Goal: Task Accomplishment & Management: Manage account settings

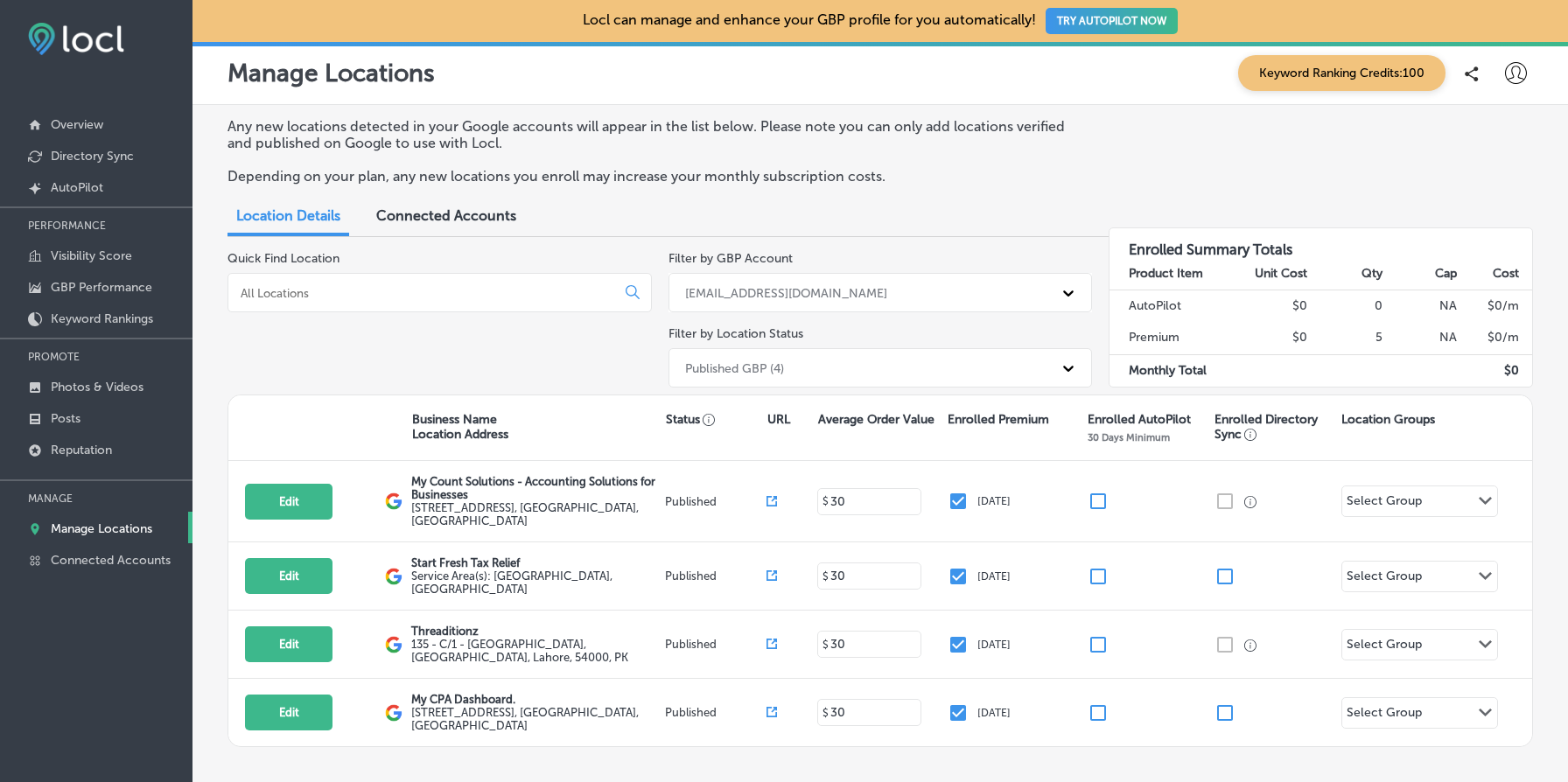
scroll to position [84, 0]
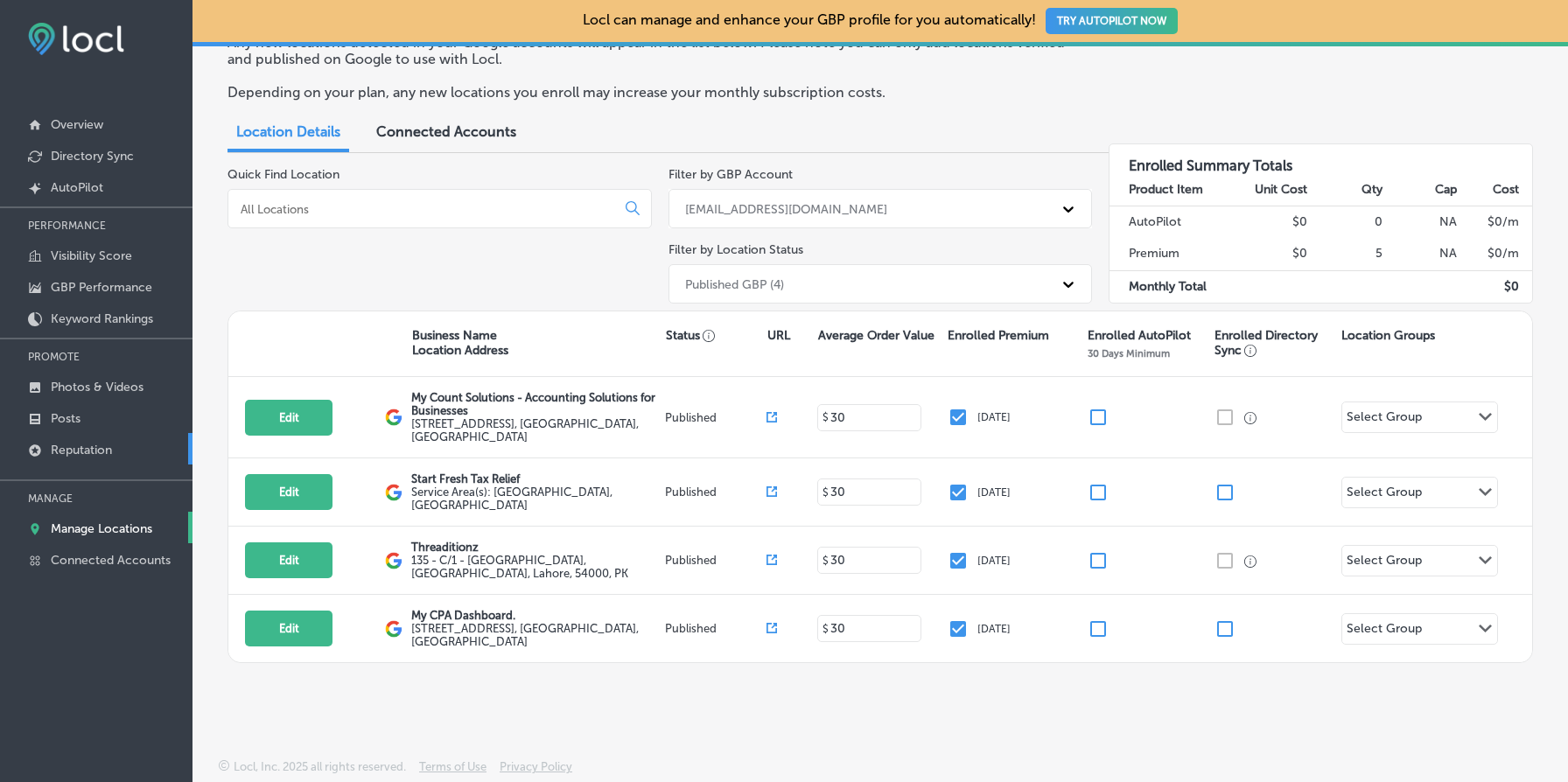
click at [138, 440] on link "Reputation" at bounding box center [96, 448] width 192 height 31
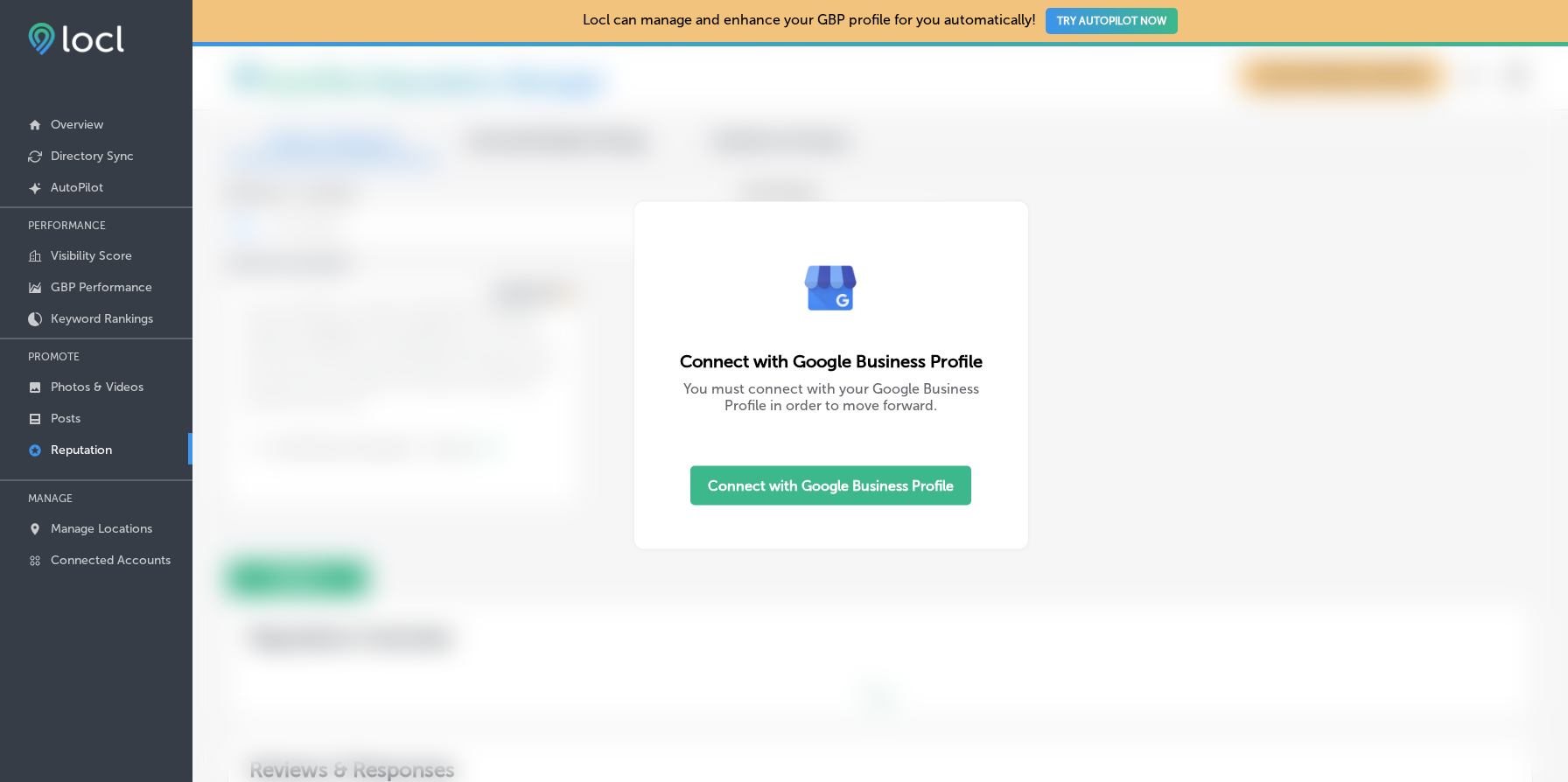
type textarea "x"
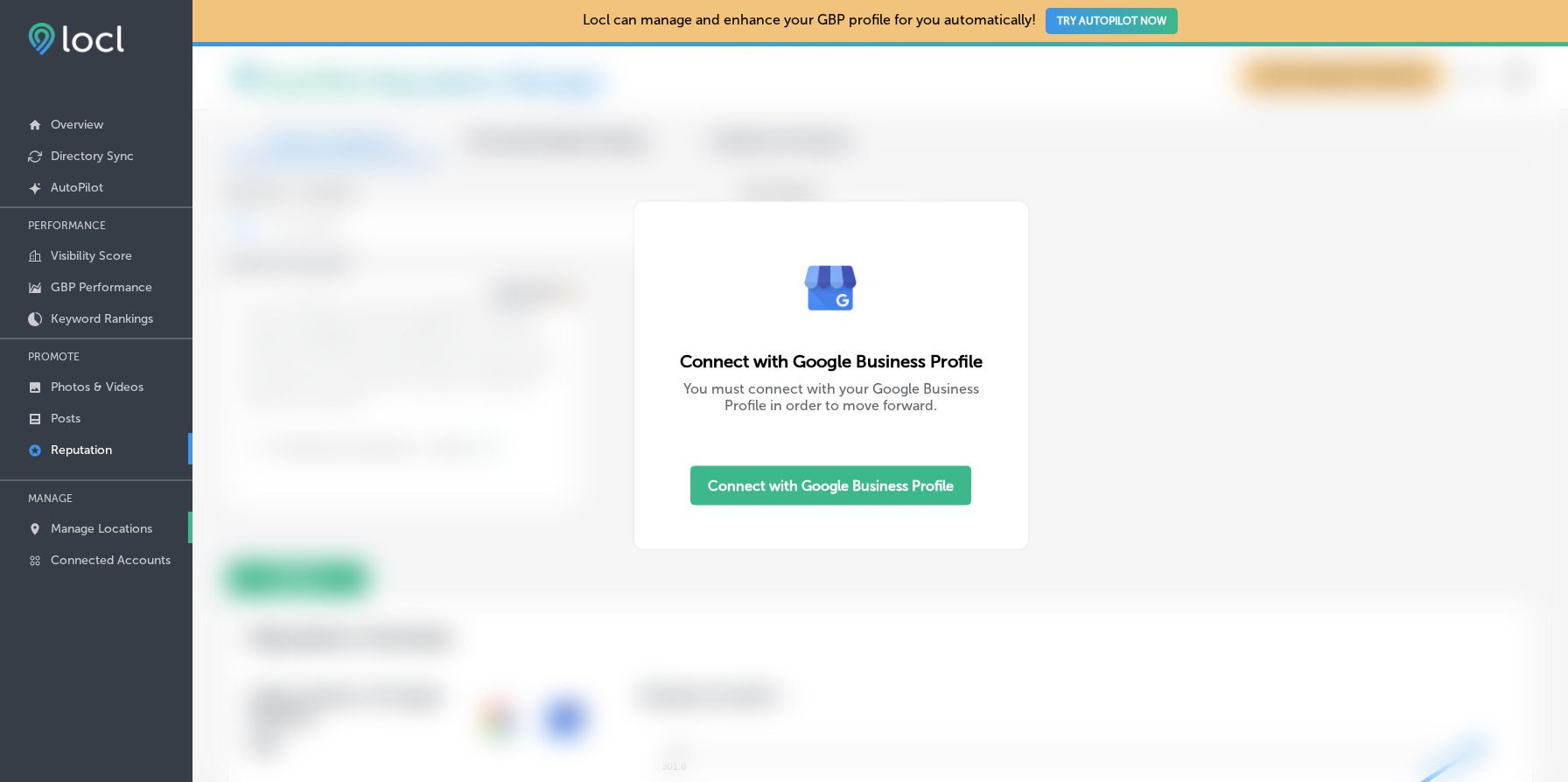
click at [100, 527] on p "Manage Locations" at bounding box center [102, 529] width 102 height 15
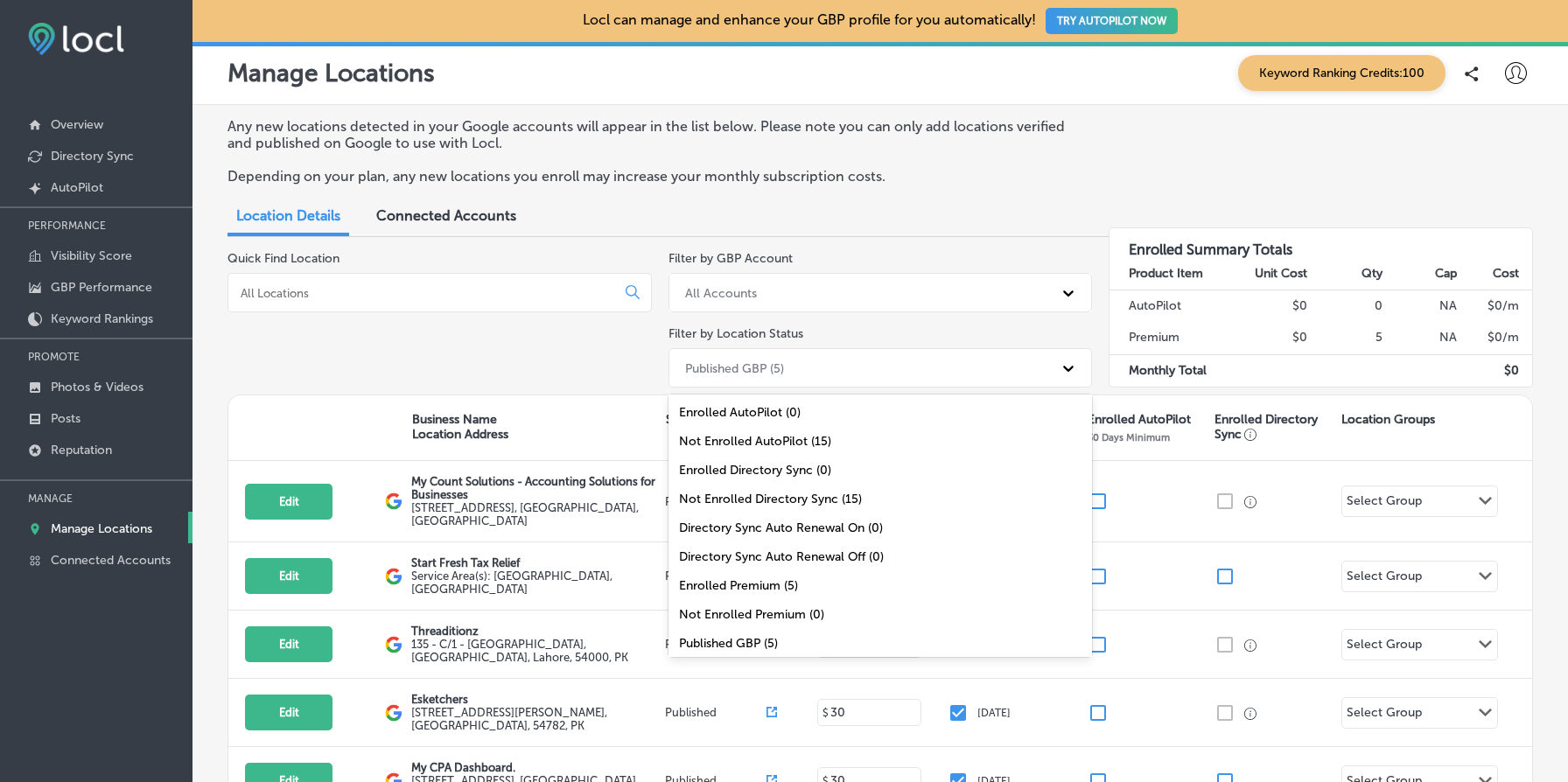
click at [828, 375] on div "Published GBP (5)" at bounding box center [865, 367] width 377 height 29
click at [831, 270] on div "Filter by GBP Account All Accounts" at bounding box center [881, 282] width 424 height 61
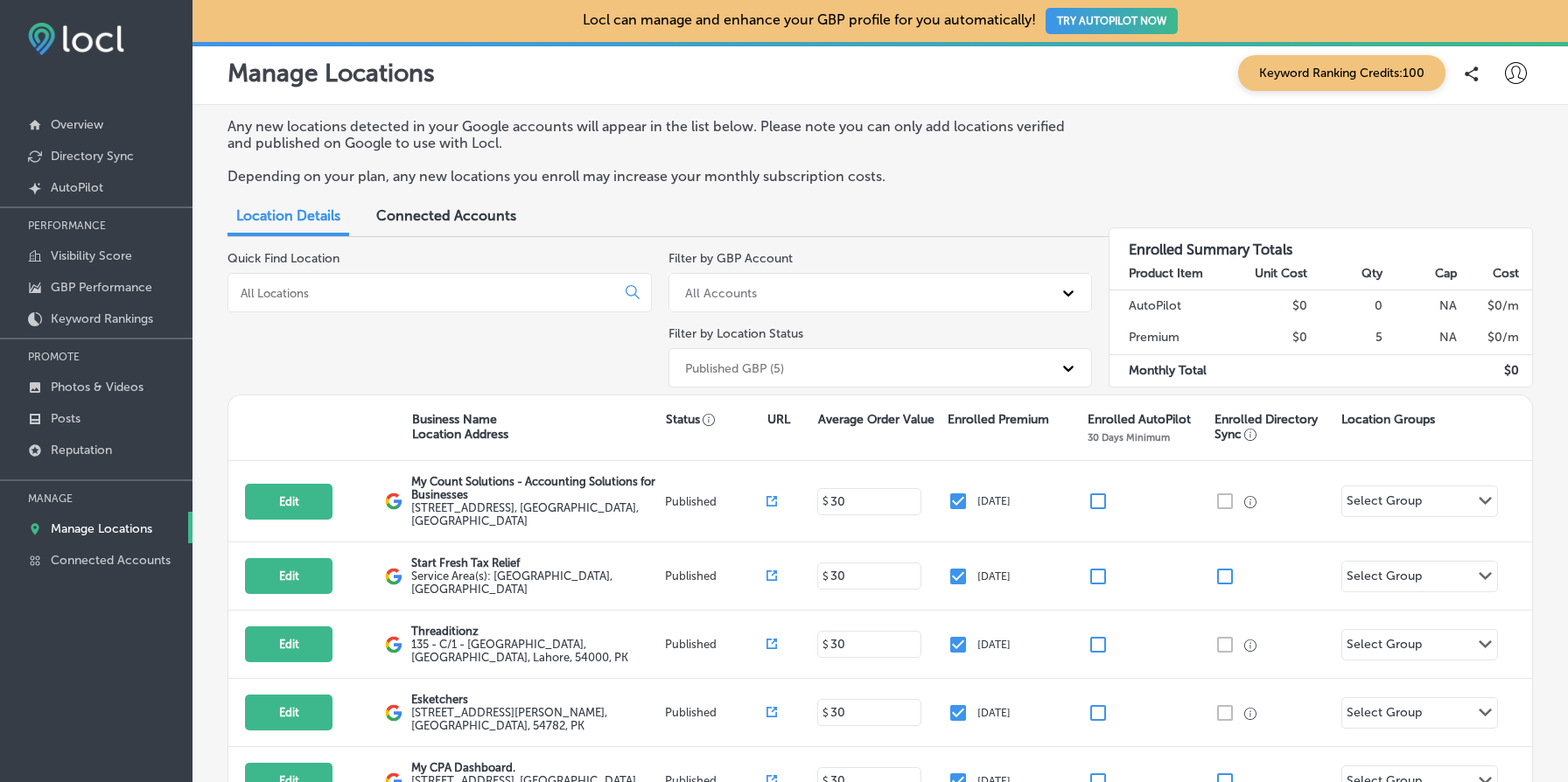
click at [834, 292] on div "All Accounts" at bounding box center [865, 292] width 377 height 29
click at [816, 371] on div "muneeb.ahmad@esketchers.com" at bounding box center [881, 366] width 424 height 29
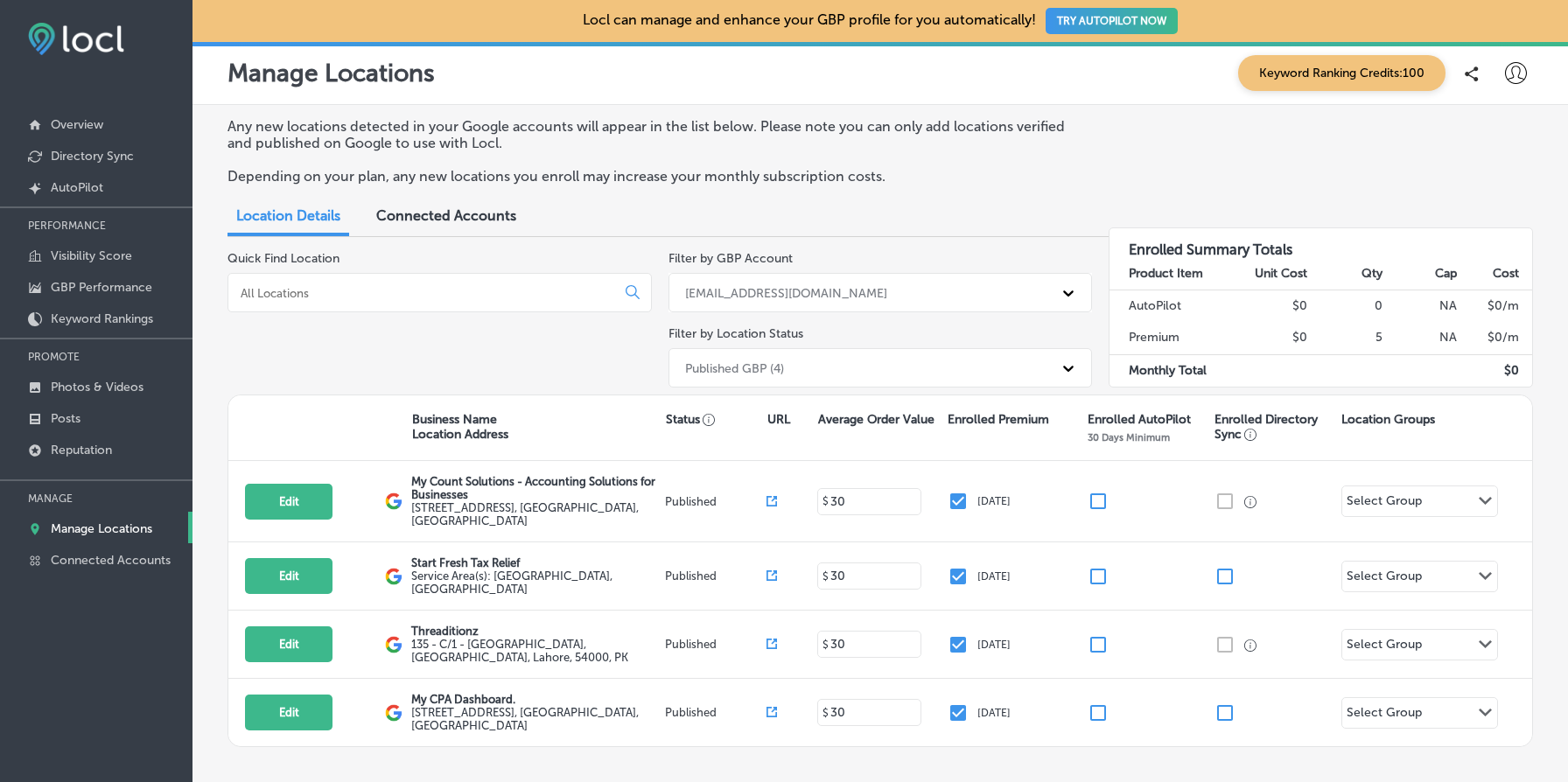
click at [867, 286] on div "muneeb.ahmad@esketchers.com" at bounding box center [786, 293] width 203 height 15
click at [853, 389] on div "muneebahmad222@gmail.com" at bounding box center [881, 395] width 424 height 29
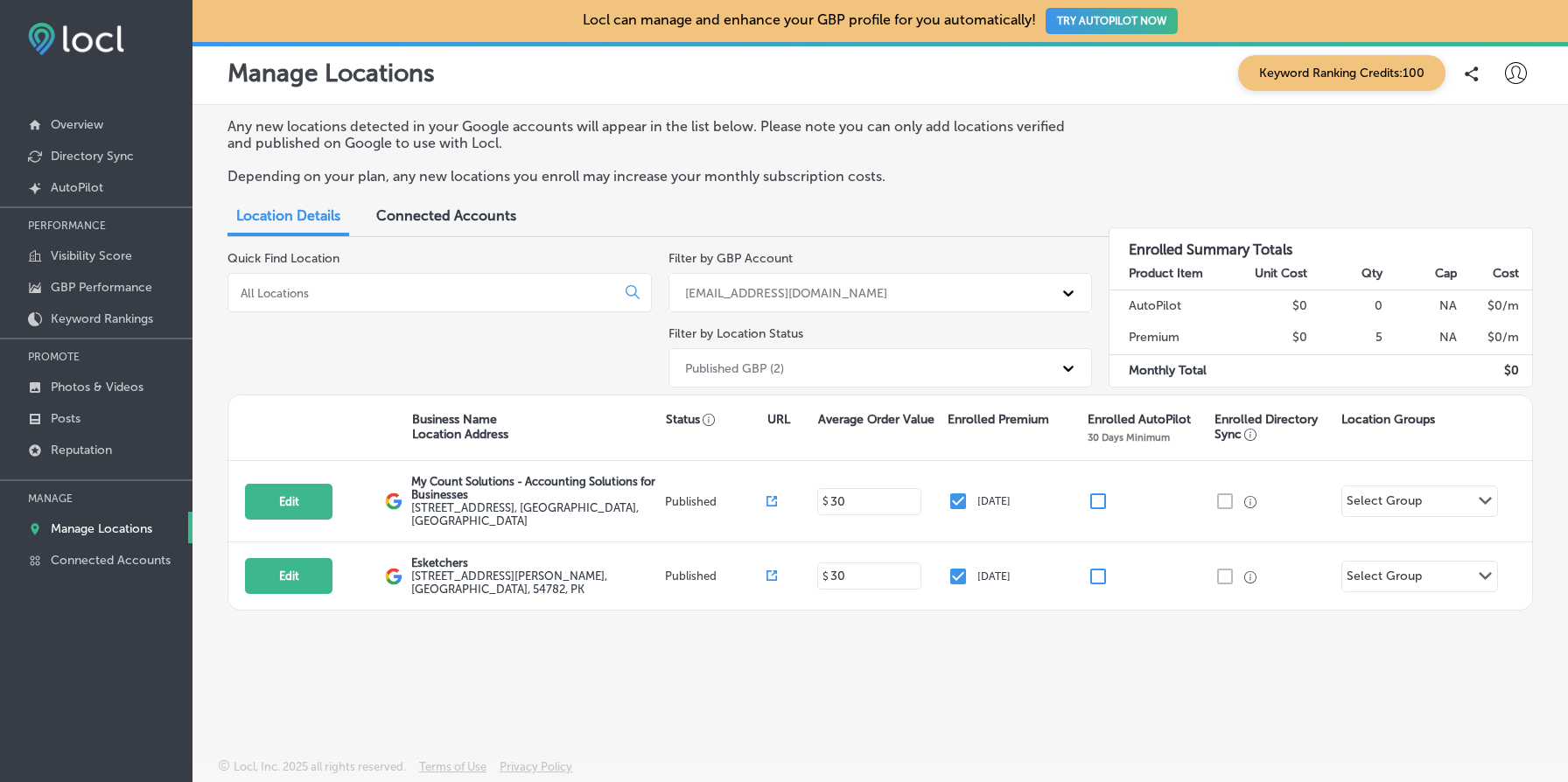
click at [840, 305] on div "muneebahmad222@gmail.com" at bounding box center [881, 293] width 424 height 40
click at [822, 367] on div "muneeb.ahmad@esketchers.com" at bounding box center [881, 366] width 424 height 29
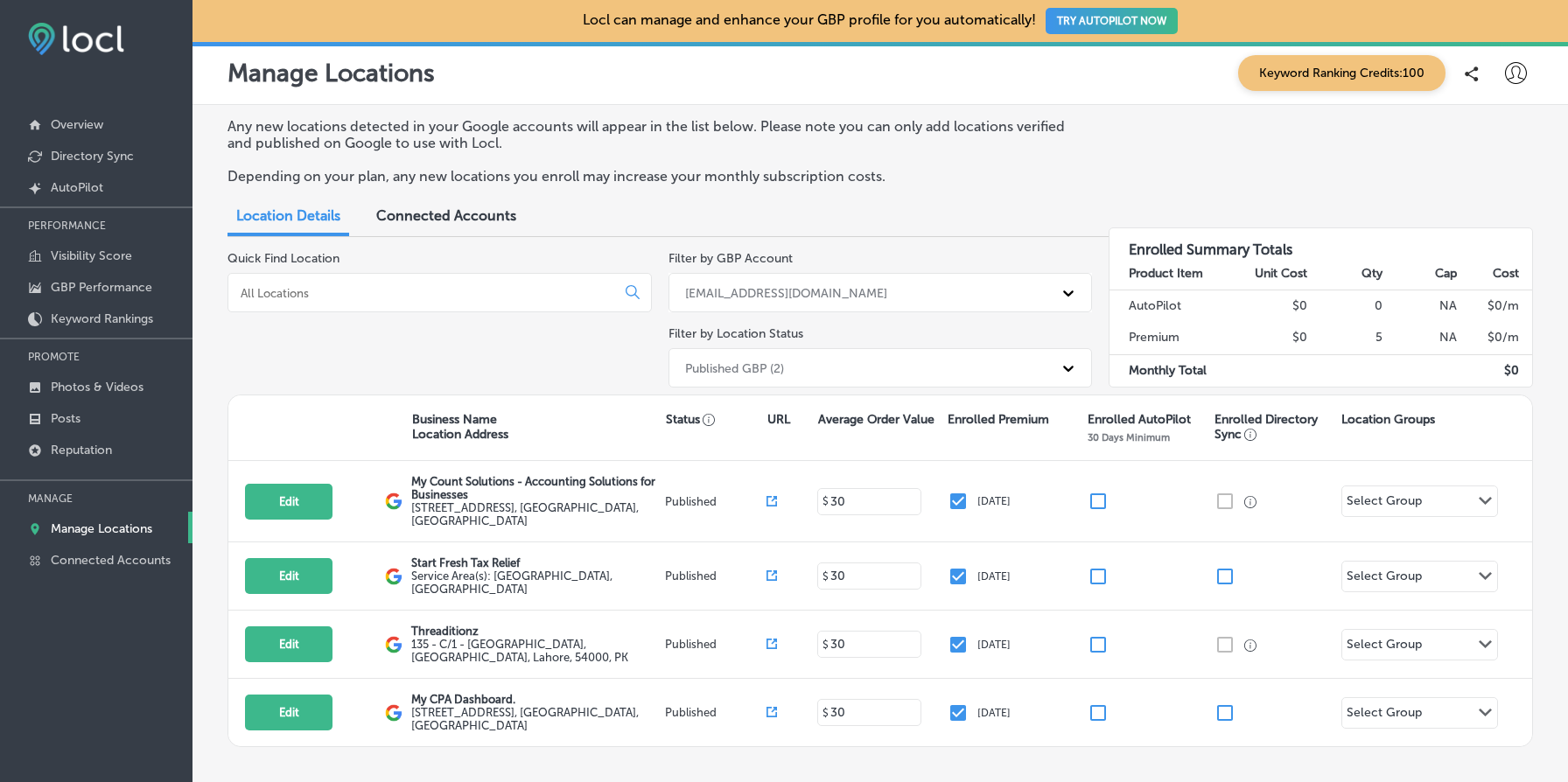
click at [431, 371] on div "Quick Find Location" at bounding box center [439, 323] width 424 height 143
click at [438, 216] on span "Connected Accounts" at bounding box center [446, 216] width 140 height 17
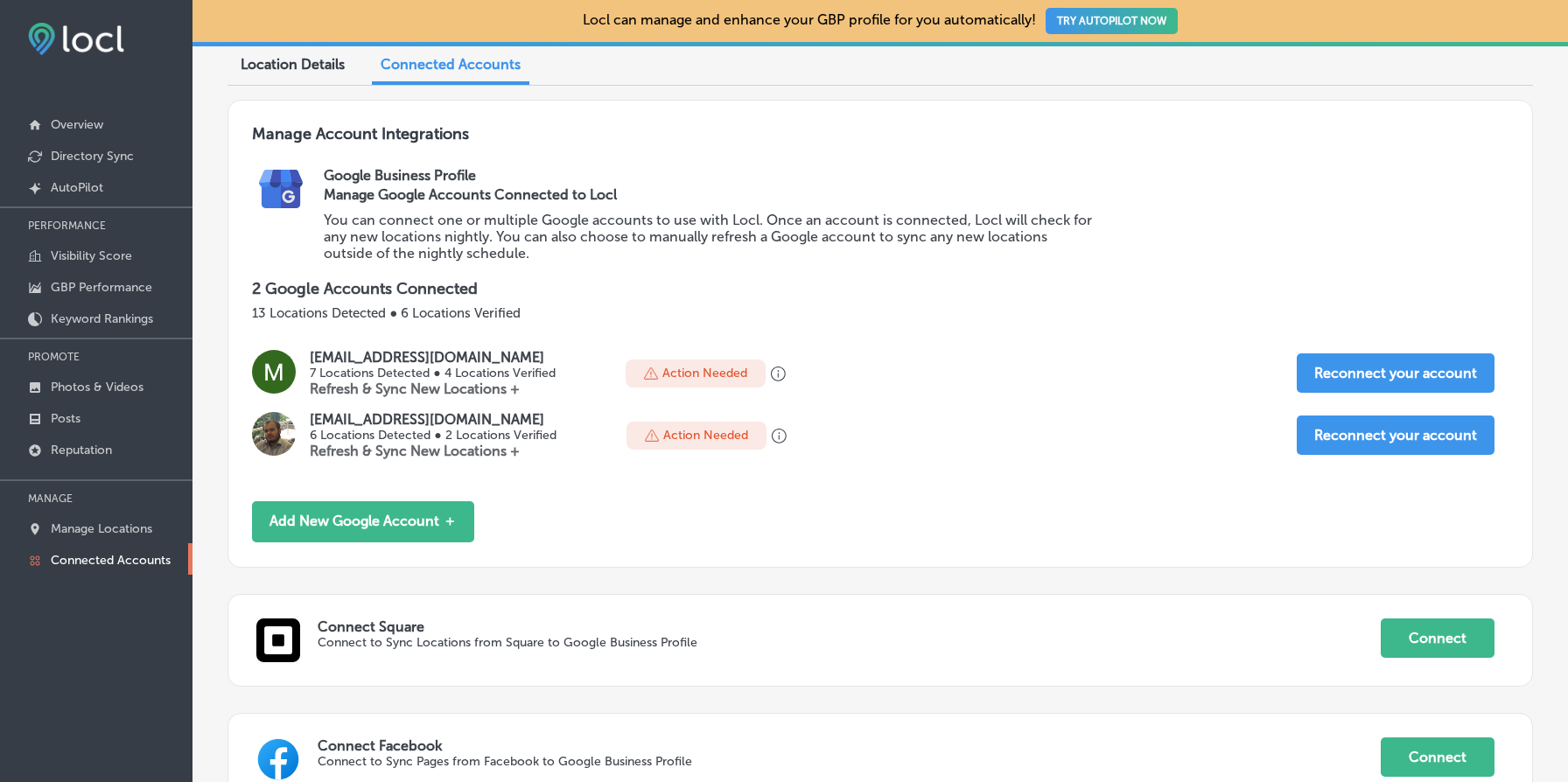
scroll to position [143, 0]
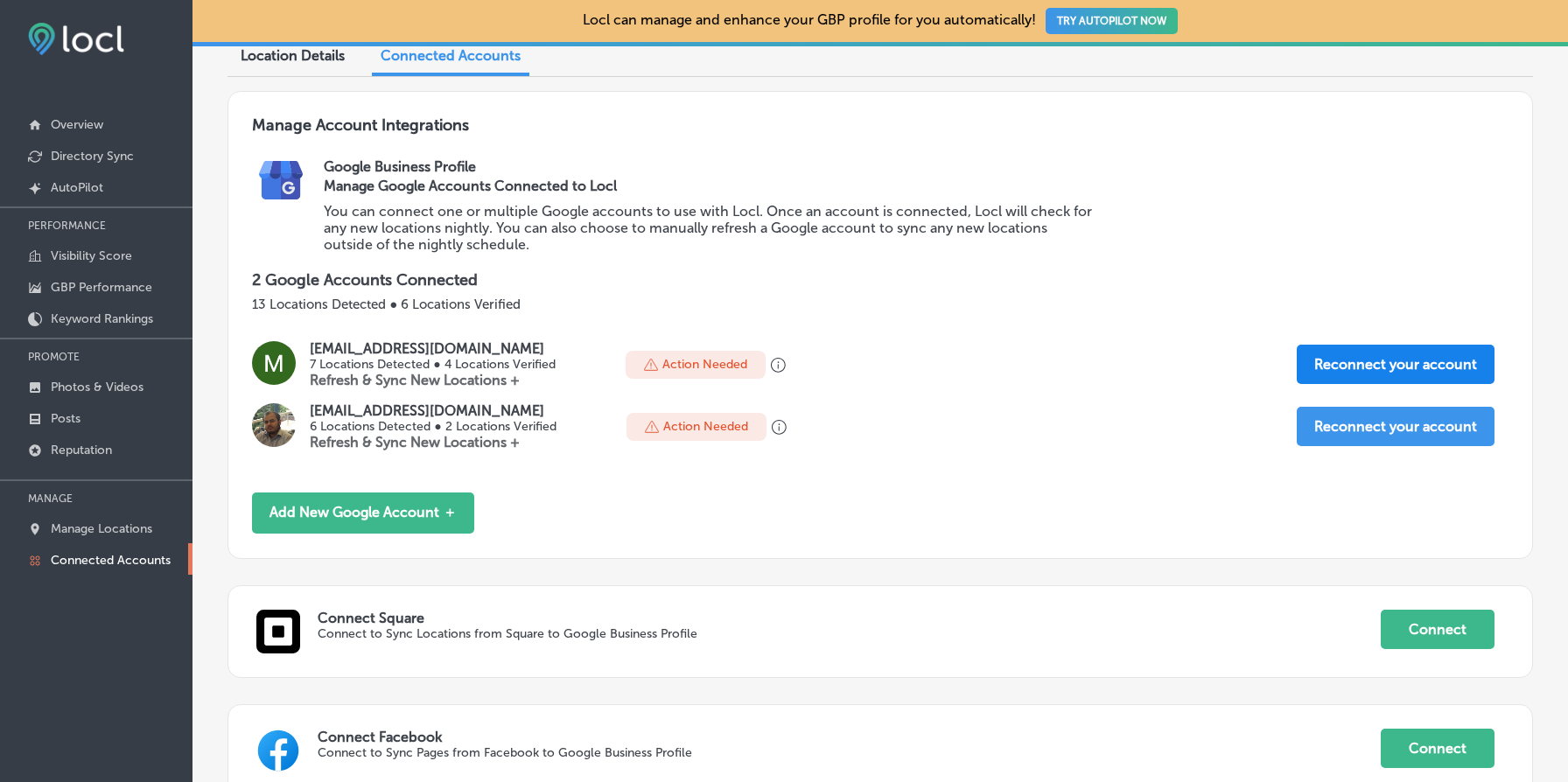
click at [1380, 355] on button "Reconnect your account" at bounding box center [1396, 365] width 198 height 40
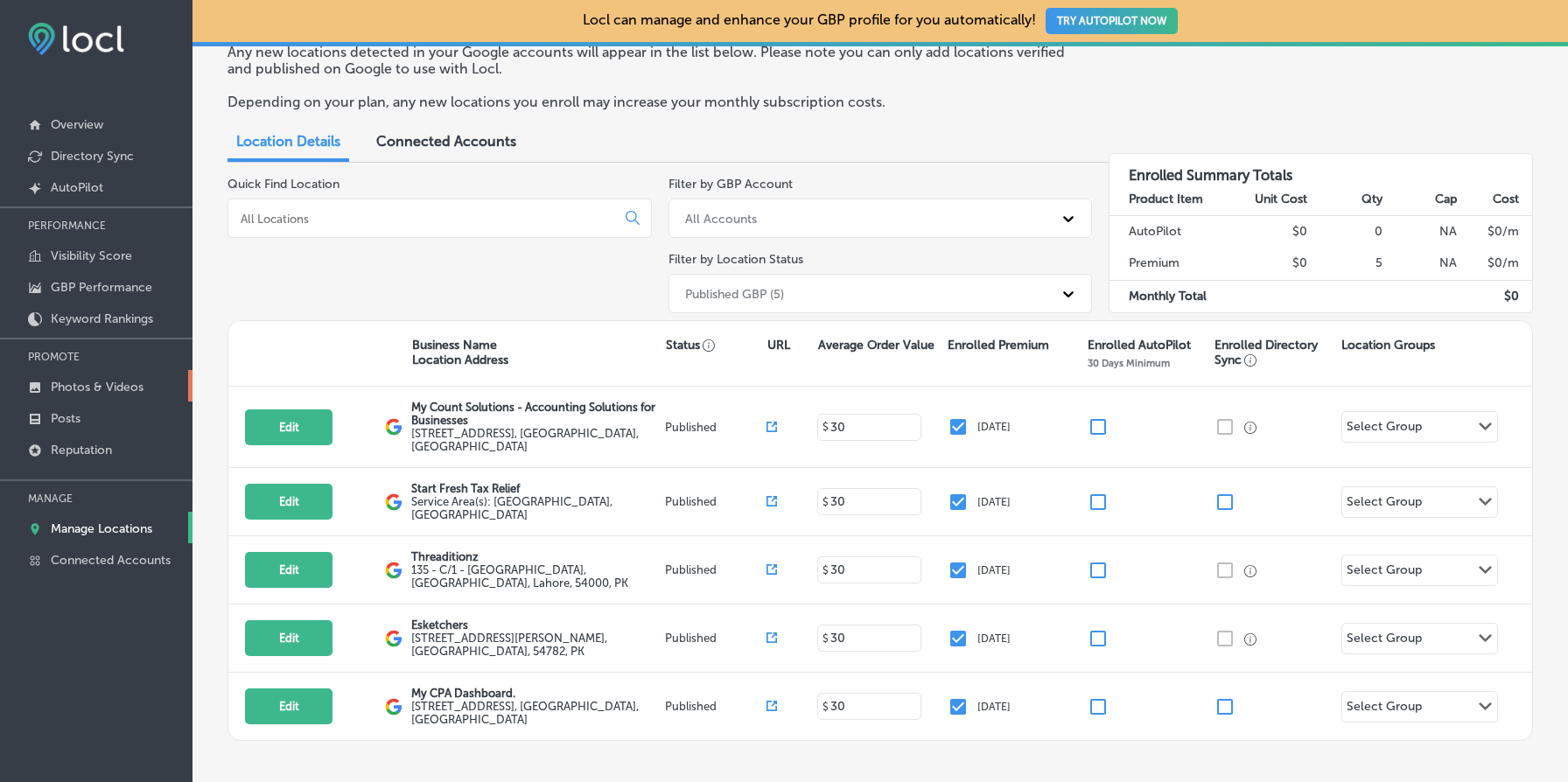
scroll to position [76, 0]
click at [114, 385] on p "Photos & Videos" at bounding box center [97, 387] width 92 height 15
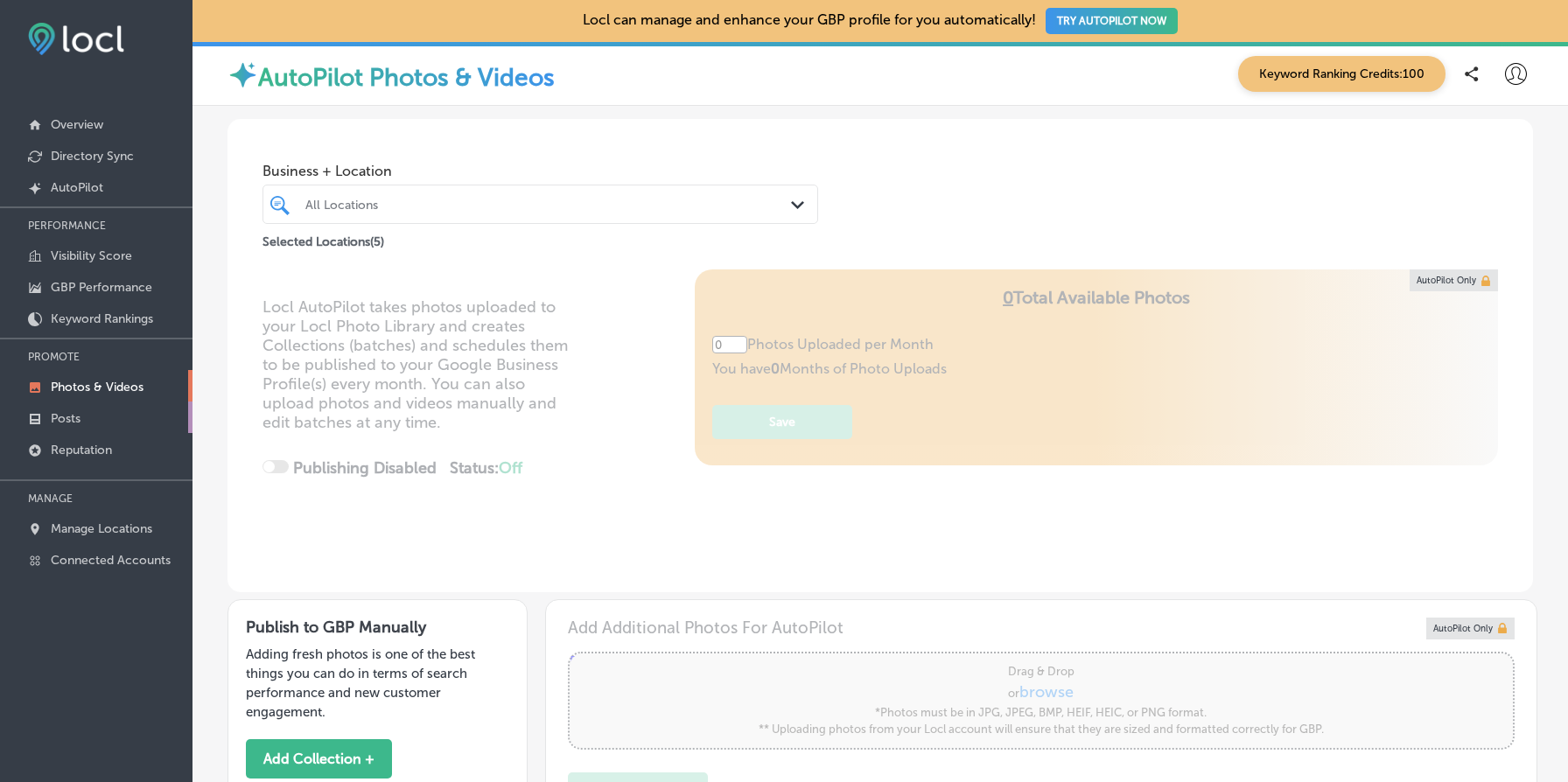
type input "5"
click at [123, 413] on link "Posts" at bounding box center [96, 416] width 192 height 31
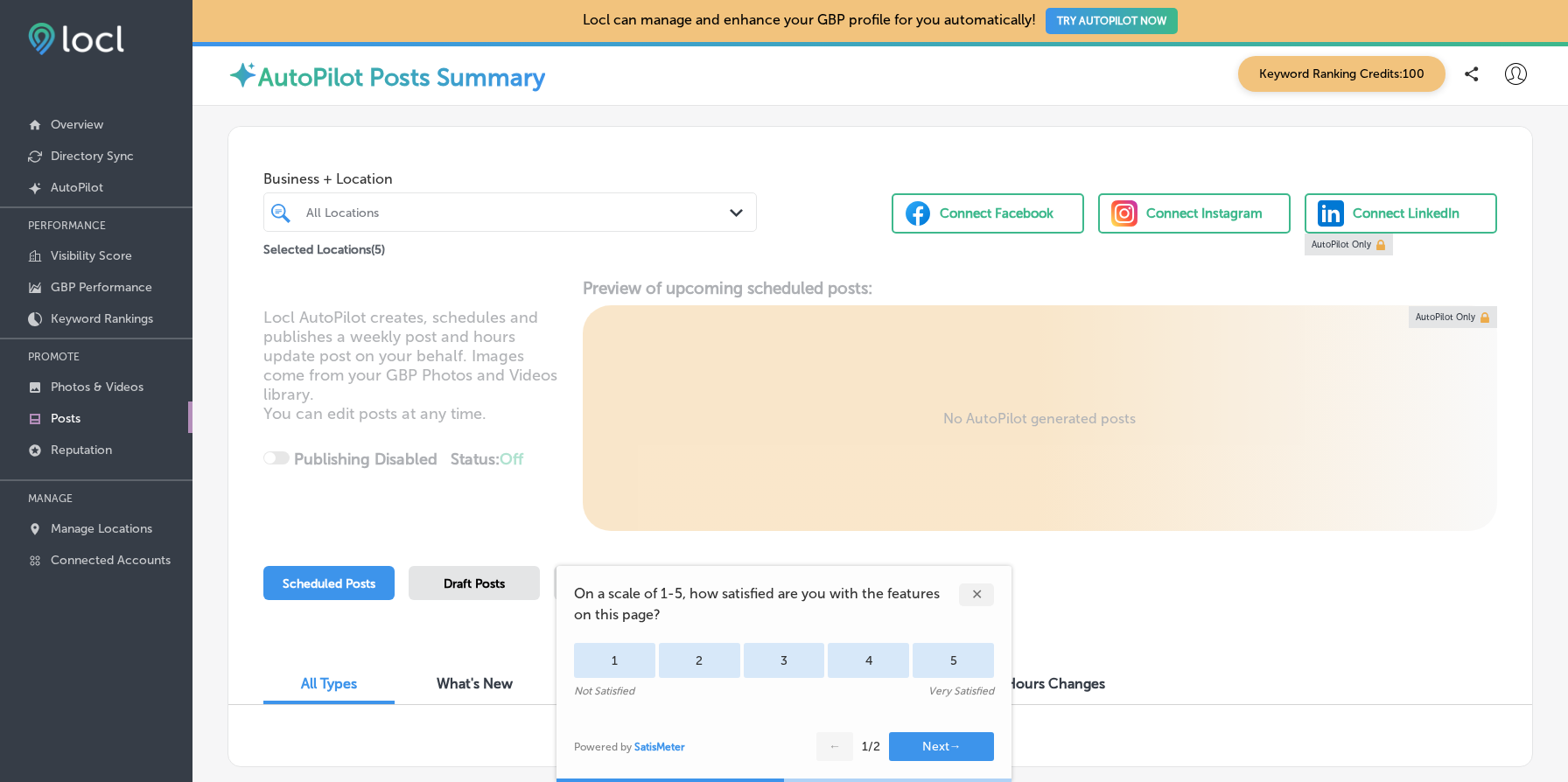
click at [985, 603] on div "✕" at bounding box center [976, 595] width 35 height 23
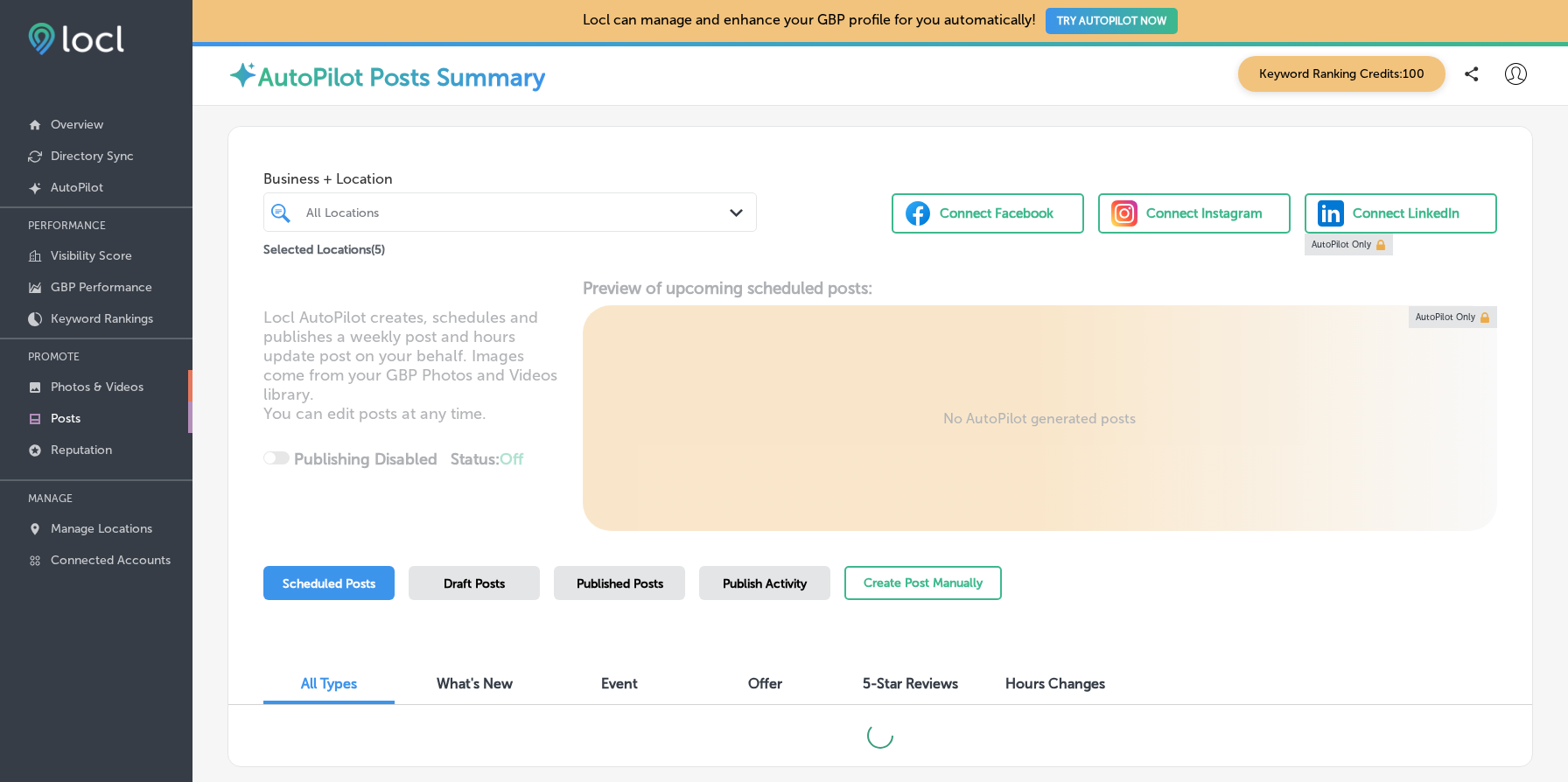
click at [110, 385] on p "Photos & Videos" at bounding box center [97, 387] width 92 height 15
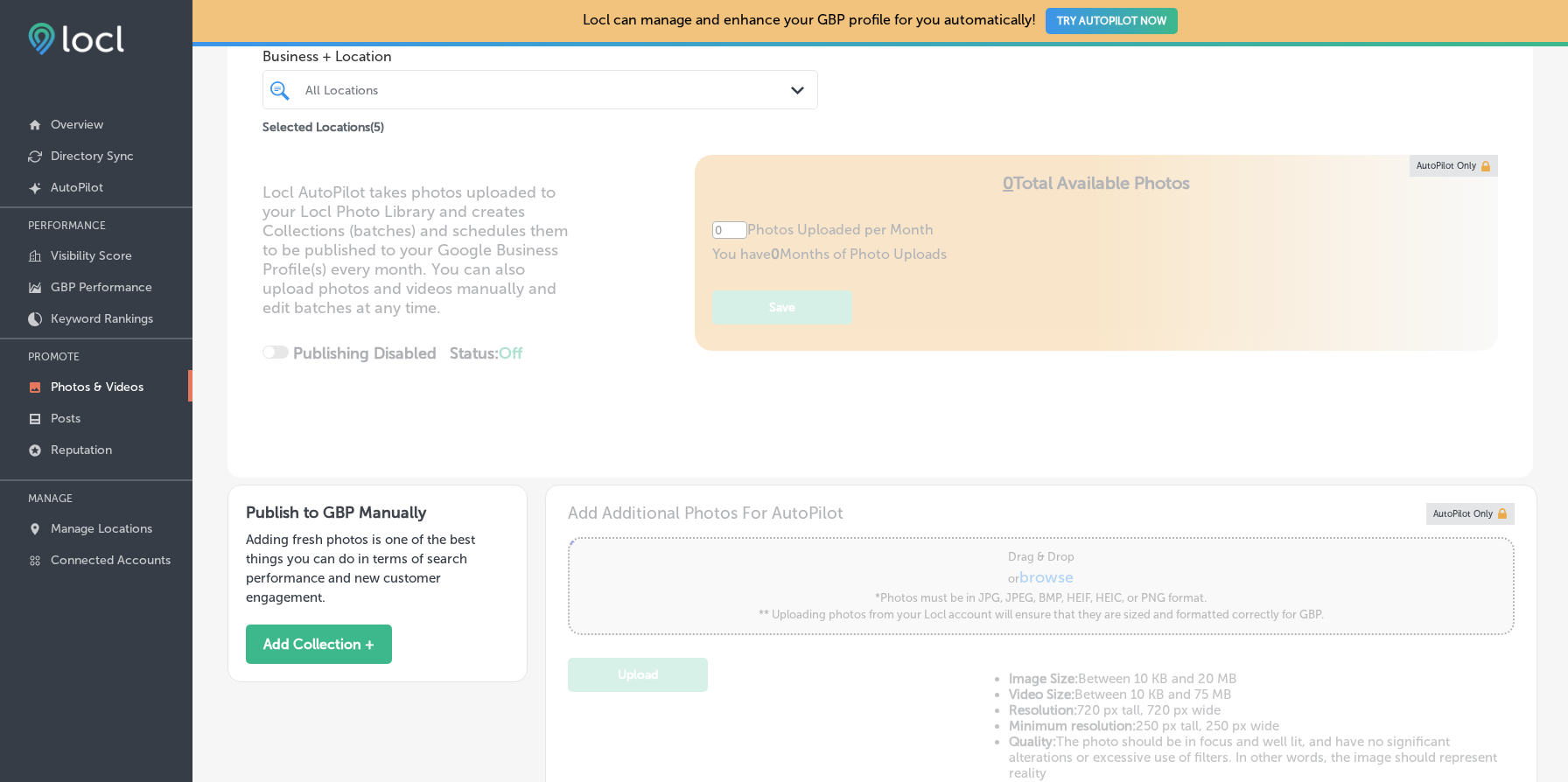
type input "5"
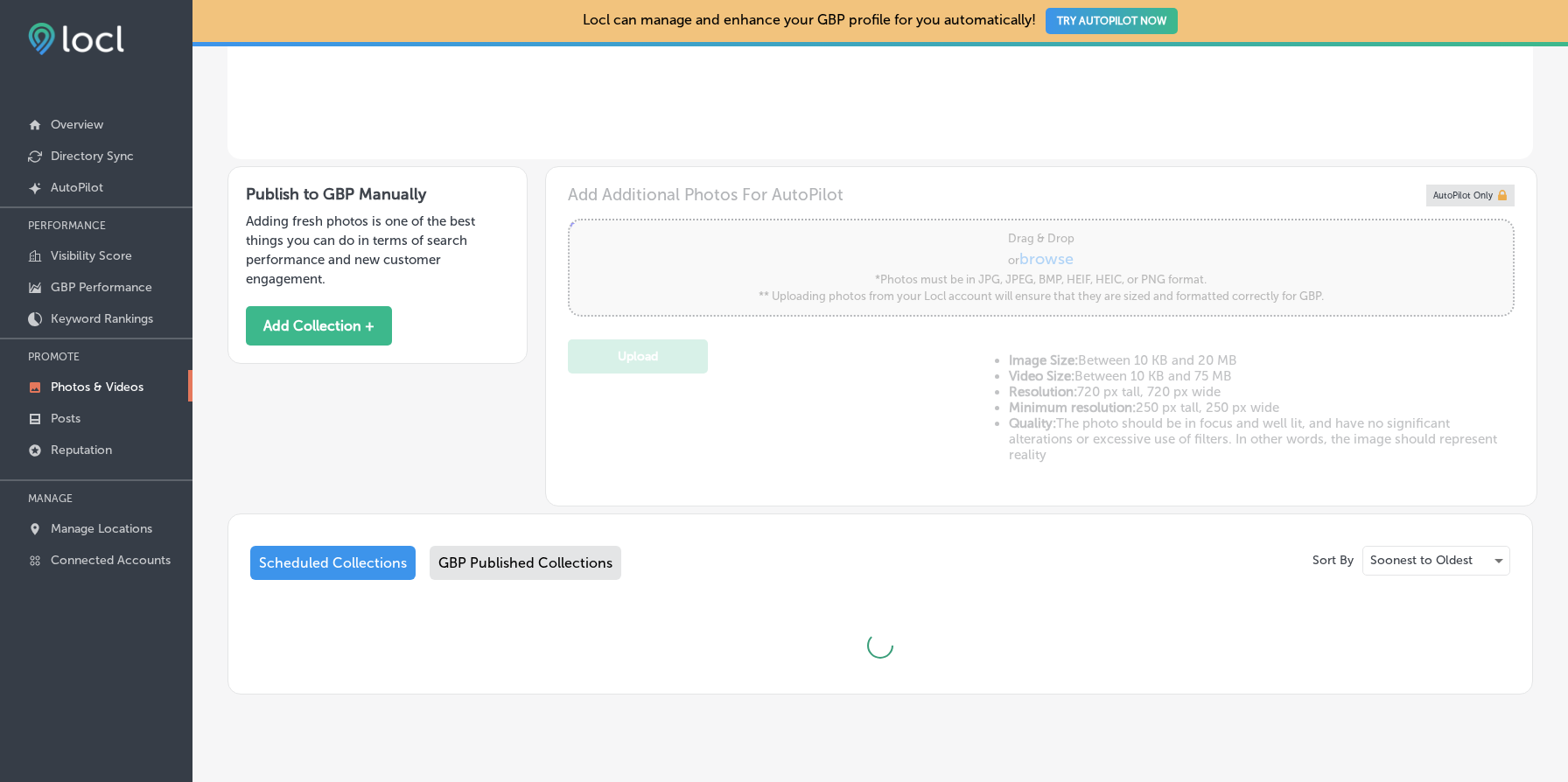
scroll to position [546, 0]
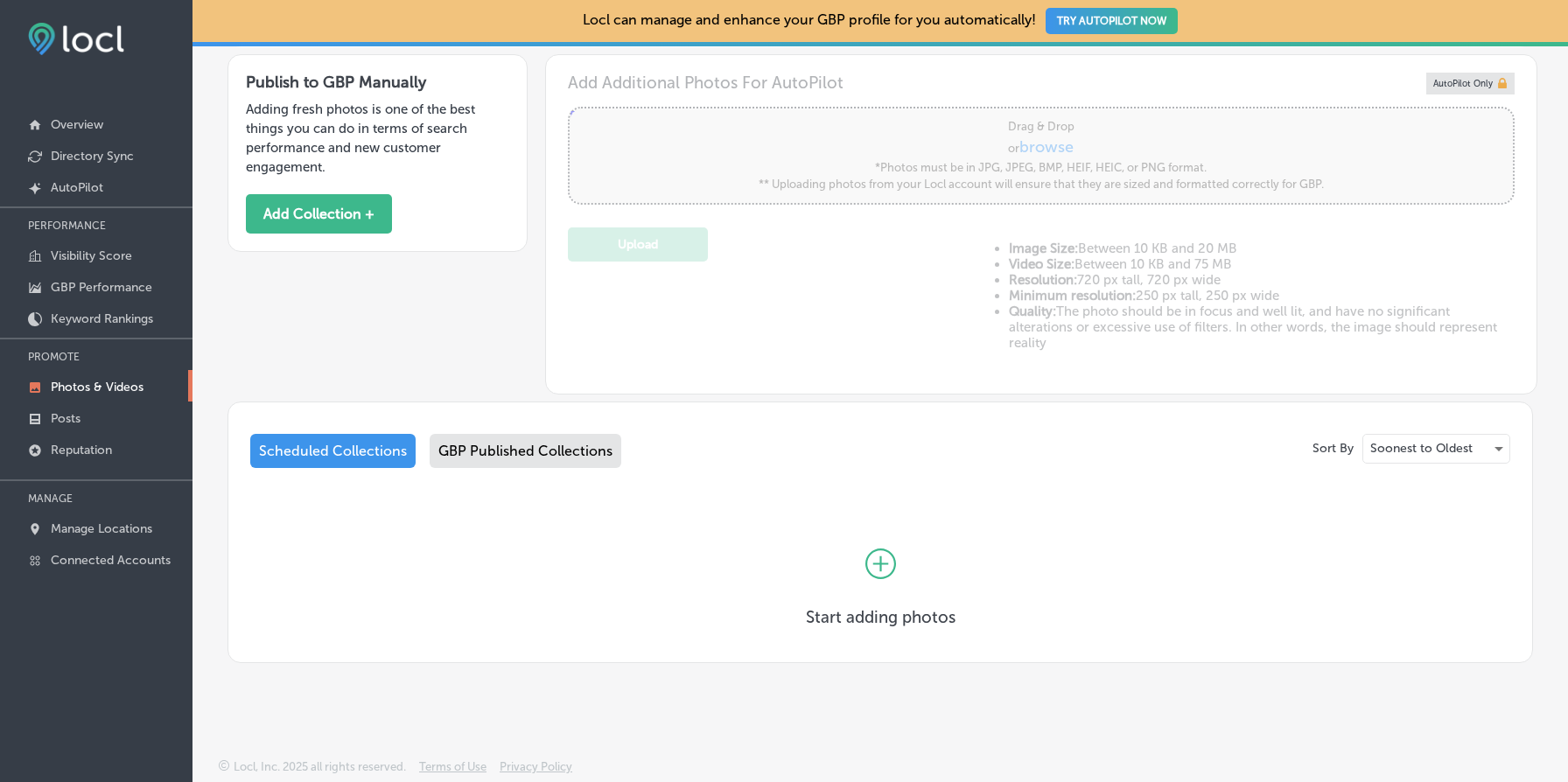
click at [530, 453] on div "GBP Published Collections" at bounding box center [525, 451] width 191 height 34
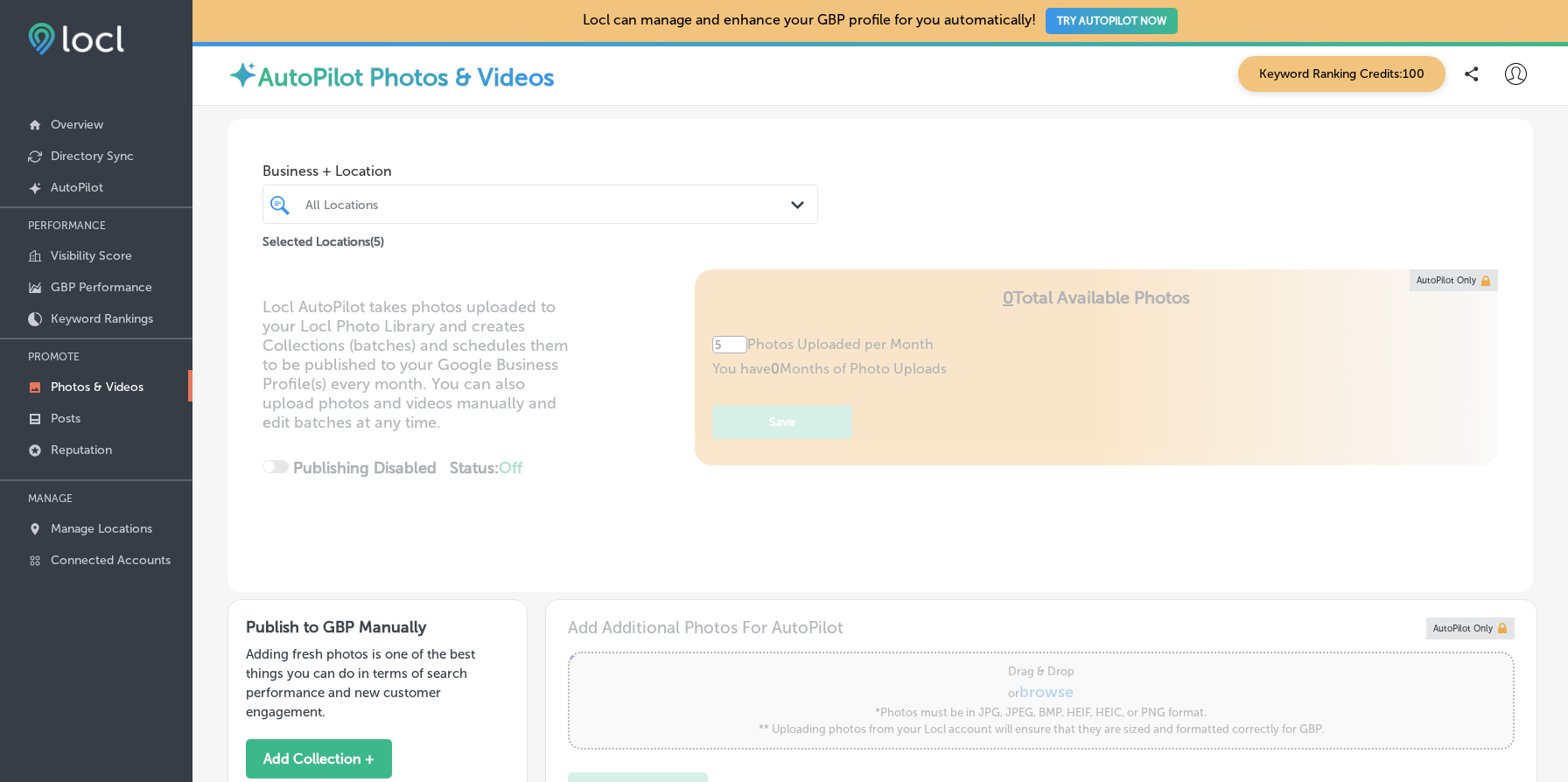
click at [485, 194] on div at bounding box center [516, 204] width 426 height 24
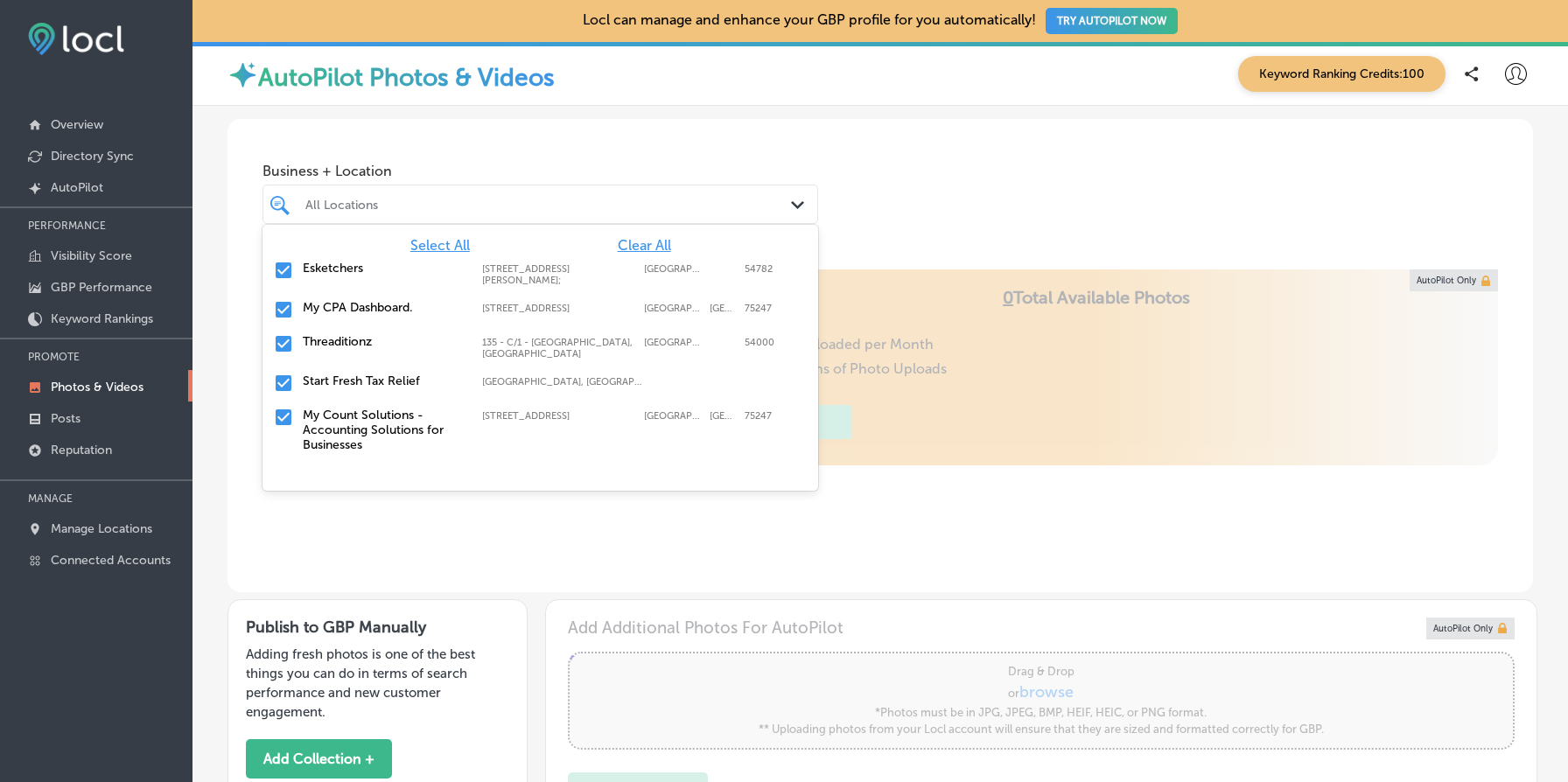
click at [645, 248] on span "Clear All" at bounding box center [645, 246] width 54 height 17
click at [332, 269] on label "Esketchers" at bounding box center [384, 269] width 162 height 15
click at [918, 219] on div "Business + Location [STREET_ADDRESS][PERSON_NAME]. [STREET_ADDRESS][PERSON_NAME…" at bounding box center [880, 185] width 1306 height 133
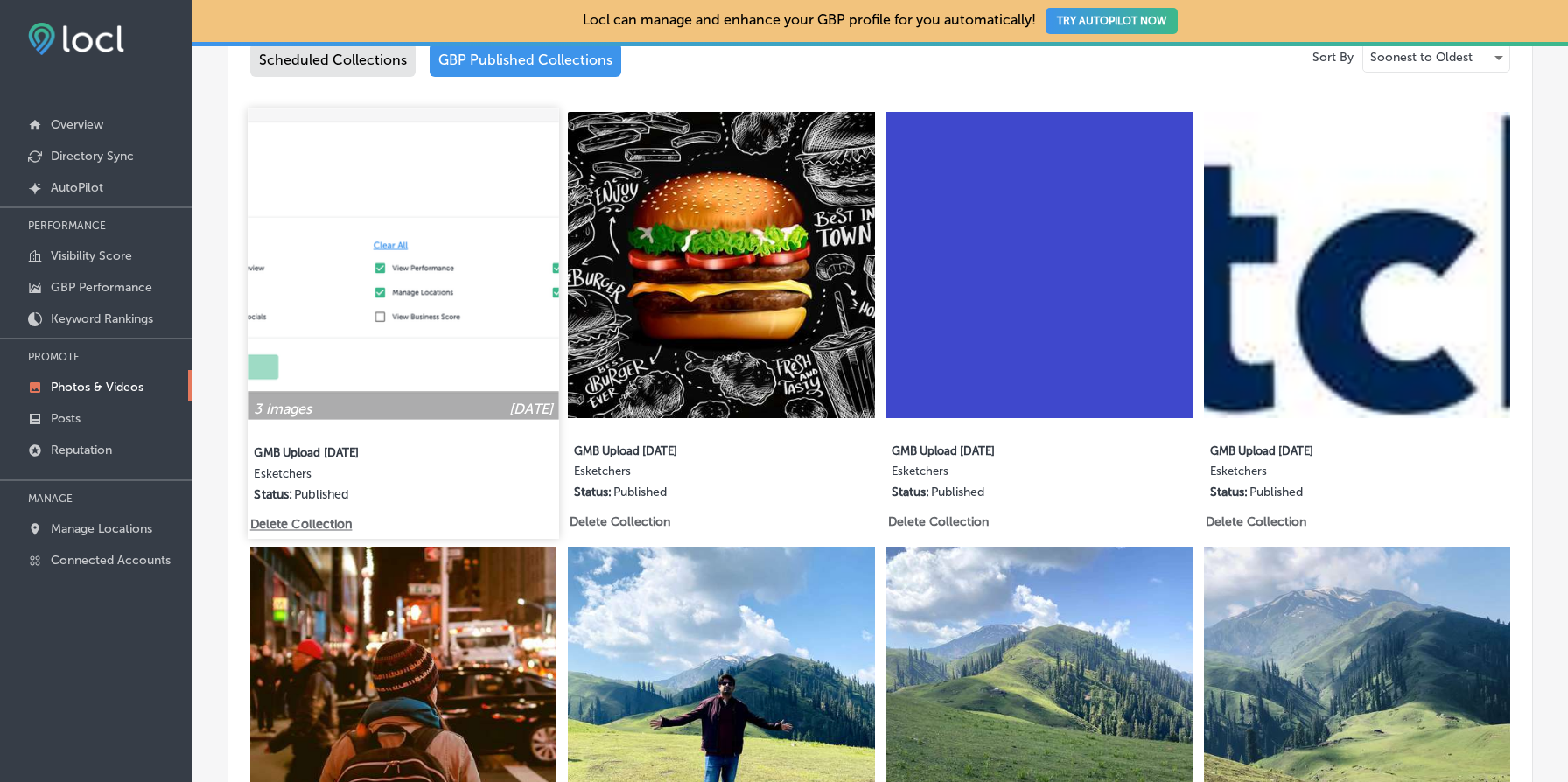
scroll to position [997, 0]
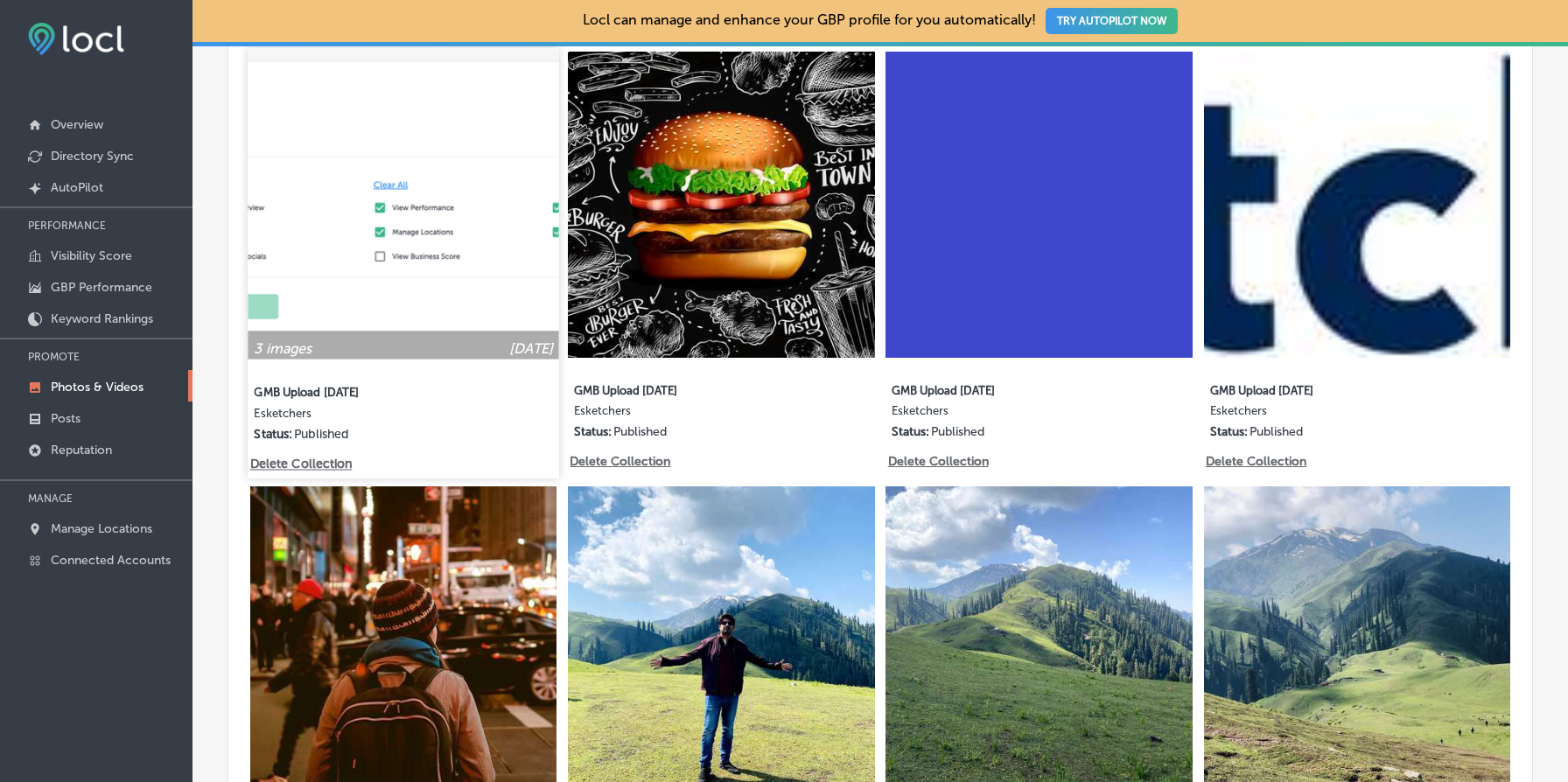
click at [420, 314] on img at bounding box center [403, 204] width 312 height 312
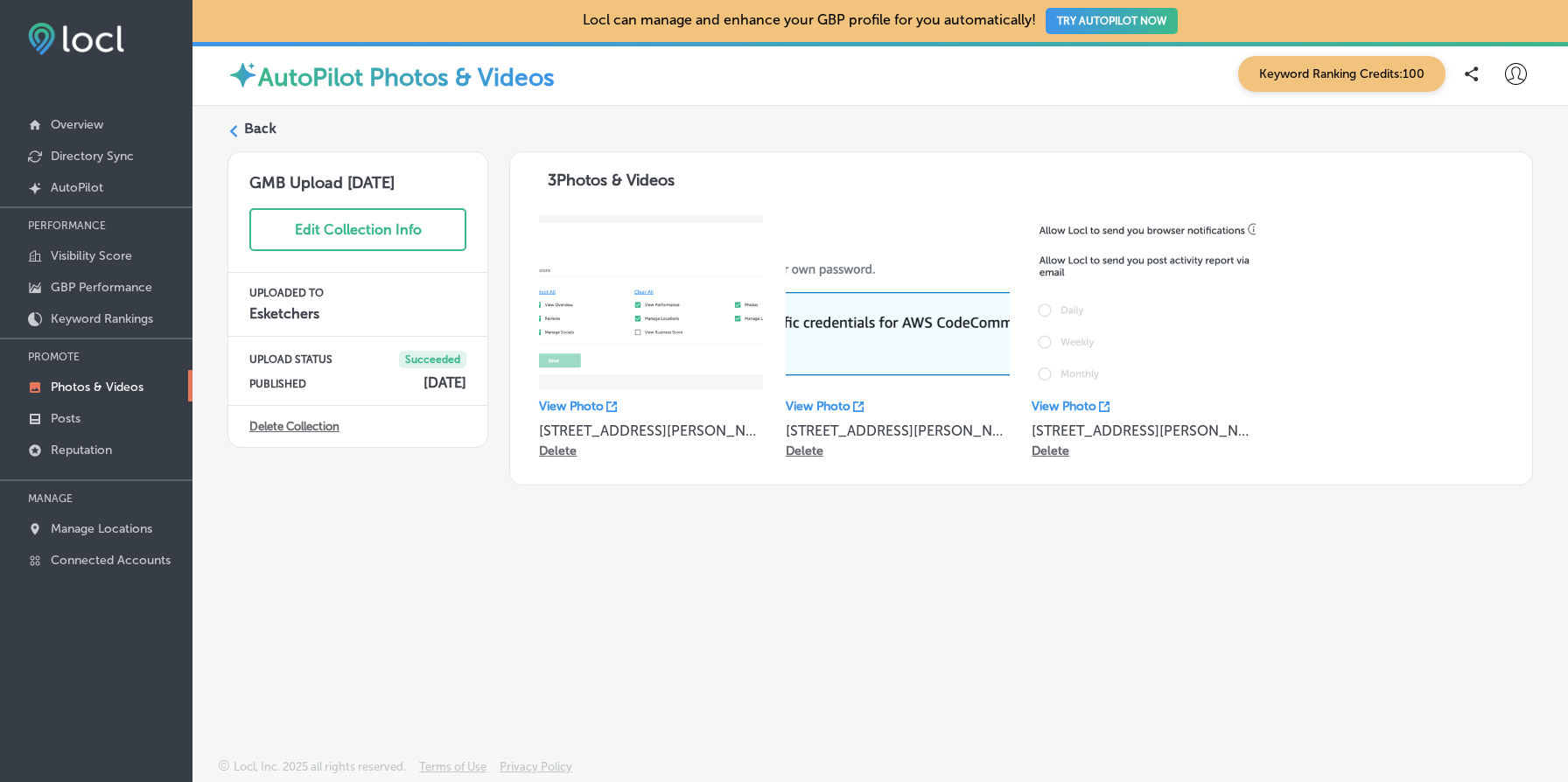
click at [307, 428] on link "Delete Collection" at bounding box center [295, 427] width 90 height 13
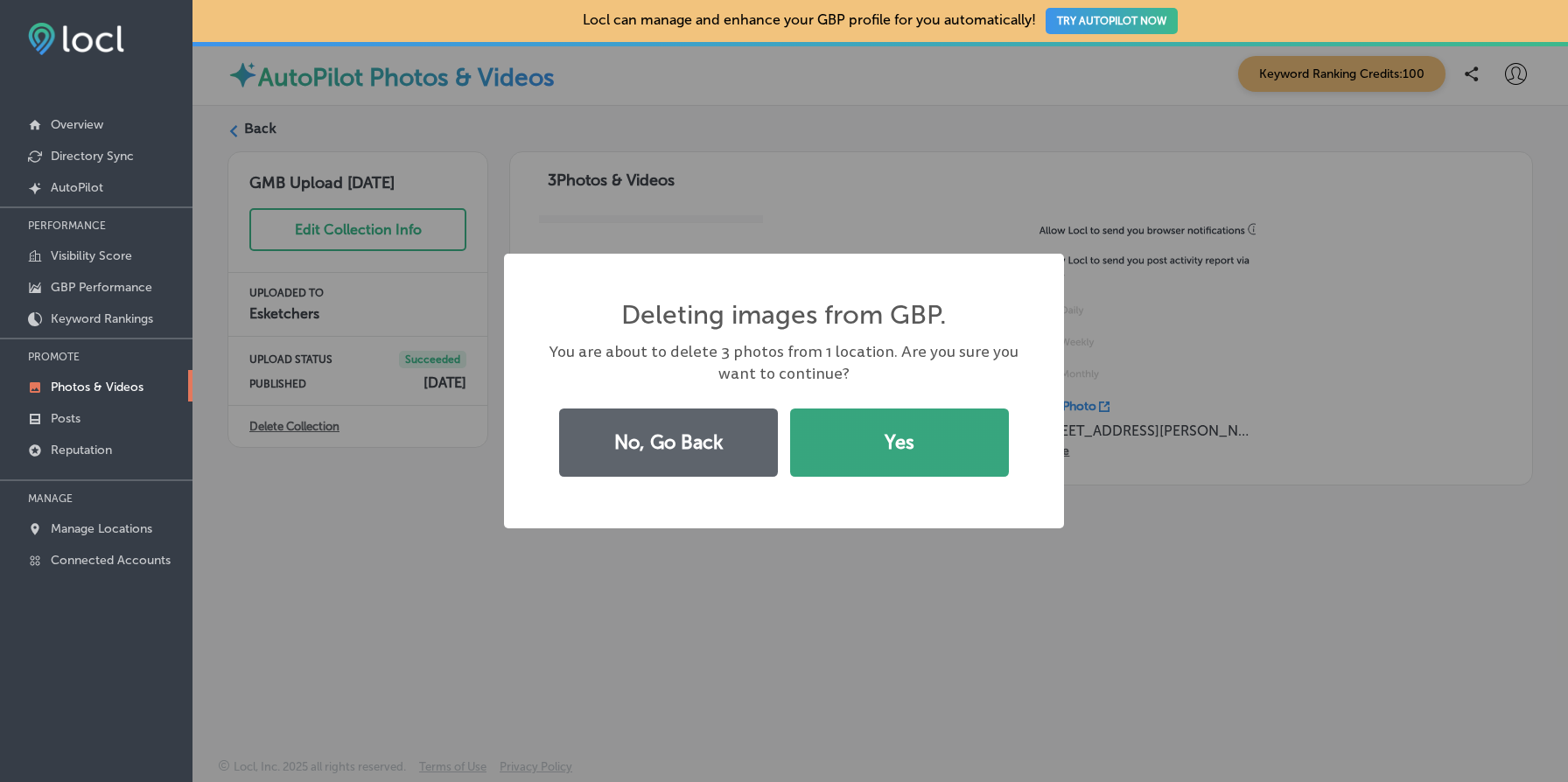
click at [906, 433] on button "Yes" at bounding box center [900, 443] width 219 height 68
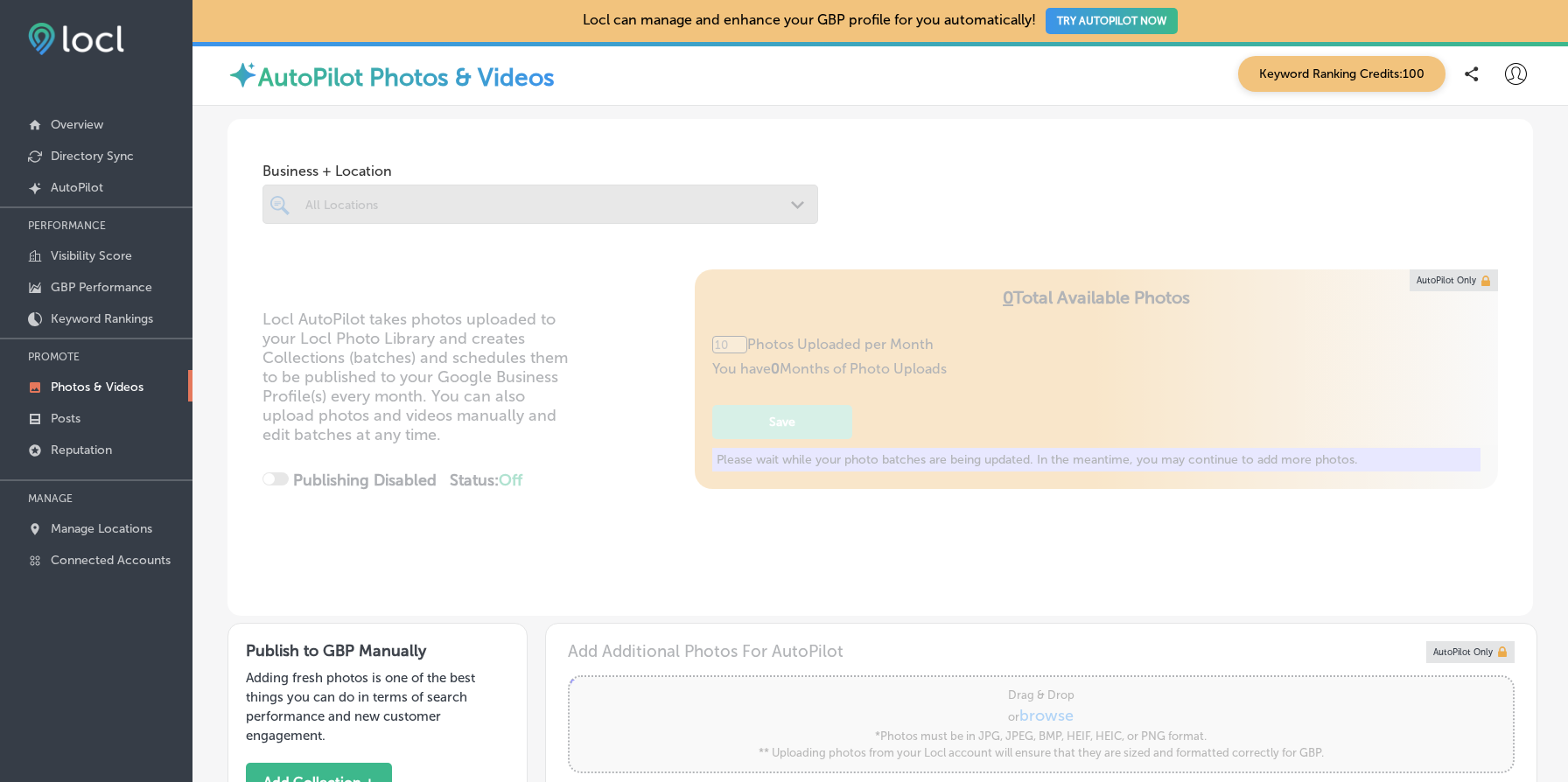
type input "5"
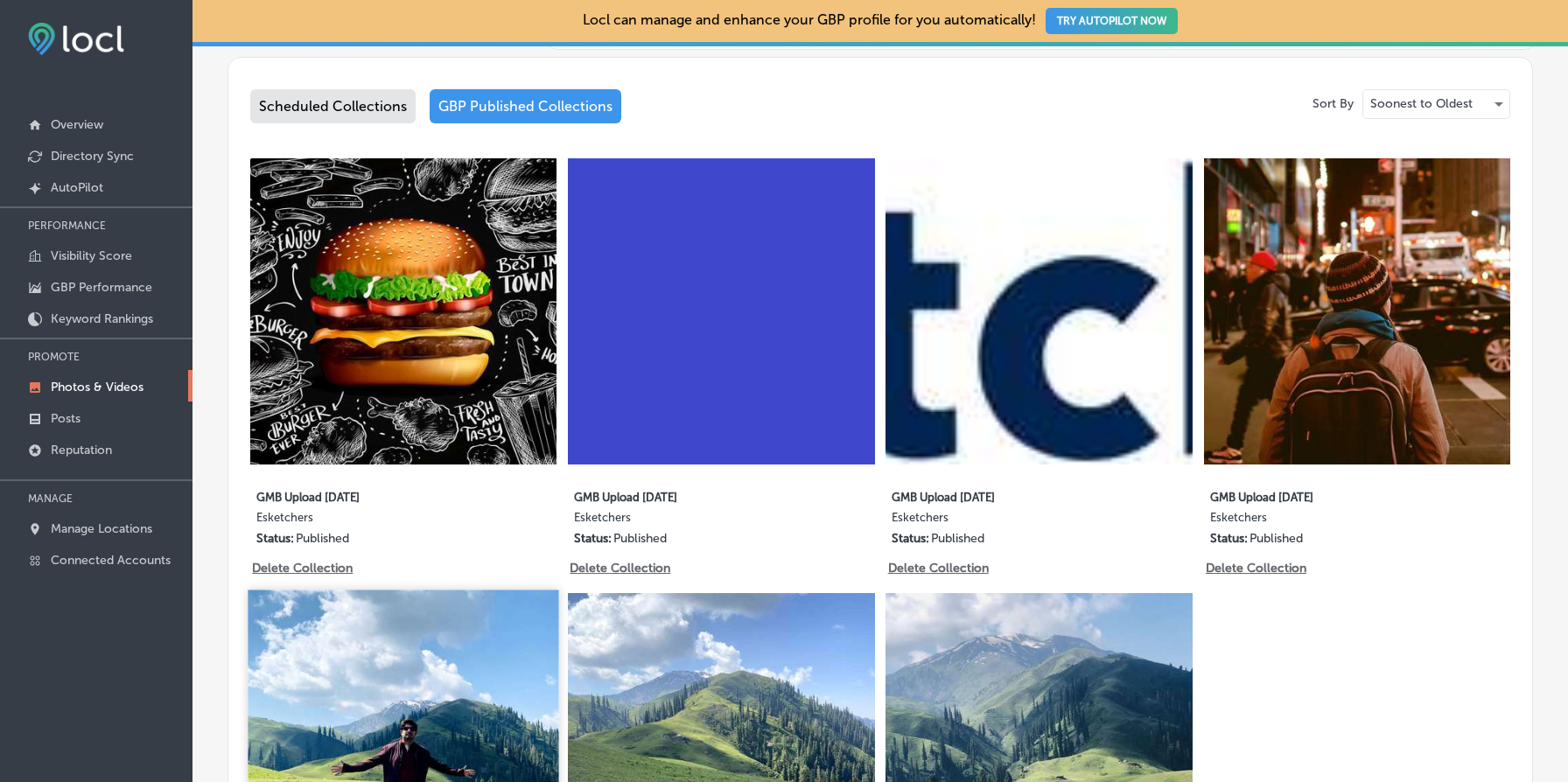
scroll to position [983, 0]
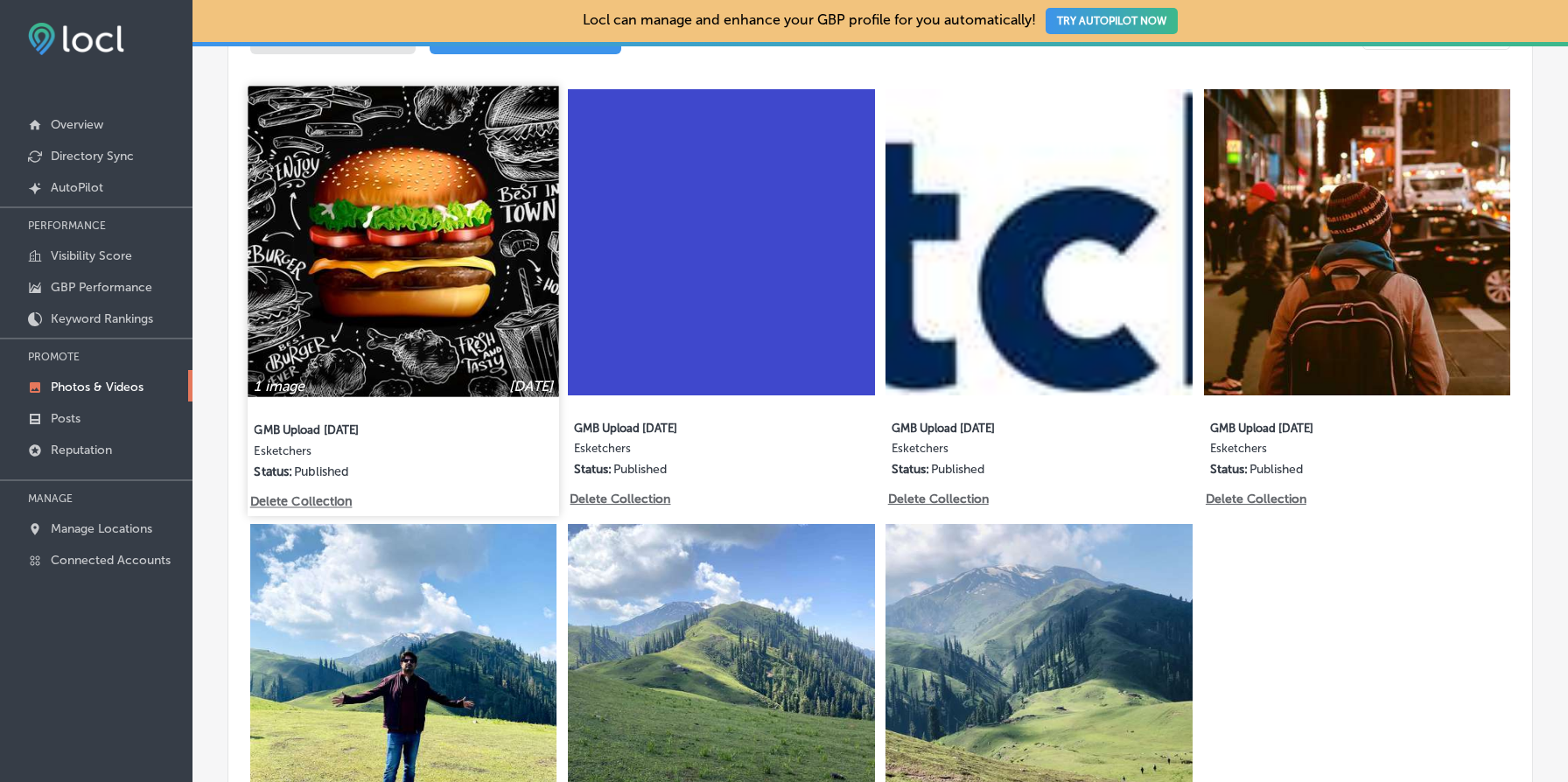
click at [364, 255] on img at bounding box center [403, 241] width 312 height 312
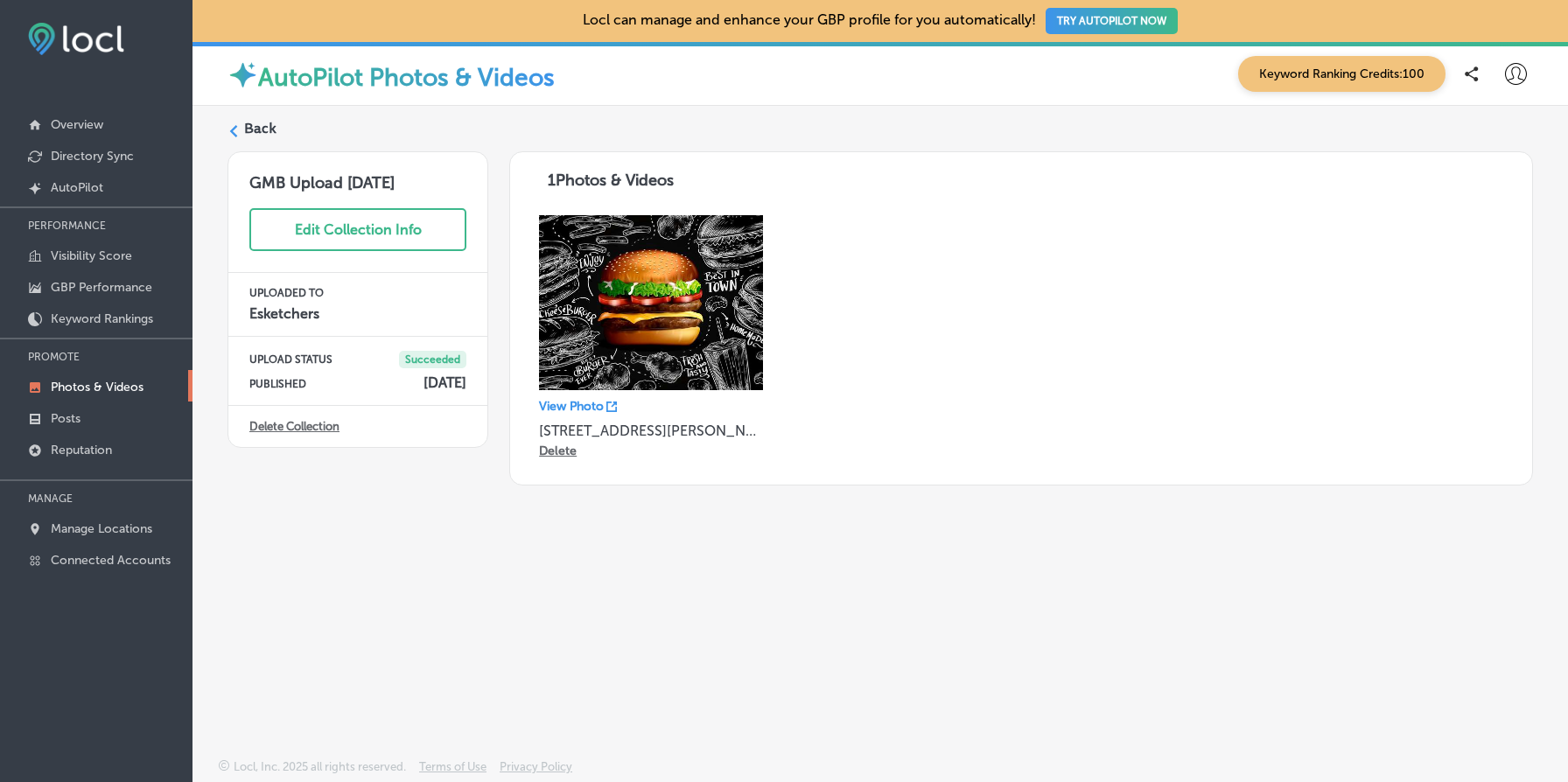
click at [253, 125] on label "Back" at bounding box center [260, 128] width 32 height 19
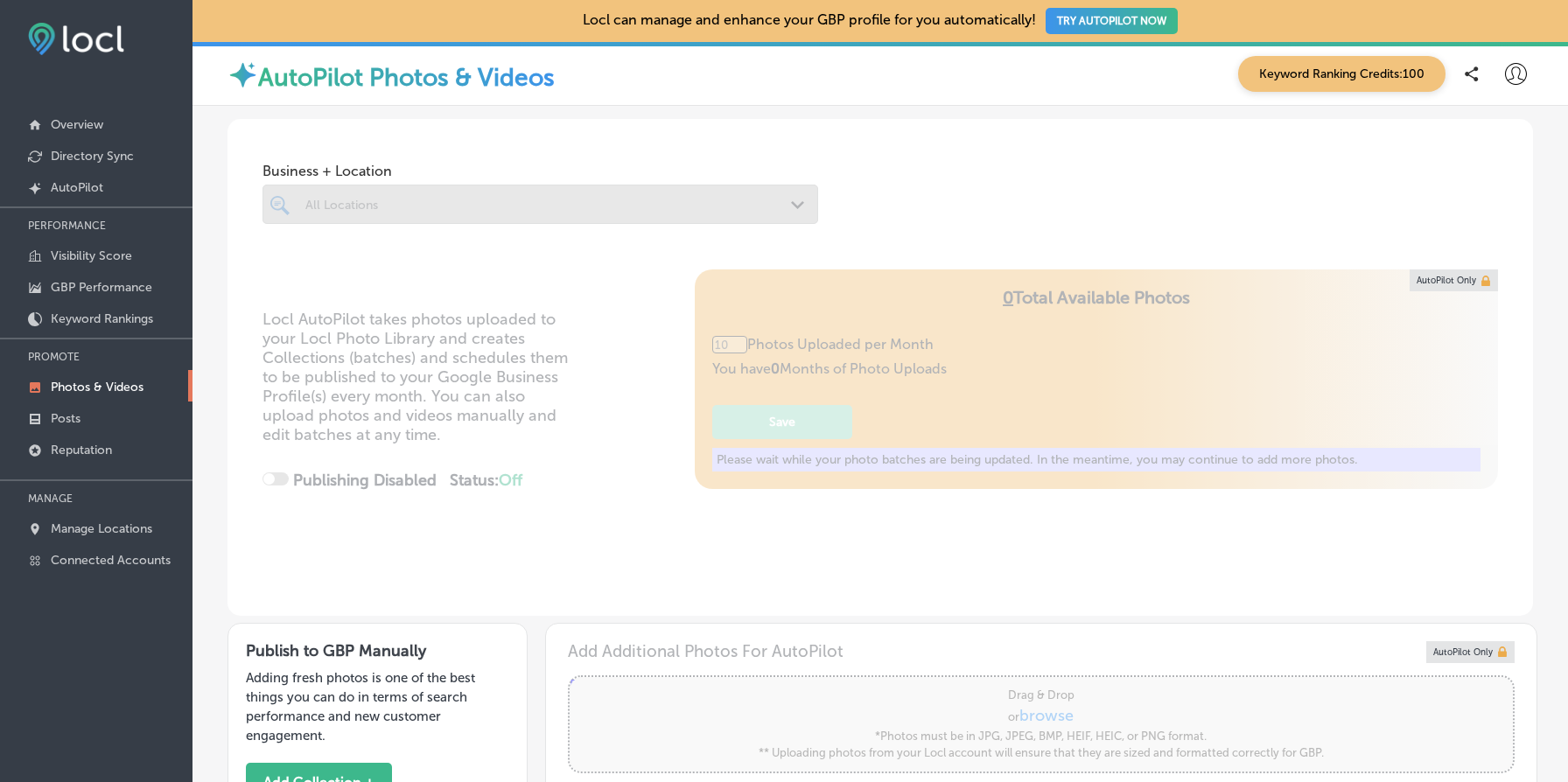
type input "5"
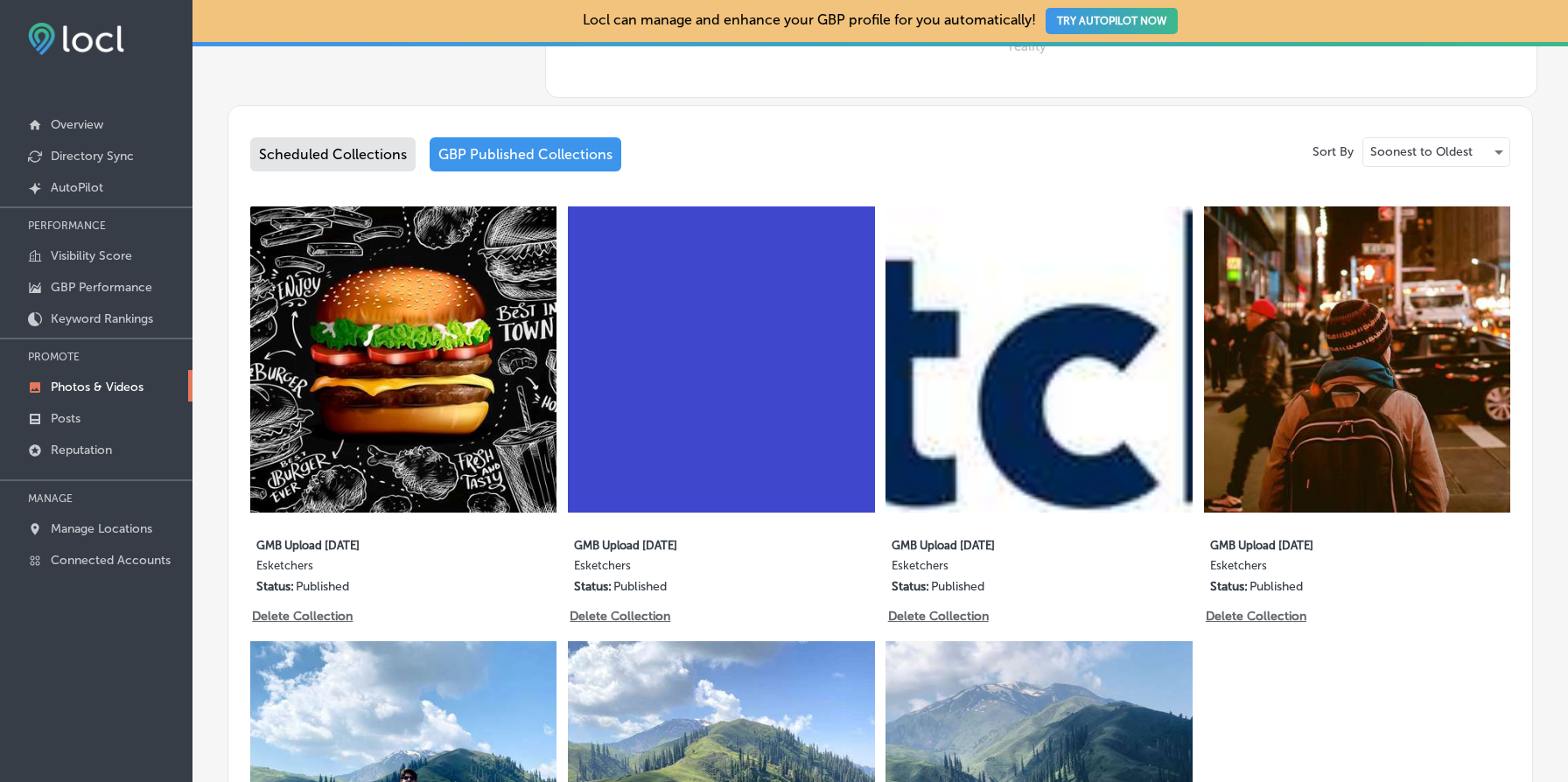
scroll to position [866, 0]
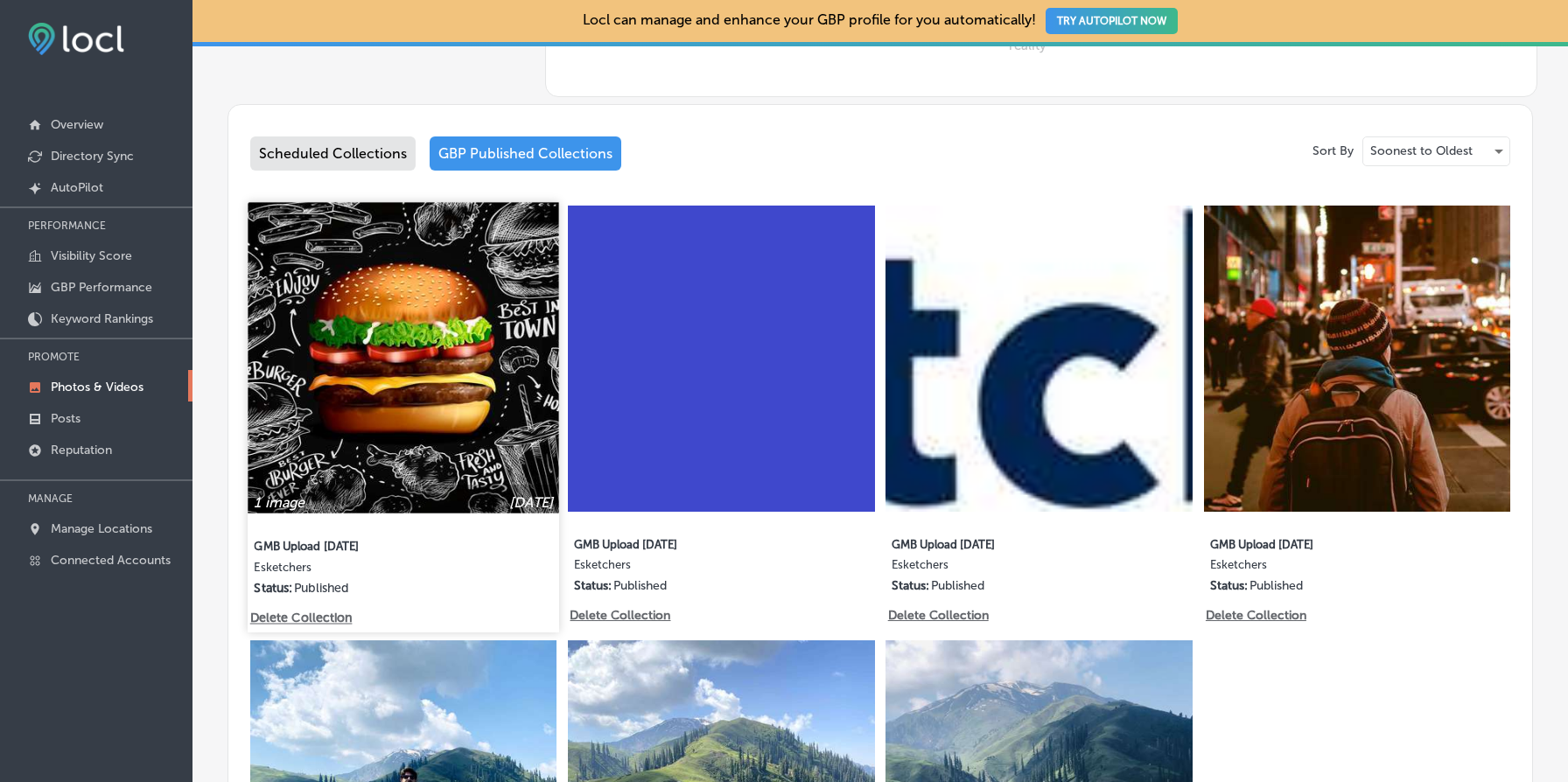
click at [309, 627] on div "1 image Feb 14, 2023 GMB Upload 02/14/23 Esketchers Status: Published Delete Co…" at bounding box center [403, 417] width 312 height 431
click at [313, 619] on p "Delete Collection" at bounding box center [301, 618] width 100 height 15
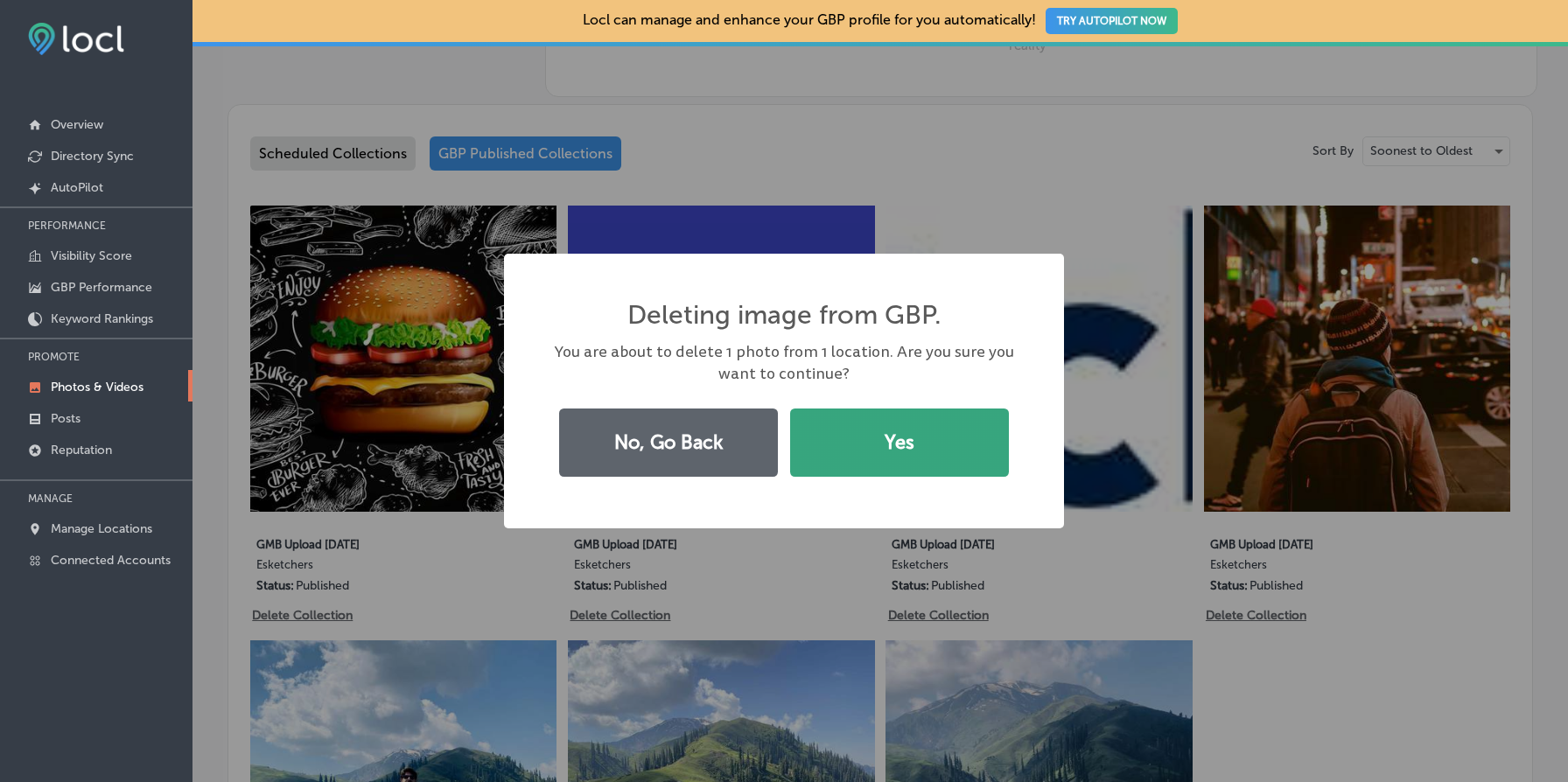
click at [932, 431] on button "Yes" at bounding box center [900, 443] width 219 height 68
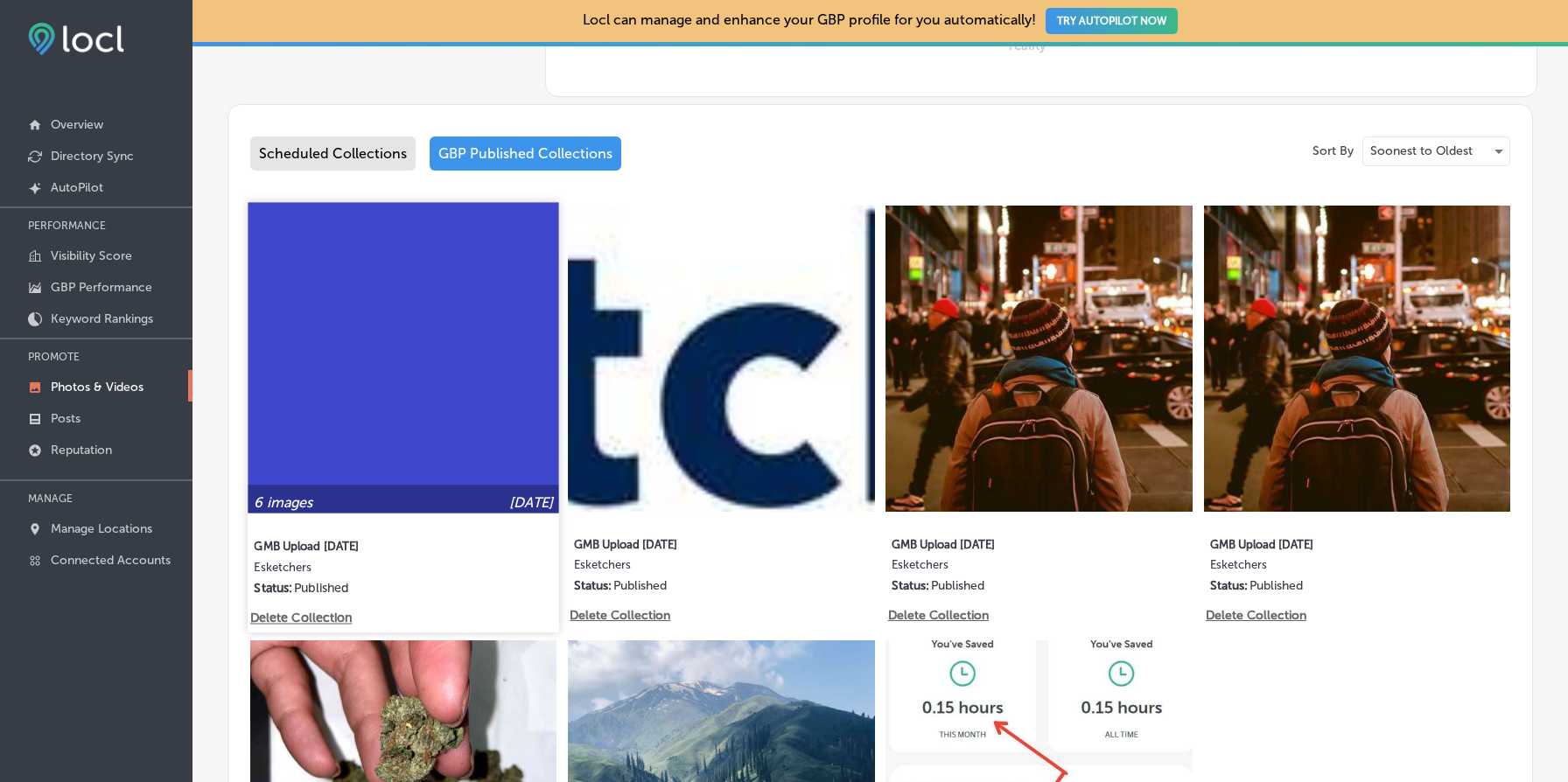
click at [423, 421] on img at bounding box center [403, 358] width 312 height 312
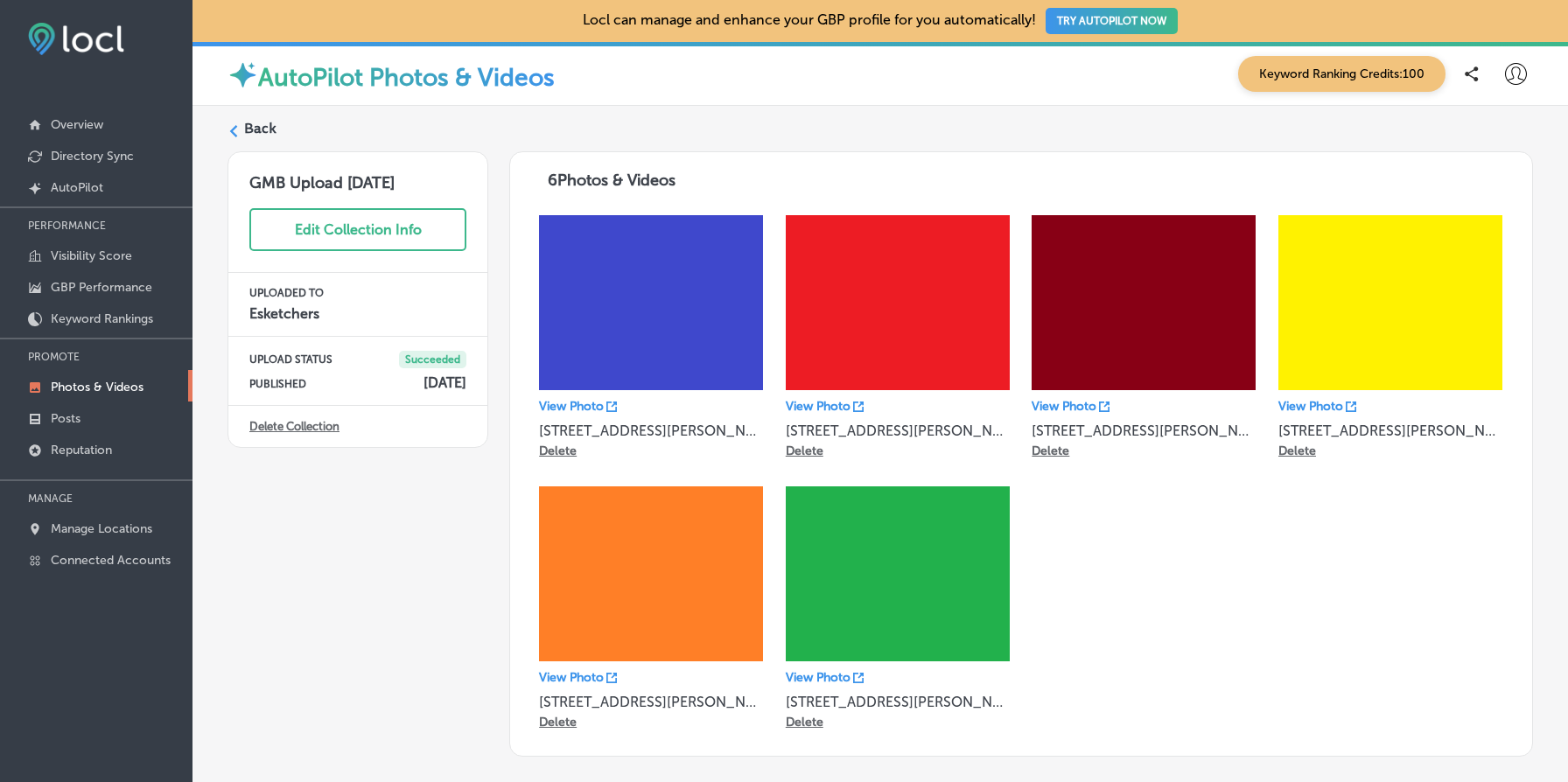
click at [318, 426] on link "Delete Collection" at bounding box center [295, 427] width 90 height 13
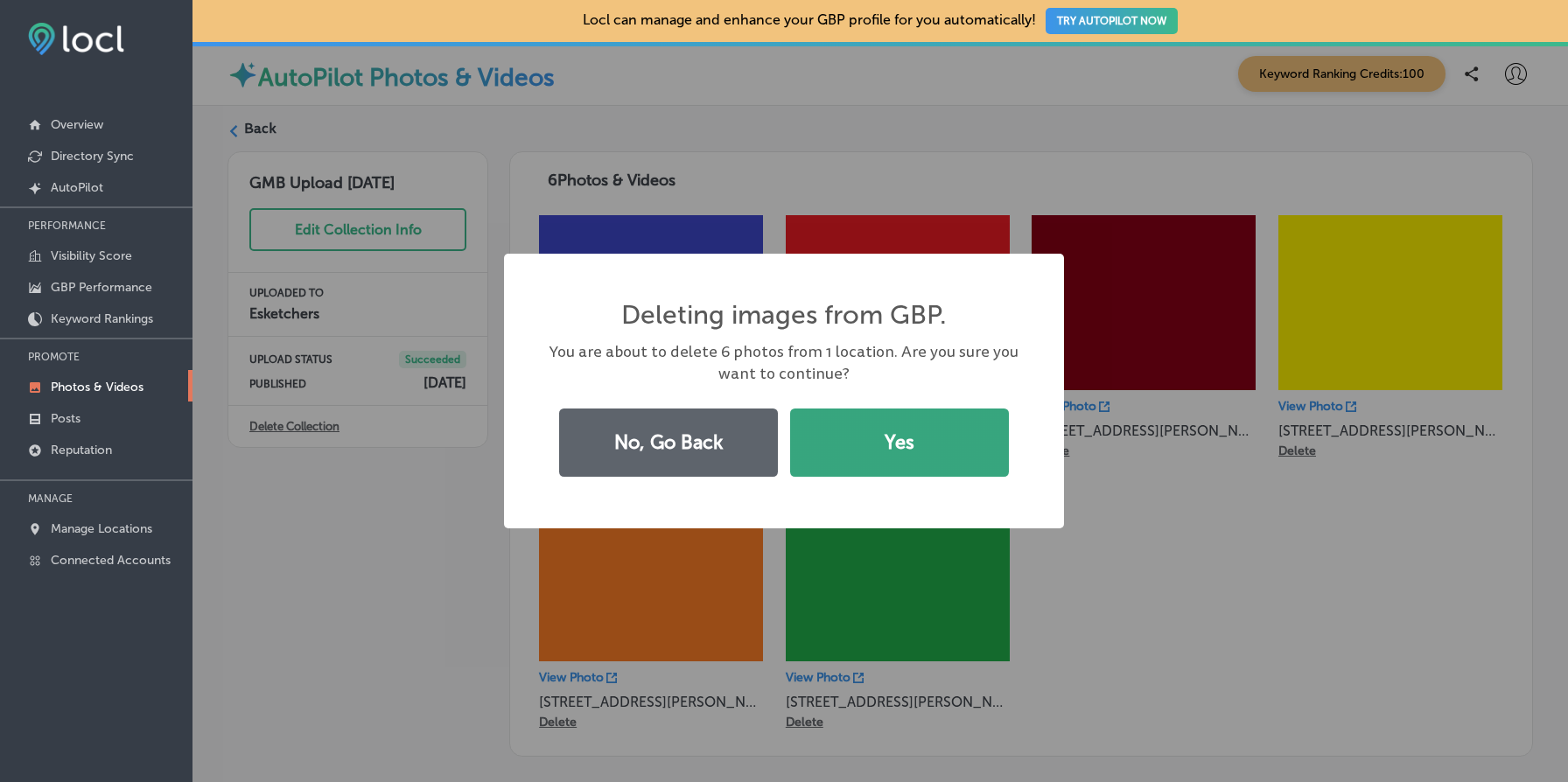
click at [879, 448] on button "Yes" at bounding box center [900, 443] width 219 height 68
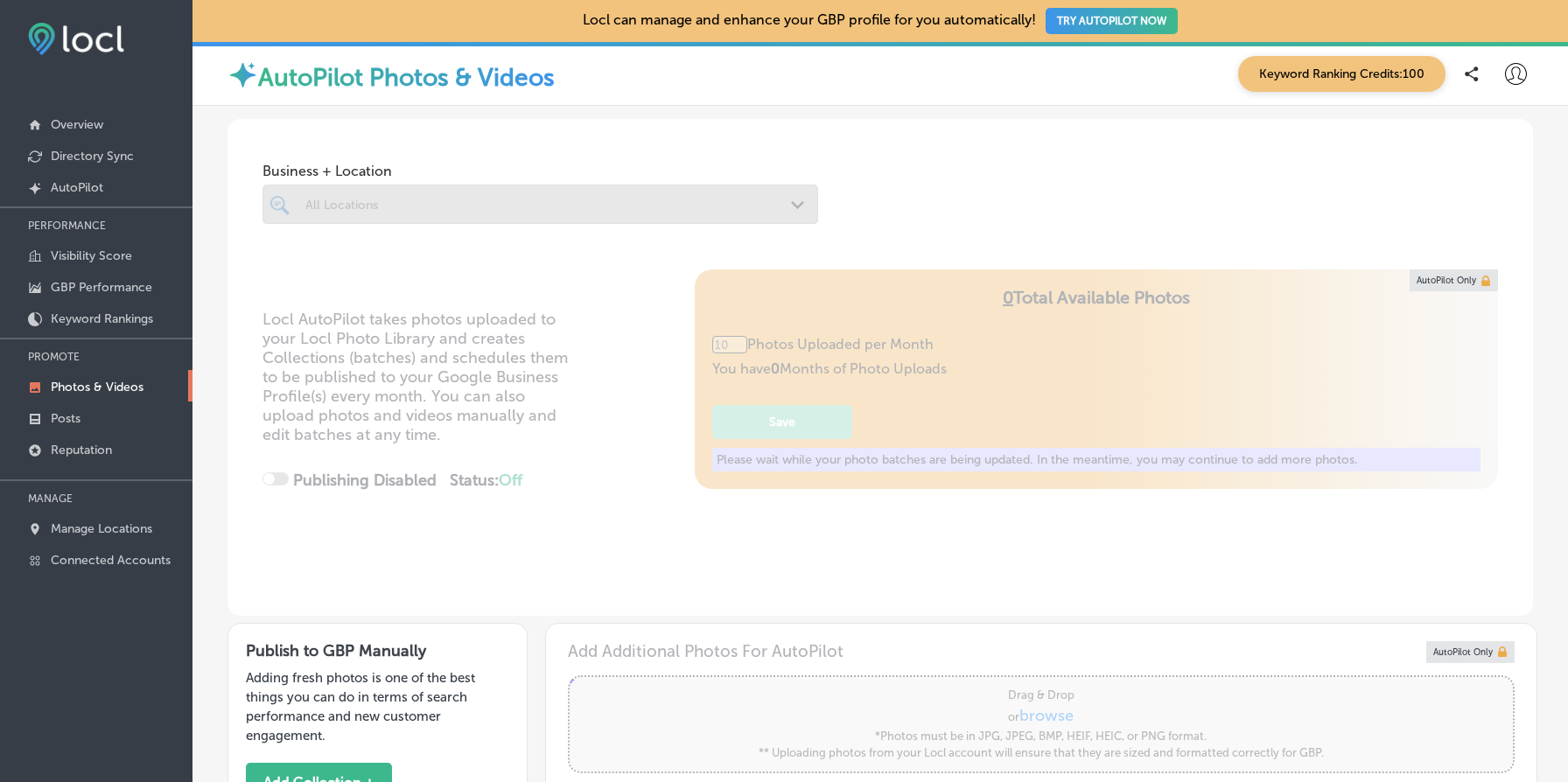
type input "5"
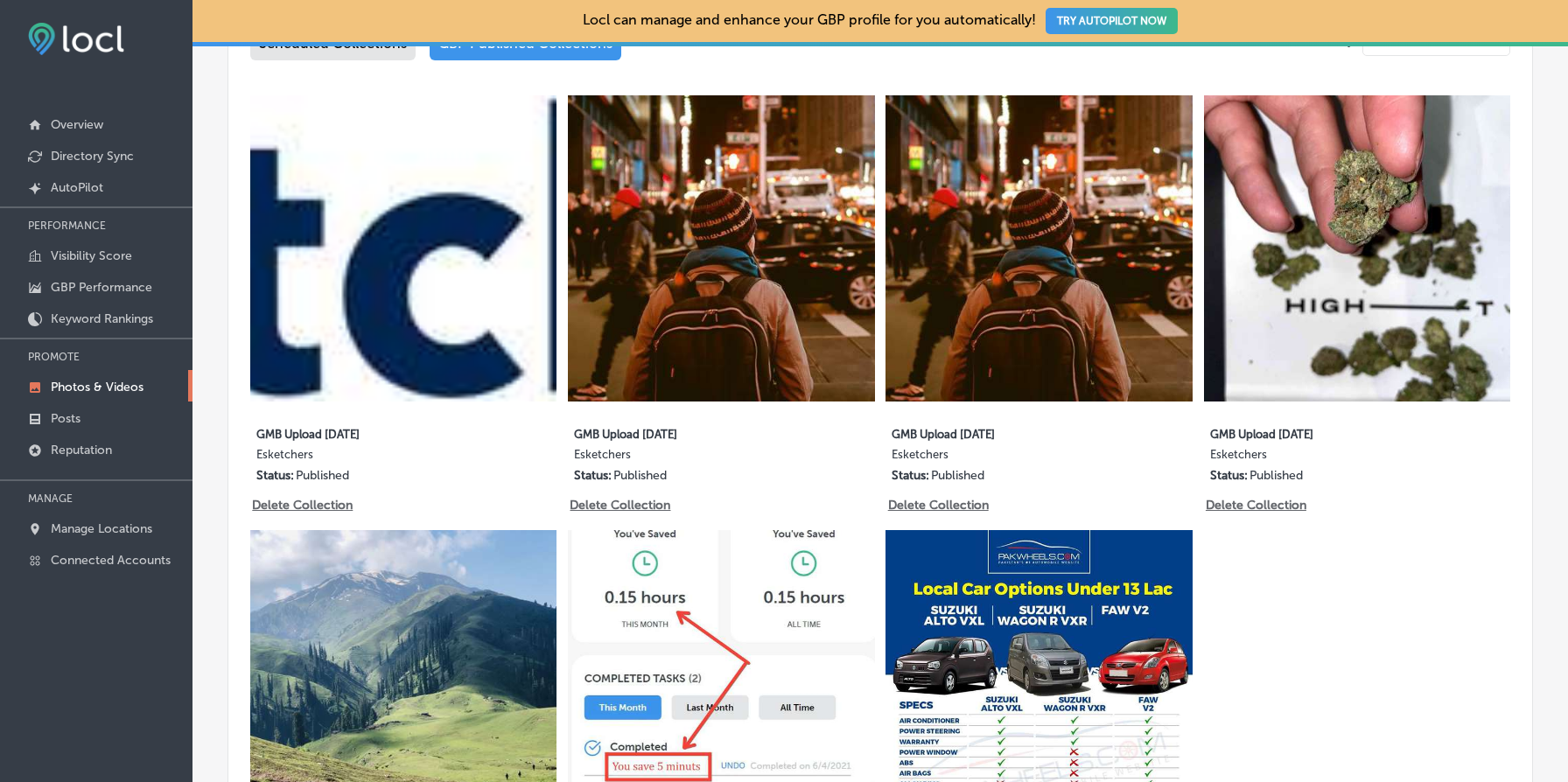
scroll to position [974, 0]
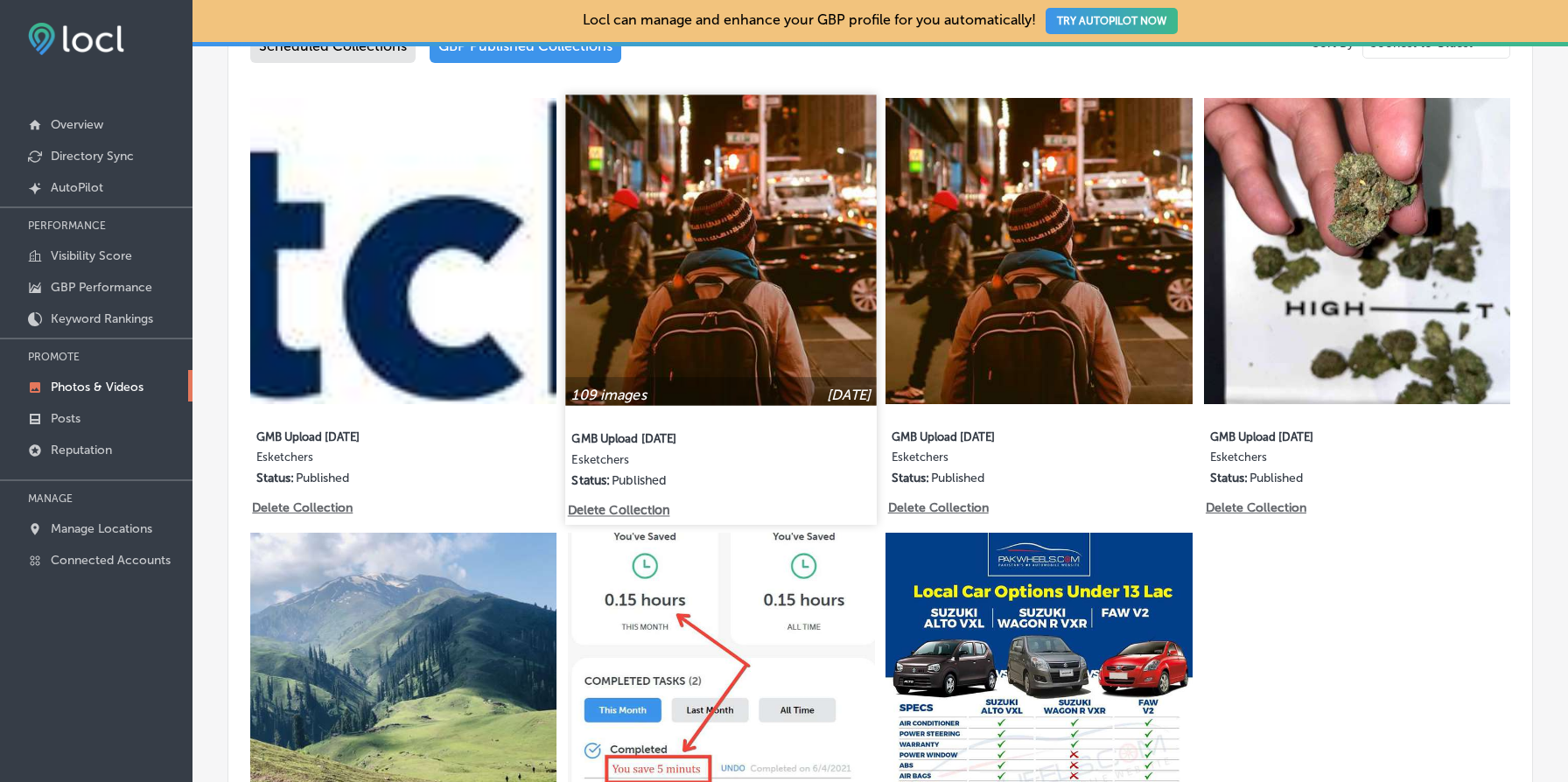
click at [777, 315] on img at bounding box center [722, 250] width 312 height 312
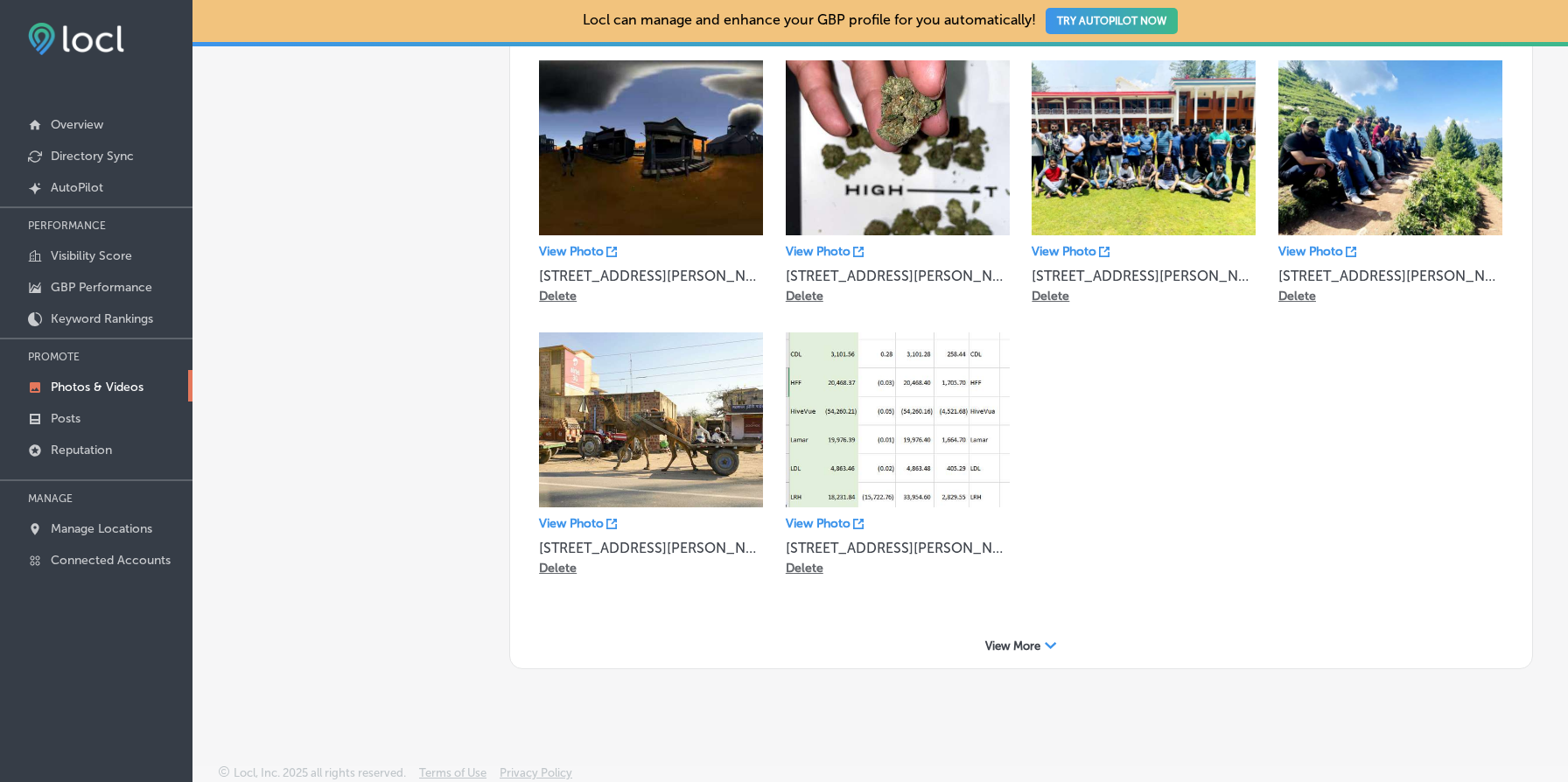
scroll to position [431, 0]
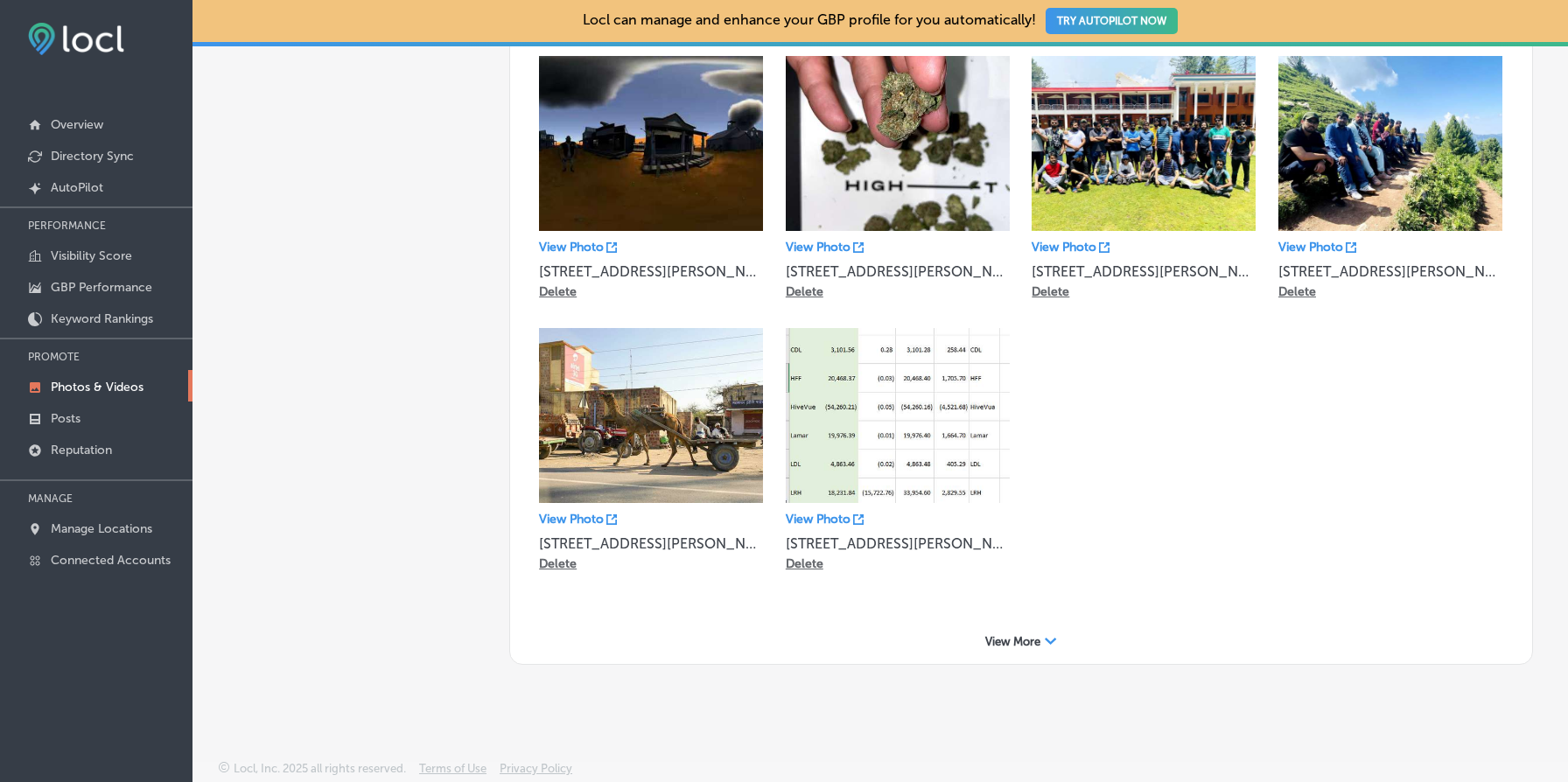
click at [1050, 638] on icon "Path Created with Sketch." at bounding box center [1051, 641] width 12 height 7
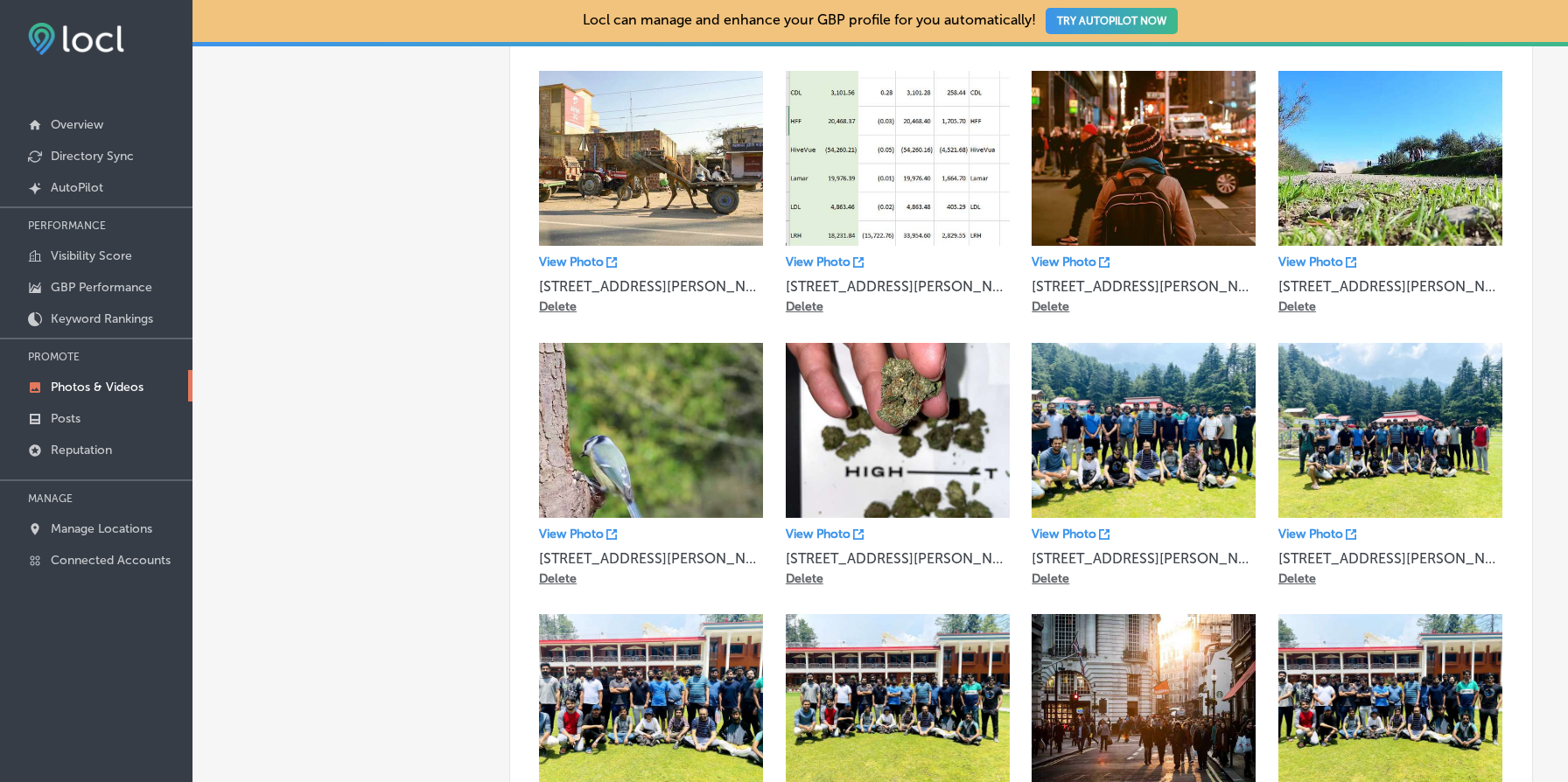
scroll to position [972, 0]
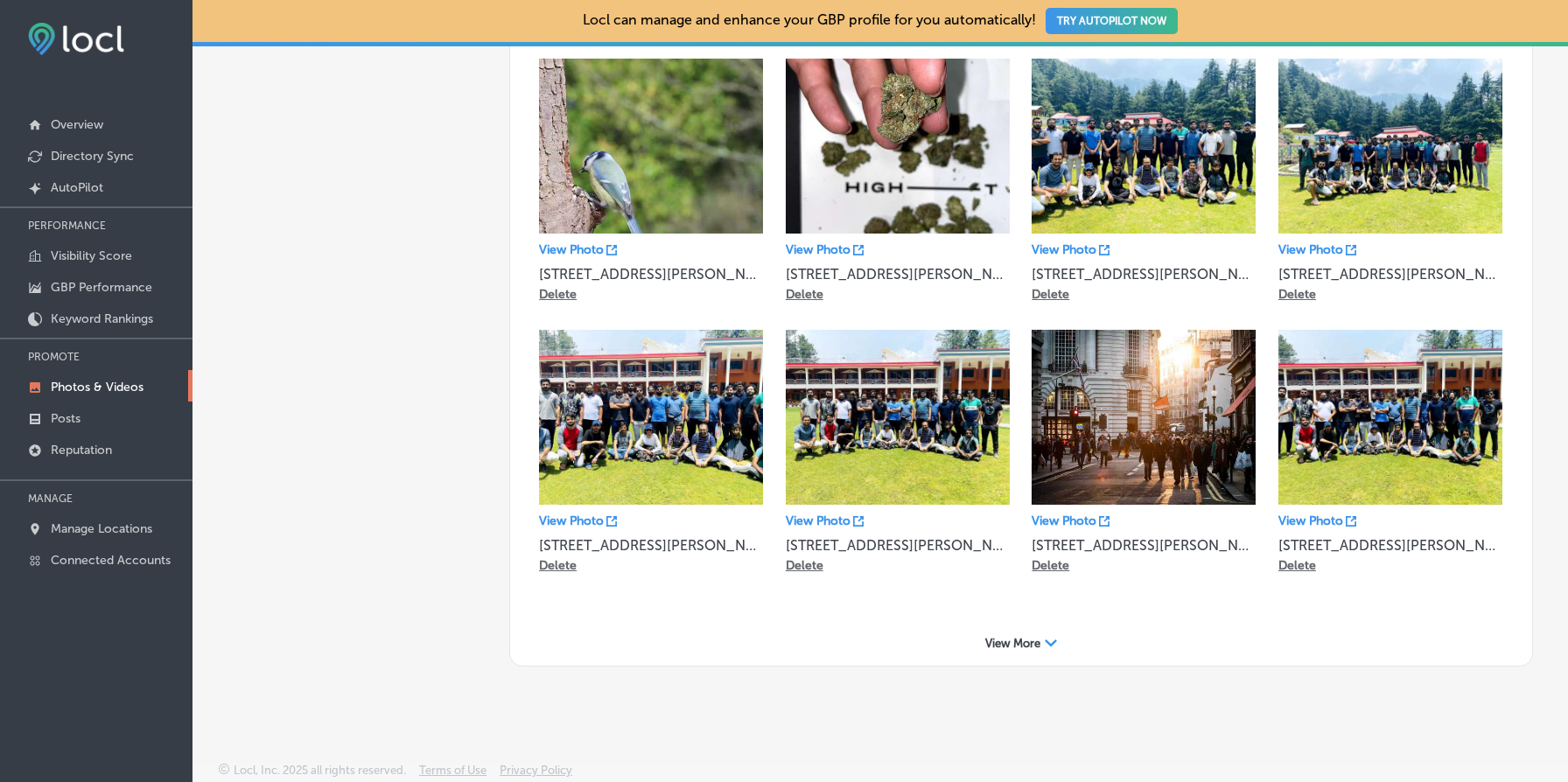
click at [839, 521] on p "View Photo" at bounding box center [818, 521] width 65 height 15
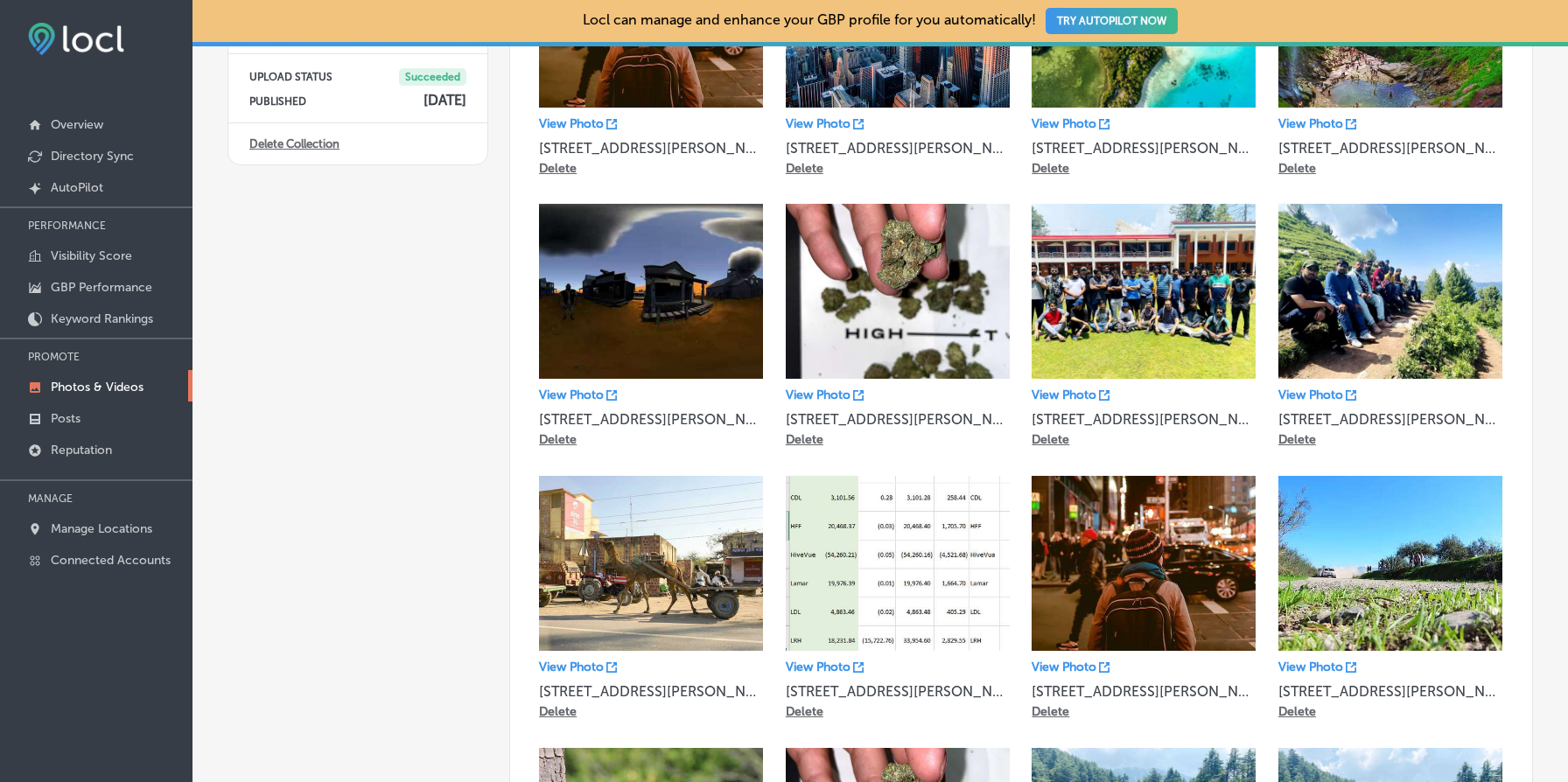
scroll to position [0, 0]
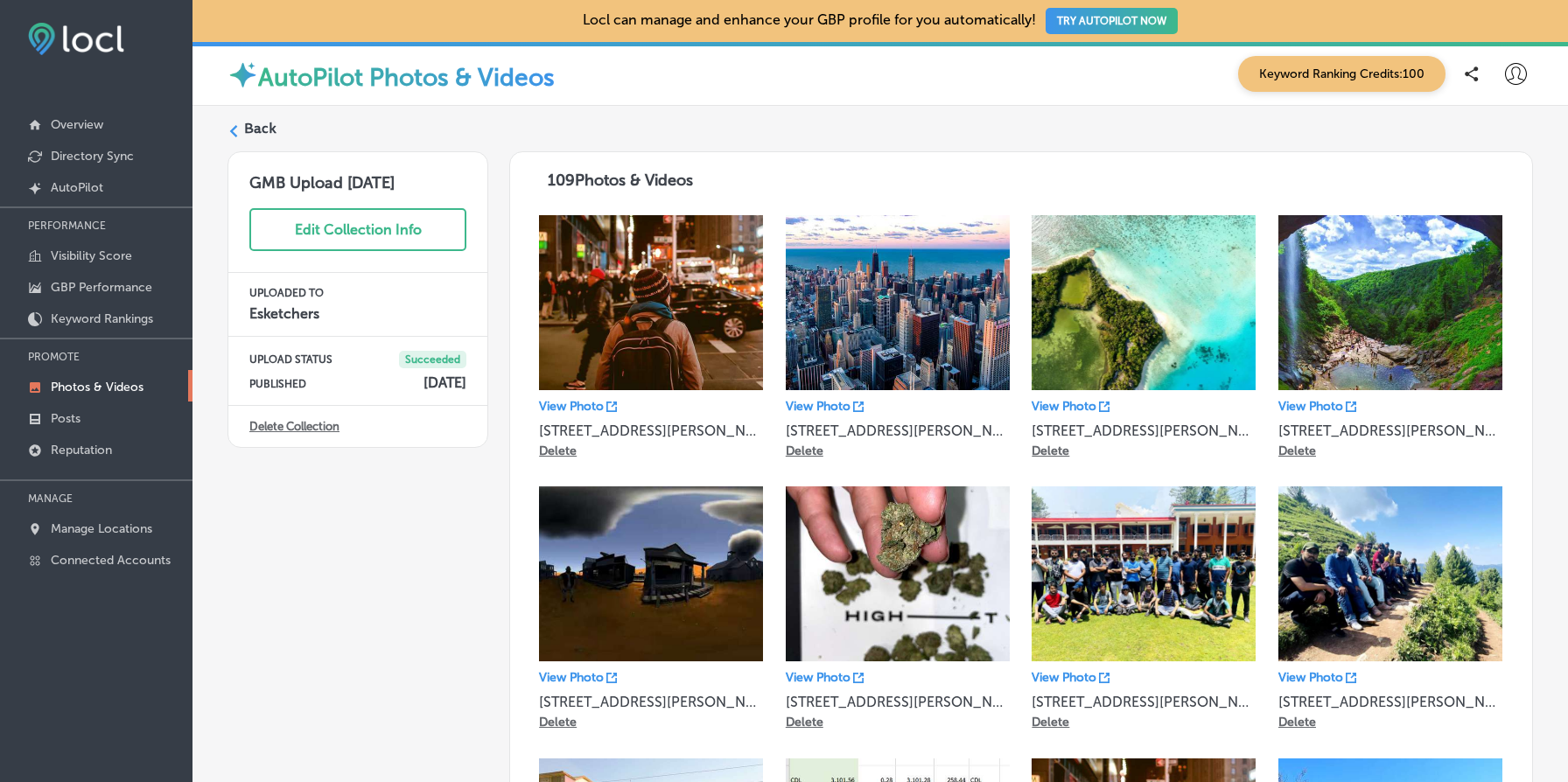
click at [302, 429] on link "Delete Collection" at bounding box center [295, 427] width 90 height 13
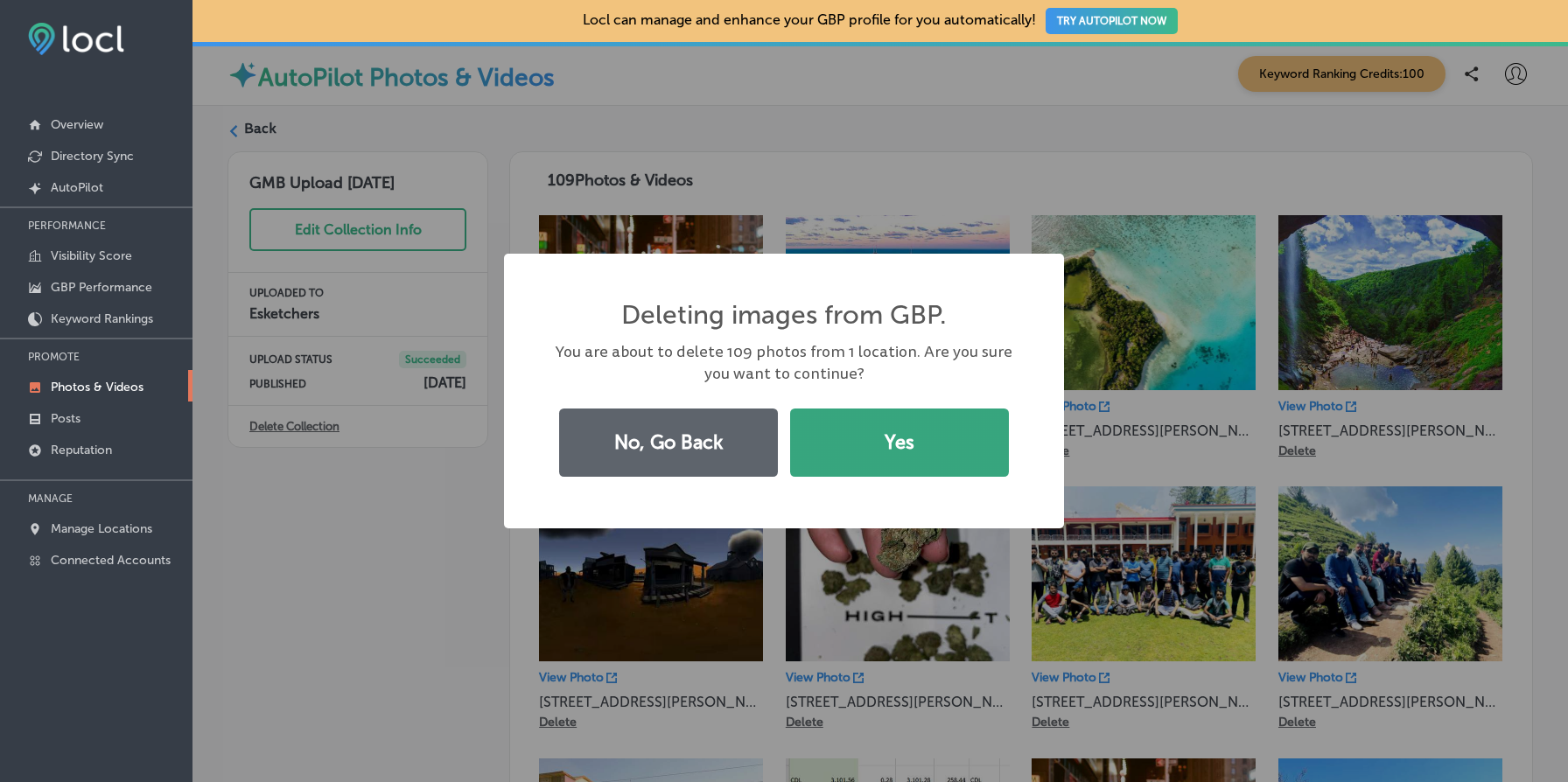
click at [914, 436] on button "Yes" at bounding box center [900, 443] width 219 height 68
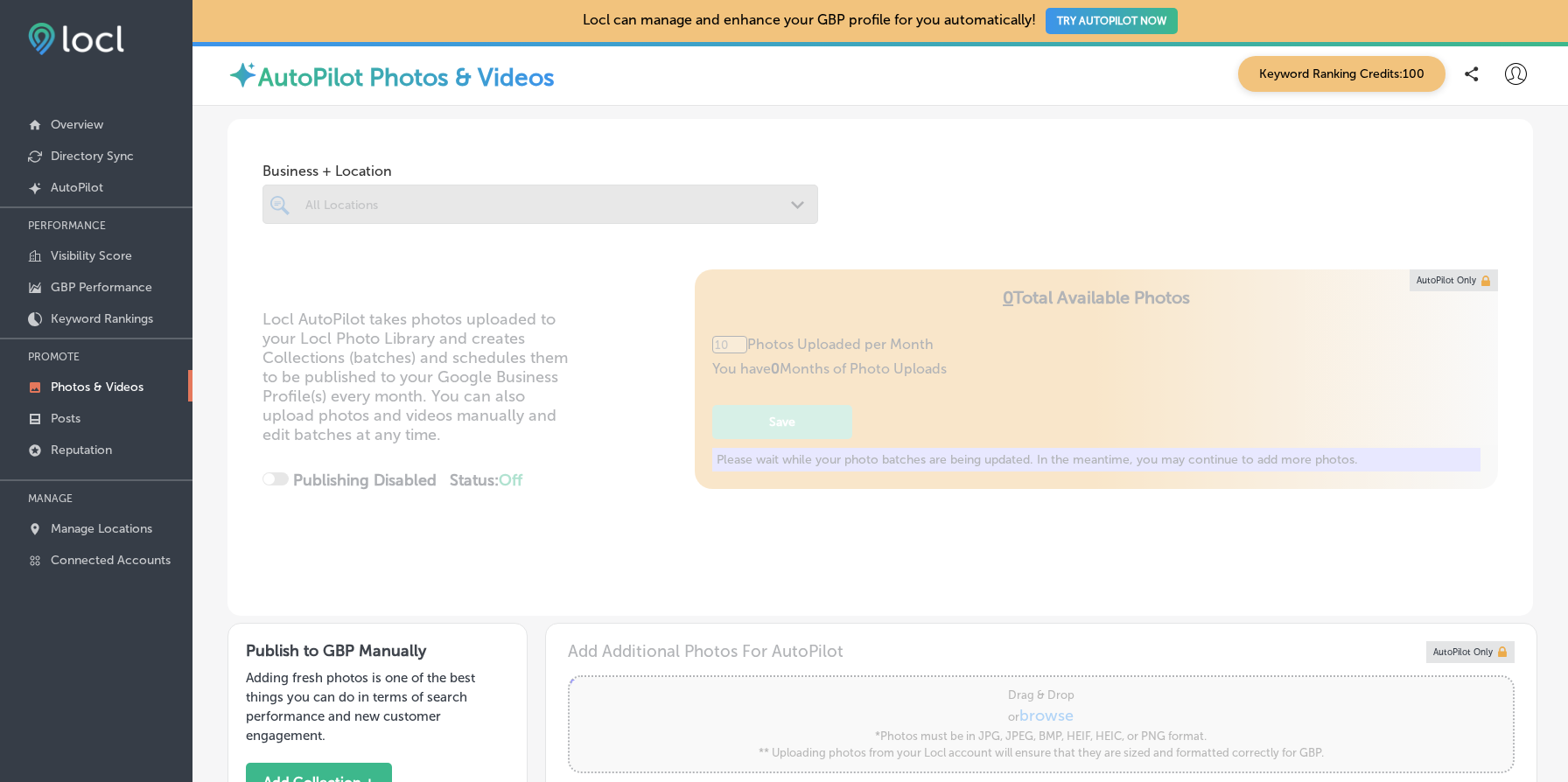
type input "5"
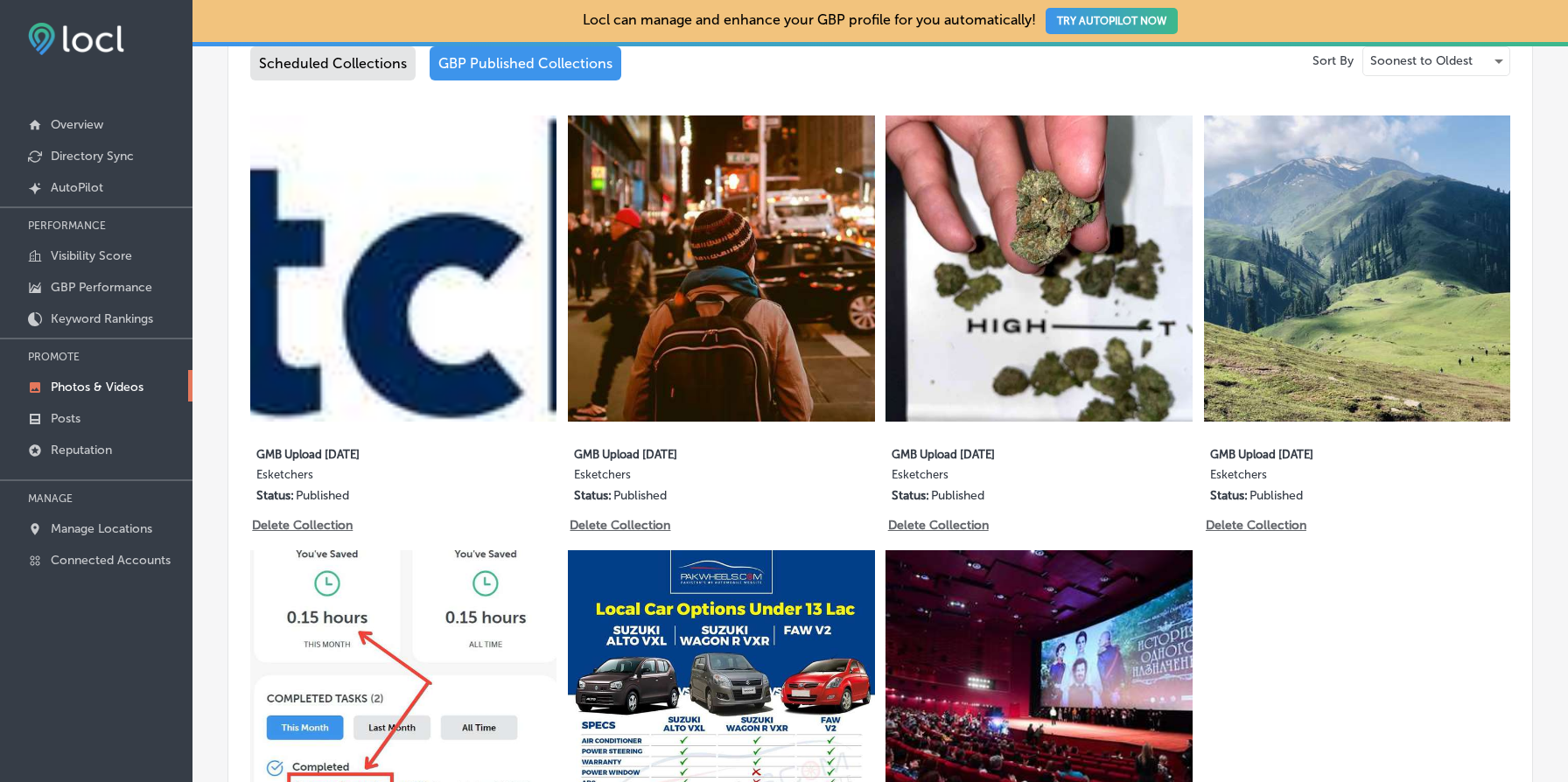
scroll to position [953, 0]
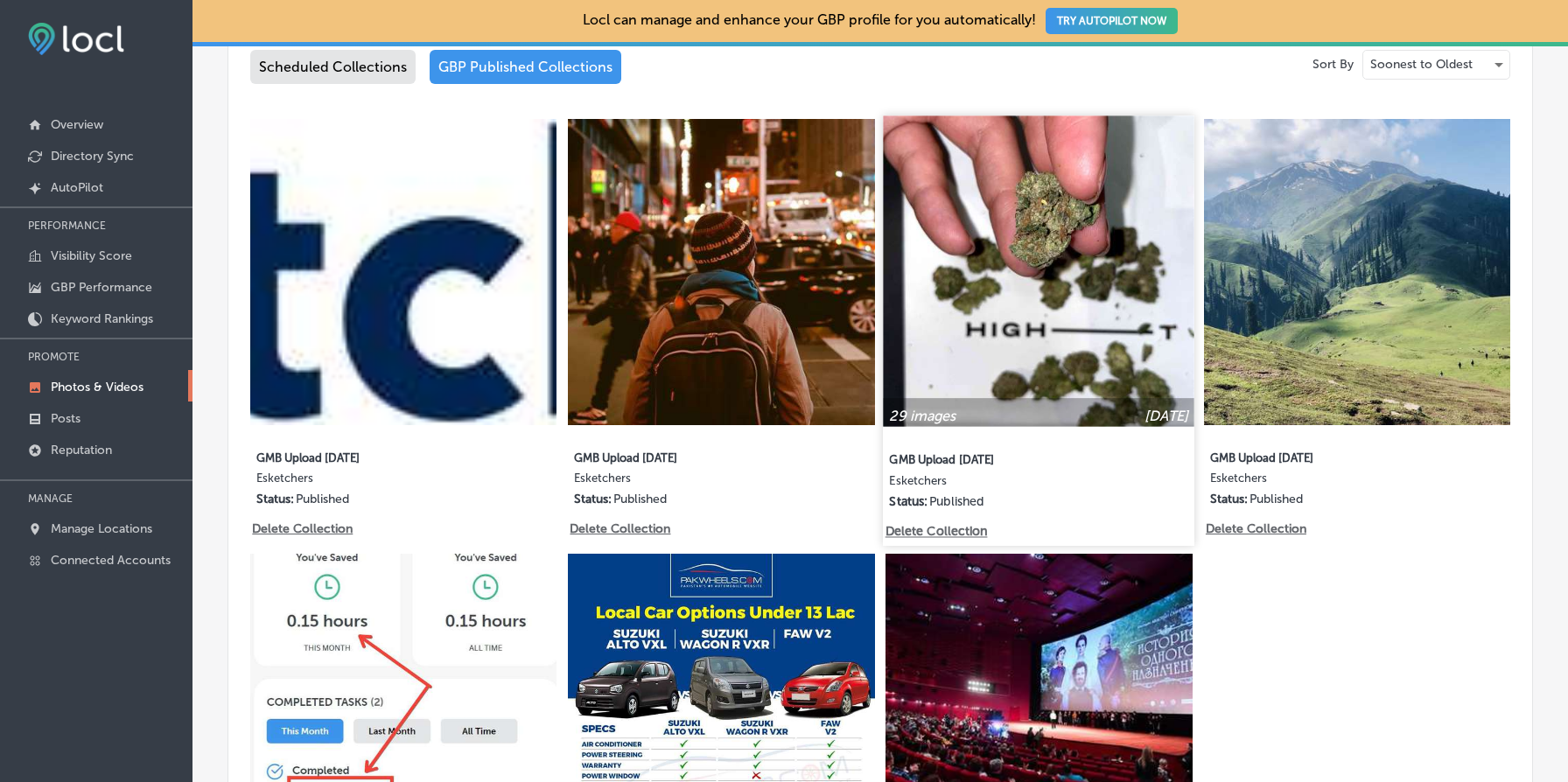
click at [1049, 301] on img at bounding box center [1039, 271] width 312 height 312
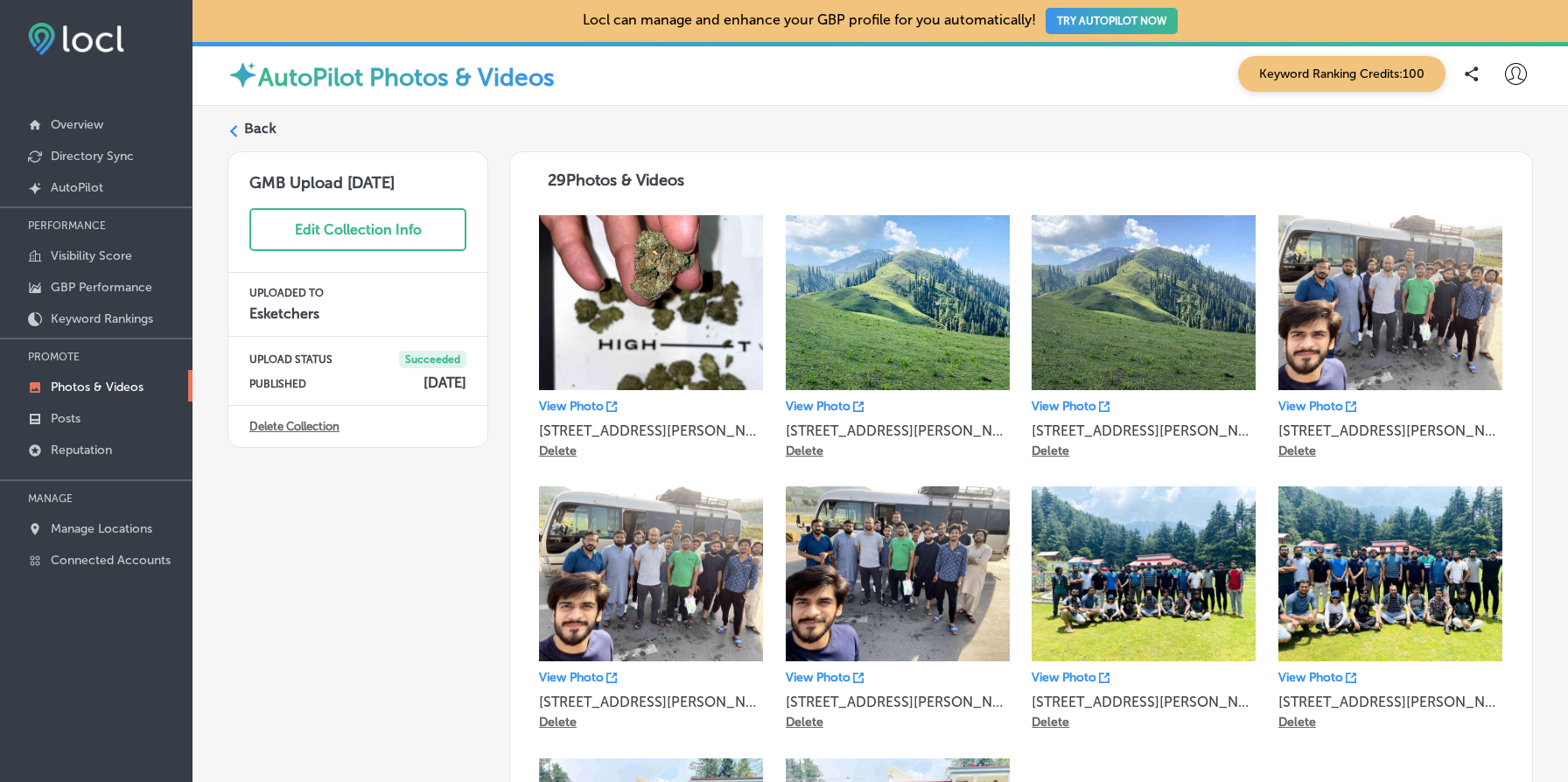
click at [563, 450] on p "Delete" at bounding box center [558, 451] width 38 height 15
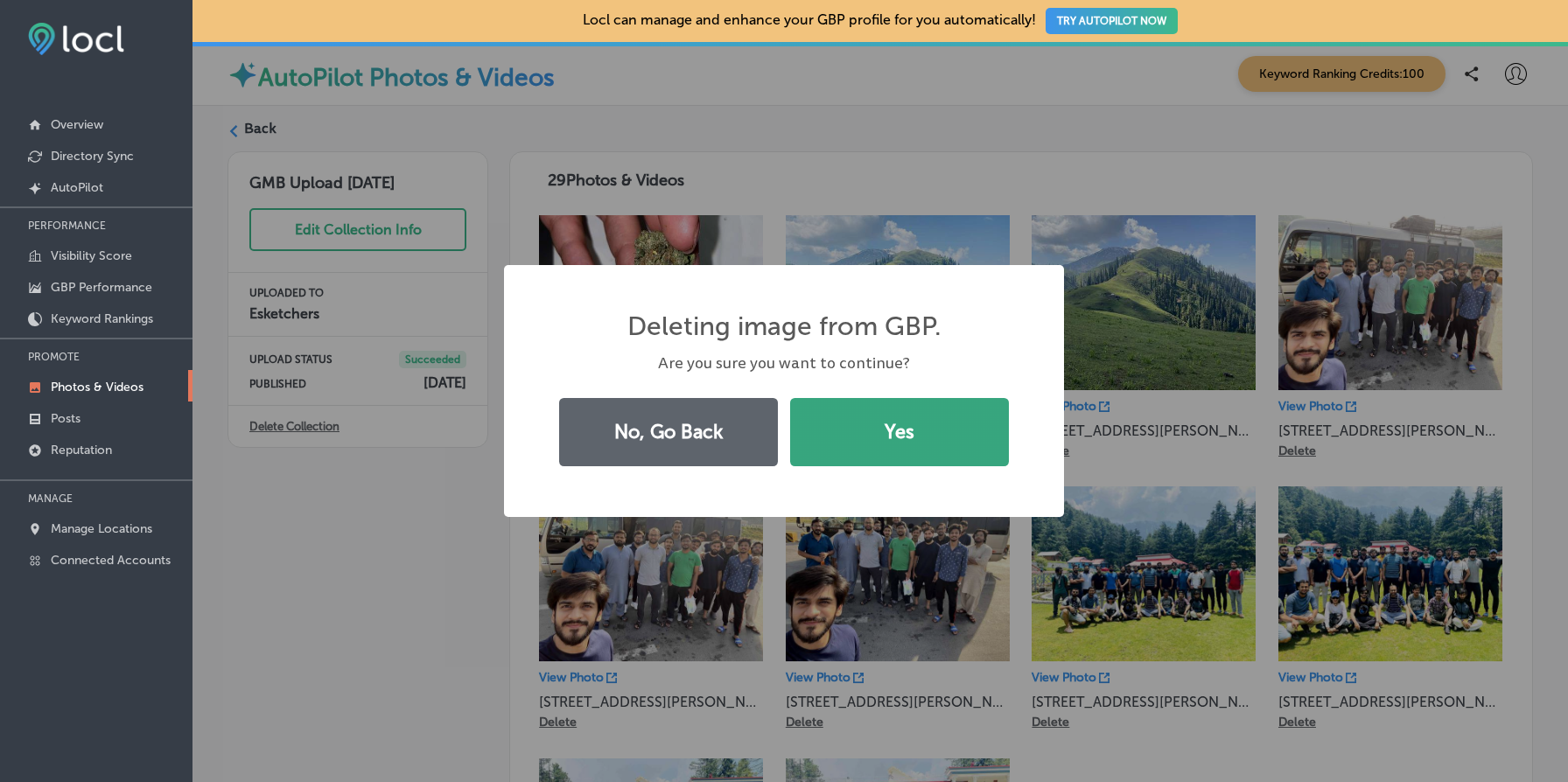
click at [951, 432] on button "Yes" at bounding box center [900, 432] width 219 height 68
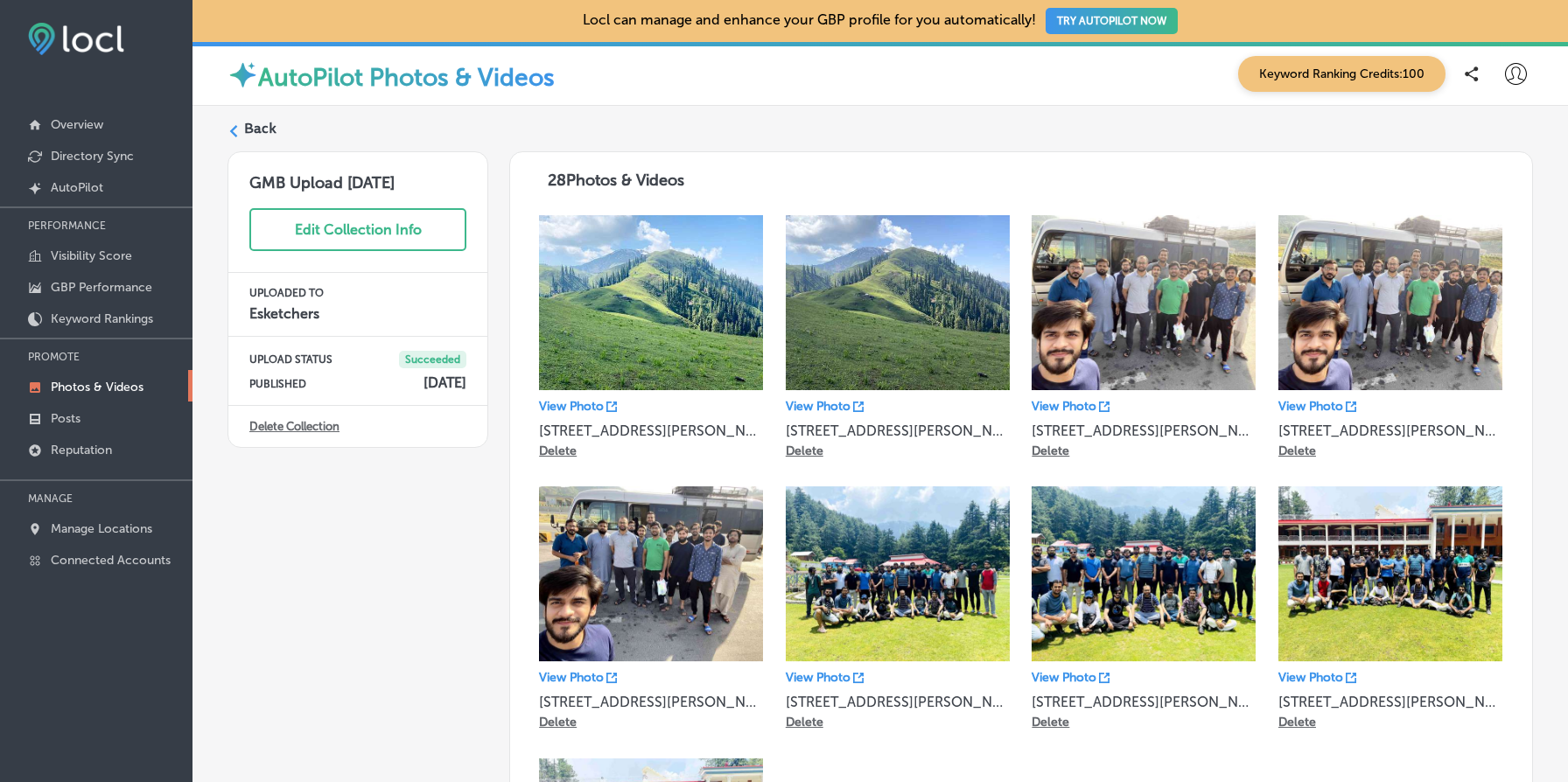
click at [566, 452] on p "Delete" at bounding box center [558, 451] width 38 height 15
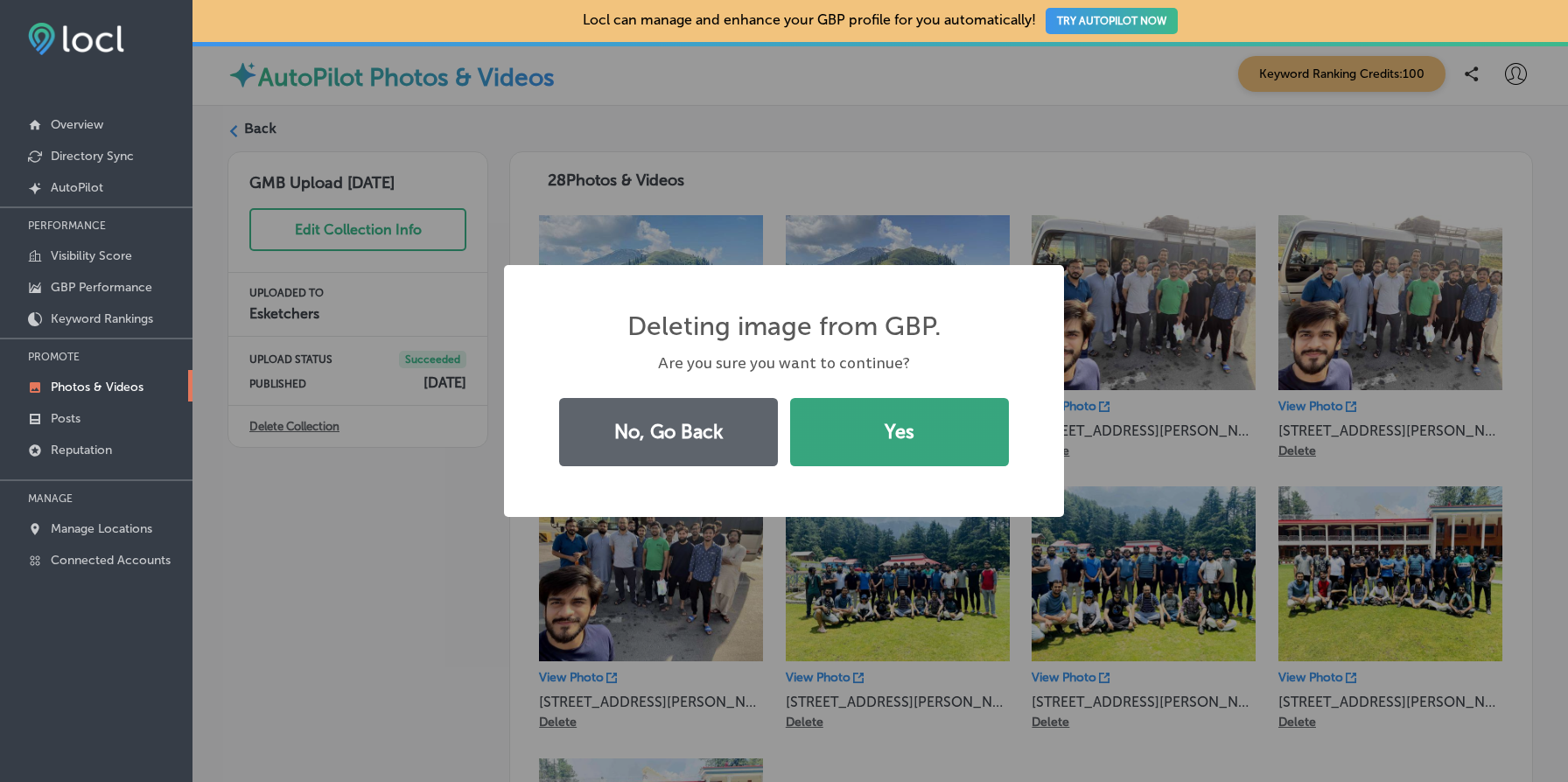
click at [857, 426] on button "Yes" at bounding box center [900, 432] width 219 height 68
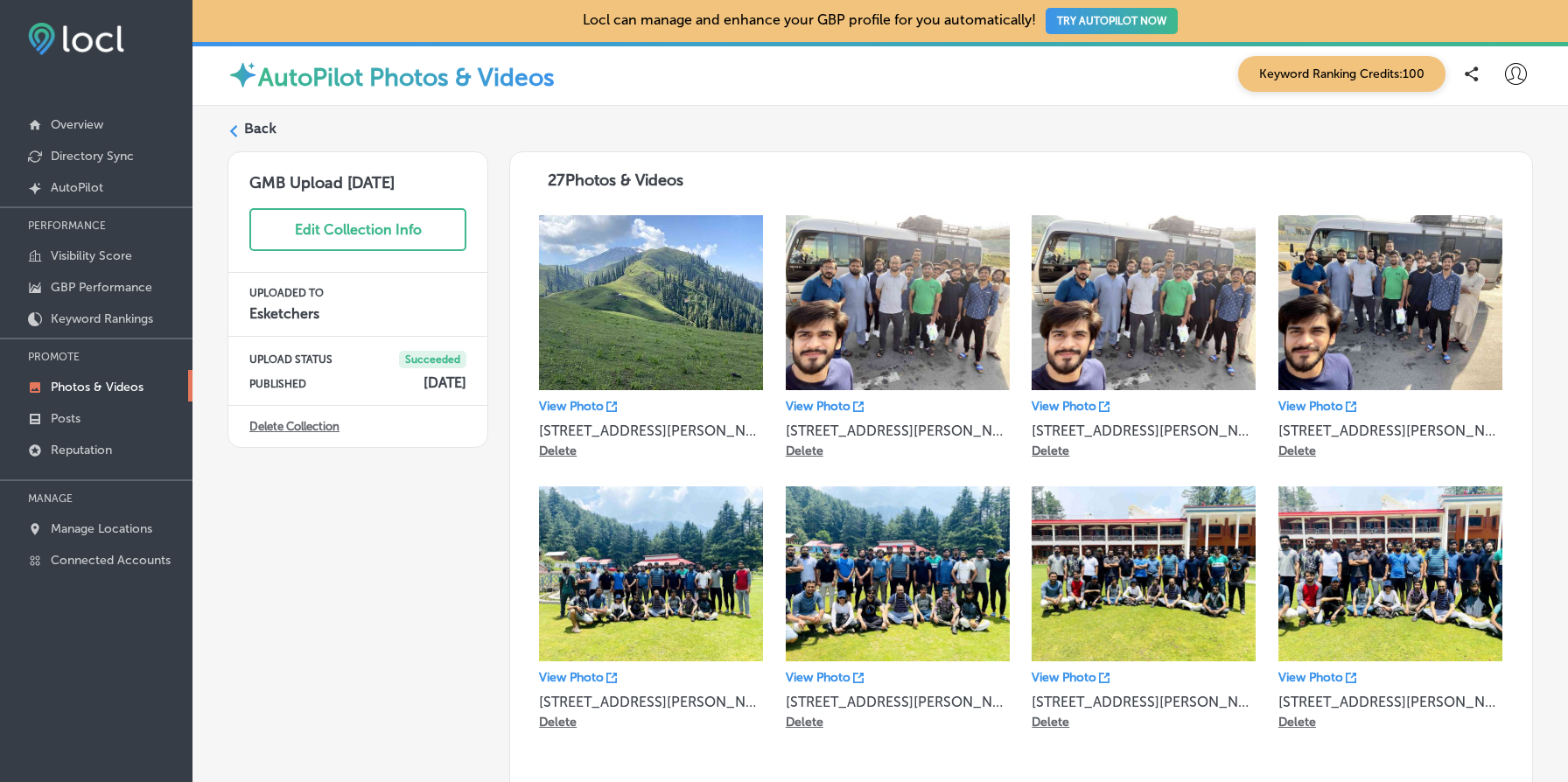
click at [562, 452] on p "Delete" at bounding box center [558, 451] width 38 height 15
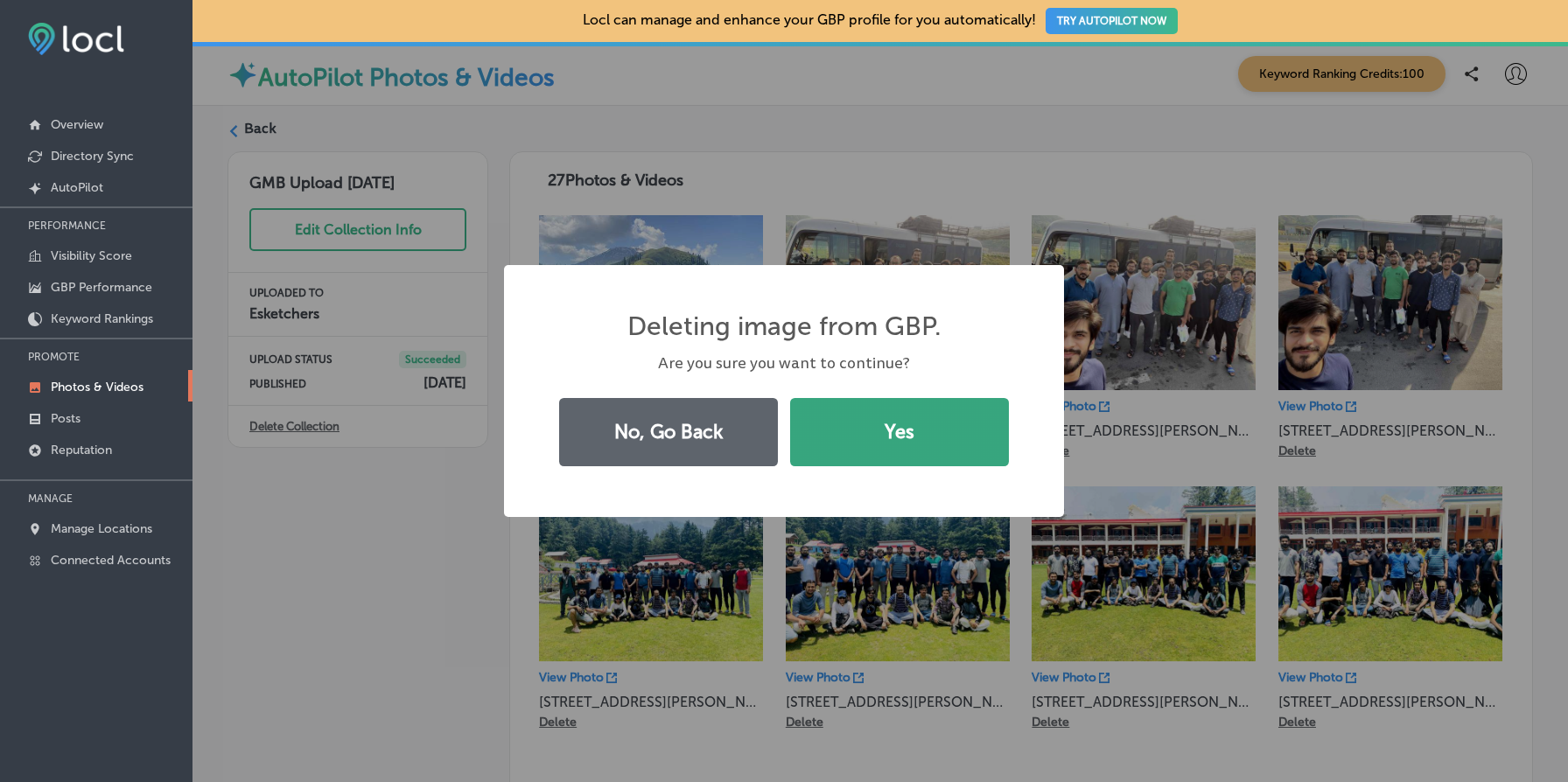
click at [905, 416] on button "Yes" at bounding box center [900, 432] width 219 height 68
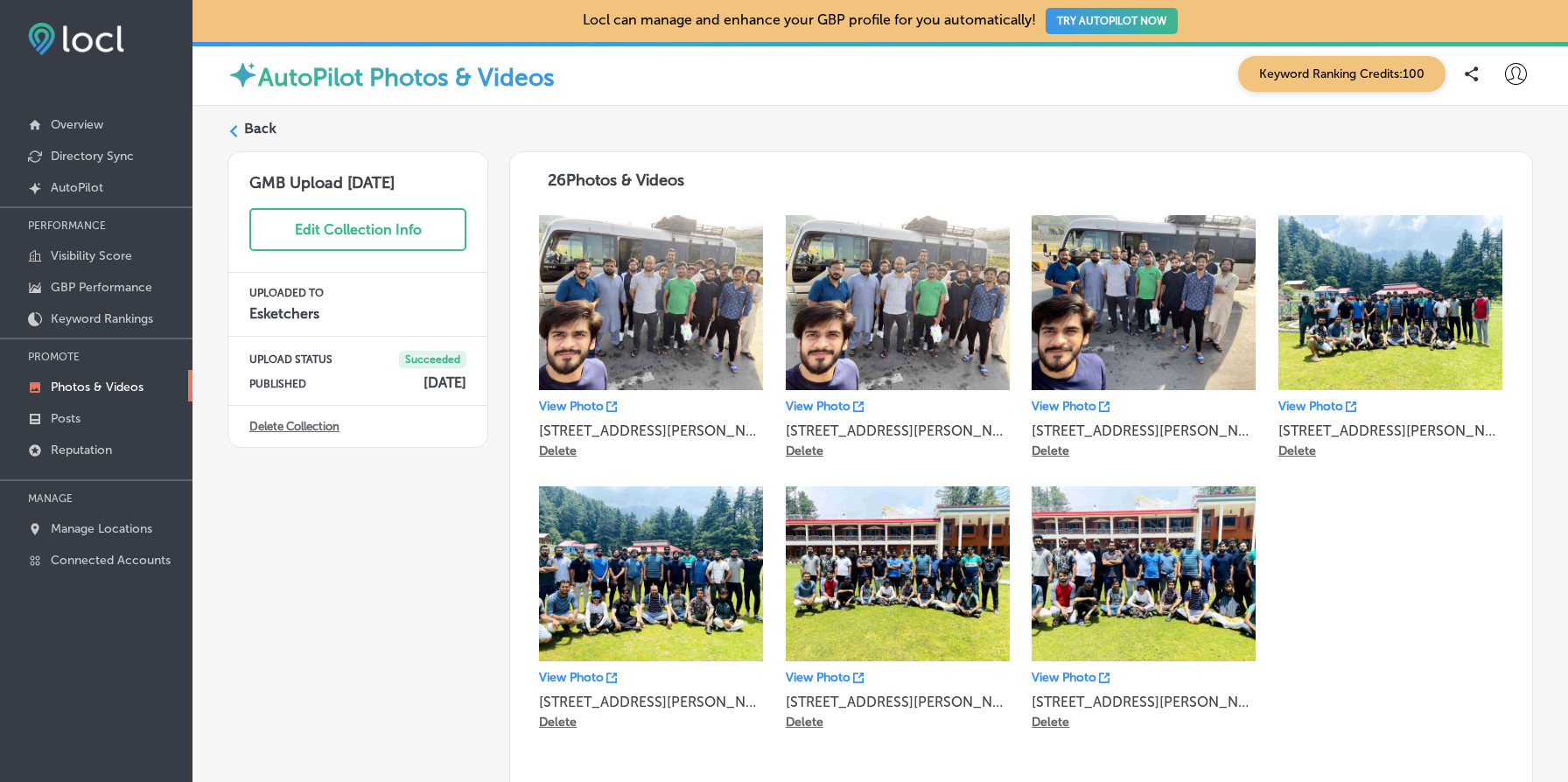
scroll to position [160, 0]
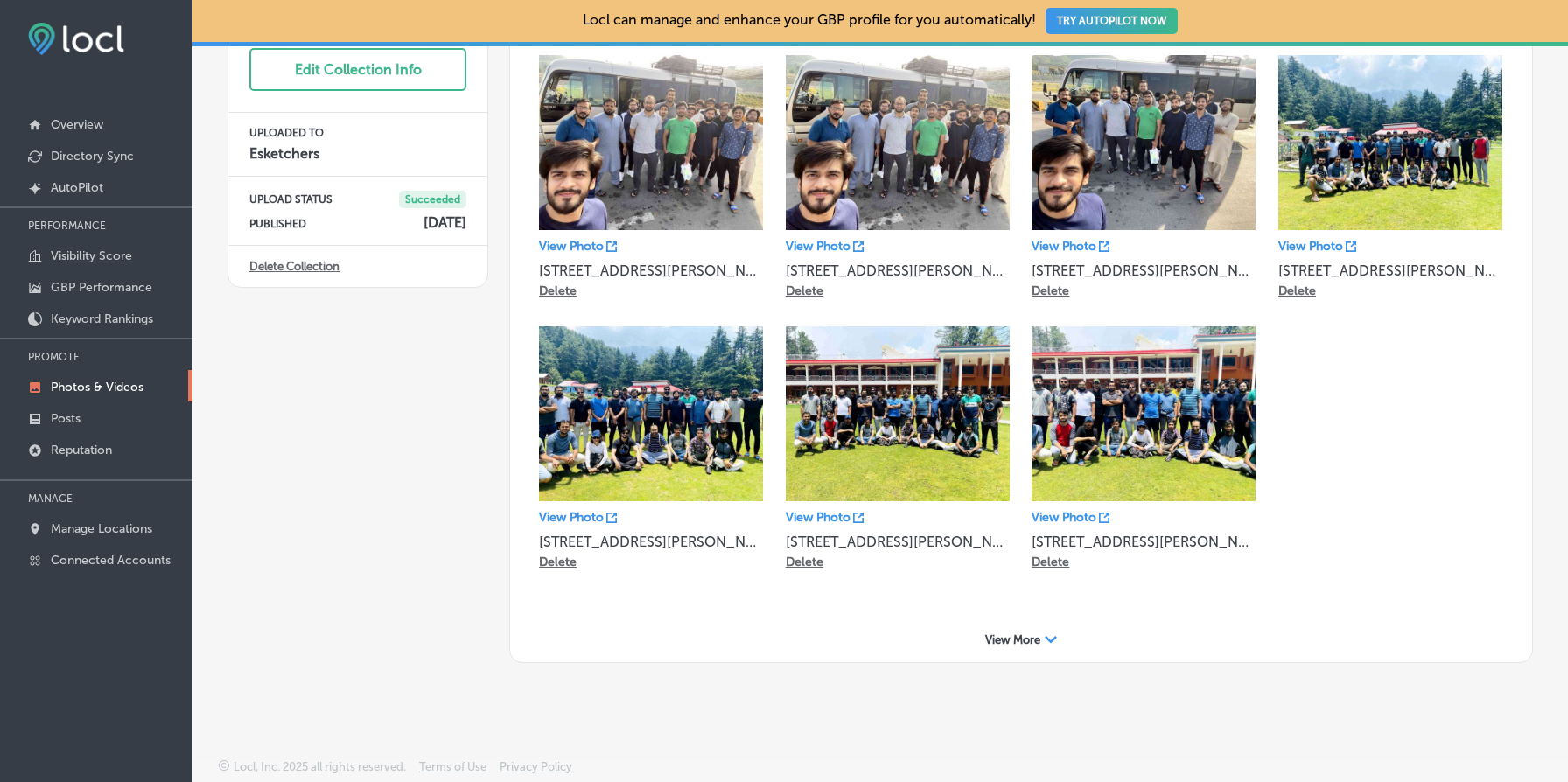
click at [1035, 637] on span "View More" at bounding box center [1013, 640] width 56 height 13
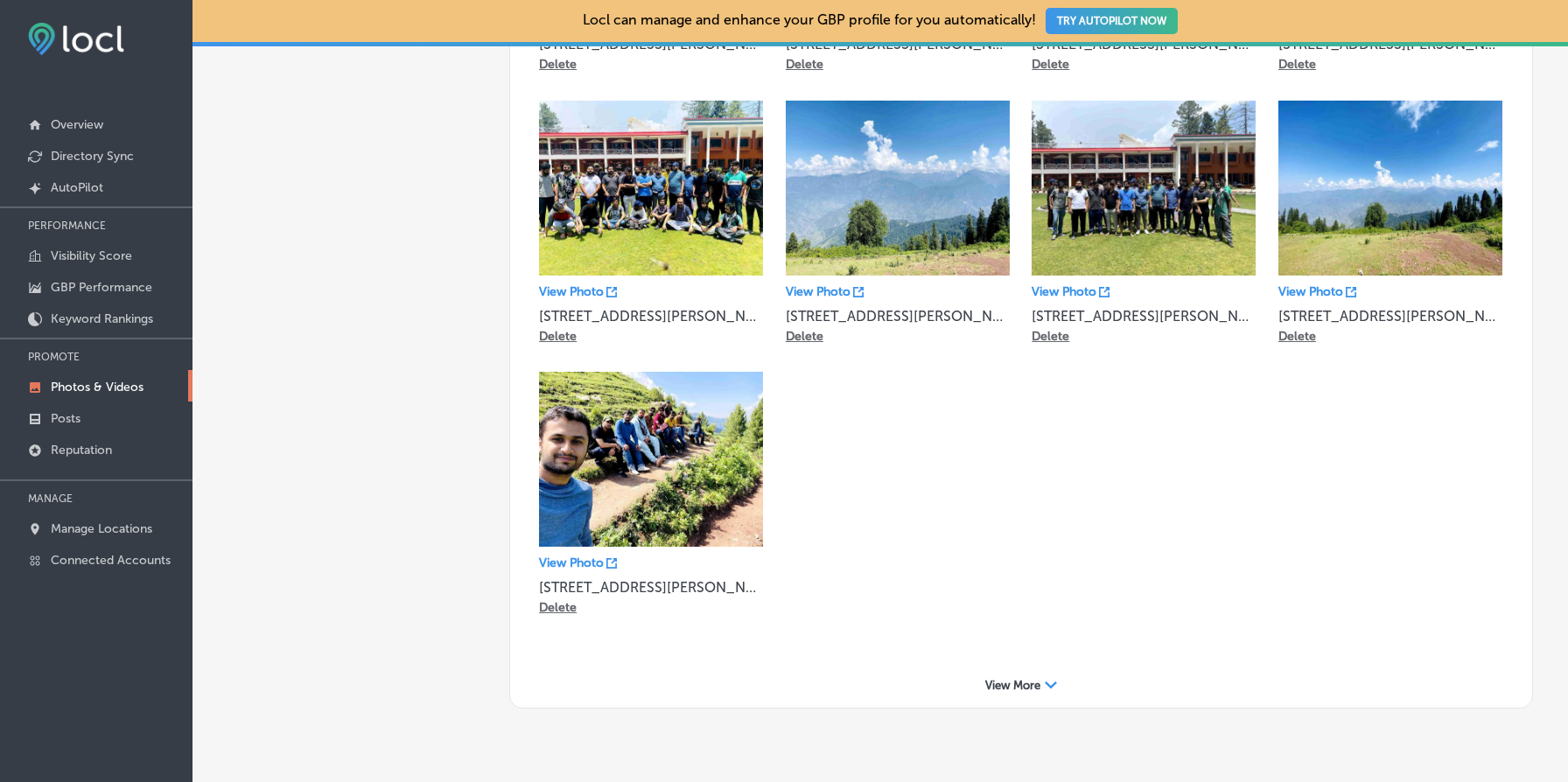
scroll to position [972, 0]
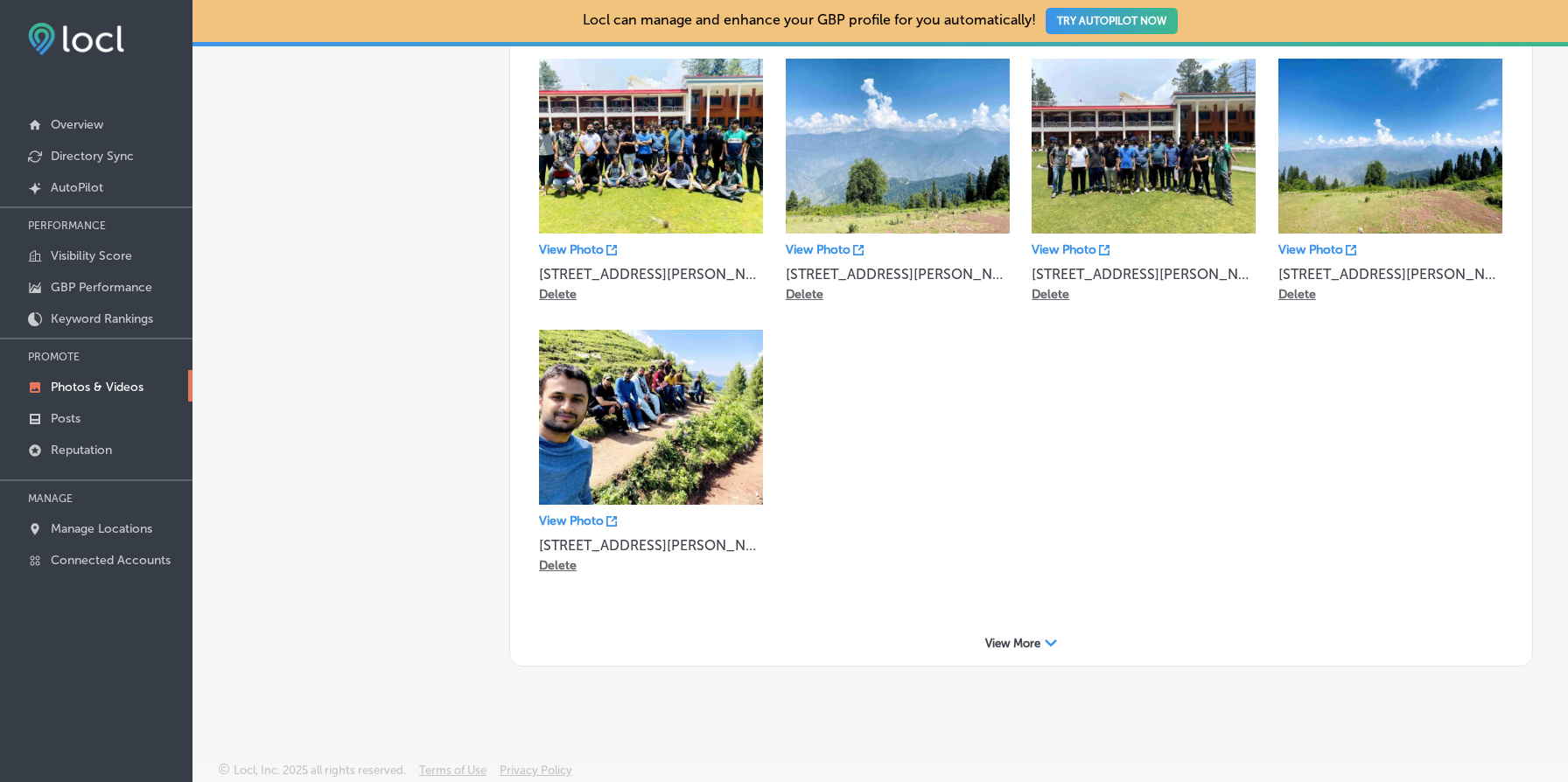
click at [1035, 637] on span "View More" at bounding box center [1013, 644] width 56 height 13
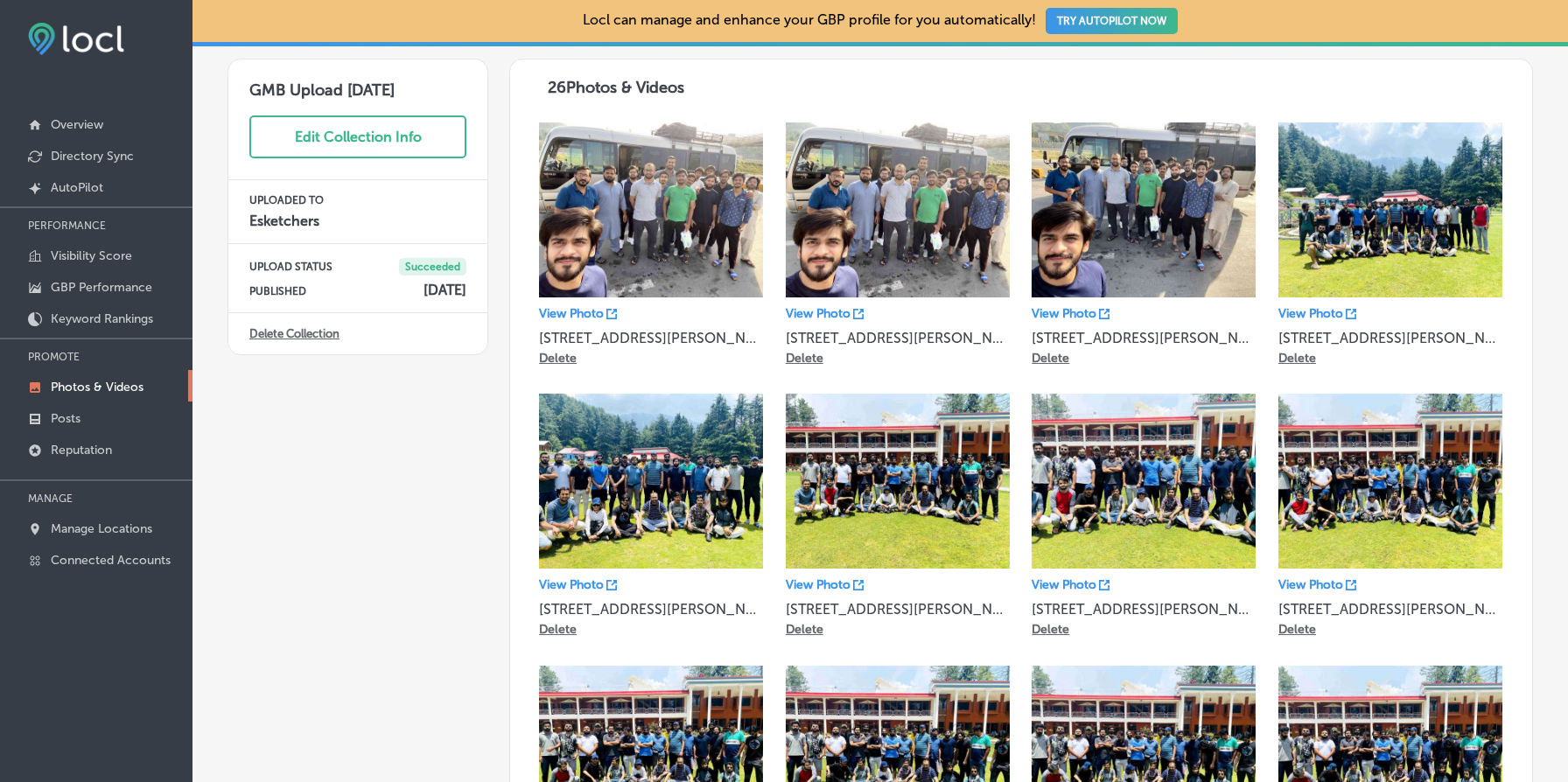
scroll to position [0, 0]
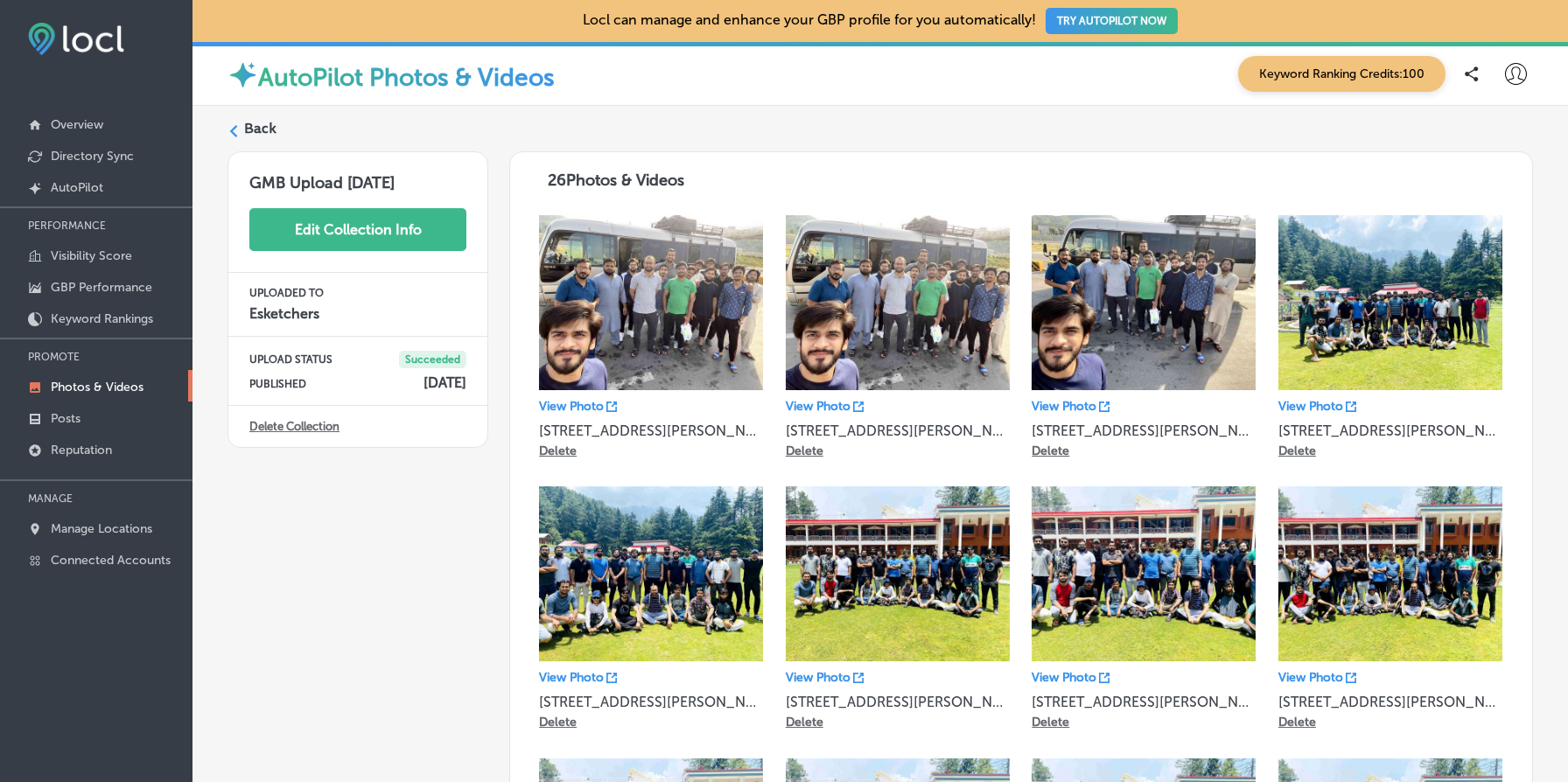
click at [390, 245] on button "Edit Collection Info" at bounding box center [358, 230] width 217 height 43
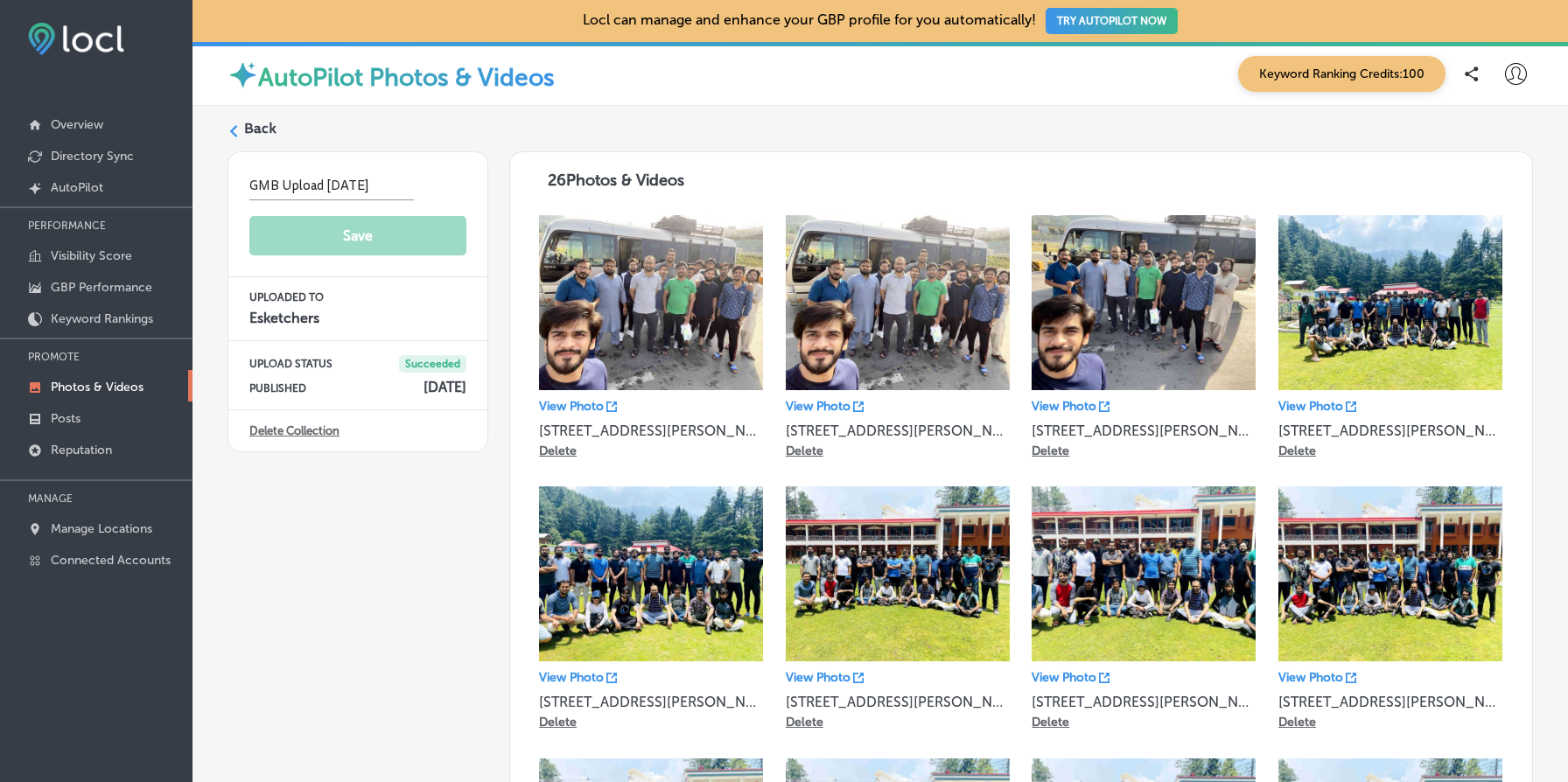
click at [260, 130] on label "Back" at bounding box center [260, 128] width 32 height 19
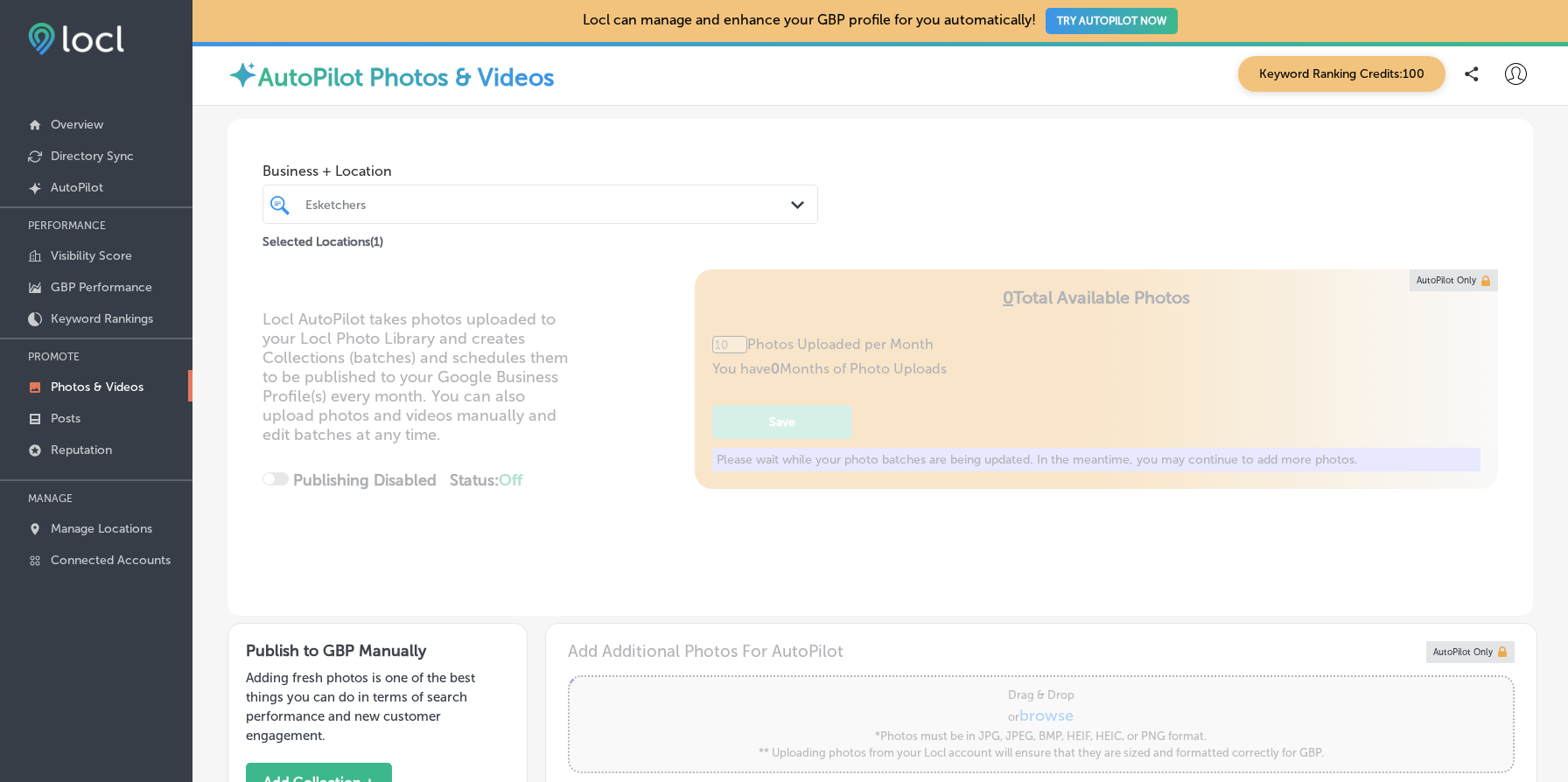
type input "5"
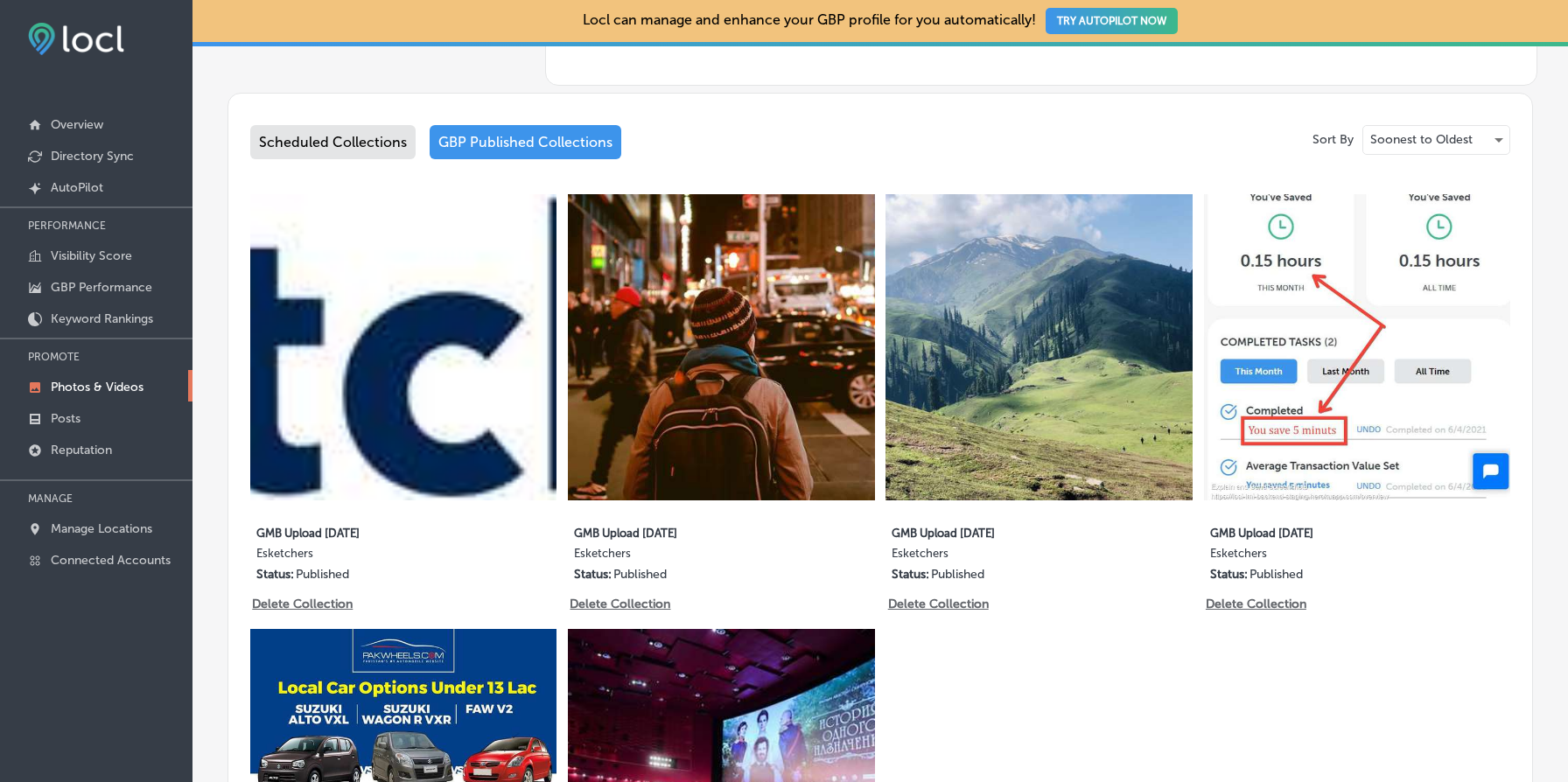
scroll to position [1348, 0]
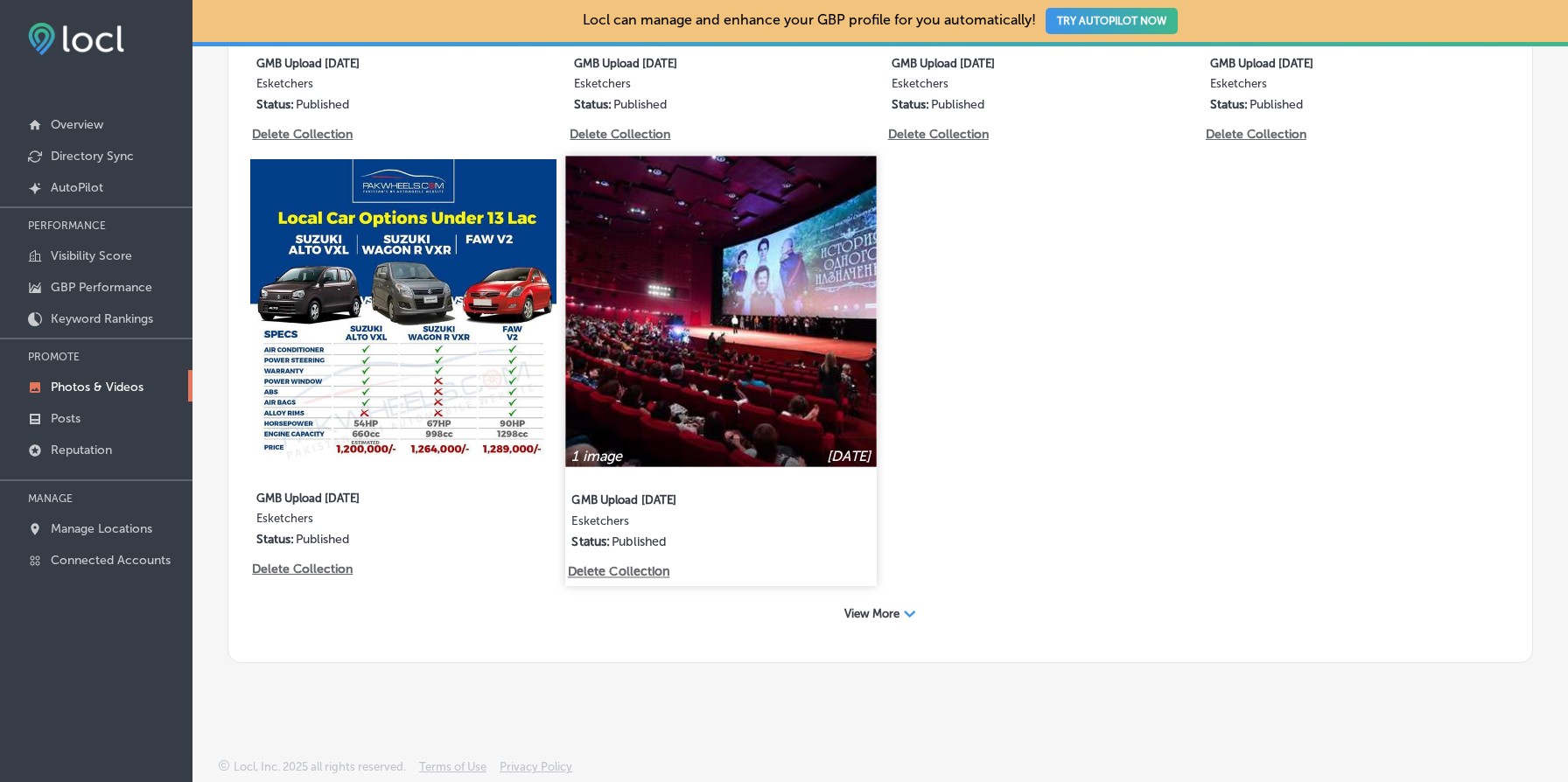
click at [645, 570] on p "Delete Collection" at bounding box center [618, 573] width 100 height 15
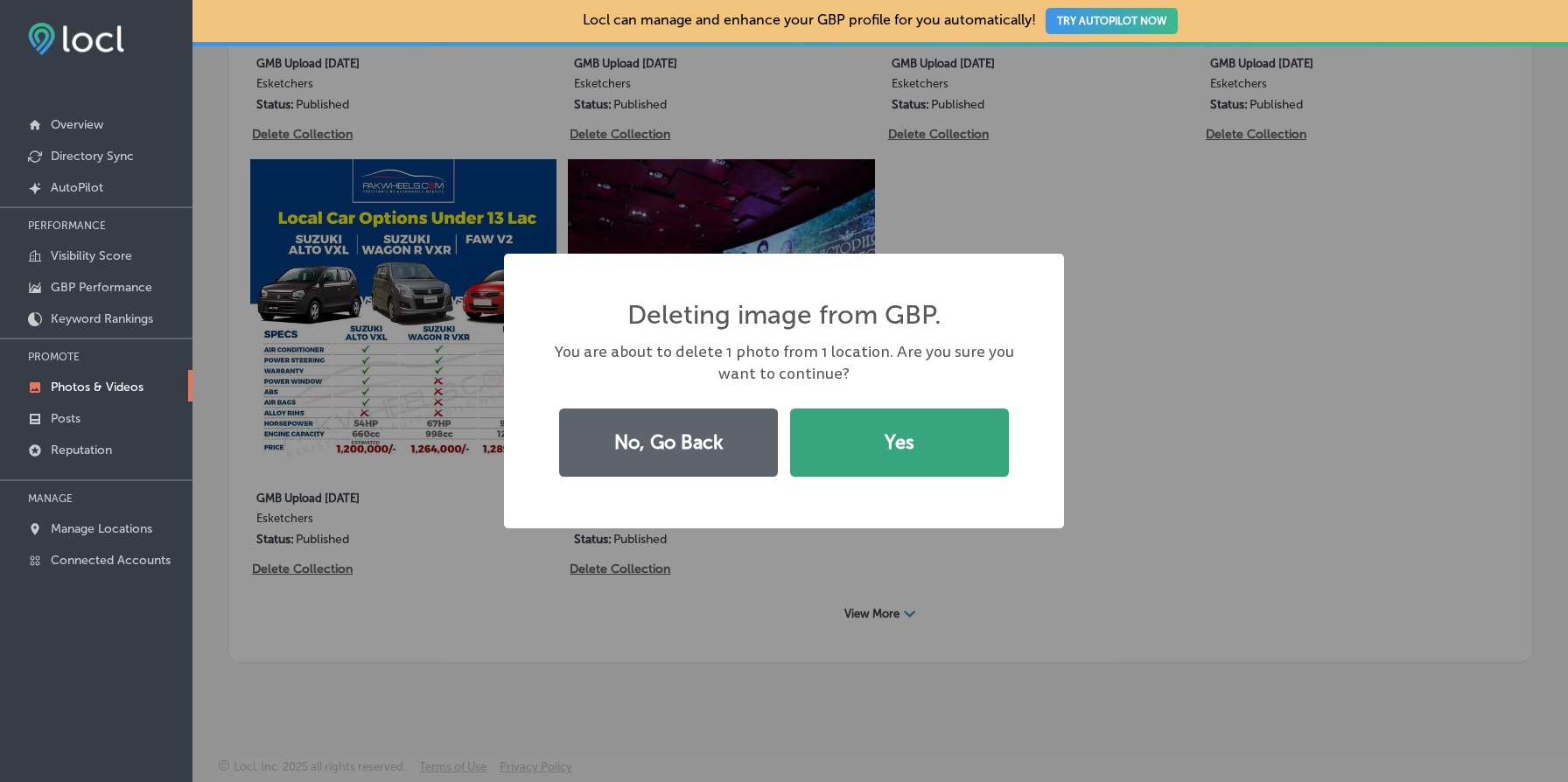
click at [950, 456] on button "Yes" at bounding box center [900, 443] width 219 height 68
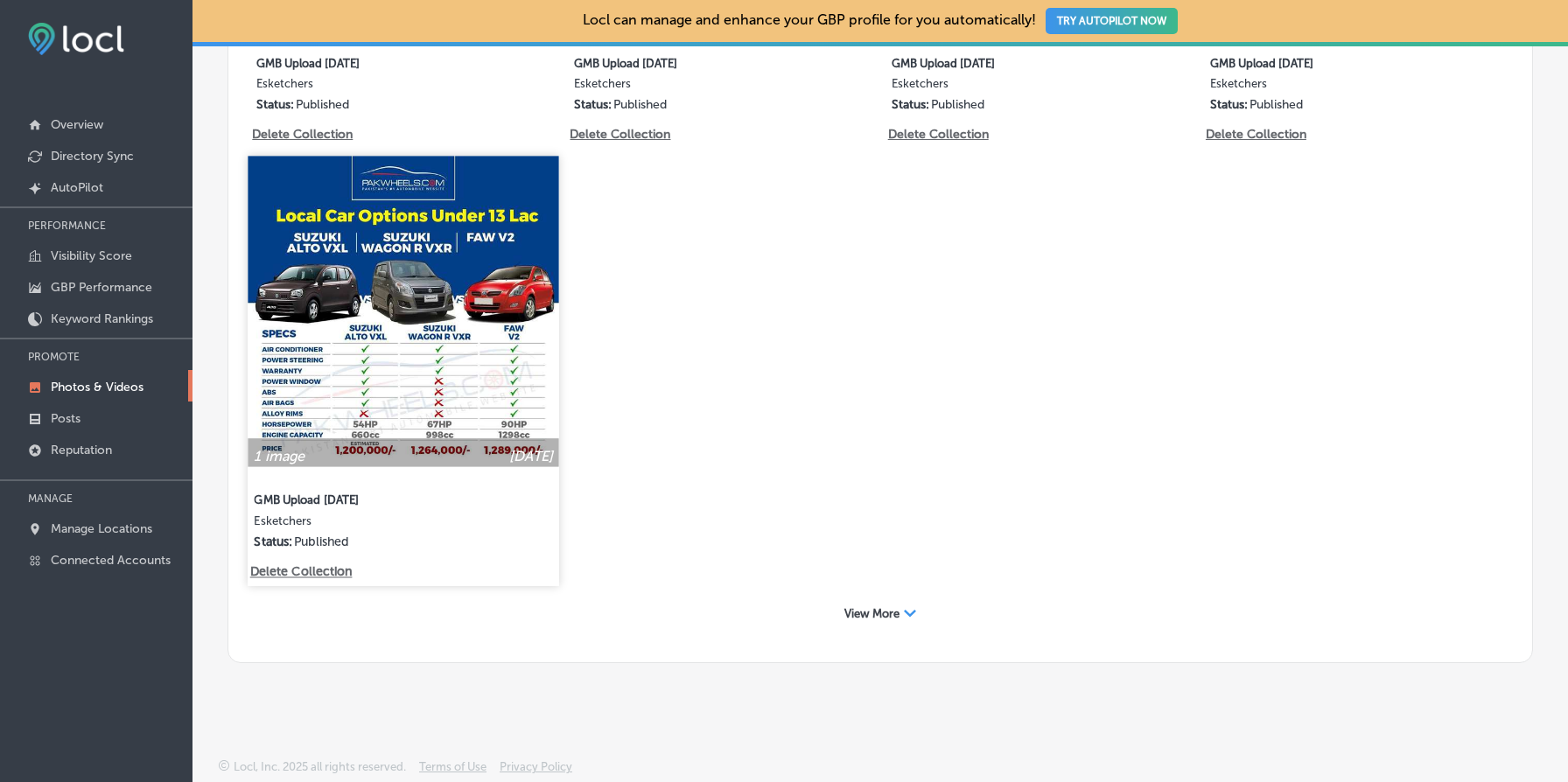
click at [322, 570] on p "Delete Collection" at bounding box center [301, 573] width 100 height 15
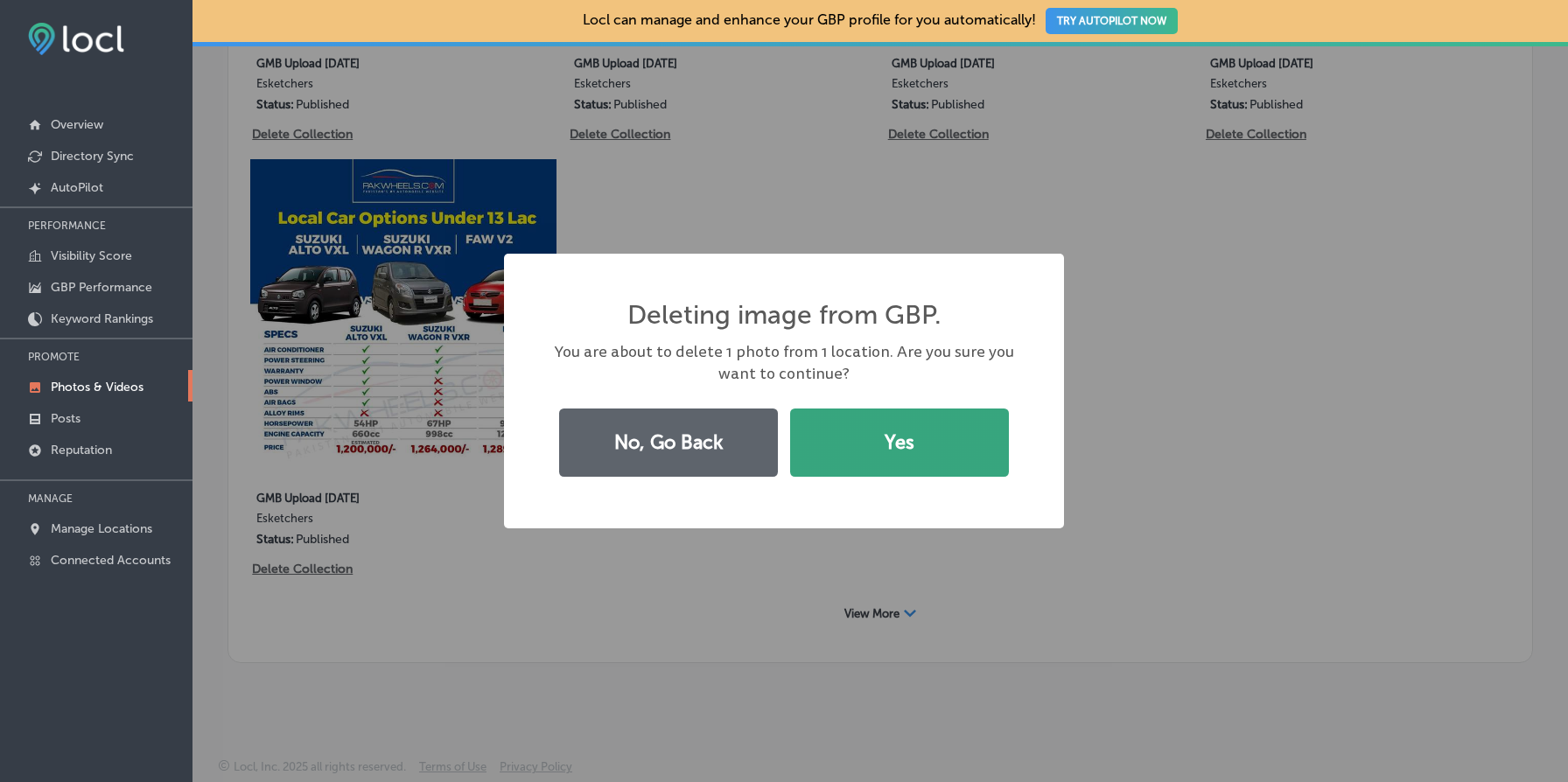
click at [923, 441] on button "Yes" at bounding box center [900, 443] width 219 height 68
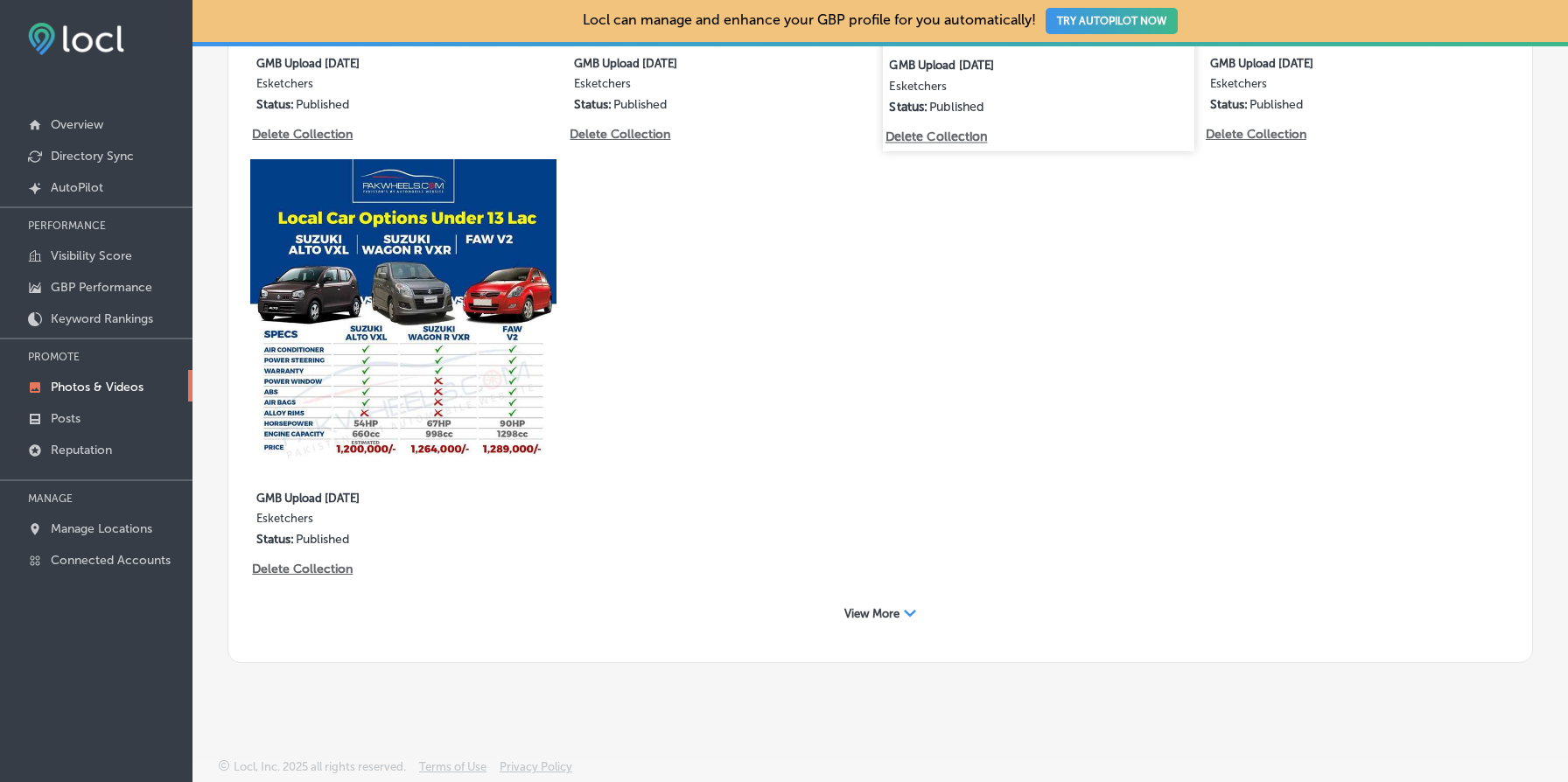
scroll to position [914, 0]
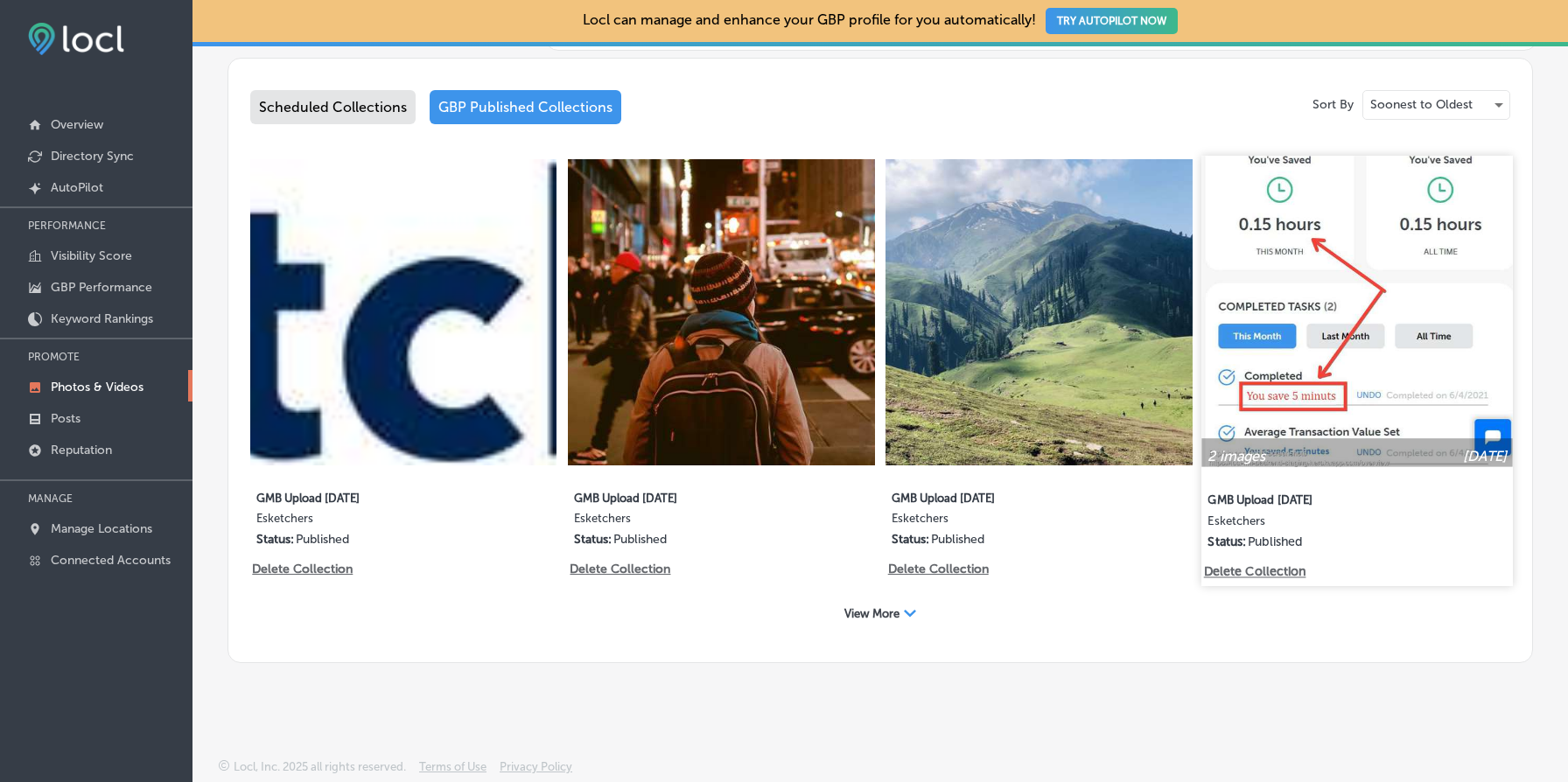
click at [1261, 567] on p "Delete Collection" at bounding box center [1253, 572] width 100 height 15
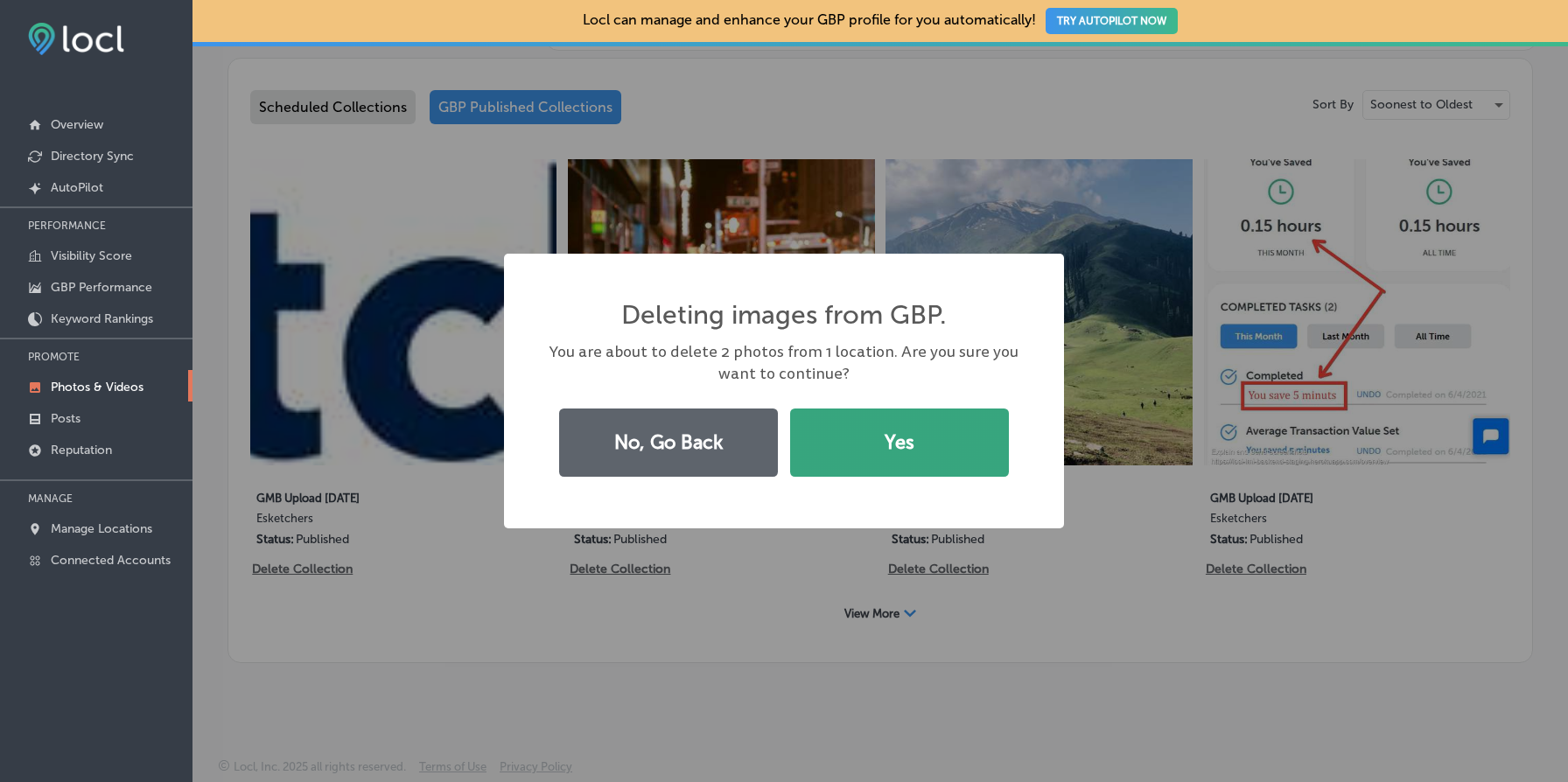
click at [958, 447] on button "Yes" at bounding box center [900, 443] width 219 height 68
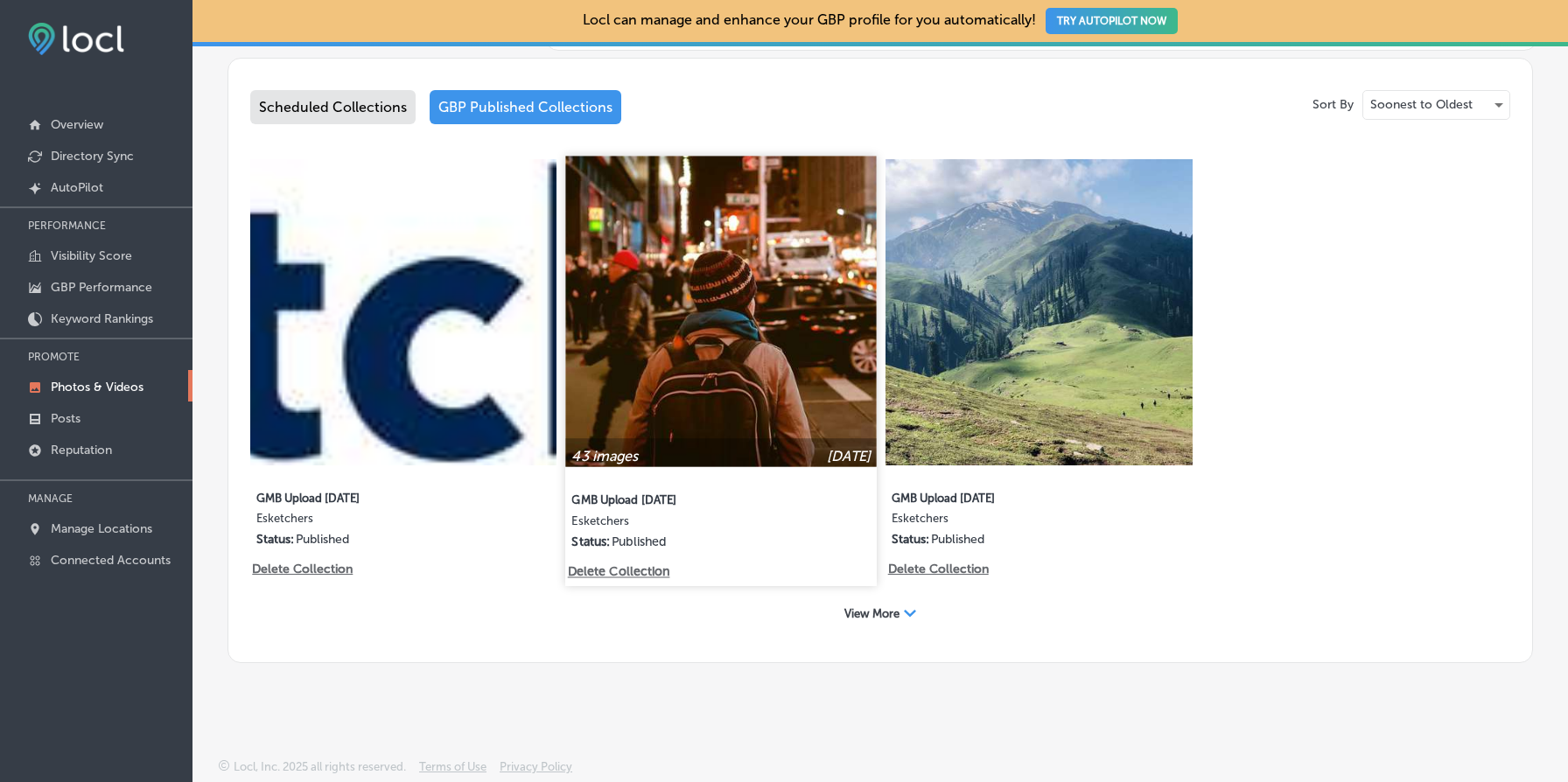
click at [743, 275] on img at bounding box center [722, 311] width 312 height 312
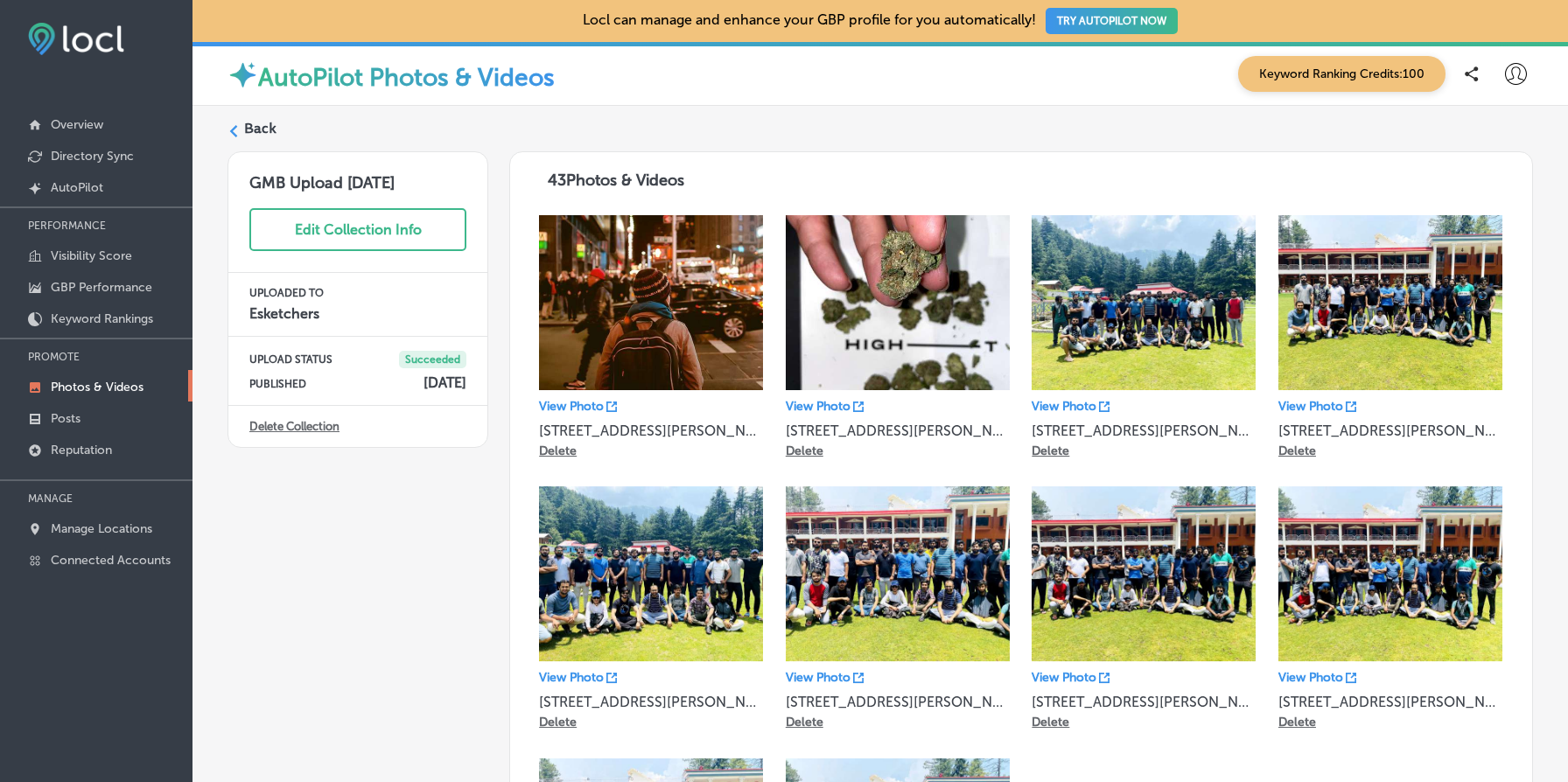
click at [803, 448] on p "Delete" at bounding box center [805, 451] width 38 height 15
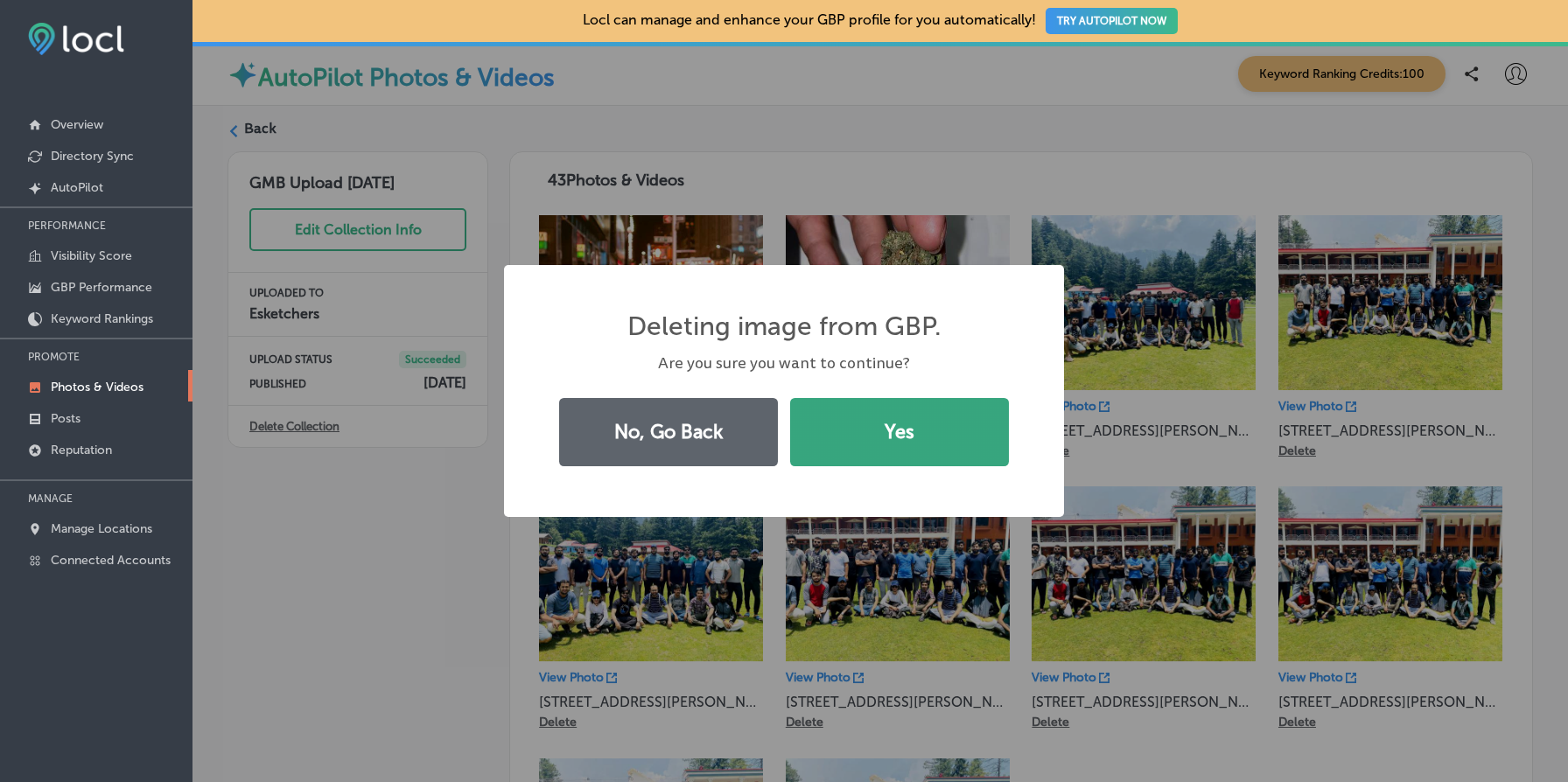
click at [857, 434] on button "Yes" at bounding box center [900, 432] width 219 height 68
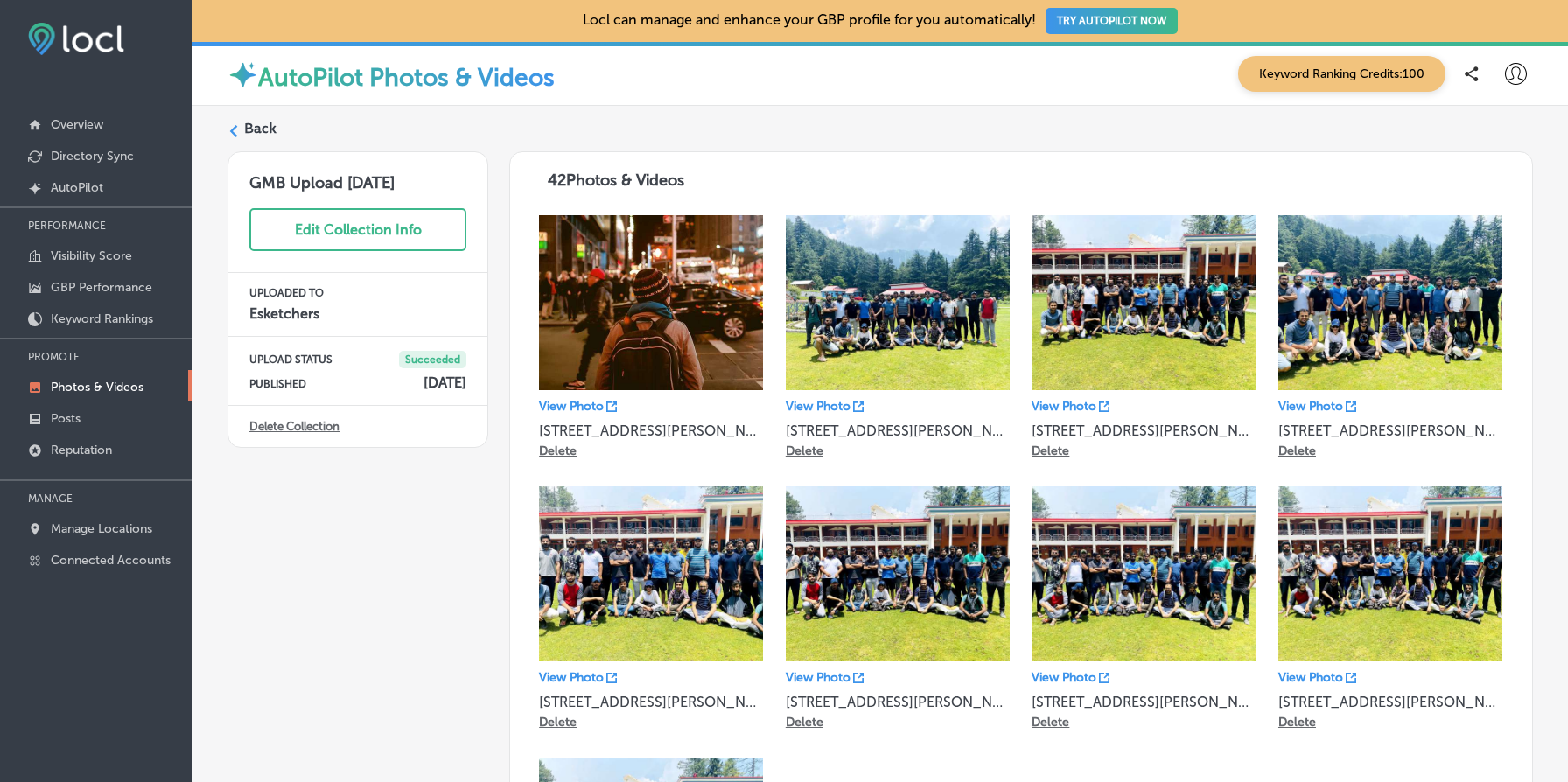
click at [559, 451] on p "Delete" at bounding box center [558, 451] width 38 height 15
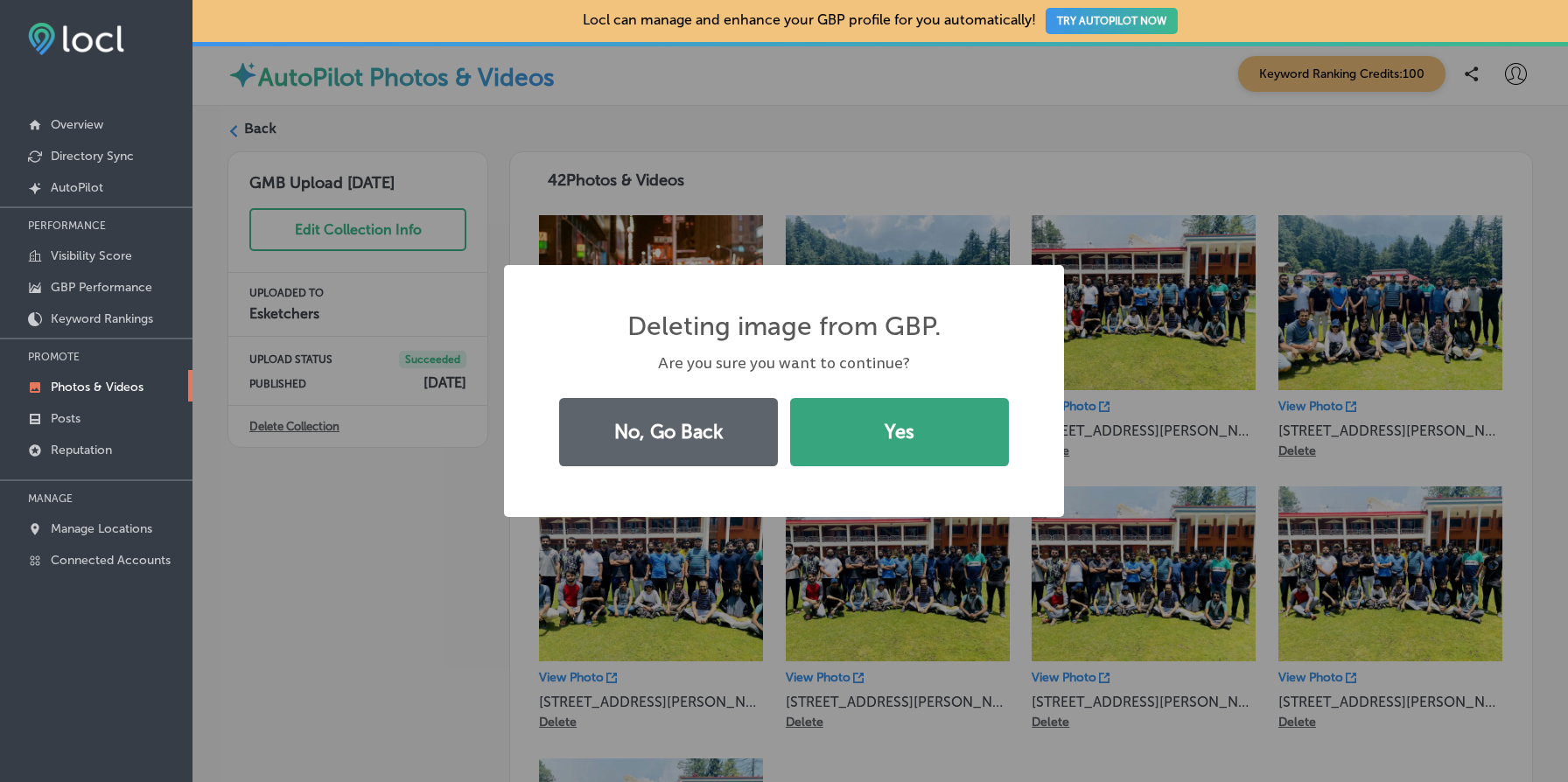
click at [847, 453] on button "Yes" at bounding box center [900, 432] width 219 height 68
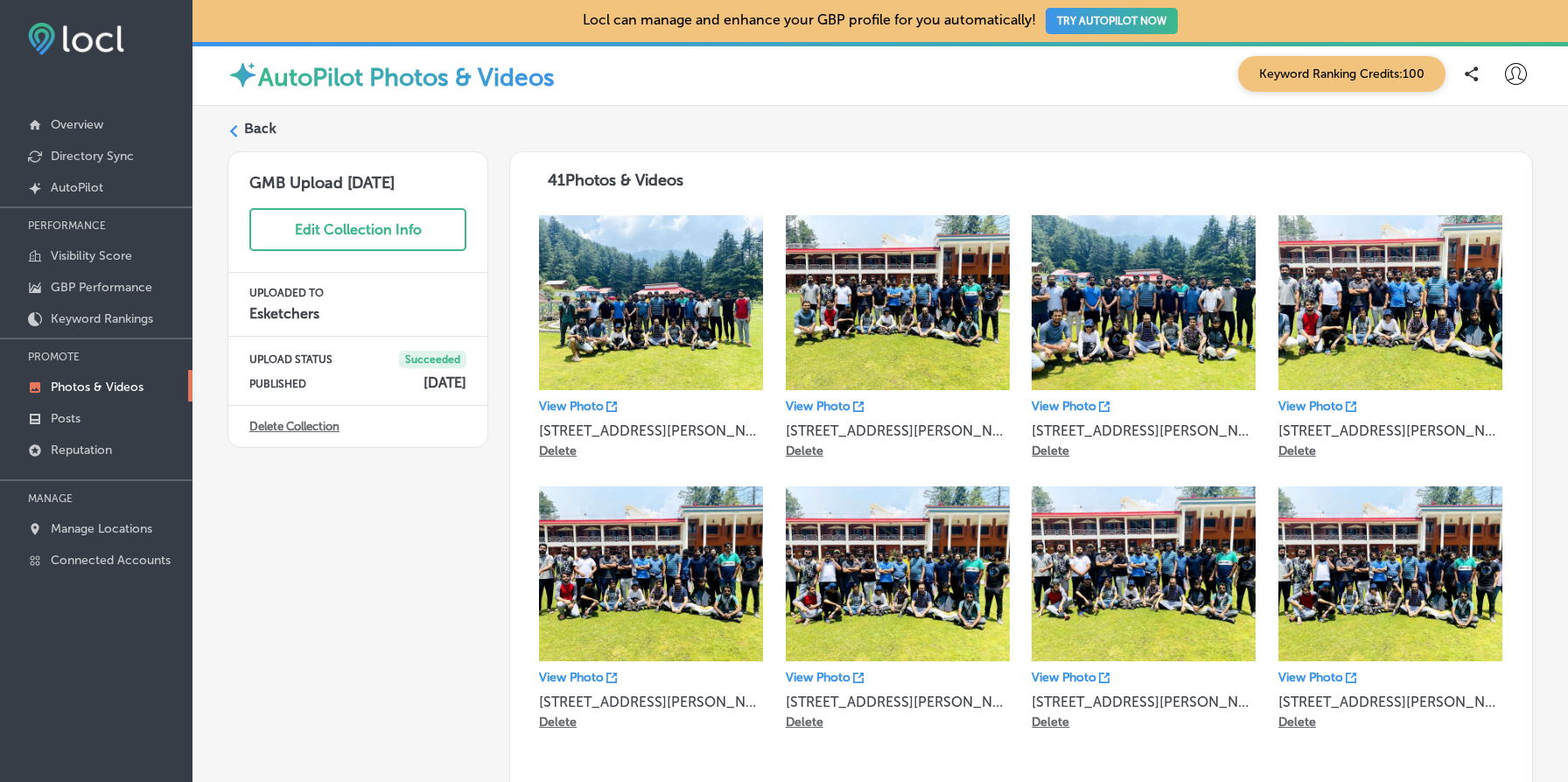
scroll to position [160, 0]
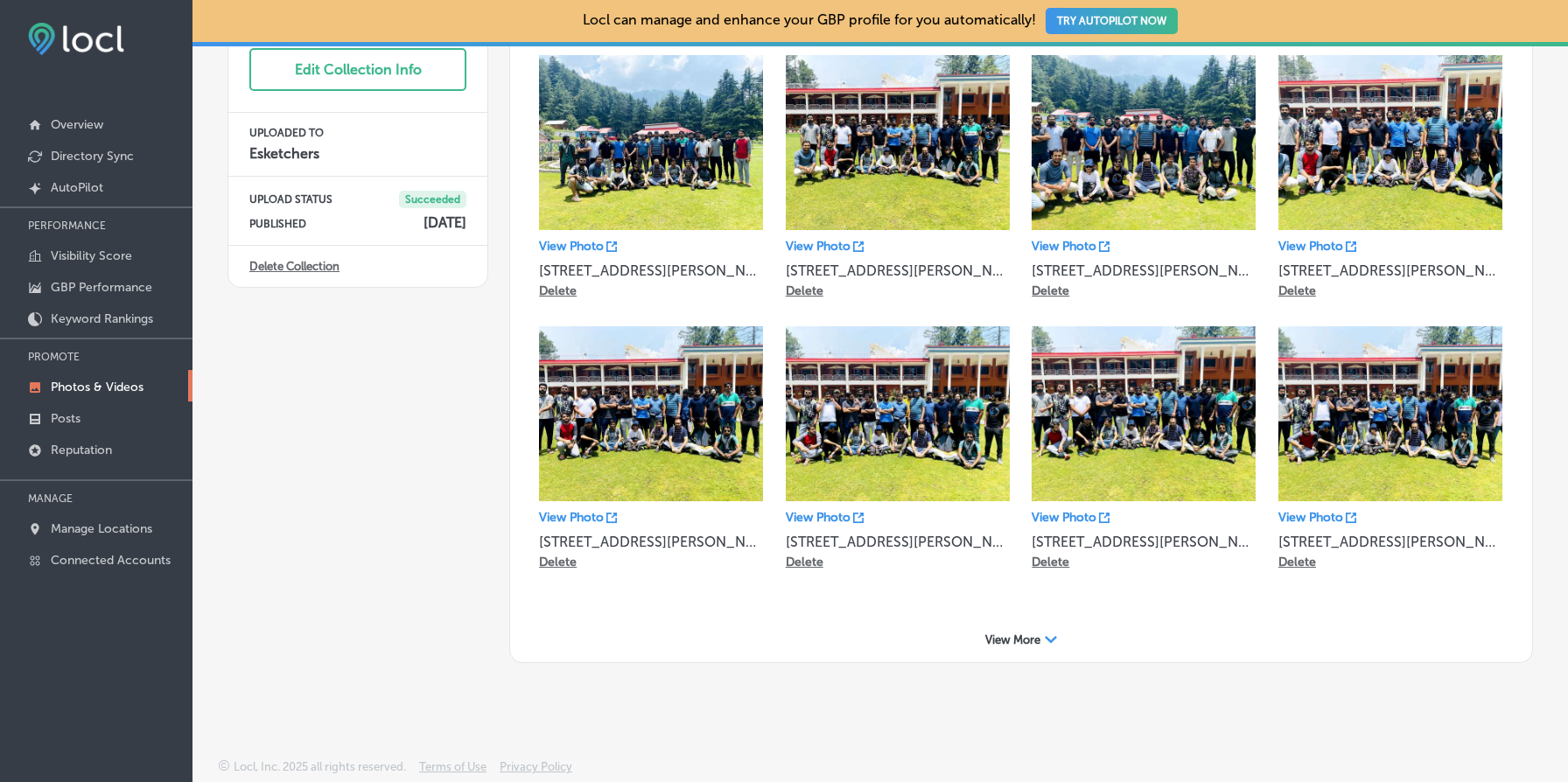
click at [1014, 633] on span "View More" at bounding box center [1013, 640] width 56 height 13
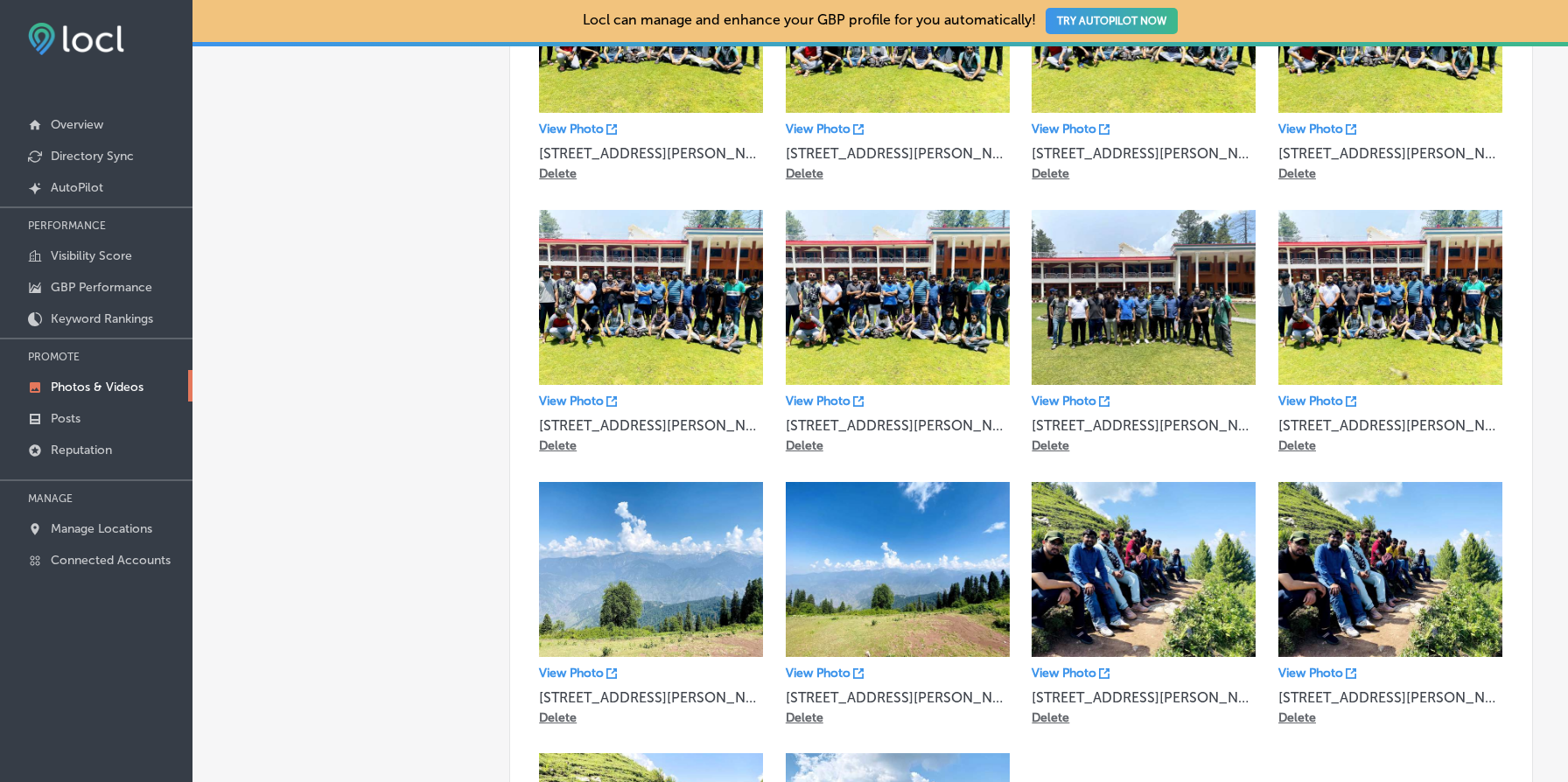
scroll to position [551, 0]
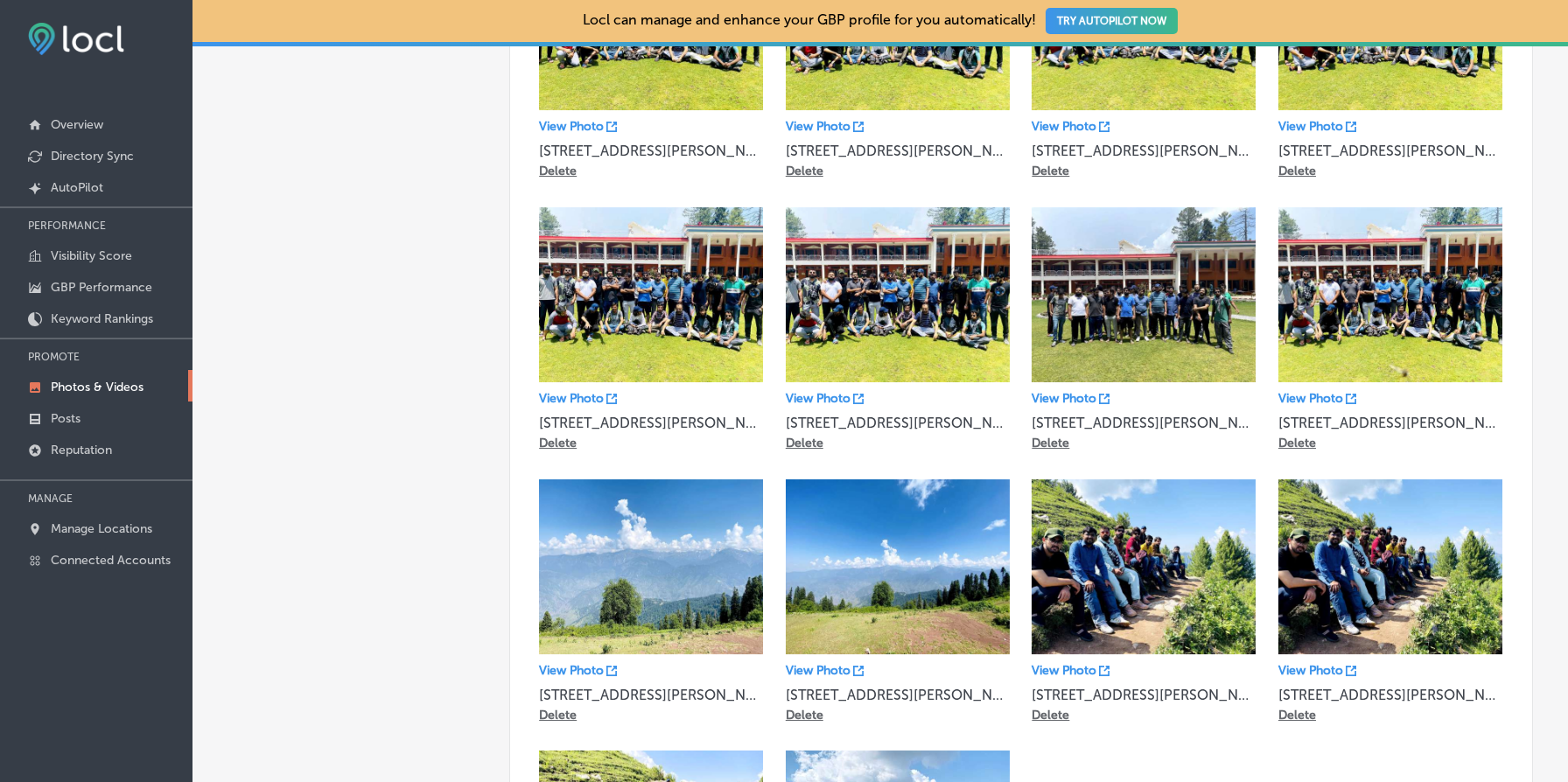
click at [558, 709] on p "Delete" at bounding box center [558, 715] width 38 height 15
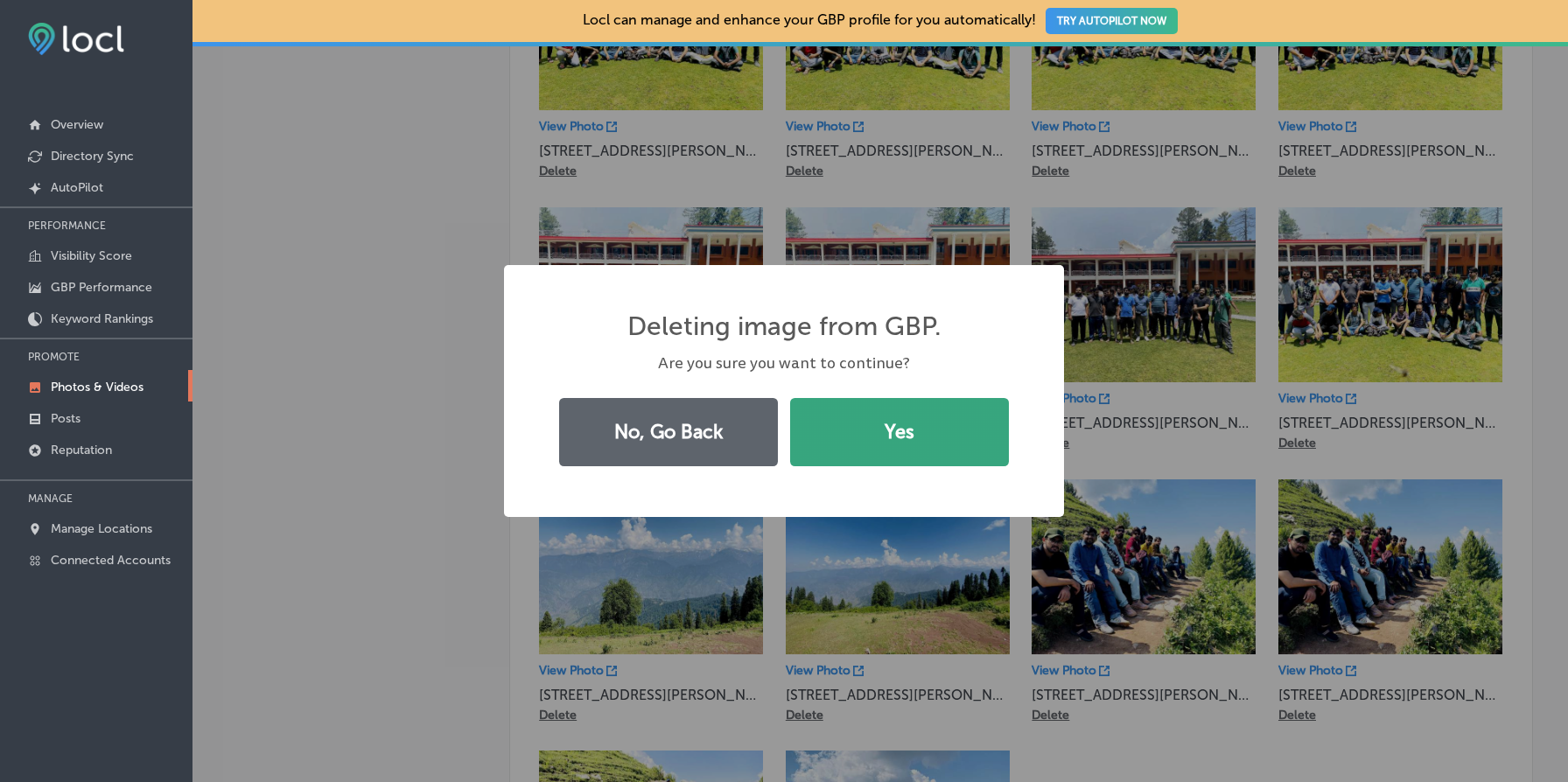
click at [945, 439] on button "Yes" at bounding box center [900, 432] width 219 height 68
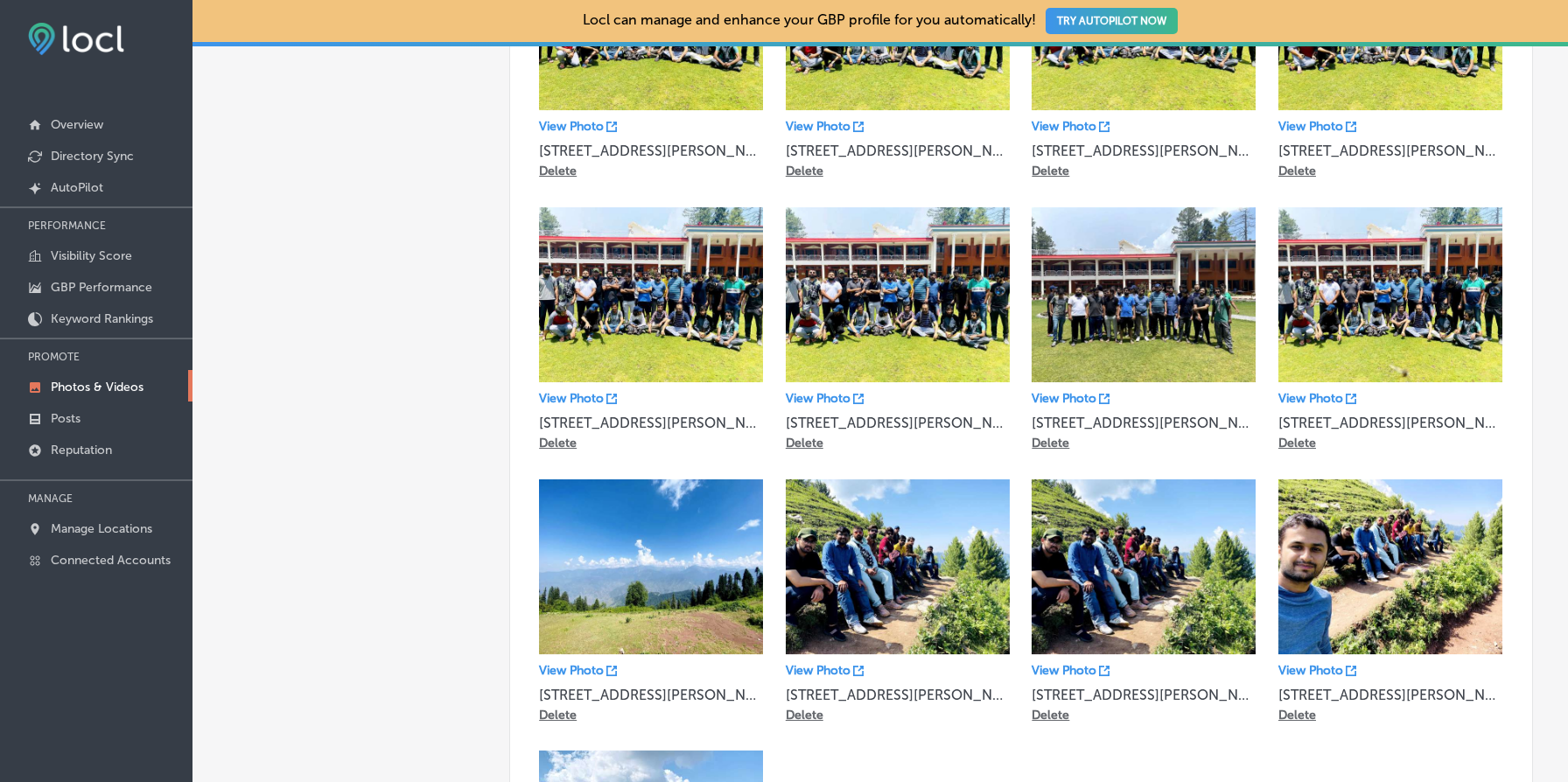
click at [548, 709] on p "Delete" at bounding box center [558, 715] width 38 height 15
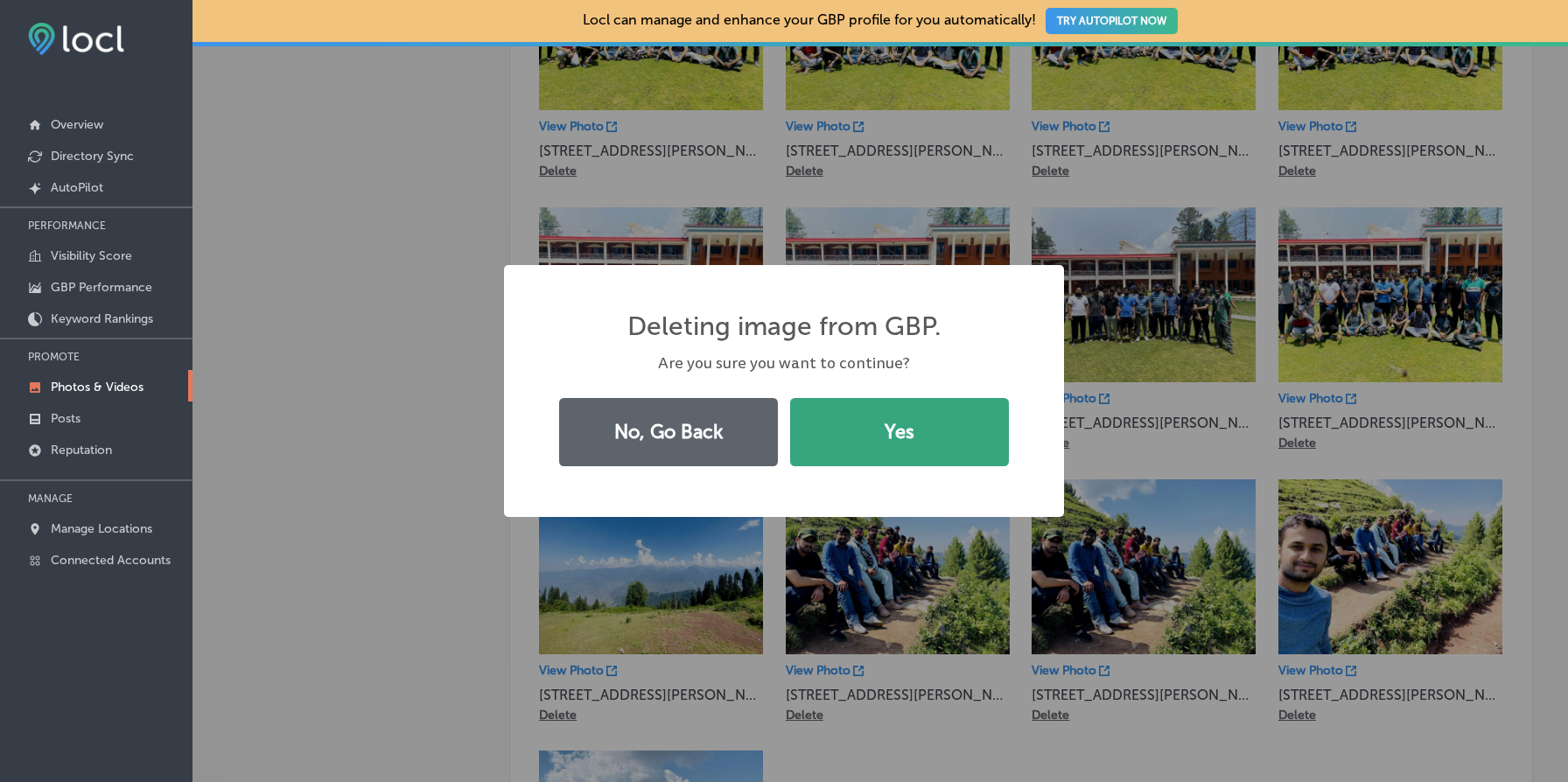
click at [939, 446] on button "Yes" at bounding box center [900, 432] width 219 height 68
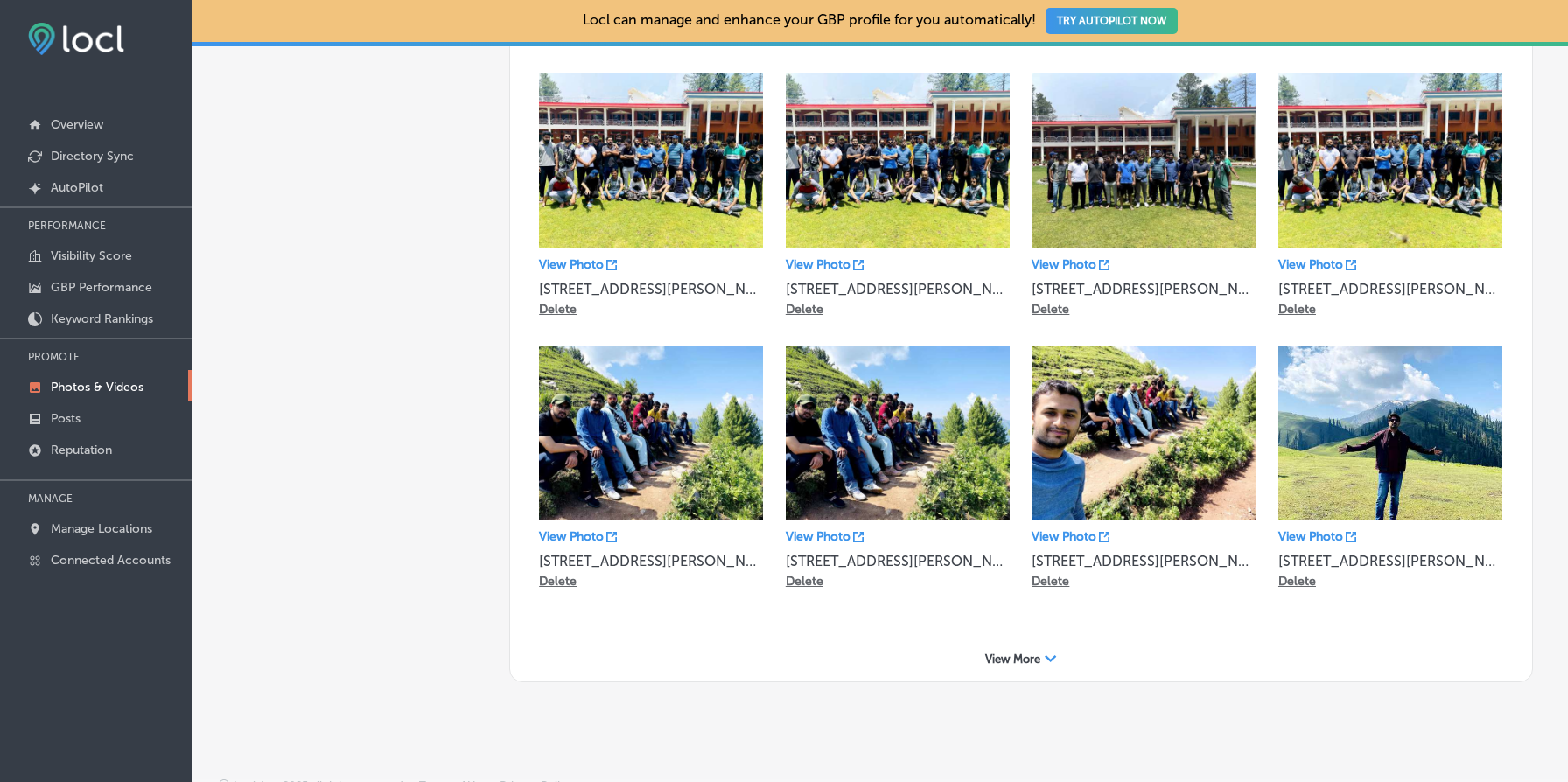
scroll to position [702, 0]
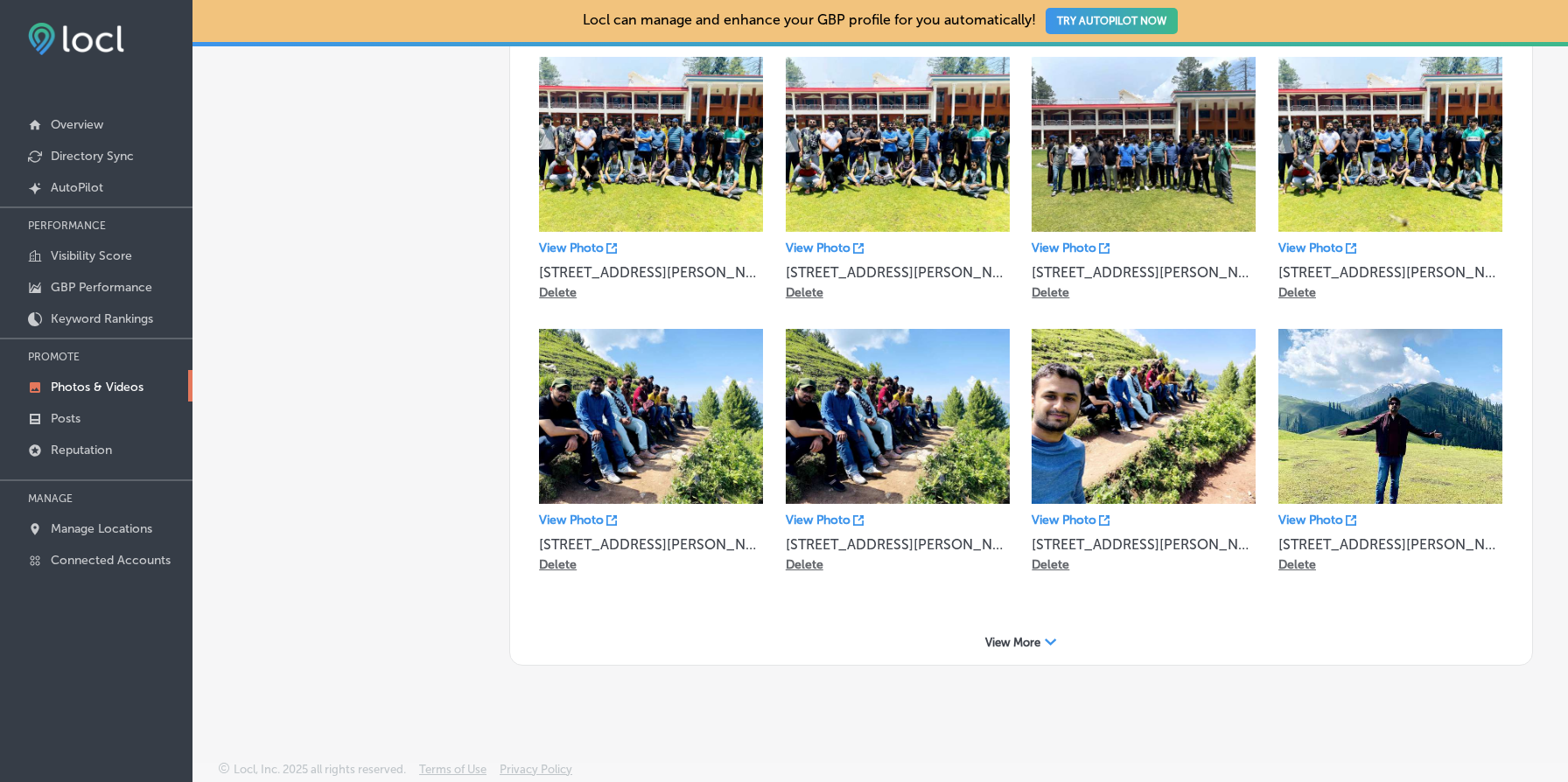
click at [1039, 637] on span "View More" at bounding box center [1013, 643] width 56 height 13
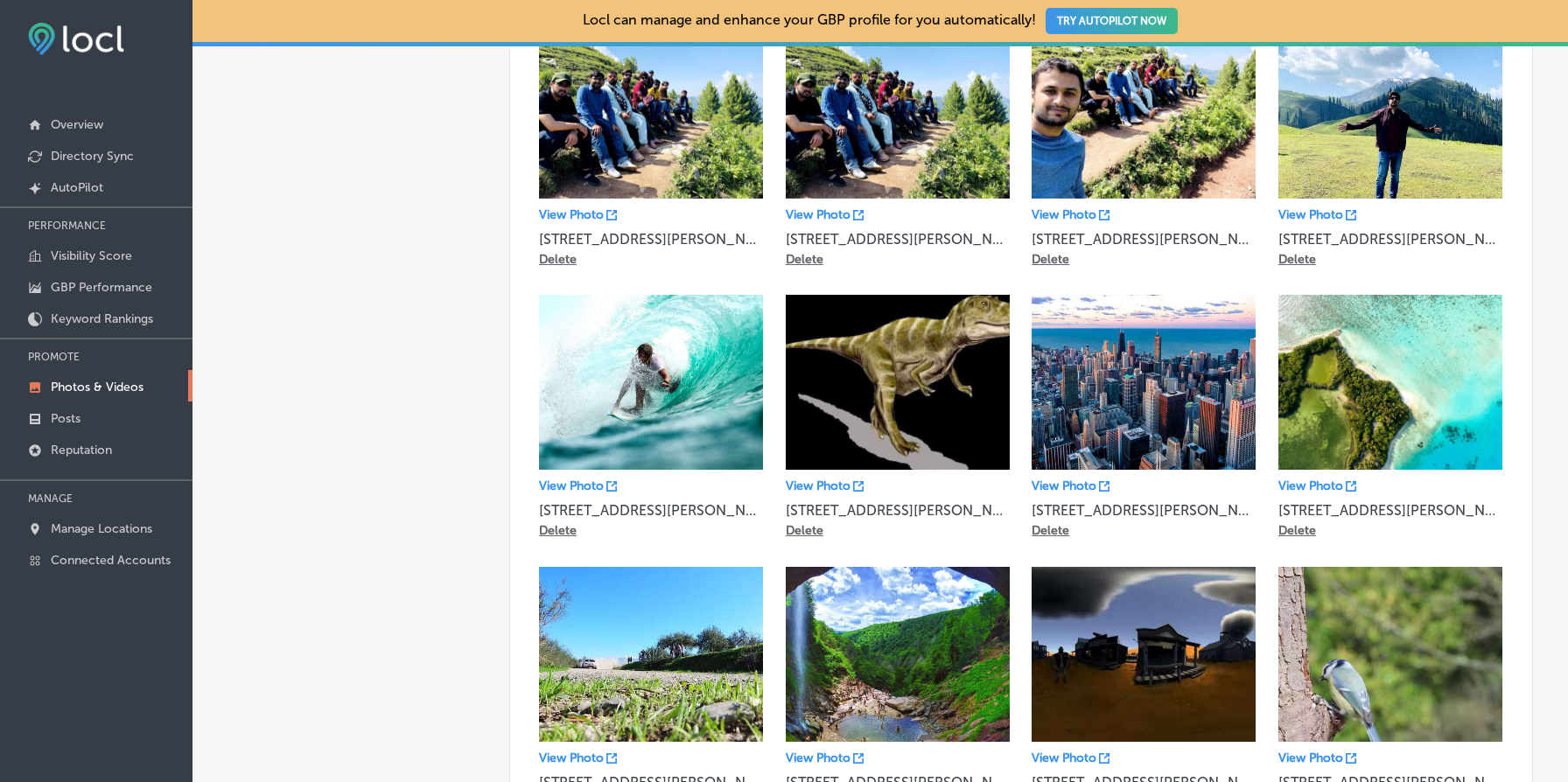
scroll to position [1010, 0]
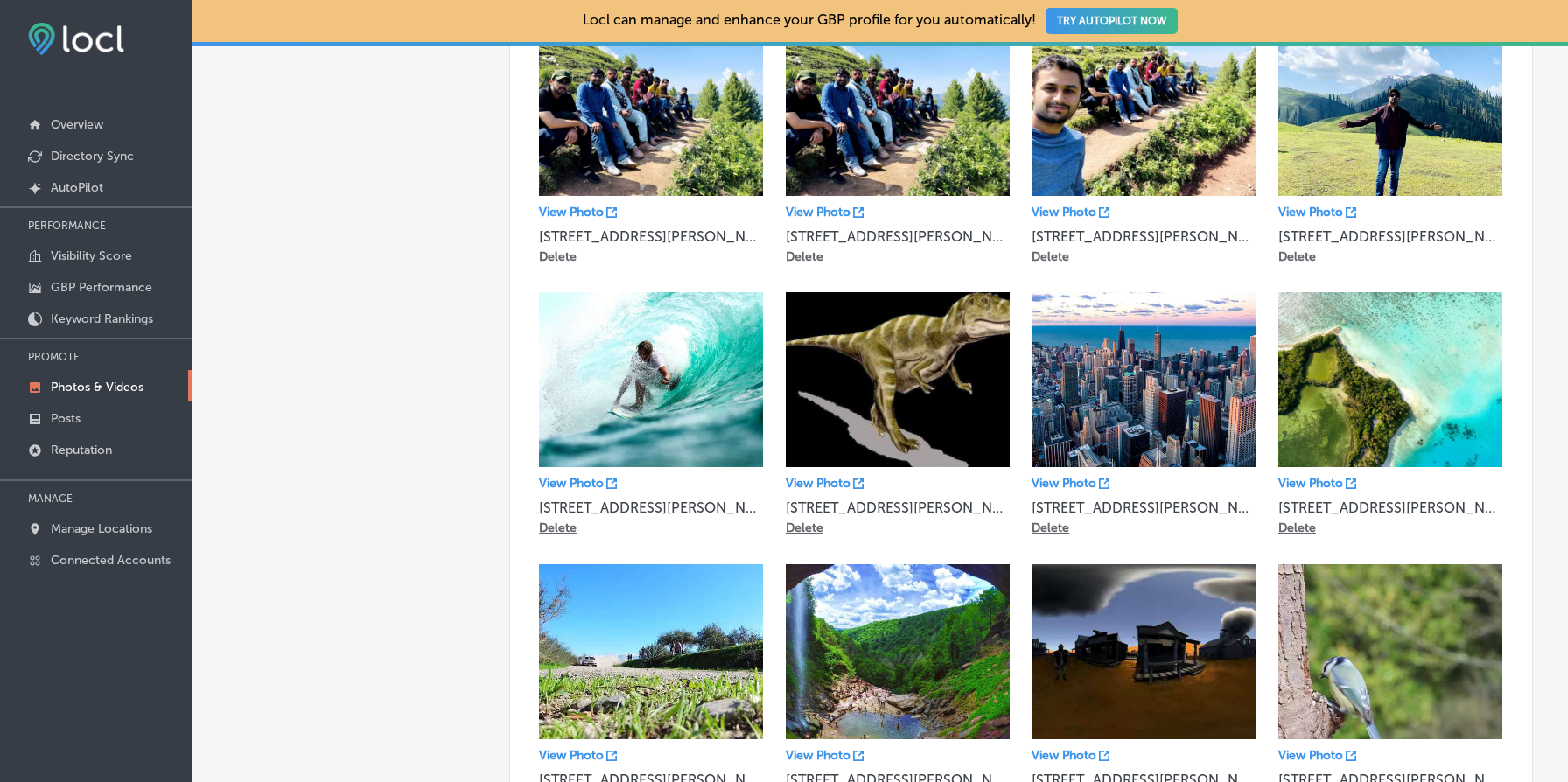
click at [560, 524] on p "Delete" at bounding box center [558, 529] width 38 height 15
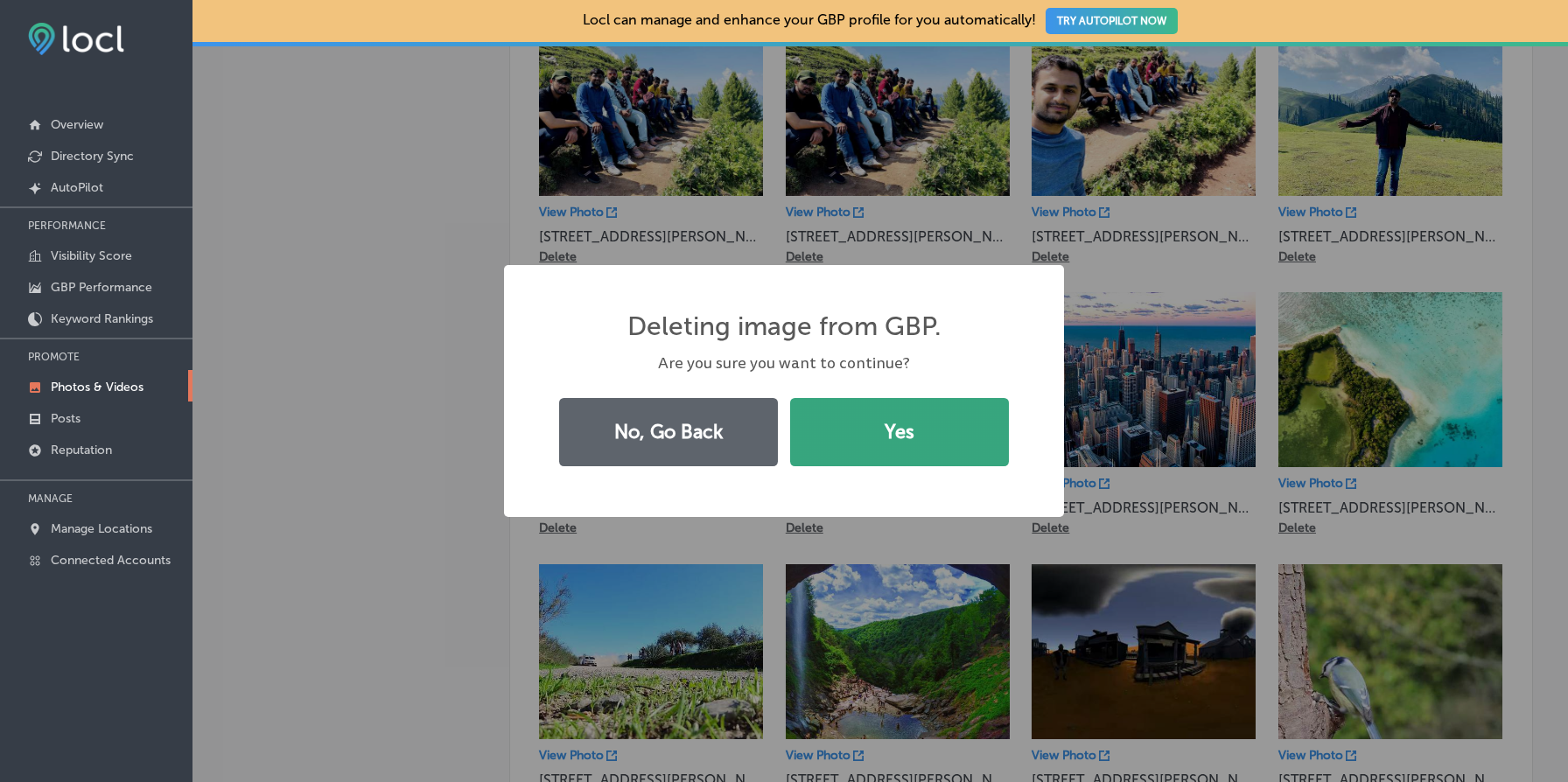
click at [916, 423] on button "Yes" at bounding box center [900, 432] width 219 height 68
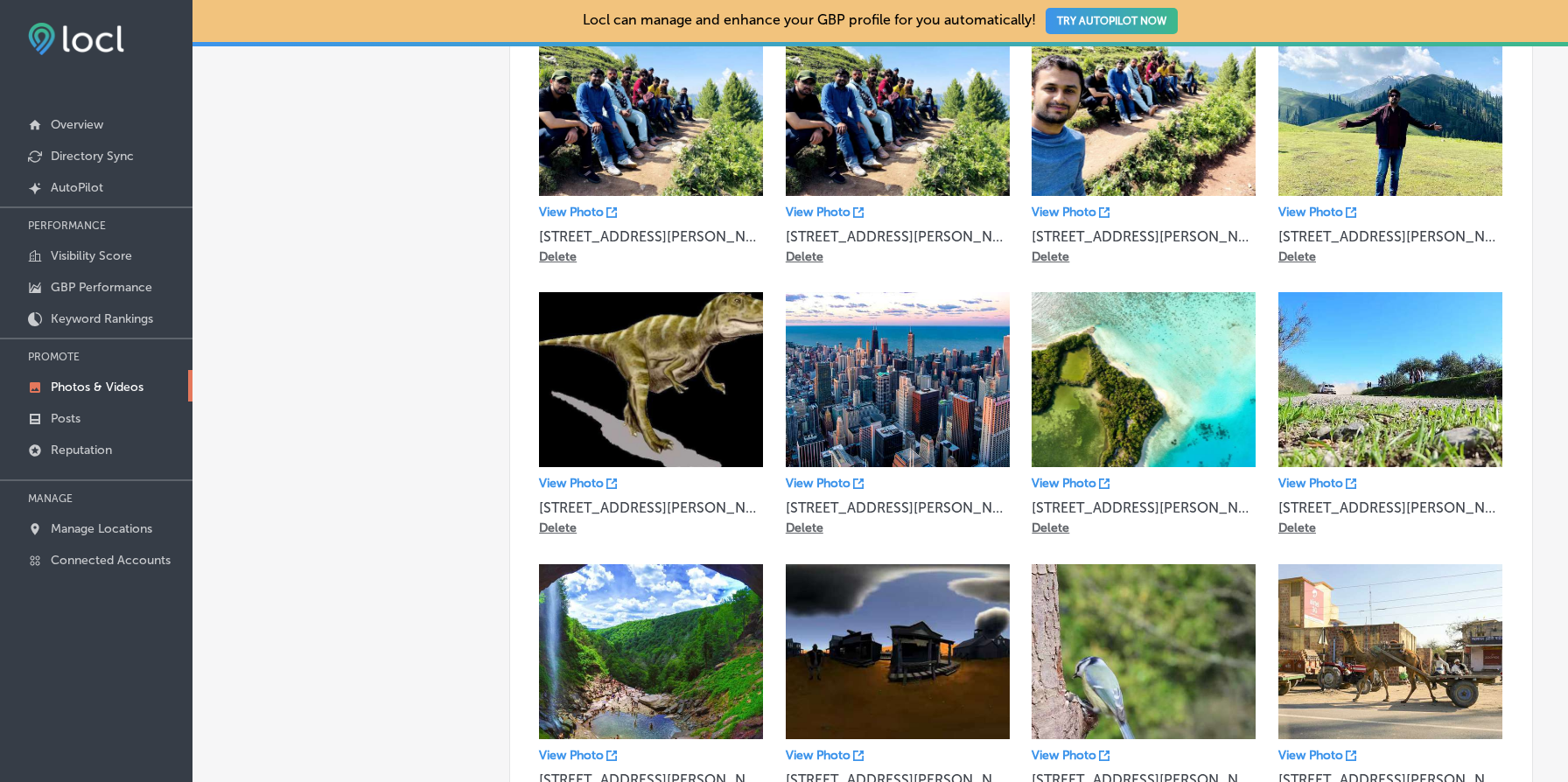
click at [563, 529] on p "Delete" at bounding box center [558, 529] width 38 height 15
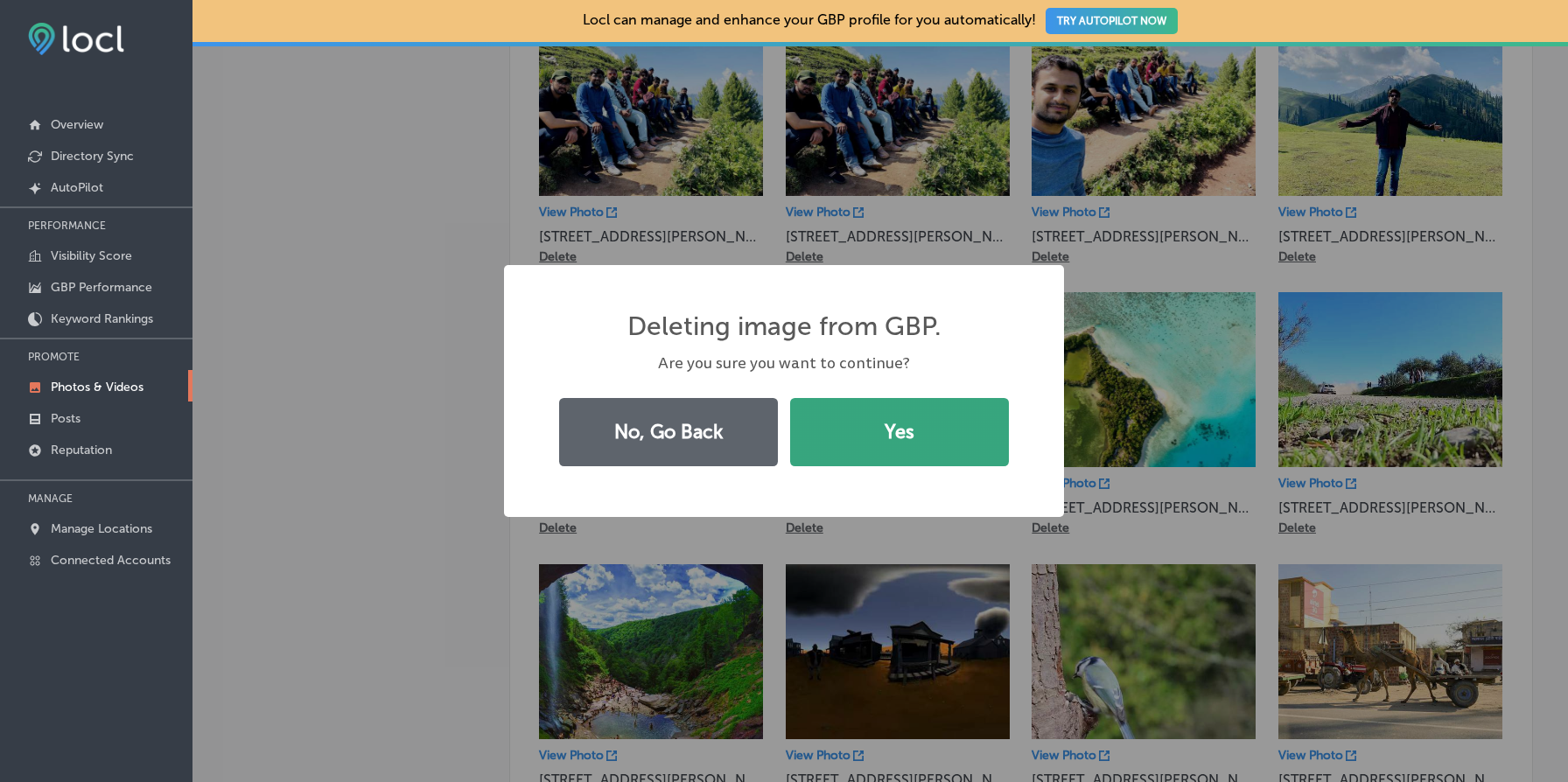
click at [900, 452] on button "Yes" at bounding box center [900, 432] width 219 height 68
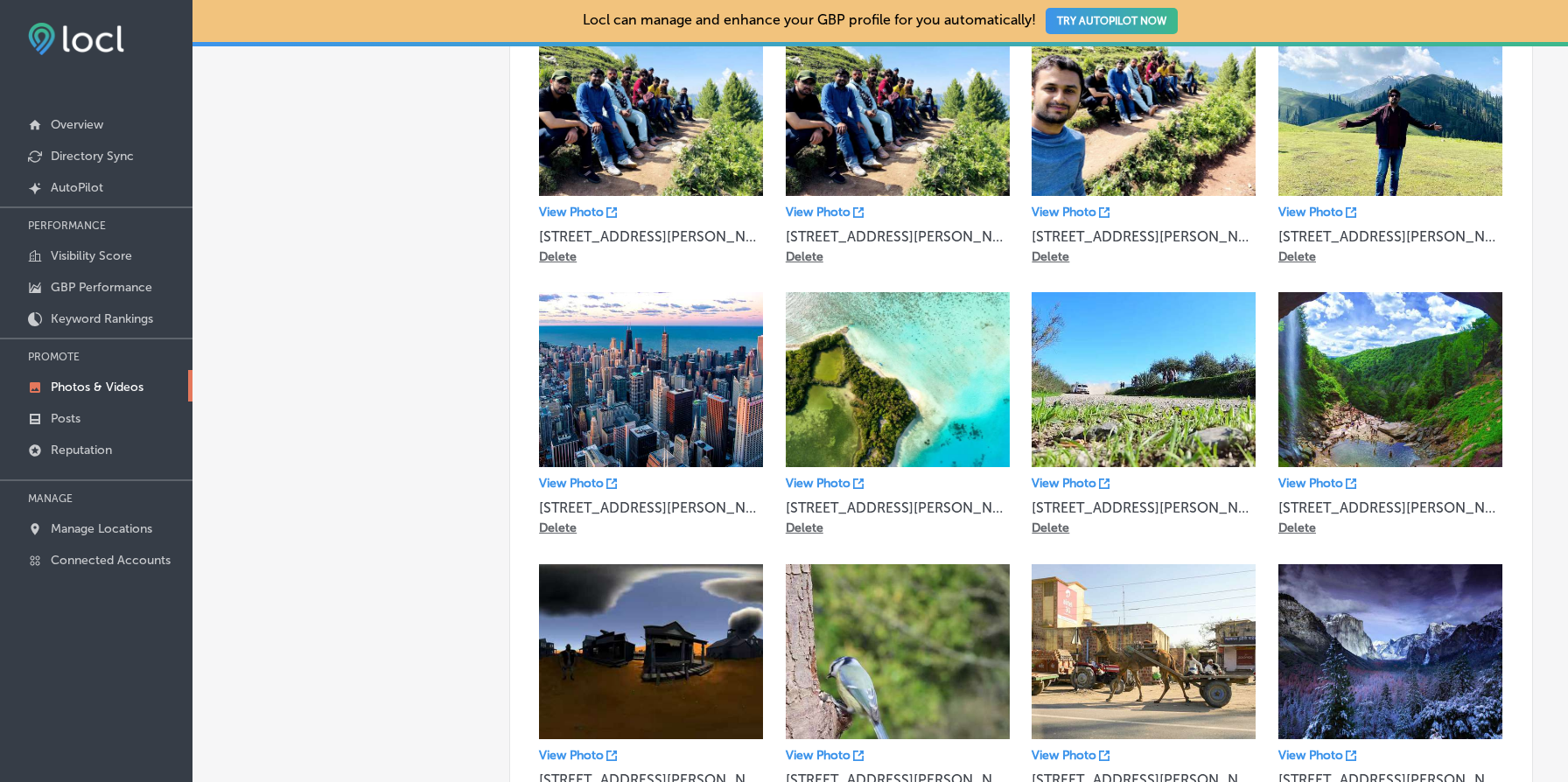
click at [548, 525] on p "Delete" at bounding box center [558, 529] width 38 height 15
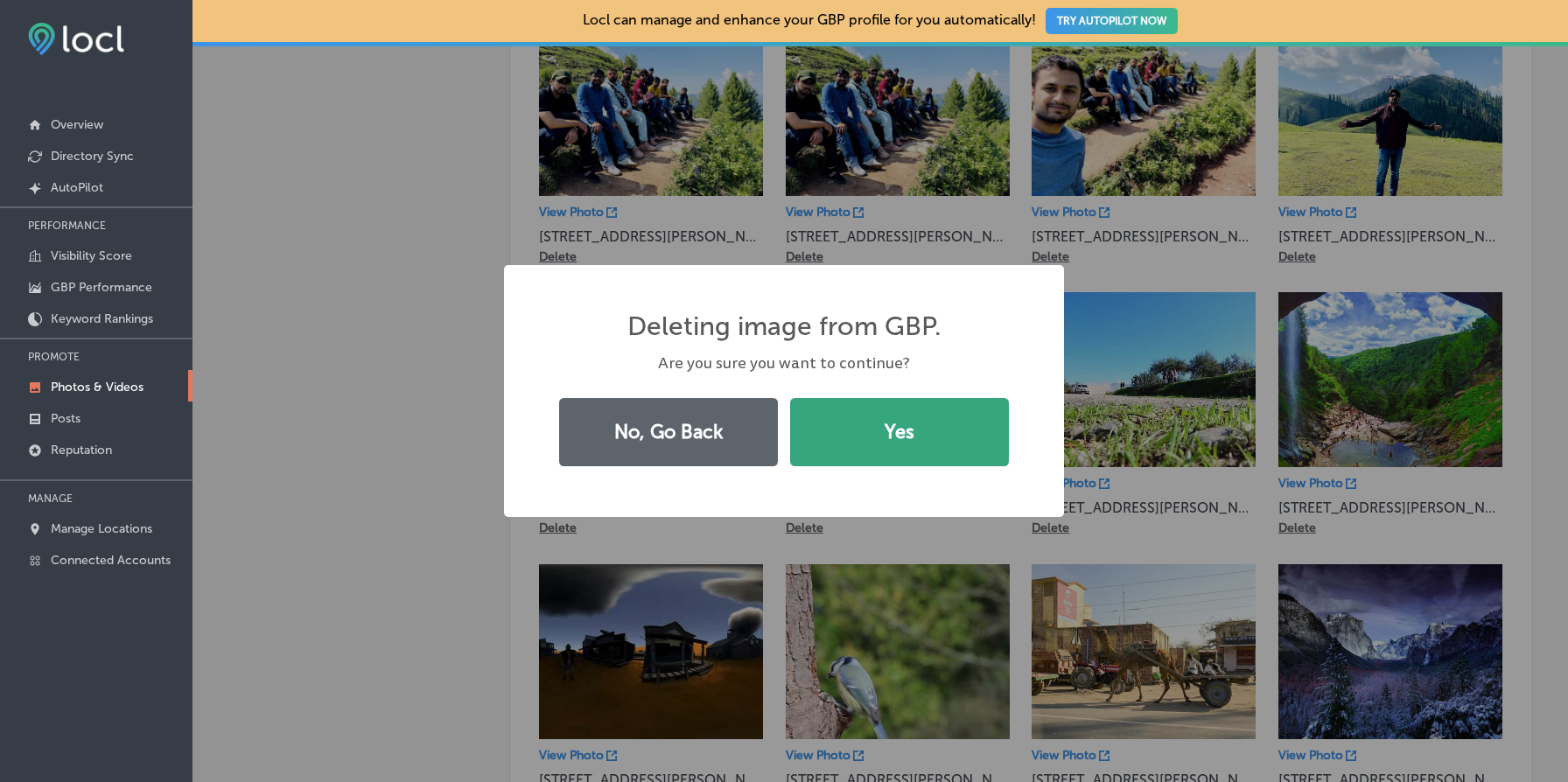
click at [931, 452] on button "Yes" at bounding box center [900, 432] width 219 height 68
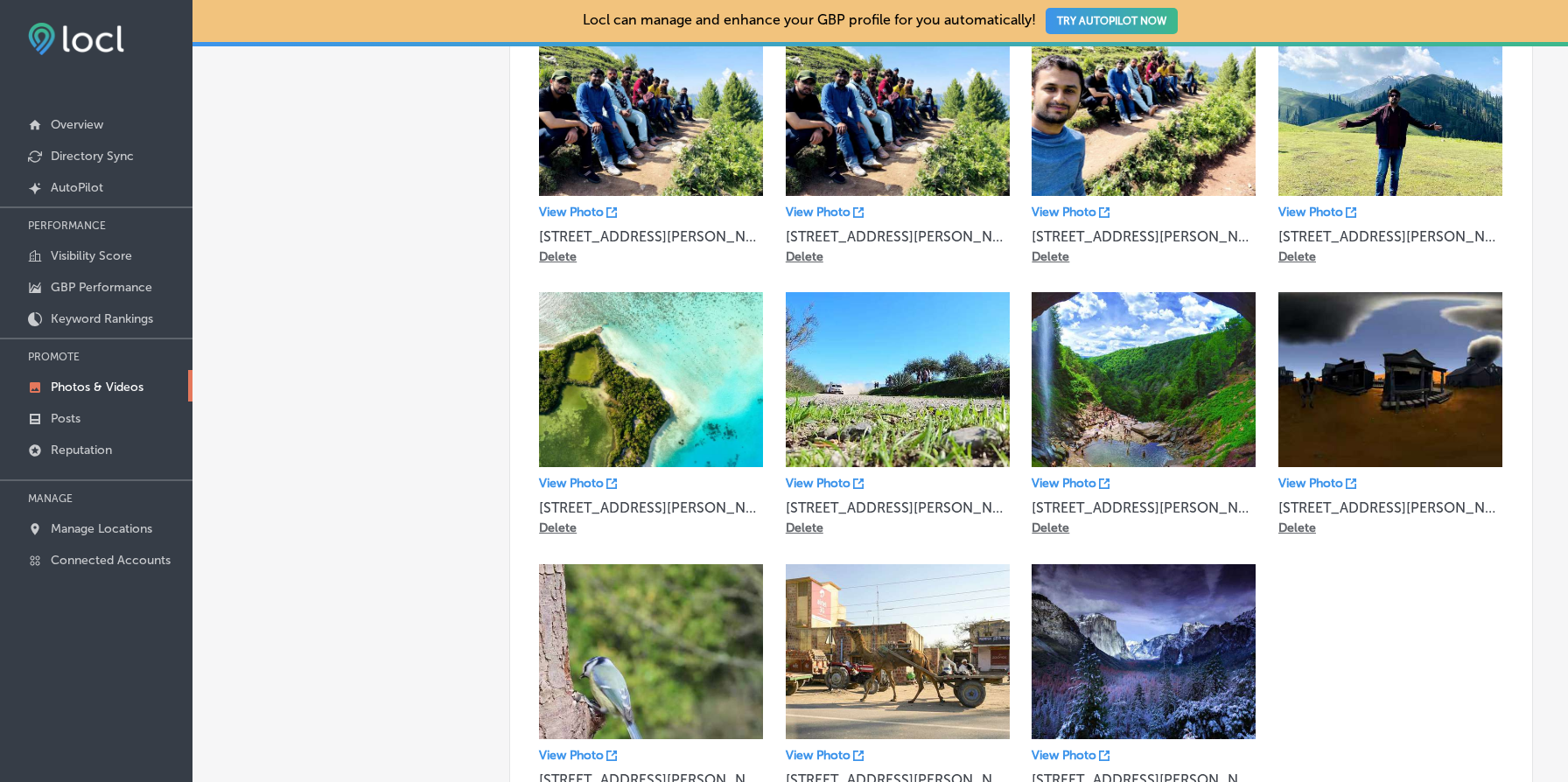
click at [563, 516] on div "Delete" at bounding box center [558, 526] width 38 height 19
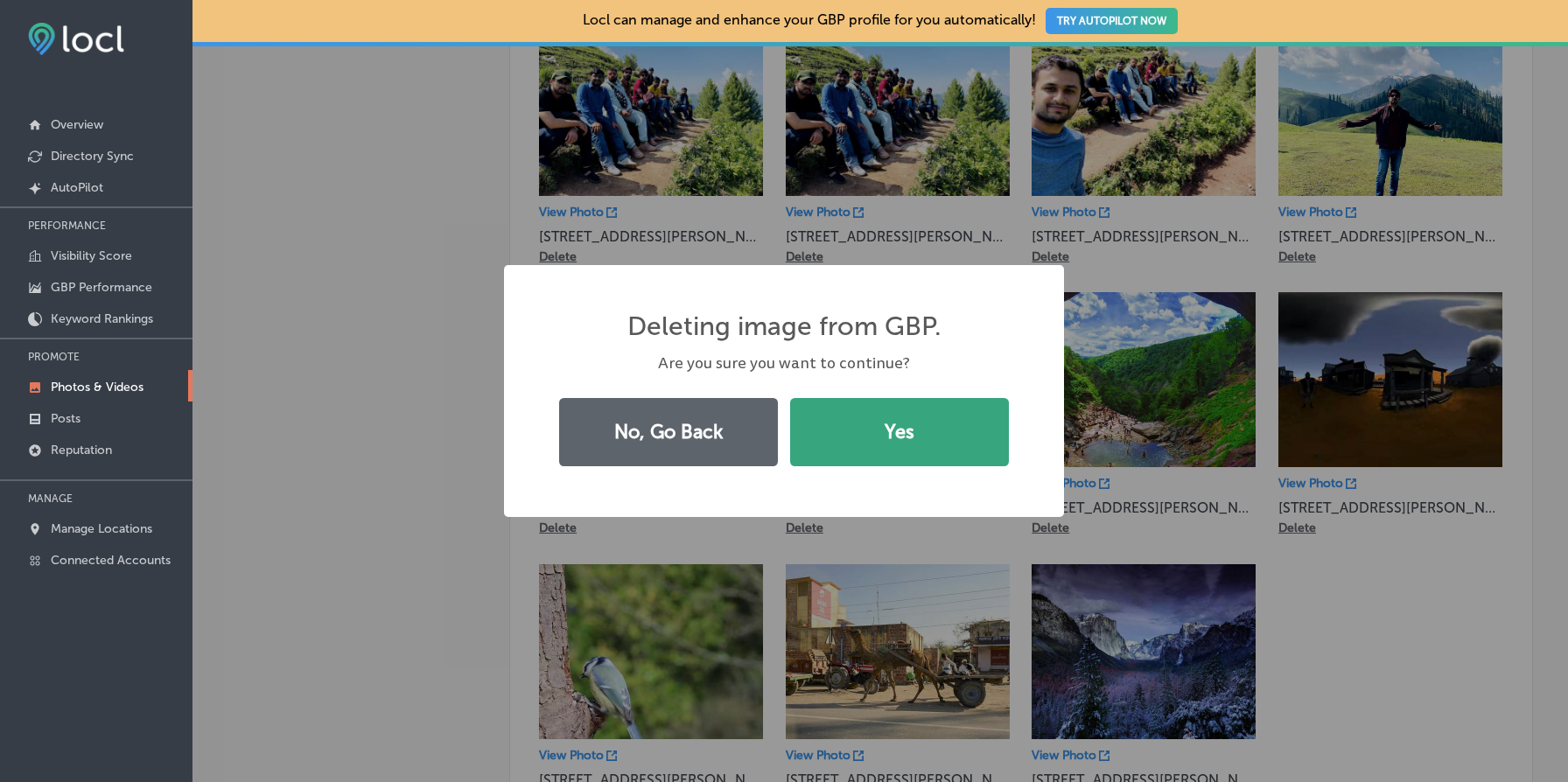
click at [890, 439] on button "Yes" at bounding box center [900, 432] width 219 height 68
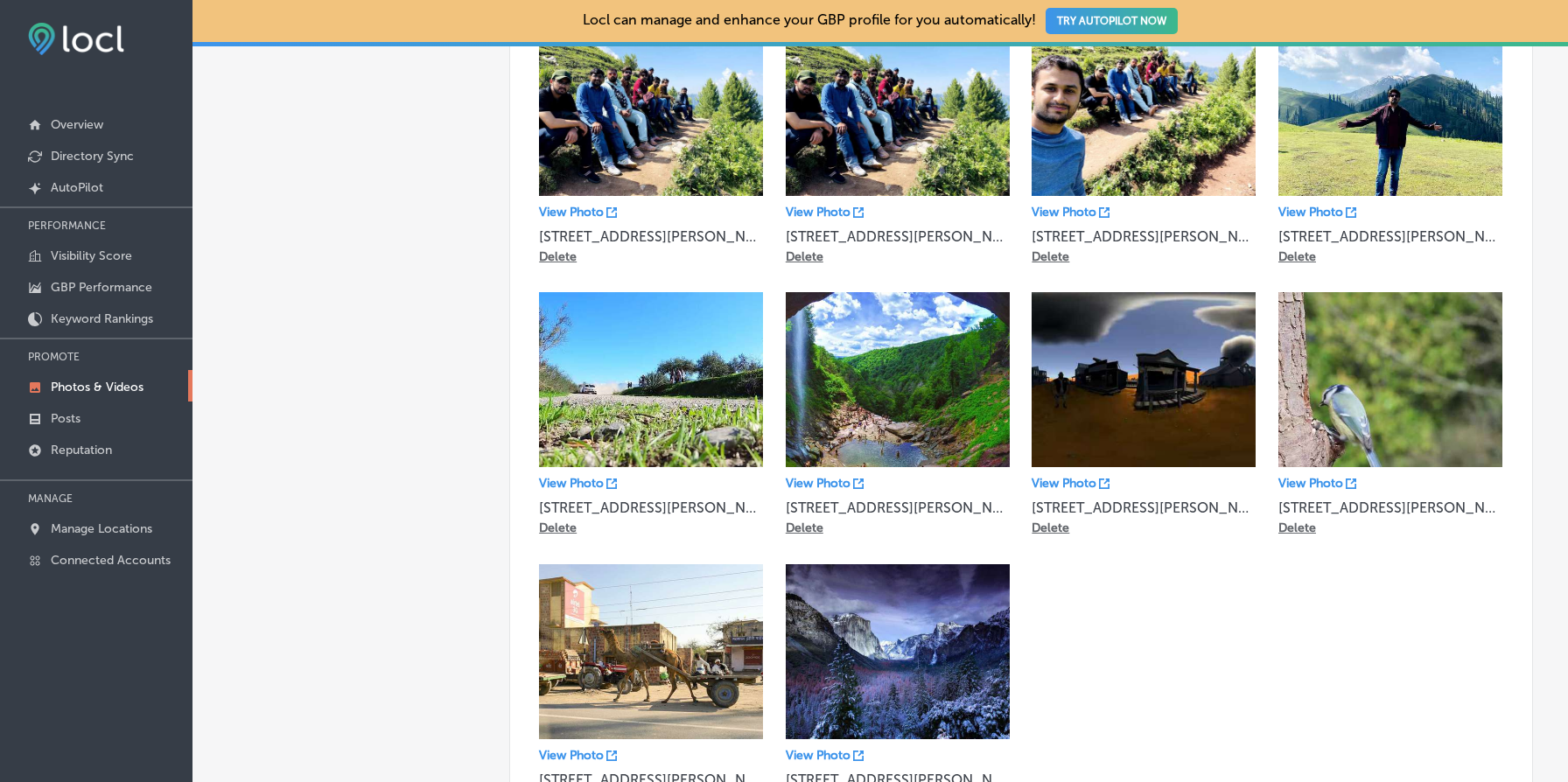
click at [561, 525] on p "Delete" at bounding box center [558, 529] width 38 height 15
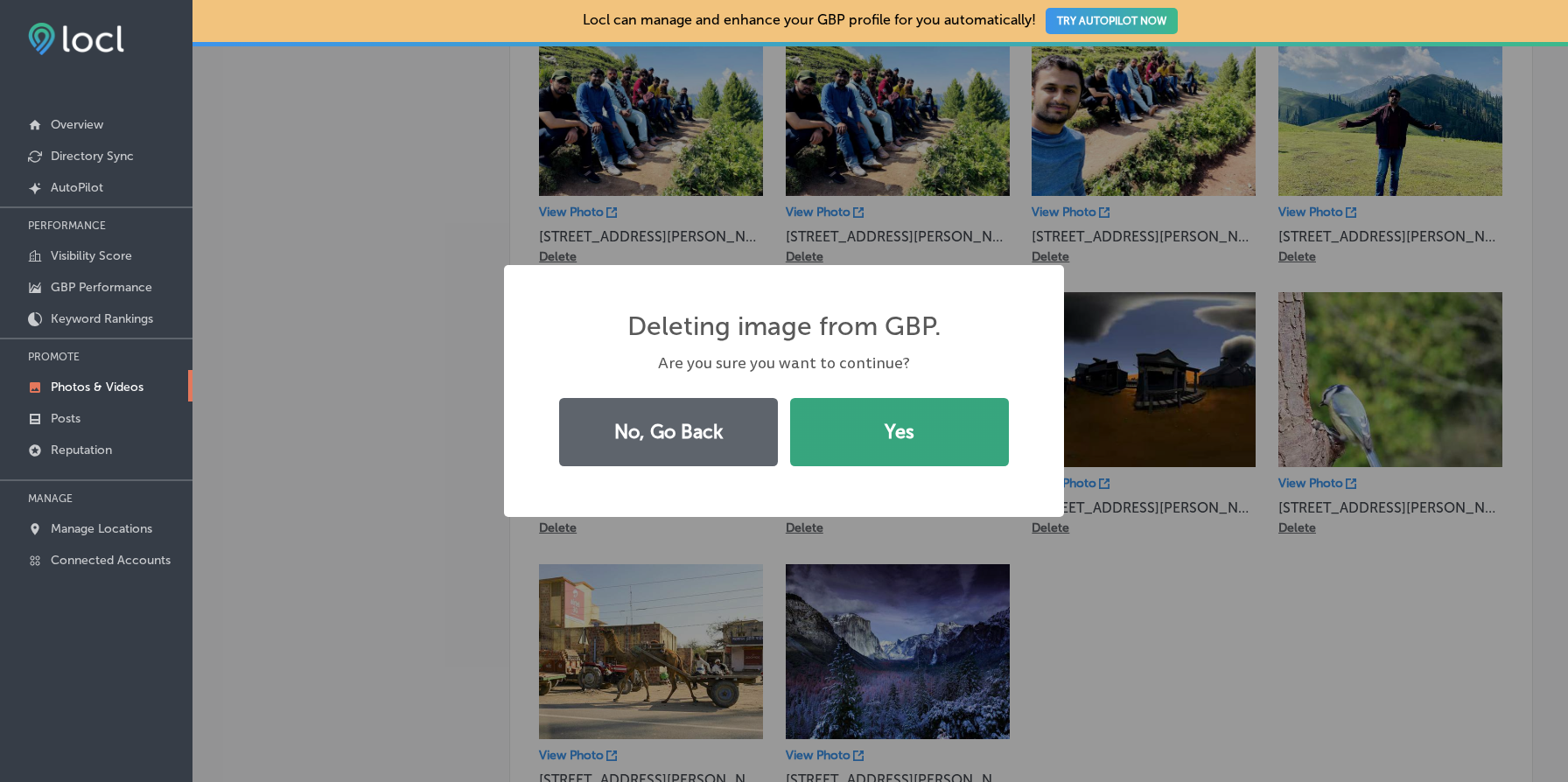
click at [901, 420] on button "Yes" at bounding box center [900, 432] width 219 height 68
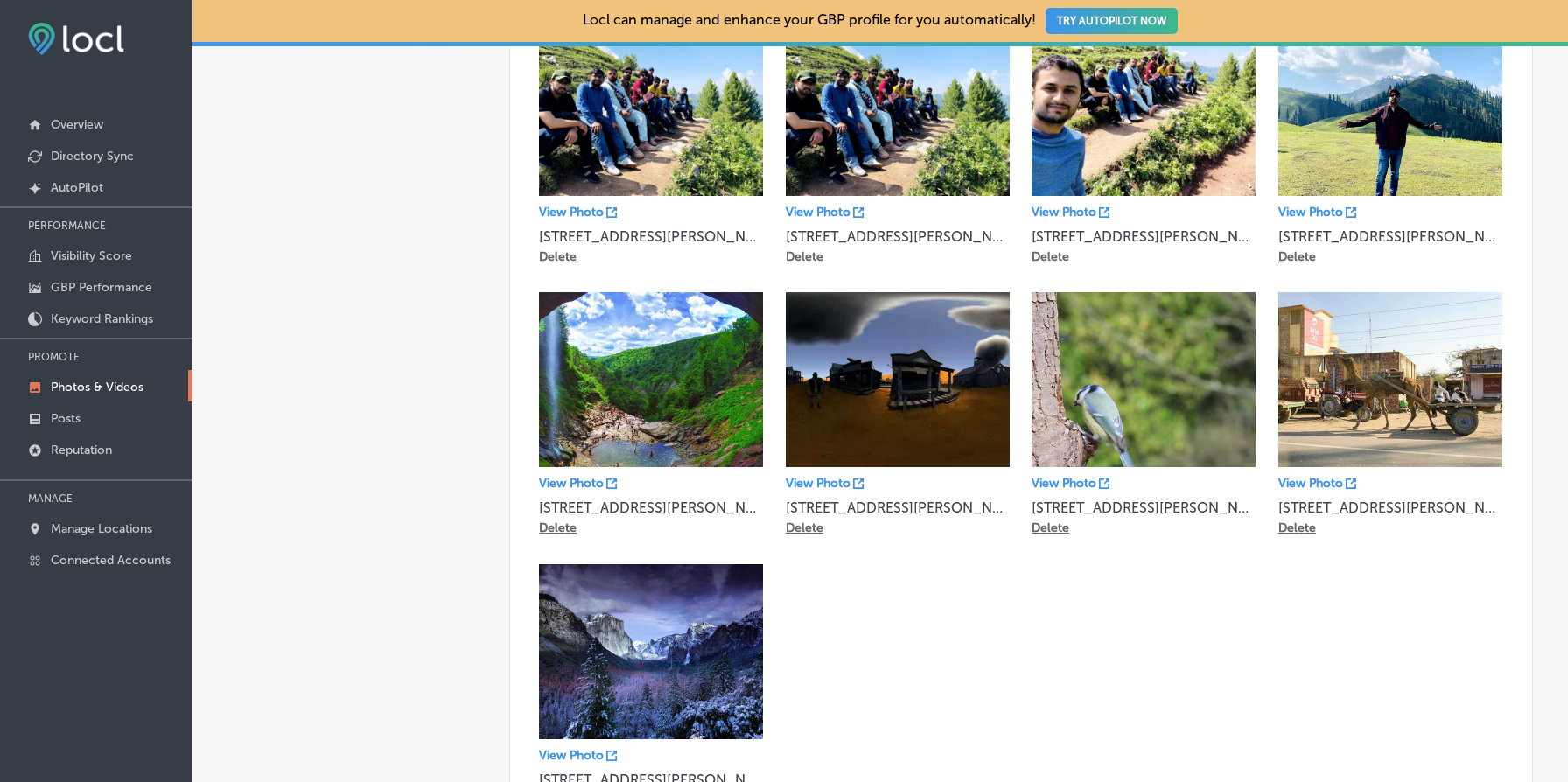
click at [558, 526] on p "Delete" at bounding box center [558, 529] width 38 height 15
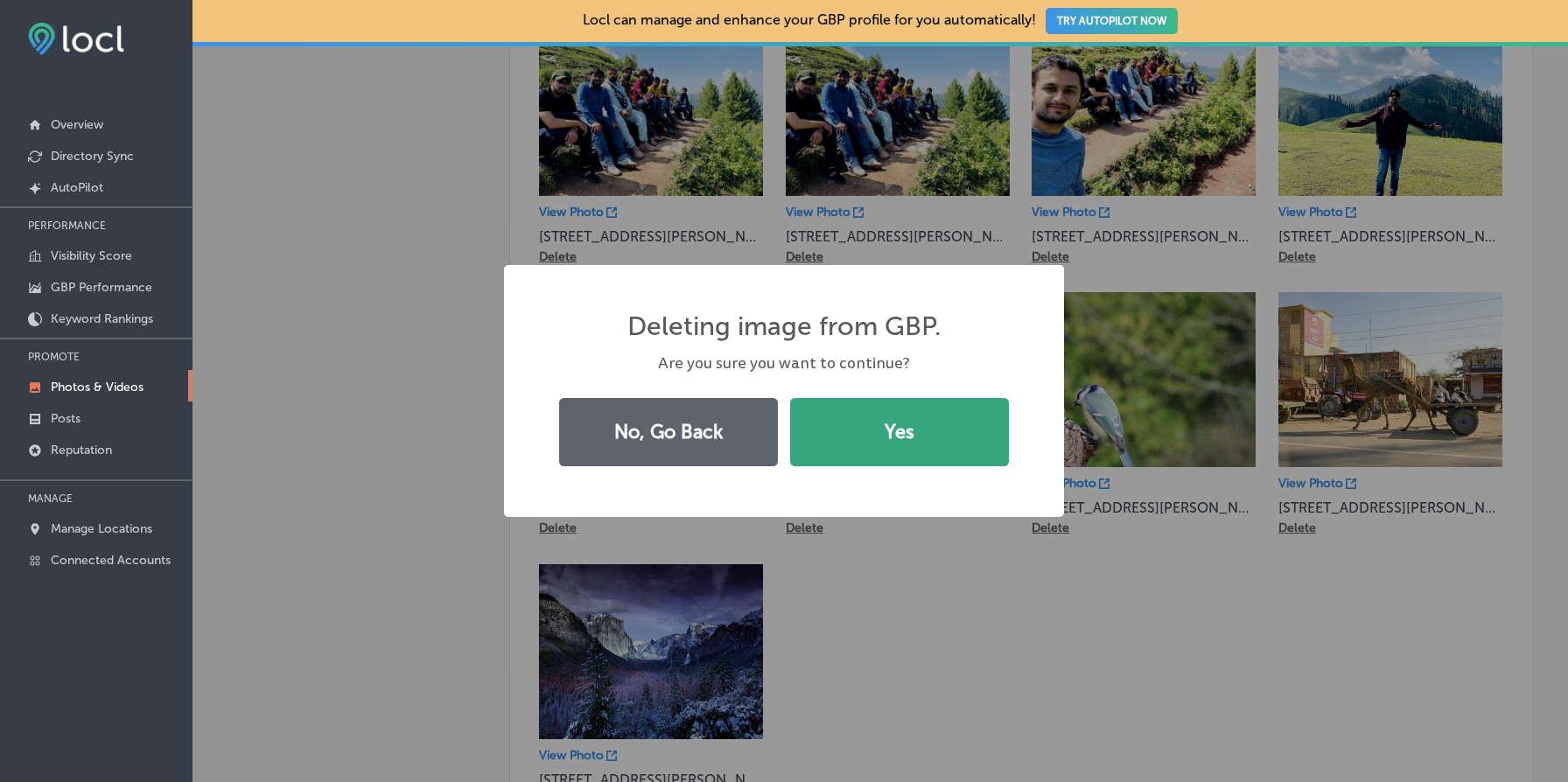
click at [896, 459] on button "Yes" at bounding box center [900, 432] width 219 height 68
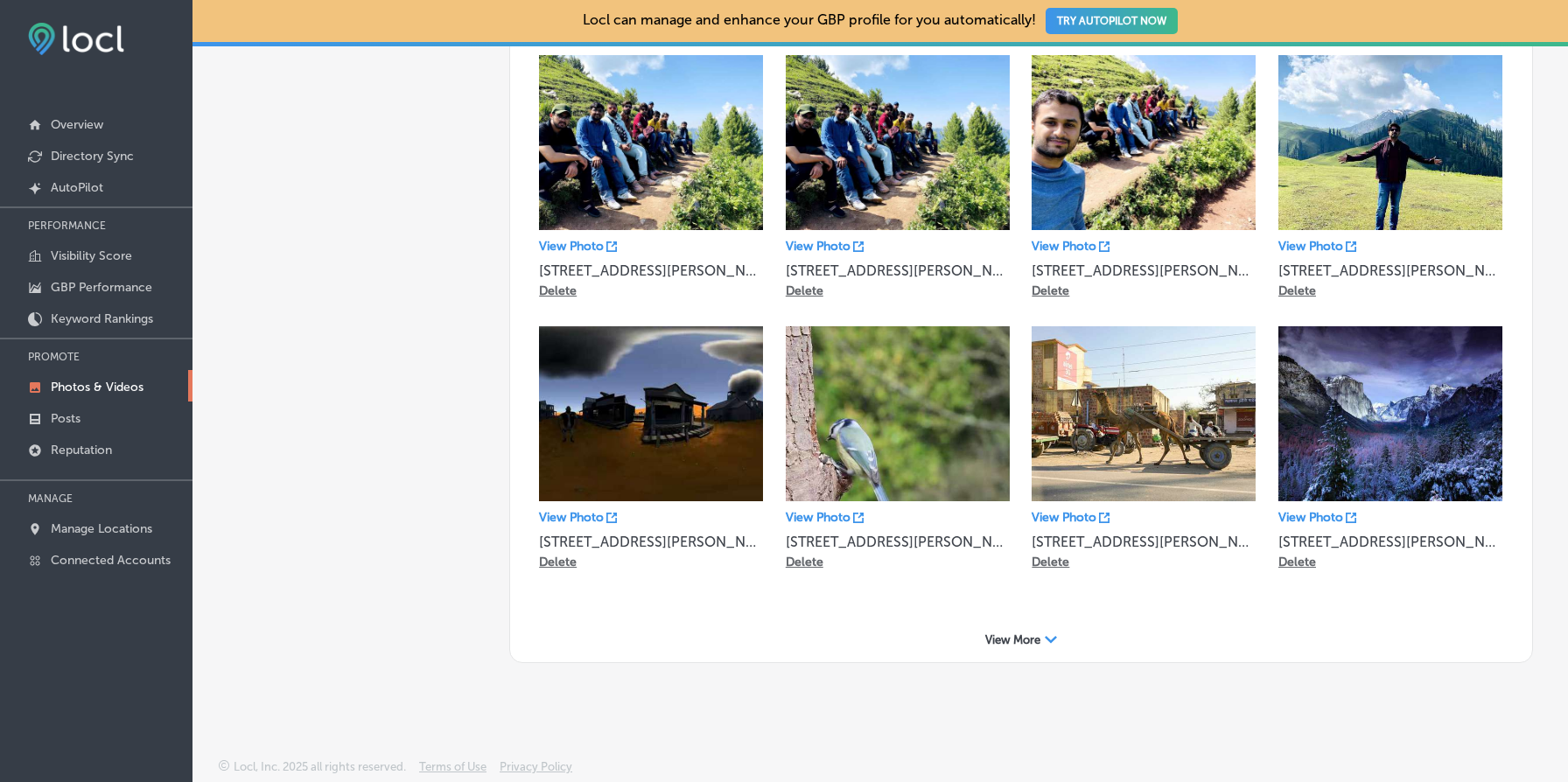
scroll to position [972, 0]
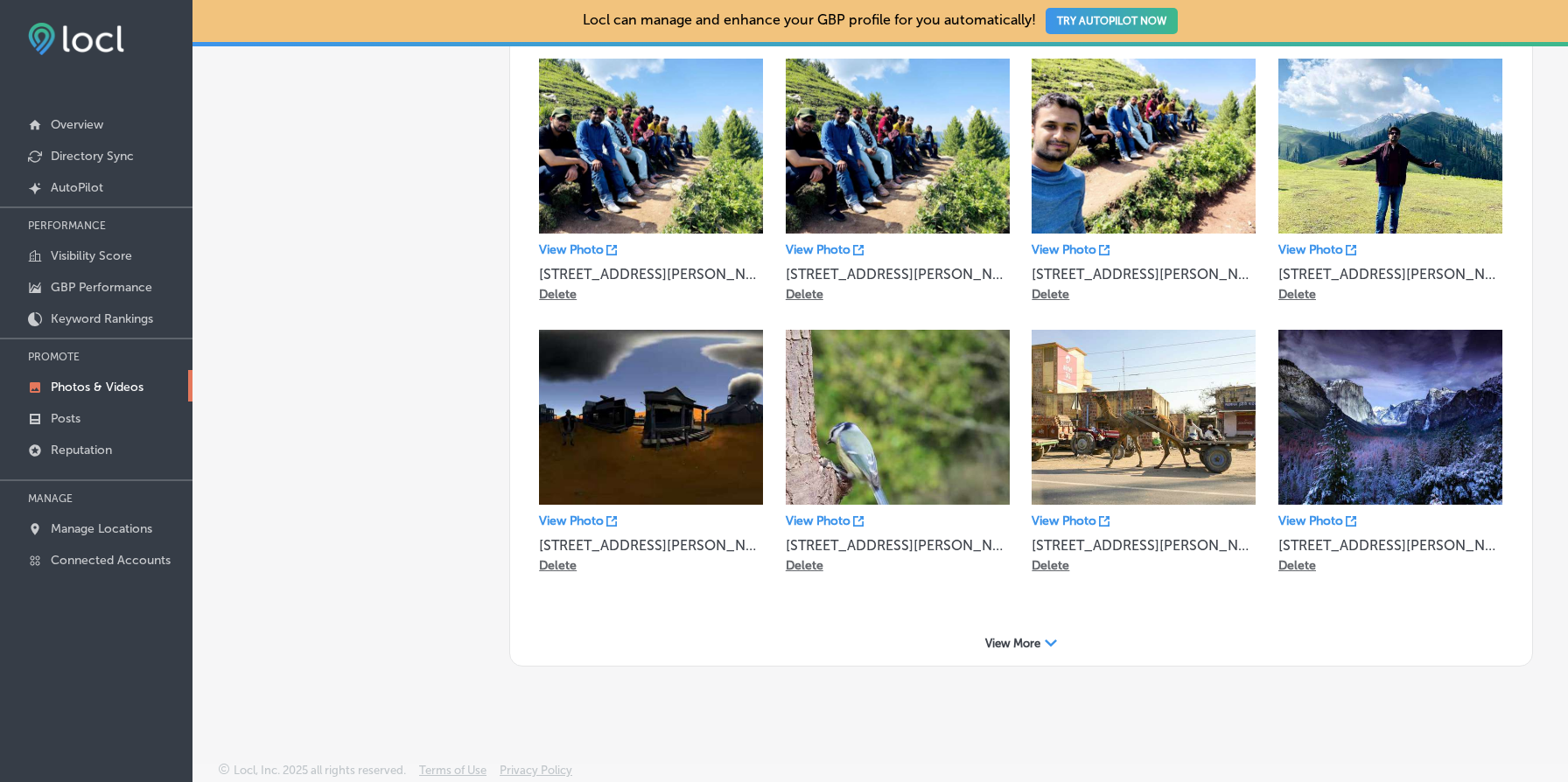
click at [563, 560] on p "Delete" at bounding box center [558, 565] width 38 height 15
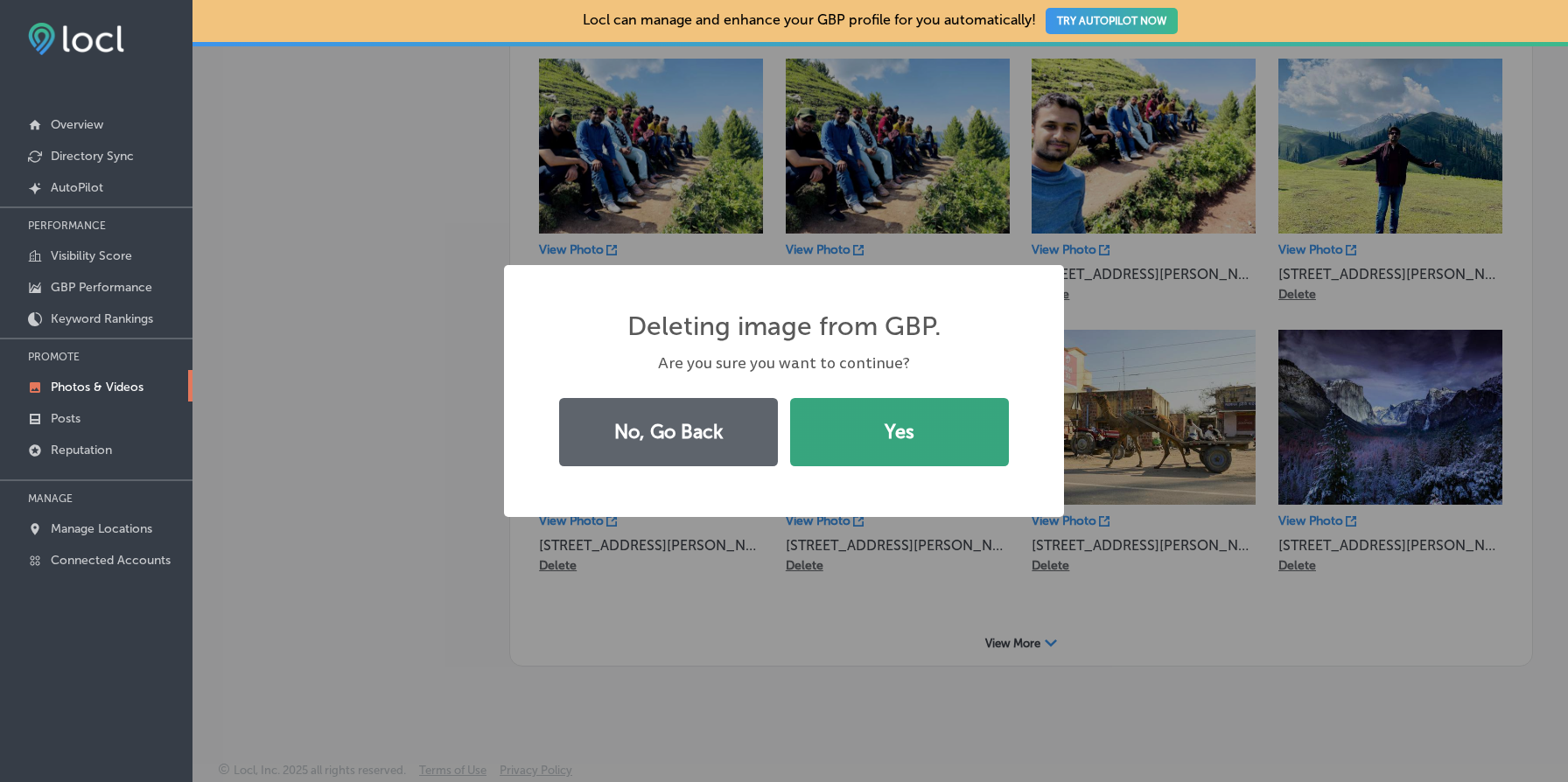
click at [914, 416] on button "Yes" at bounding box center [900, 432] width 219 height 68
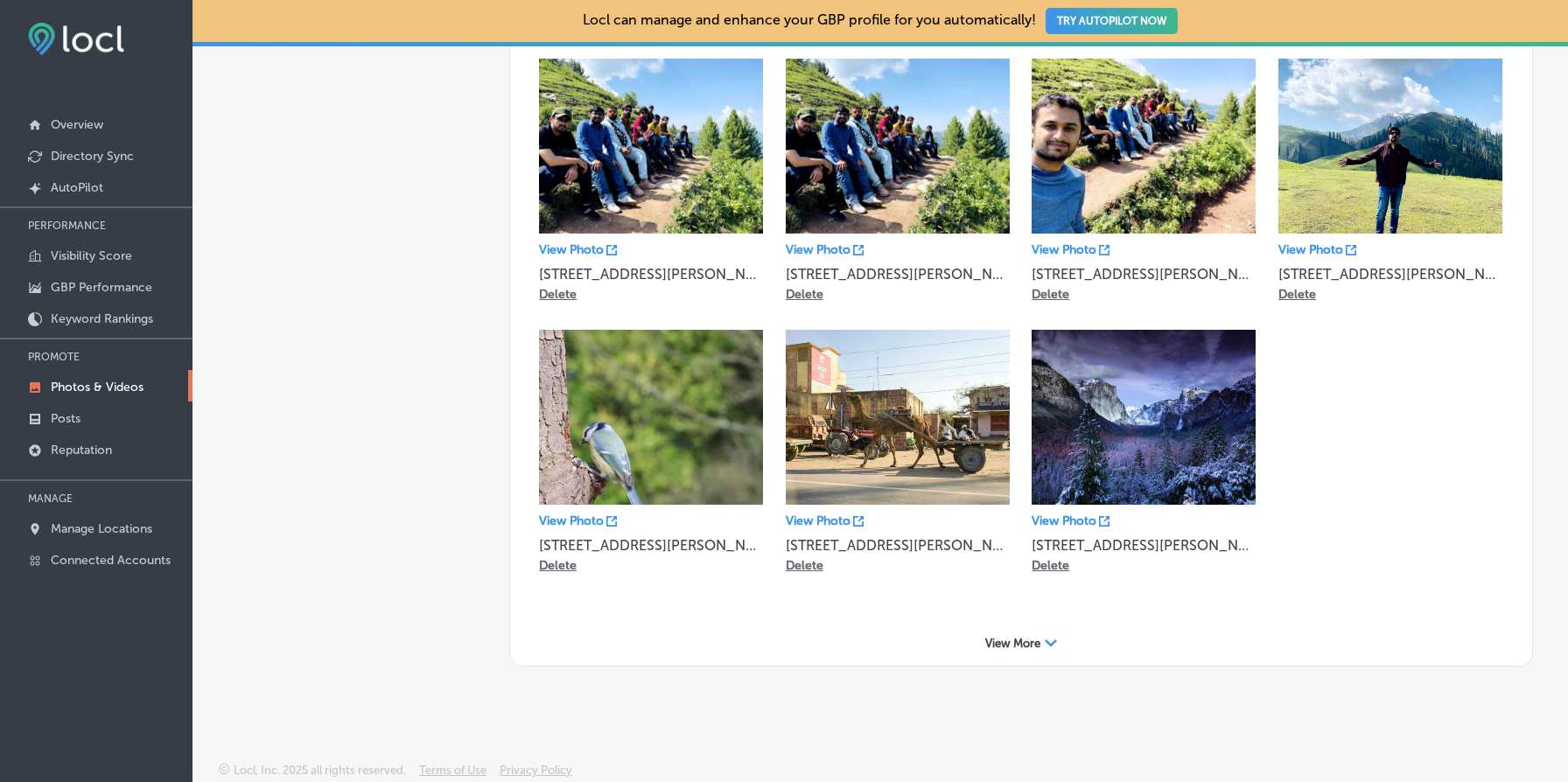
click at [552, 570] on div "View Photo 39, Block Q Phase 2 Johar Town, Lahore, Punjab 54782, Pakistan Delete" at bounding box center [651, 454] width 224 height 250
click at [552, 564] on p "Delete" at bounding box center [558, 565] width 38 height 15
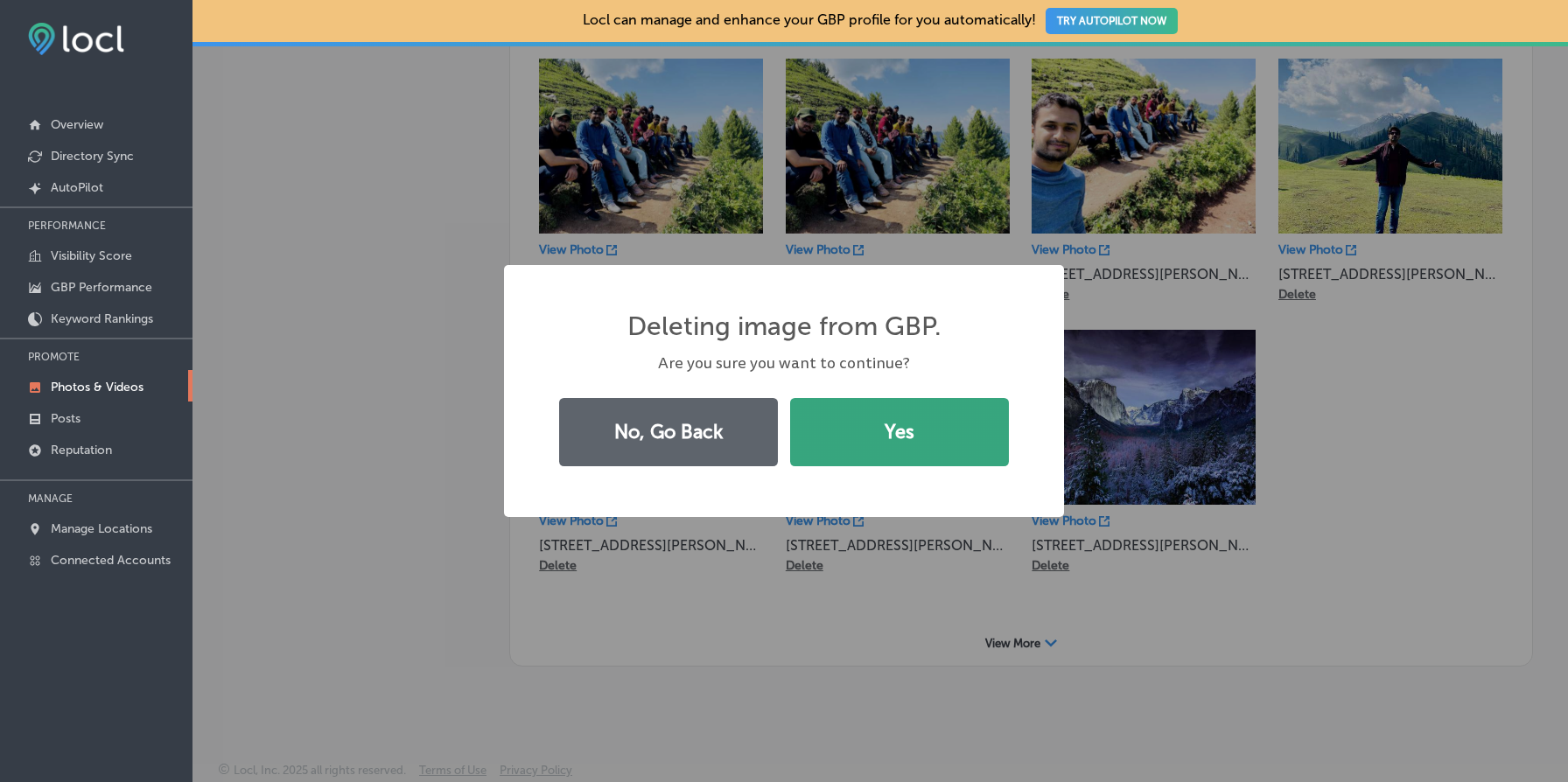
click at [880, 444] on button "Yes" at bounding box center [900, 432] width 219 height 68
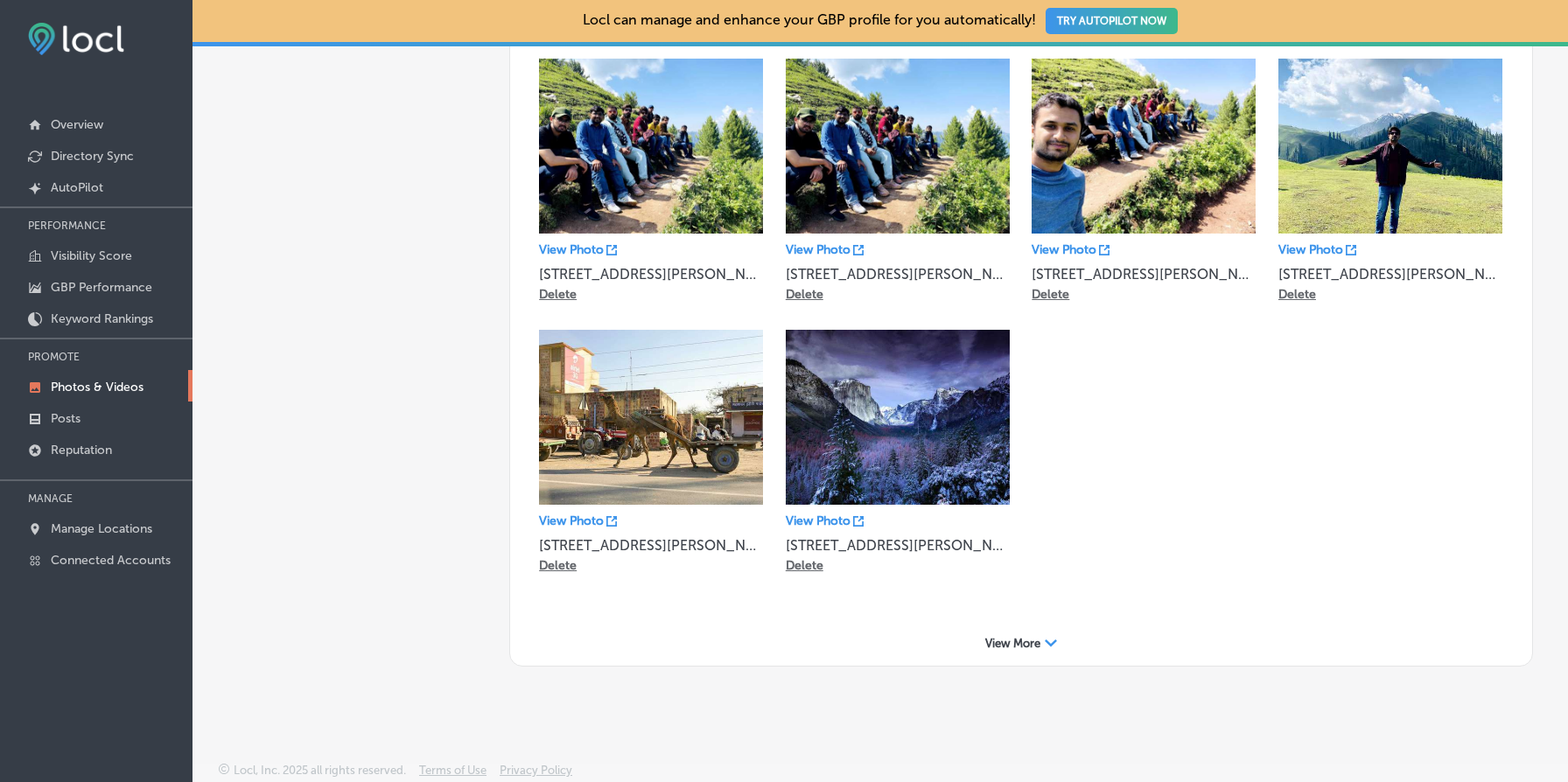
click at [560, 562] on p "Delete" at bounding box center [558, 565] width 38 height 15
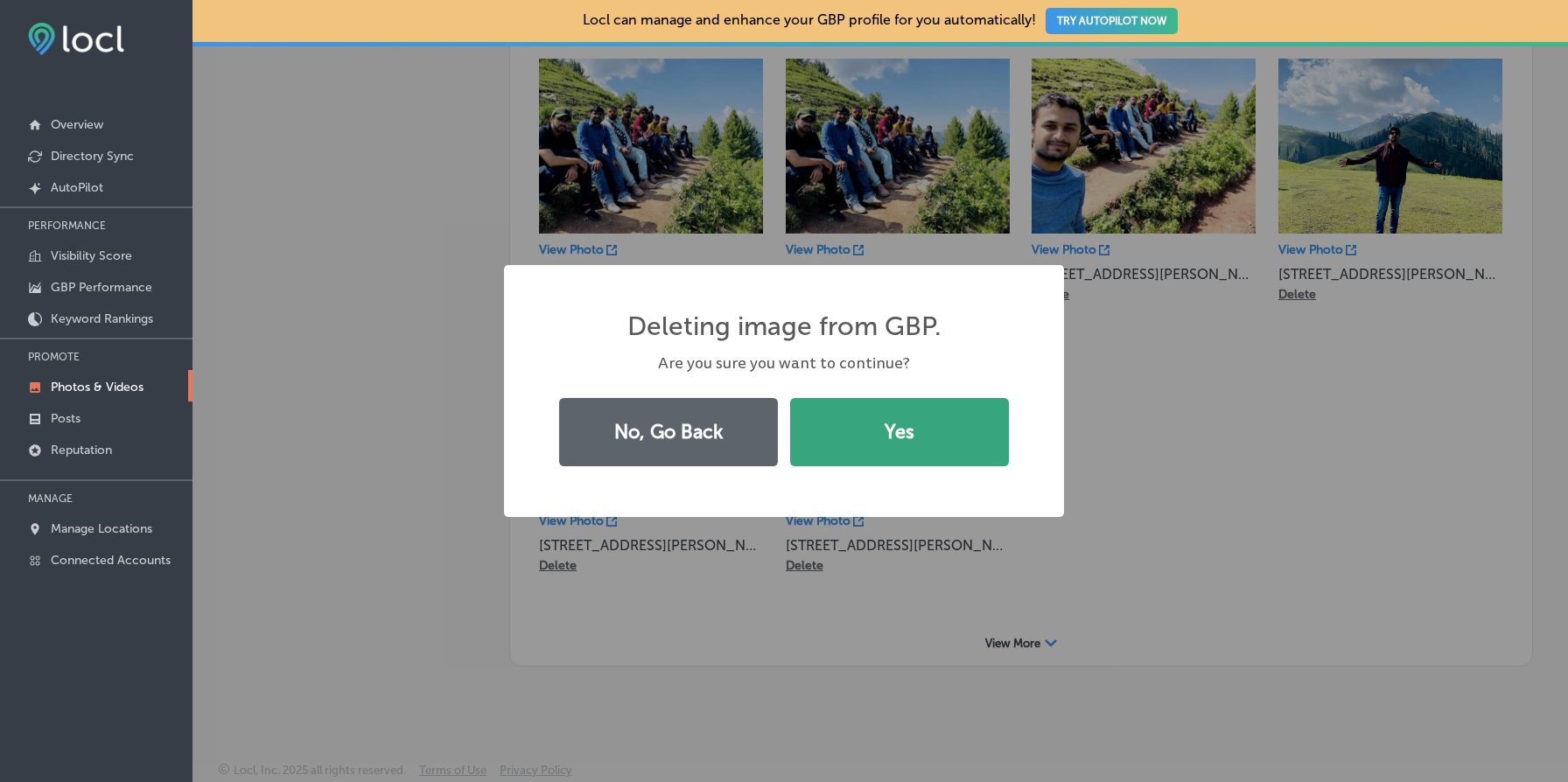
click at [890, 428] on button "Yes" at bounding box center [900, 432] width 219 height 68
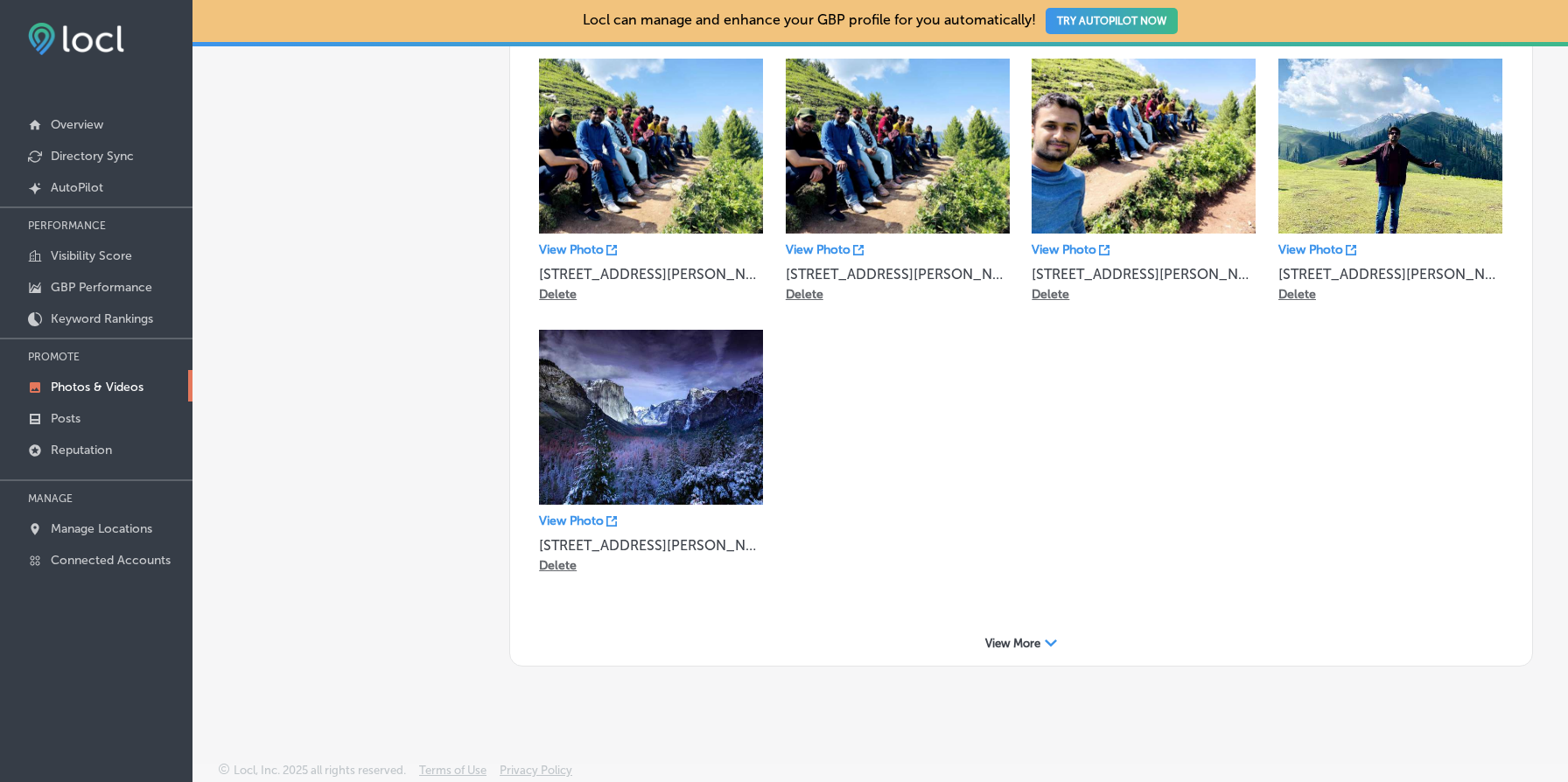
click at [562, 562] on p "Delete" at bounding box center [558, 565] width 38 height 15
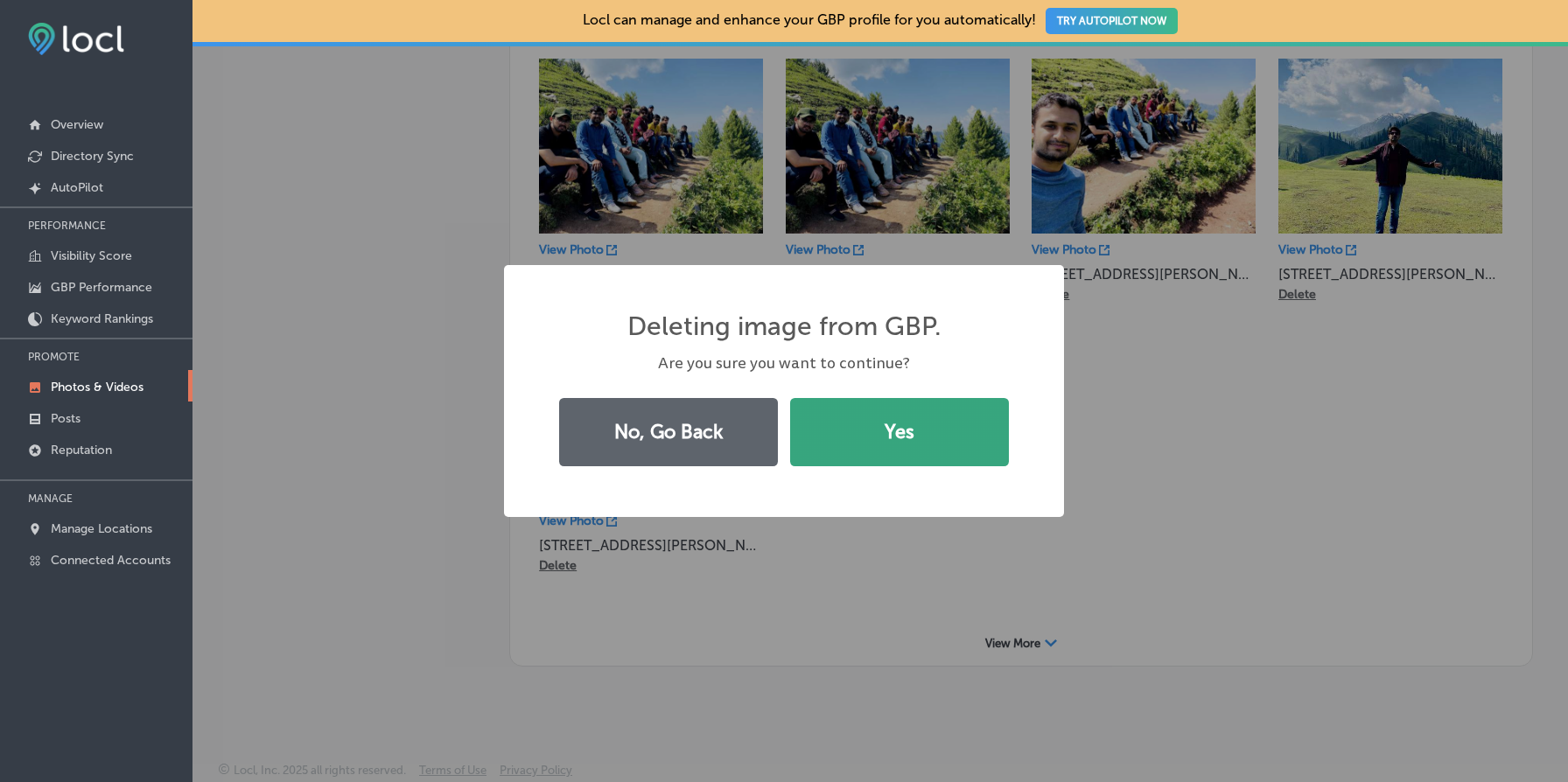
click at [877, 452] on button "Yes" at bounding box center [900, 432] width 219 height 68
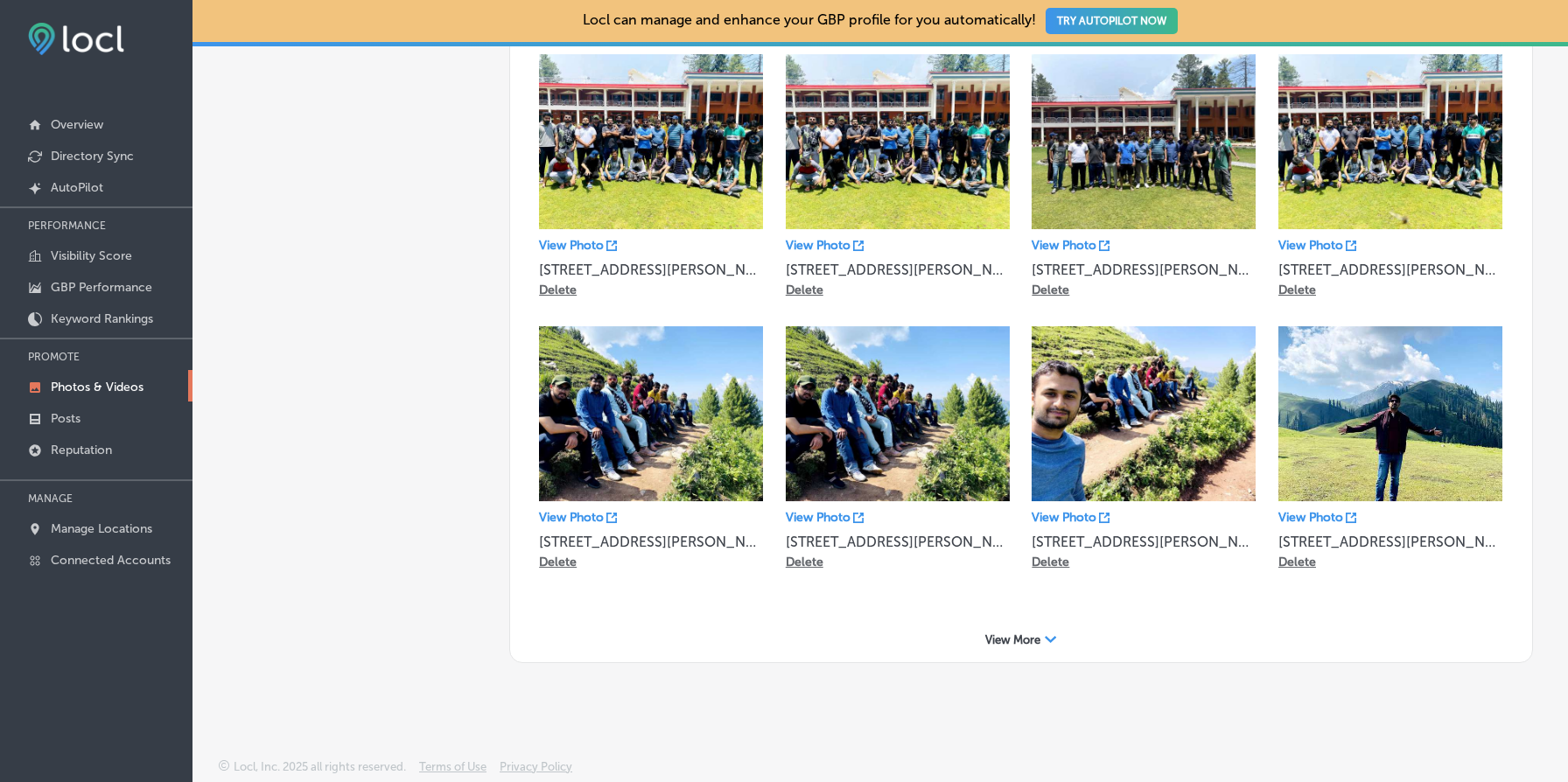
scroll to position [702, 0]
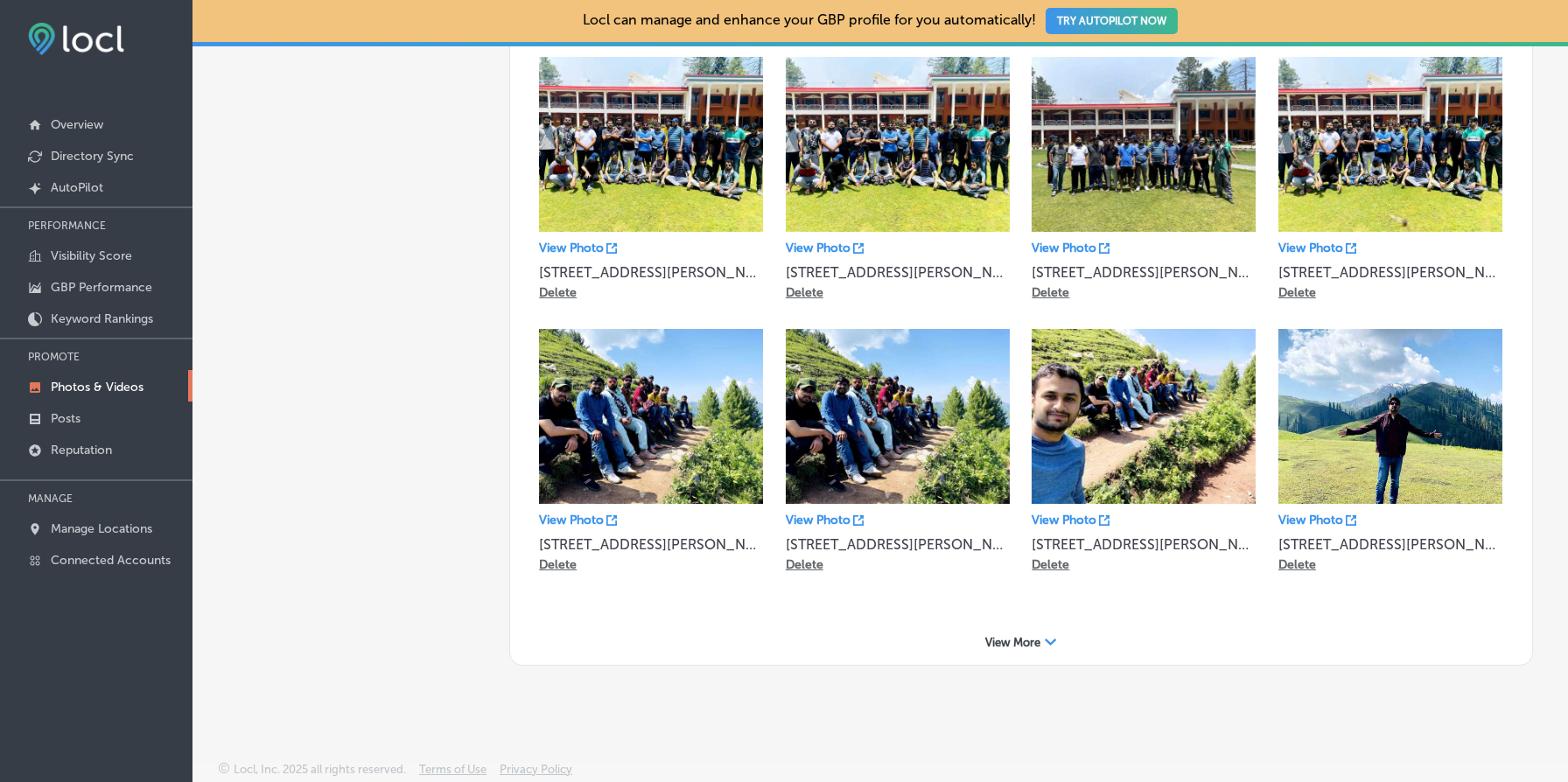
click at [1037, 636] on span "View More" at bounding box center [1013, 643] width 56 height 13
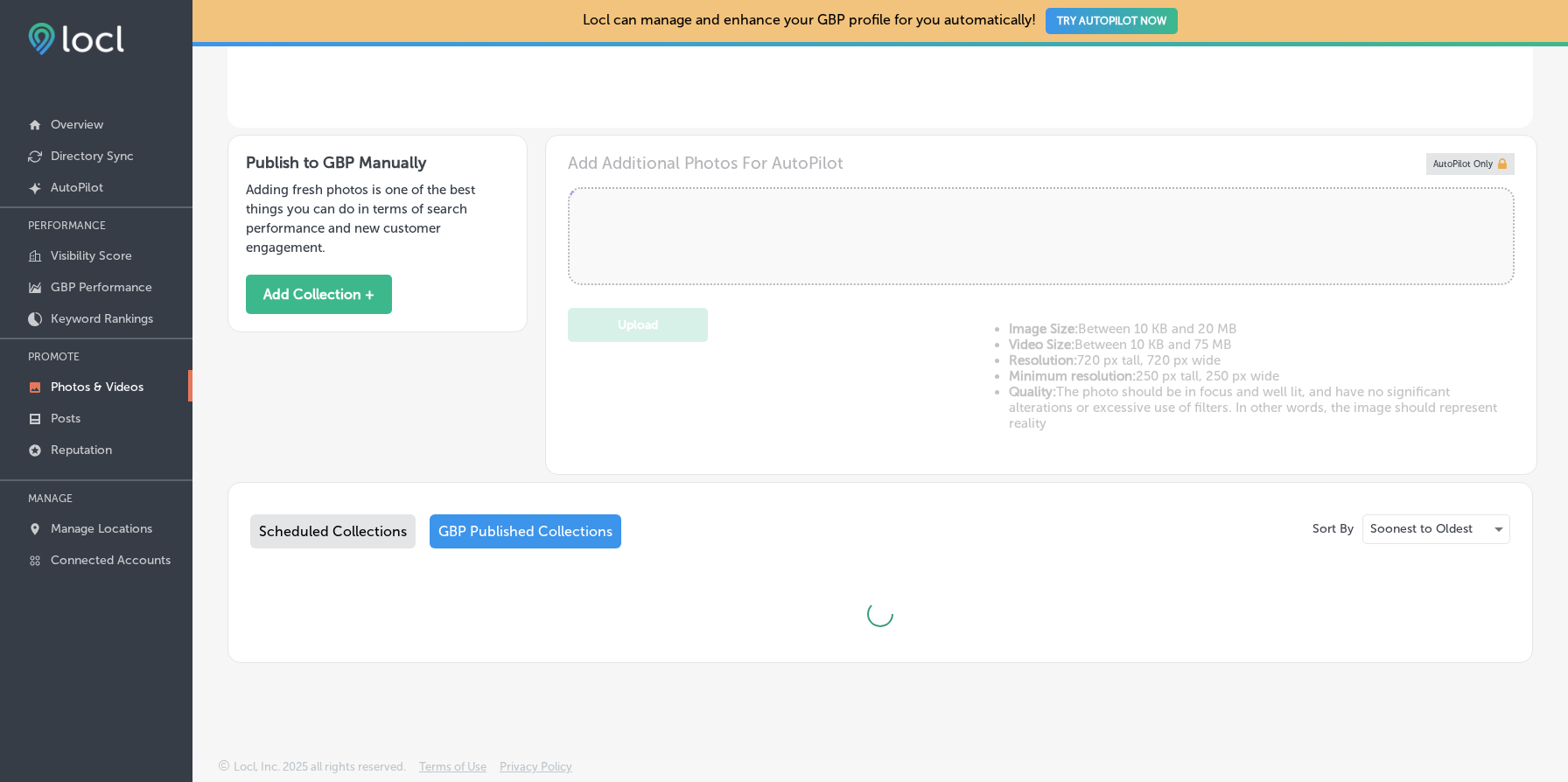
scroll to position [488, 0]
type input "5"
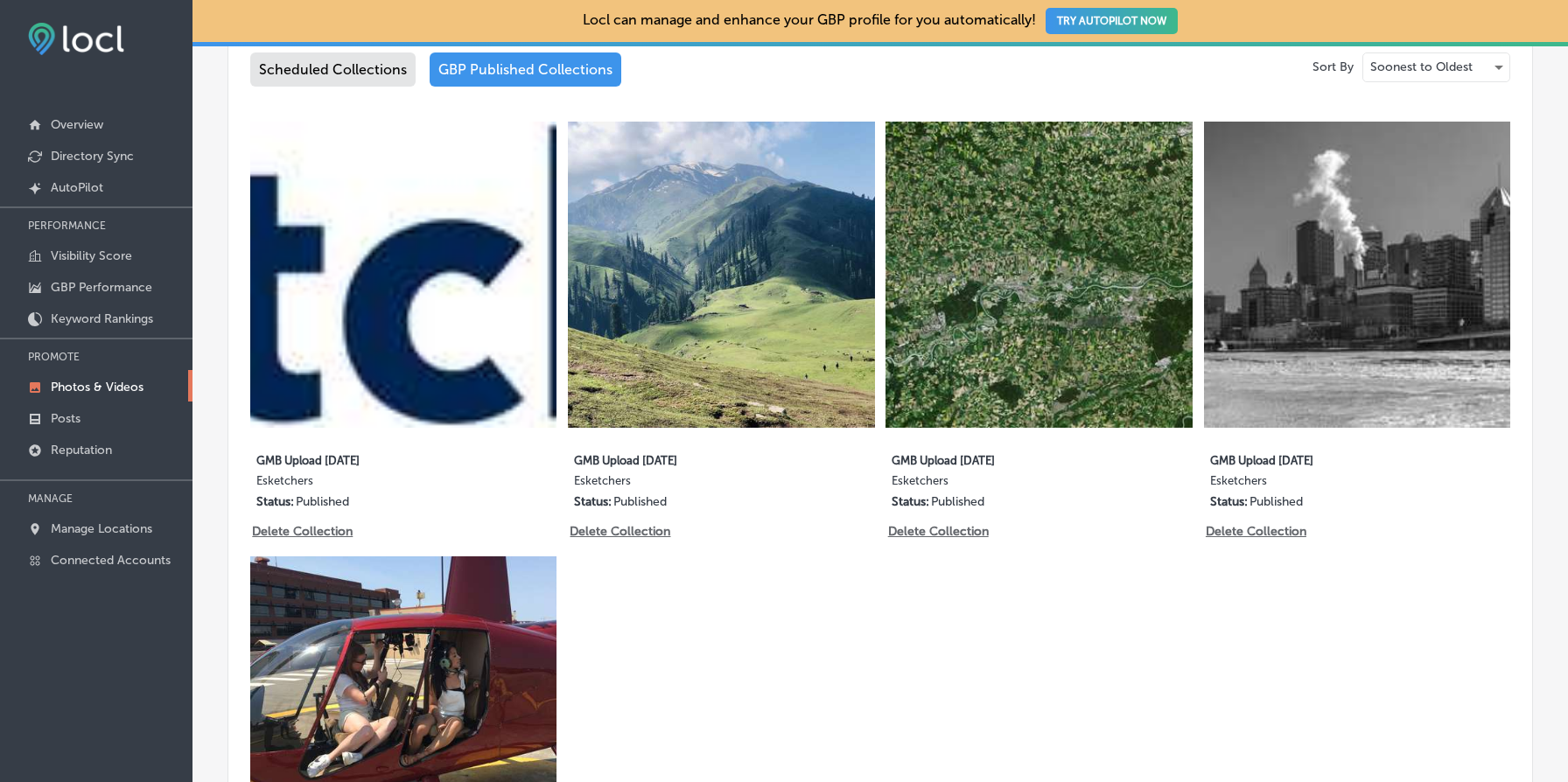
scroll to position [1040, 0]
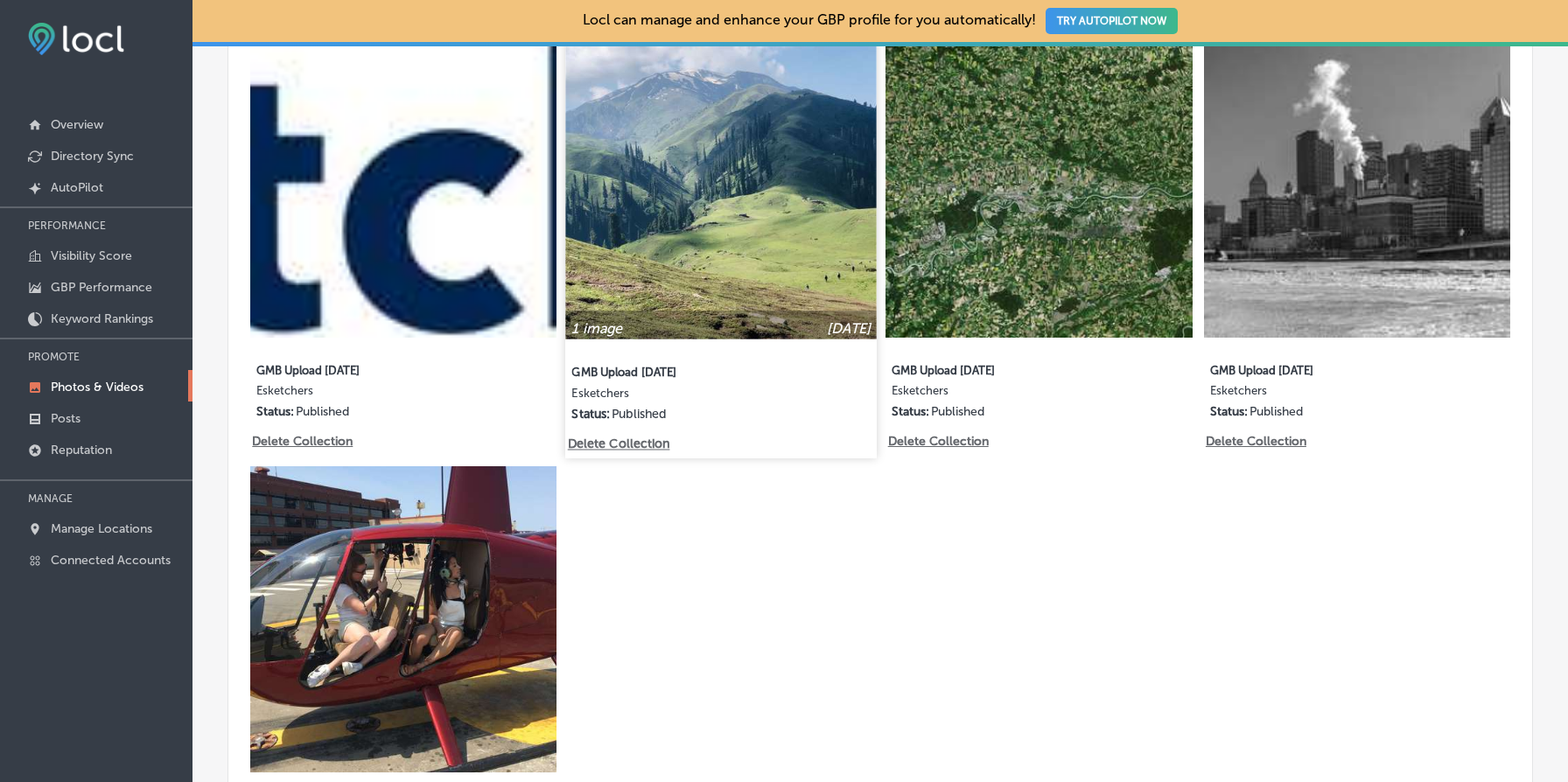
click at [629, 447] on p "Delete Collection" at bounding box center [618, 444] width 100 height 15
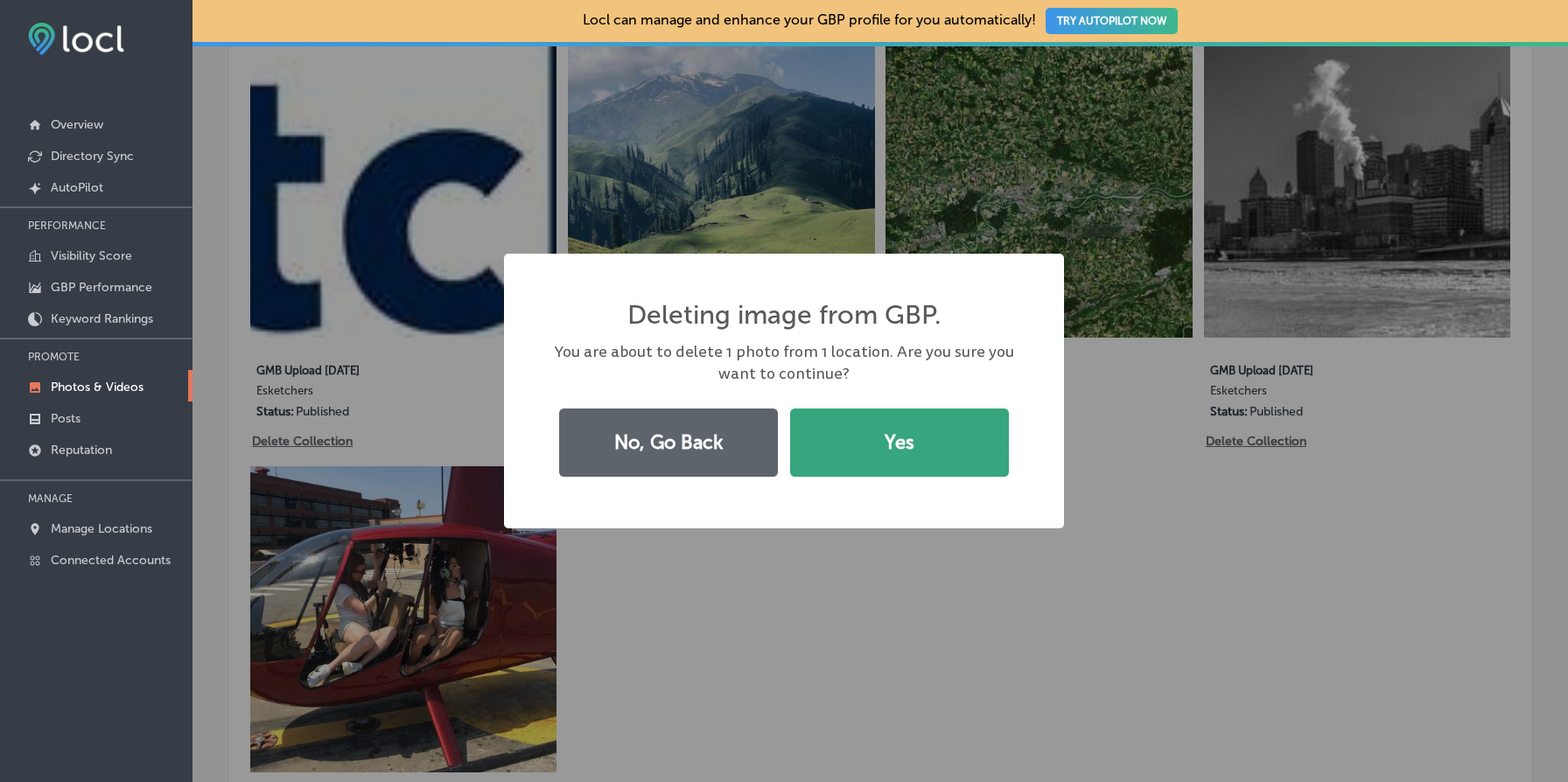
click at [954, 472] on button "Yes" at bounding box center [900, 443] width 219 height 68
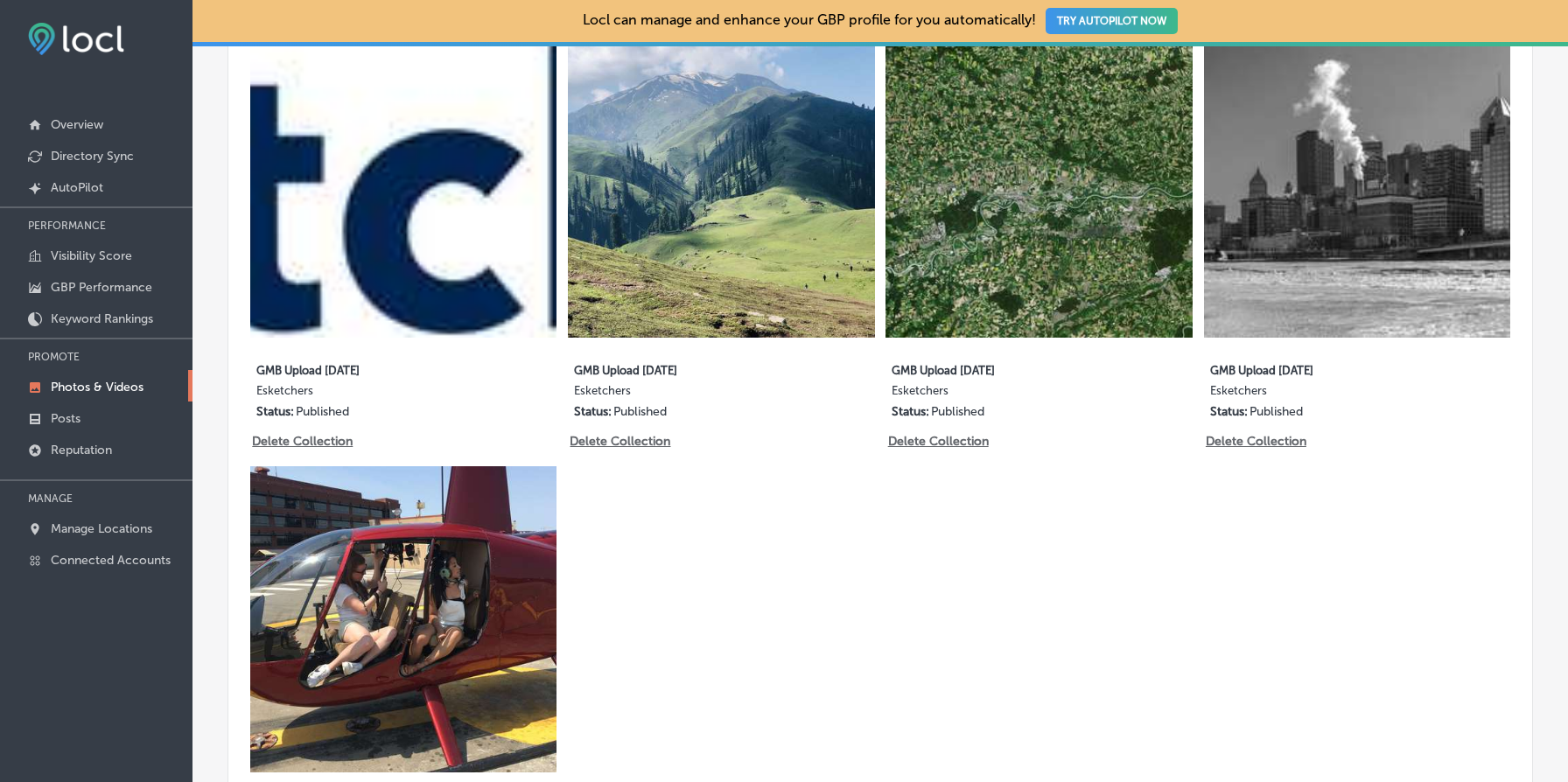
scroll to position [914, 0]
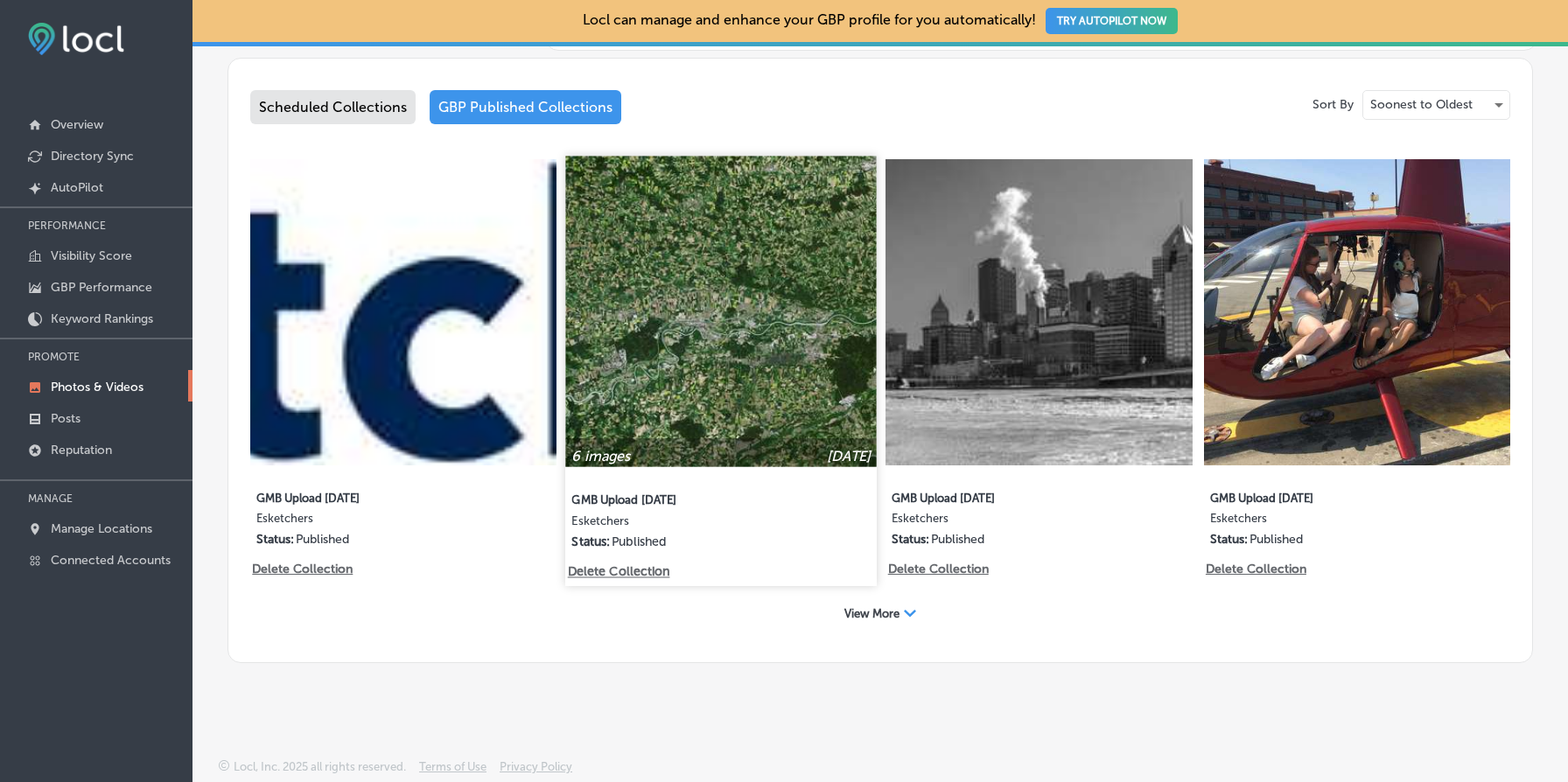
click at [672, 347] on img at bounding box center [722, 311] width 312 height 312
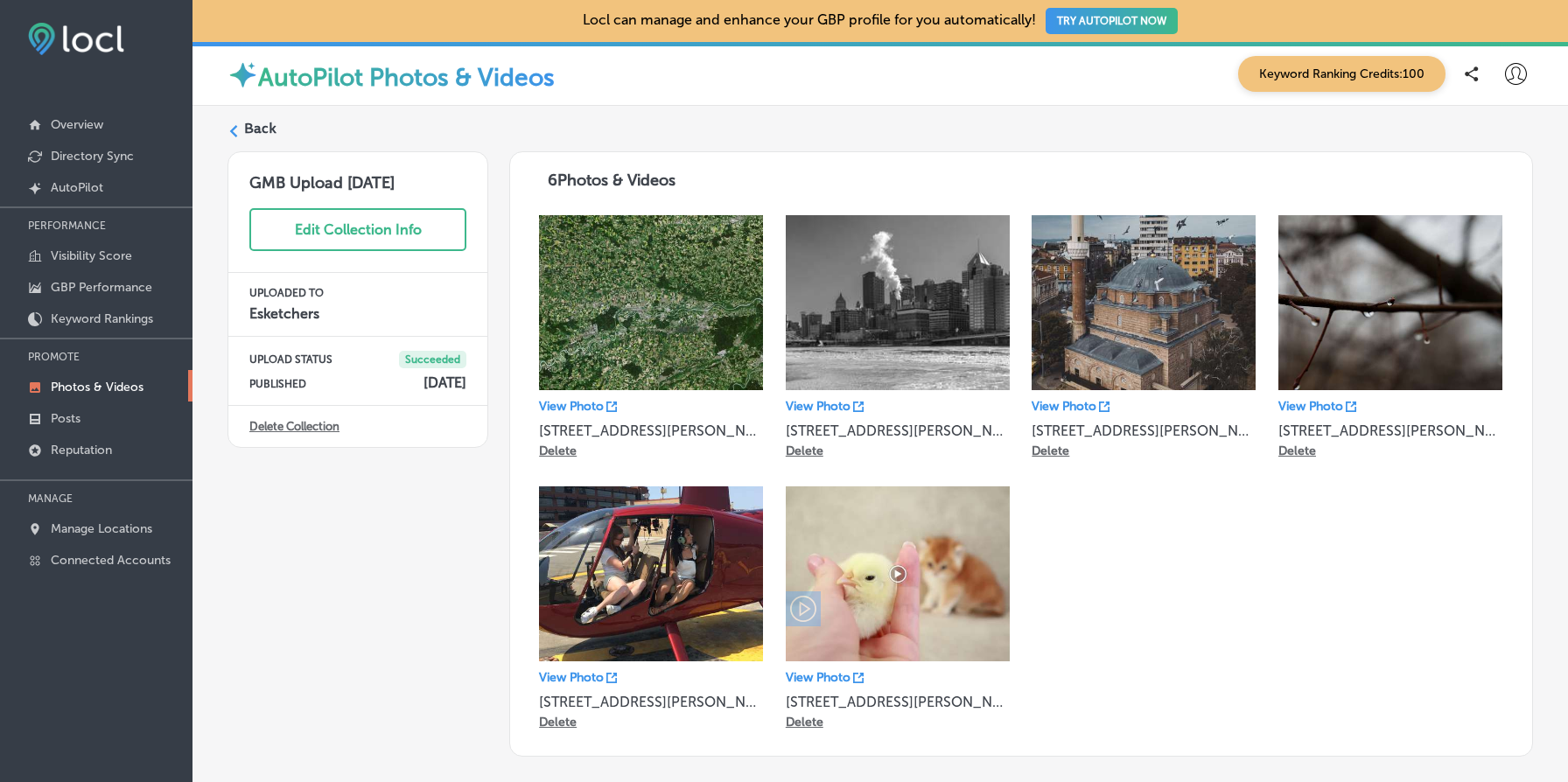
scroll to position [92, 0]
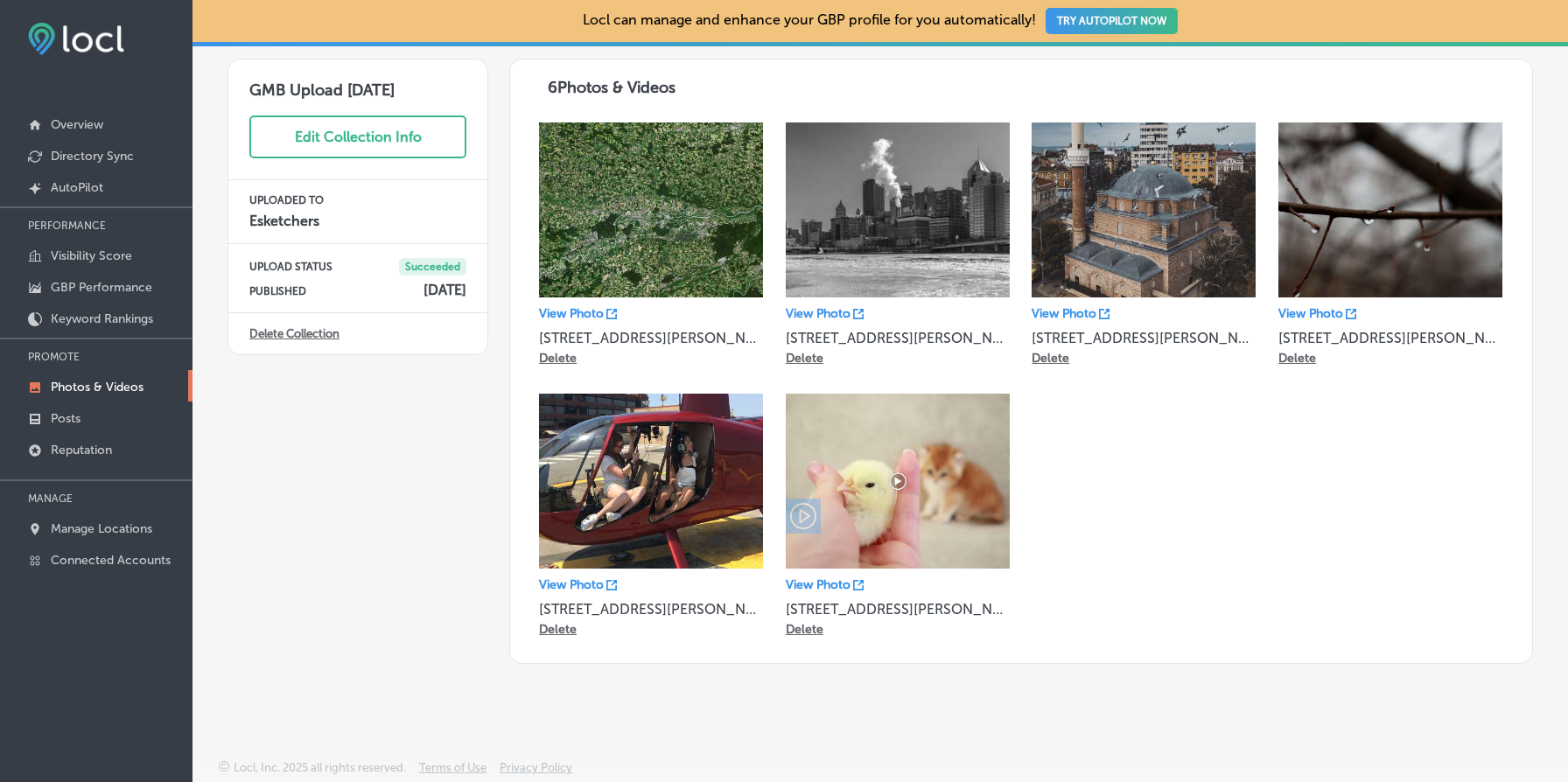
click at [307, 334] on link "Delete Collection" at bounding box center [295, 334] width 90 height 13
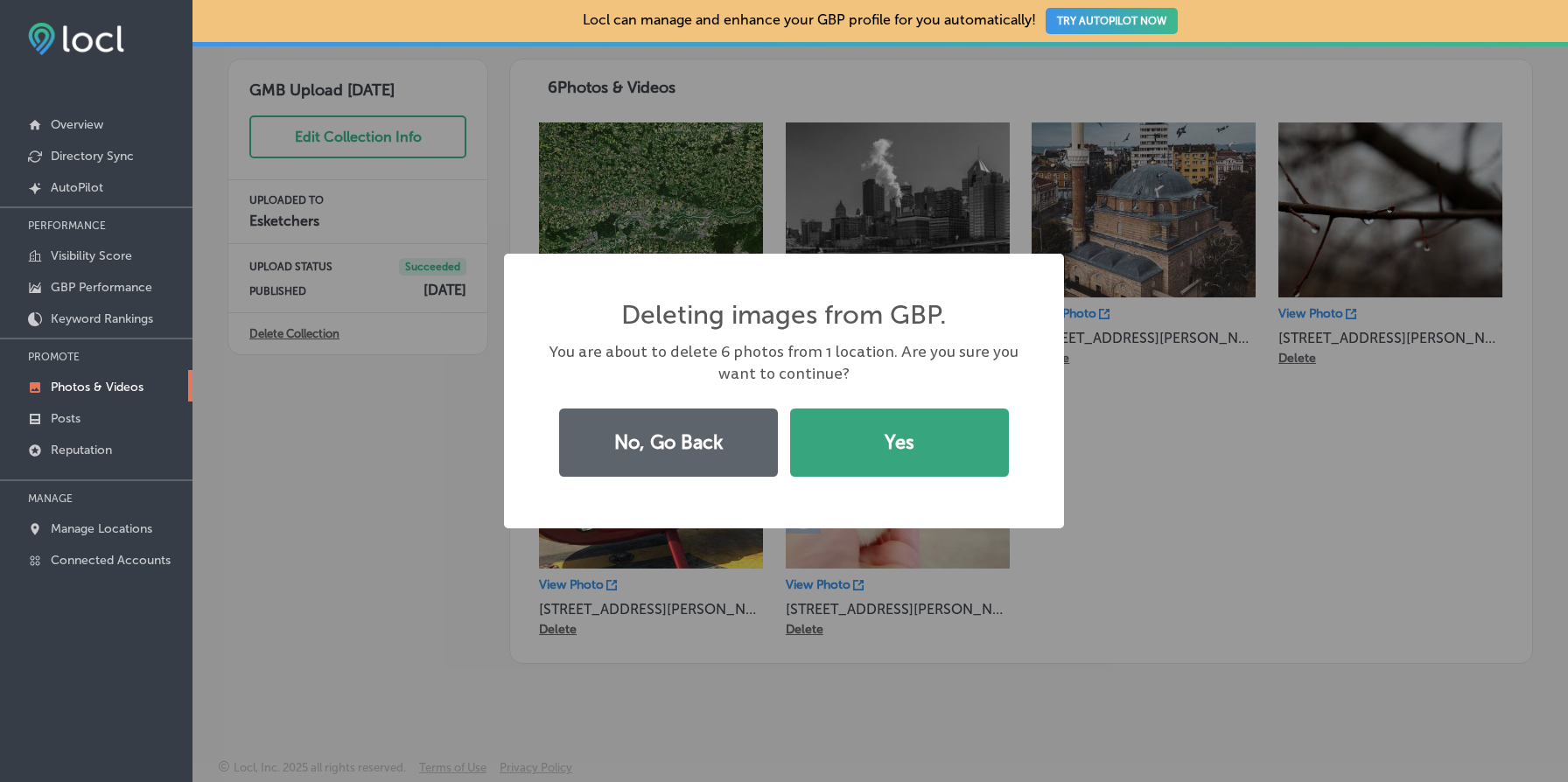
click at [874, 429] on button "Yes" at bounding box center [900, 443] width 219 height 68
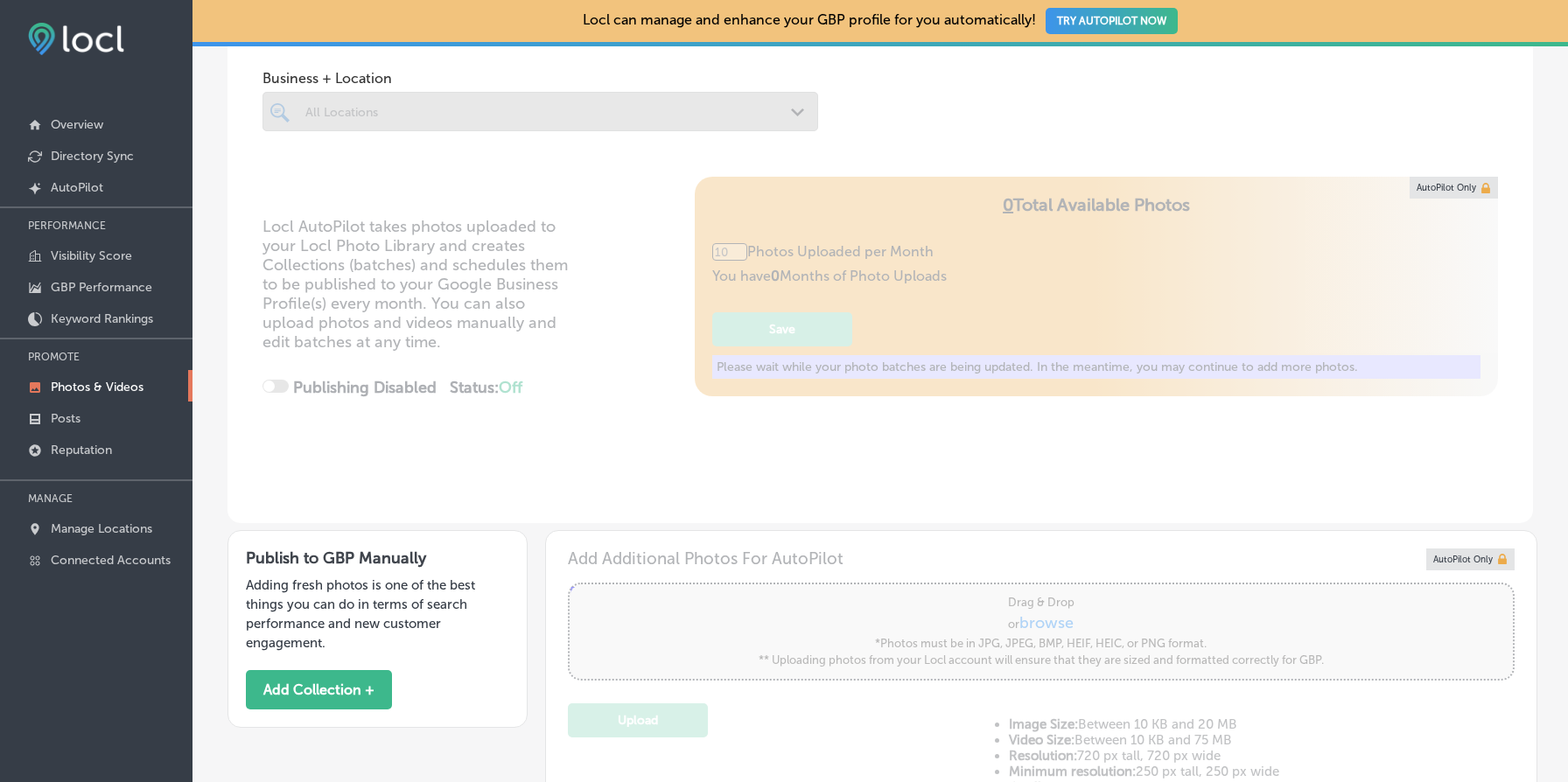
type input "5"
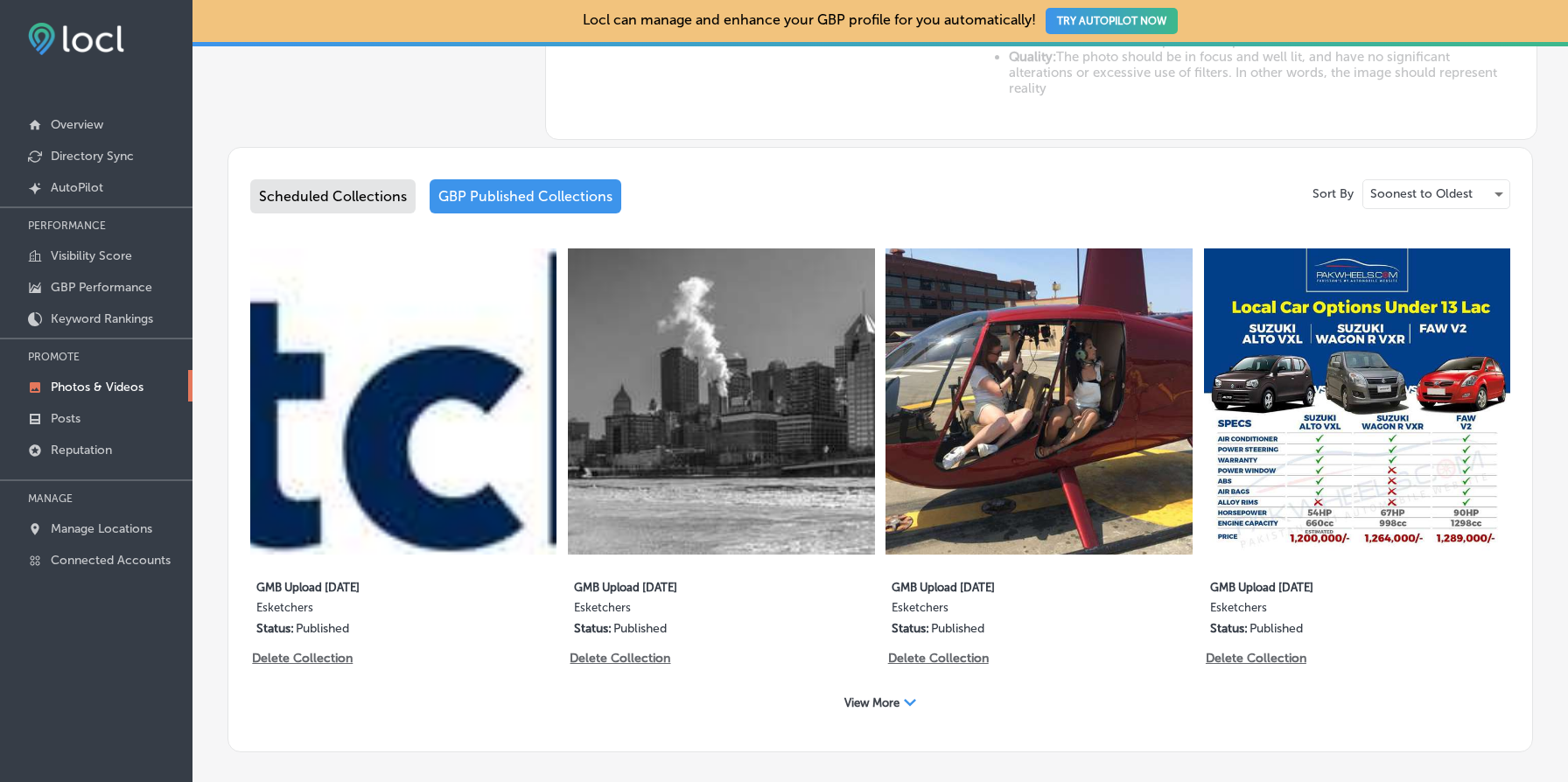
scroll to position [914, 0]
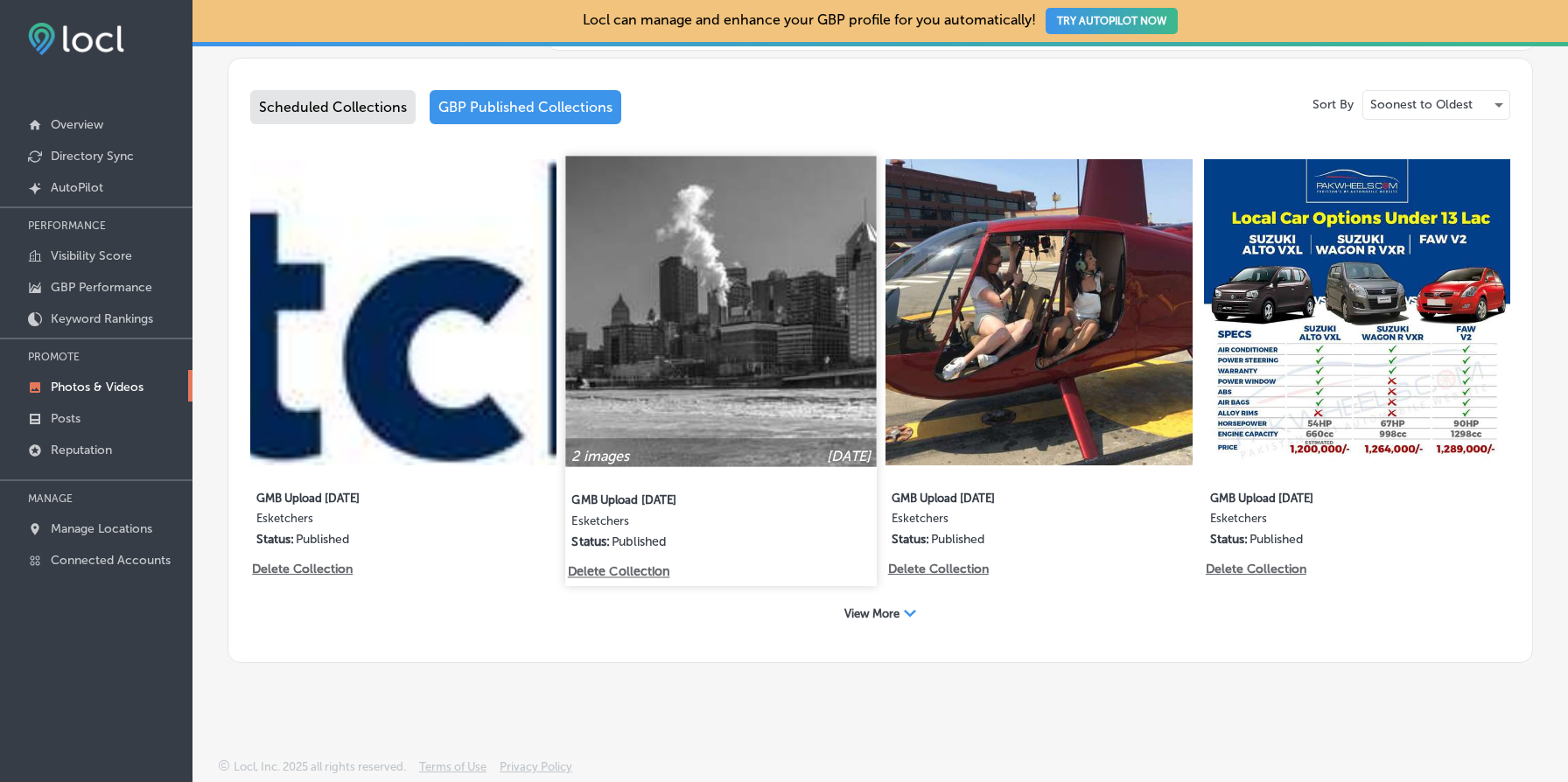
click at [743, 387] on img at bounding box center [722, 311] width 312 height 312
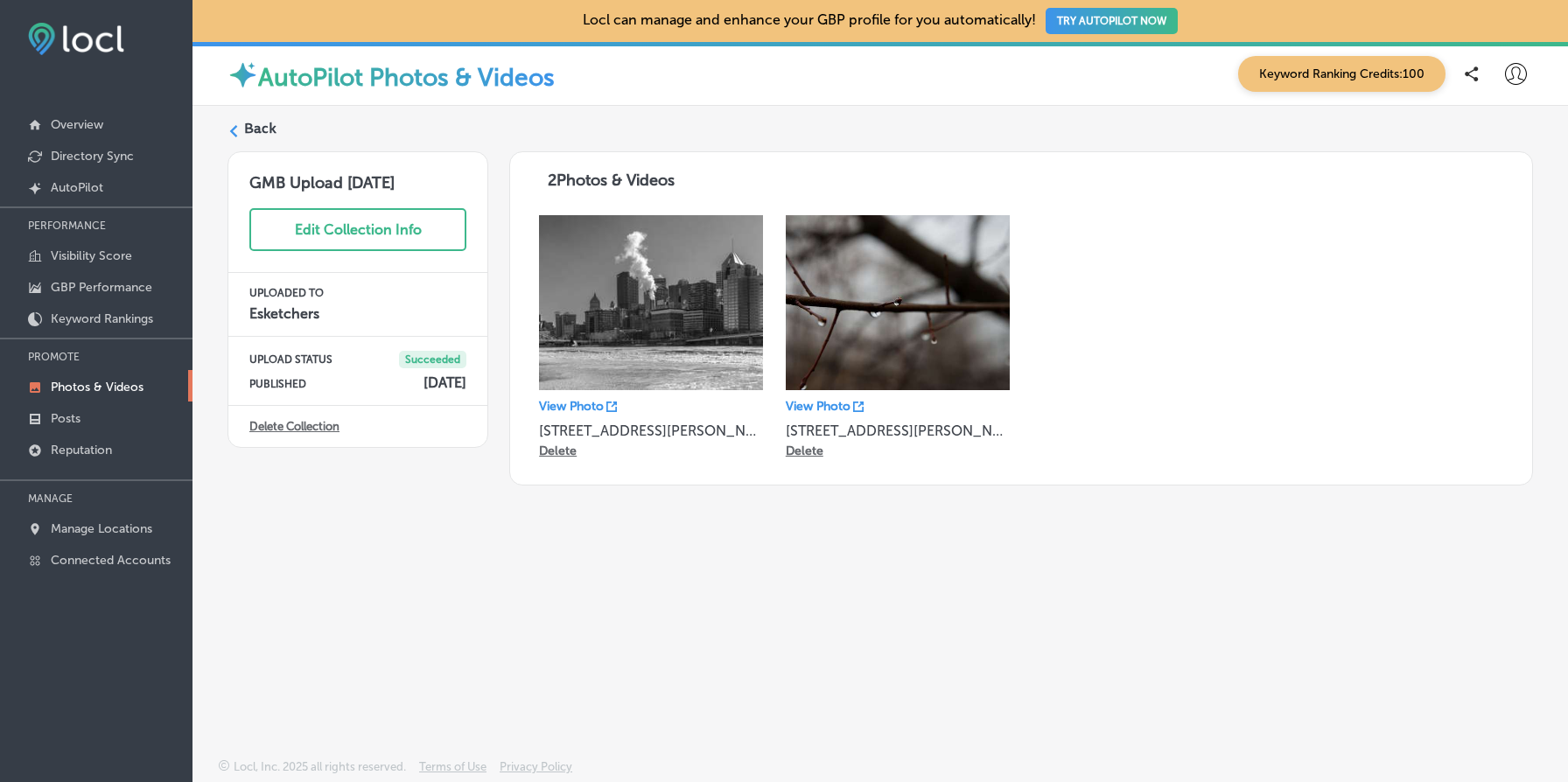
click at [310, 433] on link "Delete Collection" at bounding box center [295, 427] width 90 height 13
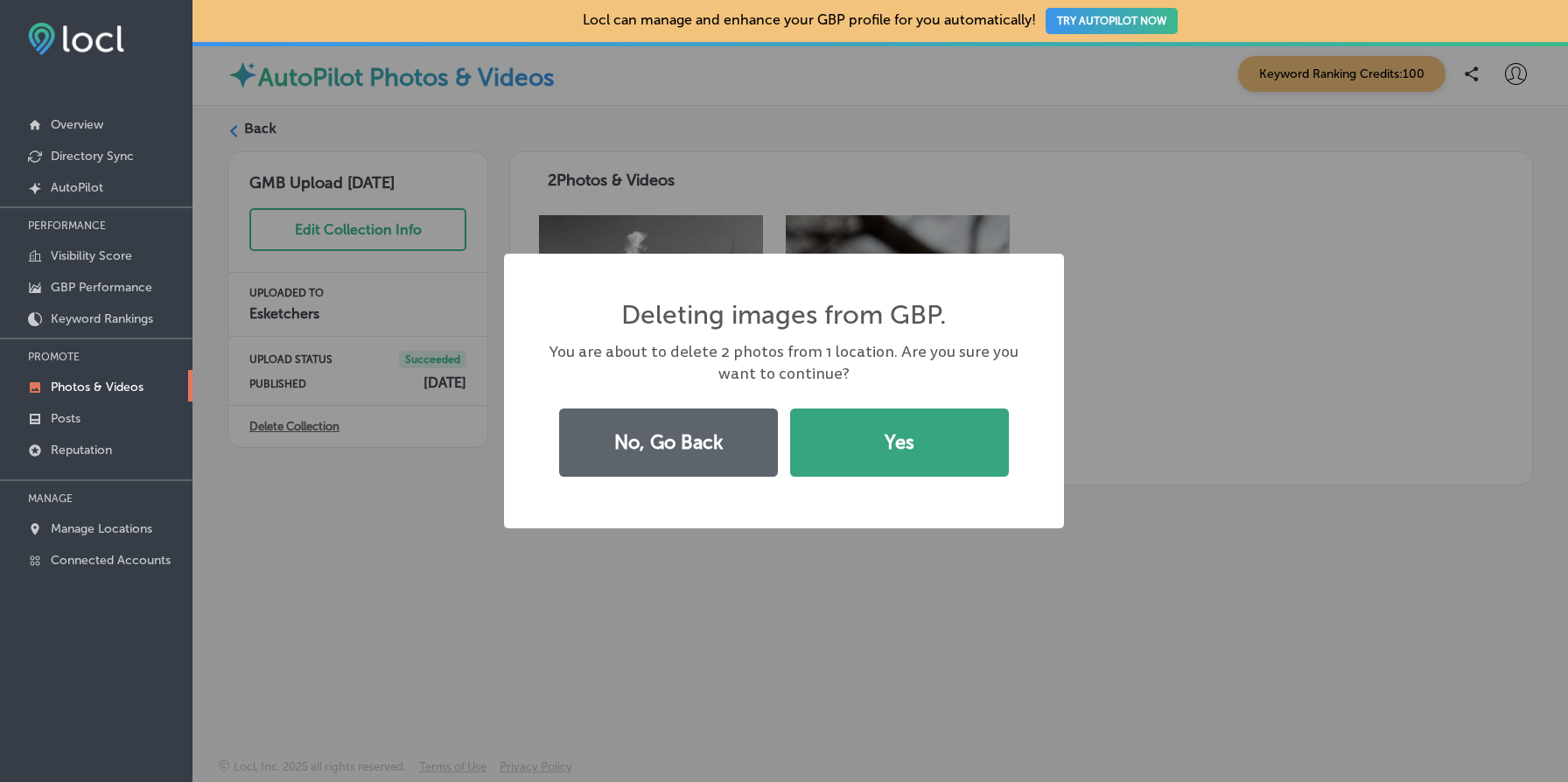
click at [879, 448] on button "Yes" at bounding box center [900, 443] width 219 height 68
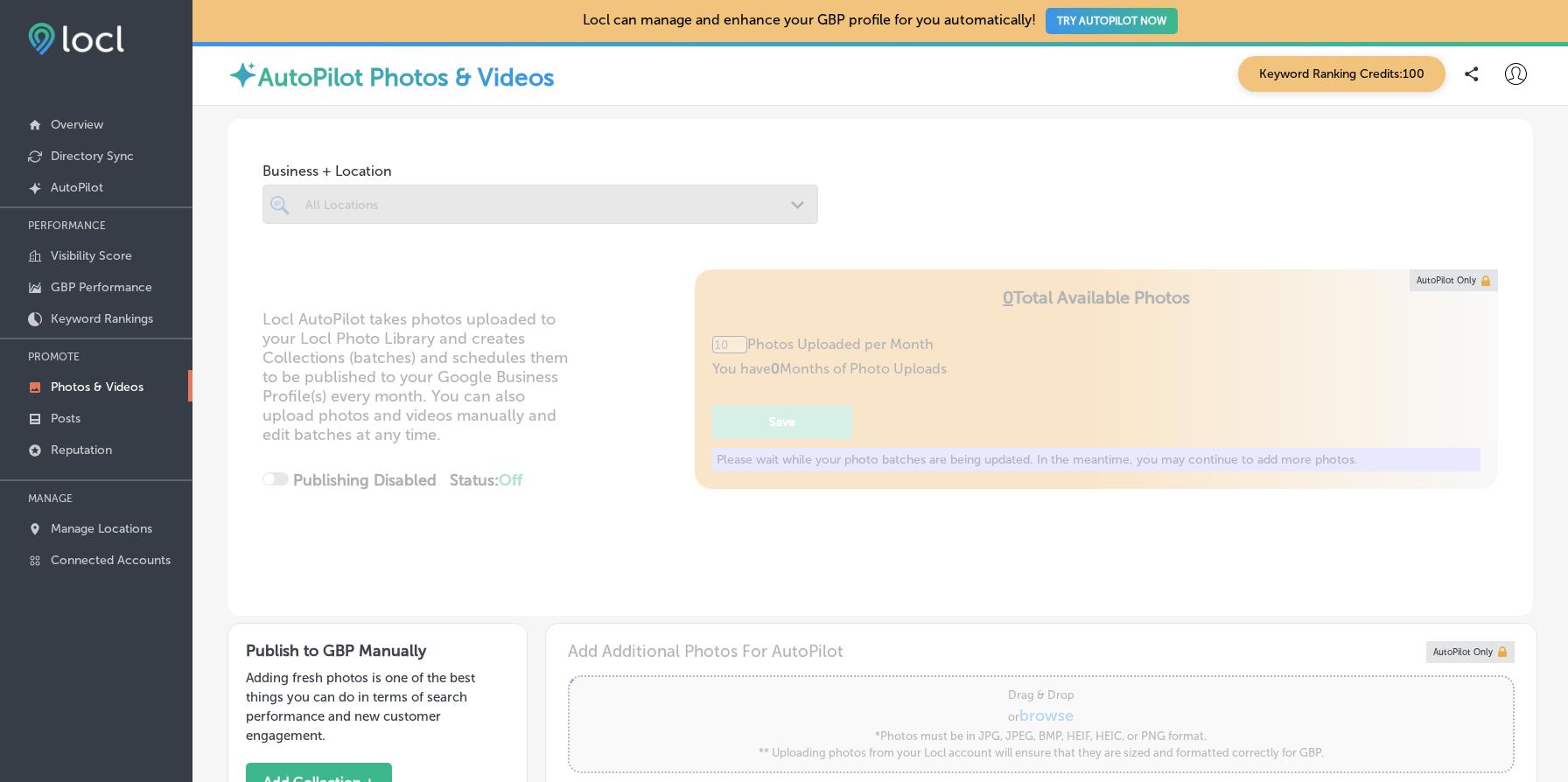
type input "5"
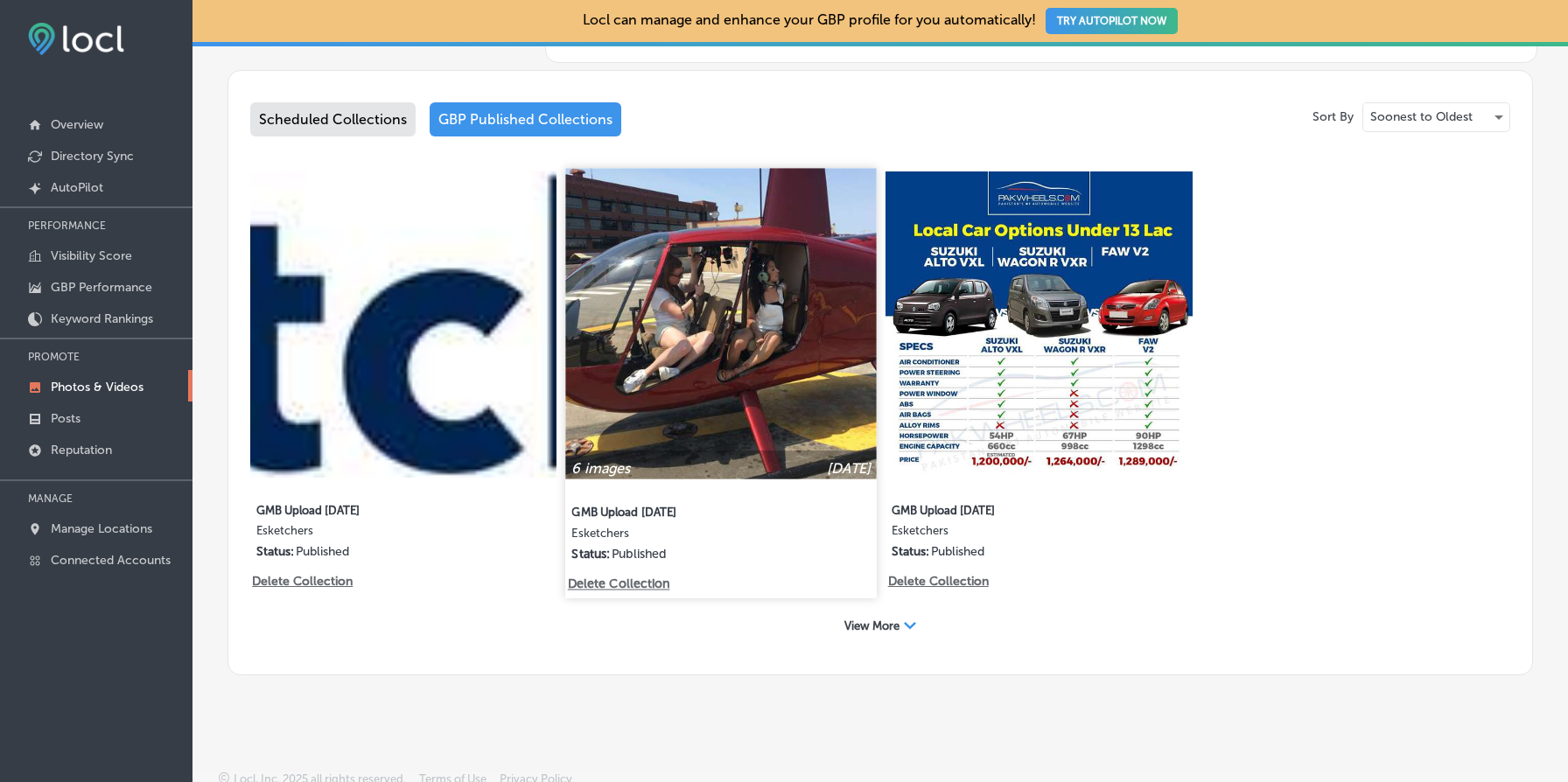
scroll to position [914, 0]
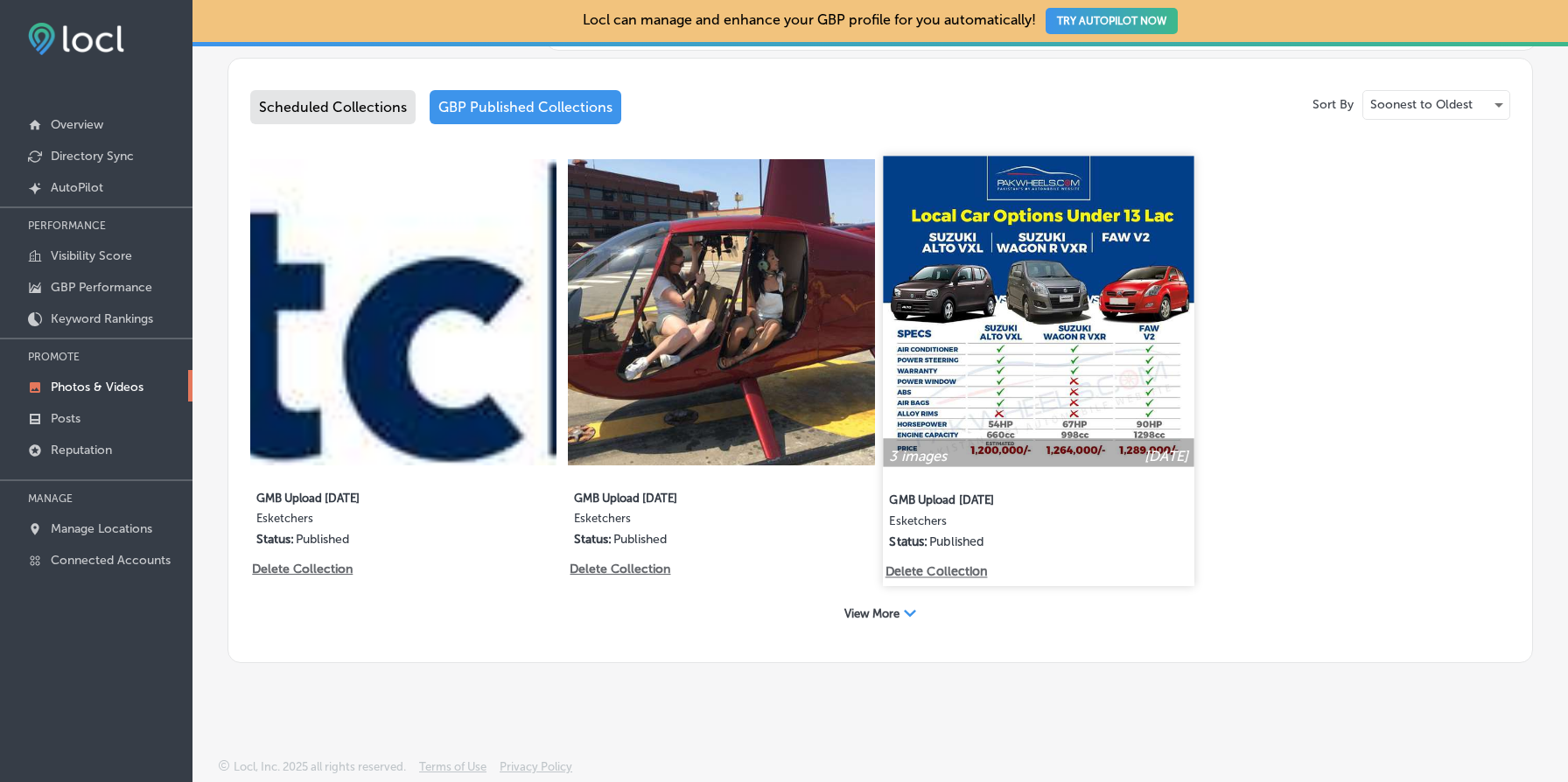
click at [1037, 386] on img at bounding box center [1039, 311] width 312 height 312
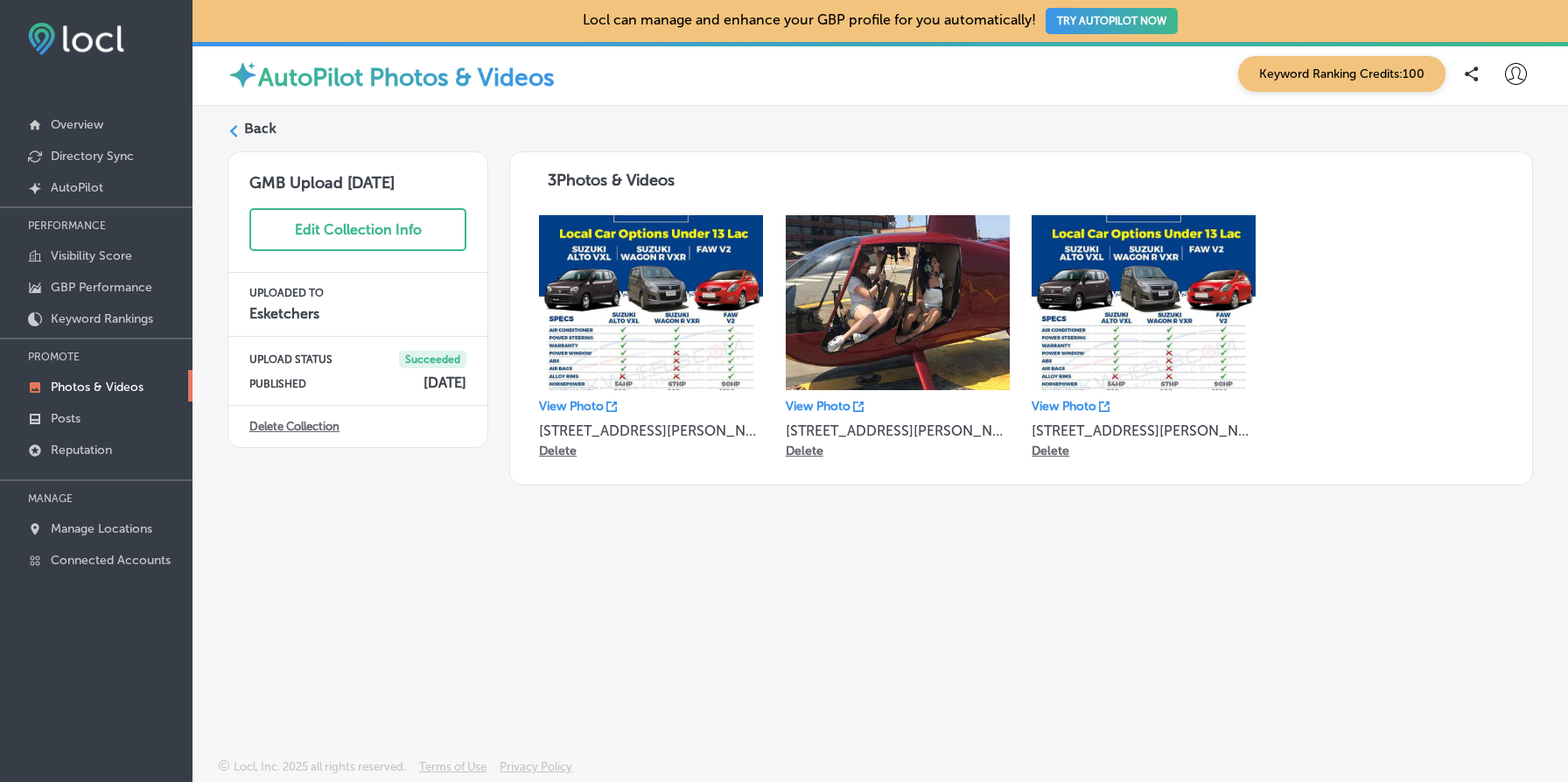
click at [301, 432] on link "Delete Collection" at bounding box center [295, 427] width 90 height 13
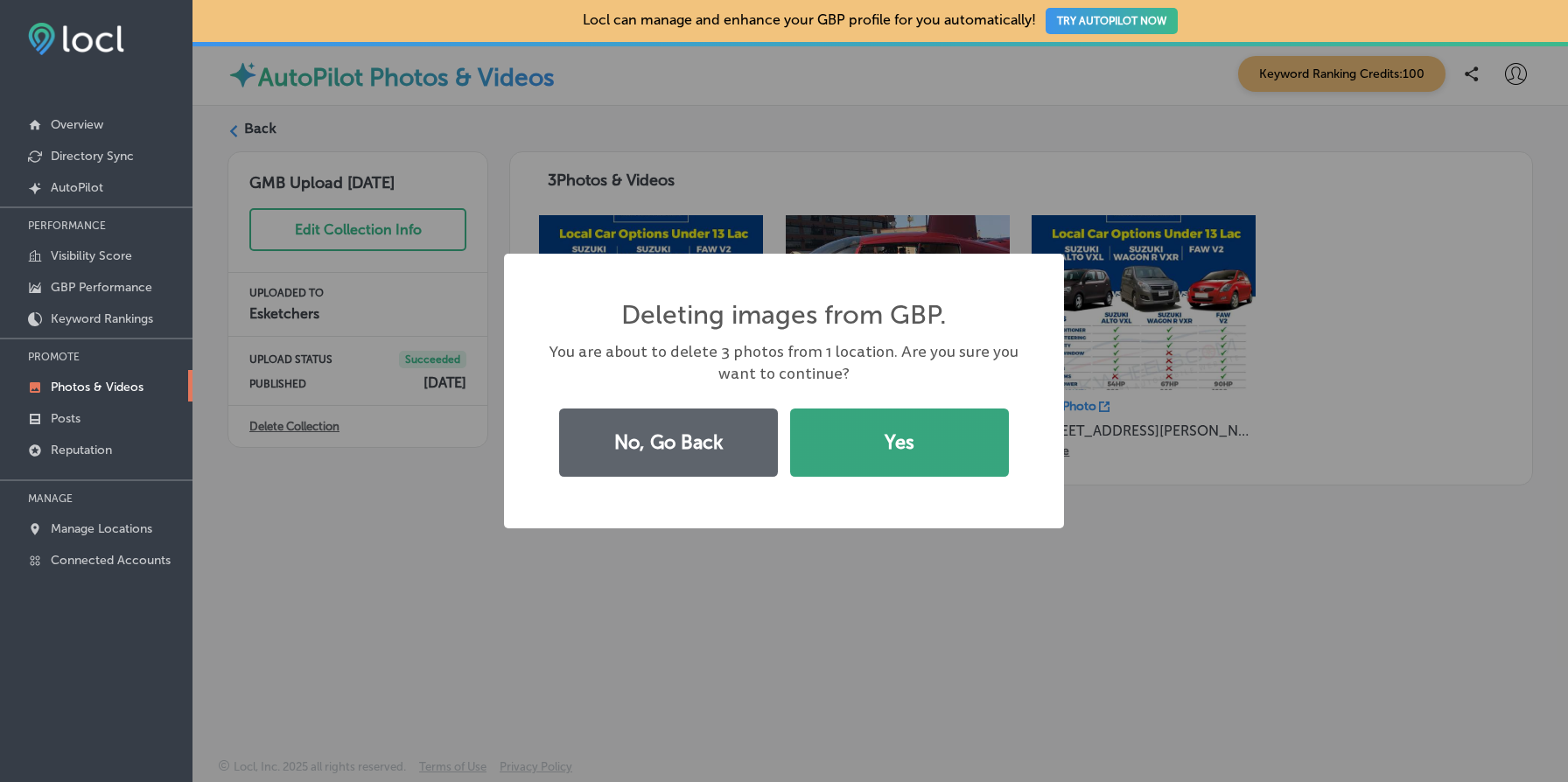
click at [923, 467] on button "Yes" at bounding box center [900, 443] width 219 height 68
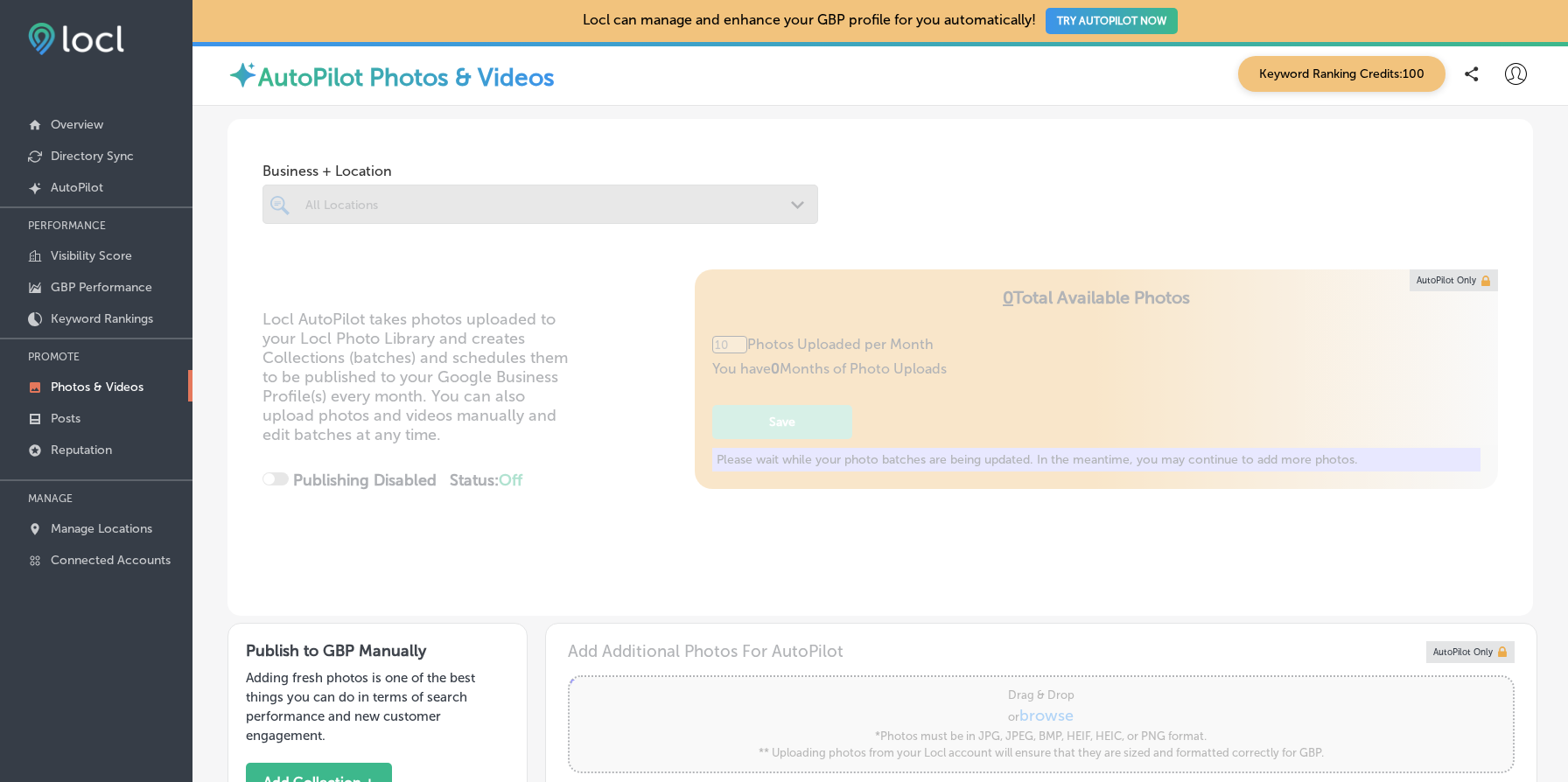
type input "5"
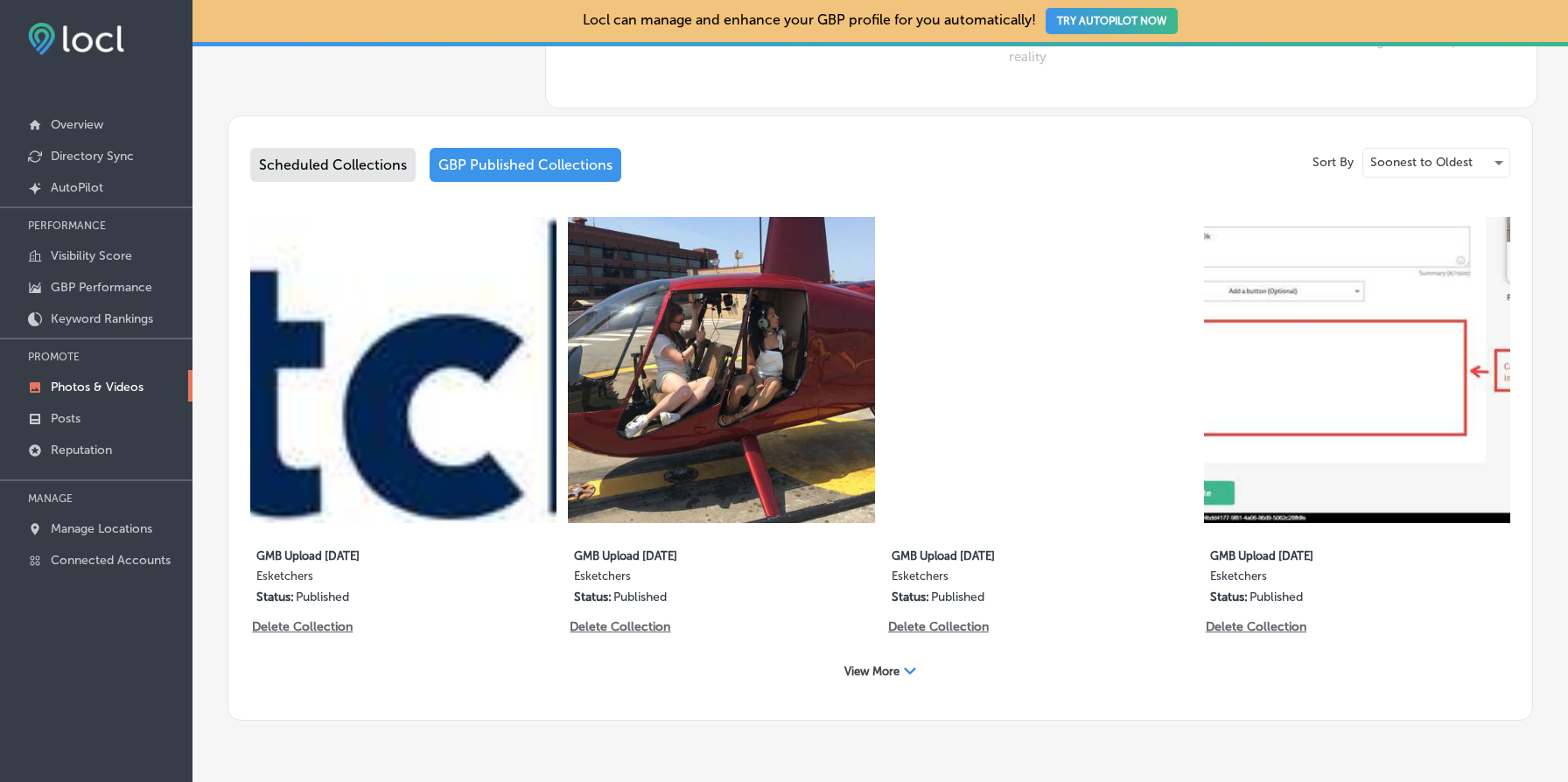
scroll to position [914, 0]
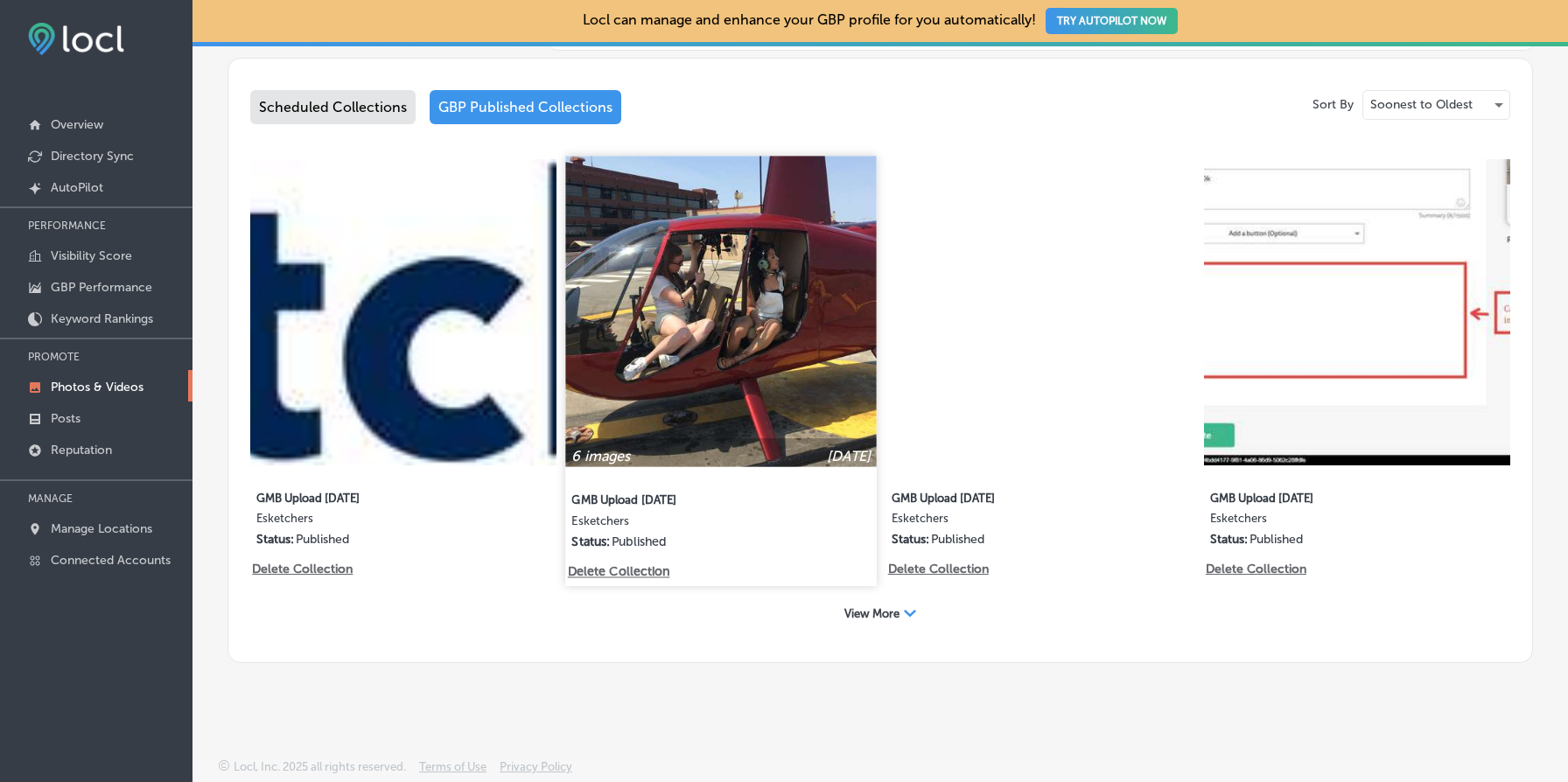
click at [760, 341] on img at bounding box center [722, 311] width 312 height 312
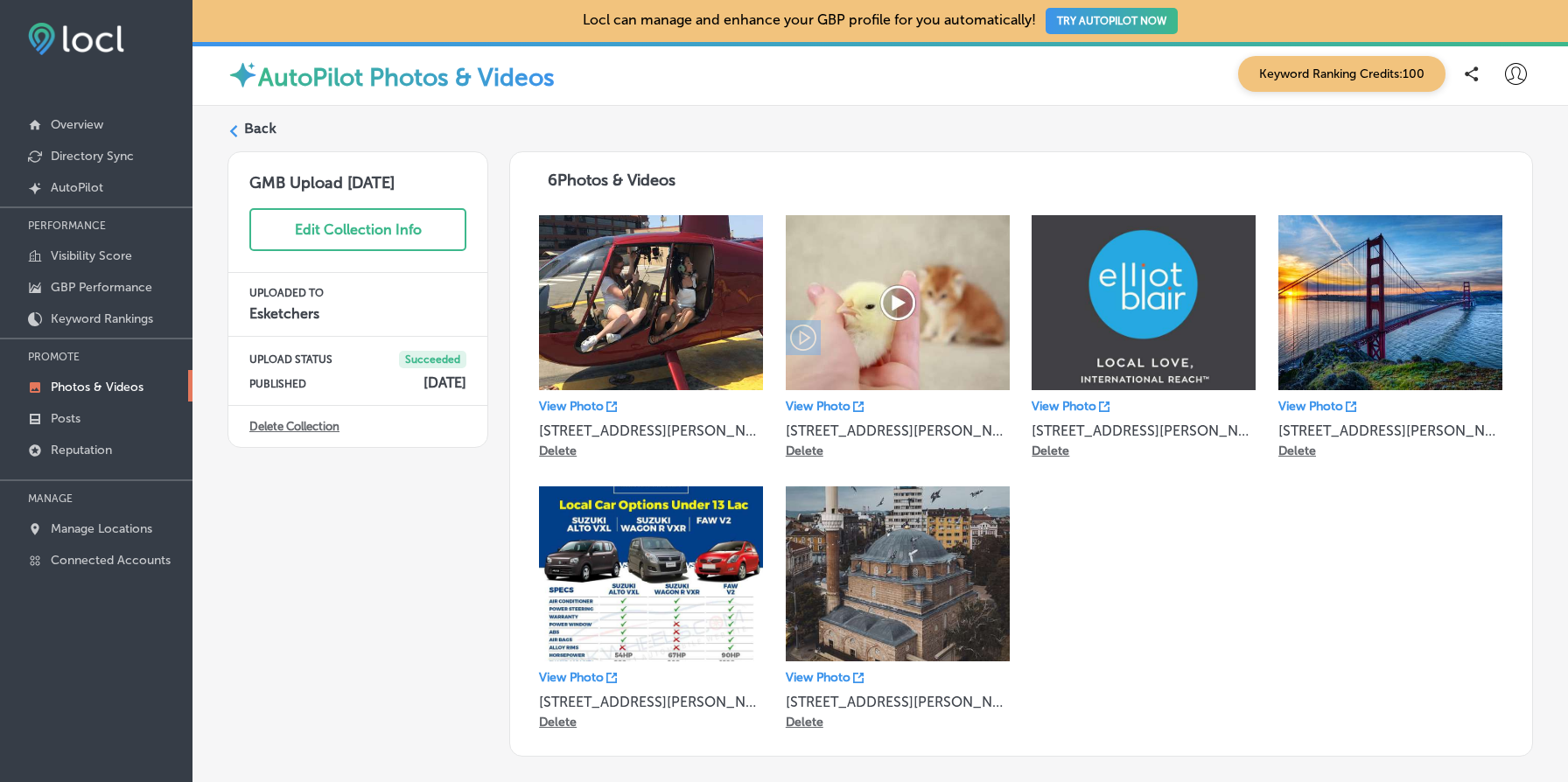
click at [308, 430] on link "Delete Collection" at bounding box center [295, 427] width 90 height 13
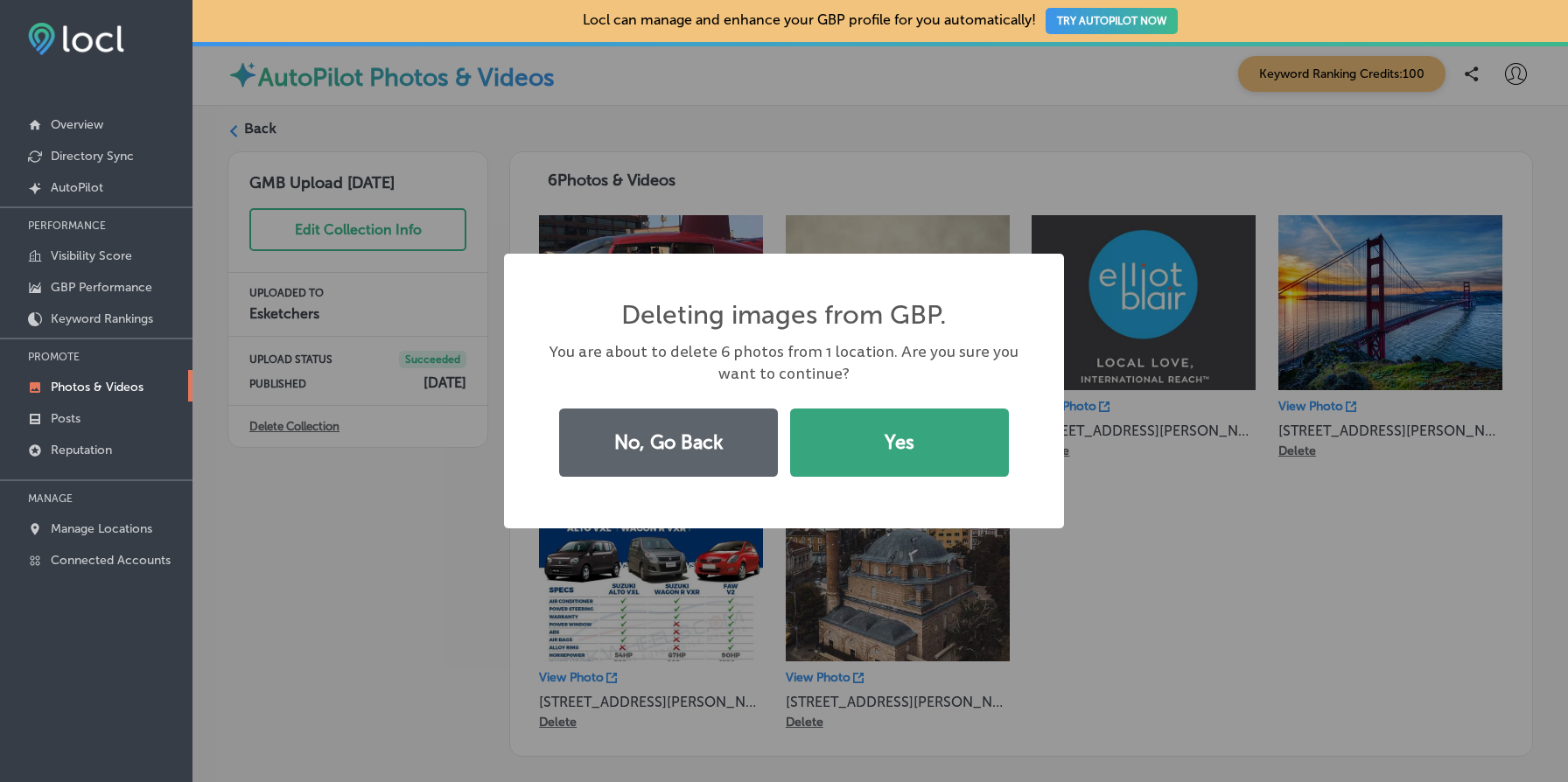
click at [920, 454] on button "Yes" at bounding box center [900, 443] width 219 height 68
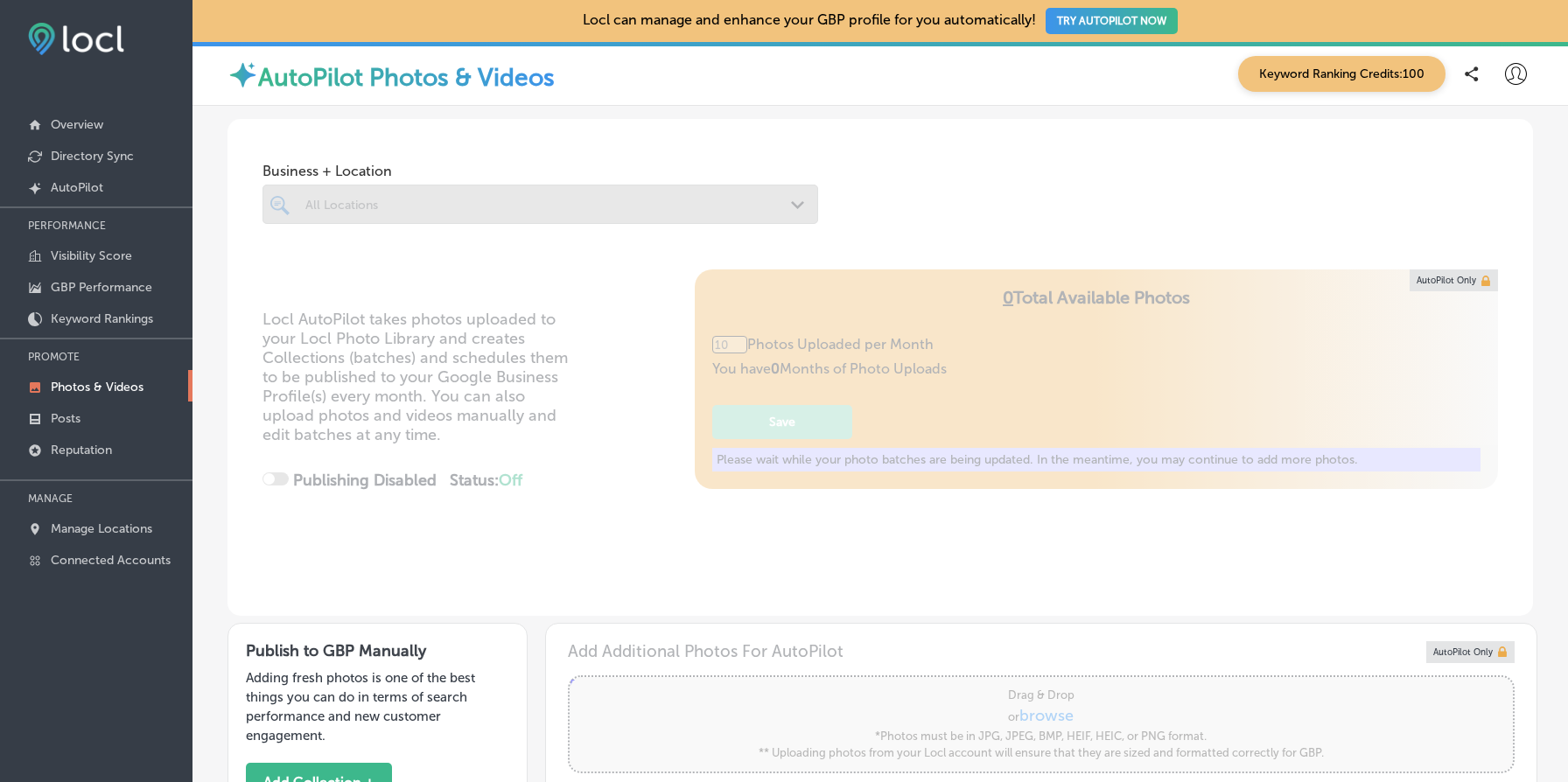
type input "5"
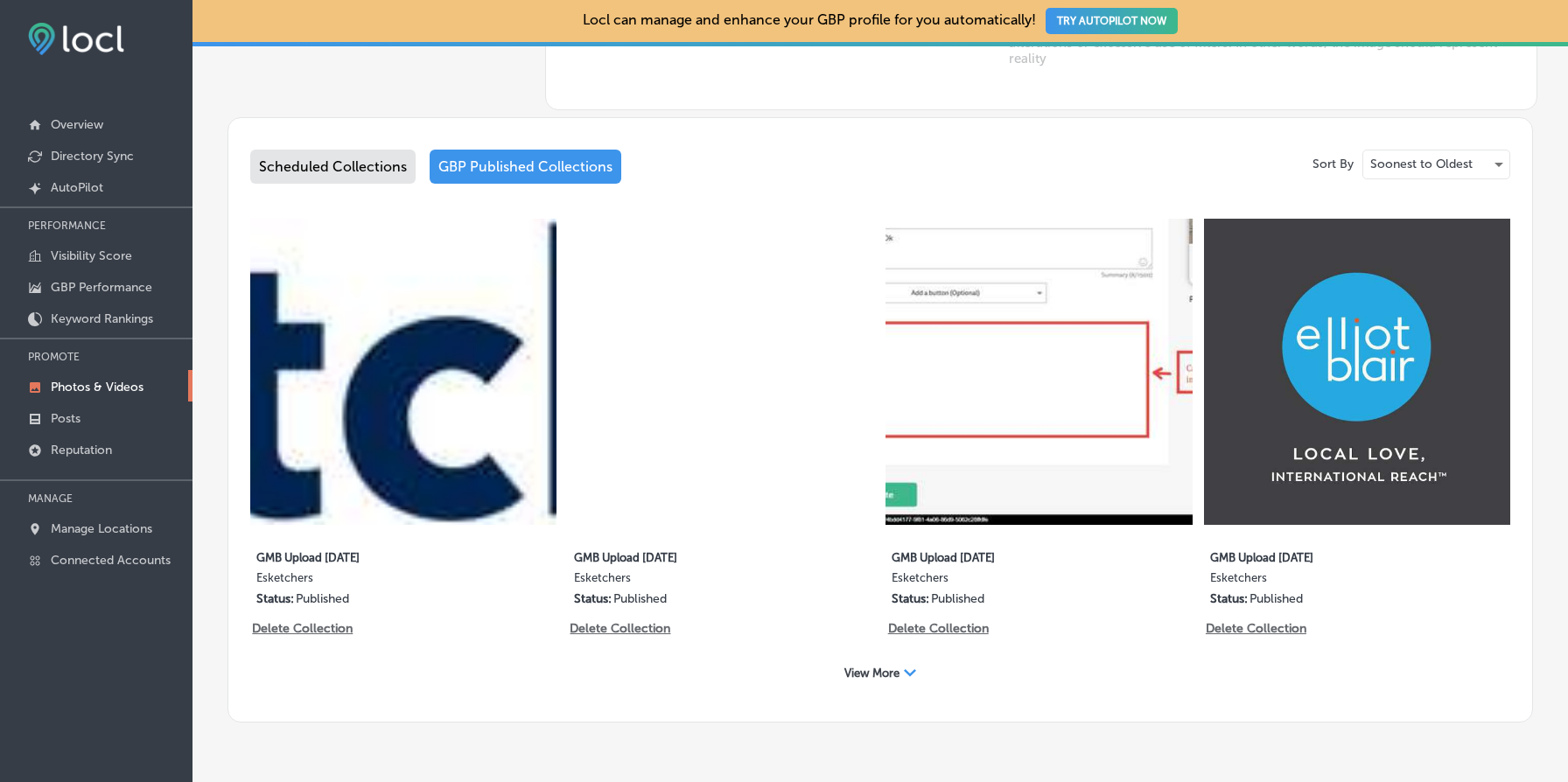
scroll to position [914, 0]
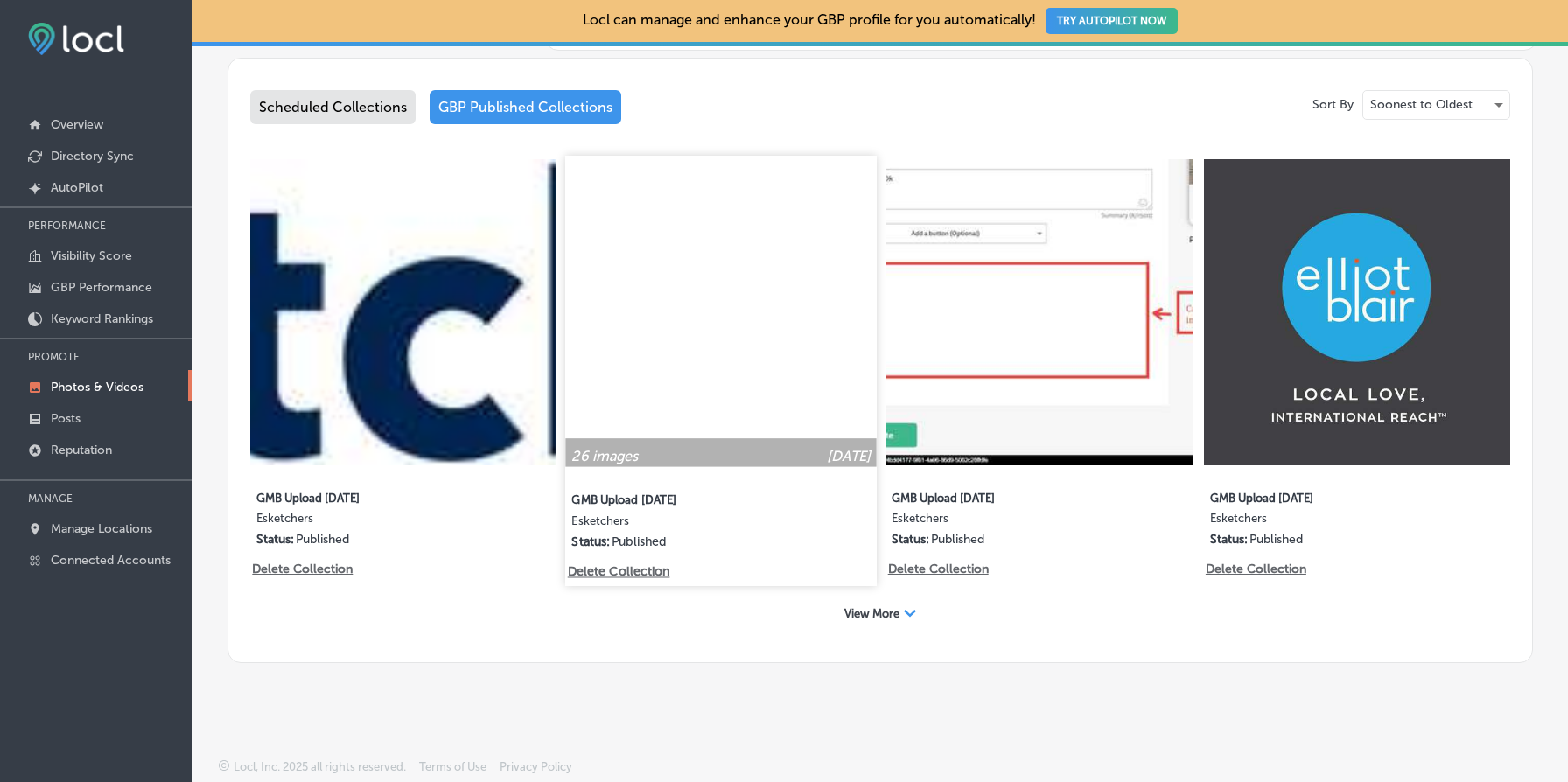
click at [756, 364] on img at bounding box center [722, 311] width 312 height 312
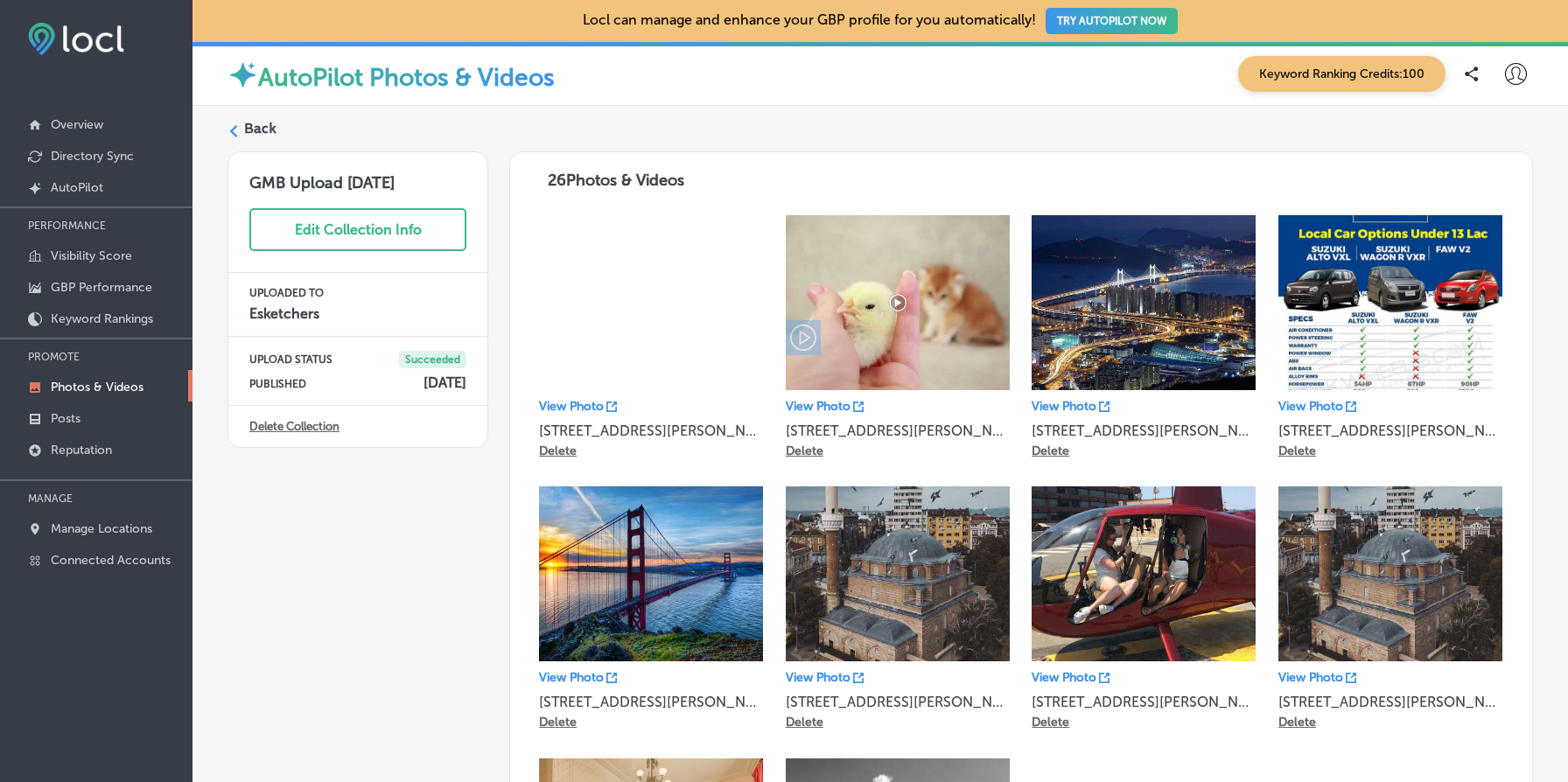
click at [601, 299] on img at bounding box center [651, 302] width 224 height 175
click at [563, 448] on p "Delete" at bounding box center [558, 451] width 38 height 15
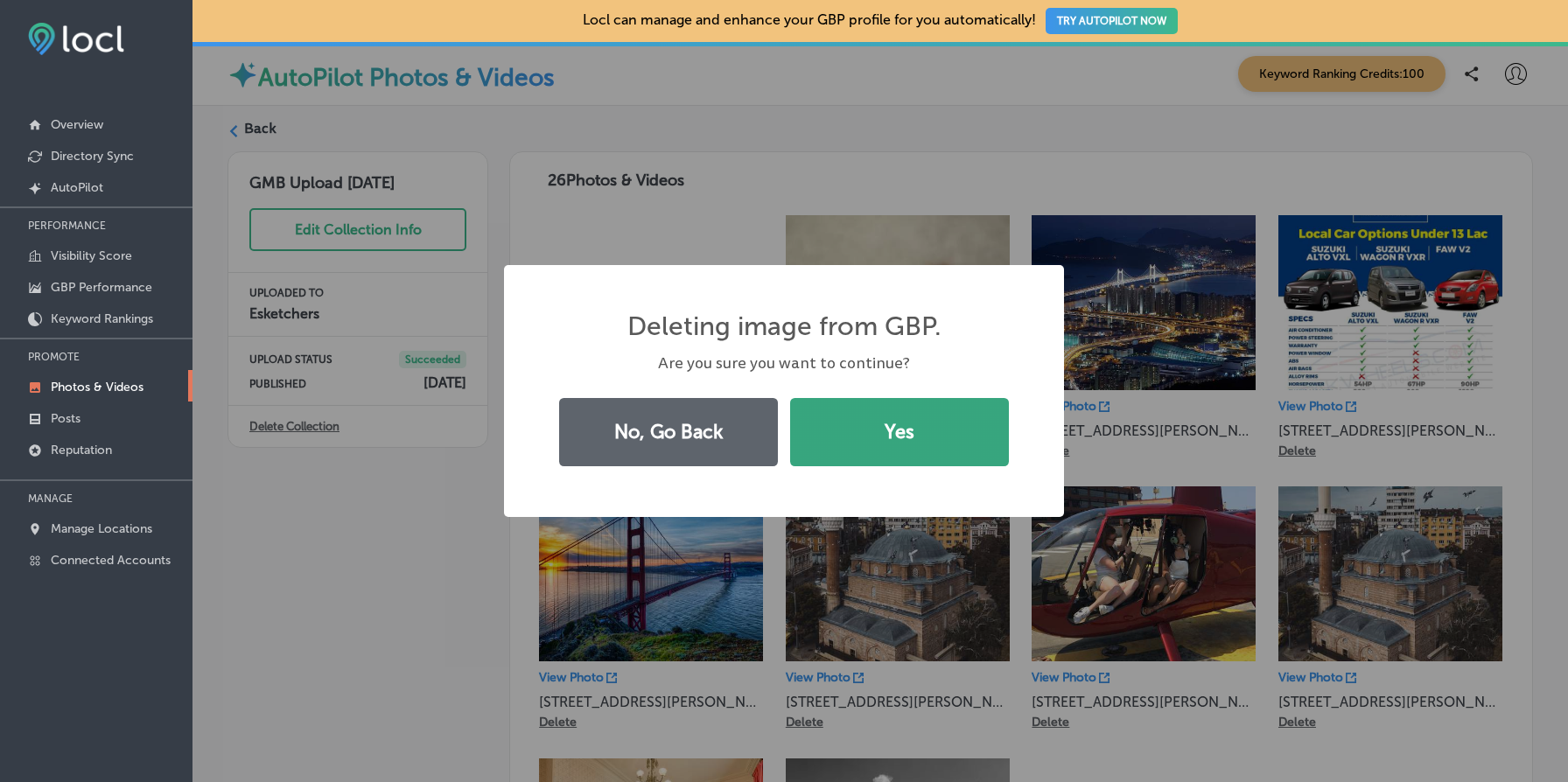
click at [900, 435] on button "Yes" at bounding box center [900, 432] width 219 height 68
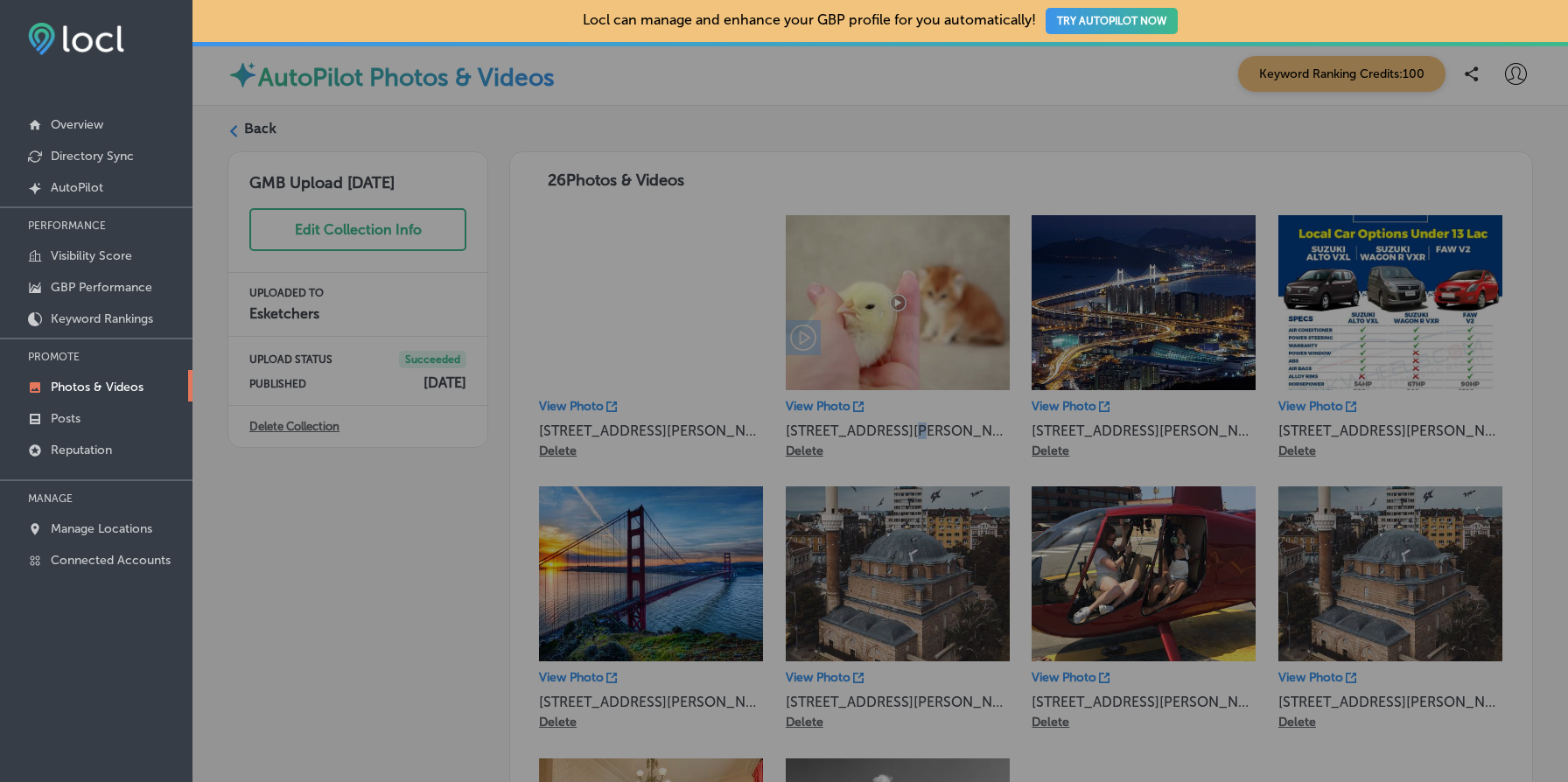
click at [900, 435] on p "[STREET_ADDRESS][PERSON_NAME]" at bounding box center [898, 432] width 224 height 17
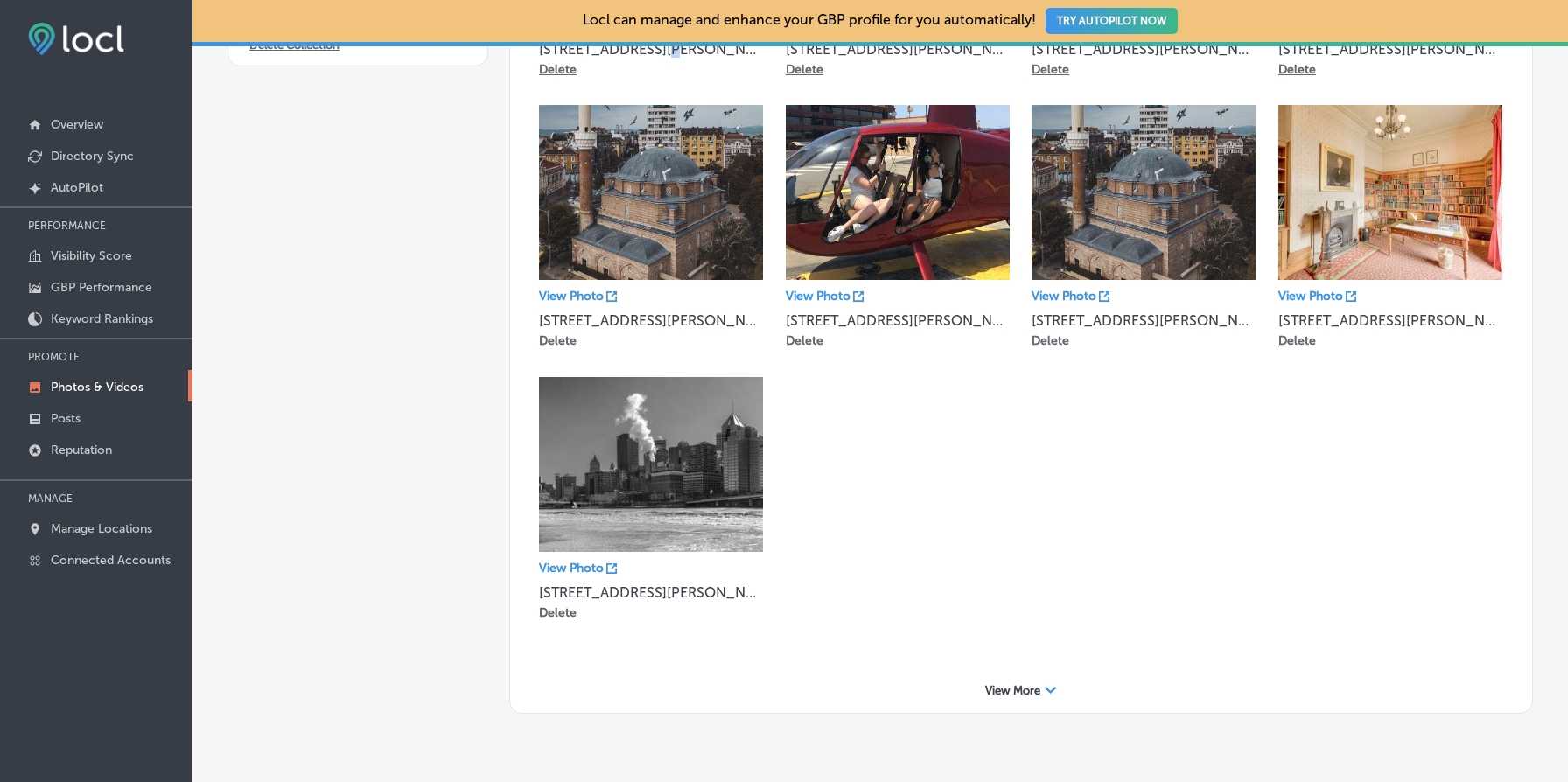
scroll to position [431, 0]
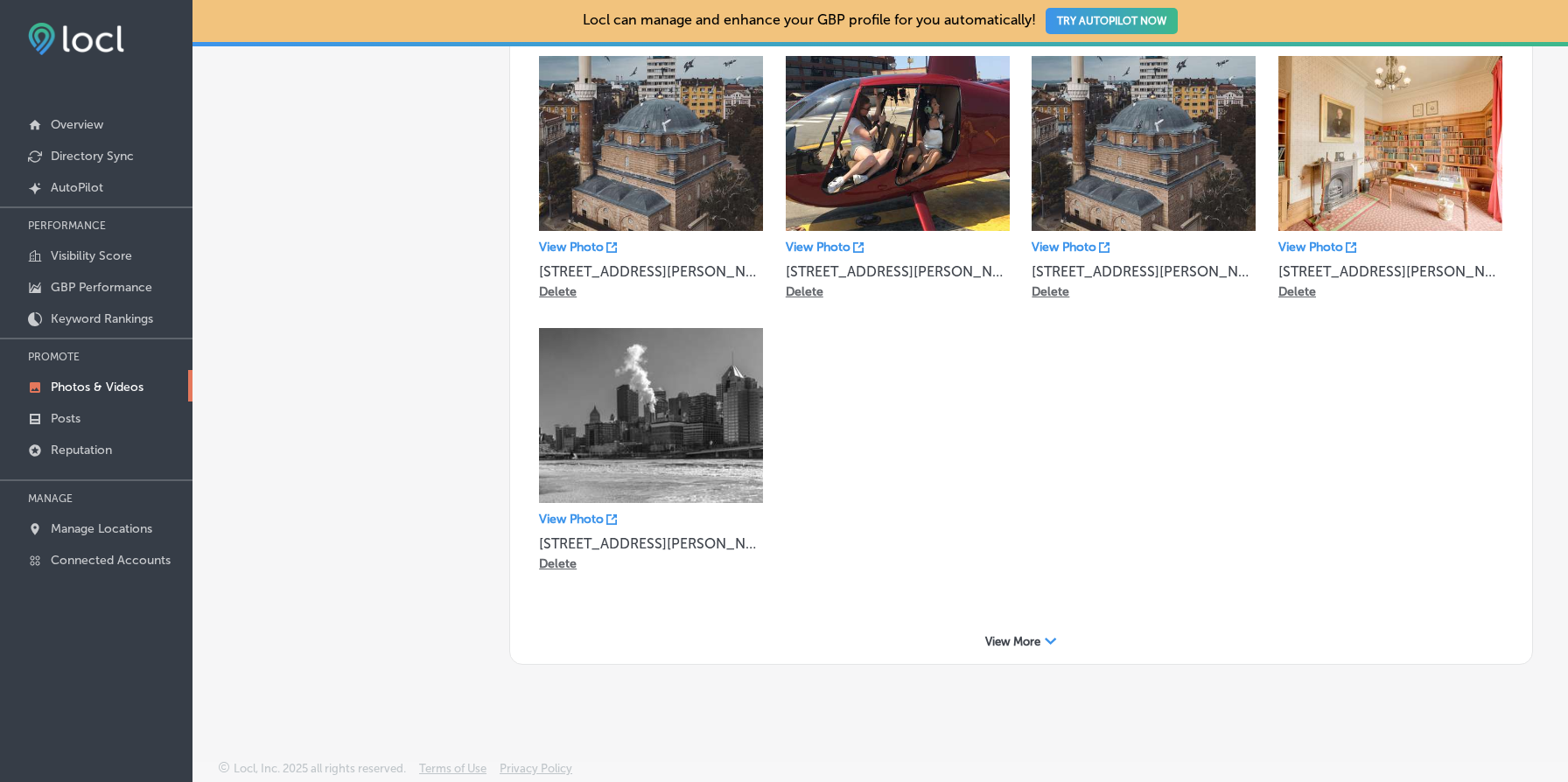
click at [1025, 629] on div "View More Path Created with Sketch." at bounding box center [1021, 642] width 988 height 27
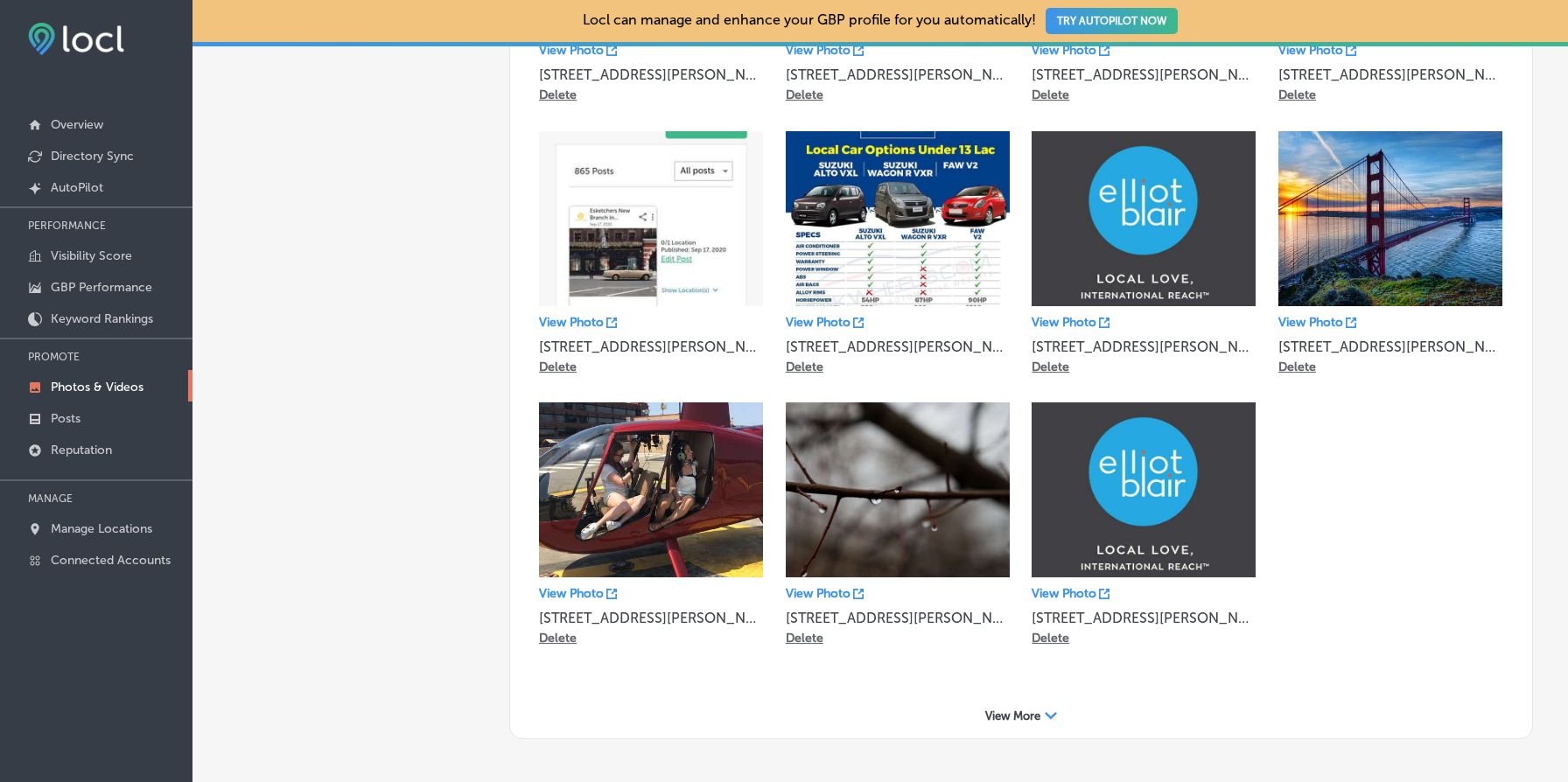
scroll to position [901, 0]
click at [1040, 705] on div "View More Path Created with Sketch." at bounding box center [1021, 715] width 988 height 27
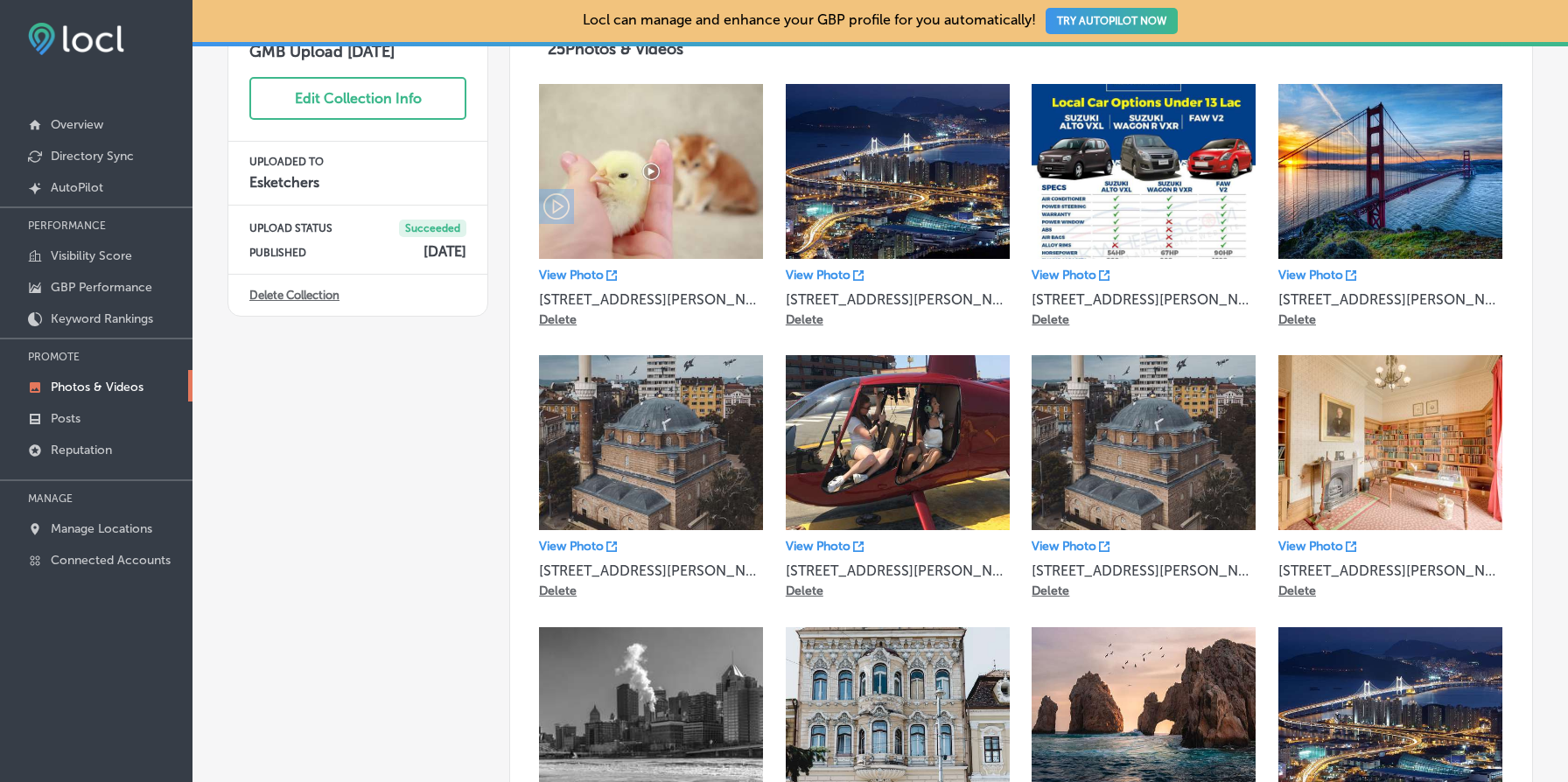
scroll to position [0, 0]
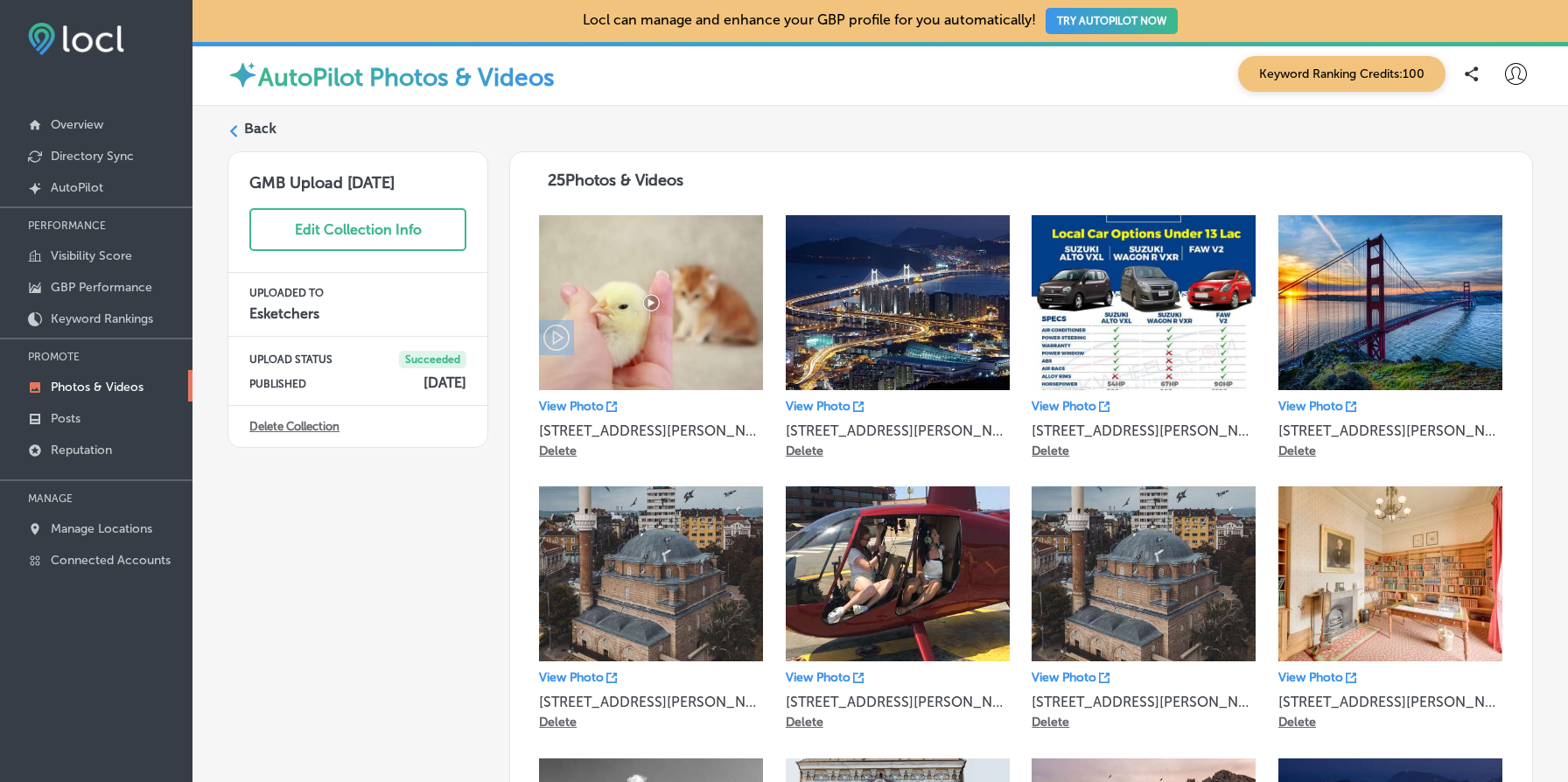
click at [299, 424] on link "Delete Collection" at bounding box center [295, 427] width 90 height 13
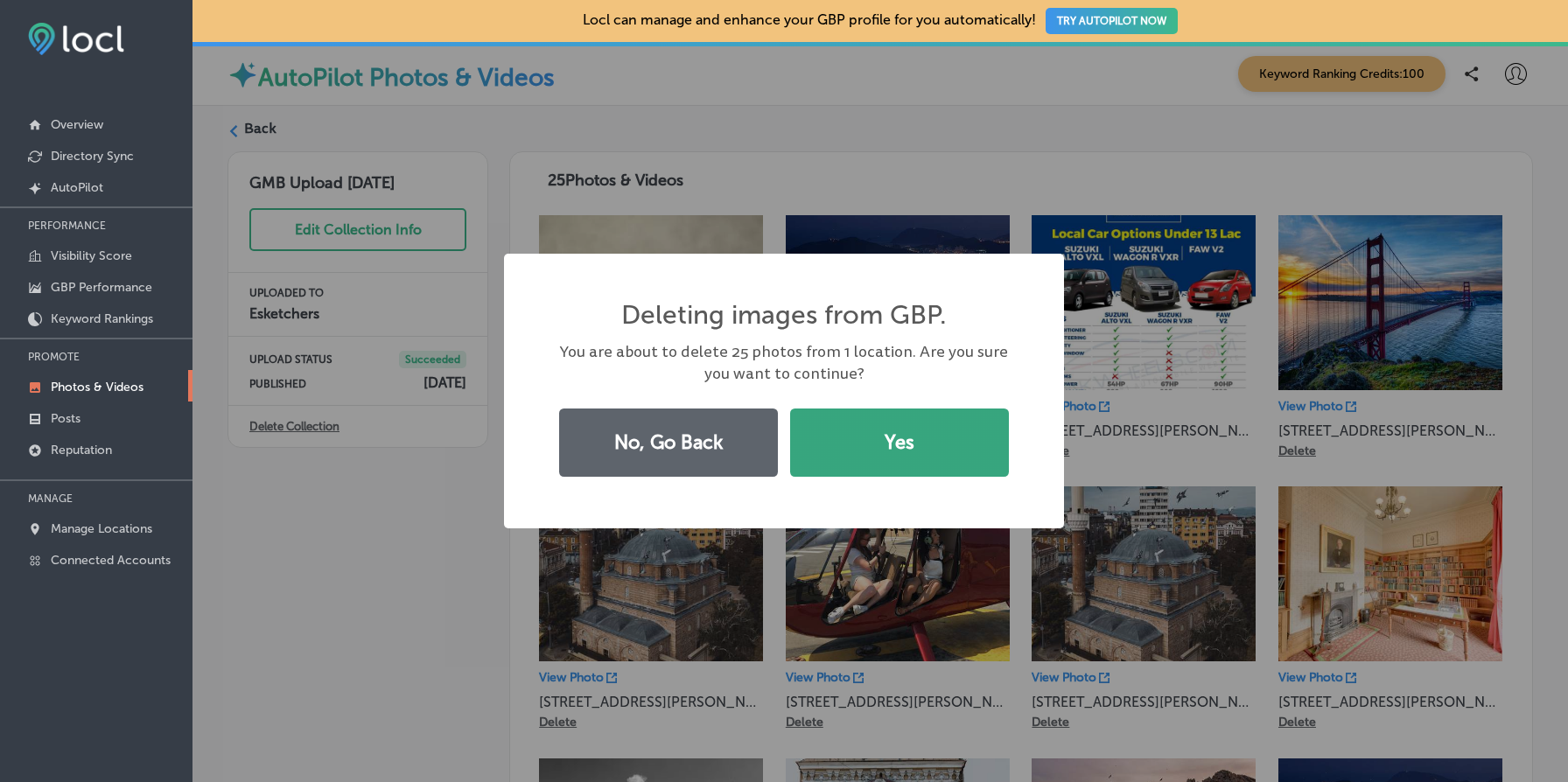
click at [893, 451] on button "Yes" at bounding box center [900, 443] width 219 height 68
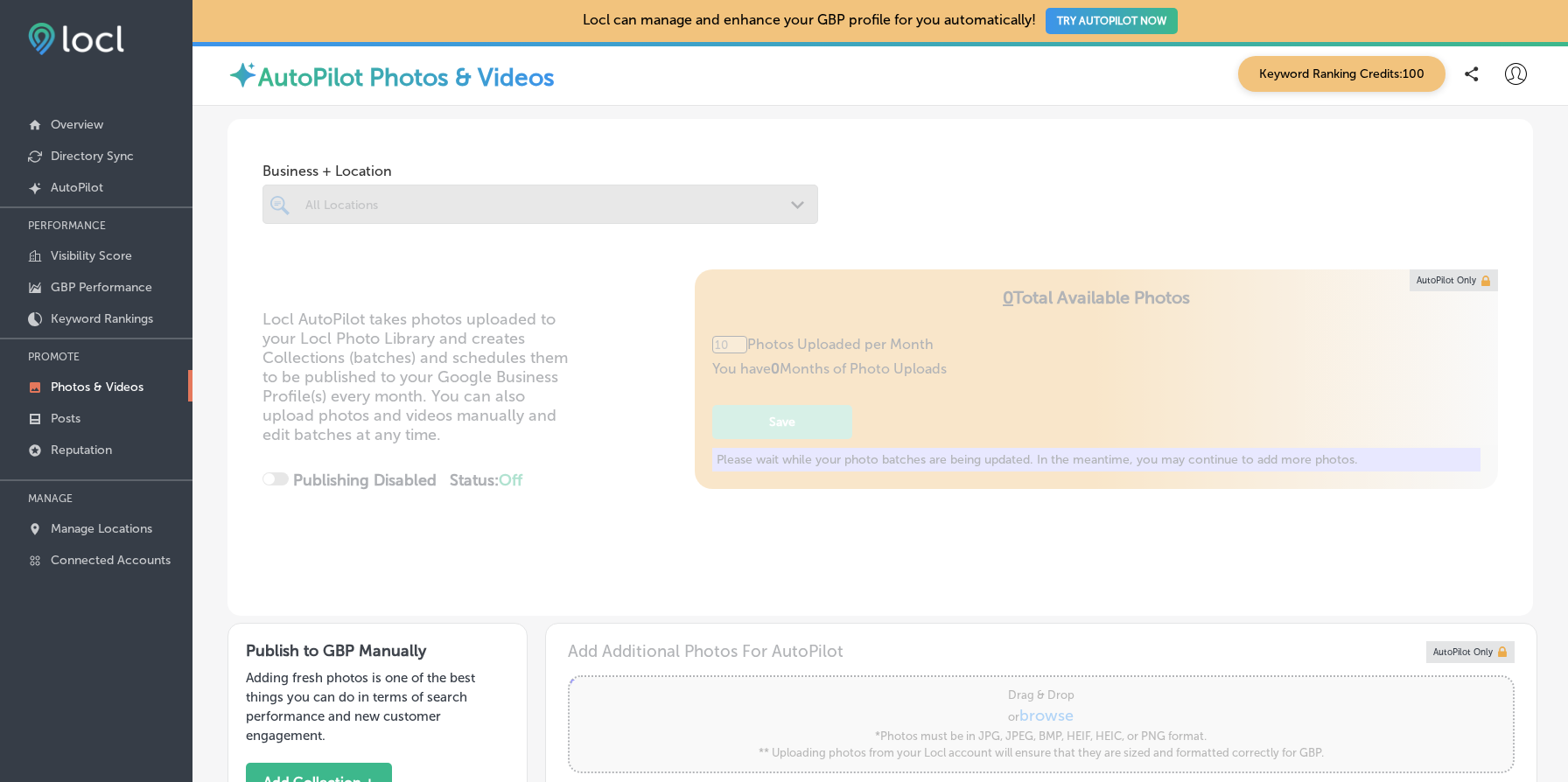
type input "5"
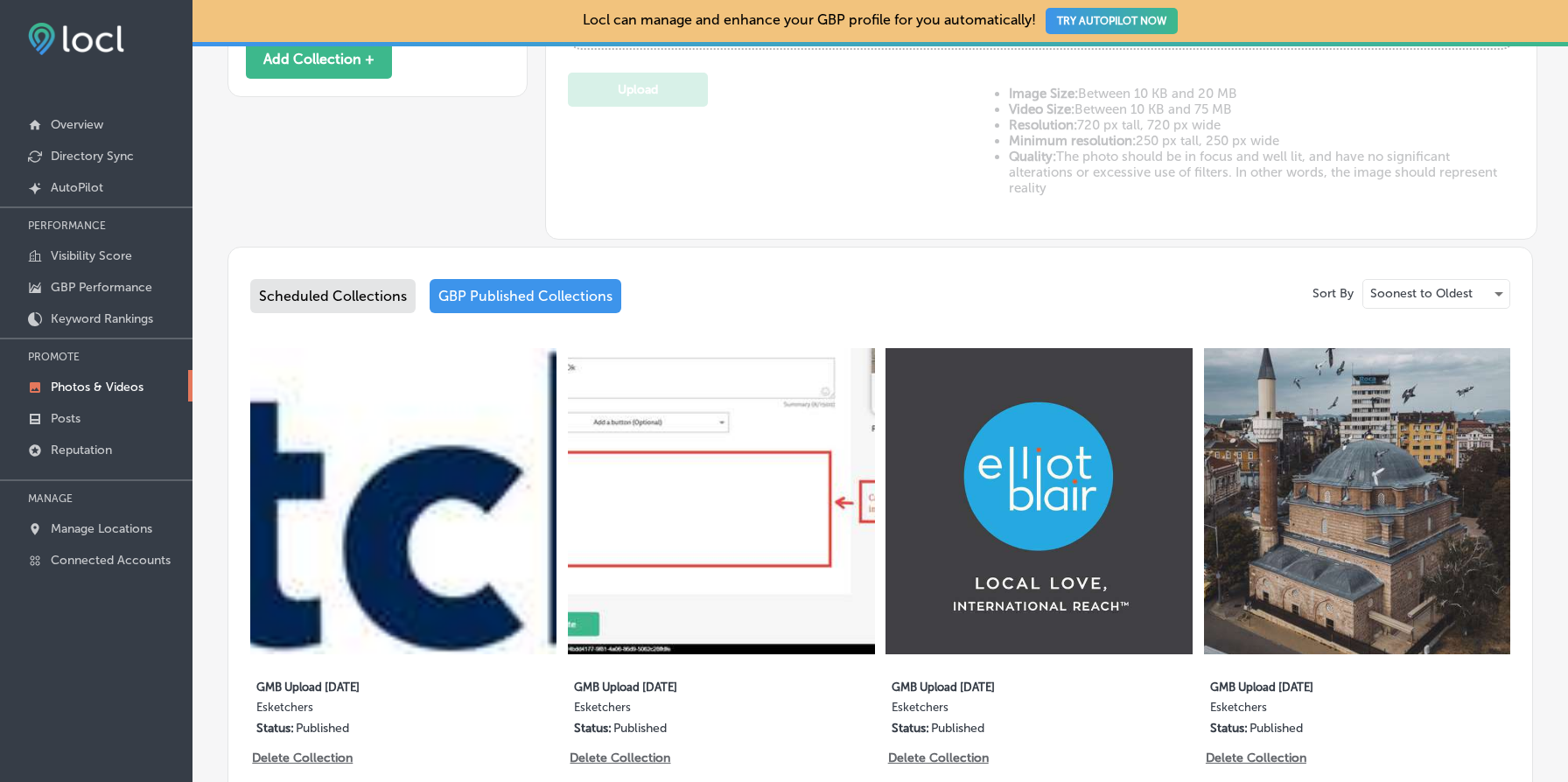
scroll to position [914, 0]
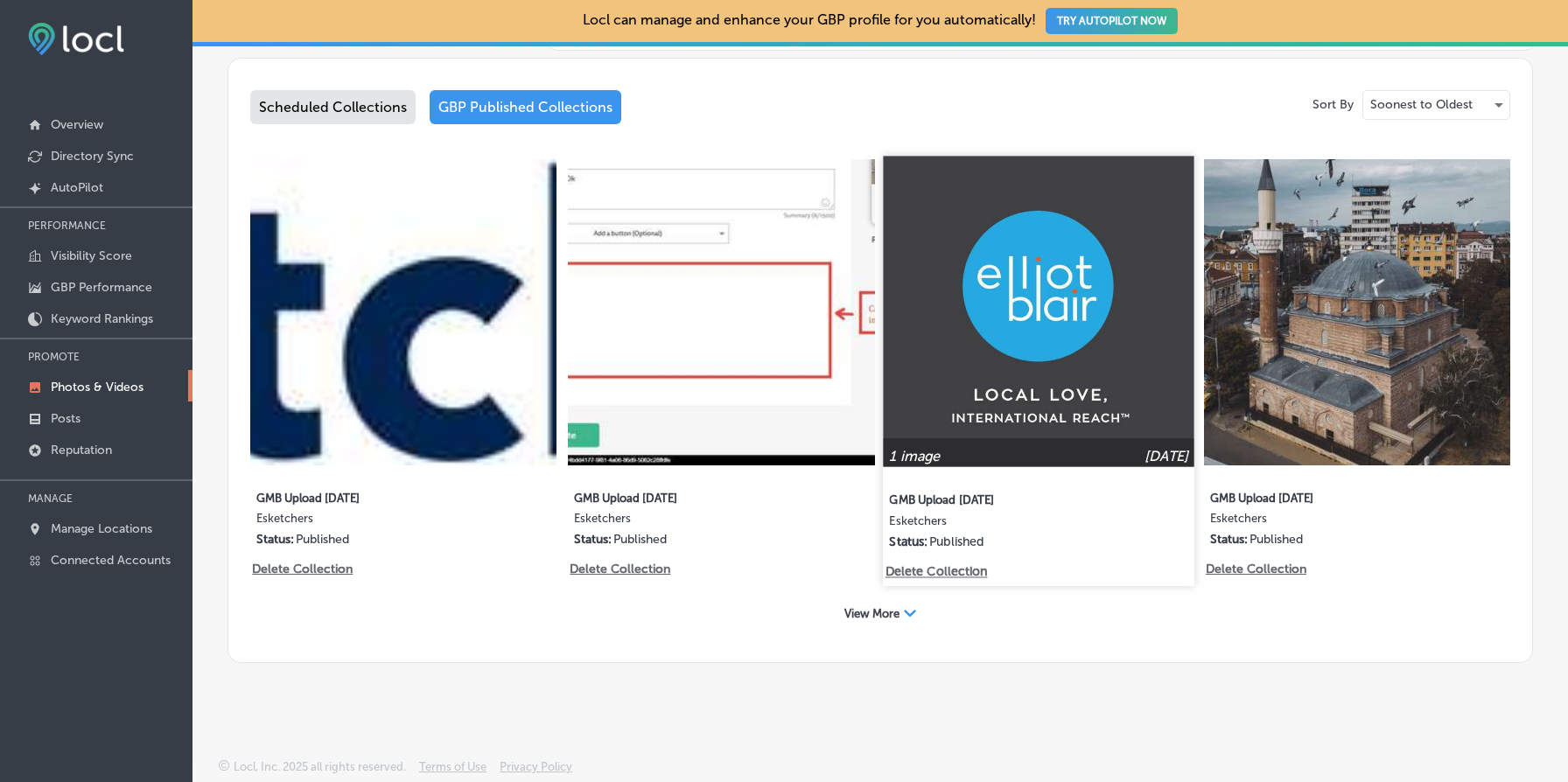
click at [956, 570] on p "Delete Collection" at bounding box center [936, 572] width 100 height 15
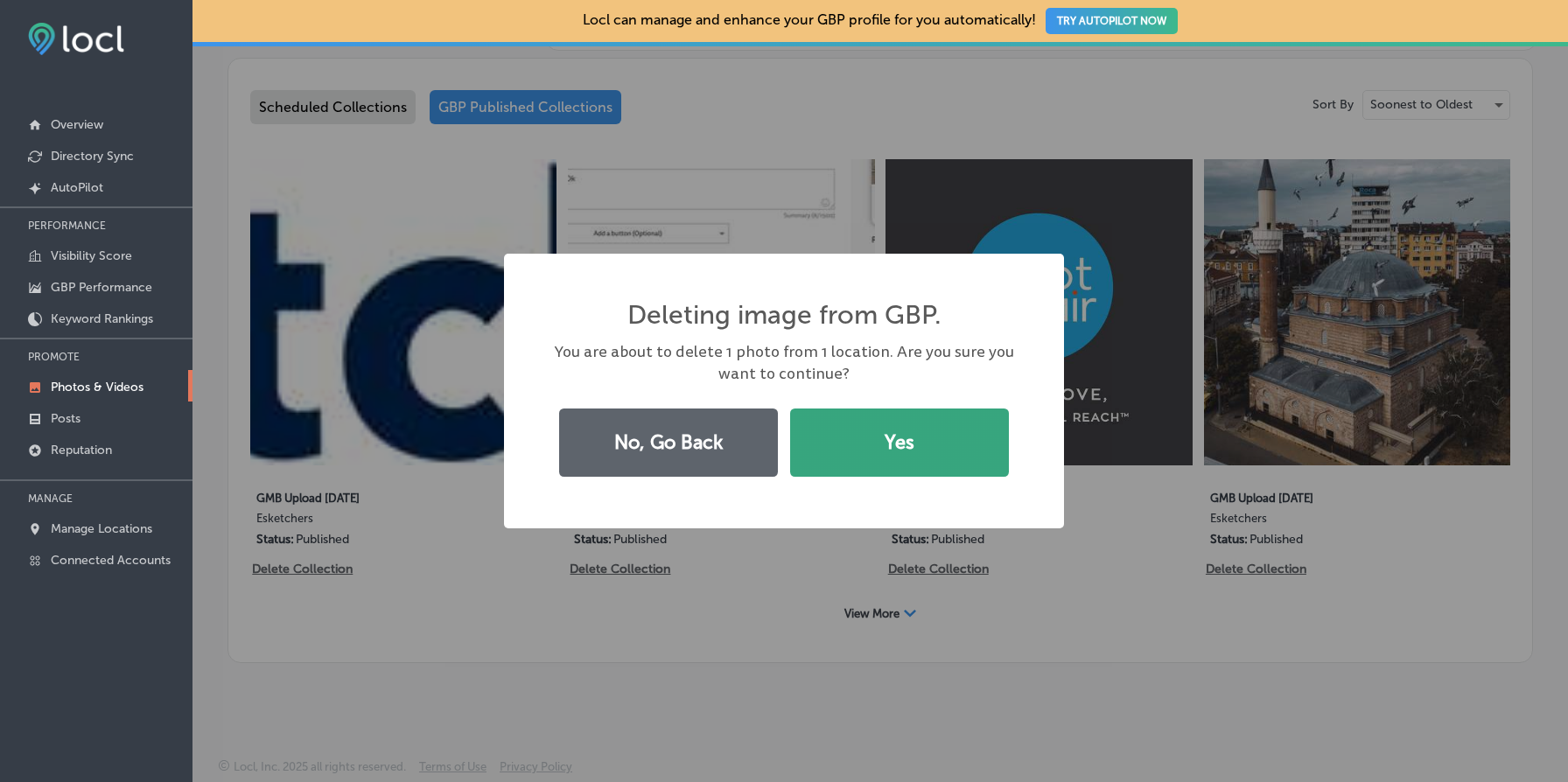
click at [936, 450] on button "Yes" at bounding box center [900, 443] width 219 height 68
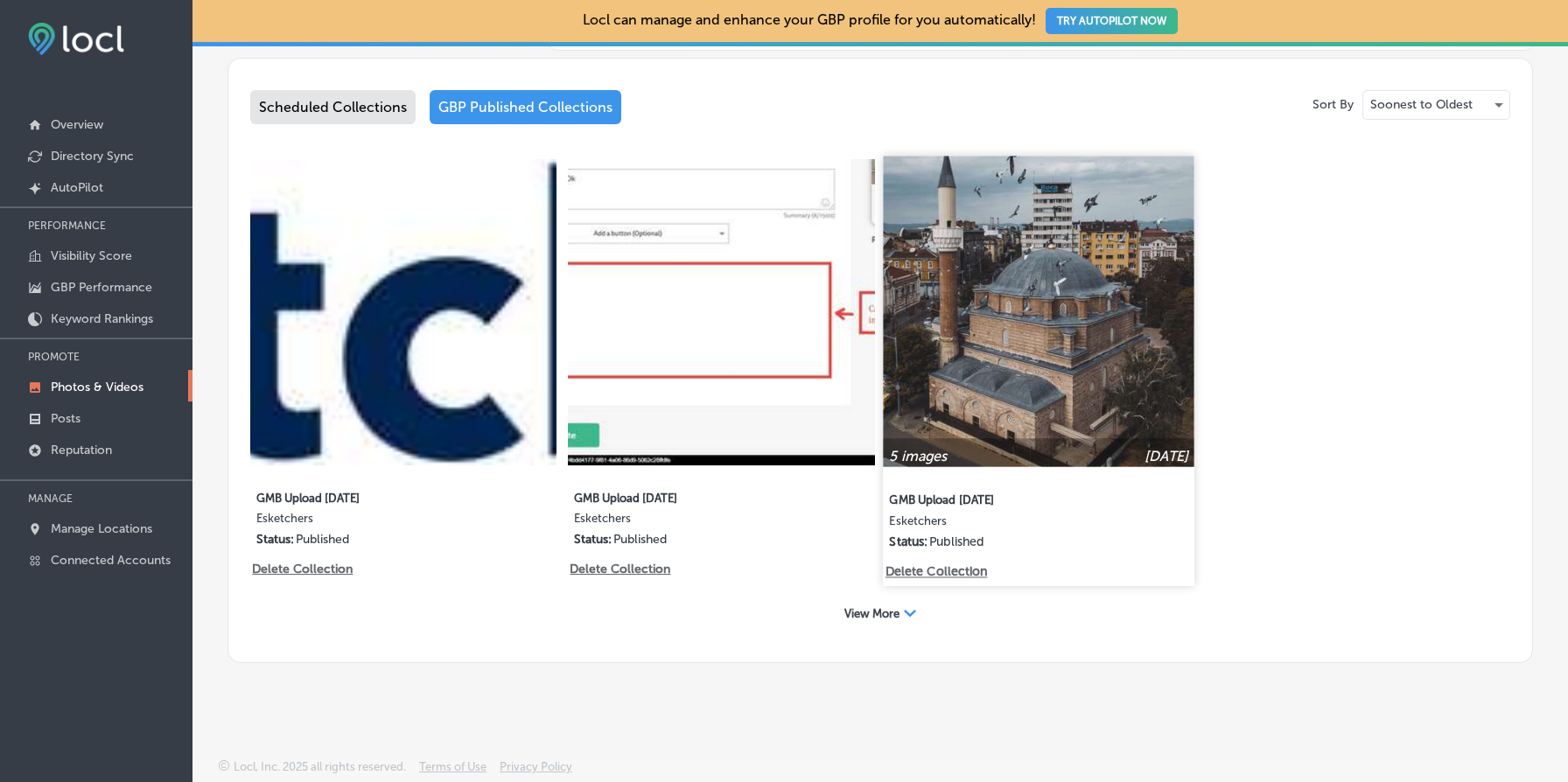
click at [1047, 392] on img at bounding box center [1039, 311] width 312 height 312
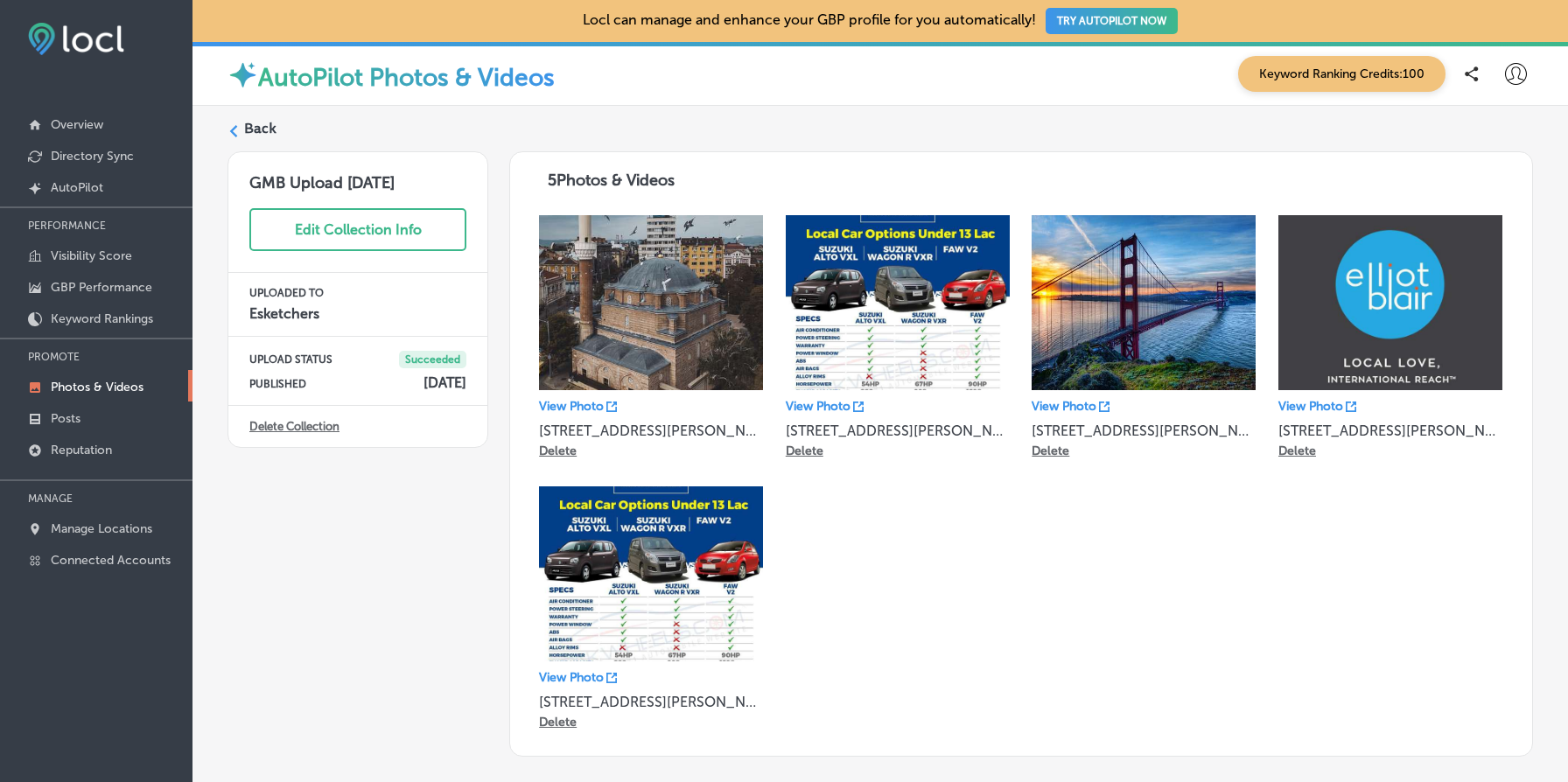
click at [301, 423] on link "Delete Collection" at bounding box center [295, 427] width 90 height 13
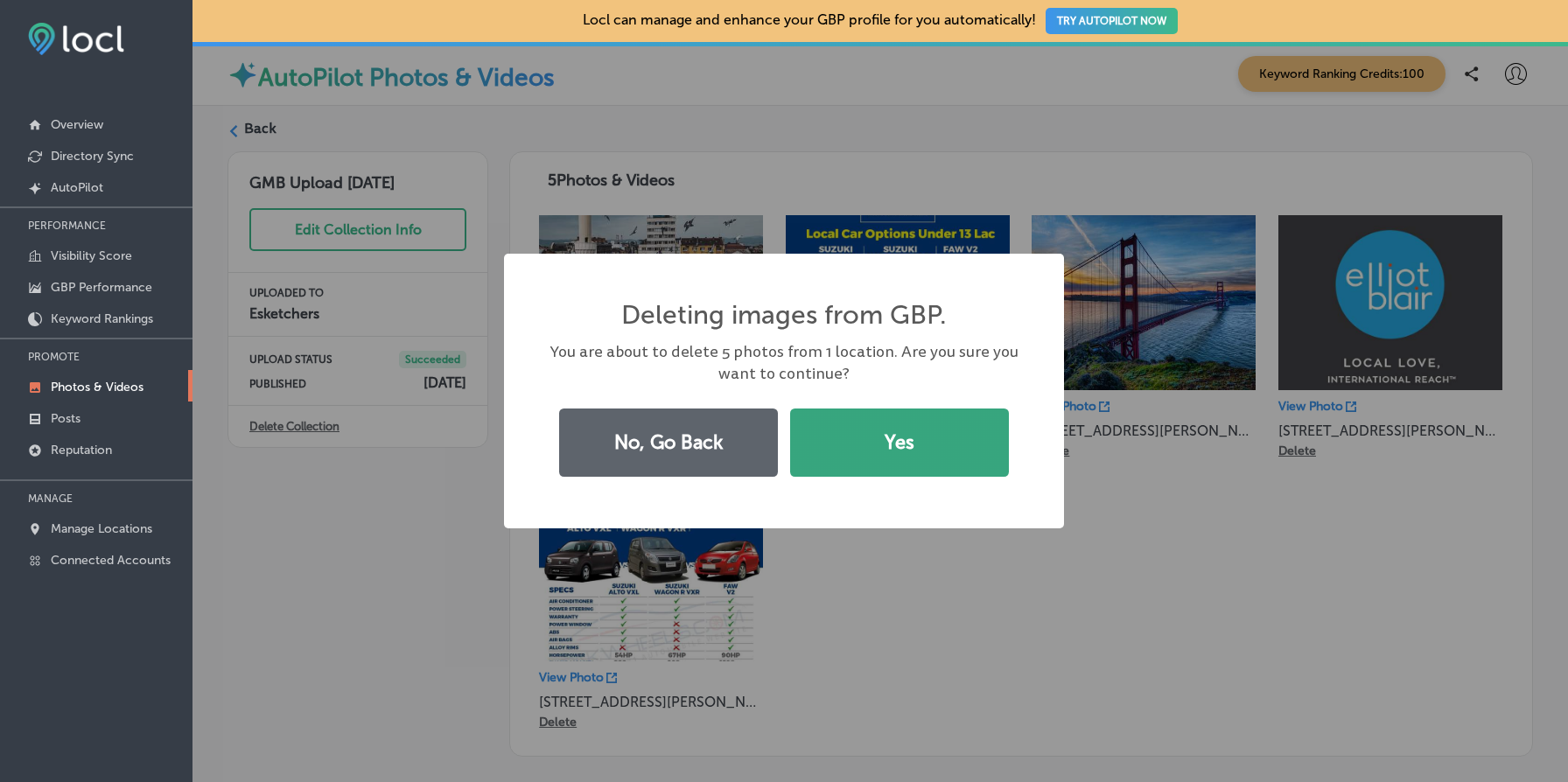
click at [853, 448] on button "Yes" at bounding box center [900, 443] width 219 height 68
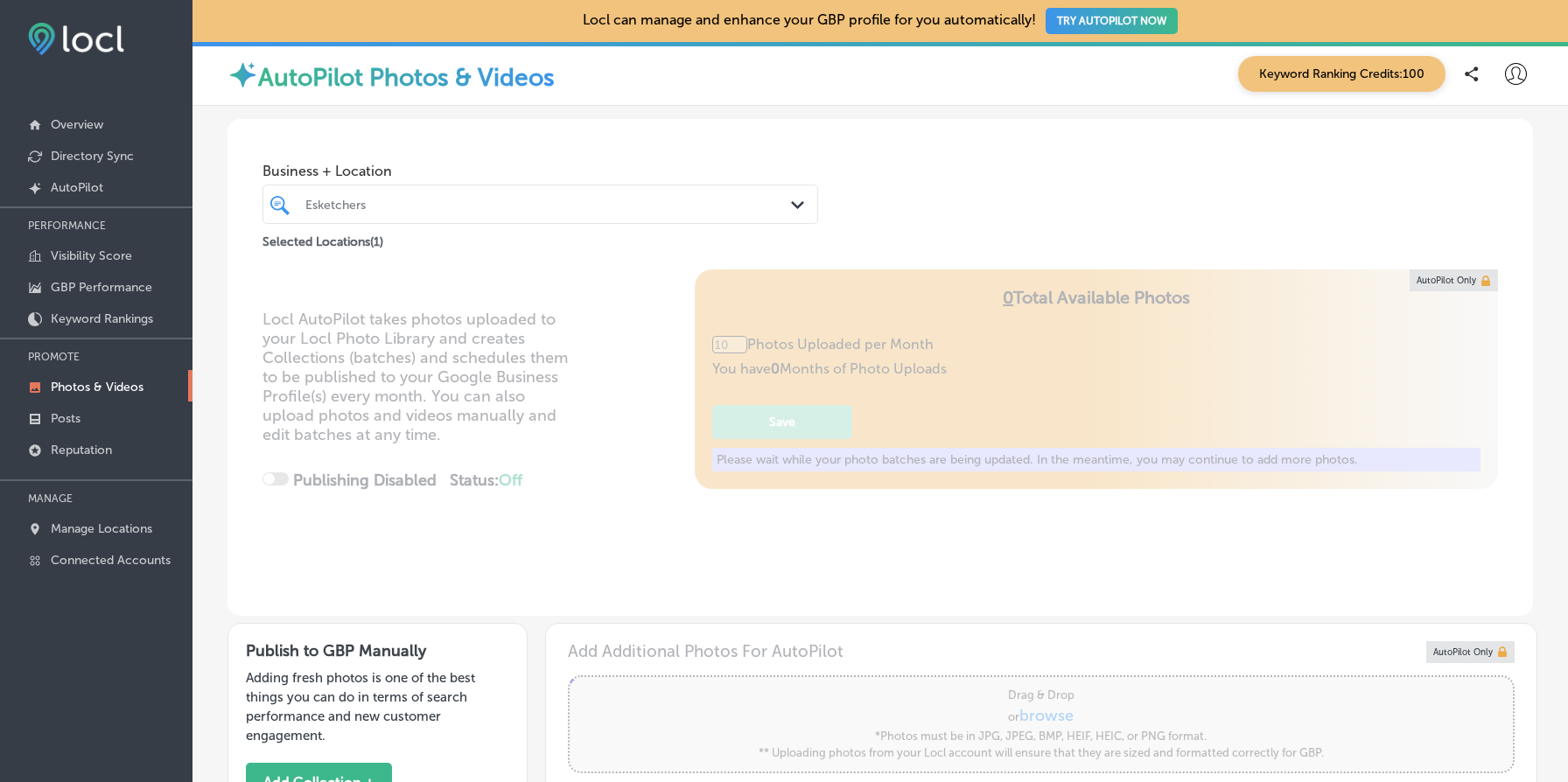
type input "5"
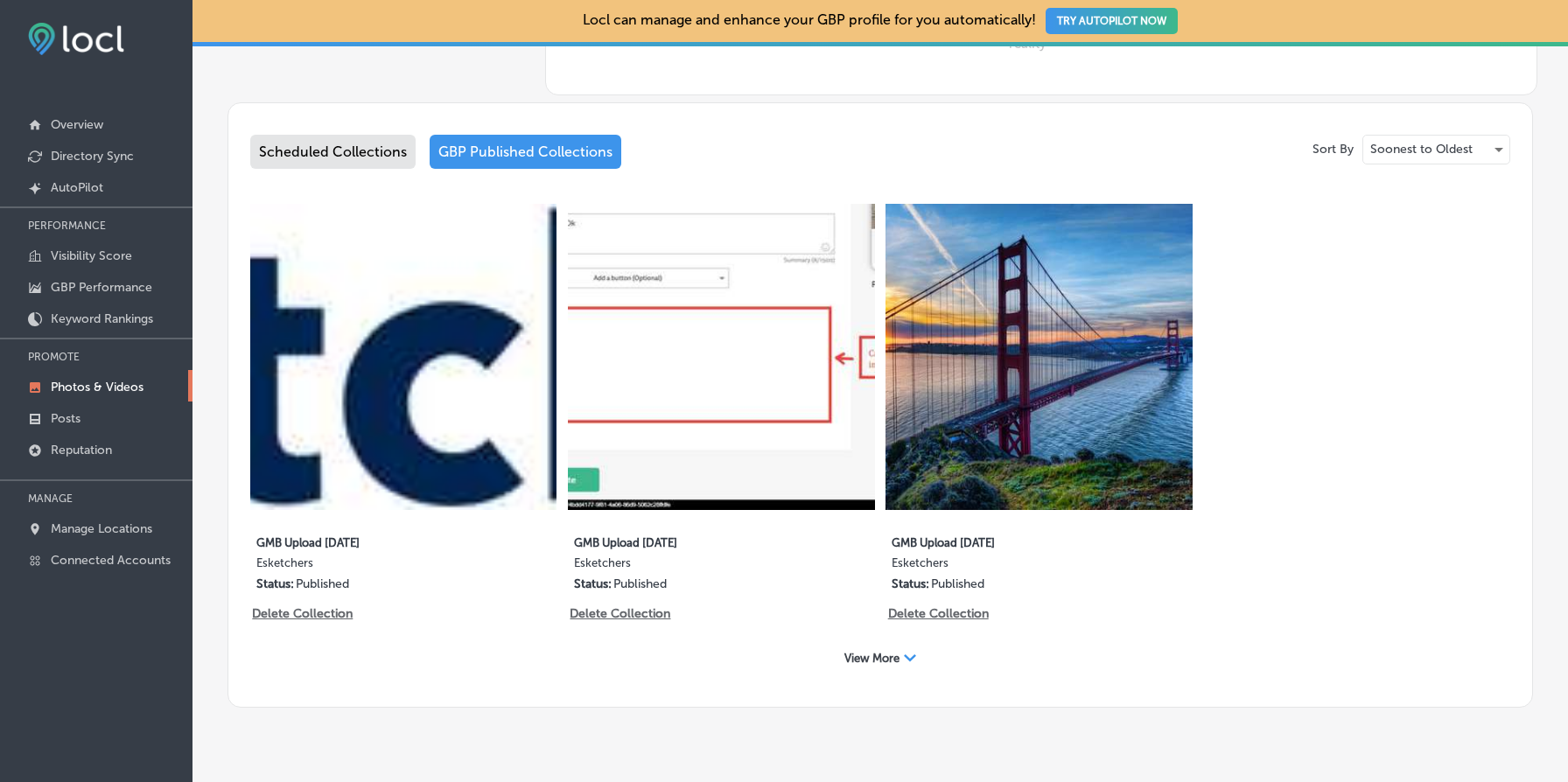
scroll to position [914, 0]
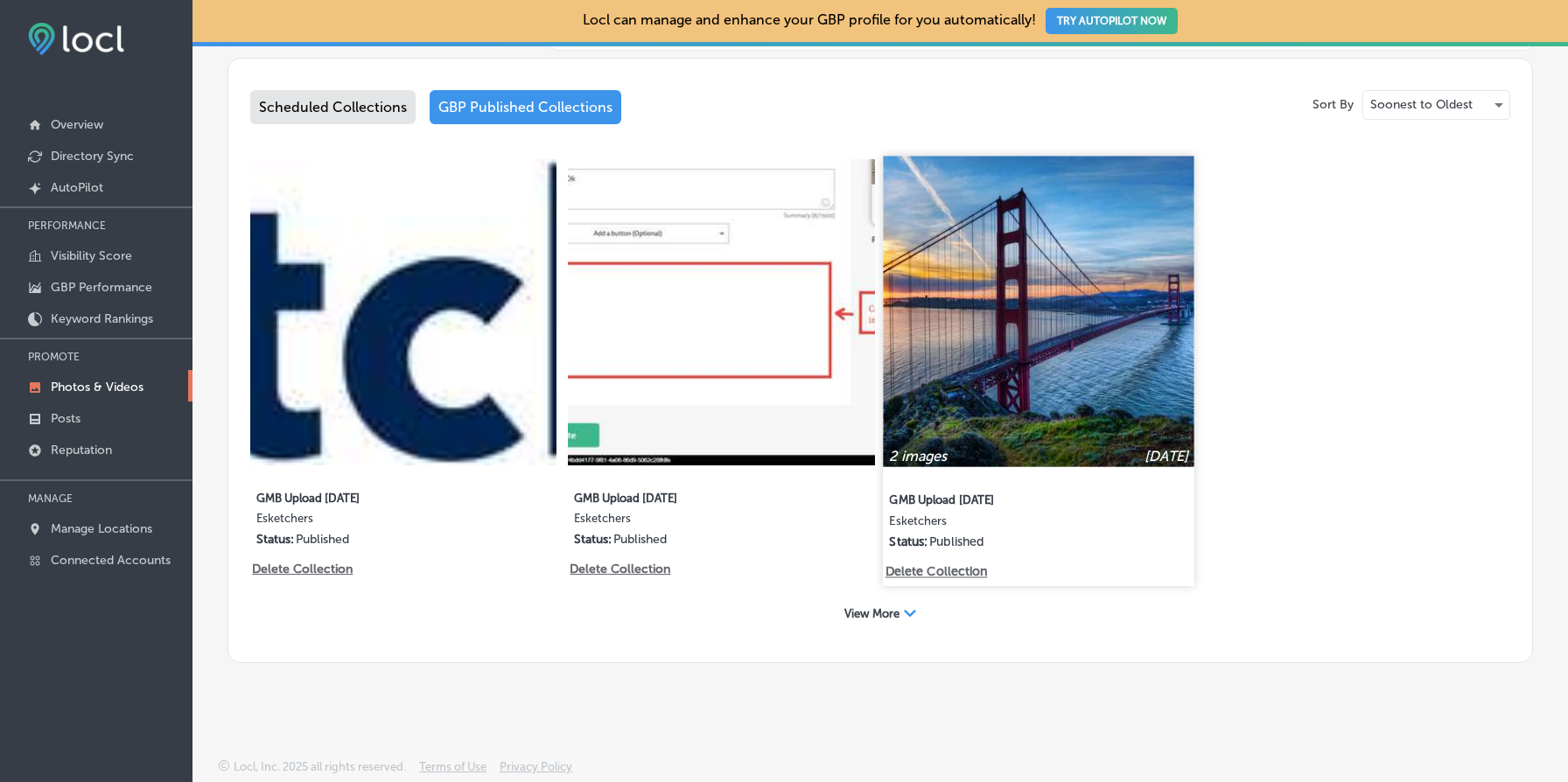
click at [995, 351] on img at bounding box center [1039, 311] width 312 height 312
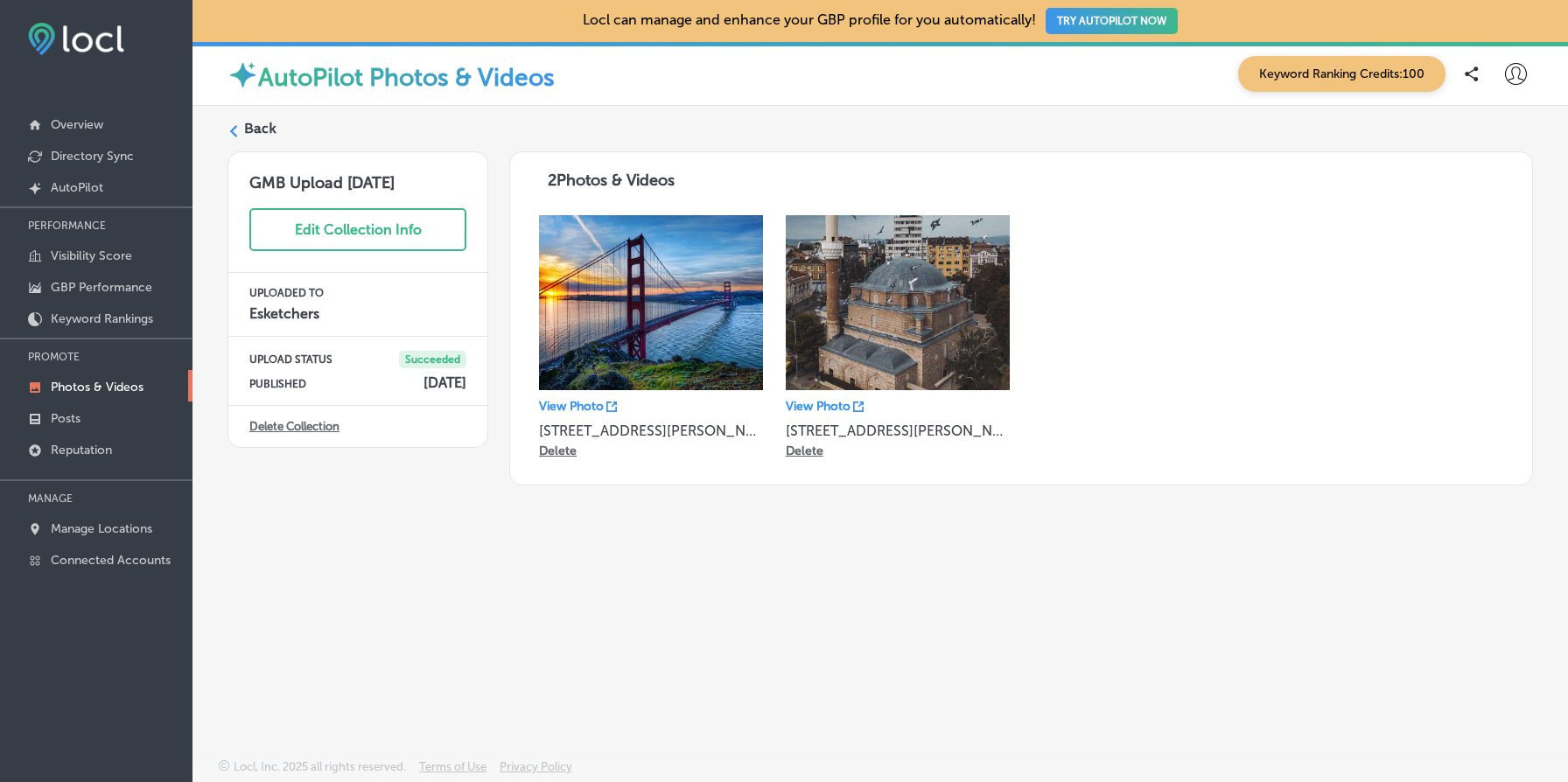
click at [316, 430] on link "Delete Collection" at bounding box center [295, 427] width 90 height 13
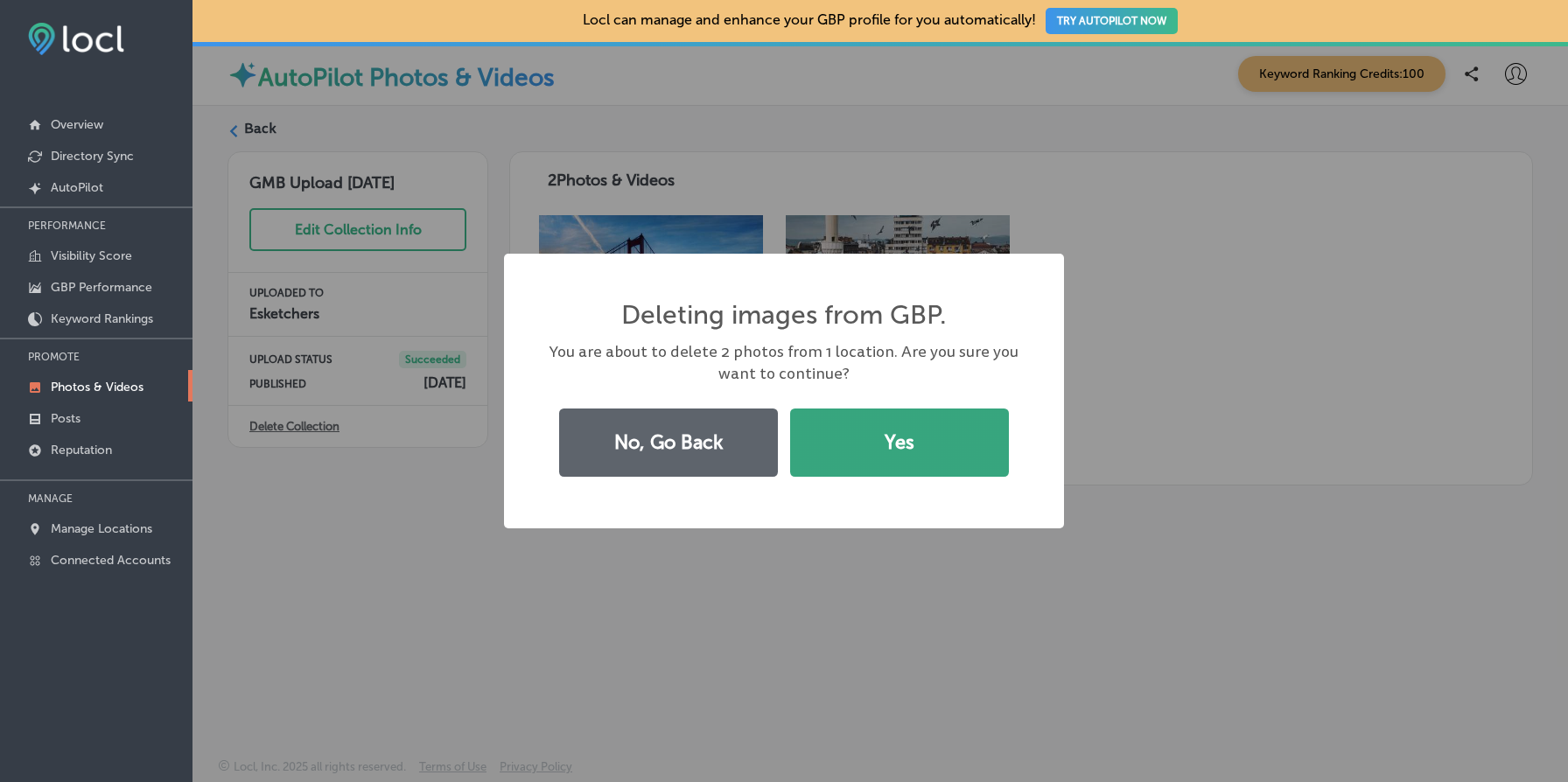
click at [913, 444] on button "Yes" at bounding box center [900, 443] width 219 height 68
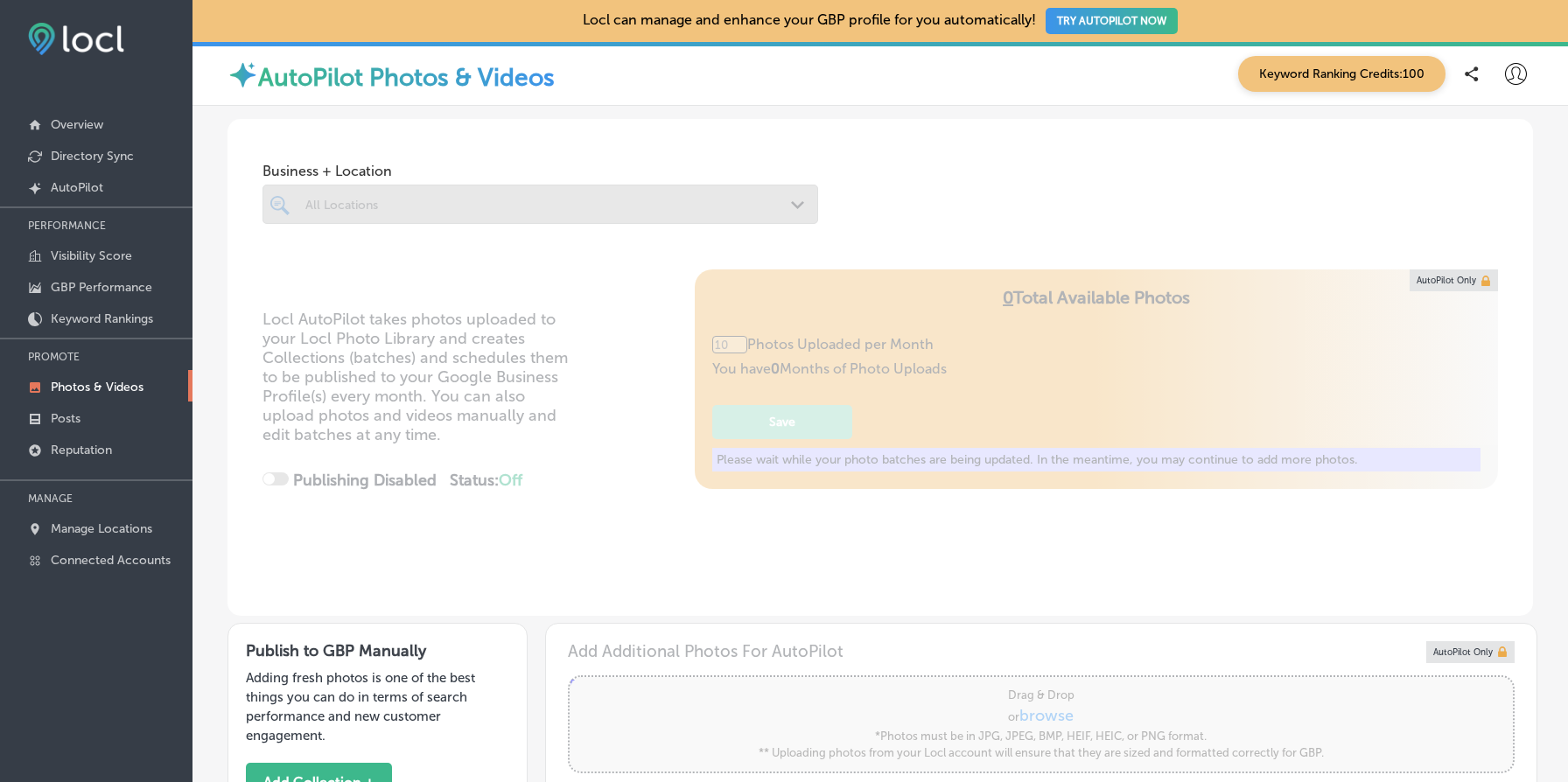
type input "5"
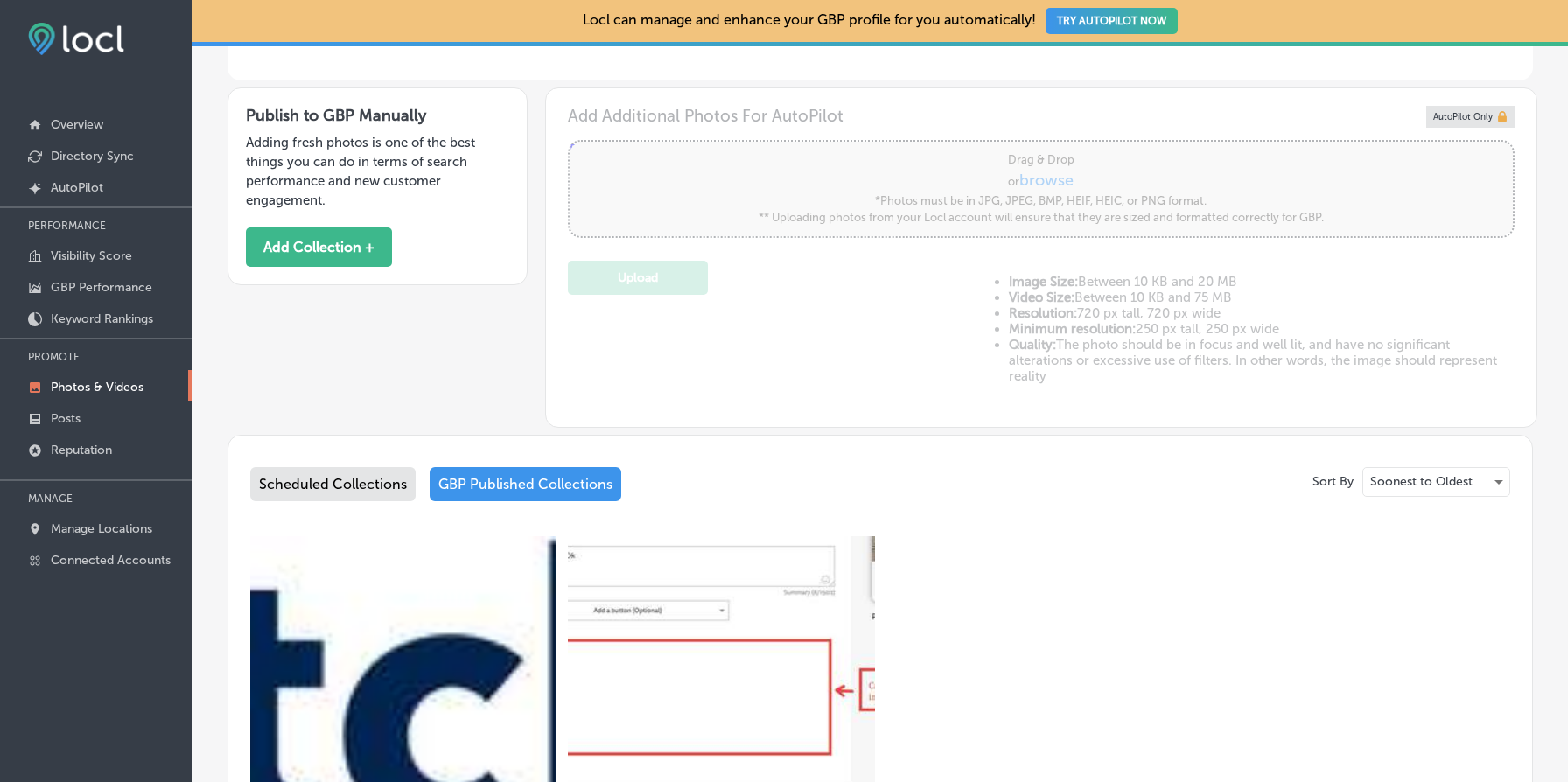
scroll to position [914, 0]
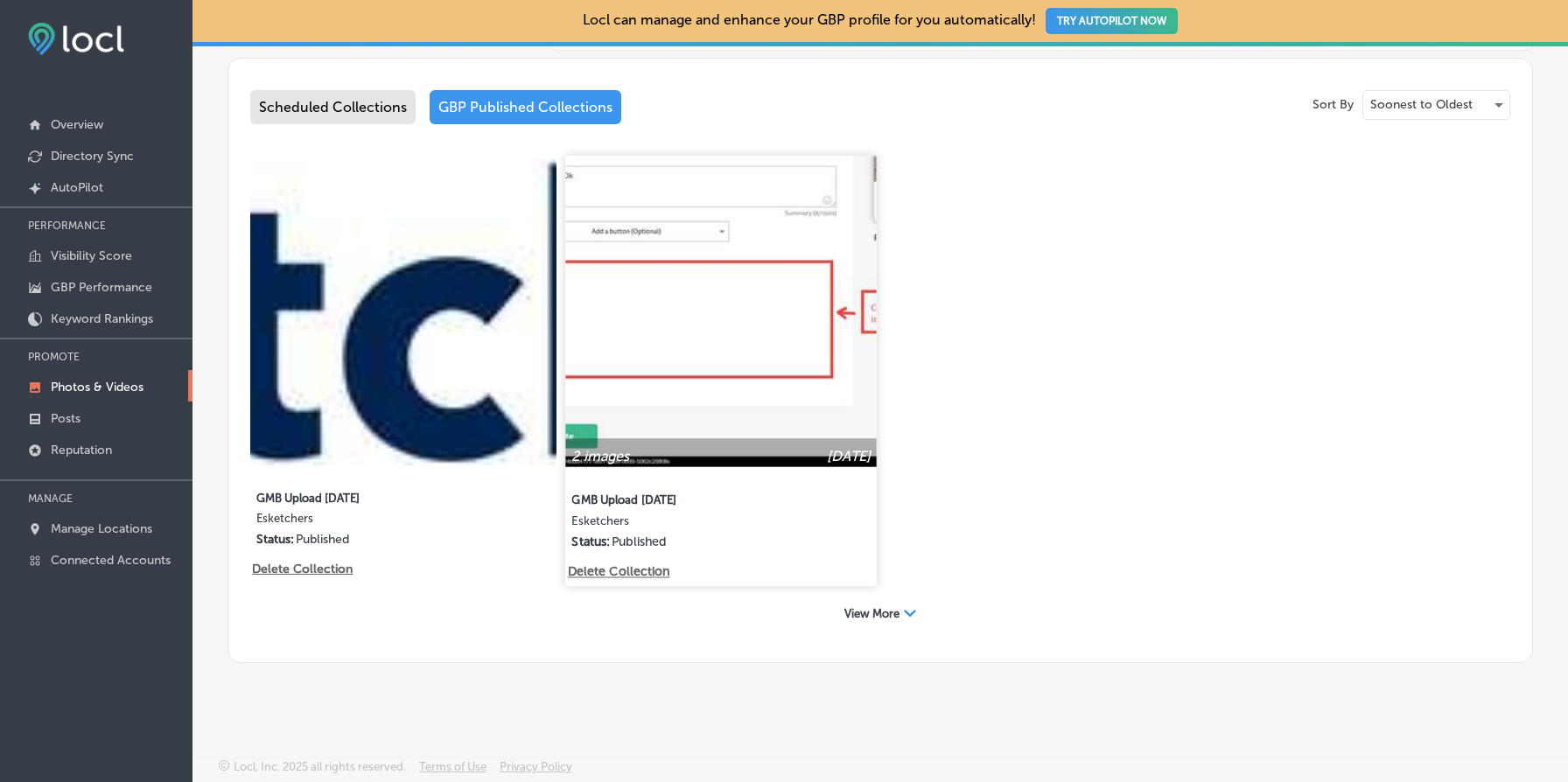
click at [766, 321] on img at bounding box center [722, 311] width 312 height 312
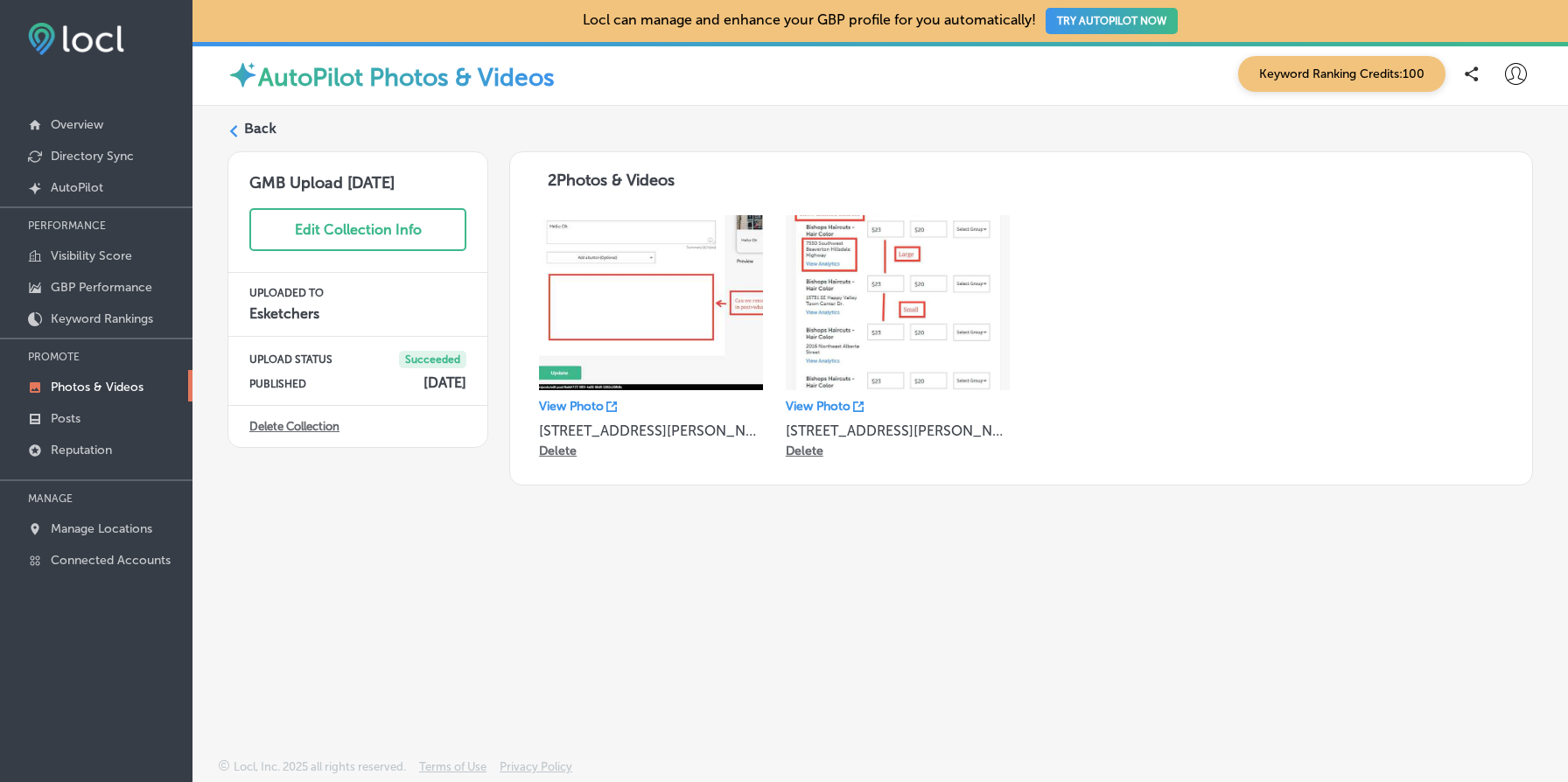
click at [321, 425] on link "Delete Collection" at bounding box center [295, 427] width 90 height 13
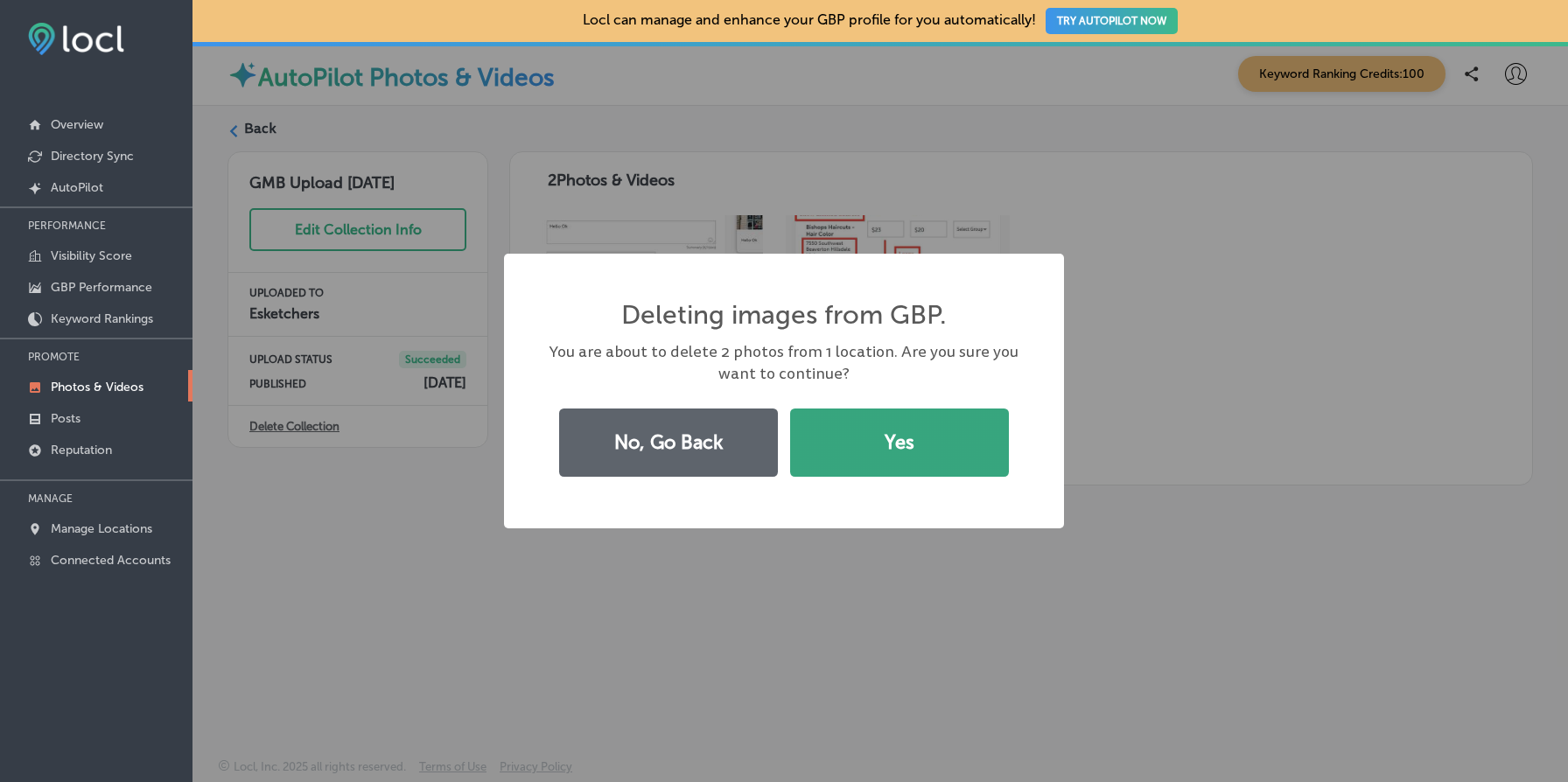
click at [934, 443] on button "Yes" at bounding box center [900, 443] width 219 height 68
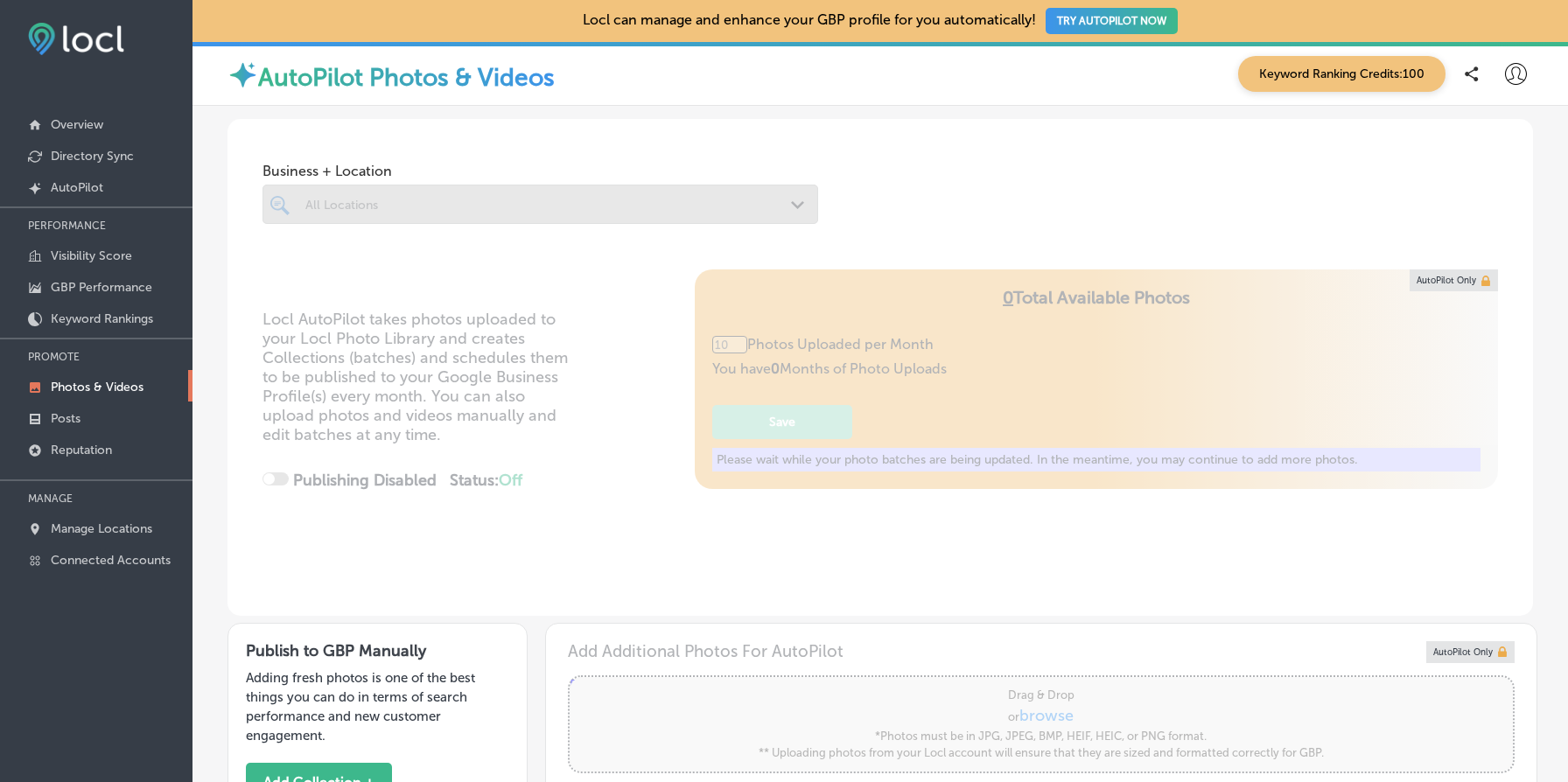
type input "5"
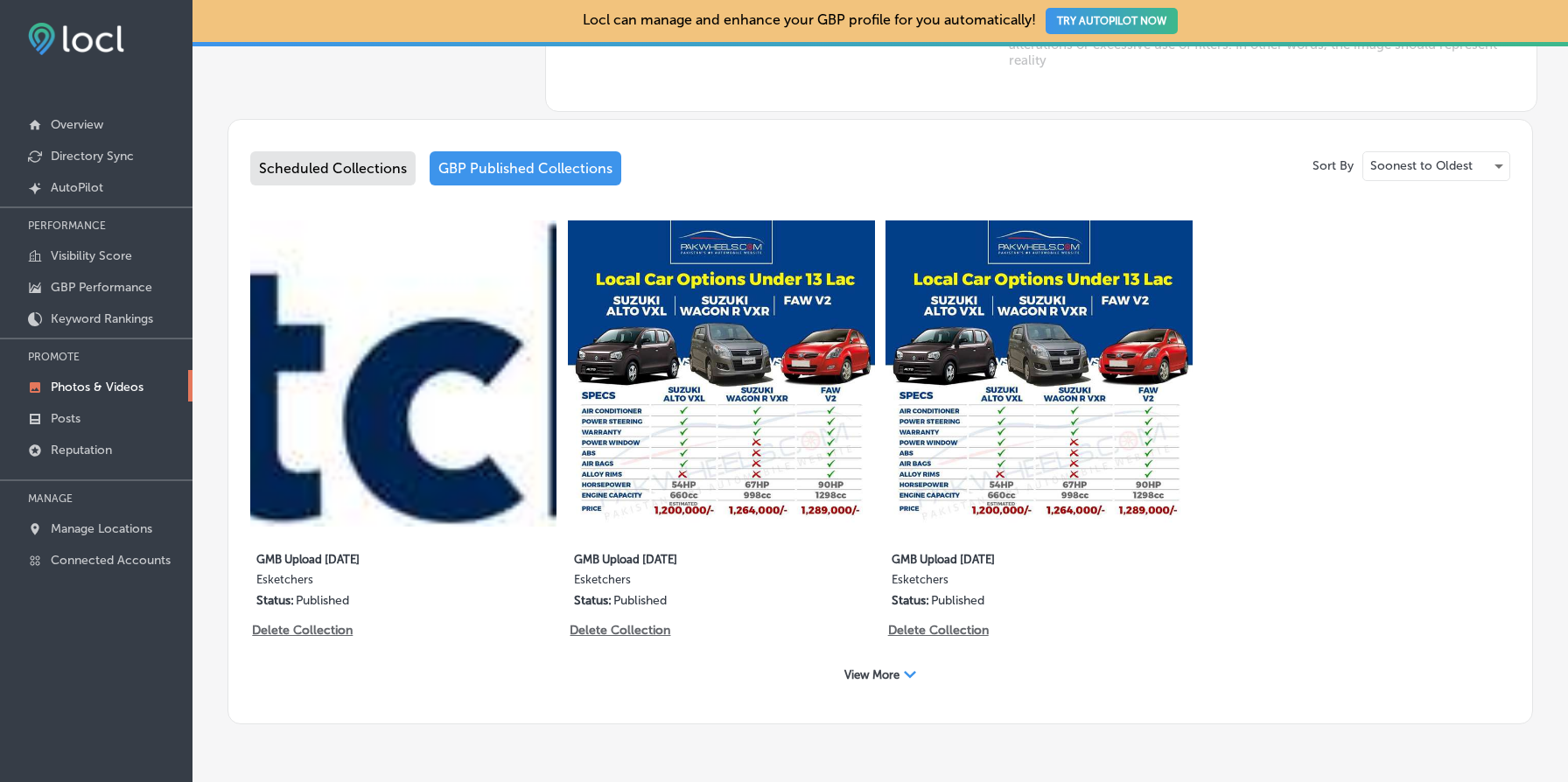
scroll to position [914, 0]
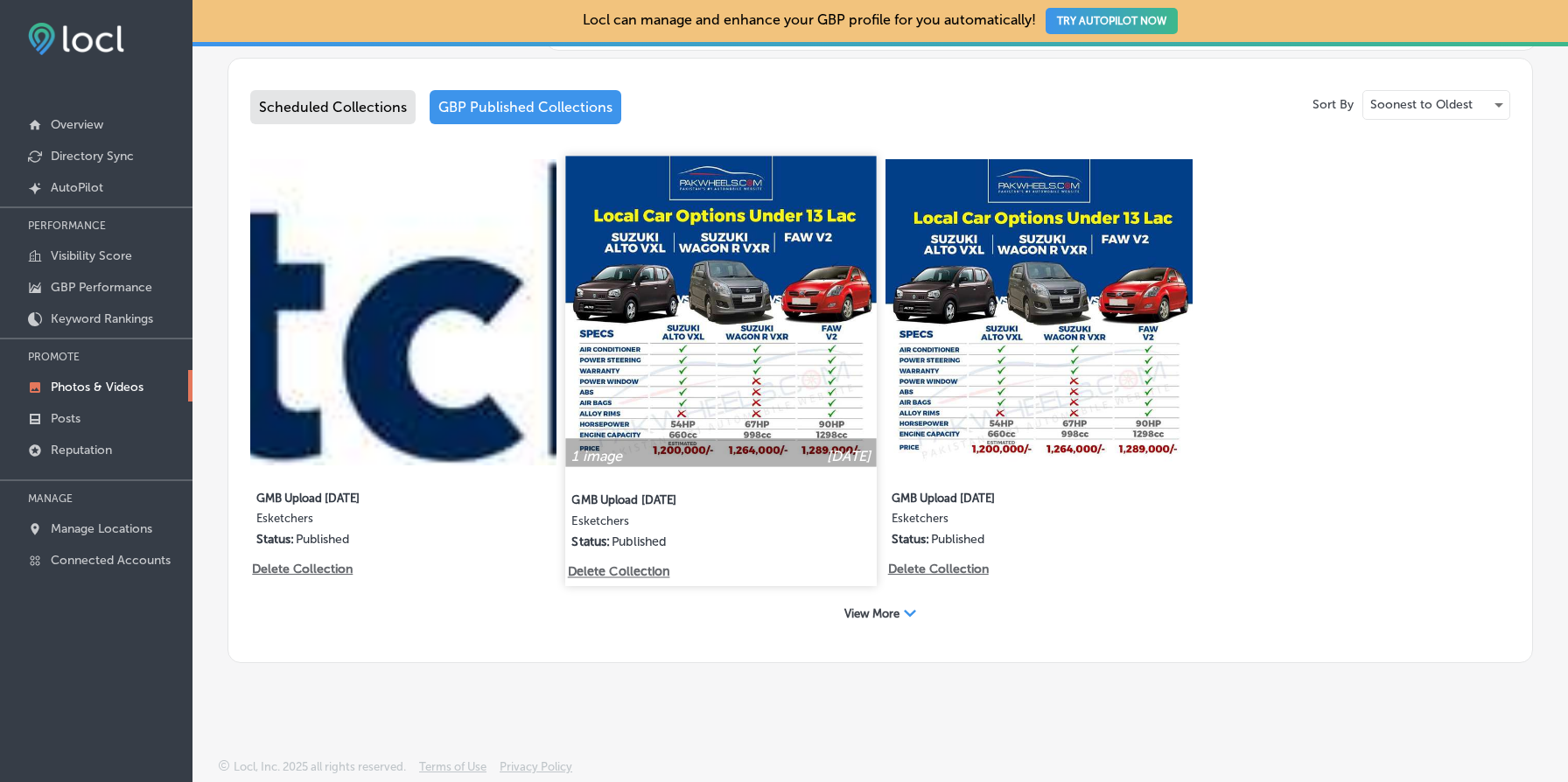
click at [640, 573] on p "Delete Collection" at bounding box center [618, 572] width 100 height 15
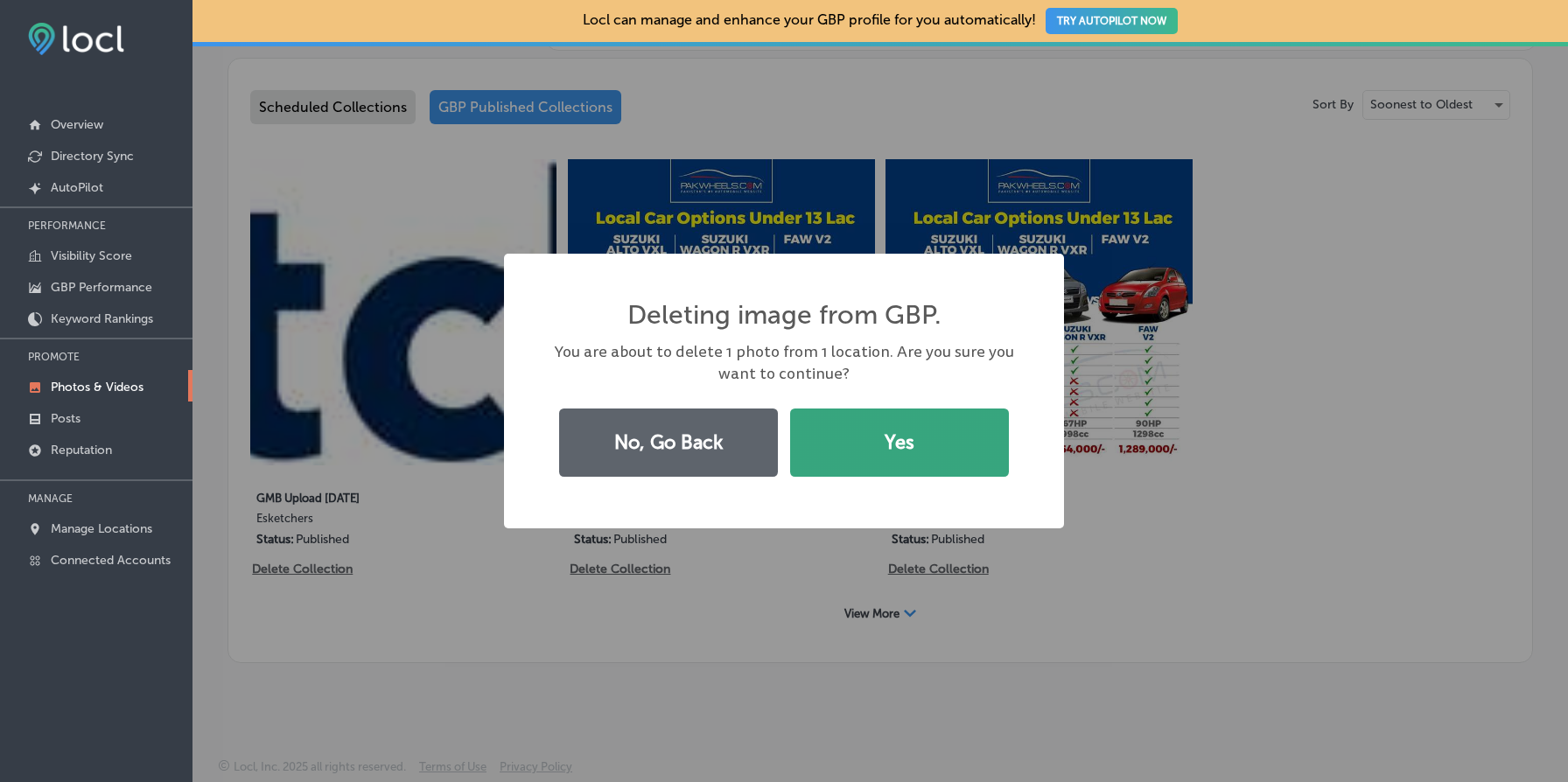
click at [931, 443] on button "Yes" at bounding box center [900, 443] width 219 height 68
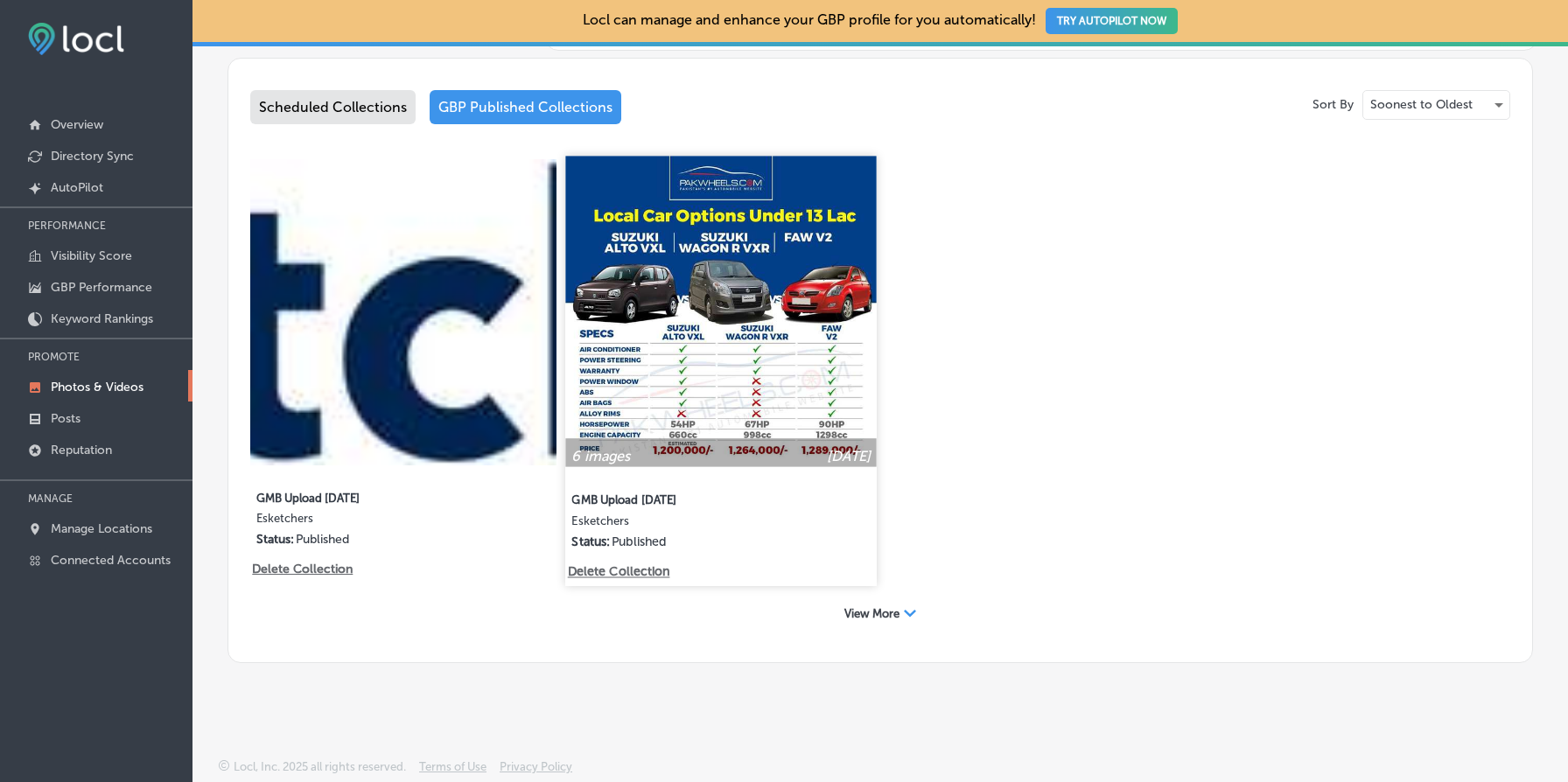
click at [741, 338] on img at bounding box center [722, 311] width 312 height 312
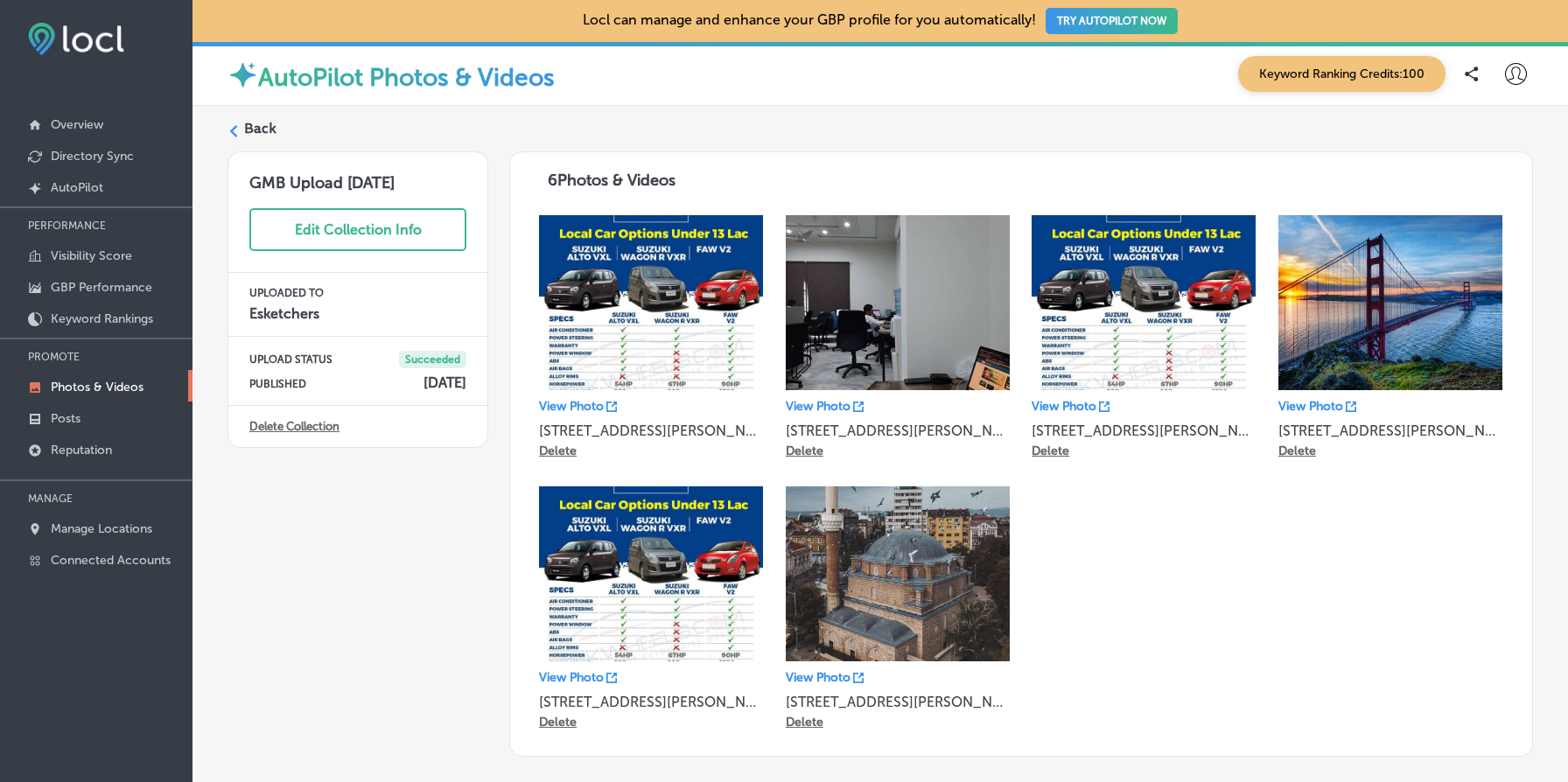
click at [564, 451] on p "Delete" at bounding box center [558, 451] width 38 height 15
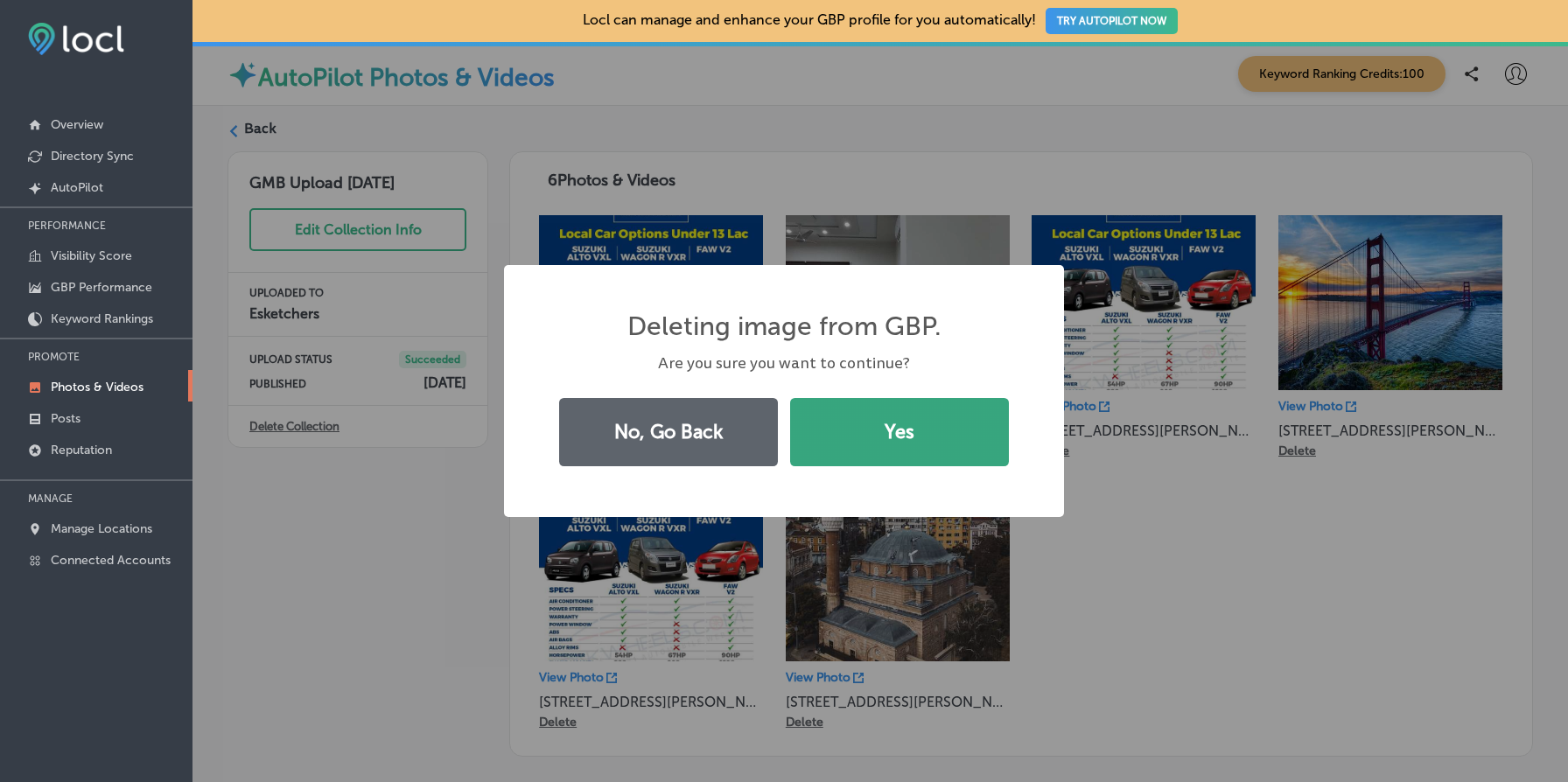
click at [928, 432] on button "Yes" at bounding box center [900, 432] width 219 height 68
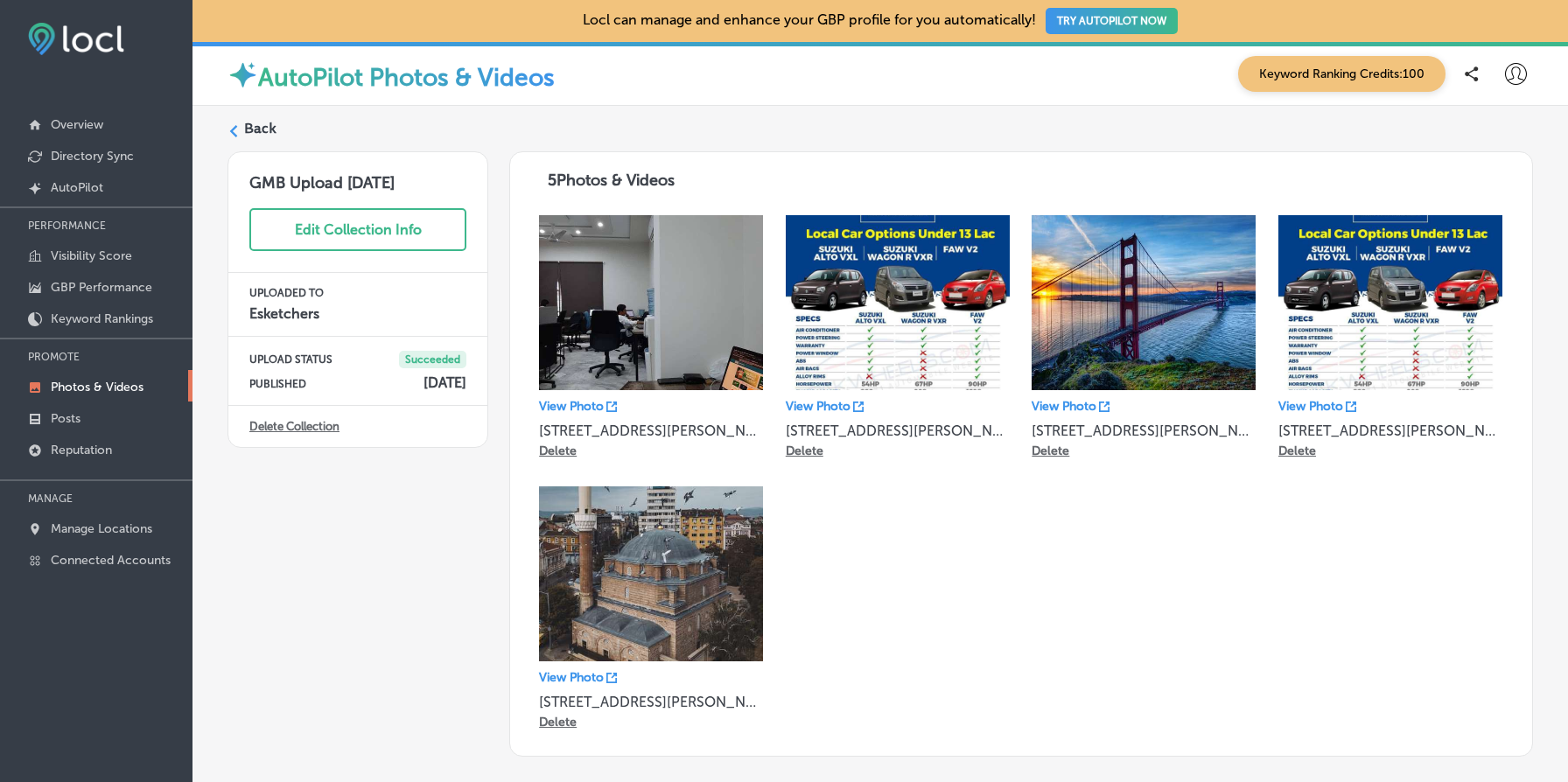
click at [808, 456] on p "Delete" at bounding box center [805, 451] width 38 height 15
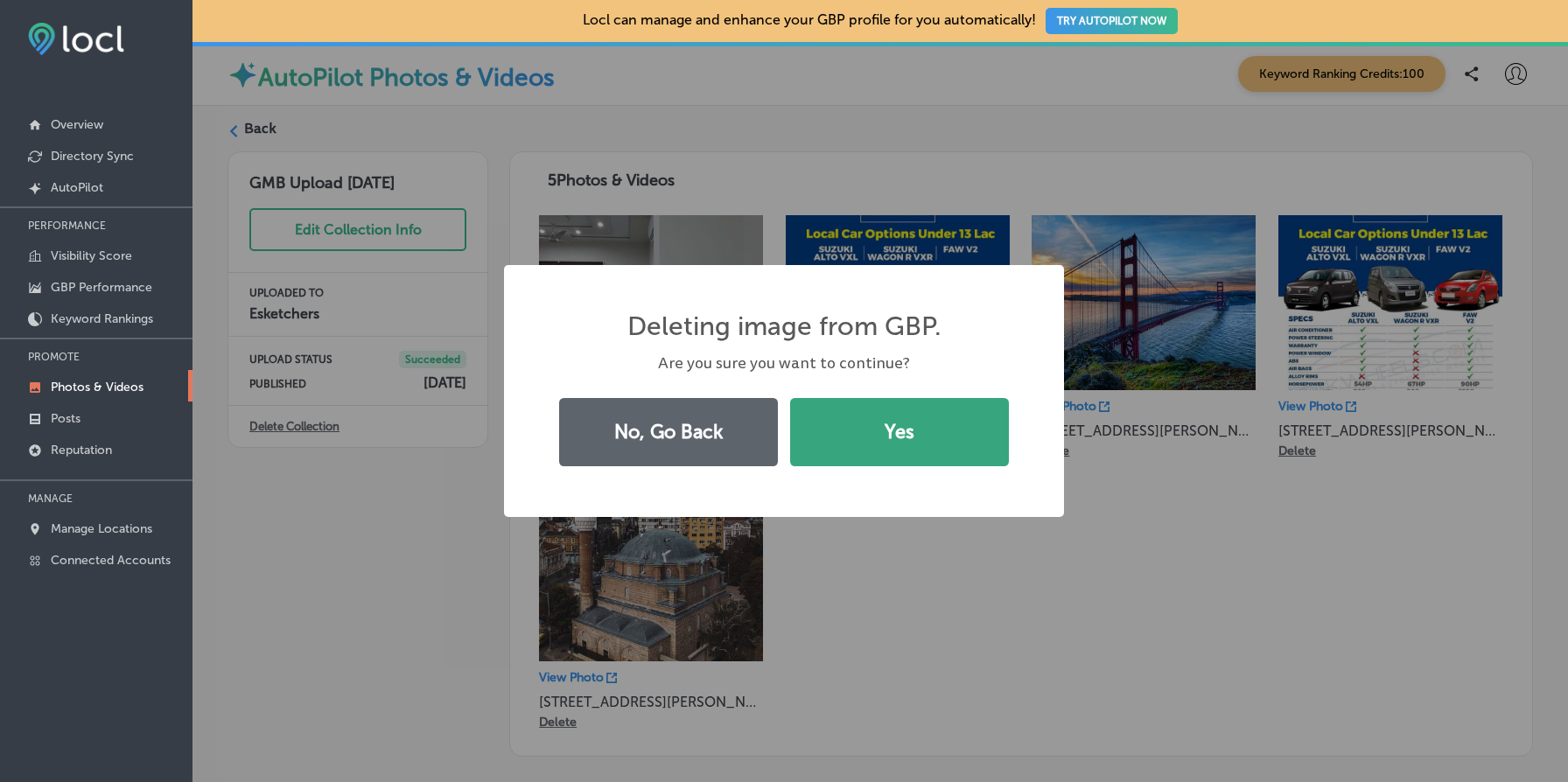
click at [862, 436] on button "Yes" at bounding box center [900, 432] width 219 height 68
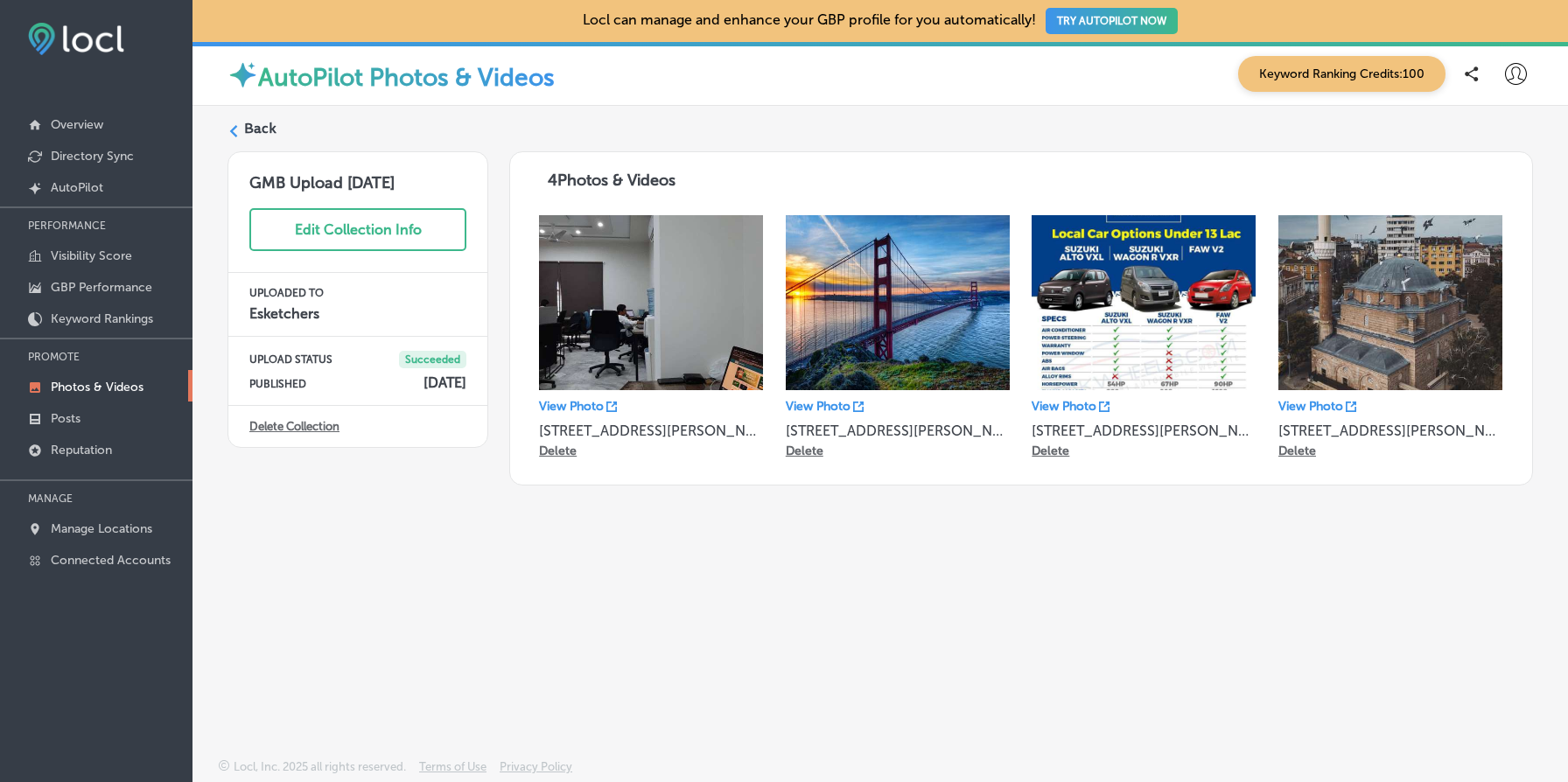
click at [818, 450] on p "Delete" at bounding box center [805, 451] width 38 height 15
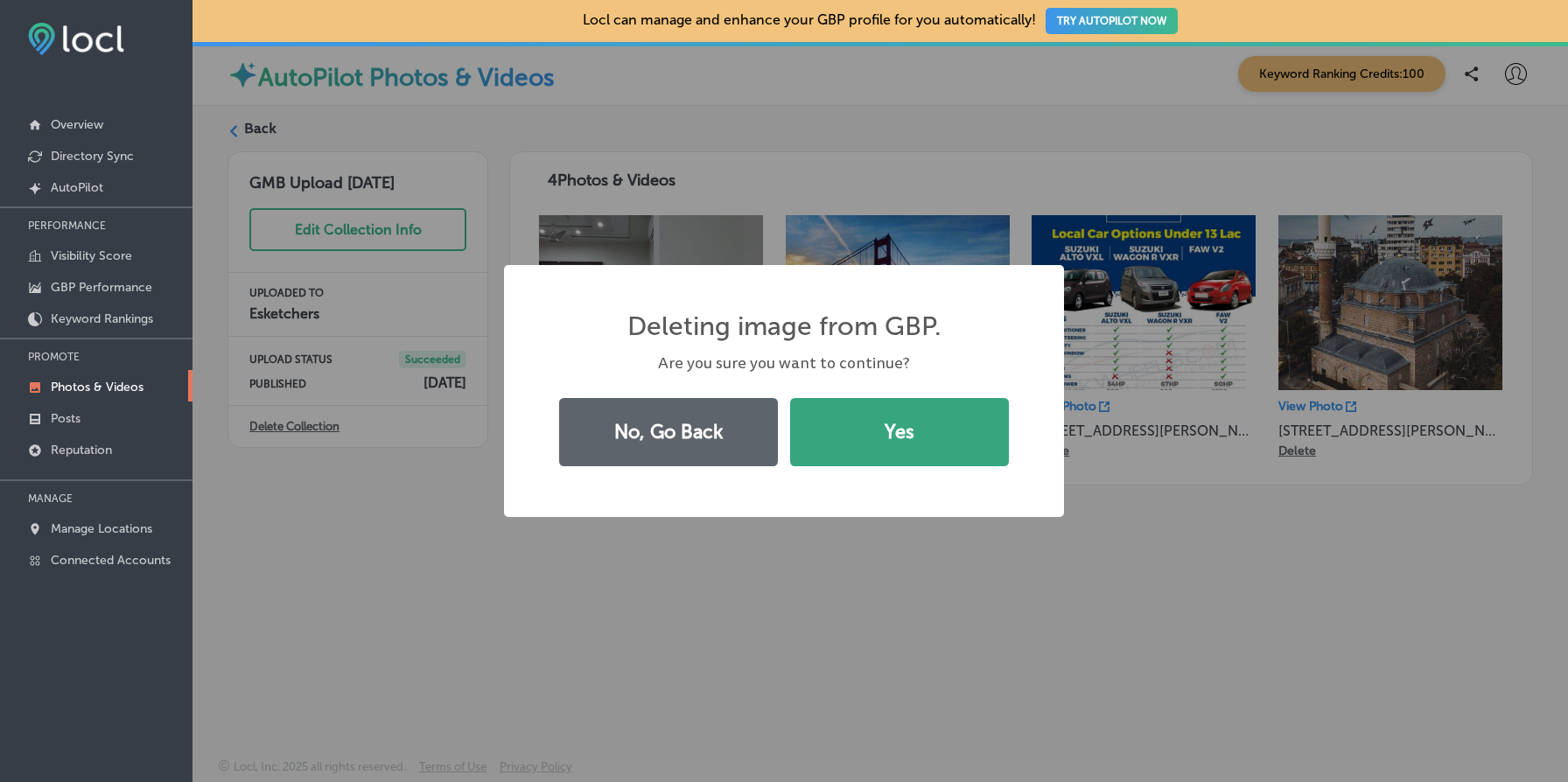
click at [963, 442] on button "Yes" at bounding box center [900, 432] width 219 height 68
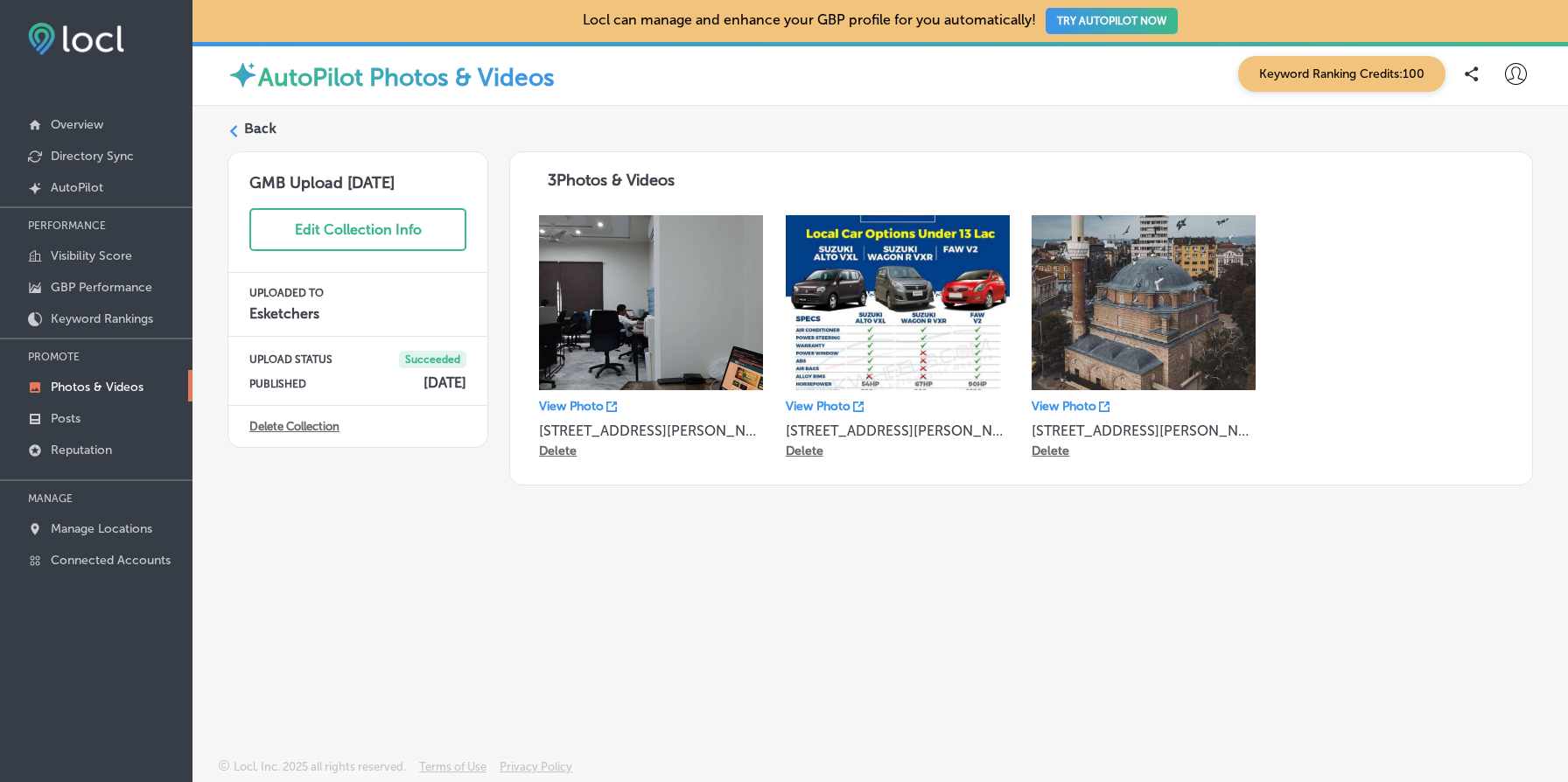
click at [808, 453] on p "Delete" at bounding box center [805, 451] width 38 height 15
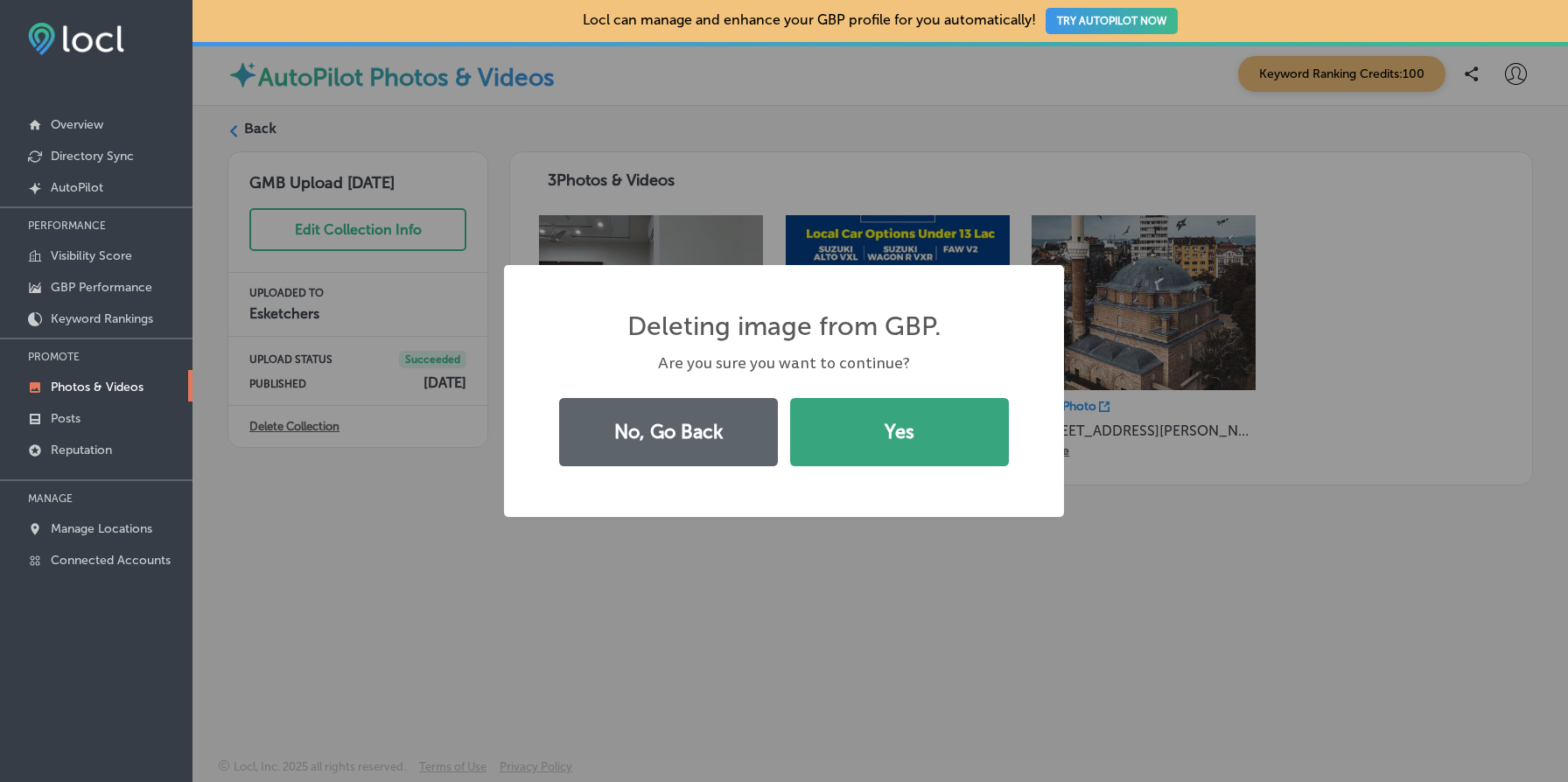
click at [960, 449] on button "Yes" at bounding box center [900, 432] width 219 height 68
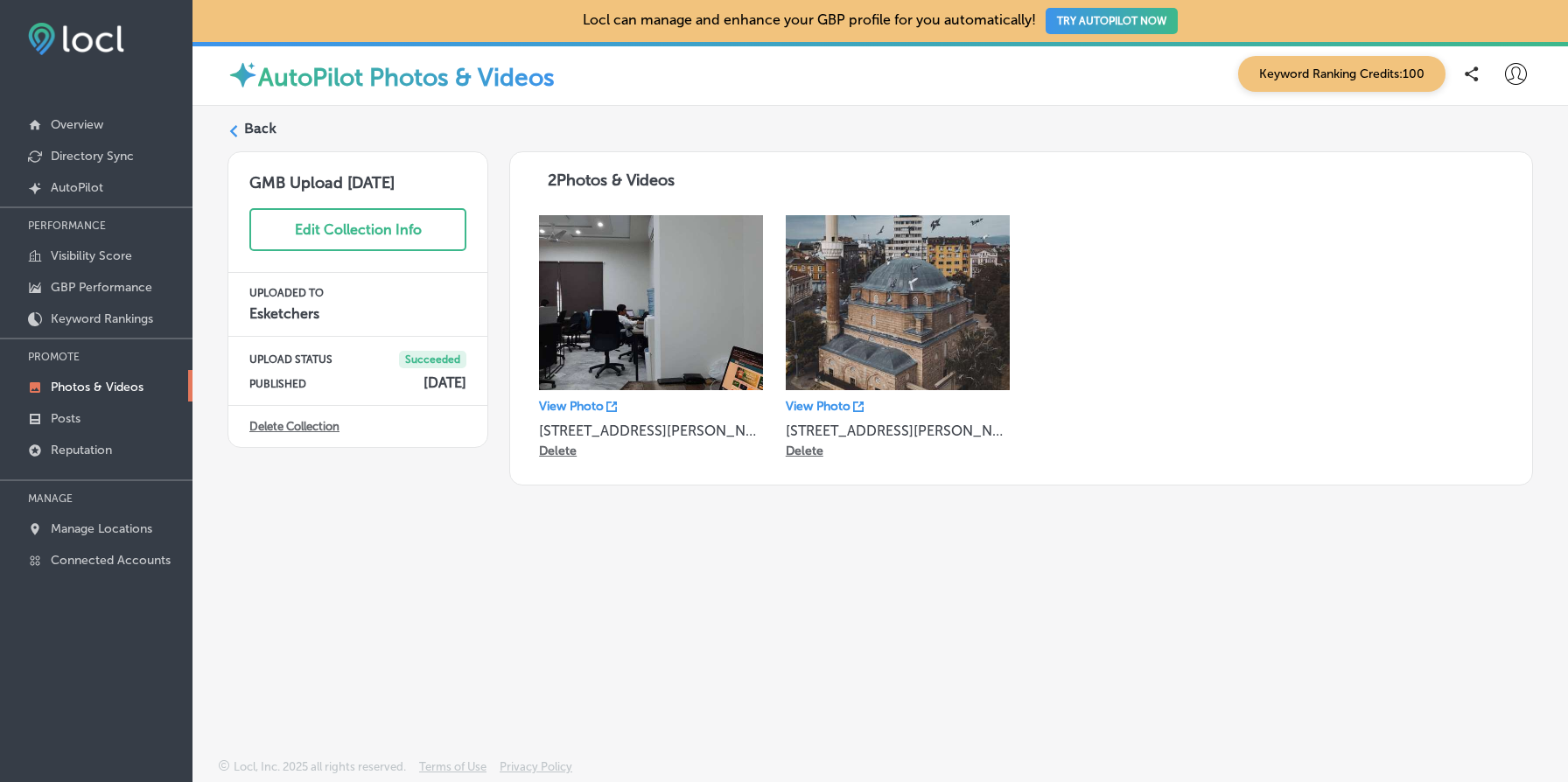
click at [809, 450] on p "Delete" at bounding box center [805, 451] width 38 height 15
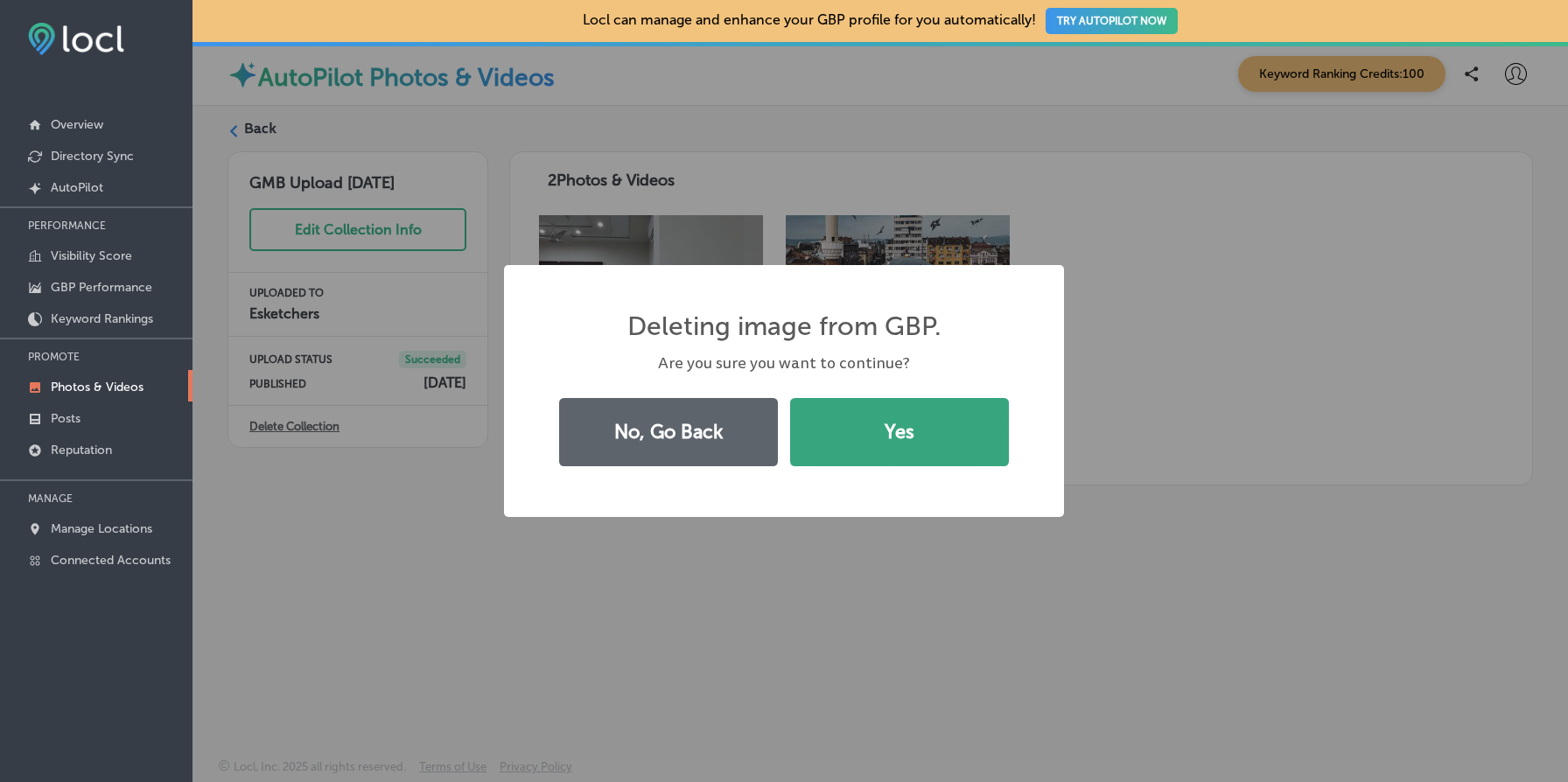
click at [883, 423] on button "Yes" at bounding box center [900, 432] width 219 height 68
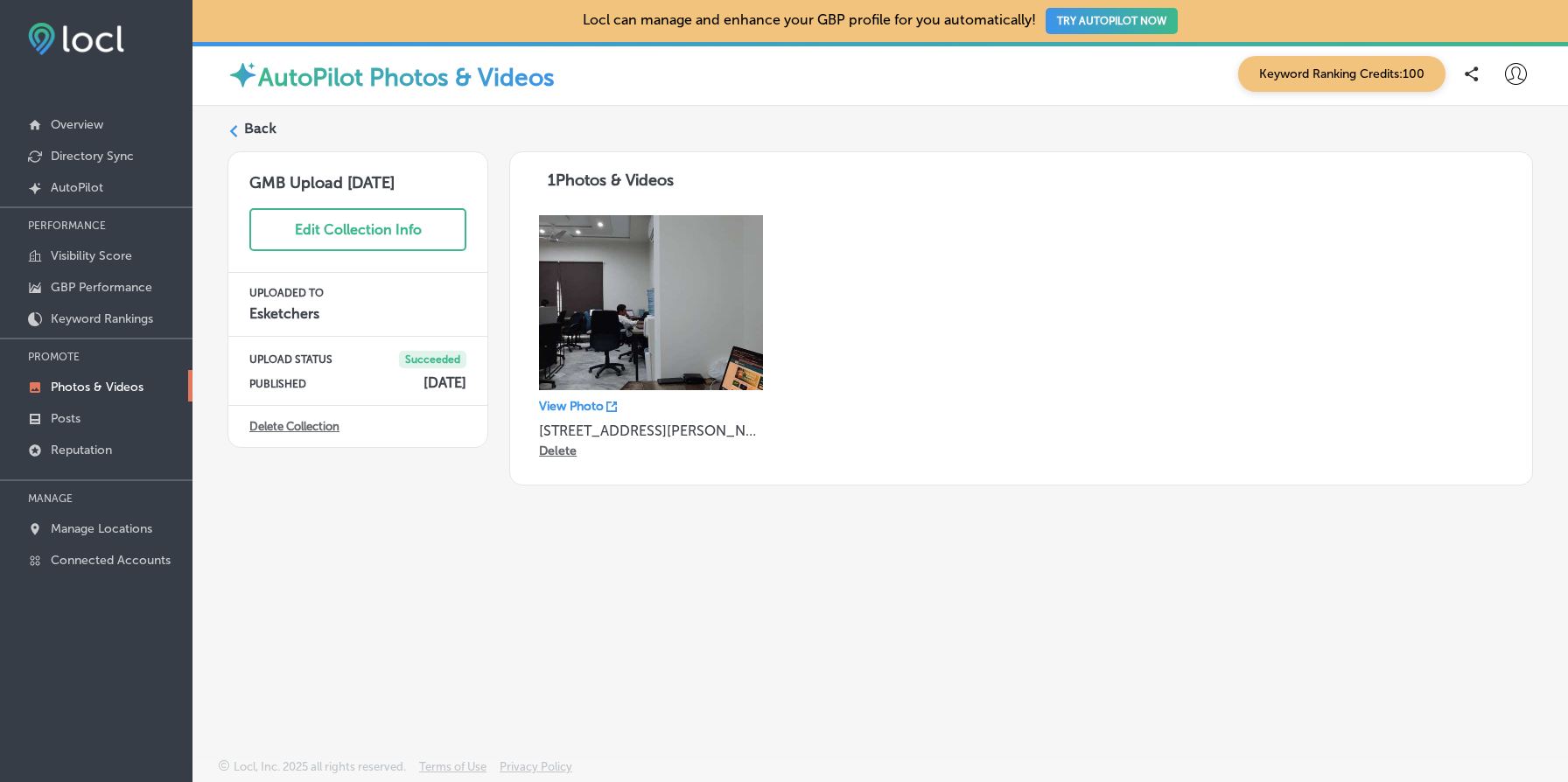
click at [929, 268] on div "View Photo 39, Block Q Phase 2 Johar Town, Lahore, Punjab 54782, Pakistan Delete" at bounding box center [1021, 339] width 988 height 272
click at [278, 135] on div "Back" at bounding box center [880, 135] width 1306 height 32
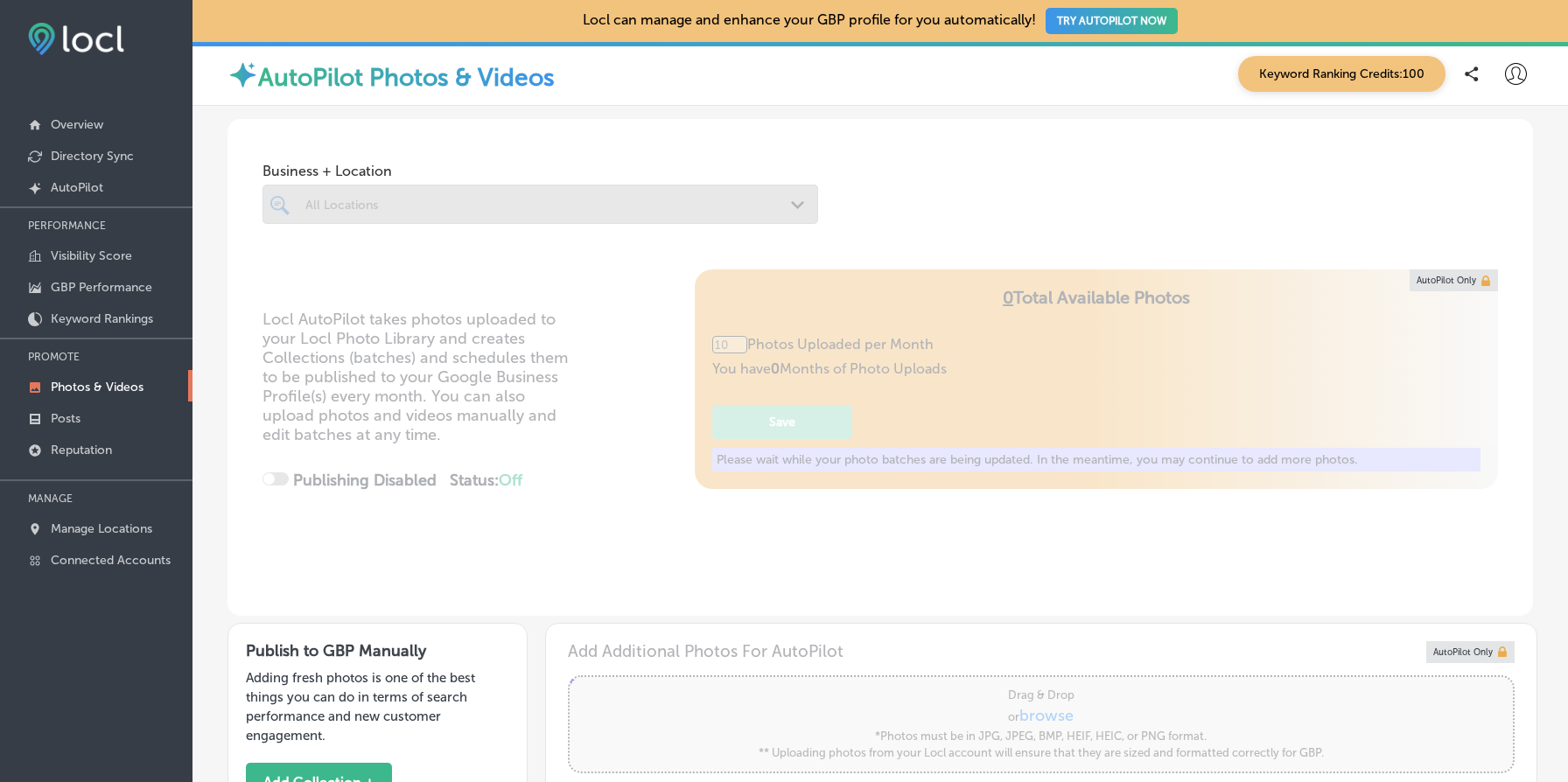
type input "5"
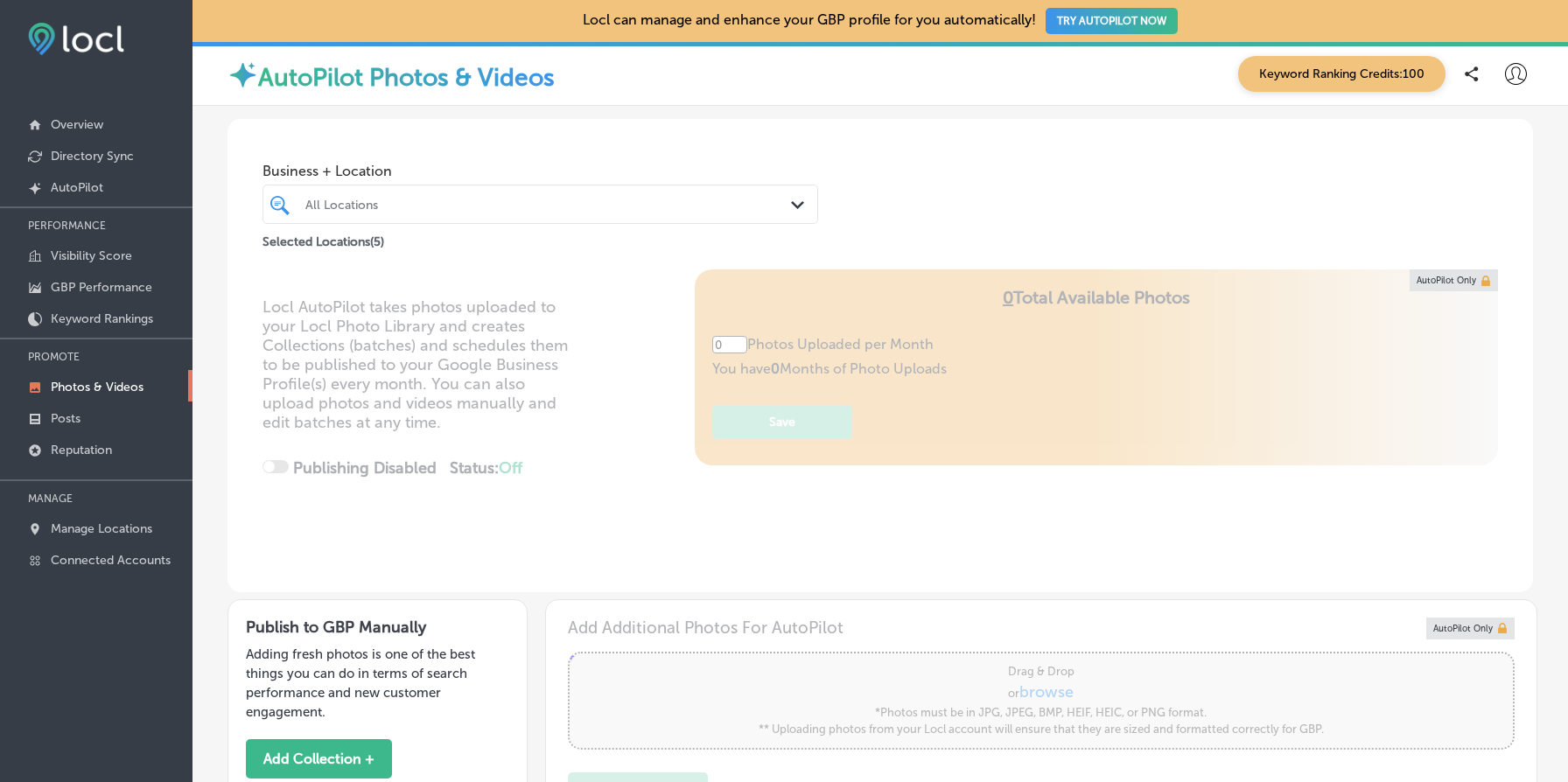
type input "5"
click at [521, 214] on div at bounding box center [516, 204] width 426 height 24
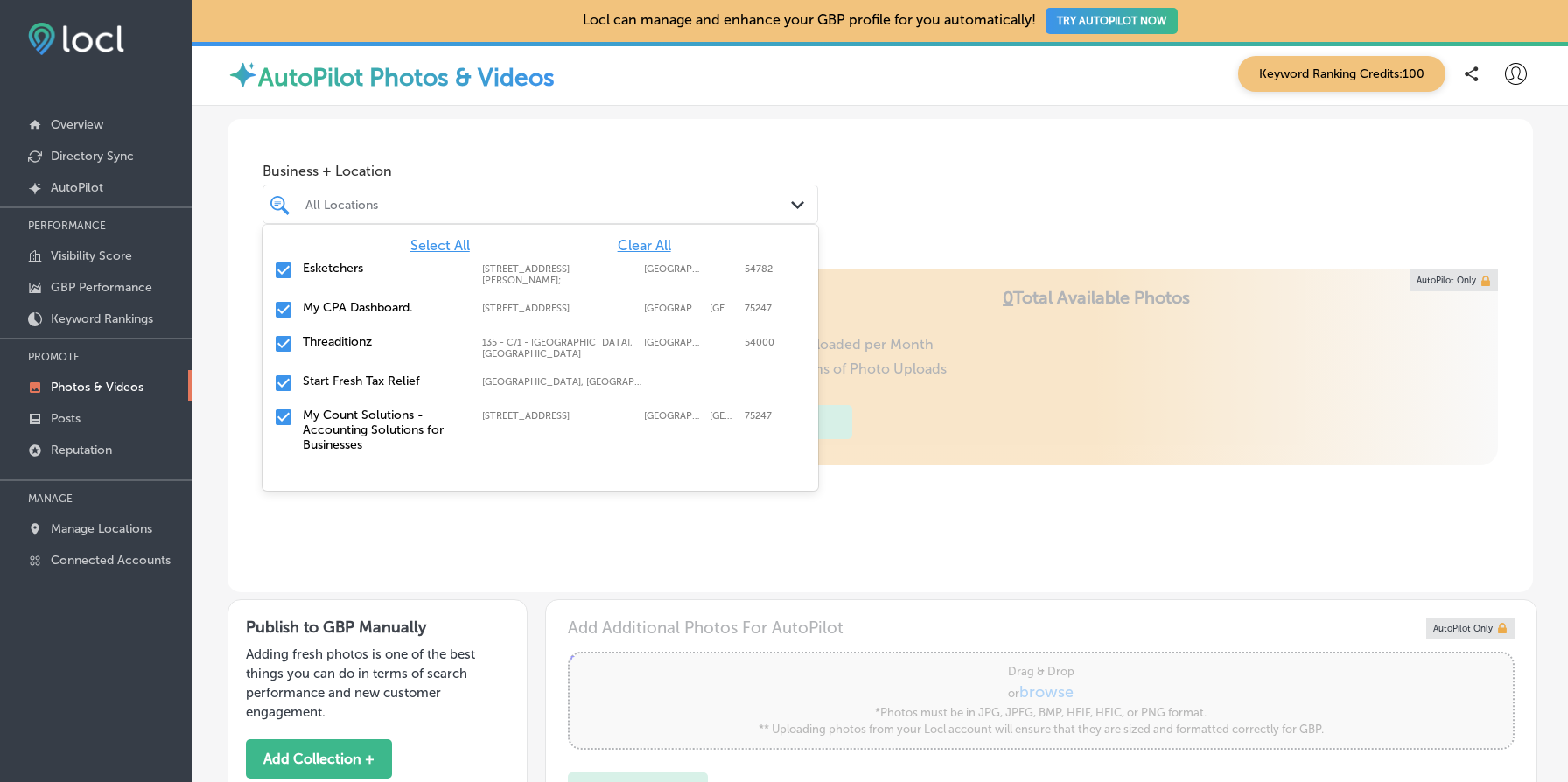
click at [658, 244] on span "Clear All" at bounding box center [645, 246] width 54 height 17
click at [329, 263] on label "Esketchers" at bounding box center [384, 269] width 162 height 15
click at [1061, 245] on div "Business + Location option 39, Block Q Phase 2 Johar Town, Lahore, Punjab 54782…" at bounding box center [880, 185] width 1306 height 133
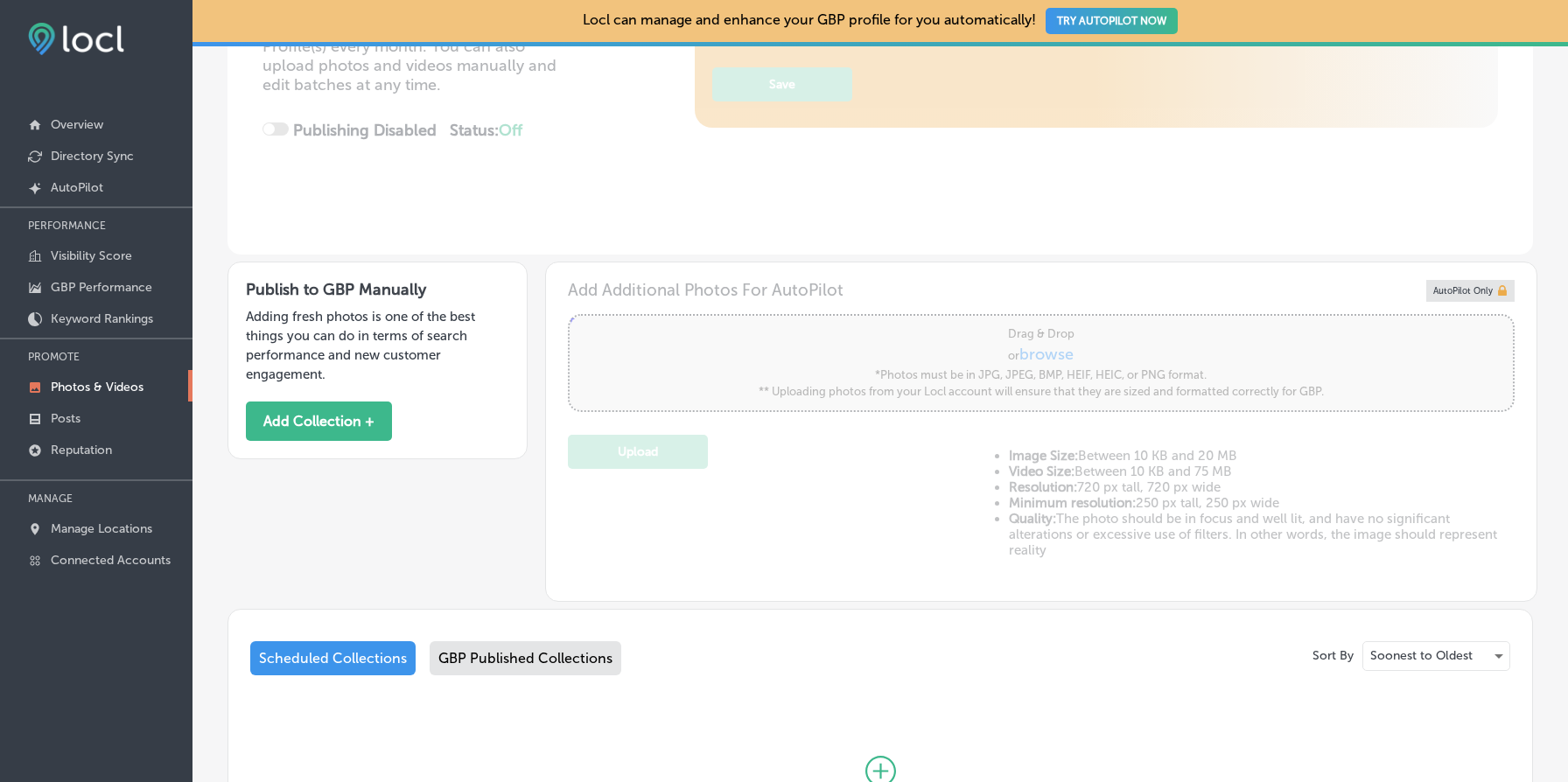
scroll to position [546, 0]
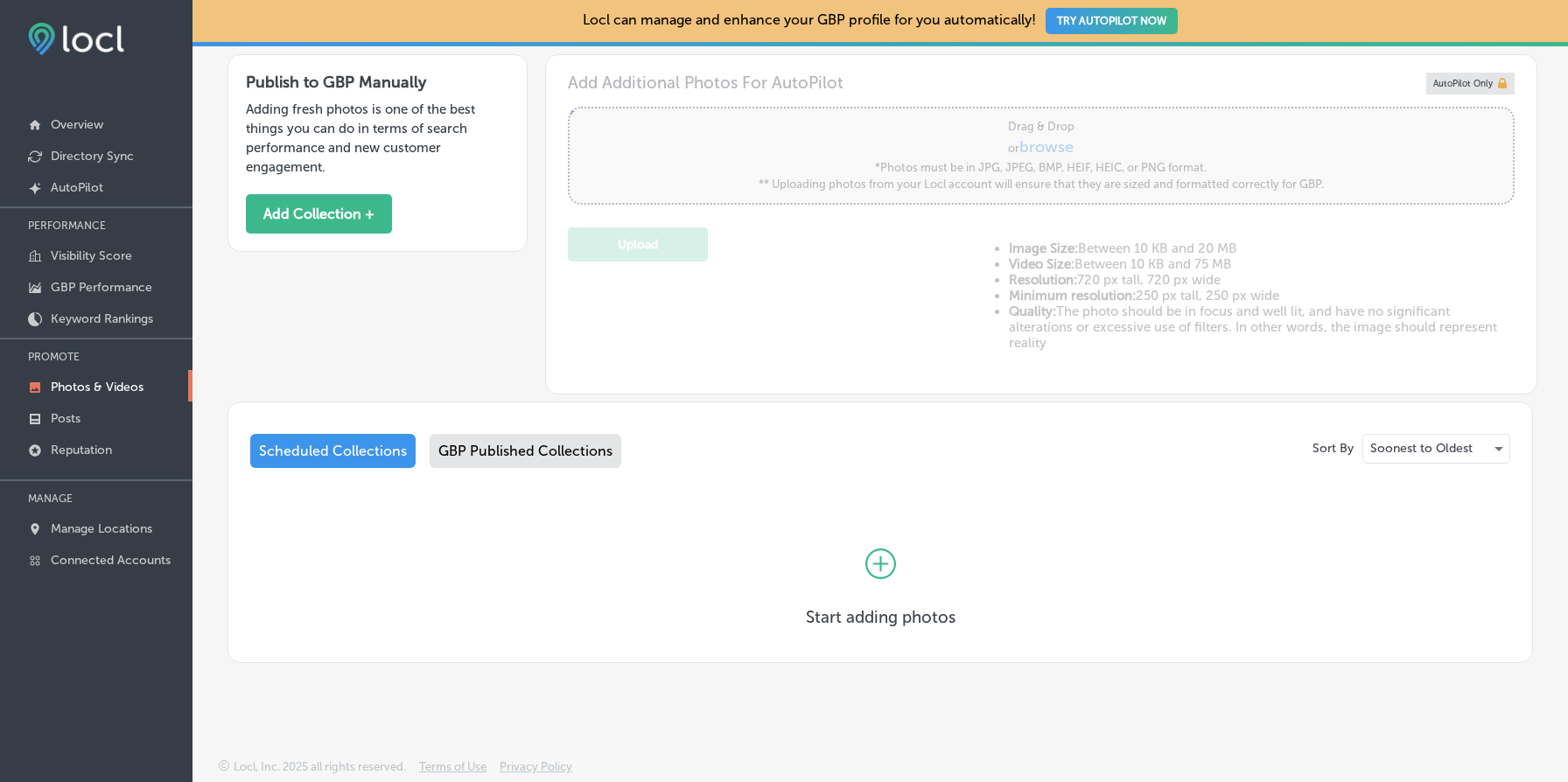
click at [544, 447] on div "GBP Published Collections" at bounding box center [525, 451] width 191 height 34
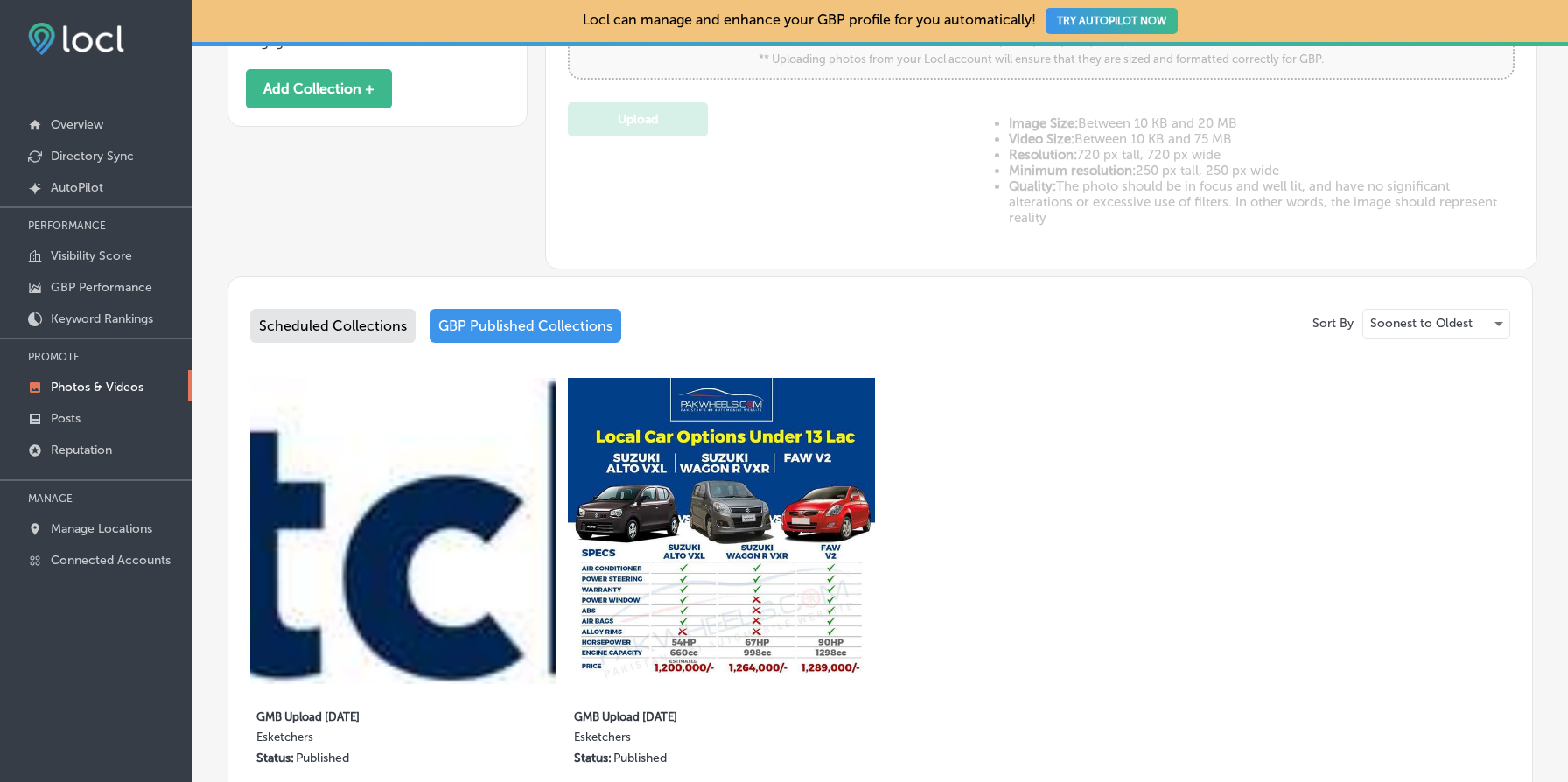
scroll to position [889, 0]
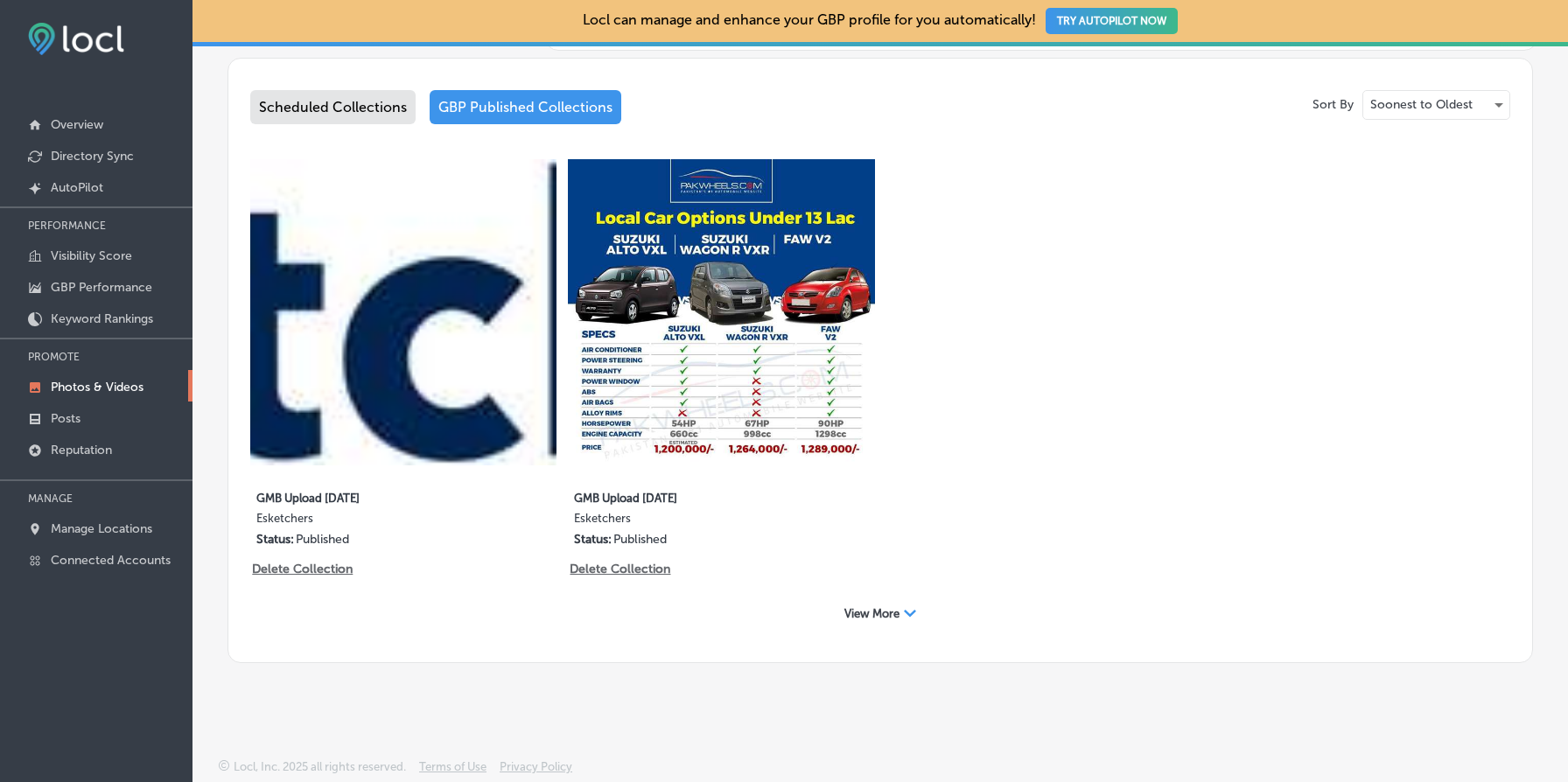
click at [895, 615] on span "View More" at bounding box center [872, 614] width 56 height 13
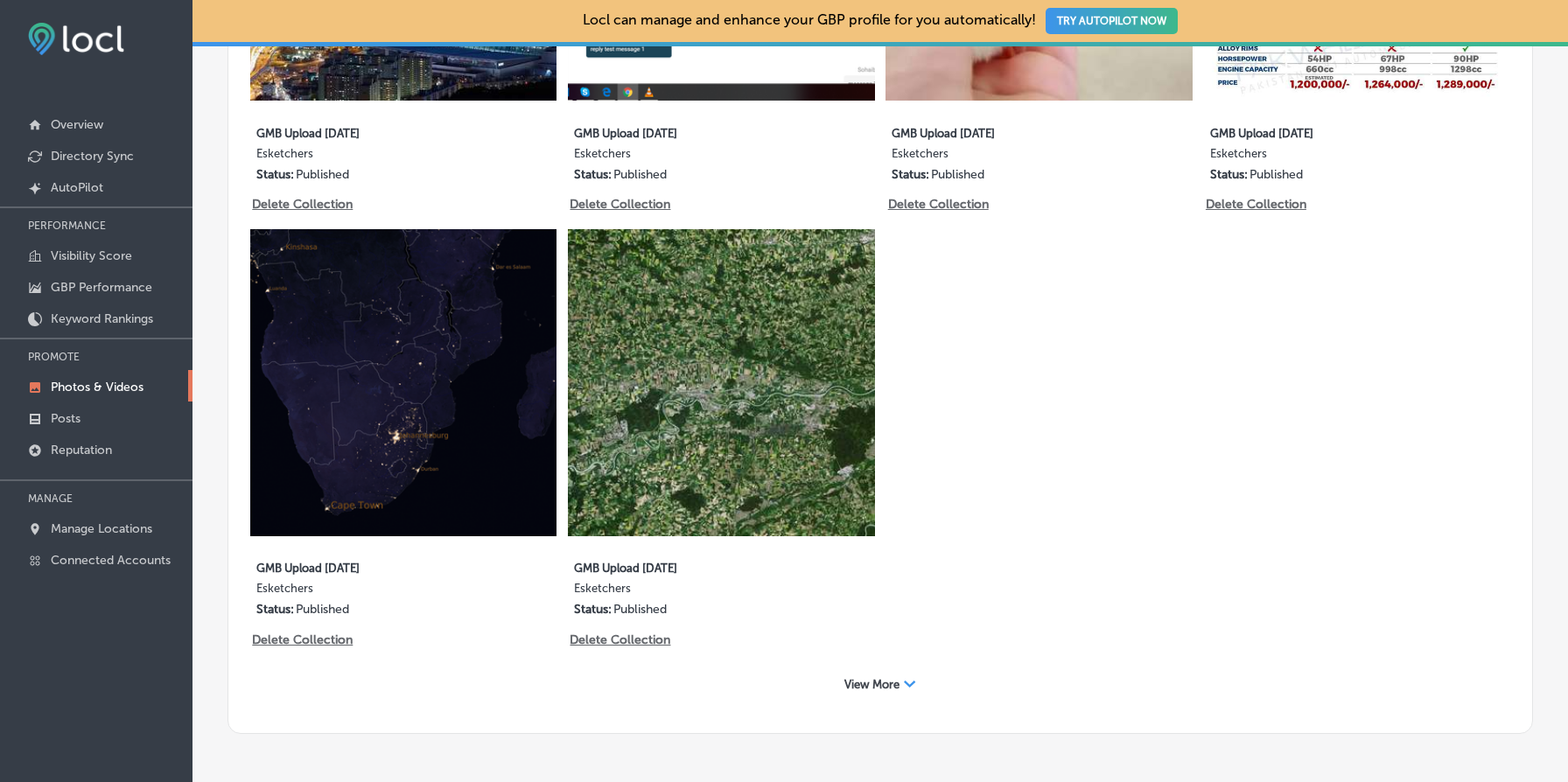
scroll to position [1761, 0]
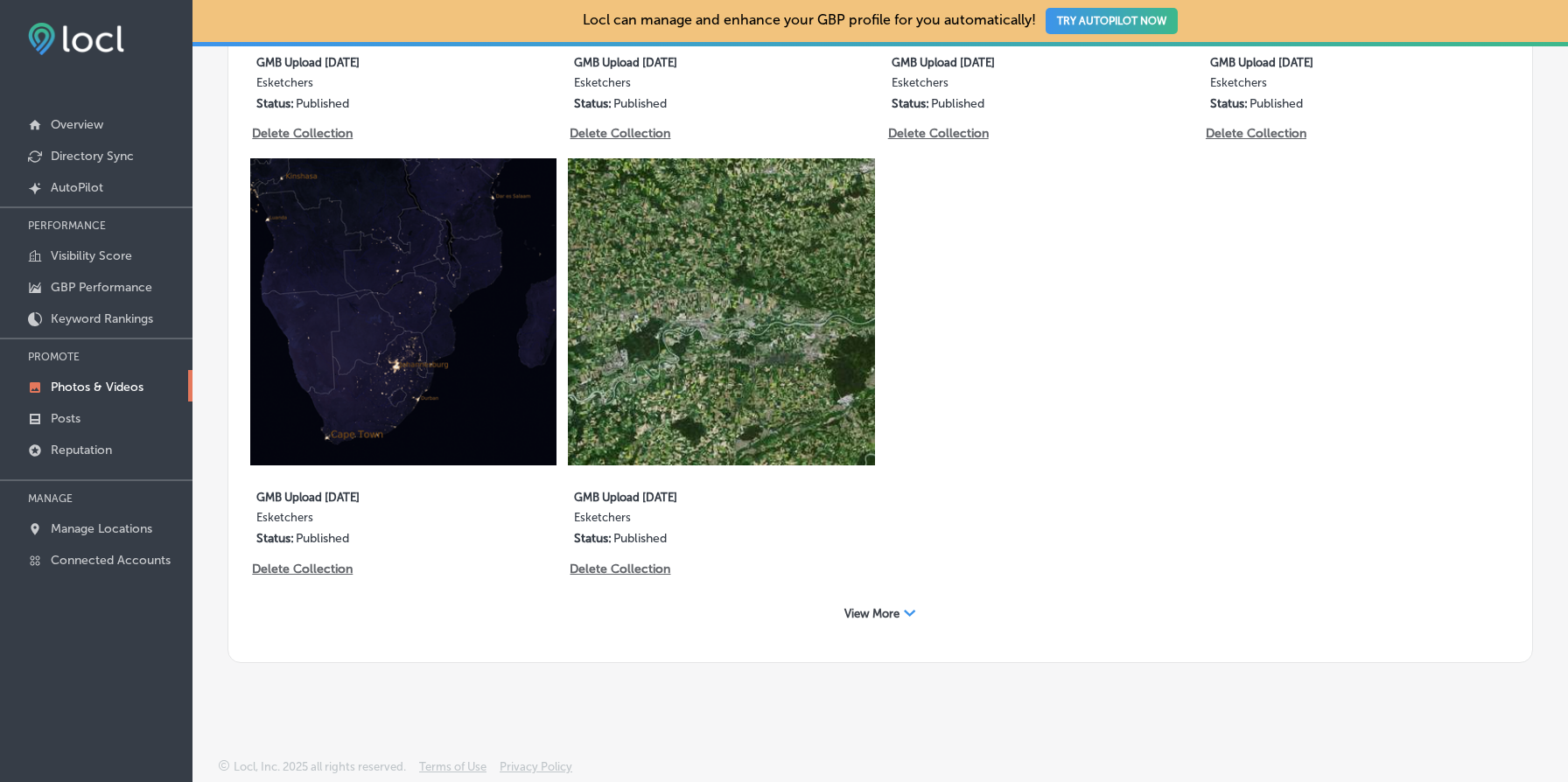
click at [905, 615] on icon "Path Created with Sketch." at bounding box center [909, 612] width 12 height 7
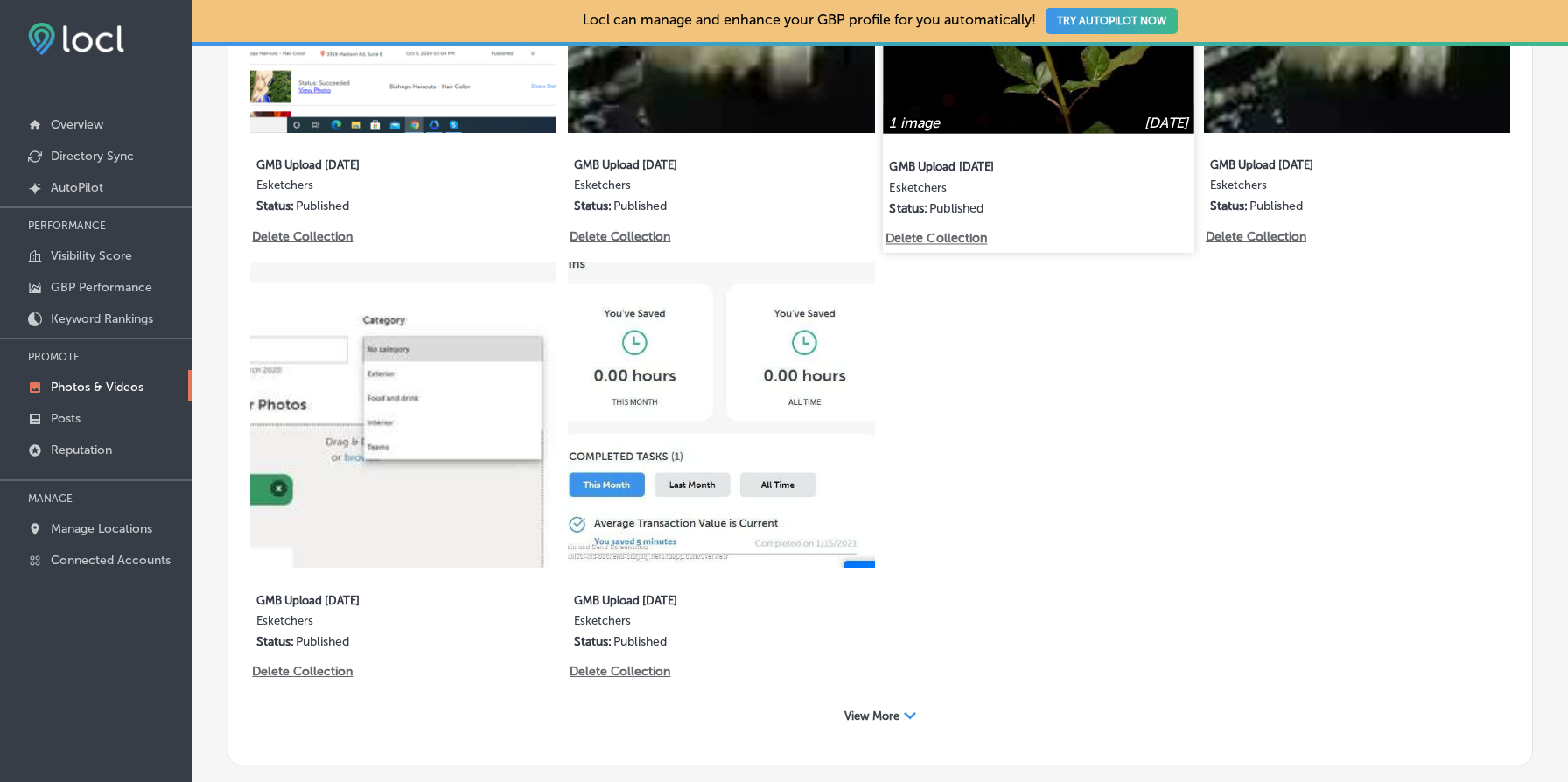
scroll to position [2631, 0]
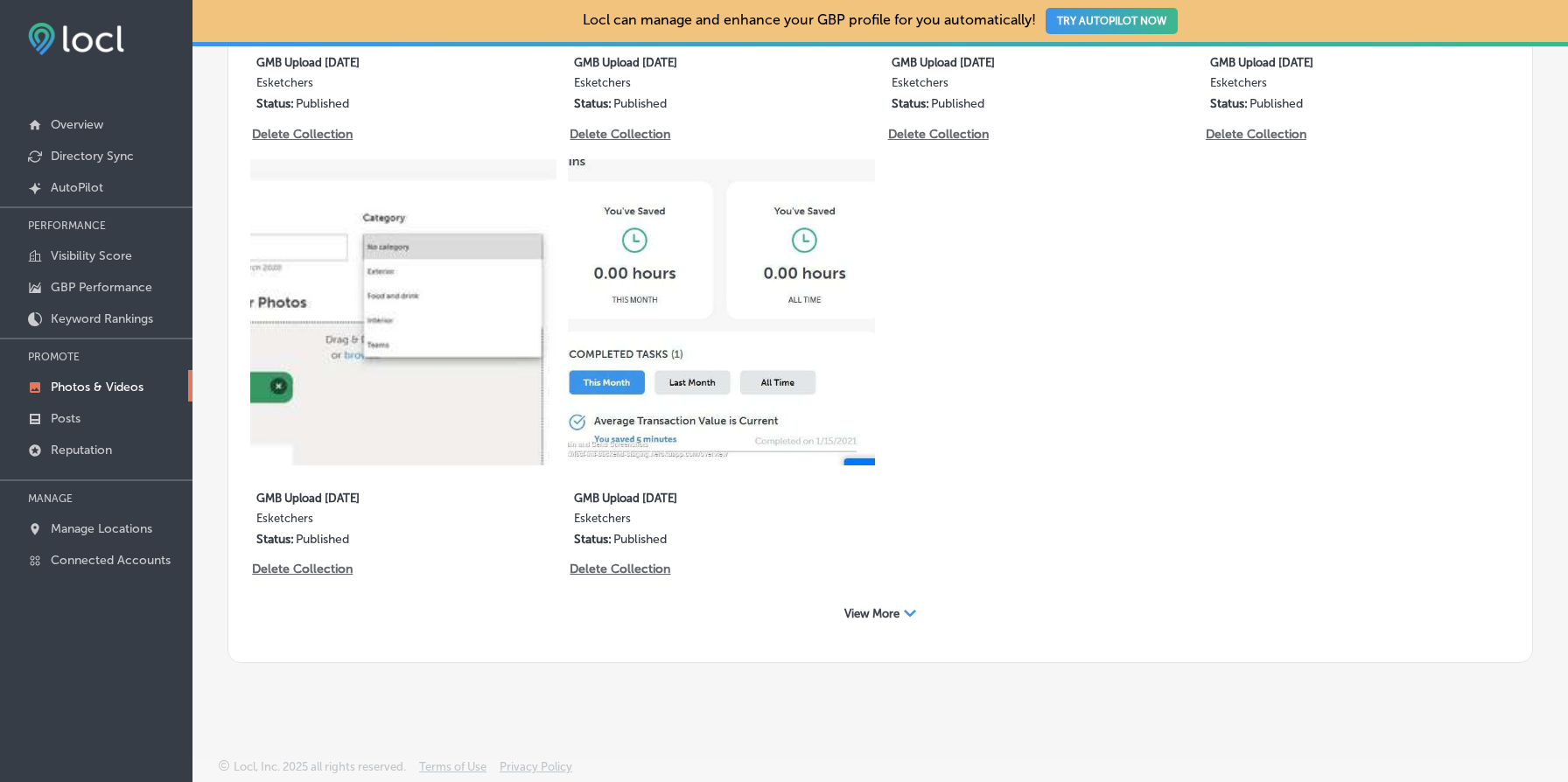
click at [887, 620] on div "View More Path Created with Sketch." at bounding box center [880, 613] width 94 height 27
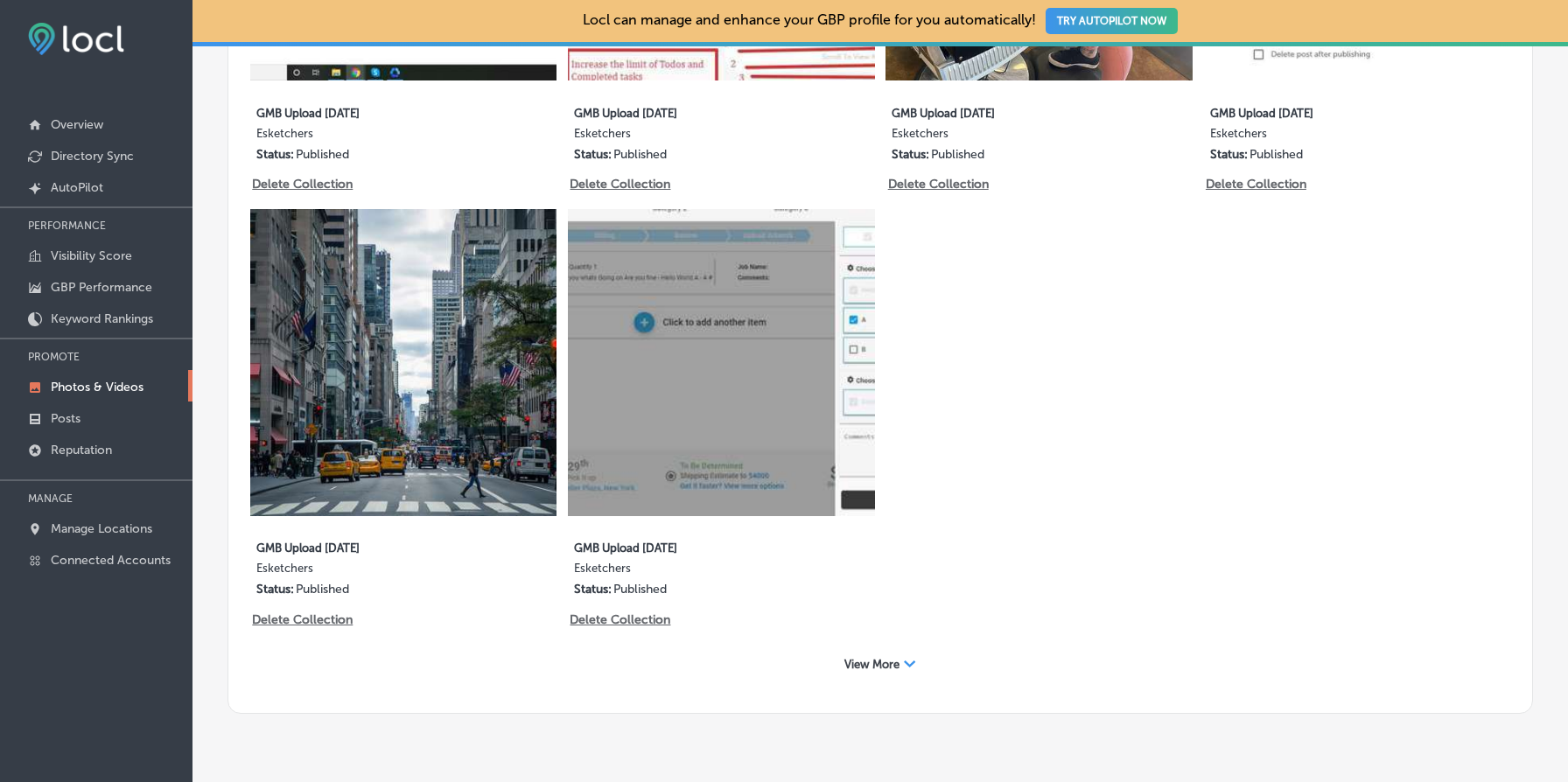
scroll to position [3455, 0]
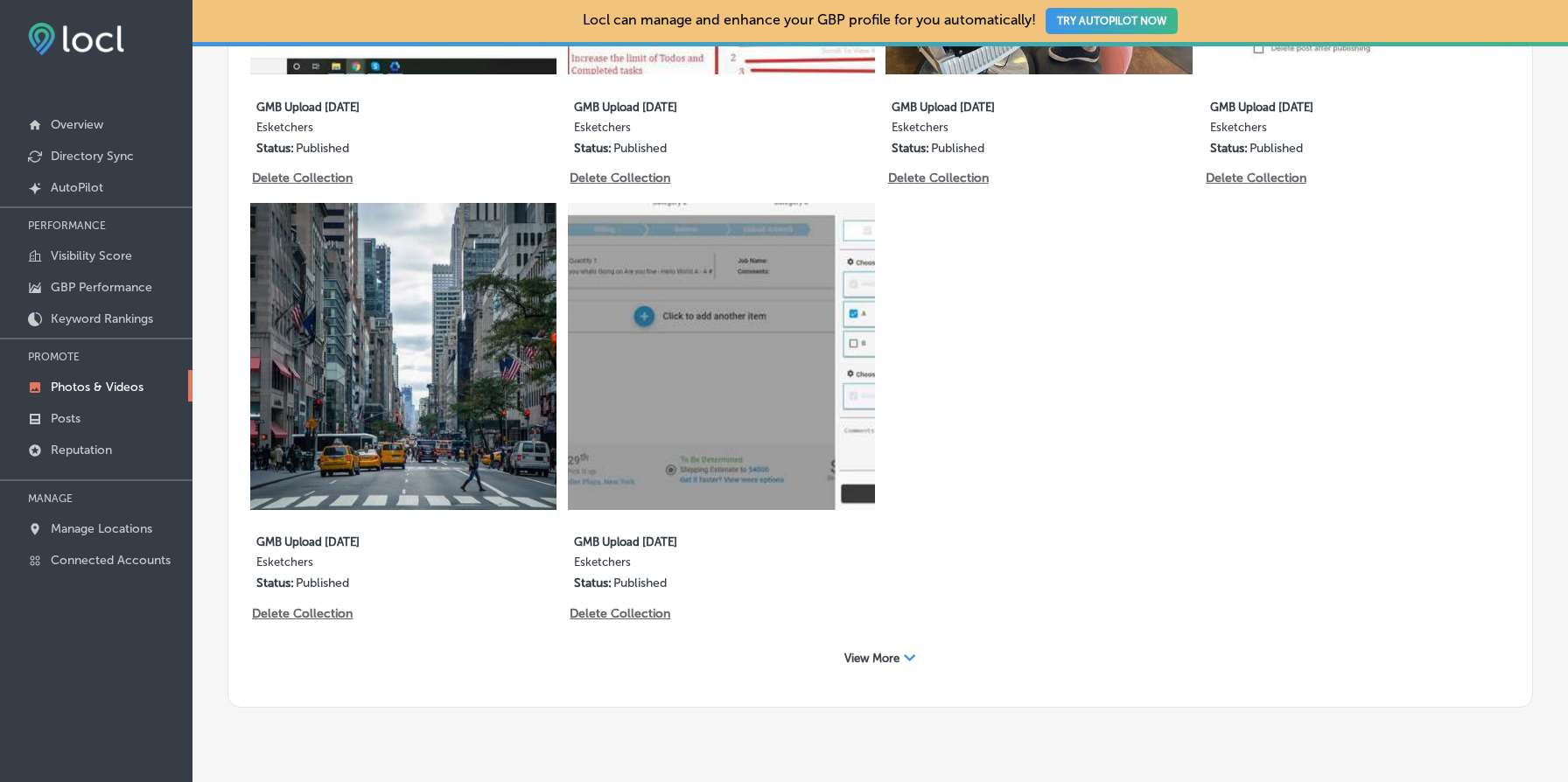
click at [890, 657] on span "View More" at bounding box center [872, 659] width 56 height 13
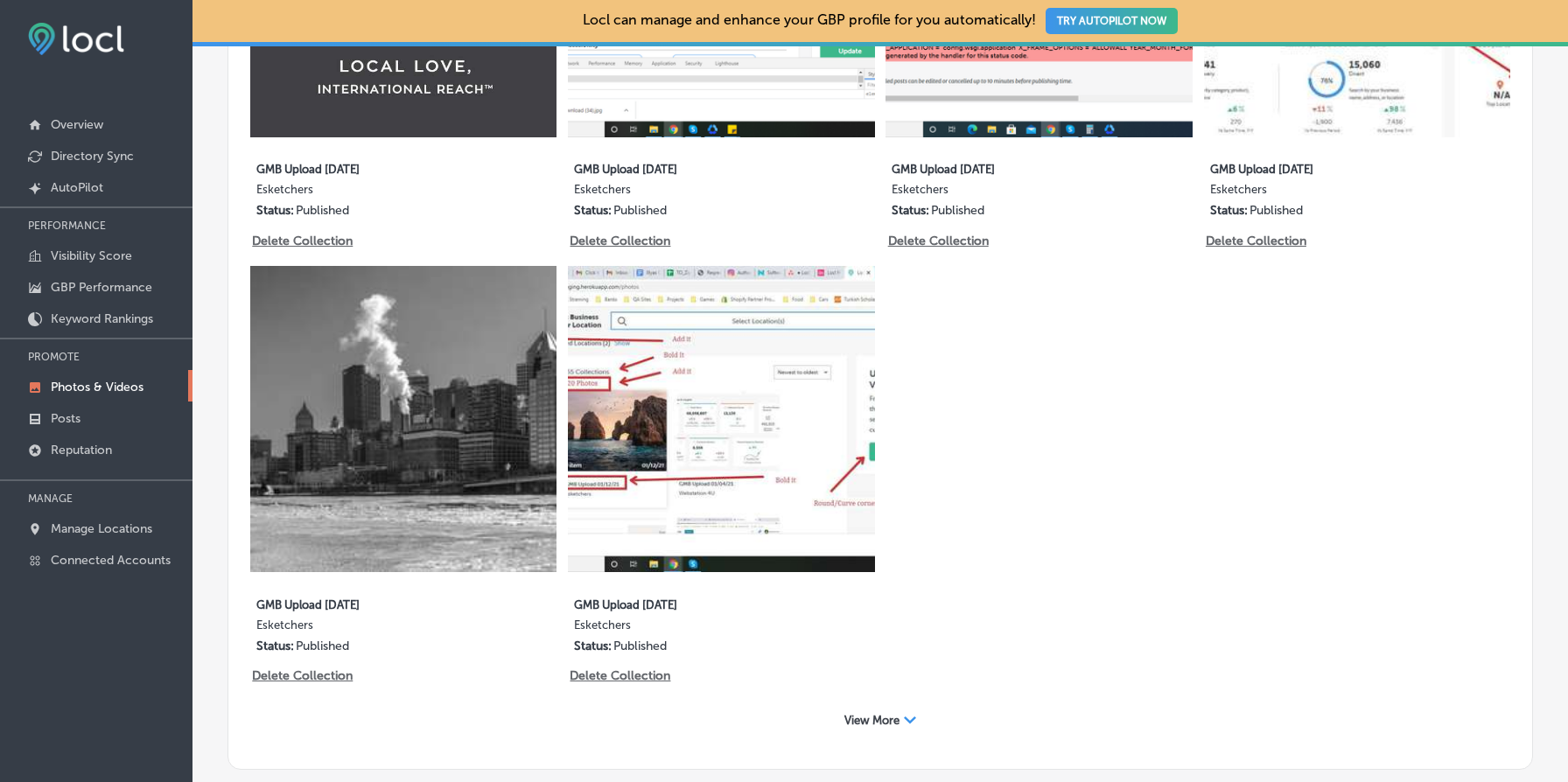
scroll to position [4371, 0]
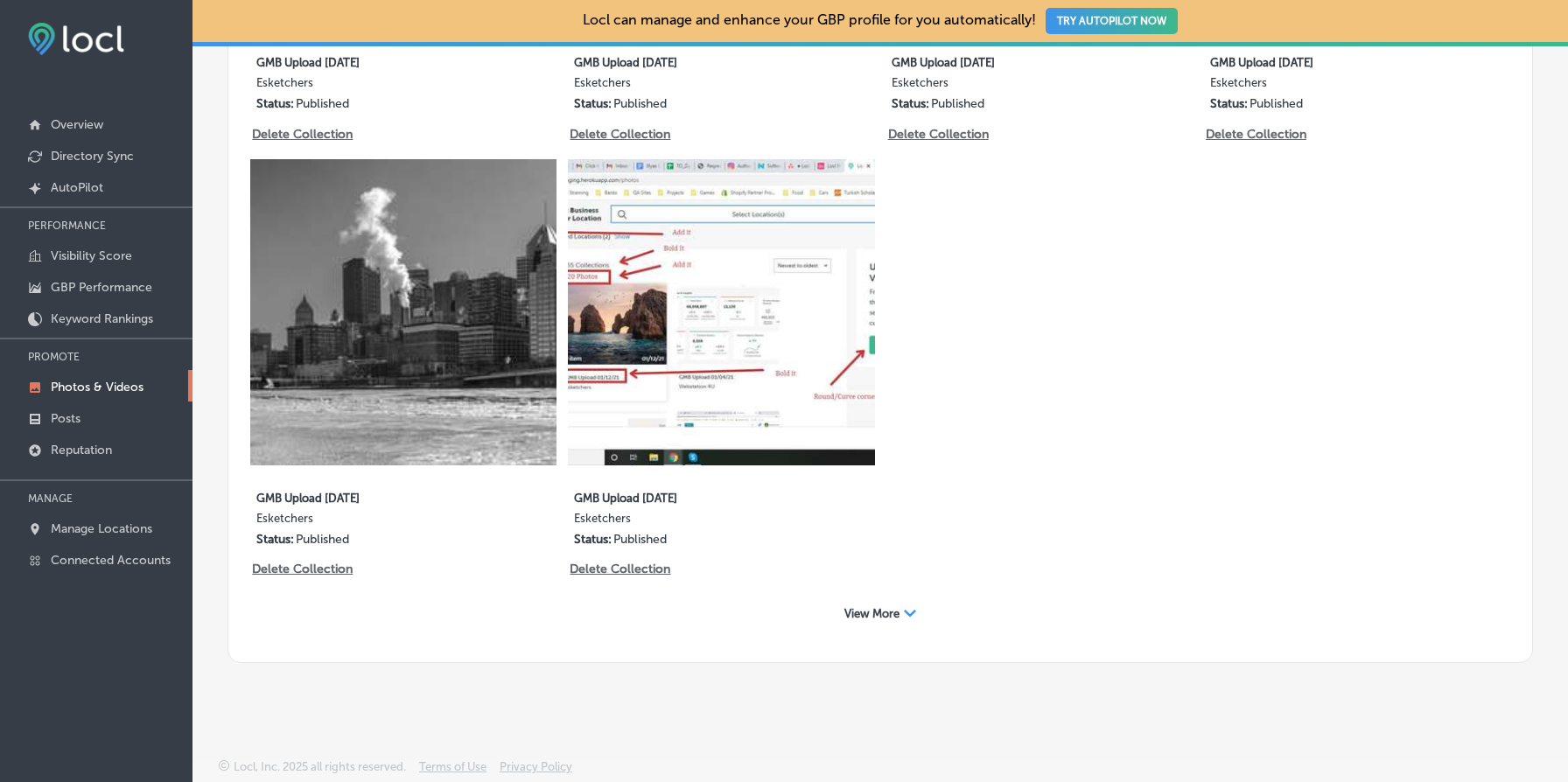
click at [882, 613] on span "View More" at bounding box center [872, 614] width 56 height 13
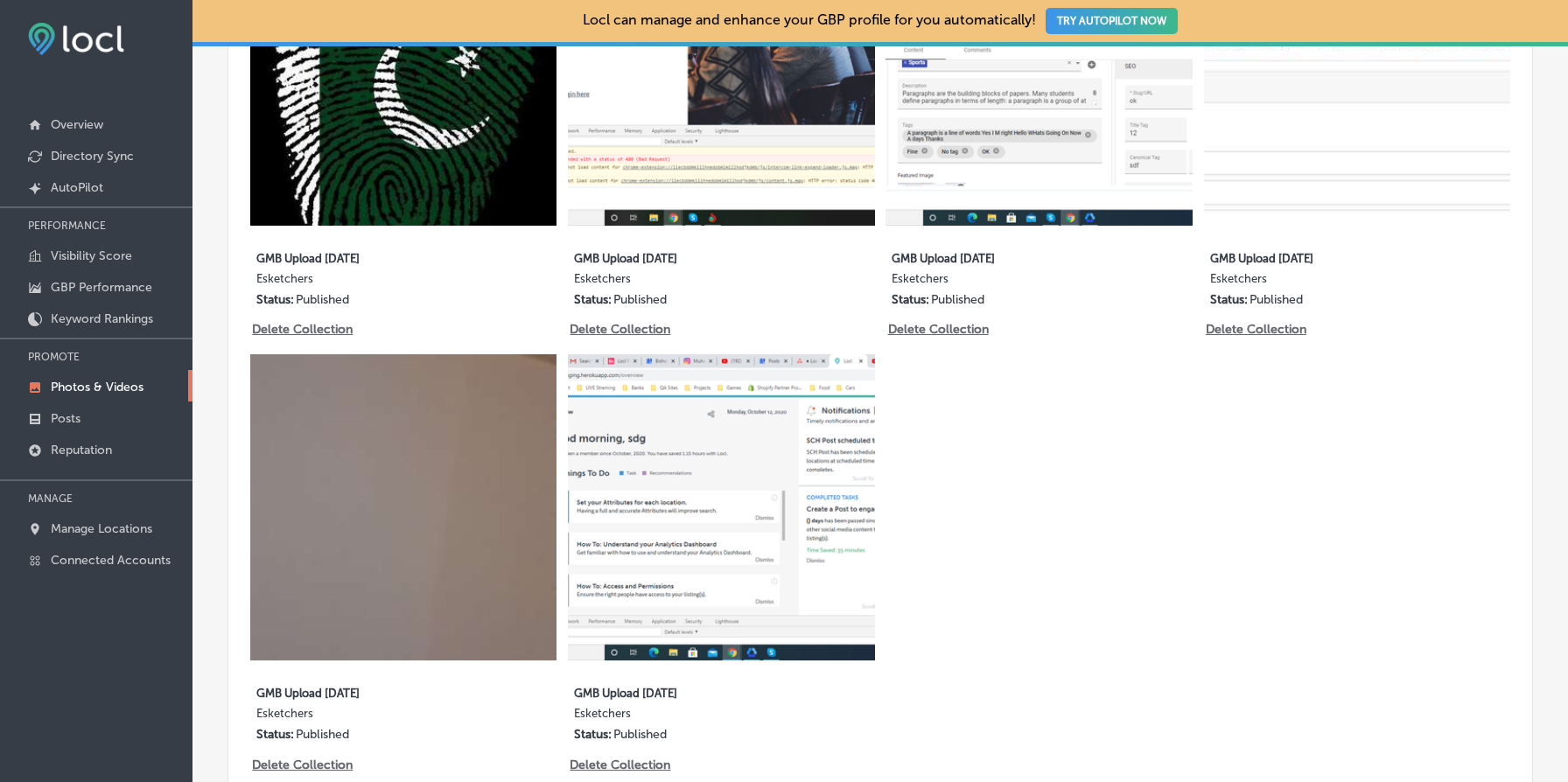
scroll to position [5048, 0]
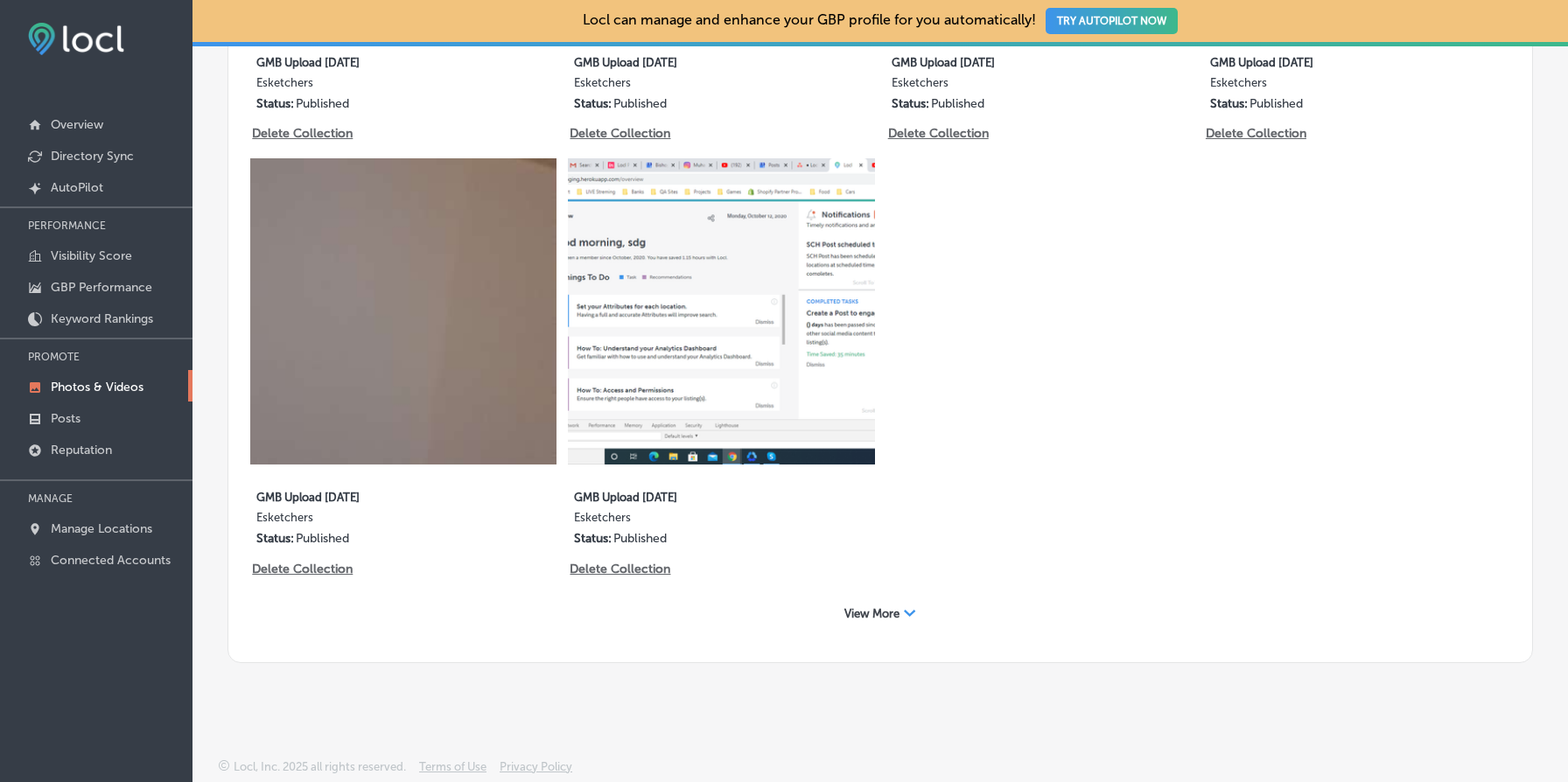
click at [882, 614] on span "View More" at bounding box center [872, 614] width 56 height 13
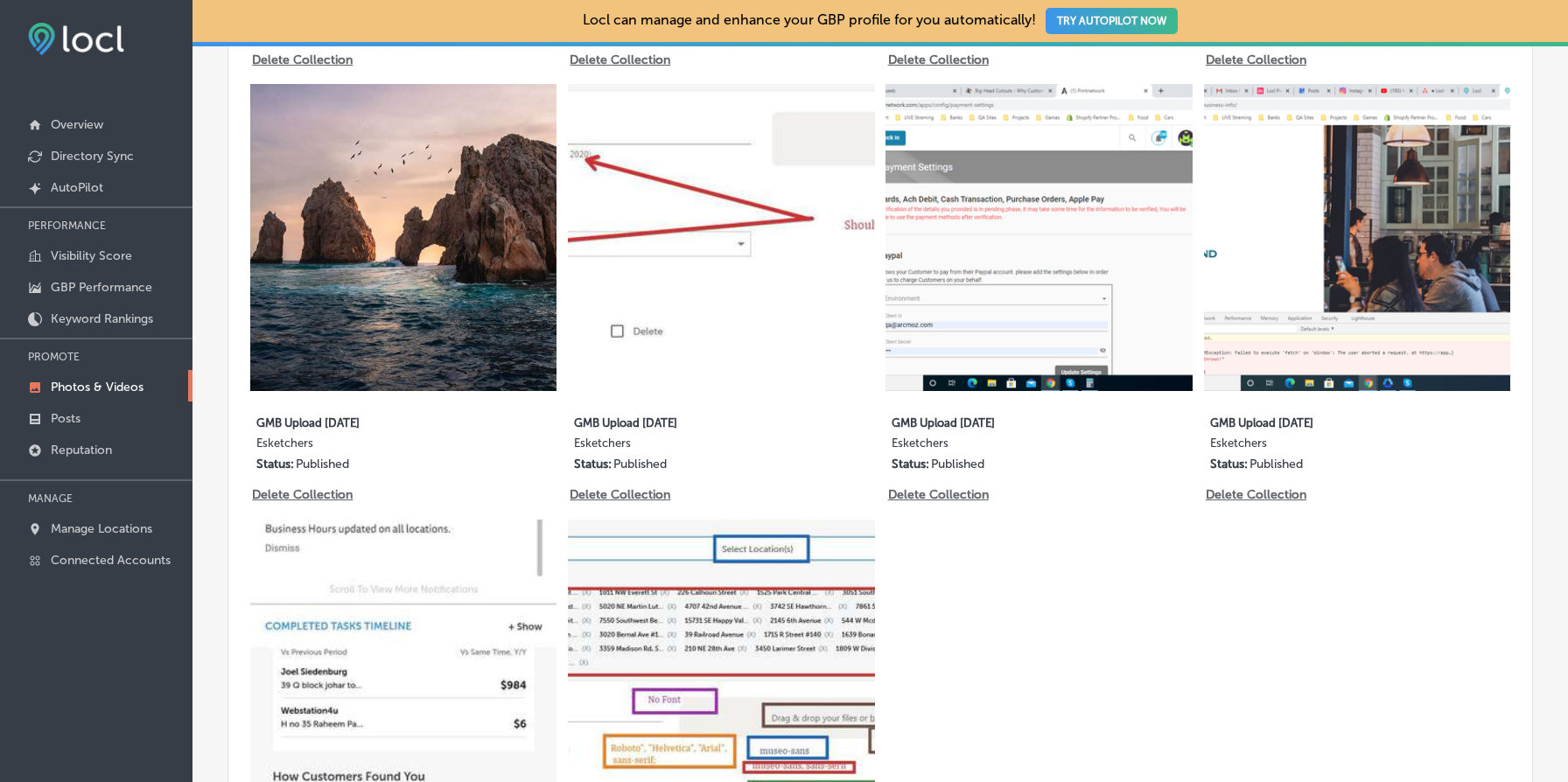
scroll to position [6111, 0]
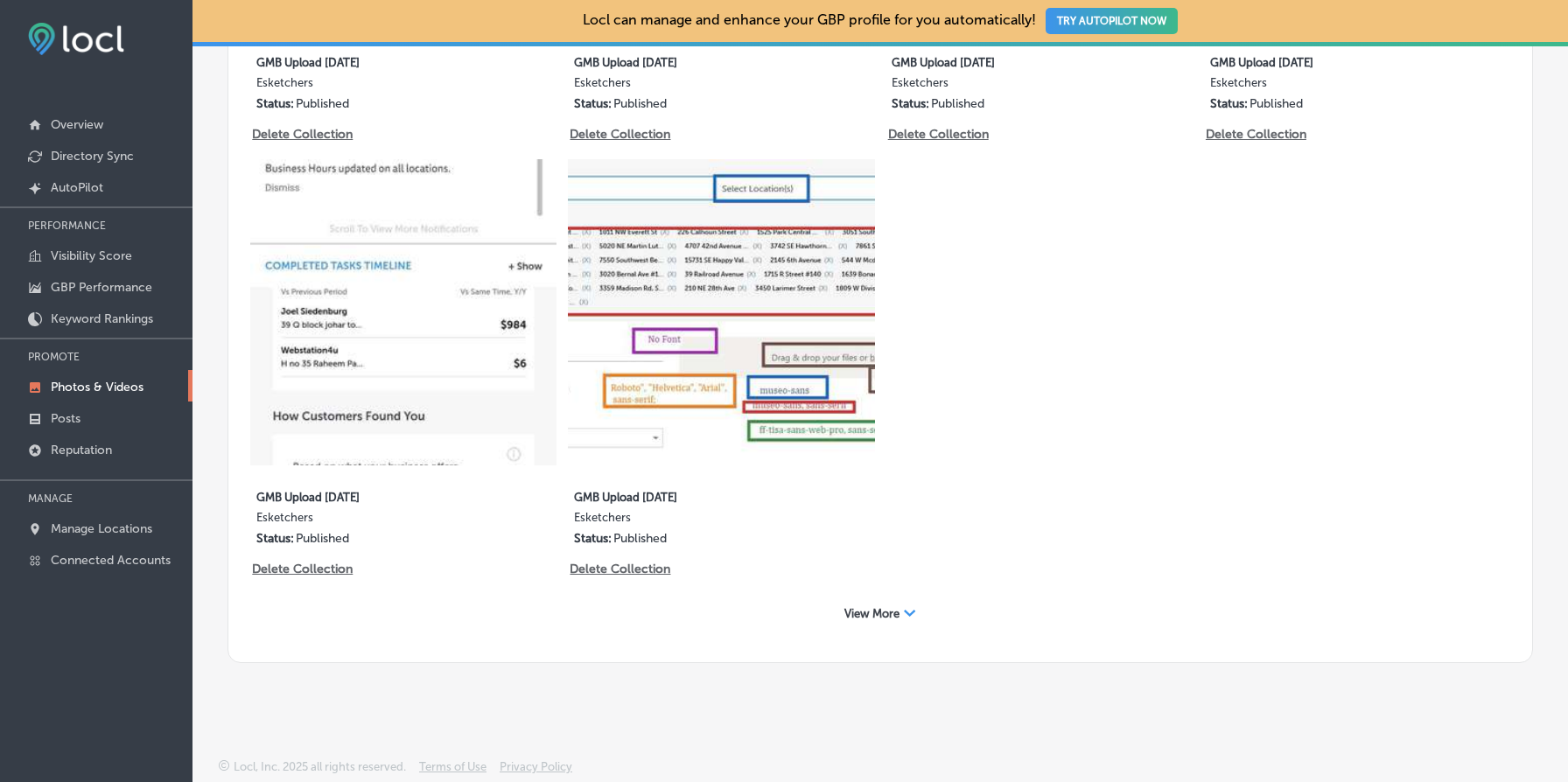
click at [887, 615] on span "View More" at bounding box center [872, 614] width 56 height 13
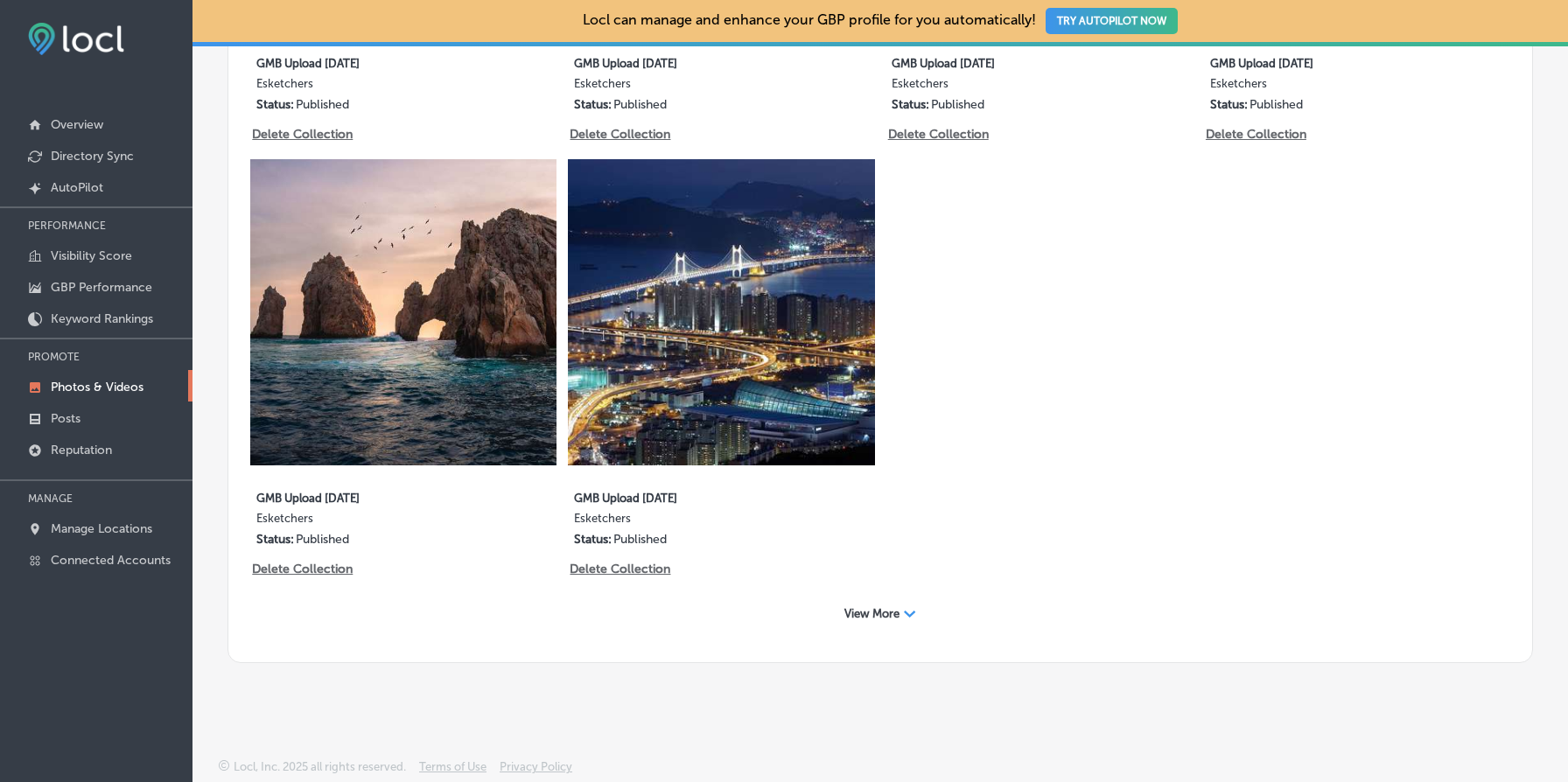
click at [887, 615] on span "View More" at bounding box center [872, 614] width 56 height 13
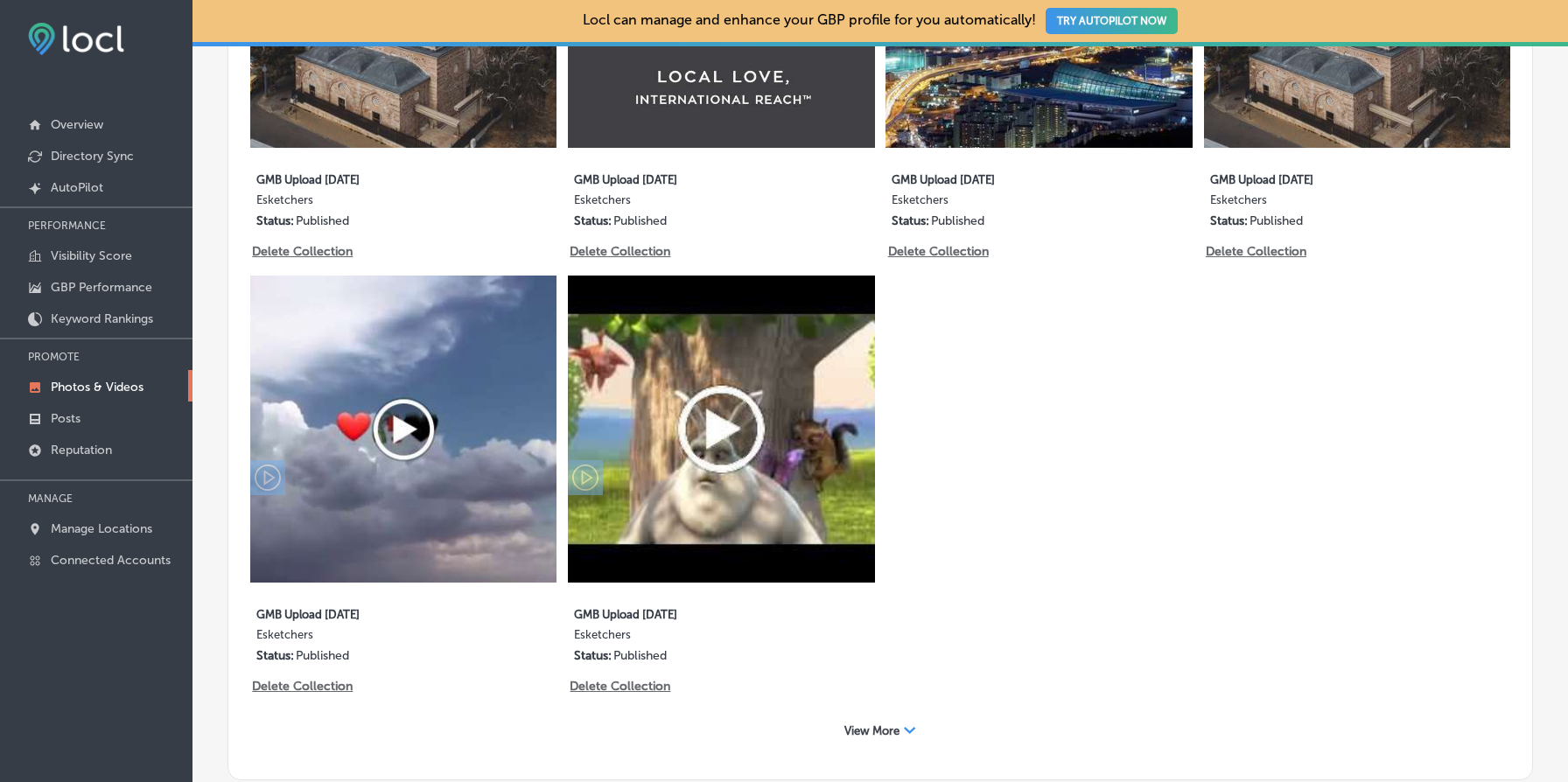
scroll to position [7851, 0]
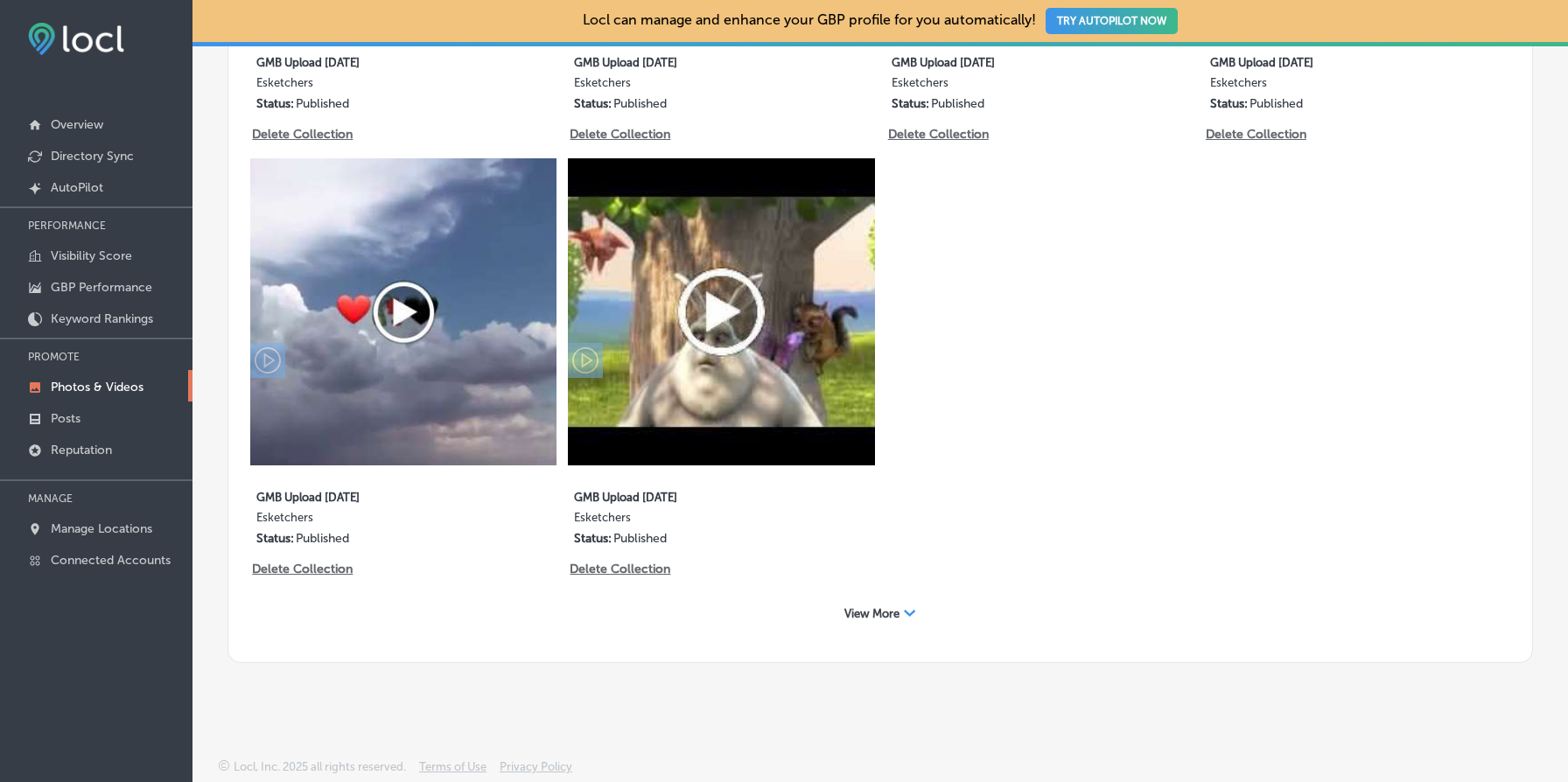
click at [887, 615] on span "View More" at bounding box center [872, 614] width 56 height 13
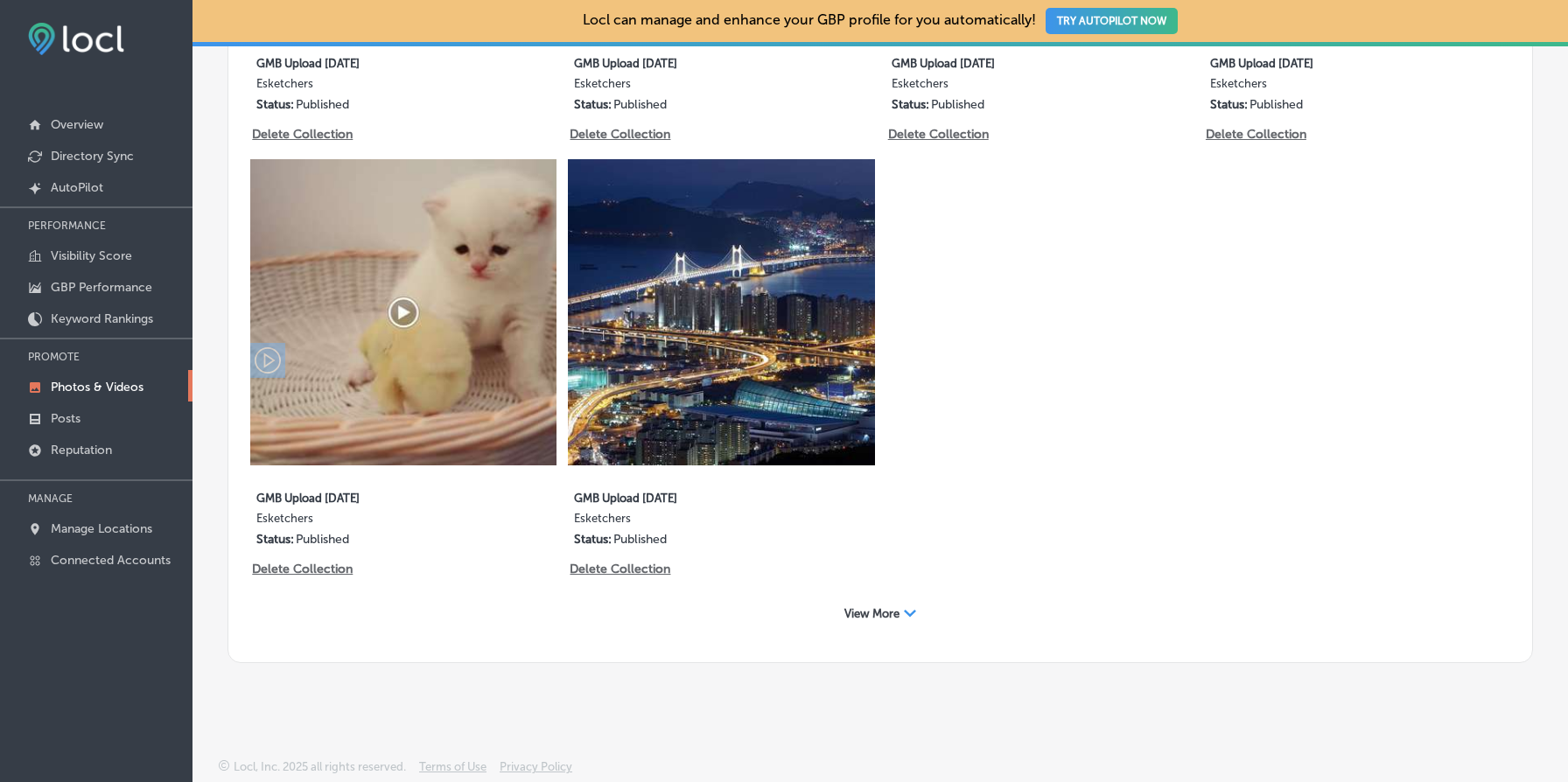
click at [887, 615] on span "View More" at bounding box center [872, 614] width 56 height 13
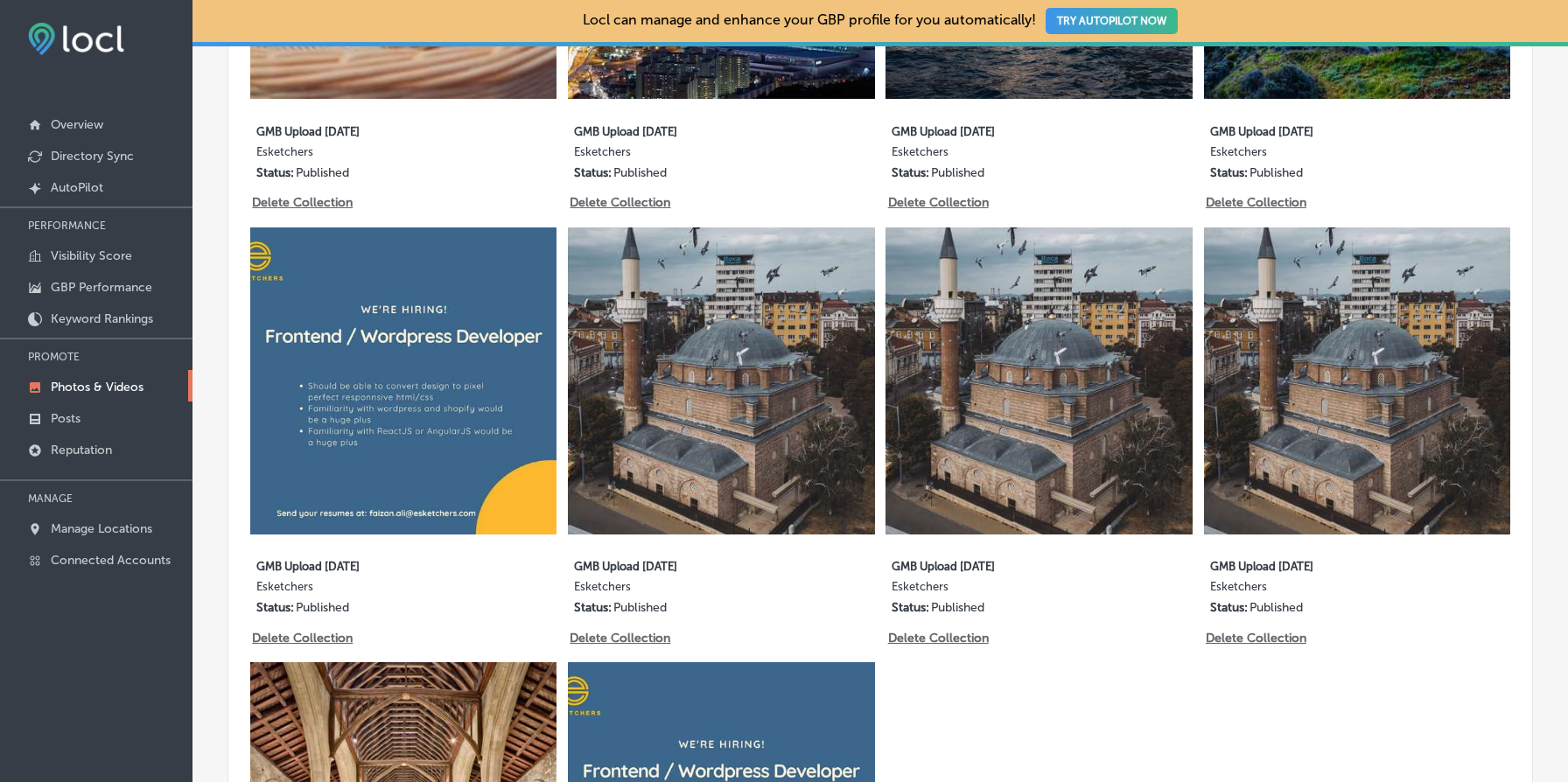
scroll to position [9591, 0]
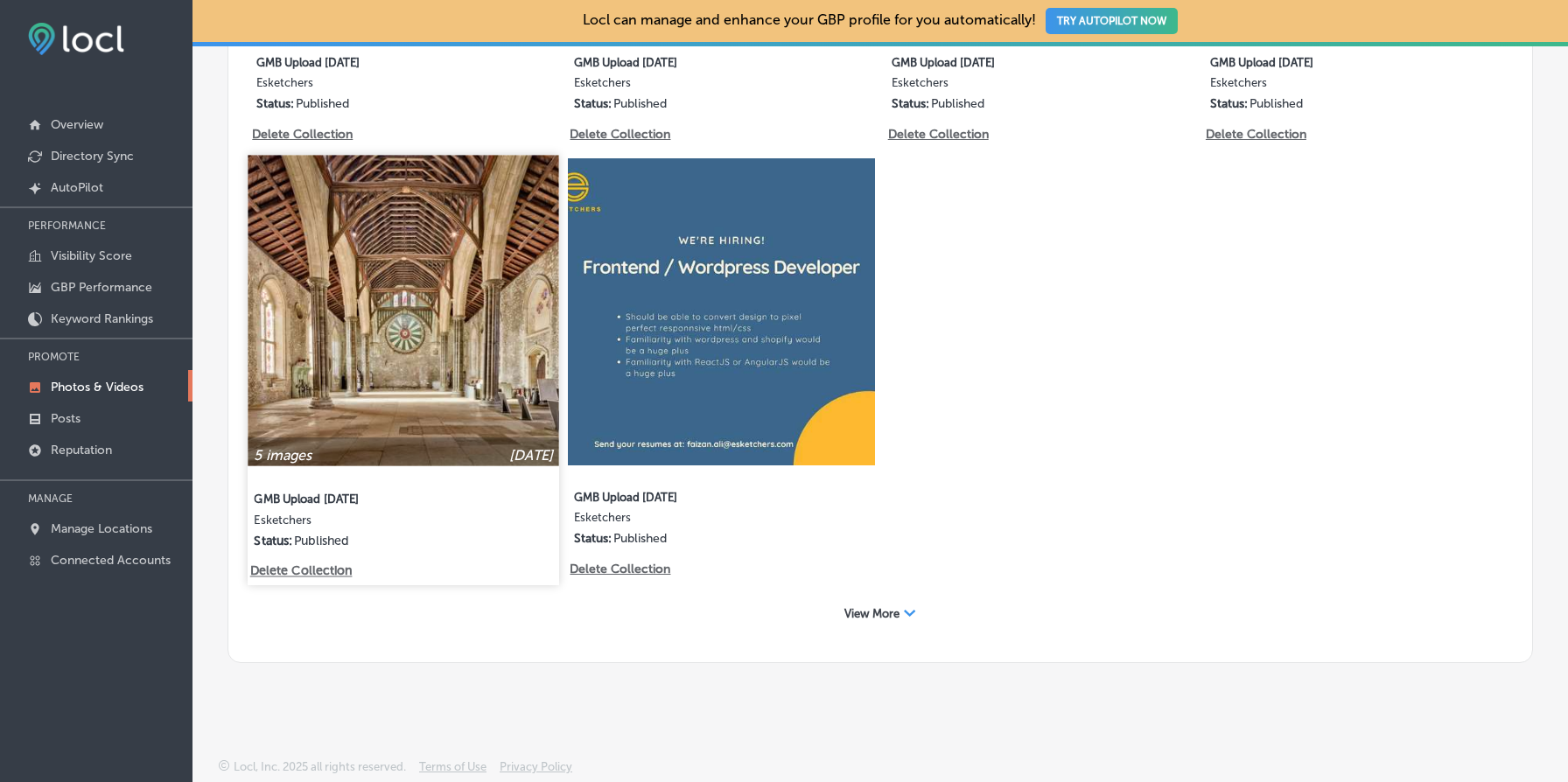
click at [301, 570] on p "Delete Collection" at bounding box center [301, 572] width 100 height 15
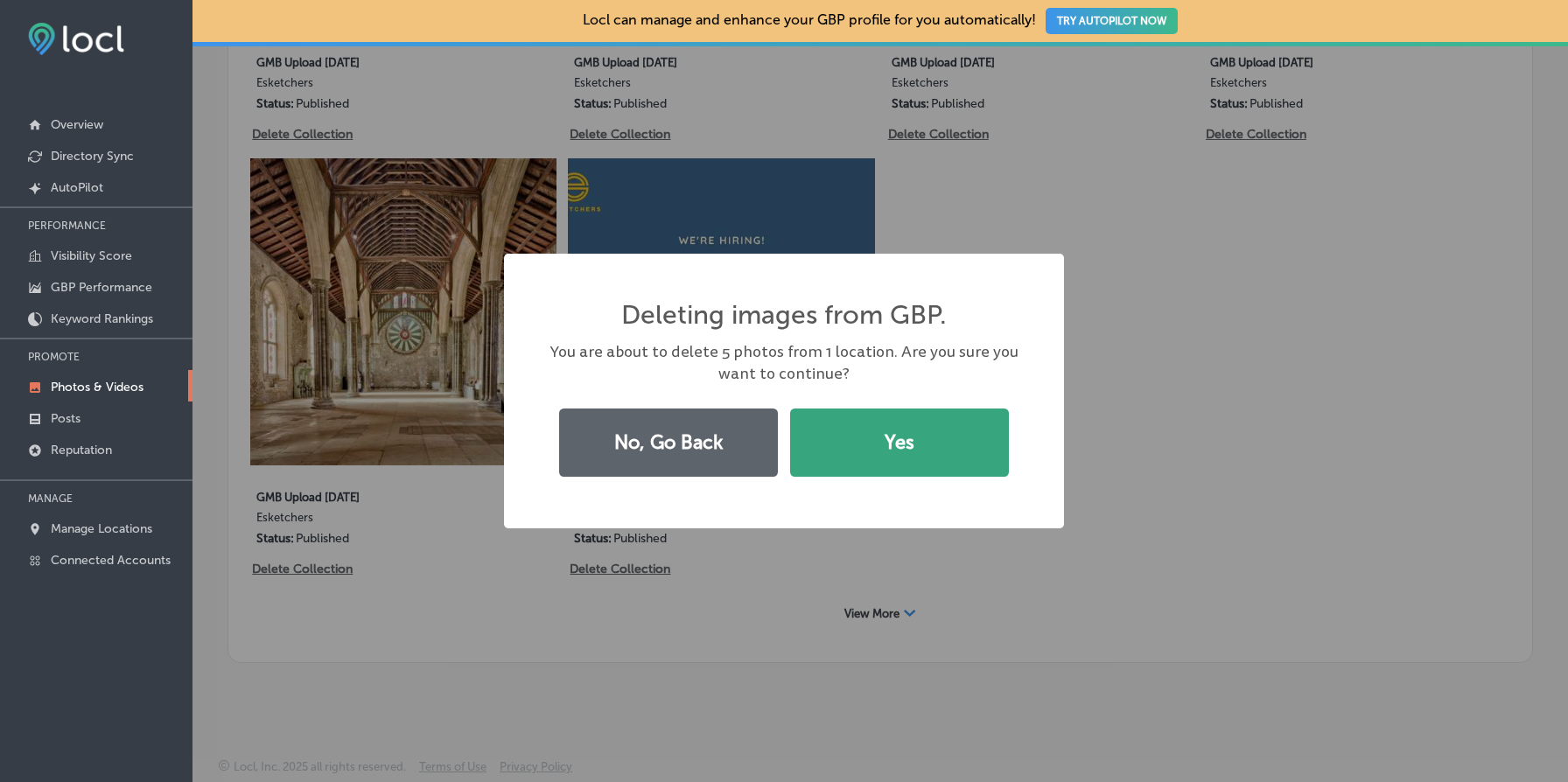
click at [914, 436] on button "Yes" at bounding box center [900, 443] width 219 height 68
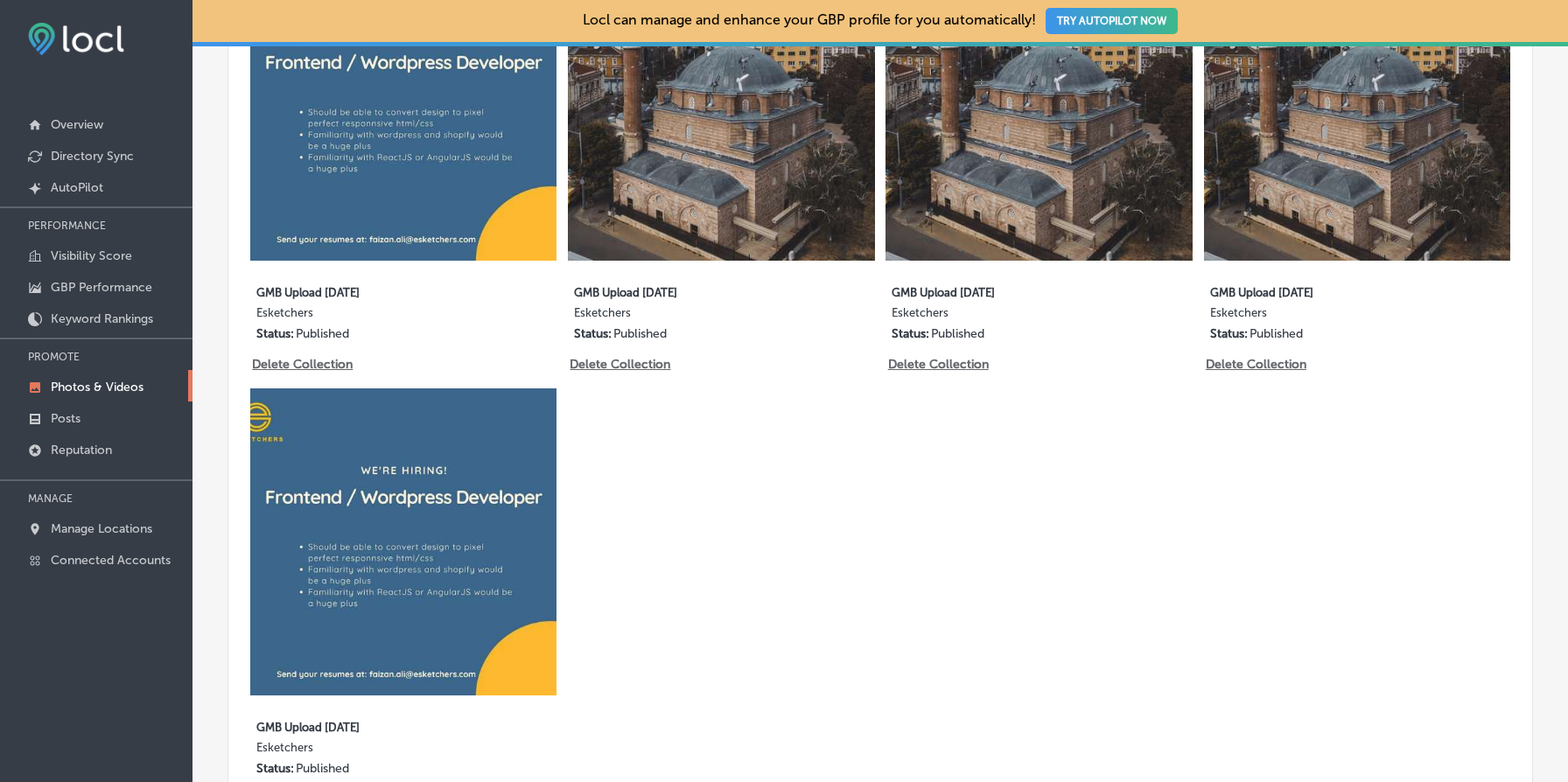
scroll to position [9219, 0]
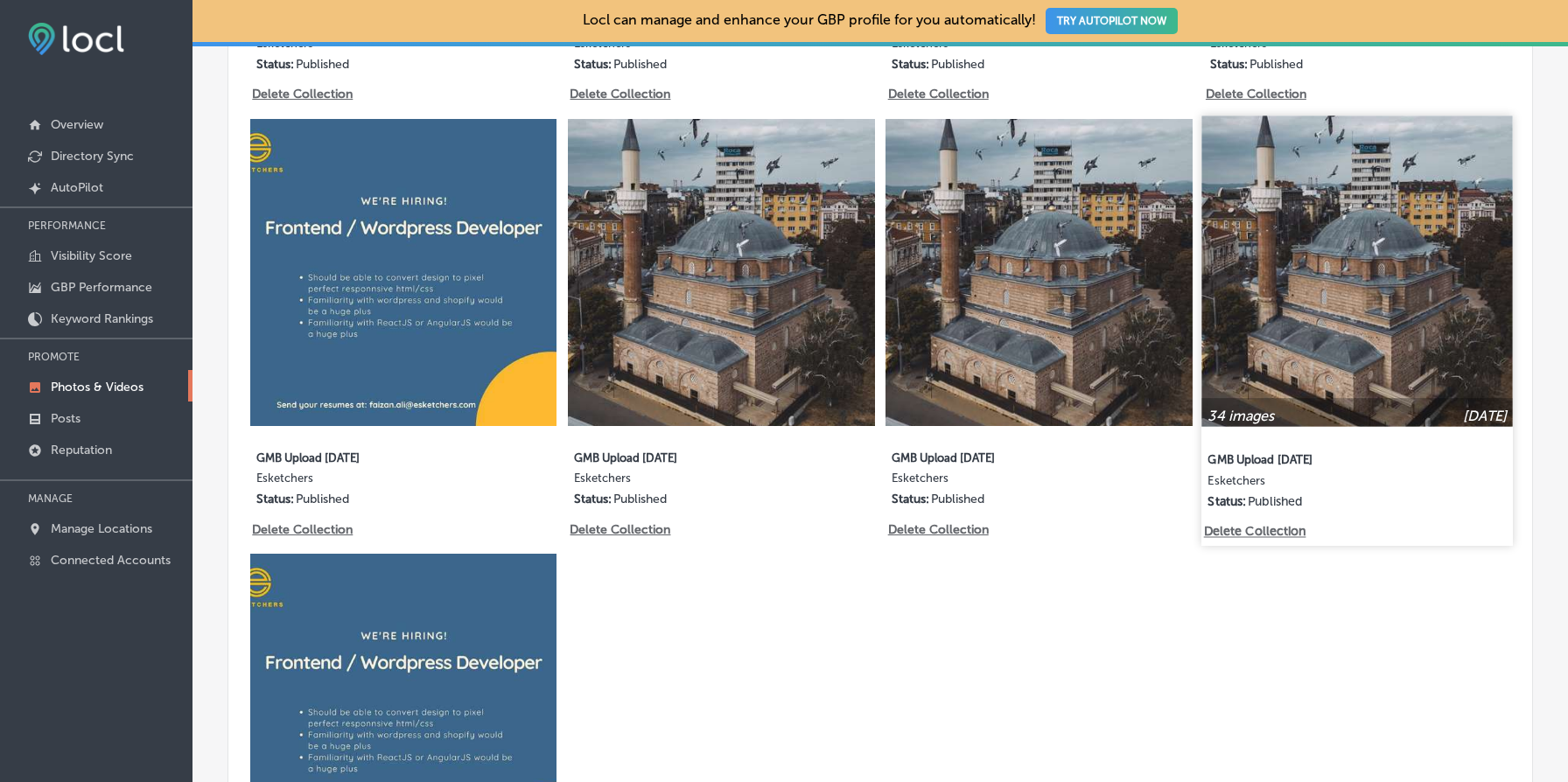
click at [1339, 350] on img at bounding box center [1357, 272] width 312 height 312
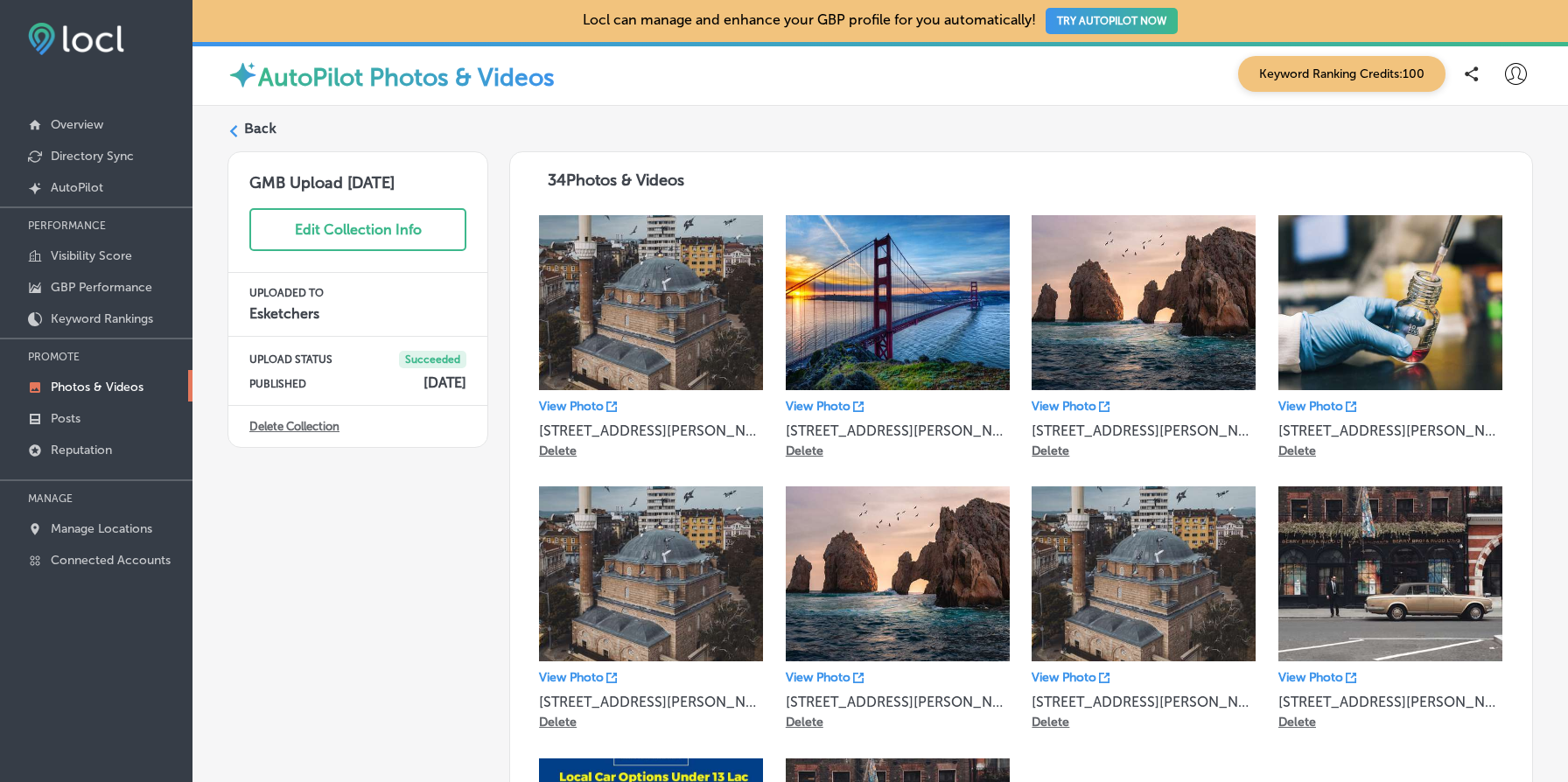
click at [299, 430] on link "Delete Collection" at bounding box center [295, 427] width 90 height 13
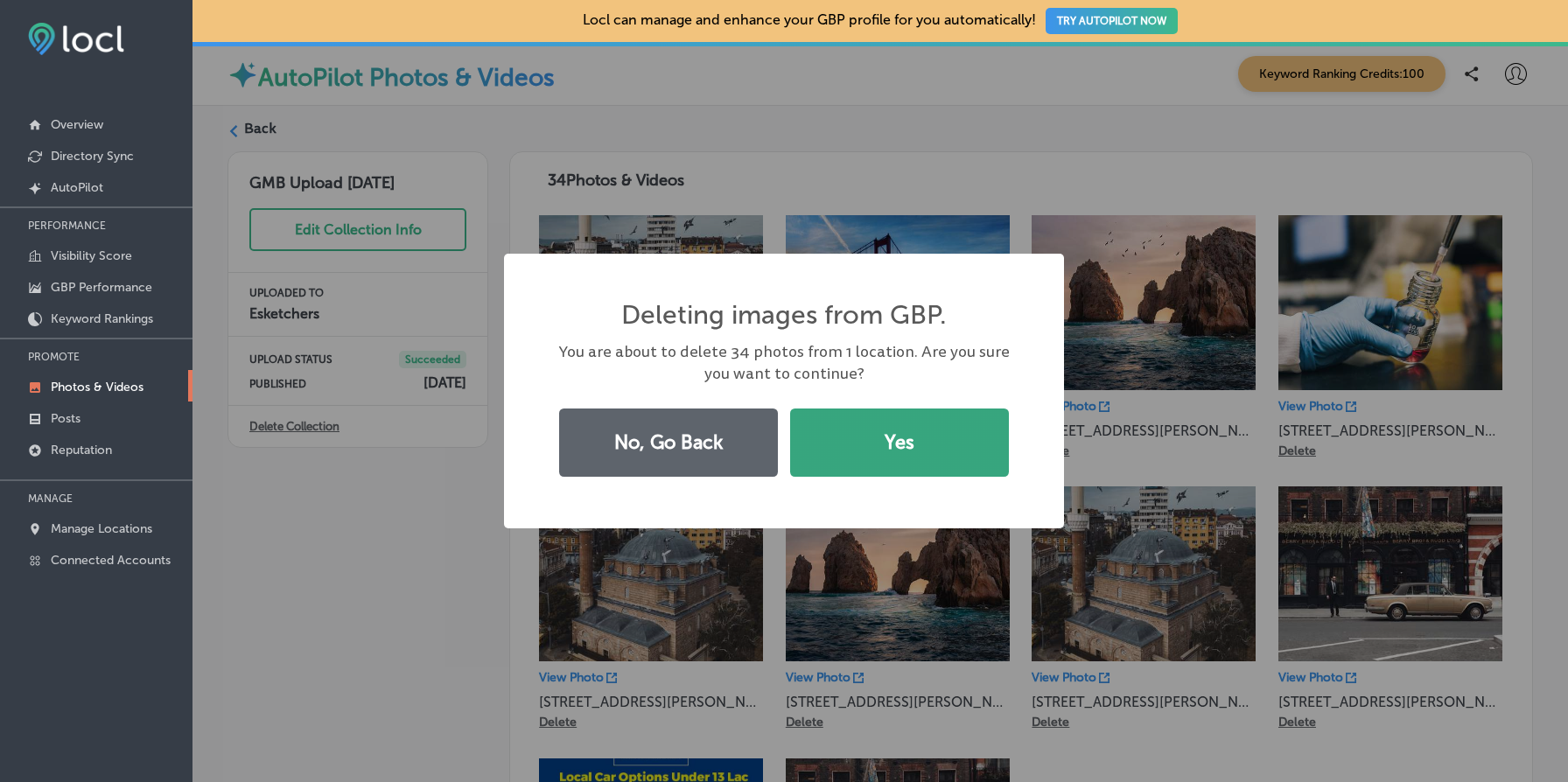
click at [941, 460] on button "Yes" at bounding box center [900, 443] width 219 height 68
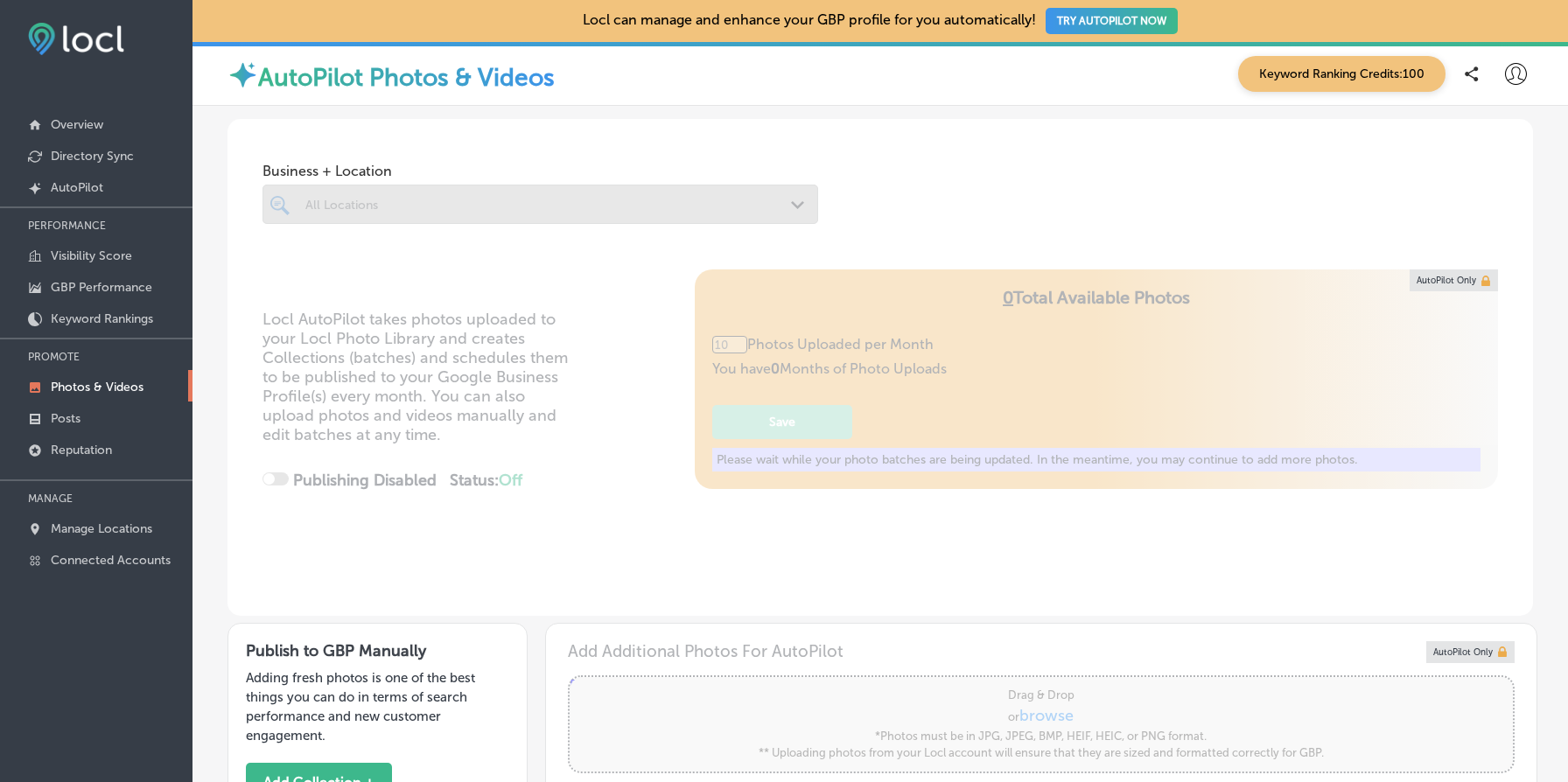
type input "5"
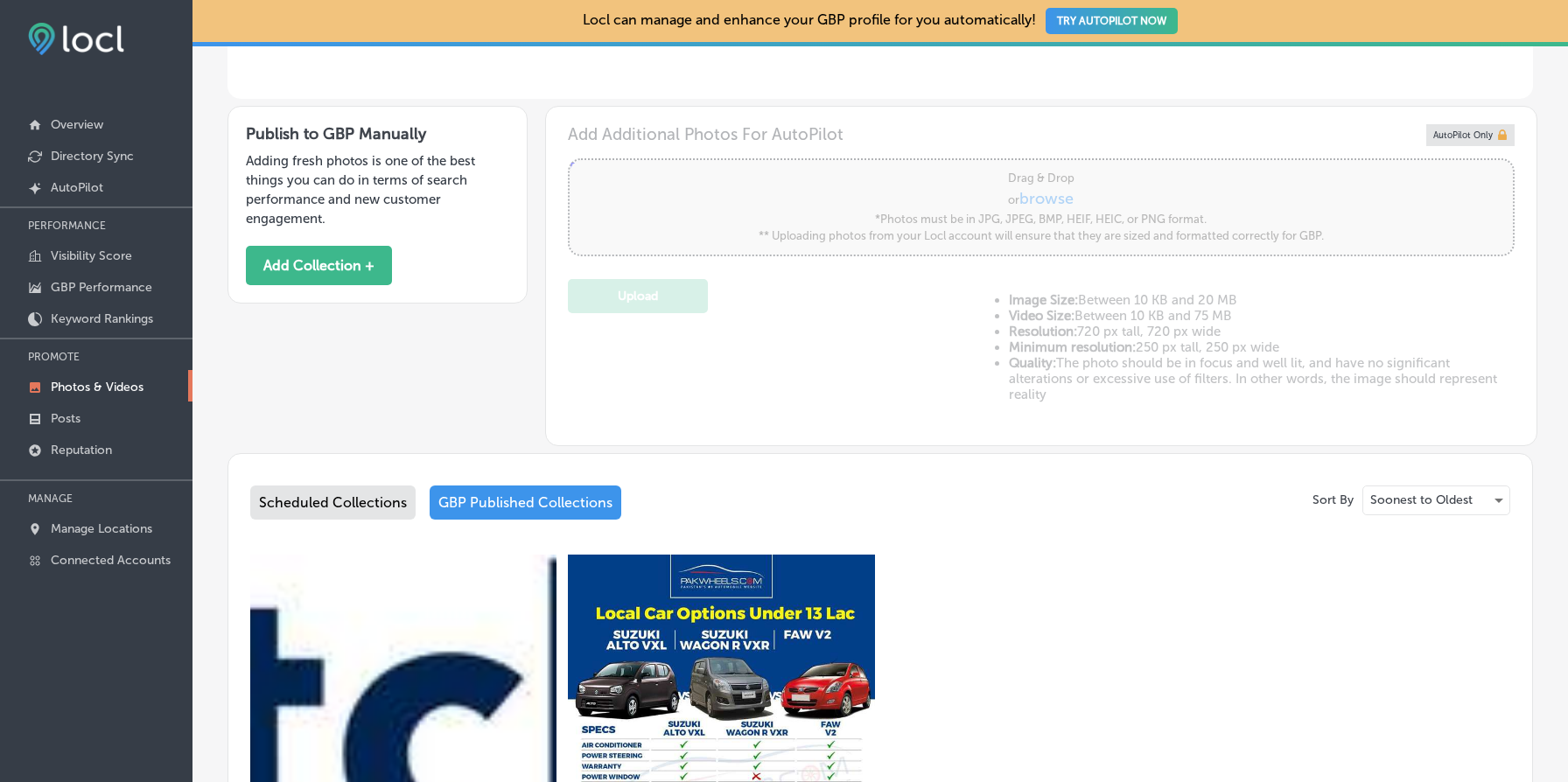
scroll to position [914, 0]
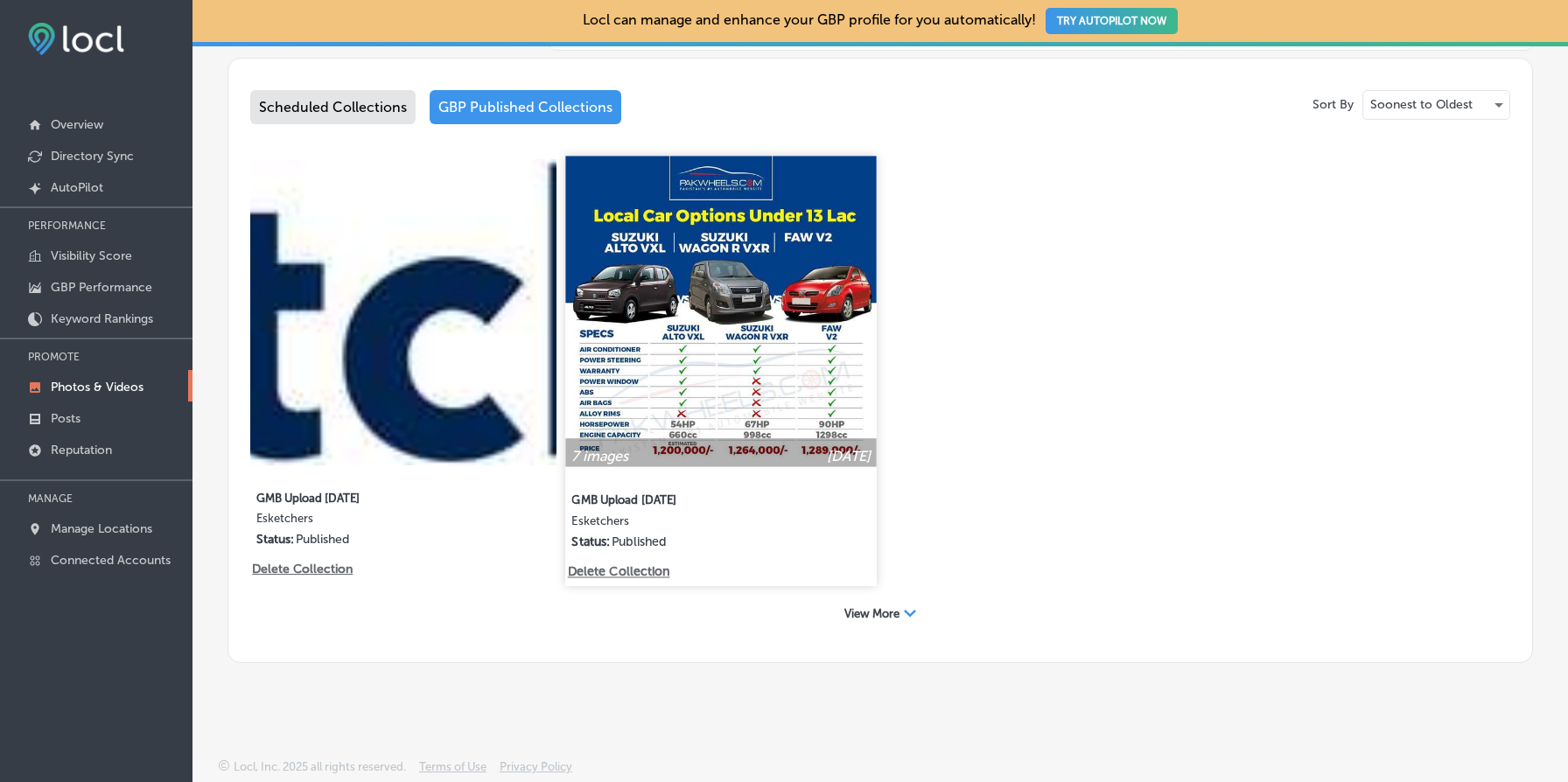
click at [699, 362] on img at bounding box center [722, 311] width 312 height 312
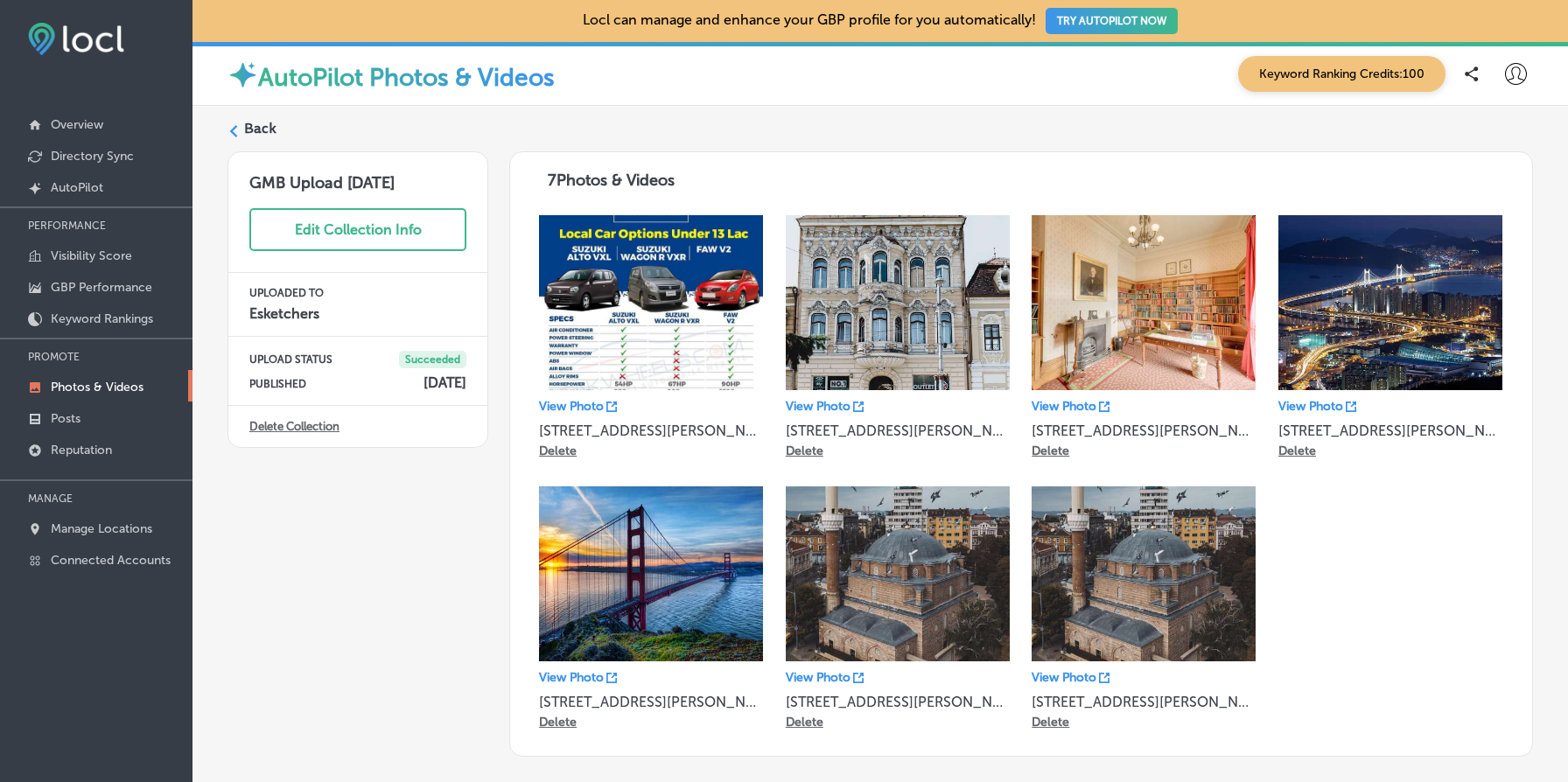
scroll to position [92, 0]
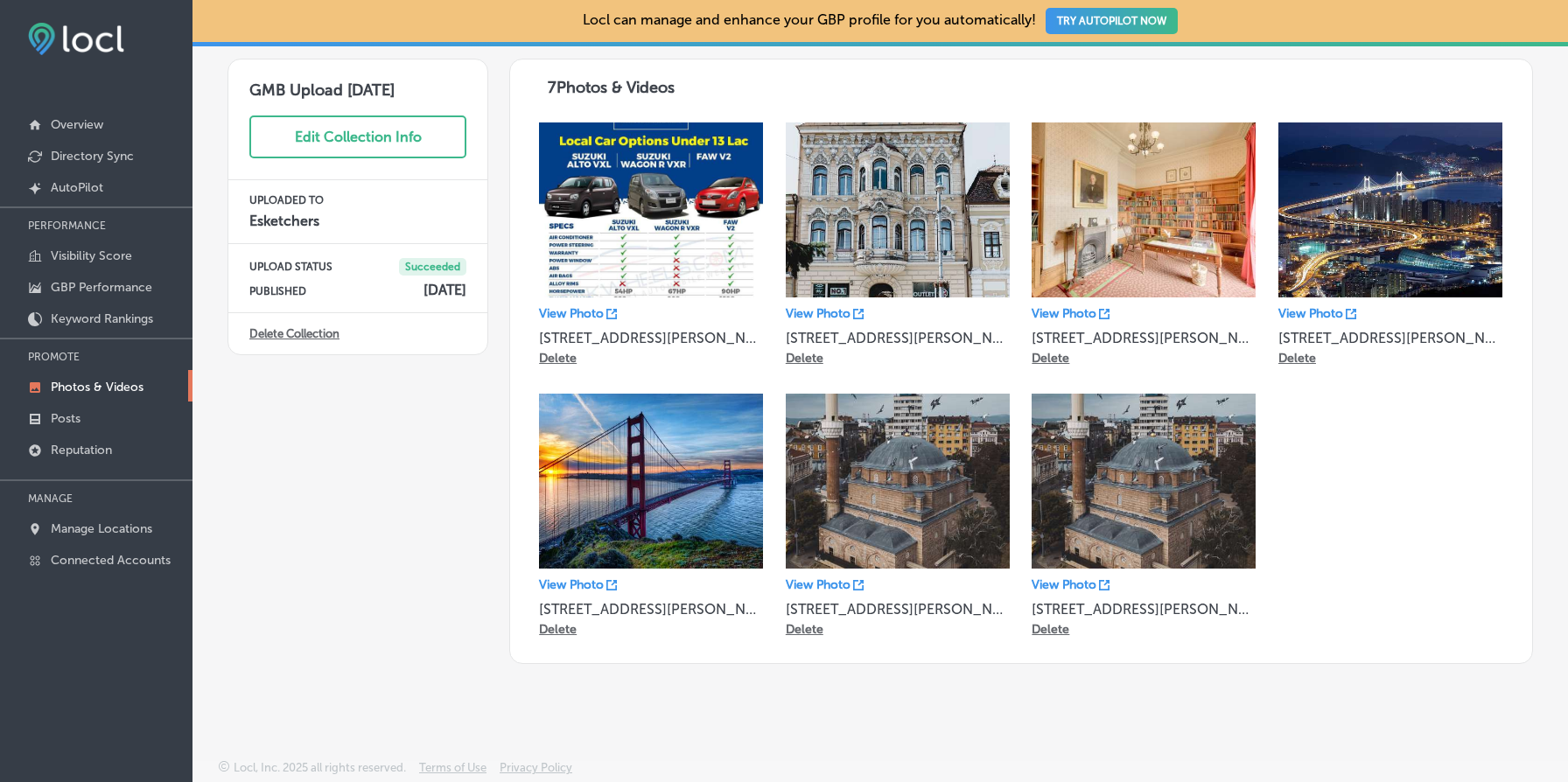
click at [304, 336] on link "Delete Collection" at bounding box center [295, 334] width 90 height 13
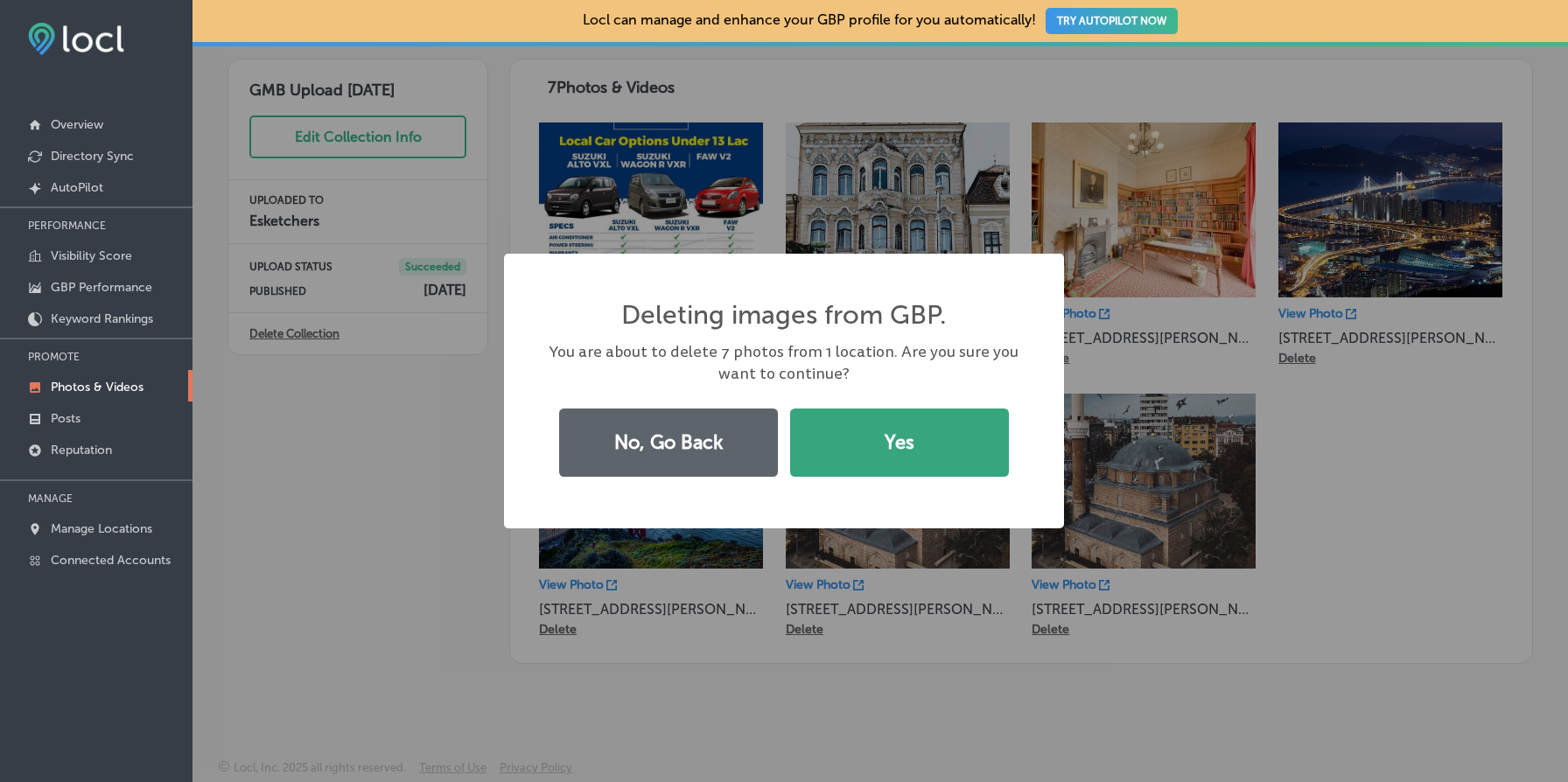
click at [881, 443] on button "Yes" at bounding box center [900, 443] width 219 height 68
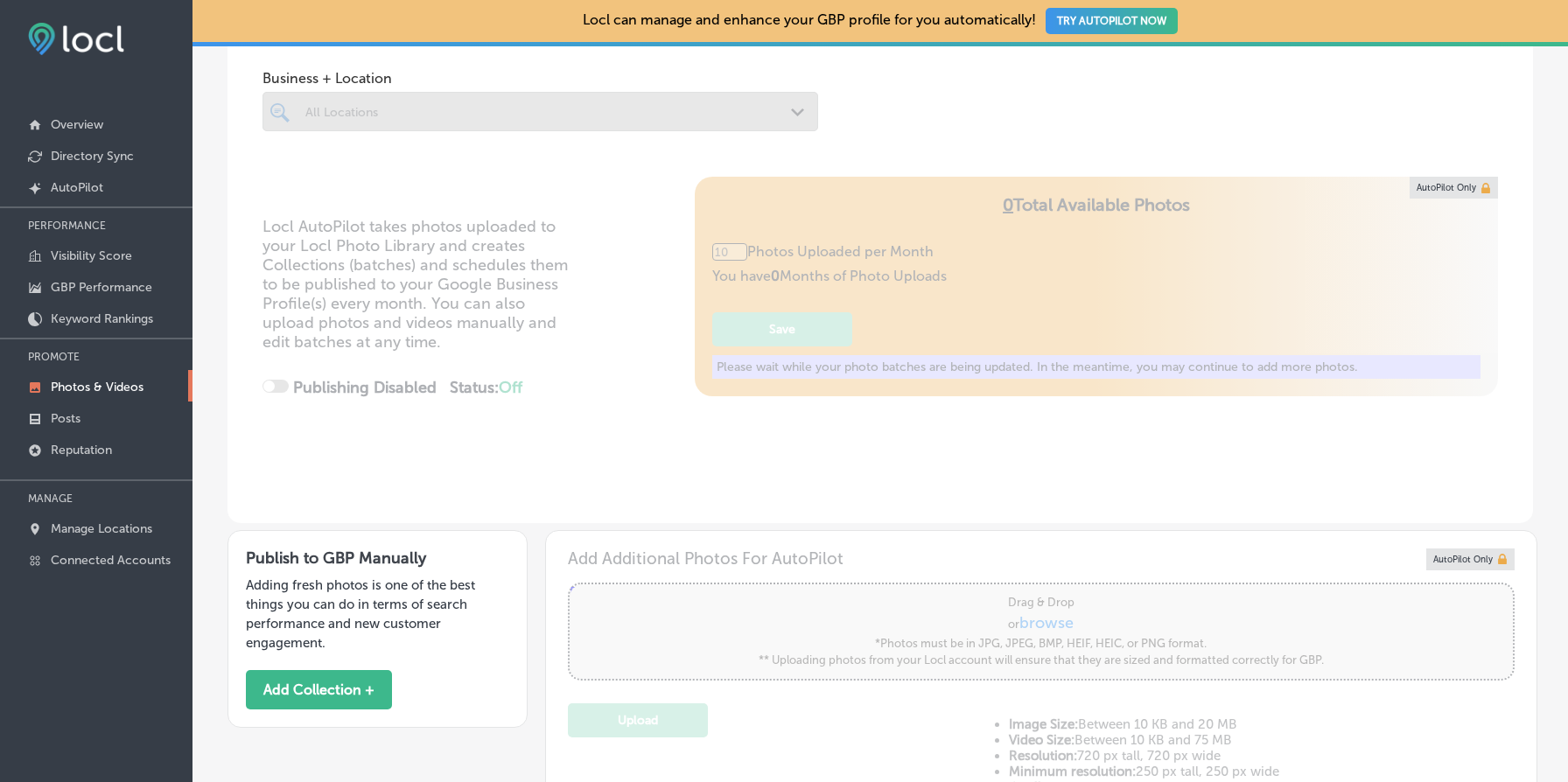
type input "5"
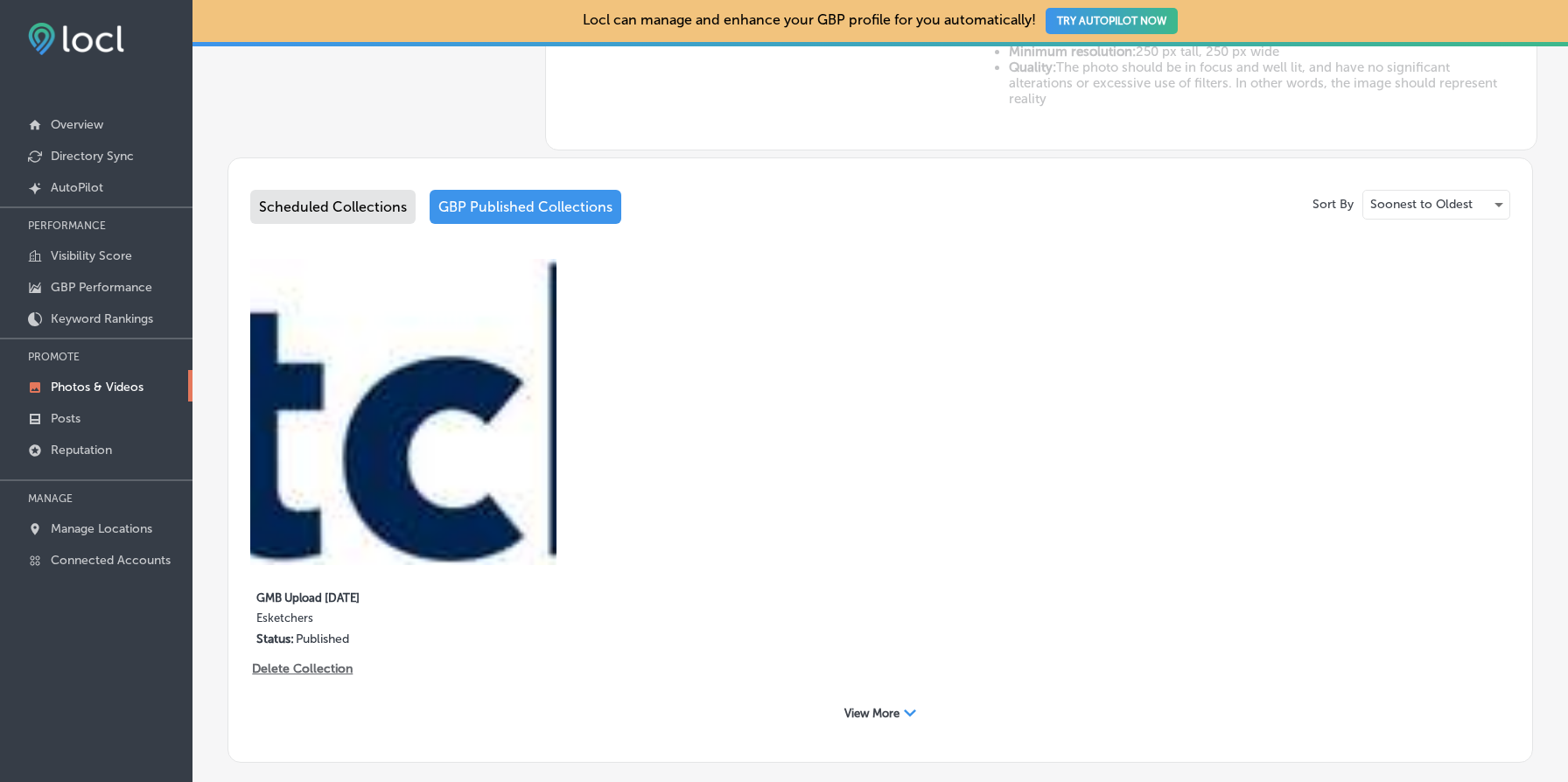
scroll to position [914, 0]
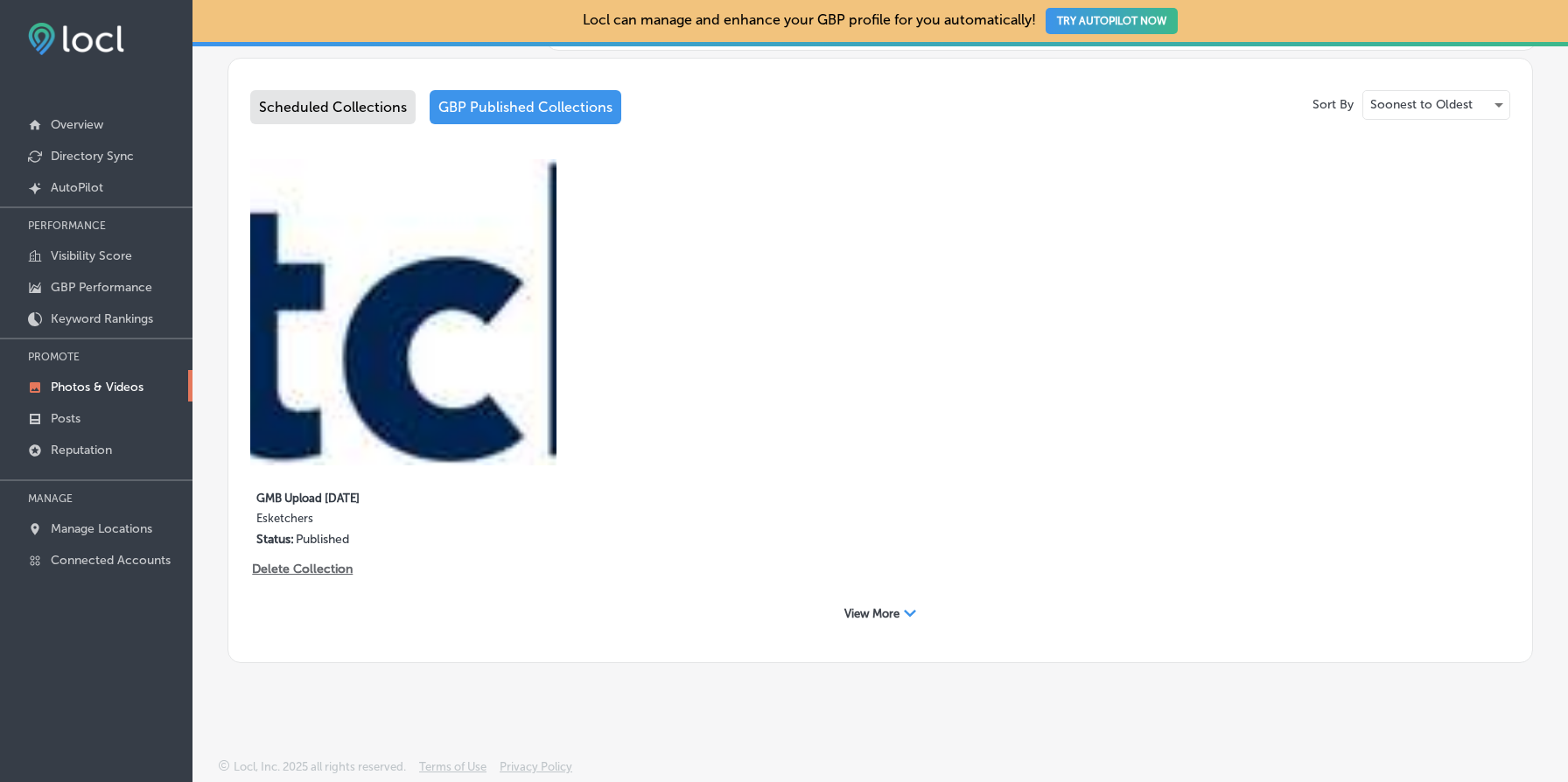
click at [916, 619] on div "Path Created with Sketch." at bounding box center [909, 613] width 12 height 12
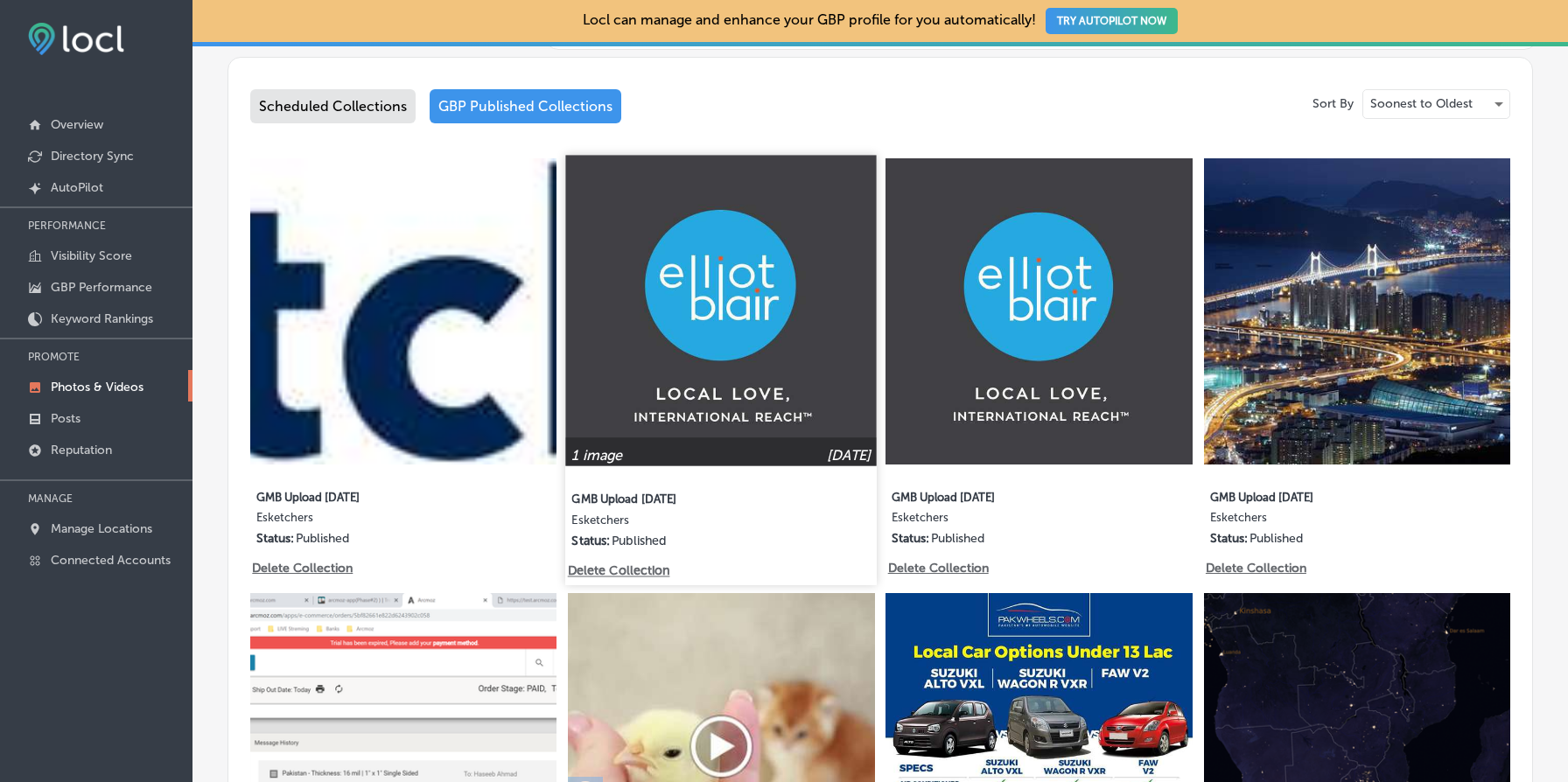
click at [625, 571] on p "Delete Collection" at bounding box center [618, 571] width 100 height 15
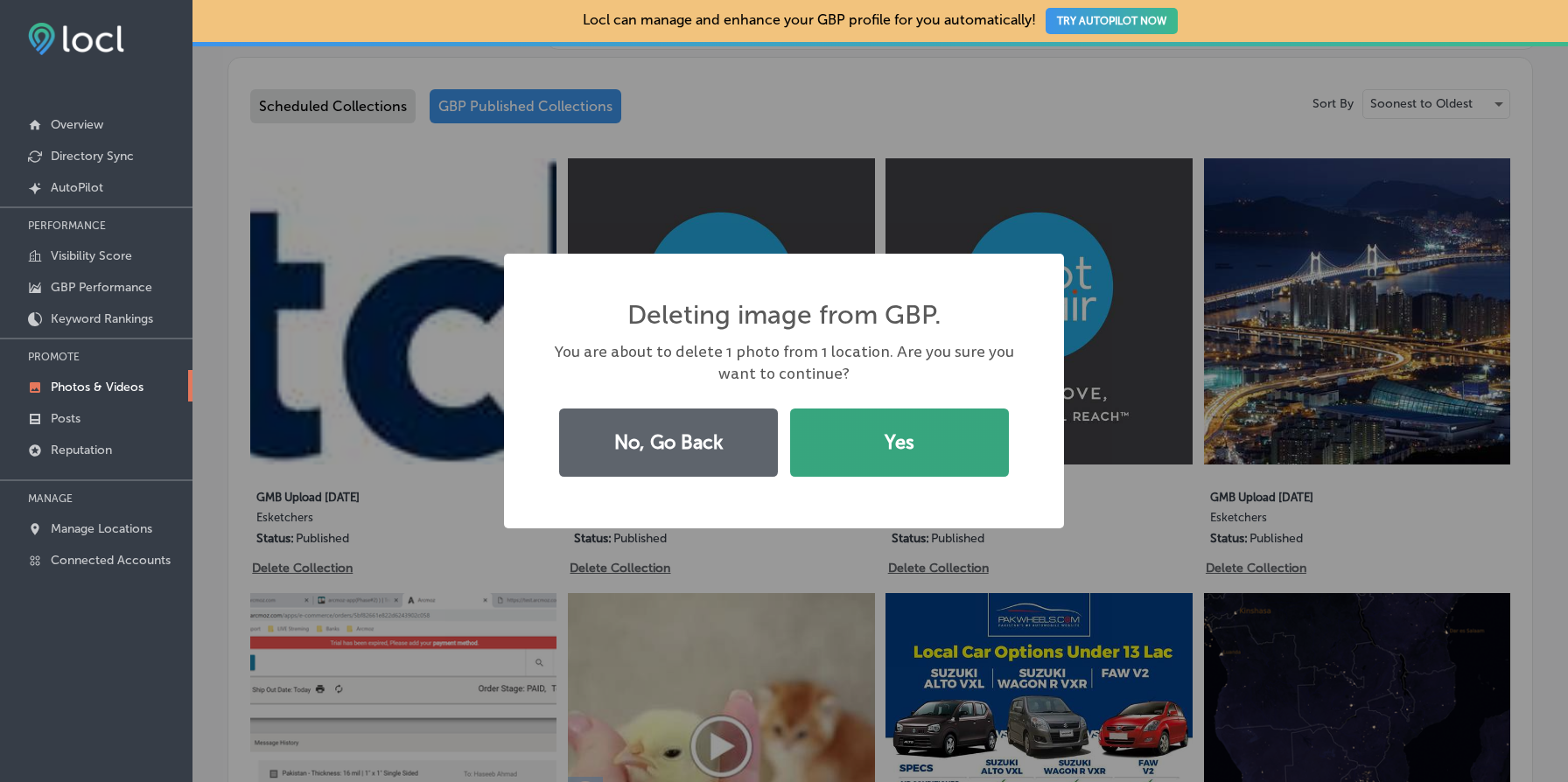
click at [926, 435] on button "Yes" at bounding box center [900, 443] width 219 height 68
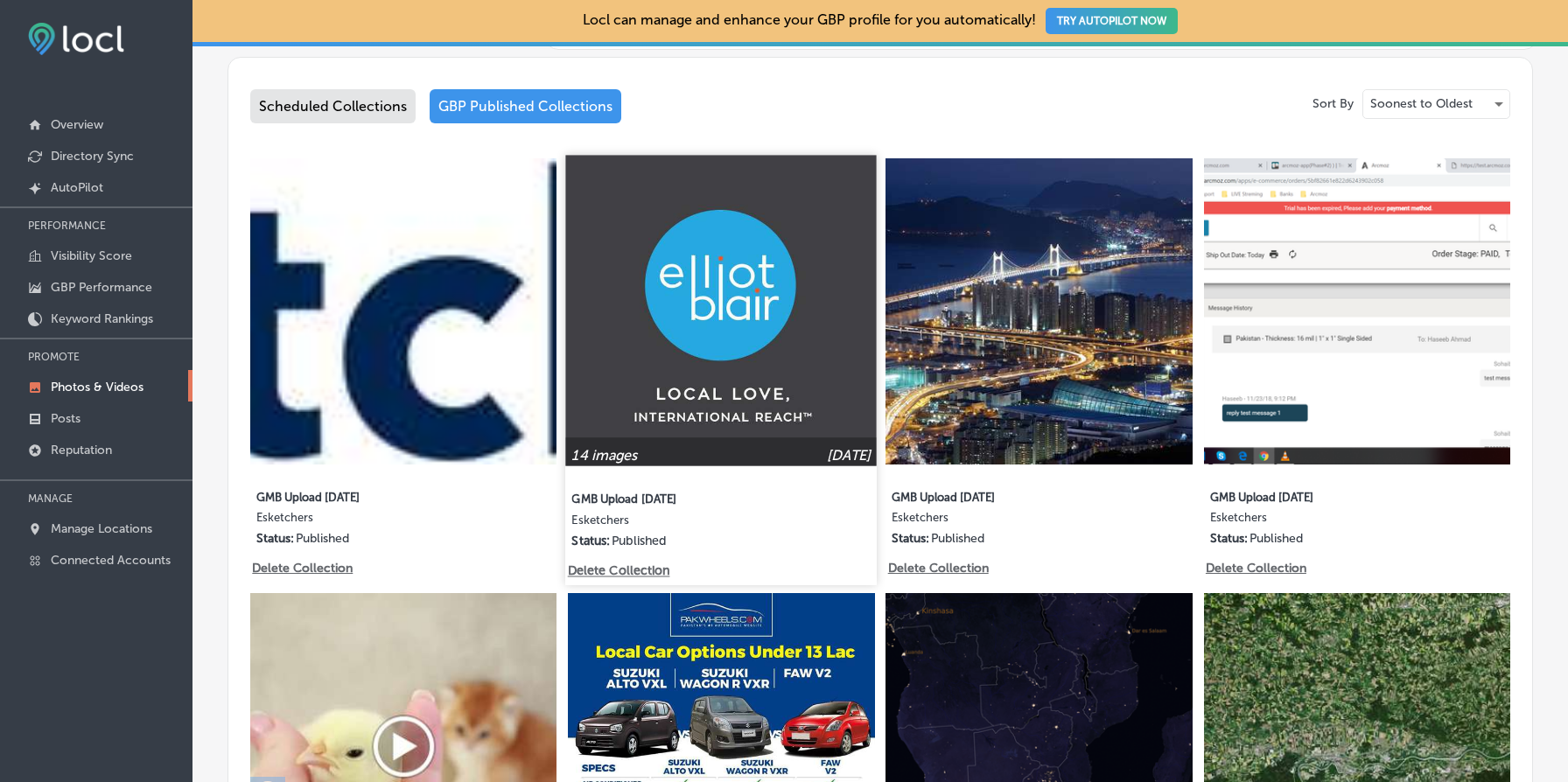
click at [697, 391] on img at bounding box center [722, 310] width 312 height 312
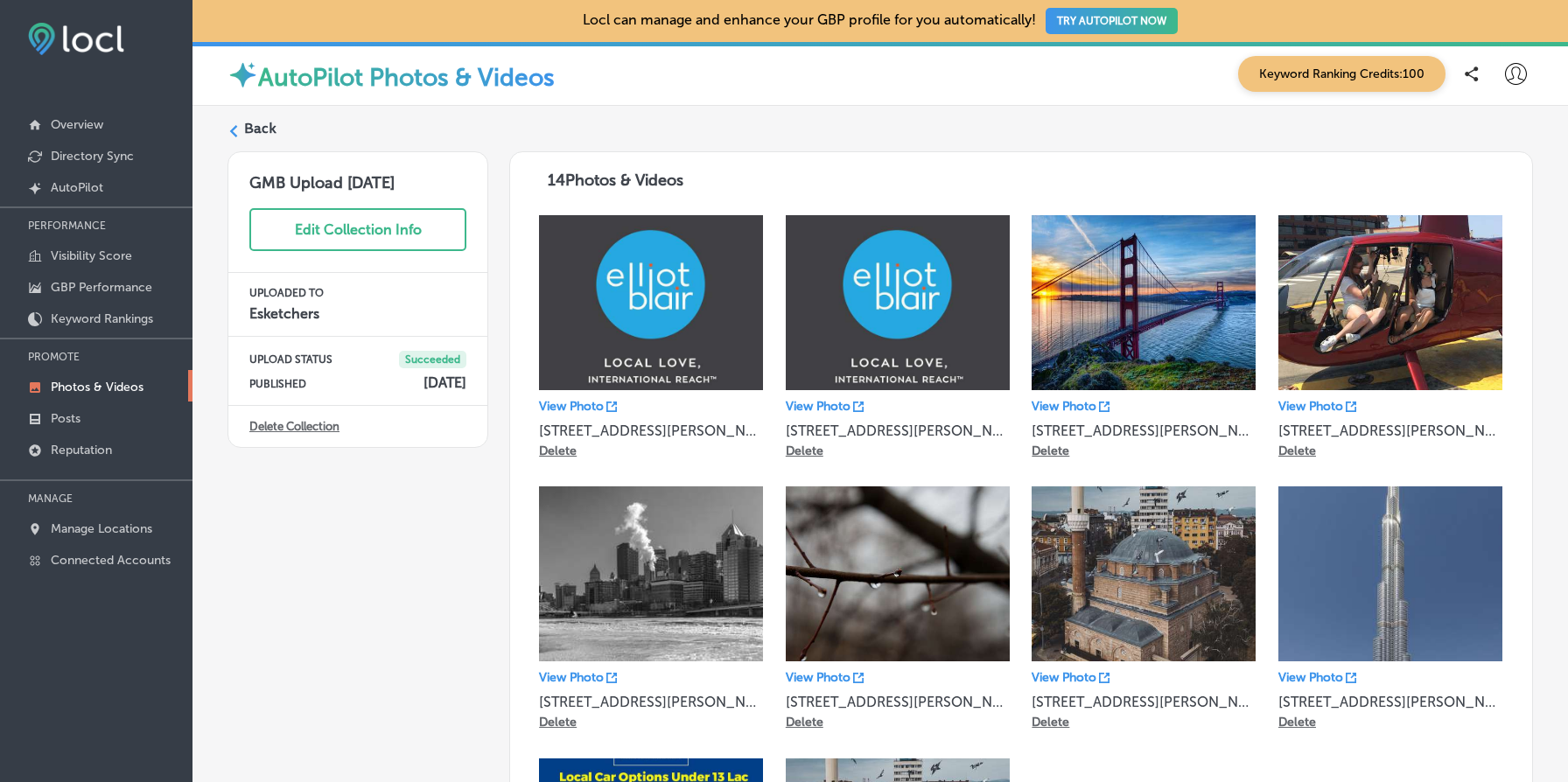
click at [307, 428] on link "Delete Collection" at bounding box center [295, 427] width 90 height 13
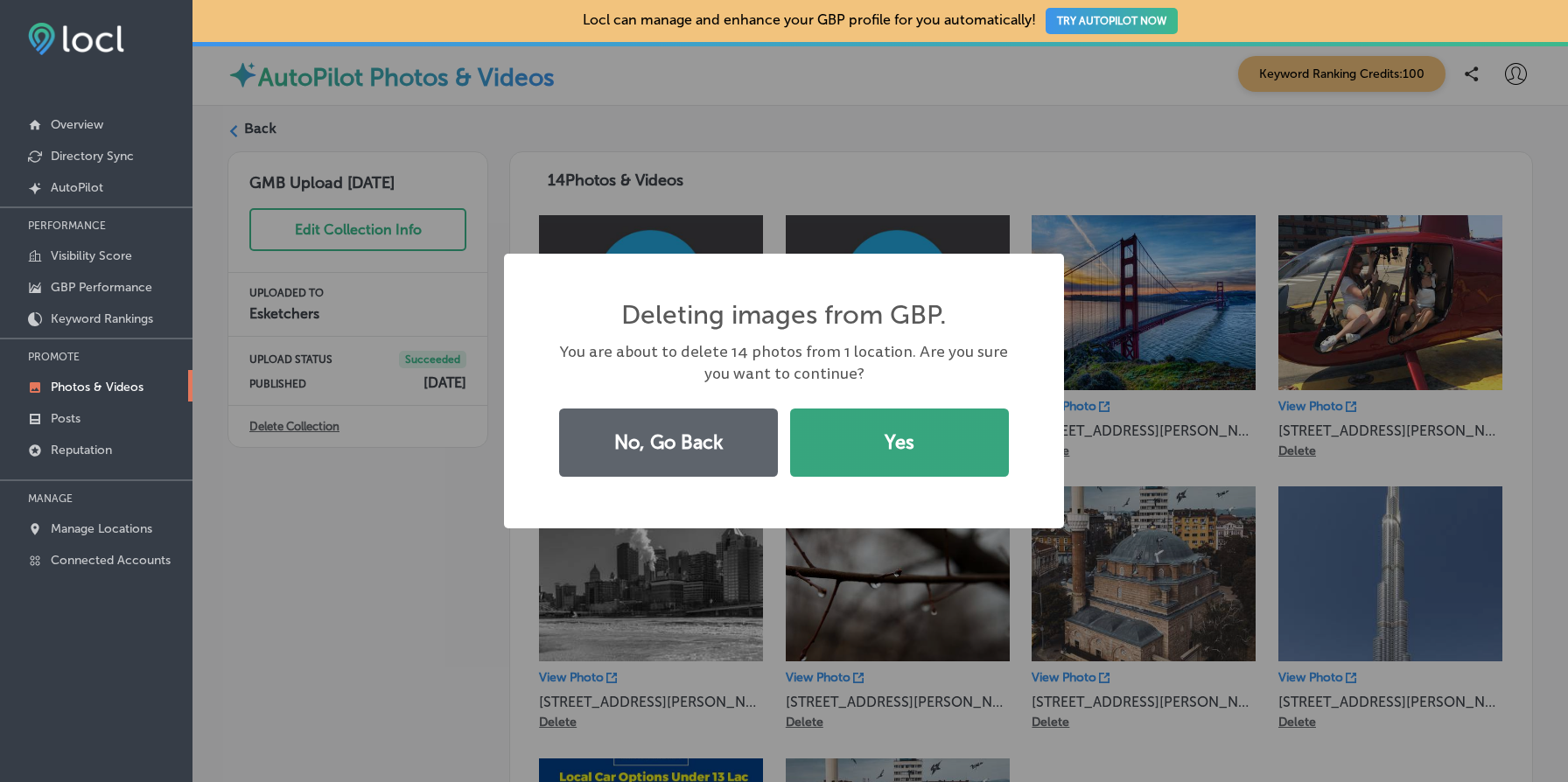
click at [913, 443] on button "Yes" at bounding box center [900, 443] width 219 height 68
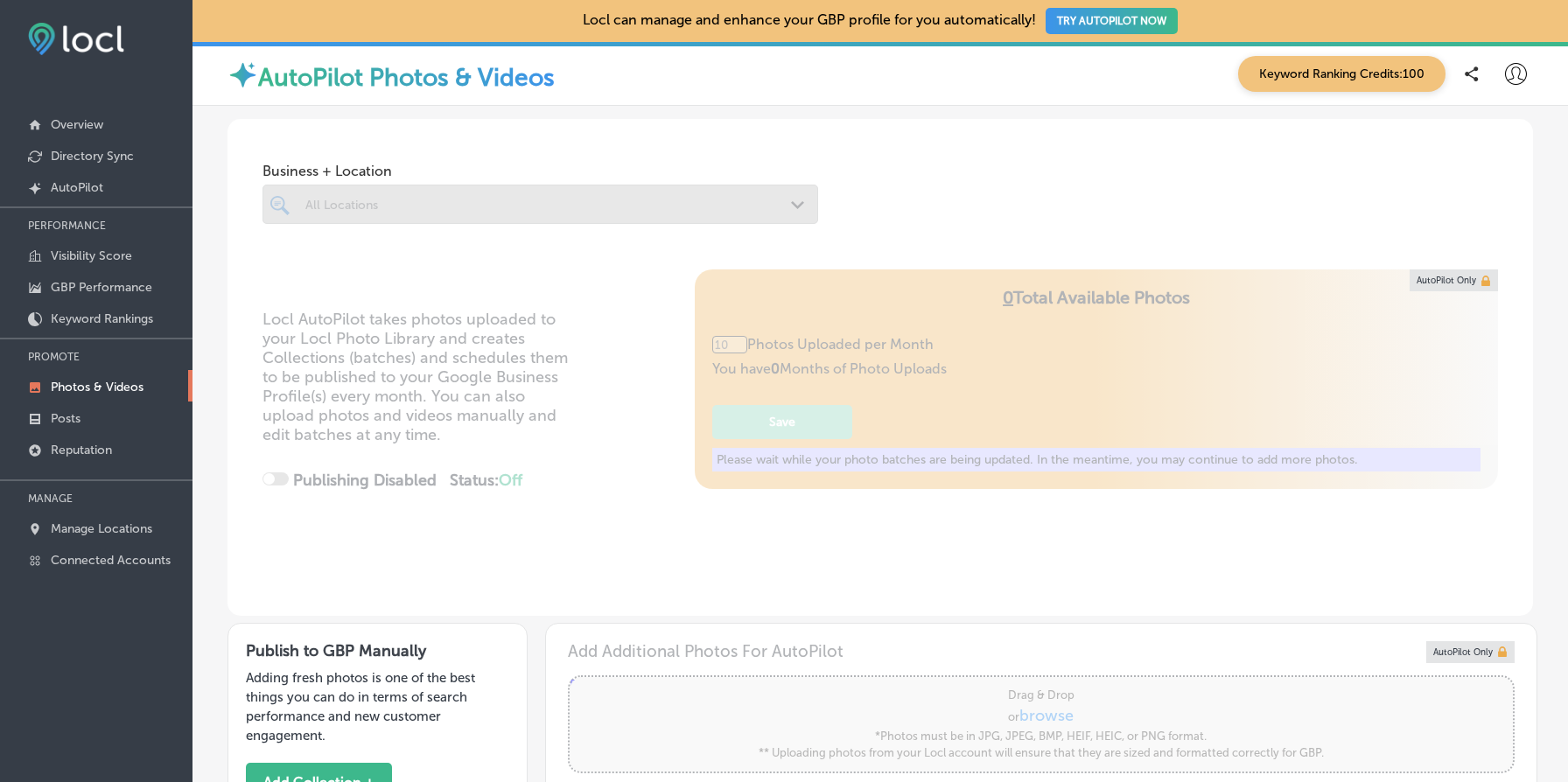
type input "5"
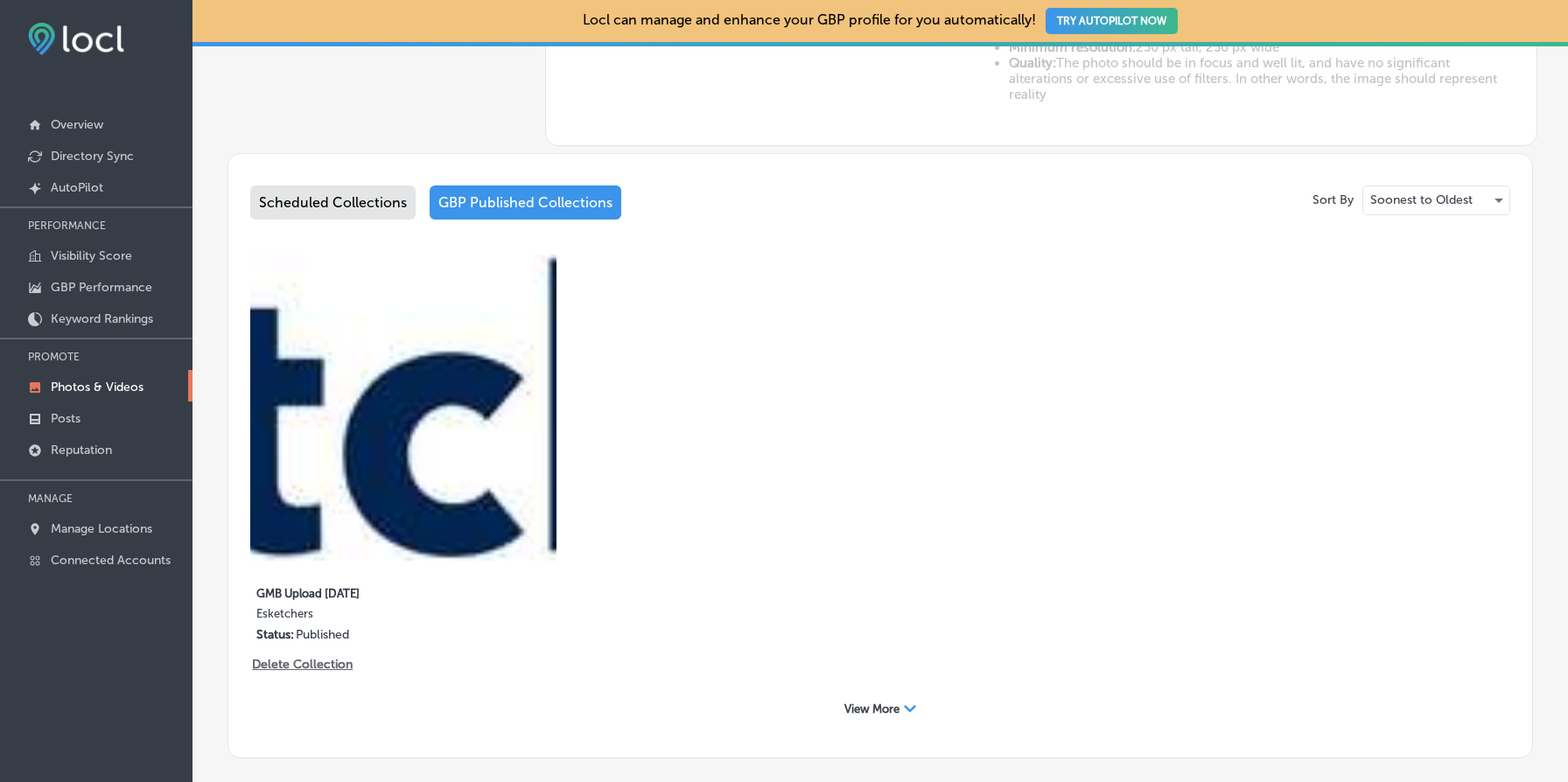
scroll to position [914, 0]
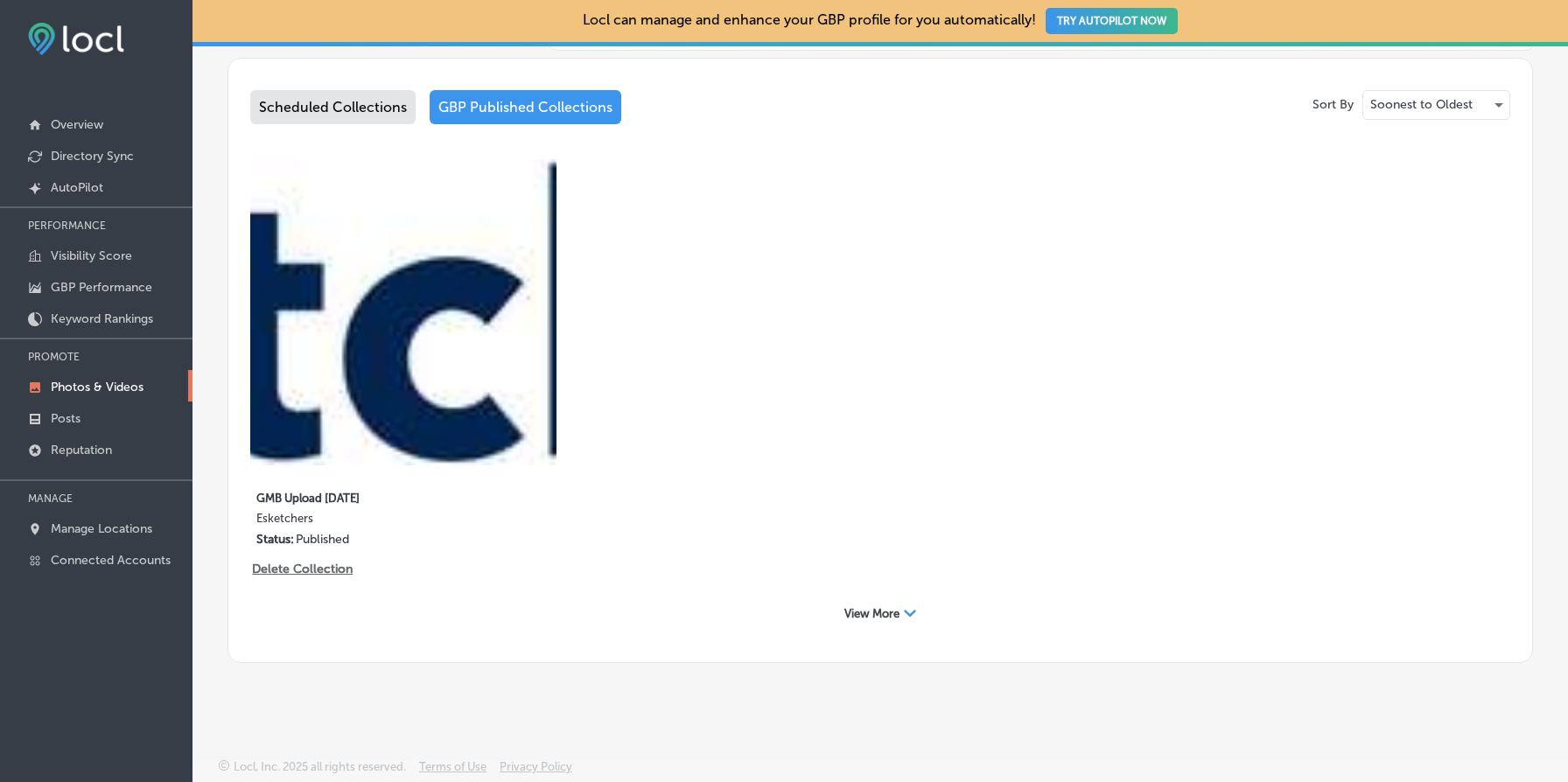
click at [897, 603] on div "View More Path Created with Sketch." at bounding box center [880, 613] width 94 height 27
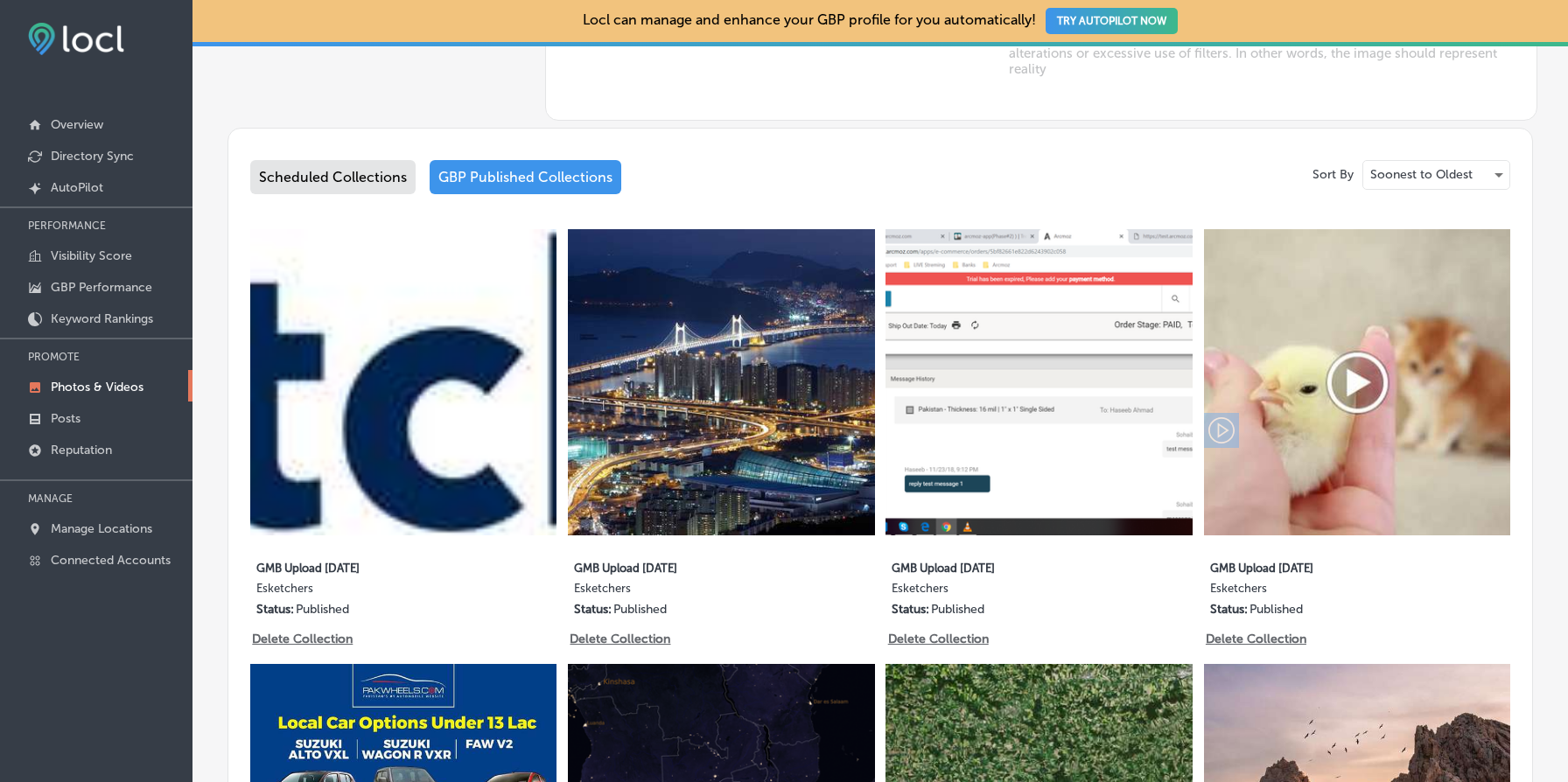
scroll to position [839, 0]
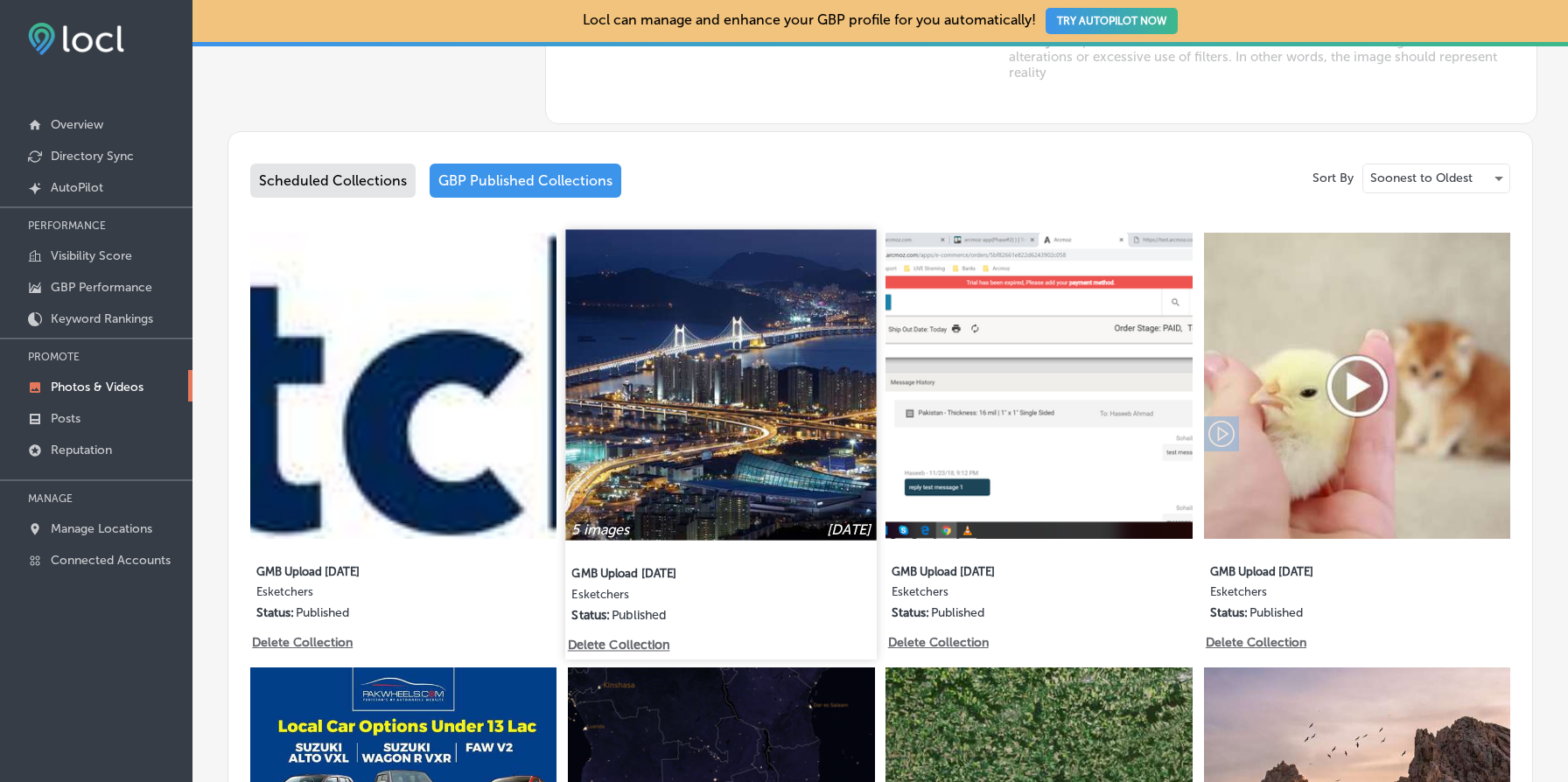
click at [727, 545] on div "5 images May 03, 2021 GMB Upload 05/03/21 Esketchers Status: Published" at bounding box center [722, 433] width 312 height 409
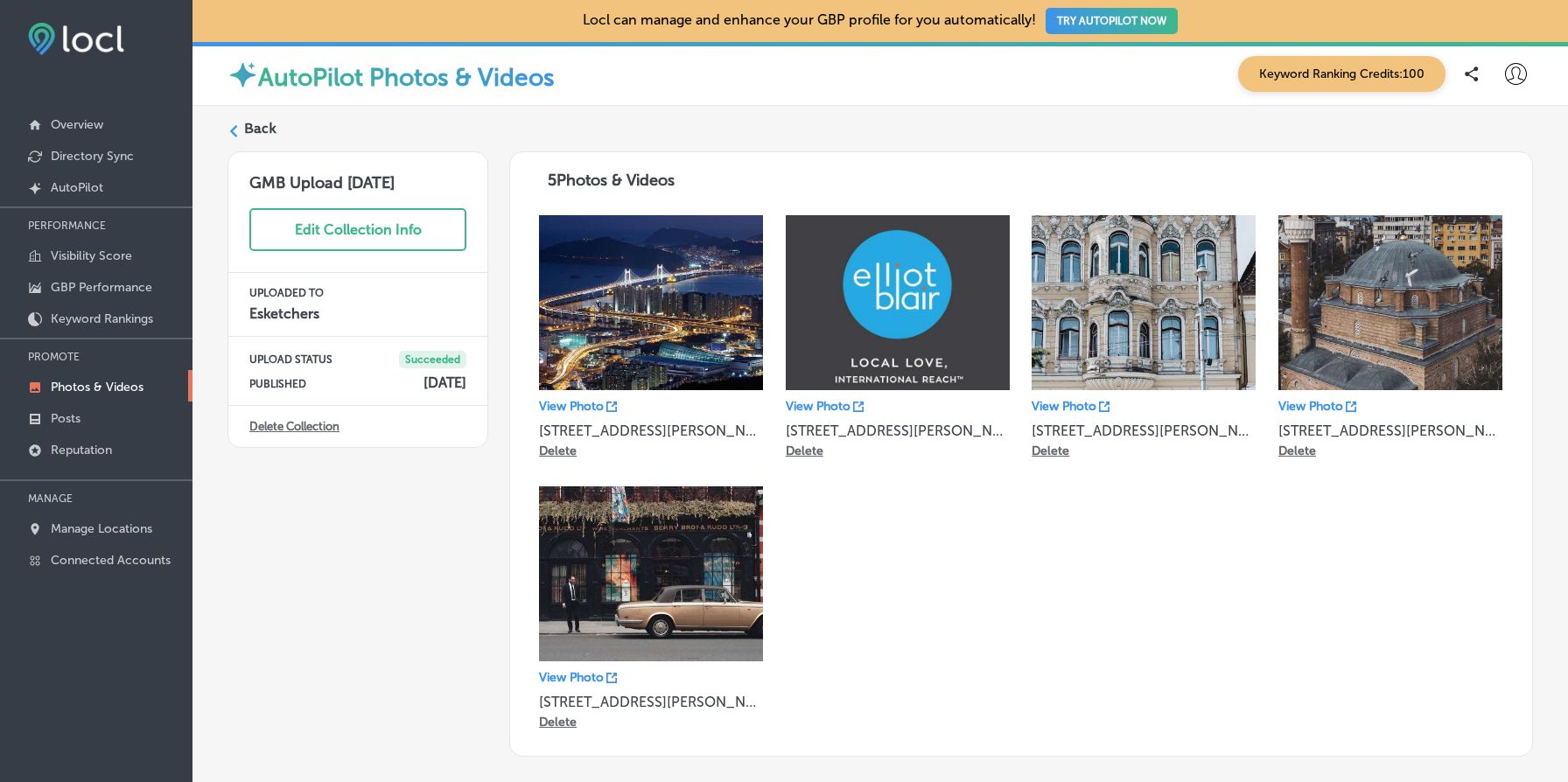
click at [306, 427] on link "Delete Collection" at bounding box center [295, 427] width 90 height 13
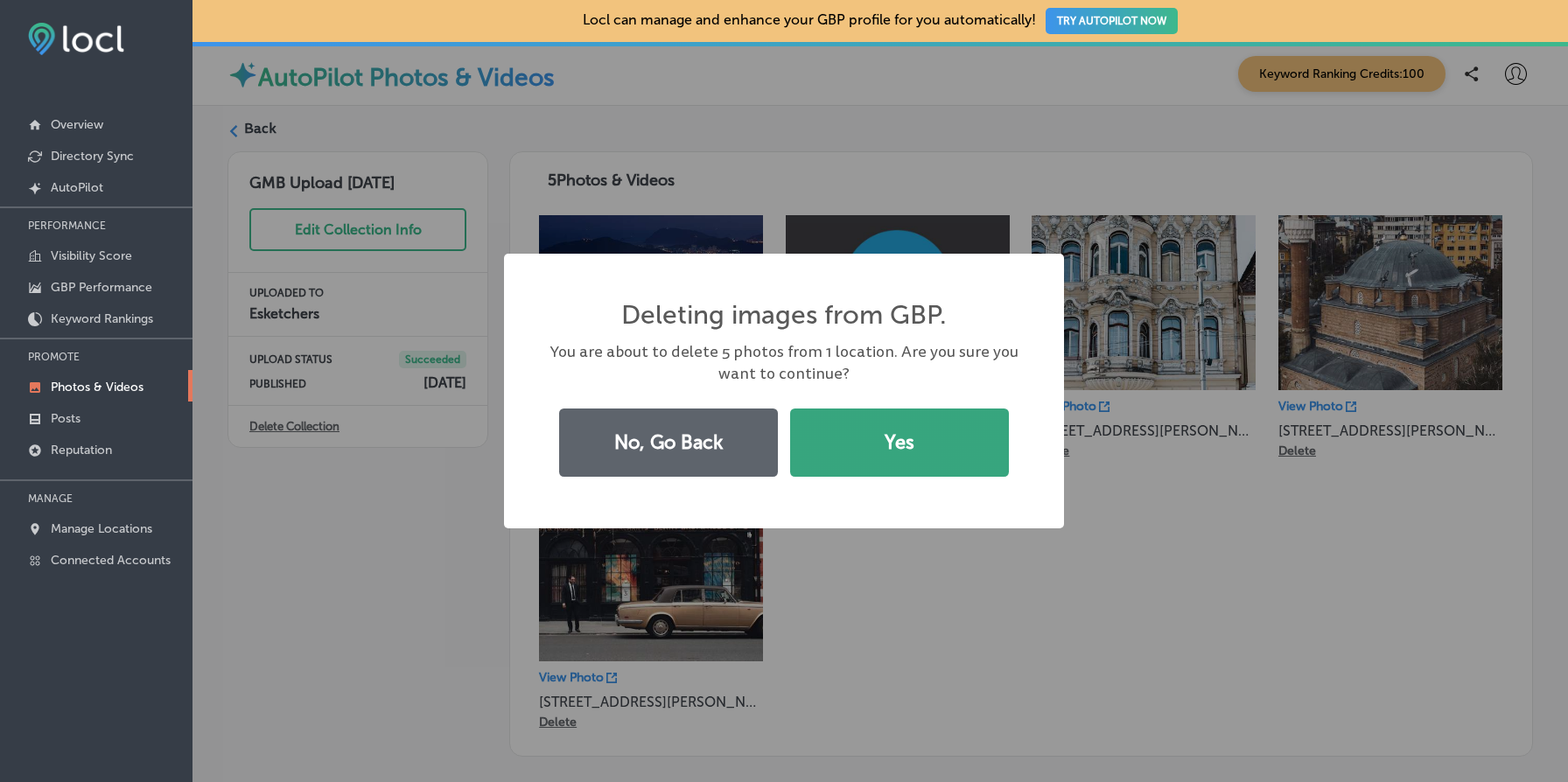
click at [839, 435] on button "Yes" at bounding box center [900, 443] width 219 height 68
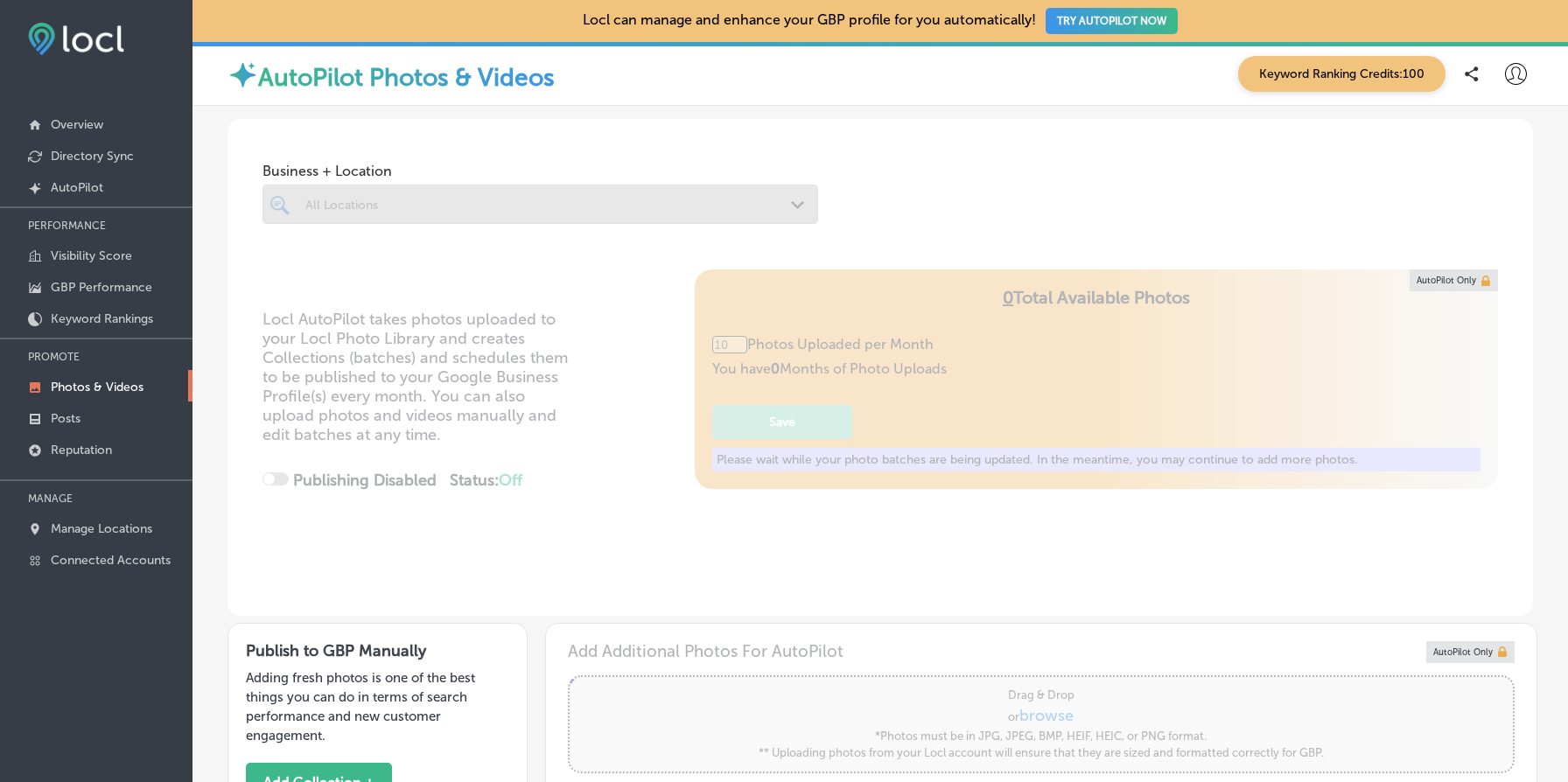
type input "5"
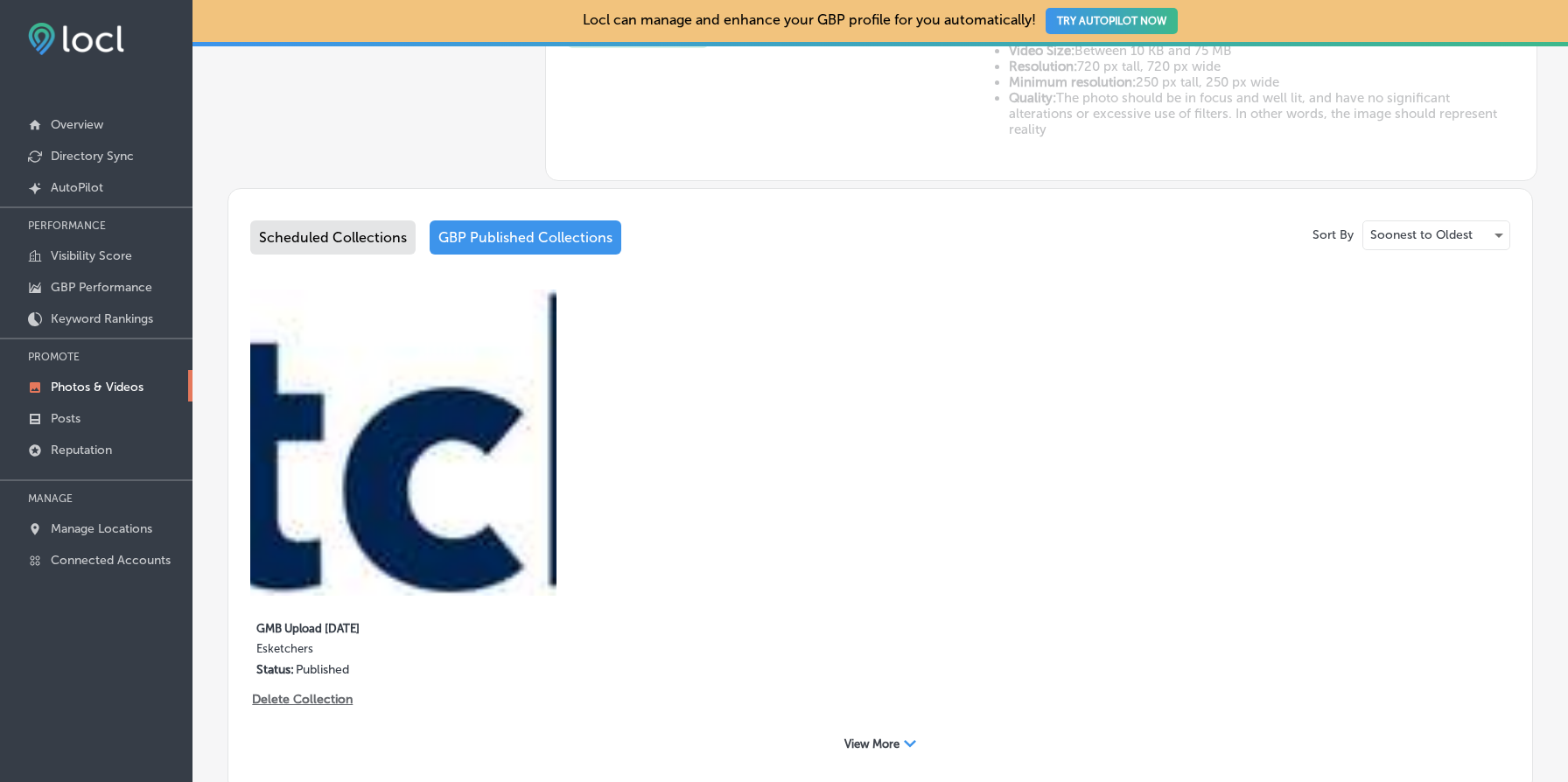
scroll to position [914, 0]
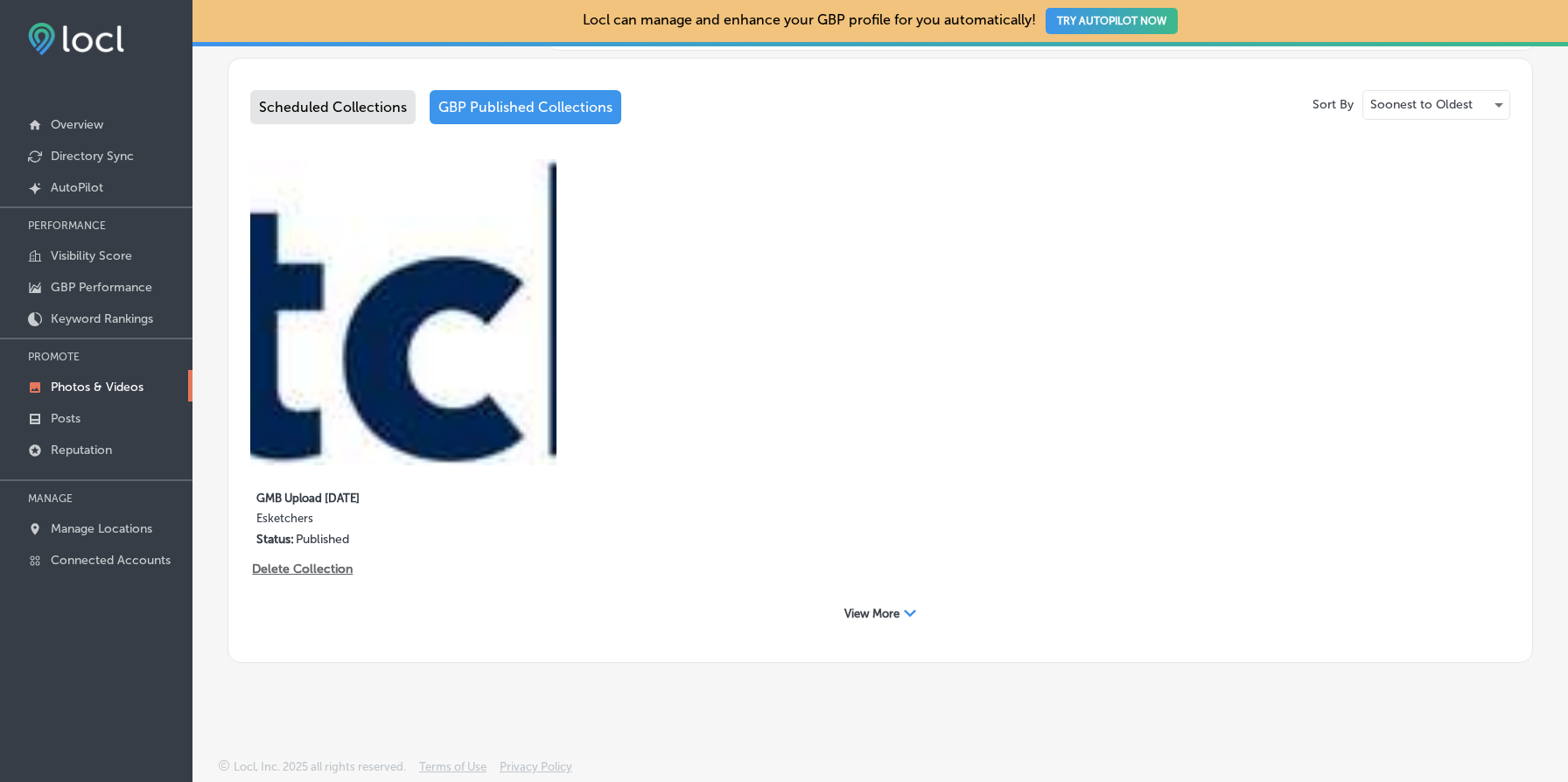
click at [874, 617] on span "View More" at bounding box center [872, 614] width 56 height 13
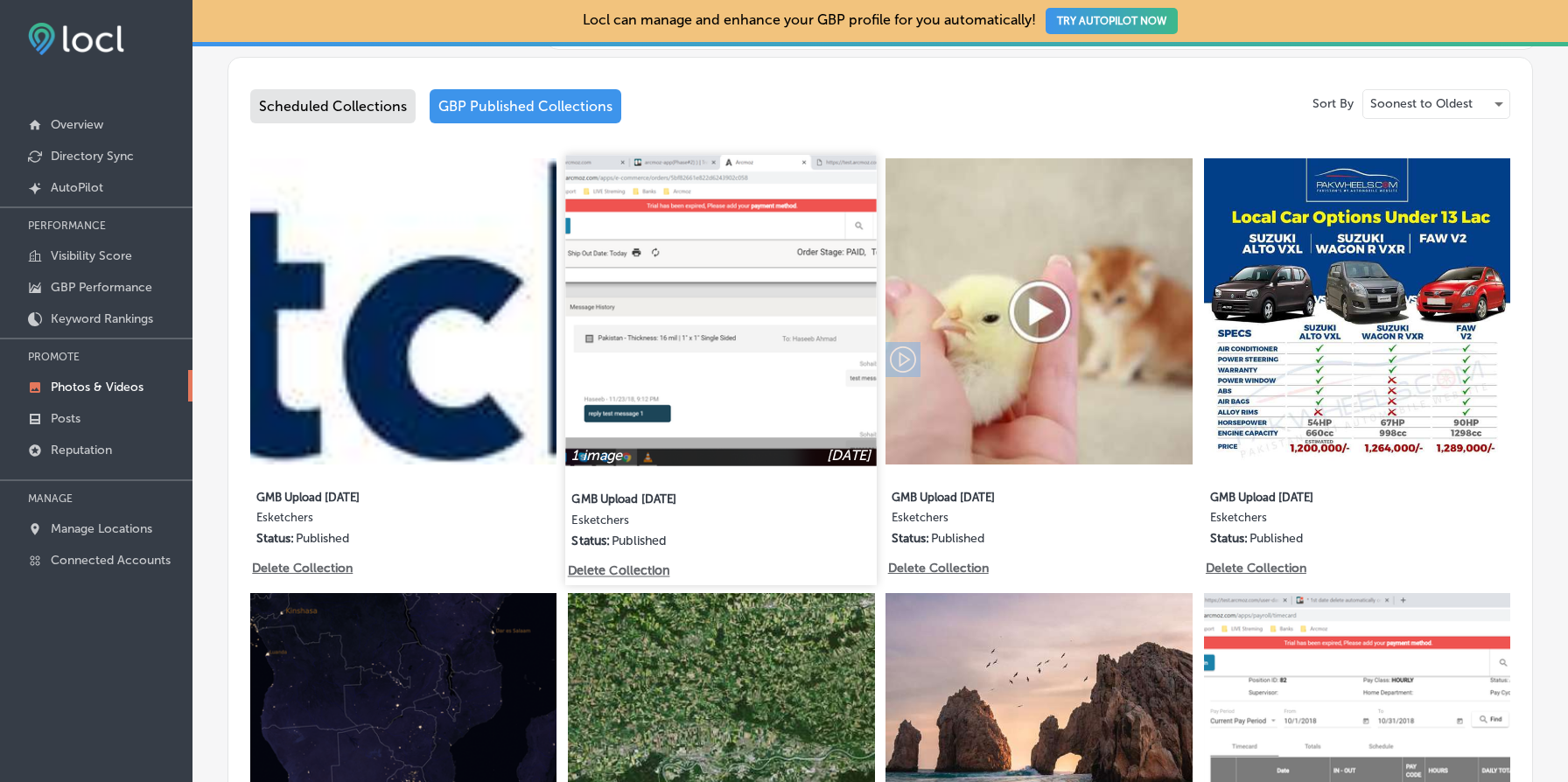
click at [639, 571] on p "Delete Collection" at bounding box center [618, 571] width 100 height 15
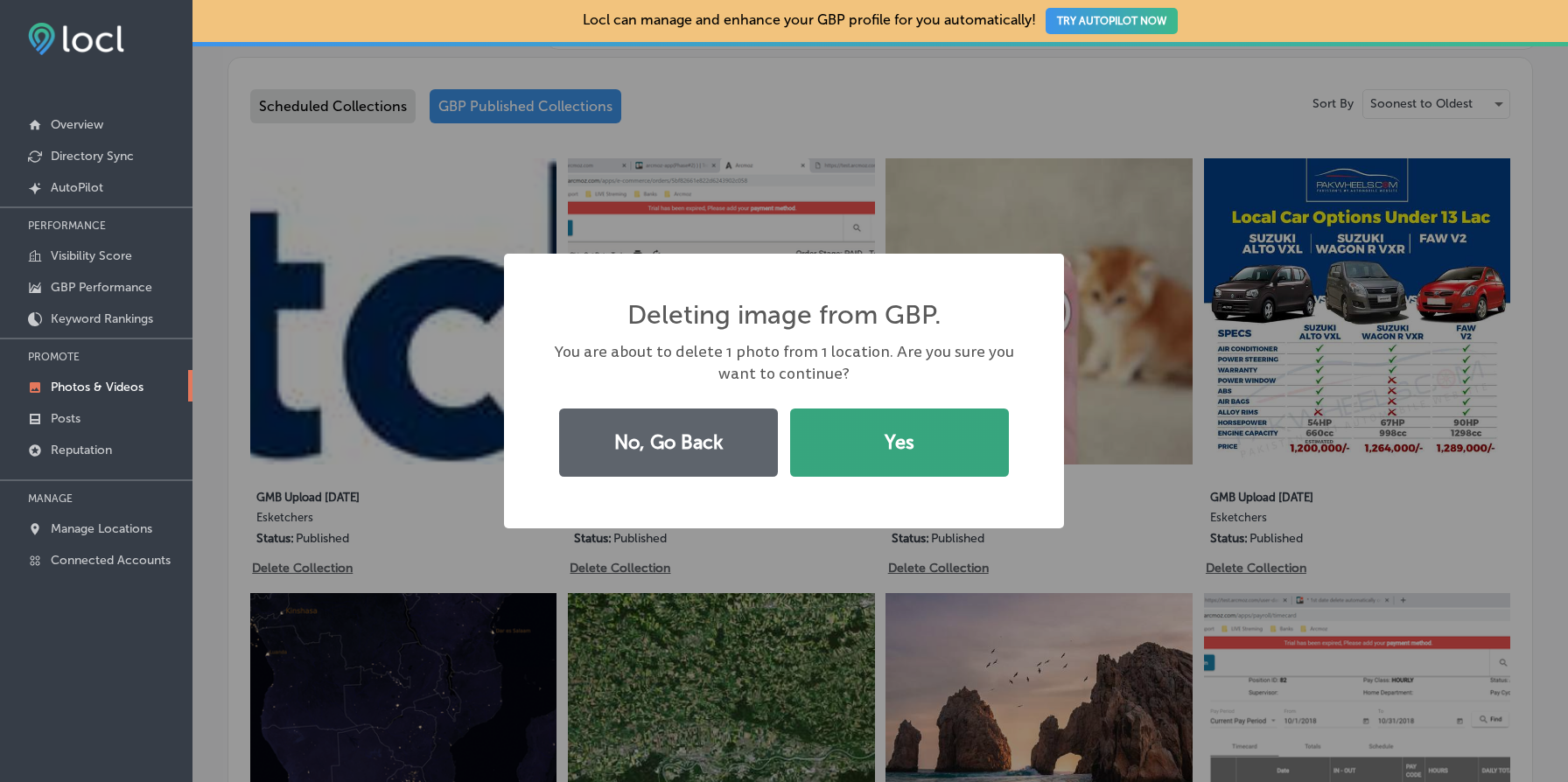
click at [914, 425] on button "Yes" at bounding box center [900, 443] width 219 height 68
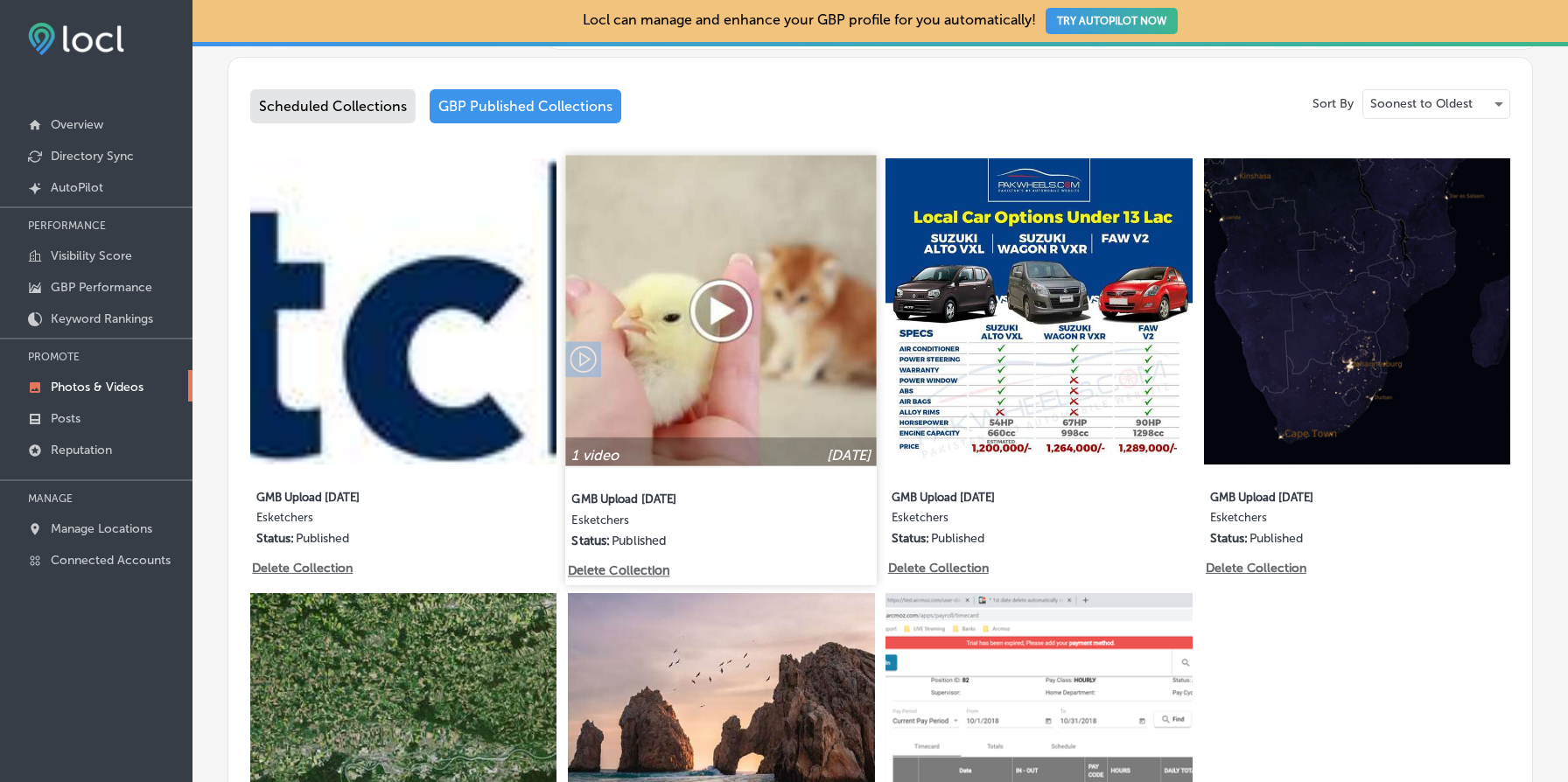
click at [644, 565] on p "Delete Collection" at bounding box center [618, 571] width 100 height 15
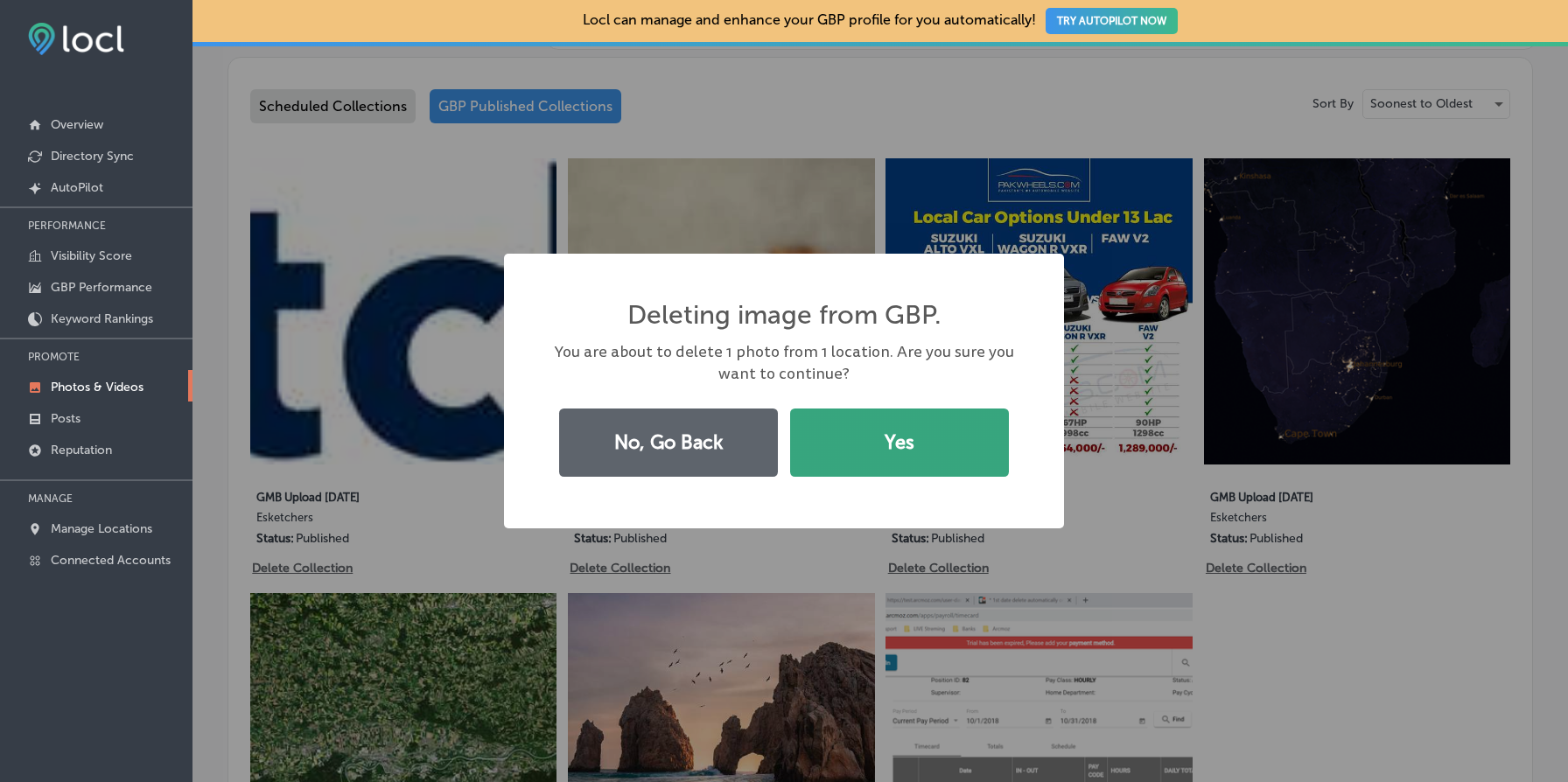
click at [934, 447] on button "Yes" at bounding box center [900, 443] width 219 height 68
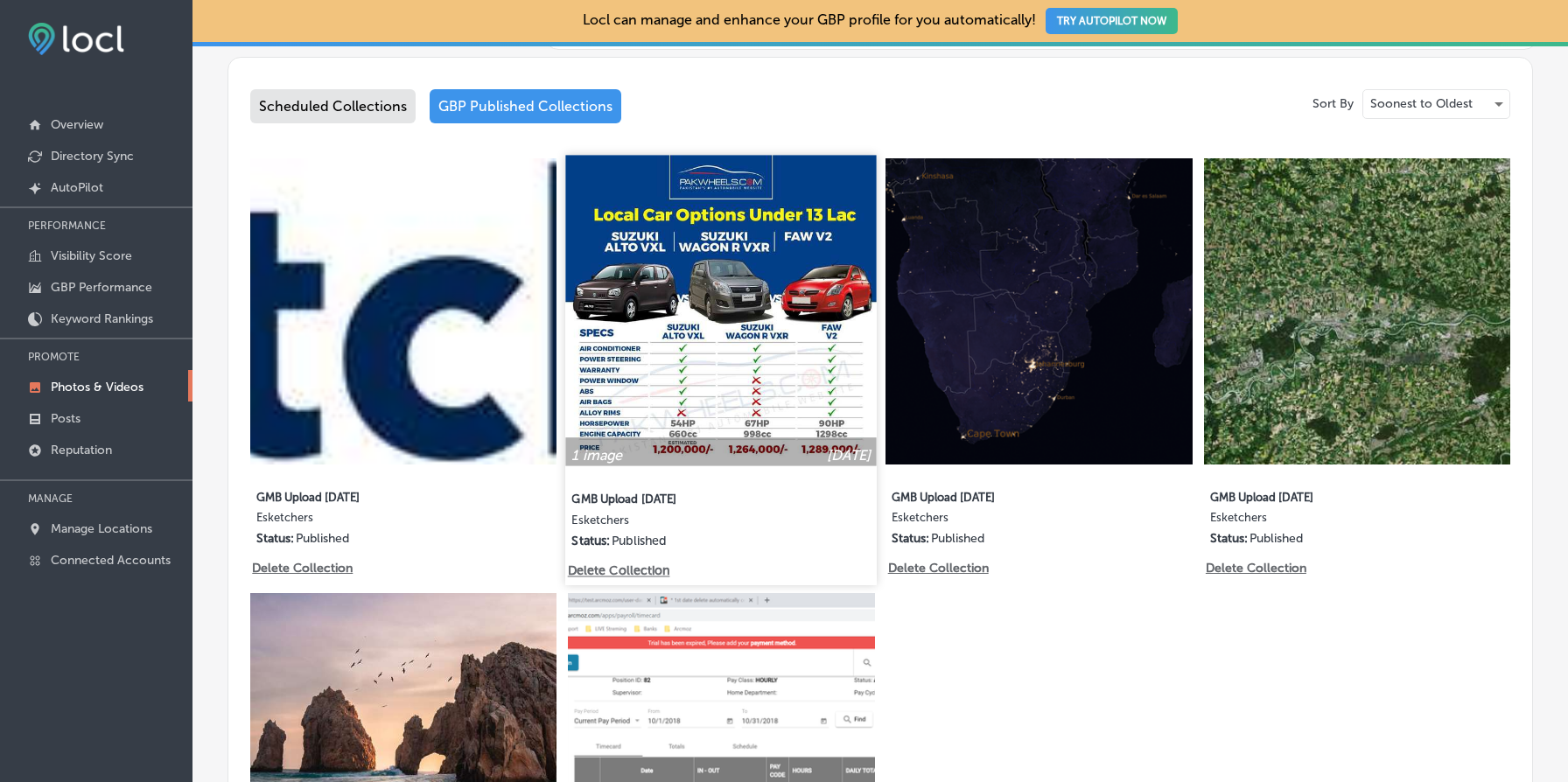
click at [633, 570] on p "Delete Collection" at bounding box center [618, 571] width 100 height 15
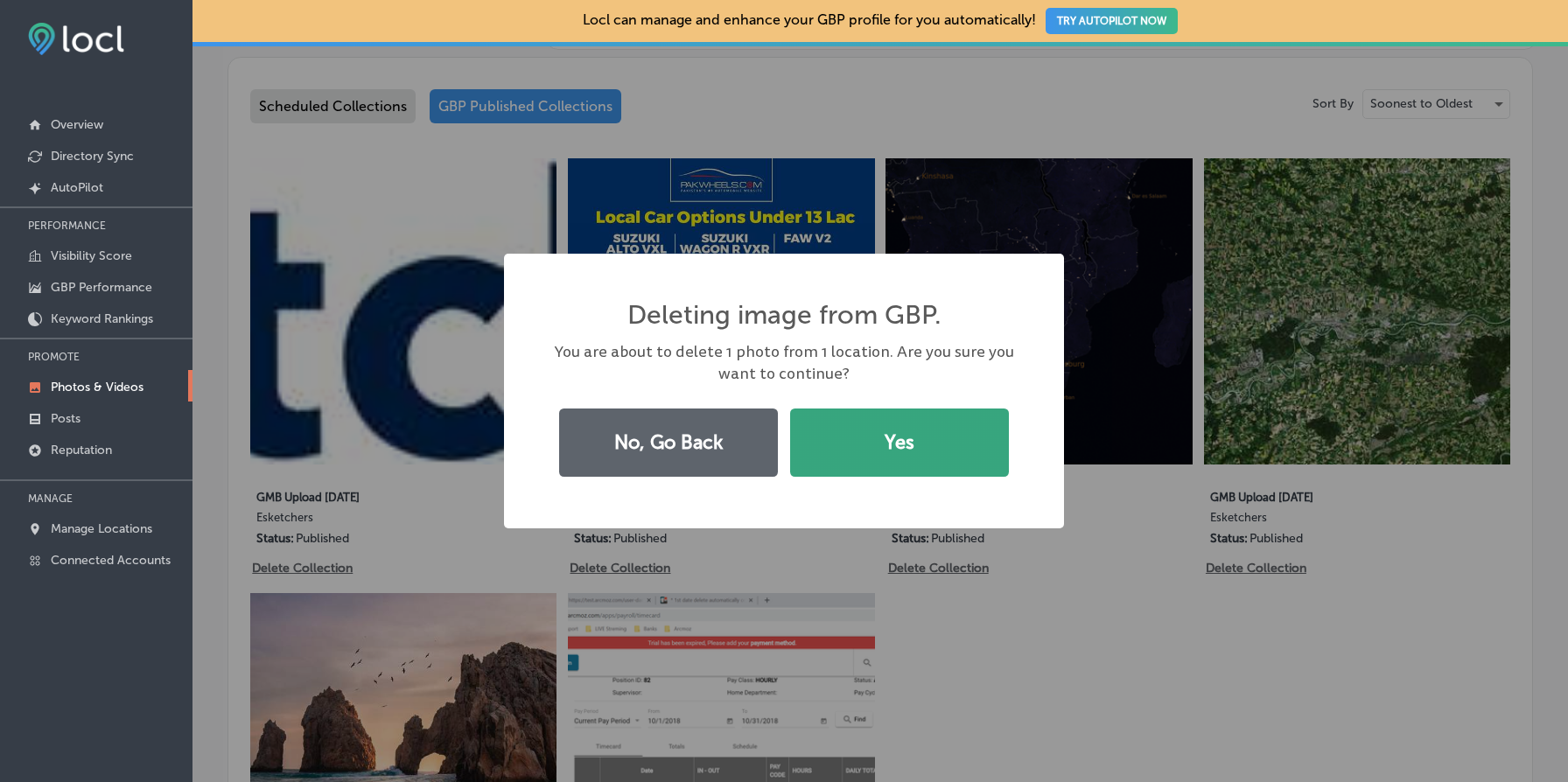
click at [903, 441] on button "Yes" at bounding box center [900, 443] width 219 height 68
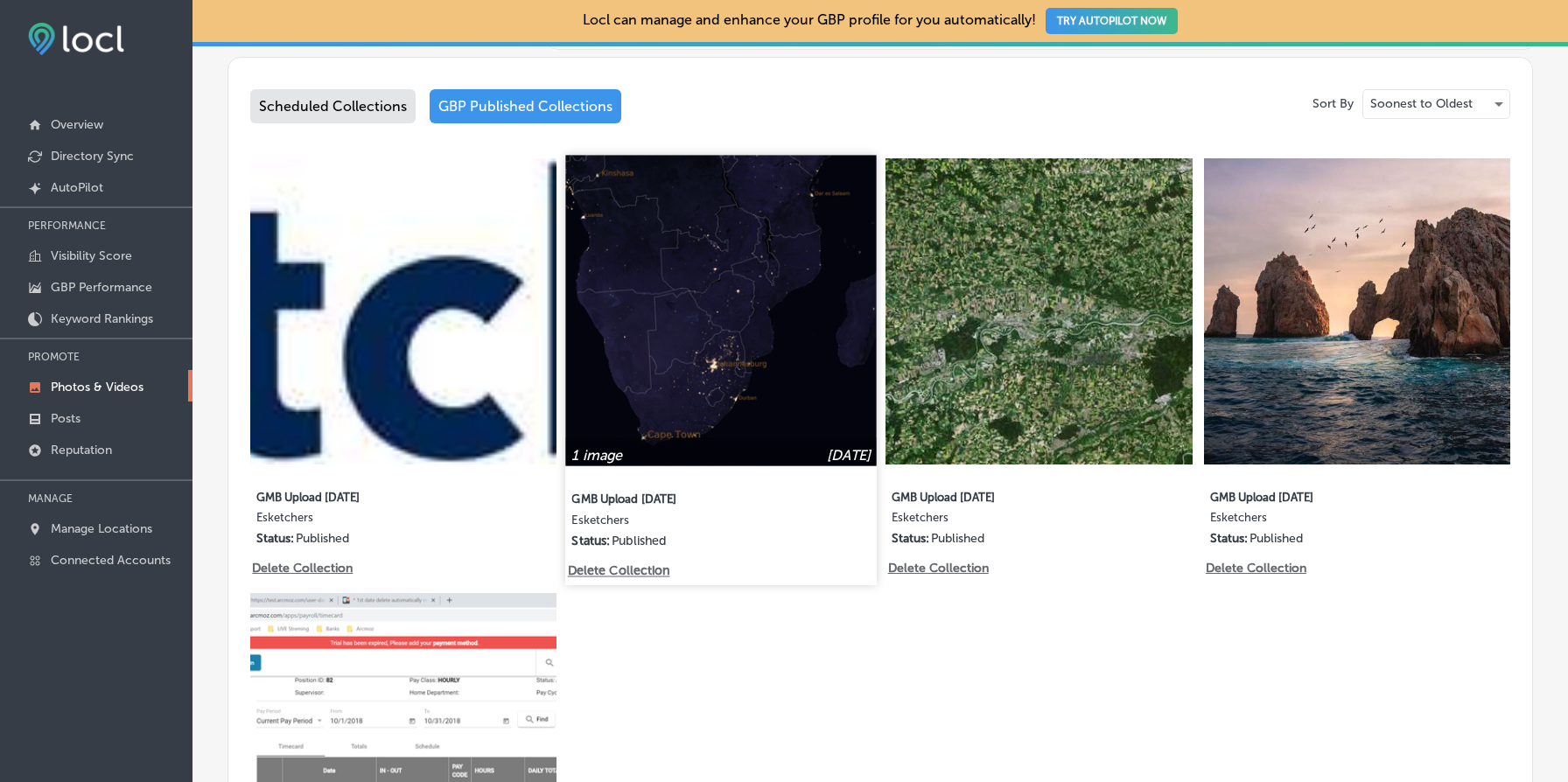
click at [635, 569] on p "Delete Collection" at bounding box center [618, 571] width 100 height 15
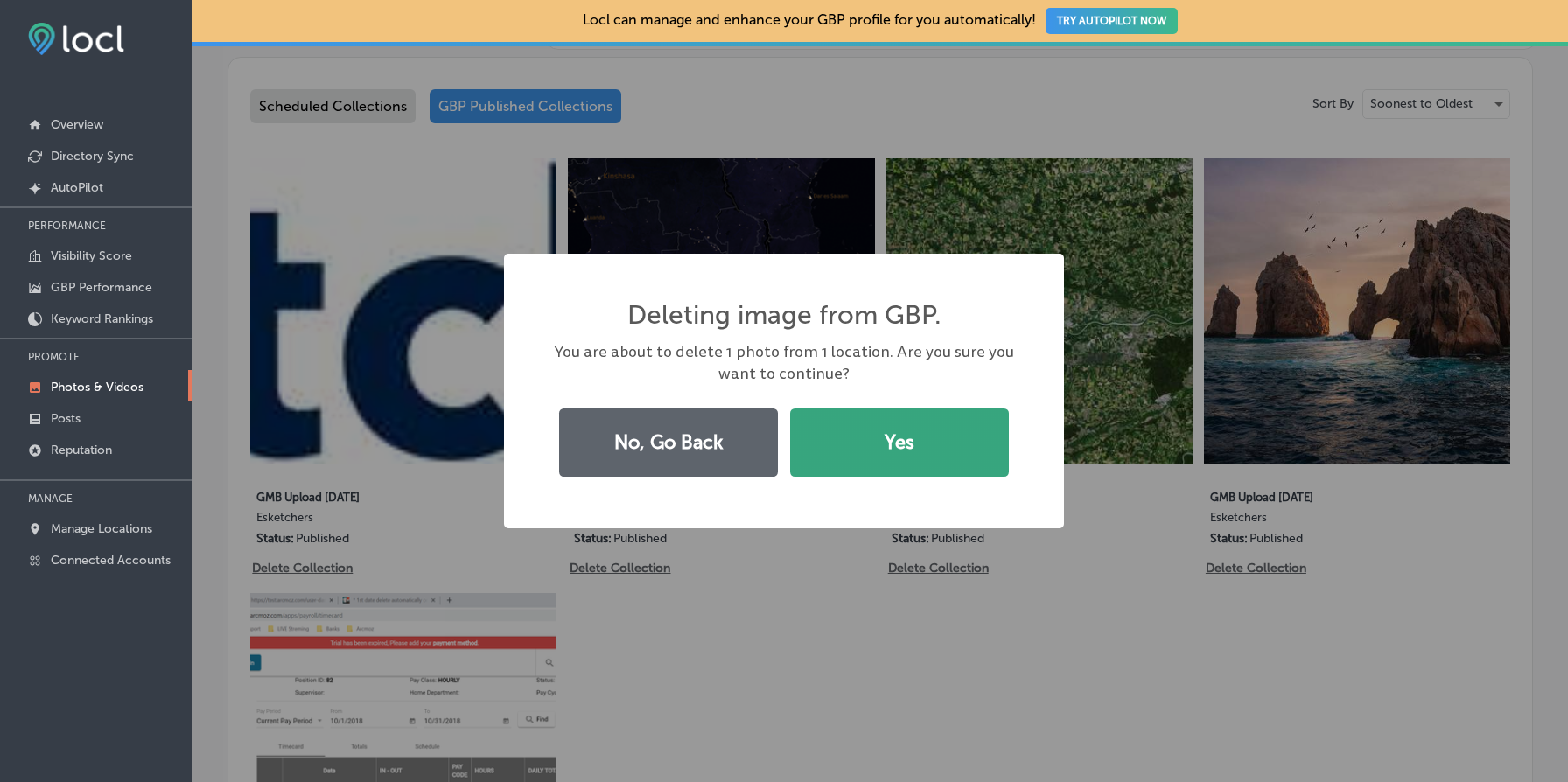
click at [835, 470] on button "Yes" at bounding box center [900, 443] width 219 height 68
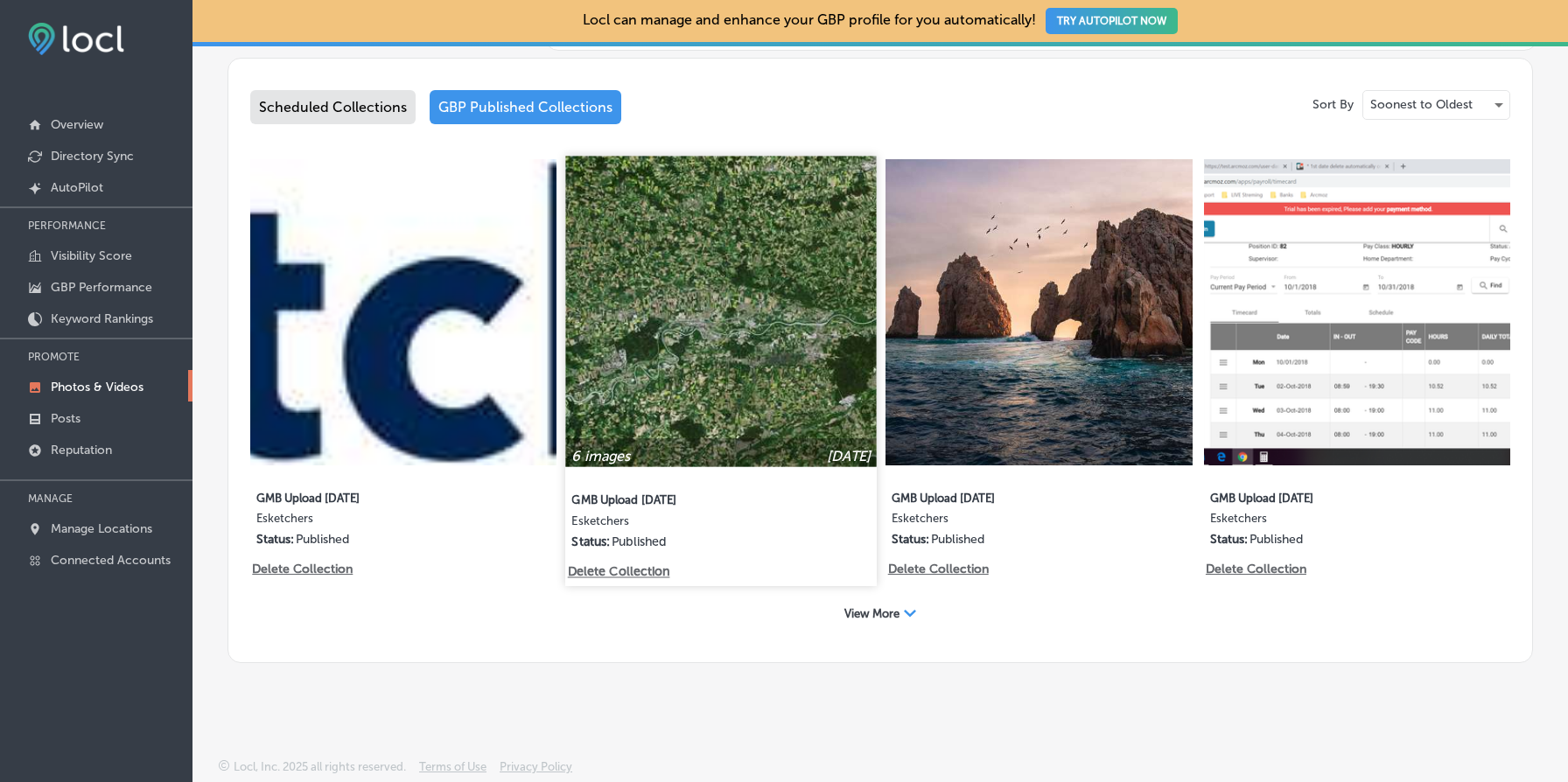
click at [752, 370] on img at bounding box center [722, 311] width 312 height 312
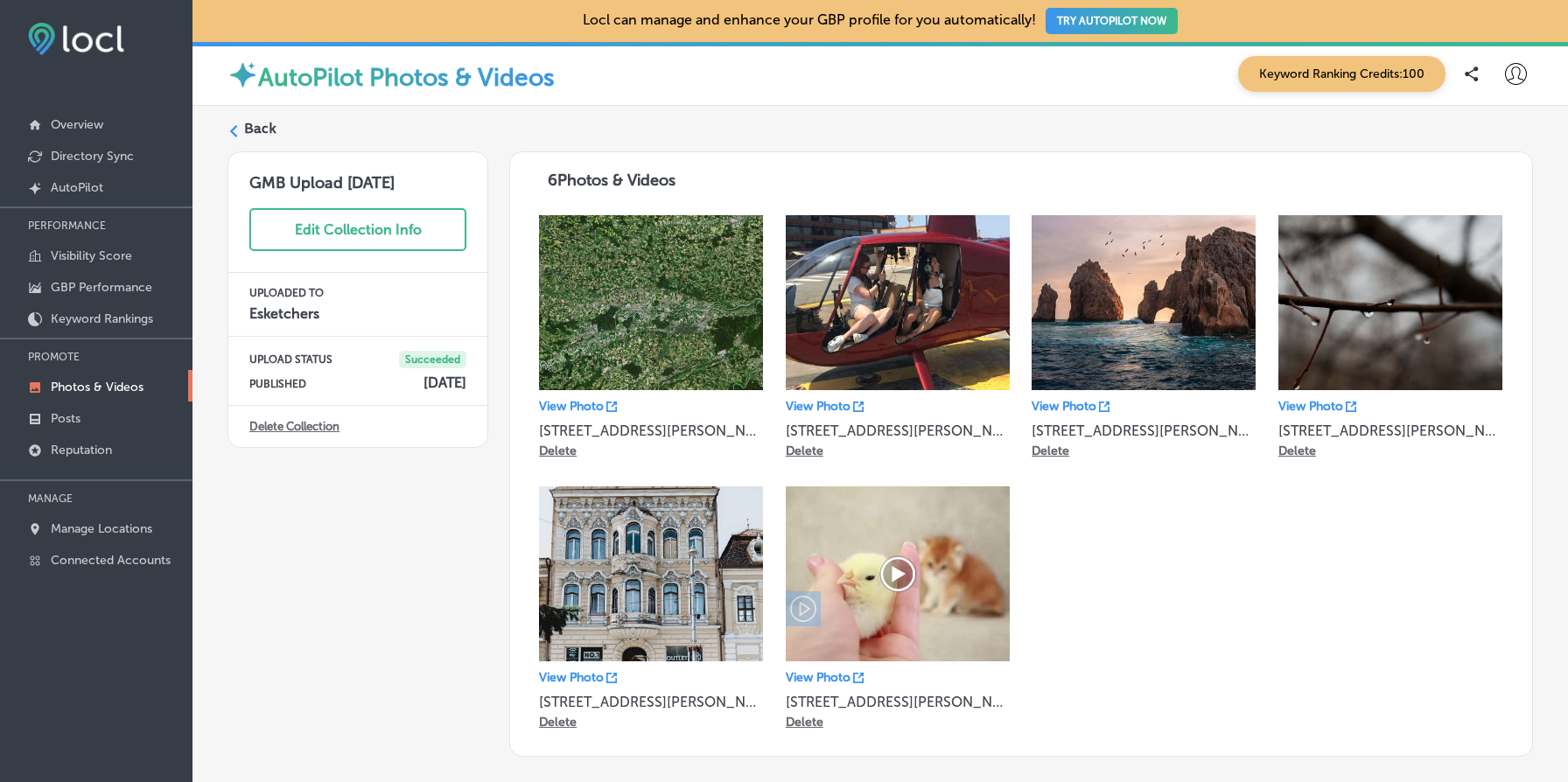
scroll to position [92, 0]
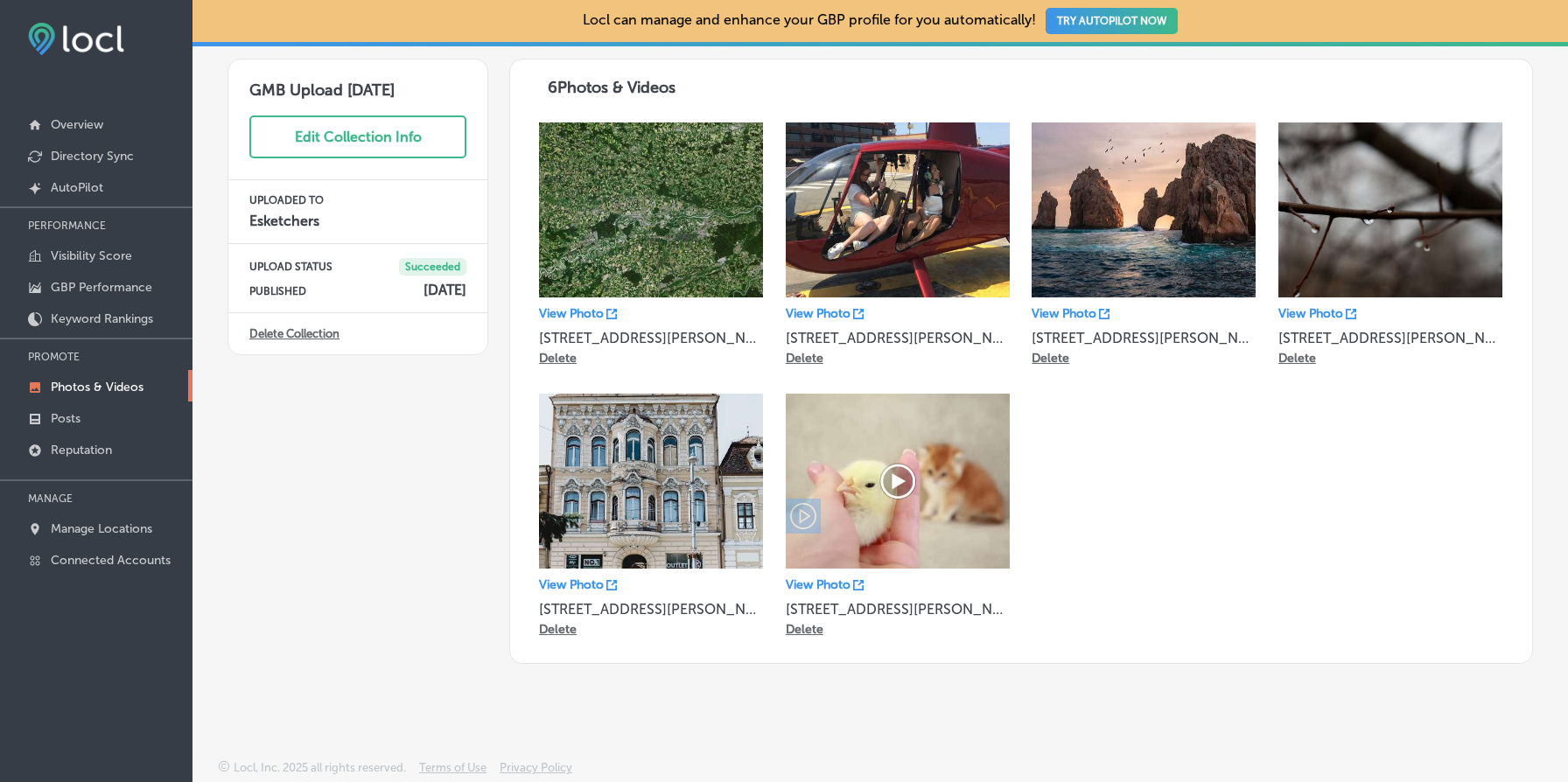
click at [284, 339] on link "Delete Collection" at bounding box center [295, 334] width 90 height 13
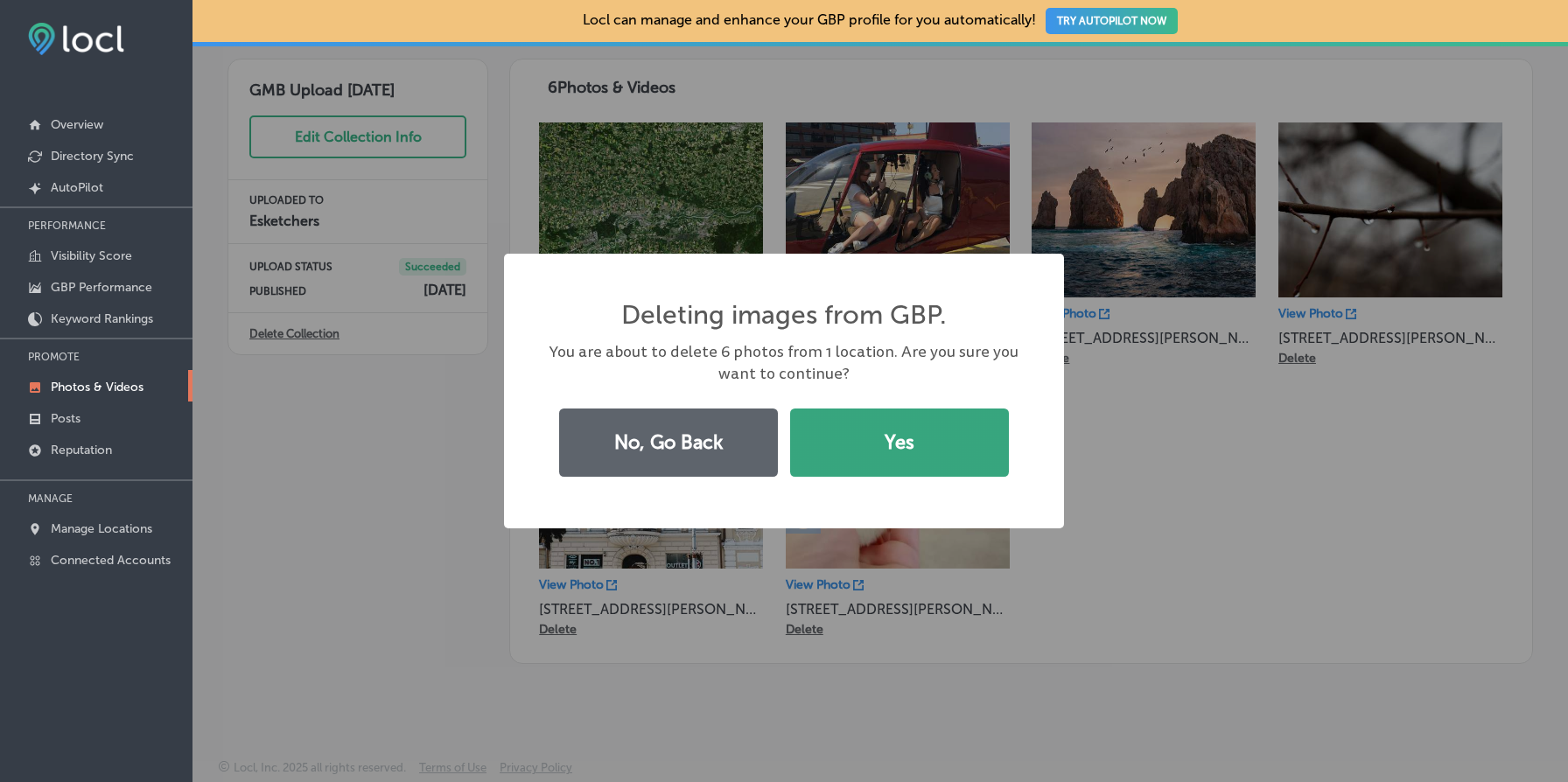
click at [928, 428] on button "Yes" at bounding box center [900, 443] width 219 height 68
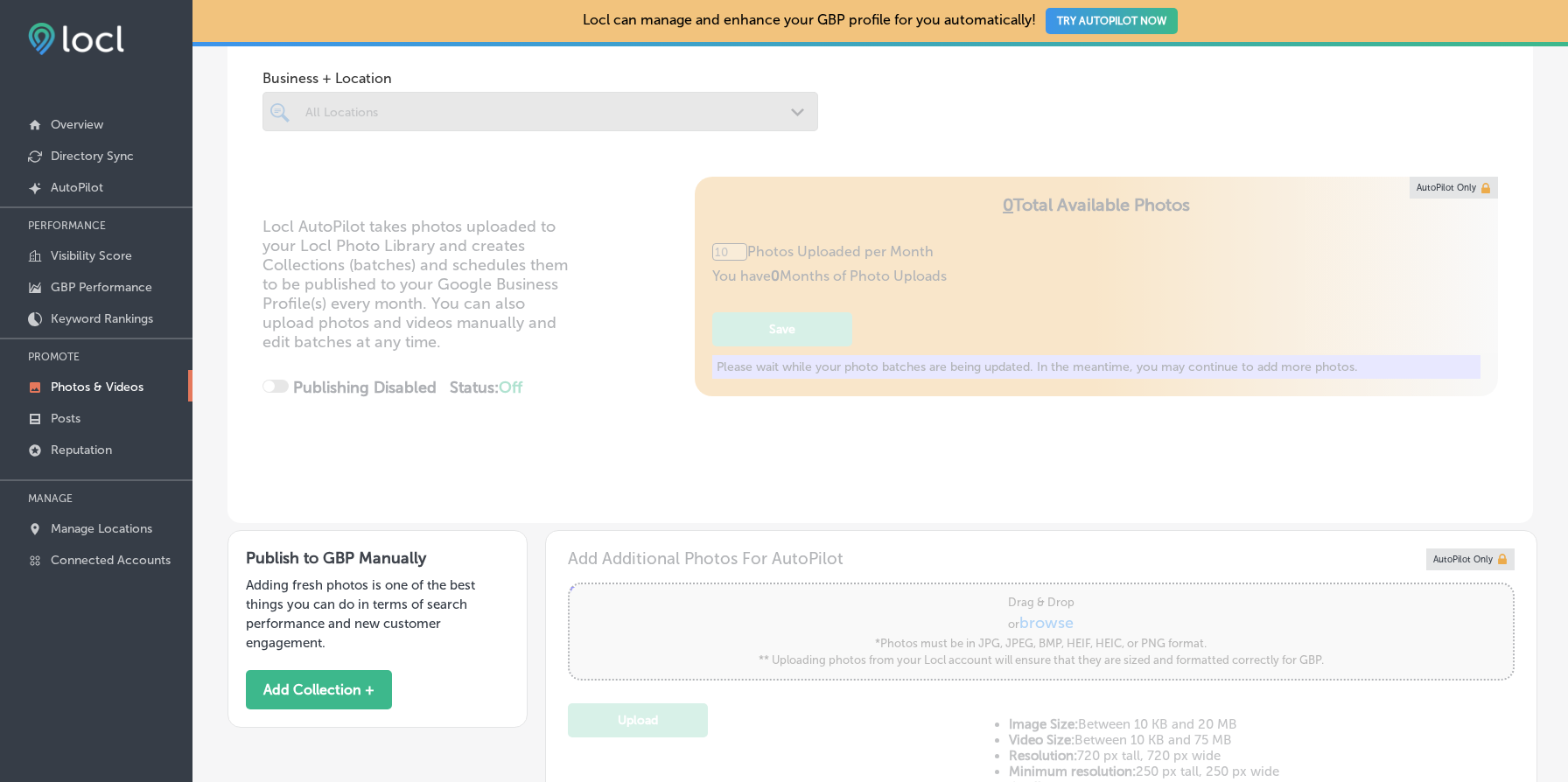
type input "5"
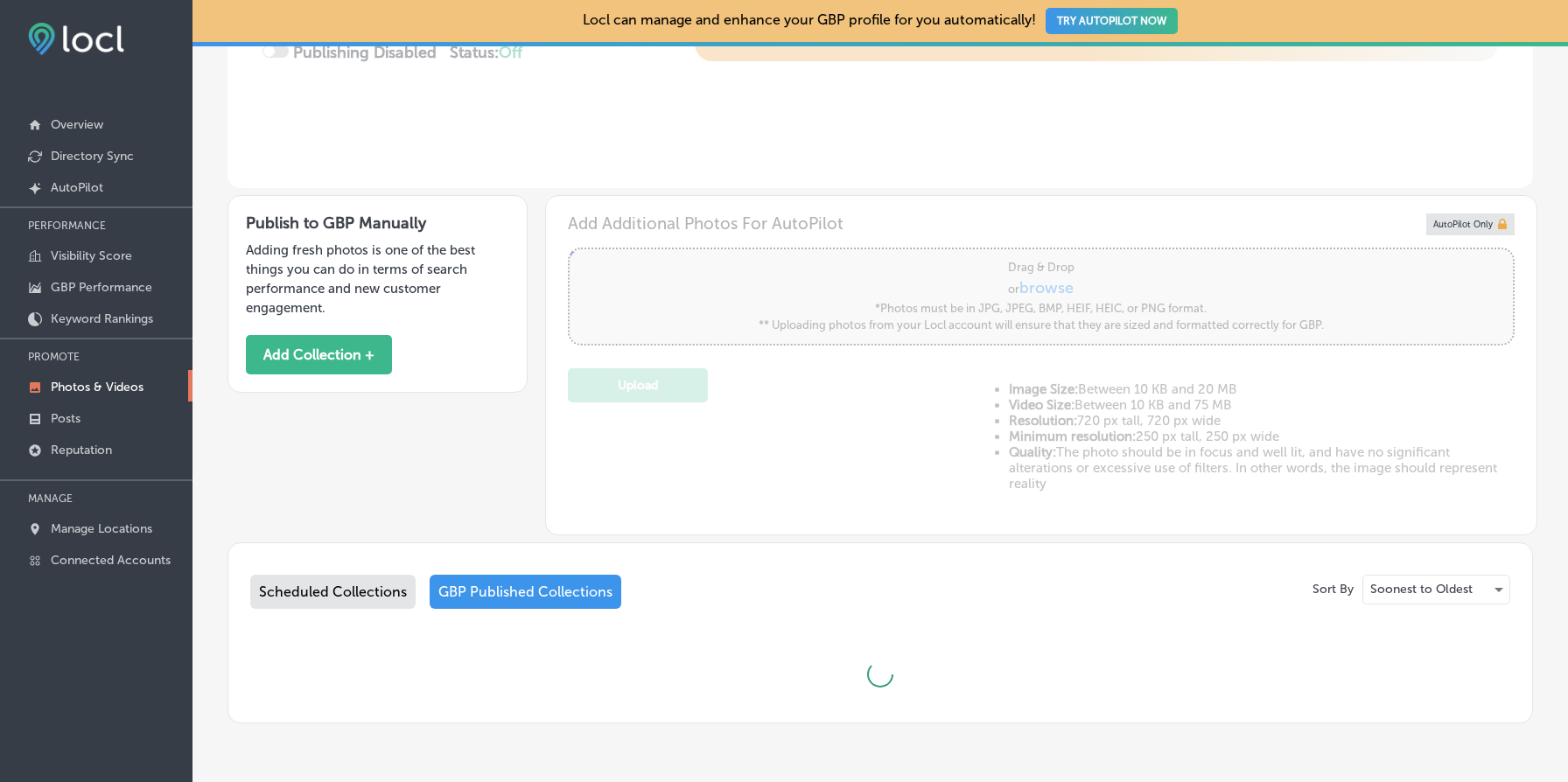
scroll to position [488, 0]
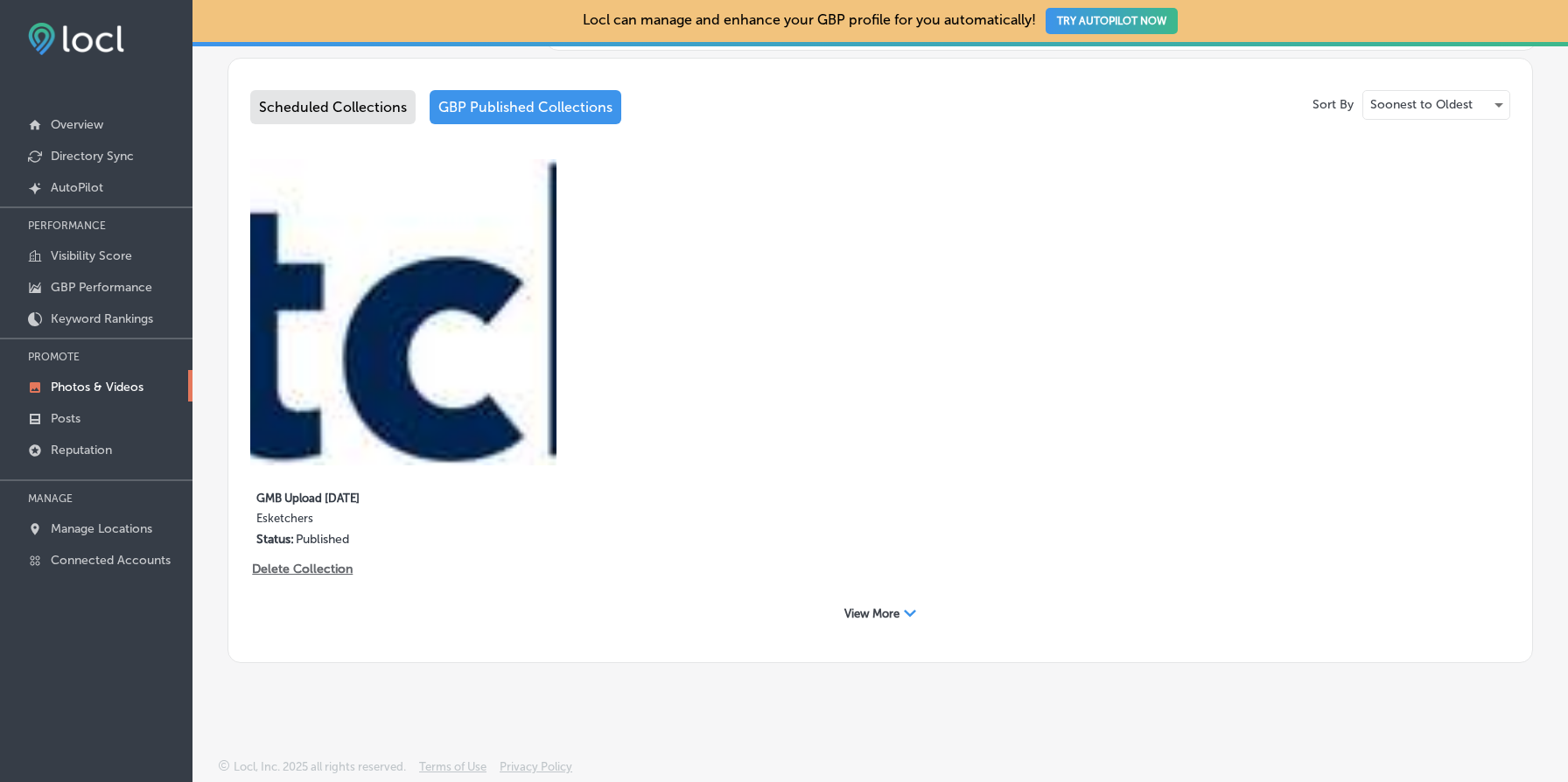
click at [876, 616] on span "View More" at bounding box center [872, 614] width 56 height 13
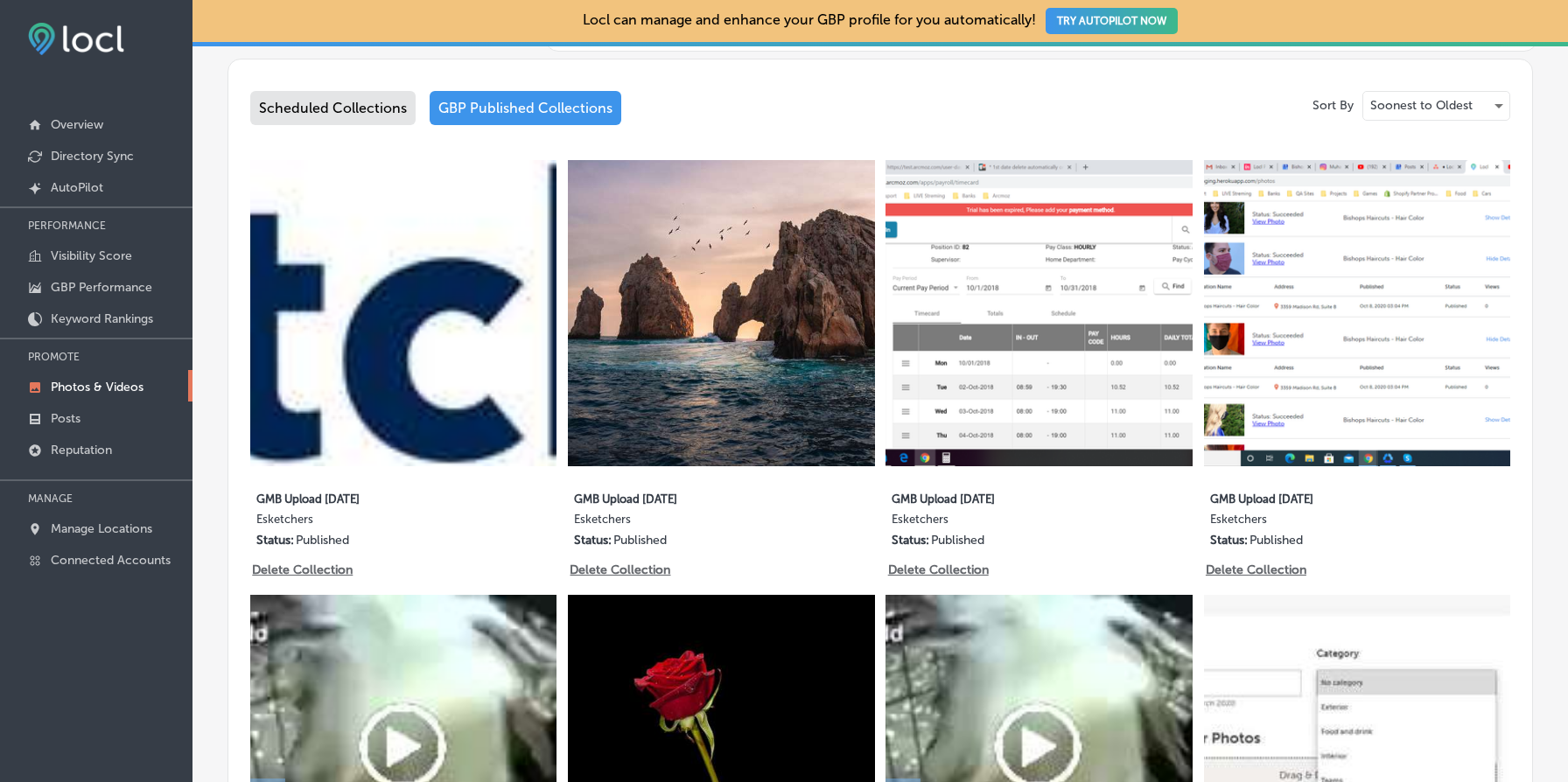
scroll to position [914, 0]
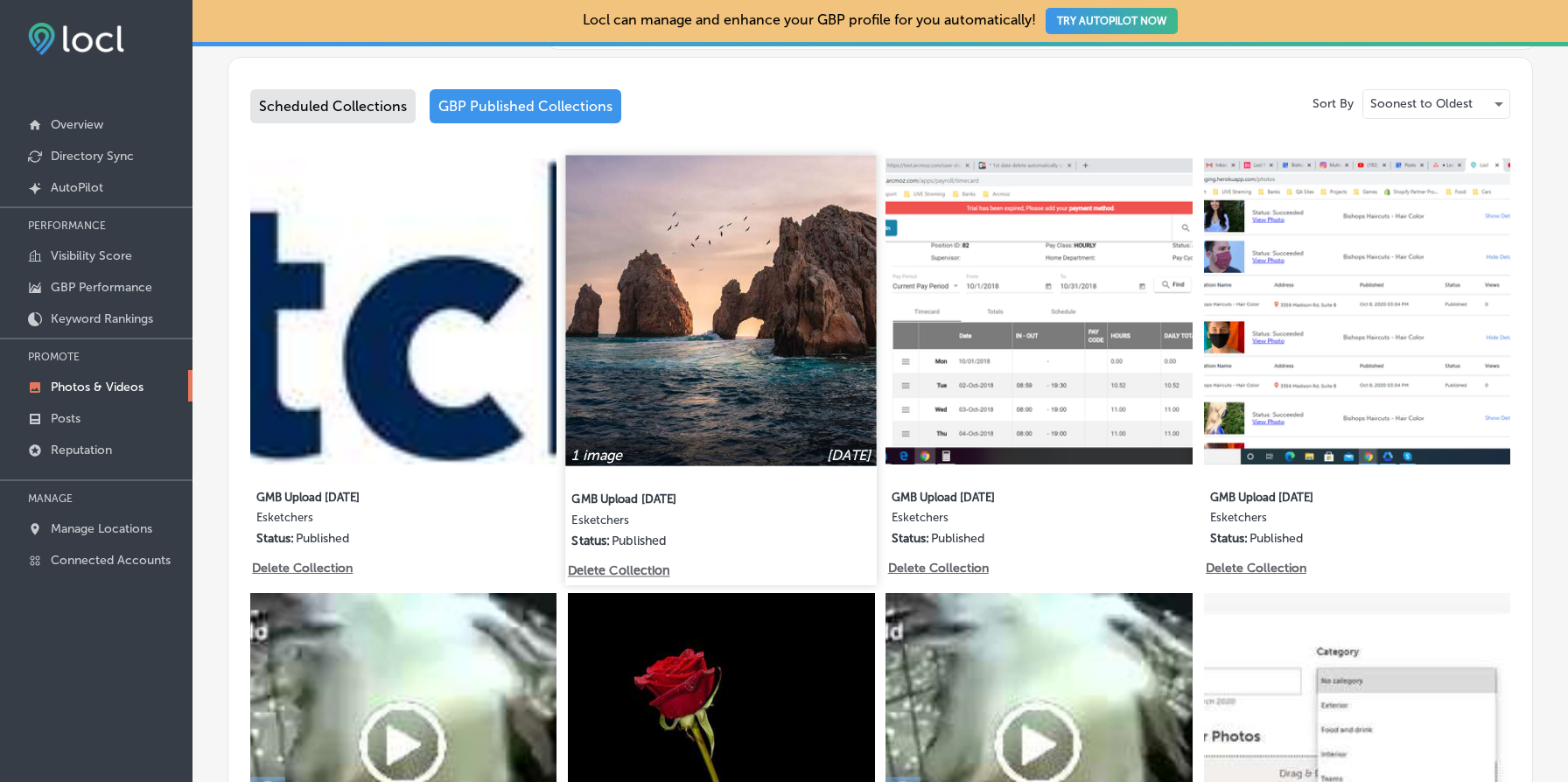
click at [635, 565] on p "Delete Collection" at bounding box center [618, 571] width 100 height 15
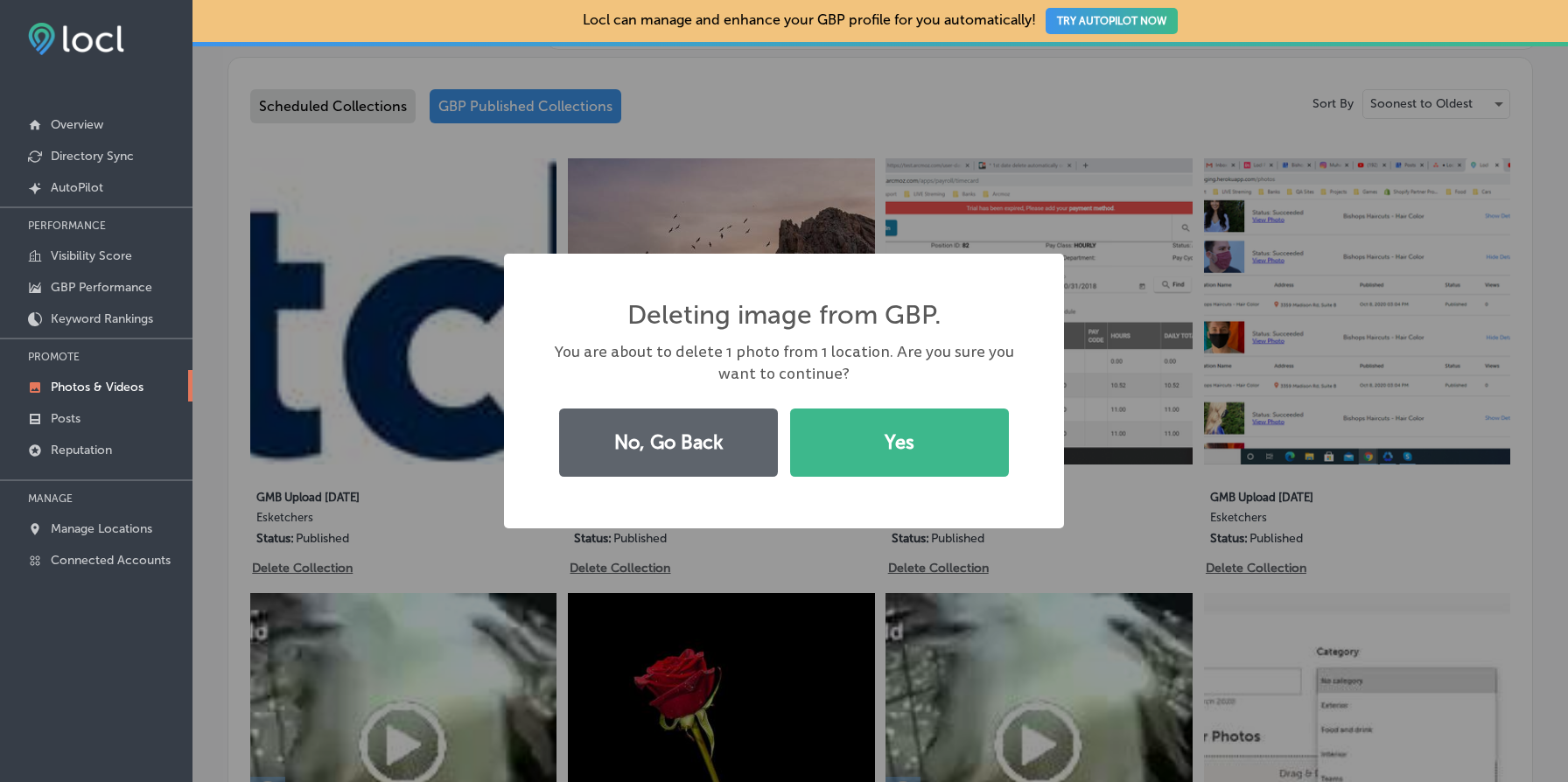
click at [894, 484] on div "Deleting image from GBP. × You are about to delete 1 photo from 1 location. Are…" at bounding box center [784, 391] width 560 height 275
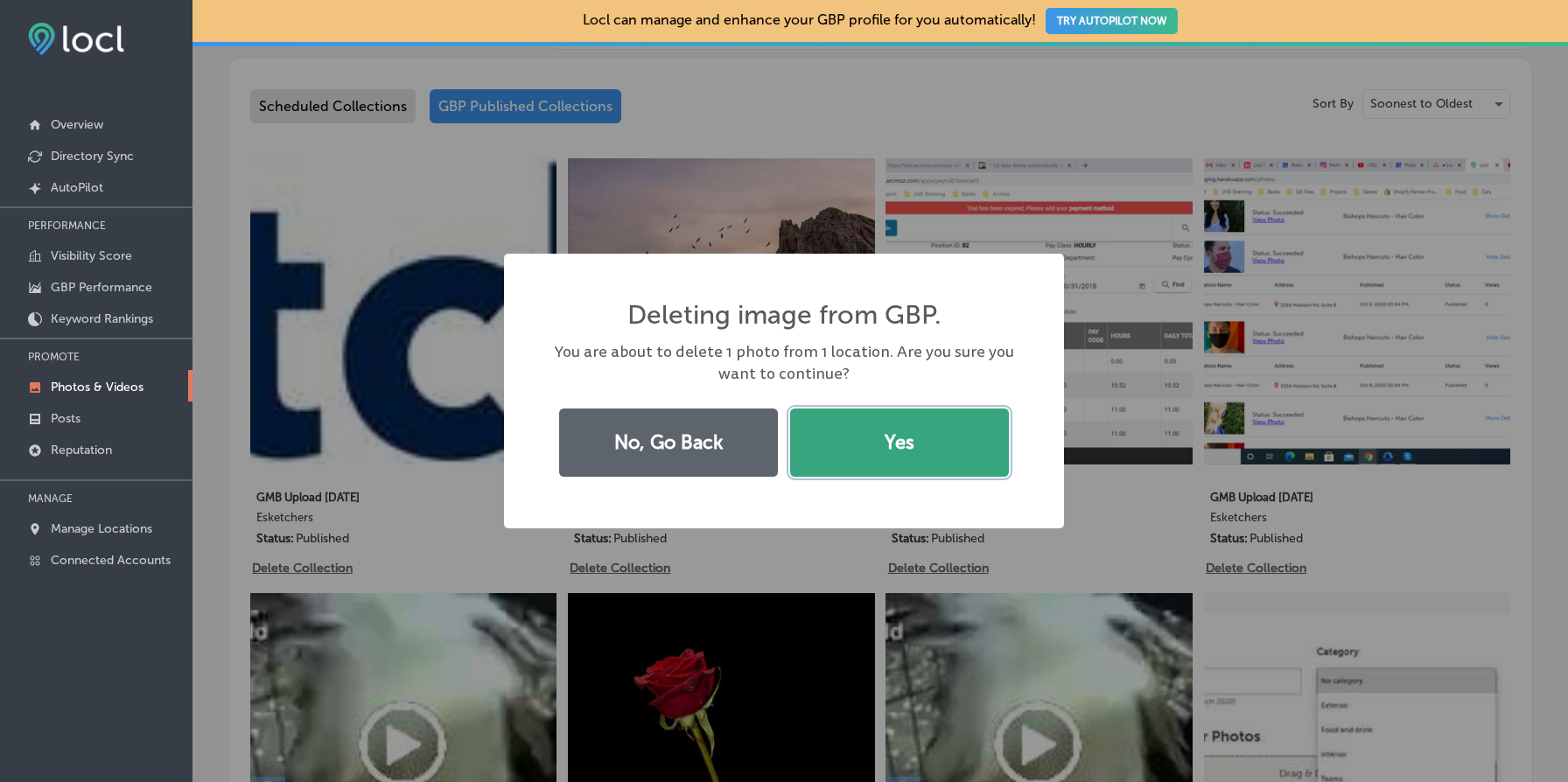
click at [915, 443] on button "Yes" at bounding box center [900, 443] width 219 height 68
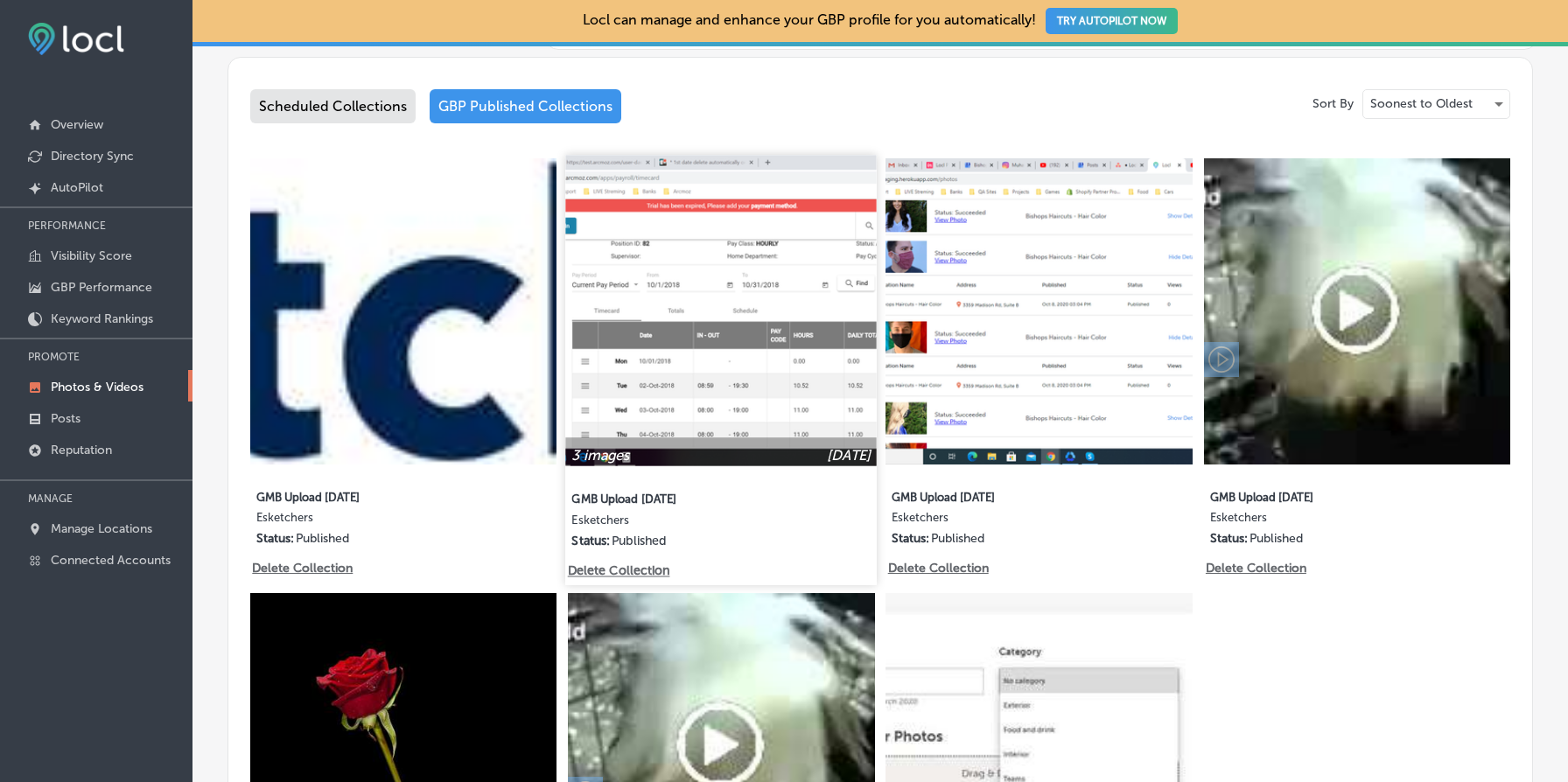
click at [709, 380] on img at bounding box center [722, 310] width 312 height 312
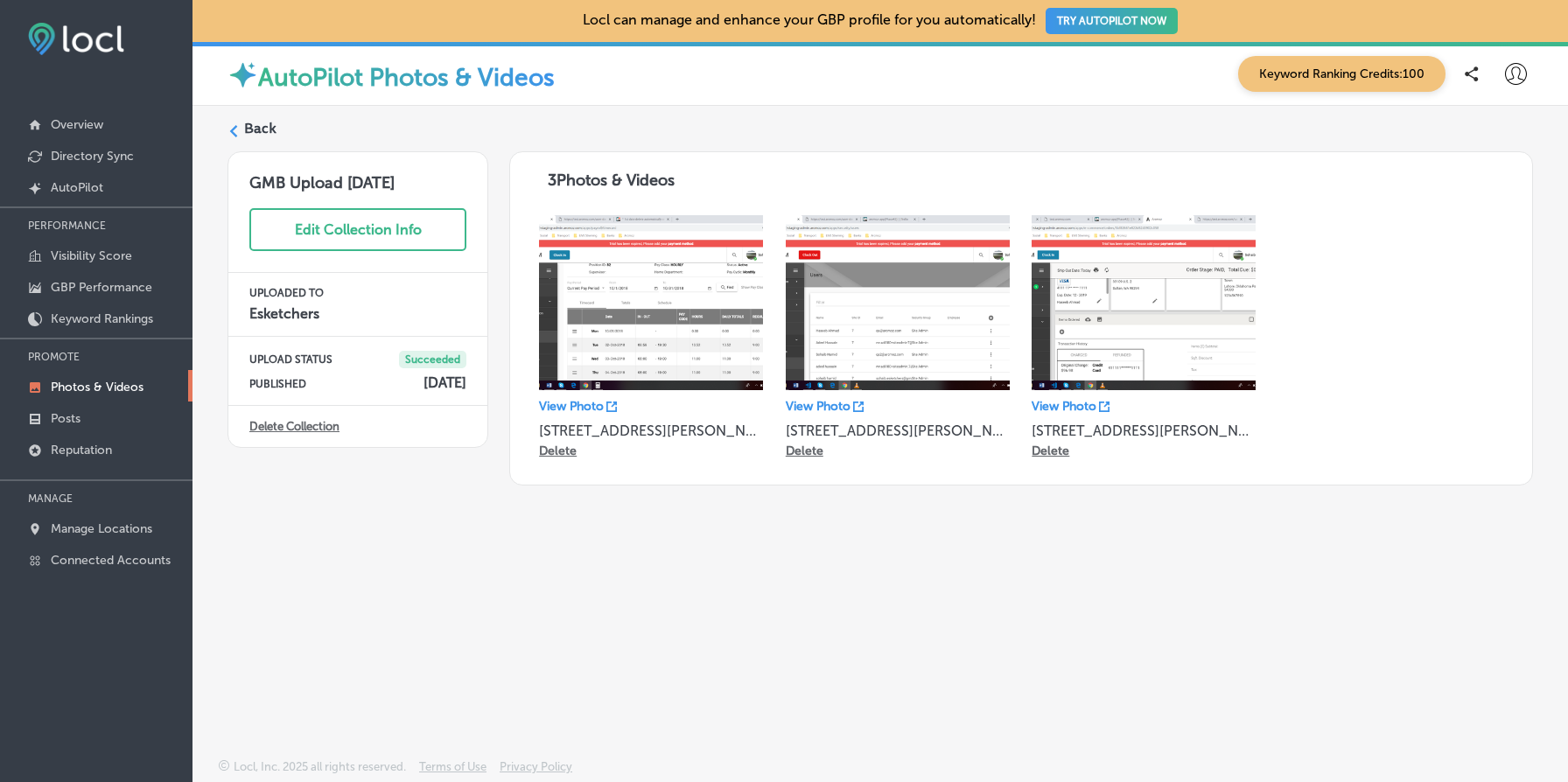
click at [313, 428] on link "Delete Collection" at bounding box center [295, 427] width 90 height 13
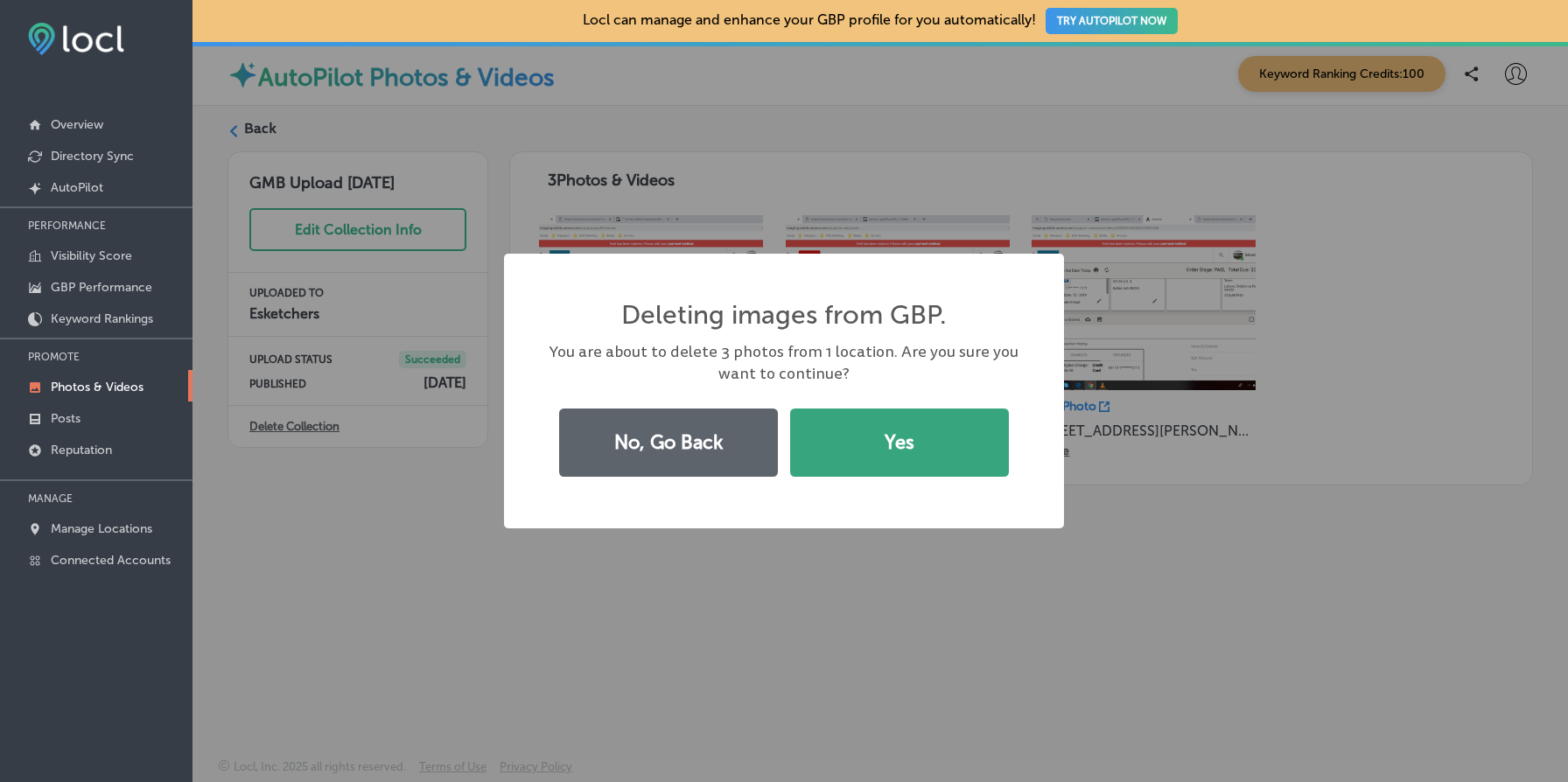
click at [864, 430] on button "Yes" at bounding box center [900, 443] width 219 height 68
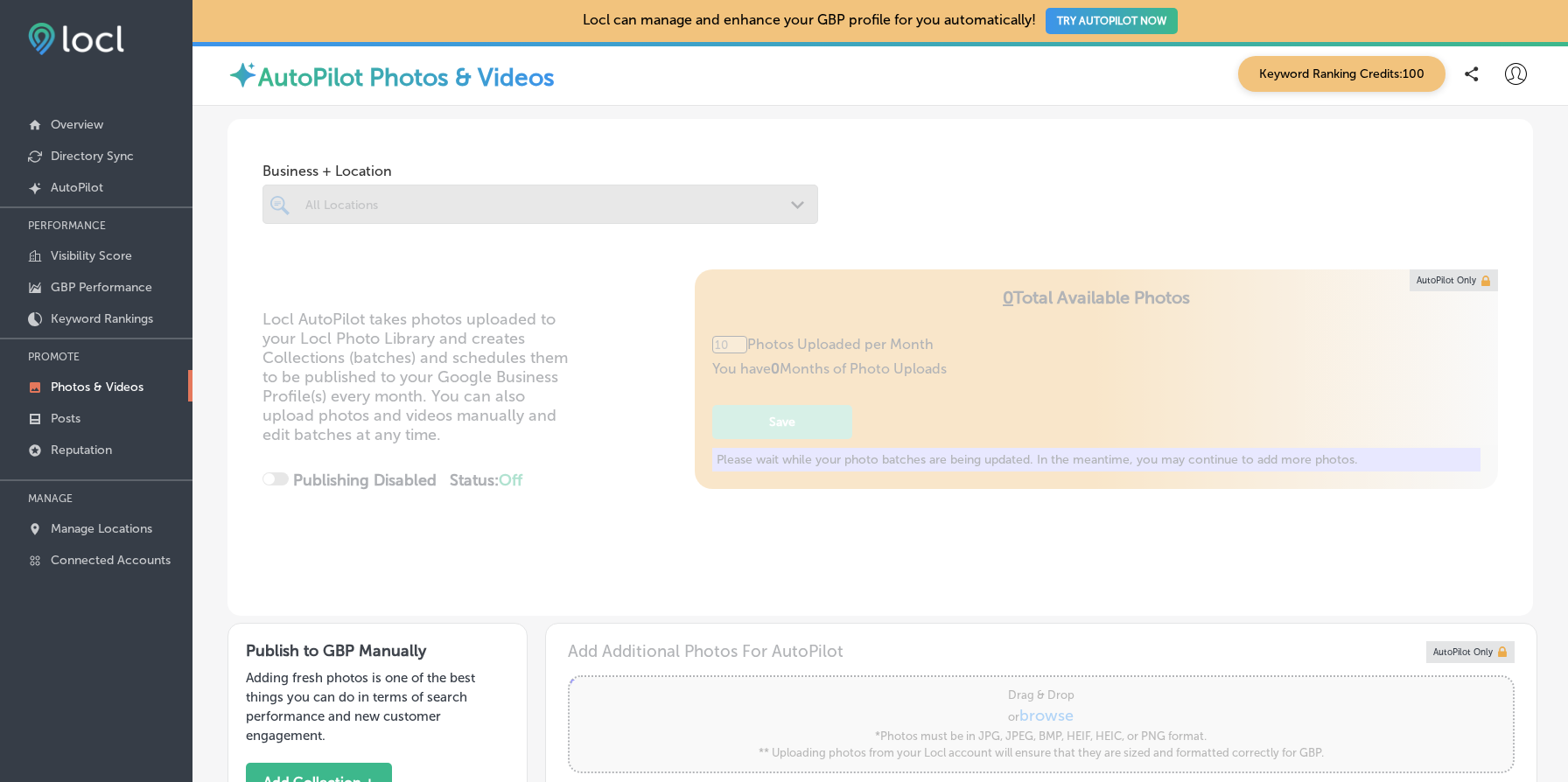
type input "5"
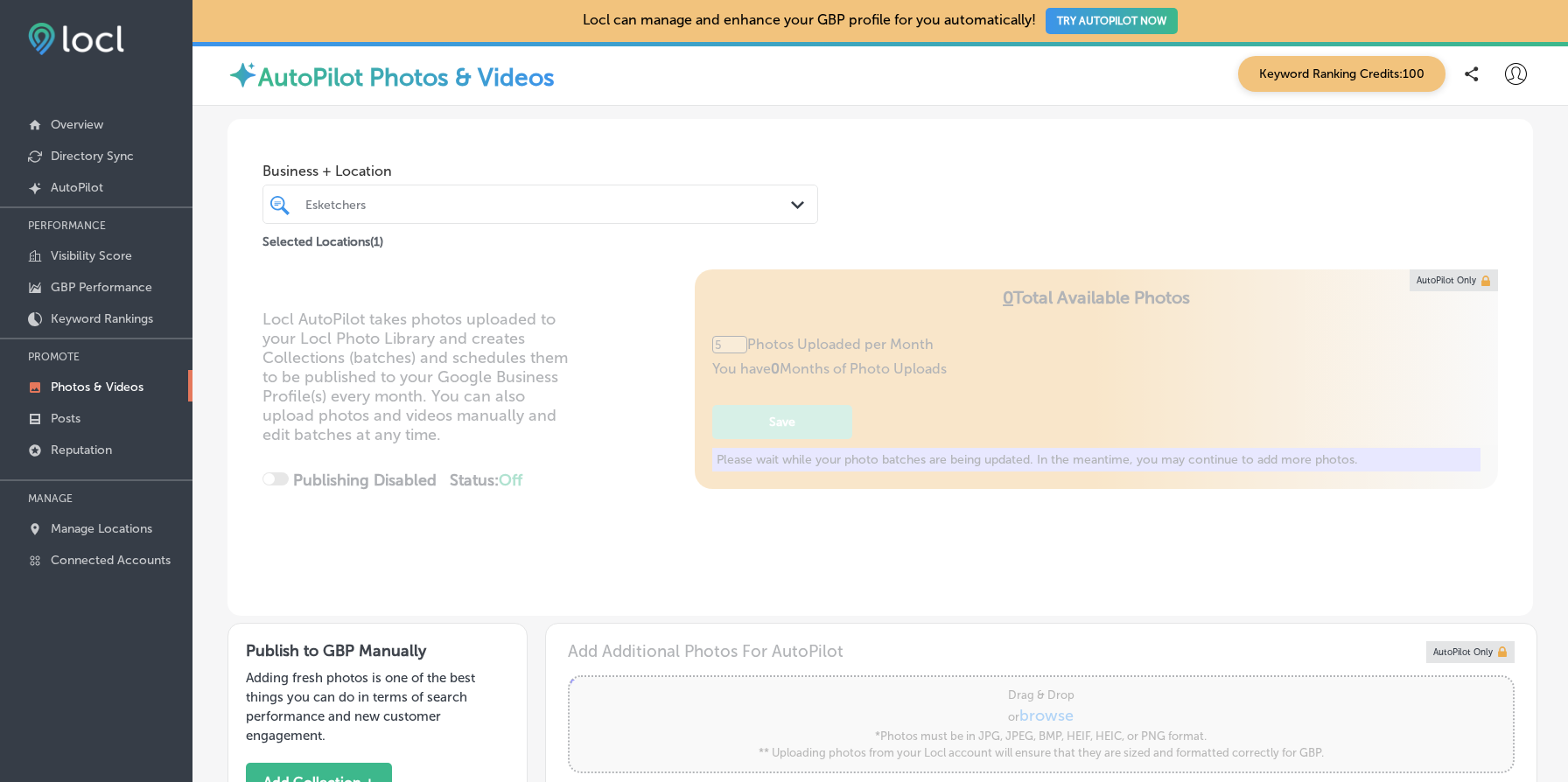
scroll to position [488, 0]
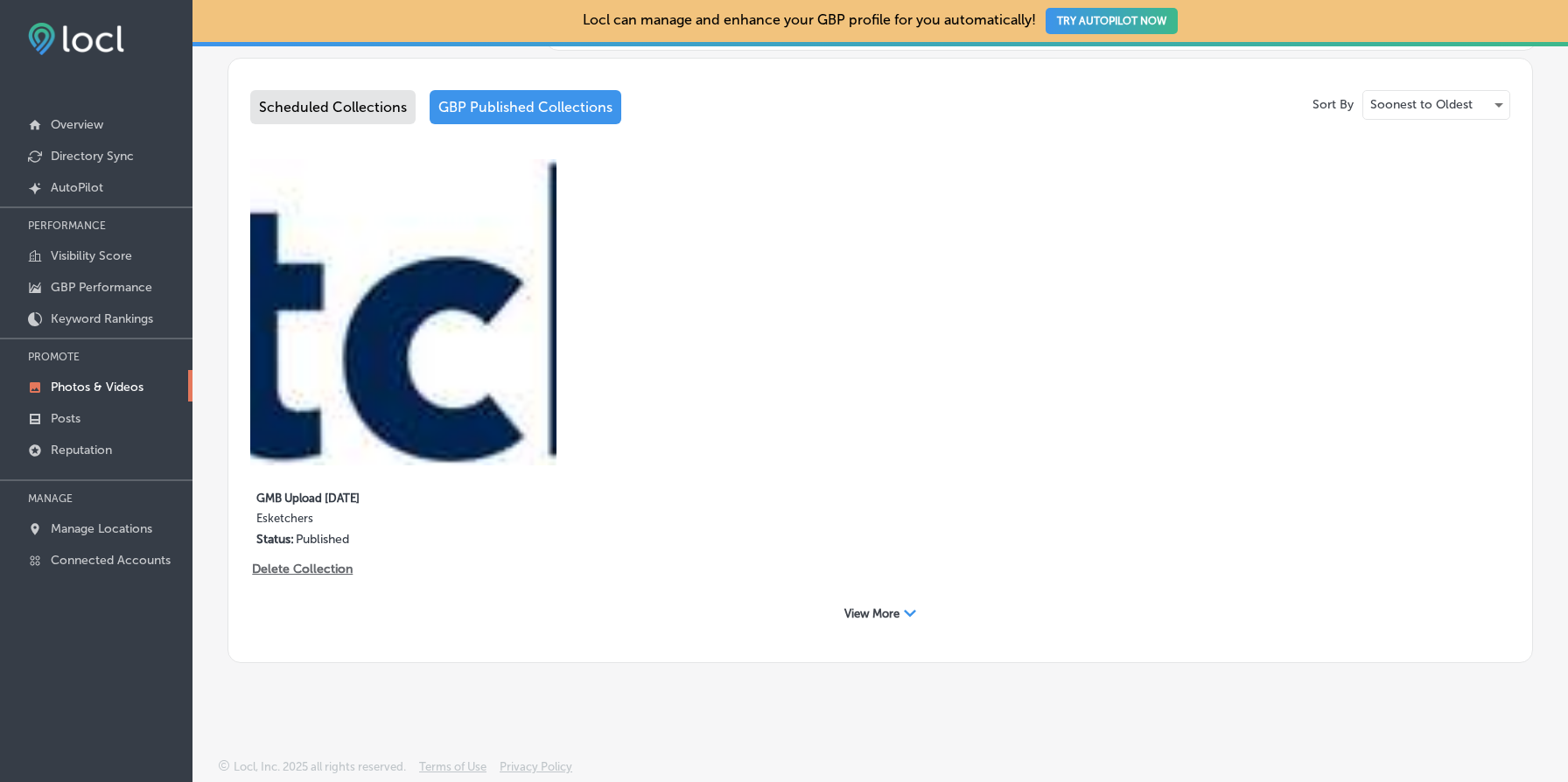
click at [884, 608] on span "View More" at bounding box center [872, 614] width 56 height 13
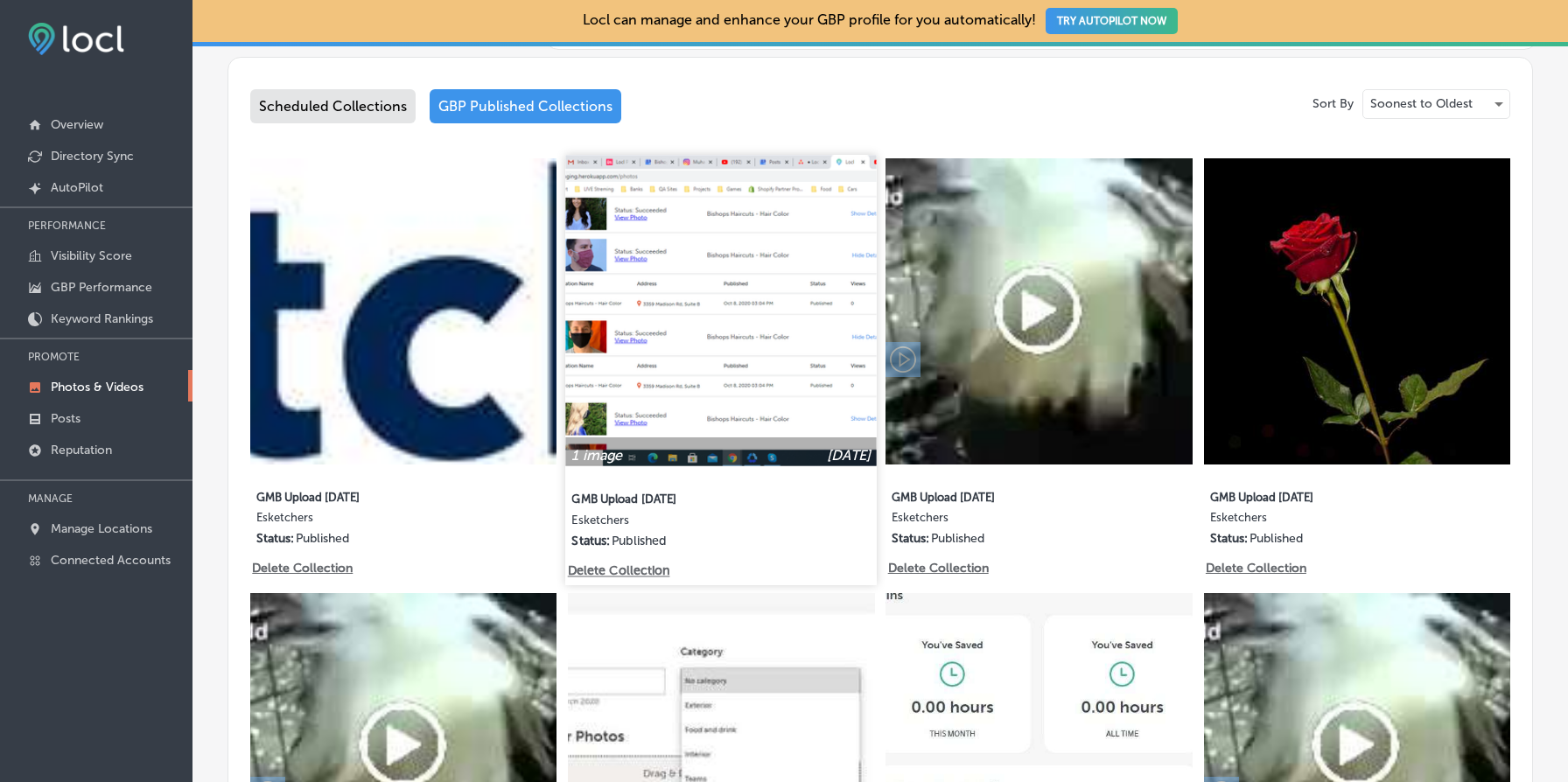
click at [631, 570] on p "Delete Collection" at bounding box center [618, 571] width 100 height 15
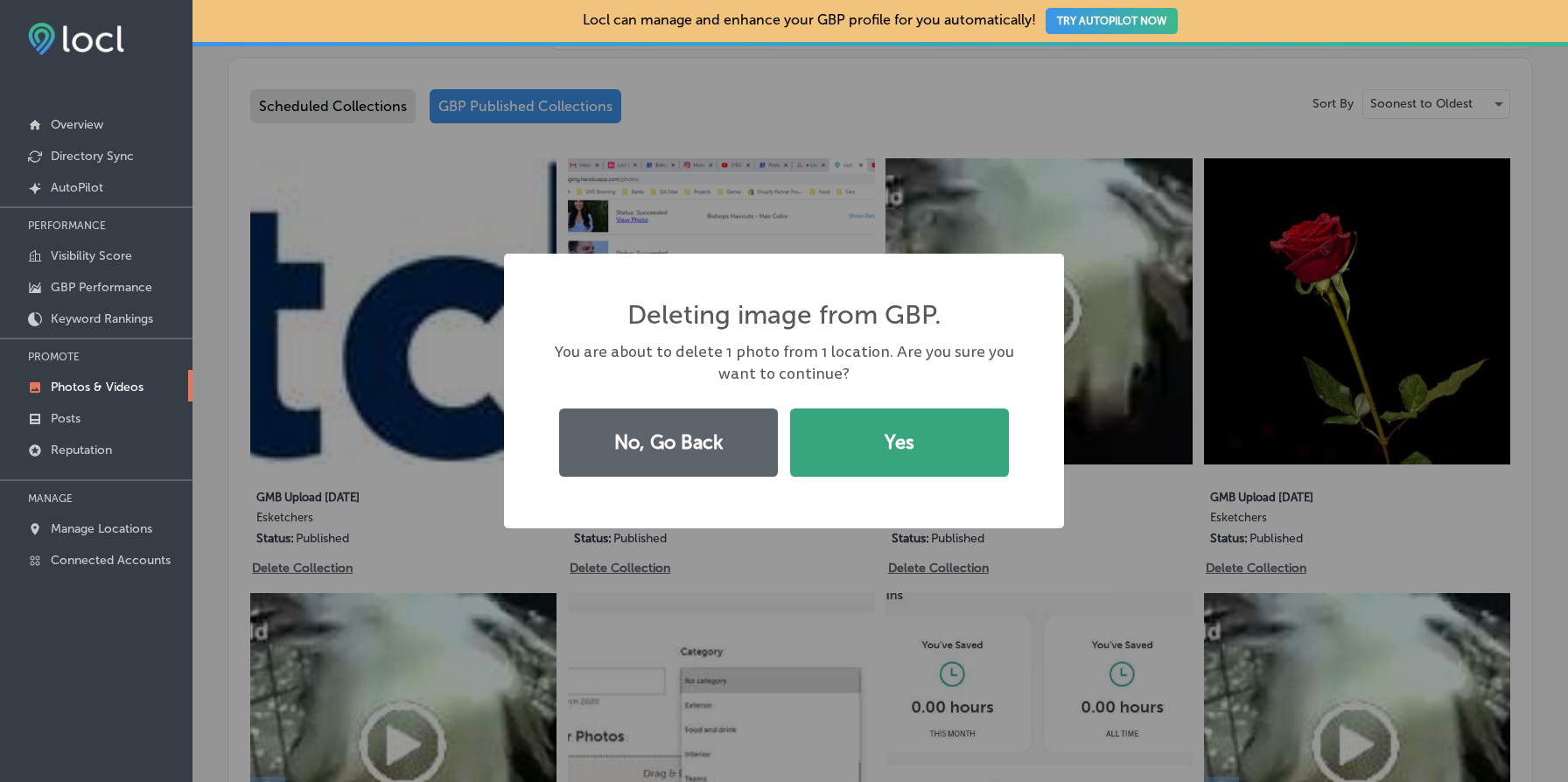
click at [908, 450] on button "Yes" at bounding box center [900, 443] width 219 height 68
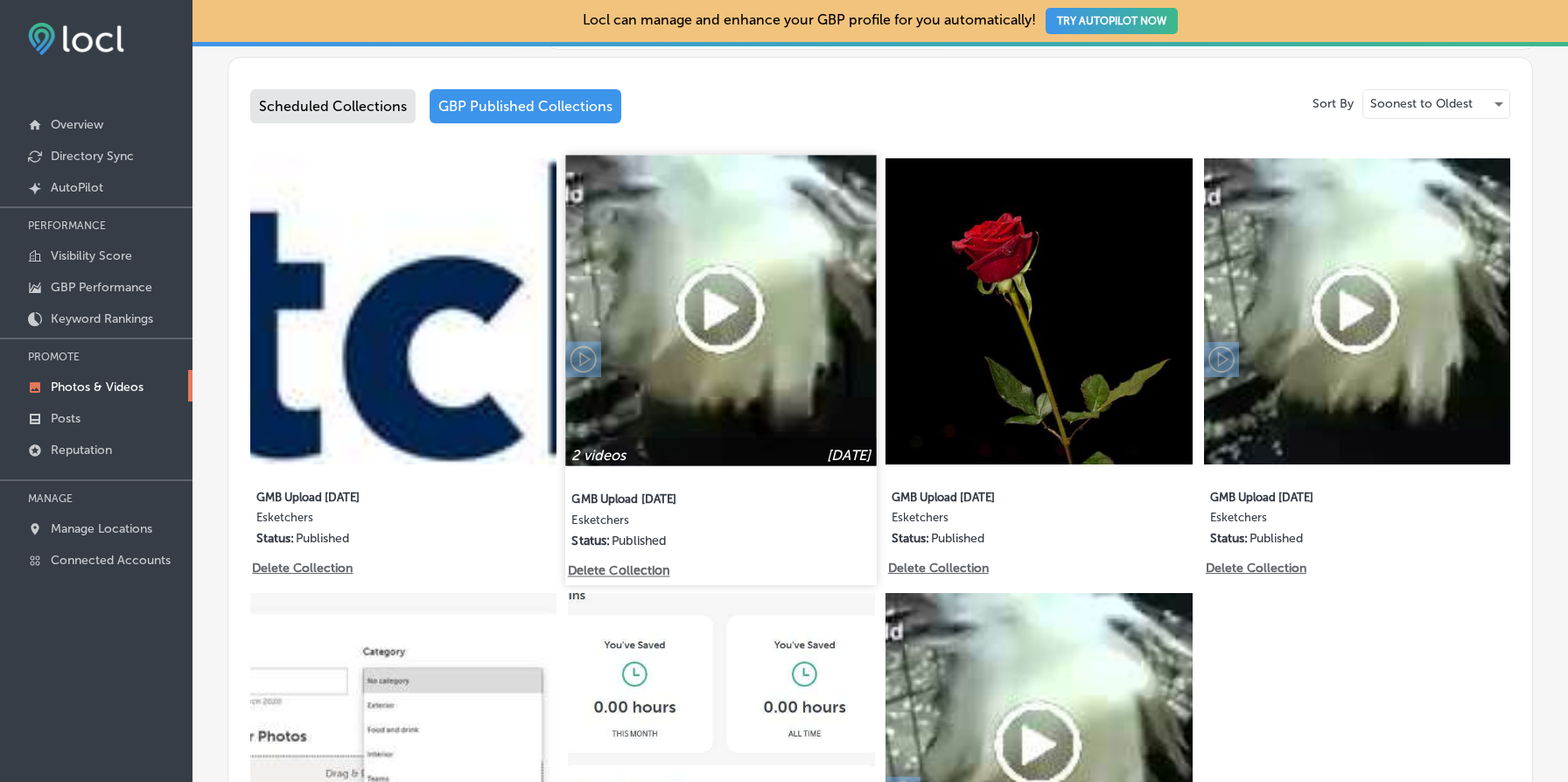
click at [610, 570] on p "Delete Collection" at bounding box center [618, 571] width 100 height 15
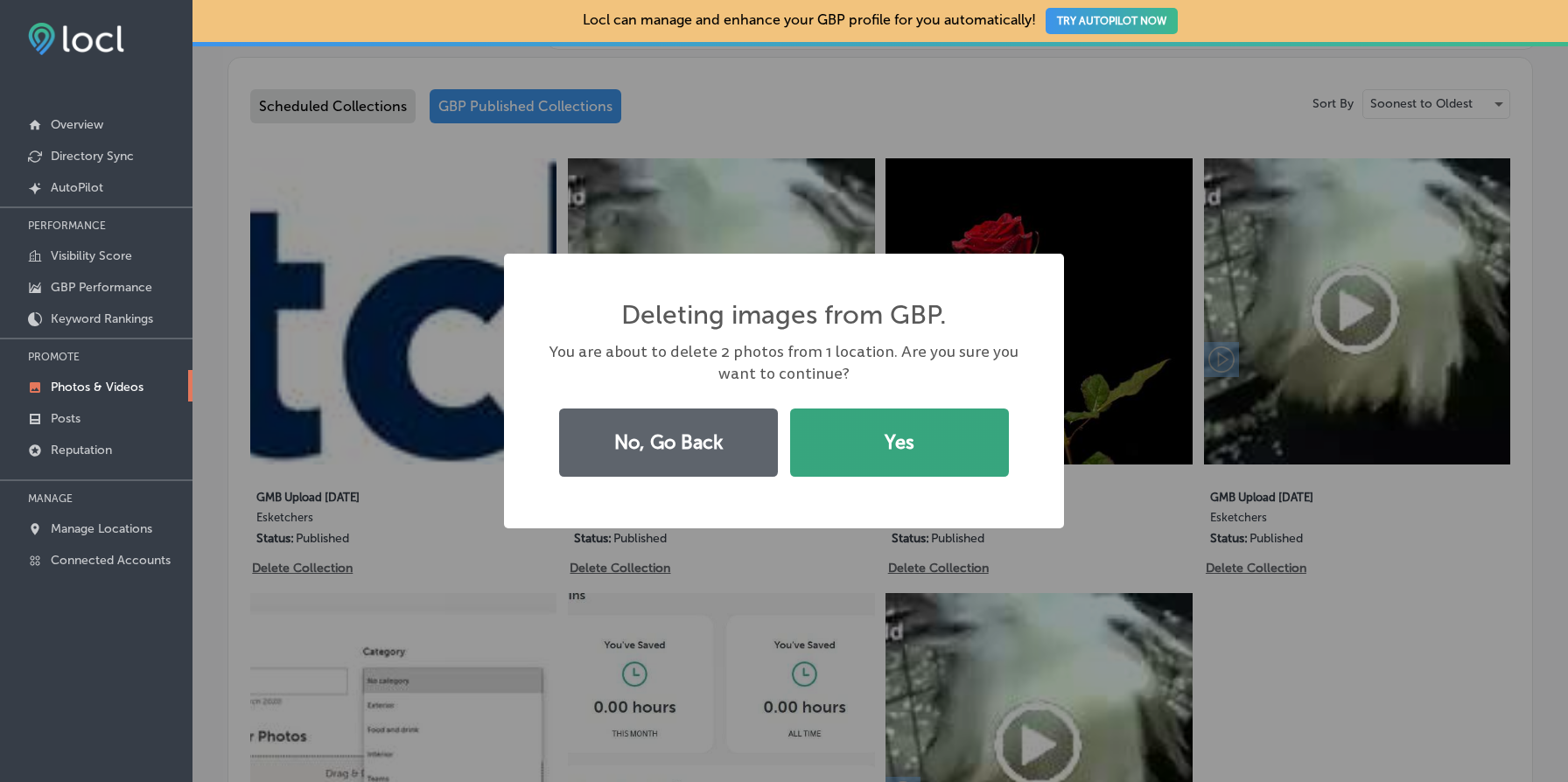
click at [872, 454] on button "Yes" at bounding box center [900, 443] width 219 height 68
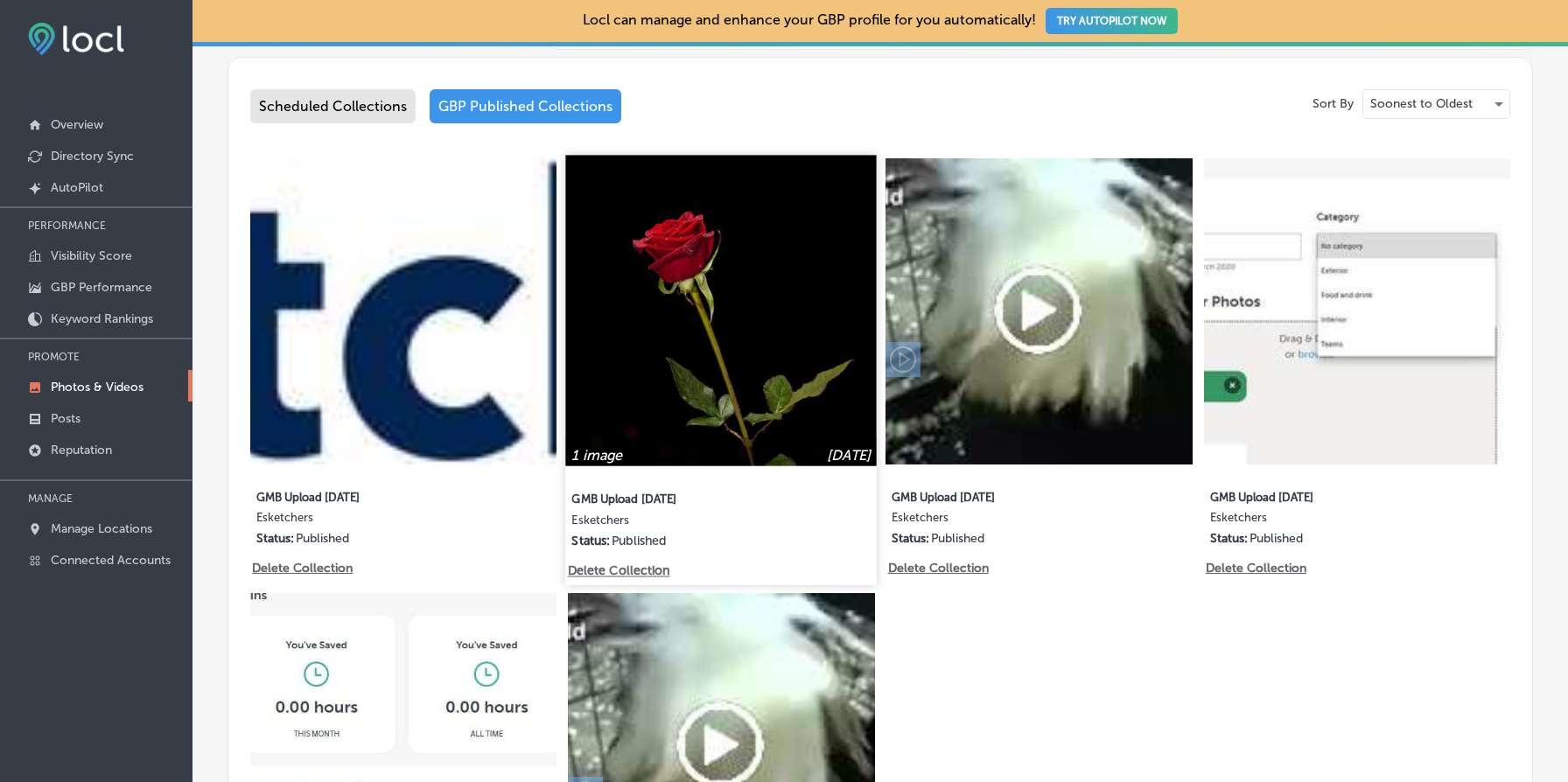
click at [624, 570] on p "Delete Collection" at bounding box center [618, 571] width 100 height 15
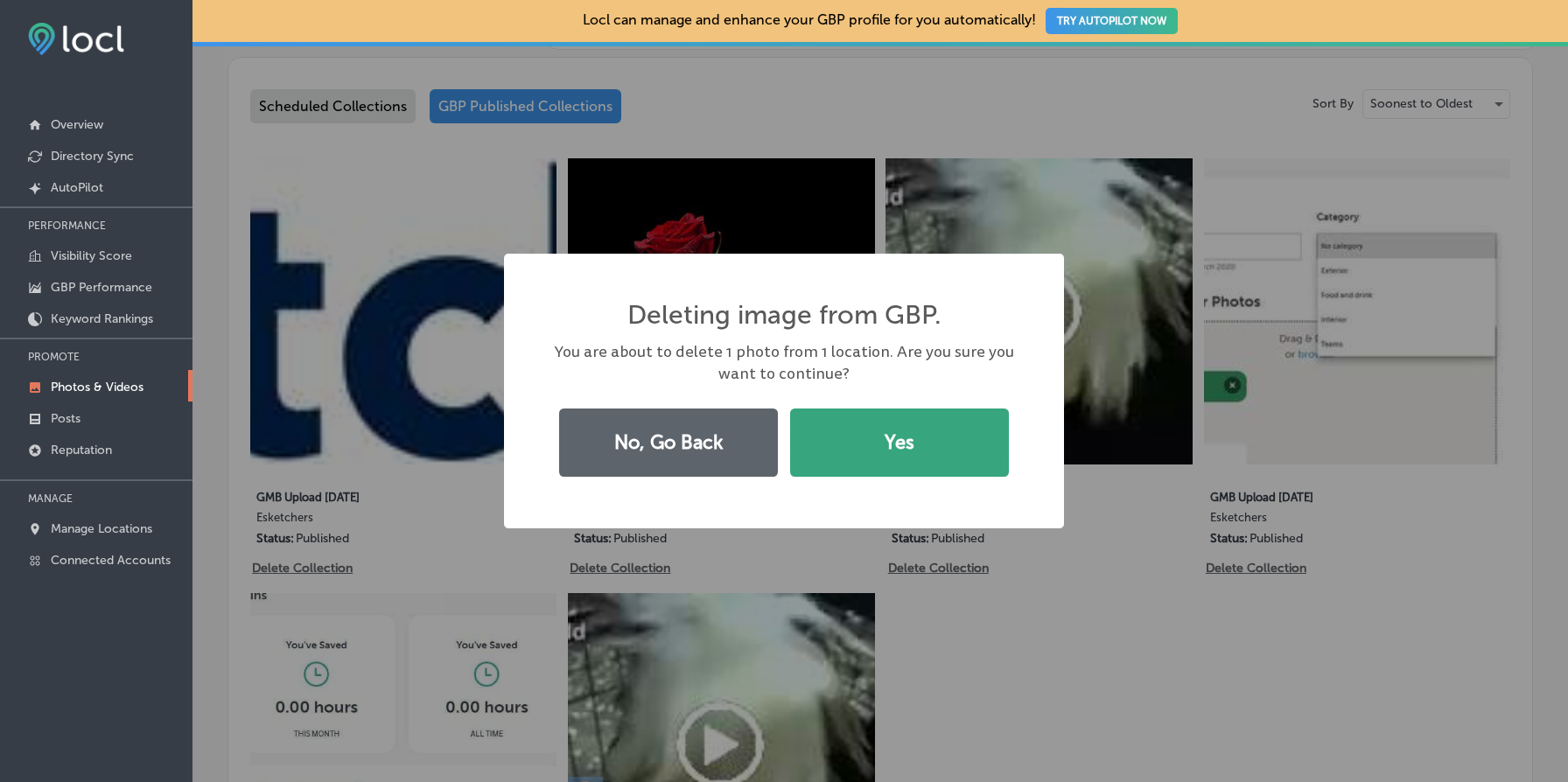
click at [880, 439] on button "Yes" at bounding box center [900, 443] width 219 height 68
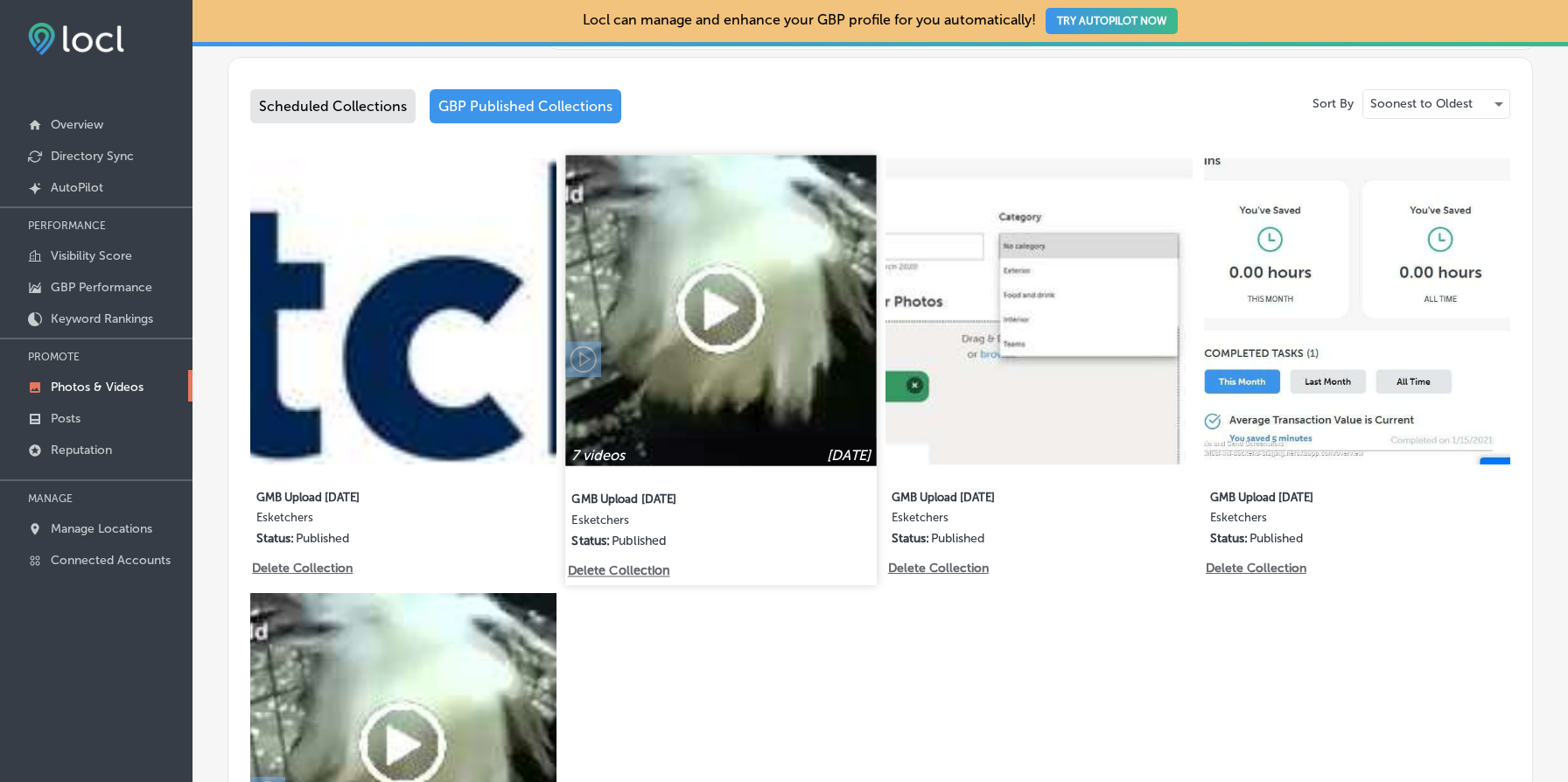
click at [678, 400] on img at bounding box center [722, 310] width 312 height 312
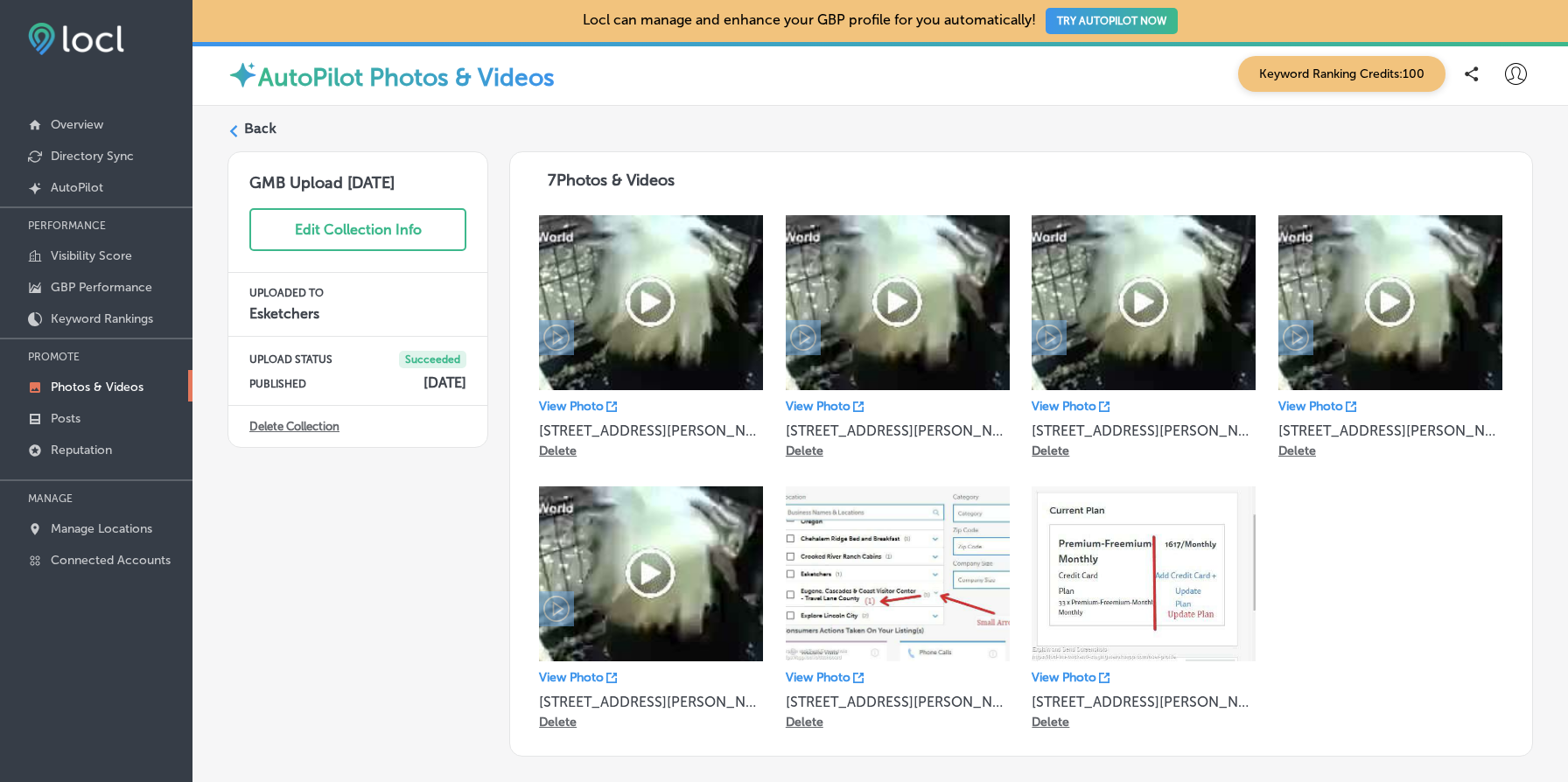
scroll to position [92, 0]
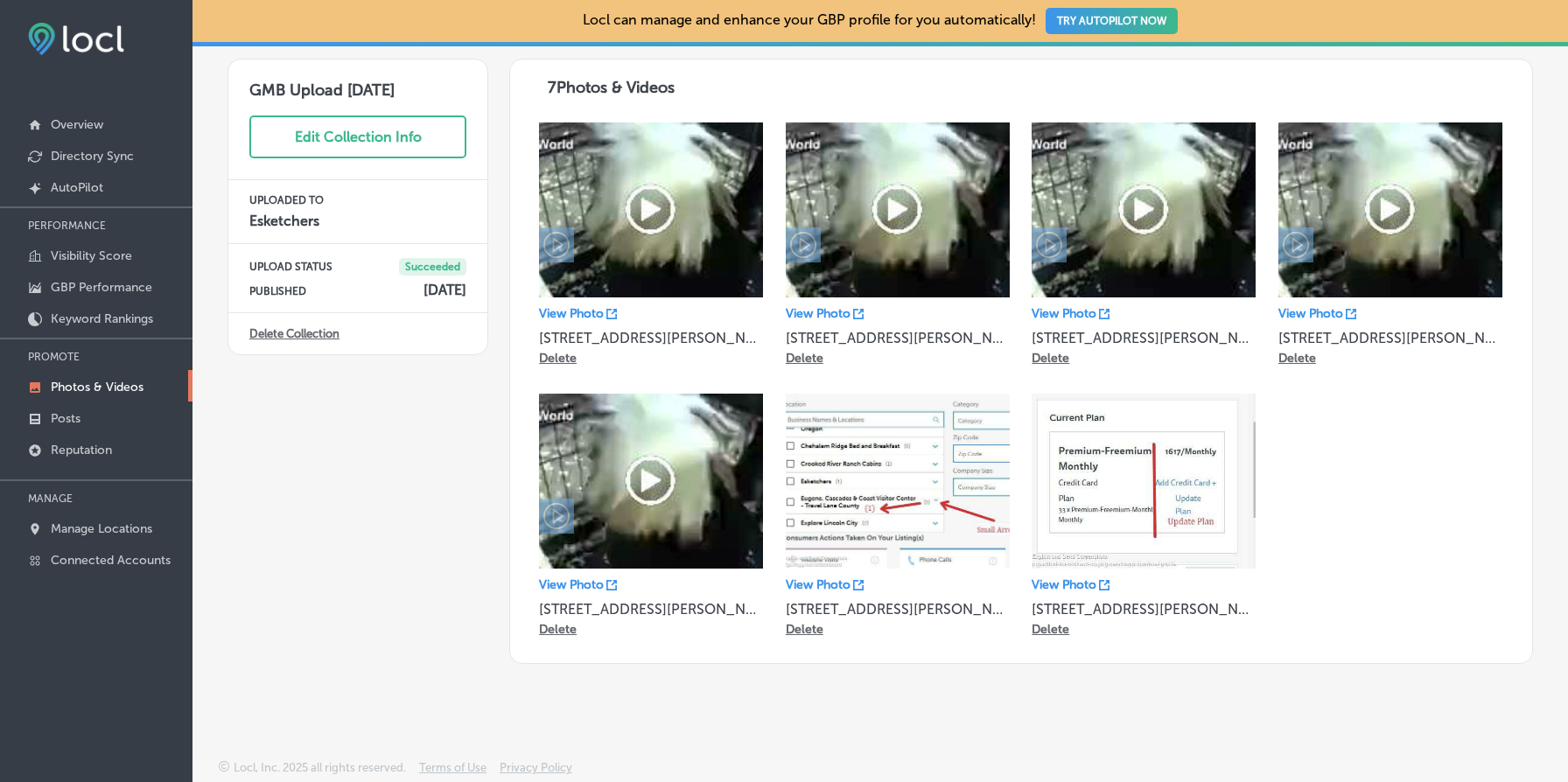
click at [294, 334] on link "Delete Collection" at bounding box center [295, 334] width 90 height 13
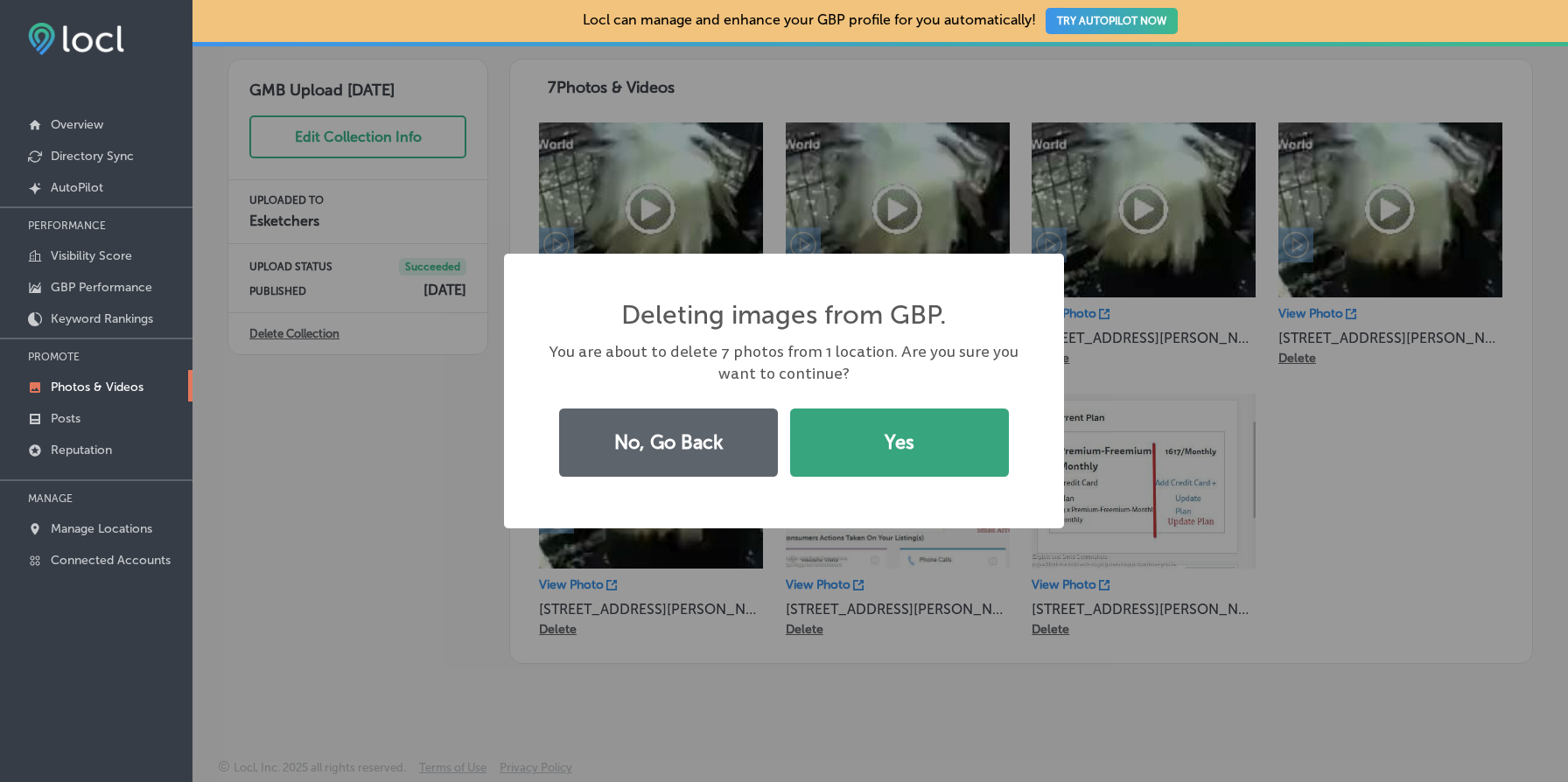
click at [866, 450] on button "Yes" at bounding box center [900, 443] width 219 height 68
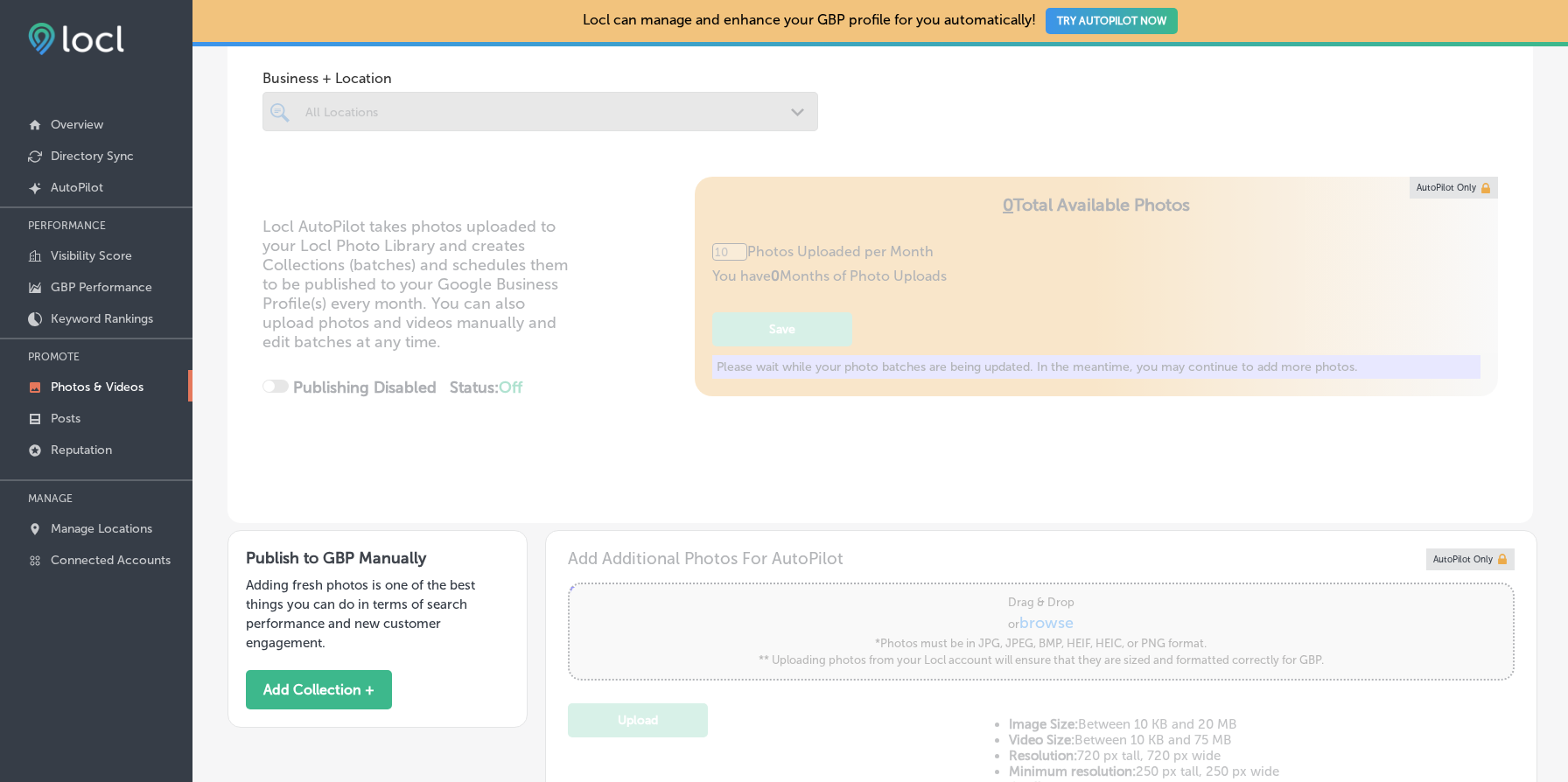
type input "5"
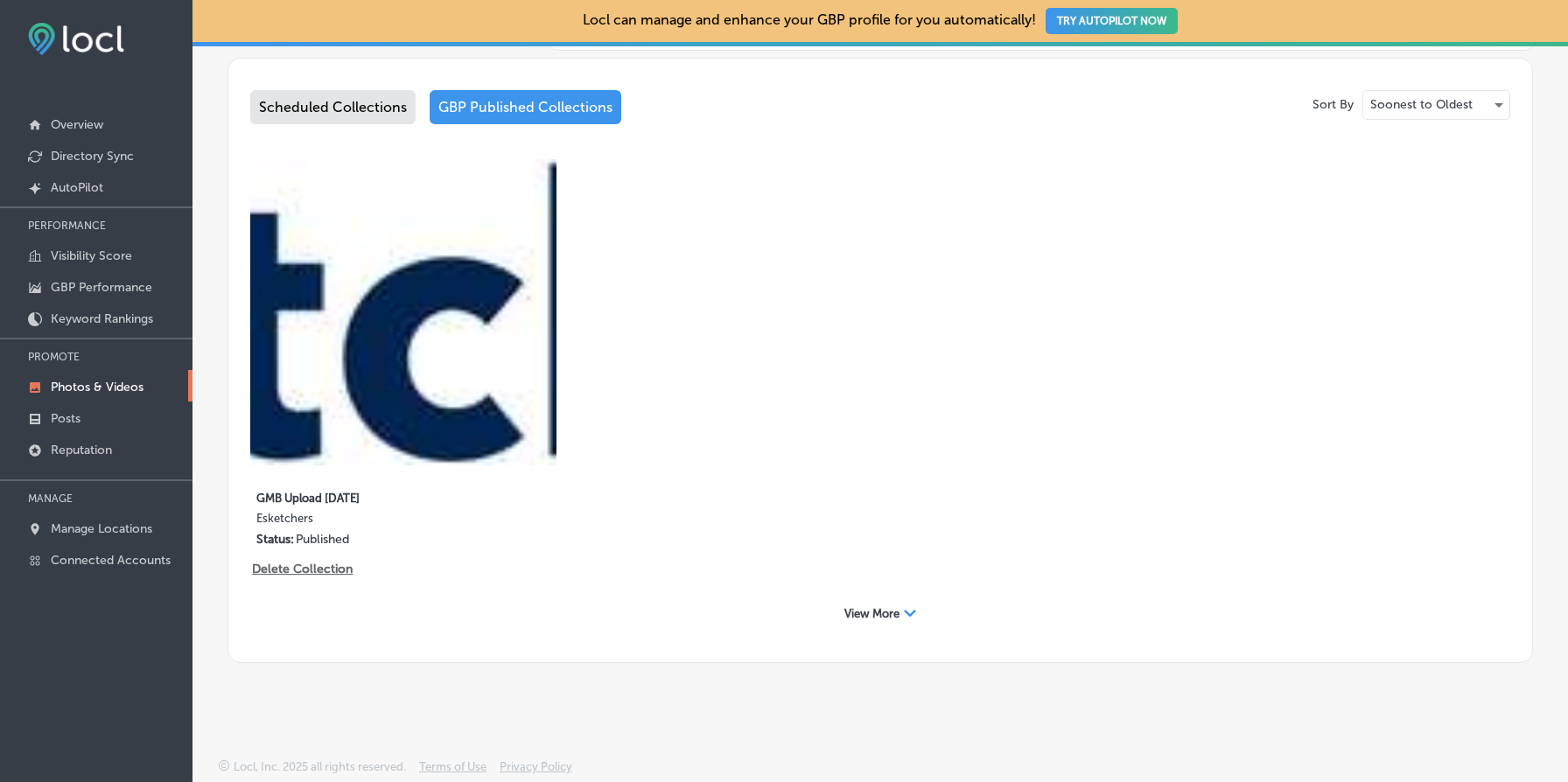
click at [906, 611] on polygon at bounding box center [909, 612] width 12 height 7
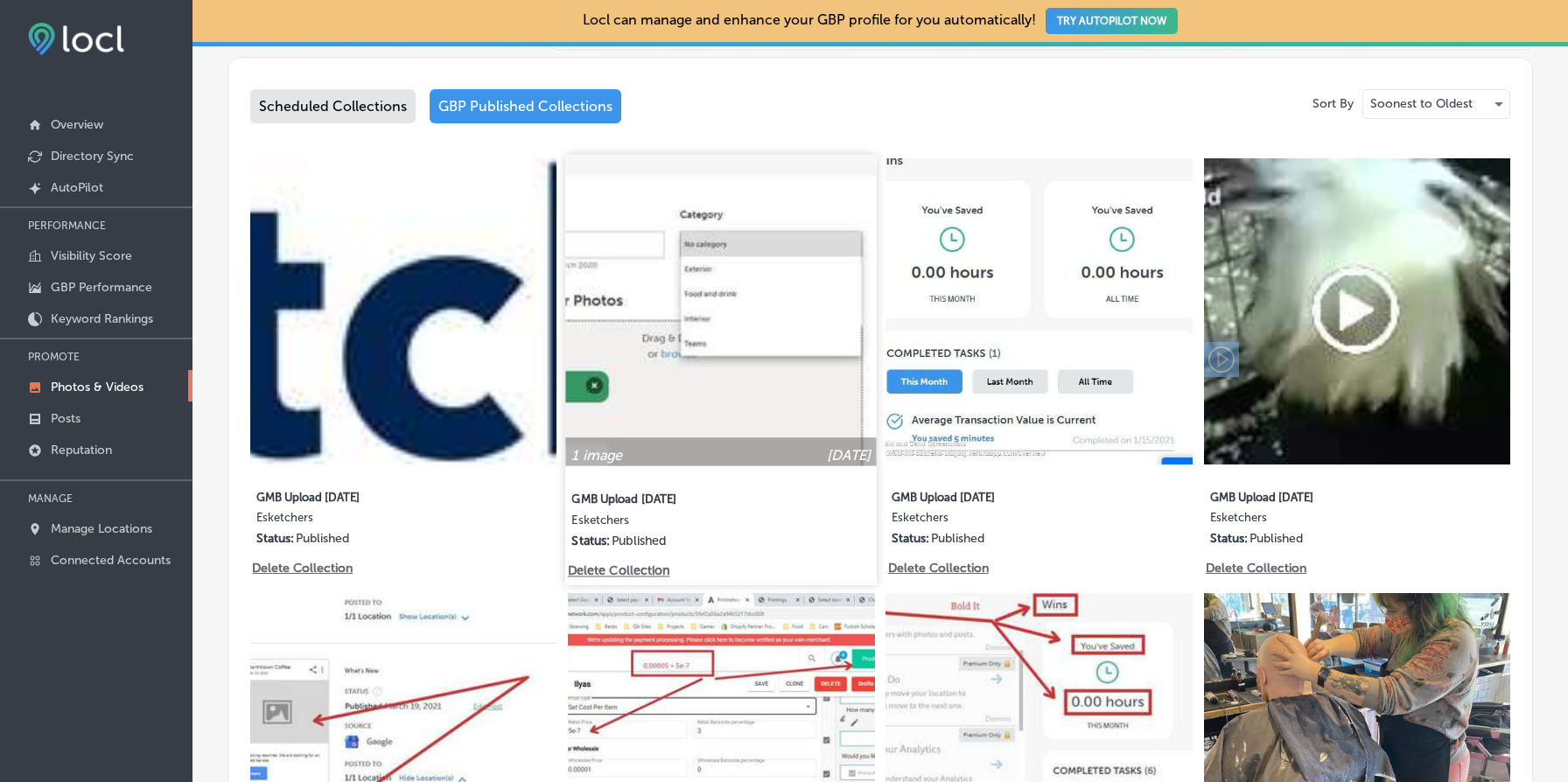
click at [620, 573] on p "Delete Collection" at bounding box center [618, 571] width 100 height 15
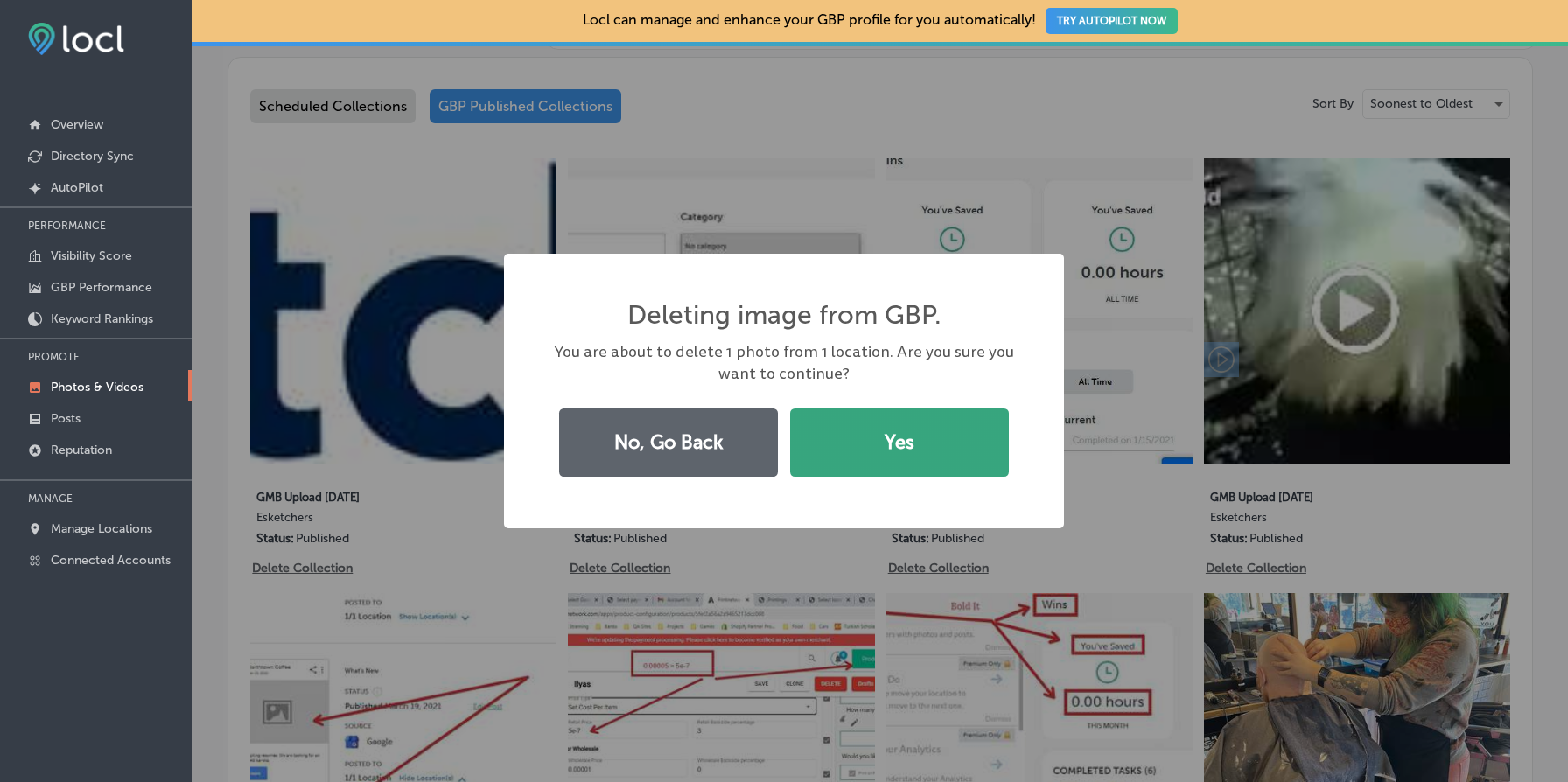
click at [830, 450] on button "Yes" at bounding box center [900, 443] width 219 height 68
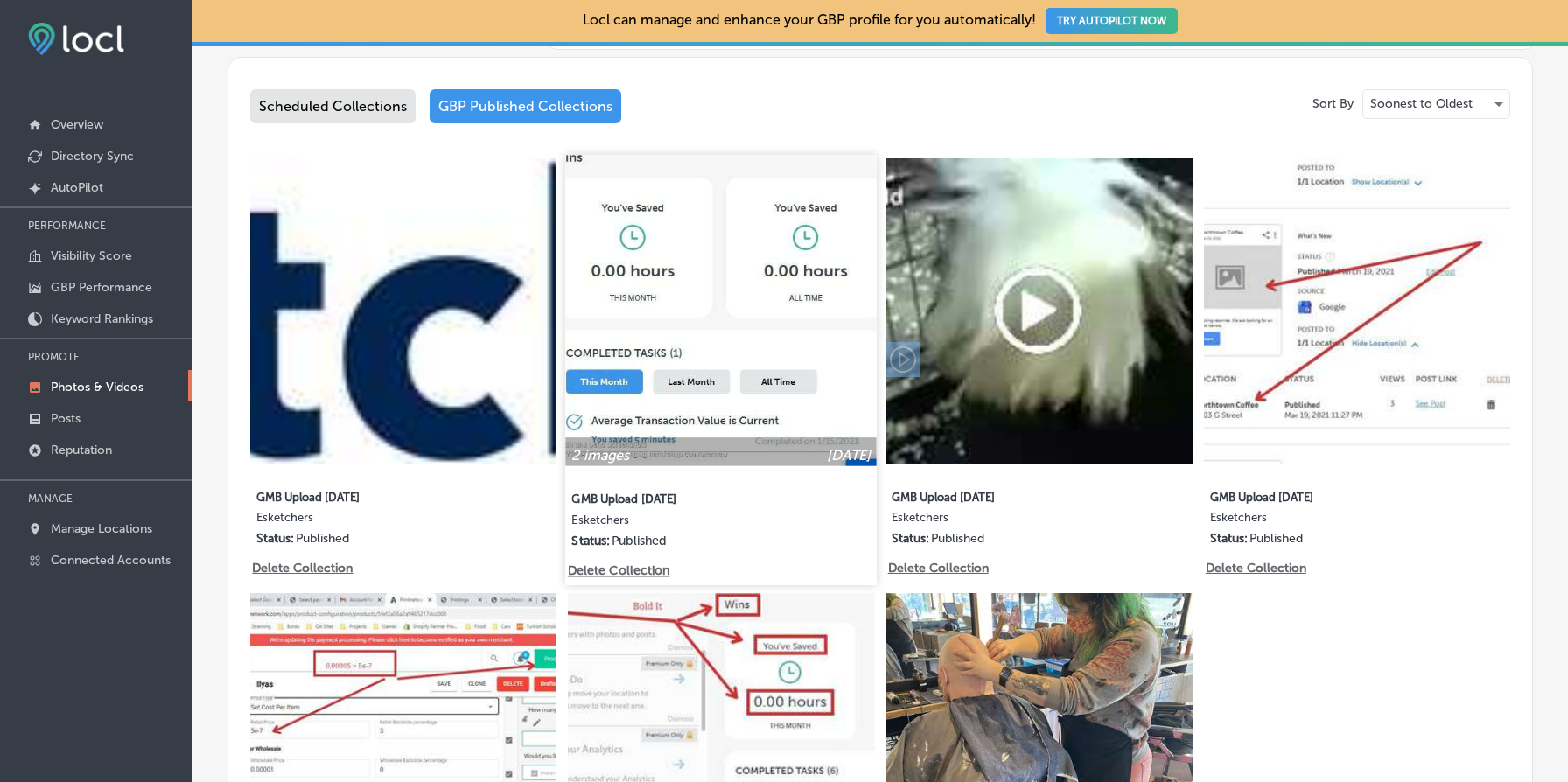
click at [684, 373] on img at bounding box center [722, 310] width 312 height 312
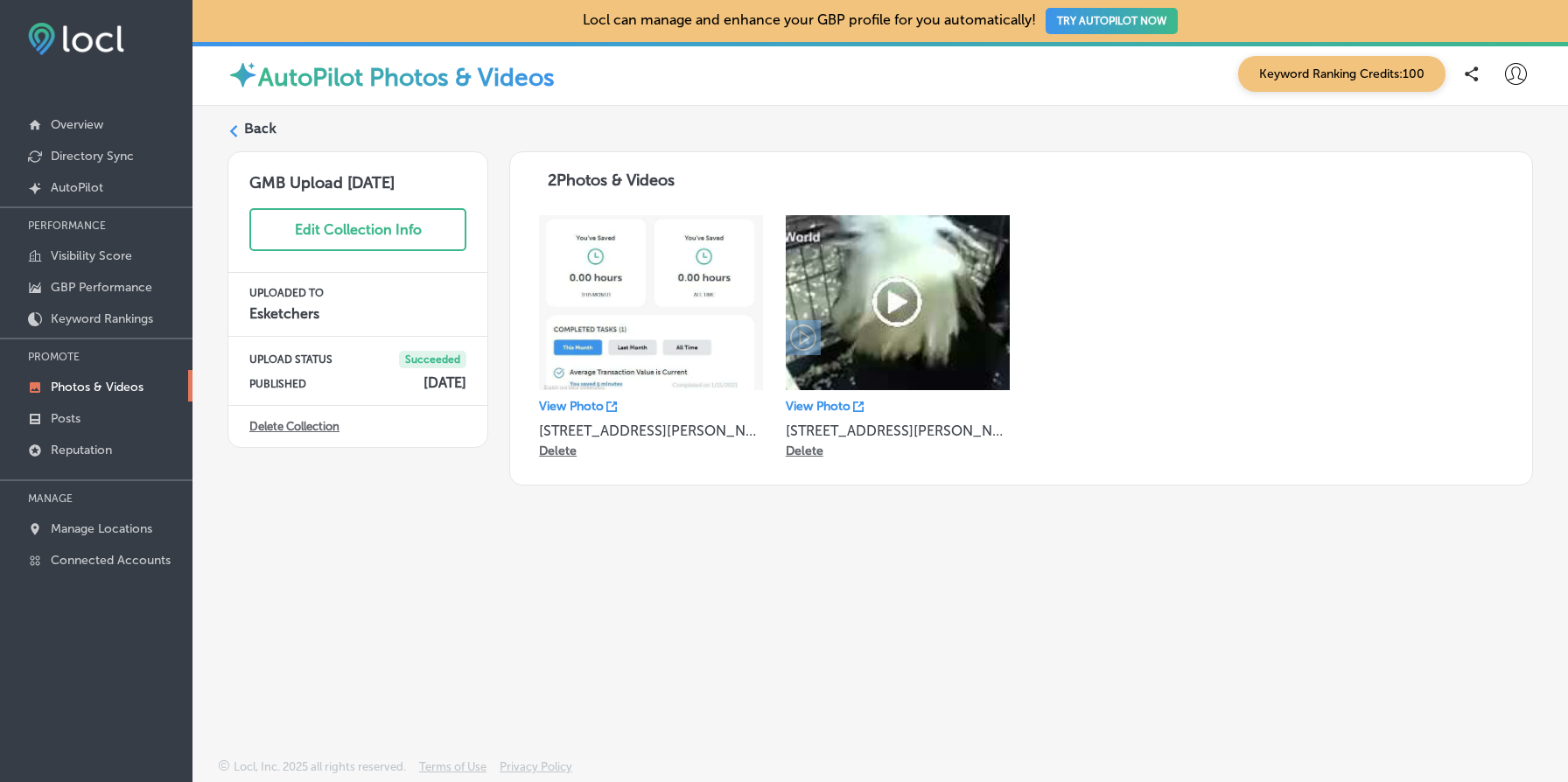
click at [293, 424] on link "Delete Collection" at bounding box center [295, 427] width 90 height 13
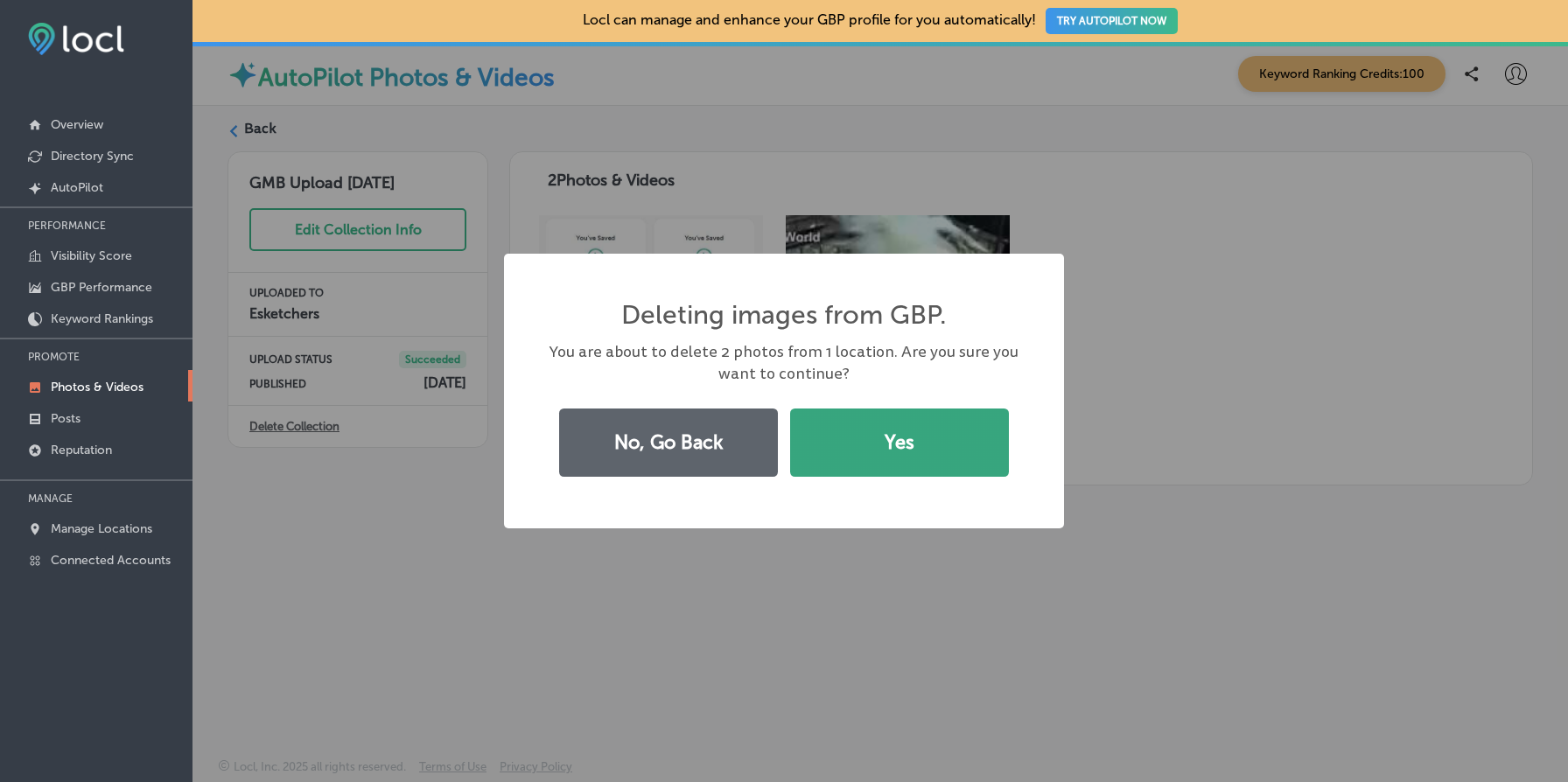
click at [924, 463] on button "Yes" at bounding box center [900, 443] width 219 height 68
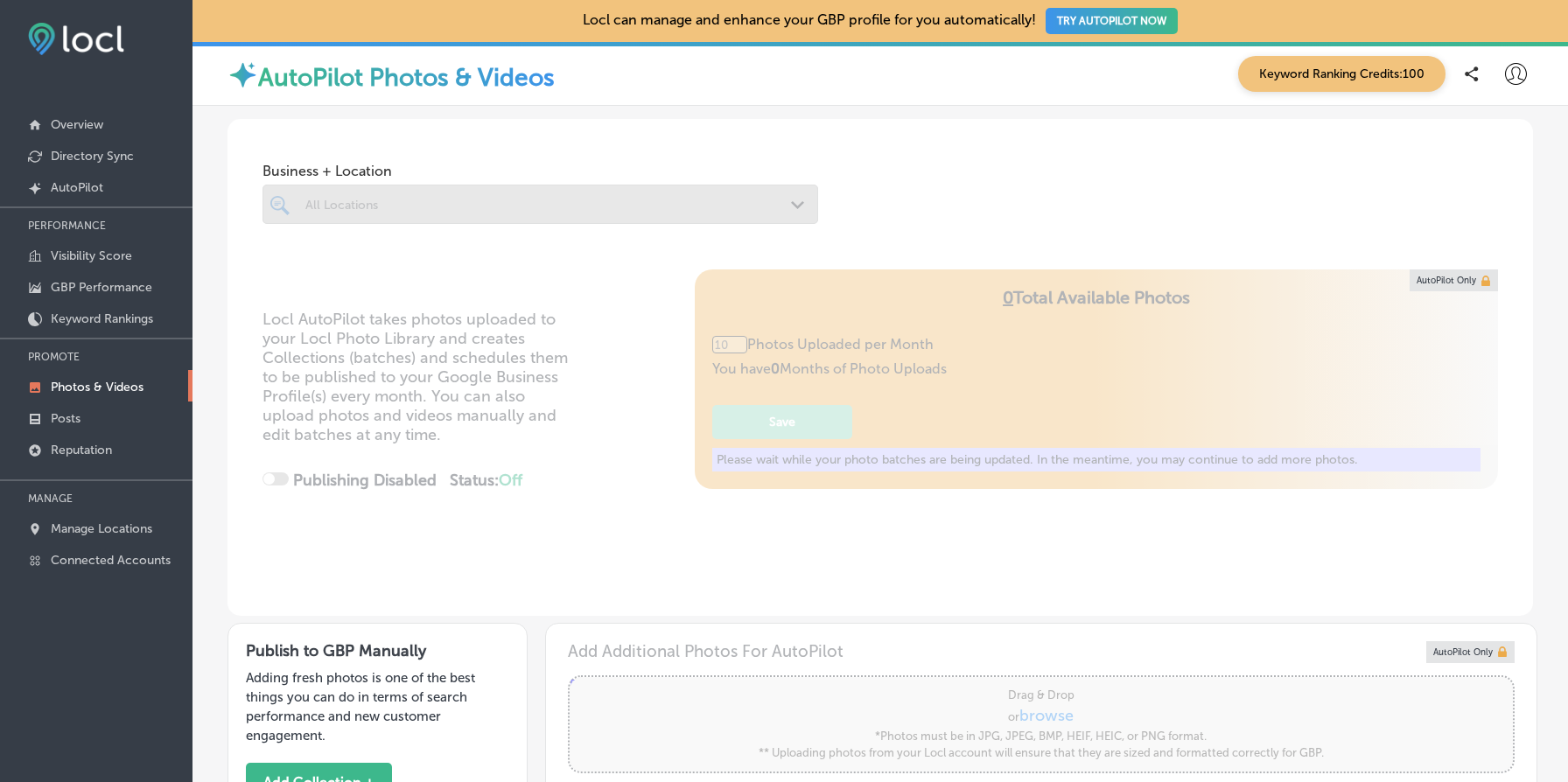
type input "5"
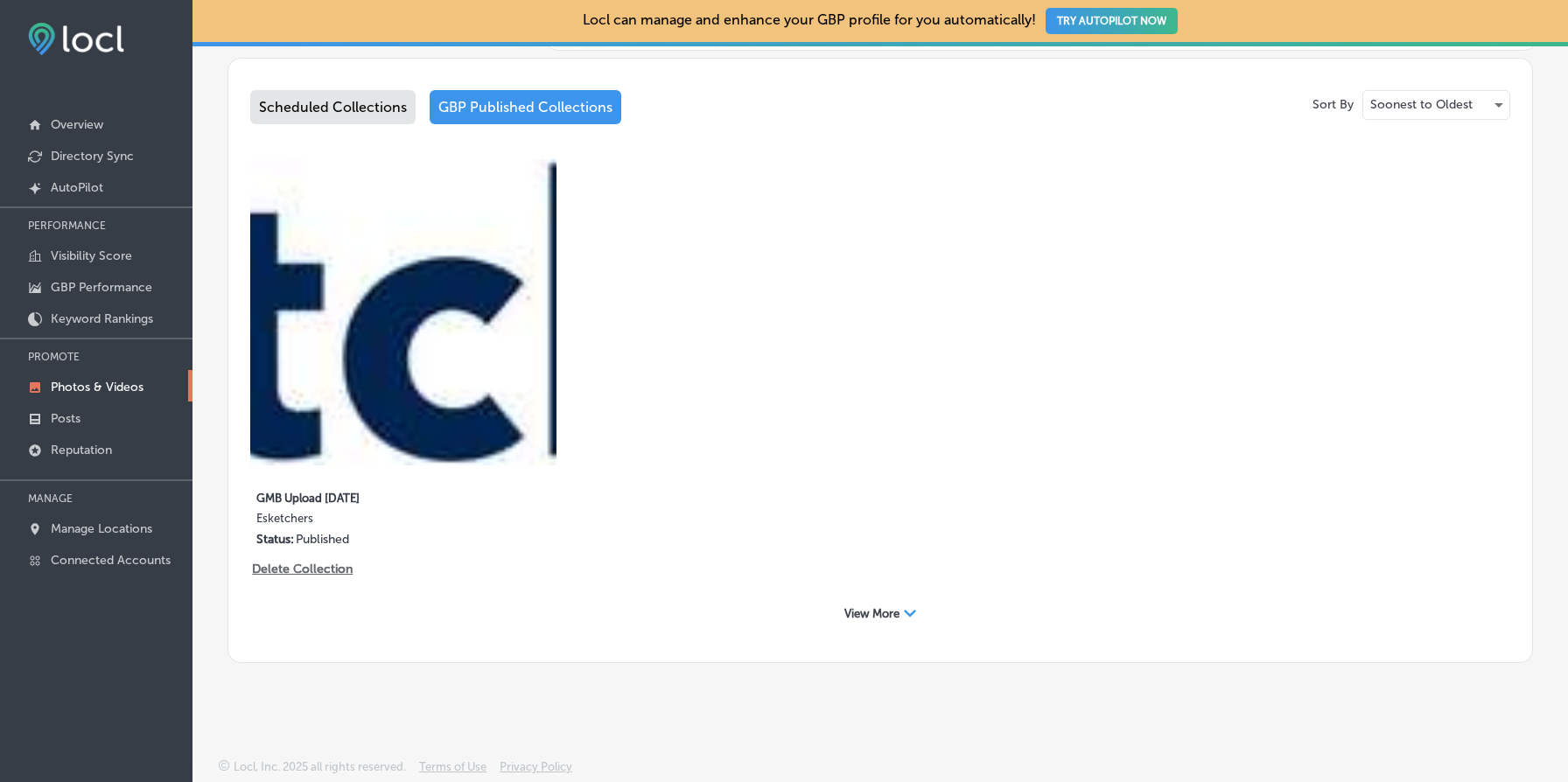
click at [926, 606] on div "View More Path Created with Sketch." at bounding box center [880, 613] width 94 height 27
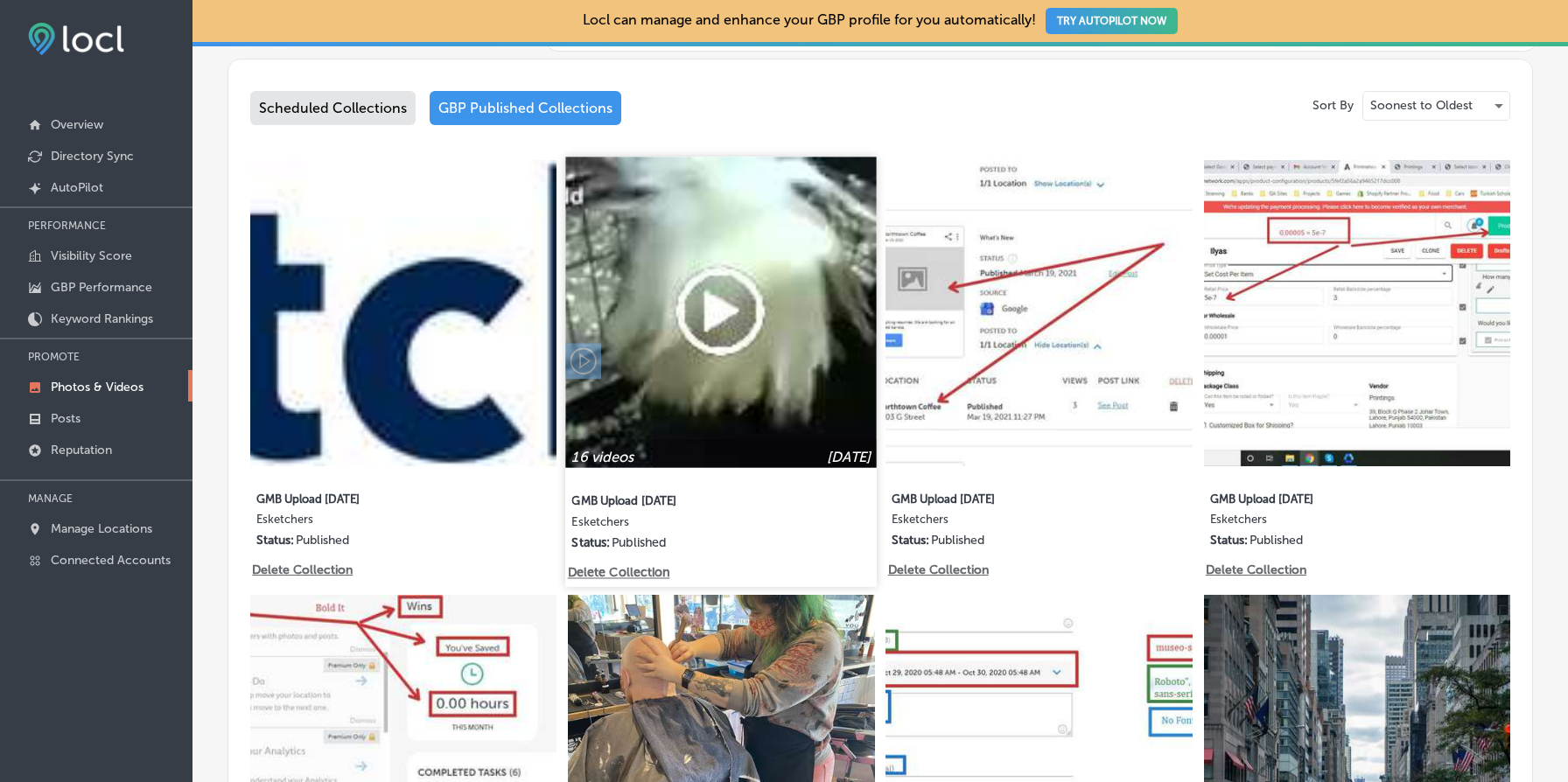
scroll to position [914, 0]
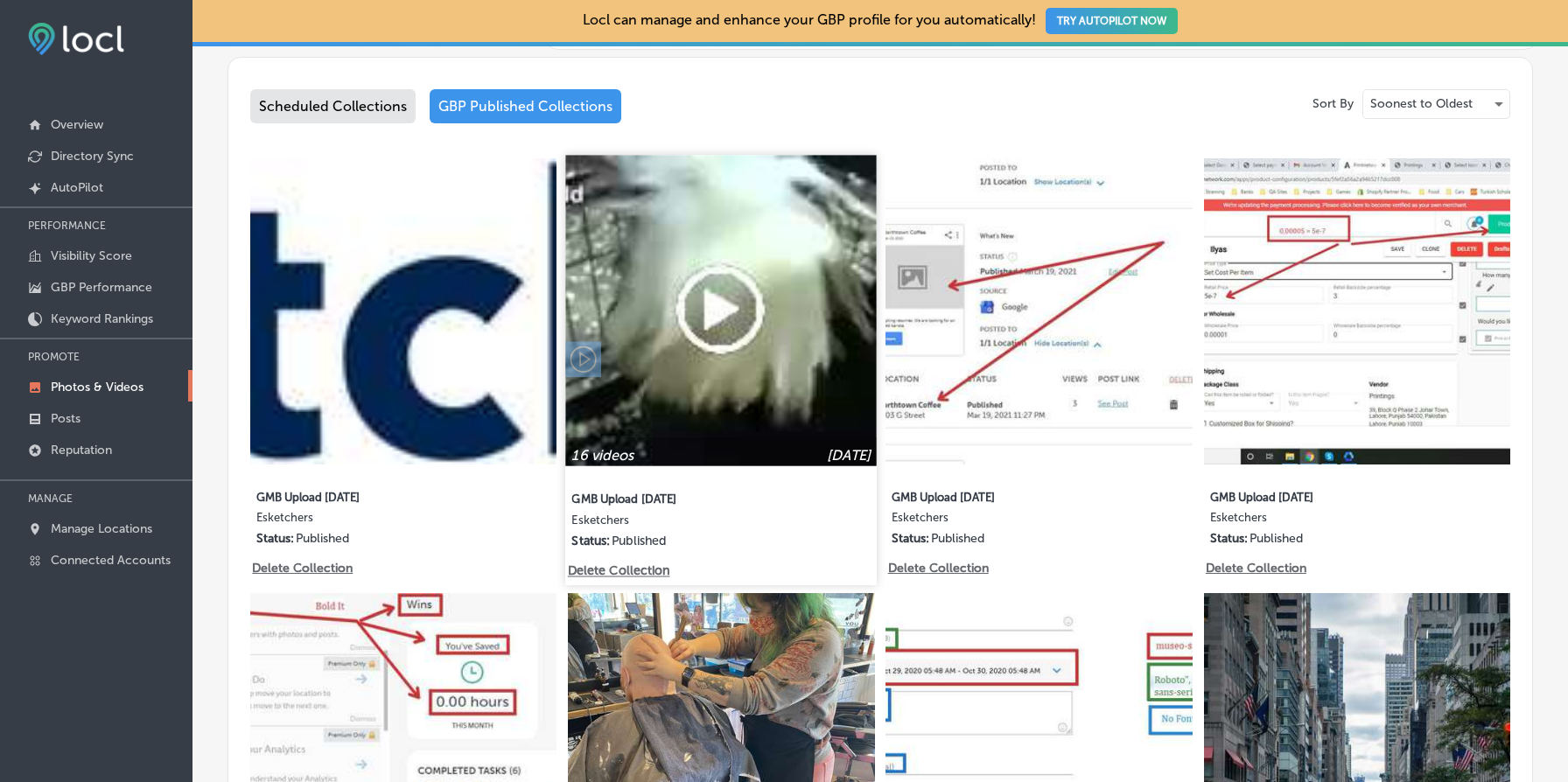
click at [714, 416] on img at bounding box center [722, 310] width 312 height 312
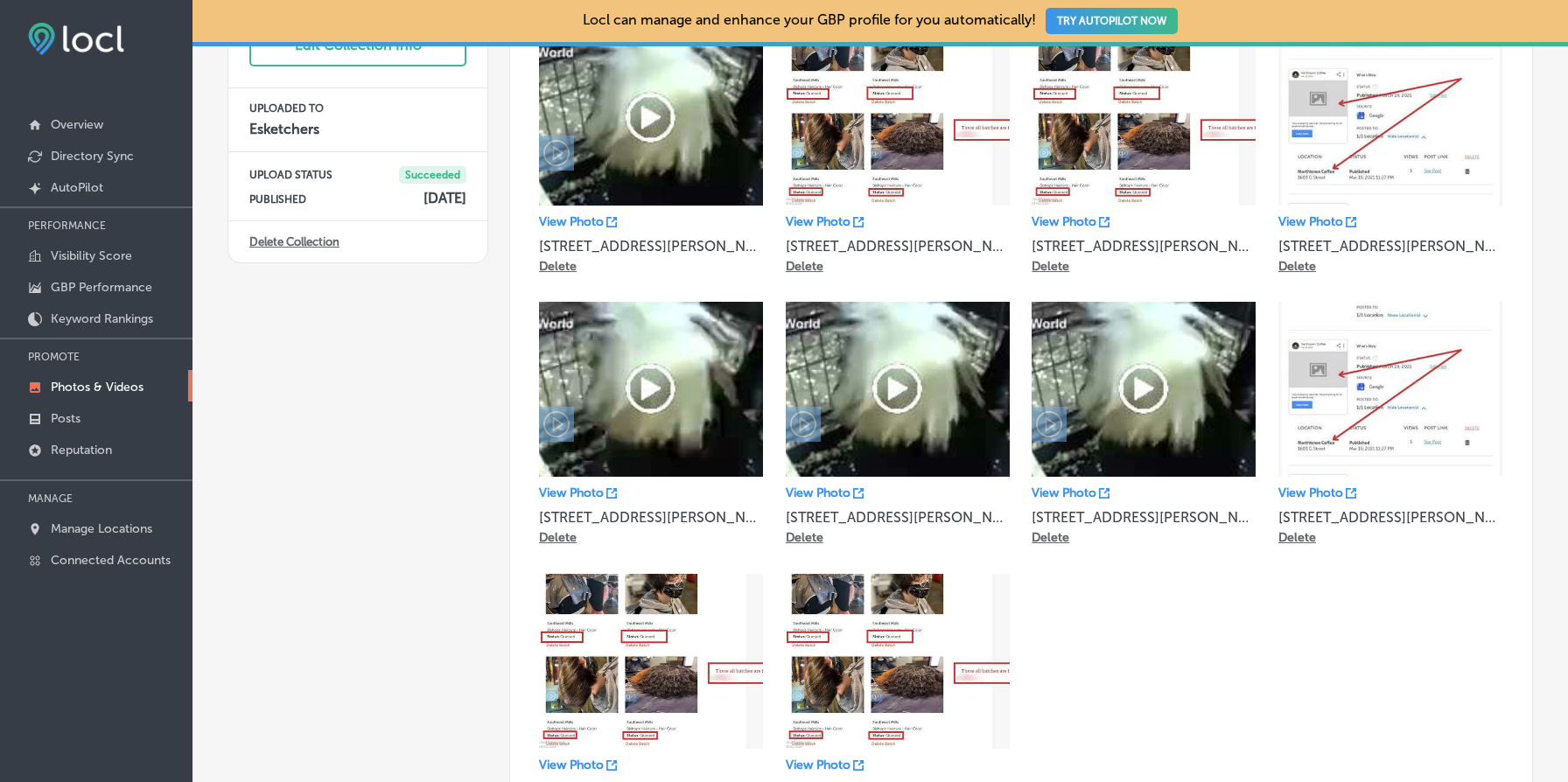
scroll to position [431, 0]
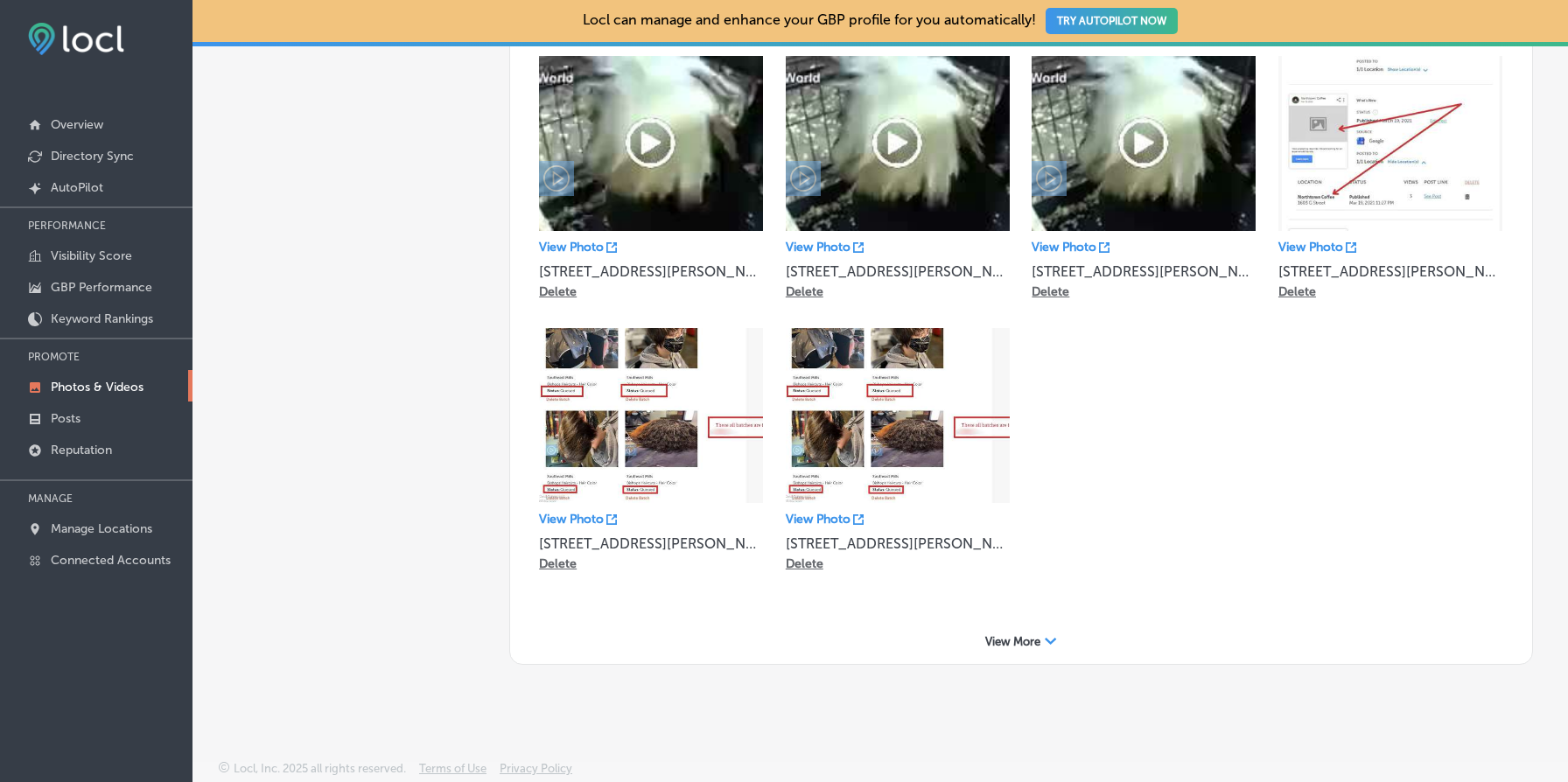
click at [996, 629] on div "View More Path Created with Sketch." at bounding box center [1021, 642] width 988 height 27
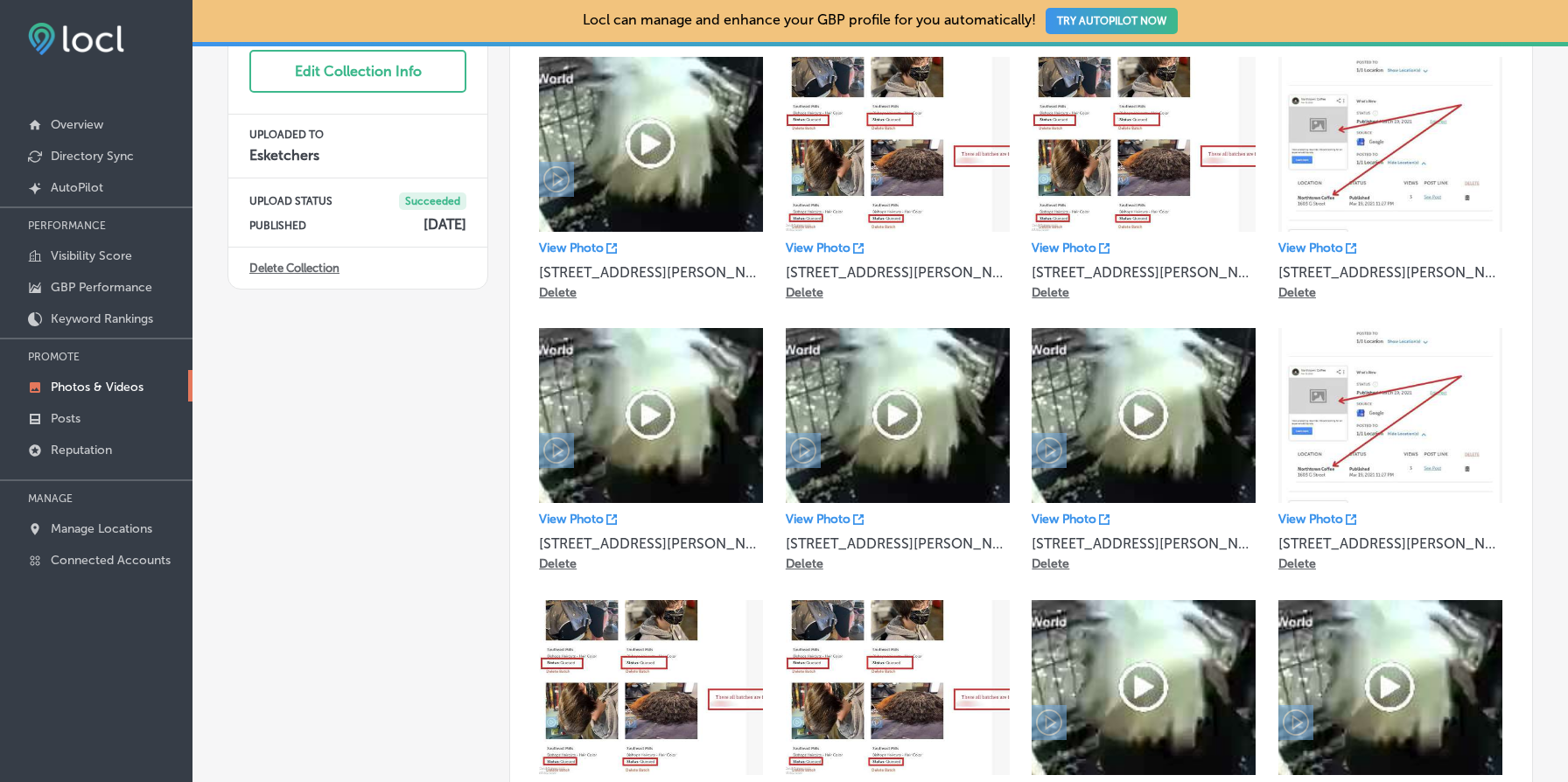
scroll to position [0, 0]
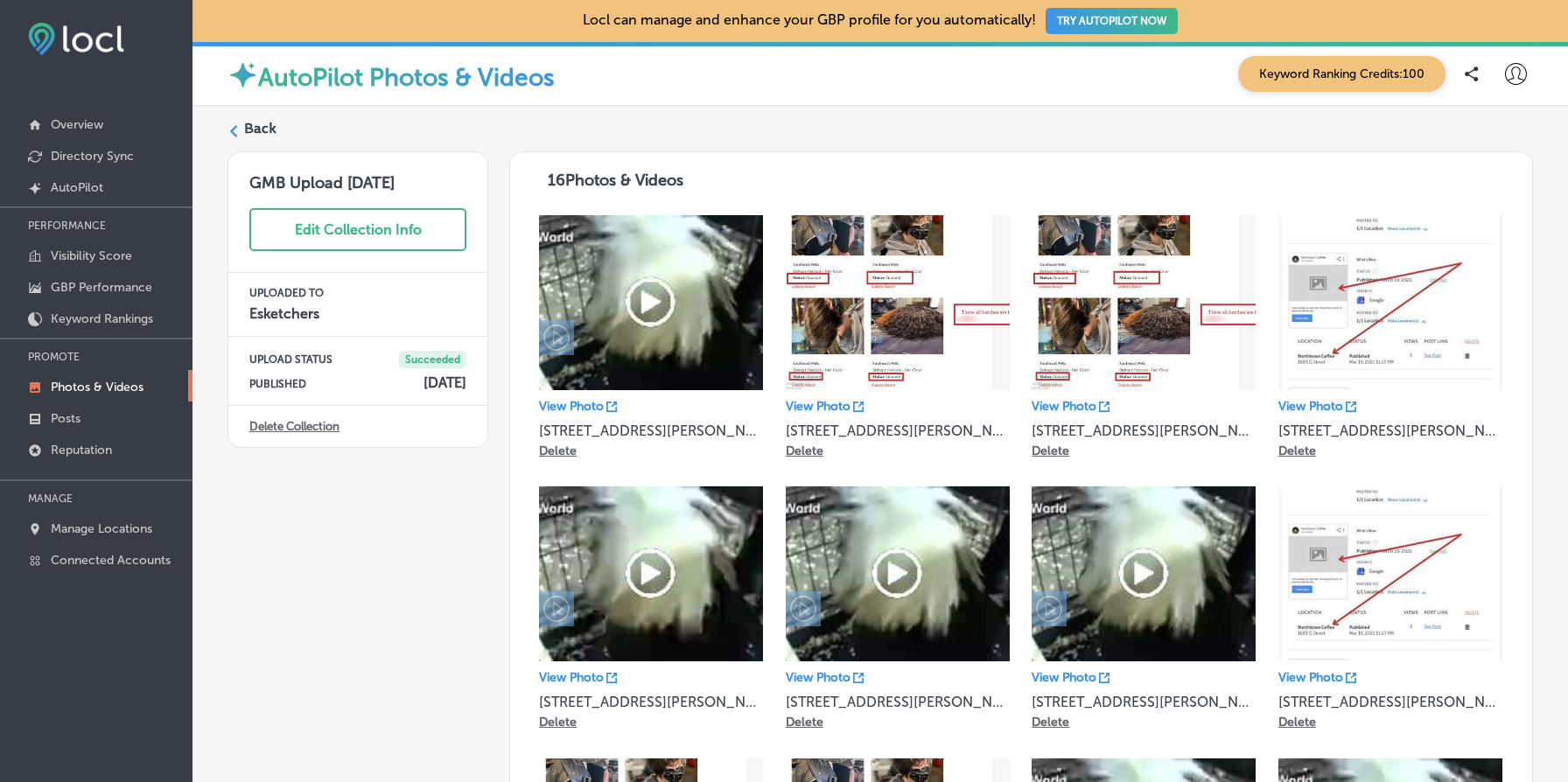
click at [291, 424] on link "Delete Collection" at bounding box center [295, 427] width 90 height 13
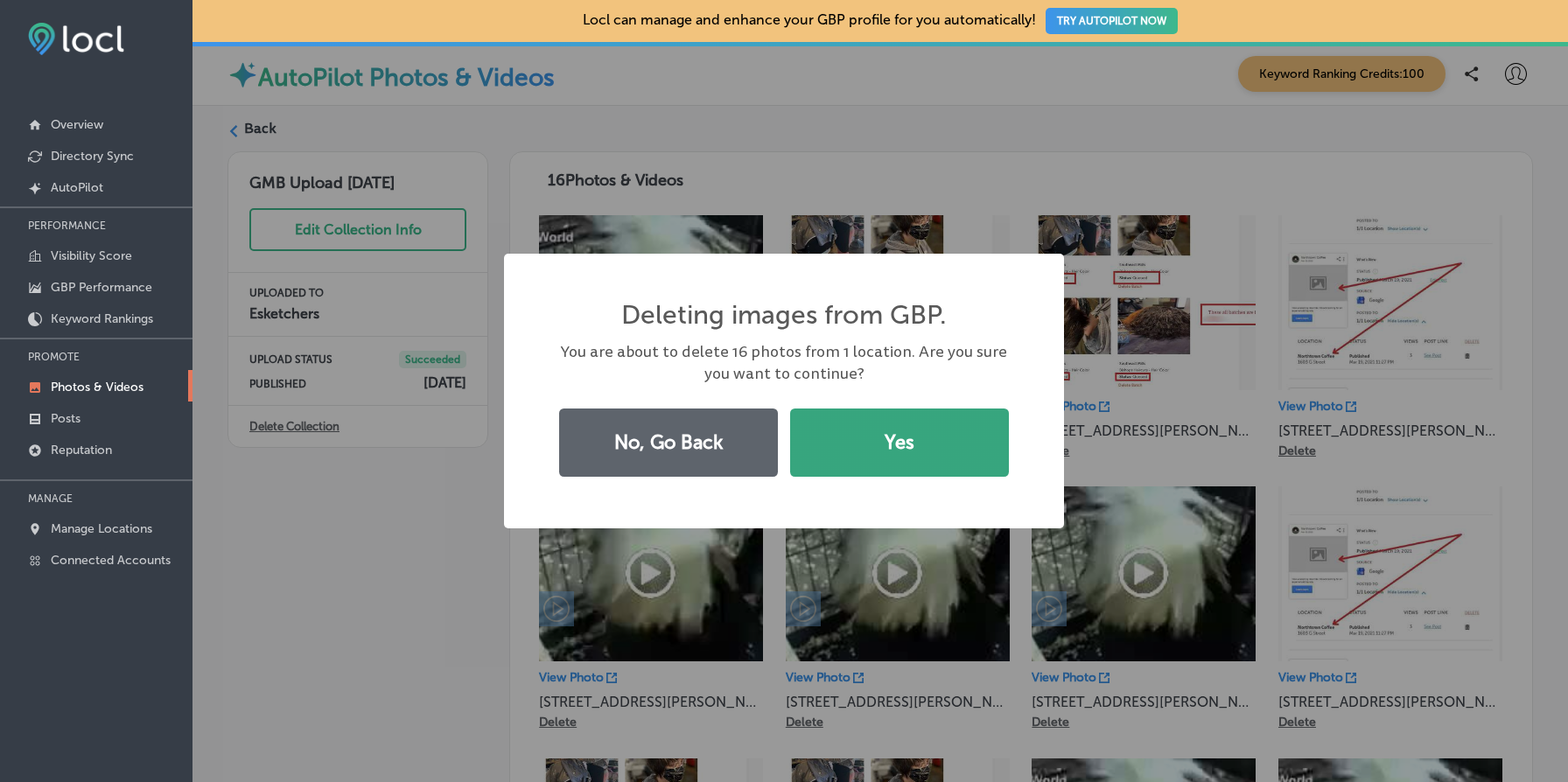
click at [887, 456] on button "Yes" at bounding box center [900, 443] width 219 height 68
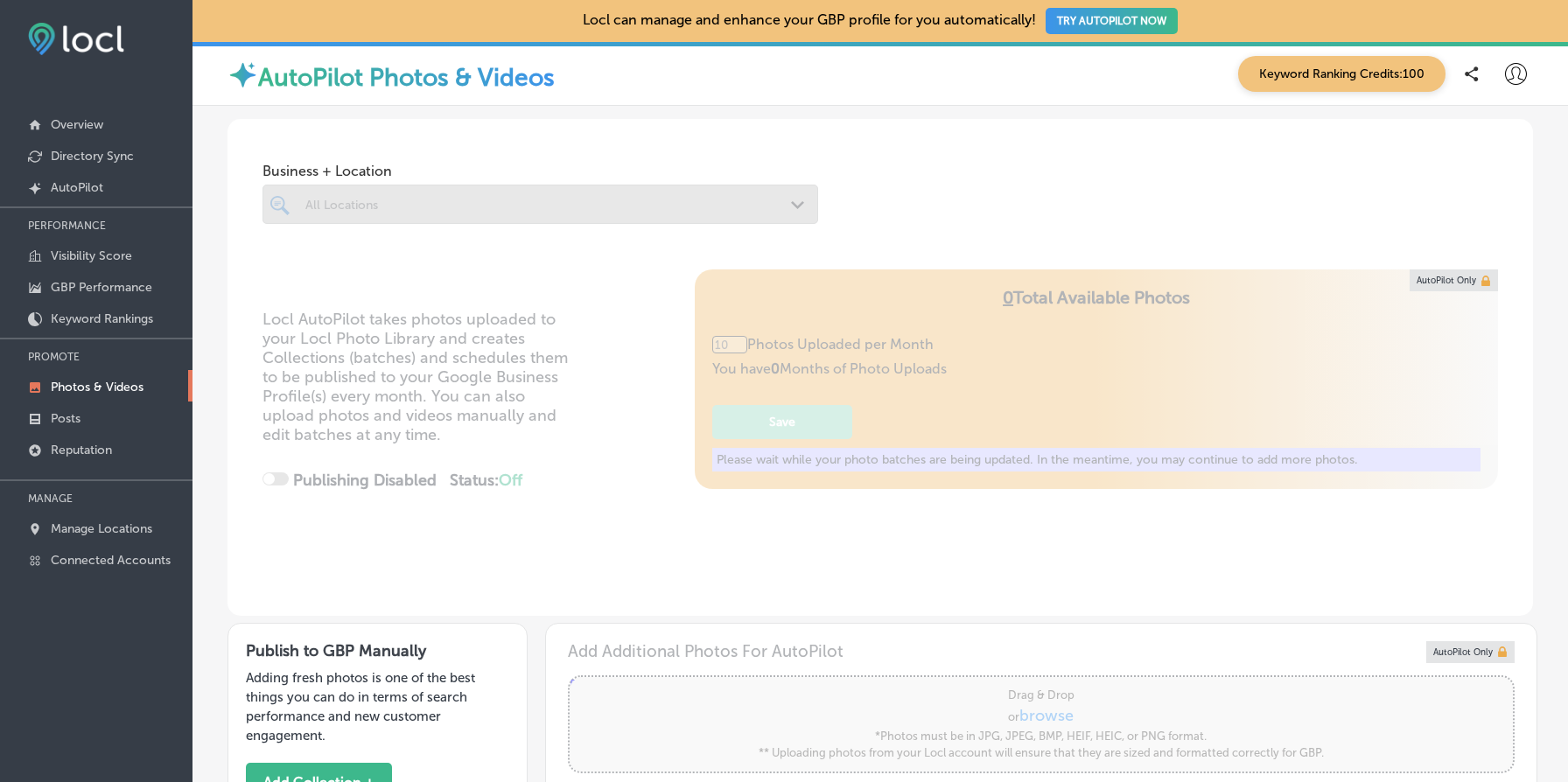
type input "5"
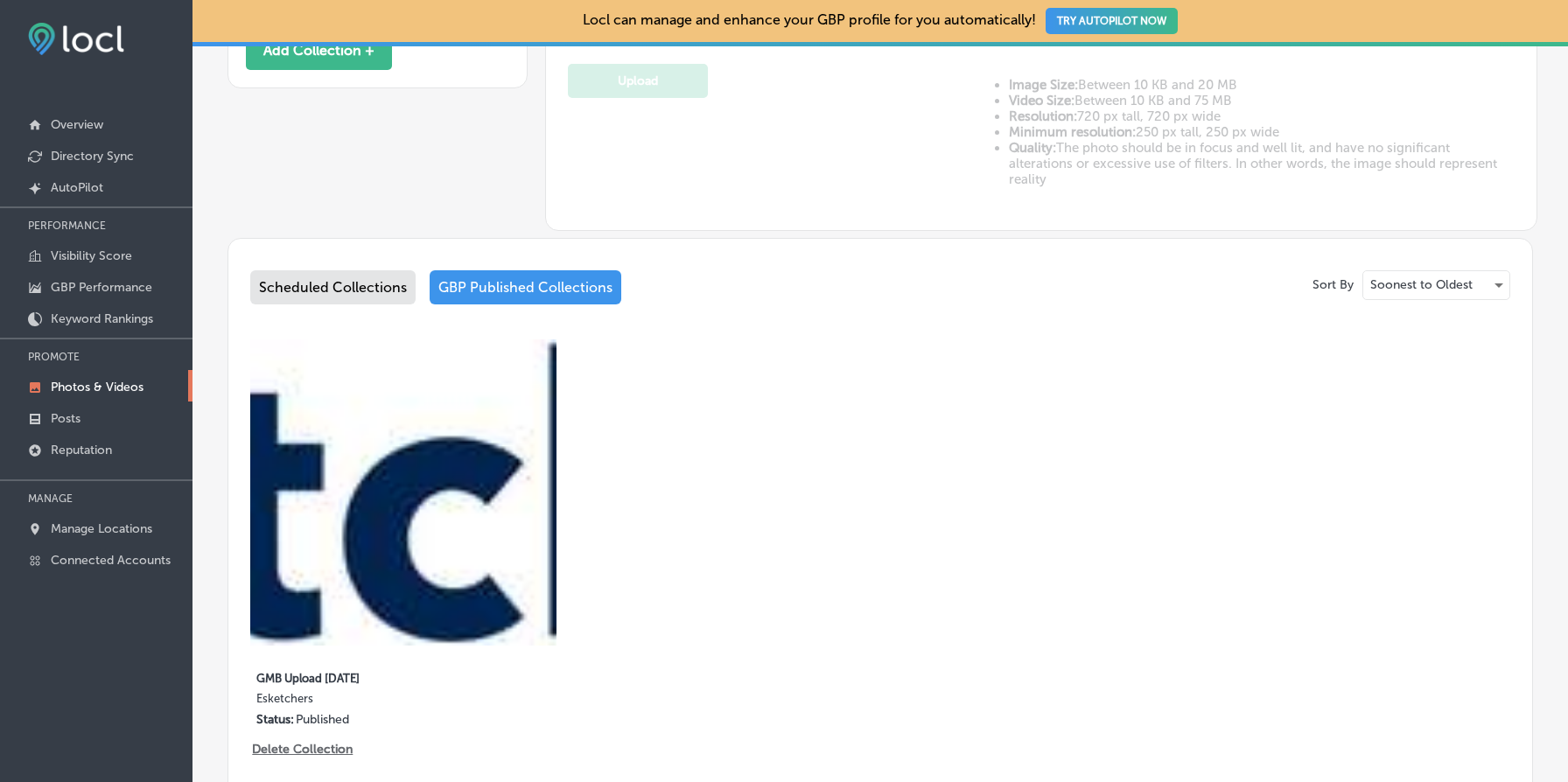
scroll to position [914, 0]
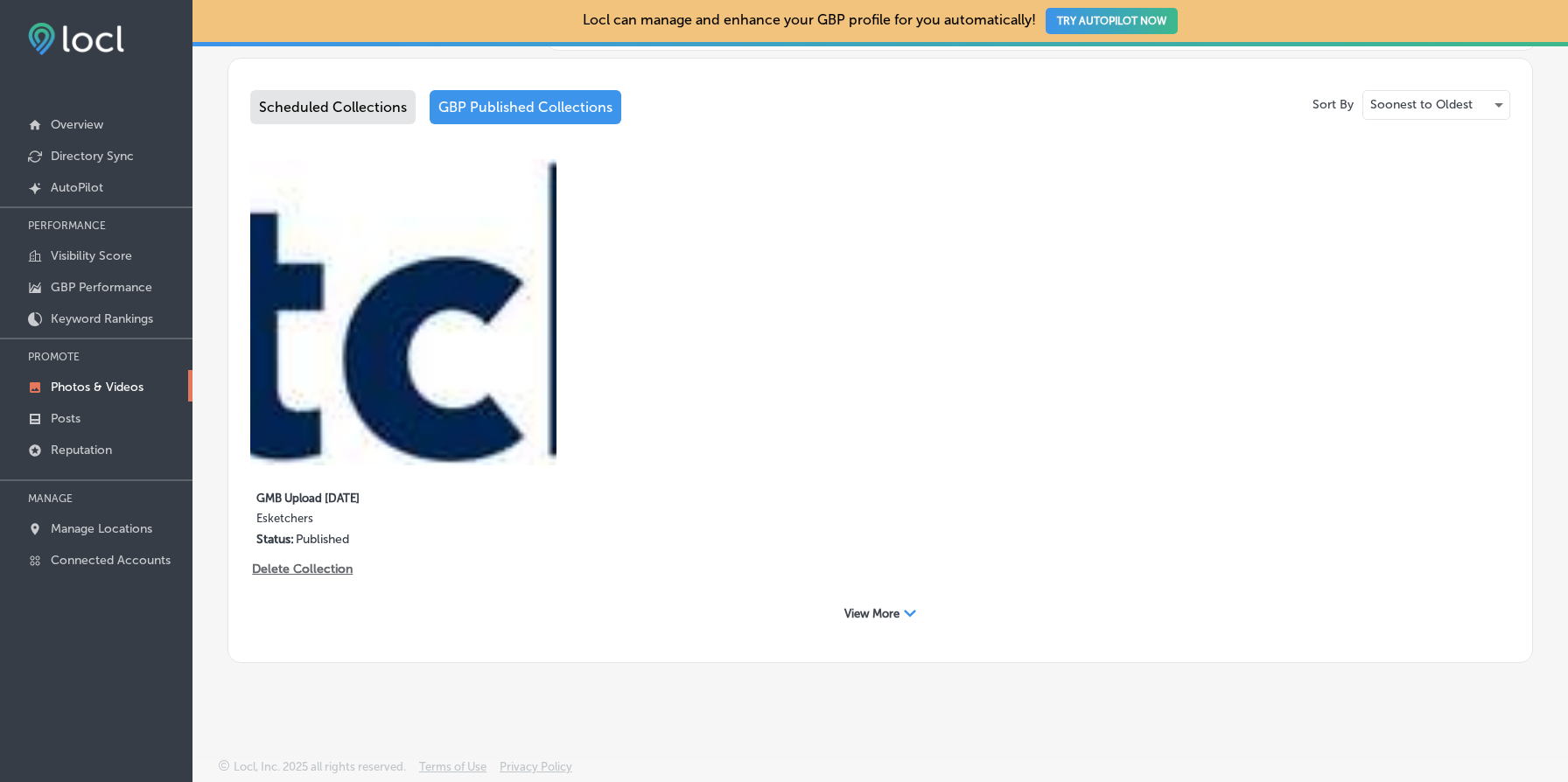
click at [891, 634] on div "View More Path Created with Sketch." at bounding box center [880, 614] width 1260 height 62
click at [893, 620] on span "View More" at bounding box center [872, 614] width 56 height 13
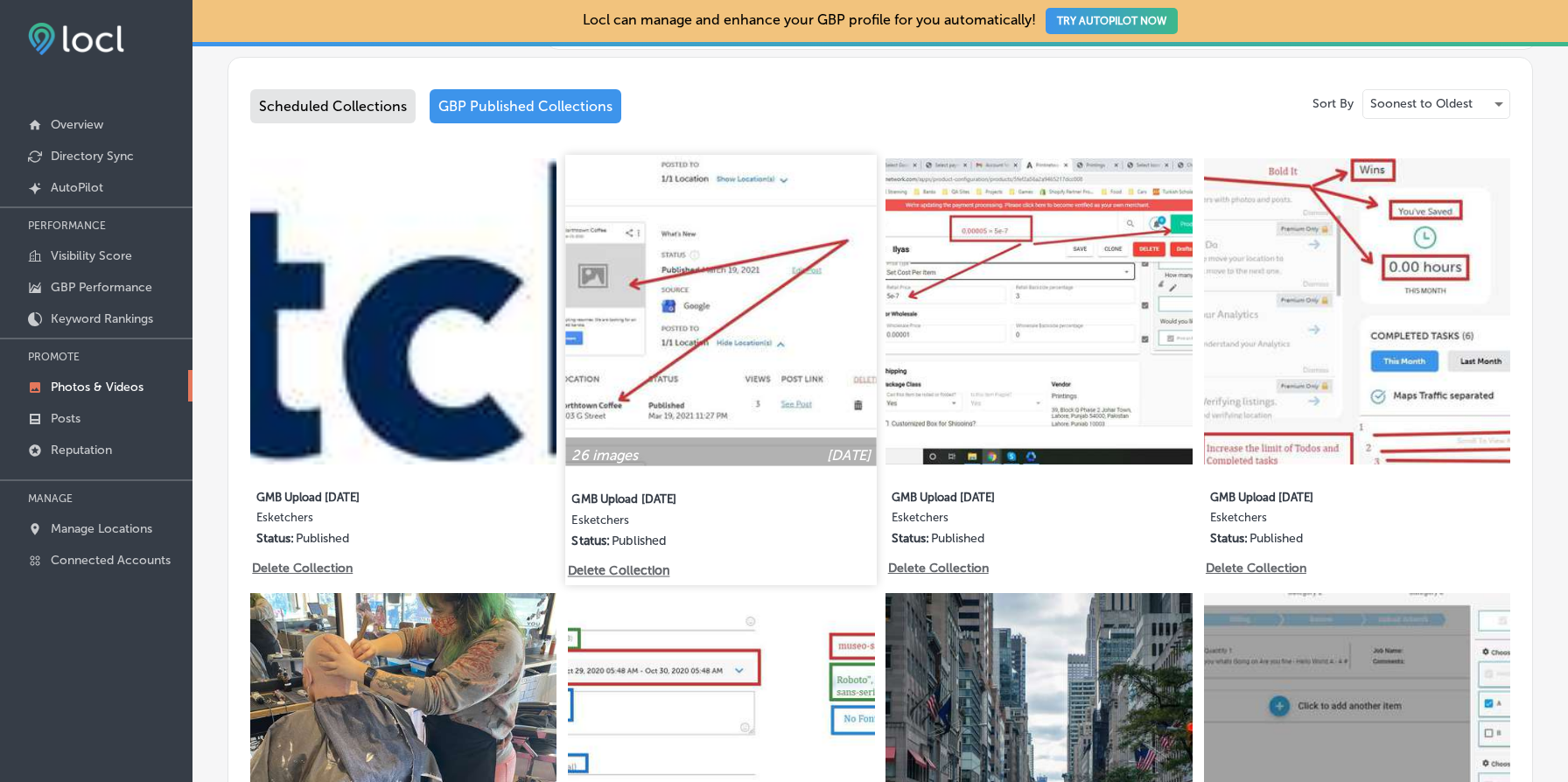
click at [692, 382] on img at bounding box center [722, 310] width 312 height 312
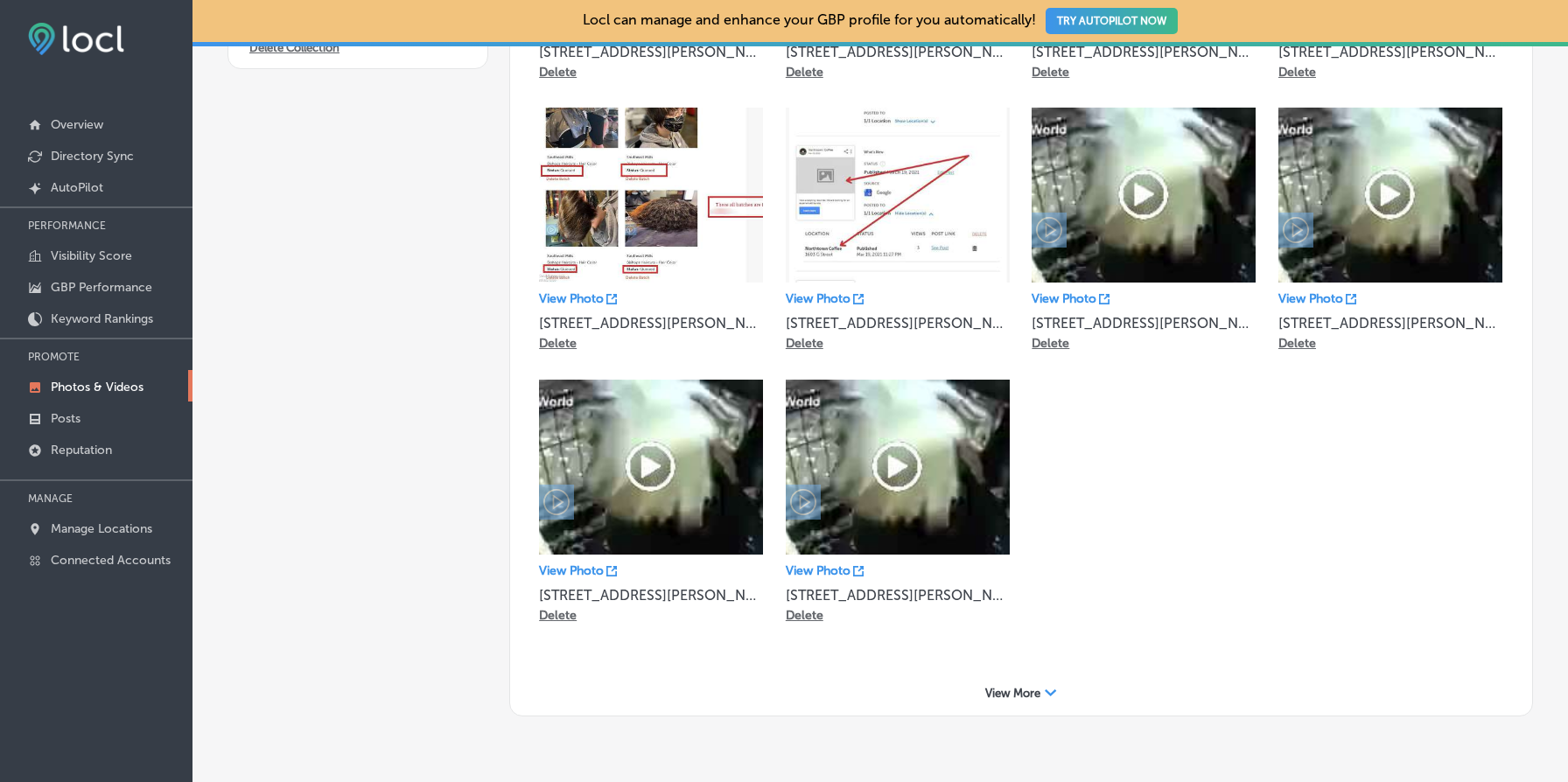
scroll to position [431, 0]
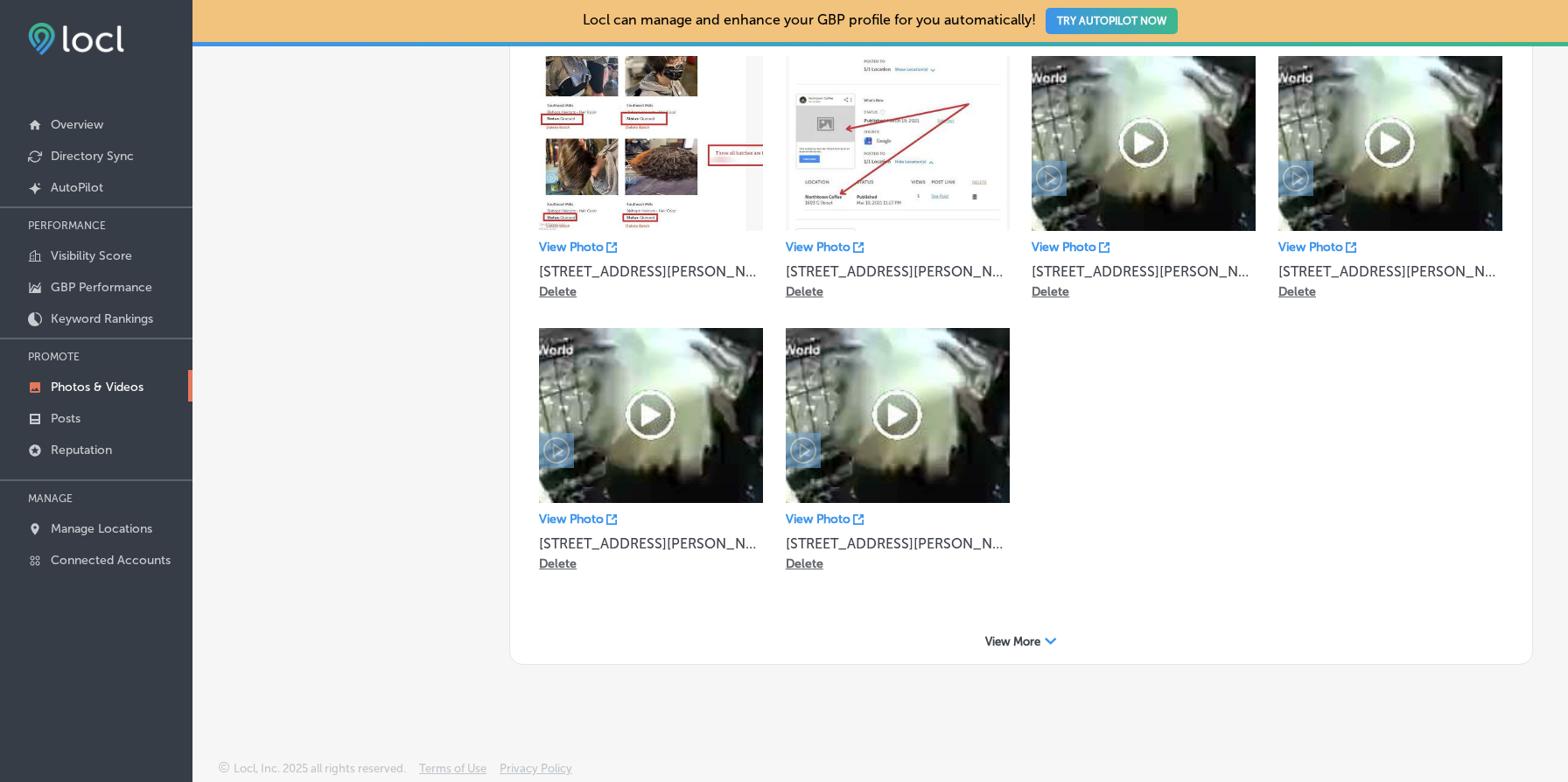
click at [1018, 628] on div "View More Path Created with Sketch." at bounding box center [1021, 642] width 988 height 27
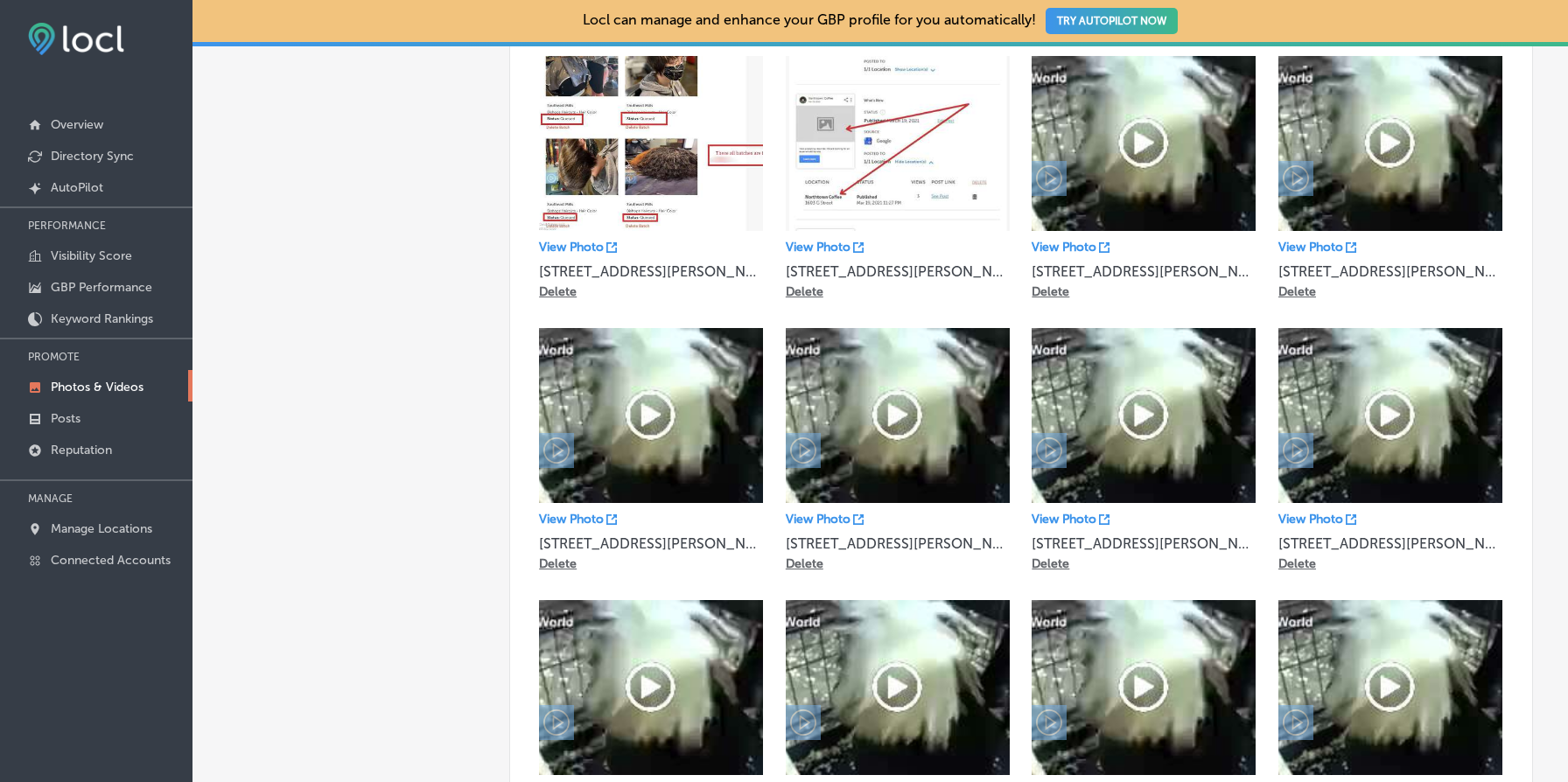
scroll to position [972, 0]
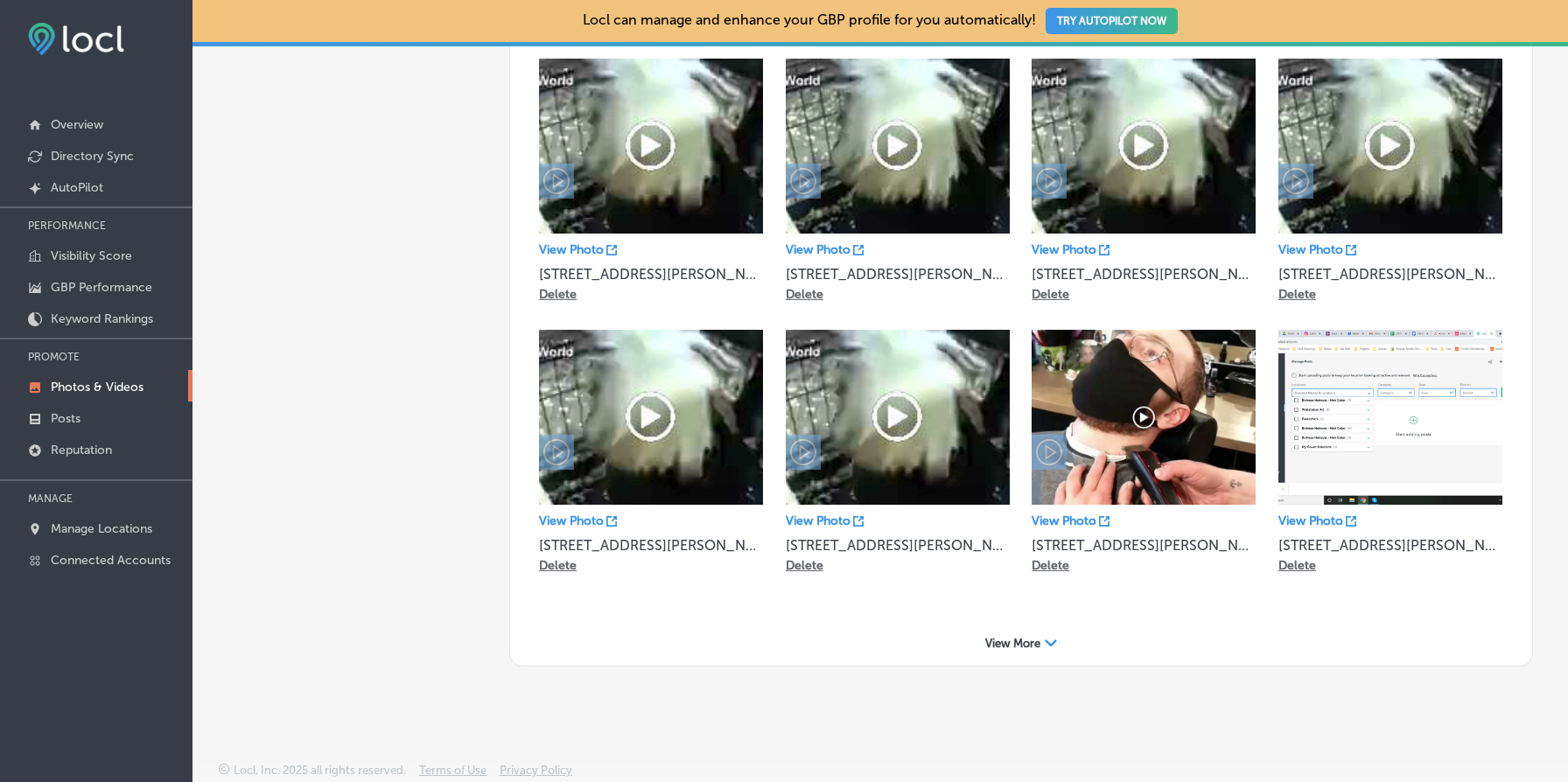
click at [1049, 643] on icon "Path Created with Sketch." at bounding box center [1051, 643] width 12 height 7
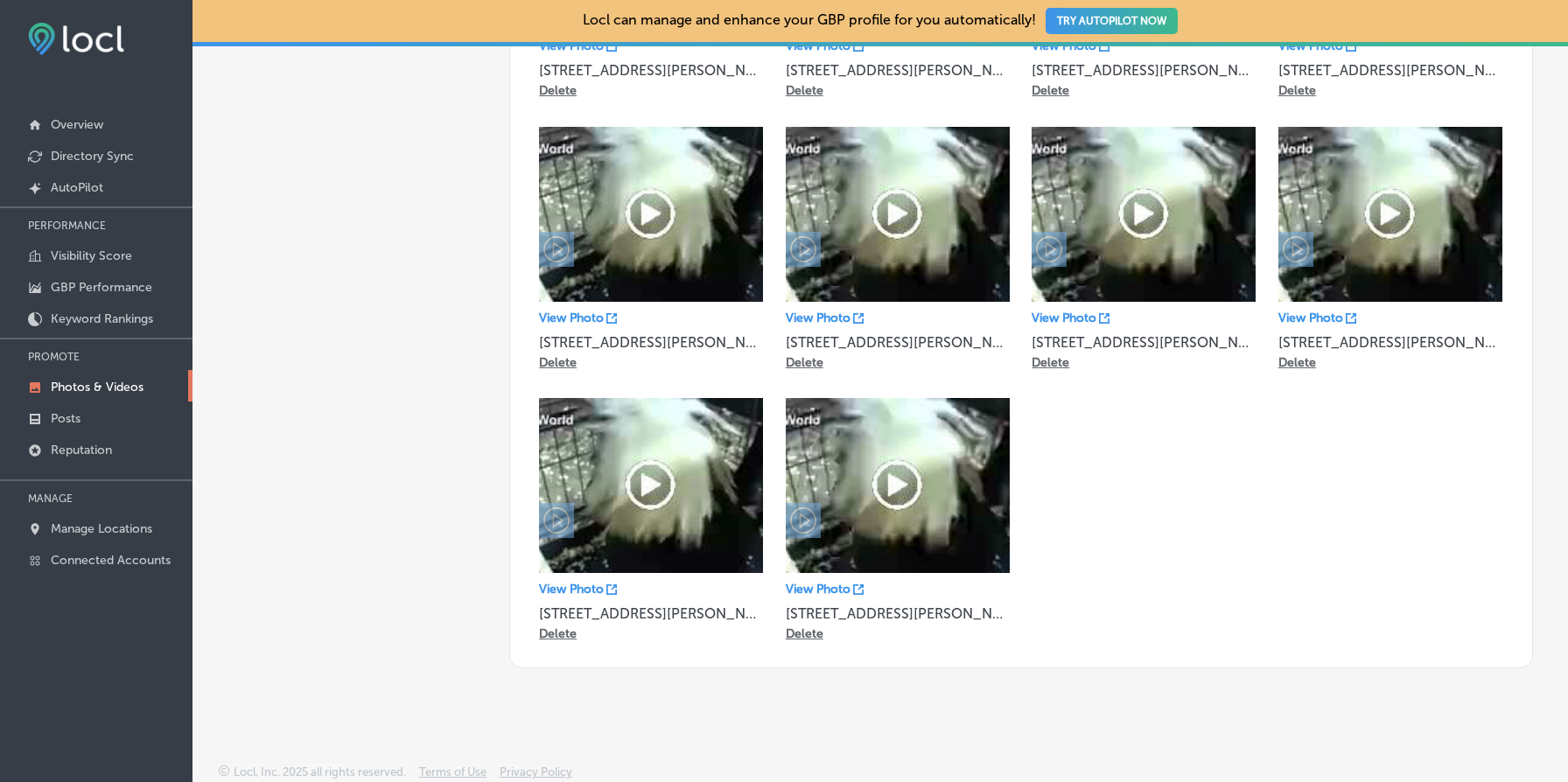
scroll to position [0, 0]
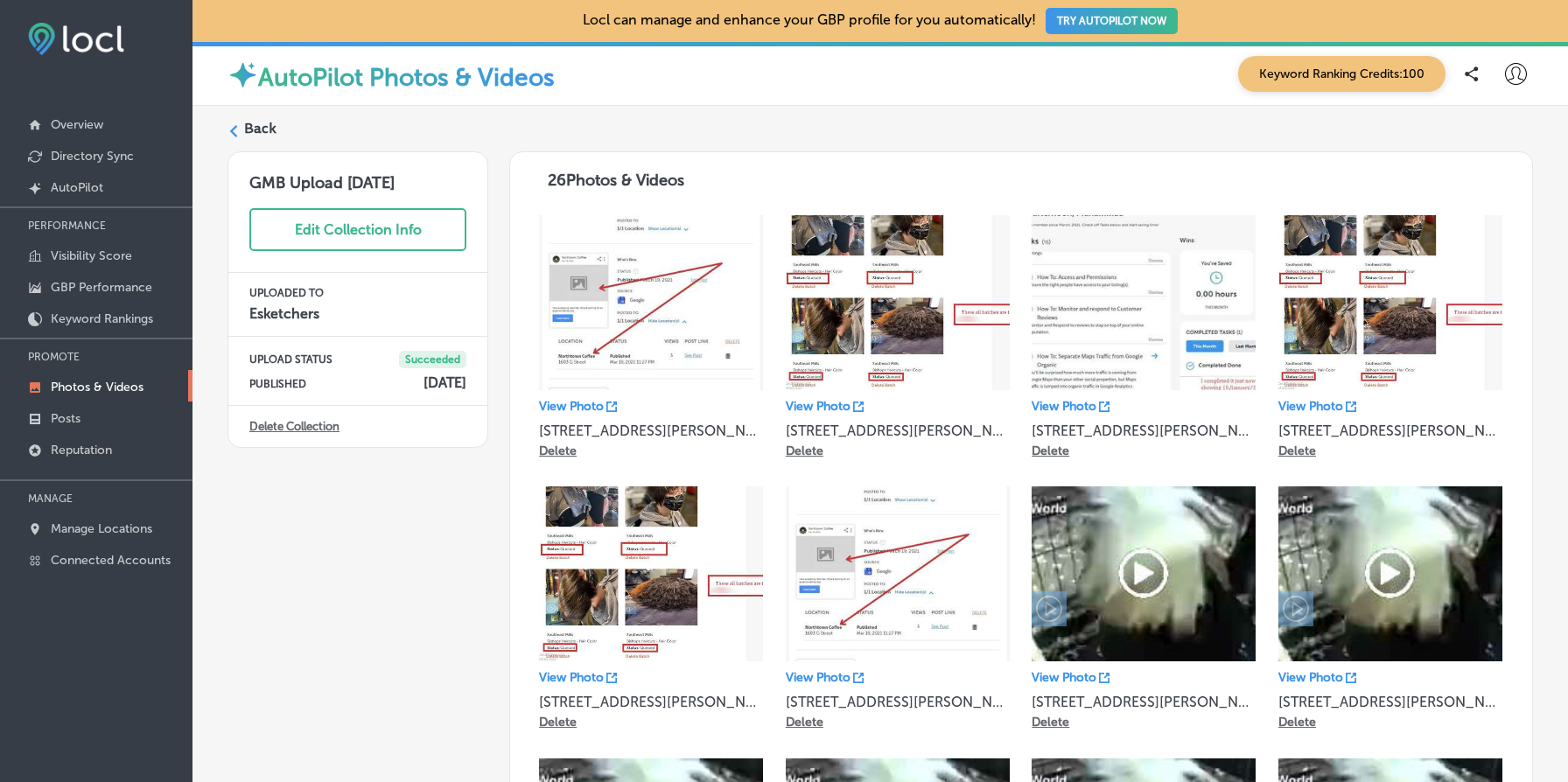
click at [317, 425] on link "Delete Collection" at bounding box center [295, 427] width 90 height 13
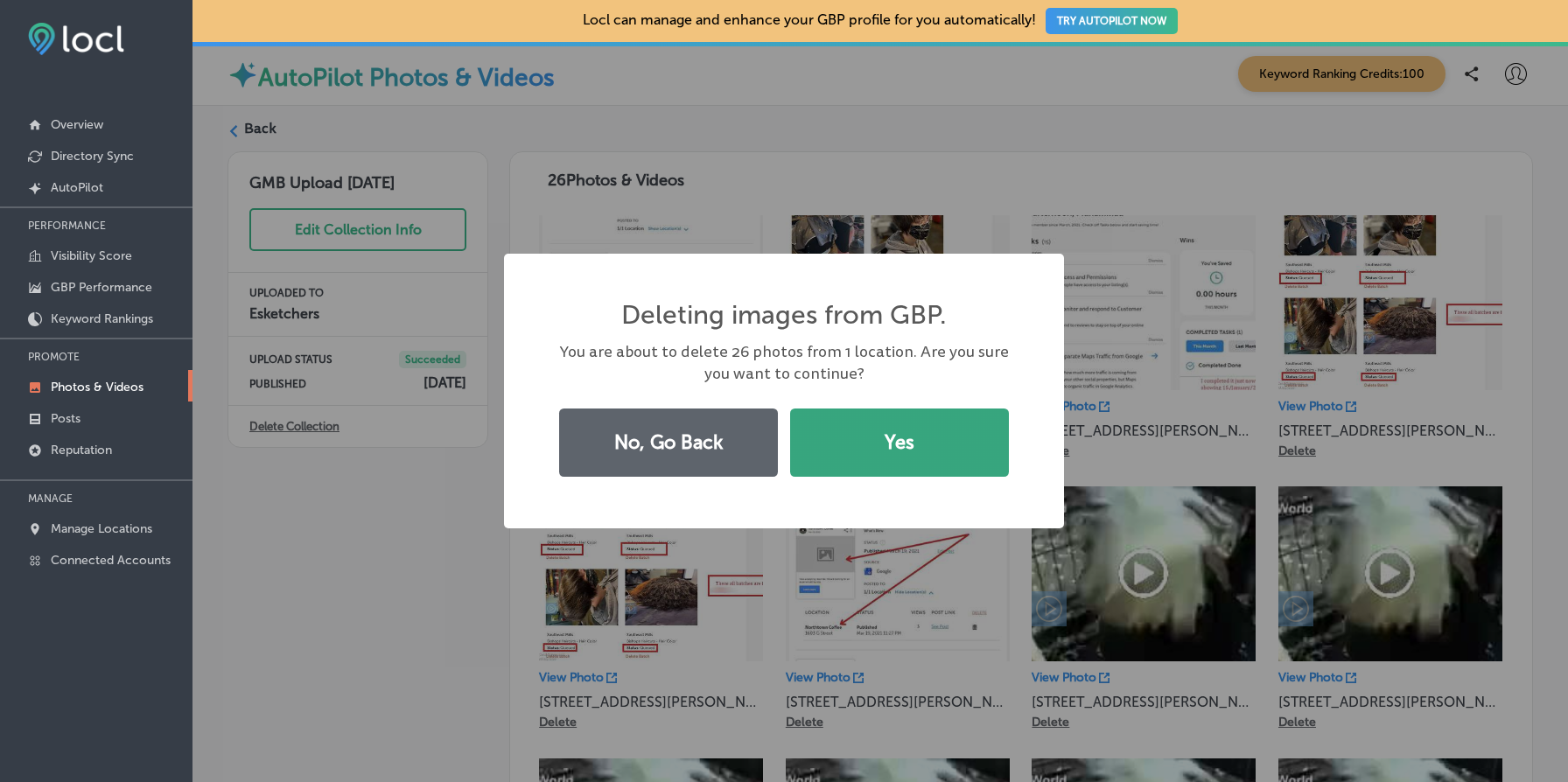
click at [872, 436] on button "Yes" at bounding box center [900, 443] width 219 height 68
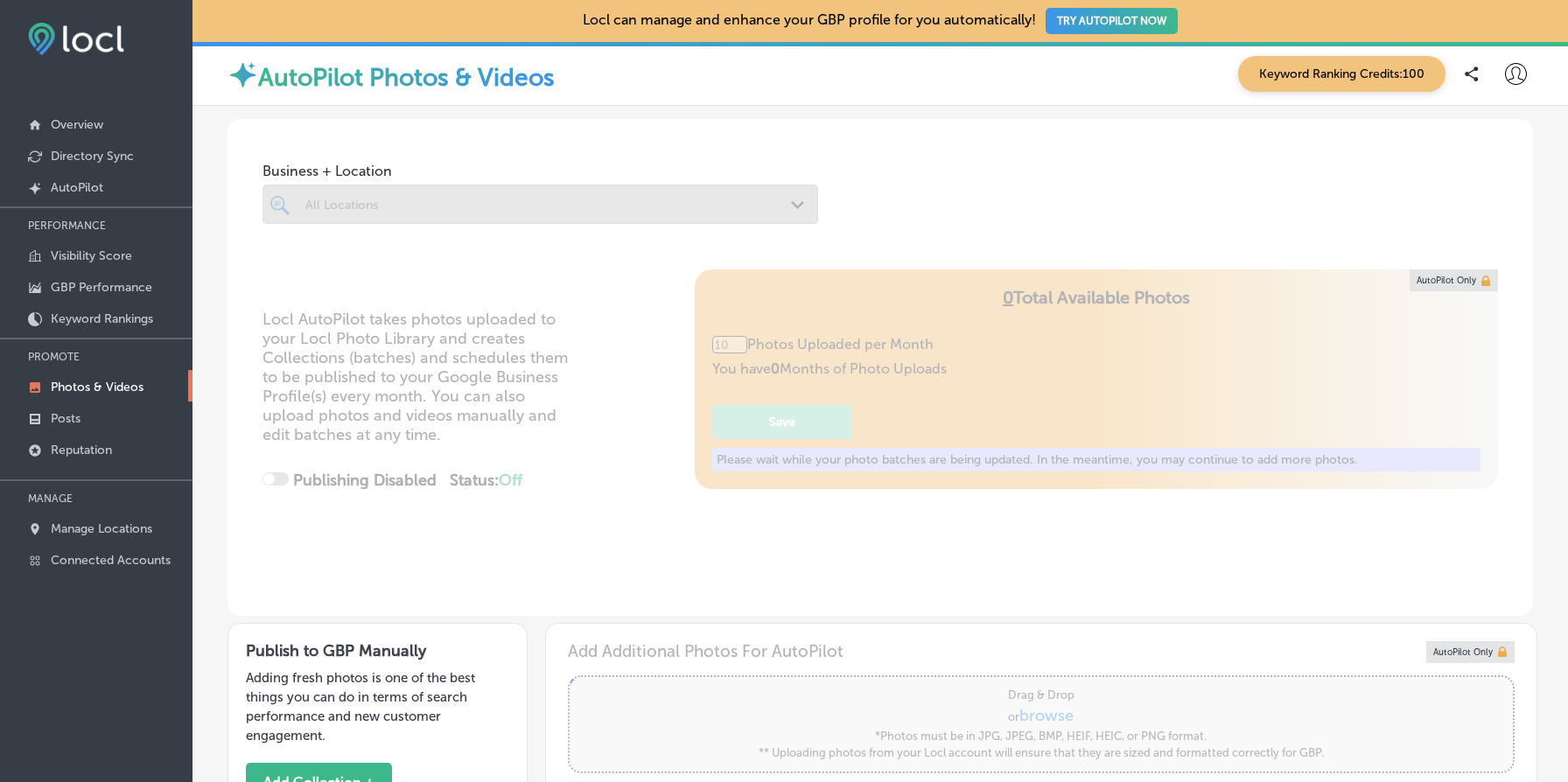
type input "5"
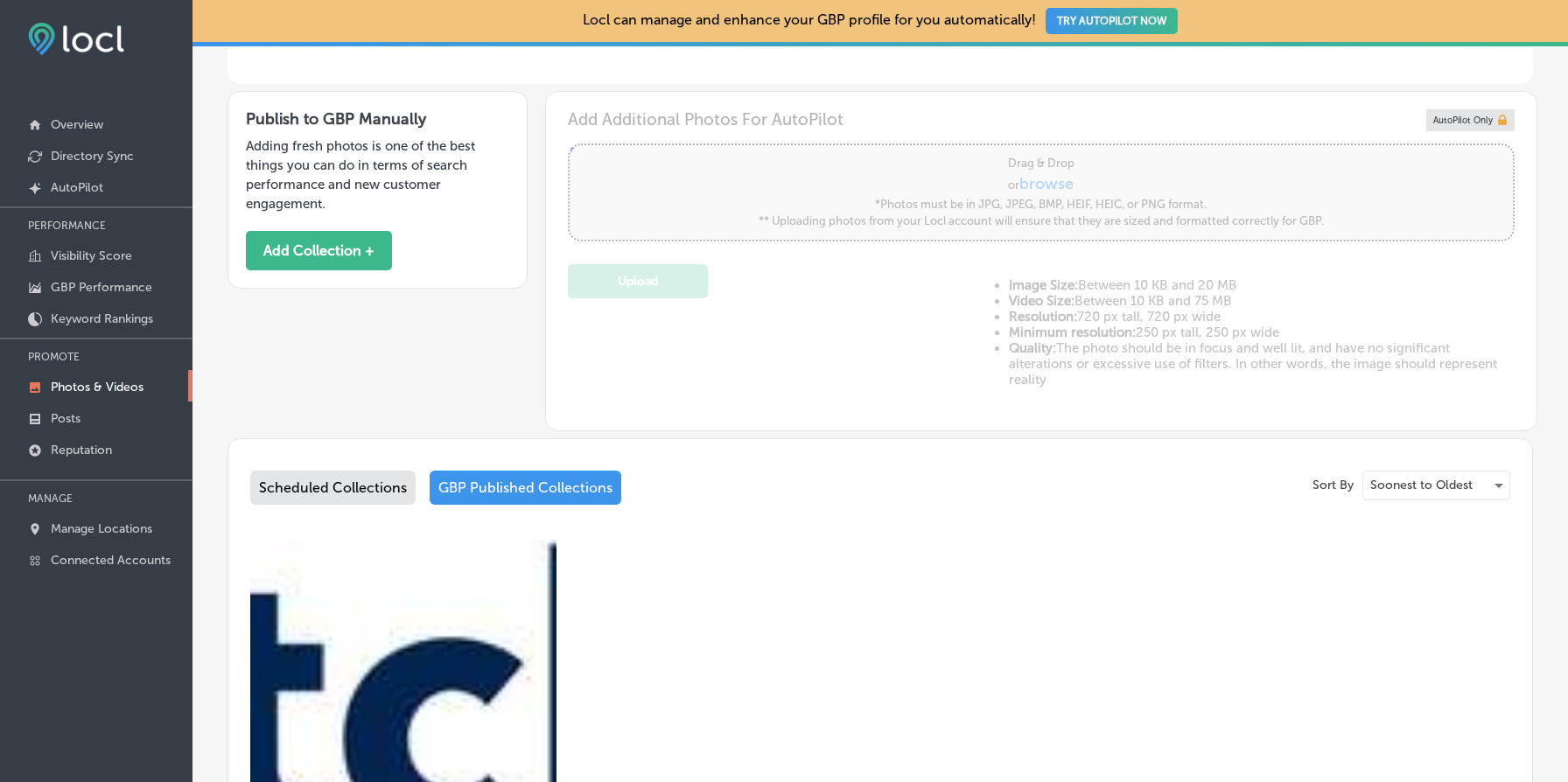
scroll to position [914, 0]
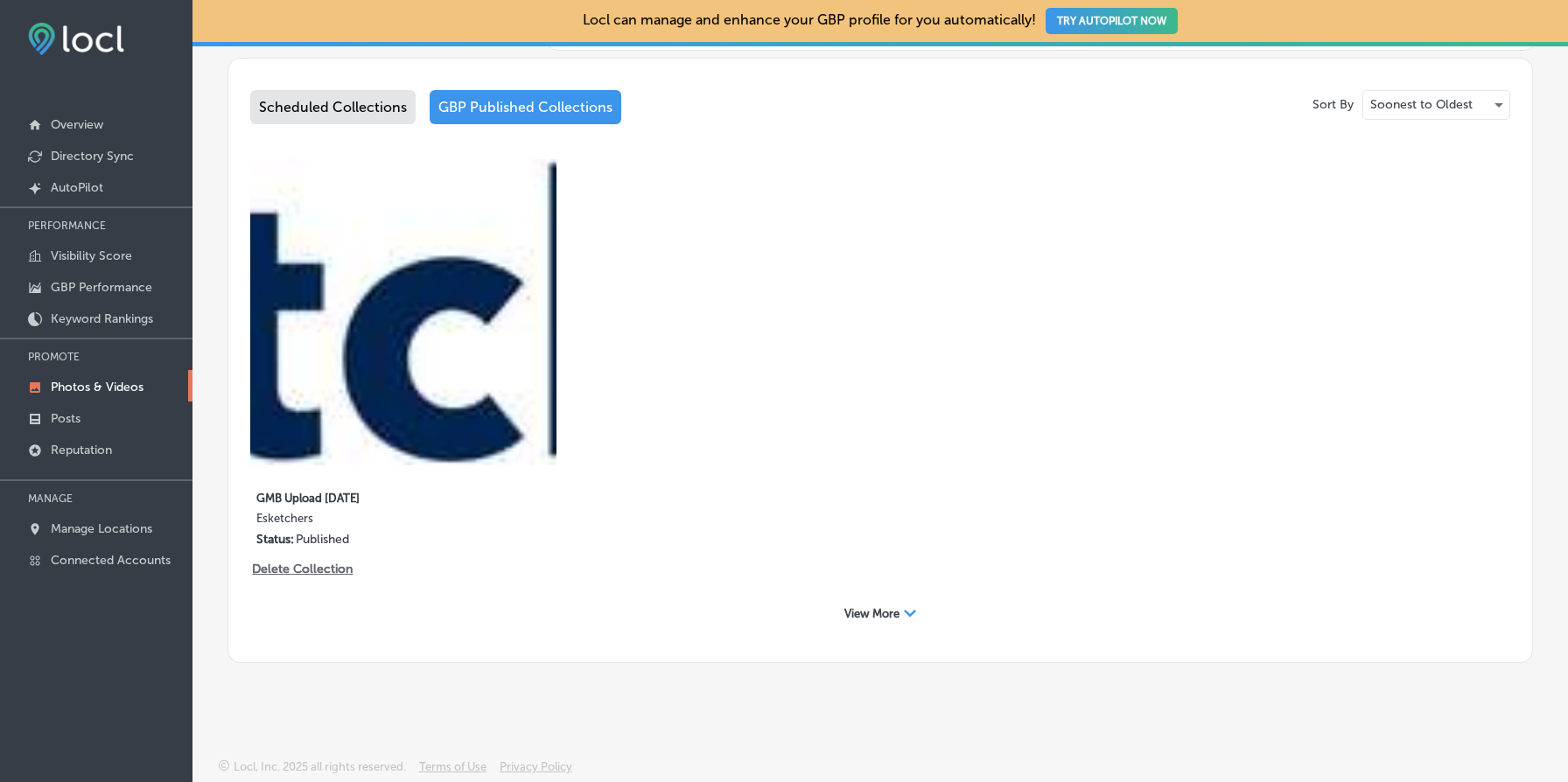
click at [894, 613] on span "View More" at bounding box center [872, 614] width 56 height 13
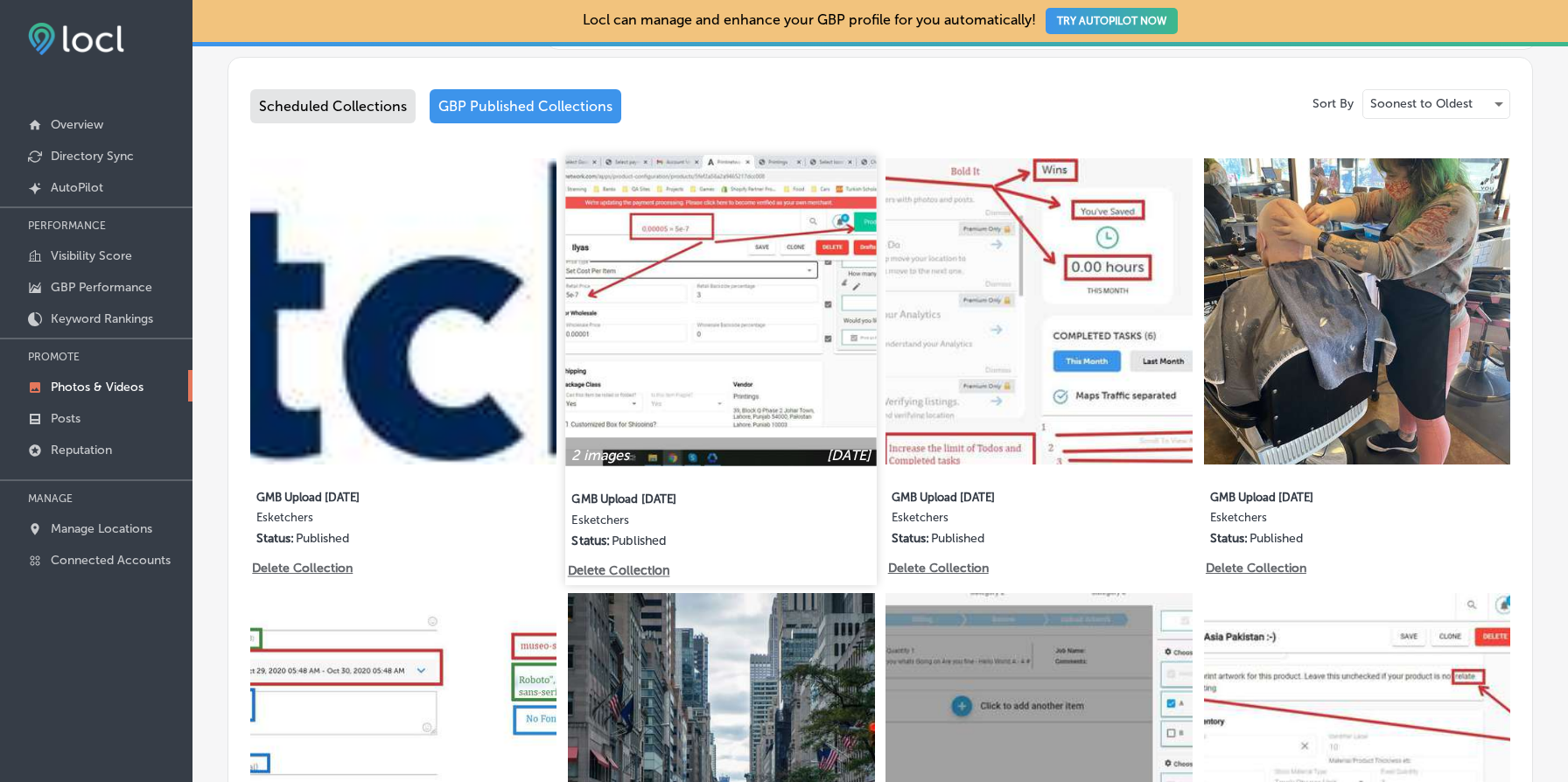
click at [645, 571] on p "Delete Collection" at bounding box center [618, 571] width 100 height 15
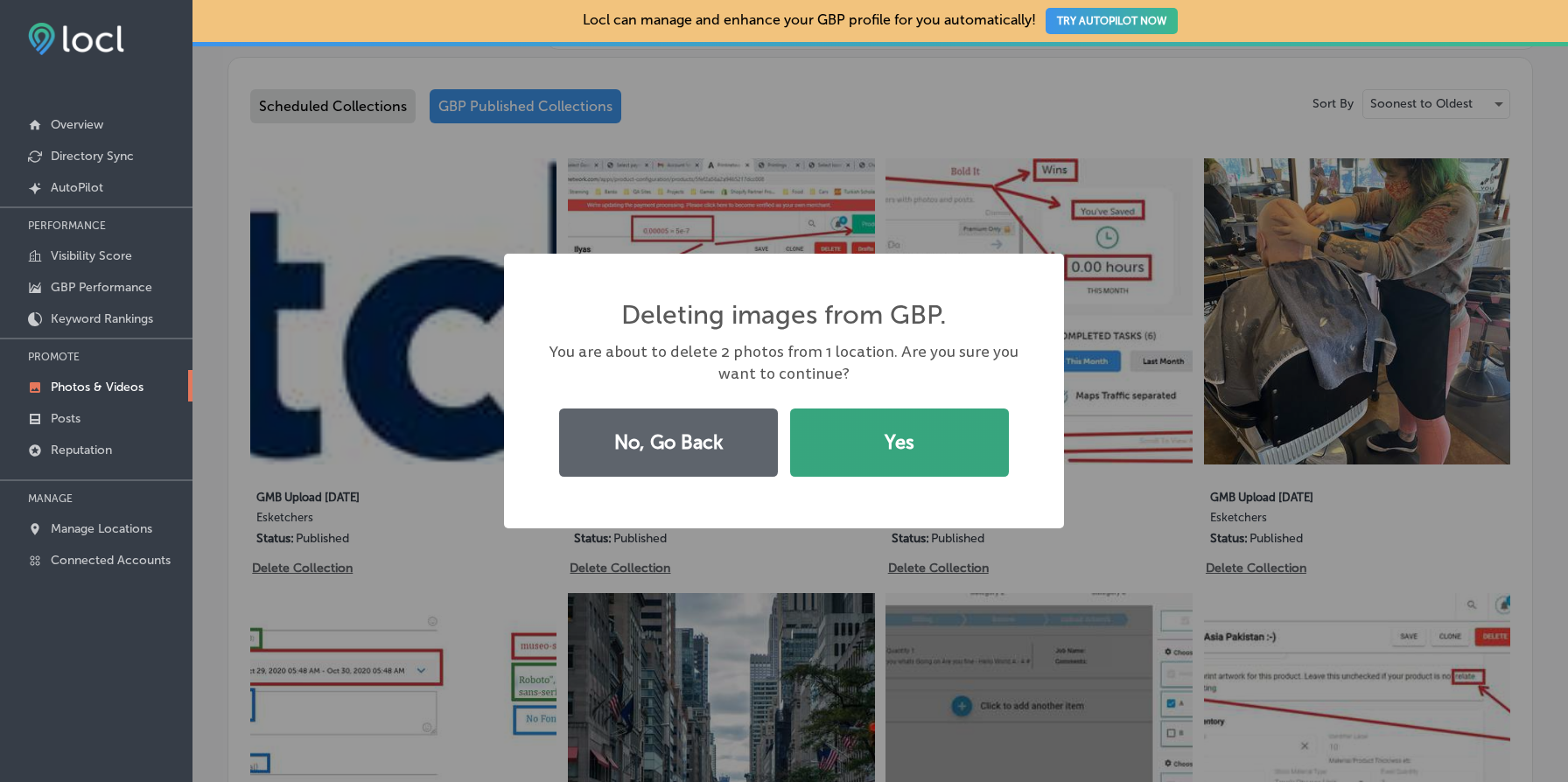
click at [841, 430] on button "Yes" at bounding box center [900, 443] width 219 height 68
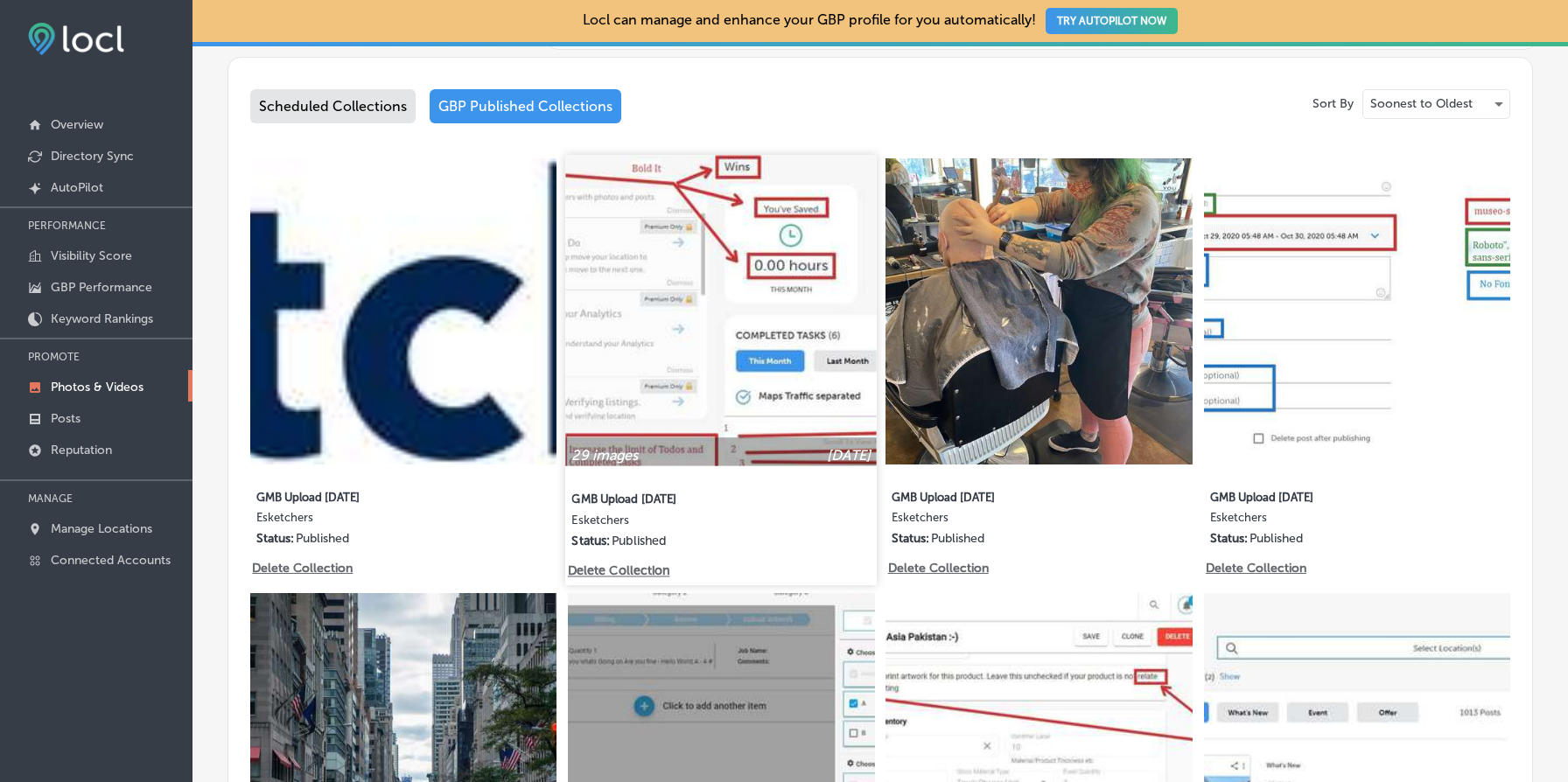
click at [768, 358] on img at bounding box center [722, 310] width 312 height 312
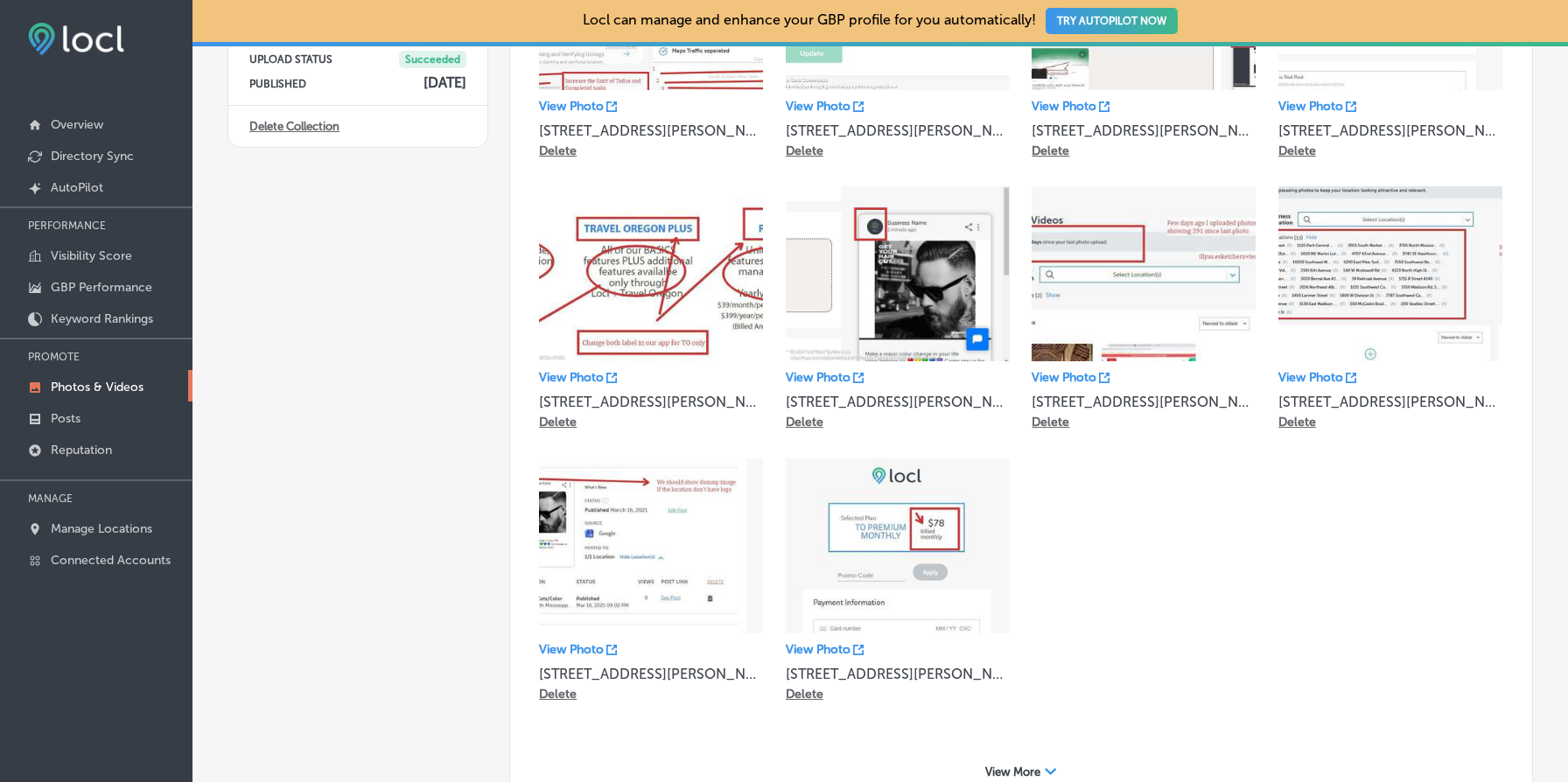
scroll to position [431, 0]
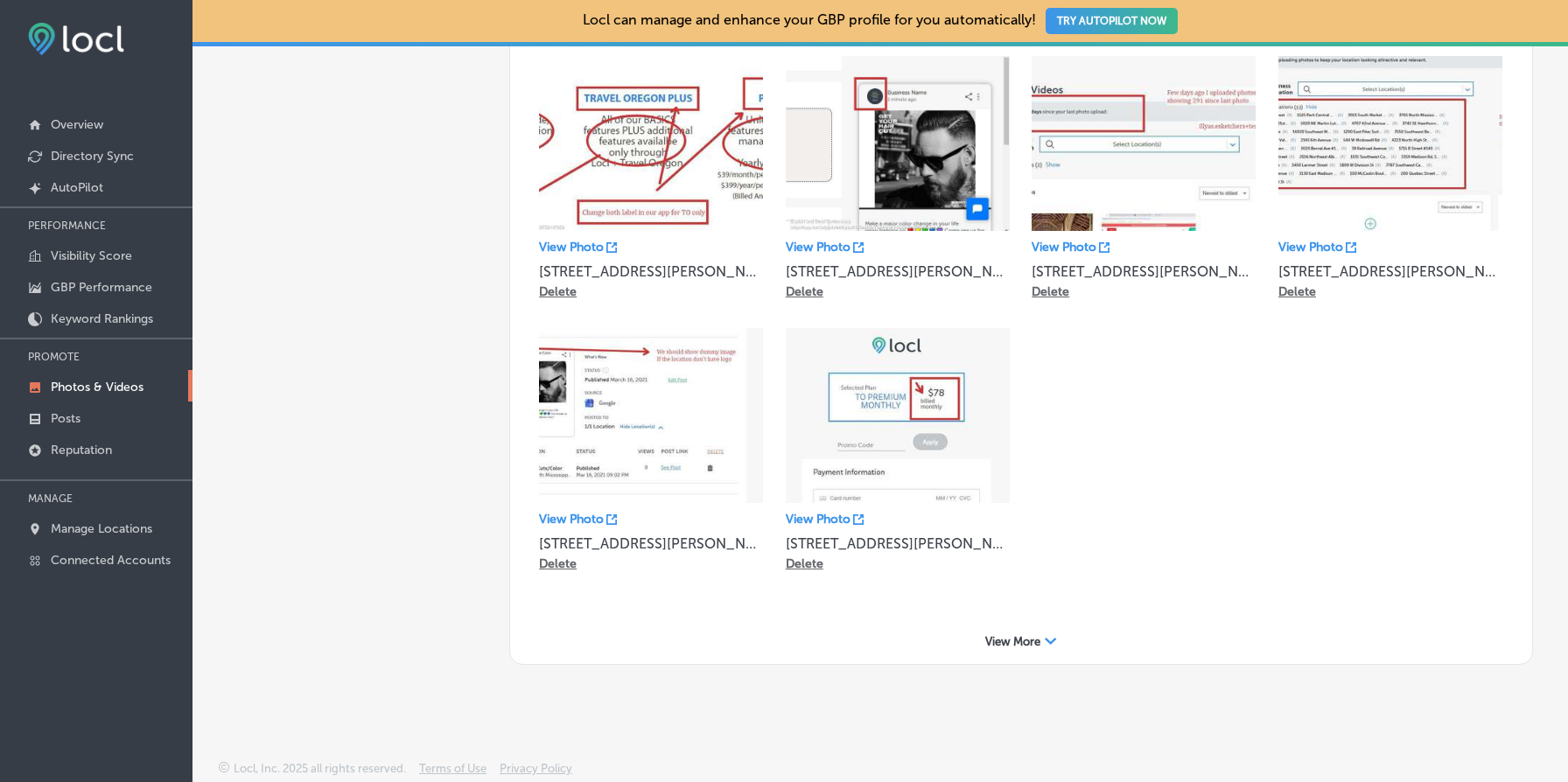
click at [1017, 648] on div "View More Path Created with Sketch." at bounding box center [1021, 642] width 988 height 27
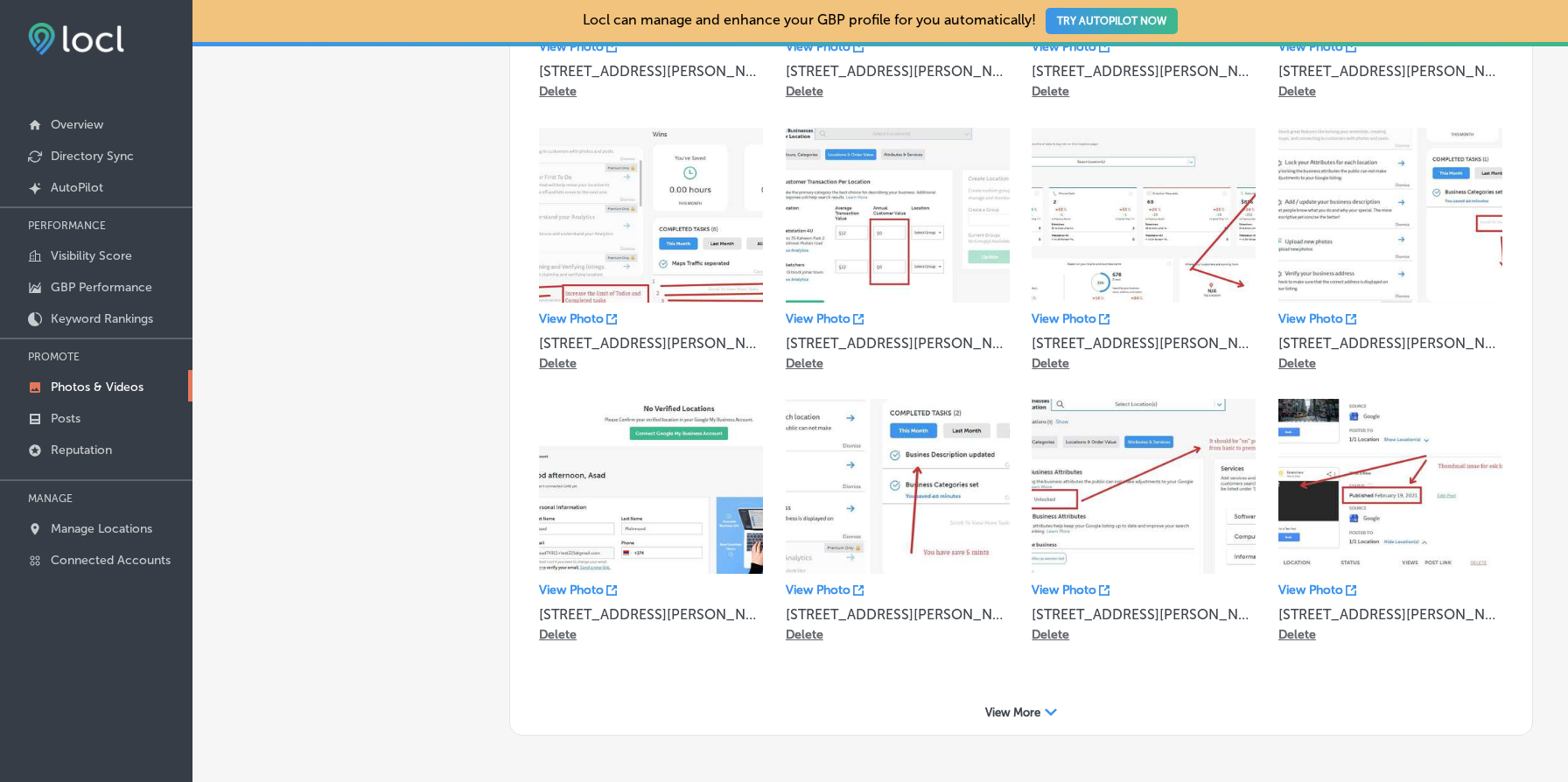
scroll to position [972, 0]
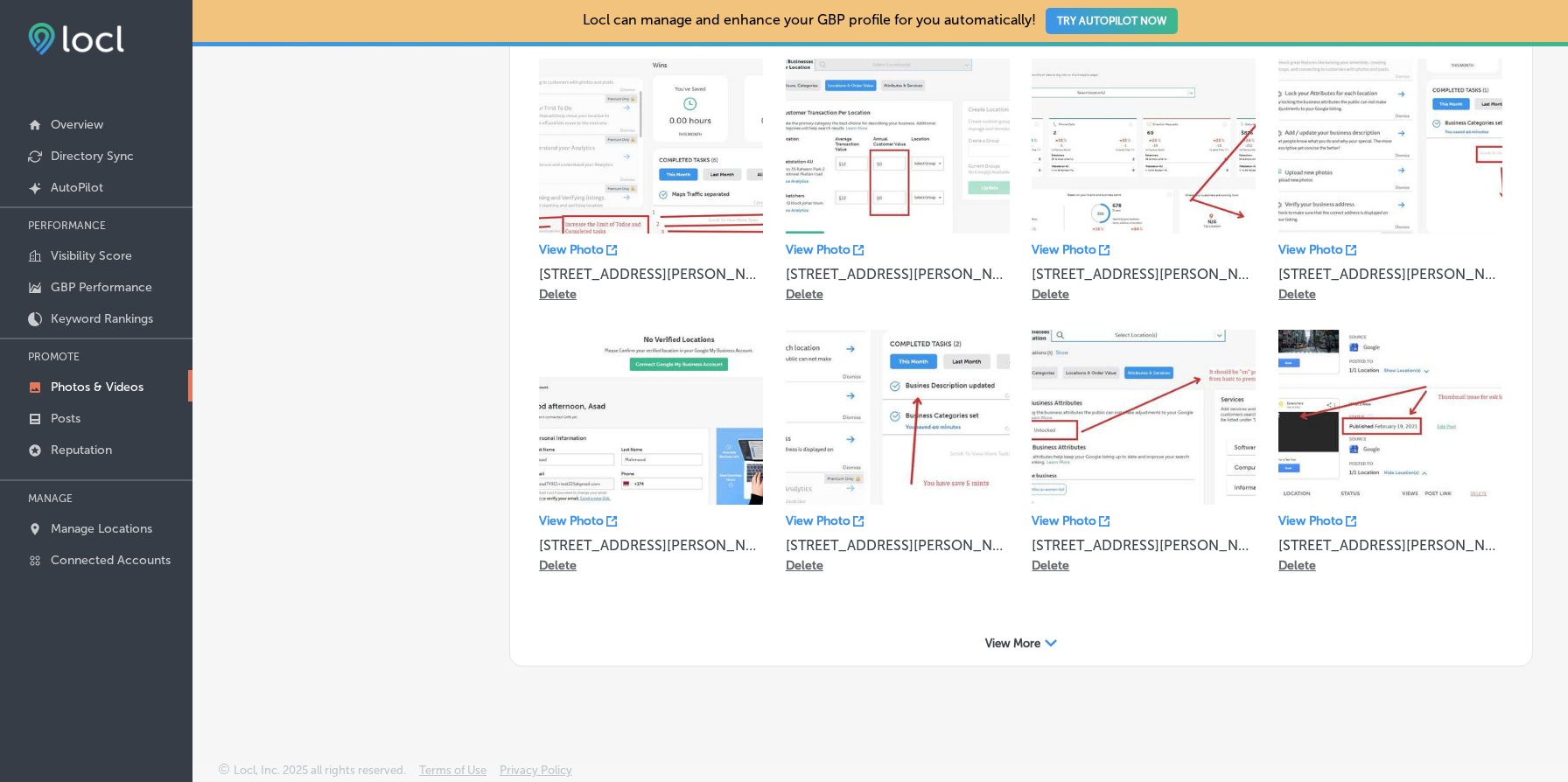
click at [1018, 644] on span "View More" at bounding box center [1013, 644] width 56 height 13
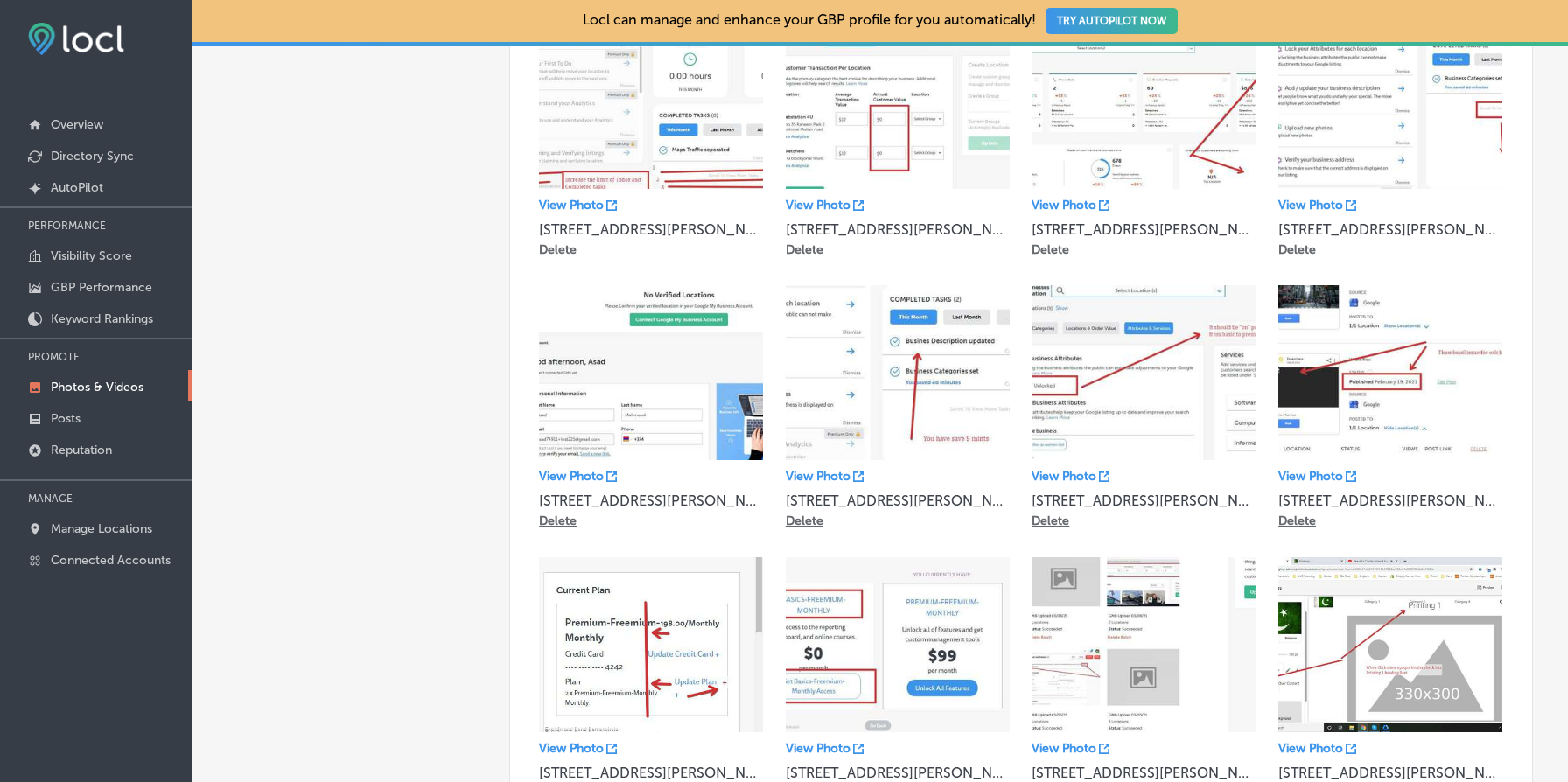
scroll to position [0, 0]
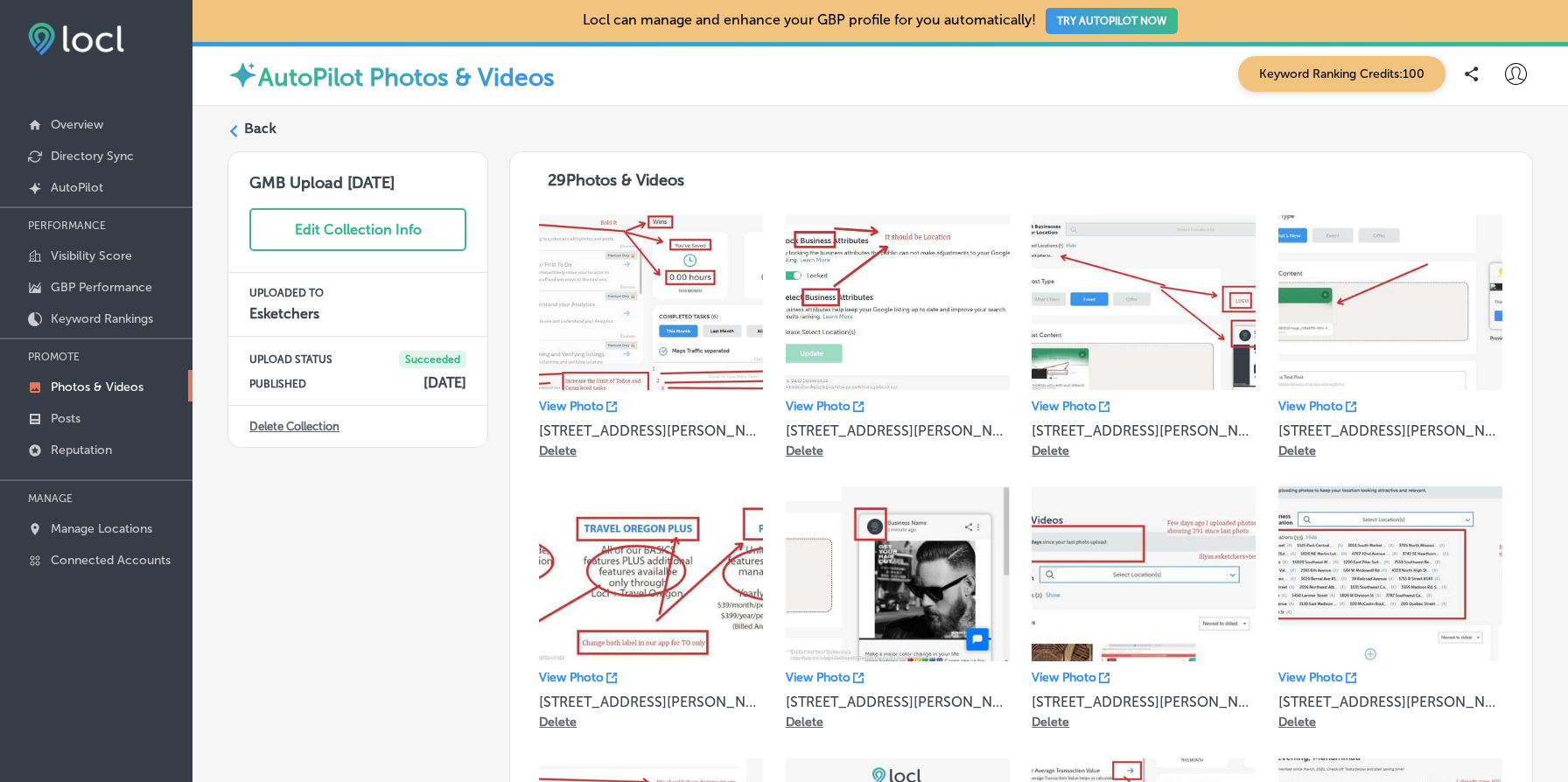
click at [310, 421] on link "Delete Collection" at bounding box center [295, 427] width 90 height 13
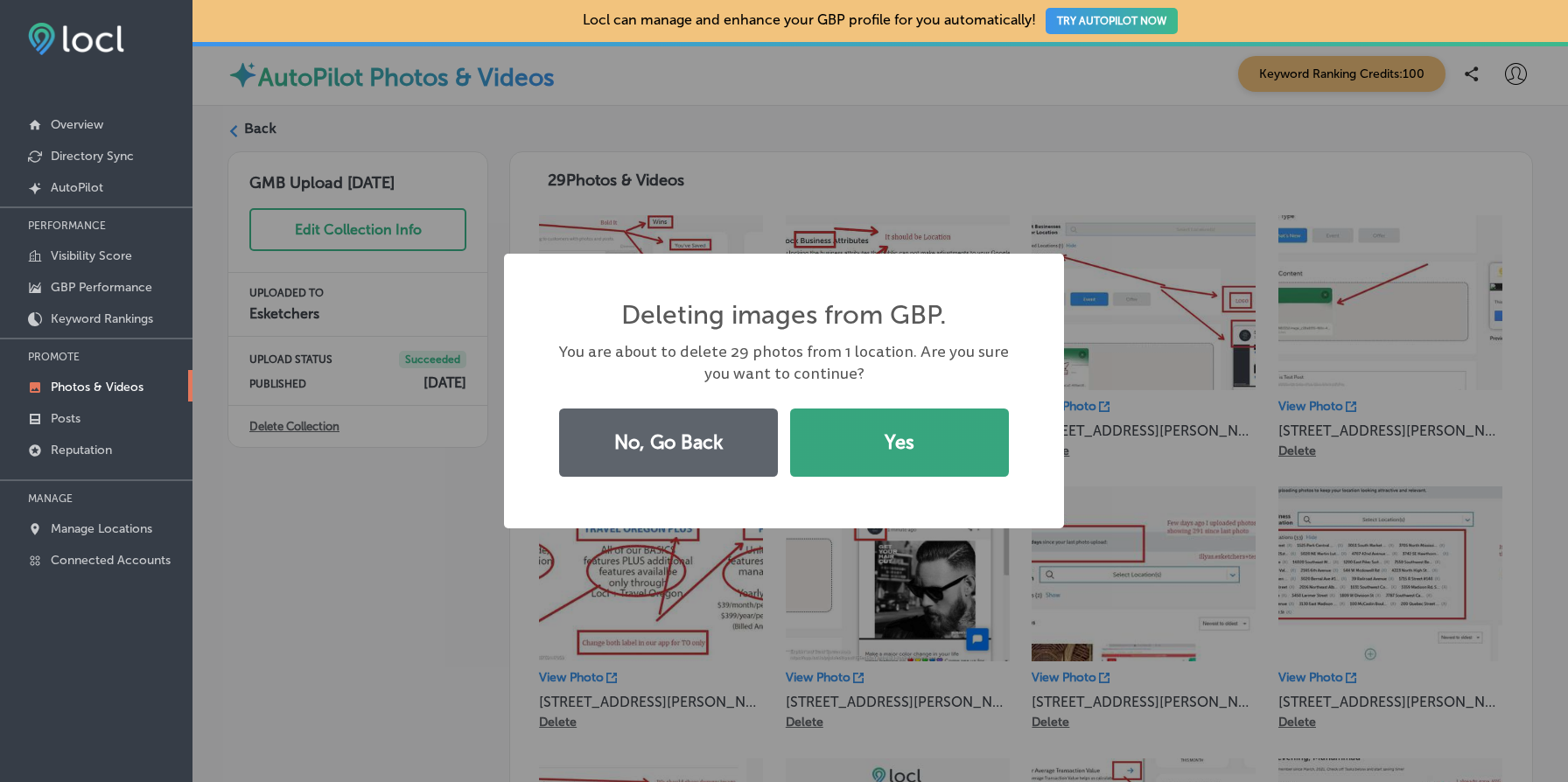
click at [960, 475] on button "Yes" at bounding box center [900, 443] width 219 height 68
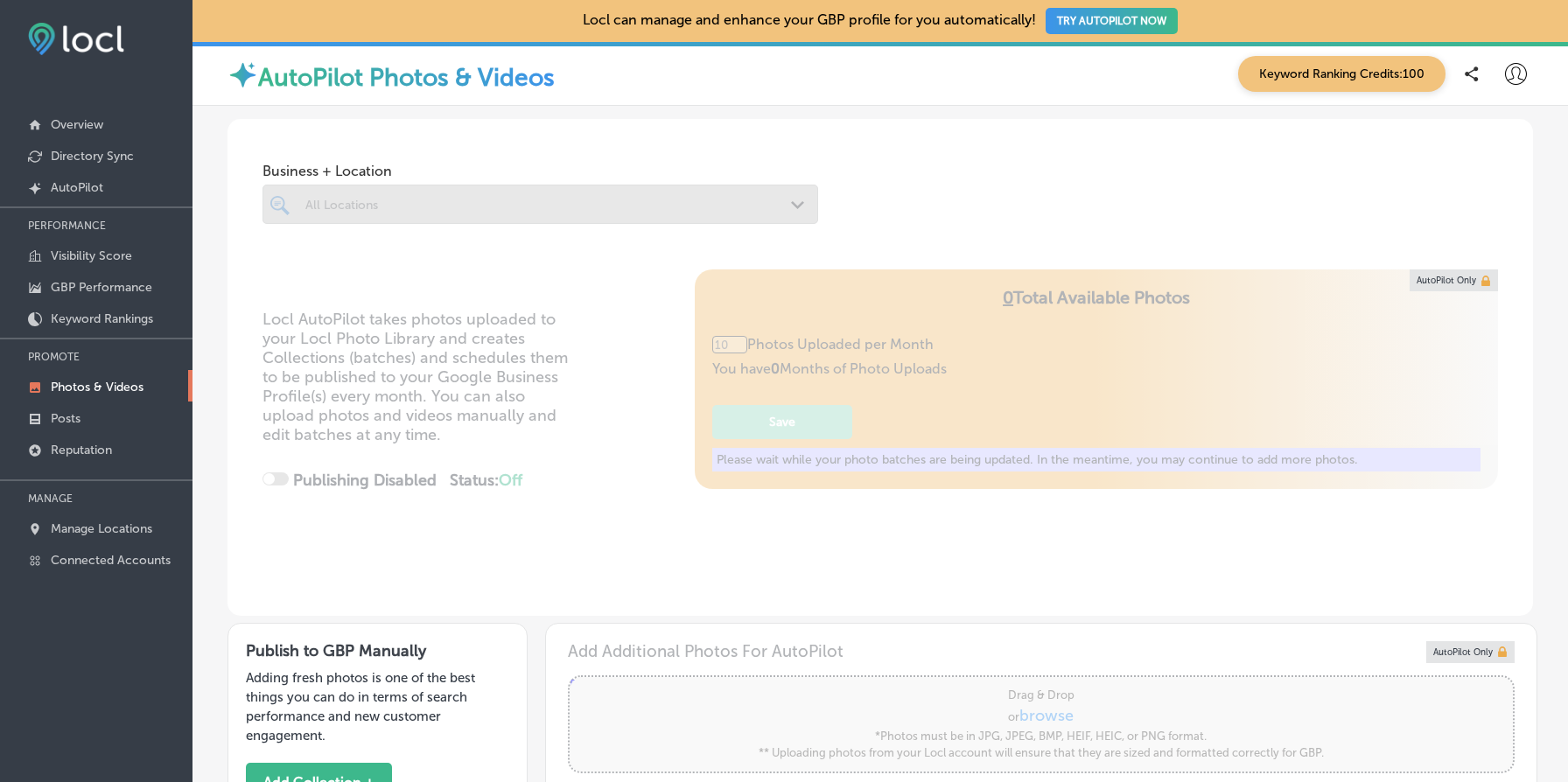
type input "5"
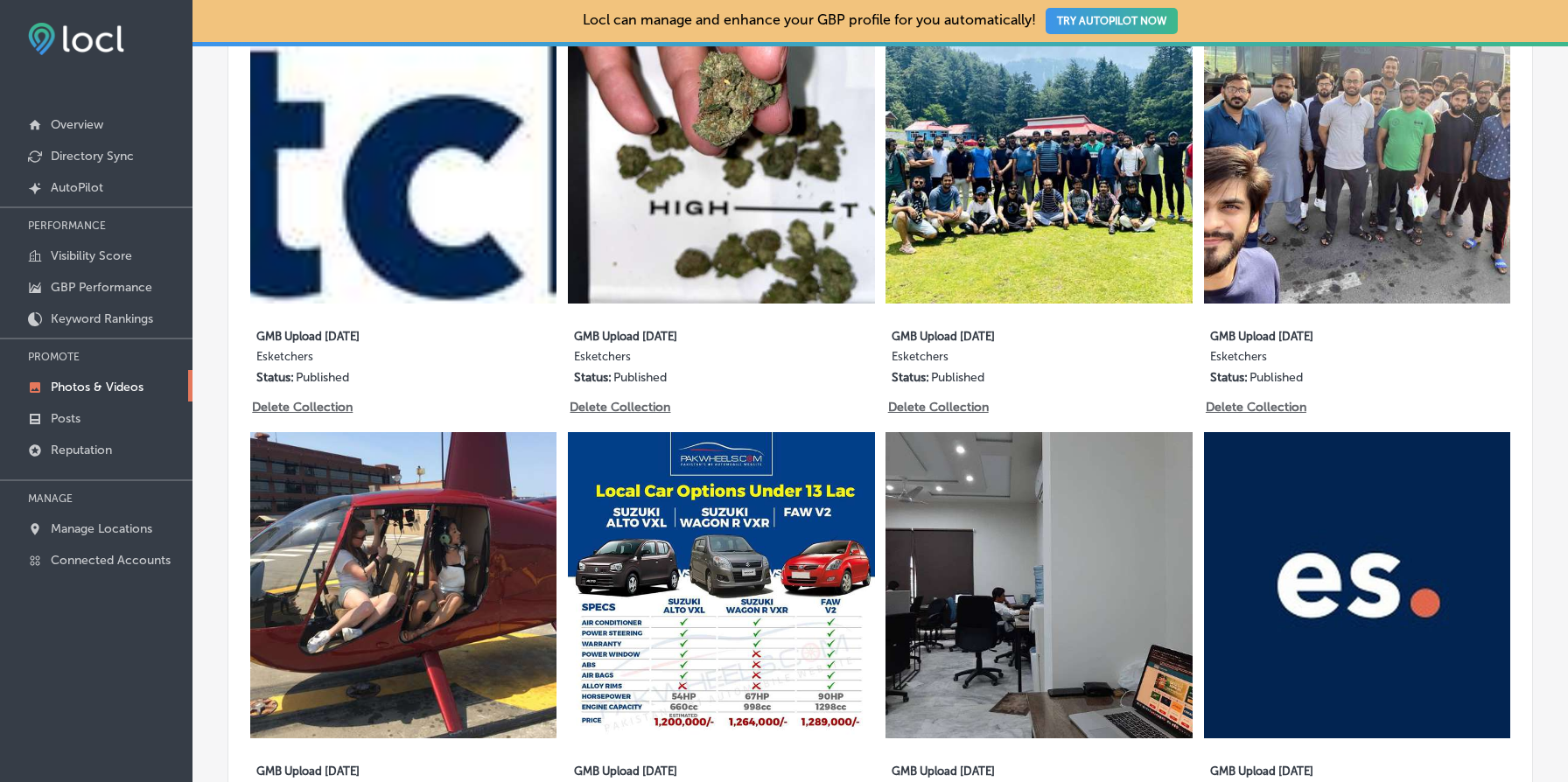
scroll to position [1067, 0]
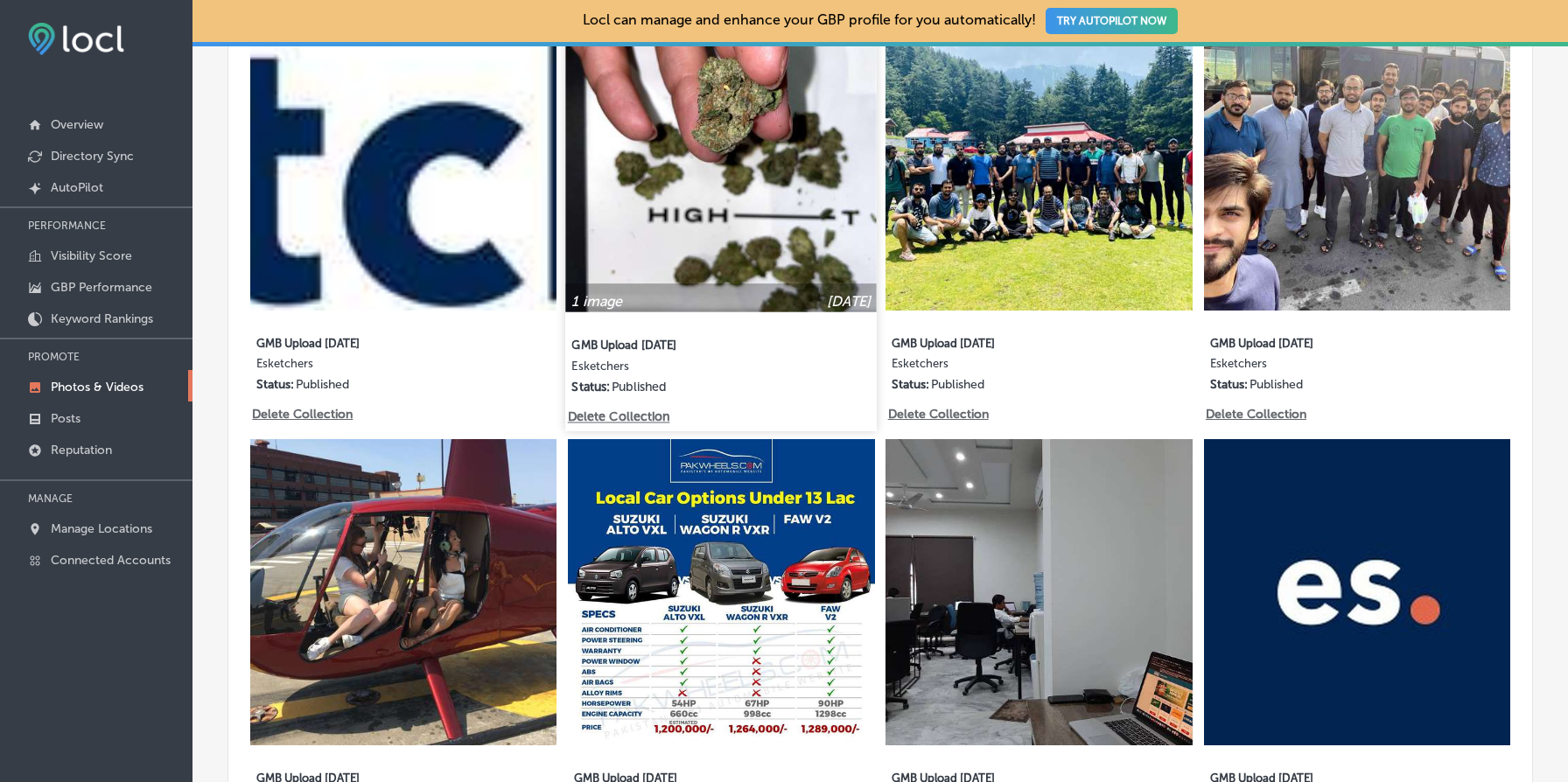
click at [651, 417] on p "Delete Collection" at bounding box center [618, 417] width 100 height 15
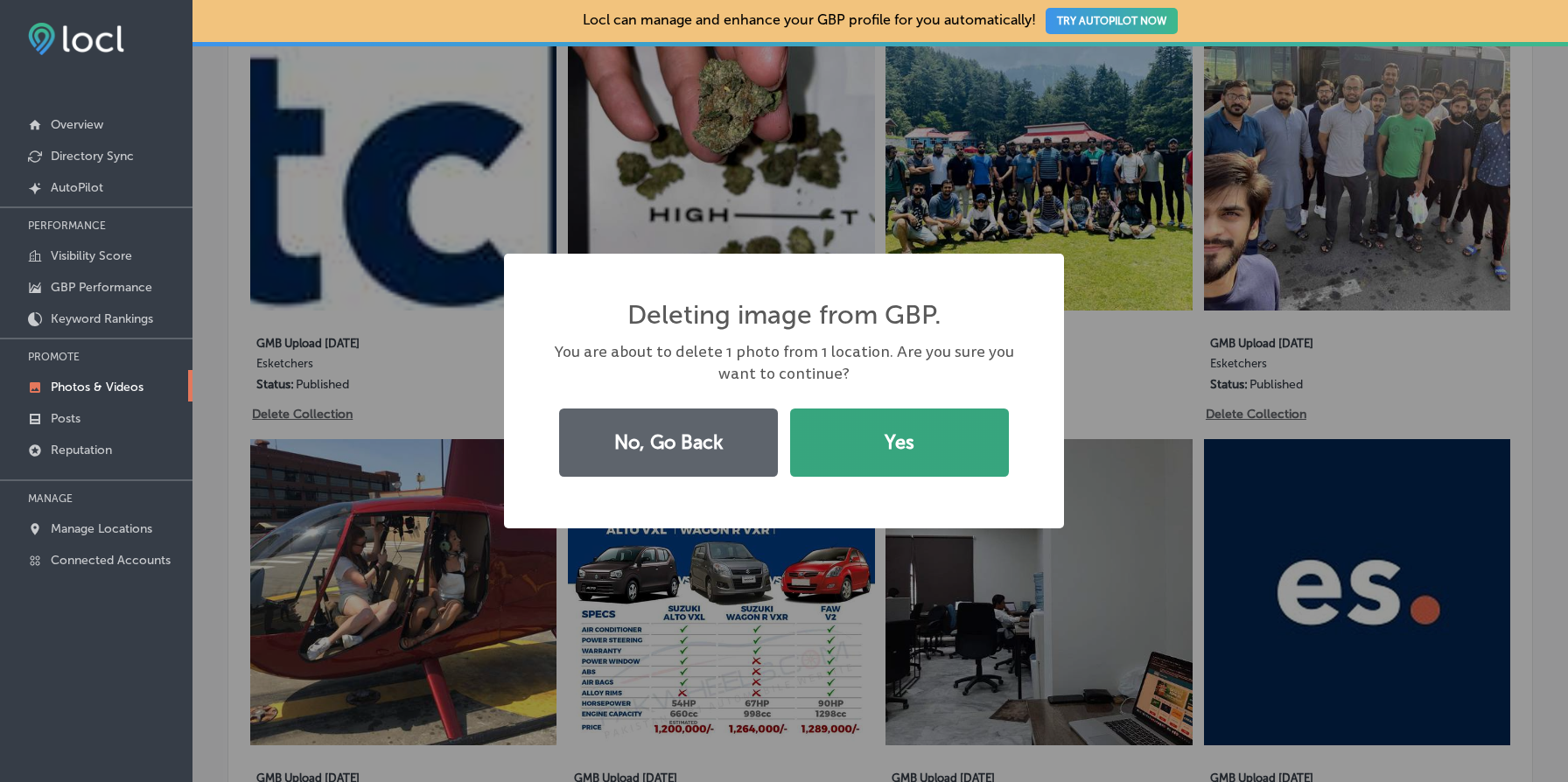
click at [900, 436] on button "Yes" at bounding box center [900, 443] width 219 height 68
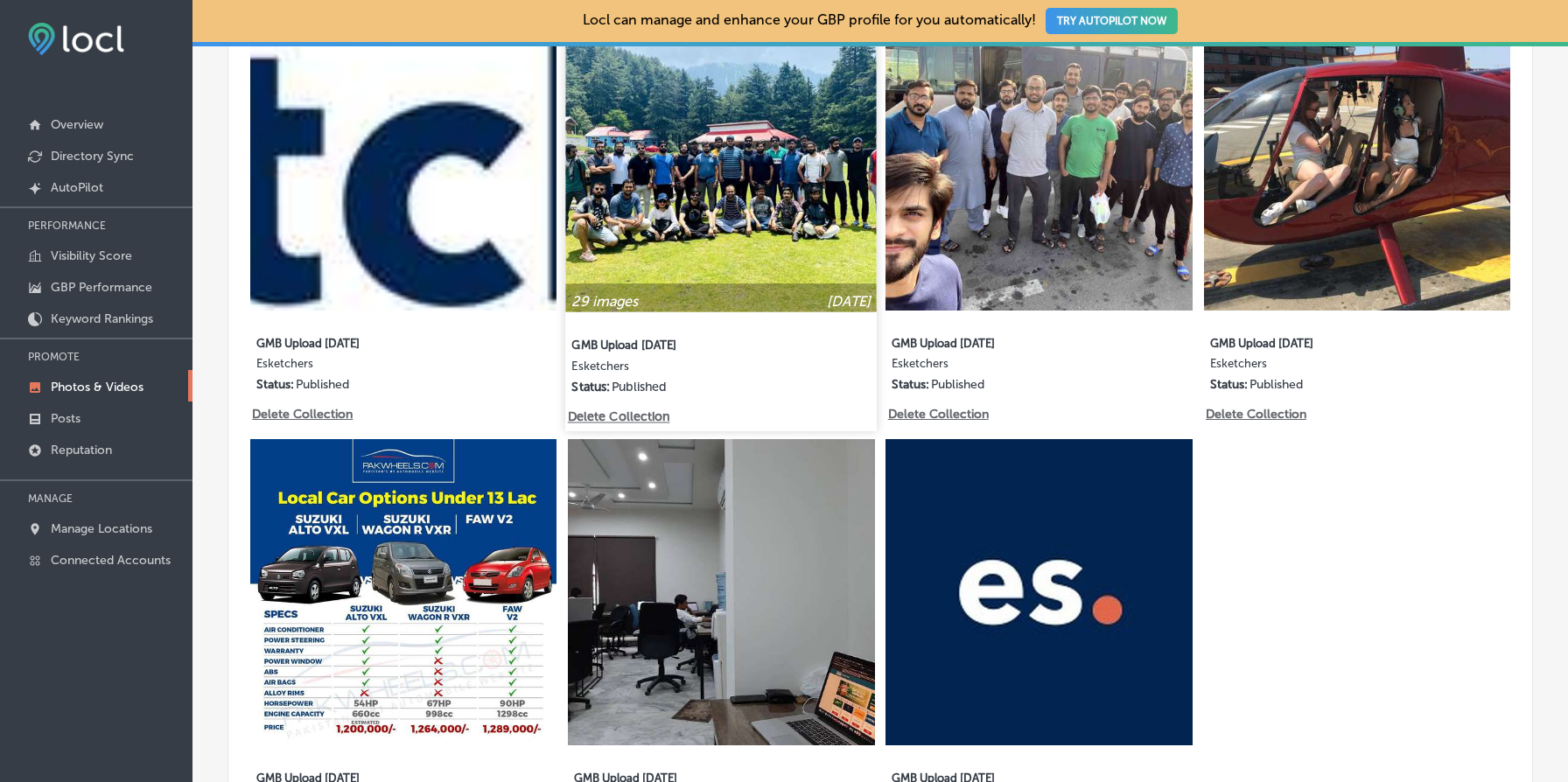
click at [681, 246] on img at bounding box center [722, 156] width 312 height 312
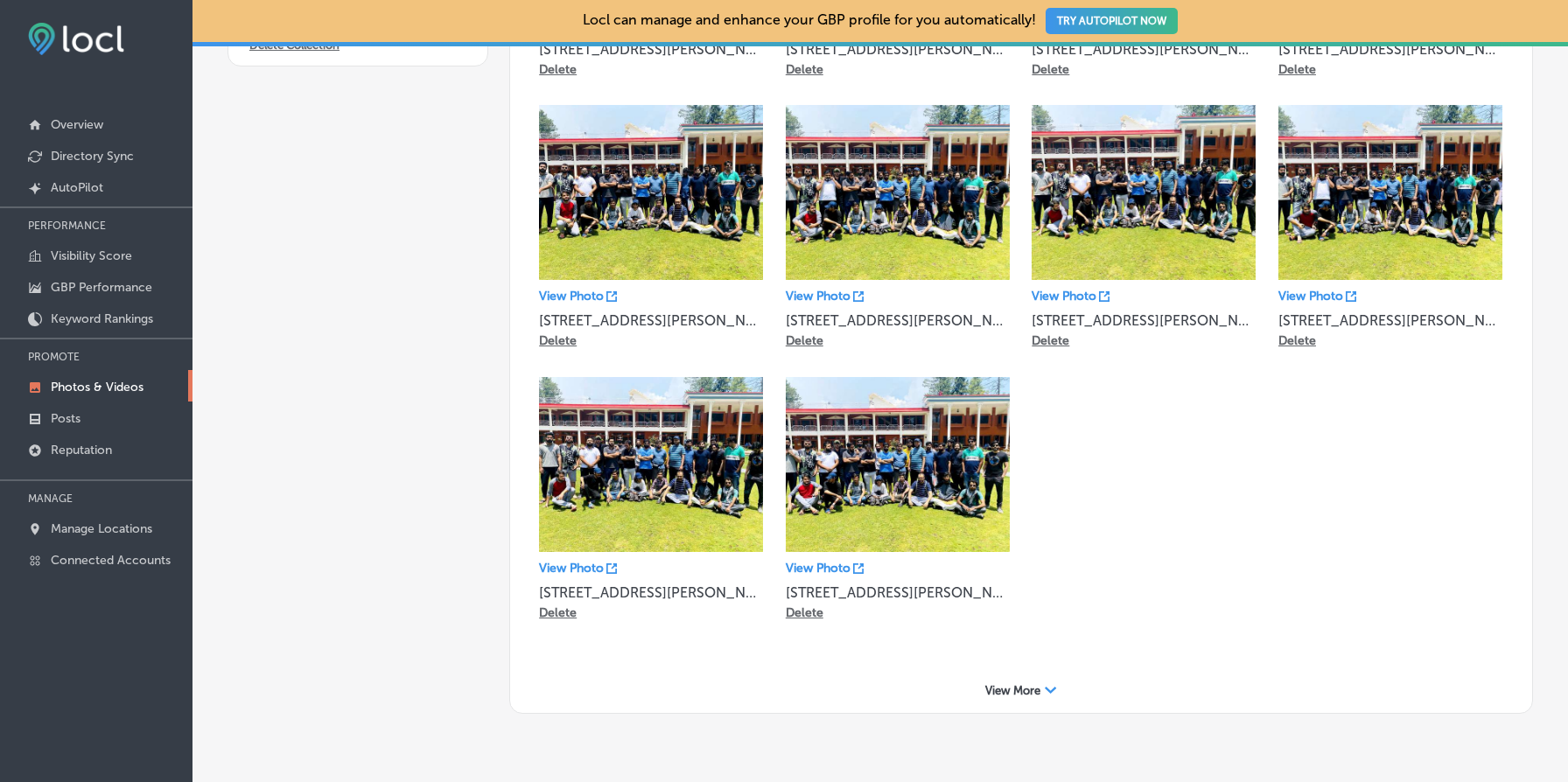
scroll to position [431, 0]
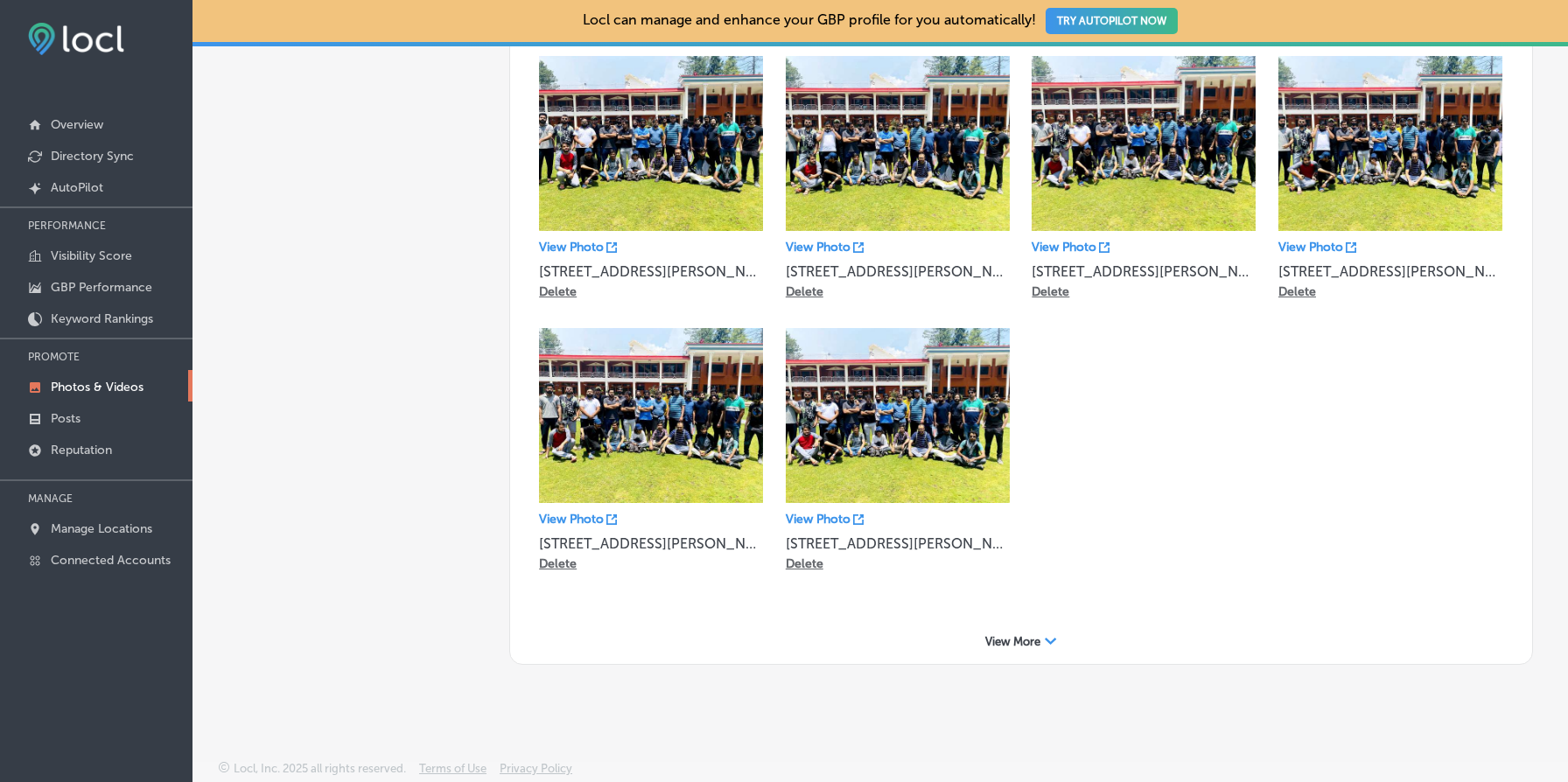
click at [1029, 638] on span "View More" at bounding box center [1013, 642] width 56 height 13
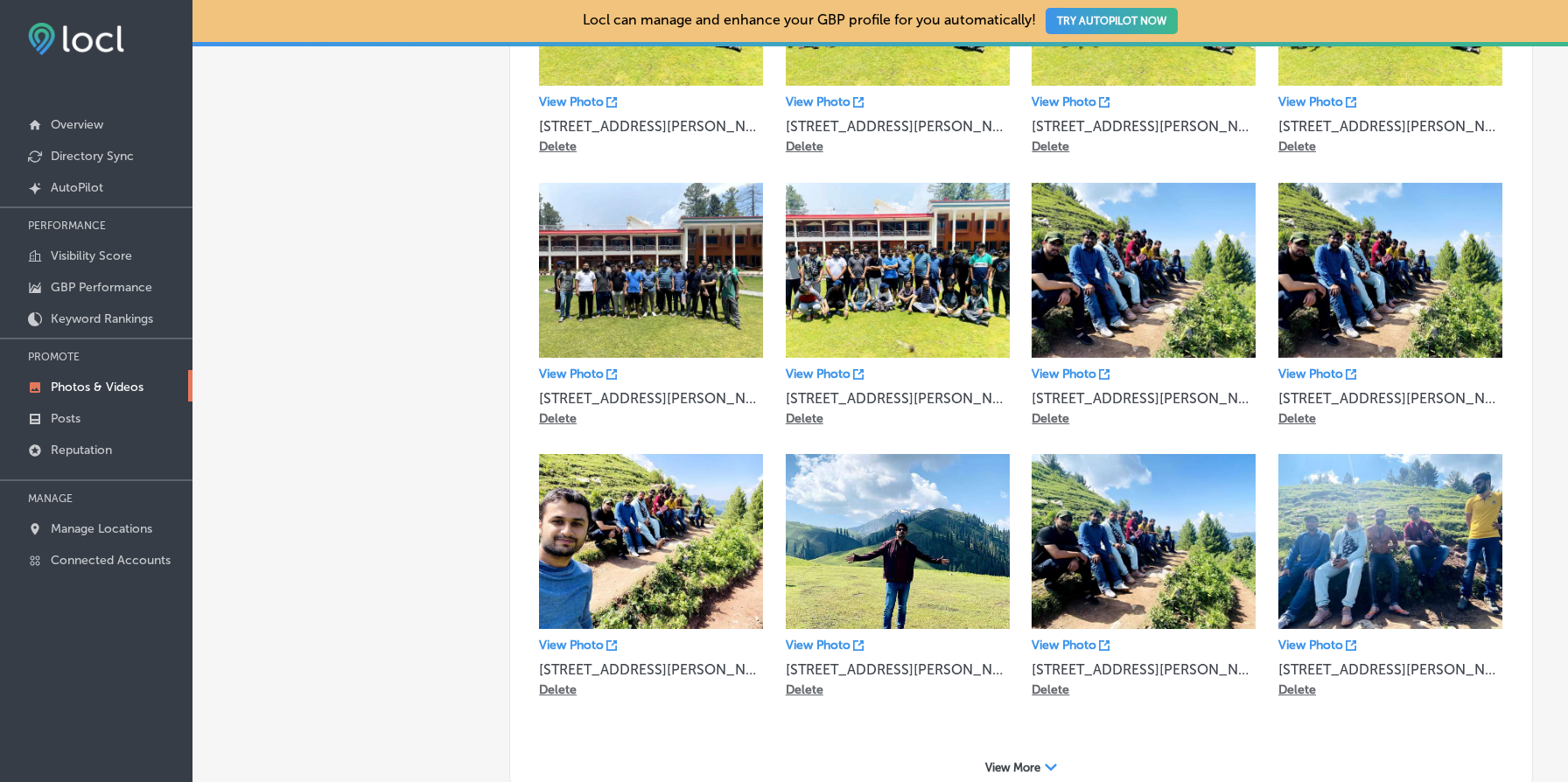
scroll to position [972, 0]
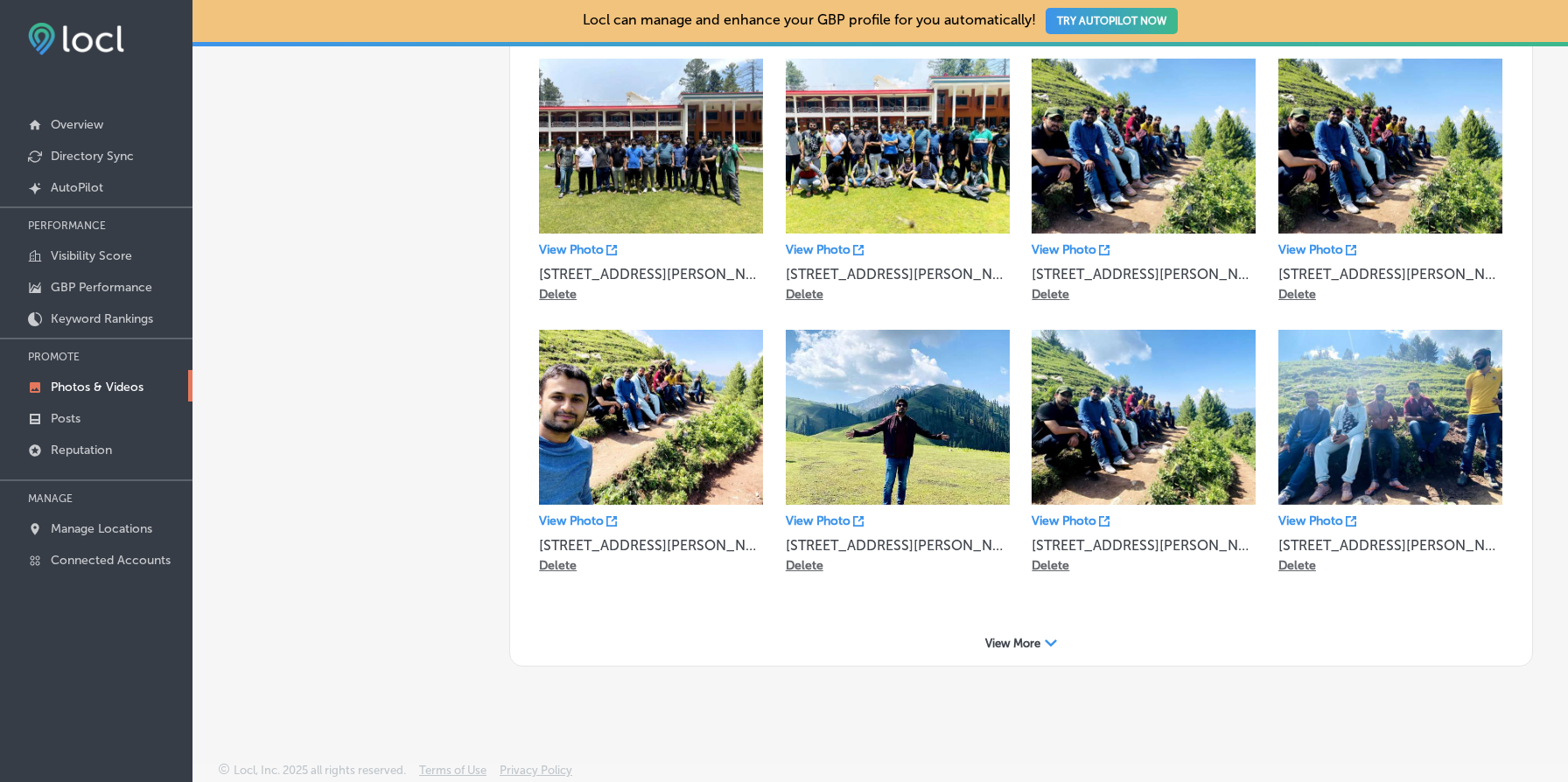
click at [1010, 645] on span "View More" at bounding box center [1013, 644] width 56 height 13
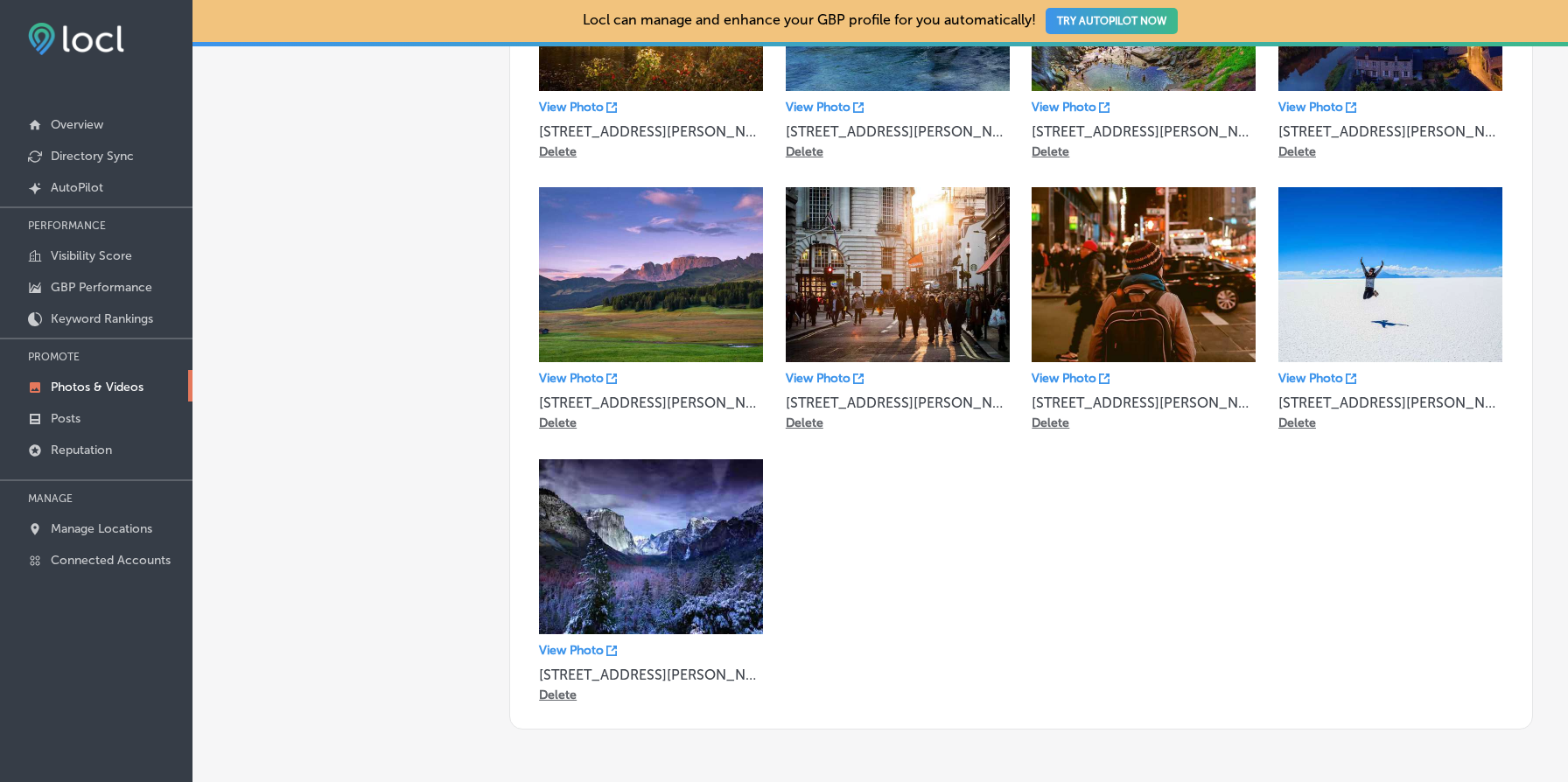
scroll to position [1719, 0]
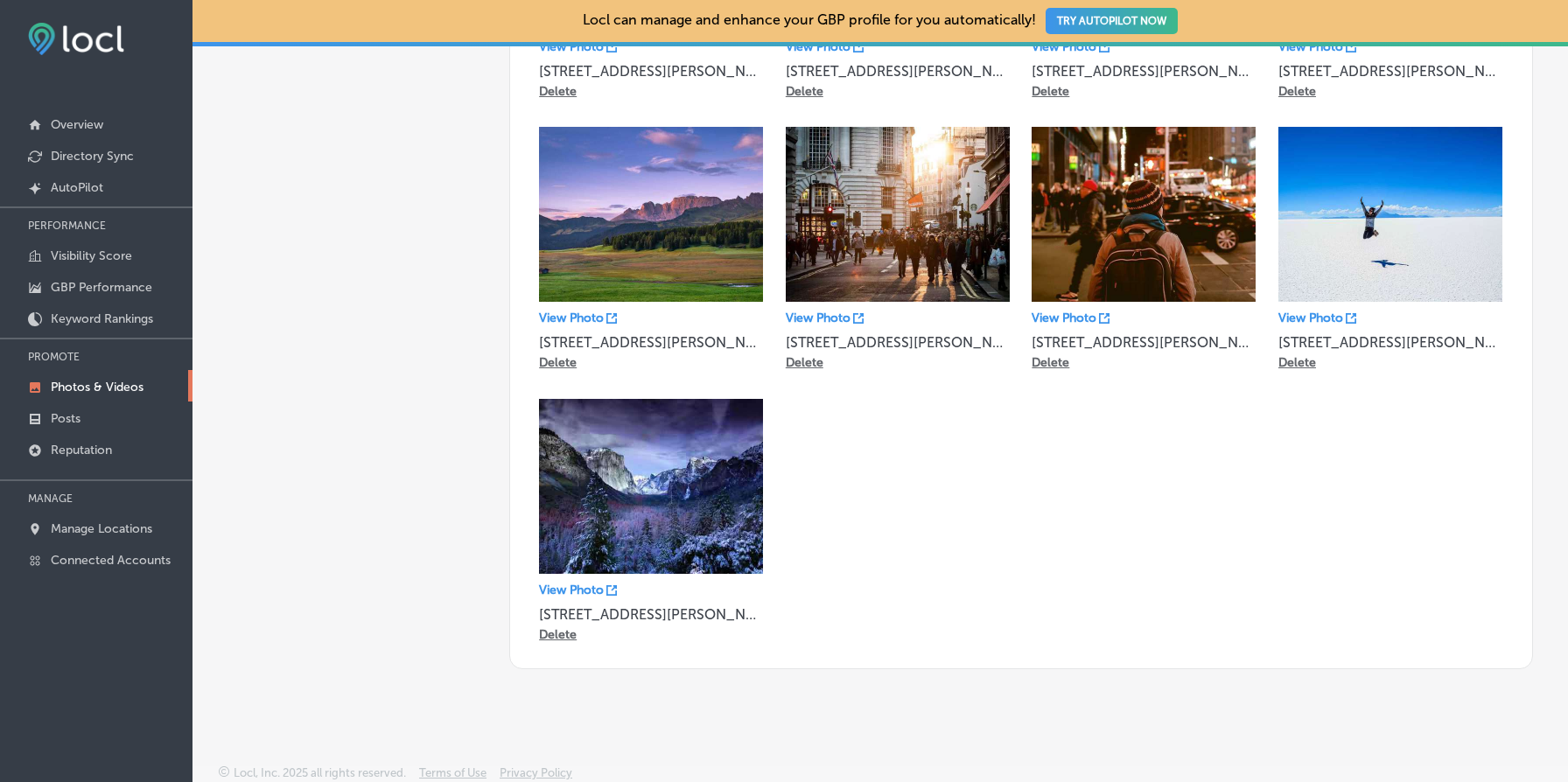
click at [548, 631] on p "Delete" at bounding box center [558, 635] width 38 height 15
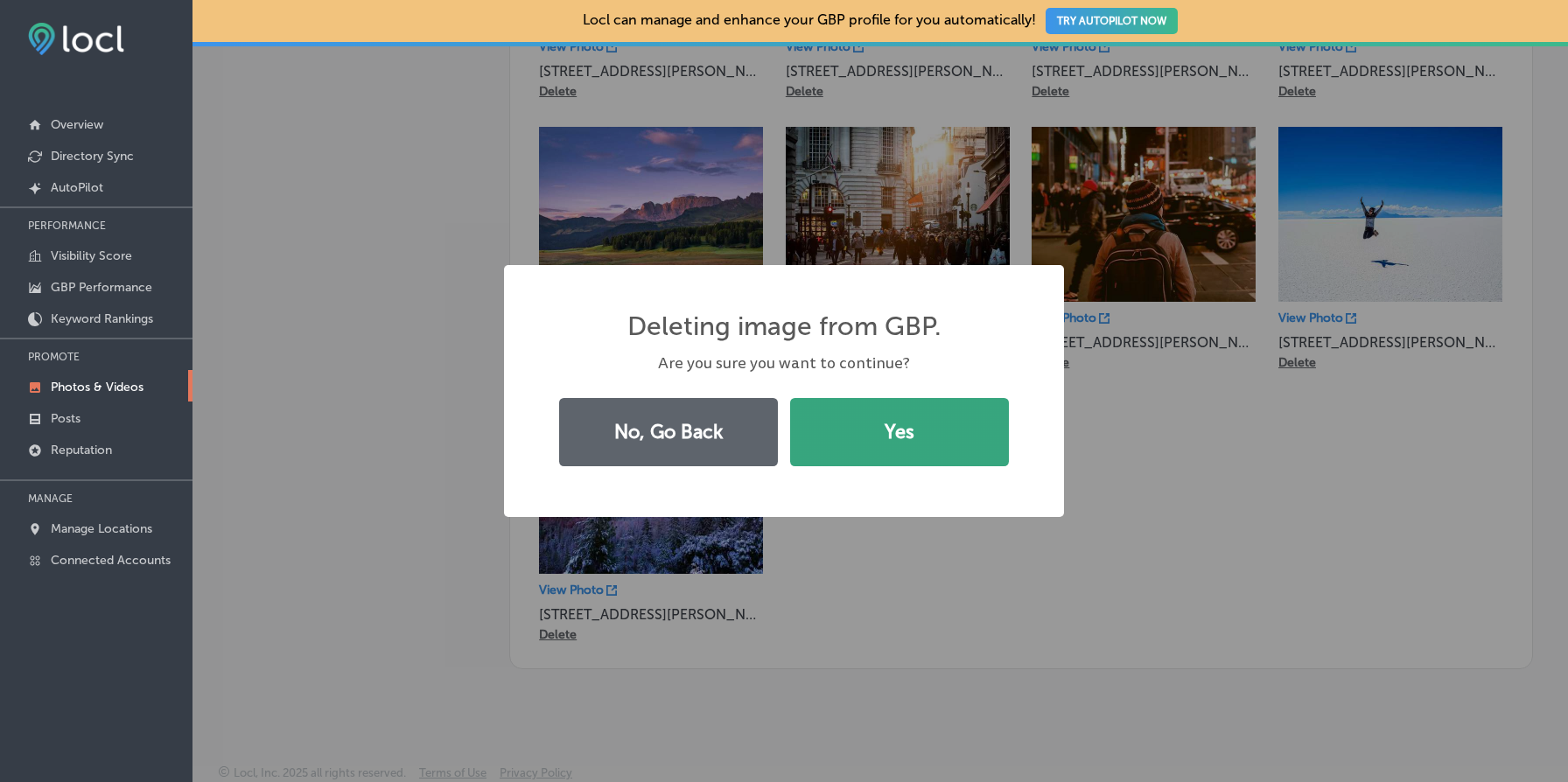
click at [947, 444] on button "Yes" at bounding box center [900, 432] width 219 height 68
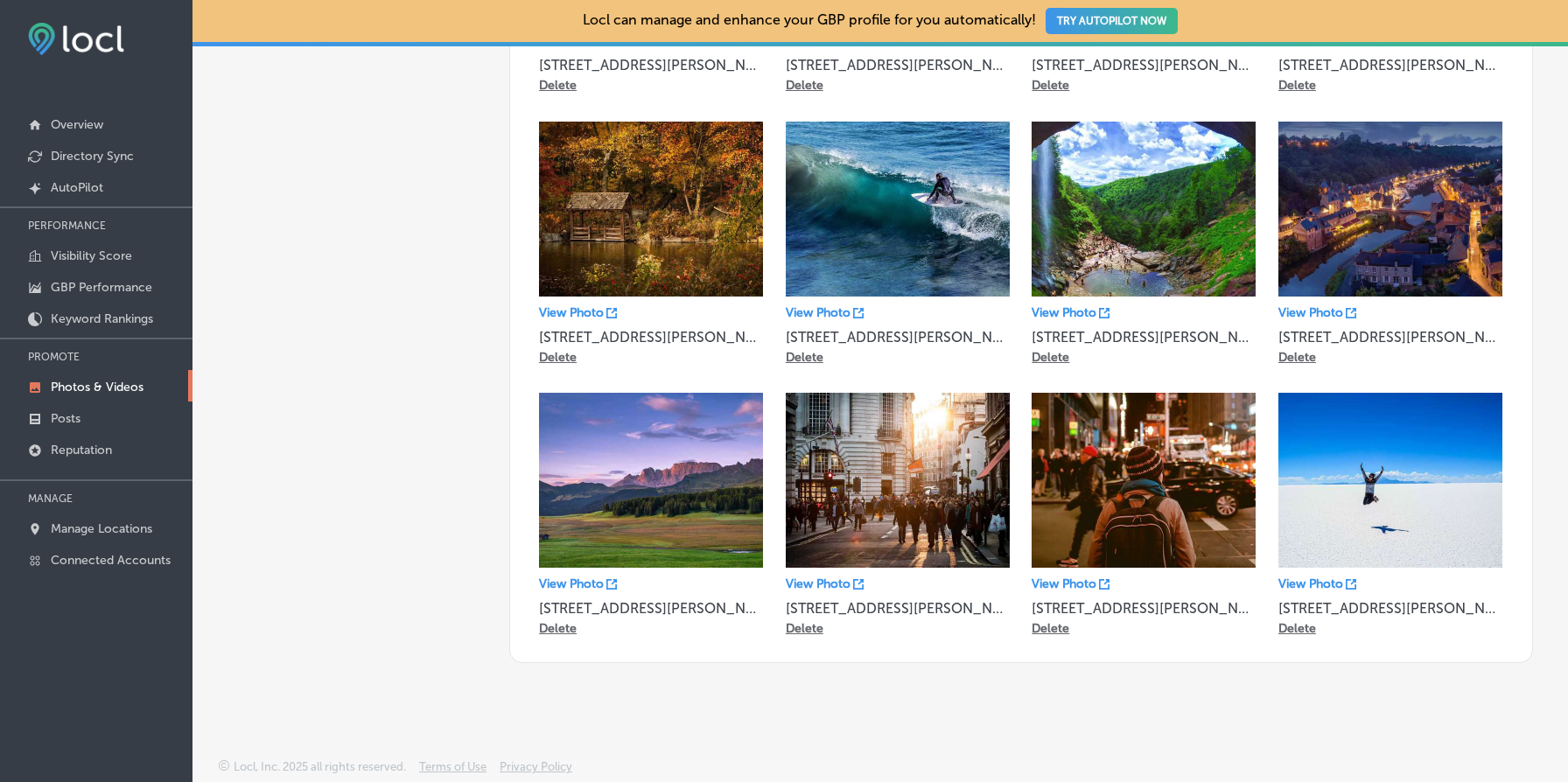
scroll to position [1447, 0]
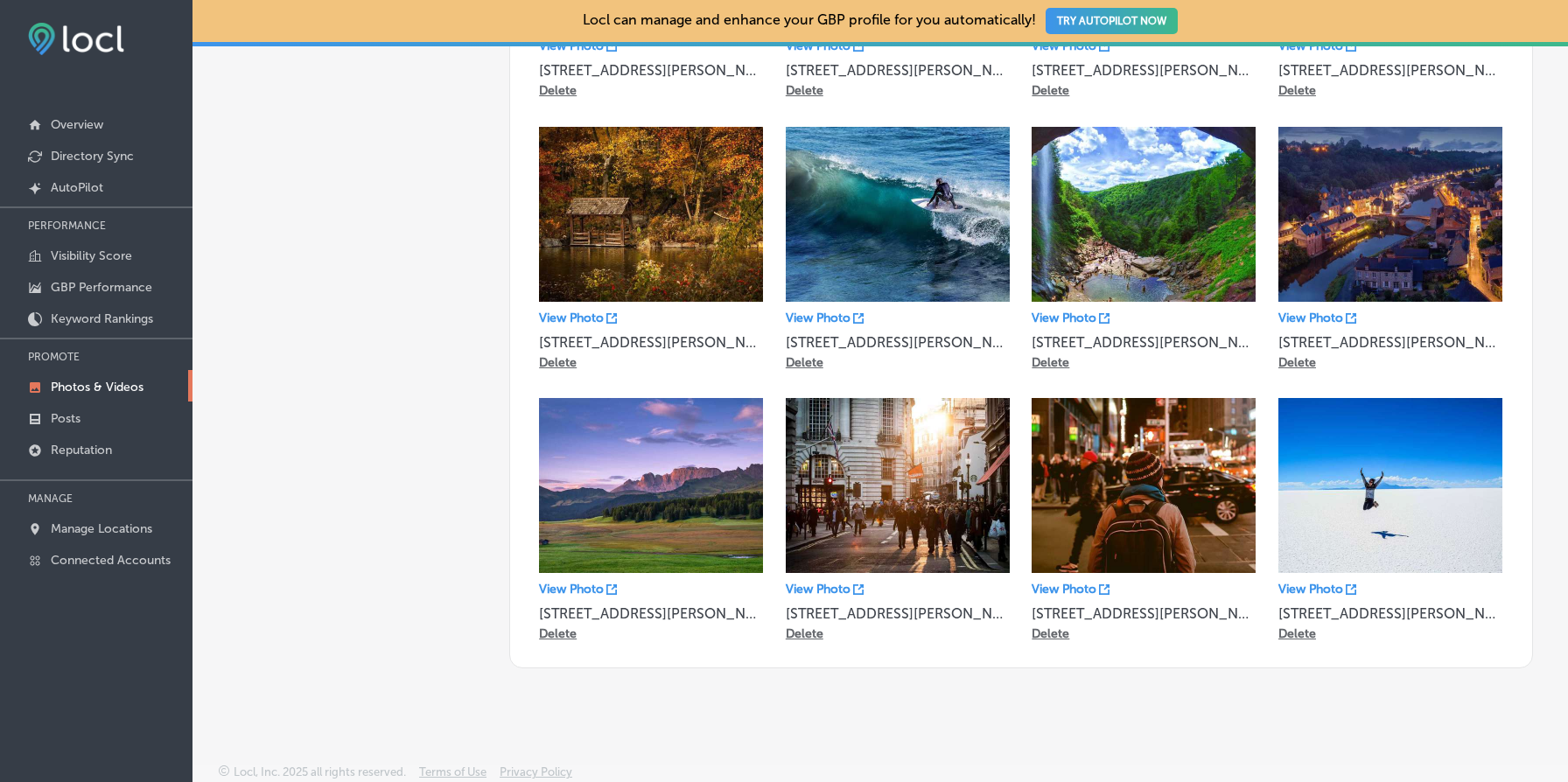
click at [1303, 635] on div "View Photo 39, Block Q Phase 2 Johar Town, Lahore, Punjab 54782, Pakistan Delete" at bounding box center [1391, 523] width 224 height 250
click at [1298, 627] on p "Delete" at bounding box center [1298, 634] width 38 height 15
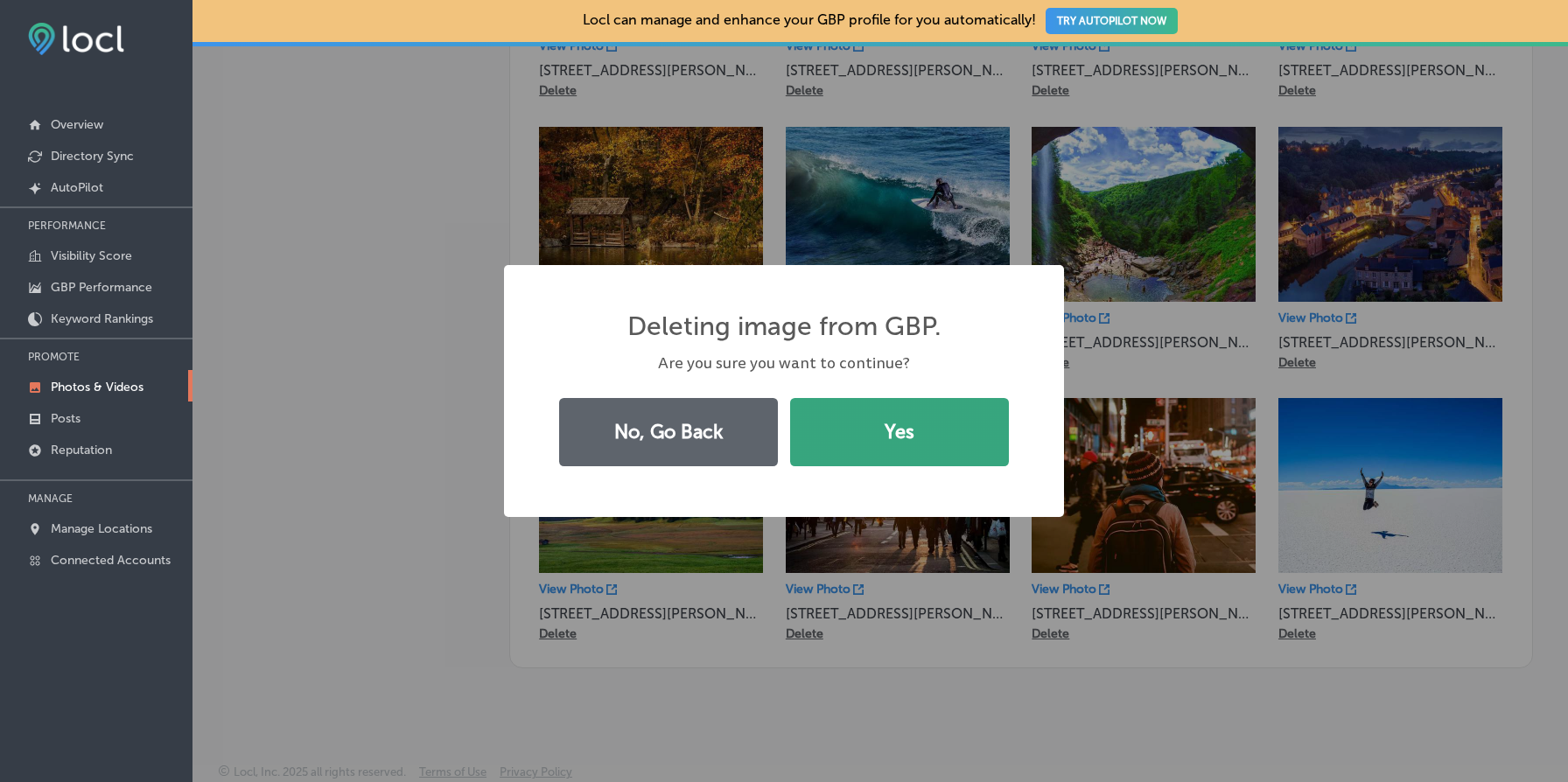
click at [910, 448] on button "Yes" at bounding box center [900, 432] width 219 height 68
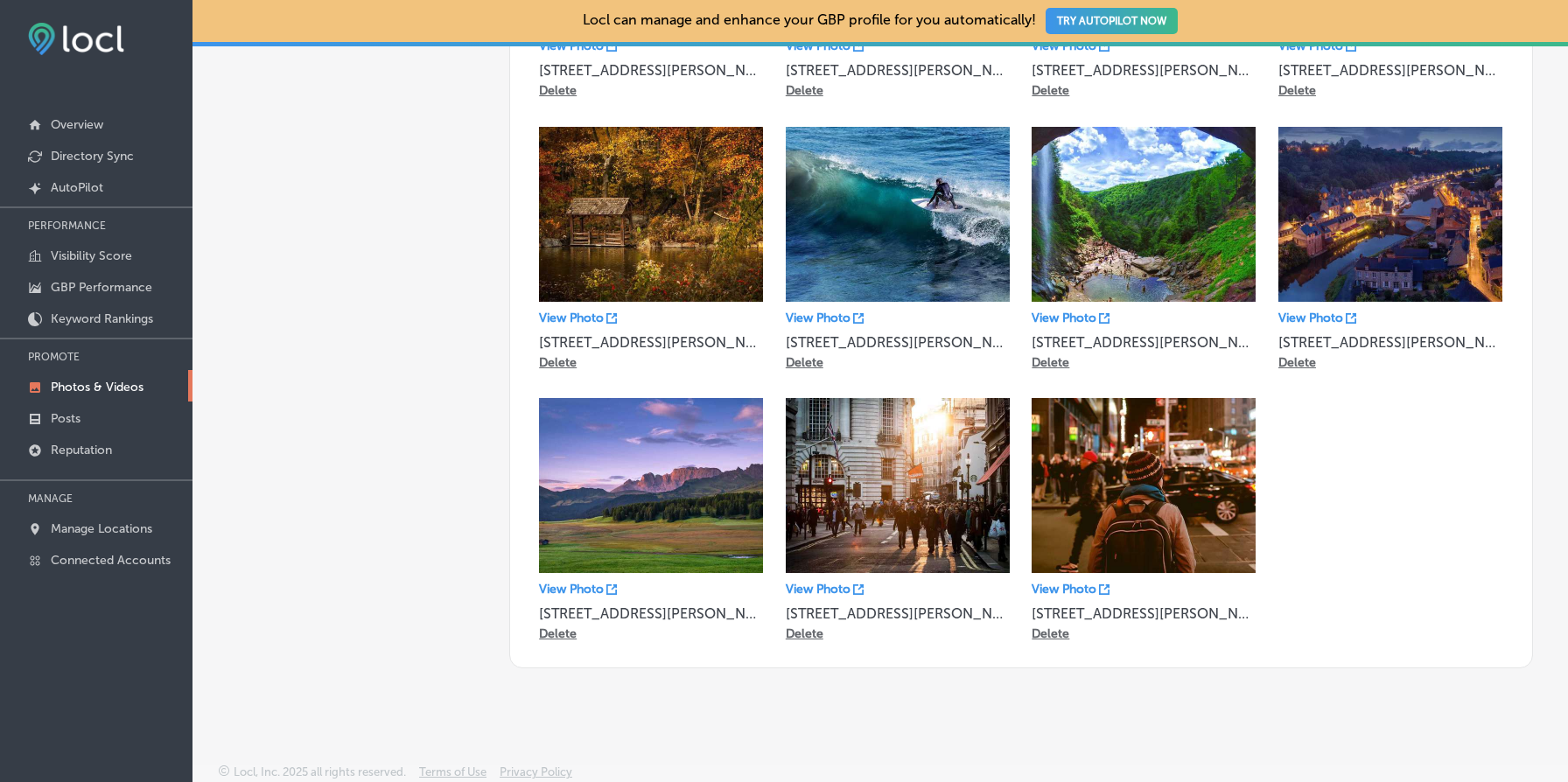
click at [1053, 630] on p "Delete" at bounding box center [1051, 634] width 38 height 15
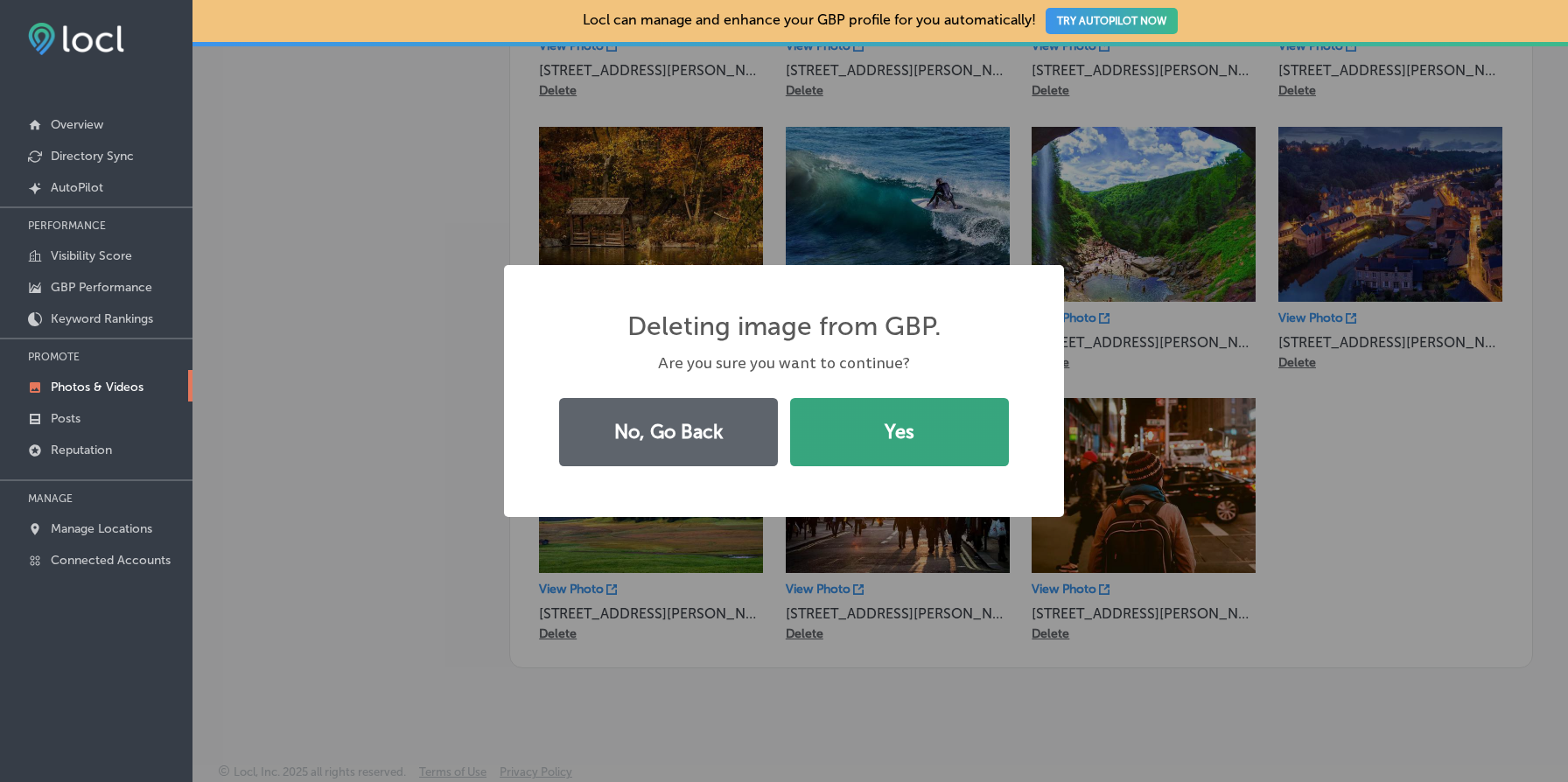
click at [927, 433] on button "Yes" at bounding box center [900, 432] width 219 height 68
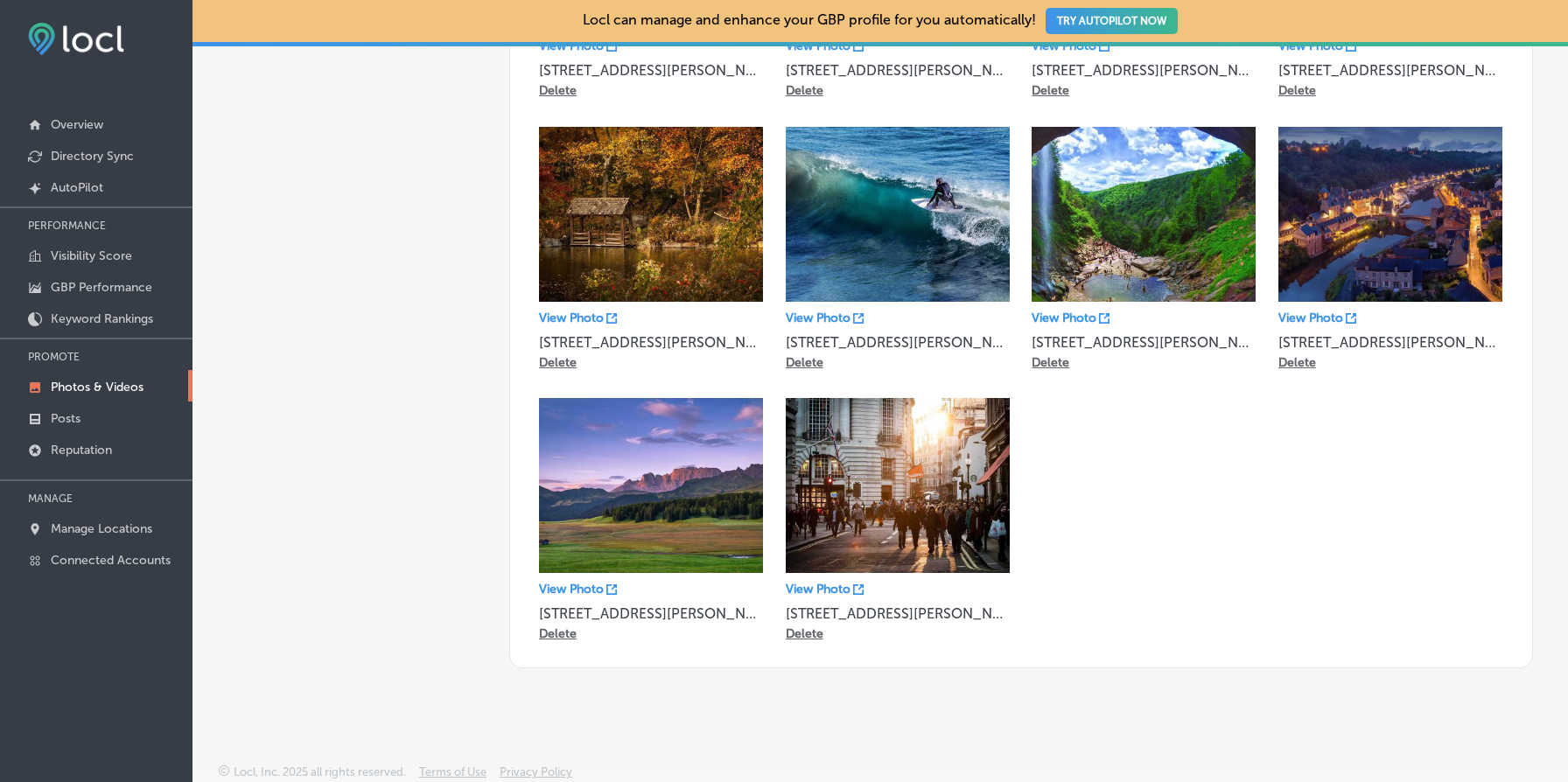
click at [806, 627] on p "Delete" at bounding box center [805, 634] width 38 height 15
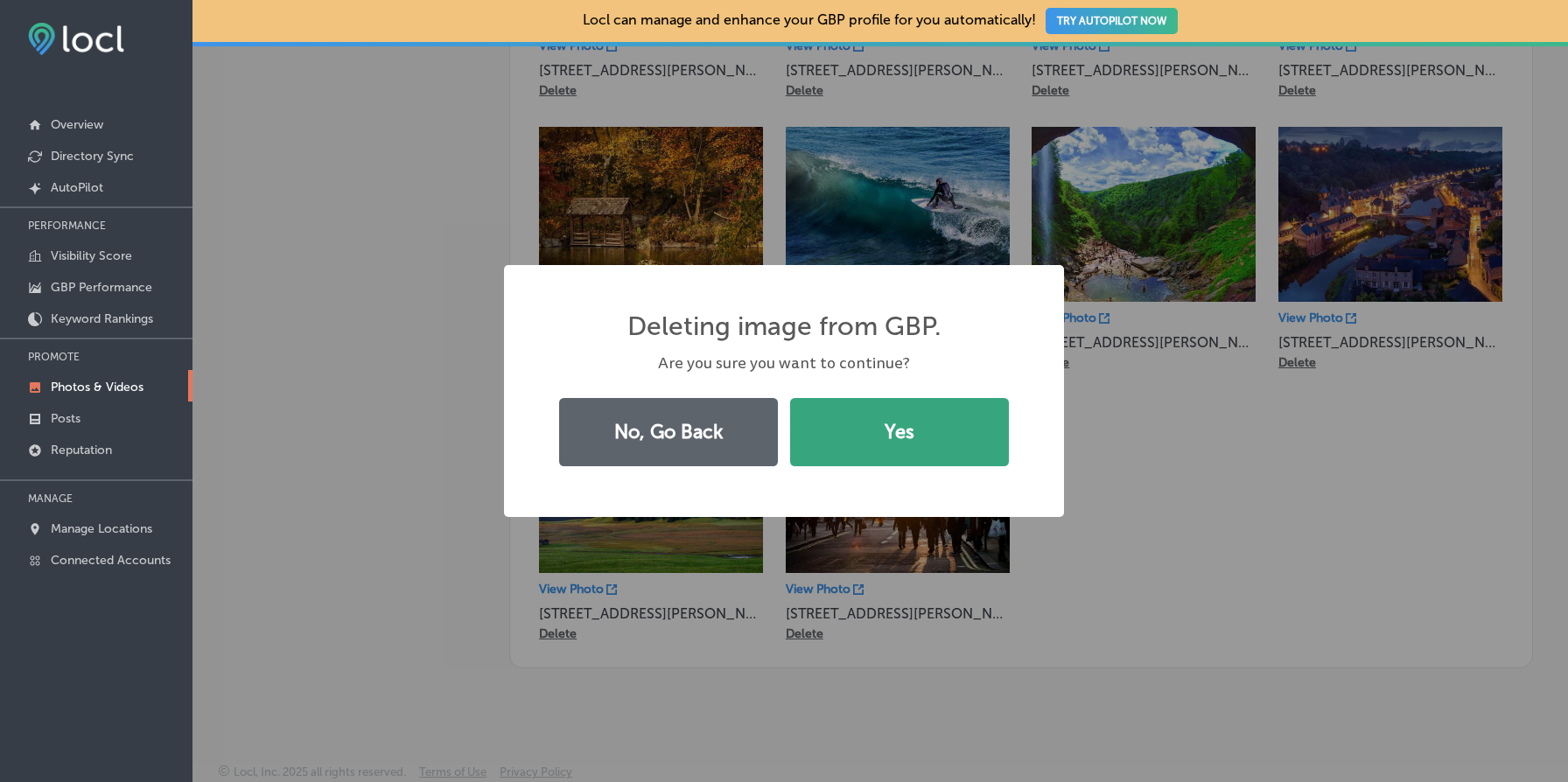
click at [934, 434] on button "Yes" at bounding box center [900, 432] width 219 height 68
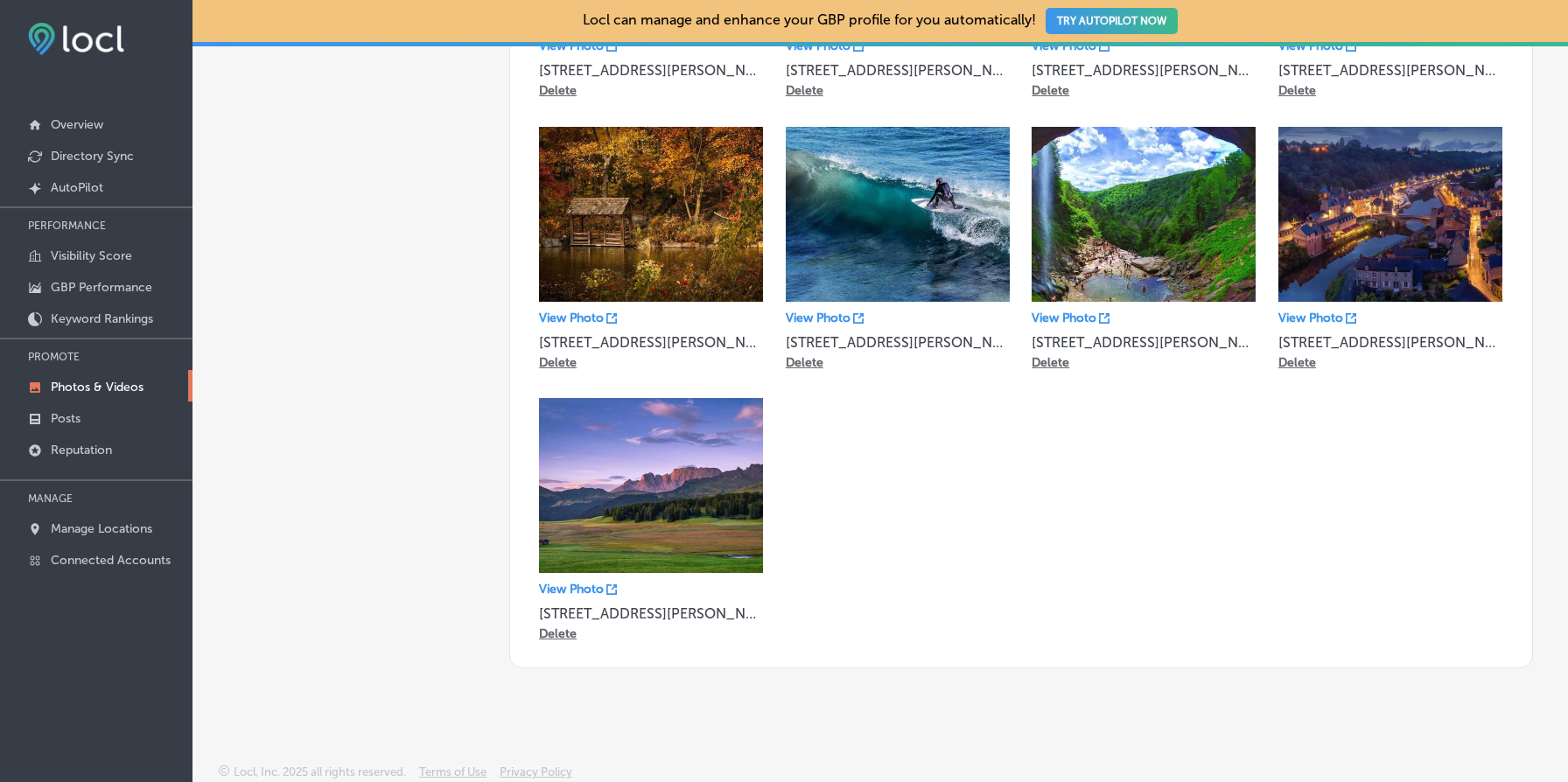
click at [563, 629] on p "Delete" at bounding box center [558, 634] width 38 height 15
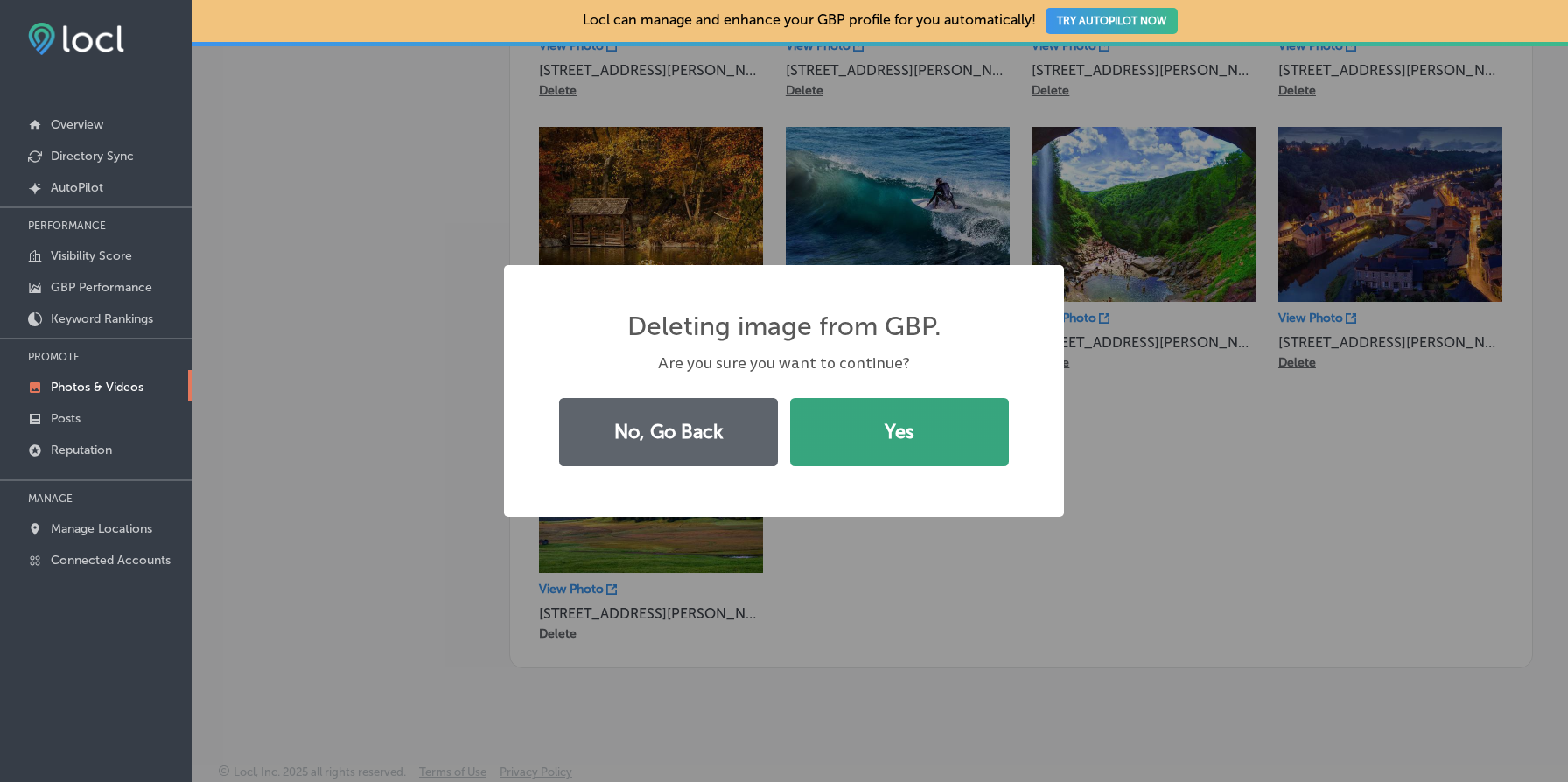
click at [887, 462] on button "Yes" at bounding box center [900, 432] width 219 height 68
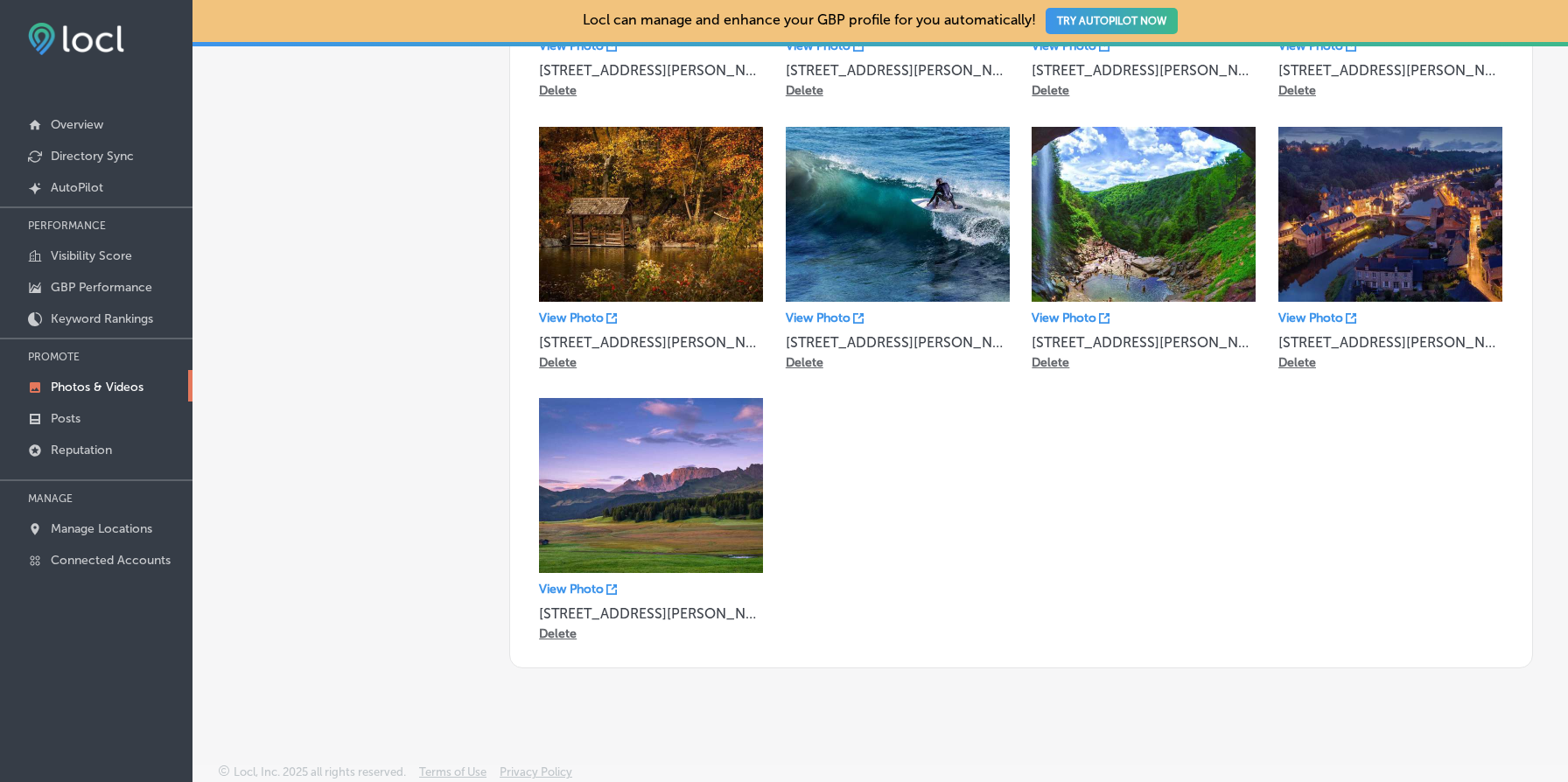
scroll to position [1176, 0]
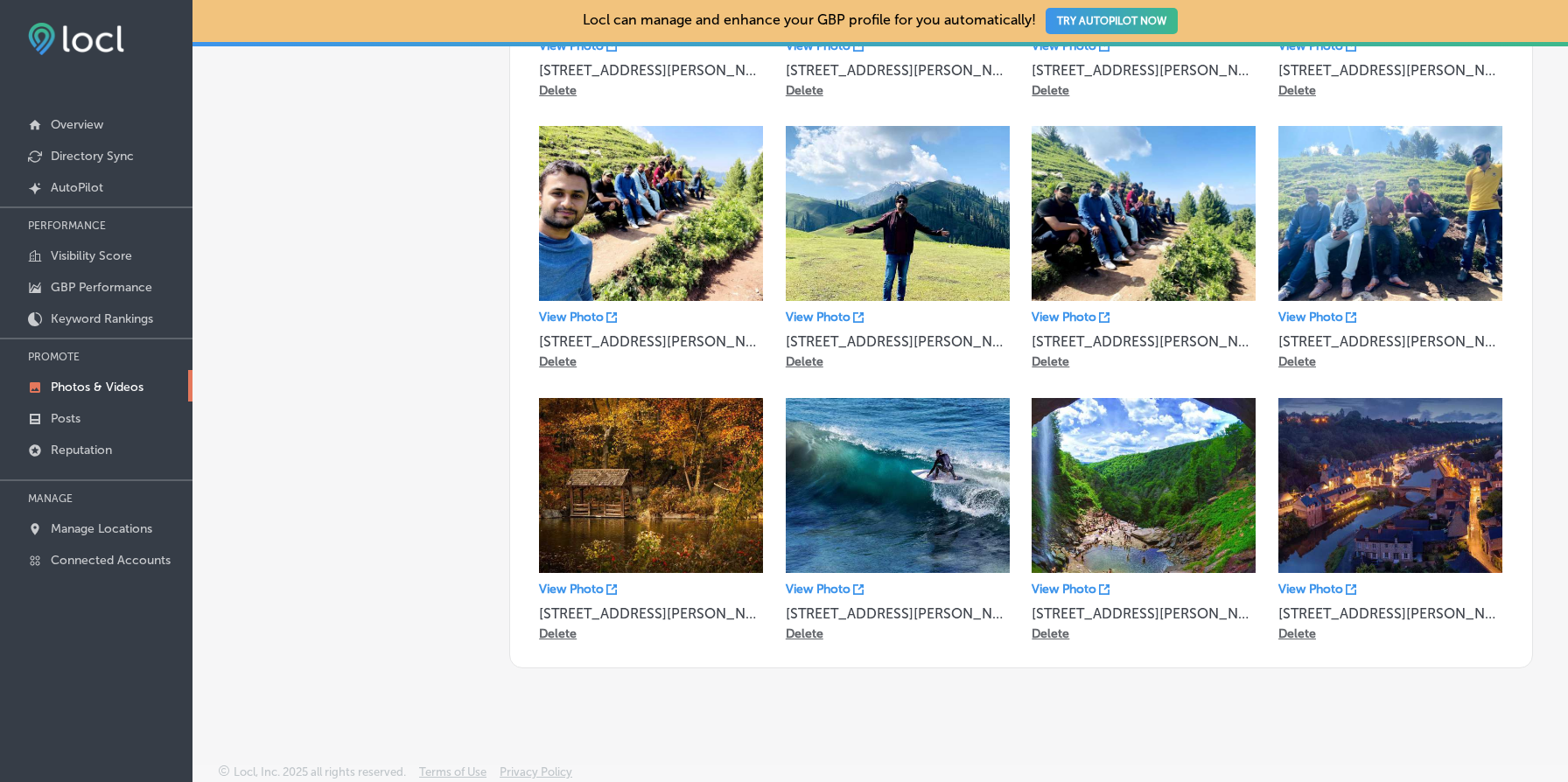
click at [560, 627] on p "Delete" at bounding box center [558, 634] width 38 height 15
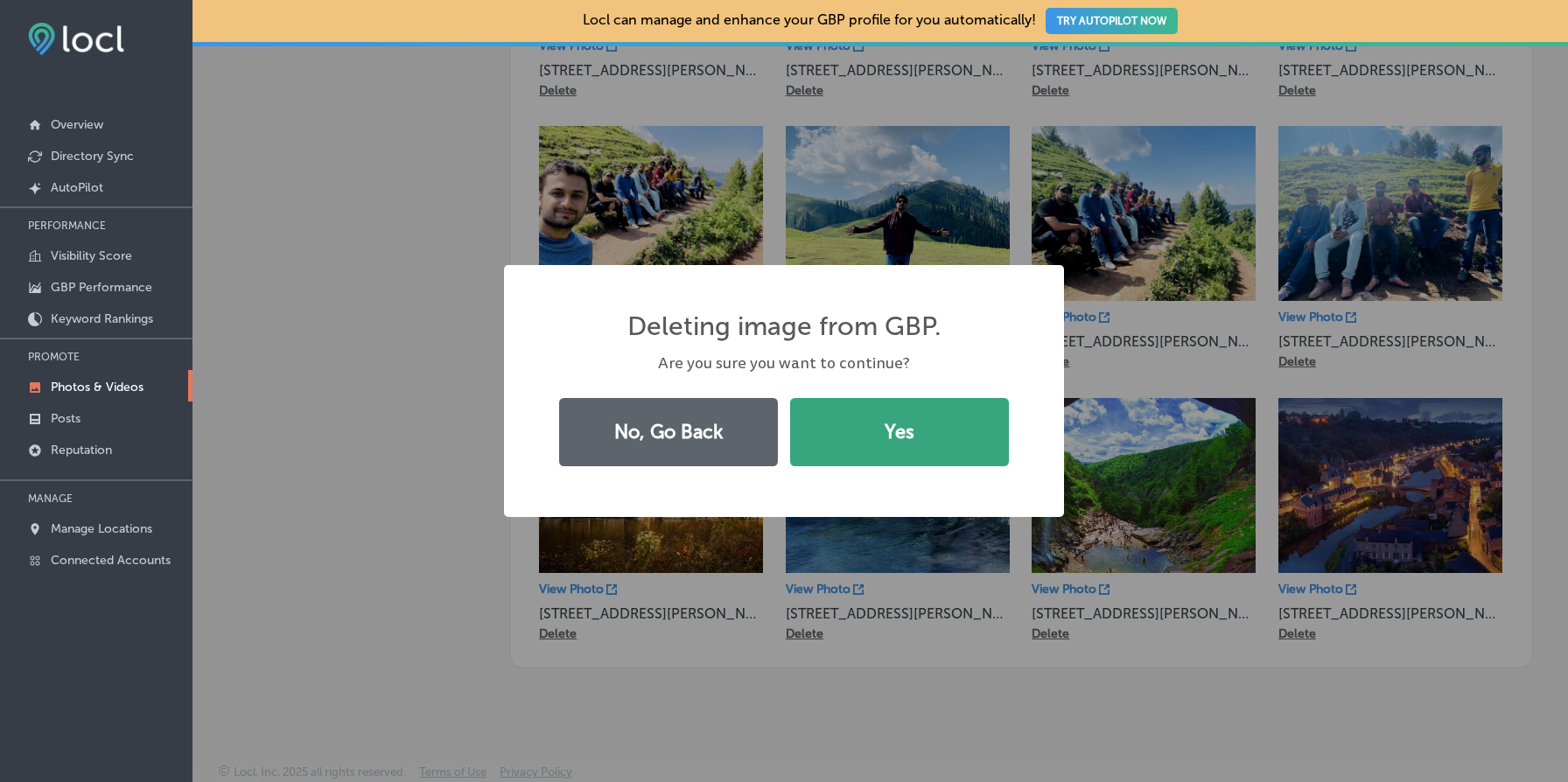
click at [902, 464] on button "Yes" at bounding box center [900, 432] width 219 height 68
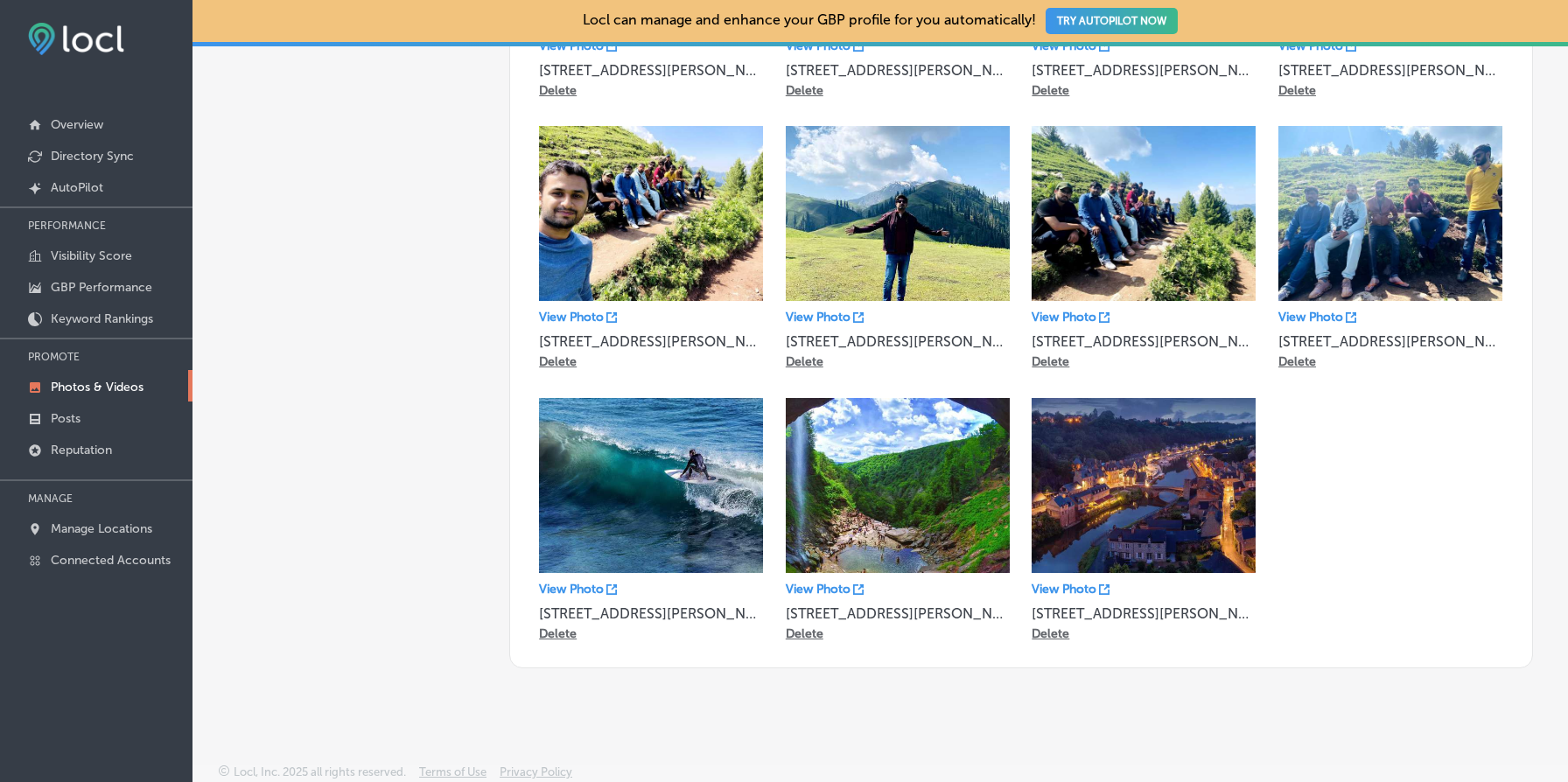
click at [560, 628] on p "Delete" at bounding box center [558, 634] width 38 height 15
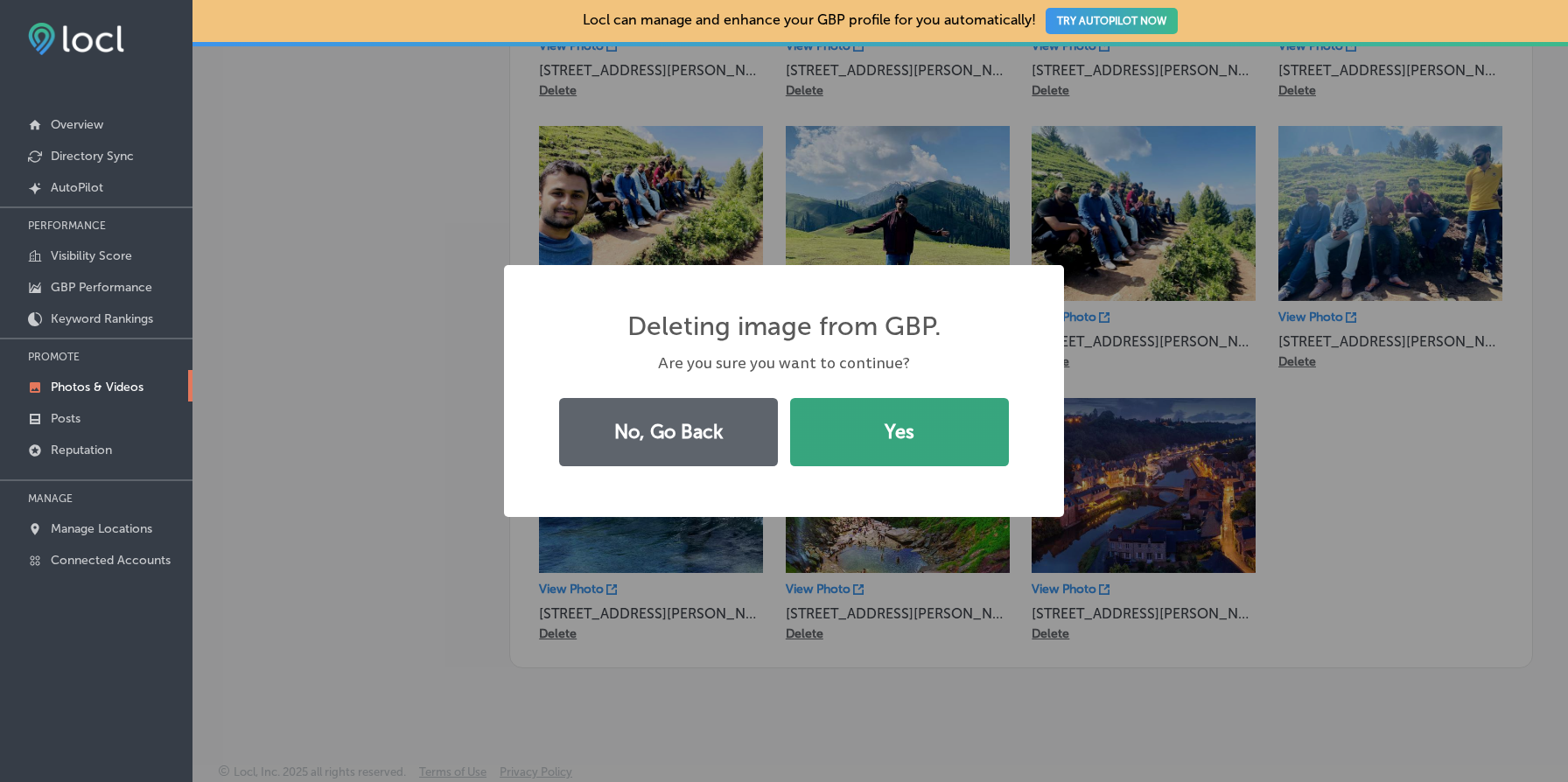
click at [930, 427] on button "Yes" at bounding box center [900, 432] width 219 height 68
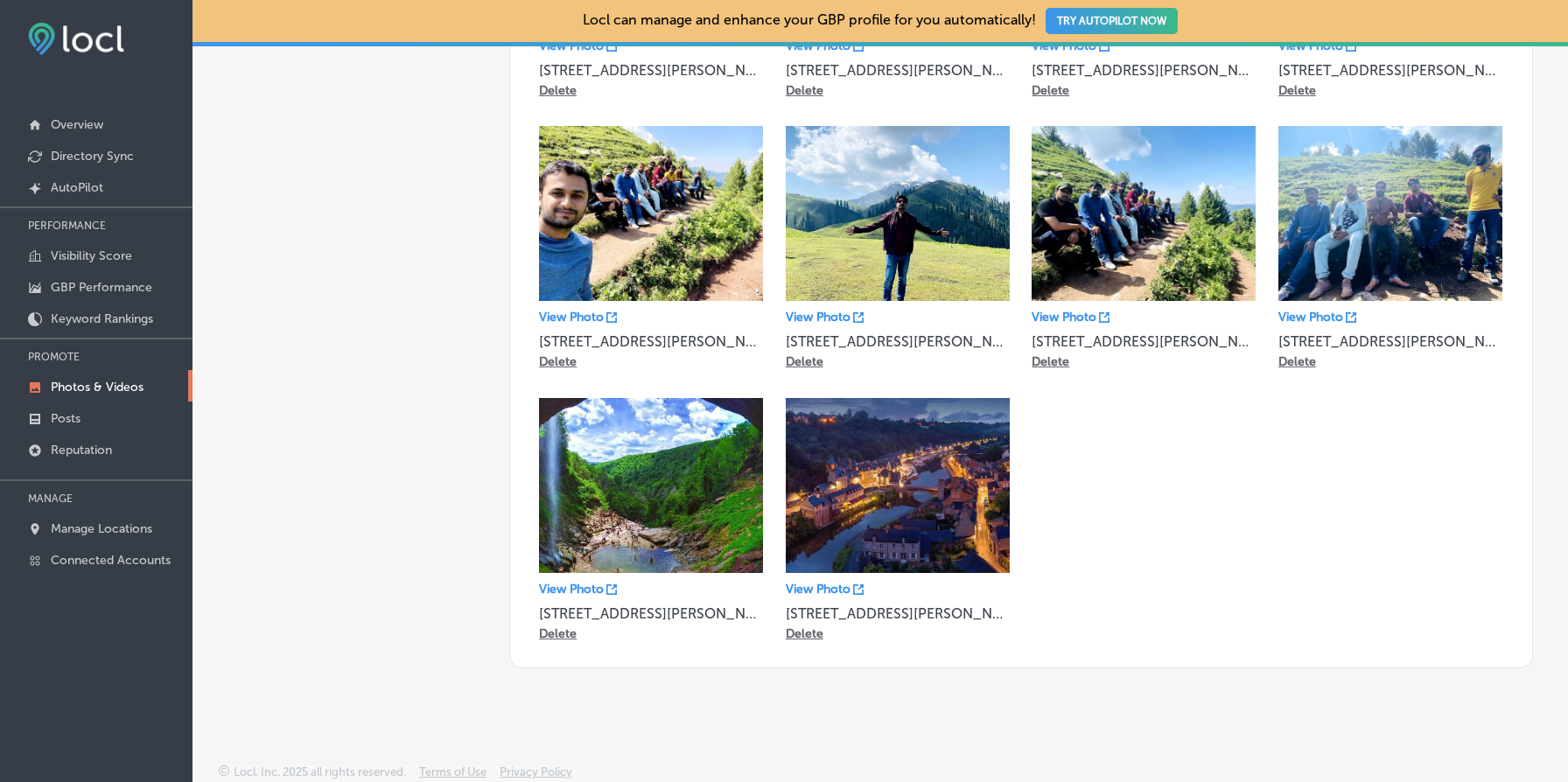
click at [805, 632] on p "Delete" at bounding box center [805, 634] width 38 height 15
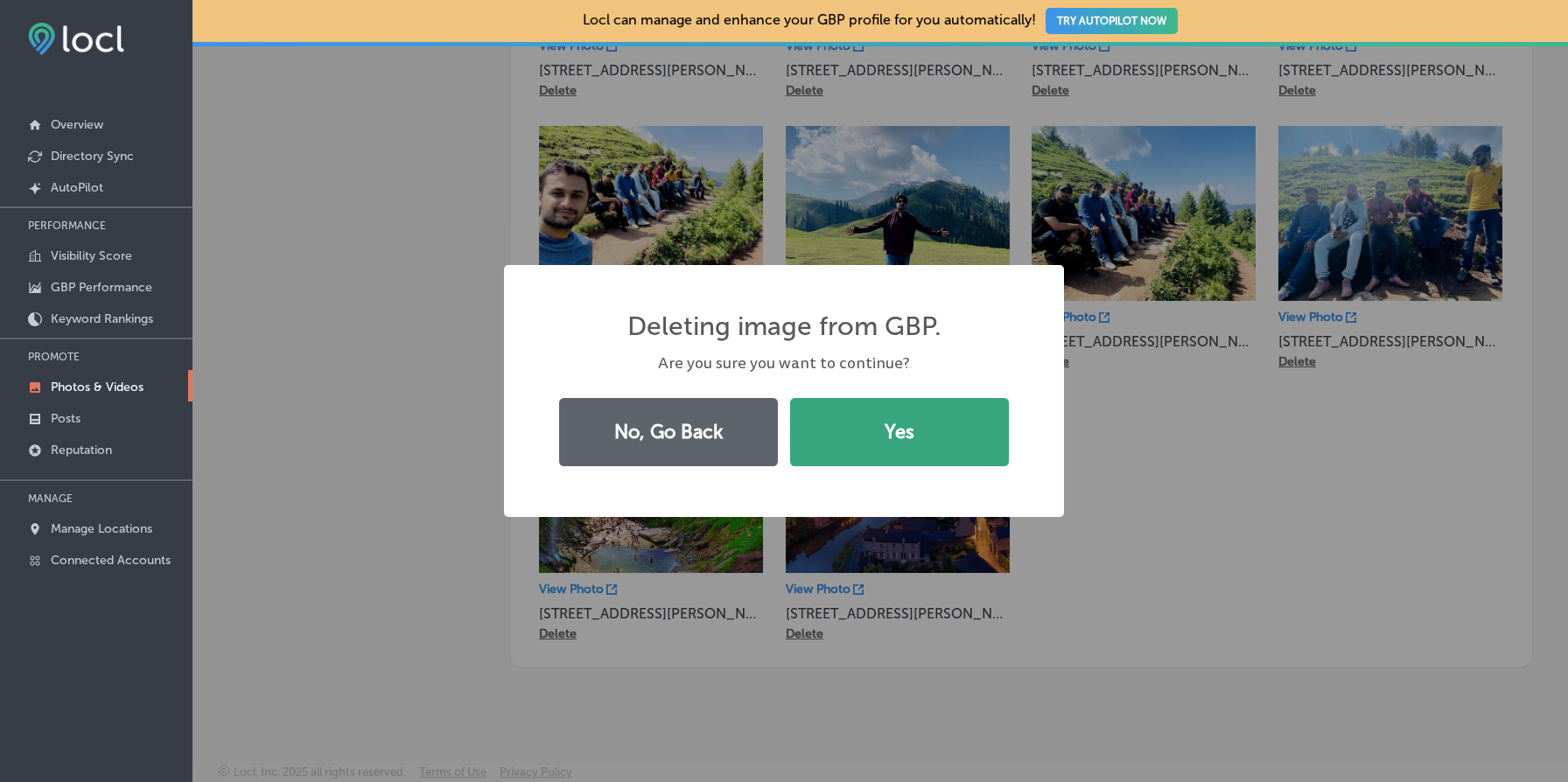
click at [930, 438] on button "Yes" at bounding box center [900, 432] width 219 height 68
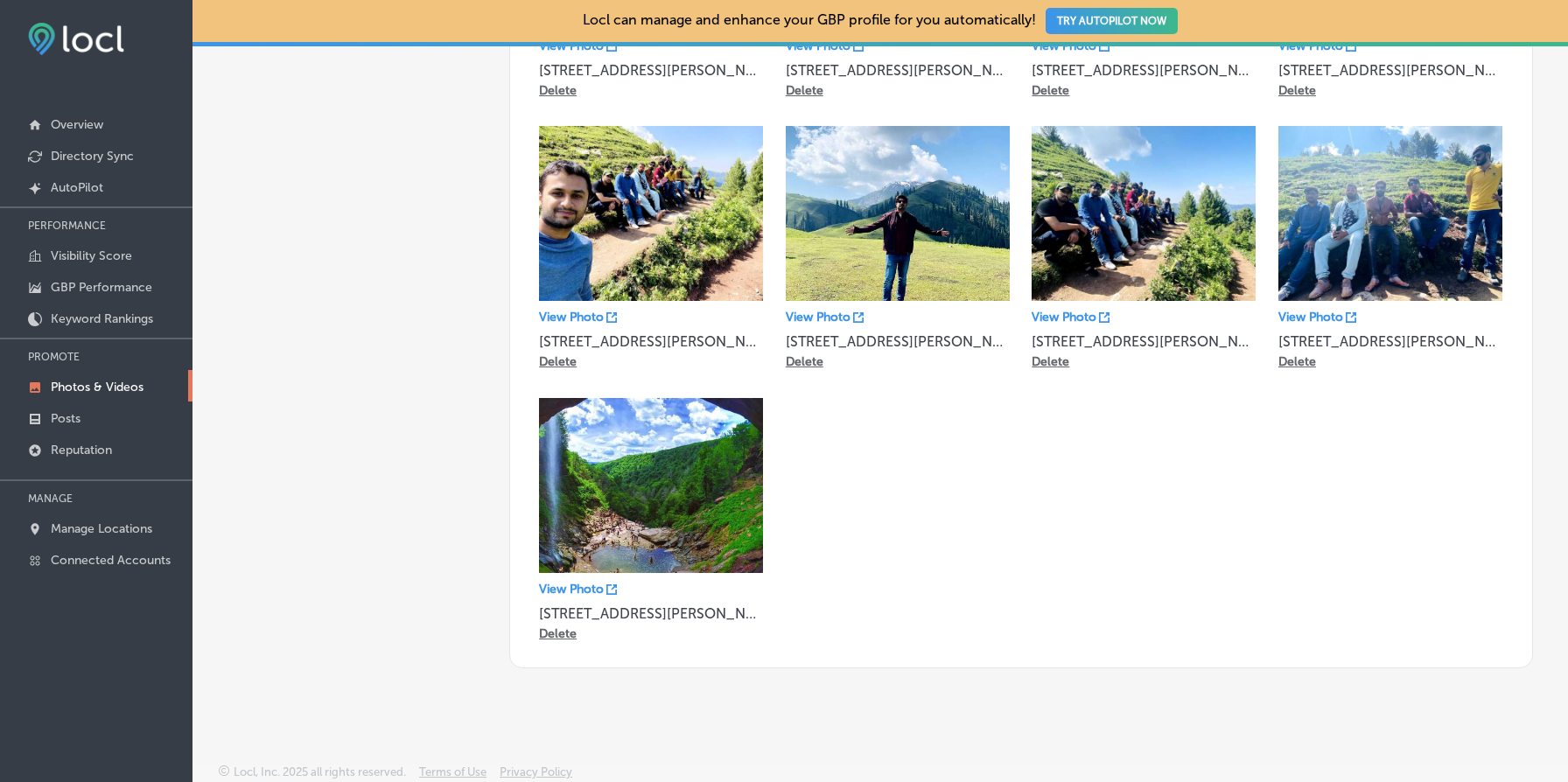
click at [552, 631] on p "Delete" at bounding box center [558, 634] width 38 height 15
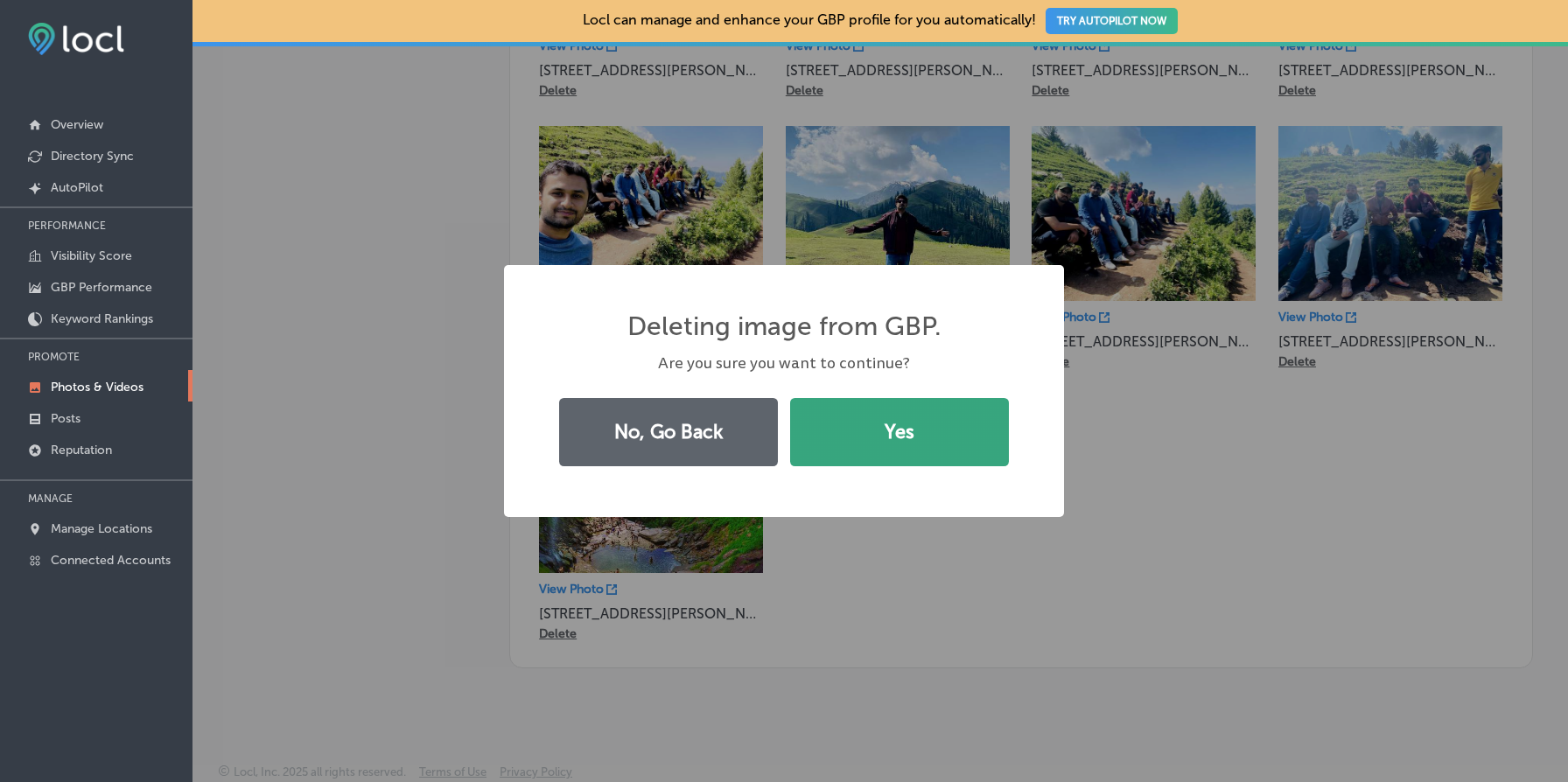
click at [908, 417] on button "Yes" at bounding box center [900, 432] width 219 height 68
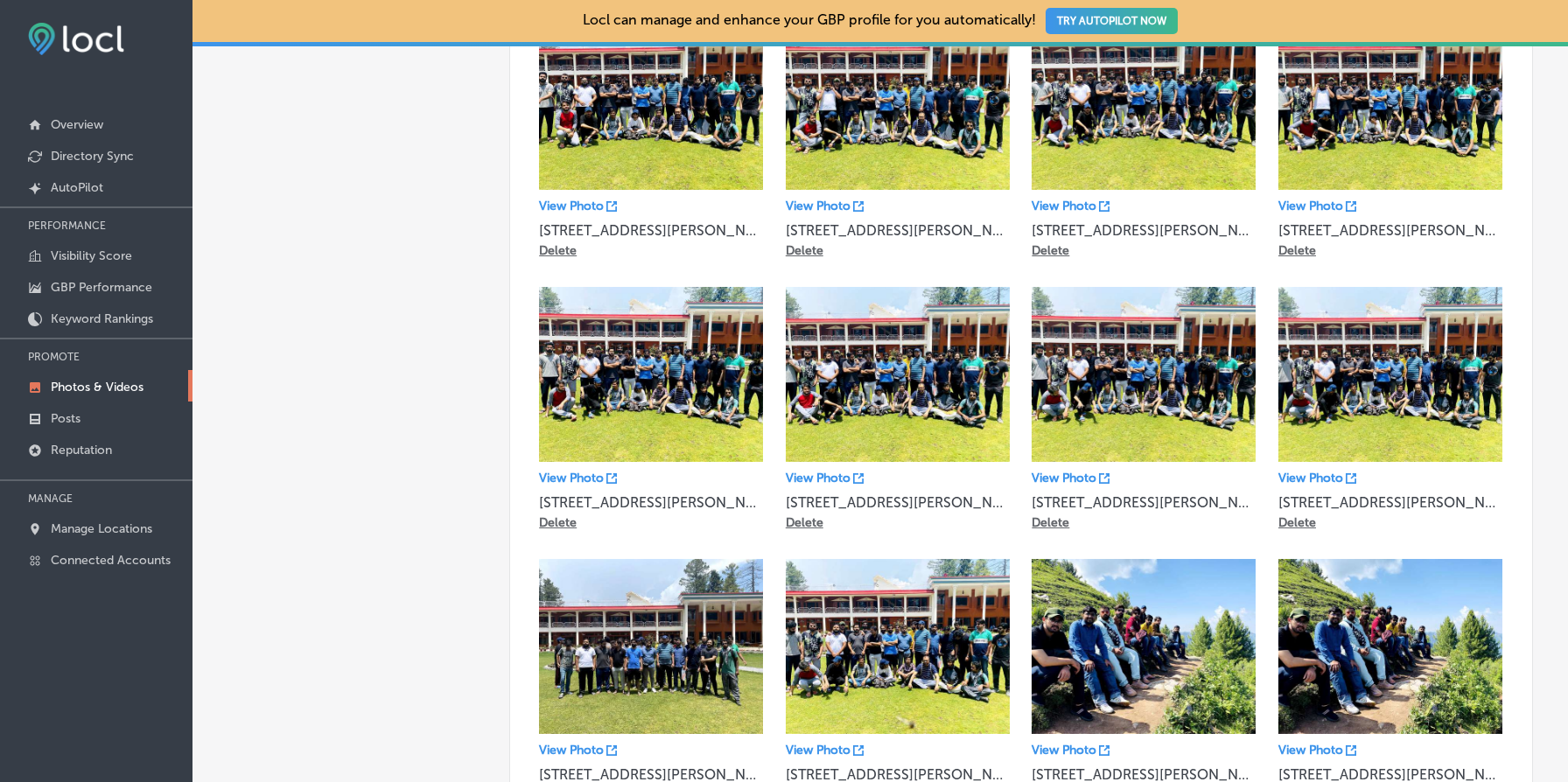
scroll to position [0, 0]
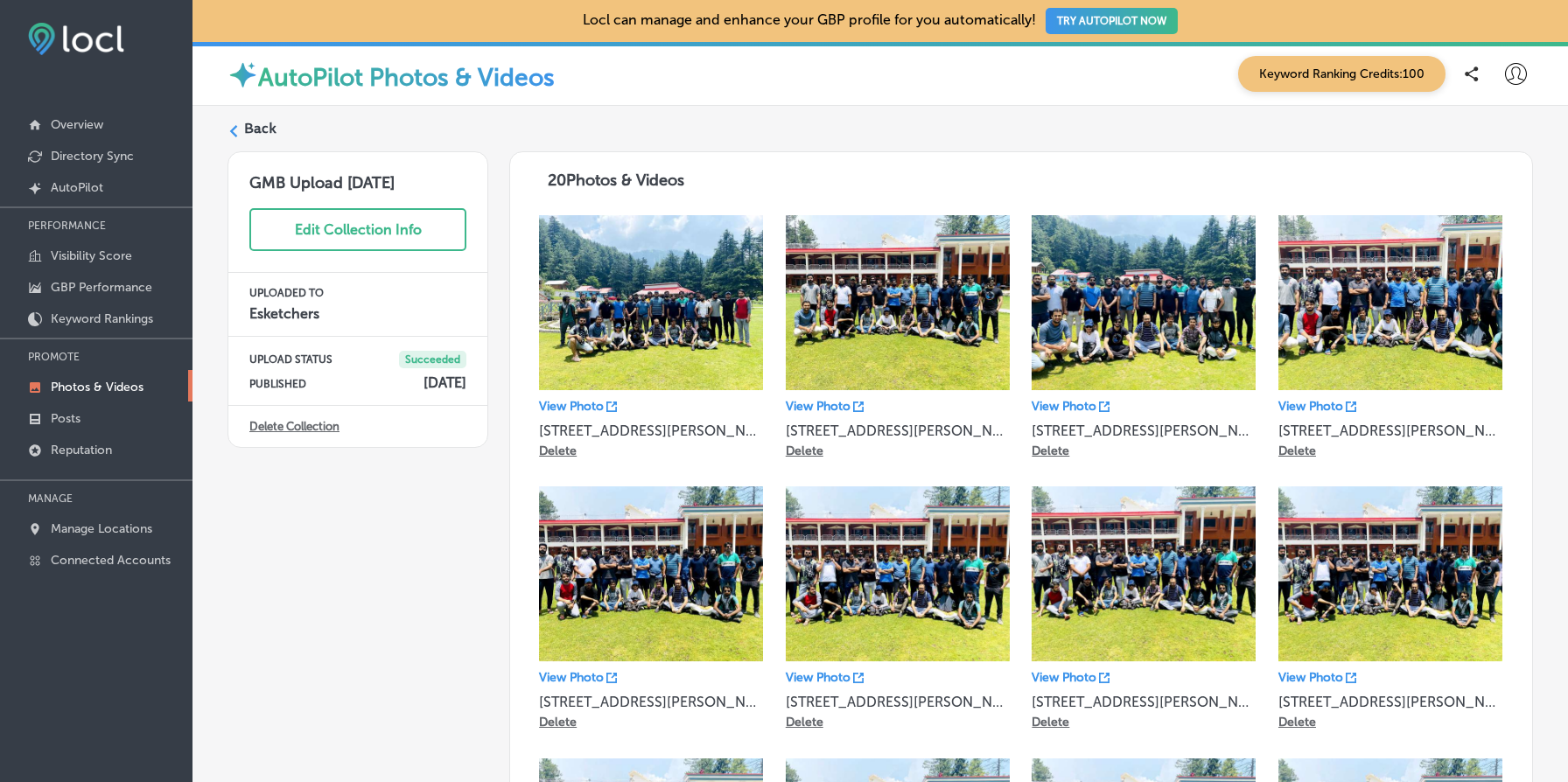
click at [264, 127] on label "Back" at bounding box center [260, 128] width 32 height 19
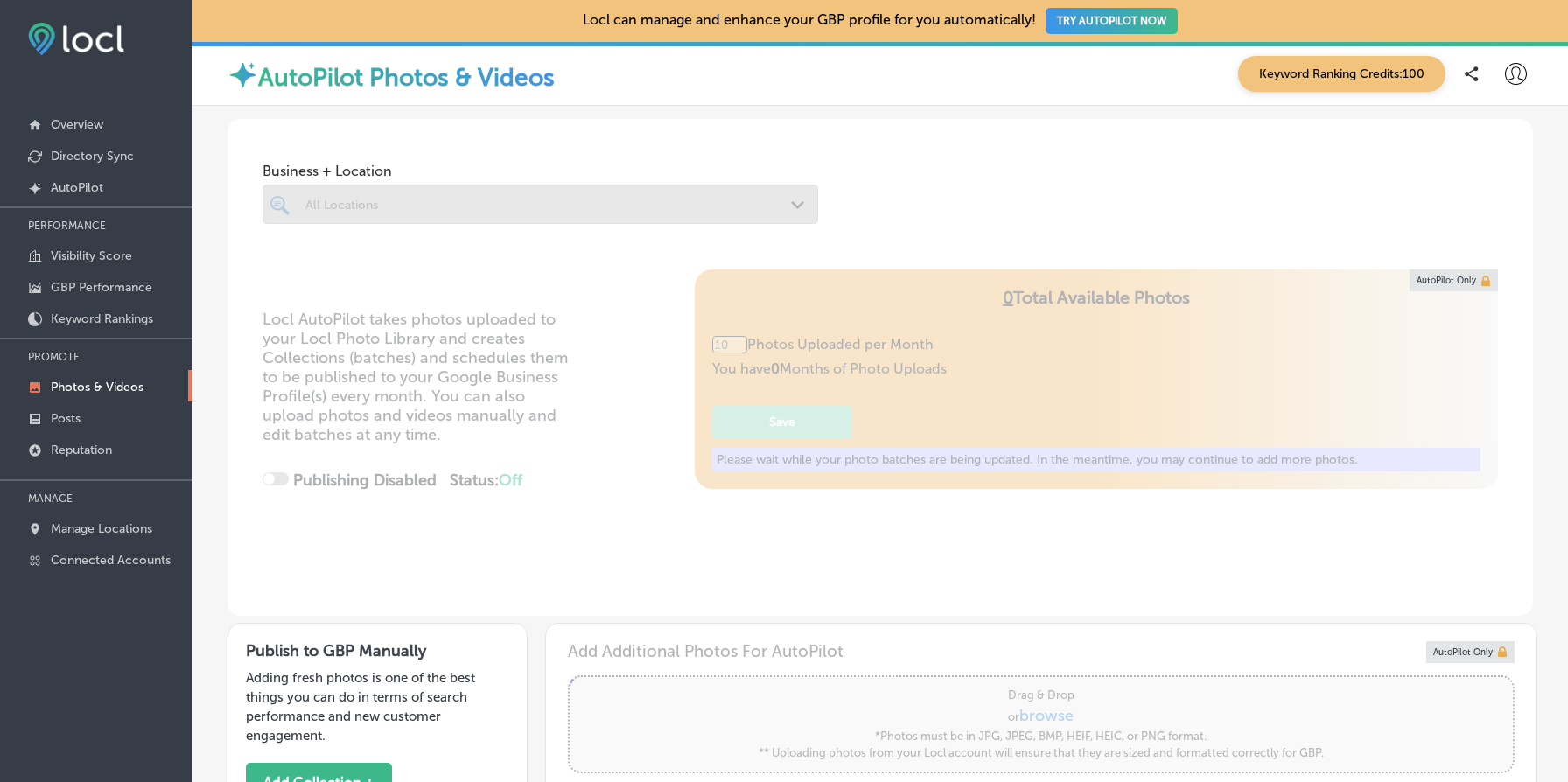
type input "5"
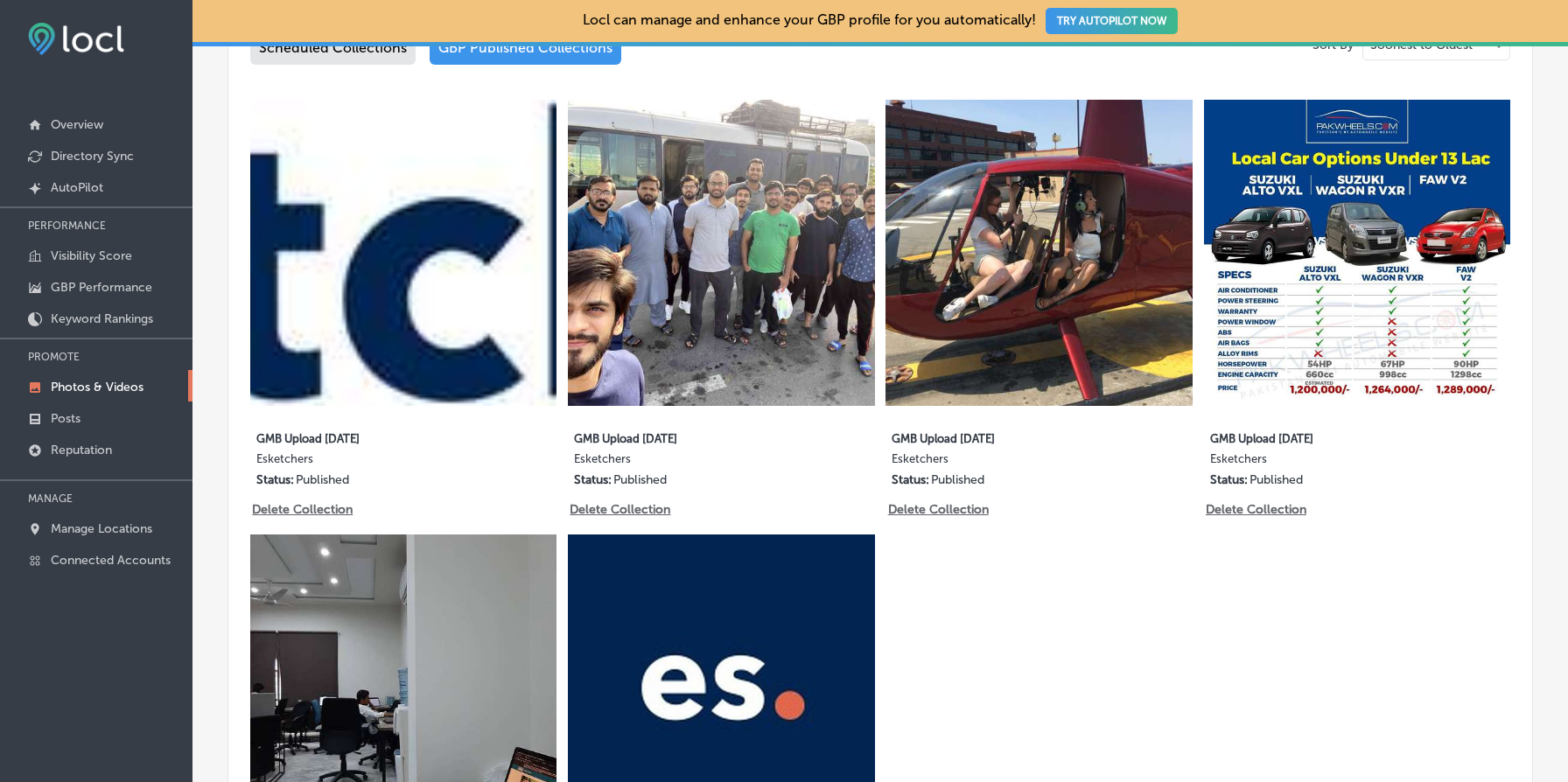
scroll to position [971, 0]
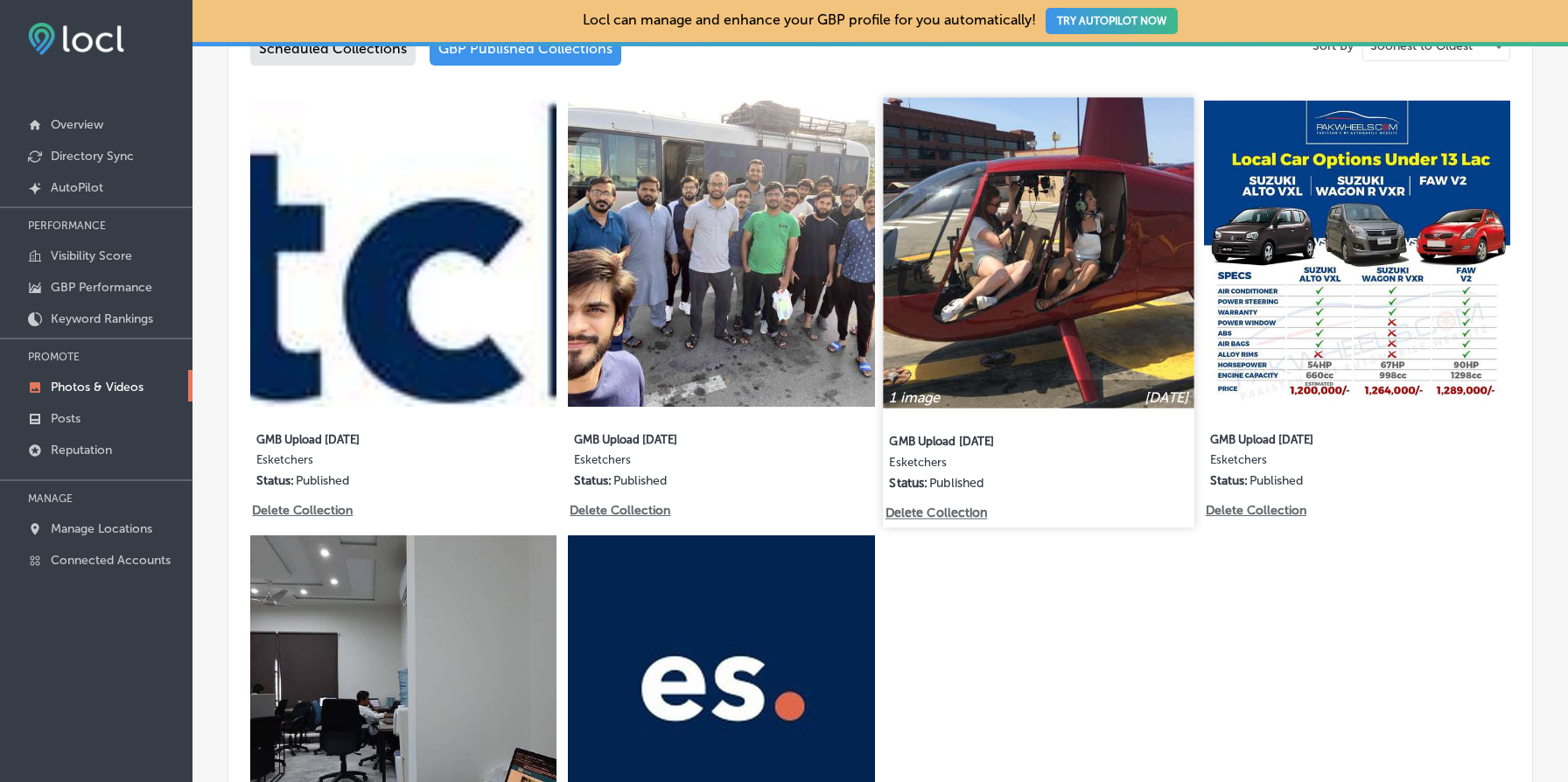
click at [968, 512] on p "Delete Collection" at bounding box center [936, 513] width 100 height 15
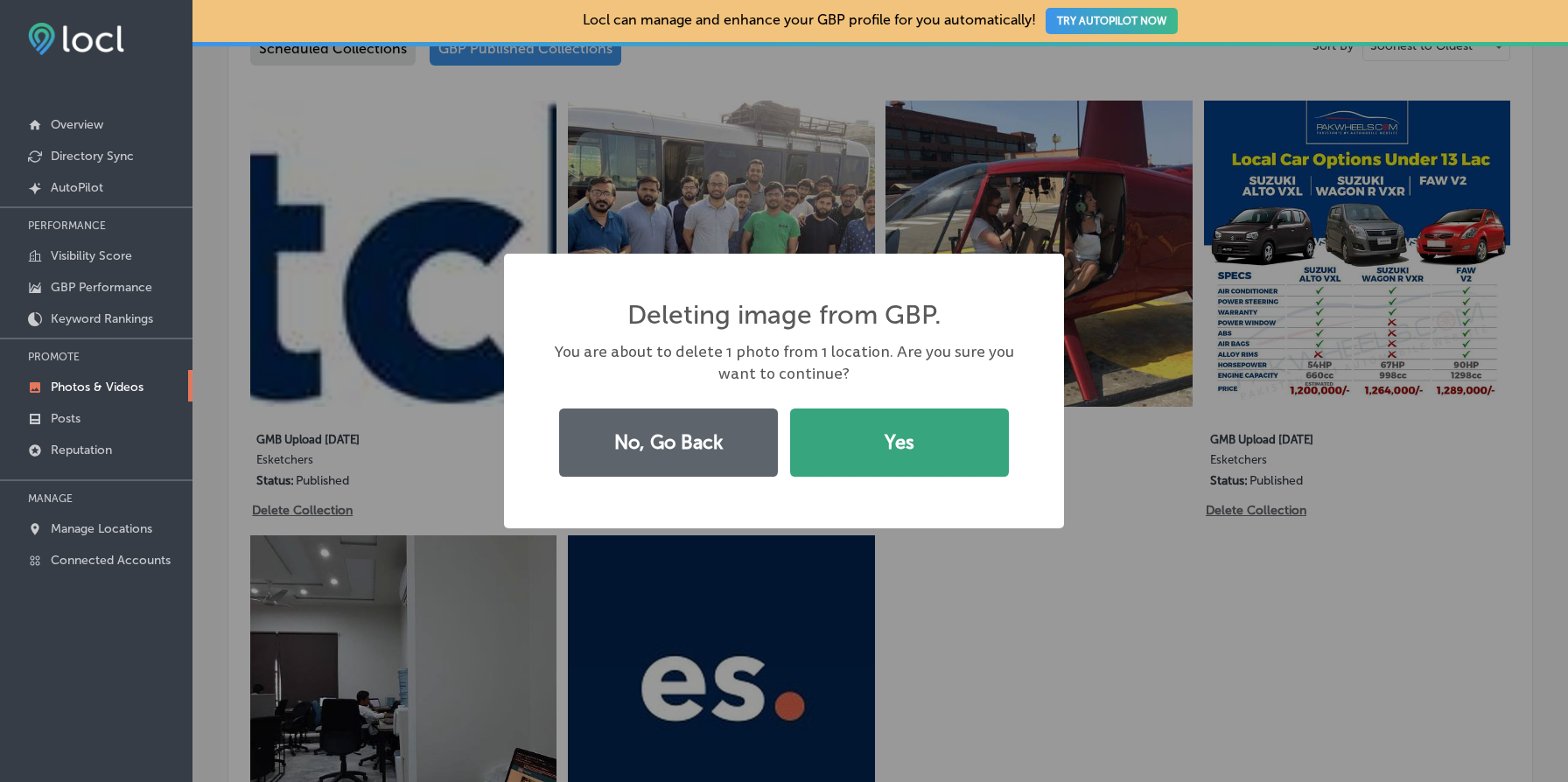
click at [921, 429] on button "Yes" at bounding box center [900, 443] width 219 height 68
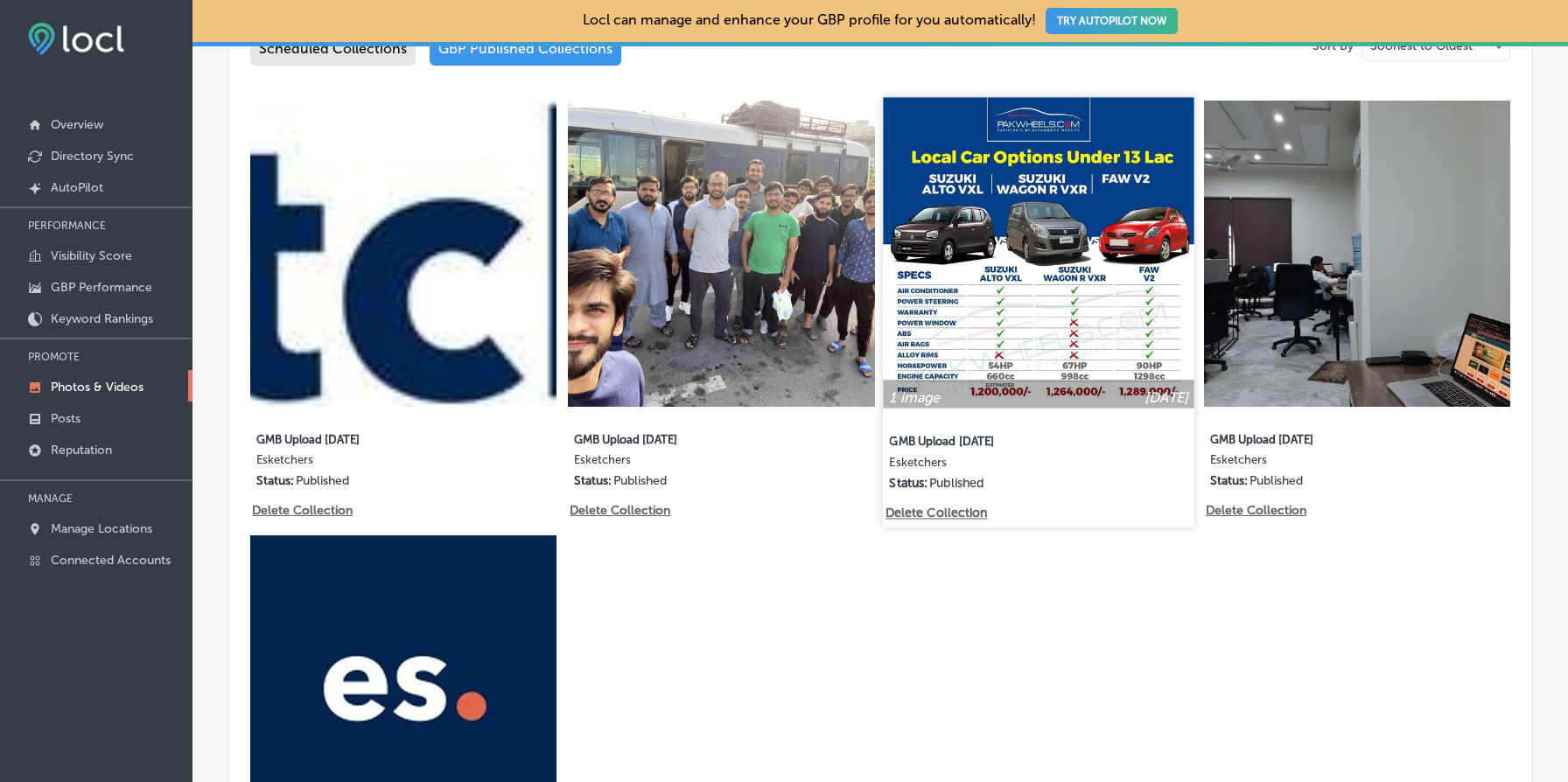
click at [935, 515] on p "Delete Collection" at bounding box center [936, 513] width 100 height 15
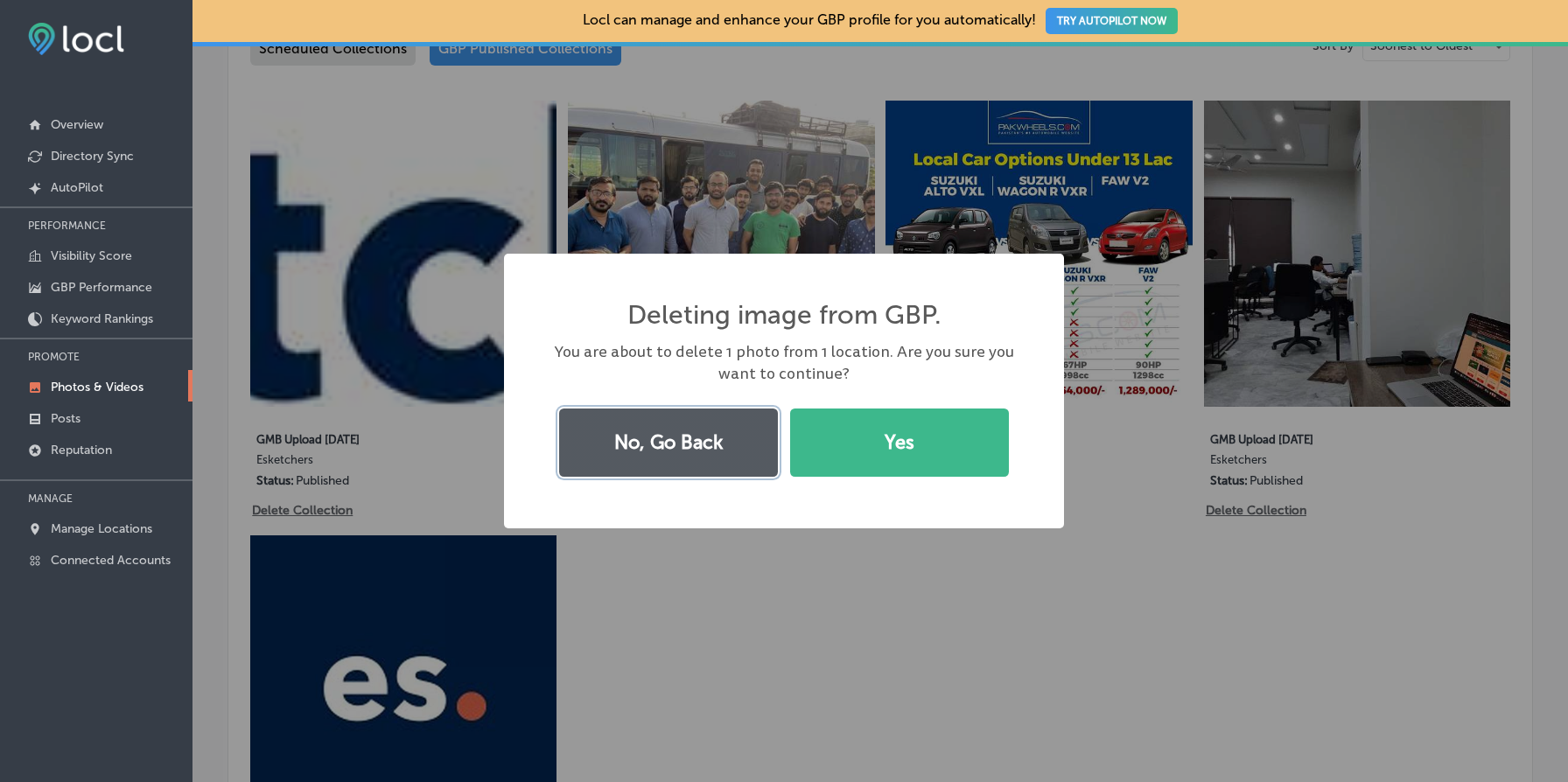
click at [616, 432] on button "No, Go Back" at bounding box center [668, 443] width 219 height 68
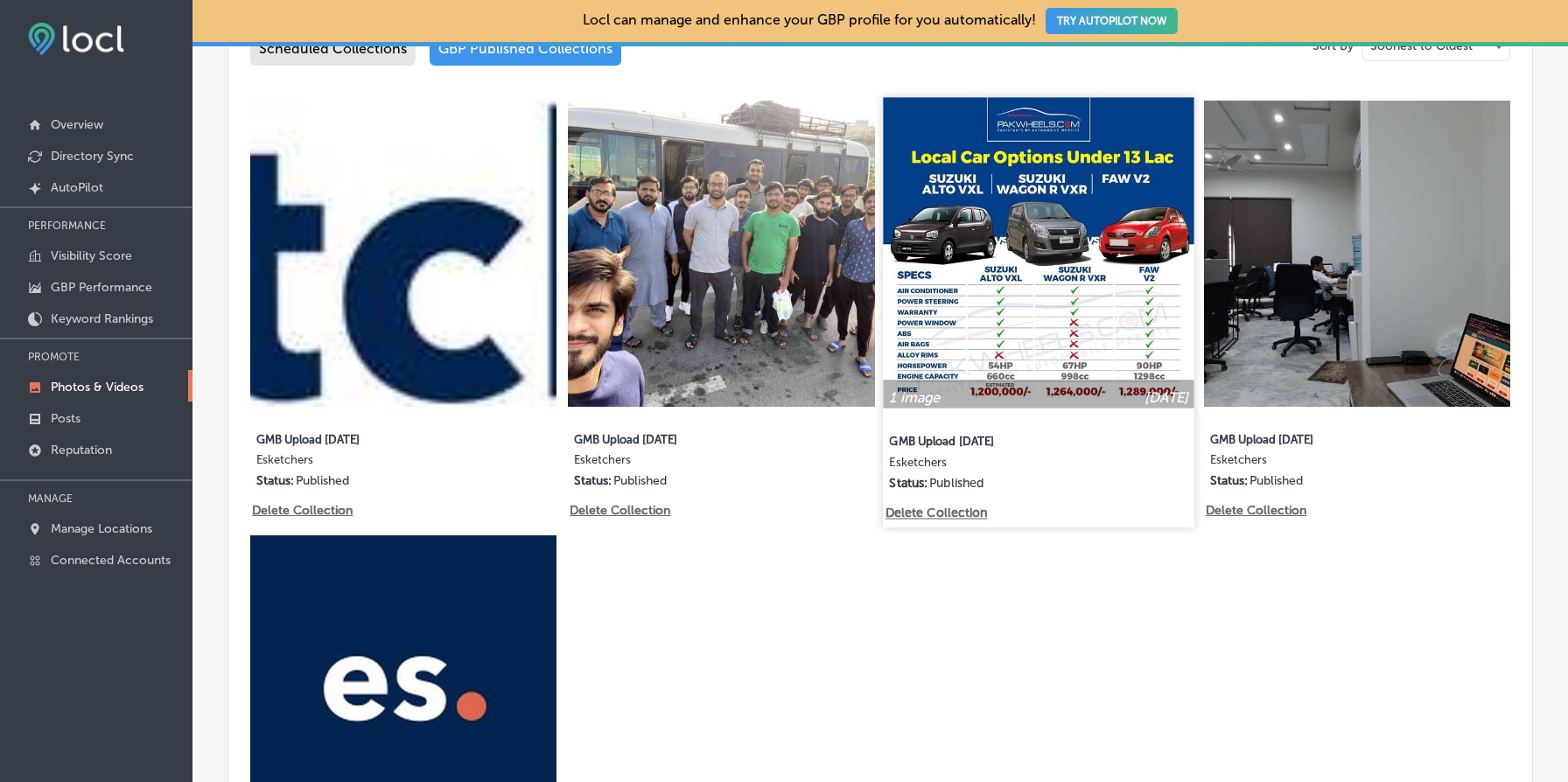
click at [965, 520] on p "Delete Collection" at bounding box center [936, 513] width 100 height 15
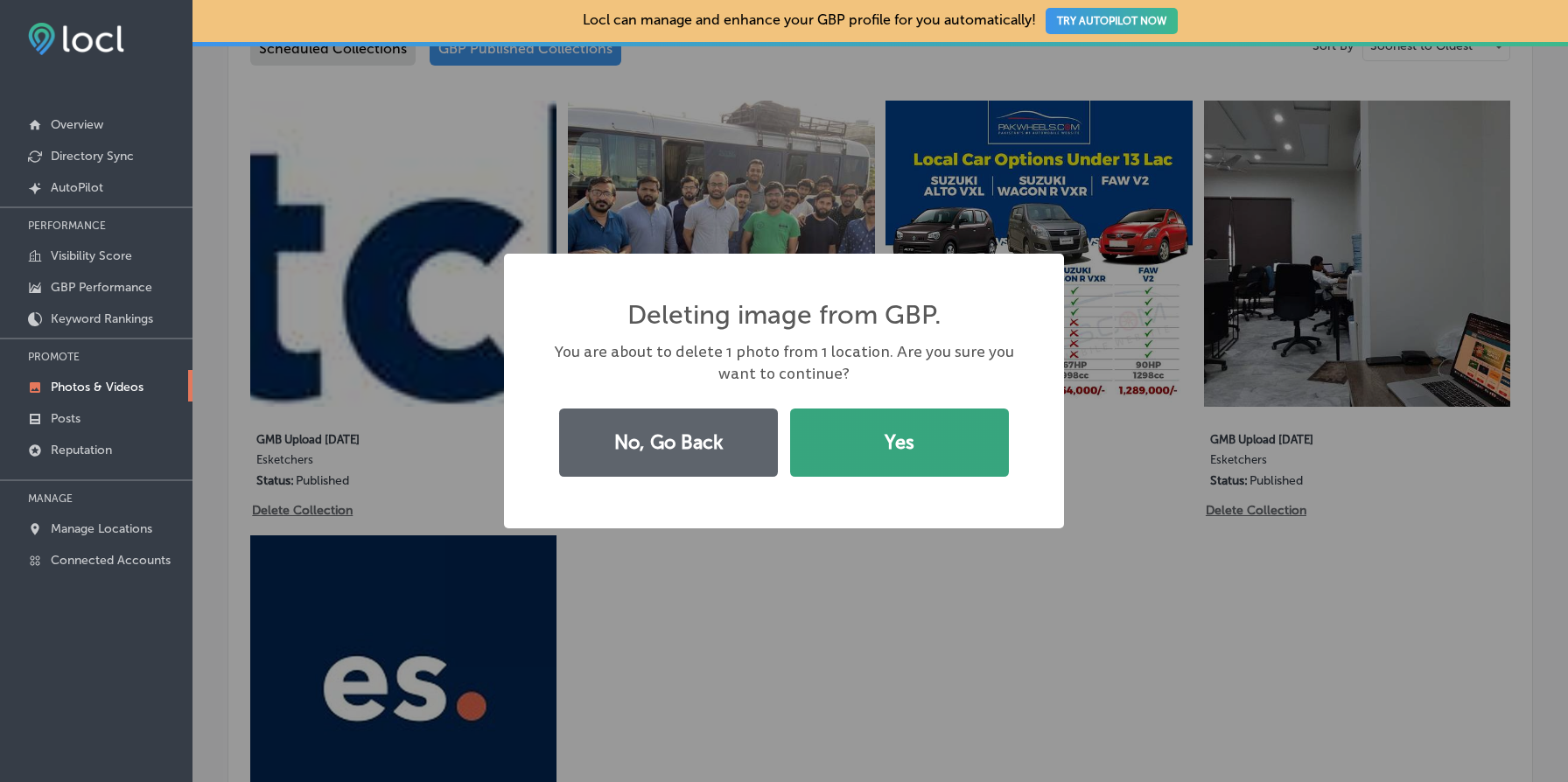
click at [887, 437] on button "Yes" at bounding box center [900, 443] width 219 height 68
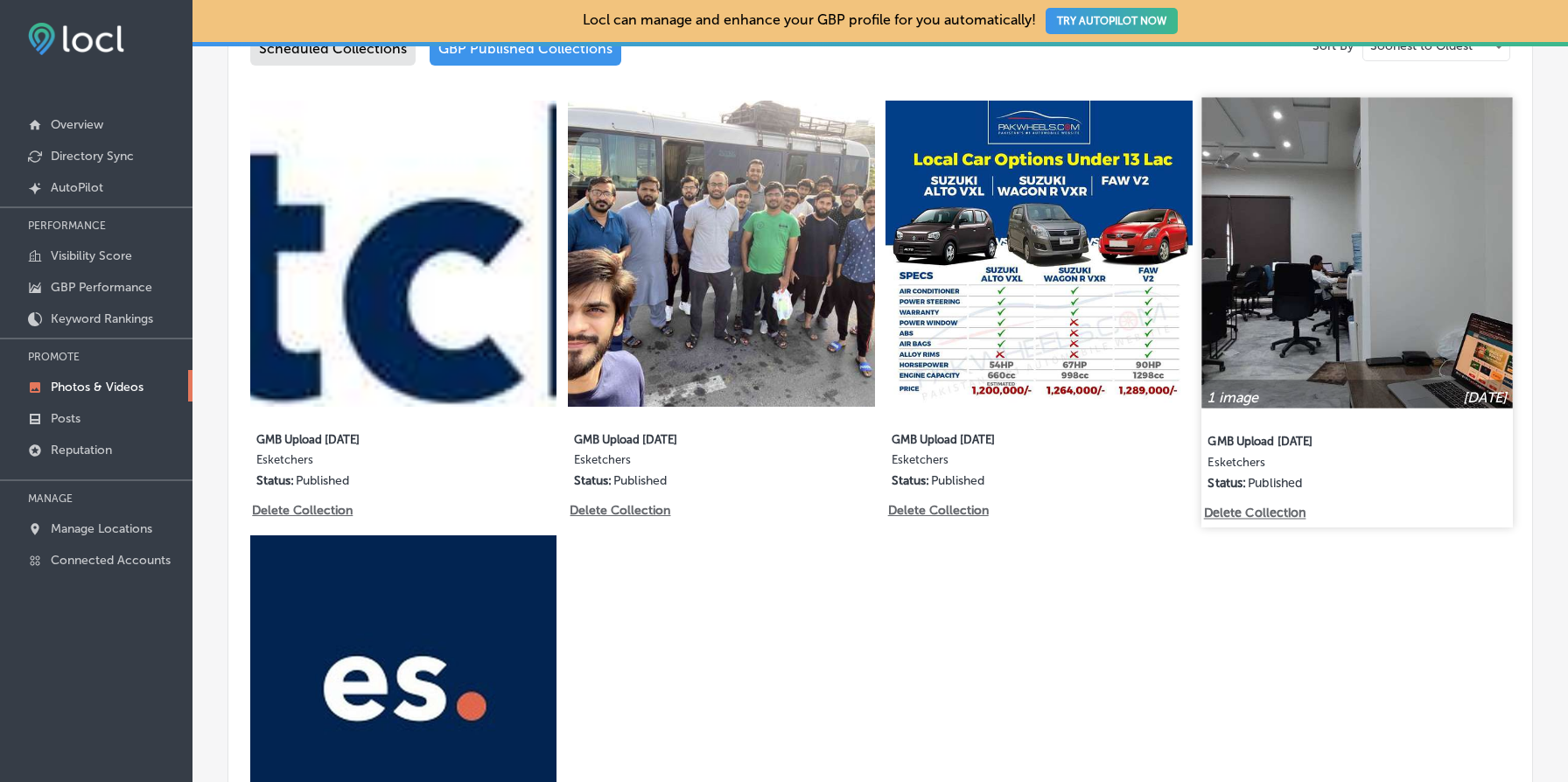
scroll to position [914, 0]
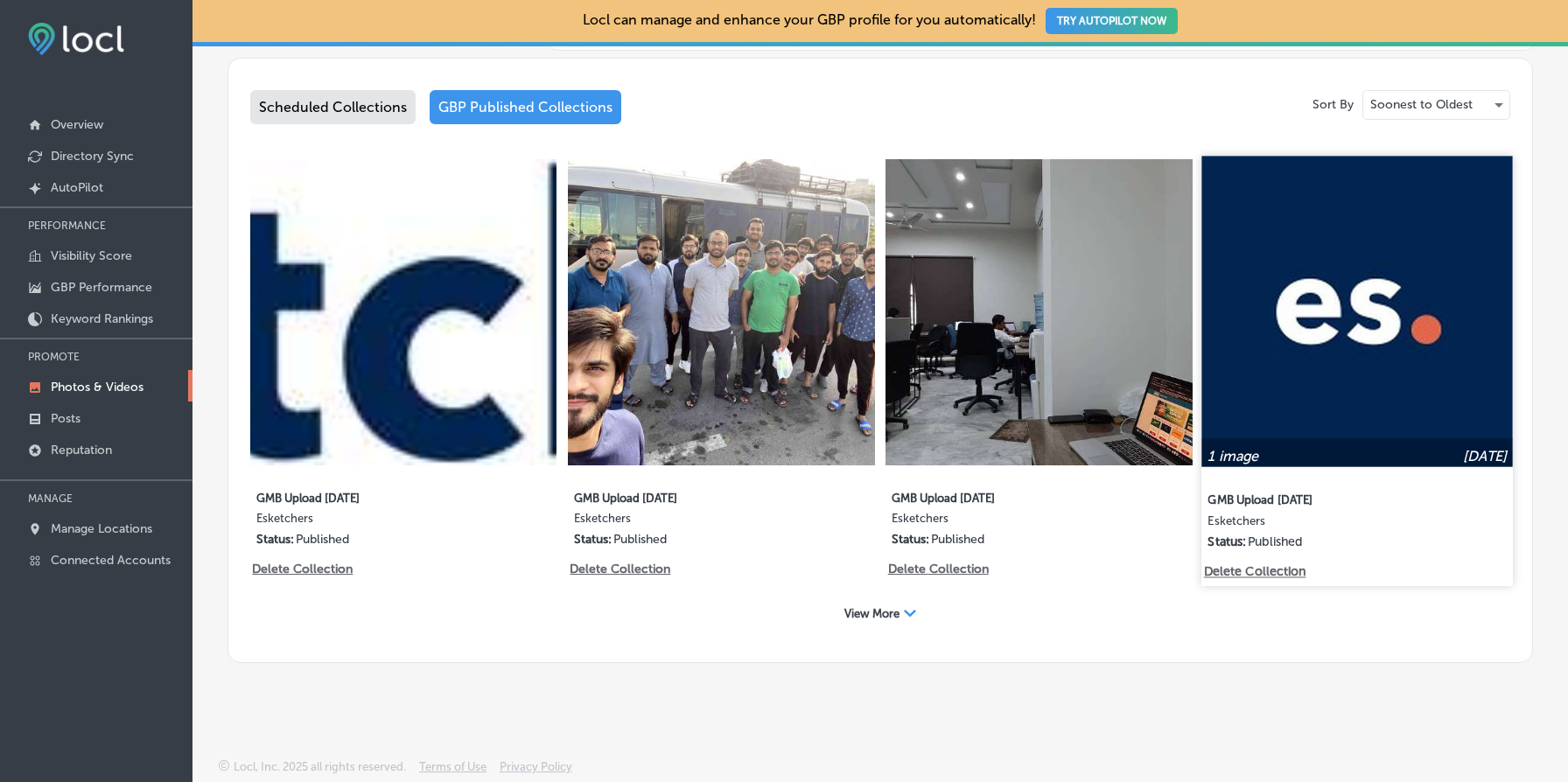
click at [1392, 272] on img at bounding box center [1357, 311] width 312 height 312
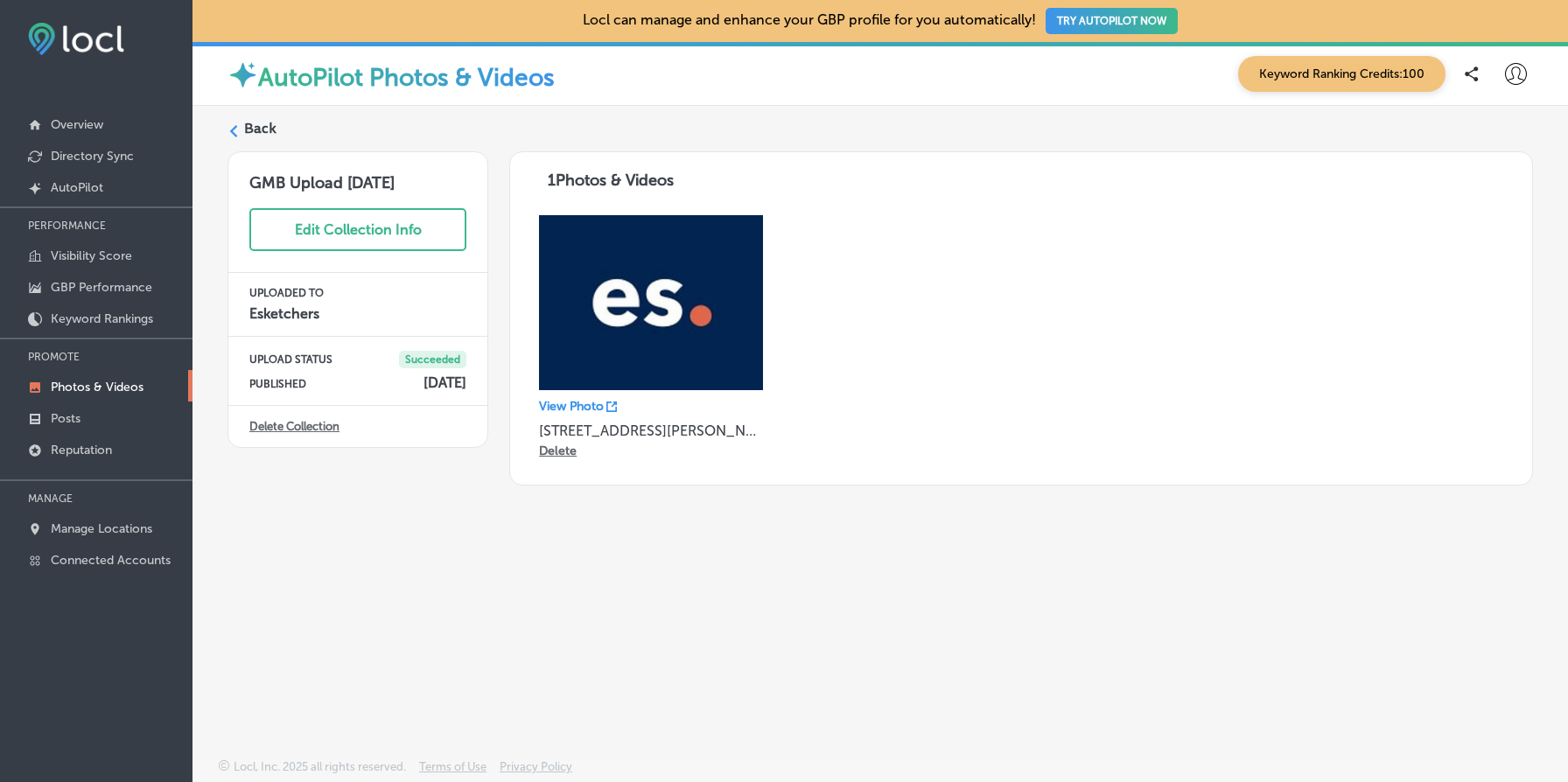
click at [266, 134] on label "Back" at bounding box center [260, 128] width 32 height 19
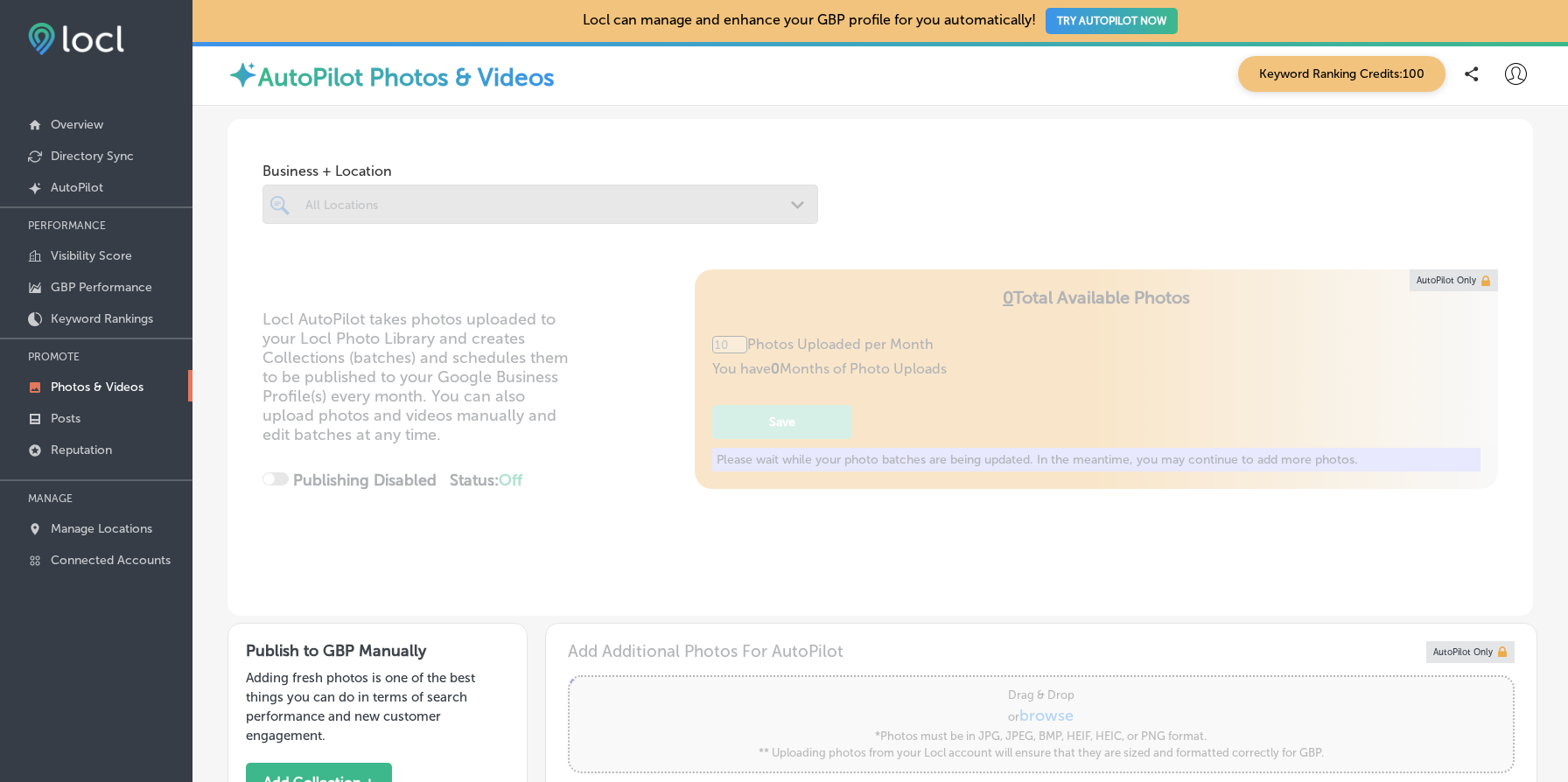
type input "5"
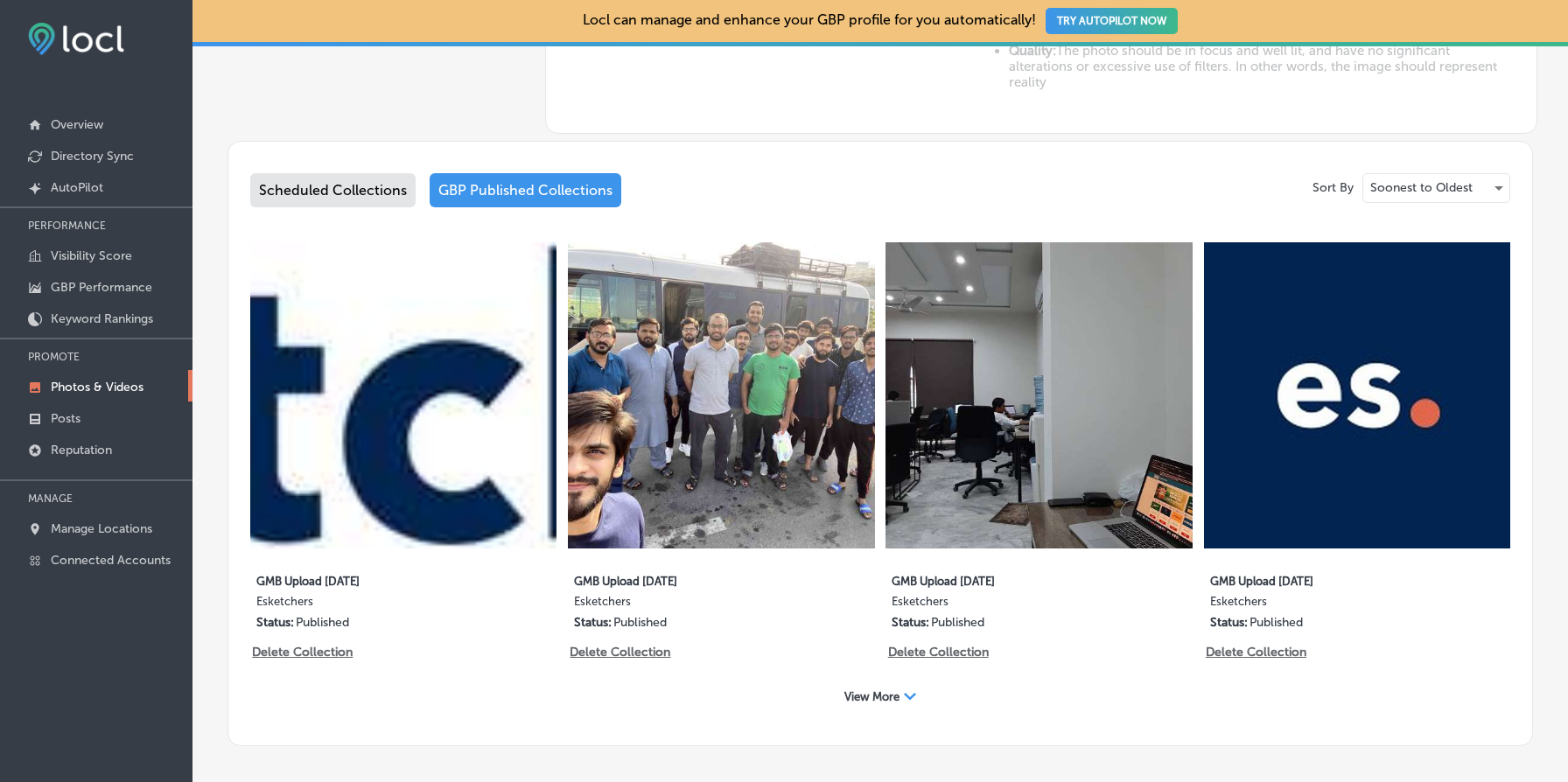
scroll to position [914, 0]
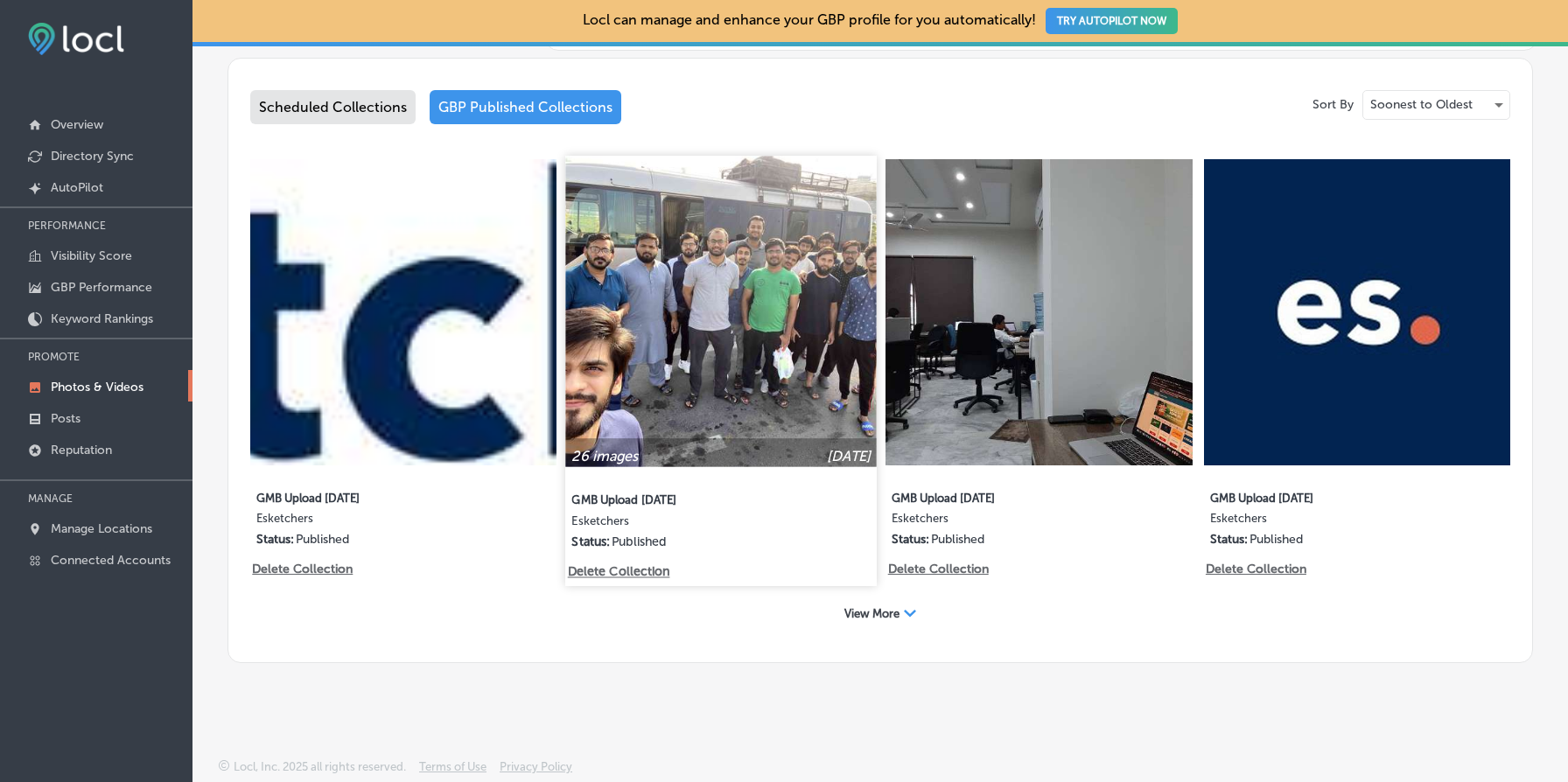
click at [758, 305] on img at bounding box center [722, 311] width 312 height 312
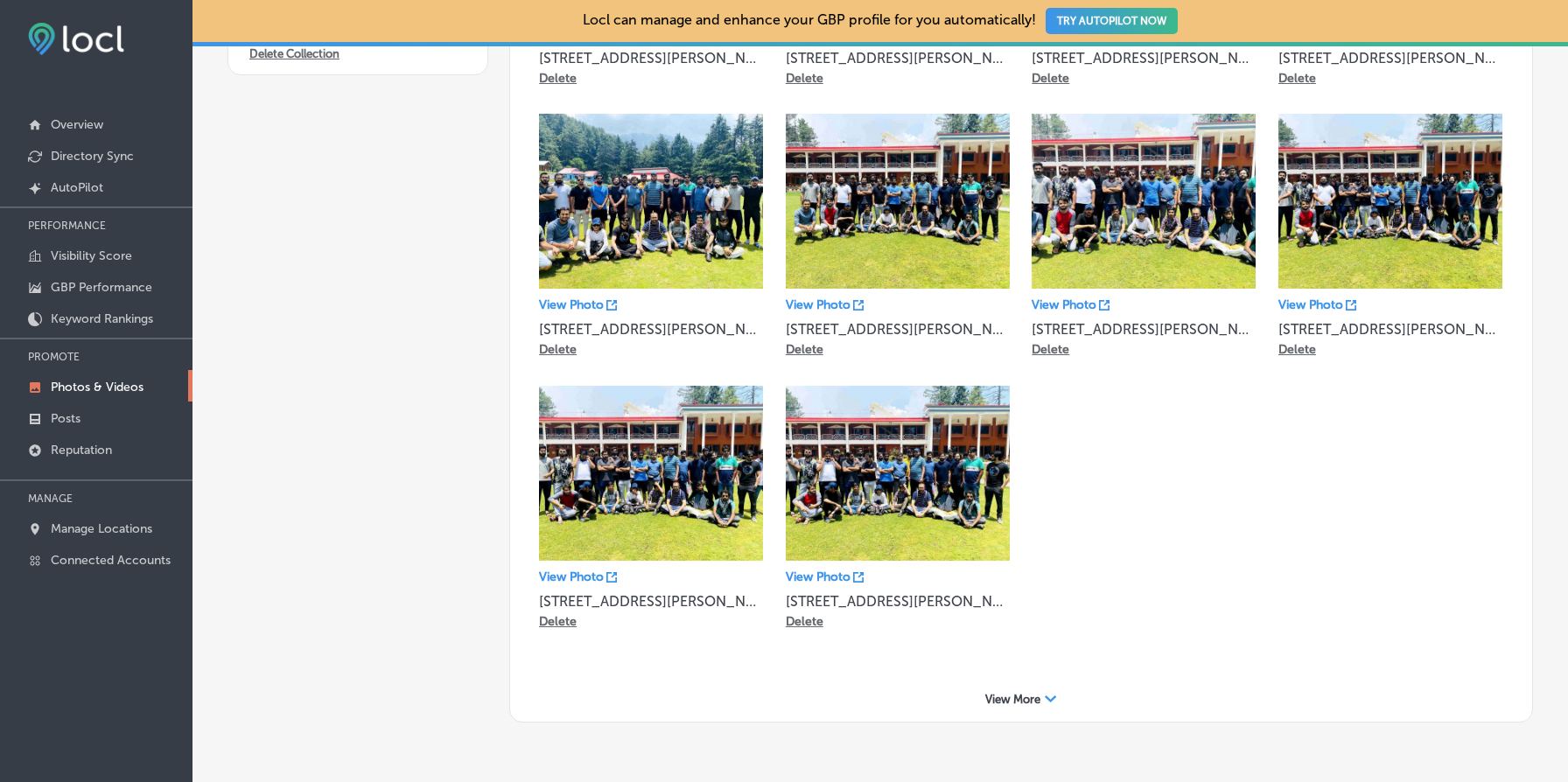
scroll to position [431, 0]
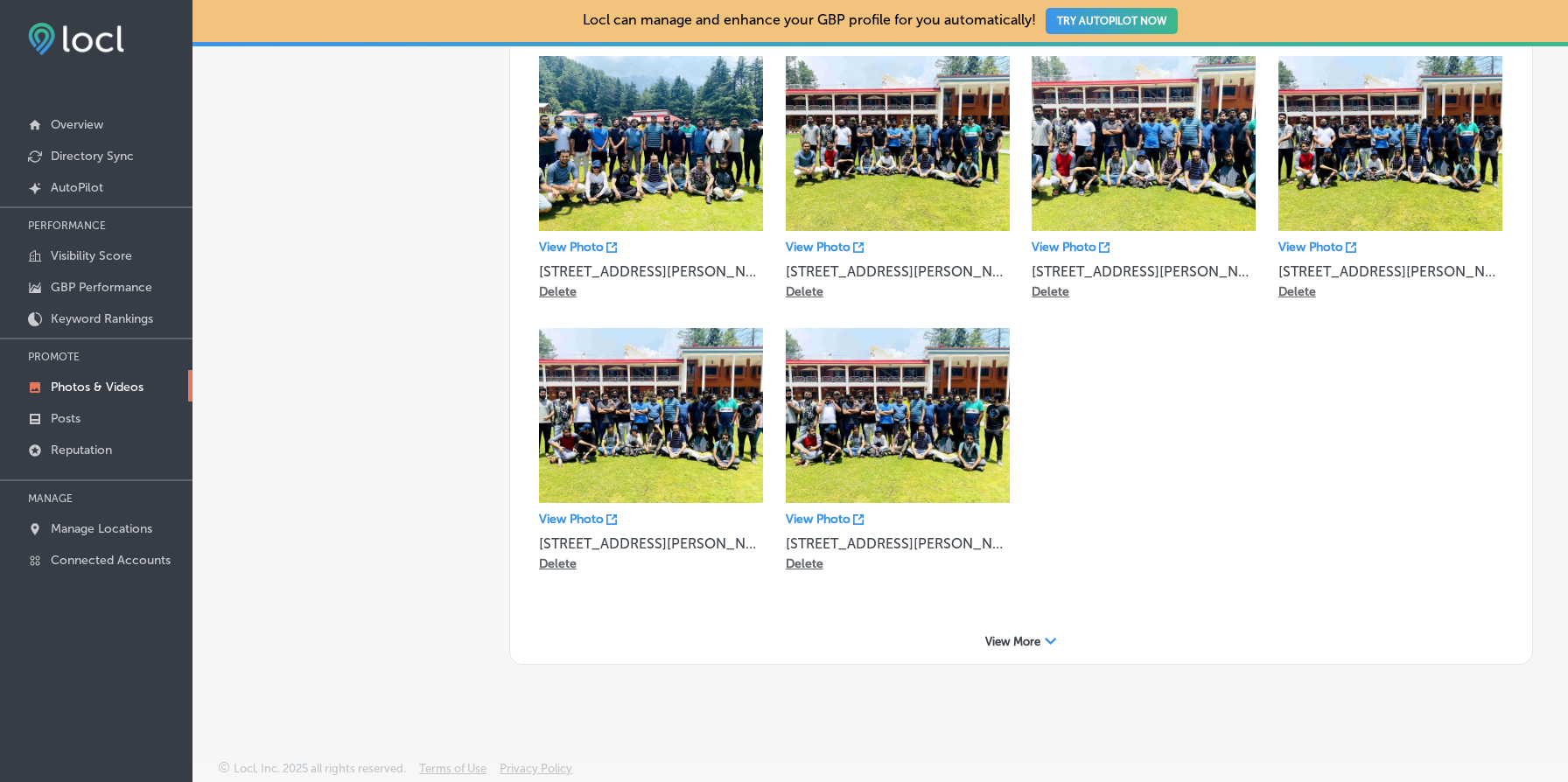
click at [1019, 635] on span "View More" at bounding box center [1013, 642] width 56 height 13
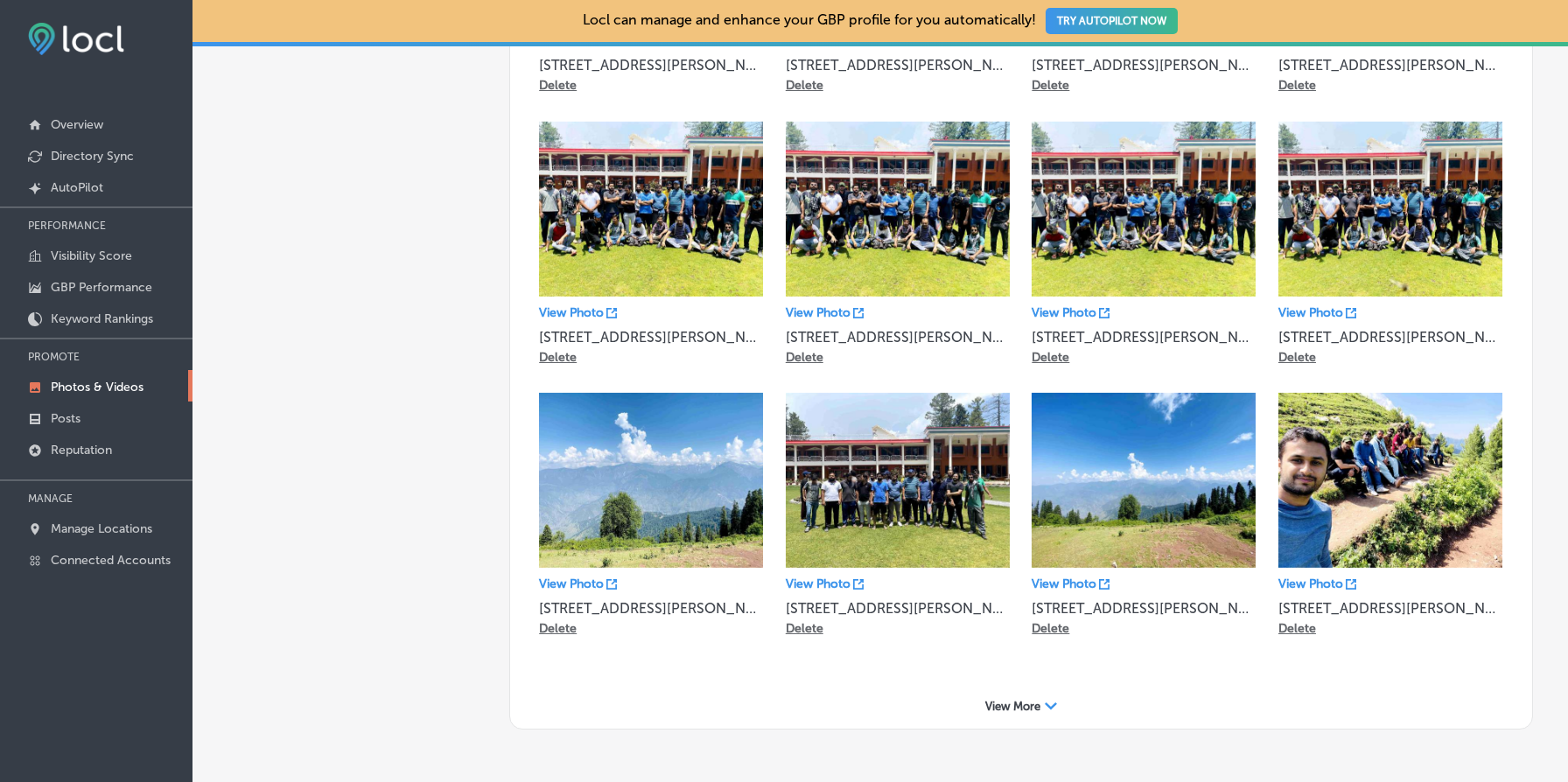
scroll to position [972, 0]
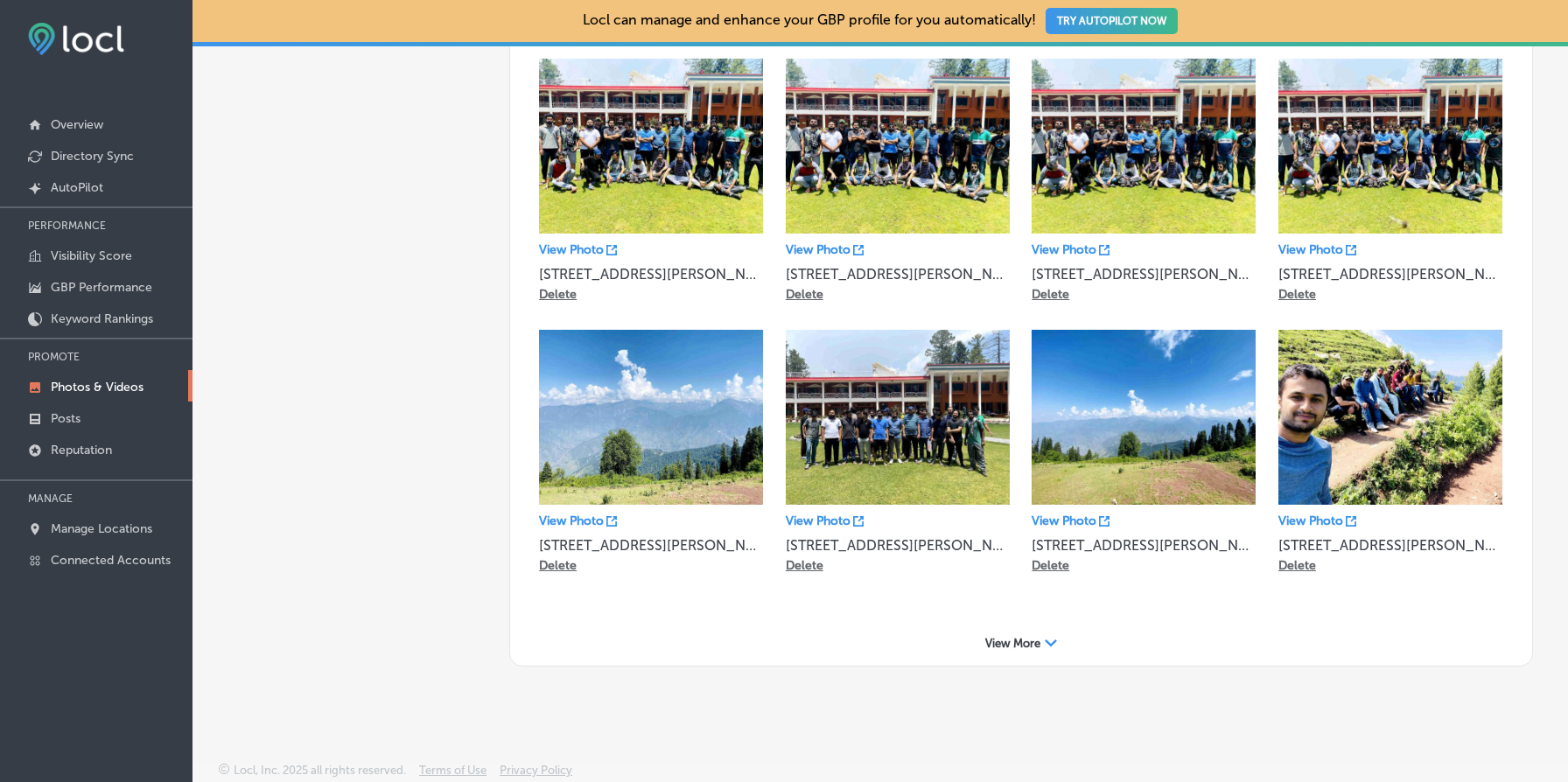
click at [1040, 645] on div "View More Path Created with Sketch." at bounding box center [1021, 644] width 988 height 27
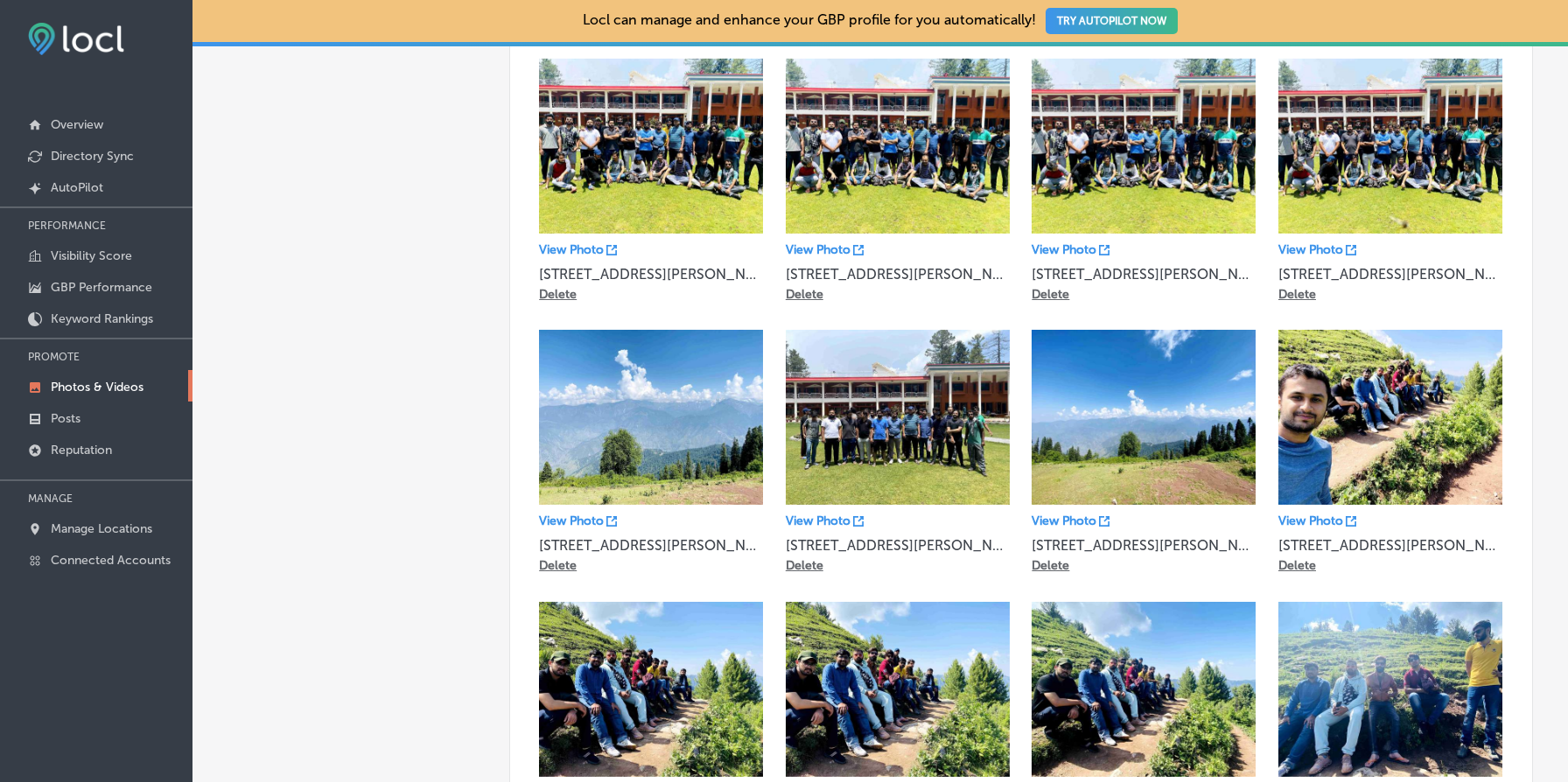
click at [562, 560] on p "Delete" at bounding box center [558, 565] width 38 height 15
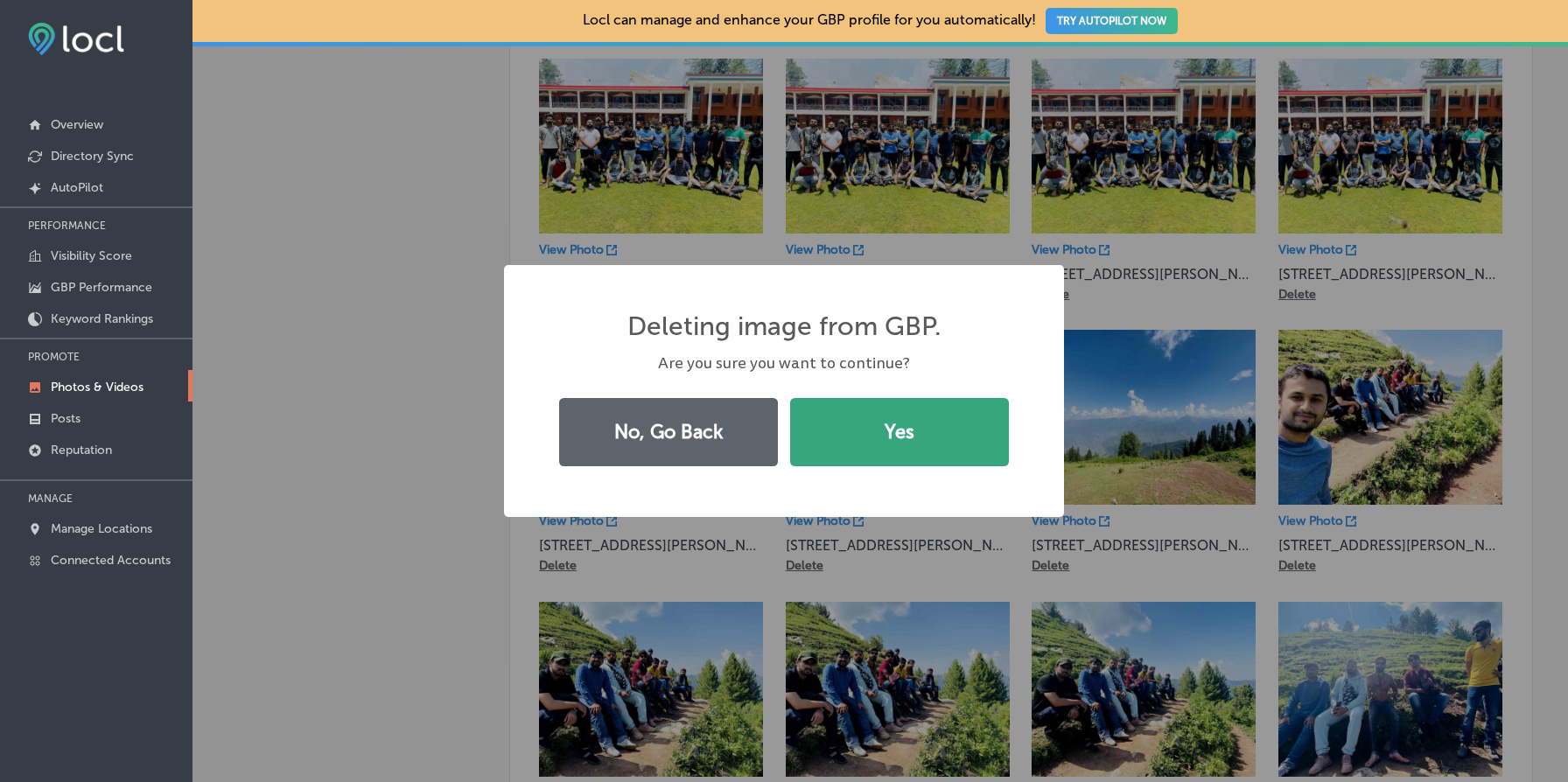
click at [893, 414] on button "Yes" at bounding box center [900, 432] width 219 height 68
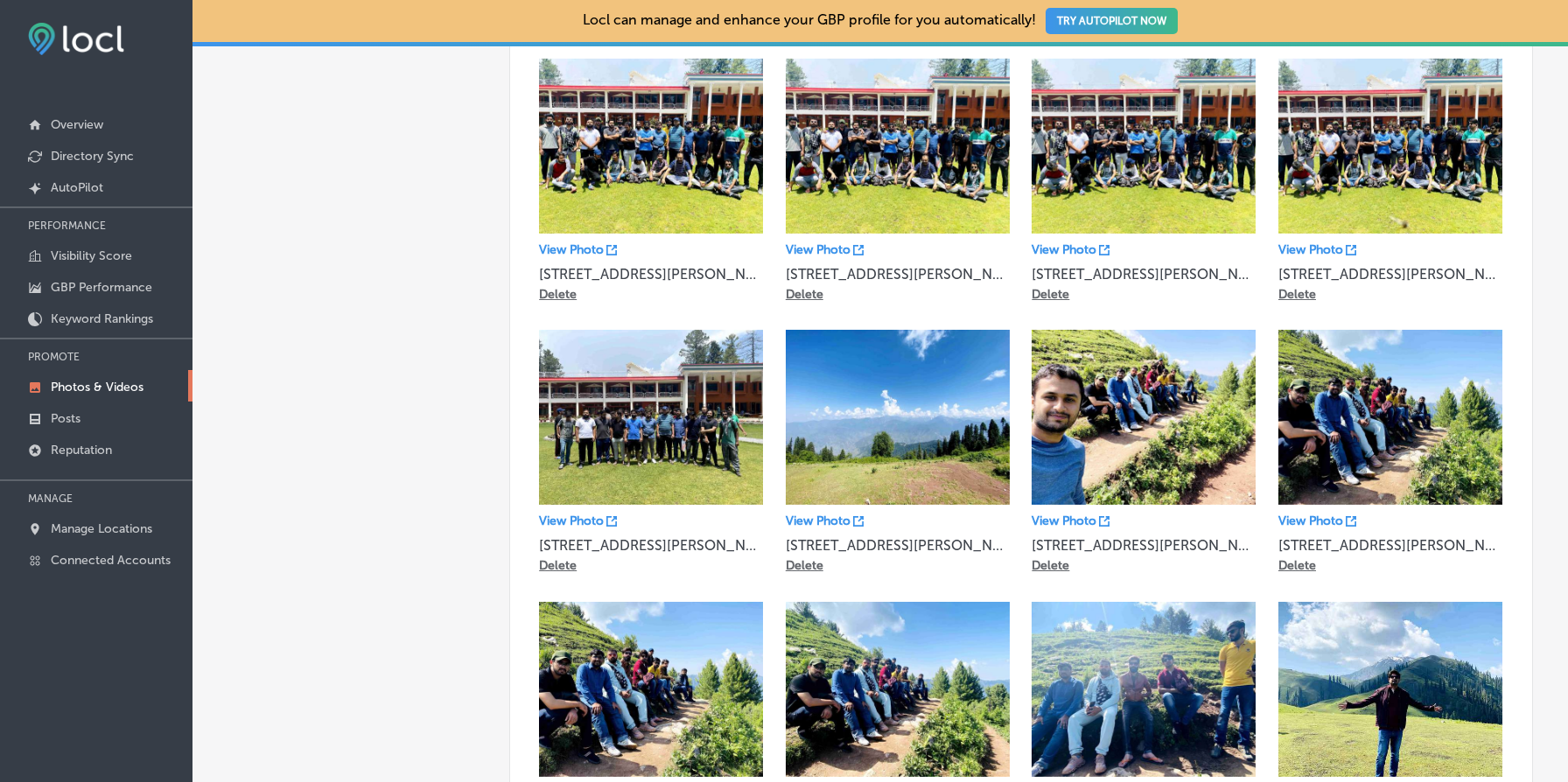
click at [807, 560] on p "Delete" at bounding box center [805, 565] width 38 height 15
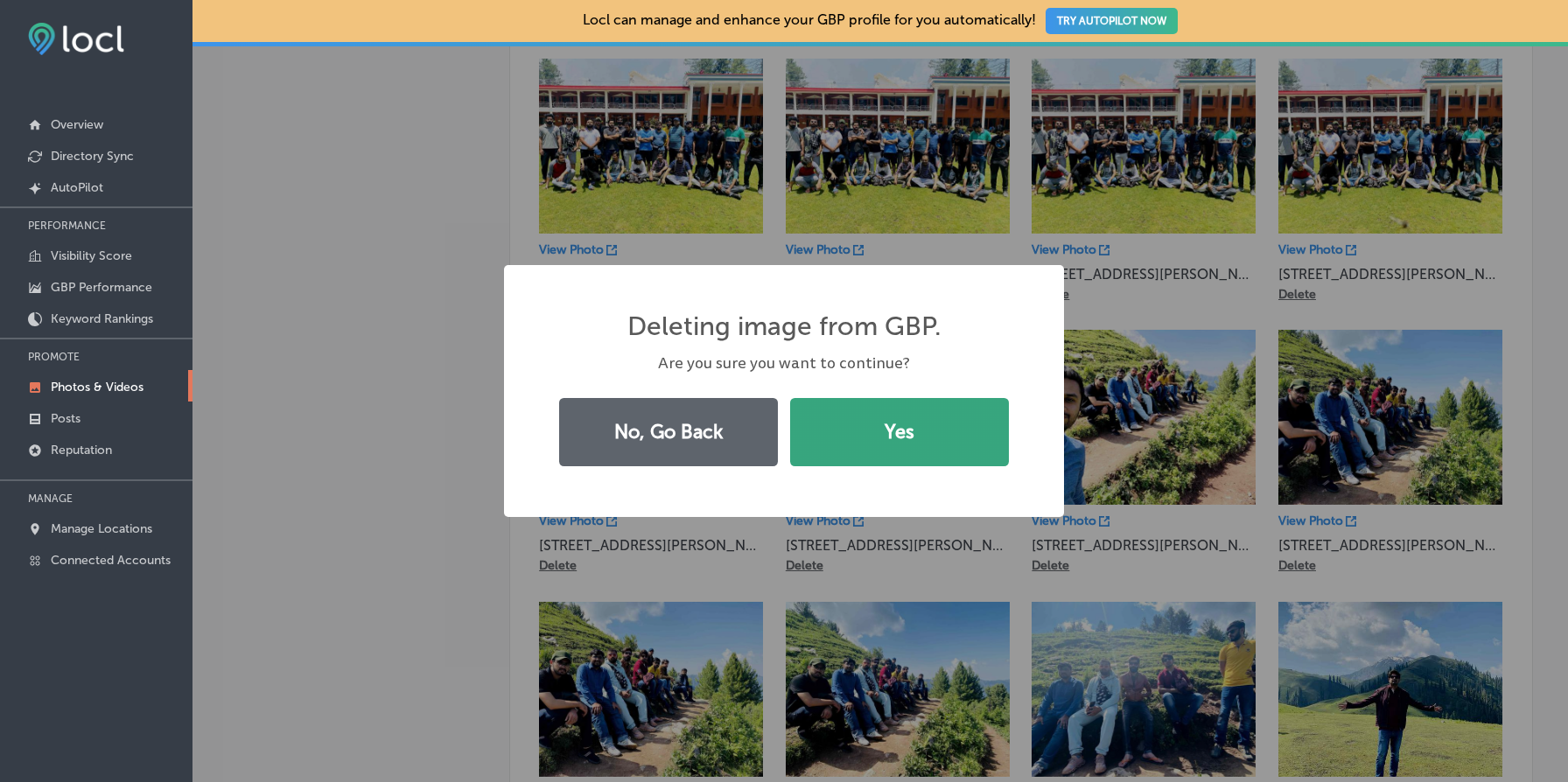
click at [942, 445] on button "Yes" at bounding box center [900, 432] width 219 height 68
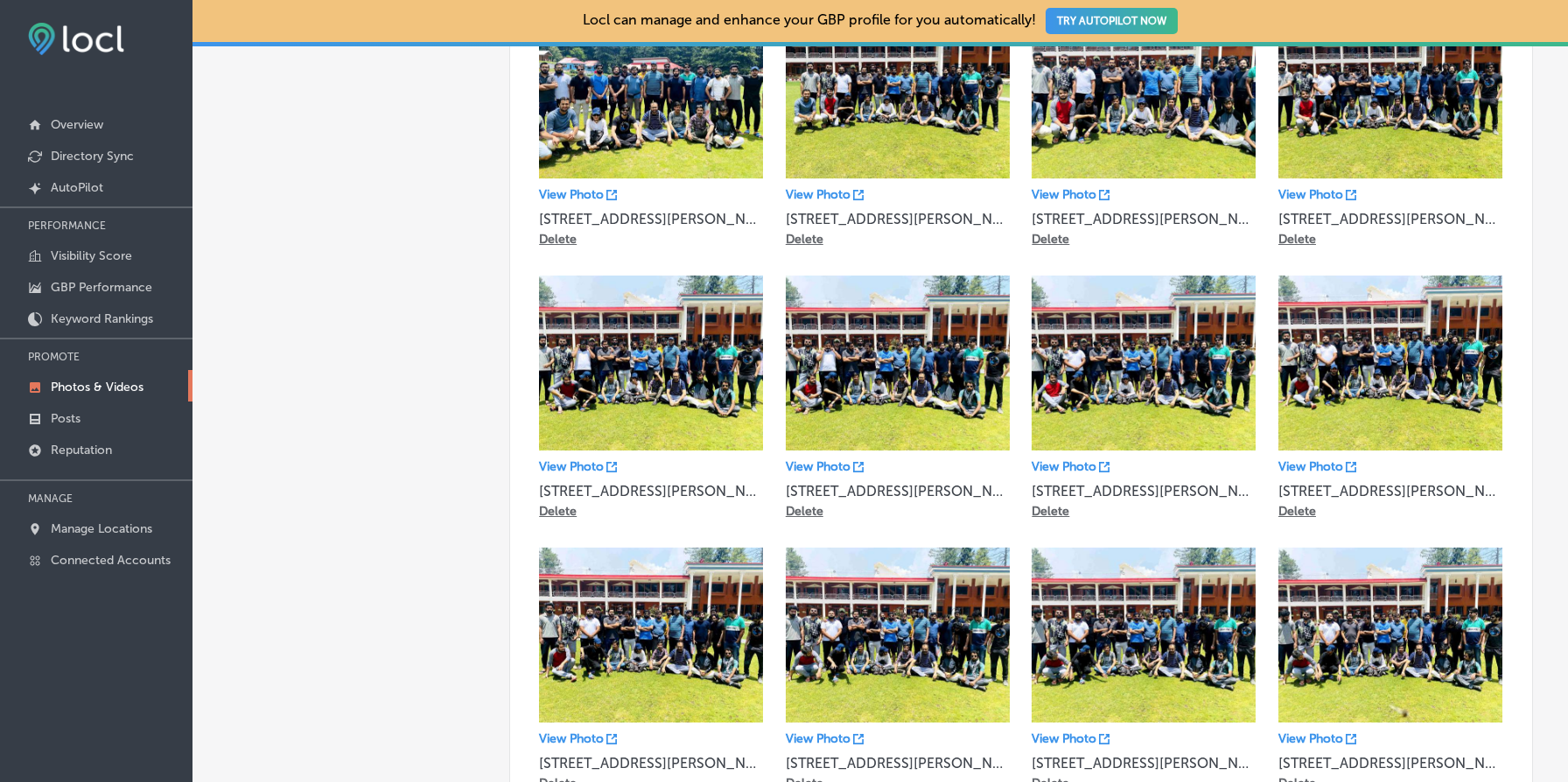
scroll to position [0, 0]
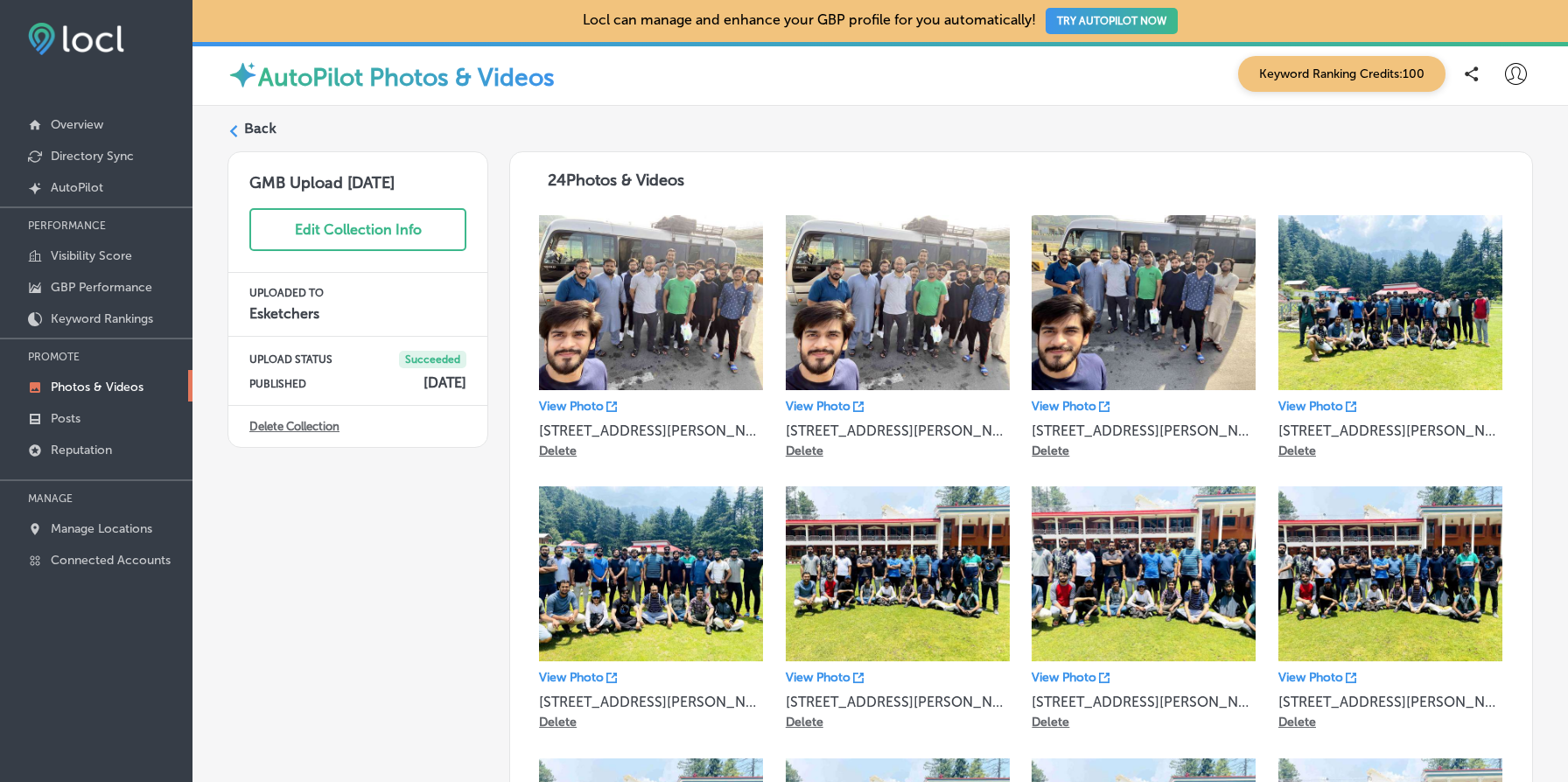
click at [259, 127] on label "Back" at bounding box center [260, 128] width 32 height 19
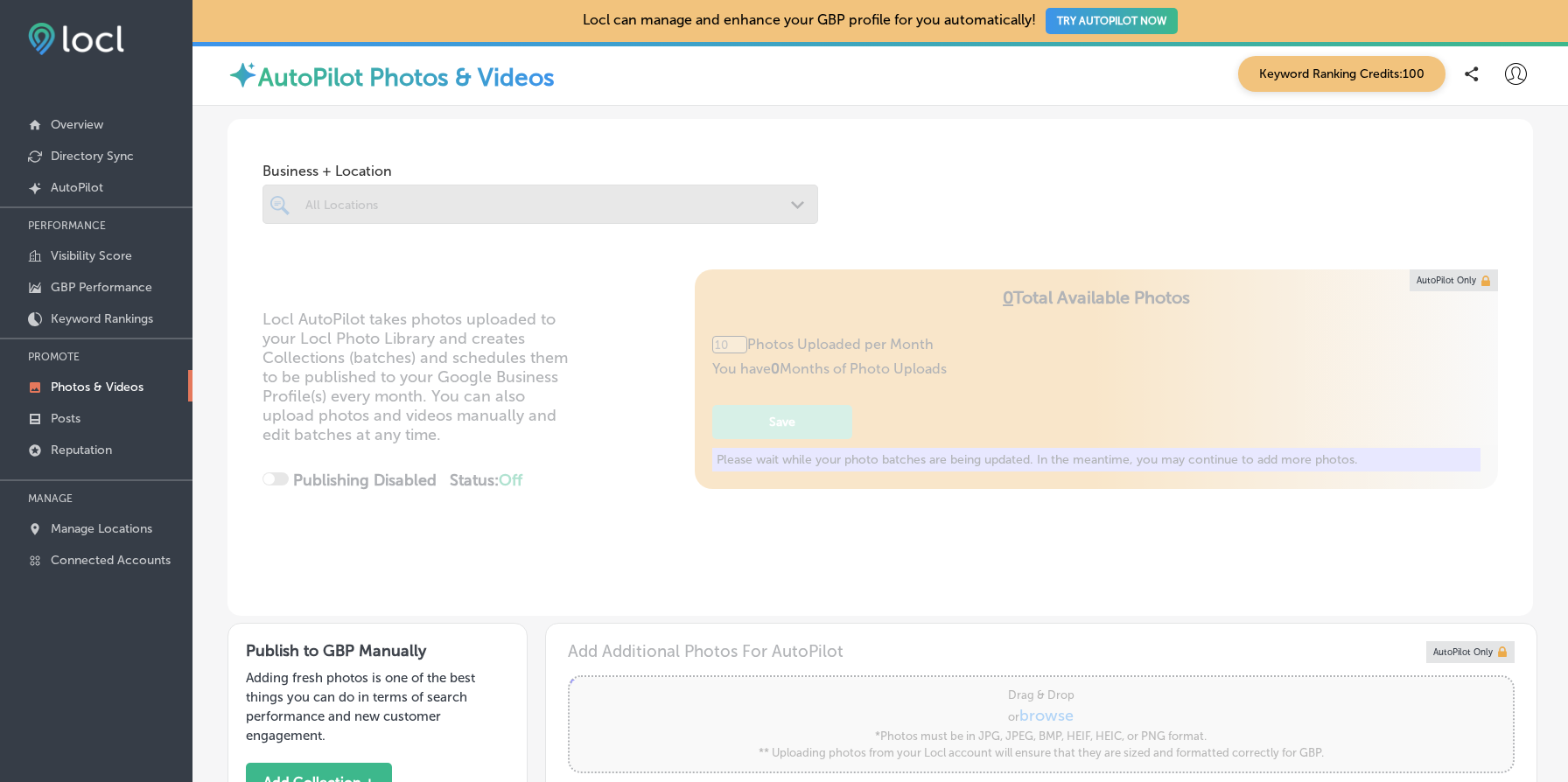
type input "5"
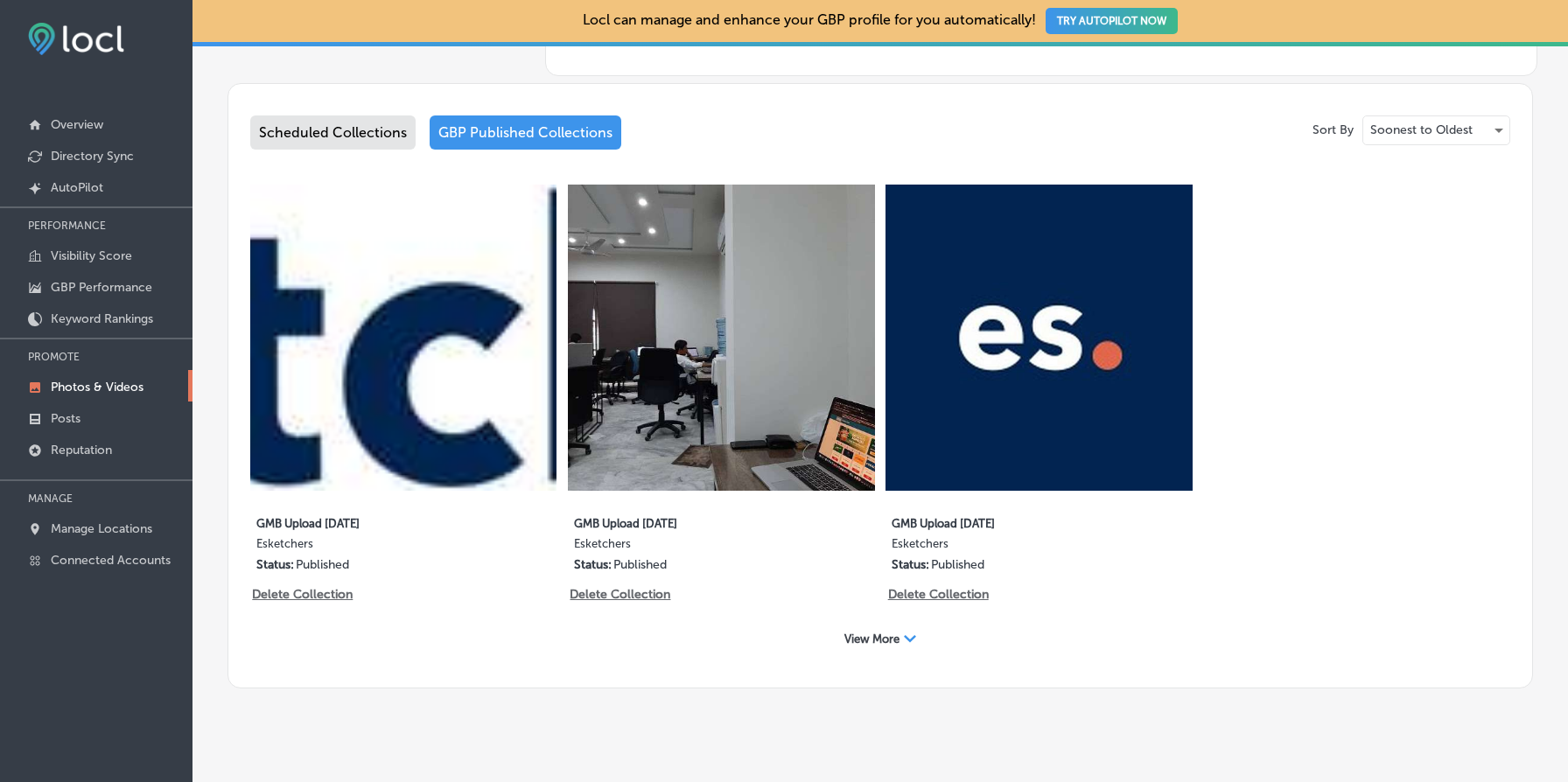
scroll to position [914, 0]
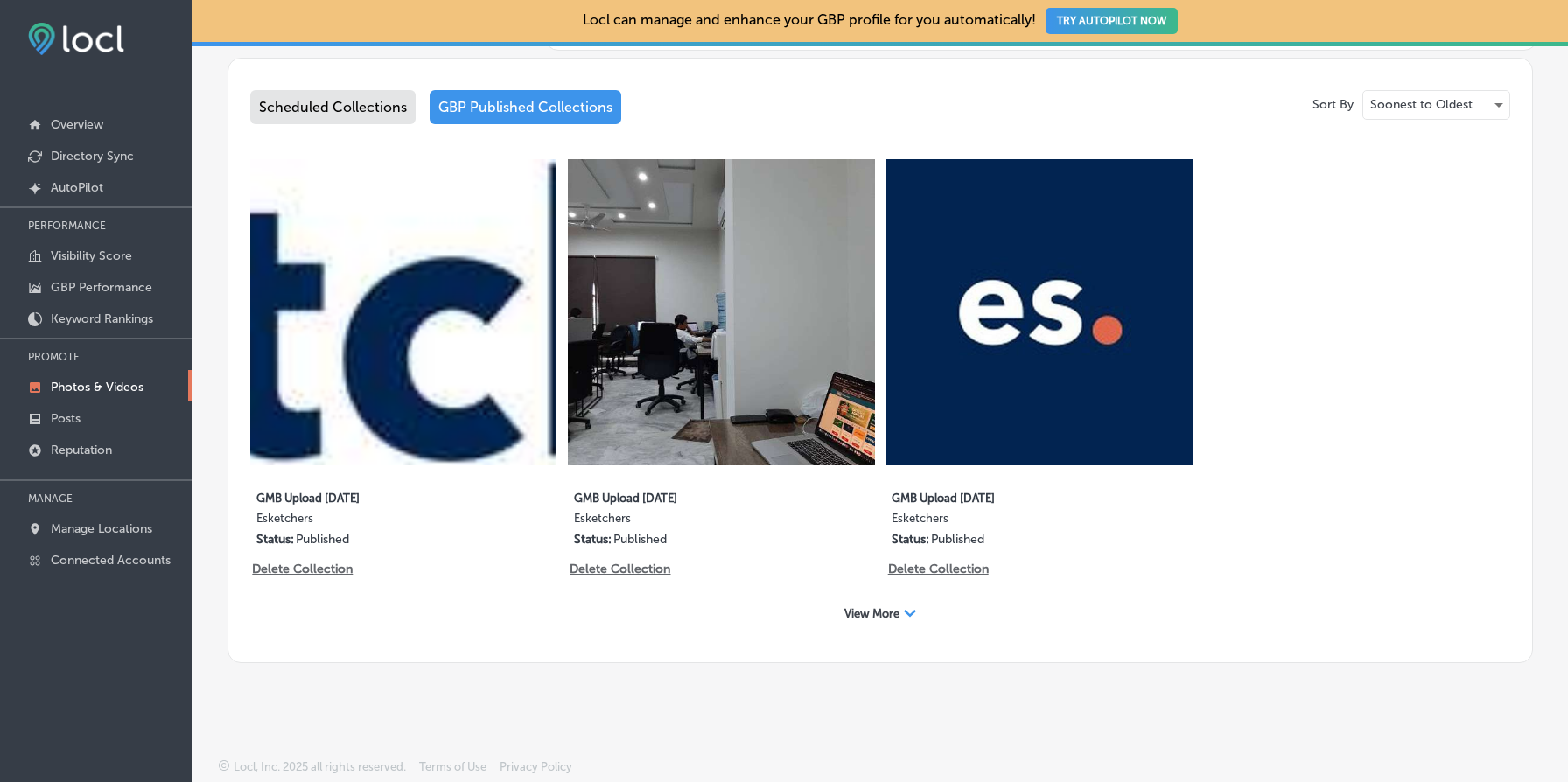
click at [884, 608] on span "View More" at bounding box center [872, 614] width 56 height 13
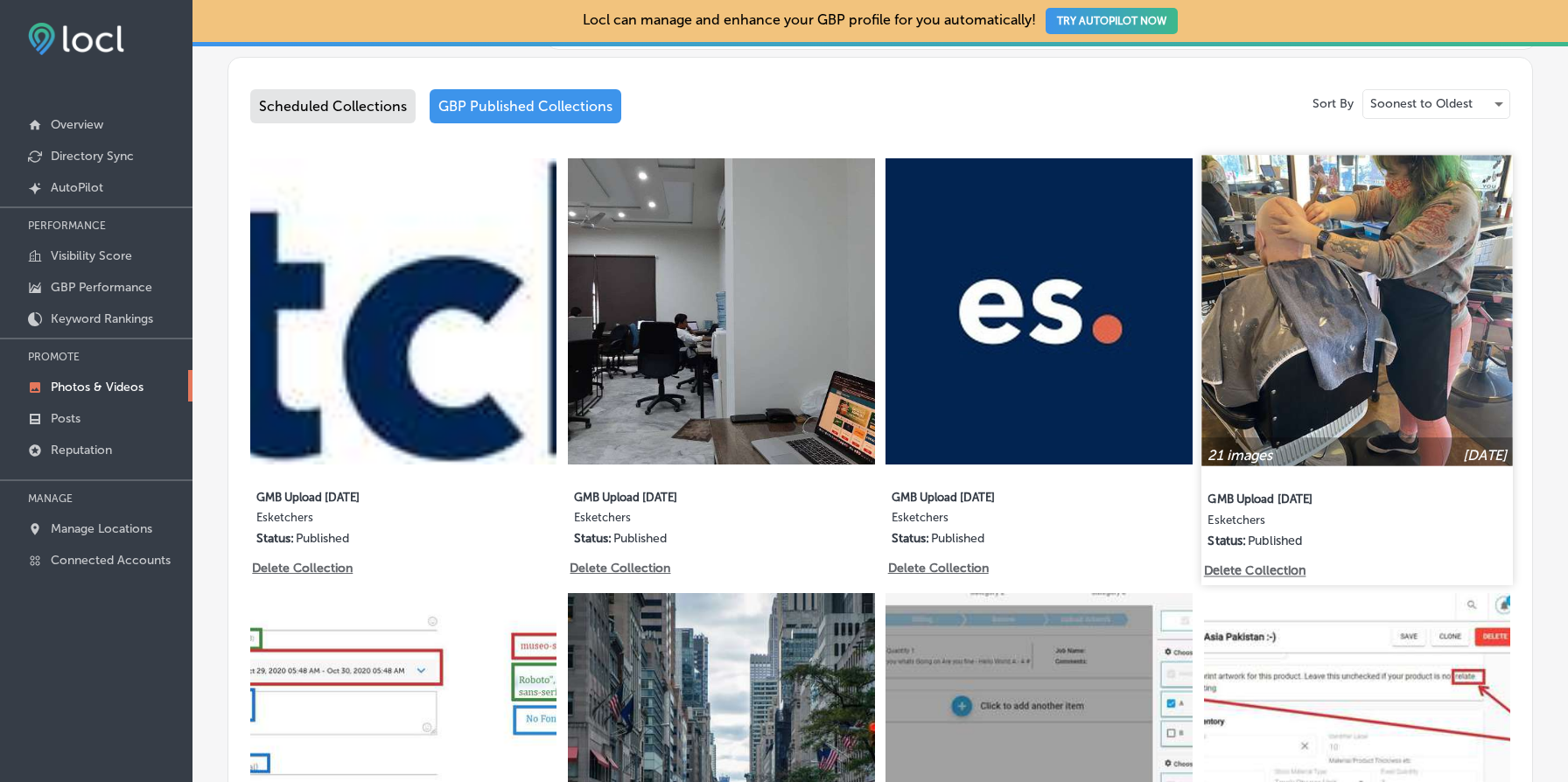
click at [1366, 363] on img at bounding box center [1357, 310] width 312 height 312
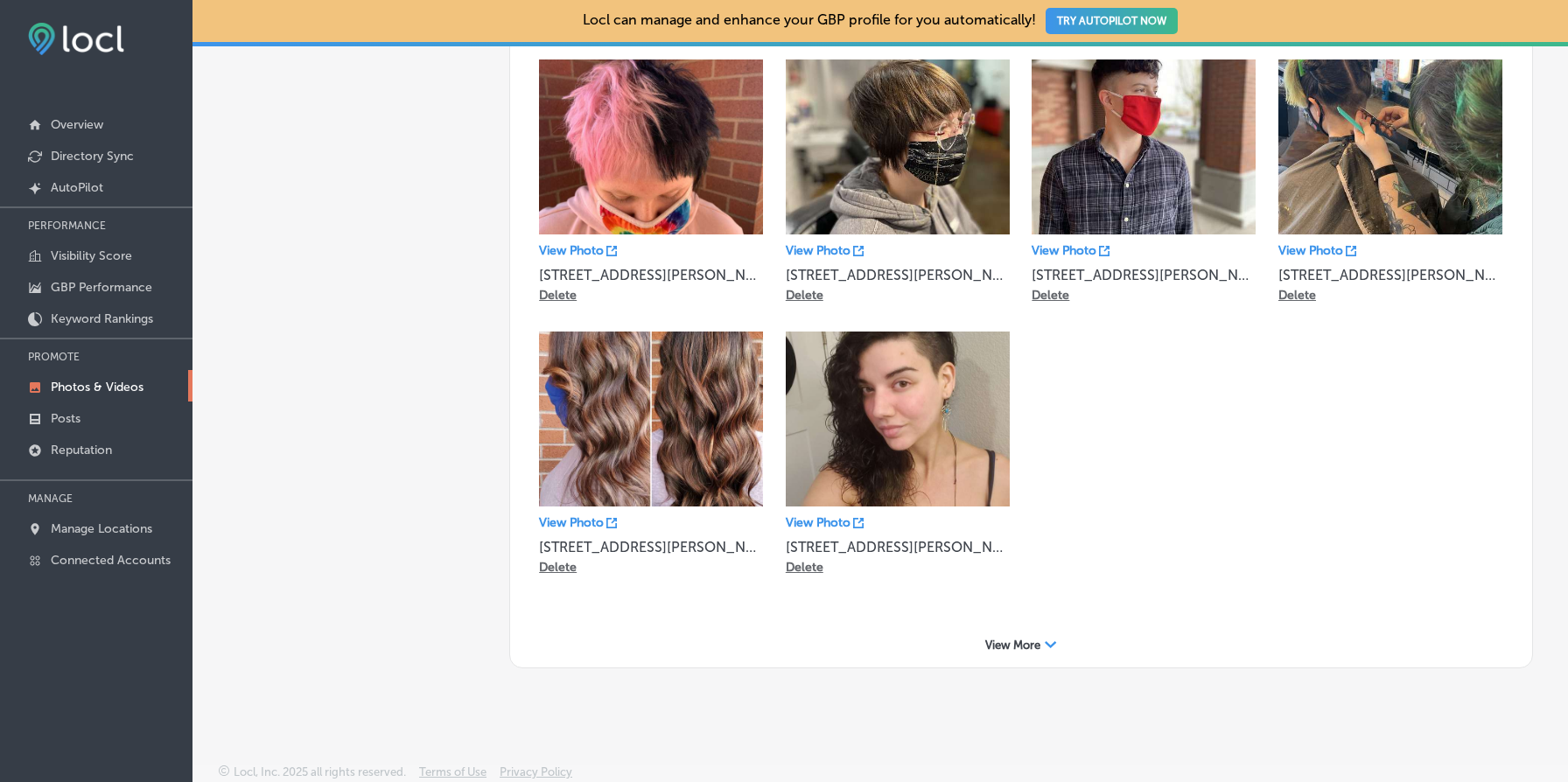
scroll to position [431, 0]
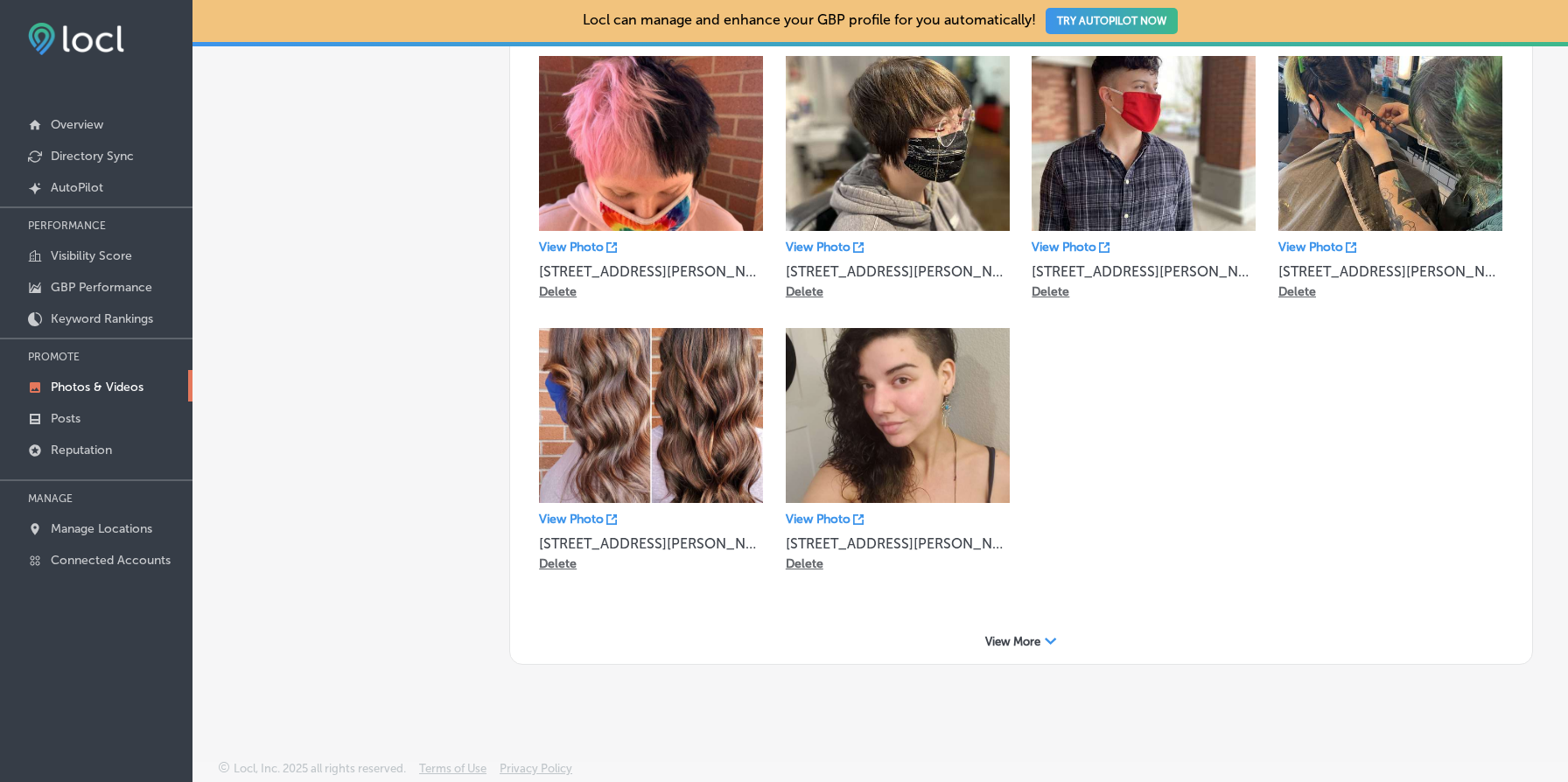
click at [1037, 641] on span "View More" at bounding box center [1013, 642] width 56 height 13
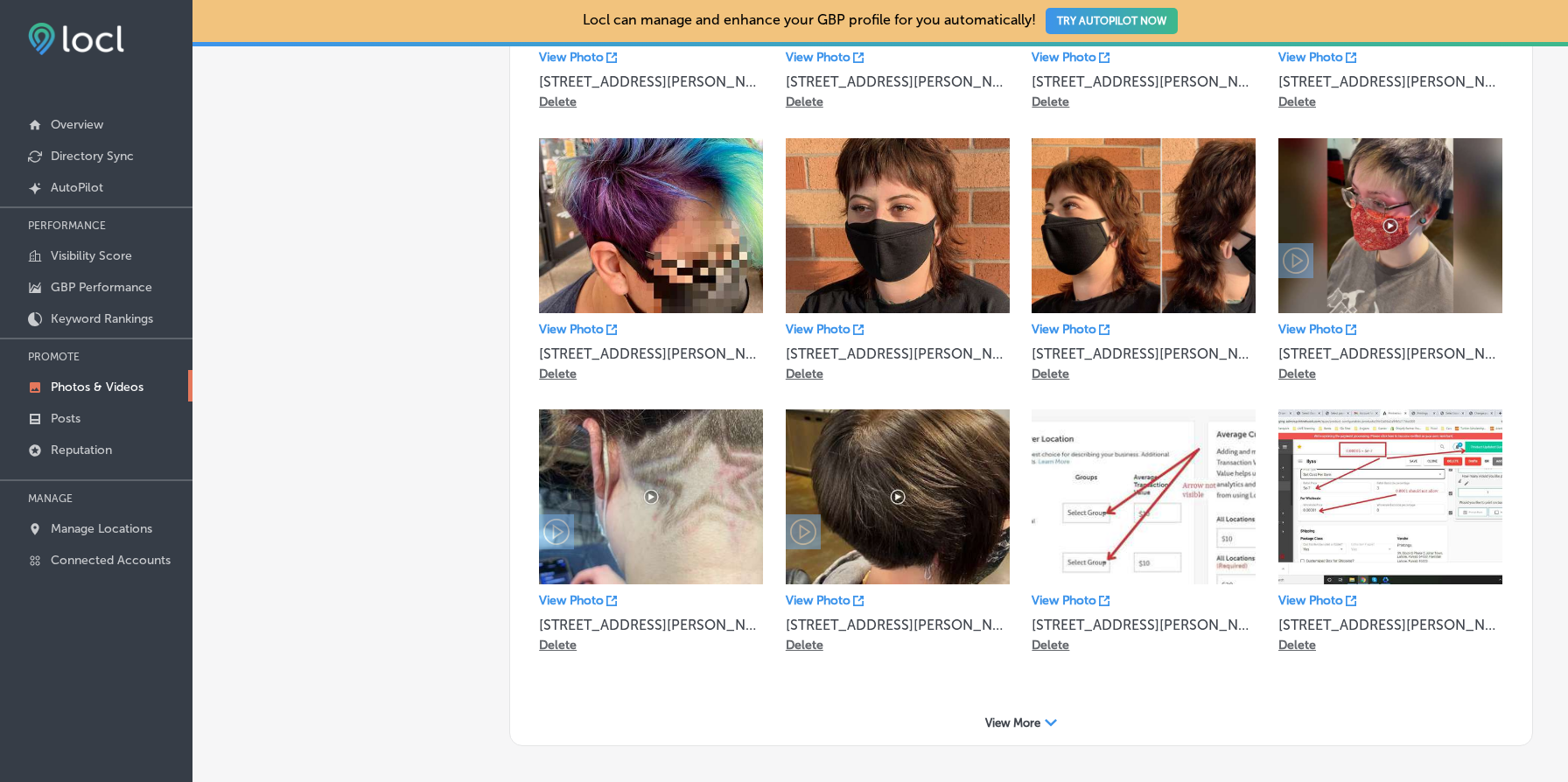
scroll to position [972, 0]
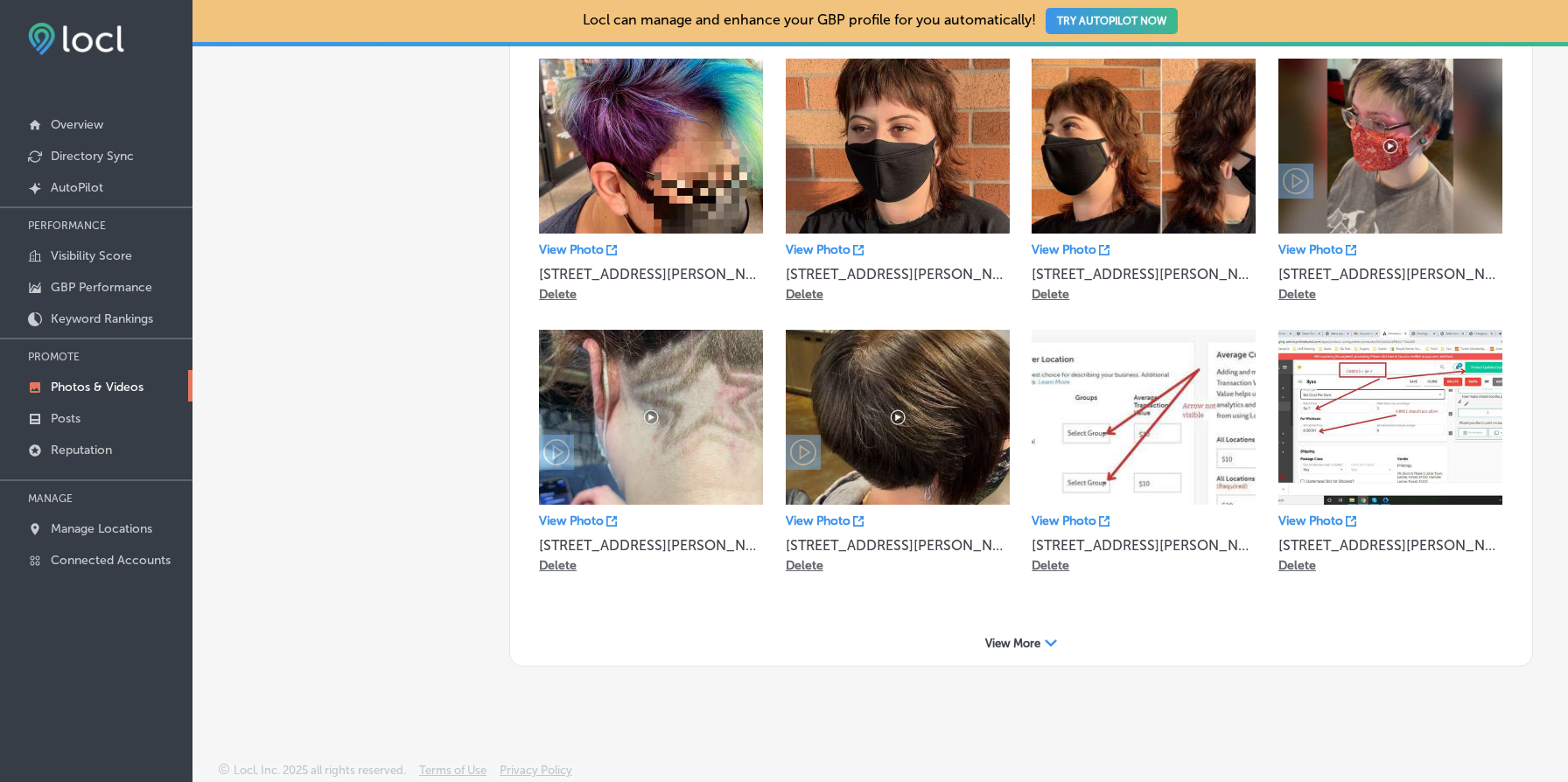
click at [1011, 637] on span "View More" at bounding box center [1013, 644] width 56 height 13
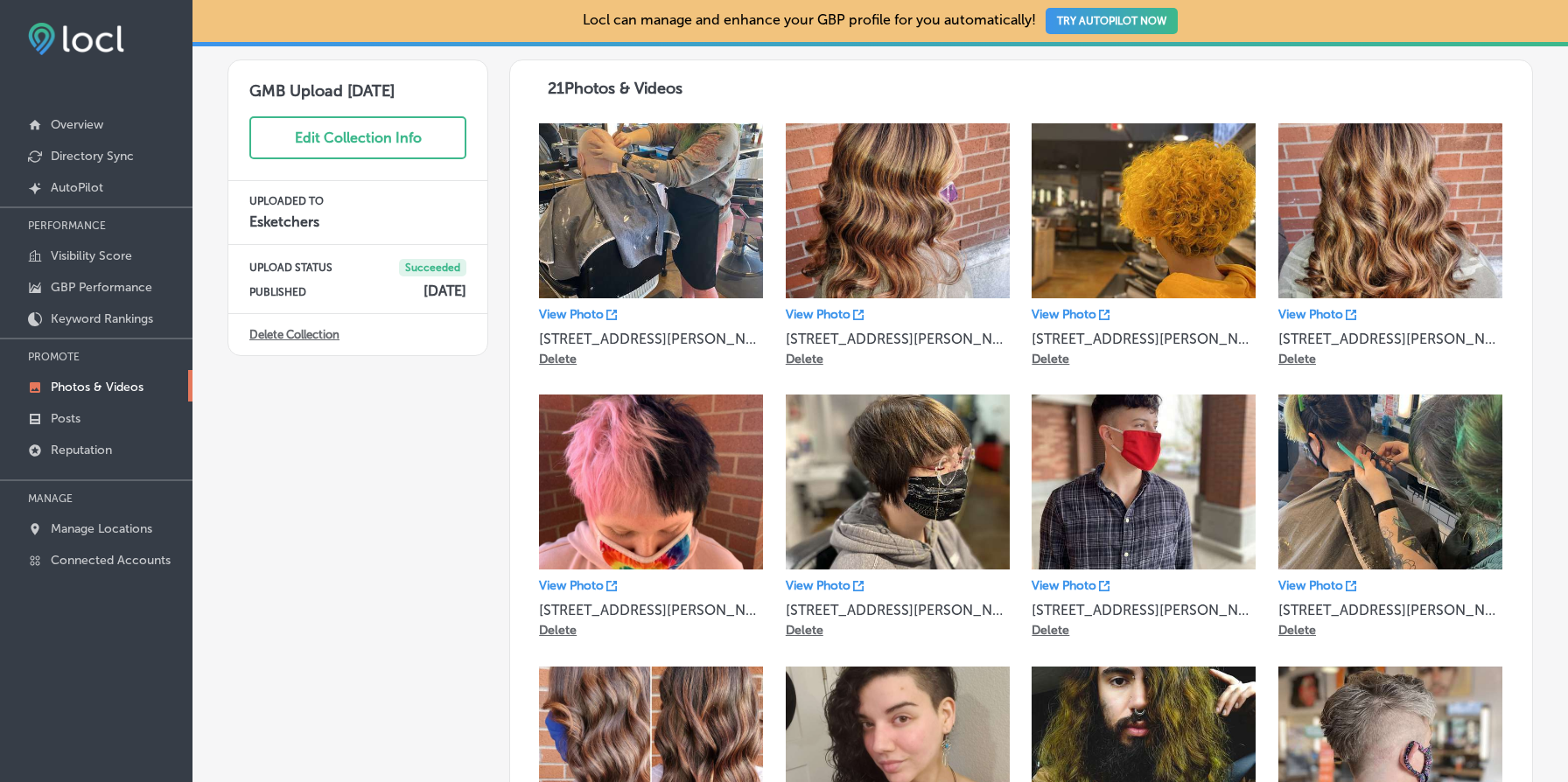
scroll to position [0, 0]
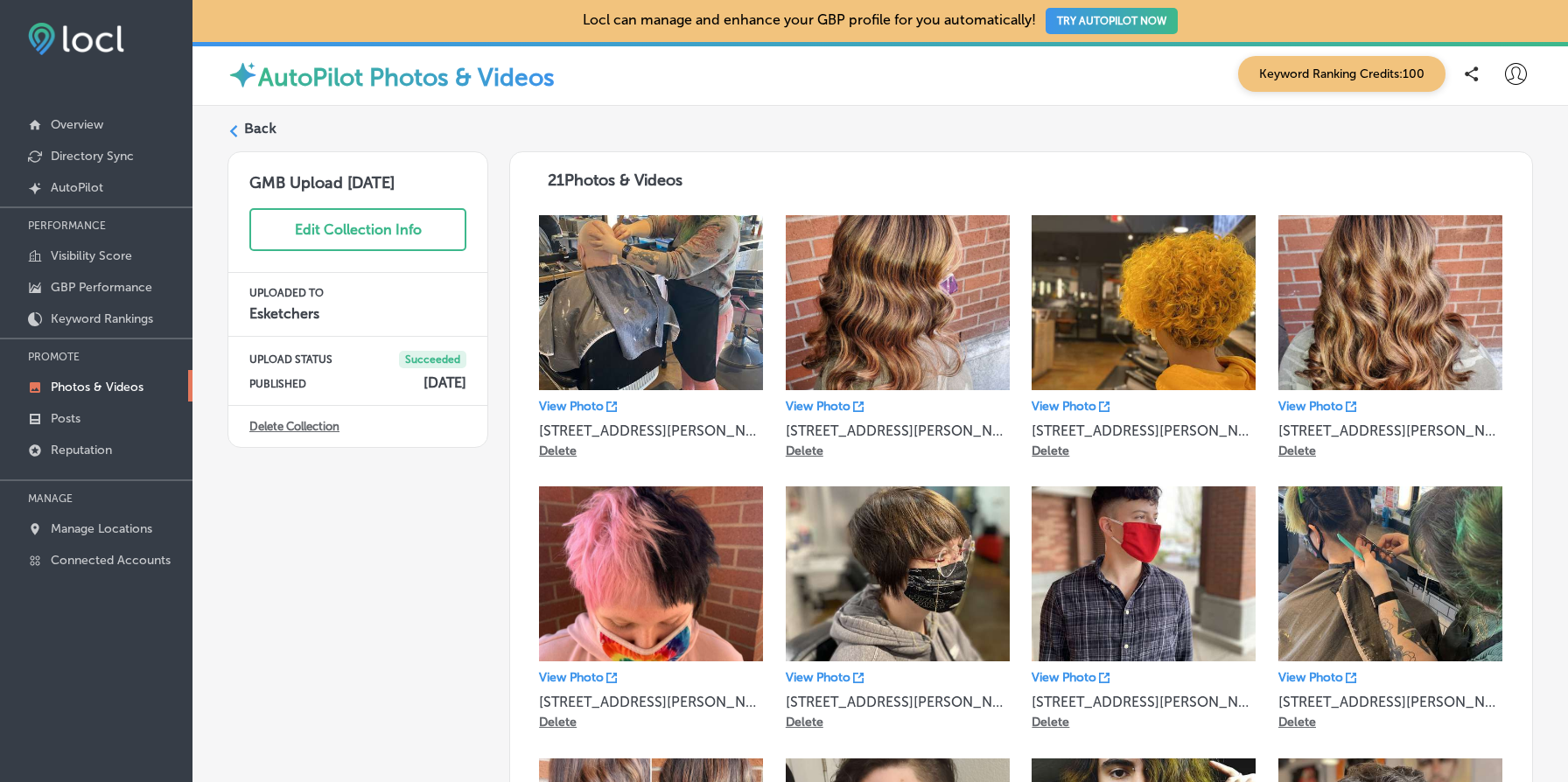
click at [307, 426] on link "Delete Collection" at bounding box center [295, 427] width 90 height 13
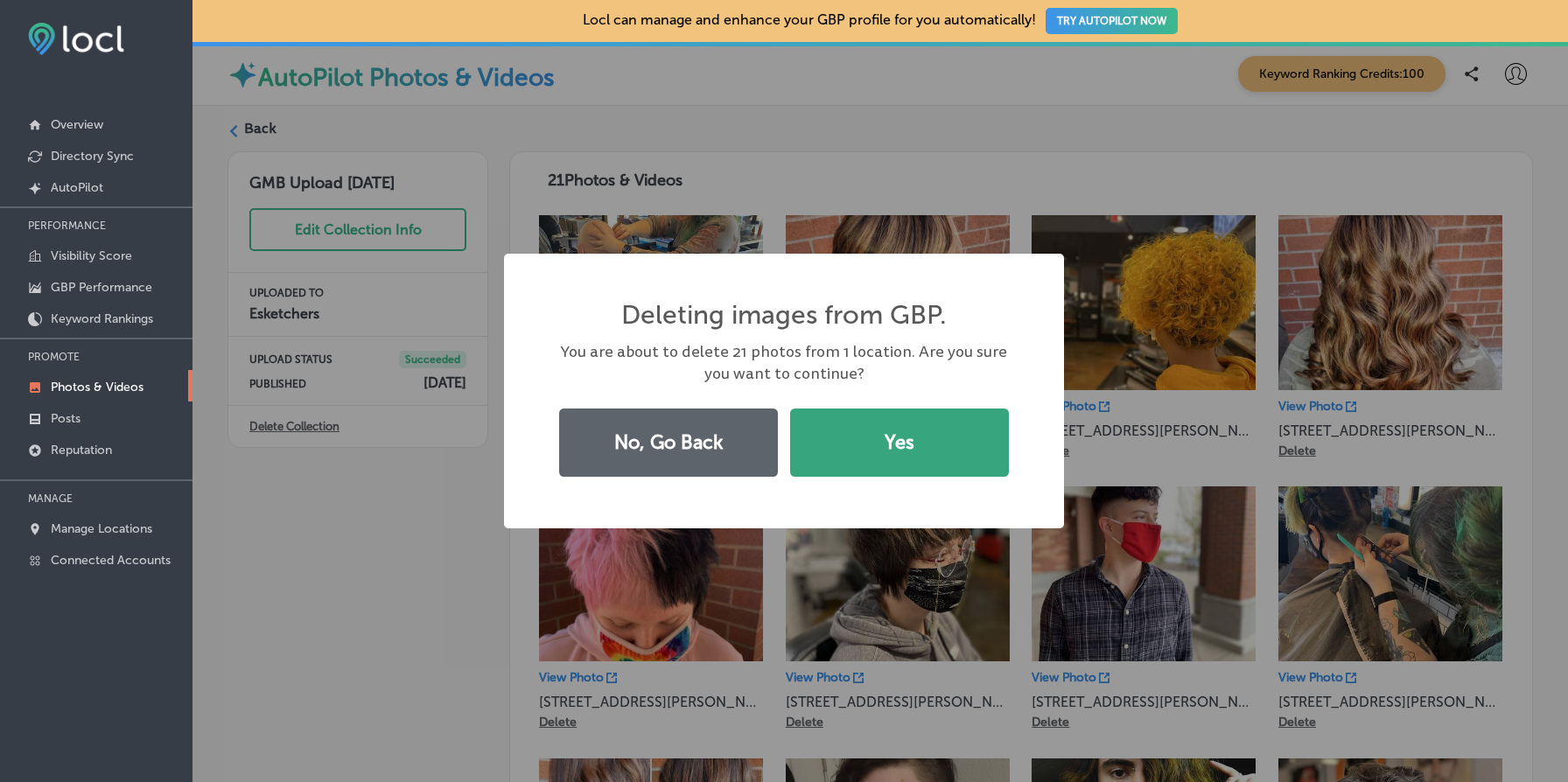
click at [837, 448] on button "Yes" at bounding box center [900, 443] width 219 height 68
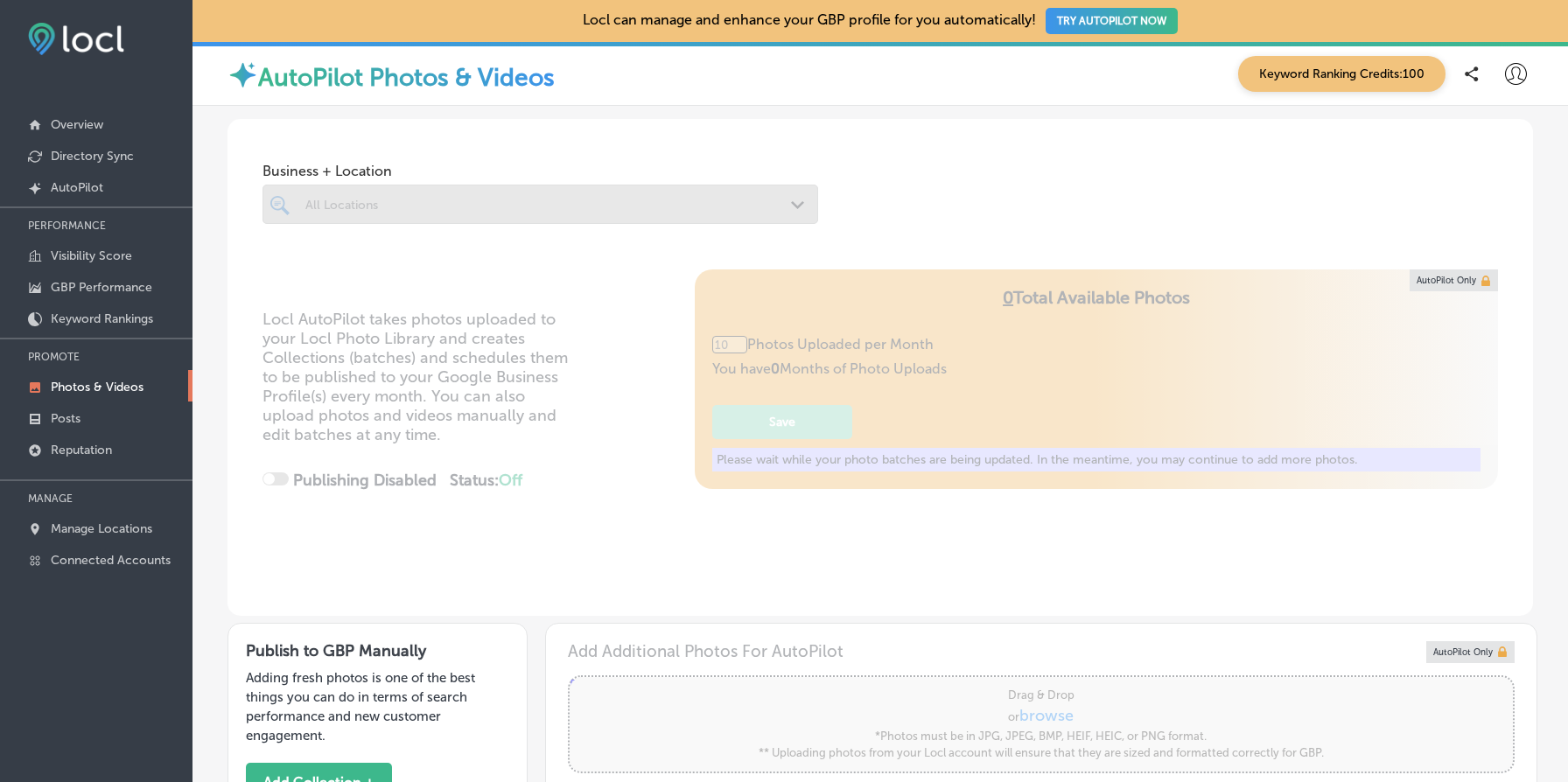
type input "5"
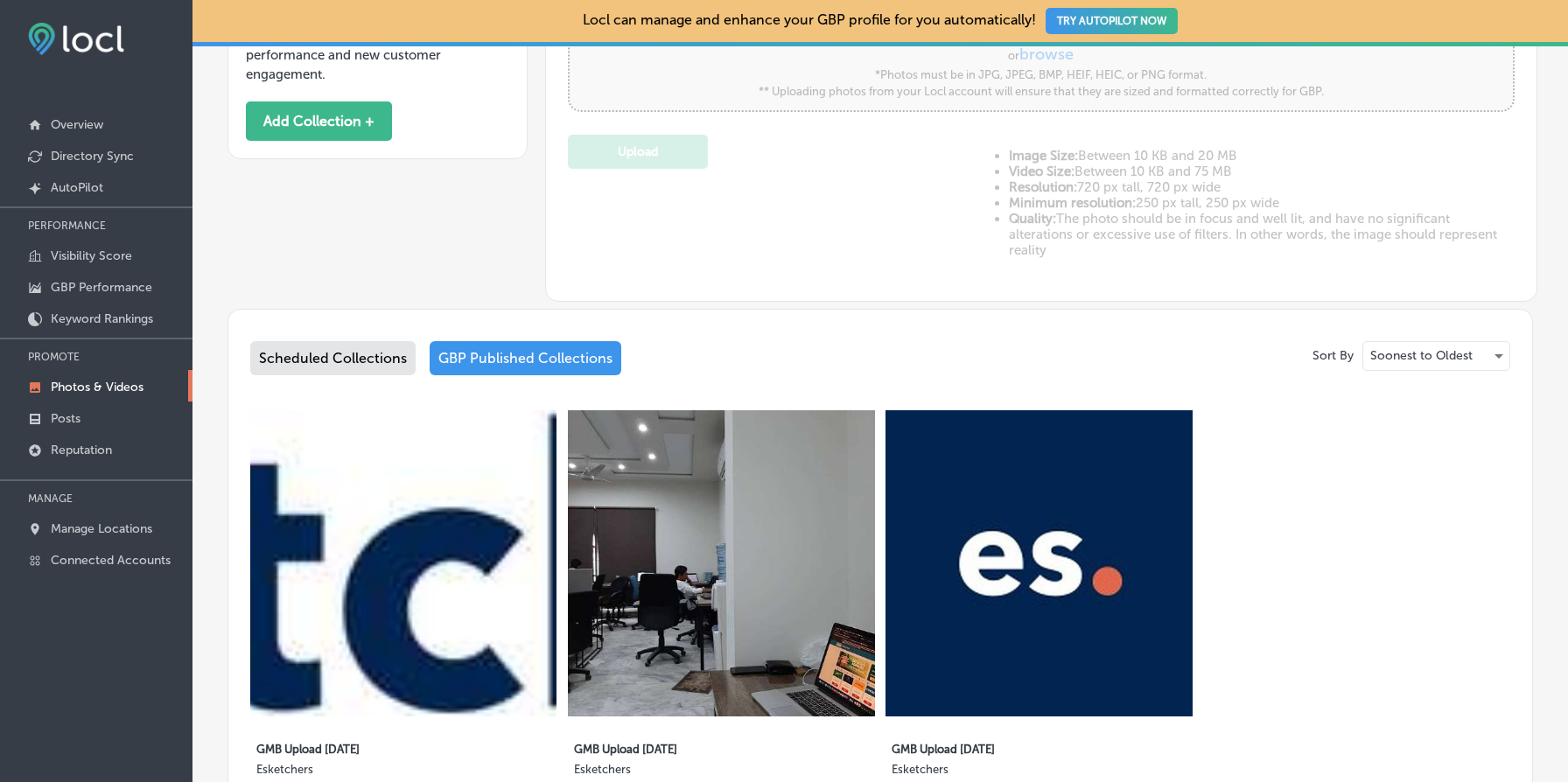
scroll to position [914, 0]
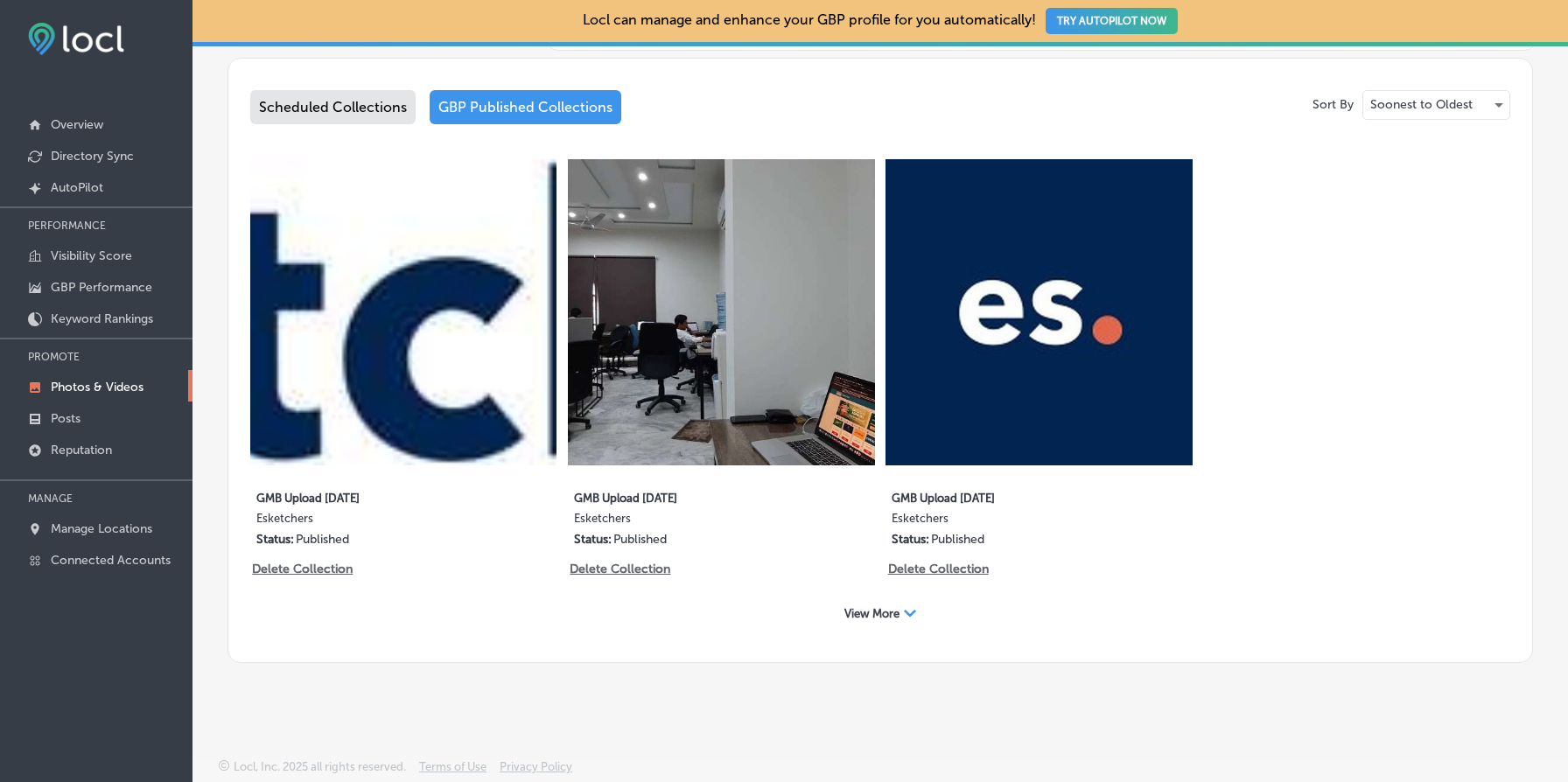
click at [878, 620] on div "View More Path Created with Sketch." at bounding box center [880, 613] width 94 height 27
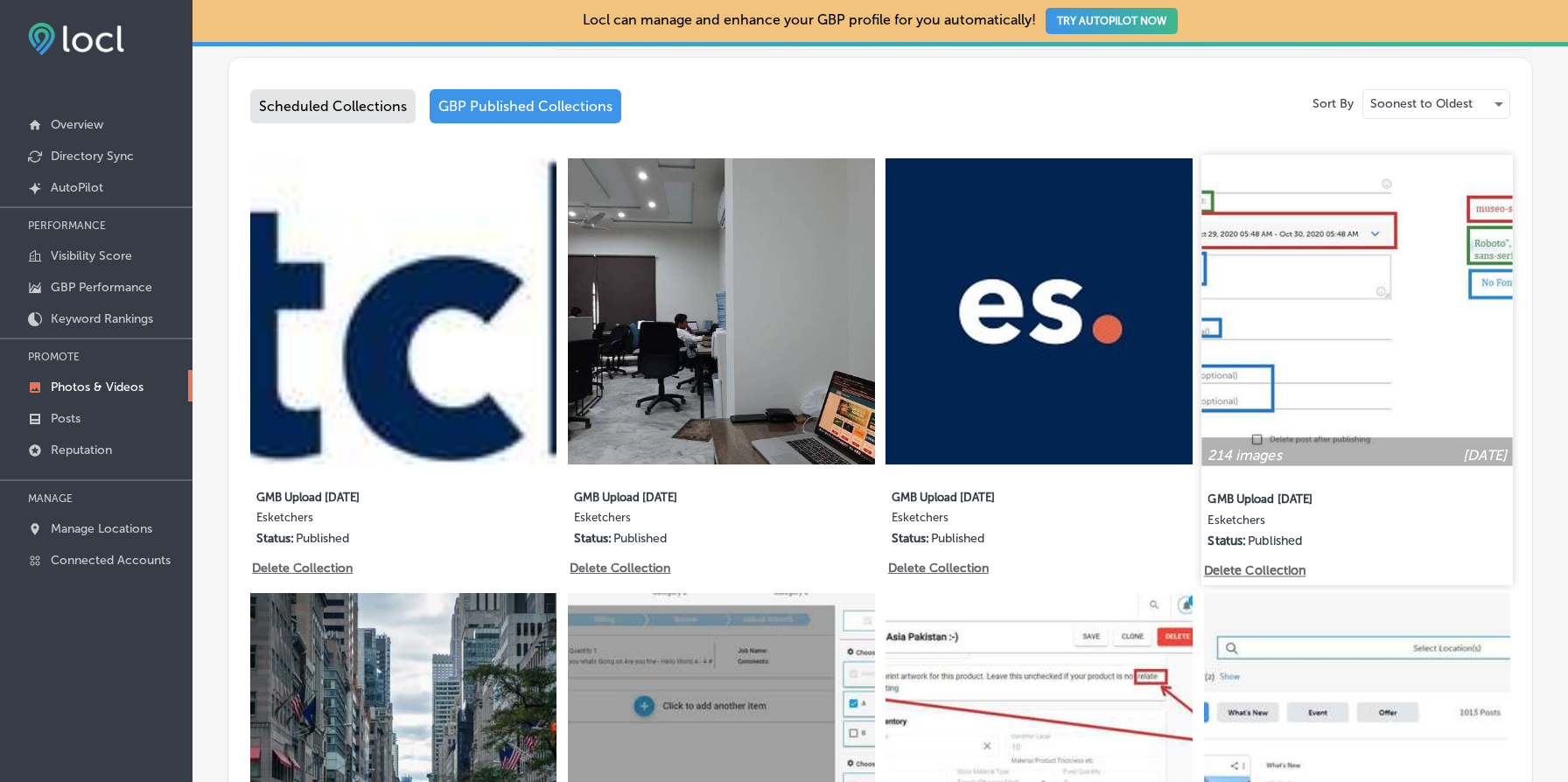
click at [1324, 353] on img at bounding box center [1357, 310] width 312 height 312
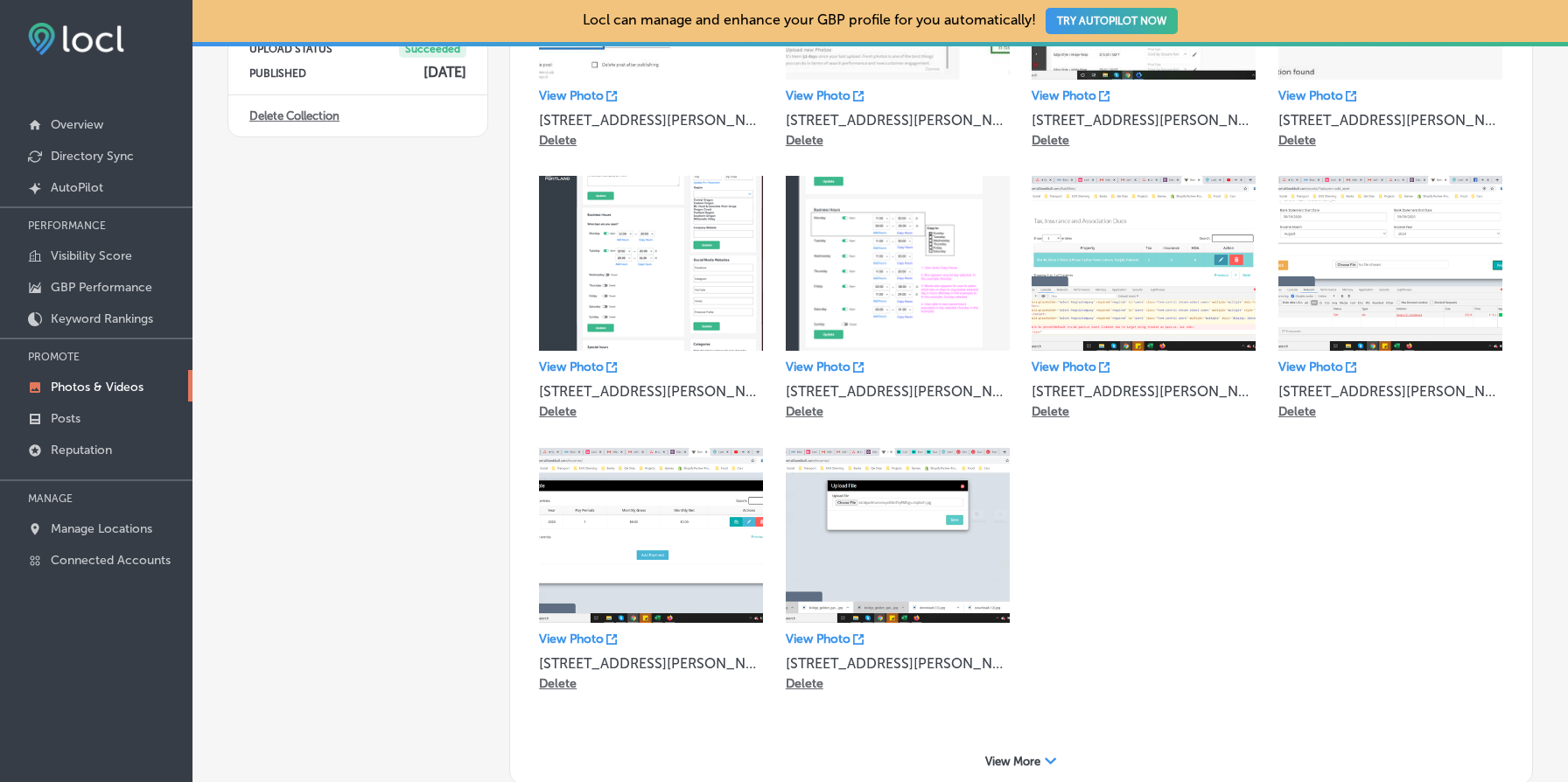
scroll to position [431, 0]
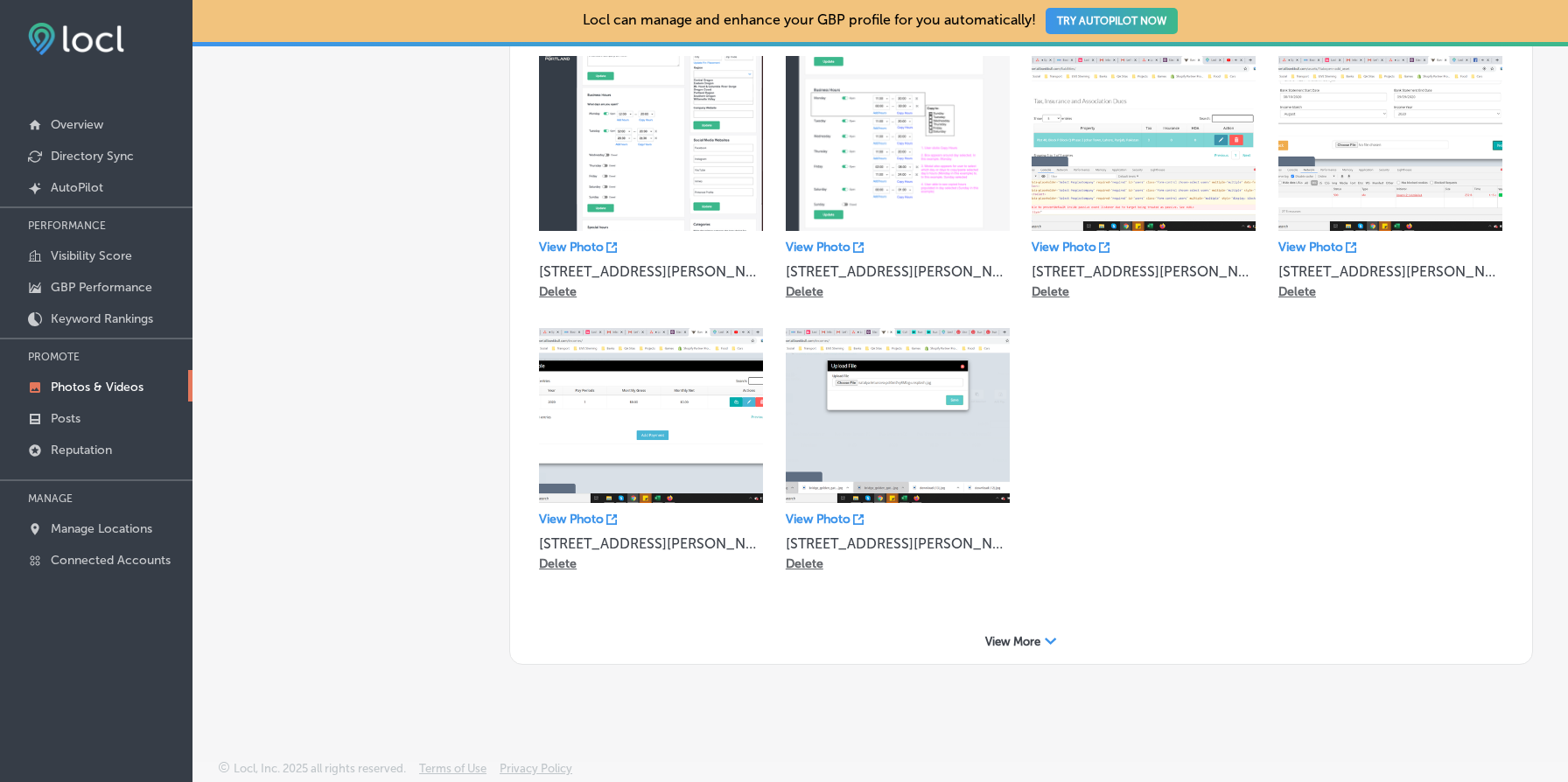
click at [1004, 629] on div "View More Path Created with Sketch." at bounding box center [1021, 642] width 988 height 27
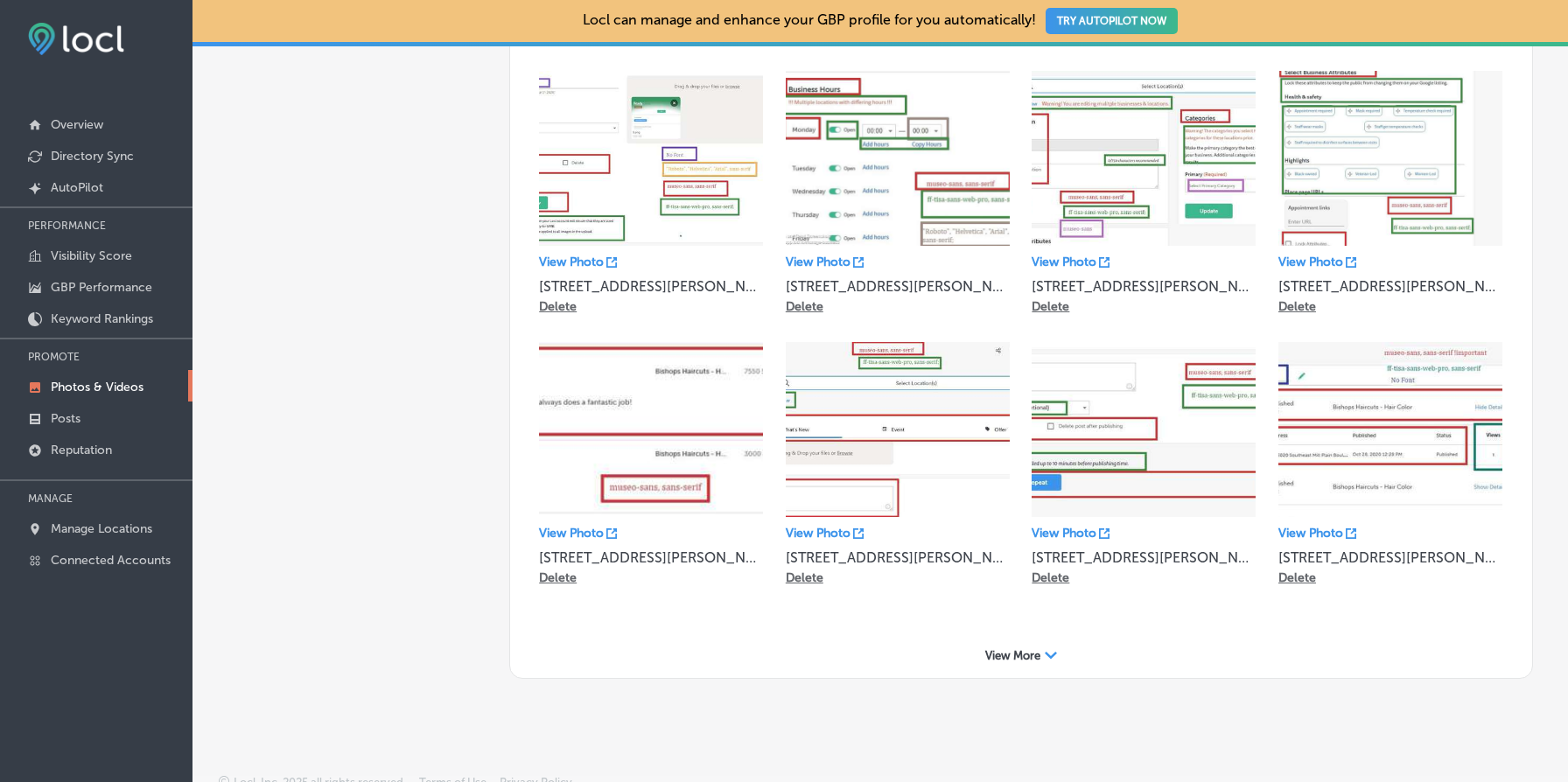
scroll to position [972, 0]
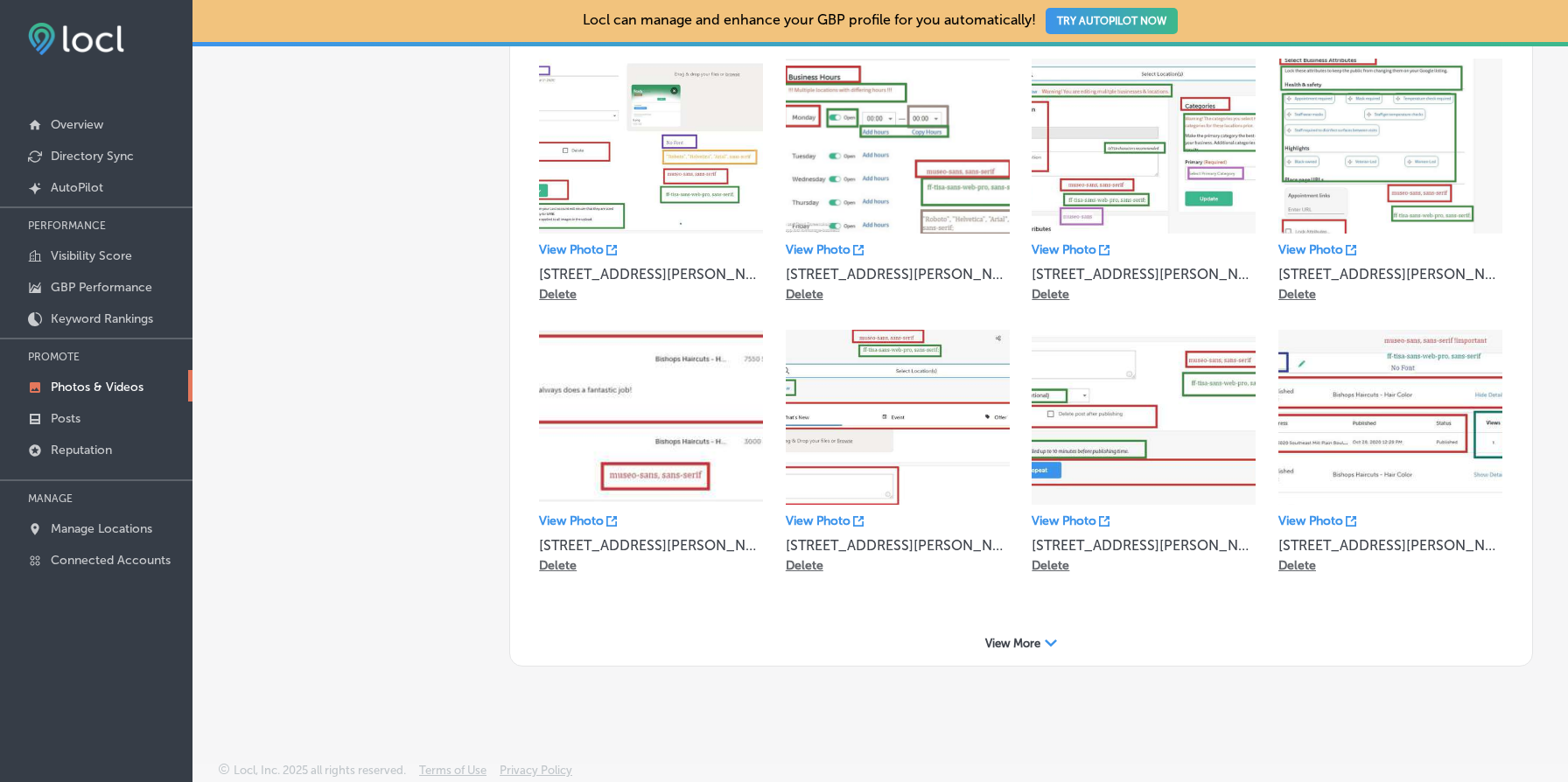
click at [1055, 638] on div "Path Created with Sketch." at bounding box center [1051, 644] width 12 height 12
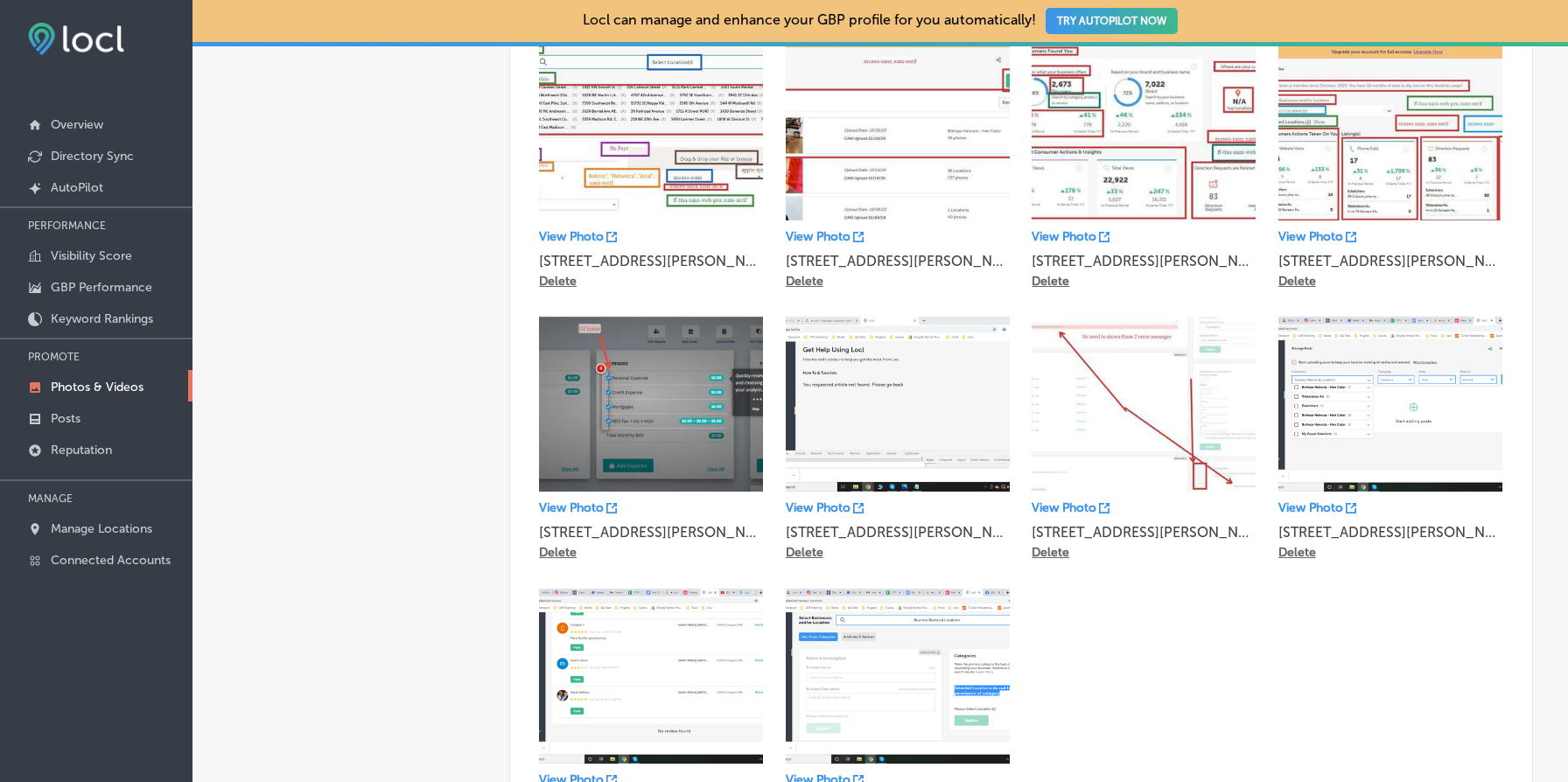
scroll to position [1785, 0]
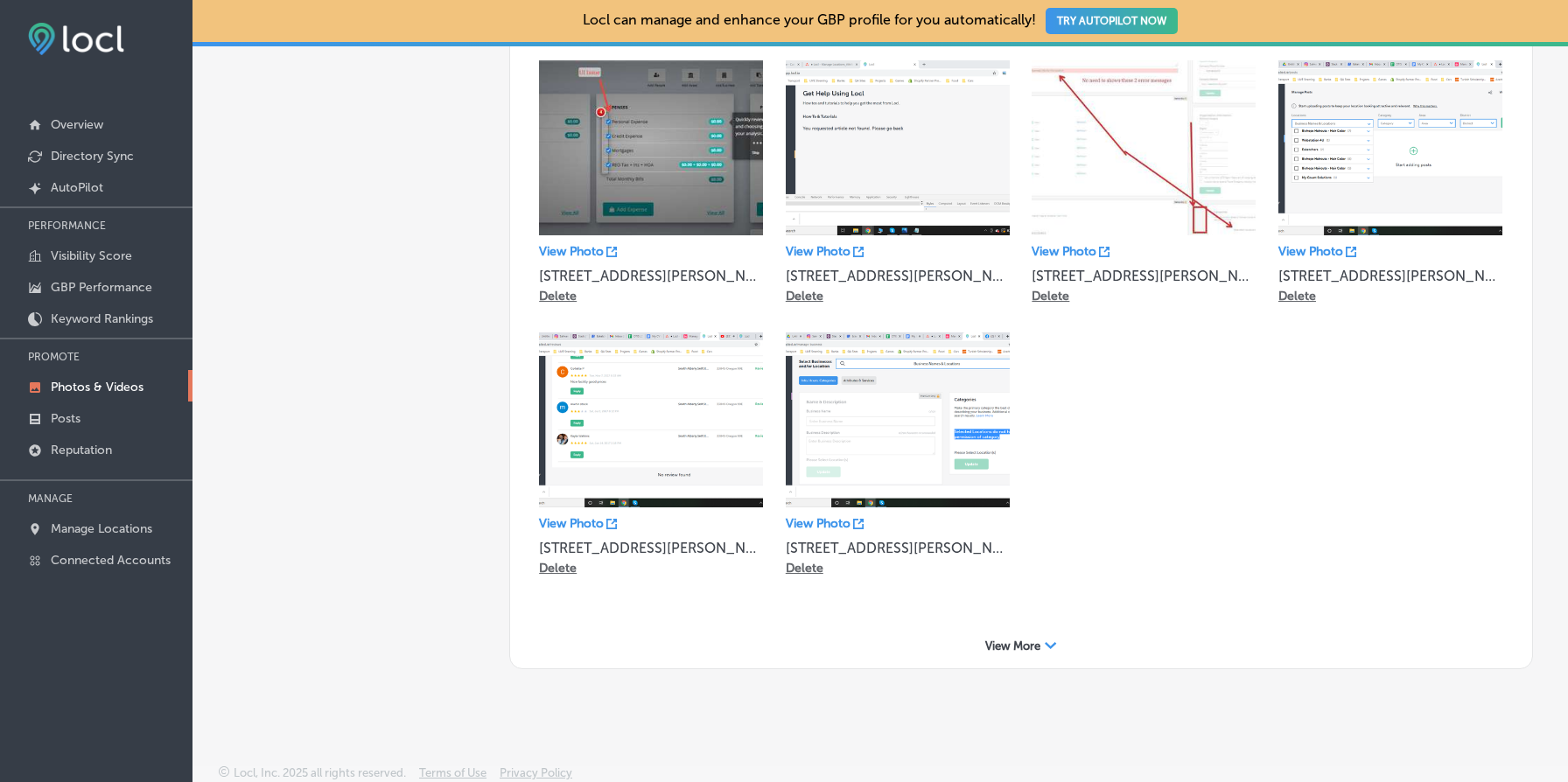
click at [1028, 640] on span "View More" at bounding box center [1013, 646] width 56 height 13
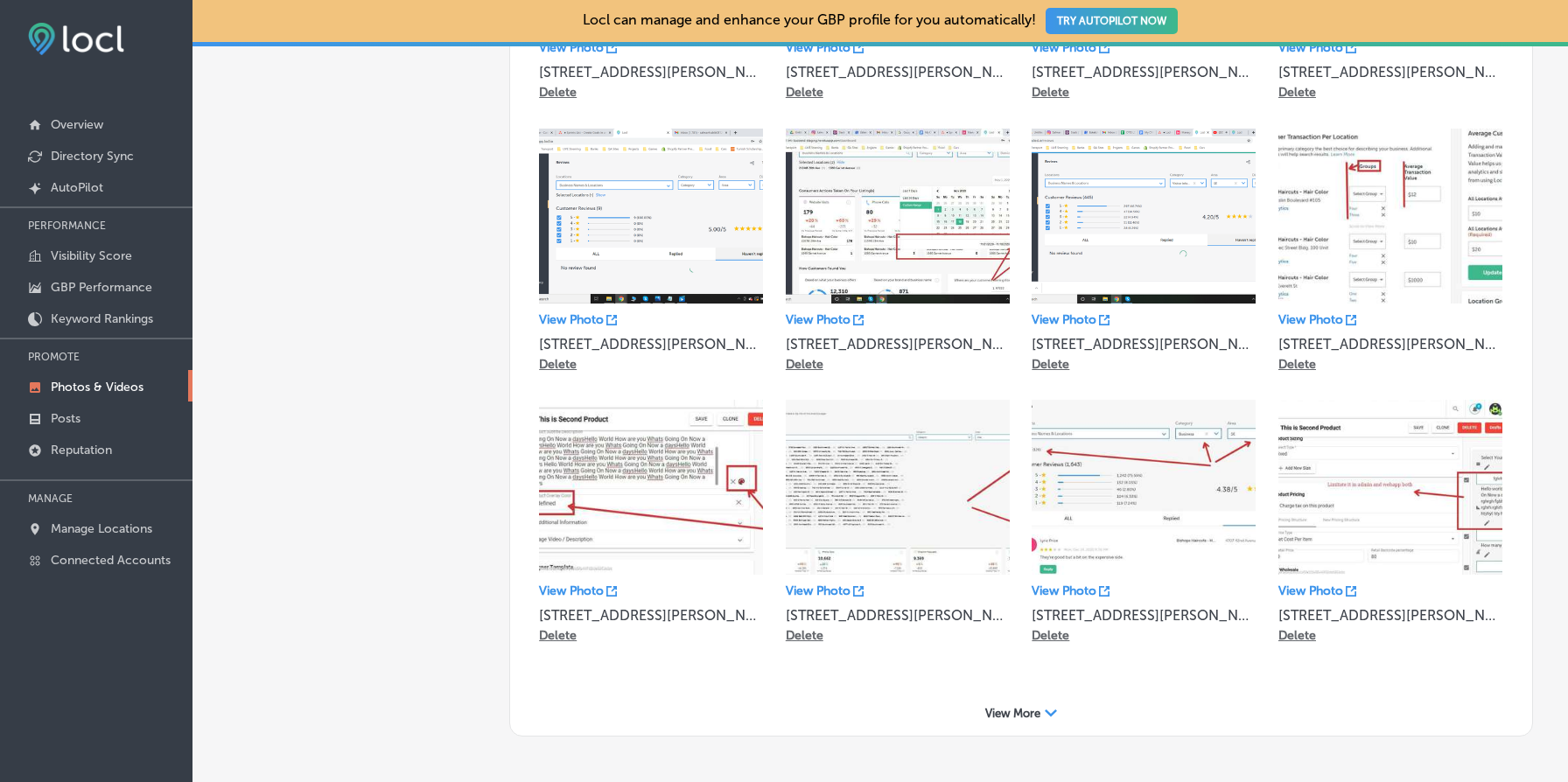
scroll to position [2326, 0]
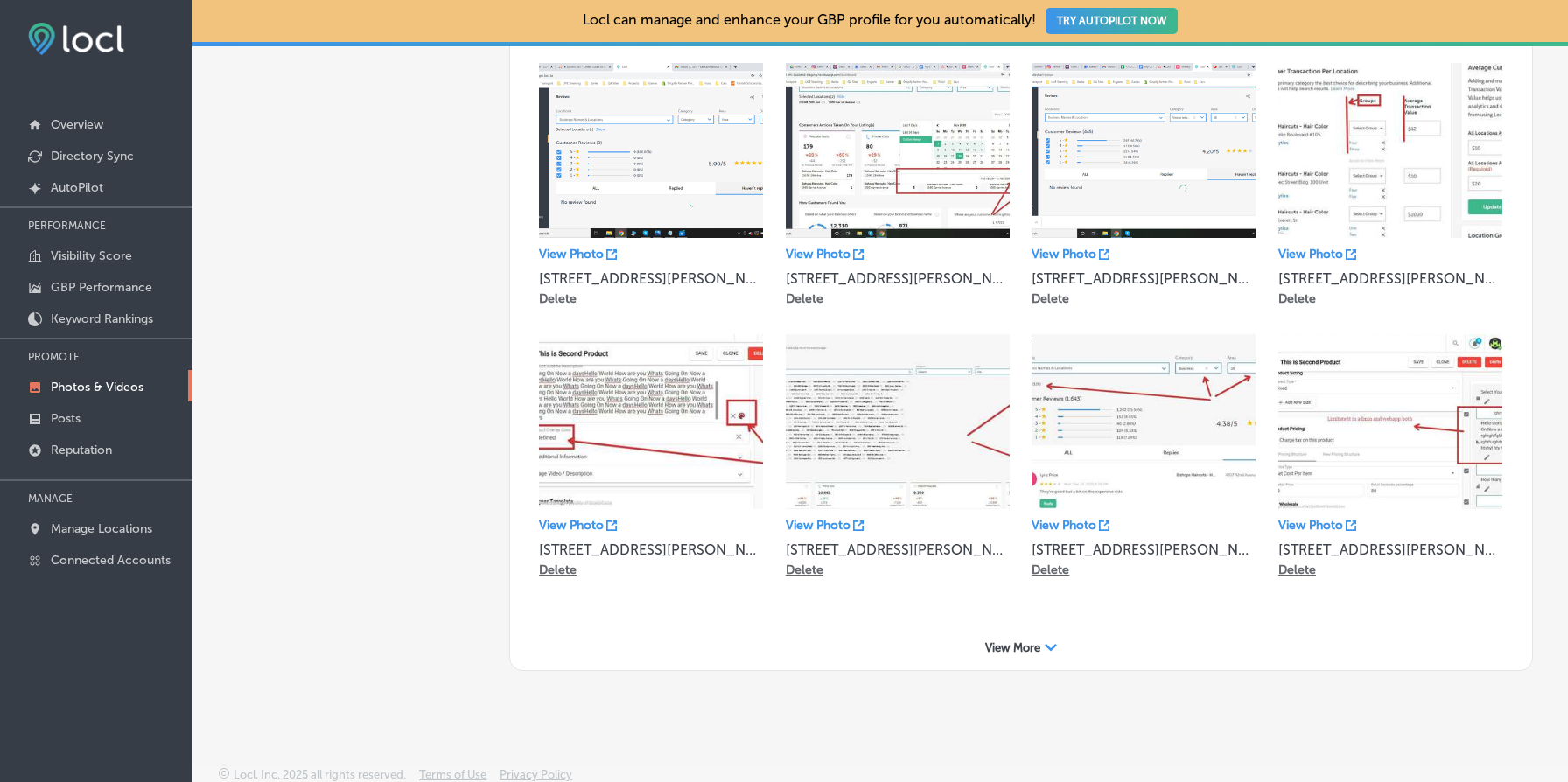
click at [1037, 642] on span "View More" at bounding box center [1013, 648] width 56 height 13
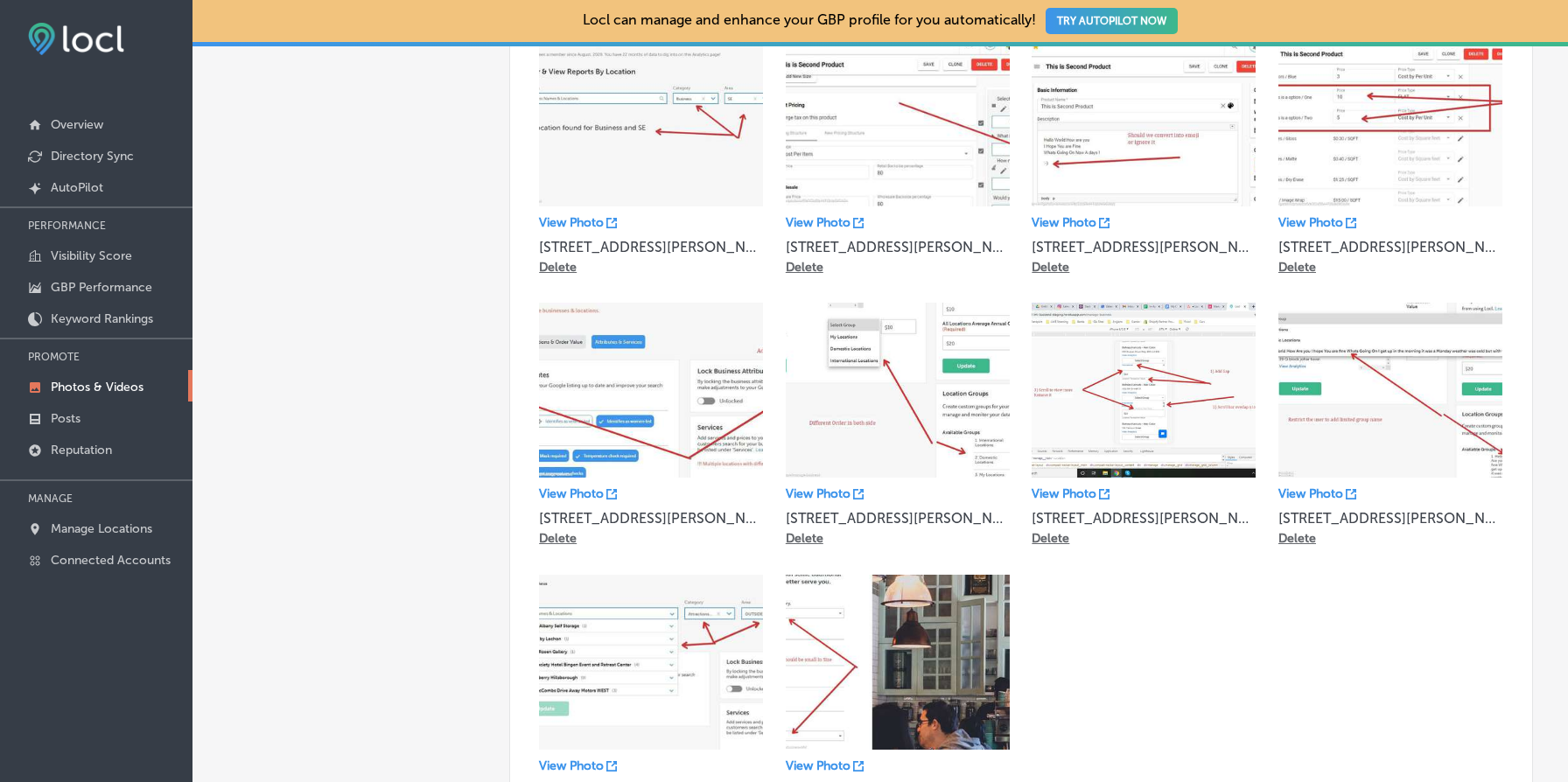
scroll to position [3139, 0]
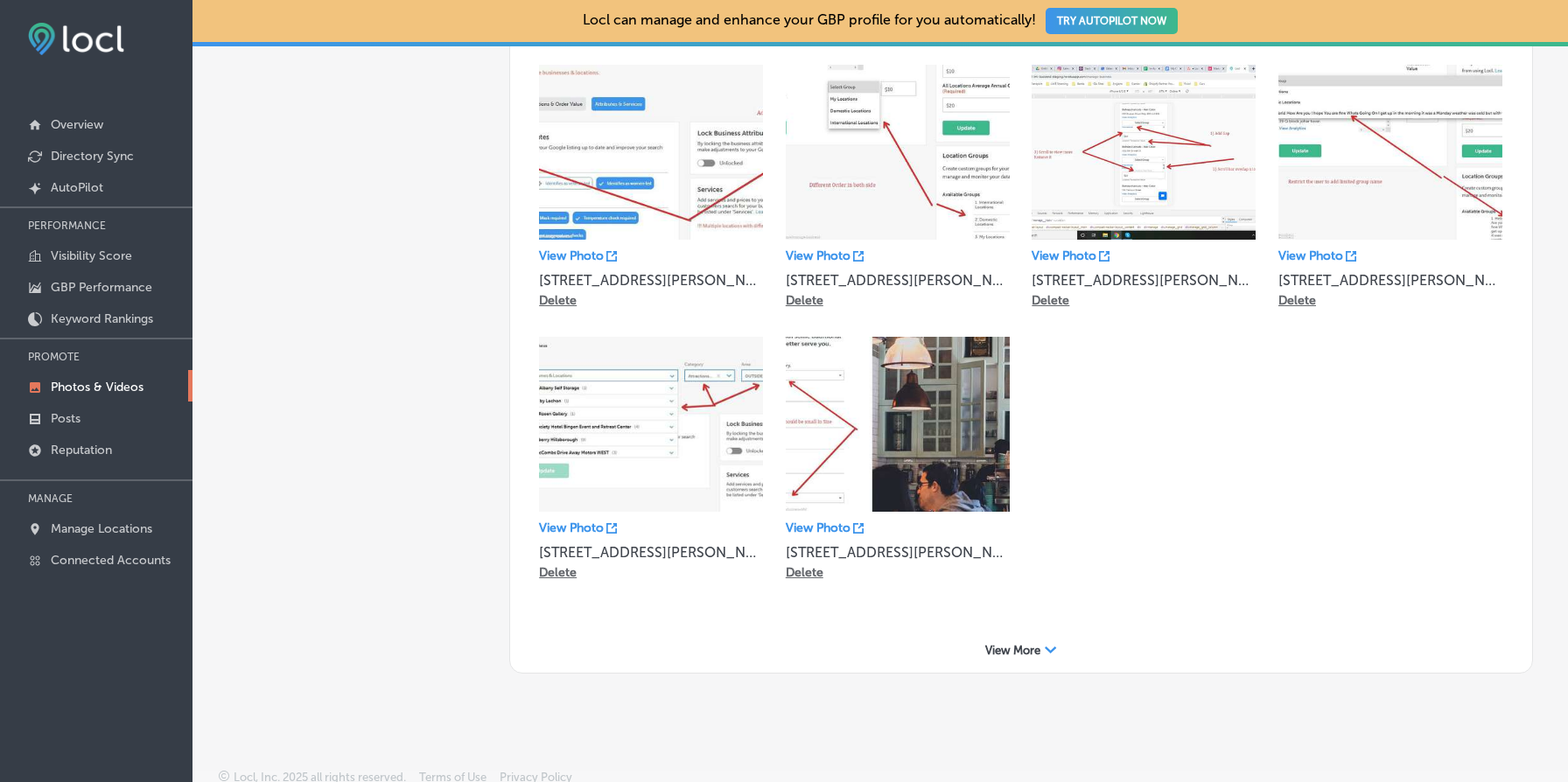
click at [1037, 644] on span "View More" at bounding box center [1013, 651] width 56 height 13
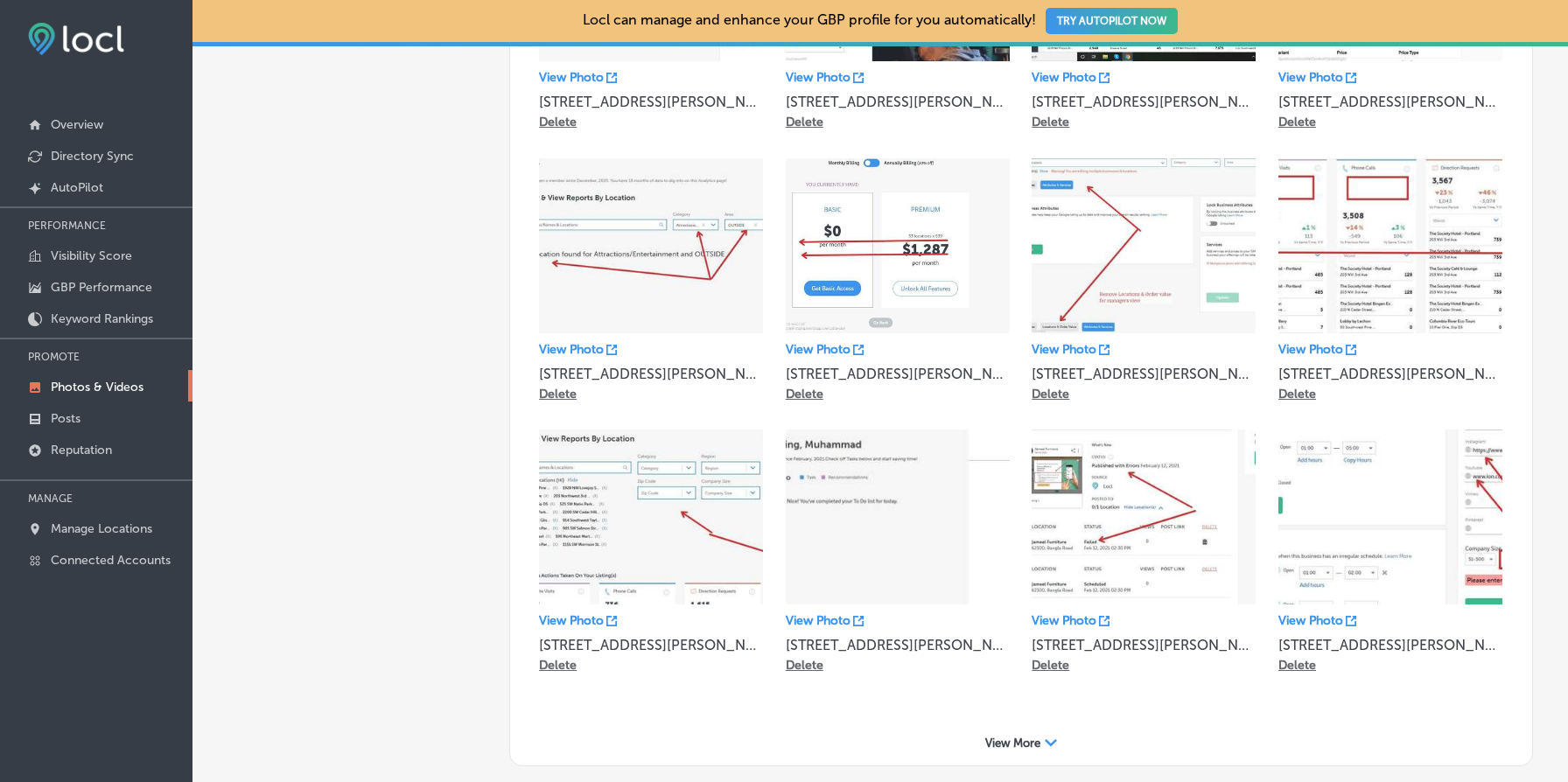
scroll to position [3681, 0]
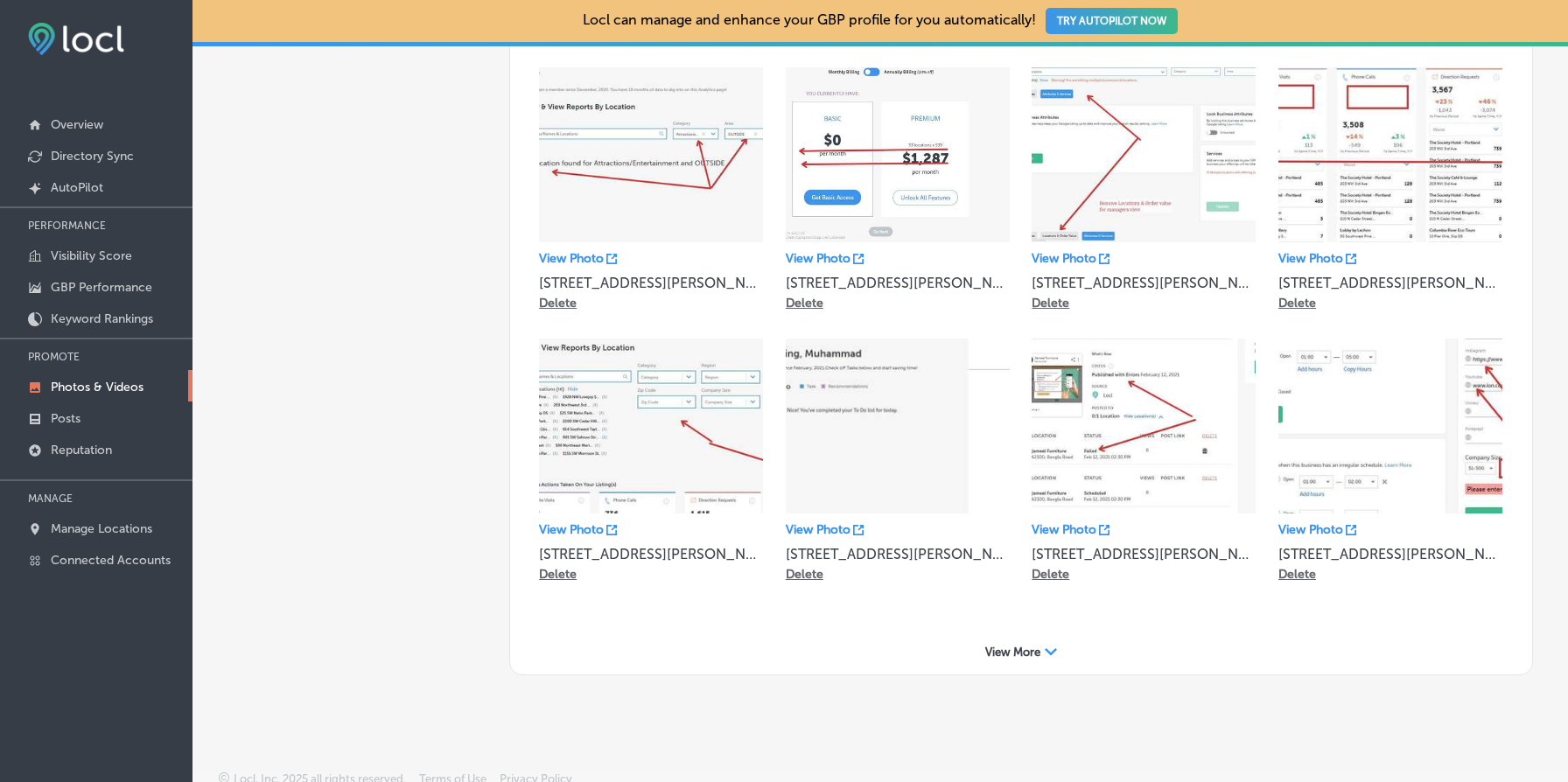
click at [1019, 645] on span "View More" at bounding box center [1013, 652] width 56 height 13
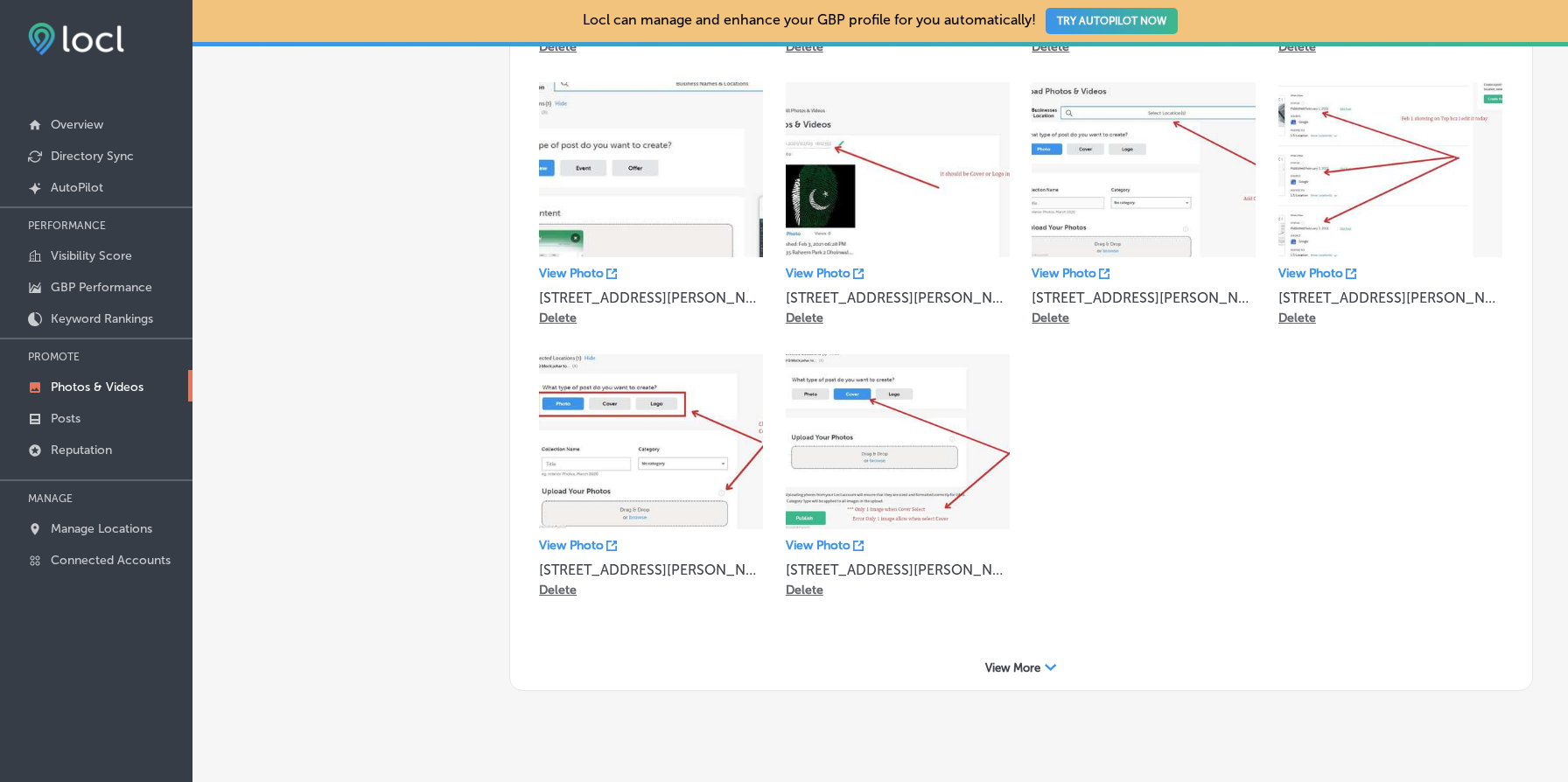
scroll to position [4494, 0]
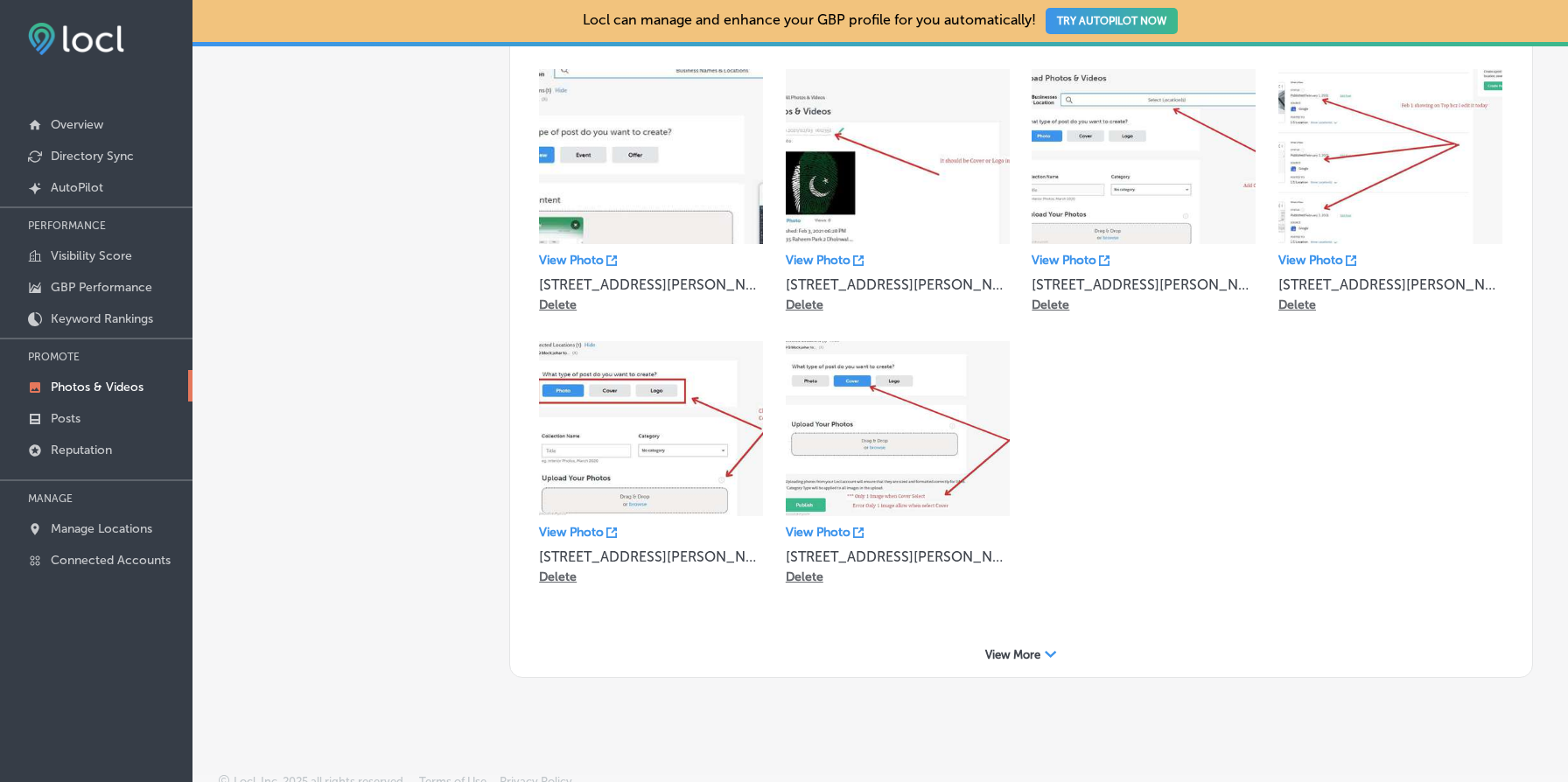
click at [1019, 648] on span "View More" at bounding box center [1013, 655] width 56 height 13
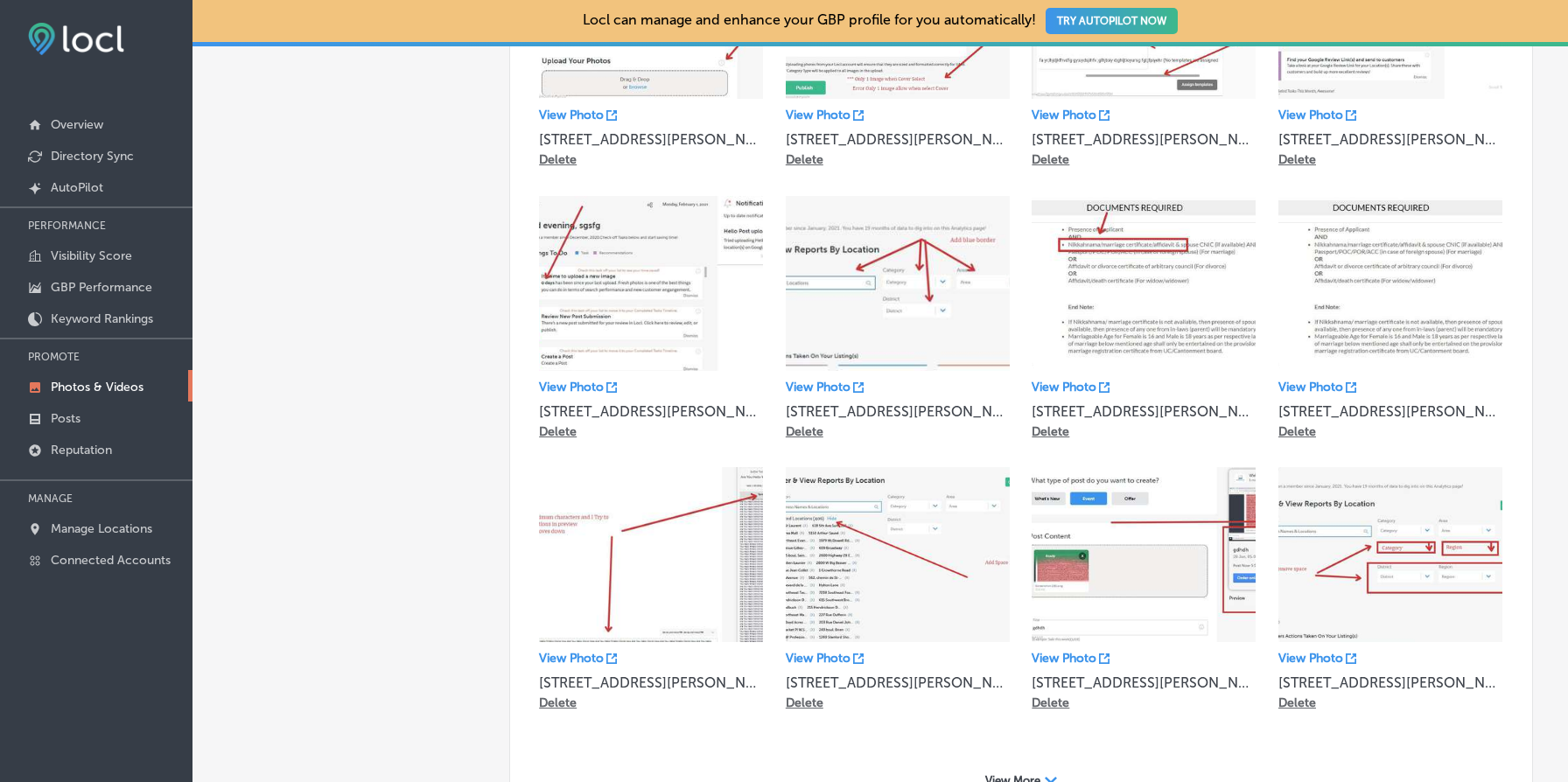
scroll to position [5036, 0]
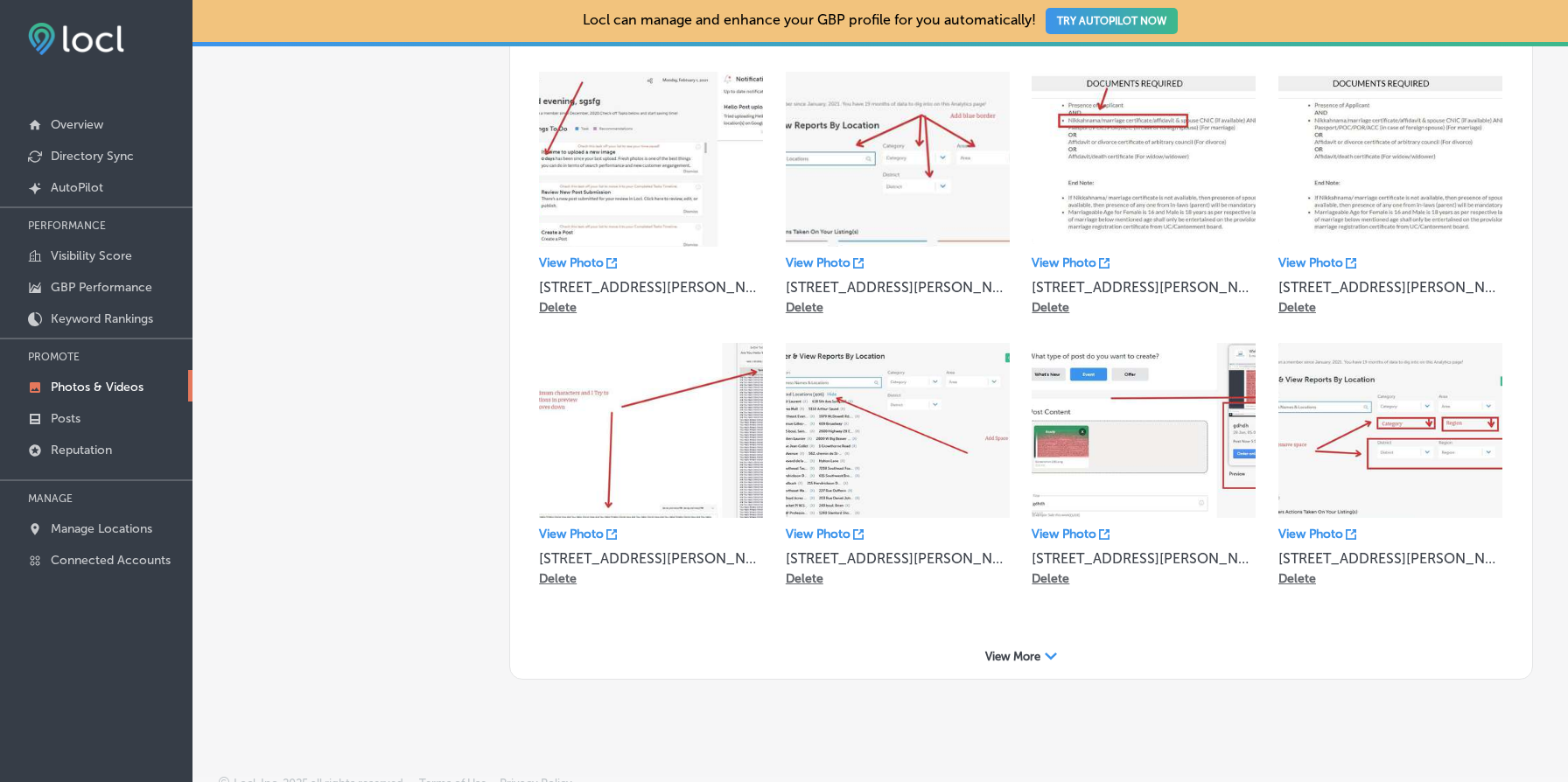
click at [1019, 650] on span "View More" at bounding box center [1013, 657] width 56 height 13
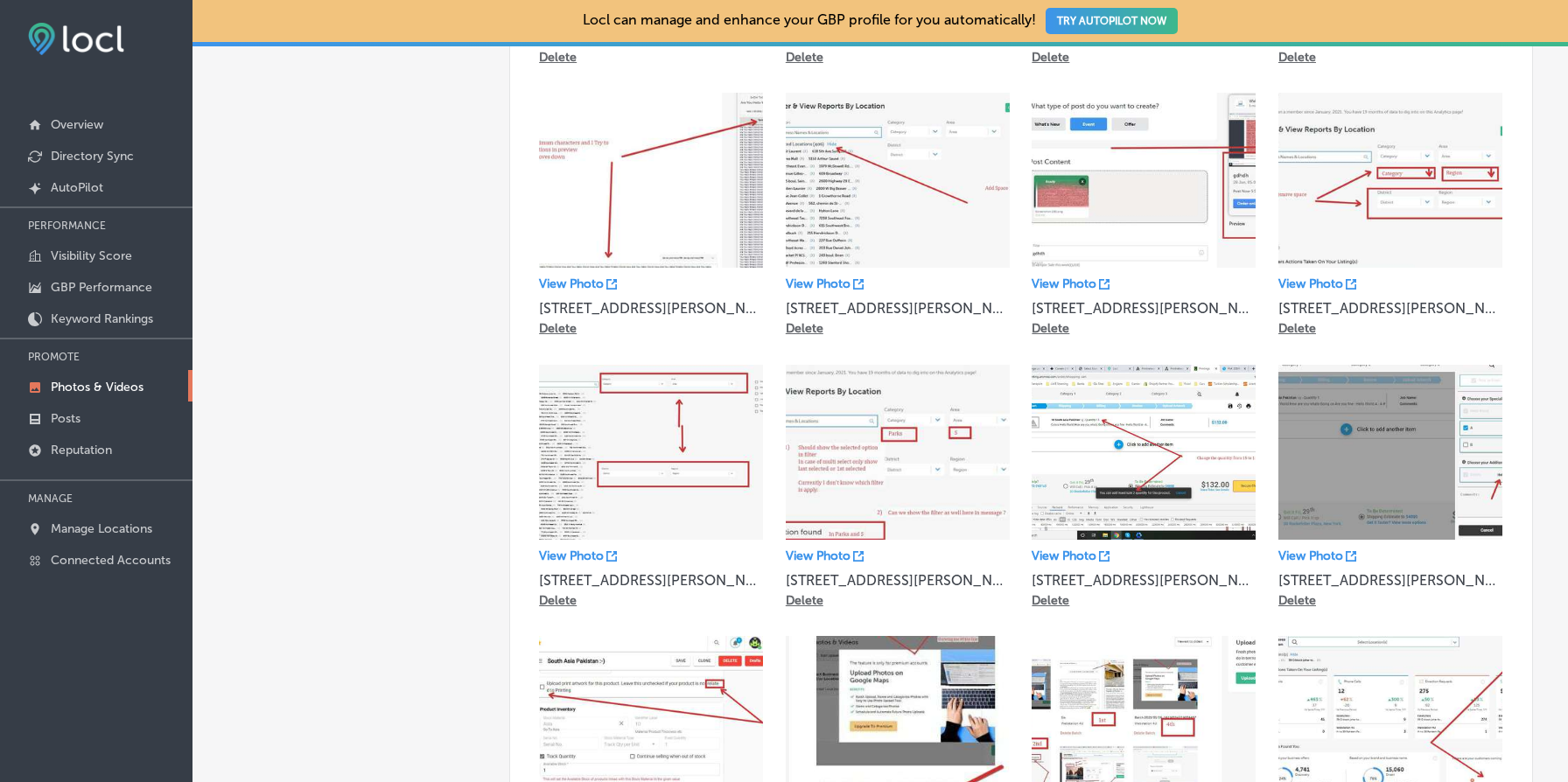
scroll to position [5848, 0]
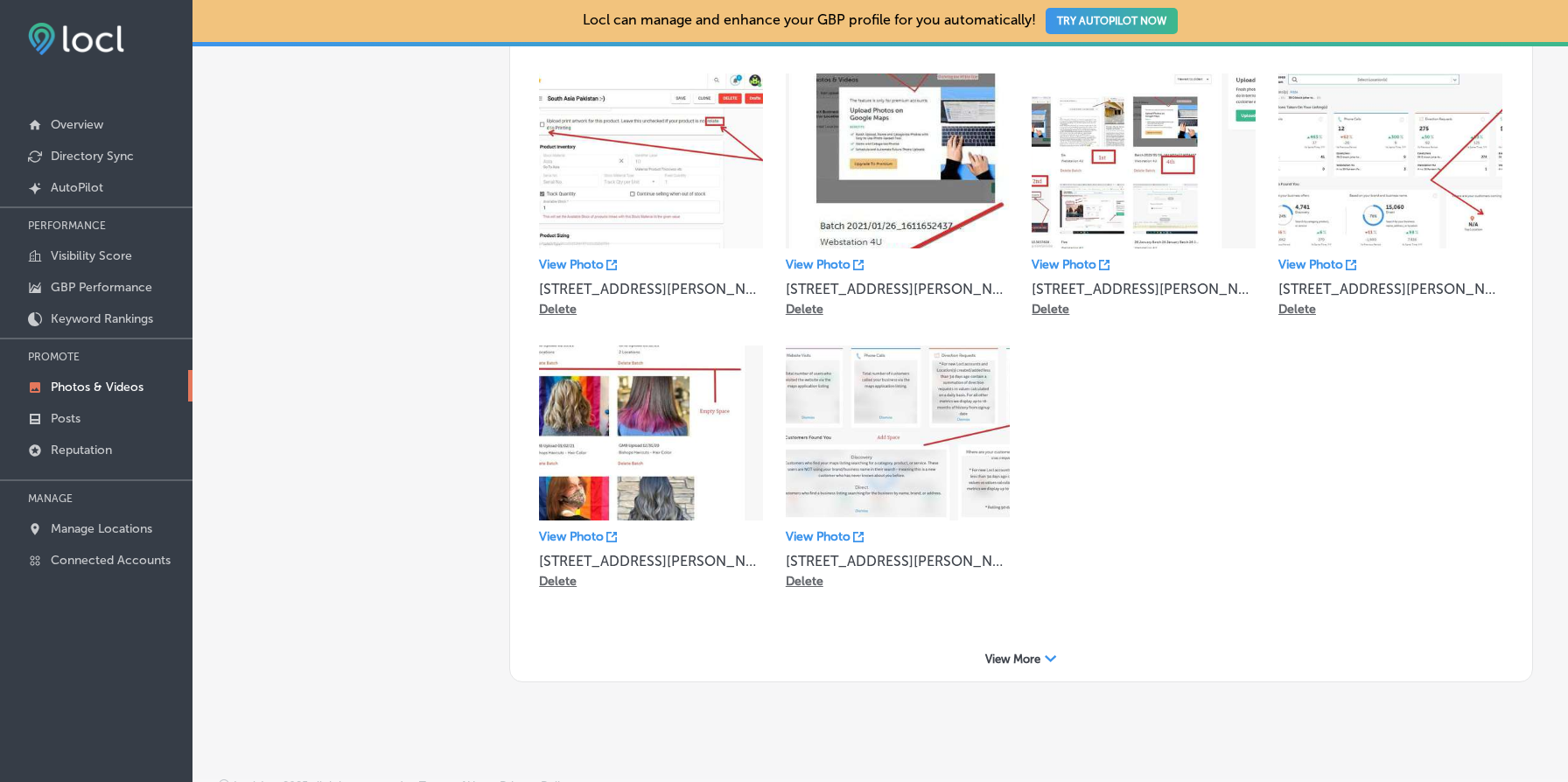
click at [1015, 653] on span "View More" at bounding box center [1013, 660] width 56 height 13
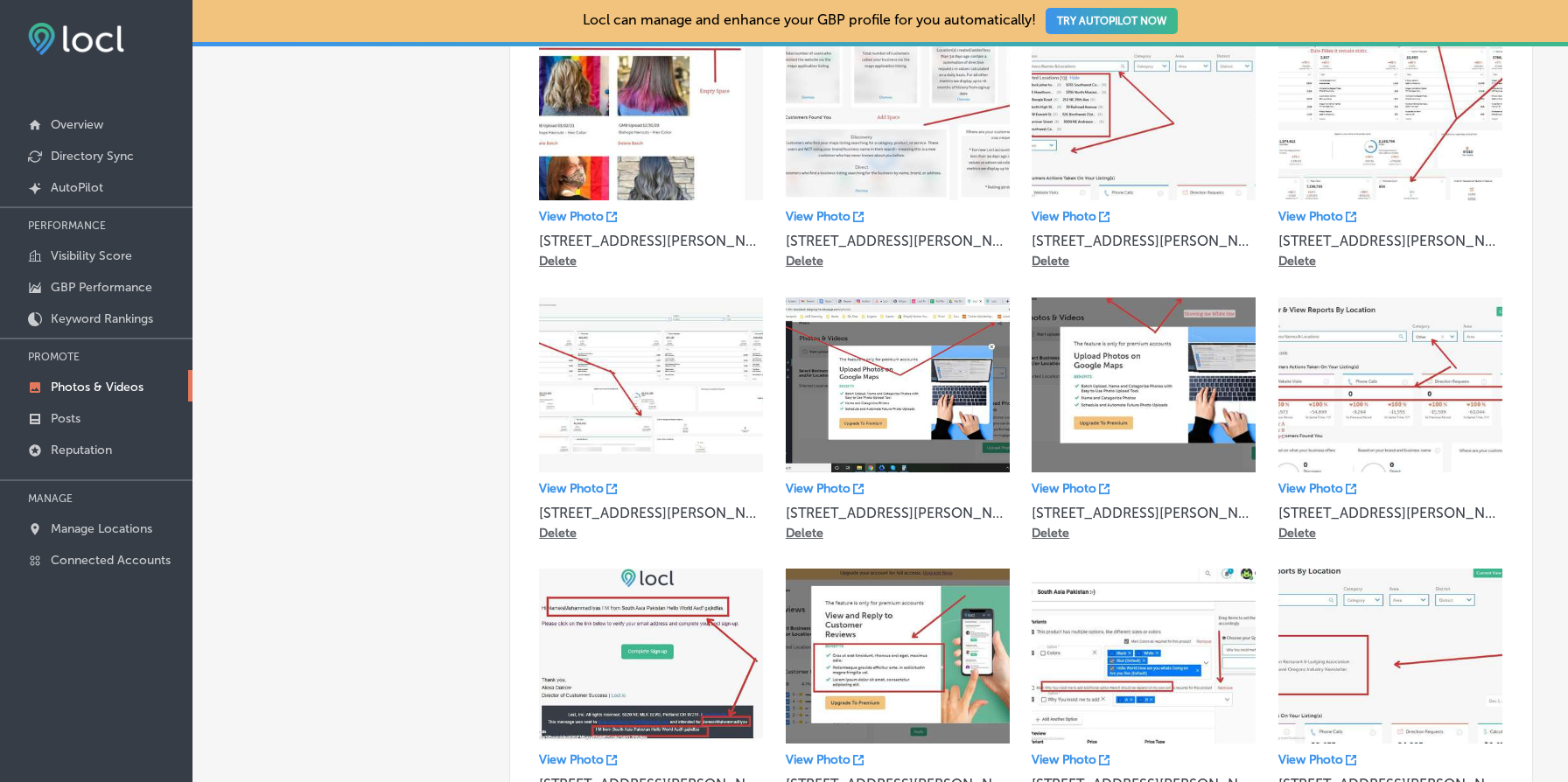
scroll to position [6390, 0]
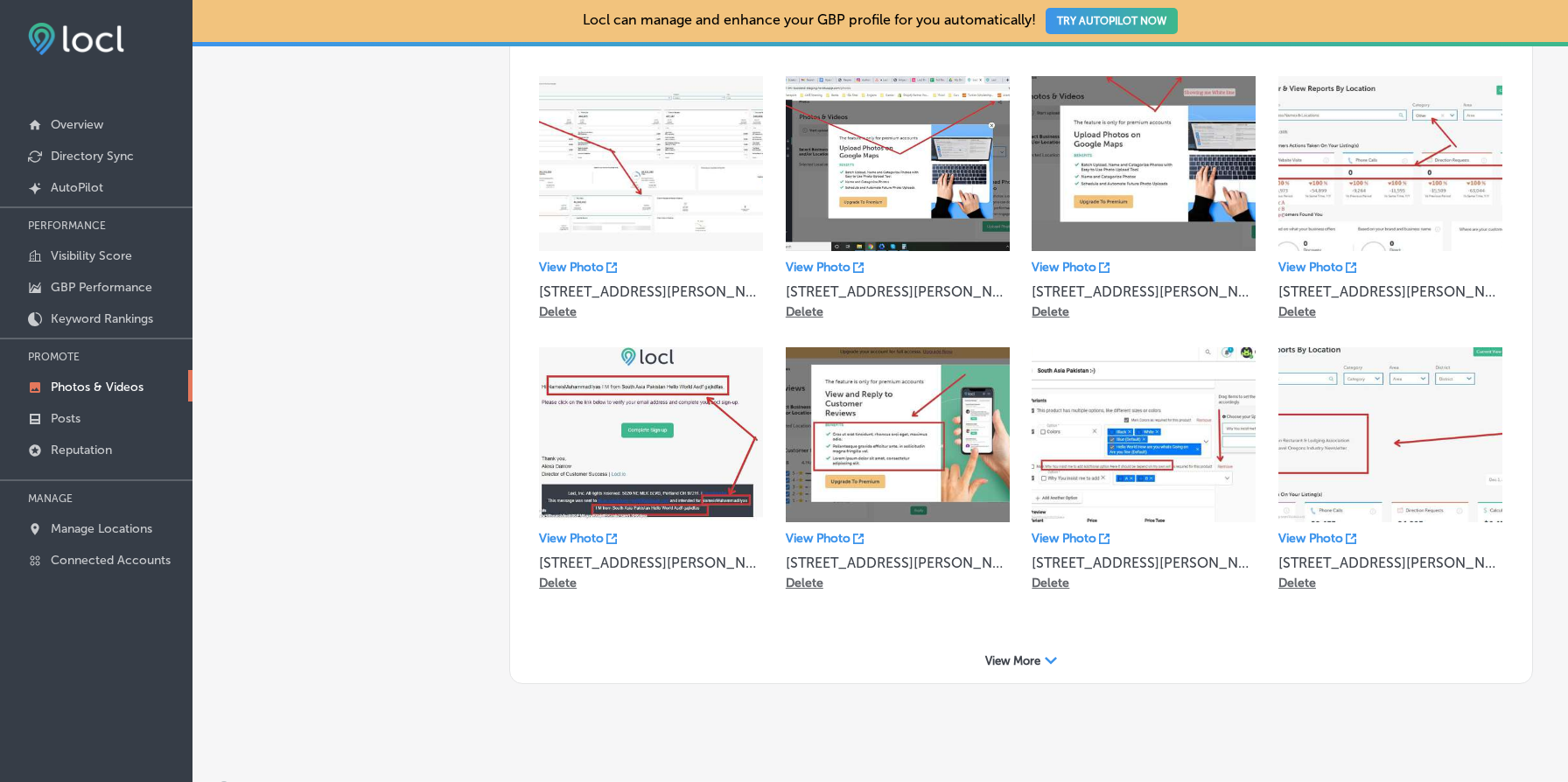
click at [1022, 647] on div "View More Path Created with Sketch." at bounding box center [1021, 660] width 988 height 27
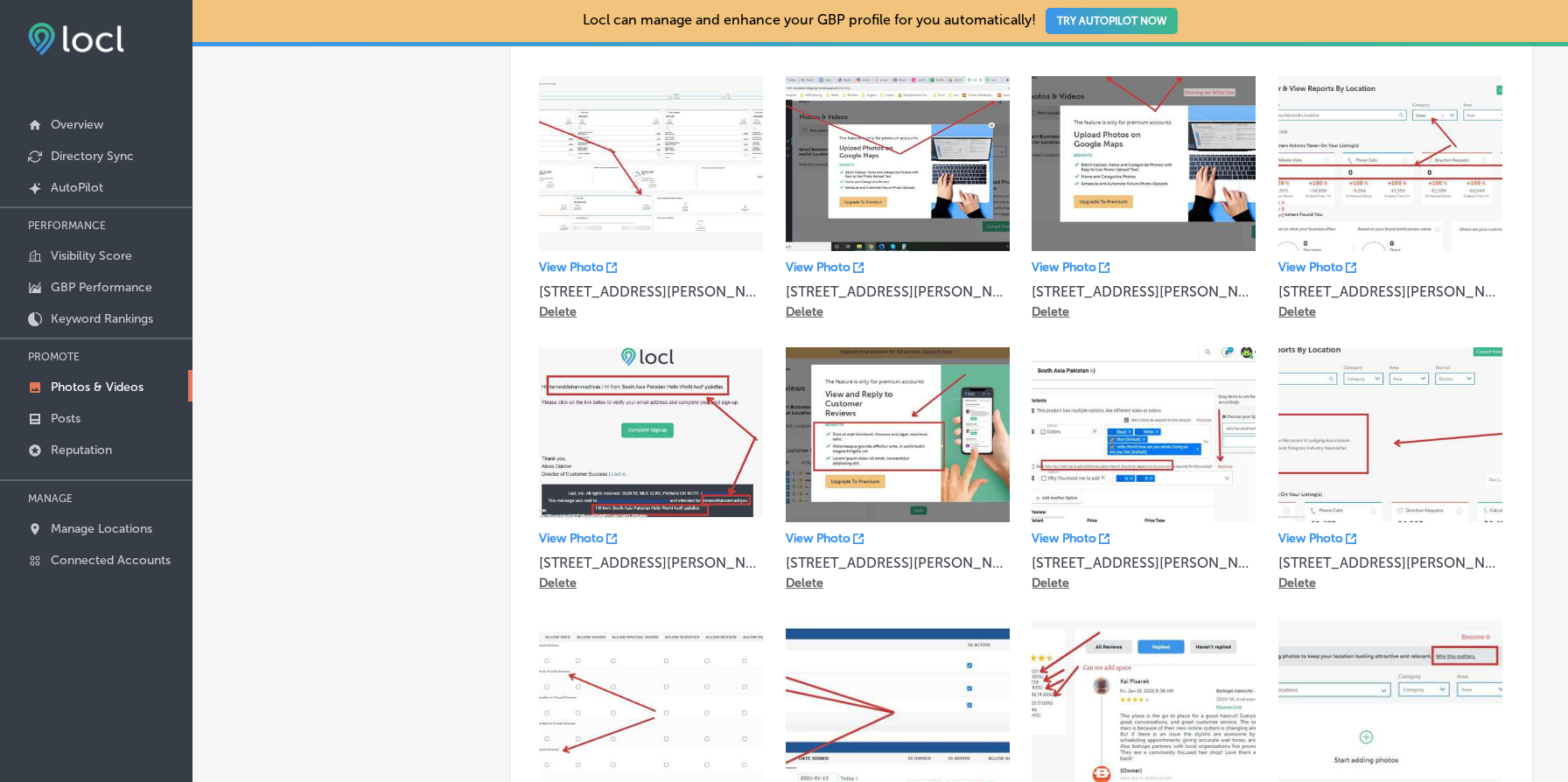
scroll to position [7203, 0]
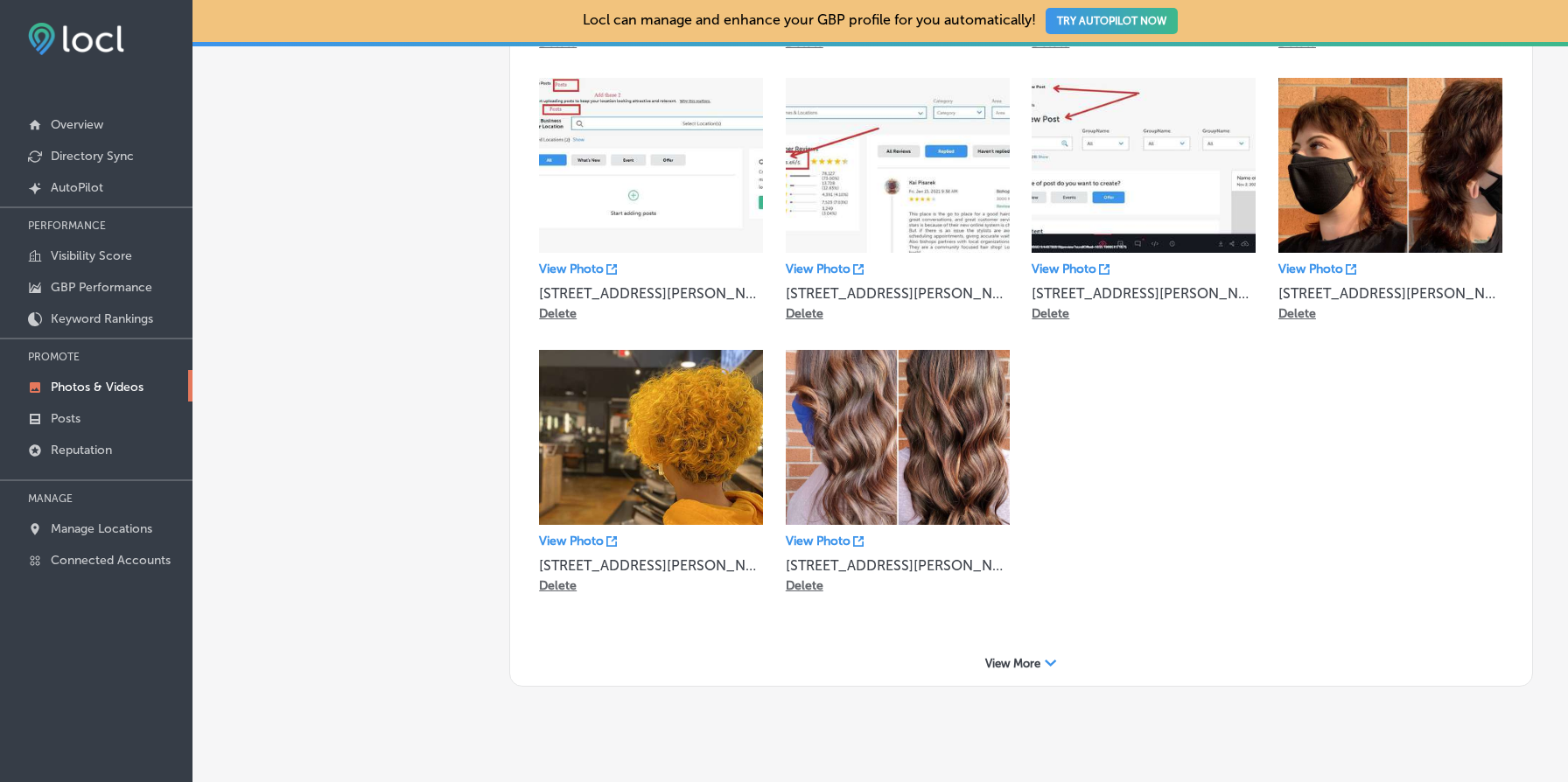
click at [1050, 650] on div "View More Path Created with Sketch." at bounding box center [1021, 663] width 988 height 27
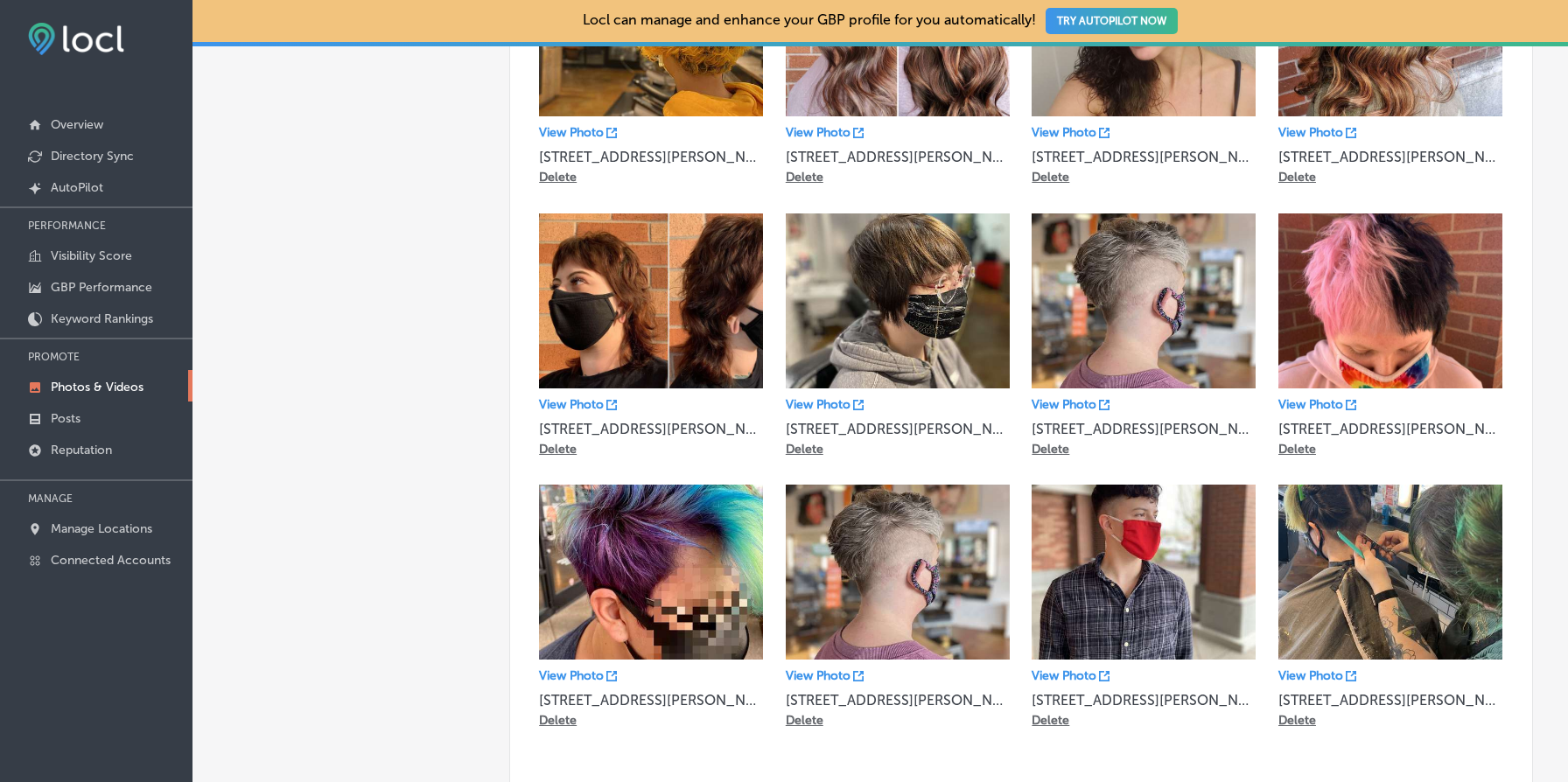
scroll to position [7745, 0]
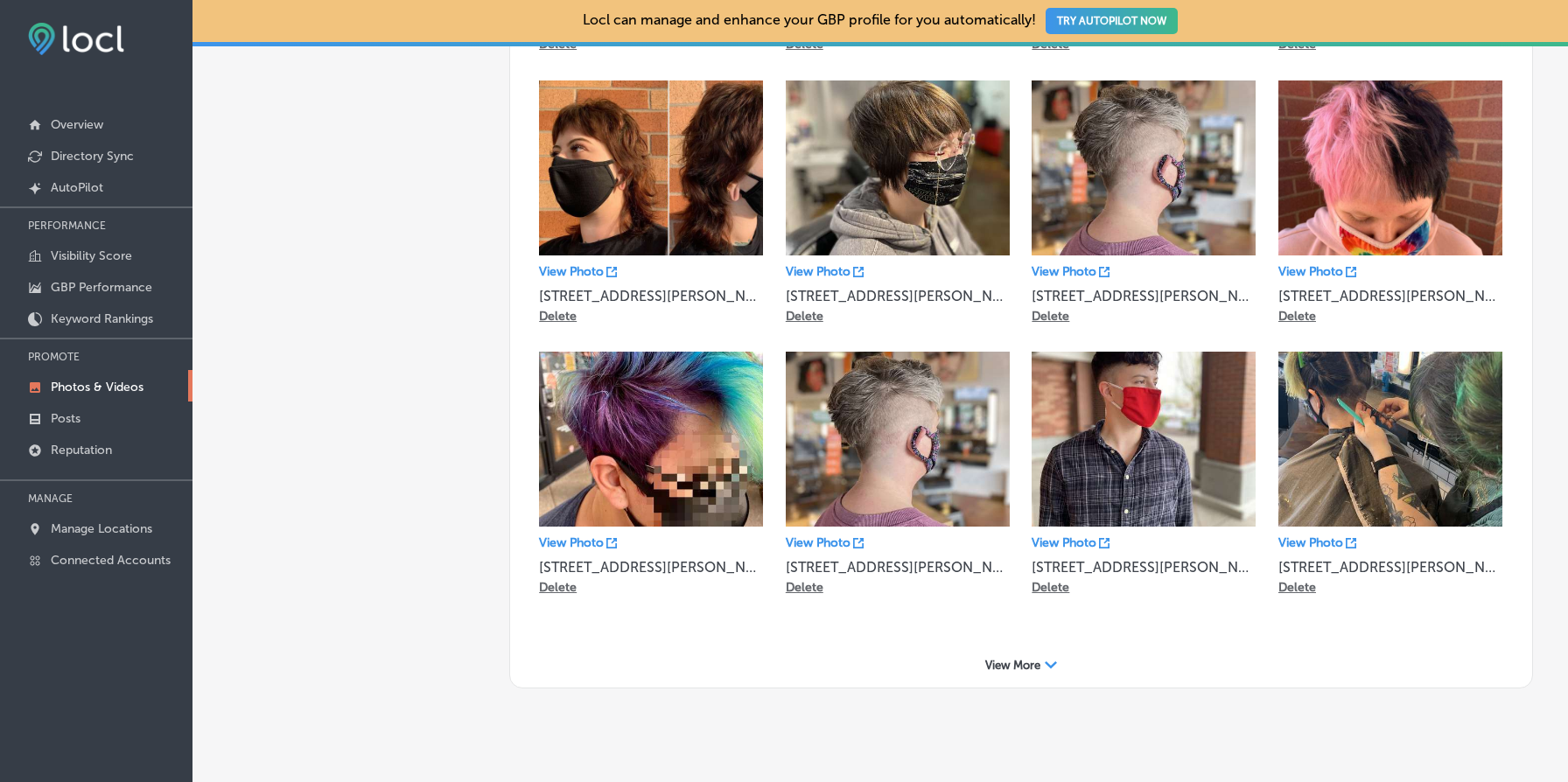
click at [1012, 652] on div "View More Path Created with Sketch." at bounding box center [1021, 665] width 988 height 27
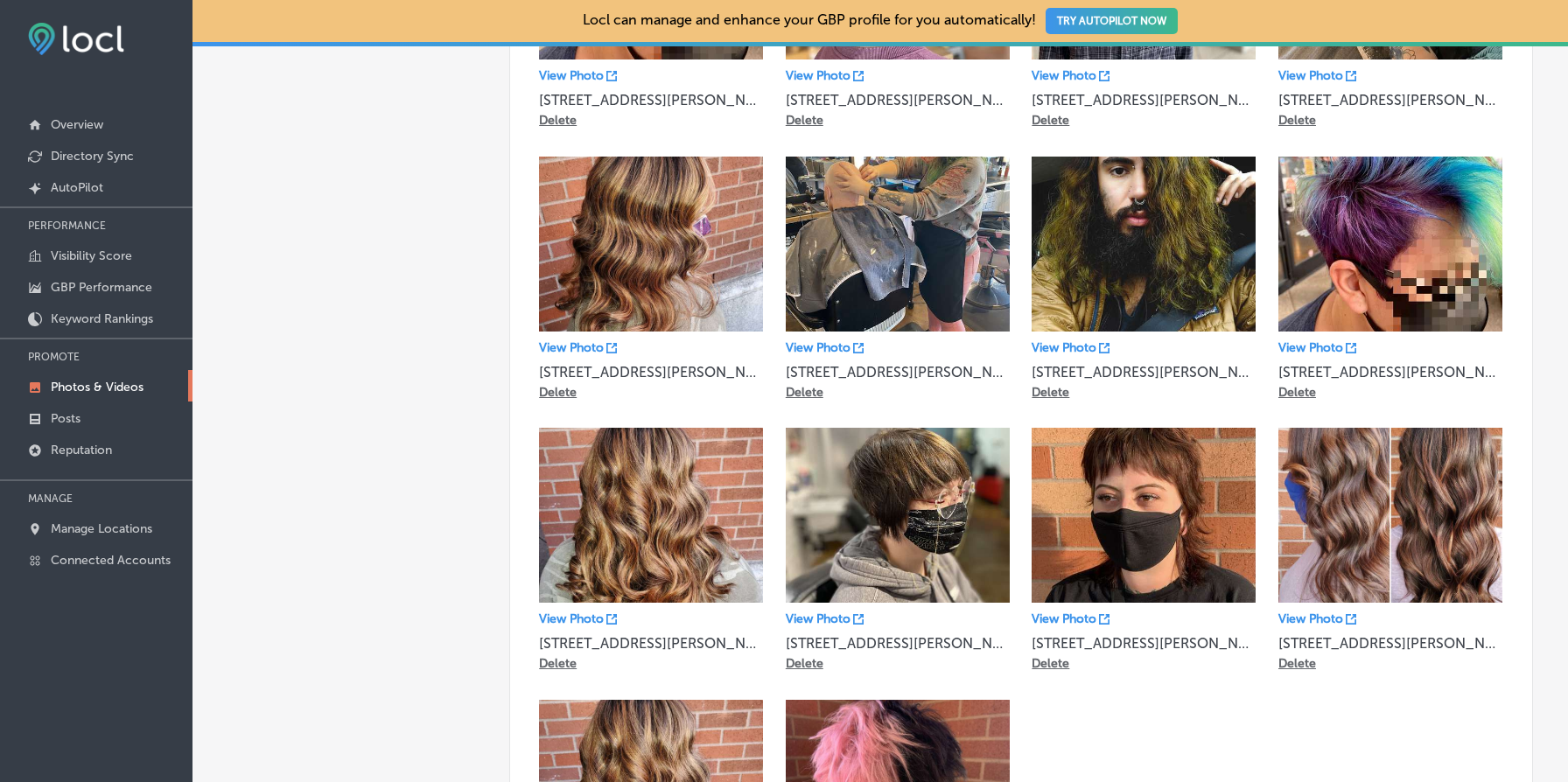
scroll to position [8557, 0]
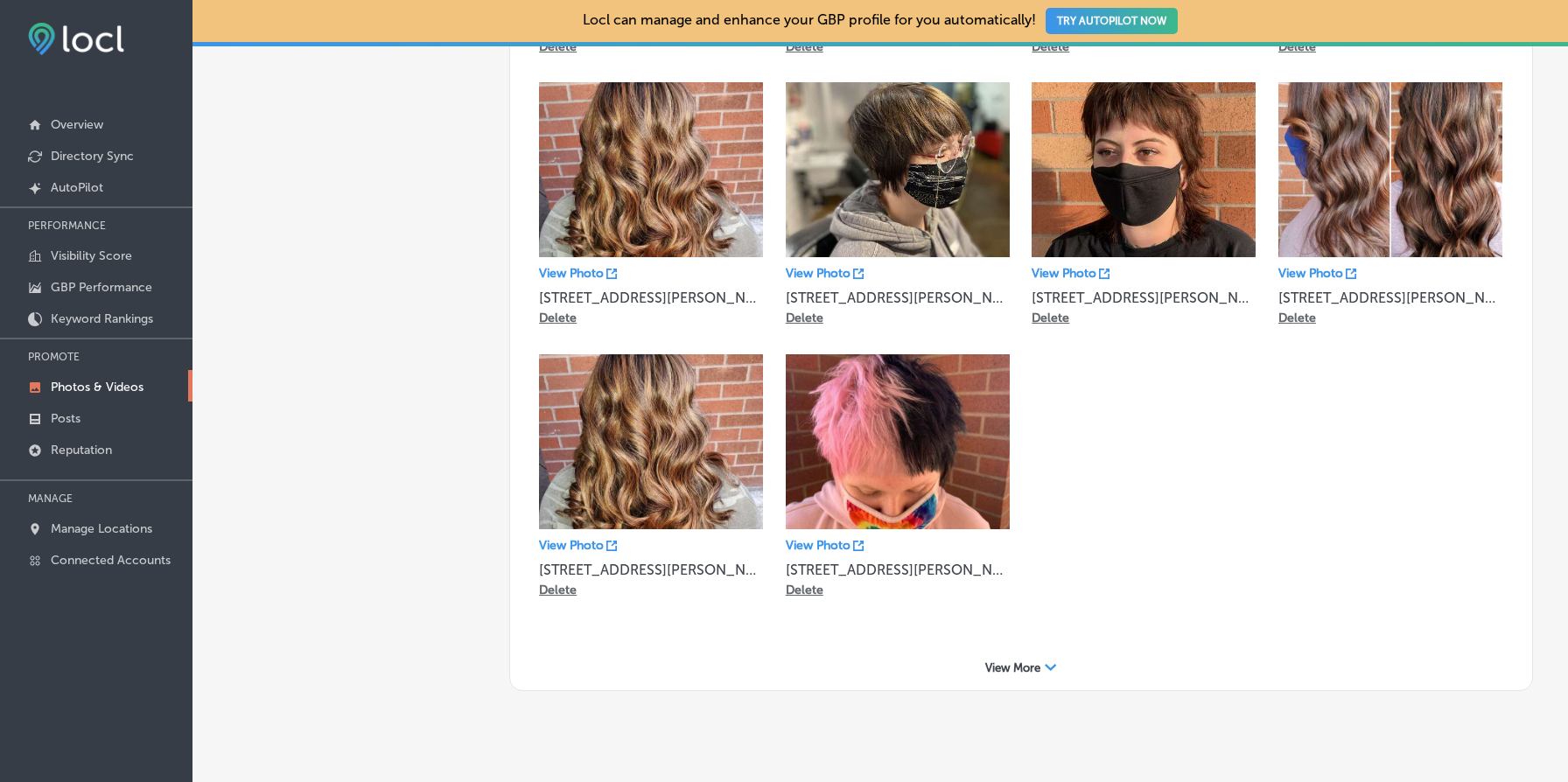
click at [1014, 661] on span "View More" at bounding box center [1013, 668] width 56 height 13
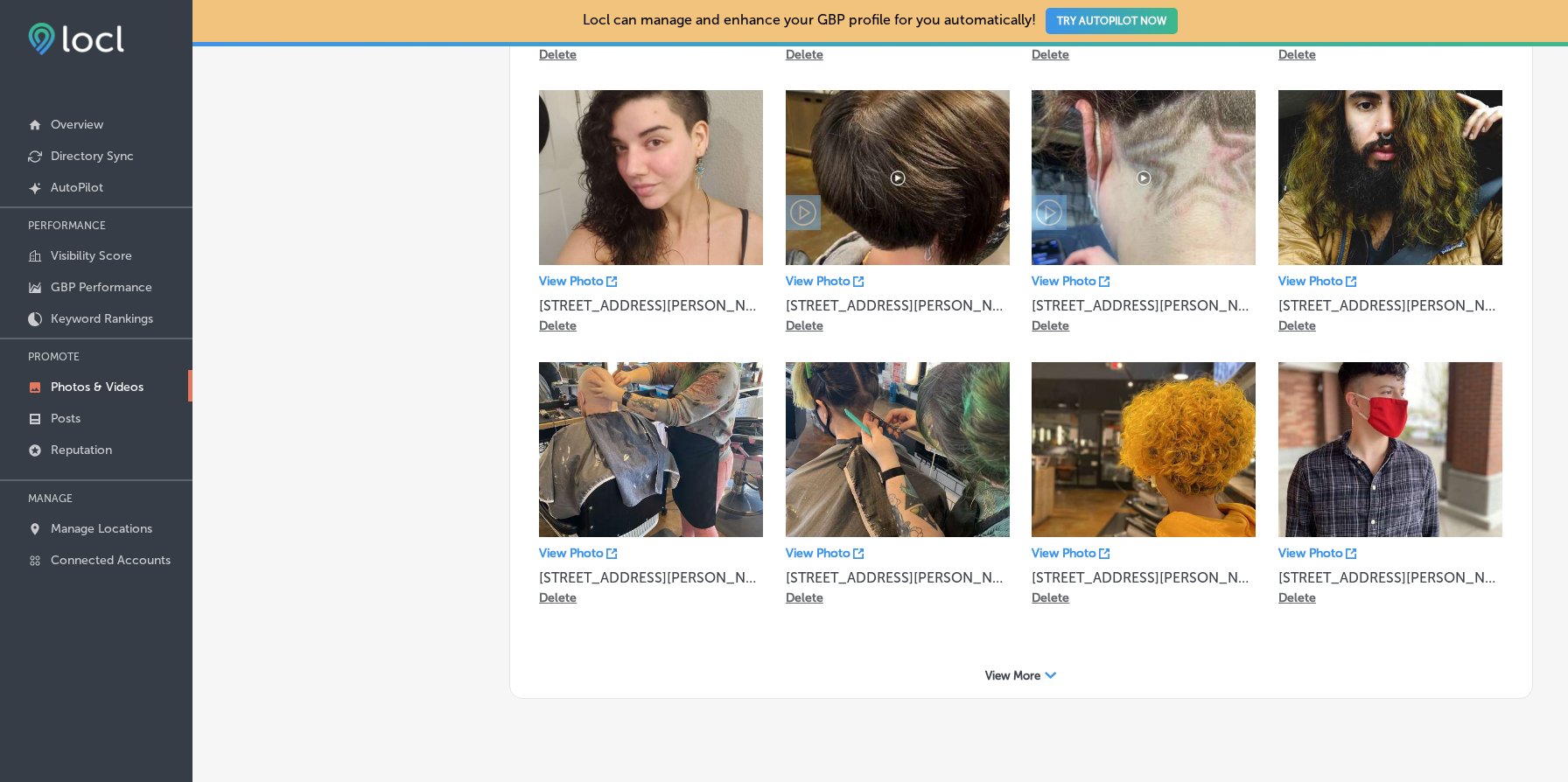
scroll to position [9099, 0]
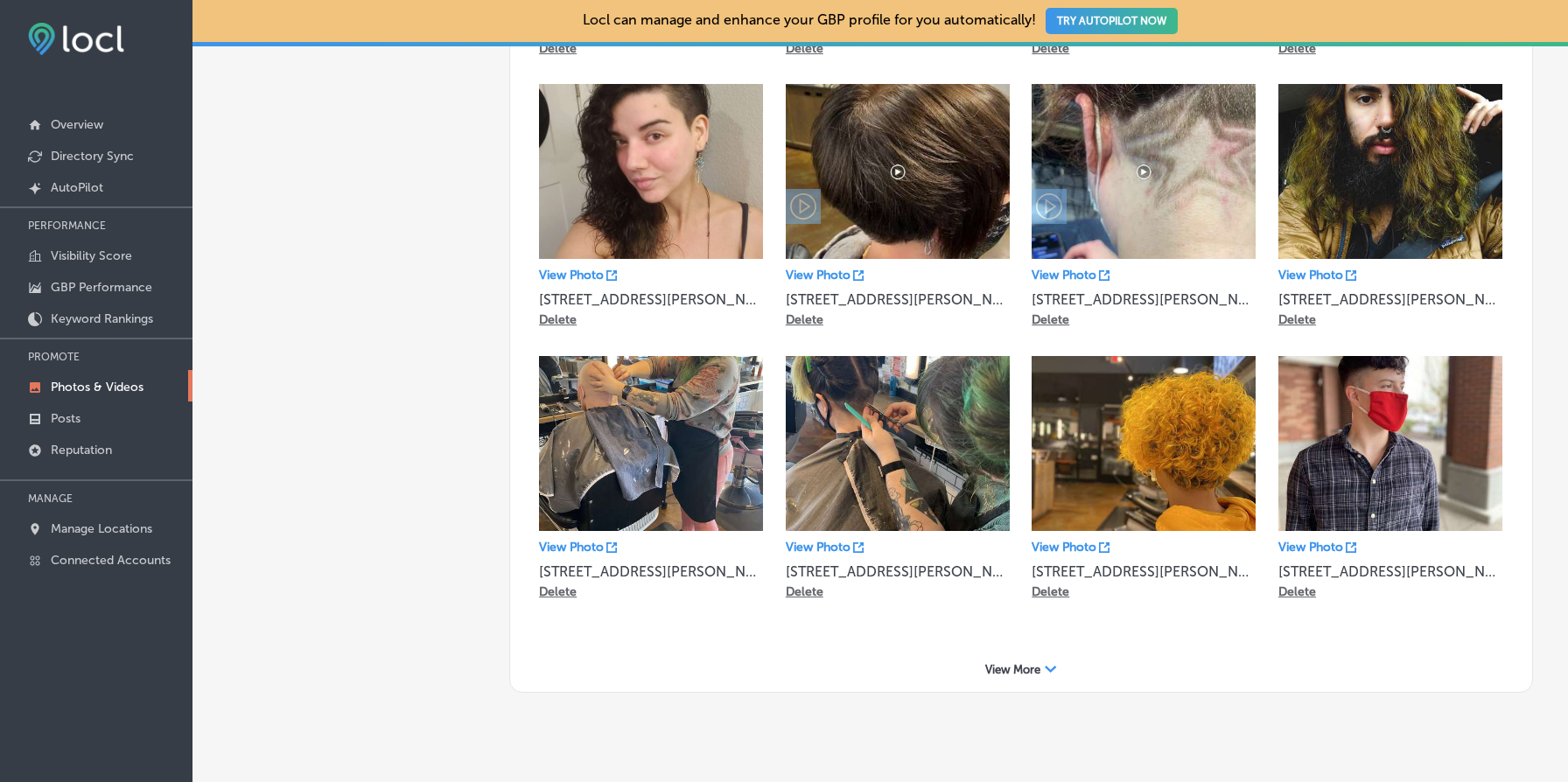
click at [1049, 657] on div "View More Path Created with Sketch." at bounding box center [1021, 670] width 988 height 27
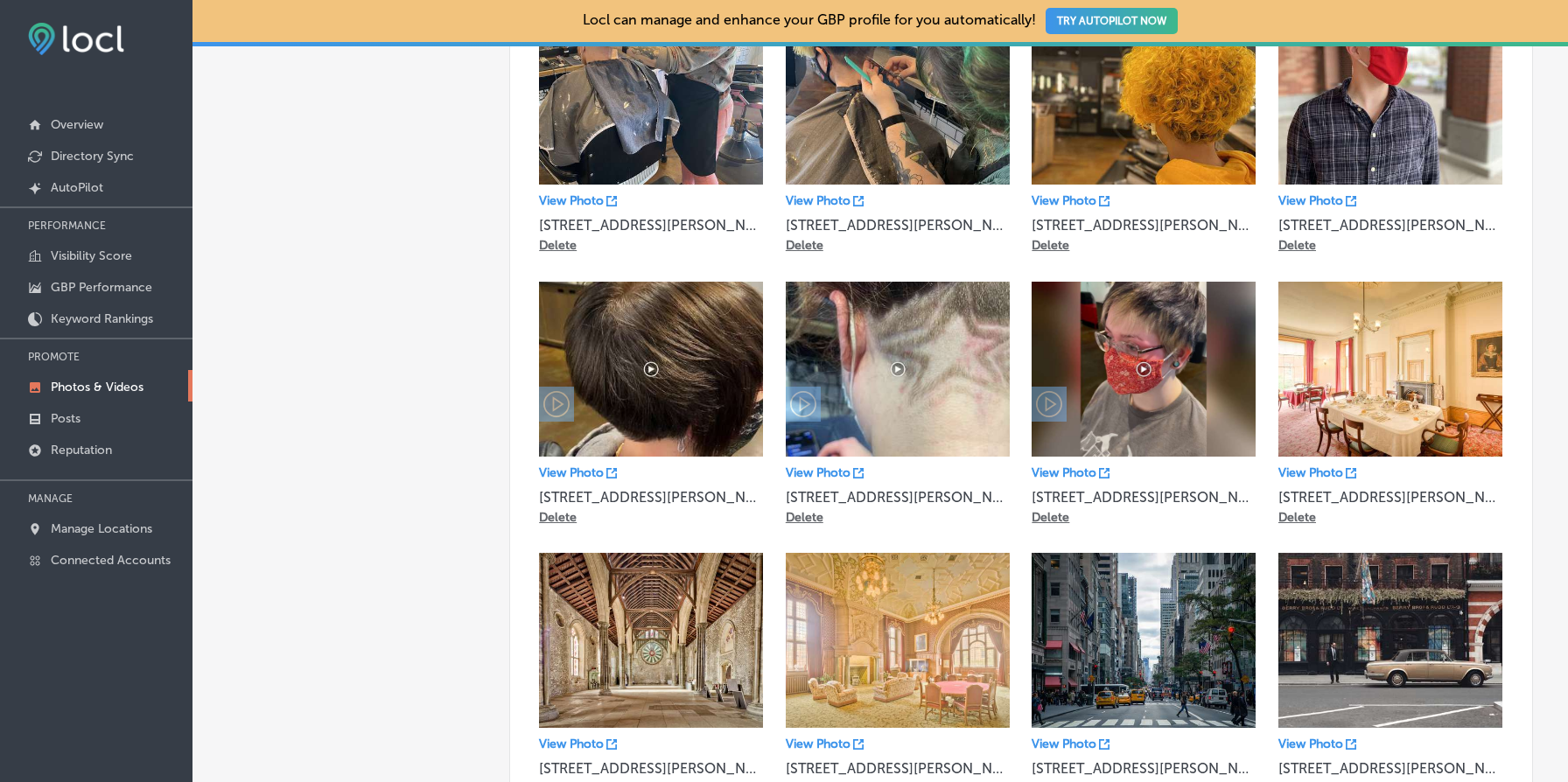
scroll to position [9912, 0]
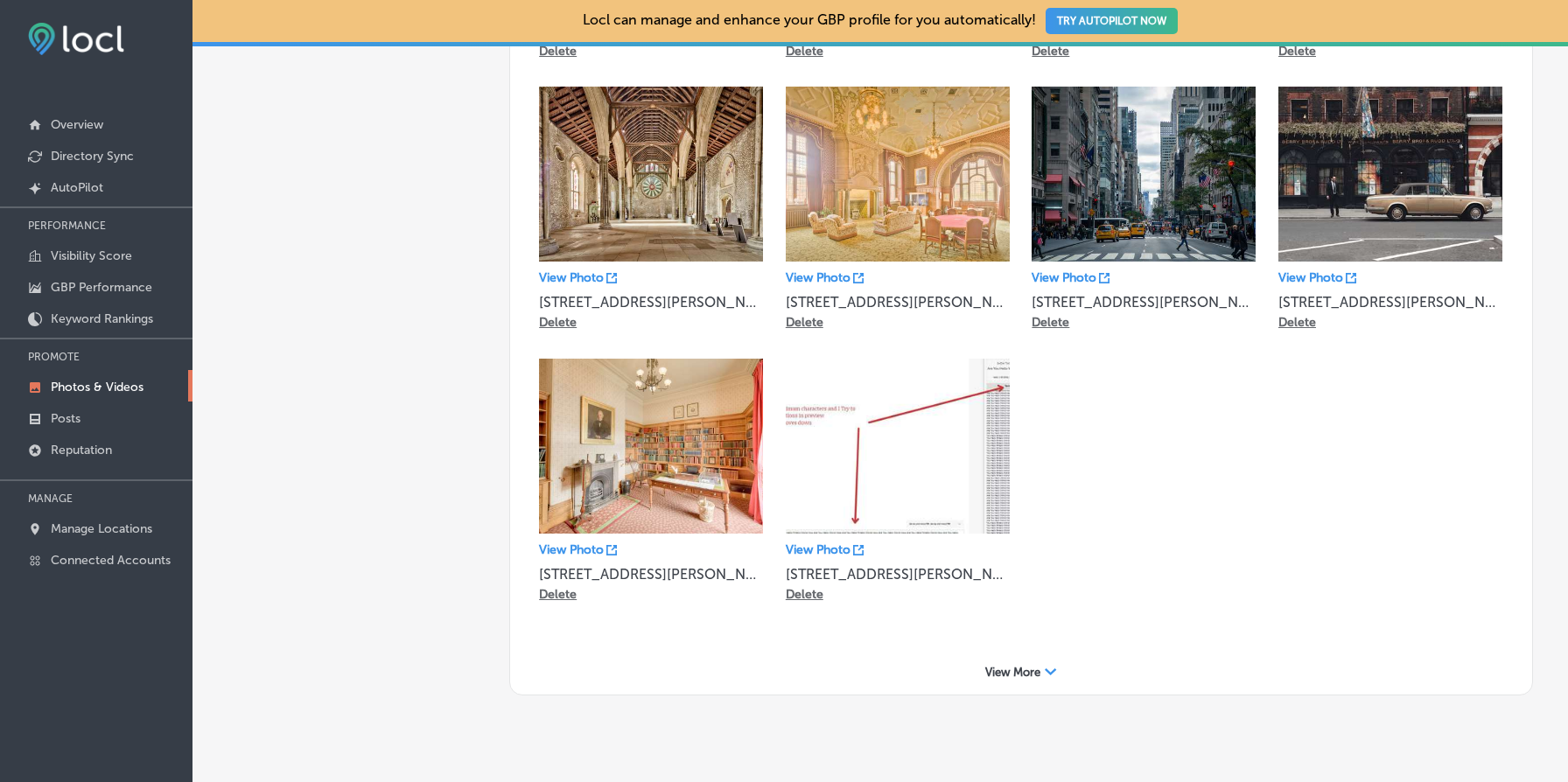
click at [1042, 659] on div "View More Path Created with Sketch." at bounding box center [1021, 672] width 988 height 27
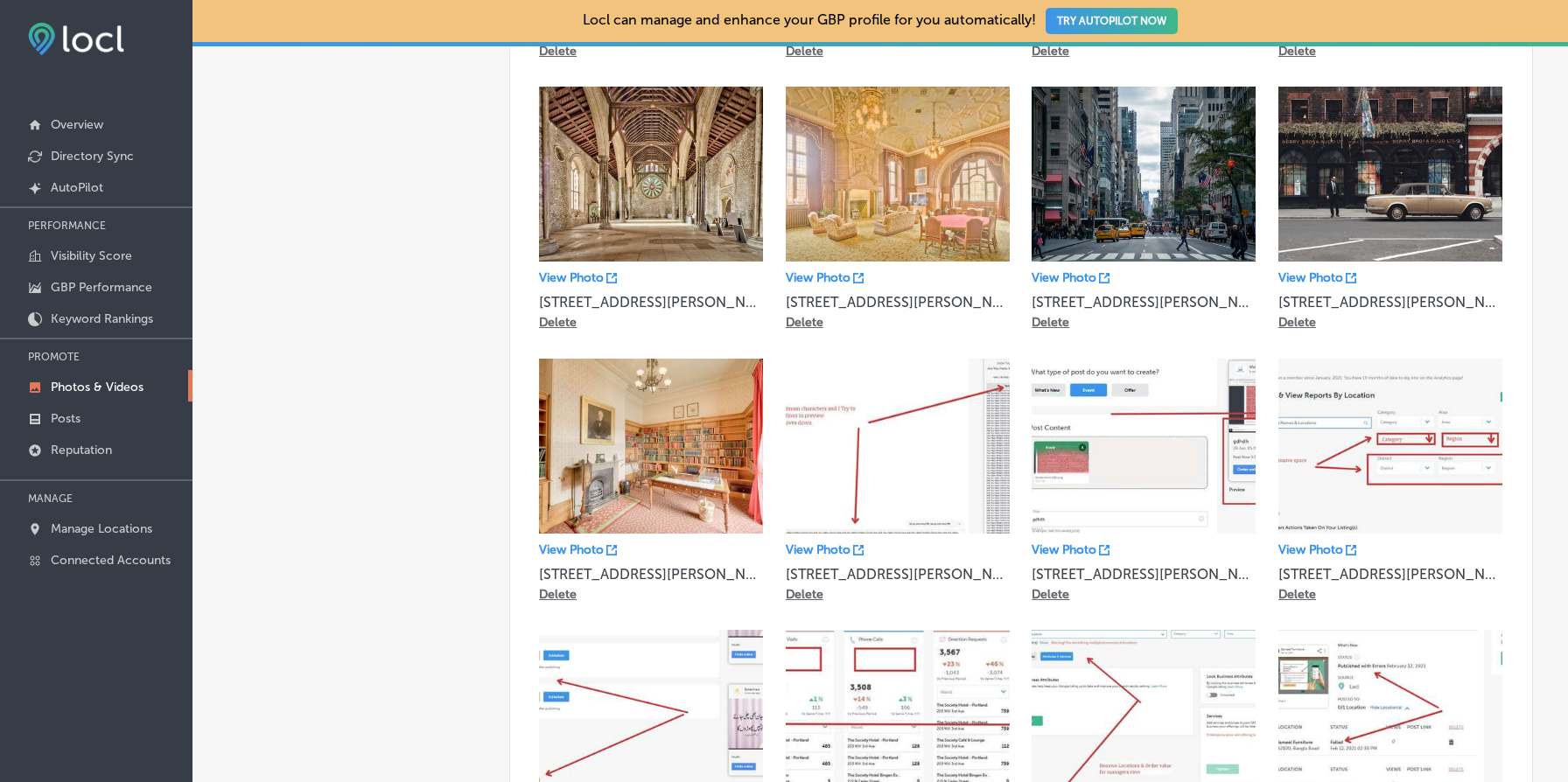
scroll to position [10453, 0]
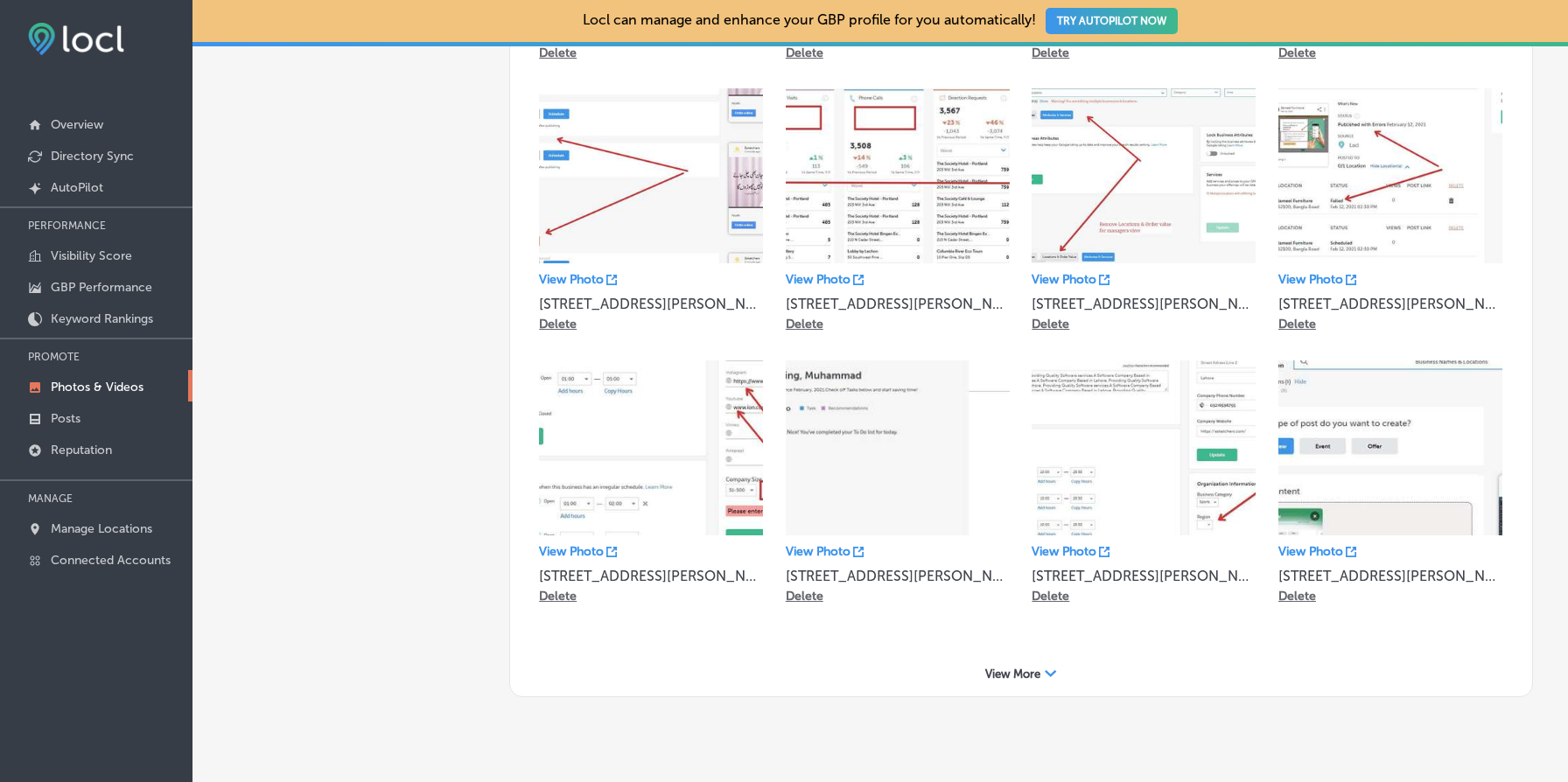
click at [1042, 660] on div "View More Path Created with Sketch." at bounding box center [1021, 674] width 988 height 27
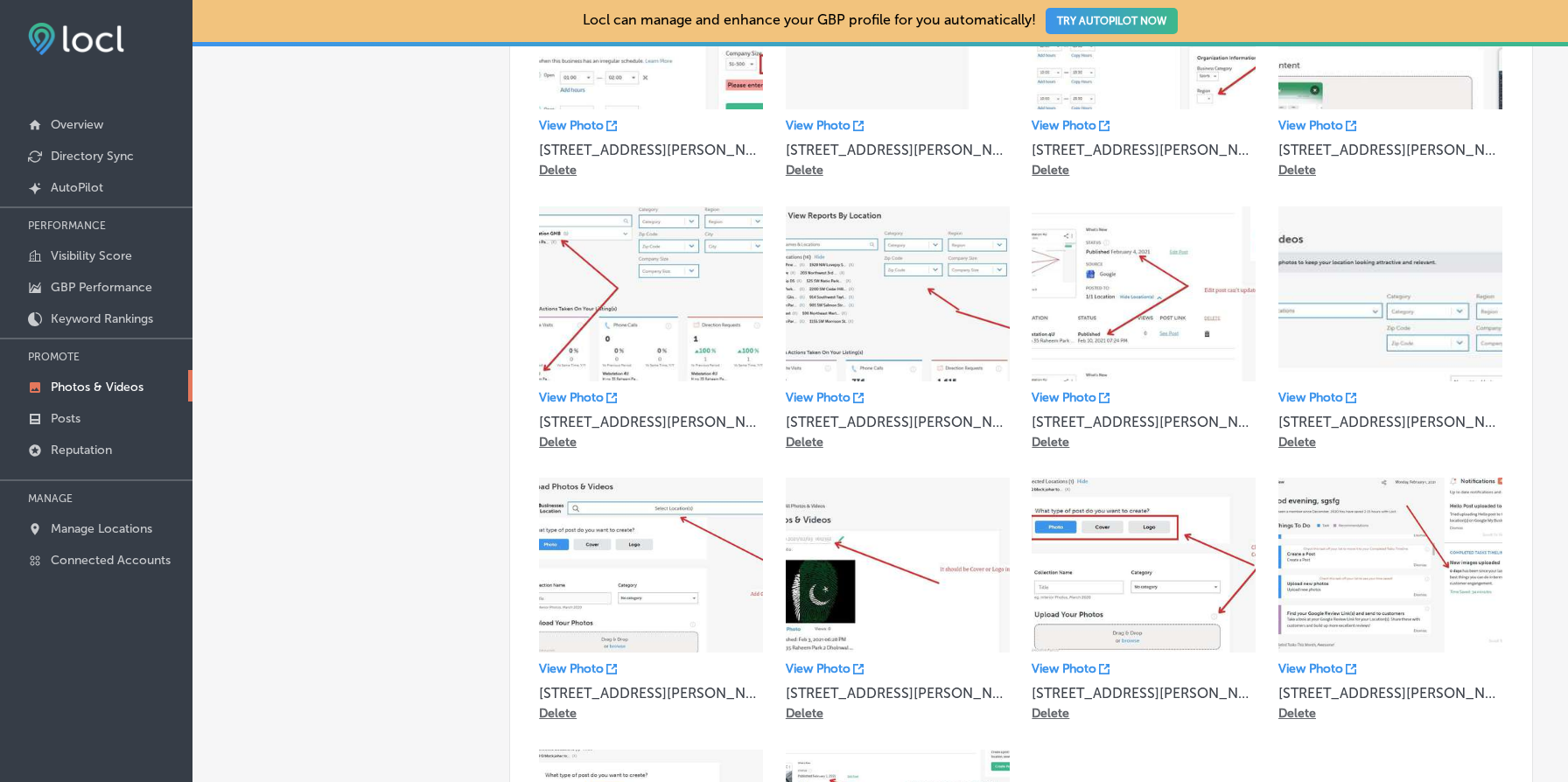
scroll to position [11266, 0]
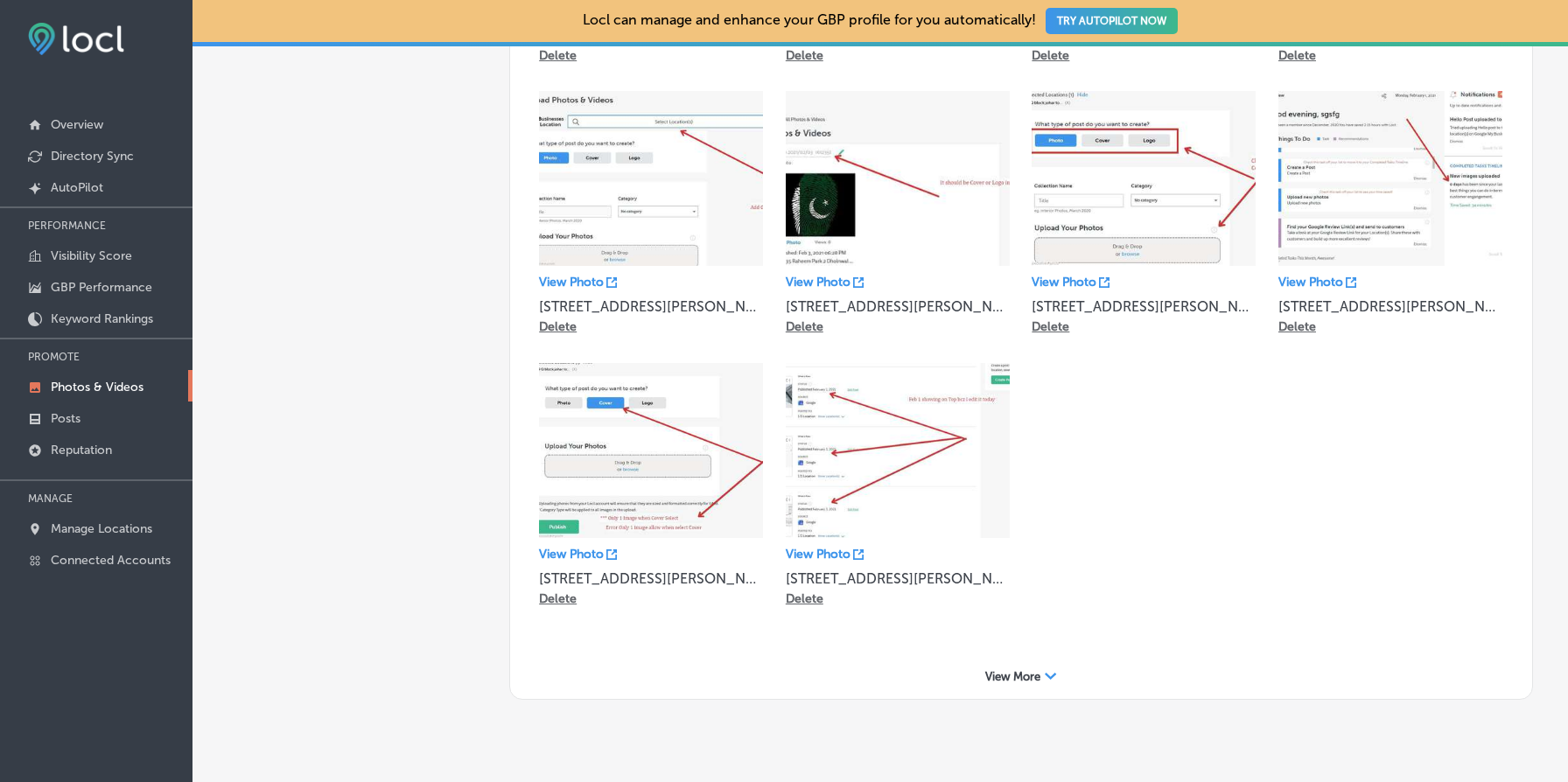
click at [1042, 663] on div "View More Path Created with Sketch." at bounding box center [1021, 676] width 988 height 27
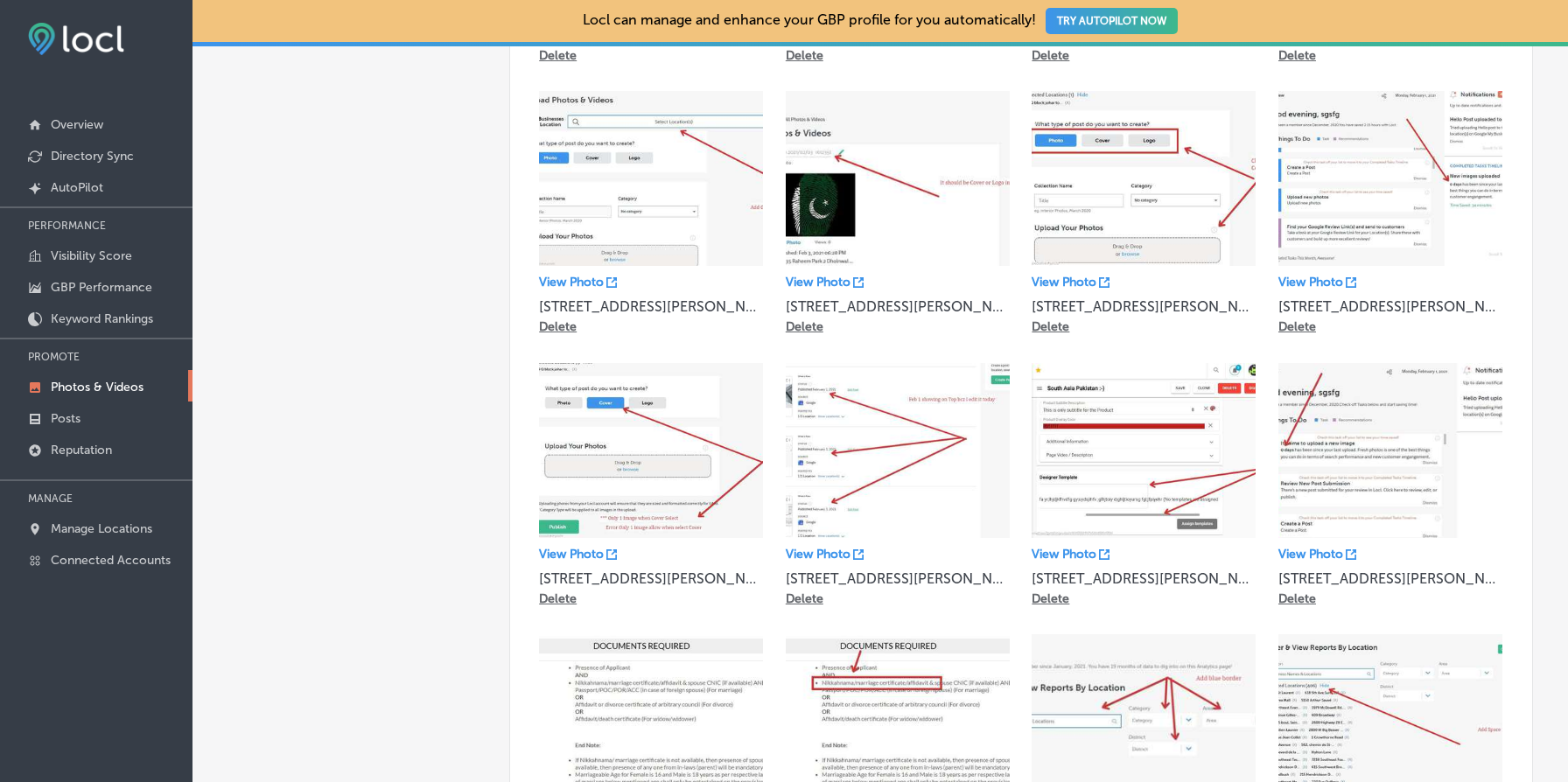
scroll to position [11808, 0]
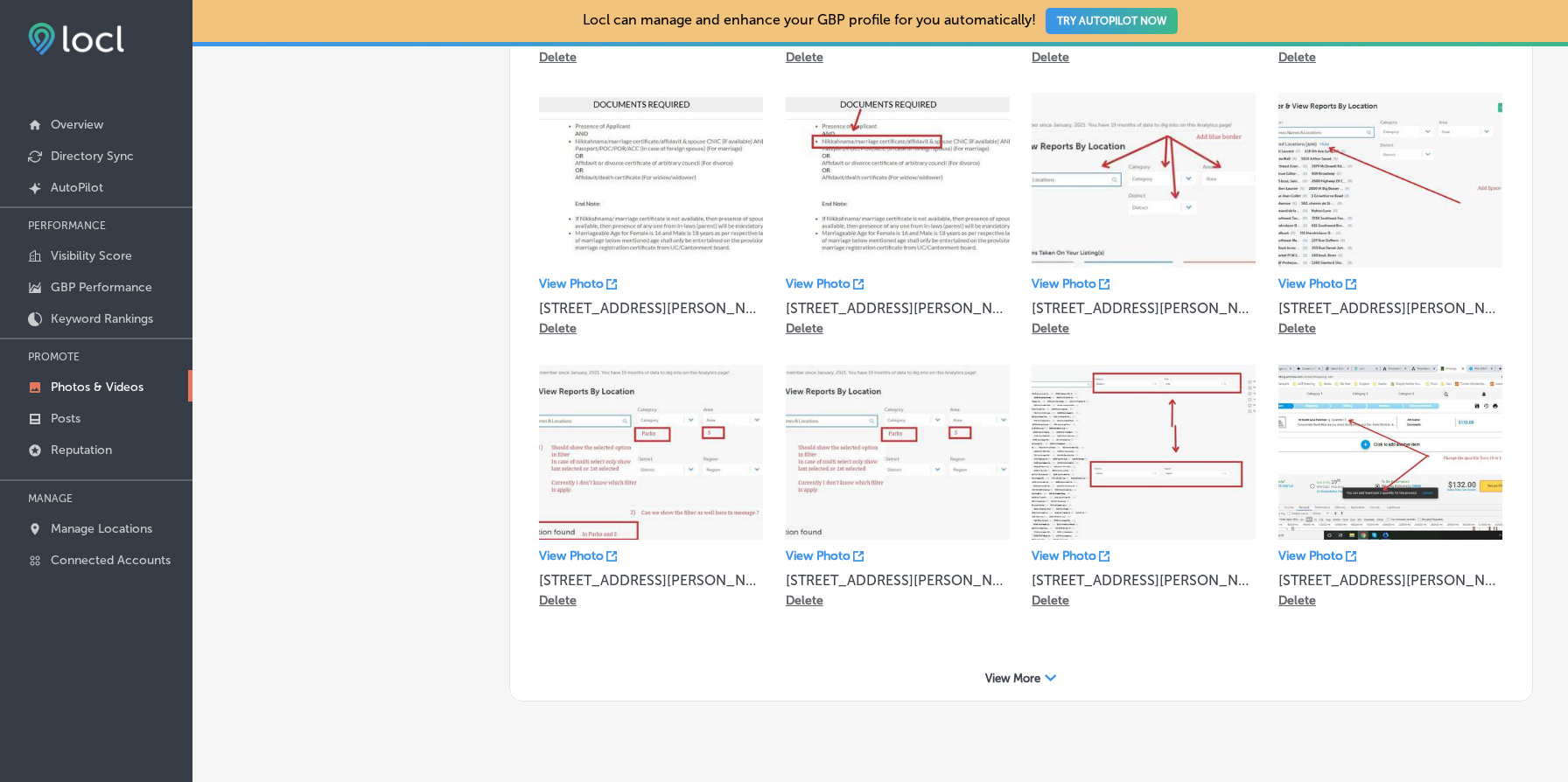
click at [1042, 665] on div "View More Path Created with Sketch." at bounding box center [1021, 678] width 988 height 27
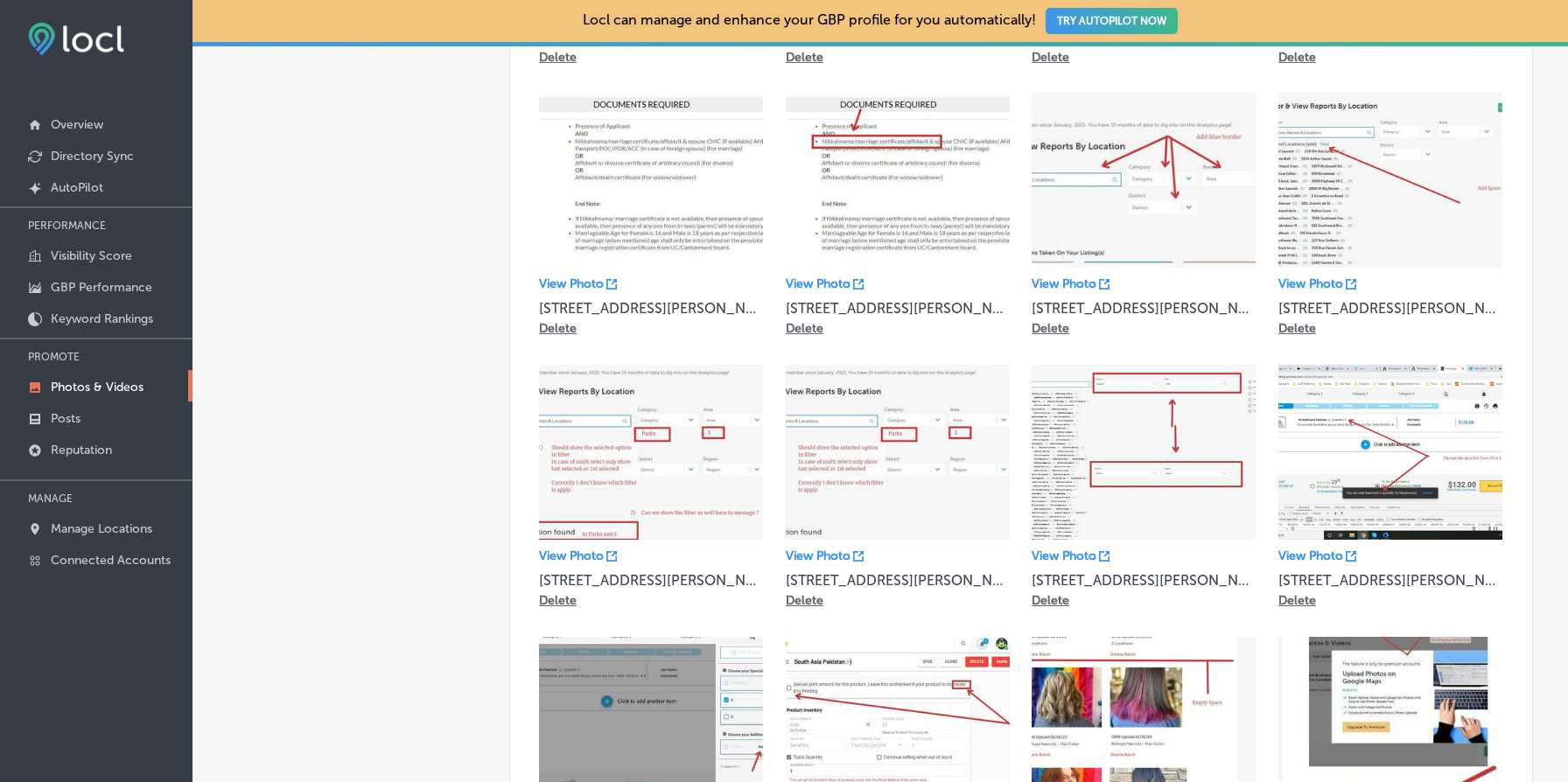
scroll to position [12620, 0]
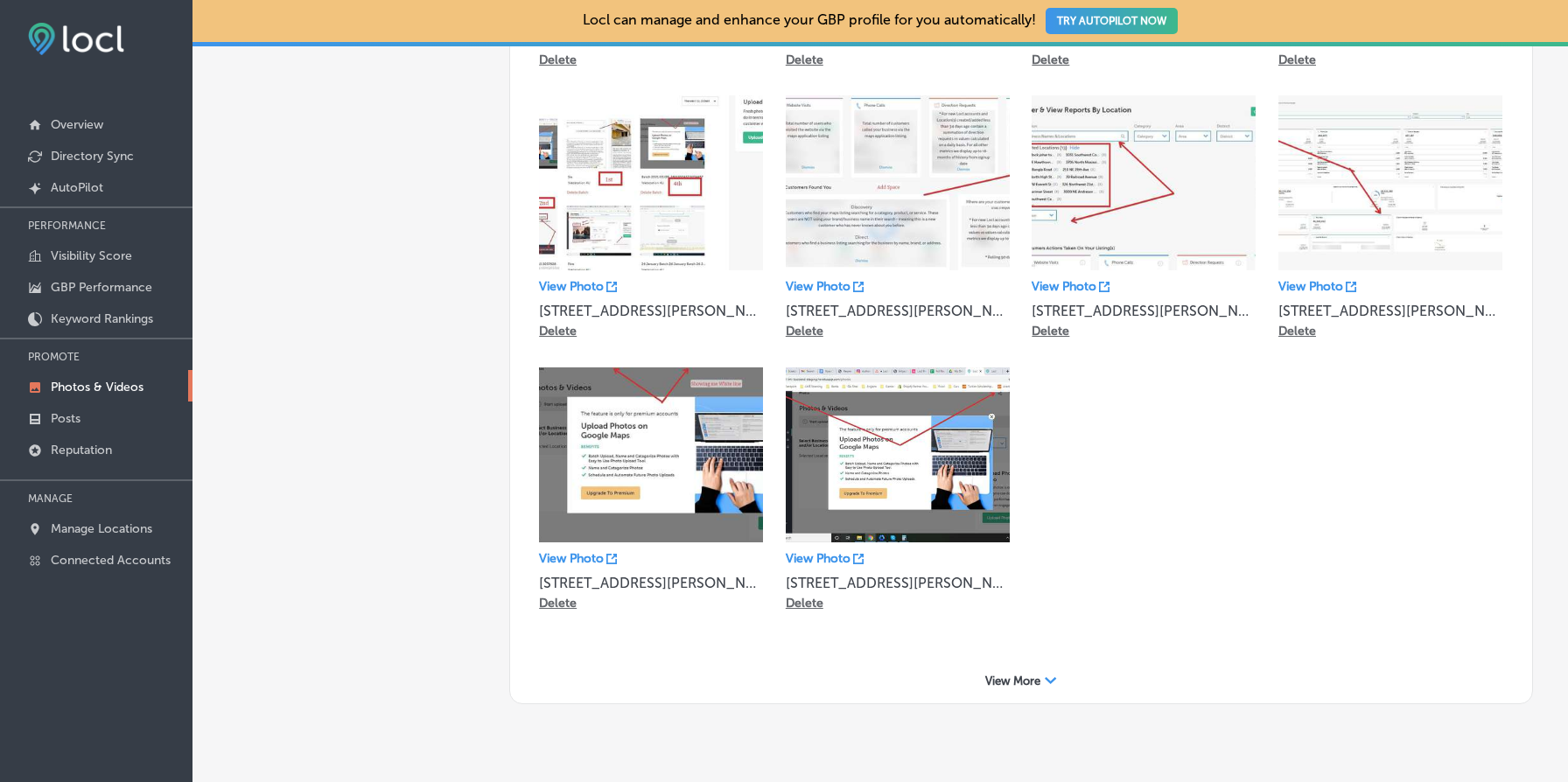
click at [1042, 668] on div "View More Path Created with Sketch." at bounding box center [1021, 681] width 988 height 27
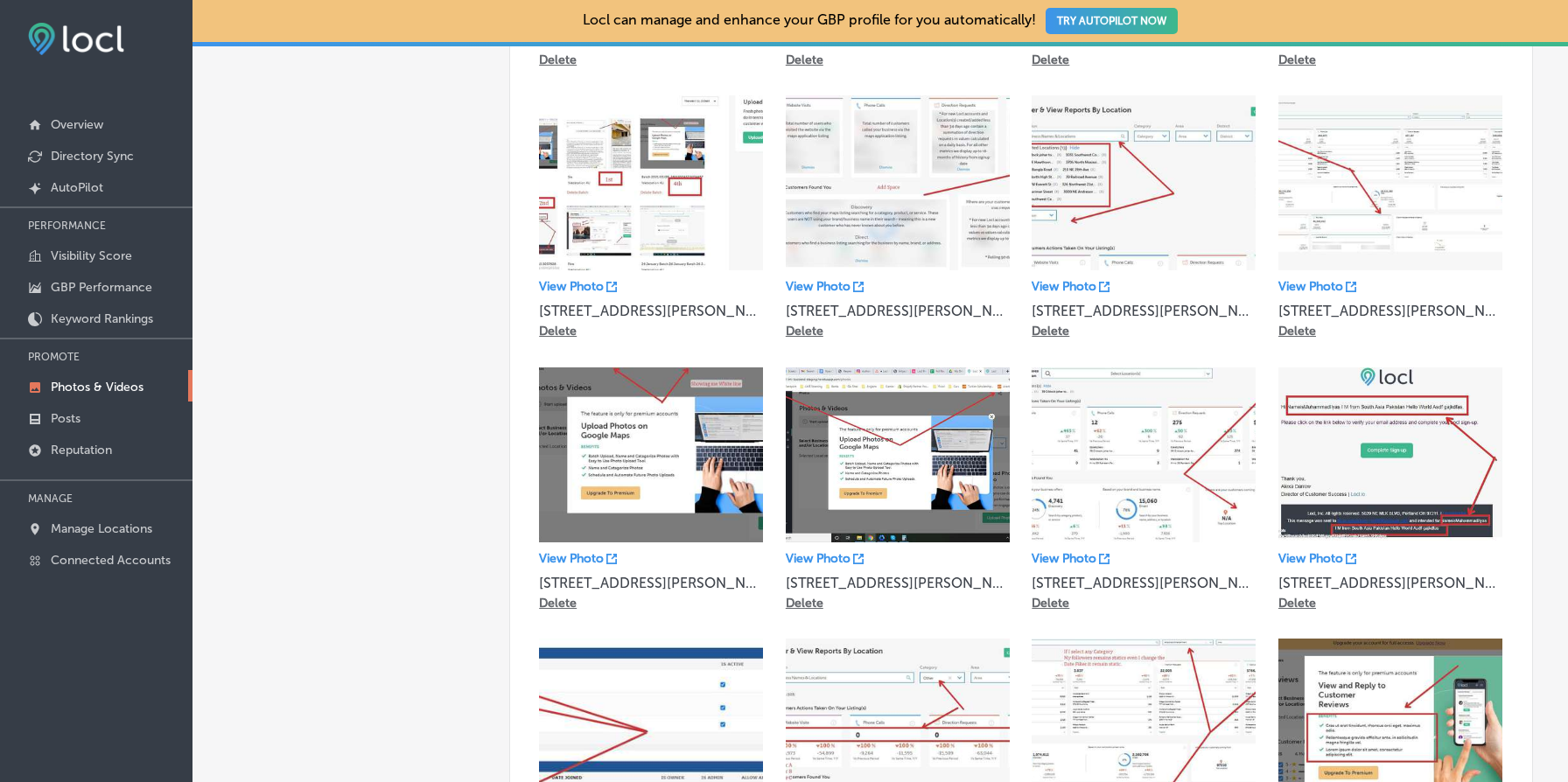
scroll to position [13162, 0]
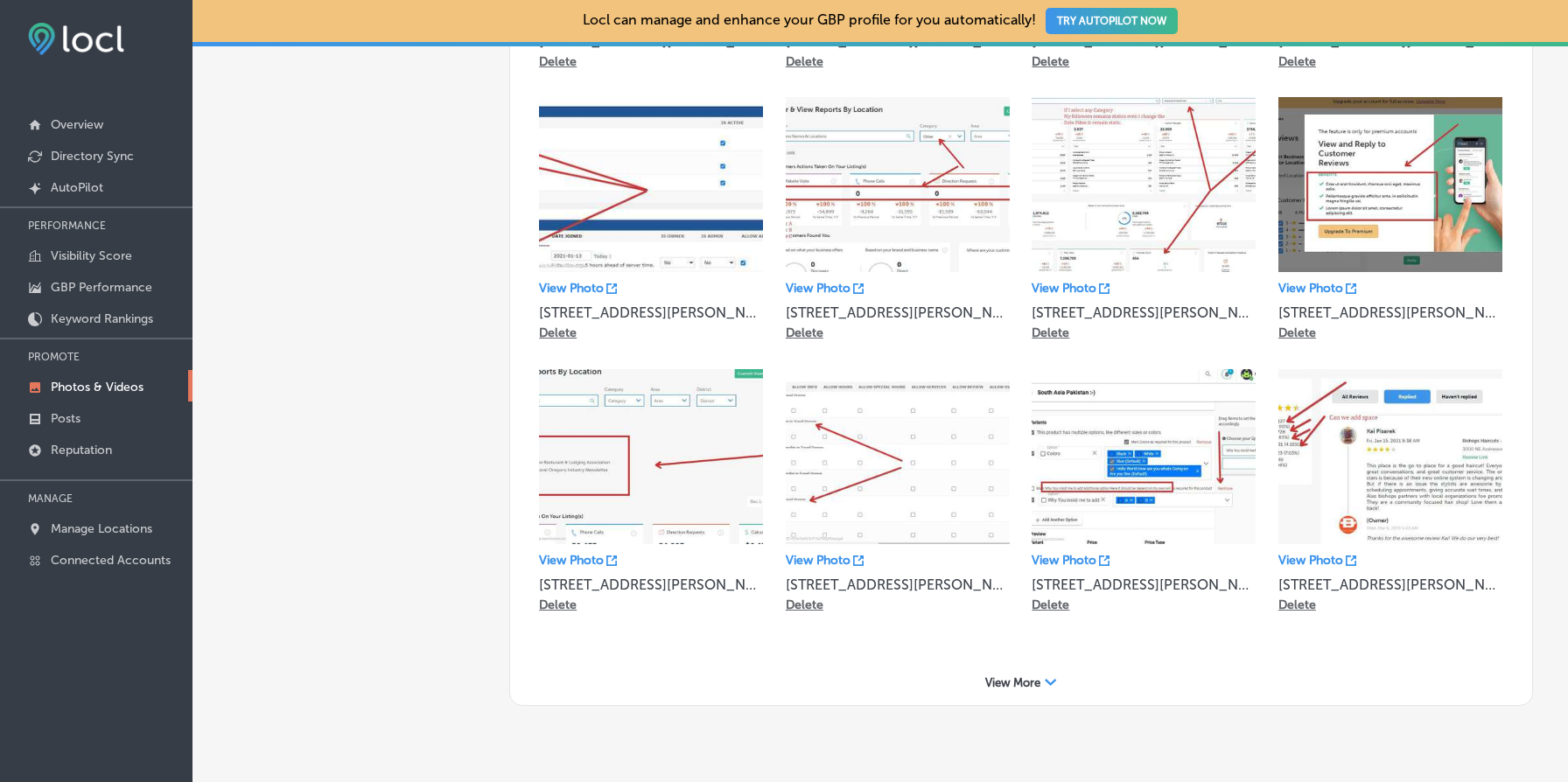
click at [1038, 669] on div "View More Path Created with Sketch." at bounding box center [1021, 682] width 988 height 27
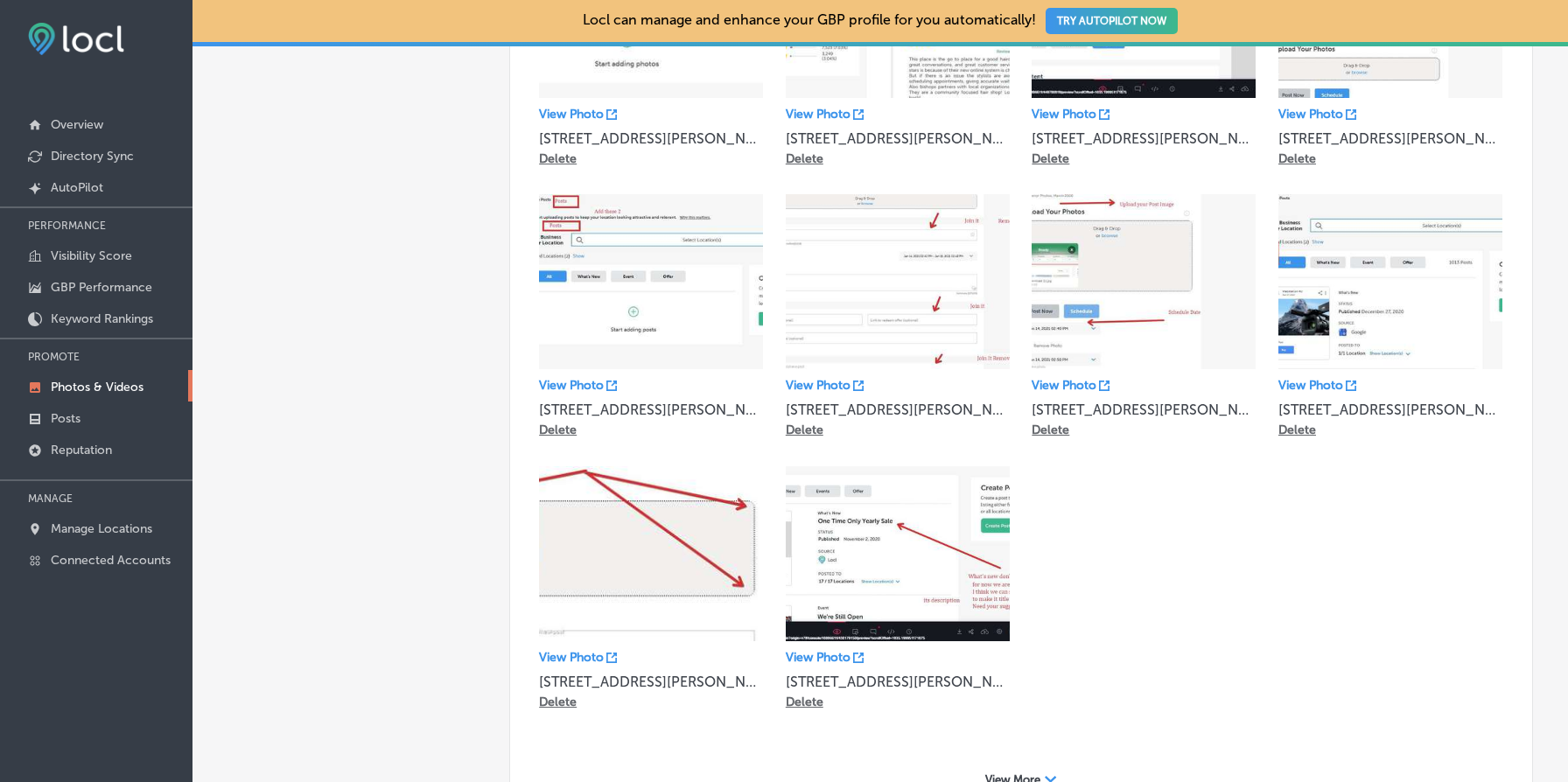
scroll to position [13975, 0]
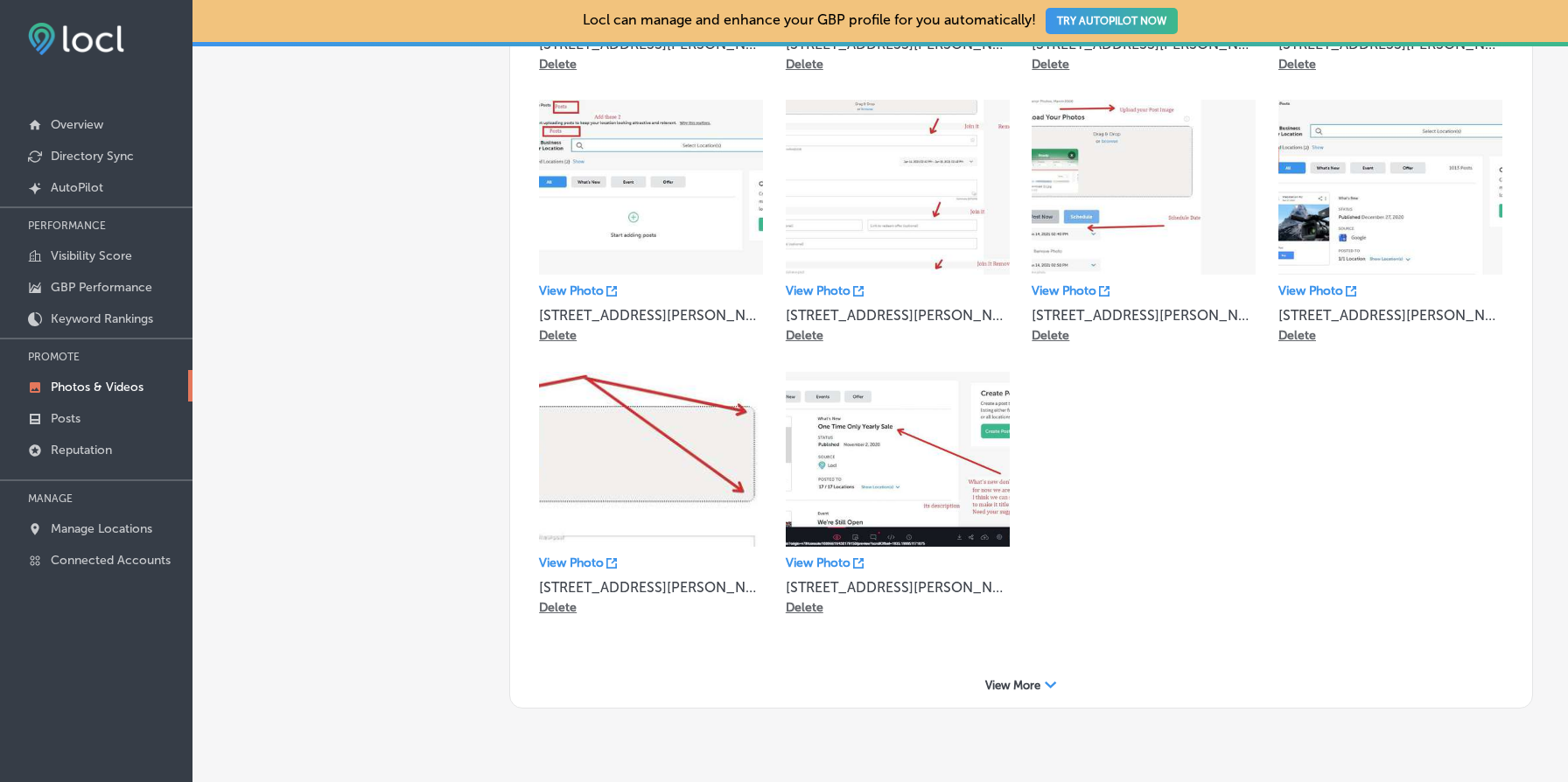
click at [1038, 672] on div "View More Path Created with Sketch." at bounding box center [1021, 685] width 988 height 27
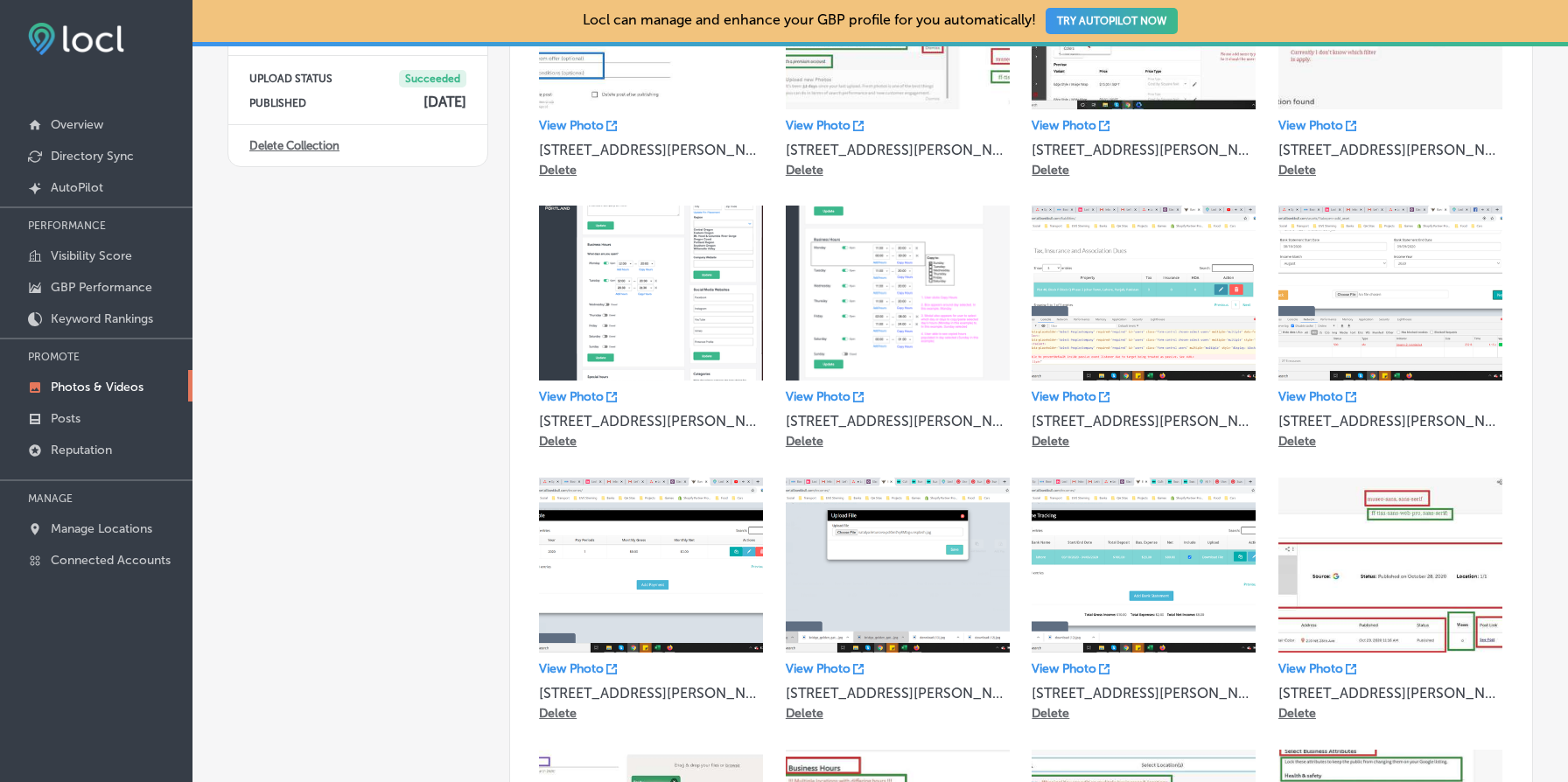
scroll to position [0, 0]
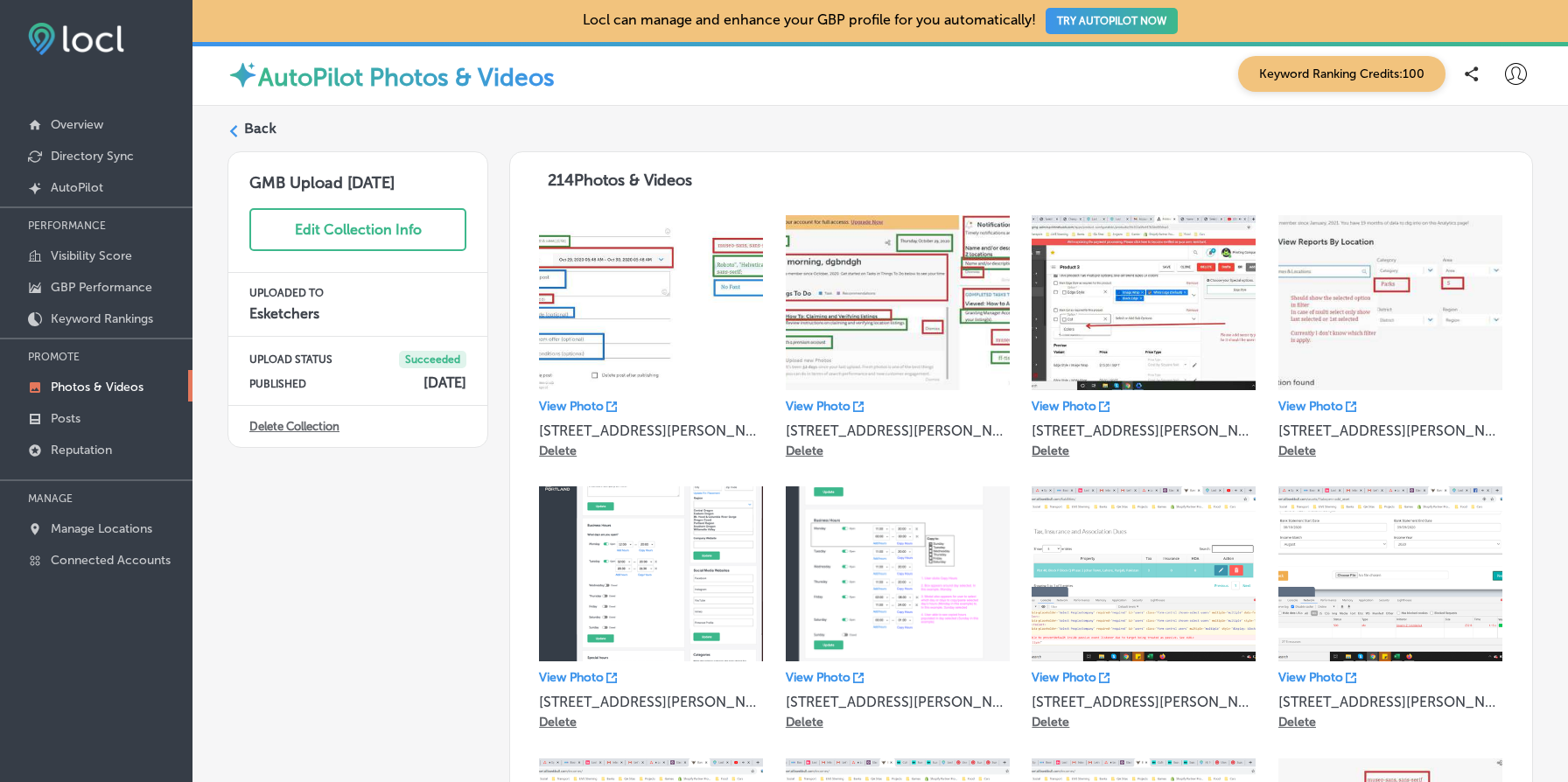
click at [302, 426] on link "Delete Collection" at bounding box center [295, 427] width 90 height 13
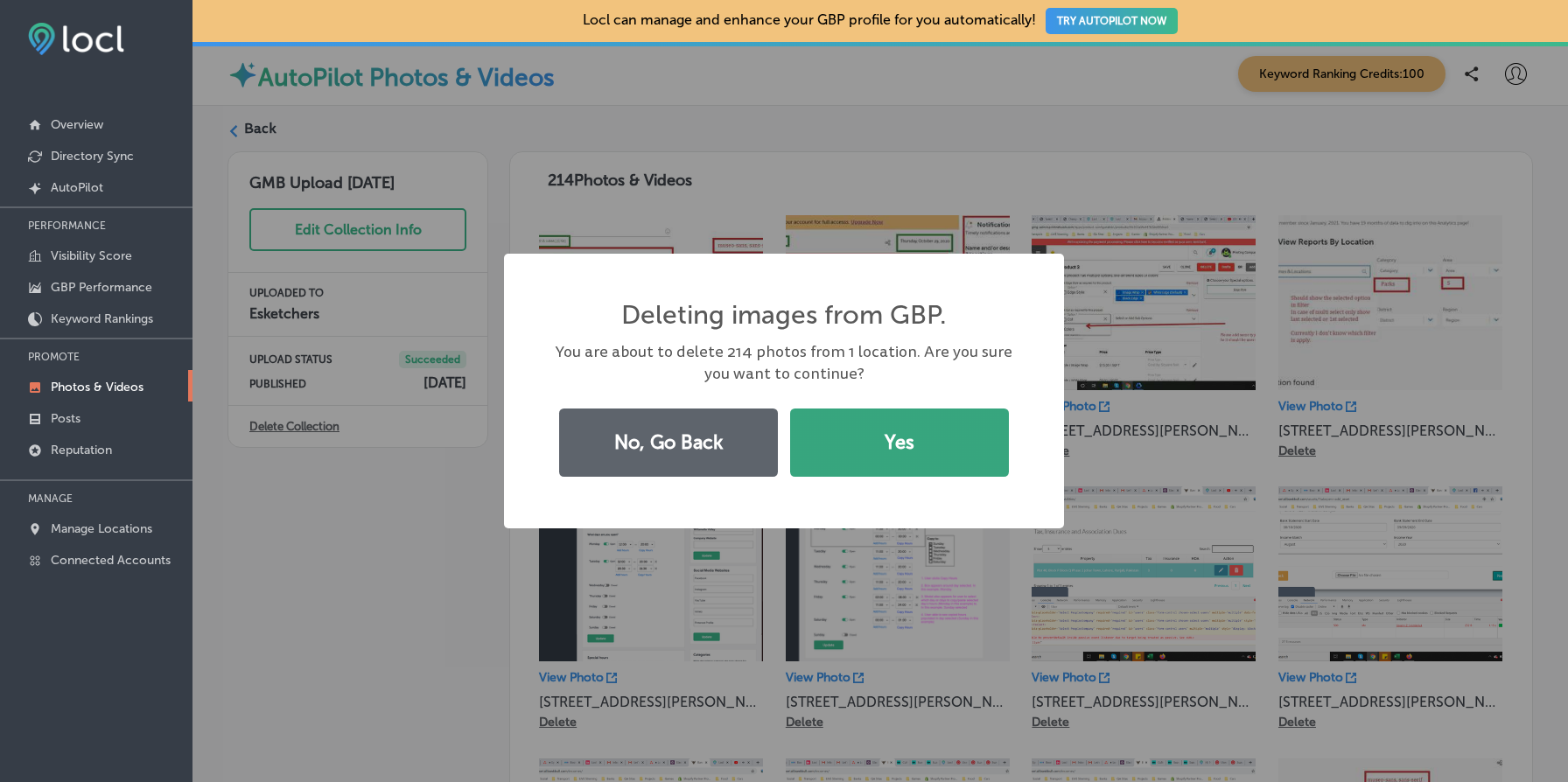
click at [983, 437] on button "Yes" at bounding box center [900, 443] width 219 height 68
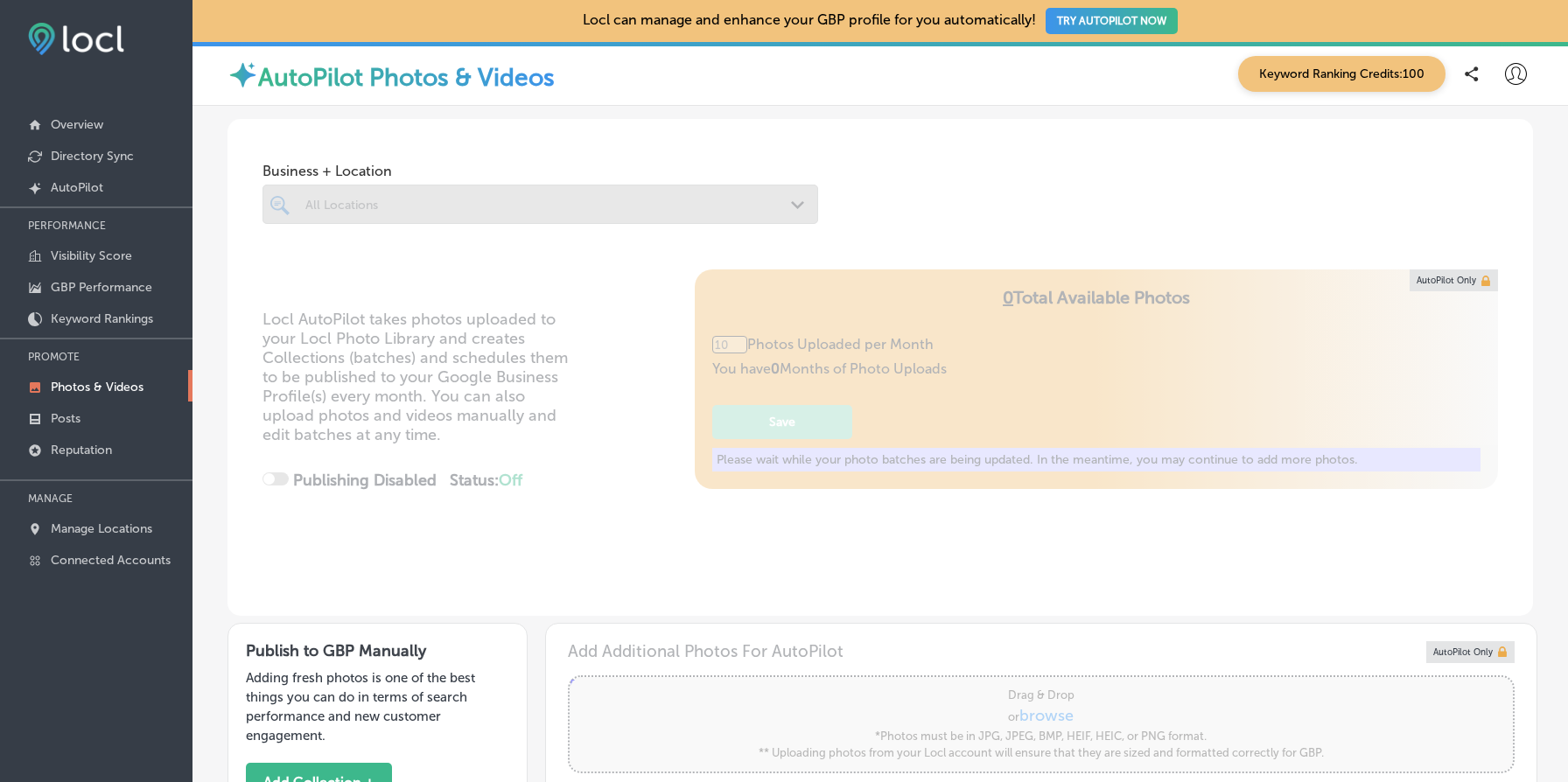
type input "5"
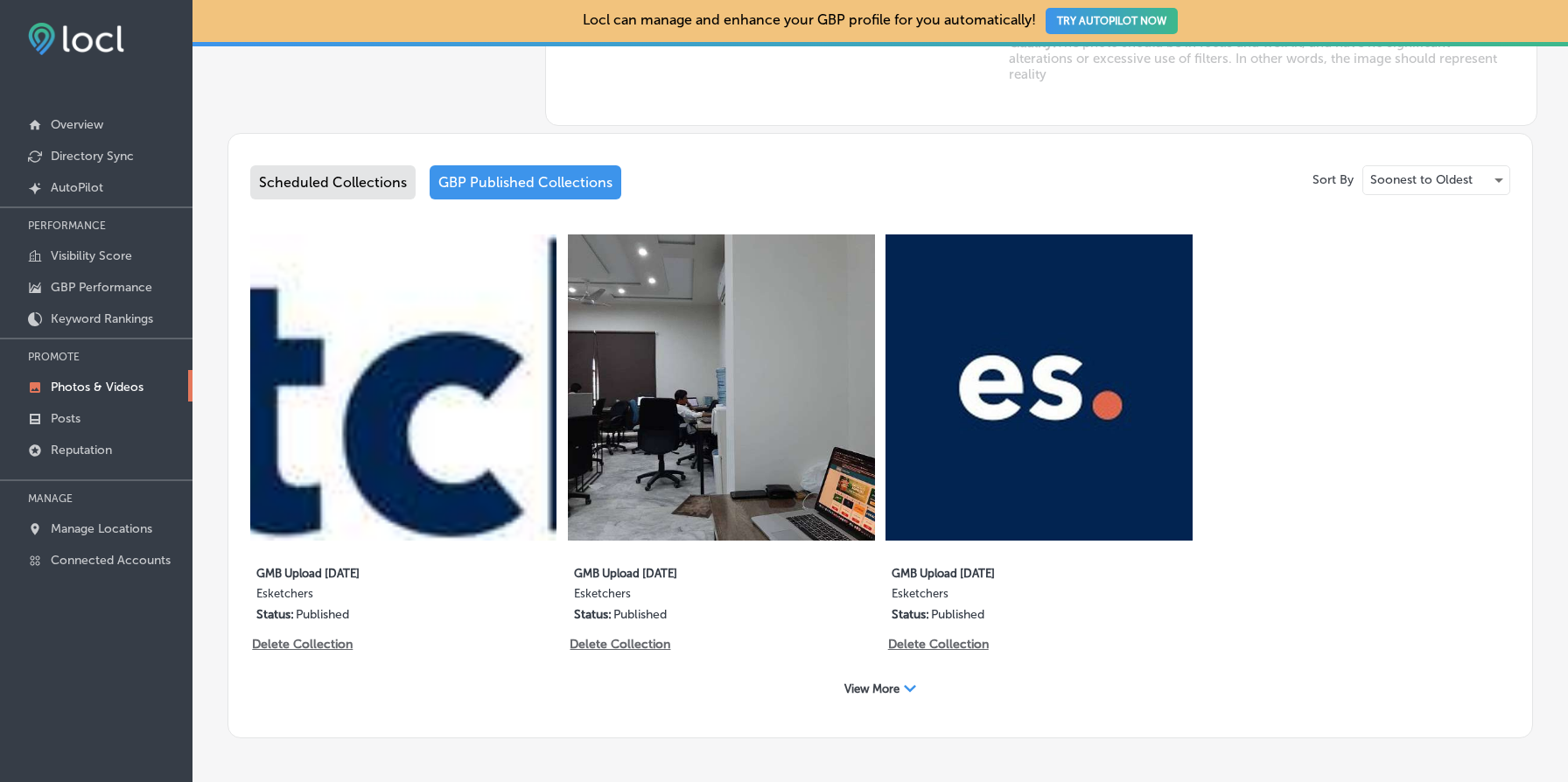
scroll to position [914, 0]
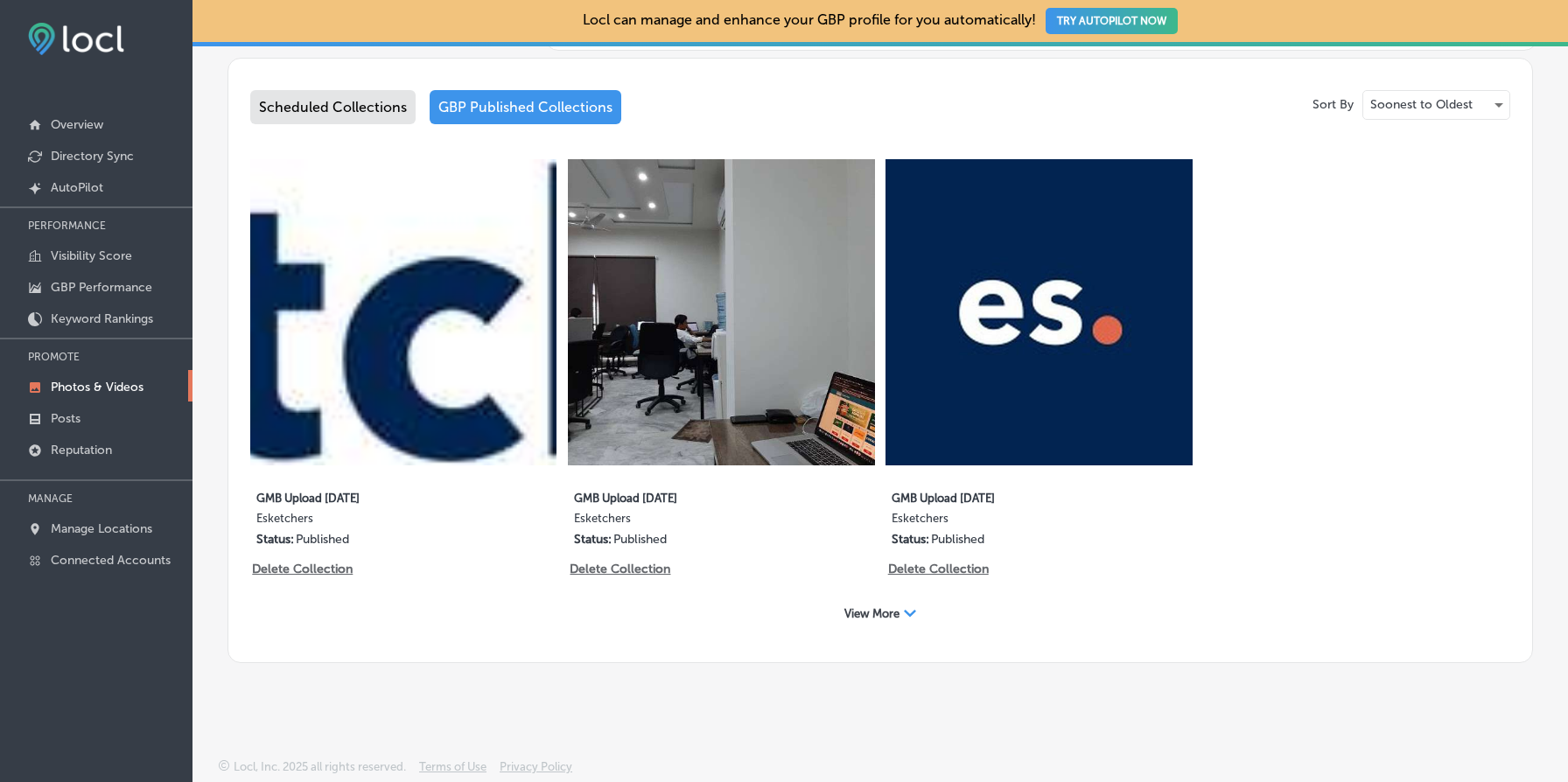
click at [890, 619] on span "View More" at bounding box center [872, 614] width 56 height 13
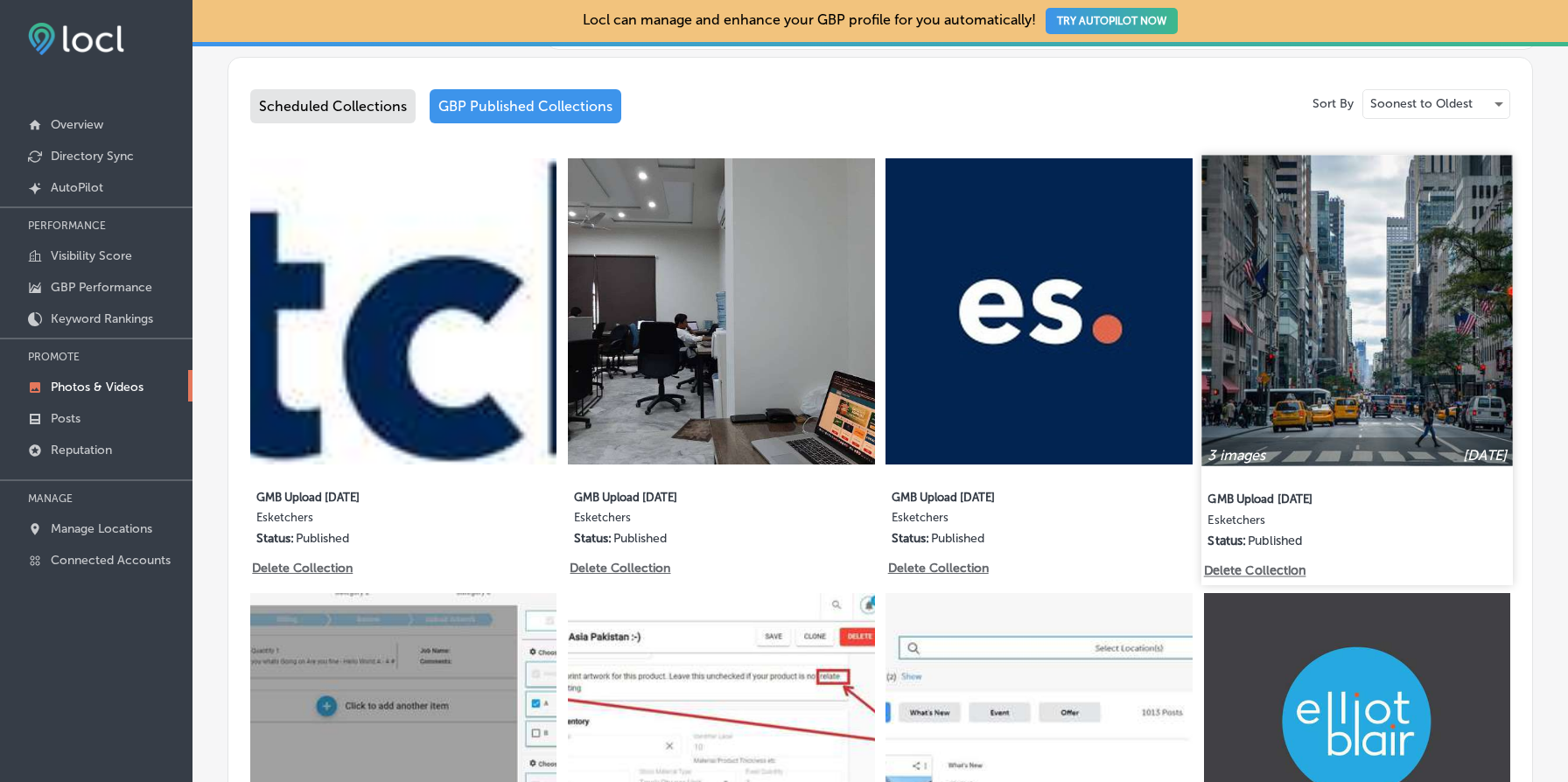
click at [1315, 419] on img at bounding box center [1357, 310] width 312 height 312
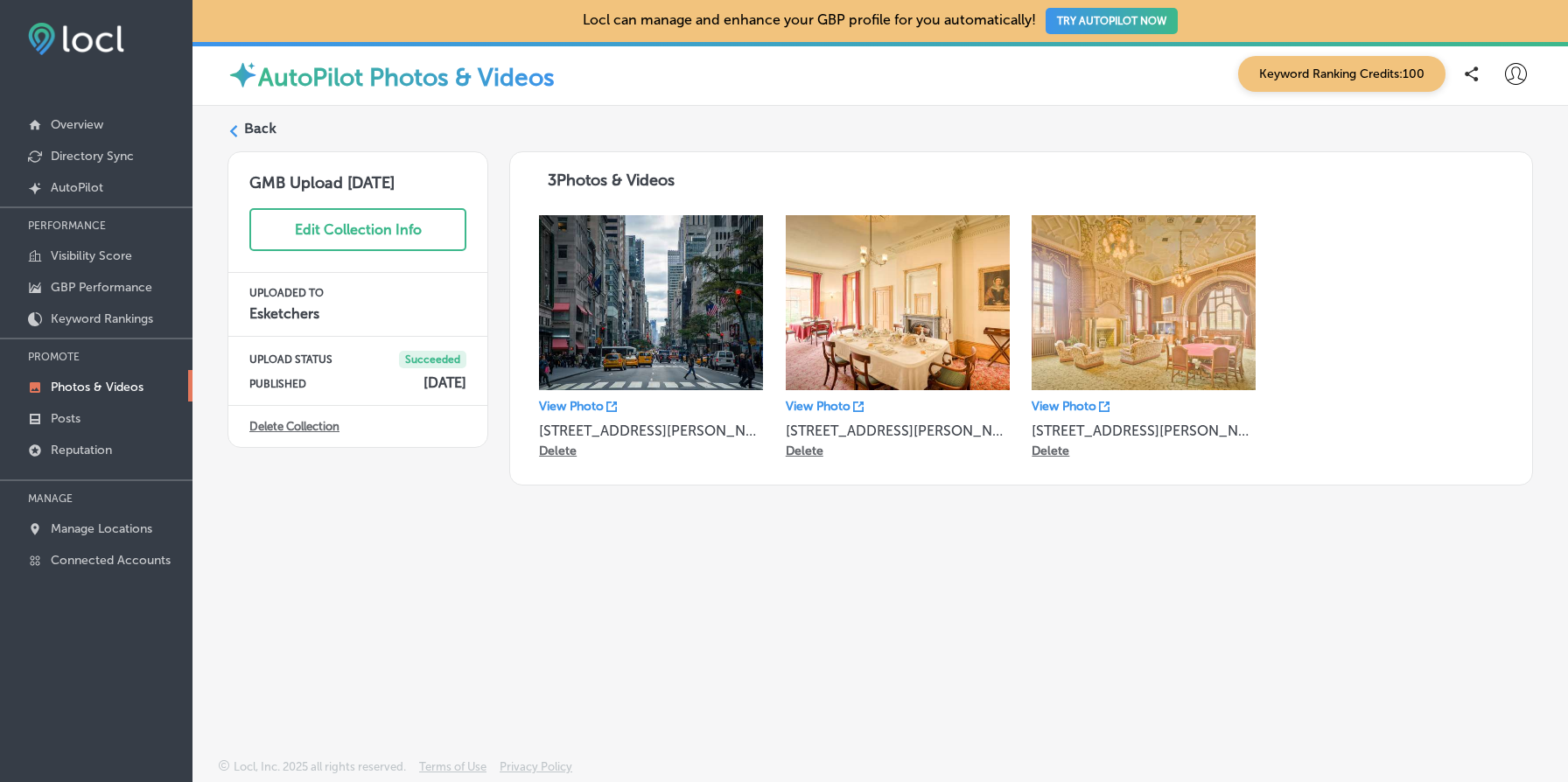
click at [312, 429] on link "Delete Collection" at bounding box center [295, 427] width 90 height 13
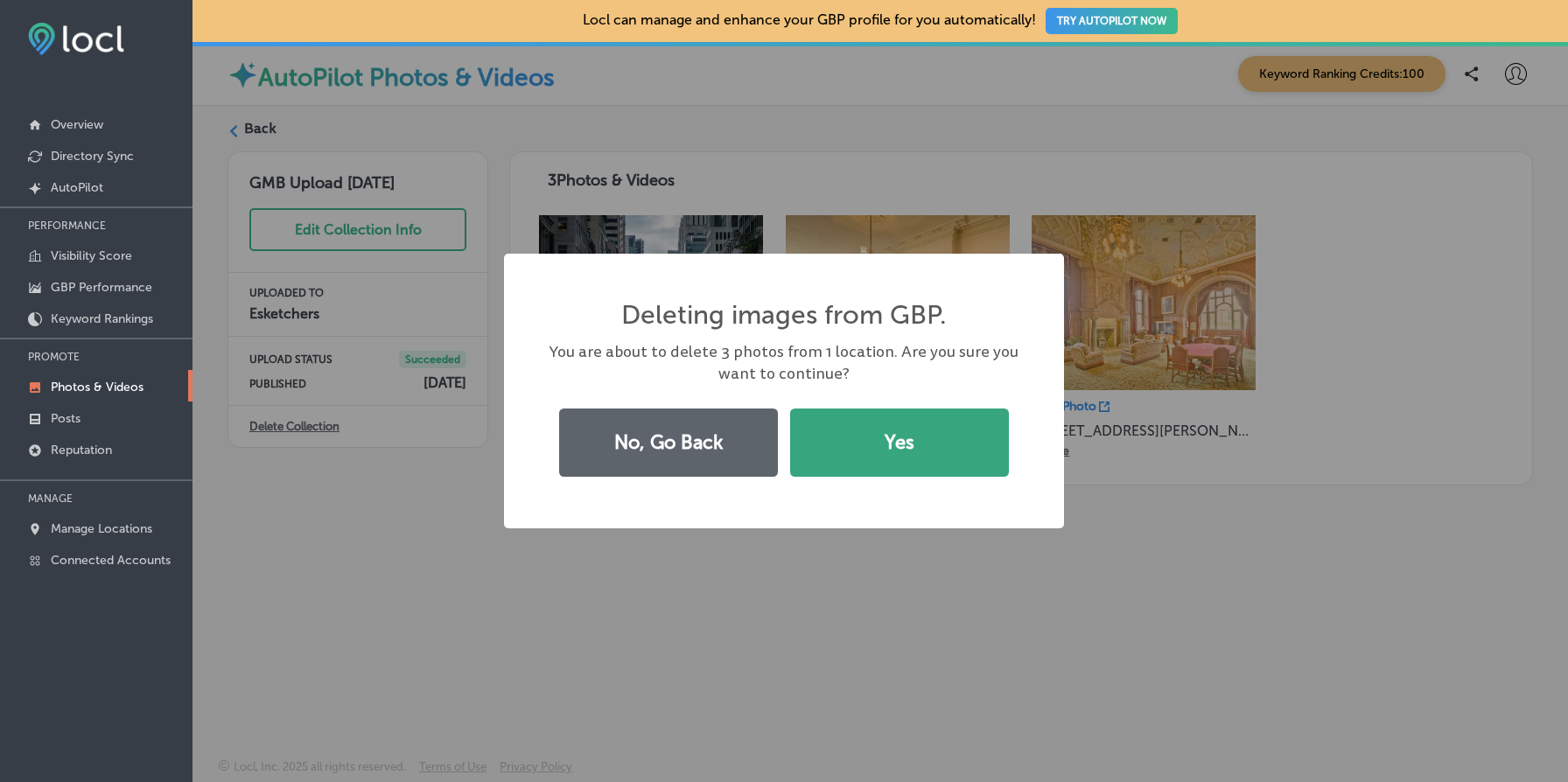
click at [925, 449] on button "Yes" at bounding box center [900, 443] width 219 height 68
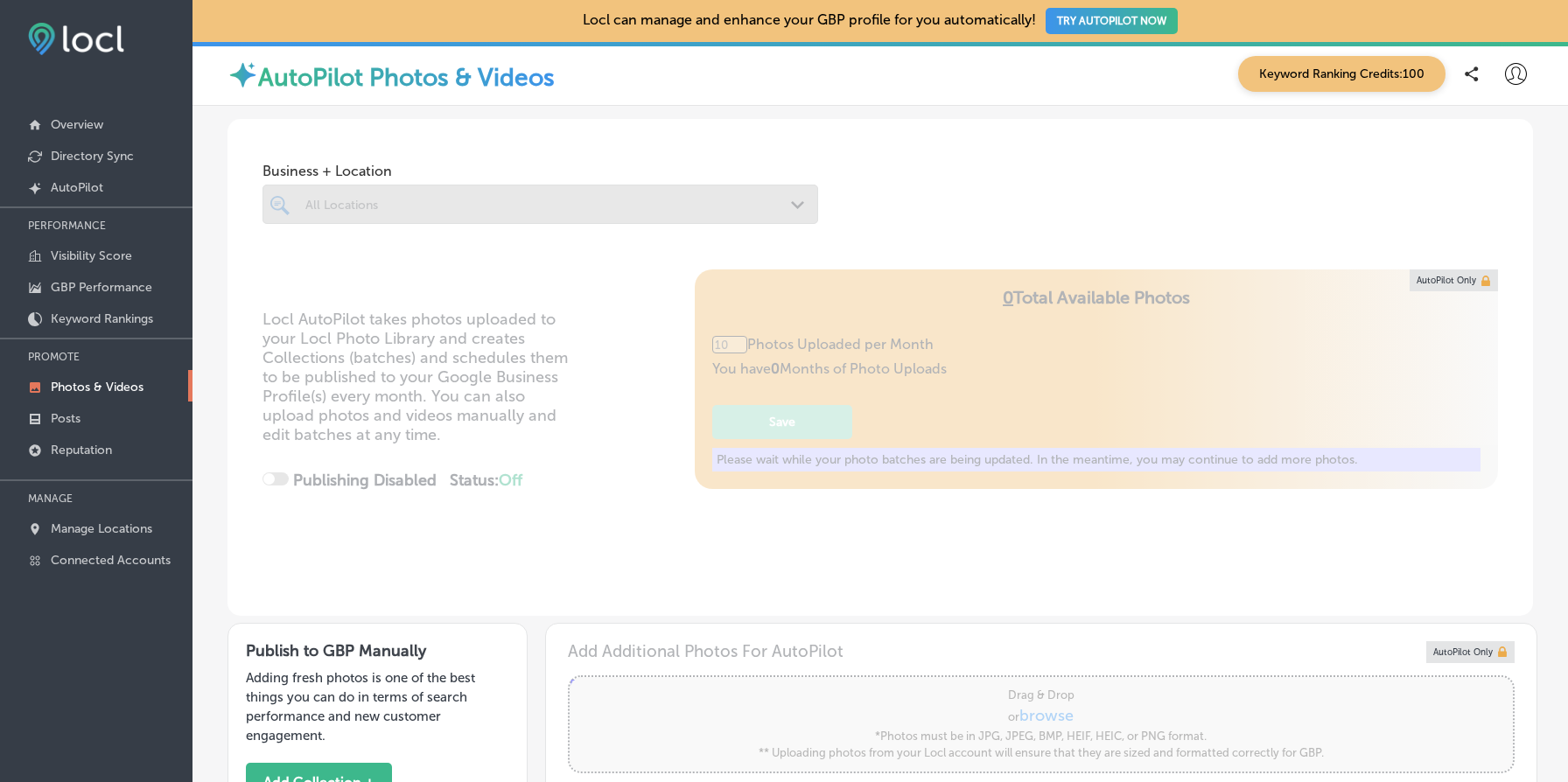
type input "5"
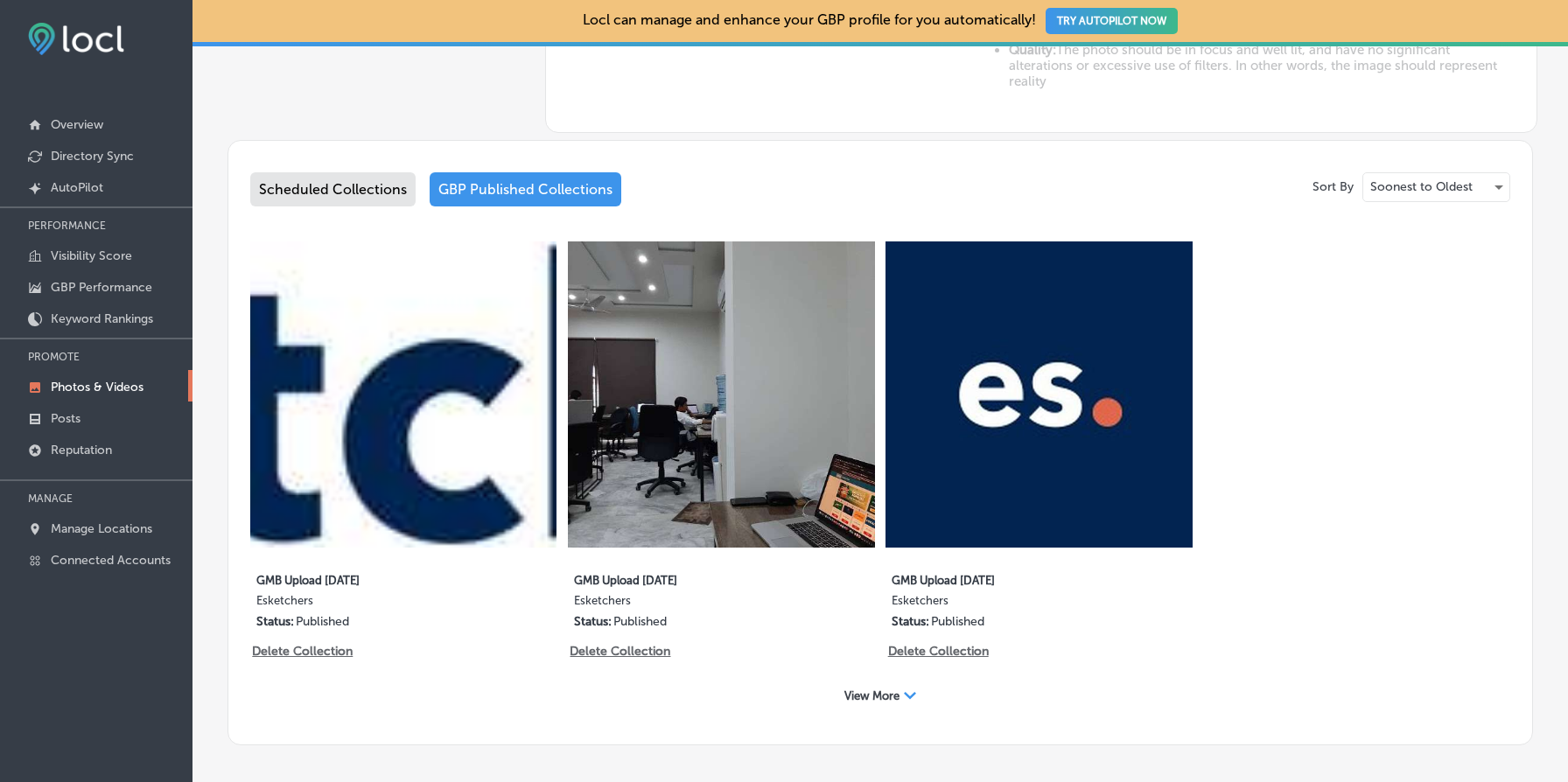
scroll to position [914, 0]
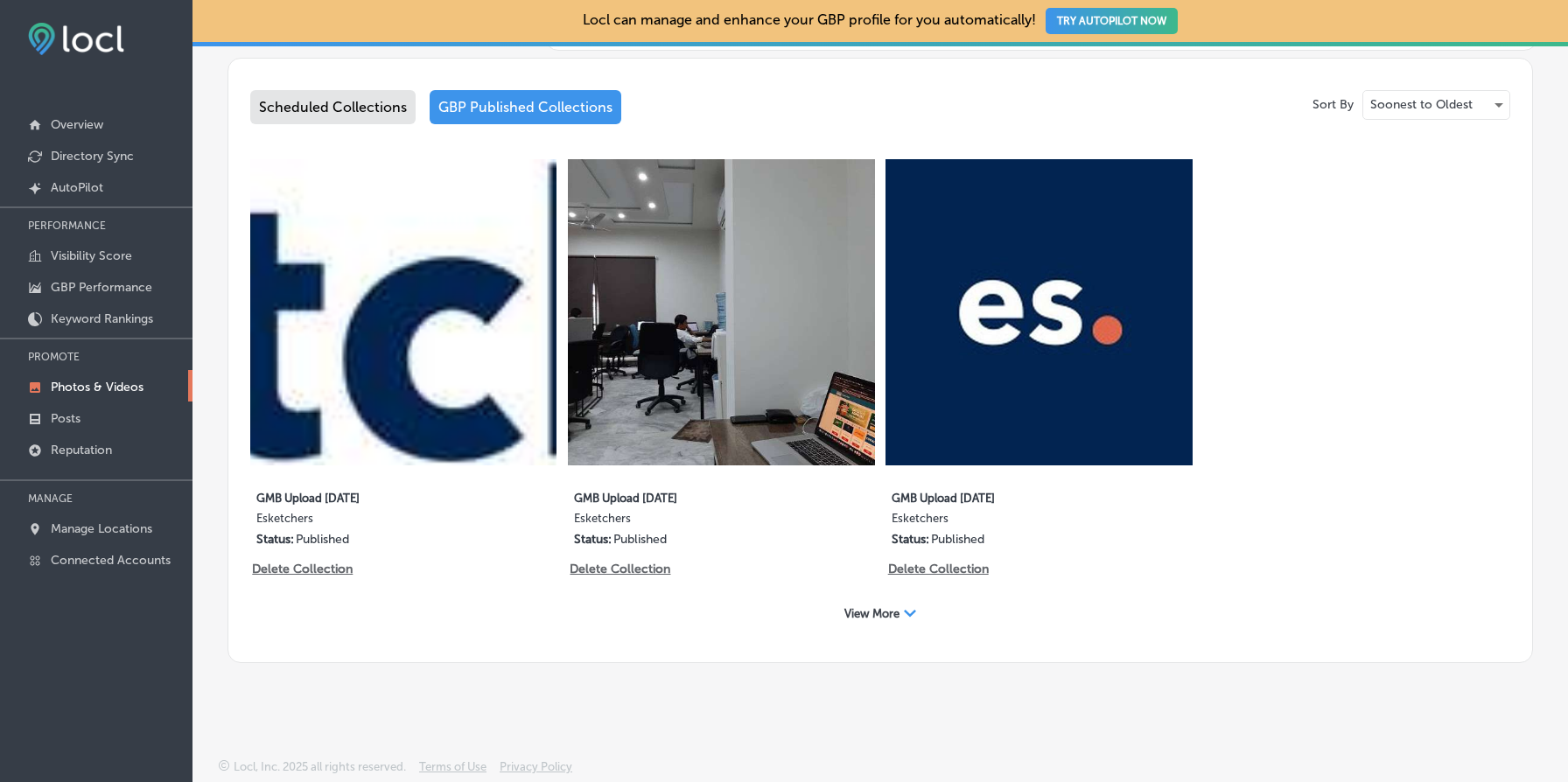
click at [907, 614] on icon "Path Created with Sketch." at bounding box center [909, 612] width 12 height 7
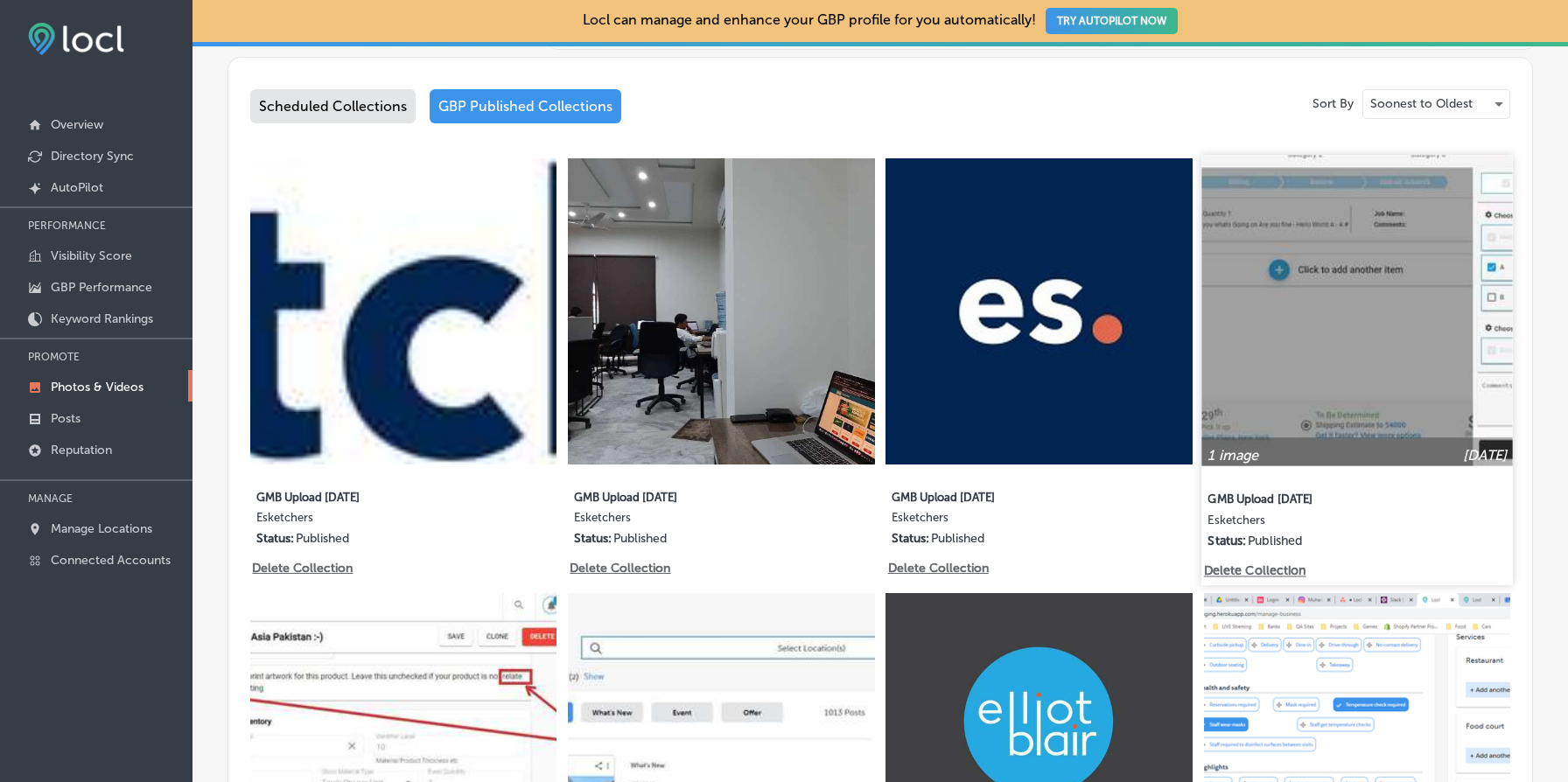
click at [1291, 576] on p "Delete Collection" at bounding box center [1253, 571] width 100 height 15
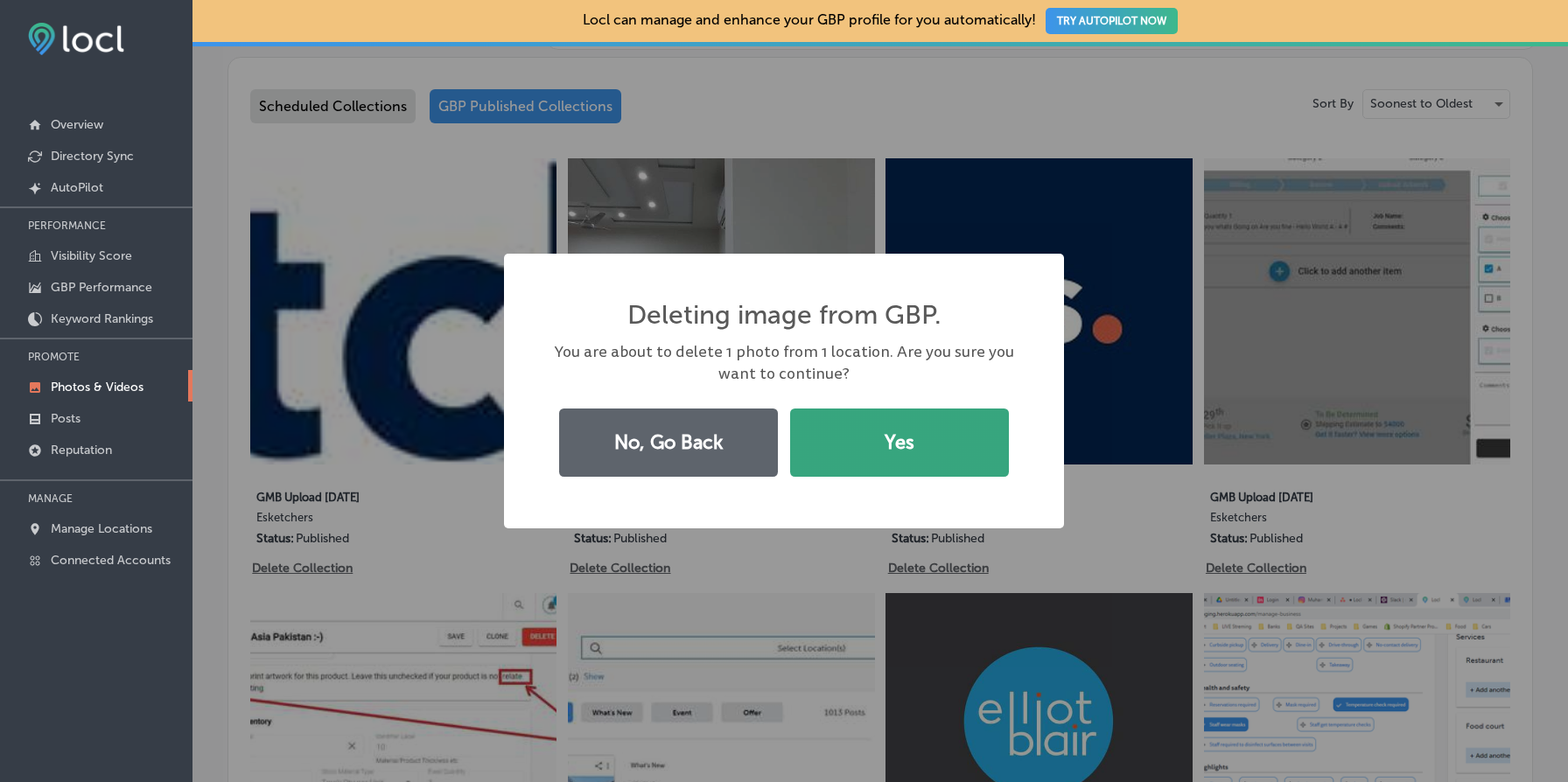
click at [958, 432] on button "Yes" at bounding box center [900, 443] width 219 height 68
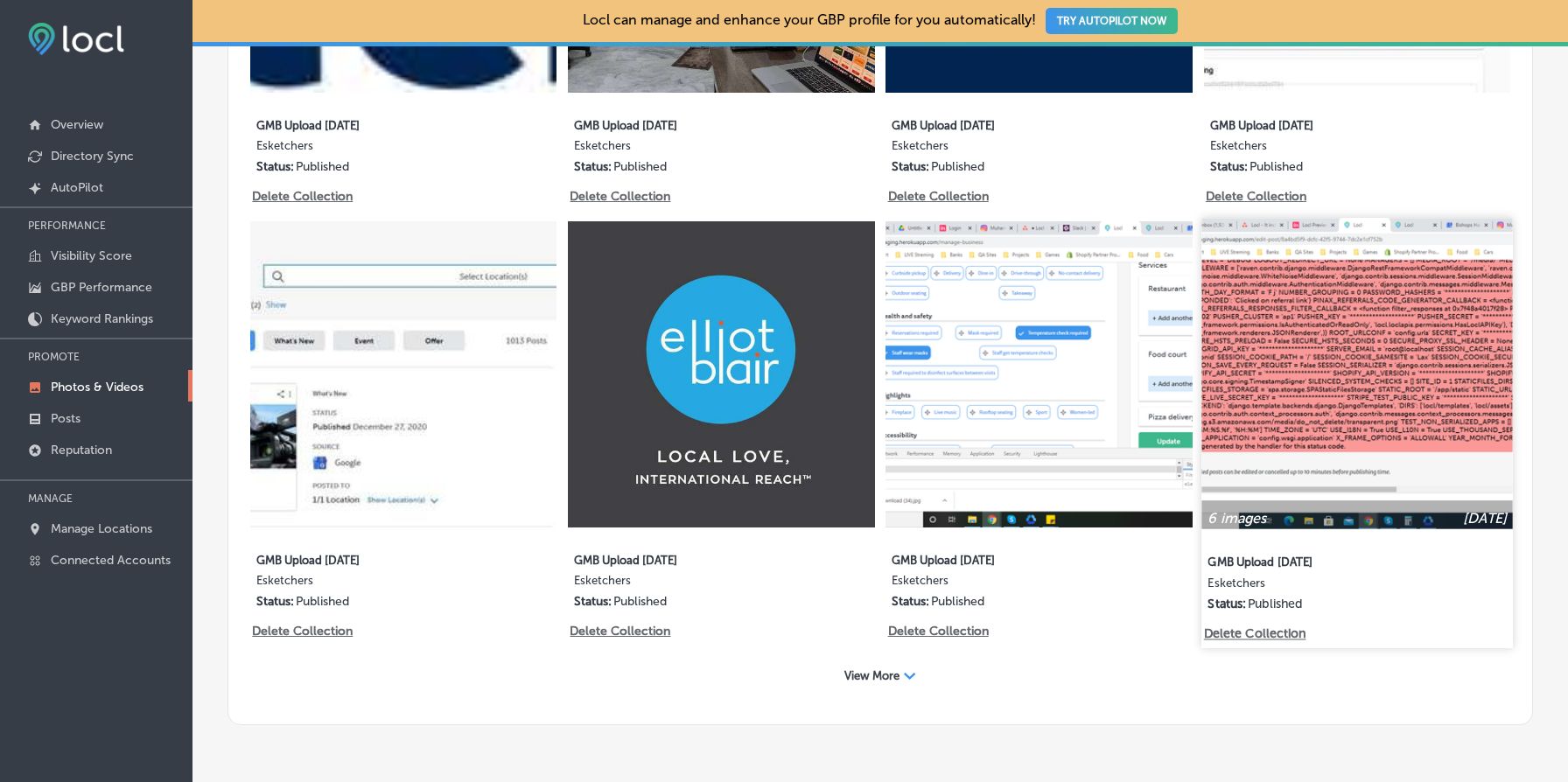
scroll to position [1293, 0]
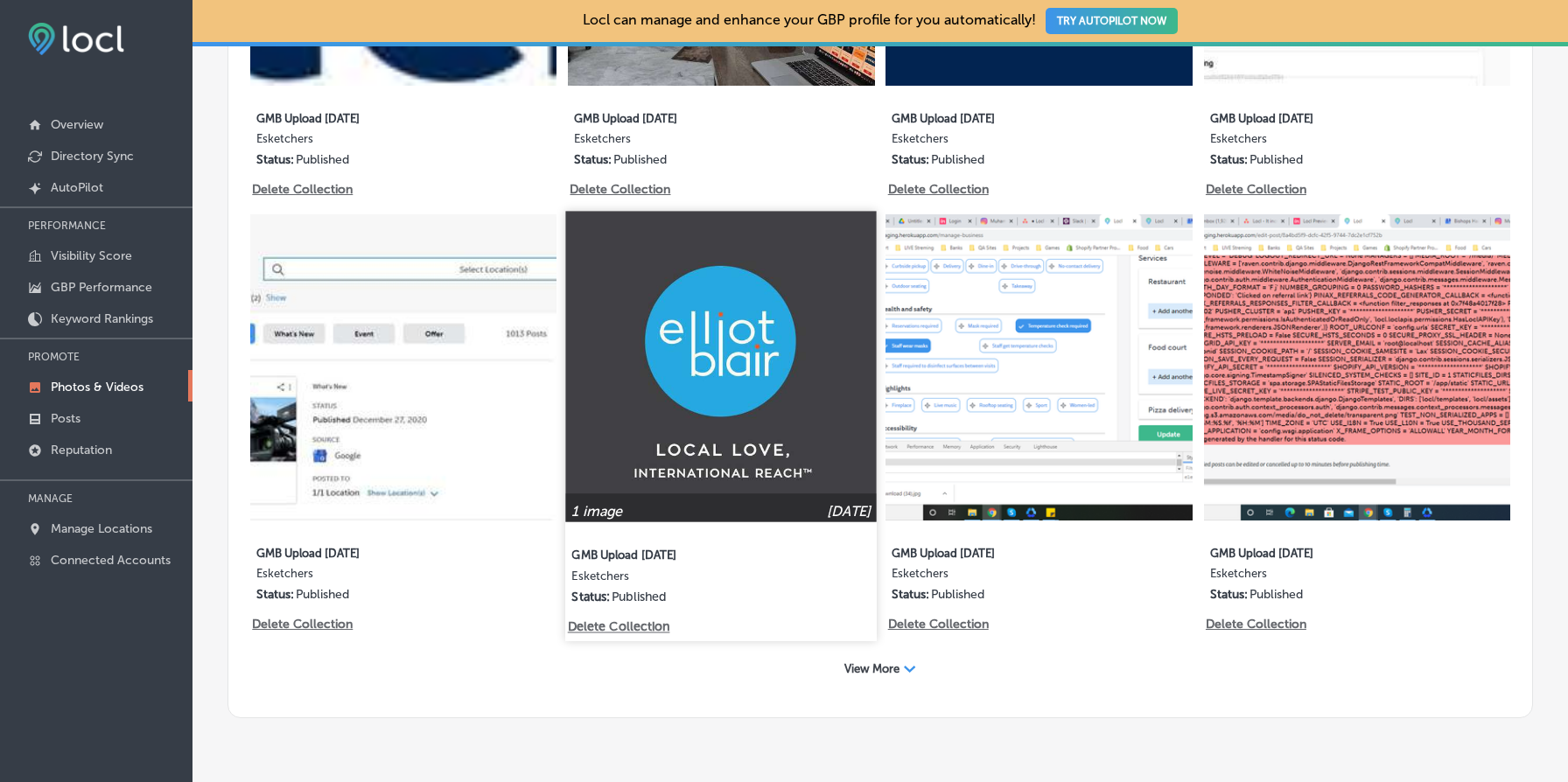
click at [617, 633] on p "Delete Collection" at bounding box center [618, 627] width 100 height 15
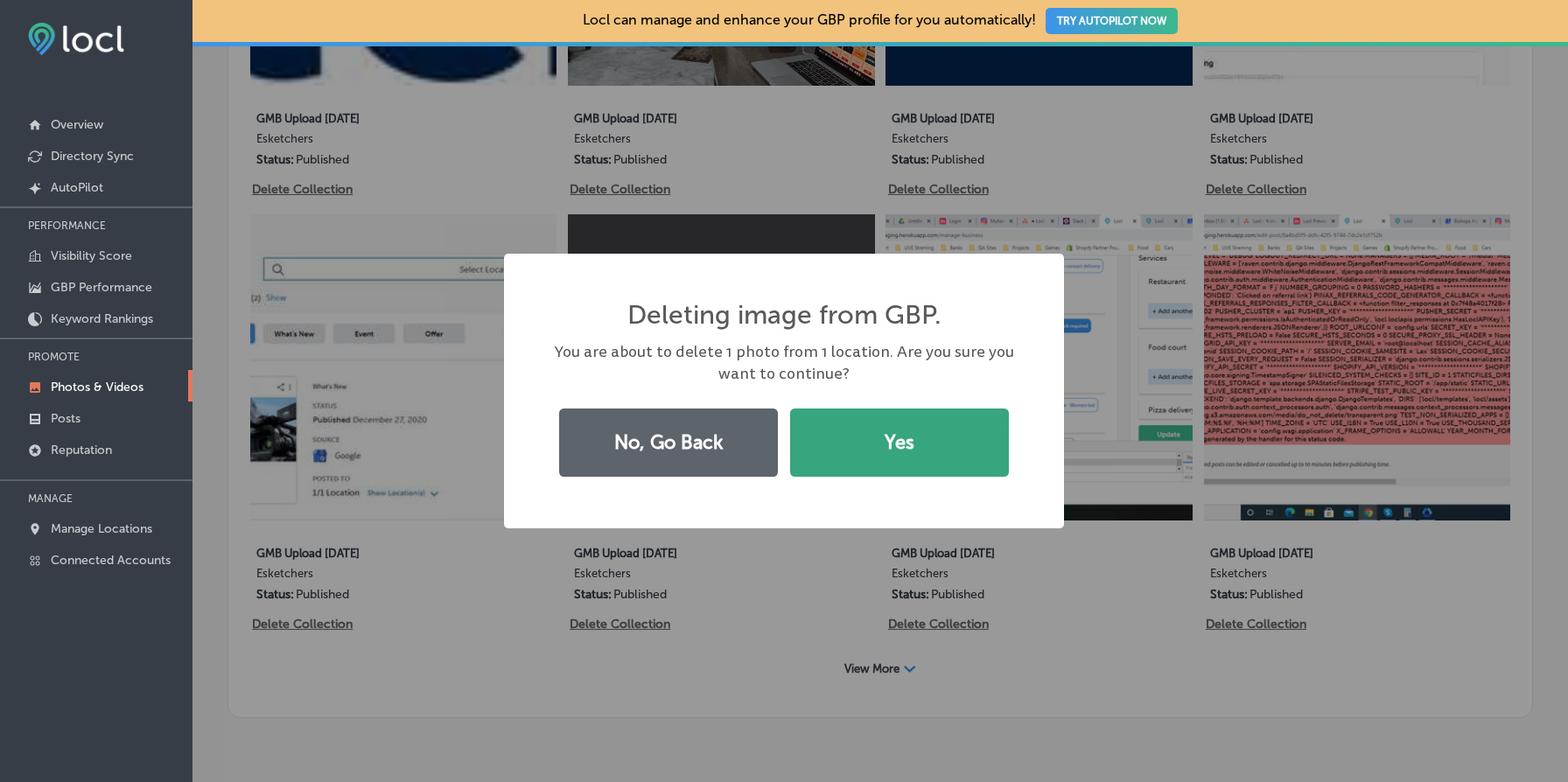
click at [903, 452] on button "Yes" at bounding box center [900, 443] width 219 height 68
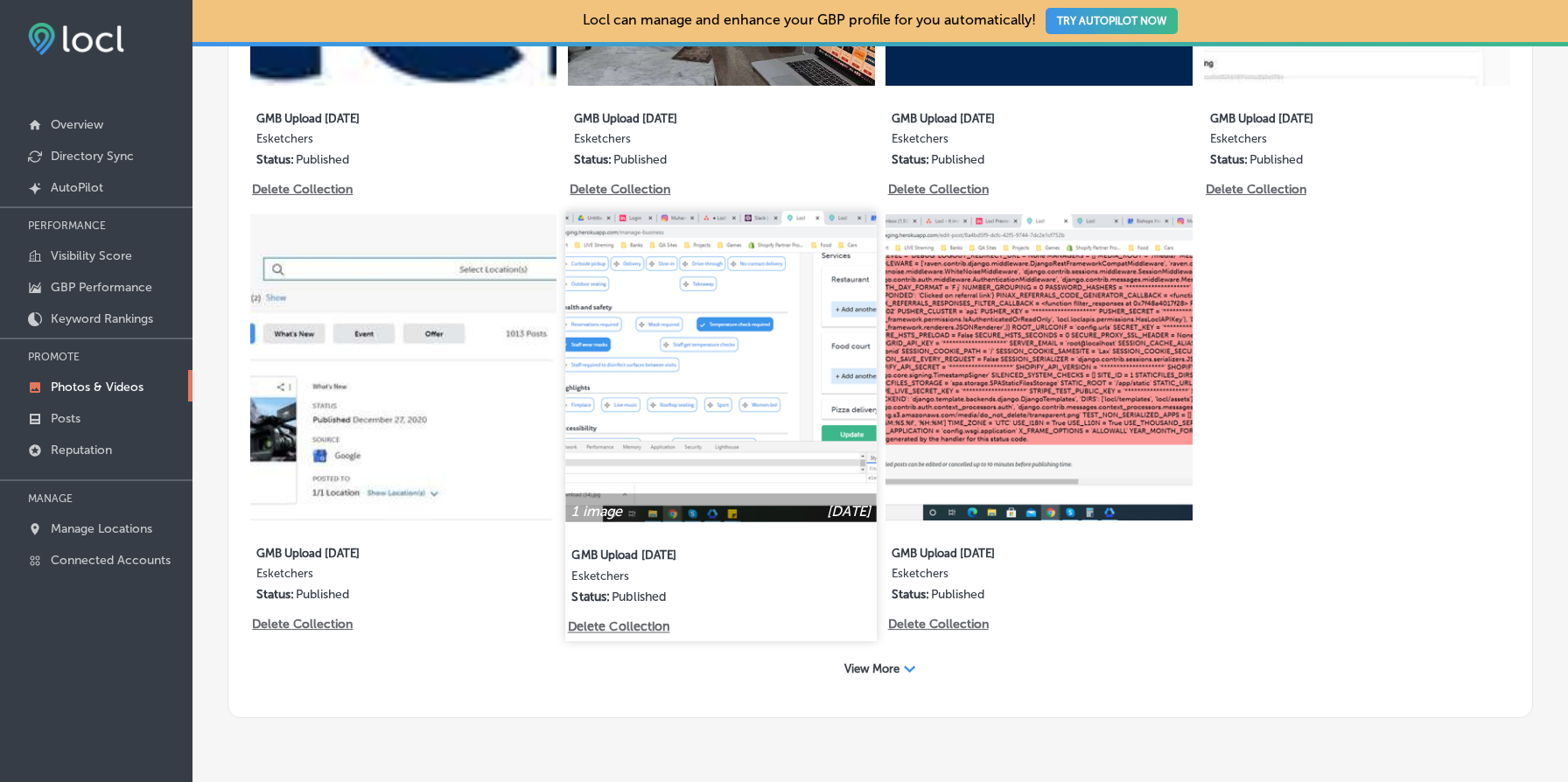
click at [619, 628] on p "Delete Collection" at bounding box center [618, 627] width 100 height 15
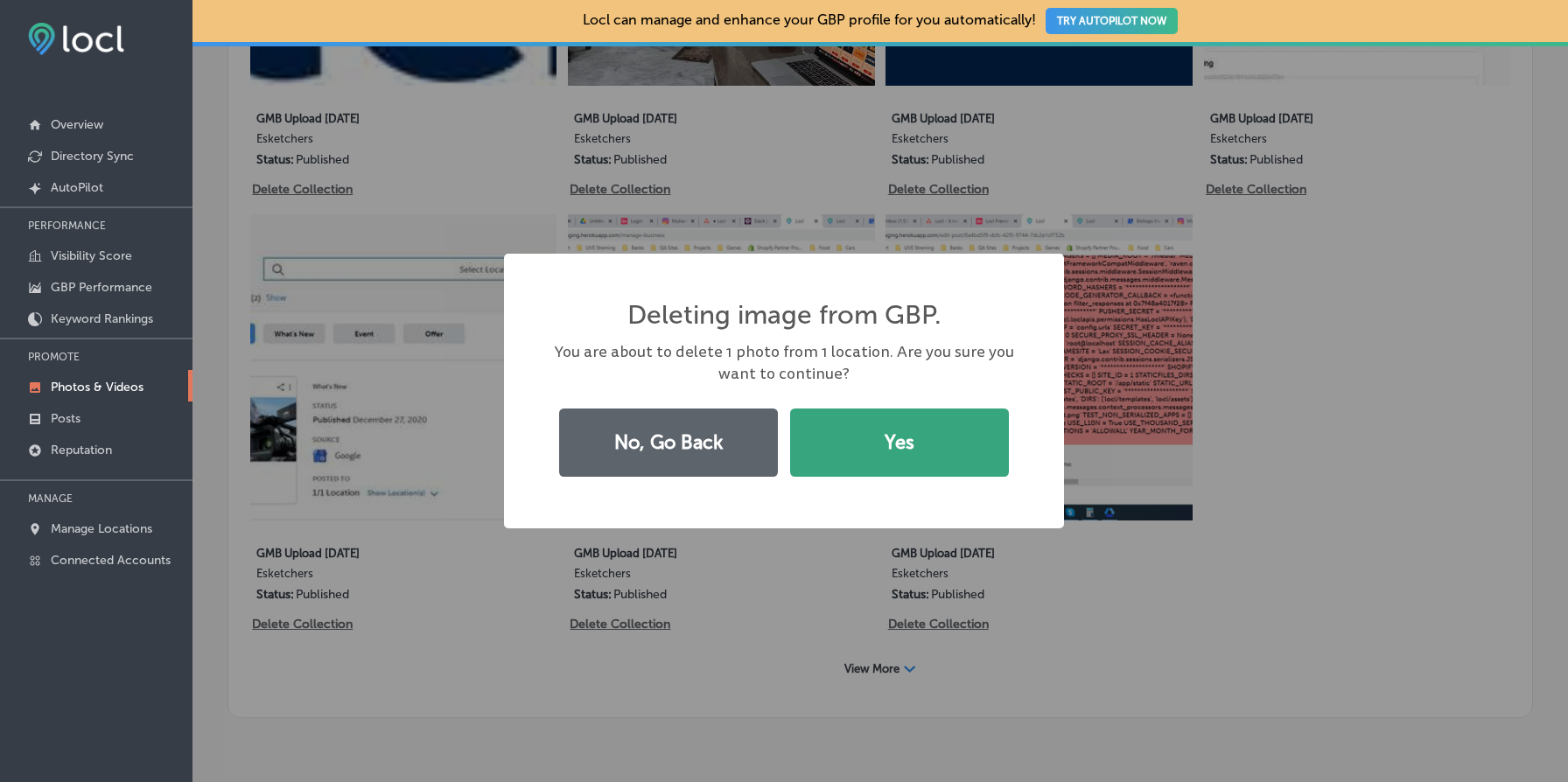
click at [908, 435] on button "Yes" at bounding box center [900, 443] width 219 height 68
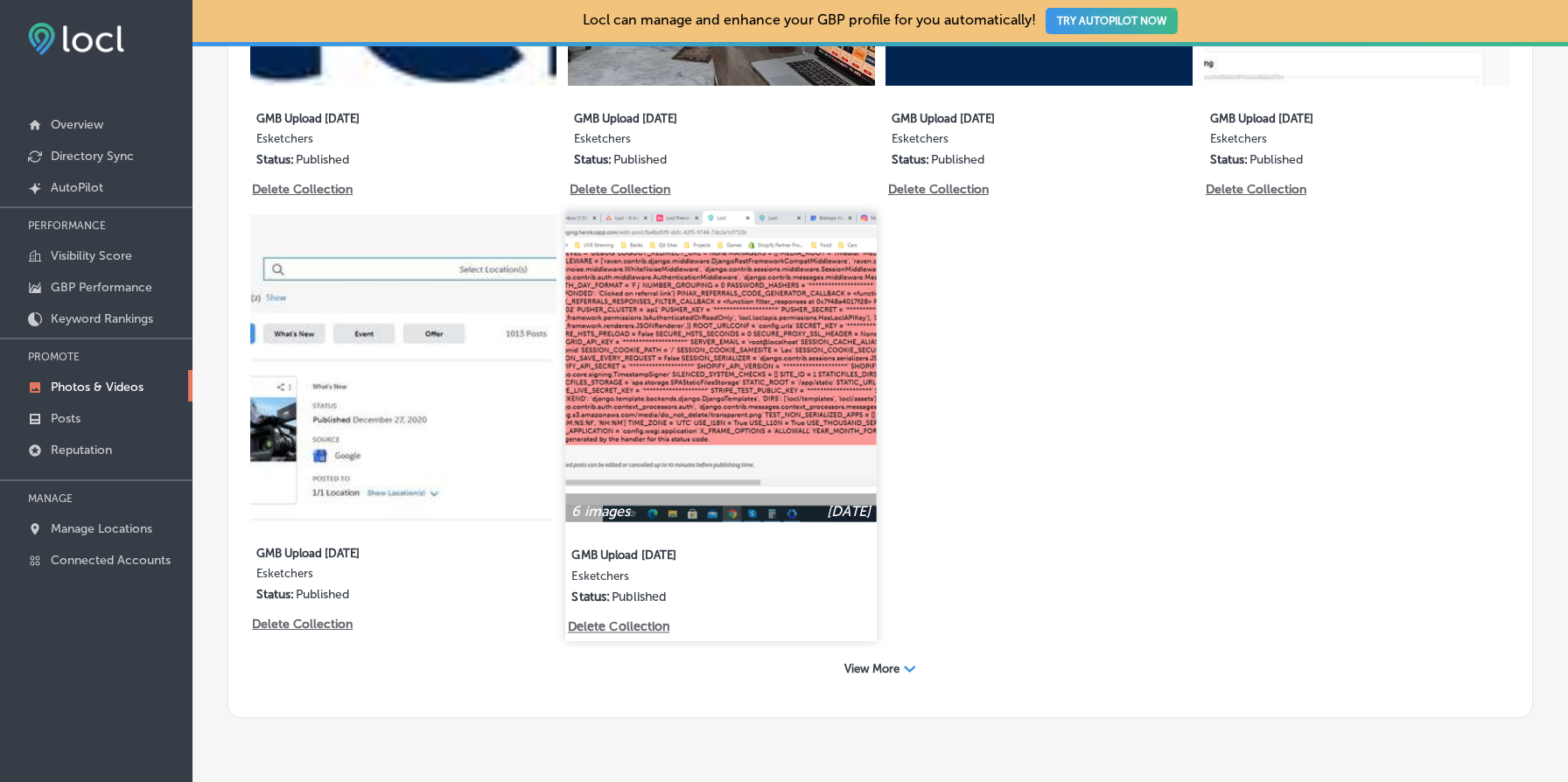
click at [728, 361] on img at bounding box center [722, 367] width 312 height 312
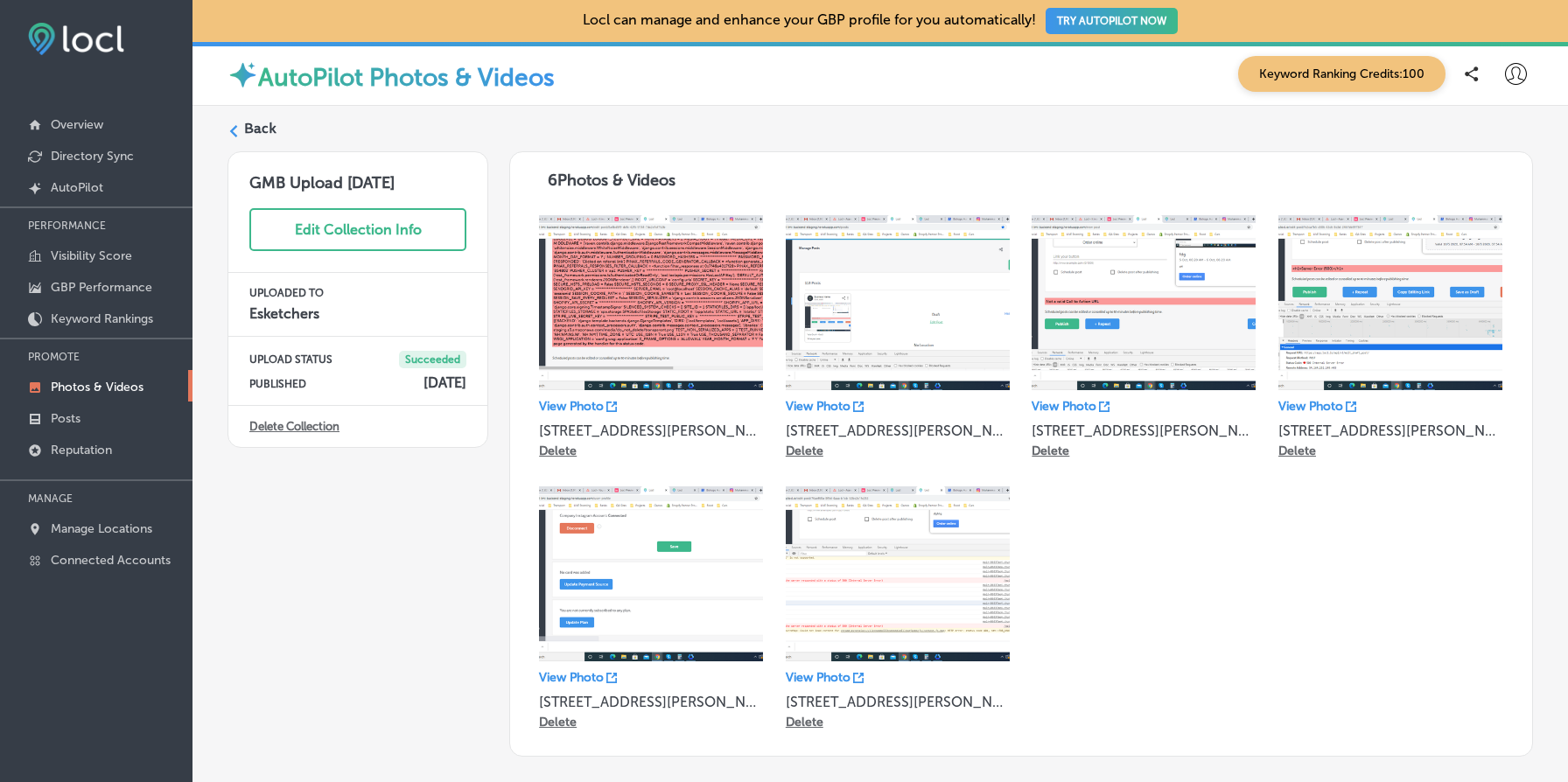
click at [302, 431] on link "Delete Collection" at bounding box center [295, 427] width 90 height 13
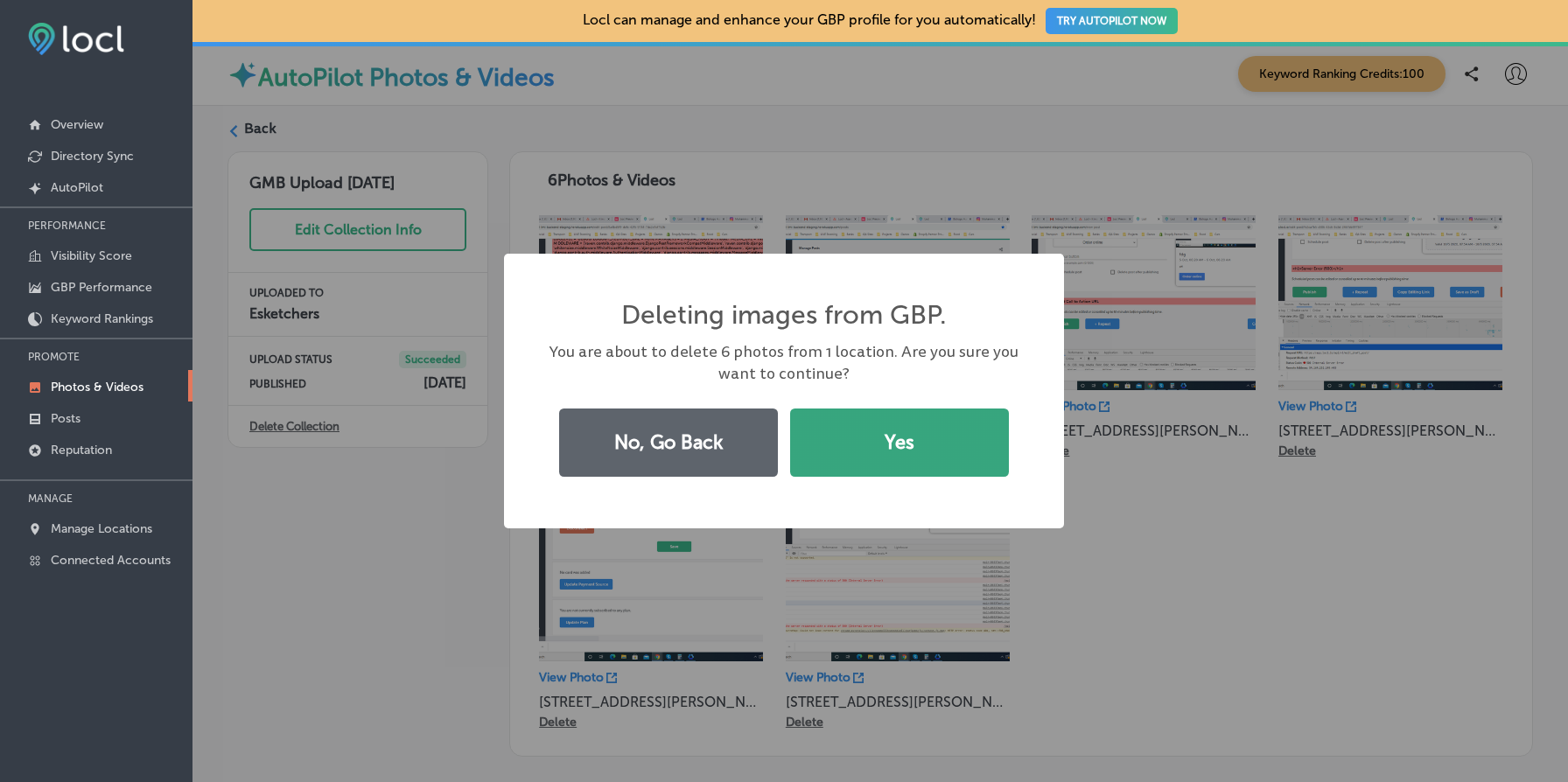
click at [962, 418] on button "Yes" at bounding box center [900, 443] width 219 height 68
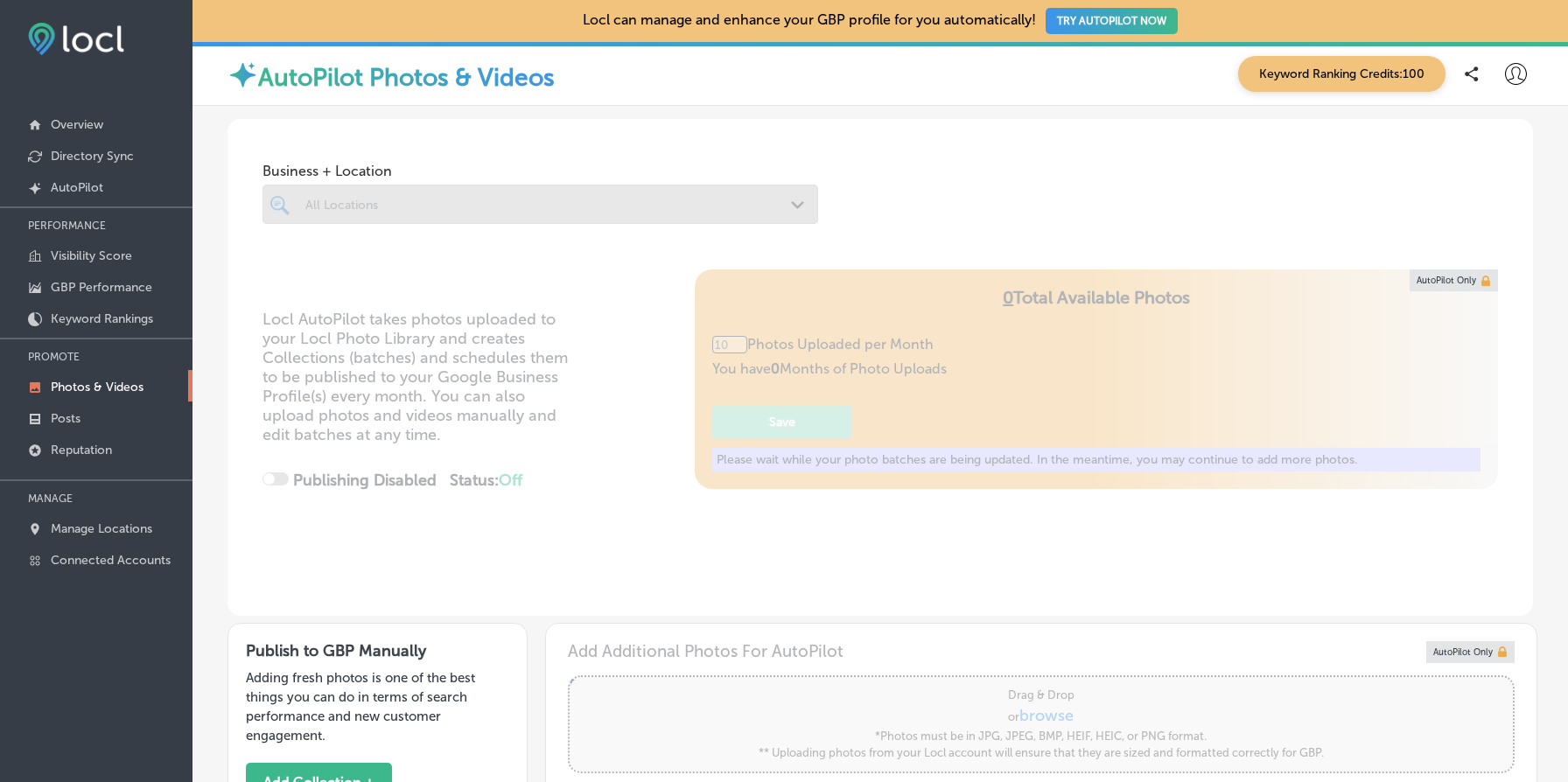
type input "5"
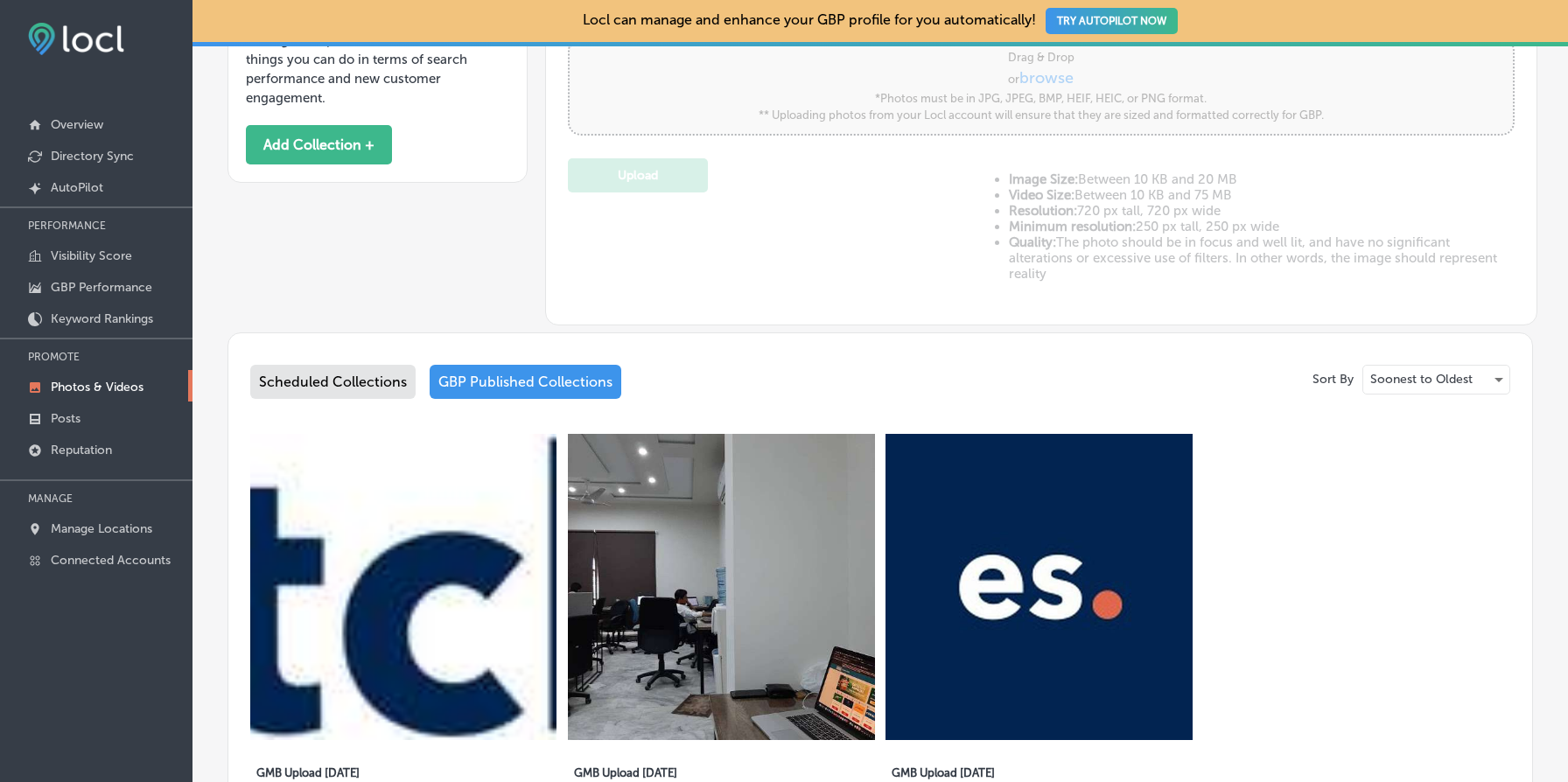
scroll to position [914, 0]
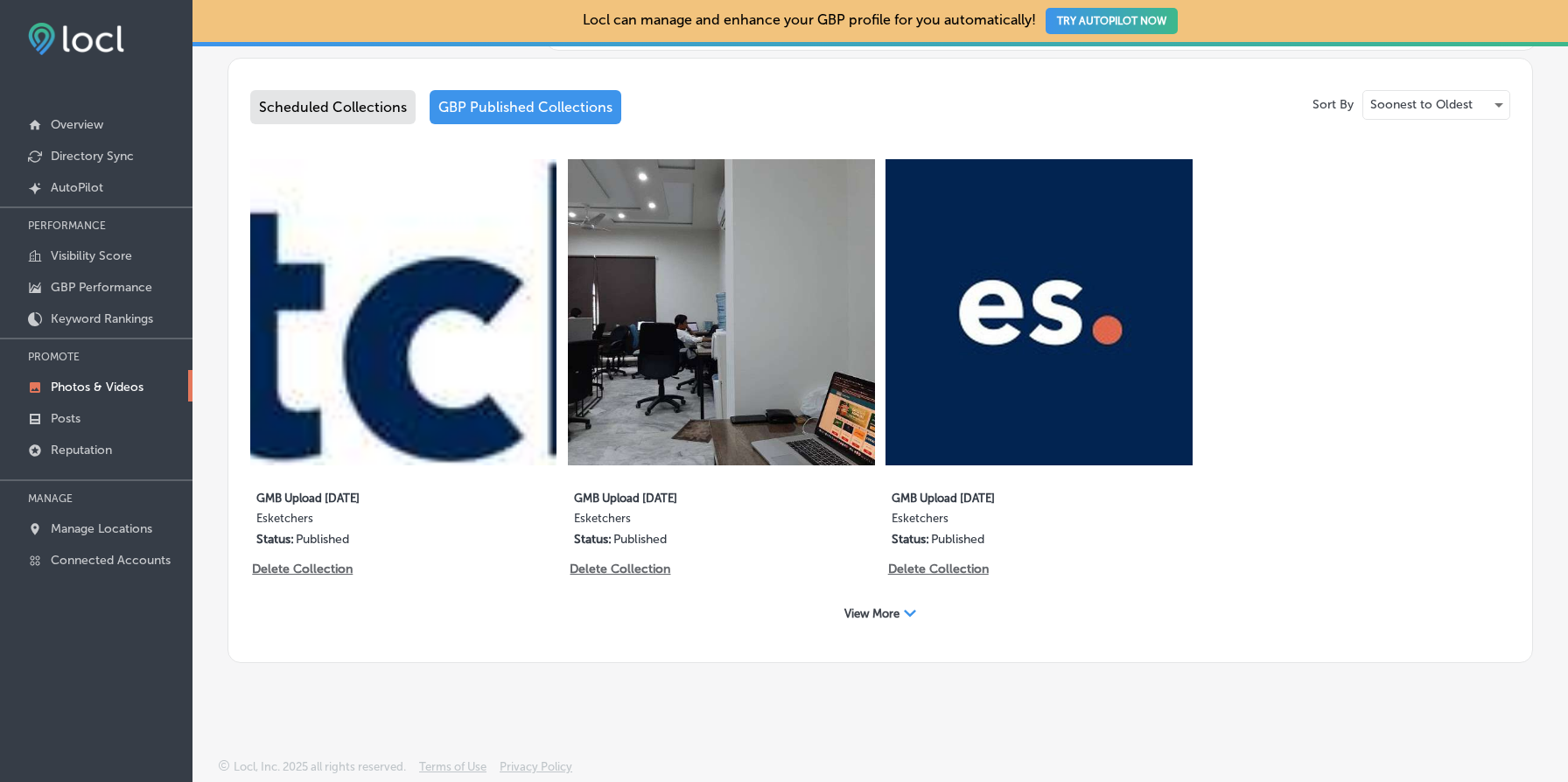
click at [902, 626] on div "View More Path Created with Sketch." at bounding box center [880, 613] width 94 height 27
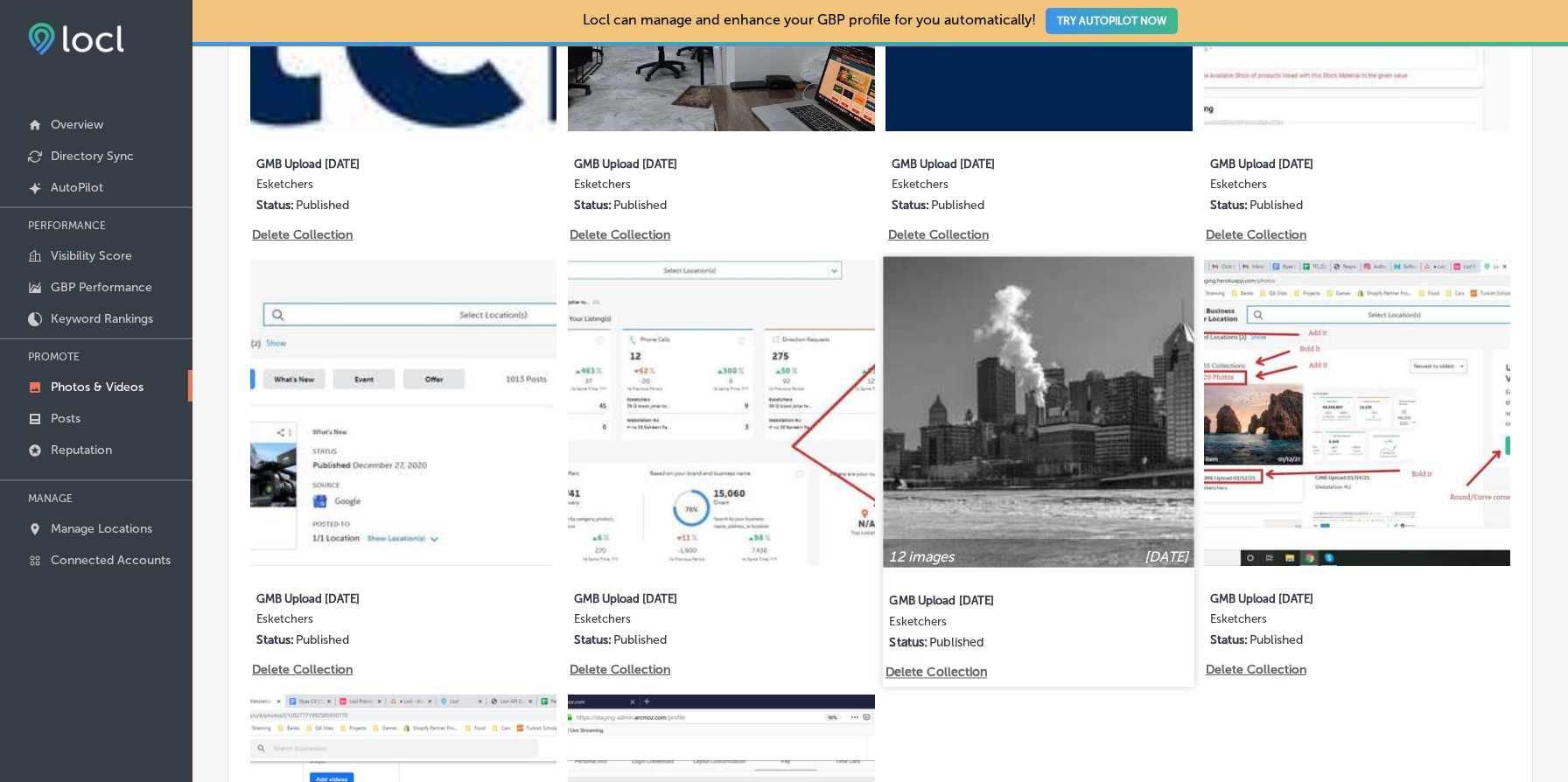
scroll to position [1252, 0]
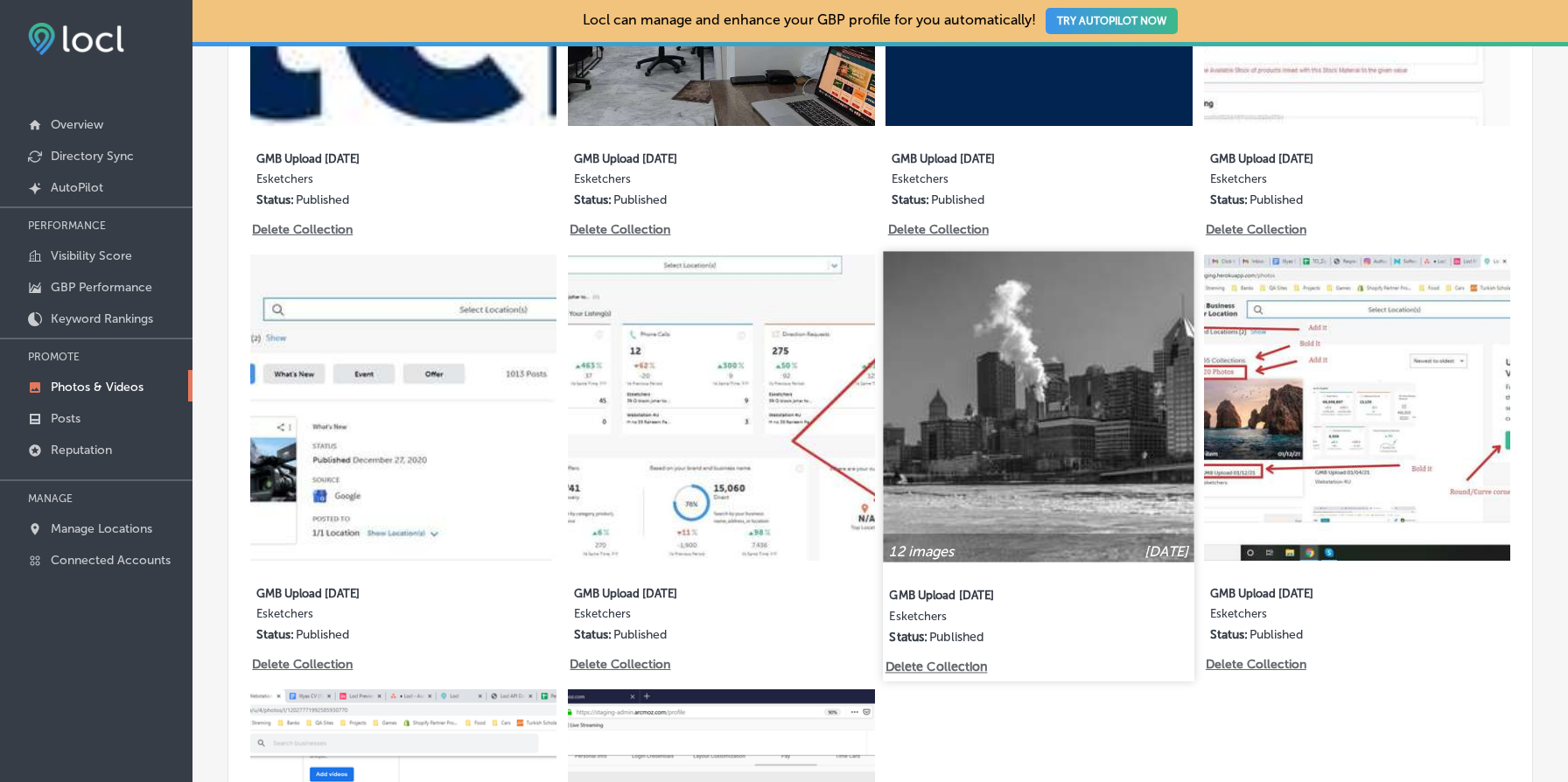
click at [1041, 432] on img at bounding box center [1039, 407] width 312 height 312
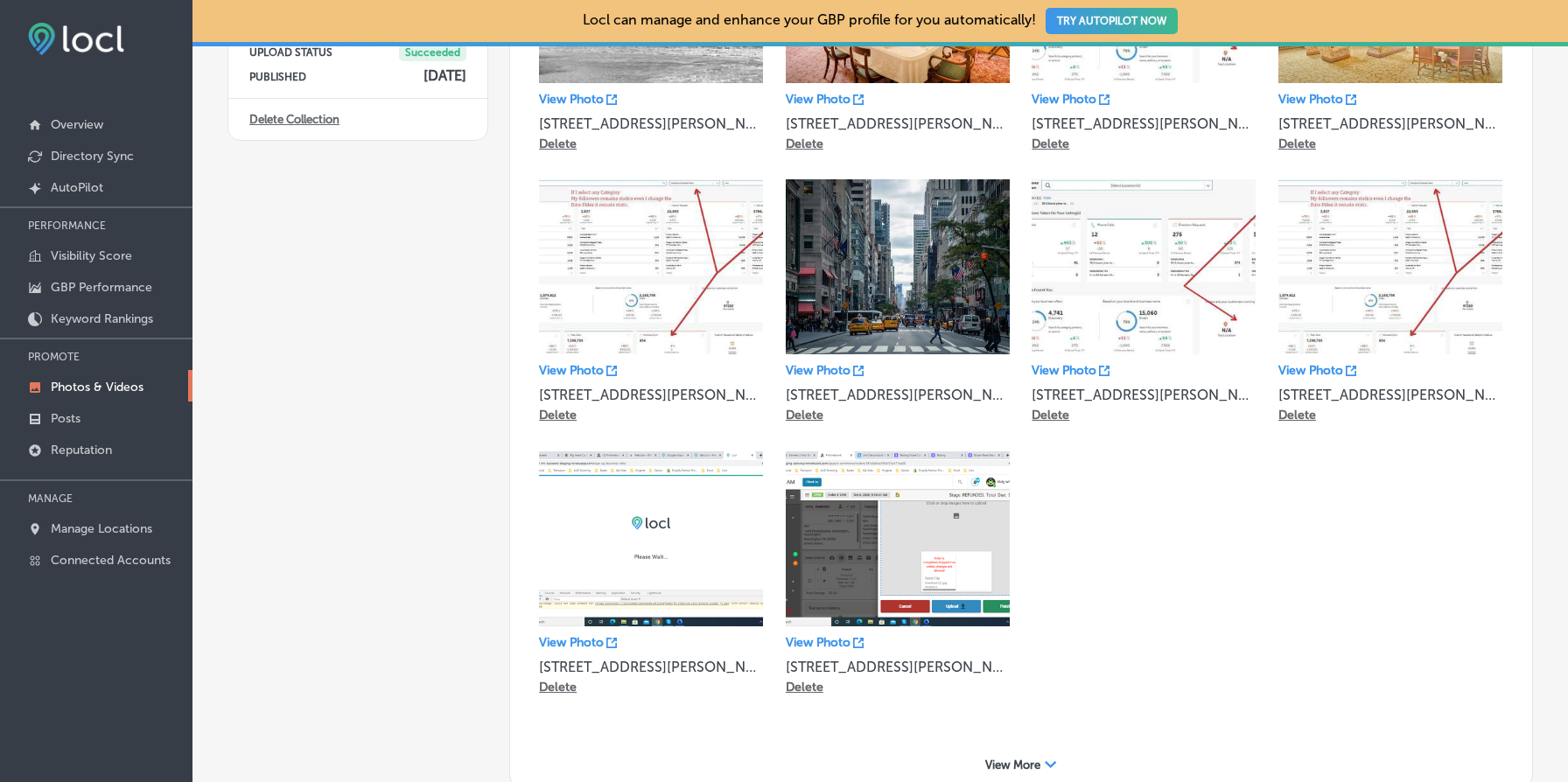
scroll to position [431, 0]
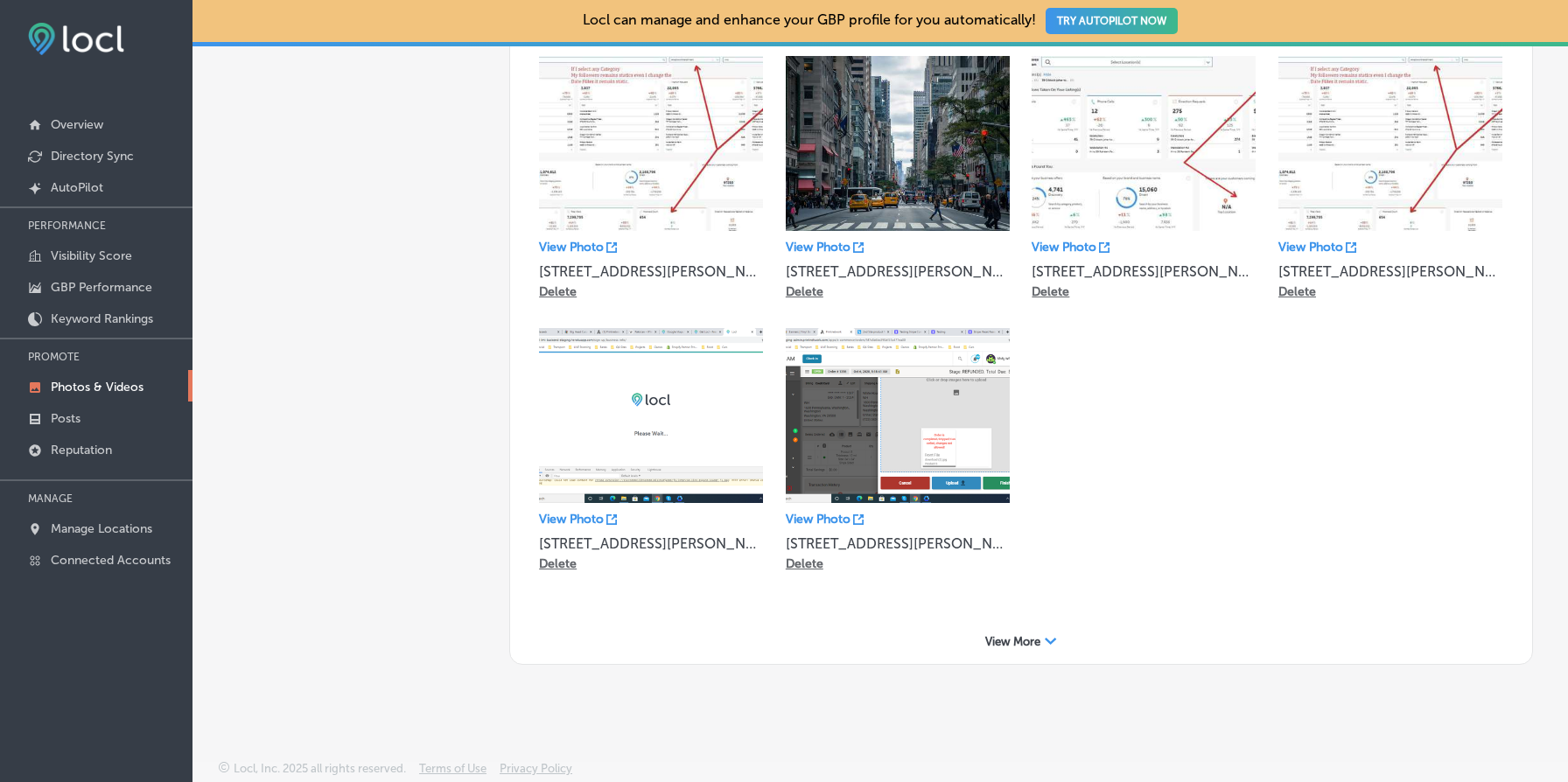
click at [1073, 631] on div "View More Path Created with Sketch." at bounding box center [1021, 642] width 988 height 27
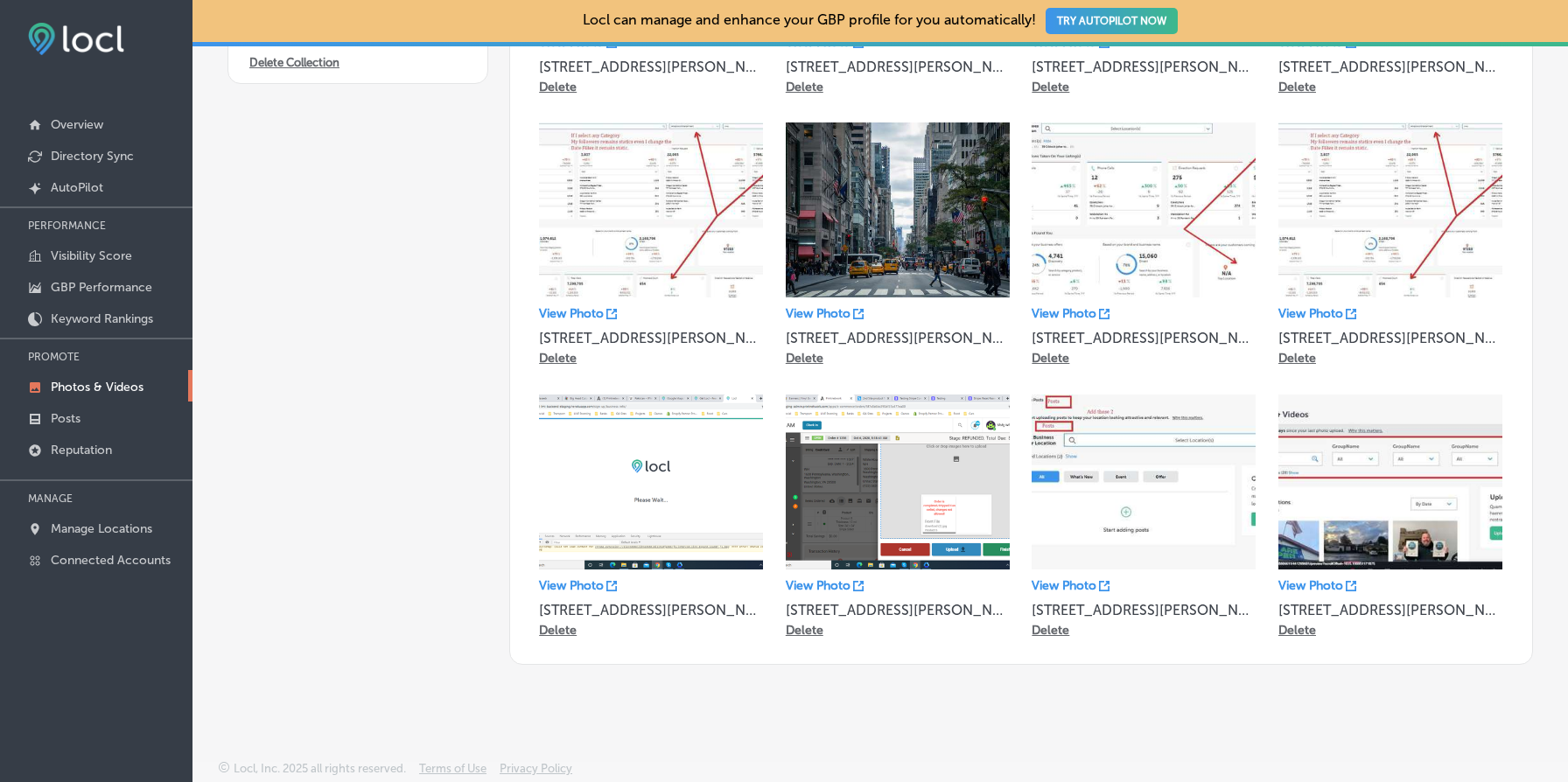
scroll to position [0, 0]
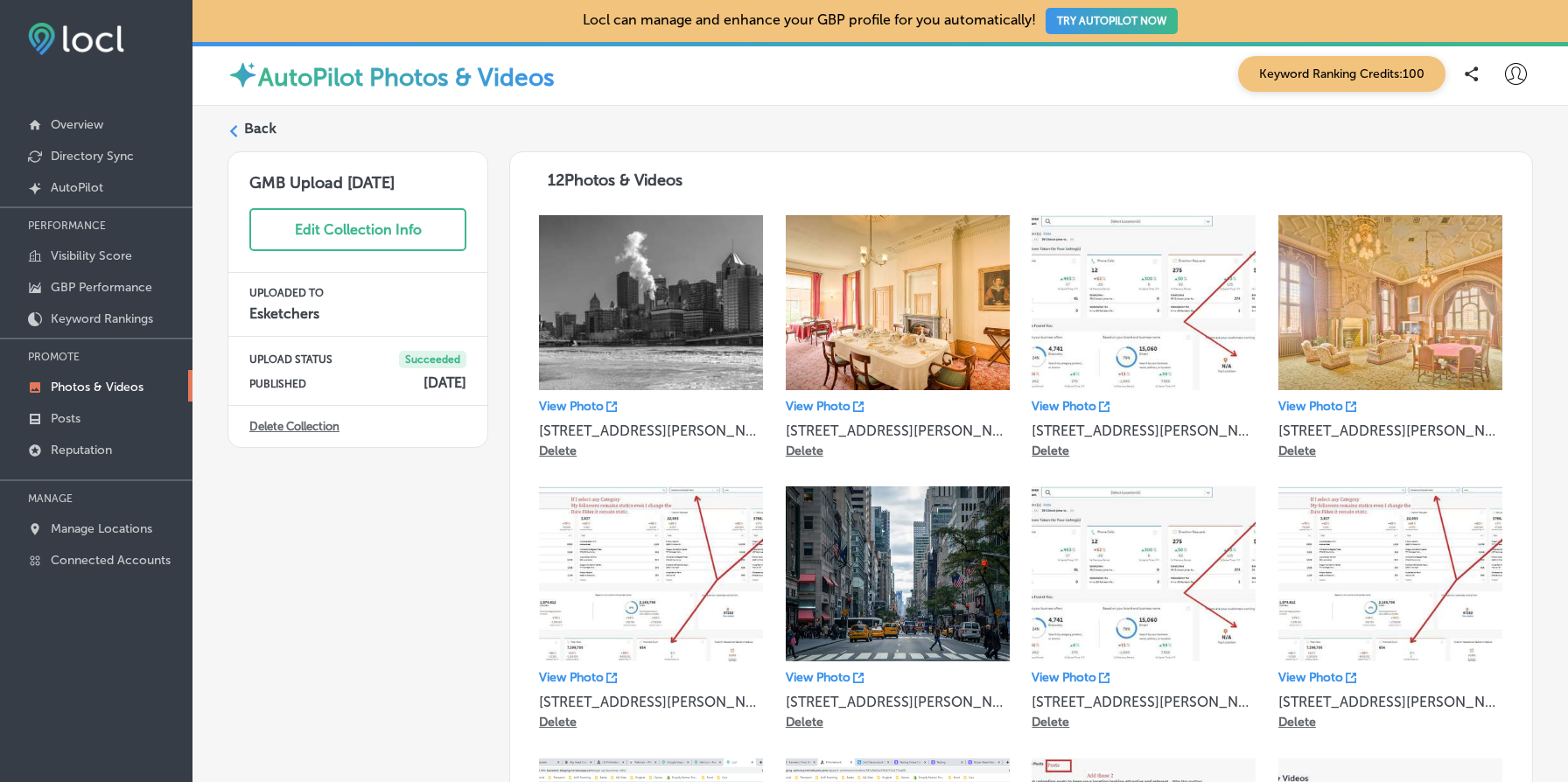
click at [306, 424] on link "Delete Collection" at bounding box center [295, 427] width 90 height 13
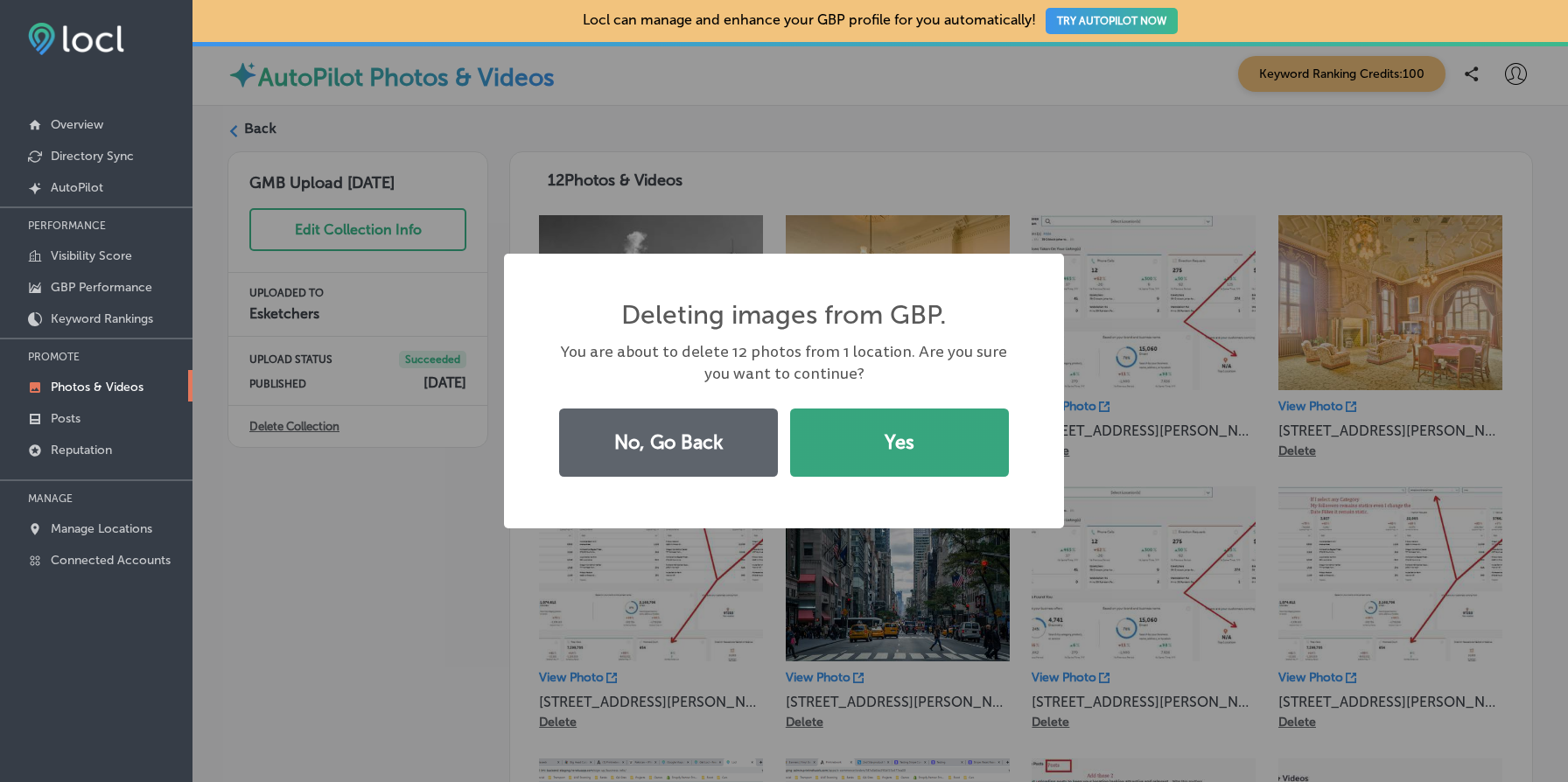
click at [890, 461] on button "Yes" at bounding box center [900, 443] width 219 height 68
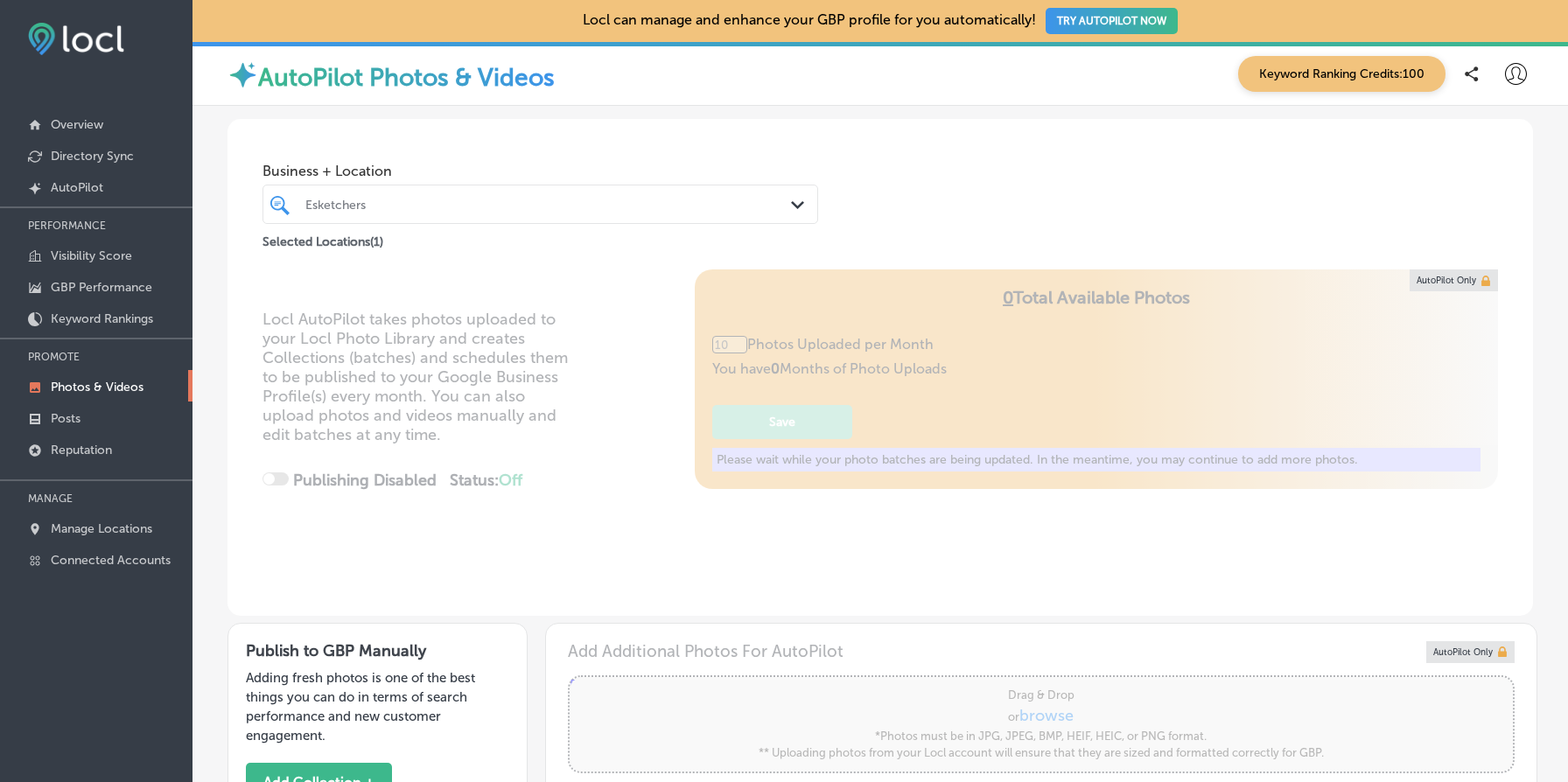
type input "5"
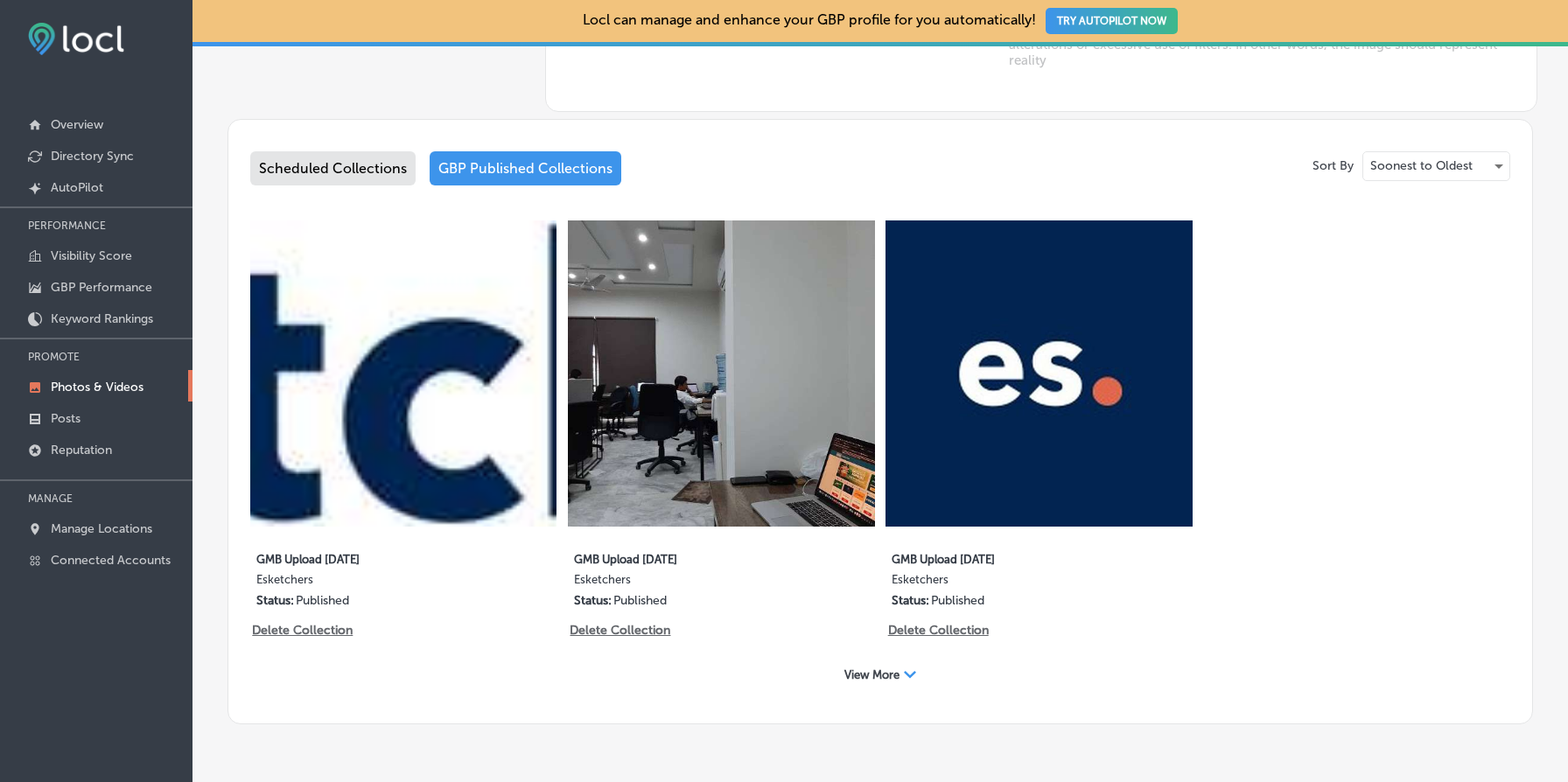
scroll to position [914, 0]
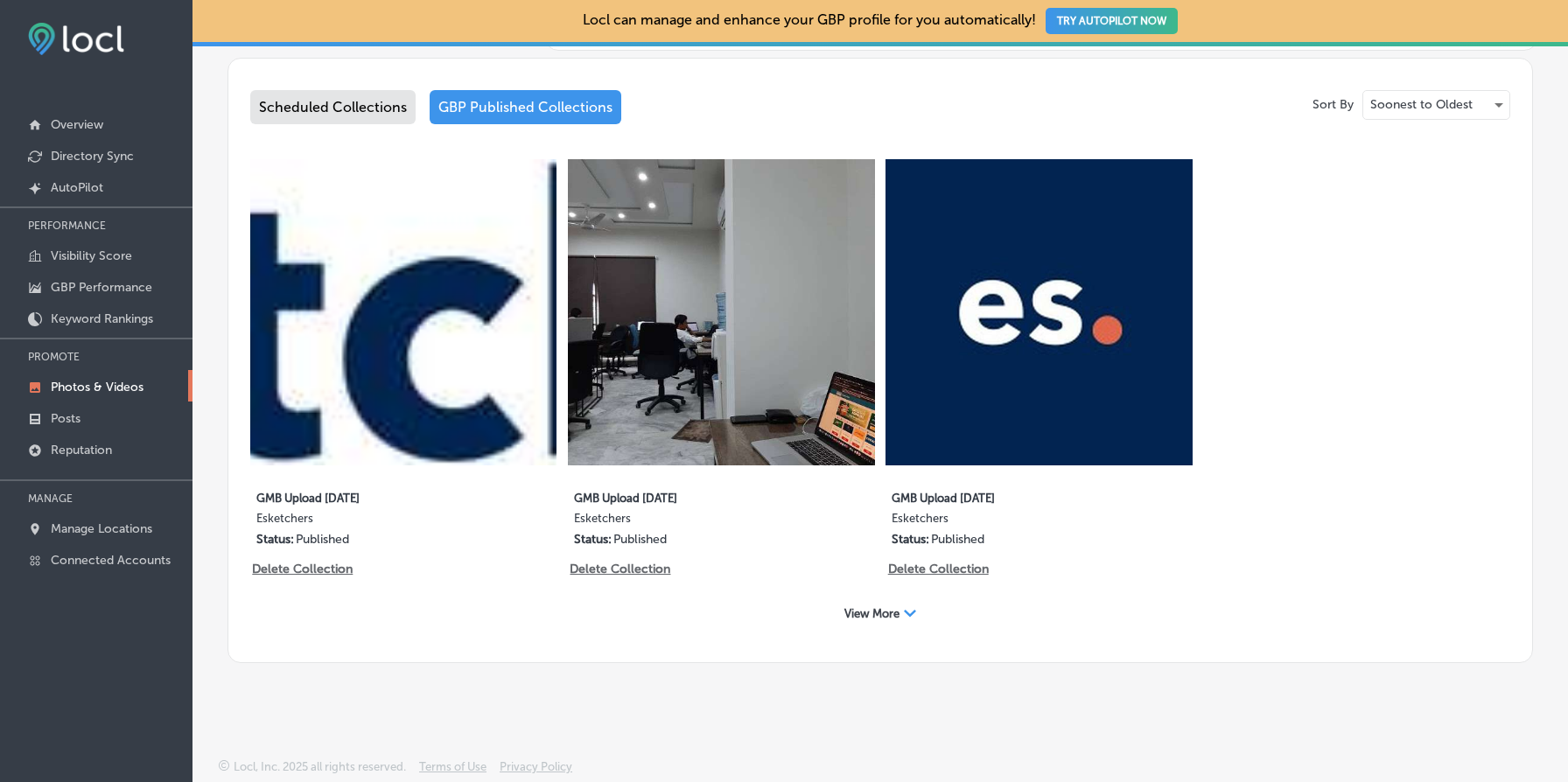
click at [900, 616] on div "View More Path Created with Sketch." at bounding box center [880, 613] width 94 height 27
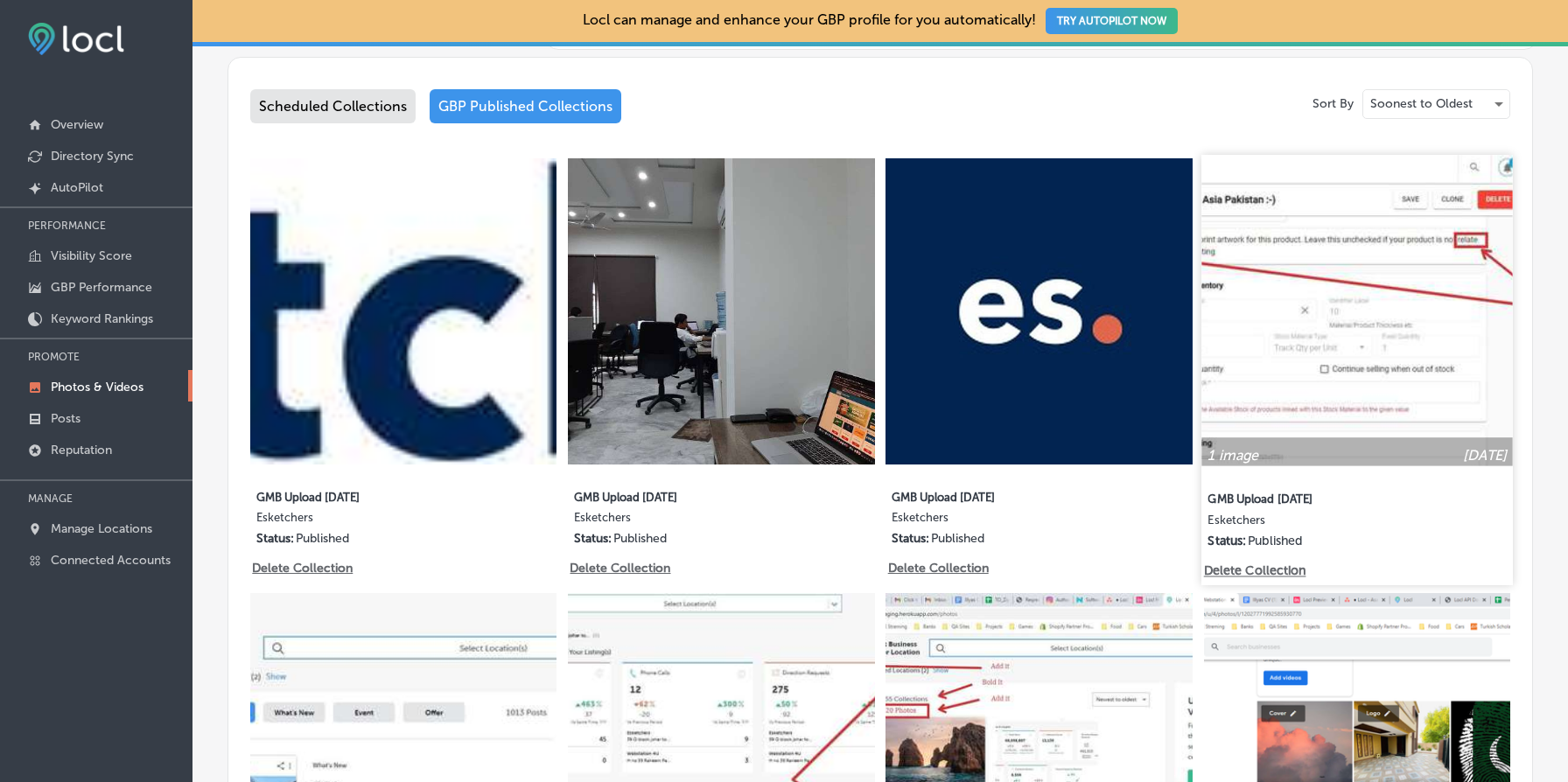
click at [1279, 570] on p "Delete Collection" at bounding box center [1253, 571] width 100 height 15
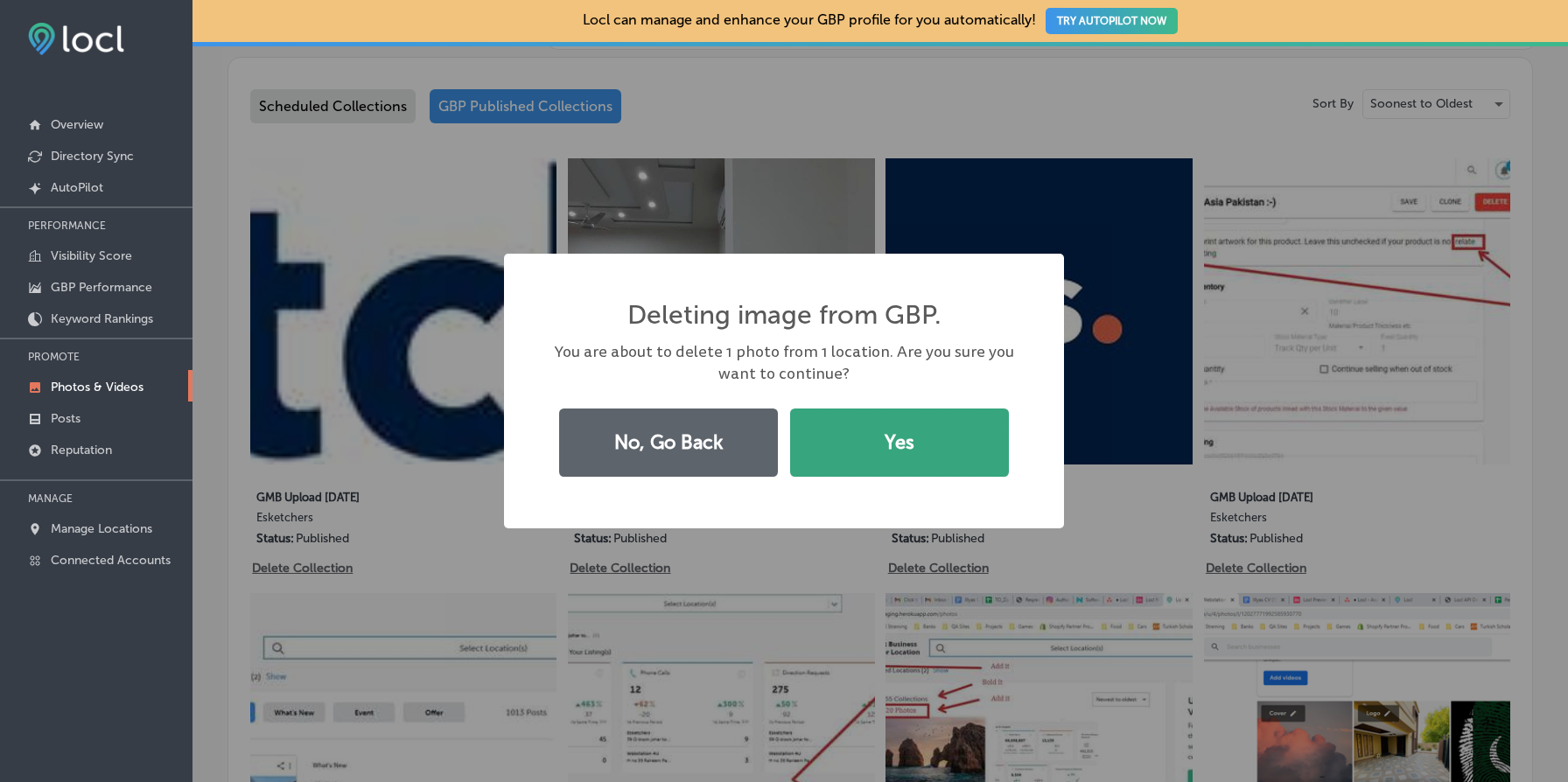
click at [950, 449] on button "Yes" at bounding box center [900, 443] width 219 height 68
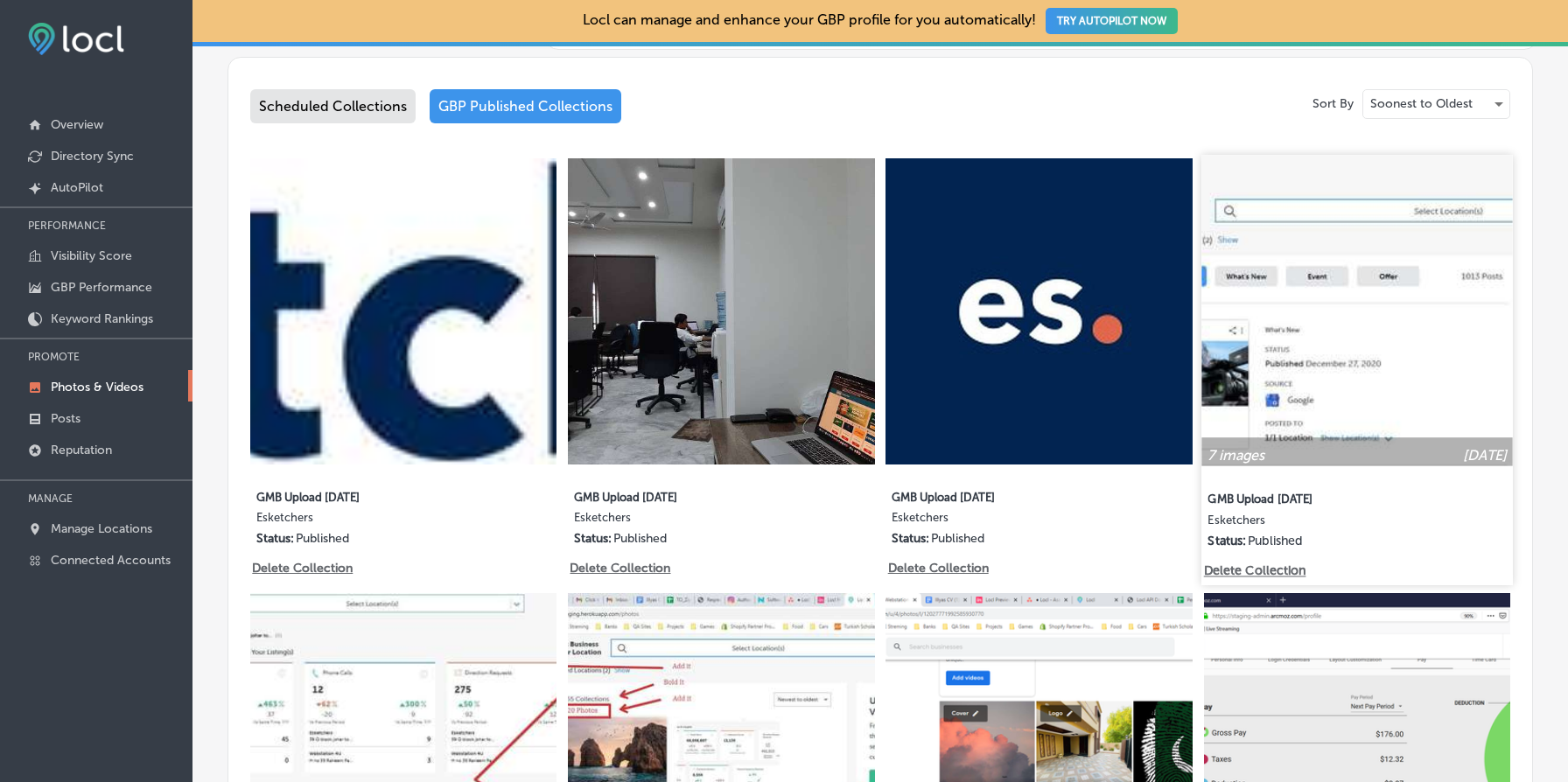
click at [1339, 336] on img at bounding box center [1357, 310] width 312 height 312
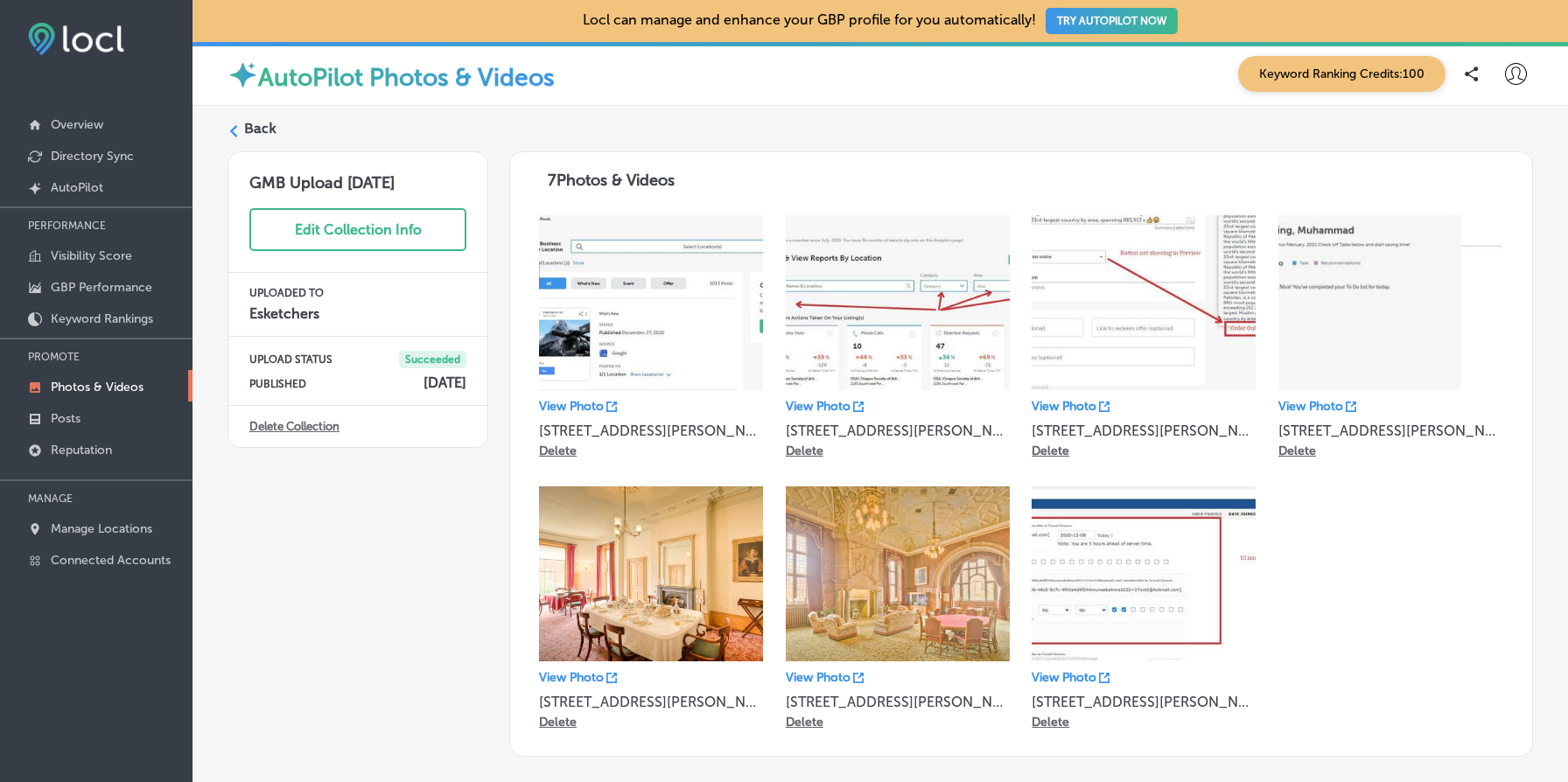
click at [402, 667] on div "GMB Upload 03/04/21 Edit Collection Info UPLOADED TO Esketchers UPLOAD STATUS S…" at bounding box center [357, 454] width 261 height 606
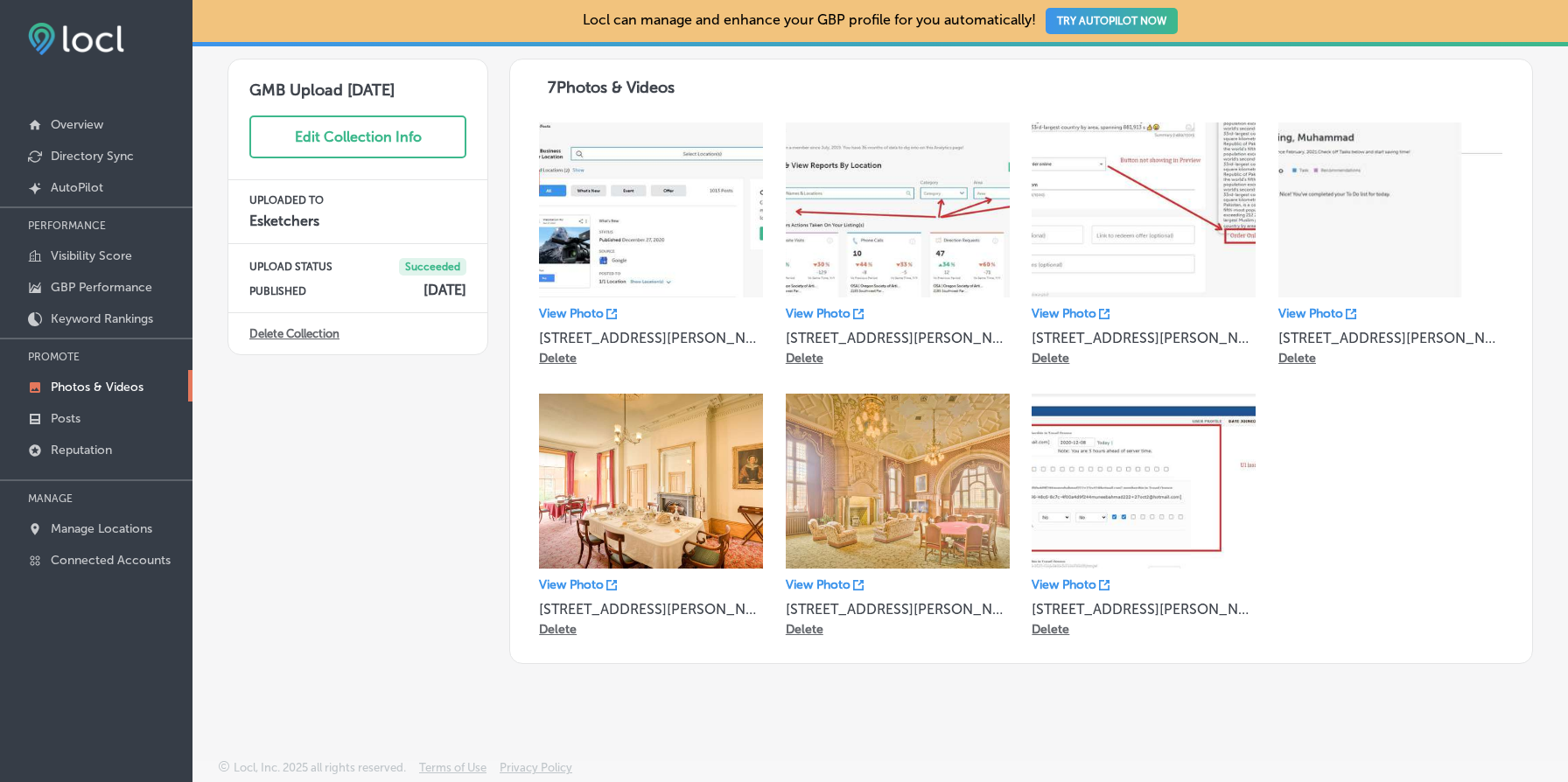
click at [291, 331] on link "Delete Collection" at bounding box center [295, 334] width 90 height 13
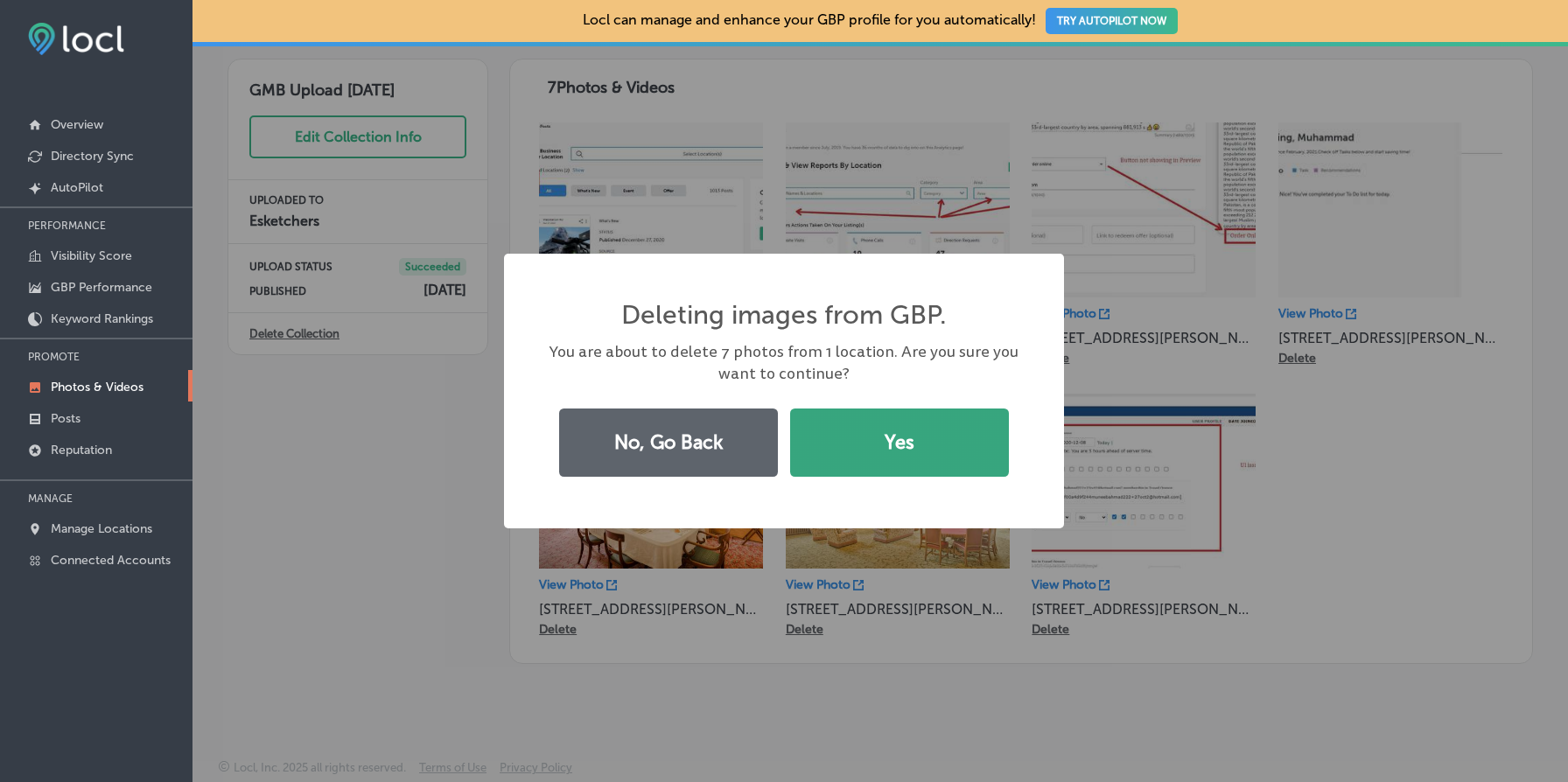
click at [866, 444] on button "Yes" at bounding box center [900, 443] width 219 height 68
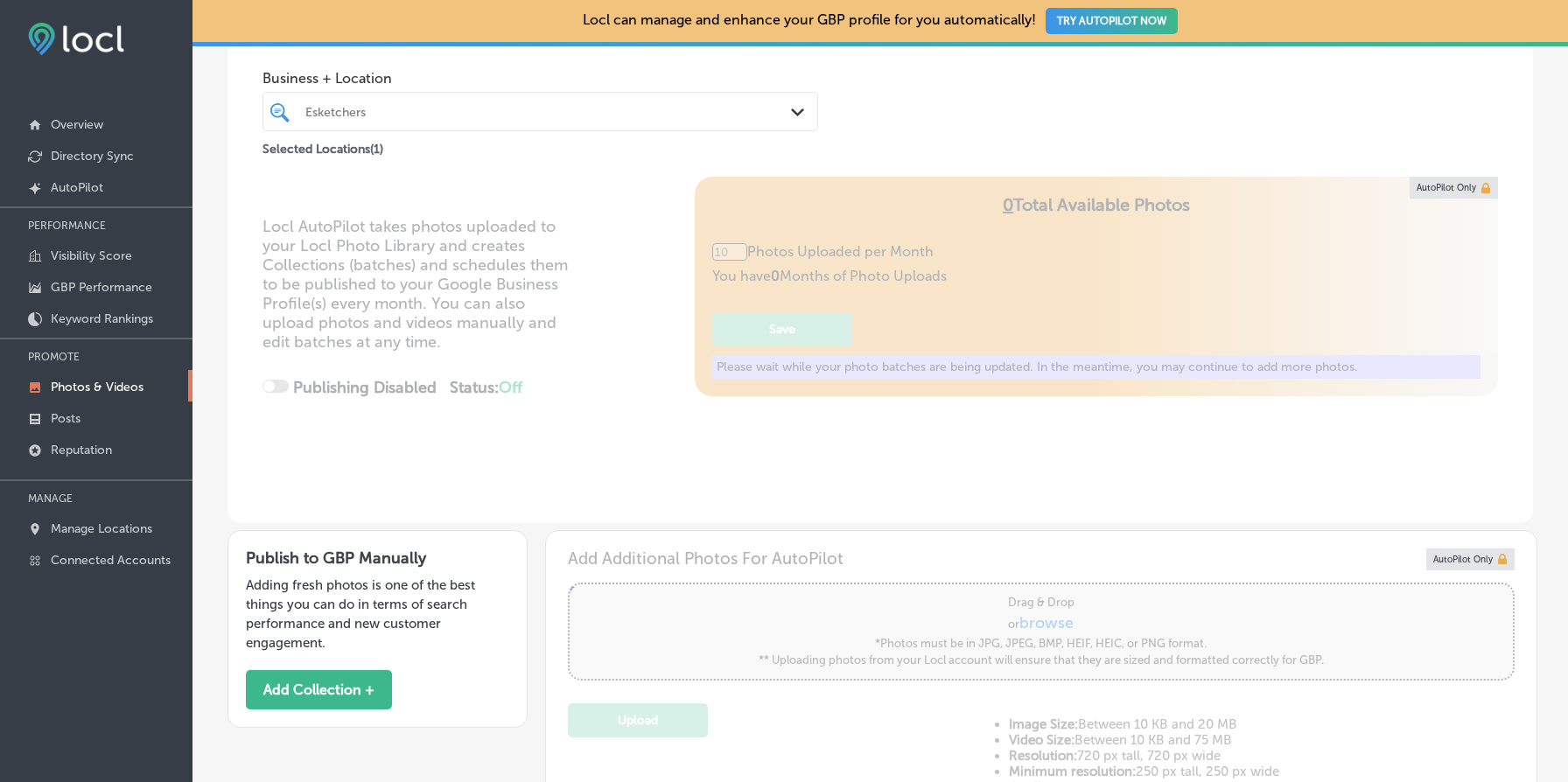
type input "5"
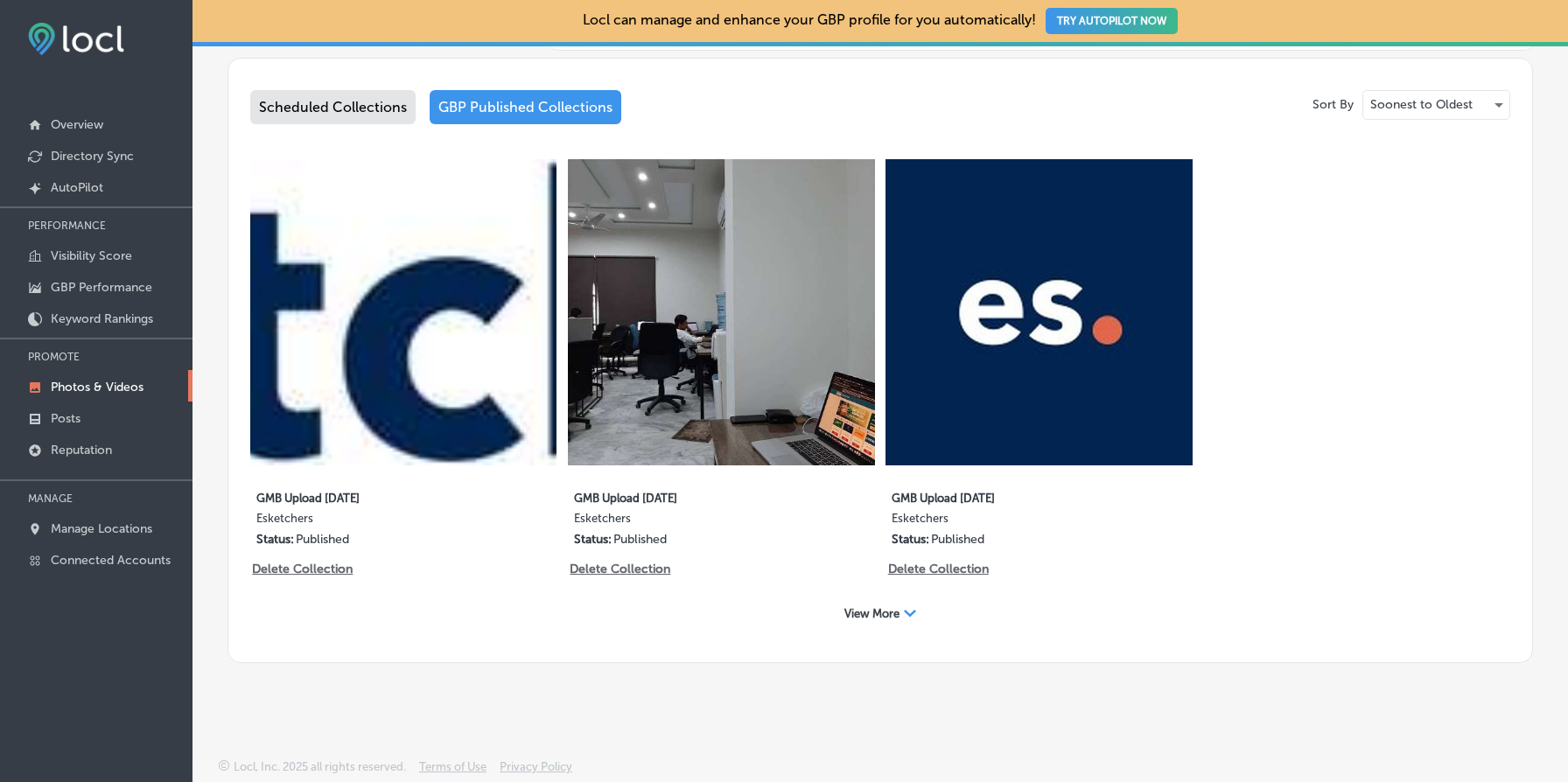
click at [914, 620] on div "View More Path Created with Sketch." at bounding box center [880, 613] width 94 height 27
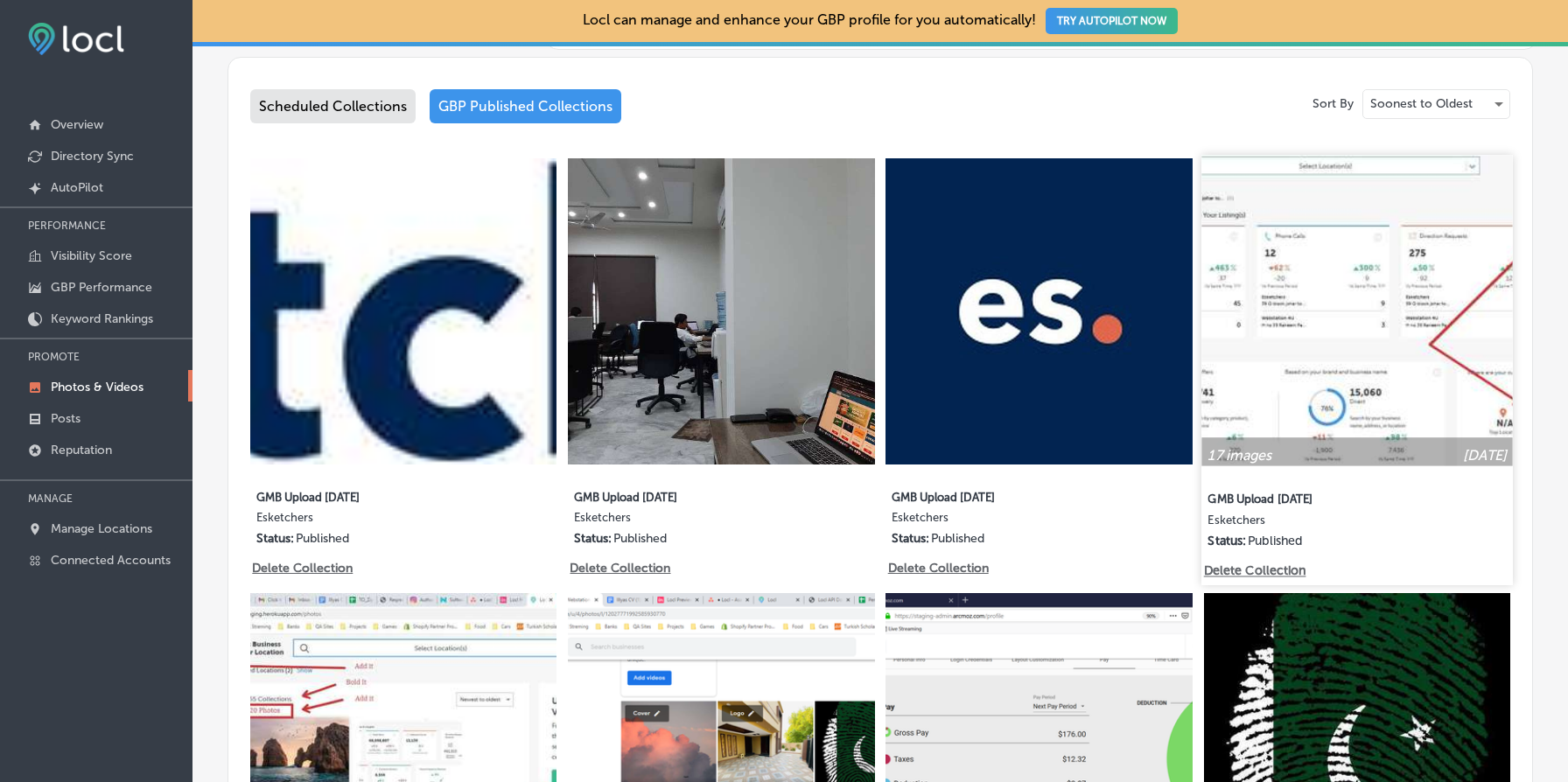
click at [1333, 409] on img at bounding box center [1357, 310] width 312 height 312
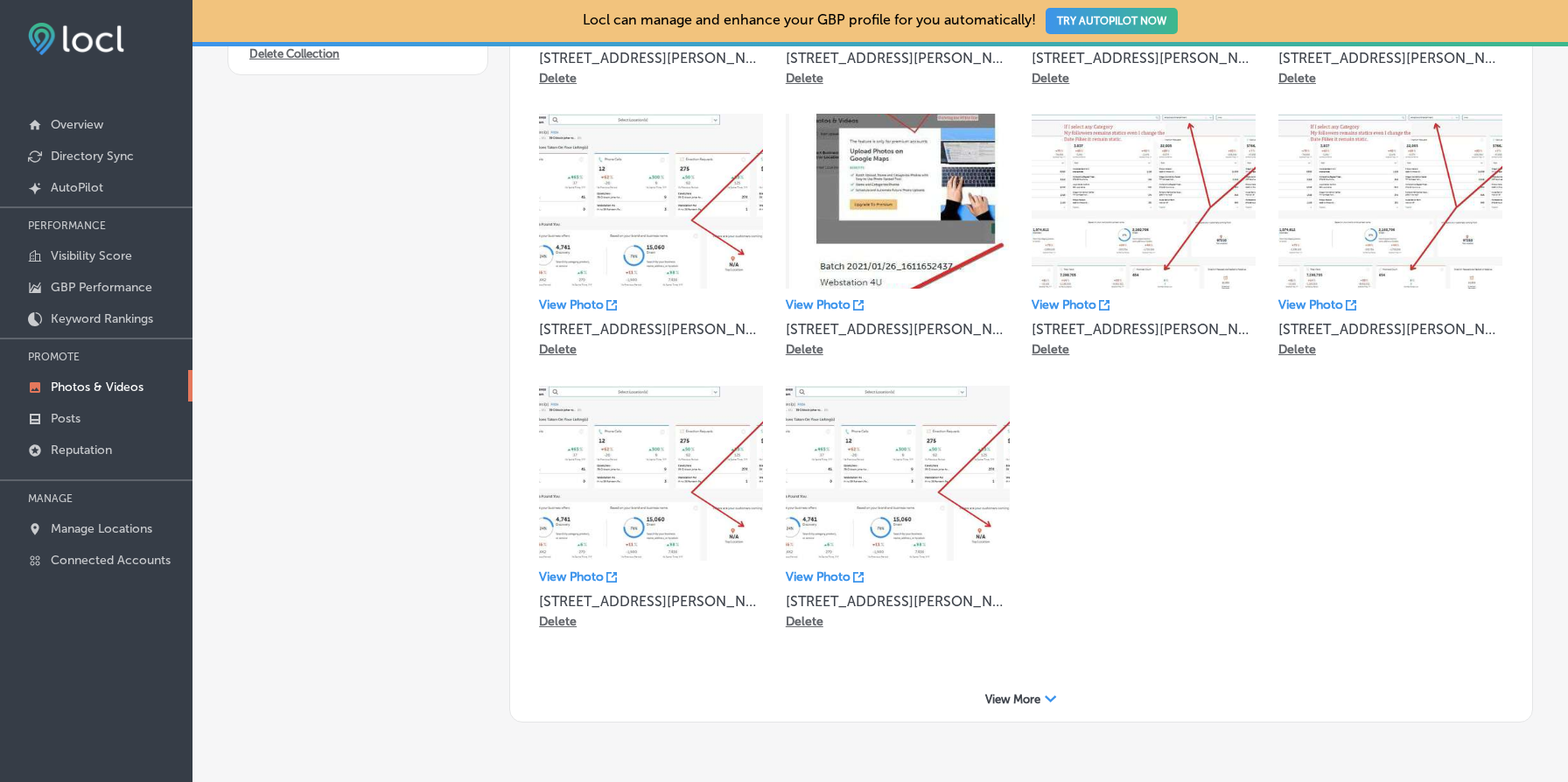
scroll to position [431, 0]
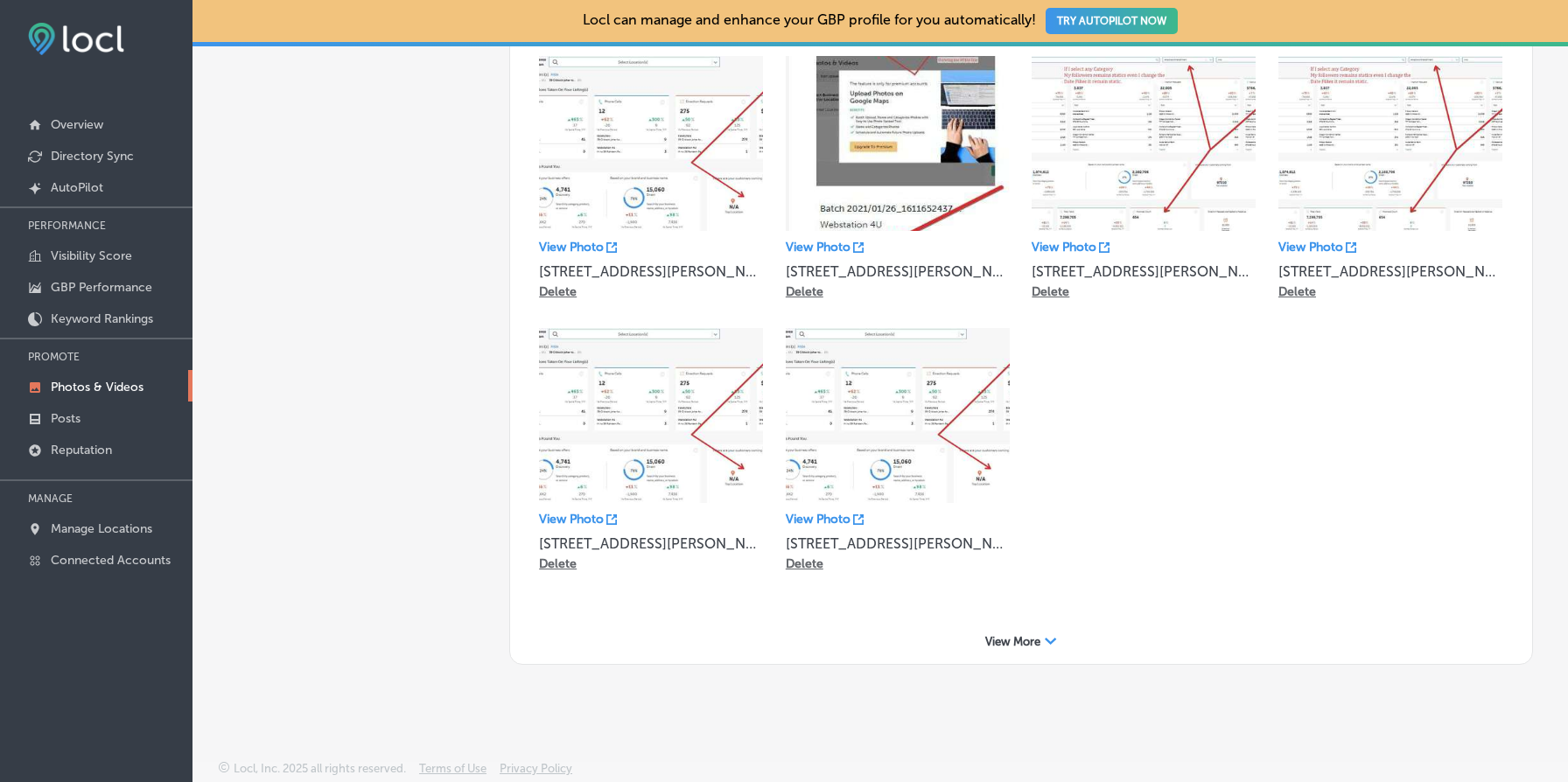
click at [1012, 631] on div "View More Path Created with Sketch." at bounding box center [1021, 642] width 988 height 27
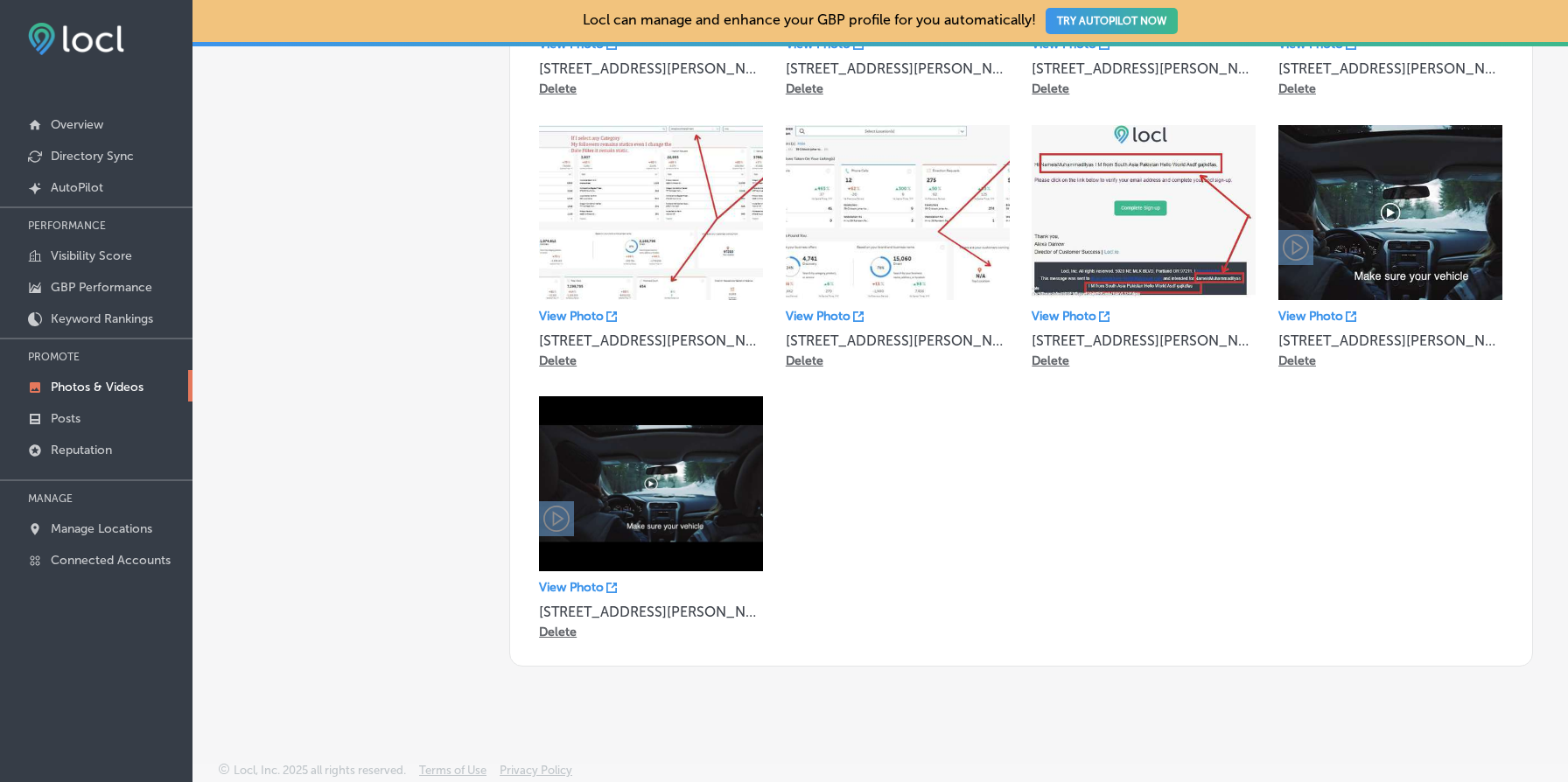
scroll to position [0, 0]
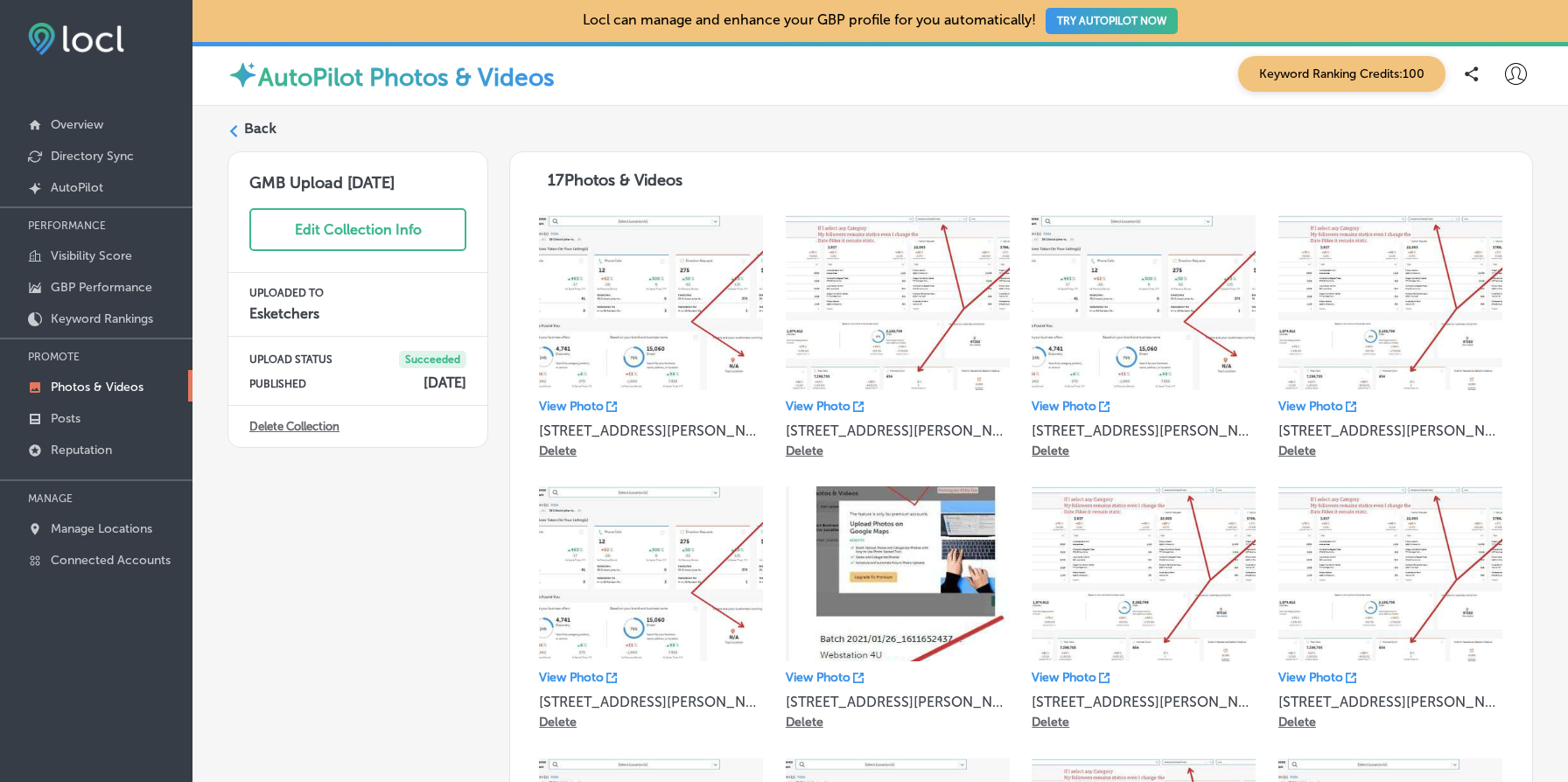
click at [313, 432] on link "Delete Collection" at bounding box center [295, 427] width 90 height 13
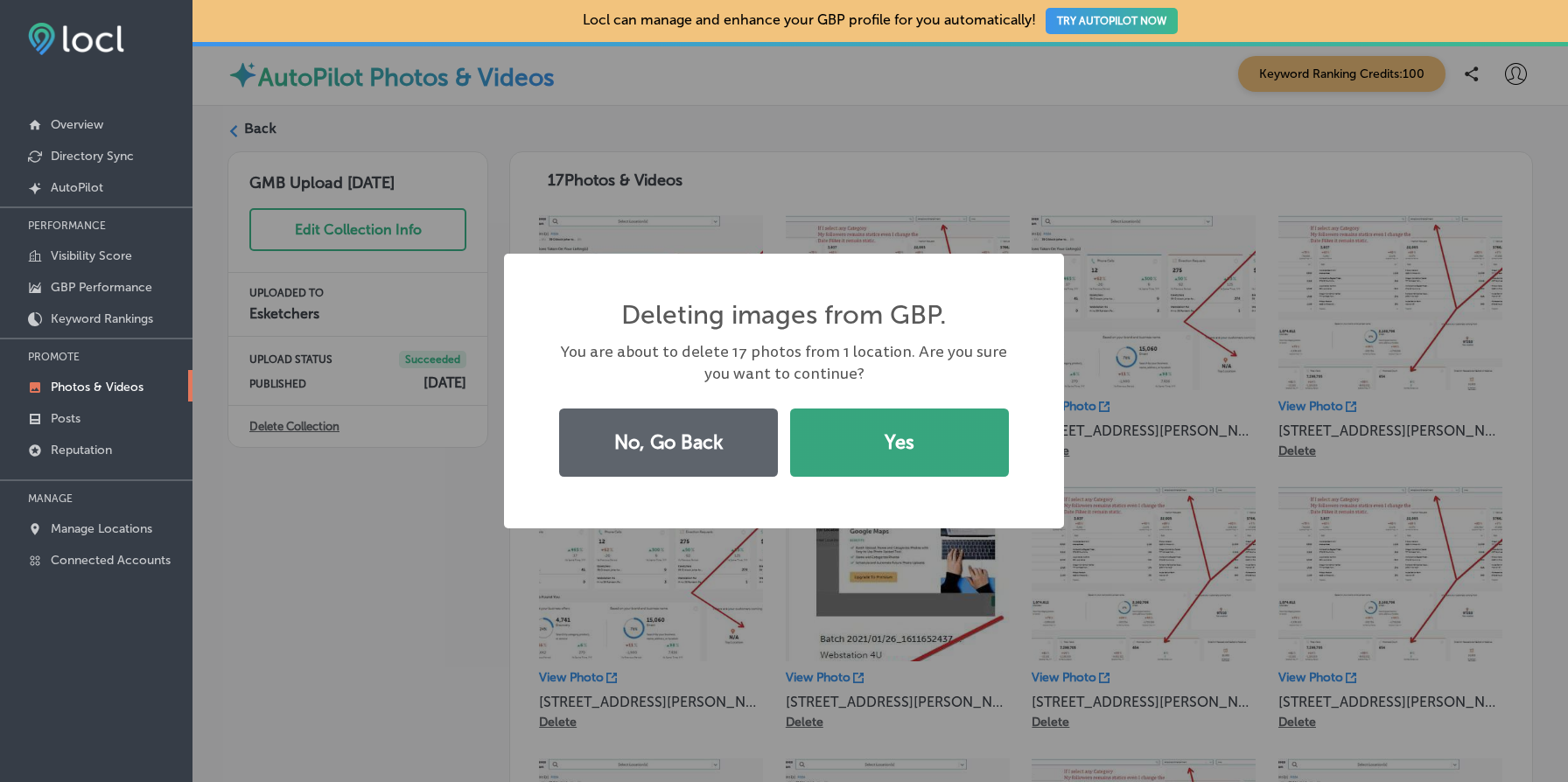
click at [902, 441] on button "Yes" at bounding box center [900, 443] width 219 height 68
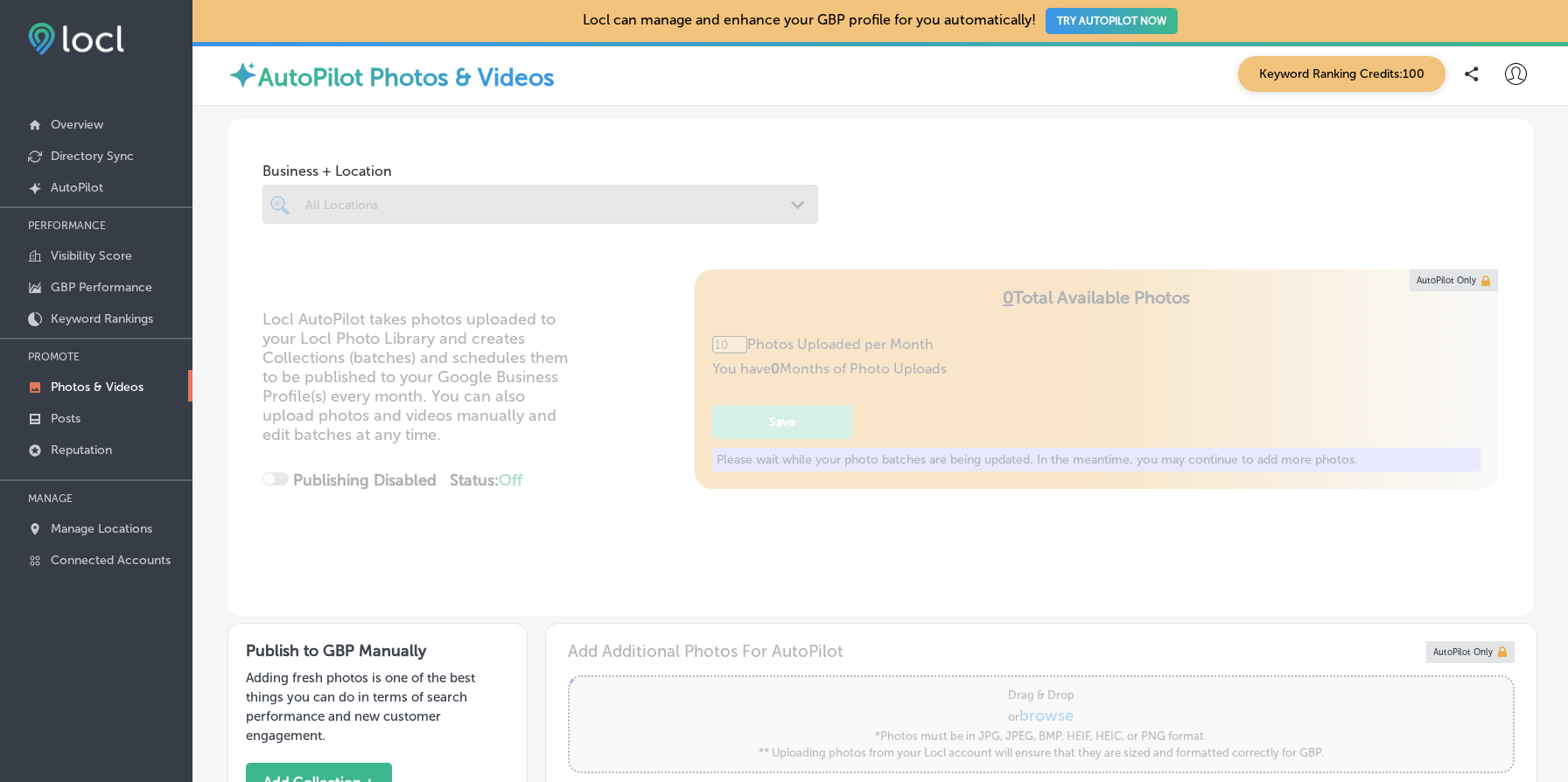
type input "5"
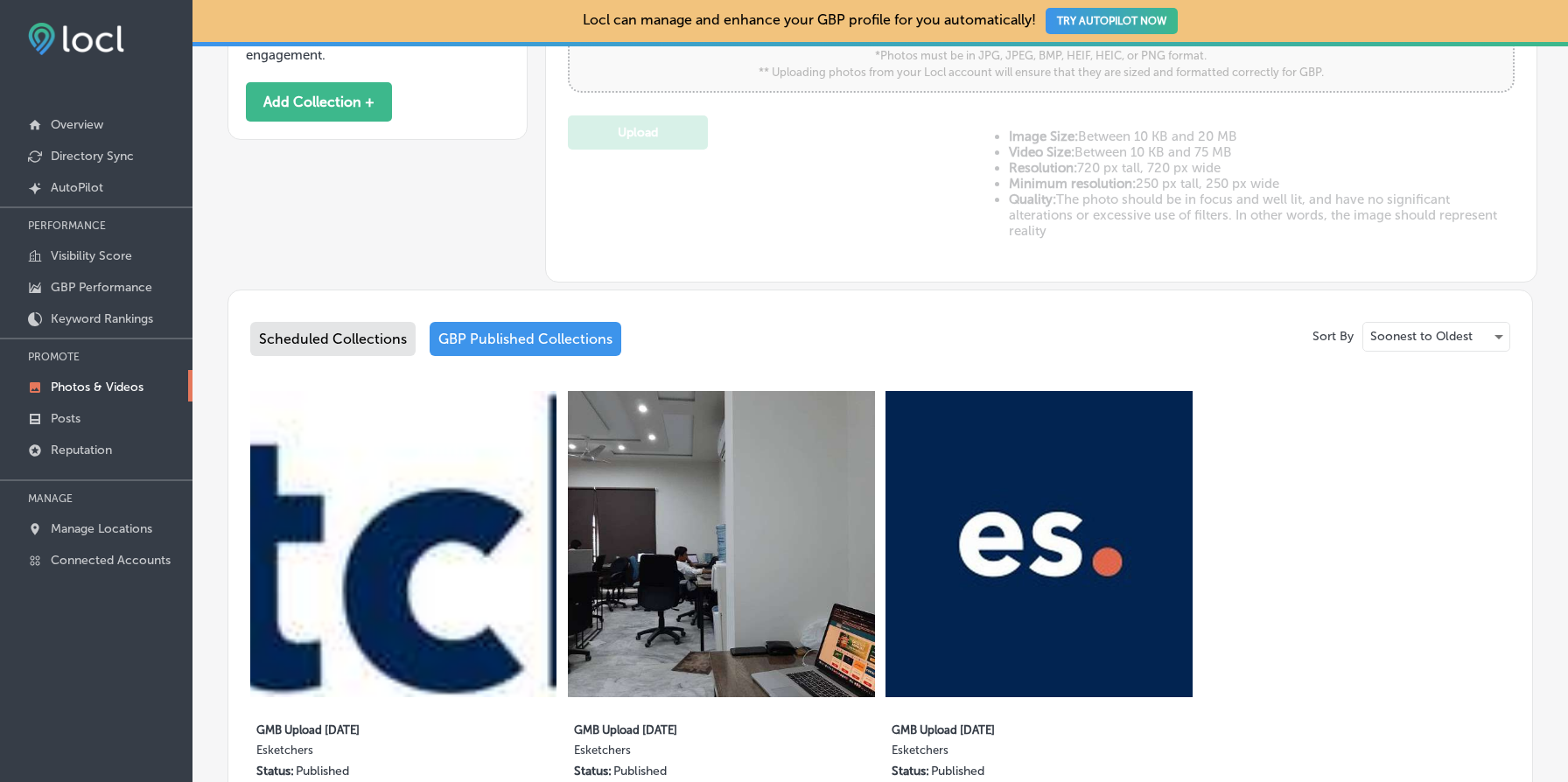
scroll to position [914, 0]
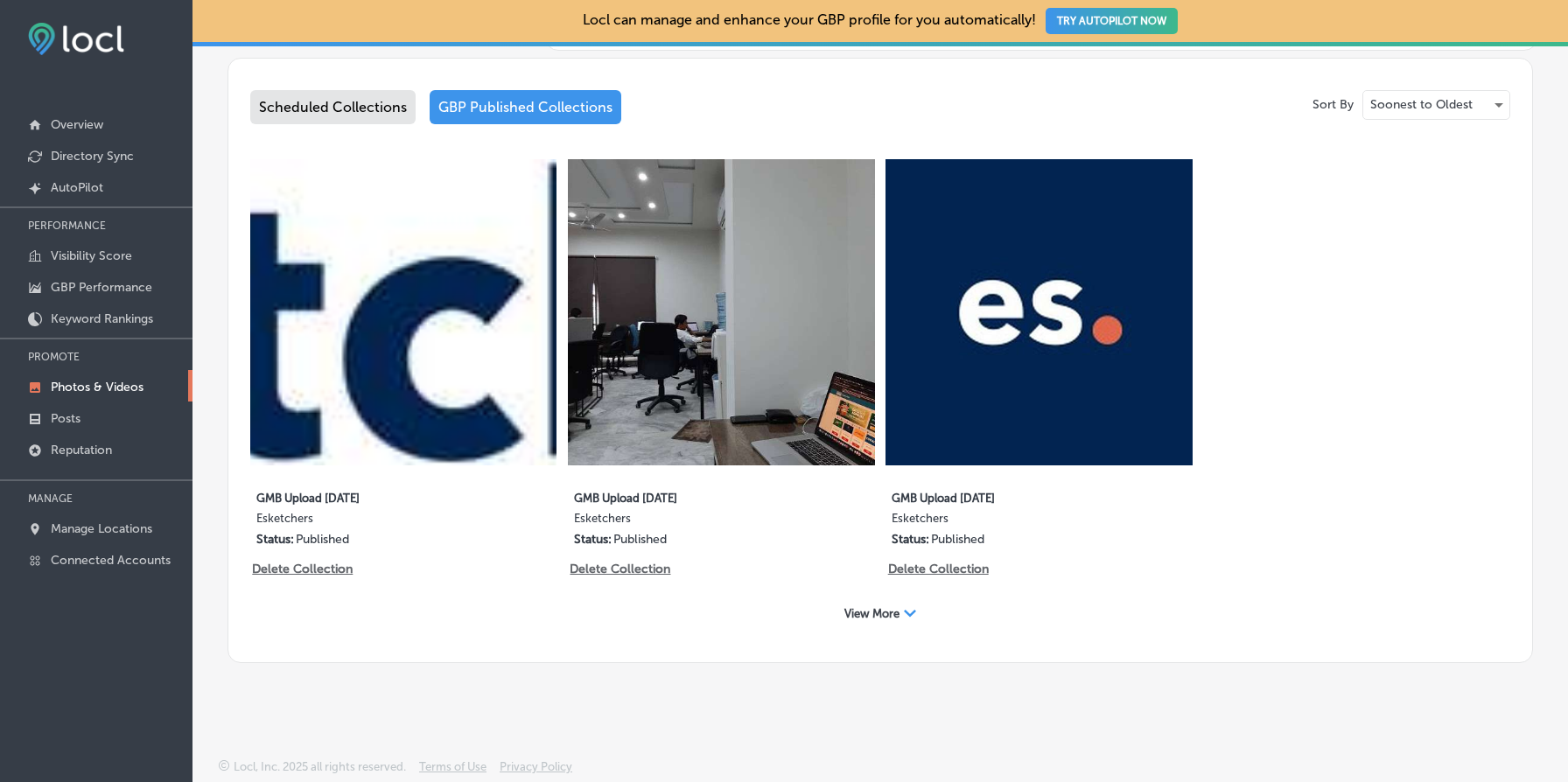
click at [892, 614] on span "View More" at bounding box center [872, 614] width 56 height 13
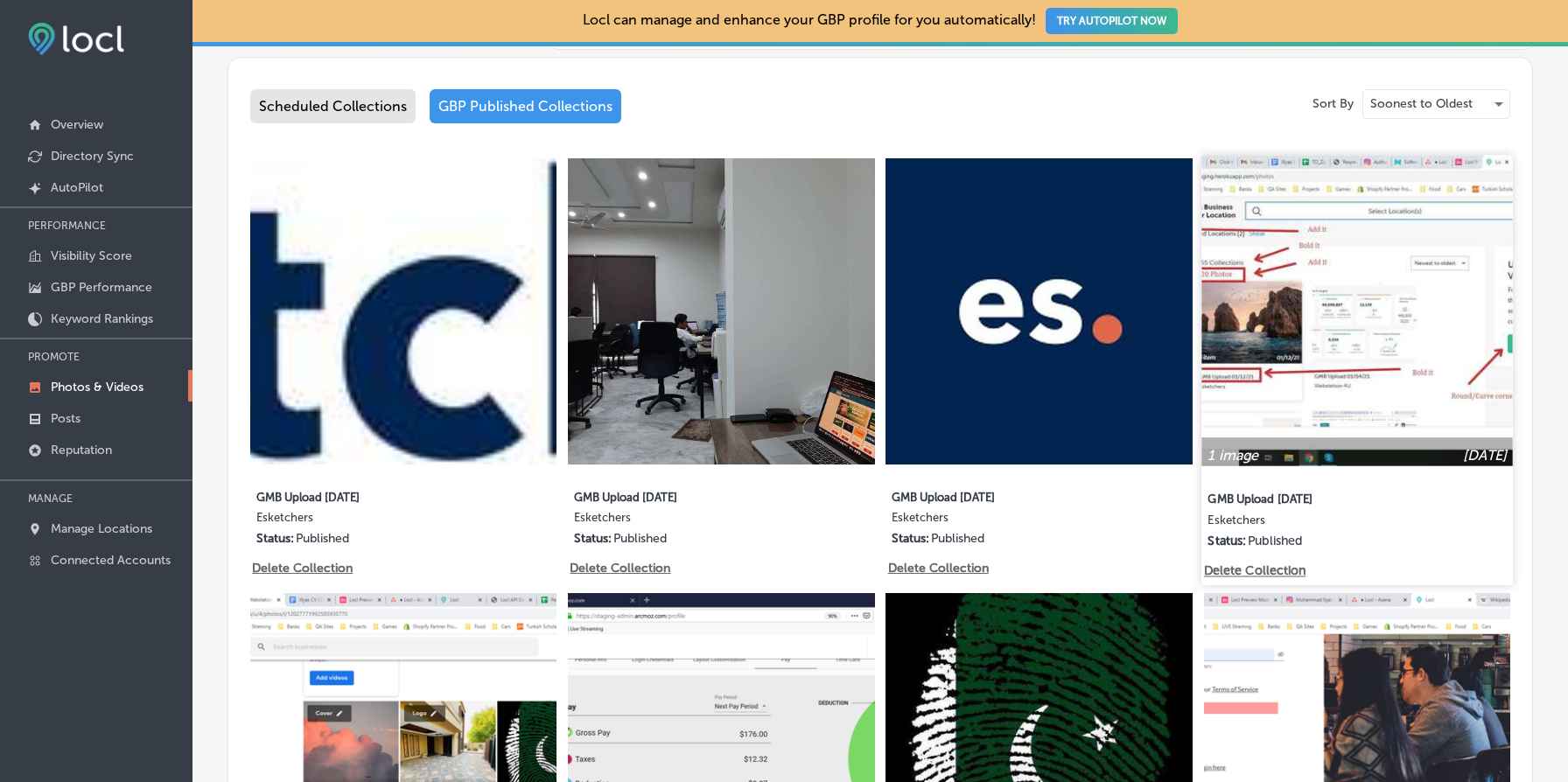
click at [1260, 568] on p "Delete Collection" at bounding box center [1253, 571] width 100 height 15
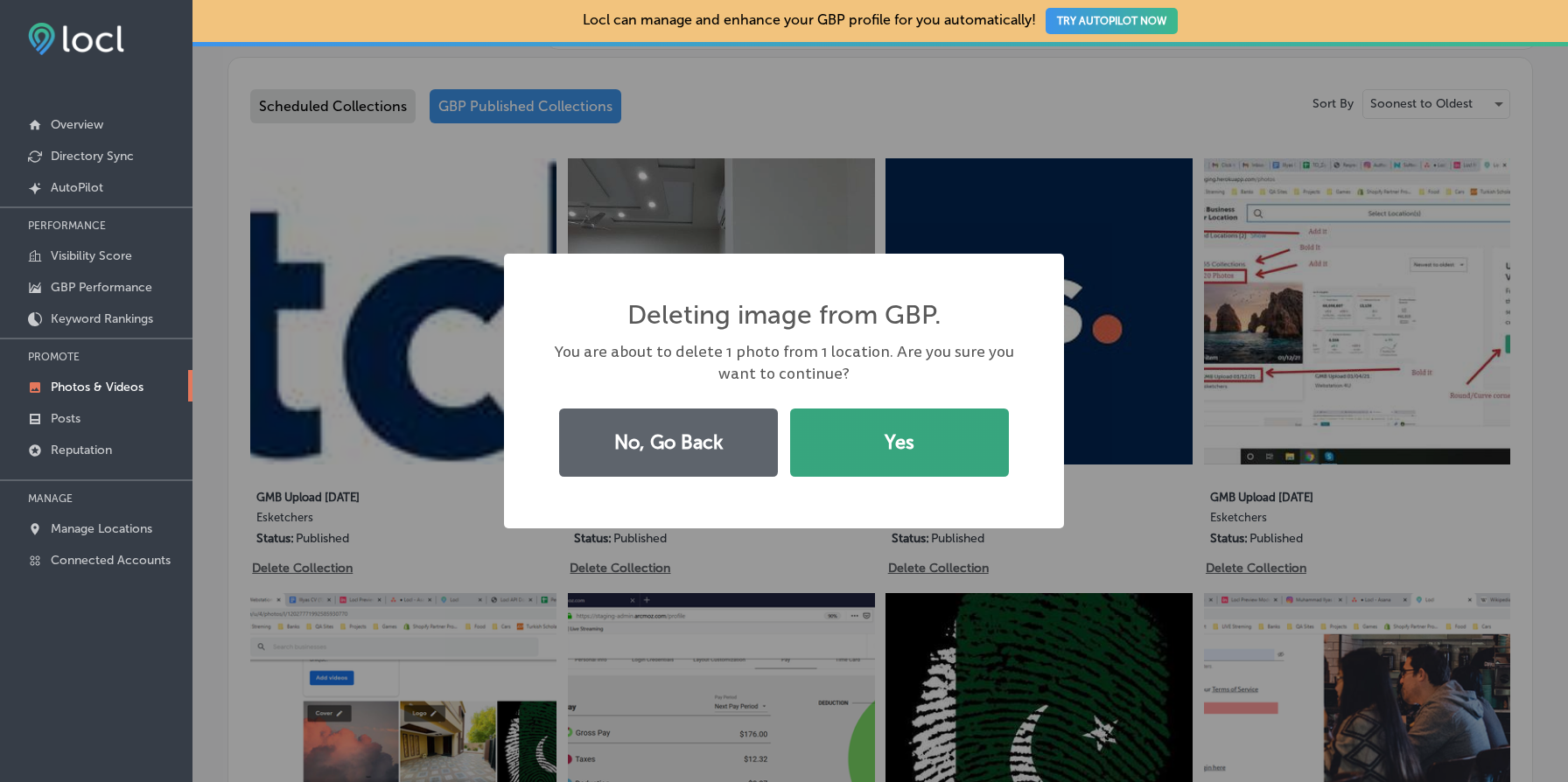
click at [920, 442] on button "Yes" at bounding box center [900, 443] width 219 height 68
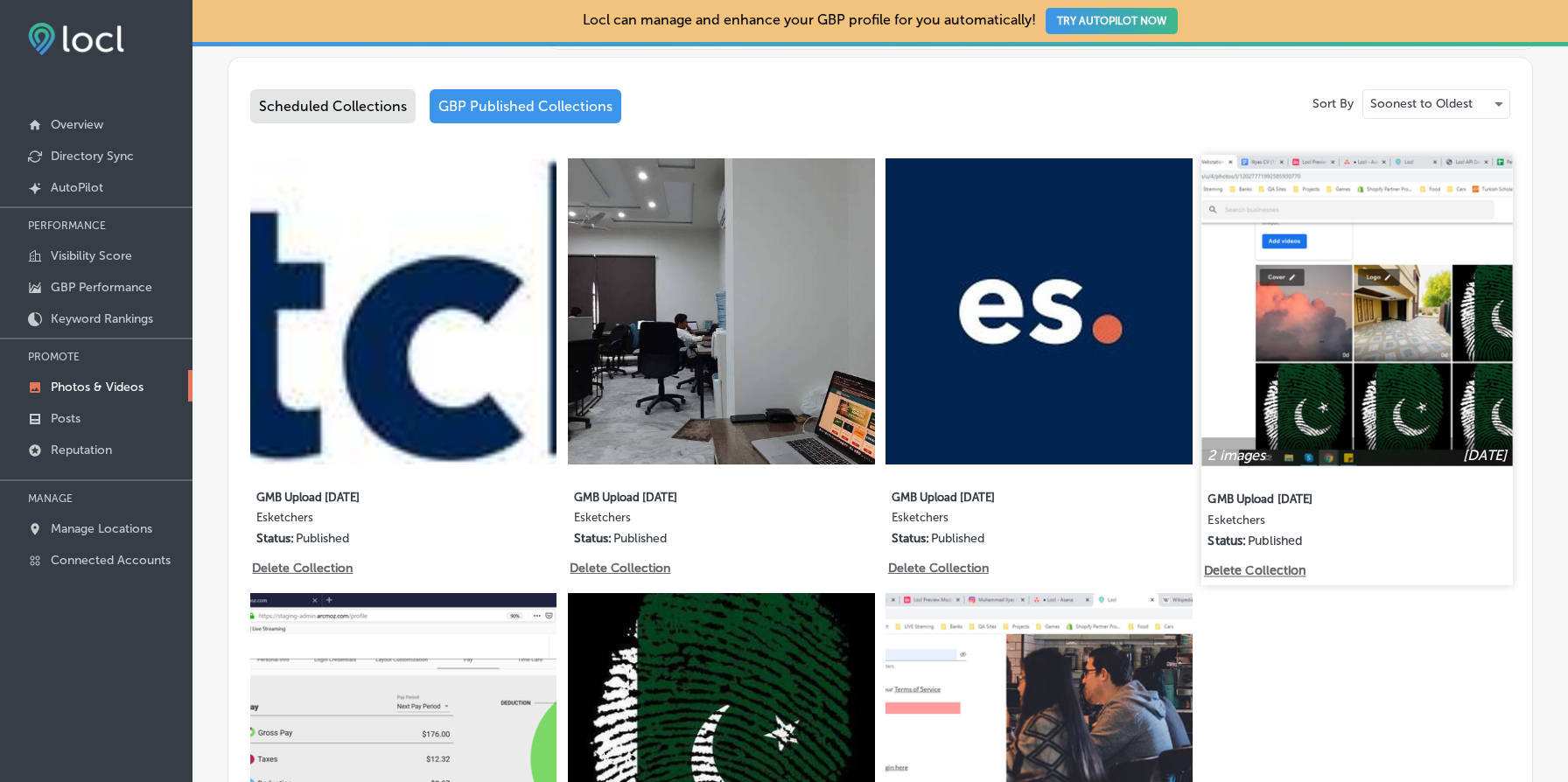
click at [1390, 402] on img at bounding box center [1357, 310] width 312 height 312
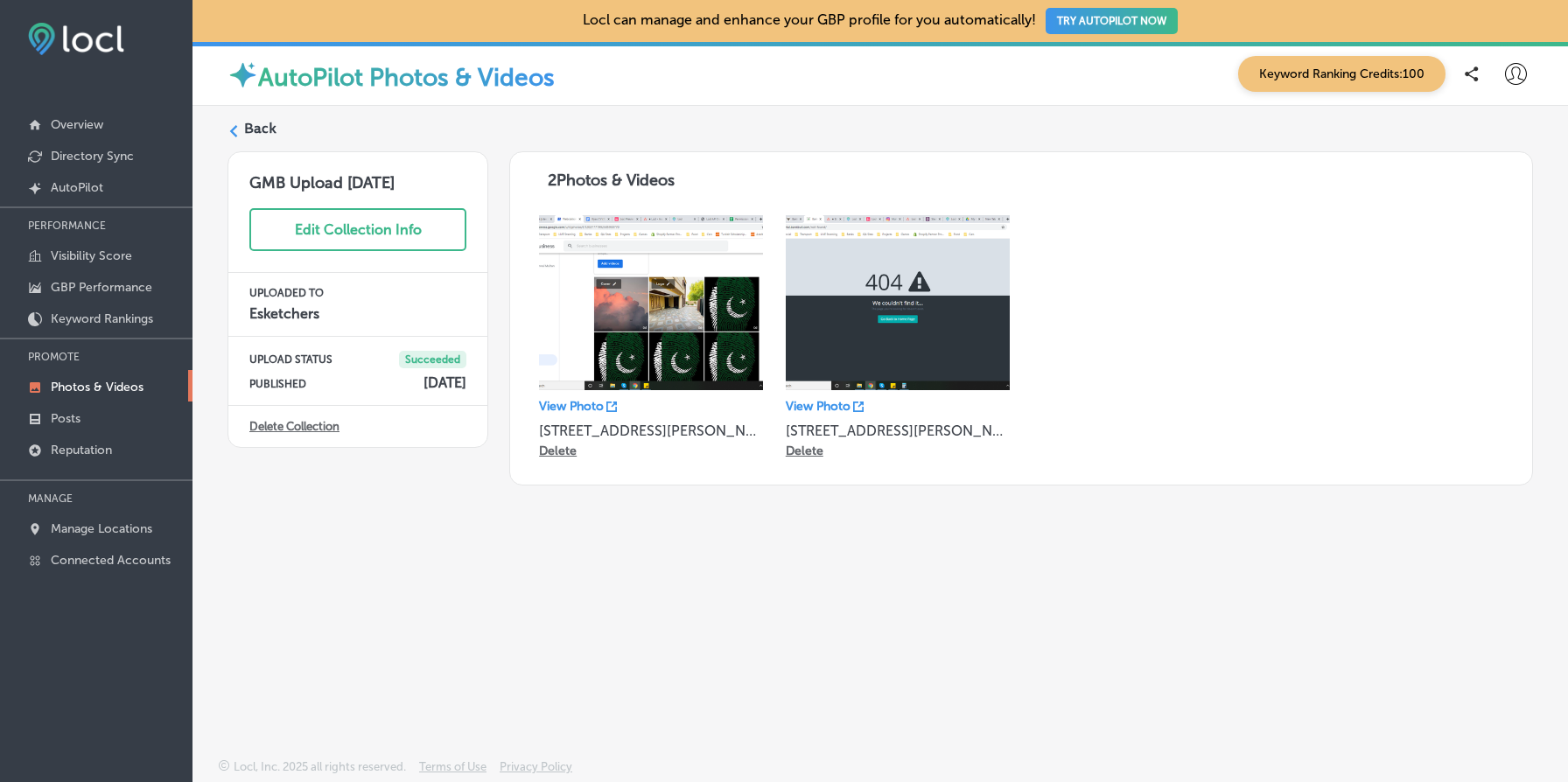
click at [298, 428] on link "Delete Collection" at bounding box center [295, 427] width 90 height 13
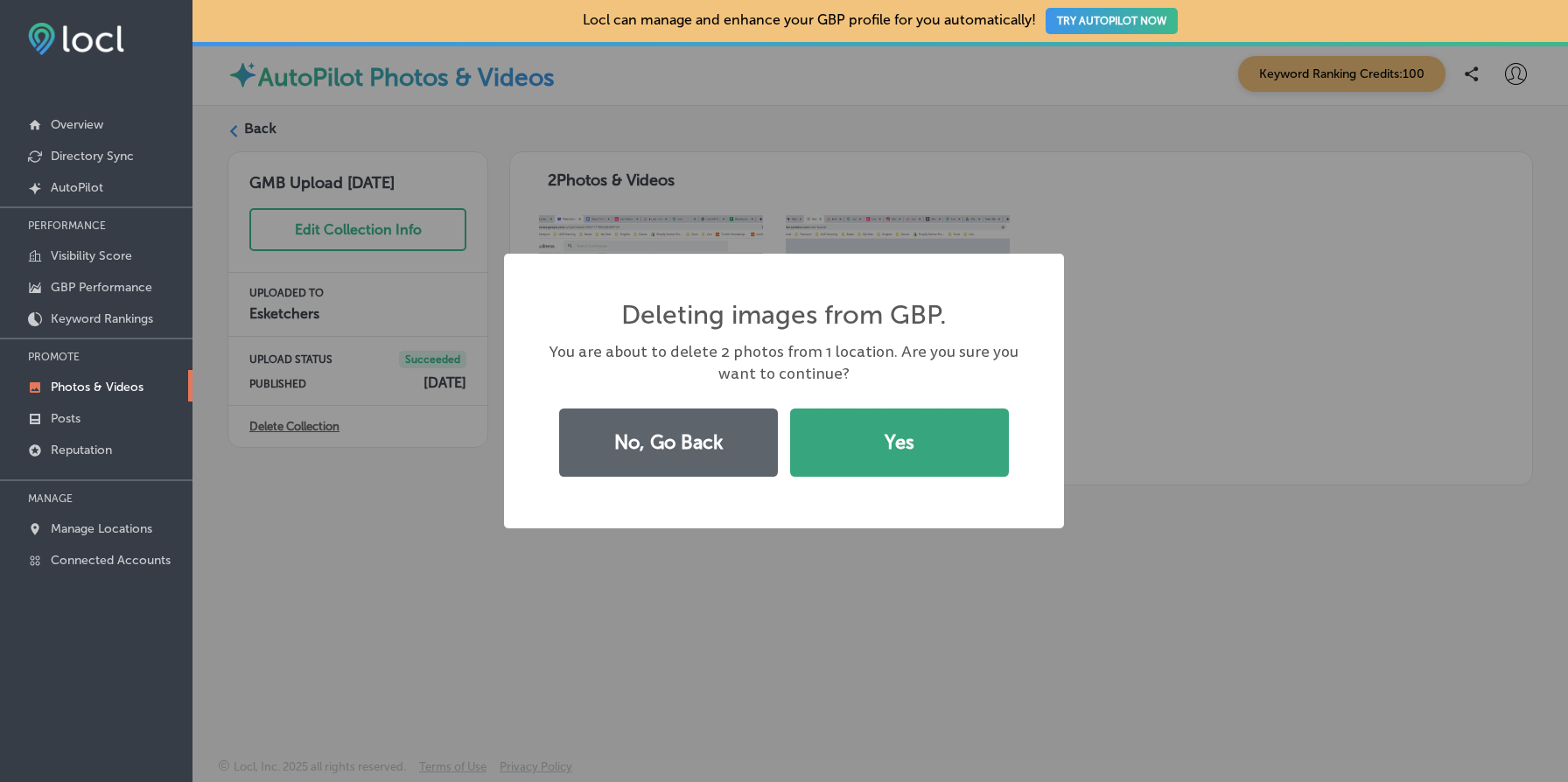
click at [873, 445] on button "Yes" at bounding box center [900, 443] width 219 height 68
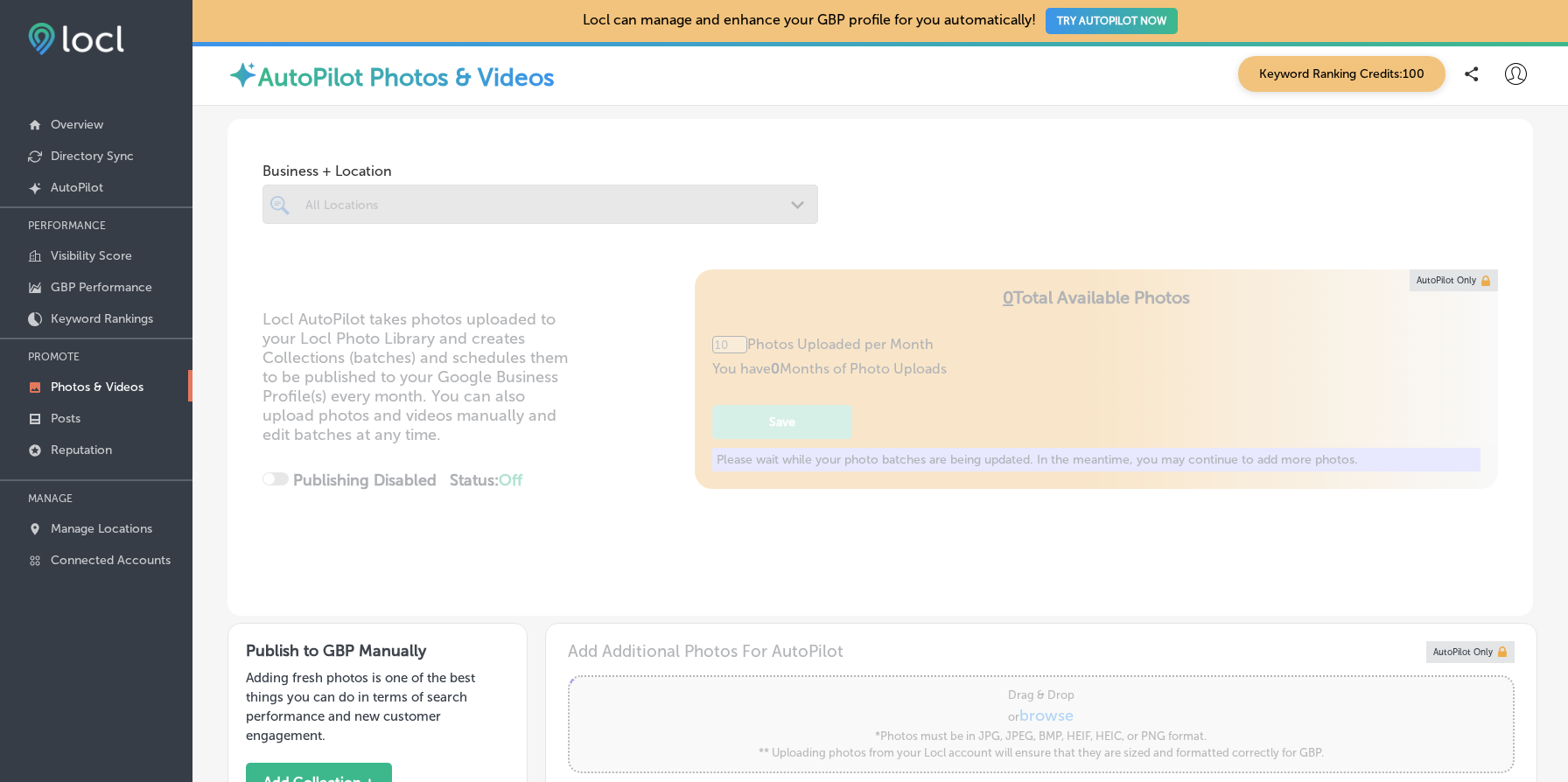
type input "5"
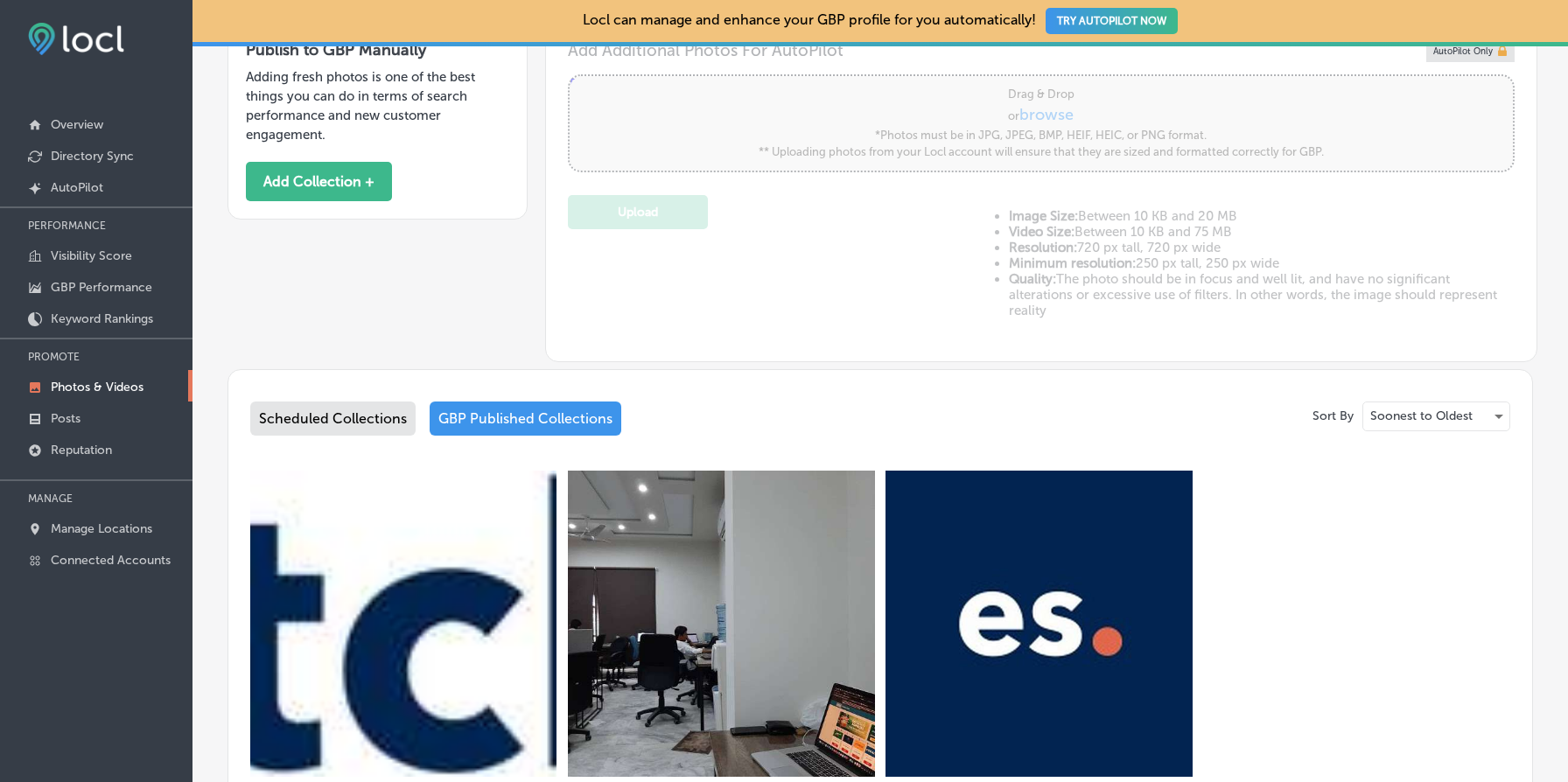
scroll to position [914, 0]
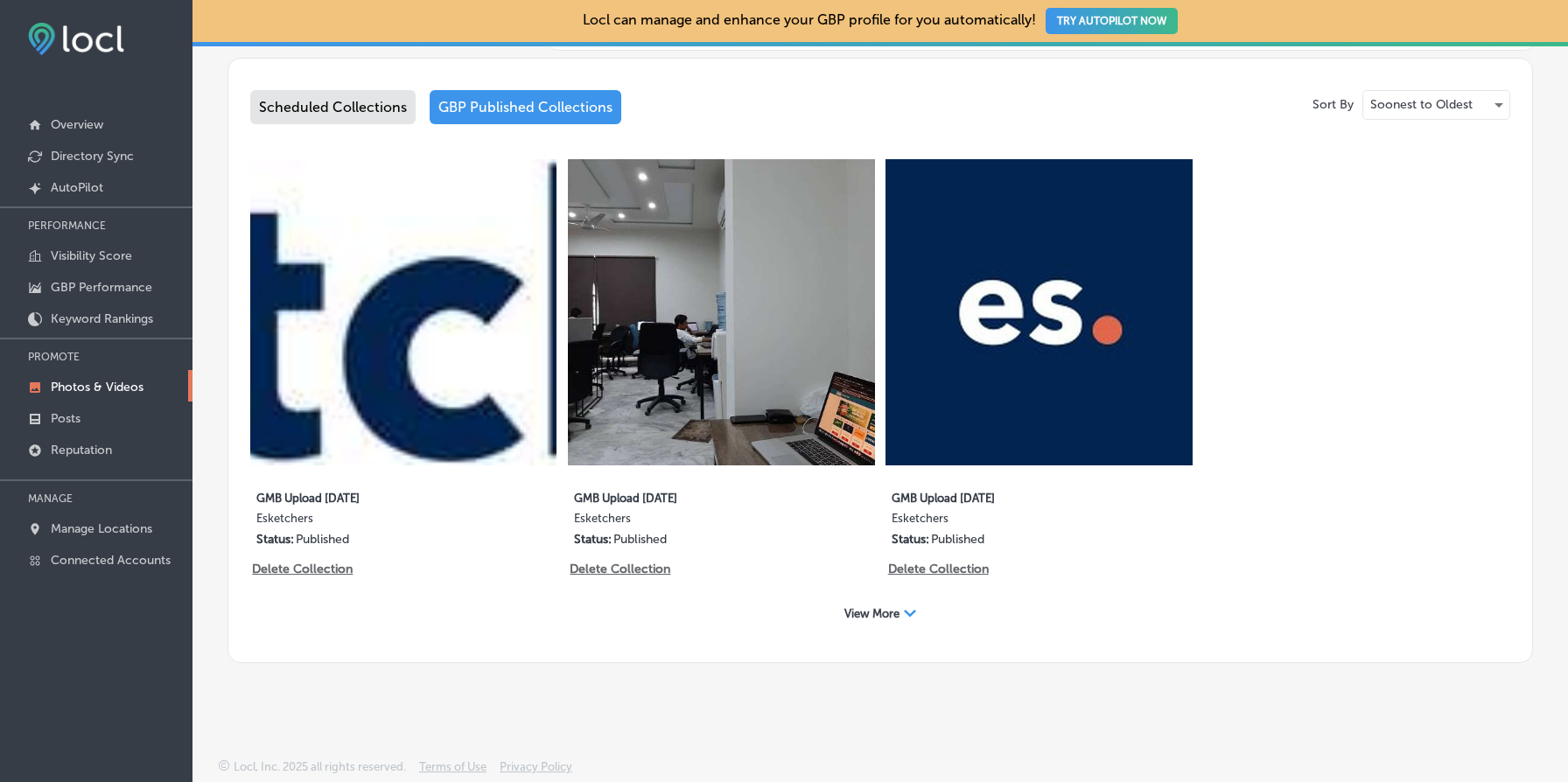
click at [890, 611] on span "View More" at bounding box center [872, 614] width 56 height 13
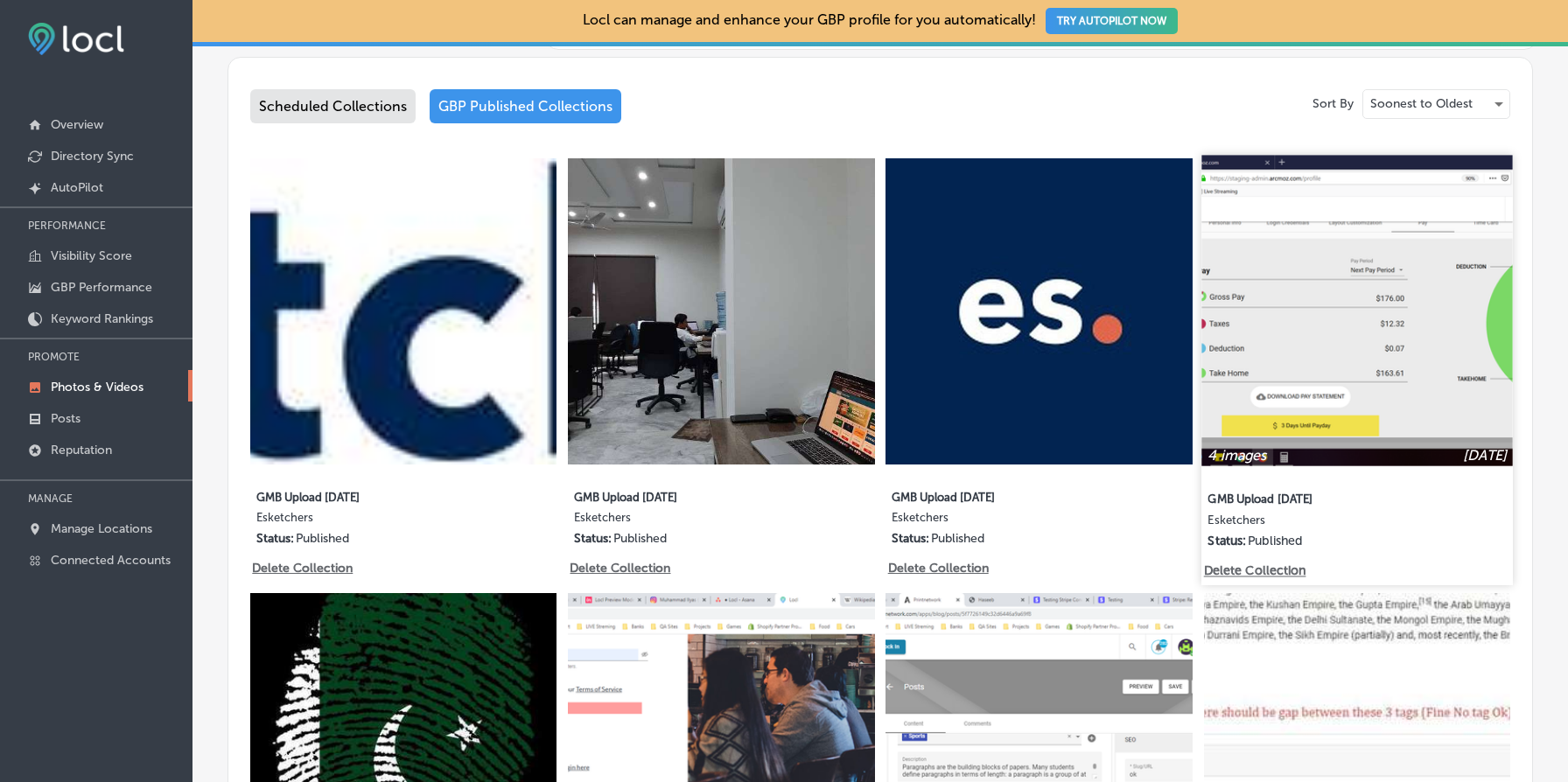
click at [1345, 357] on img at bounding box center [1357, 310] width 312 height 312
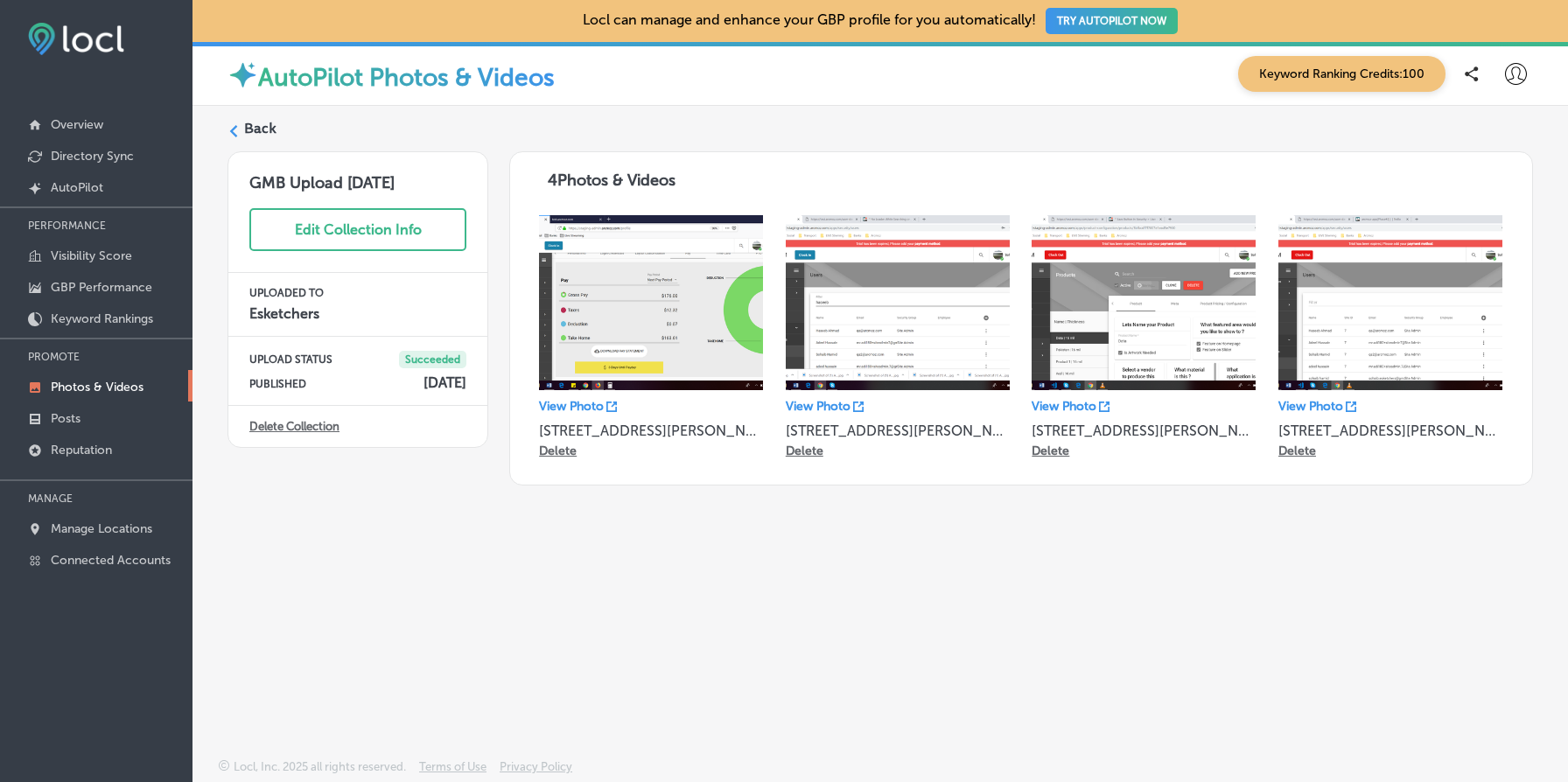
click at [317, 431] on link "Delete Collection" at bounding box center [295, 427] width 90 height 13
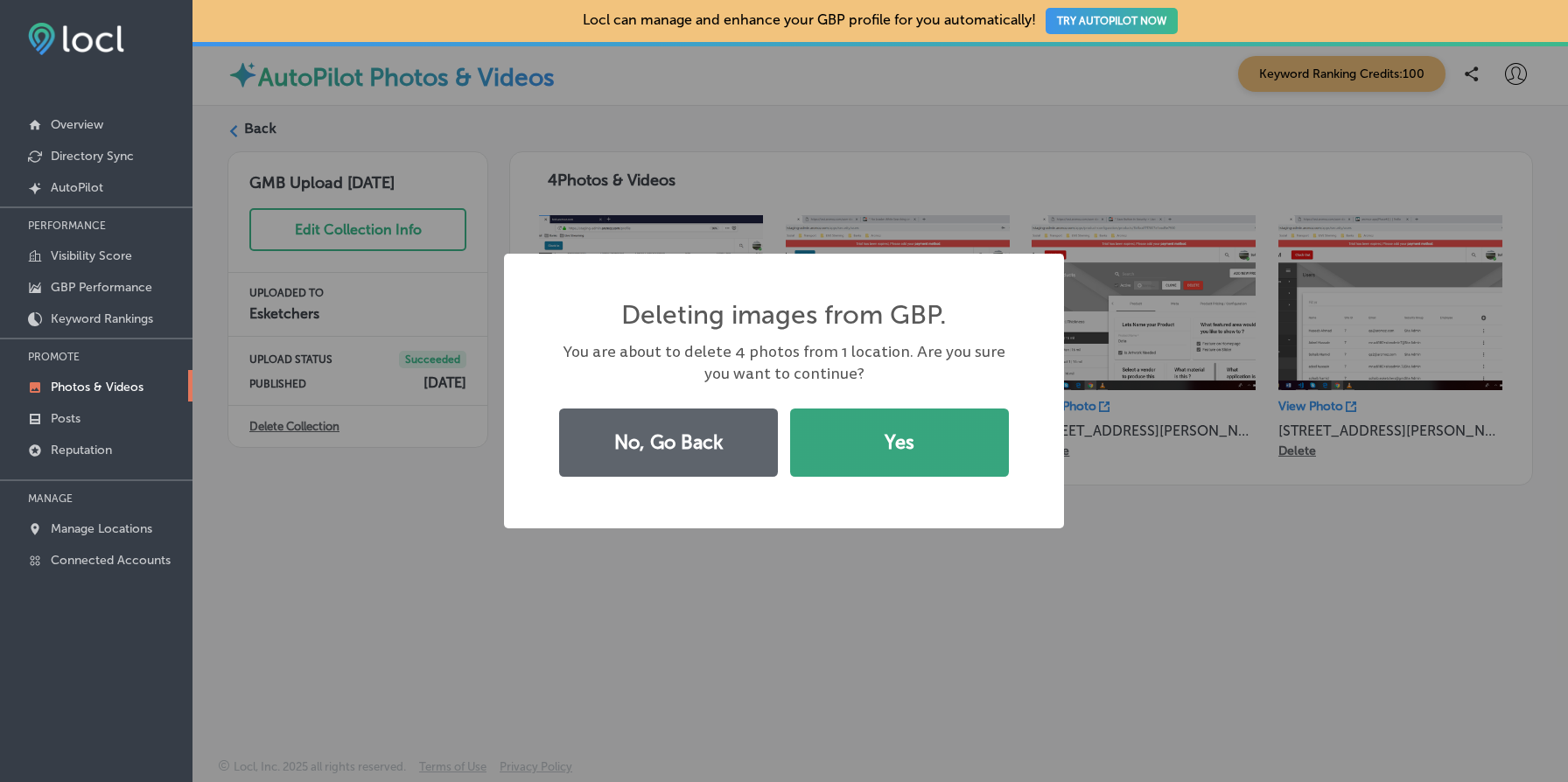
click at [923, 457] on button "Yes" at bounding box center [900, 443] width 219 height 68
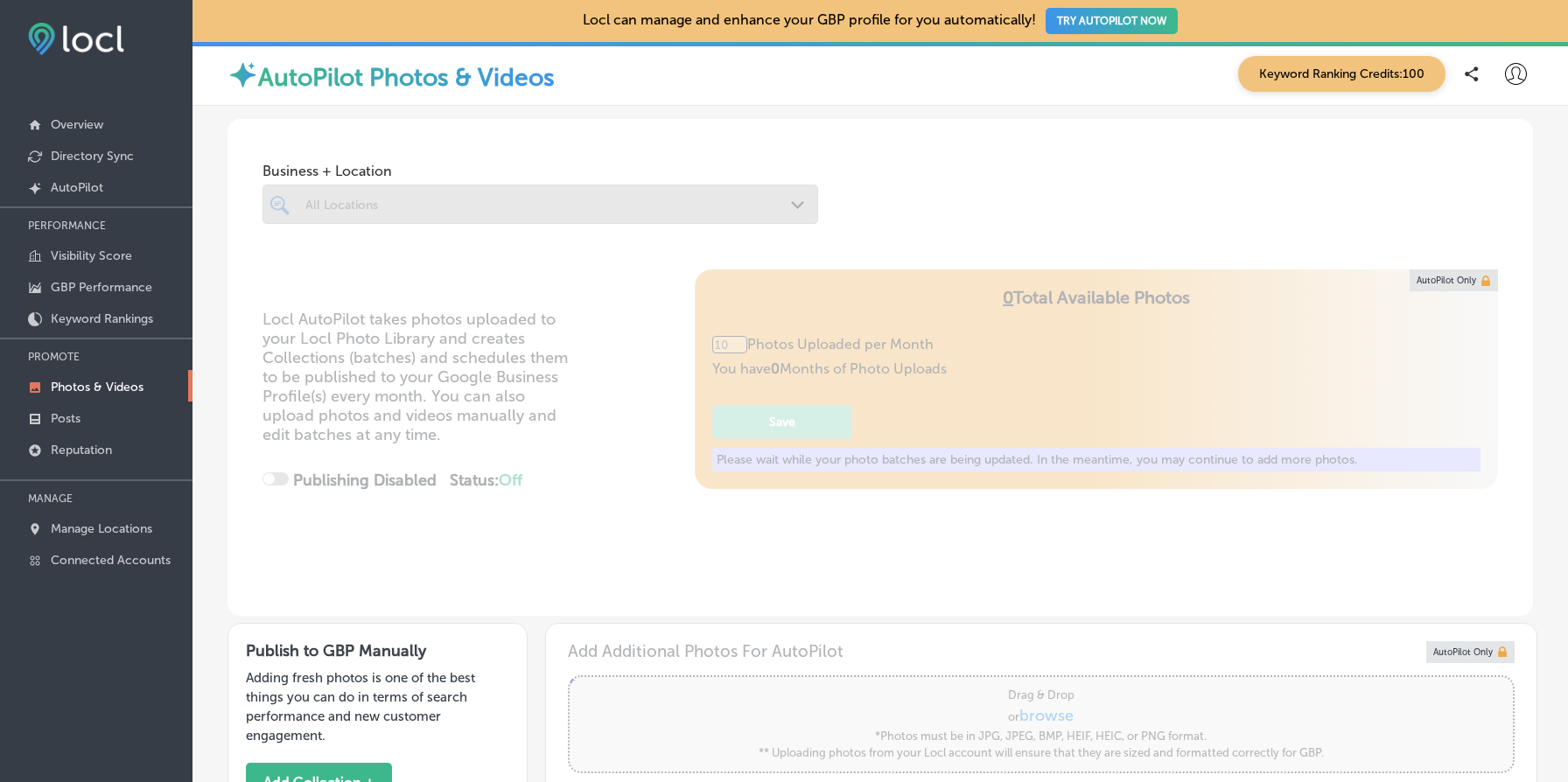
type input "5"
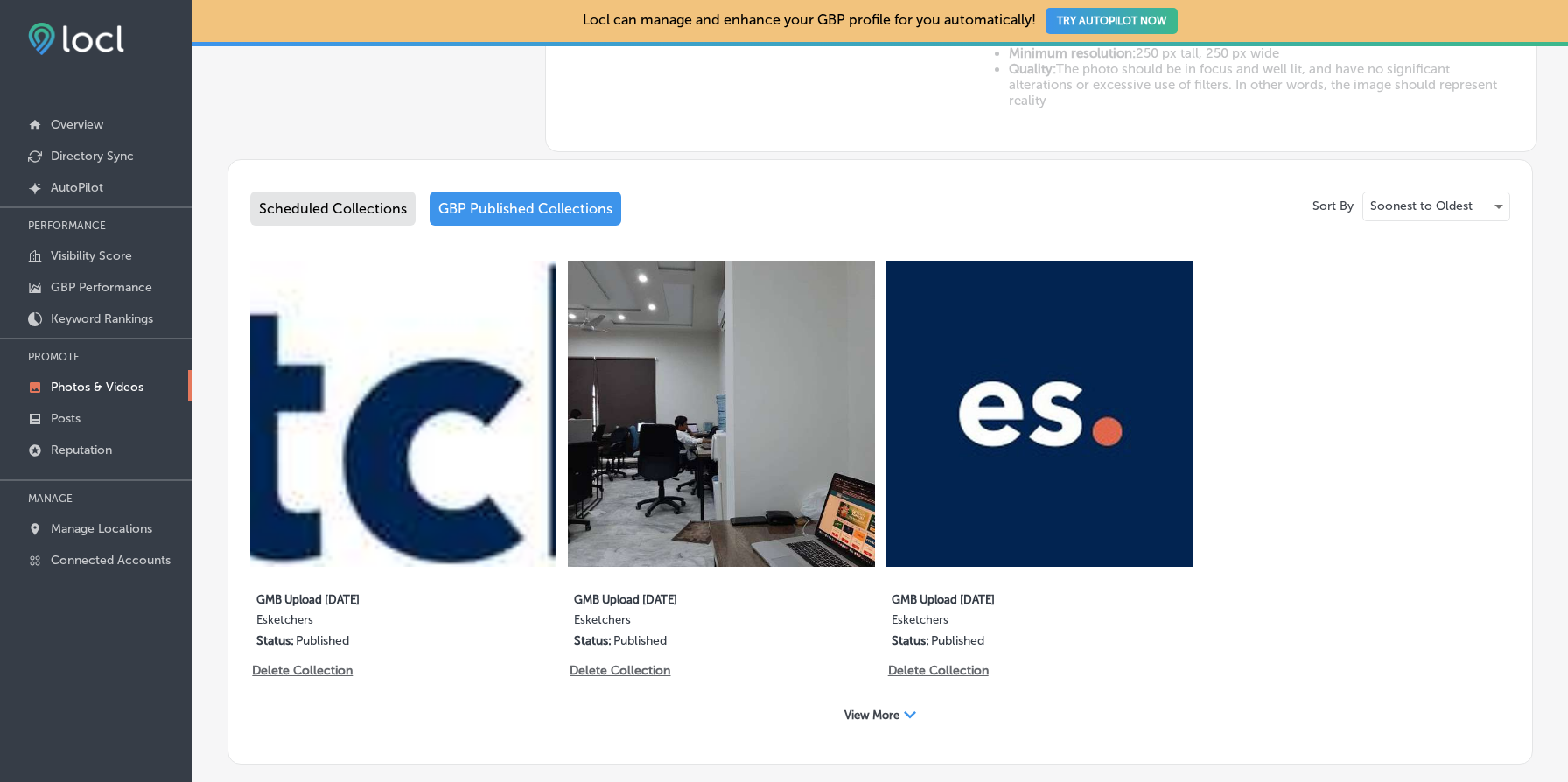
scroll to position [914, 0]
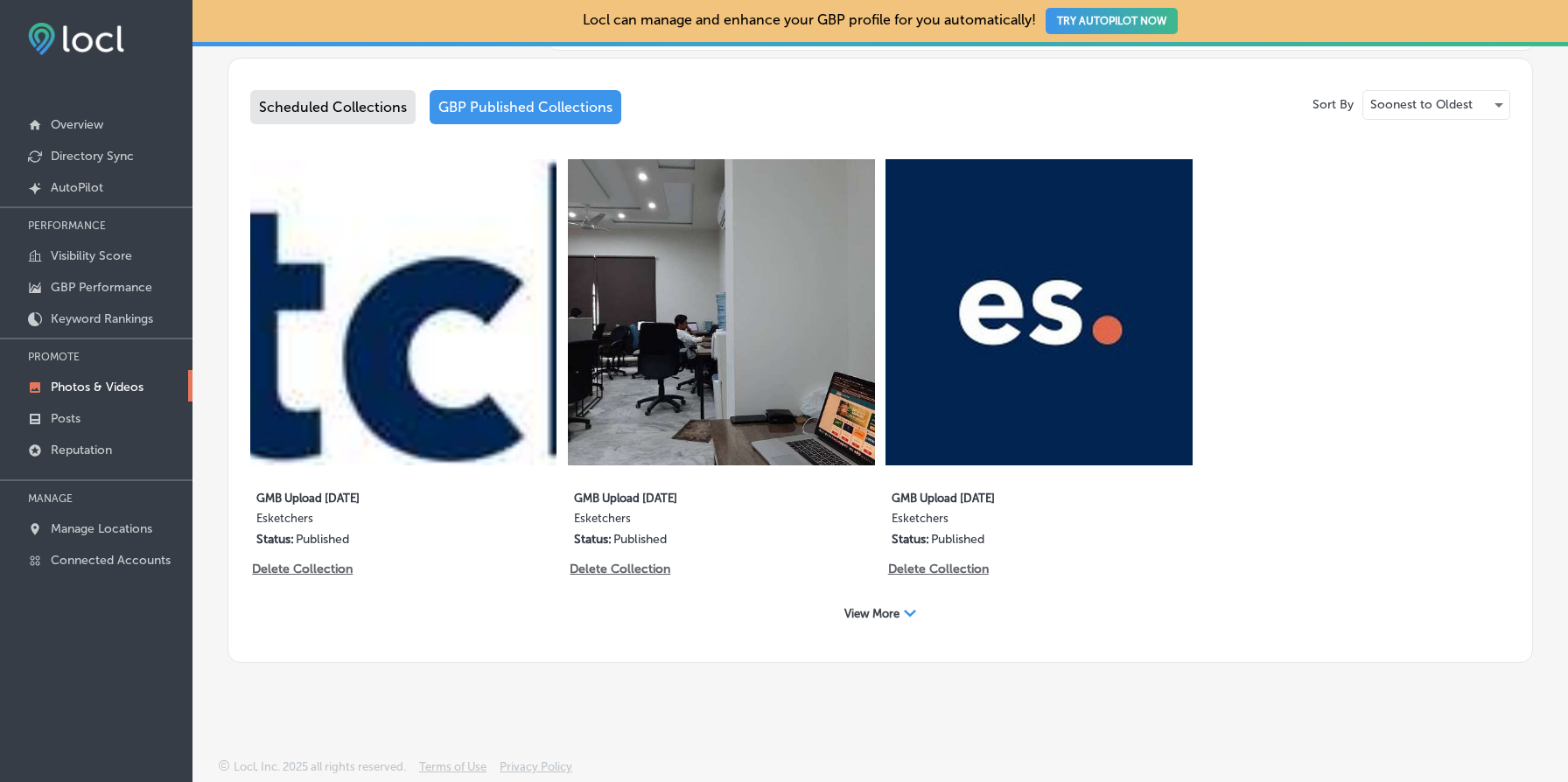
click at [864, 617] on span "View More" at bounding box center [872, 614] width 56 height 13
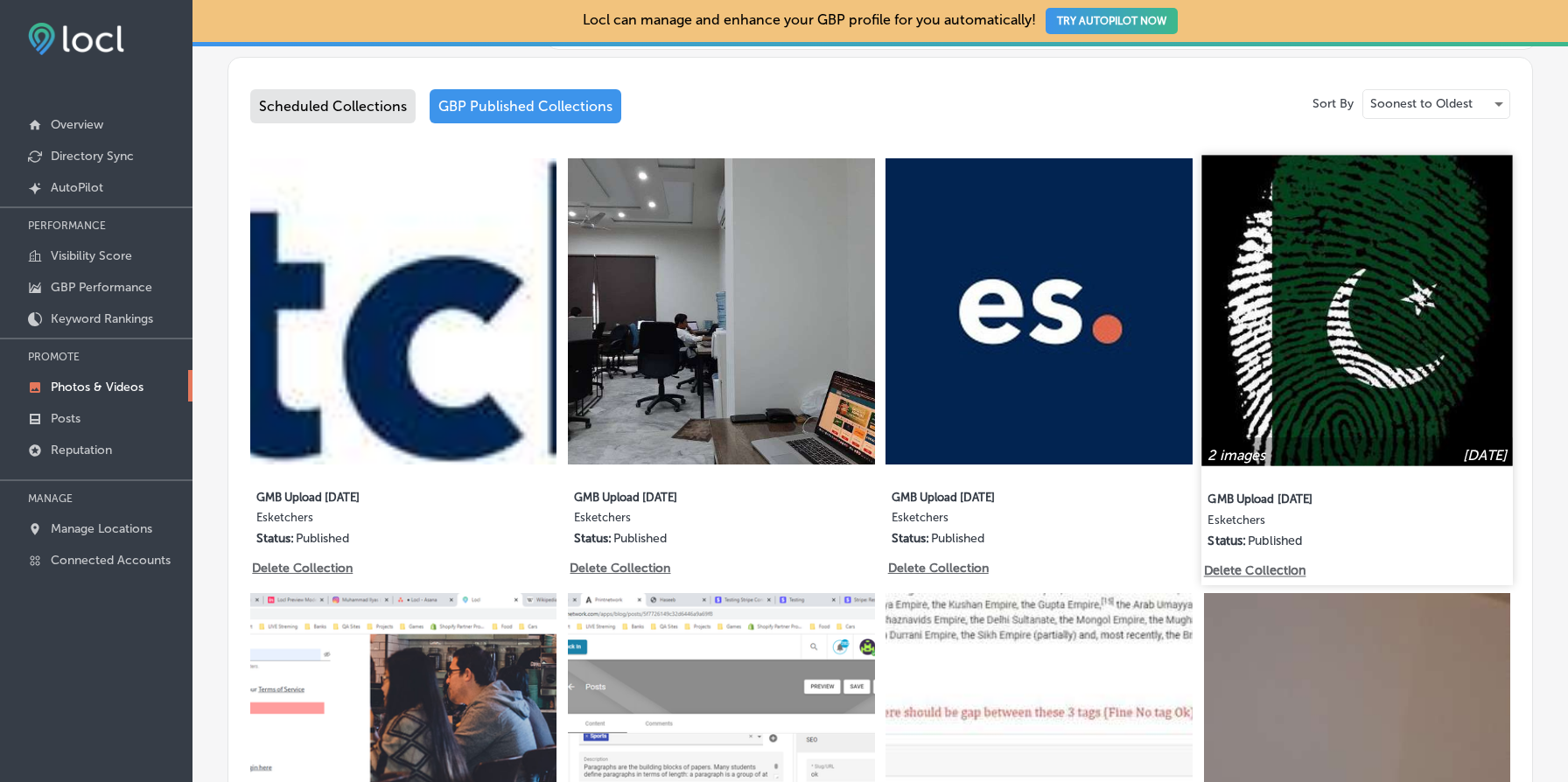
click at [1331, 383] on img at bounding box center [1357, 310] width 312 height 312
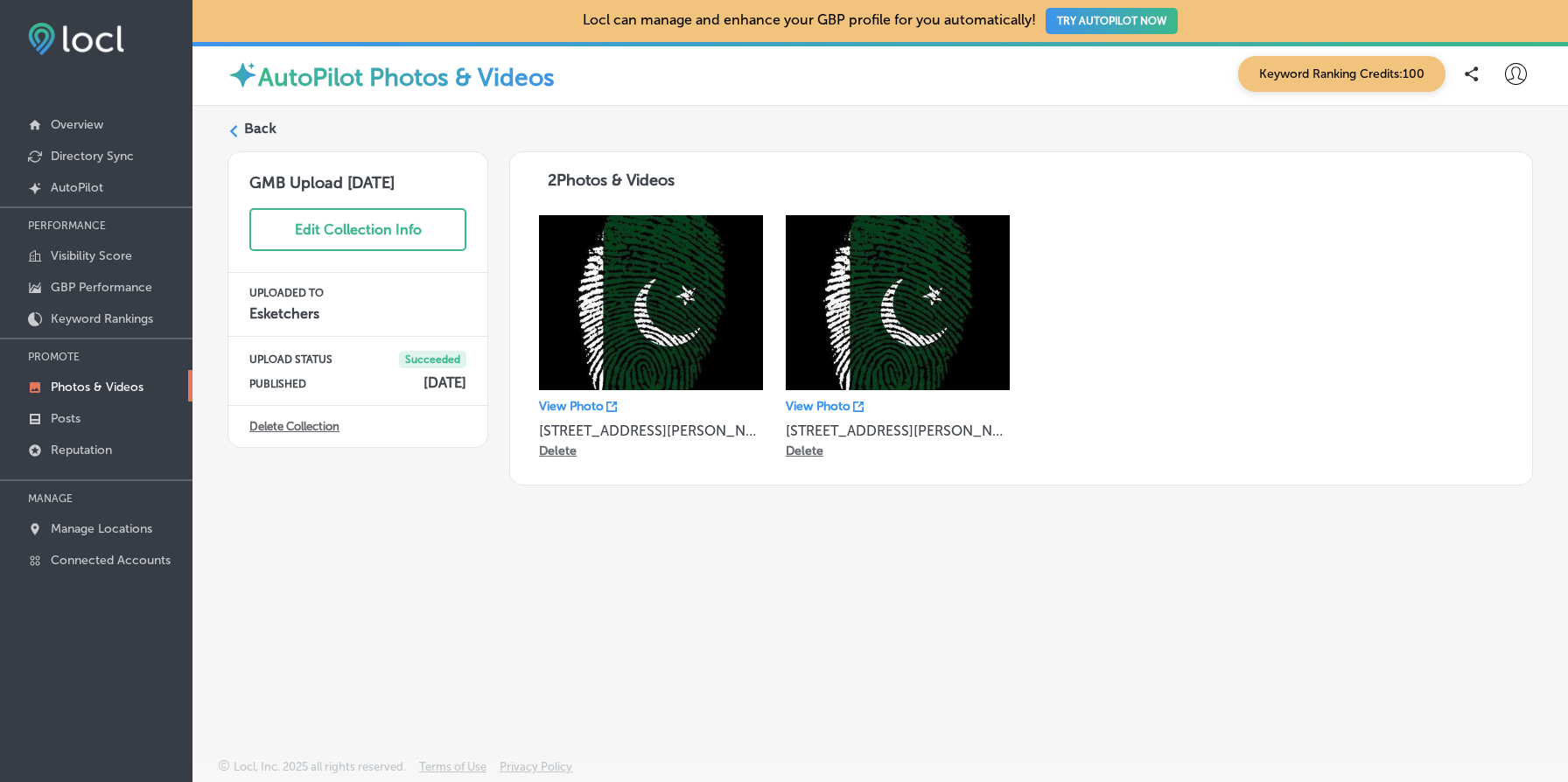
click at [298, 426] on link "Delete Collection" at bounding box center [295, 427] width 90 height 13
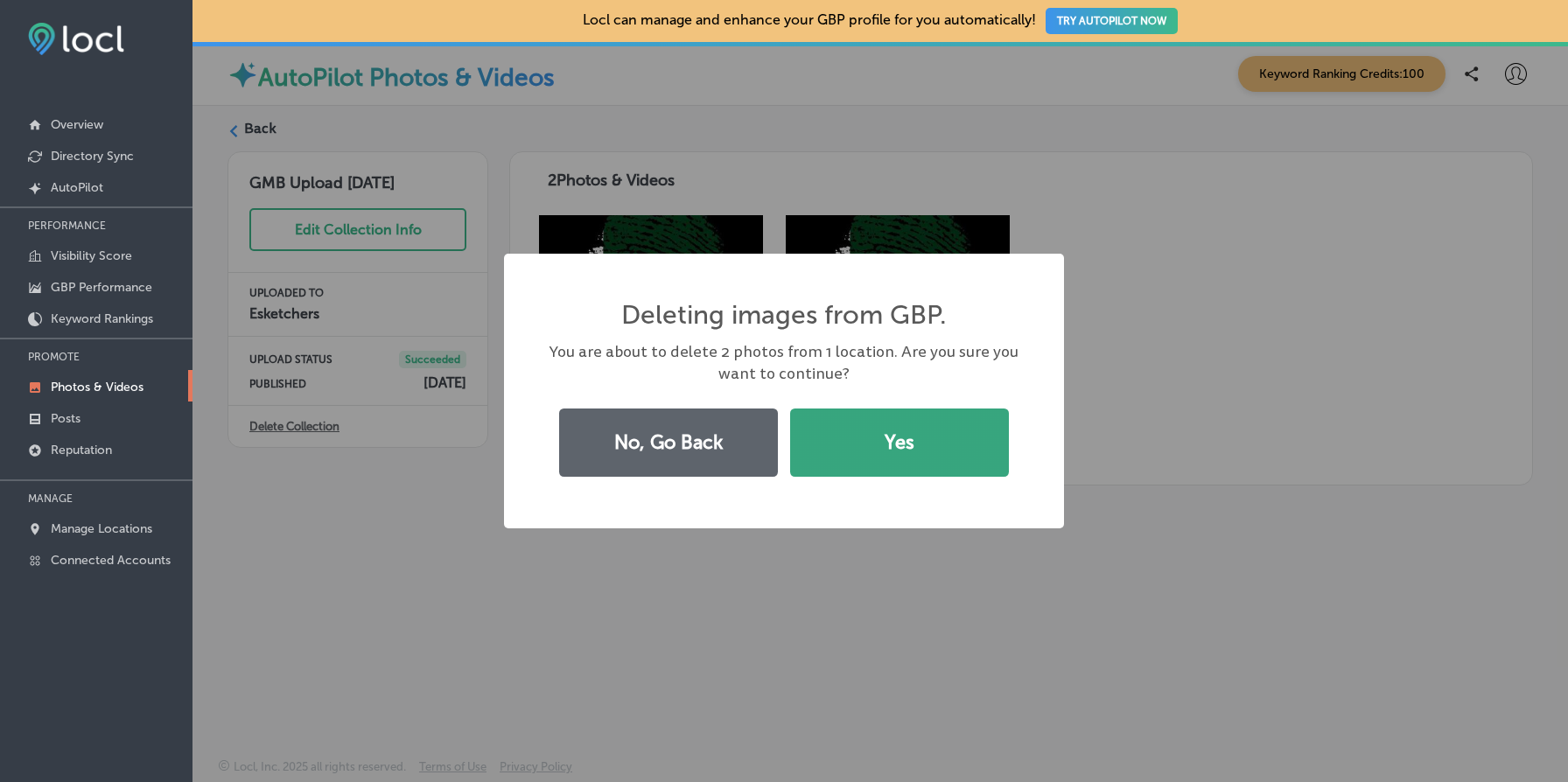
click at [902, 463] on button "Yes" at bounding box center [900, 443] width 219 height 68
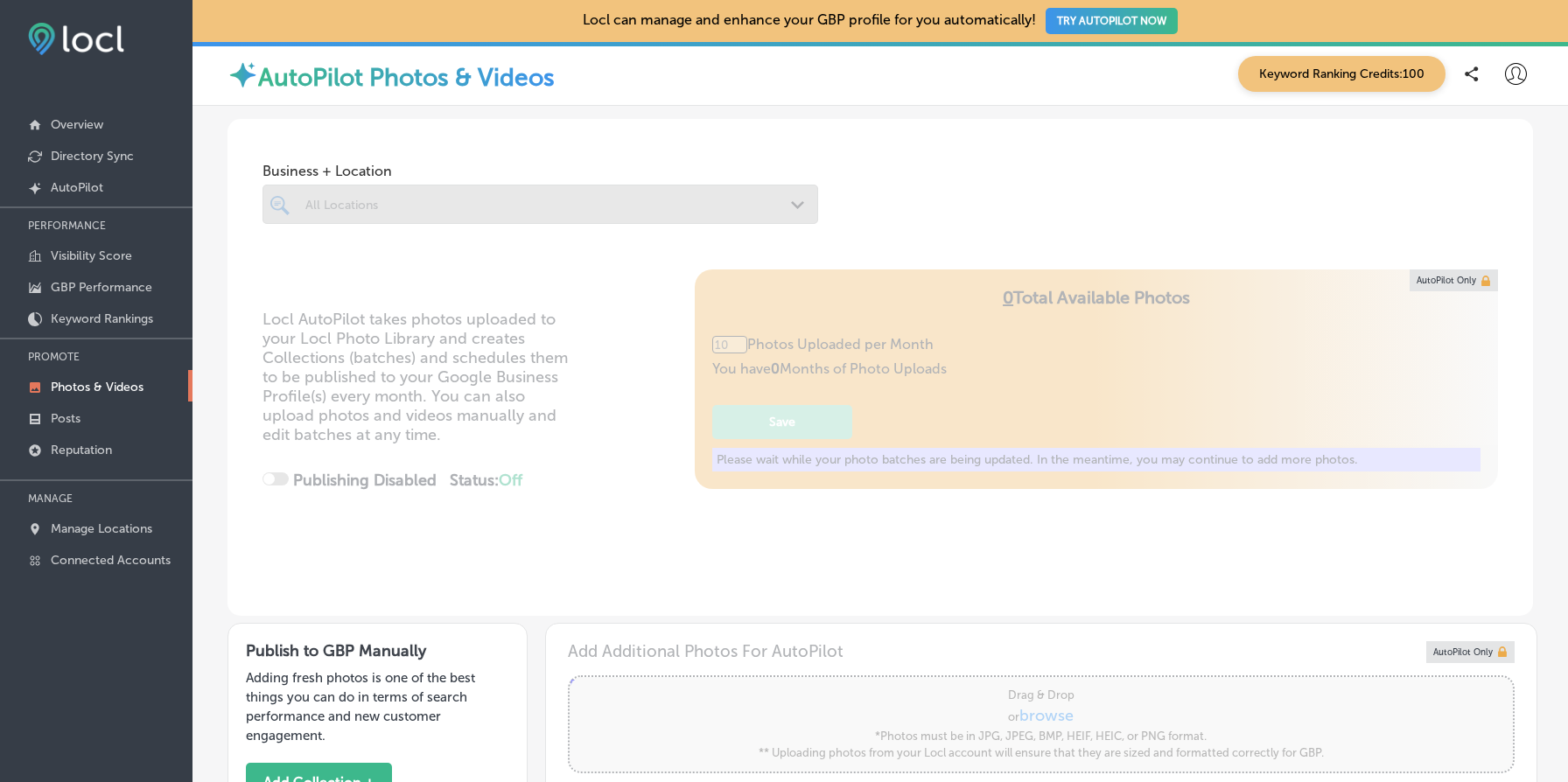
type input "5"
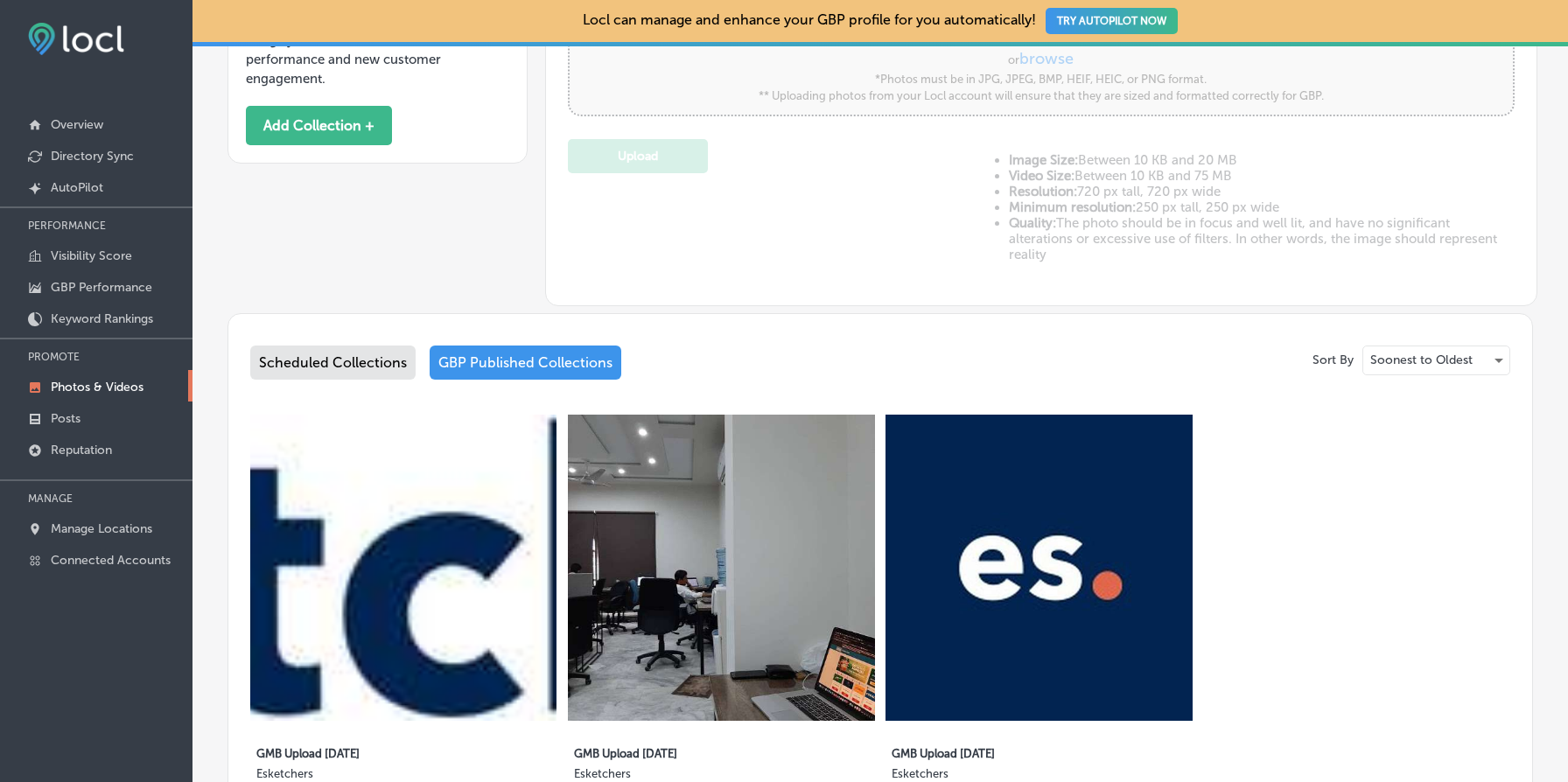
scroll to position [914, 0]
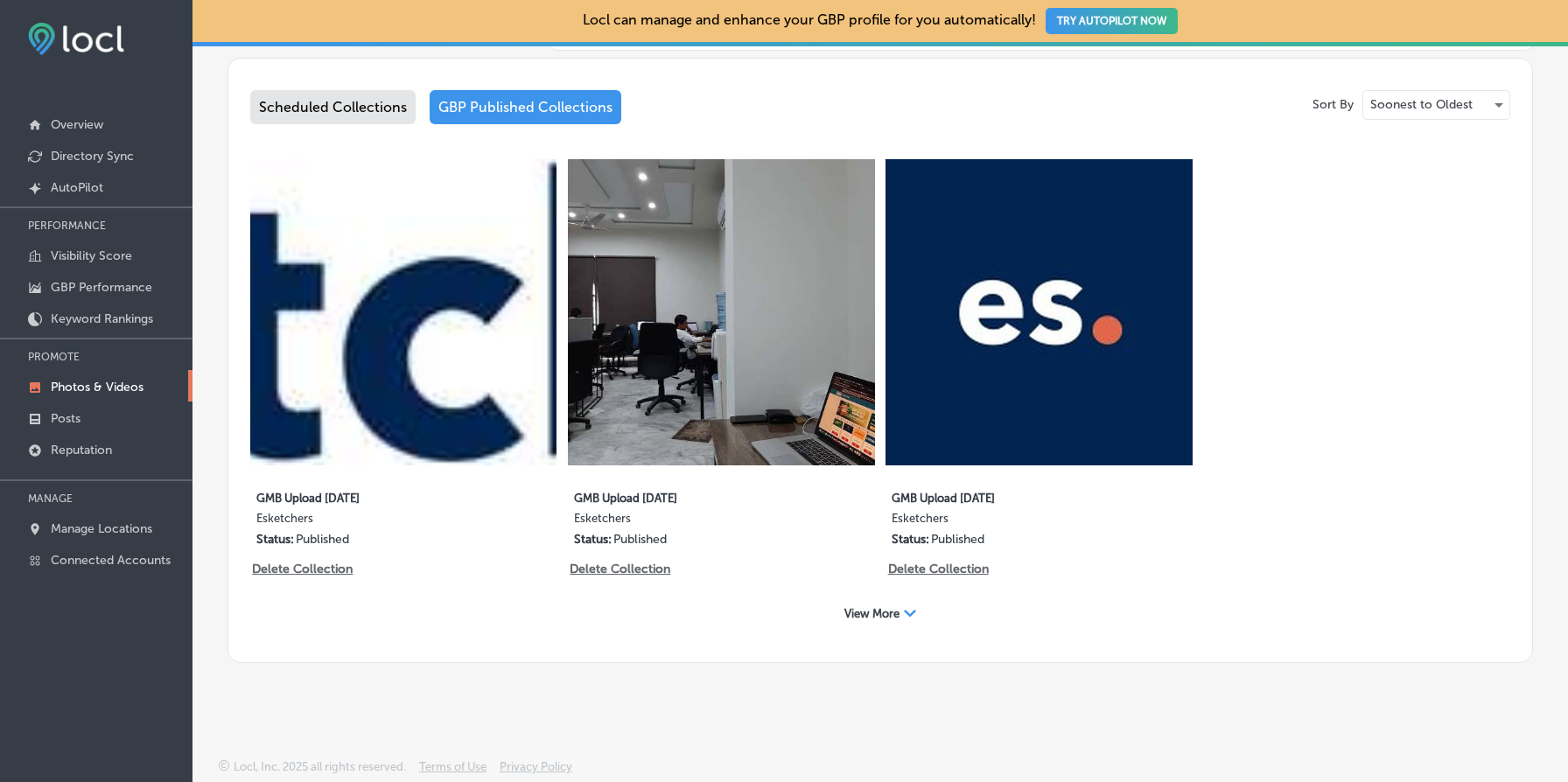
click at [888, 611] on span "View More" at bounding box center [872, 614] width 56 height 13
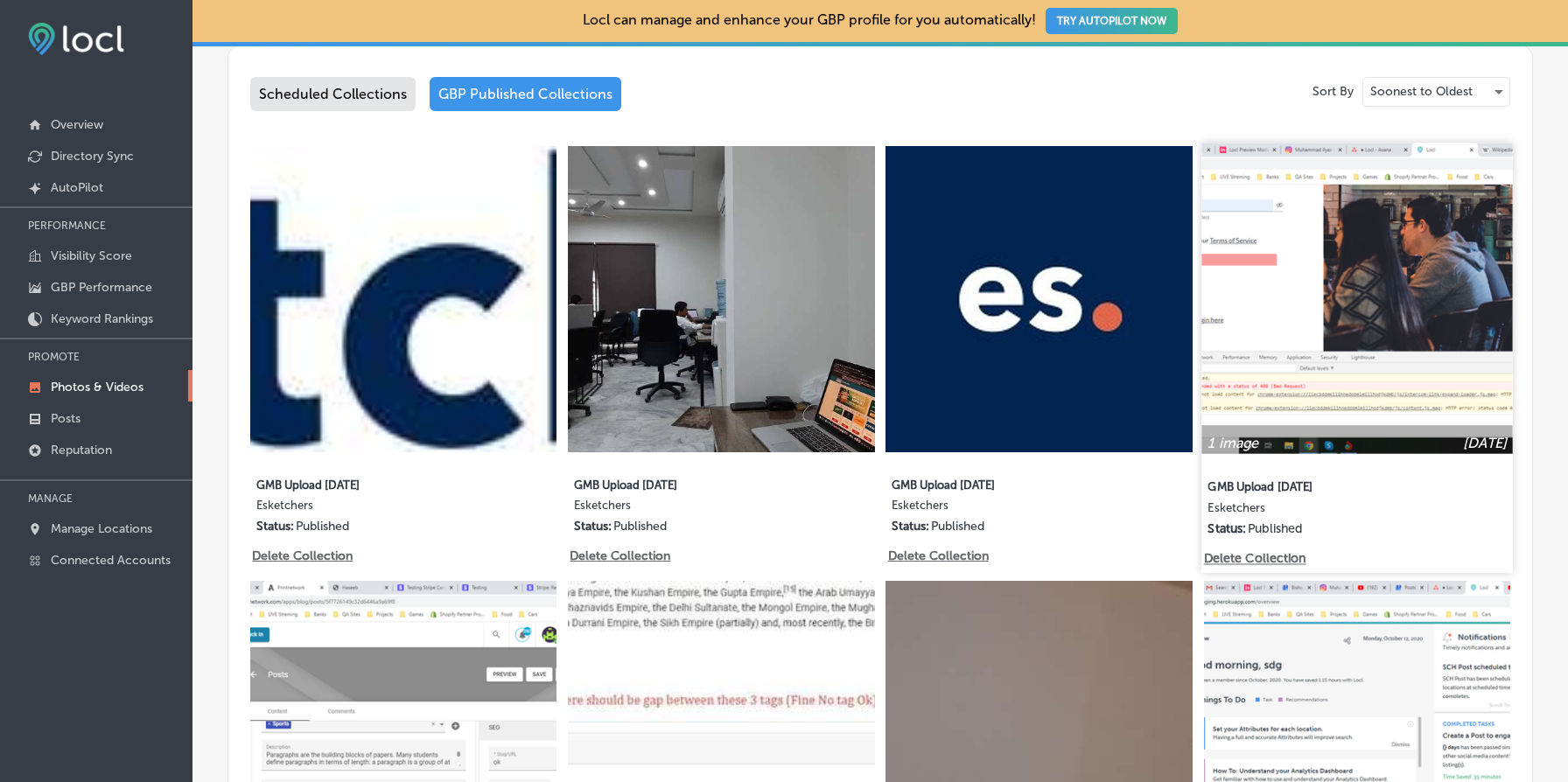
scroll to position [886, 0]
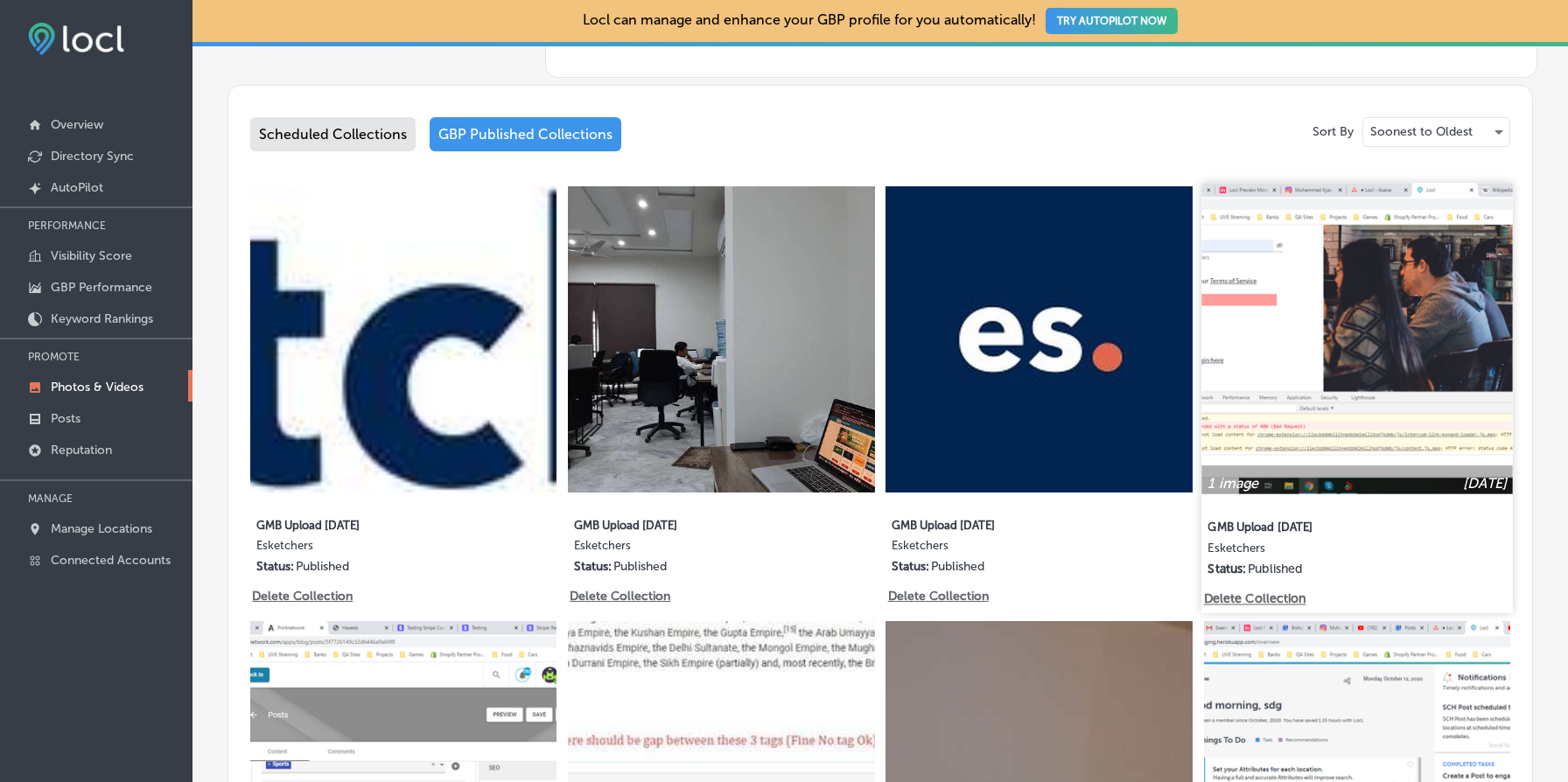
click at [1277, 599] on p "Delete Collection" at bounding box center [1253, 599] width 100 height 15
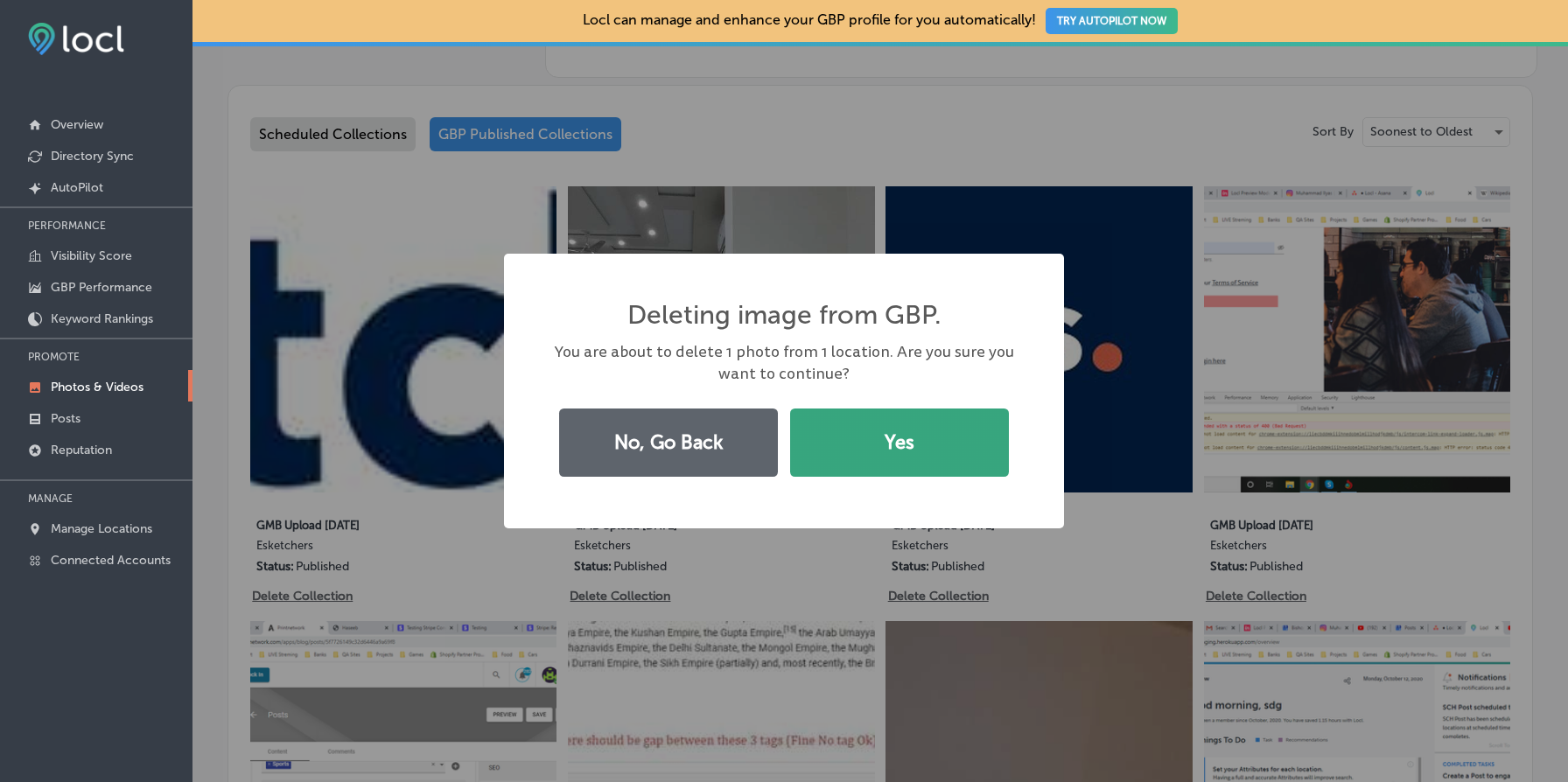
click at [955, 455] on button "Yes" at bounding box center [900, 443] width 219 height 68
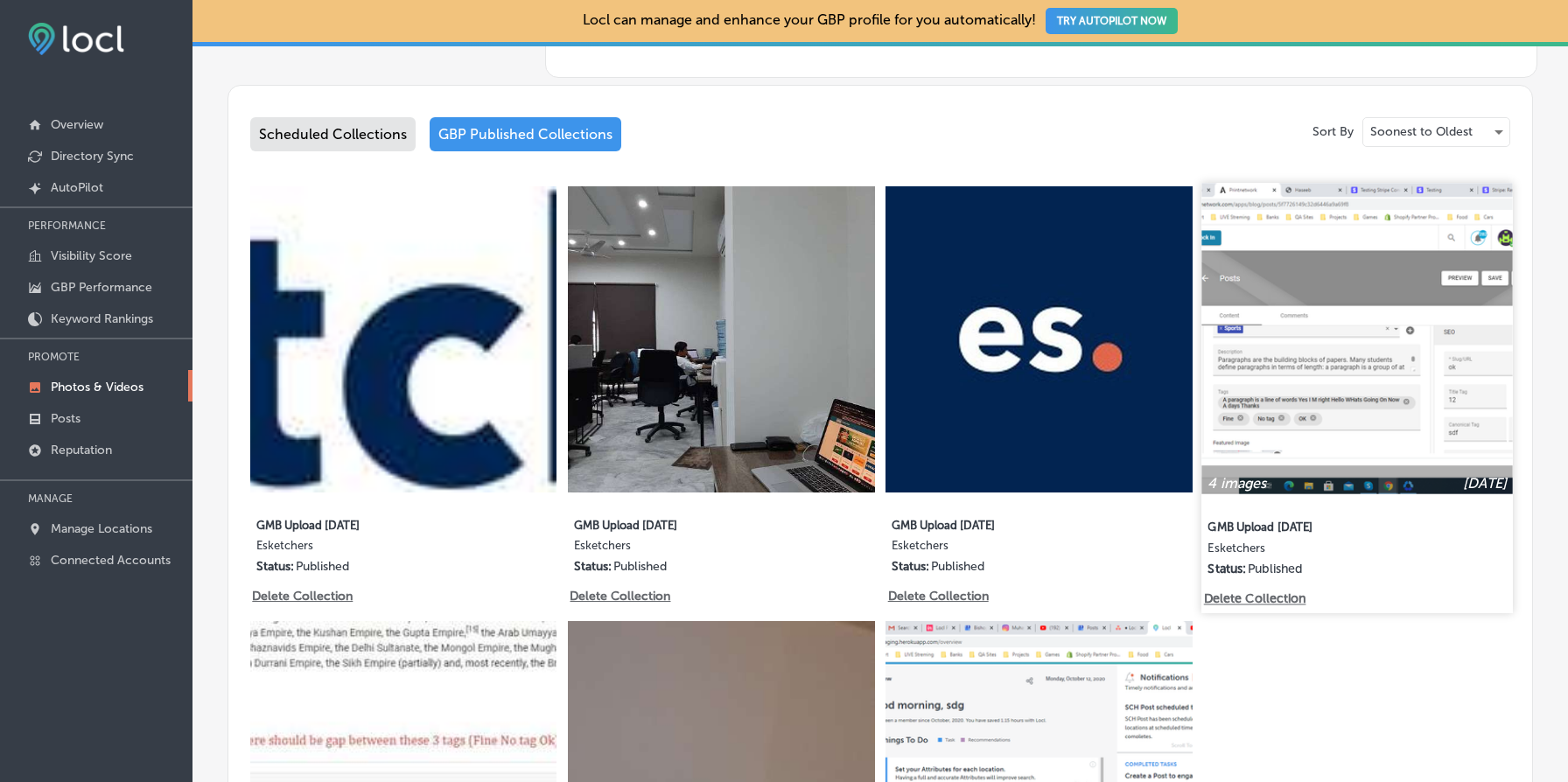
click at [1335, 373] on img at bounding box center [1357, 338] width 312 height 312
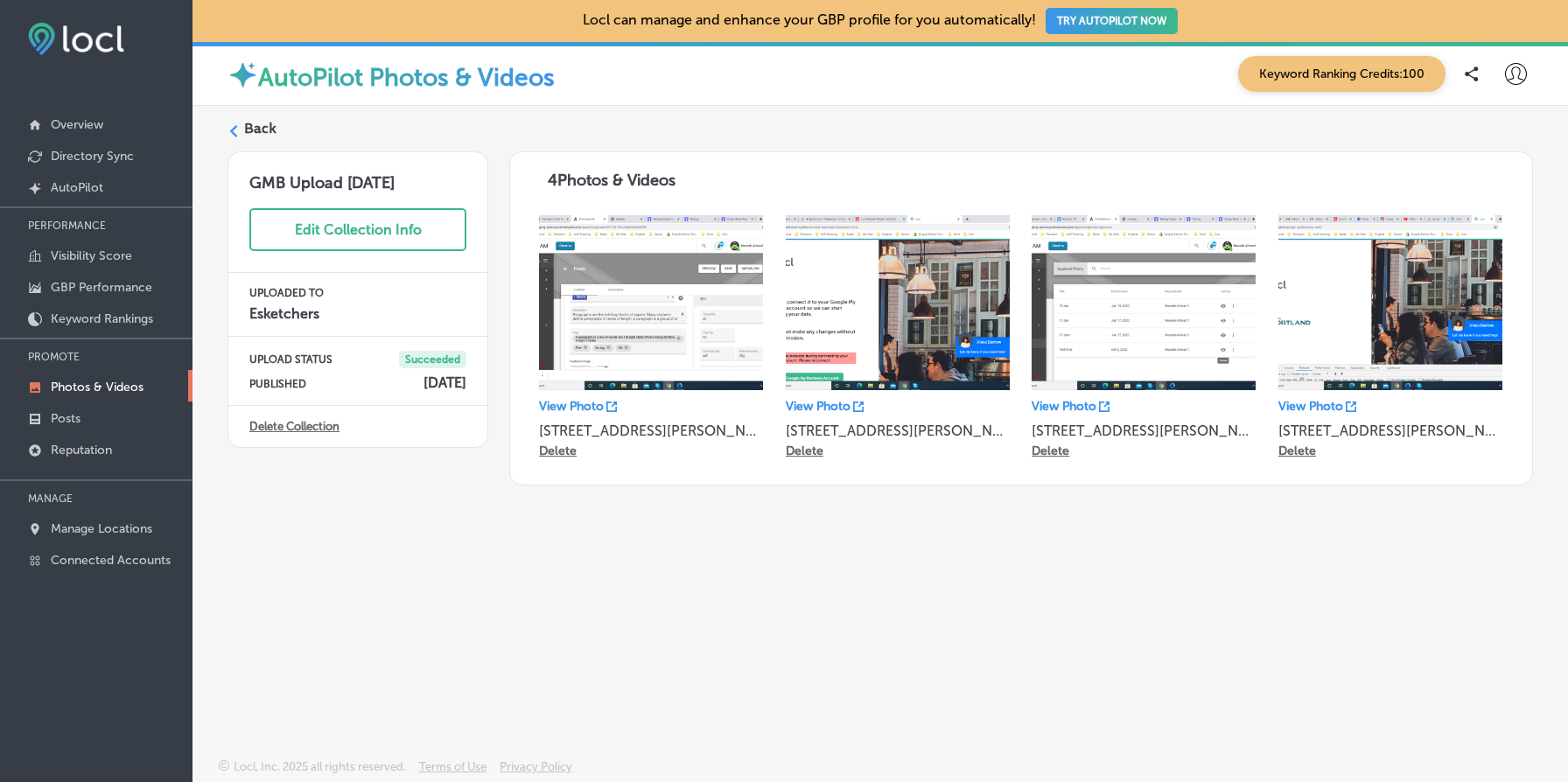
click at [315, 426] on link "Delete Collection" at bounding box center [295, 427] width 90 height 13
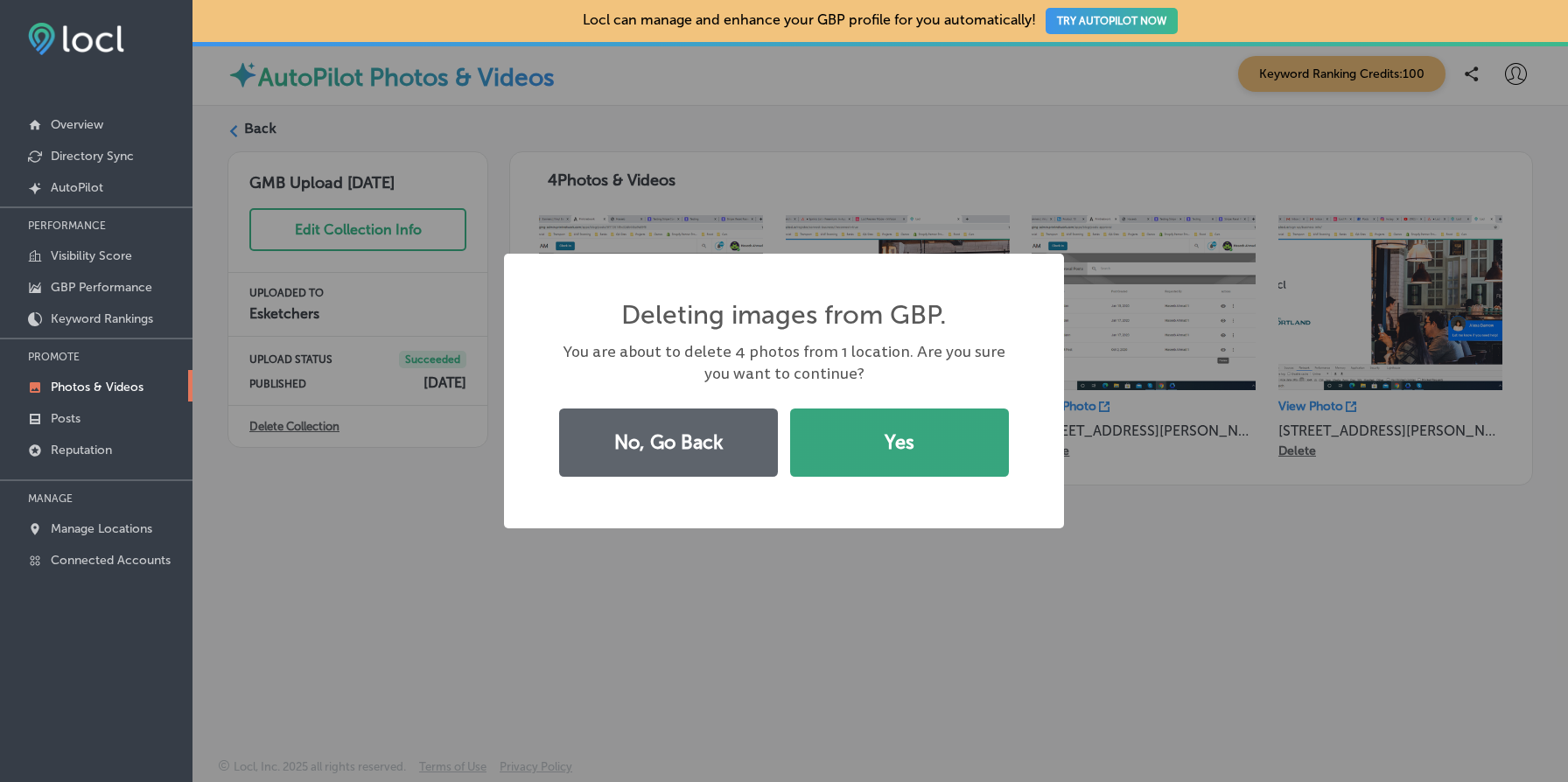
click at [906, 443] on button "Yes" at bounding box center [900, 443] width 219 height 68
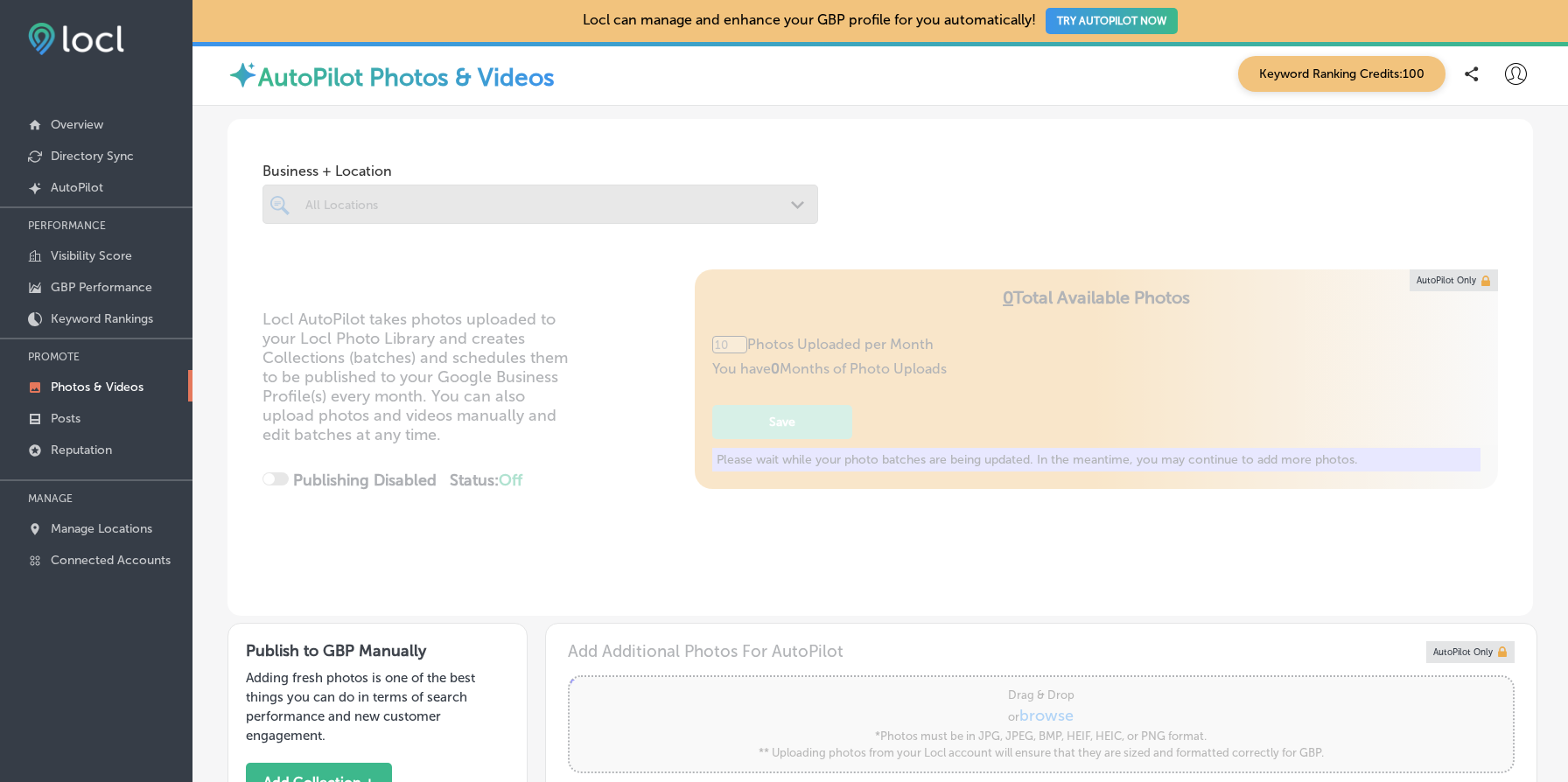
type input "5"
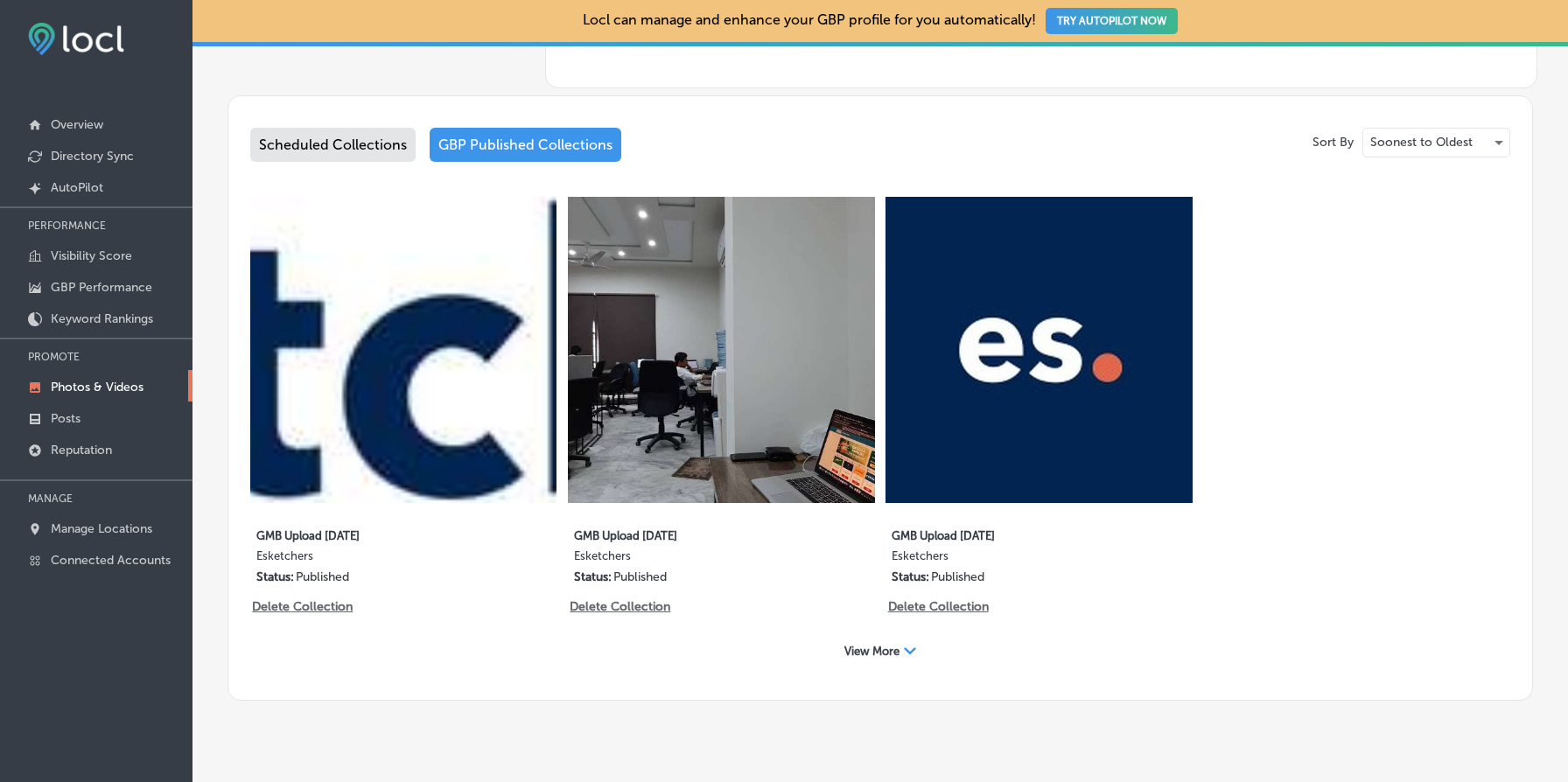
scroll to position [914, 0]
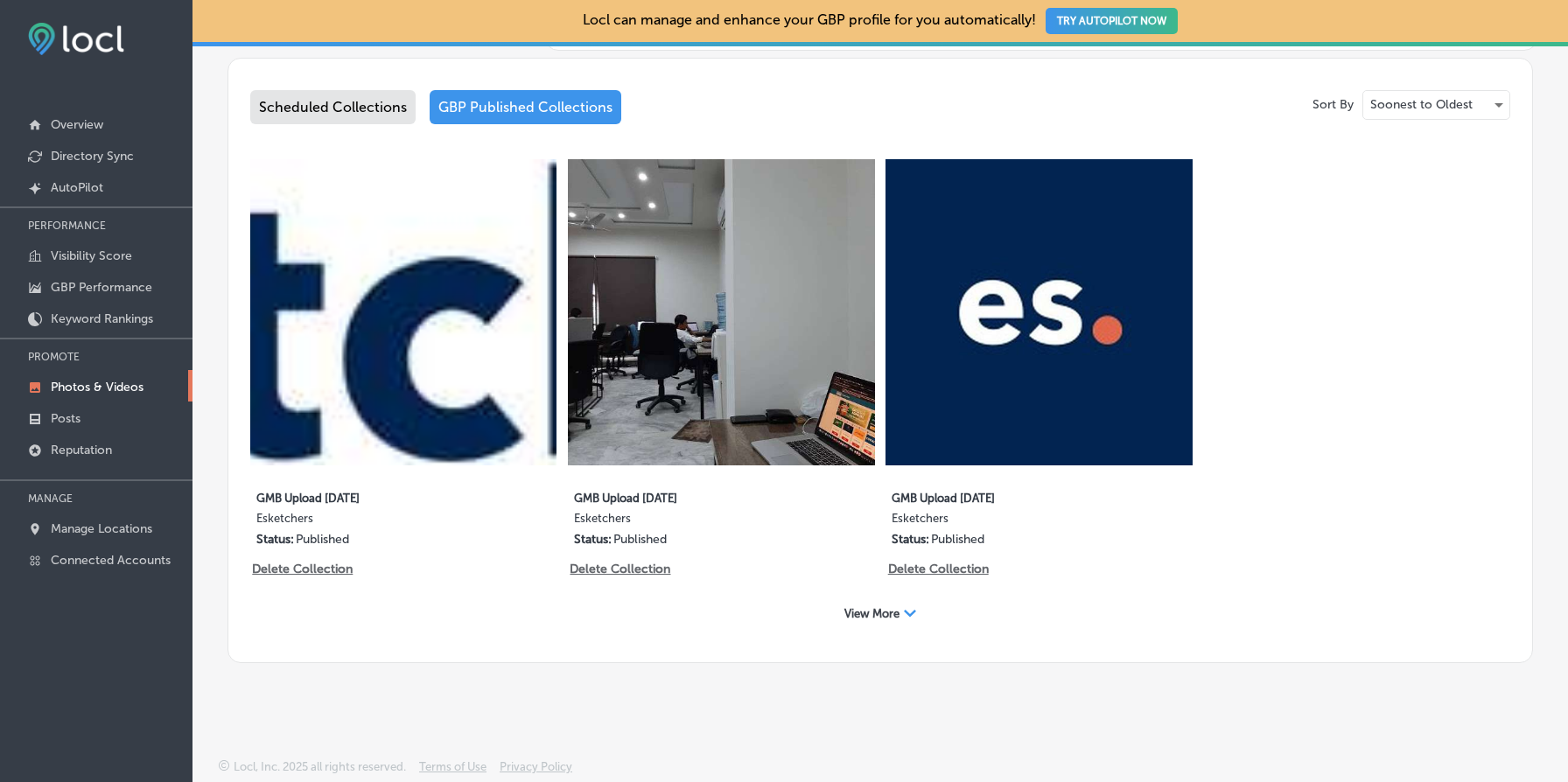
click at [888, 610] on span "View More" at bounding box center [872, 614] width 56 height 13
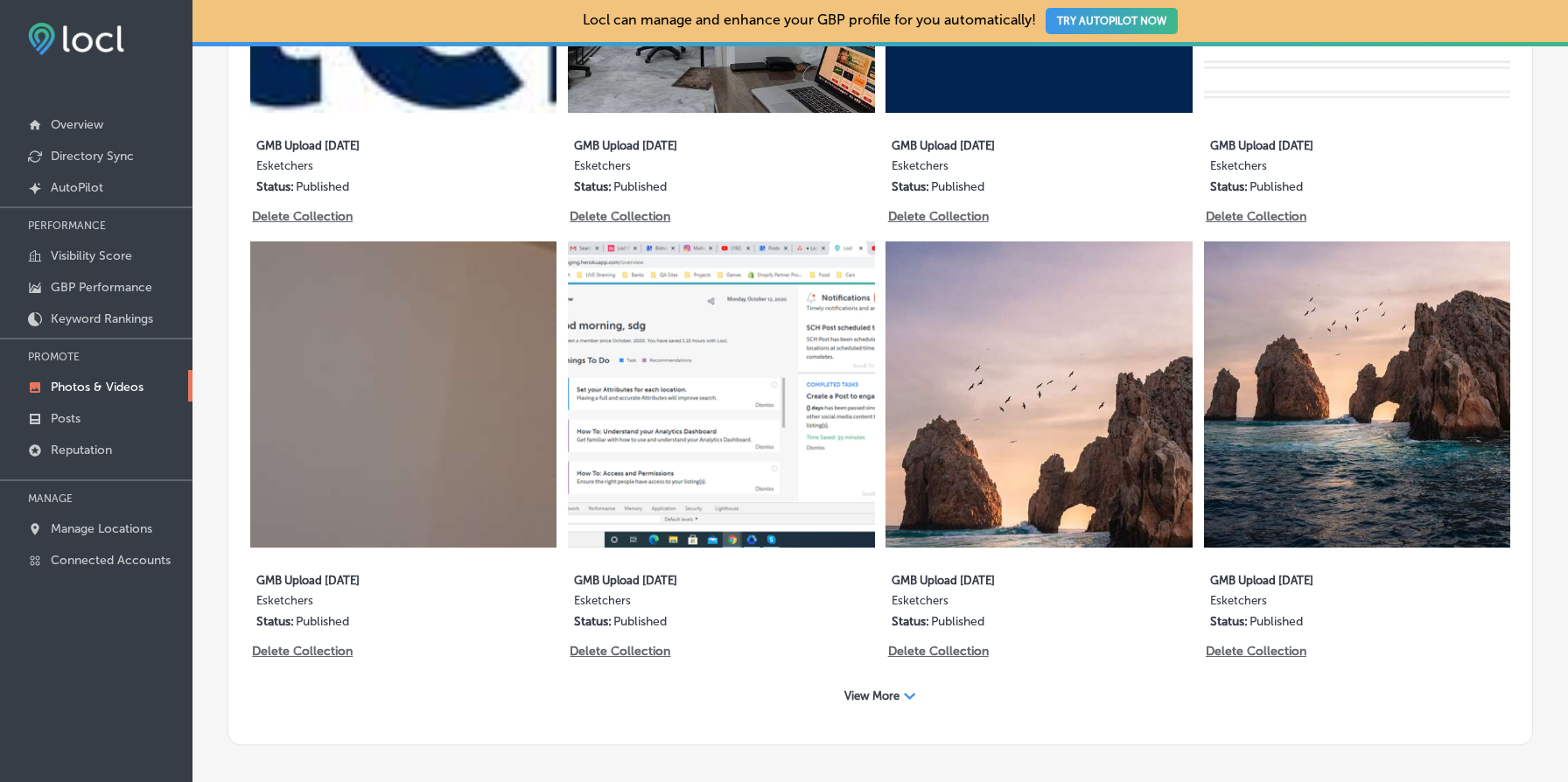
scroll to position [1348, 0]
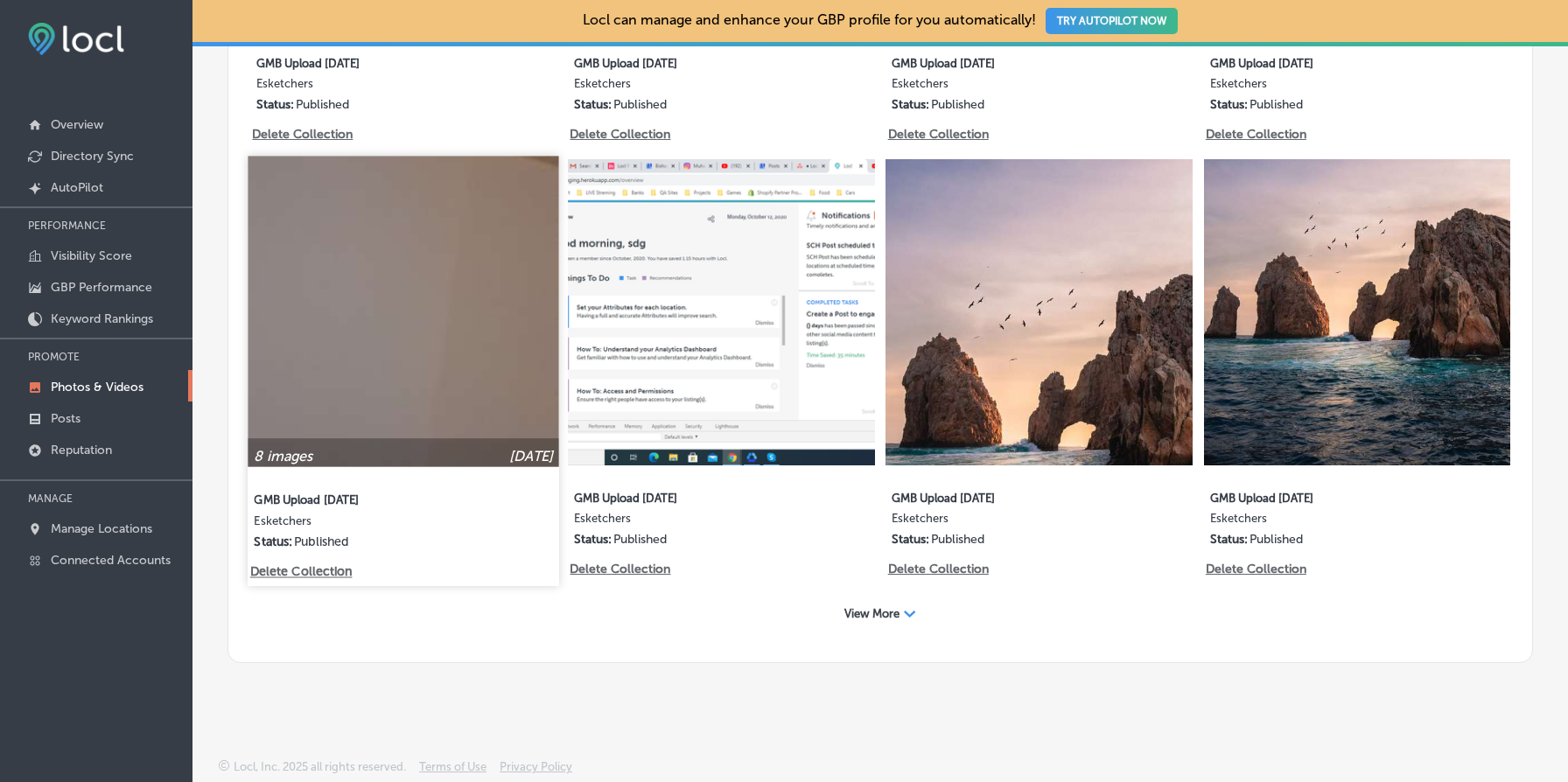
click at [408, 363] on img at bounding box center [403, 311] width 312 height 312
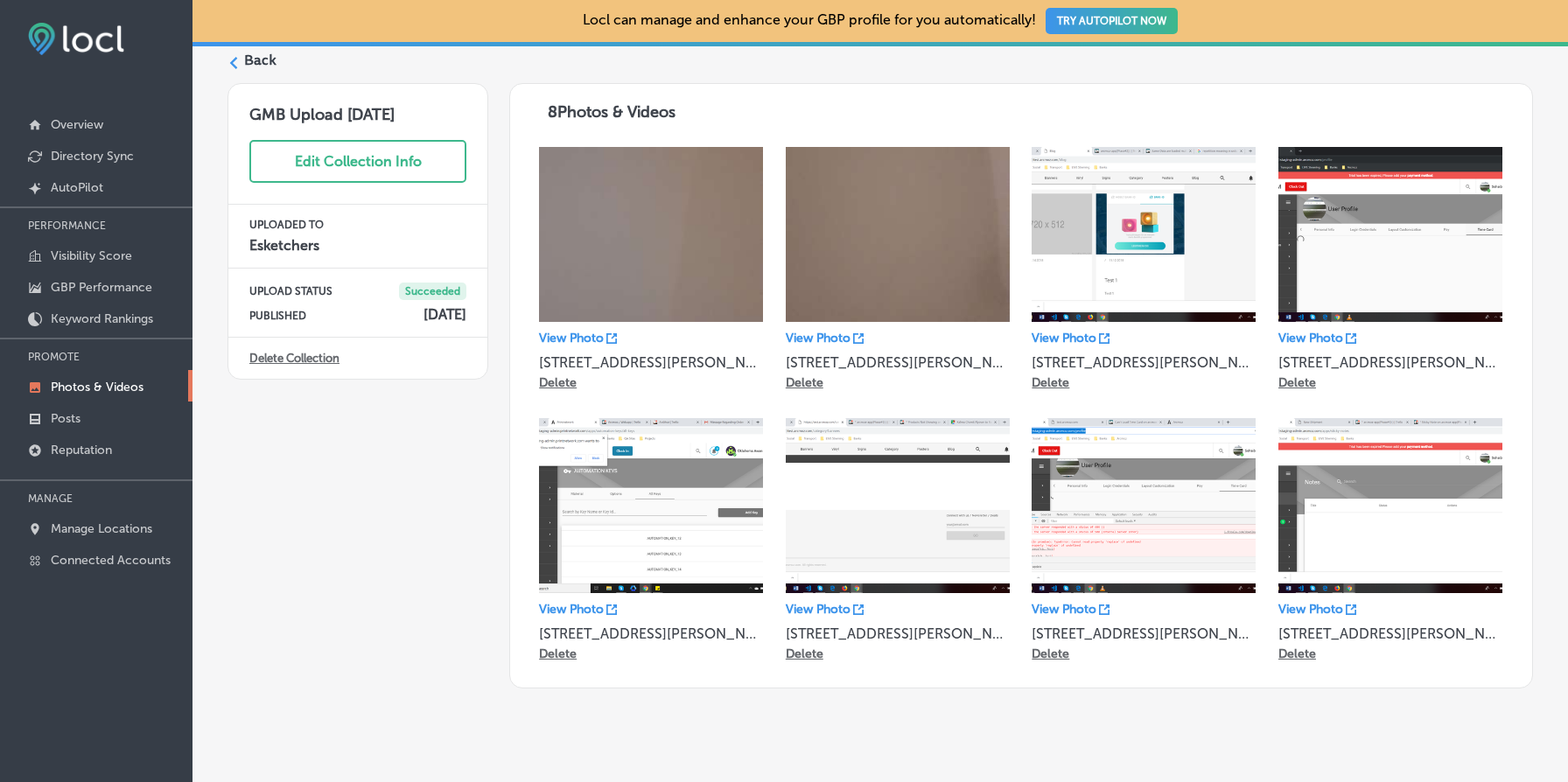
scroll to position [92, 0]
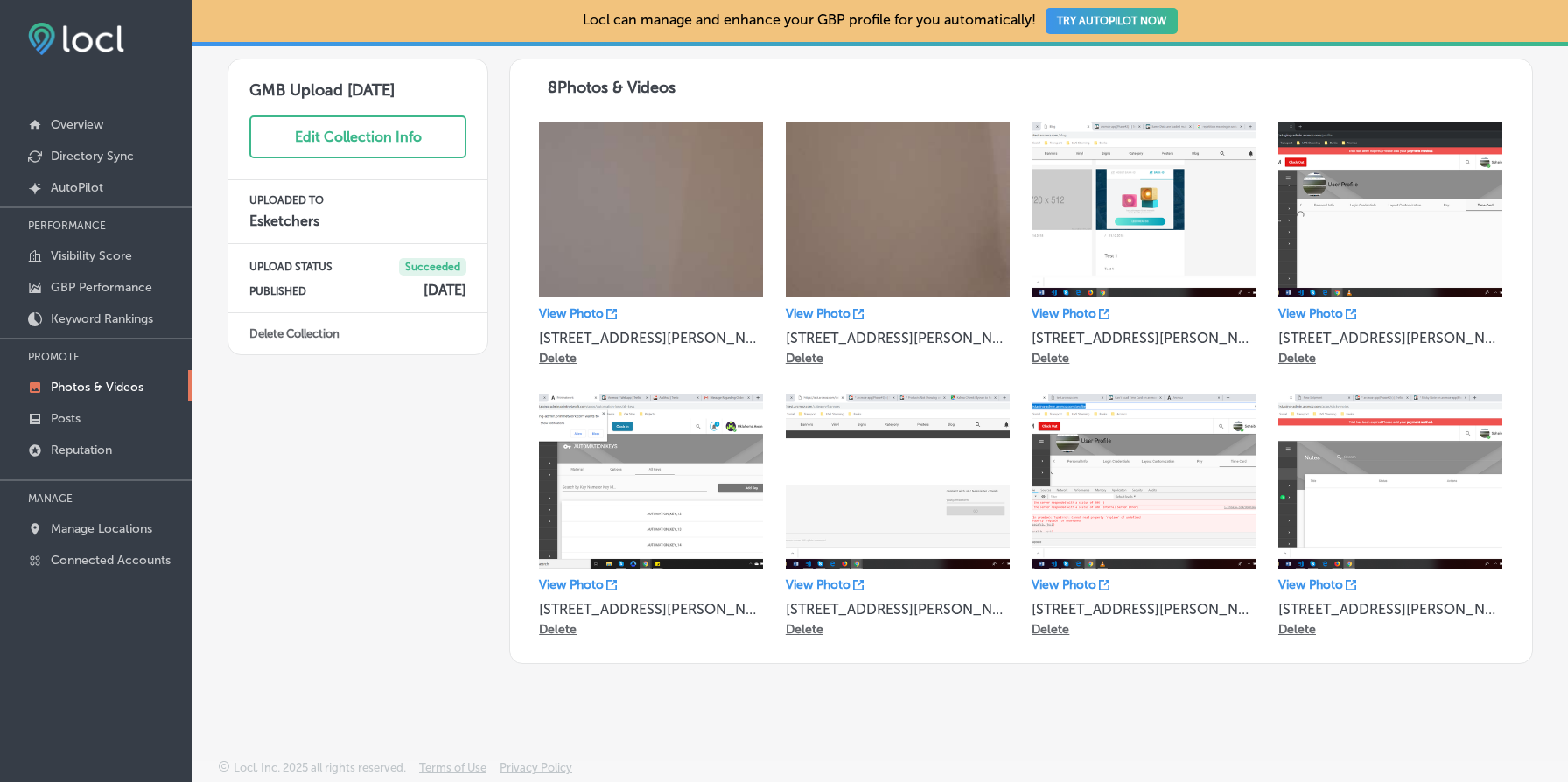
click at [331, 336] on link "Delete Collection" at bounding box center [295, 334] width 90 height 13
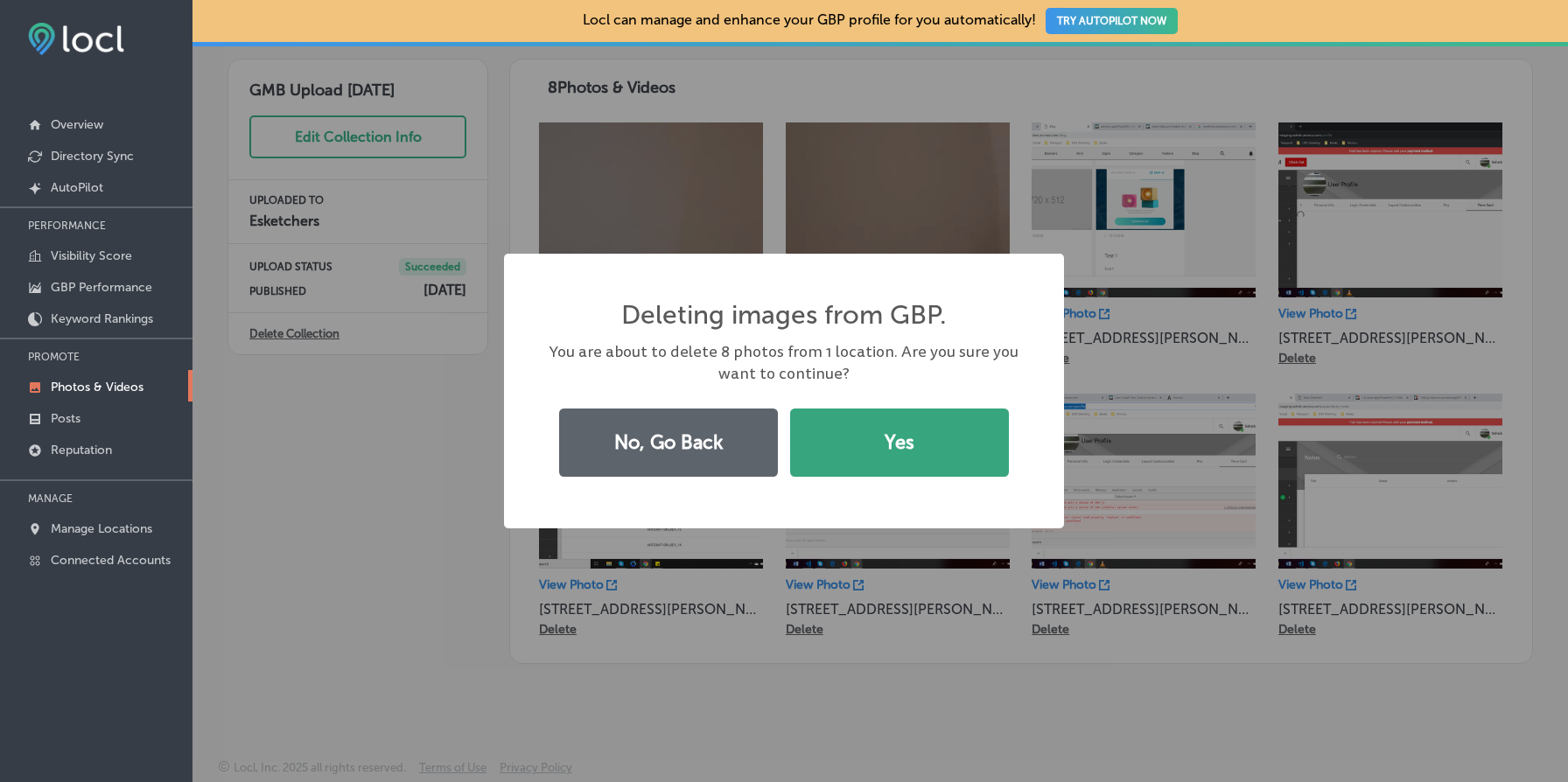
click at [886, 435] on button "Yes" at bounding box center [900, 443] width 219 height 68
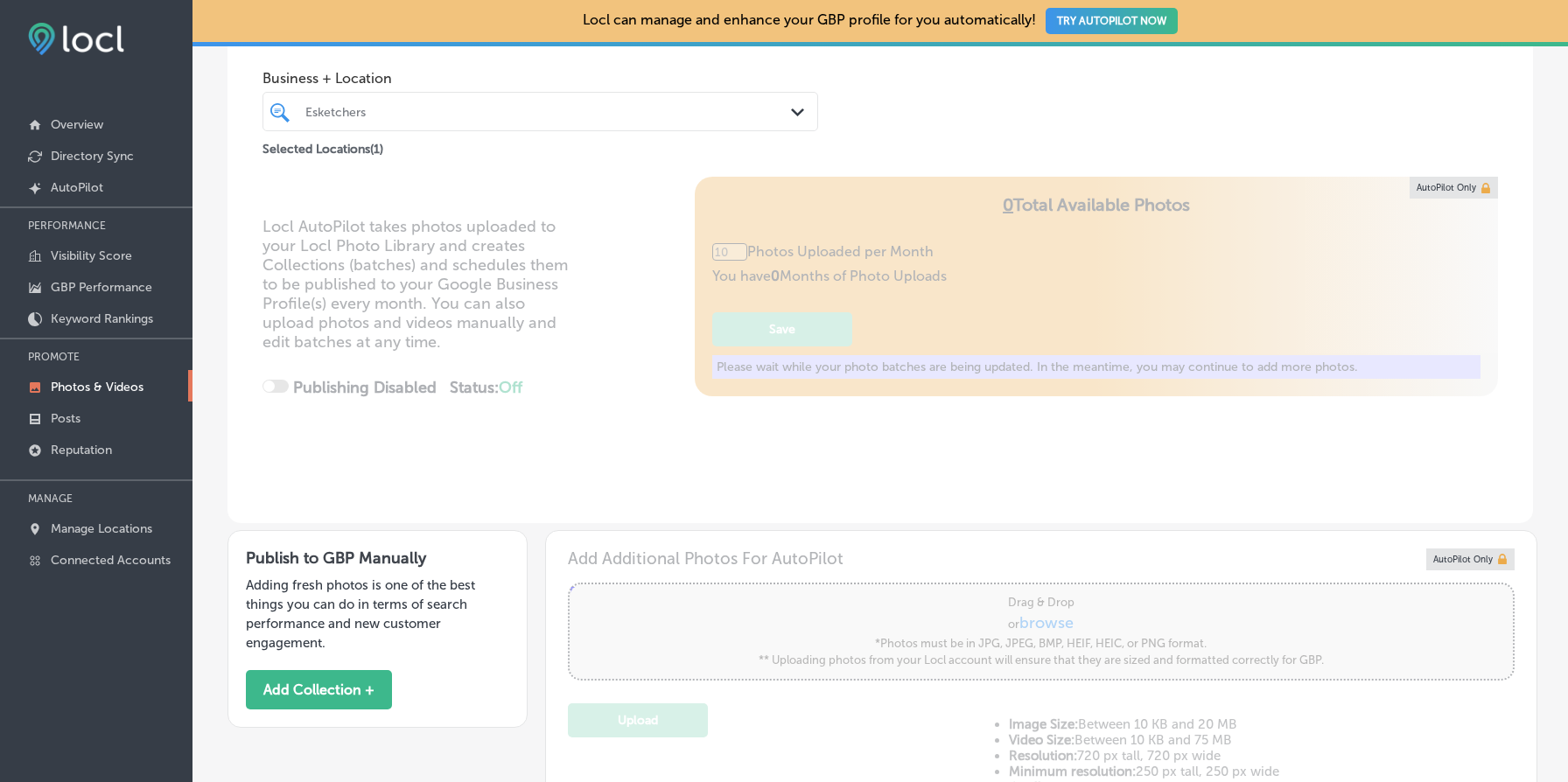
type input "5"
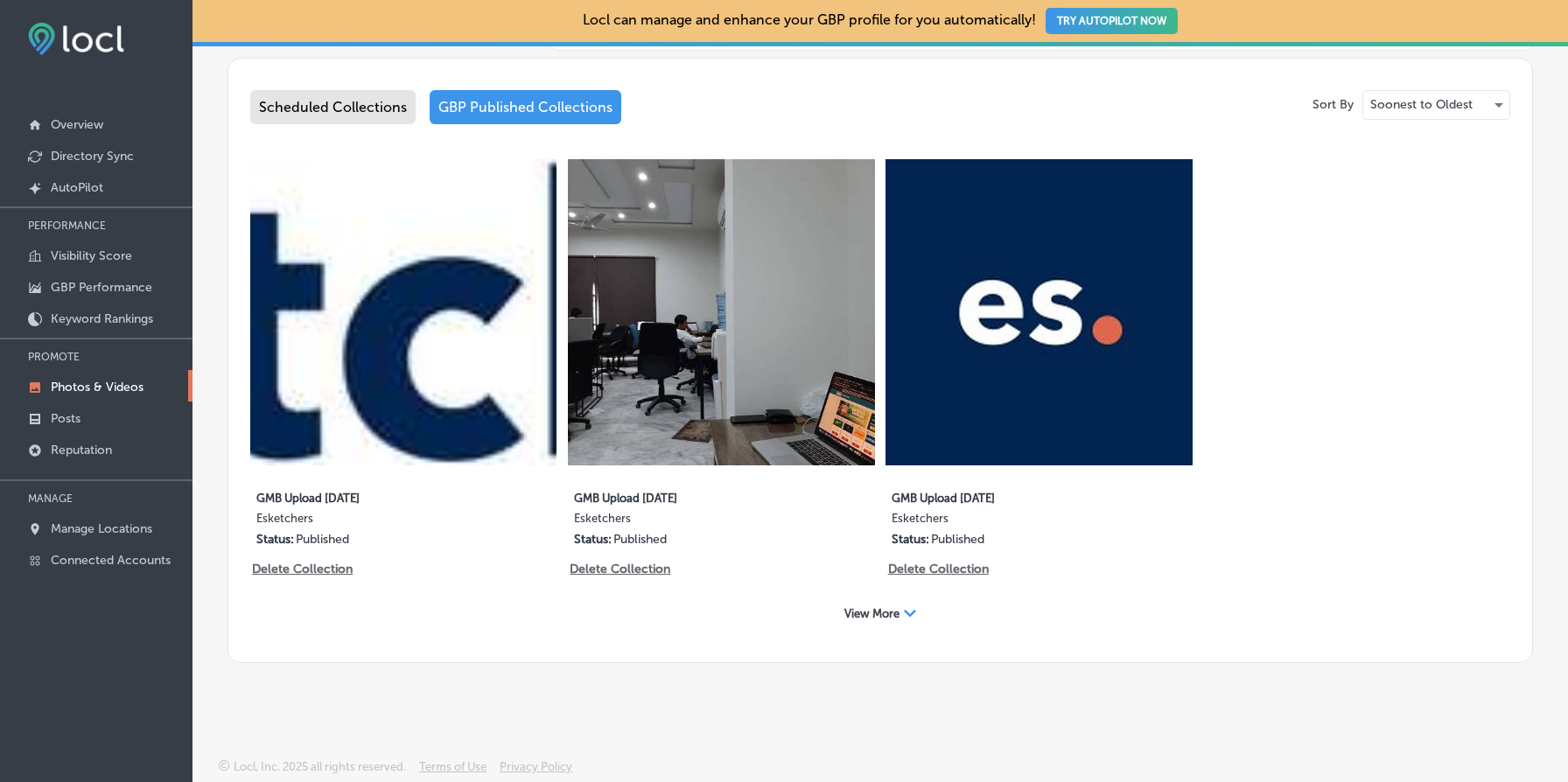
click at [890, 613] on span "View More" at bounding box center [872, 614] width 56 height 13
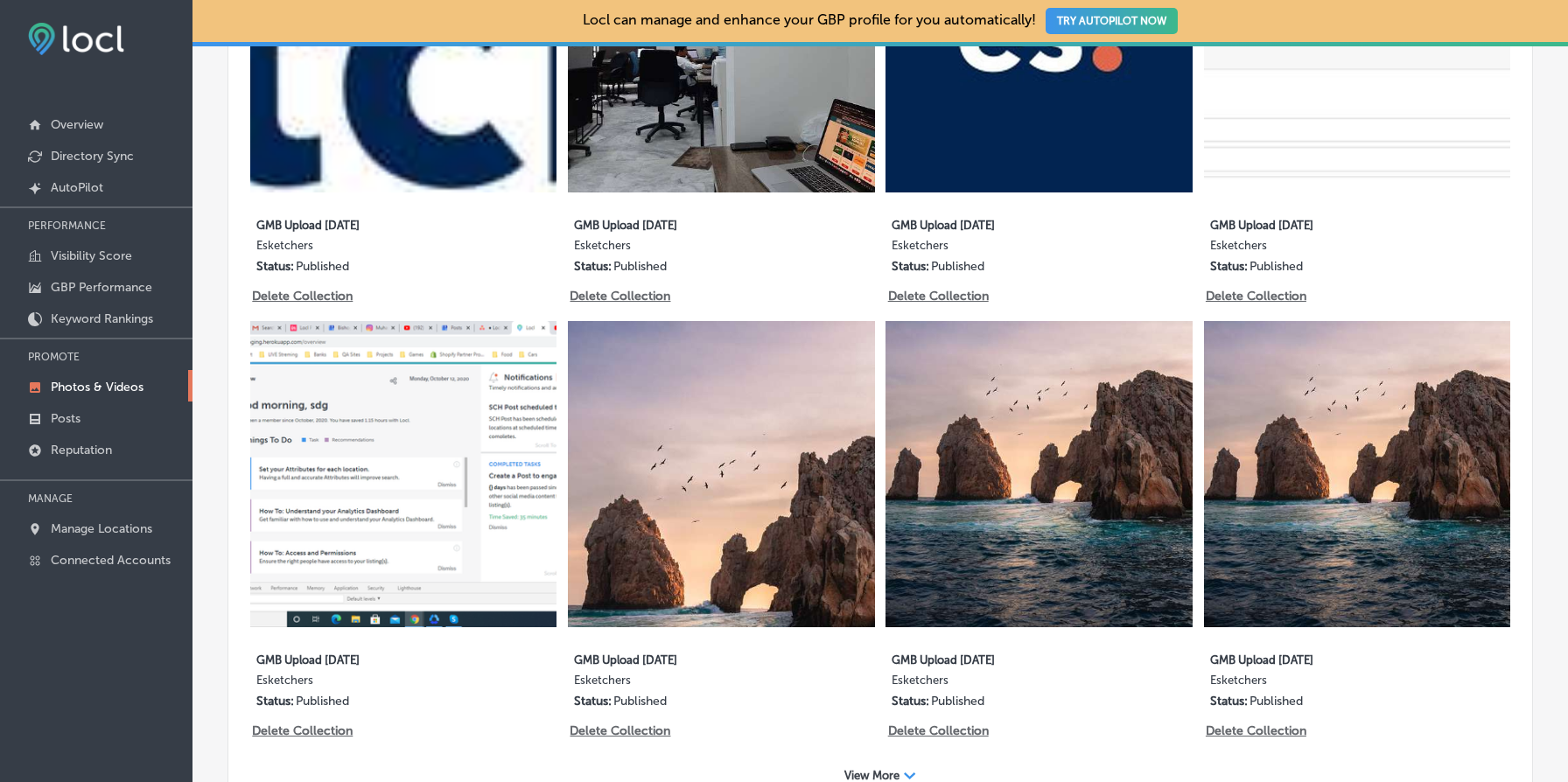
scroll to position [1348, 0]
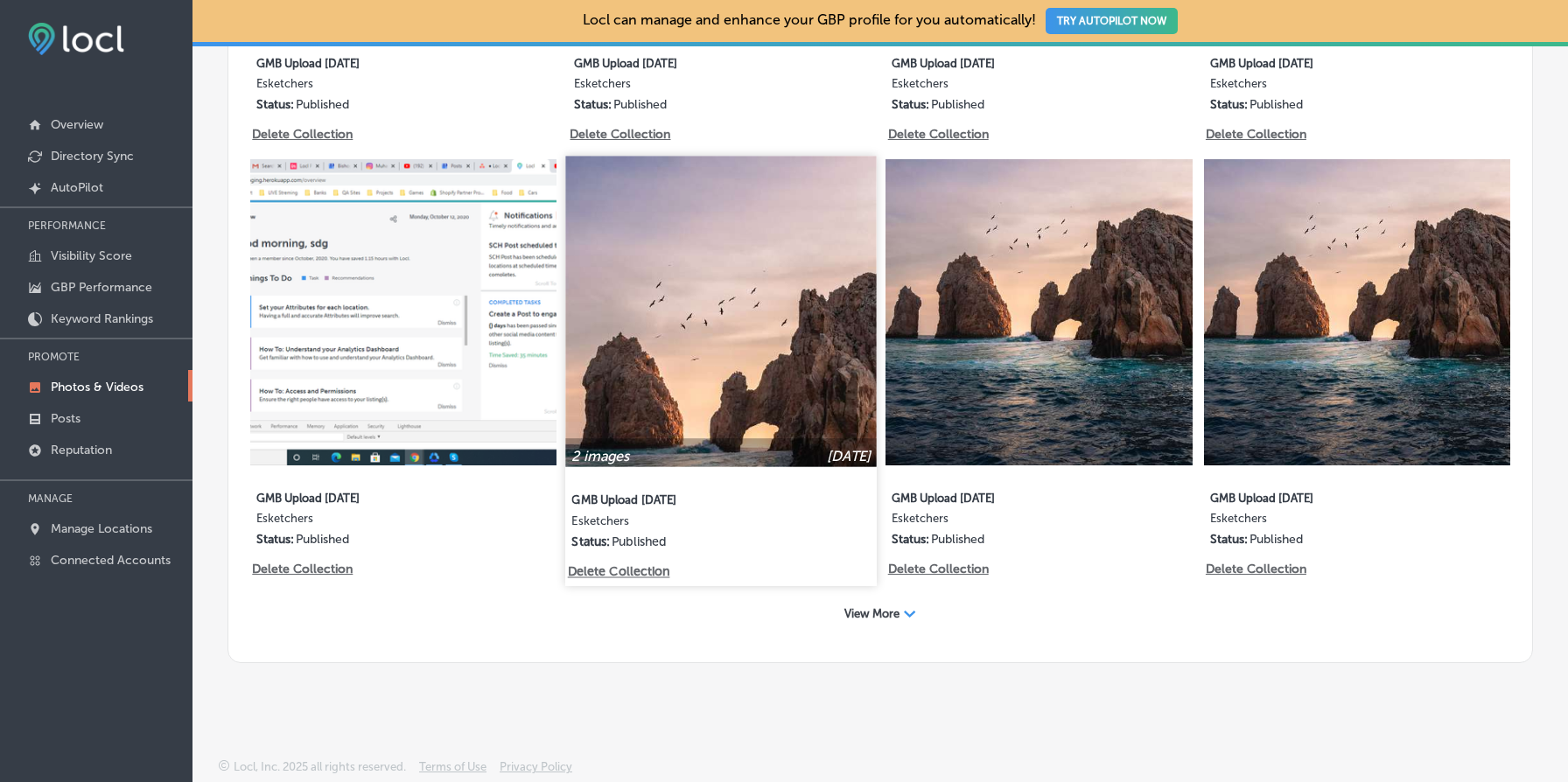
click at [656, 571] on p "Delete Collection" at bounding box center [618, 573] width 100 height 15
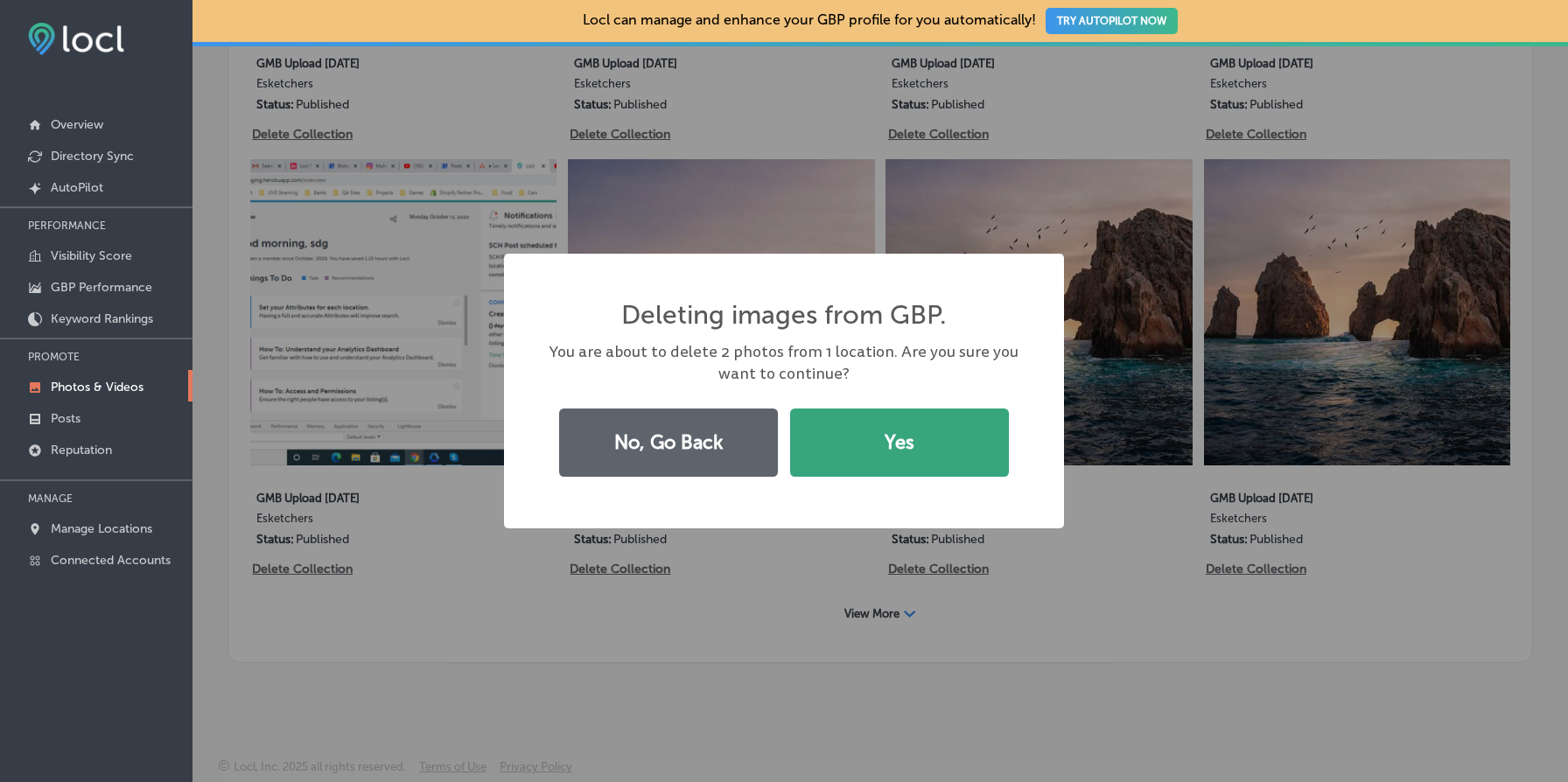
click at [856, 447] on button "Yes" at bounding box center [900, 443] width 219 height 68
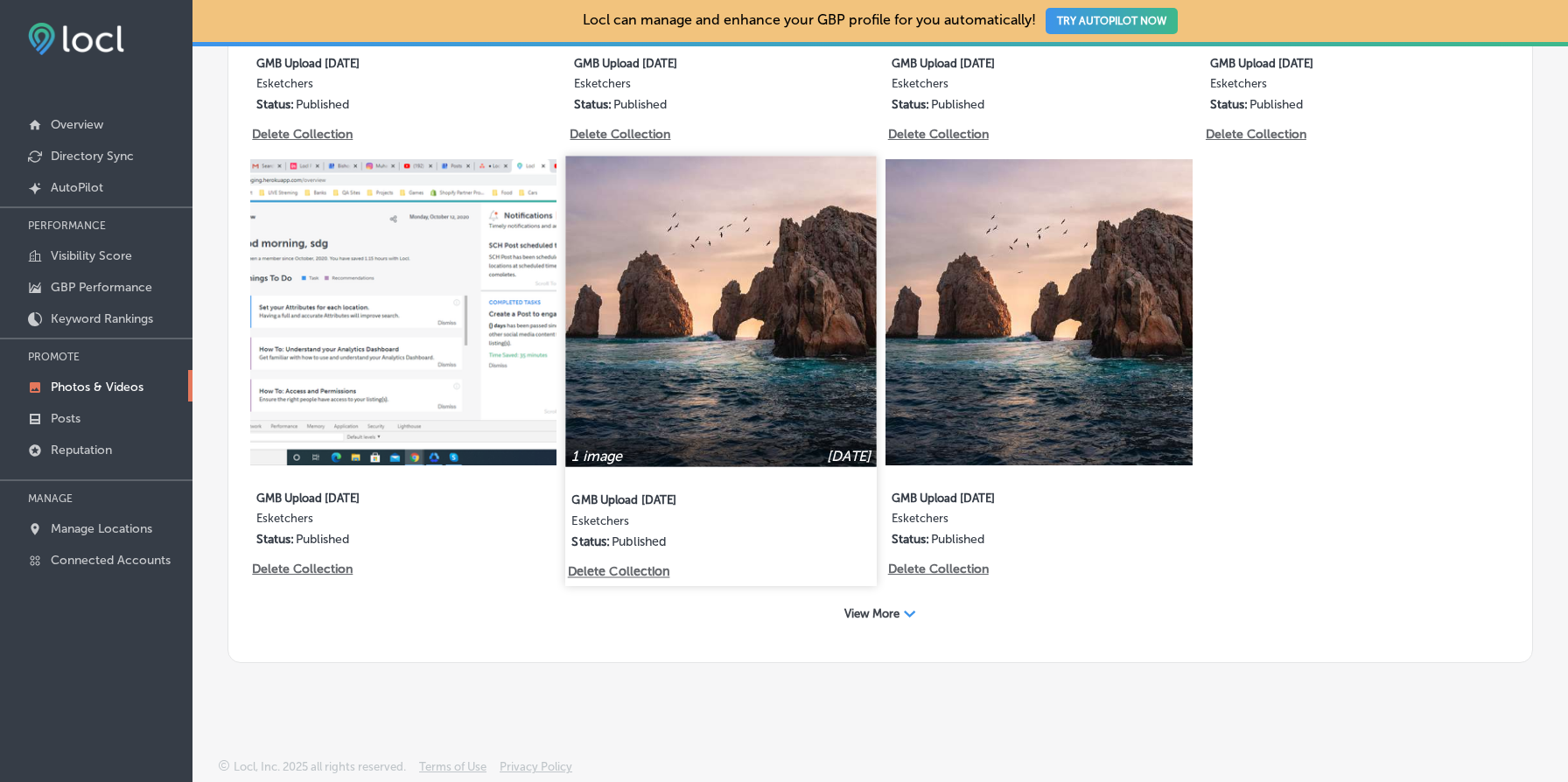
click at [613, 569] on p "Delete Collection" at bounding box center [618, 573] width 100 height 15
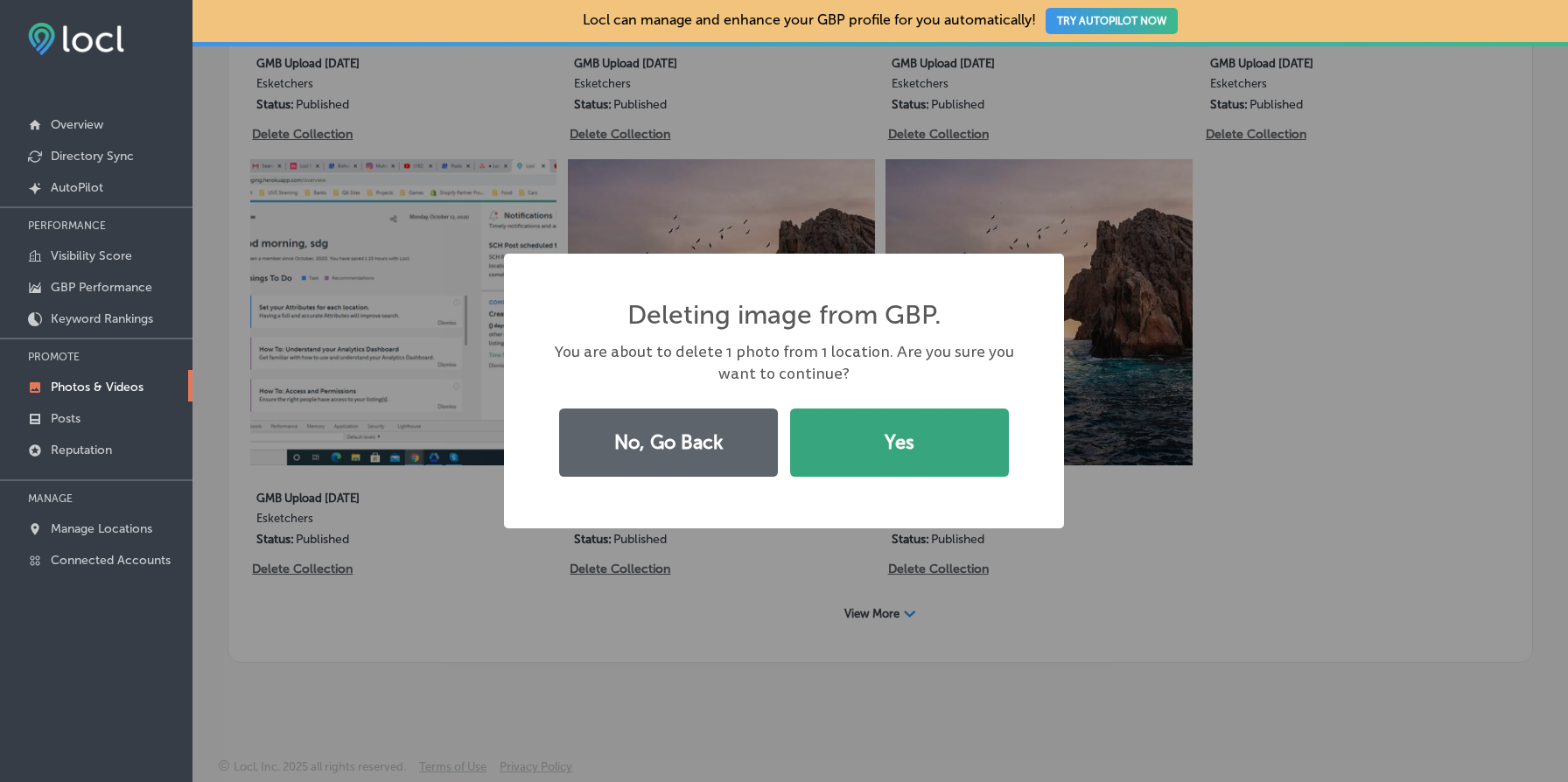
click at [871, 446] on button "Yes" at bounding box center [900, 443] width 219 height 68
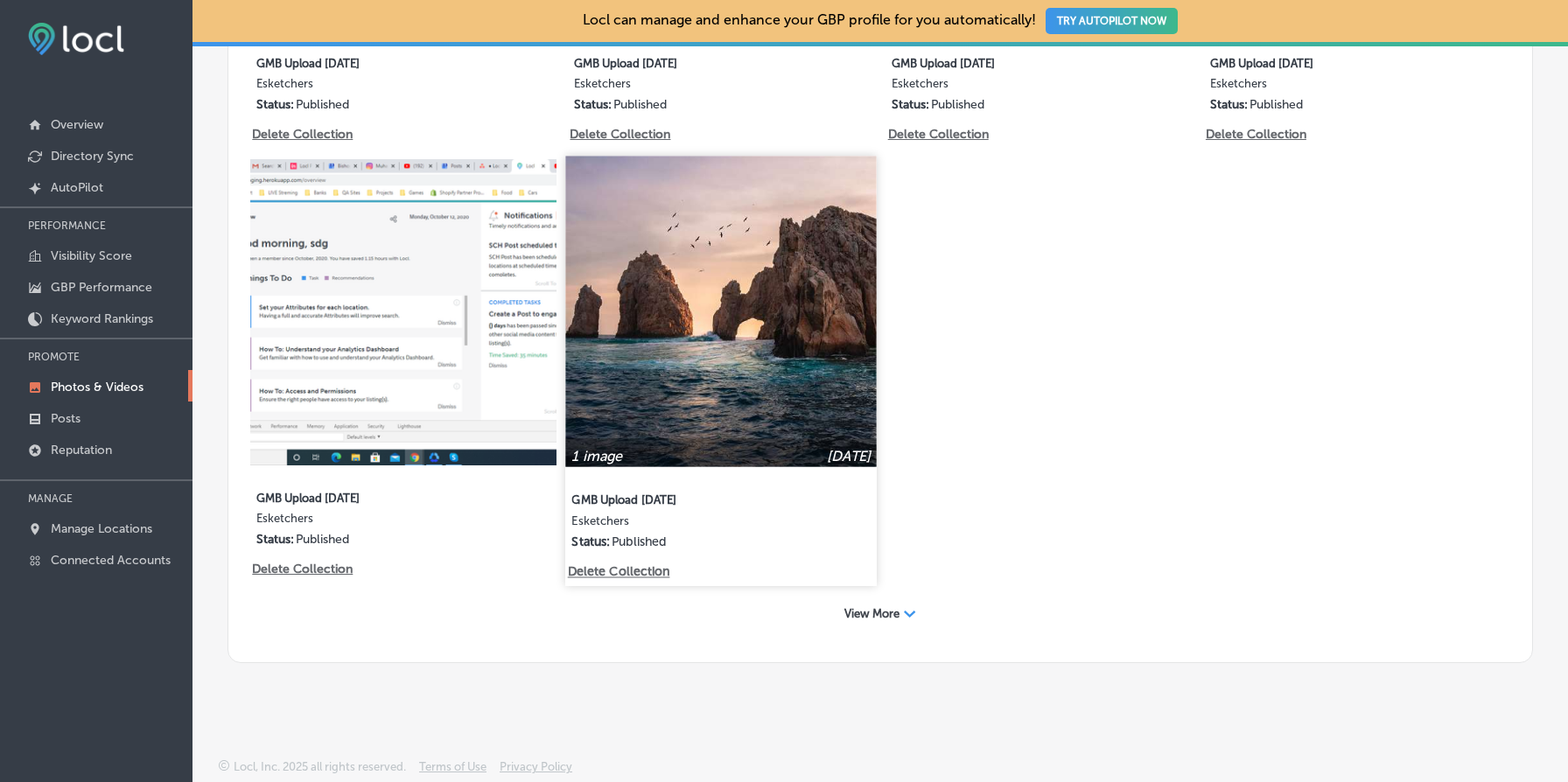
click at [643, 565] on p "Delete Collection" at bounding box center [618, 573] width 100 height 15
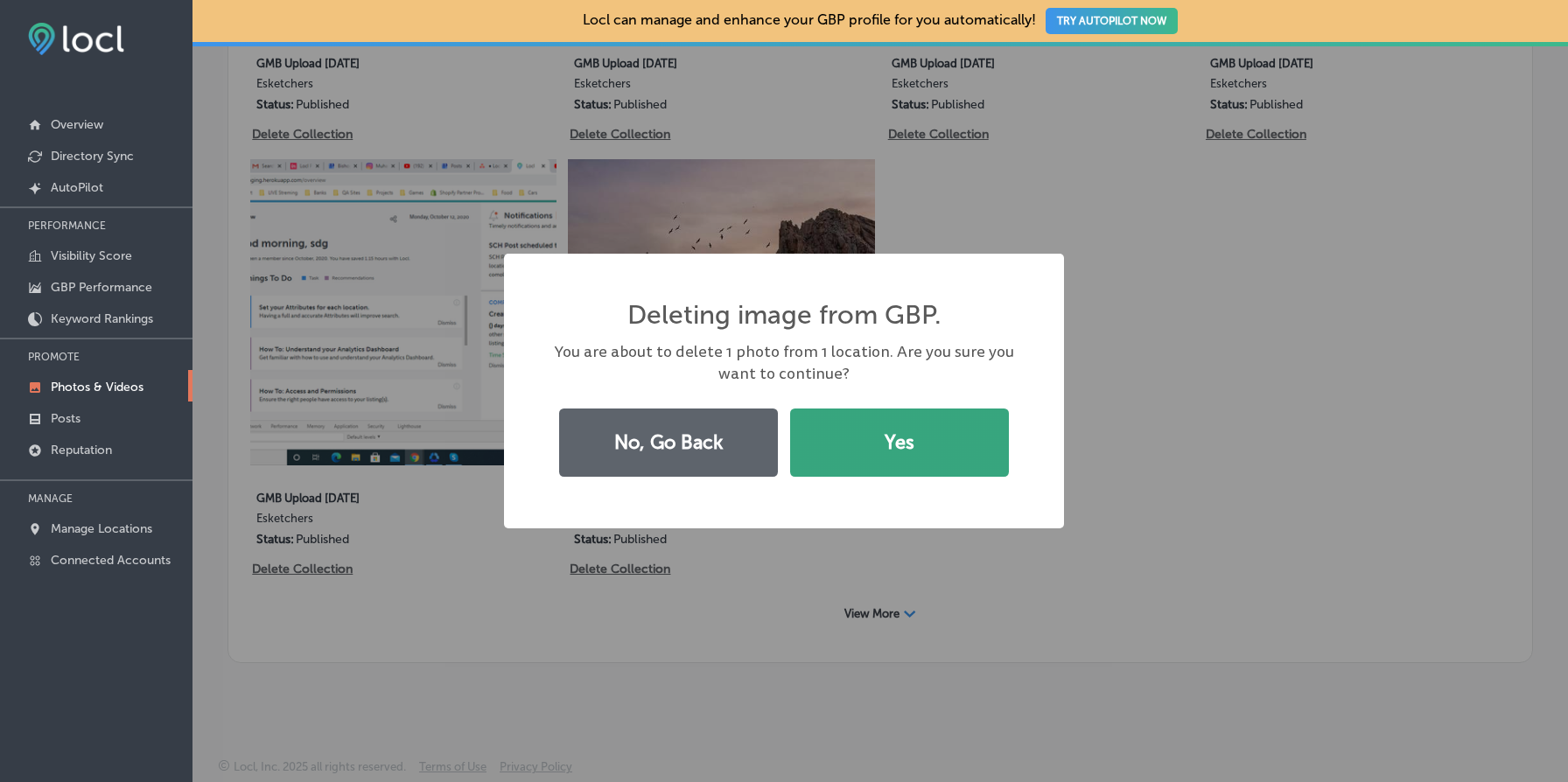
click at [882, 441] on button "Yes" at bounding box center [900, 443] width 219 height 68
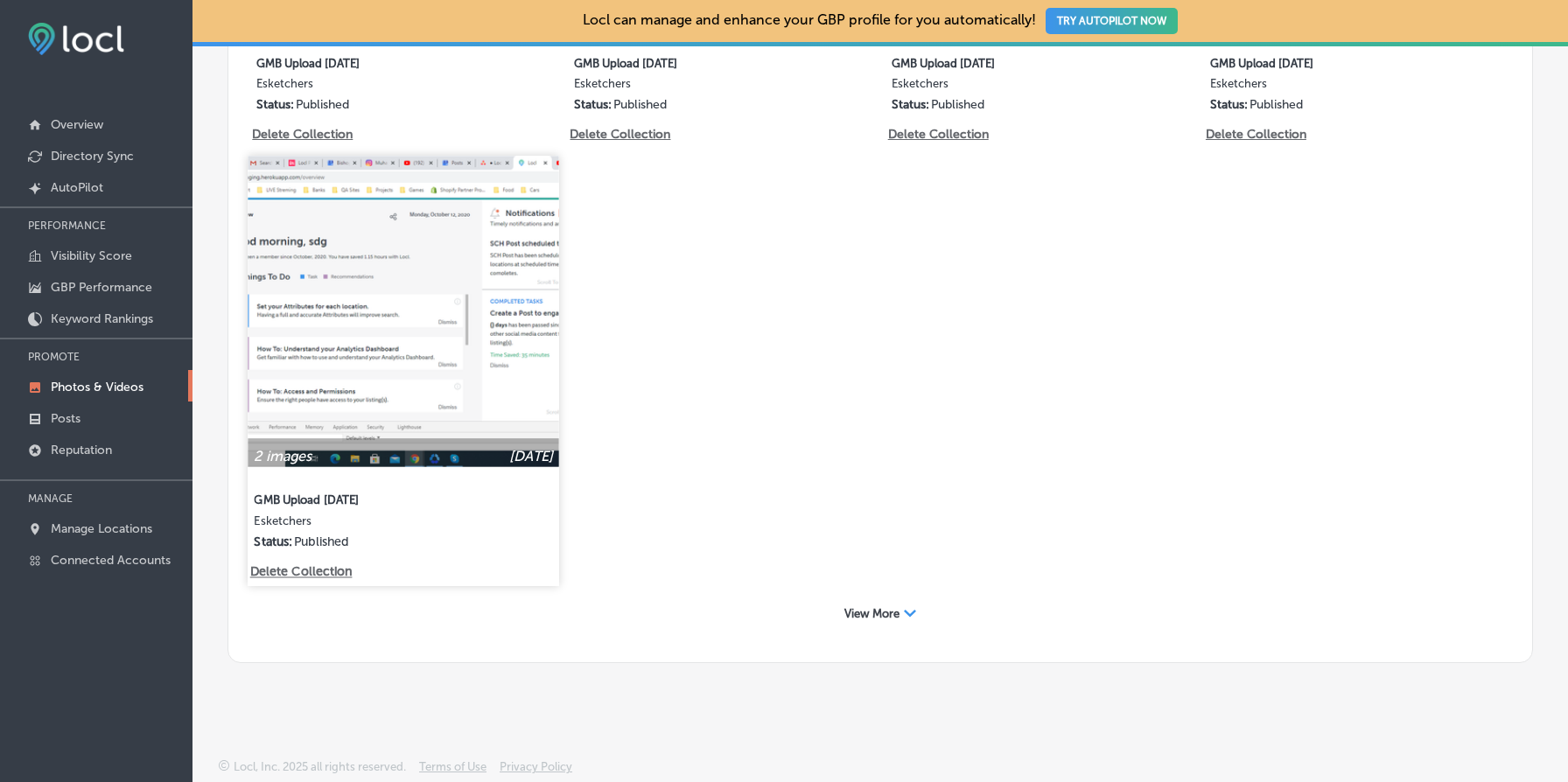
click at [396, 305] on img at bounding box center [403, 311] width 312 height 312
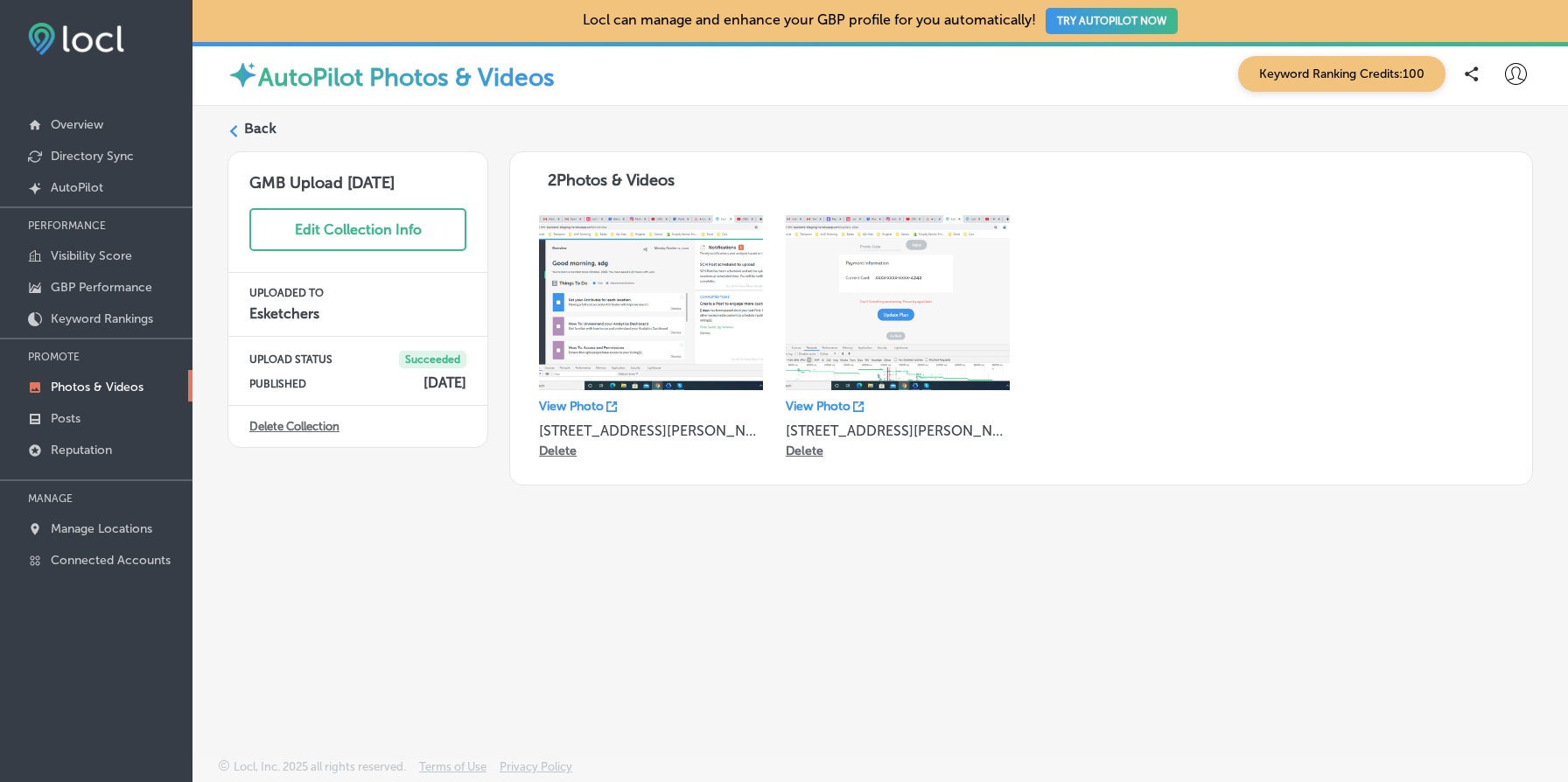
click at [300, 427] on link "Delete Collection" at bounding box center [295, 427] width 90 height 13
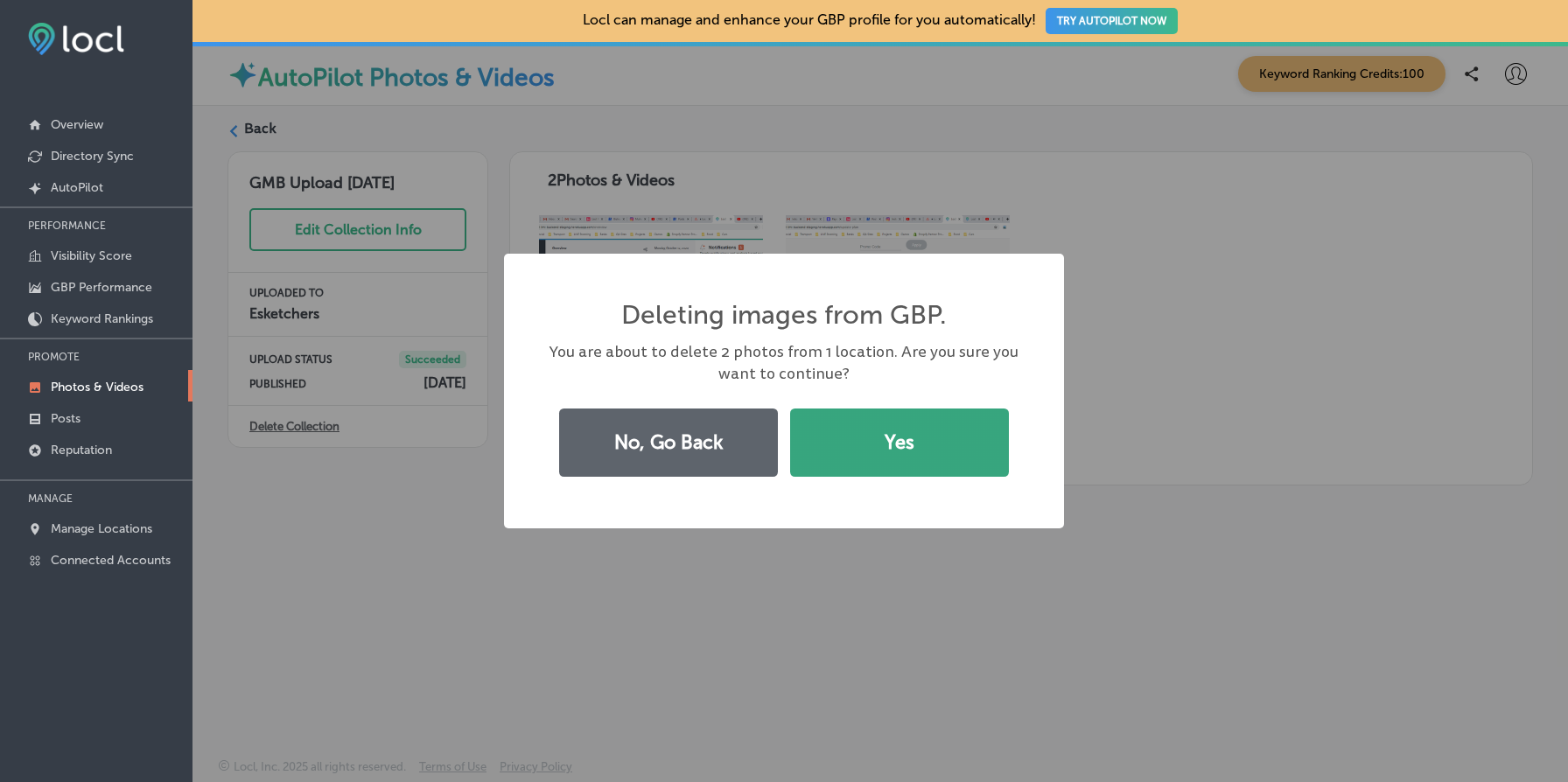
click at [880, 458] on button "Yes" at bounding box center [900, 443] width 219 height 68
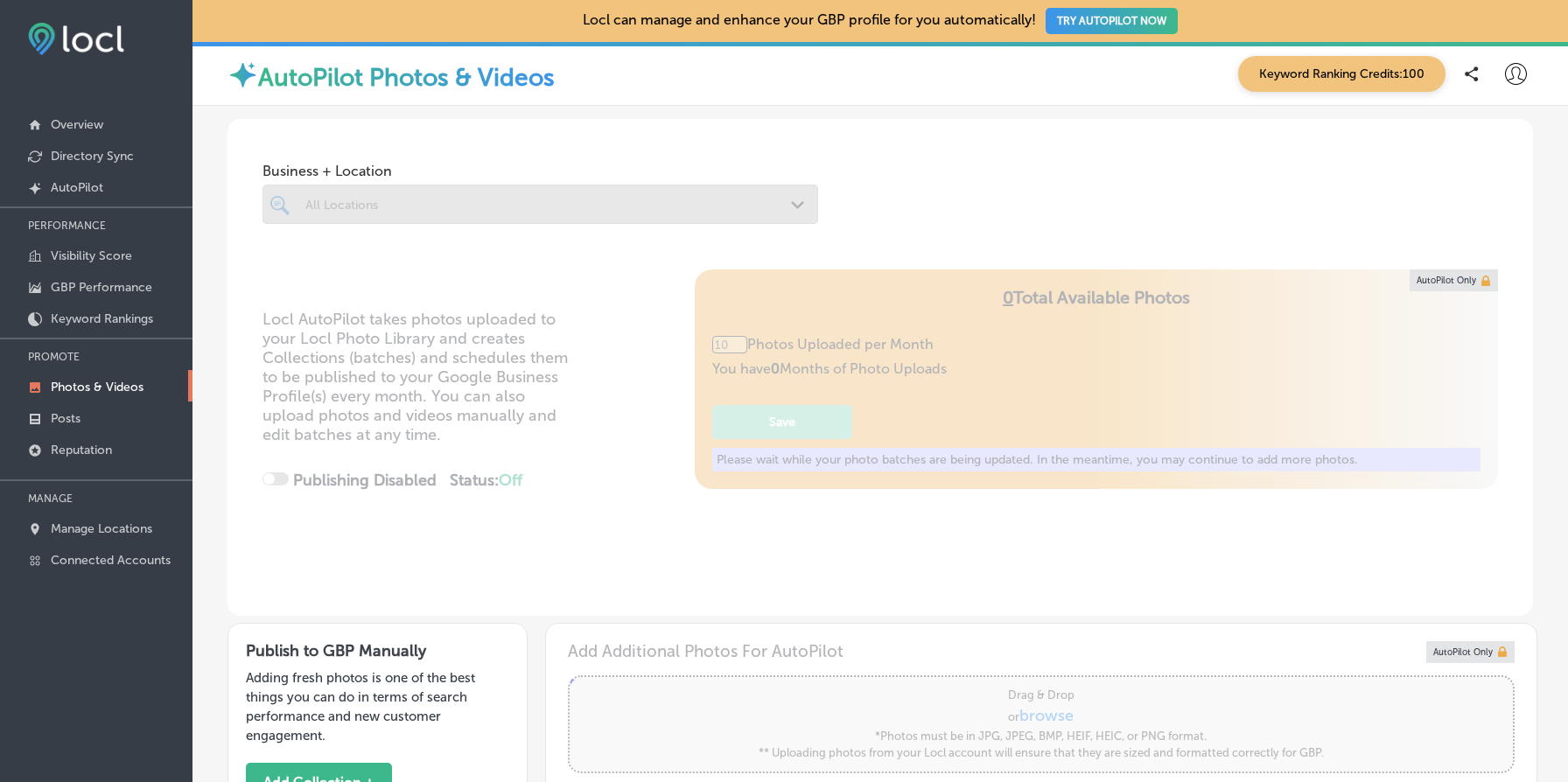
type input "5"
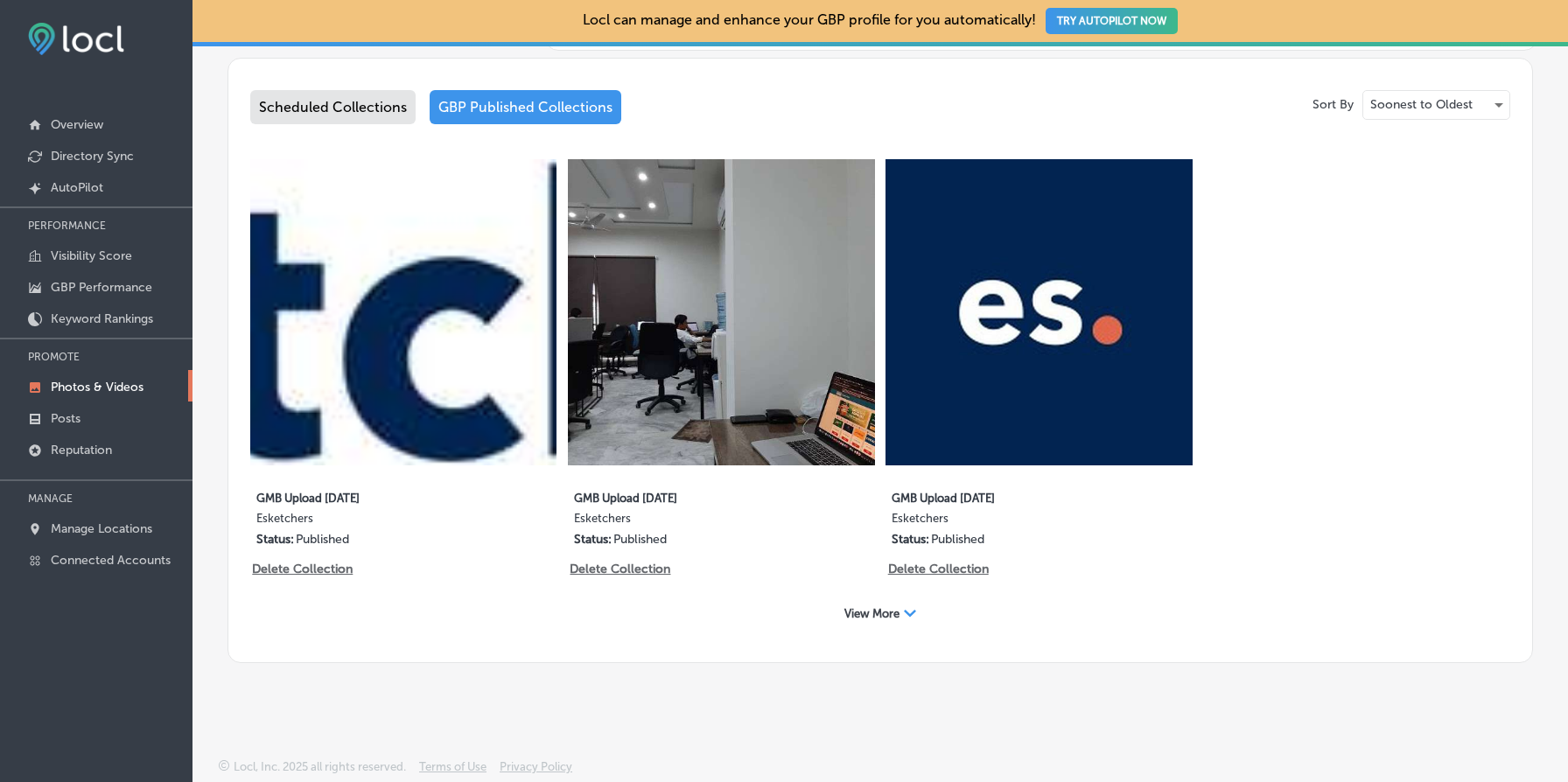
click at [867, 611] on span "View More" at bounding box center [872, 614] width 56 height 13
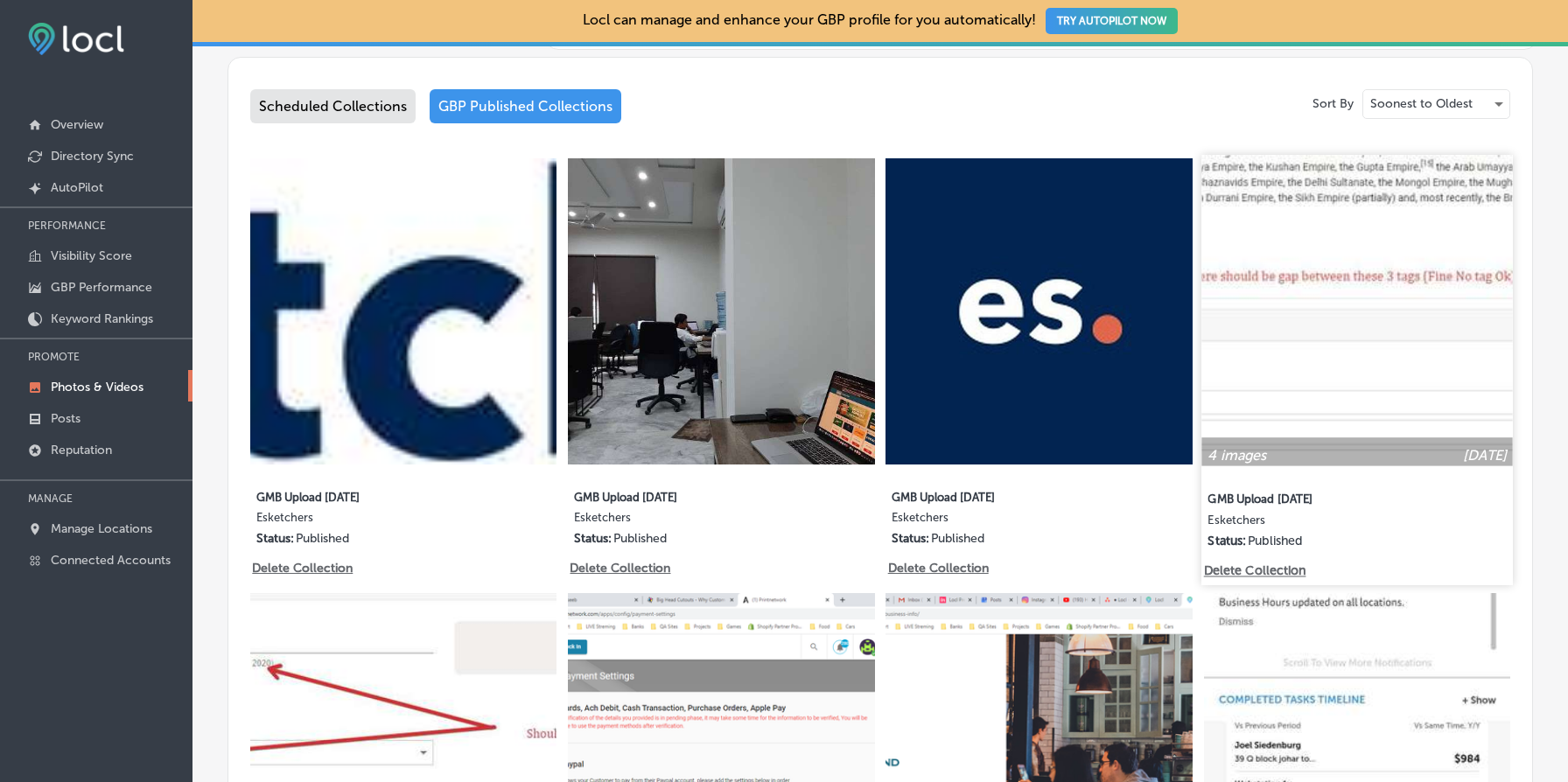
click at [1290, 435] on img at bounding box center [1357, 310] width 312 height 312
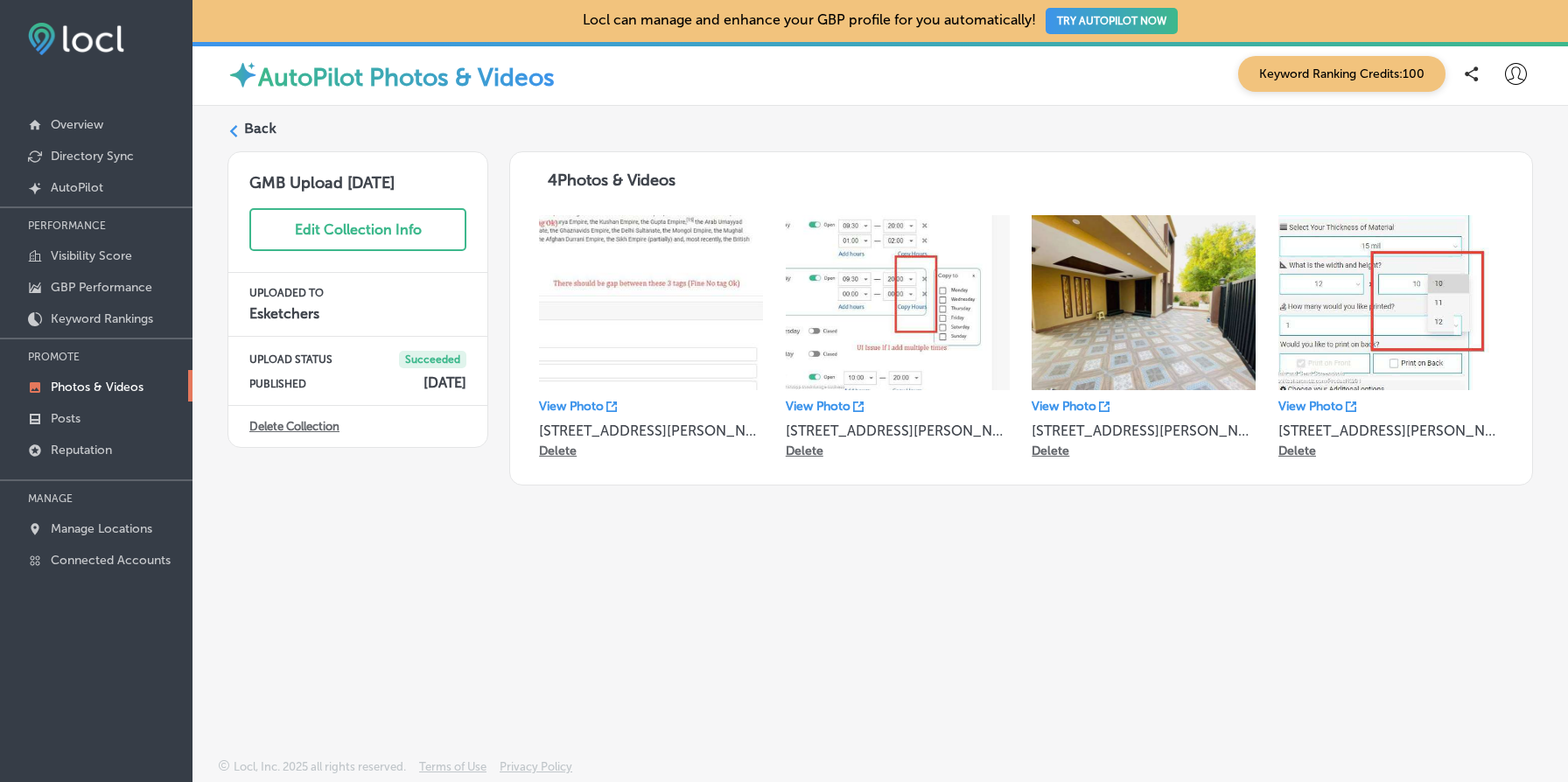
click at [311, 428] on link "Delete Collection" at bounding box center [295, 427] width 90 height 13
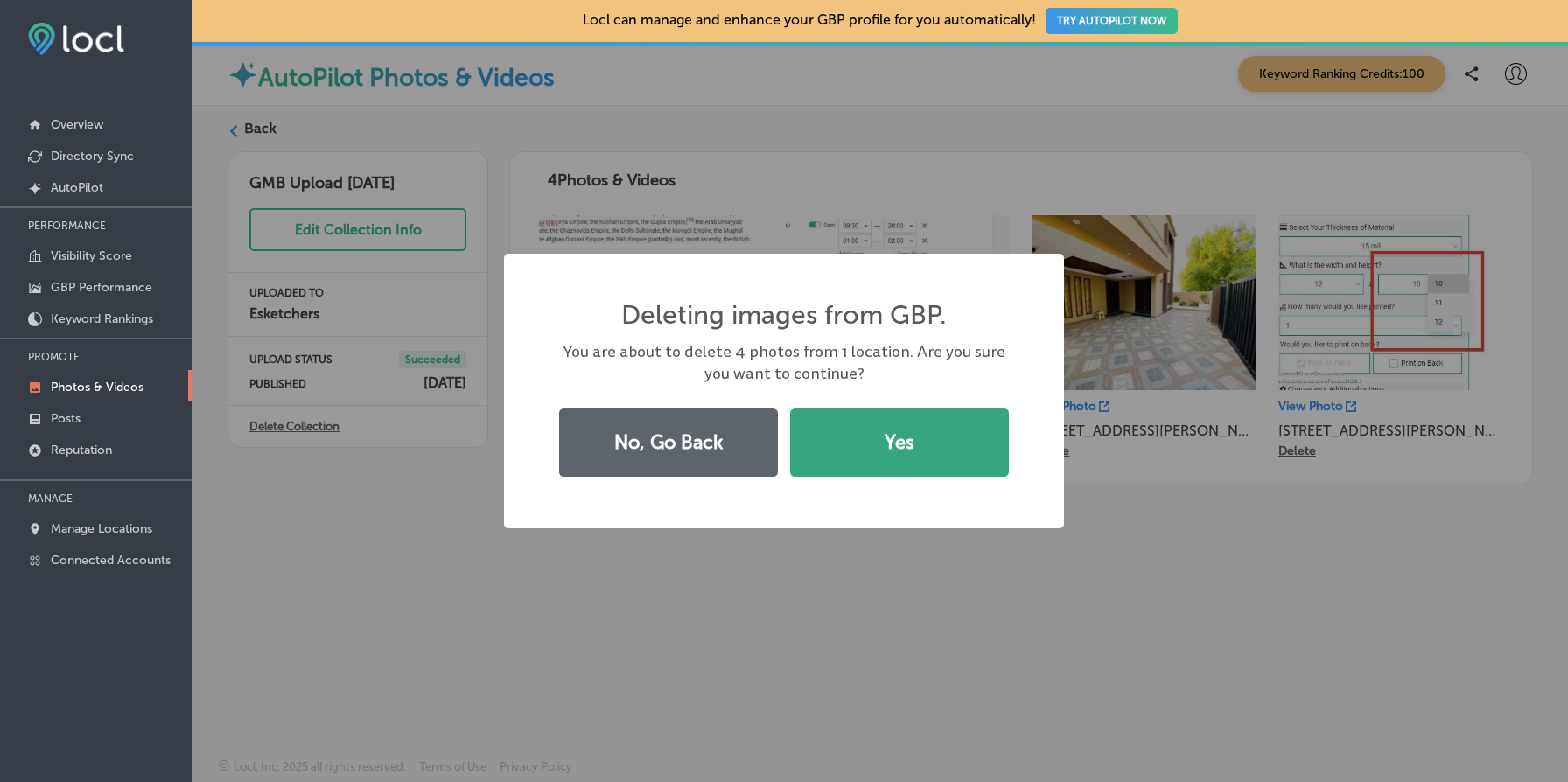
click at [828, 457] on button "Yes" at bounding box center [900, 443] width 219 height 68
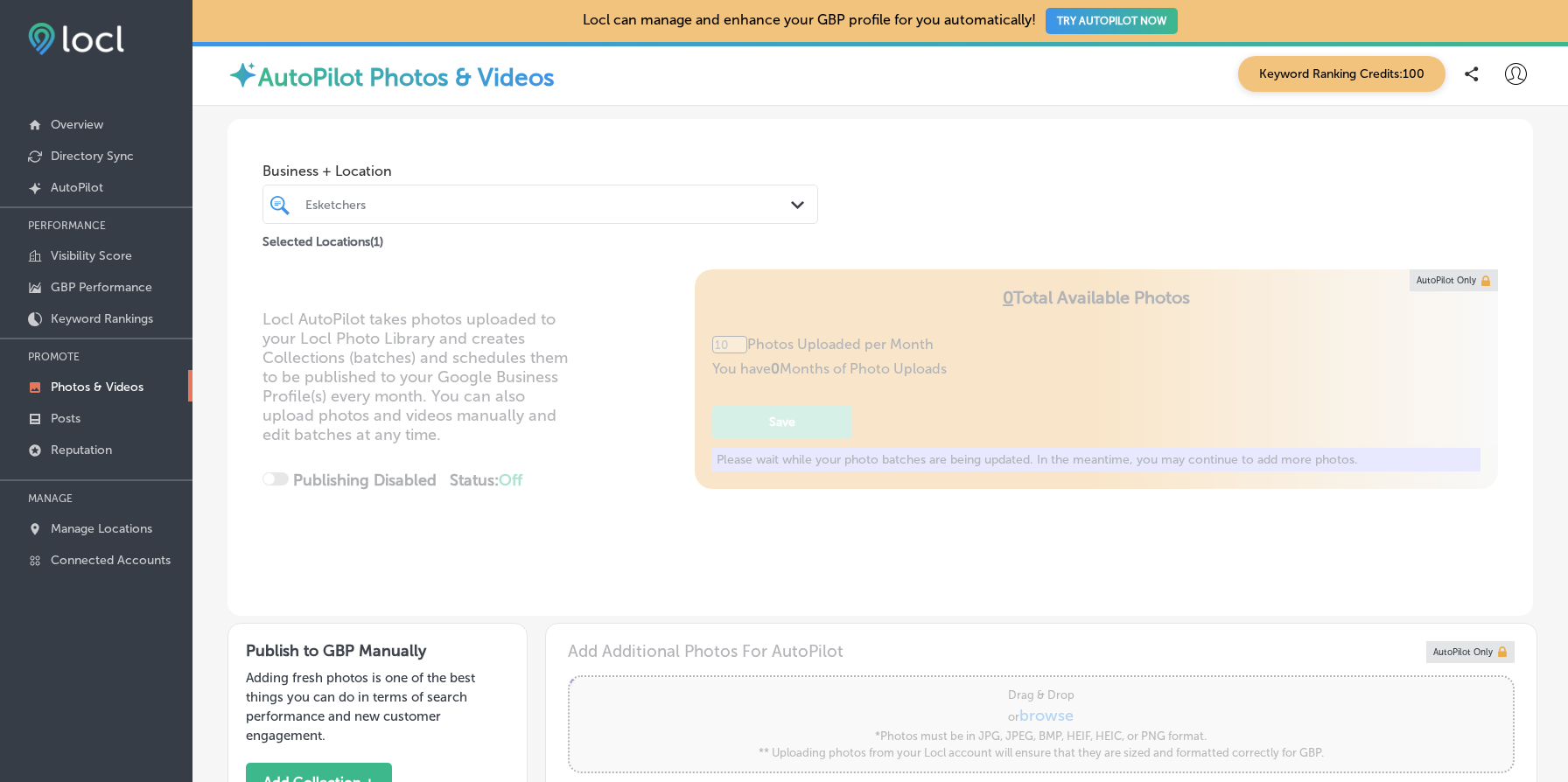
type input "5"
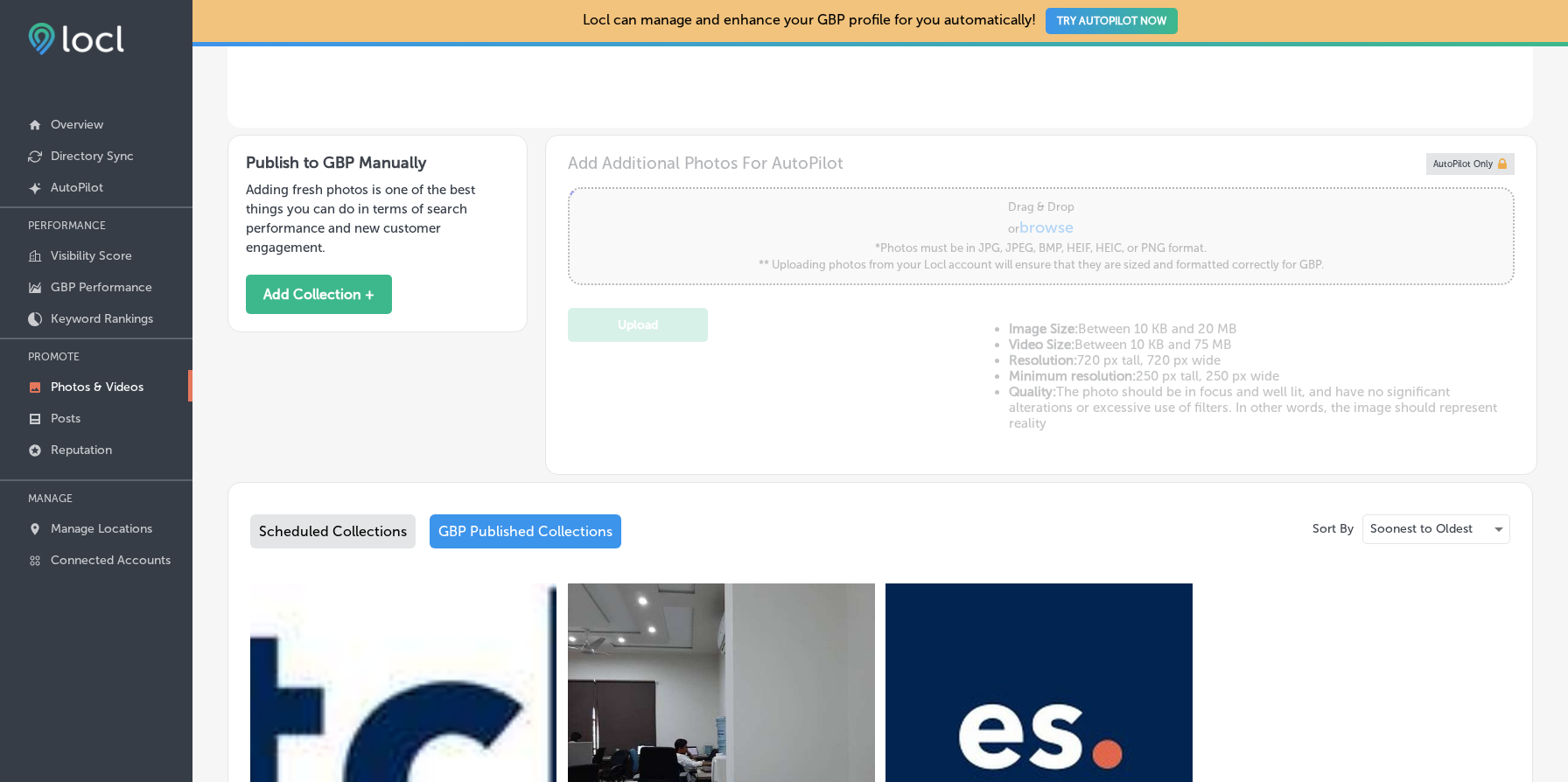
scroll to position [914, 0]
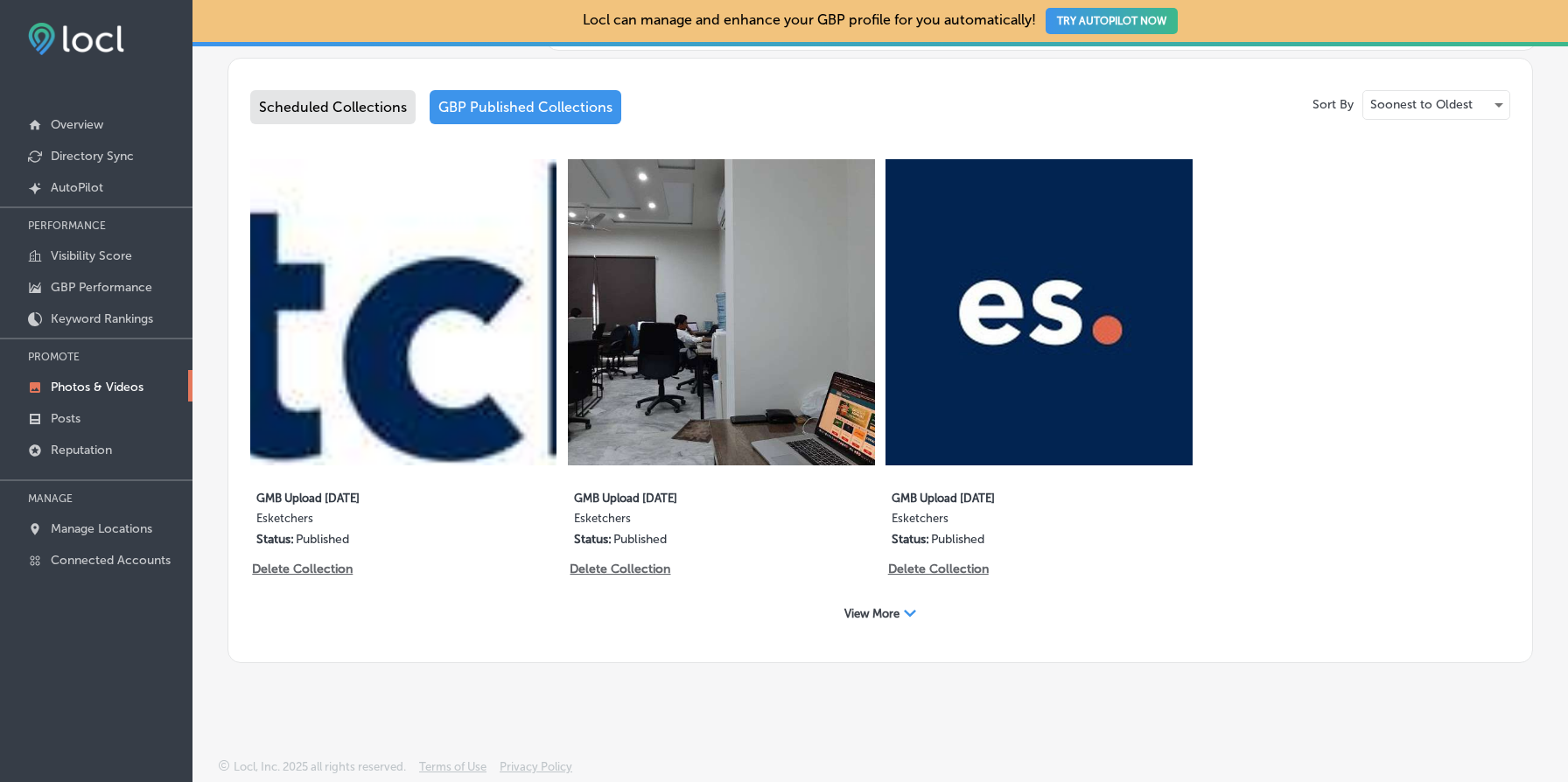
click at [853, 611] on span "View More" at bounding box center [872, 614] width 56 height 13
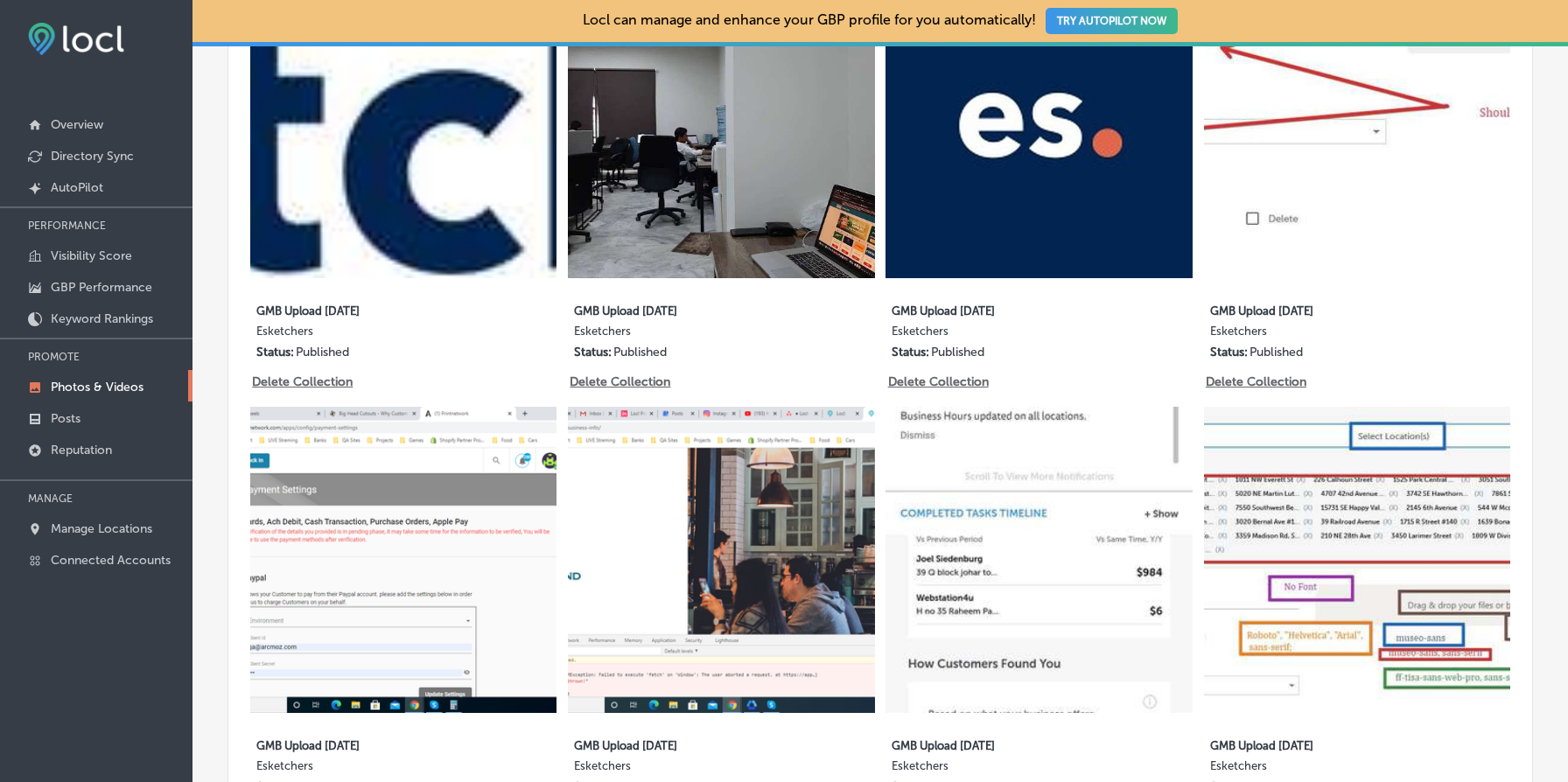
scroll to position [1348, 0]
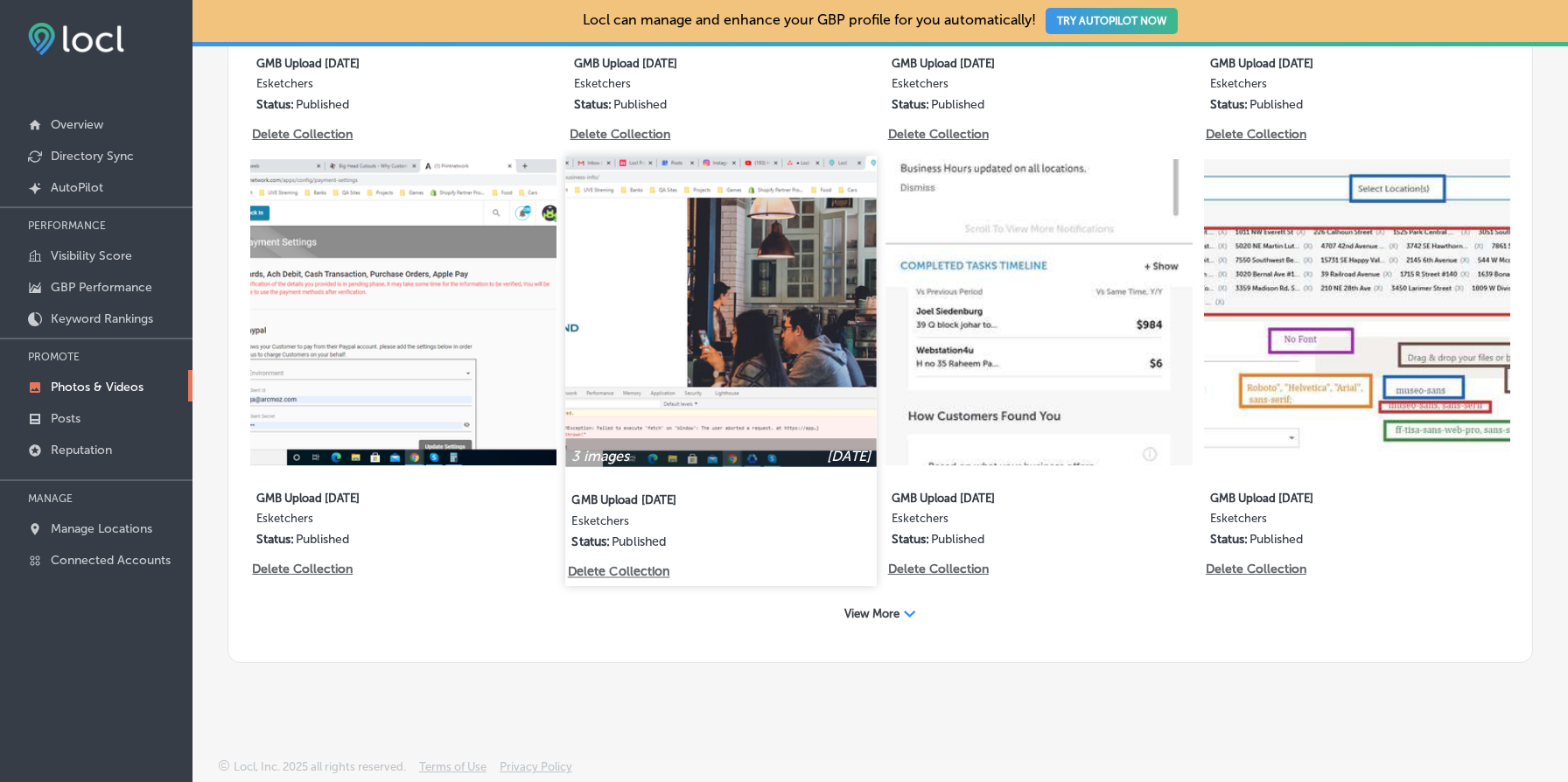
click at [645, 571] on p "Delete Collection" at bounding box center [618, 573] width 100 height 15
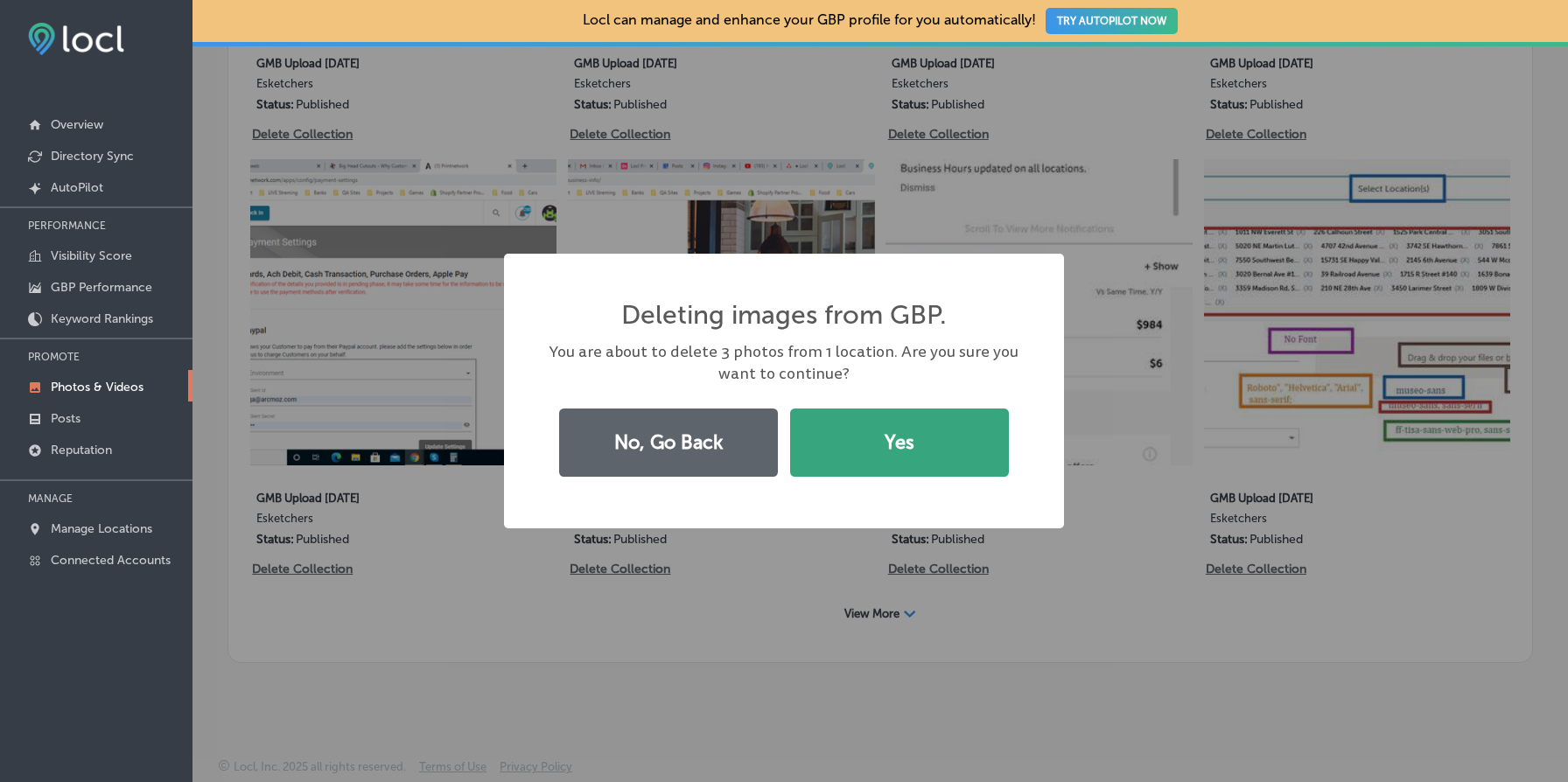
click at [895, 440] on button "Yes" at bounding box center [900, 443] width 219 height 68
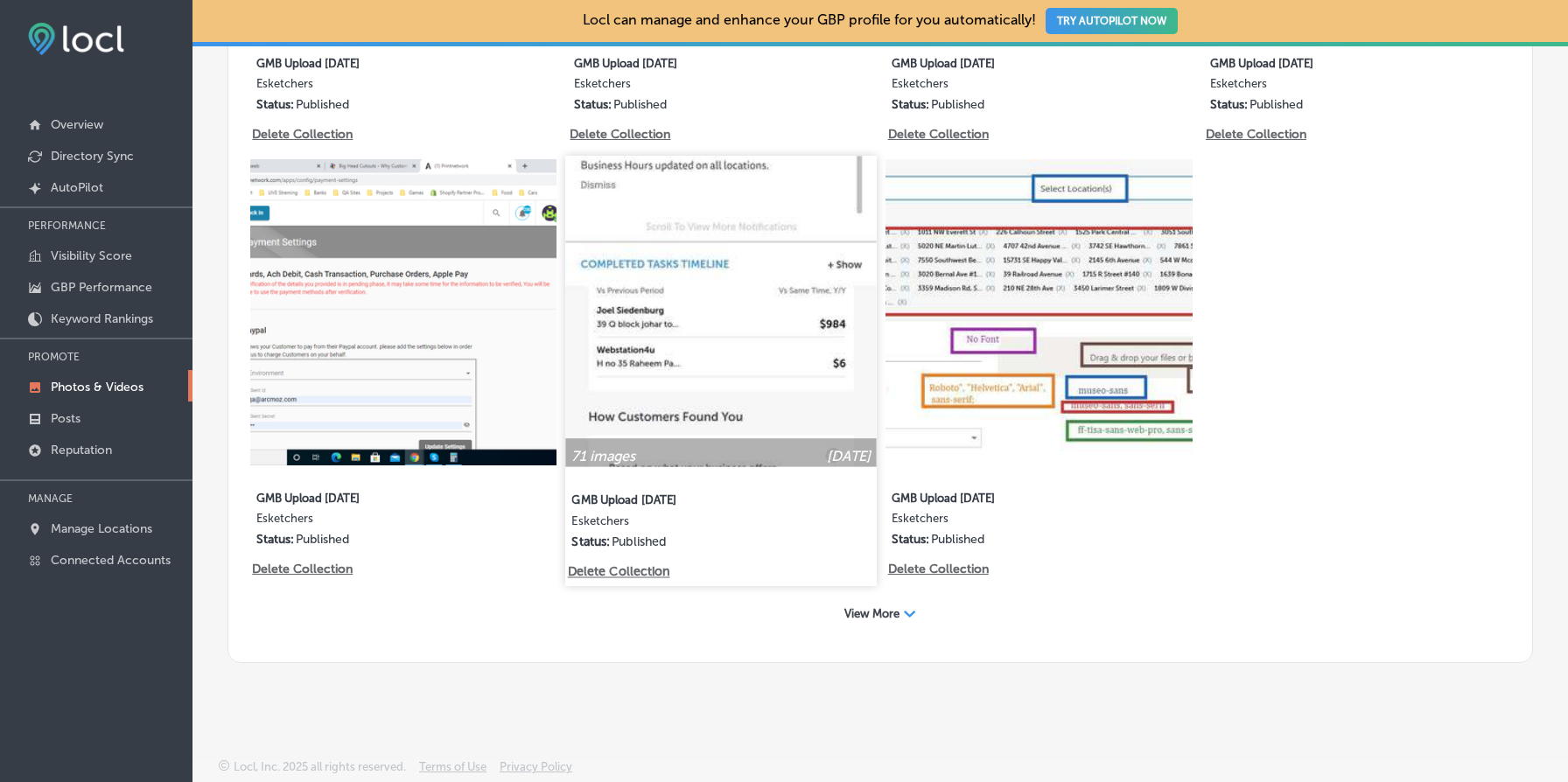
click at [636, 574] on p "Delete Collection" at bounding box center [618, 573] width 100 height 15
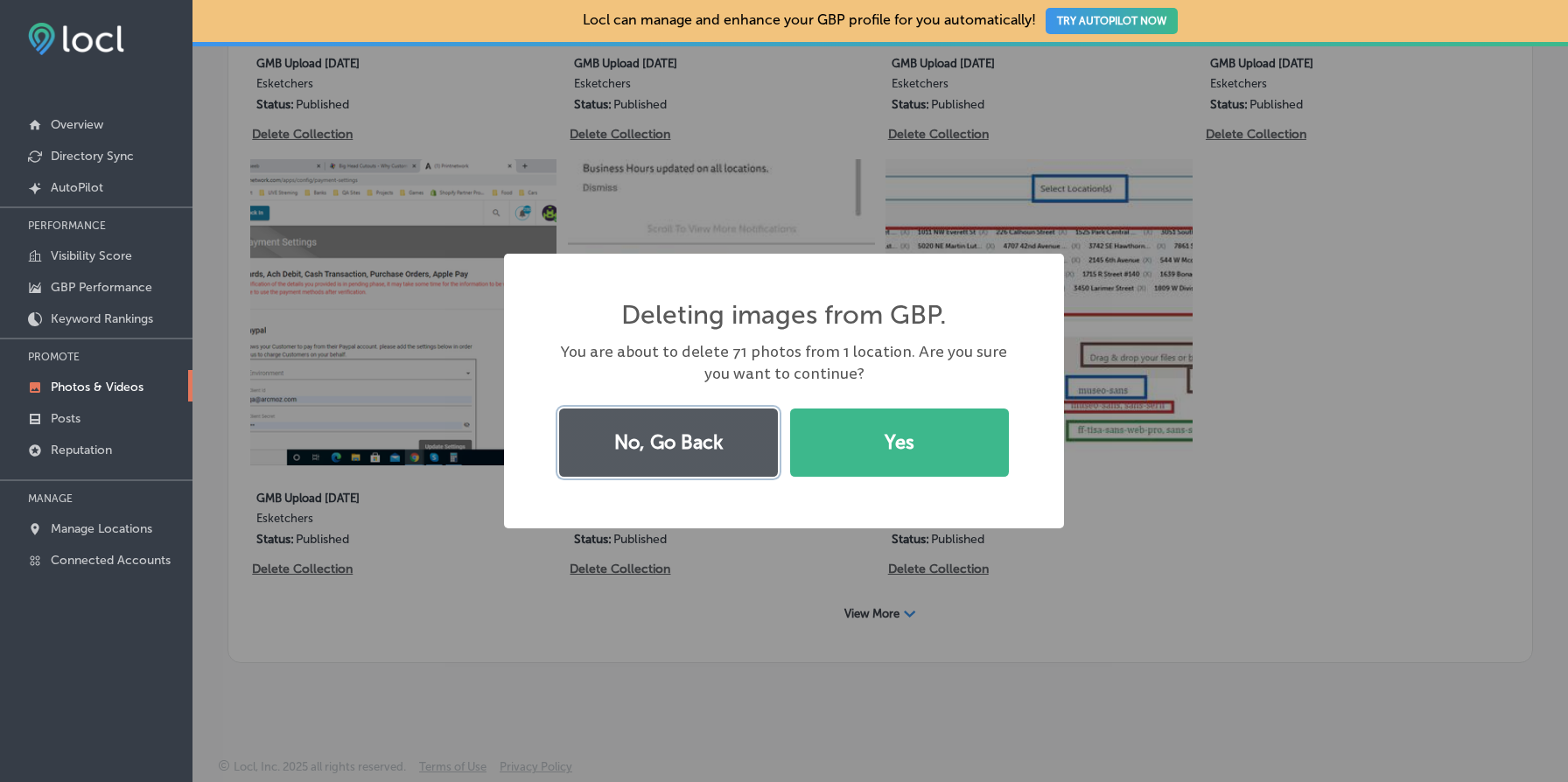
click at [660, 444] on button "No, Go Back" at bounding box center [668, 443] width 219 height 68
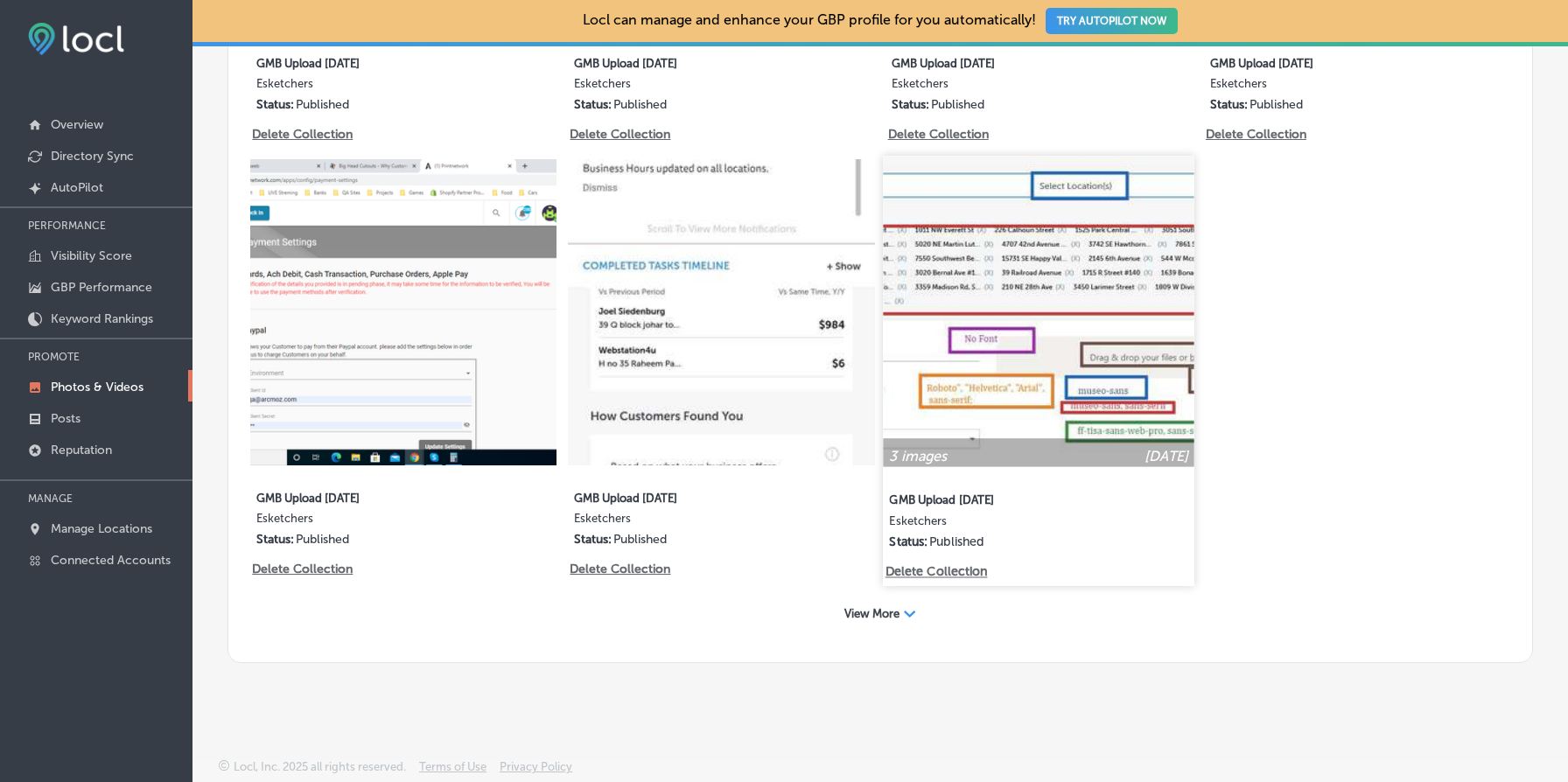
click at [928, 570] on p "Delete Collection" at bounding box center [936, 573] width 100 height 15
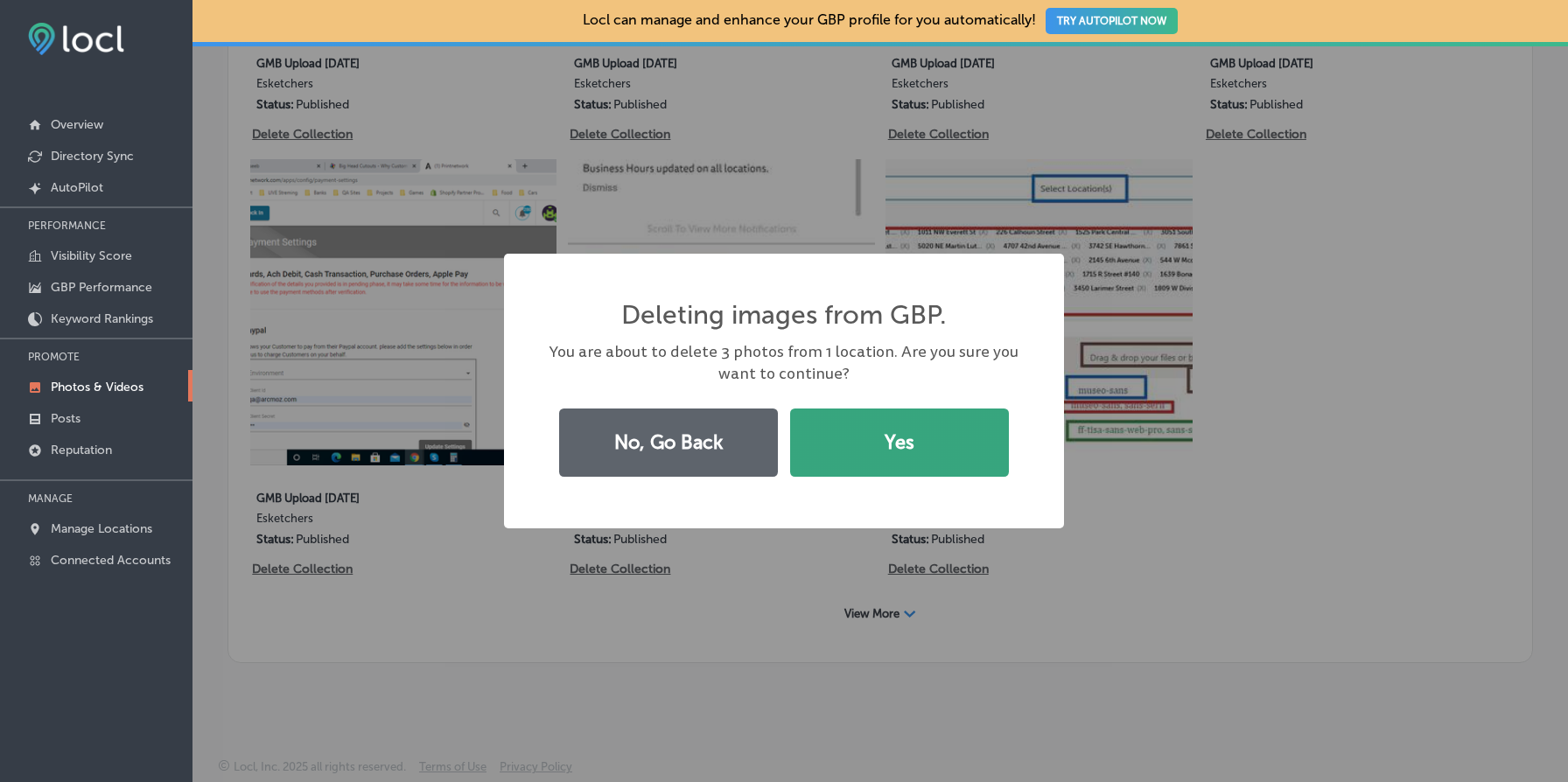
click at [936, 437] on button "Yes" at bounding box center [900, 443] width 219 height 68
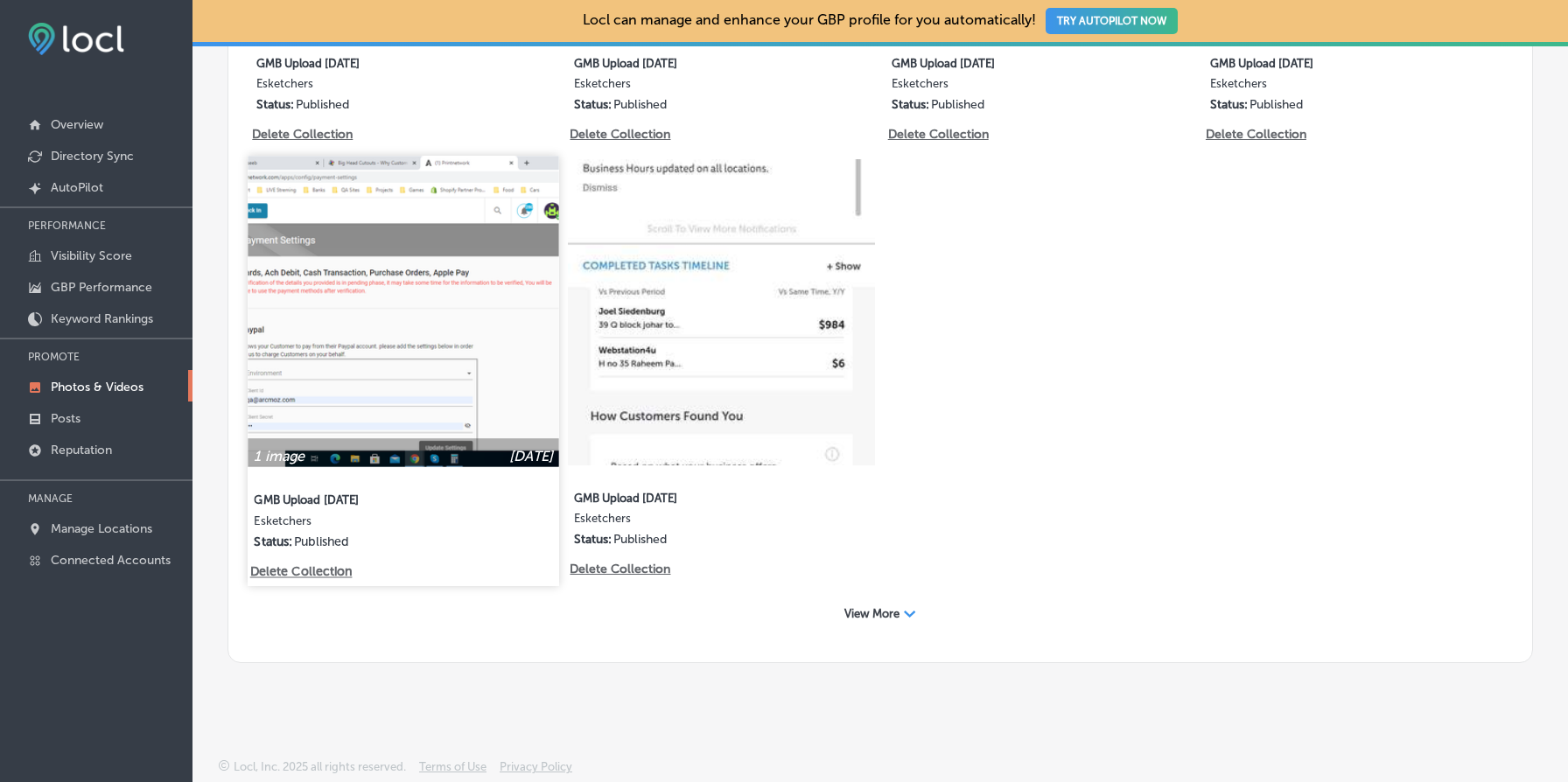
click at [325, 572] on p "Delete Collection" at bounding box center [301, 573] width 100 height 15
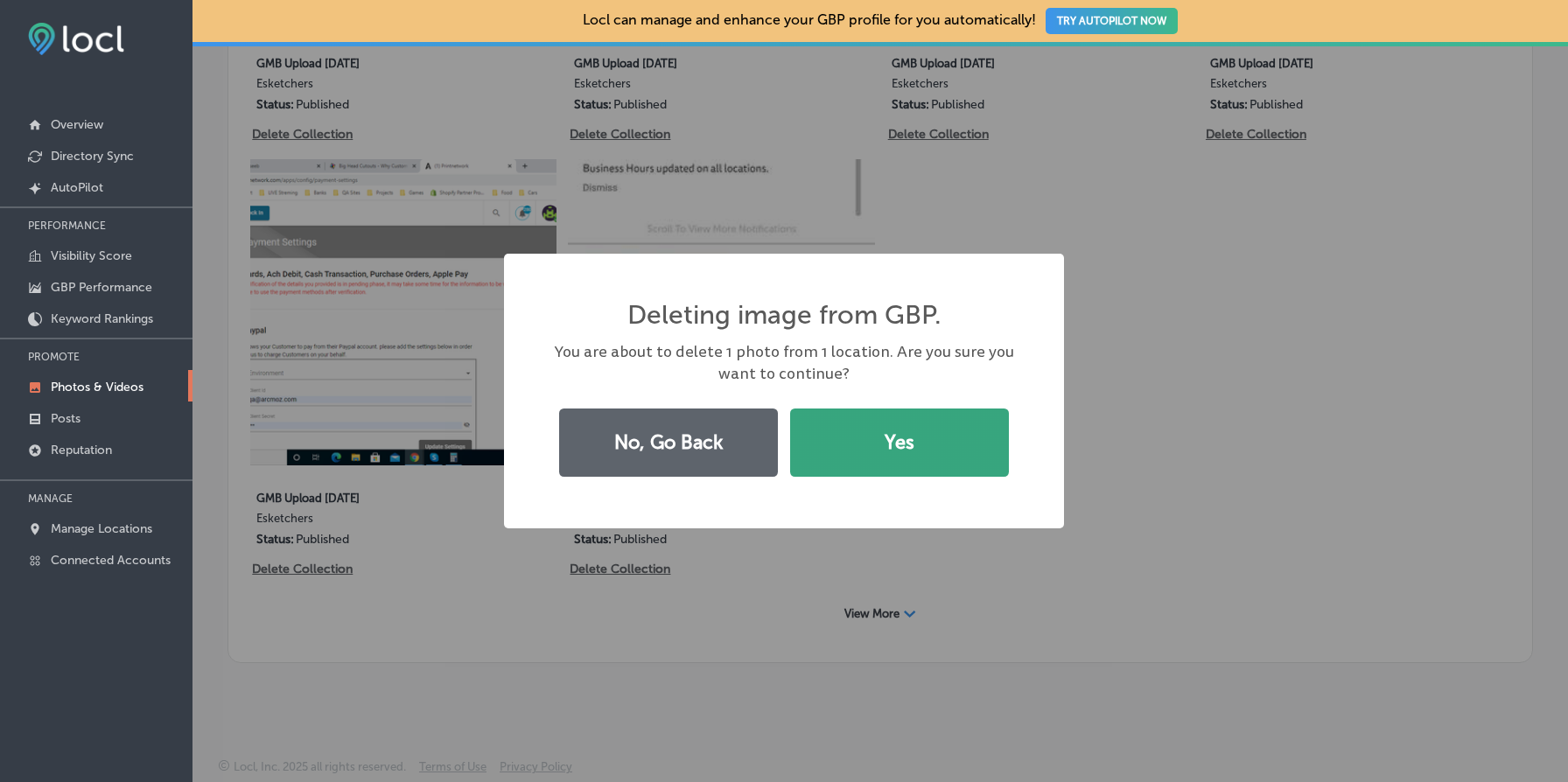
click at [876, 434] on button "Yes" at bounding box center [900, 443] width 219 height 68
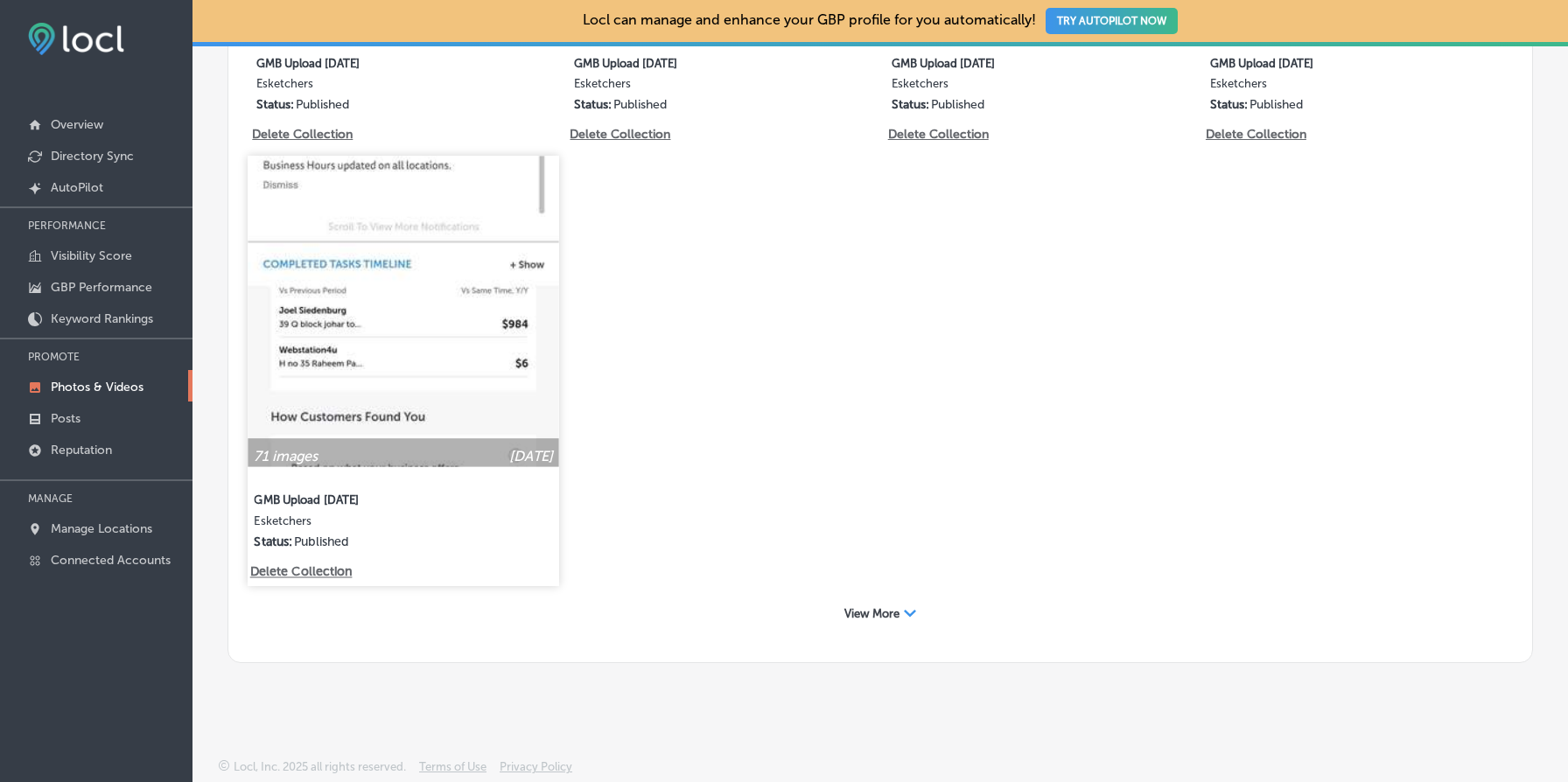
click at [416, 365] on img at bounding box center [403, 311] width 312 height 312
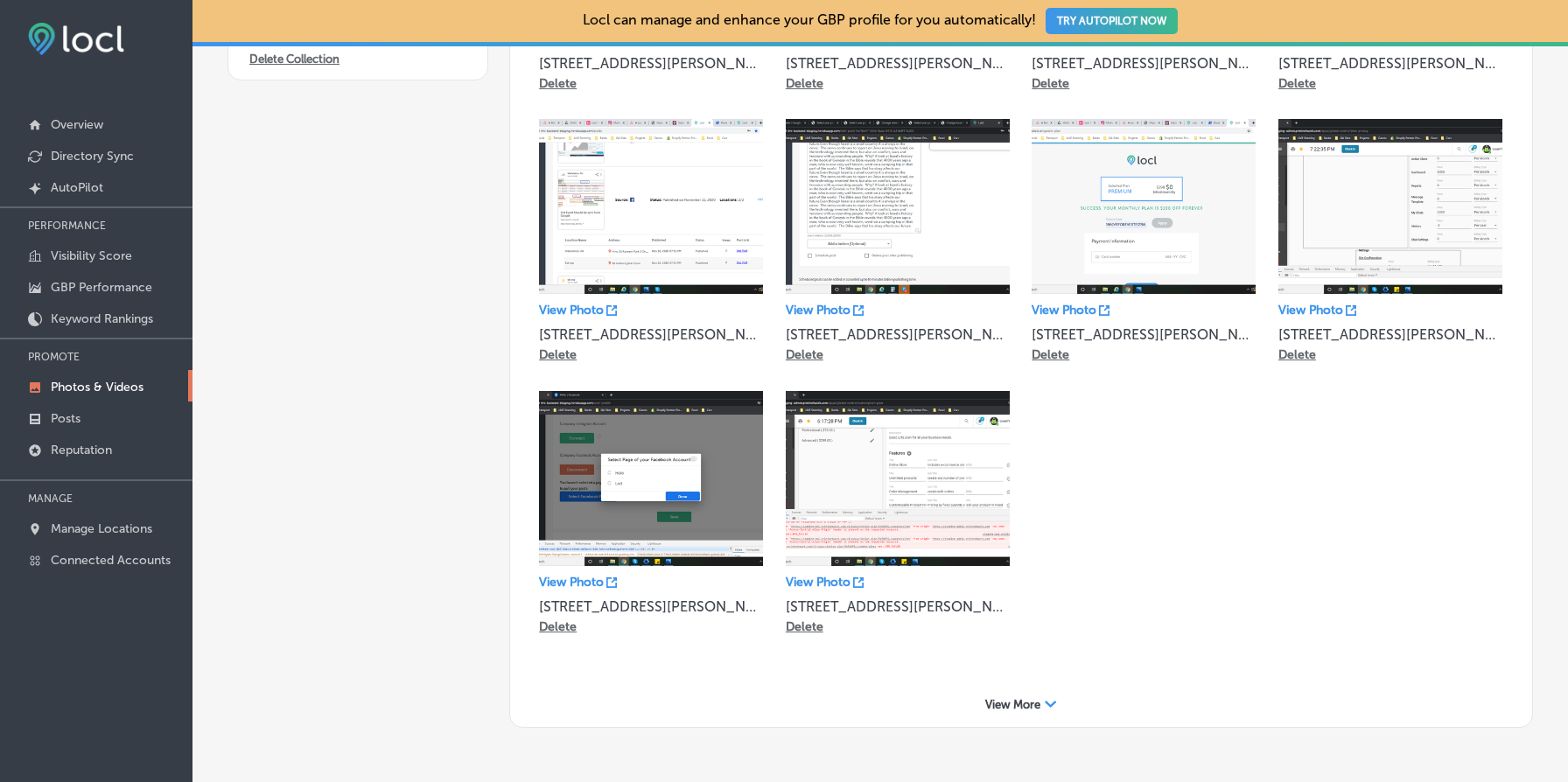
scroll to position [431, 0]
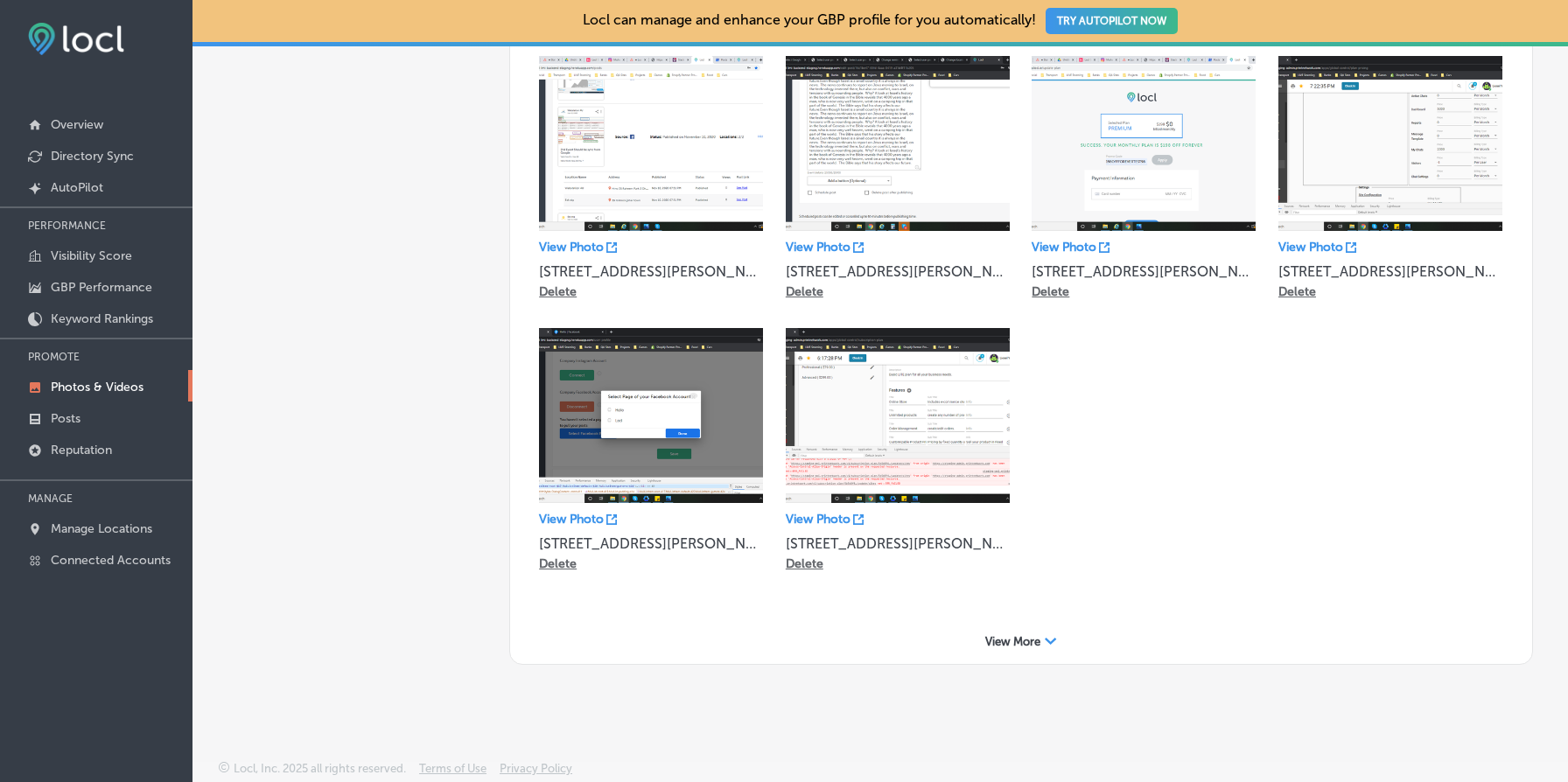
click at [1037, 636] on span "View More" at bounding box center [1013, 642] width 56 height 13
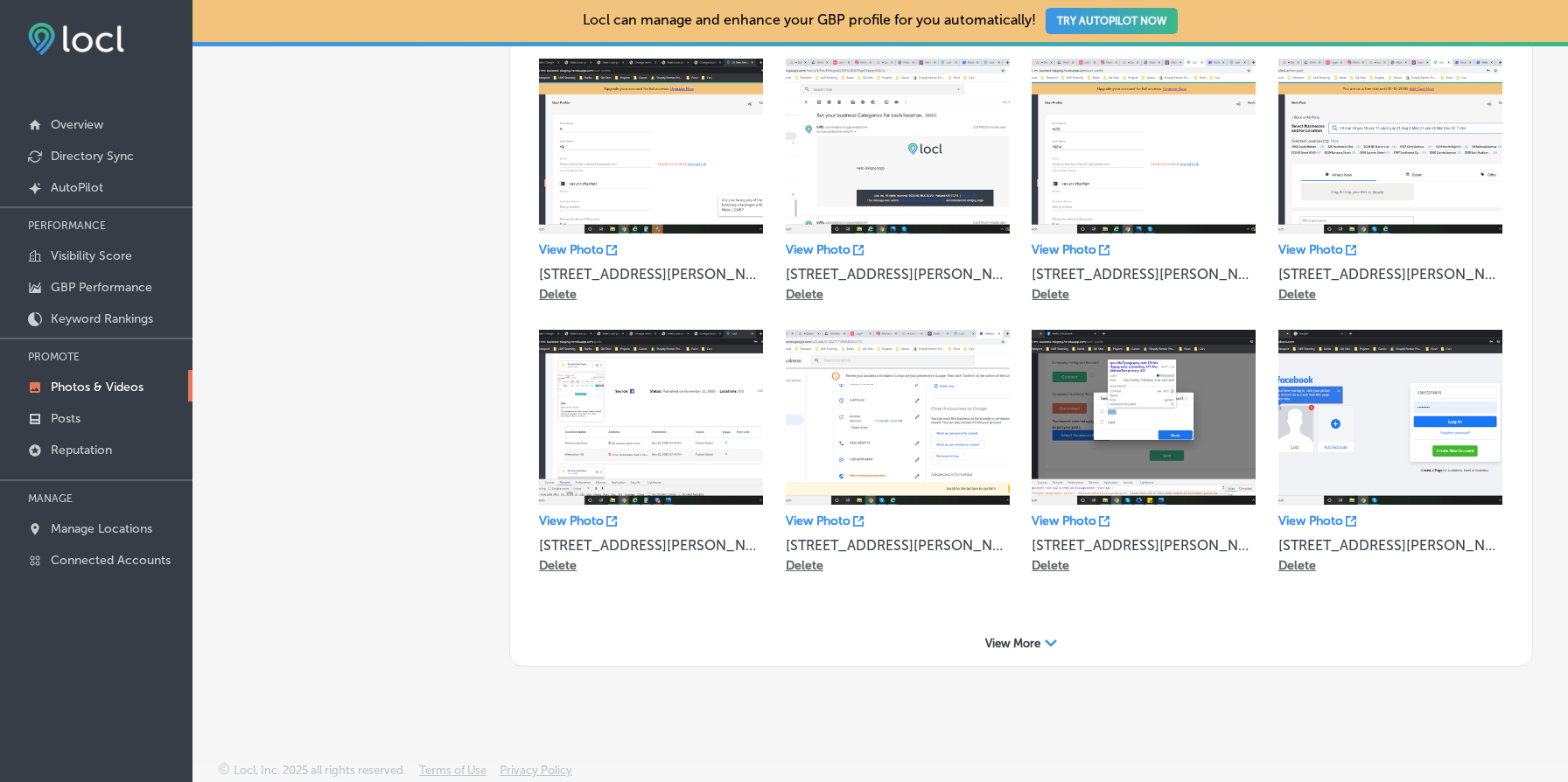
scroll to position [0, 0]
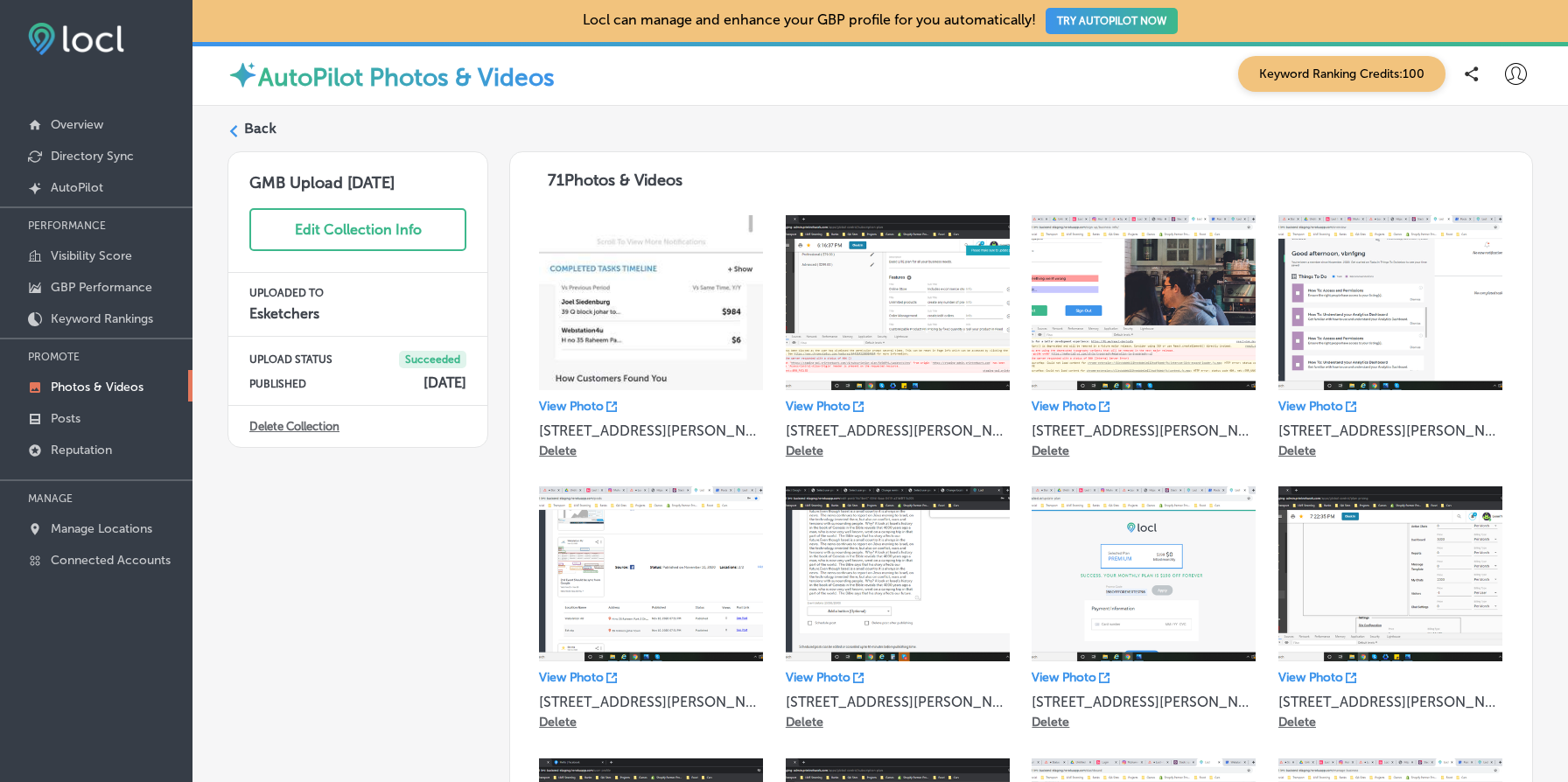
click at [328, 425] on link "Delete Collection" at bounding box center [295, 427] width 90 height 13
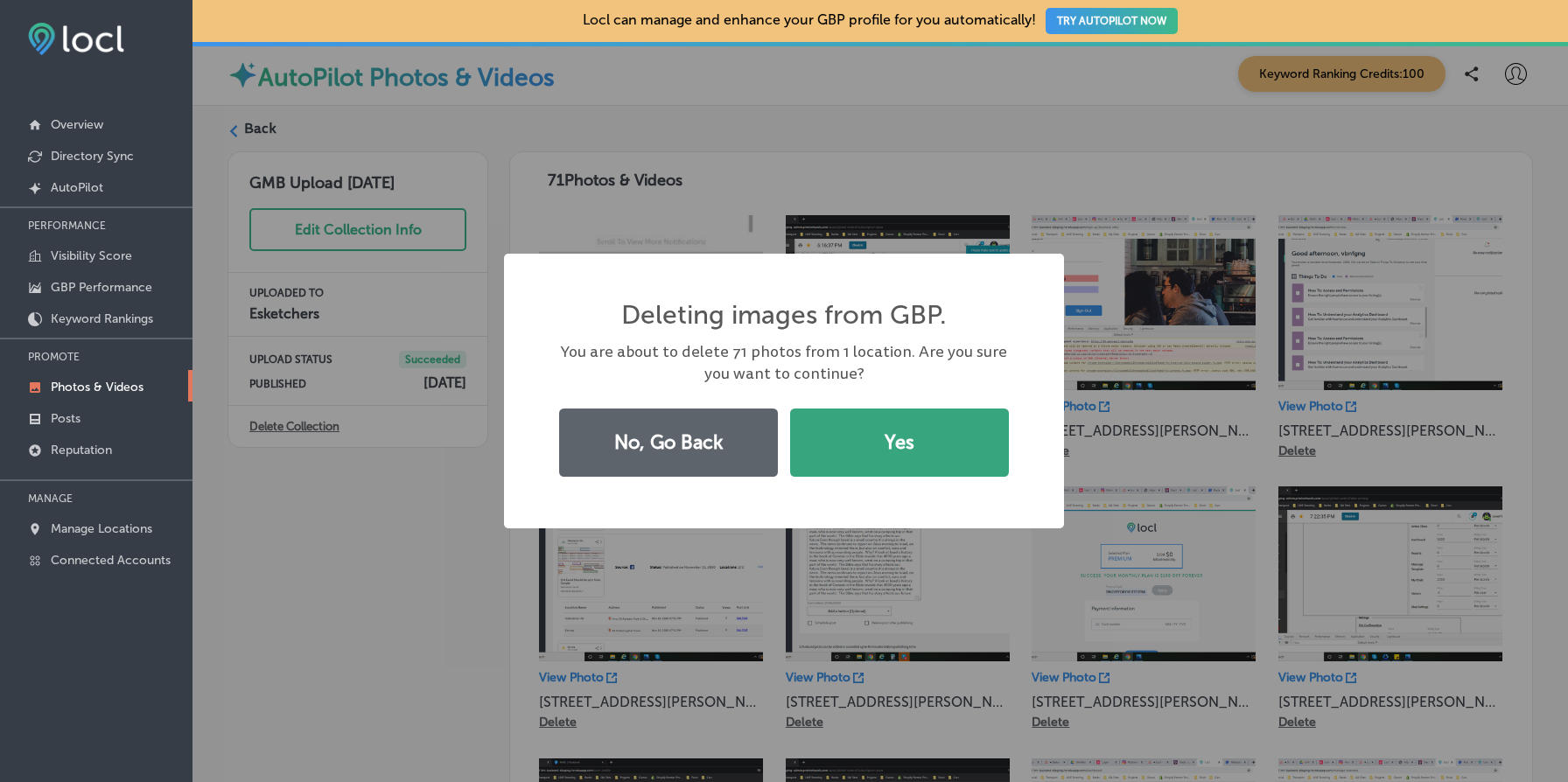
click at [968, 436] on button "Yes" at bounding box center [900, 443] width 219 height 68
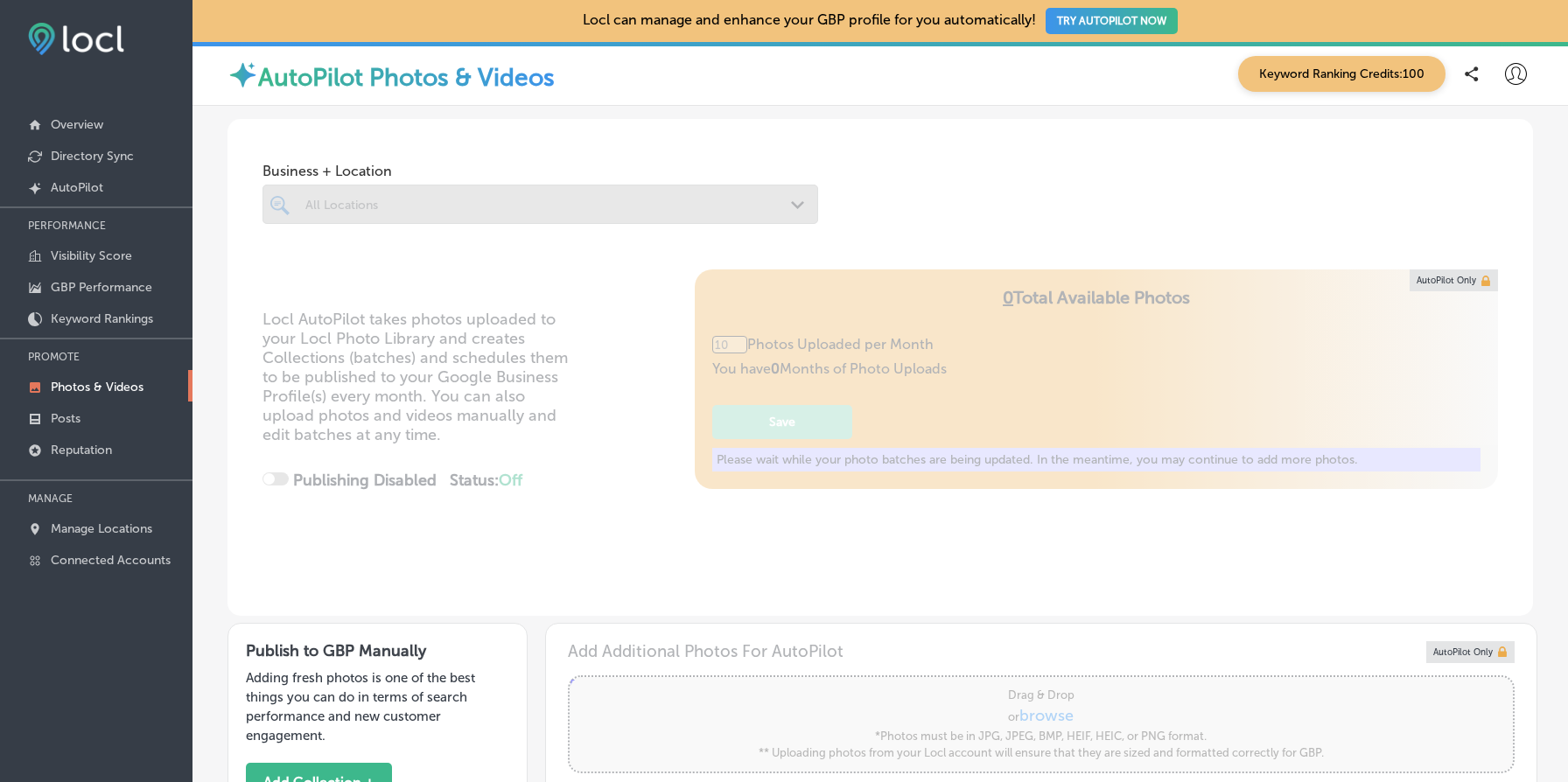
type input "5"
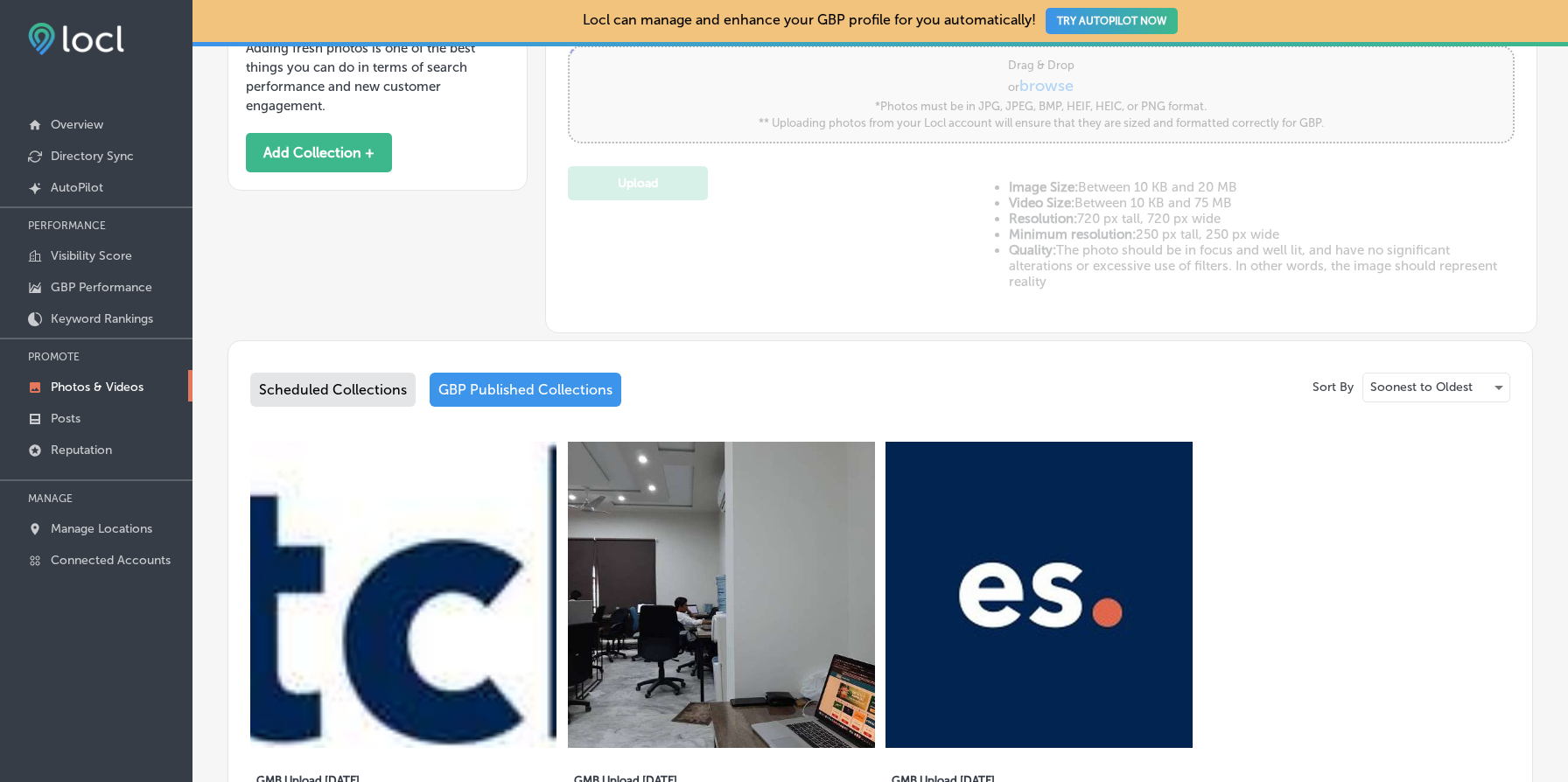
scroll to position [914, 0]
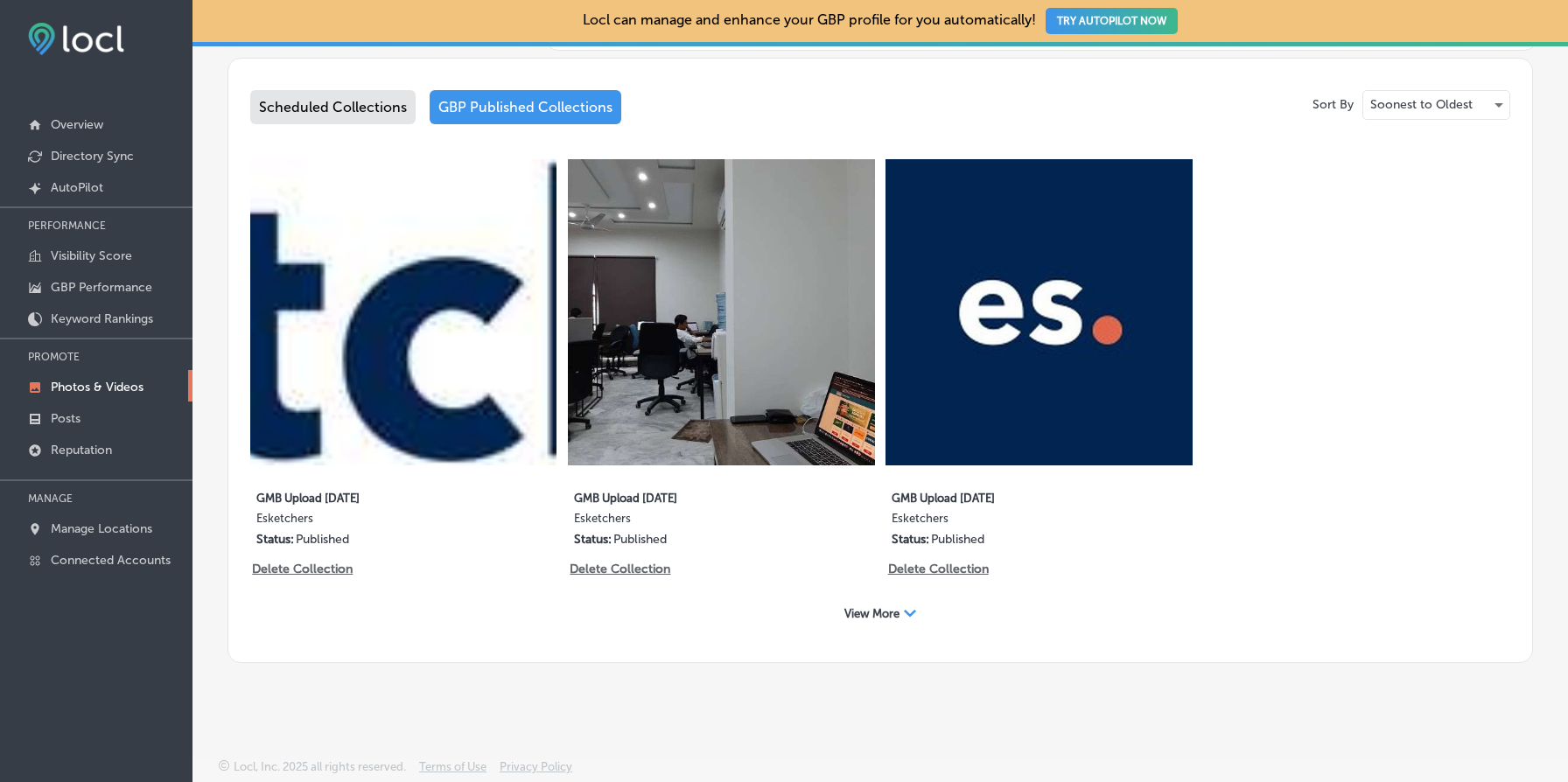
click at [903, 619] on div "View More Path Created with Sketch." at bounding box center [880, 613] width 94 height 27
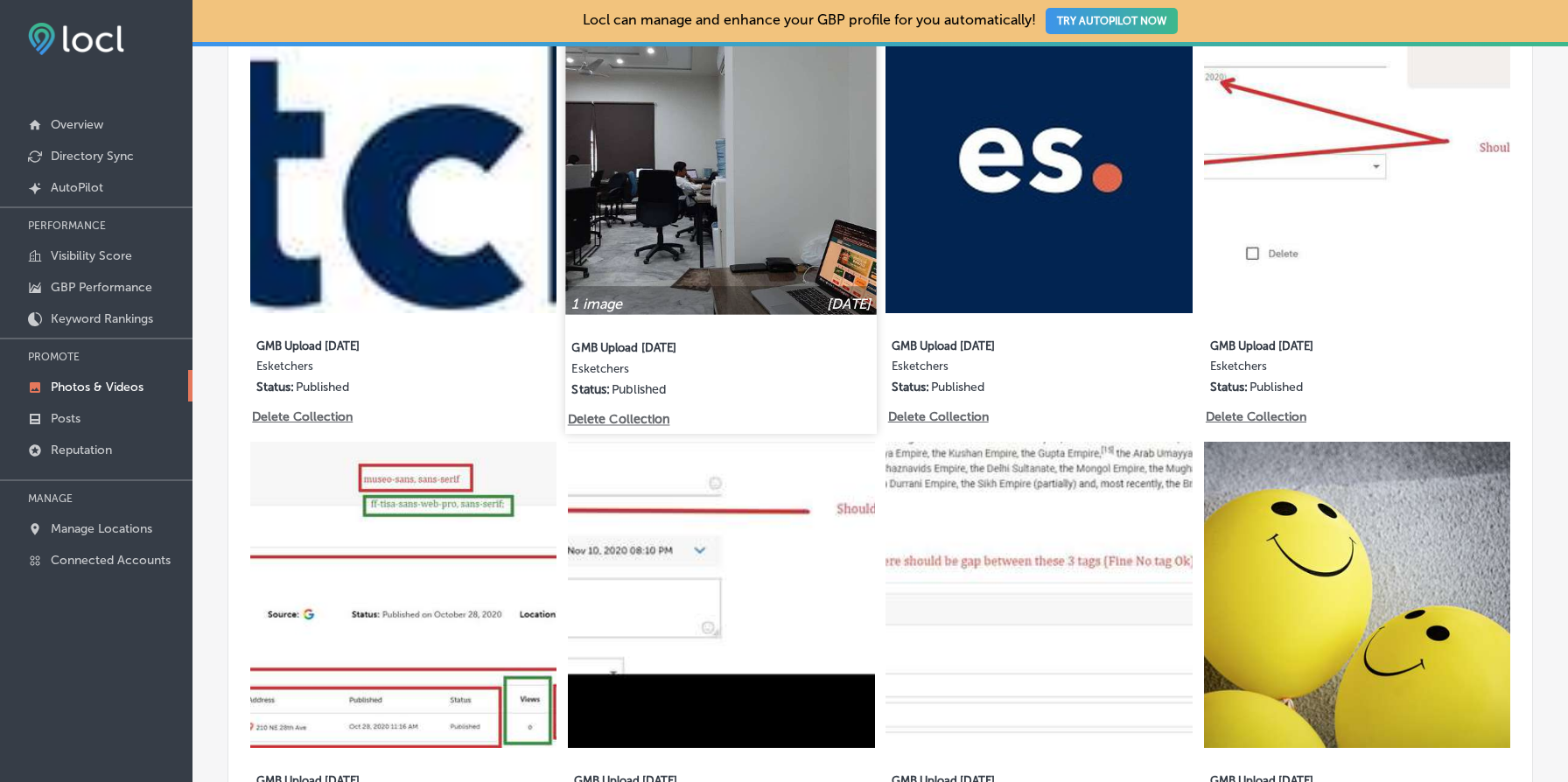
scroll to position [1083, 0]
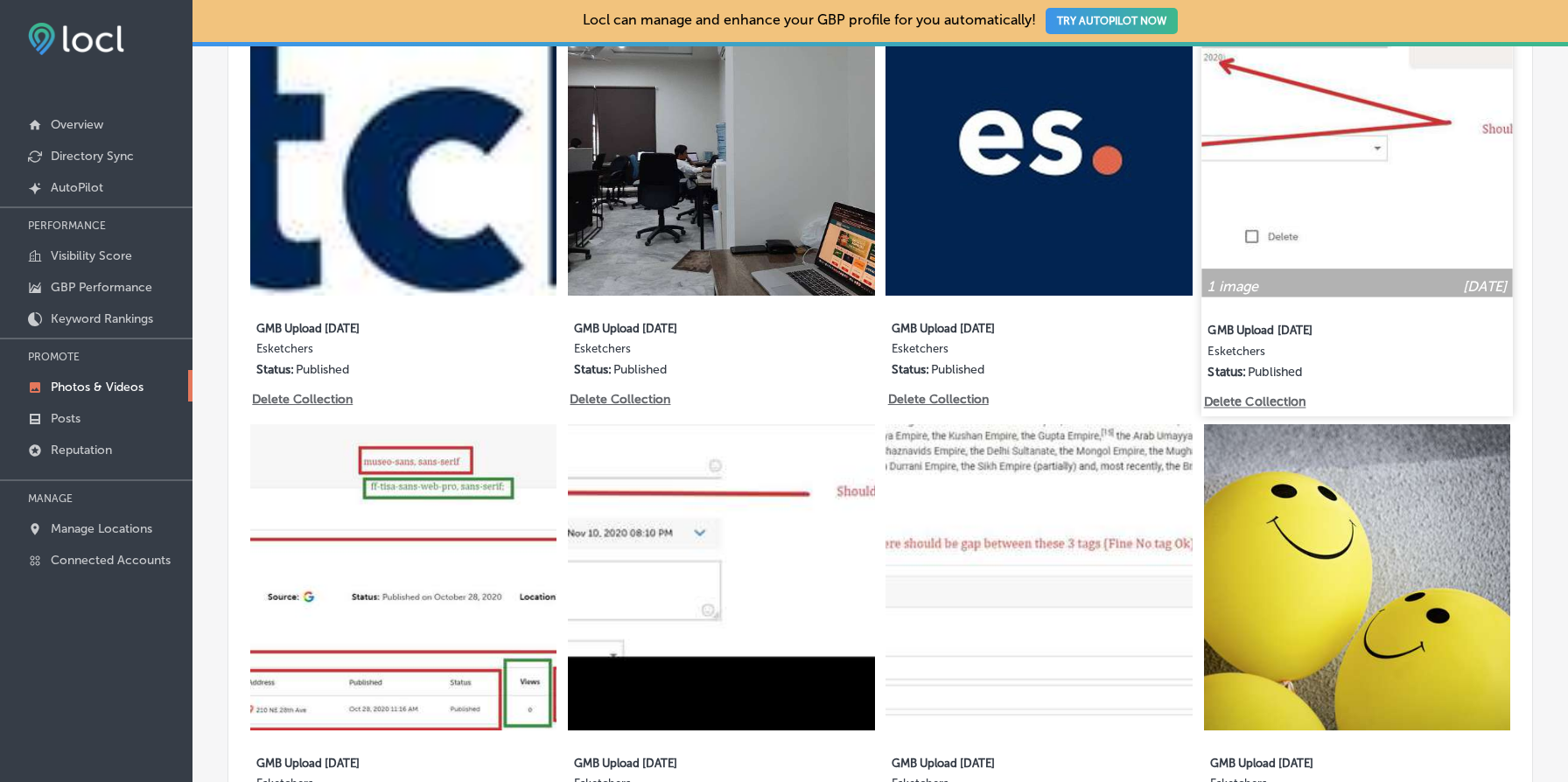
click at [1260, 401] on p "Delete Collection" at bounding box center [1253, 402] width 100 height 15
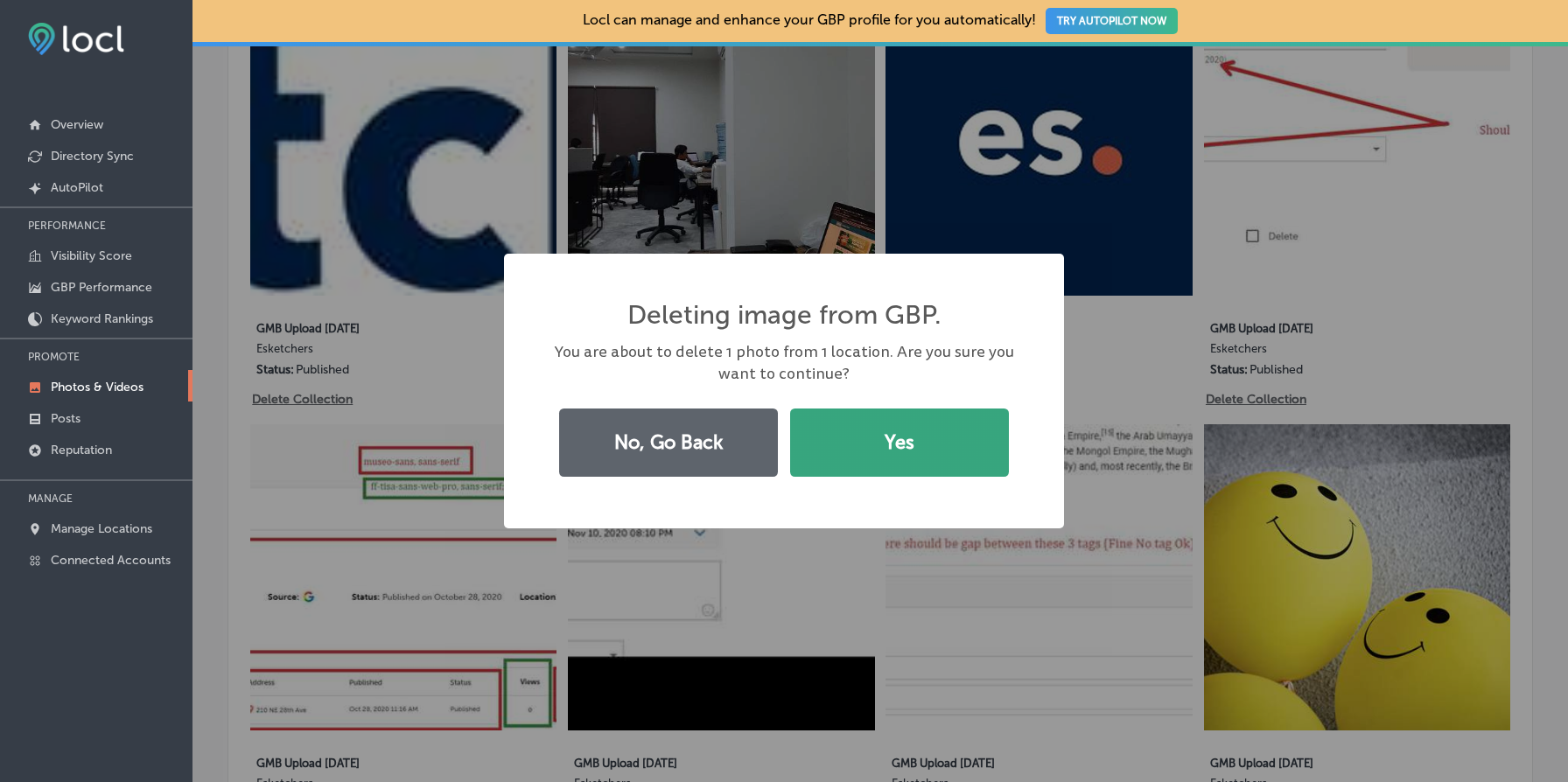
click at [940, 436] on button "Yes" at bounding box center [900, 443] width 219 height 68
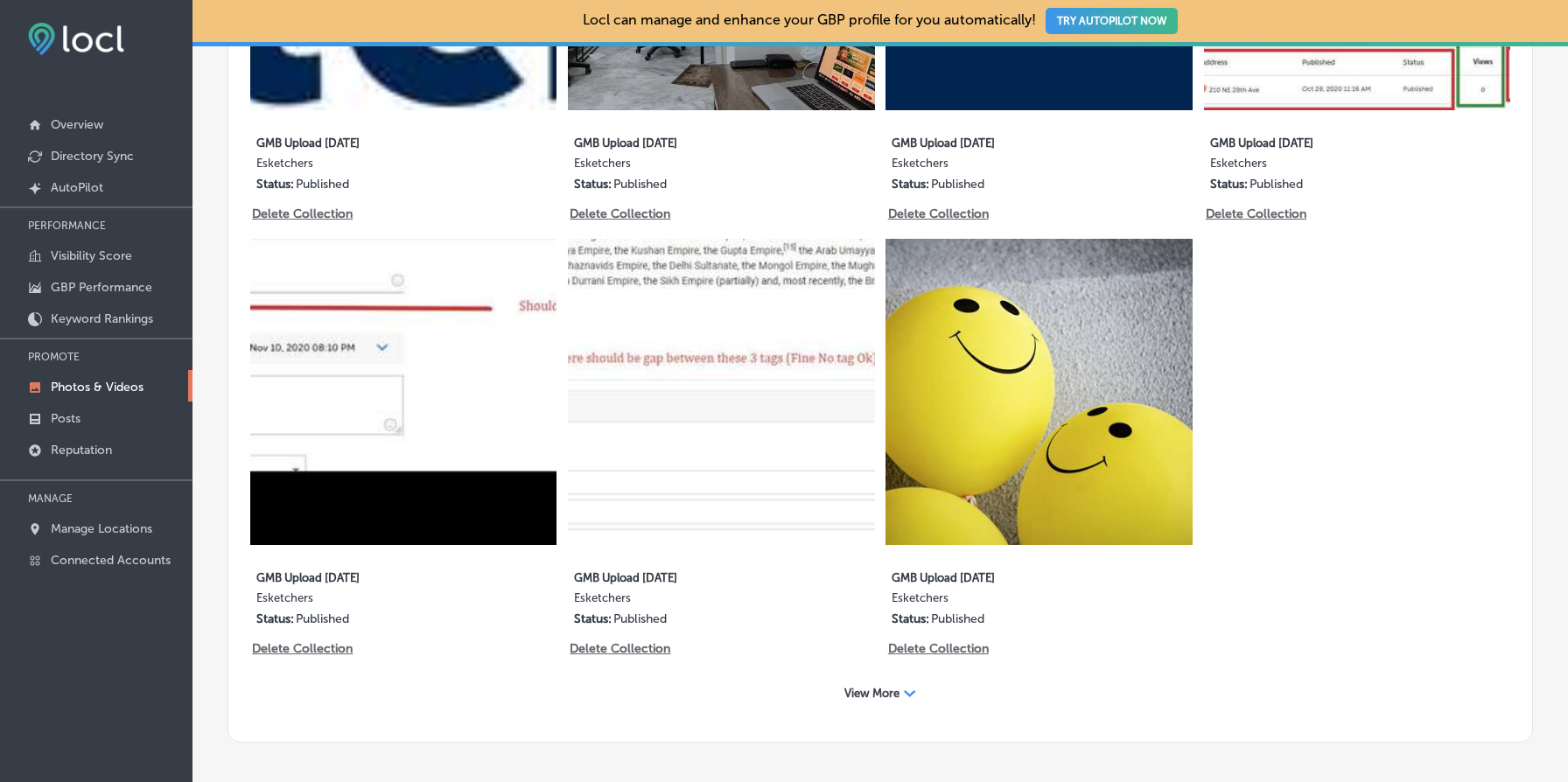
scroll to position [1348, 0]
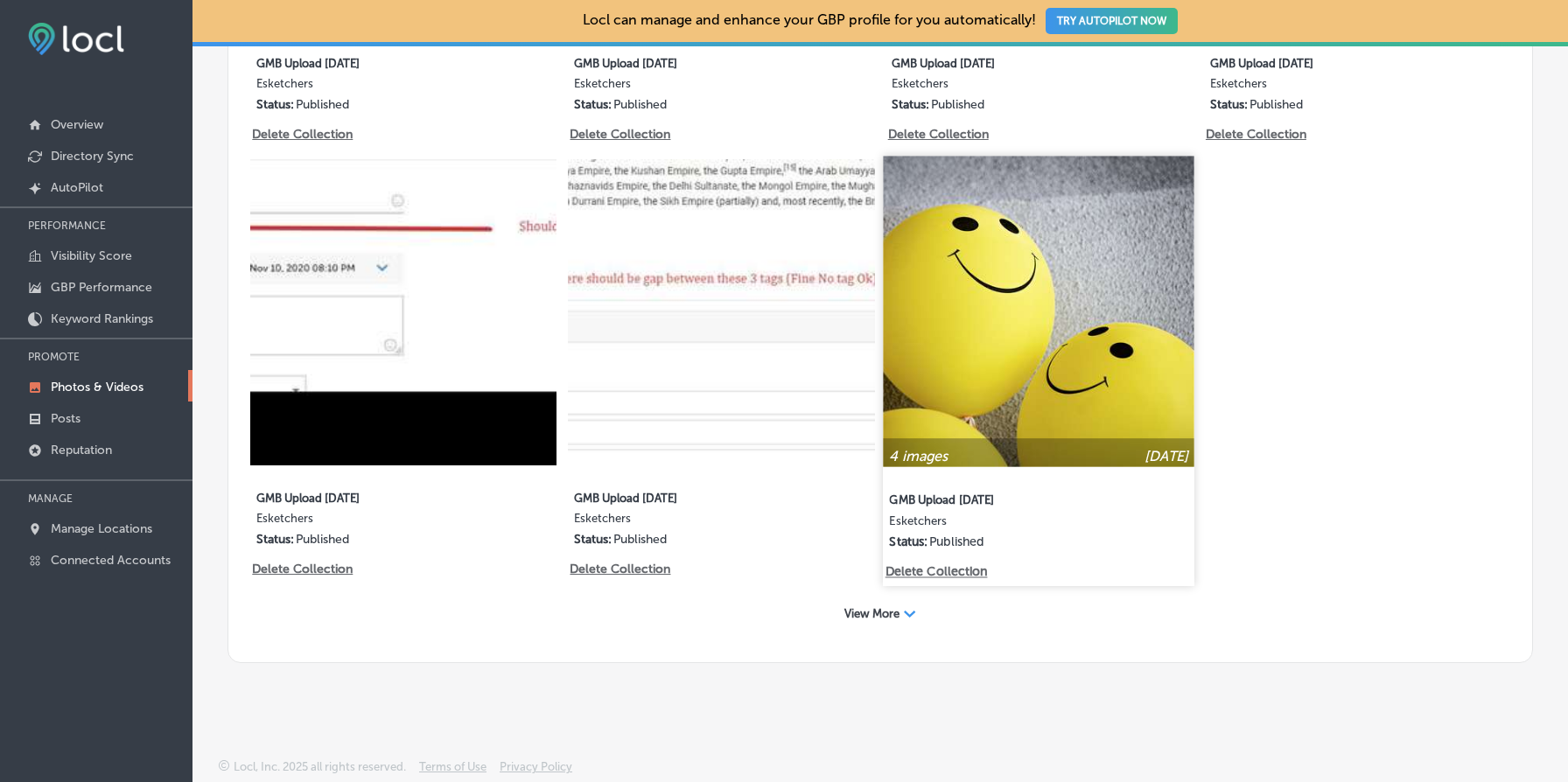
click at [927, 571] on p "Delete Collection" at bounding box center [936, 573] width 100 height 15
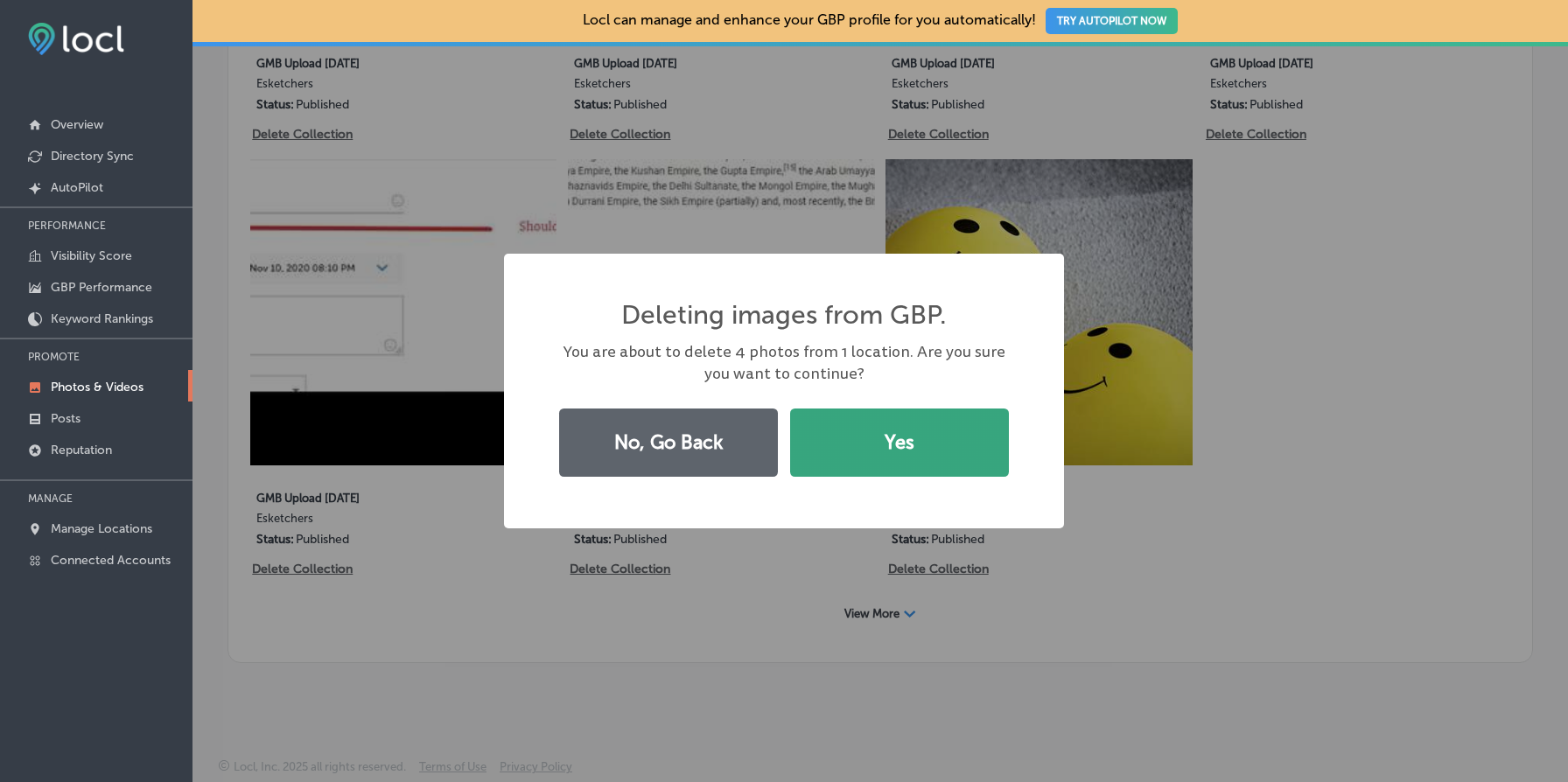
click at [902, 425] on button "Yes" at bounding box center [900, 443] width 219 height 68
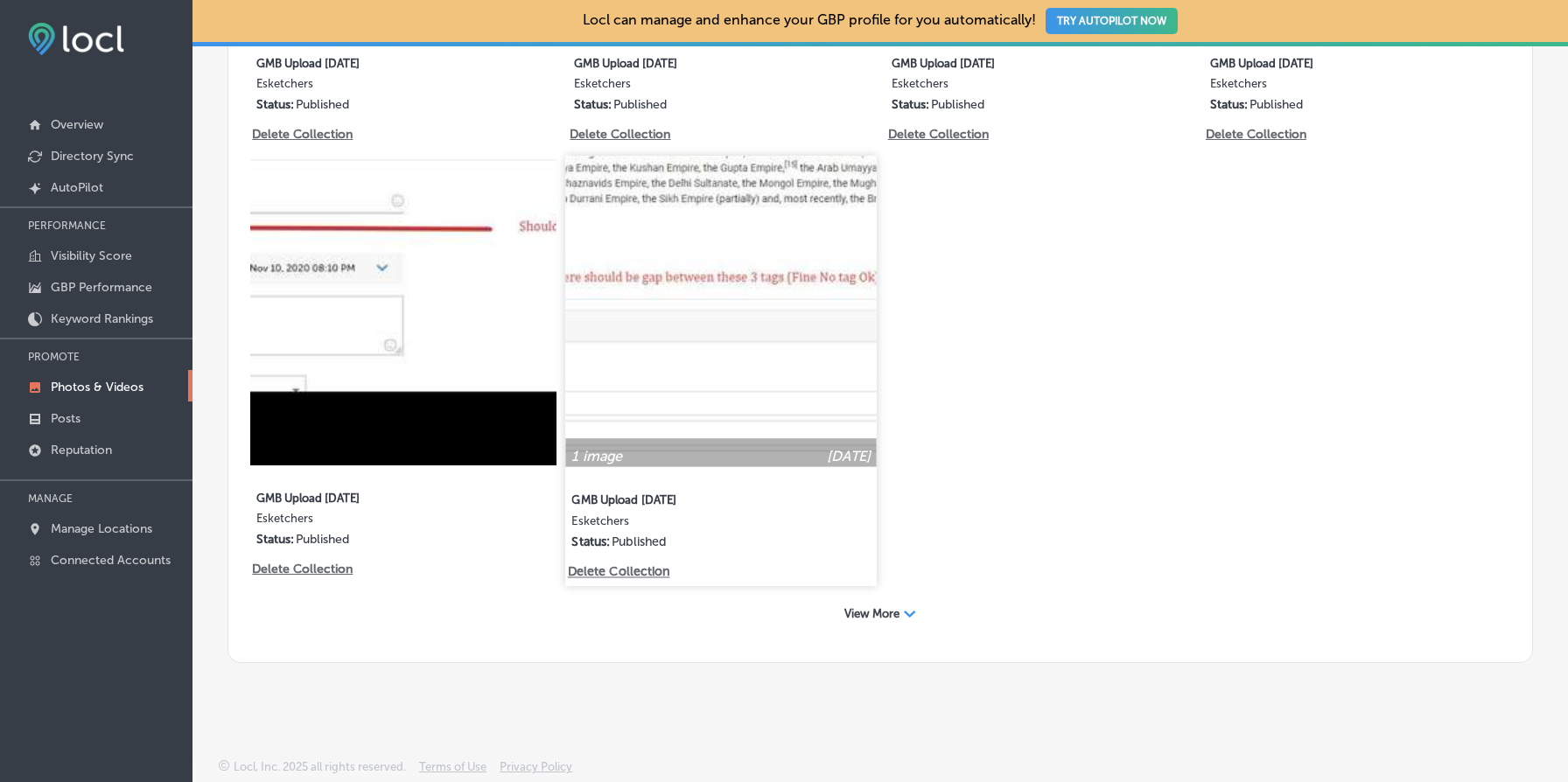
click at [630, 573] on p "Delete Collection" at bounding box center [618, 573] width 100 height 15
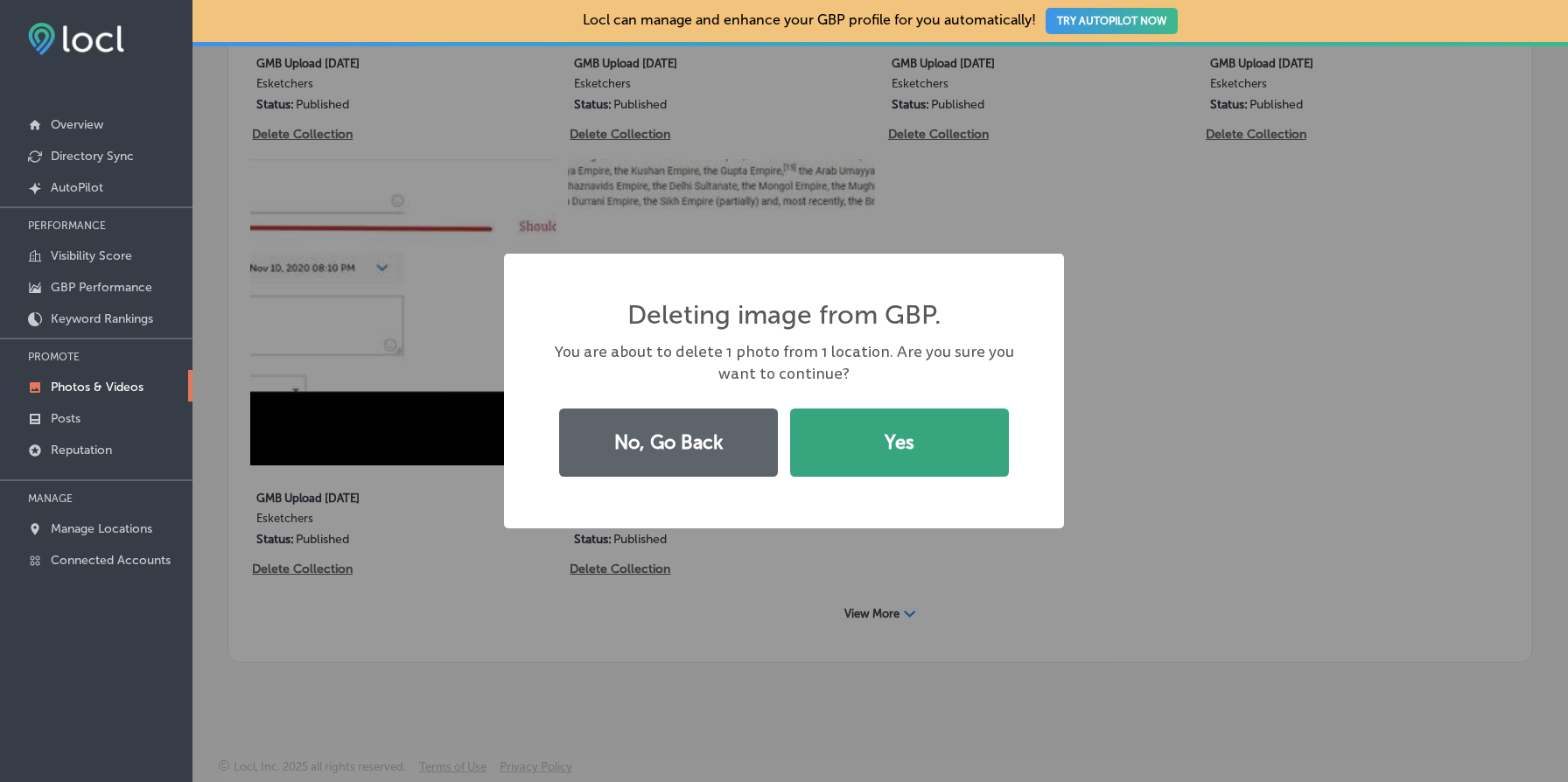
click at [903, 464] on button "Yes" at bounding box center [900, 443] width 219 height 68
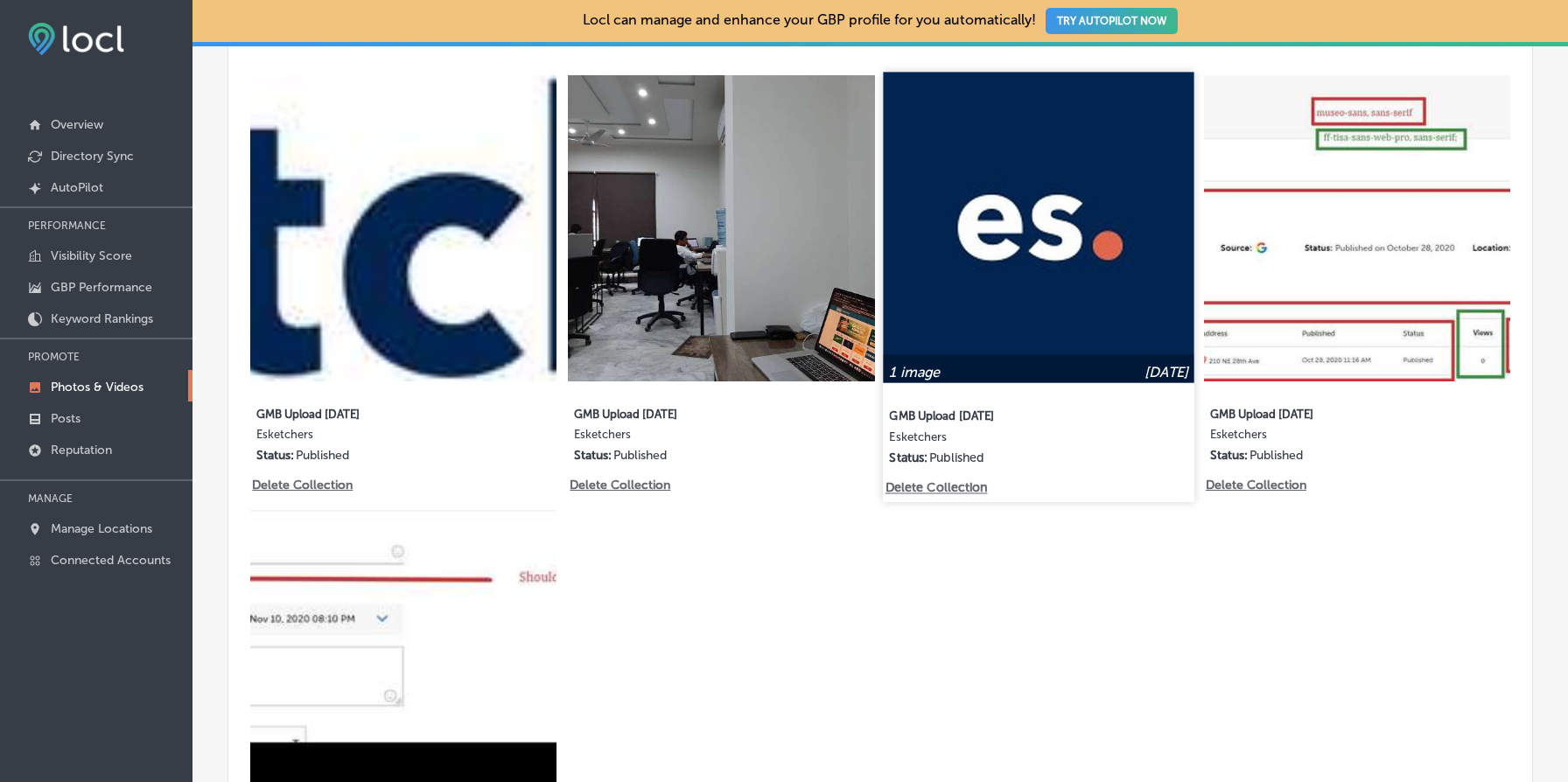
scroll to position [965, 0]
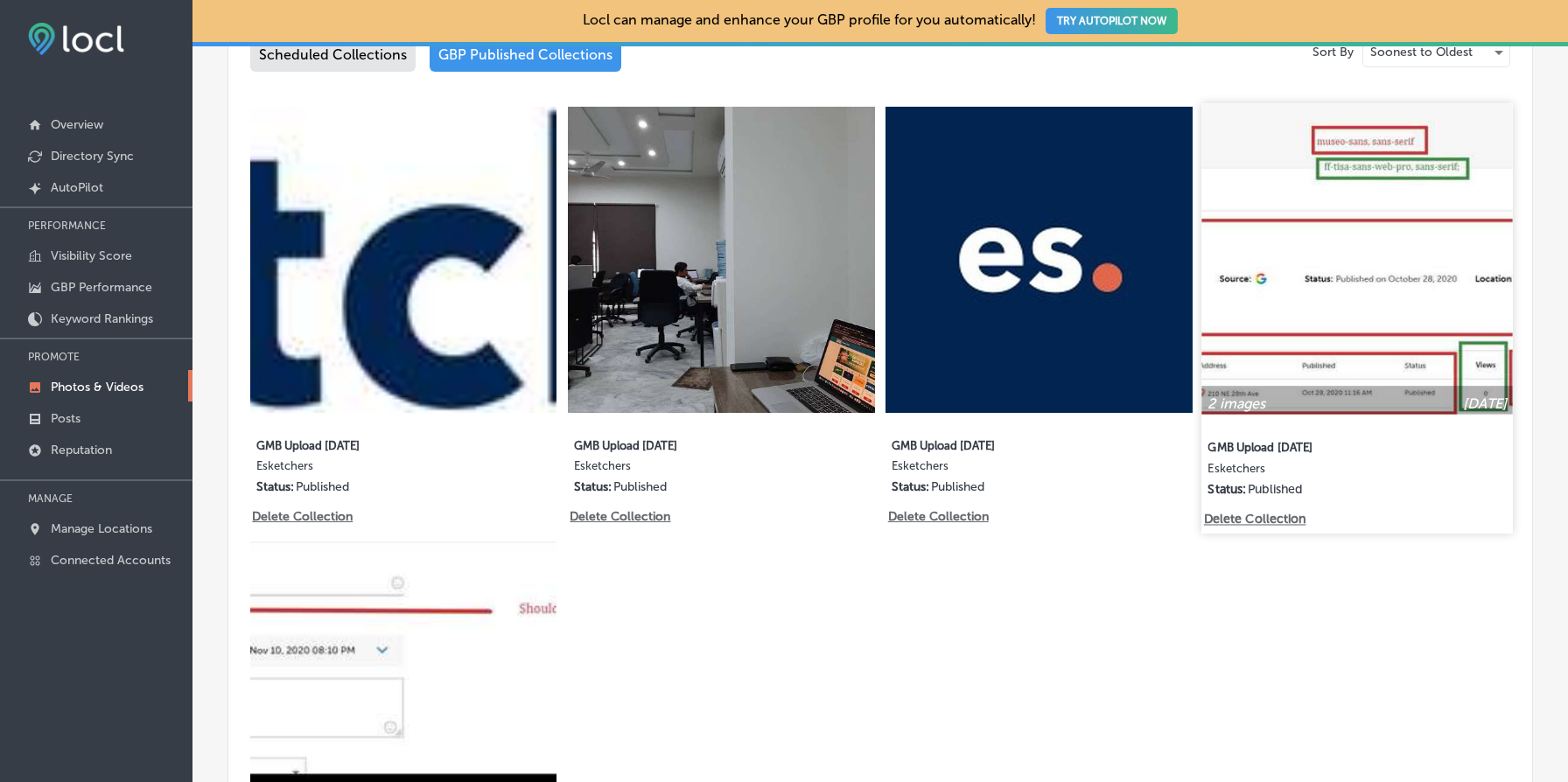
click at [1287, 519] on p "Delete Collection" at bounding box center [1253, 519] width 100 height 15
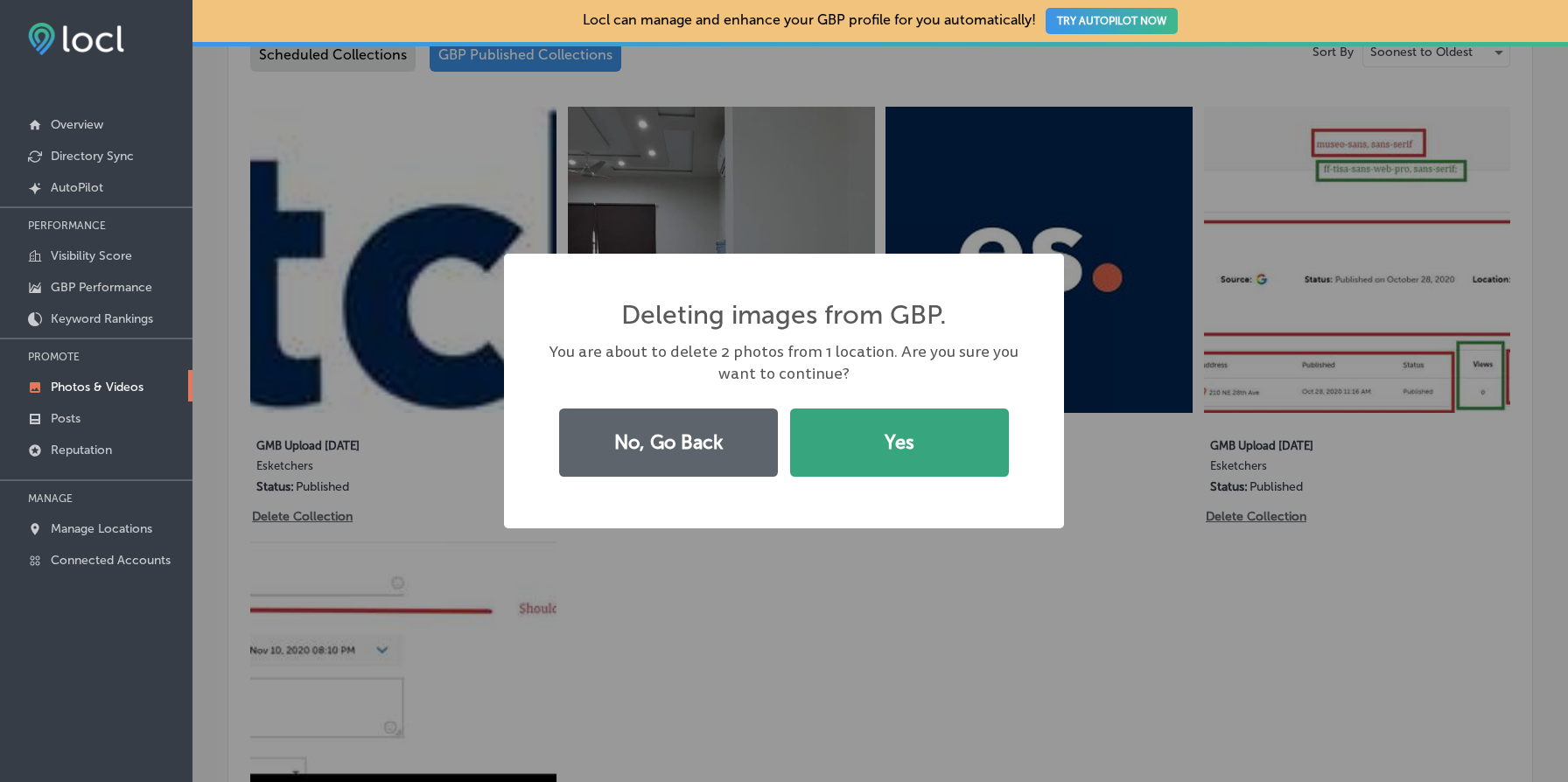
click at [930, 460] on button "Yes" at bounding box center [900, 443] width 219 height 68
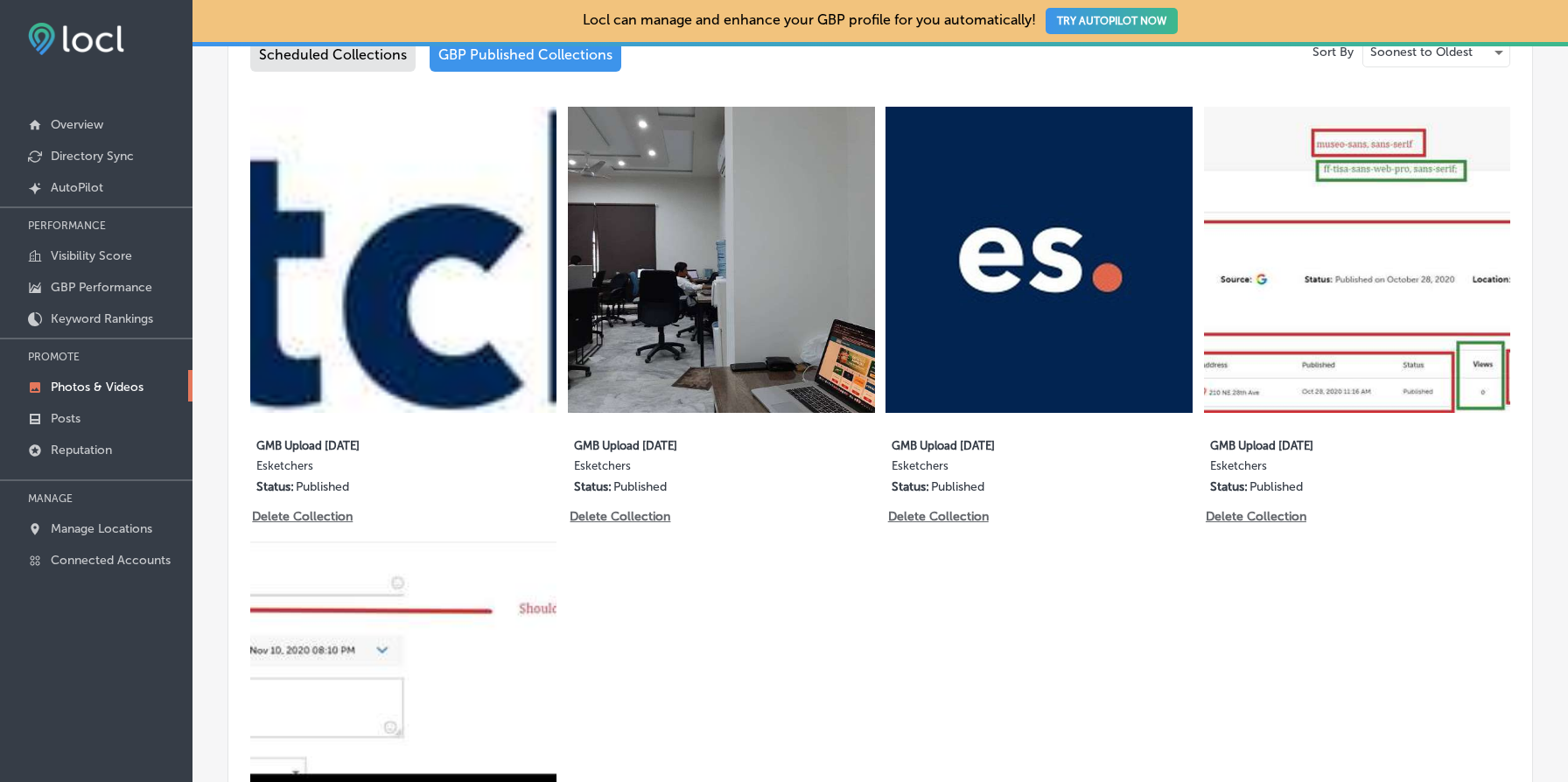
scroll to position [914, 0]
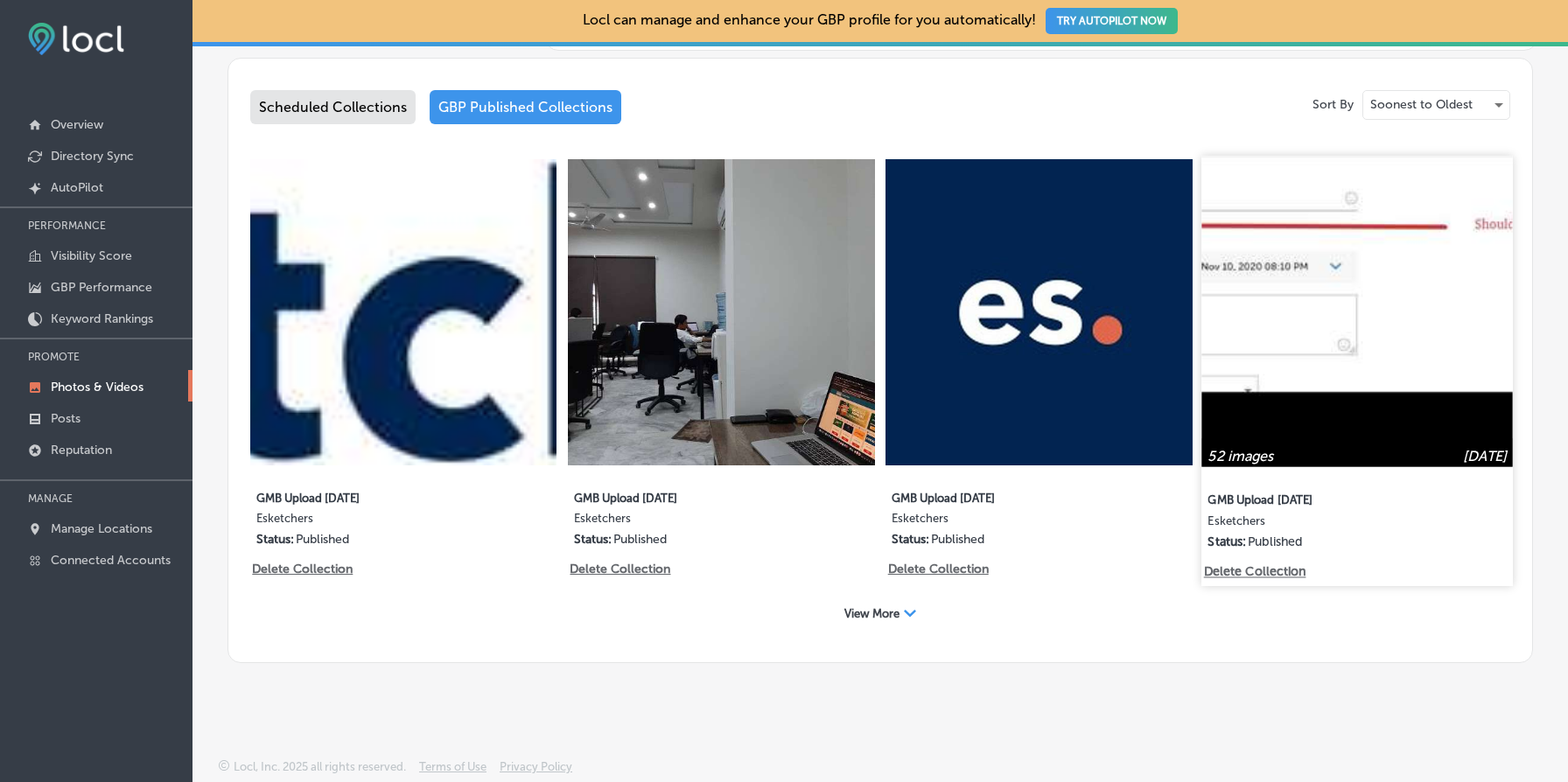
click at [1366, 330] on img at bounding box center [1357, 311] width 312 height 312
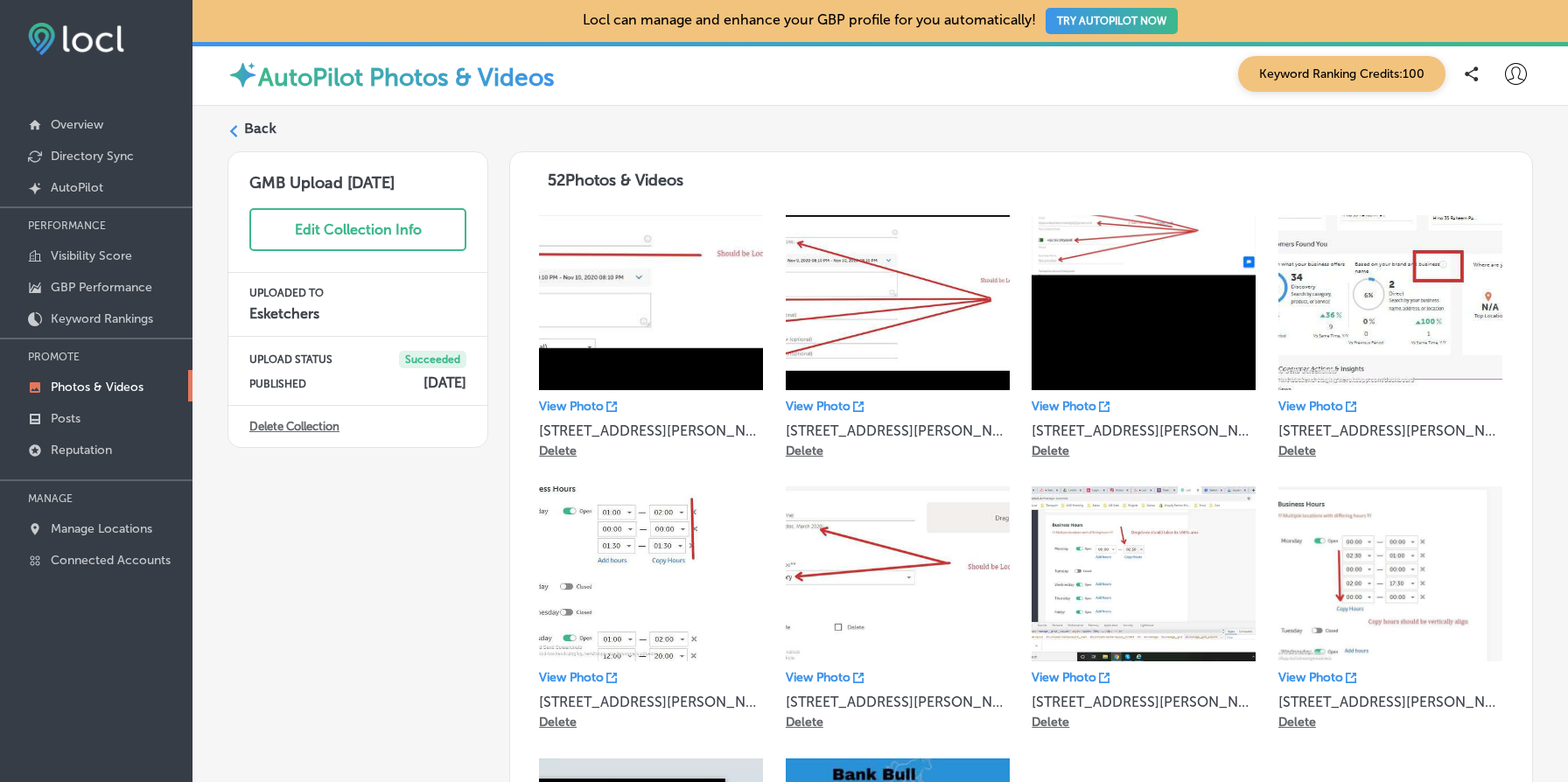
scroll to position [431, 0]
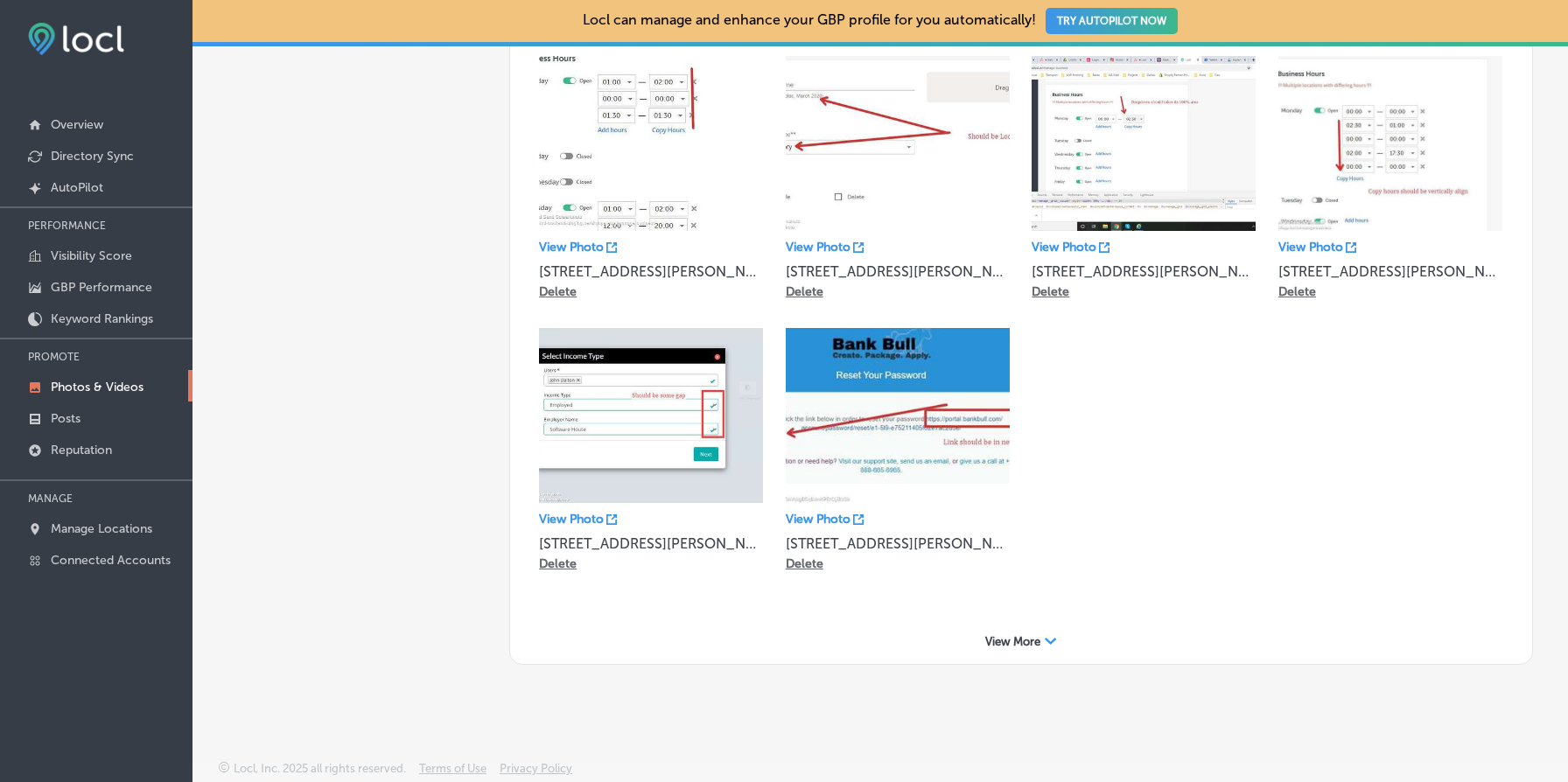
click at [1021, 642] on span "View More" at bounding box center [1013, 642] width 56 height 13
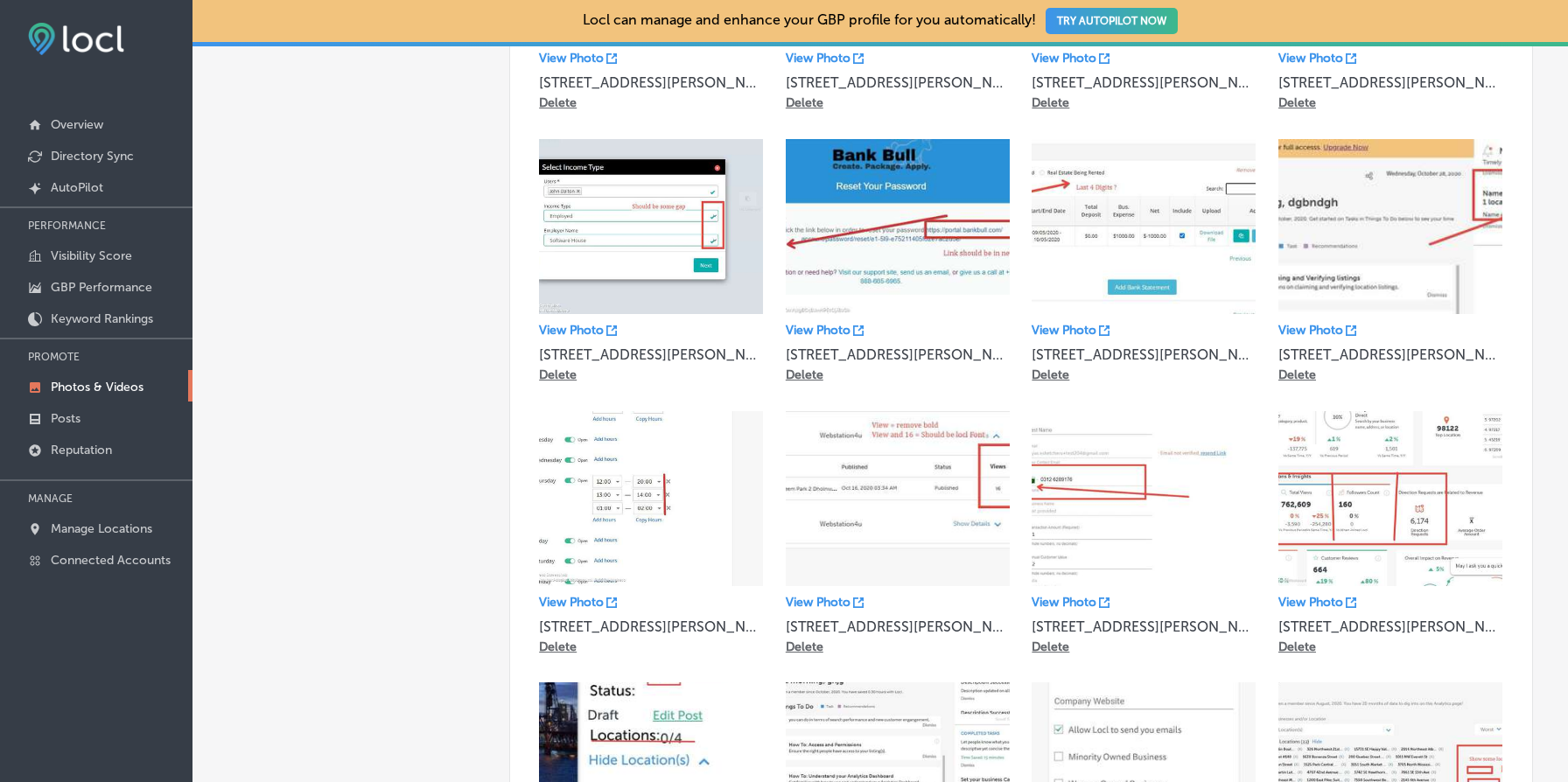
scroll to position [0, 0]
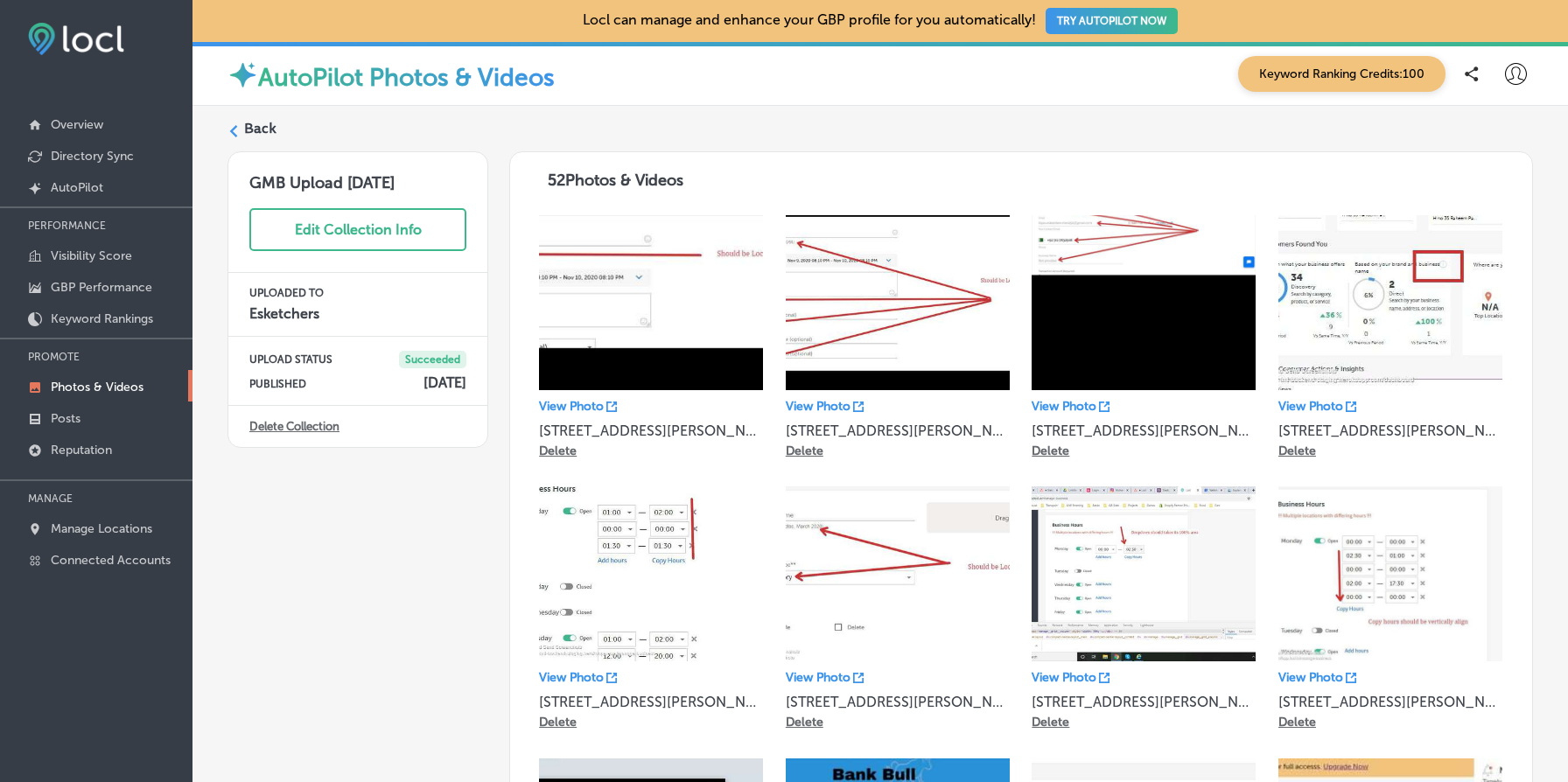
click at [313, 423] on link "Delete Collection" at bounding box center [295, 427] width 90 height 13
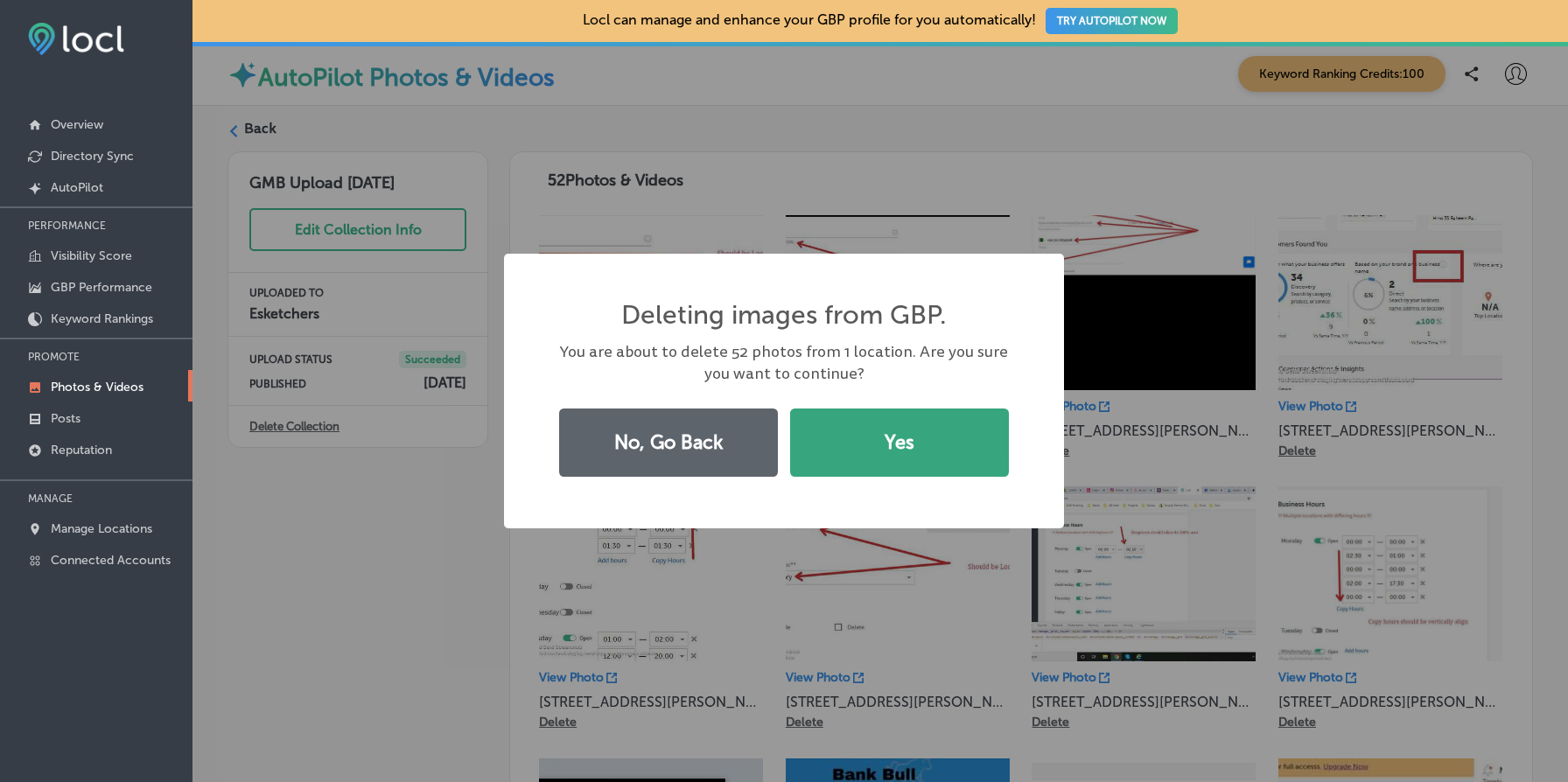
click at [905, 414] on button "Yes" at bounding box center [900, 443] width 219 height 68
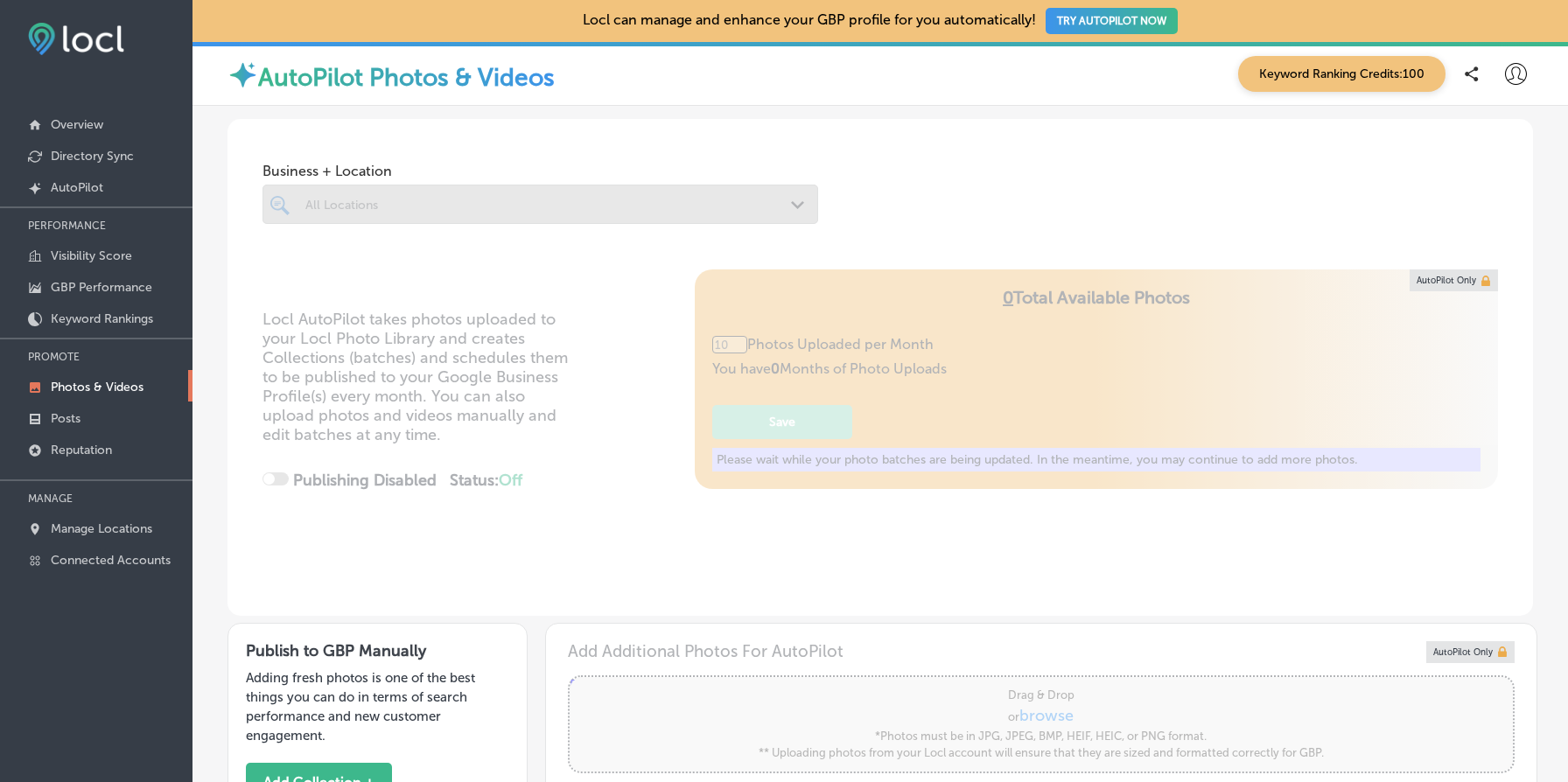
type input "5"
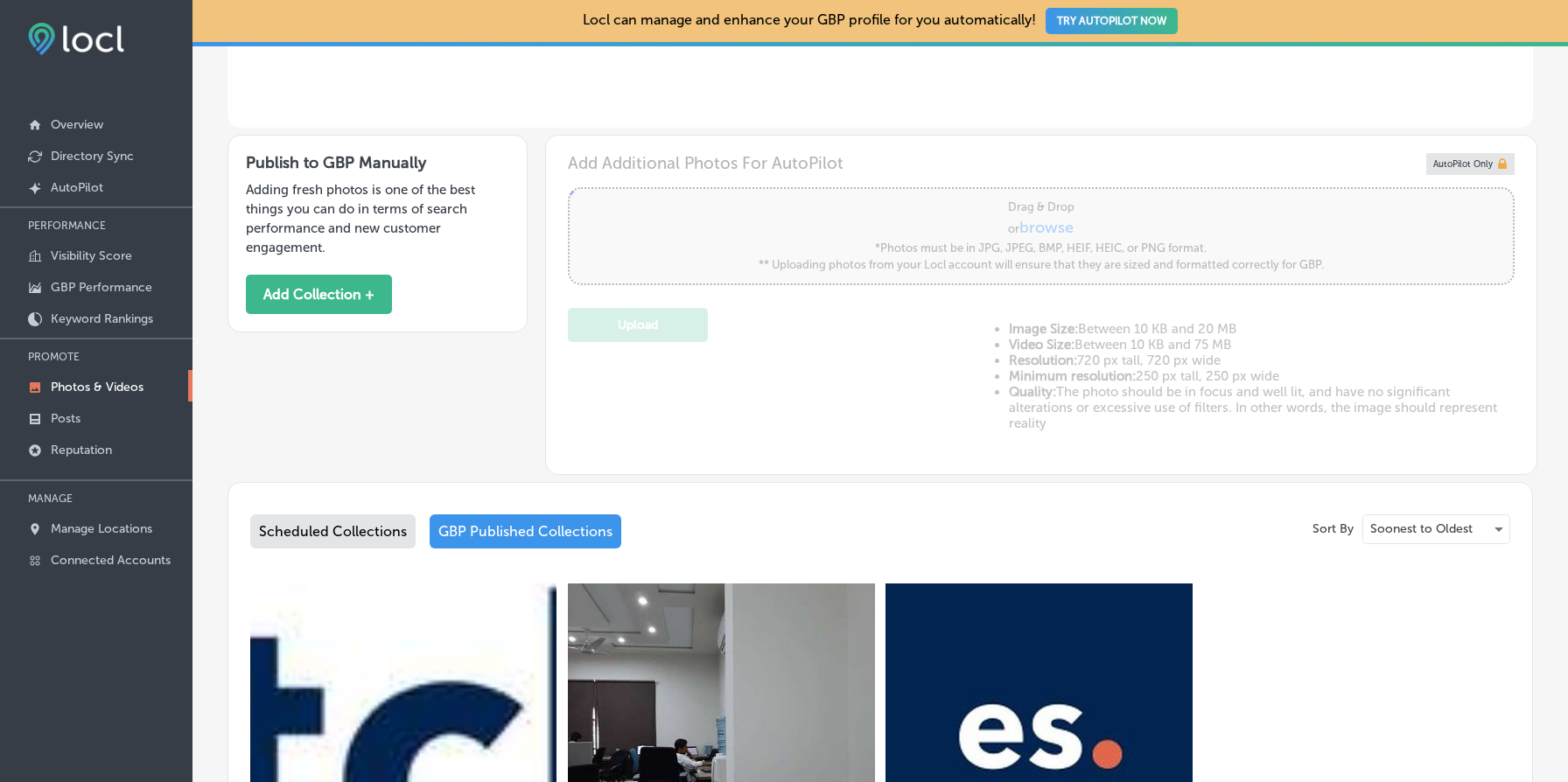
scroll to position [914, 0]
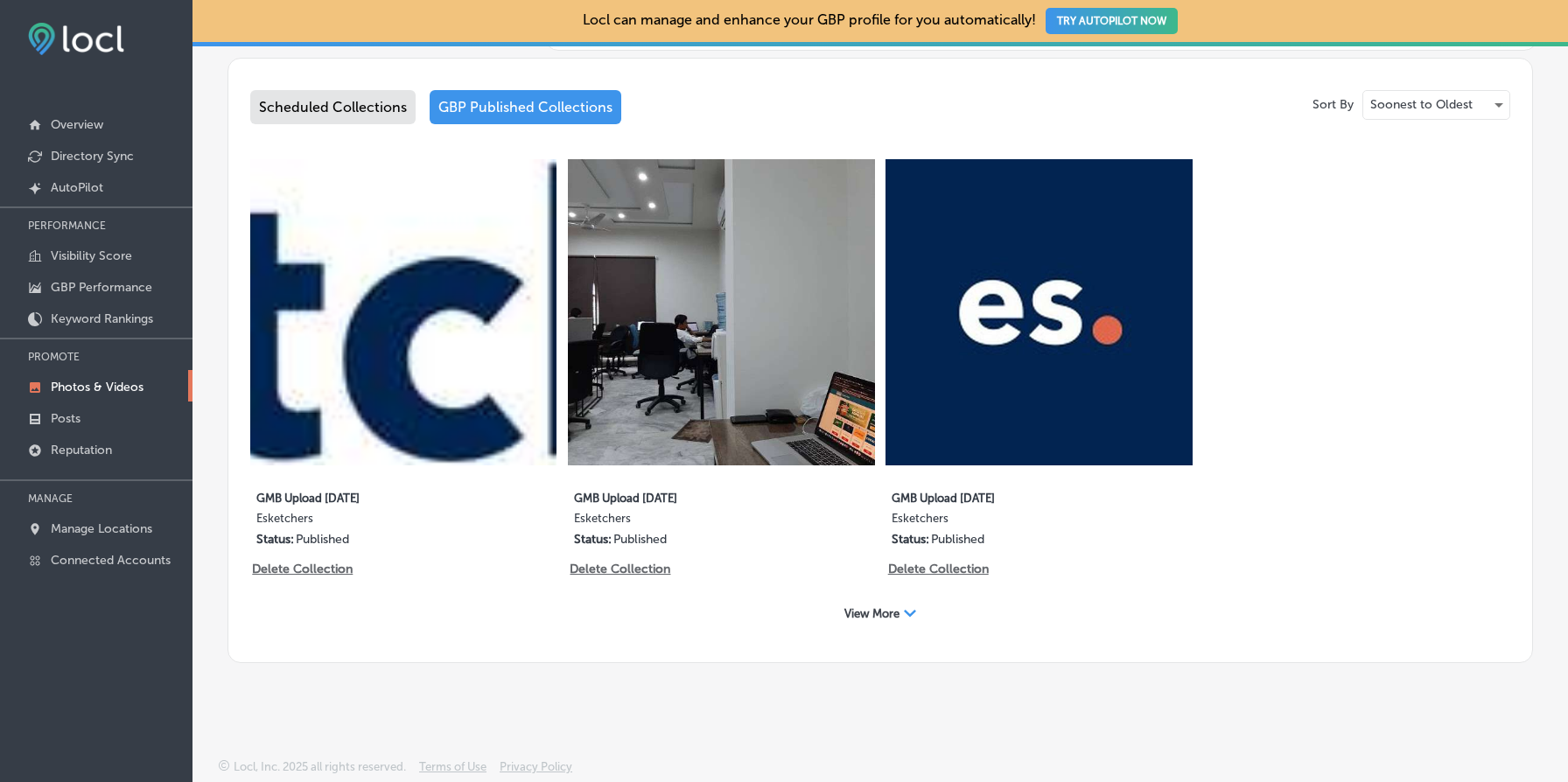
click at [890, 620] on div "View More Path Created with Sketch." at bounding box center [880, 613] width 94 height 27
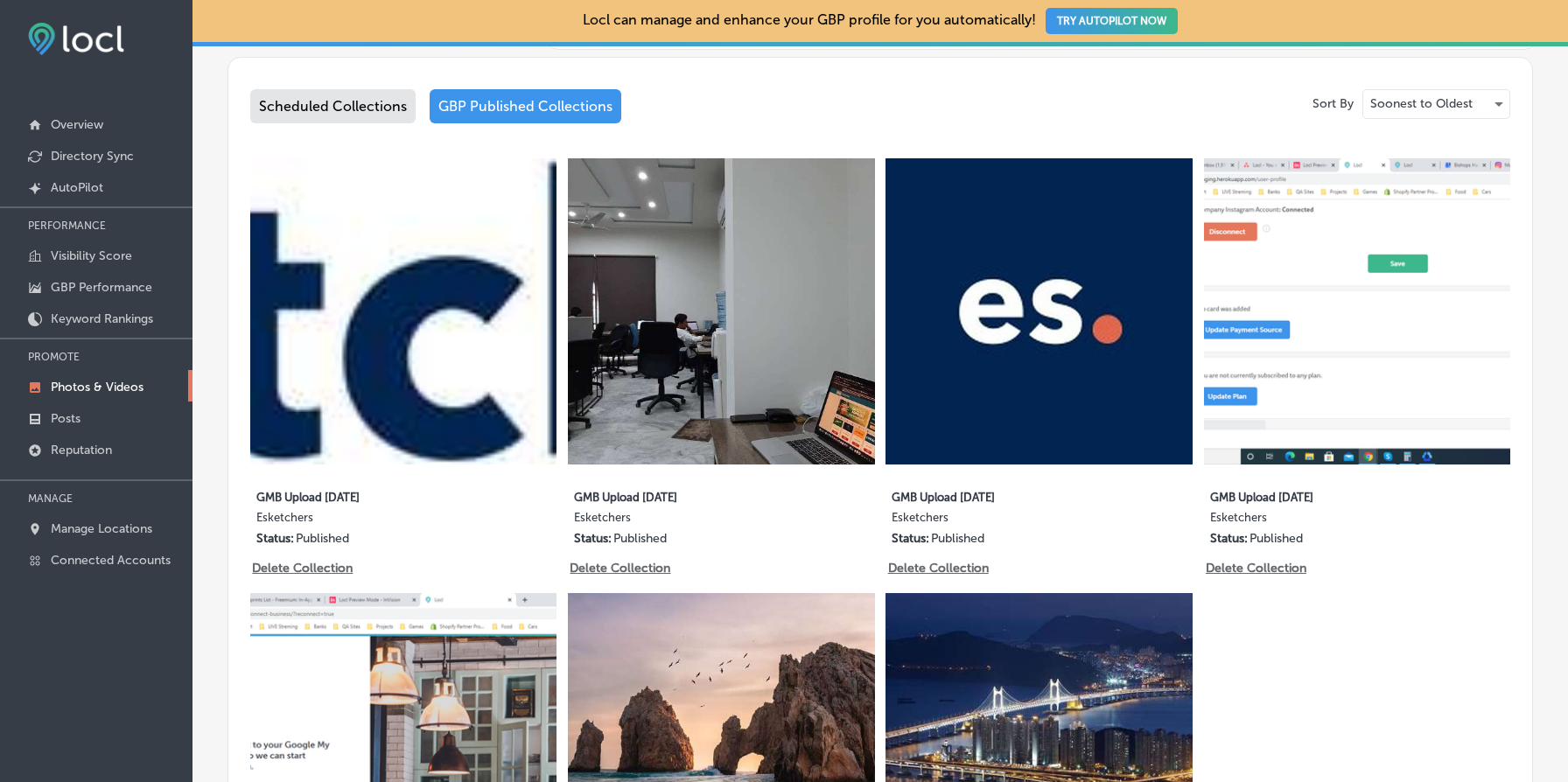
scroll to position [937, 0]
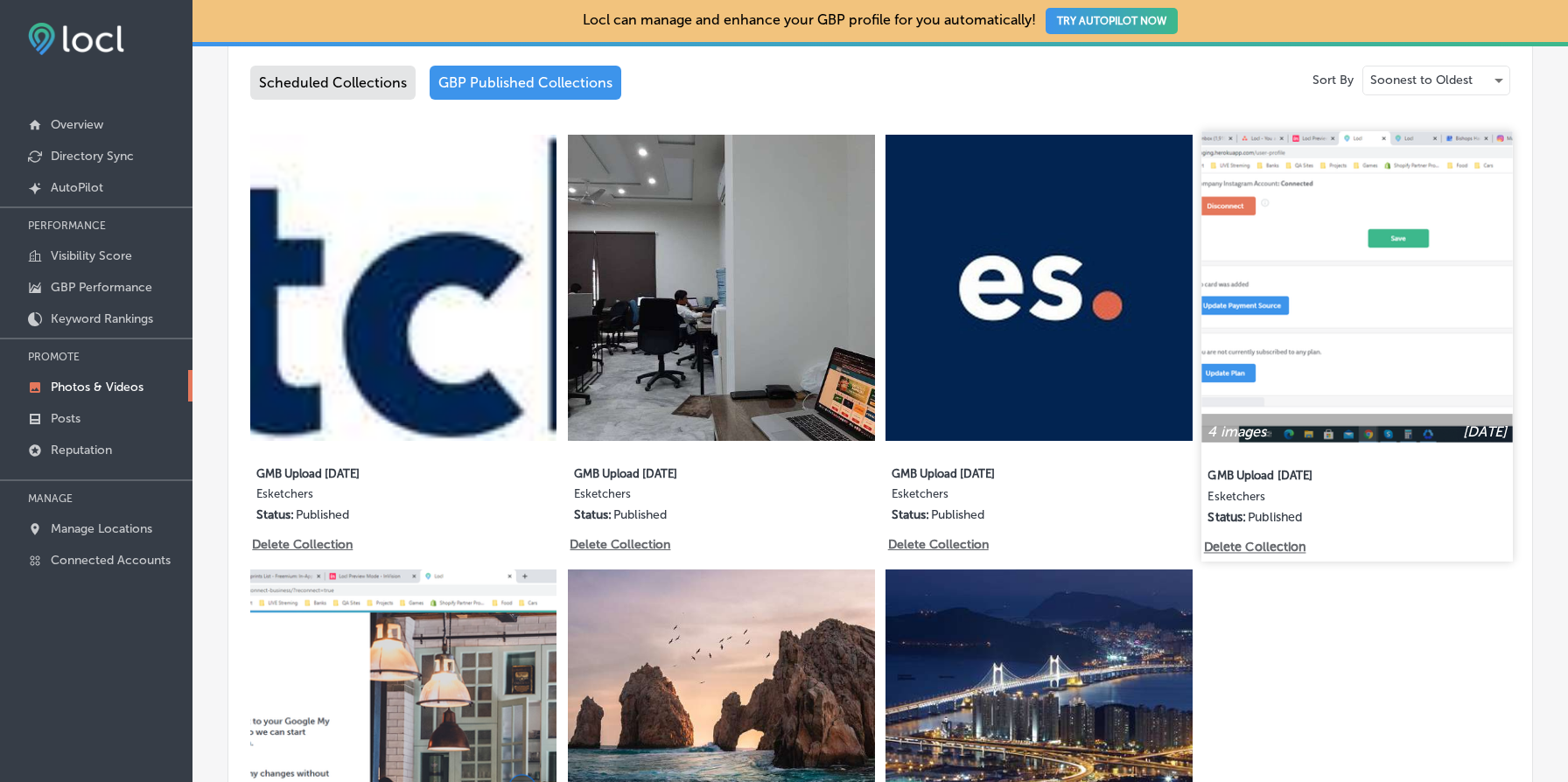
click at [1278, 547] on p "Delete Collection" at bounding box center [1253, 547] width 100 height 15
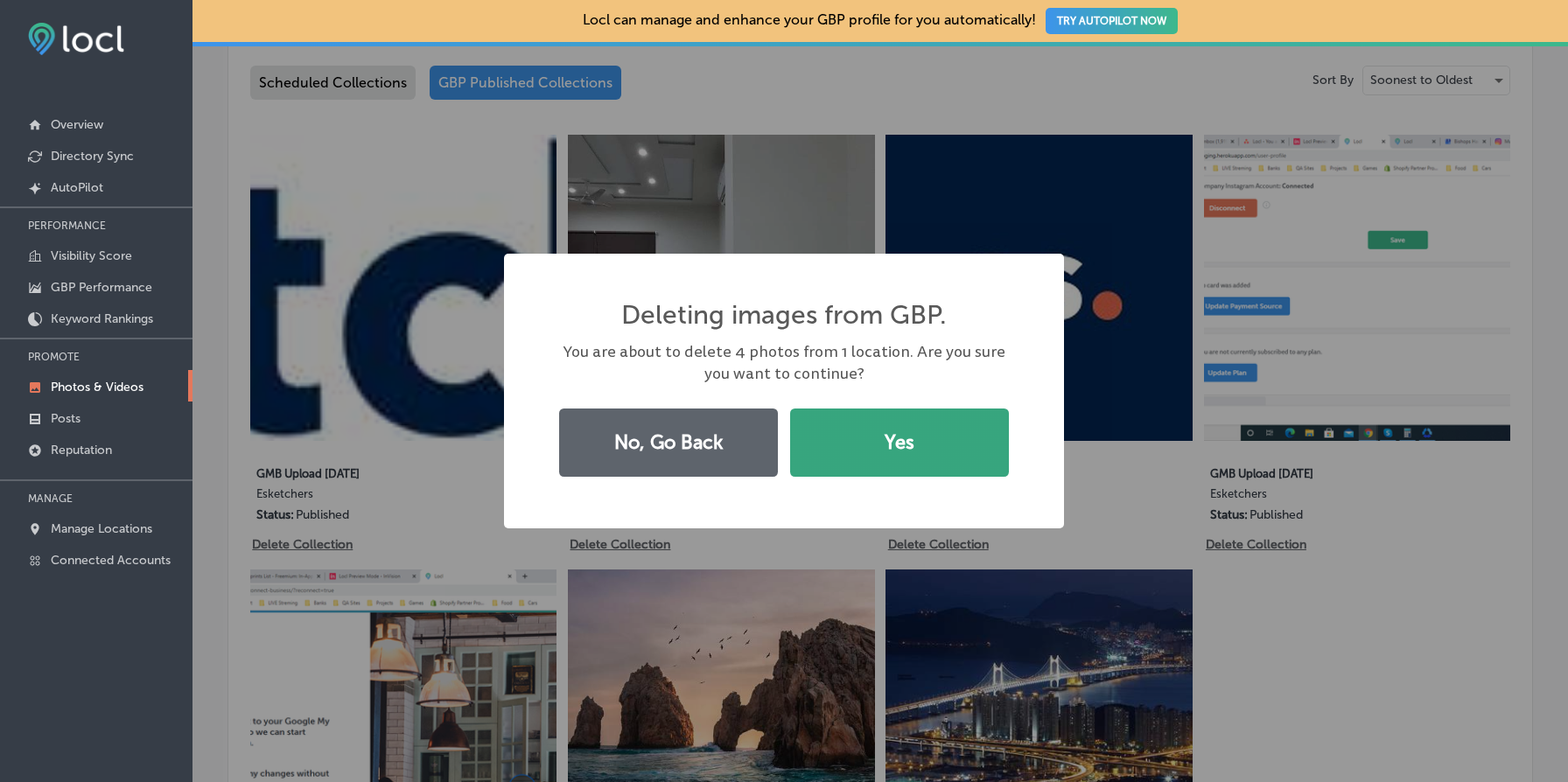
click at [919, 454] on button "Yes" at bounding box center [900, 443] width 219 height 68
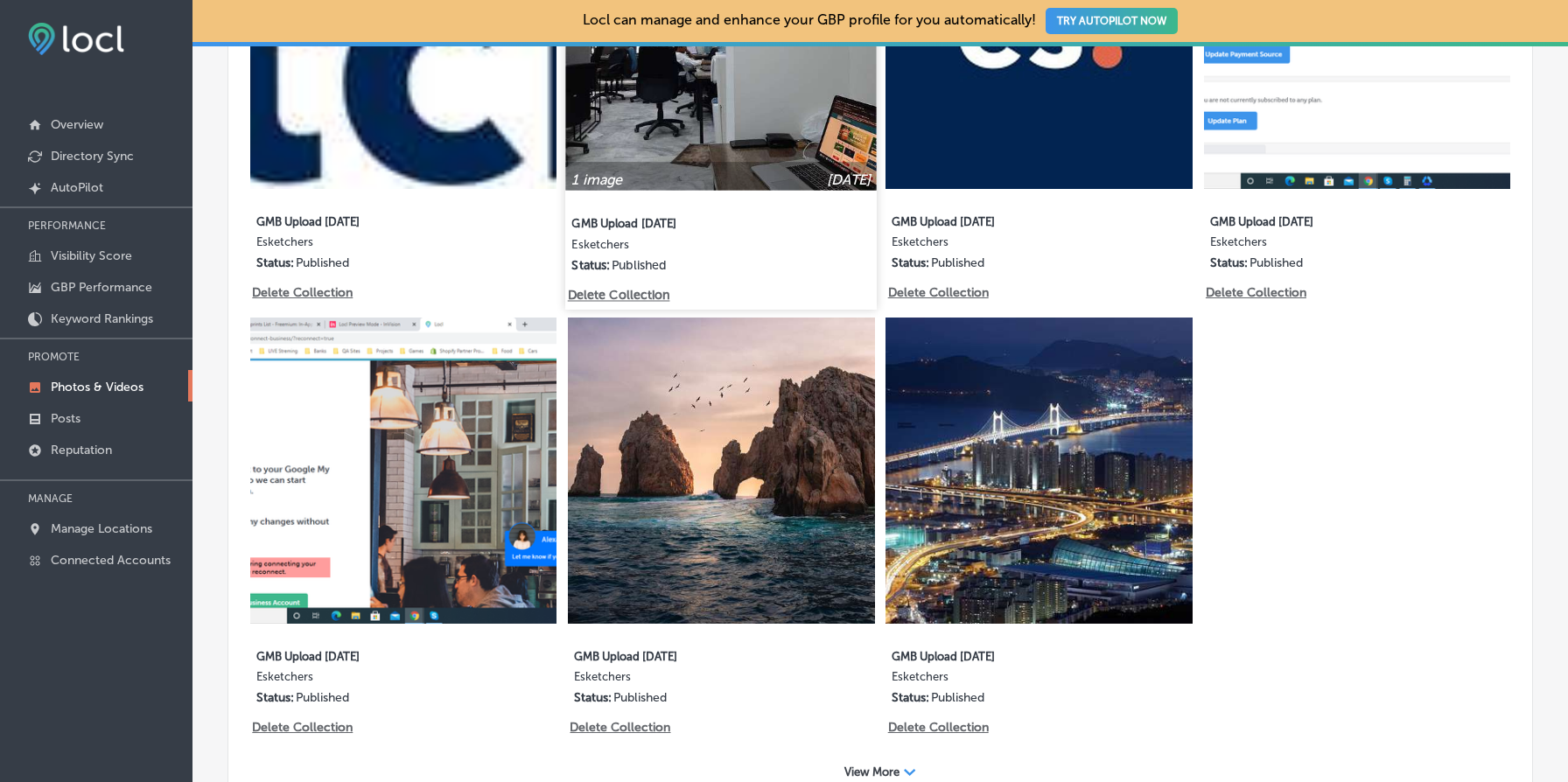
scroll to position [1348, 0]
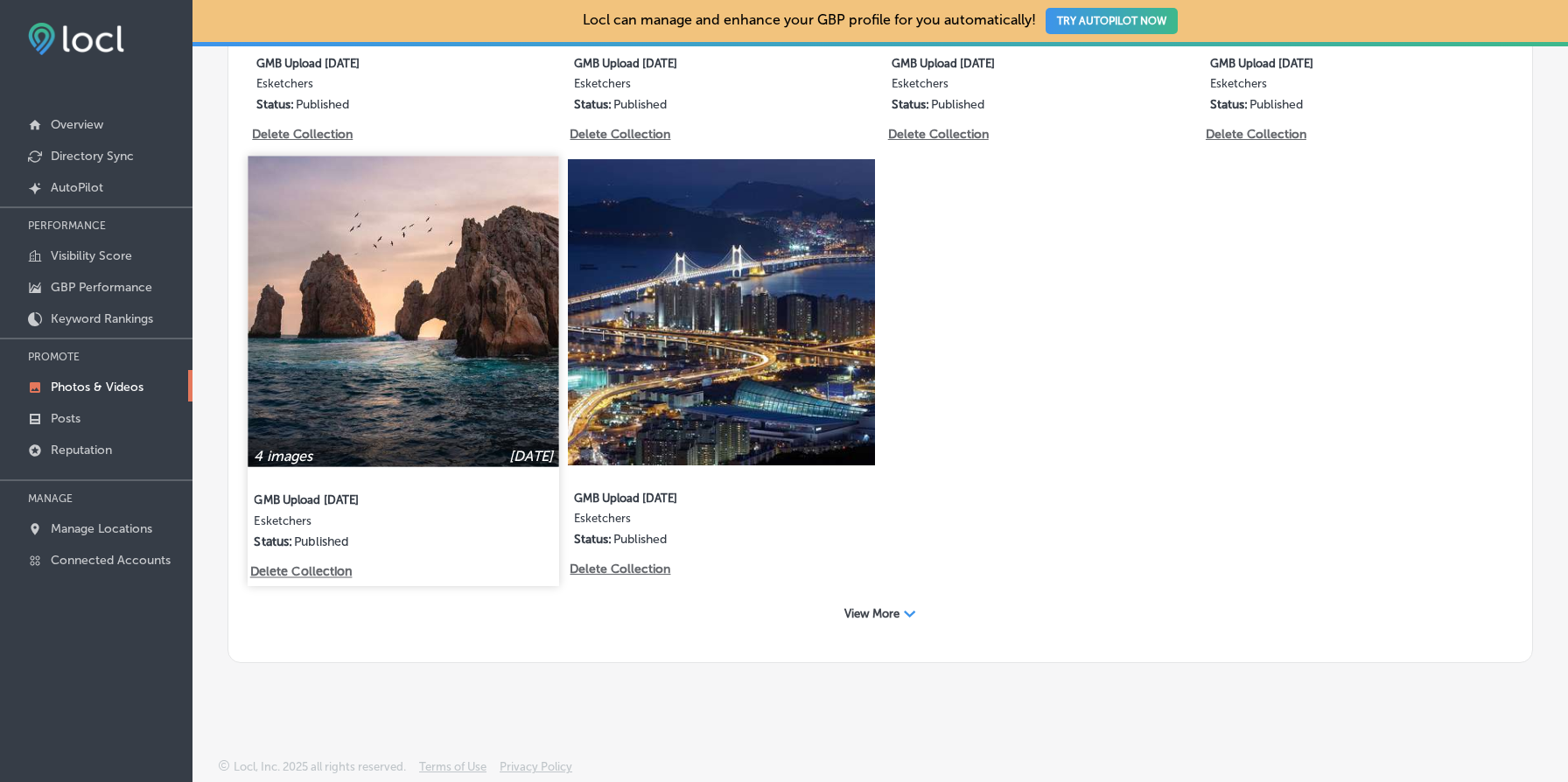
click at [316, 571] on p "Delete Collection" at bounding box center [301, 573] width 100 height 15
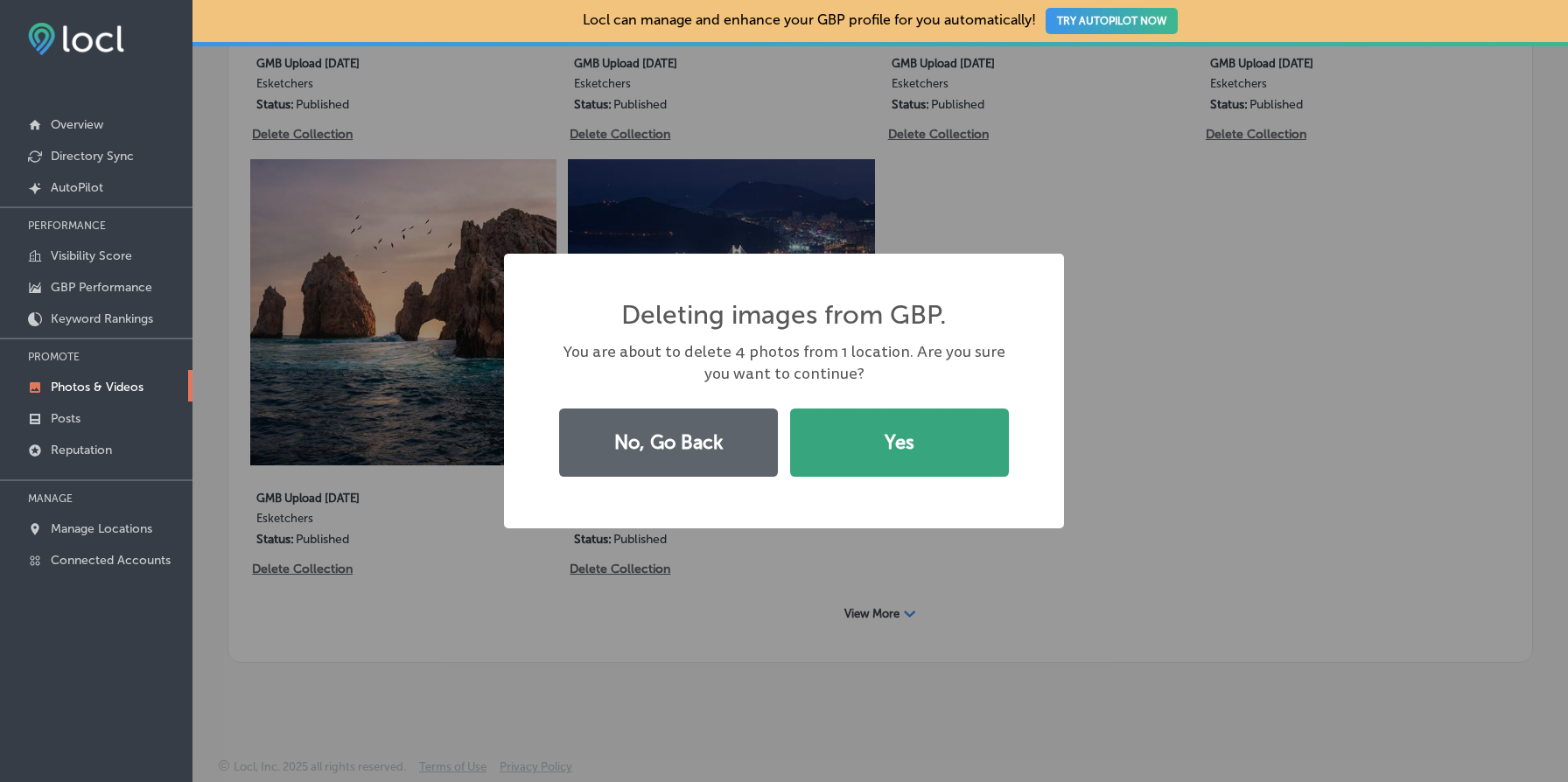
click at [878, 473] on button "Yes" at bounding box center [900, 443] width 219 height 68
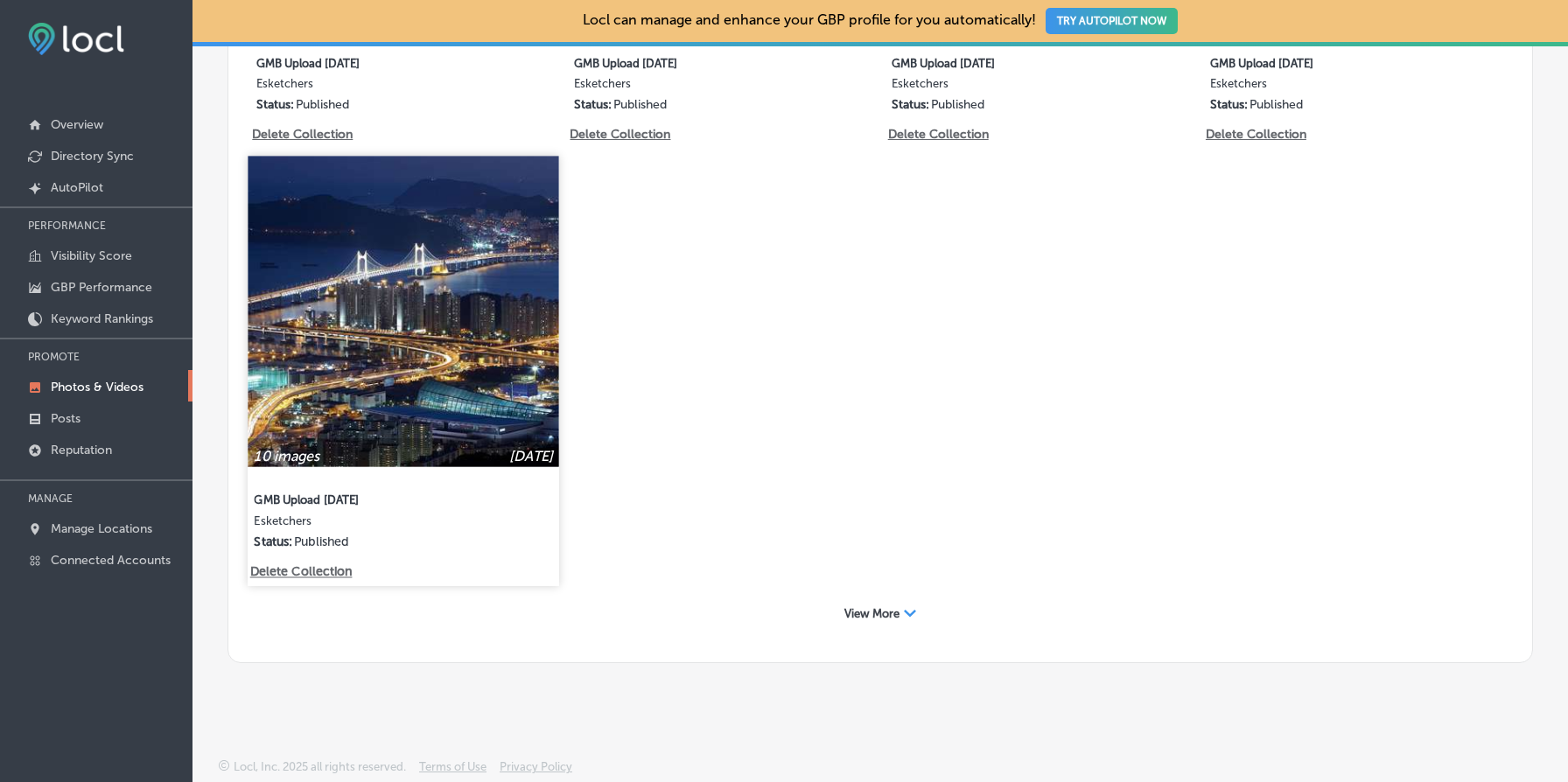
click at [320, 570] on p "Delete Collection" at bounding box center [301, 573] width 100 height 15
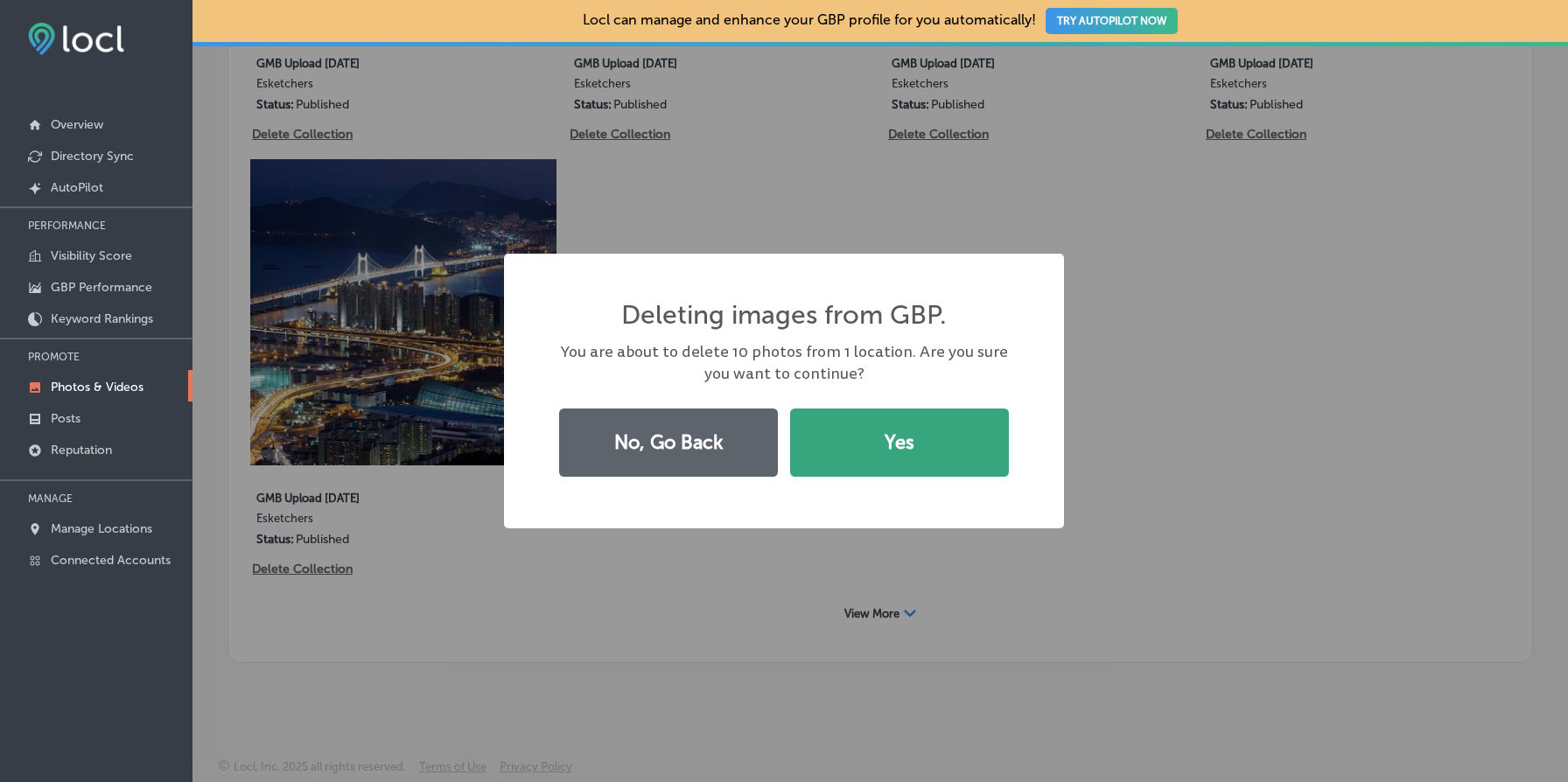
click at [941, 464] on button "Yes" at bounding box center [900, 443] width 219 height 68
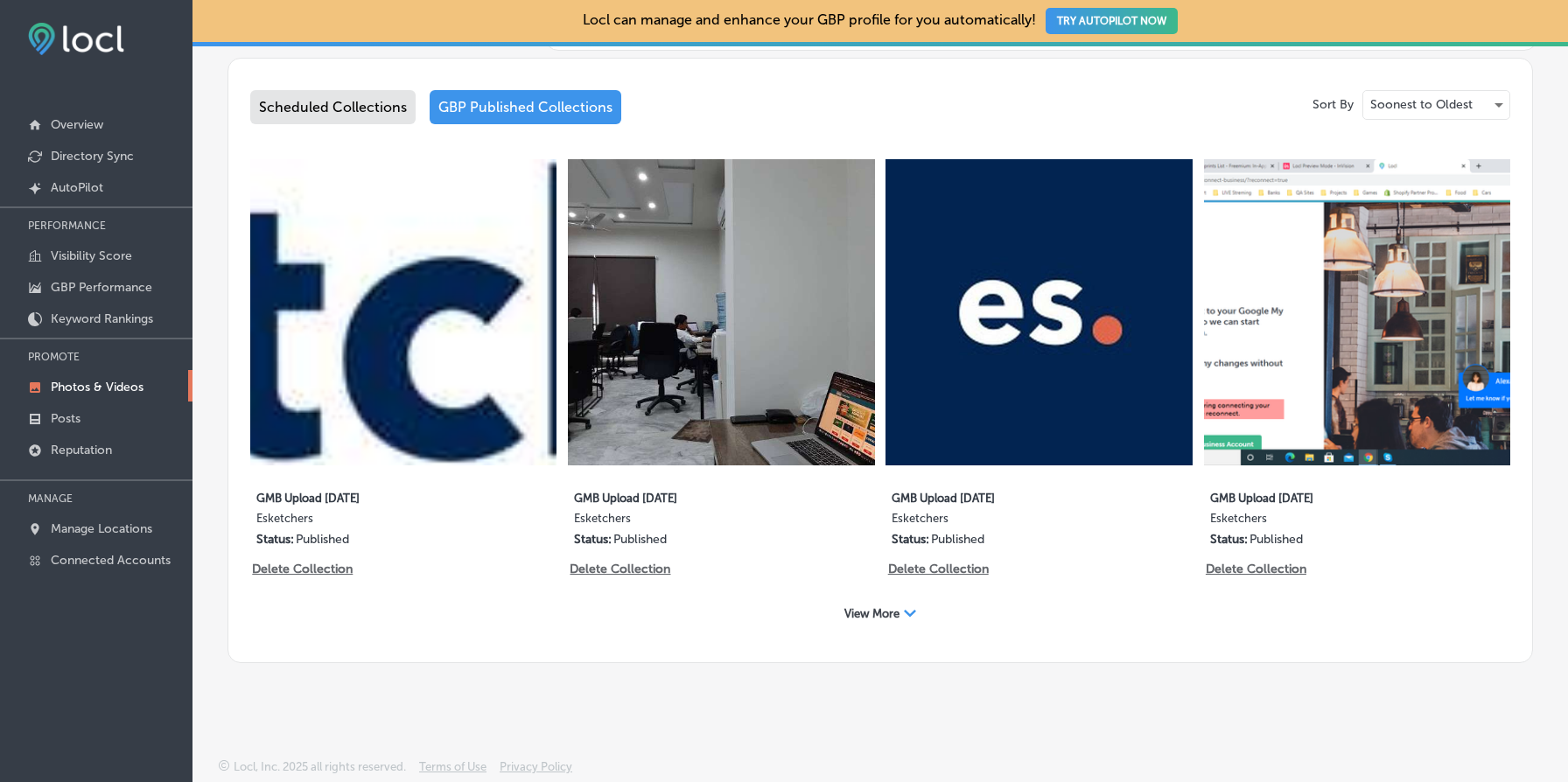
scroll to position [914, 0]
click at [885, 617] on span "View More" at bounding box center [872, 614] width 56 height 13
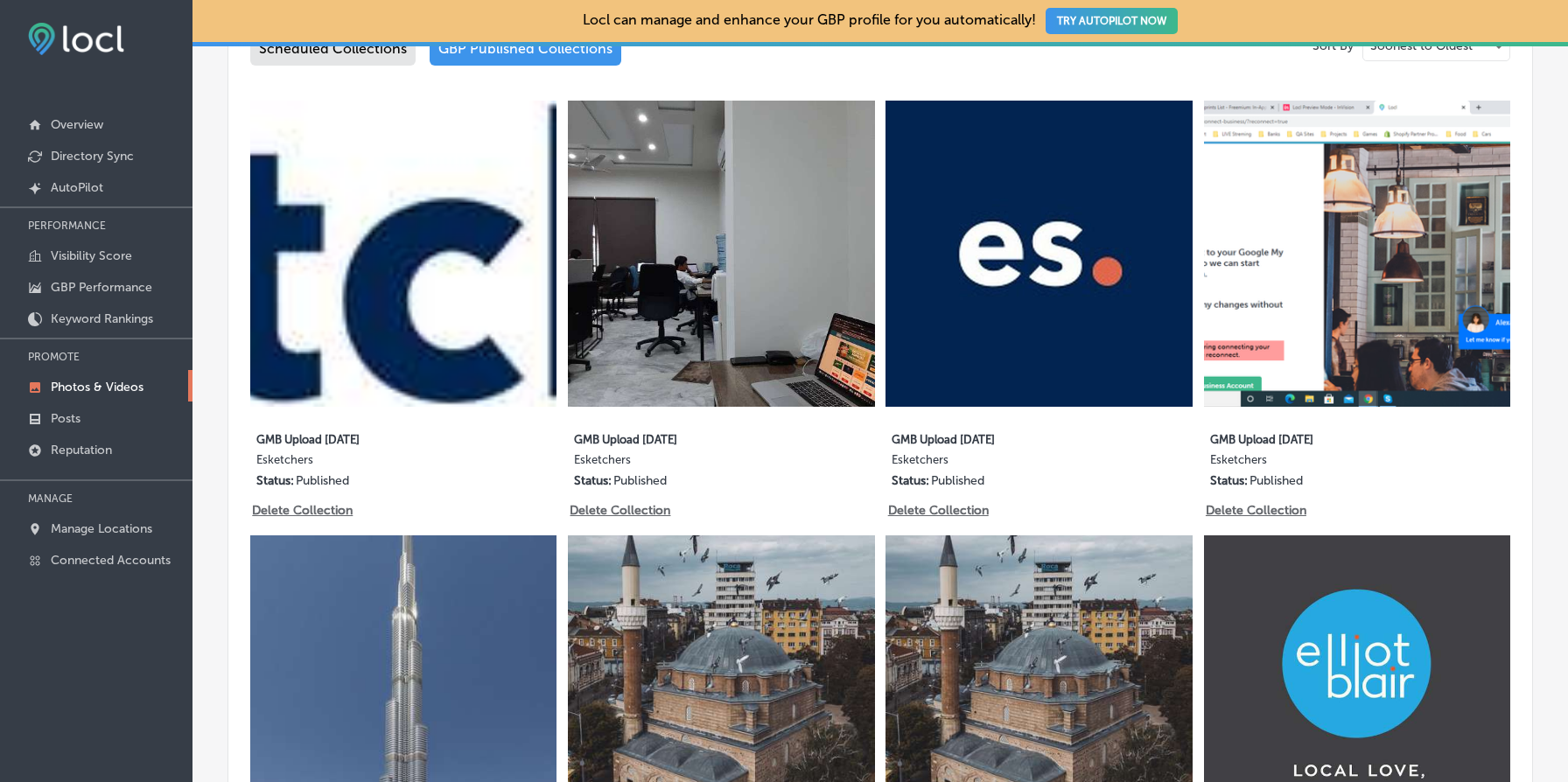
scroll to position [1013, 0]
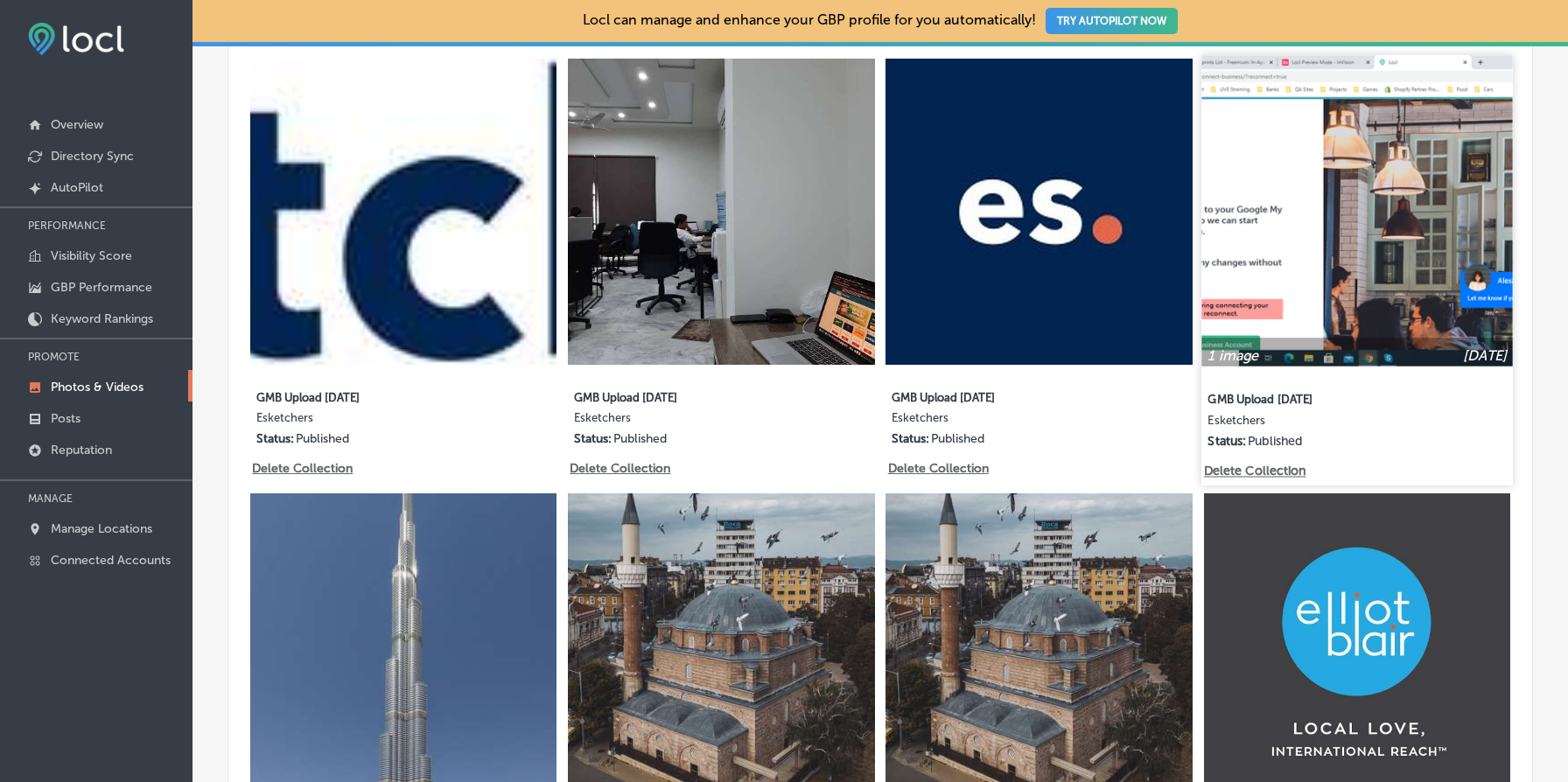
click at [1261, 474] on p "Delete Collection" at bounding box center [1253, 471] width 100 height 15
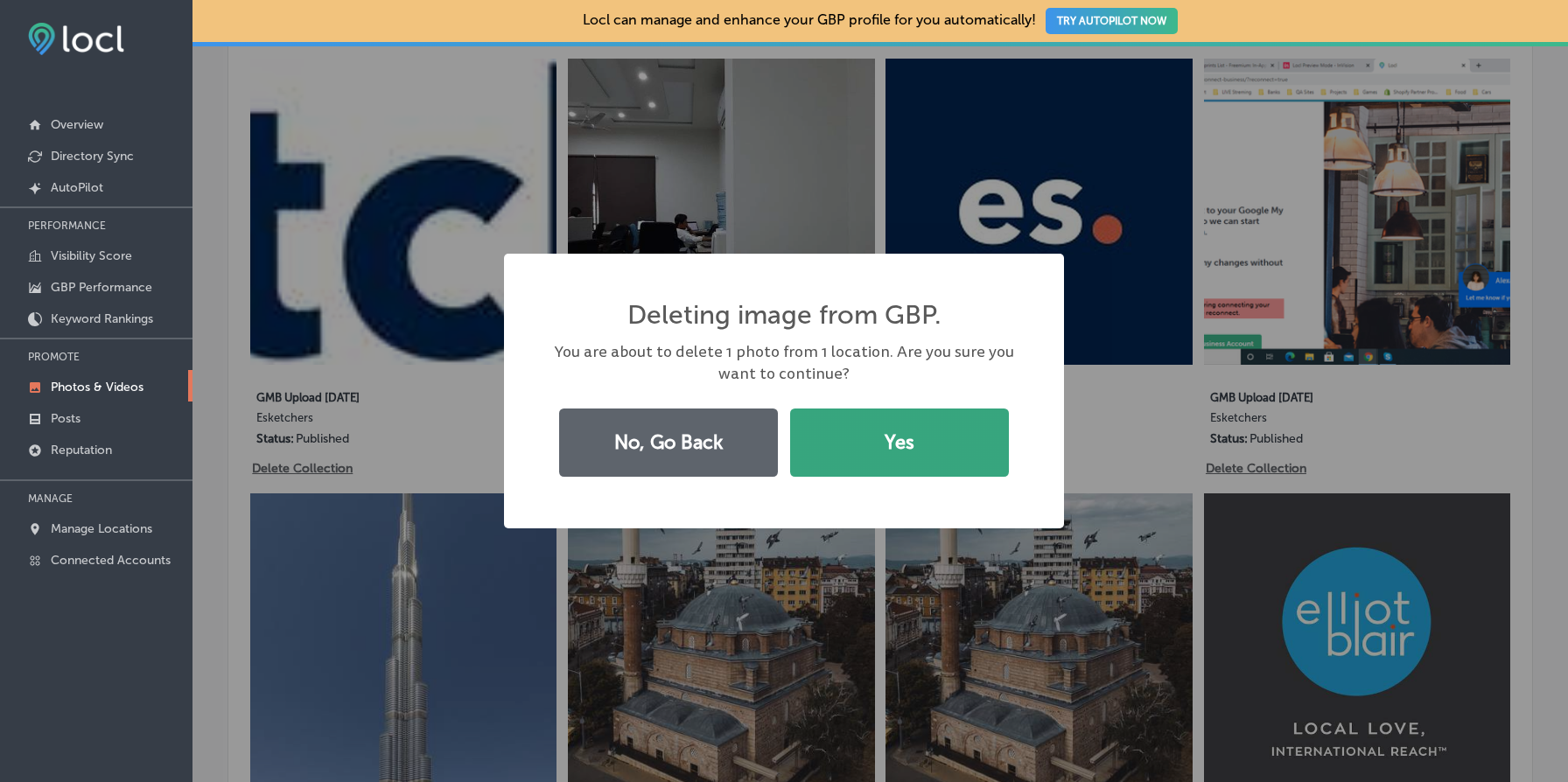
click at [929, 460] on button "Yes" at bounding box center [900, 443] width 219 height 68
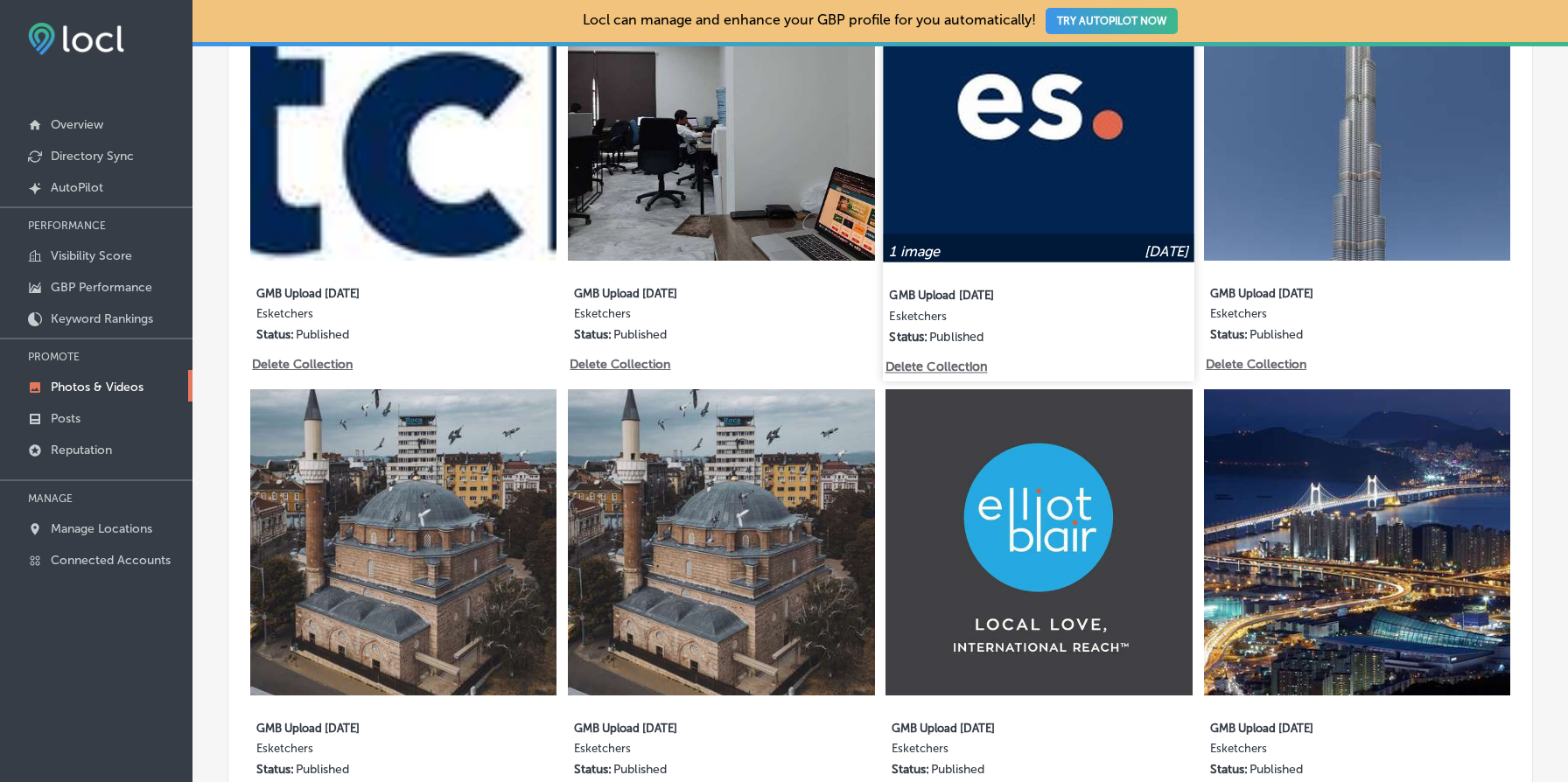
scroll to position [987, 0]
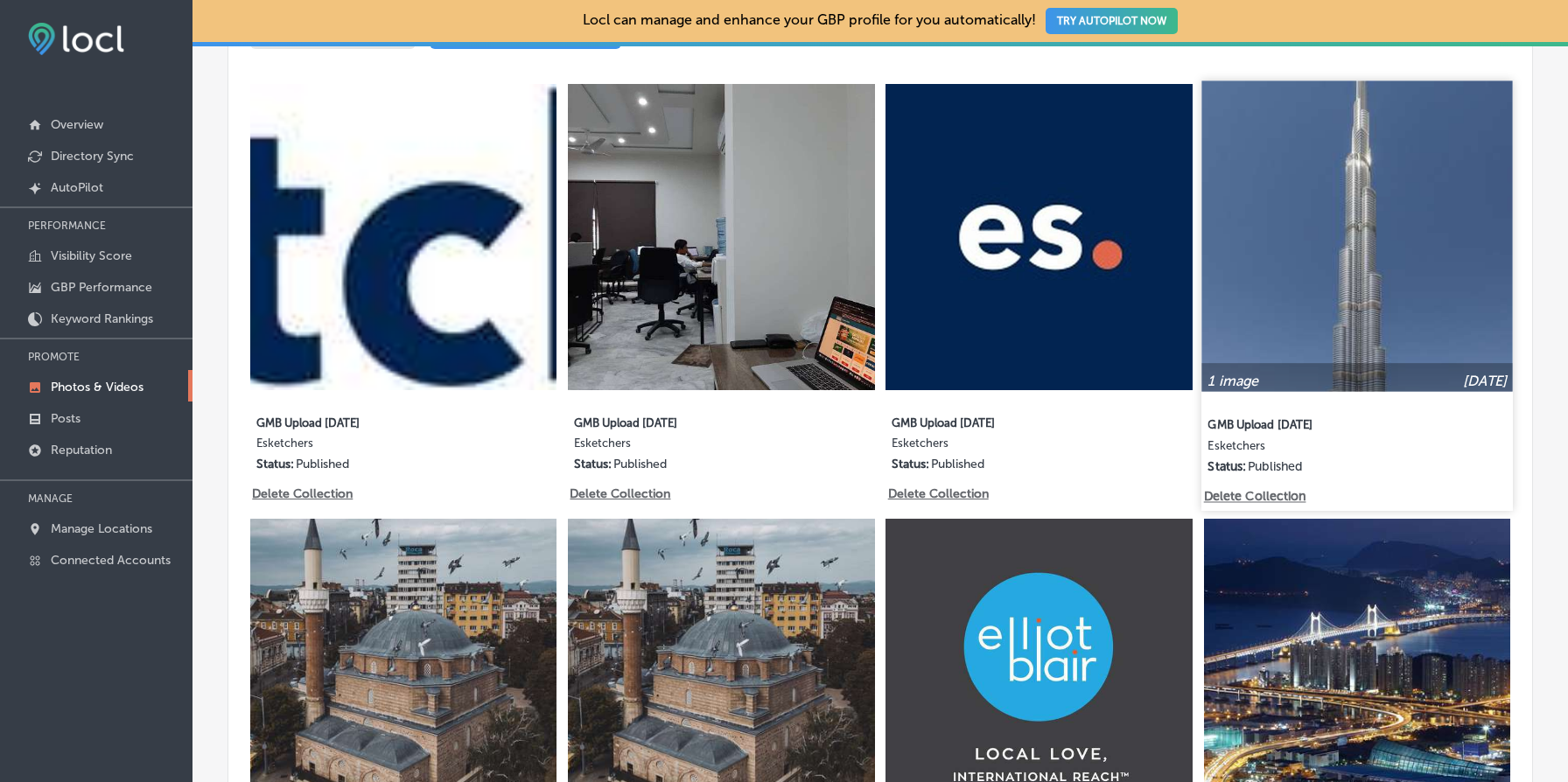
click at [1270, 494] on p "Delete Collection" at bounding box center [1253, 497] width 100 height 15
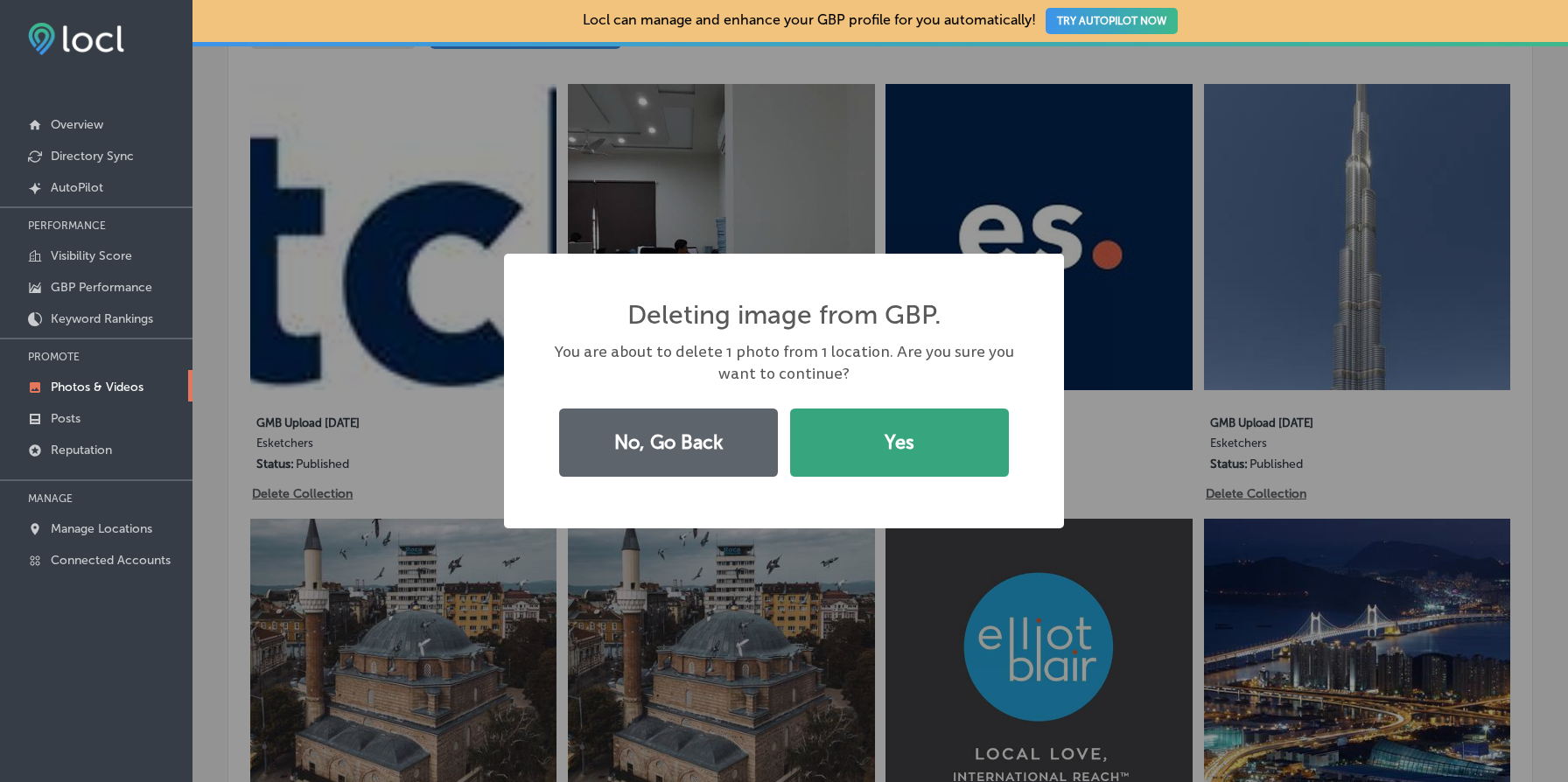
click at [933, 447] on button "Yes" at bounding box center [900, 443] width 219 height 68
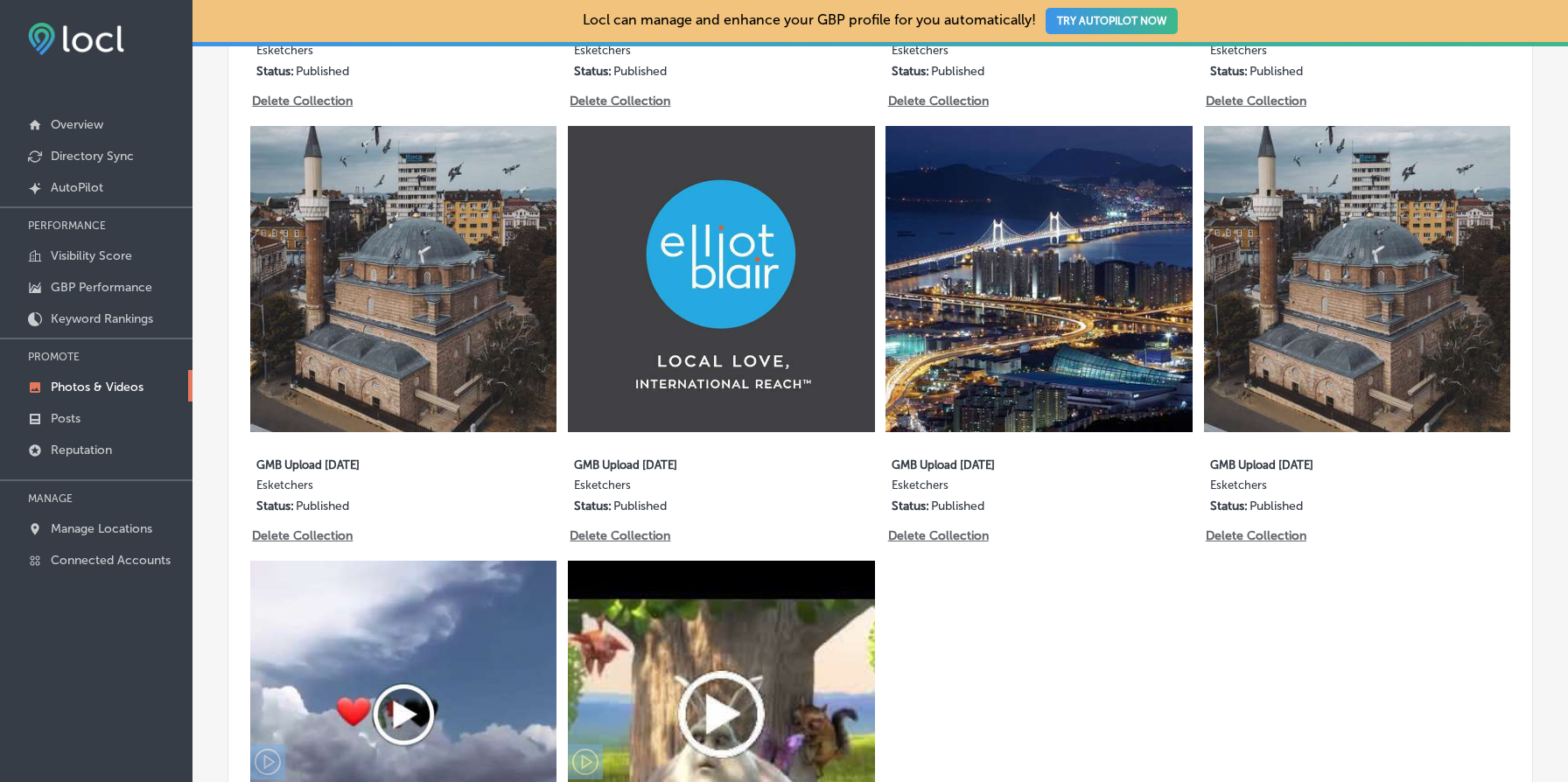
scroll to position [1429, 0]
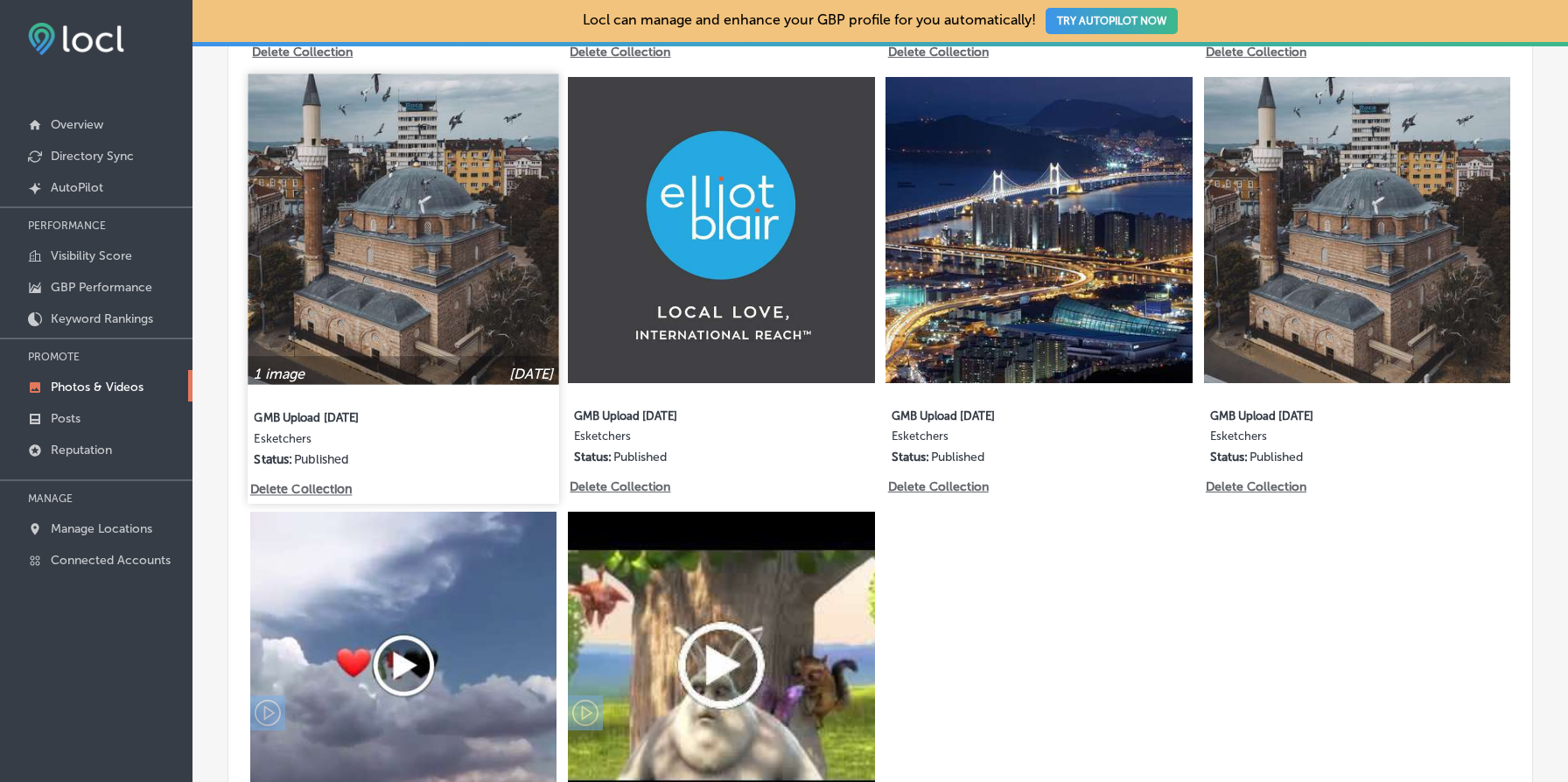
click at [313, 489] on p "Delete Collection" at bounding box center [301, 491] width 100 height 15
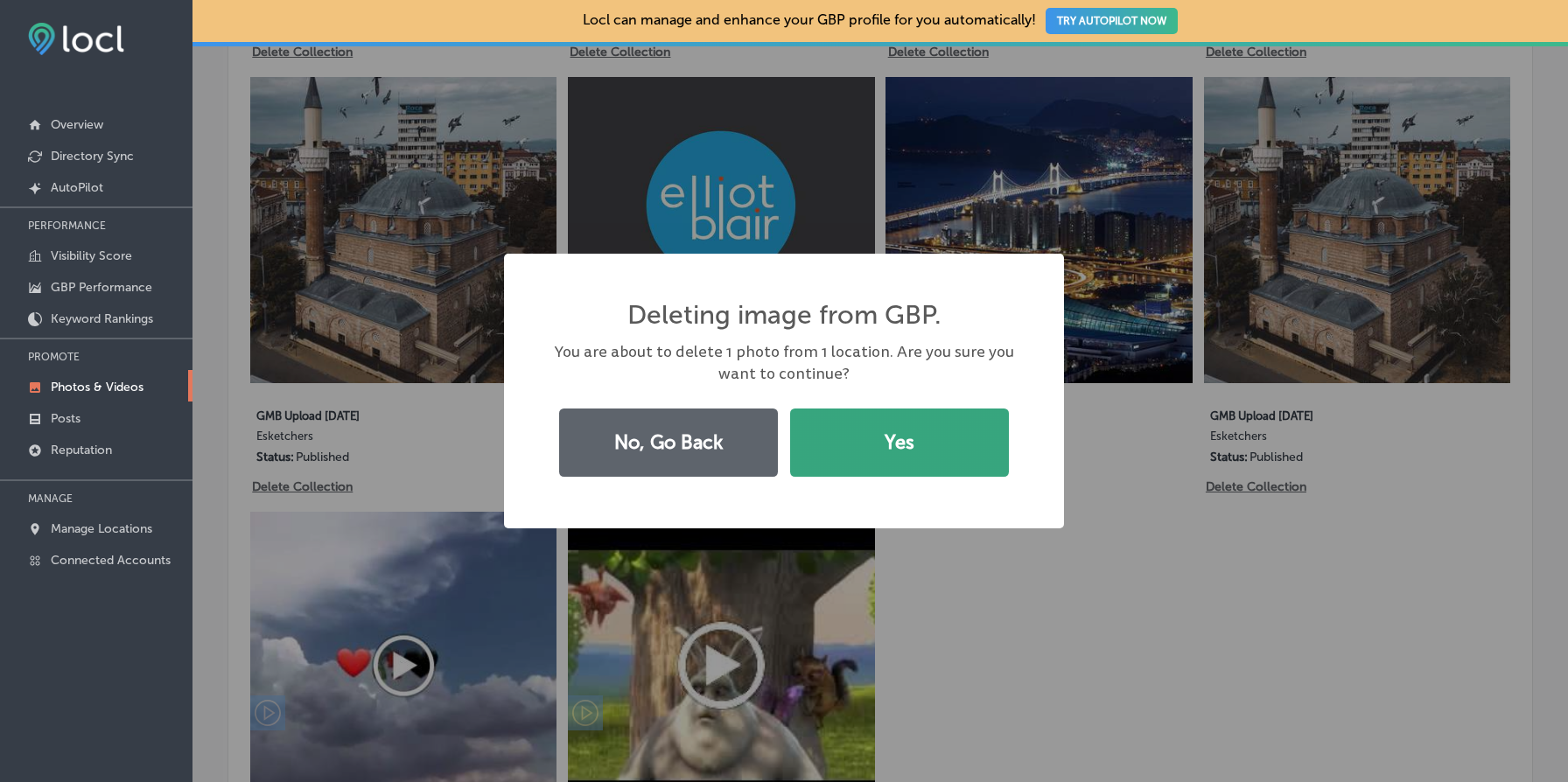
click at [937, 448] on button "Yes" at bounding box center [900, 443] width 219 height 68
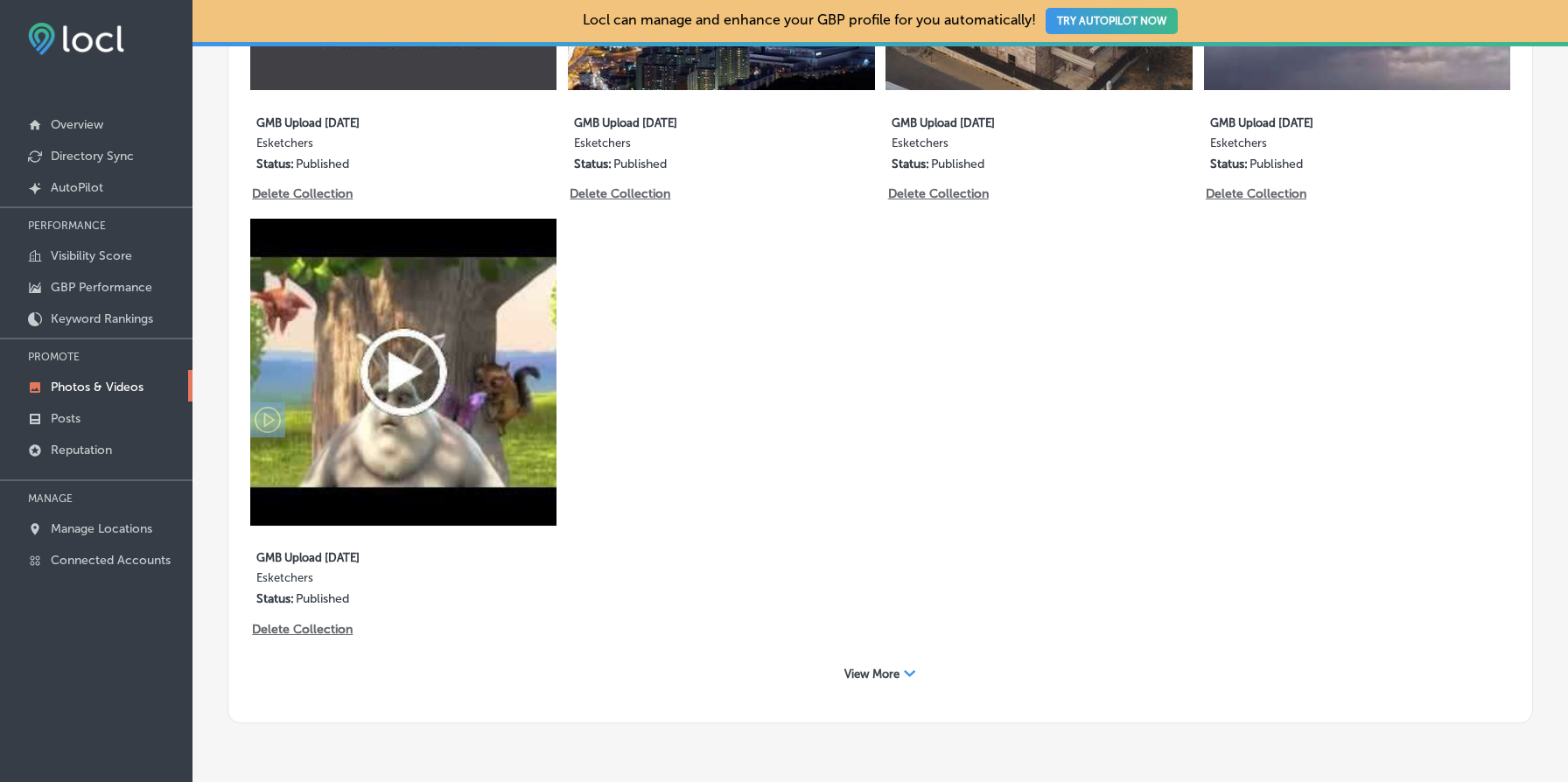
scroll to position [1745, 0]
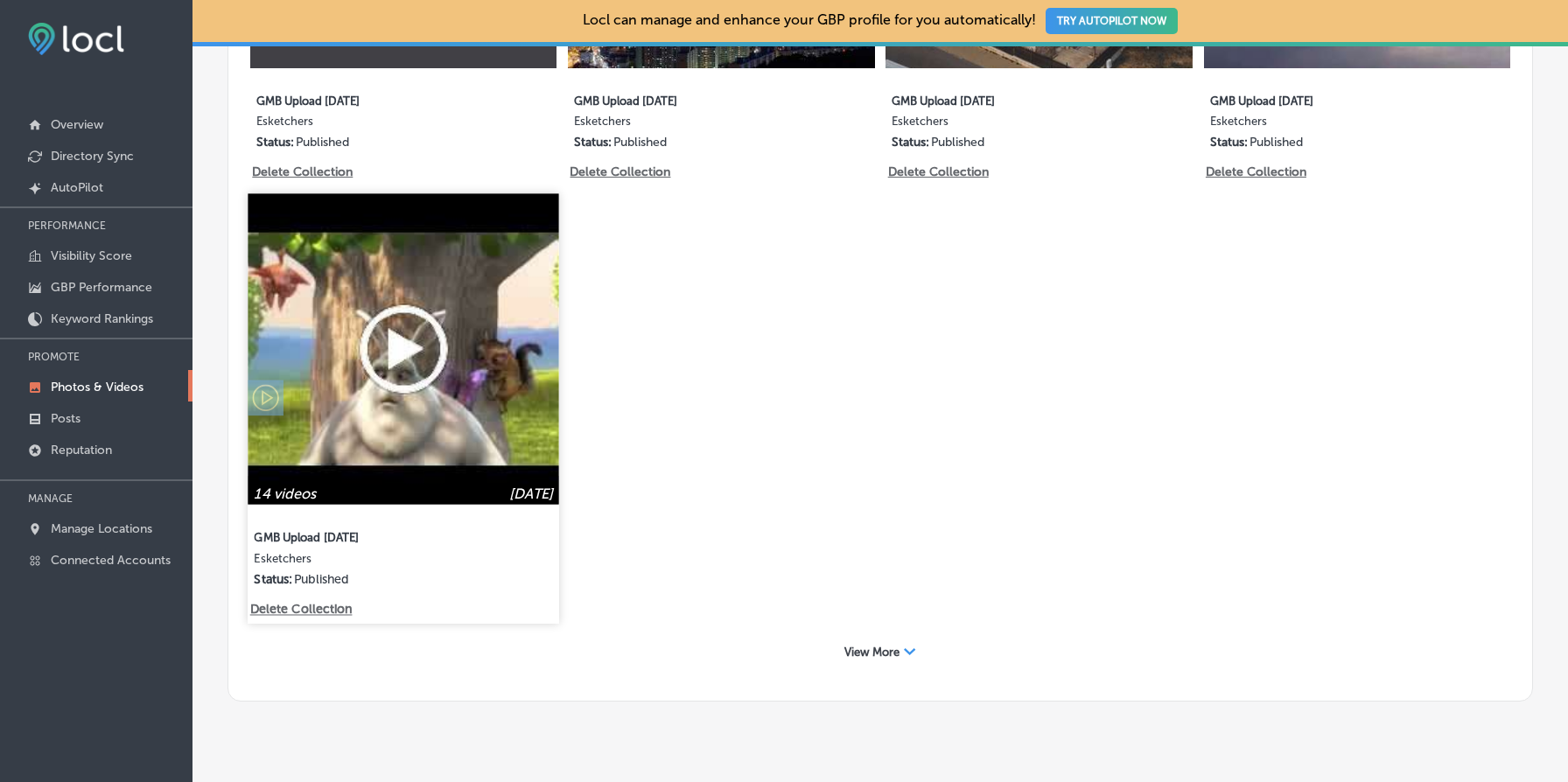
click at [308, 611] on p "Delete Collection" at bounding box center [301, 611] width 100 height 15
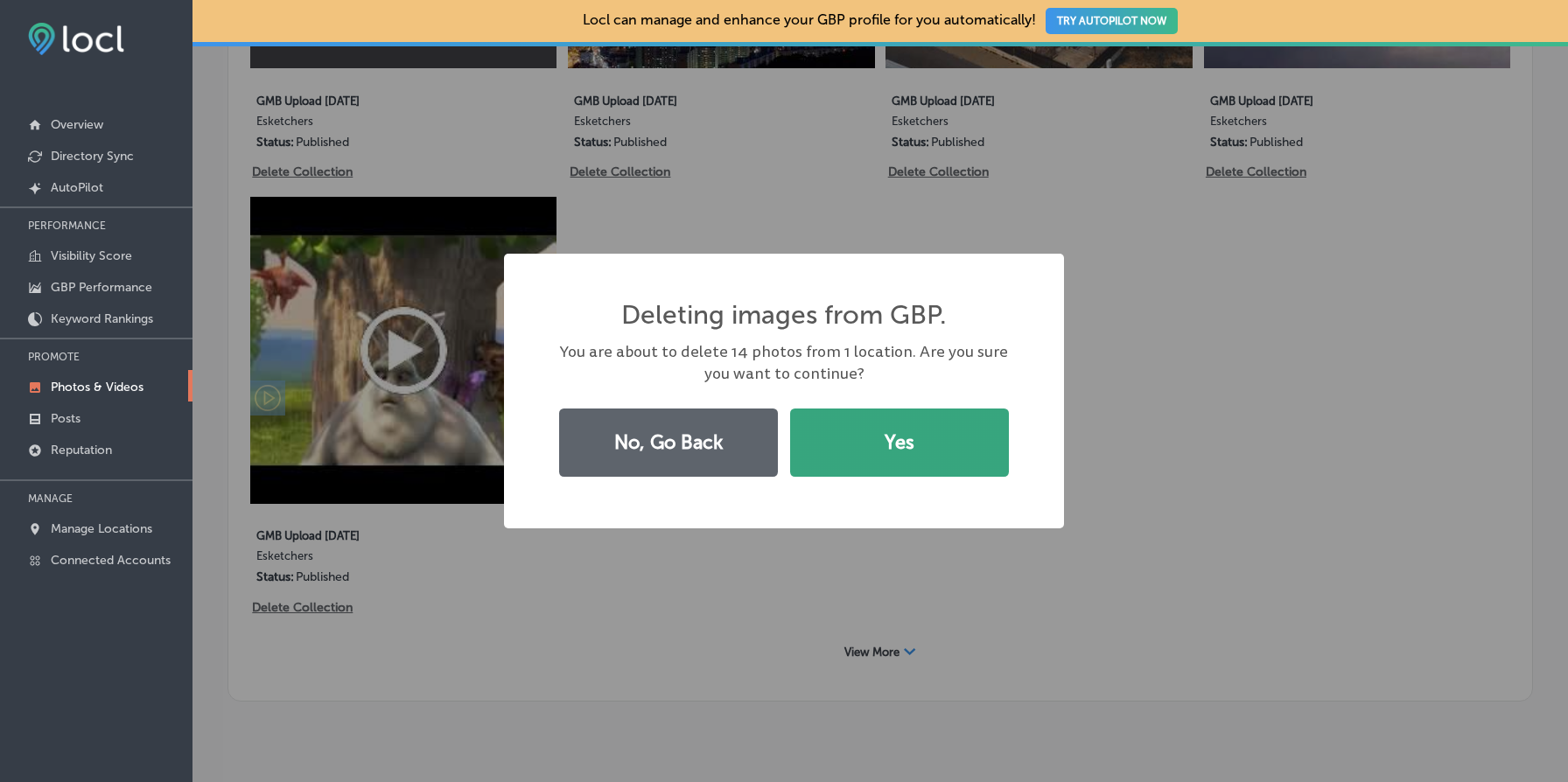
click at [905, 450] on button "Yes" at bounding box center [900, 443] width 219 height 68
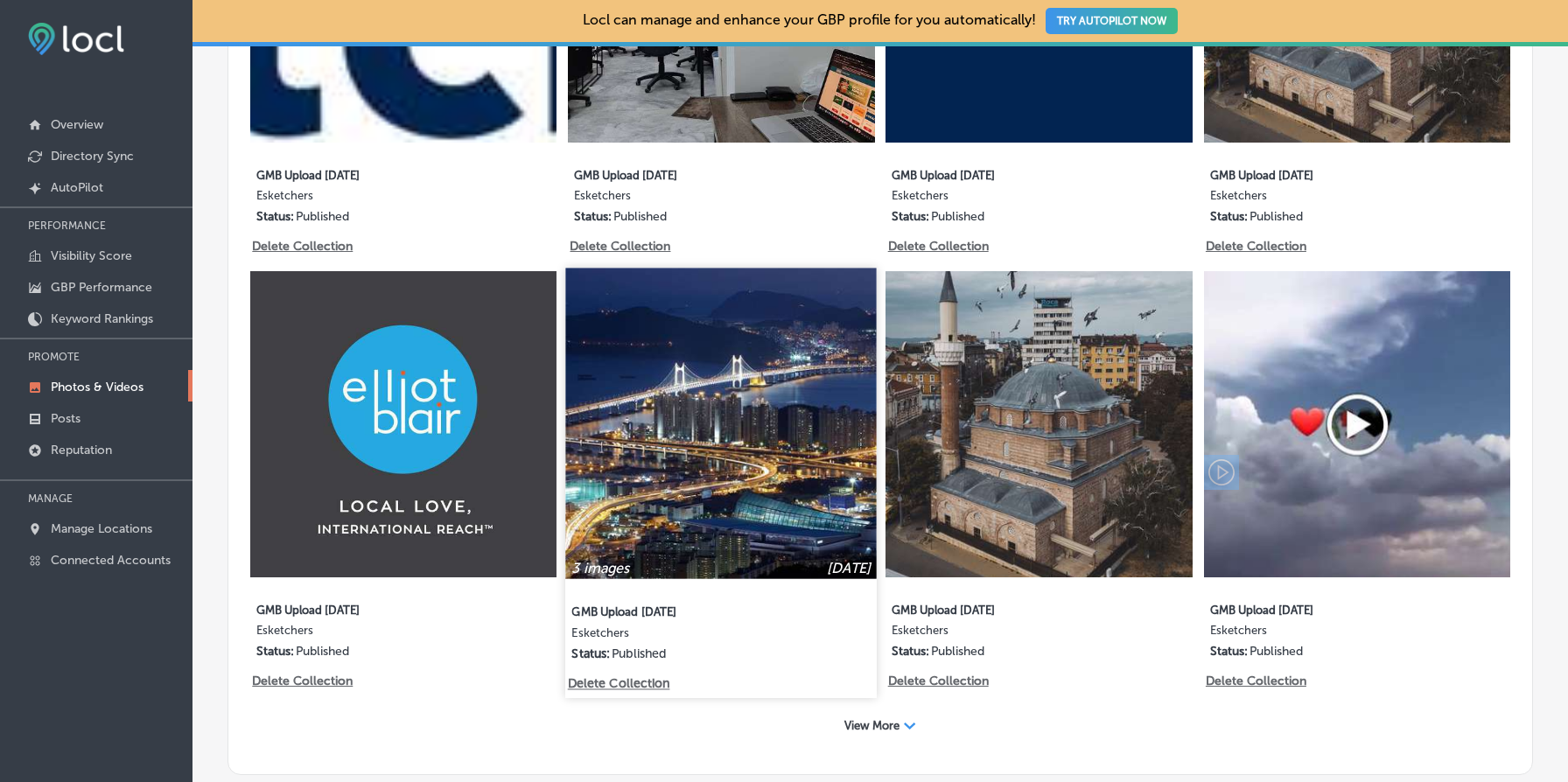
scroll to position [1210, 0]
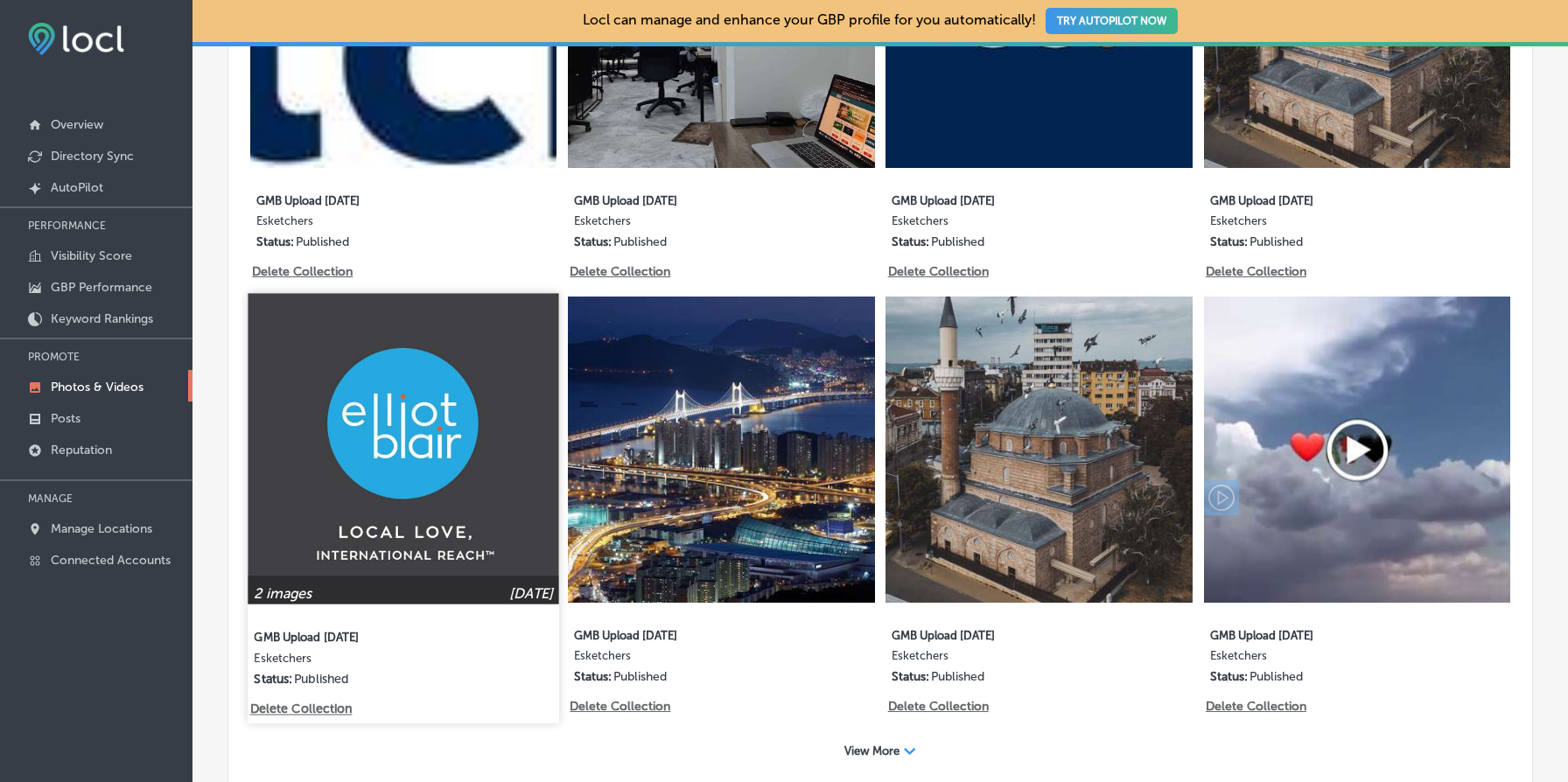
click at [321, 708] on p "Delete Collection" at bounding box center [301, 710] width 100 height 15
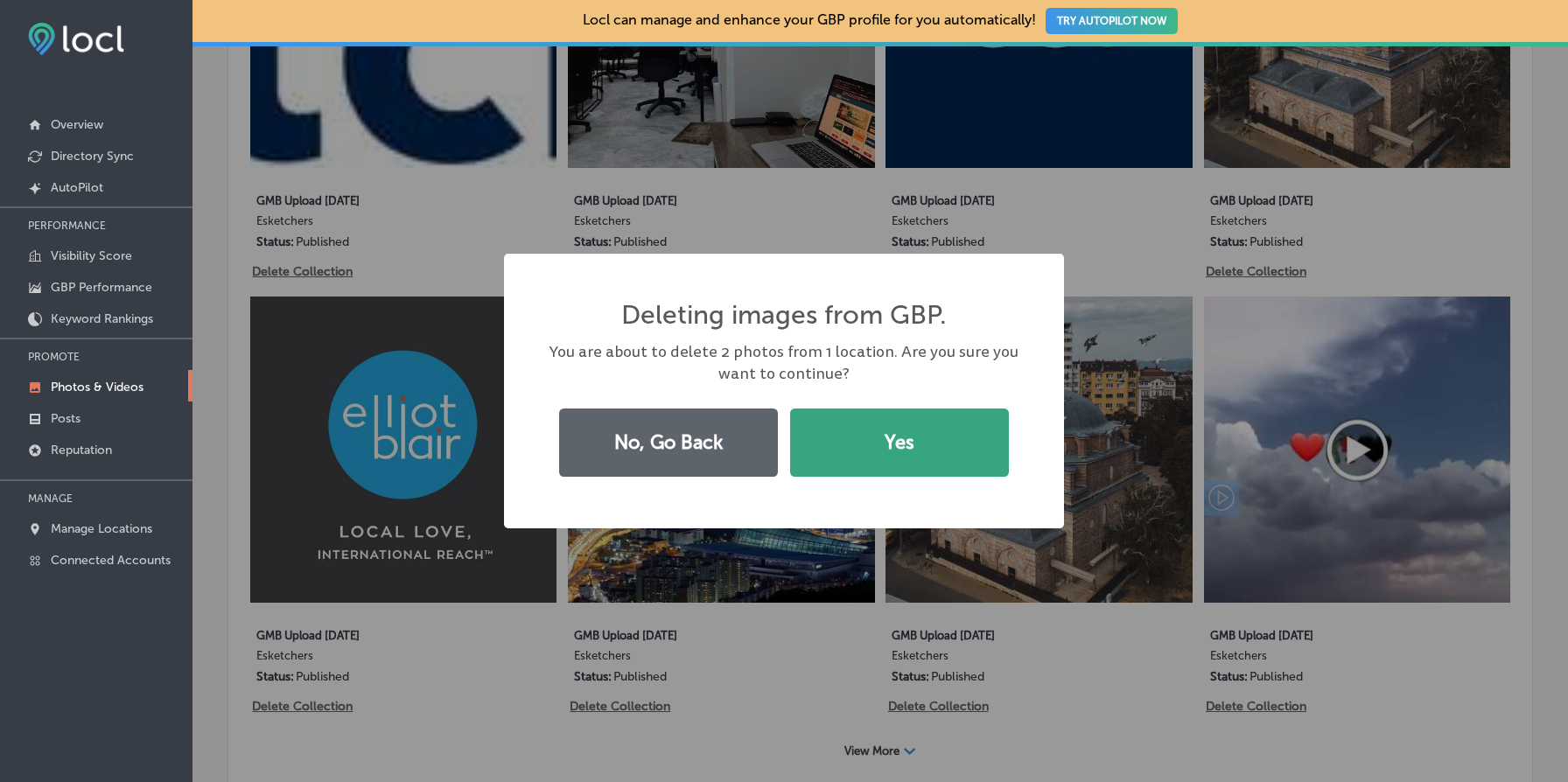
click at [939, 435] on button "Yes" at bounding box center [900, 443] width 219 height 68
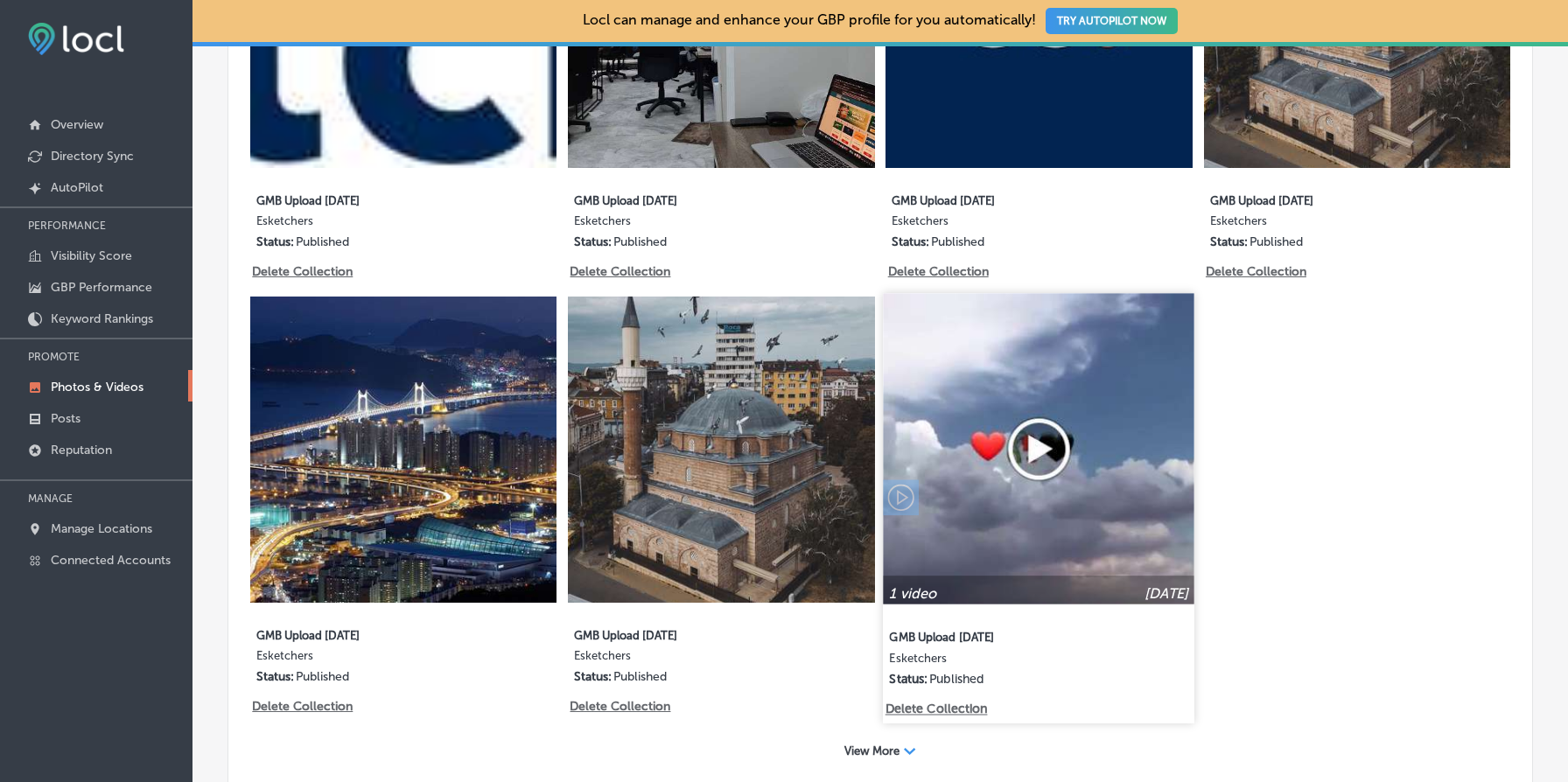
click at [935, 706] on p "Delete Collection" at bounding box center [936, 710] width 100 height 15
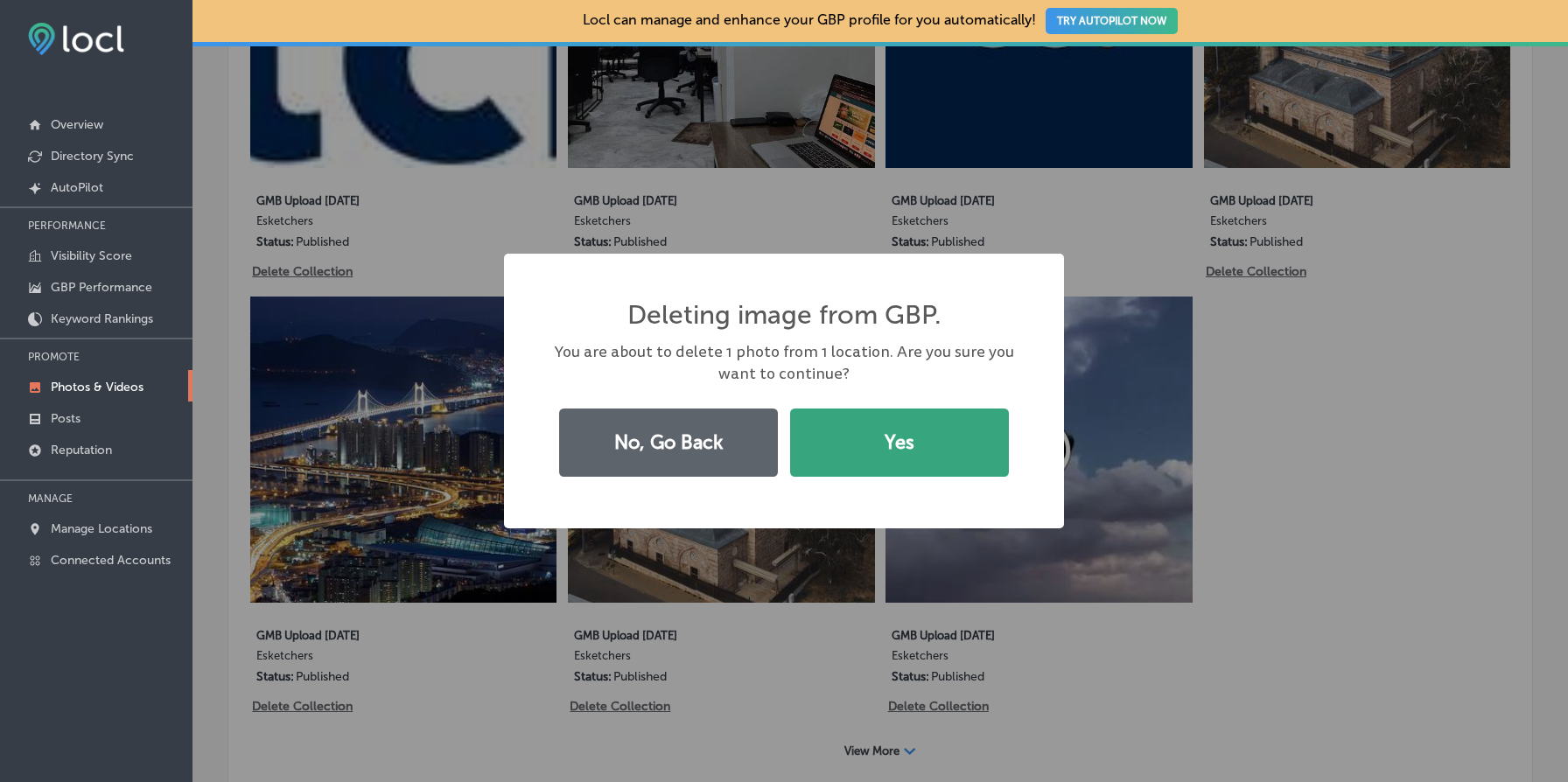
click at [906, 441] on button "Yes" at bounding box center [900, 443] width 219 height 68
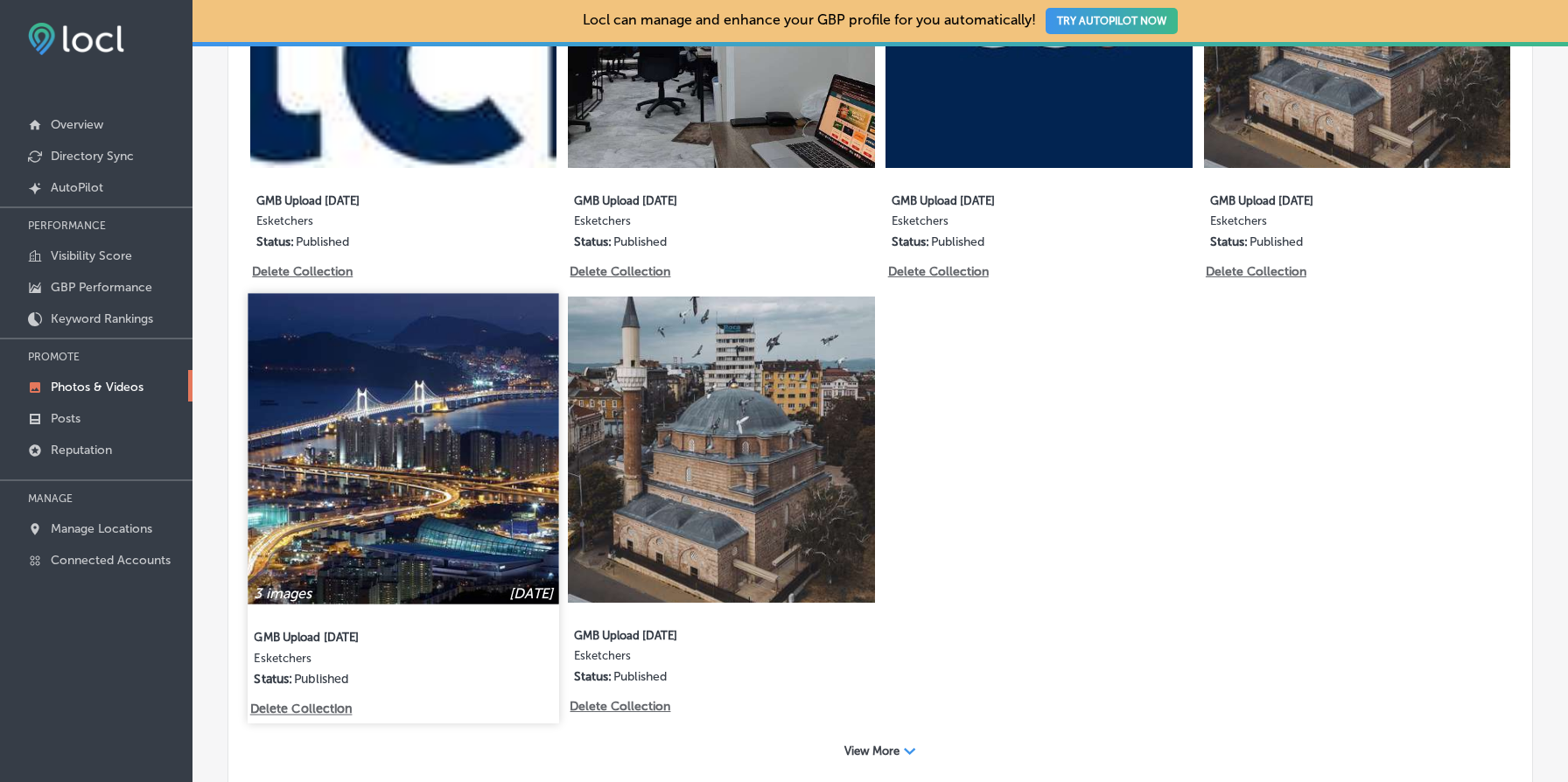
click at [328, 706] on p "Delete Collection" at bounding box center [301, 710] width 100 height 15
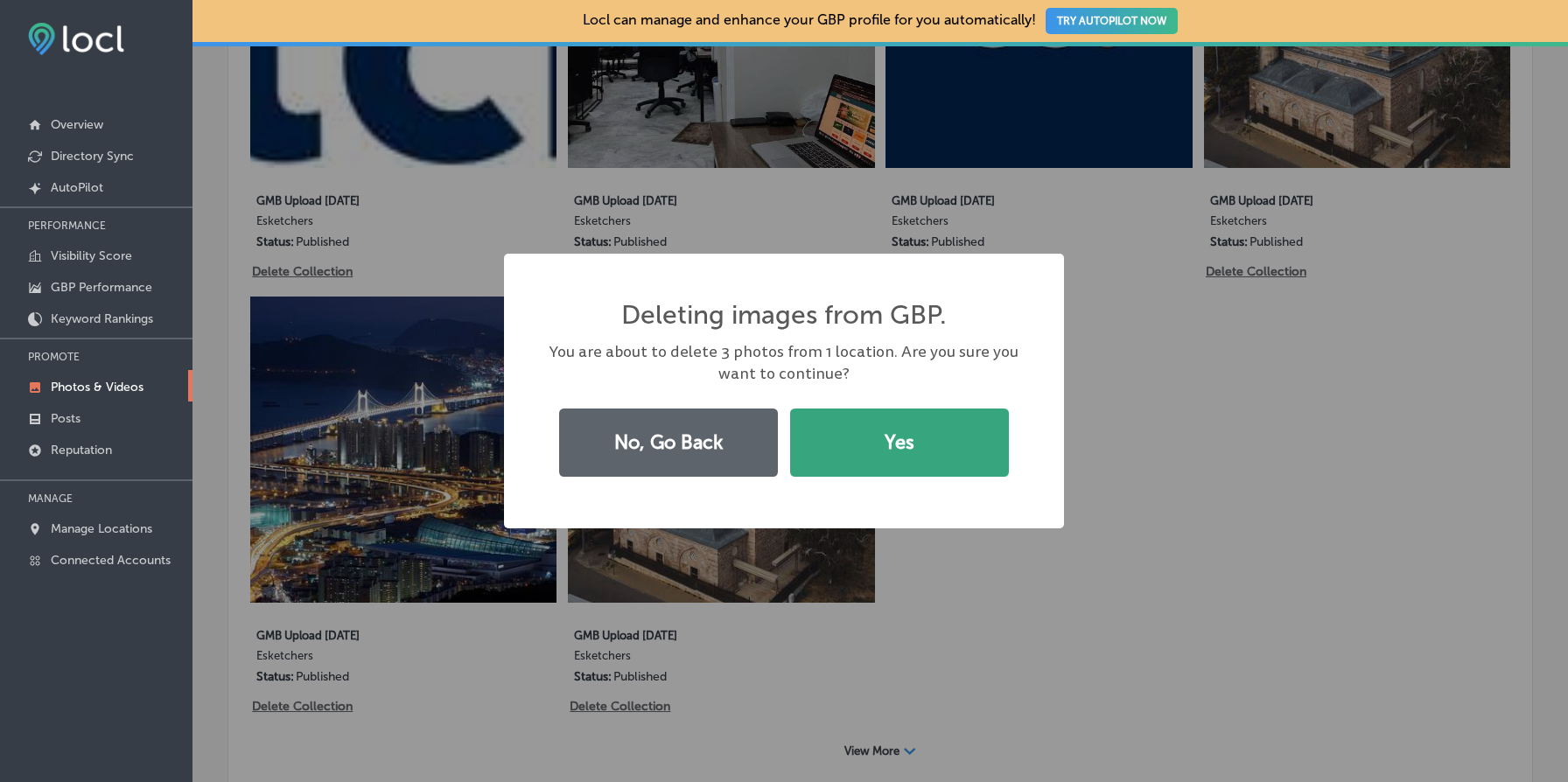
click at [902, 461] on button "Yes" at bounding box center [900, 443] width 219 height 68
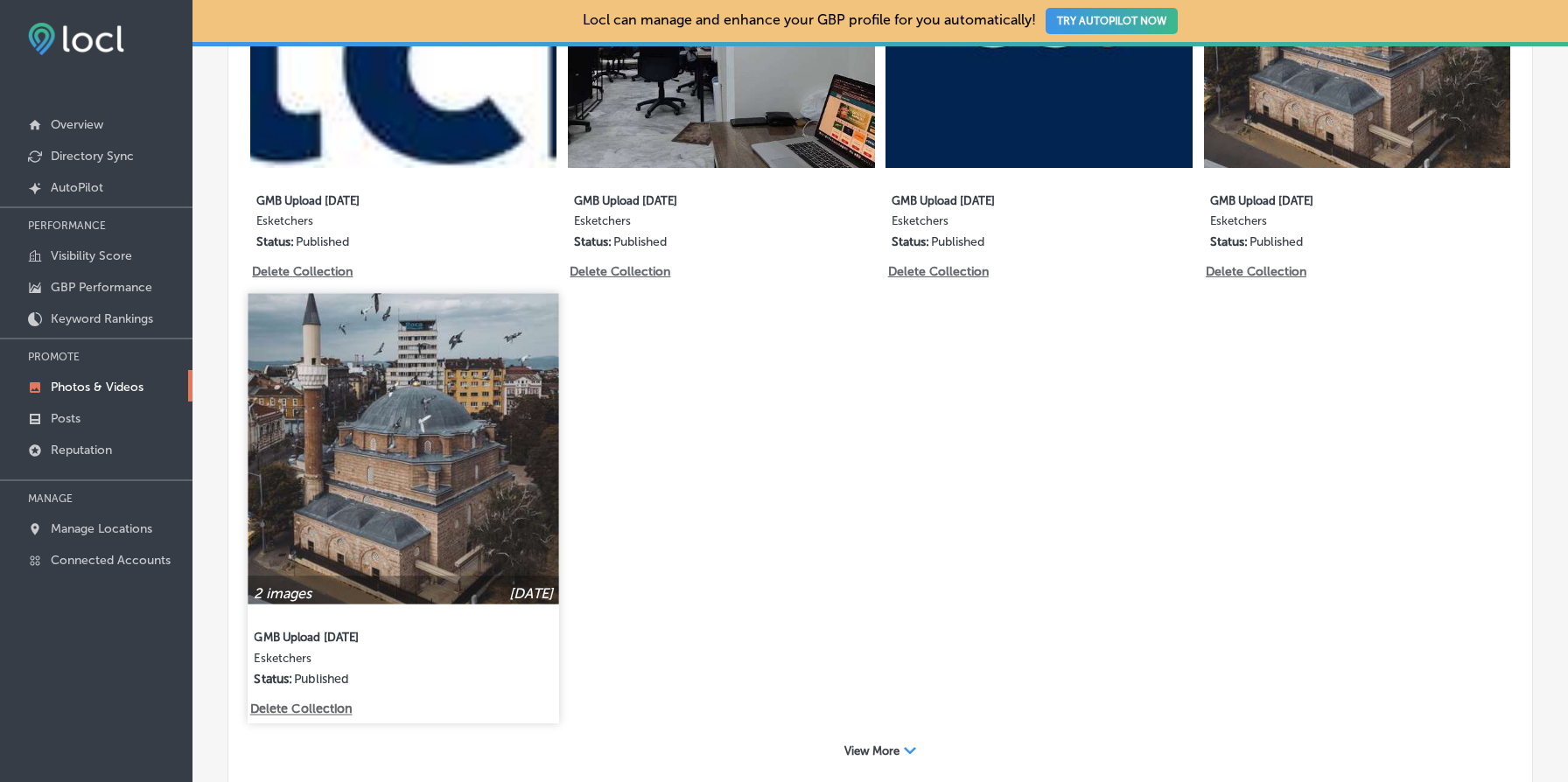
click at [327, 705] on p "Delete Collection" at bounding box center [301, 710] width 100 height 15
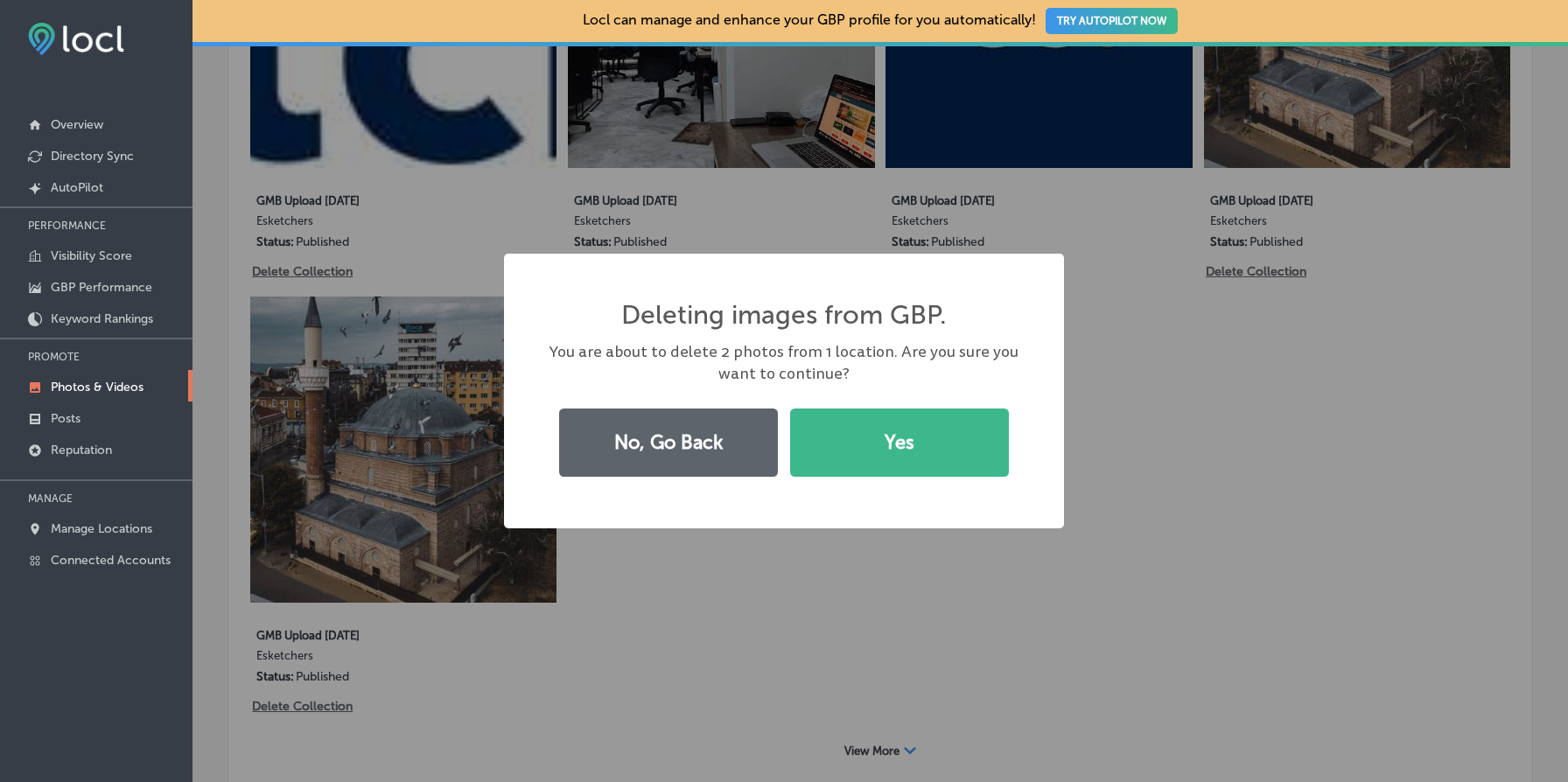
click at [892, 492] on div "Deleting images from GBP. × You are about to delete 2 photos from 1 location. A…" at bounding box center [784, 391] width 560 height 275
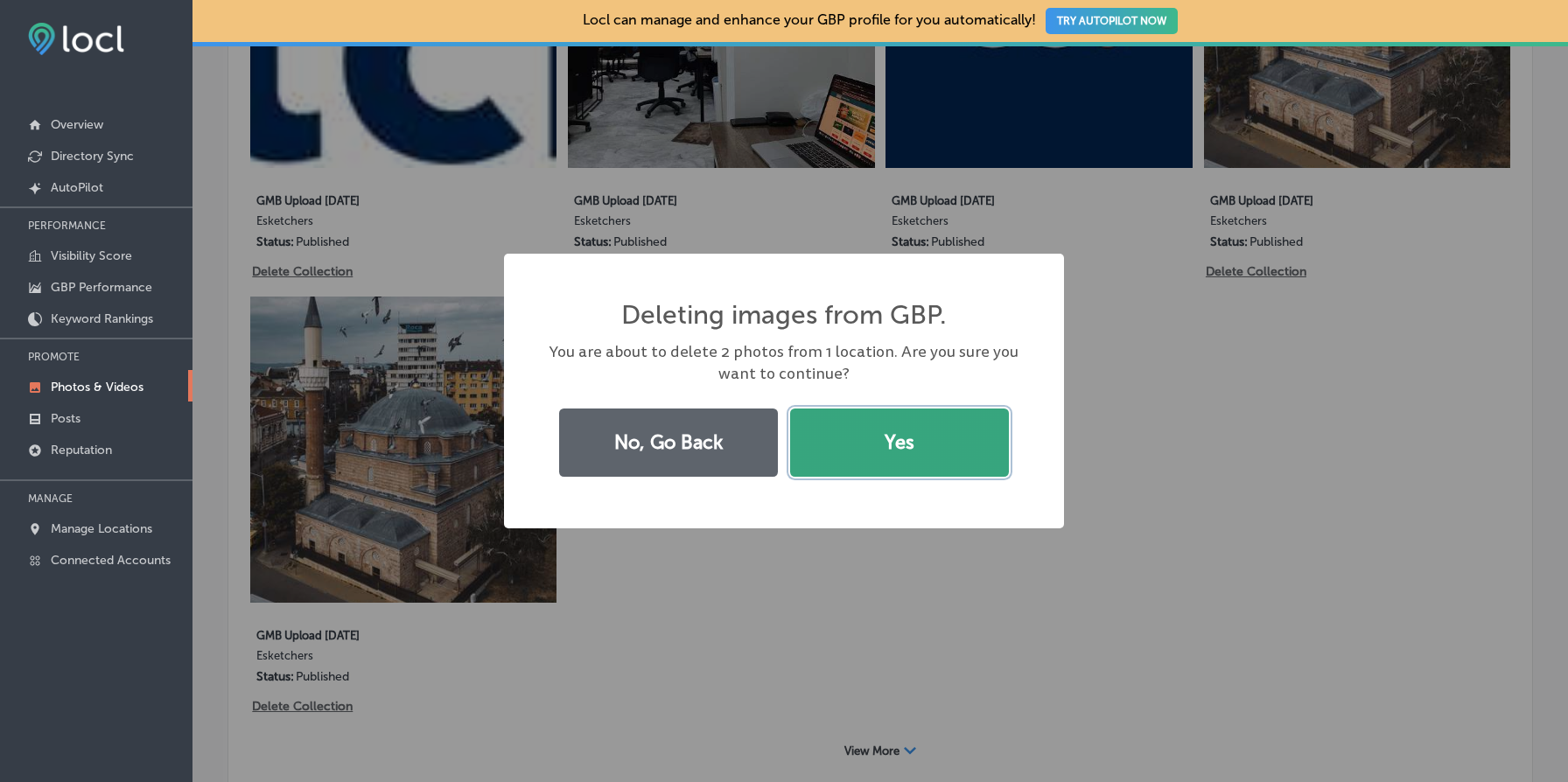
click at [927, 443] on button "Yes" at bounding box center [900, 443] width 219 height 68
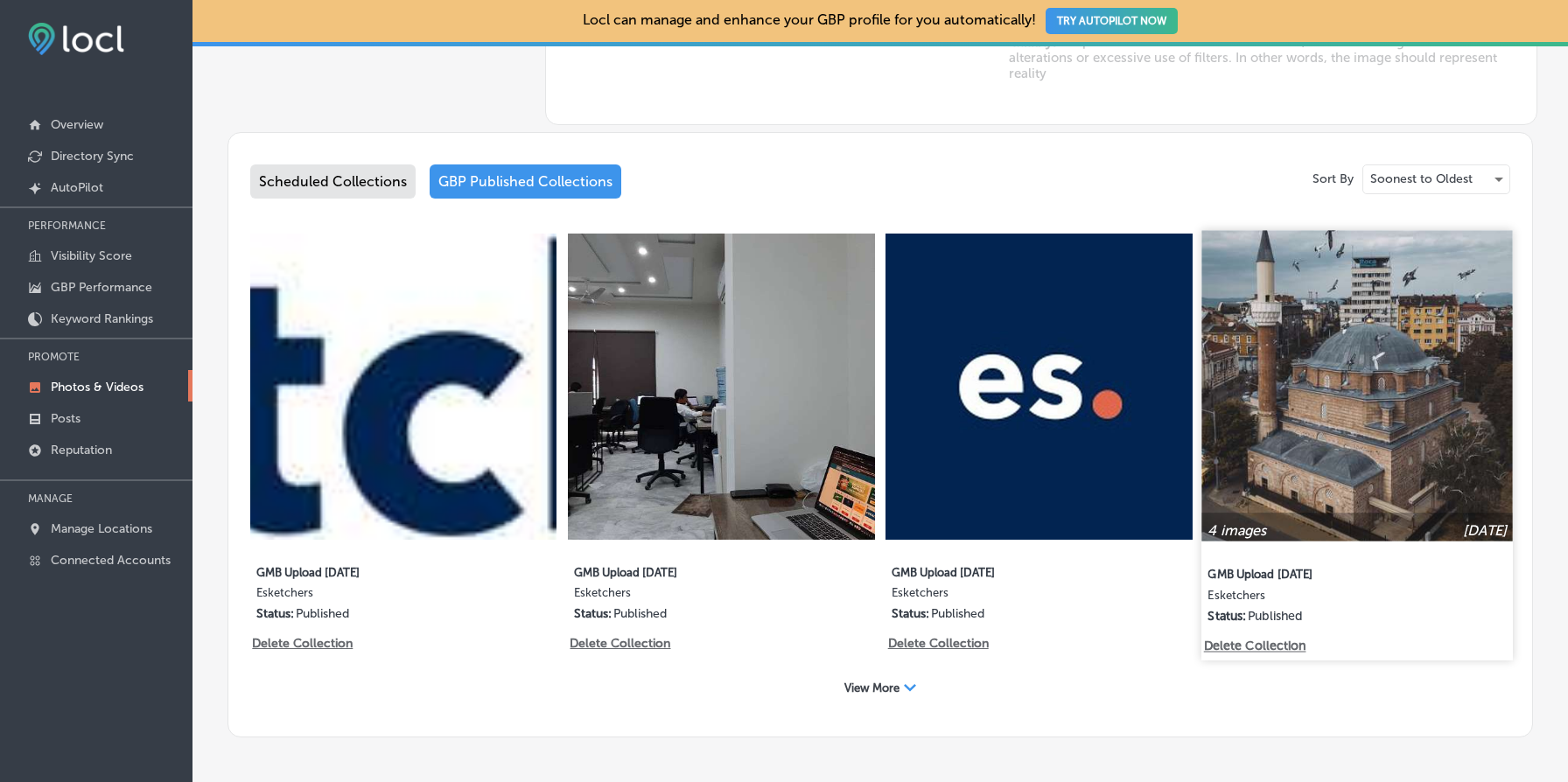
scroll to position [896, 0]
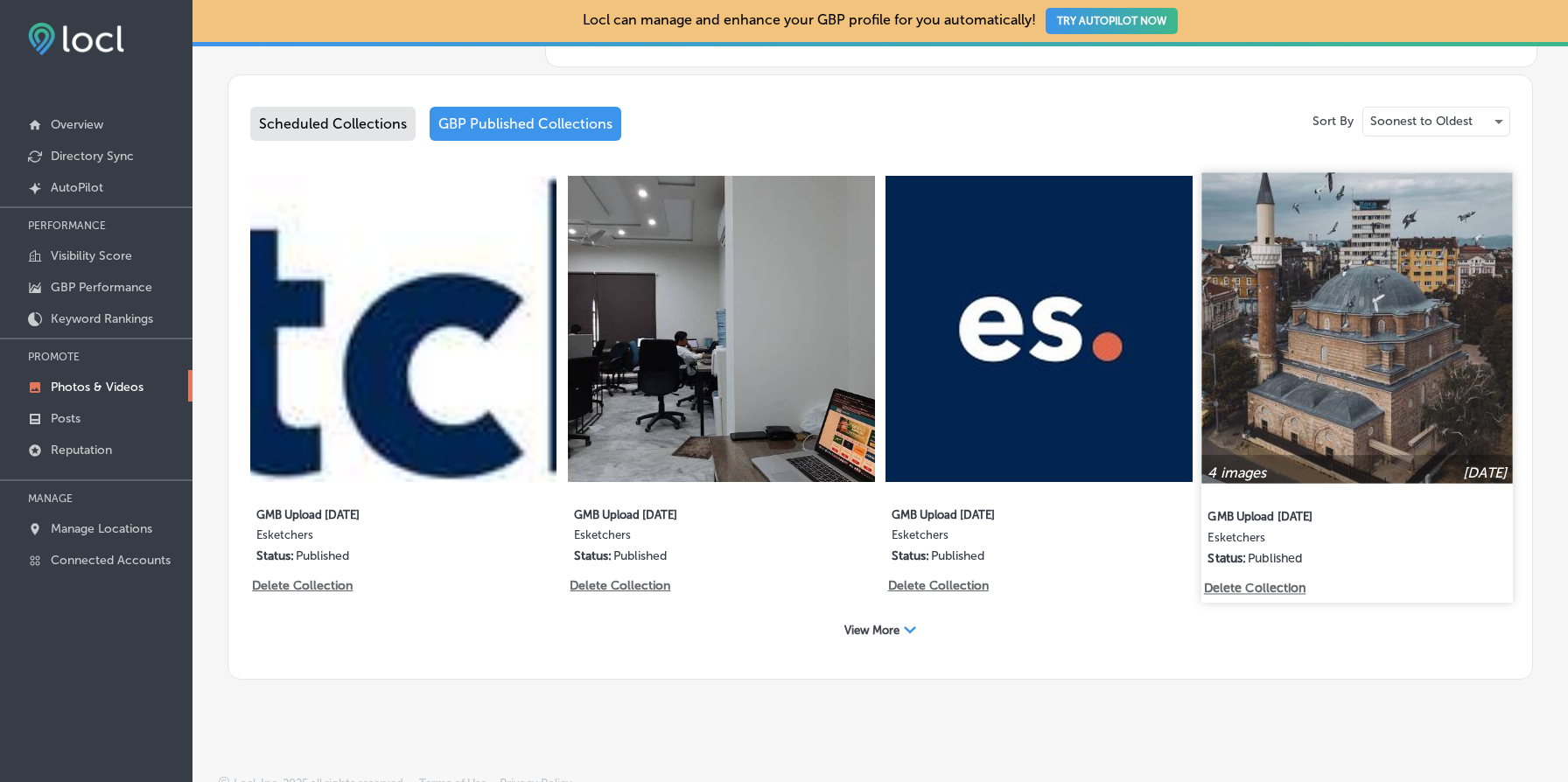
click at [1265, 590] on p "Delete Collection" at bounding box center [1253, 589] width 100 height 15
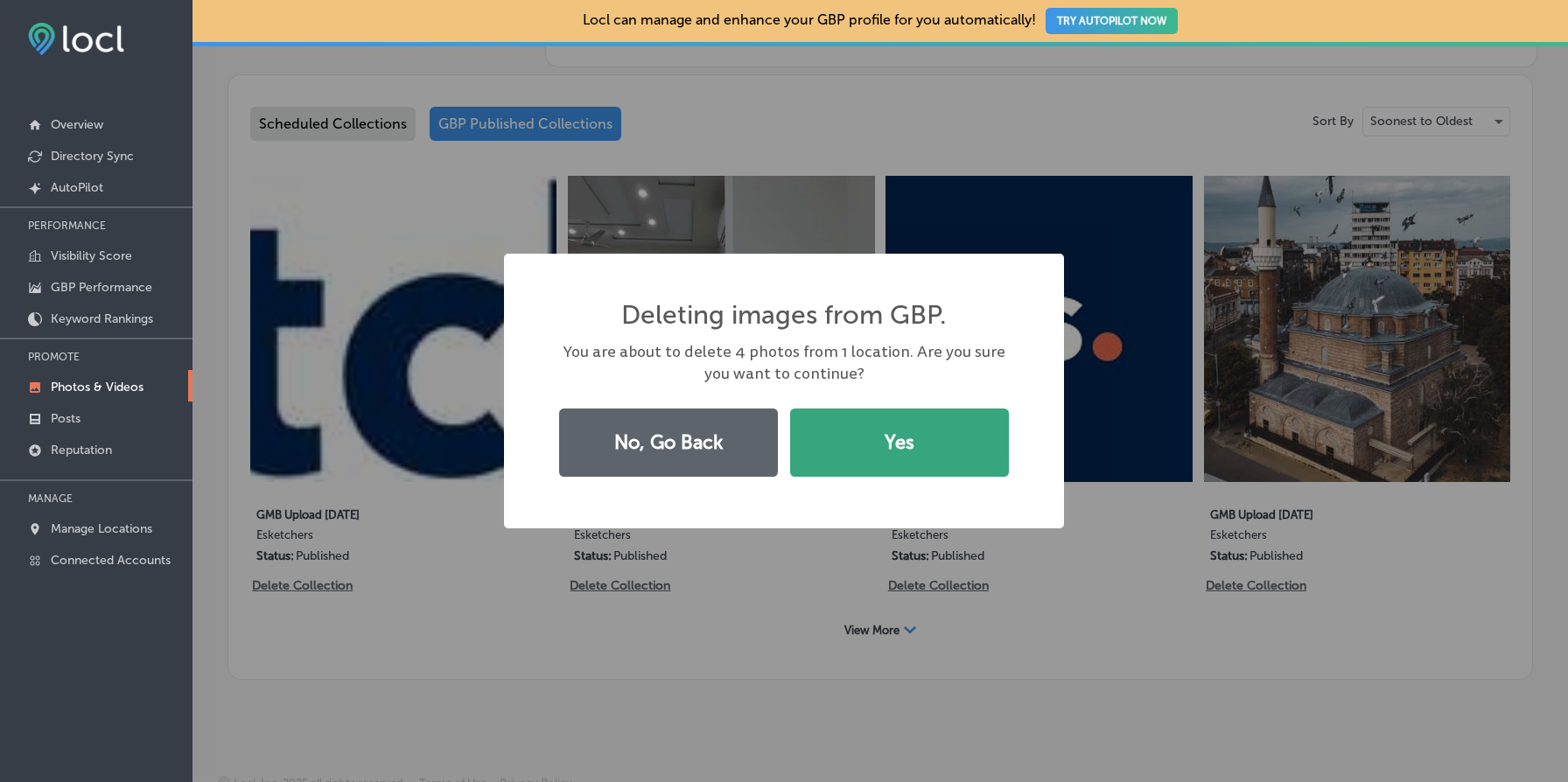
click at [991, 456] on button "Yes" at bounding box center [900, 443] width 219 height 68
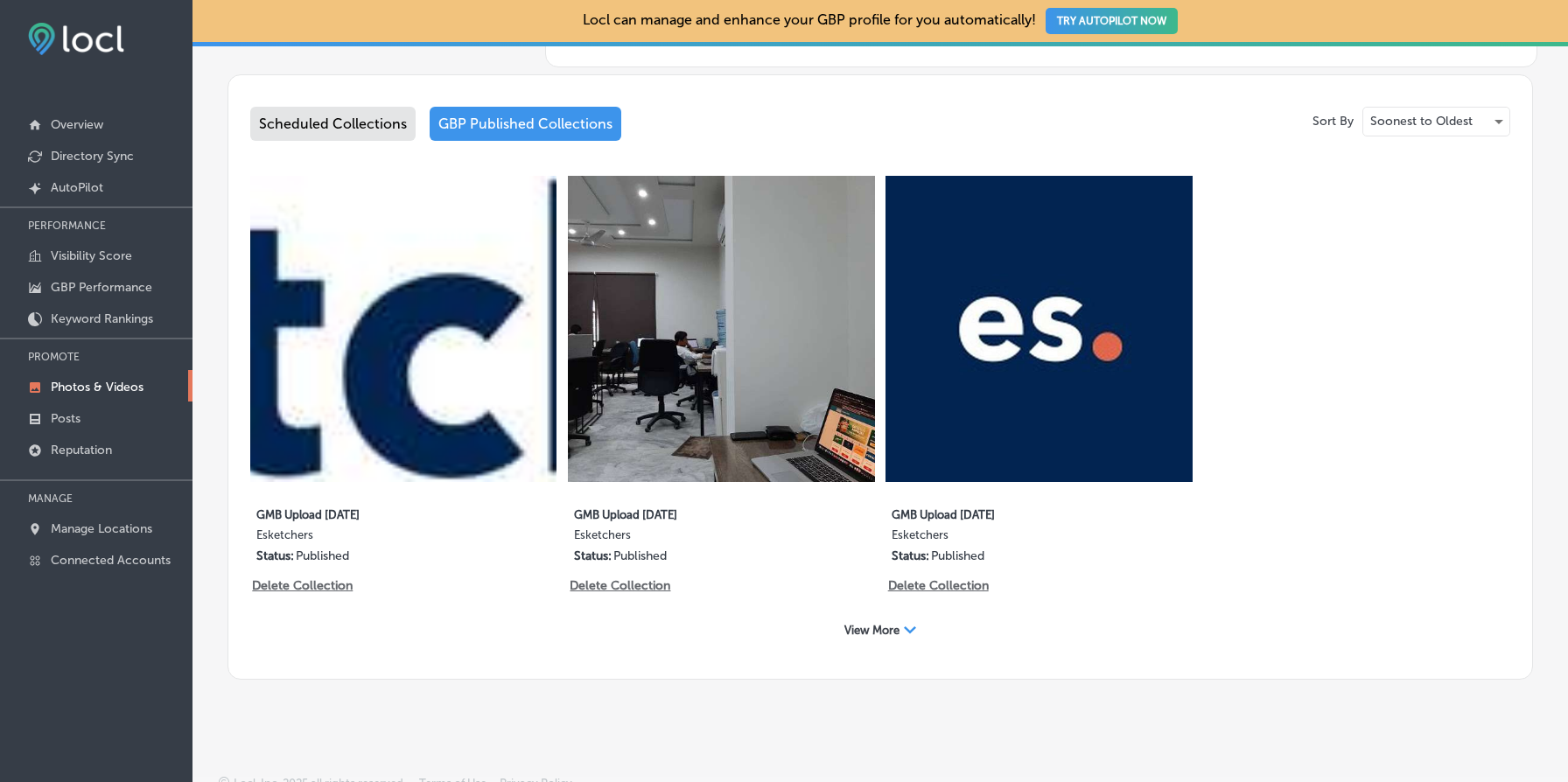
click at [844, 632] on span "View More" at bounding box center [872, 630] width 56 height 13
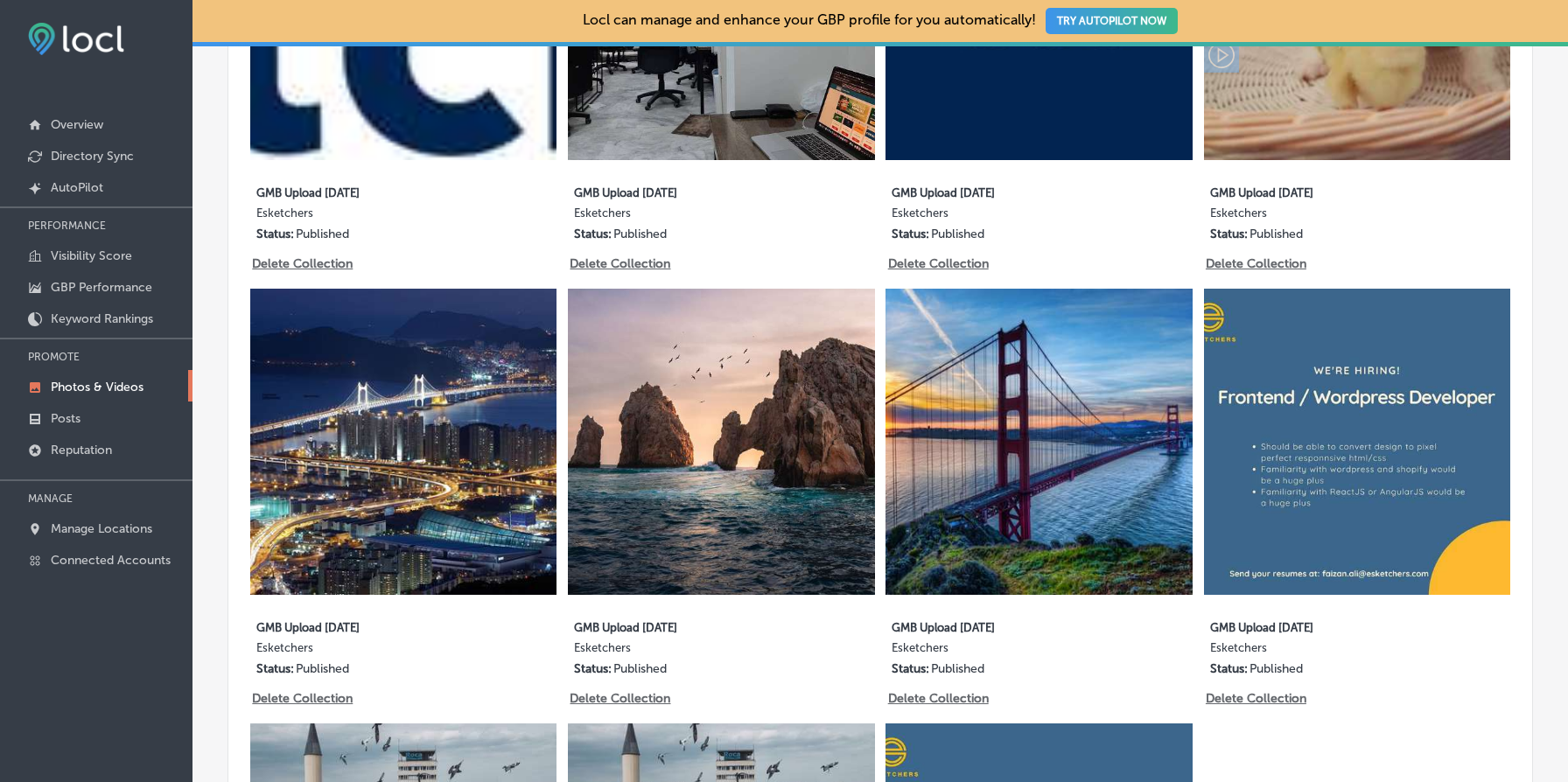
scroll to position [1216, 0]
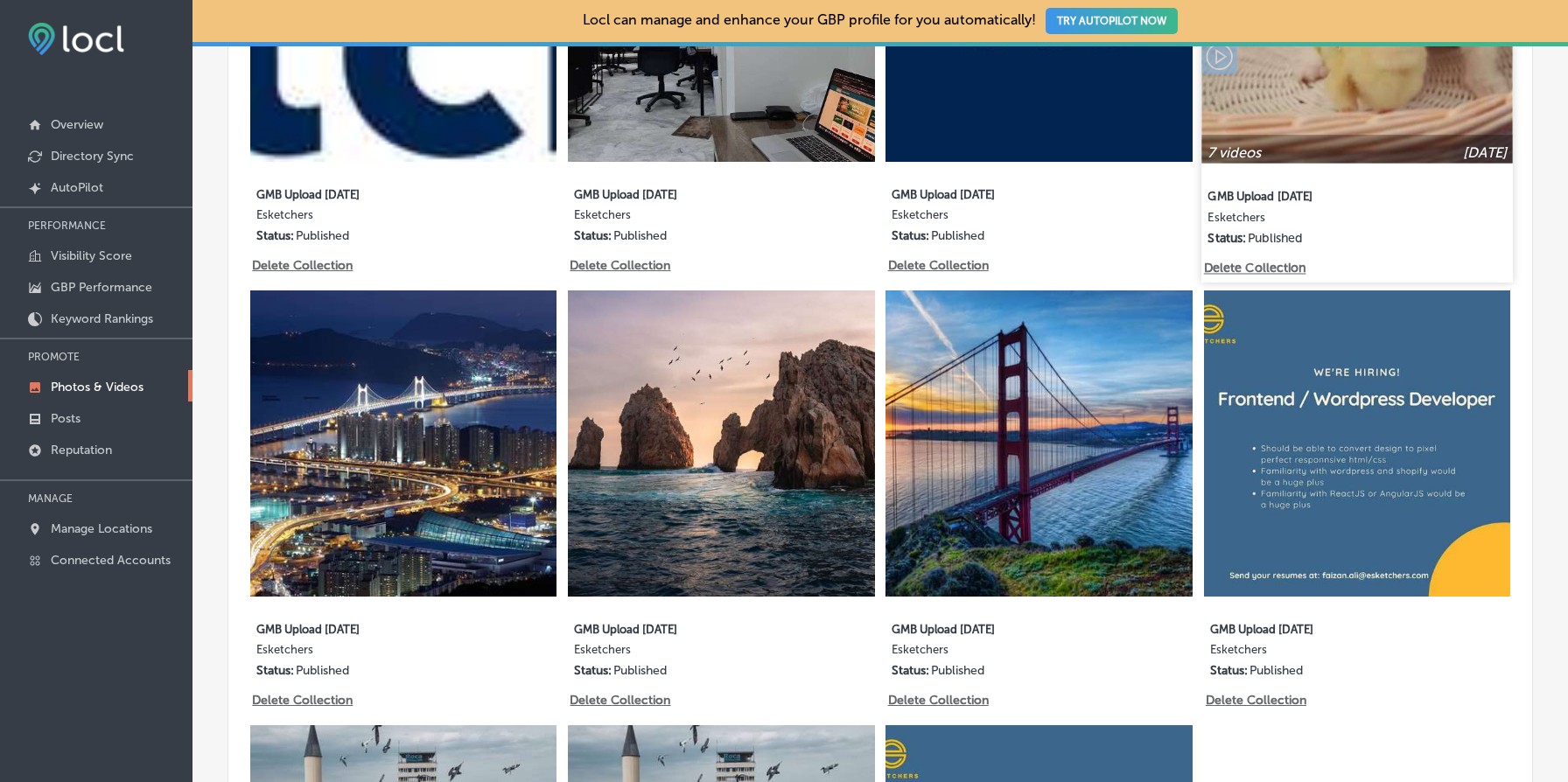
click at [1291, 268] on p "Delete Collection" at bounding box center [1253, 269] width 100 height 15
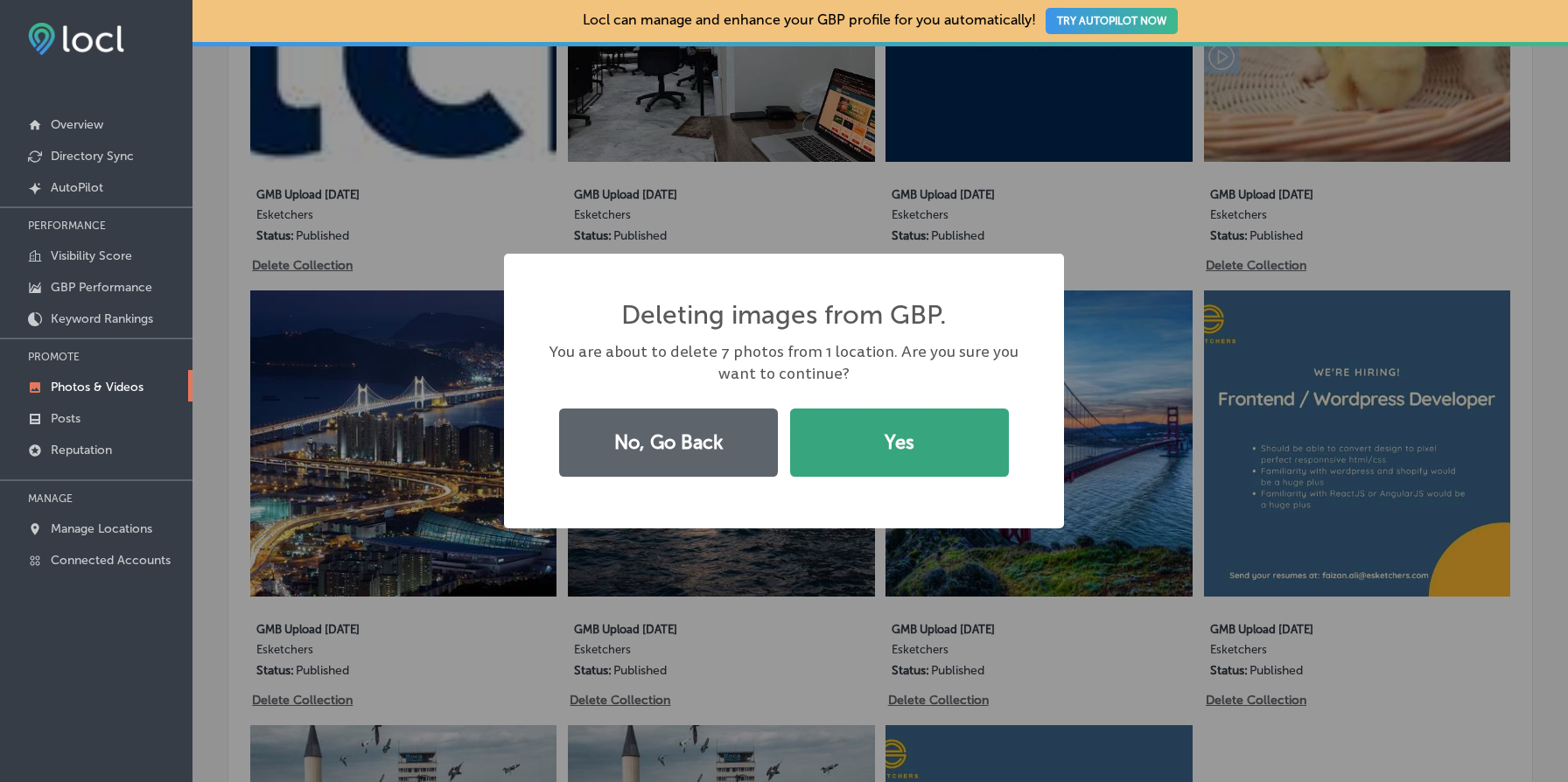
click at [899, 445] on button "Yes" at bounding box center [900, 443] width 219 height 68
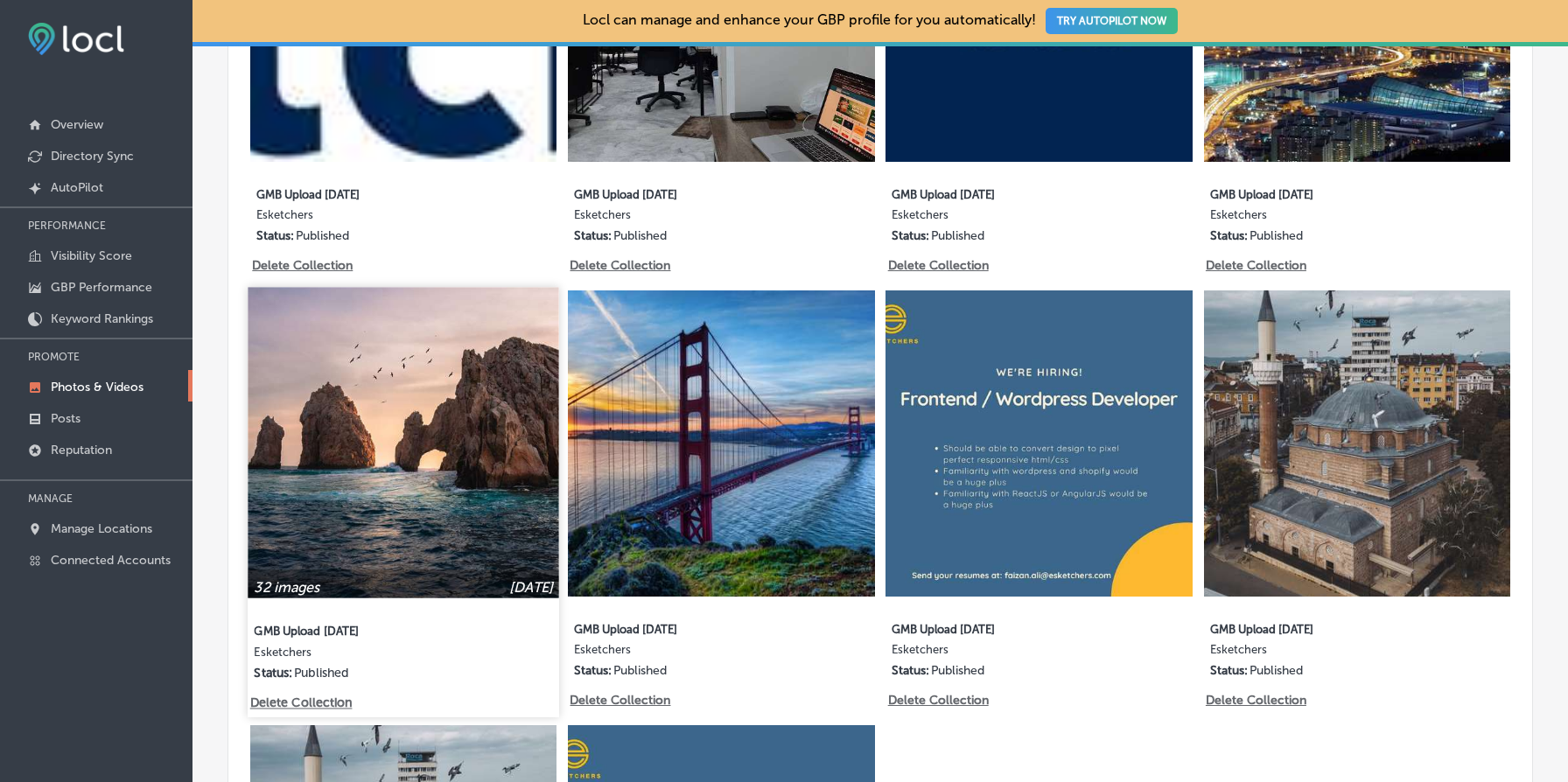
click at [318, 702] on p "Delete Collection" at bounding box center [301, 704] width 100 height 15
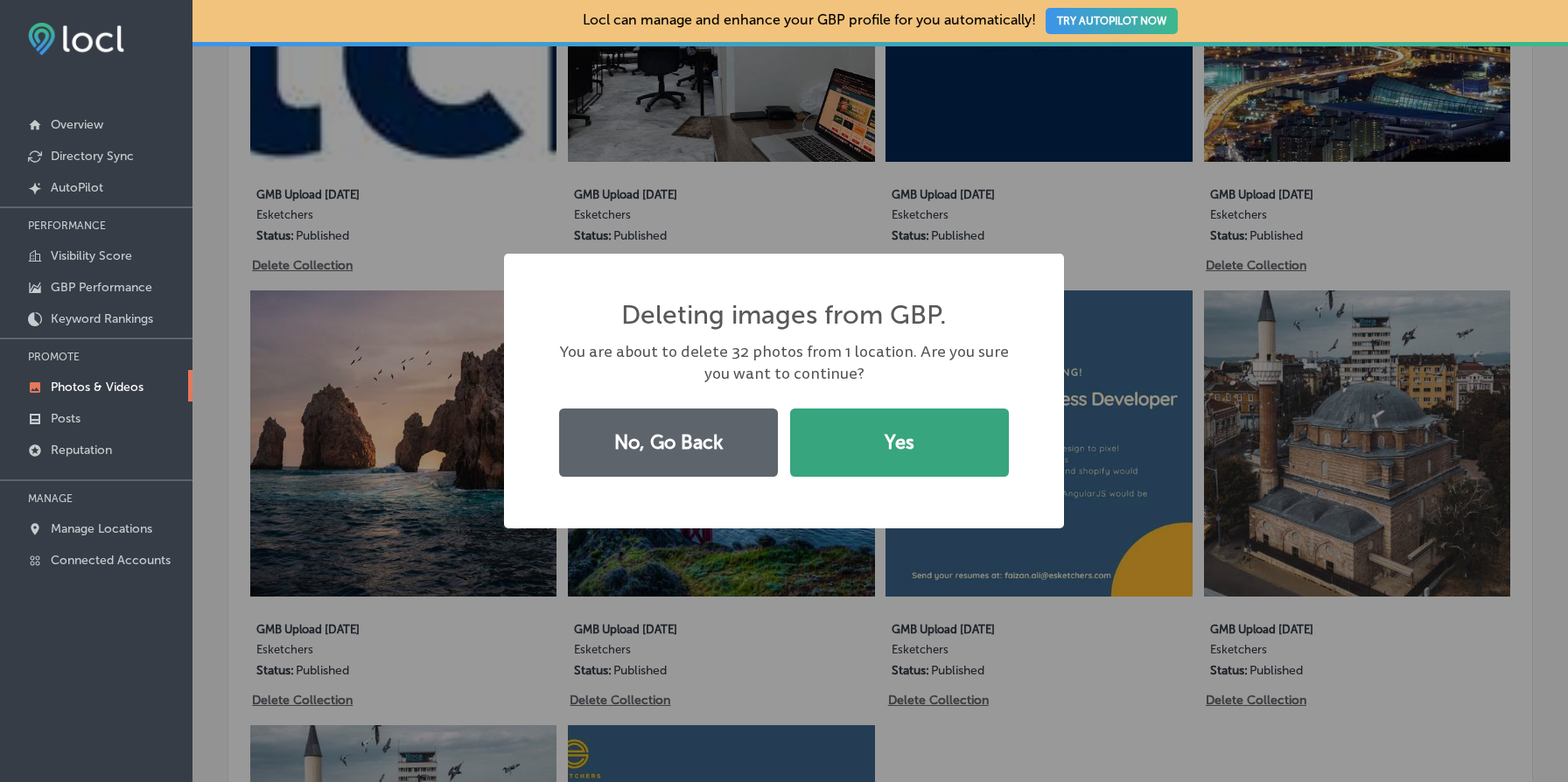
click at [856, 463] on button "Yes" at bounding box center [900, 443] width 219 height 68
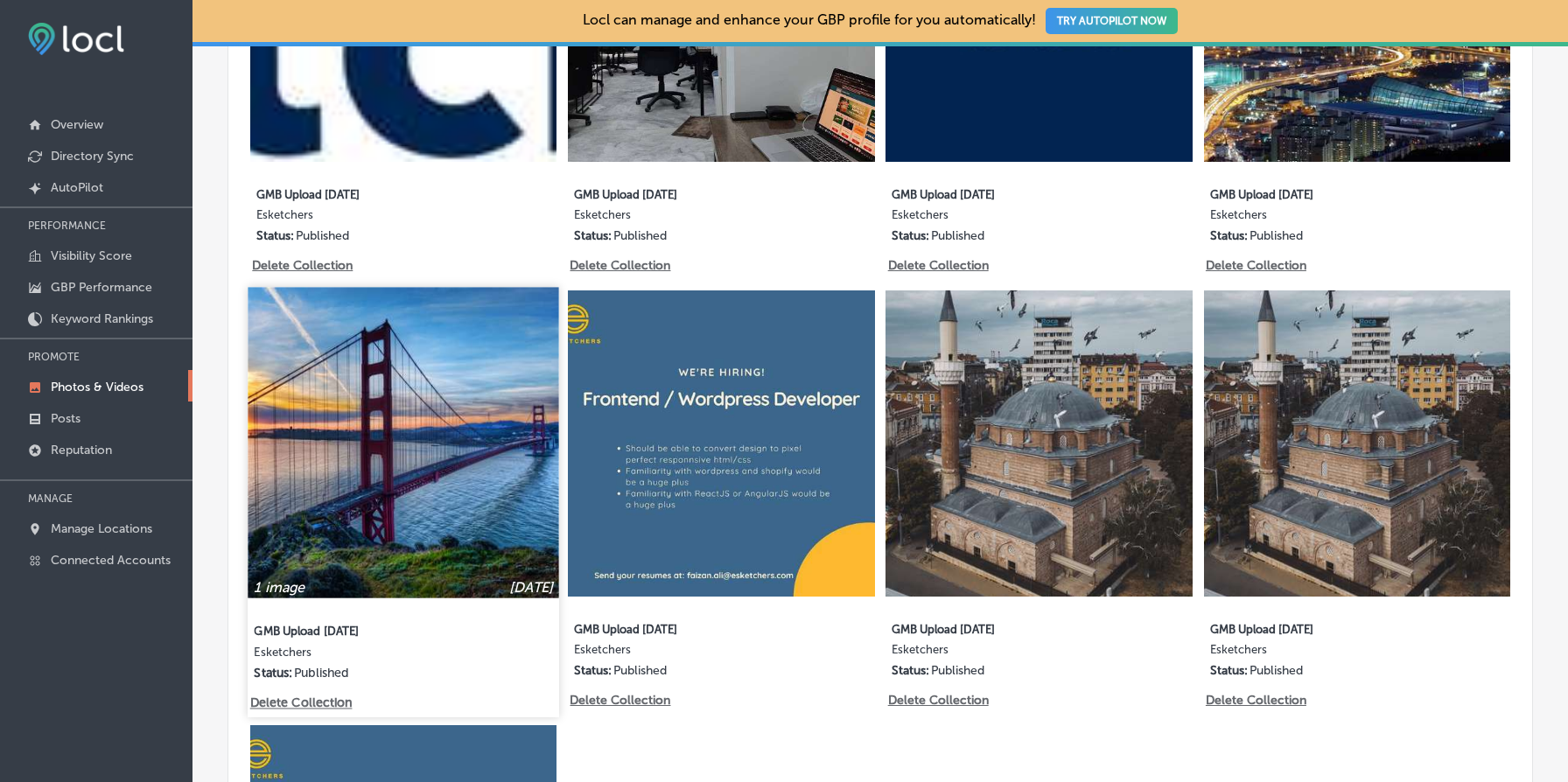
click at [318, 705] on p "Delete Collection" at bounding box center [301, 704] width 100 height 15
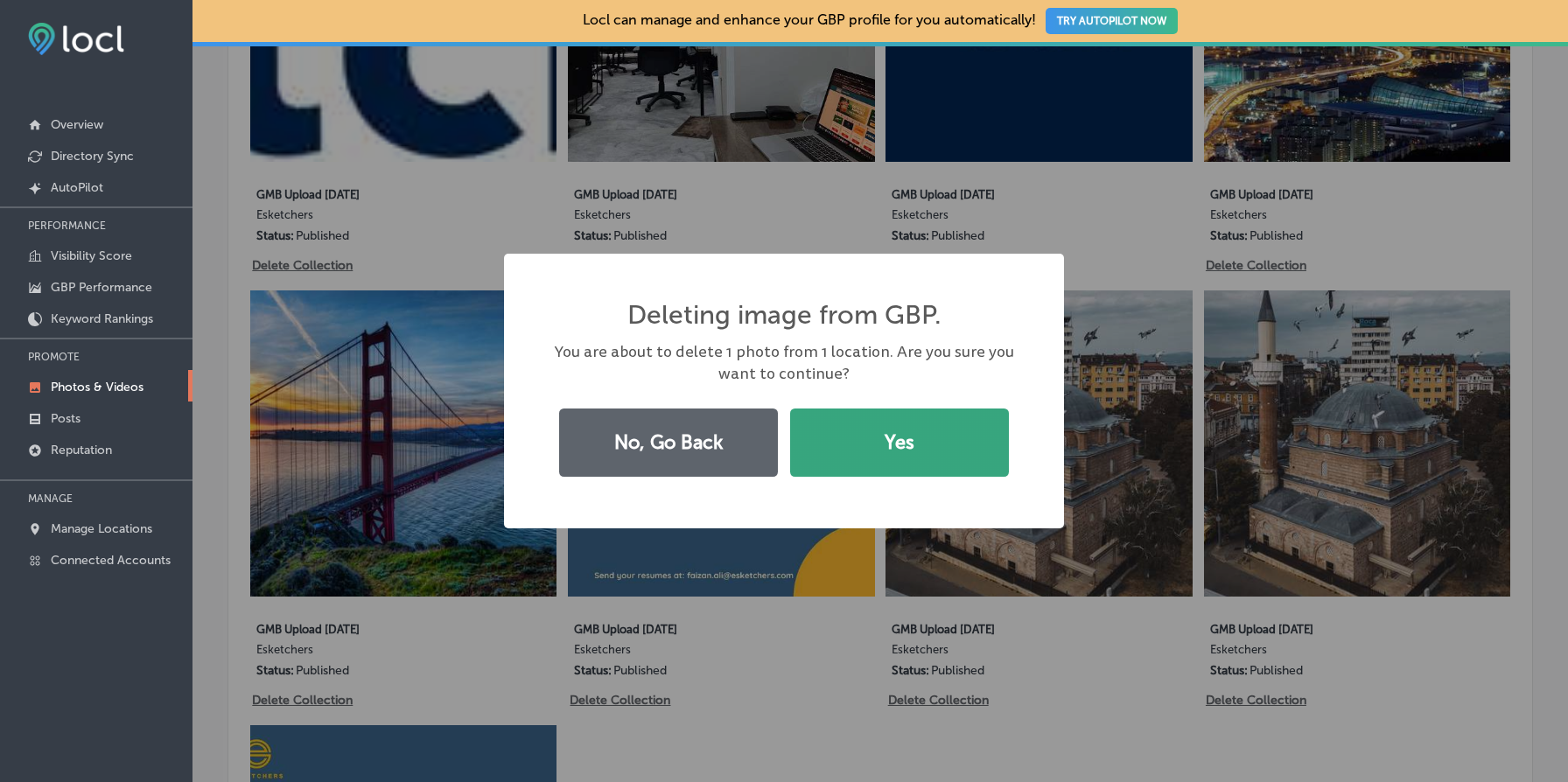
click at [875, 454] on button "Yes" at bounding box center [900, 443] width 219 height 68
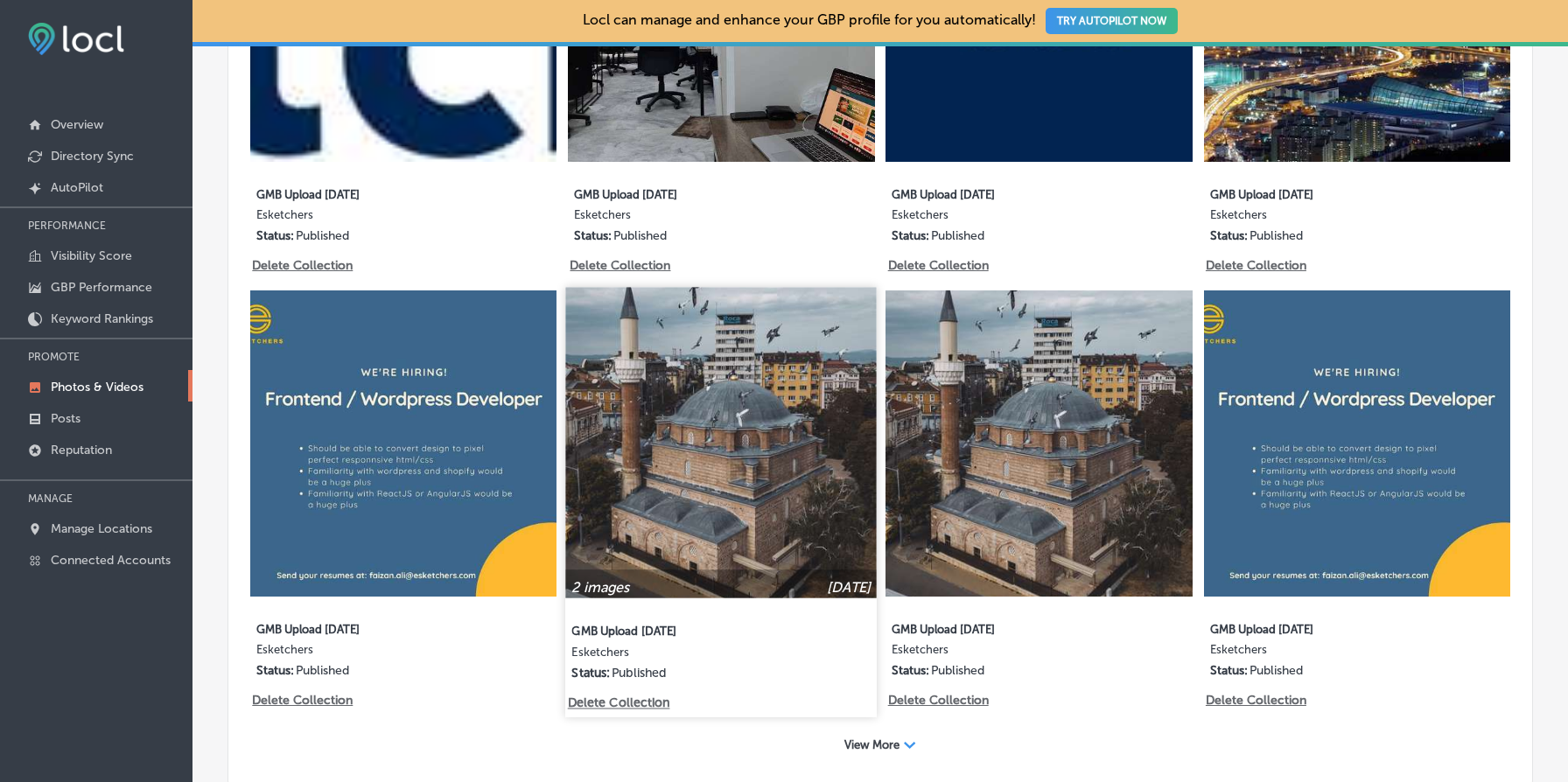
click at [638, 703] on p "Delete Collection" at bounding box center [618, 704] width 100 height 15
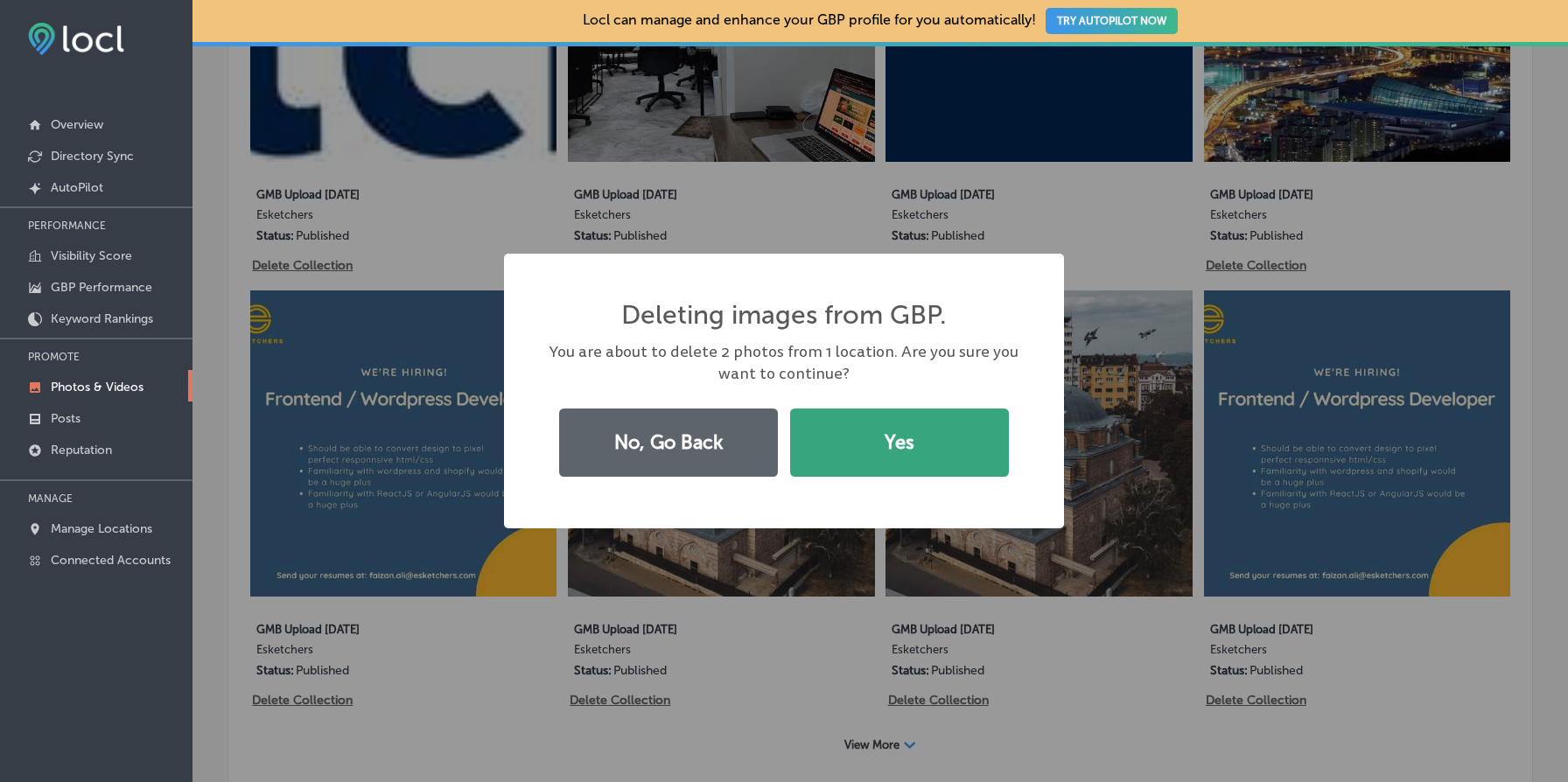
click at [841, 449] on button "Yes" at bounding box center [900, 443] width 219 height 68
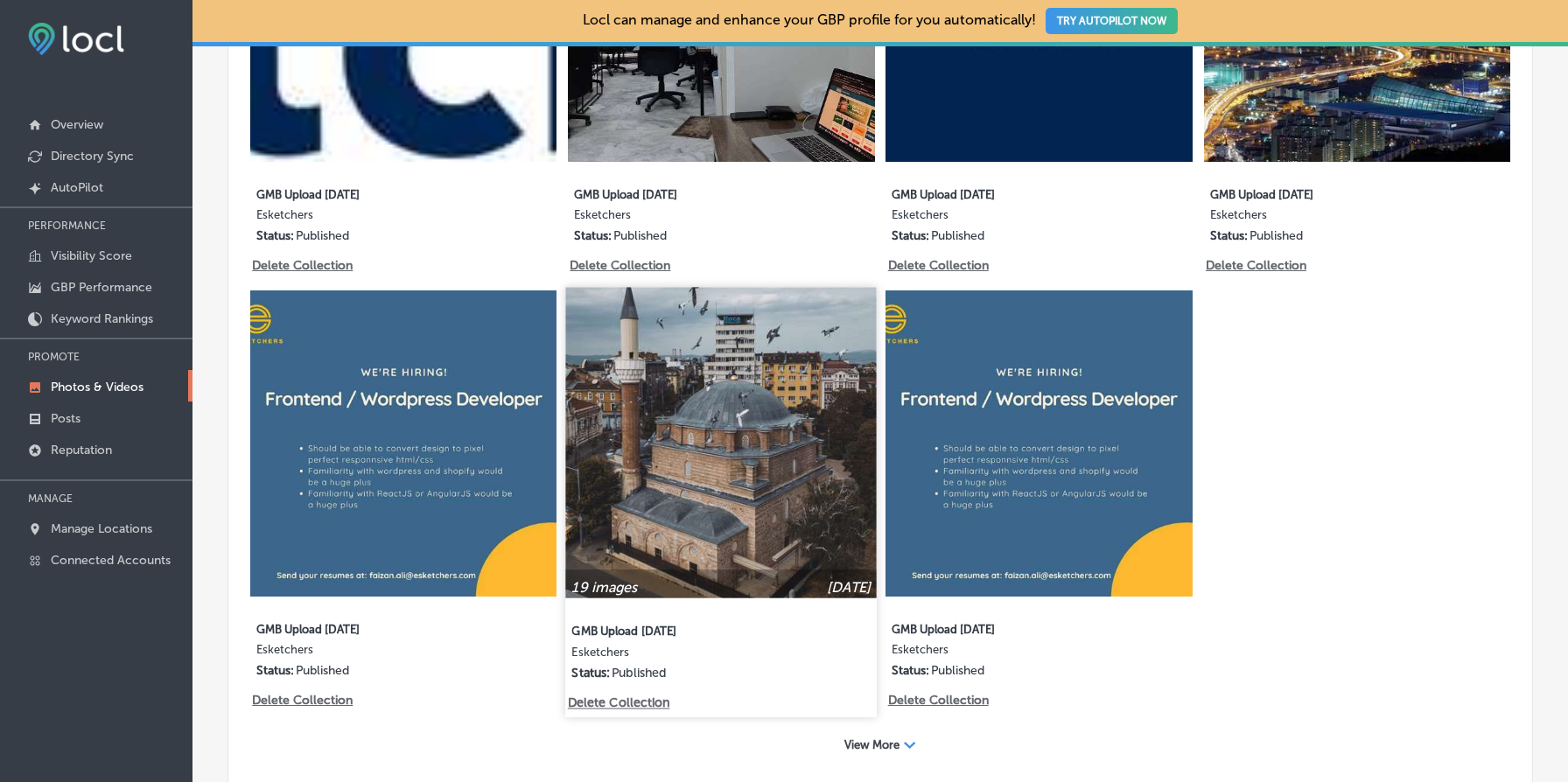
click at [646, 704] on p "Delete Collection" at bounding box center [618, 704] width 100 height 15
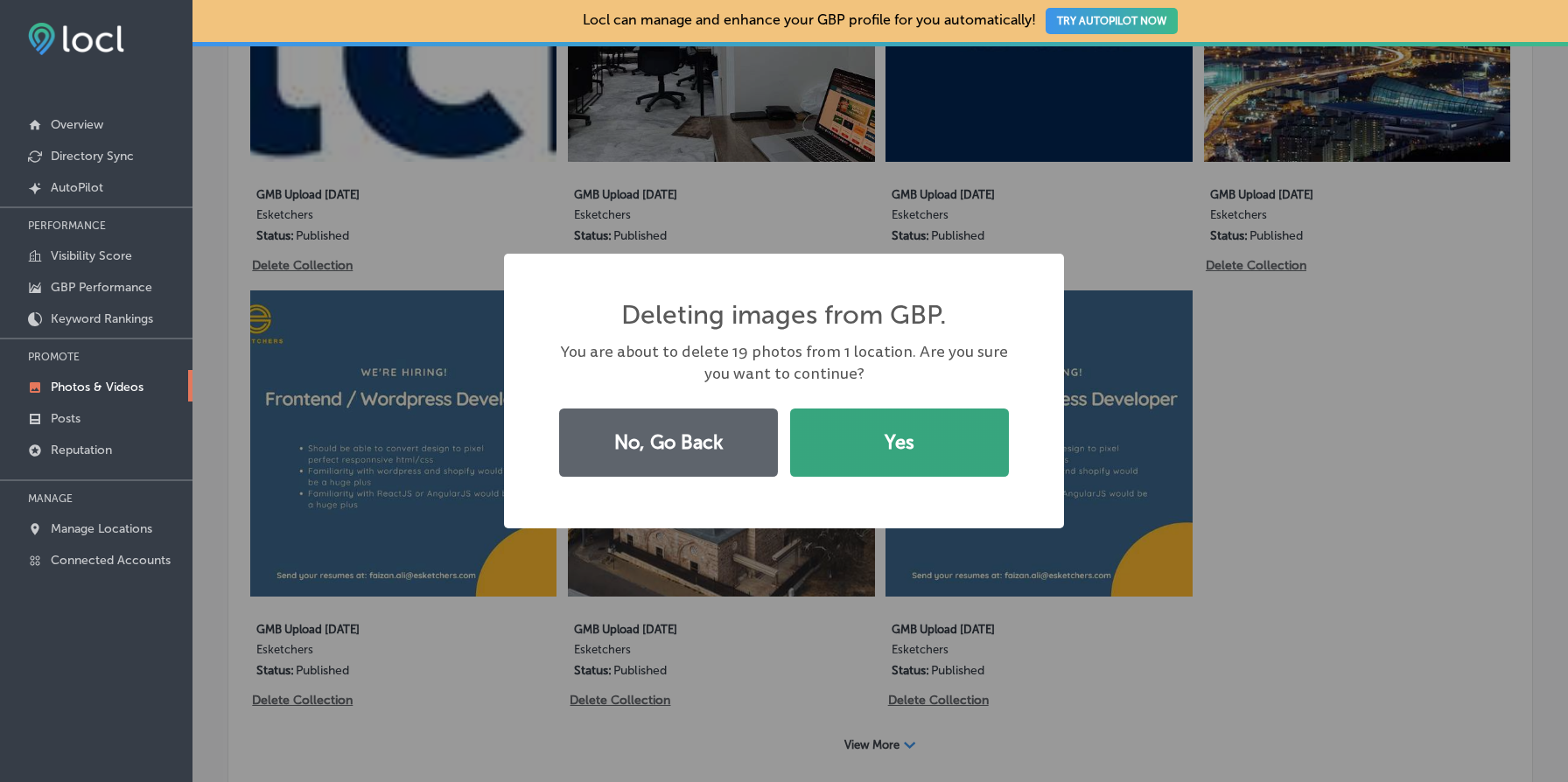
click at [902, 441] on button "Yes" at bounding box center [900, 443] width 219 height 68
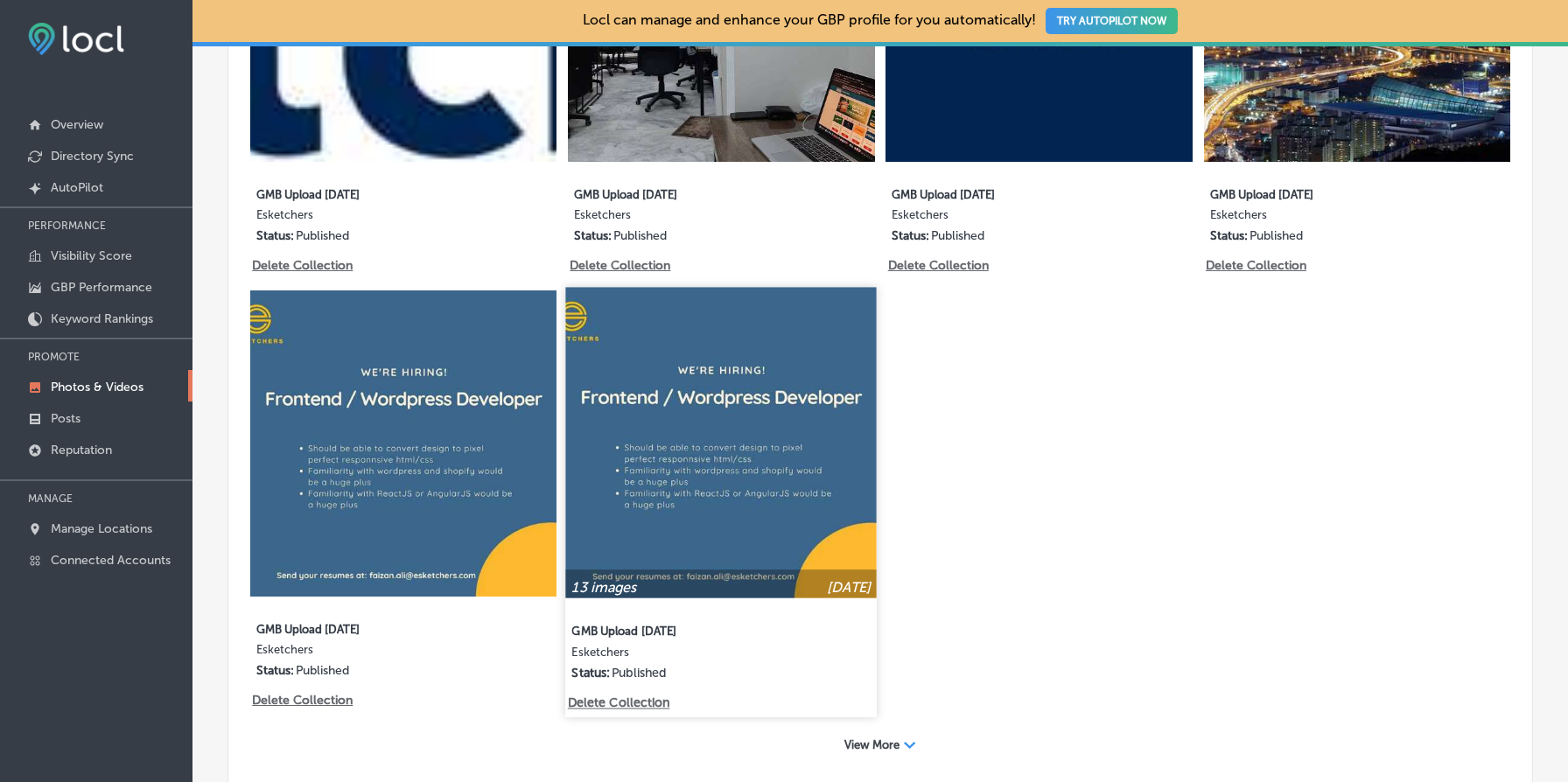
click at [665, 508] on img at bounding box center [722, 443] width 312 height 312
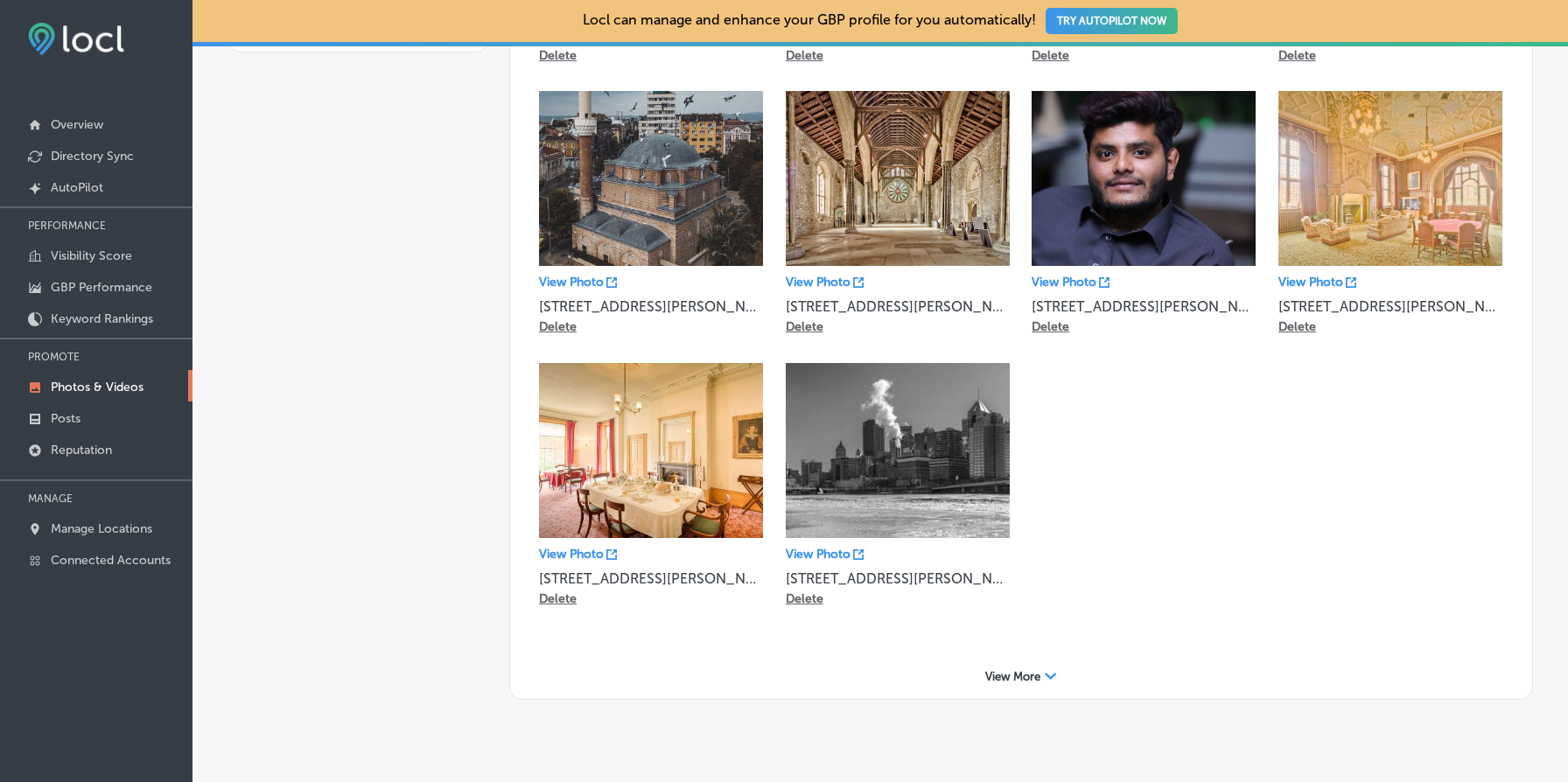
scroll to position [431, 0]
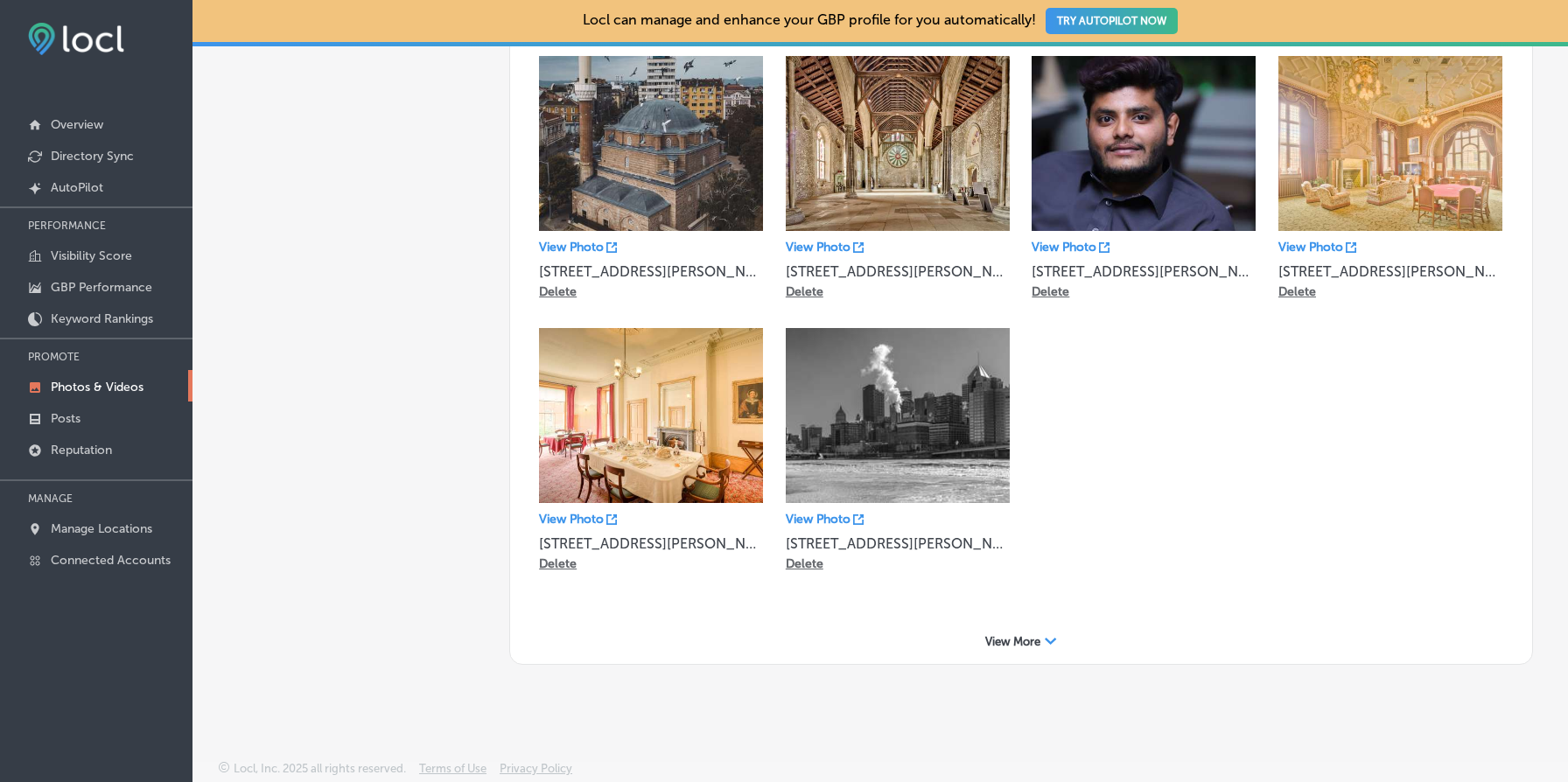
click at [1012, 635] on span "View More" at bounding box center [1013, 642] width 56 height 13
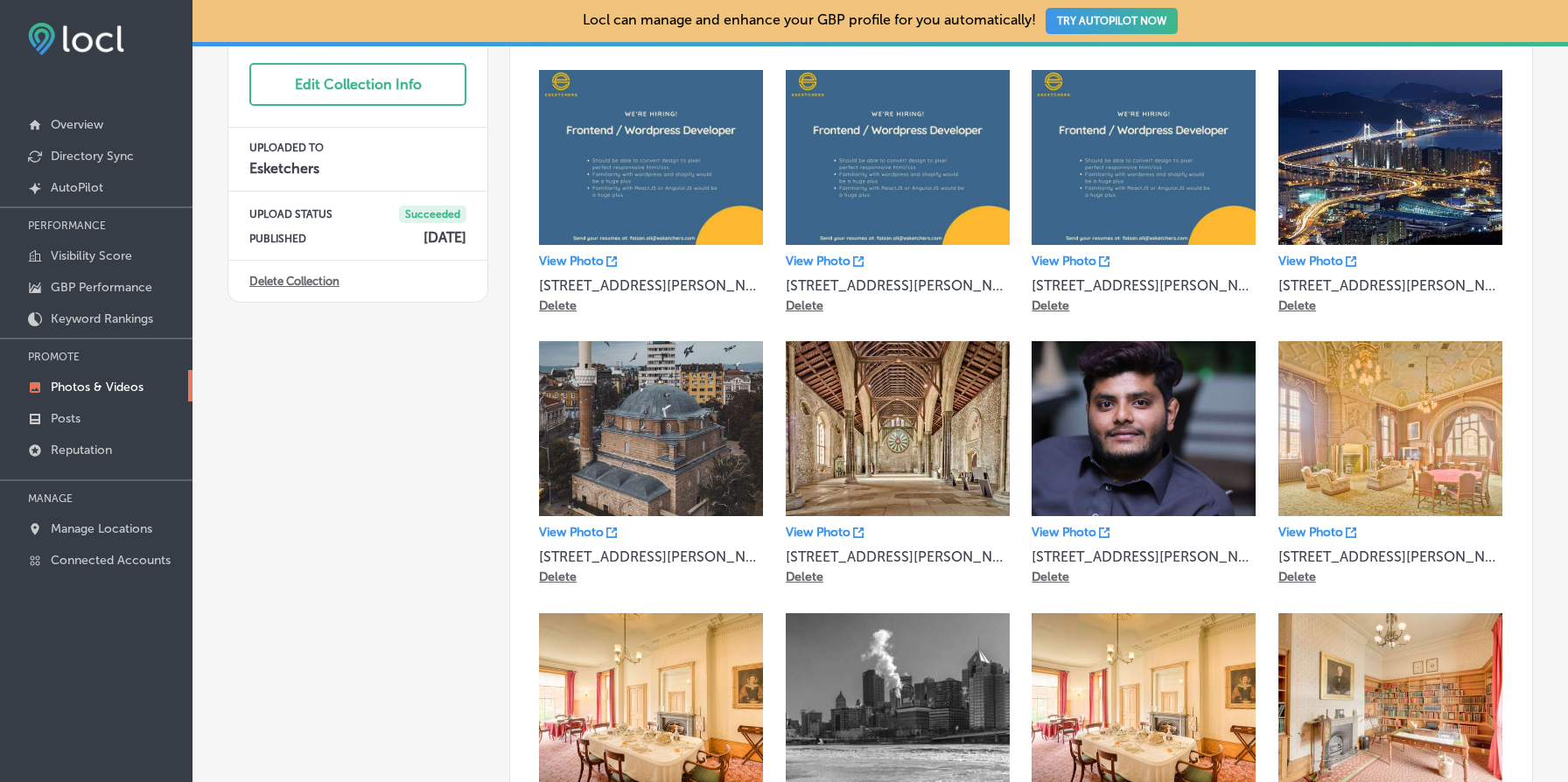
scroll to position [0, 0]
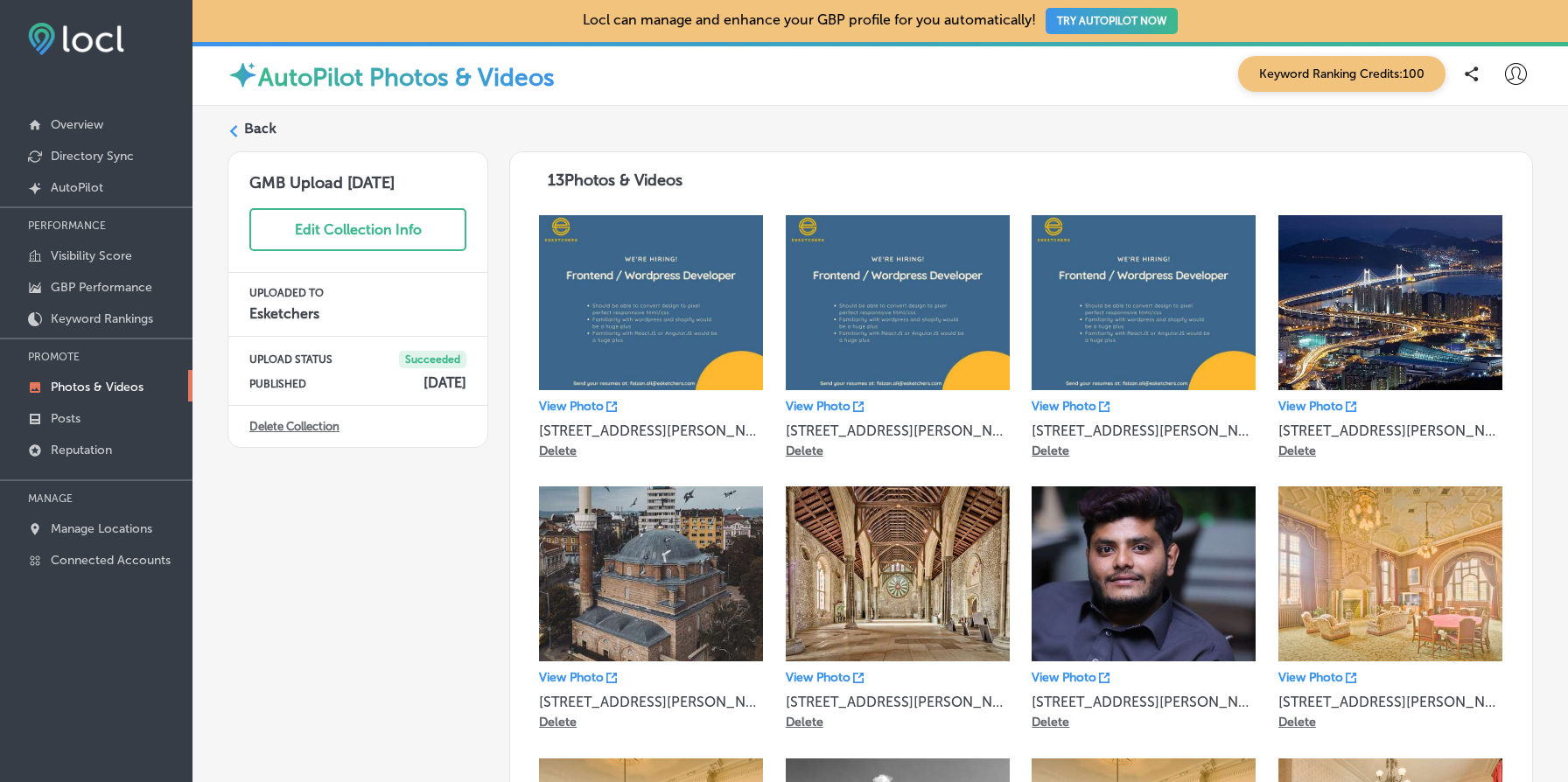
click at [315, 430] on link "Delete Collection" at bounding box center [295, 427] width 90 height 13
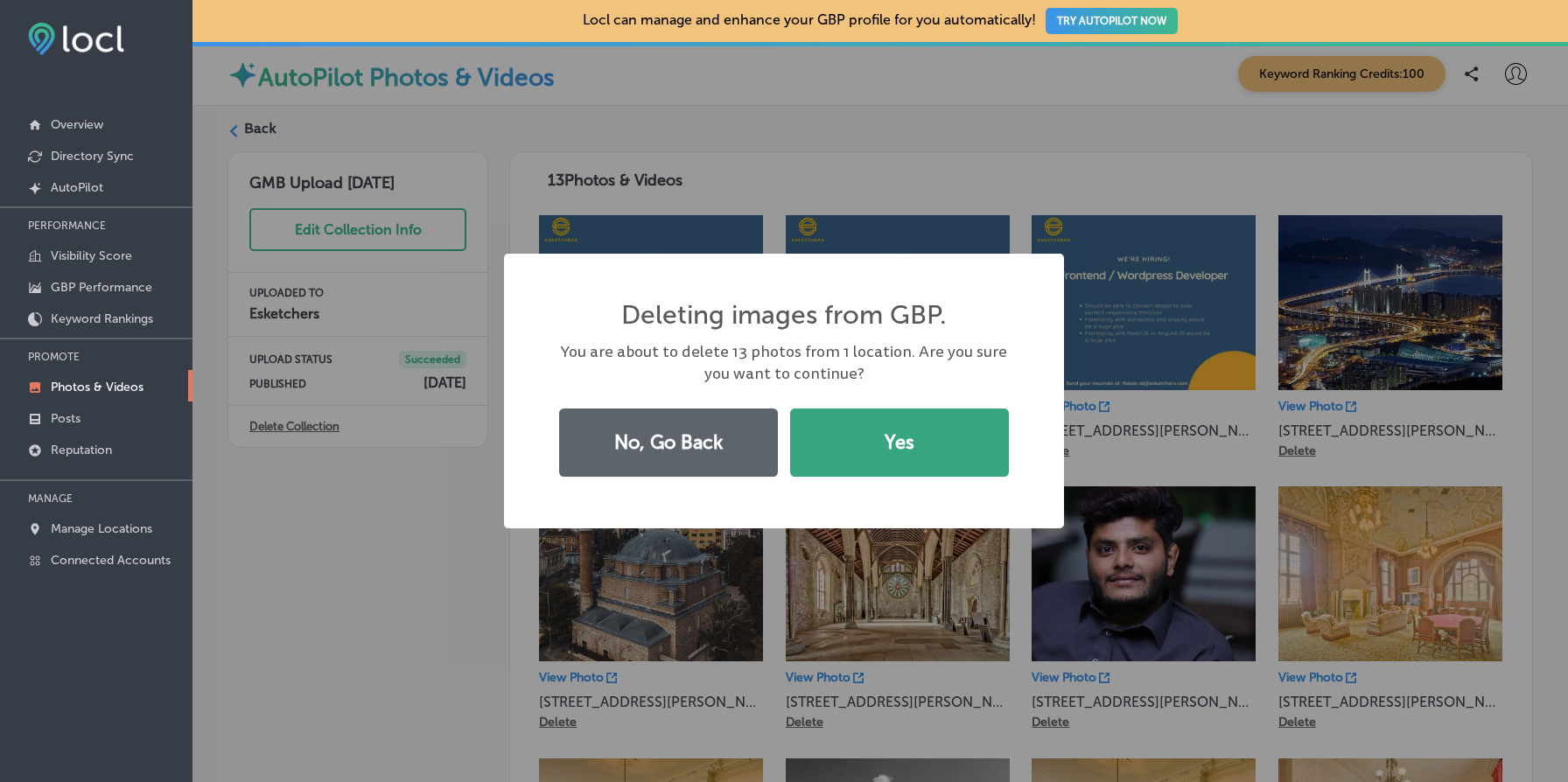
click at [890, 409] on button "Yes" at bounding box center [900, 443] width 219 height 68
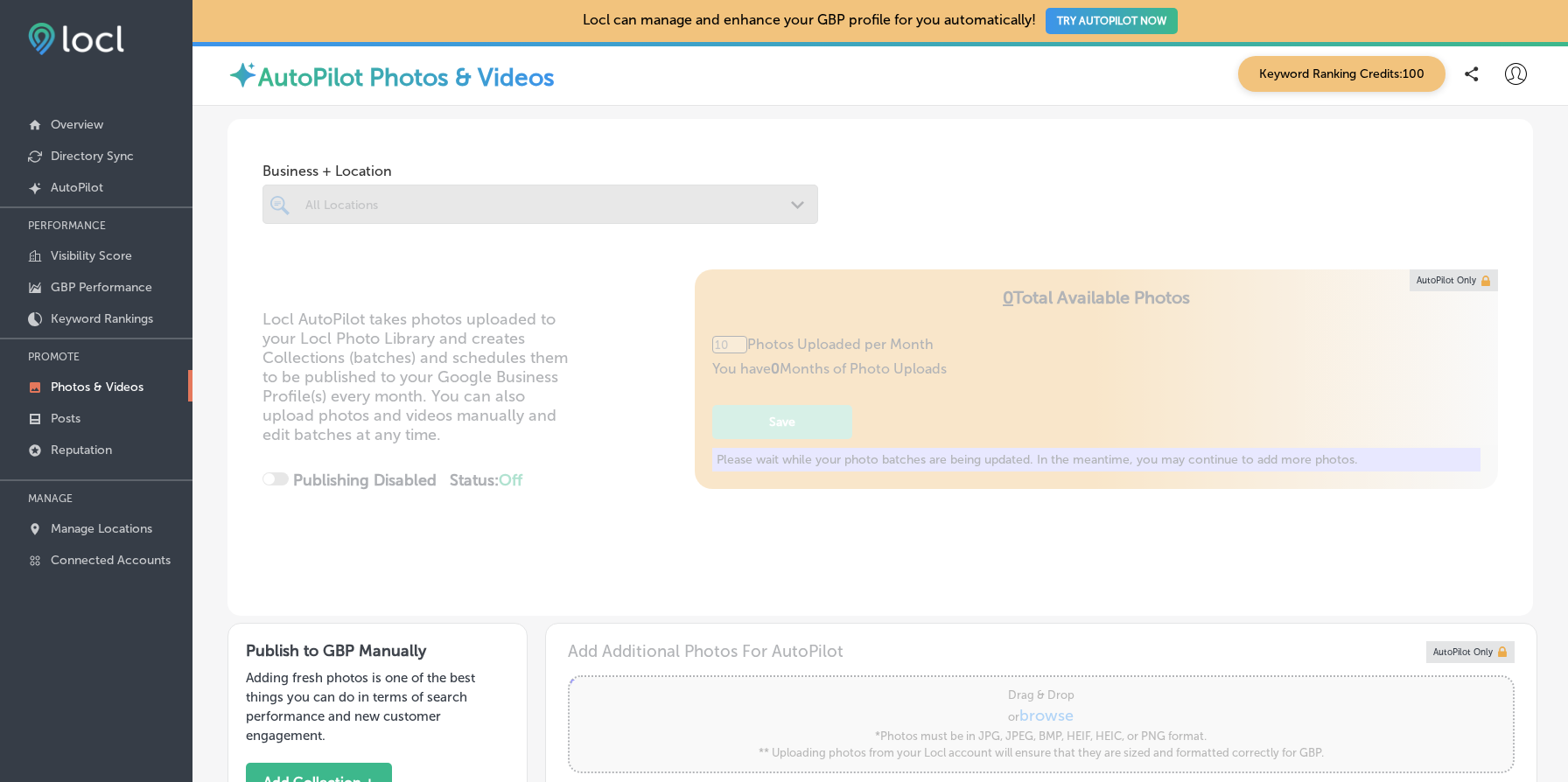
type input "5"
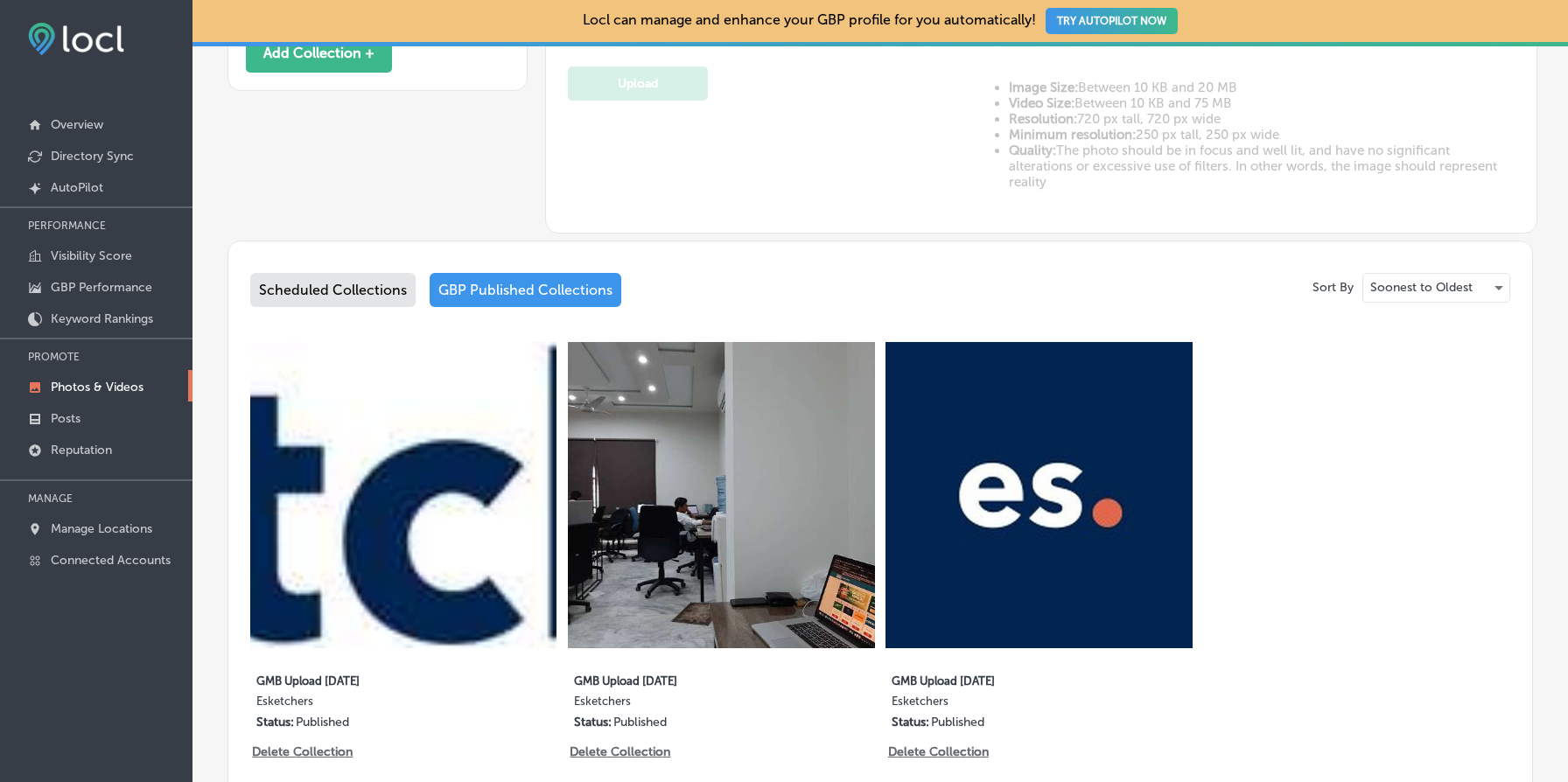
scroll to position [914, 0]
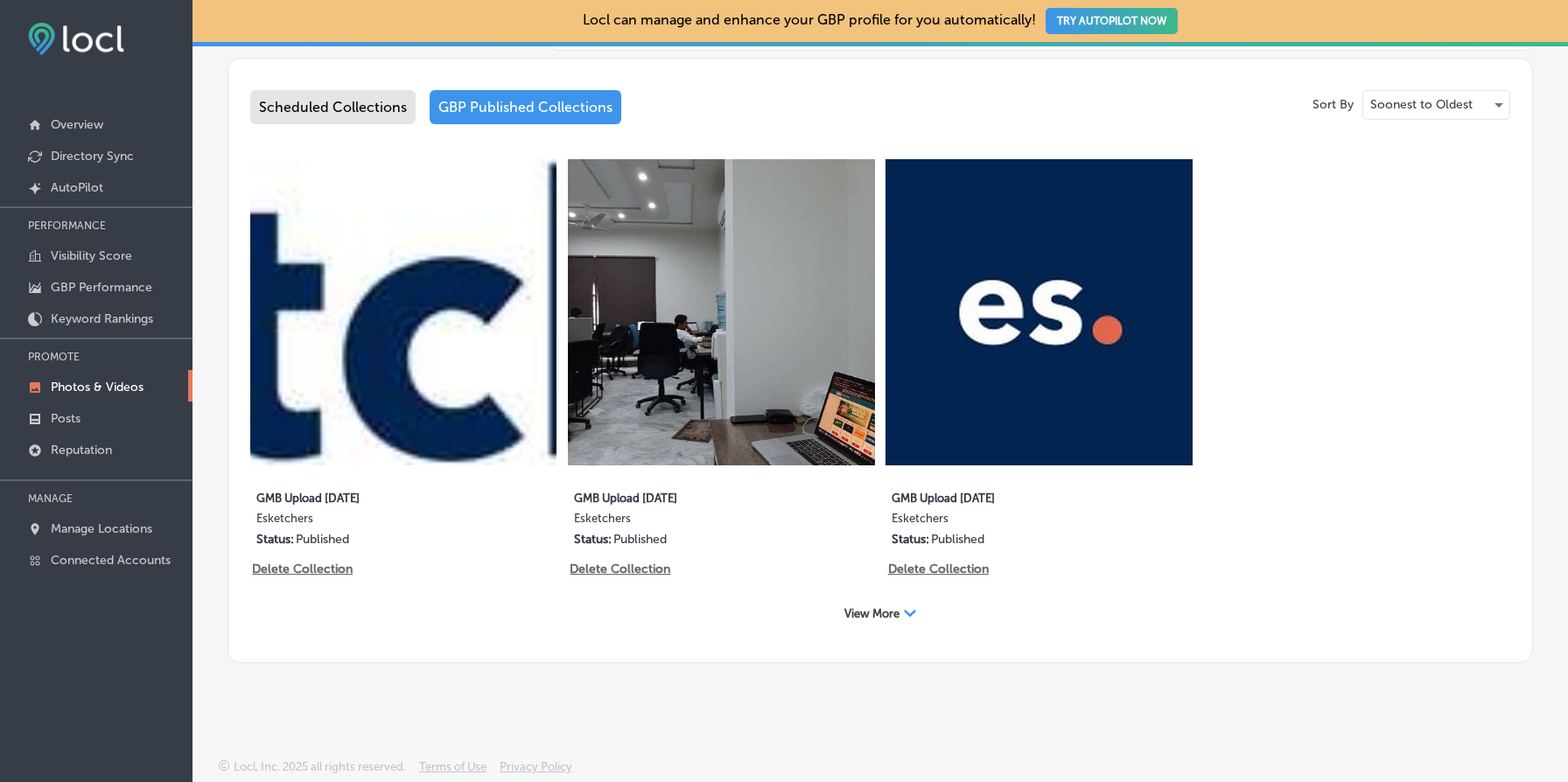
click at [888, 618] on span "View More" at bounding box center [872, 614] width 56 height 13
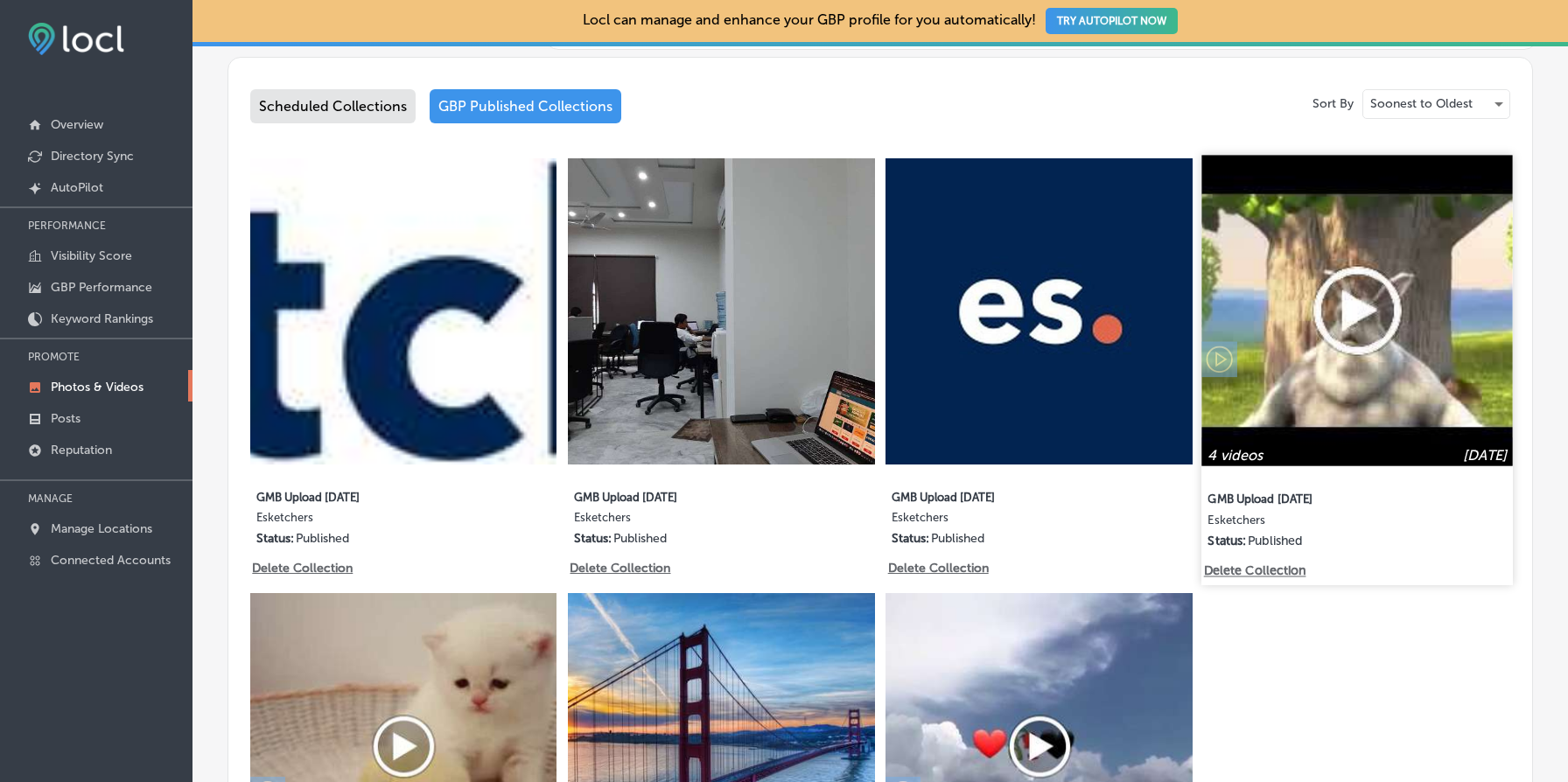
click at [1268, 570] on p "Delete Collection" at bounding box center [1253, 571] width 100 height 15
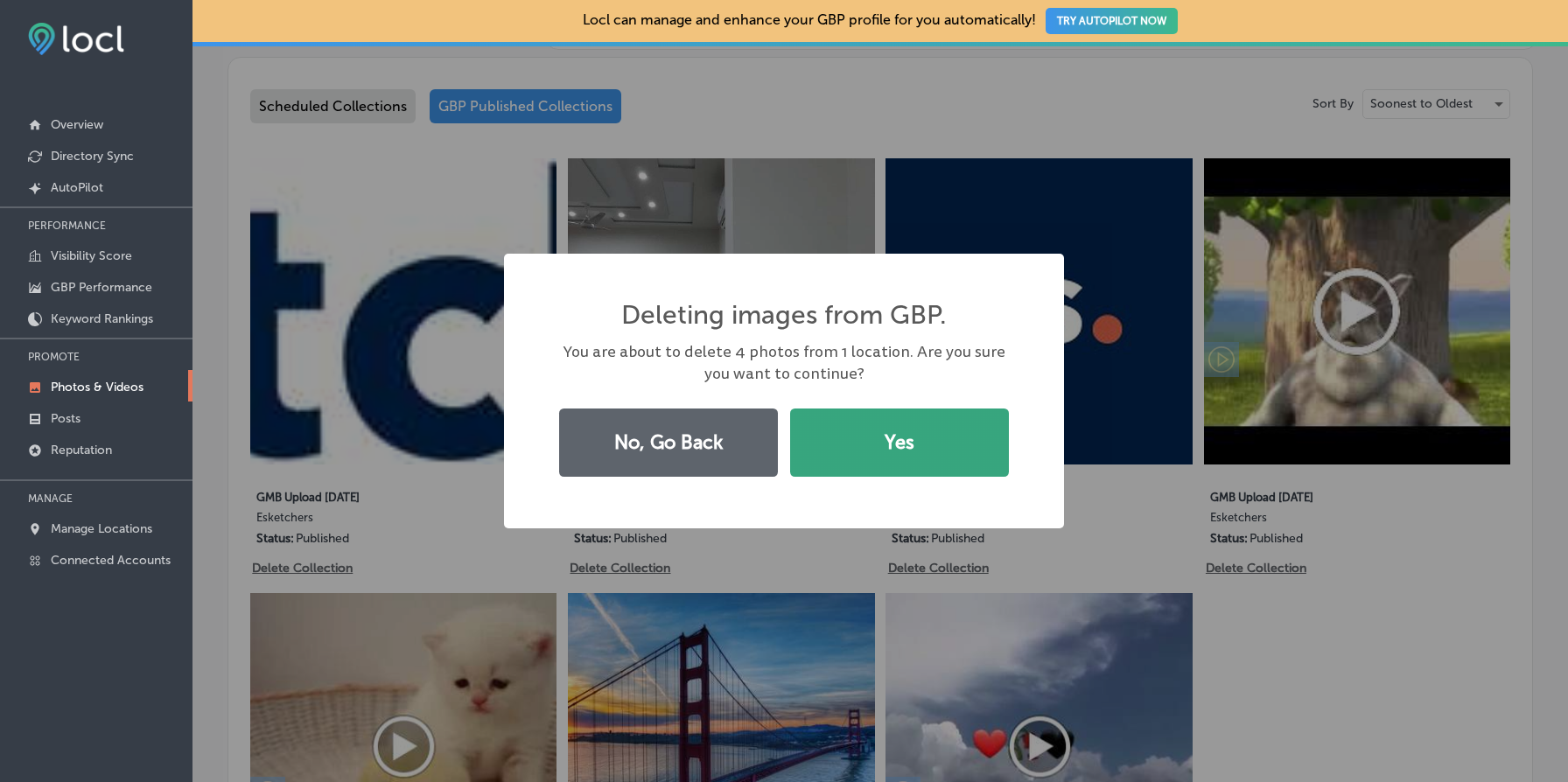
click at [906, 458] on button "Yes" at bounding box center [900, 443] width 219 height 68
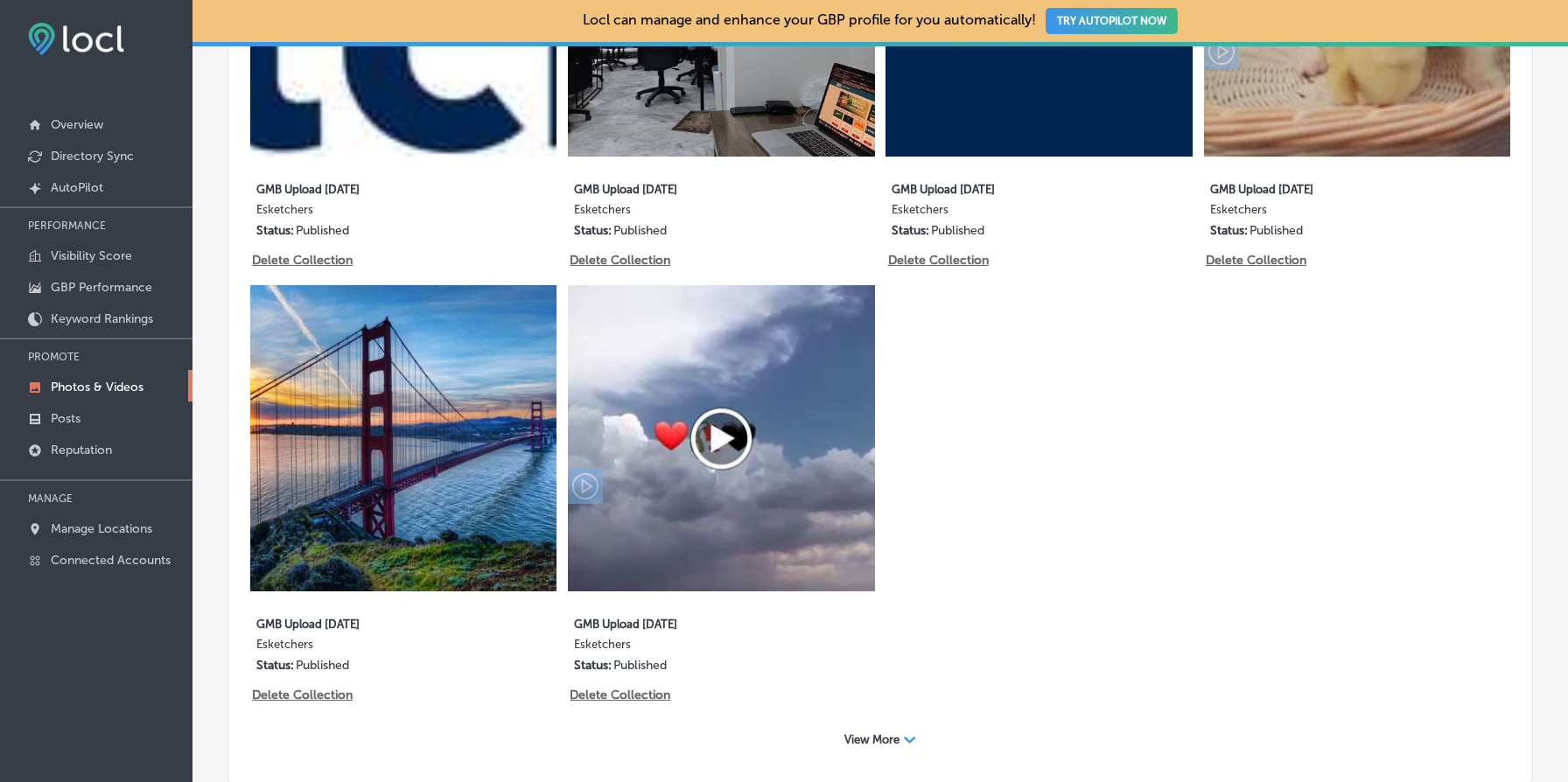
scroll to position [1348, 0]
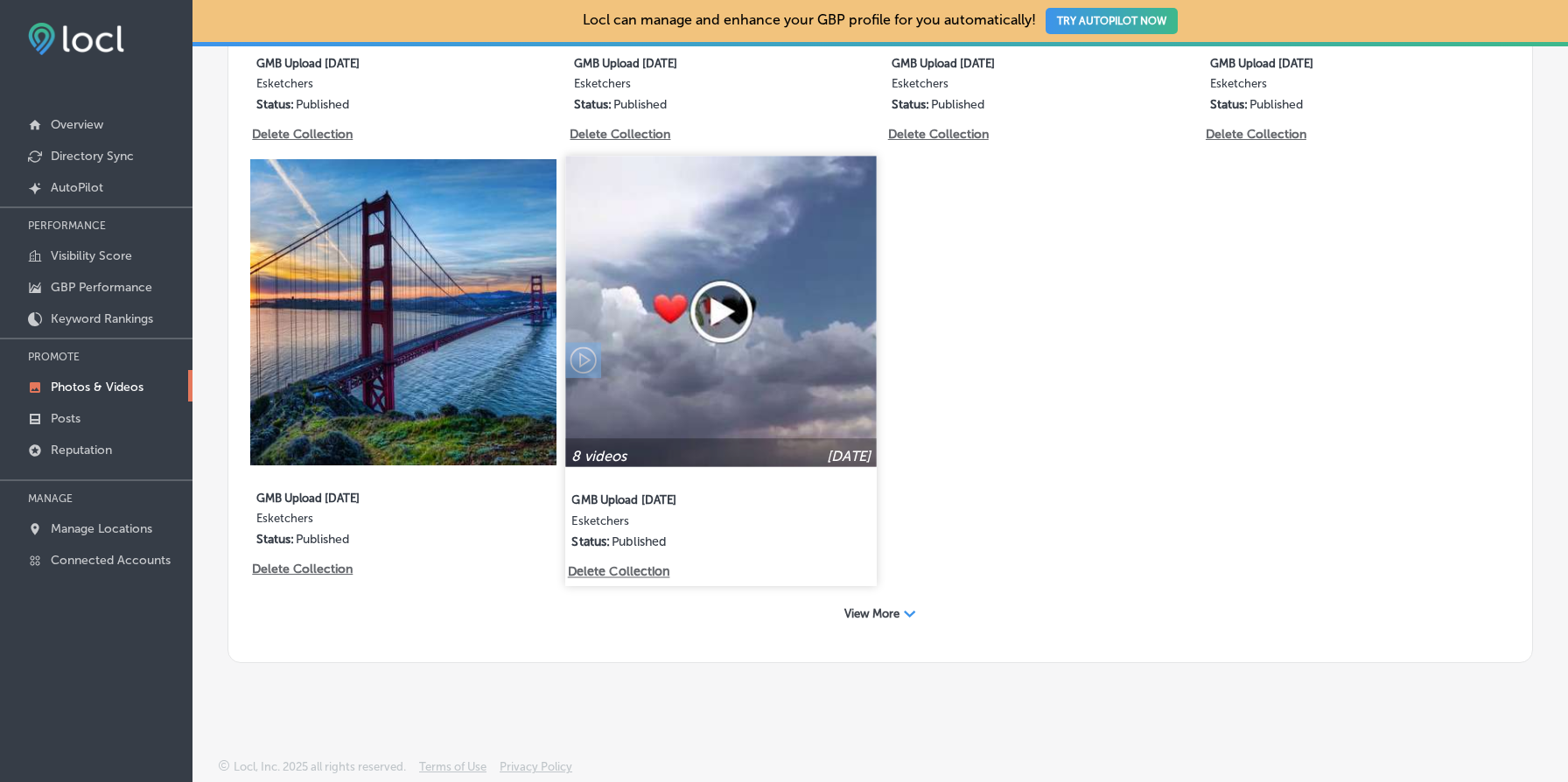
click at [613, 572] on p "Delete Collection" at bounding box center [618, 573] width 100 height 15
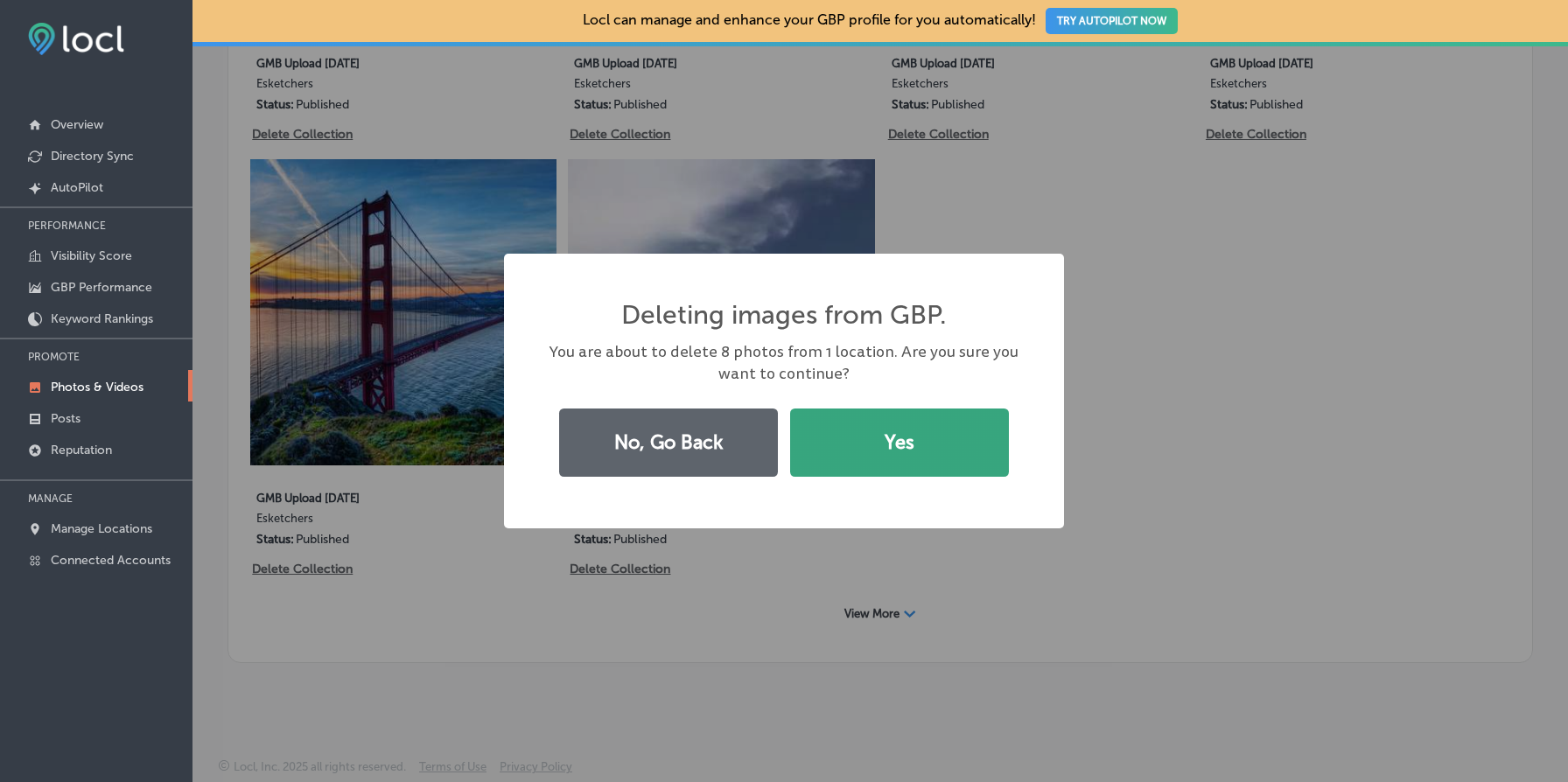
click at [887, 444] on button "Yes" at bounding box center [900, 443] width 219 height 68
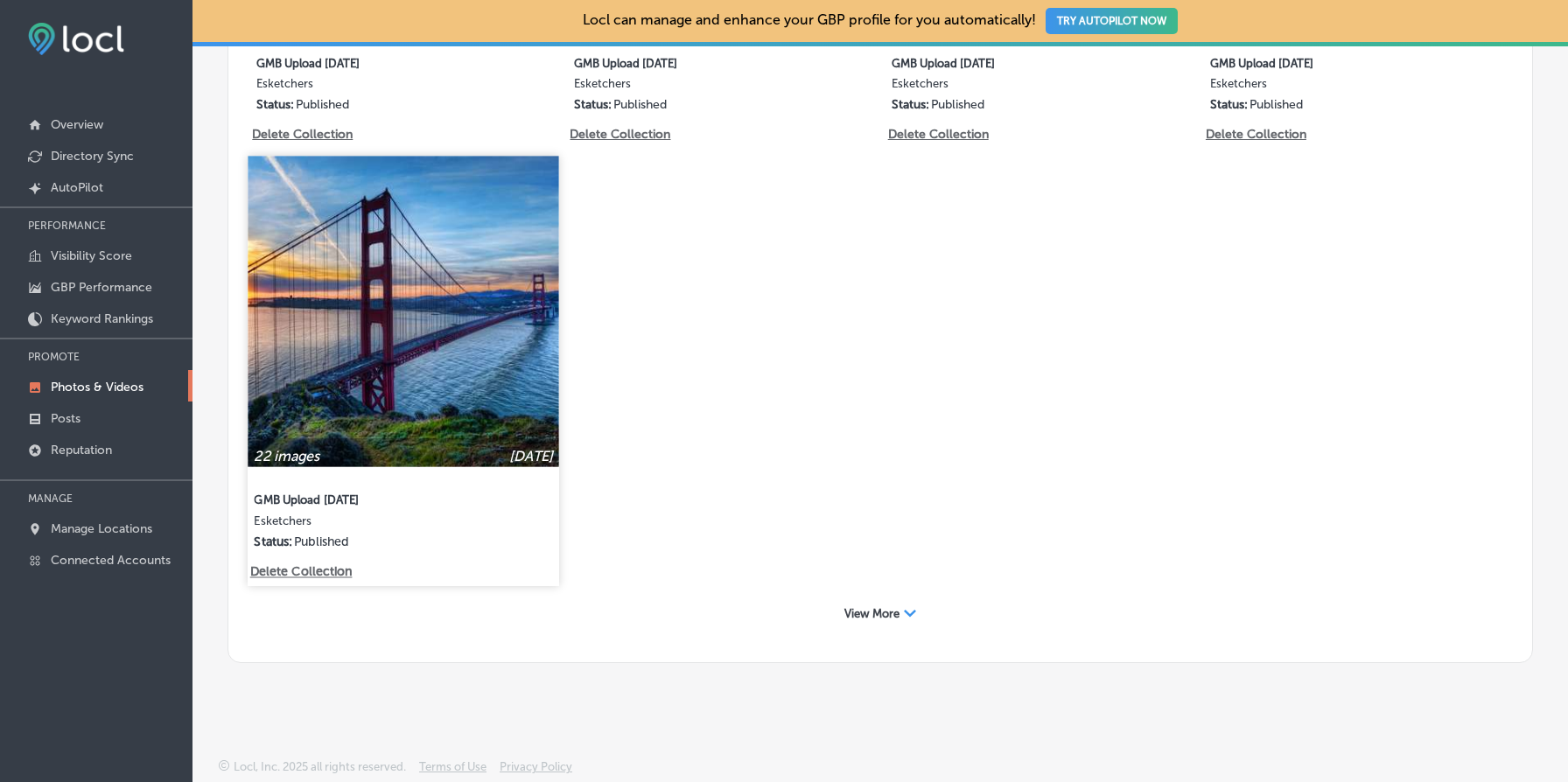
click at [301, 568] on p "Delete Collection" at bounding box center [301, 573] width 100 height 15
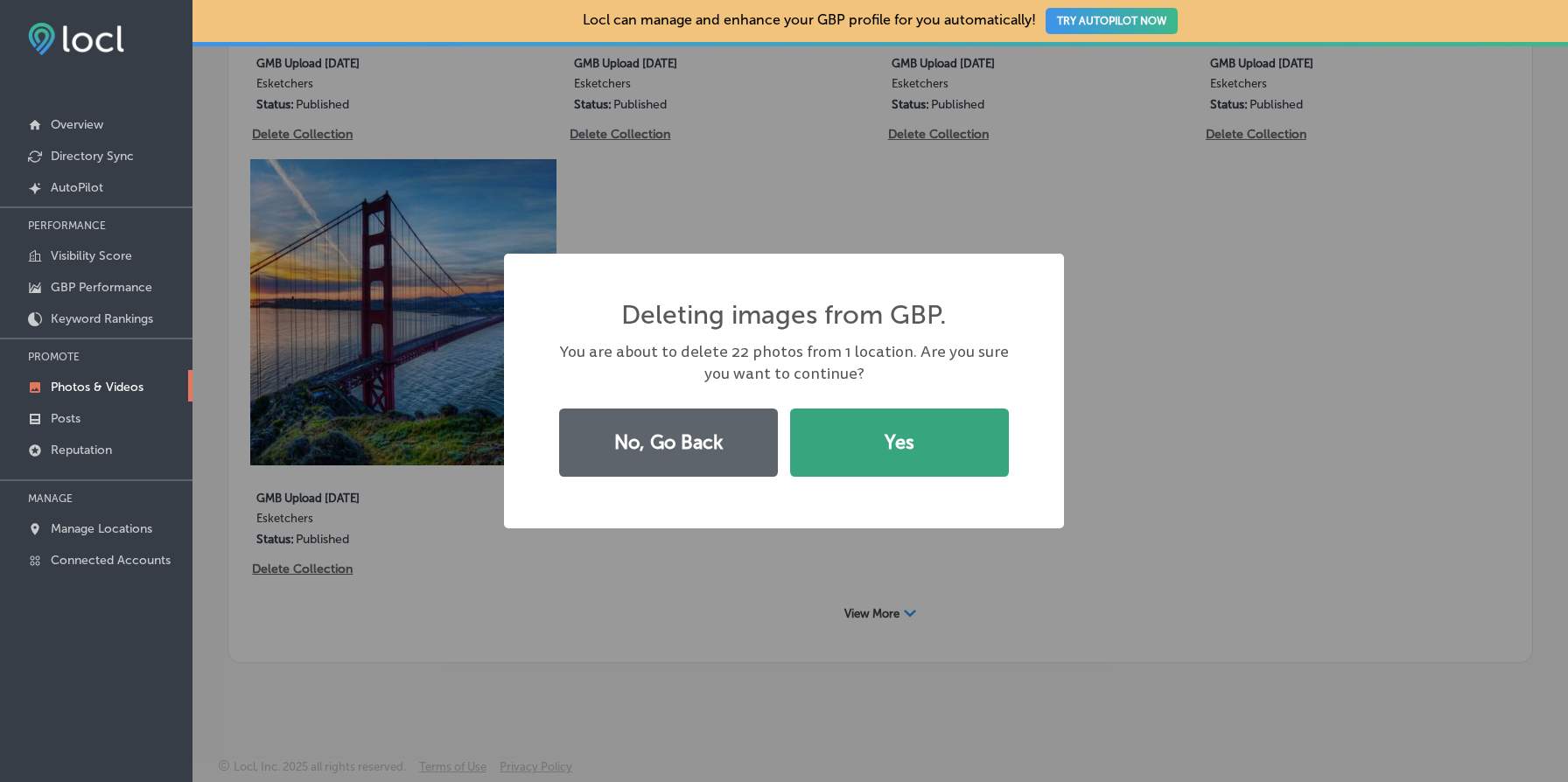
click at [890, 445] on button "Yes" at bounding box center [900, 443] width 219 height 68
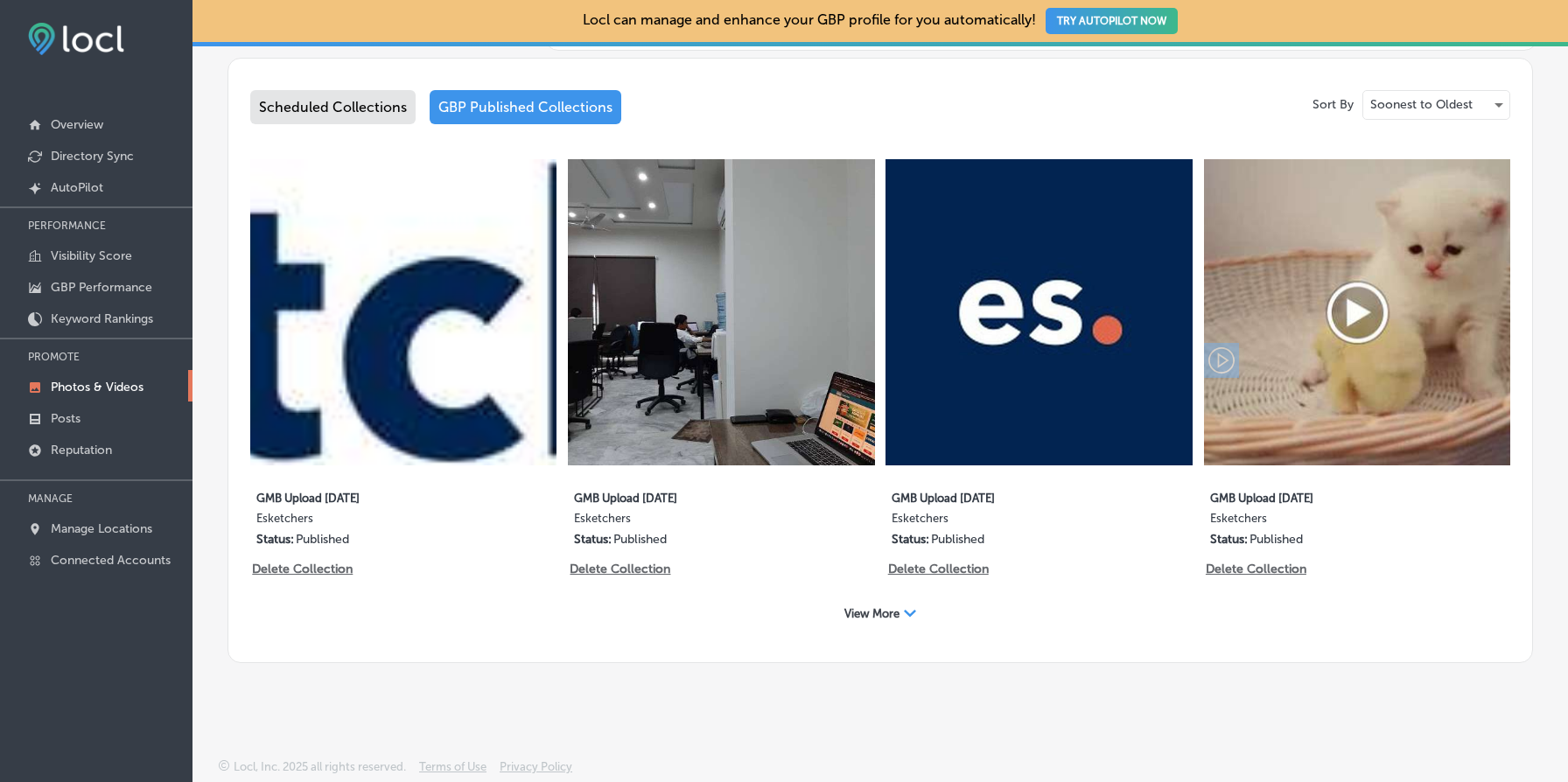
scroll to position [914, 0]
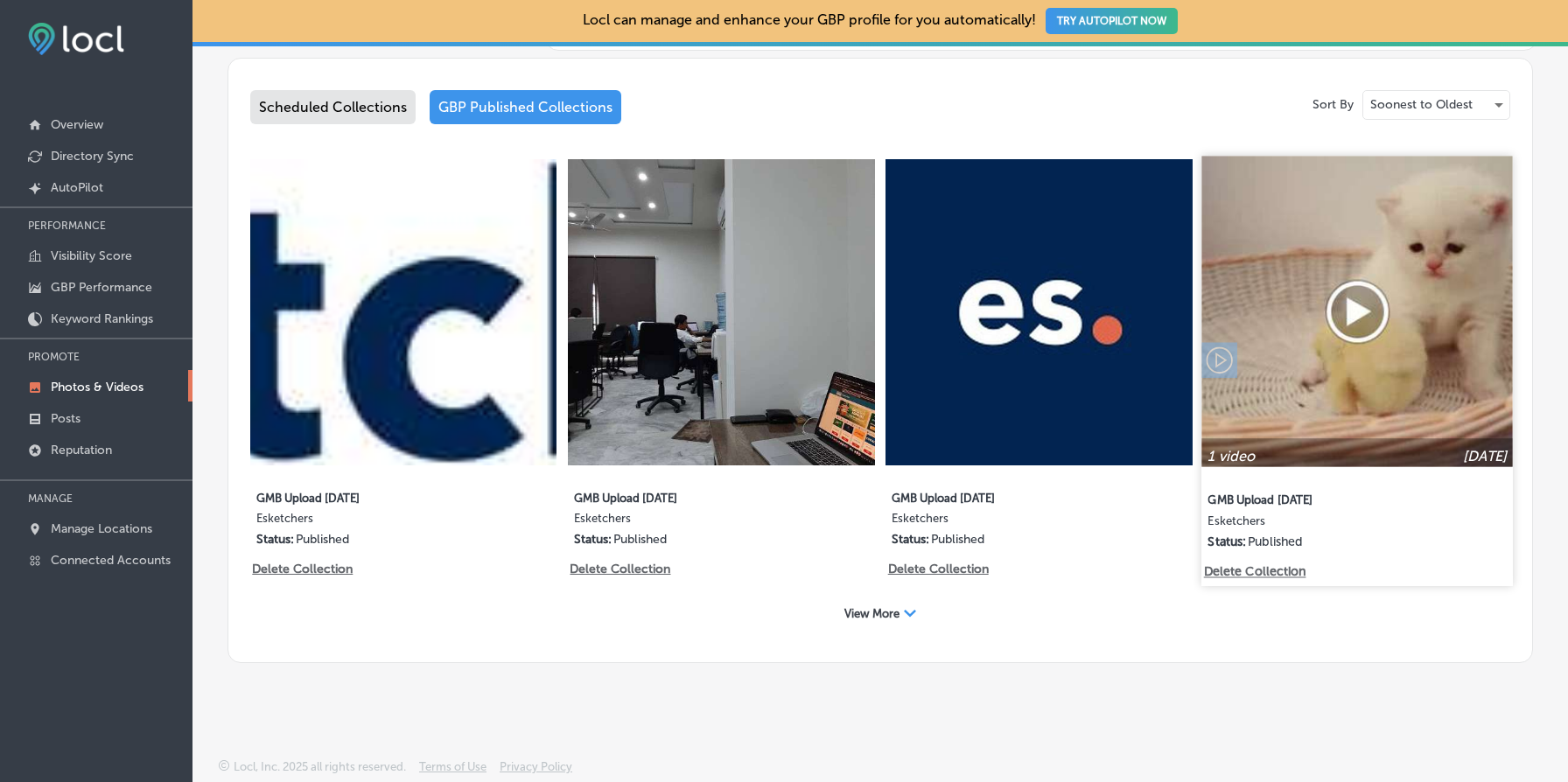
click at [1282, 570] on p "Delete Collection" at bounding box center [1253, 572] width 100 height 15
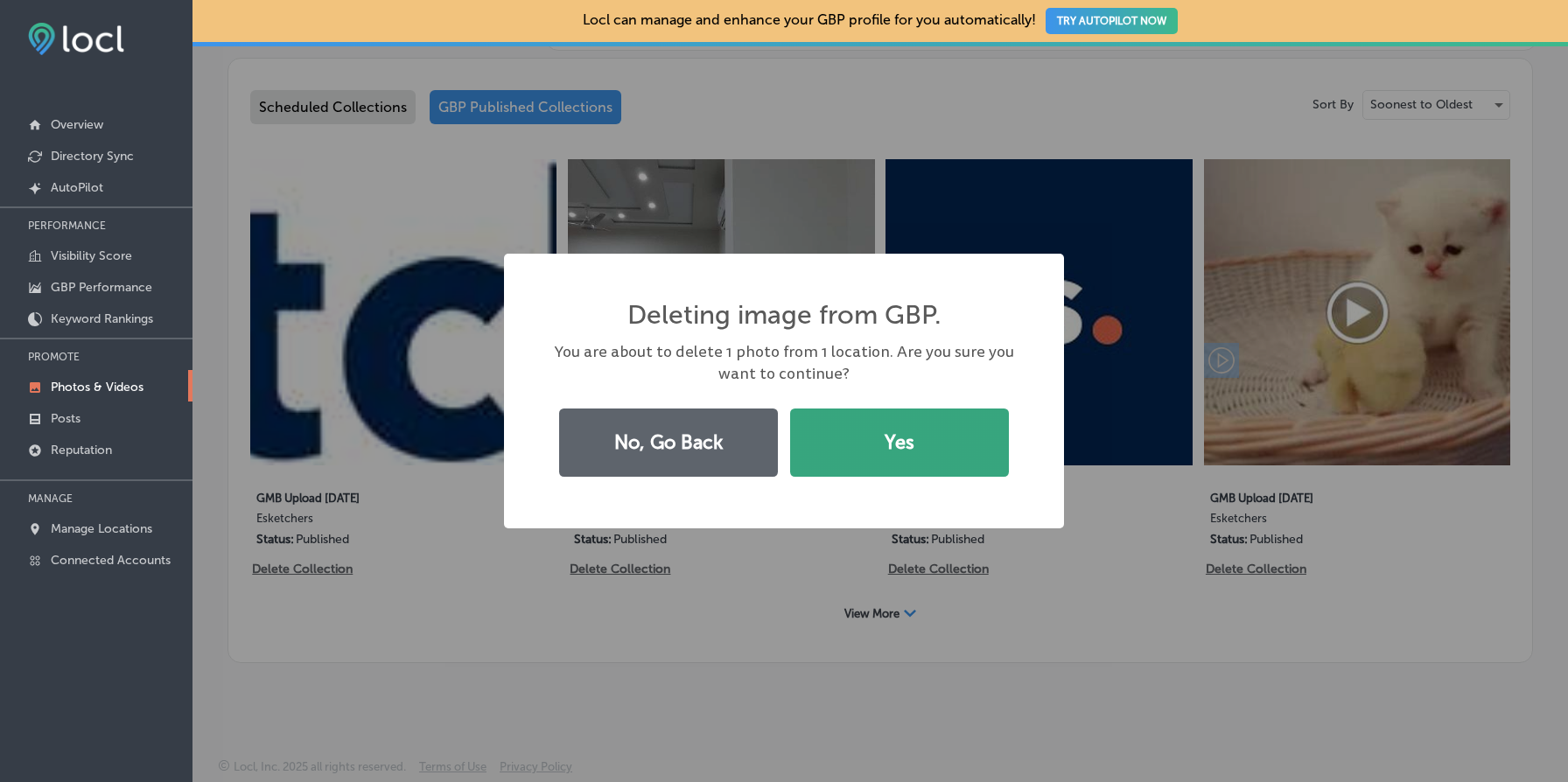
click at [884, 417] on button "Yes" at bounding box center [900, 443] width 219 height 68
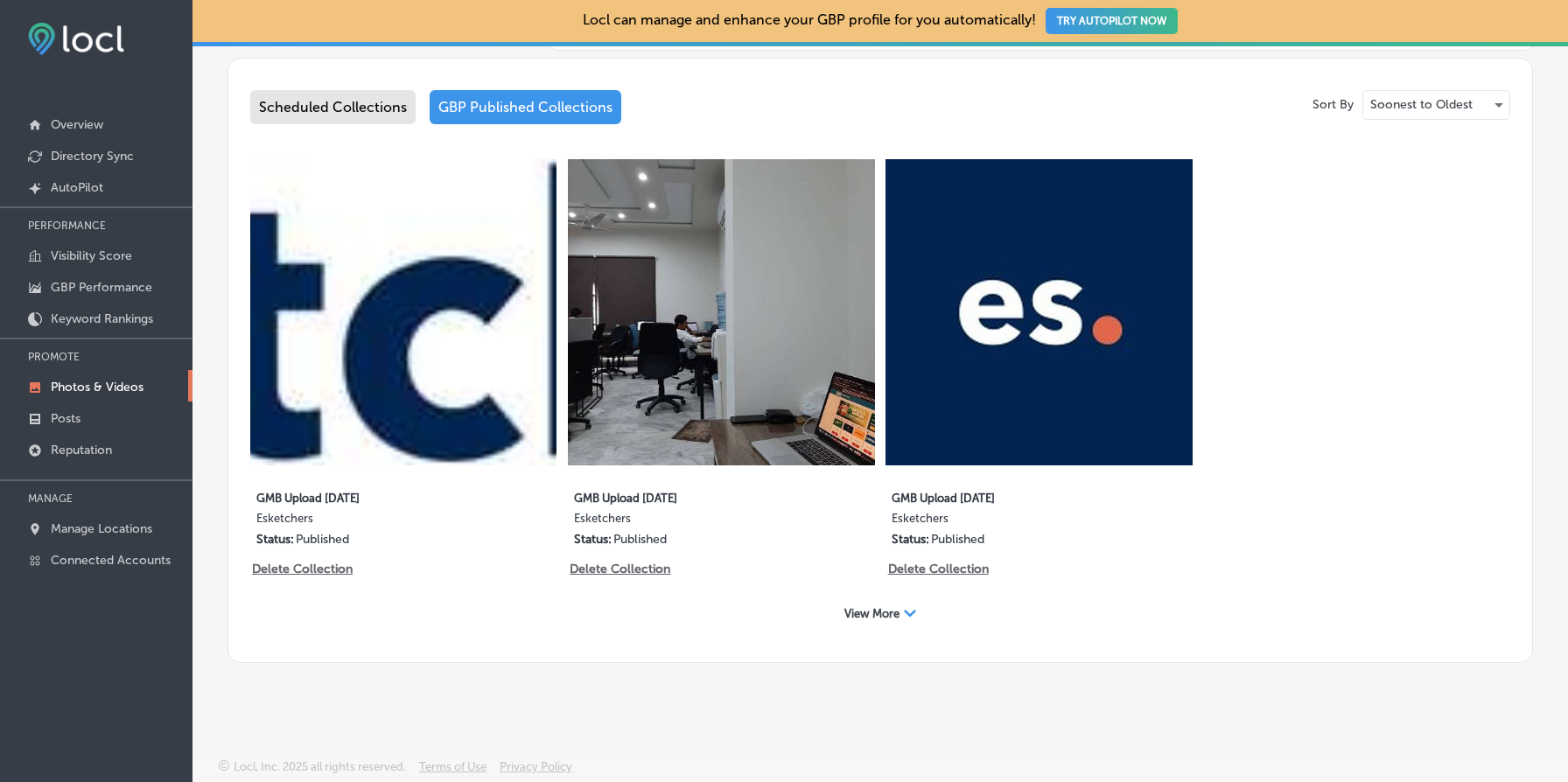
click at [852, 608] on span "View More" at bounding box center [872, 614] width 56 height 13
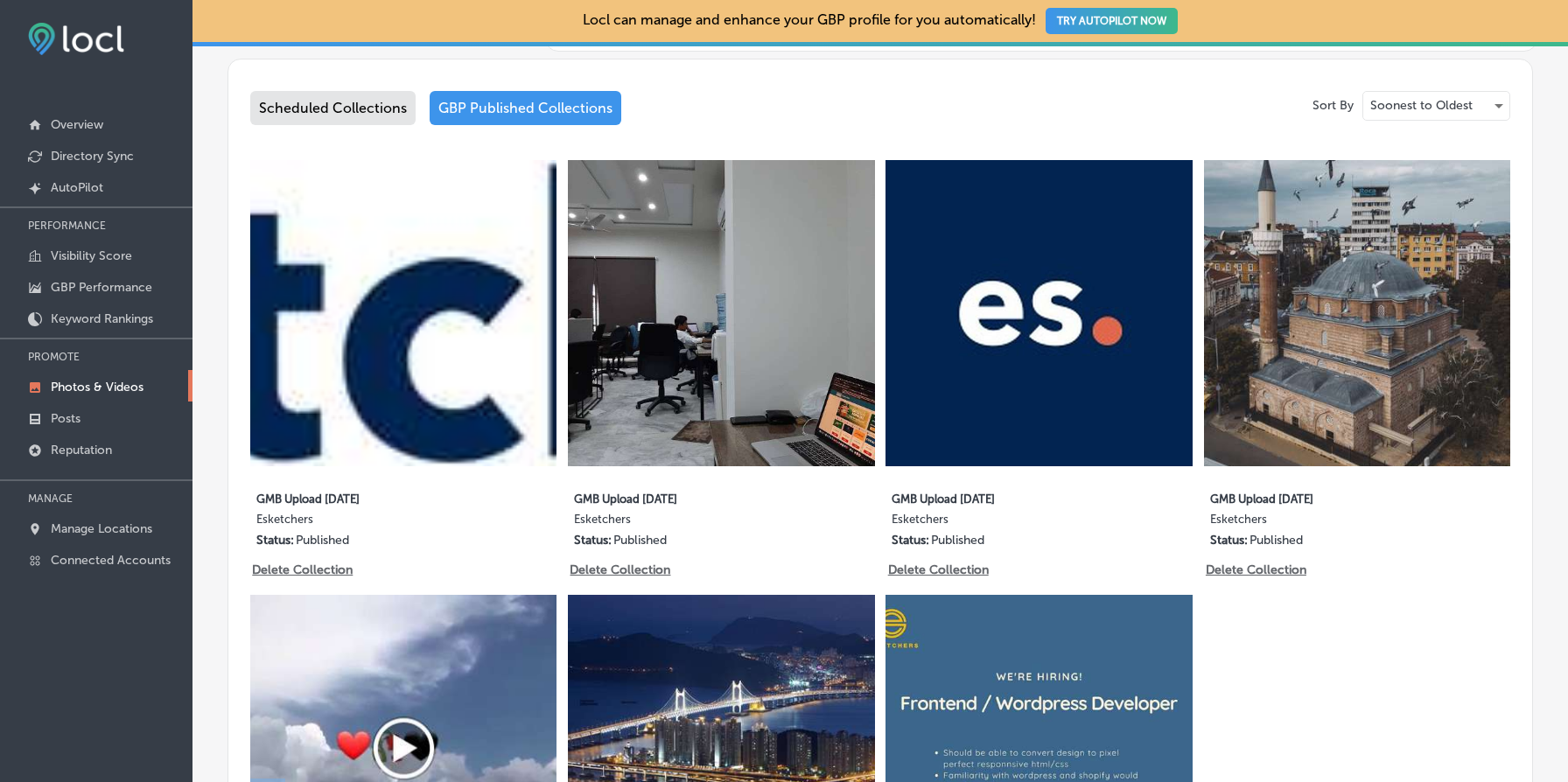
scroll to position [1348, 0]
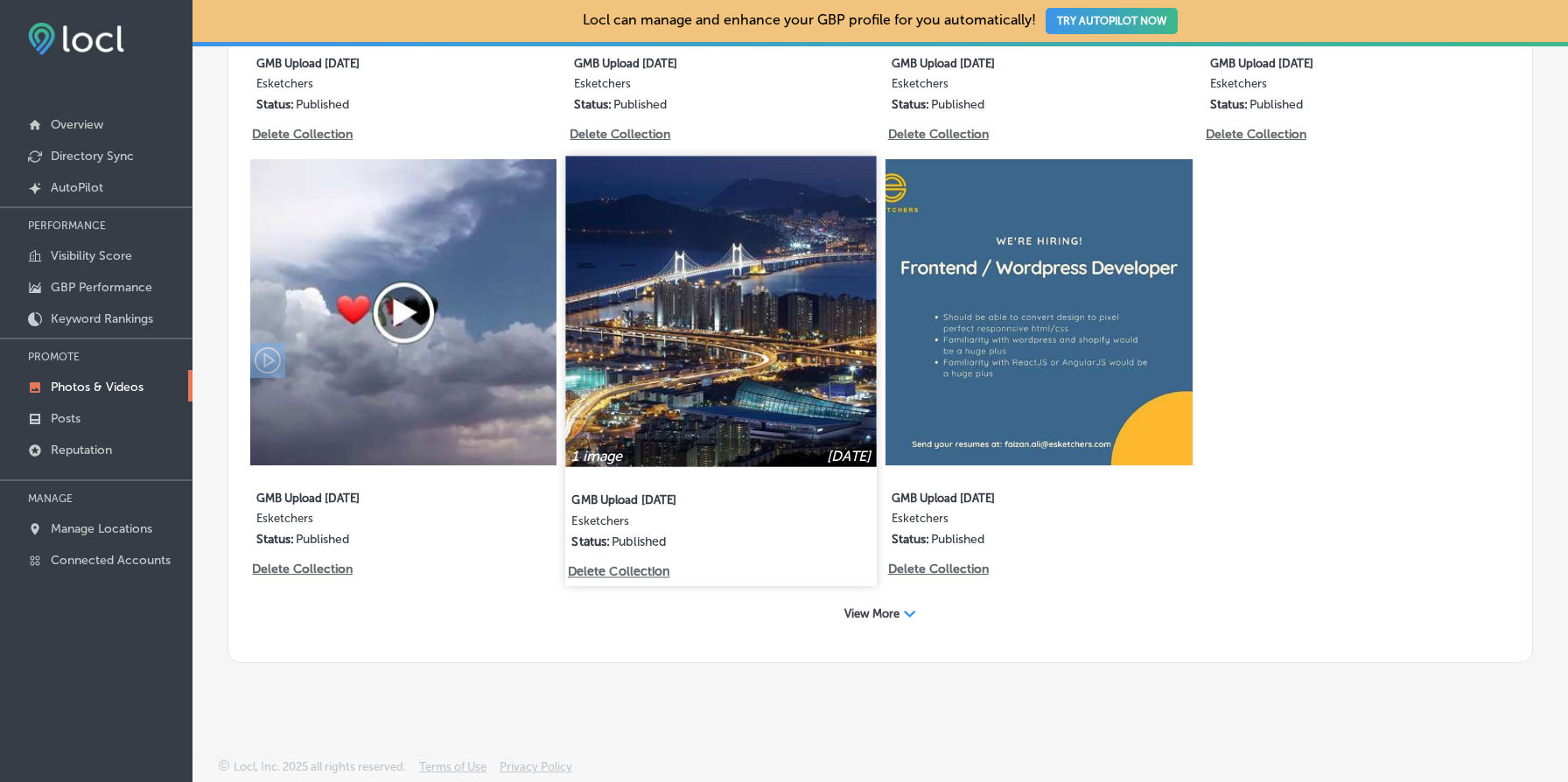
click at [640, 571] on p "Delete Collection" at bounding box center [618, 573] width 100 height 15
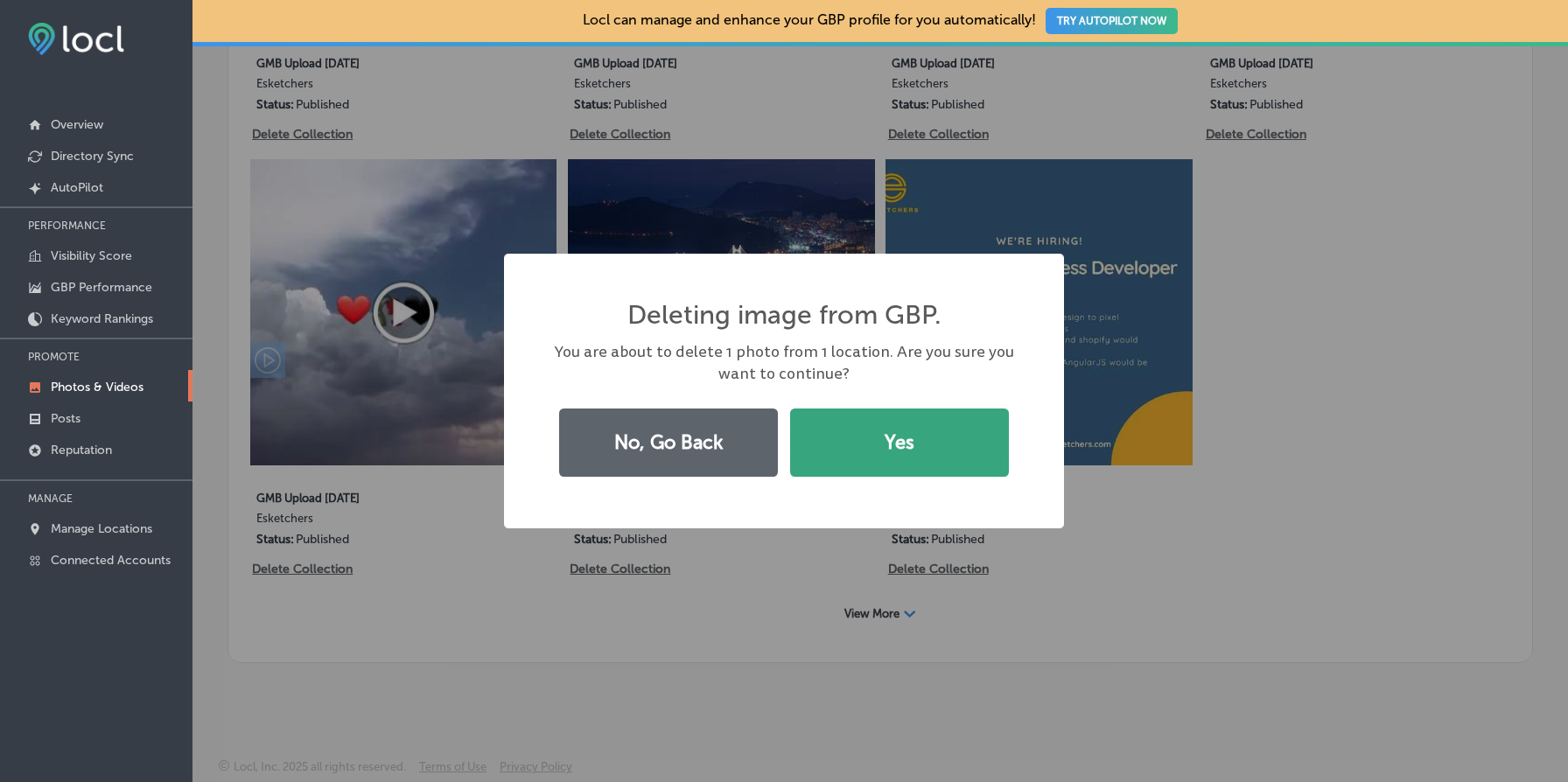
click at [869, 439] on button "Yes" at bounding box center [900, 443] width 219 height 68
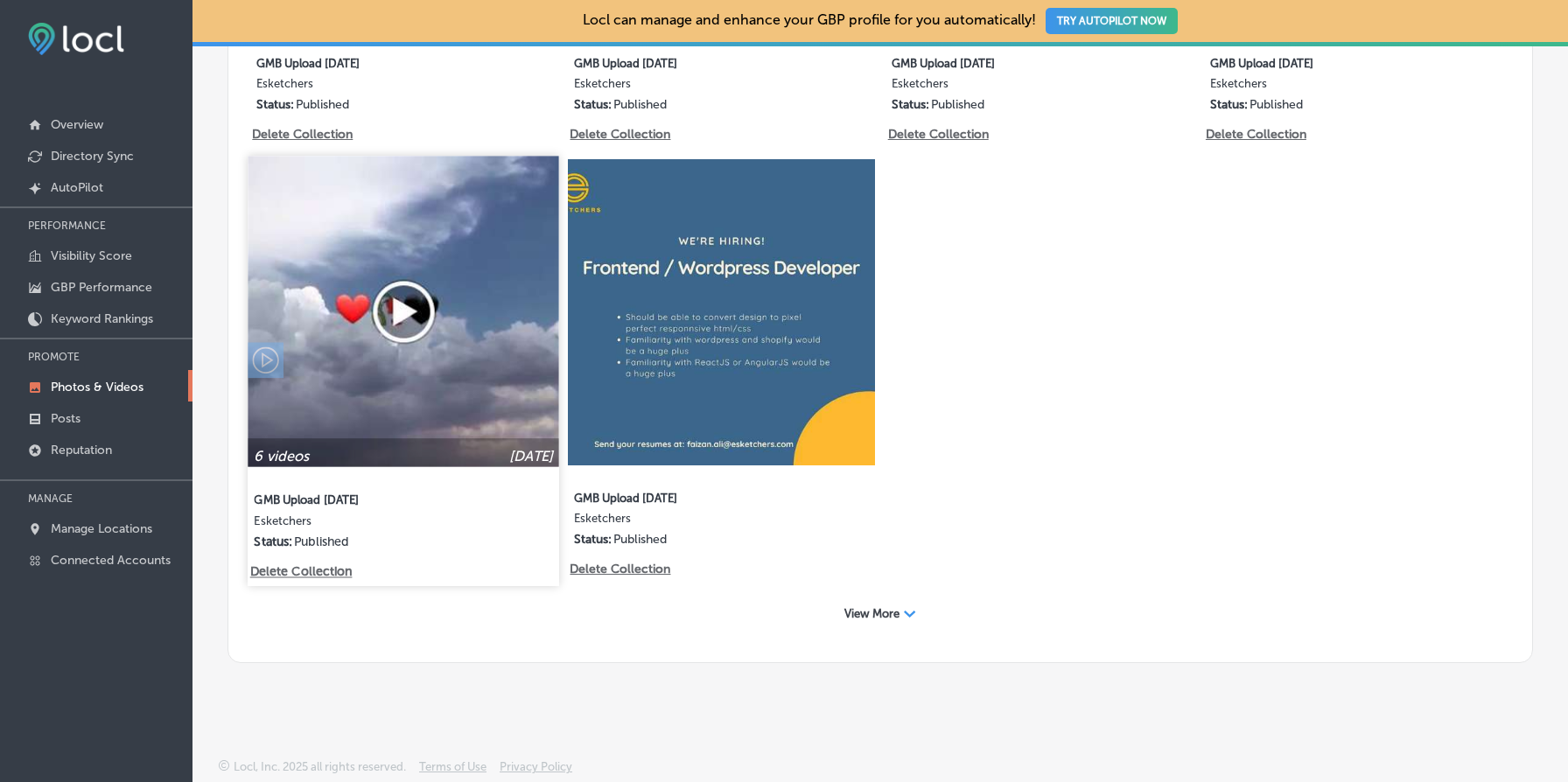
click at [315, 574] on p "Delete Collection" at bounding box center [301, 573] width 100 height 15
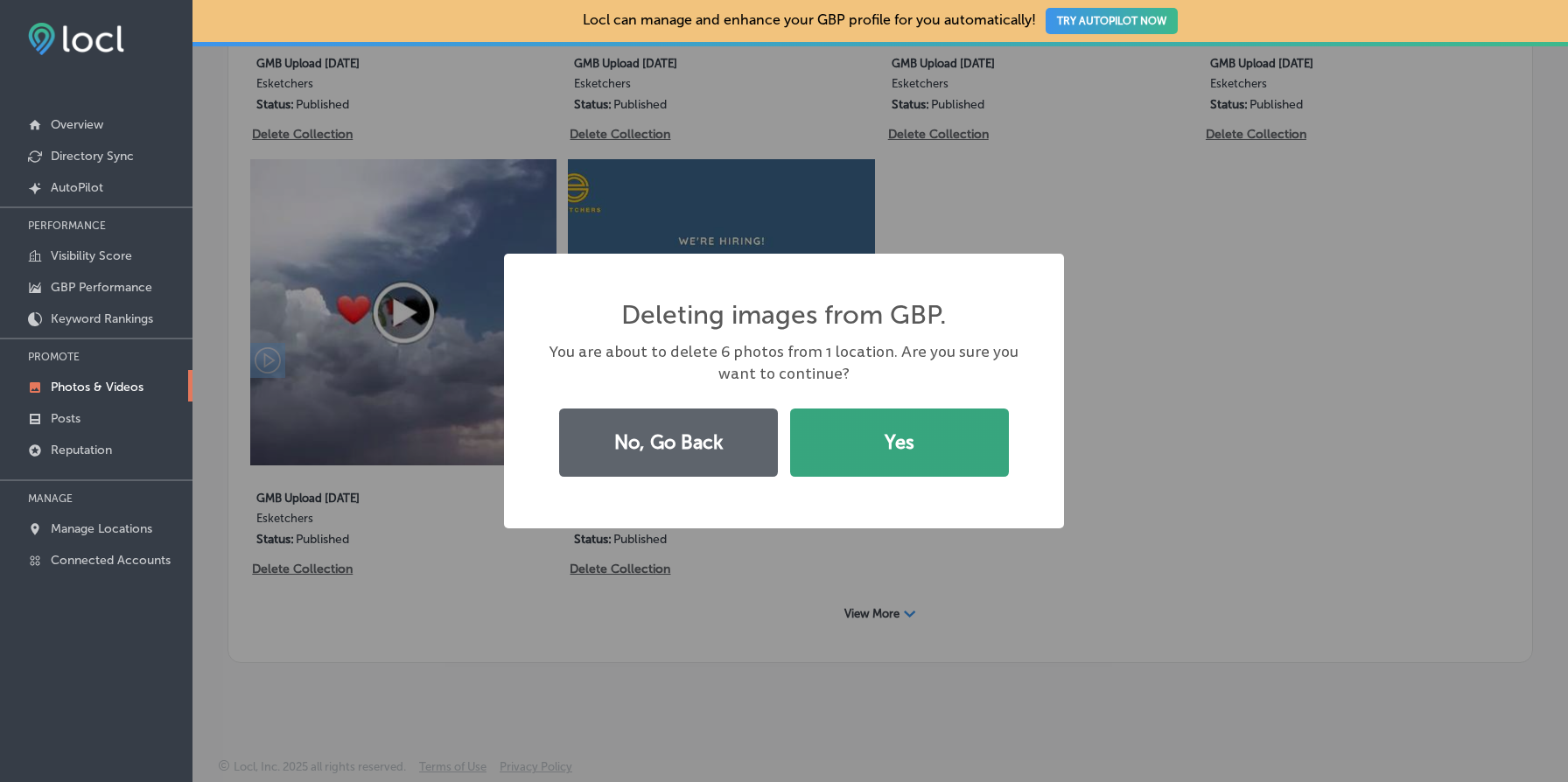
click at [887, 446] on button "Yes" at bounding box center [900, 443] width 219 height 68
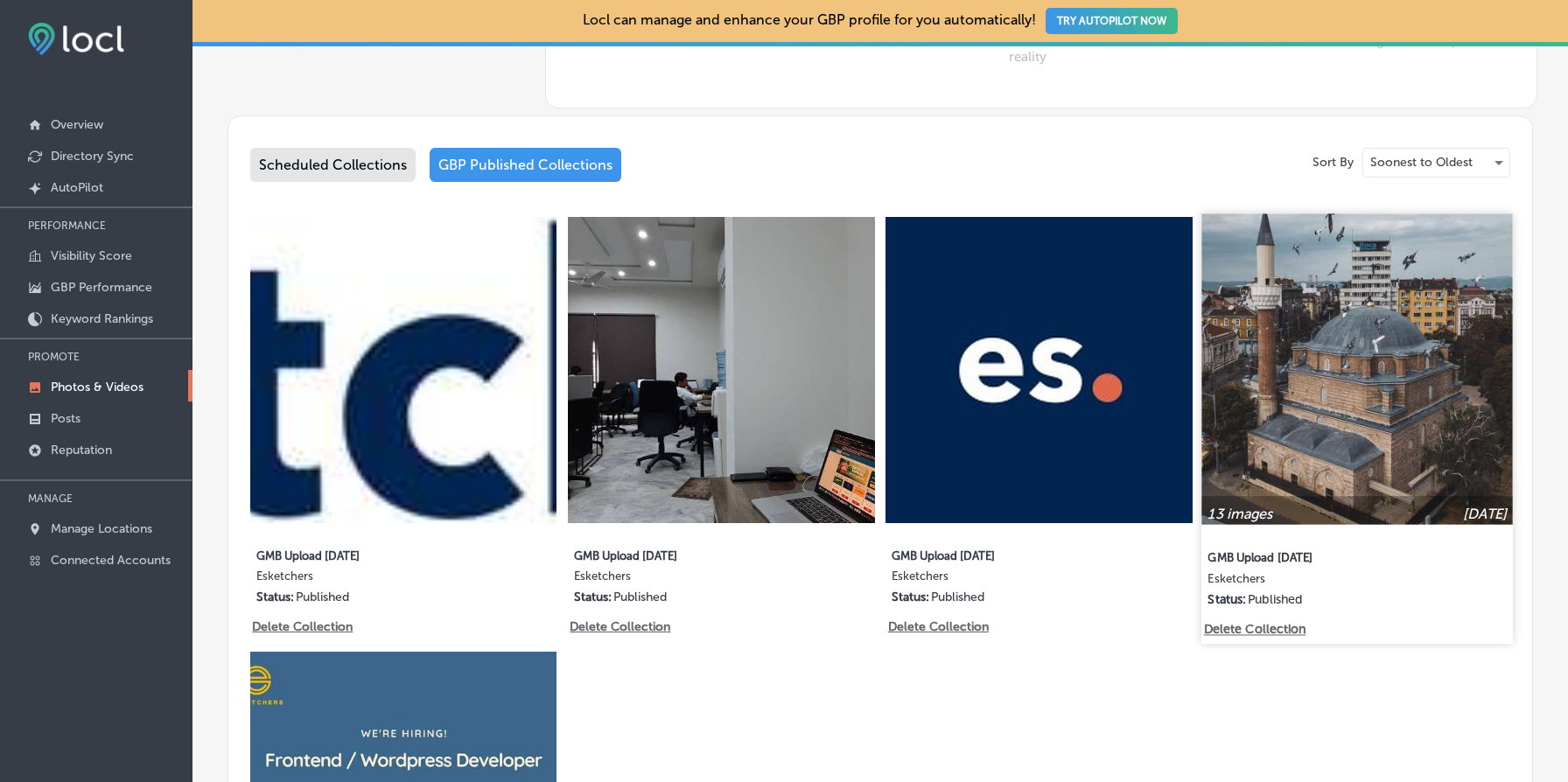
scroll to position [892, 0]
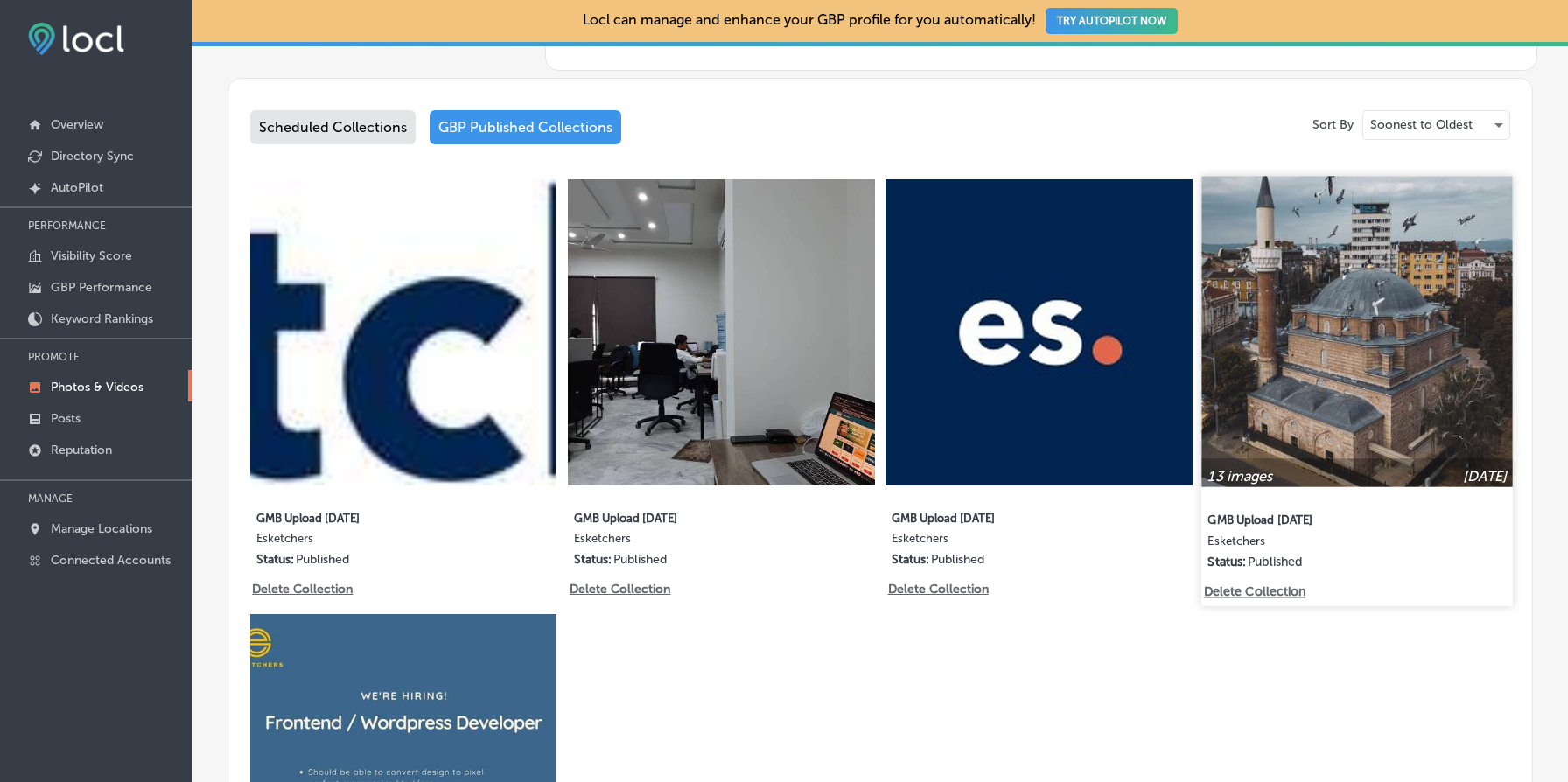
click at [1255, 591] on p "Delete Collection" at bounding box center [1253, 592] width 100 height 15
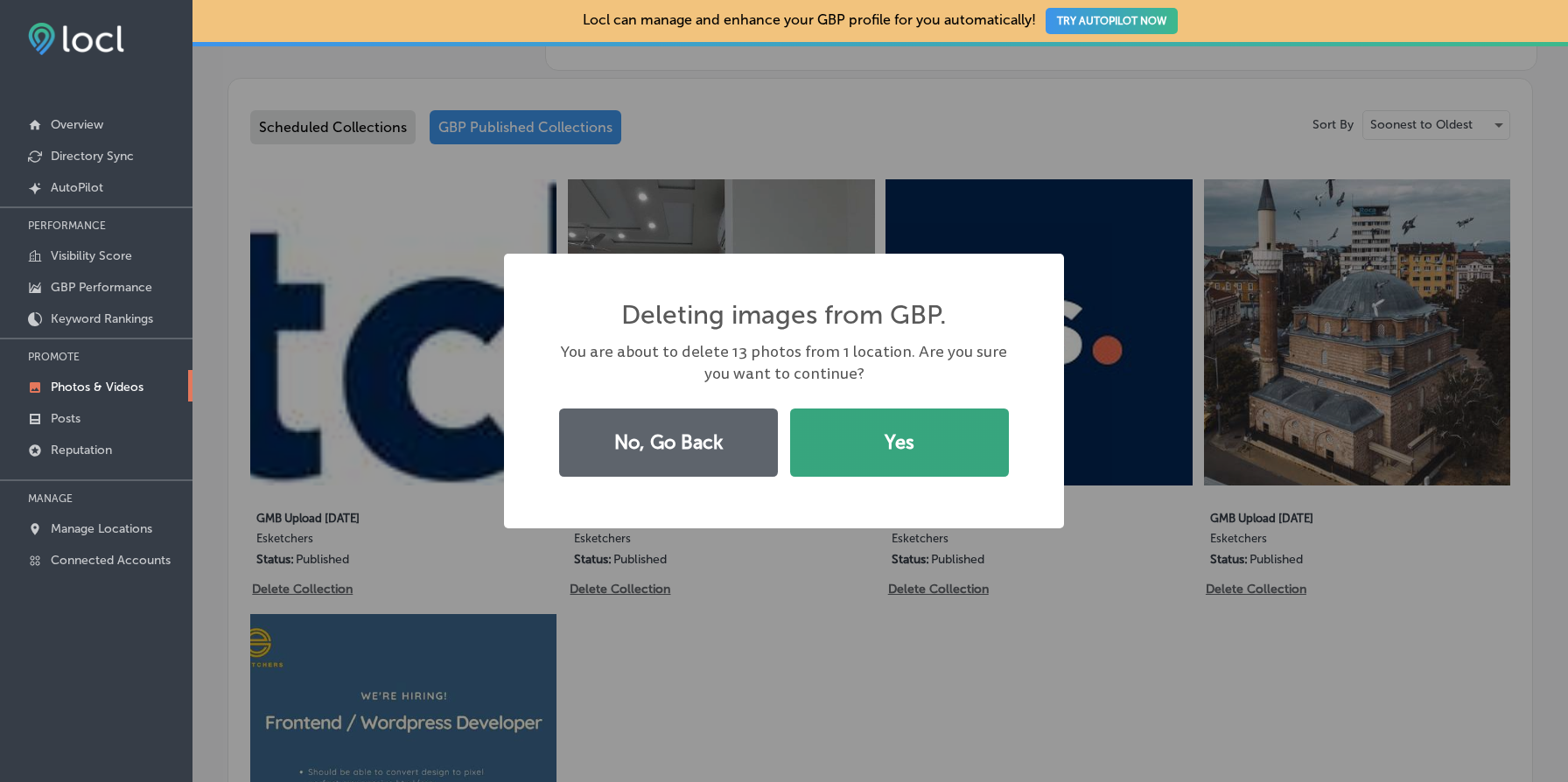
click at [894, 446] on button "Yes" at bounding box center [900, 443] width 219 height 68
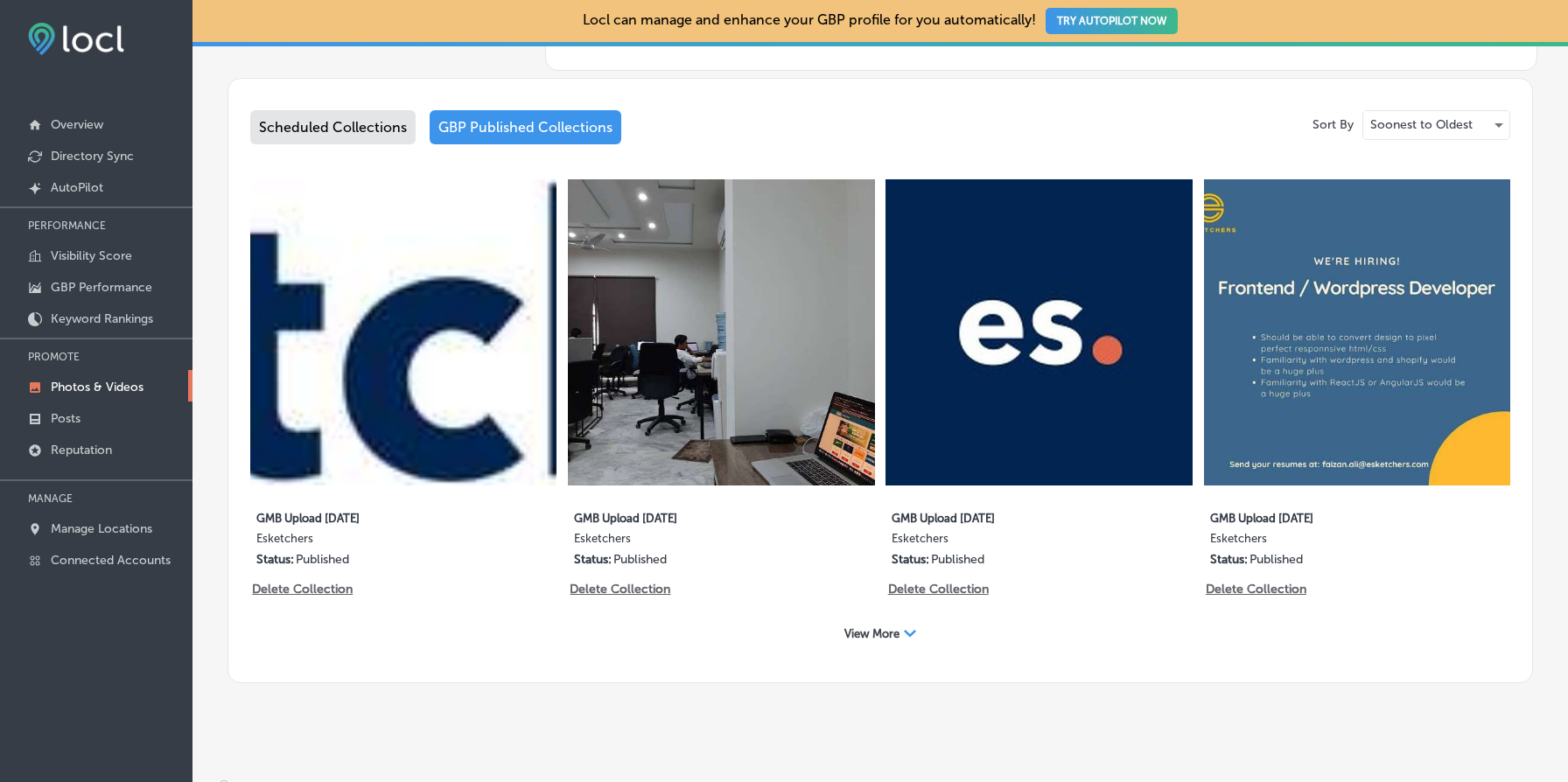
click at [893, 631] on span "View More" at bounding box center [872, 634] width 56 height 13
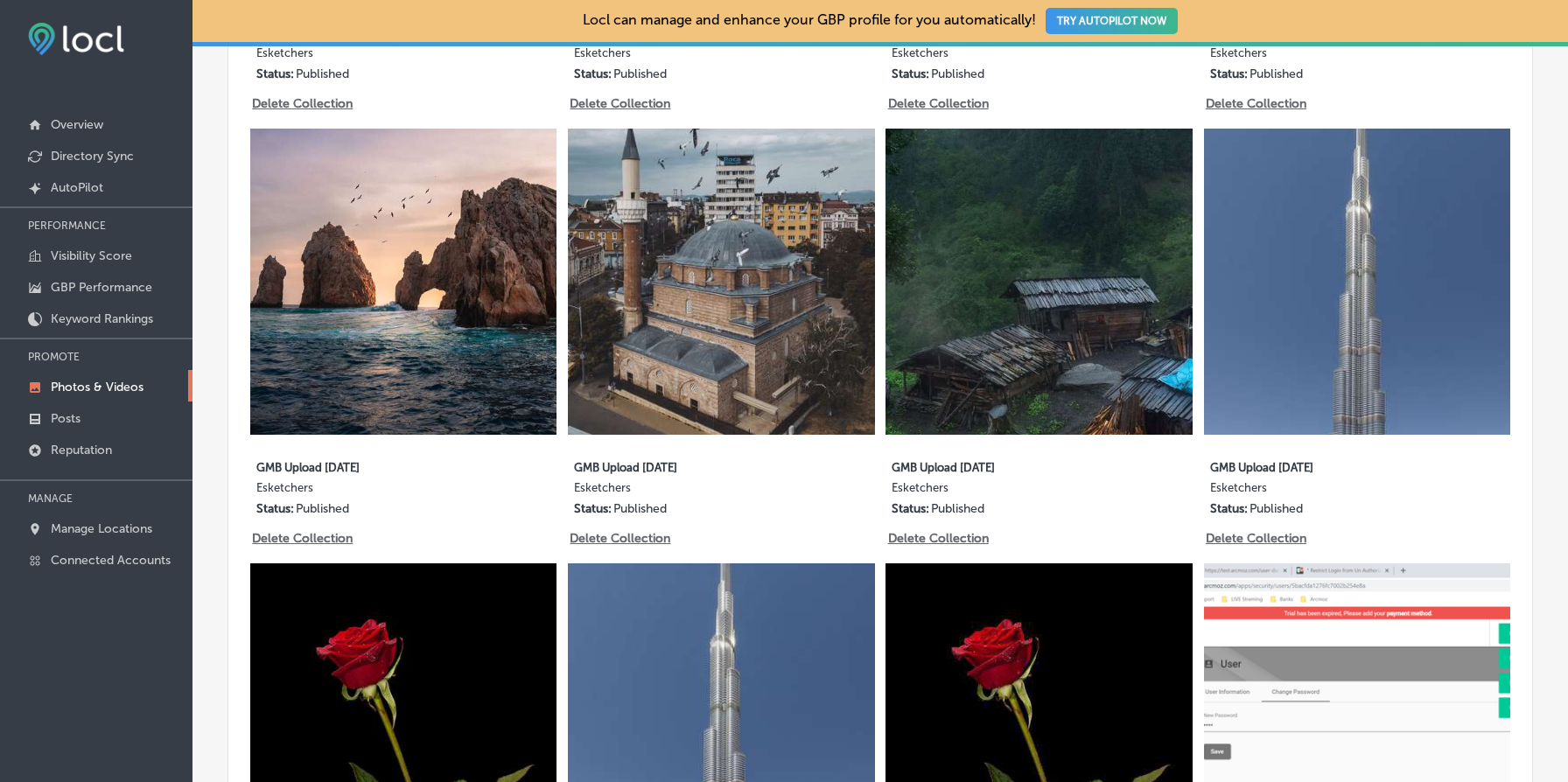
scroll to position [1380, 0]
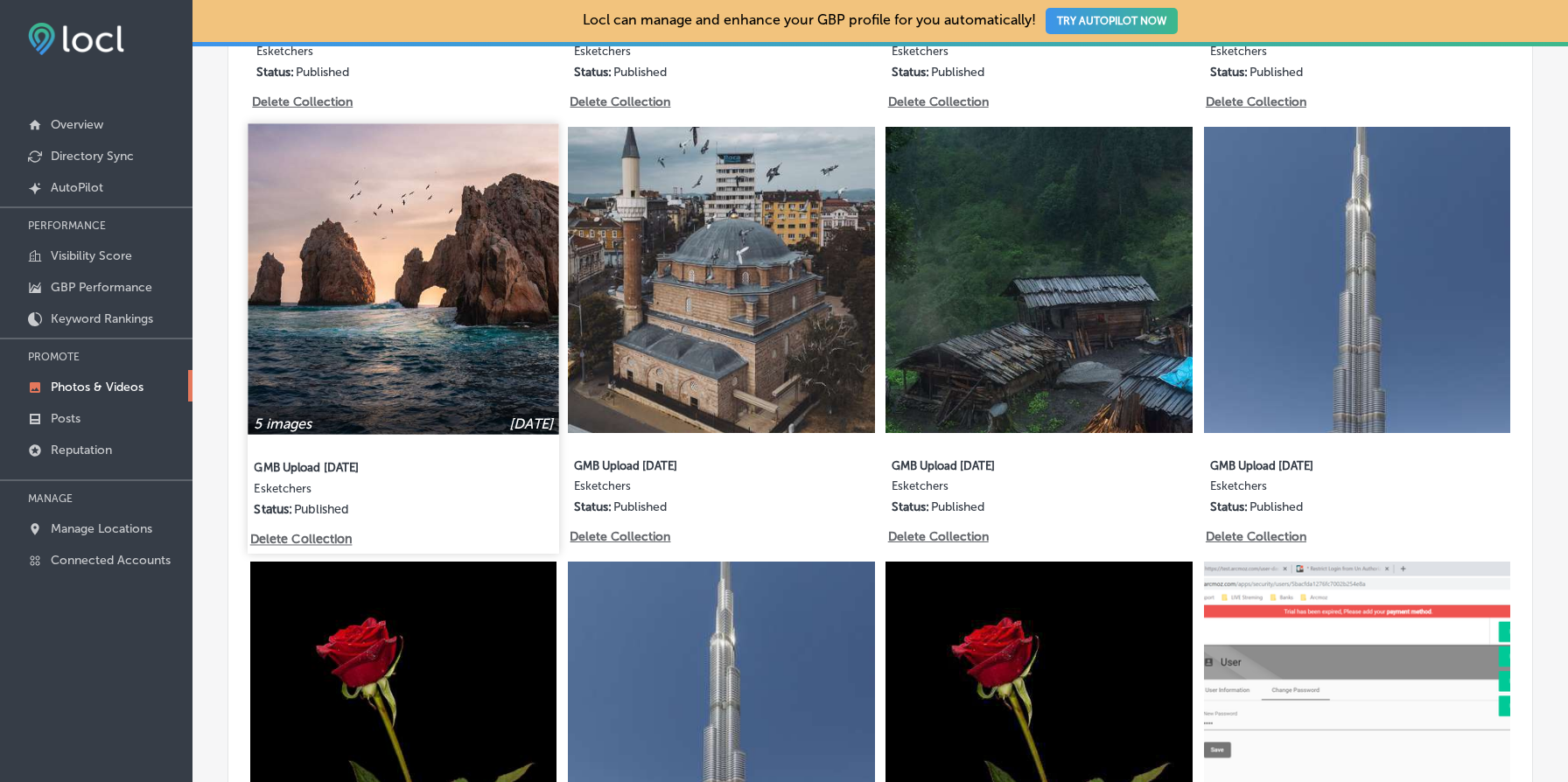
click at [320, 544] on p "Delete Collection" at bounding box center [301, 541] width 100 height 15
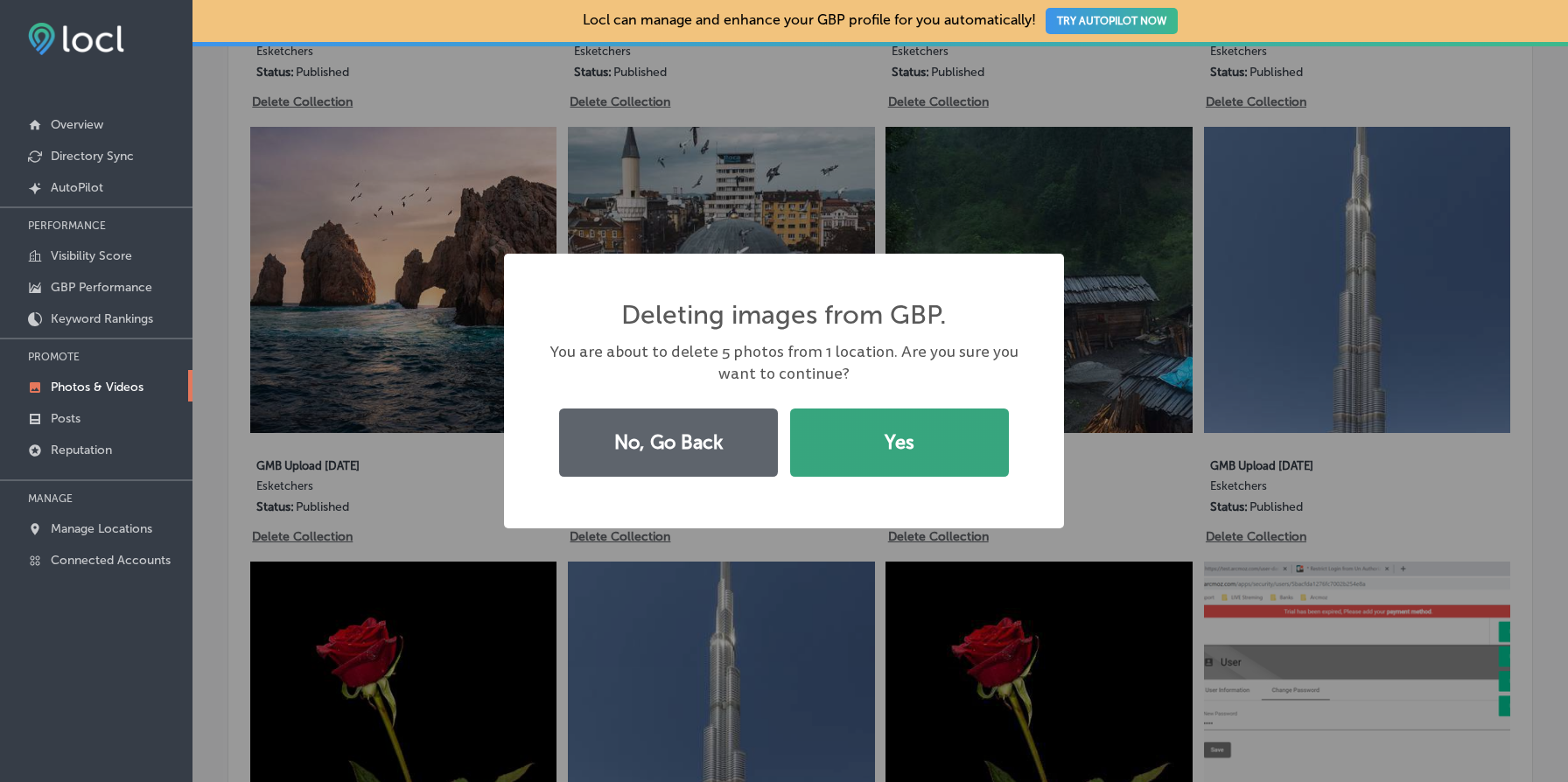
click at [923, 447] on button "Yes" at bounding box center [900, 443] width 219 height 68
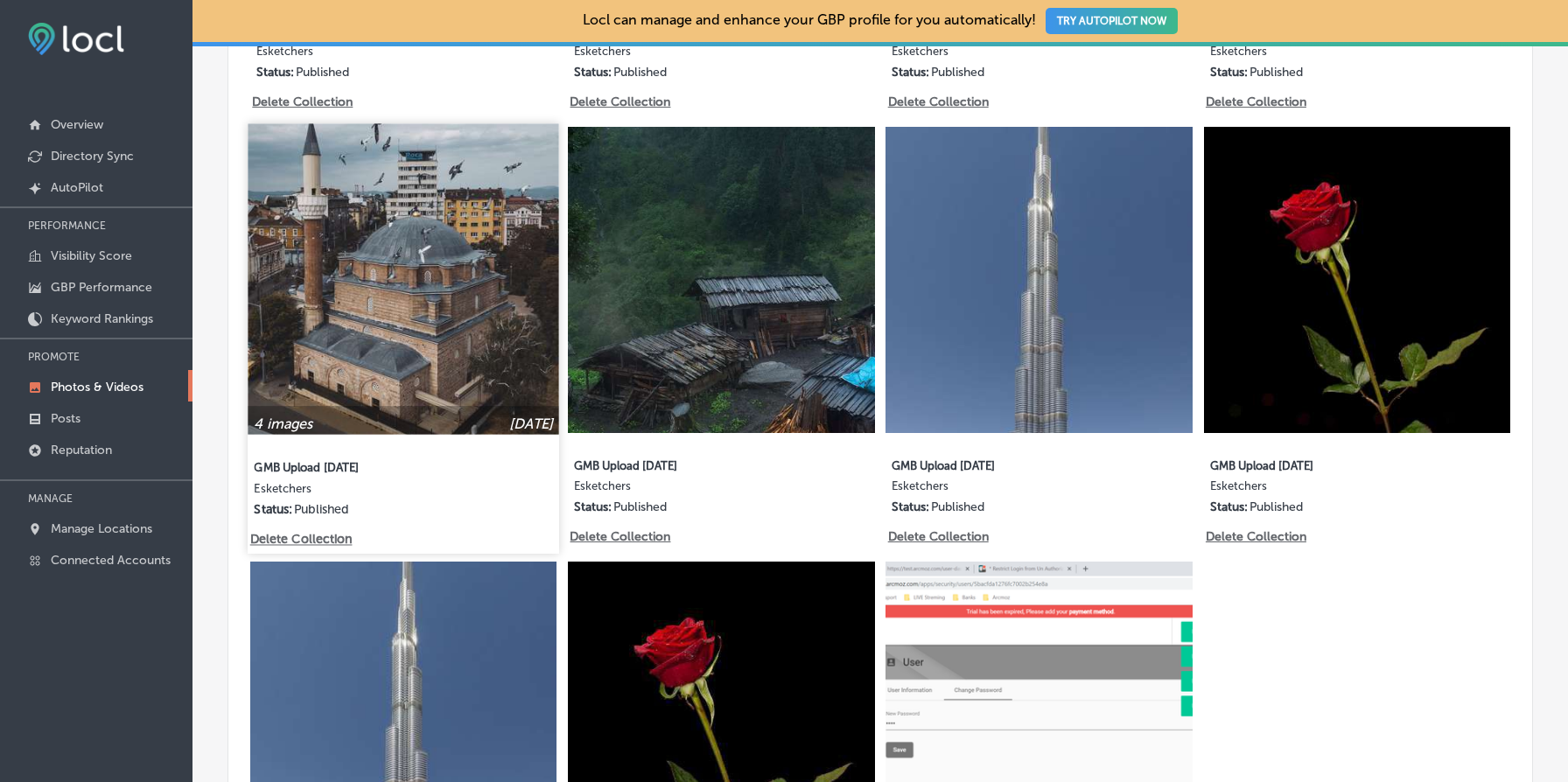
click at [311, 534] on p "Delete Collection" at bounding box center [301, 541] width 100 height 15
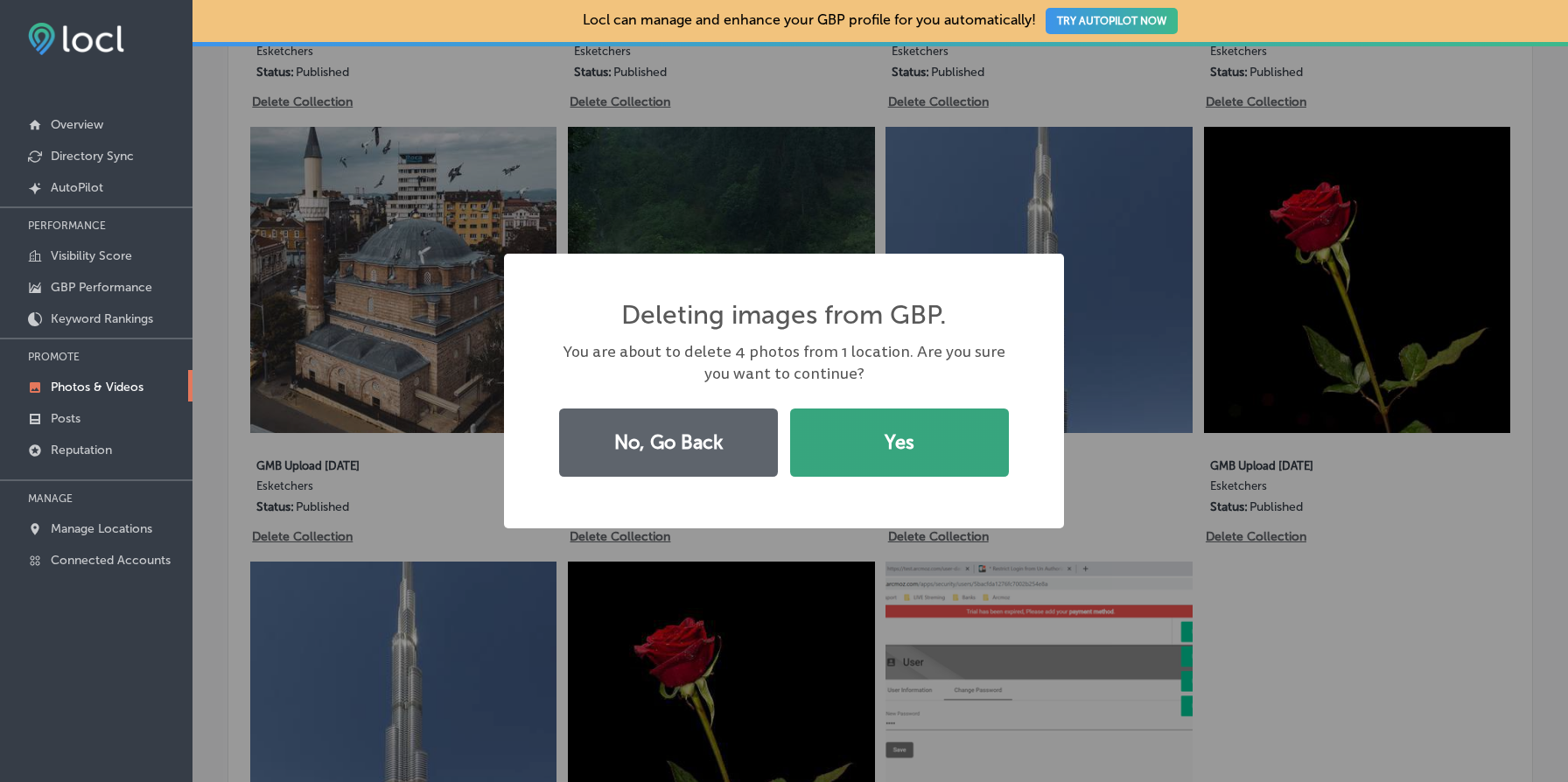
click at [986, 443] on button "Yes" at bounding box center [900, 443] width 219 height 68
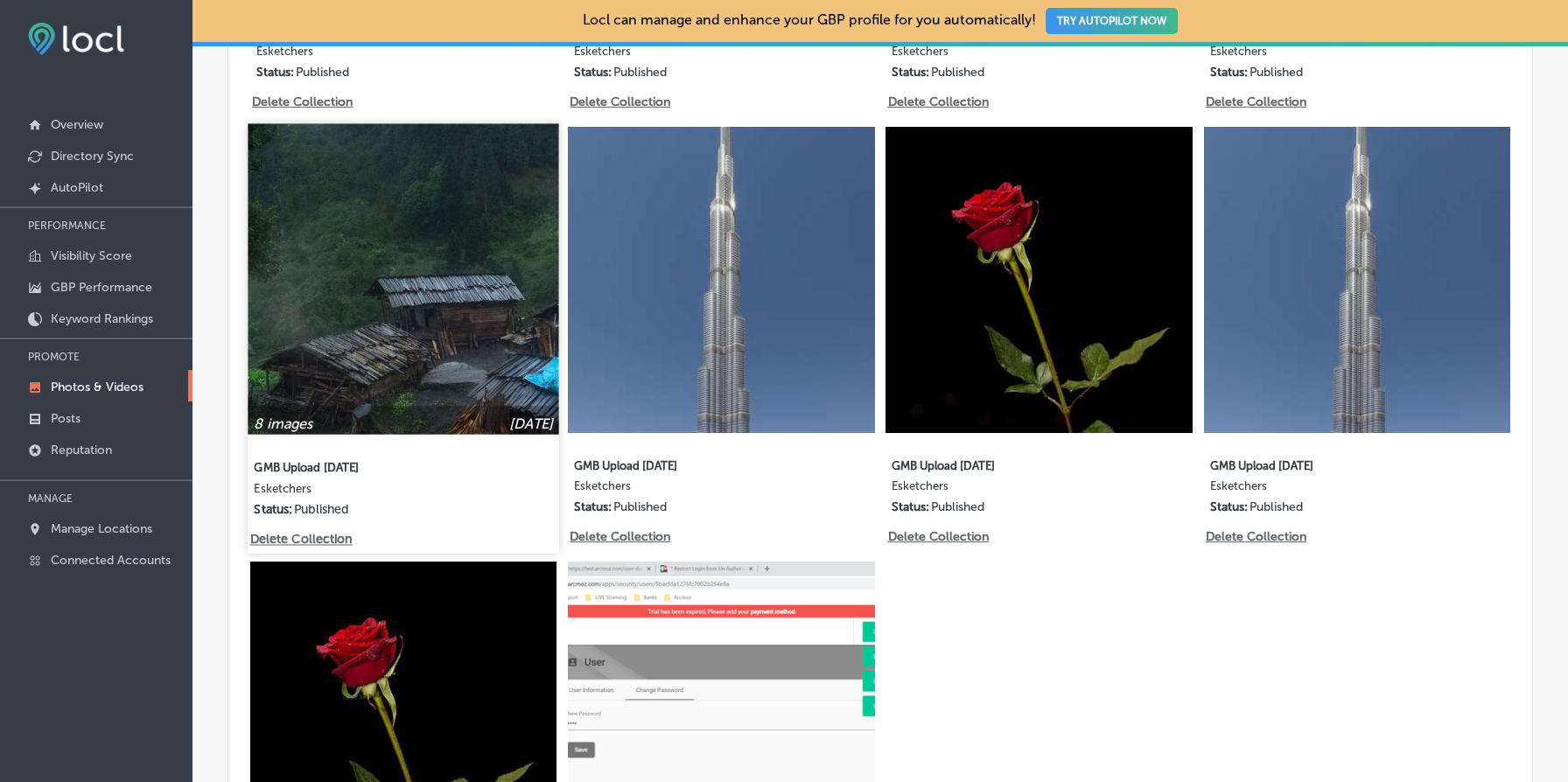
click at [319, 542] on p "Delete Collection" at bounding box center [301, 541] width 100 height 15
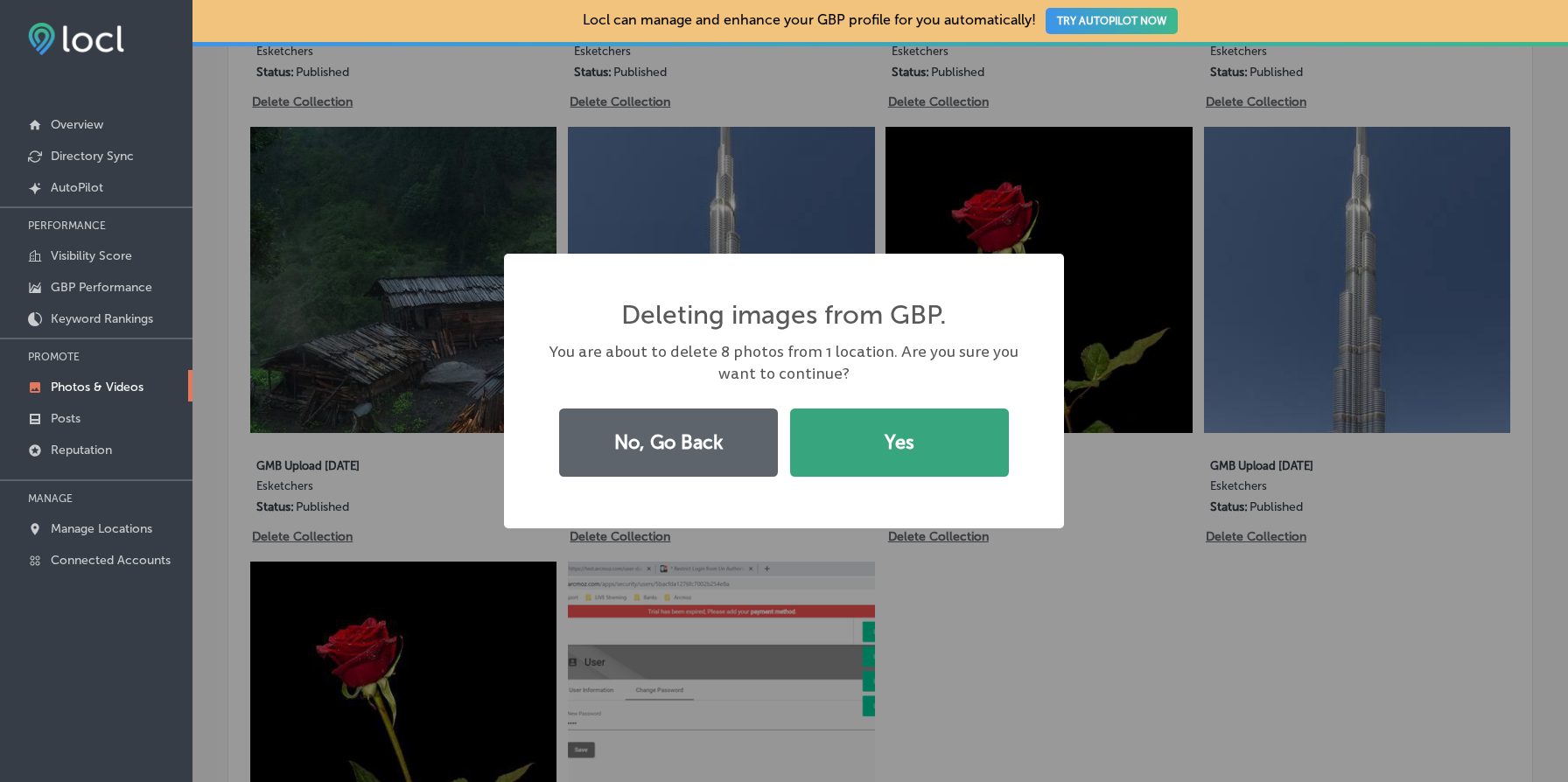
click at [937, 439] on button "Yes" at bounding box center [900, 443] width 219 height 68
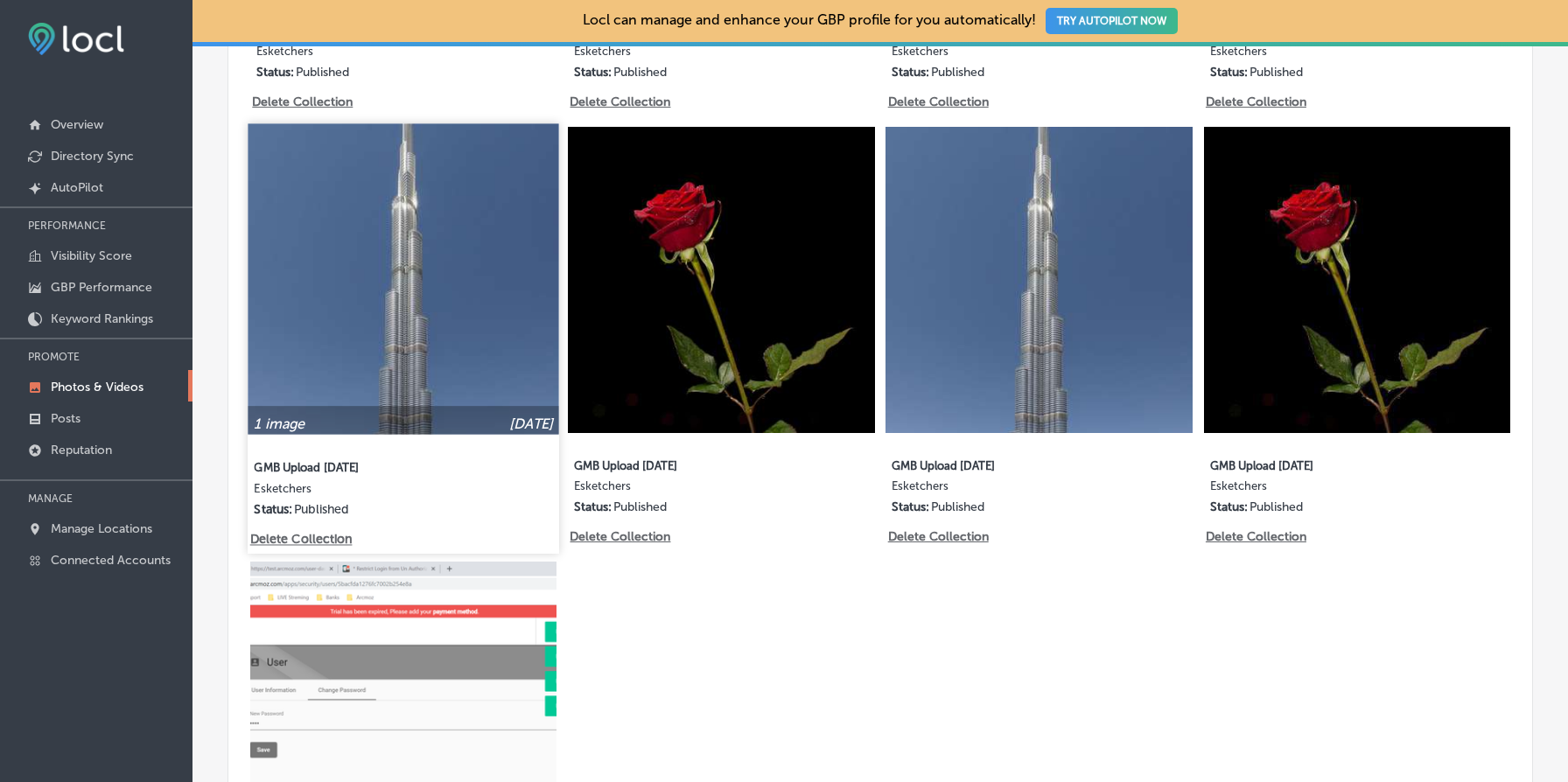
click at [313, 540] on p "Delete Collection" at bounding box center [301, 541] width 100 height 15
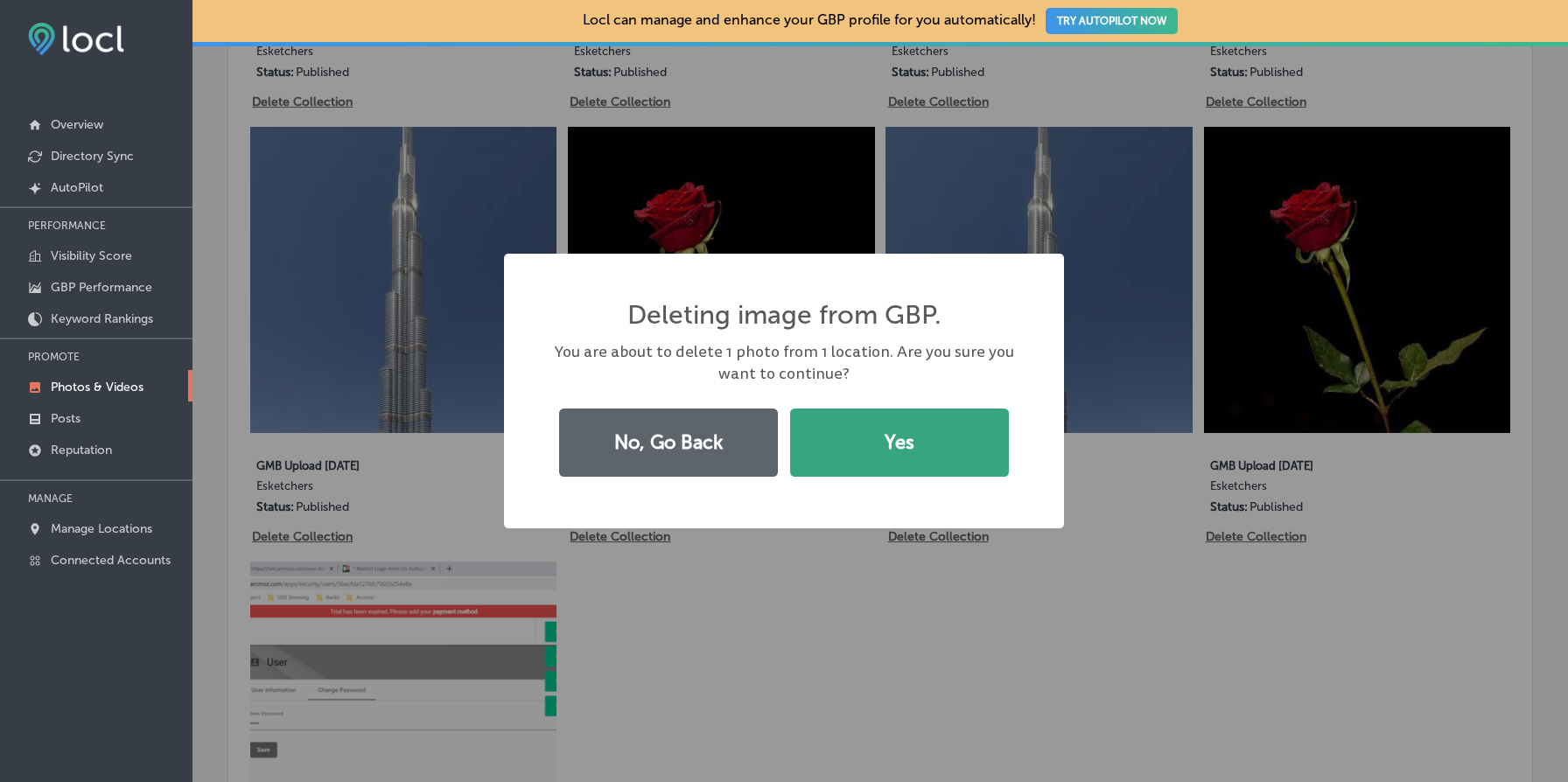
click at [906, 446] on button "Yes" at bounding box center [900, 443] width 219 height 68
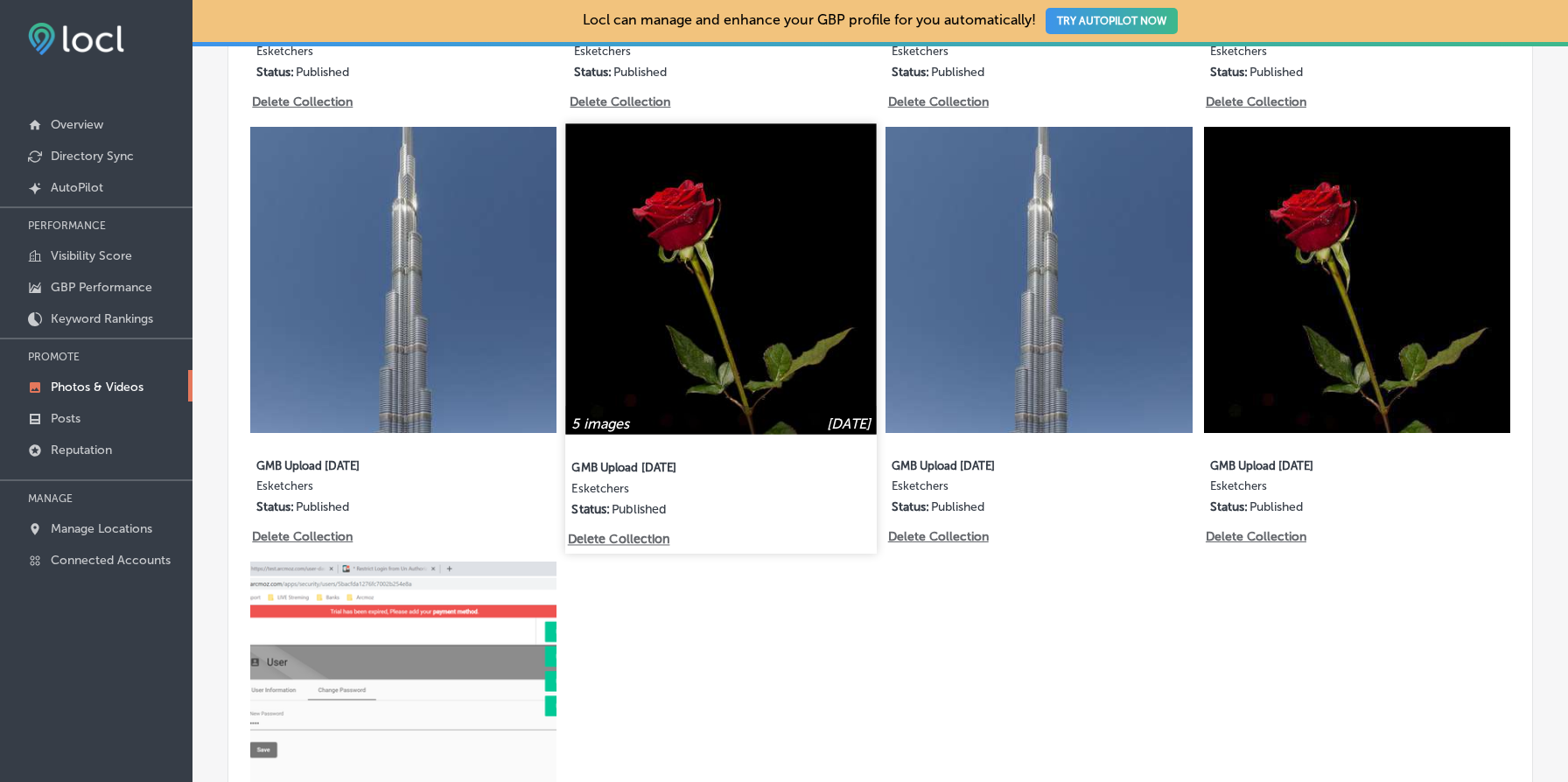
scroll to position [1348, 0]
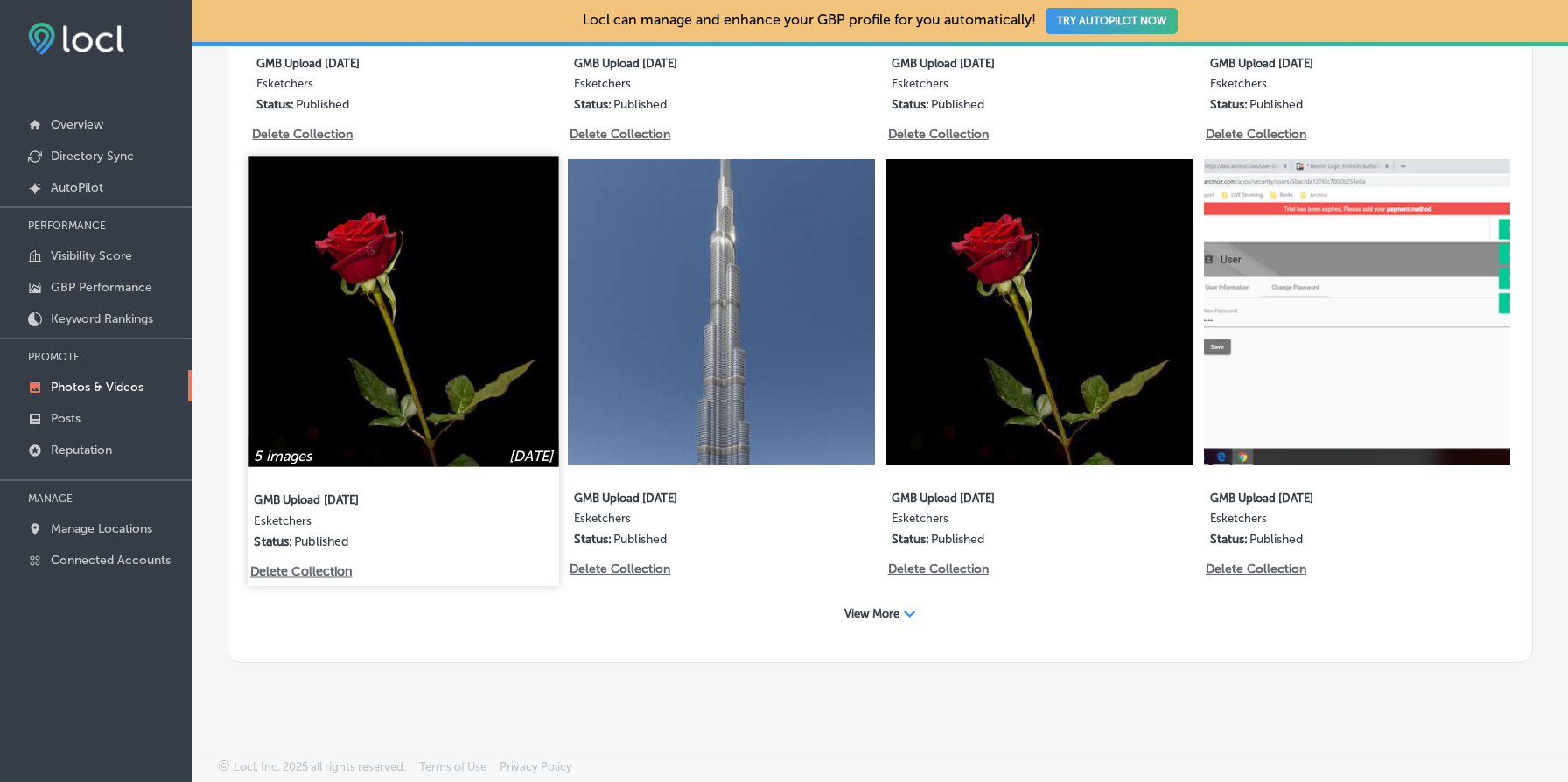
click at [322, 567] on p "Delete Collection" at bounding box center [301, 573] width 100 height 15
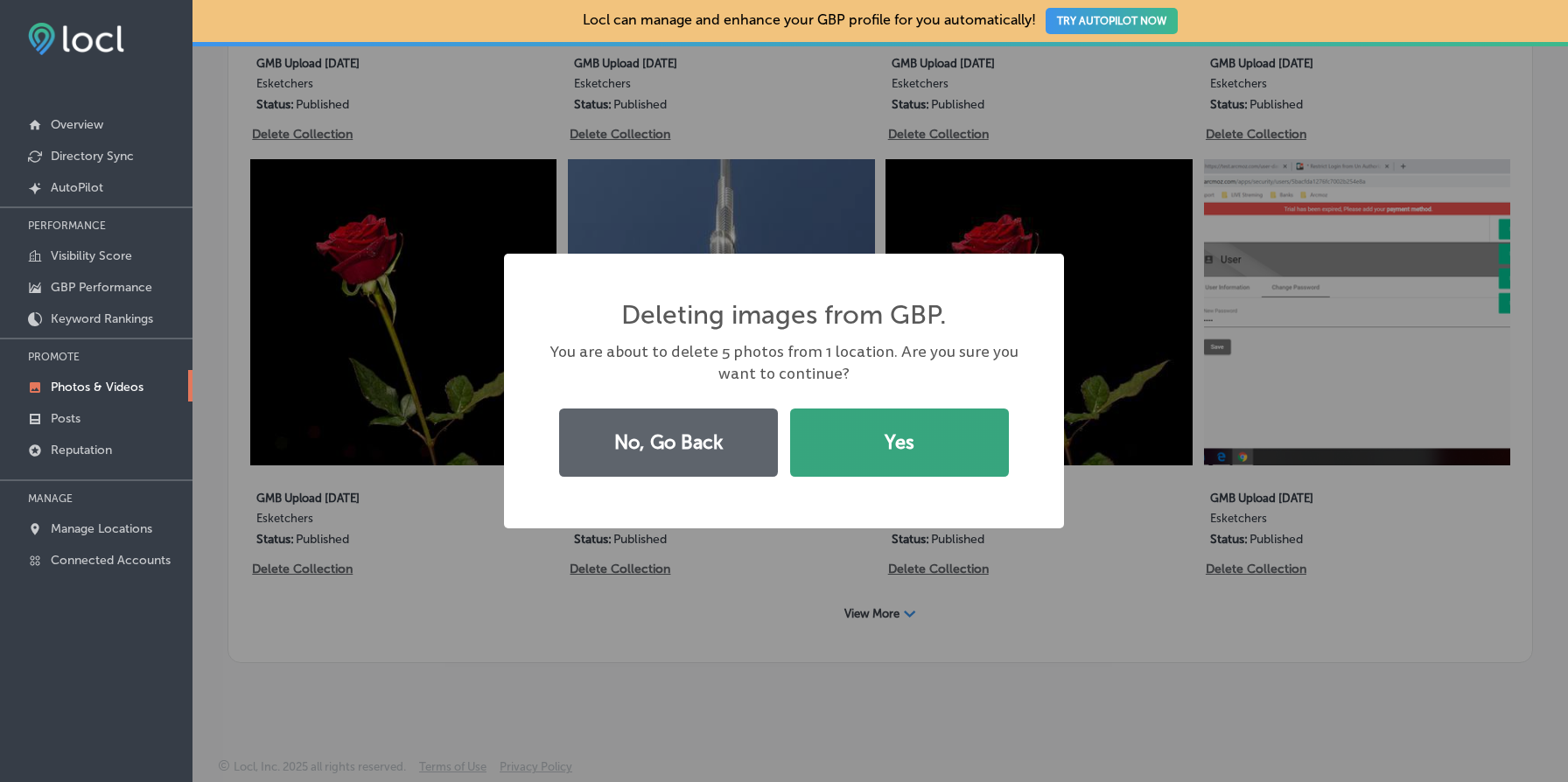
click at [896, 448] on button "Yes" at bounding box center [900, 443] width 219 height 68
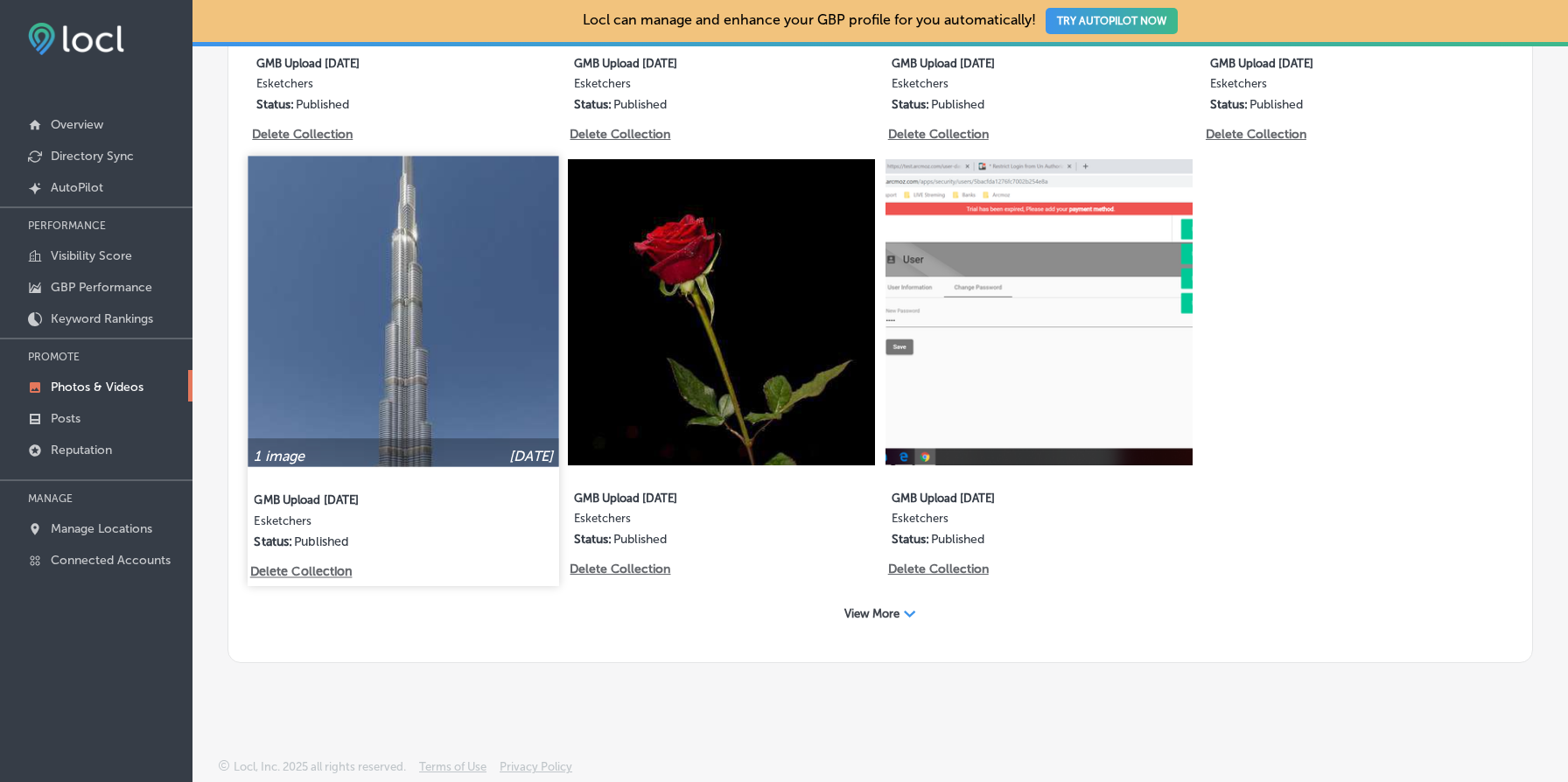
click at [344, 573] on p "Delete Collection" at bounding box center [301, 573] width 100 height 15
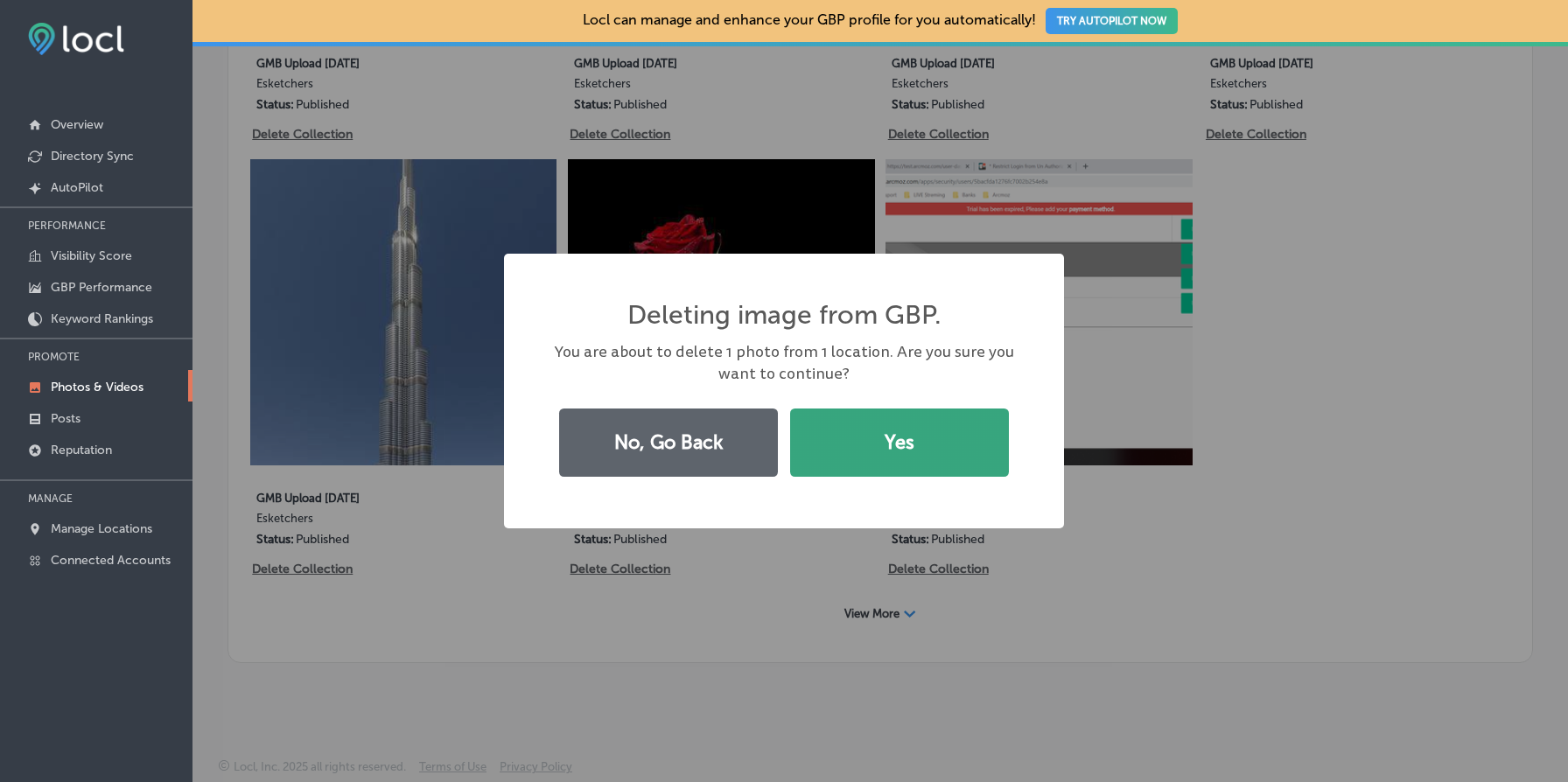
click at [939, 443] on button "Yes" at bounding box center [900, 443] width 219 height 68
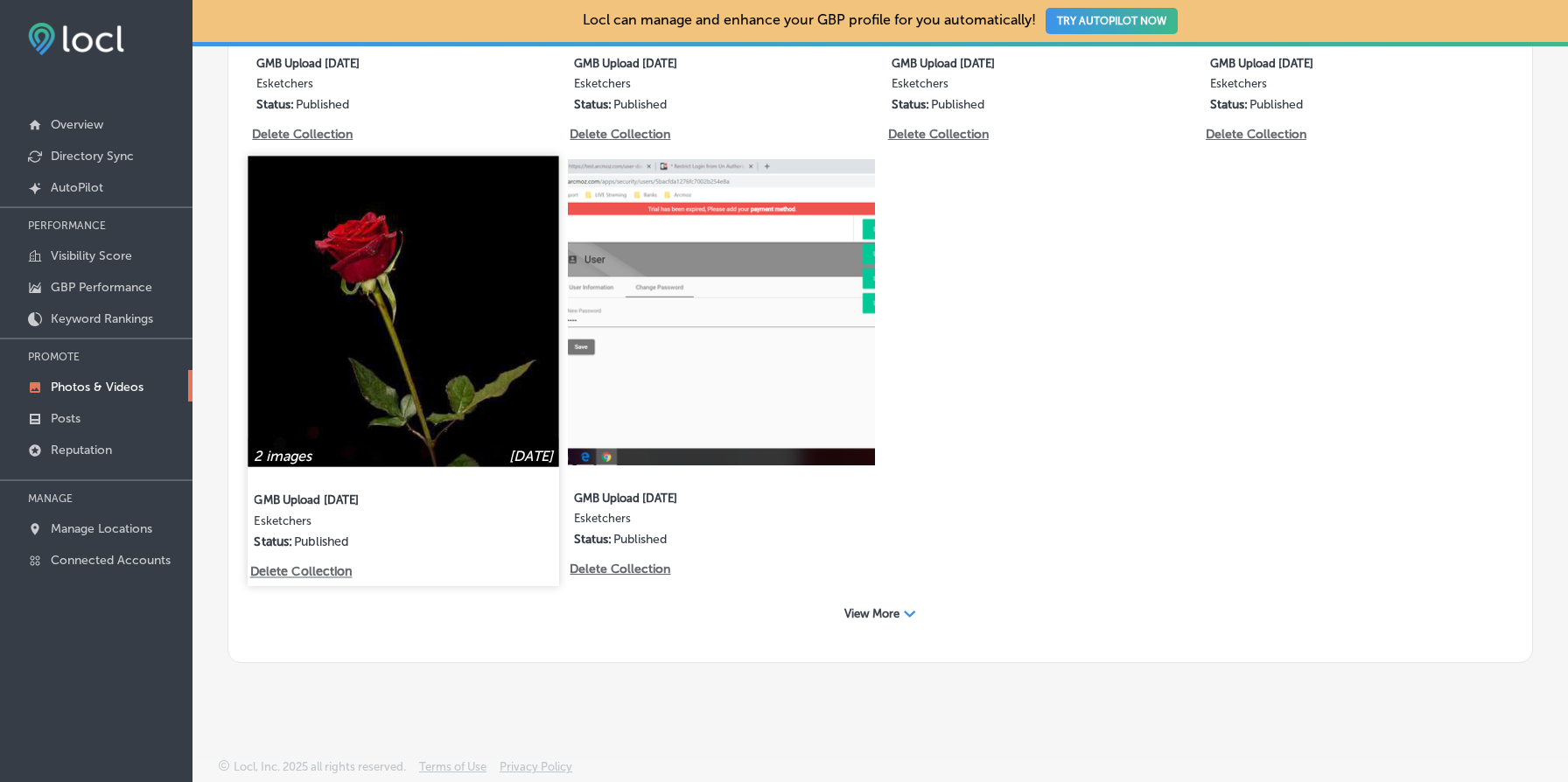
click at [296, 565] on p "Delete Collection" at bounding box center [301, 573] width 100 height 15
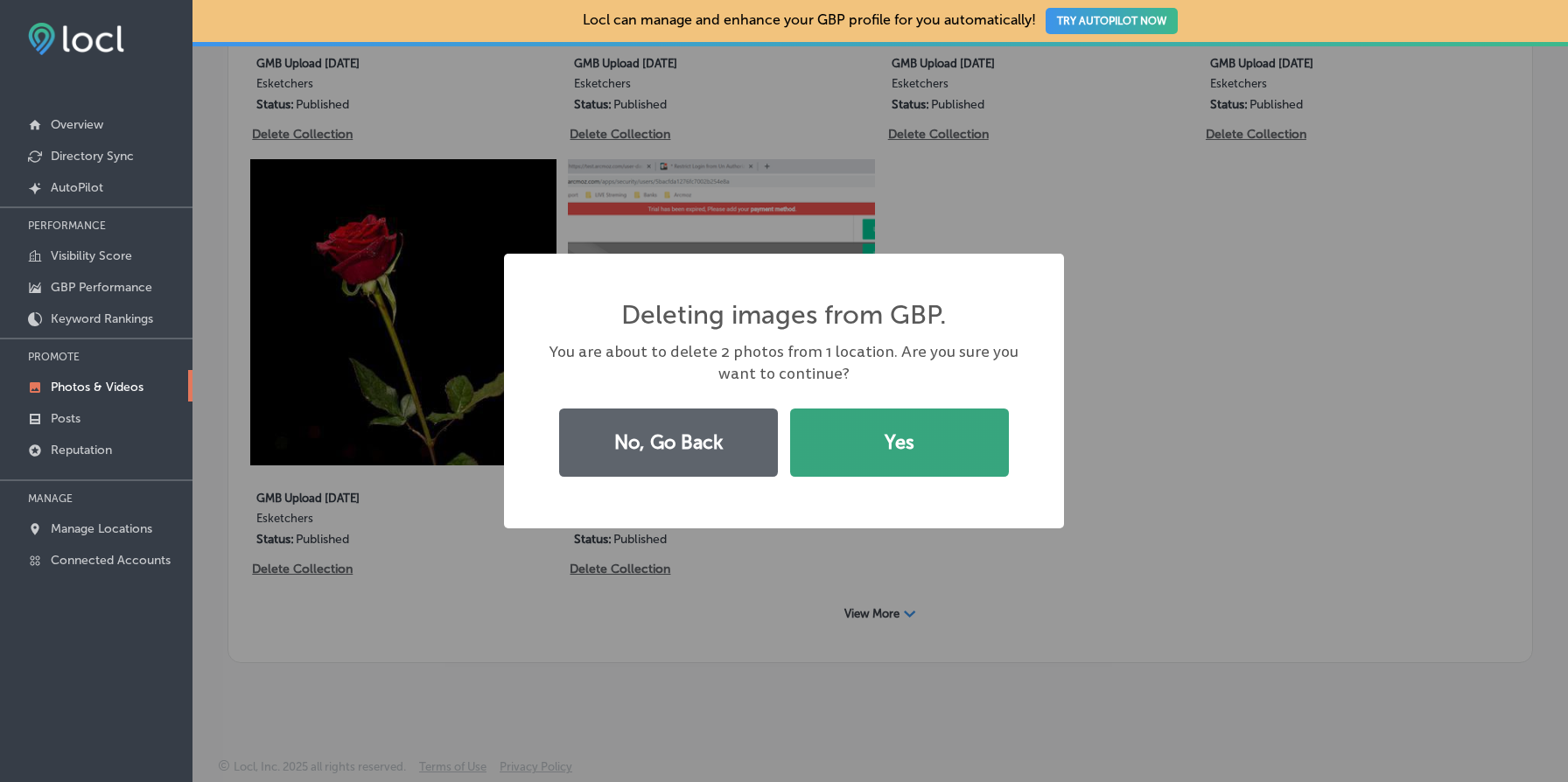
click at [895, 419] on button "Yes" at bounding box center [900, 443] width 219 height 68
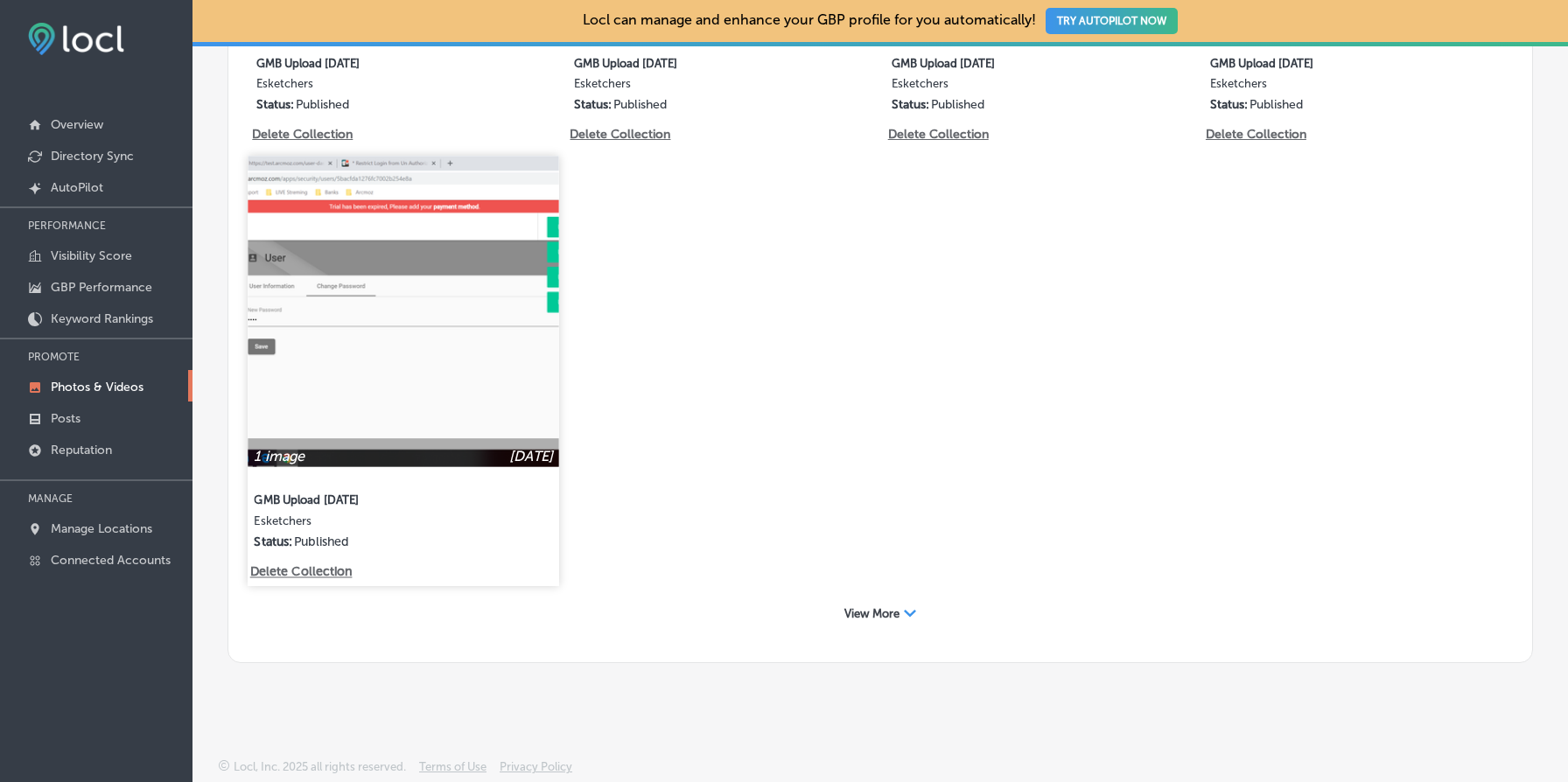
click at [318, 574] on p "Delete Collection" at bounding box center [301, 573] width 100 height 15
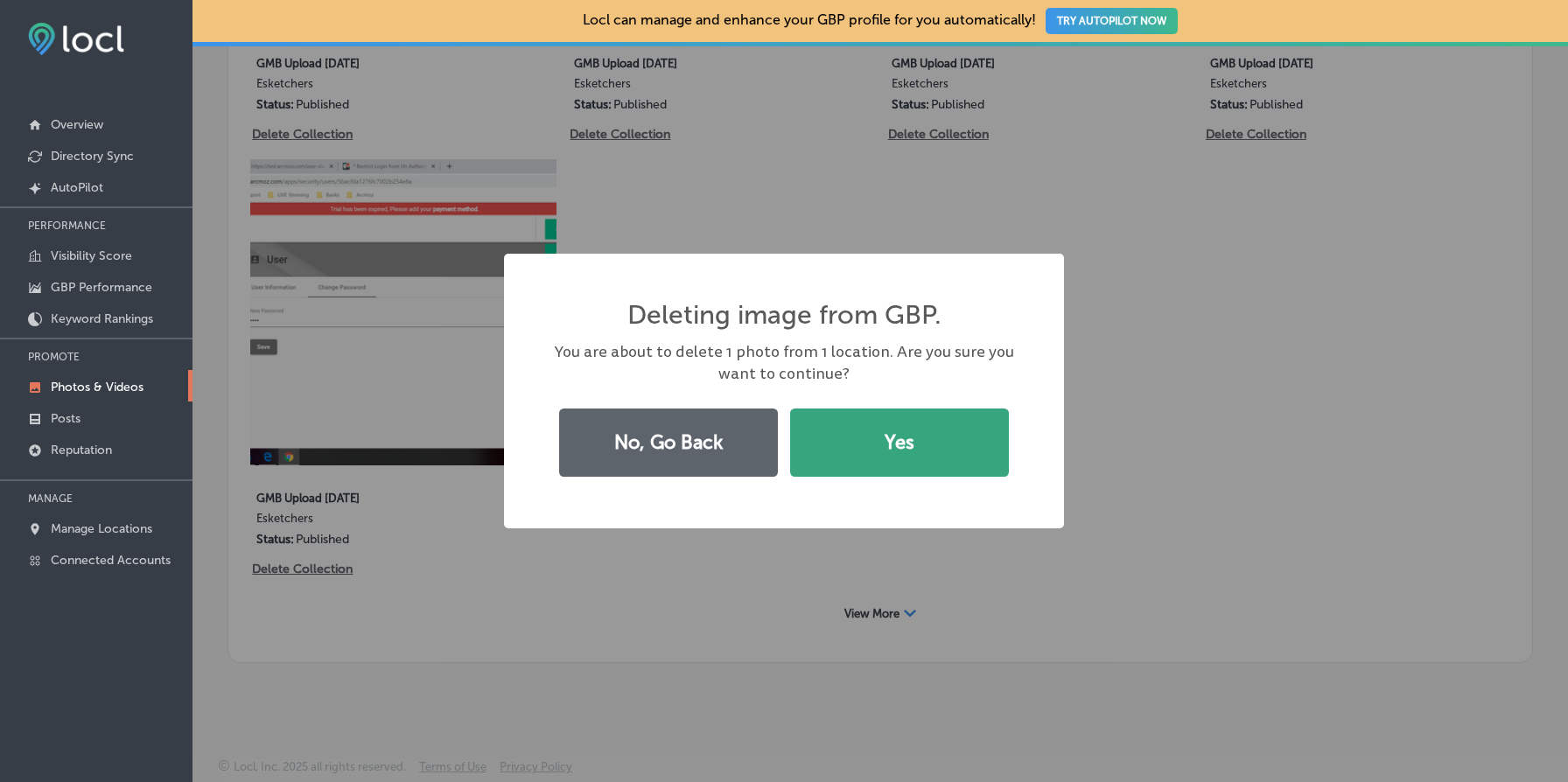
click at [943, 466] on button "Yes" at bounding box center [900, 443] width 219 height 68
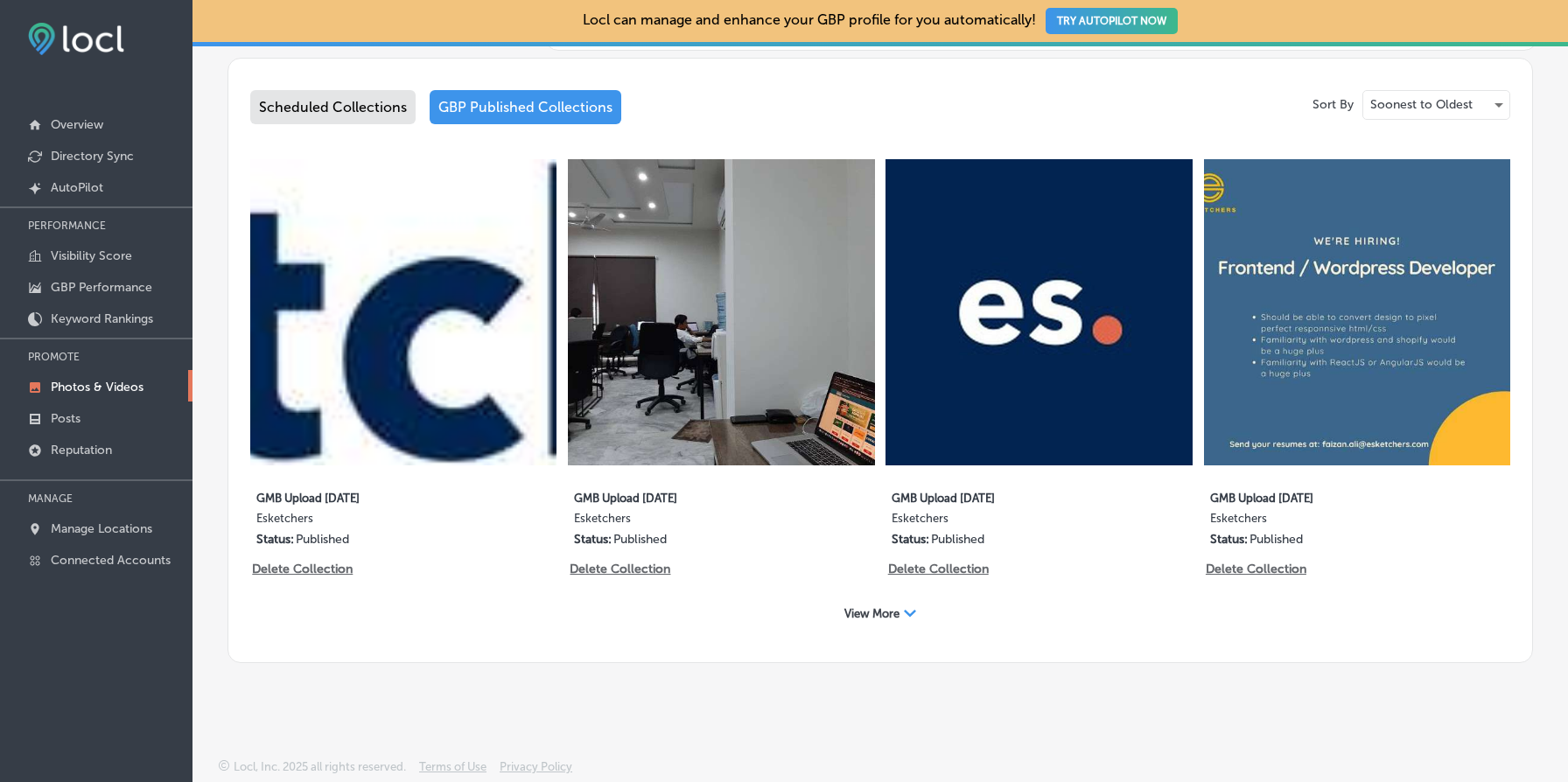
scroll to position [914, 0]
click at [891, 608] on span "View More" at bounding box center [872, 614] width 56 height 13
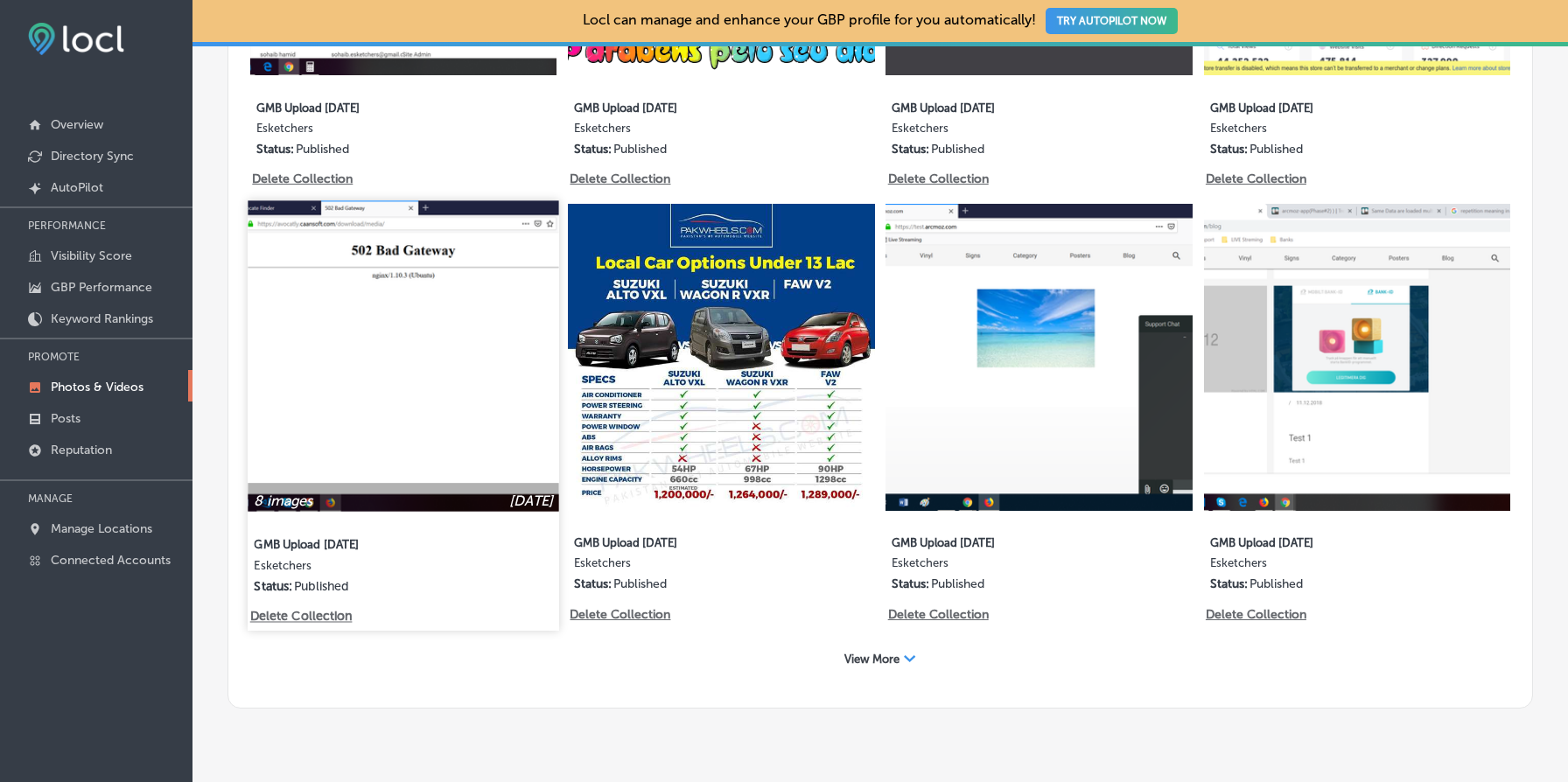
scroll to position [1784, 0]
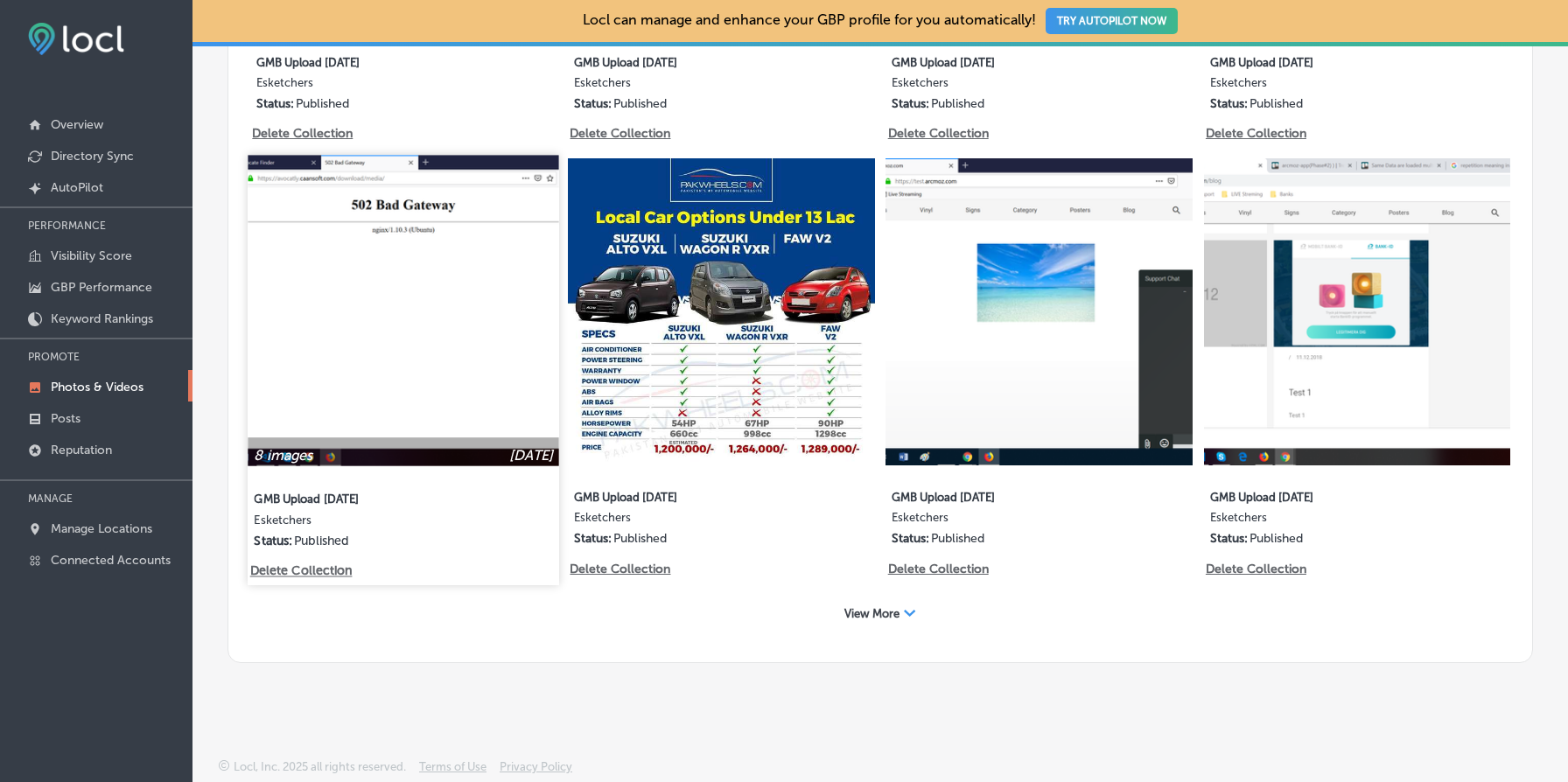
click at [304, 572] on p "Delete Collection" at bounding box center [301, 572] width 100 height 15
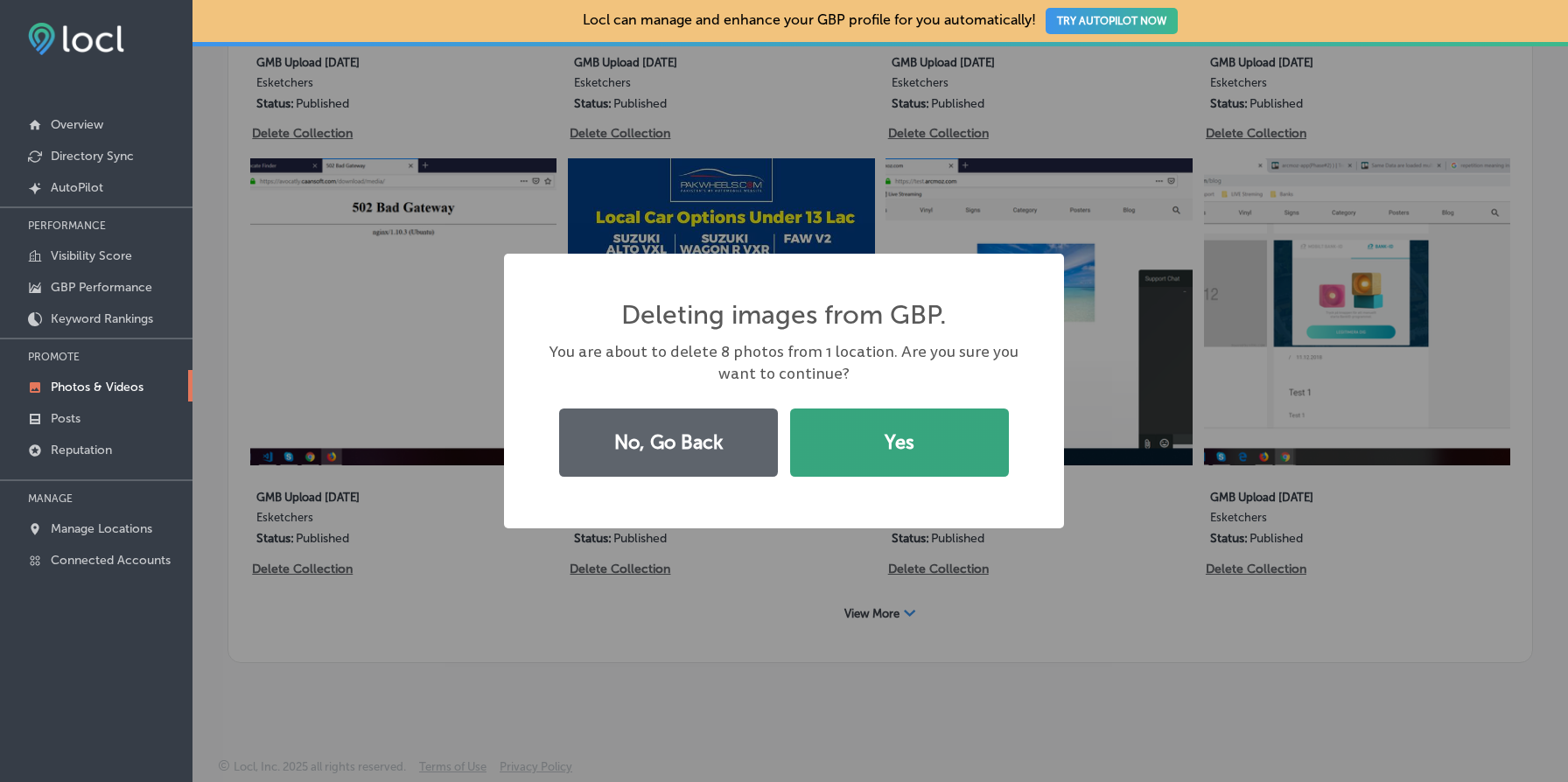
click at [890, 447] on button "Yes" at bounding box center [900, 443] width 219 height 68
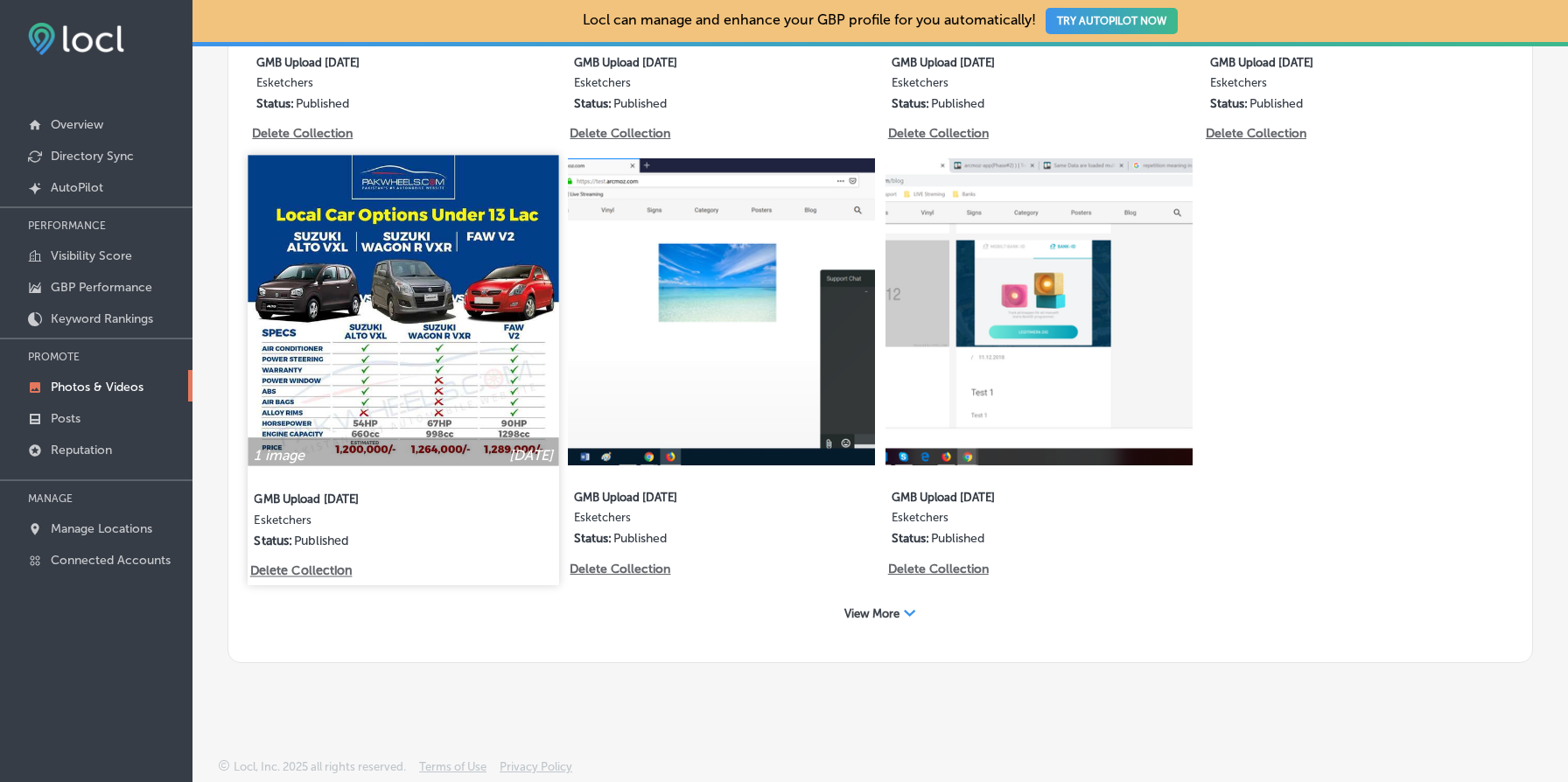
click at [325, 577] on p "Delete Collection" at bounding box center [301, 572] width 100 height 15
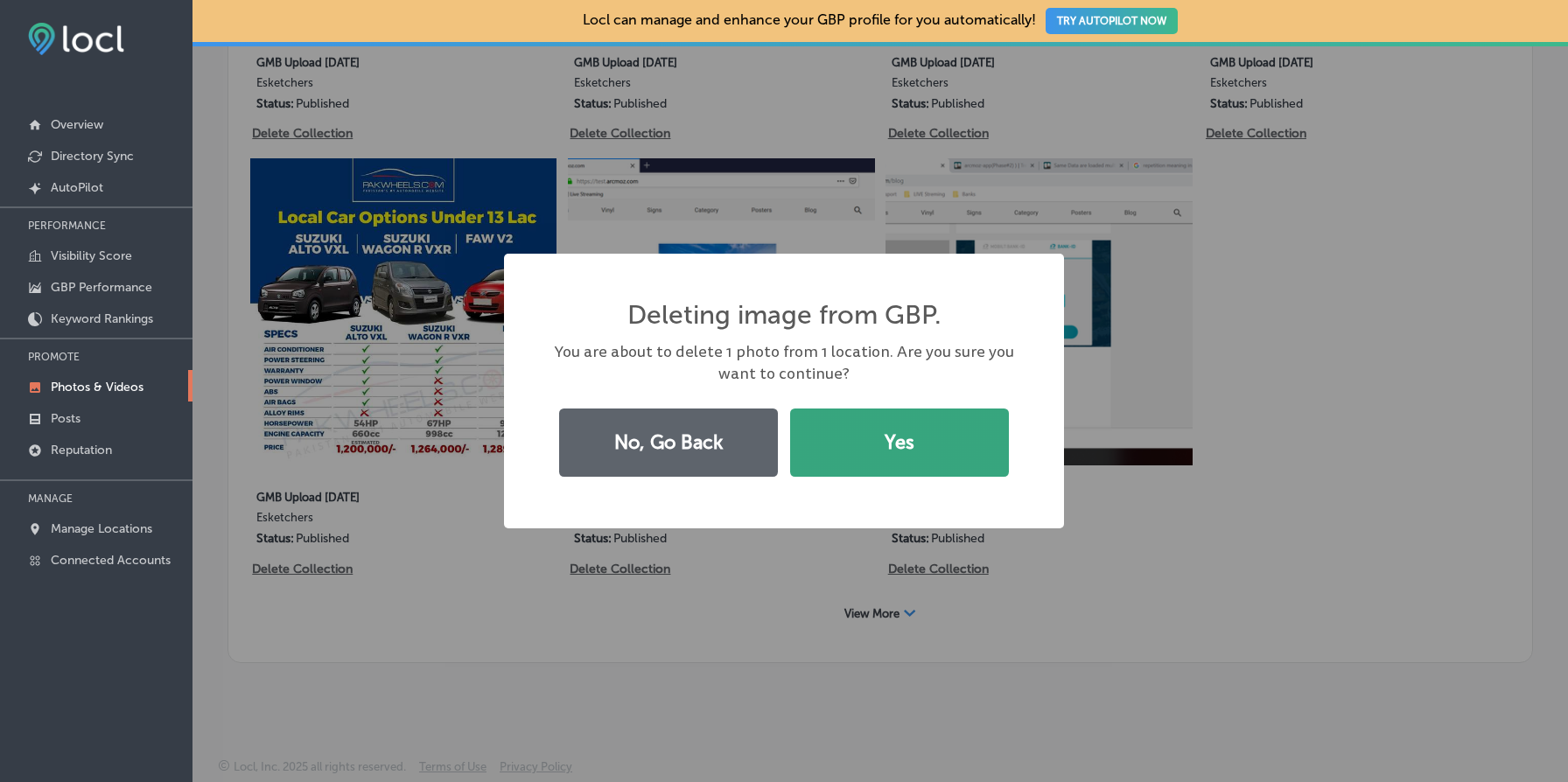
click at [927, 434] on button "Yes" at bounding box center [900, 443] width 219 height 68
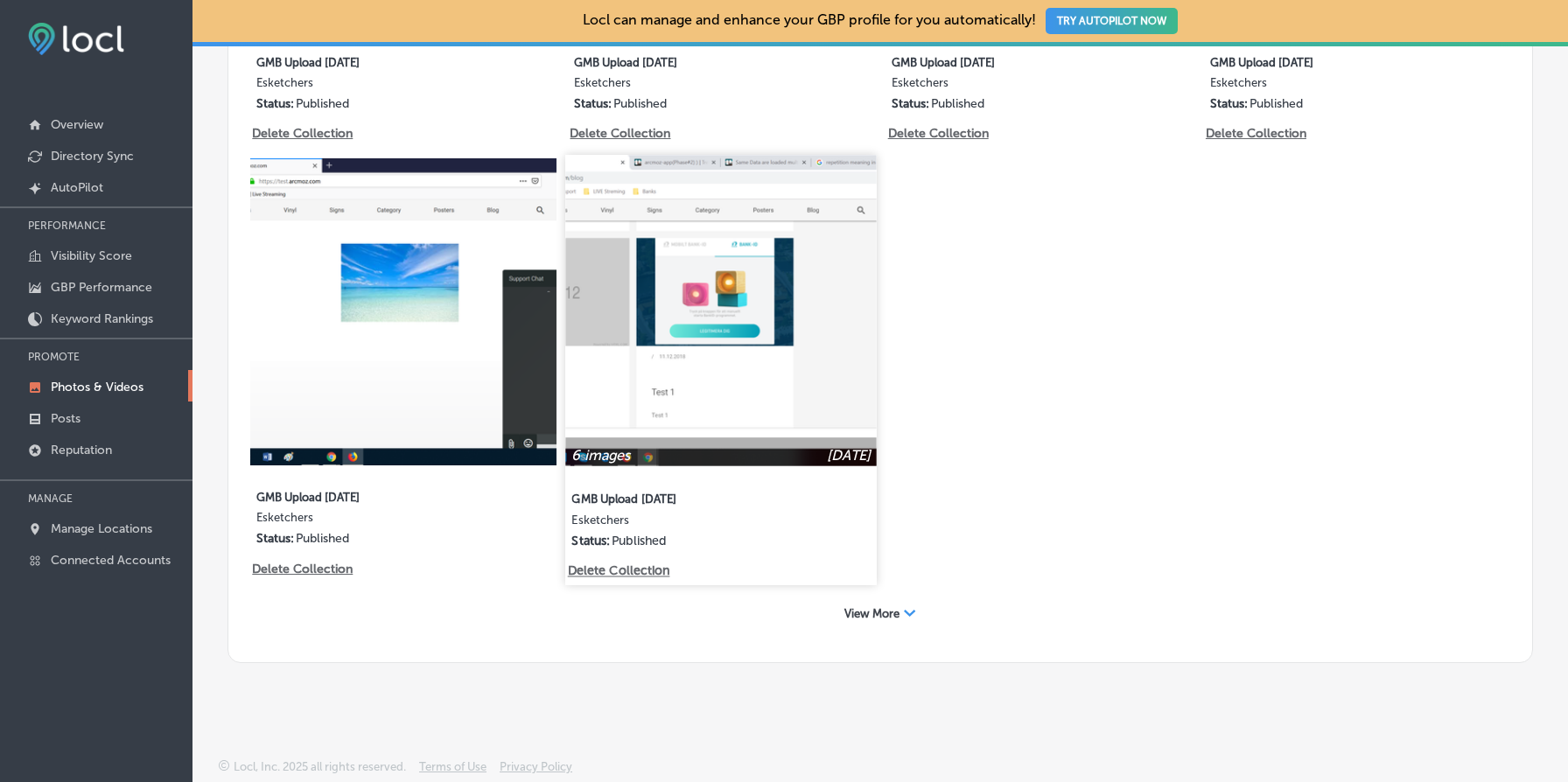
click at [620, 570] on p "Delete Collection" at bounding box center [618, 572] width 100 height 15
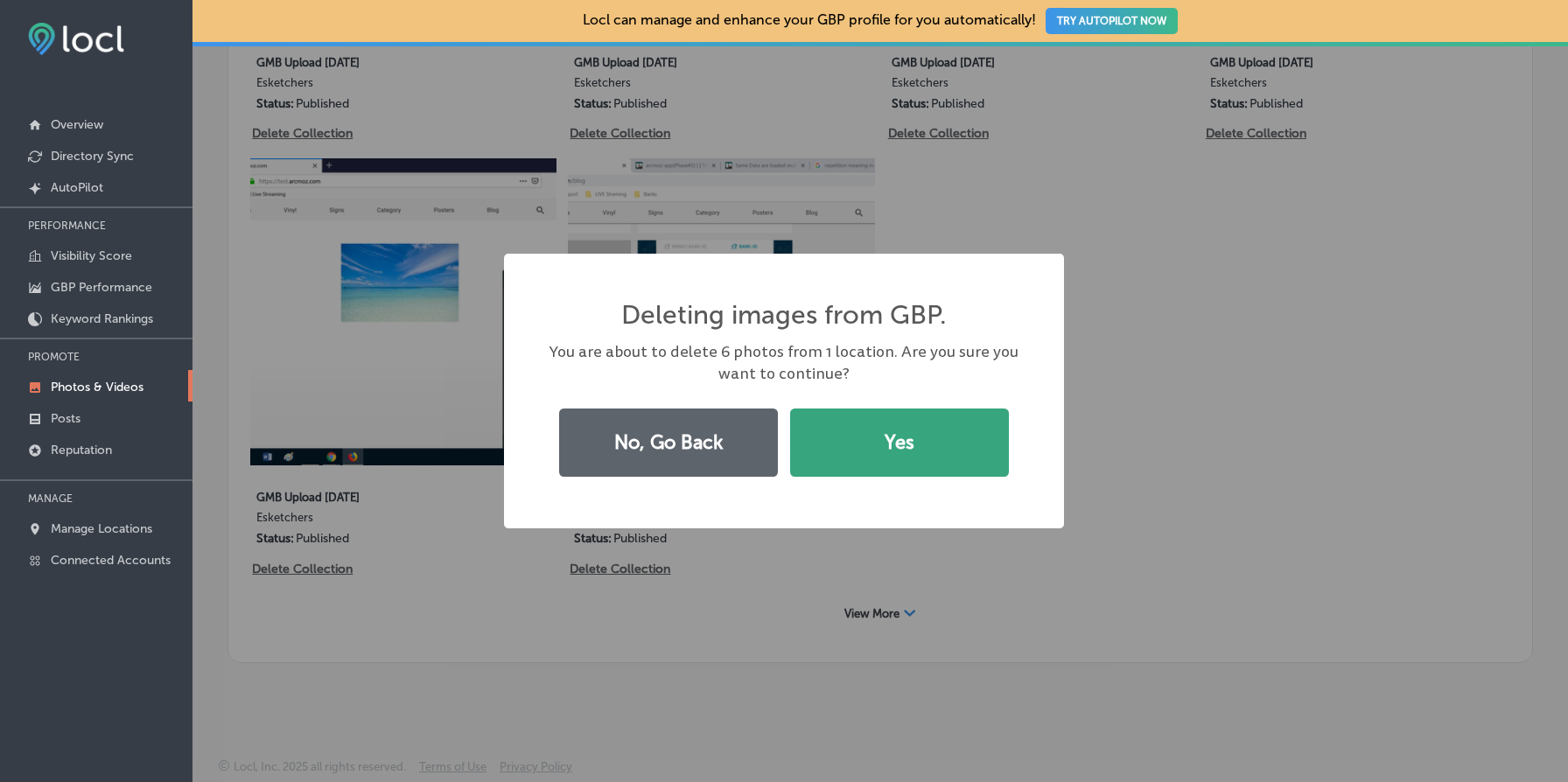
click at [943, 440] on button "Yes" at bounding box center [900, 443] width 219 height 68
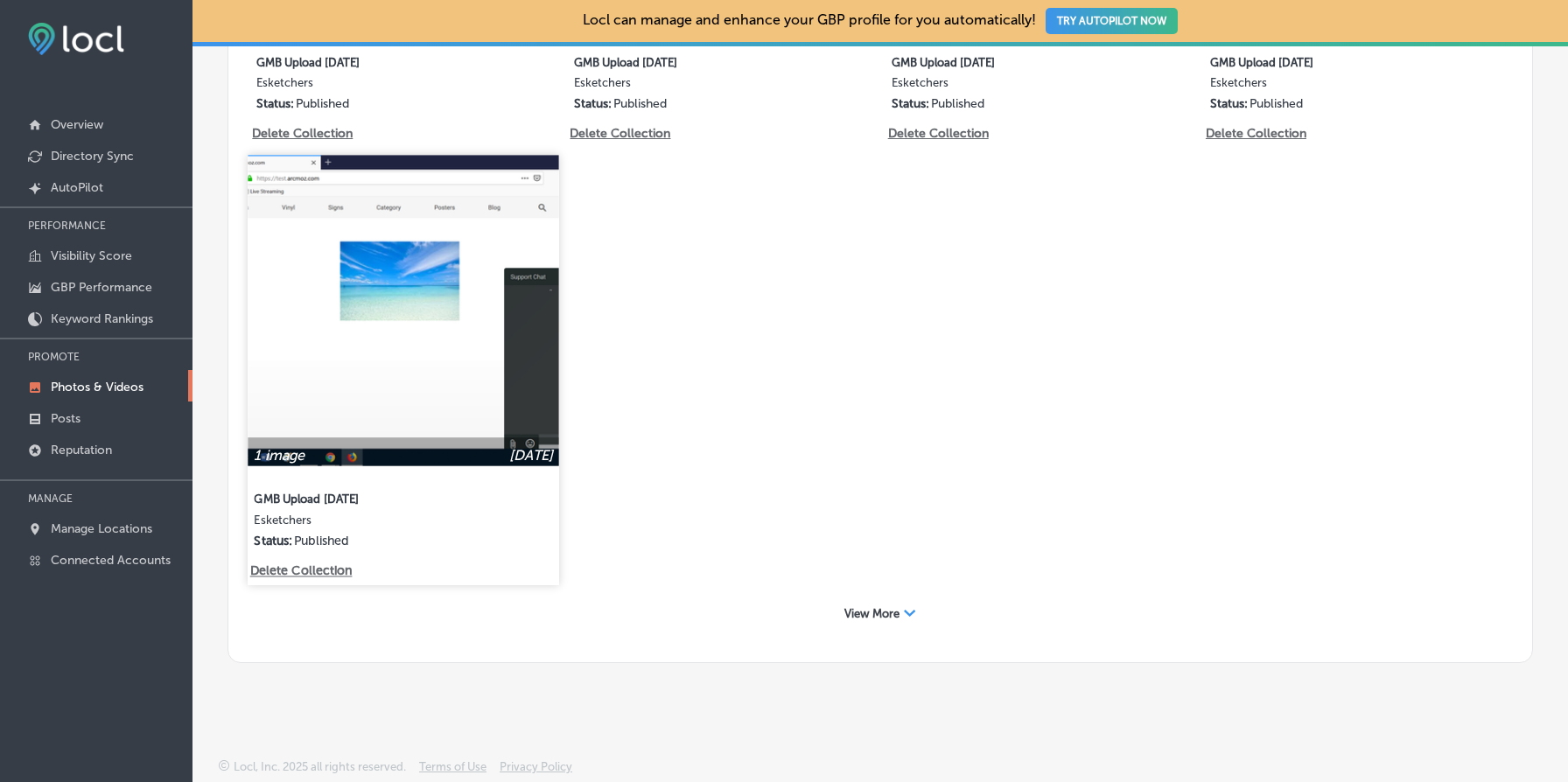
click at [301, 573] on p "Delete Collection" at bounding box center [301, 572] width 100 height 15
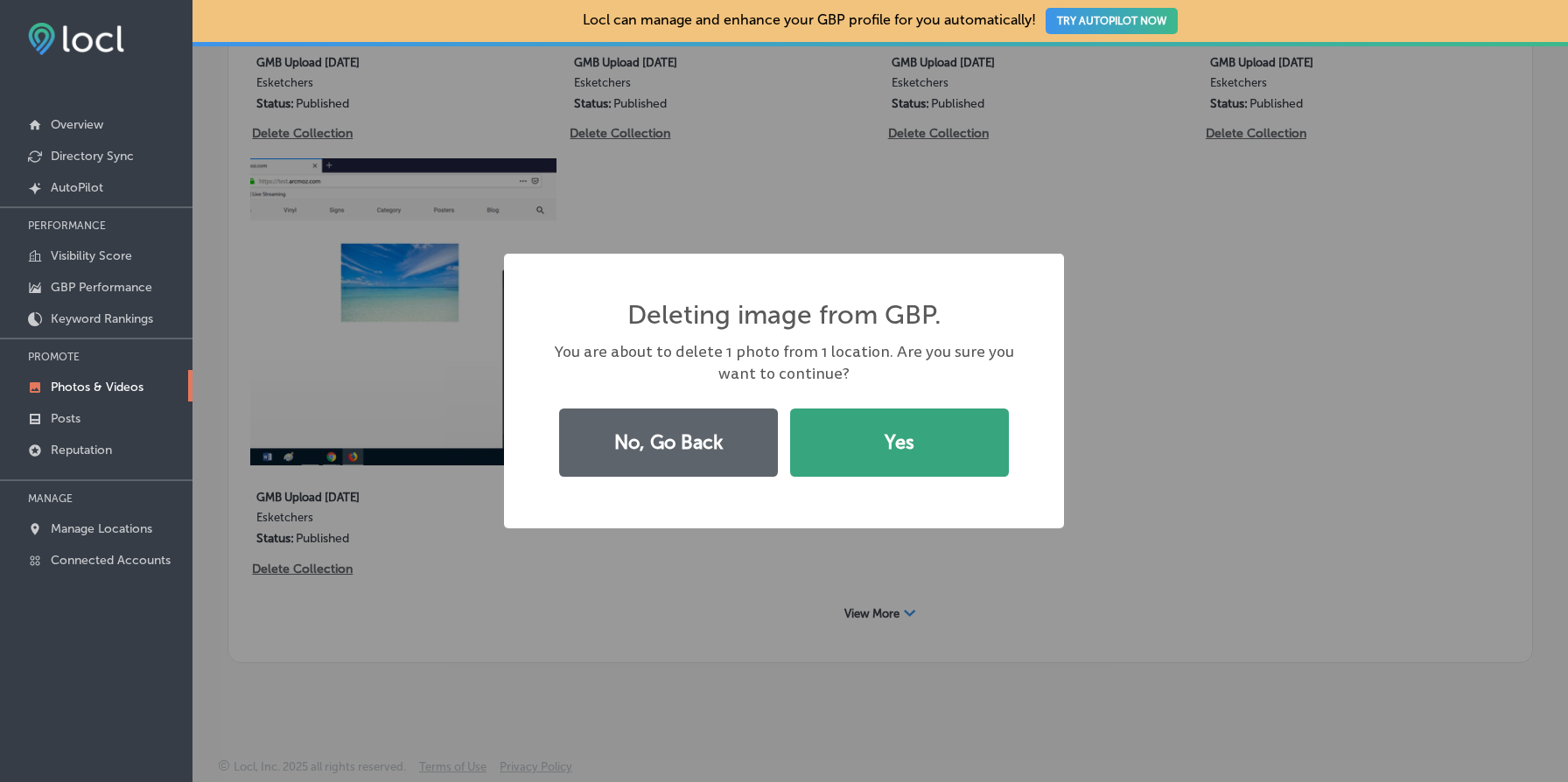
click at [864, 453] on button "Yes" at bounding box center [900, 443] width 219 height 68
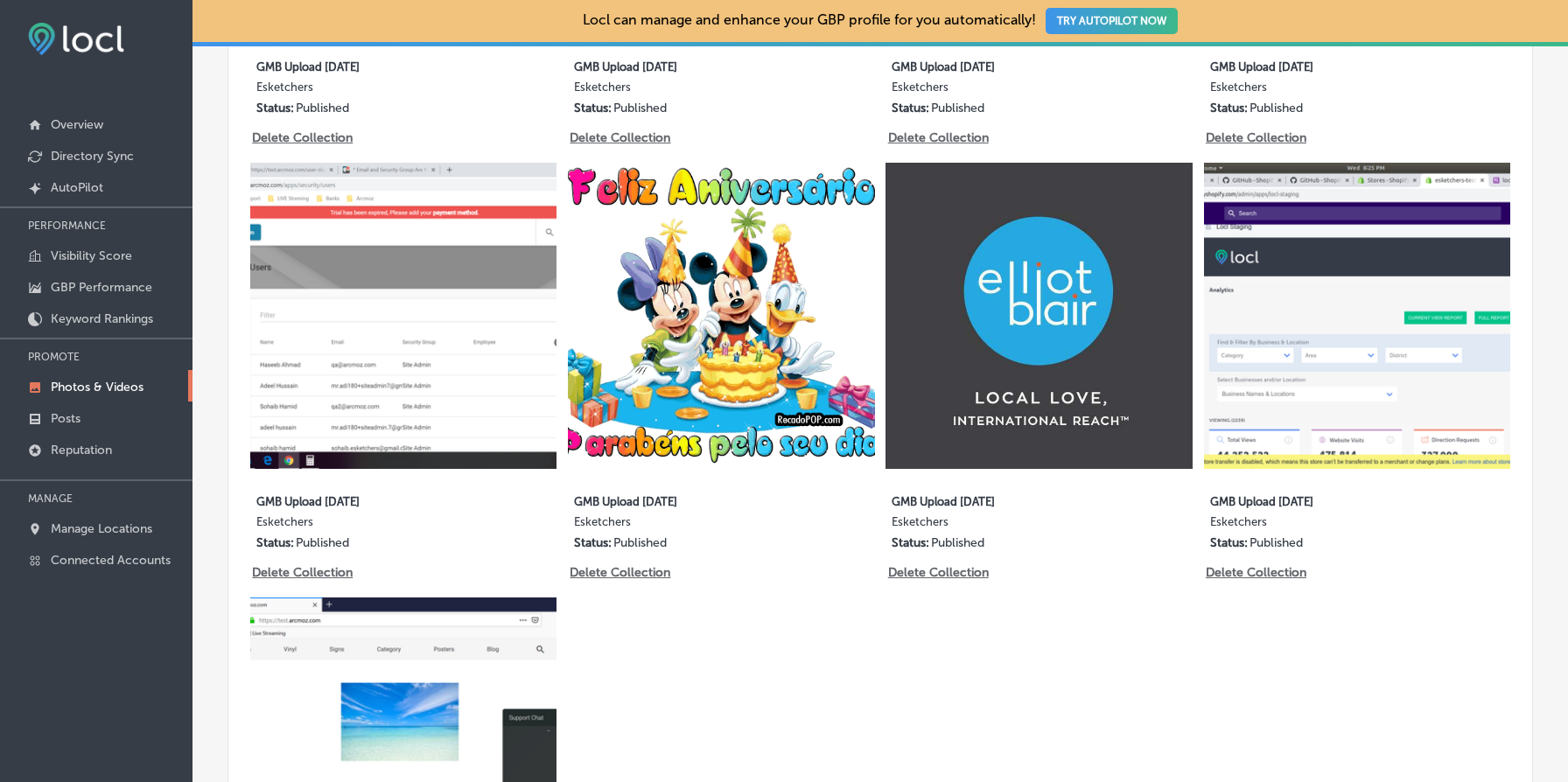
scroll to position [1337, 0]
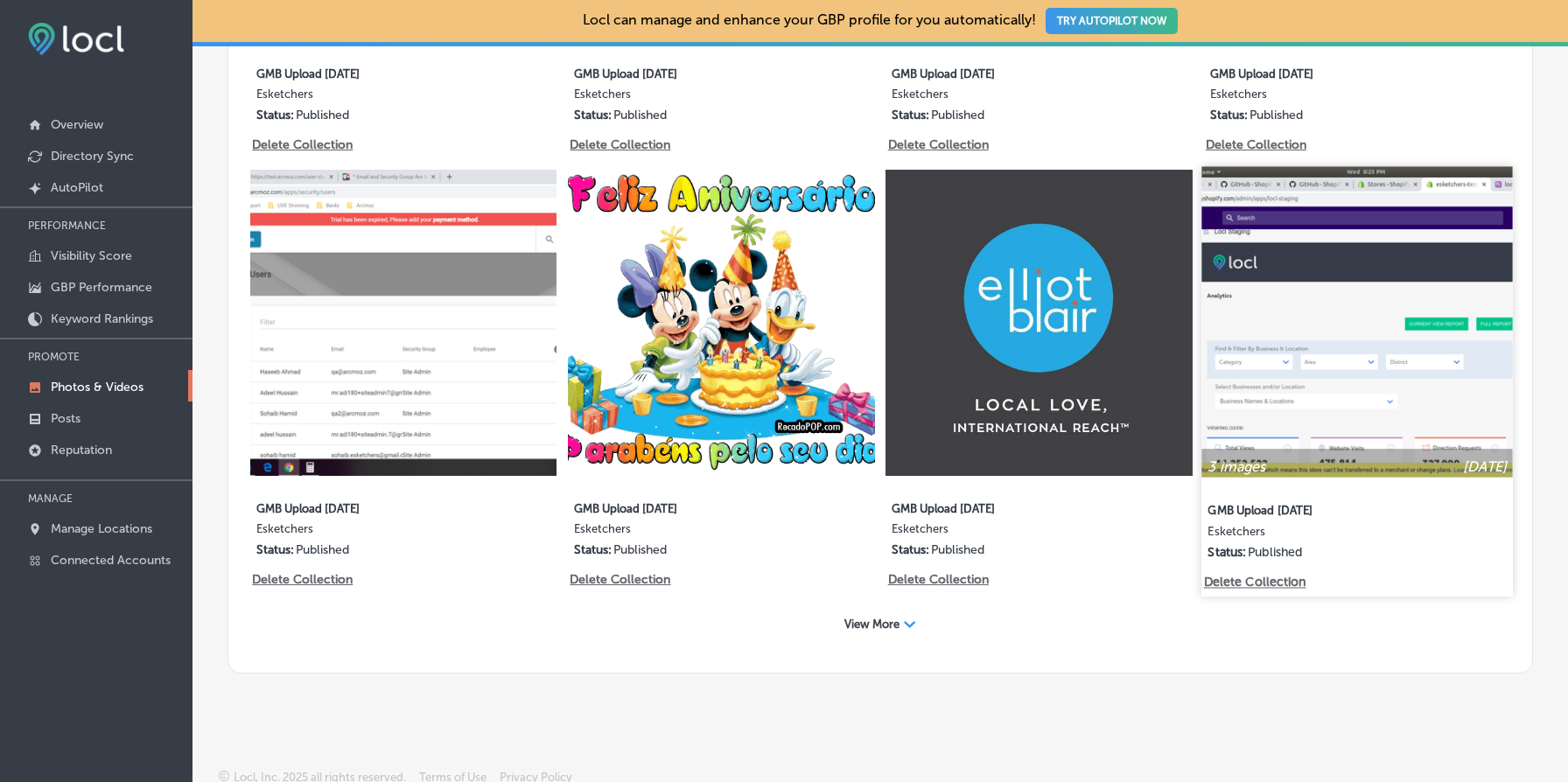
click at [1282, 582] on p "Delete Collection" at bounding box center [1253, 583] width 100 height 15
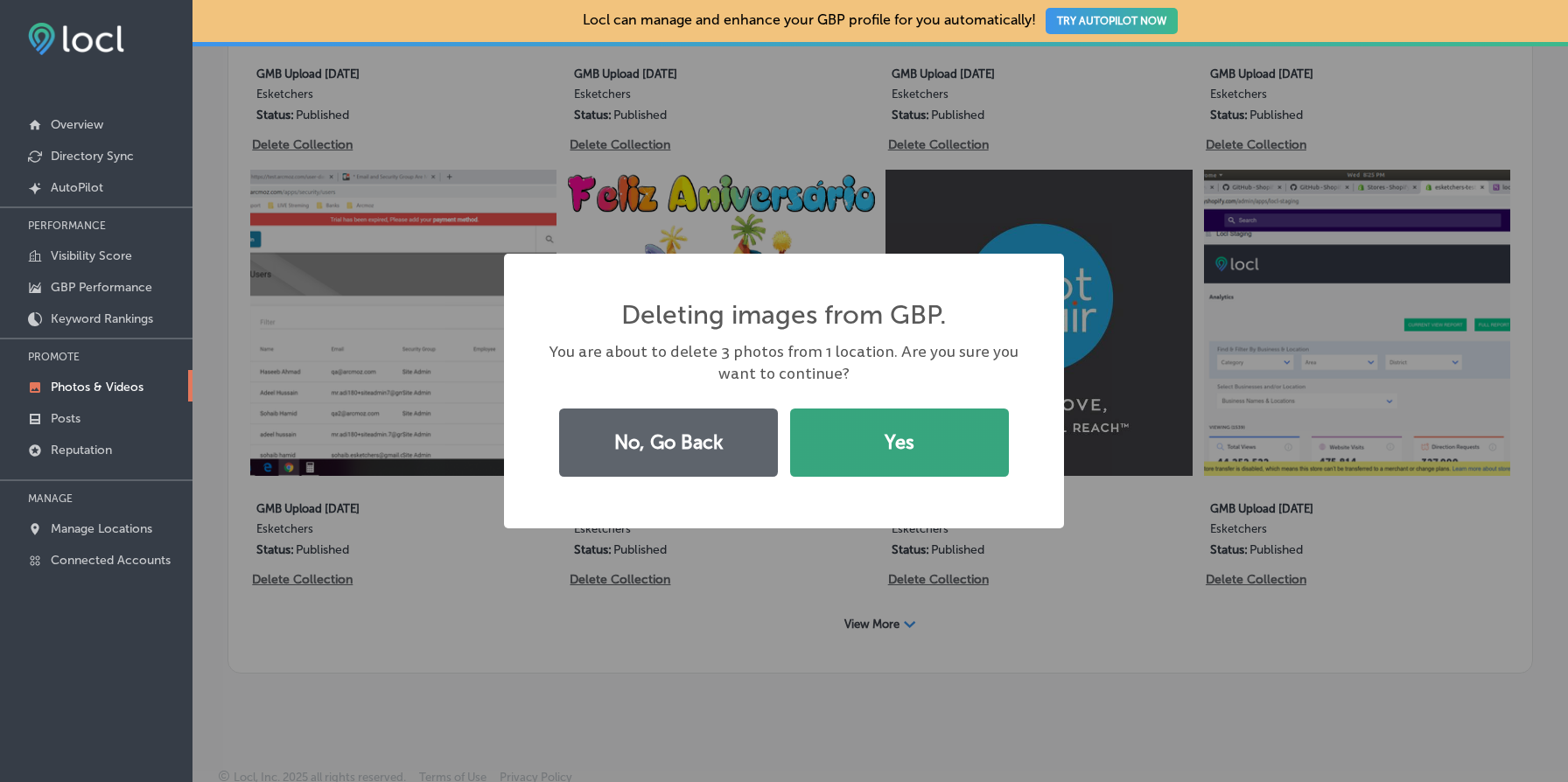
click at [925, 448] on button "Yes" at bounding box center [900, 443] width 219 height 68
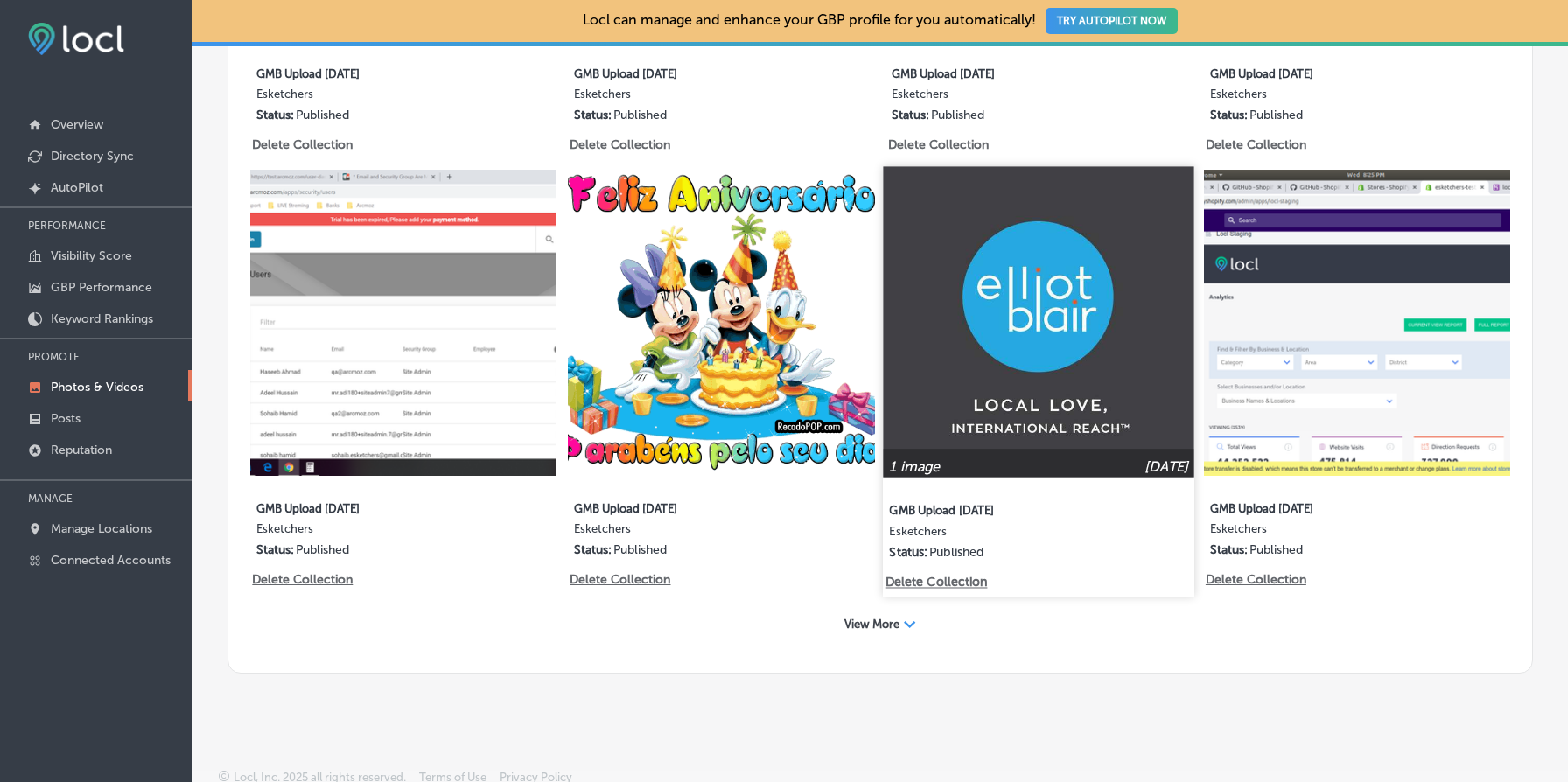
click at [946, 583] on p "Delete Collection" at bounding box center [936, 583] width 100 height 15
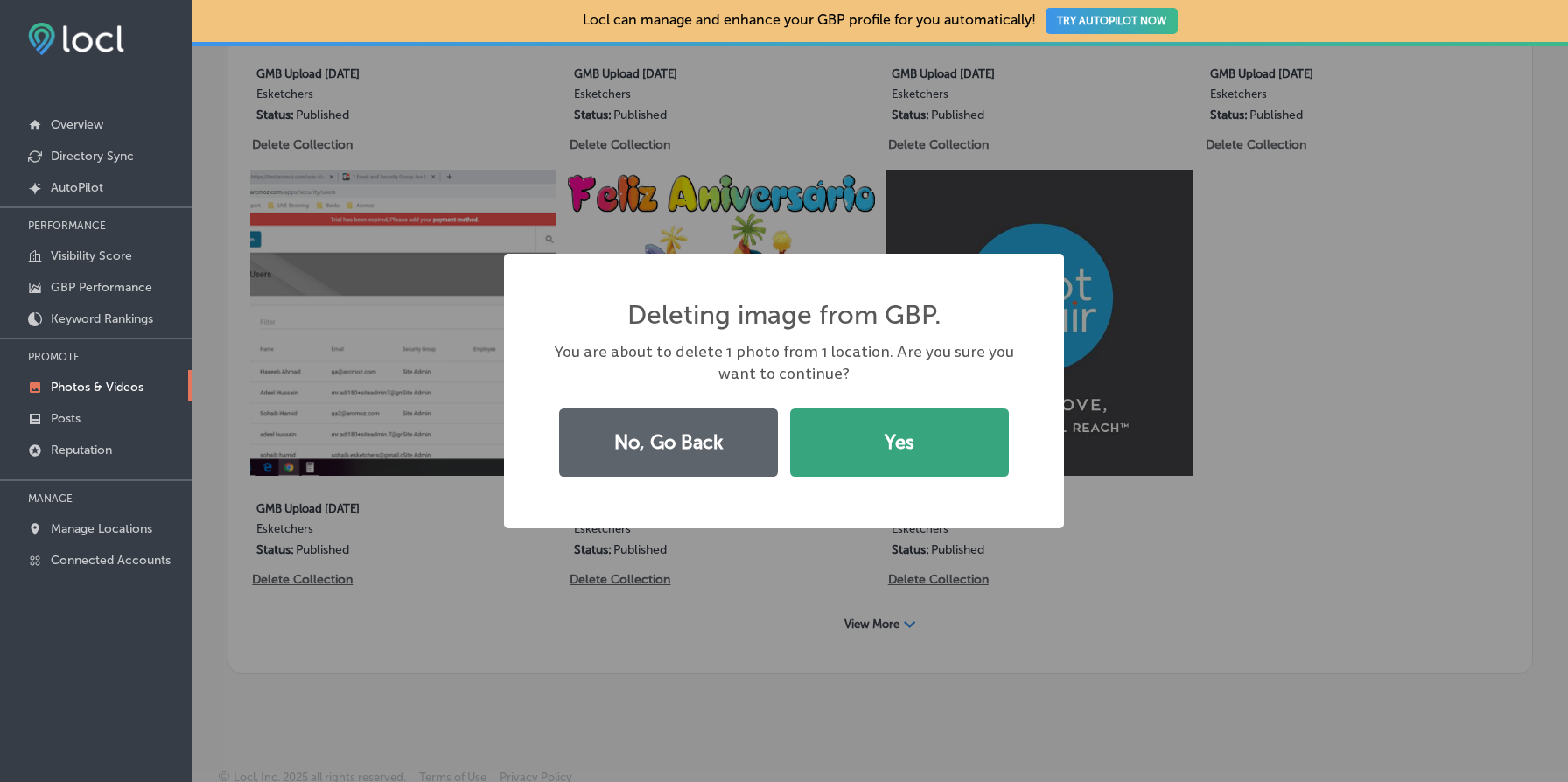
click at [957, 446] on button "Yes" at bounding box center [900, 443] width 219 height 68
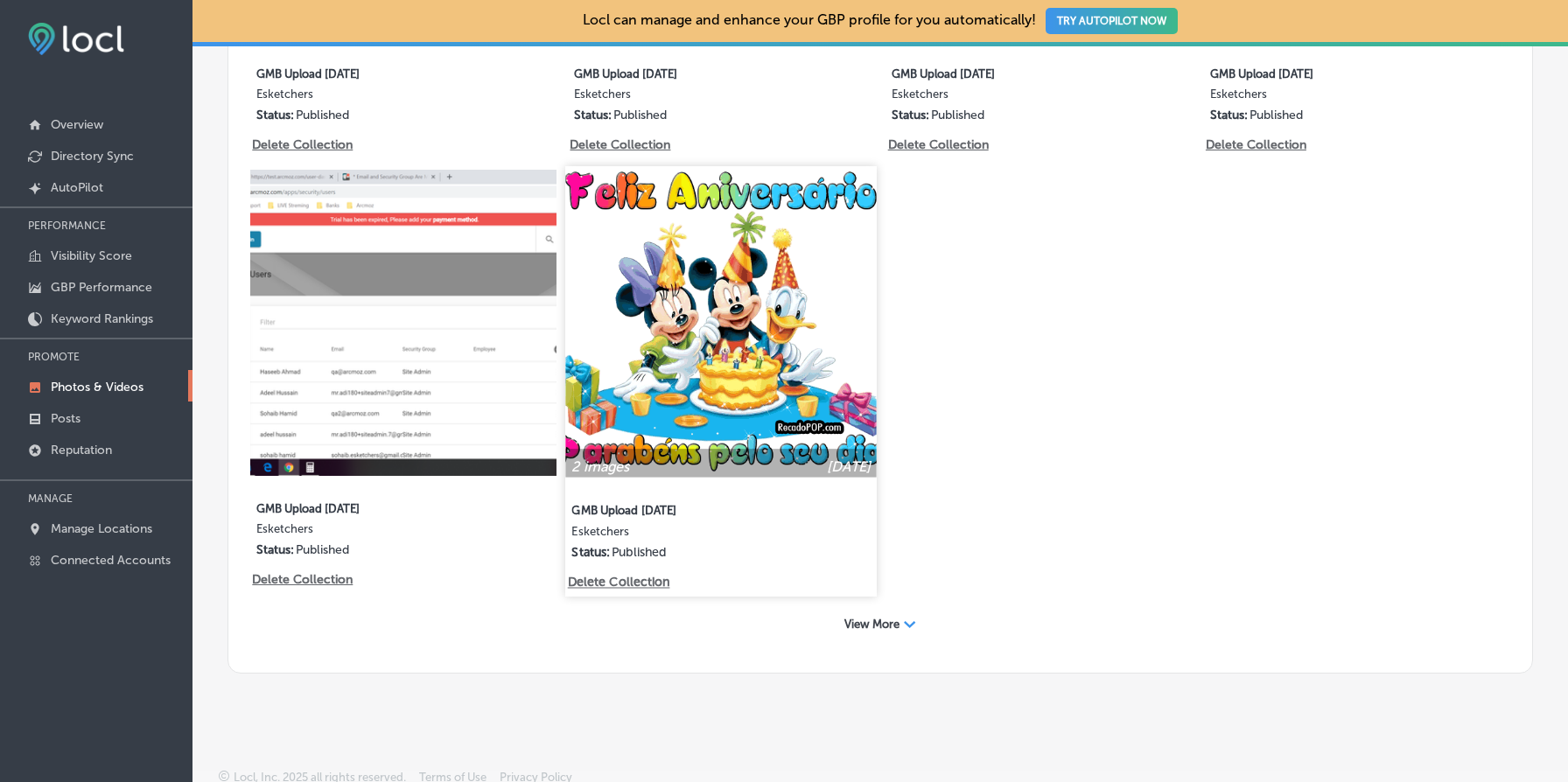
click at [638, 580] on p "Delete Collection" at bounding box center [618, 583] width 100 height 15
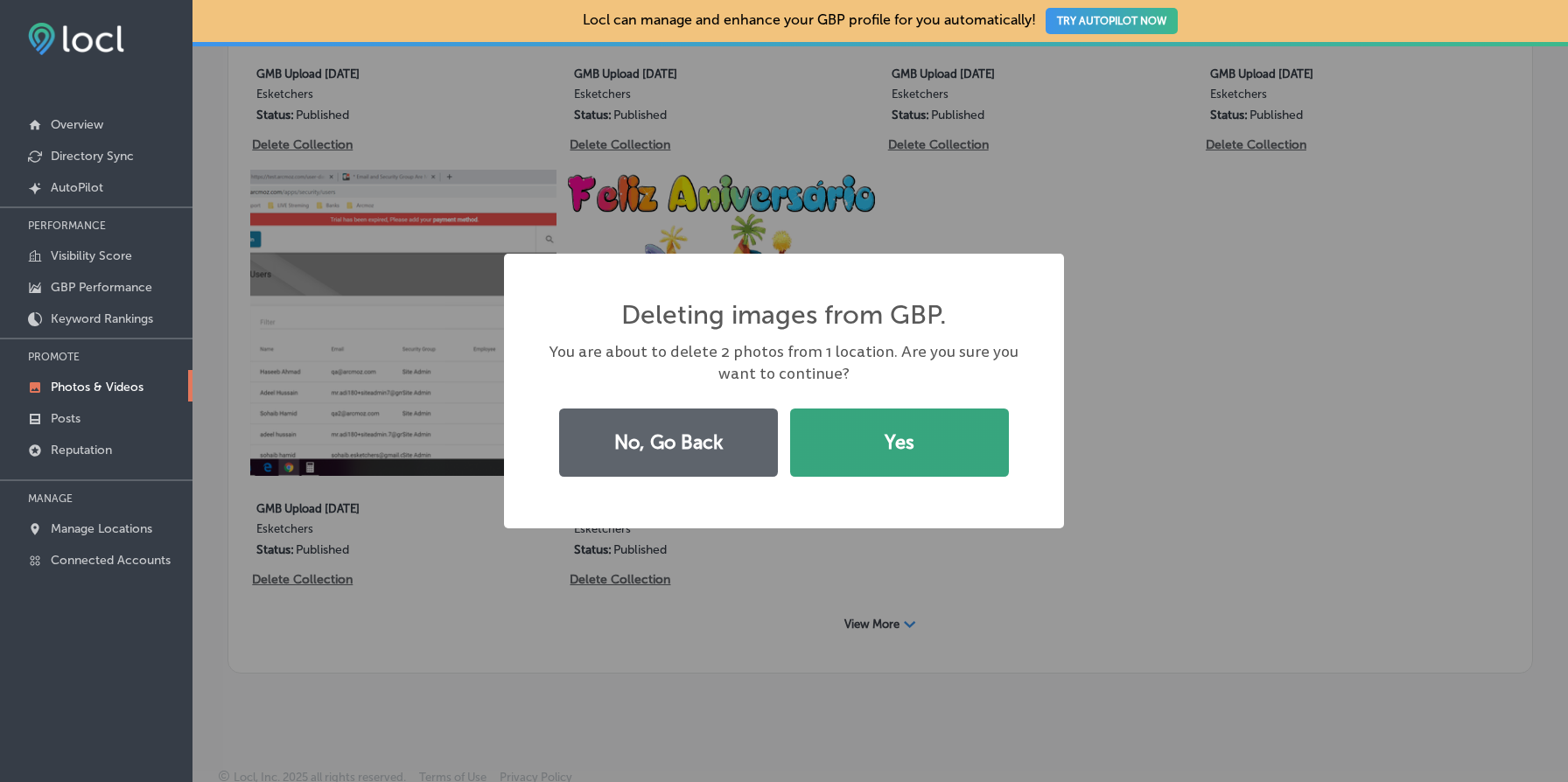
click at [898, 440] on button "Yes" at bounding box center [900, 443] width 219 height 68
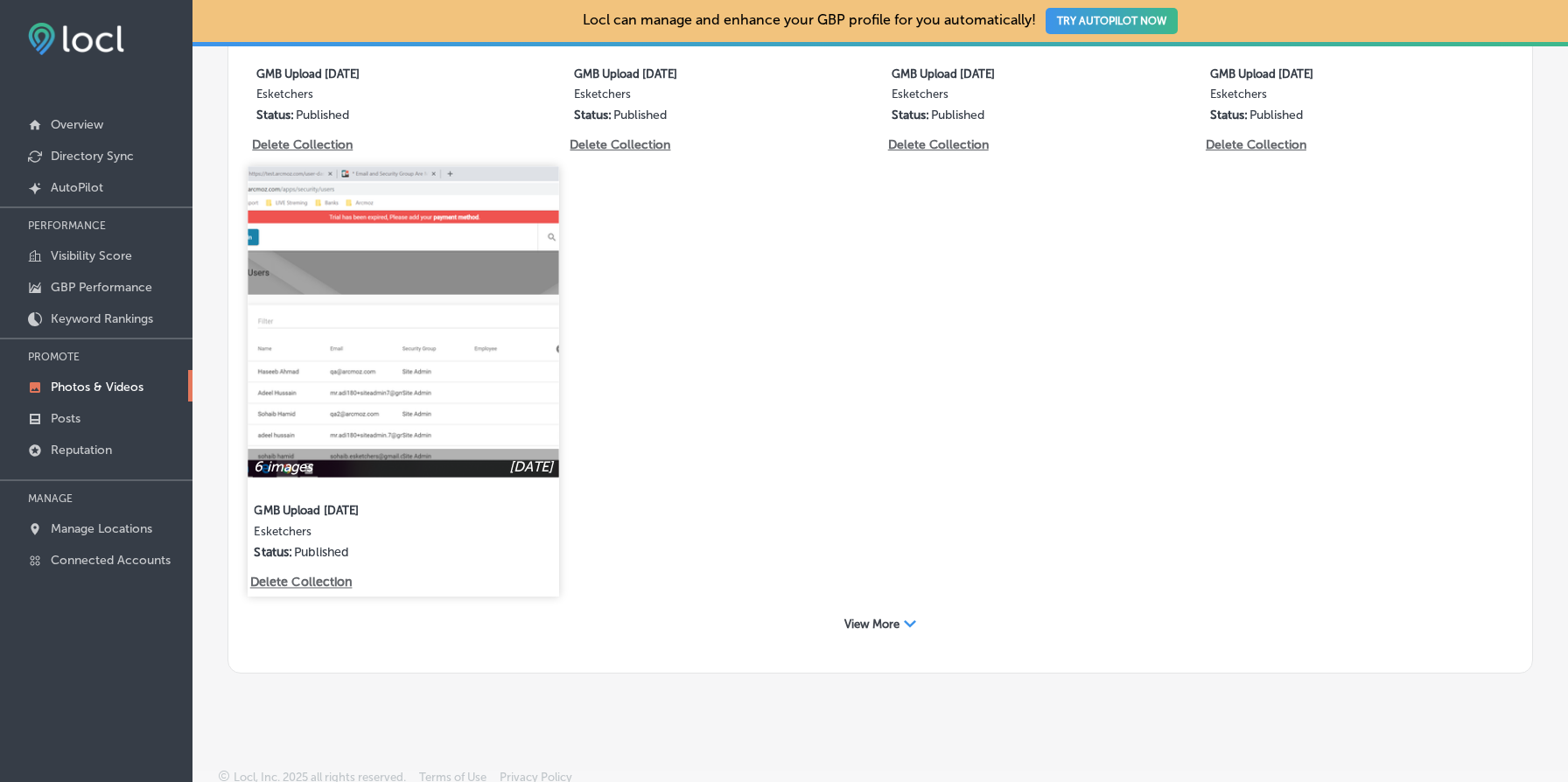
click at [323, 583] on p "Delete Collection" at bounding box center [301, 583] width 100 height 15
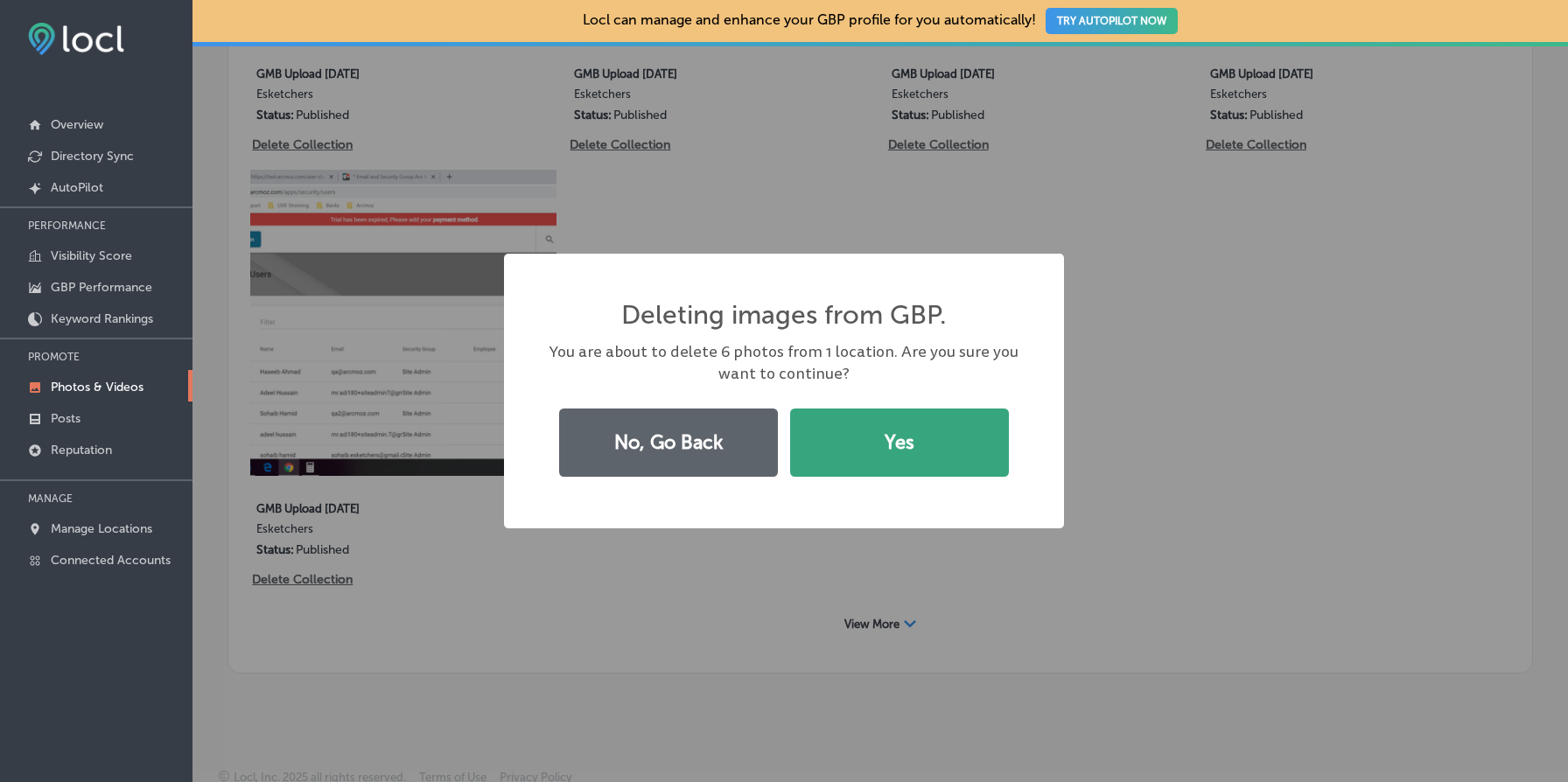
click at [917, 415] on button "Yes" at bounding box center [900, 443] width 219 height 68
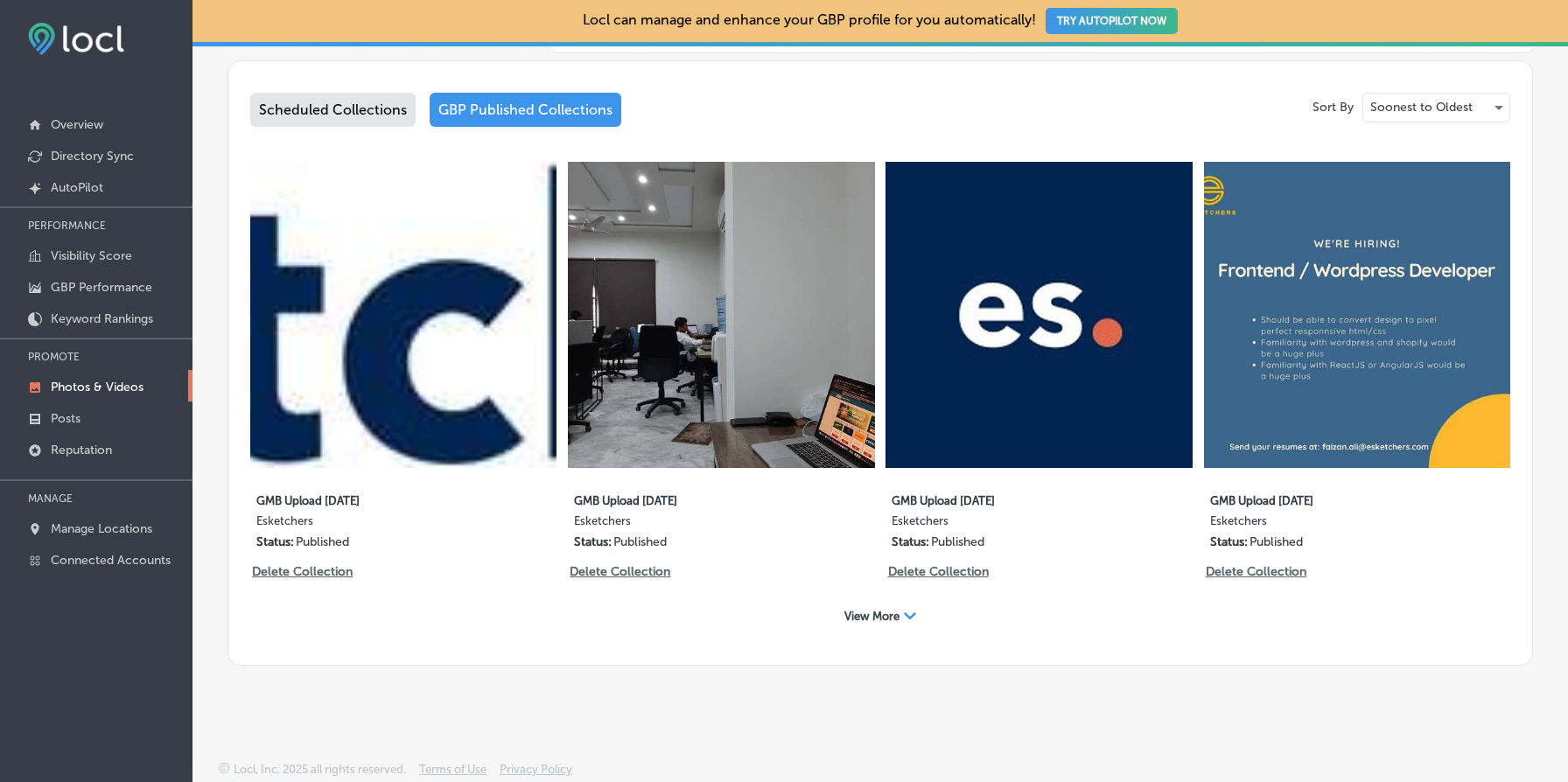
scroll to position [0, 0]
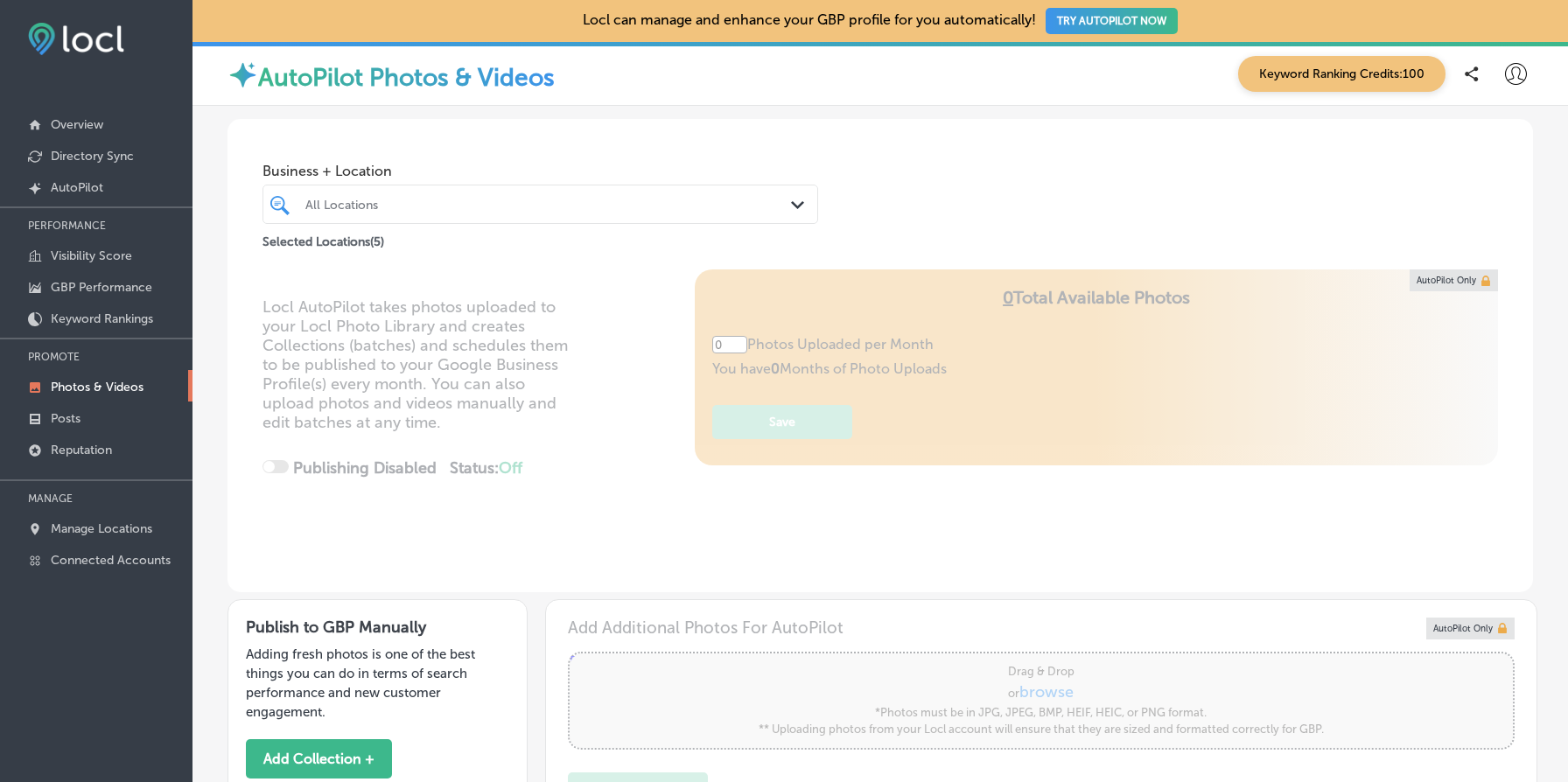
click at [513, 199] on div "All Locations" at bounding box center [548, 204] width 487 height 15
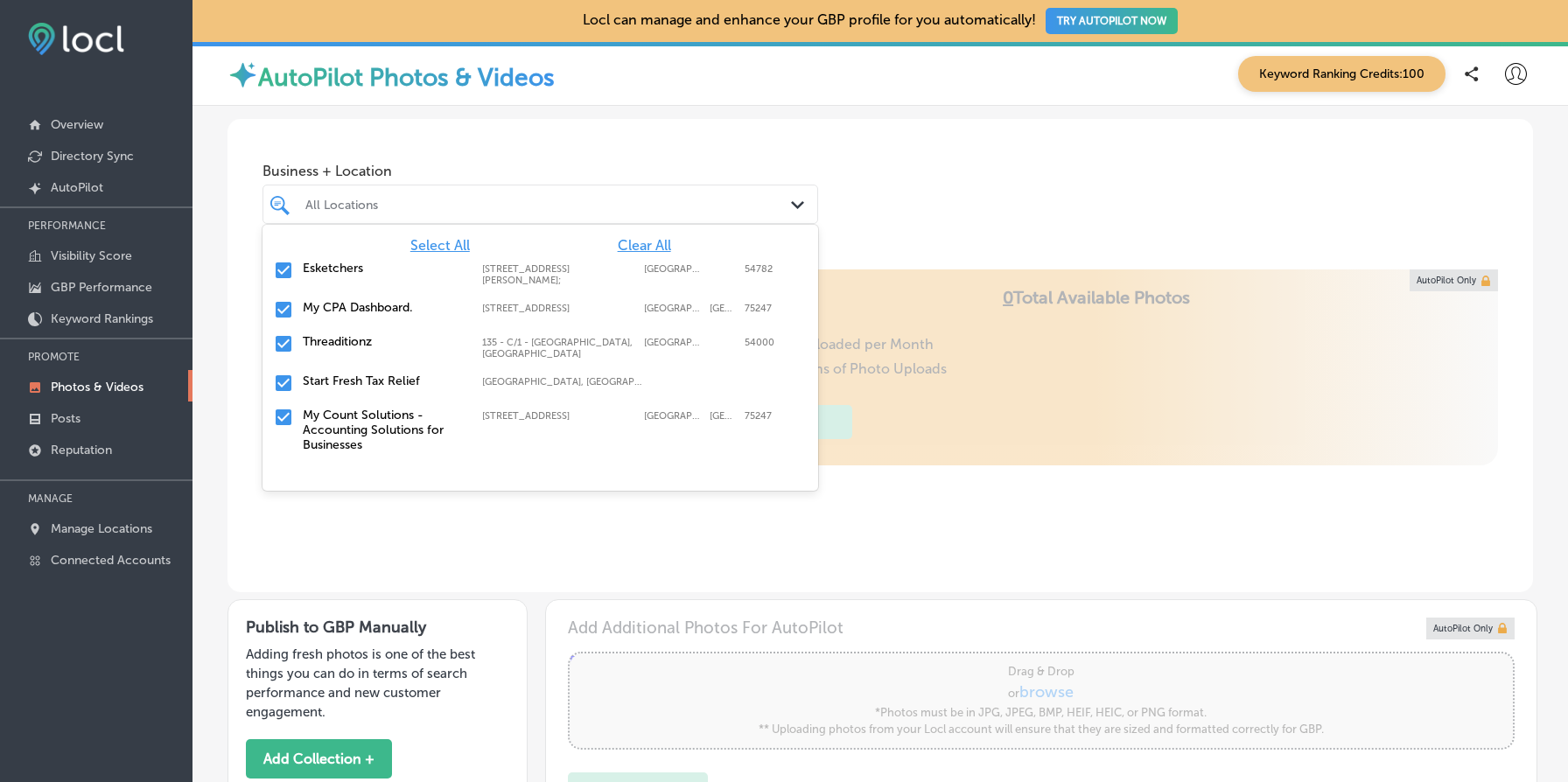
type input "5"
click at [662, 247] on span "Clear All" at bounding box center [645, 246] width 54 height 17
click at [328, 270] on label "Esketchers" at bounding box center [384, 269] width 162 height 15
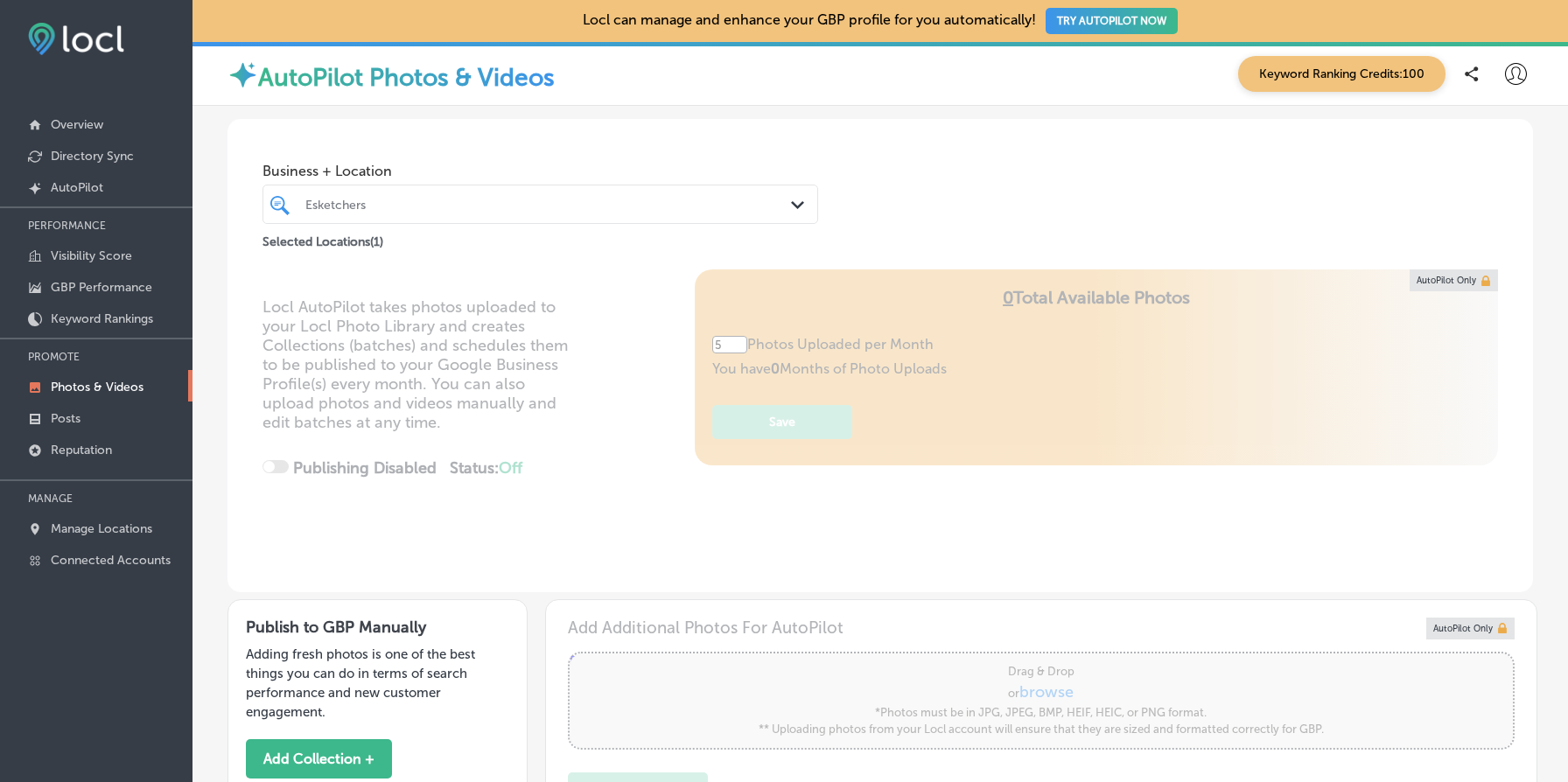
click at [1040, 185] on div "Business + Location Esketchers Path Created with Sketch. Selected Locations ( 1…" at bounding box center [880, 185] width 1306 height 133
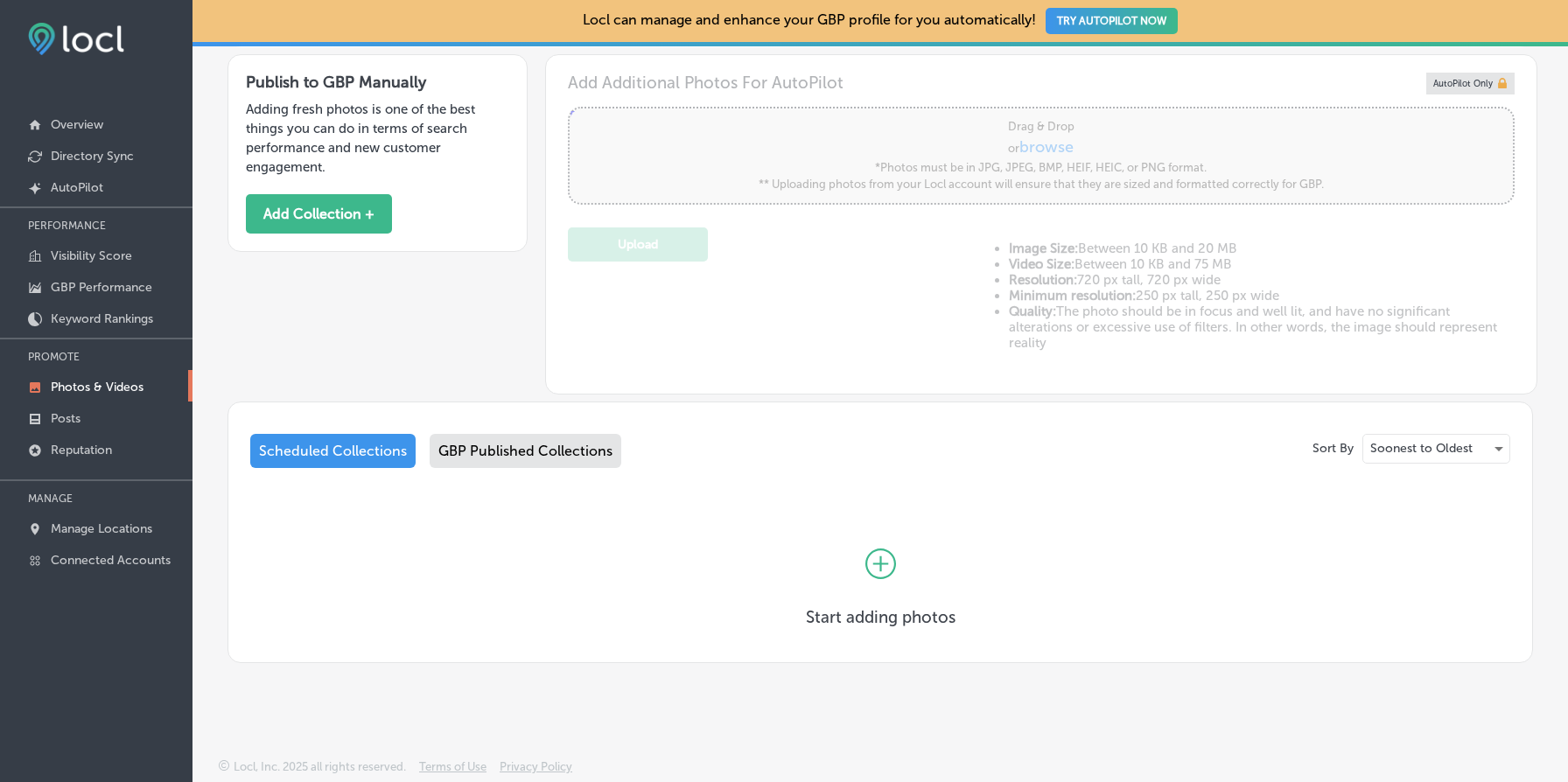
click at [539, 464] on div "GBP Published Collections" at bounding box center [525, 451] width 191 height 34
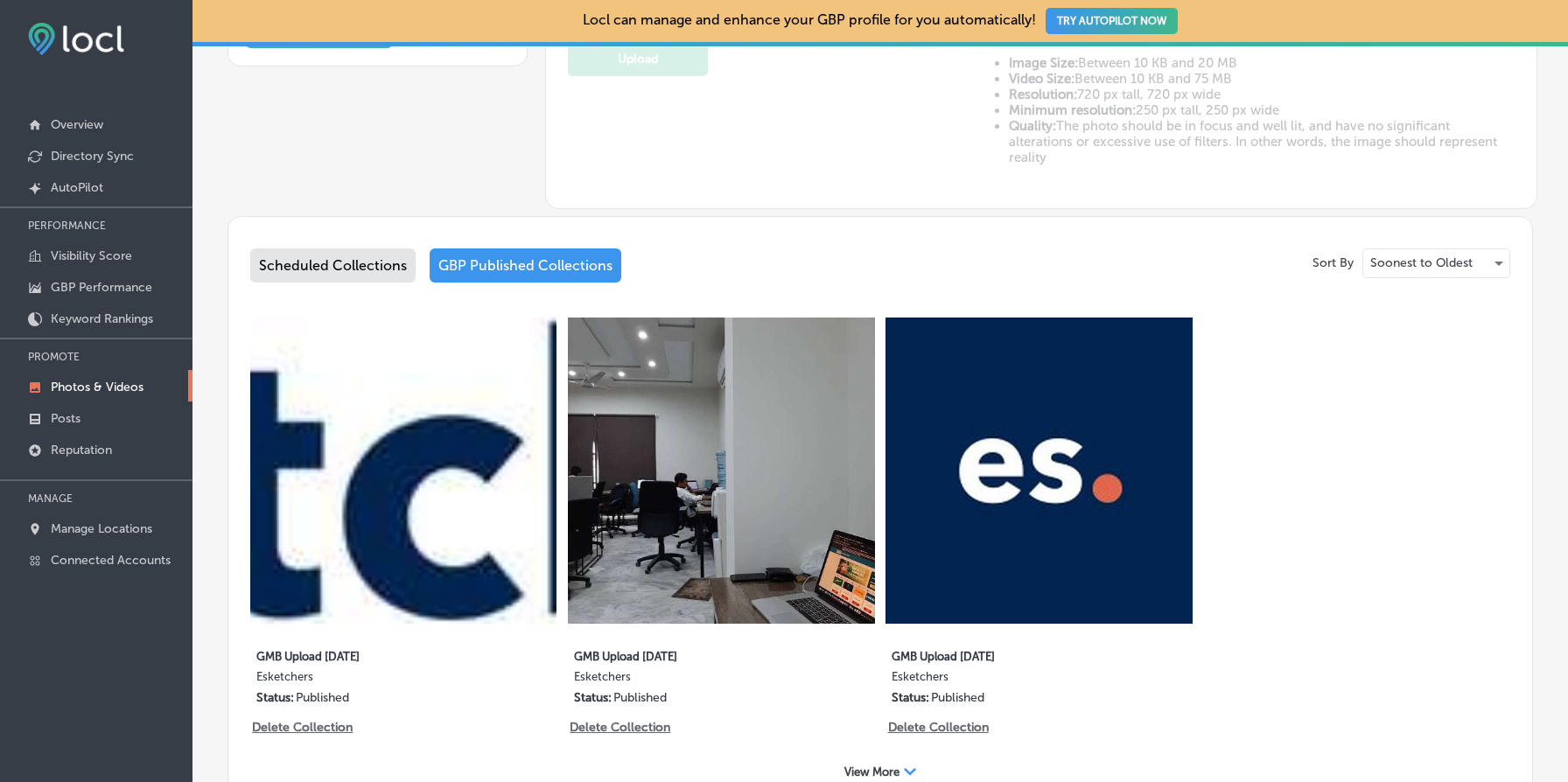
scroll to position [889, 0]
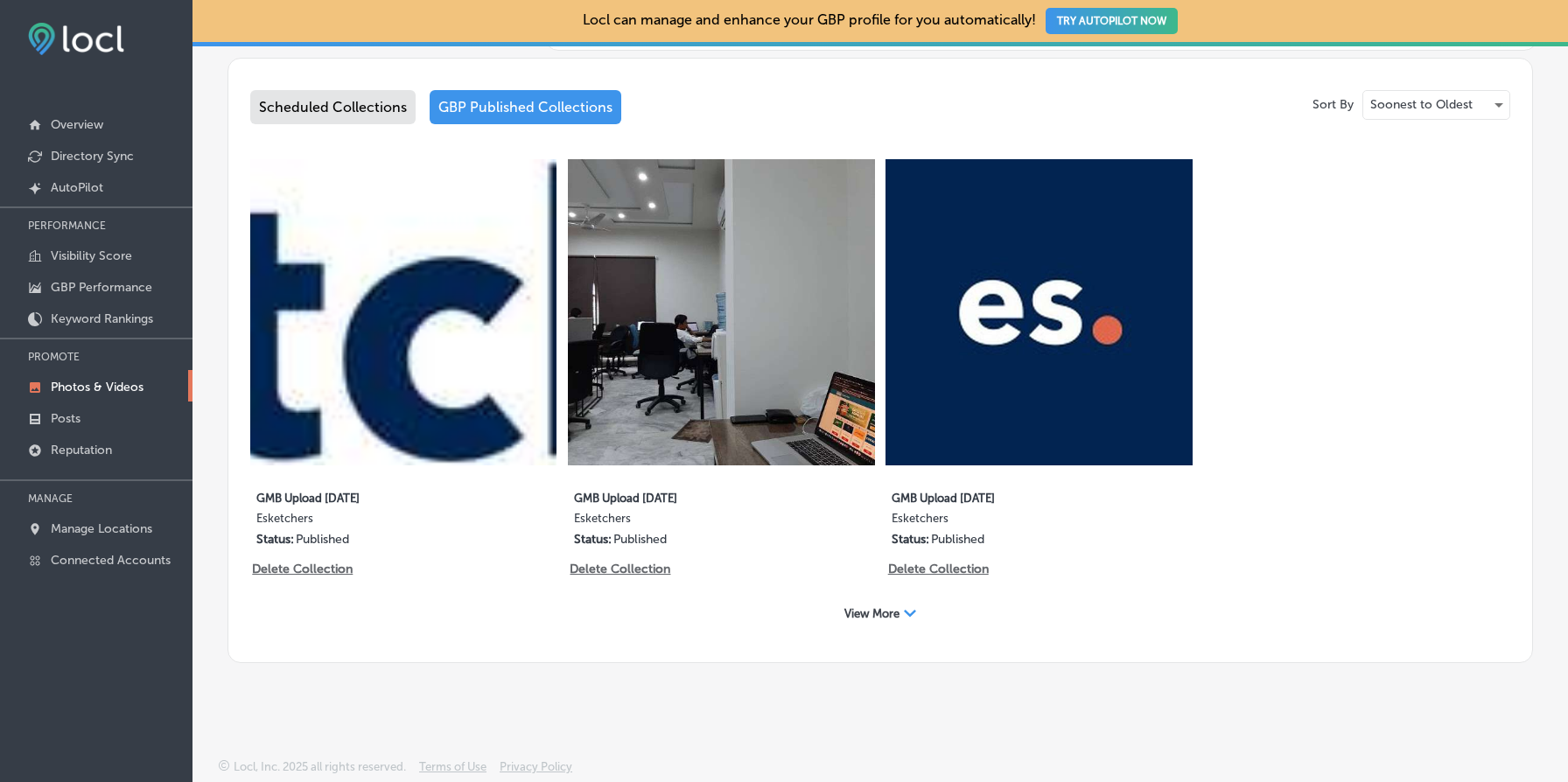
click at [887, 620] on span "View More" at bounding box center [872, 614] width 56 height 13
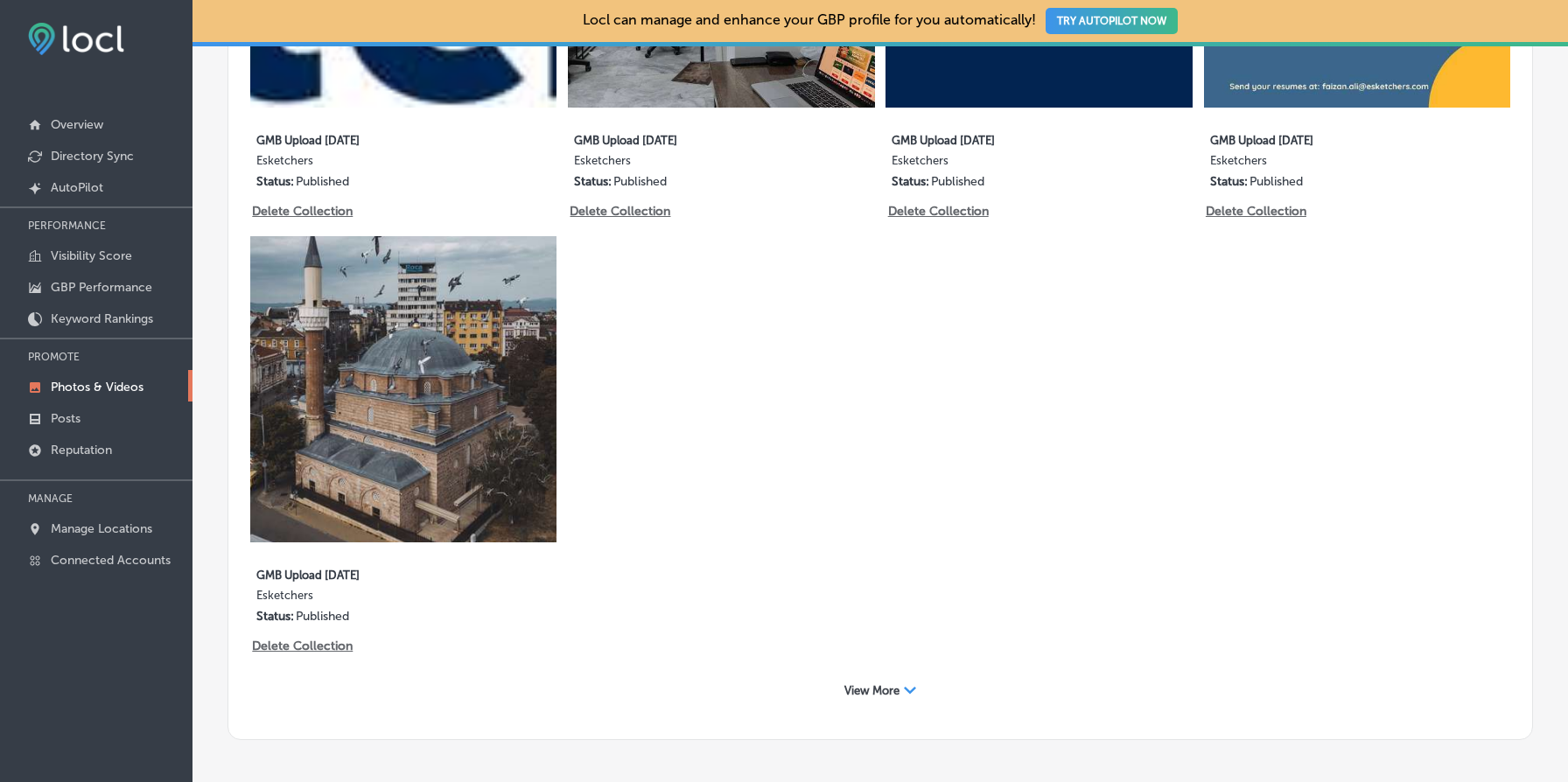
scroll to position [1326, 0]
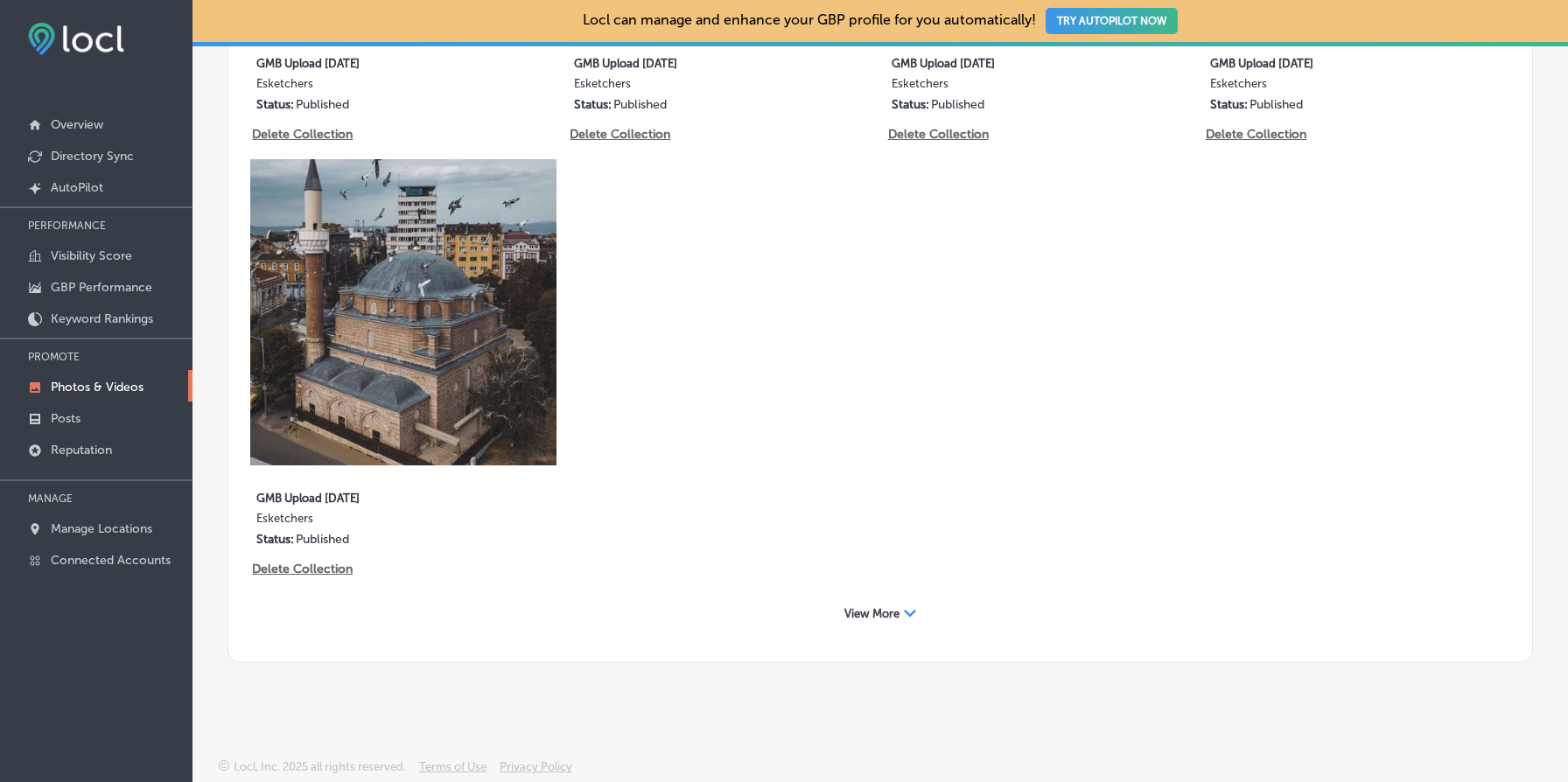
click at [887, 620] on span "View More" at bounding box center [872, 614] width 56 height 13
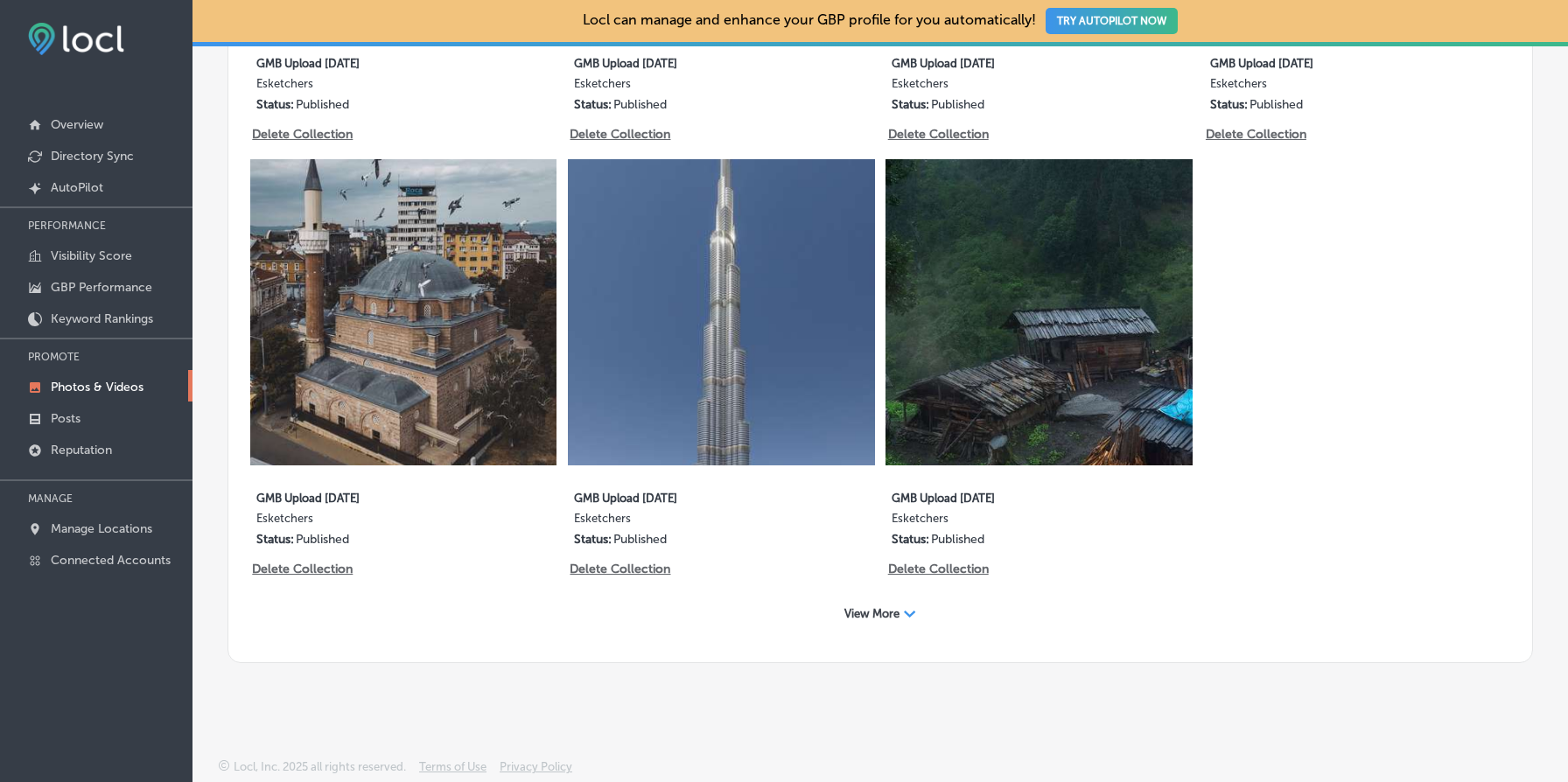
click at [887, 620] on span "View More" at bounding box center [872, 614] width 56 height 13
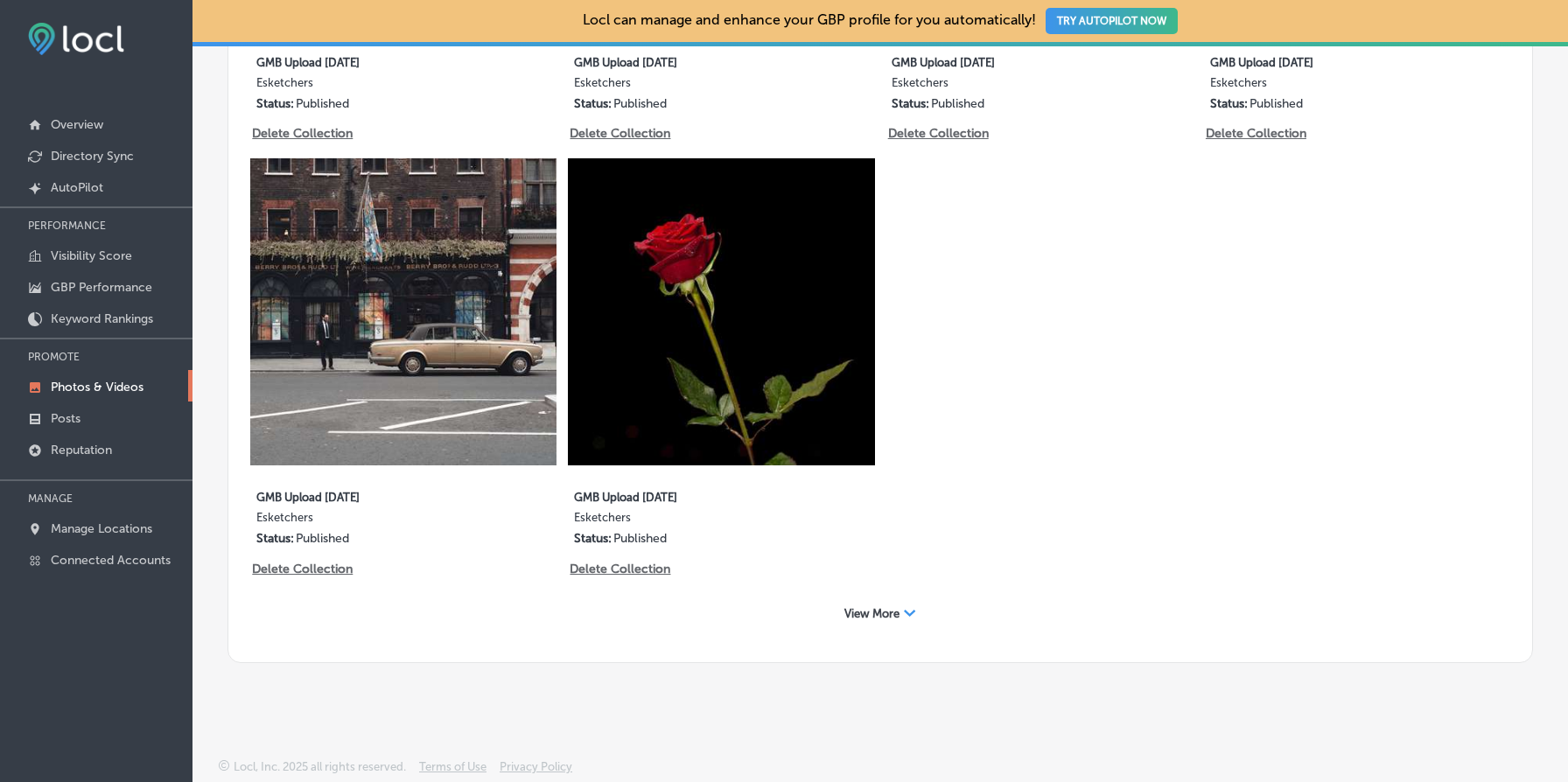
click at [887, 620] on span "View More" at bounding box center [872, 614] width 56 height 13
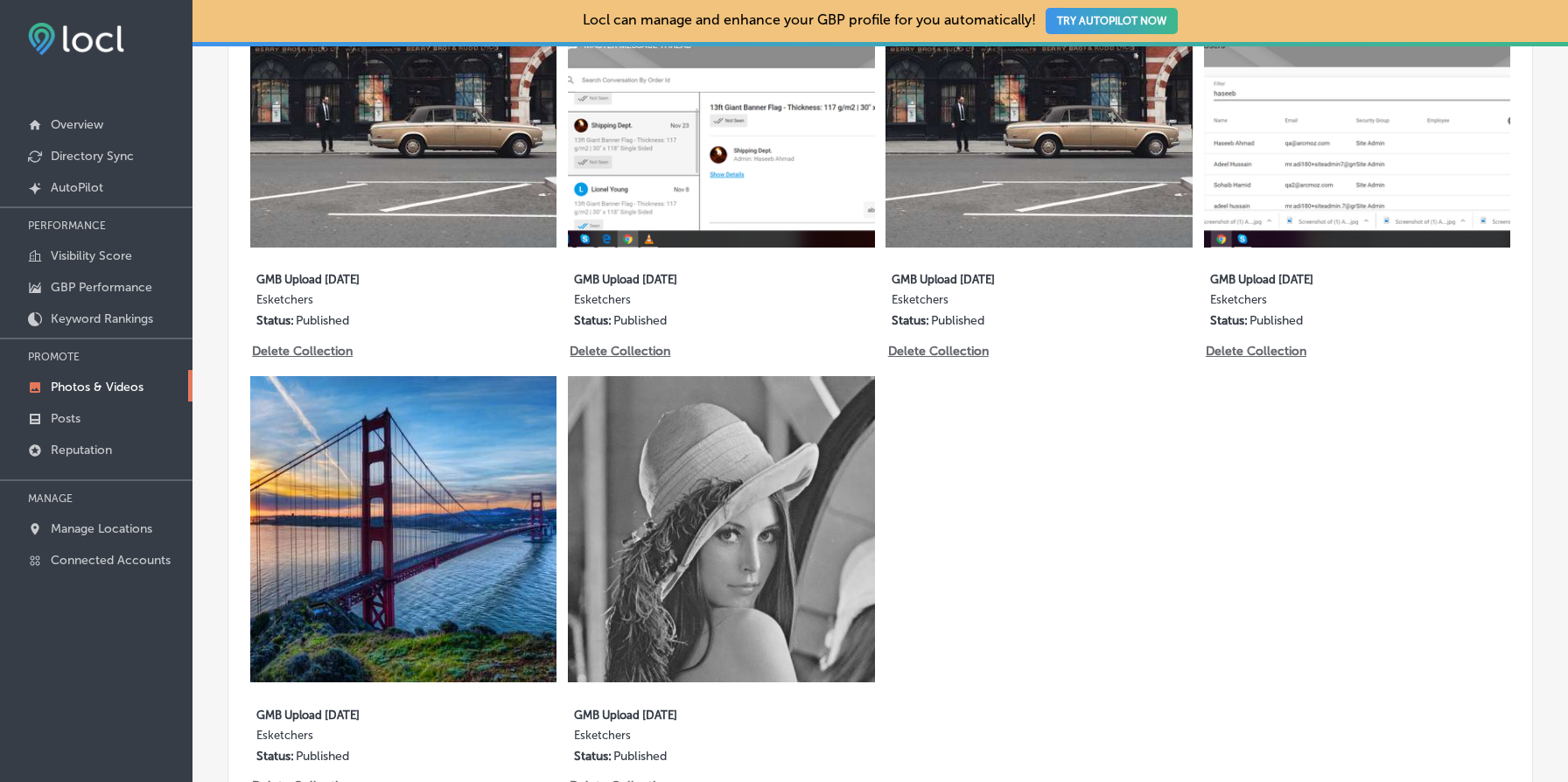
scroll to position [2631, 0]
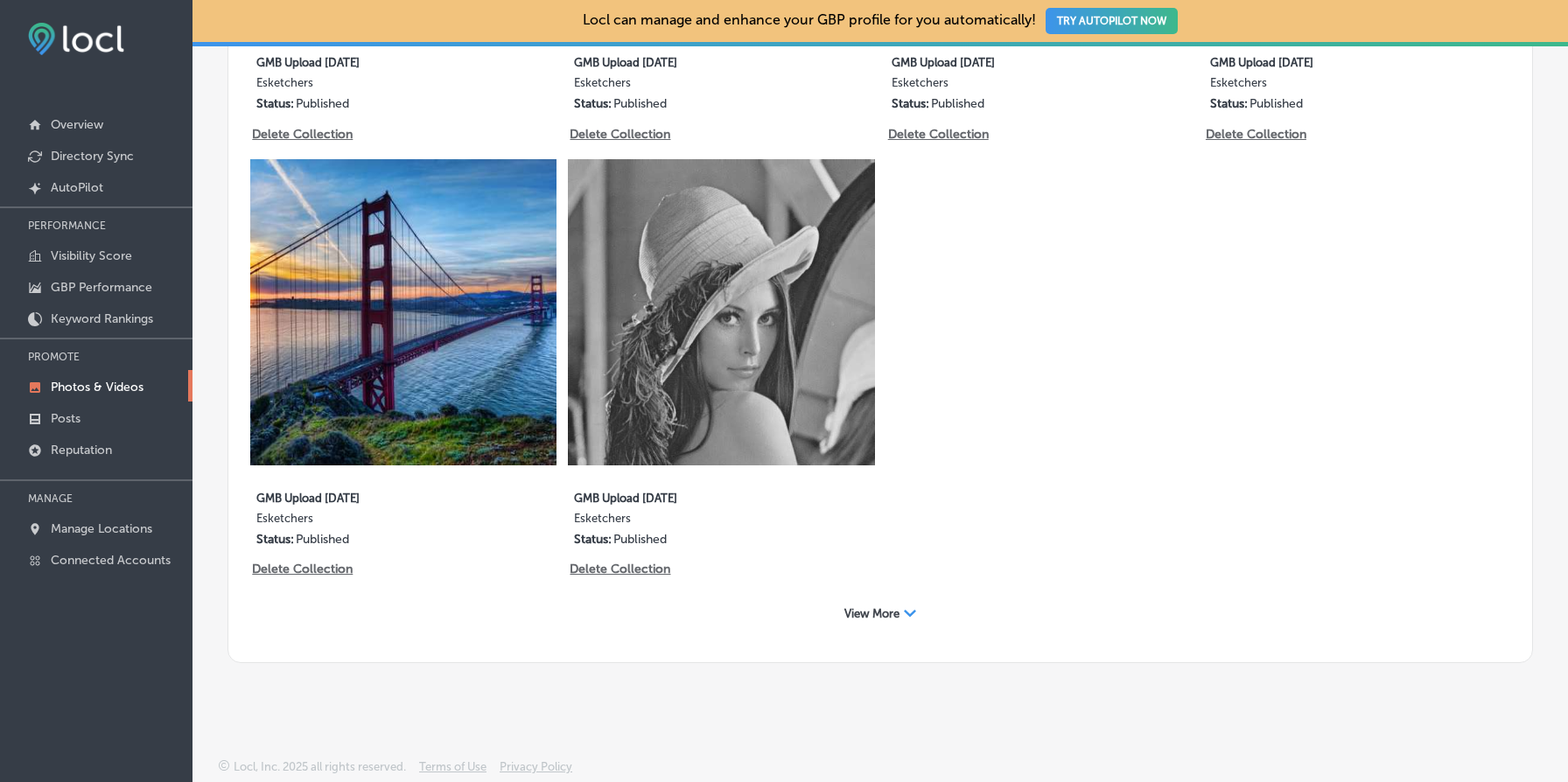
click at [887, 620] on span "View More" at bounding box center [872, 614] width 56 height 13
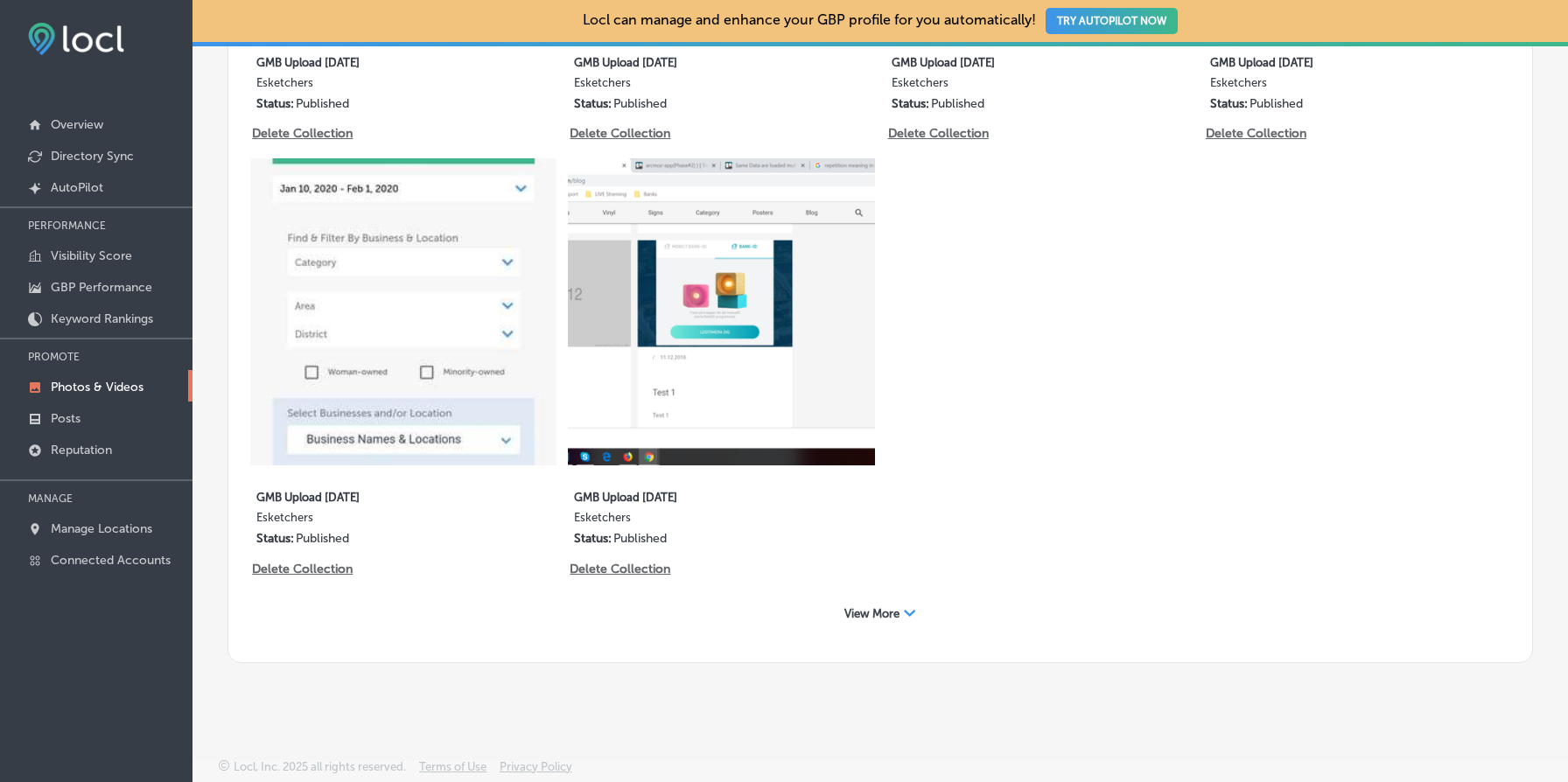
click at [887, 620] on span "View More" at bounding box center [872, 614] width 56 height 13
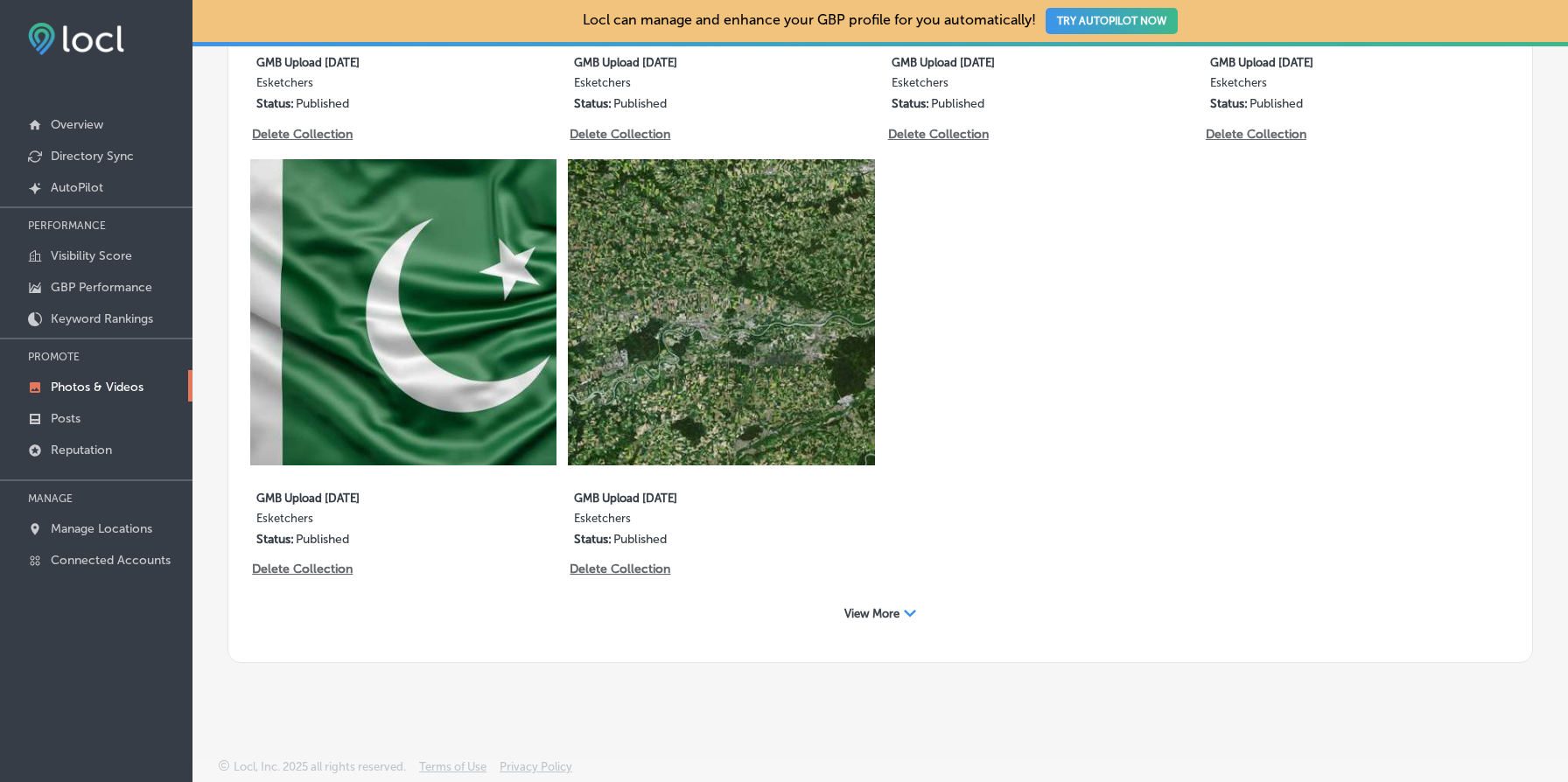
click at [887, 620] on span "View More" at bounding box center [872, 614] width 56 height 13
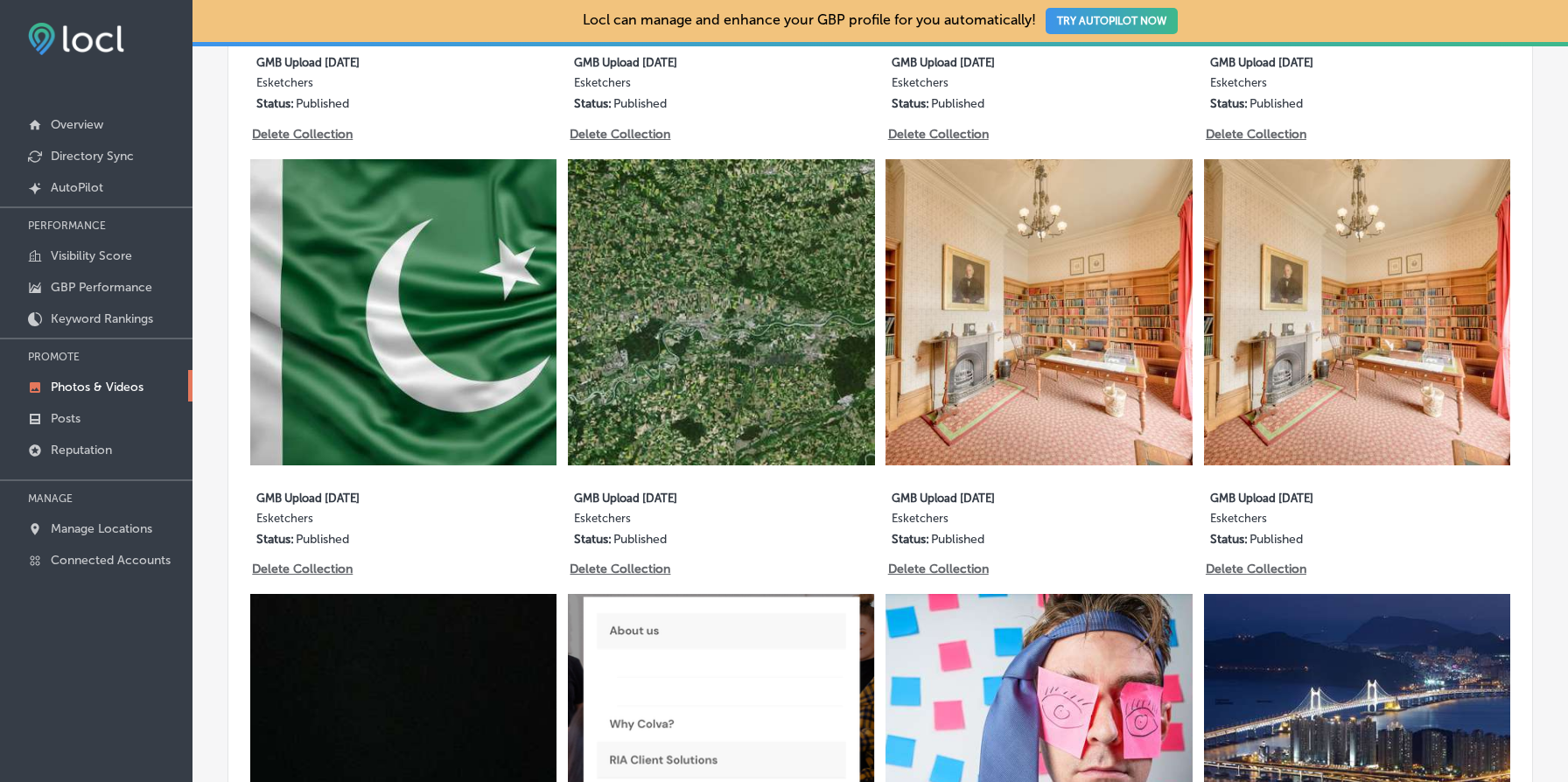
scroll to position [4371, 0]
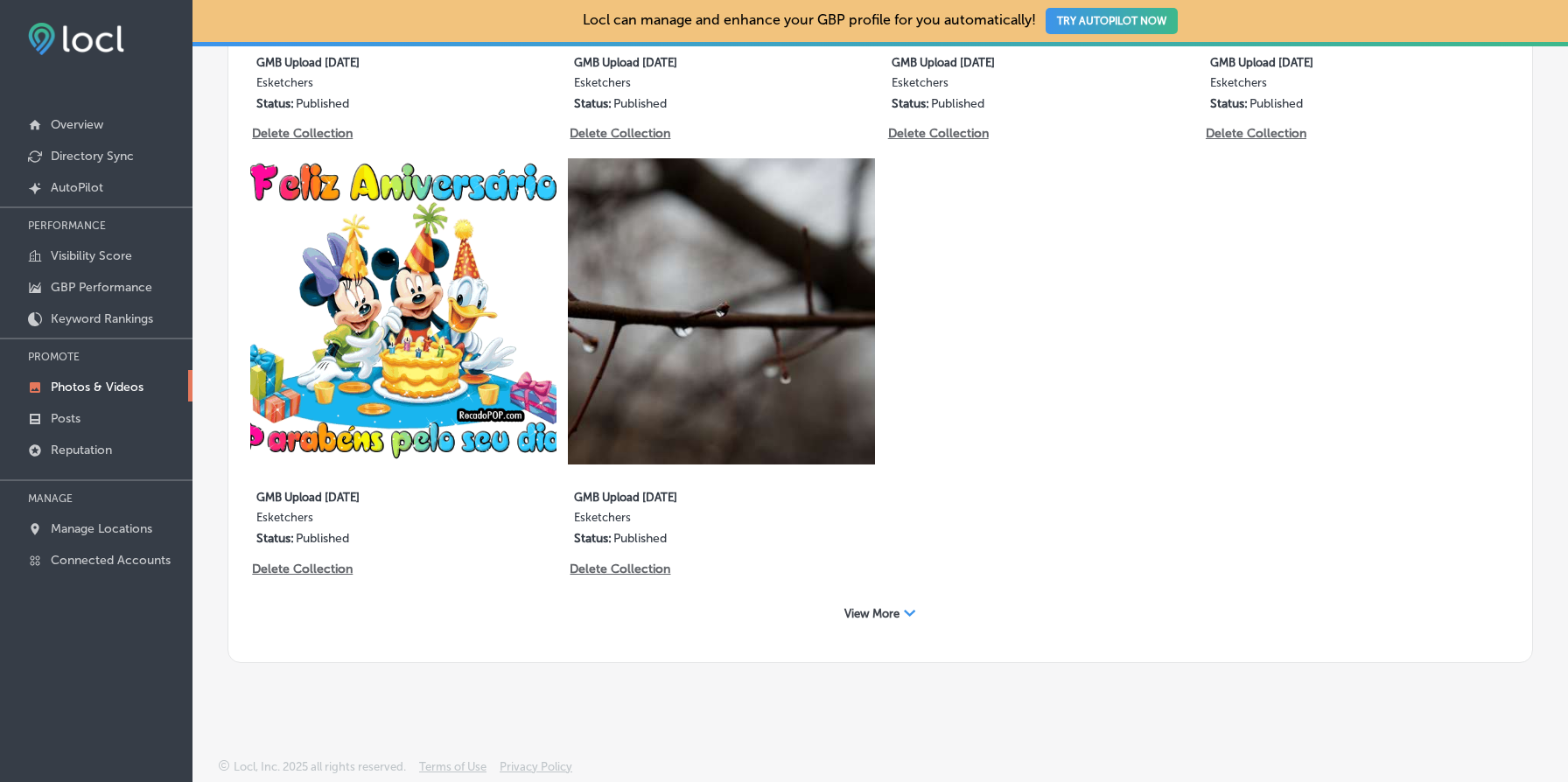
click at [888, 614] on span "View More" at bounding box center [872, 614] width 56 height 13
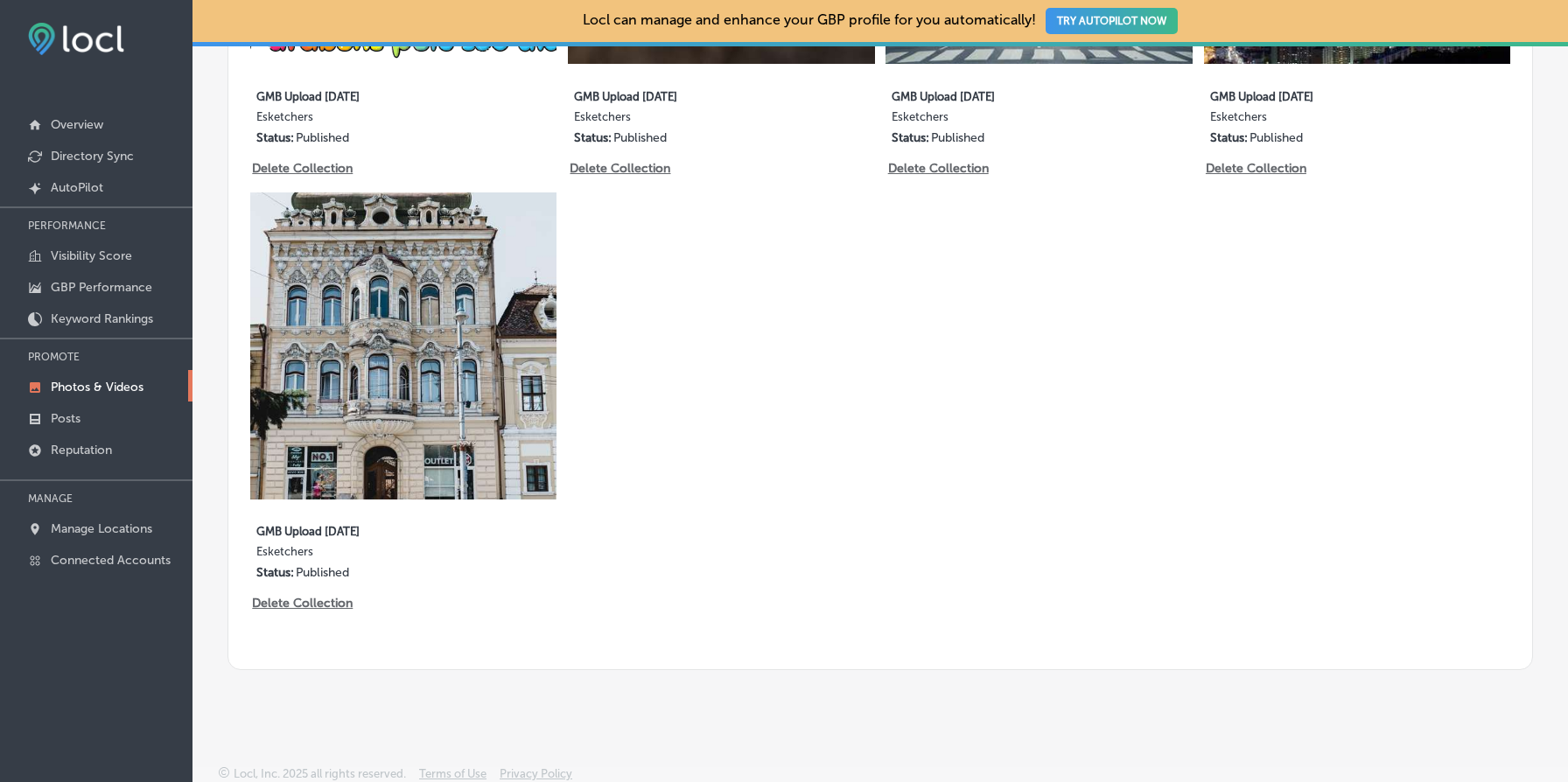
scroll to position [5648, 0]
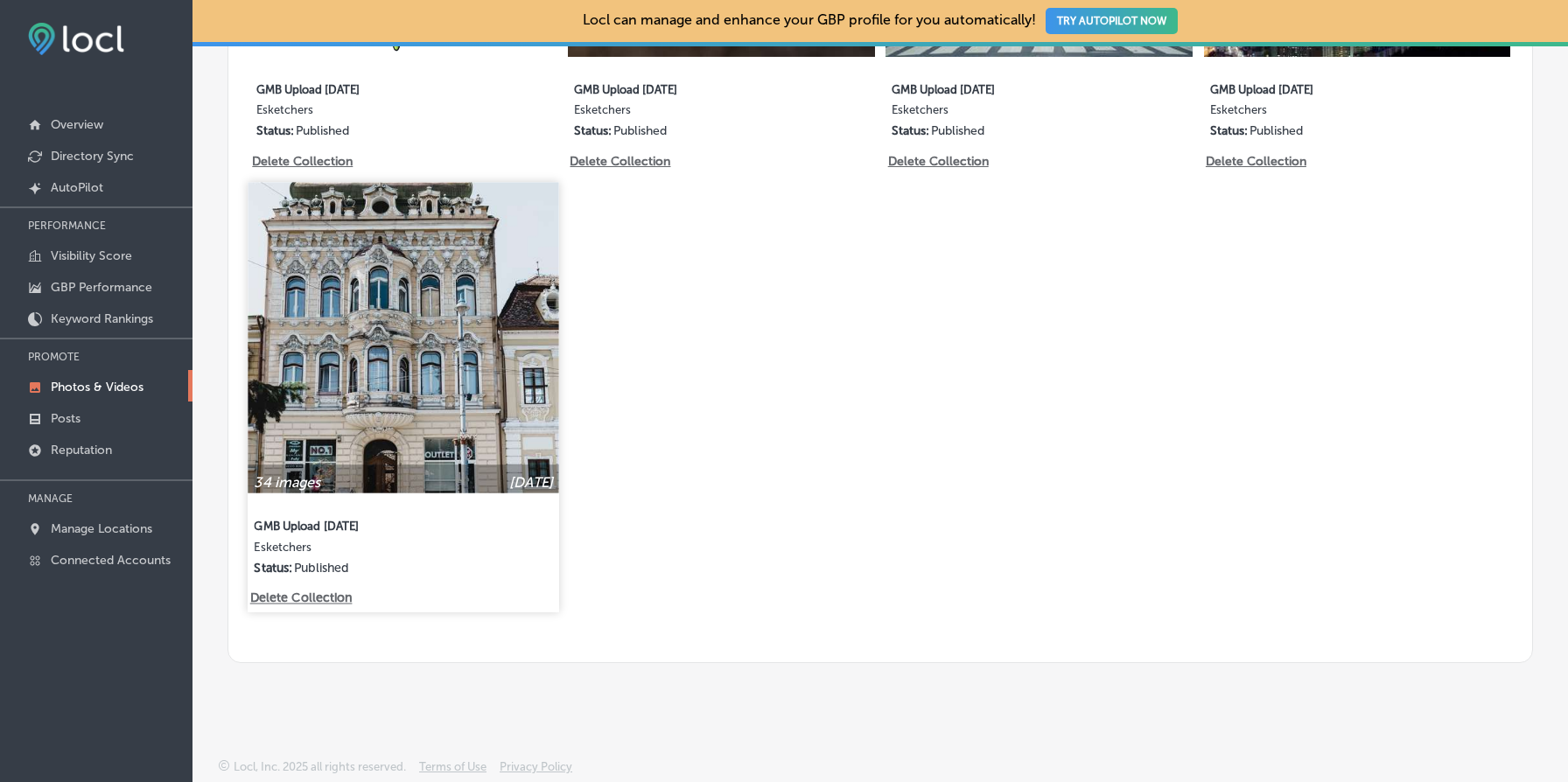
click at [302, 600] on p "Delete Collection" at bounding box center [301, 599] width 100 height 15
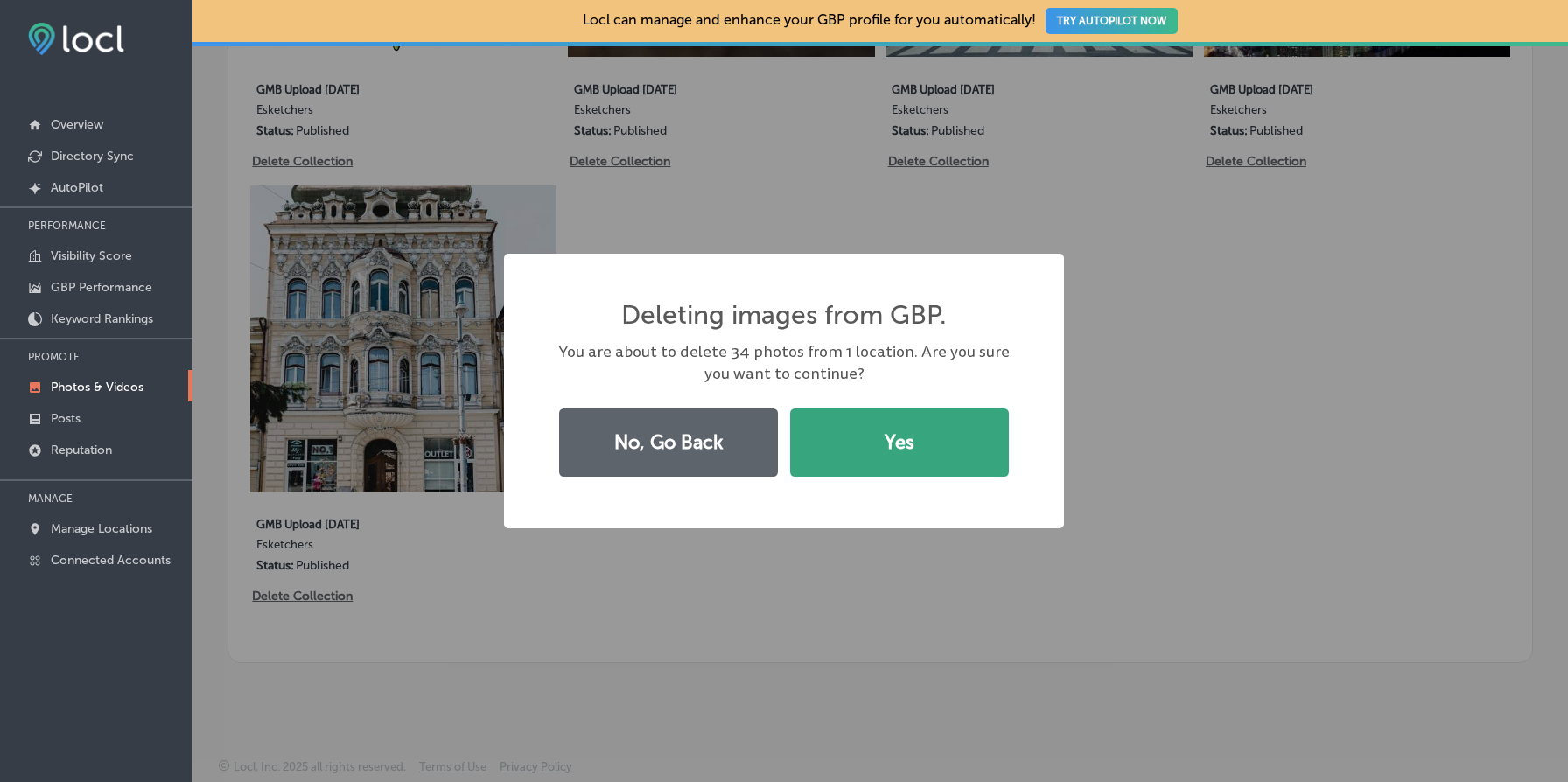
click at [881, 428] on button "Yes" at bounding box center [900, 443] width 219 height 68
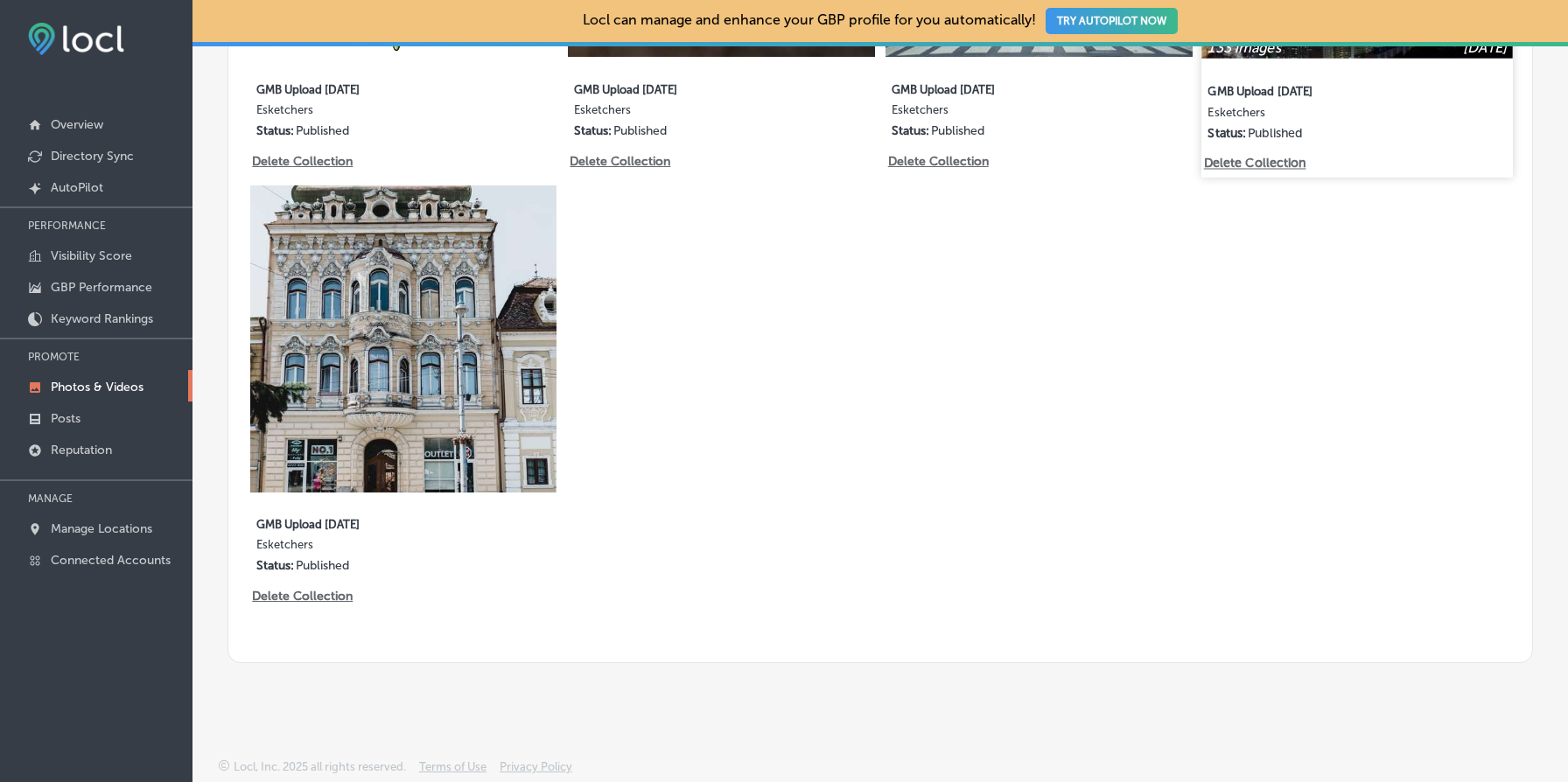
scroll to position [5237, 0]
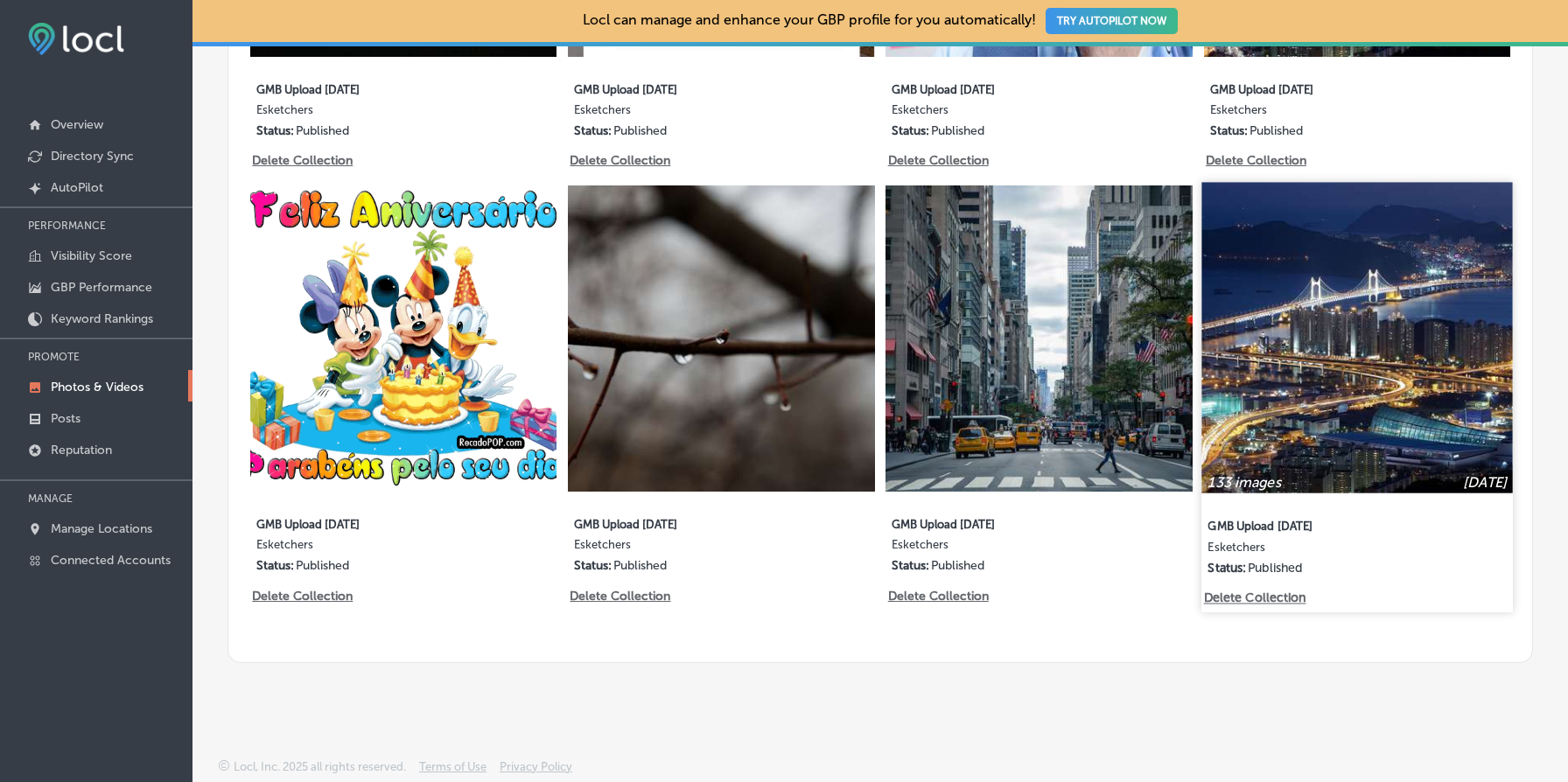
click at [1246, 598] on p "Delete Collection" at bounding box center [1253, 599] width 100 height 15
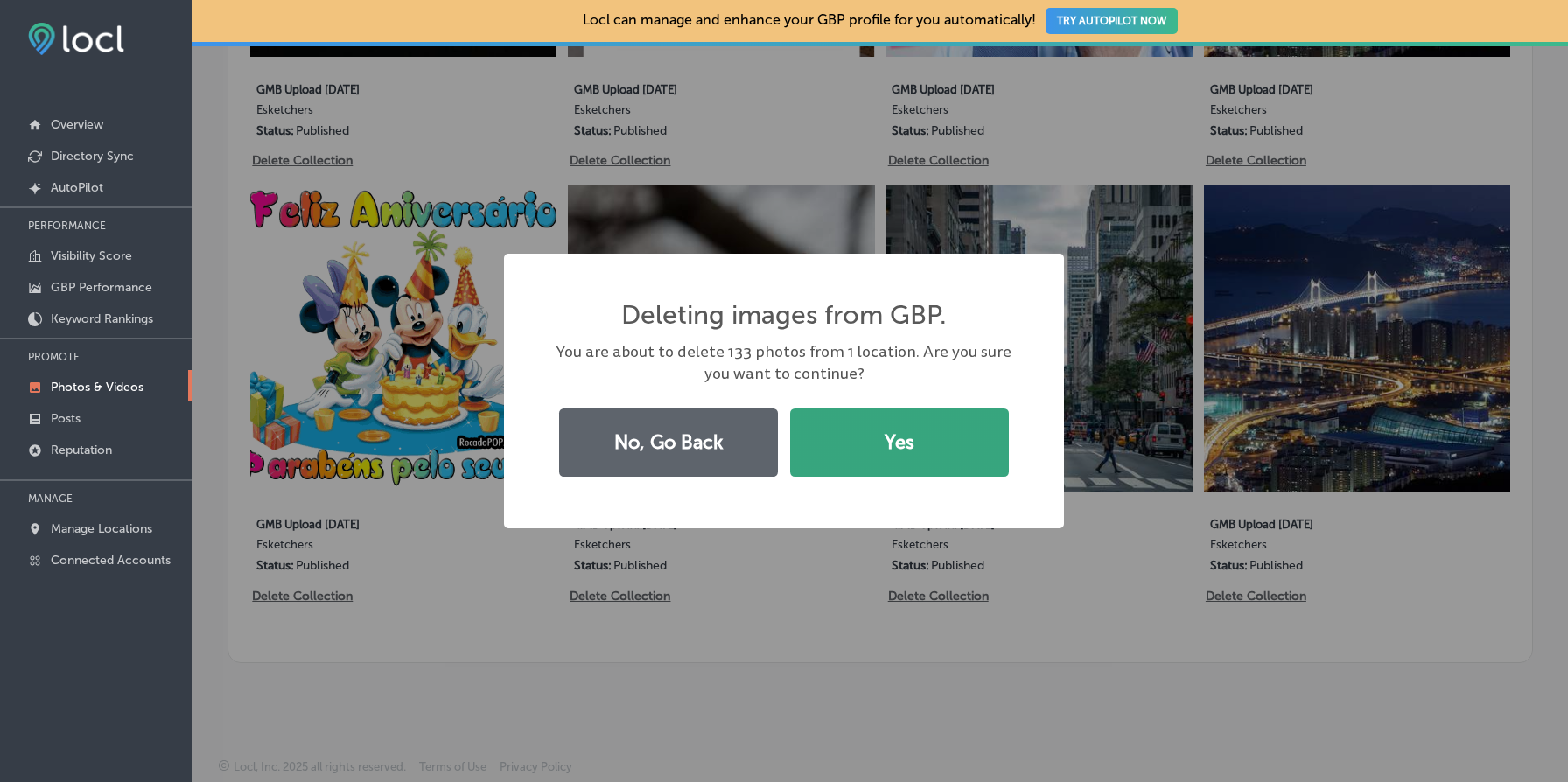
click at [914, 412] on button "Yes" at bounding box center [900, 443] width 219 height 68
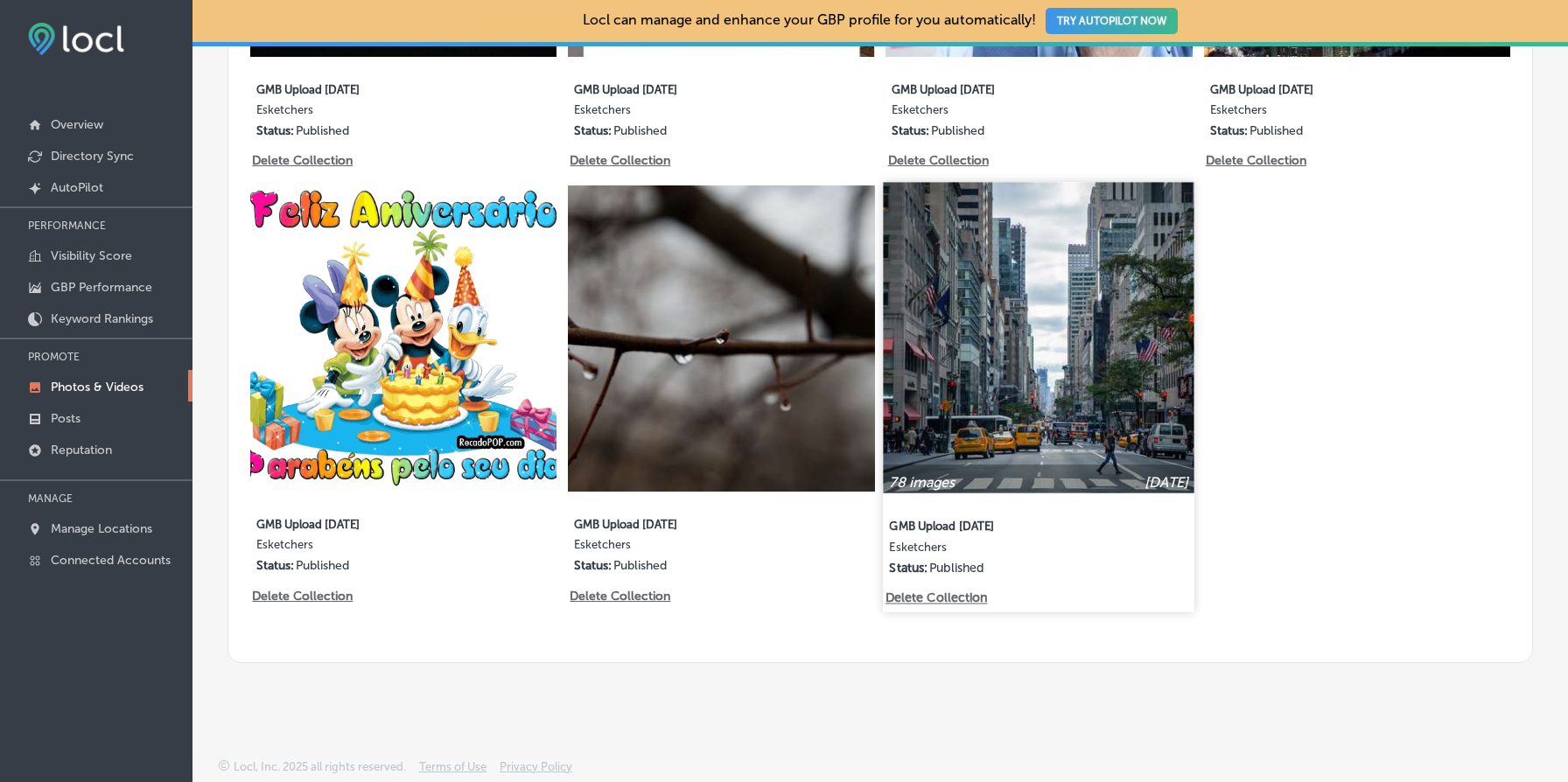
click at [951, 599] on p "Delete Collection" at bounding box center [936, 599] width 100 height 15
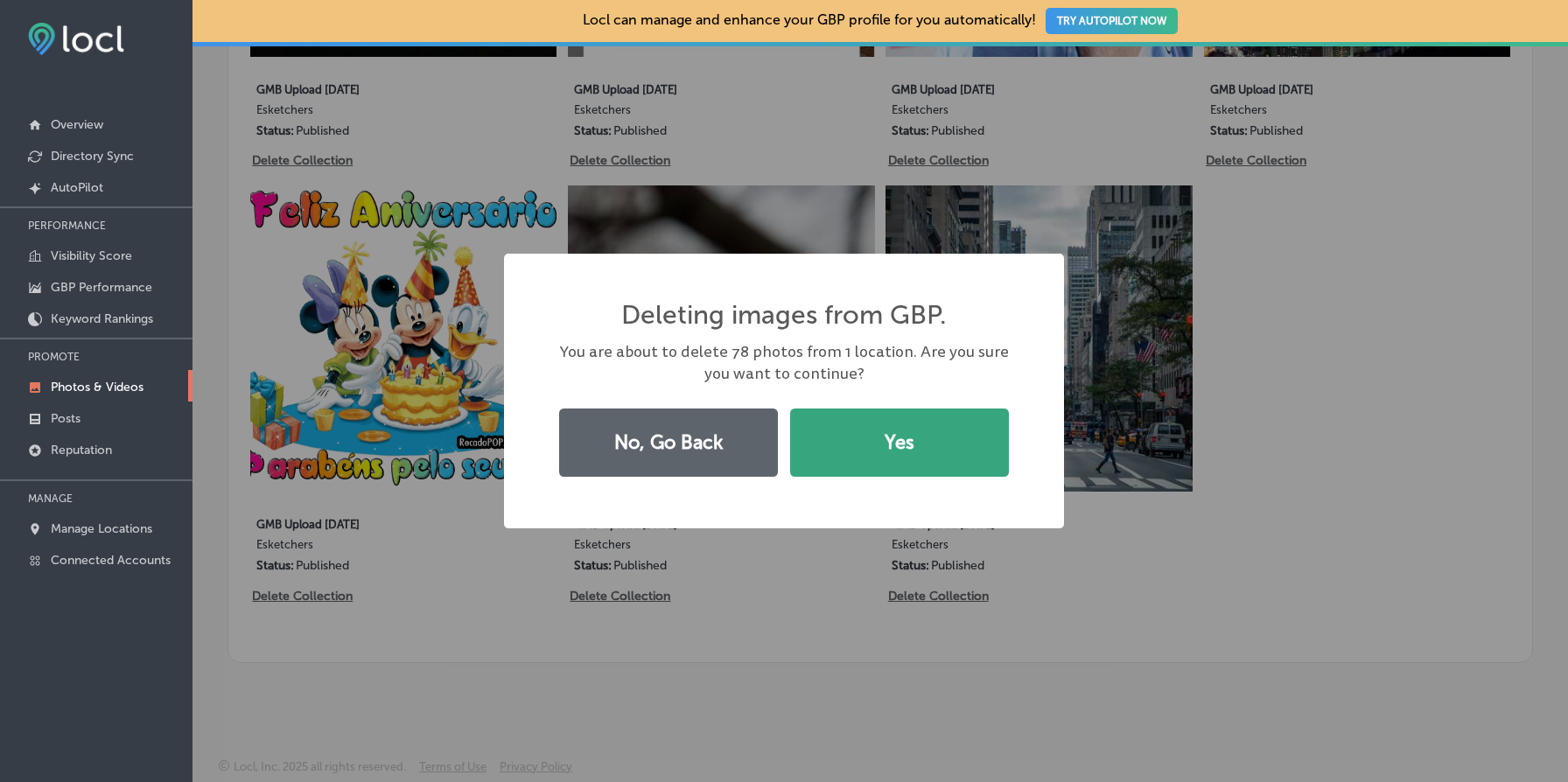
click at [863, 436] on button "Yes" at bounding box center [900, 443] width 219 height 68
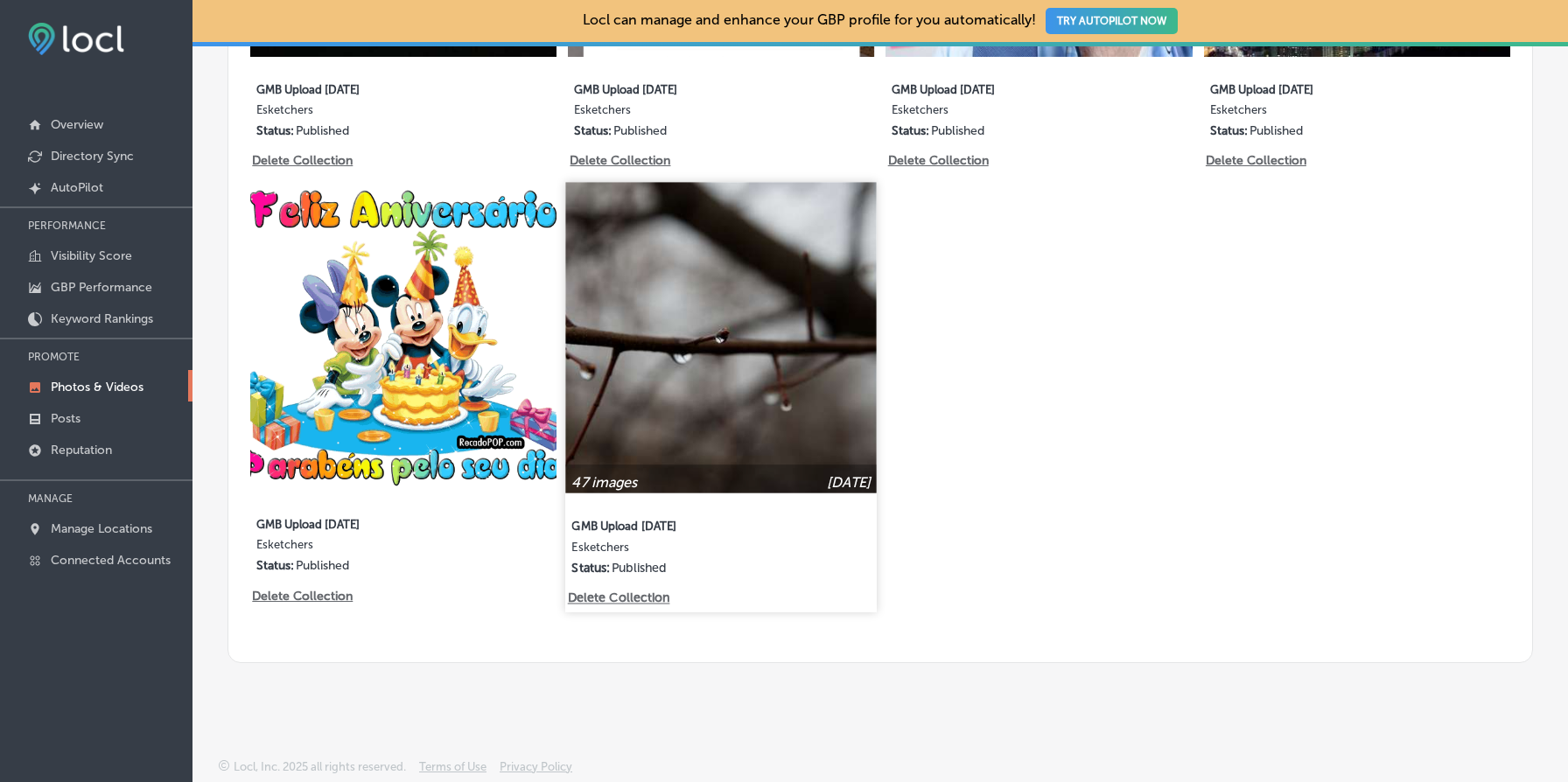
click at [645, 600] on p "Delete Collection" at bounding box center [618, 599] width 100 height 15
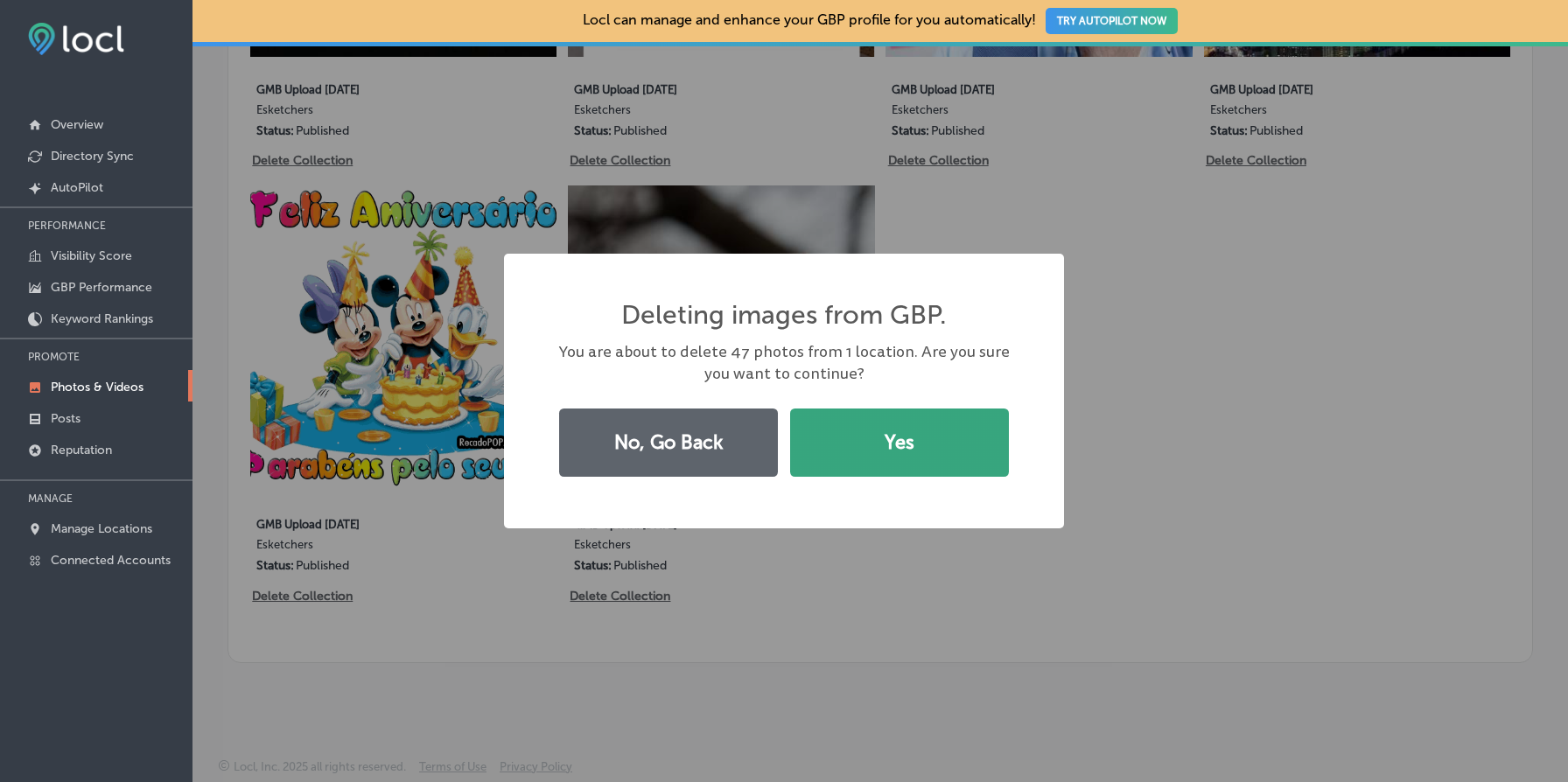
click at [887, 439] on button "Yes" at bounding box center [900, 443] width 219 height 68
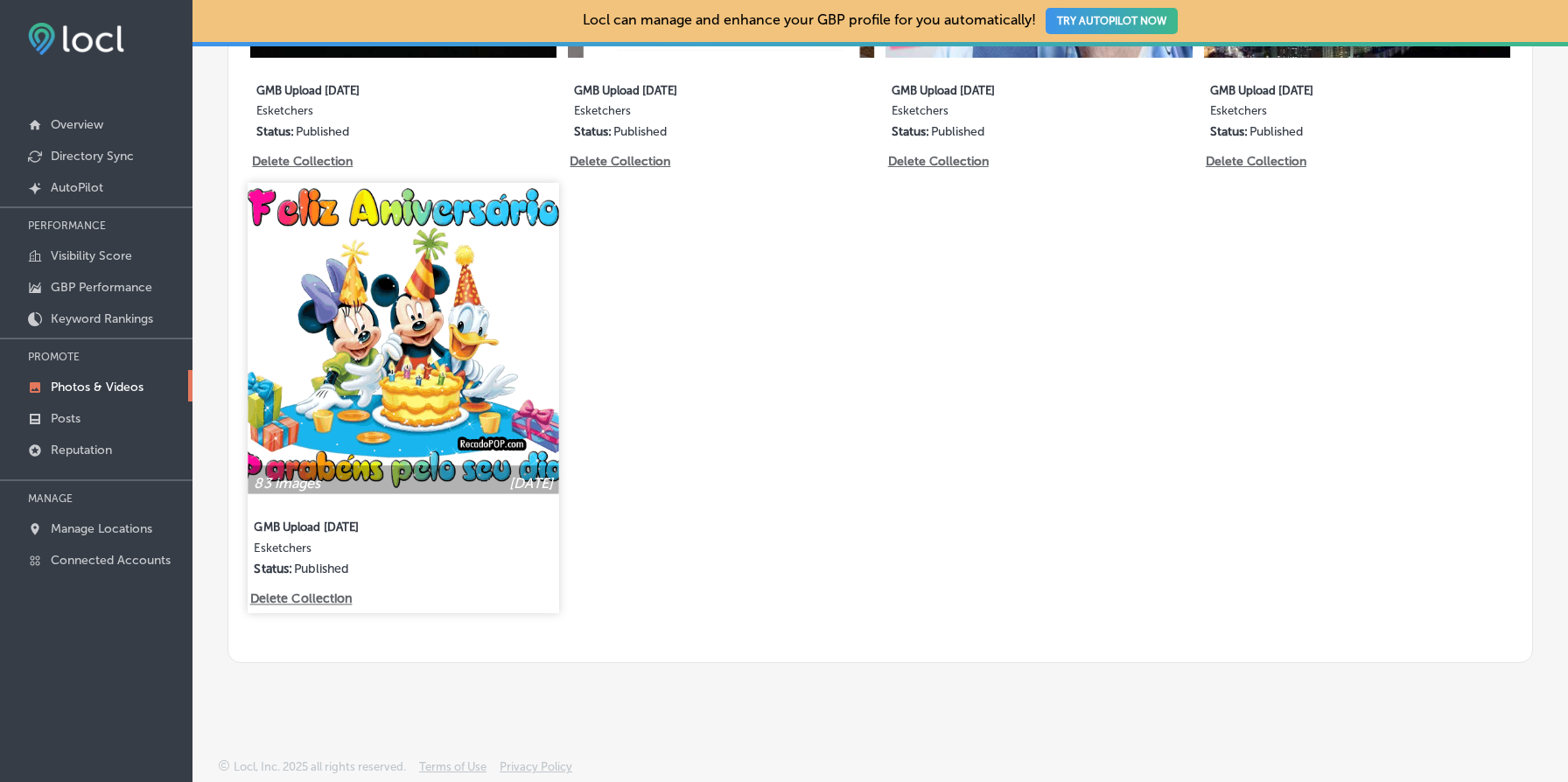
click at [300, 597] on p "Delete Collection" at bounding box center [301, 600] width 100 height 15
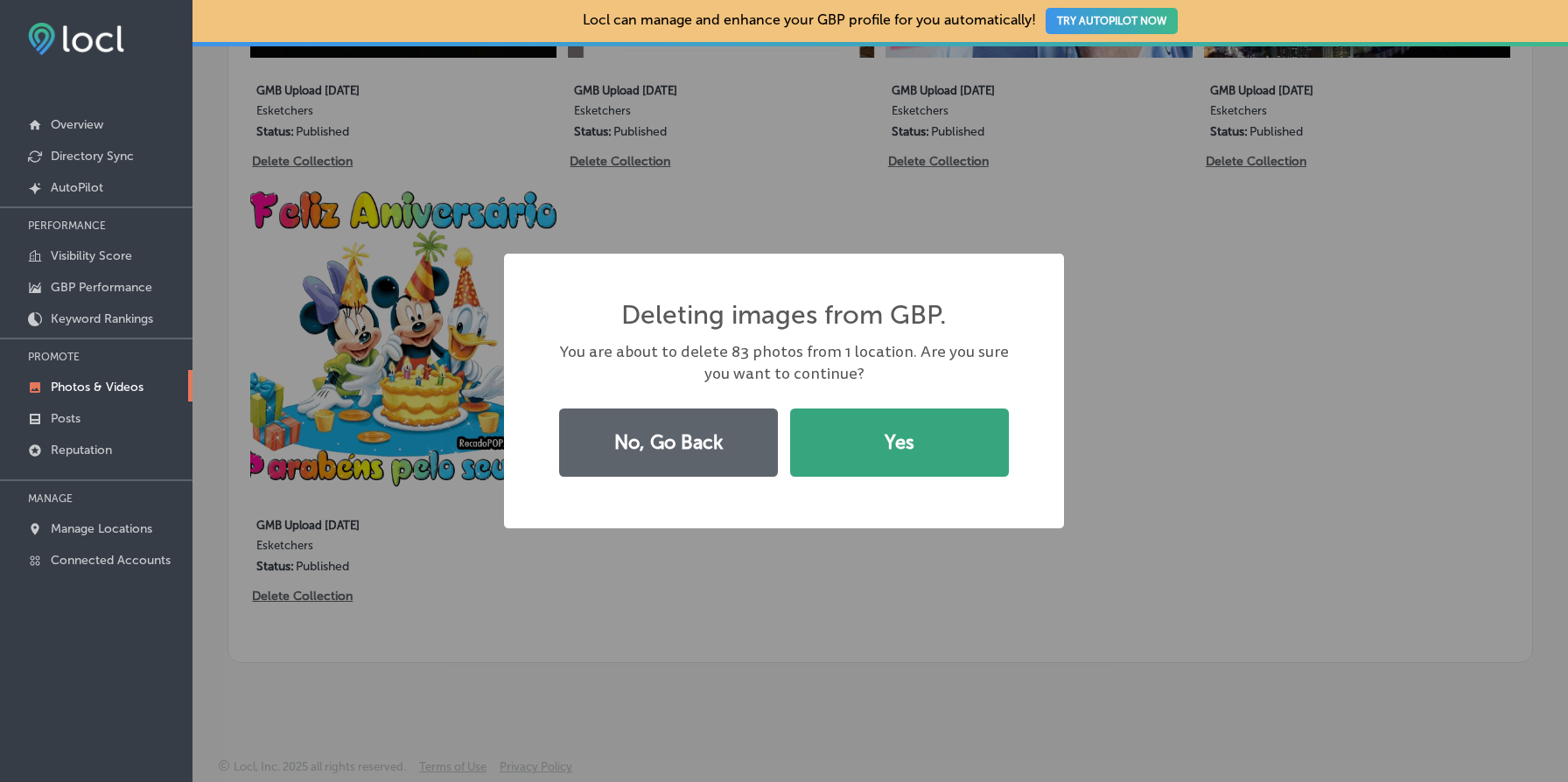
click at [864, 462] on button "Yes" at bounding box center [900, 443] width 219 height 68
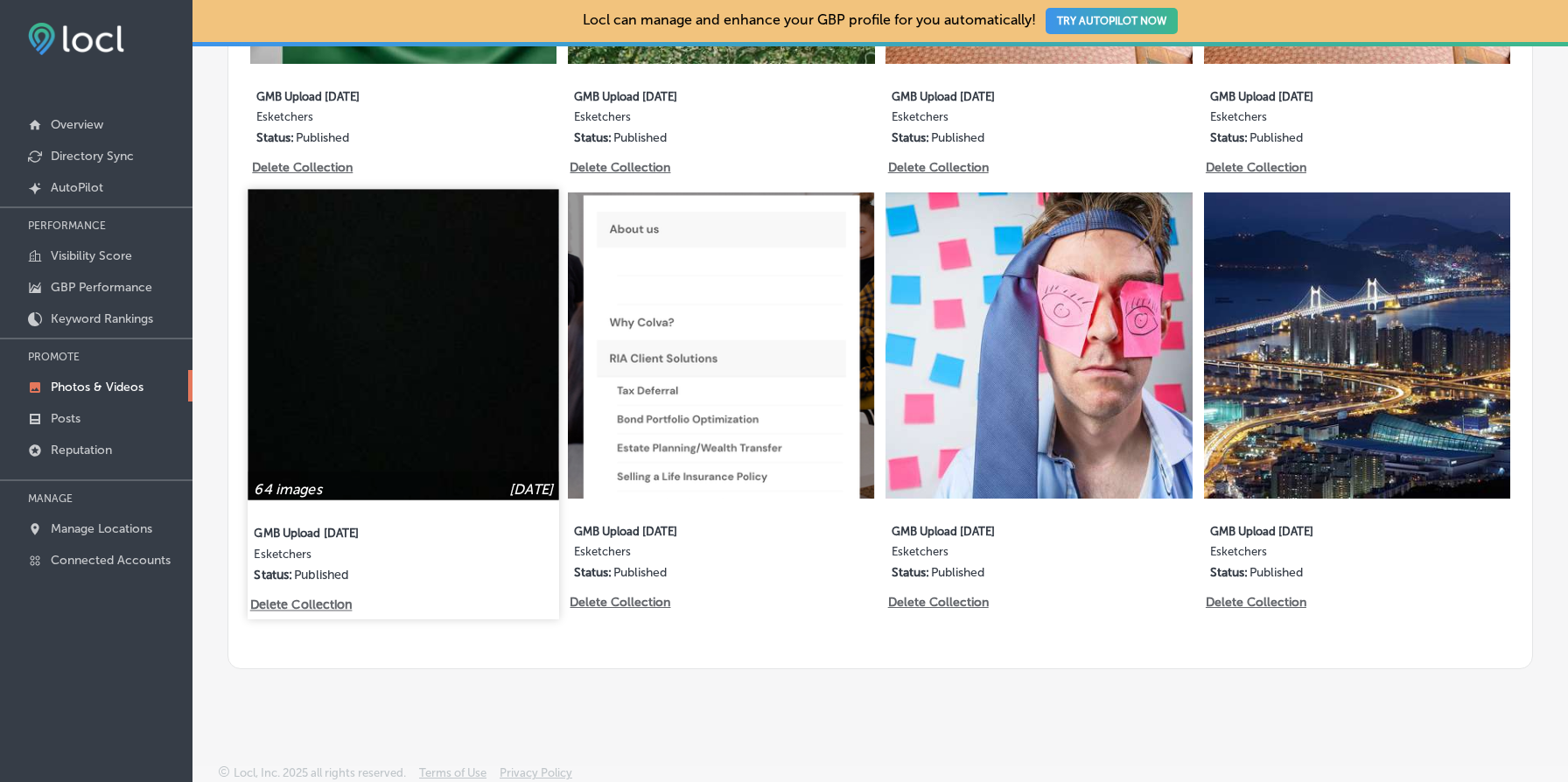
scroll to position [4802, 0]
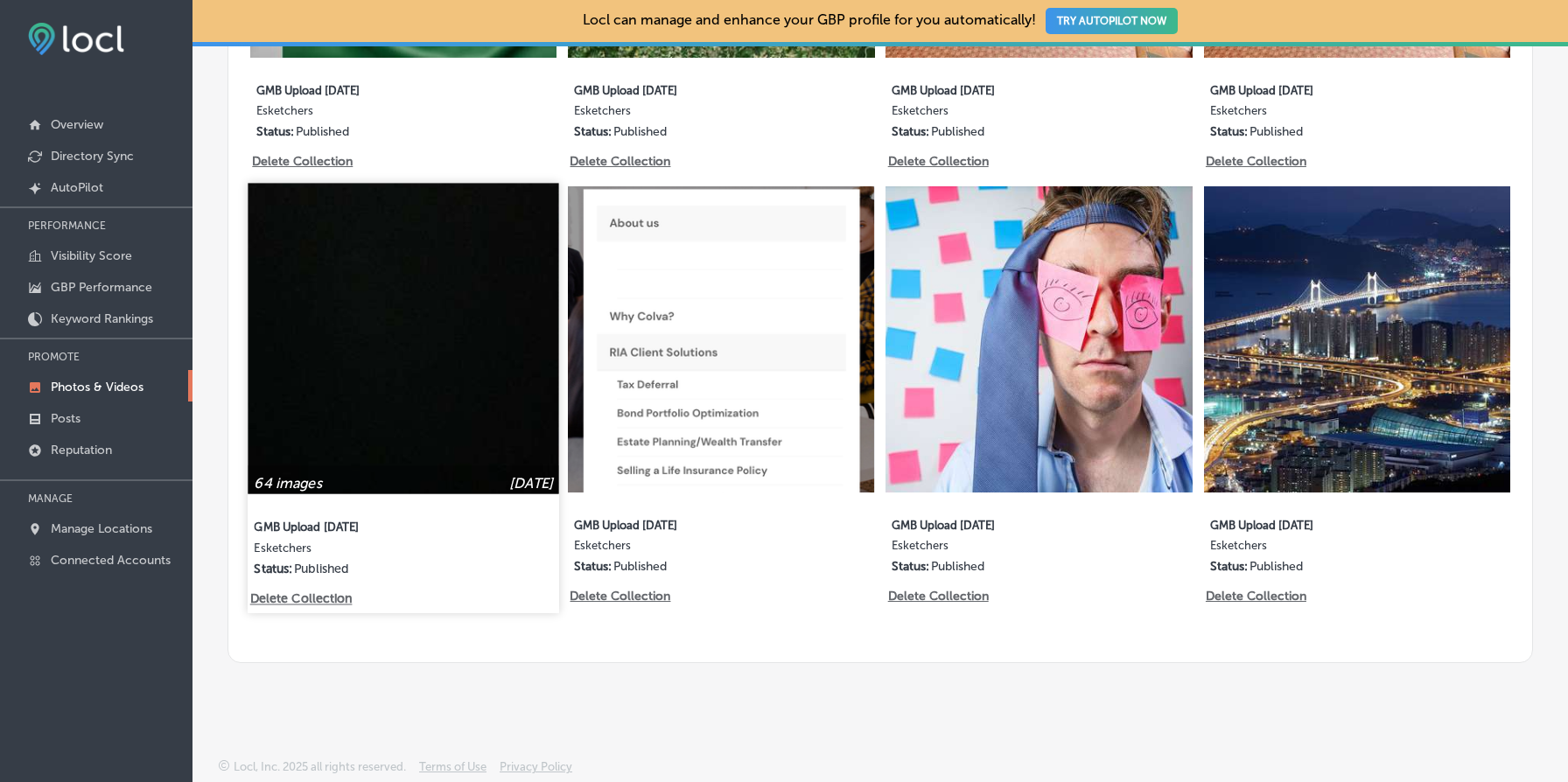
click at [325, 601] on p "Delete Collection" at bounding box center [301, 600] width 100 height 15
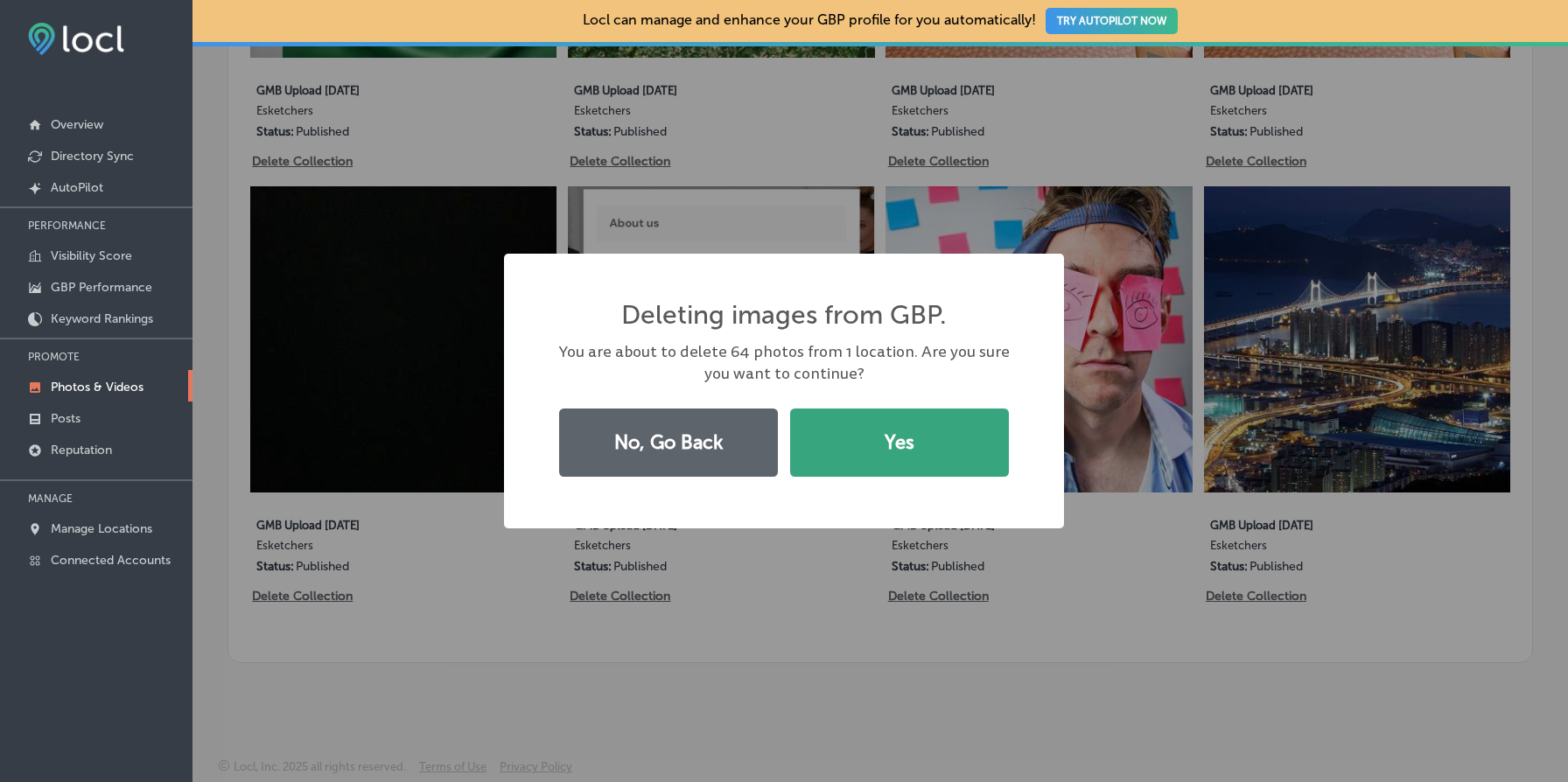
click at [889, 453] on button "Yes" at bounding box center [900, 443] width 219 height 68
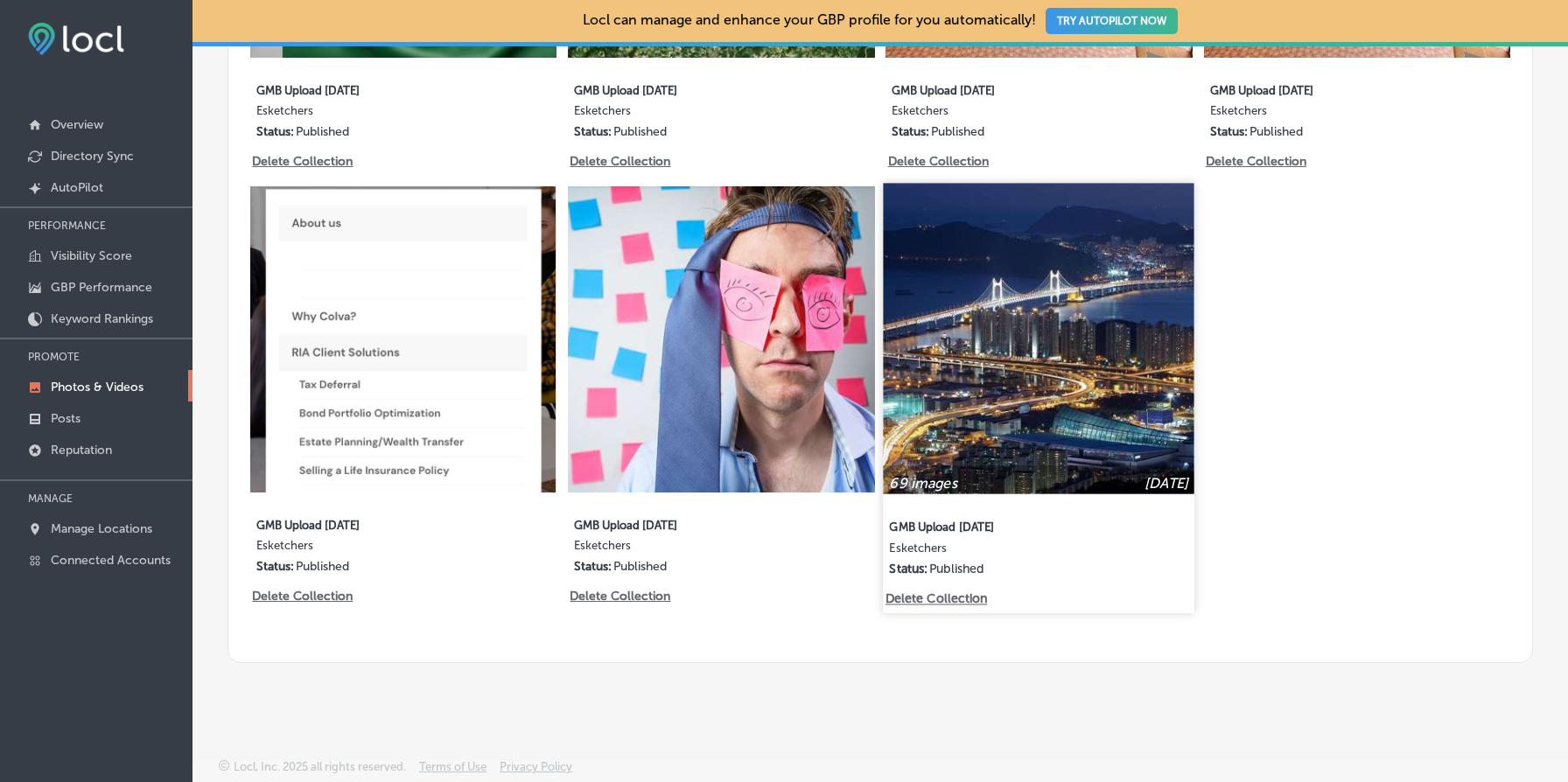
click at [1021, 394] on img at bounding box center [1039, 338] width 312 height 312
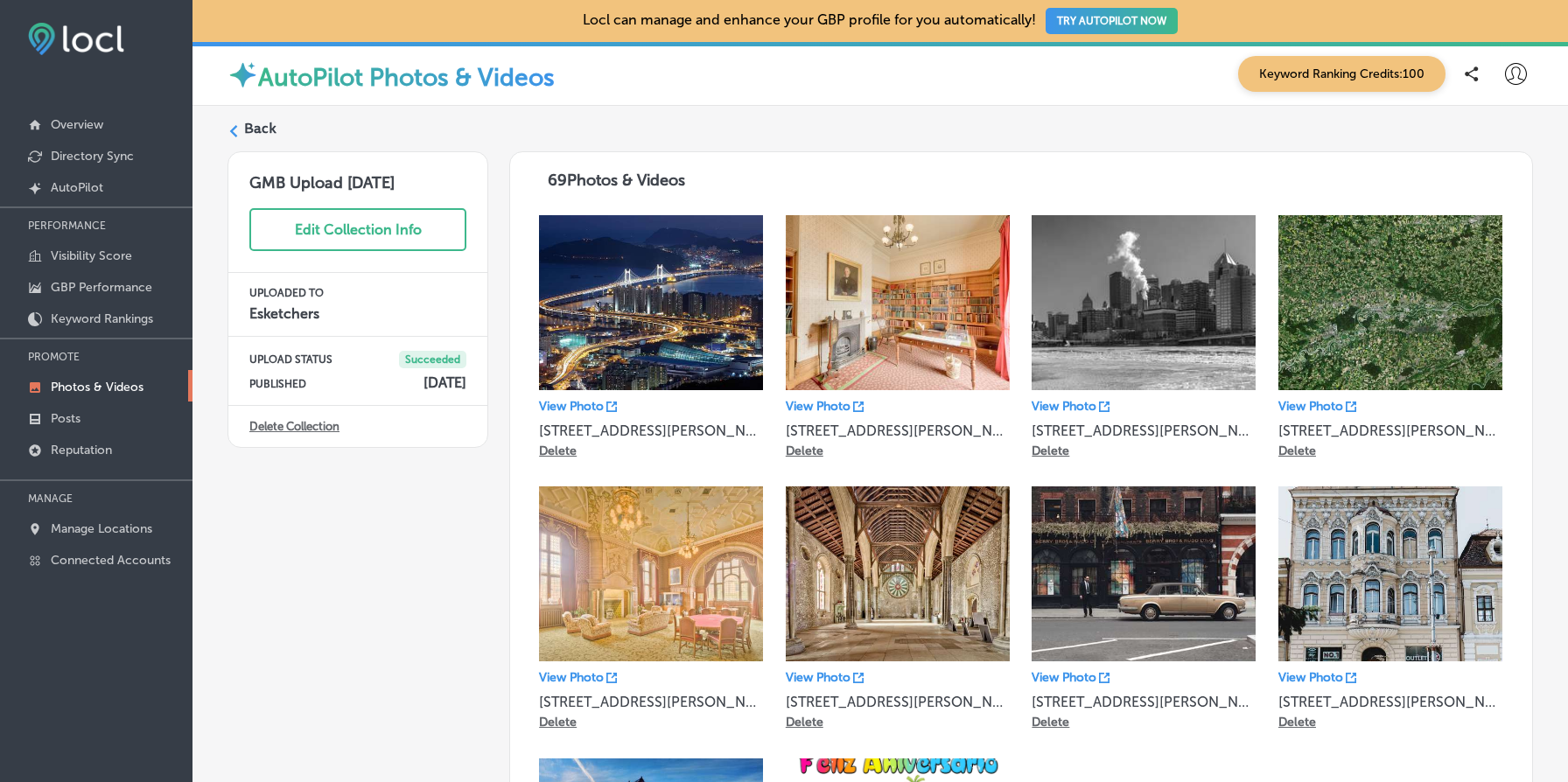
click at [289, 426] on link "Delete Collection" at bounding box center [295, 427] width 90 height 13
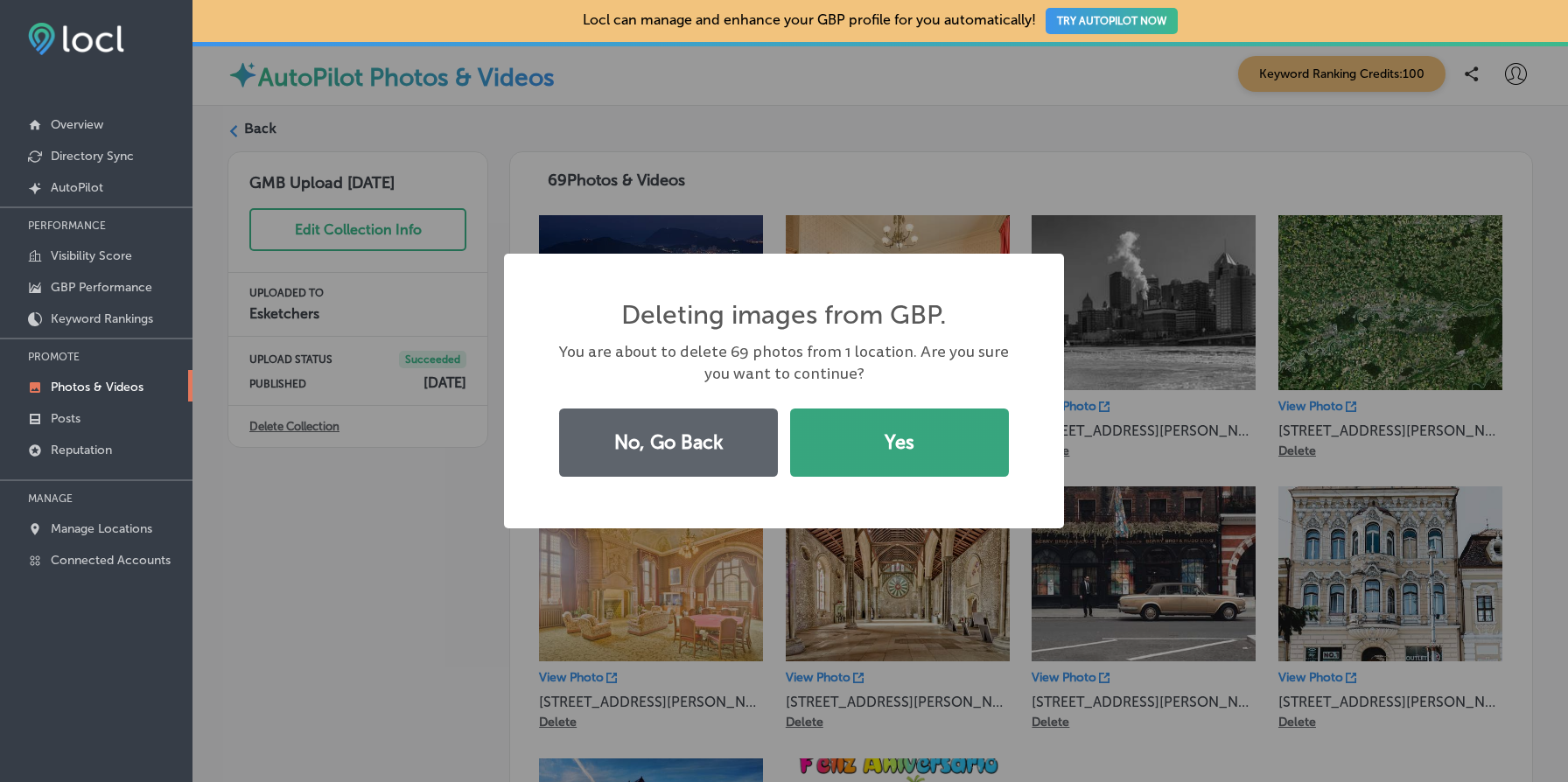
click at [967, 427] on button "Yes" at bounding box center [900, 443] width 219 height 68
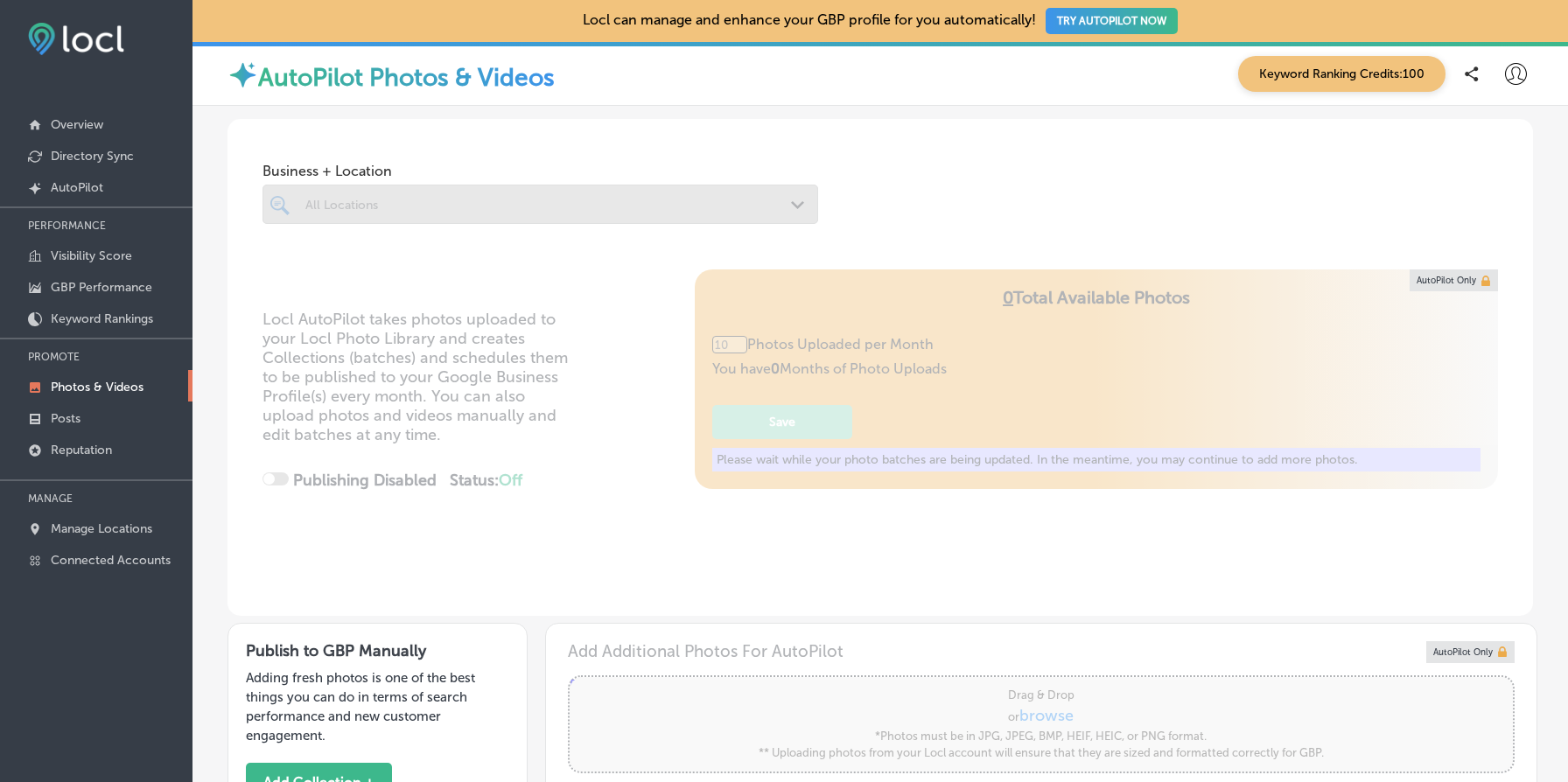
type input "5"
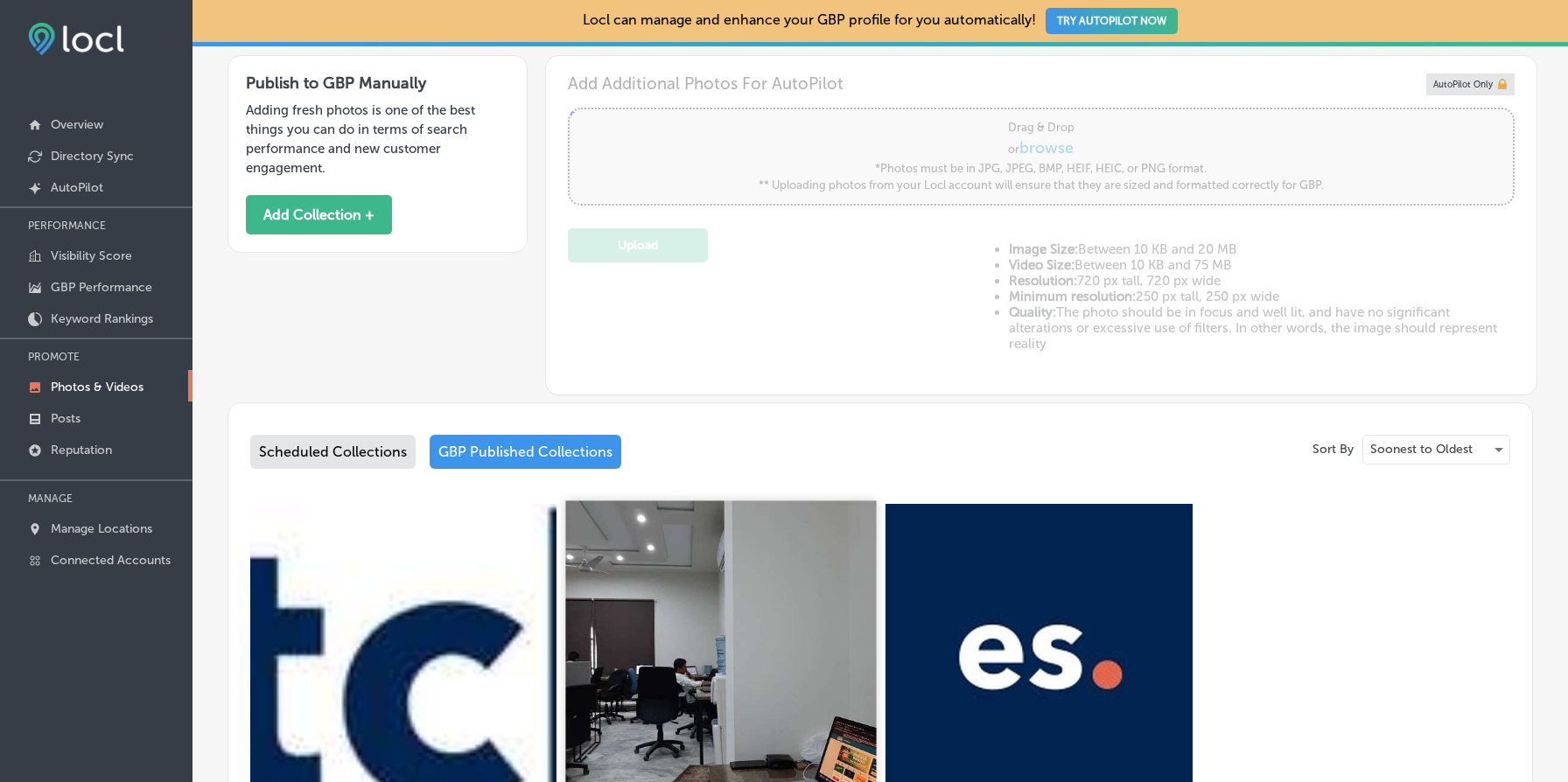
scroll to position [914, 0]
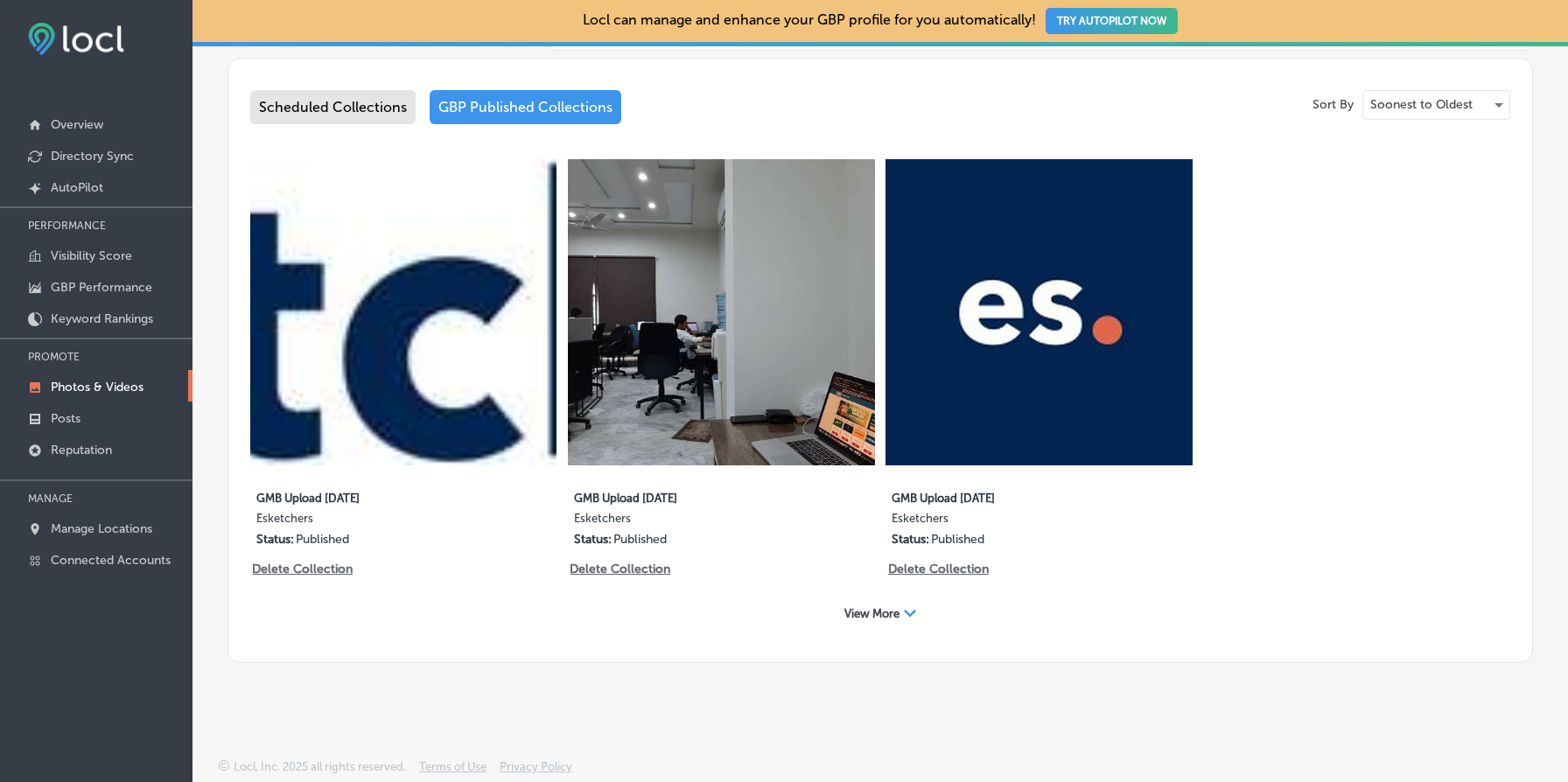
click at [890, 609] on span "View More" at bounding box center [872, 614] width 56 height 13
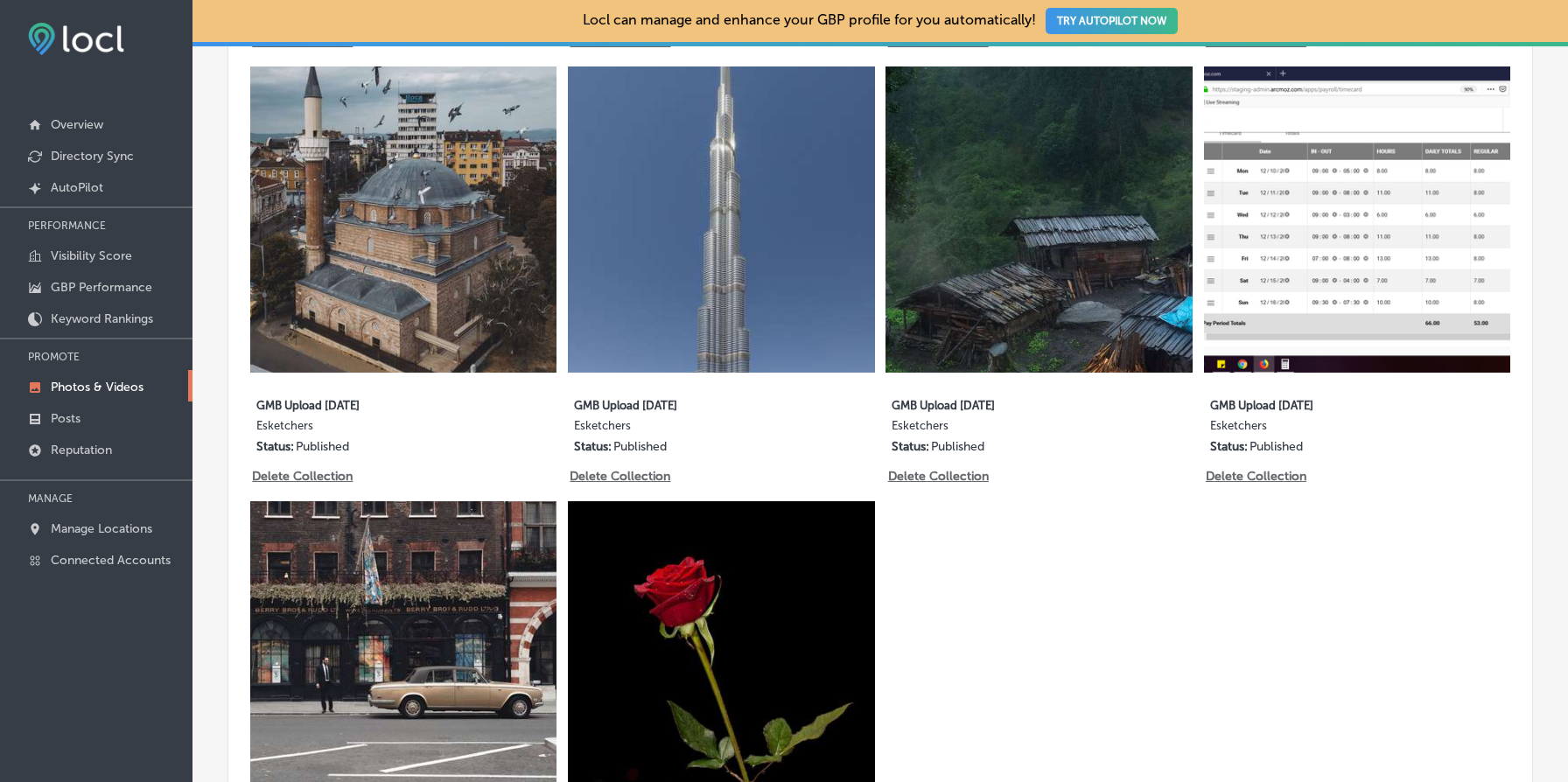
scroll to position [1409, 0]
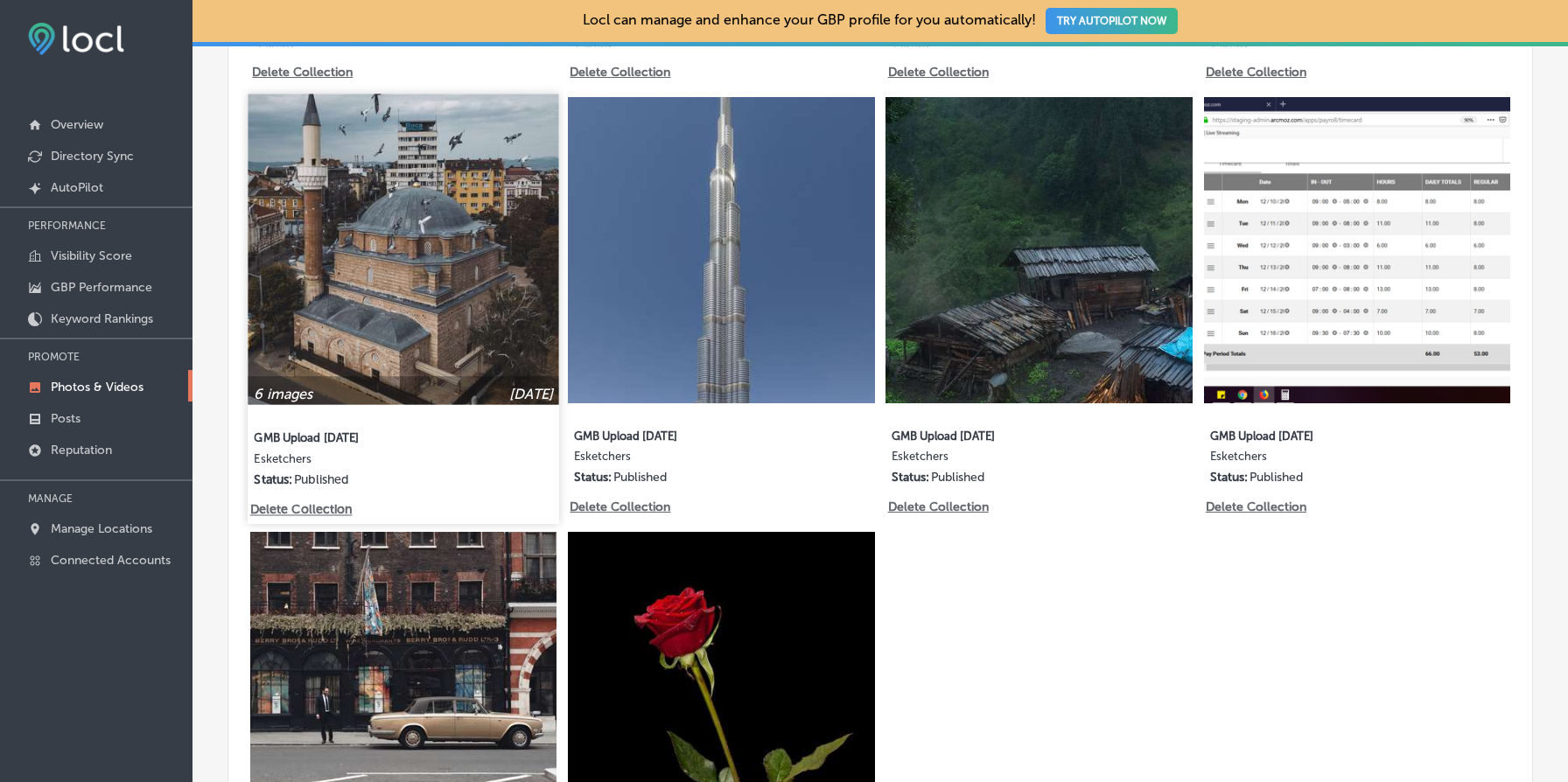
click at [287, 512] on p "Delete Collection" at bounding box center [301, 511] width 100 height 15
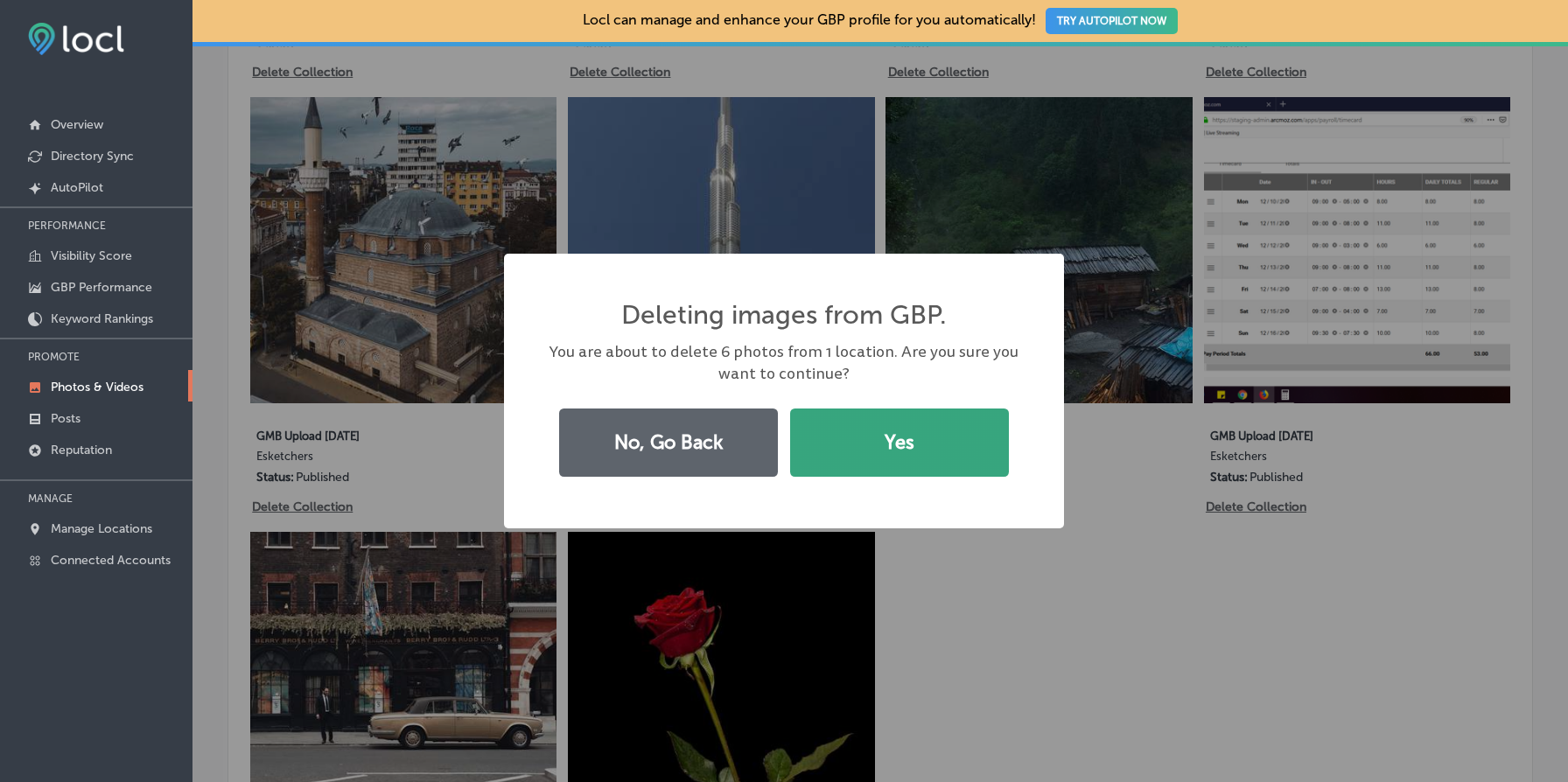
click at [924, 443] on button "Yes" at bounding box center [900, 443] width 219 height 68
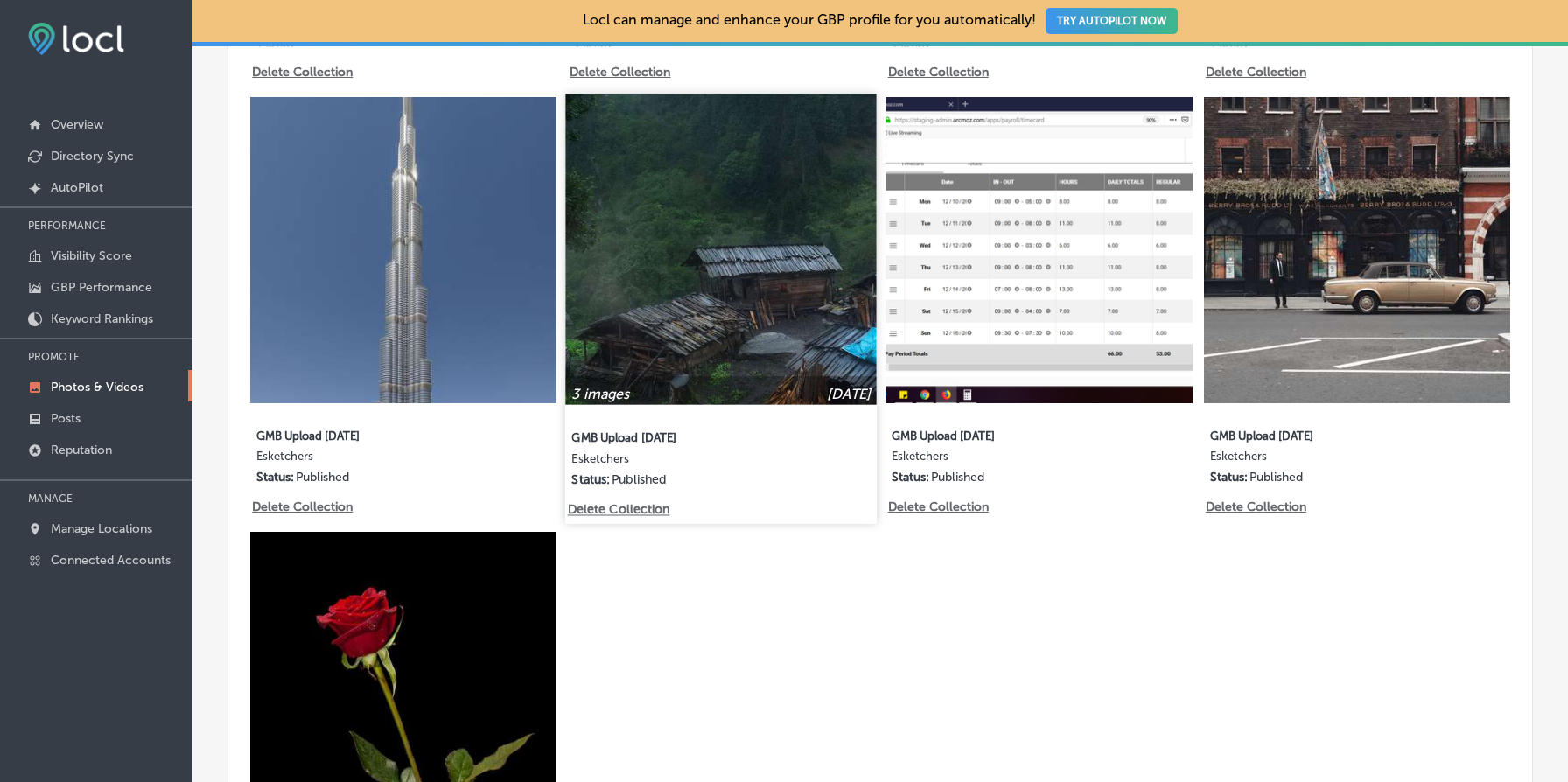
click at [650, 509] on p "Delete Collection" at bounding box center [618, 511] width 100 height 15
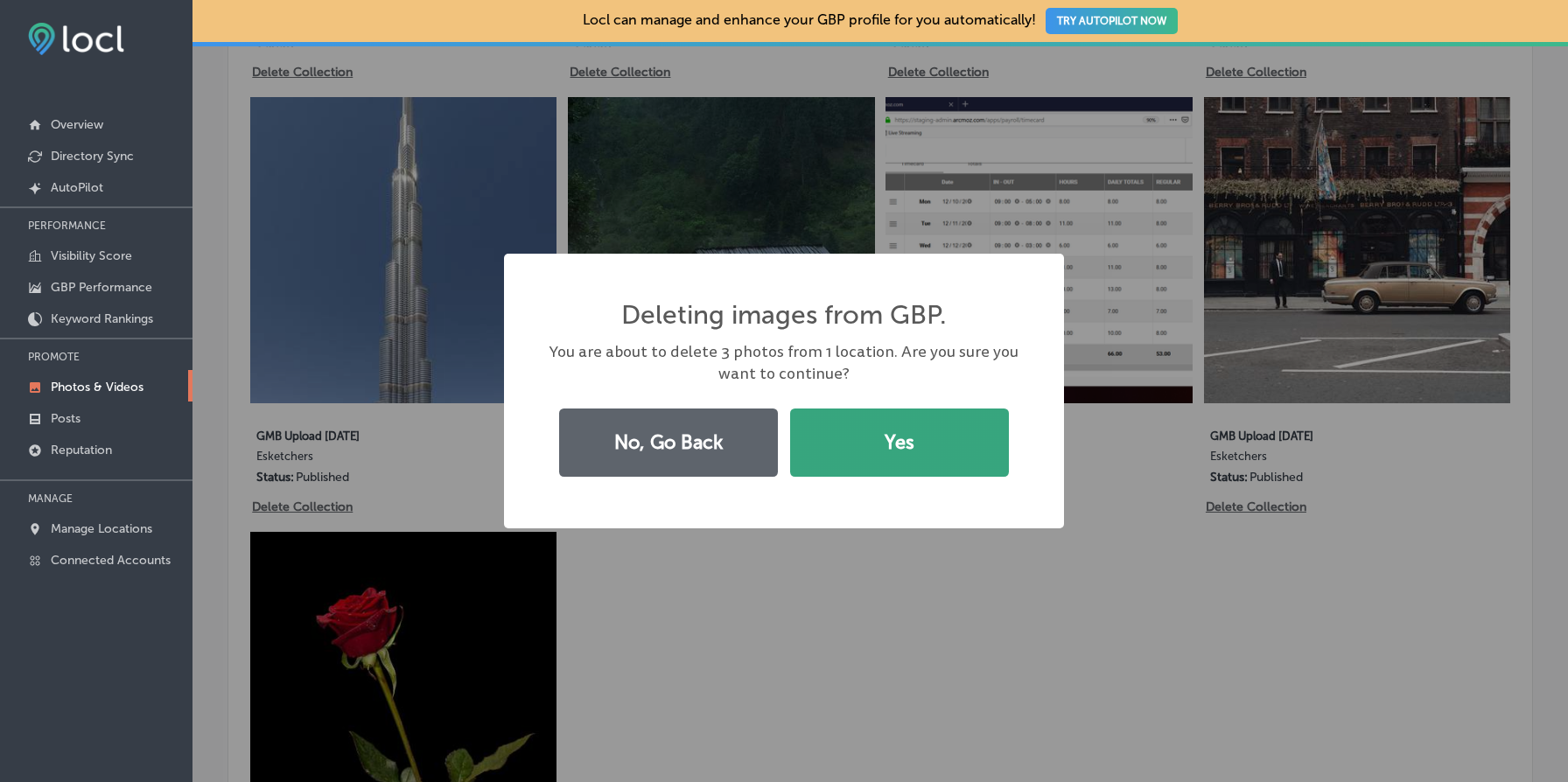
click at [923, 430] on button "Yes" at bounding box center [900, 443] width 219 height 68
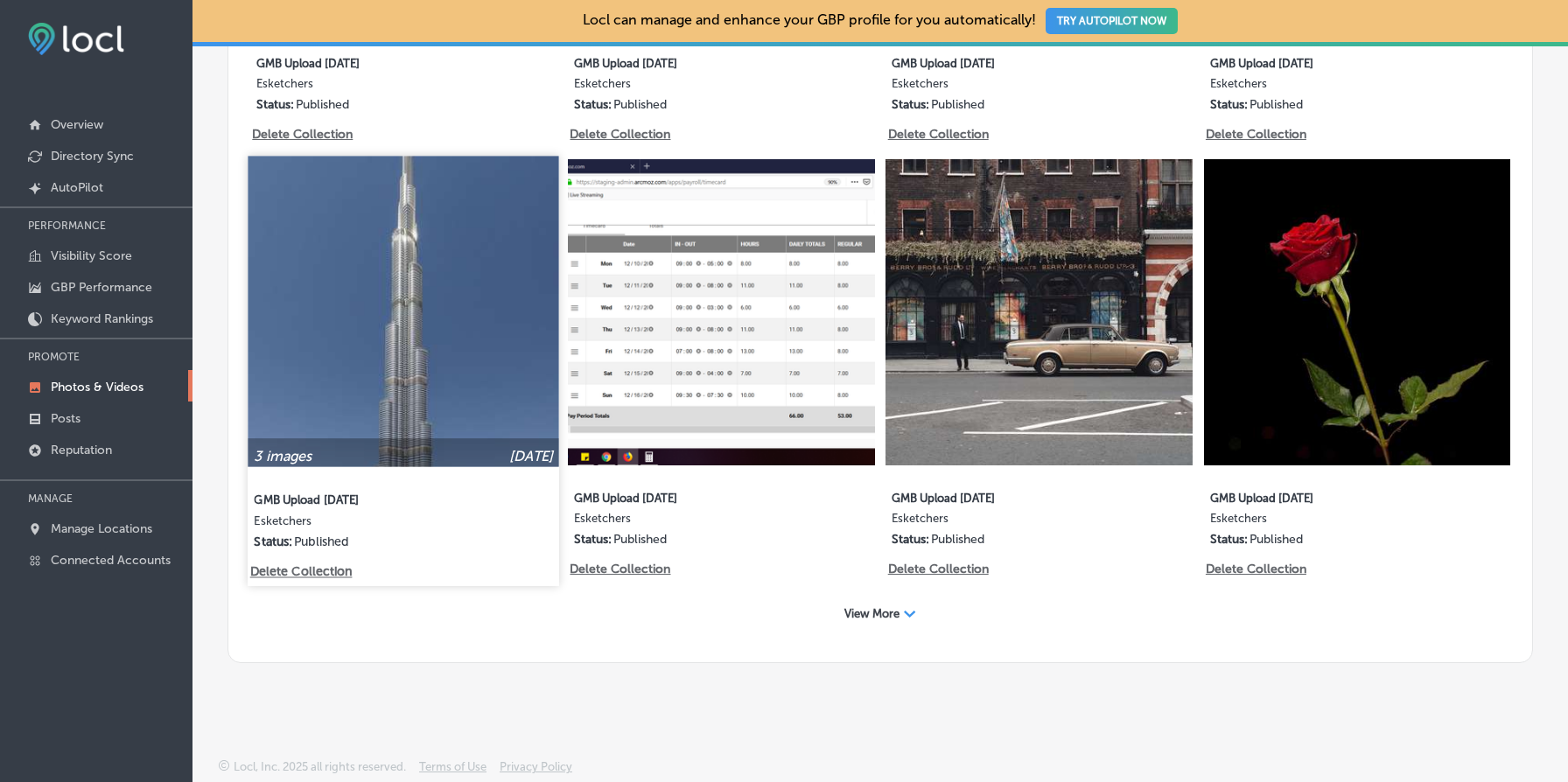
scroll to position [1348, 0]
click at [313, 571] on p "Delete Collection" at bounding box center [301, 573] width 100 height 15
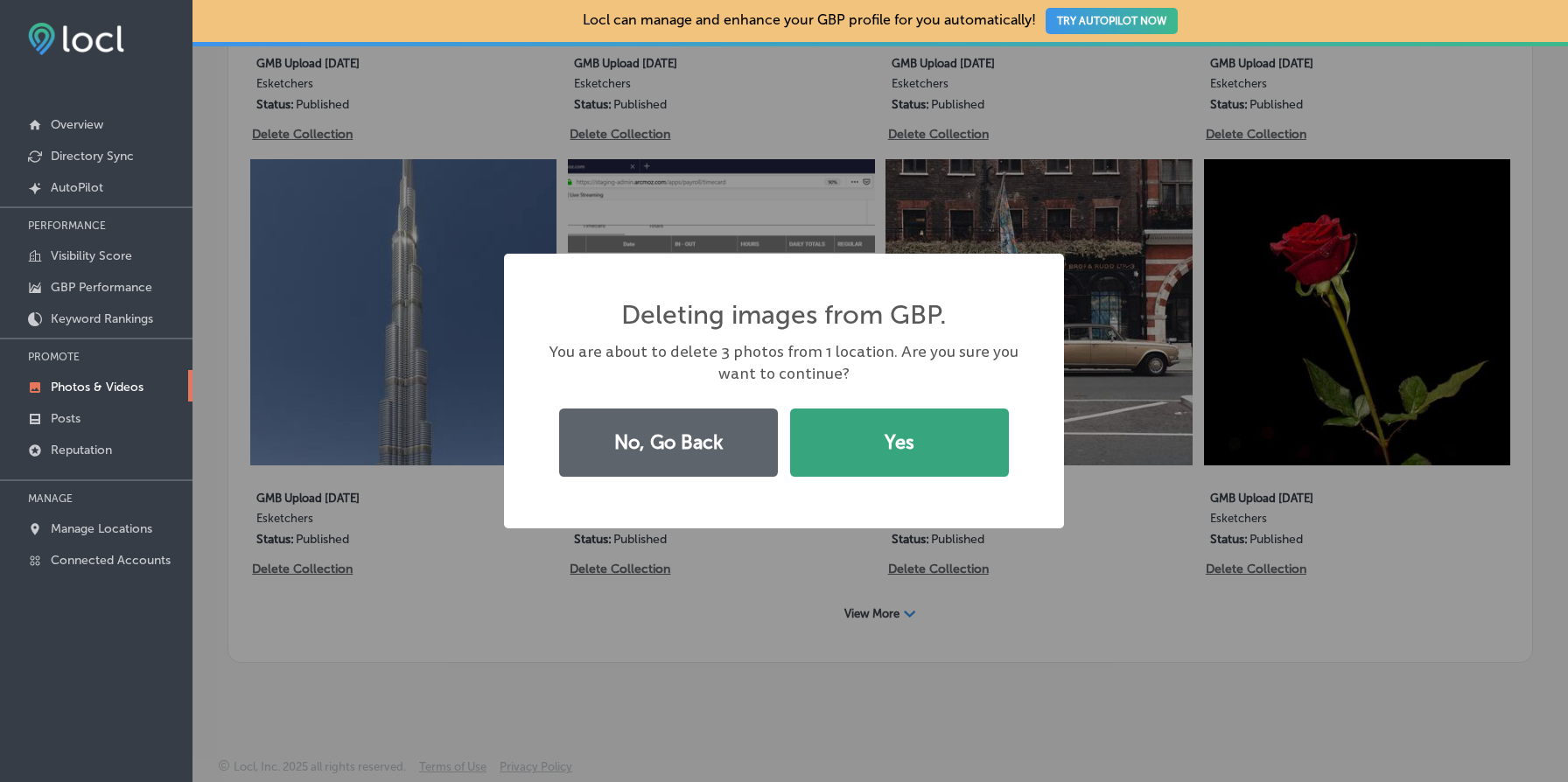
click at [908, 441] on button "Yes" at bounding box center [900, 443] width 219 height 68
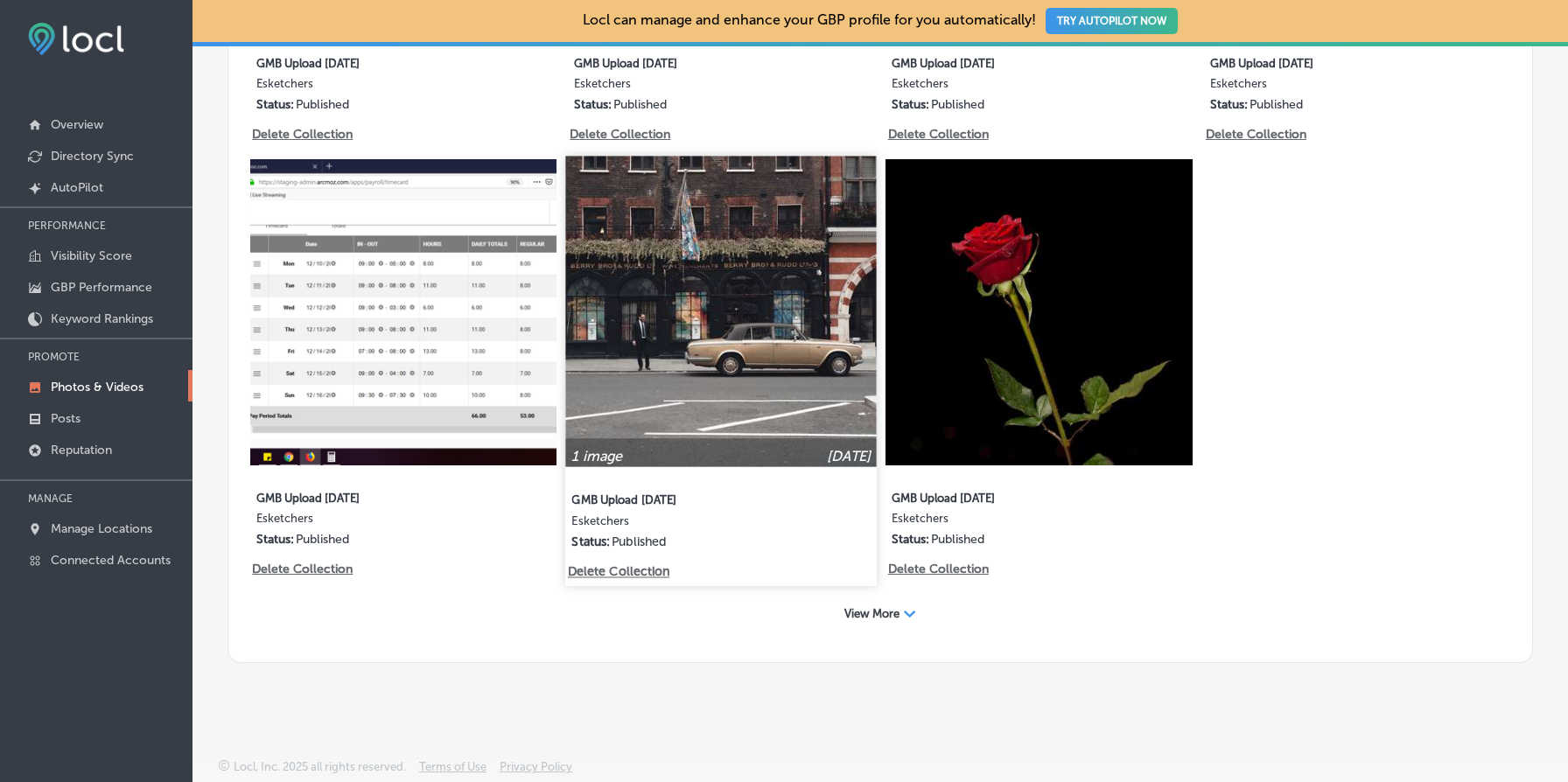
click at [617, 569] on p "Delete Collection" at bounding box center [618, 573] width 100 height 15
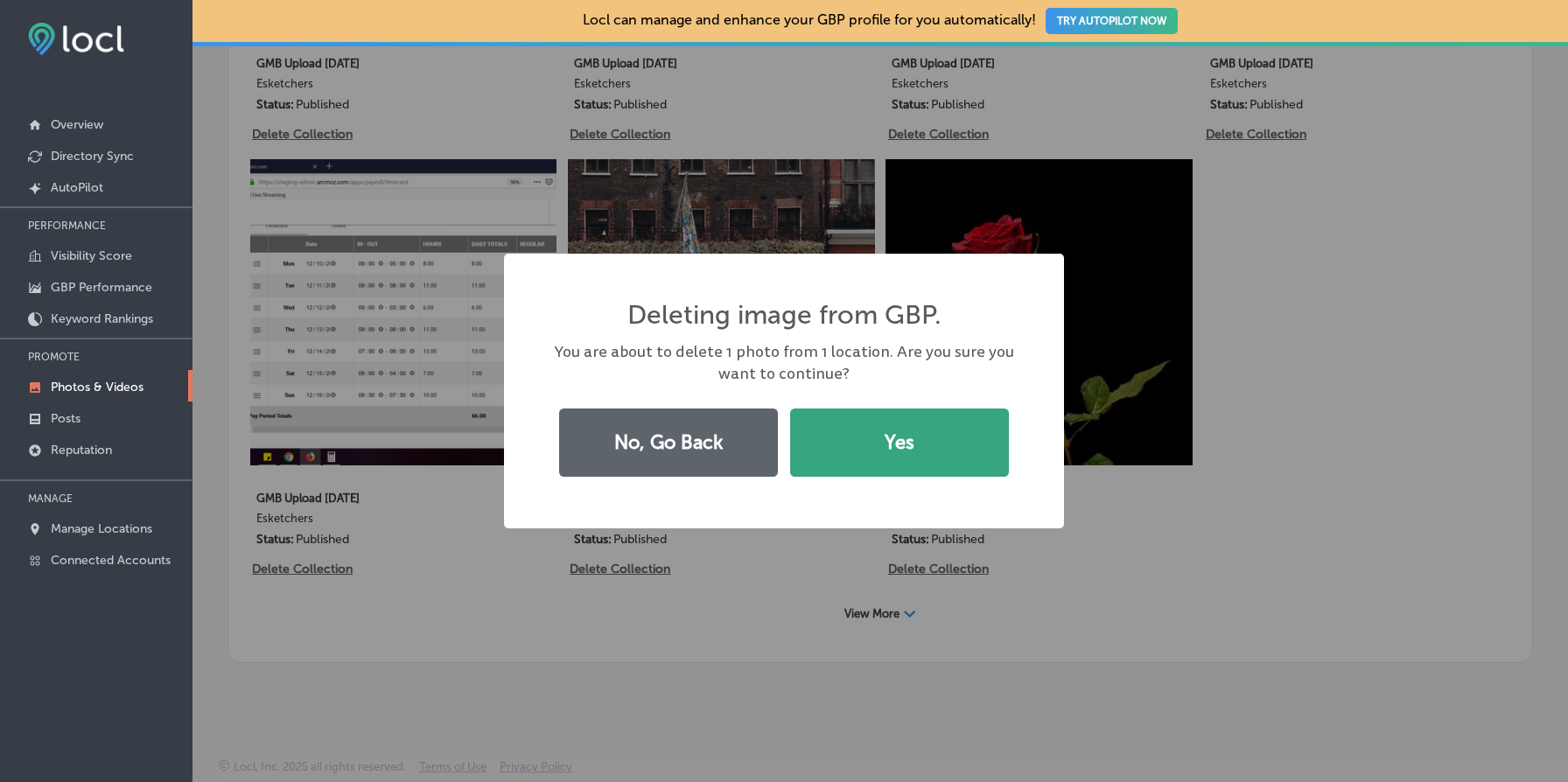
click at [900, 458] on button "Yes" at bounding box center [900, 443] width 219 height 68
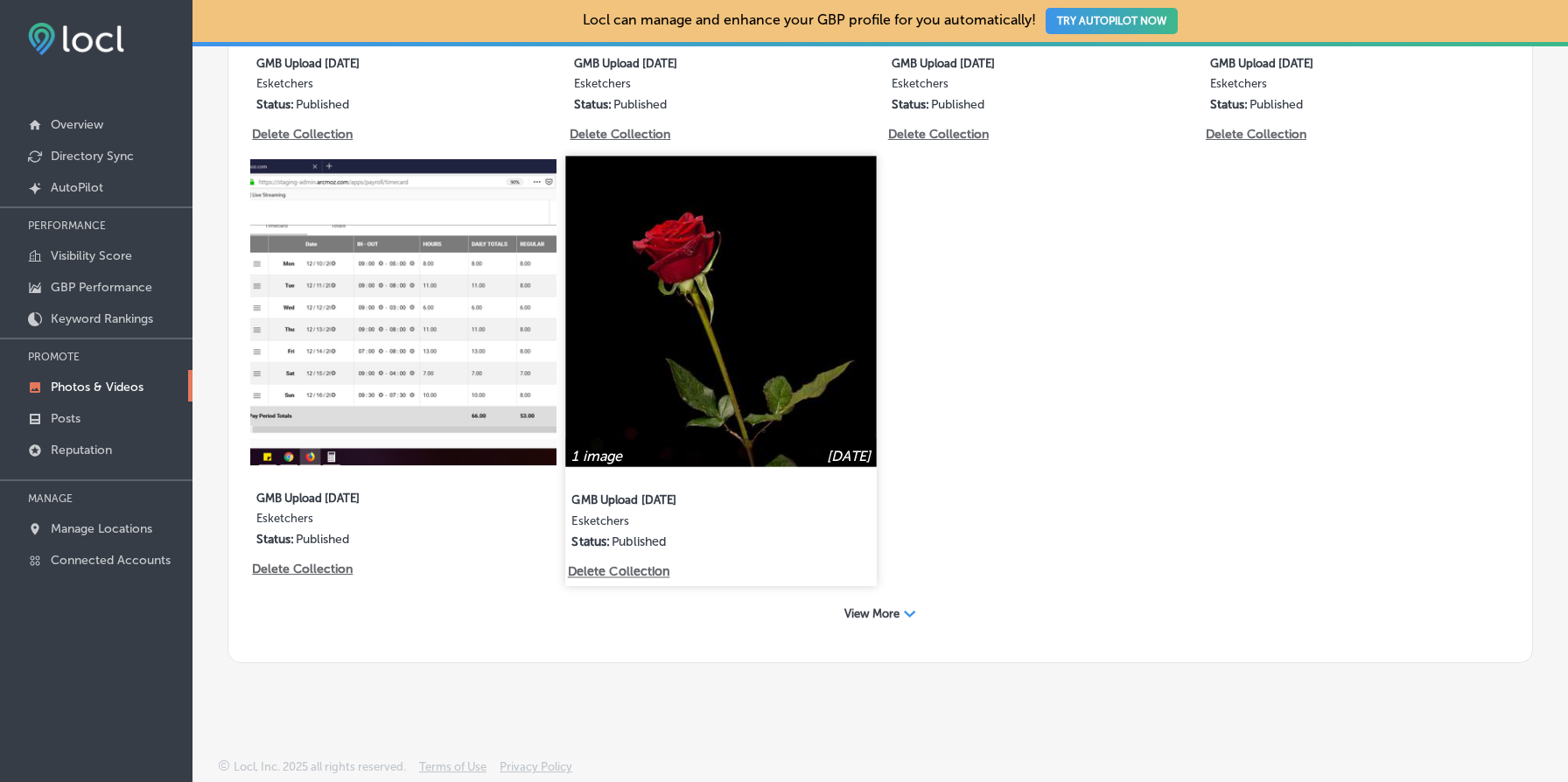
click at [600, 570] on p "Delete Collection" at bounding box center [618, 573] width 100 height 15
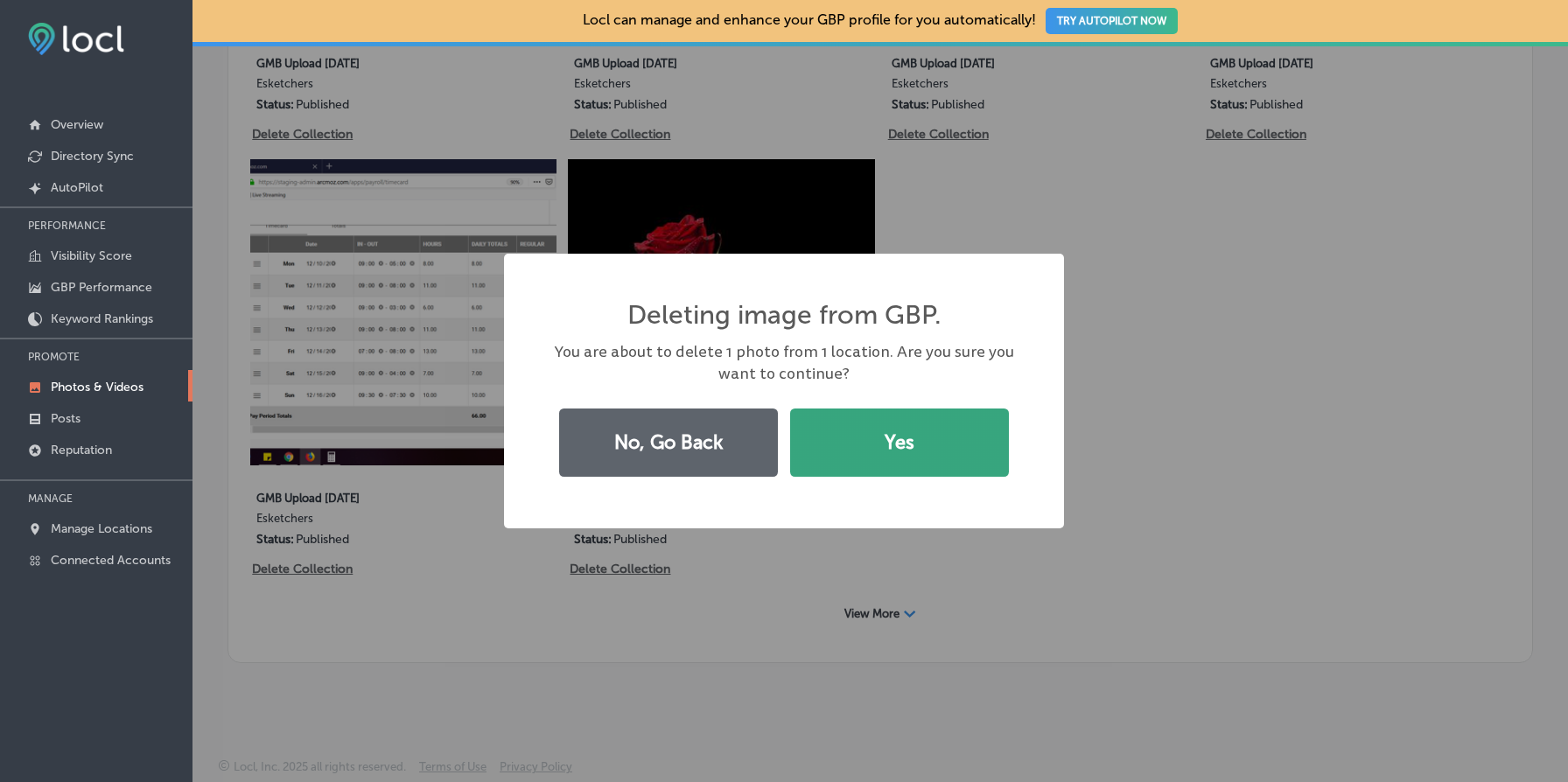
click at [909, 421] on button "Yes" at bounding box center [900, 443] width 219 height 68
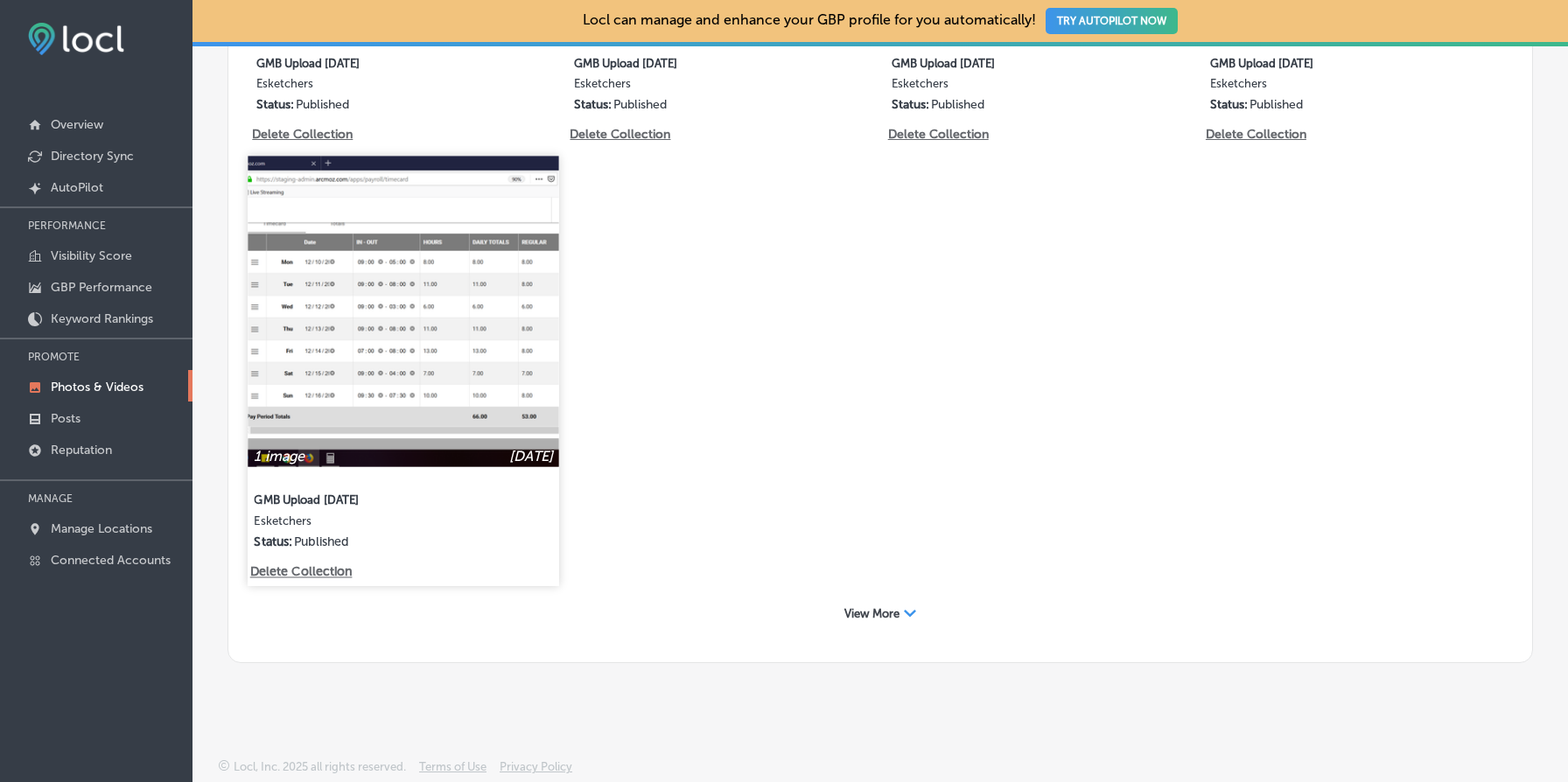
click at [322, 569] on p "Delete Collection" at bounding box center [301, 573] width 100 height 15
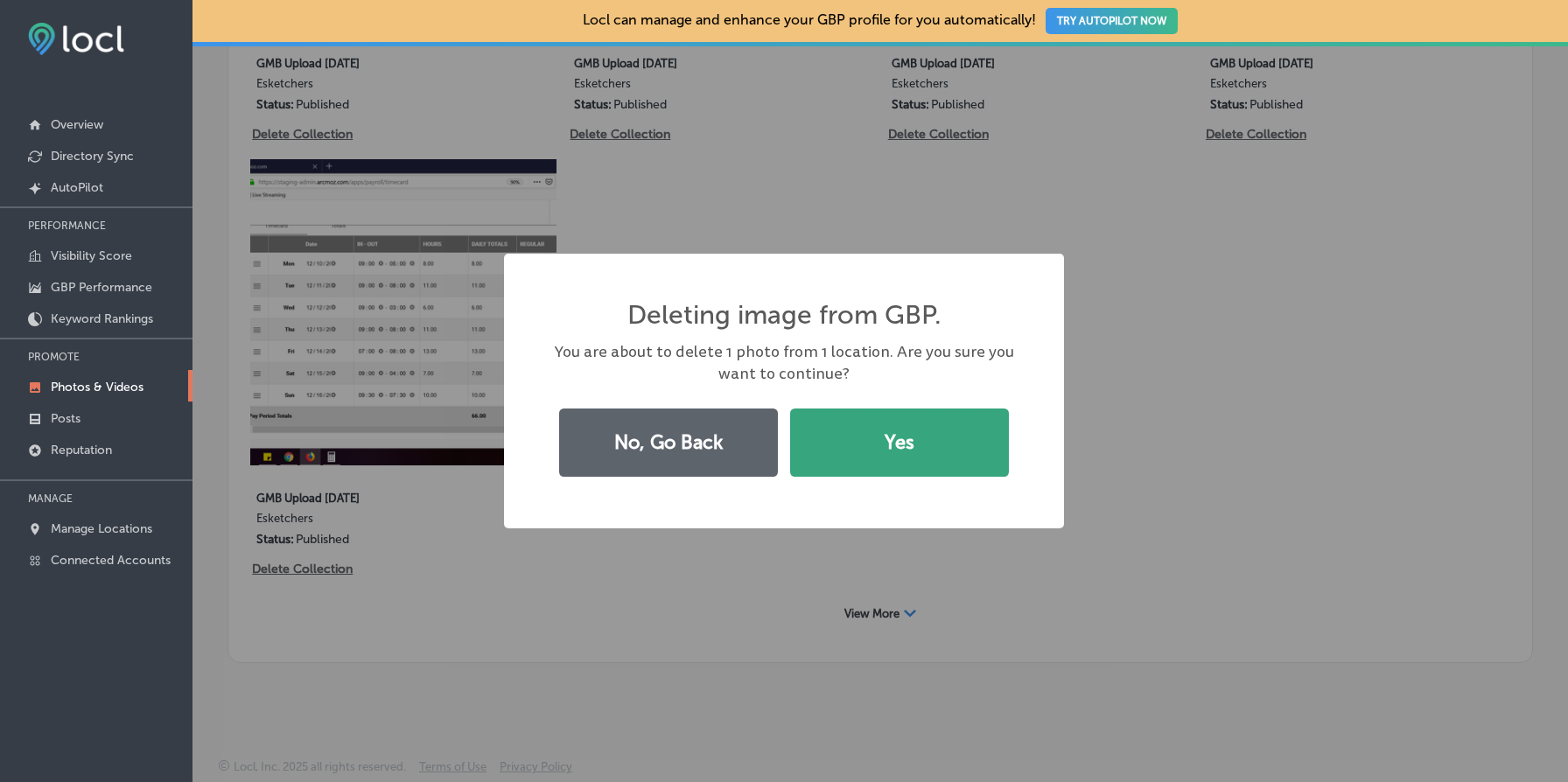
click at [872, 450] on button "Yes" at bounding box center [900, 443] width 219 height 68
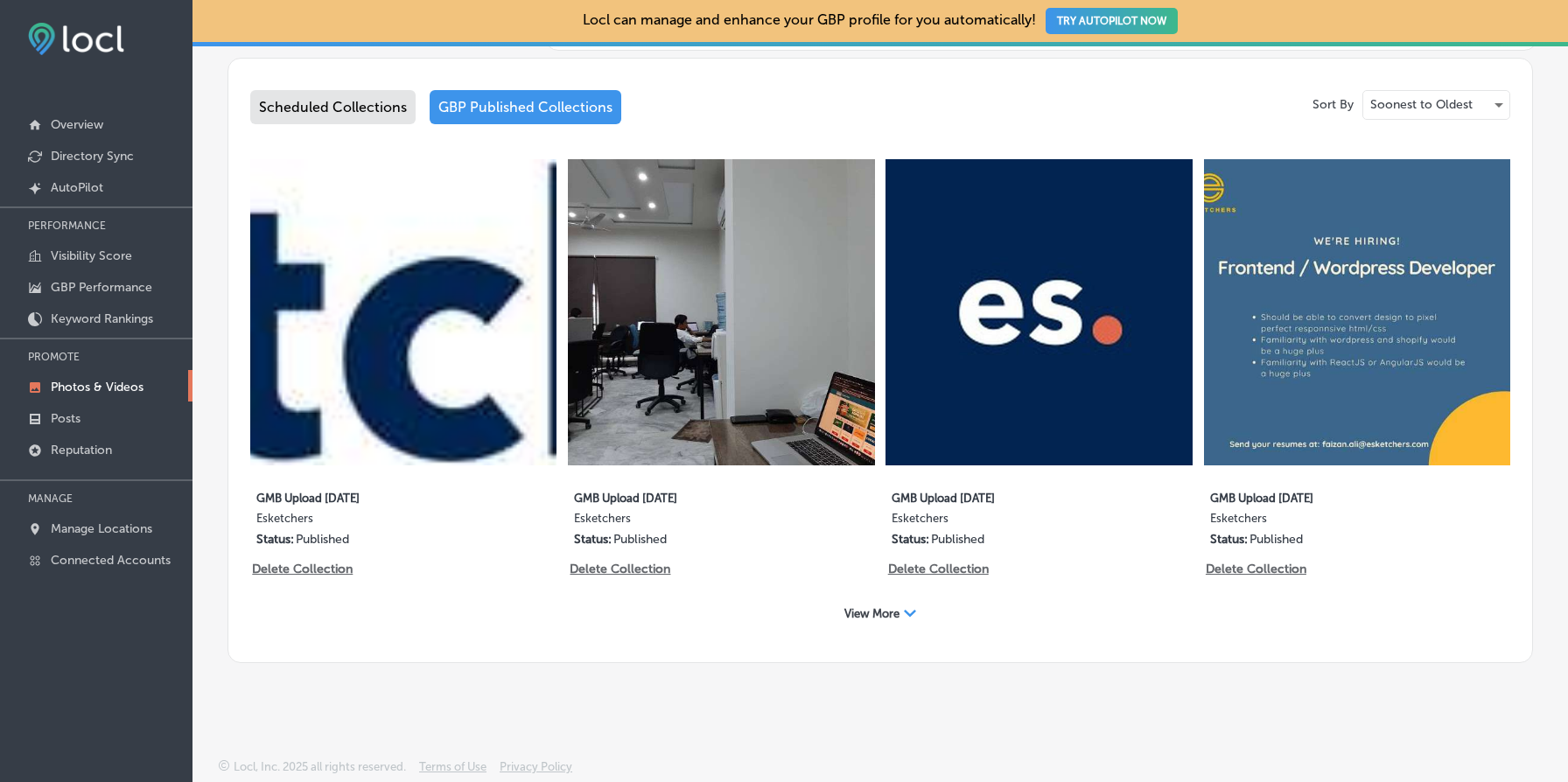
scroll to position [914, 0]
click at [870, 610] on span "View More" at bounding box center [872, 614] width 56 height 13
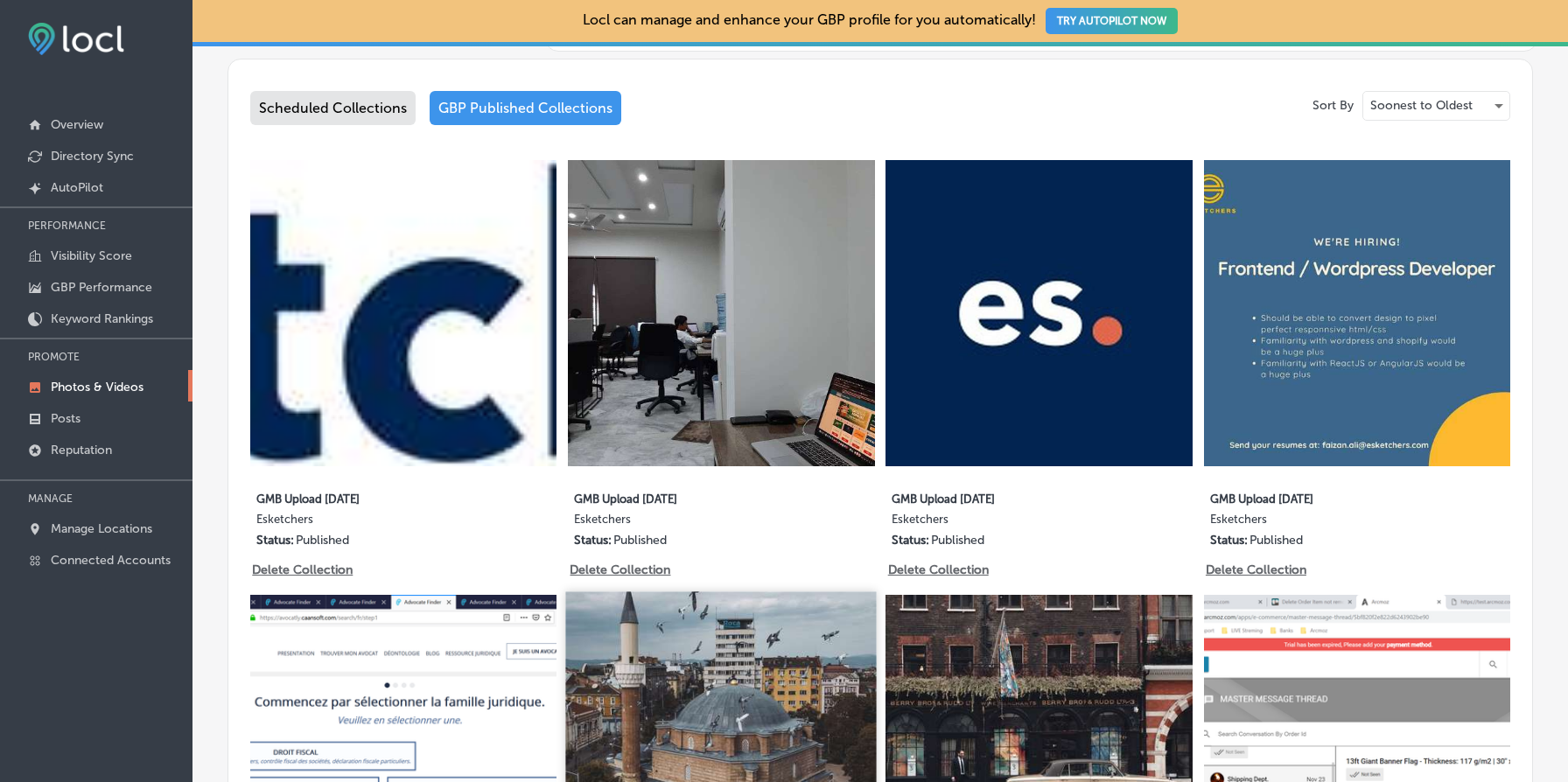
scroll to position [1409, 0]
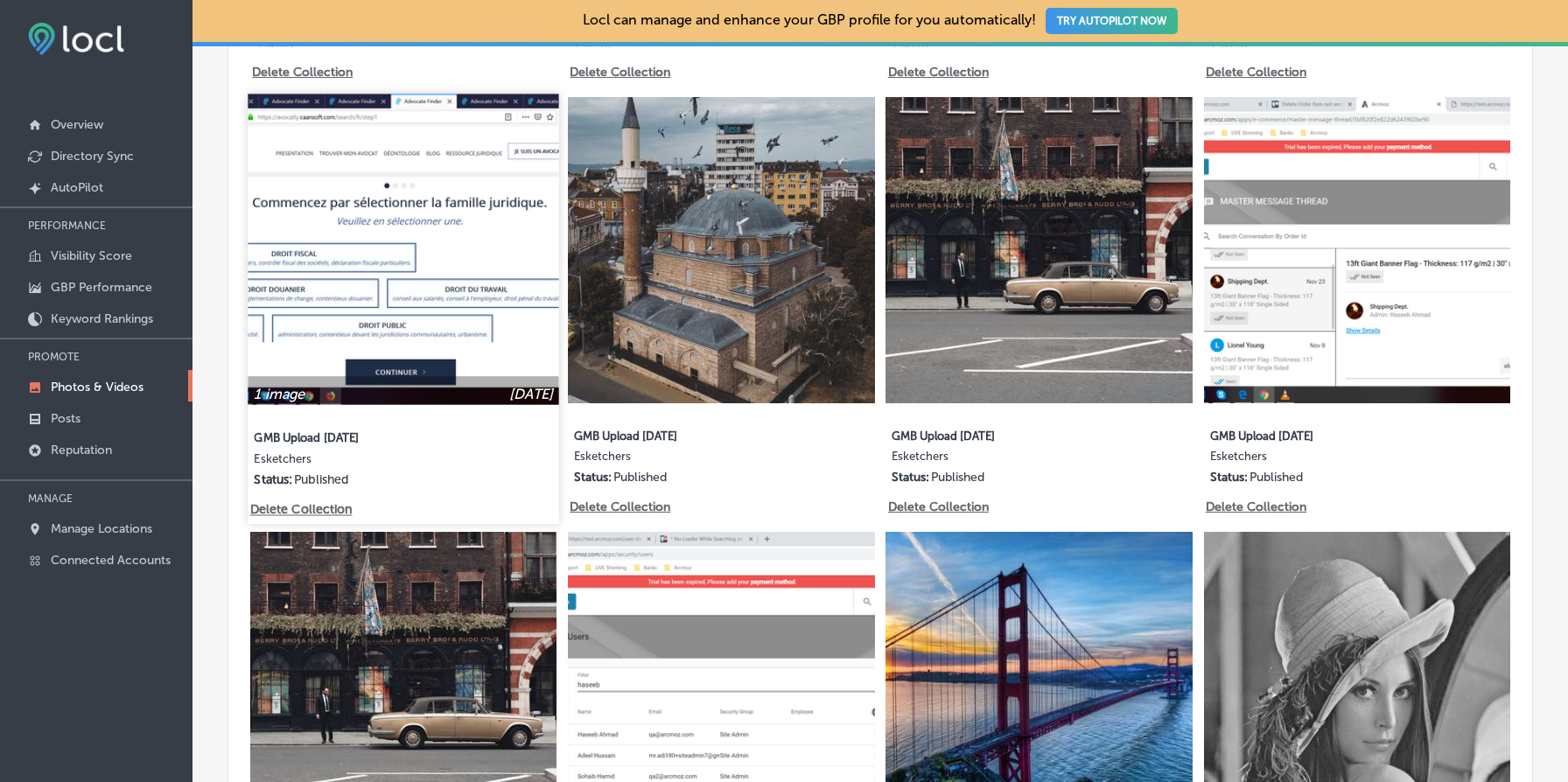
click at [297, 510] on p "Delete Collection" at bounding box center [301, 511] width 100 height 15
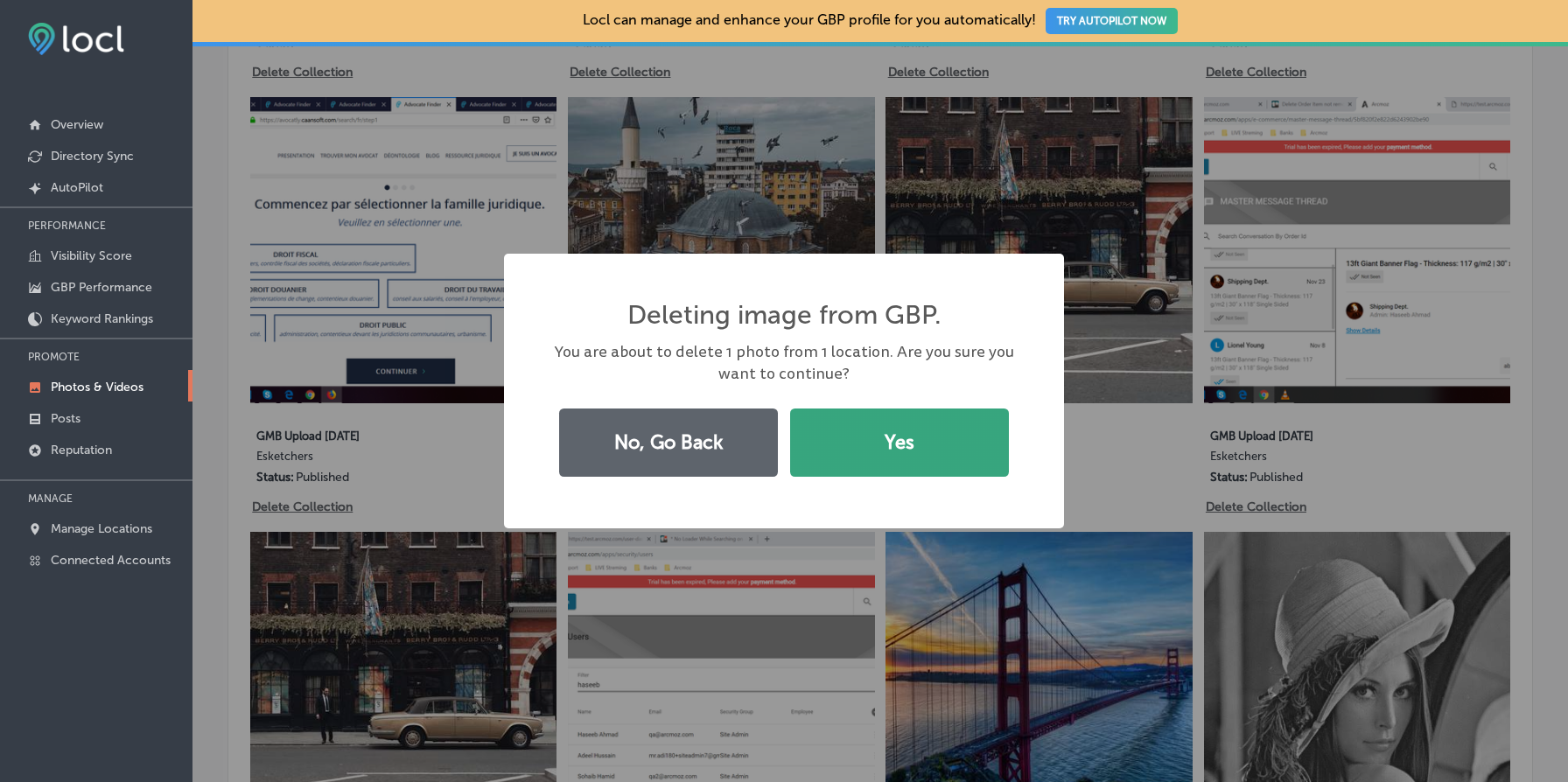
click at [842, 448] on button "Yes" at bounding box center [900, 443] width 219 height 68
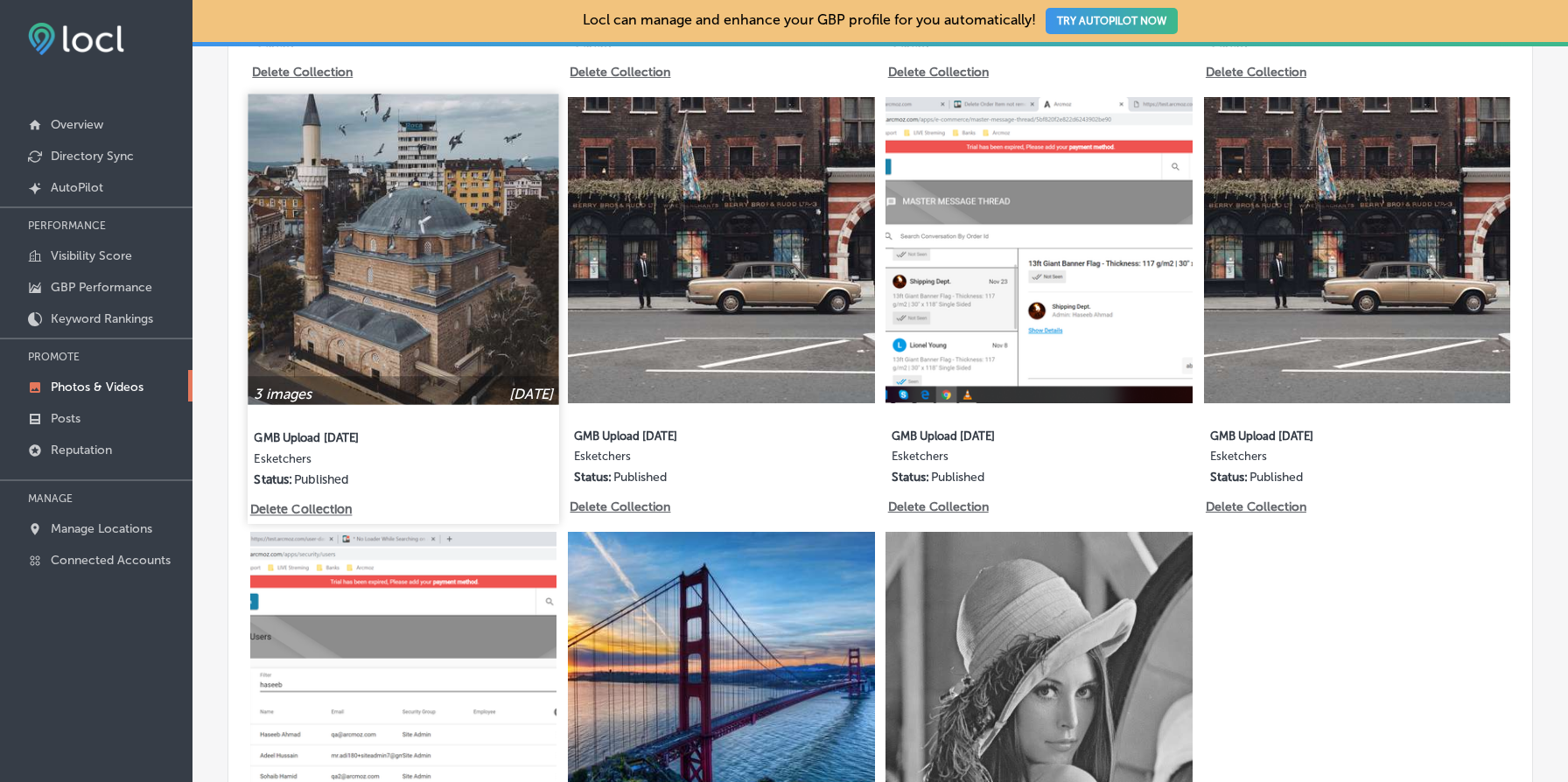
click at [325, 509] on p "Delete Collection" at bounding box center [301, 511] width 100 height 15
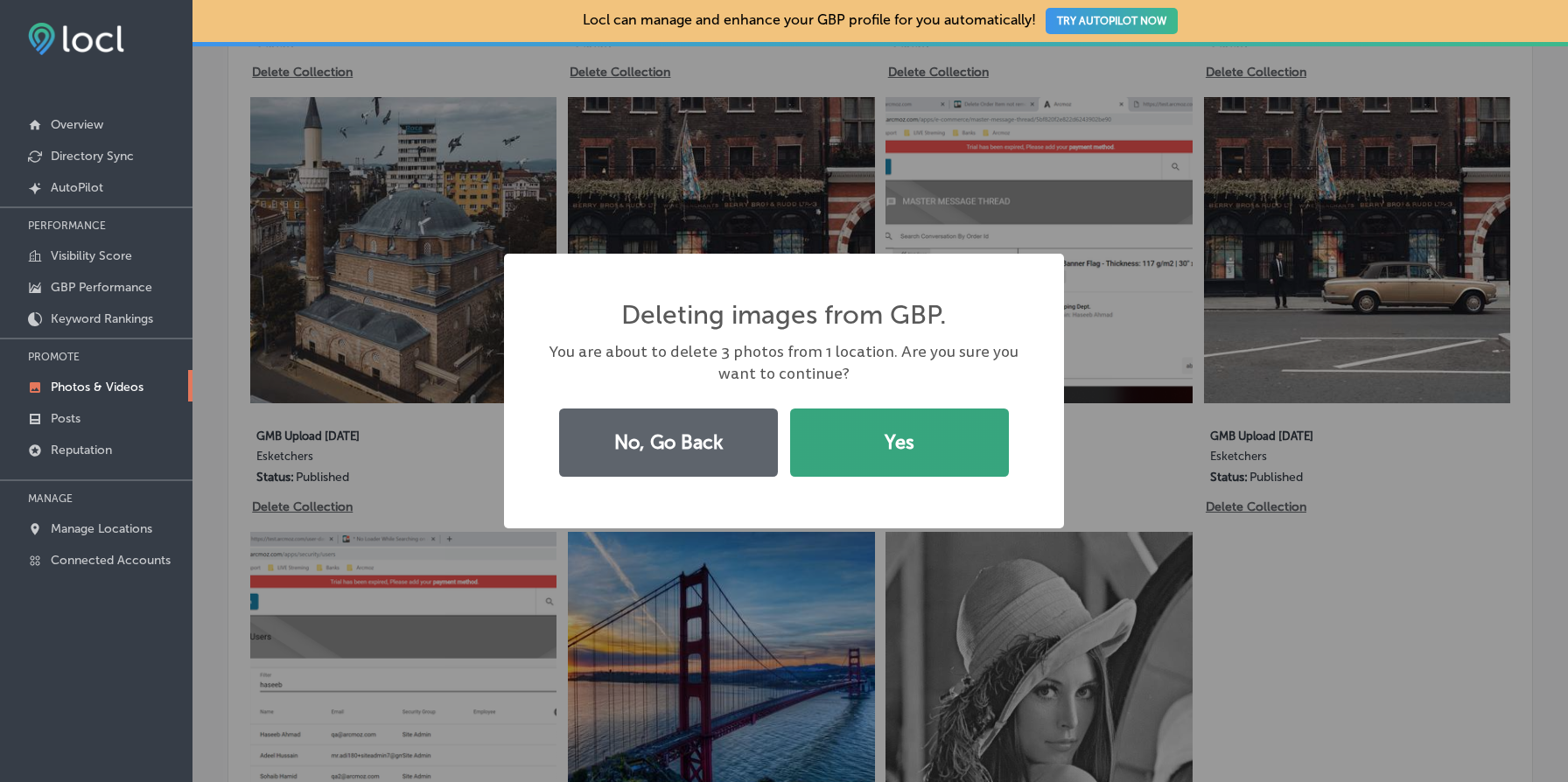
click at [915, 463] on button "Yes" at bounding box center [900, 443] width 219 height 68
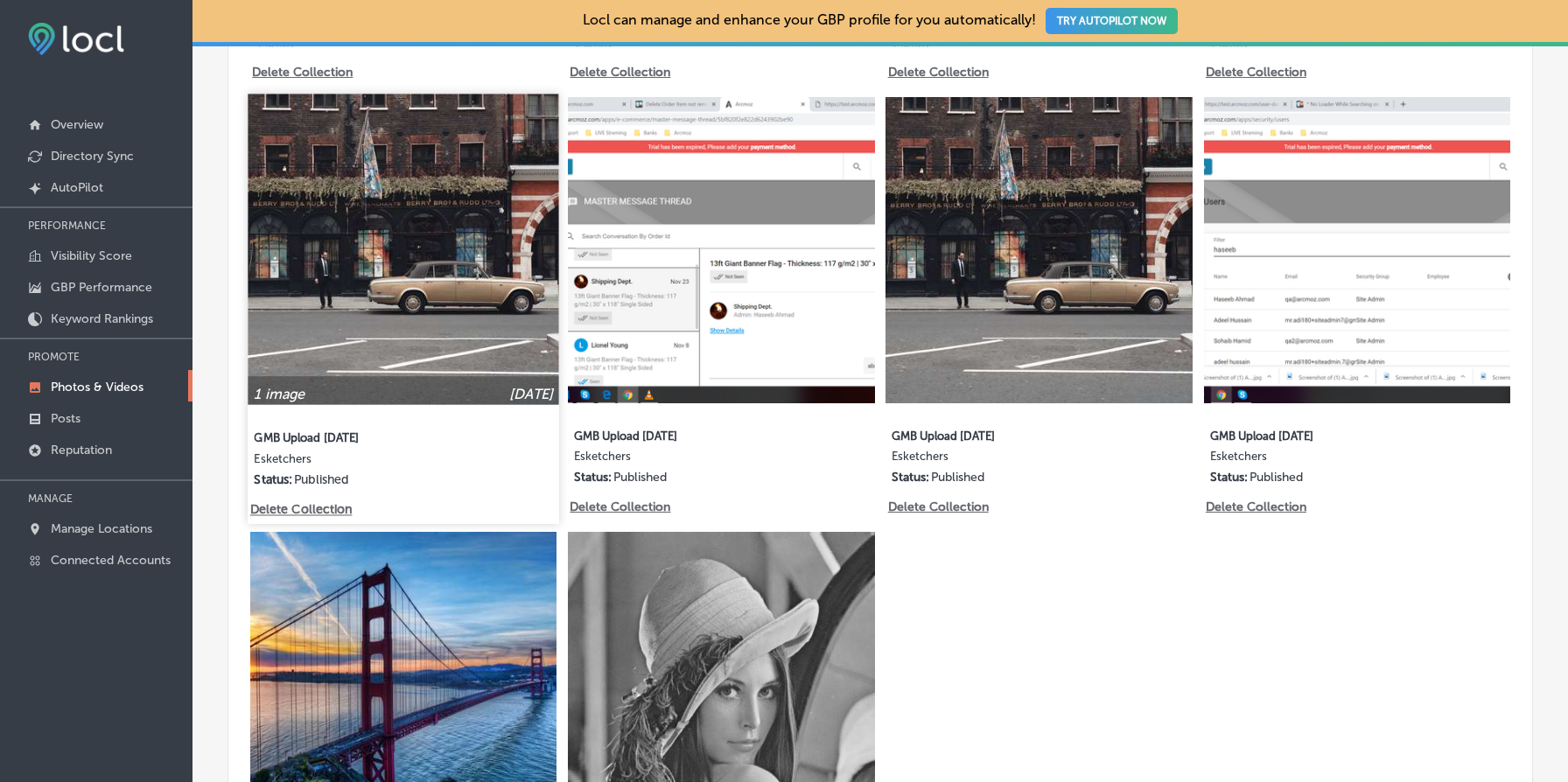
click at [318, 512] on p "Delete Collection" at bounding box center [301, 511] width 100 height 15
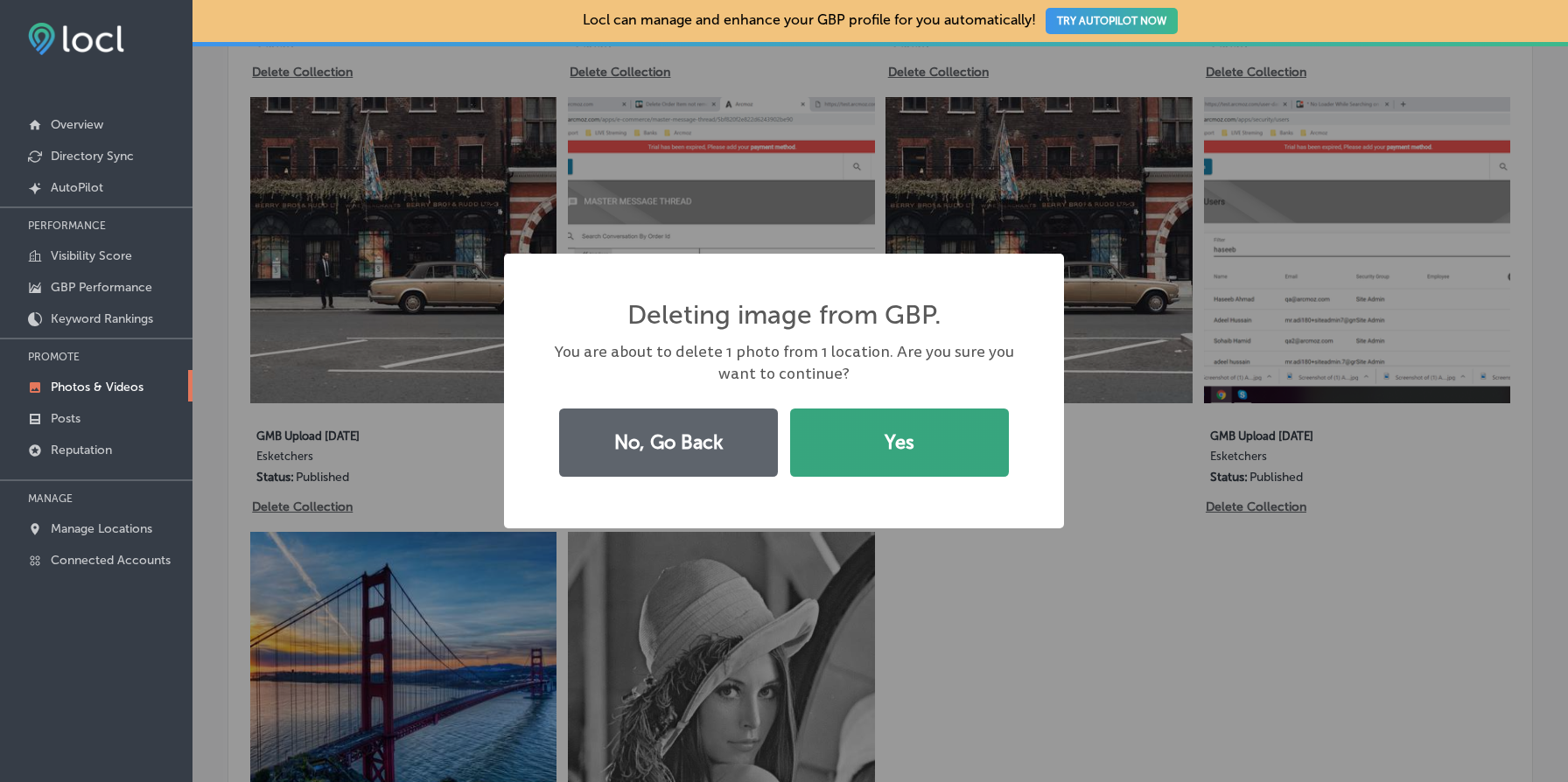
click at [914, 429] on button "Yes" at bounding box center [900, 443] width 219 height 68
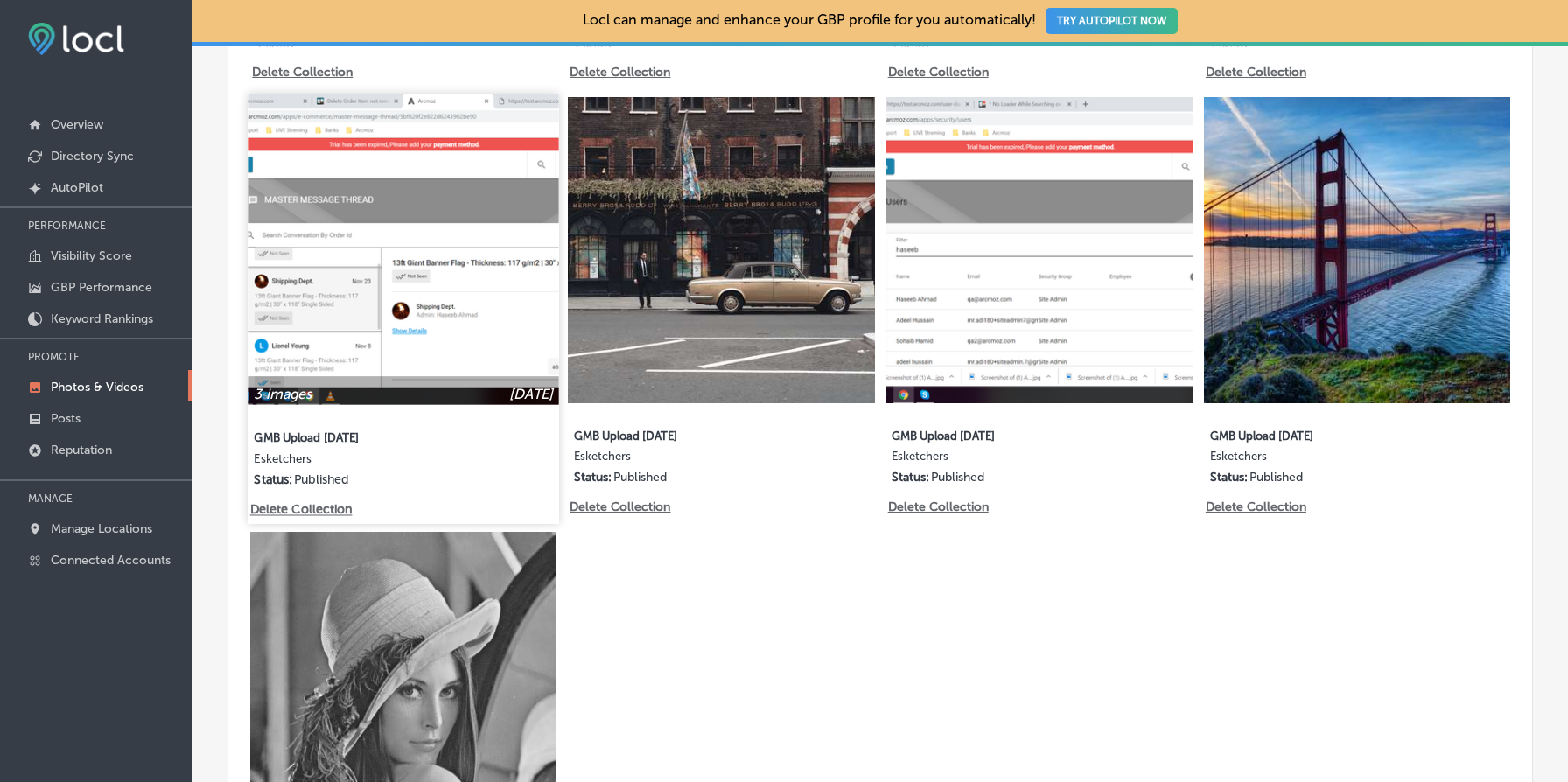
click at [337, 507] on p "Delete Collection" at bounding box center [301, 511] width 100 height 15
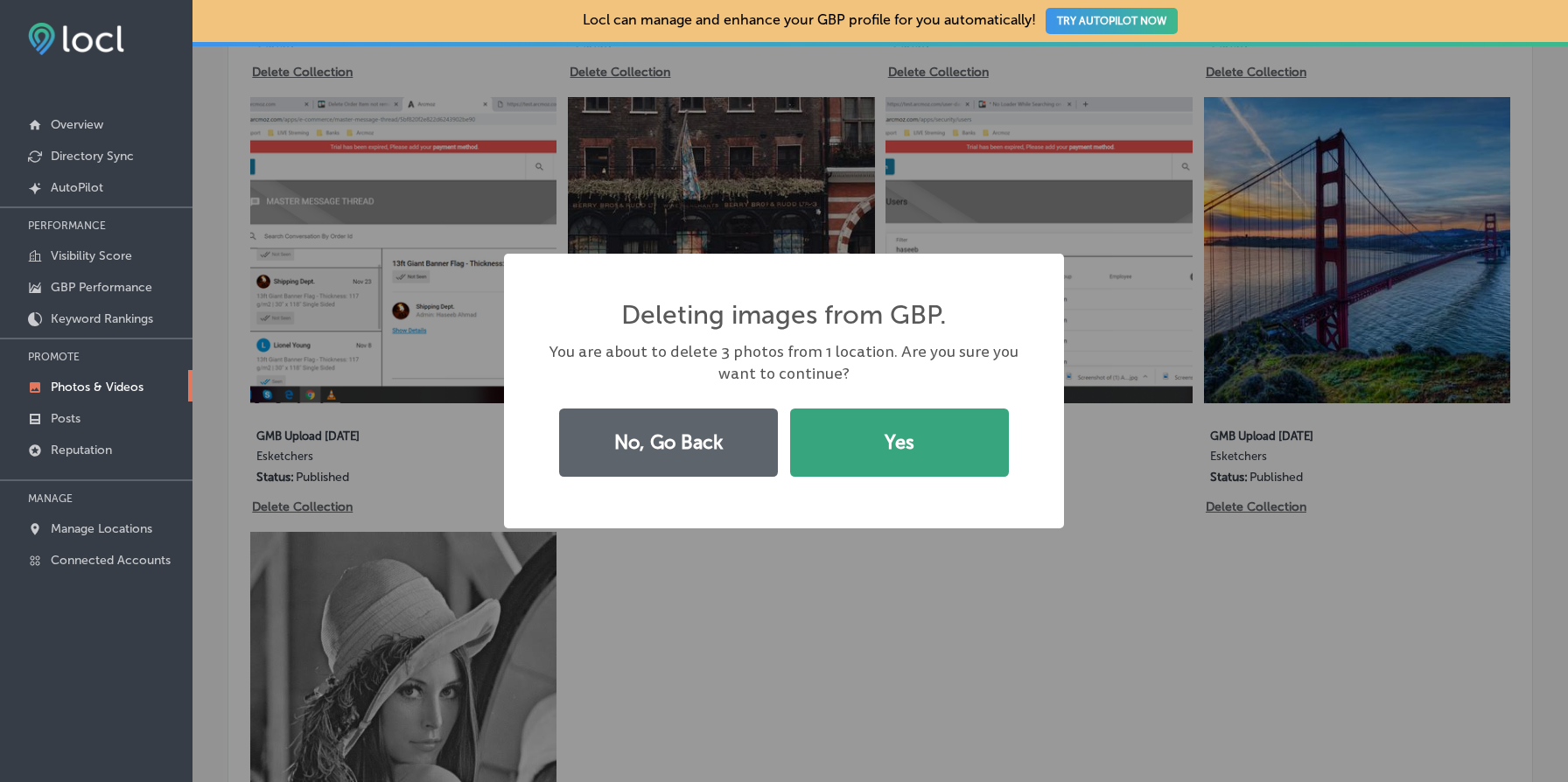
click at [882, 455] on button "Yes" at bounding box center [900, 443] width 219 height 68
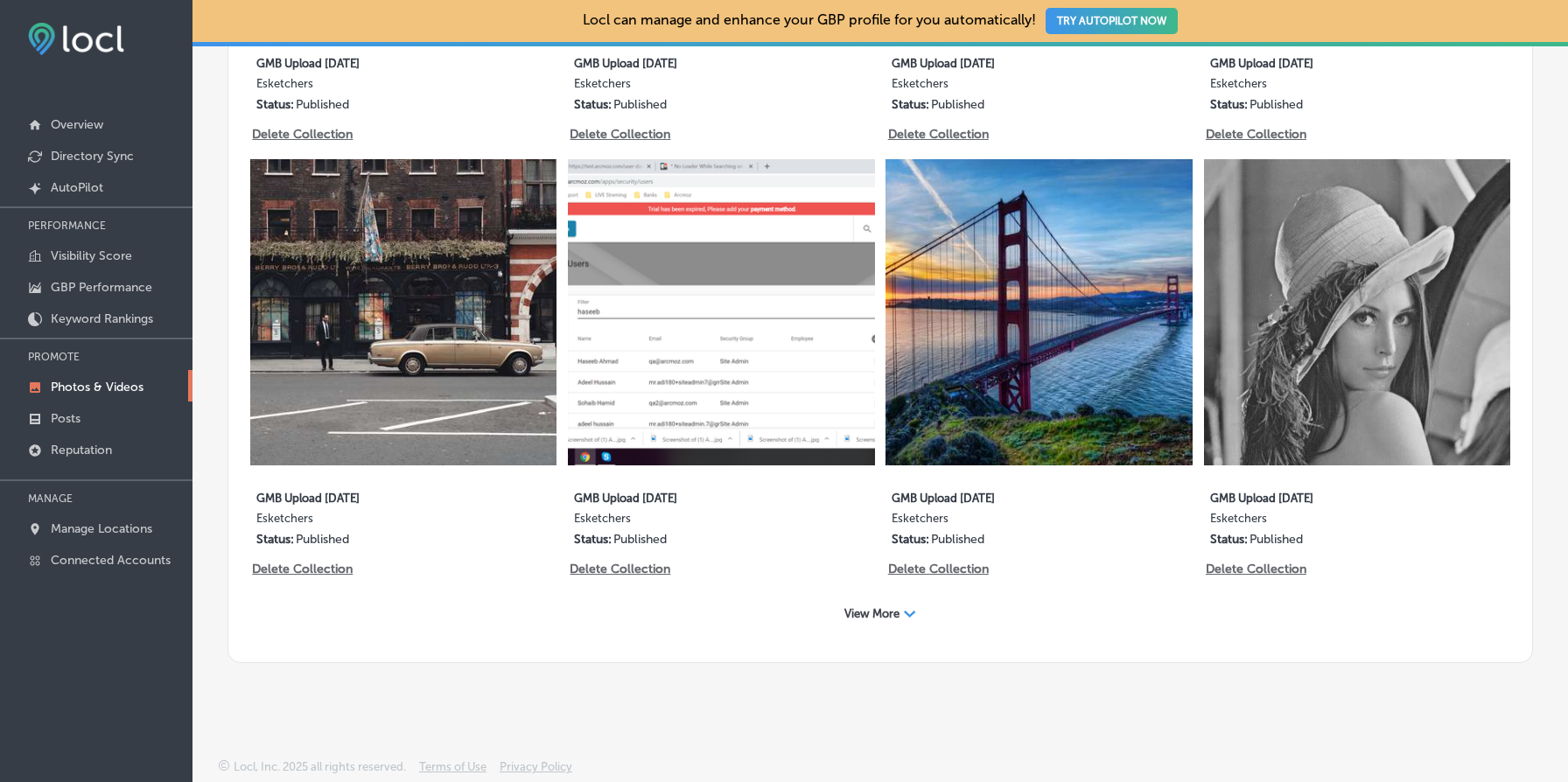
scroll to position [1348, 0]
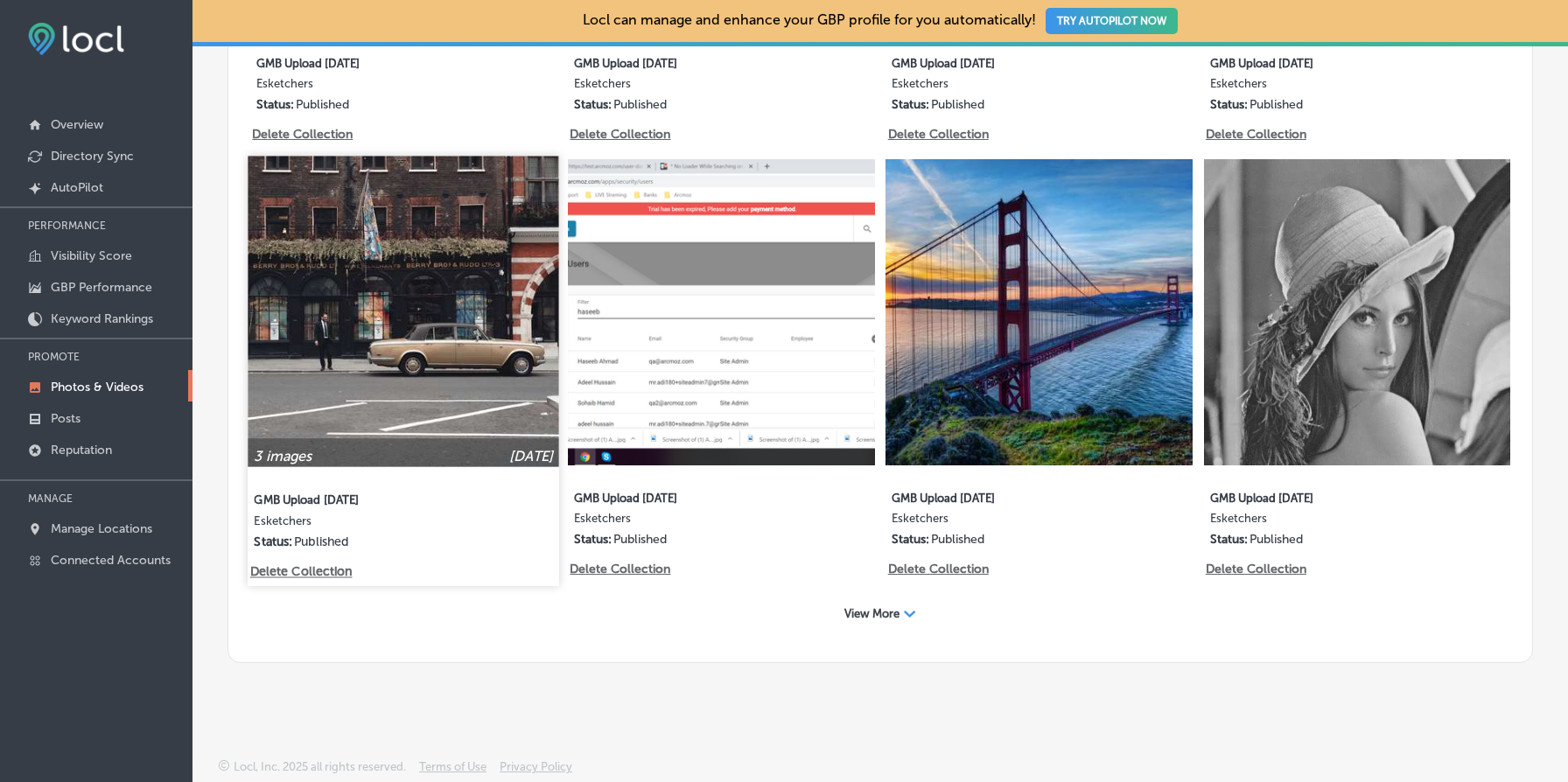
click at [299, 571] on p "Delete Collection" at bounding box center [301, 573] width 100 height 15
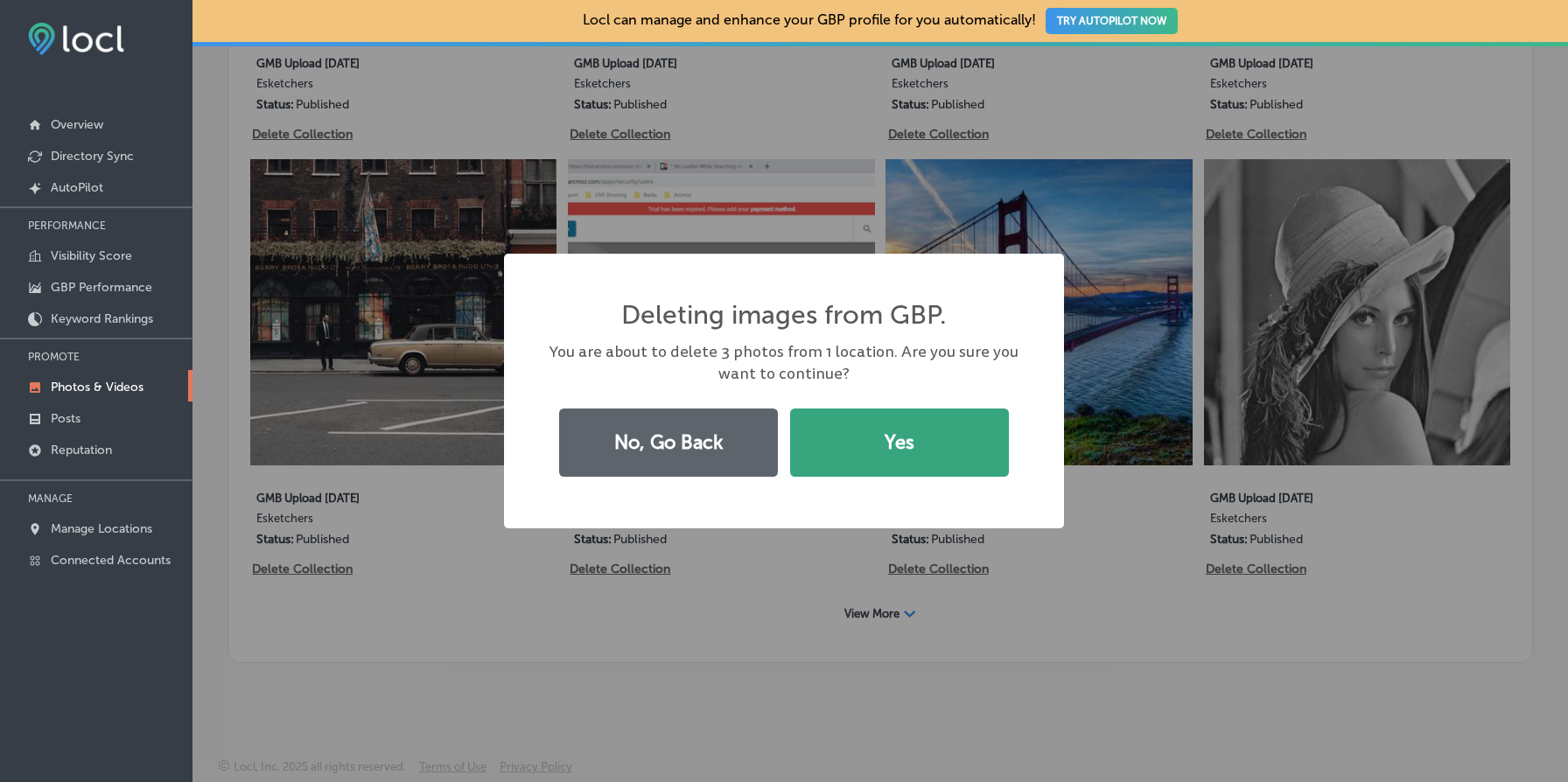
click at [875, 461] on button "Yes" at bounding box center [900, 443] width 219 height 68
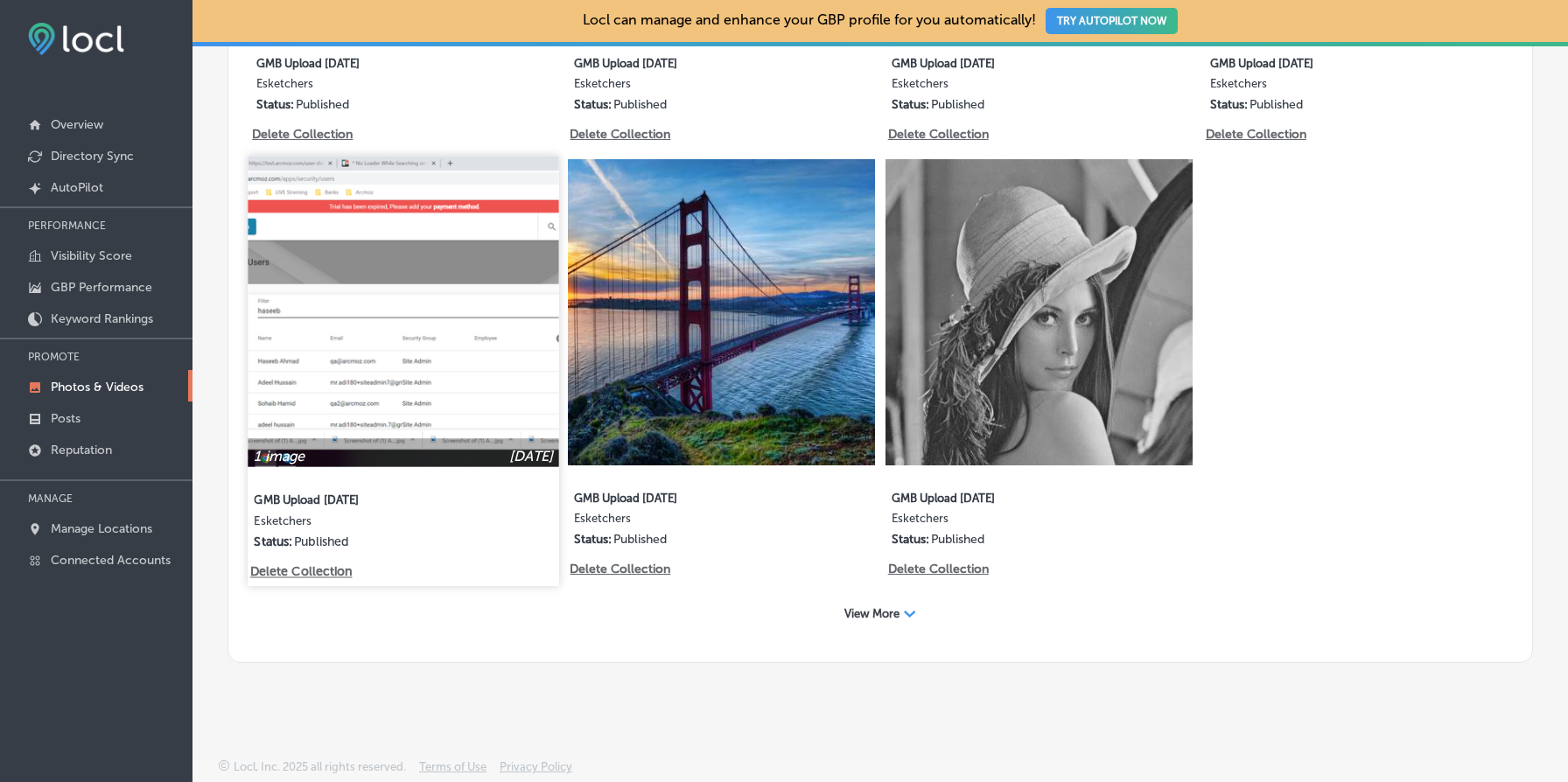
click at [328, 569] on p "Delete Collection" at bounding box center [301, 573] width 100 height 15
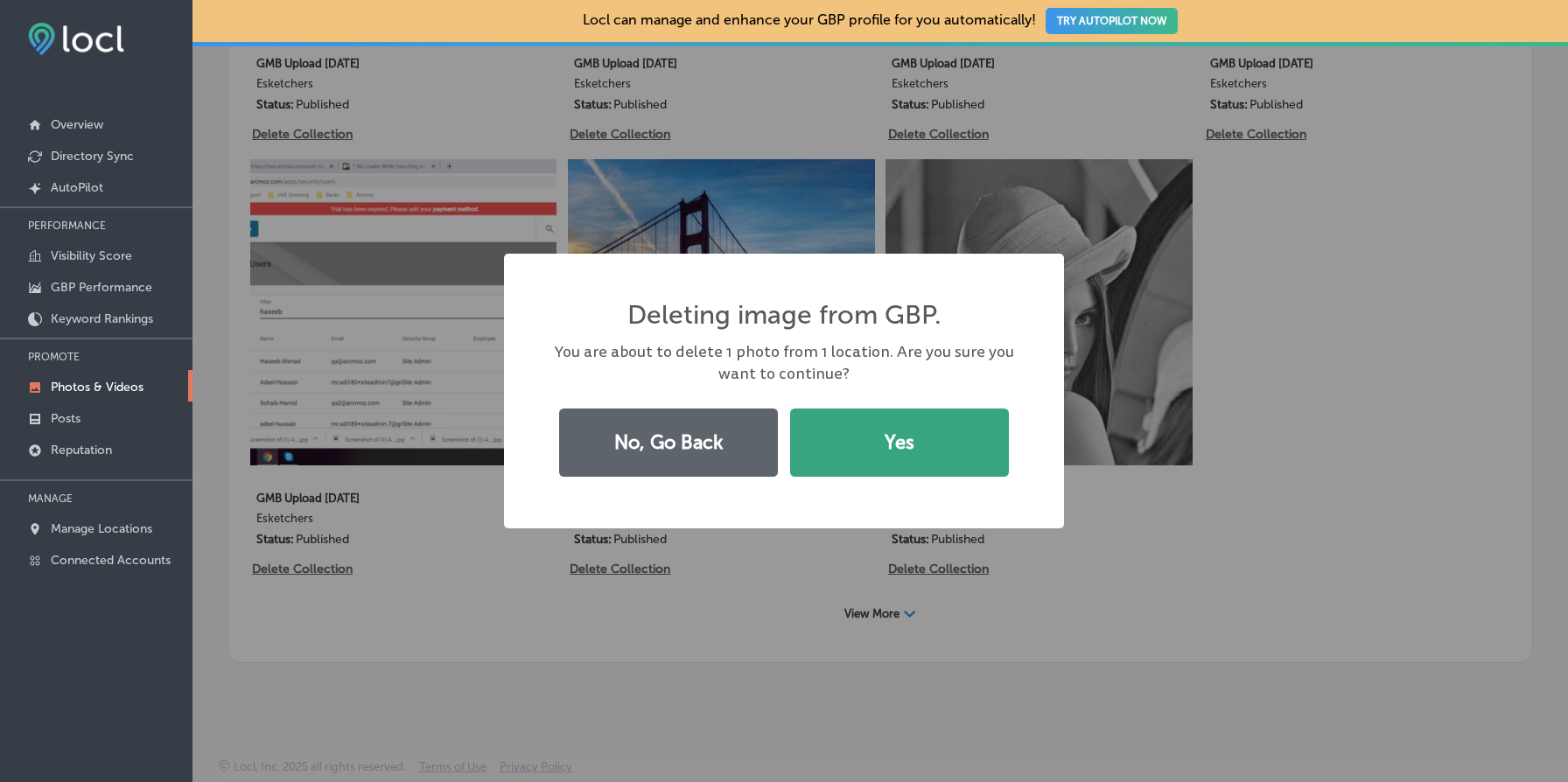
click at [890, 448] on button "Yes" at bounding box center [900, 443] width 219 height 68
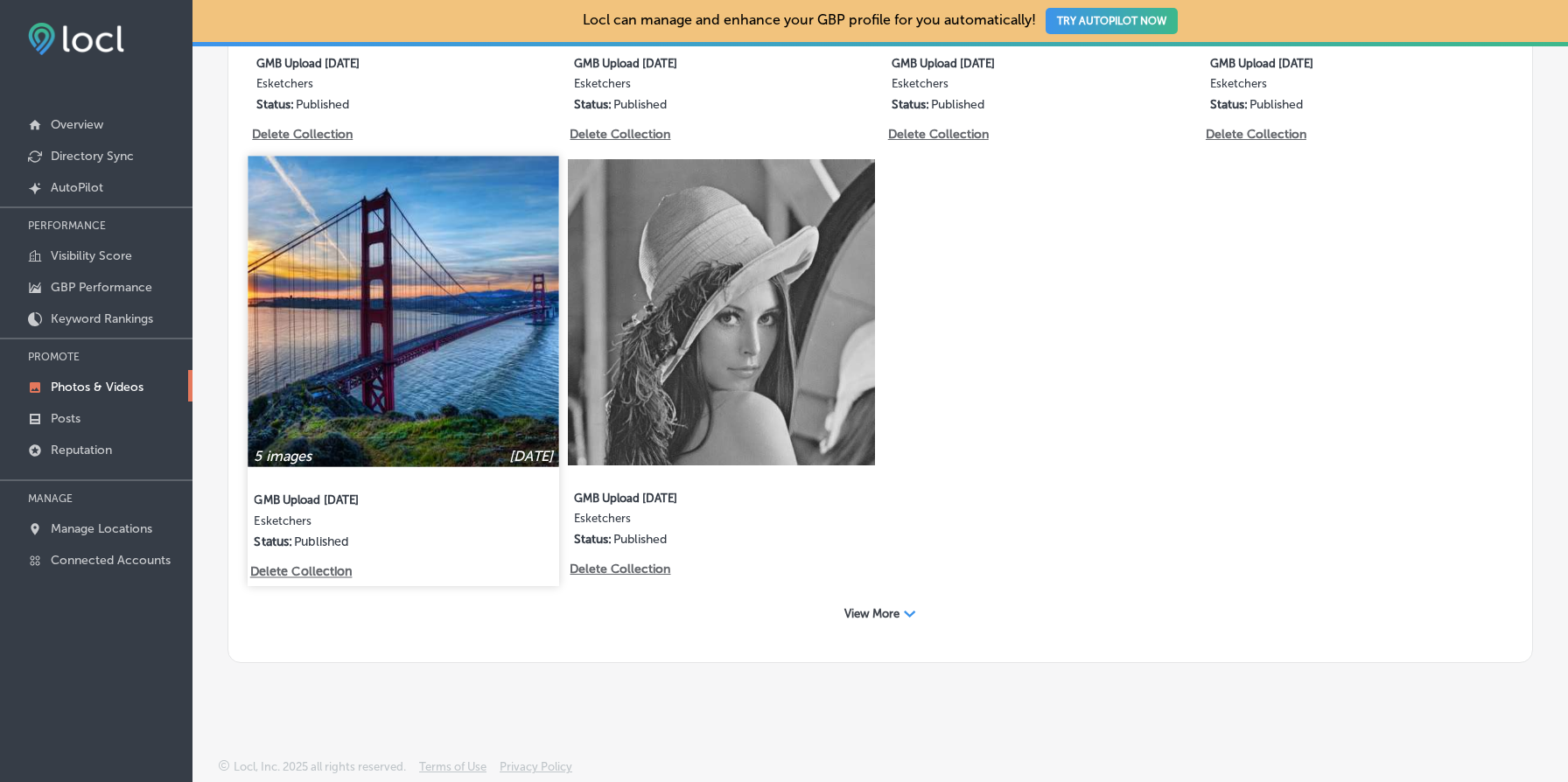
click at [318, 568] on p "Delete Collection" at bounding box center [301, 573] width 100 height 15
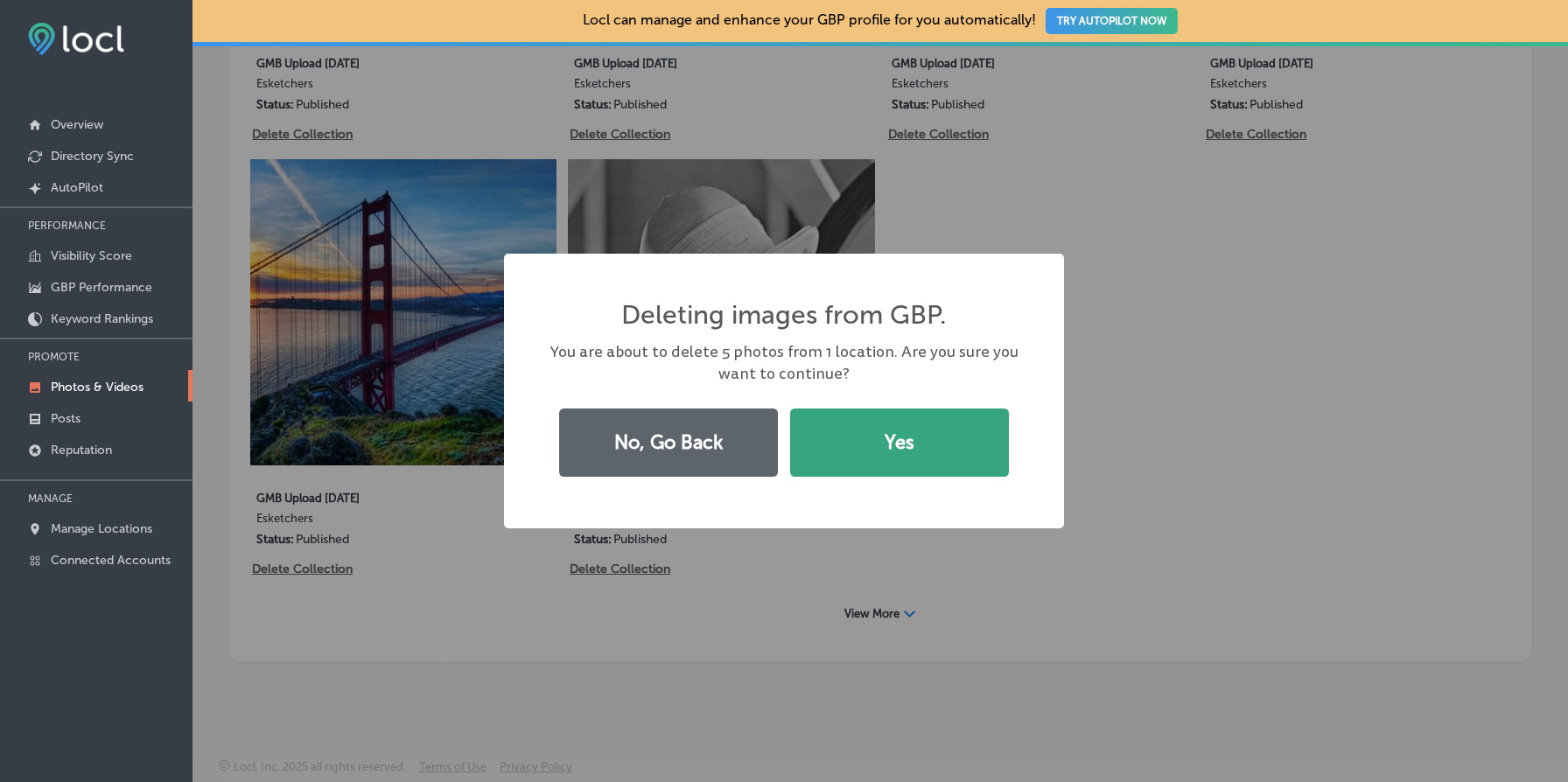
click at [891, 443] on button "Yes" at bounding box center [900, 443] width 219 height 68
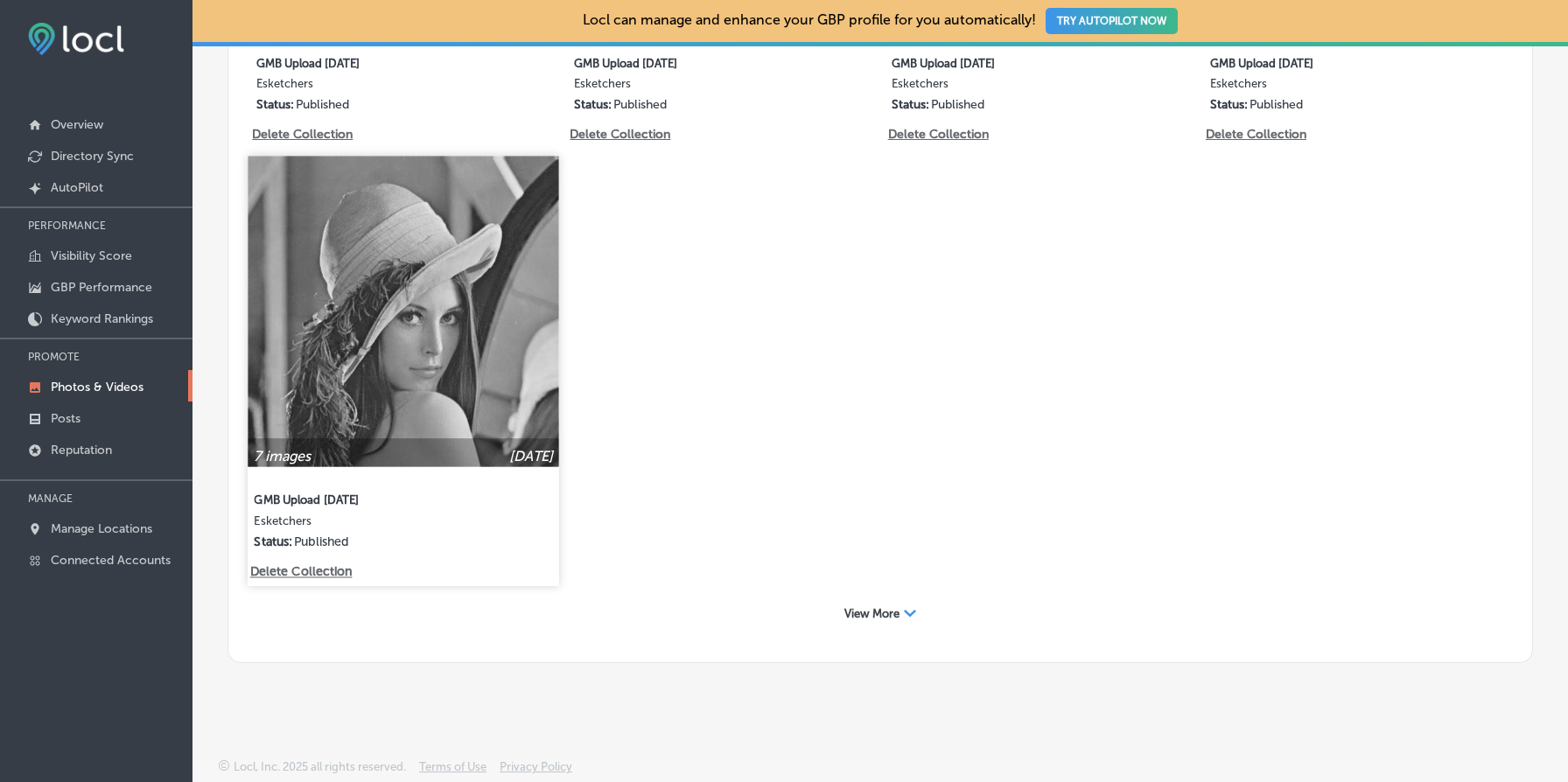
click at [306, 571] on p "Delete Collection" at bounding box center [301, 573] width 100 height 15
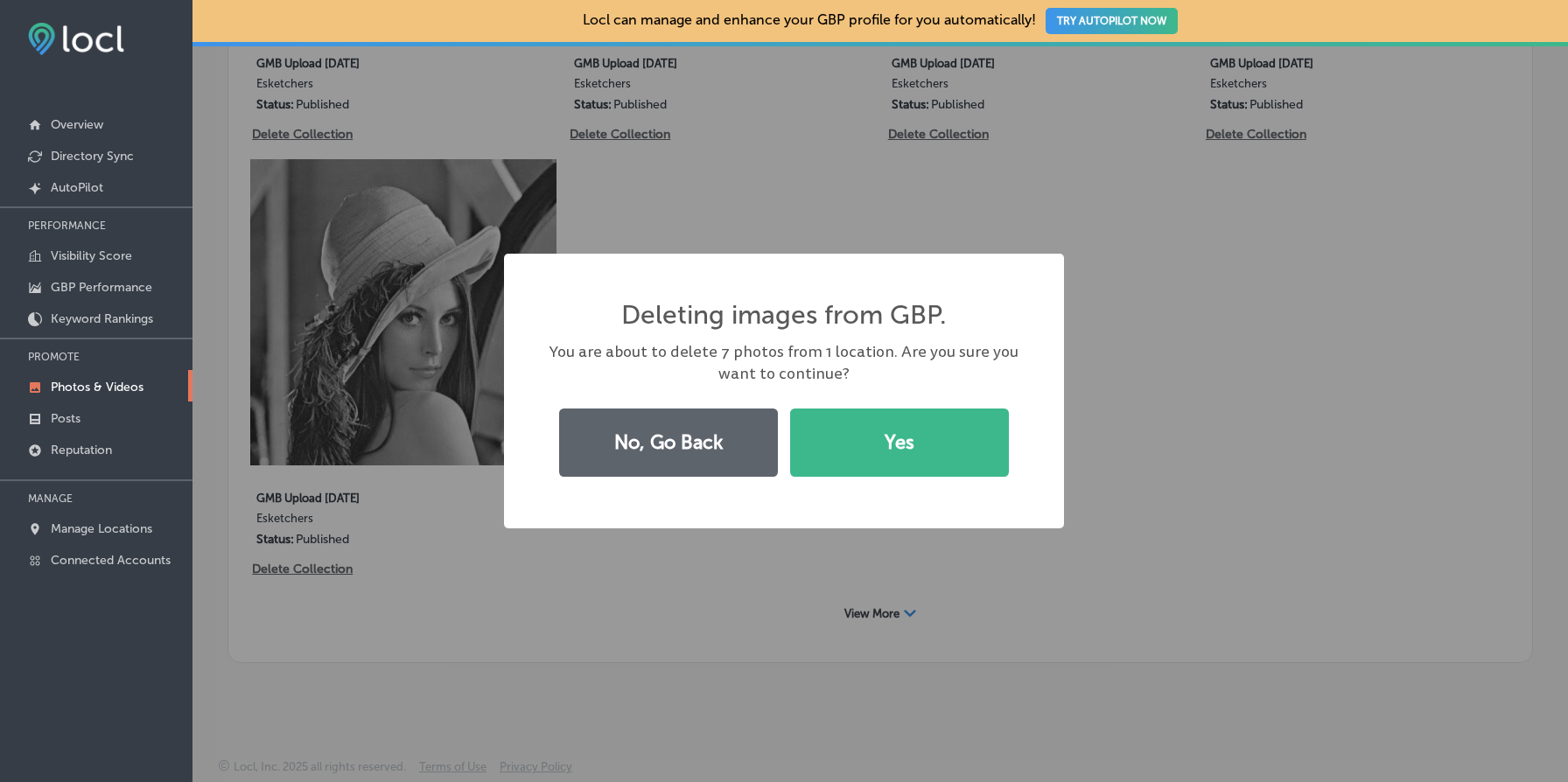
click at [1034, 447] on div "Deleting images from GBP. × You are about to delete 7 photos from 1 location. A…" at bounding box center [784, 391] width 560 height 275
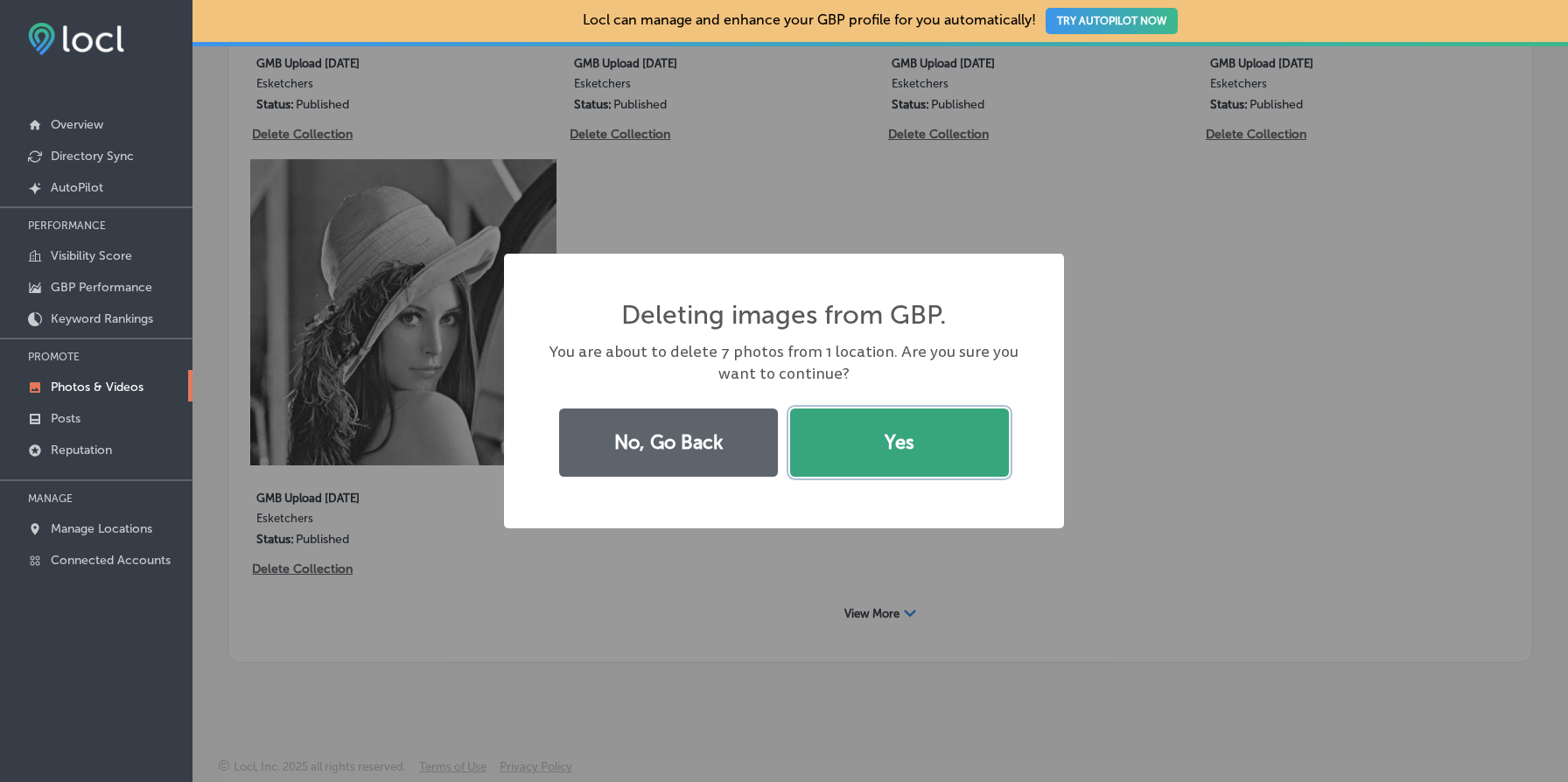
click at [918, 446] on button "Yes" at bounding box center [900, 443] width 219 height 68
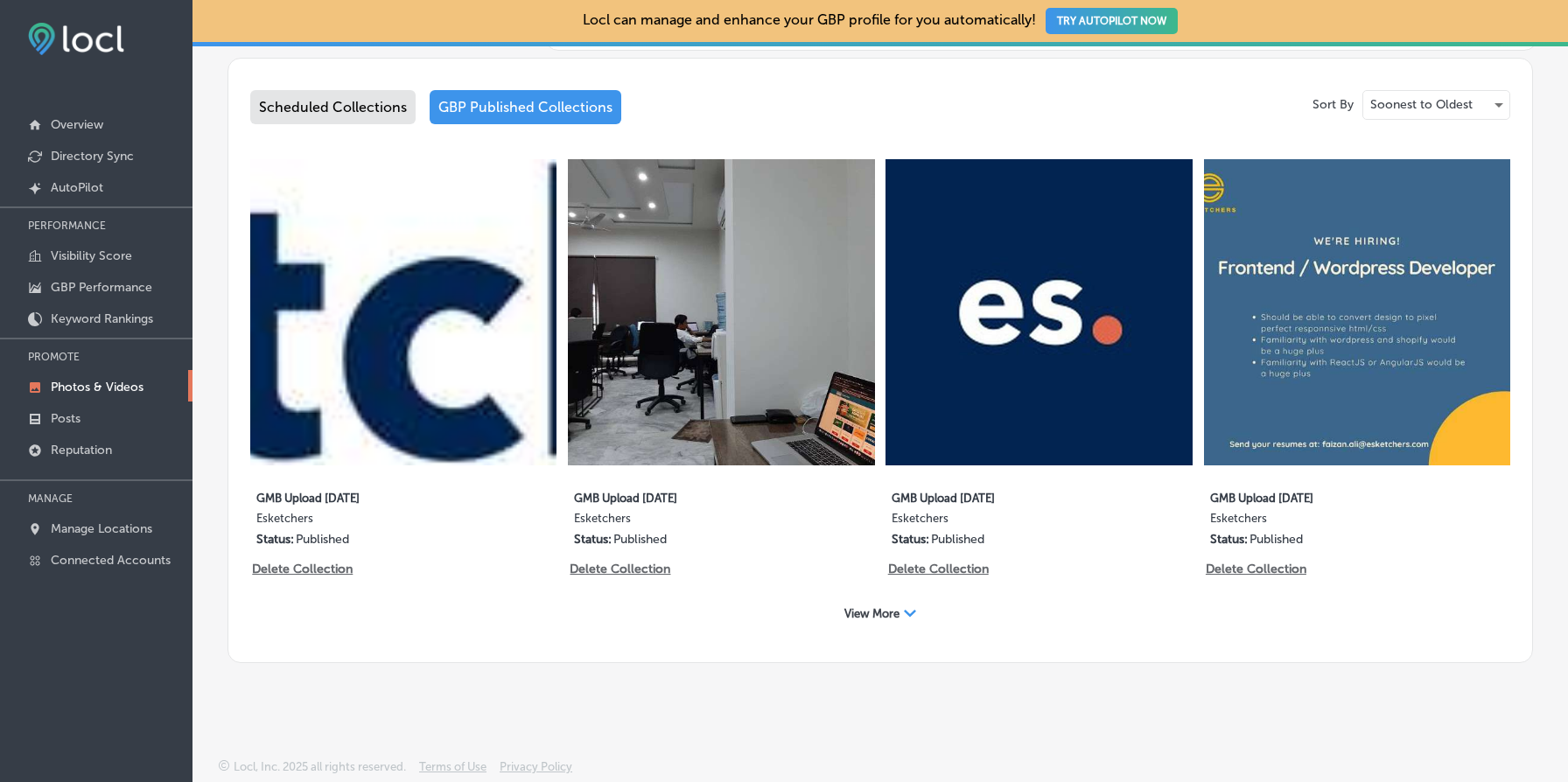
click at [895, 611] on span "View More" at bounding box center [872, 614] width 56 height 13
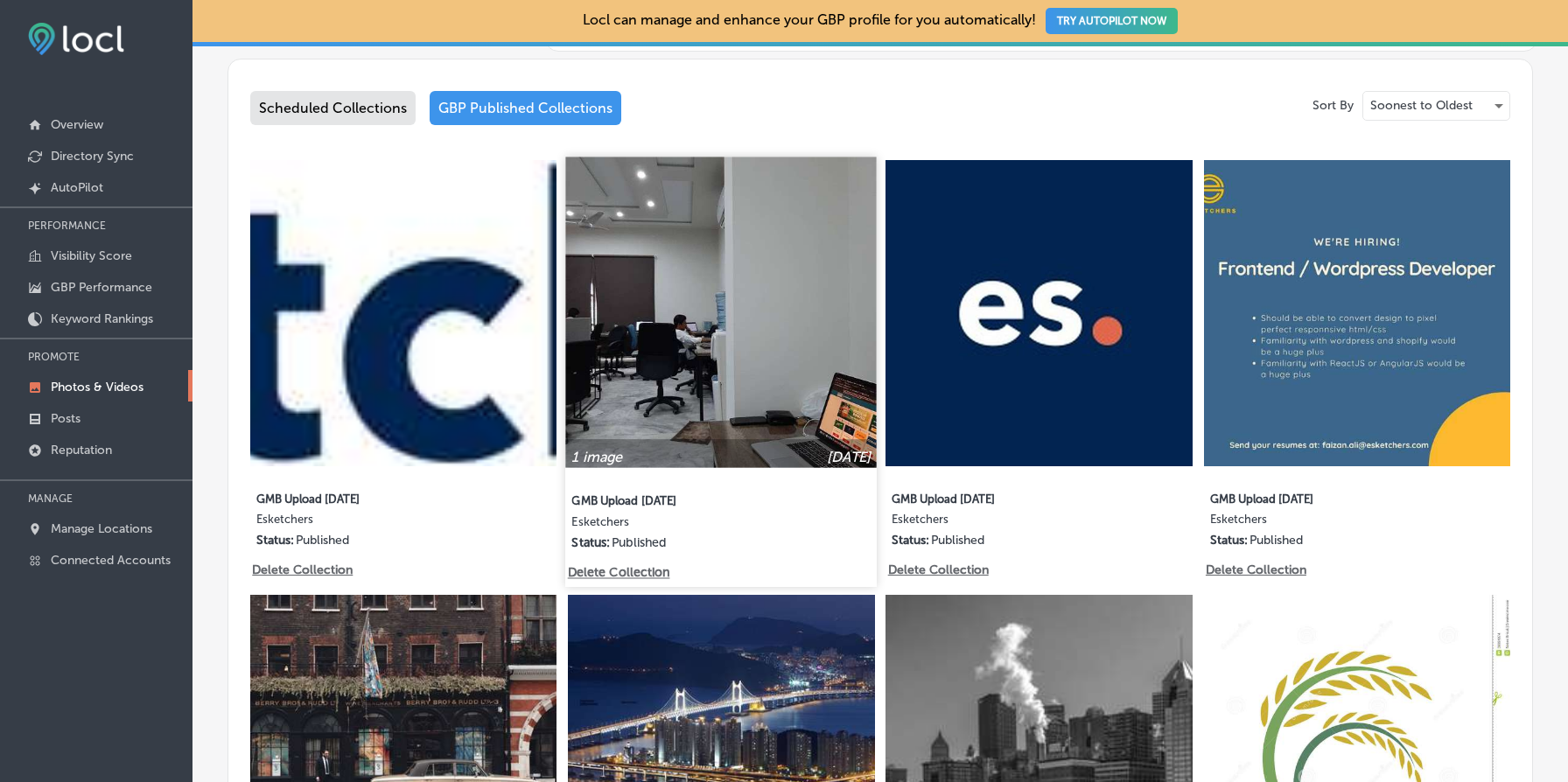
scroll to position [1409, 0]
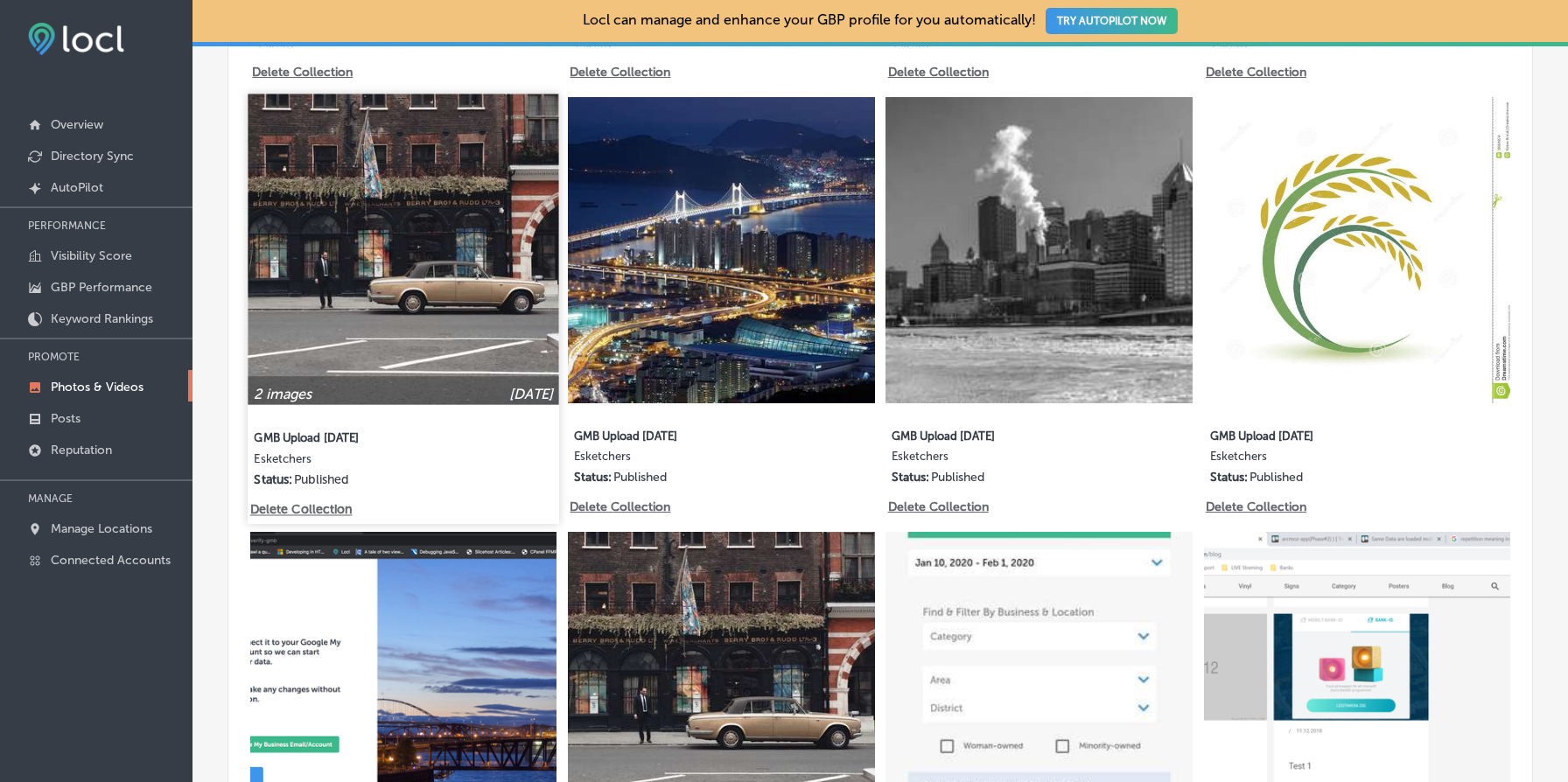
click at [318, 508] on p "Delete Collection" at bounding box center [301, 511] width 100 height 15
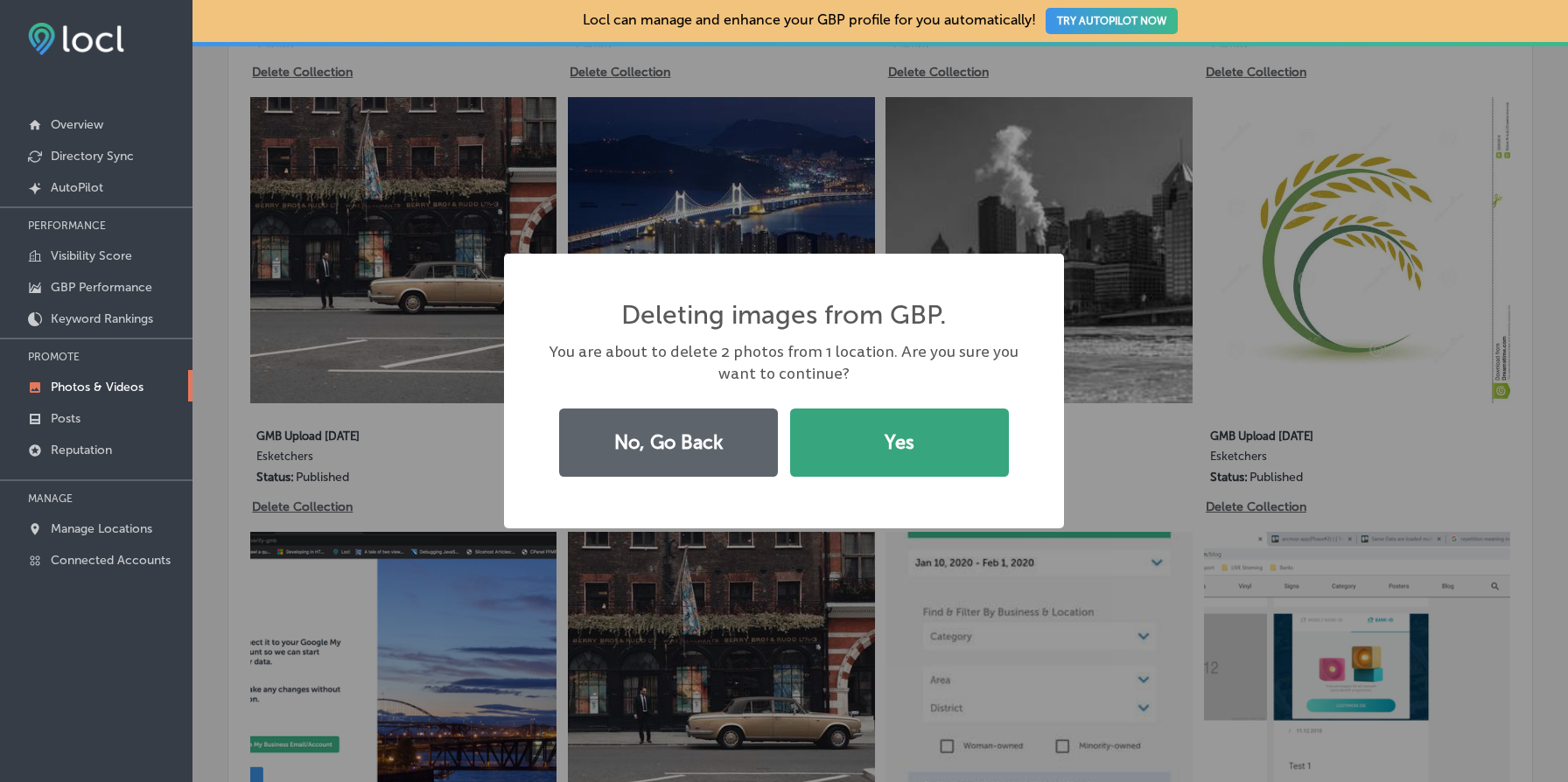
click at [861, 446] on button "Yes" at bounding box center [900, 443] width 219 height 68
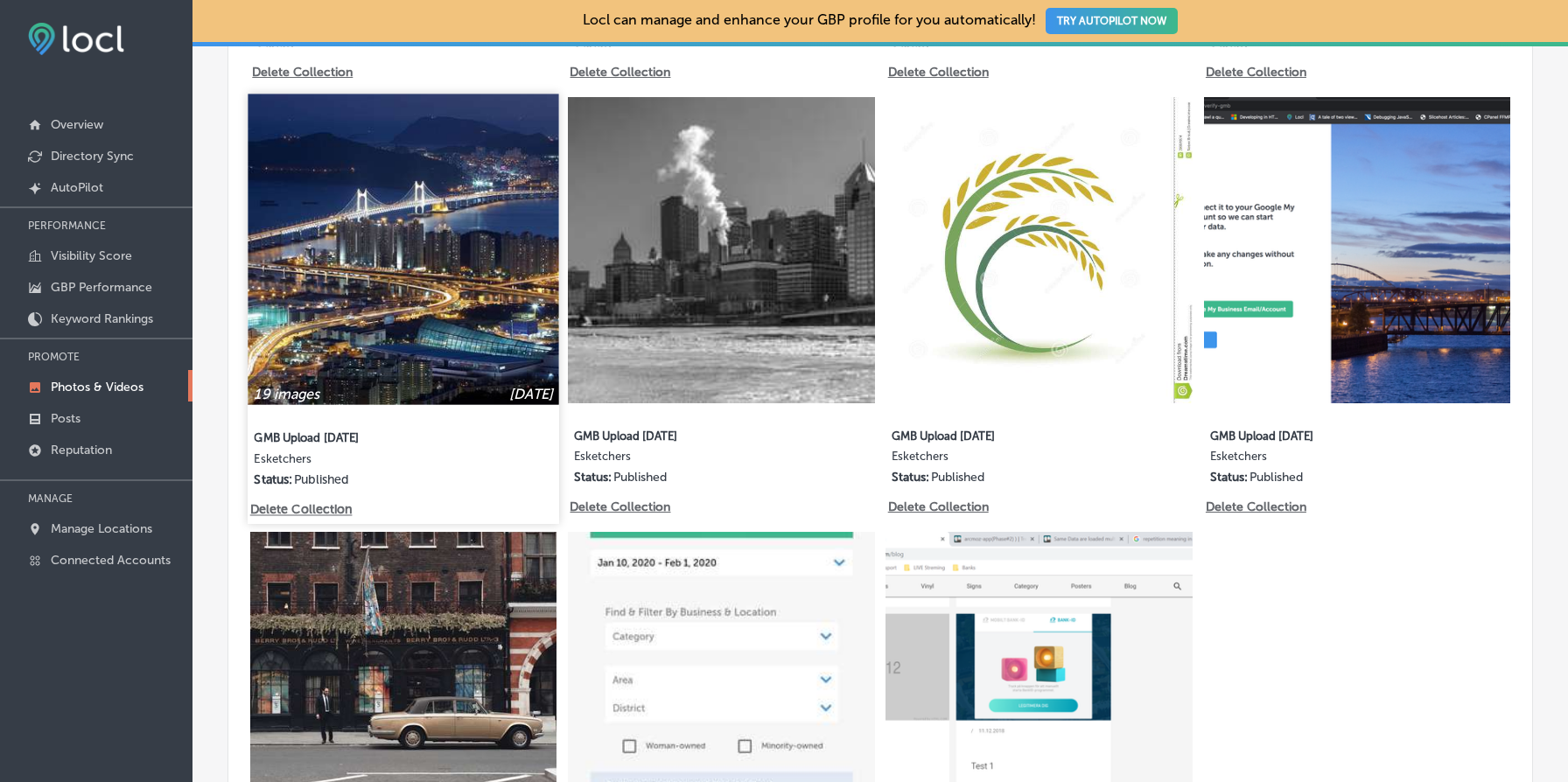
click at [314, 513] on p "Delete Collection" at bounding box center [301, 511] width 100 height 15
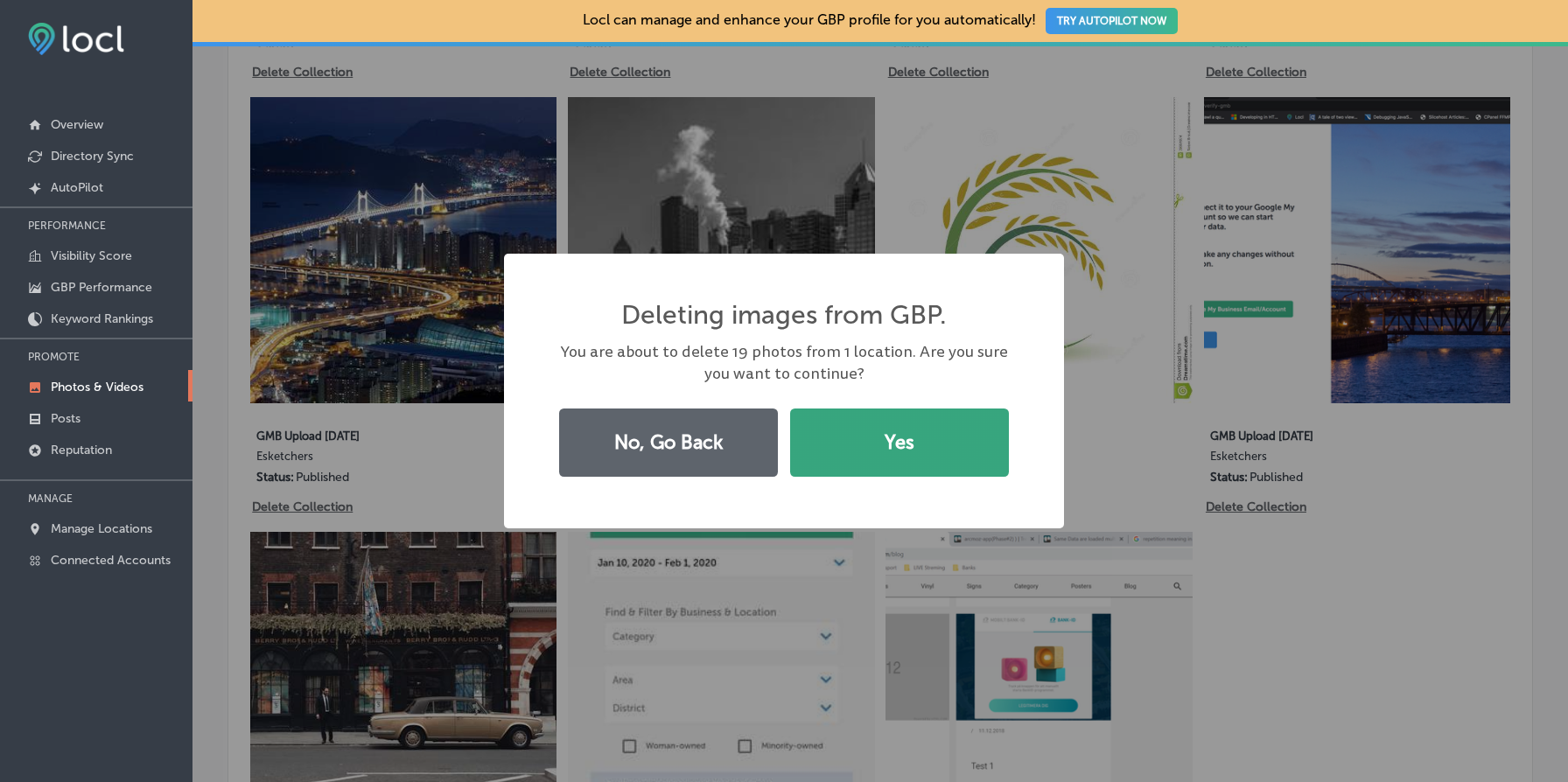
click at [879, 458] on button "Yes" at bounding box center [900, 443] width 219 height 68
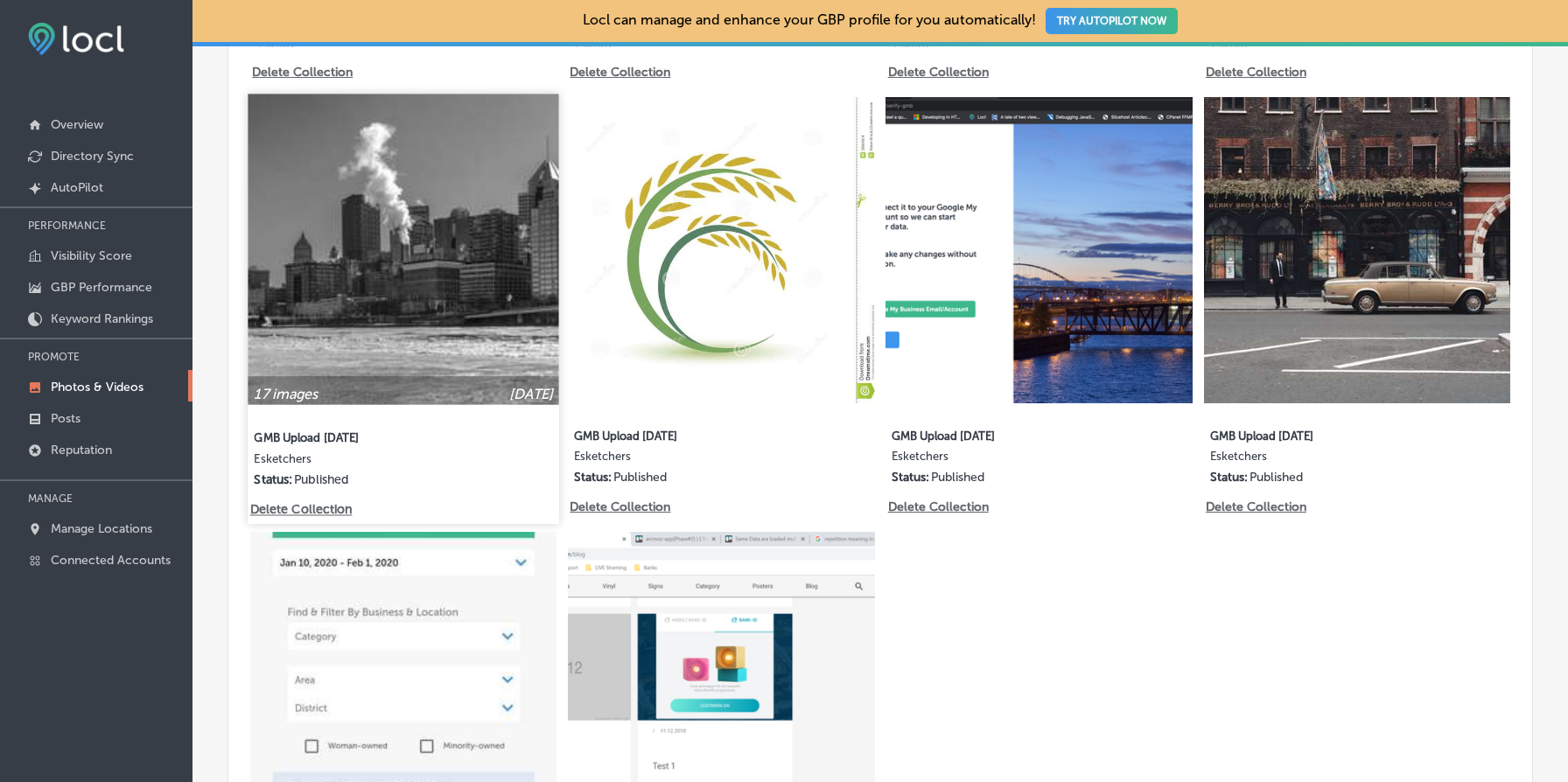
click at [299, 509] on p "Delete Collection" at bounding box center [301, 511] width 100 height 15
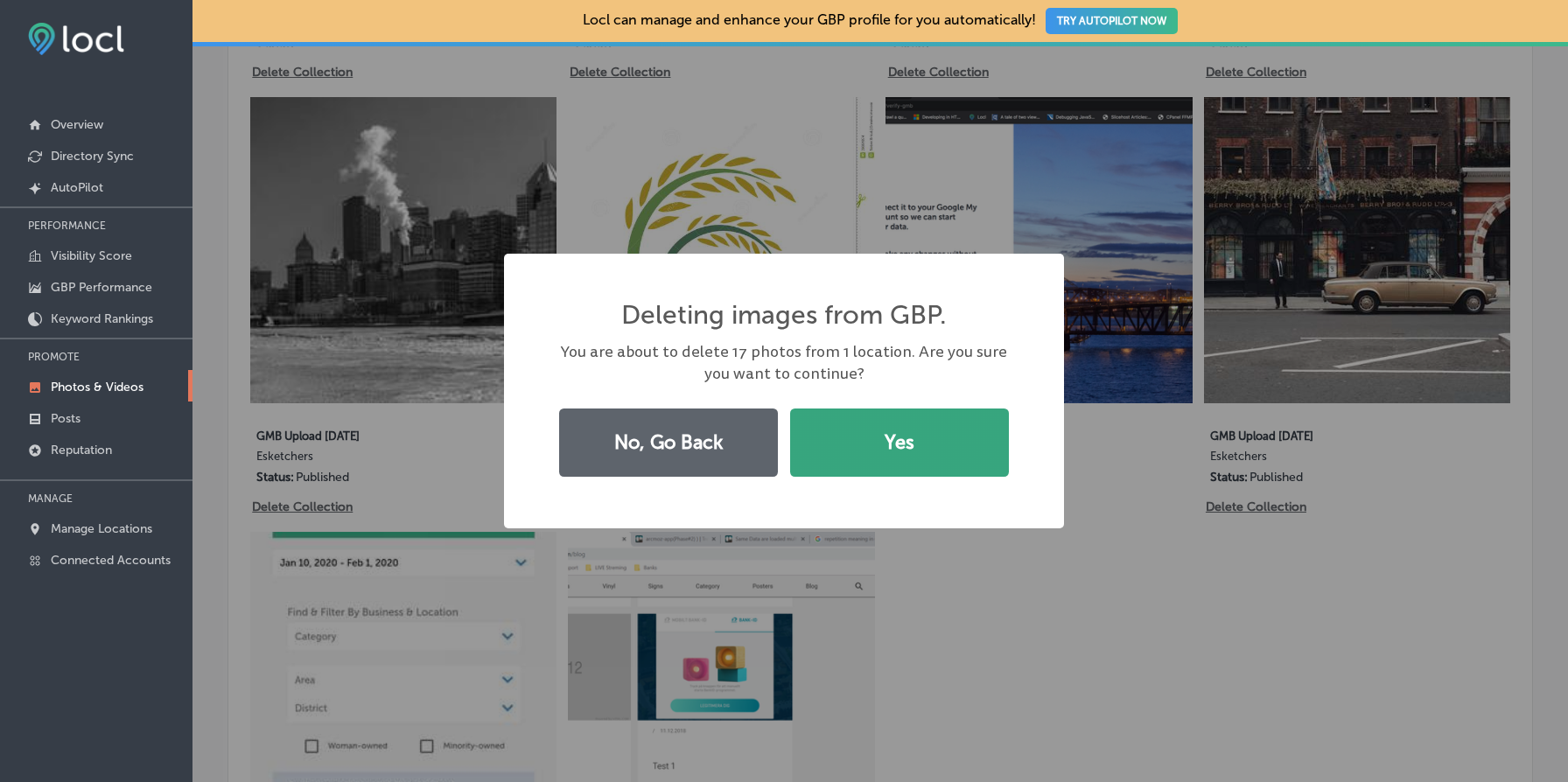
click at [931, 449] on button "Yes" at bounding box center [900, 443] width 219 height 68
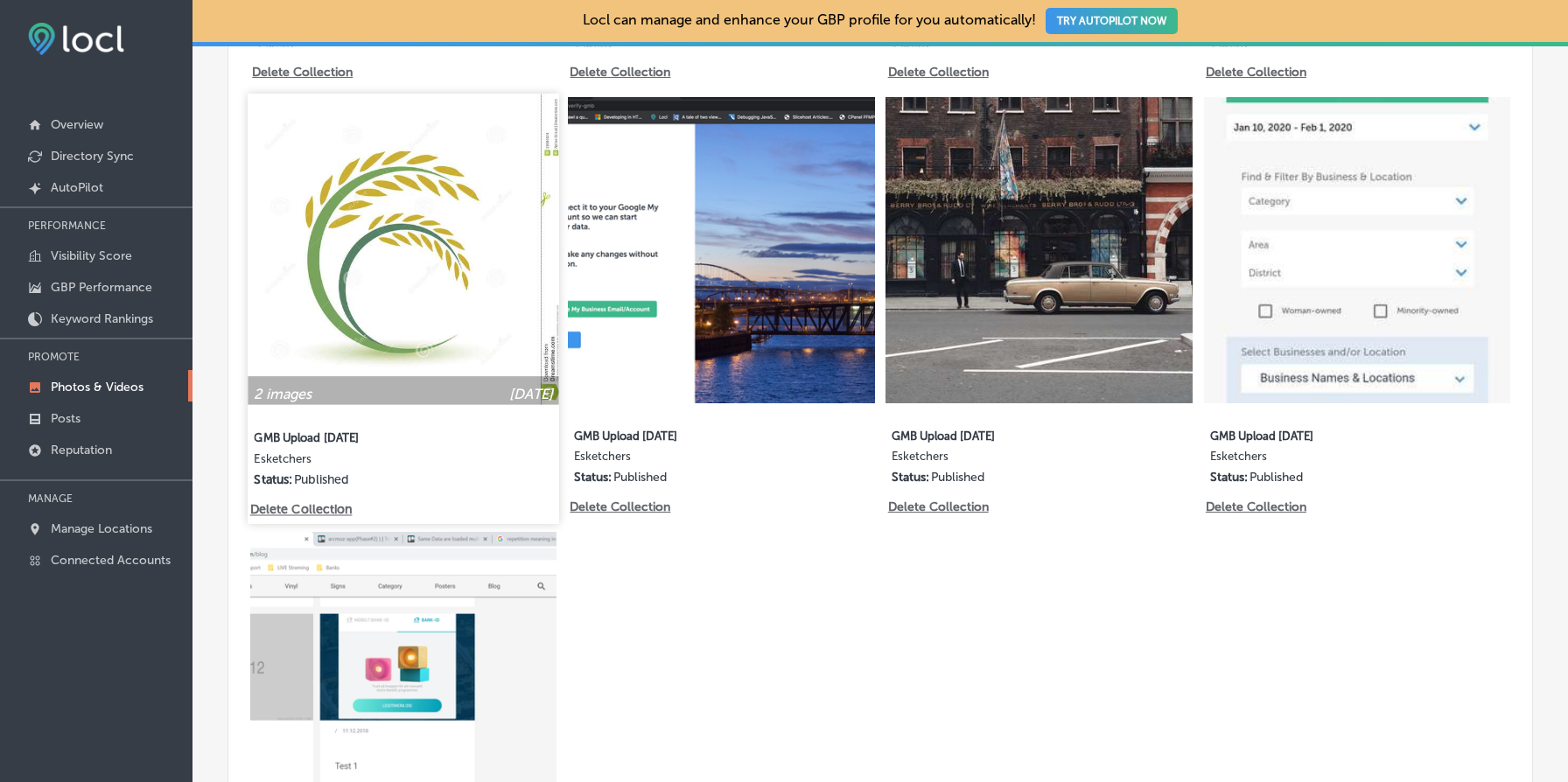
click at [301, 505] on p "Delete Collection" at bounding box center [301, 511] width 100 height 15
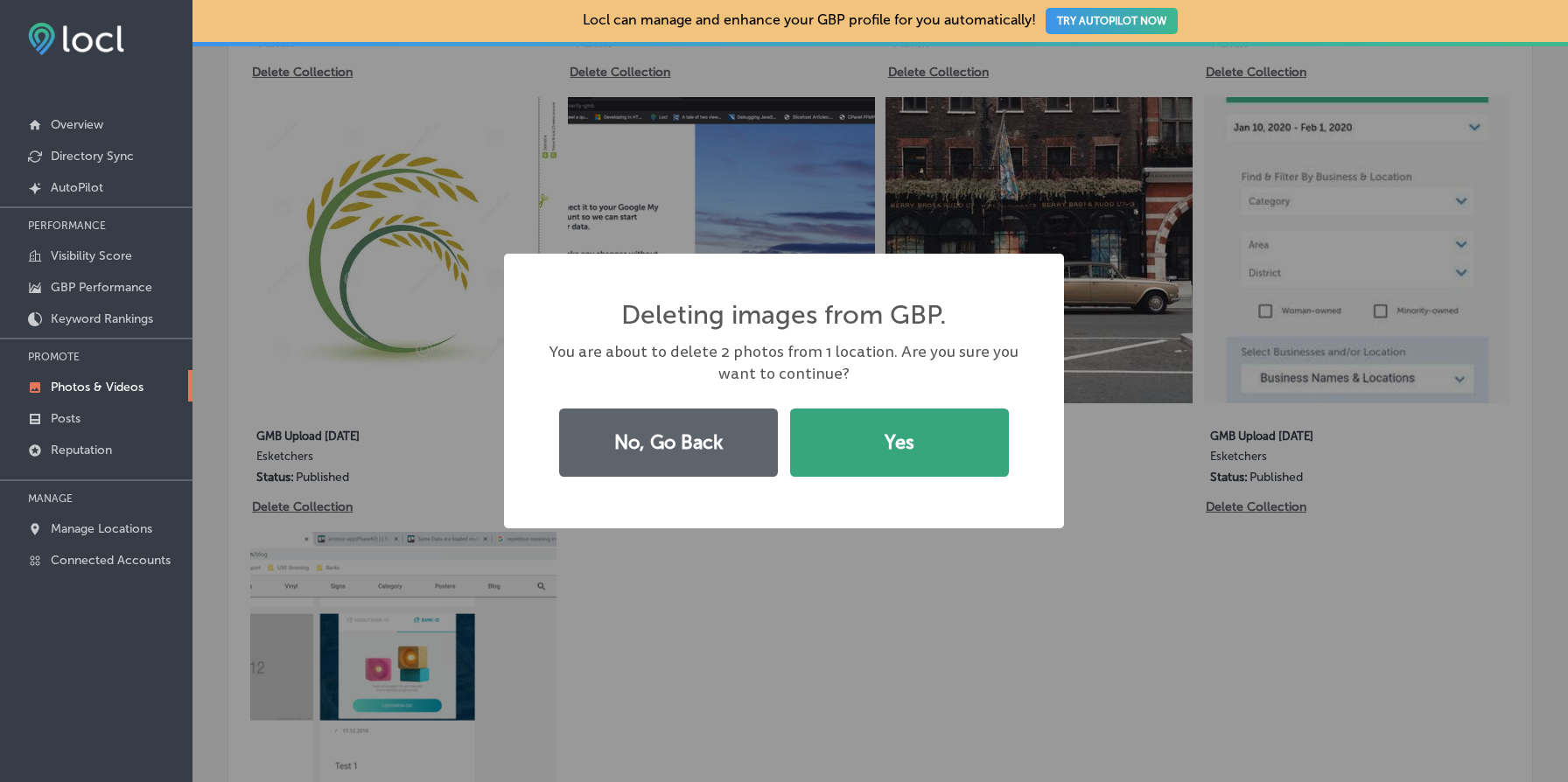
click at [876, 433] on button "Yes" at bounding box center [900, 443] width 219 height 68
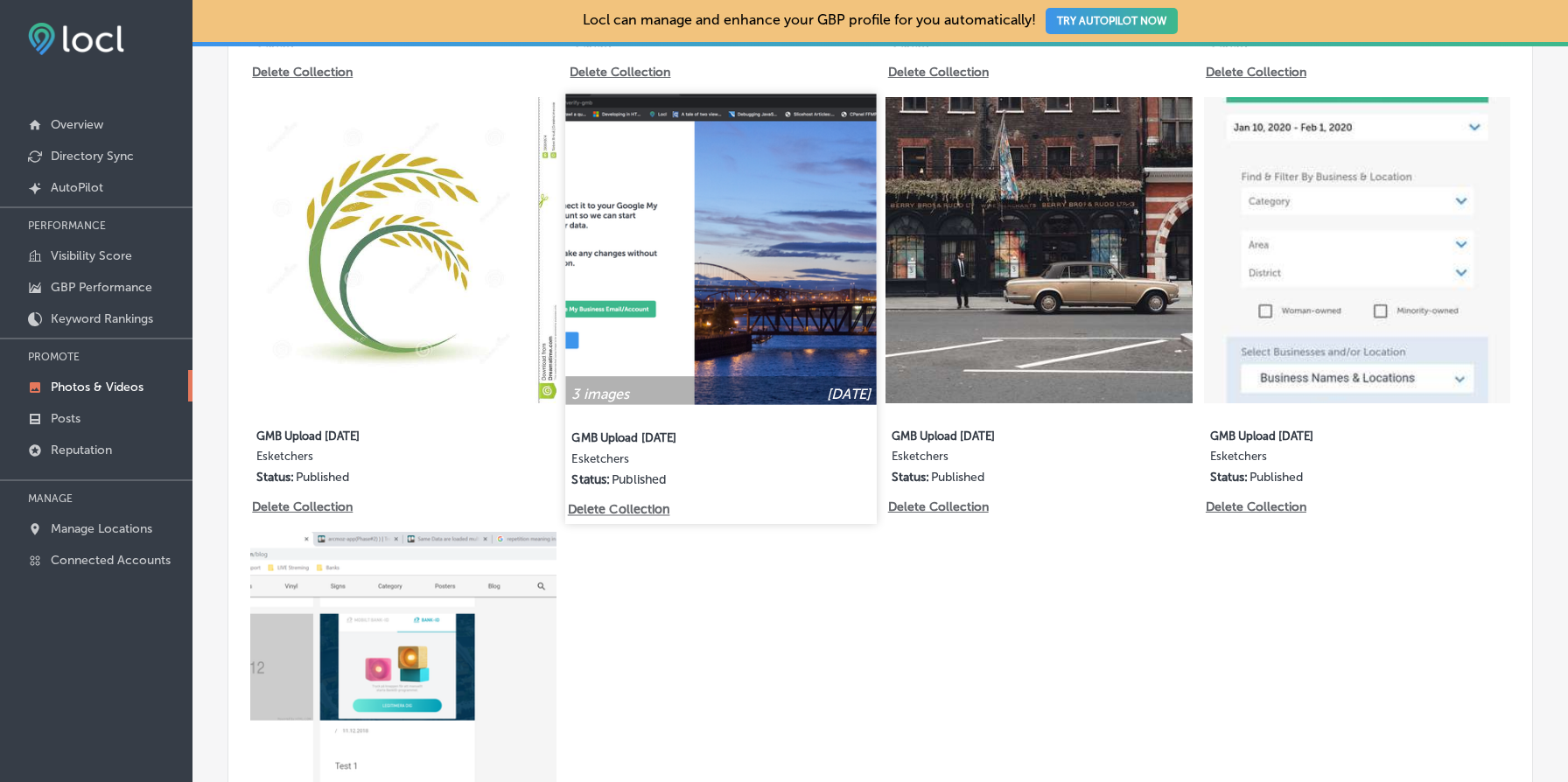
scroll to position [1348, 0]
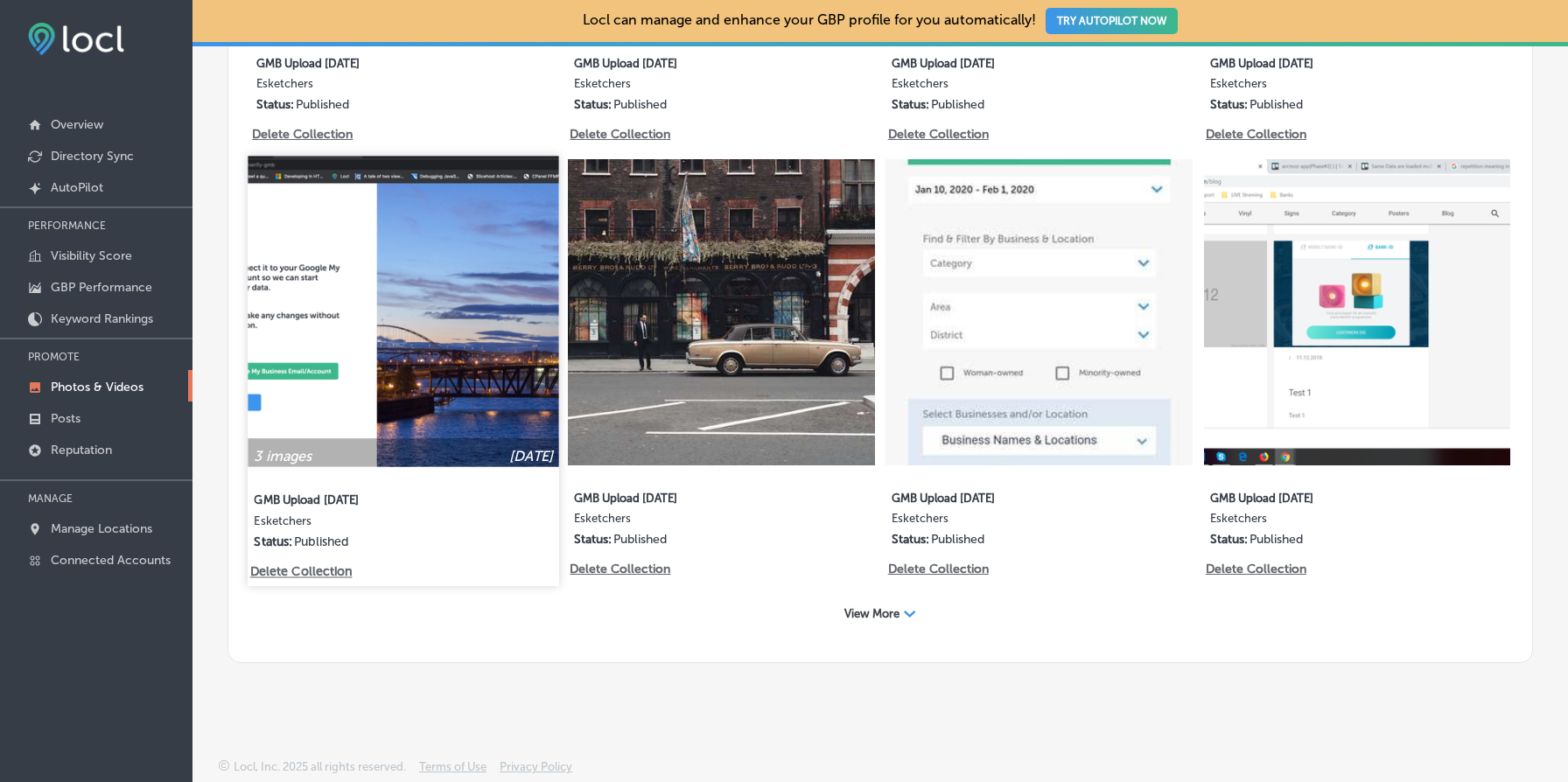
click at [322, 571] on p "Delete Collection" at bounding box center [301, 573] width 100 height 15
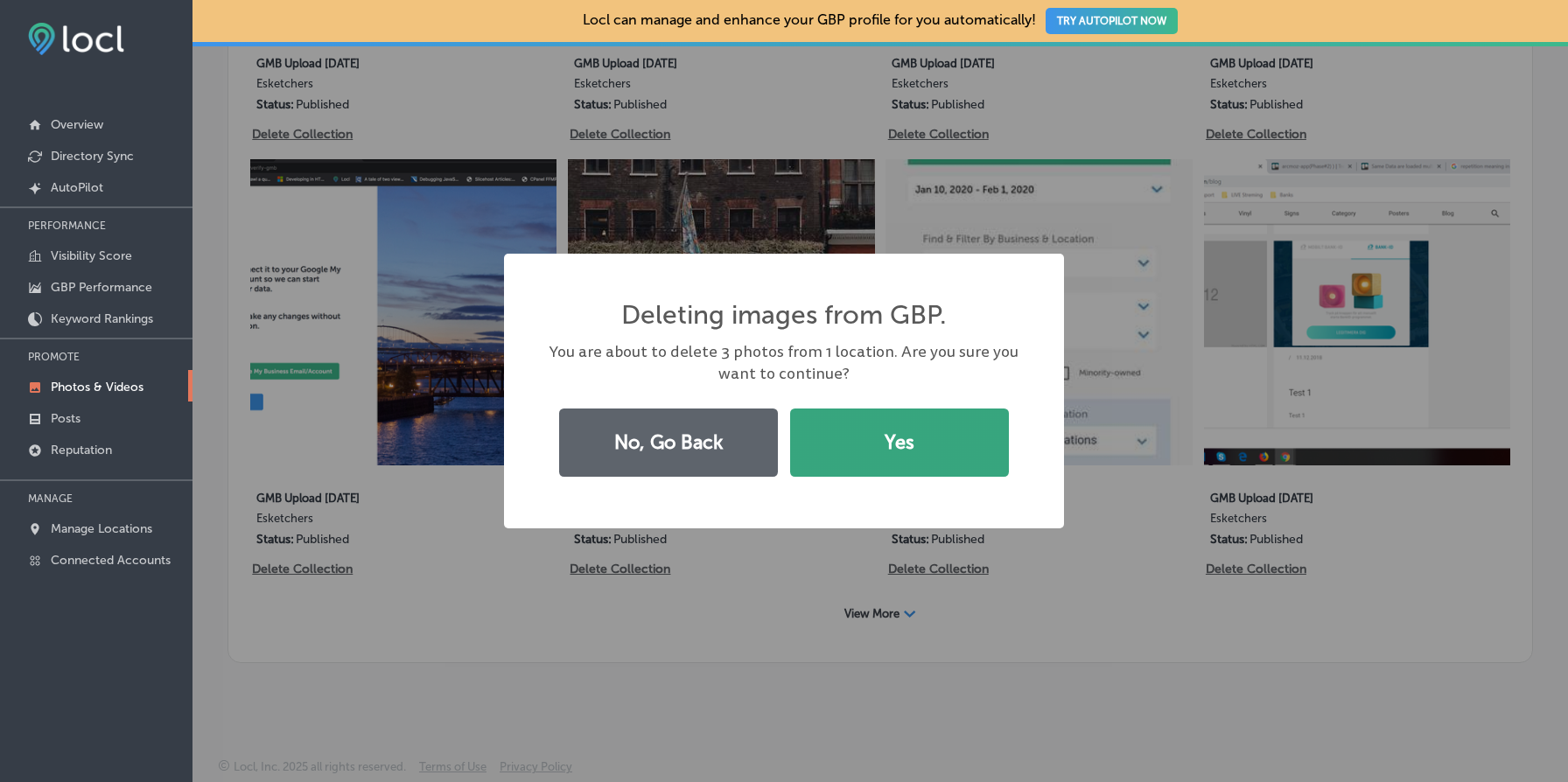
click at [892, 457] on button "Yes" at bounding box center [900, 443] width 219 height 68
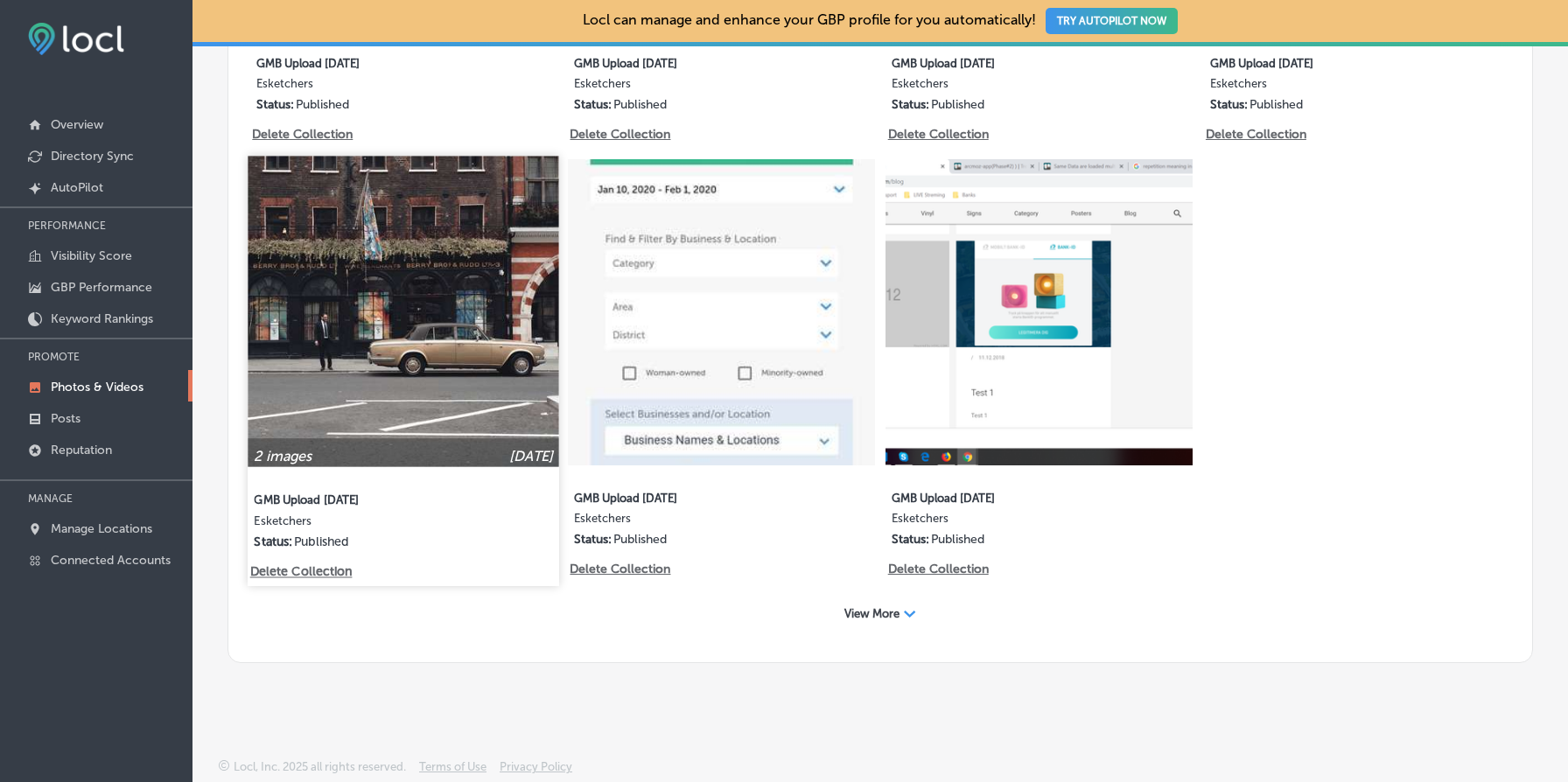
click at [318, 576] on p "Delete Collection" at bounding box center [301, 573] width 100 height 15
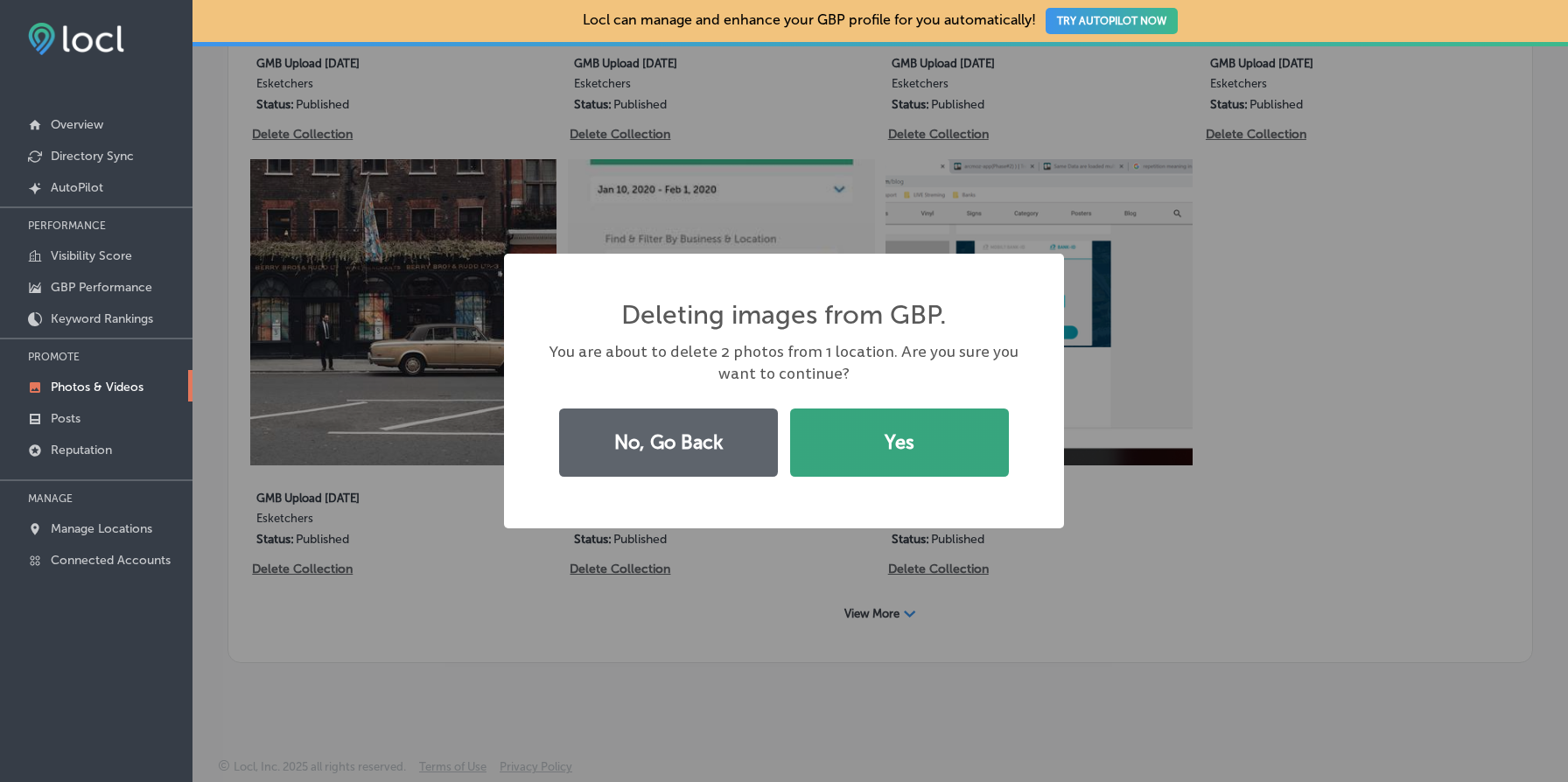
click at [850, 473] on button "Yes" at bounding box center [900, 443] width 219 height 68
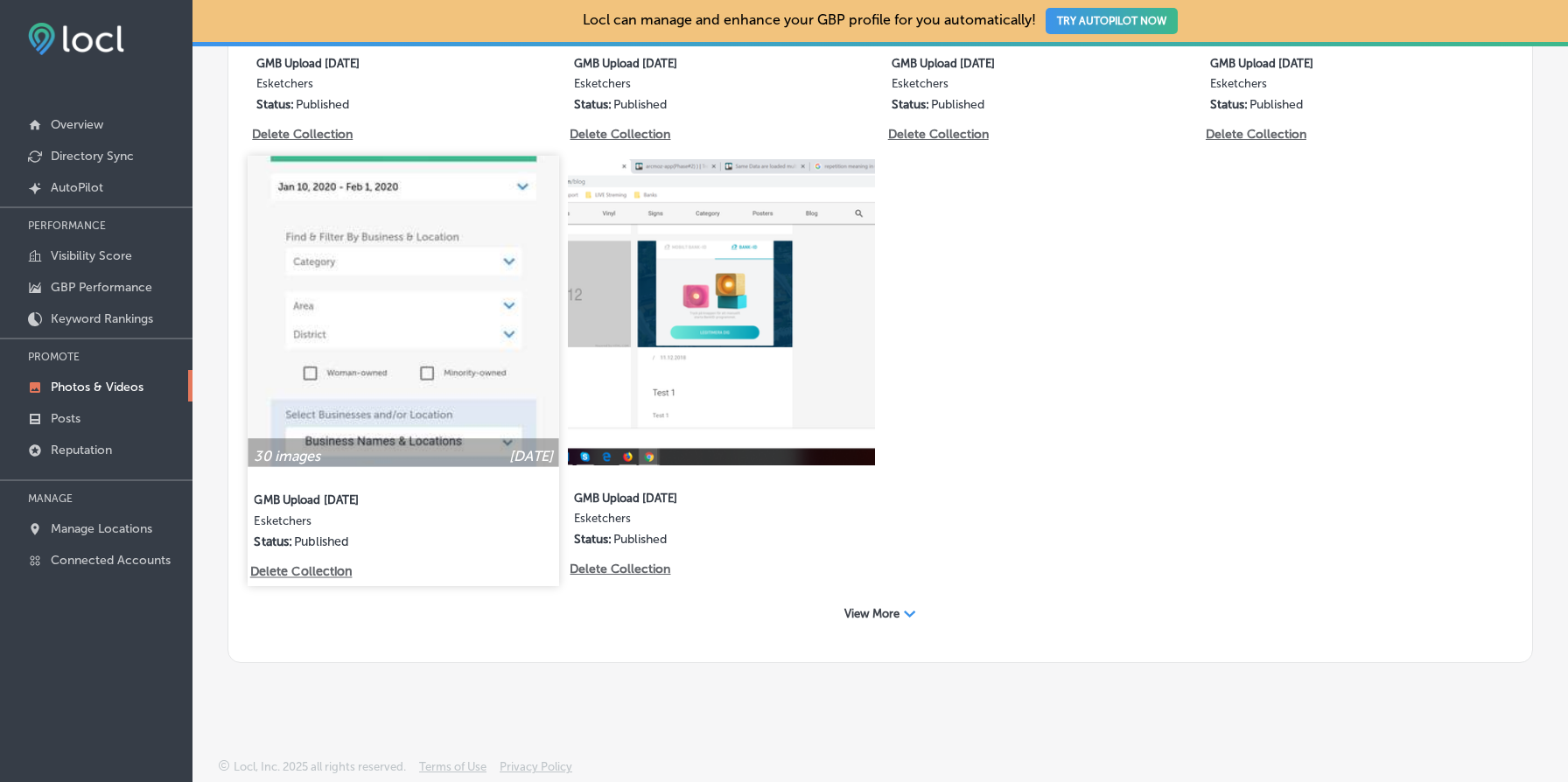
click at [314, 572] on p "Delete Collection" at bounding box center [301, 573] width 100 height 15
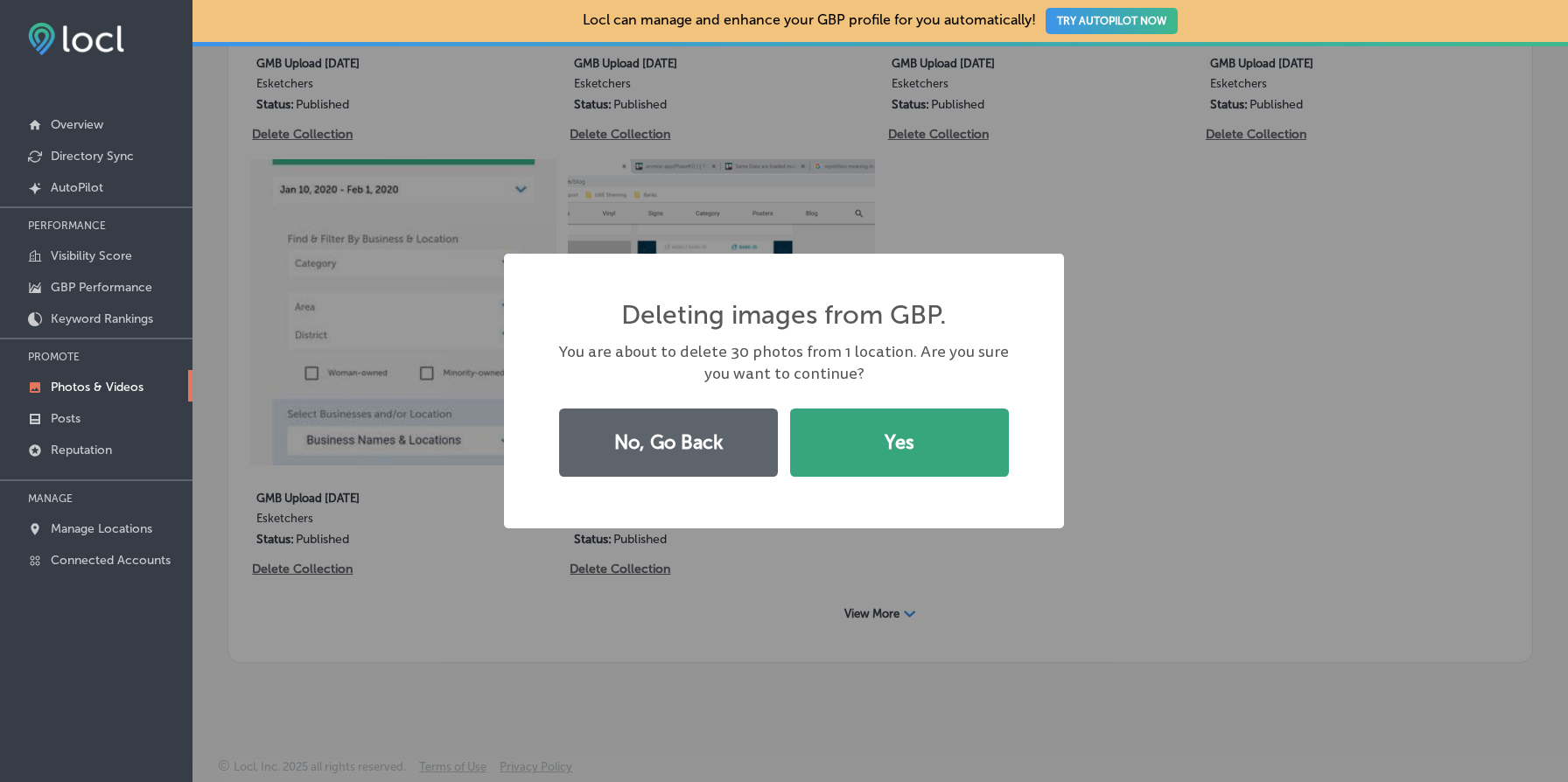
click at [914, 453] on button "Yes" at bounding box center [900, 443] width 219 height 68
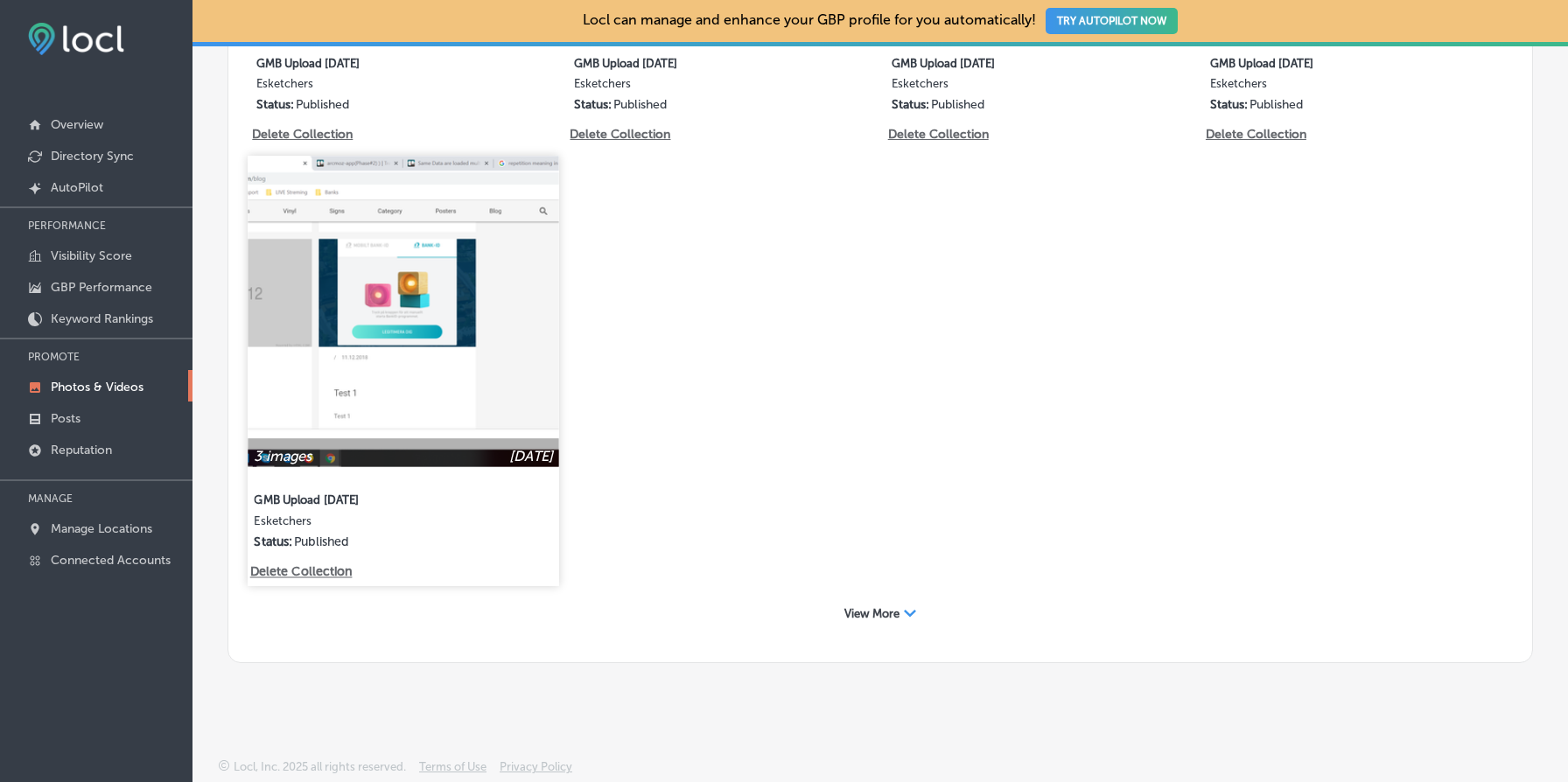
click at [313, 571] on p "Delete Collection" at bounding box center [301, 573] width 100 height 15
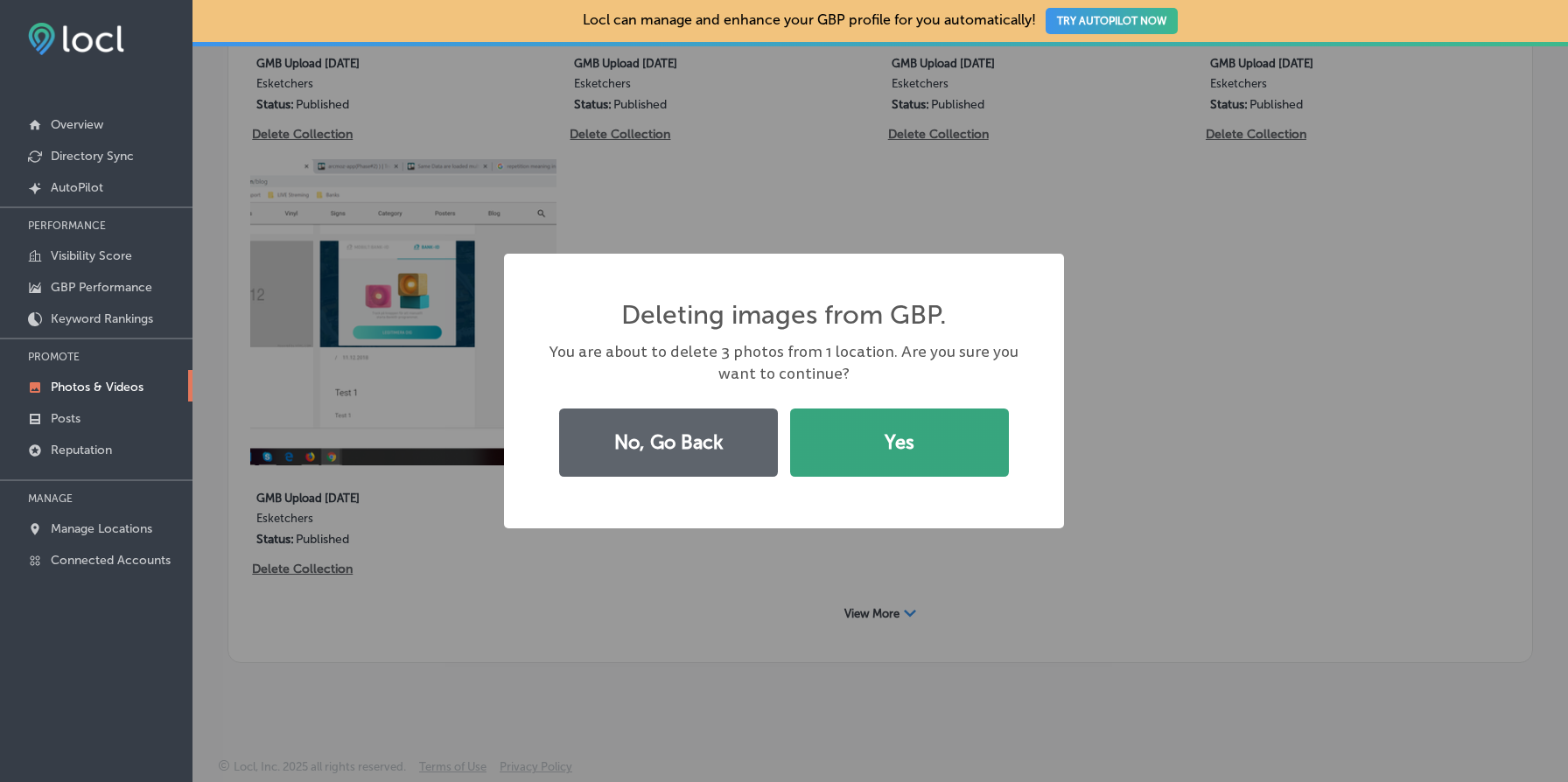
click at [918, 428] on button "Yes" at bounding box center [900, 443] width 219 height 68
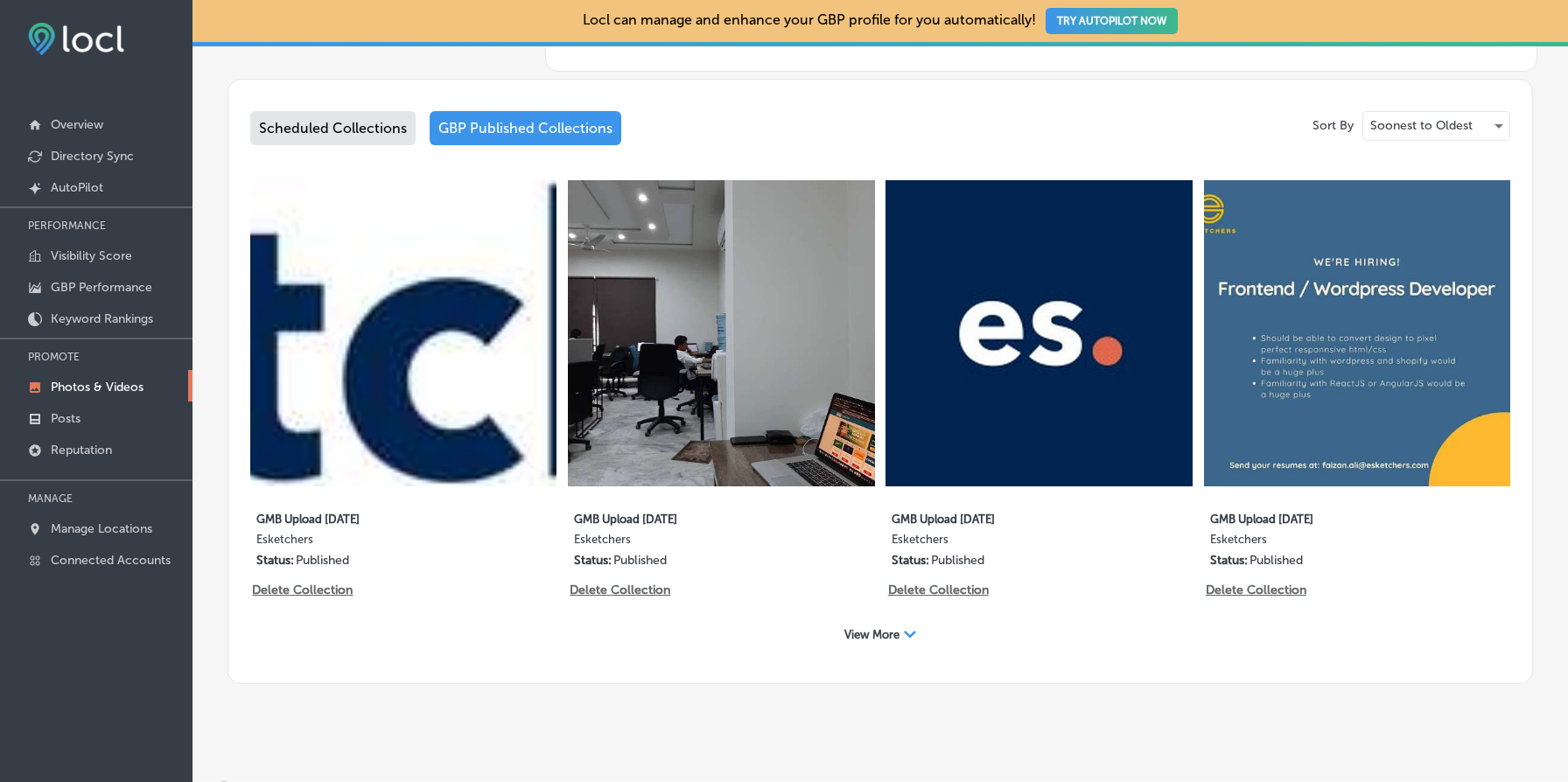
scroll to position [914, 0]
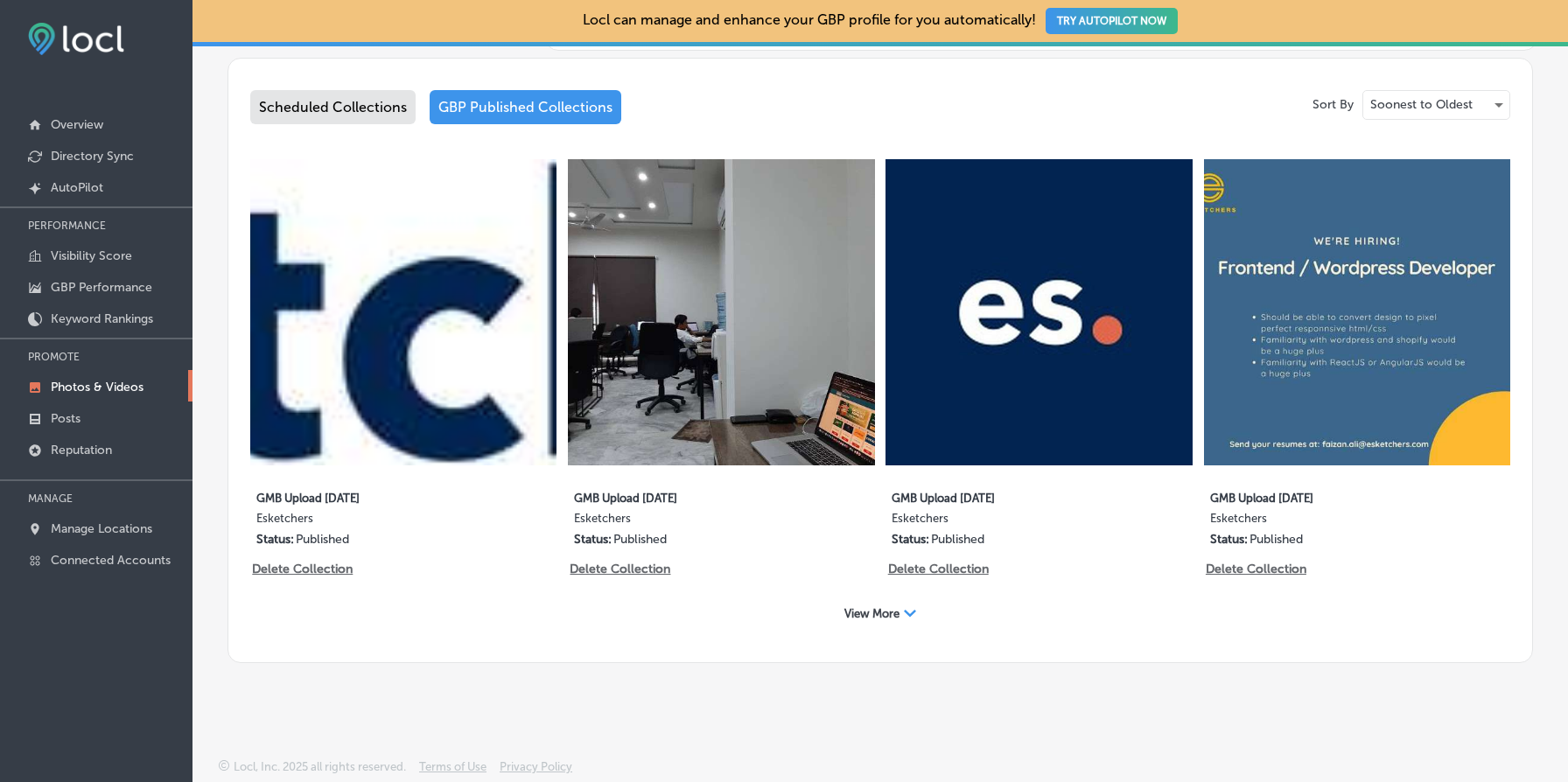
click at [892, 613] on span "View More" at bounding box center [872, 614] width 56 height 13
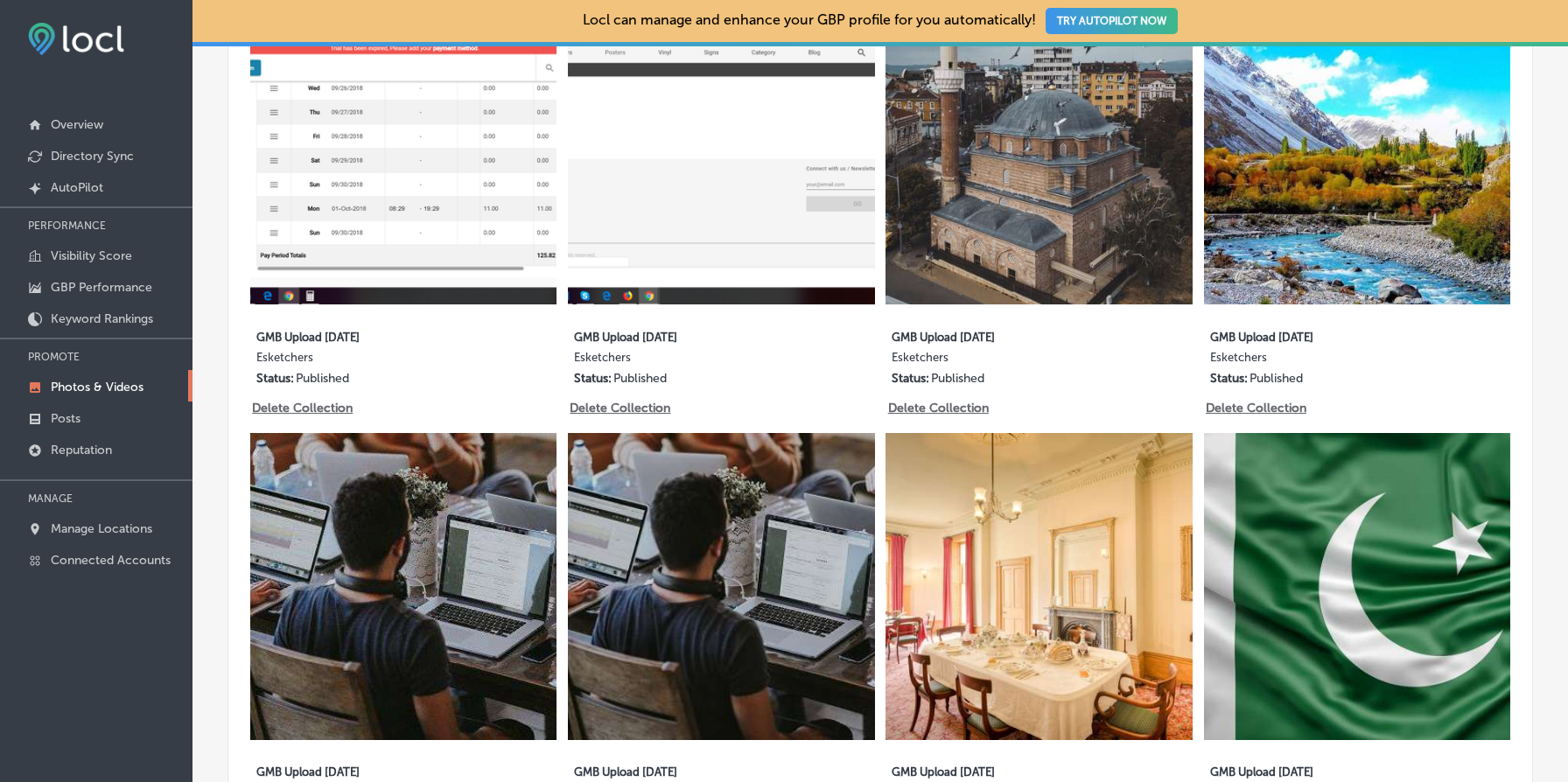
scroll to position [1478, 0]
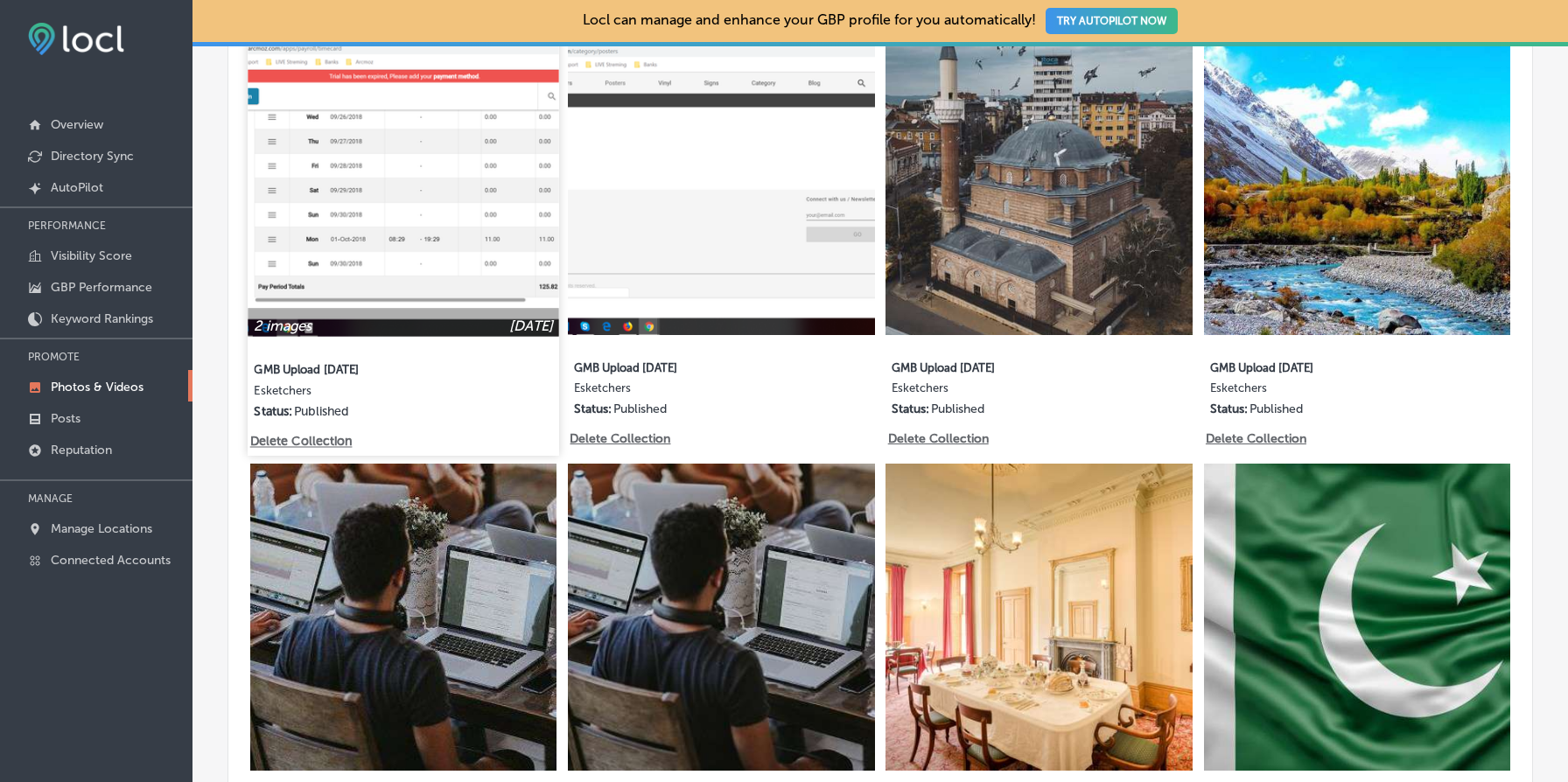
click at [312, 439] on p "Delete Collection" at bounding box center [301, 443] width 100 height 15
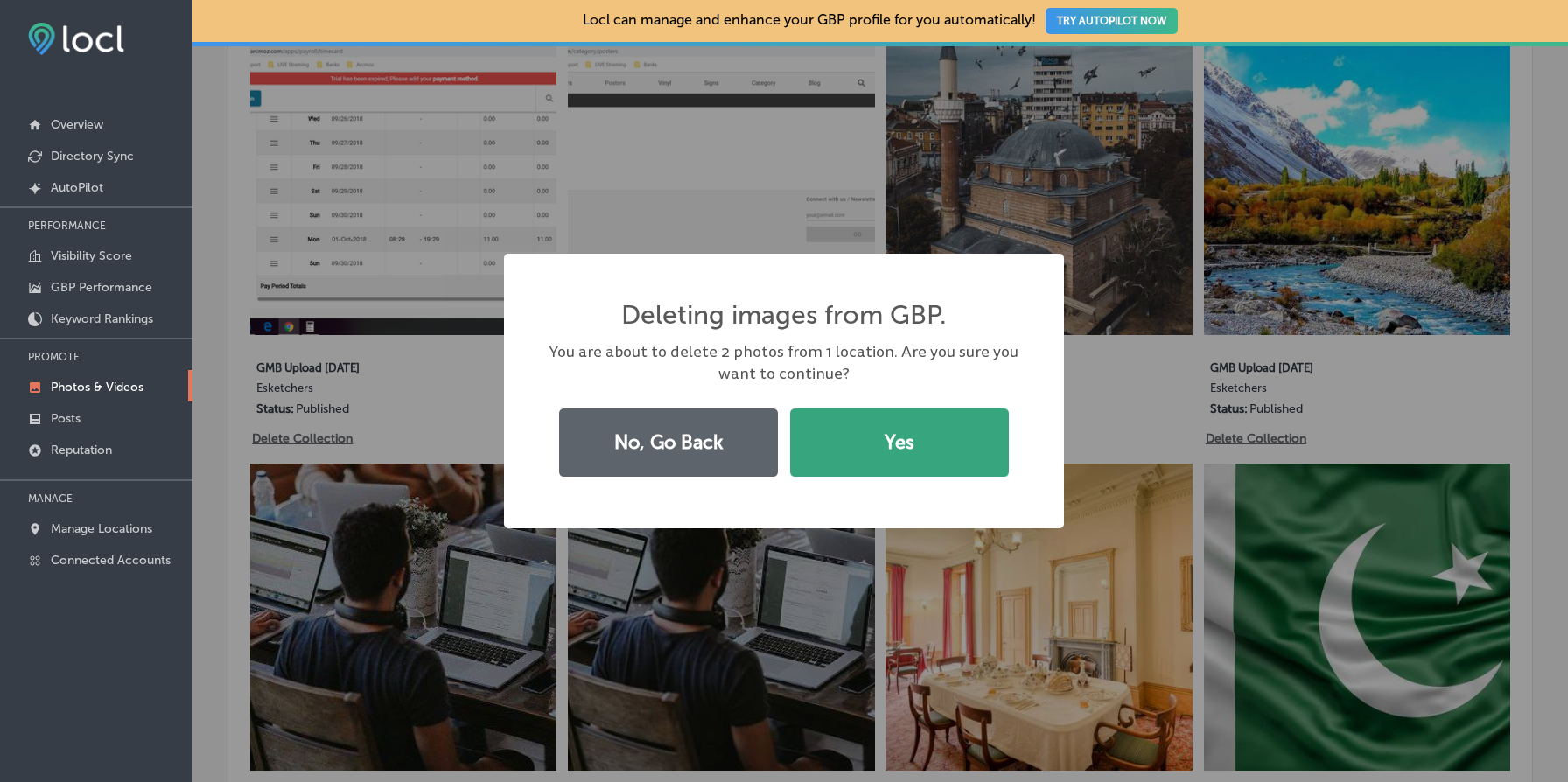
click at [939, 448] on button "Yes" at bounding box center [900, 443] width 219 height 68
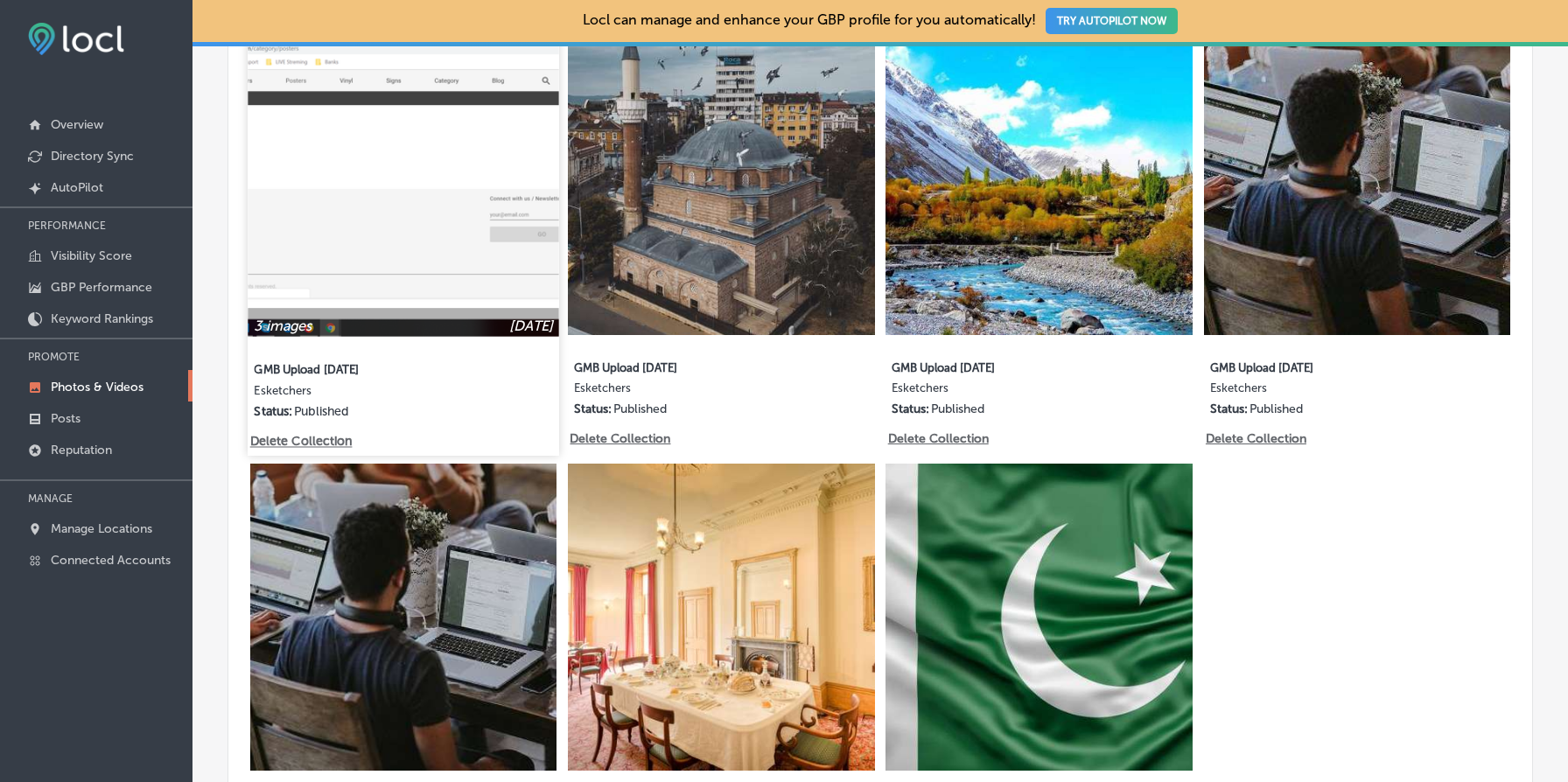
click at [319, 448] on p "Delete Collection" at bounding box center [301, 443] width 100 height 15
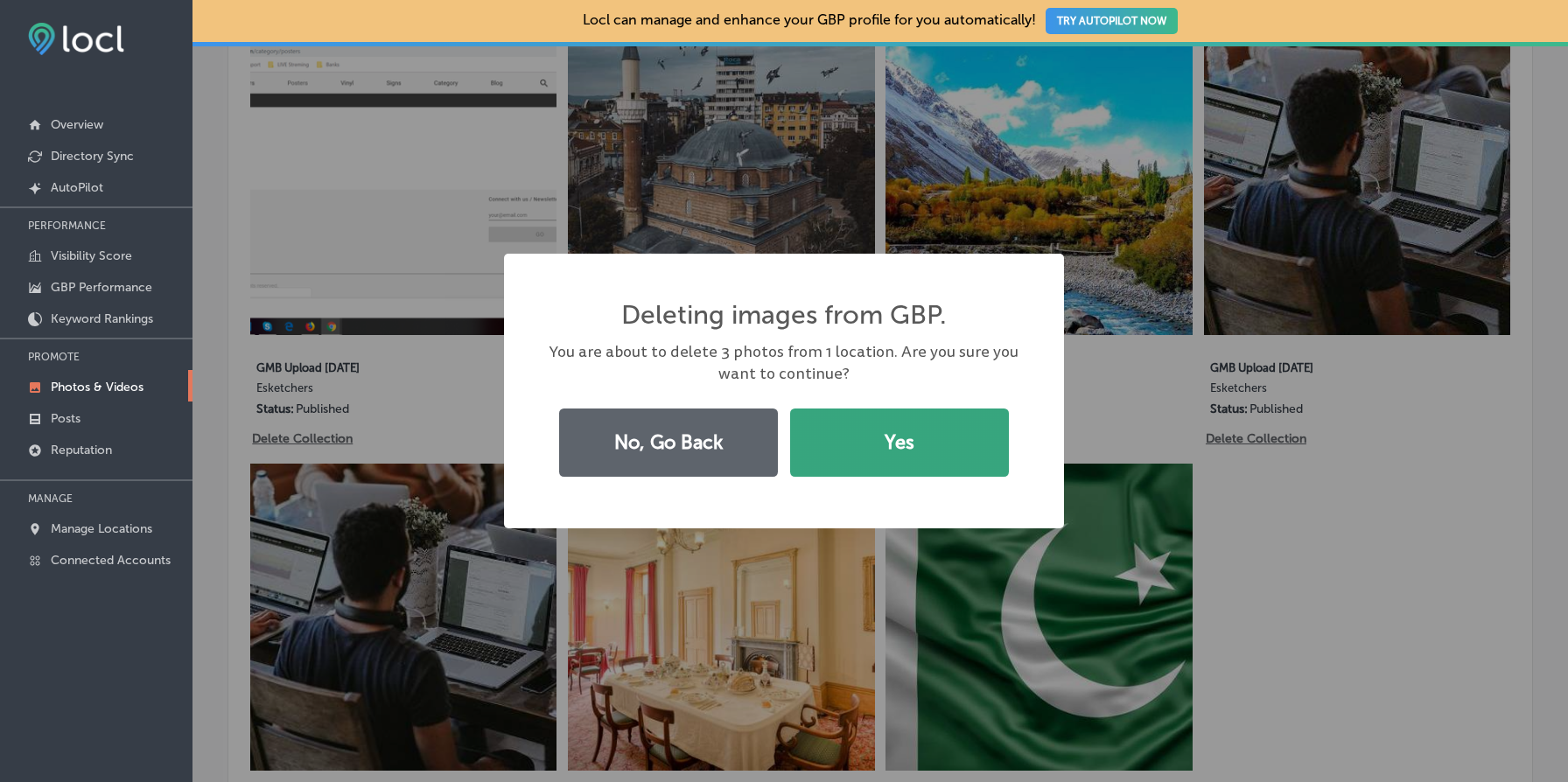
click at [843, 466] on button "Yes" at bounding box center [900, 443] width 219 height 68
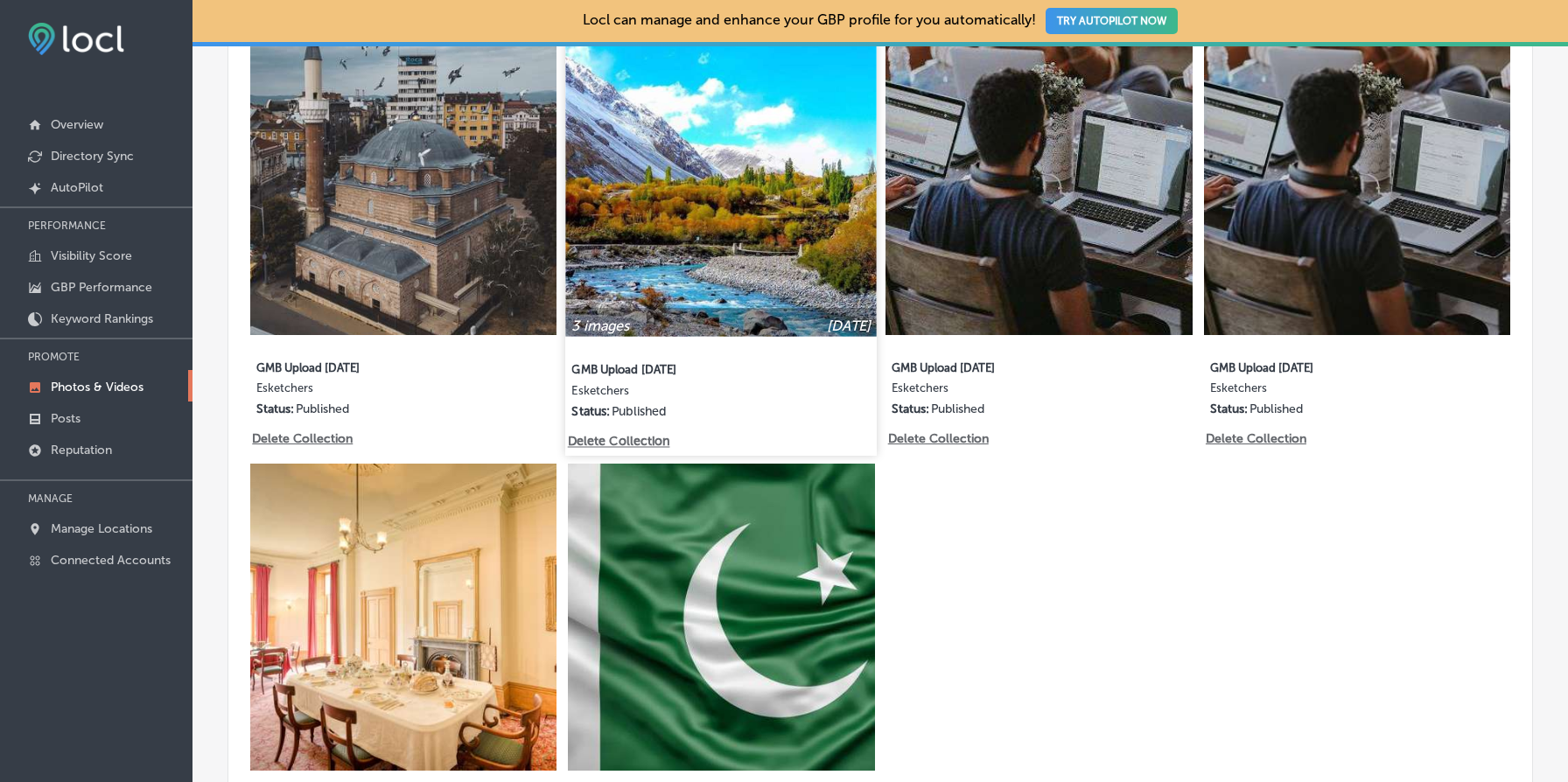
click at [649, 441] on p "Delete Collection" at bounding box center [618, 443] width 100 height 15
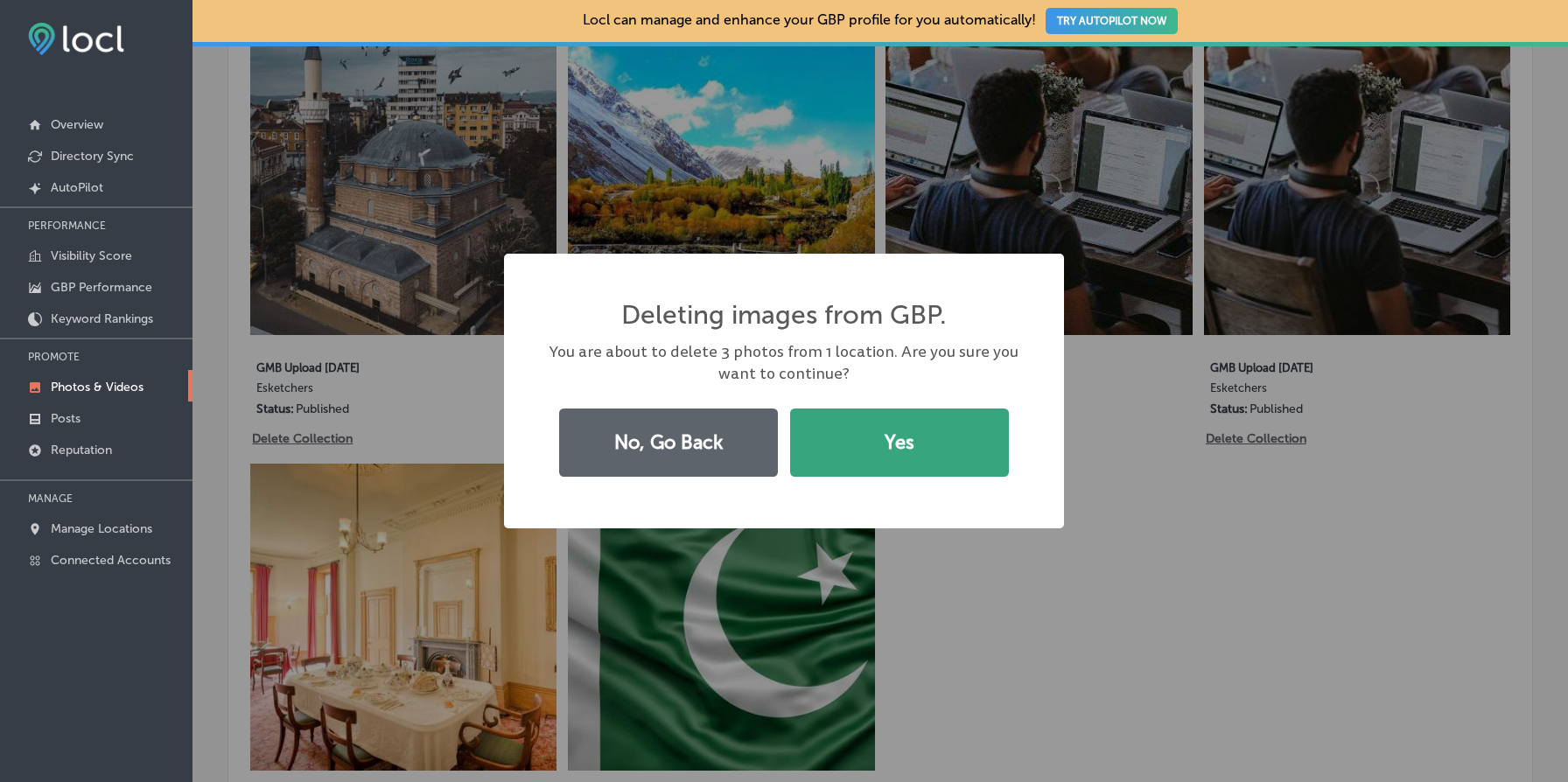
click at [952, 435] on button "Yes" at bounding box center [900, 443] width 219 height 68
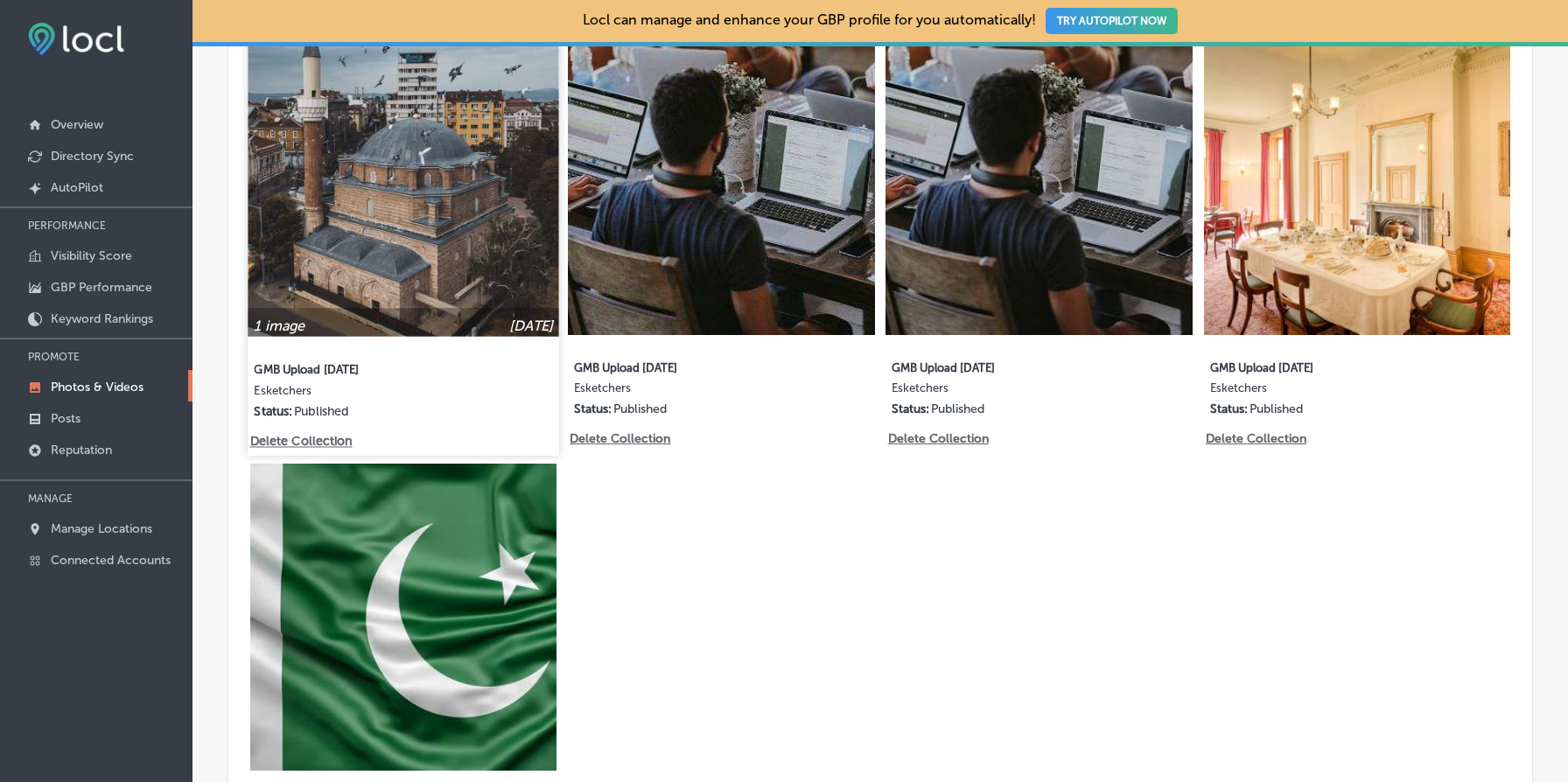
click at [296, 442] on p "Delete Collection" at bounding box center [301, 443] width 100 height 15
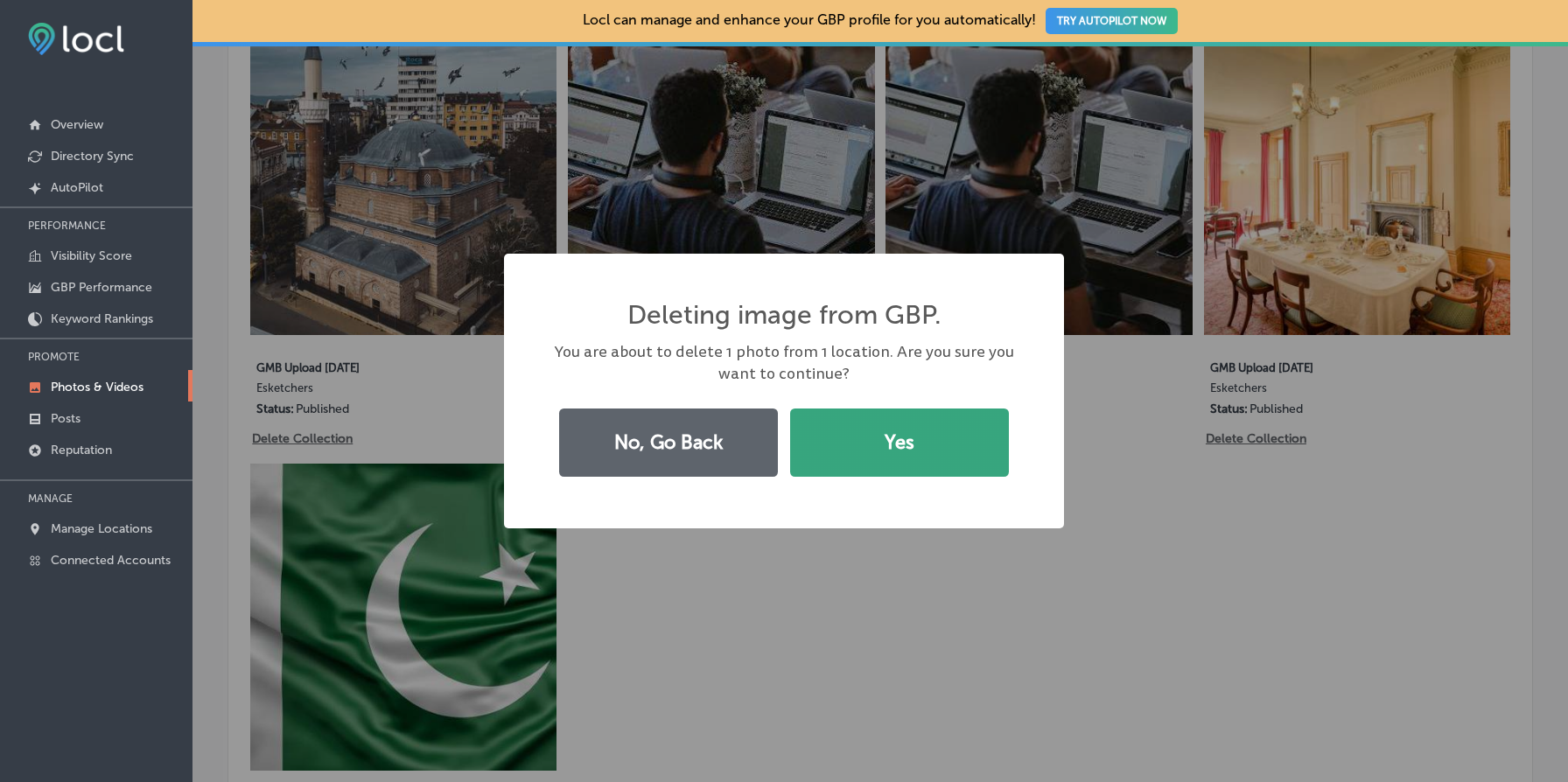
click at [864, 427] on button "Yes" at bounding box center [900, 443] width 219 height 68
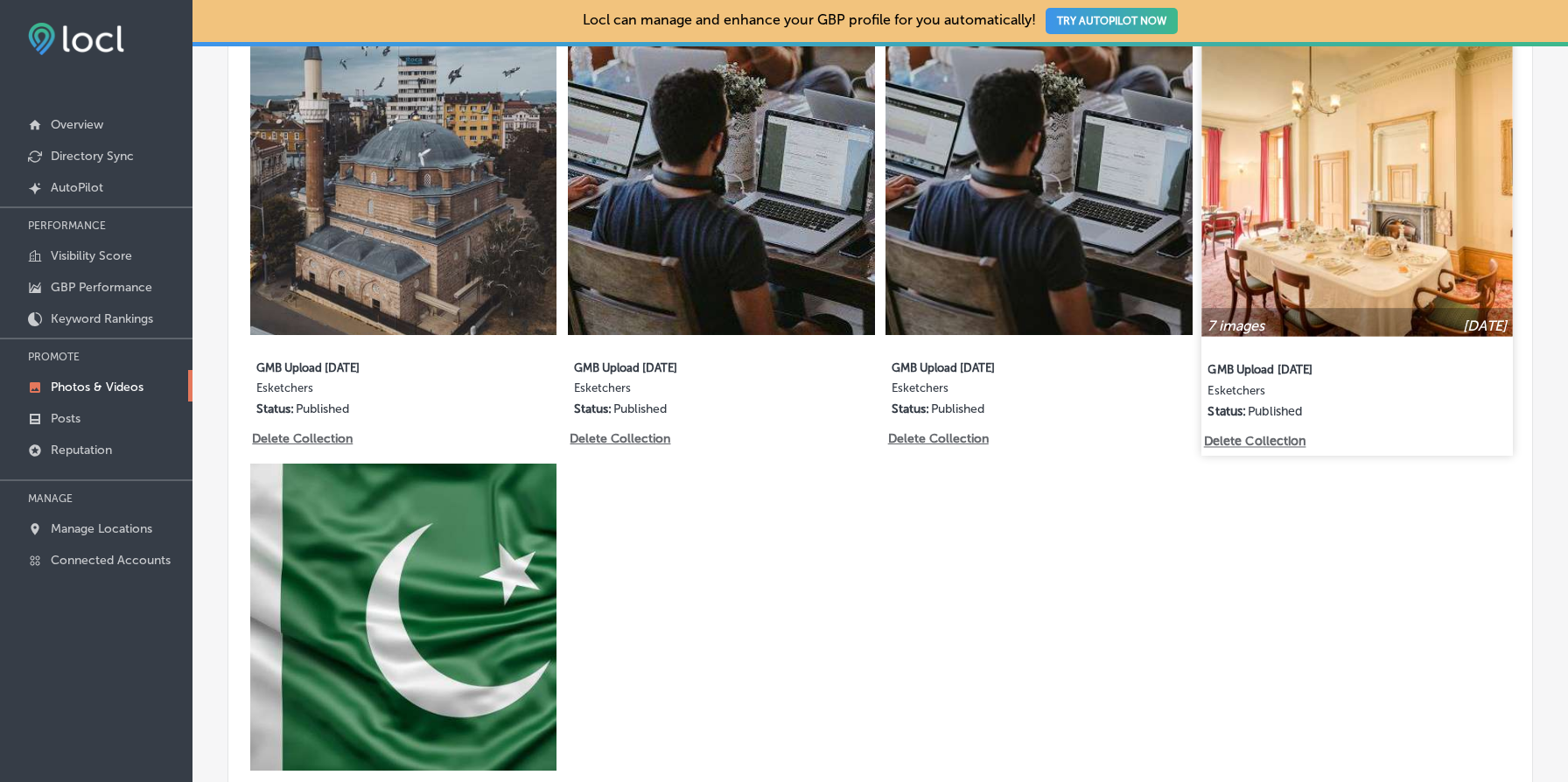
scroll to position [1348, 0]
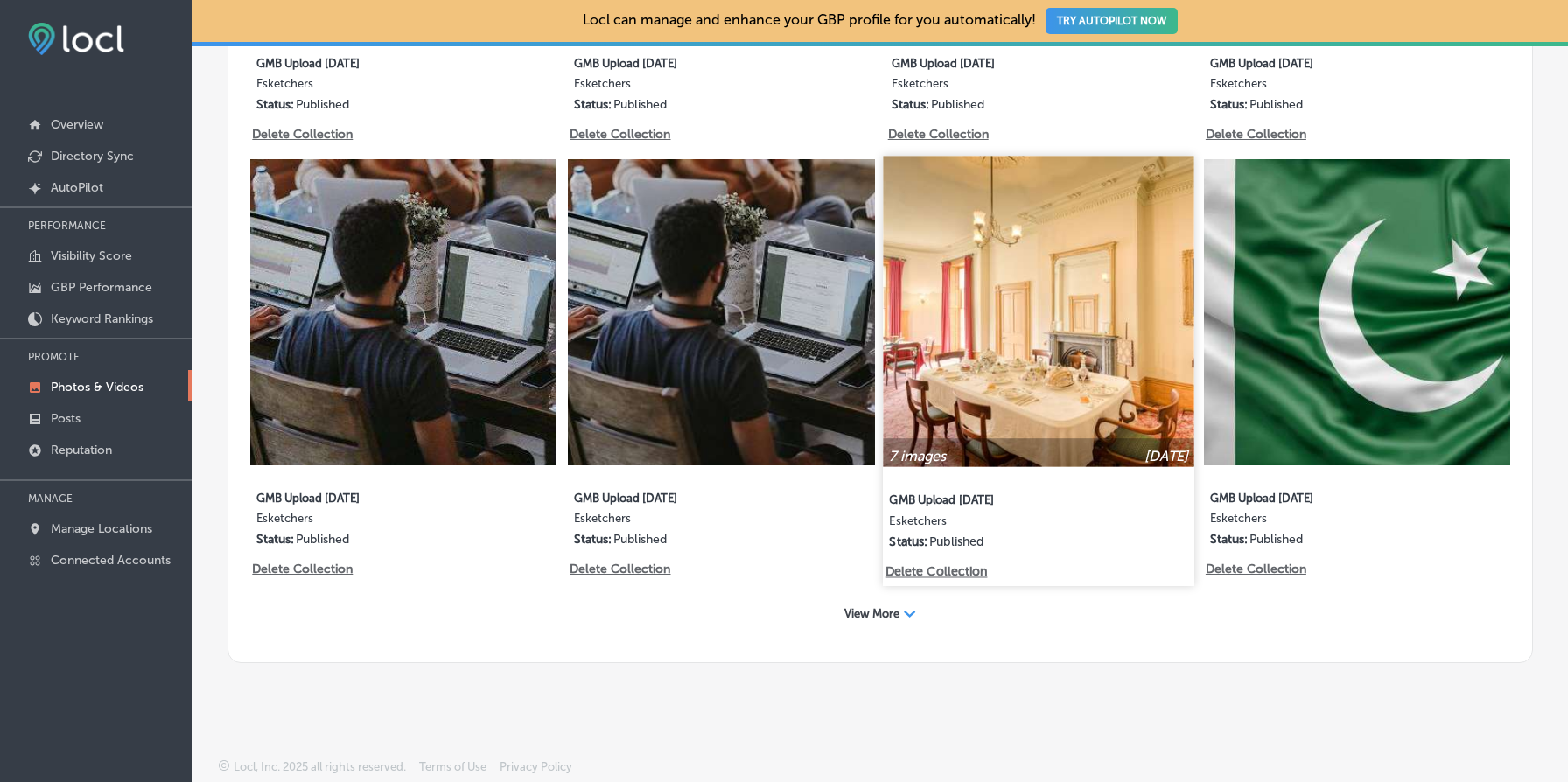
click at [918, 578] on p "Delete Collection" at bounding box center [936, 573] width 100 height 15
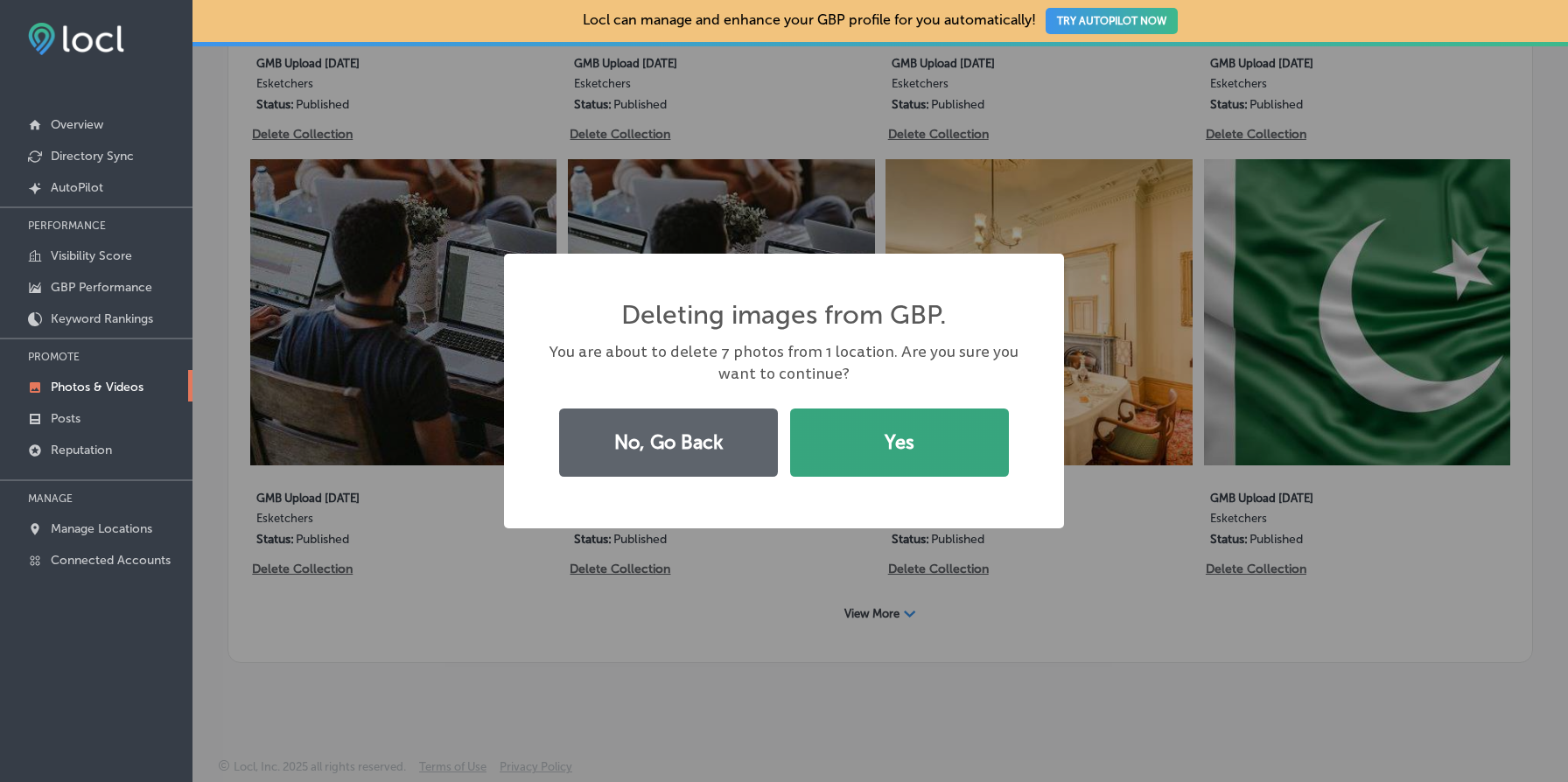
click at [869, 464] on button "Yes" at bounding box center [900, 443] width 219 height 68
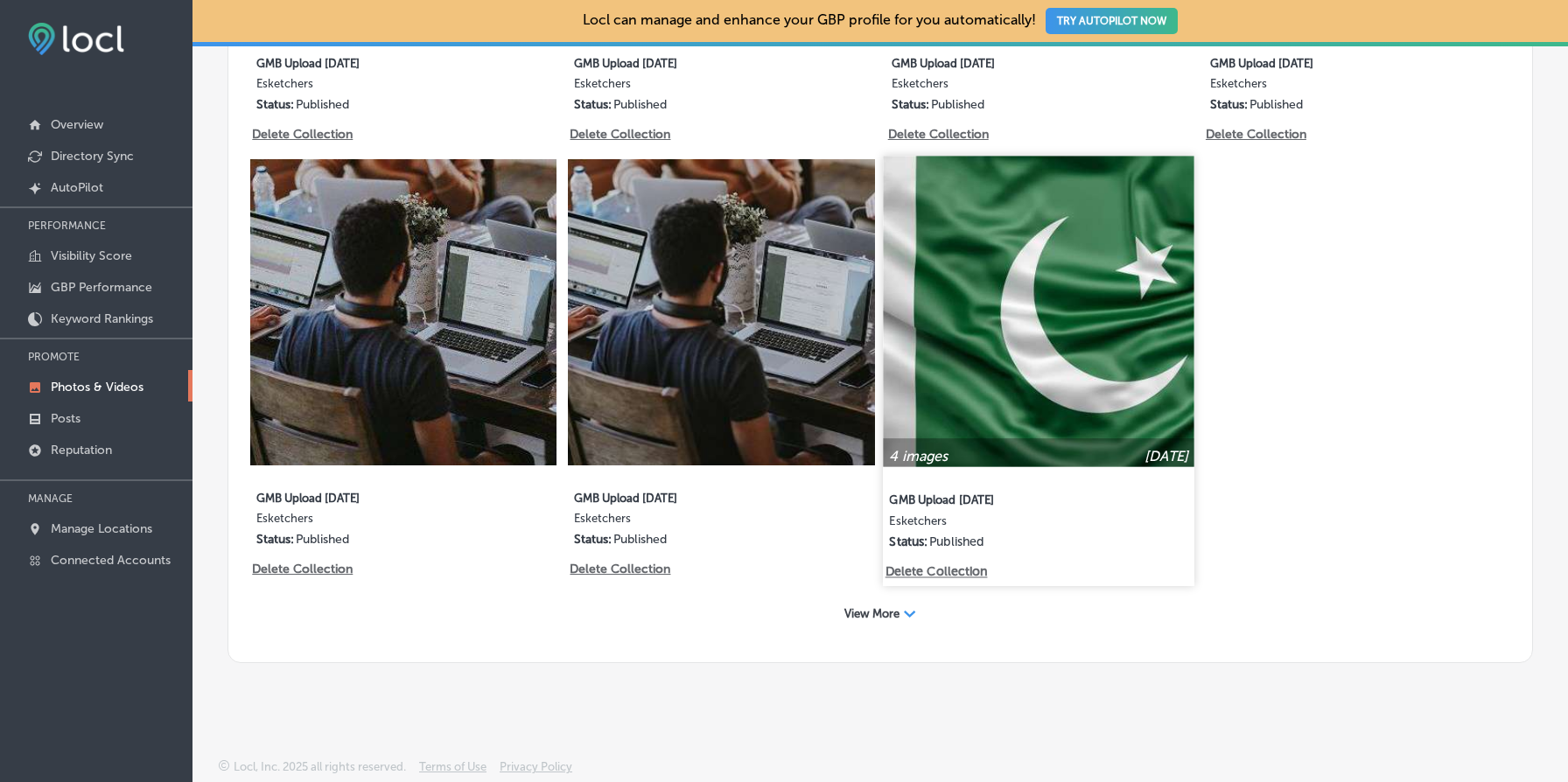
click at [1003, 298] on img at bounding box center [1039, 311] width 312 height 312
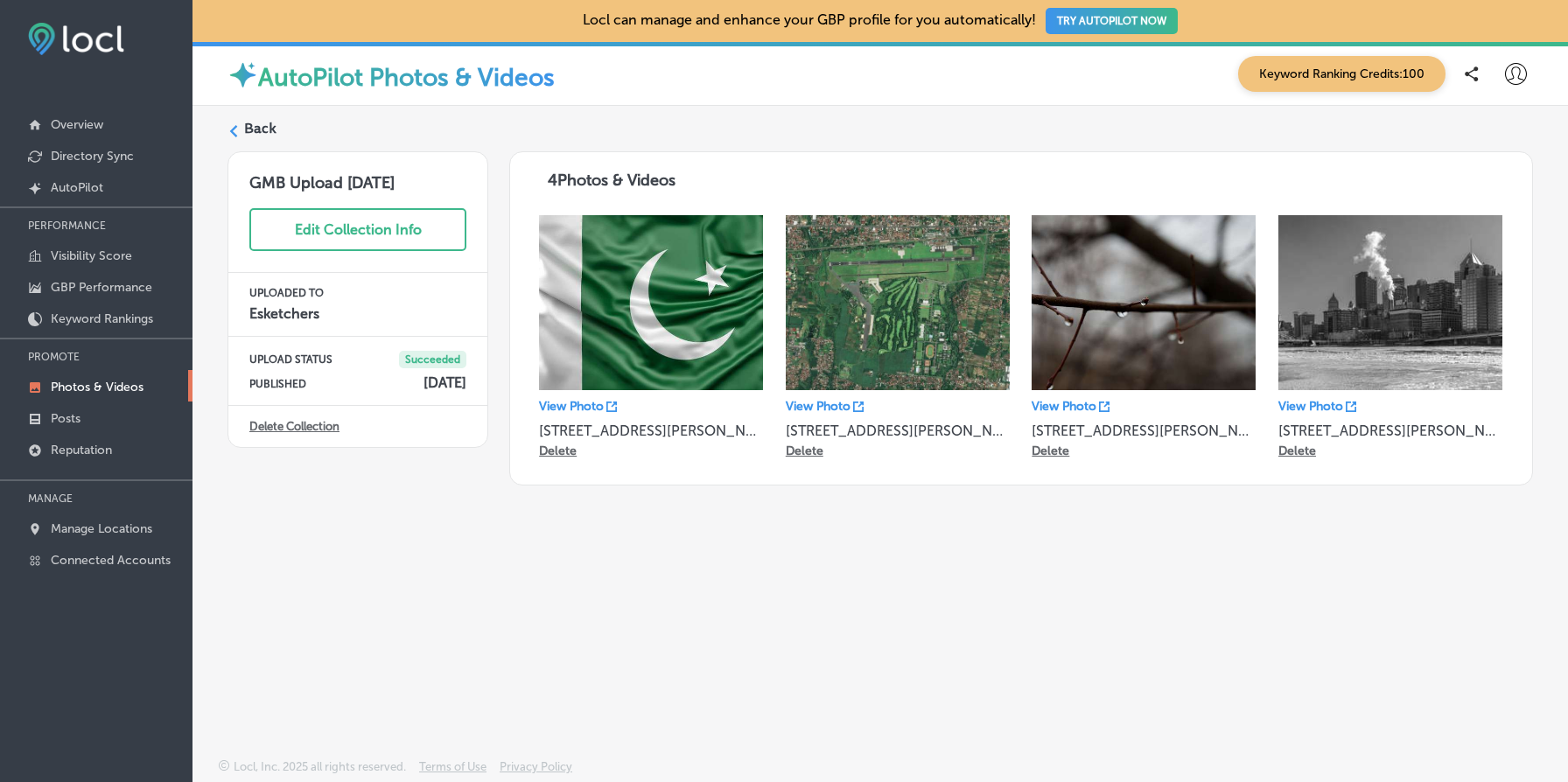
click at [289, 425] on link "Delete Collection" at bounding box center [295, 427] width 90 height 13
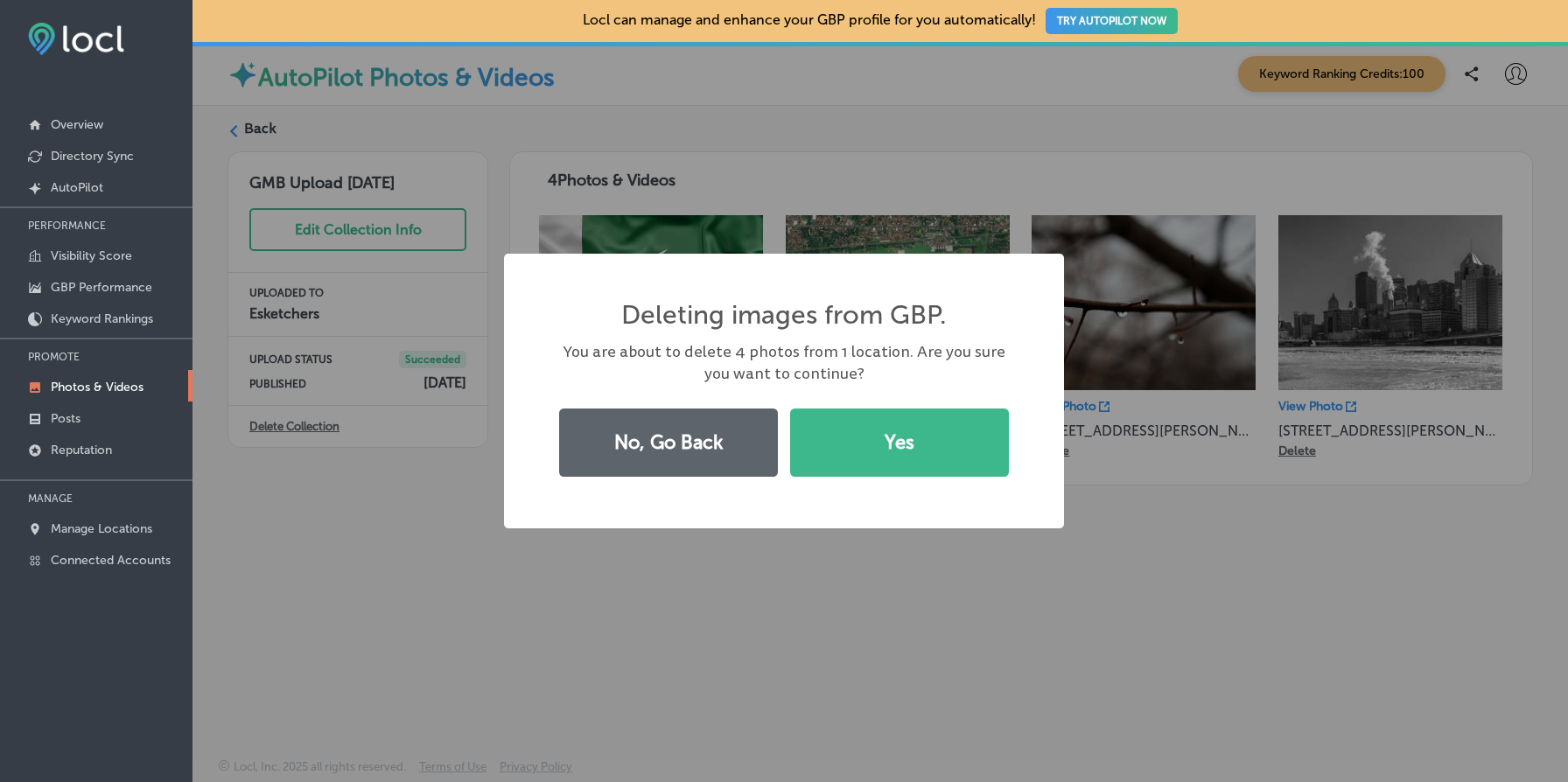
click at [862, 400] on div "Deleting images from GBP. × You are about to delete 4 photos from 1 location. A…" at bounding box center [784, 391] width 560 height 275
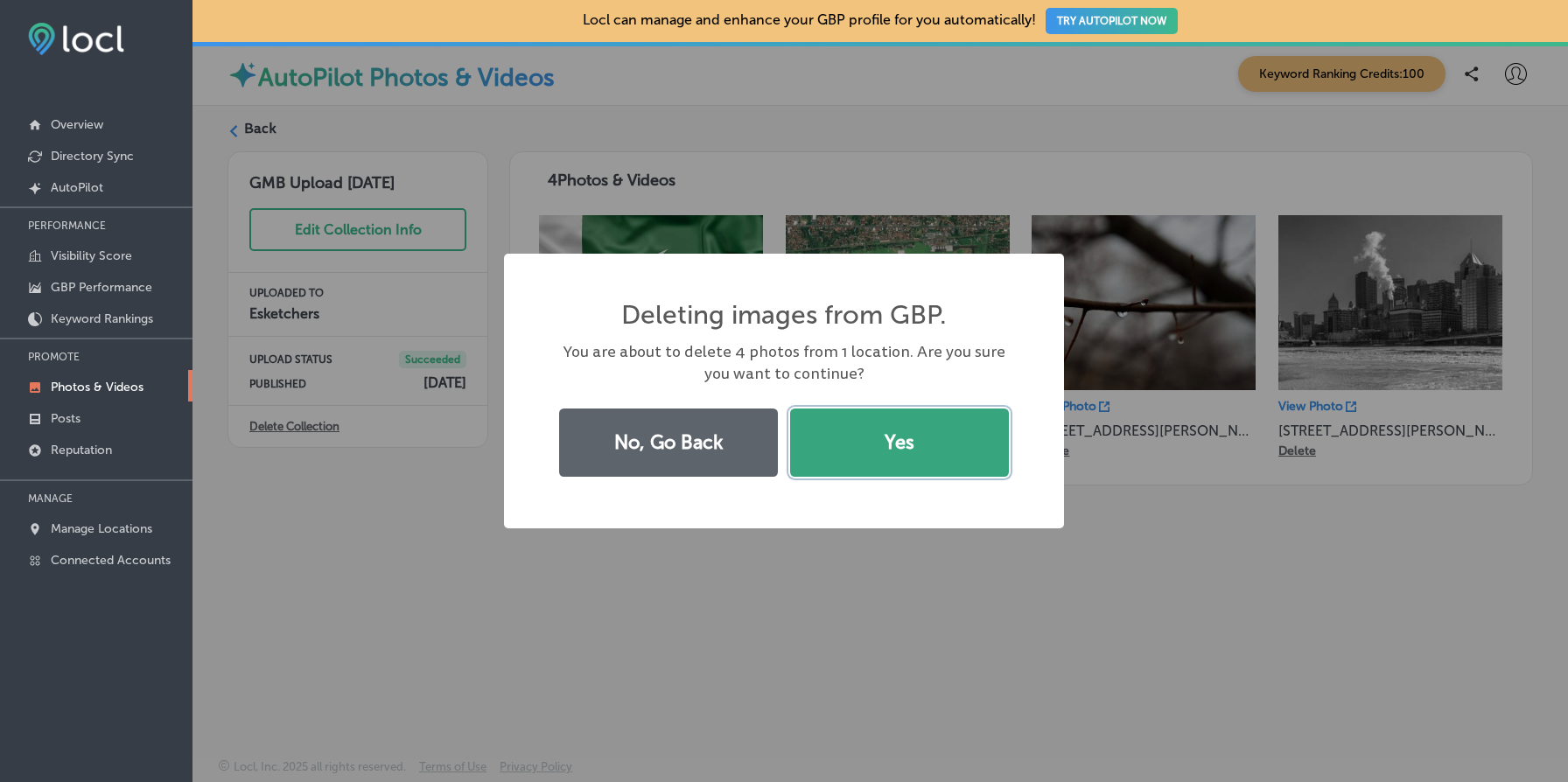
click at [886, 441] on button "Yes" at bounding box center [900, 443] width 219 height 68
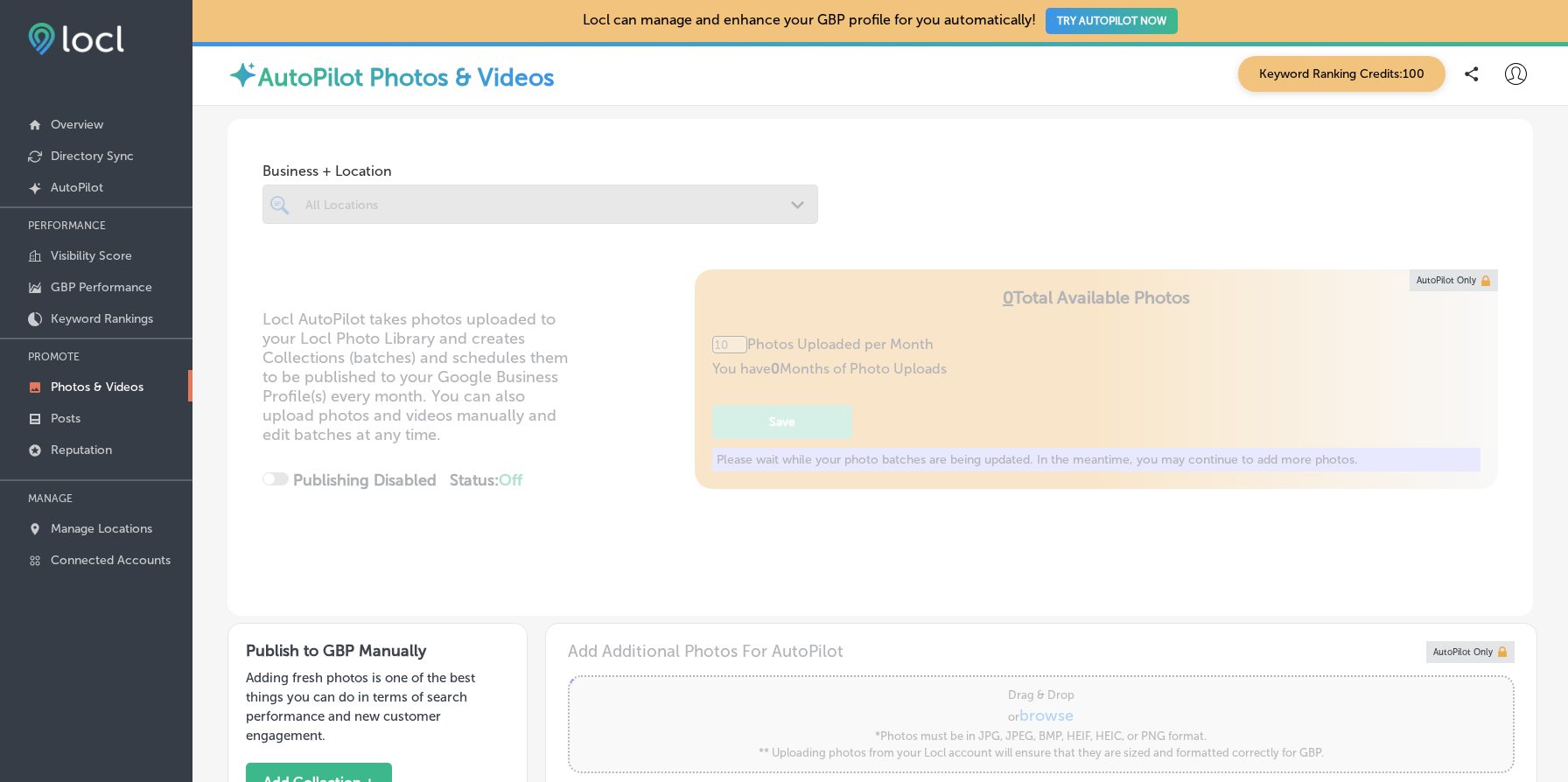
type input "5"
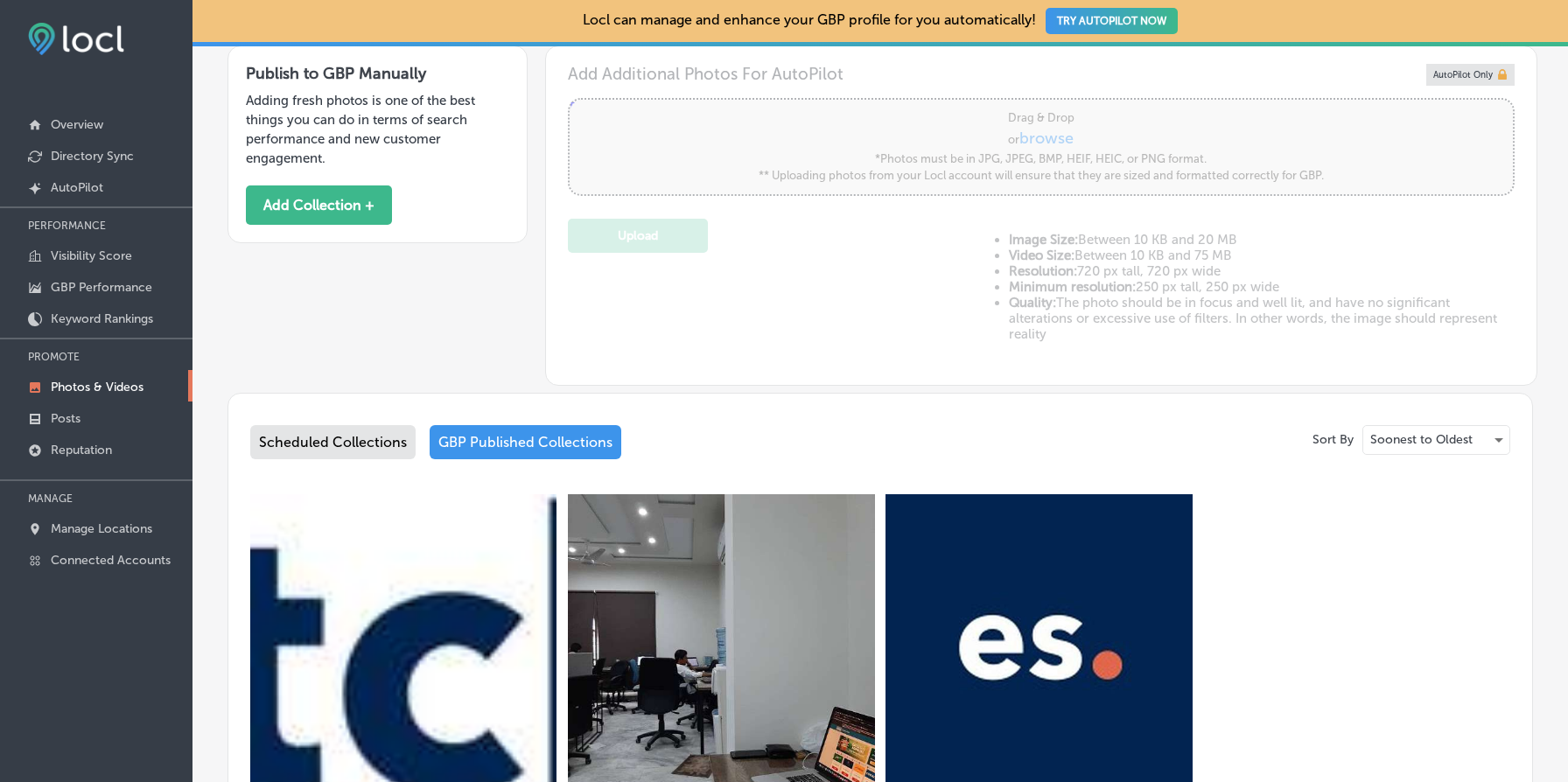
scroll to position [914, 0]
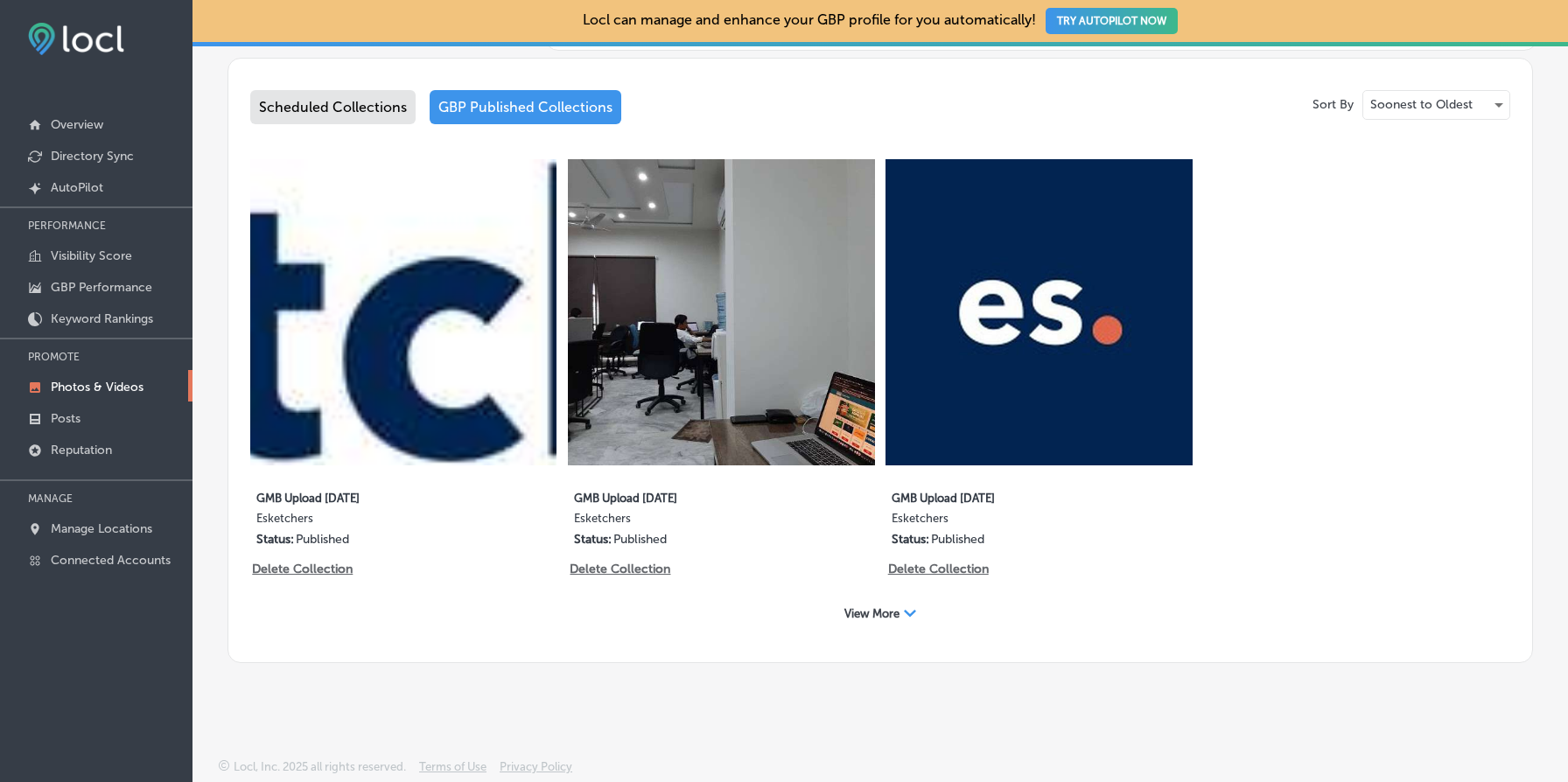
click at [897, 612] on span "View More" at bounding box center [872, 614] width 56 height 13
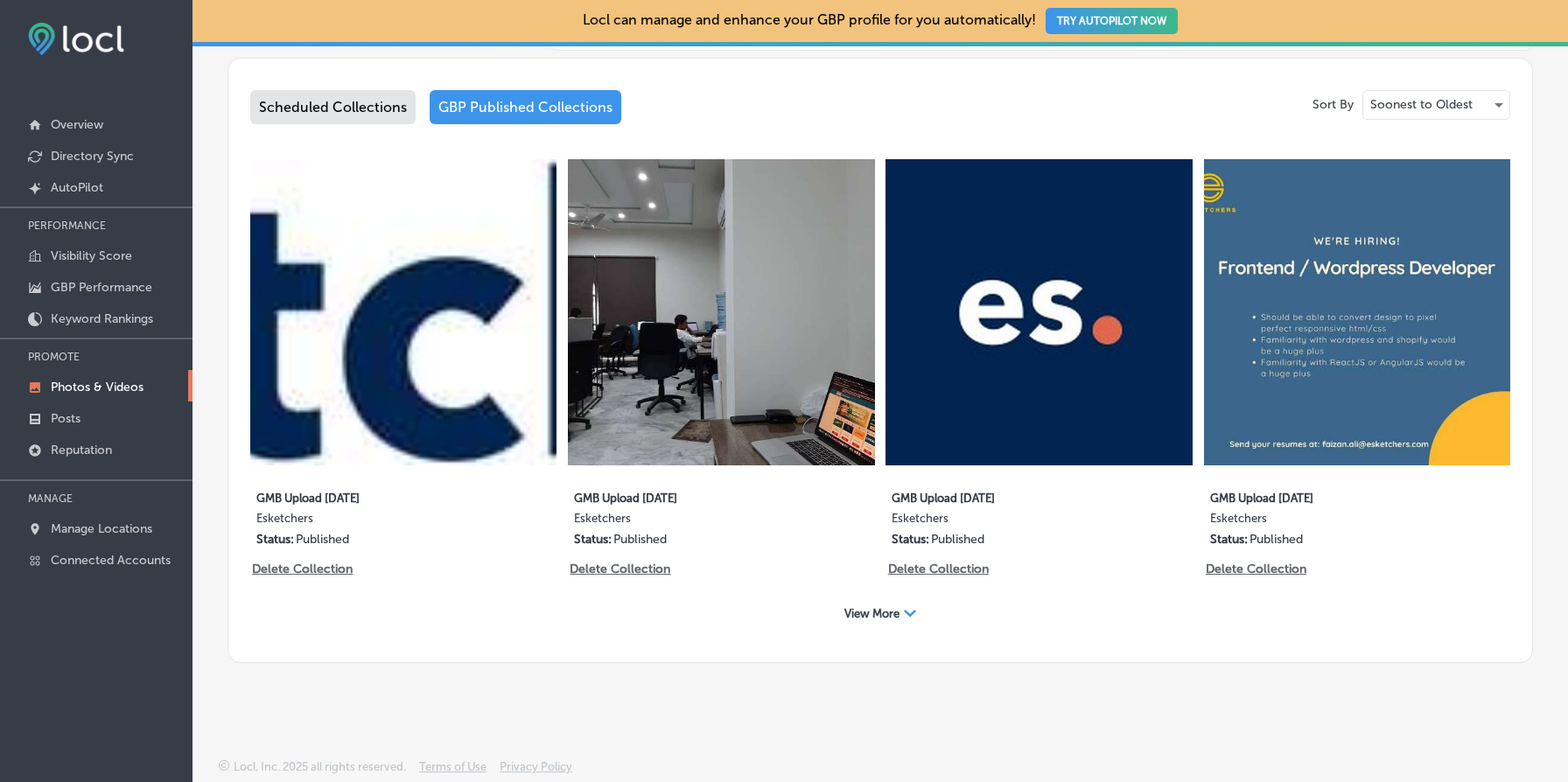
click at [893, 609] on span "View More" at bounding box center [872, 614] width 56 height 13
click at [890, 616] on span "View More" at bounding box center [872, 614] width 56 height 13
click at [349, 94] on div "Scheduled Collections" at bounding box center [334, 107] width 166 height 34
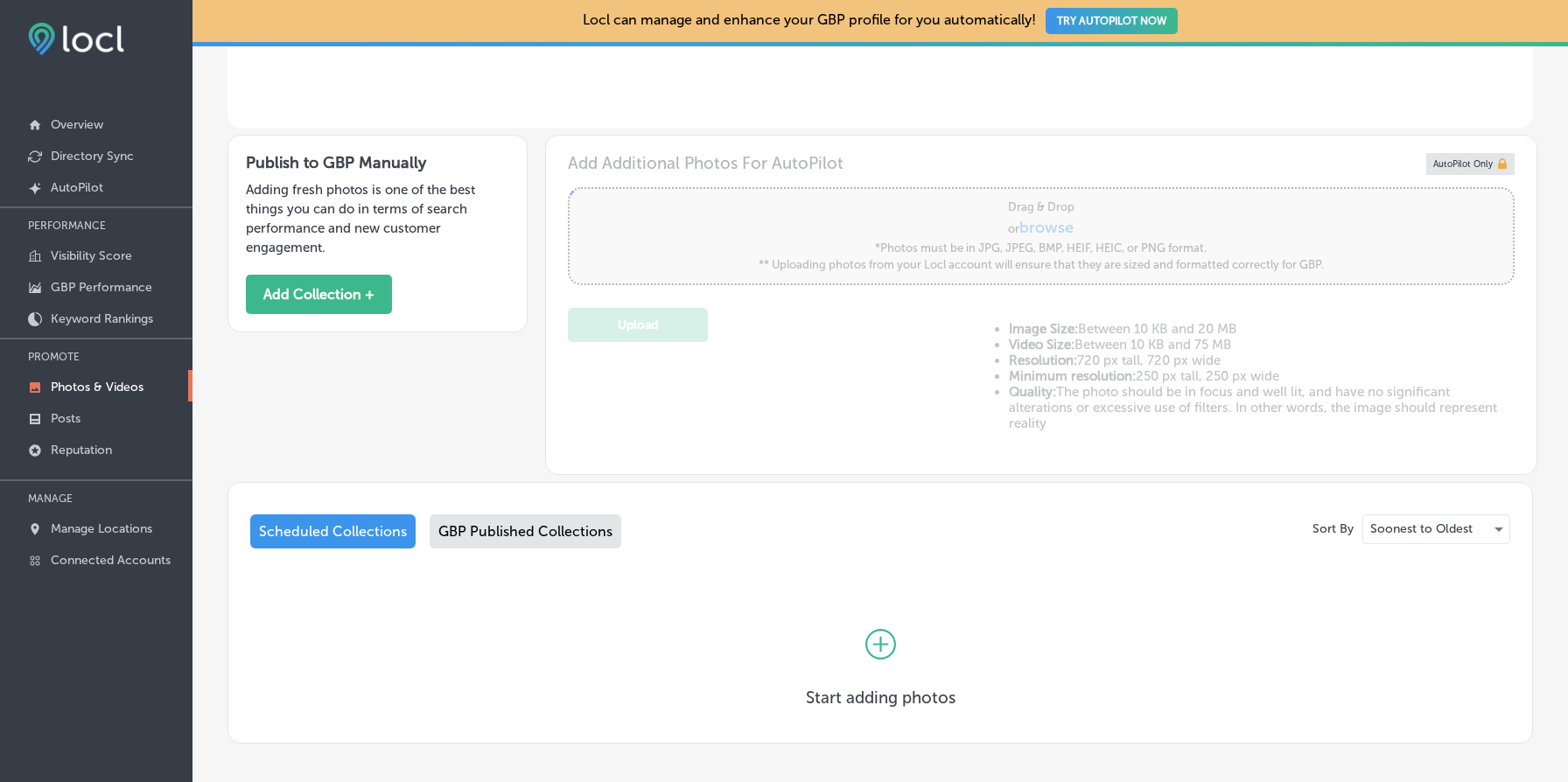
scroll to position [568, 0]
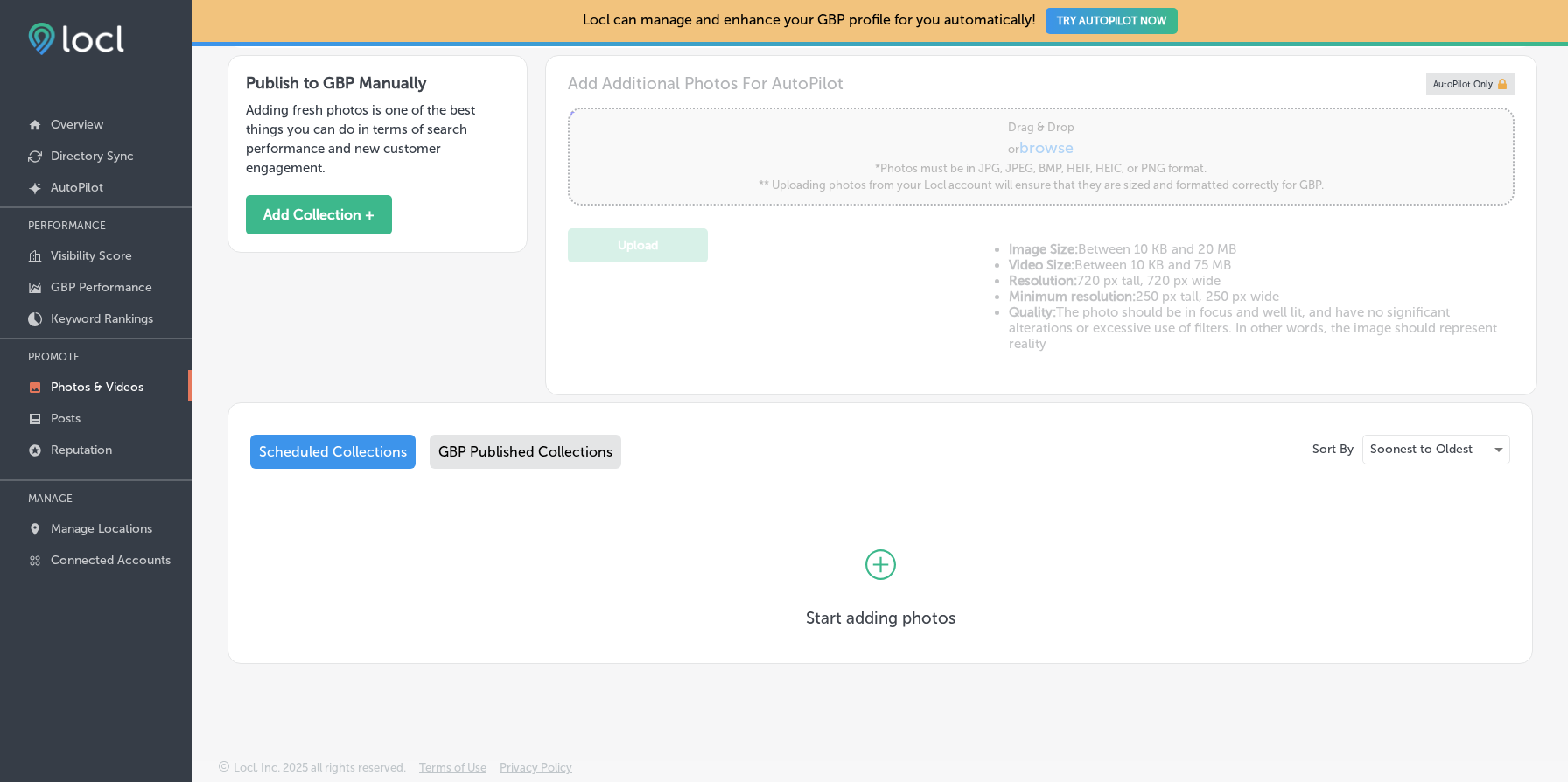
click at [553, 451] on div "GBP Published Collections" at bounding box center [525, 452] width 191 height 34
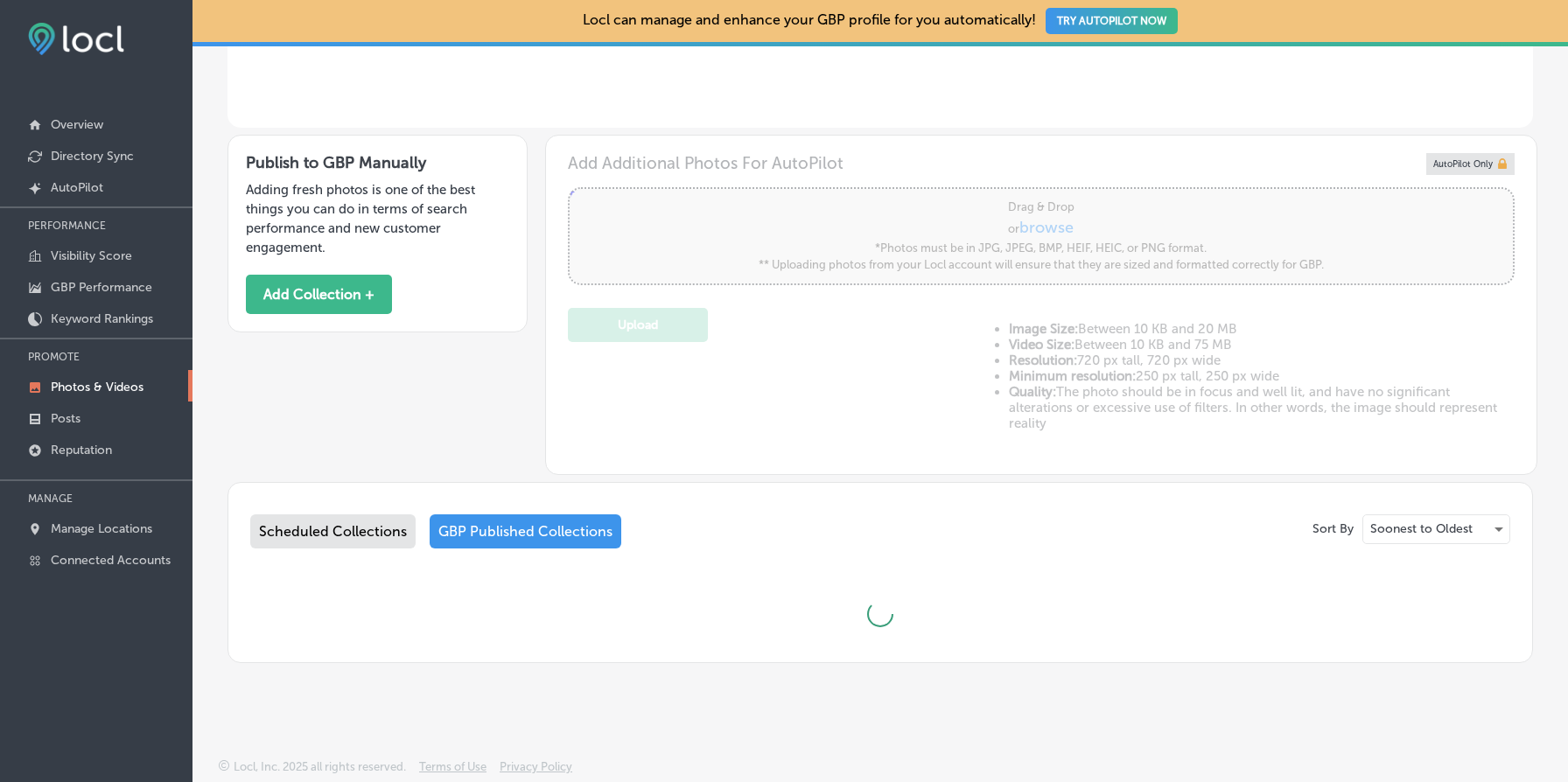
scroll to position [914, 0]
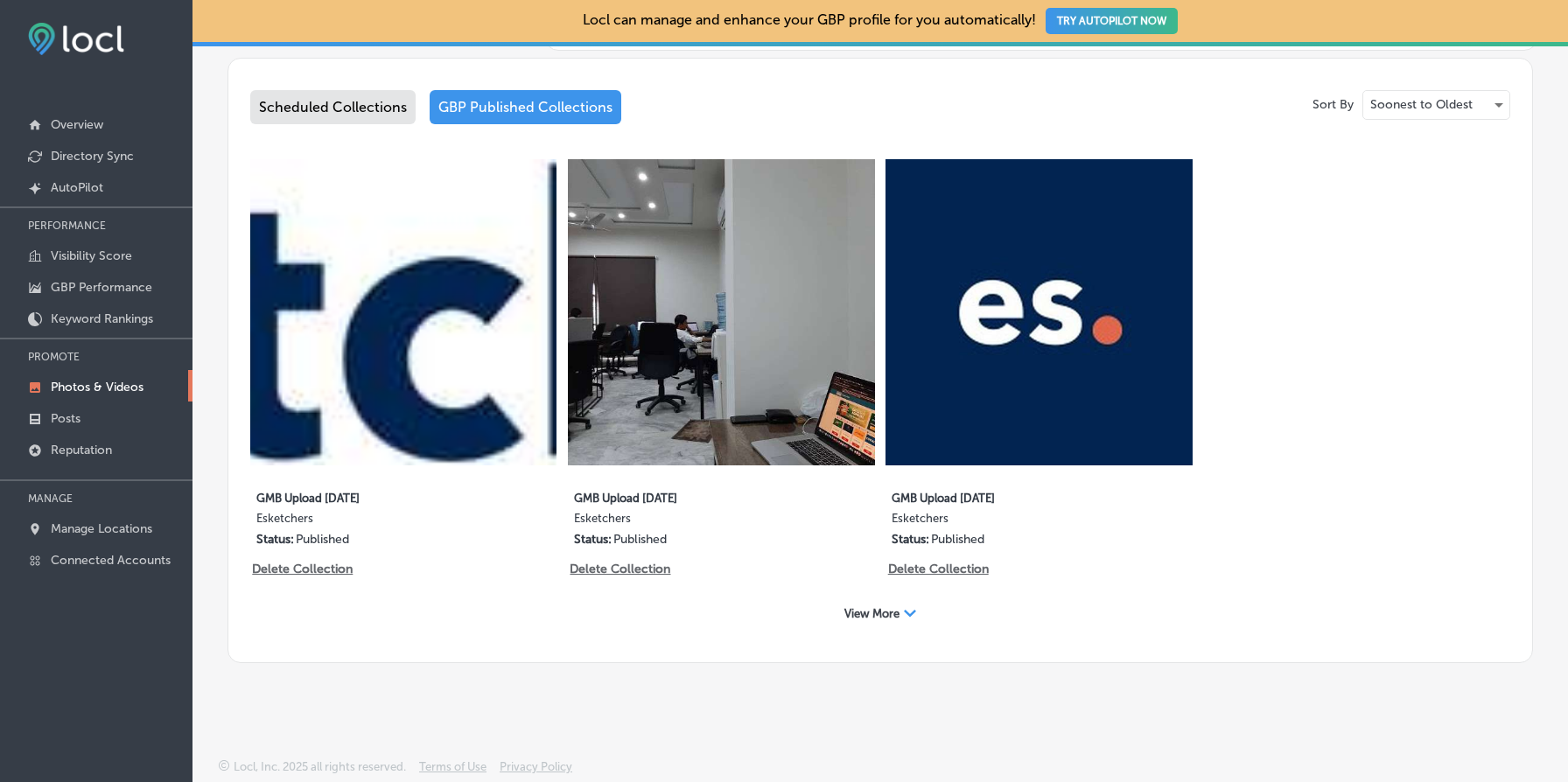
click at [885, 612] on span "View More" at bounding box center [872, 614] width 56 height 13
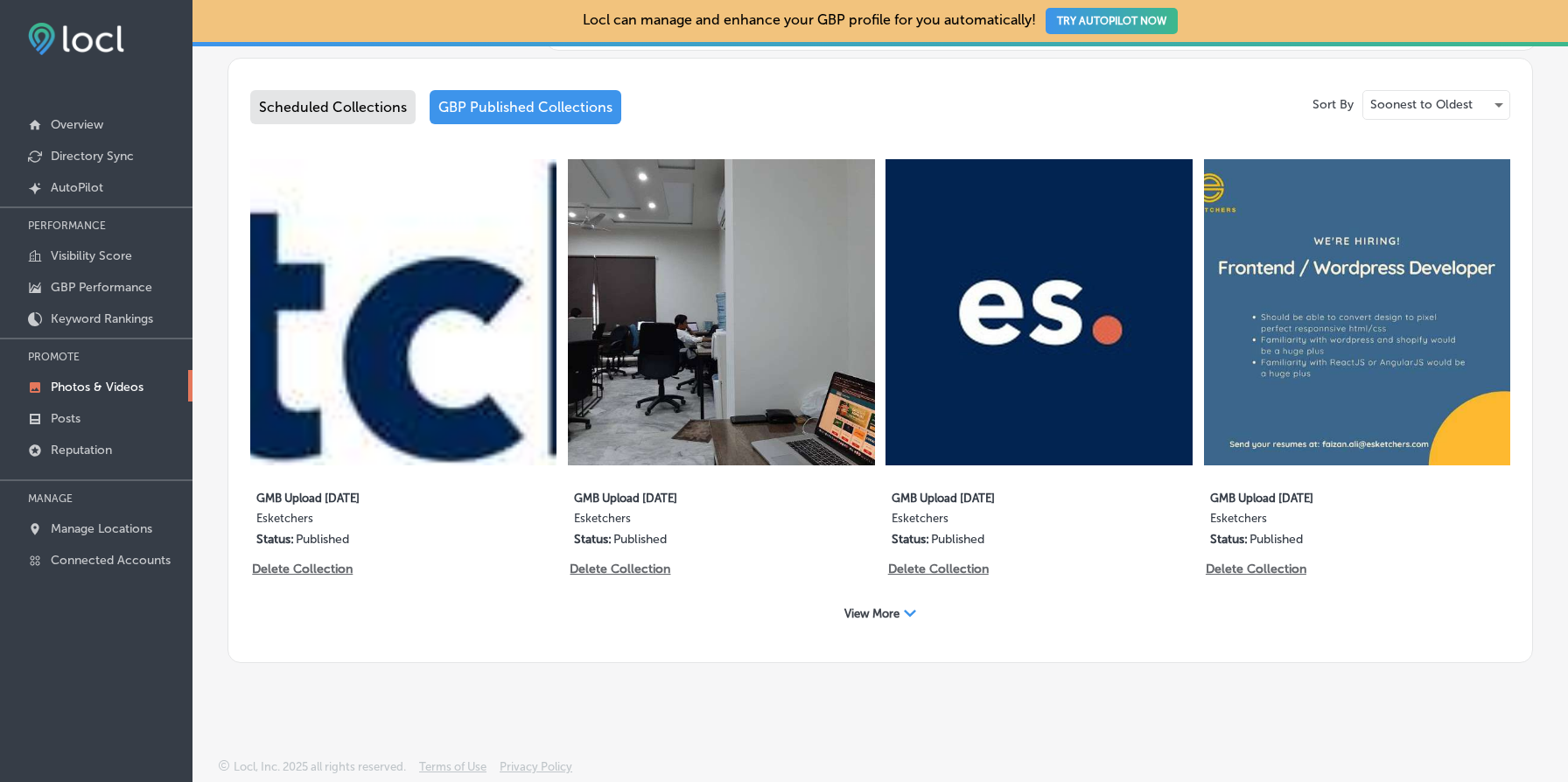
click at [885, 612] on span "View More" at bounding box center [872, 614] width 56 height 13
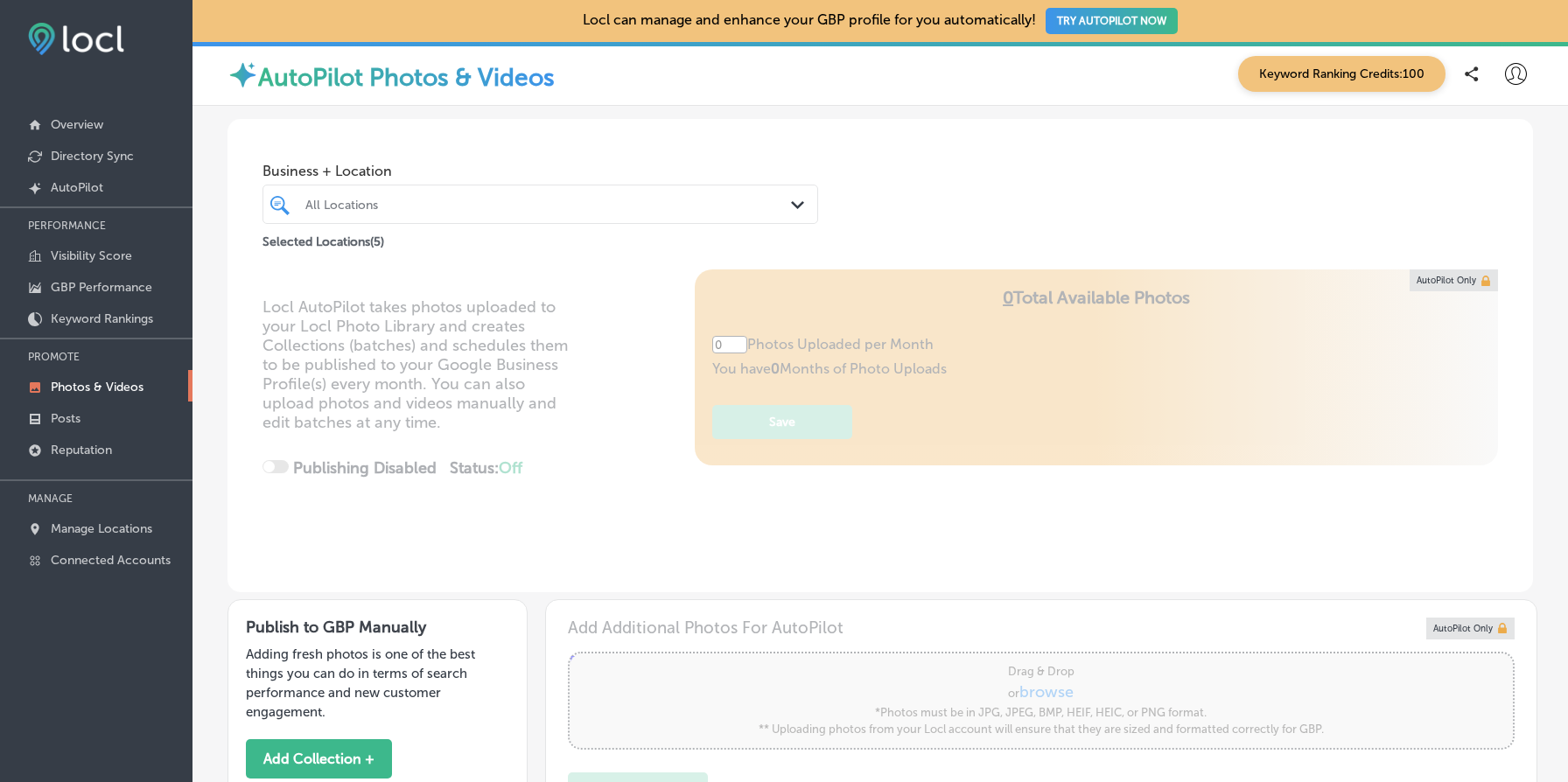
type input "5"
click at [596, 204] on div "All Locations" at bounding box center [548, 204] width 487 height 15
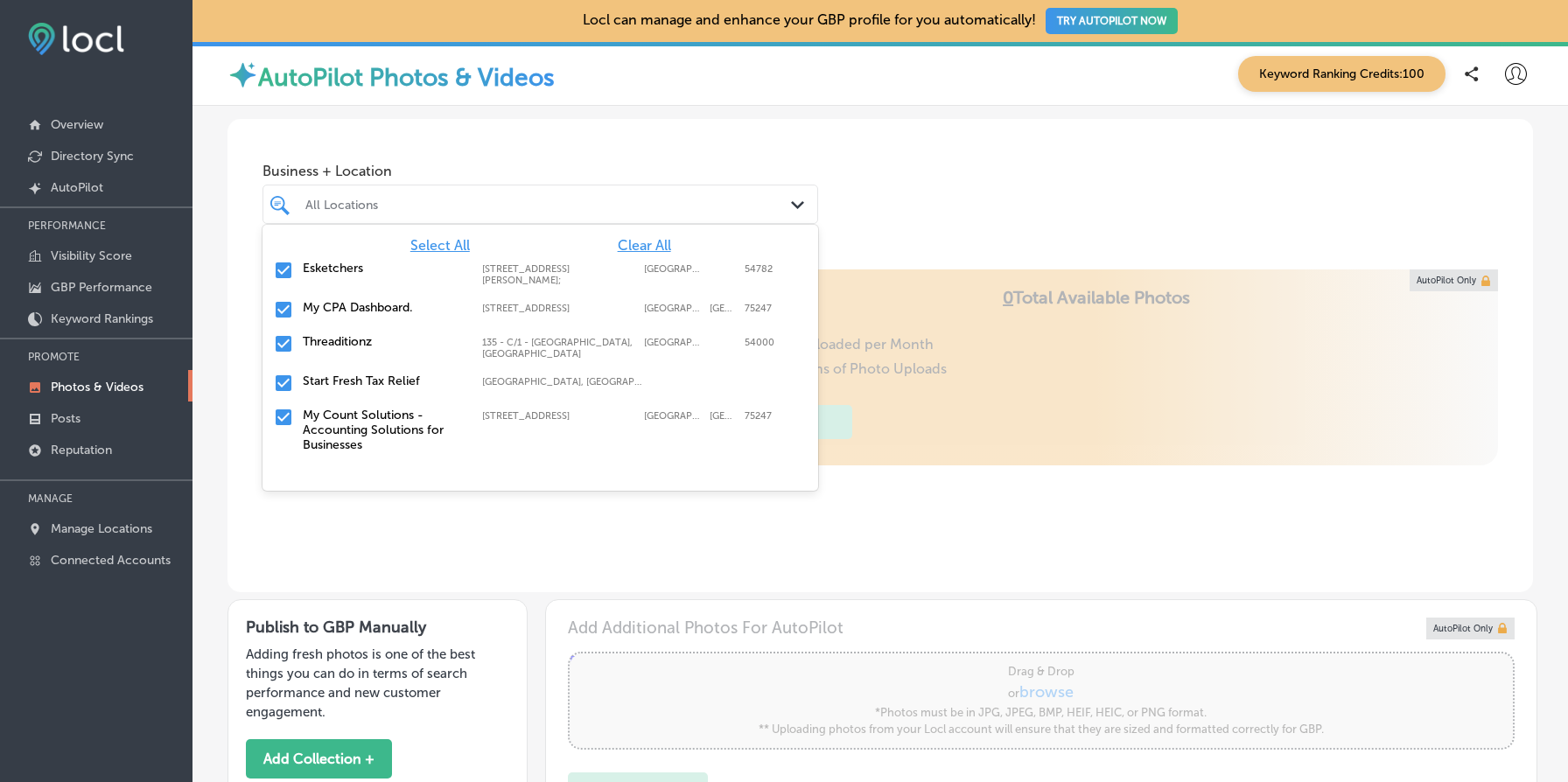
click at [654, 241] on span "Clear All" at bounding box center [645, 246] width 54 height 17
click at [307, 262] on label "Esketchers" at bounding box center [384, 269] width 162 height 15
click at [1094, 198] on div "Business + Location [STREET_ADDRESS][PERSON_NAME]. [STREET_ADDRESS][PERSON_NAME…" at bounding box center [880, 185] width 1306 height 133
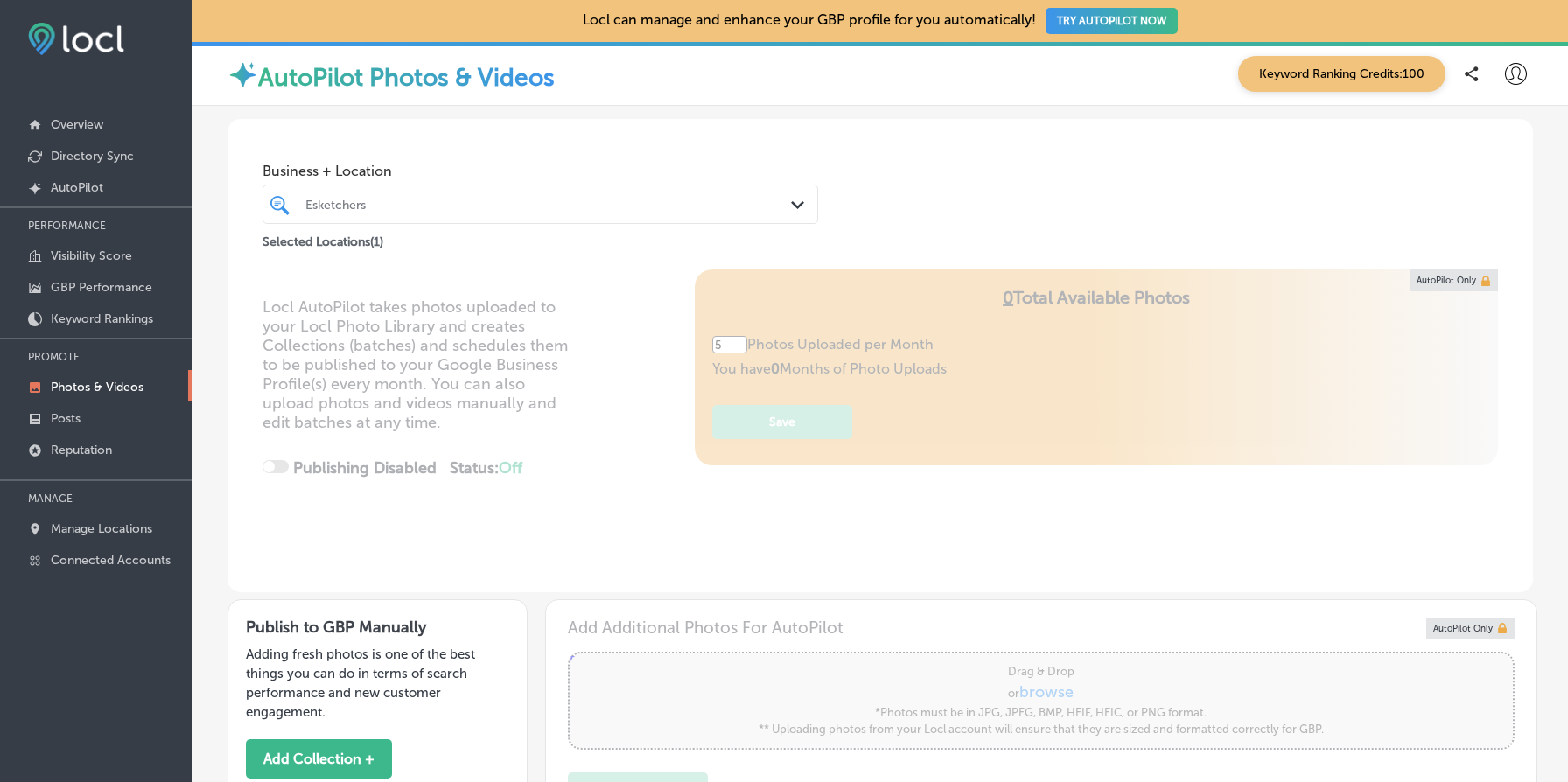
scroll to position [546, 0]
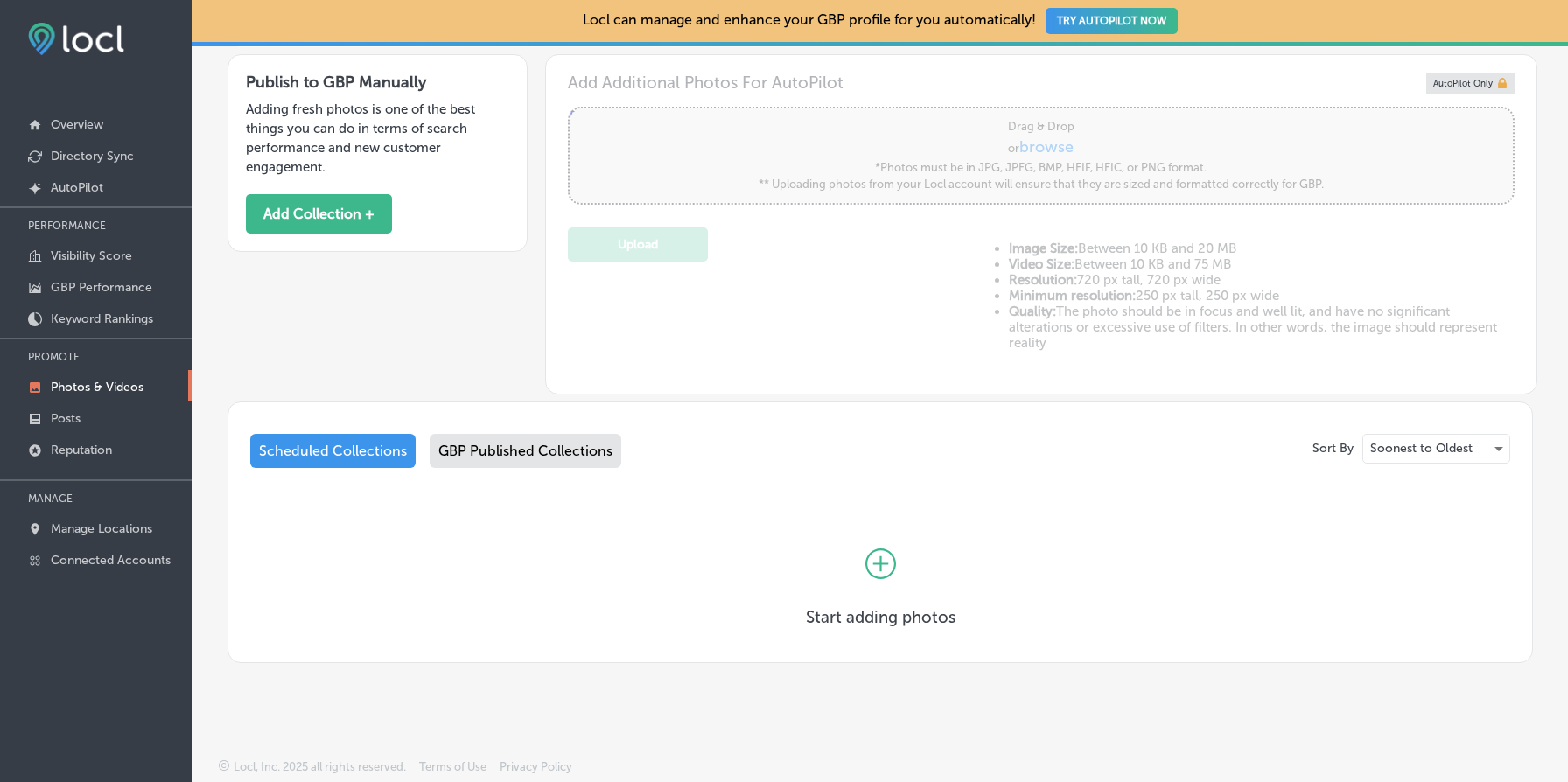
click at [532, 461] on div "GBP Published Collections" at bounding box center [525, 451] width 191 height 34
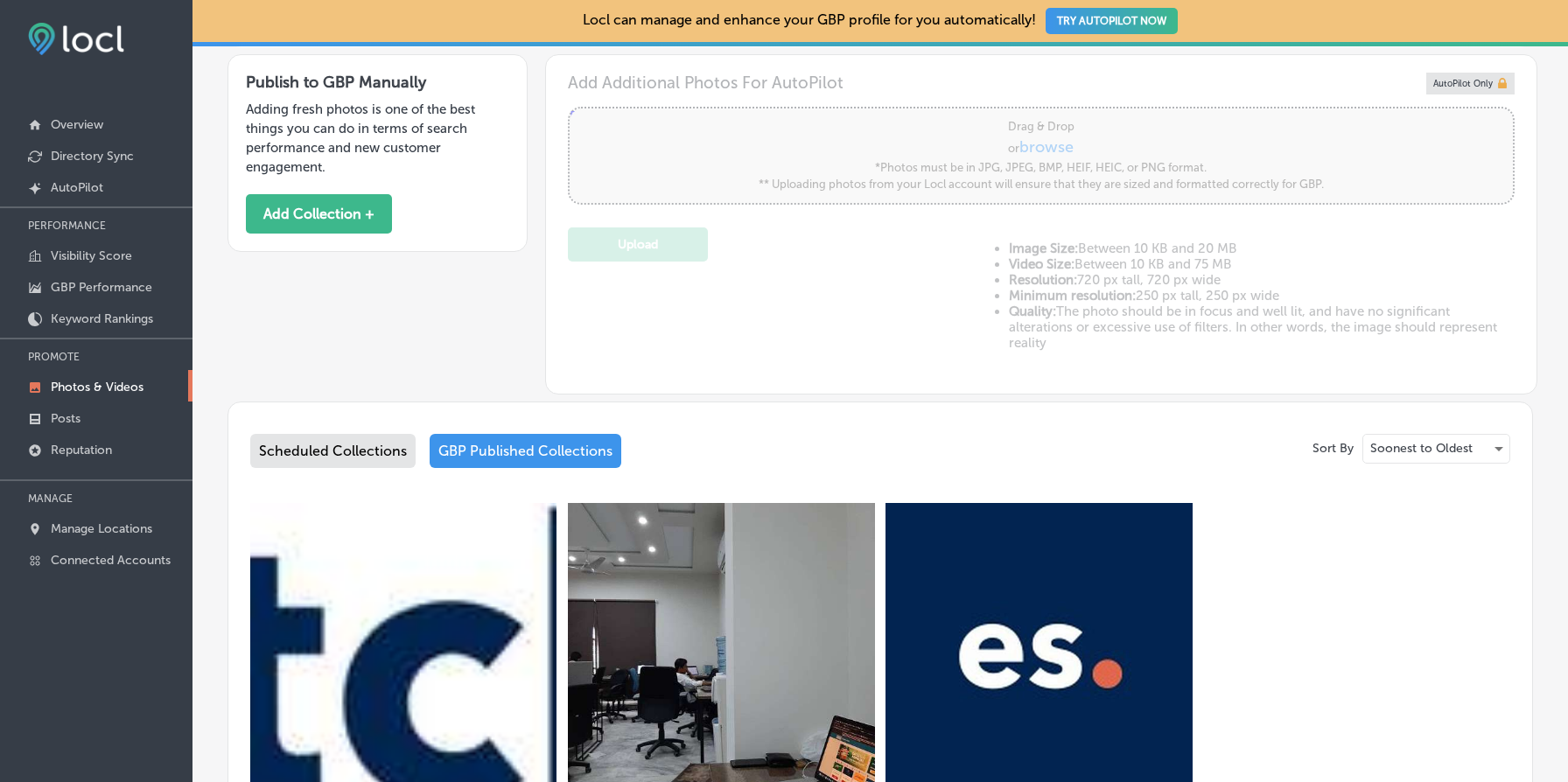
scroll to position [889, 0]
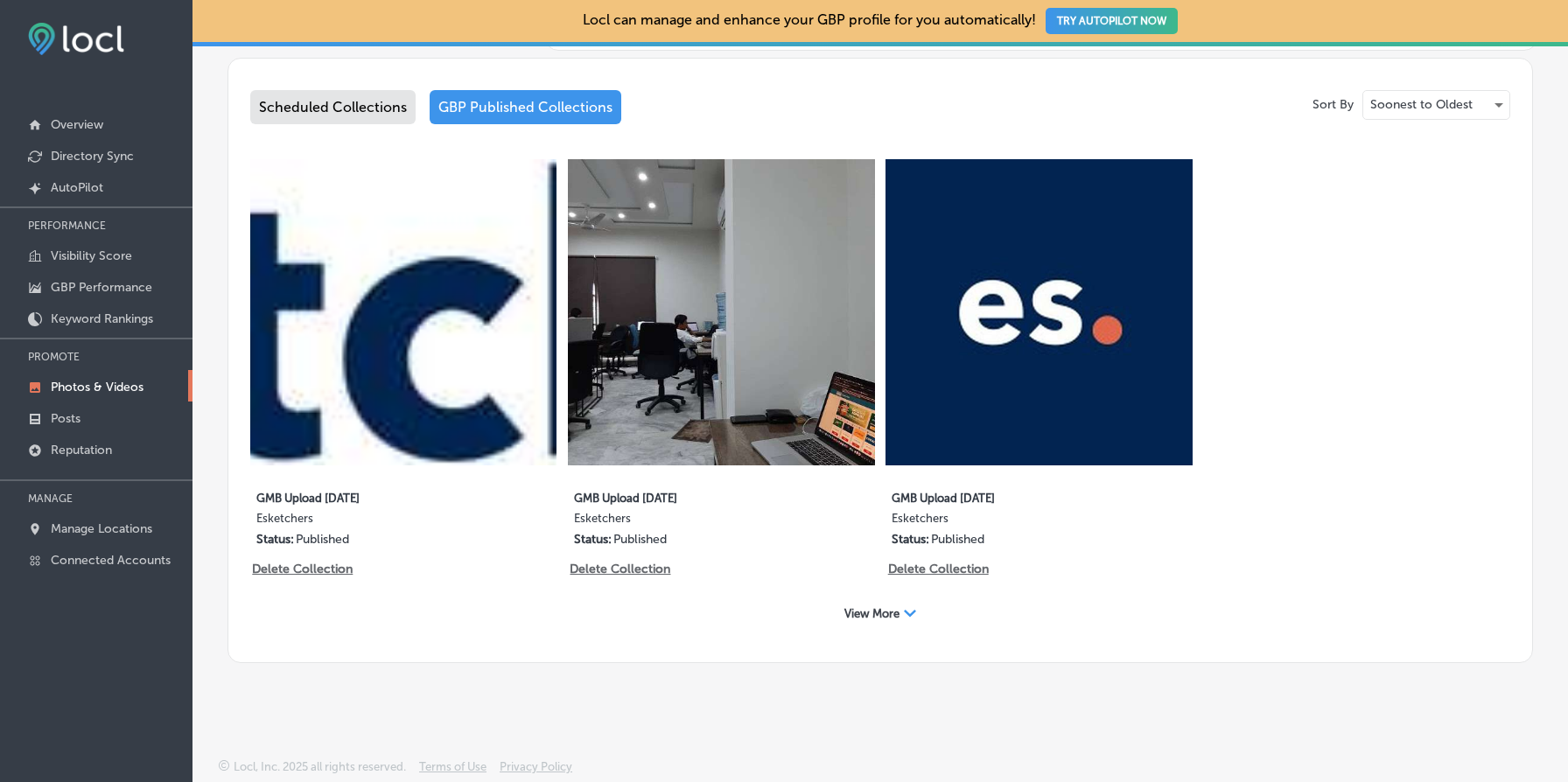
click at [887, 622] on div "View More Path Created with Sketch." at bounding box center [880, 613] width 94 height 27
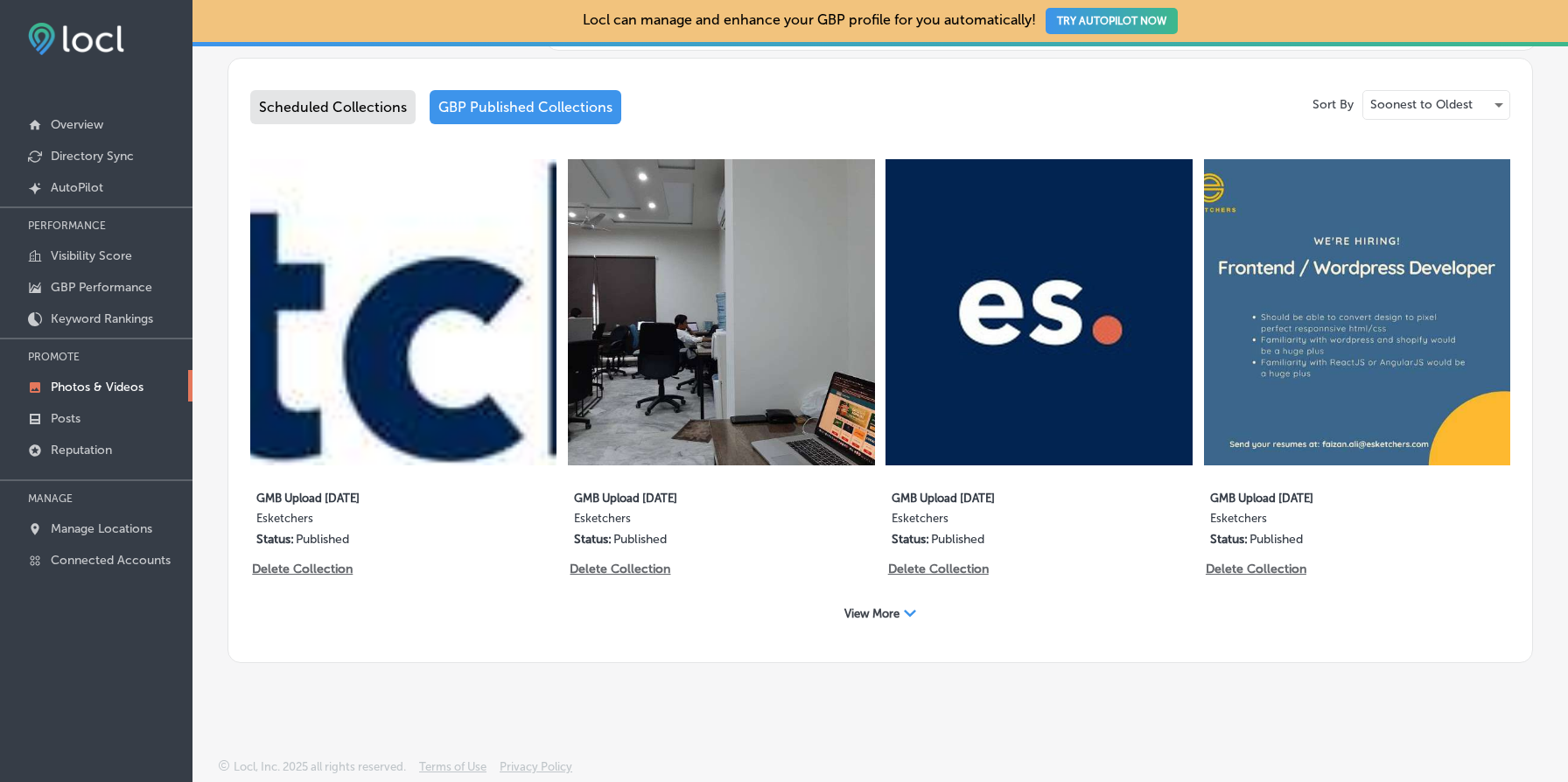
click at [887, 622] on div "View More Path Created with Sketch." at bounding box center [880, 613] width 94 height 27
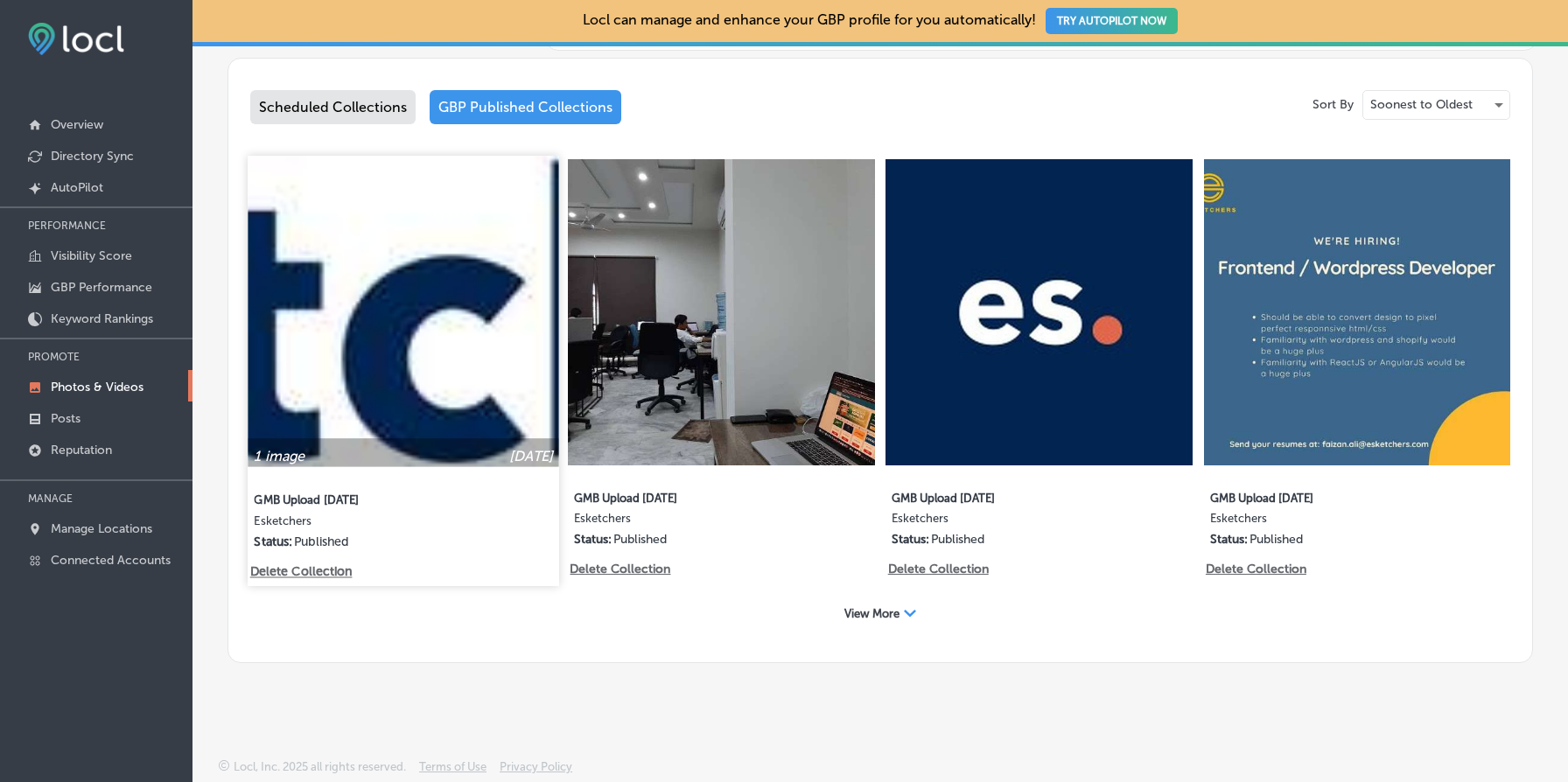
click at [419, 325] on img at bounding box center [403, 311] width 312 height 312
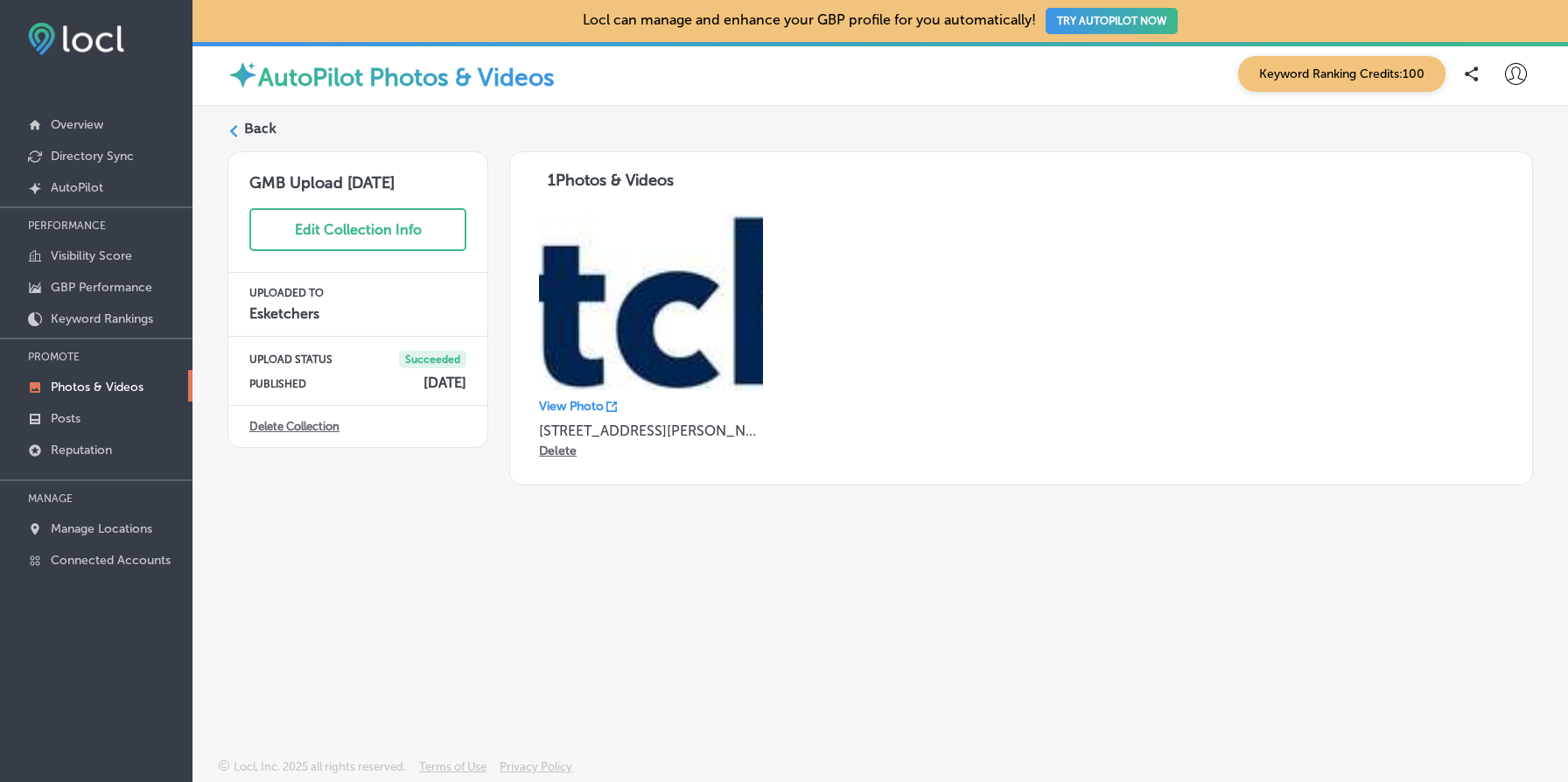
click at [313, 431] on link "Delete Collection" at bounding box center [295, 427] width 90 height 13
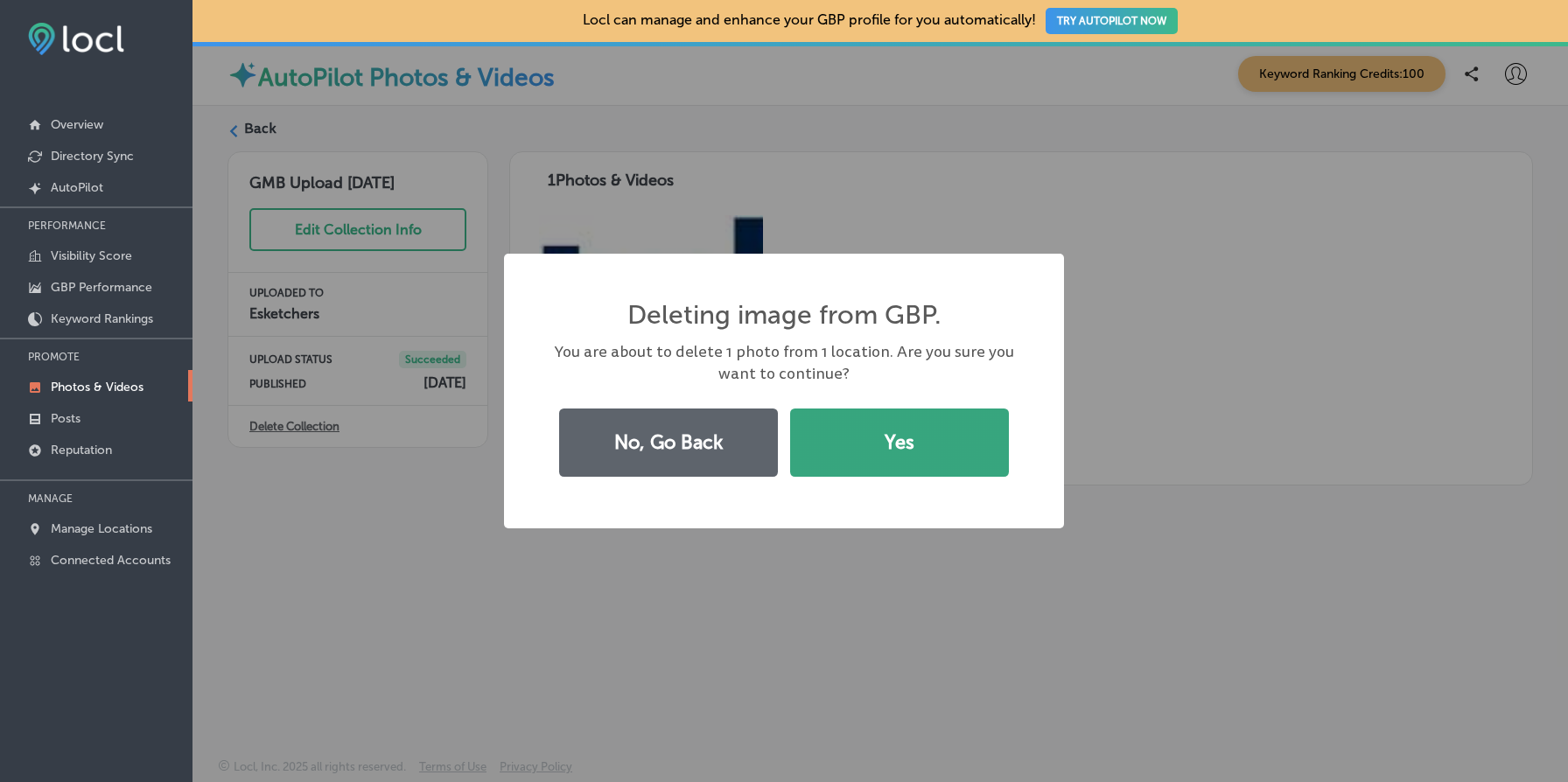
click at [905, 422] on button "Yes" at bounding box center [900, 443] width 219 height 68
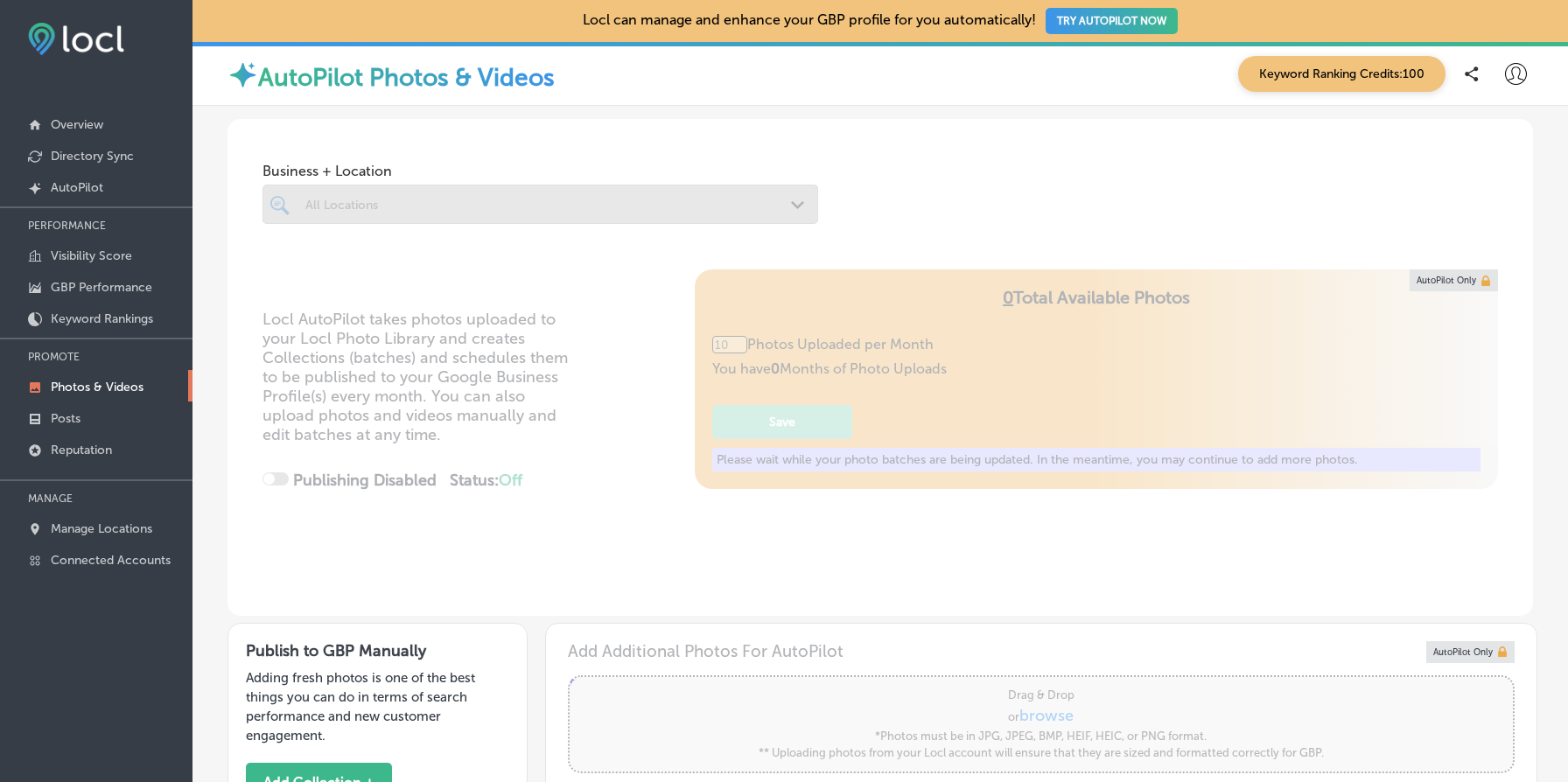
type input "5"
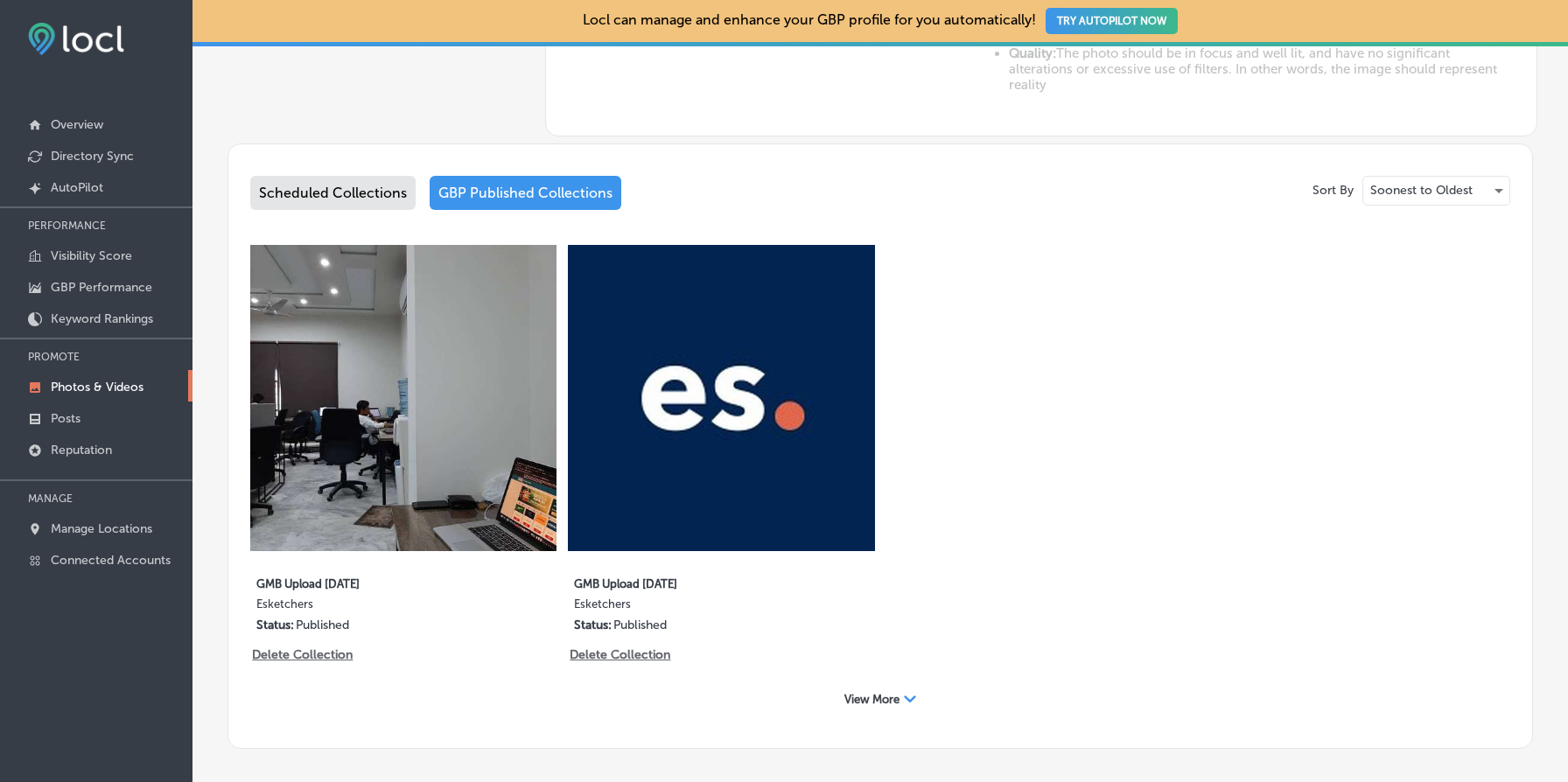
scroll to position [914, 0]
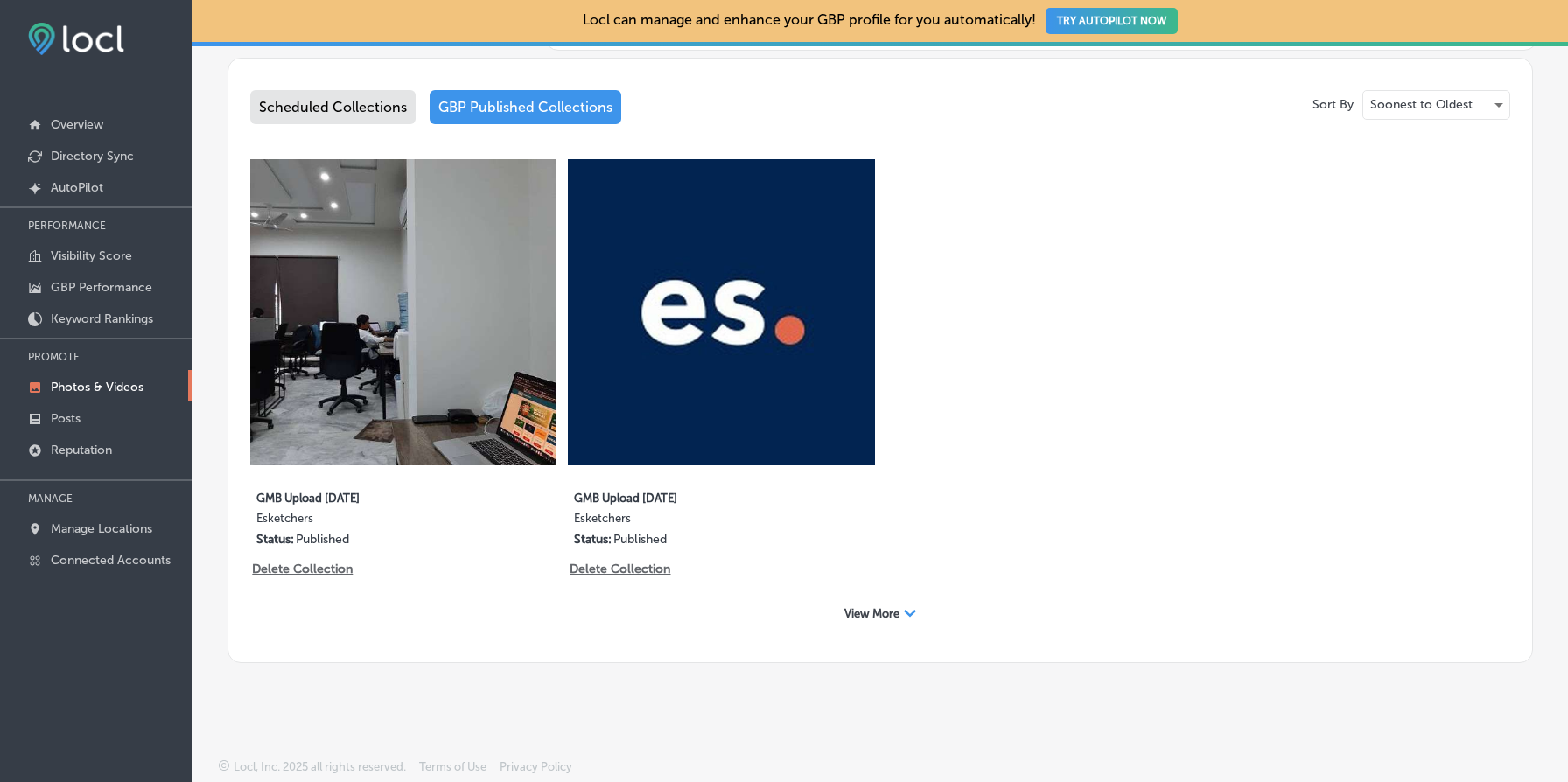
click at [894, 611] on span "View More" at bounding box center [872, 614] width 56 height 13
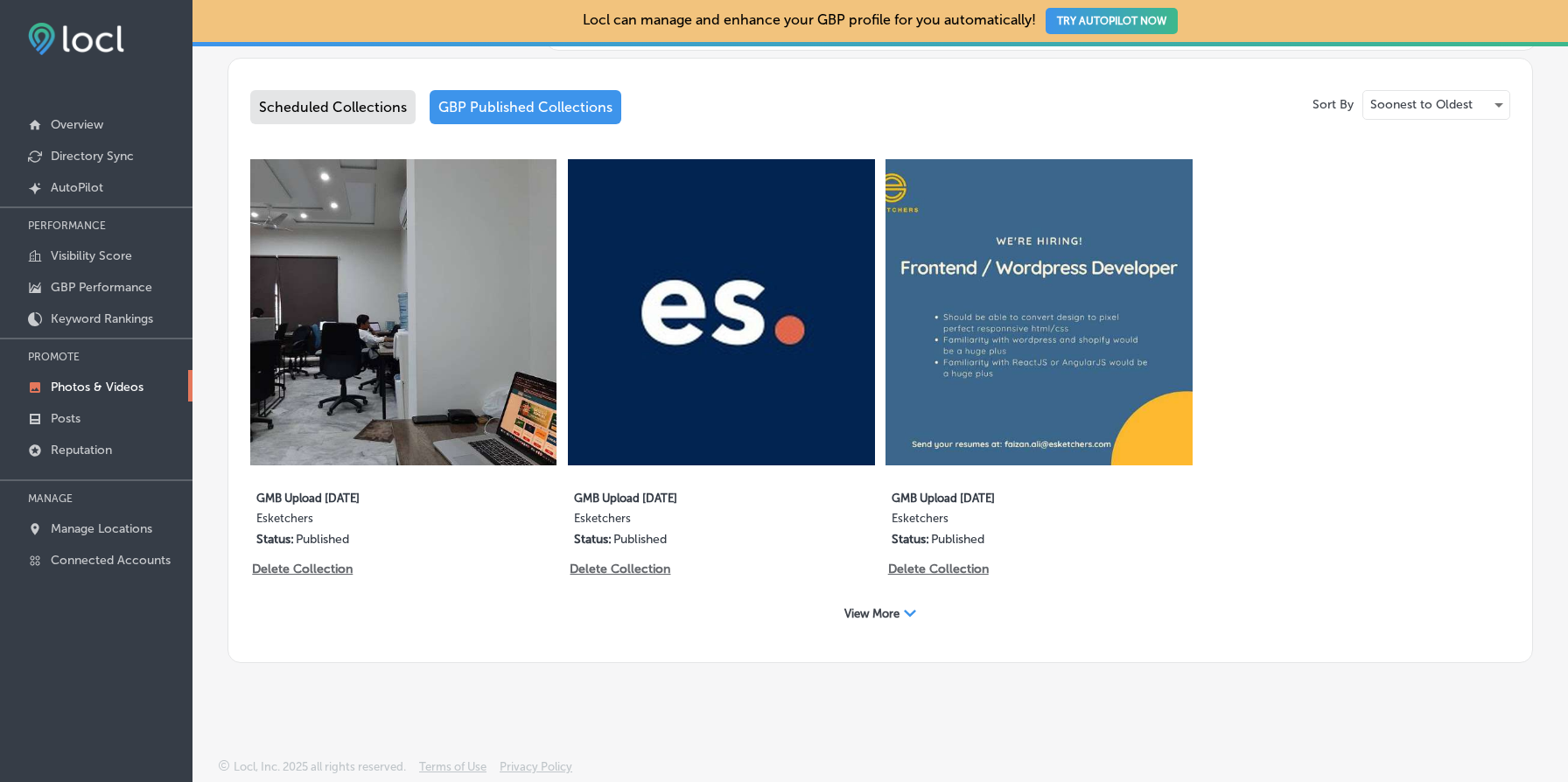
click at [894, 611] on span "View More" at bounding box center [872, 614] width 56 height 13
click at [371, 102] on div "Scheduled Collections" at bounding box center [334, 107] width 166 height 34
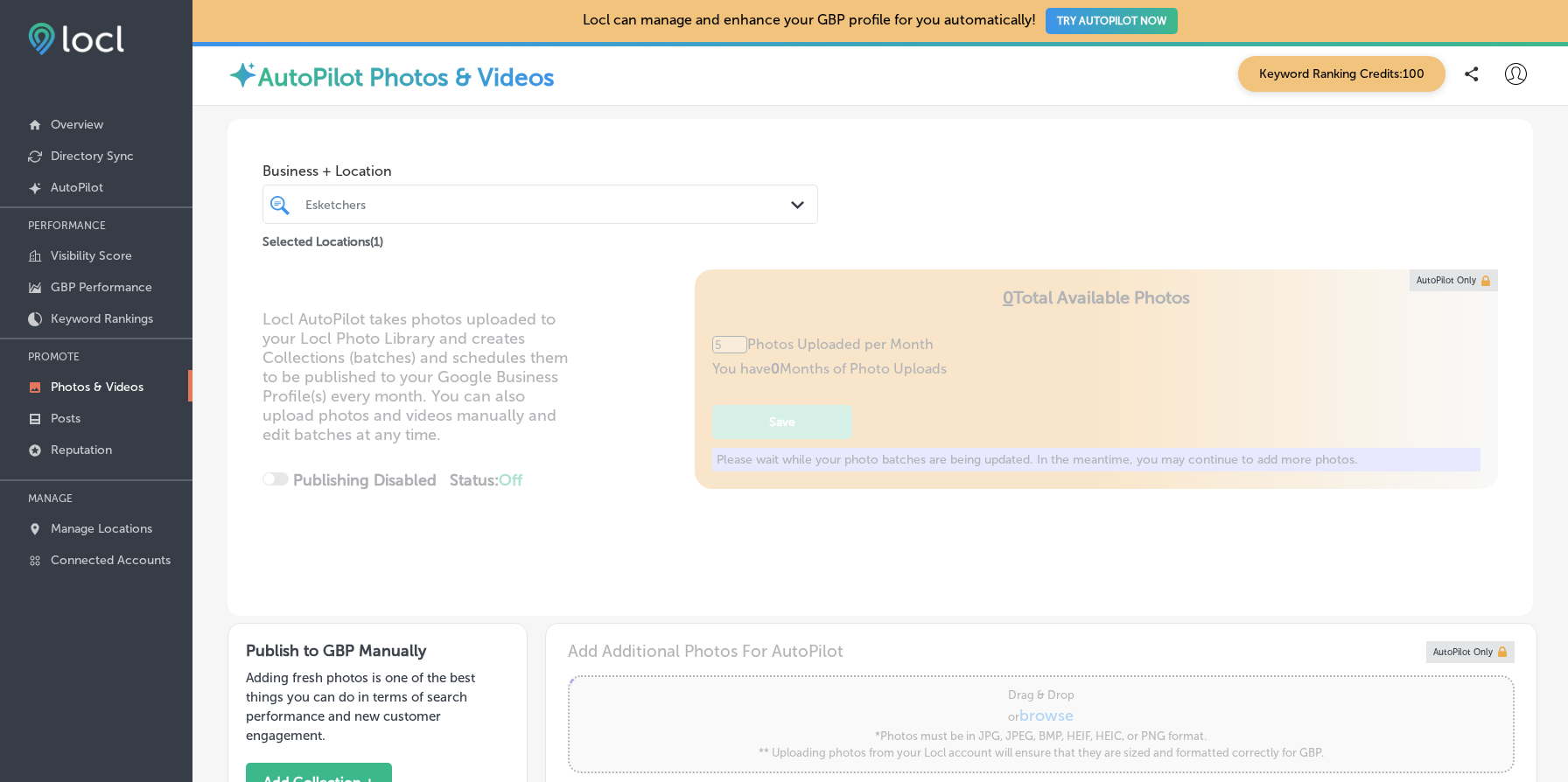
click at [420, 212] on div at bounding box center [516, 204] width 426 height 24
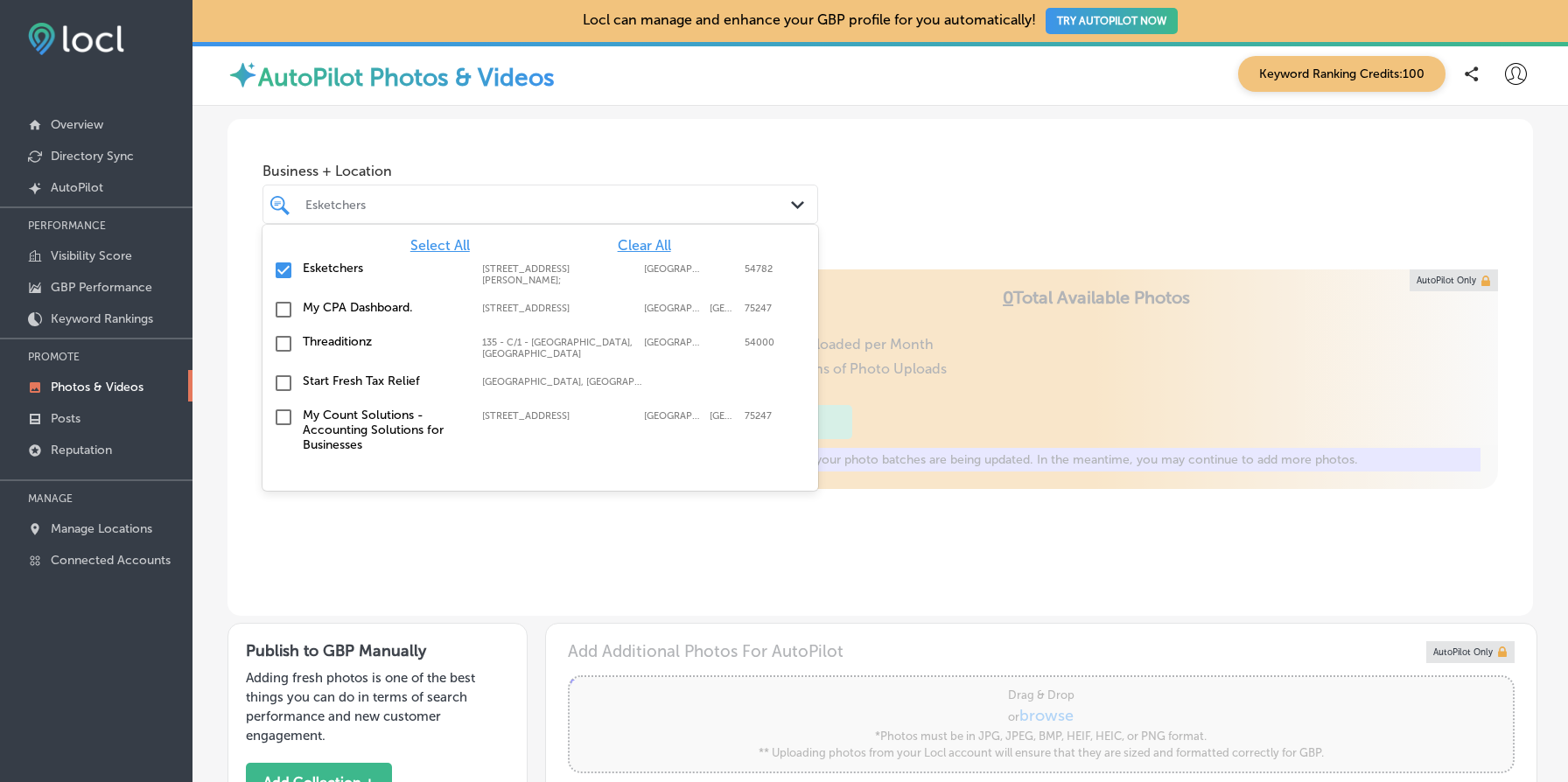
click at [651, 241] on span "Clear All" at bounding box center [645, 246] width 54 height 17
click at [374, 306] on label "My CPA Dashboard." at bounding box center [384, 308] width 162 height 15
click at [1037, 187] on div "Business + Location option [STREET_ADDRESS]. [STREET_ADDRESS][PERSON_NAME]. 6 r…" at bounding box center [880, 185] width 1306 height 133
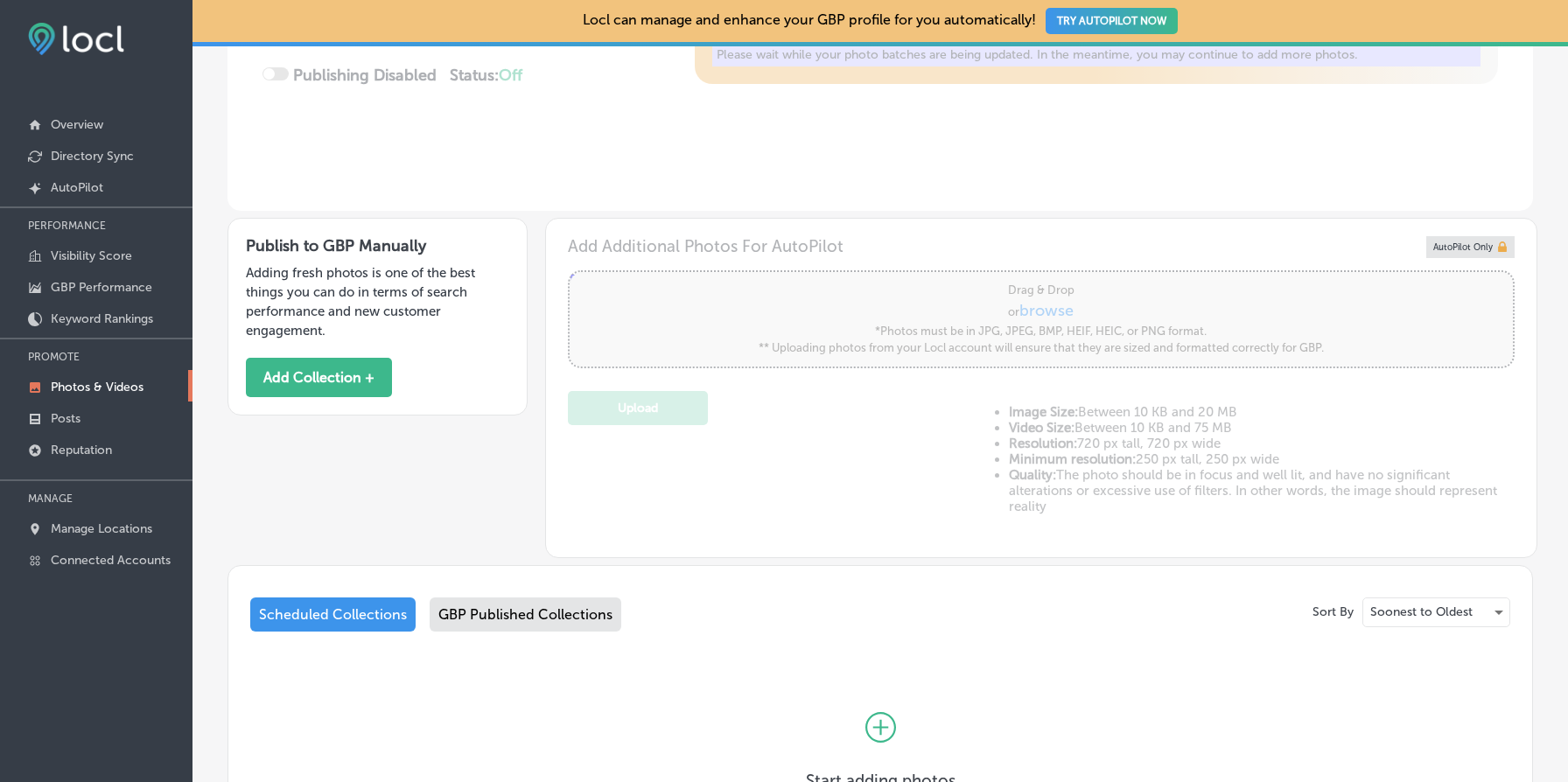
scroll to position [568, 0]
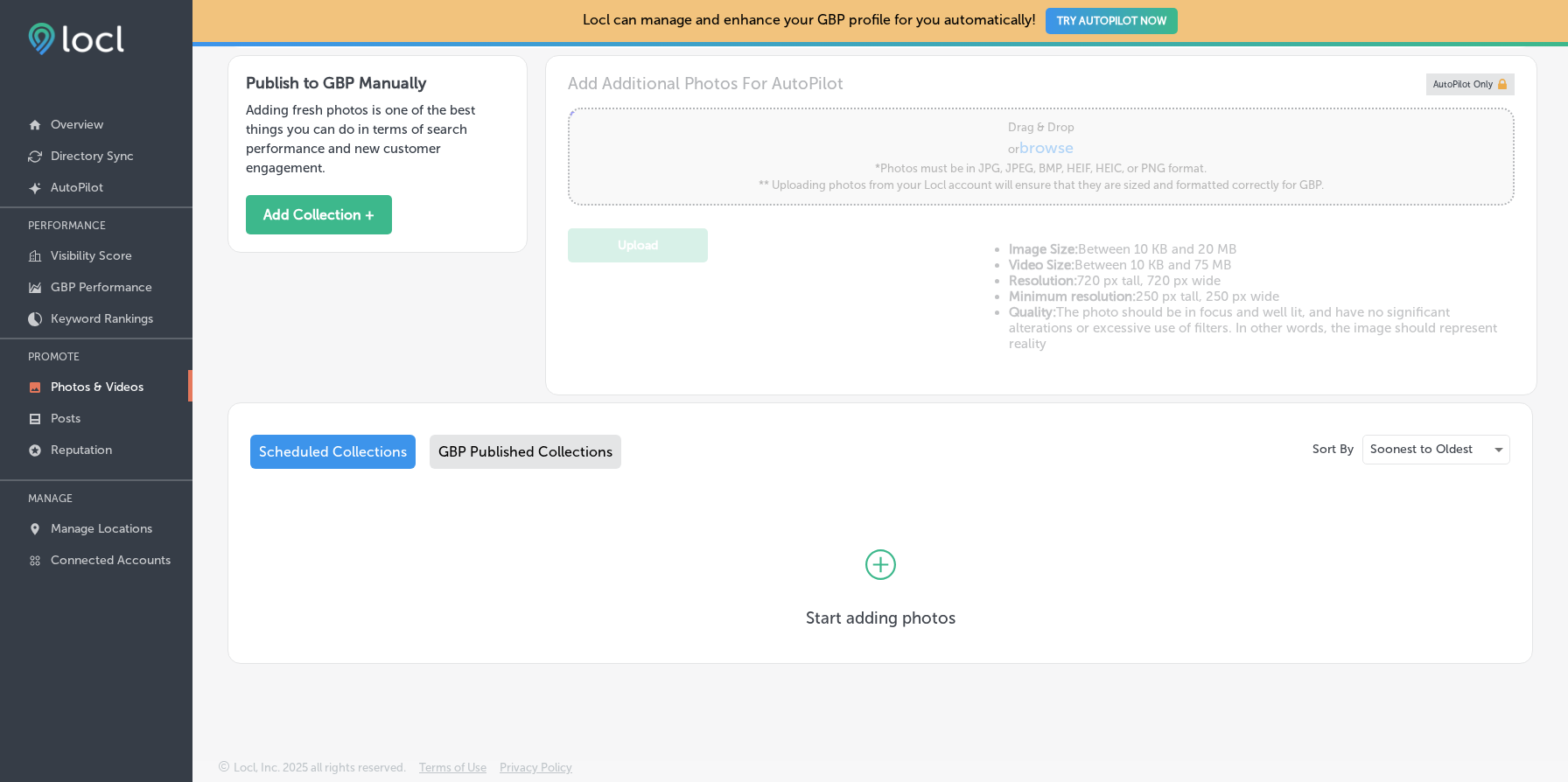
click at [572, 443] on div "GBP Published Collections" at bounding box center [525, 452] width 191 height 34
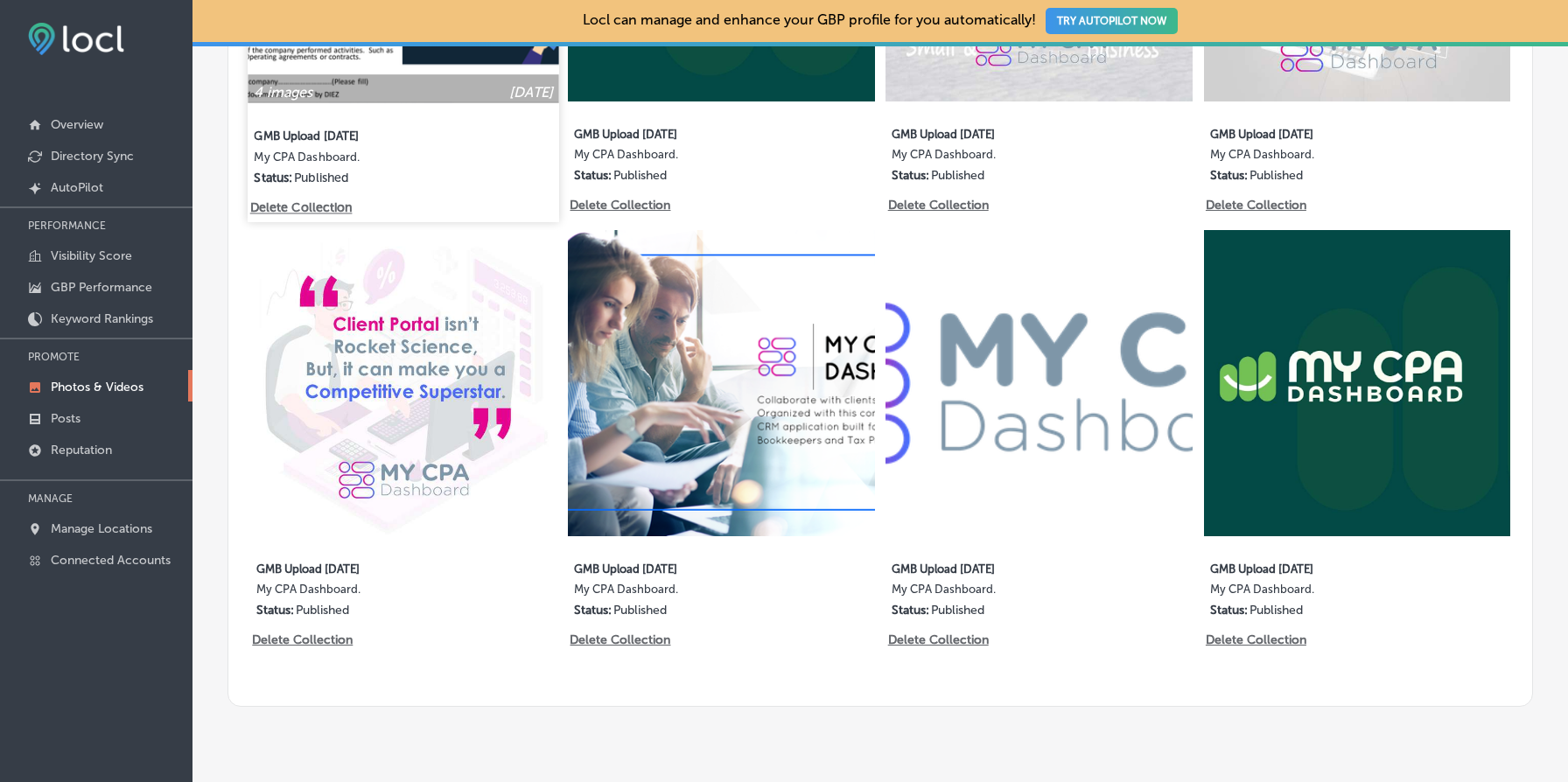
scroll to position [1279, 0]
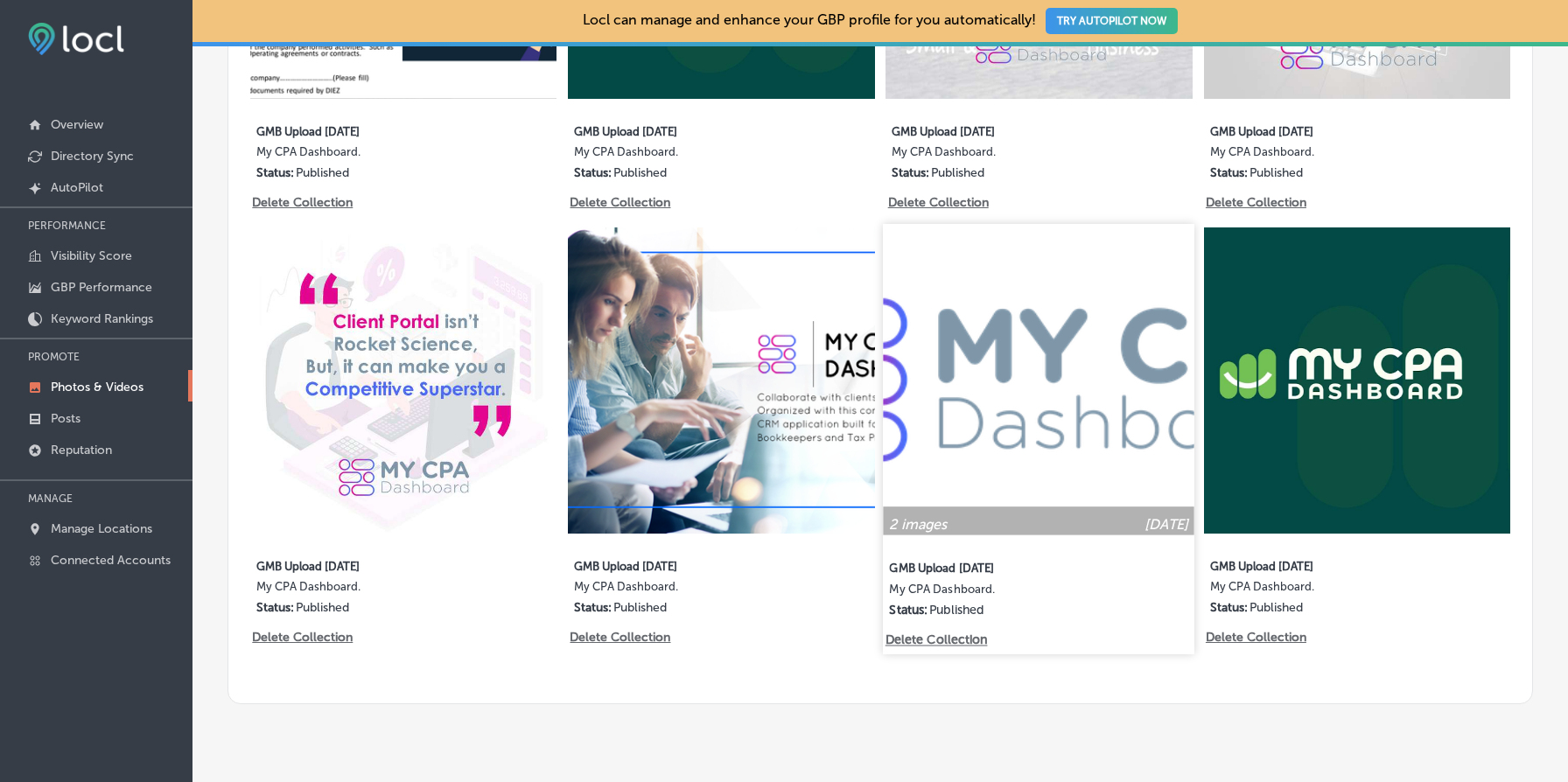
click at [1023, 365] on img at bounding box center [1039, 380] width 312 height 312
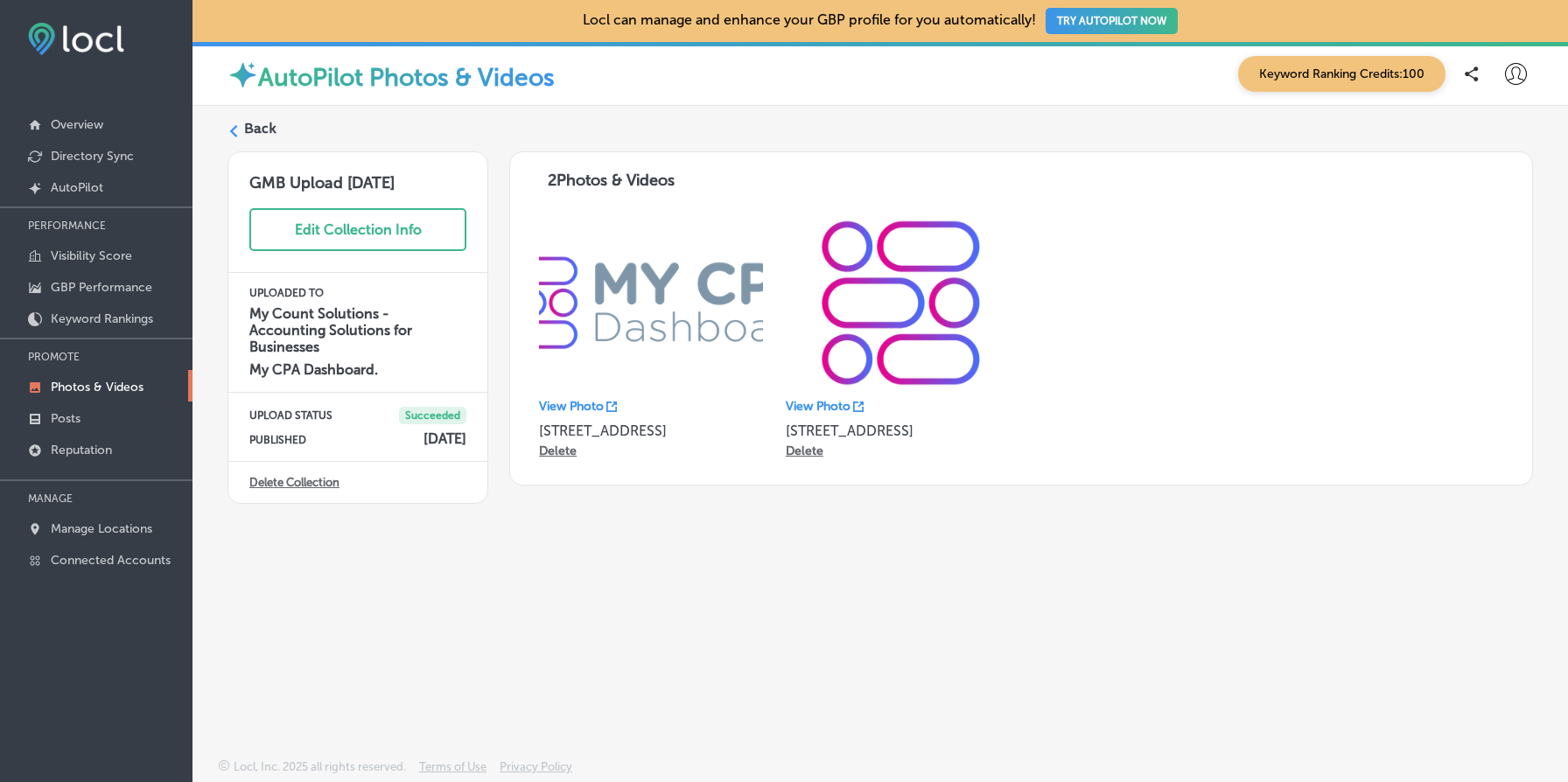
click at [262, 130] on label "Back" at bounding box center [260, 128] width 32 height 19
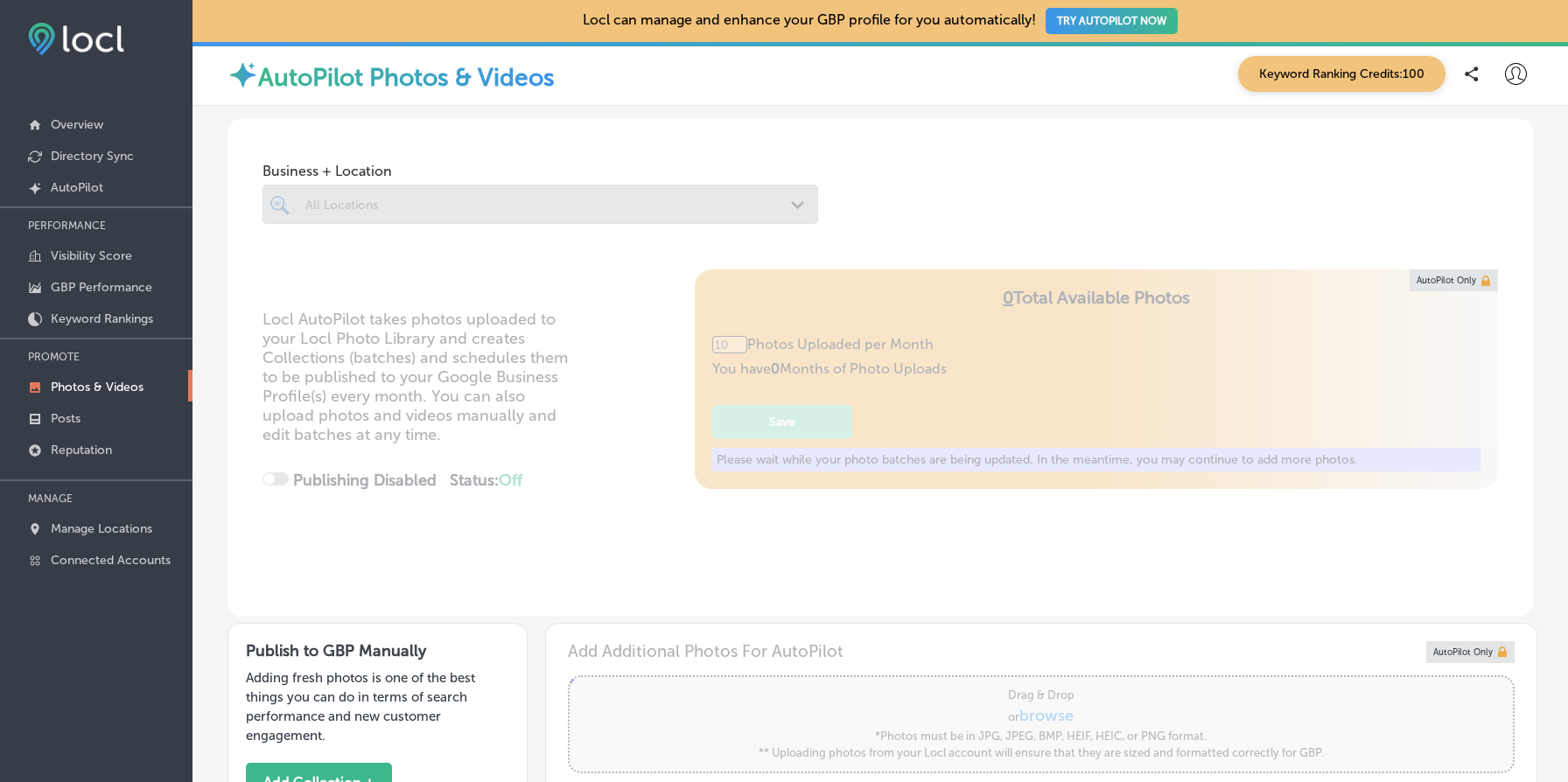
type input "5"
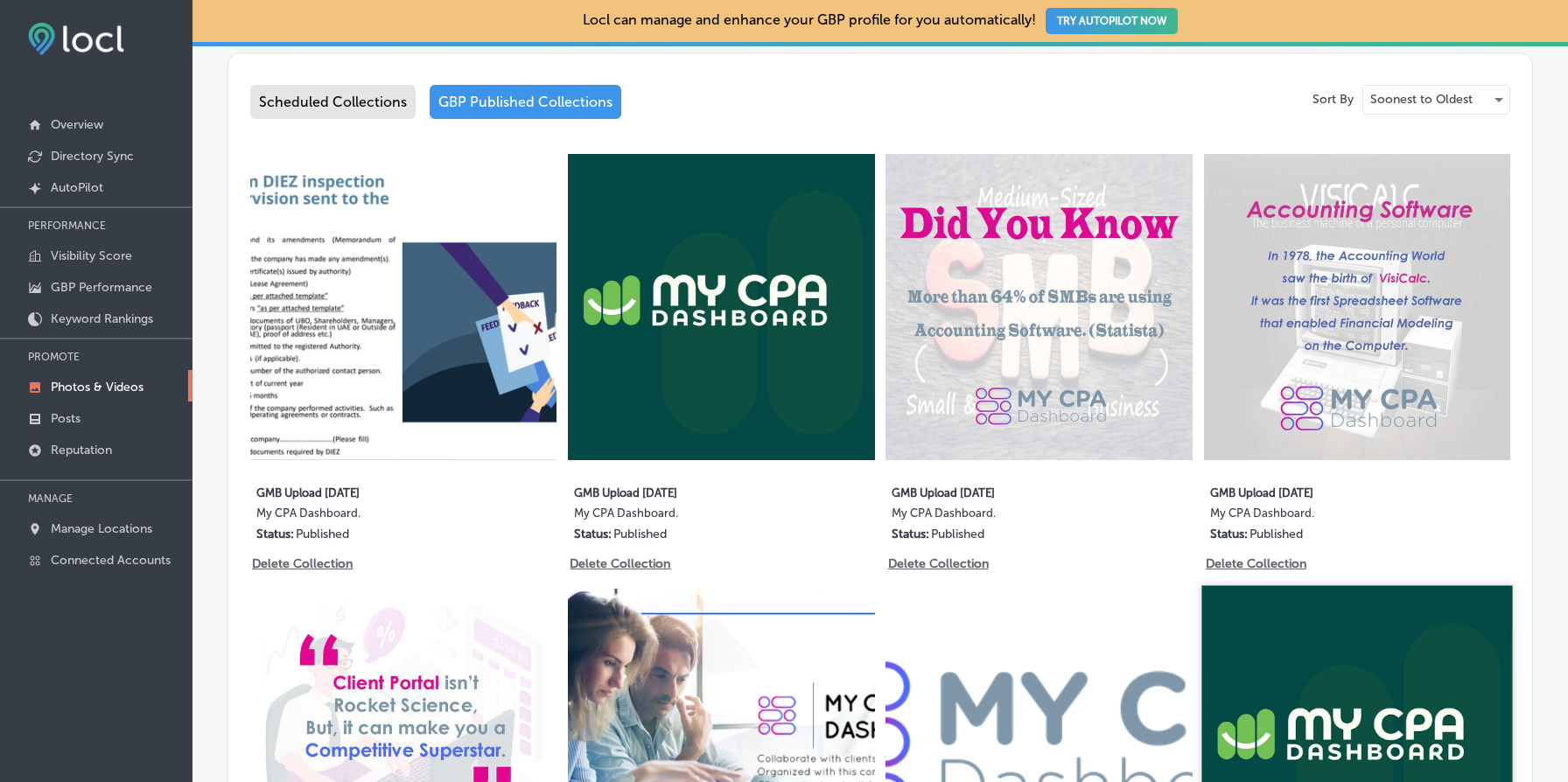
scroll to position [843, 0]
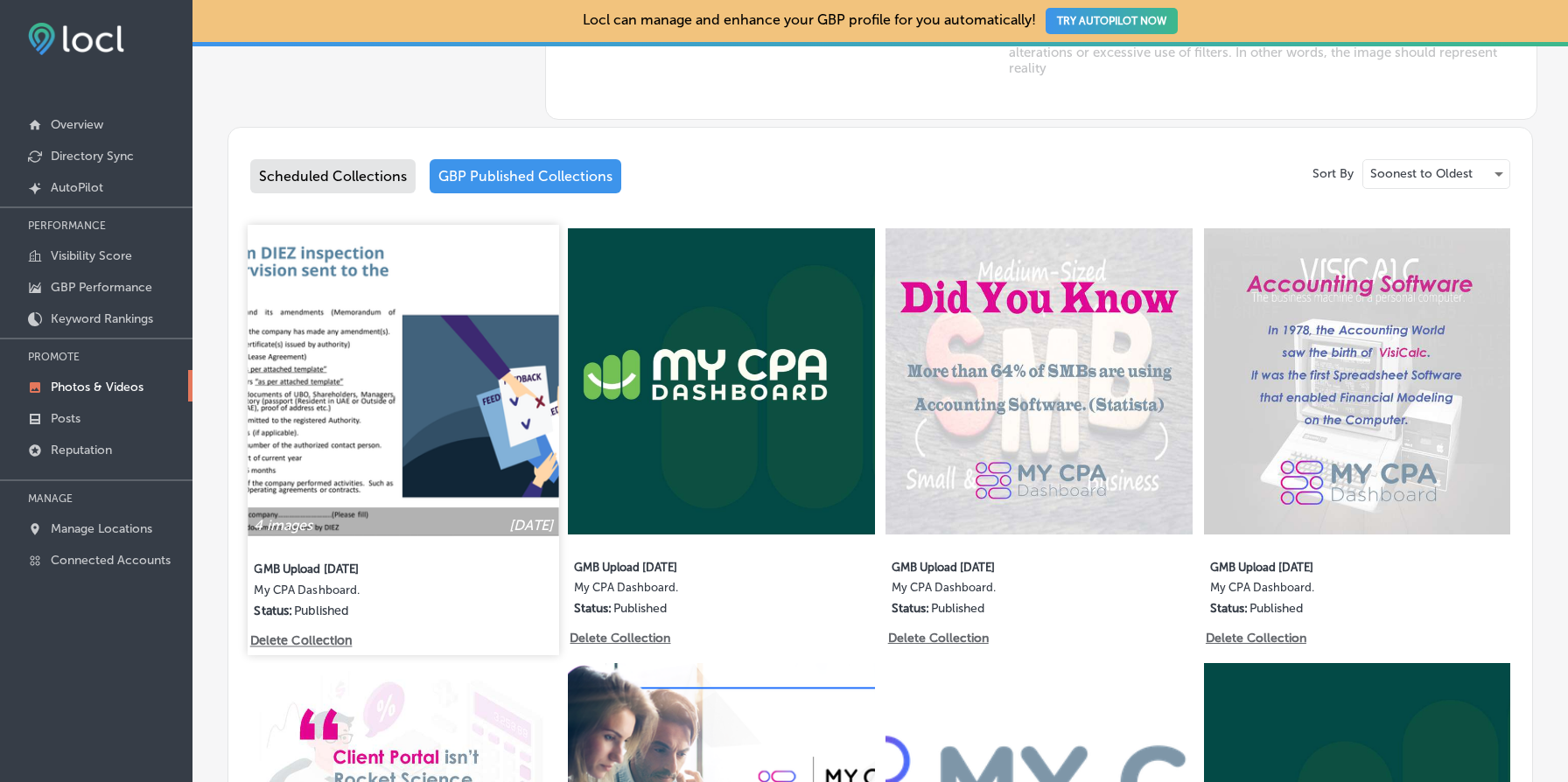
click at [469, 370] on img at bounding box center [403, 381] width 312 height 312
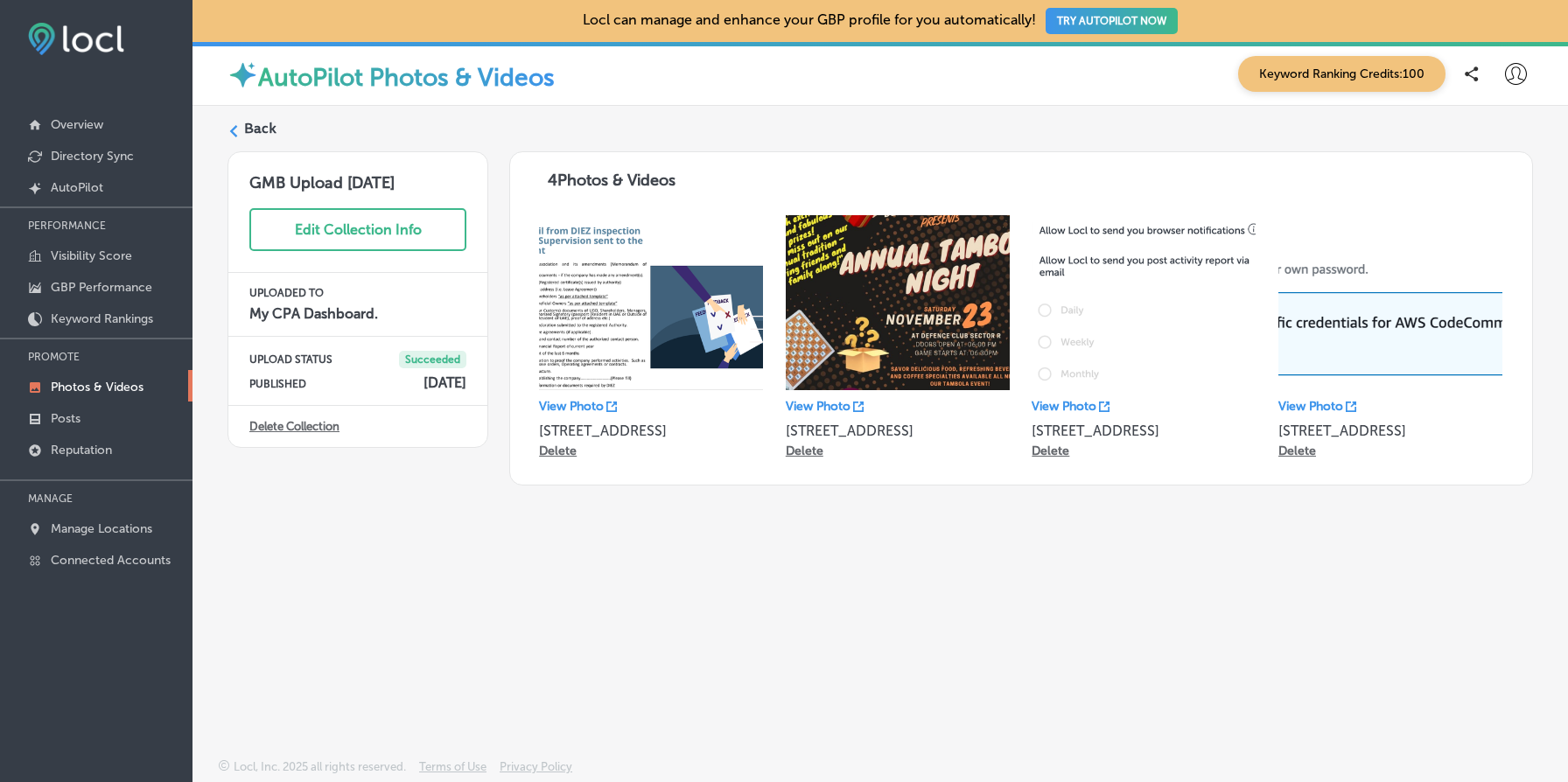
click at [281, 423] on link "Delete Collection" at bounding box center [295, 427] width 90 height 13
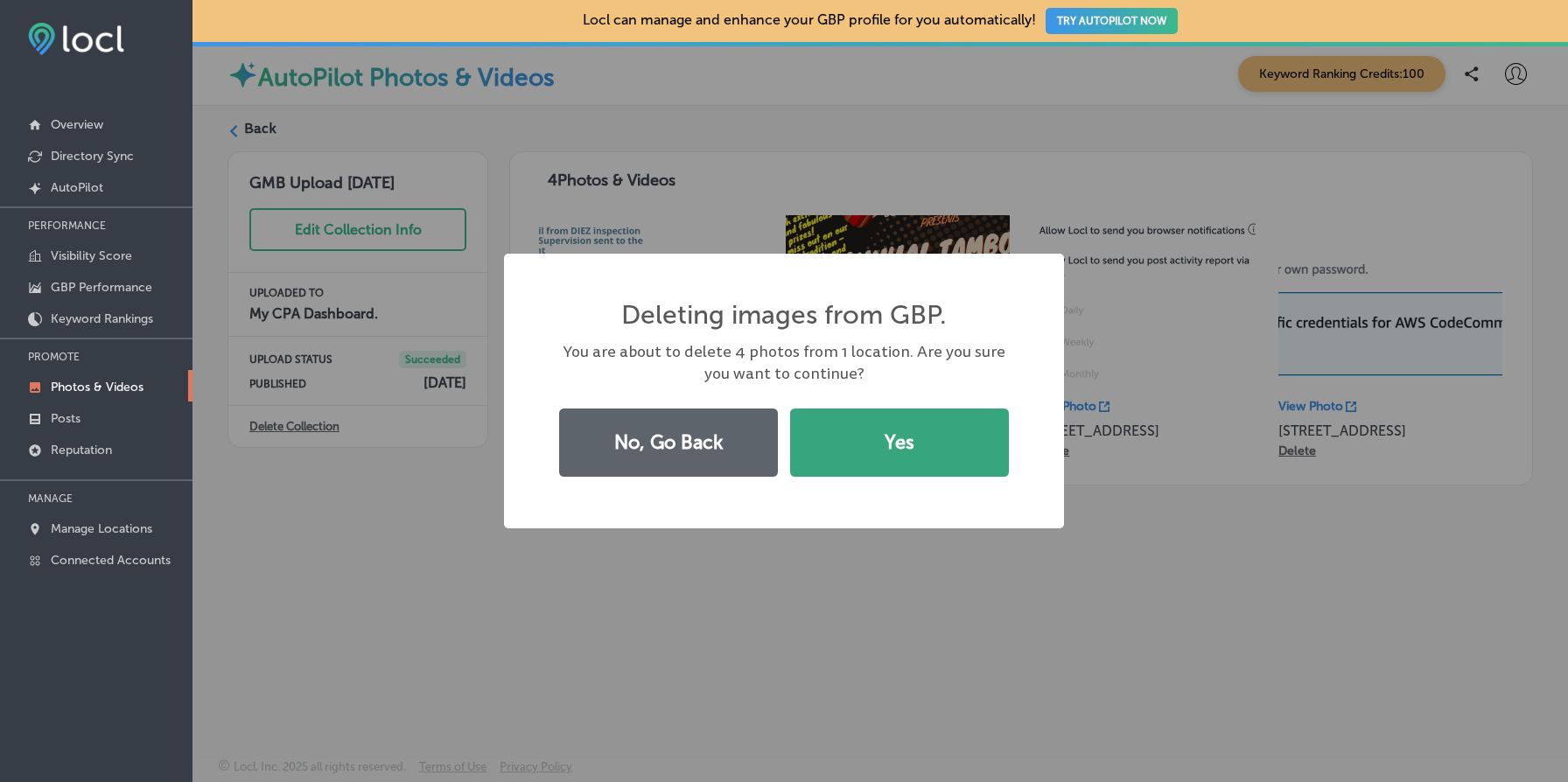
click at [888, 469] on button "Yes" at bounding box center [900, 443] width 219 height 68
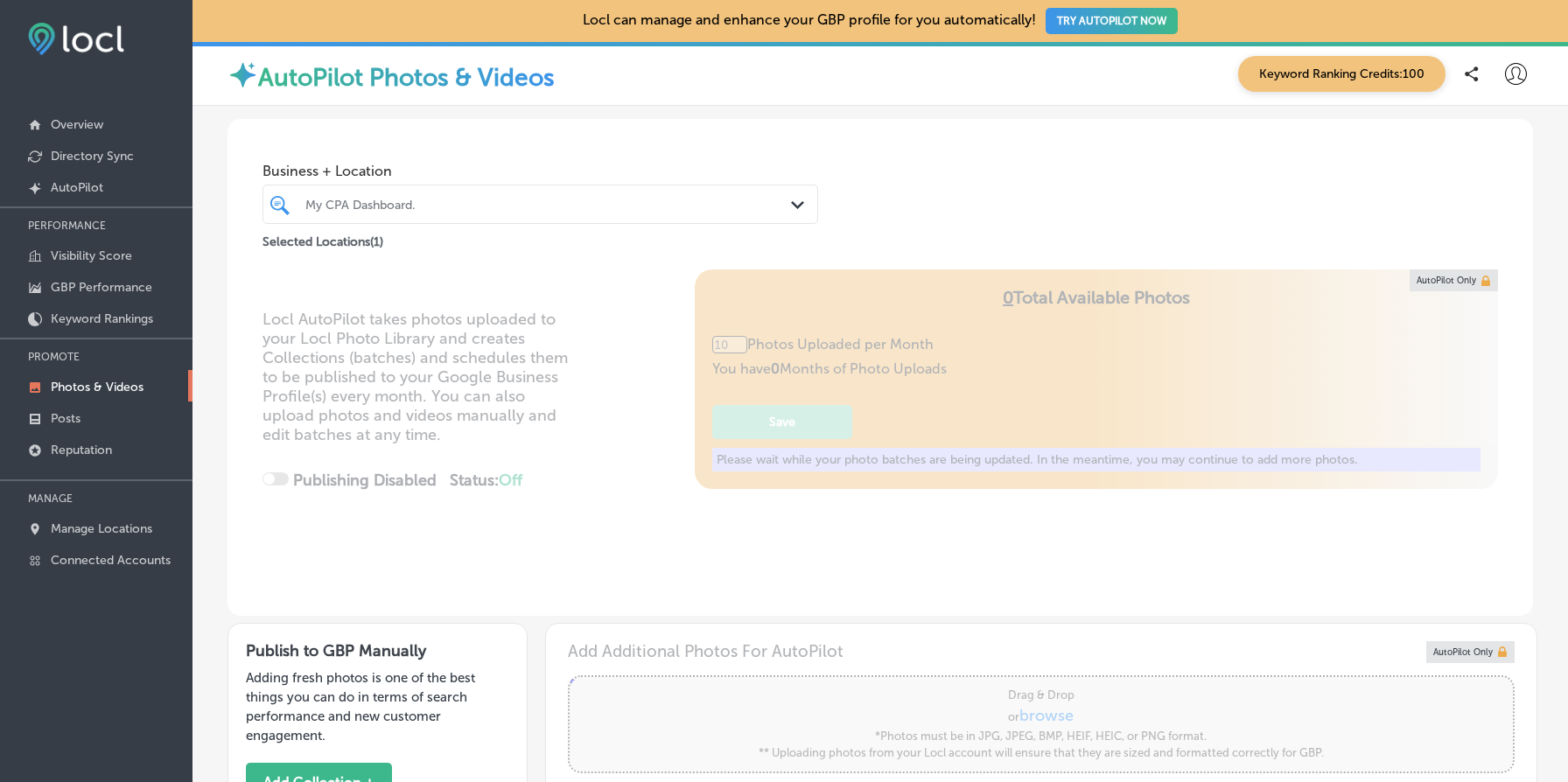
type input "5"
click at [458, 196] on div at bounding box center [516, 204] width 426 height 24
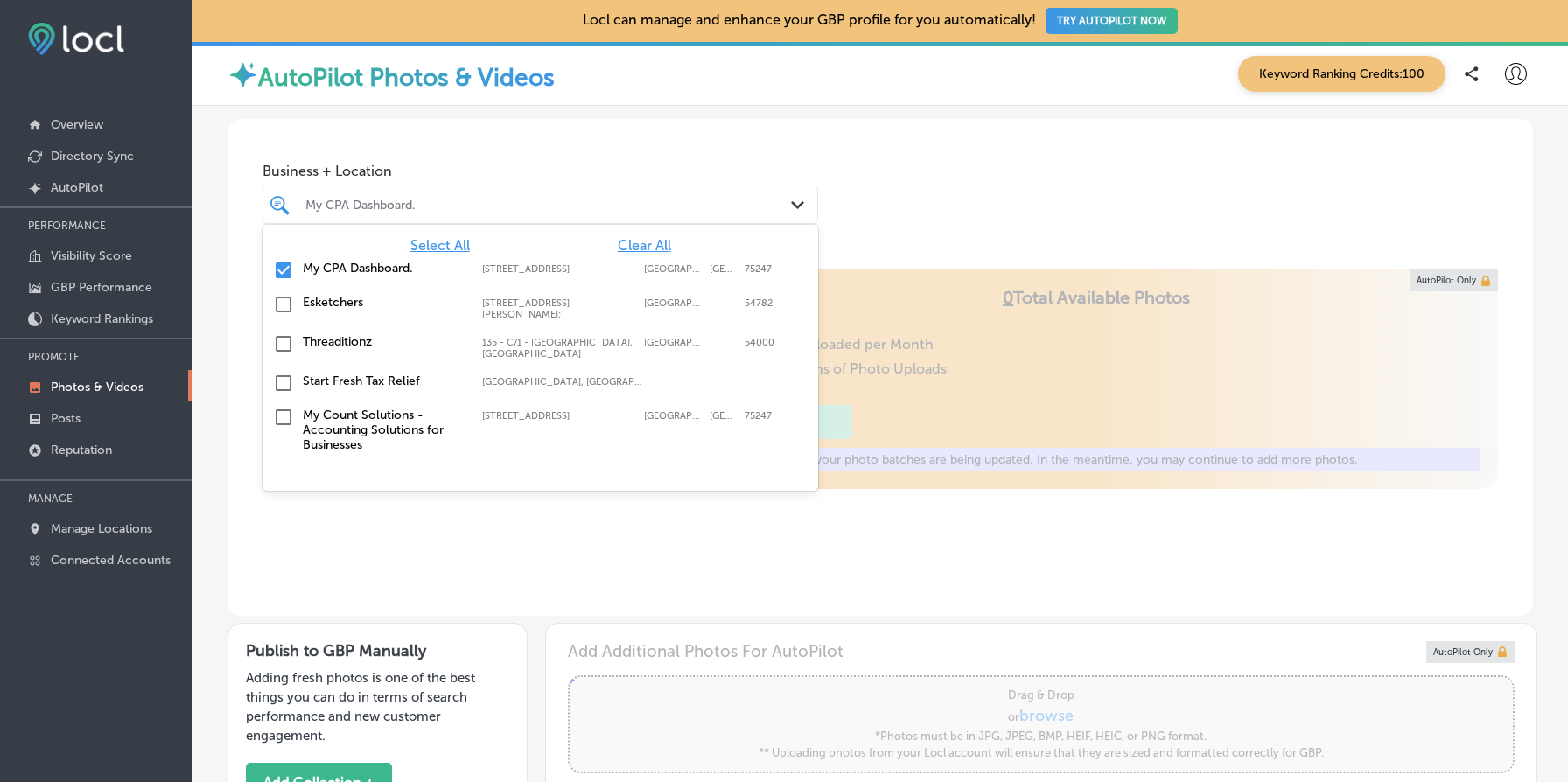
click at [350, 346] on label "Threaditionz" at bounding box center [384, 342] width 162 height 15
click at [414, 269] on label "My CPA Dashboard." at bounding box center [384, 269] width 162 height 15
click at [982, 202] on div "Business + Location option [STREET_ADDRESS]. option 135 - C/1 - [GEOGRAPHIC_DAT…" at bounding box center [880, 185] width 1306 height 133
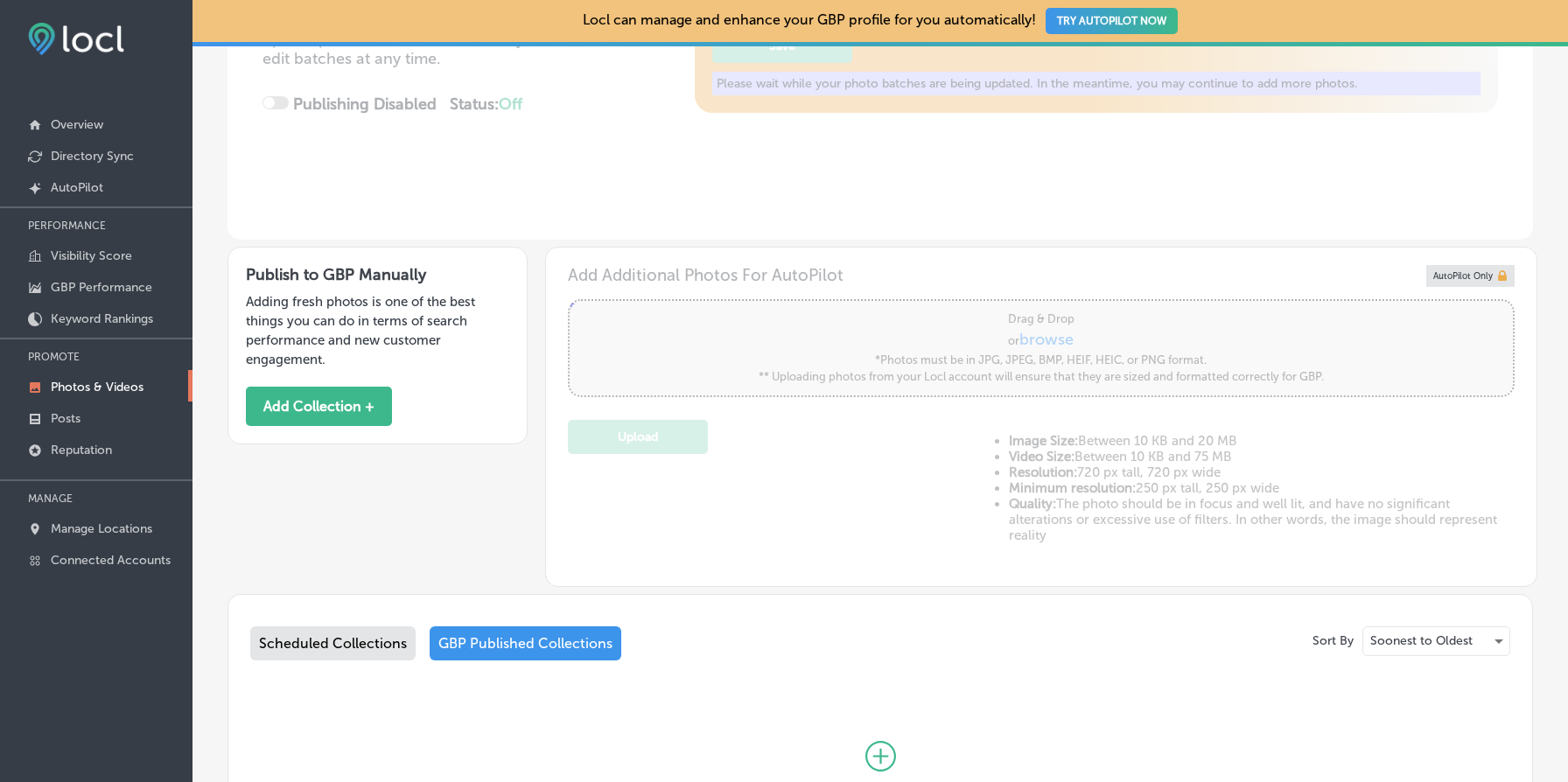
scroll to position [568, 0]
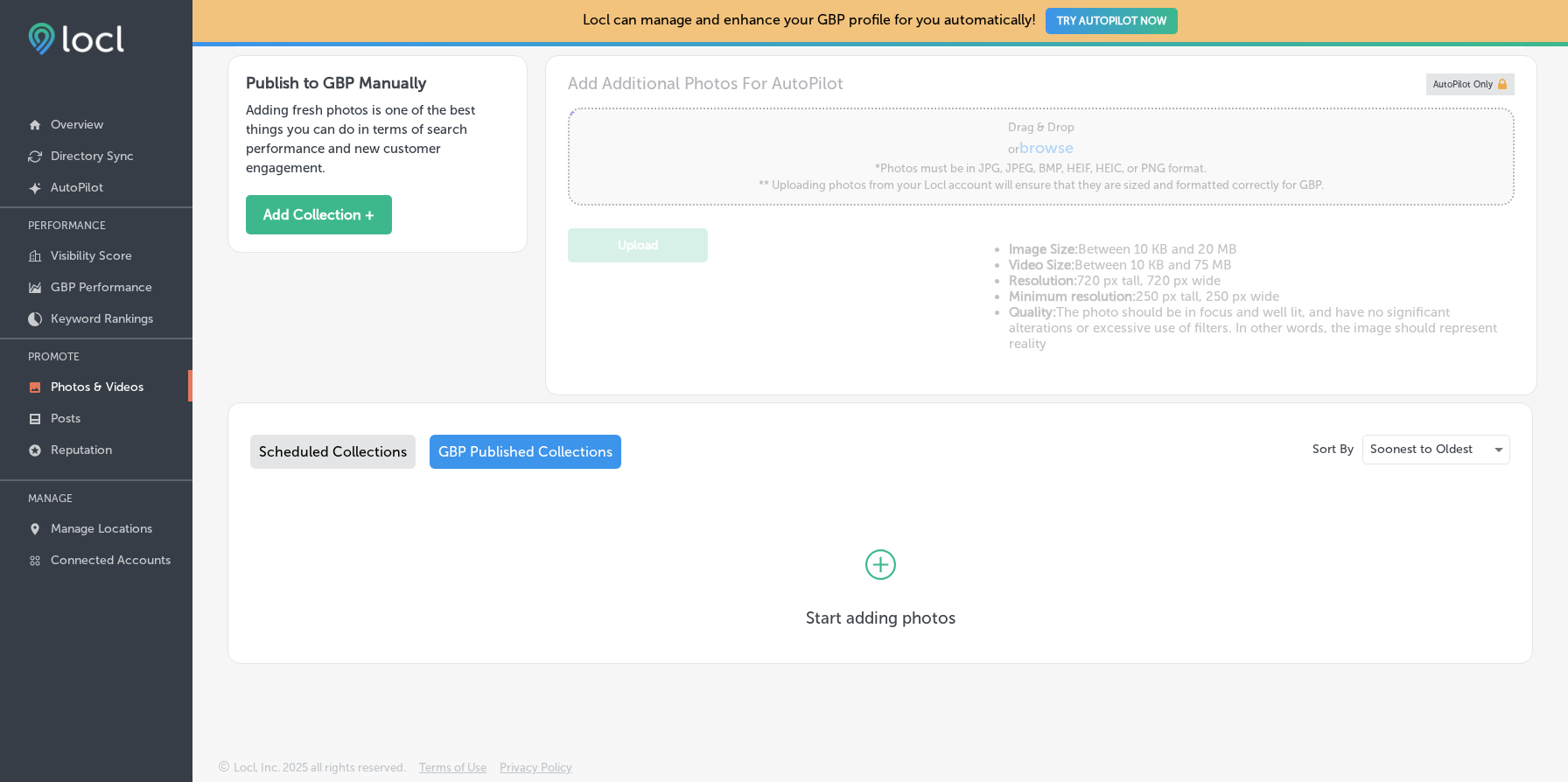
click at [571, 460] on div "GBP Published Collections" at bounding box center [525, 452] width 191 height 34
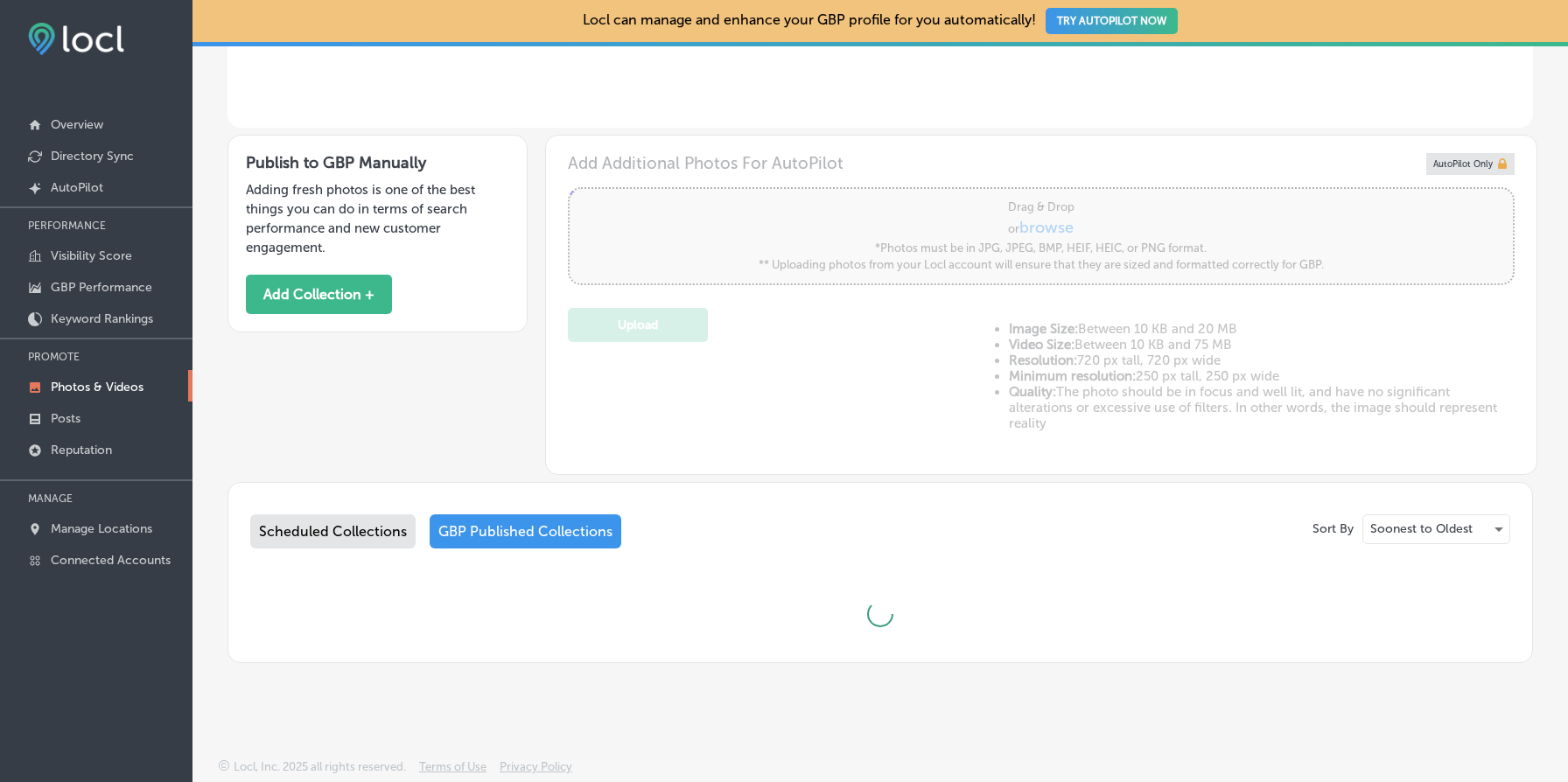
scroll to position [568, 0]
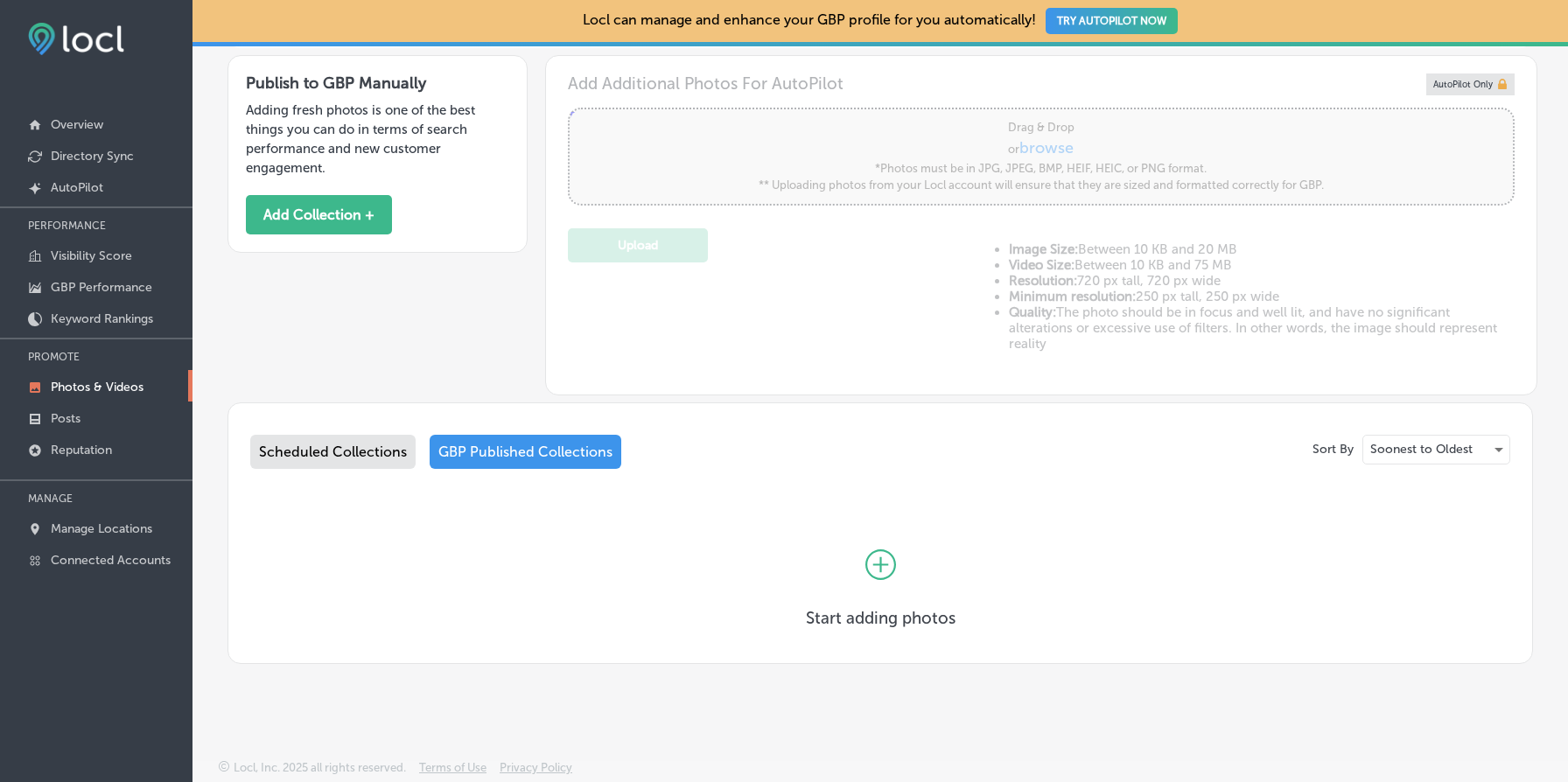
click at [342, 455] on div "Scheduled Collections" at bounding box center [334, 452] width 166 height 34
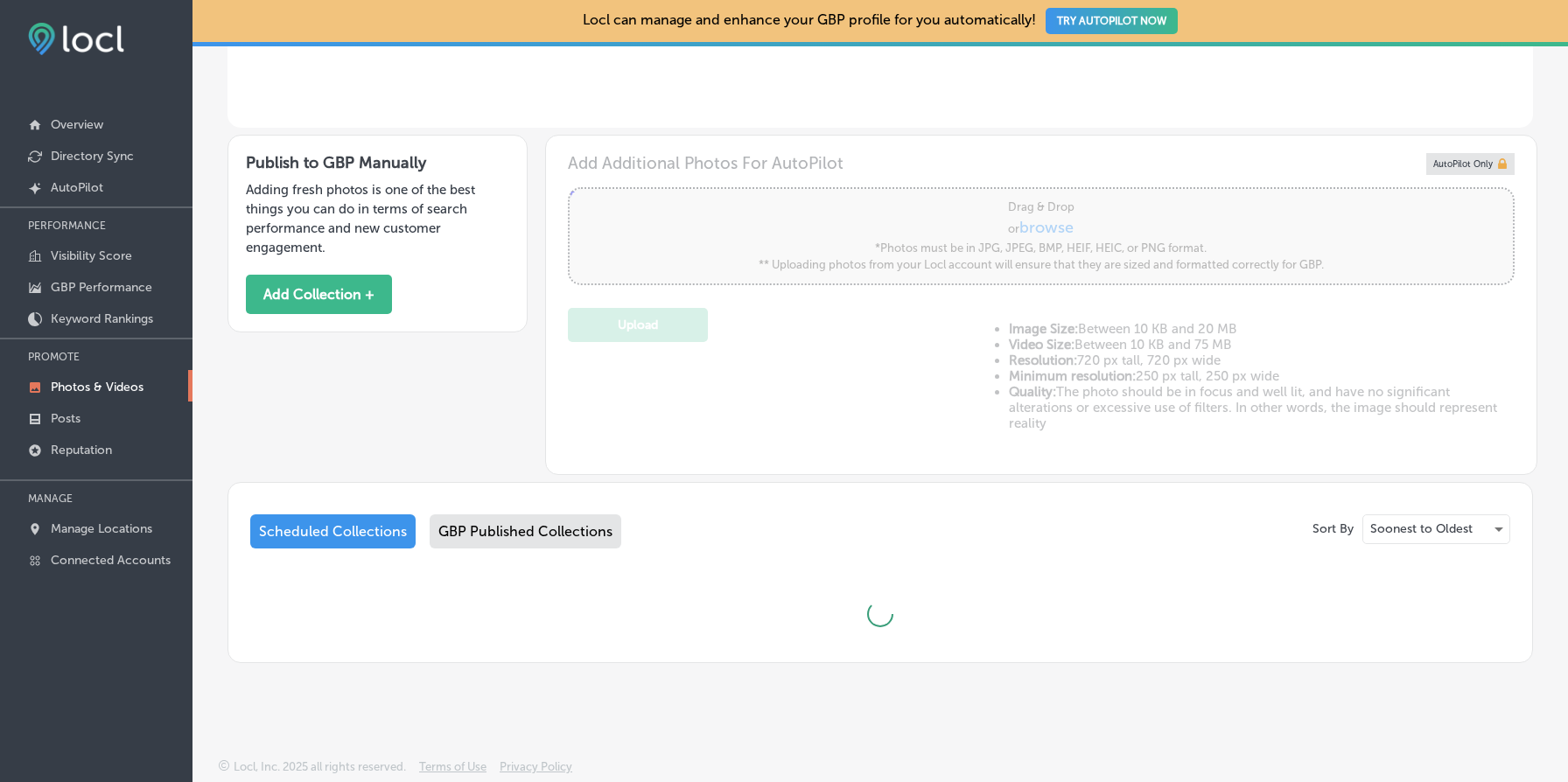
scroll to position [568, 0]
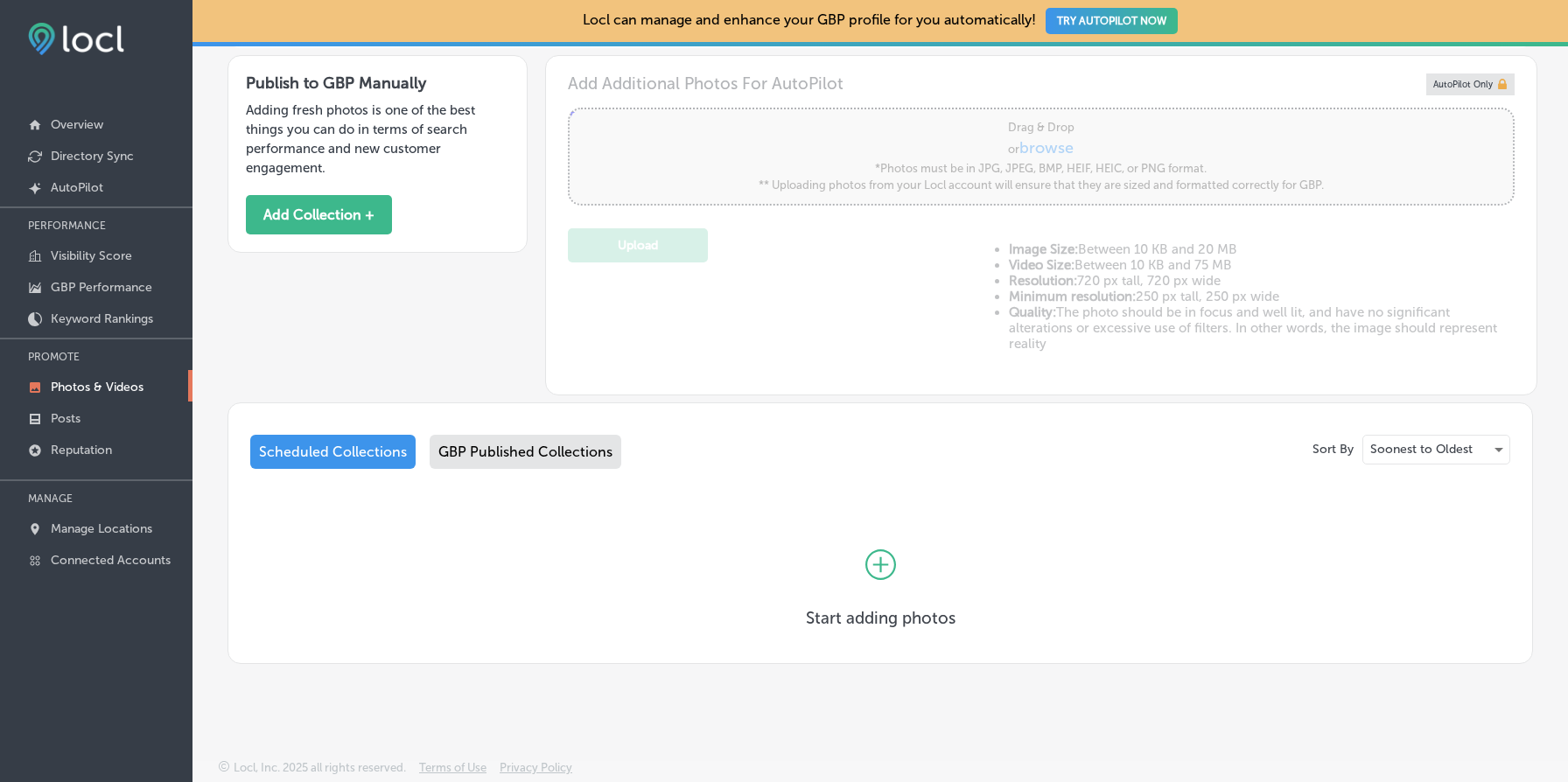
click at [550, 456] on div "GBP Published Collections" at bounding box center [525, 452] width 191 height 34
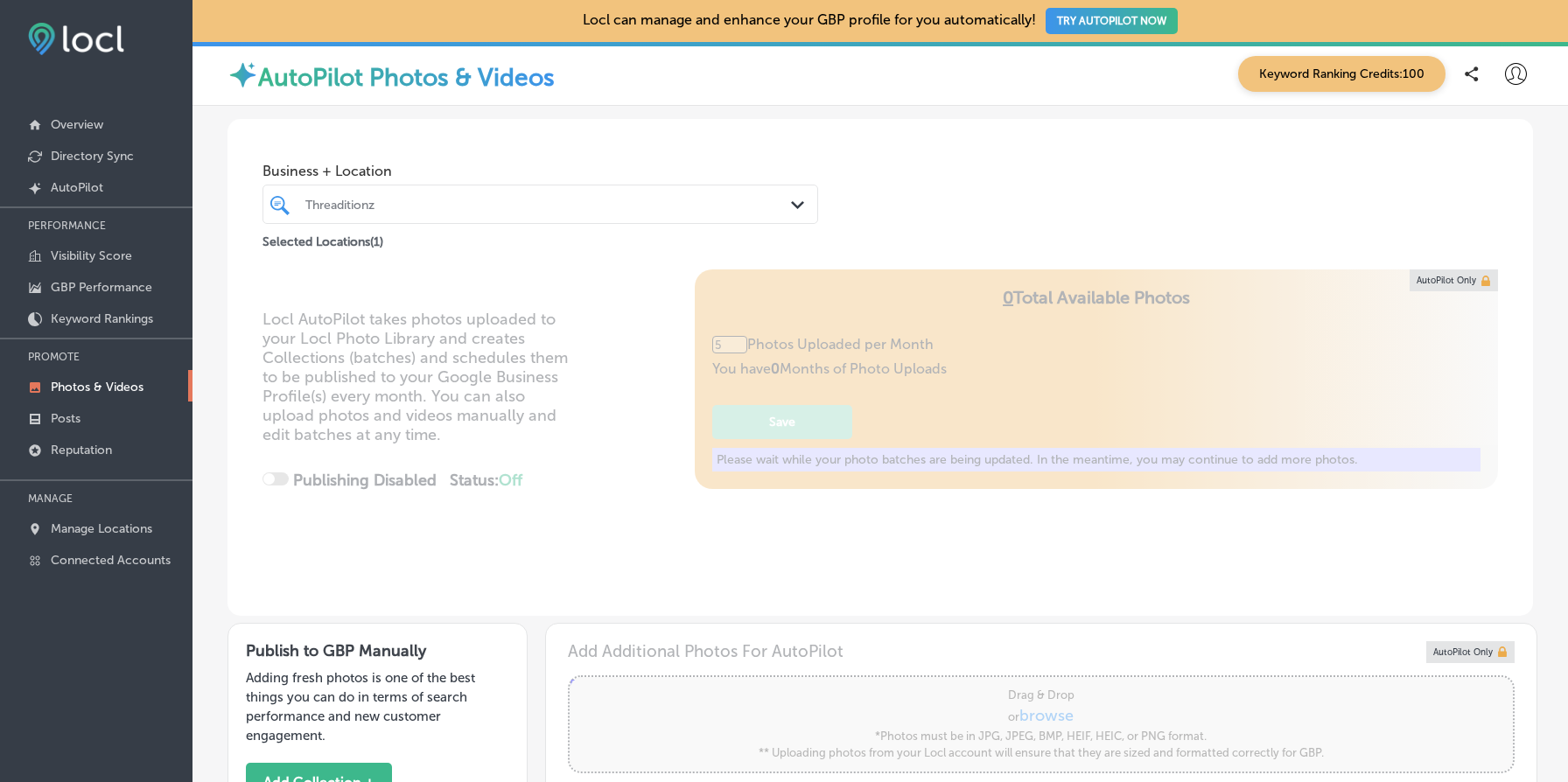
click at [384, 200] on div "Threaditionz" at bounding box center [548, 204] width 487 height 15
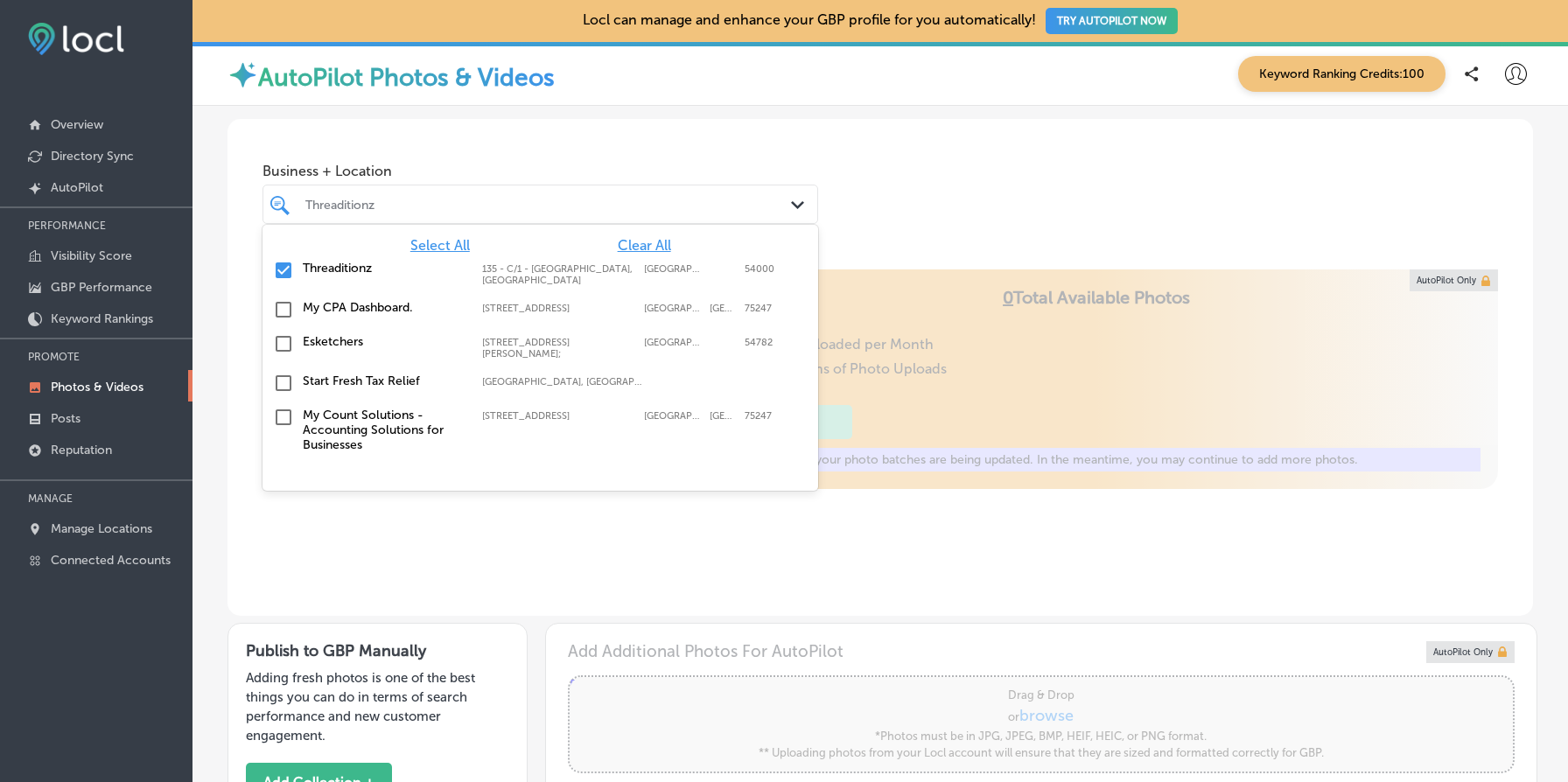
click at [646, 251] on span "Clear All" at bounding box center [645, 246] width 54 height 17
click at [375, 380] on label "Start Fresh Tax Relief" at bounding box center [384, 382] width 162 height 15
click at [941, 275] on div "Locl AutoPilot takes photos uploaded to your Locl Photo Library and creates Col…" at bounding box center [880, 443] width 1306 height 347
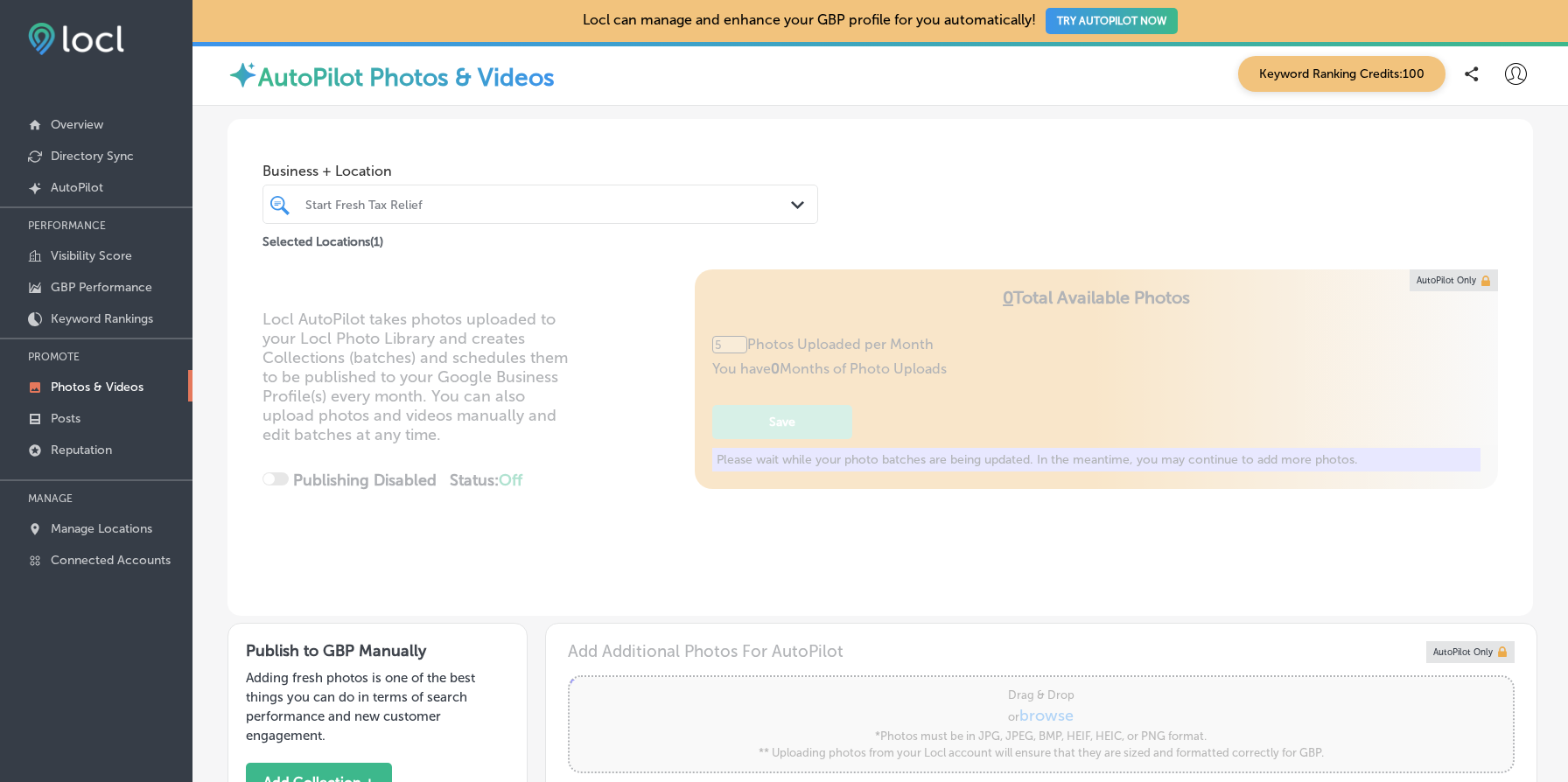
click at [473, 178] on span "Business + Location" at bounding box center [541, 171] width 556 height 17
click at [473, 193] on div at bounding box center [516, 204] width 426 height 24
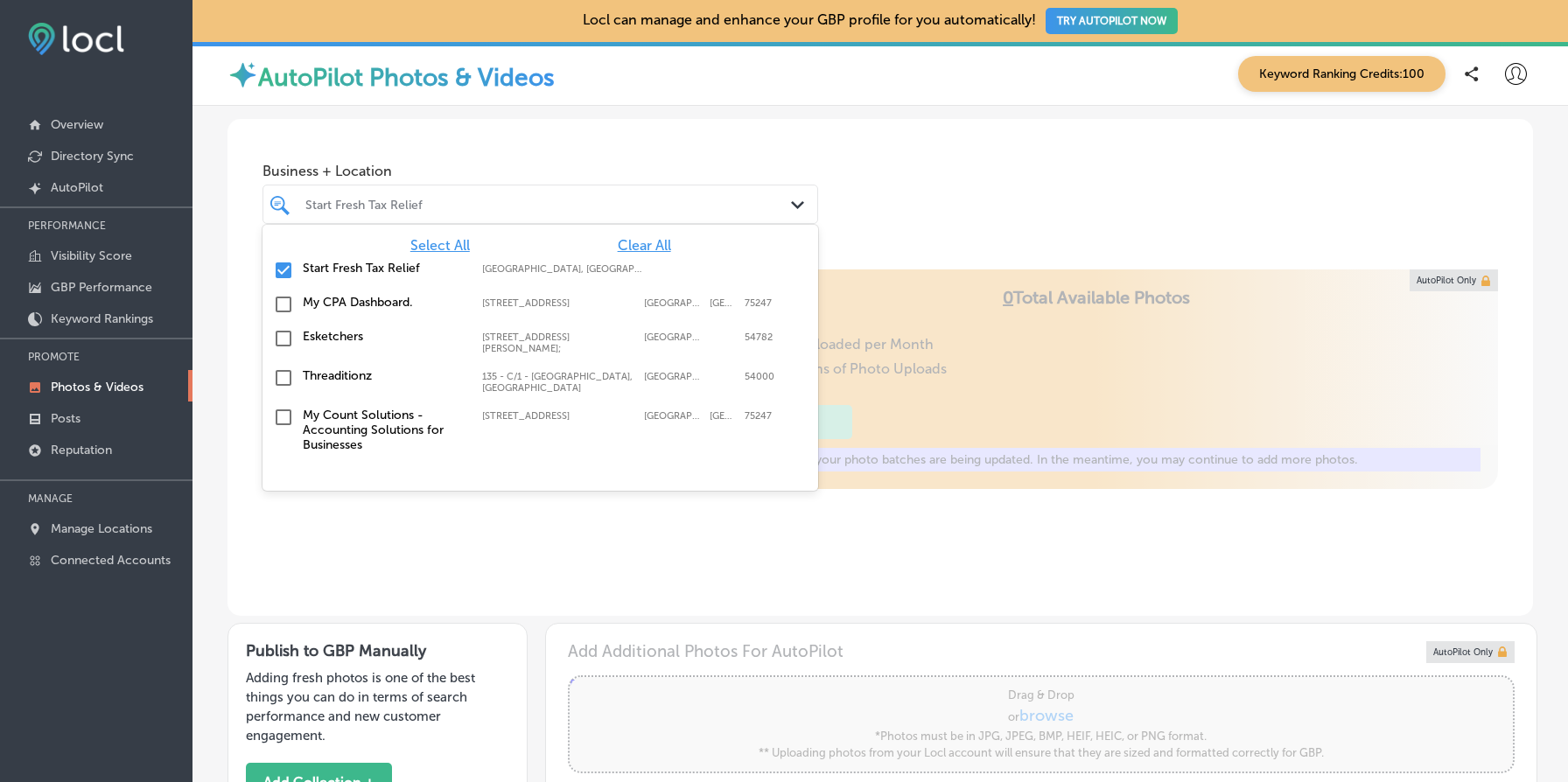
click at [379, 421] on label "My Count Solutions - Accounting Solutions for Businesses" at bounding box center [384, 430] width 162 height 44
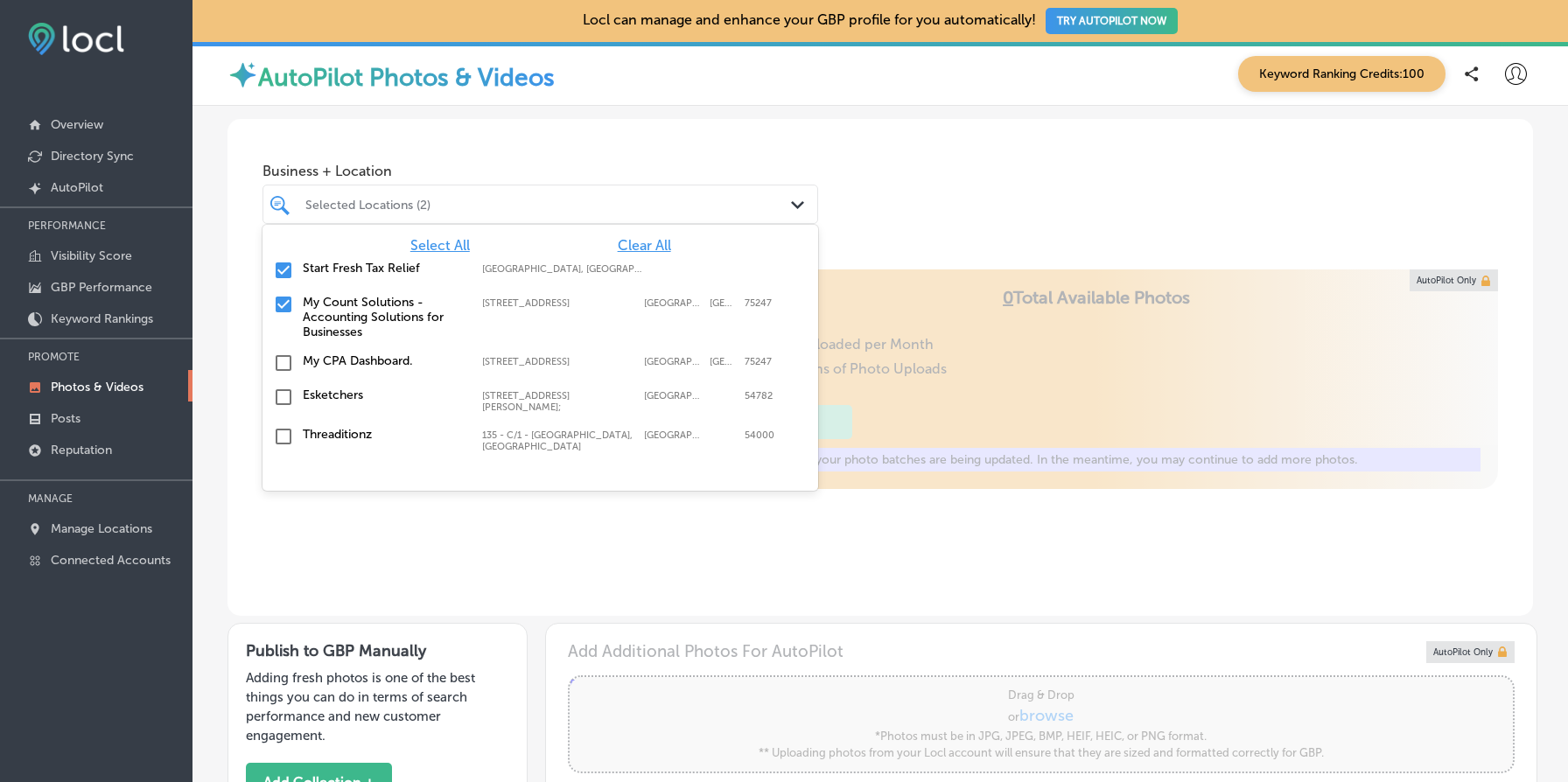
click at [385, 269] on label "Start Fresh Tax Relief" at bounding box center [384, 269] width 162 height 15
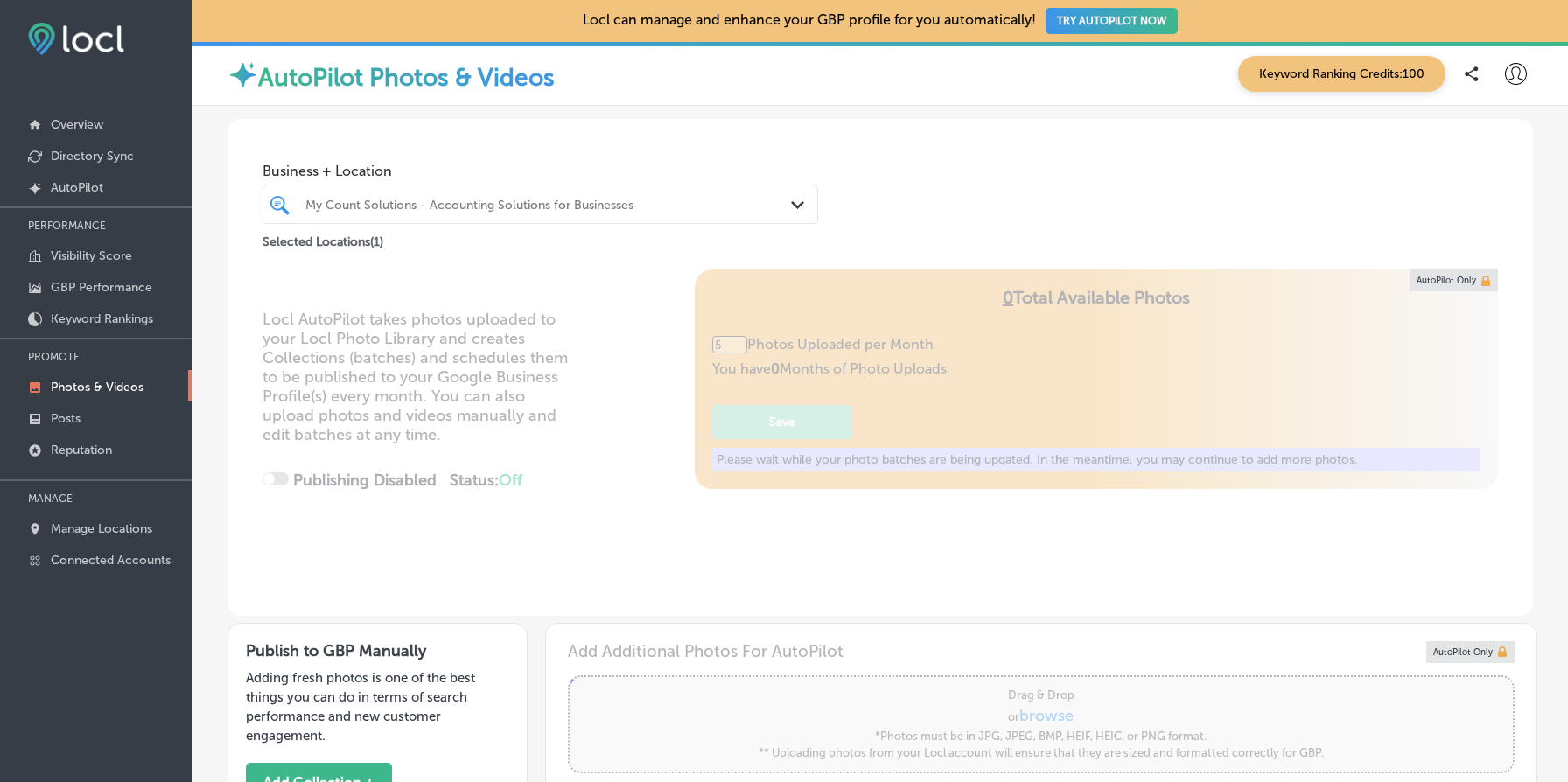
click at [1080, 329] on div "Locl AutoPilot takes photos uploaded to your Locl Photo Library and creates Col…" at bounding box center [880, 443] width 1306 height 347
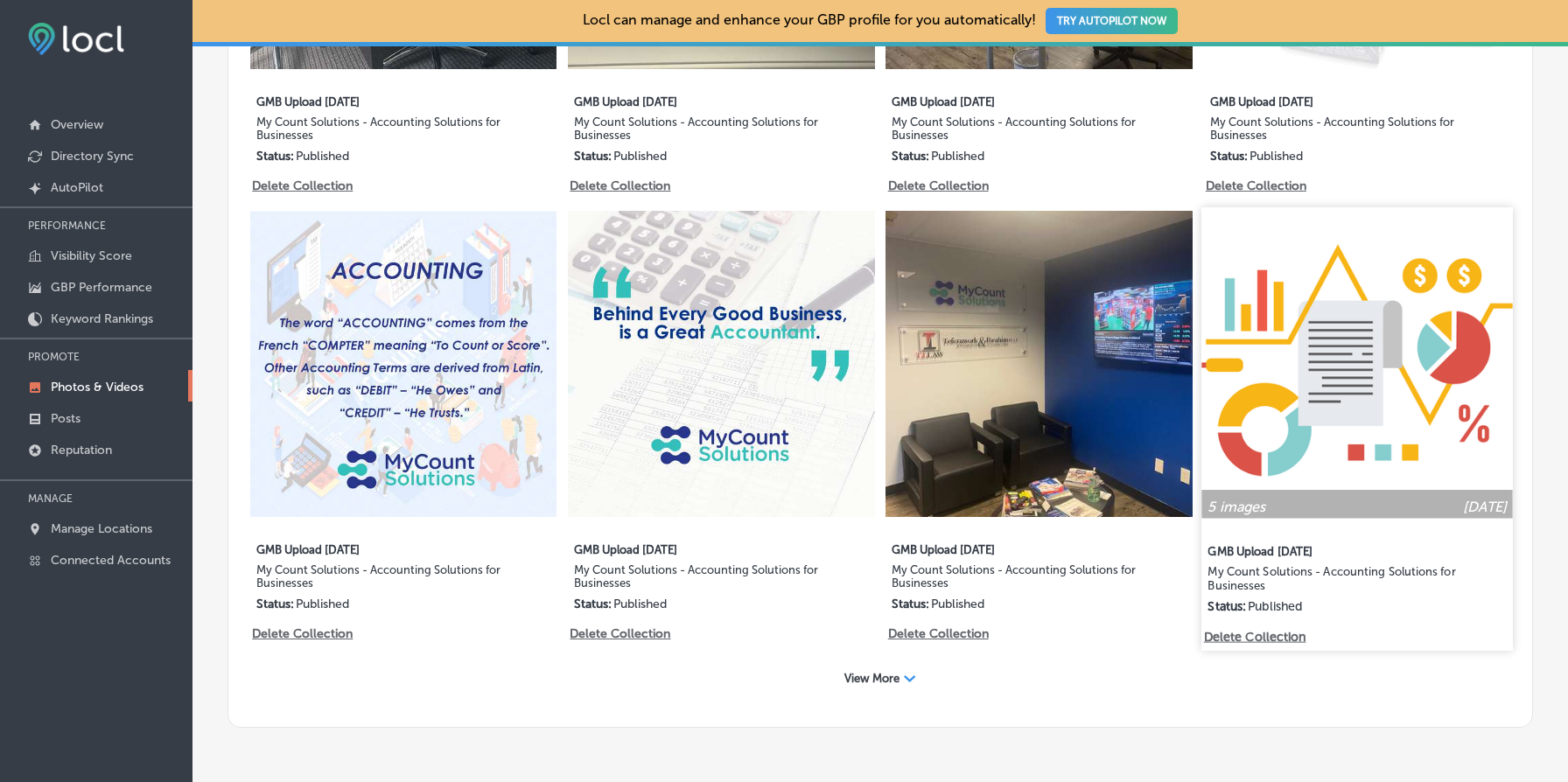
scroll to position [1349, 0]
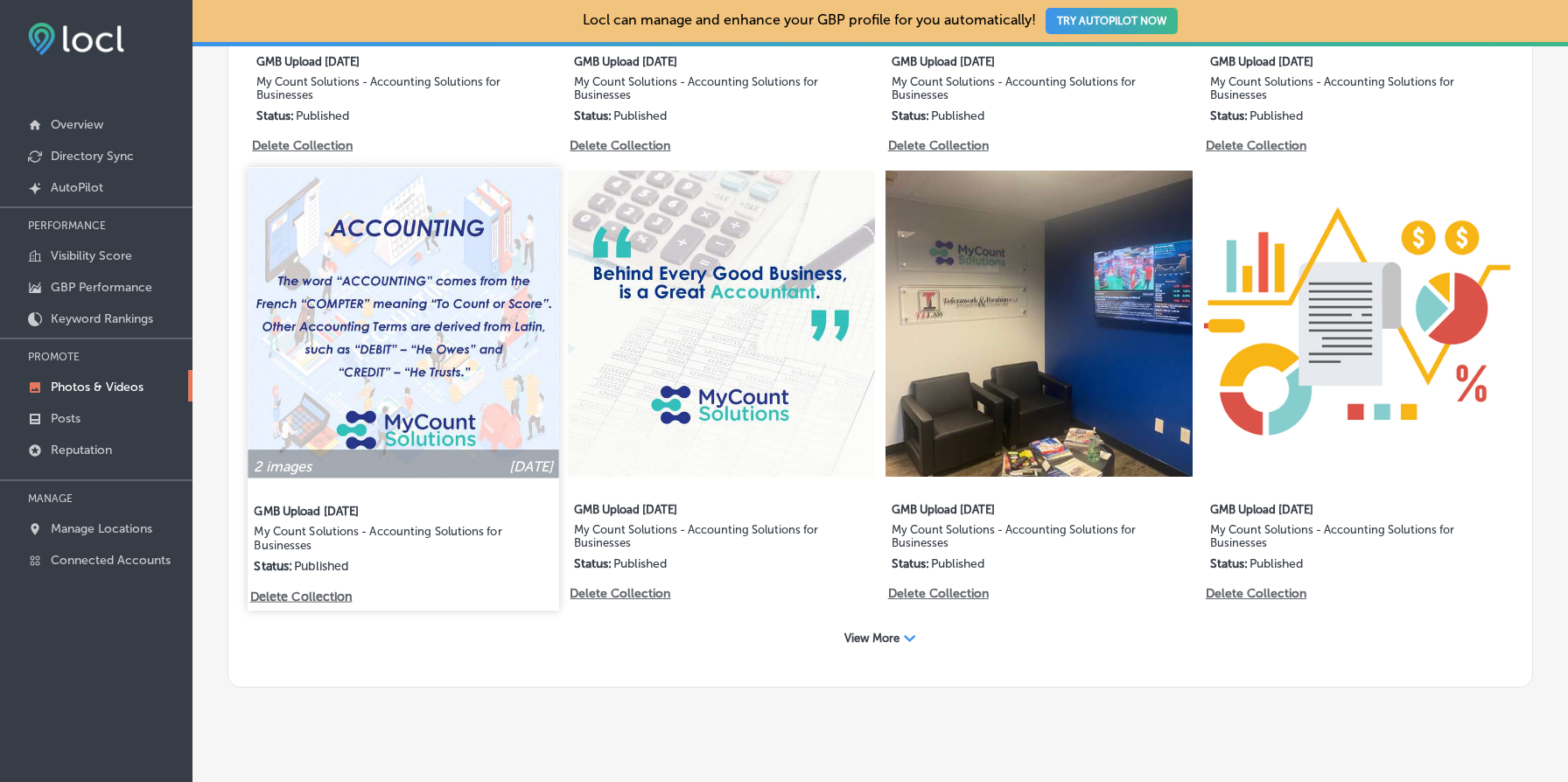
click at [374, 301] on img at bounding box center [403, 322] width 312 height 312
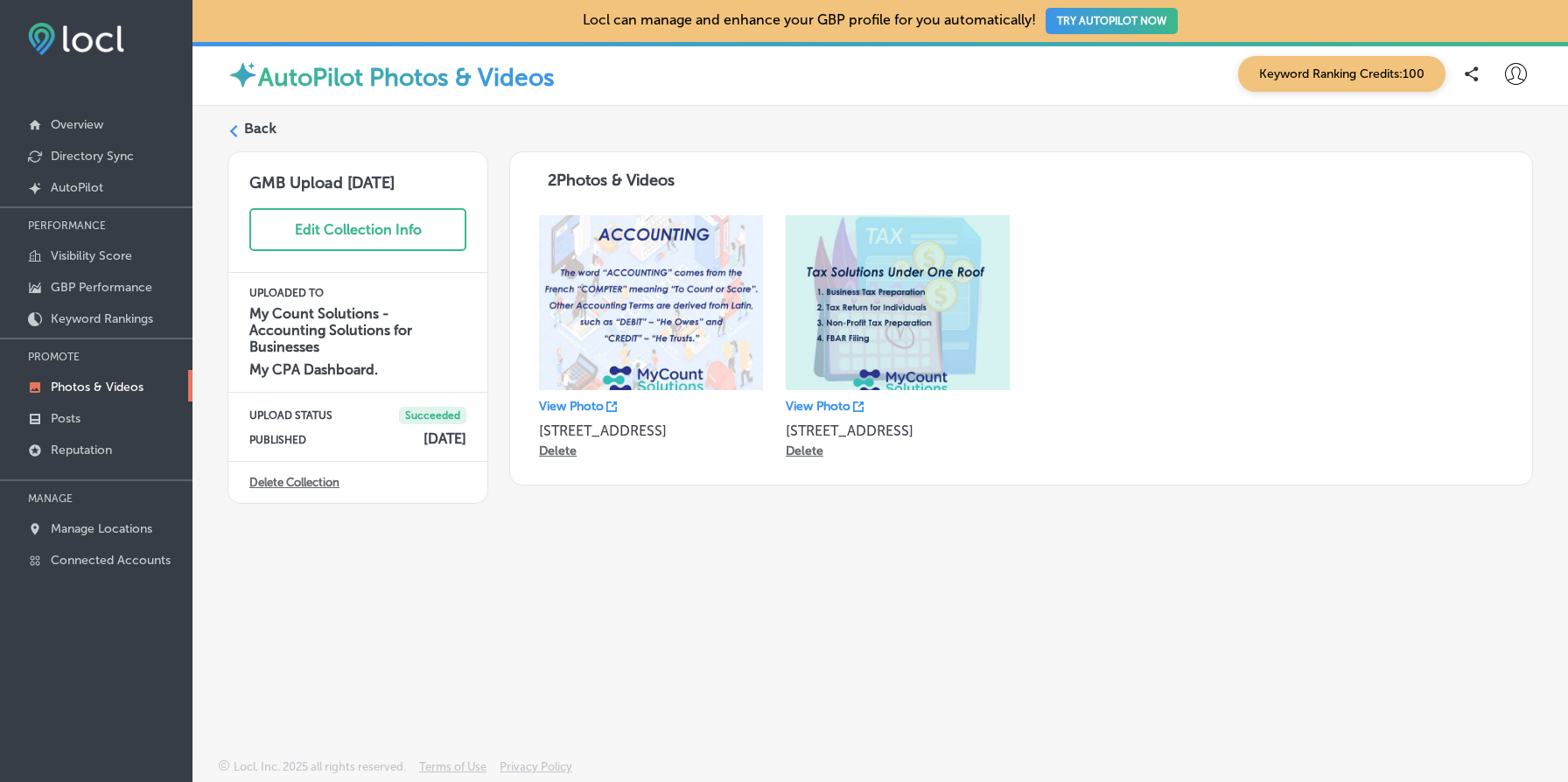
click at [269, 129] on label "Back" at bounding box center [260, 128] width 32 height 19
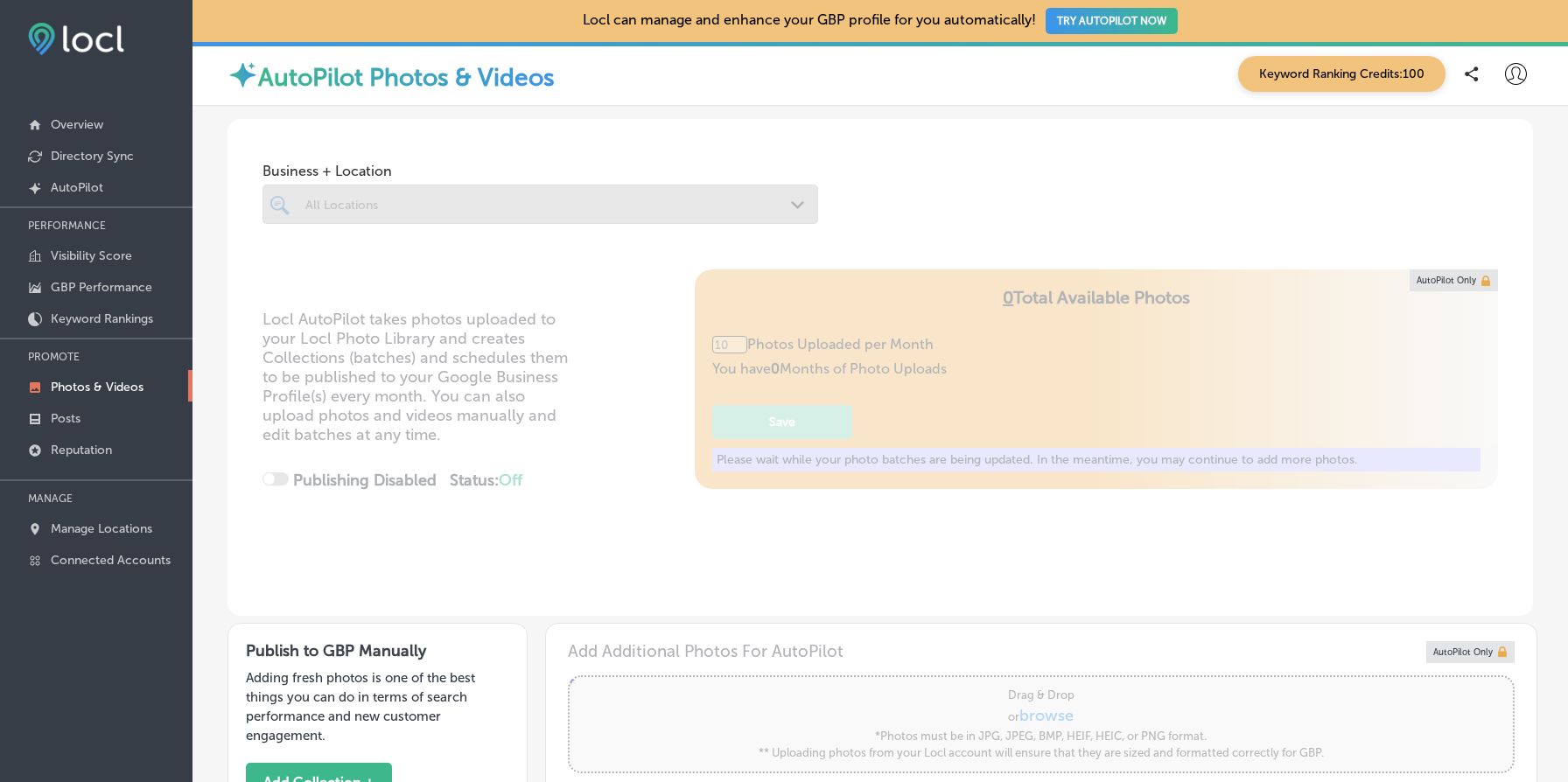
type input "5"
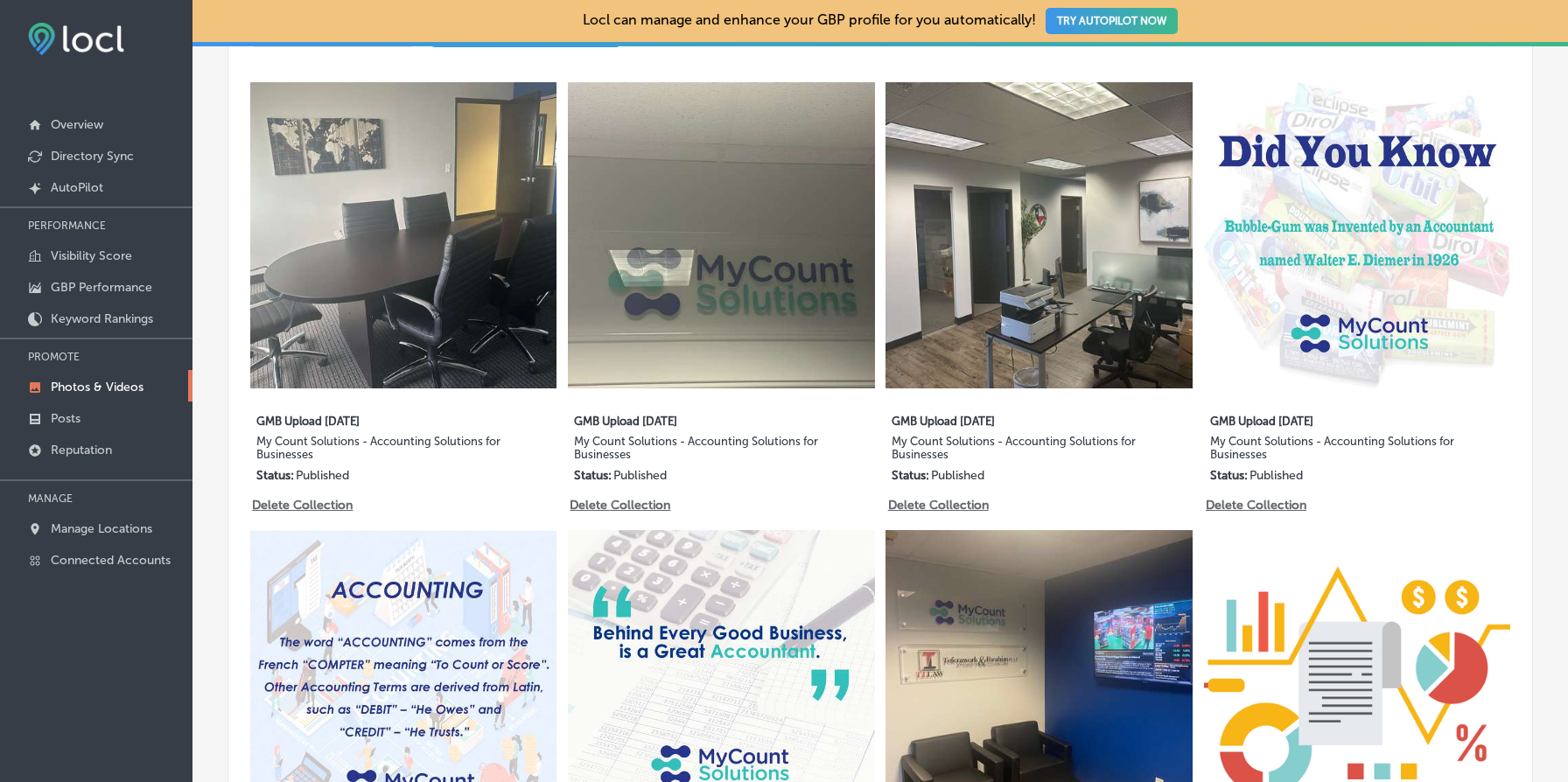
scroll to position [1376, 0]
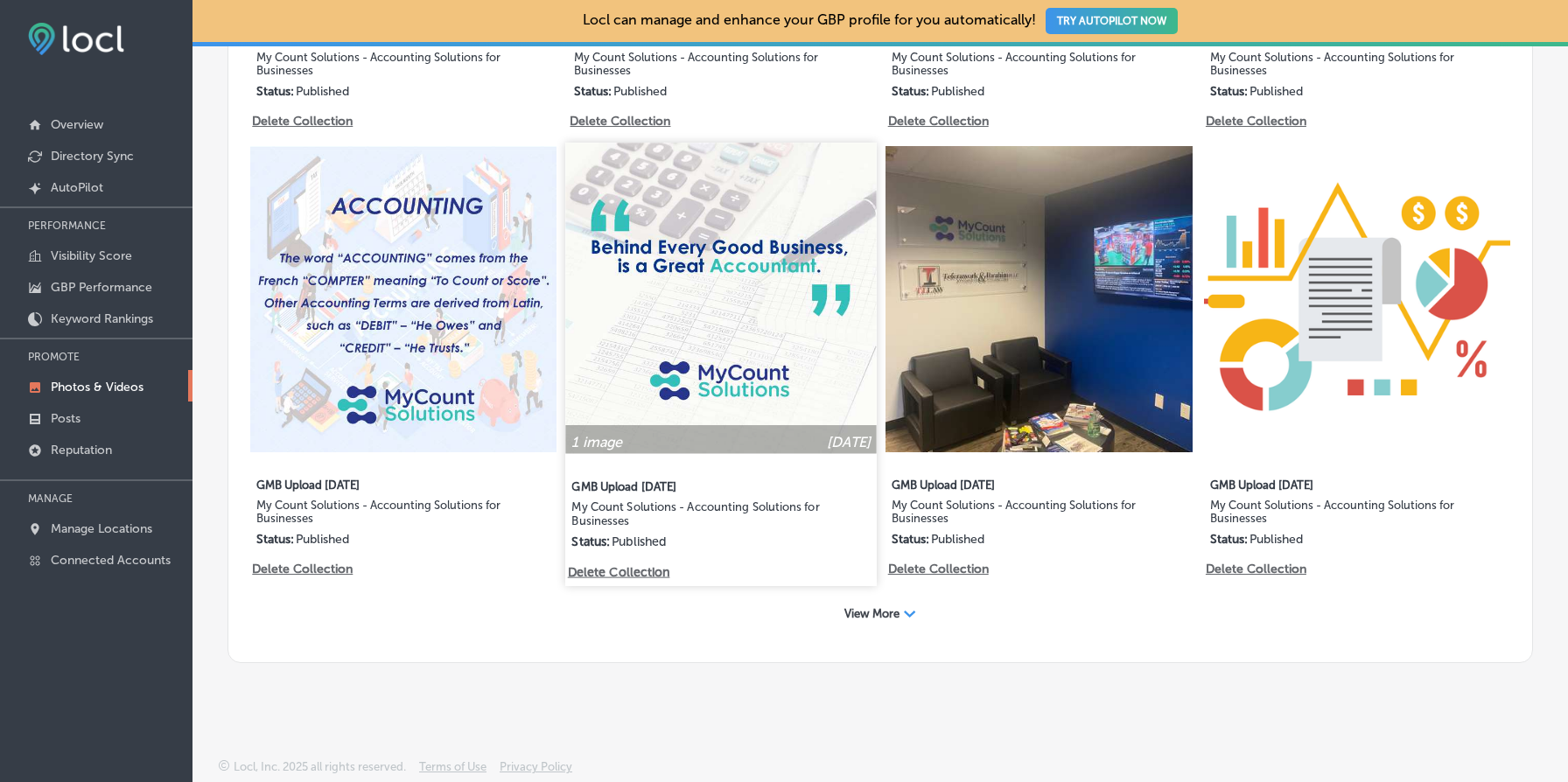
click at [708, 350] on img at bounding box center [722, 298] width 312 height 312
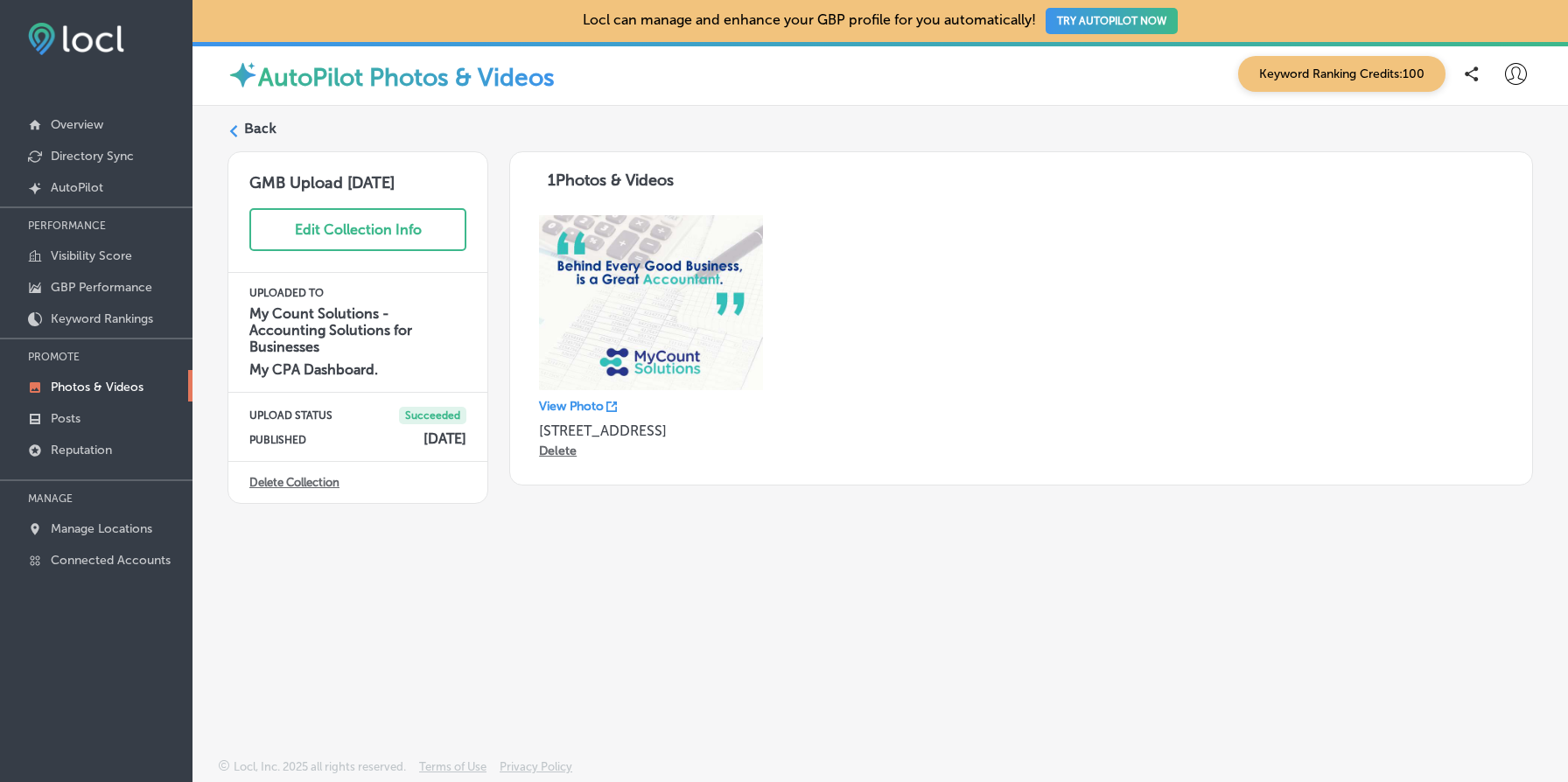
click at [265, 129] on label "Back" at bounding box center [260, 128] width 32 height 19
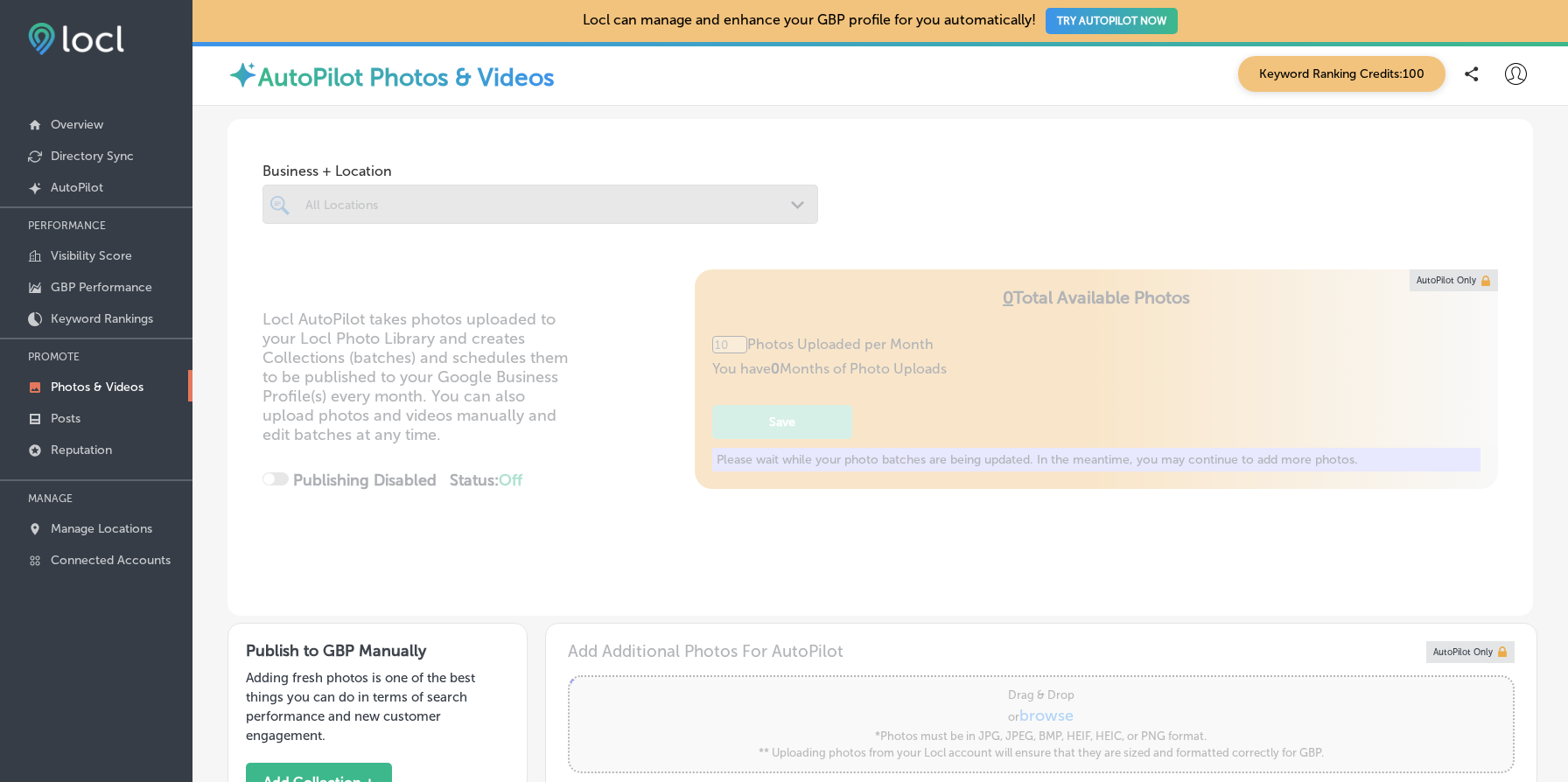
type input "5"
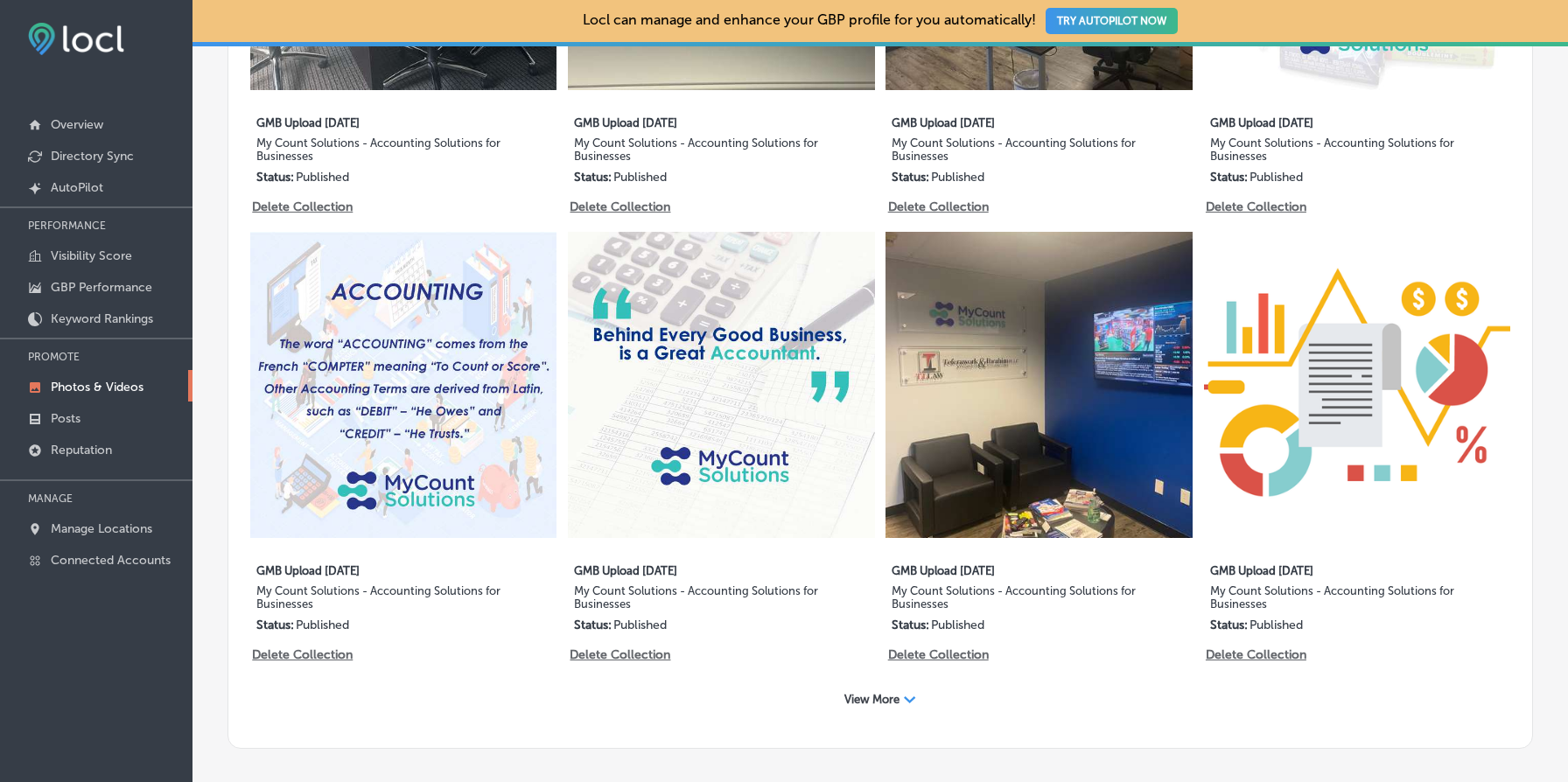
scroll to position [1376, 0]
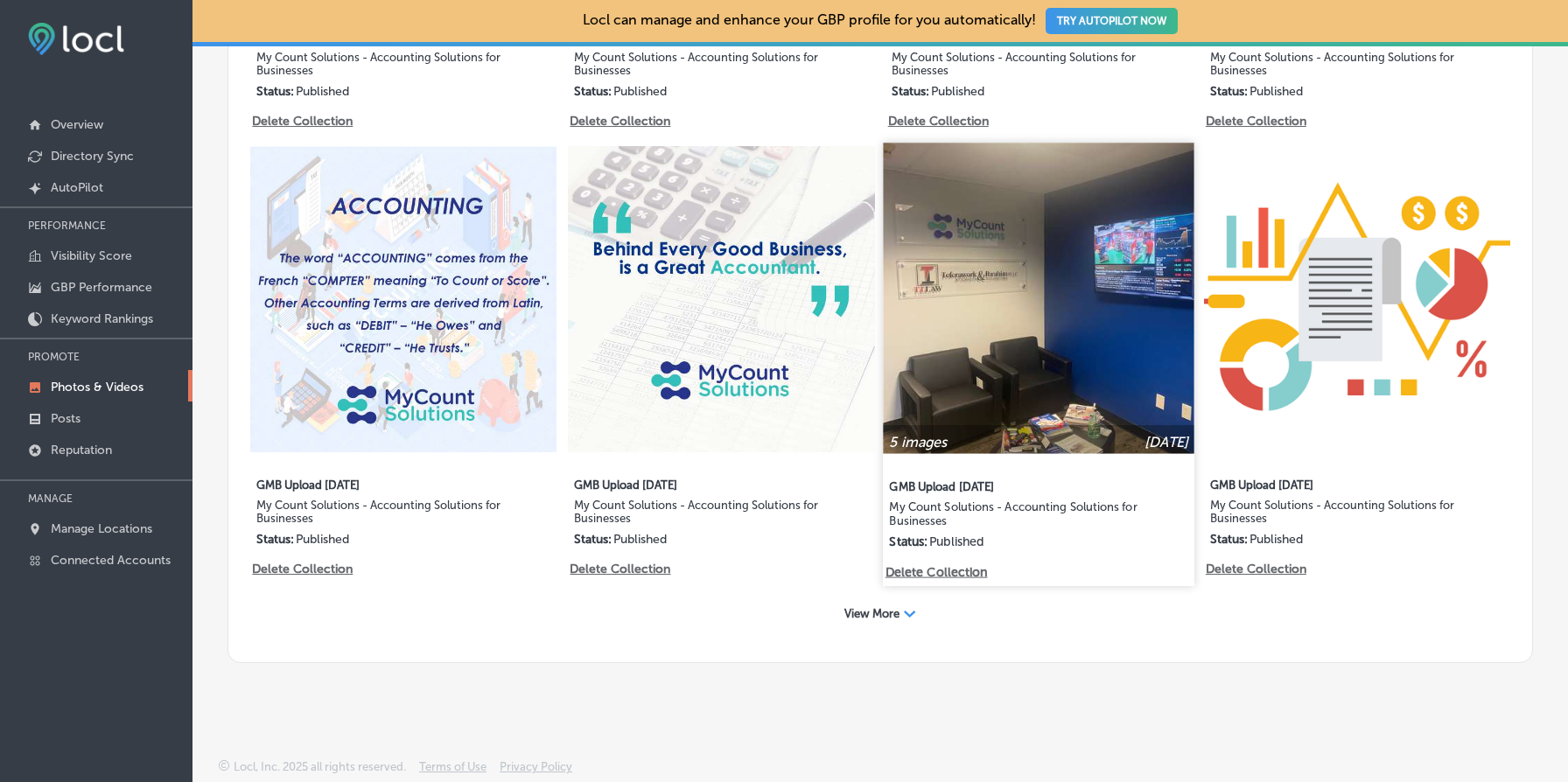
click at [1085, 325] on img at bounding box center [1039, 298] width 312 height 312
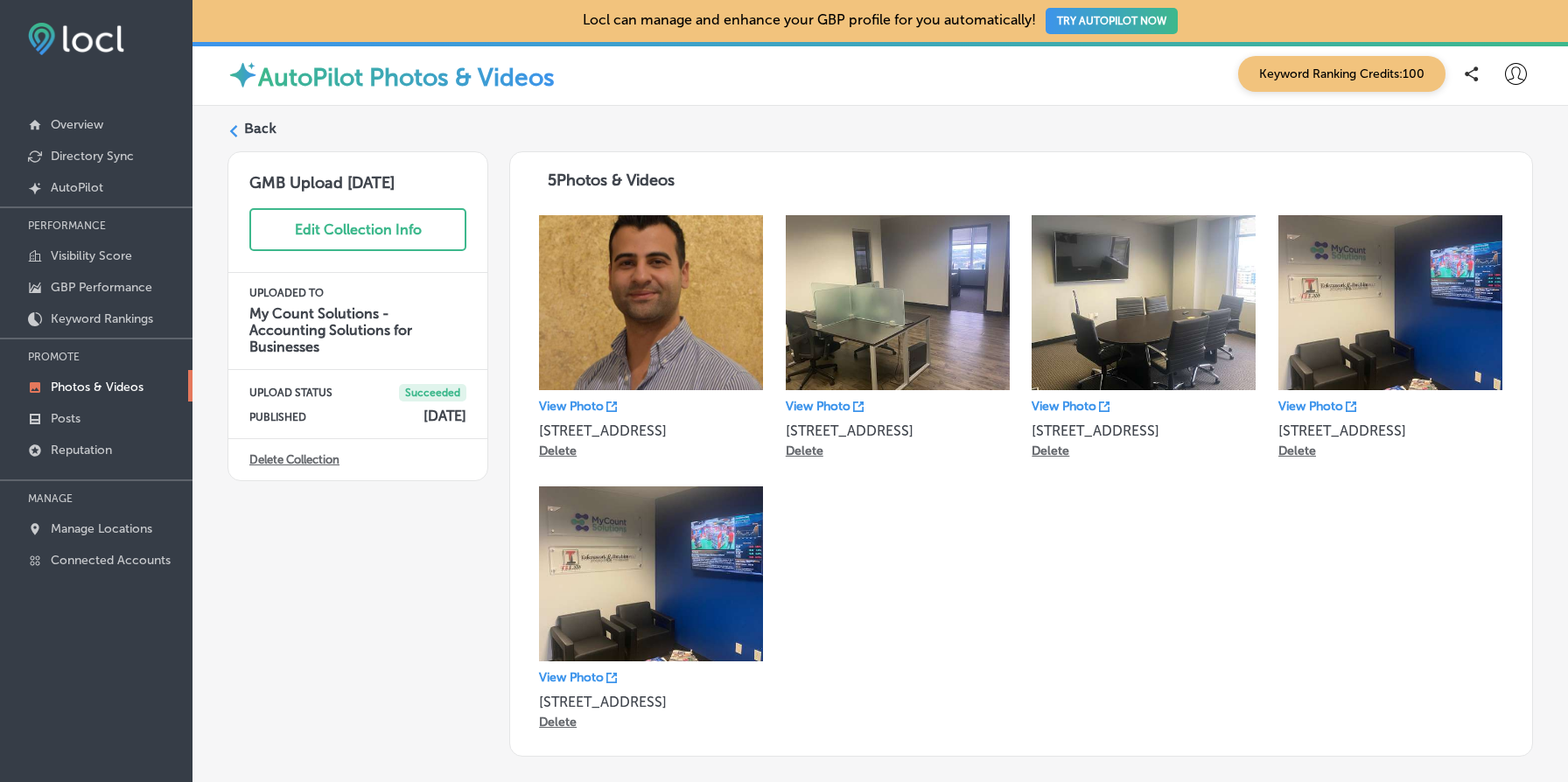
click at [263, 131] on label "Back" at bounding box center [260, 128] width 32 height 19
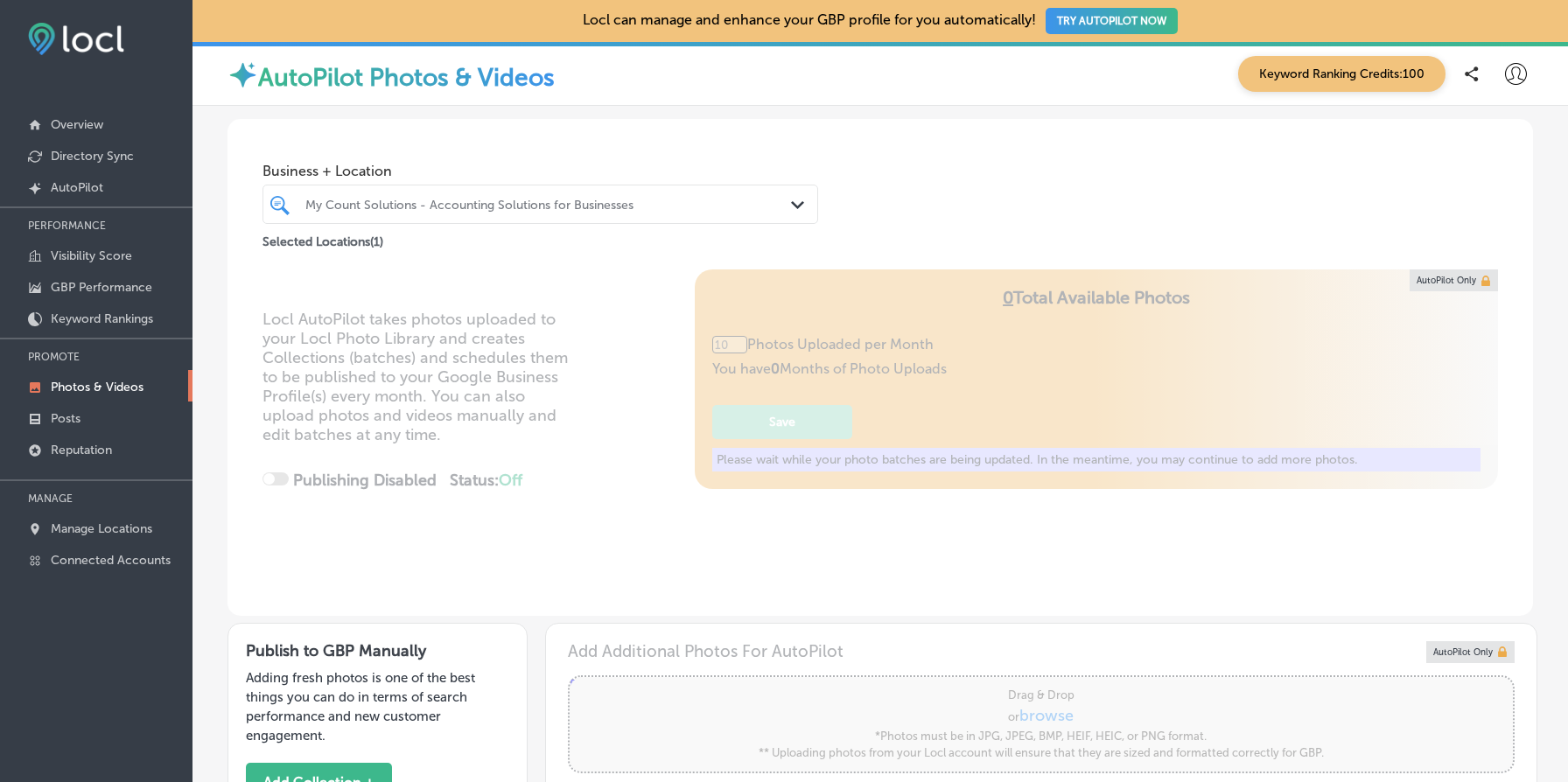
type input "5"
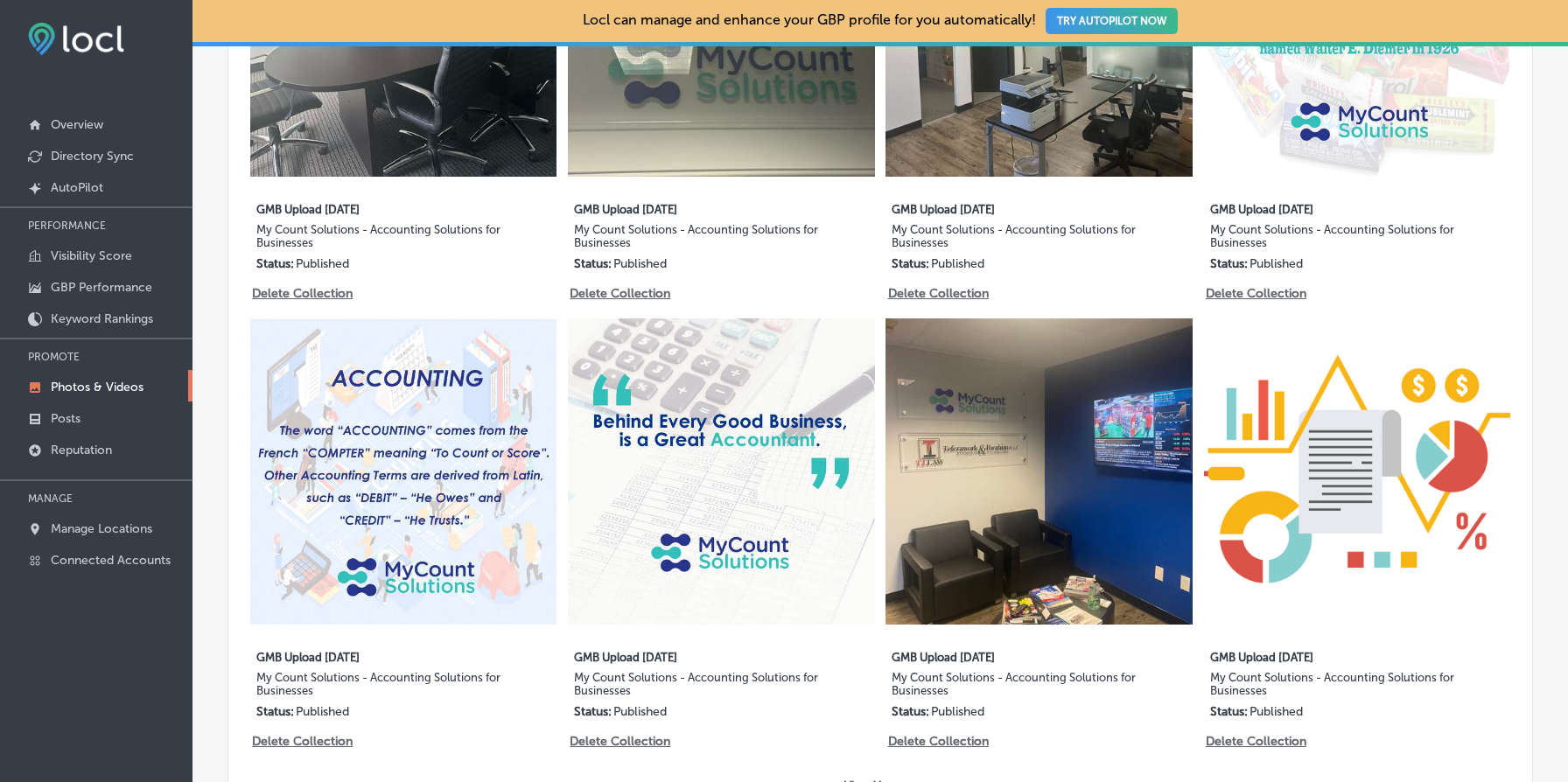
scroll to position [1376, 0]
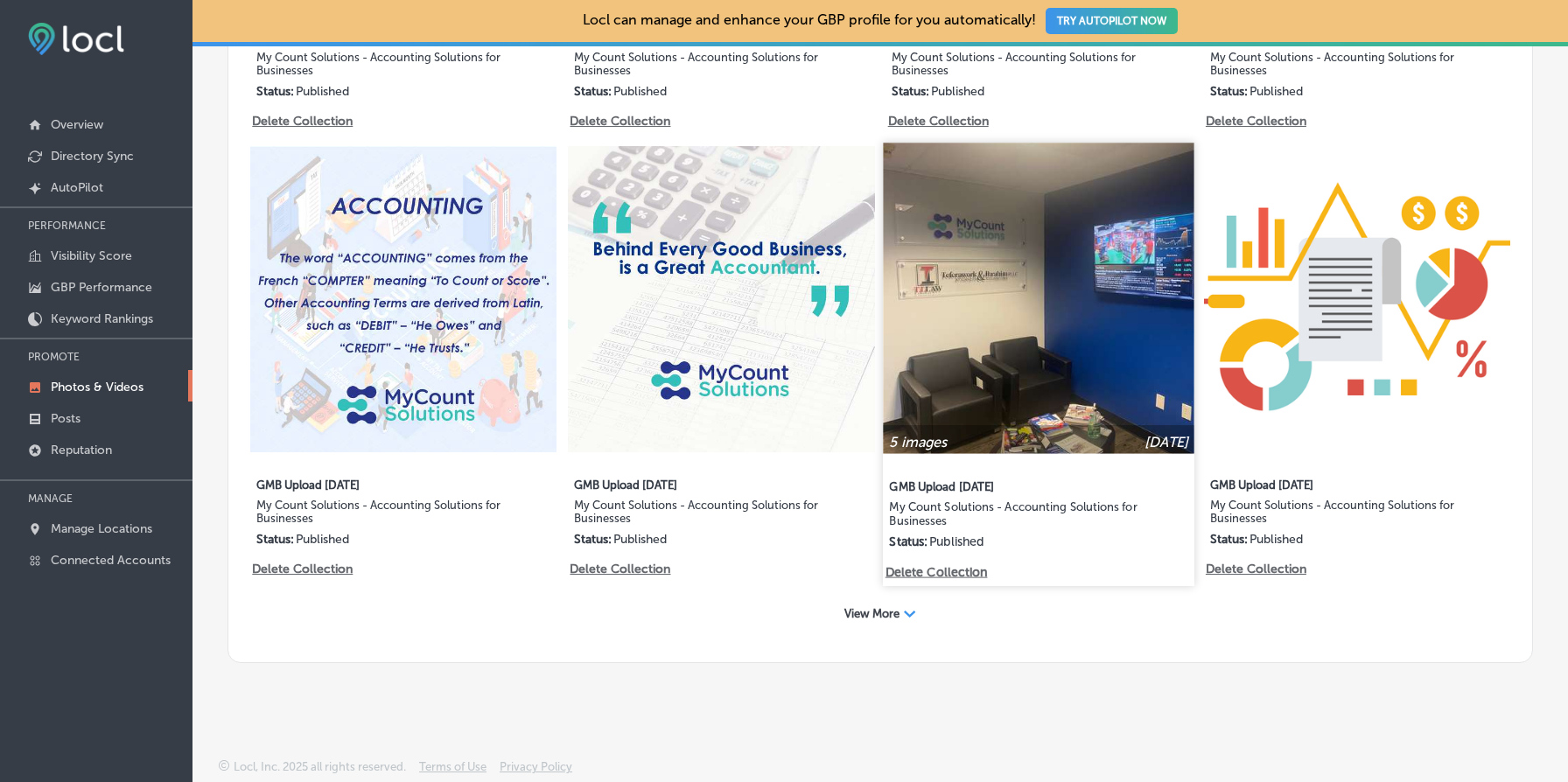
click at [985, 318] on img at bounding box center [1039, 298] width 312 height 312
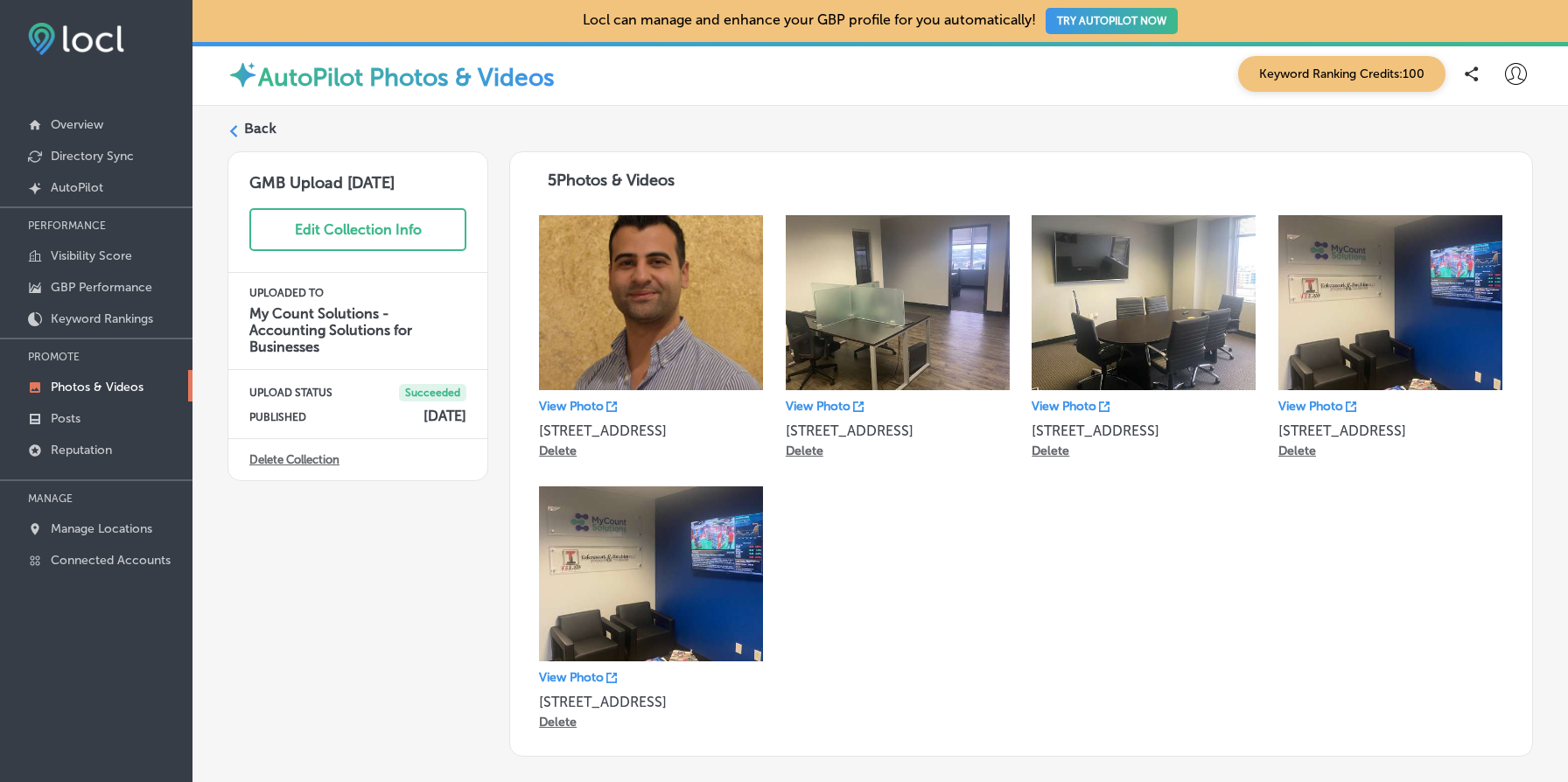
click at [253, 132] on label "Back" at bounding box center [260, 128] width 32 height 19
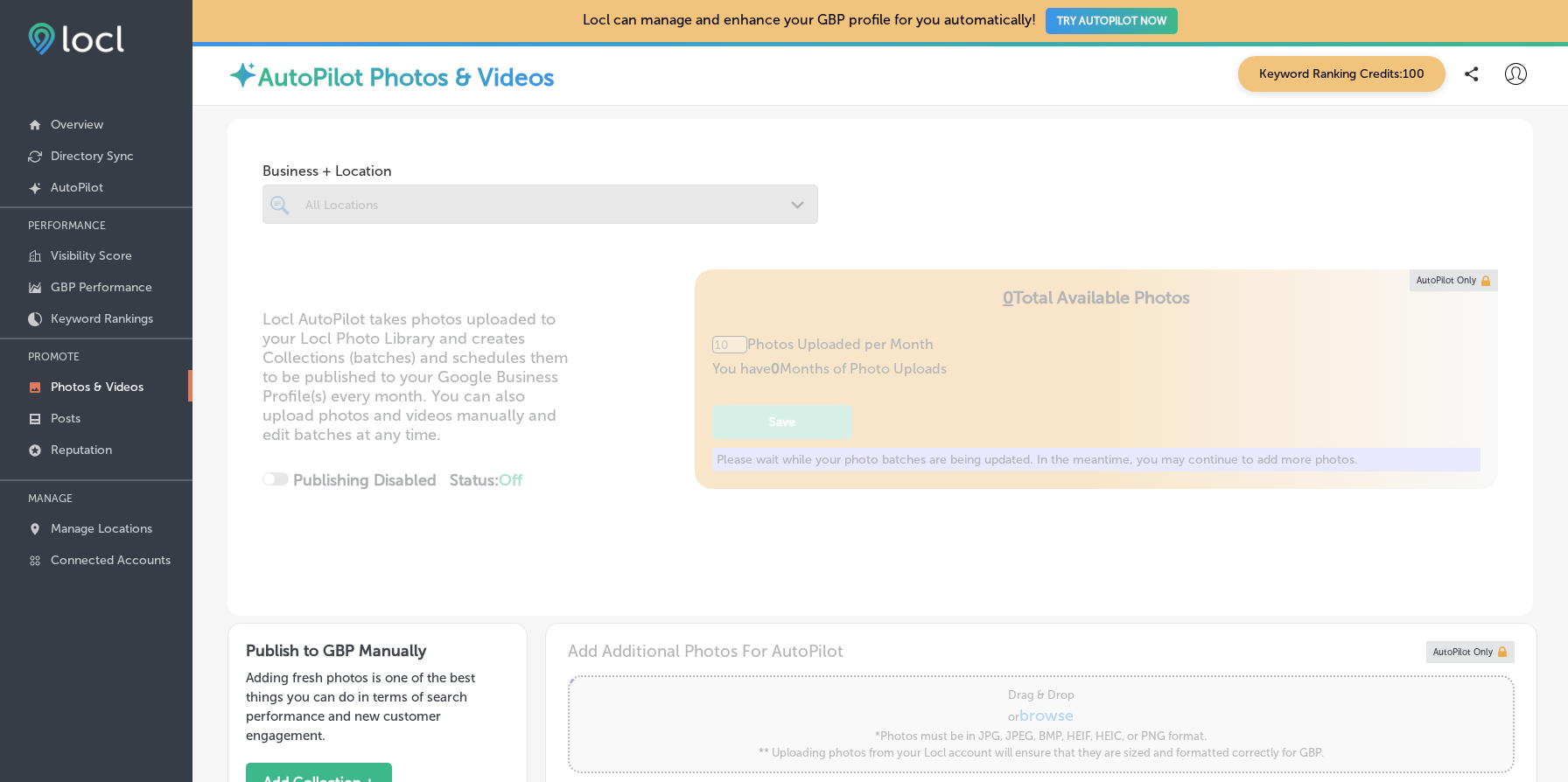
type input "5"
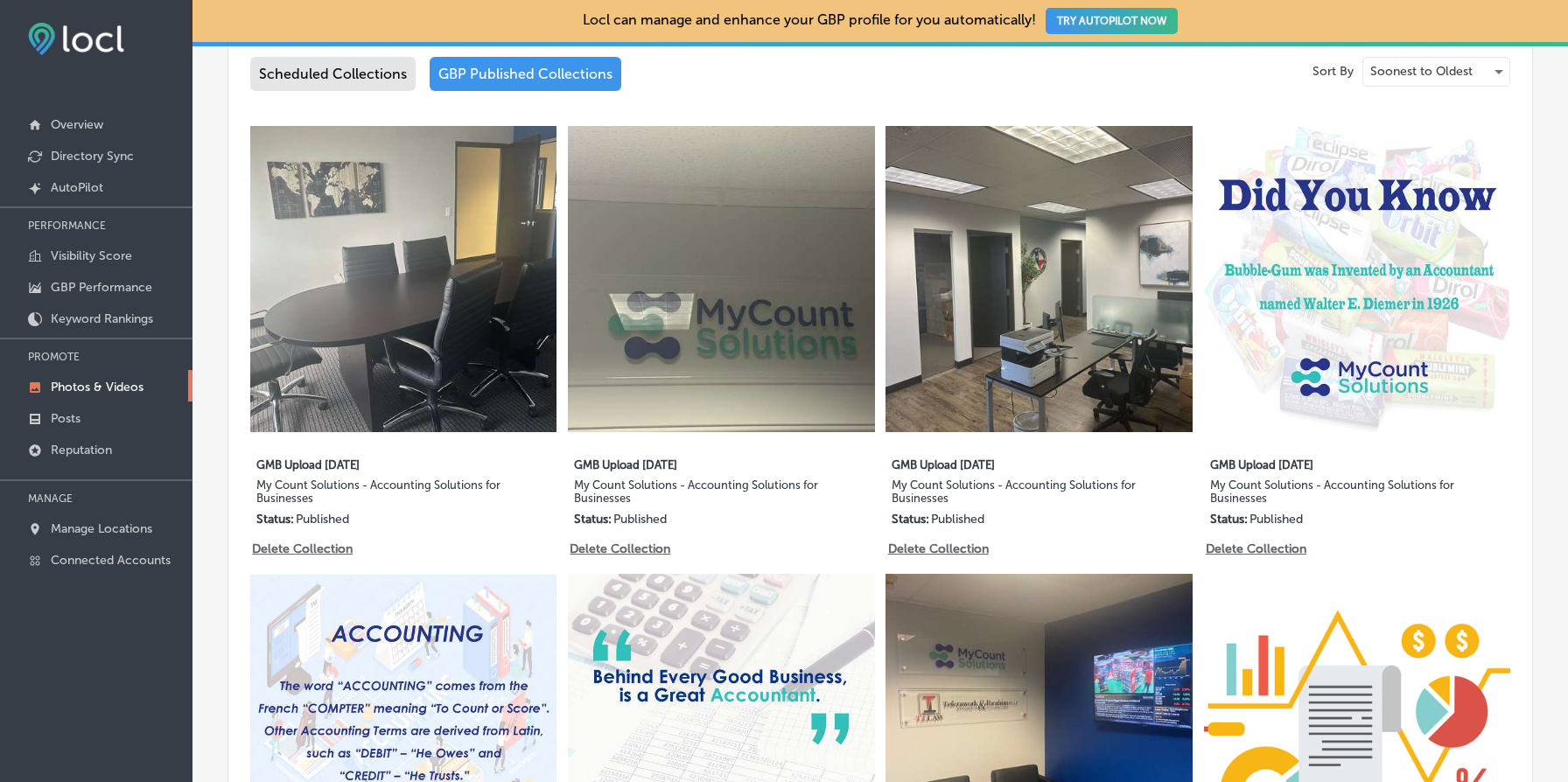
scroll to position [1376, 0]
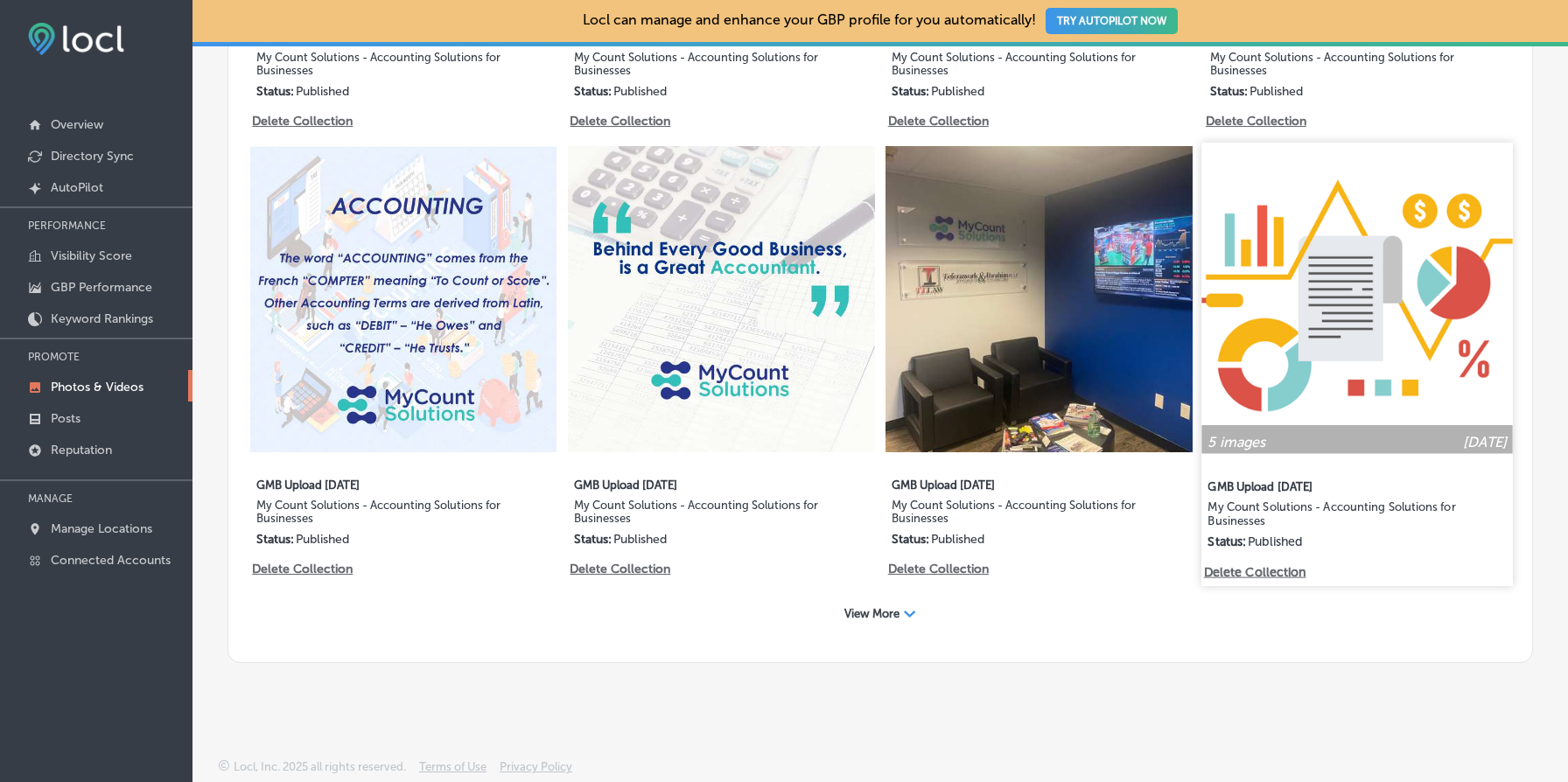
click at [1298, 333] on img at bounding box center [1357, 298] width 312 height 312
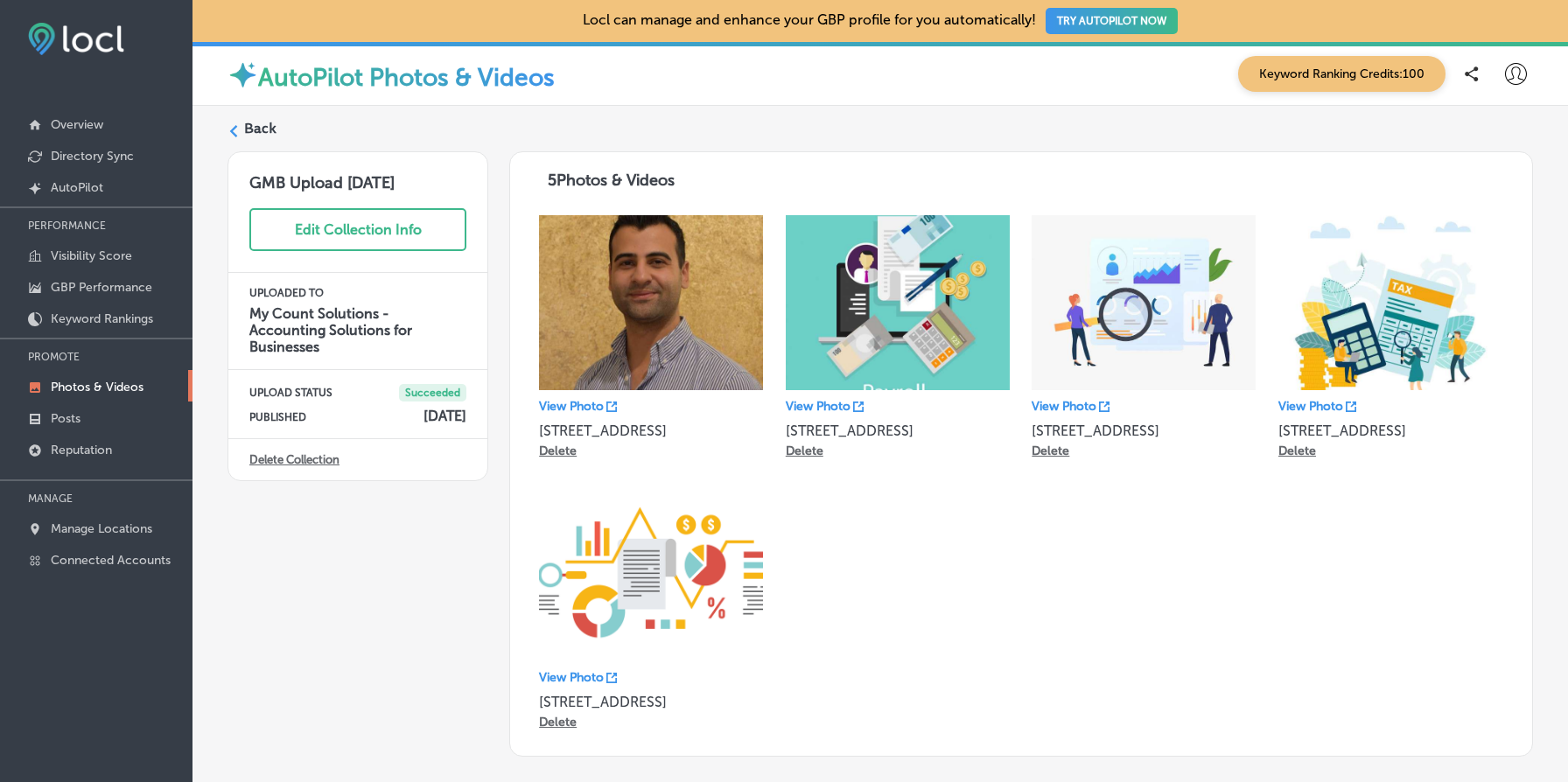
click at [252, 129] on label "Back" at bounding box center [260, 128] width 32 height 19
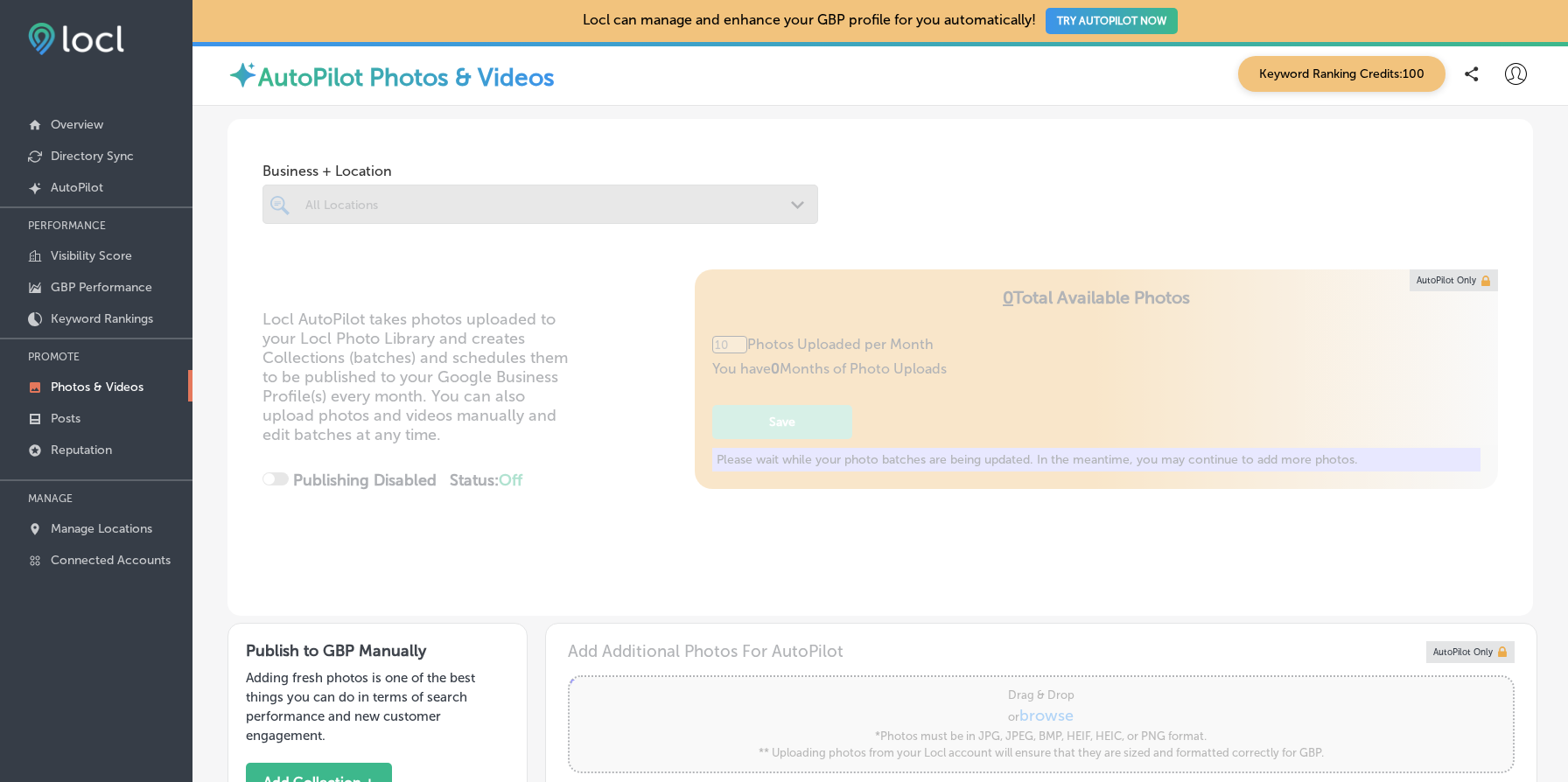
type input "5"
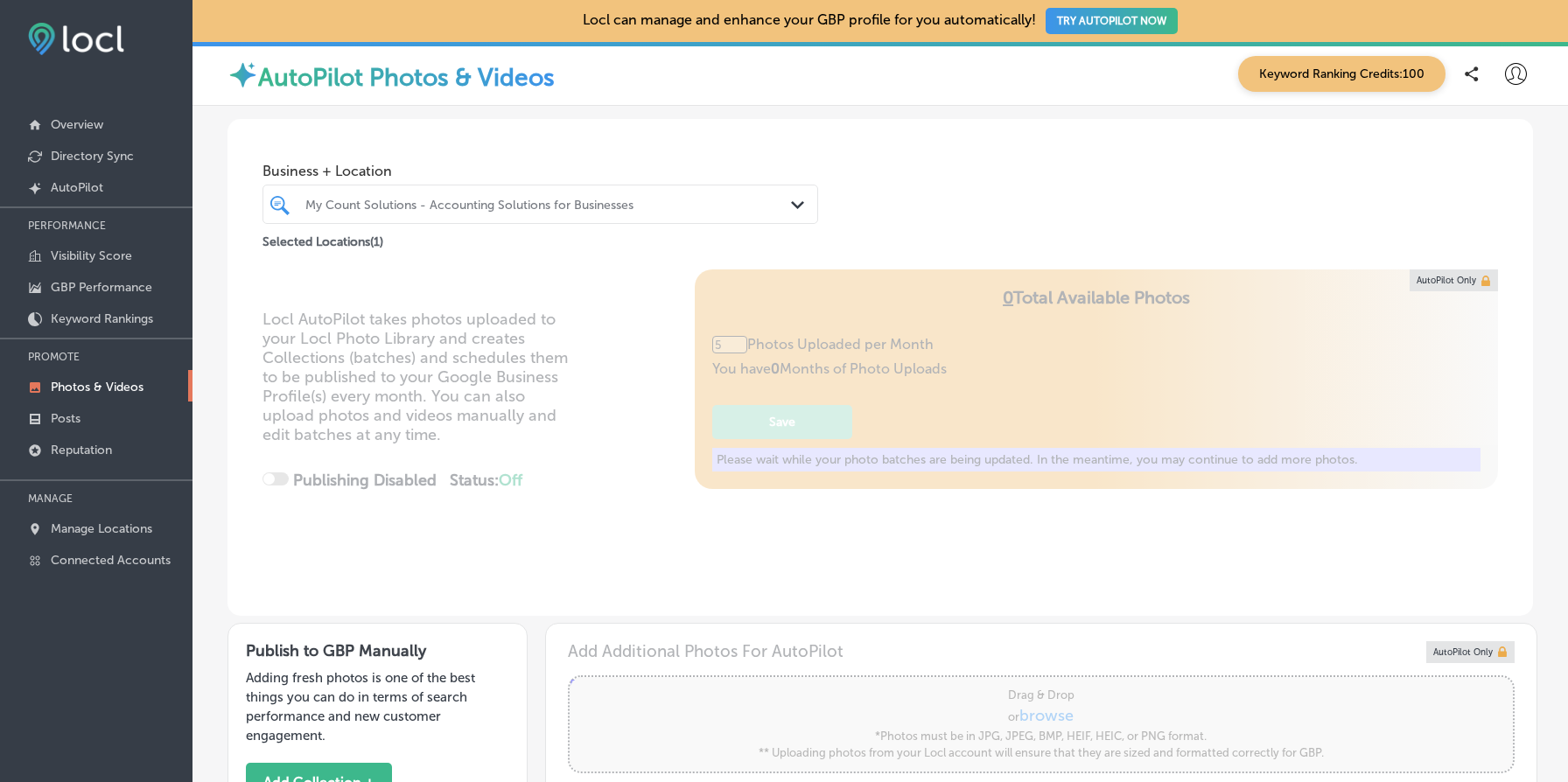
click at [547, 214] on div at bounding box center [516, 204] width 426 height 24
click at [902, 191] on div "Business + Location My Count Solutions - Accounting Solutions for Businesses Pa…" at bounding box center [880, 185] width 1306 height 133
click at [86, 404] on link "Posts" at bounding box center [96, 416] width 192 height 31
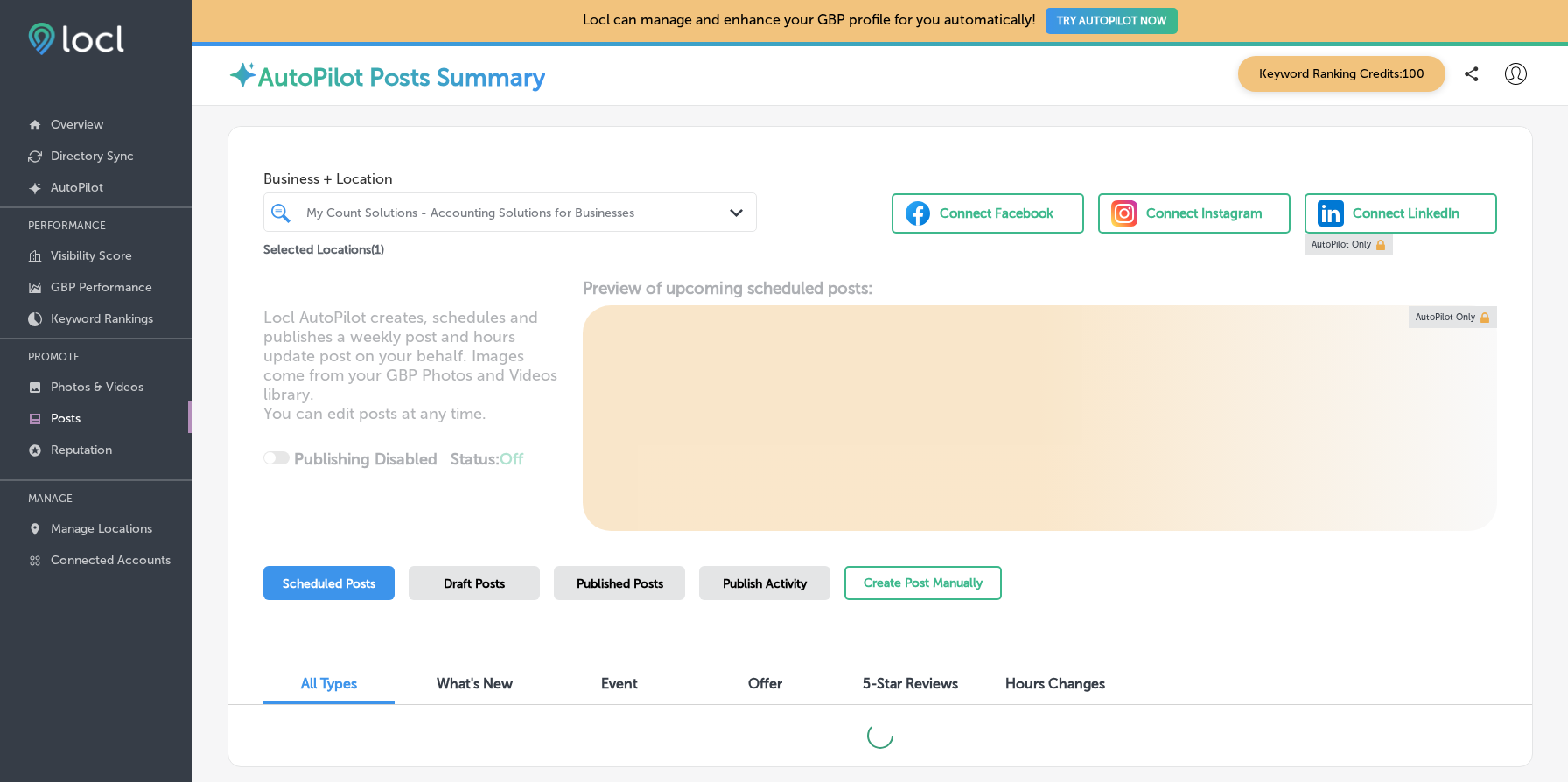
click at [462, 212] on div "My Count Solutions - Accounting Solutions for Businesses" at bounding box center [518, 212] width 425 height 15
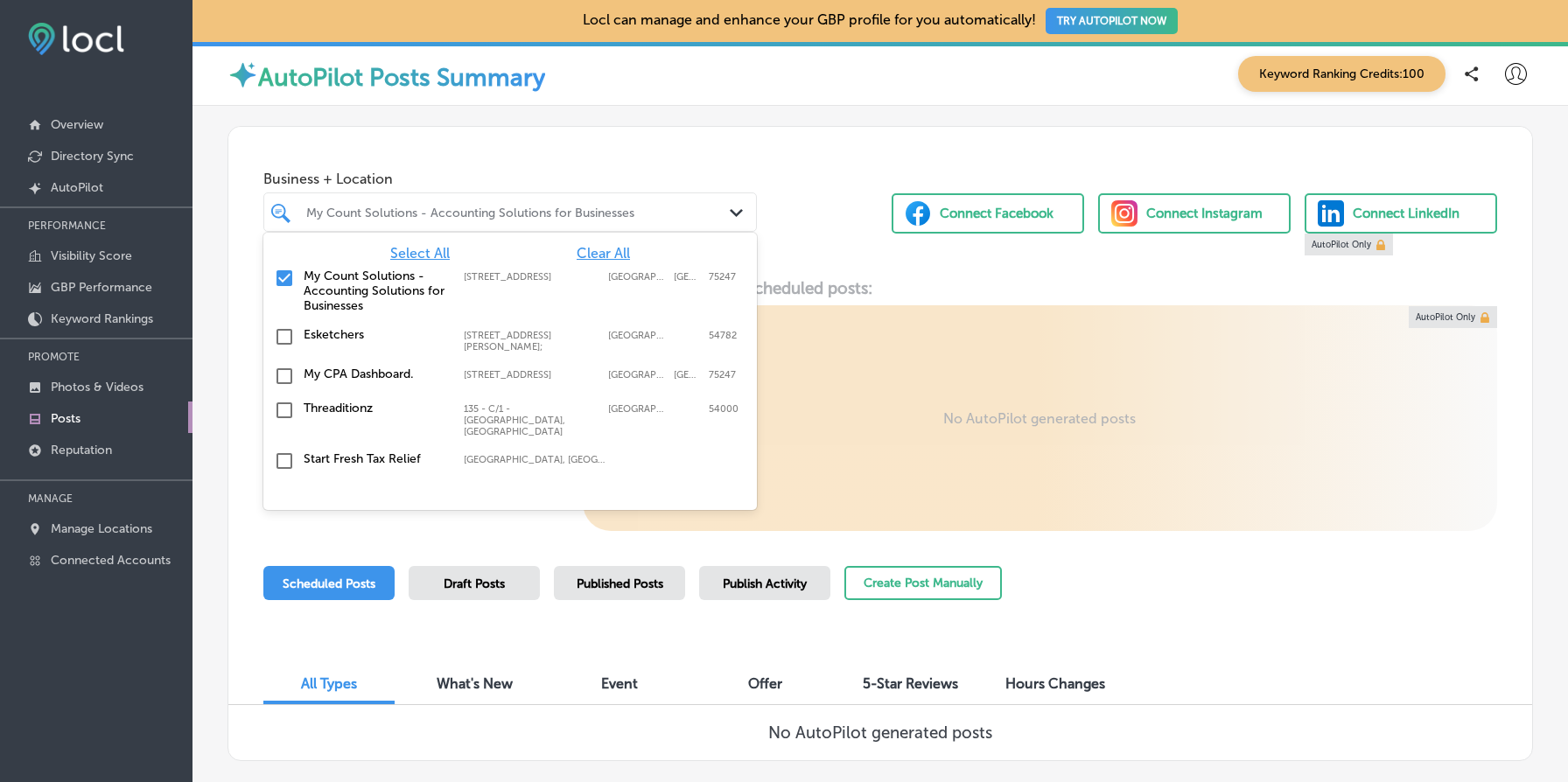
click at [364, 336] on label "Esketchers" at bounding box center [374, 334] width 142 height 15
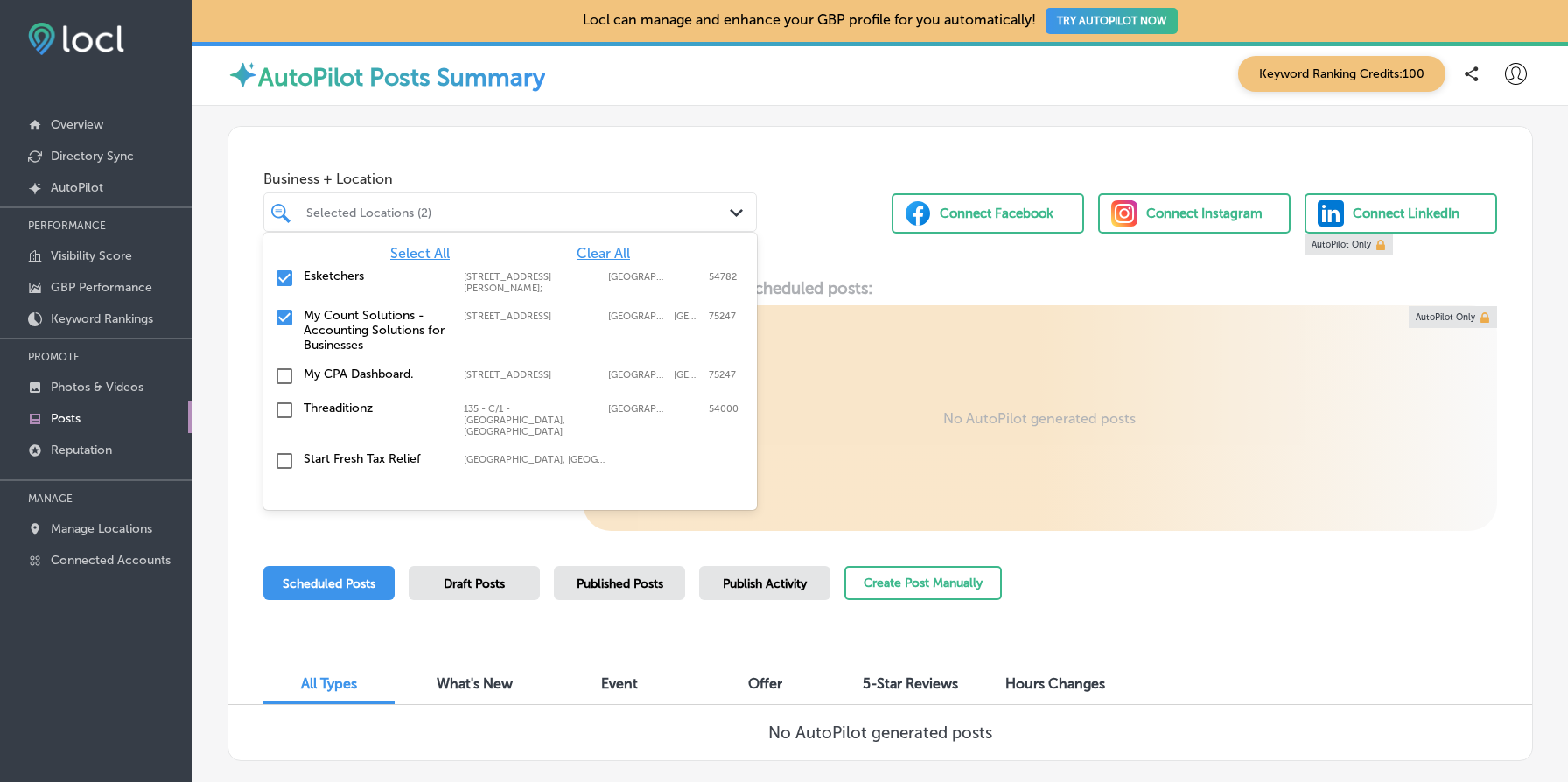
click at [462, 274] on div "Esketchers 39, Block Q Phase 2 Johar Town, Lahore, Punjab 54782, Pakistan;, Lah…" at bounding box center [482, 281] width 357 height 25
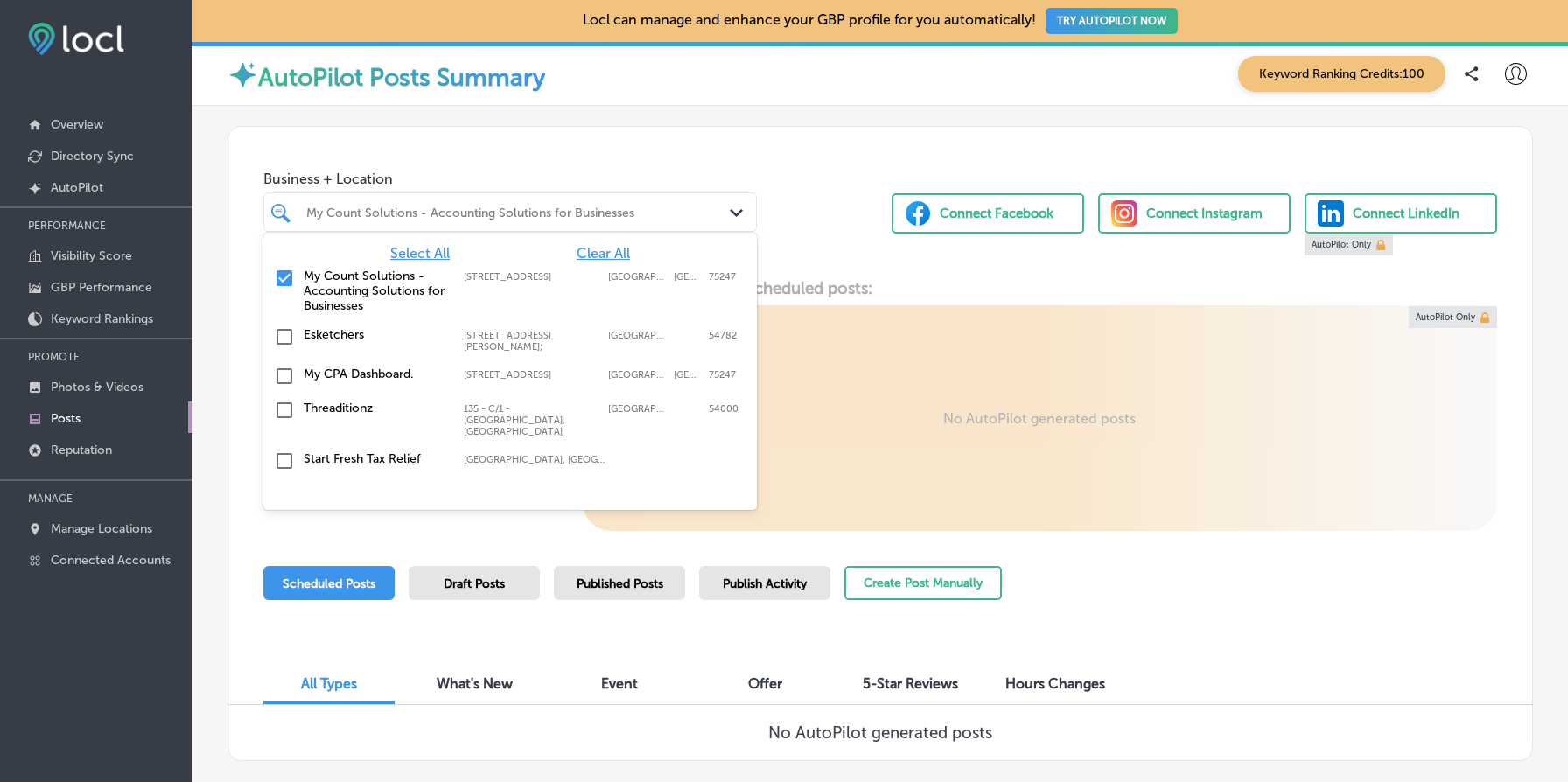
click at [843, 285] on div "Locl AutoPilot creates, schedules and publishes a weekly post and hours update …" at bounding box center [880, 404] width 1304 height 253
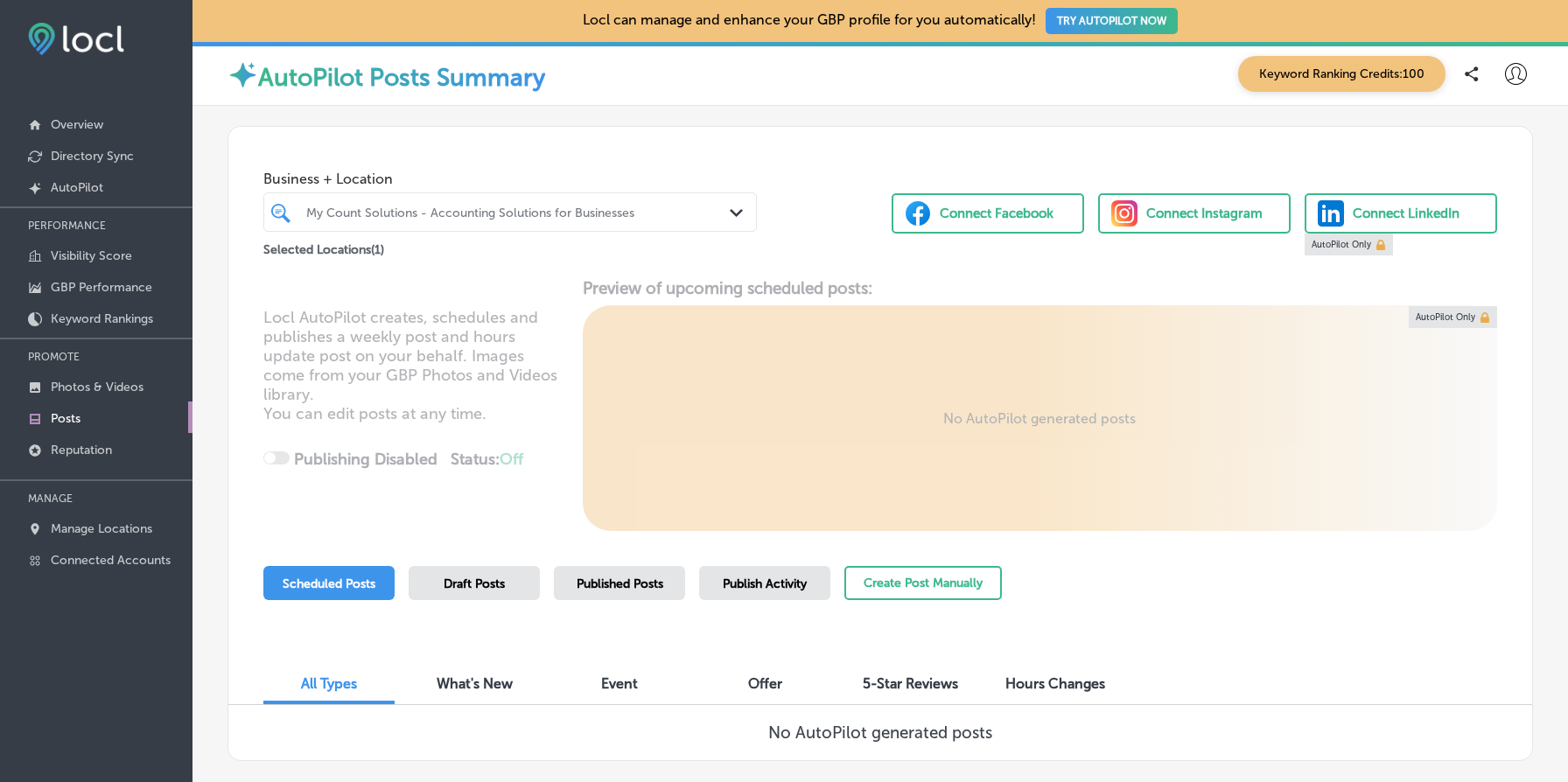
scroll to position [98, 0]
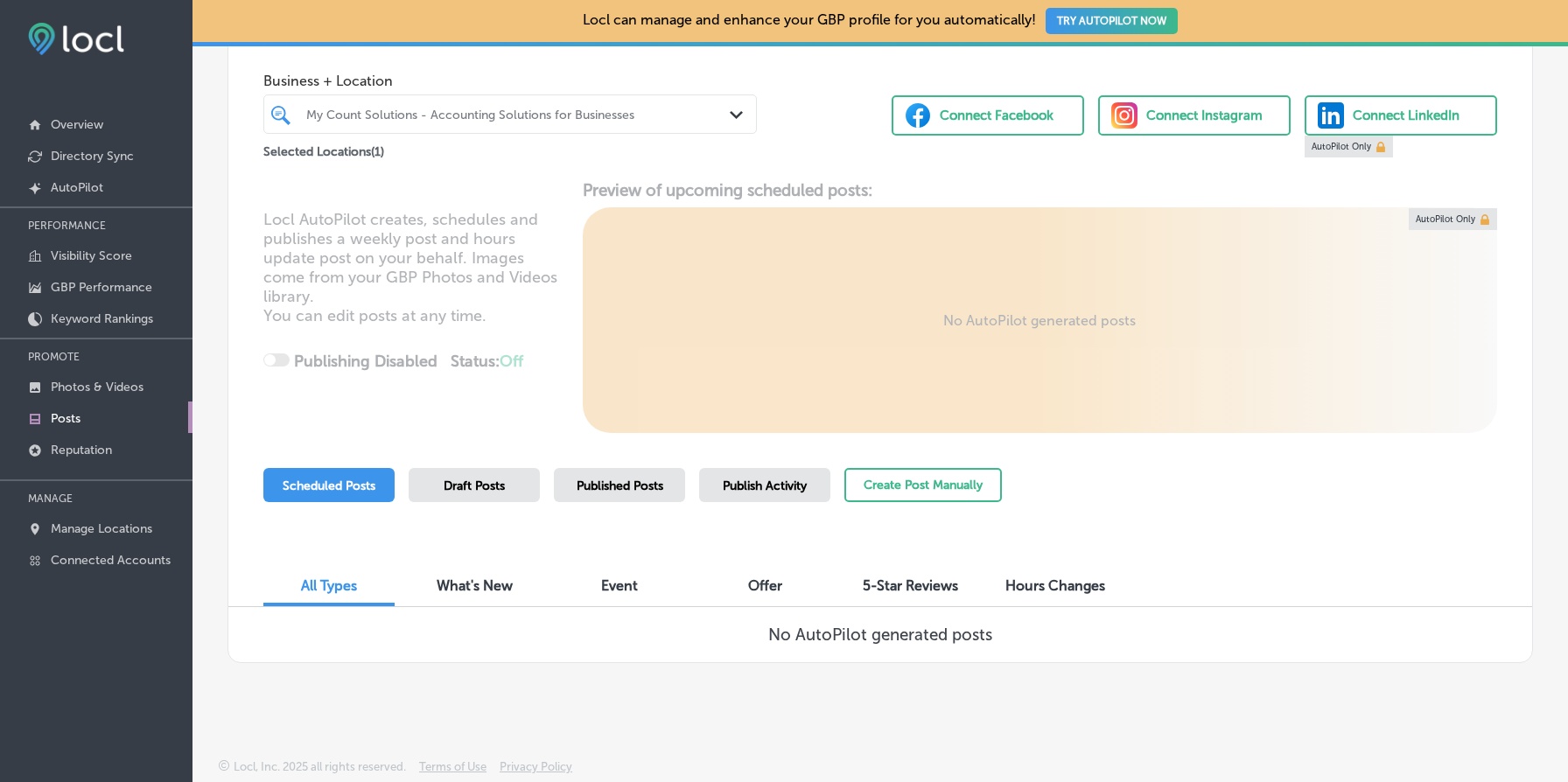
click at [629, 476] on div "Published Posts" at bounding box center [619, 485] width 131 height 34
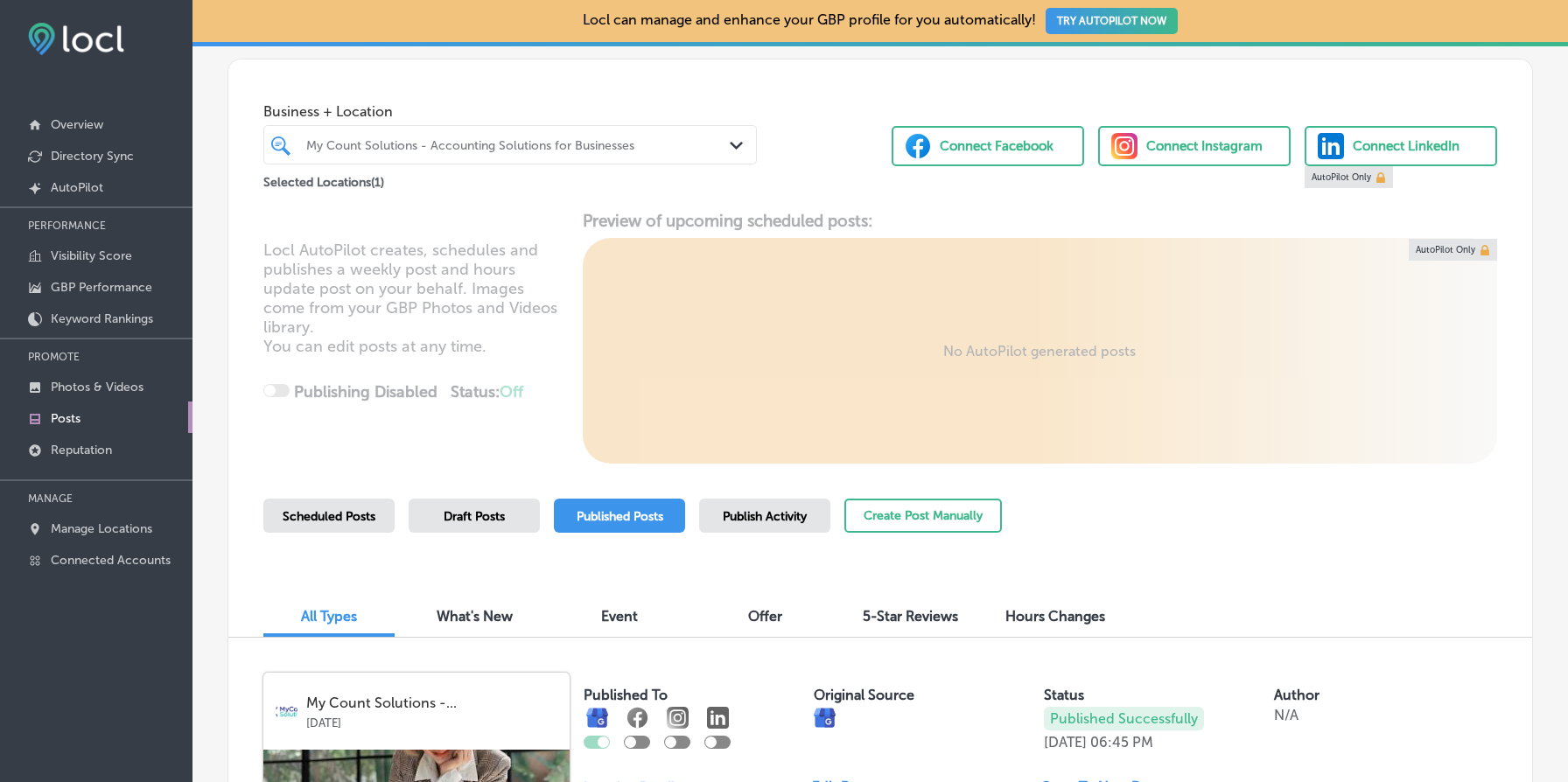
scroll to position [0, 0]
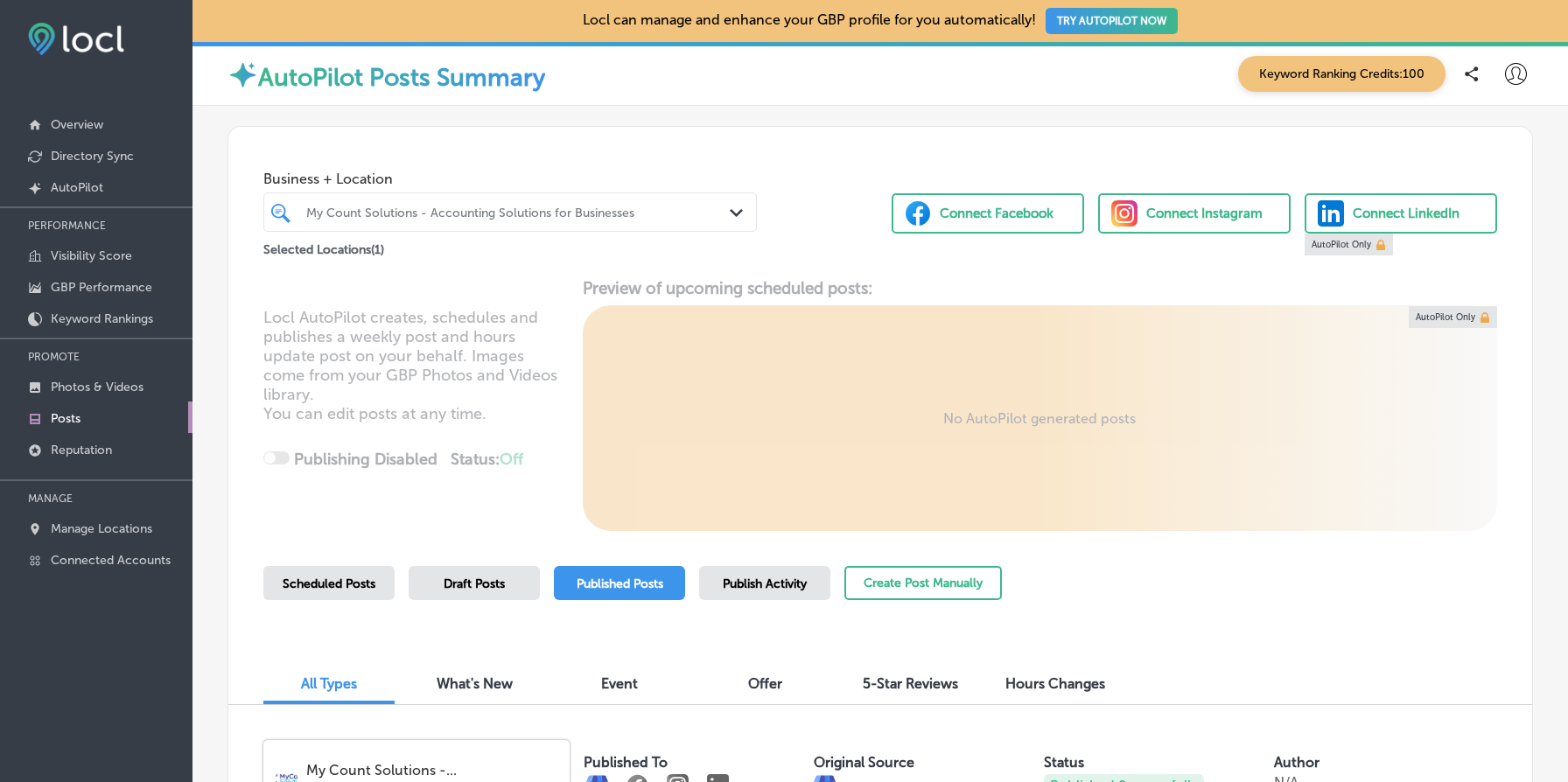
click at [555, 215] on div "My Count Solutions - Accounting Solutions for Businesses" at bounding box center [518, 212] width 425 height 15
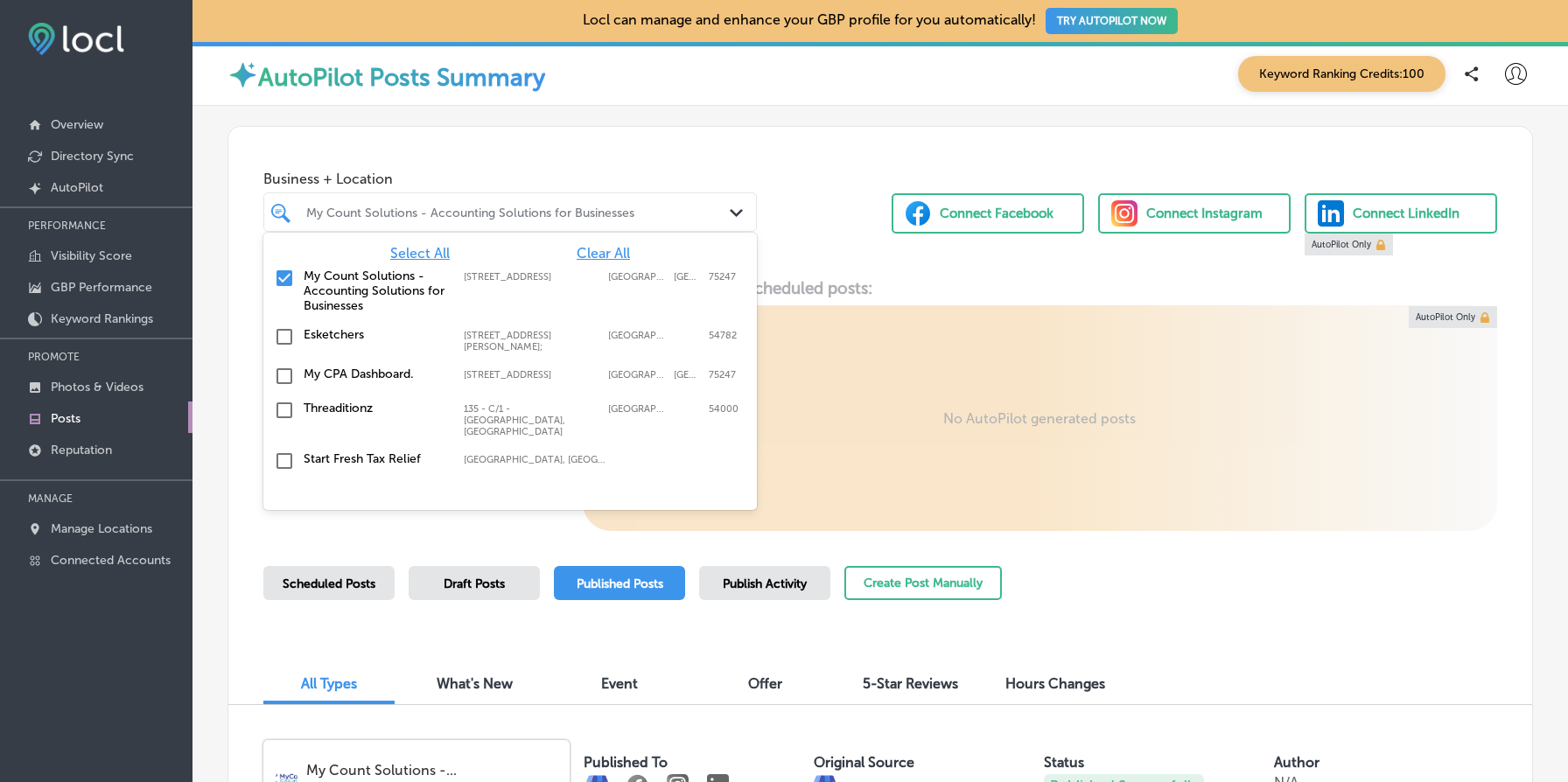
click at [335, 337] on label "Esketchers" at bounding box center [374, 334] width 142 height 15
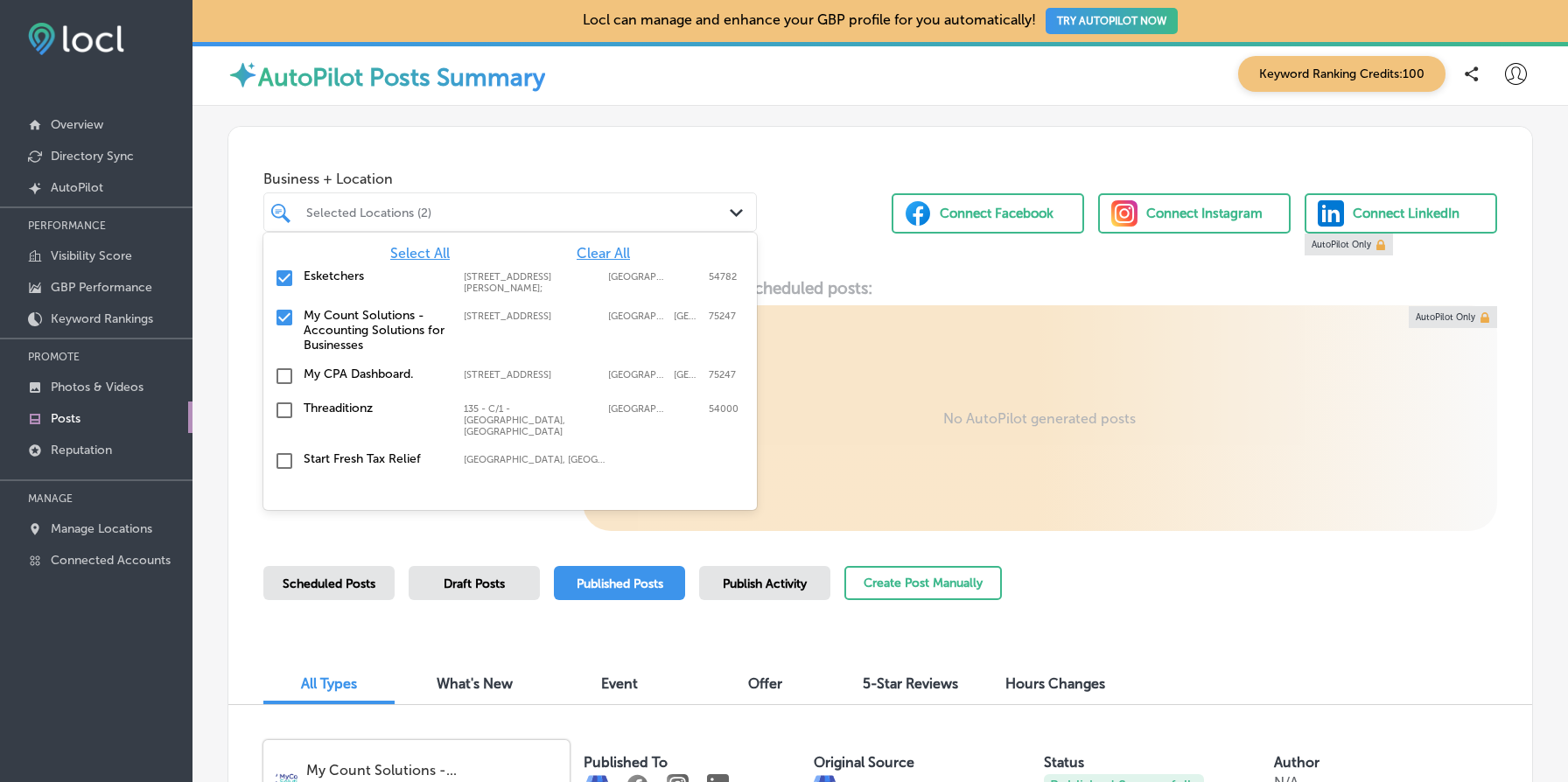
click at [378, 332] on label "My Count Solutions - Accounting Solutions for Businesses" at bounding box center [374, 330] width 142 height 44
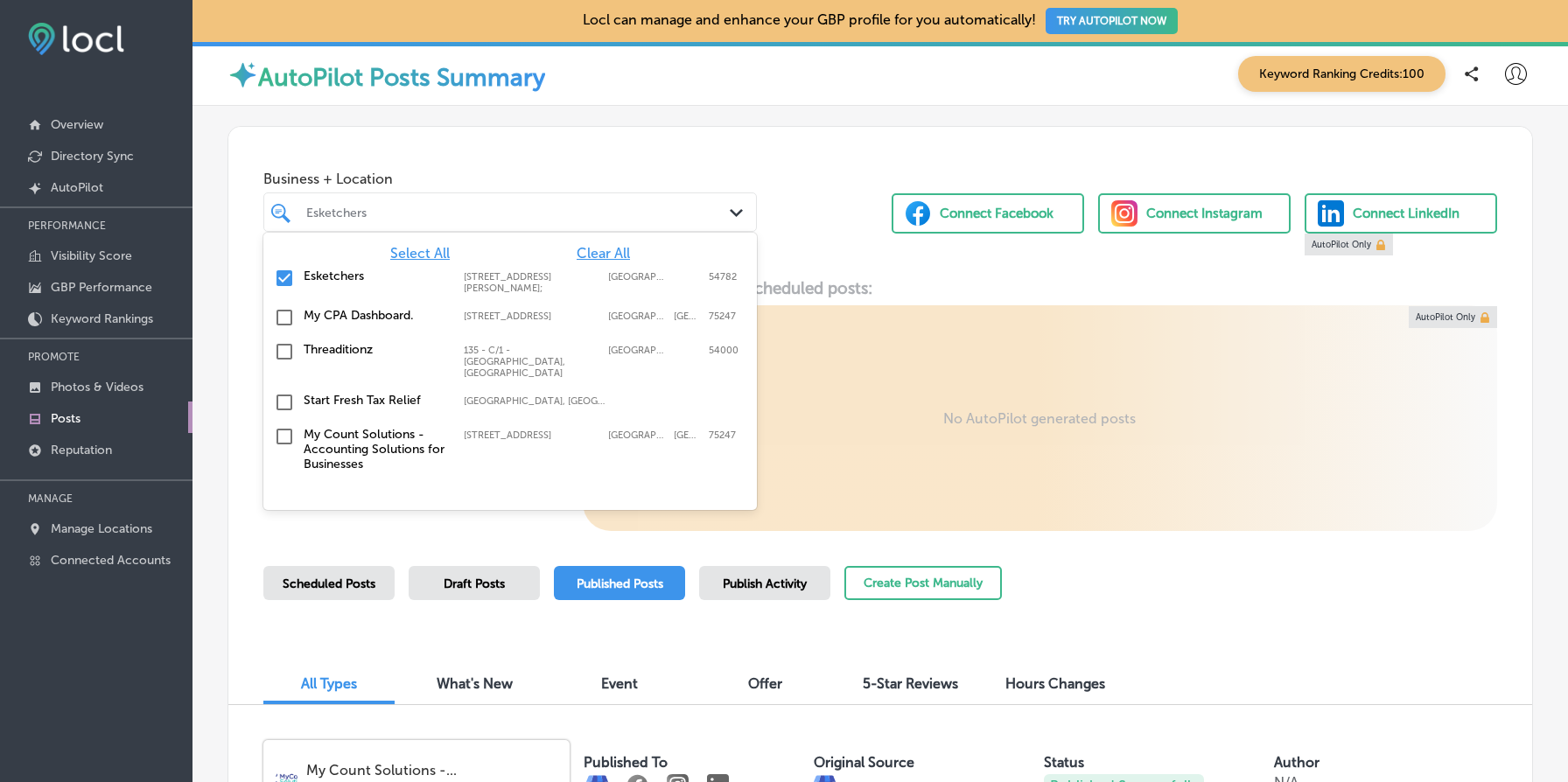
click at [925, 329] on div "Locl AutoPilot creates, schedules and publishes a weekly post and hours update …" at bounding box center [880, 404] width 1304 height 253
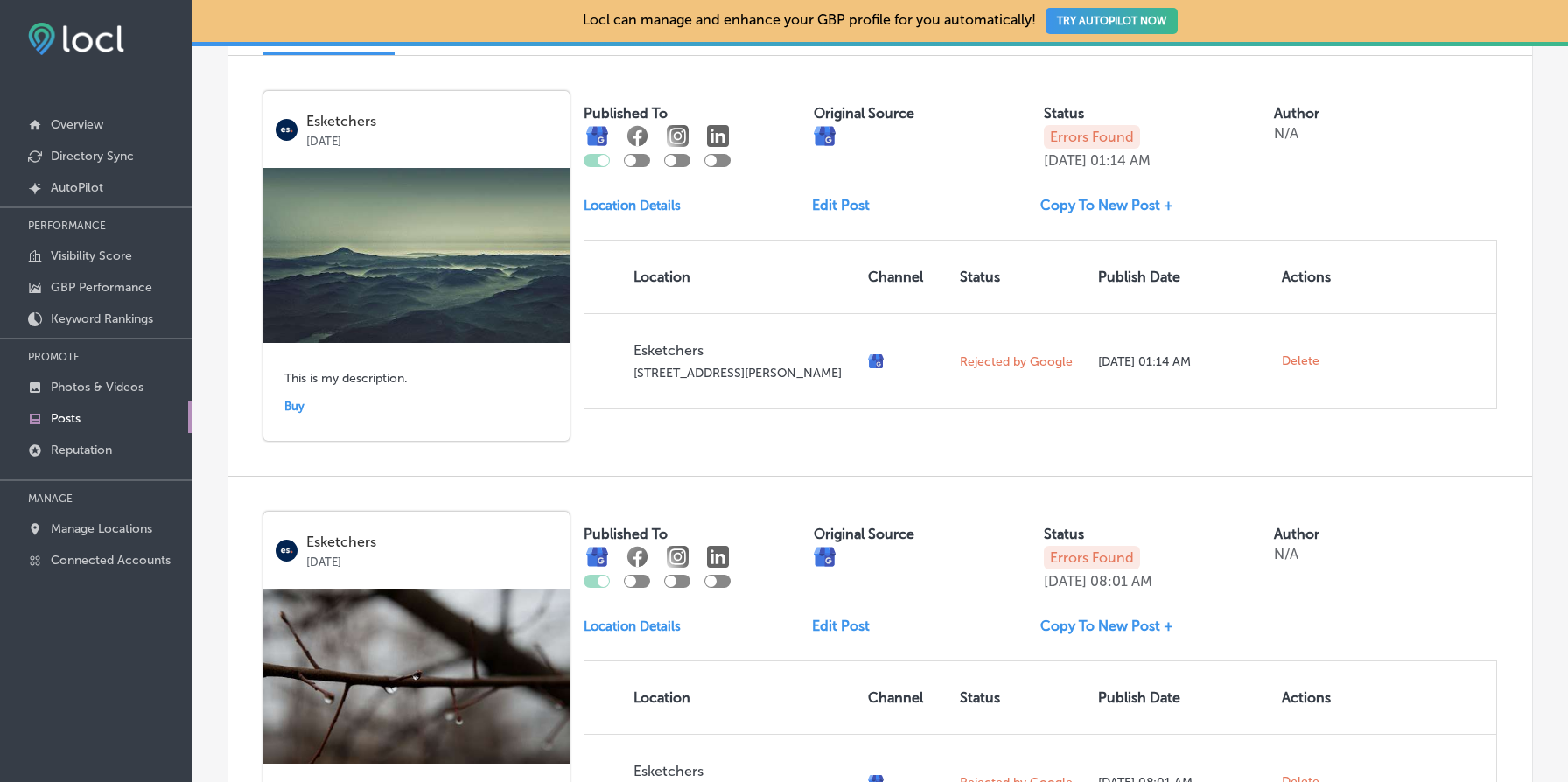
scroll to position [644, 0]
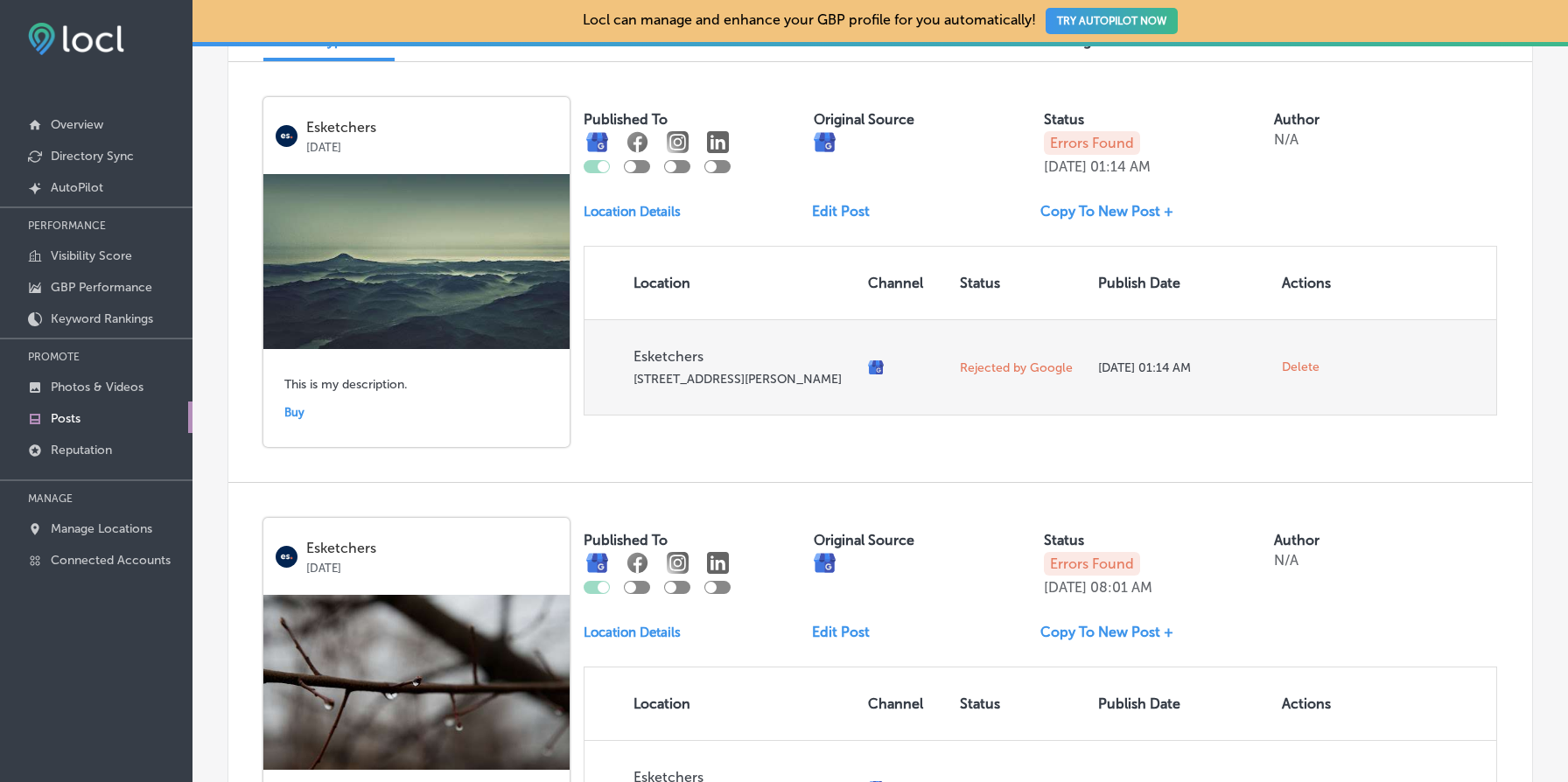
click at [1310, 375] on span "Delete" at bounding box center [1301, 367] width 38 height 16
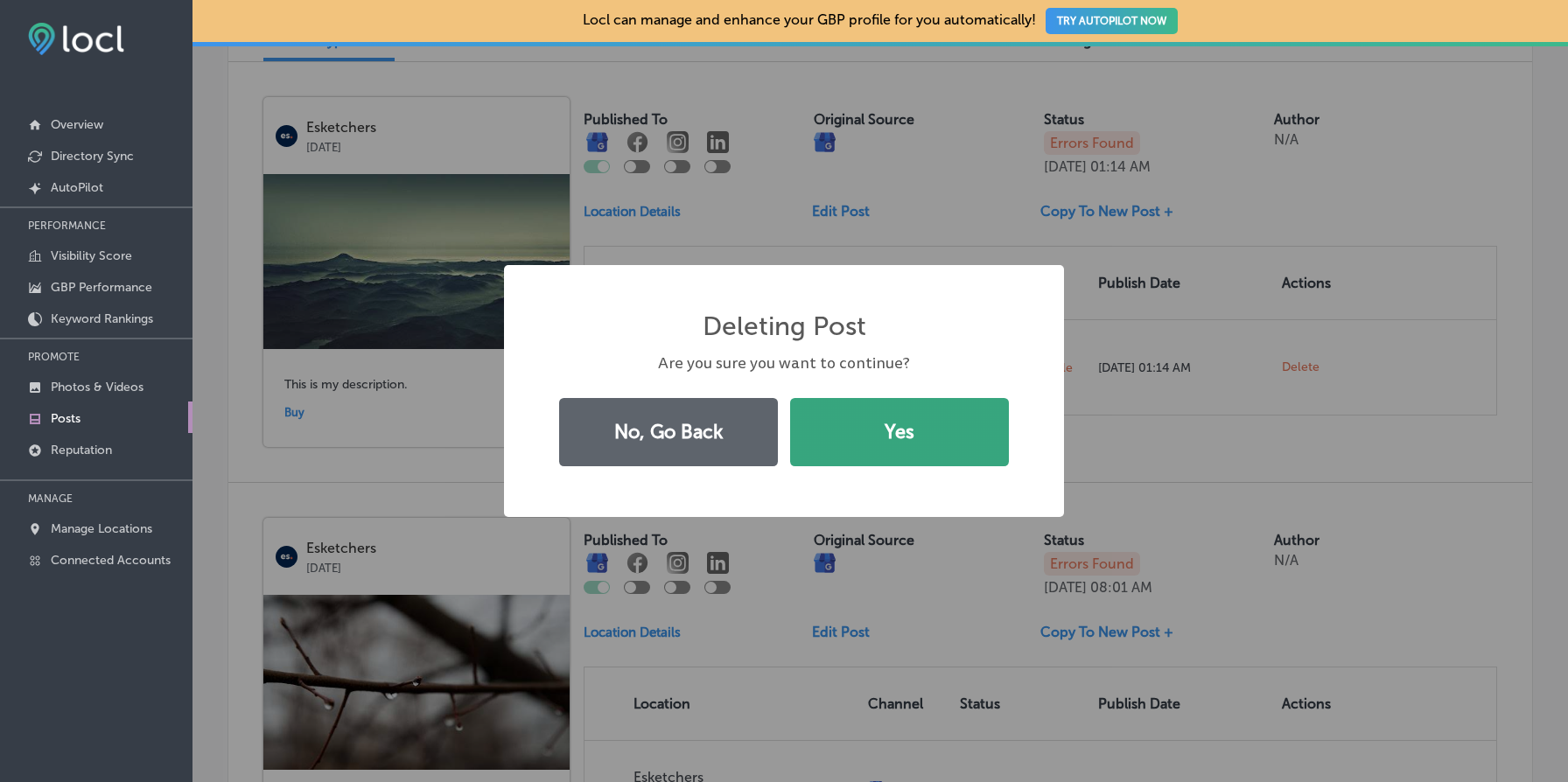
click at [972, 411] on button "Yes" at bounding box center [900, 432] width 219 height 68
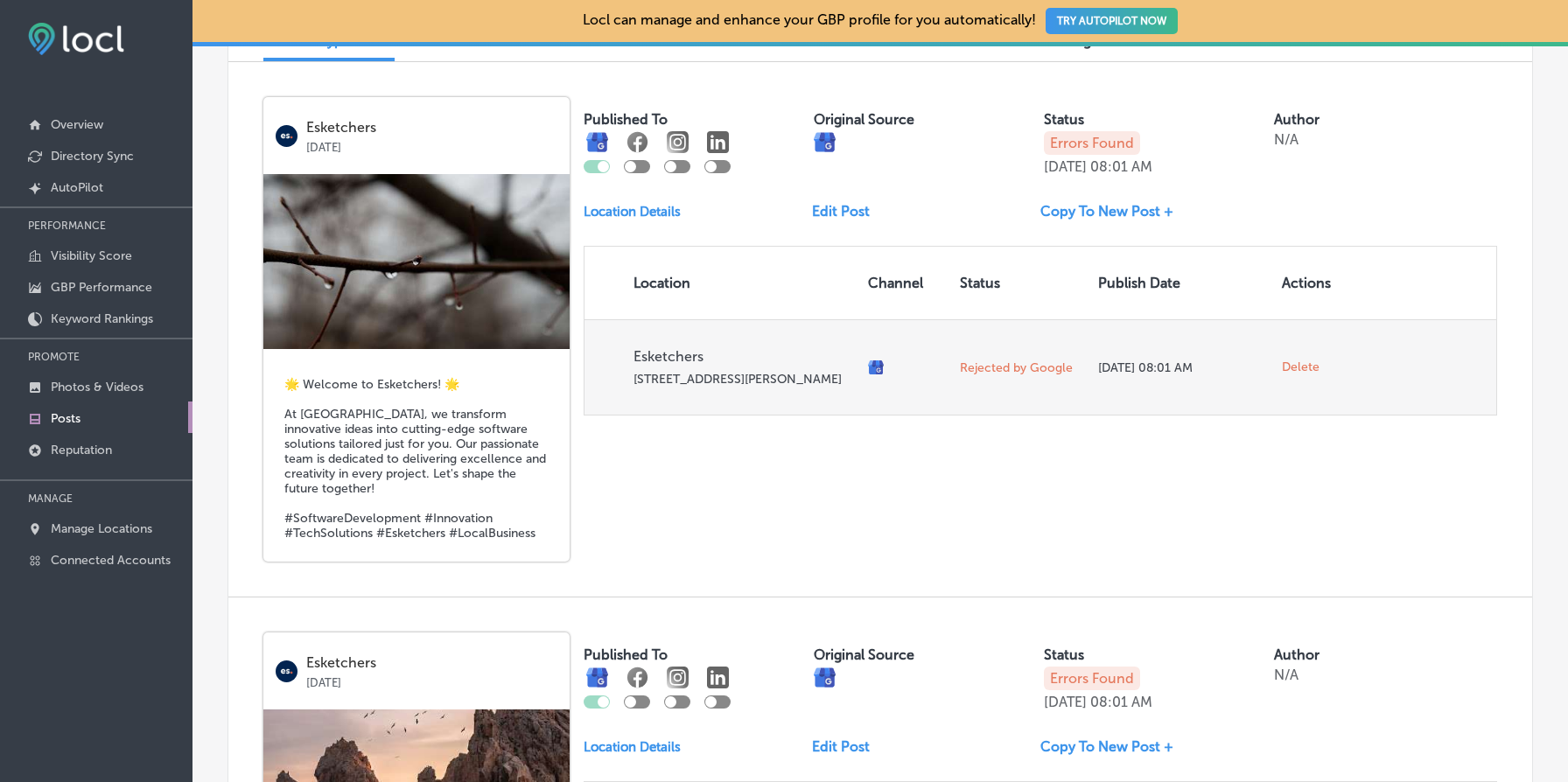
click at [1303, 371] on span "Delete" at bounding box center [1301, 367] width 38 height 16
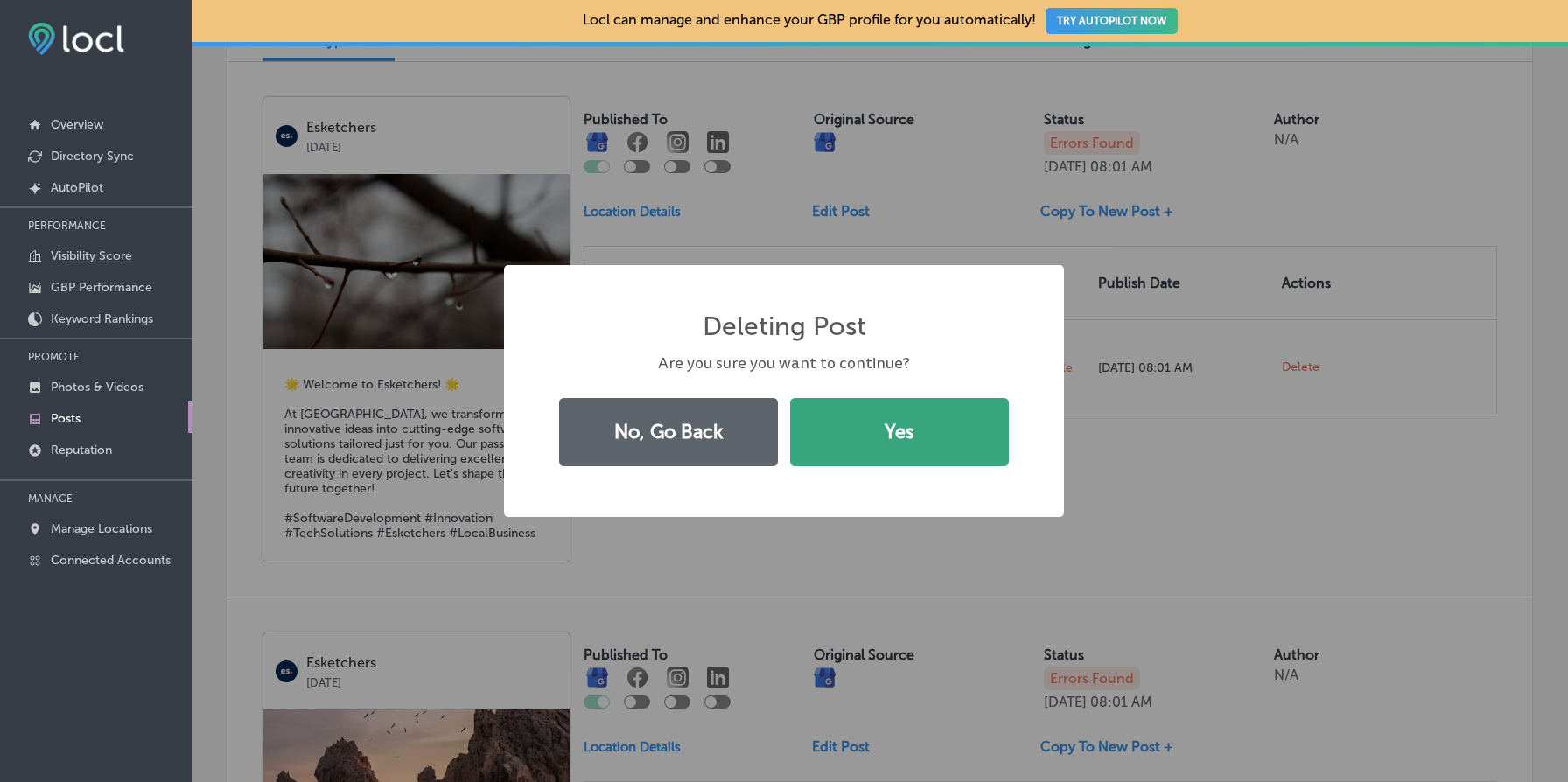
click at [963, 434] on button "Yes" at bounding box center [900, 432] width 219 height 68
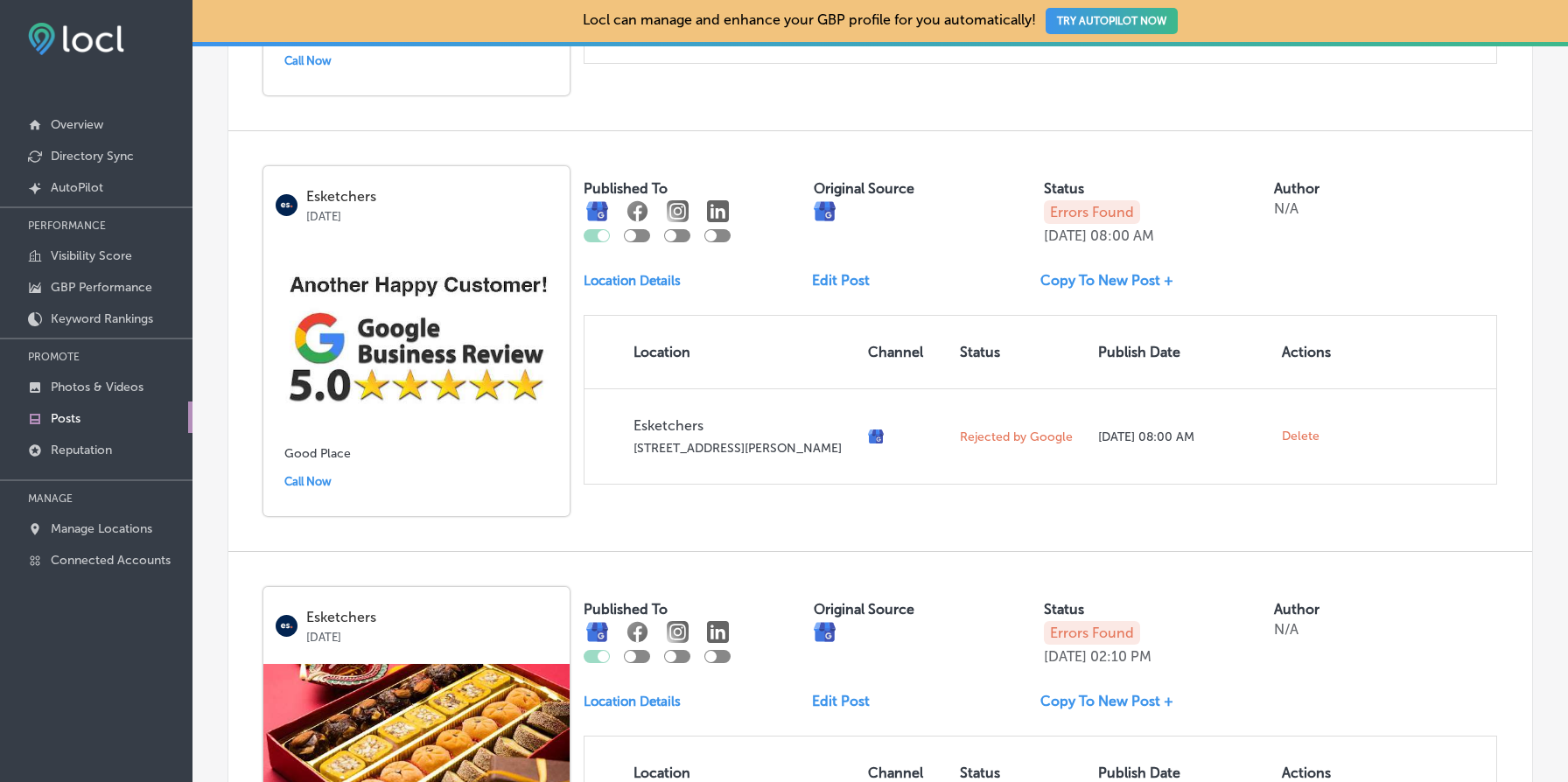
scroll to position [1898, 0]
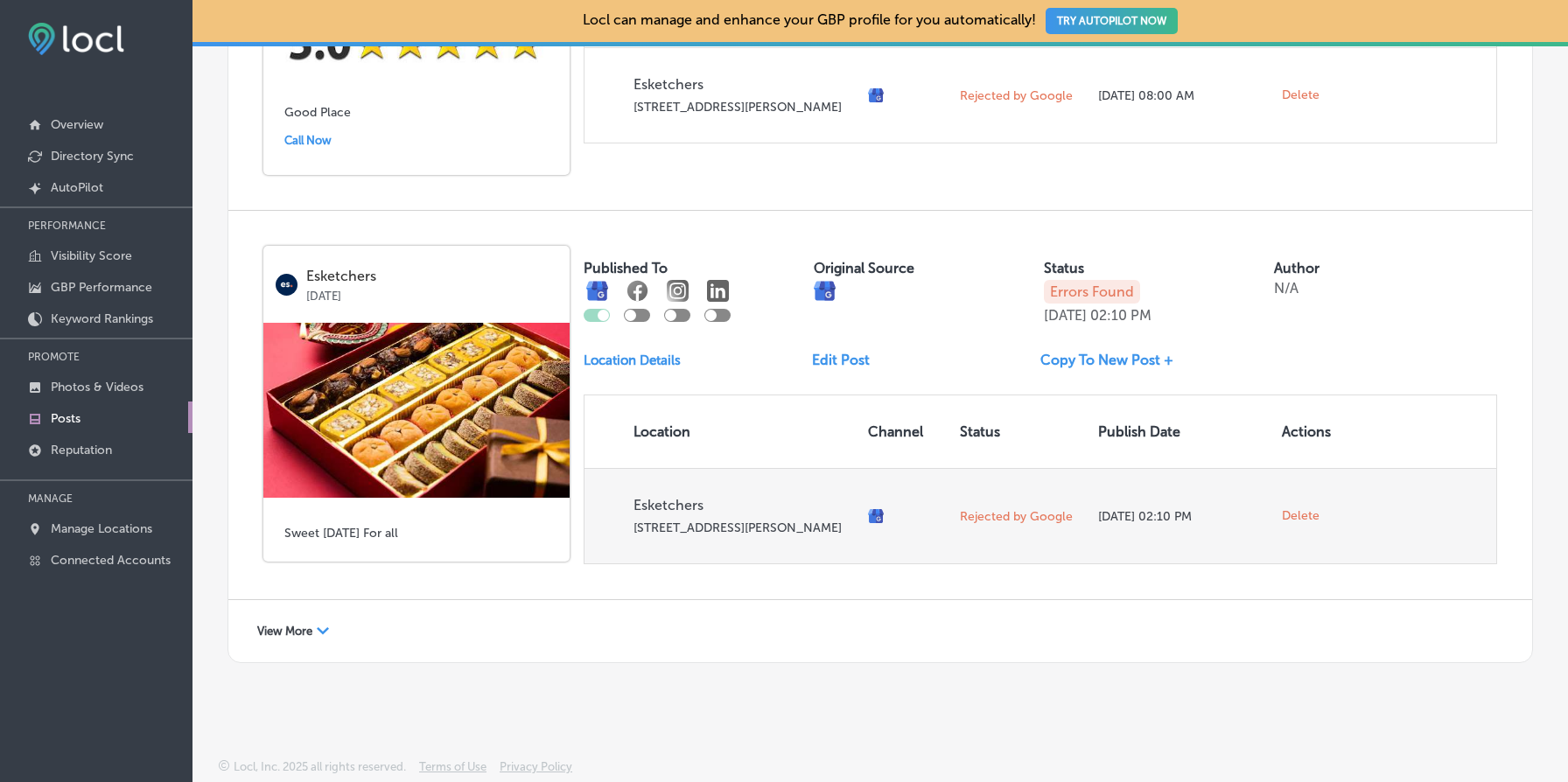
click at [1301, 509] on span "Delete" at bounding box center [1301, 516] width 38 height 16
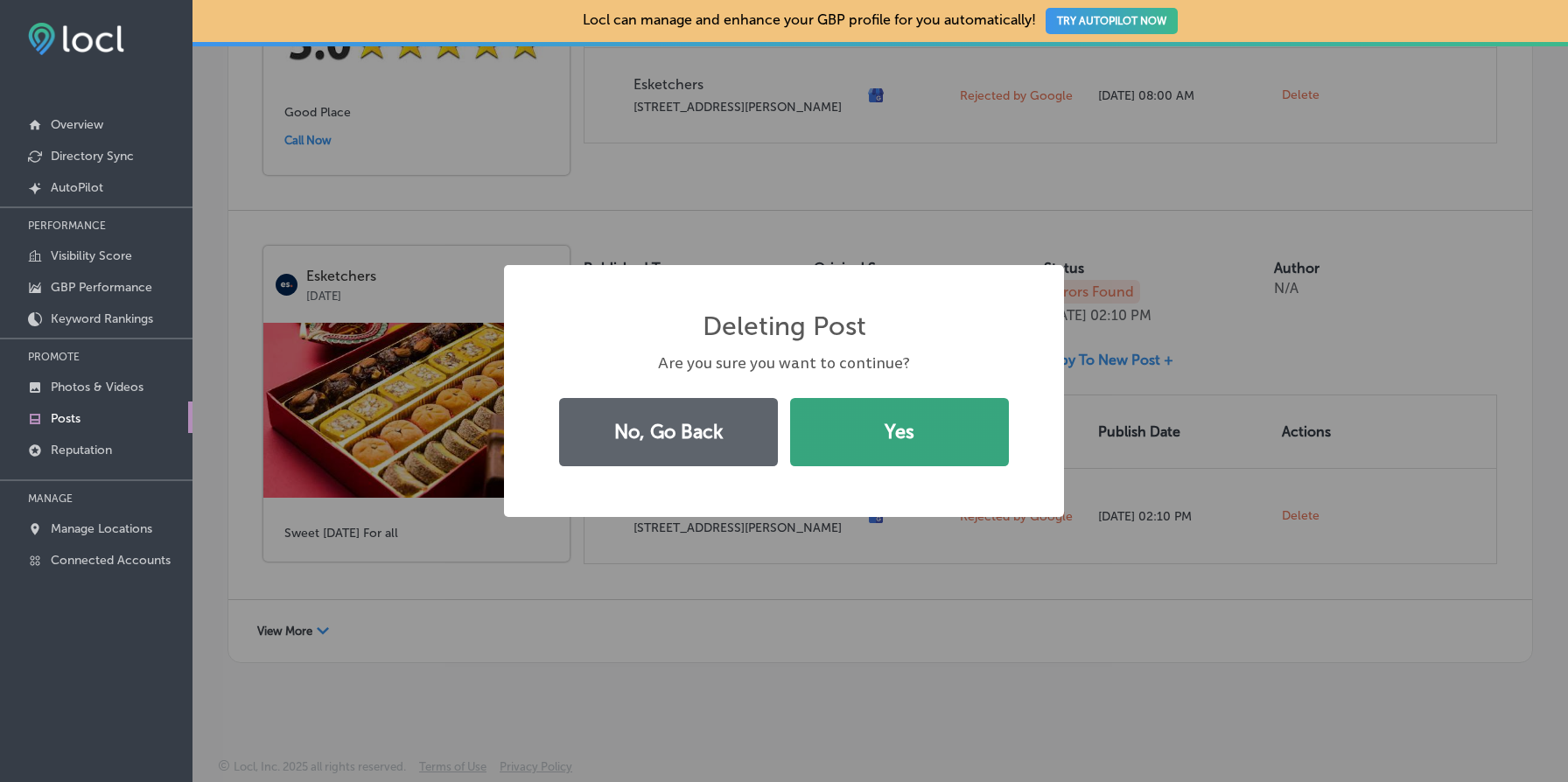
click at [932, 455] on button "Yes" at bounding box center [900, 432] width 219 height 68
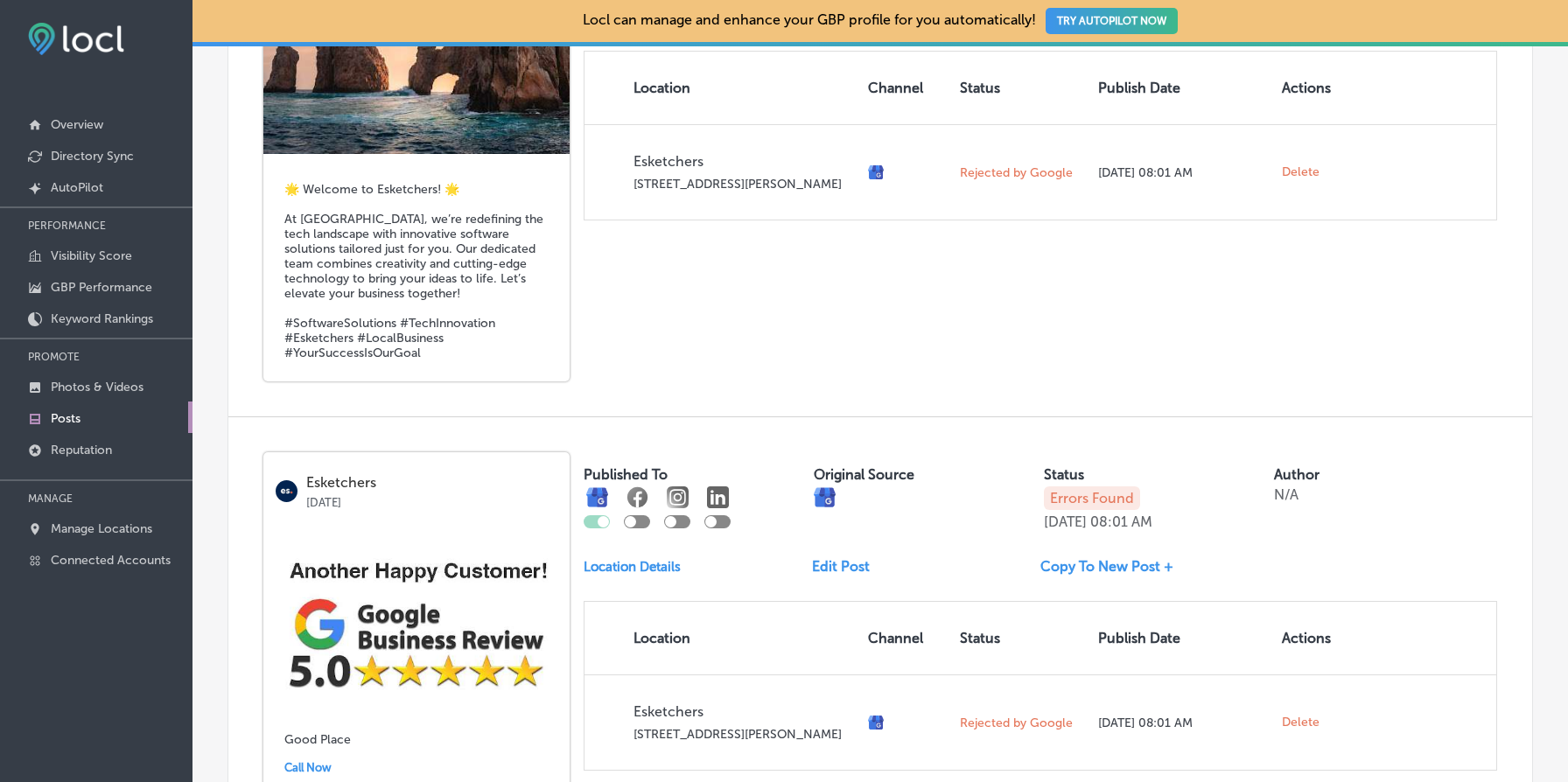
scroll to position [801, 0]
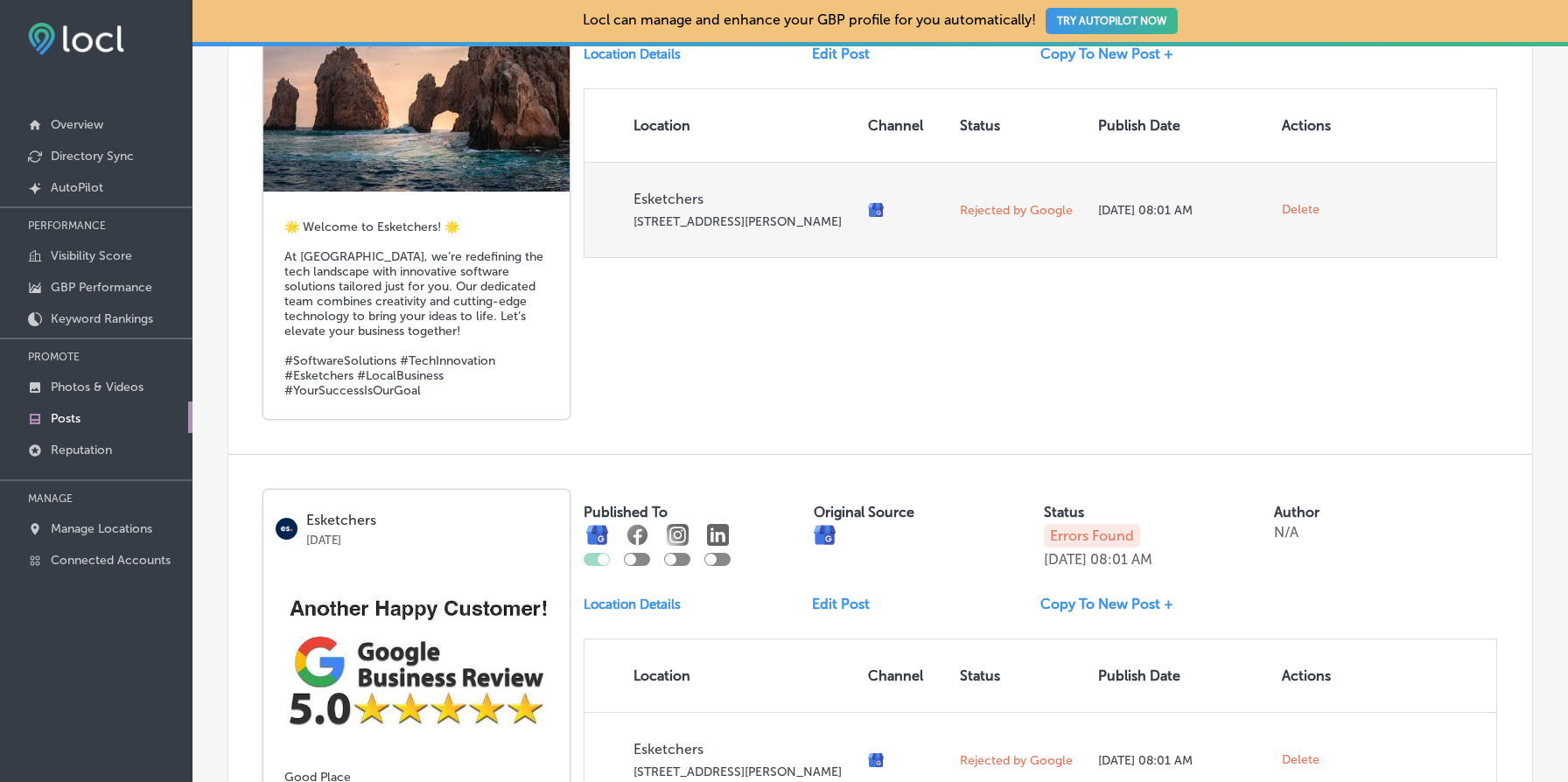
click at [1305, 214] on span "Delete" at bounding box center [1301, 210] width 38 height 16
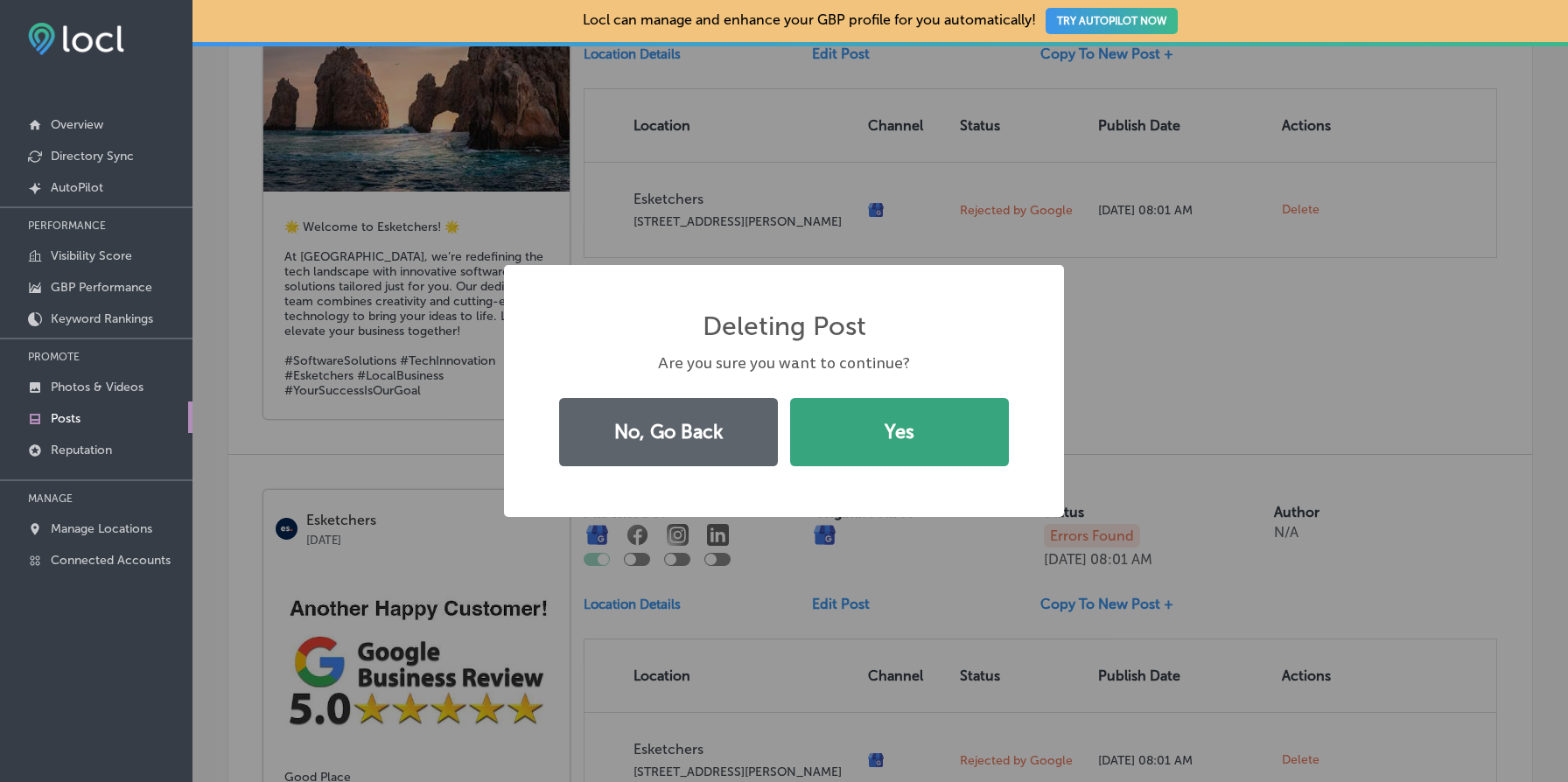
click at [937, 448] on button "Yes" at bounding box center [900, 432] width 219 height 68
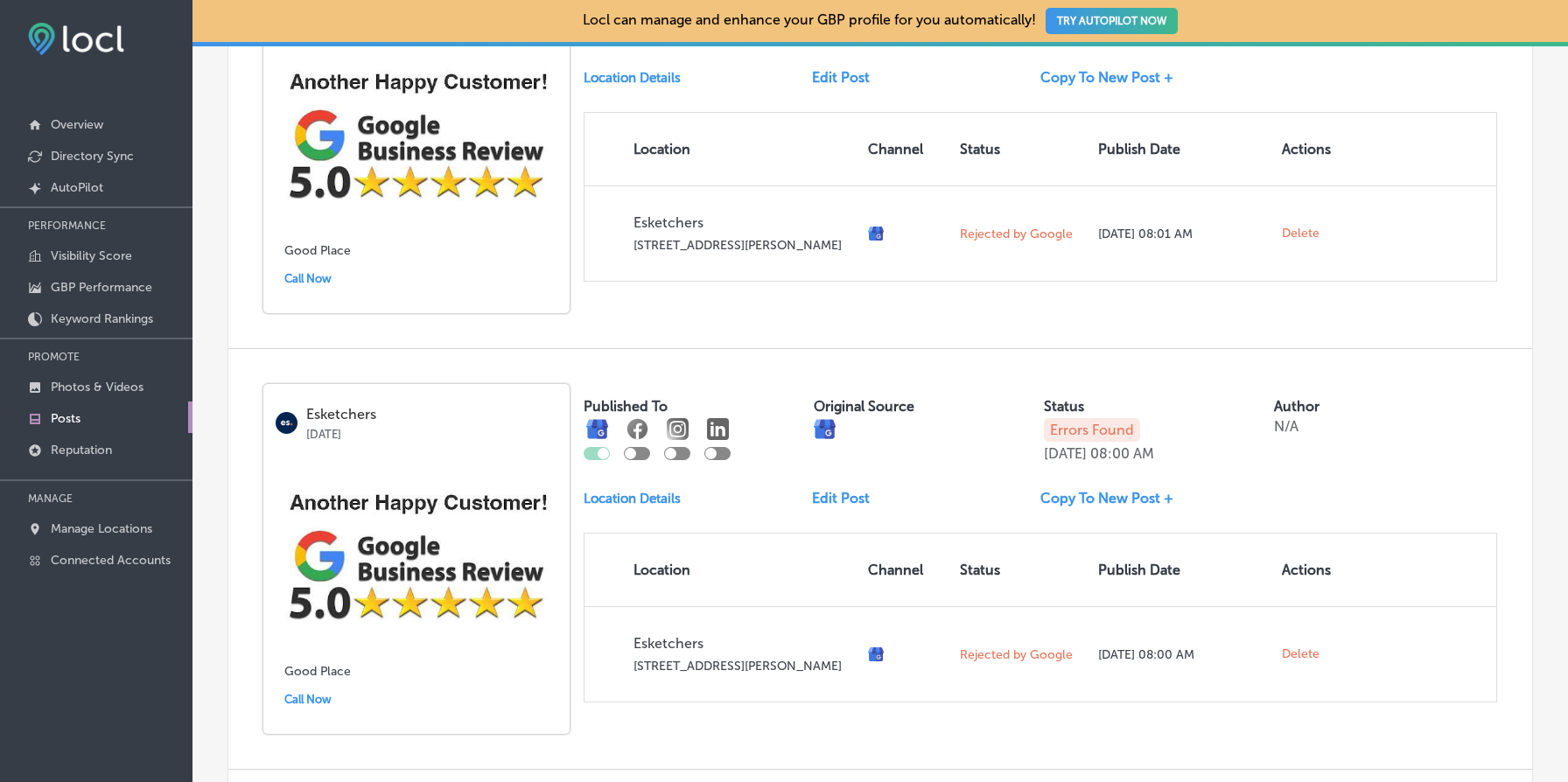
scroll to position [948, 0]
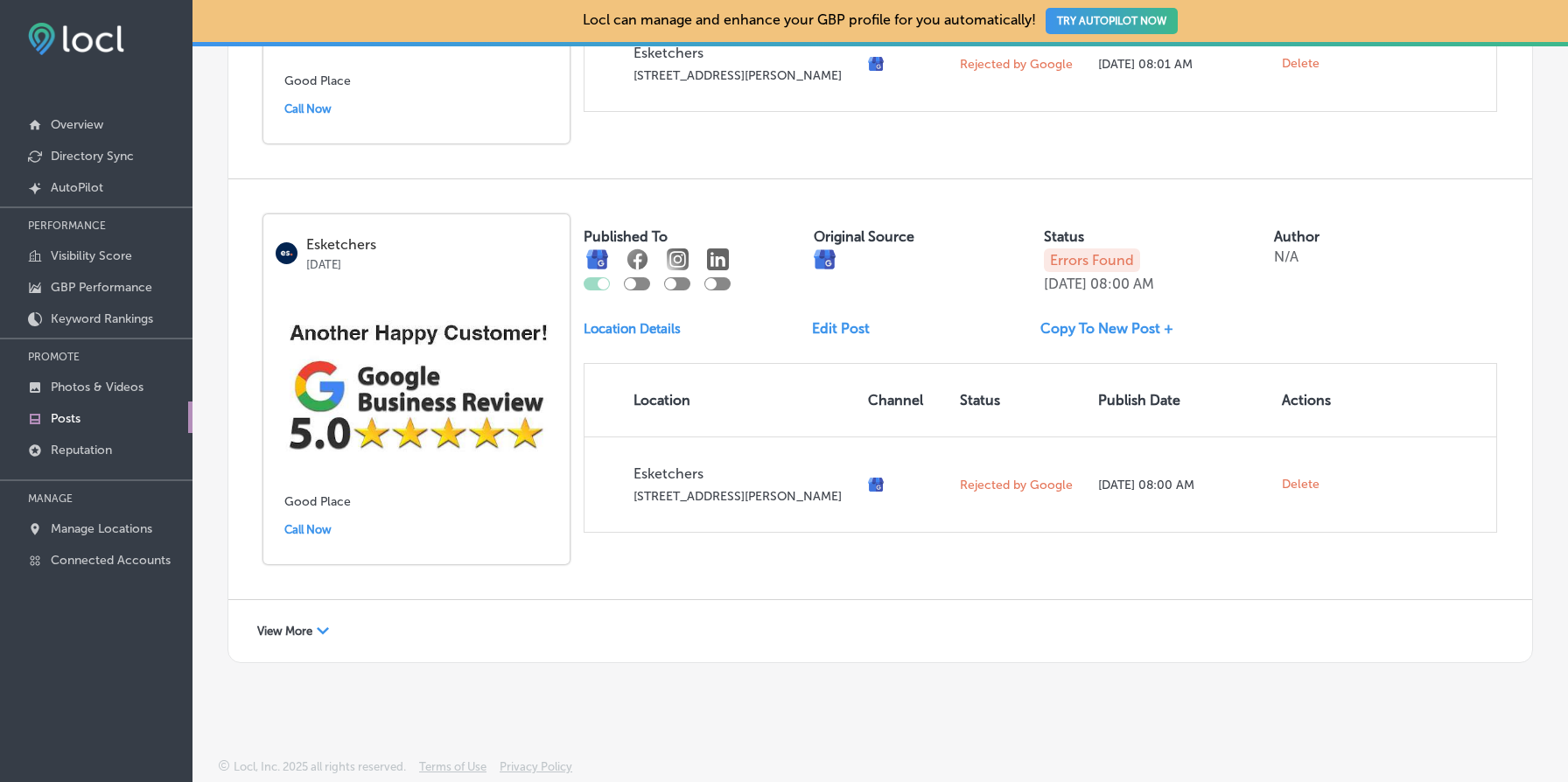
click at [290, 628] on span "View More" at bounding box center [285, 631] width 56 height 13
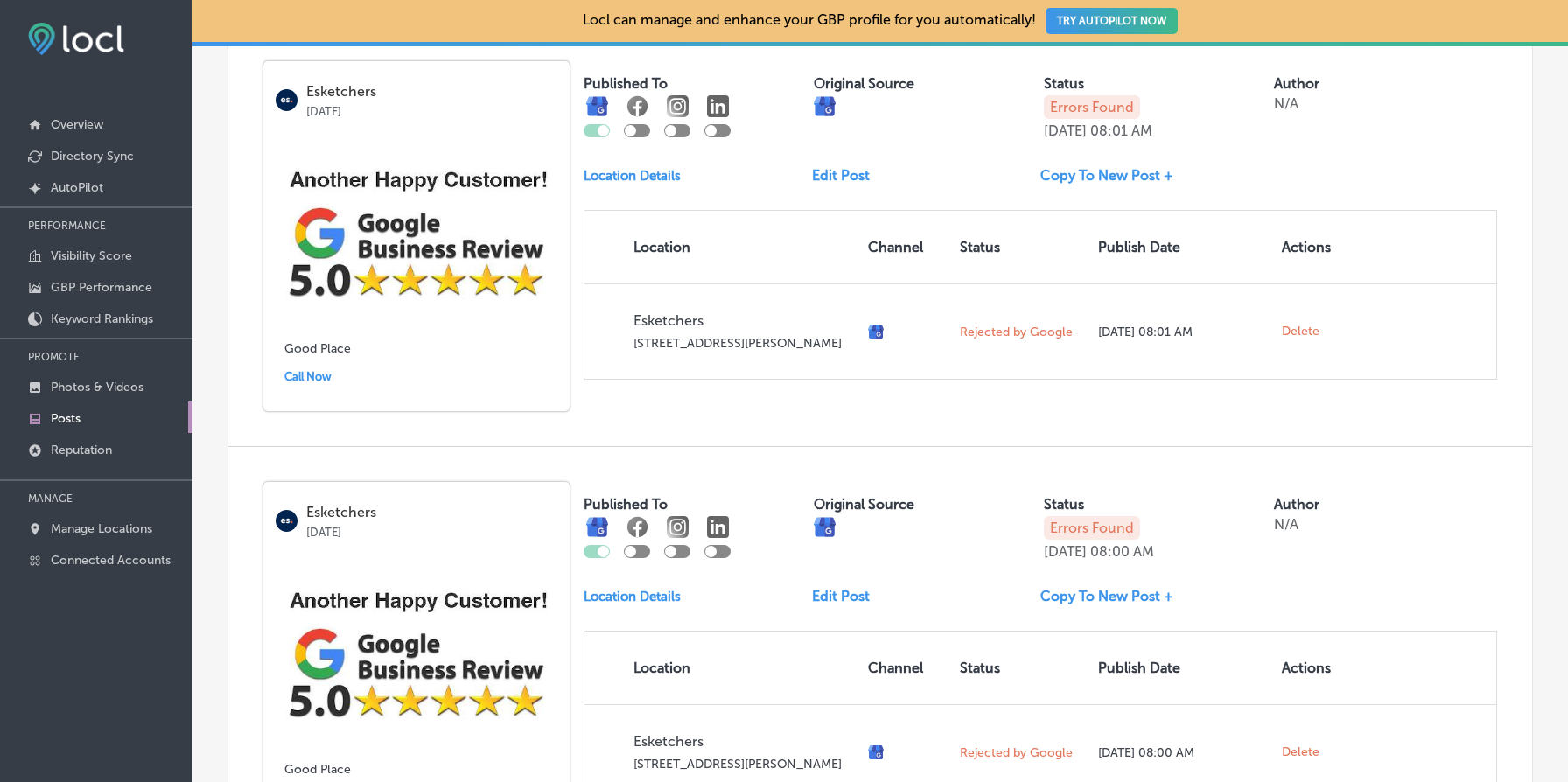
scroll to position [607, 0]
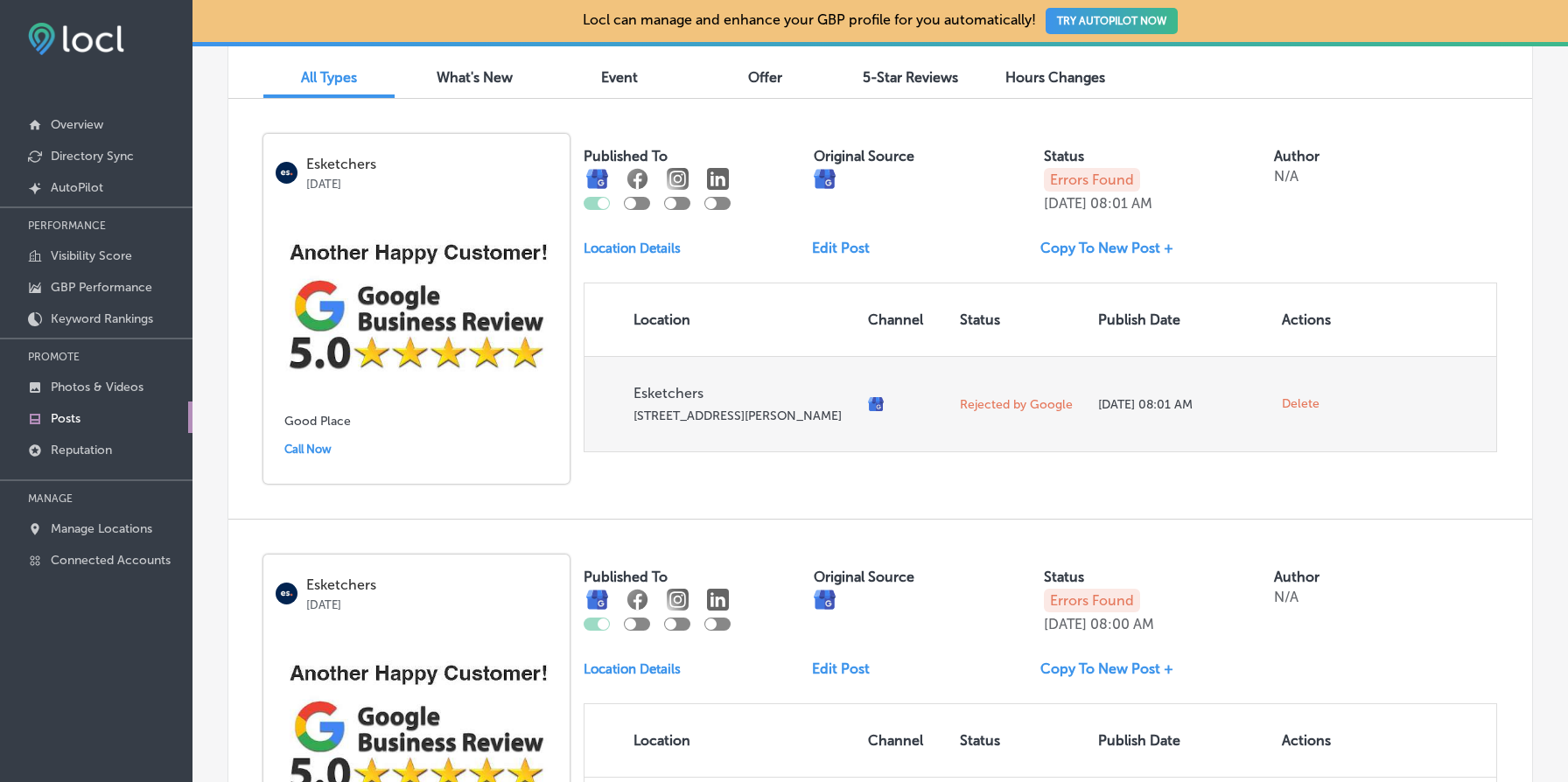
click at [1298, 412] on span "Delete" at bounding box center [1301, 404] width 38 height 16
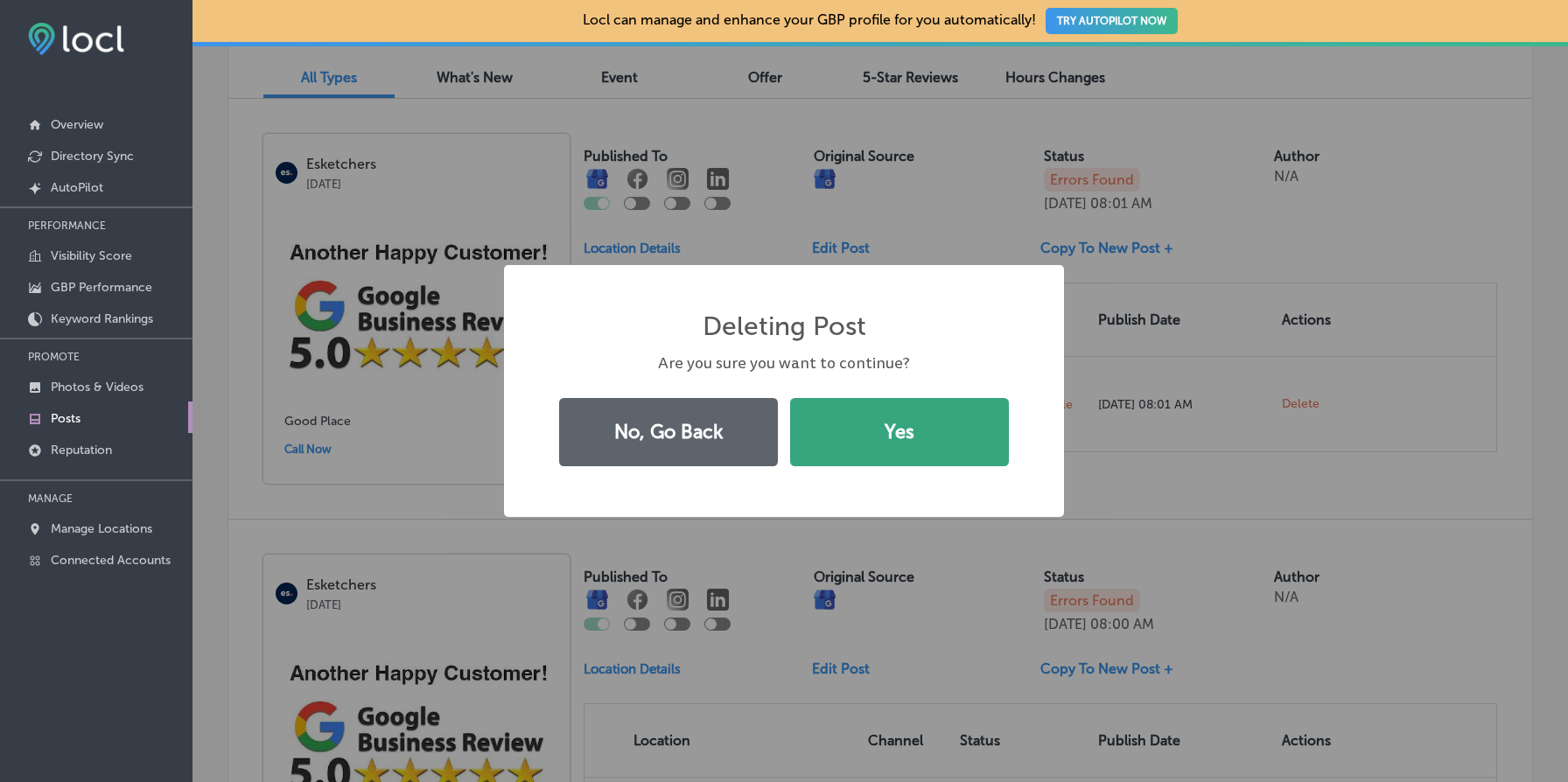
click at [996, 422] on button "Yes" at bounding box center [900, 432] width 219 height 68
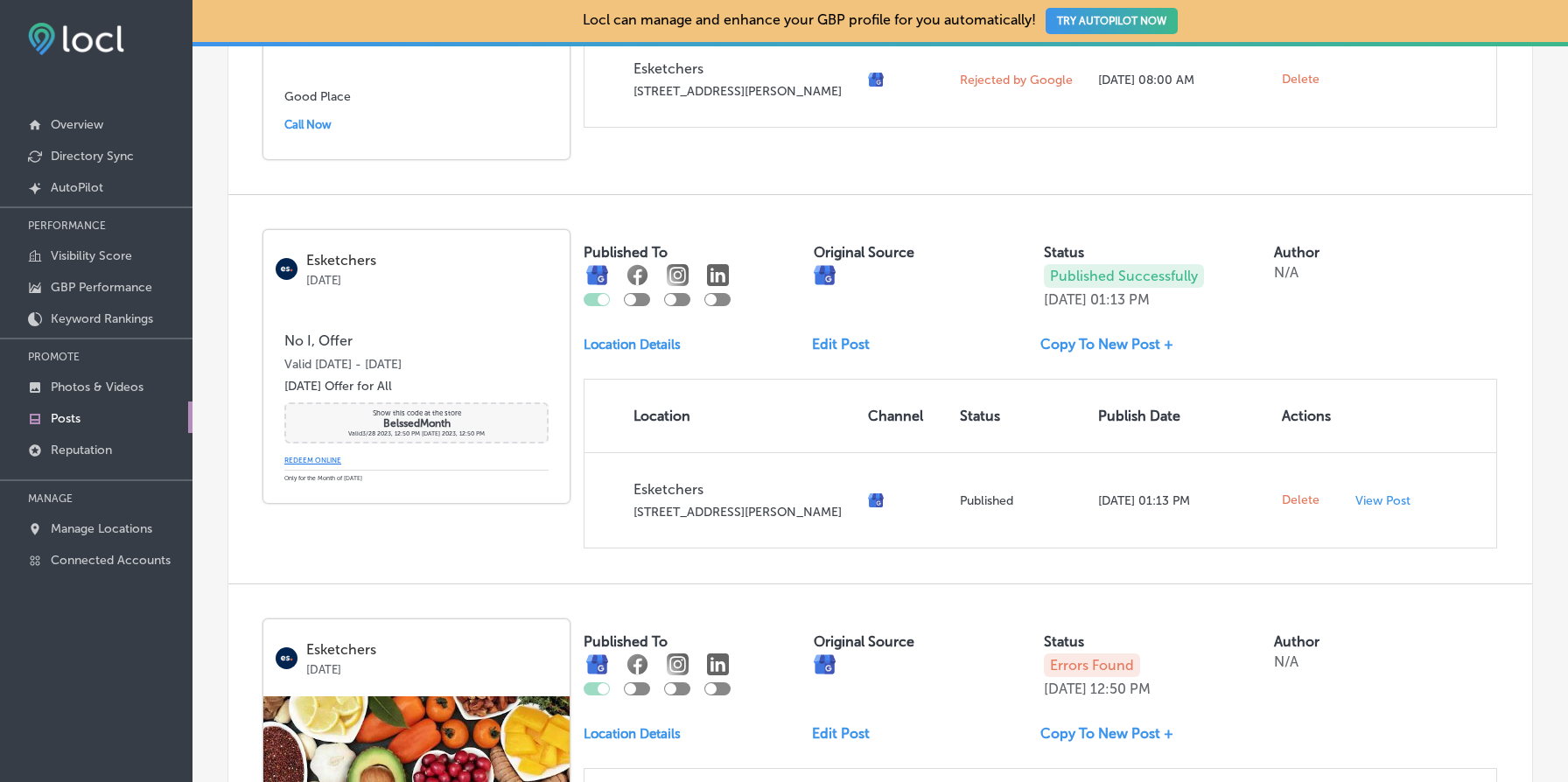
scroll to position [932, 0]
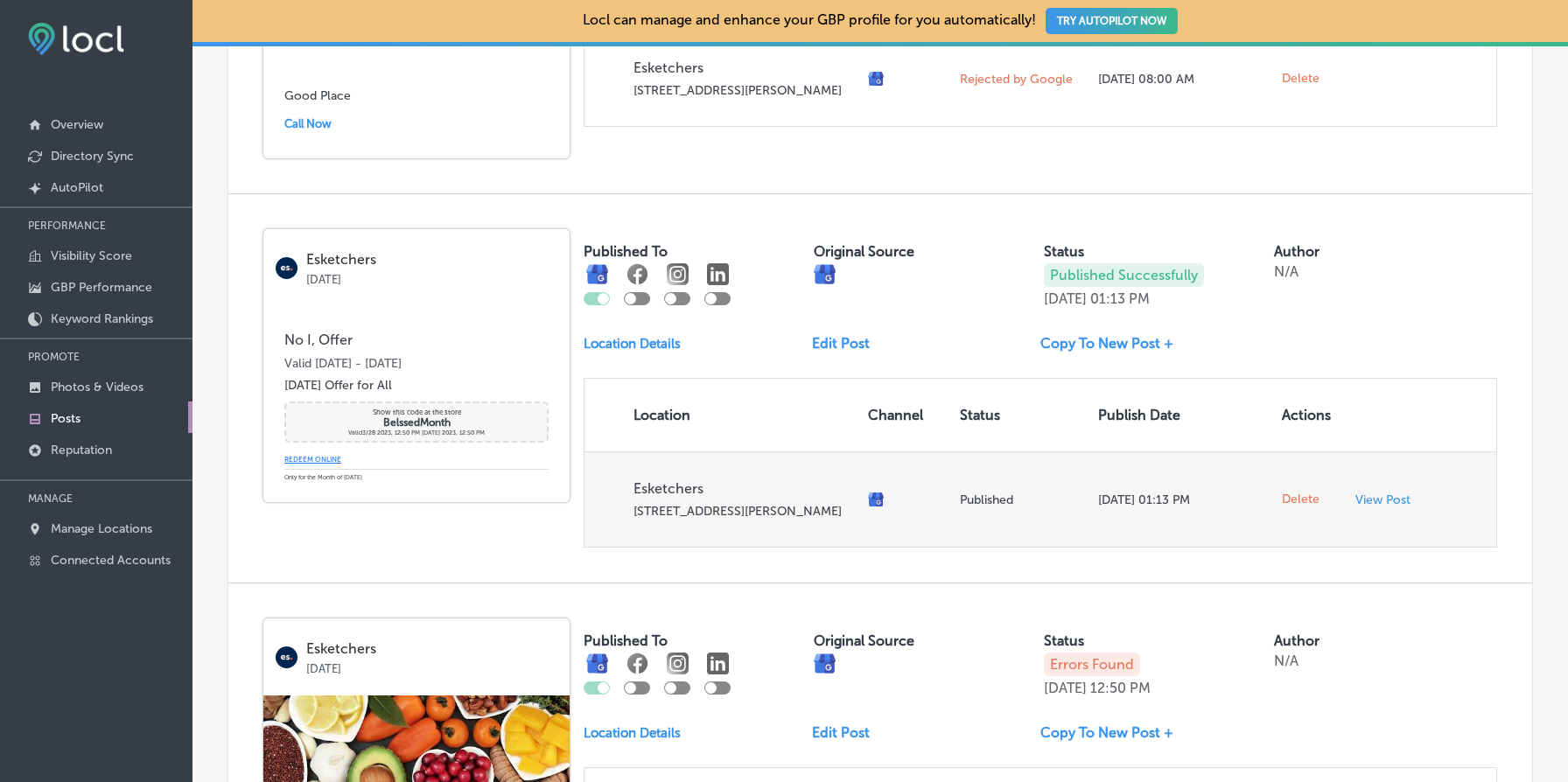
click at [1301, 508] on span "Delete" at bounding box center [1301, 499] width 38 height 16
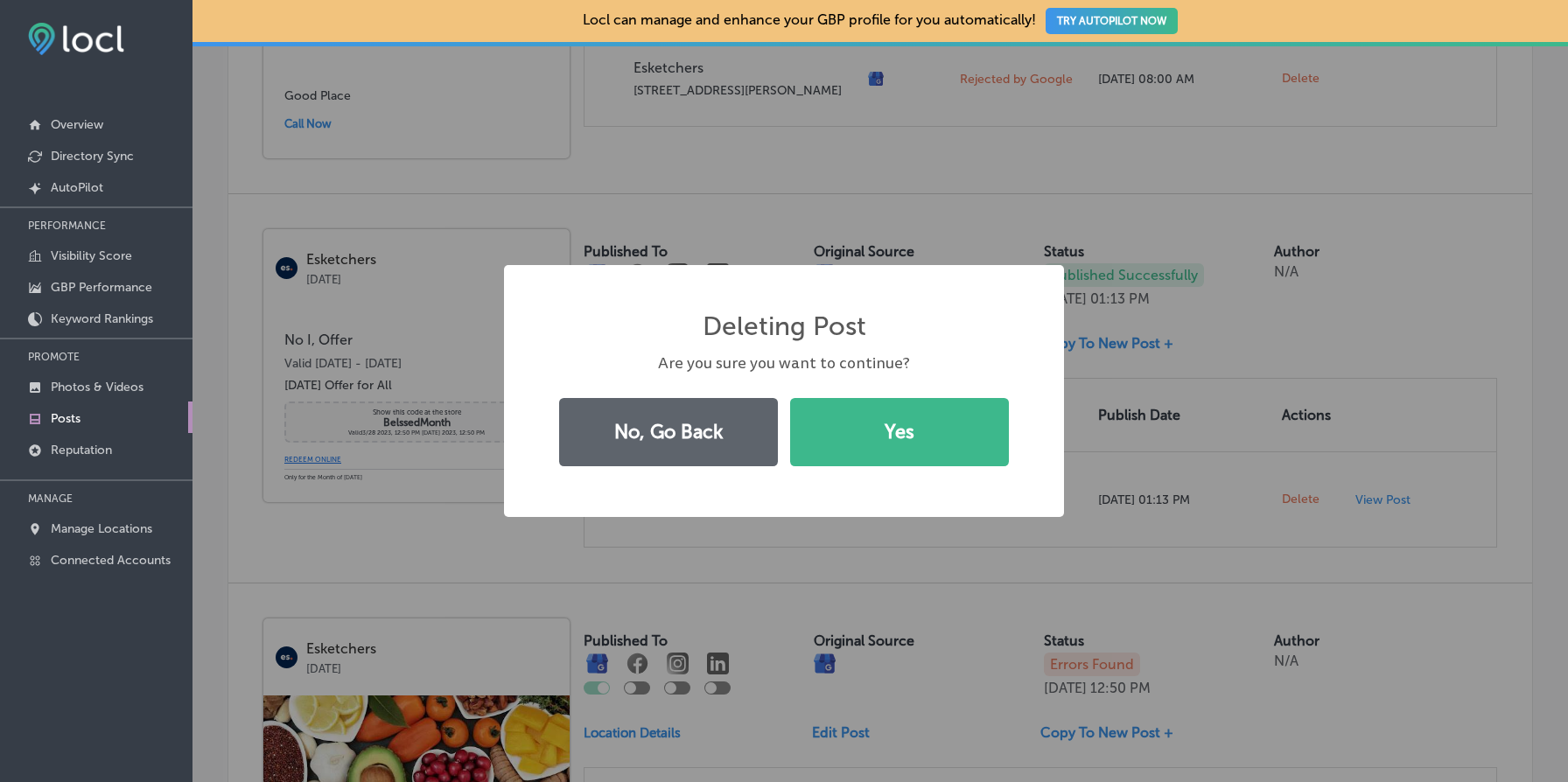
click at [1012, 438] on div "No, Go Back Yes" at bounding box center [784, 432] width 469 height 80
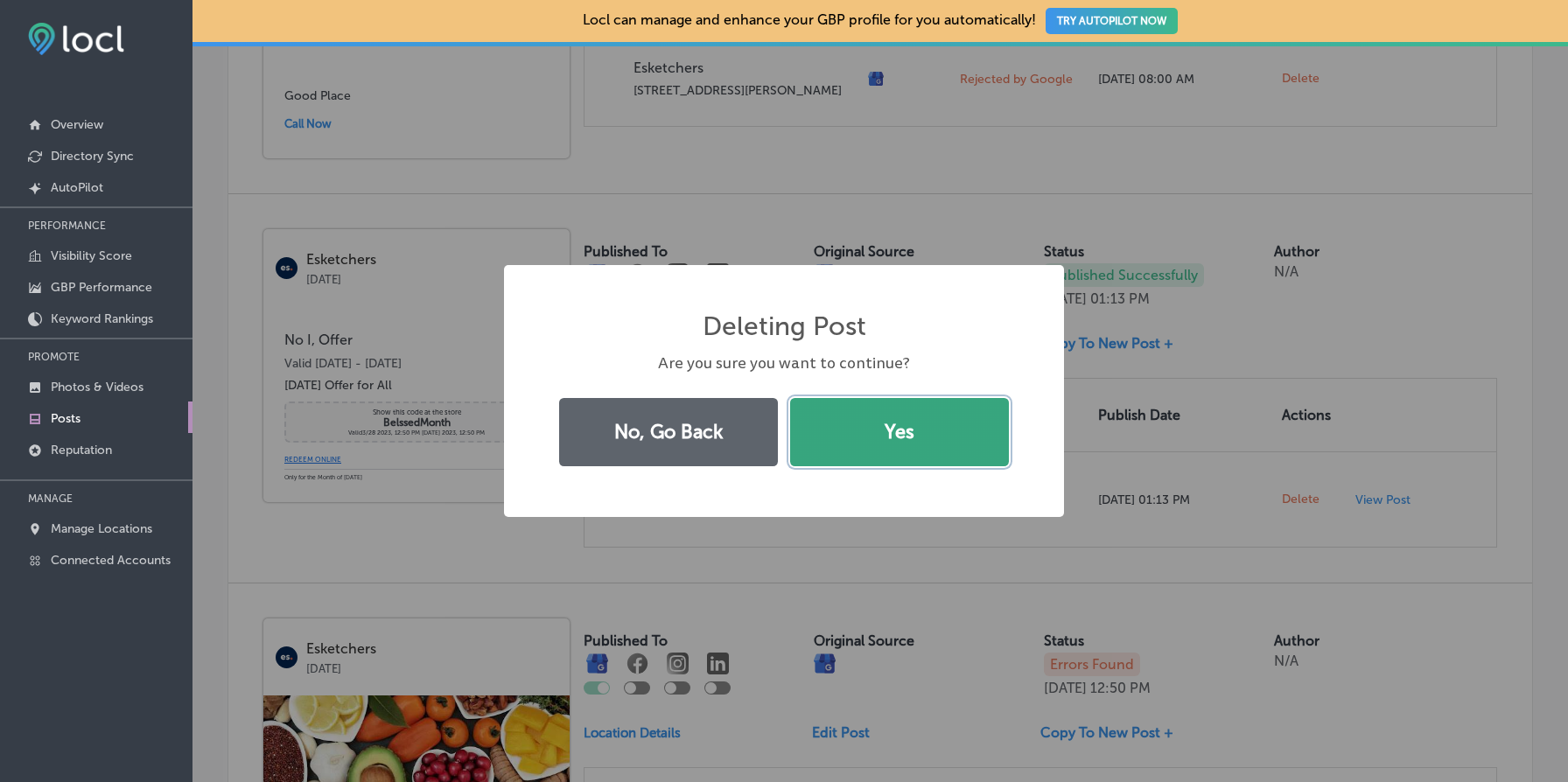
click at [945, 433] on button "Yes" at bounding box center [900, 432] width 219 height 68
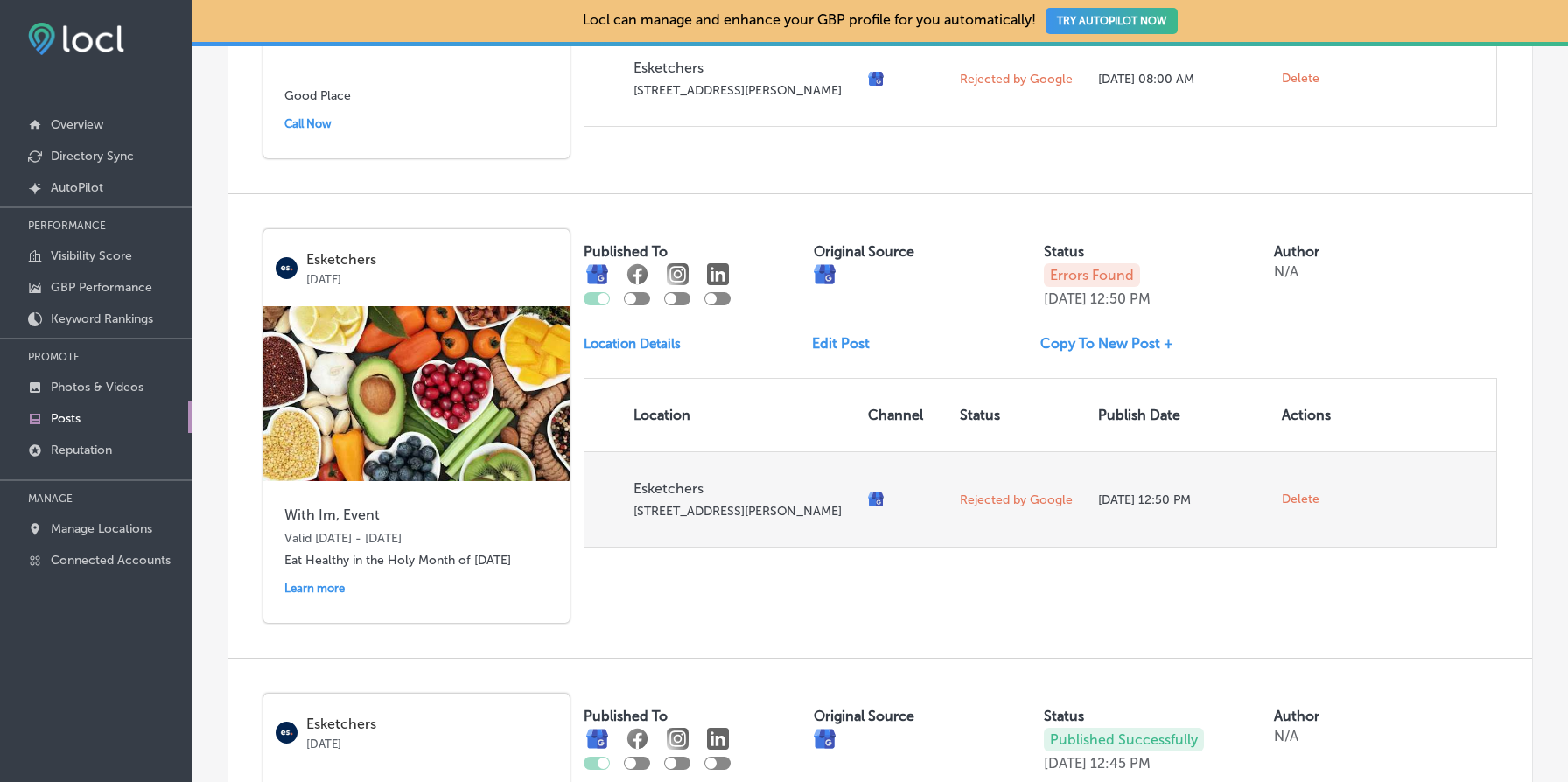
click at [1309, 507] on span "Delete" at bounding box center [1301, 499] width 38 height 16
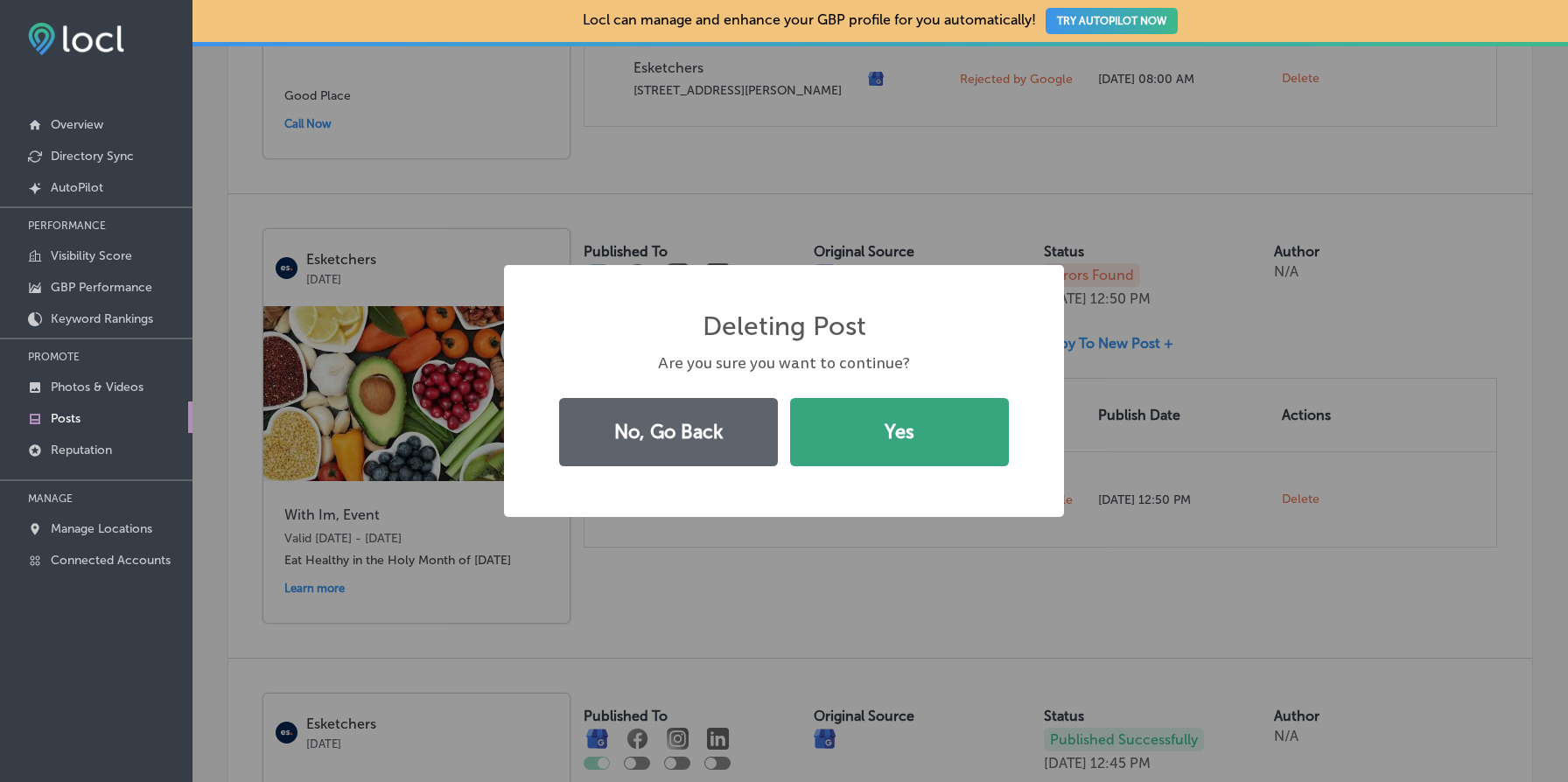
click at [887, 417] on button "Yes" at bounding box center [900, 432] width 219 height 68
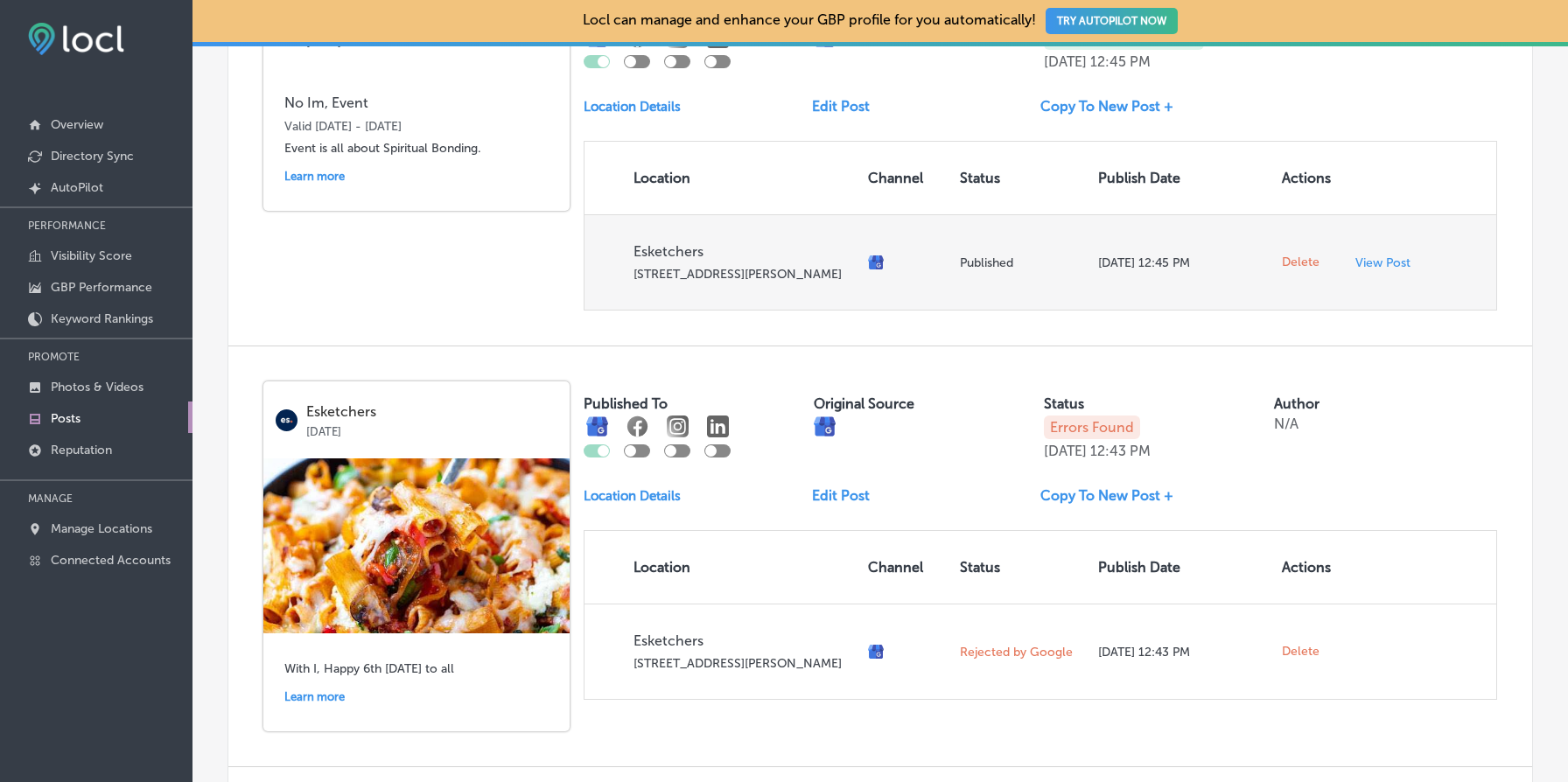
scroll to position [1172, 0]
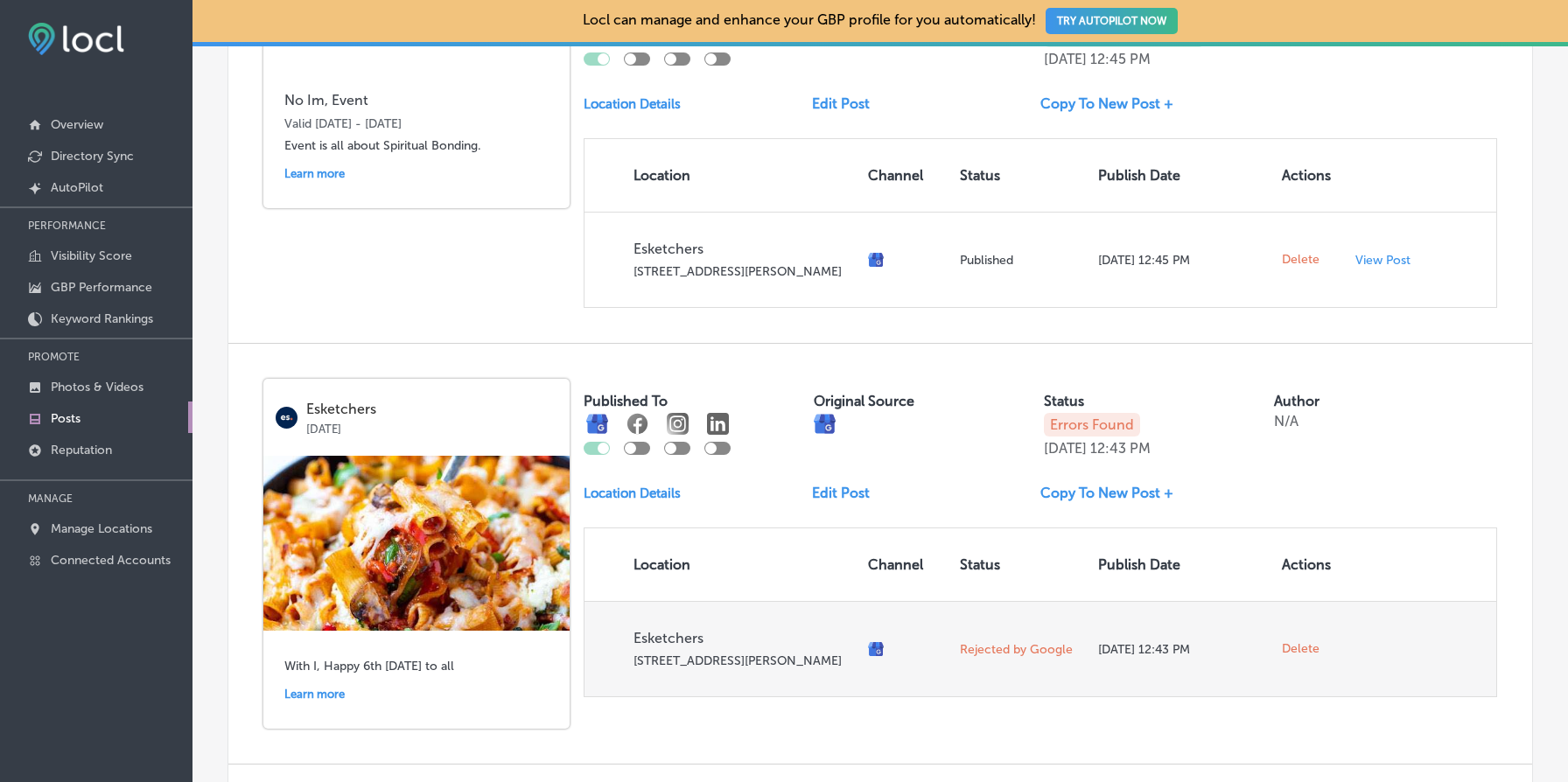
click at [1302, 657] on span "Delete" at bounding box center [1301, 649] width 38 height 16
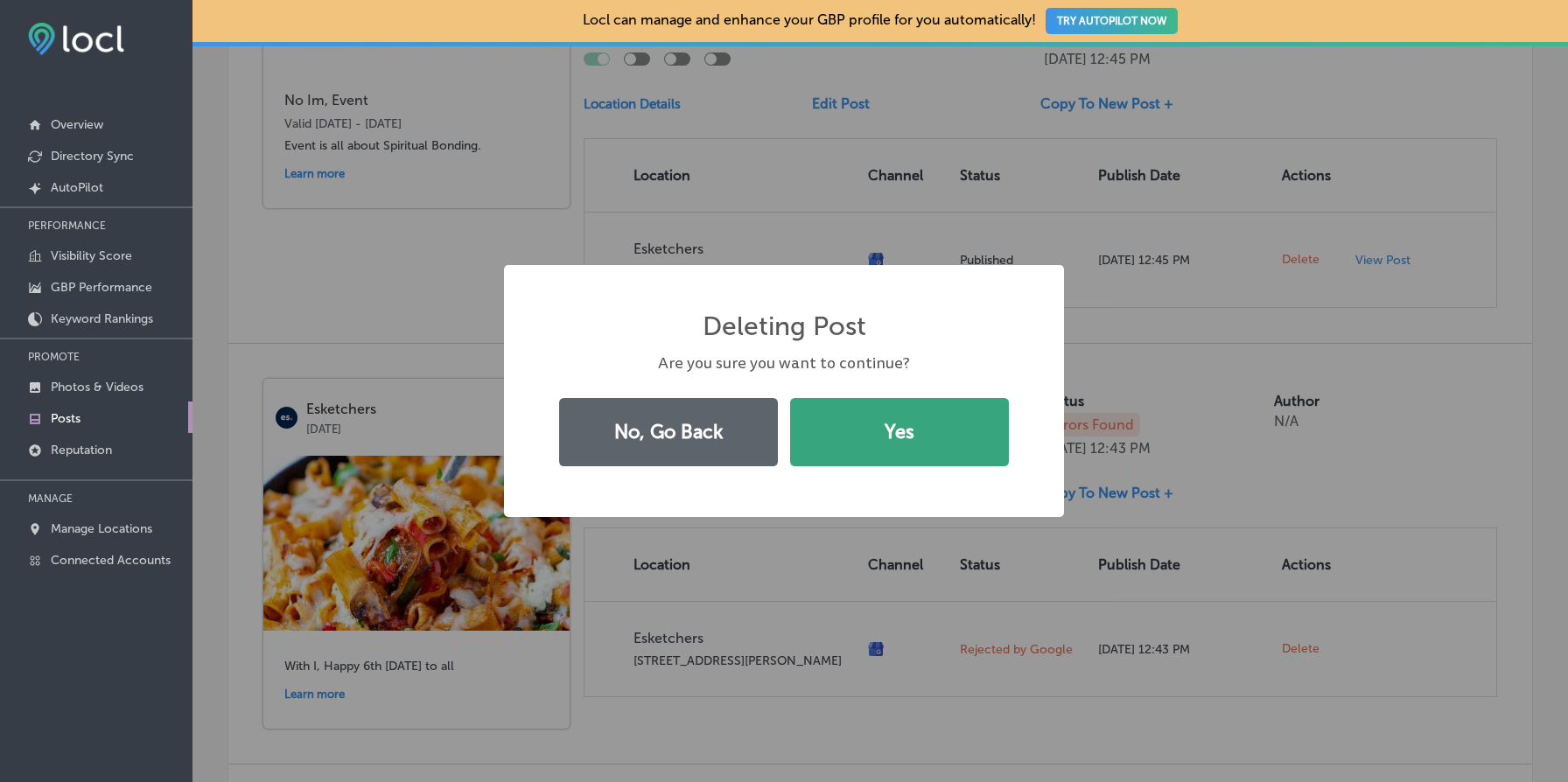
click at [950, 443] on button "Yes" at bounding box center [900, 432] width 219 height 68
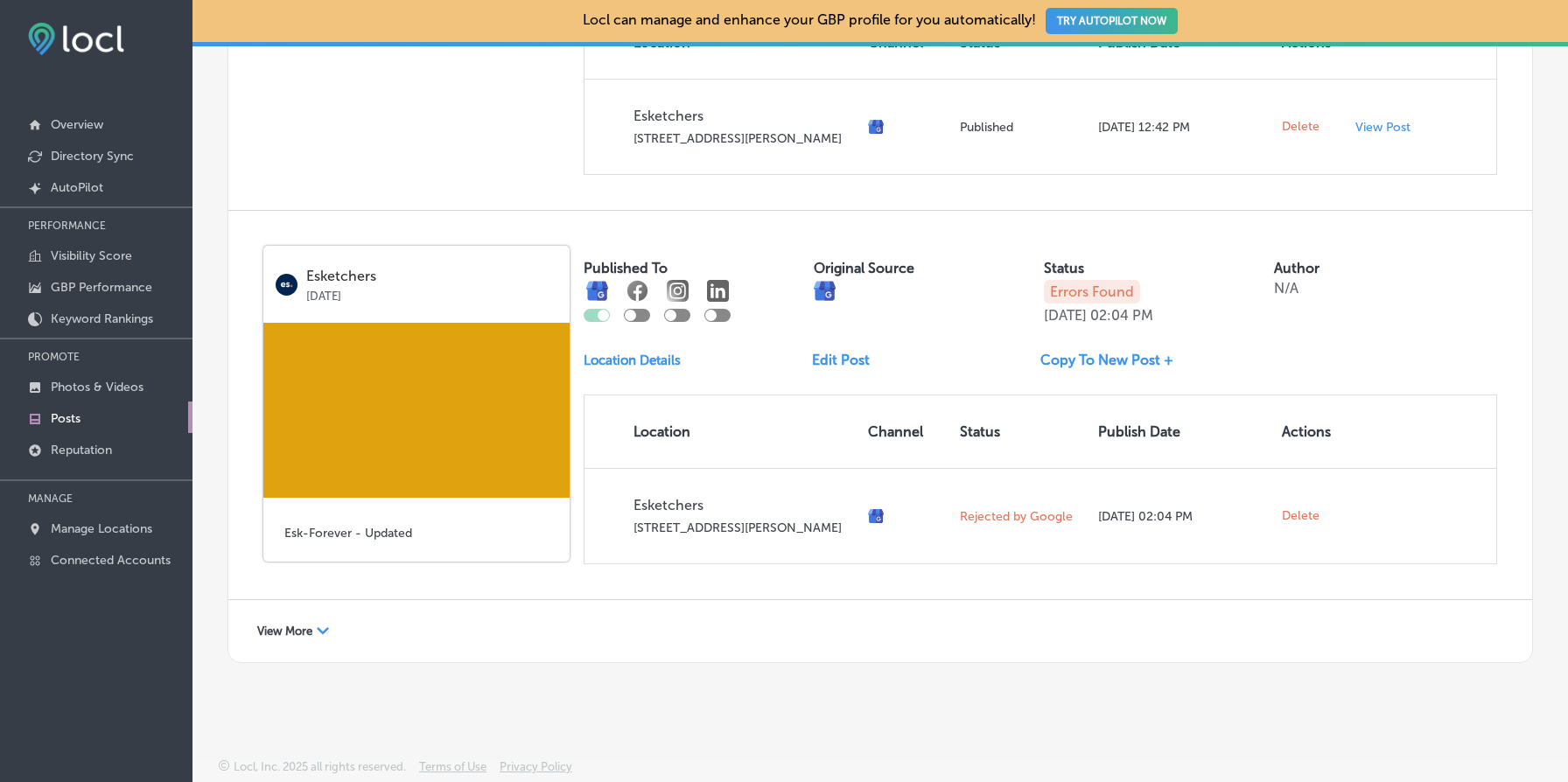
scroll to position [1720, 0]
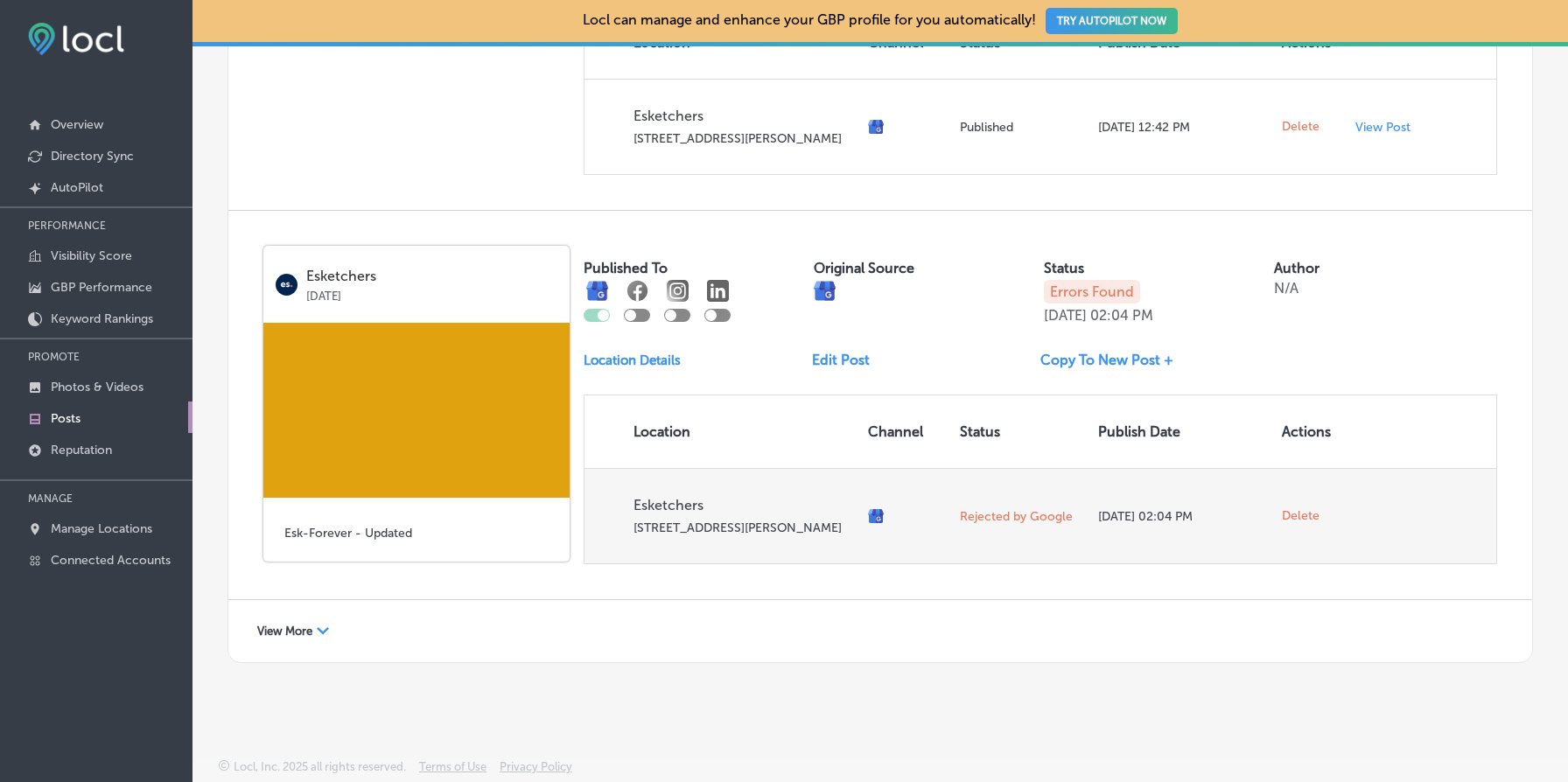
click at [1305, 524] on span "Delete" at bounding box center [1301, 516] width 38 height 16
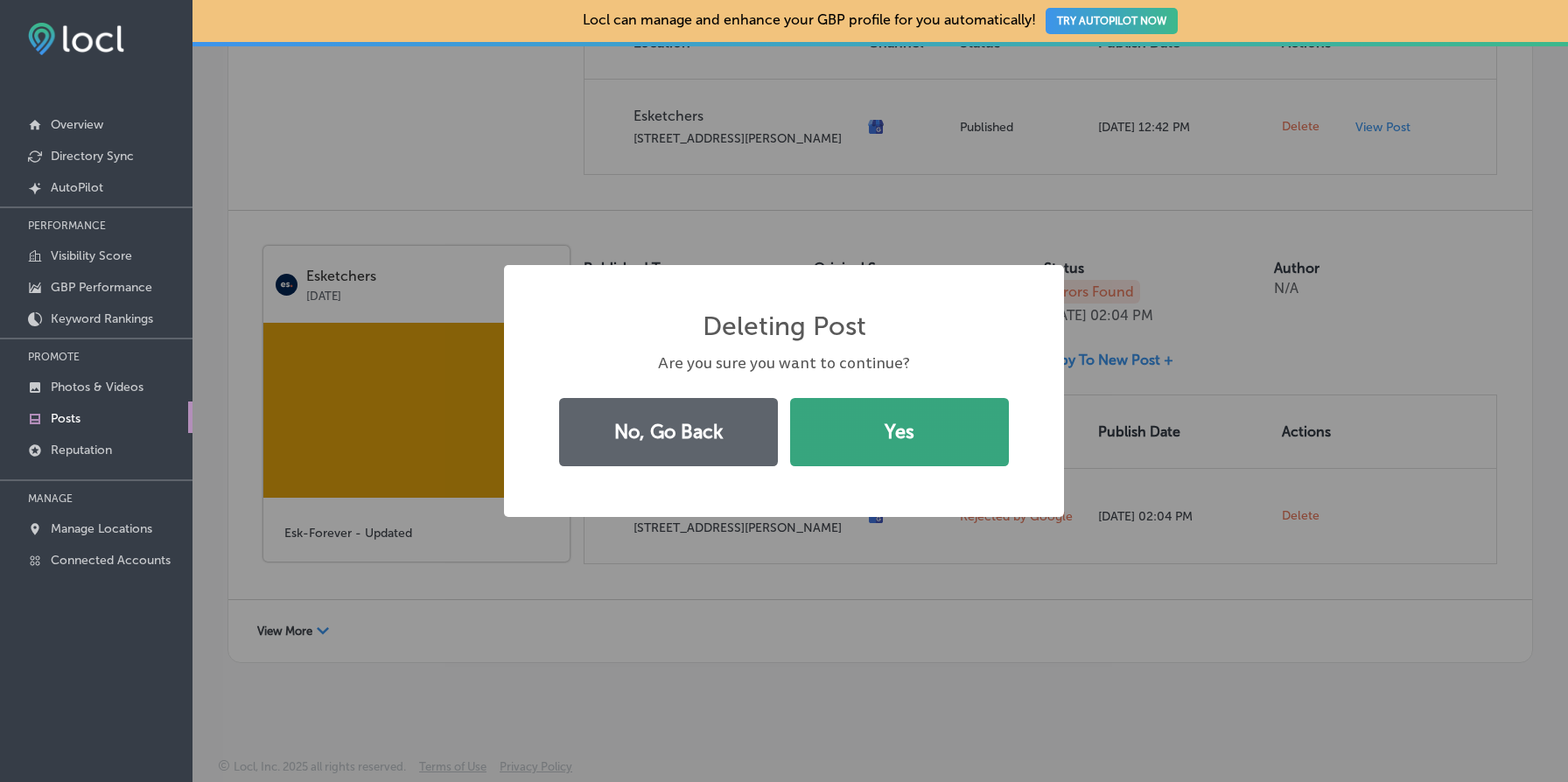
click at [975, 439] on button "Yes" at bounding box center [900, 432] width 219 height 68
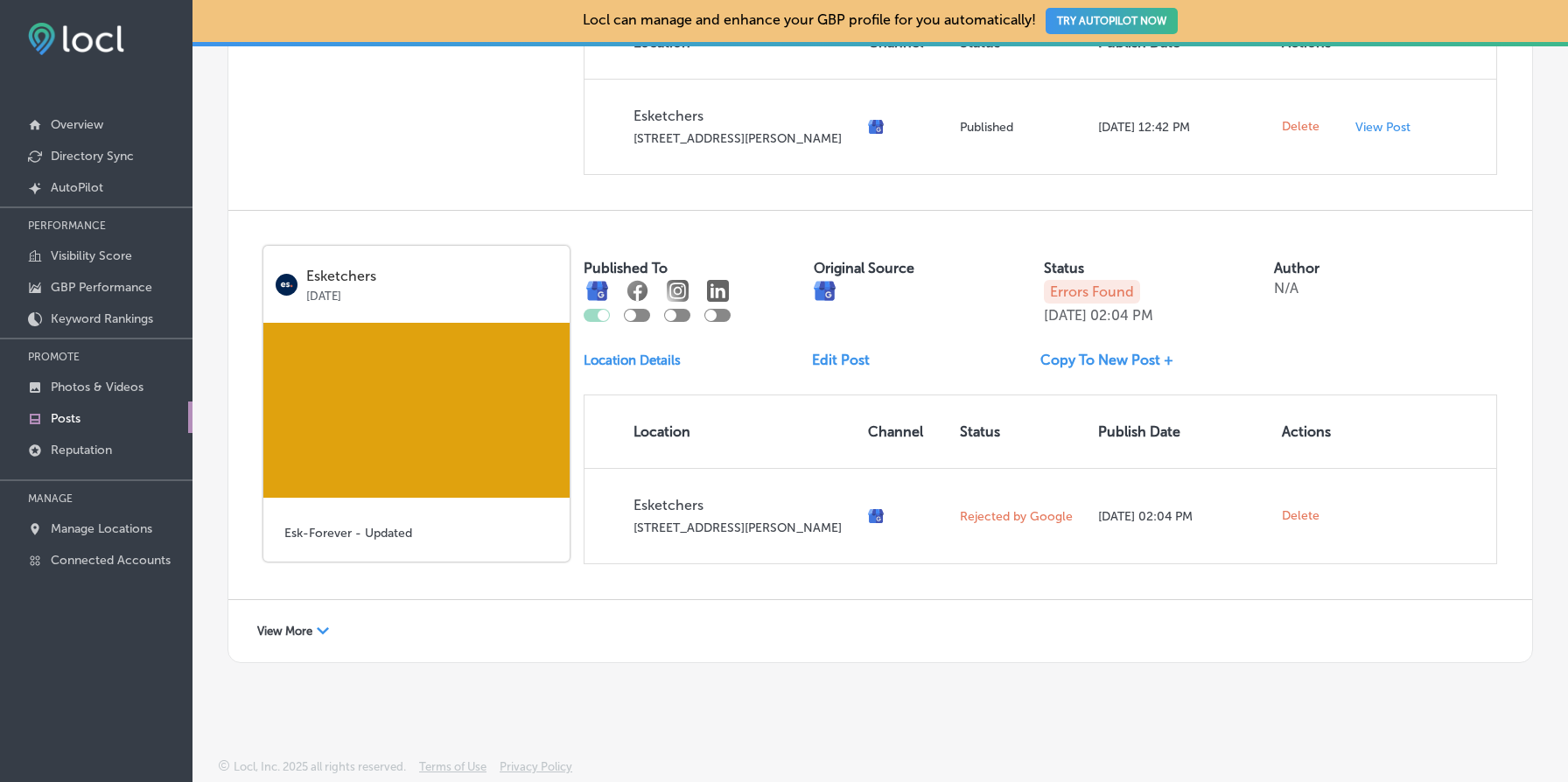
scroll to position [1333, 0]
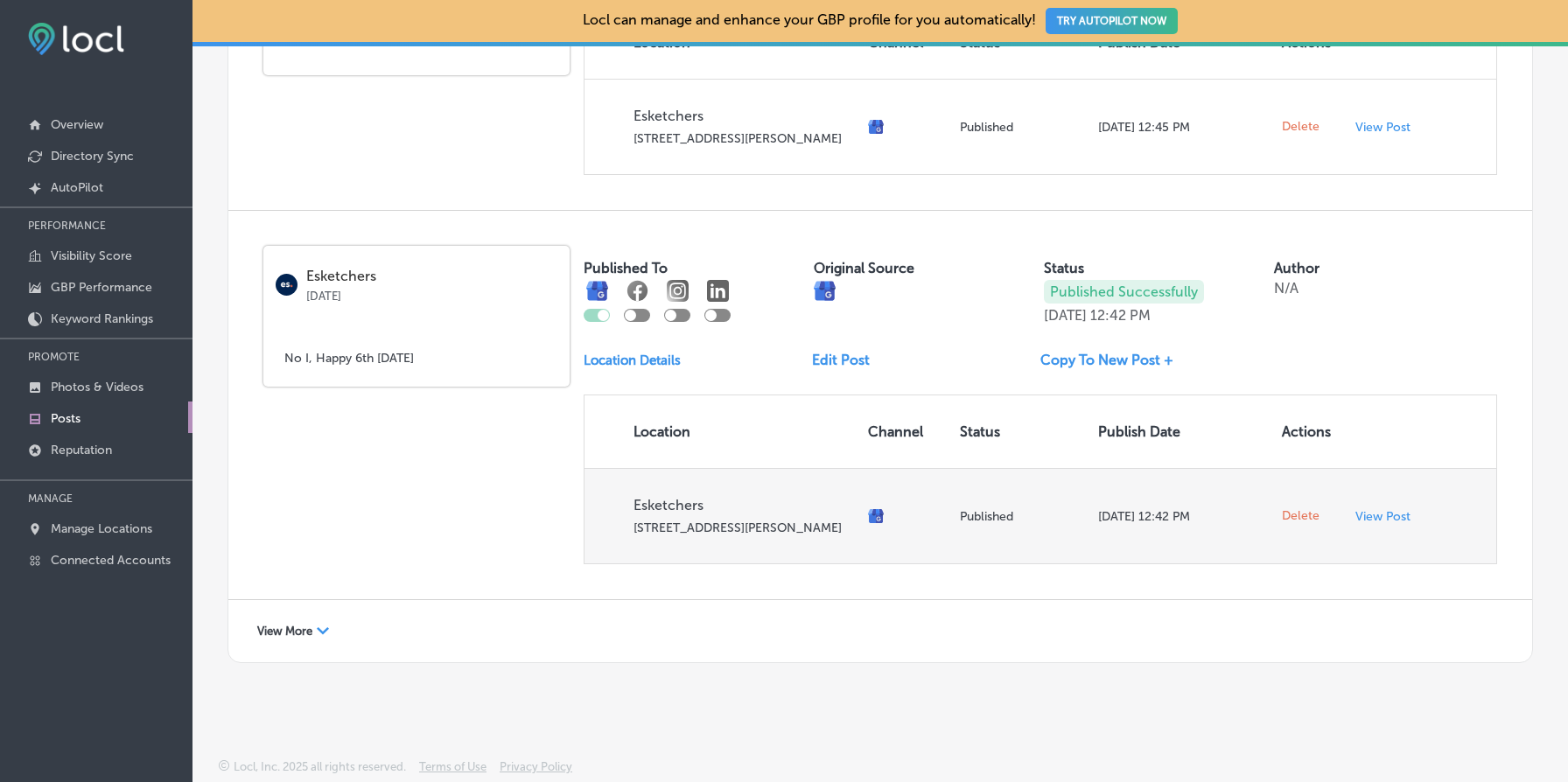
click at [1297, 509] on span "Delete" at bounding box center [1301, 516] width 38 height 16
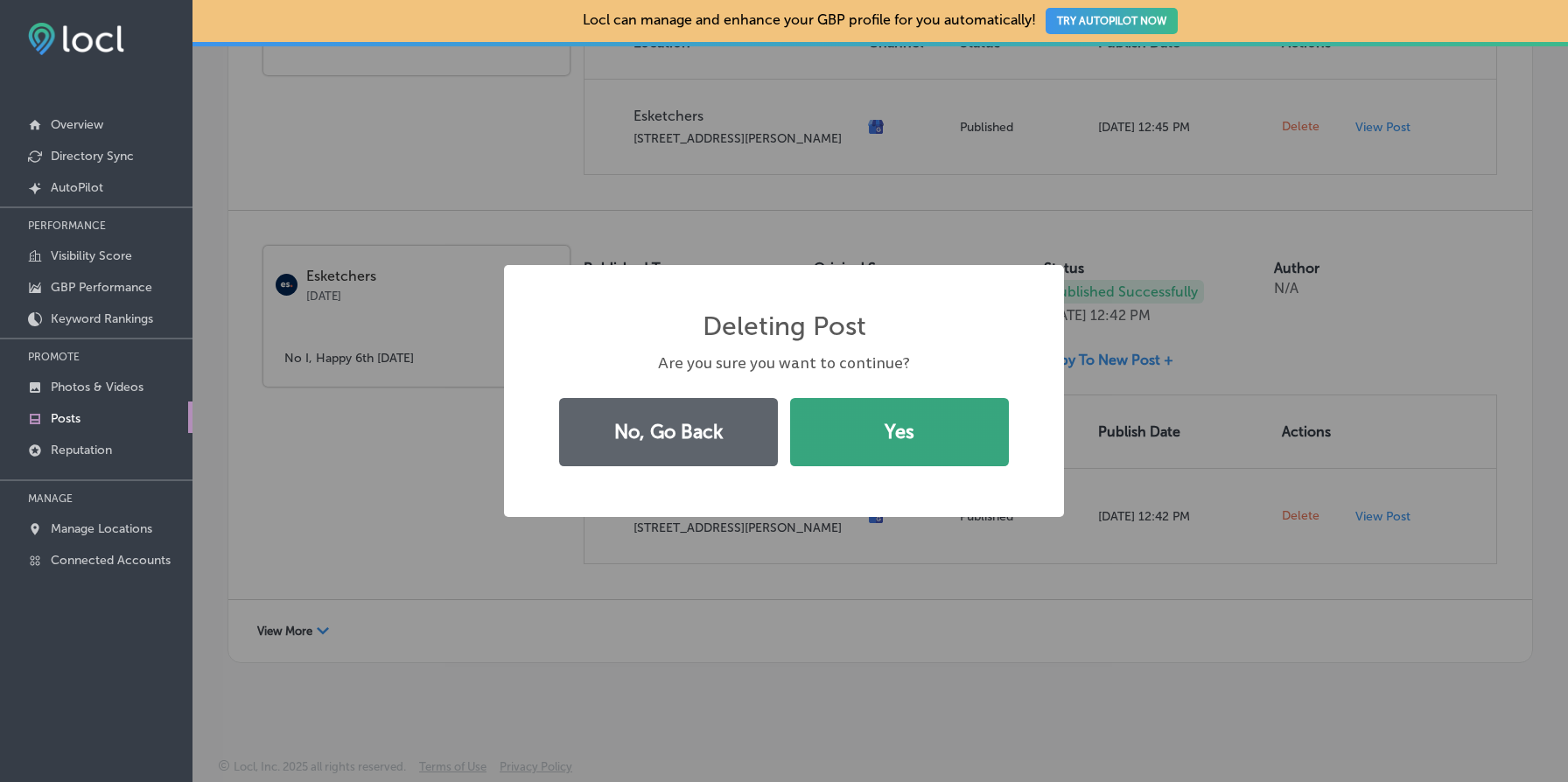
click at [971, 431] on button "Yes" at bounding box center [900, 432] width 219 height 68
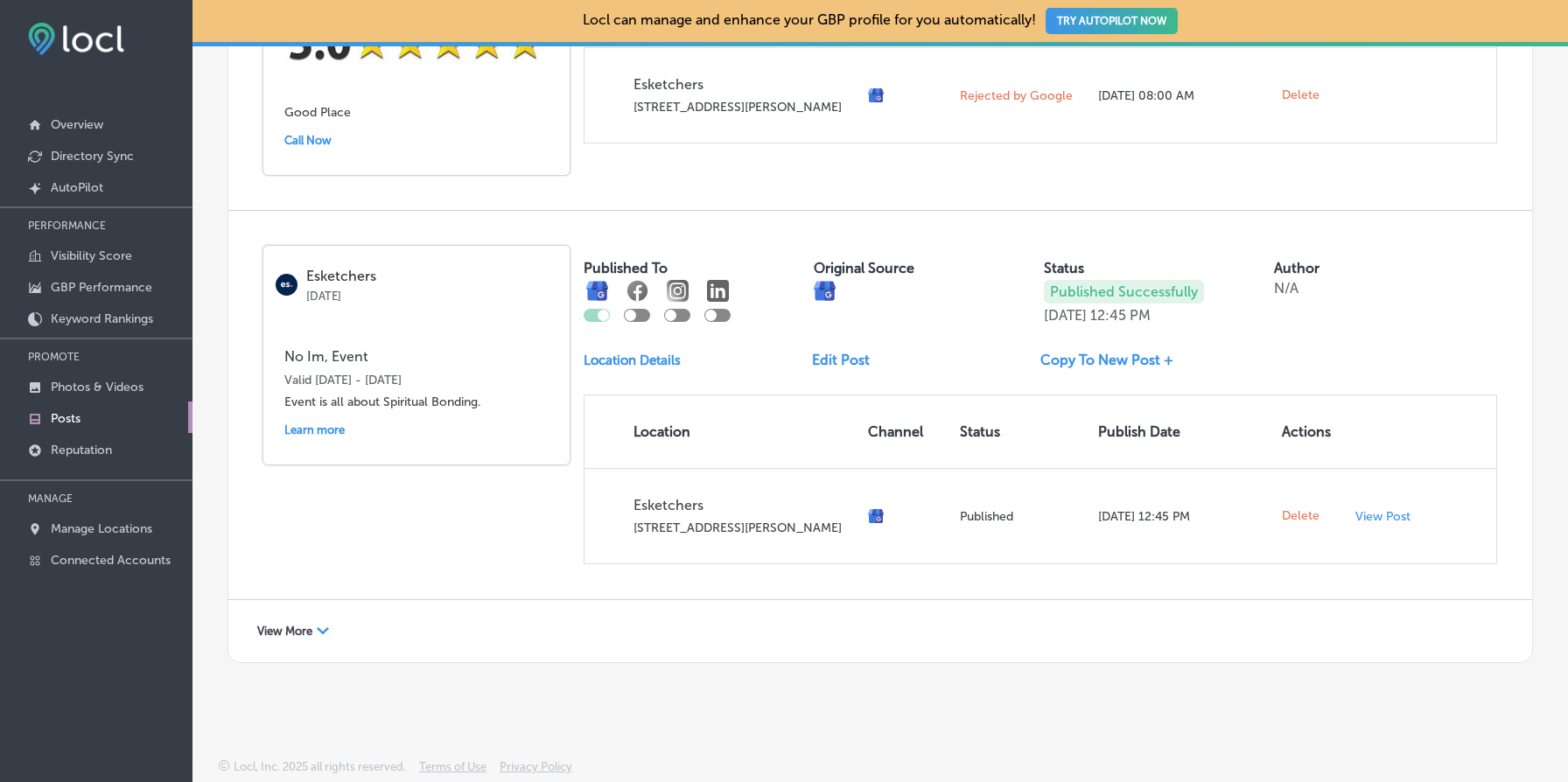
scroll to position [917, 0]
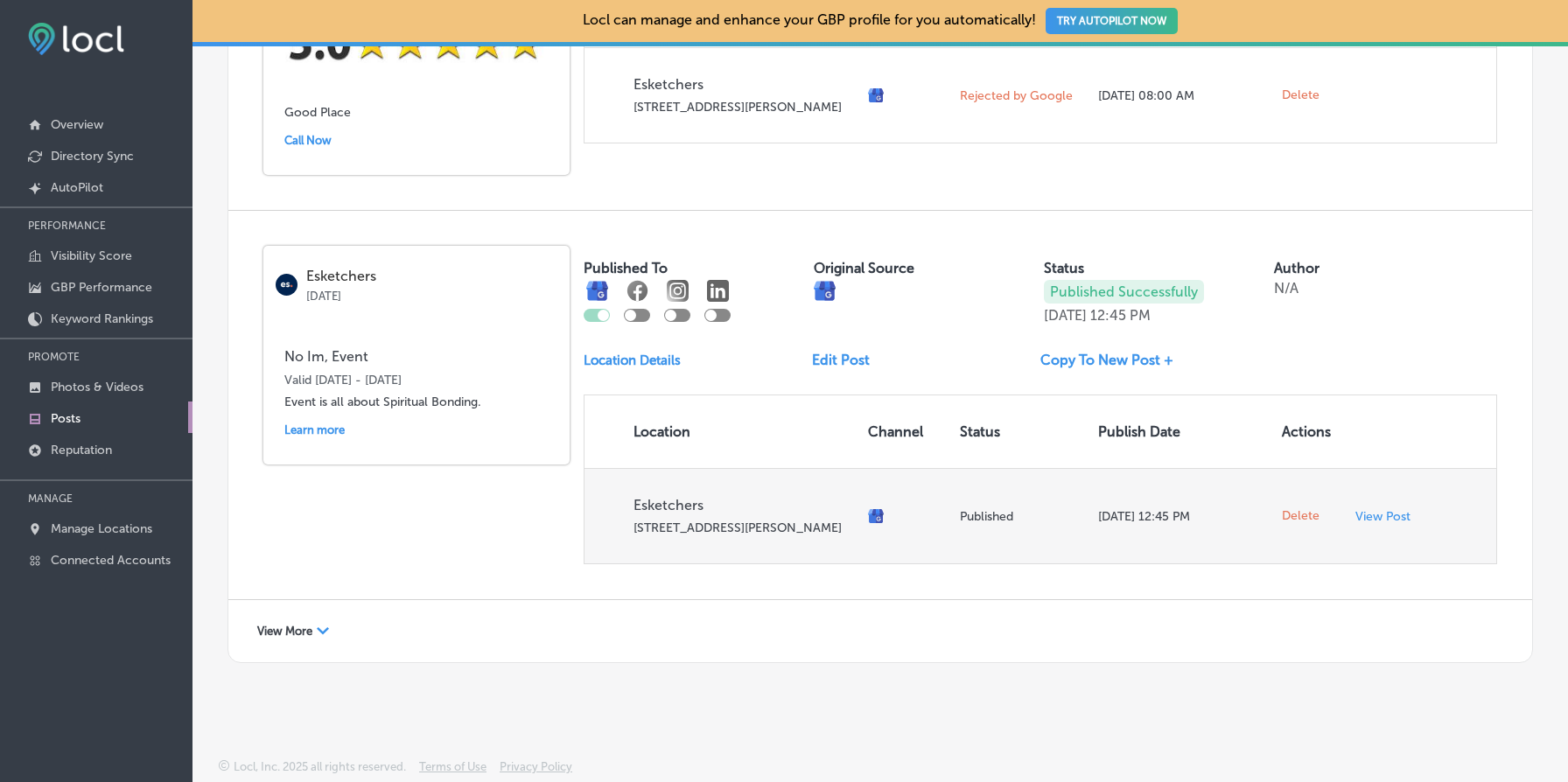
click at [1306, 523] on span "Delete" at bounding box center [1301, 516] width 38 height 16
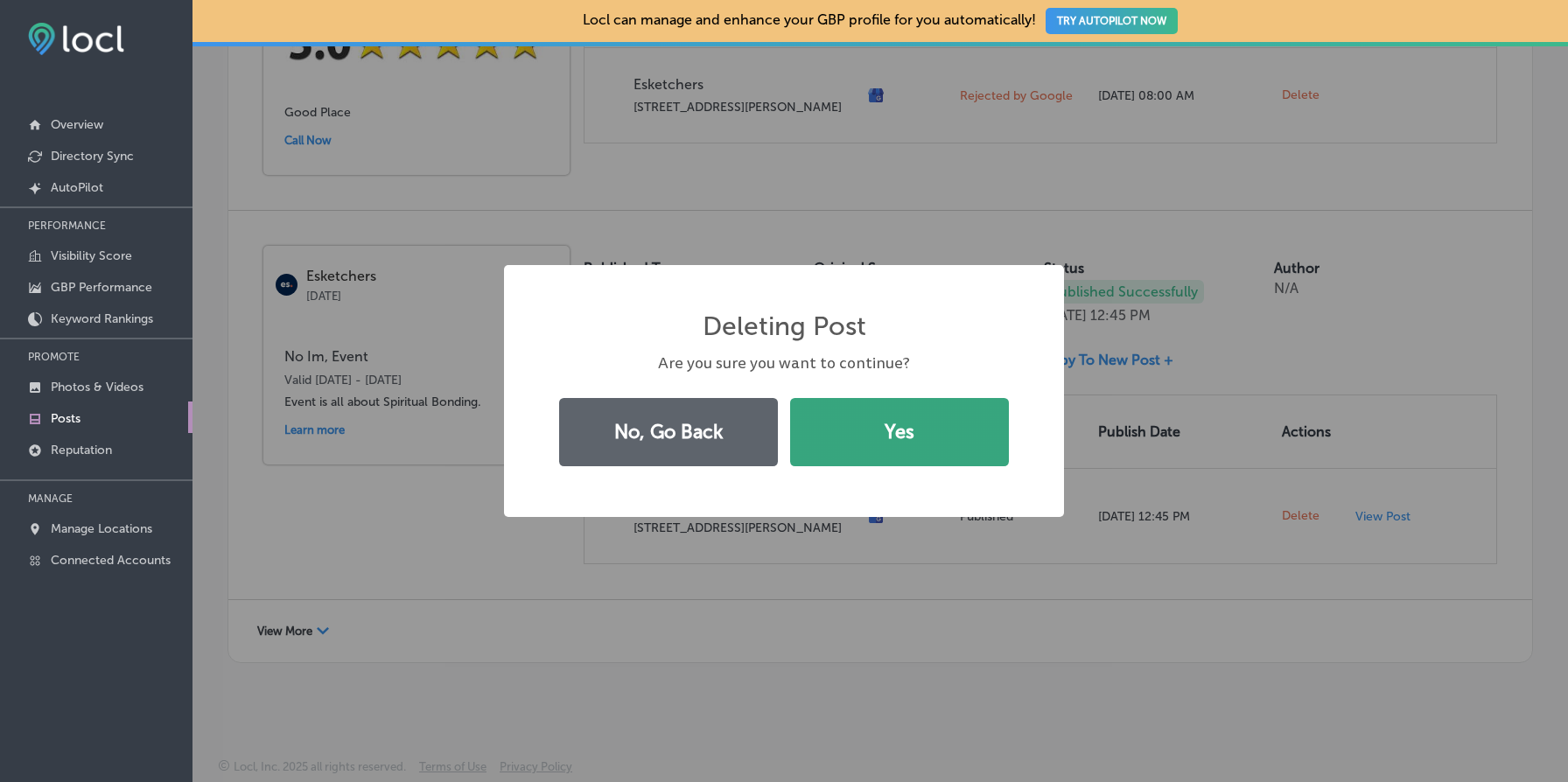
click at [950, 450] on button "Yes" at bounding box center [900, 432] width 219 height 68
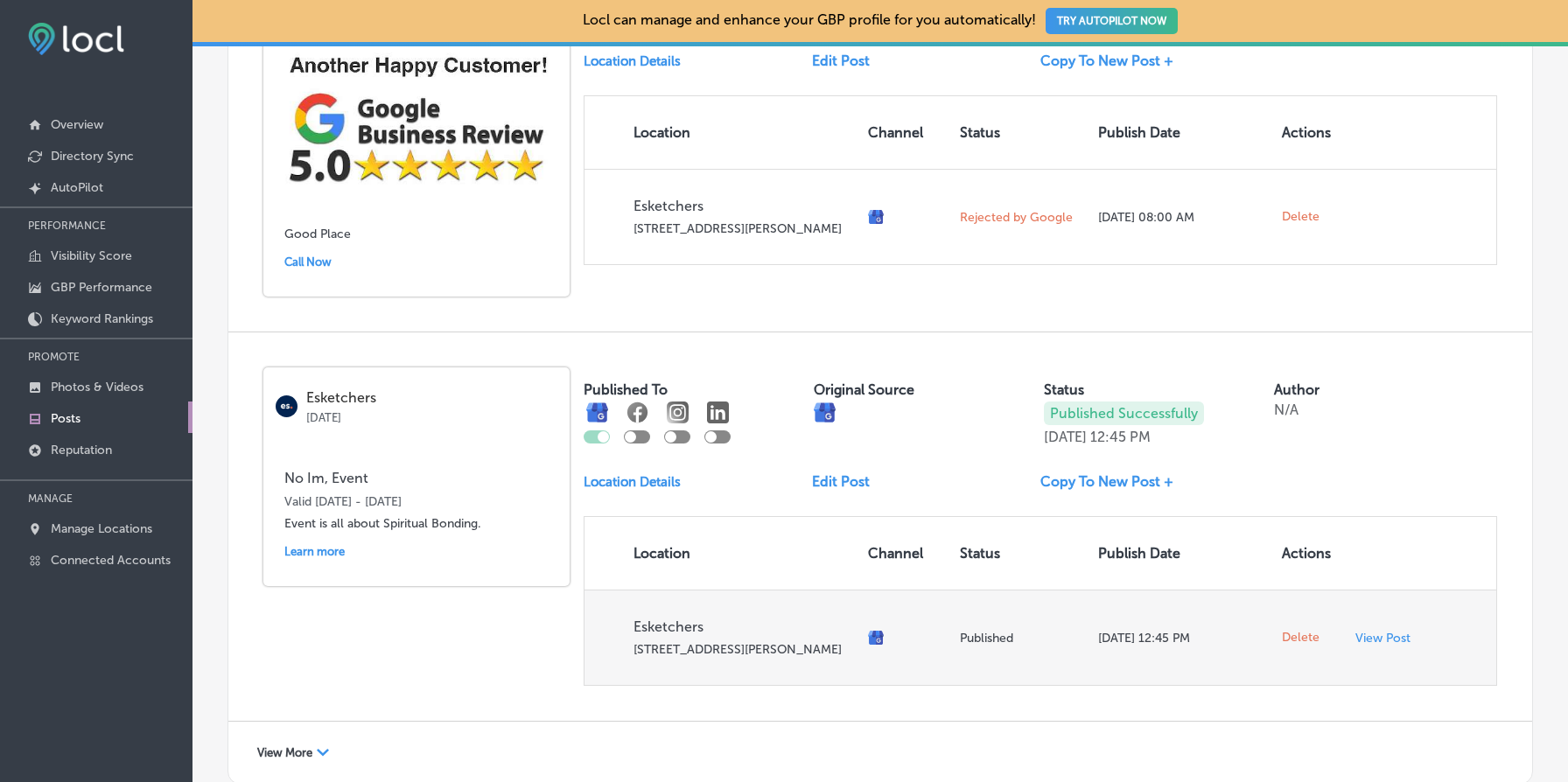
scroll to position [525, 0]
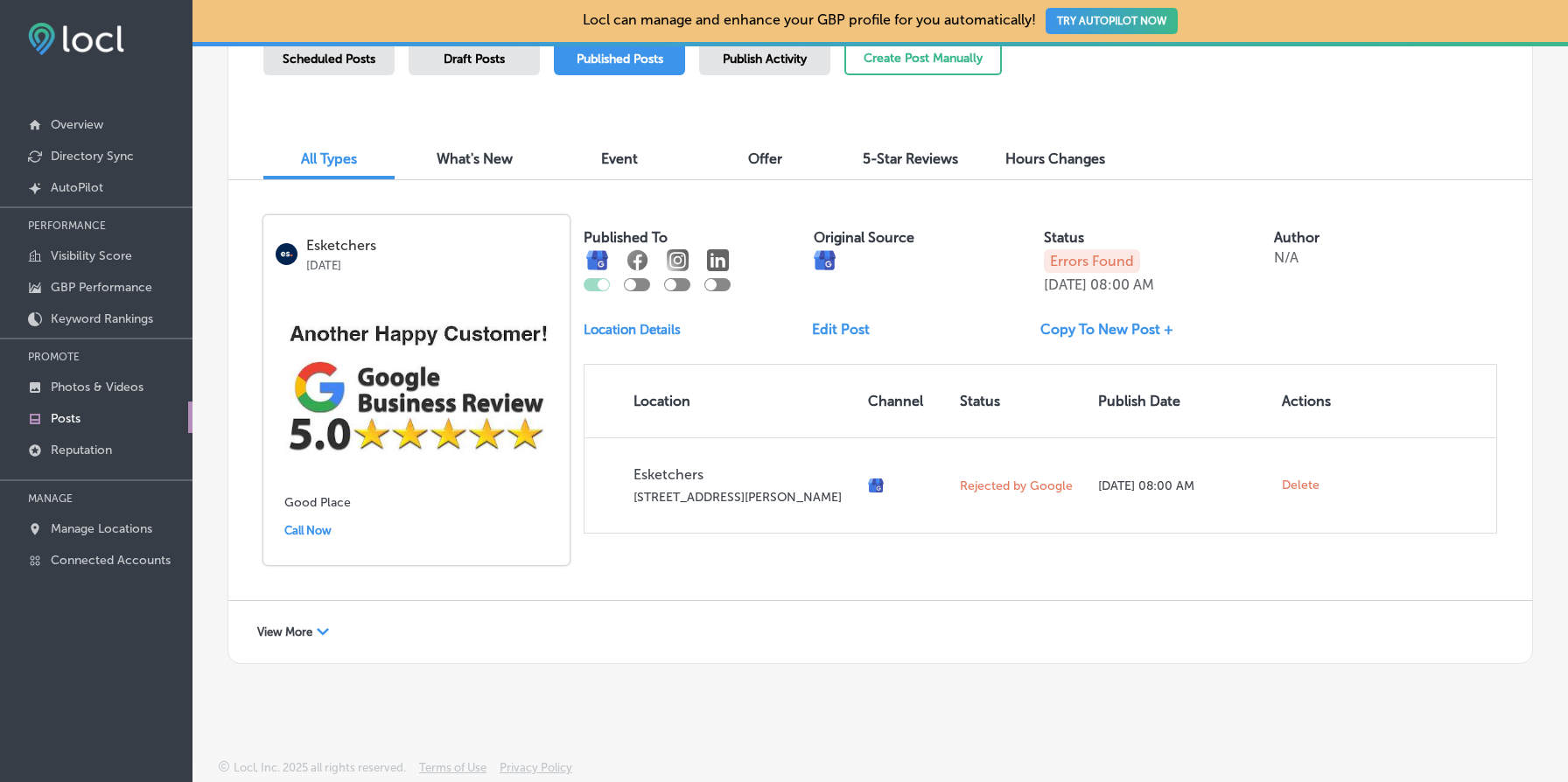
click at [305, 629] on span "View More" at bounding box center [285, 632] width 56 height 13
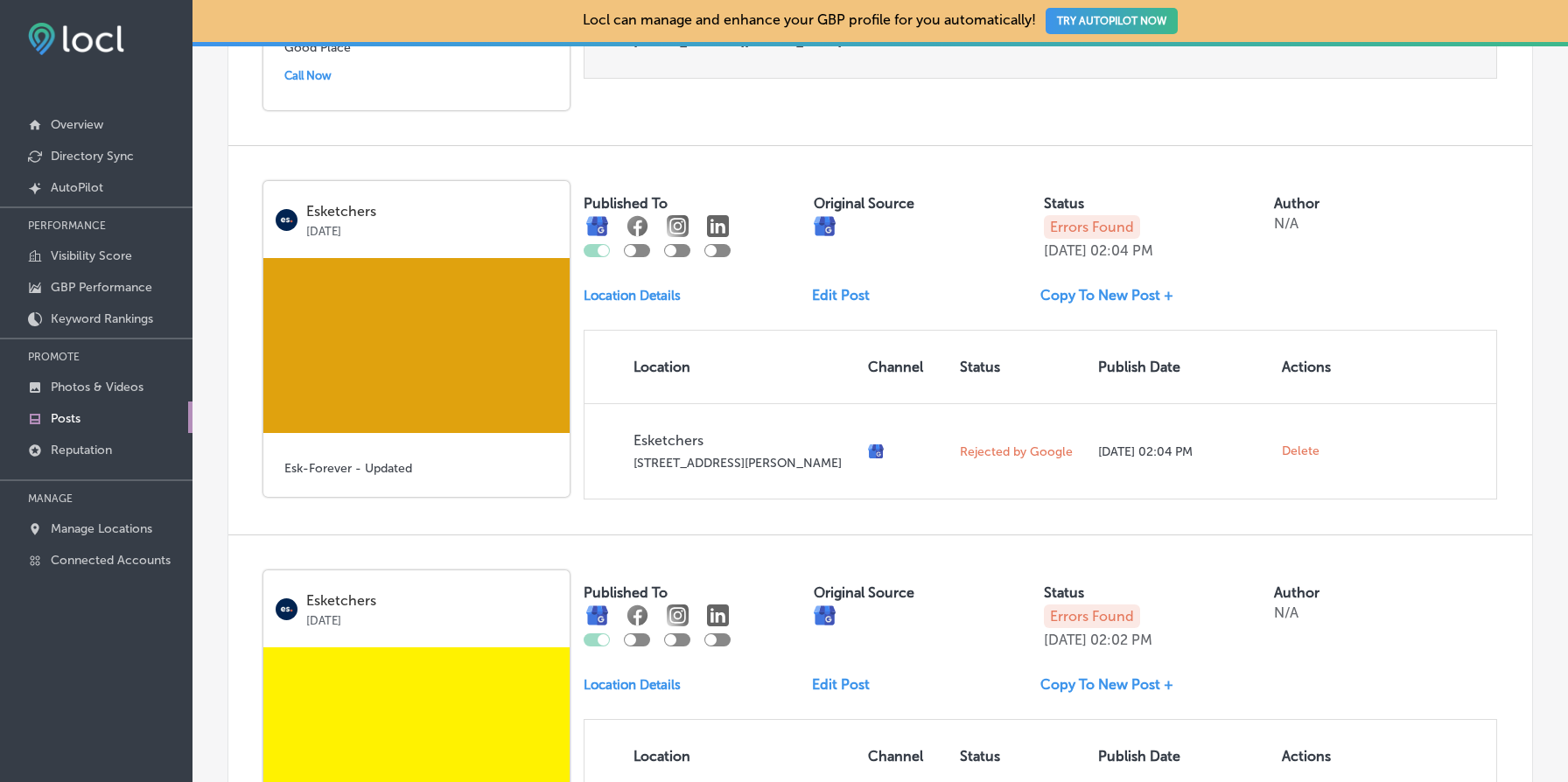
scroll to position [1034, 0]
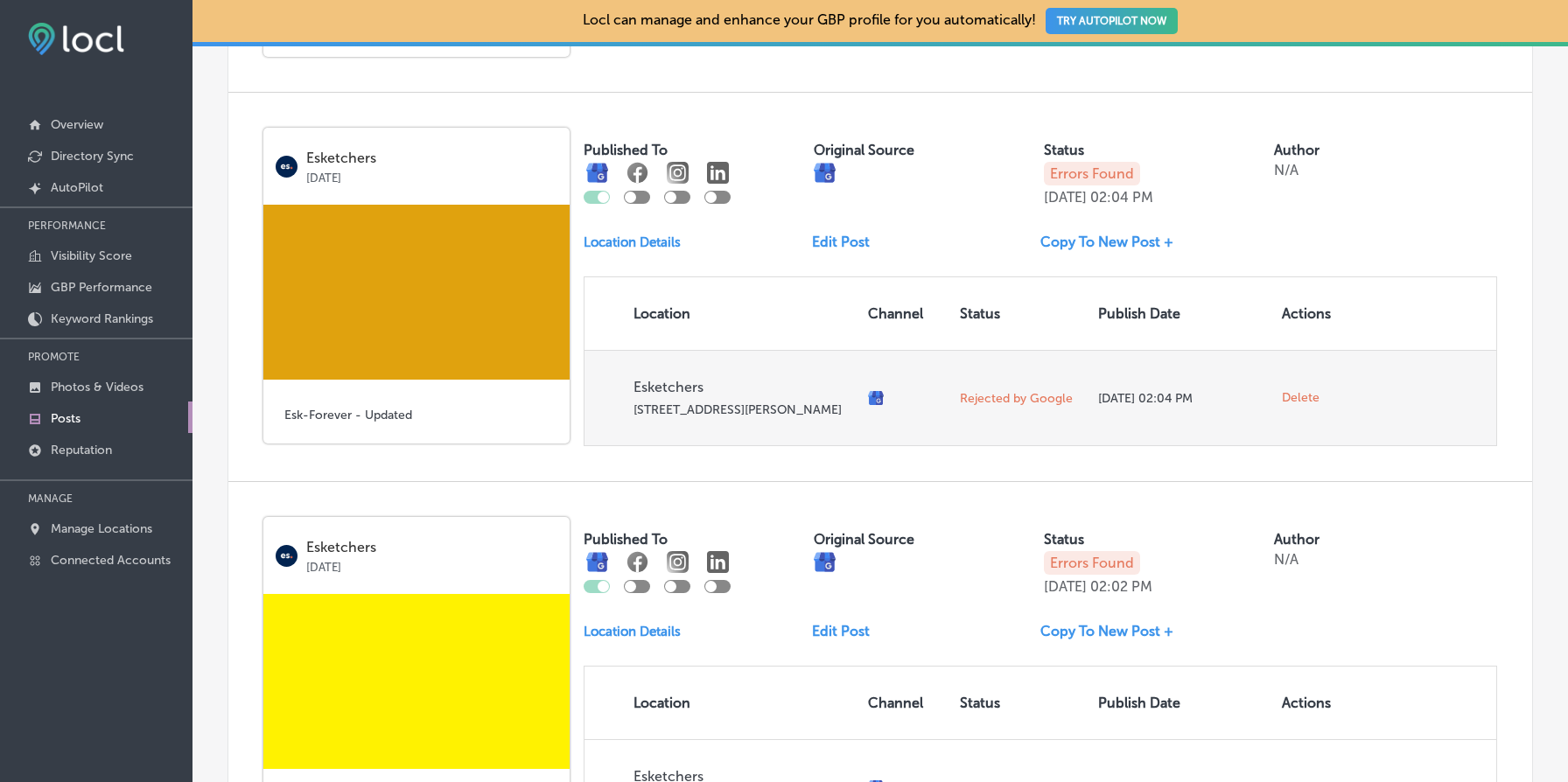
click at [1307, 406] on span "Delete" at bounding box center [1301, 398] width 38 height 16
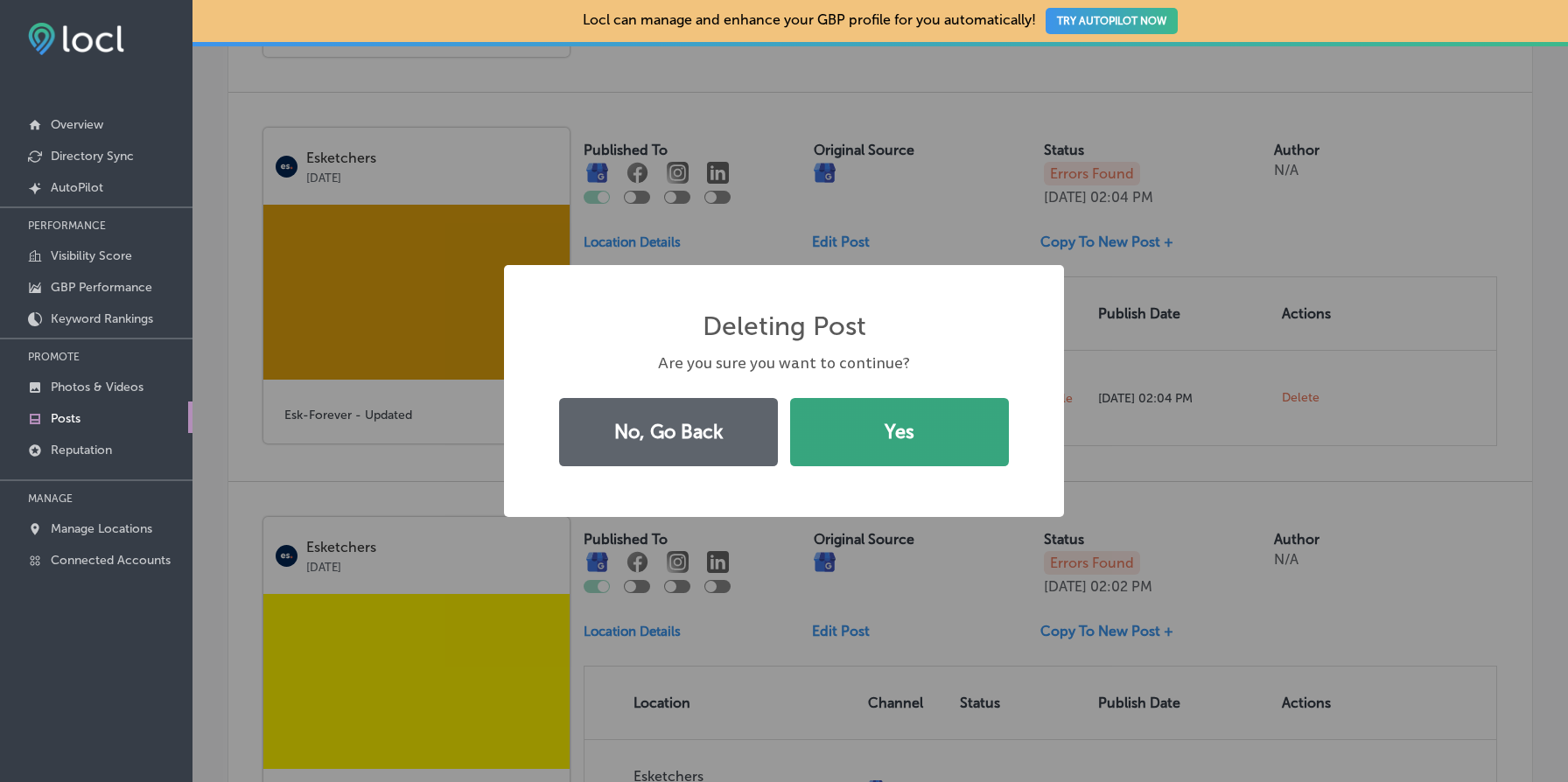
click at [978, 417] on button "Yes" at bounding box center [900, 432] width 219 height 68
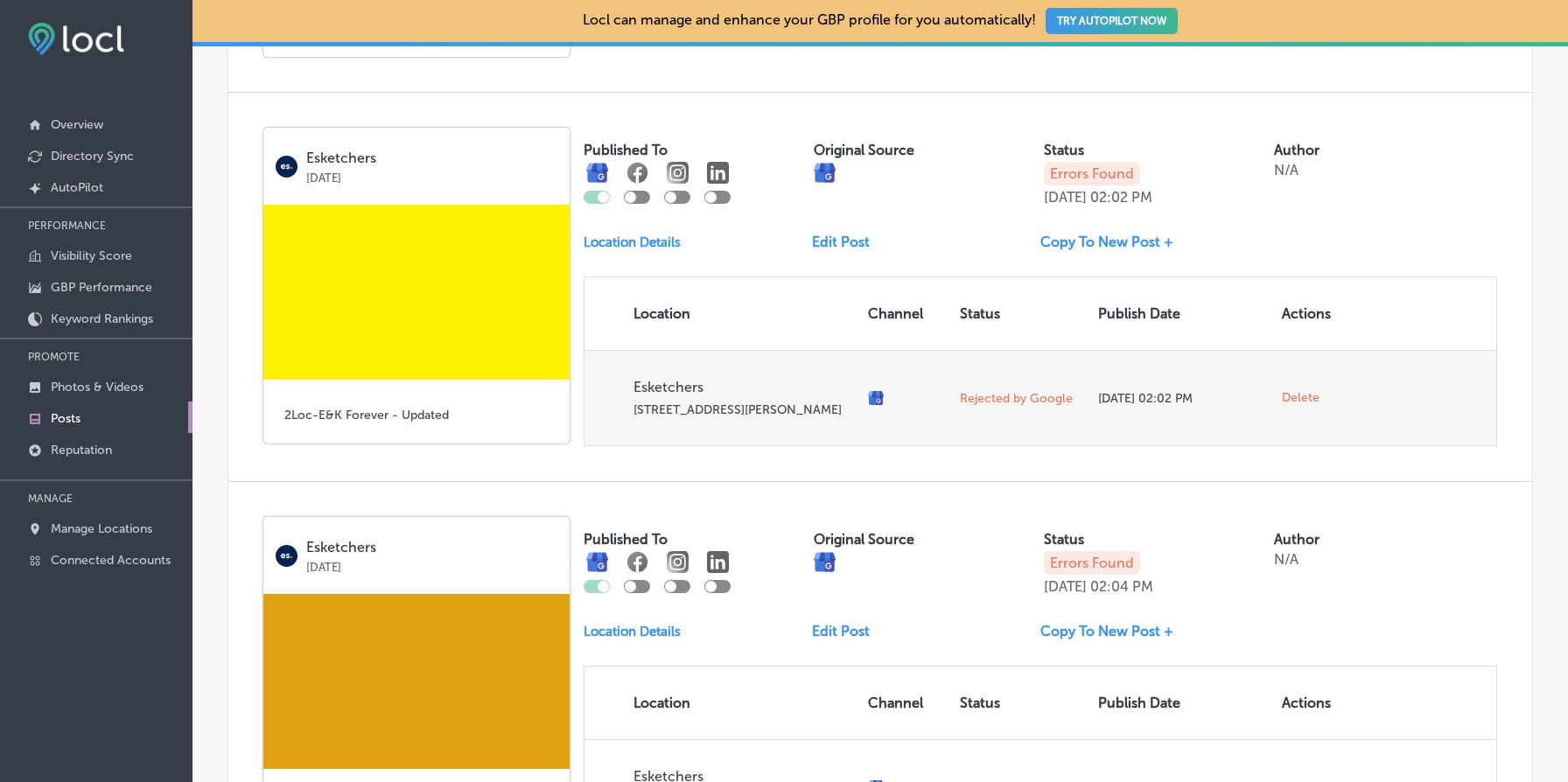
click at [1304, 404] on span "Delete" at bounding box center [1301, 398] width 38 height 16
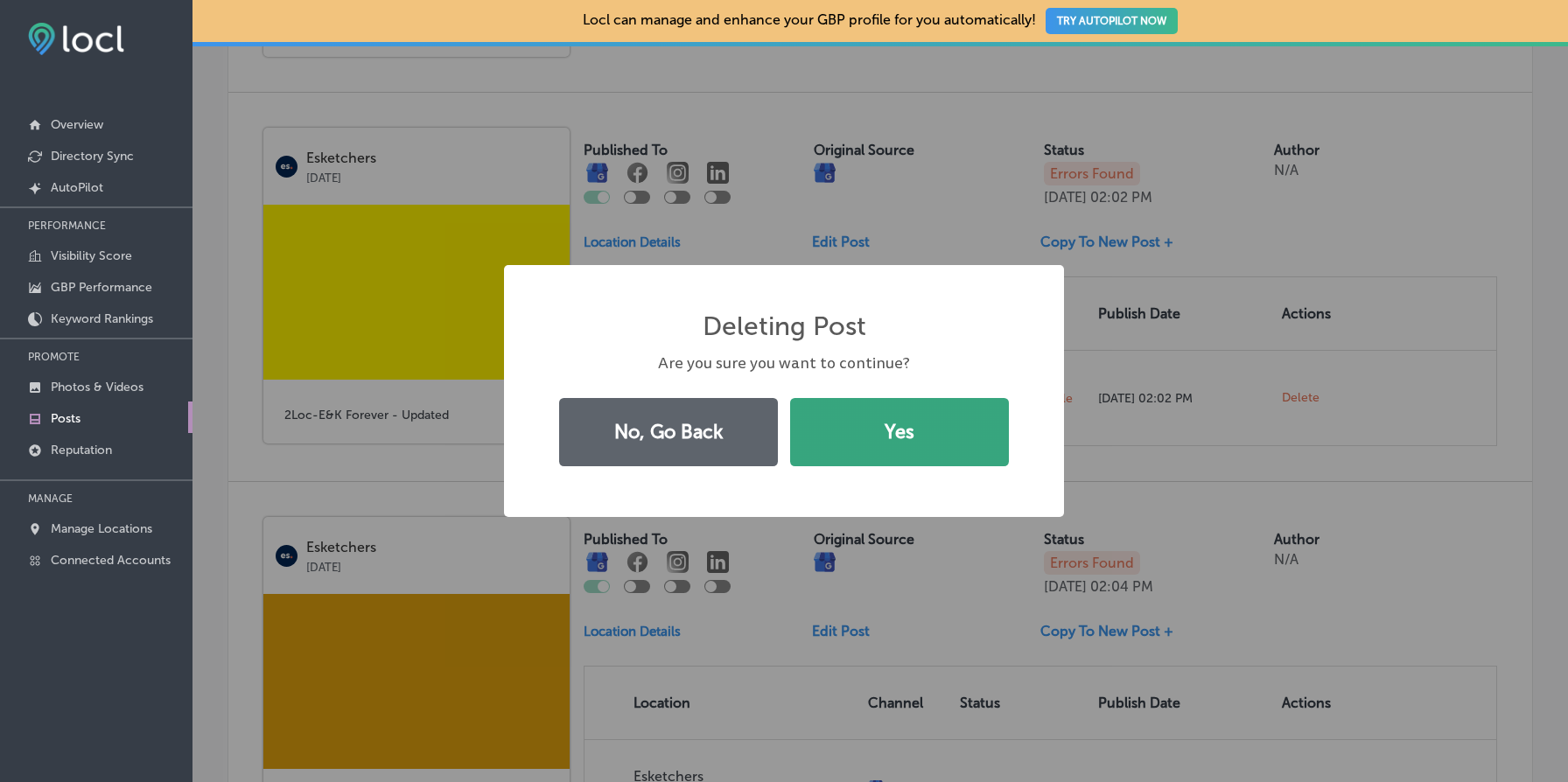
click at [910, 411] on button "Yes" at bounding box center [900, 432] width 219 height 68
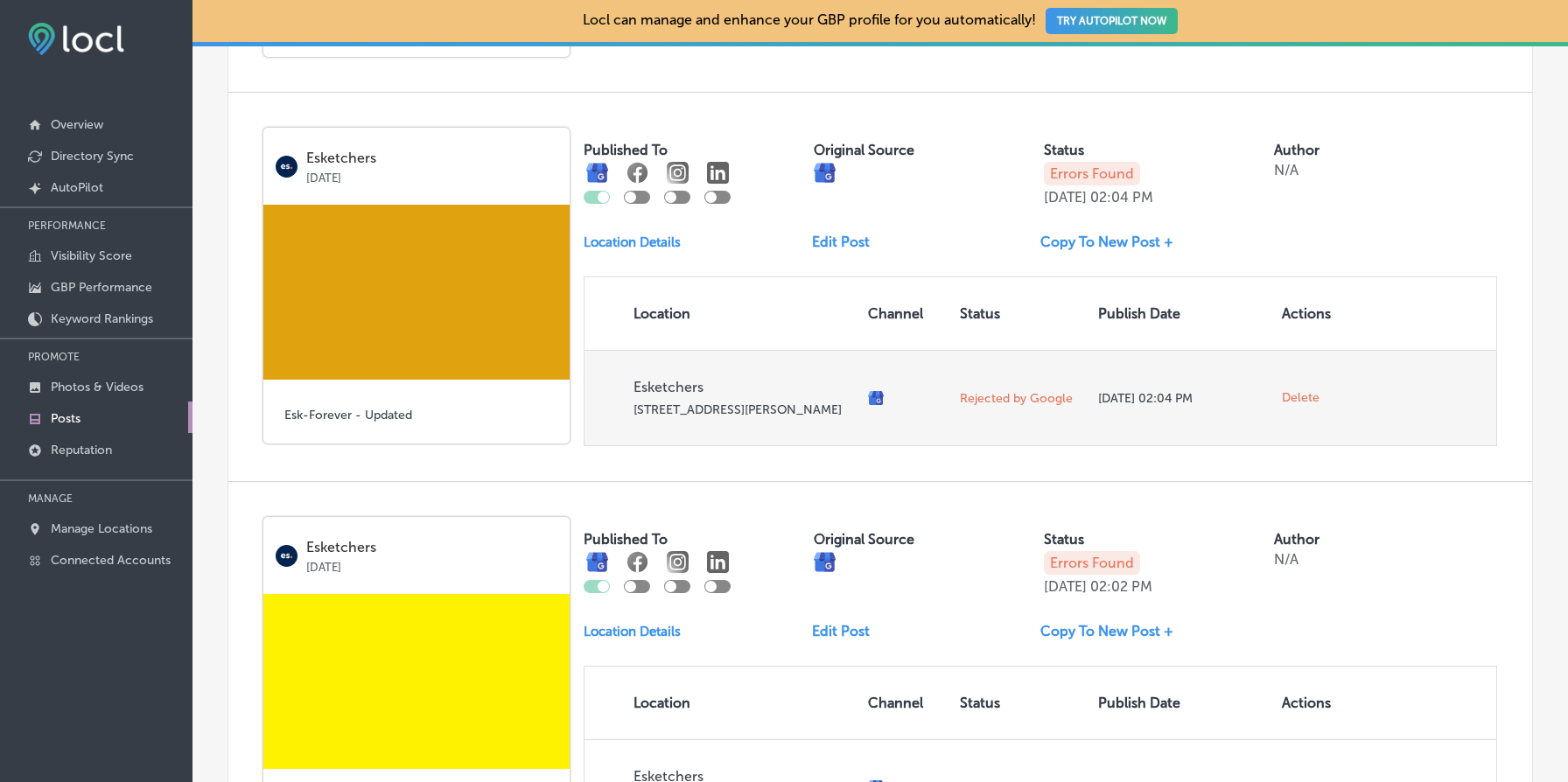
click at [1296, 400] on span "Delete" at bounding box center [1301, 398] width 38 height 16
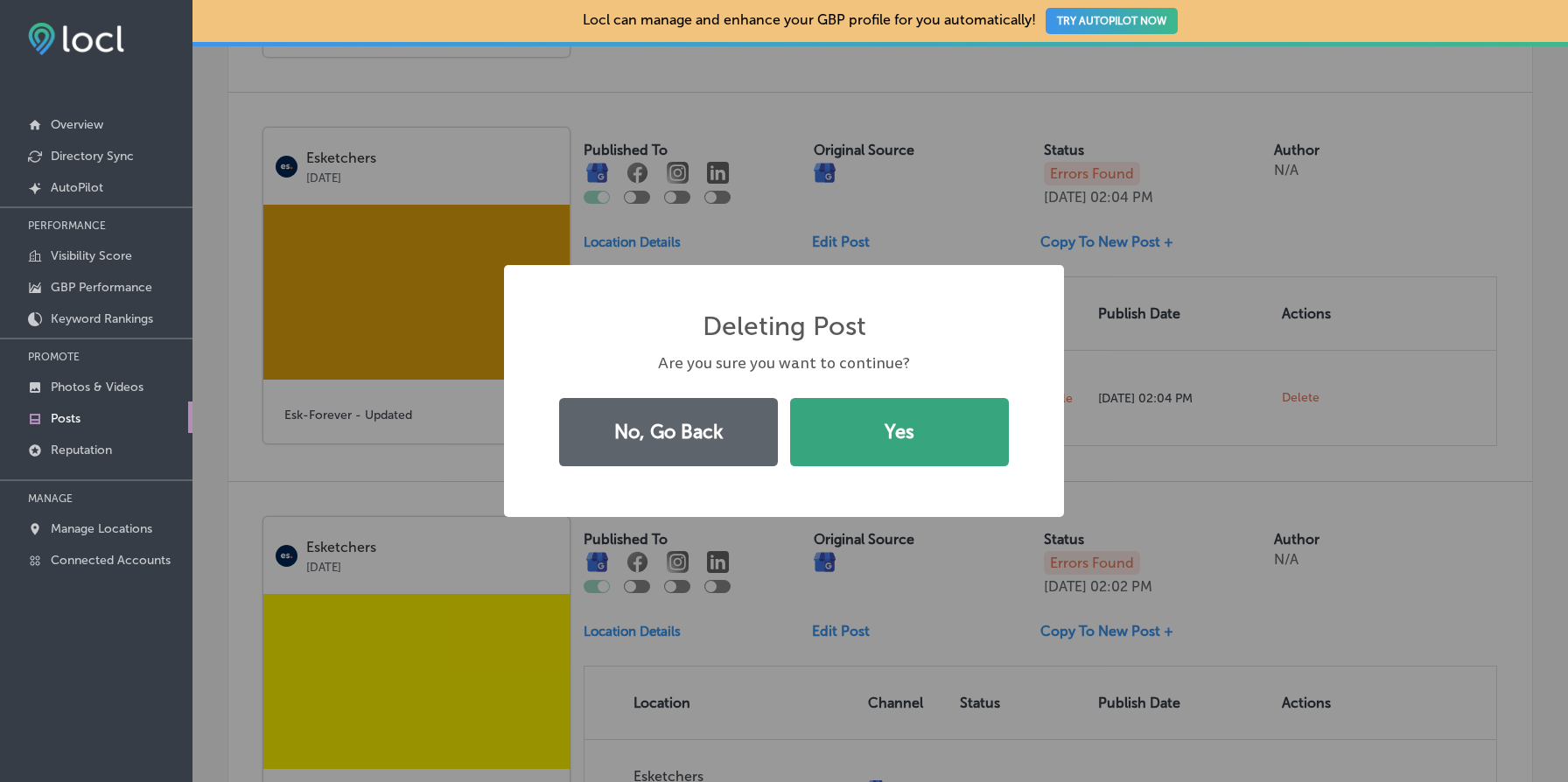
click at [995, 419] on button "Yes" at bounding box center [900, 432] width 219 height 68
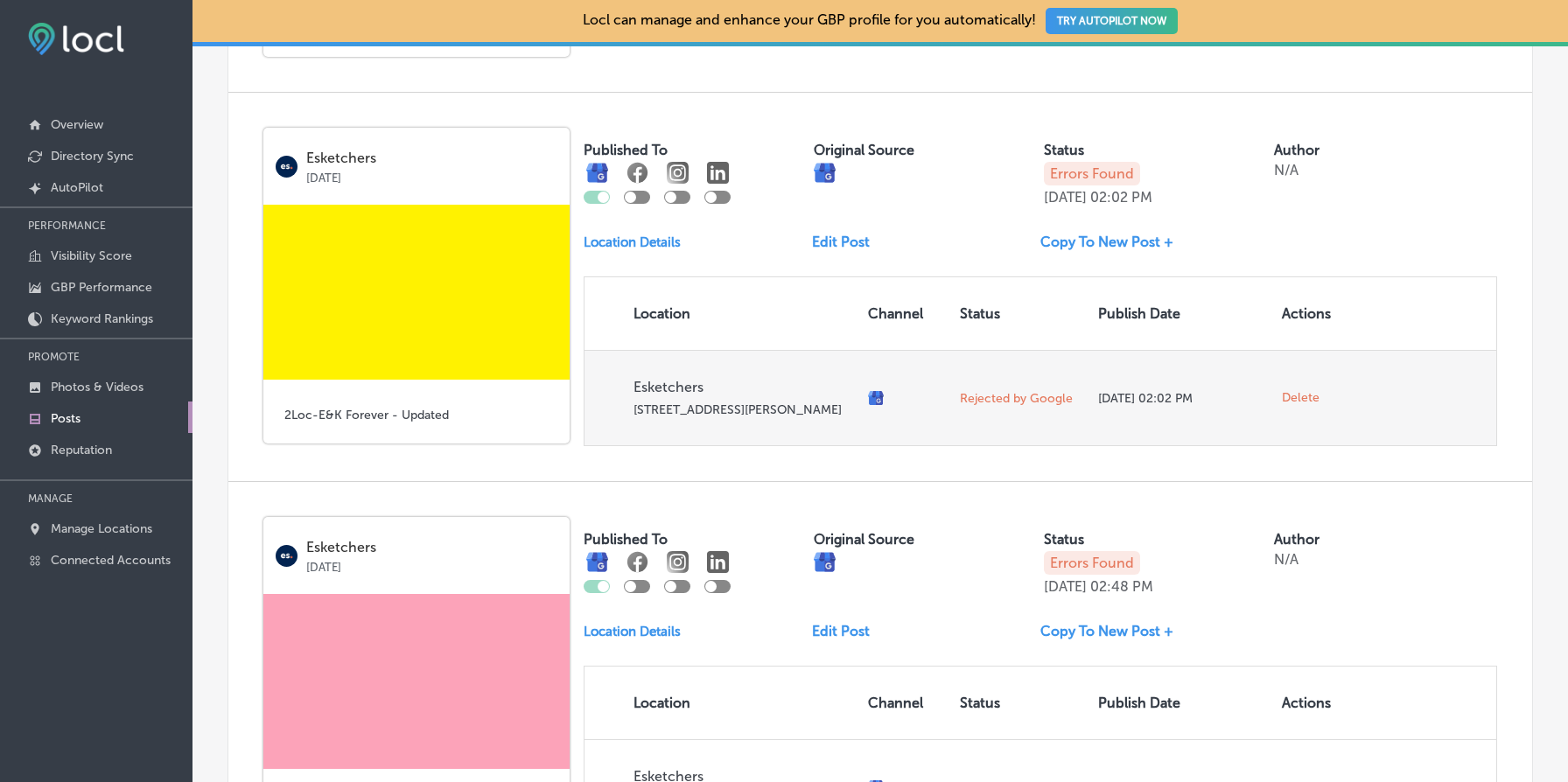
click at [1310, 406] on span "Delete" at bounding box center [1301, 398] width 38 height 16
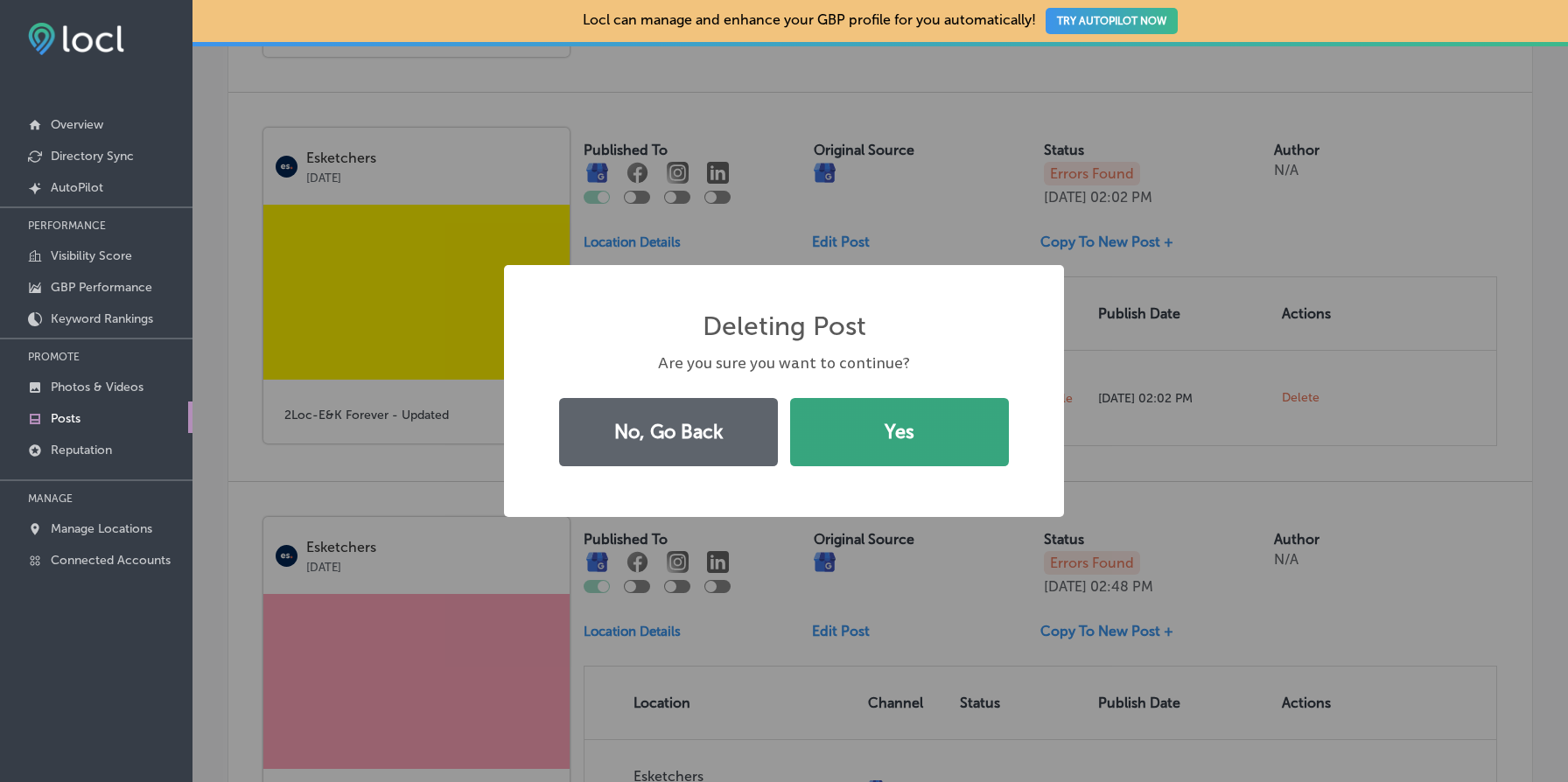
click at [973, 415] on button "Yes" at bounding box center [900, 432] width 219 height 68
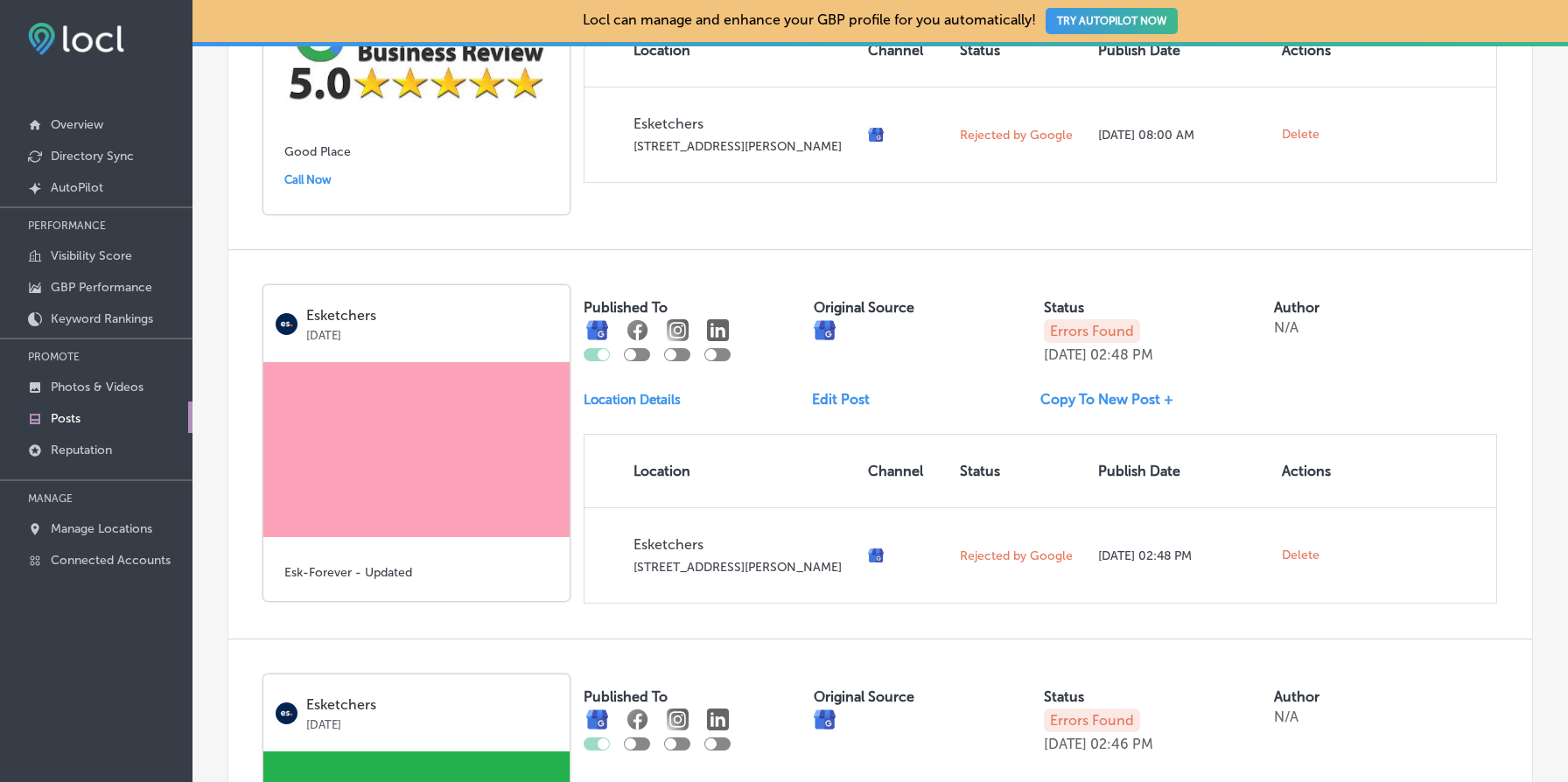
scroll to position [1015, 0]
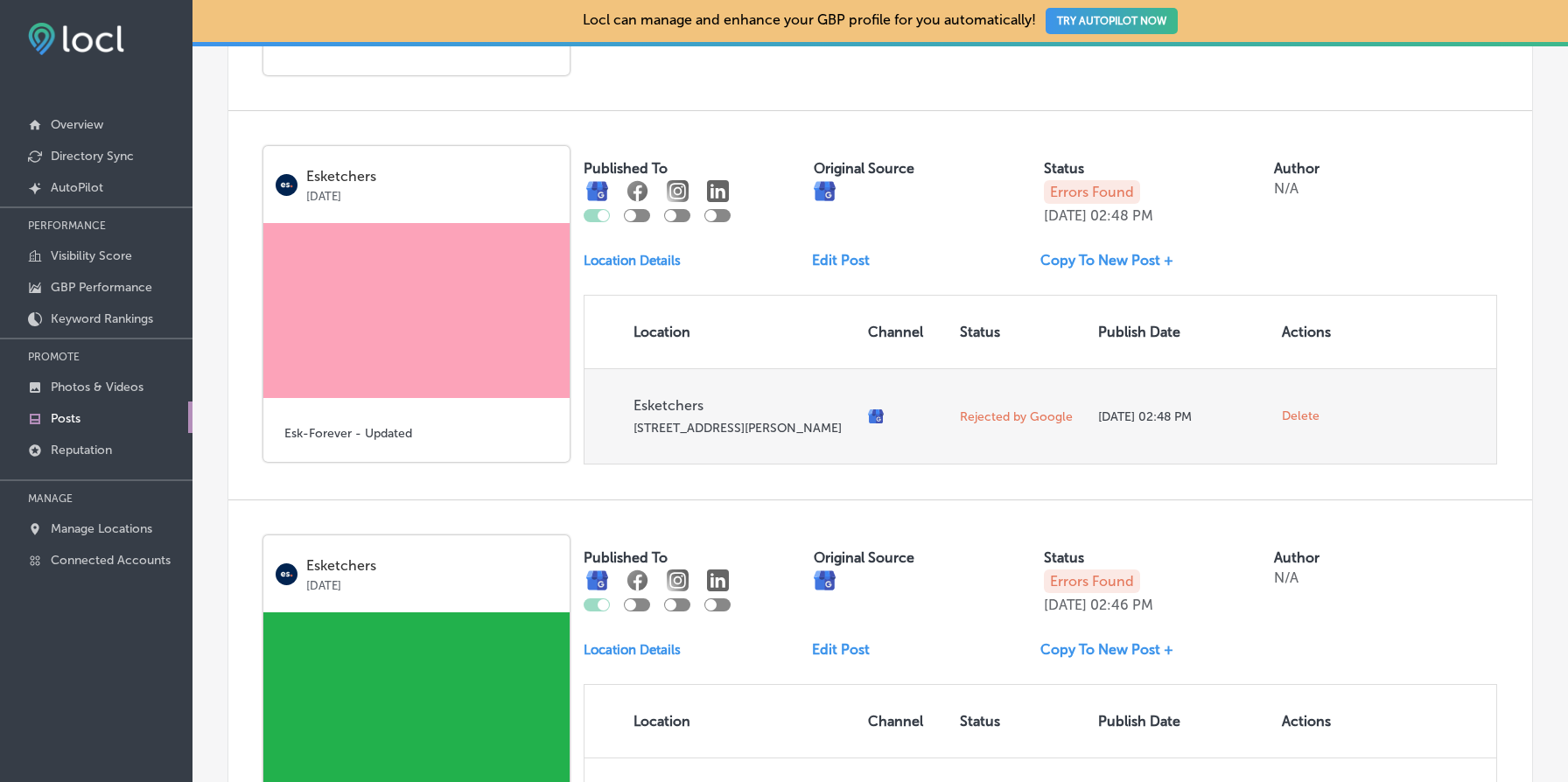
click at [1305, 424] on span "Delete" at bounding box center [1301, 416] width 38 height 16
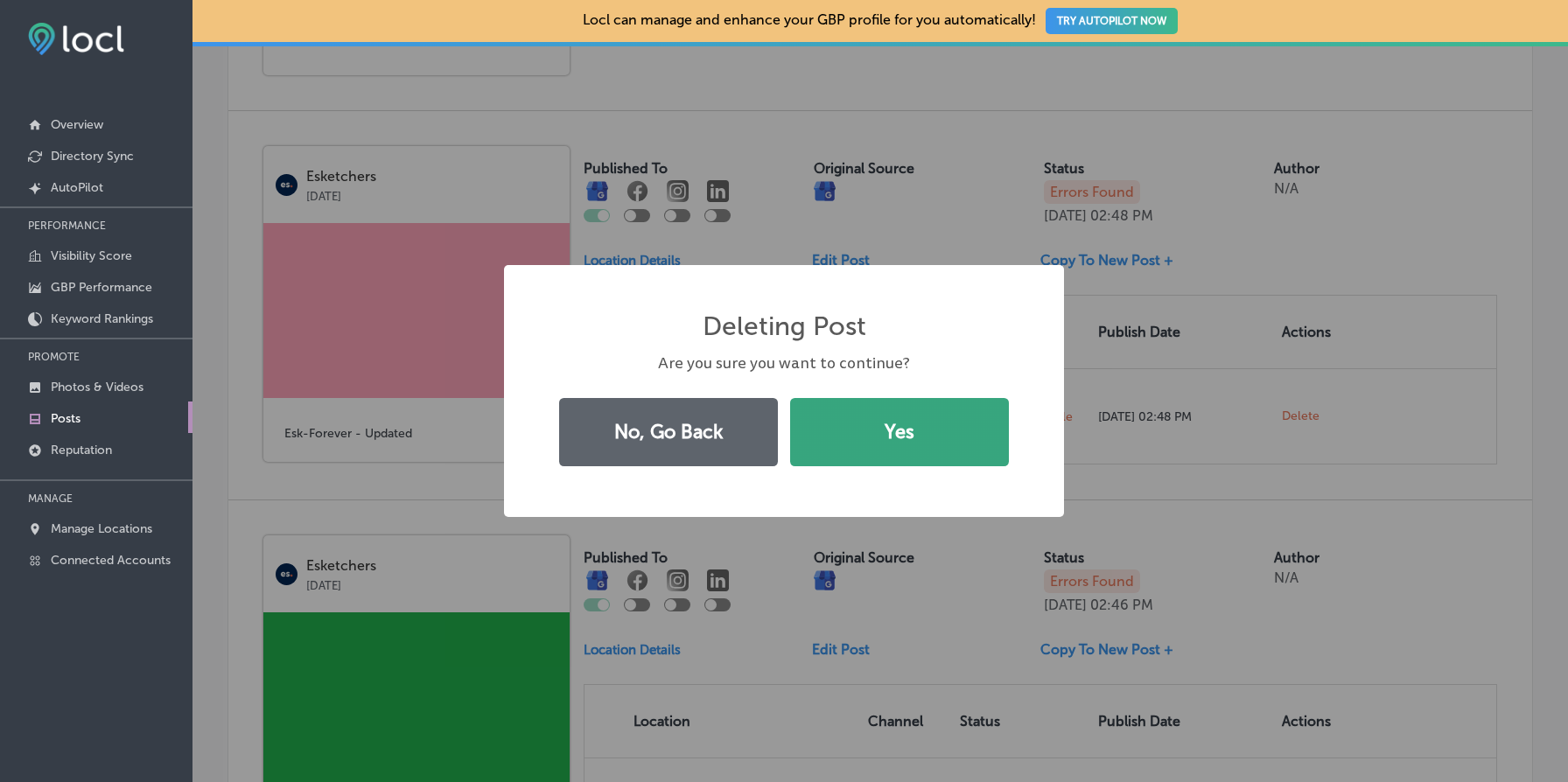
click at [922, 436] on button "Yes" at bounding box center [900, 432] width 219 height 68
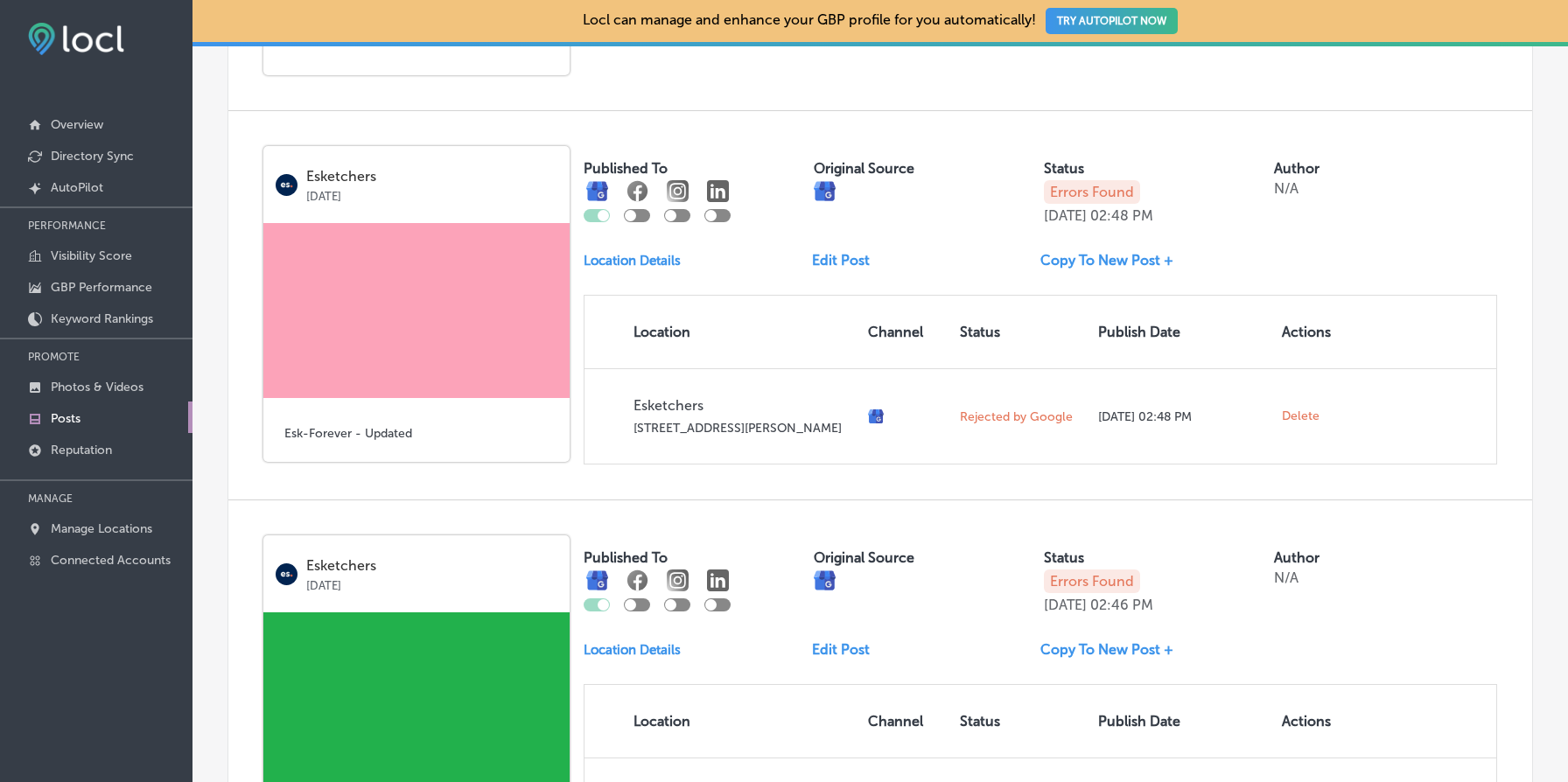
scroll to position [930, 0]
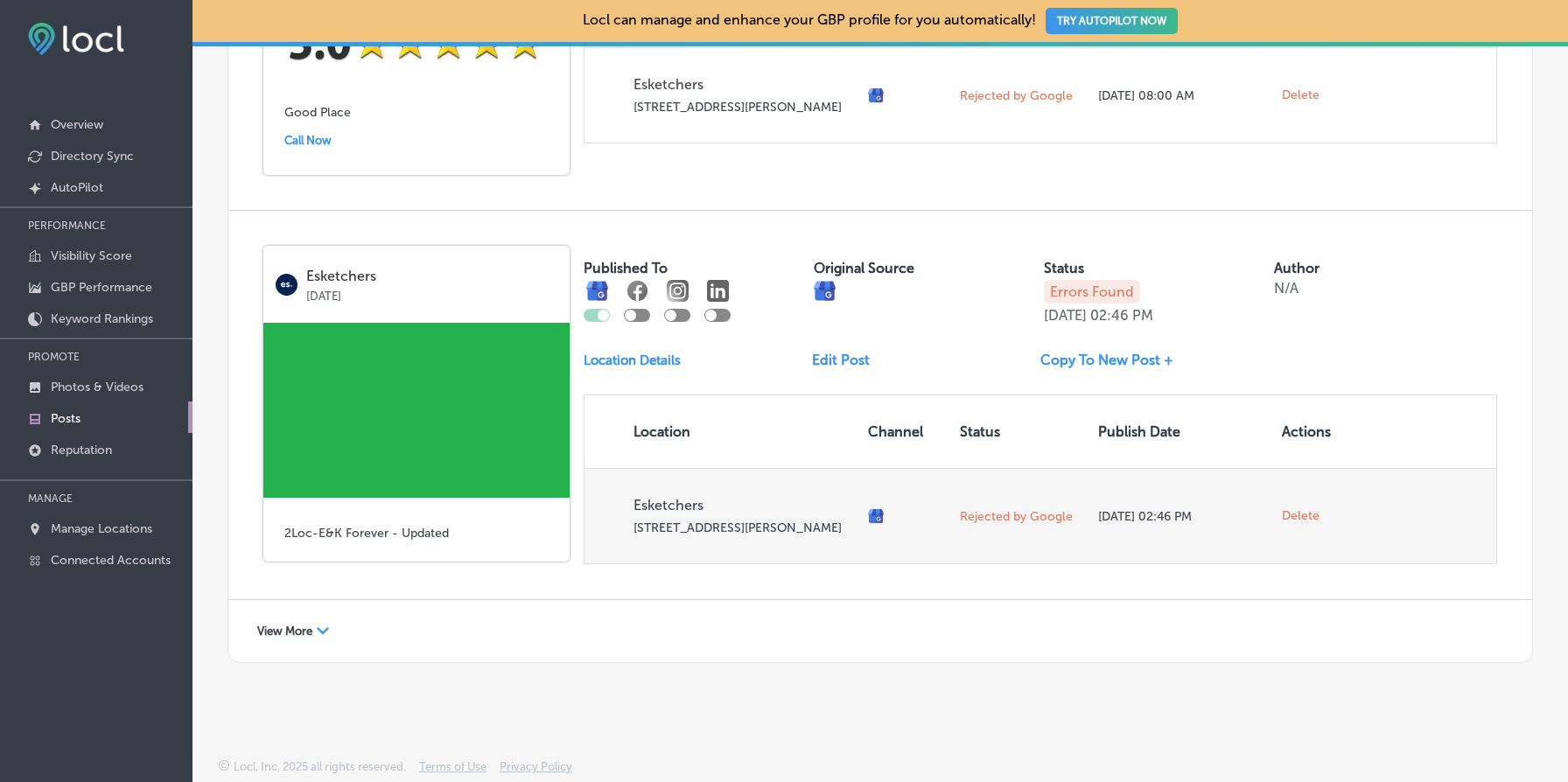
click at [1312, 510] on span "Delete" at bounding box center [1301, 516] width 38 height 16
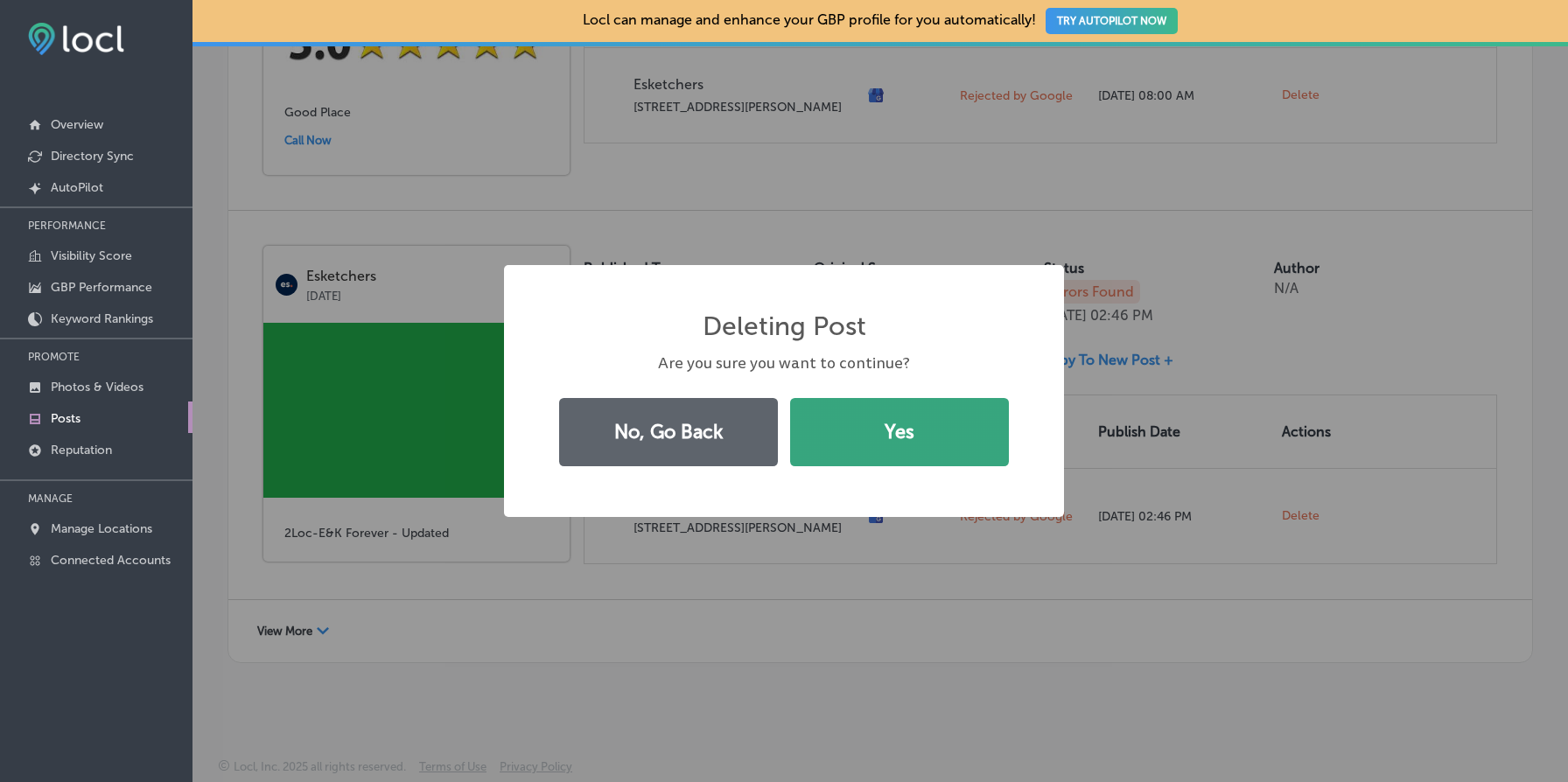
click at [903, 415] on button "Yes" at bounding box center [900, 432] width 219 height 68
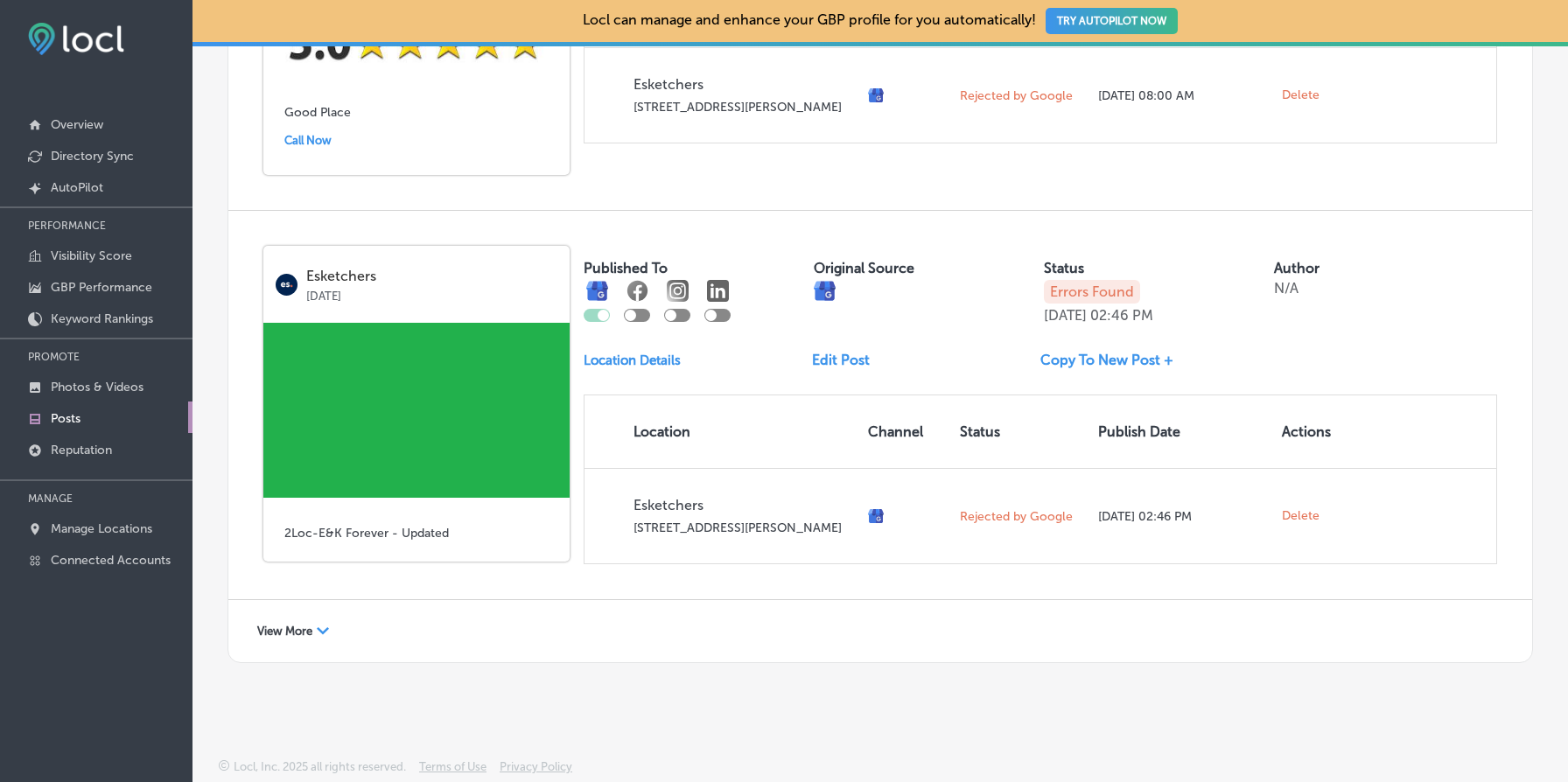
click at [308, 629] on span "View More" at bounding box center [285, 631] width 56 height 13
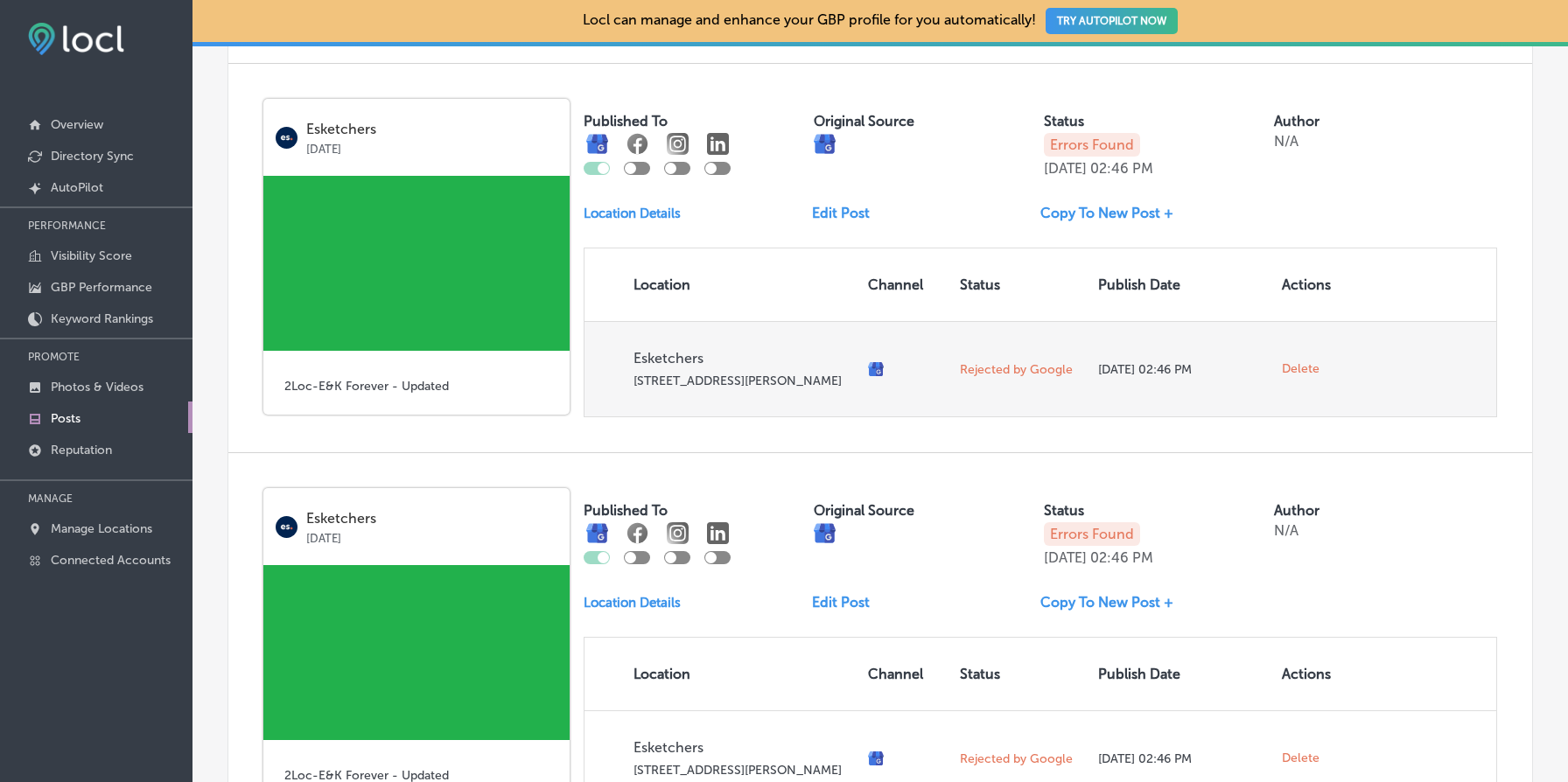
scroll to position [1054, 0]
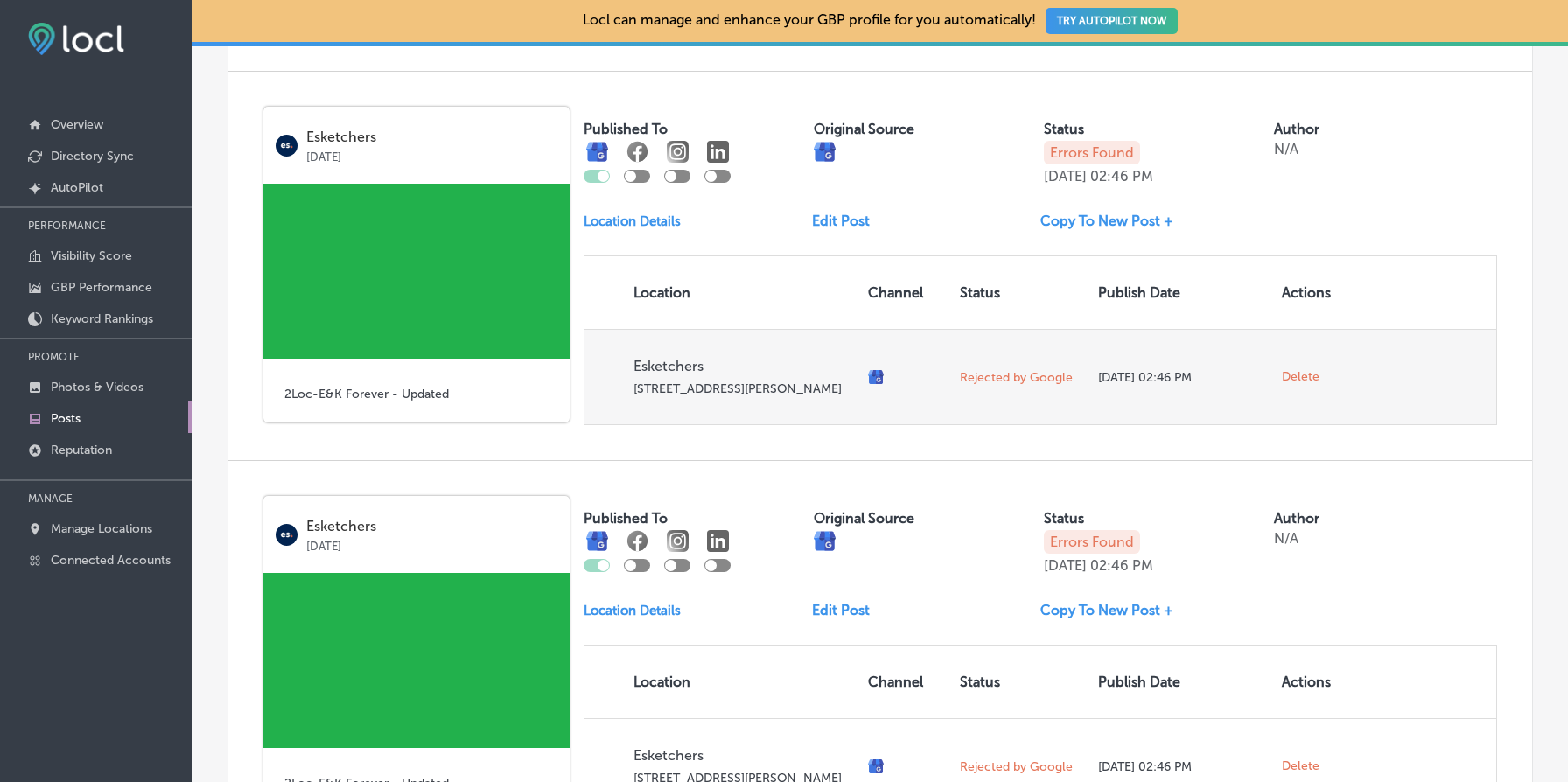
click at [1305, 385] on span "Delete" at bounding box center [1301, 377] width 38 height 16
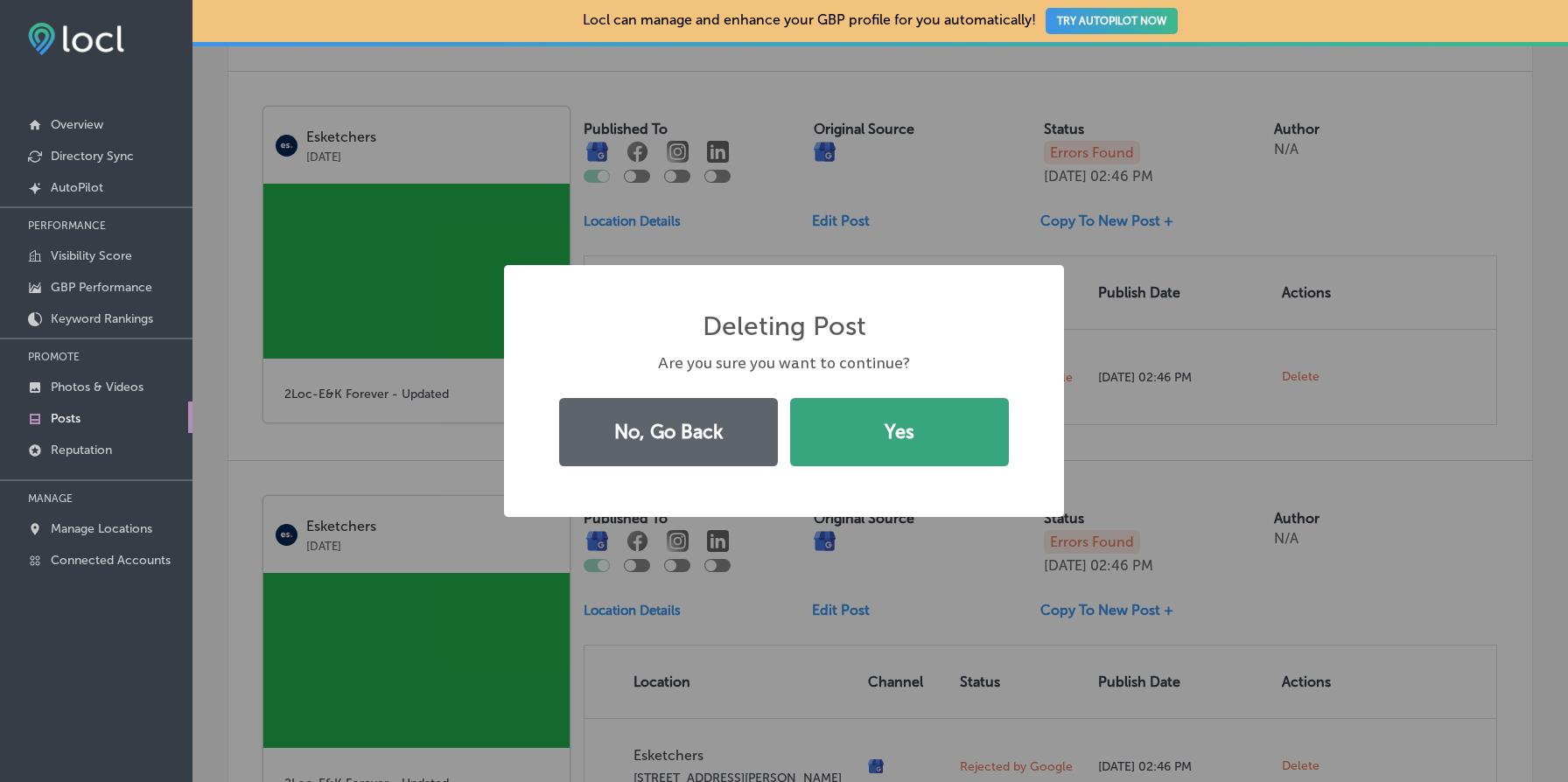
click at [941, 444] on button "Yes" at bounding box center [900, 432] width 219 height 68
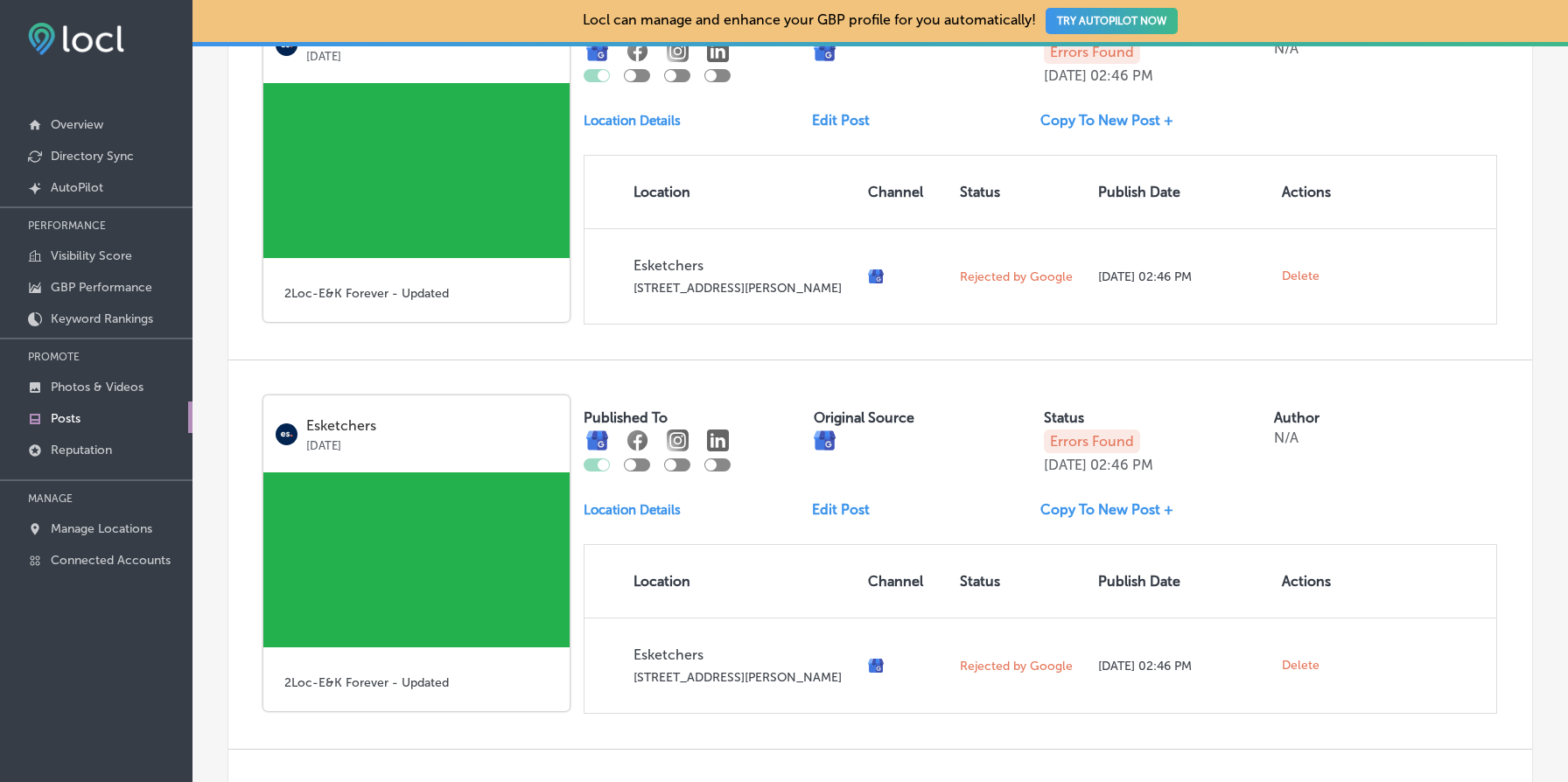
scroll to position [1172, 0]
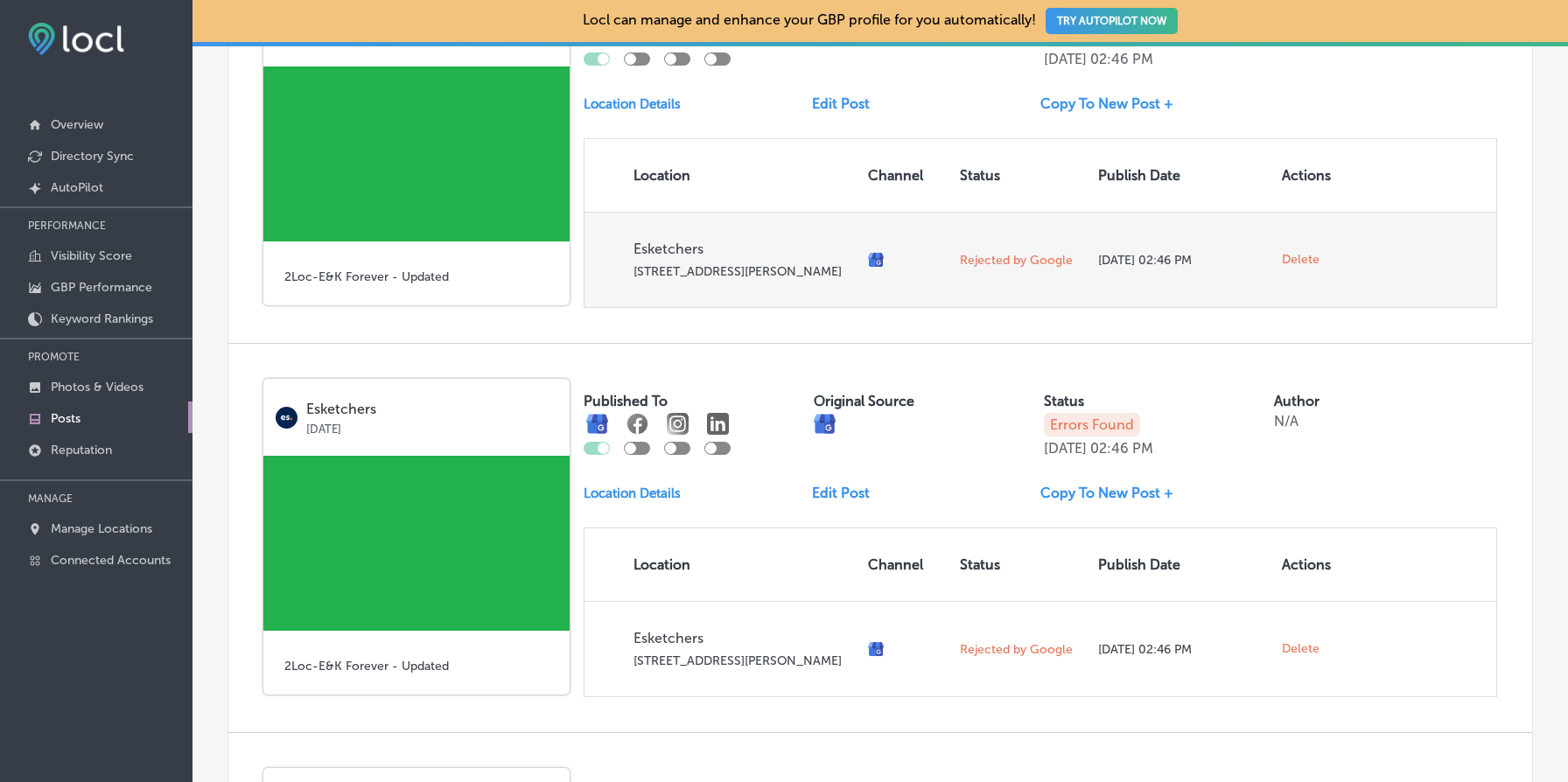
click at [1301, 265] on span "Delete" at bounding box center [1301, 259] width 38 height 16
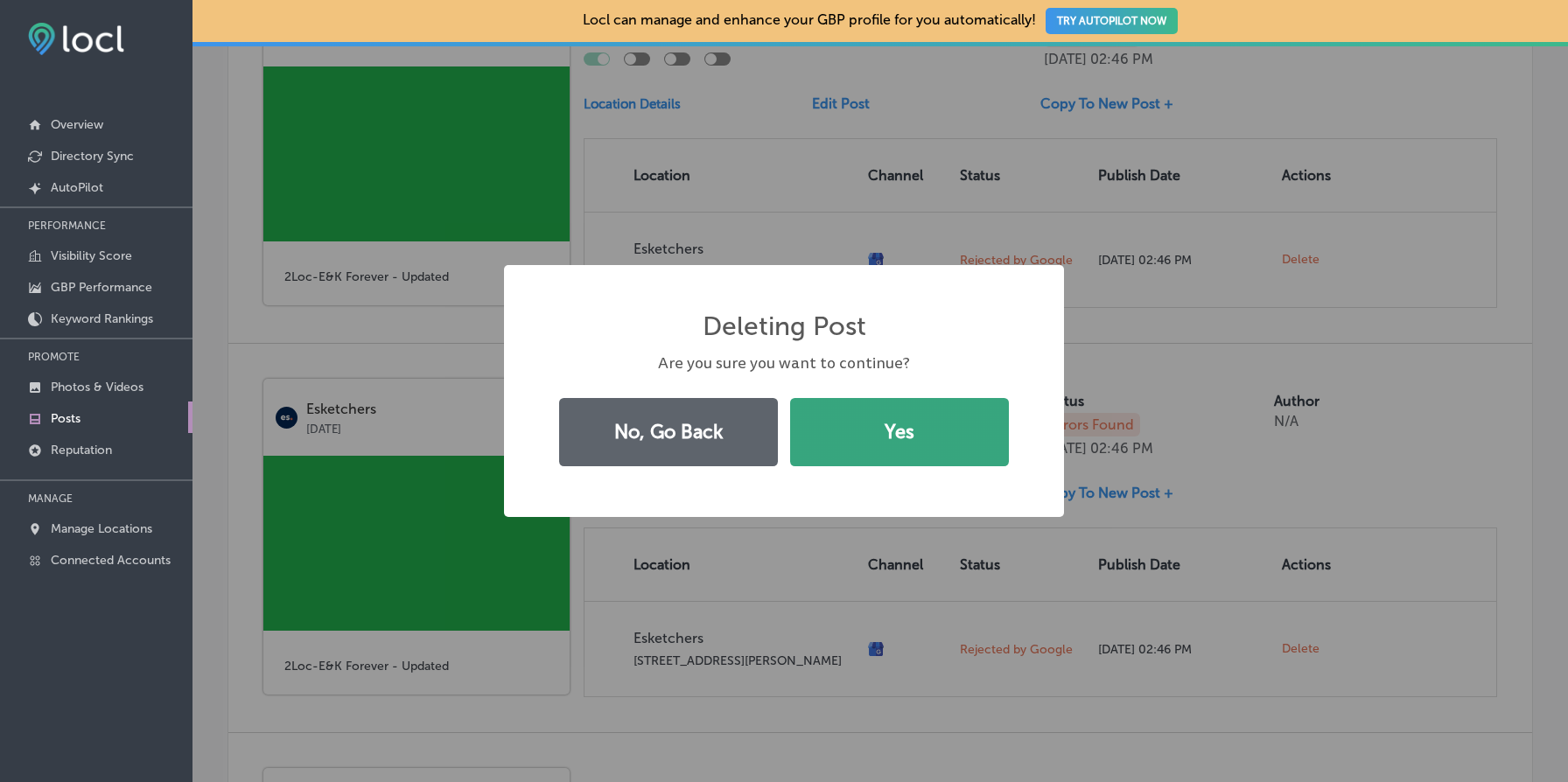
click at [985, 432] on button "Yes" at bounding box center [900, 432] width 219 height 68
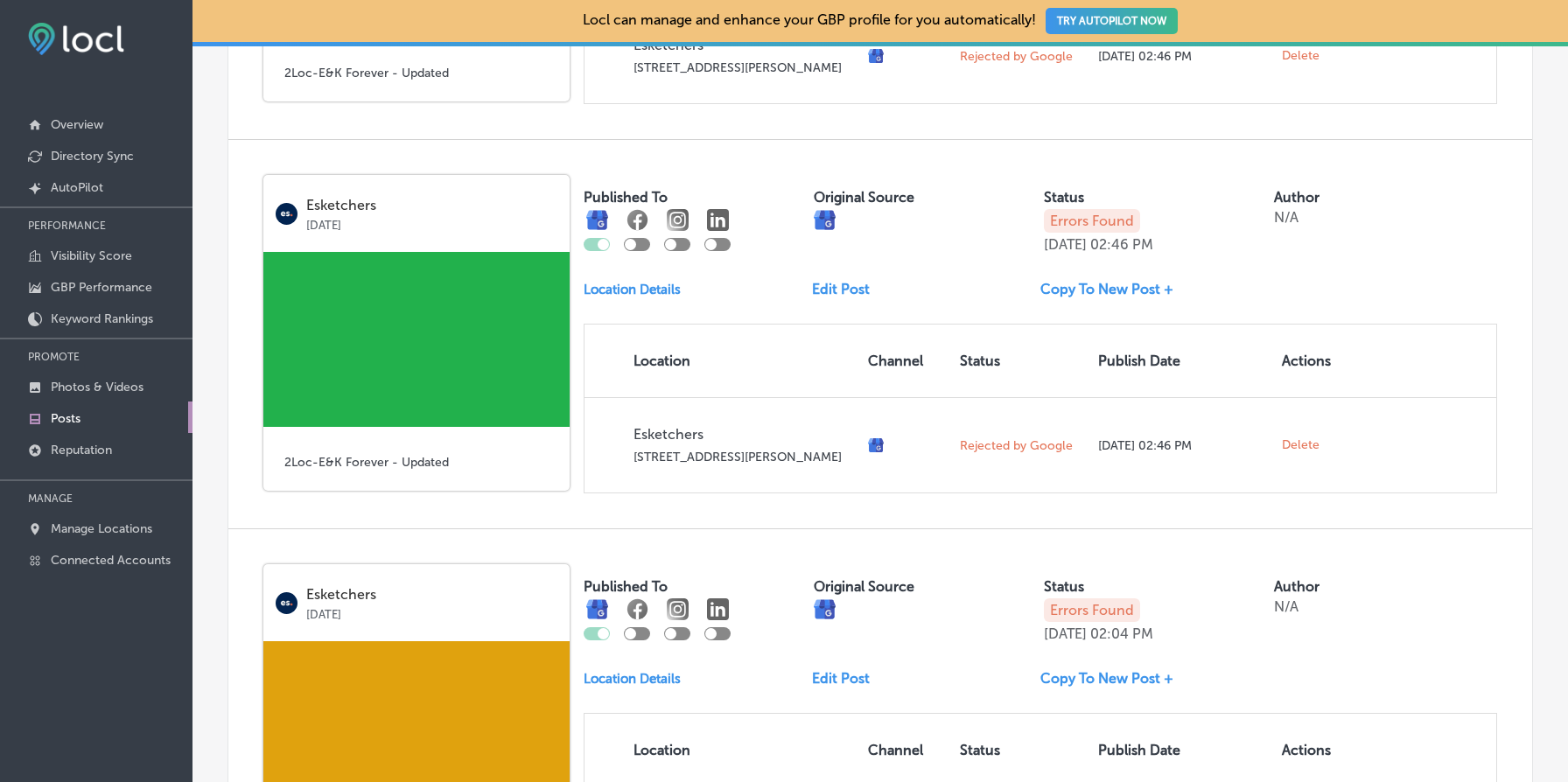
scroll to position [1513, 0]
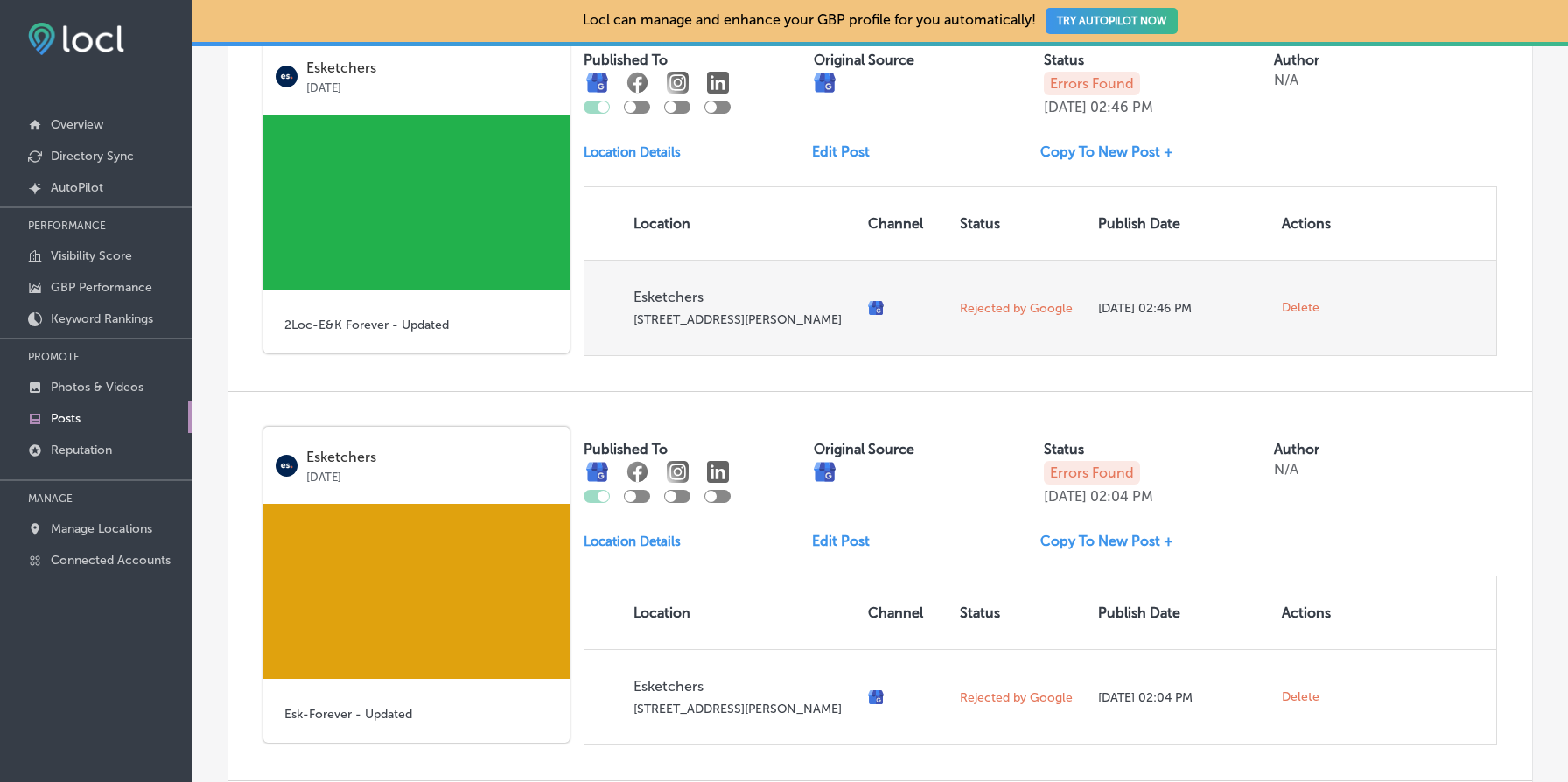
click at [1295, 316] on span "Delete" at bounding box center [1301, 308] width 38 height 16
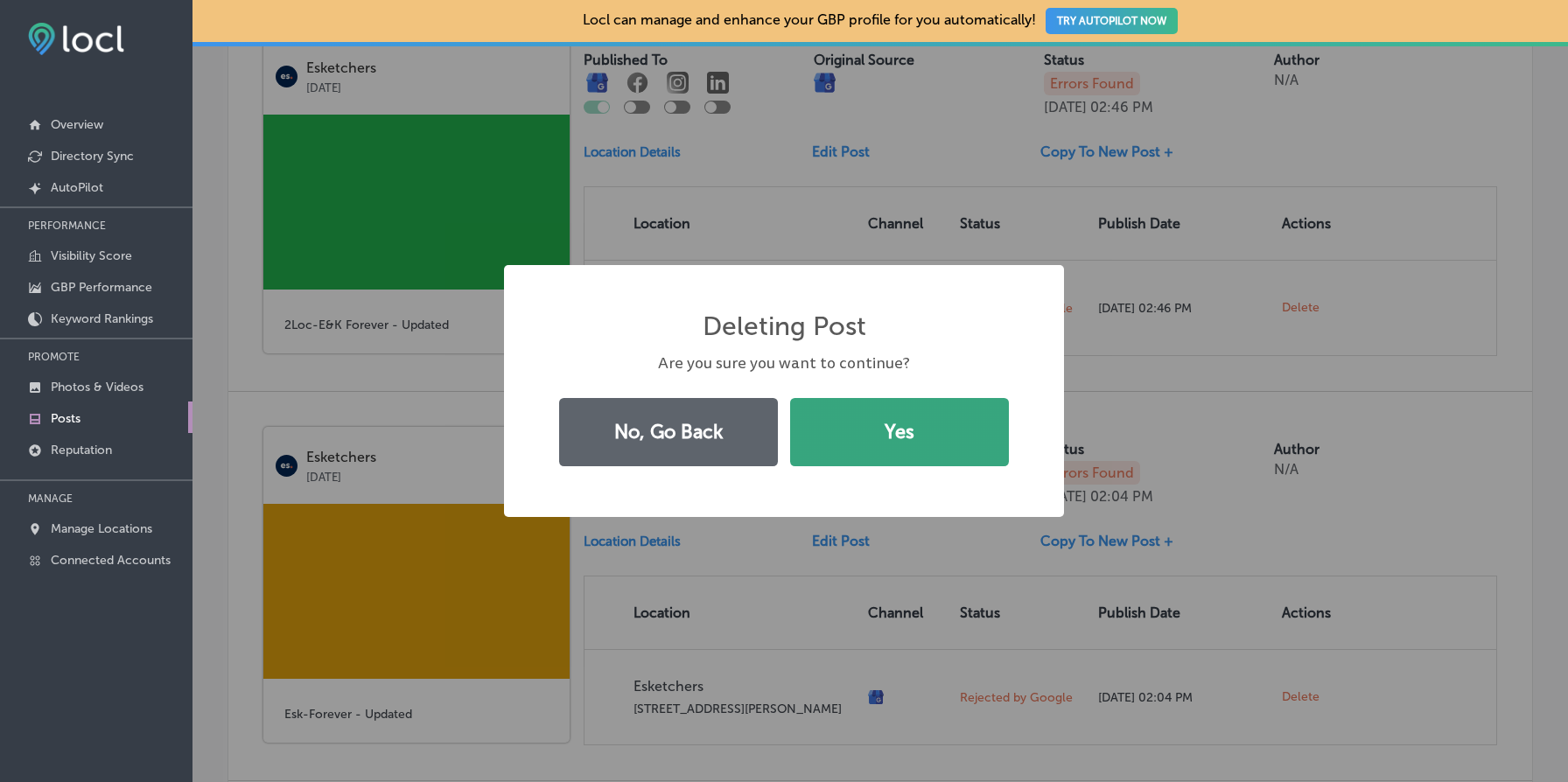
click at [949, 426] on button "Yes" at bounding box center [900, 432] width 219 height 68
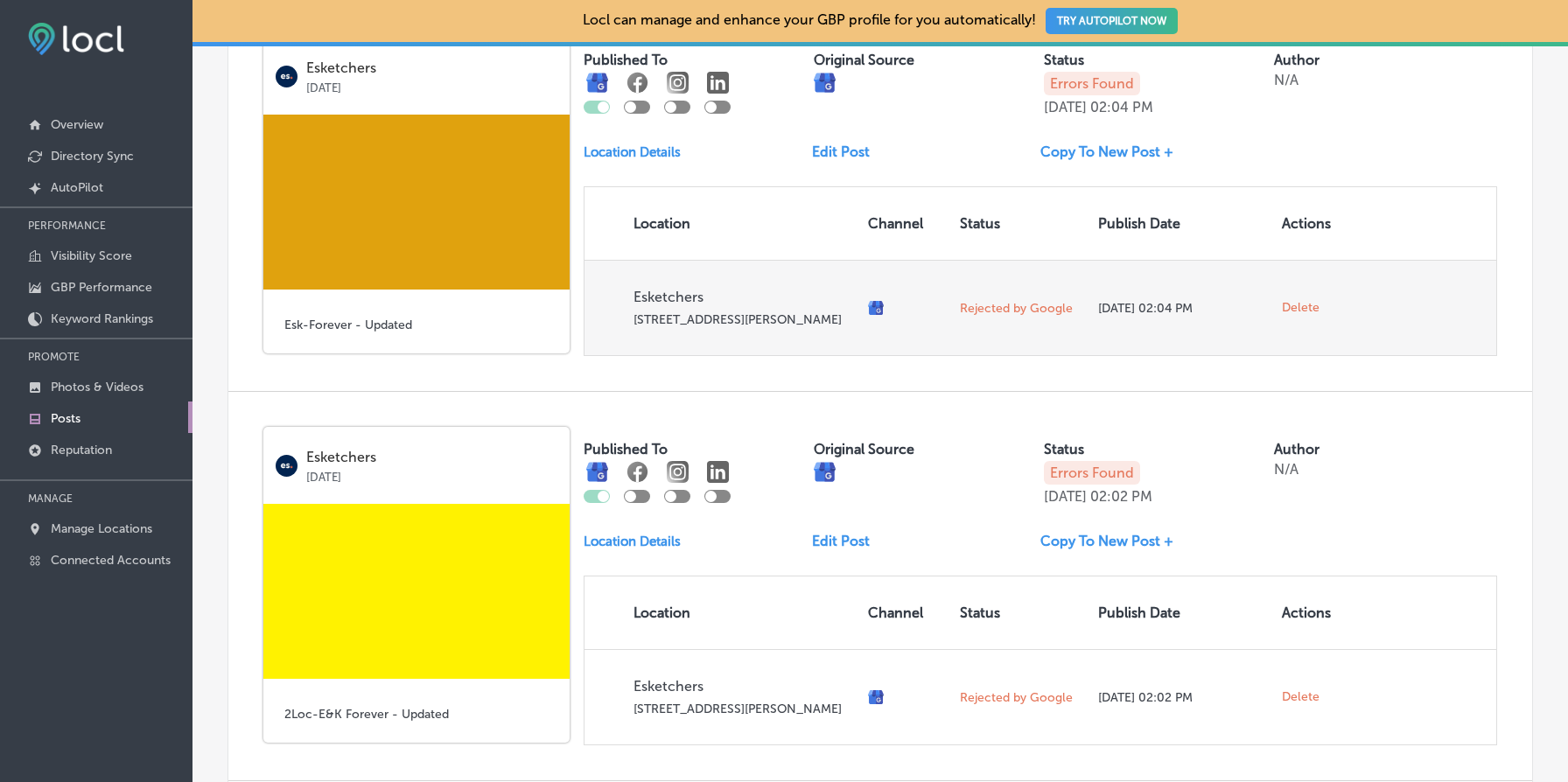
click at [1299, 316] on span "Delete" at bounding box center [1301, 308] width 38 height 16
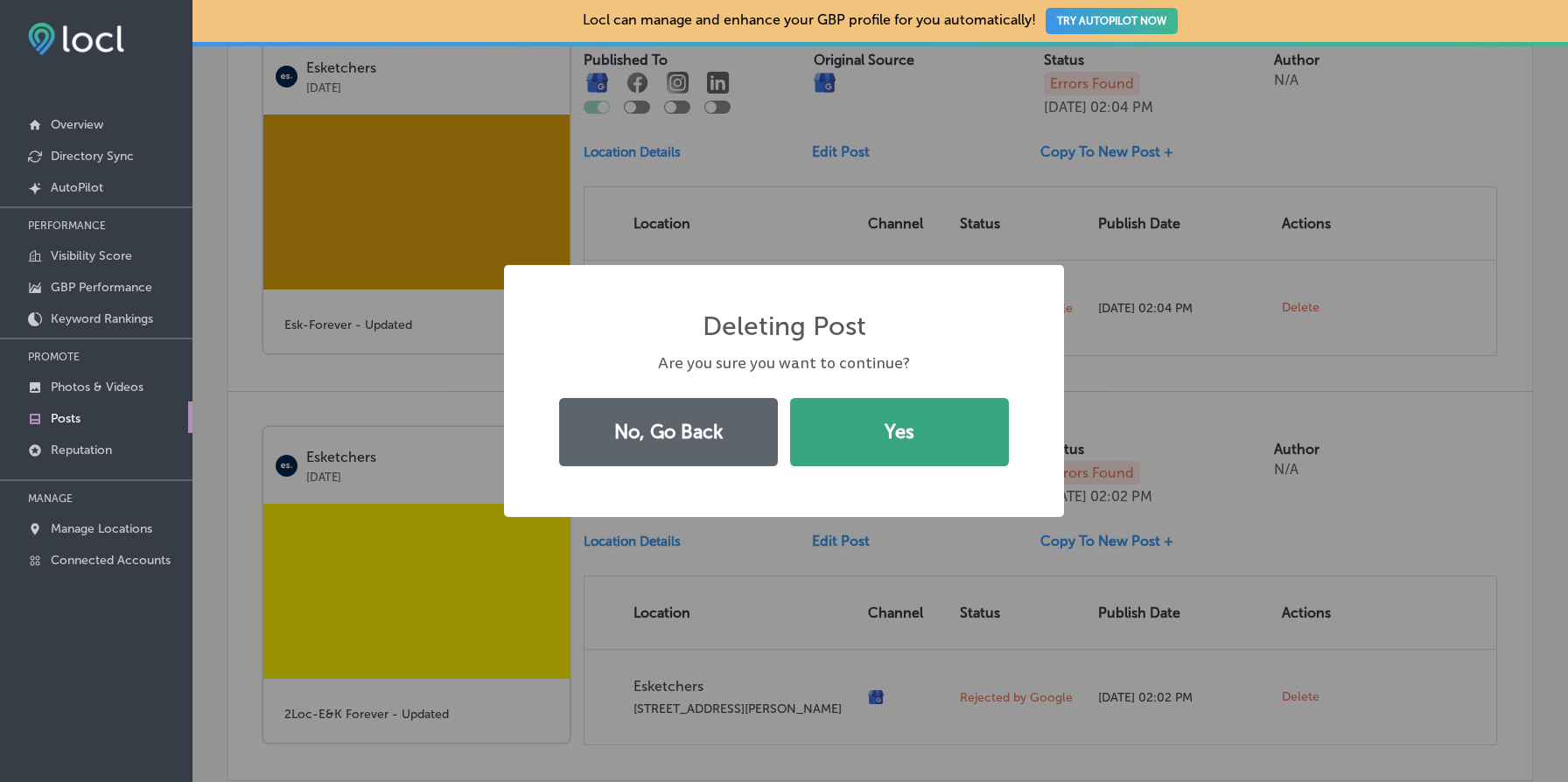
click at [895, 432] on button "Yes" at bounding box center [900, 432] width 219 height 68
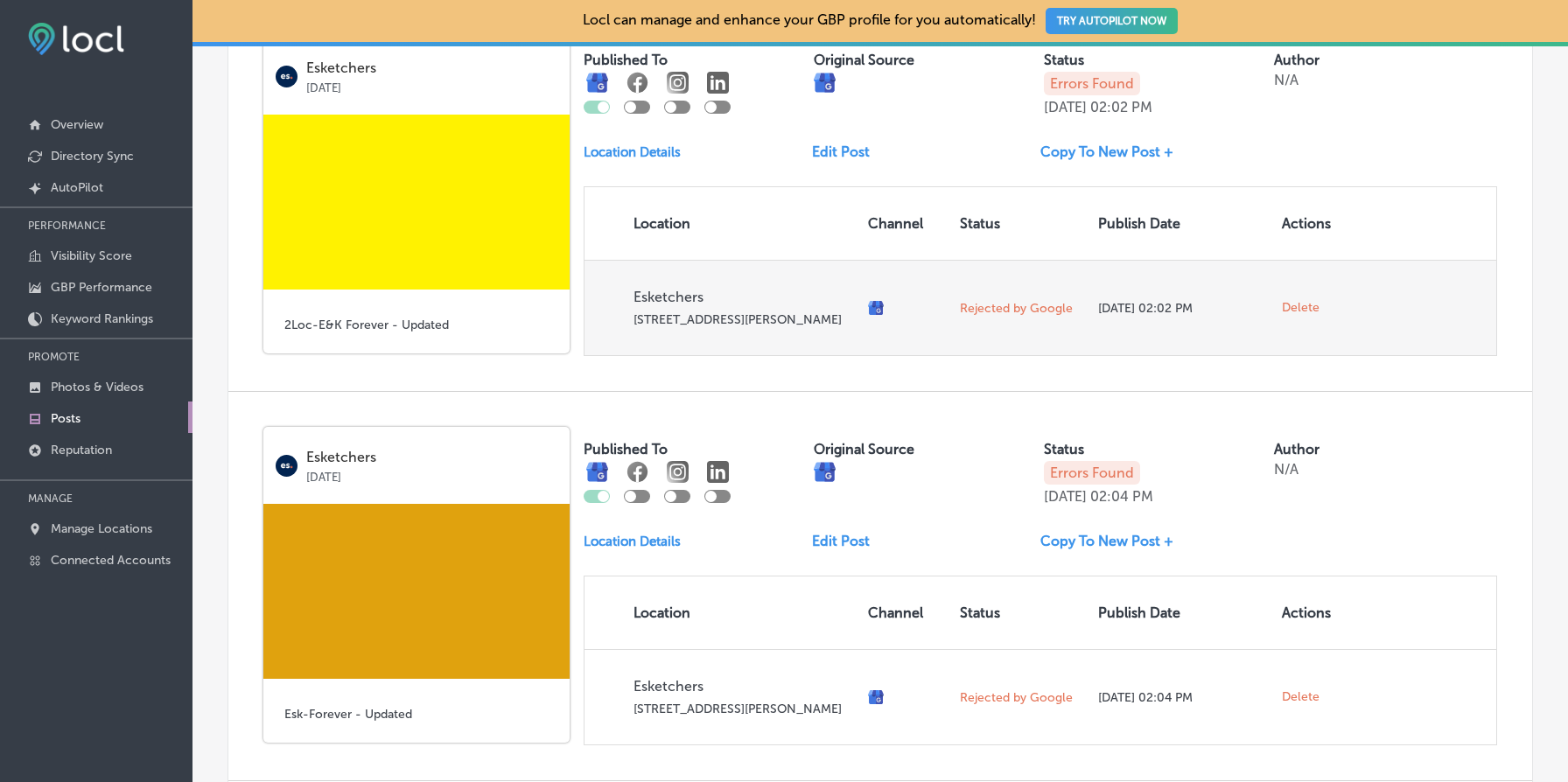
click at [1305, 316] on span "Delete" at bounding box center [1301, 308] width 38 height 16
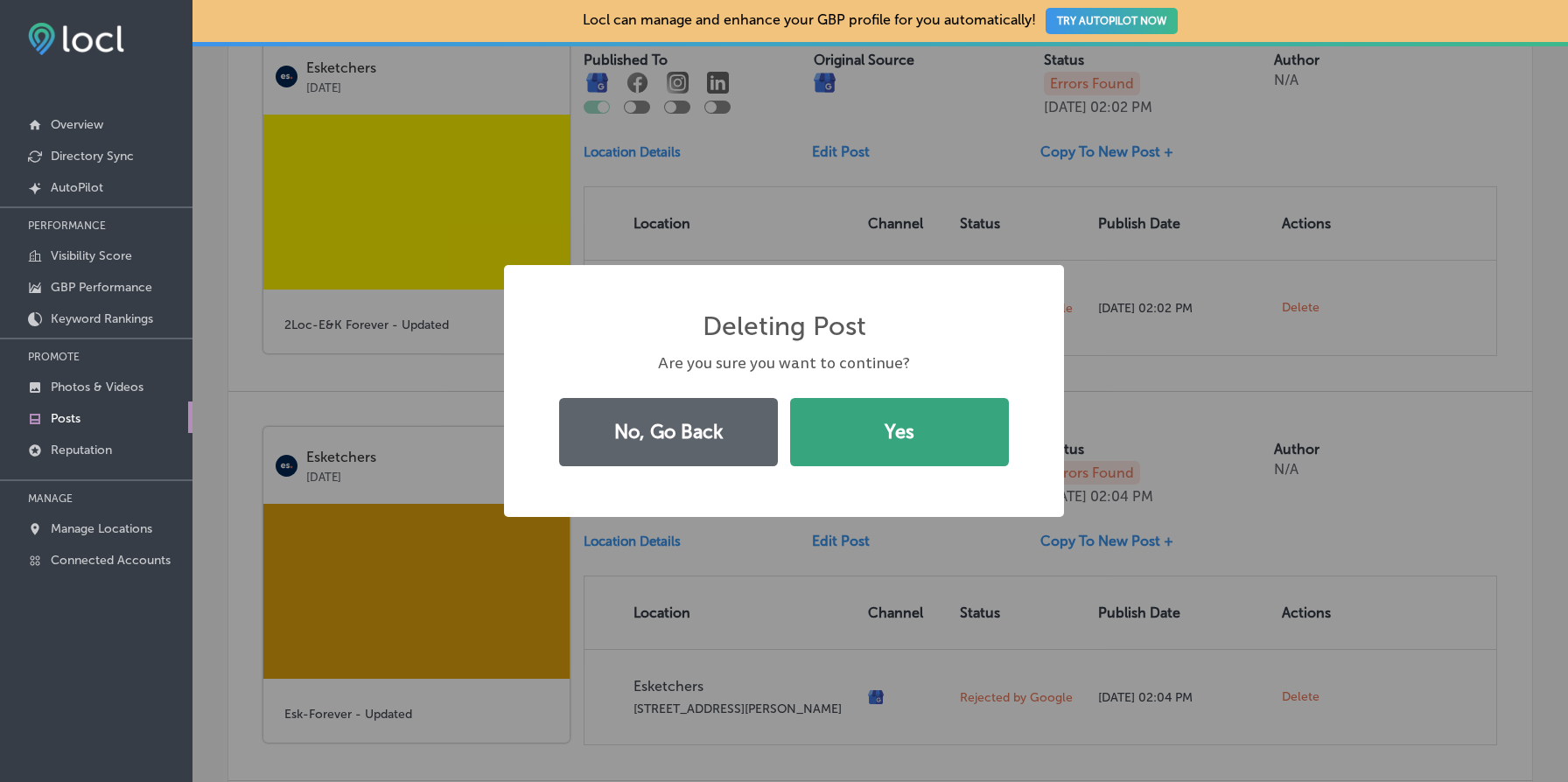
click at [907, 432] on button "Yes" at bounding box center [900, 432] width 219 height 68
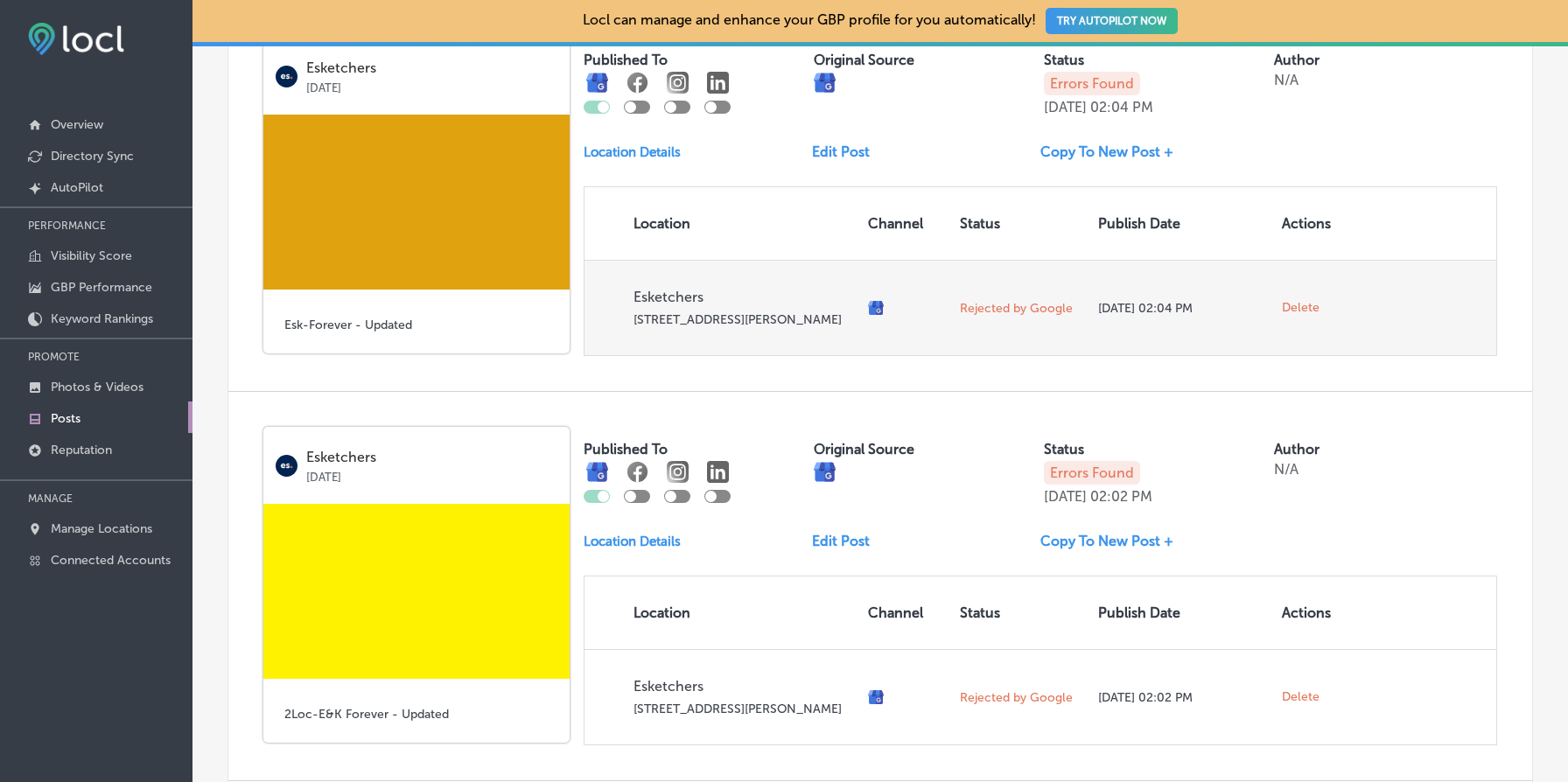
click at [1298, 316] on span "Delete" at bounding box center [1301, 308] width 38 height 16
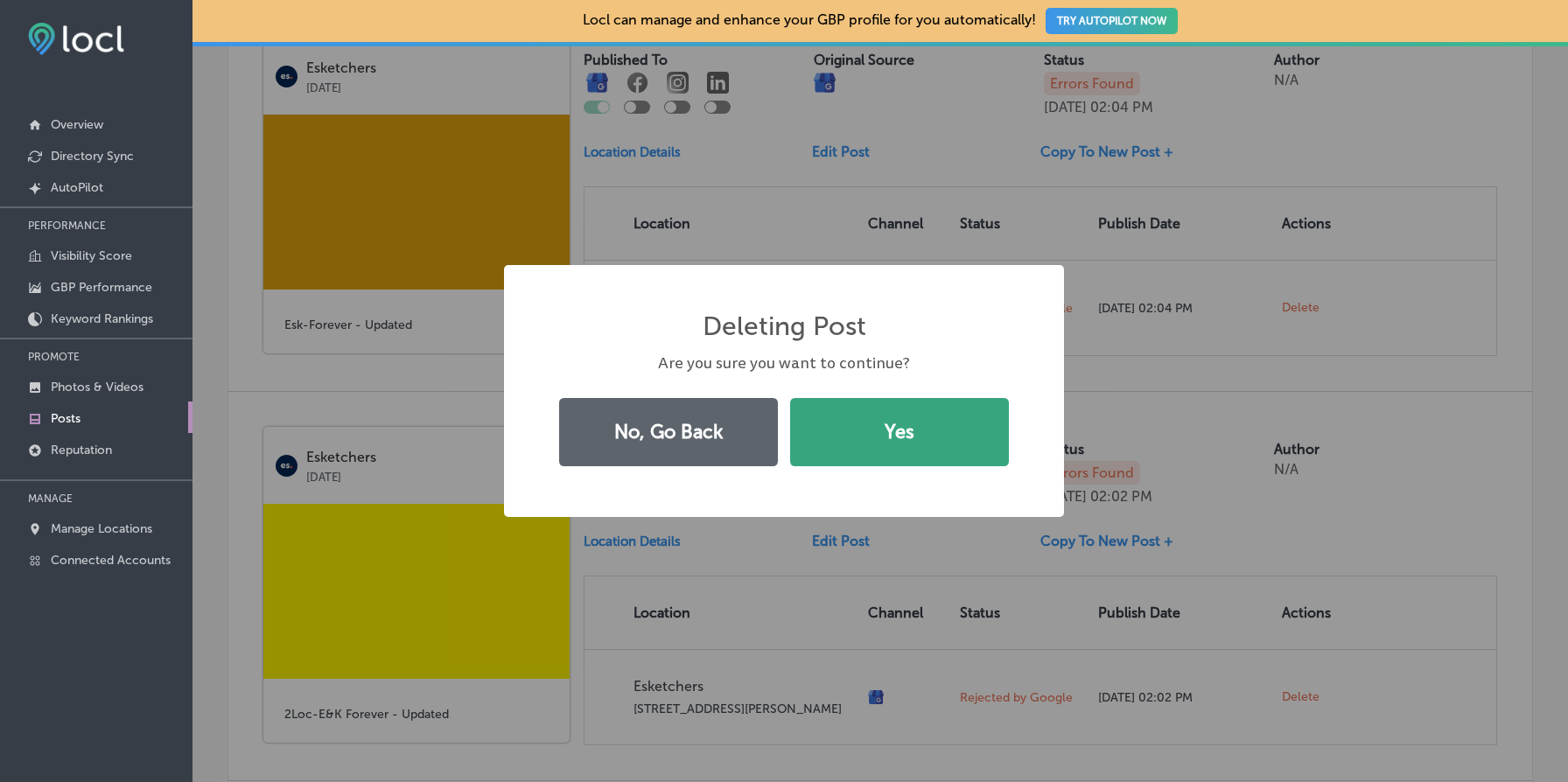
click at [938, 444] on button "Yes" at bounding box center [900, 432] width 219 height 68
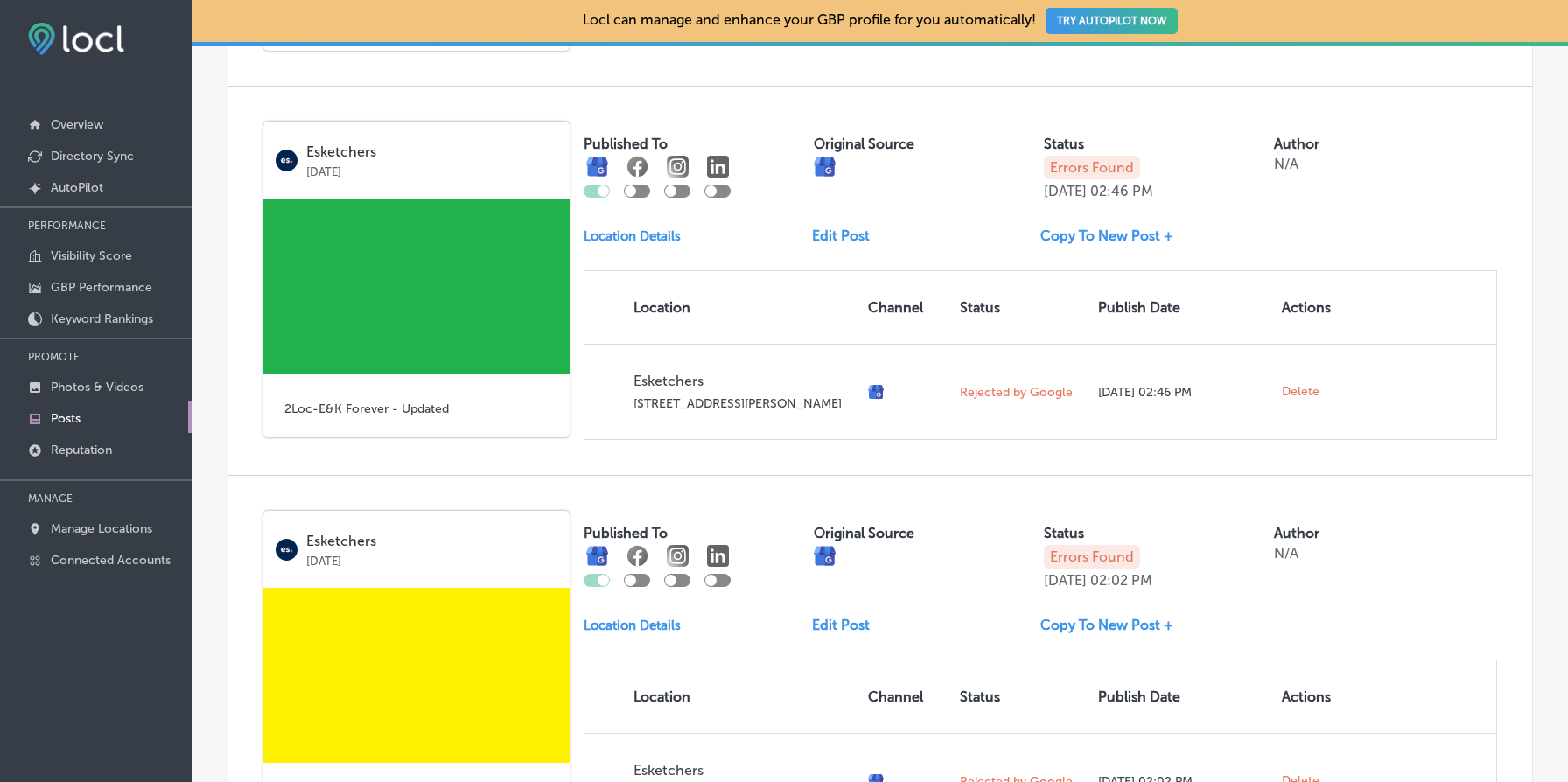
scroll to position [1076, 0]
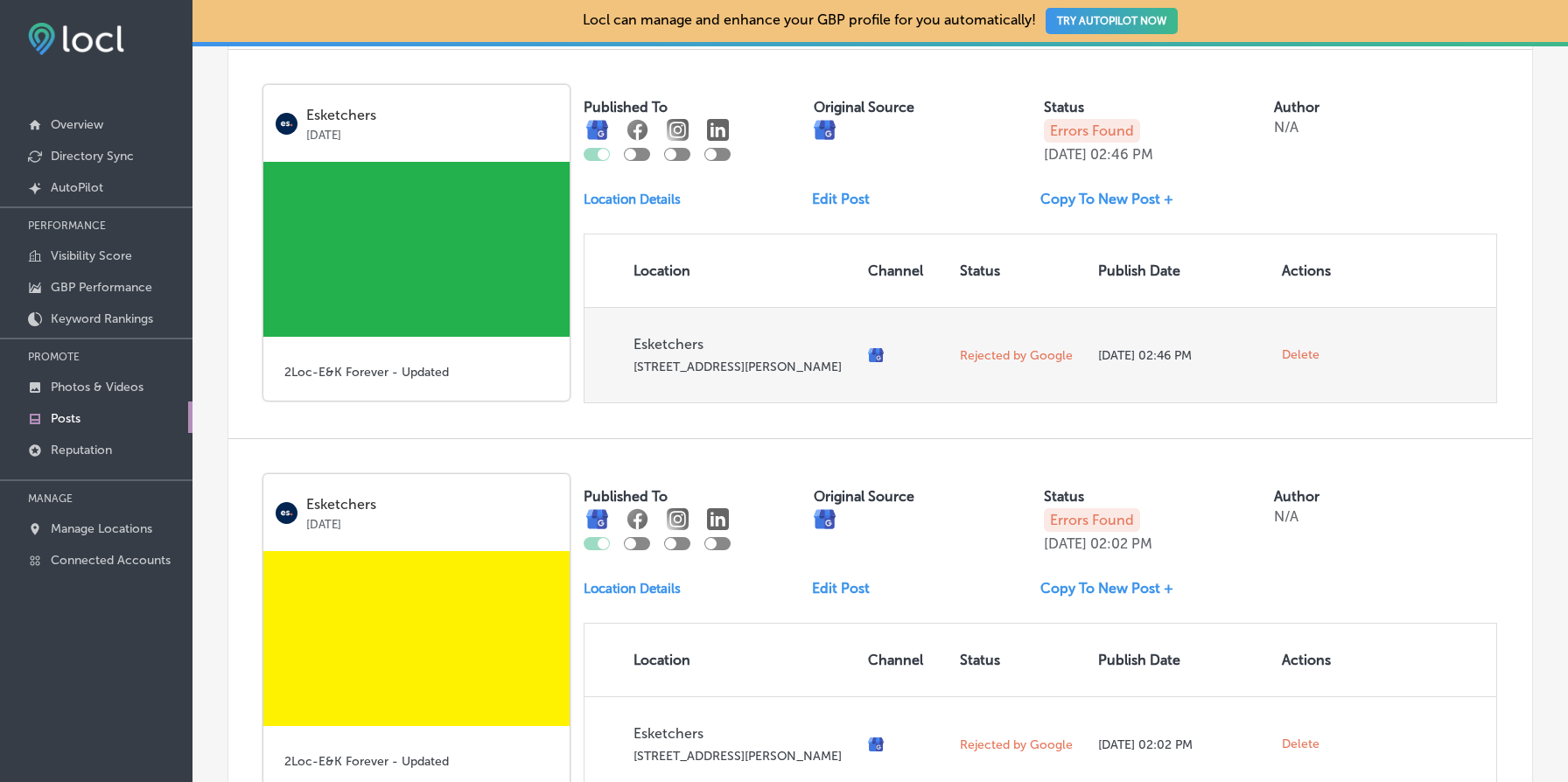
click at [1308, 360] on span "Delete" at bounding box center [1301, 355] width 38 height 16
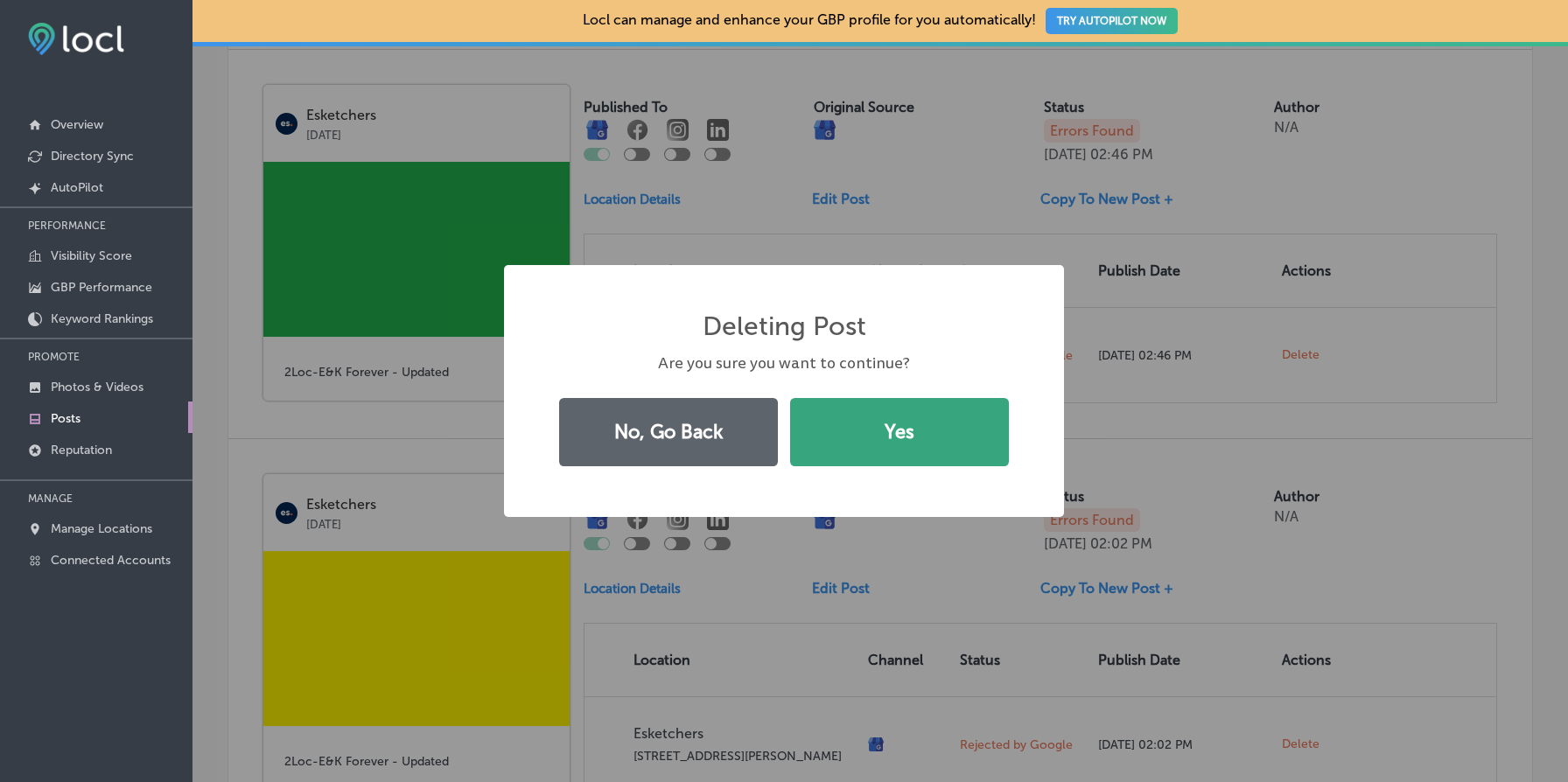
click at [962, 425] on button "Yes" at bounding box center [900, 432] width 219 height 68
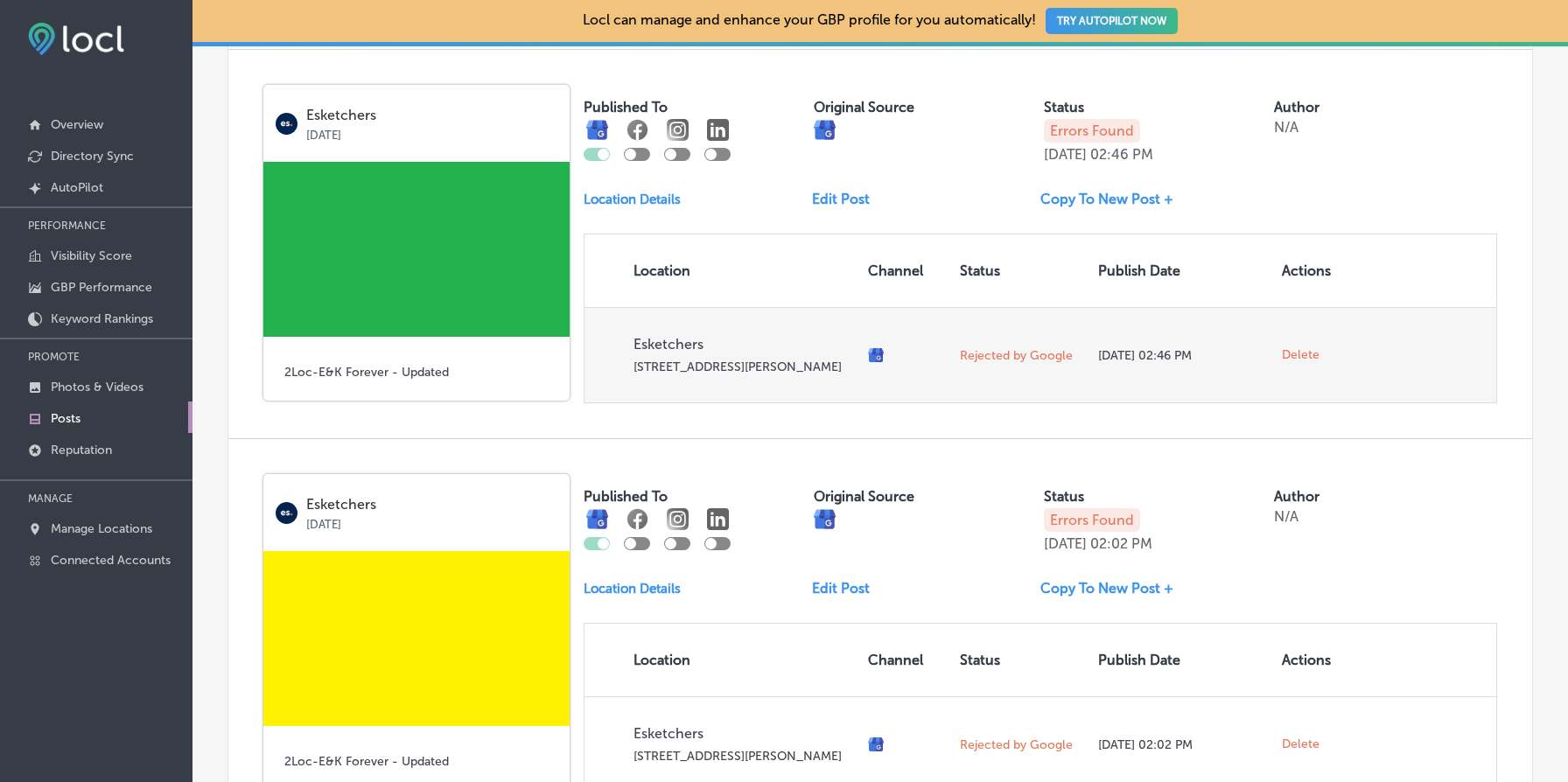
click at [1307, 361] on span "Delete" at bounding box center [1301, 355] width 38 height 16
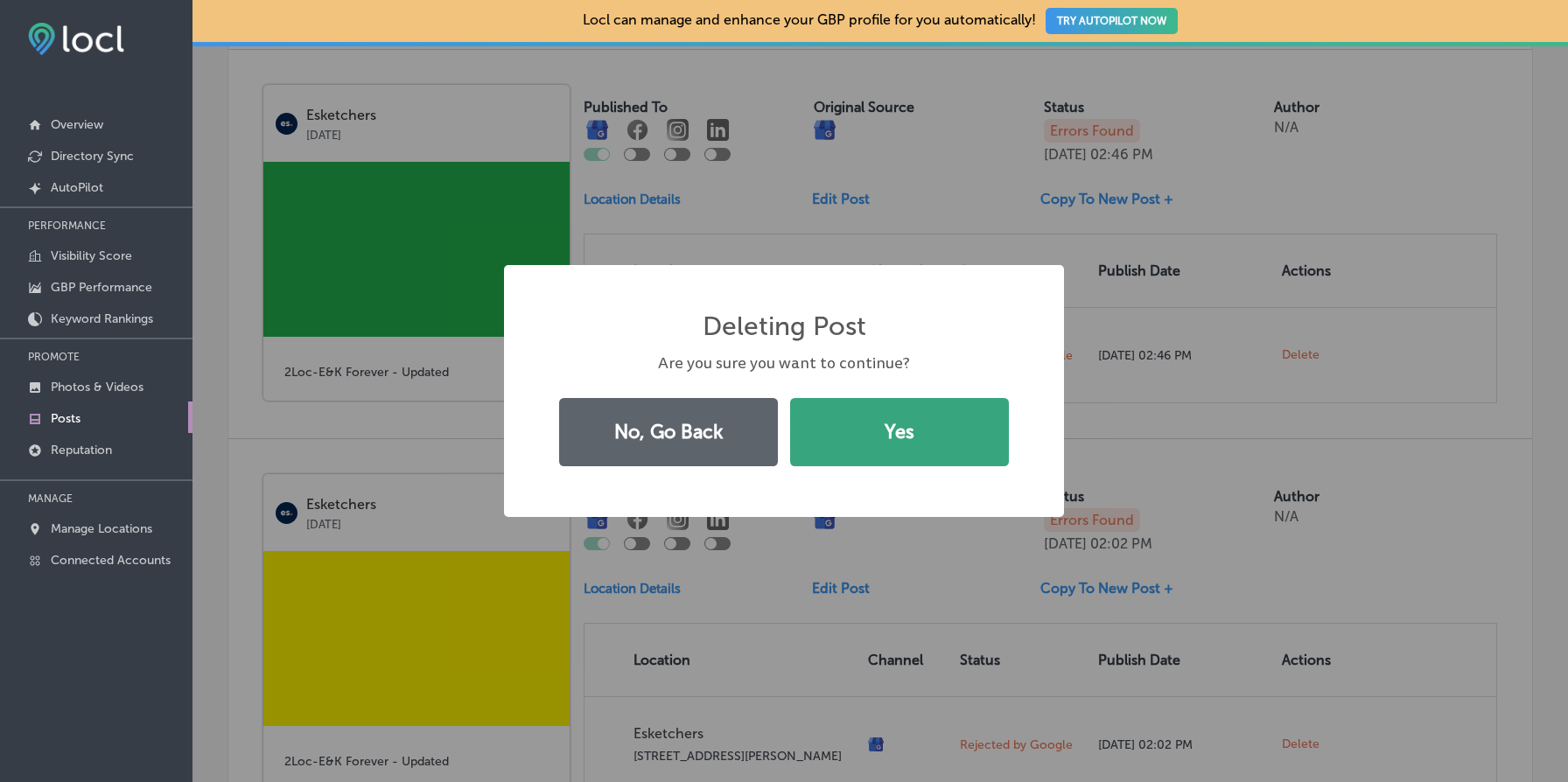
click at [923, 422] on button "Yes" at bounding box center [900, 432] width 219 height 68
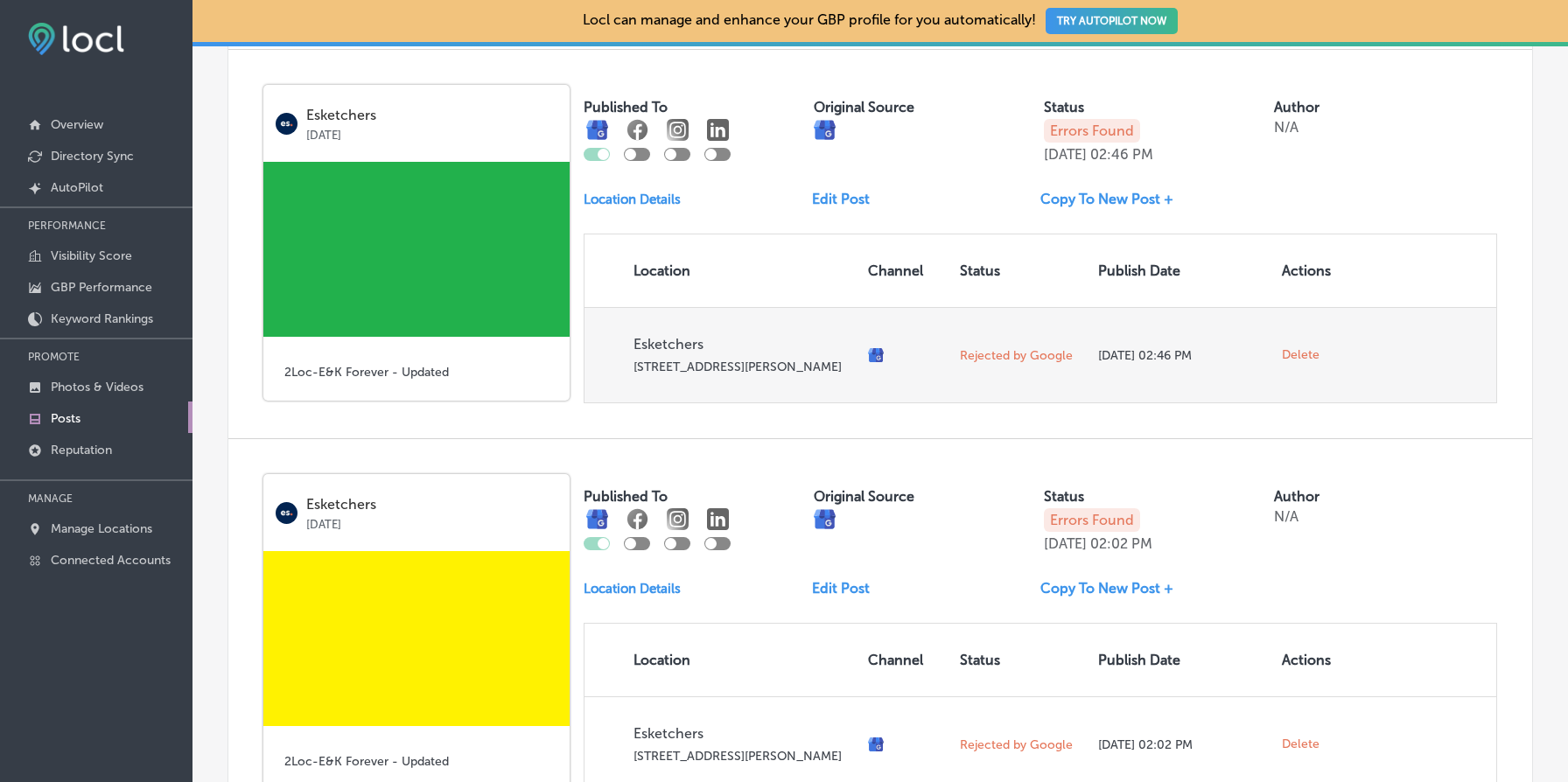
click at [1303, 361] on span "Delete" at bounding box center [1301, 355] width 38 height 16
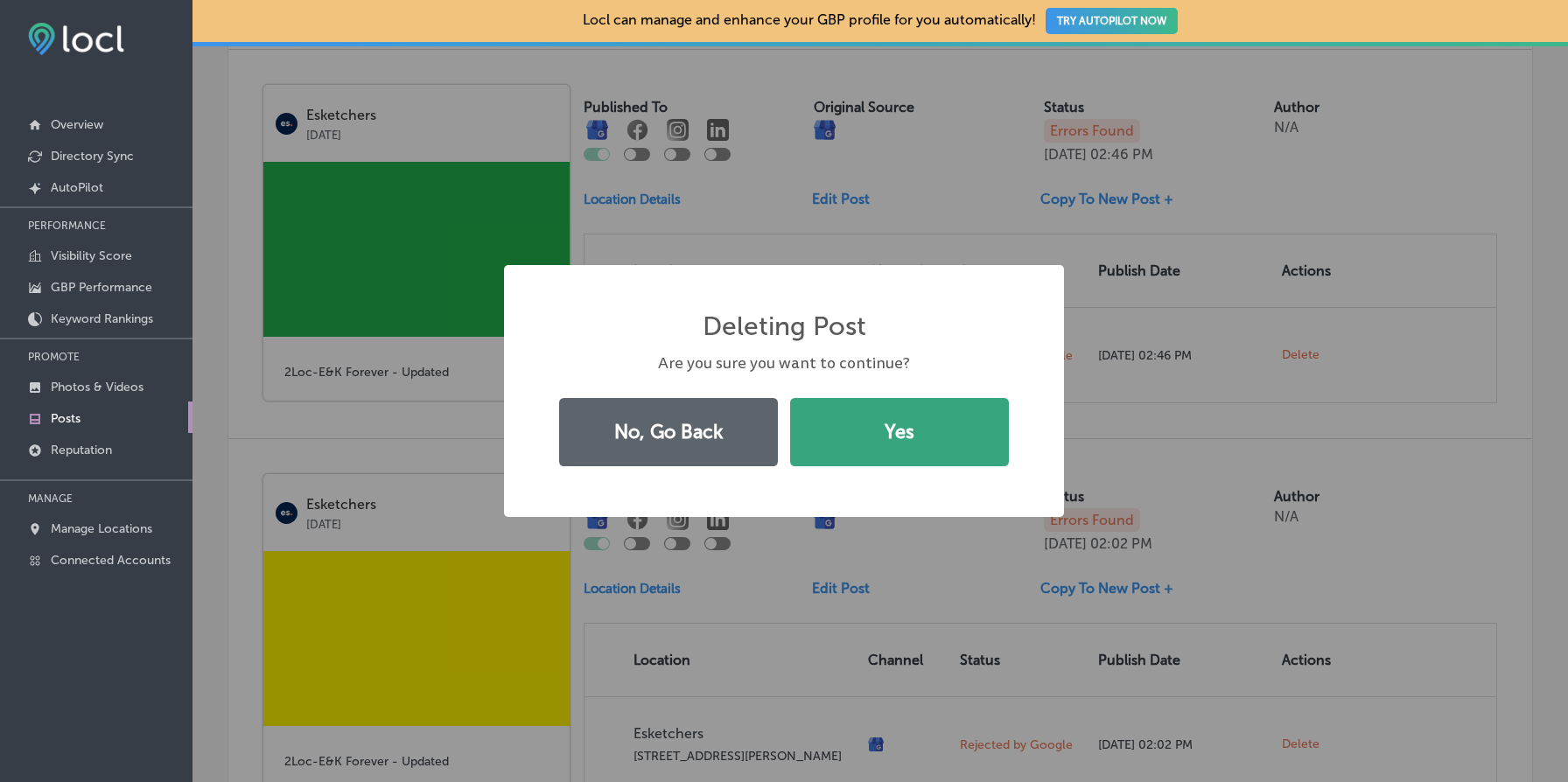
click at [933, 437] on button "Yes" at bounding box center [900, 432] width 219 height 68
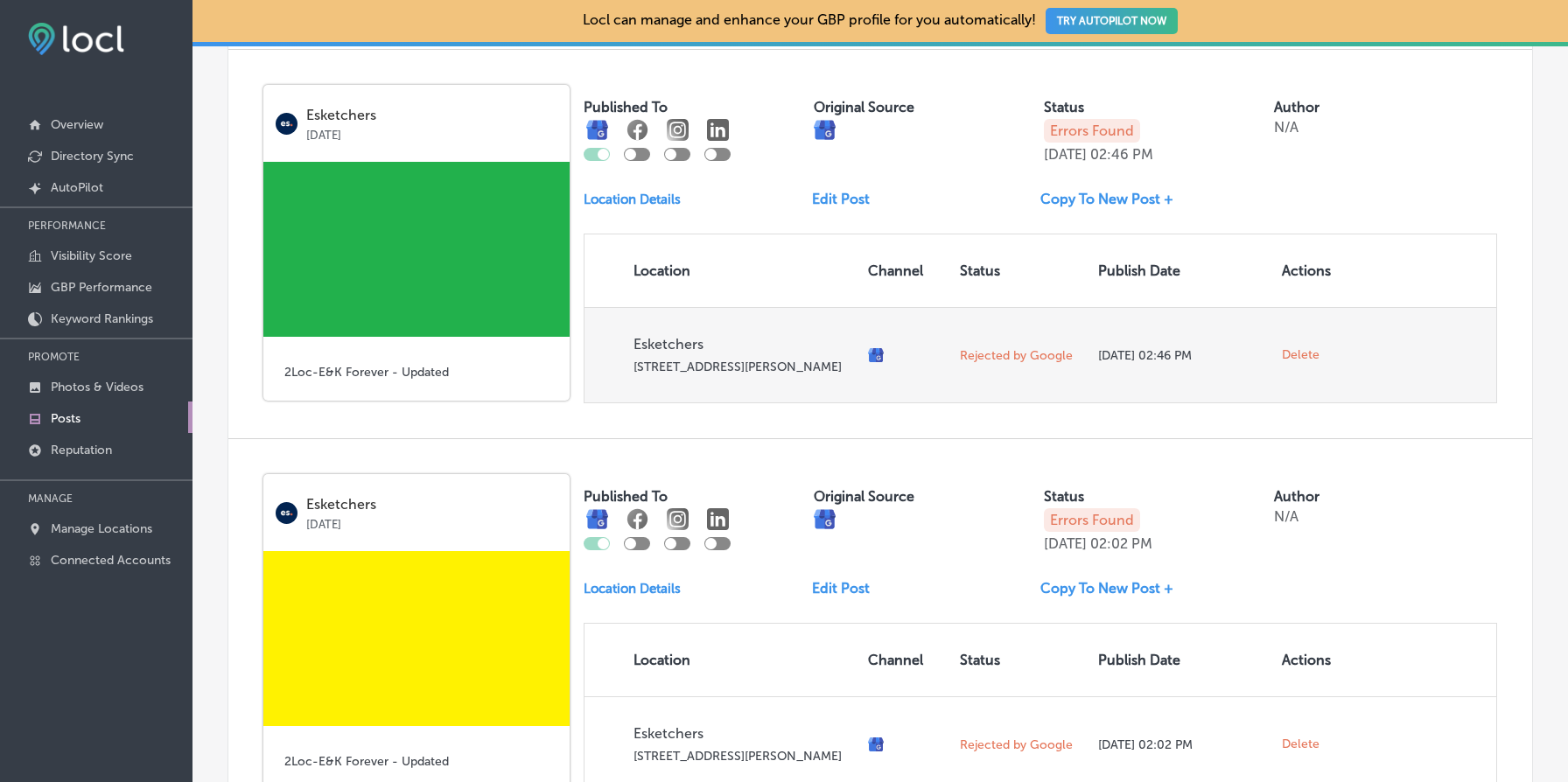
click at [1297, 360] on span "Delete" at bounding box center [1301, 355] width 38 height 16
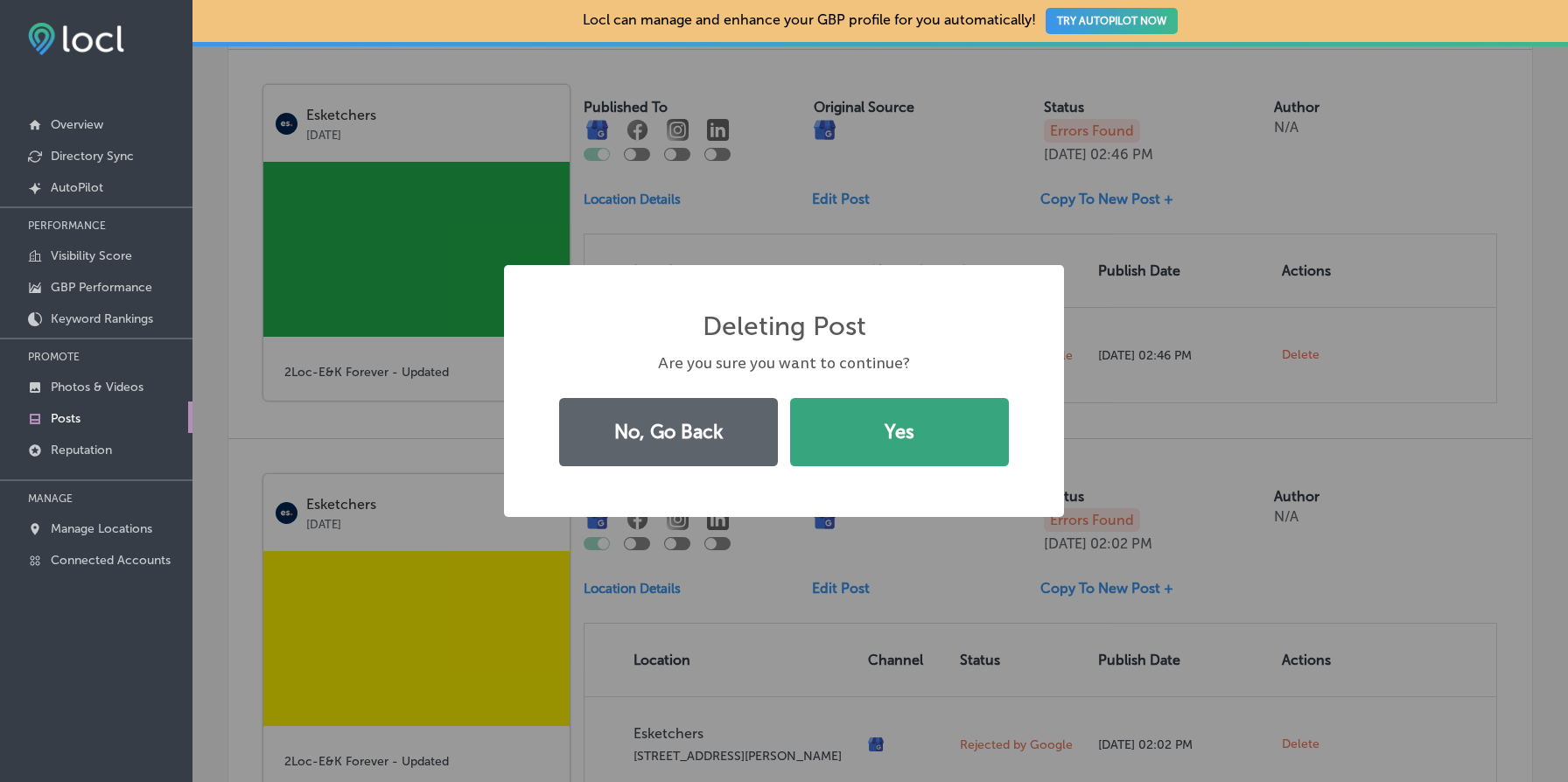
click at [917, 434] on button "Yes" at bounding box center [900, 432] width 219 height 68
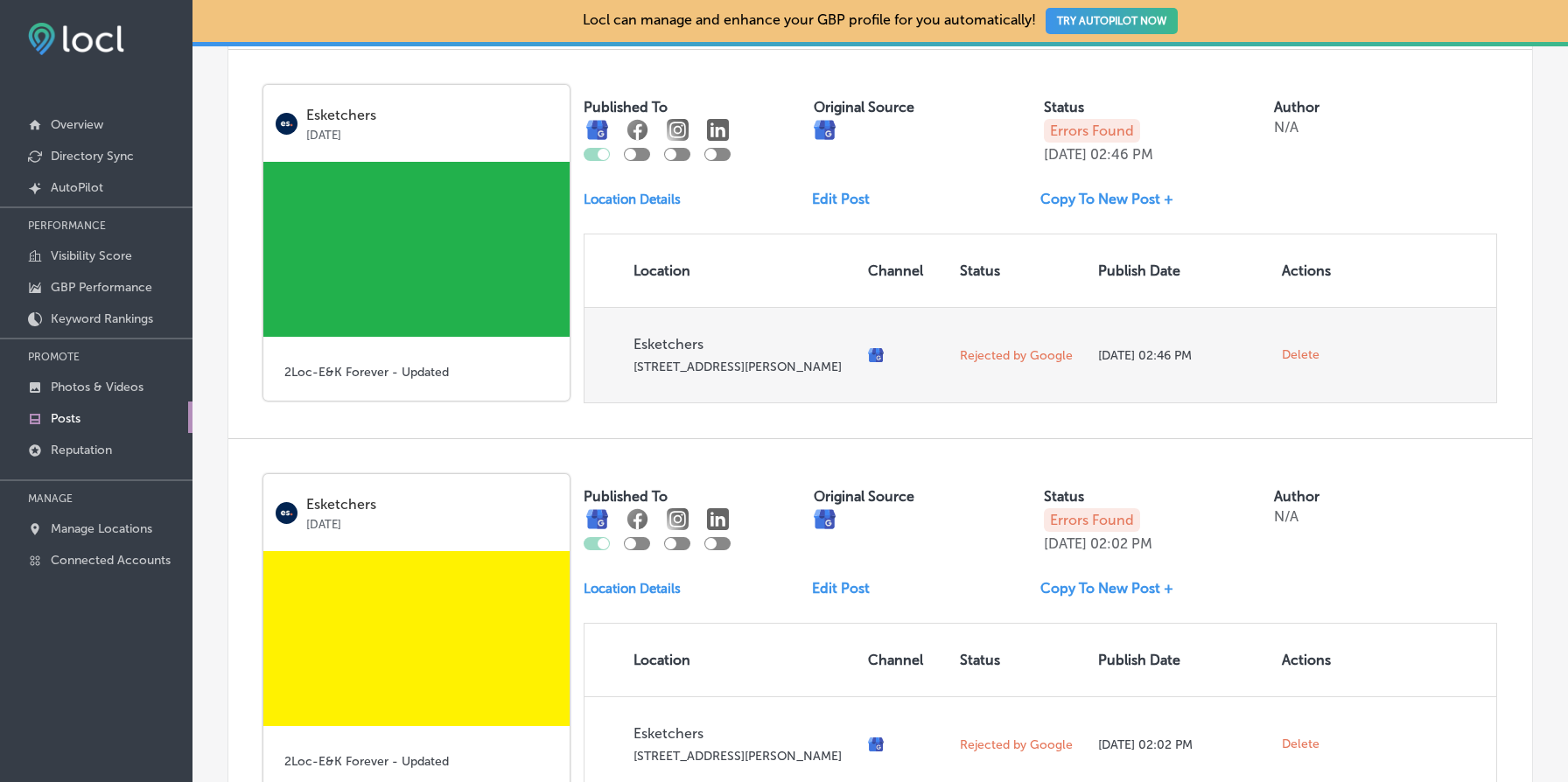
click at [1299, 357] on span "Delete" at bounding box center [1301, 355] width 38 height 16
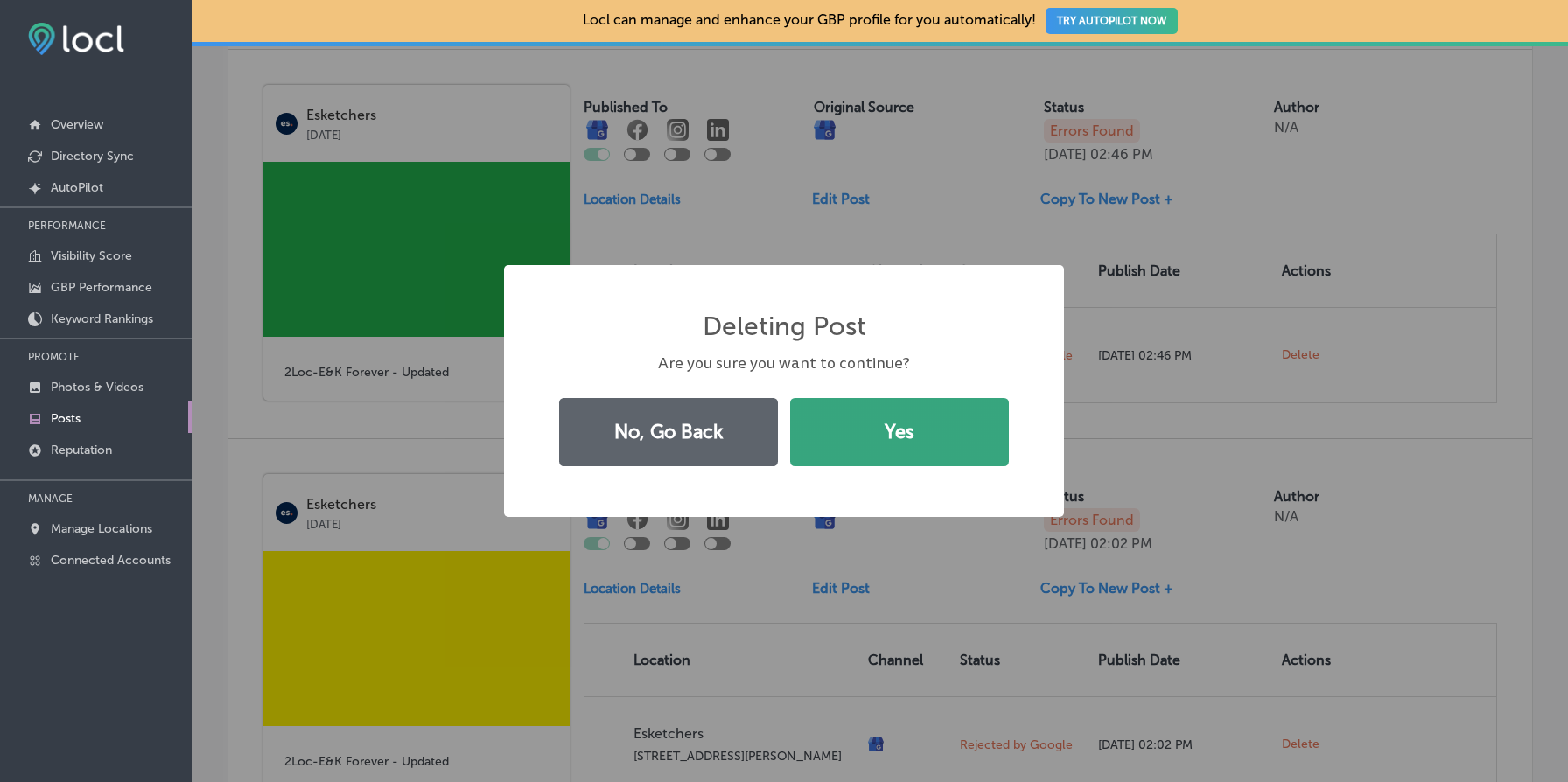
click at [926, 442] on button "Yes" at bounding box center [900, 432] width 219 height 68
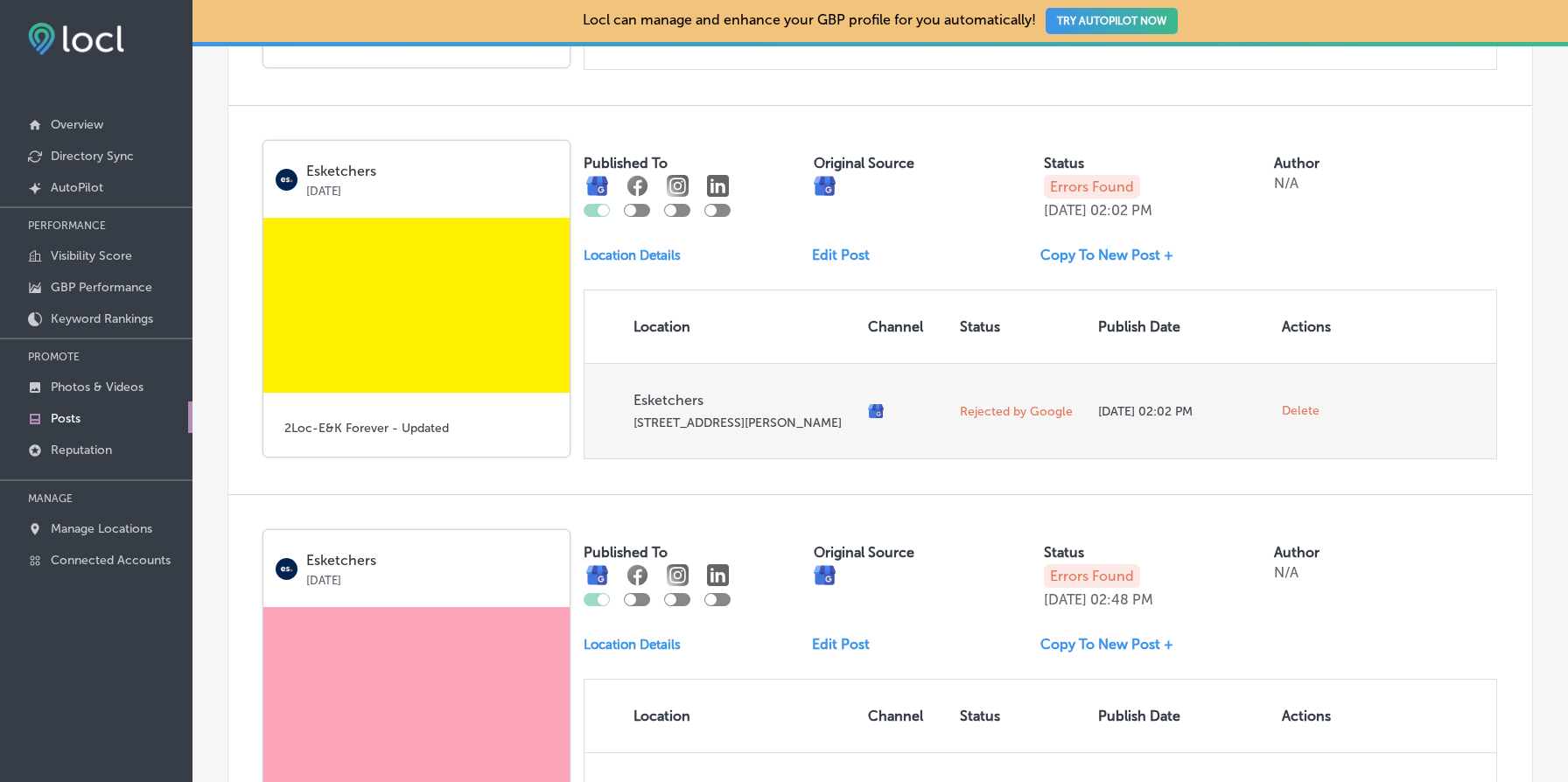
scroll to position [1462, 0]
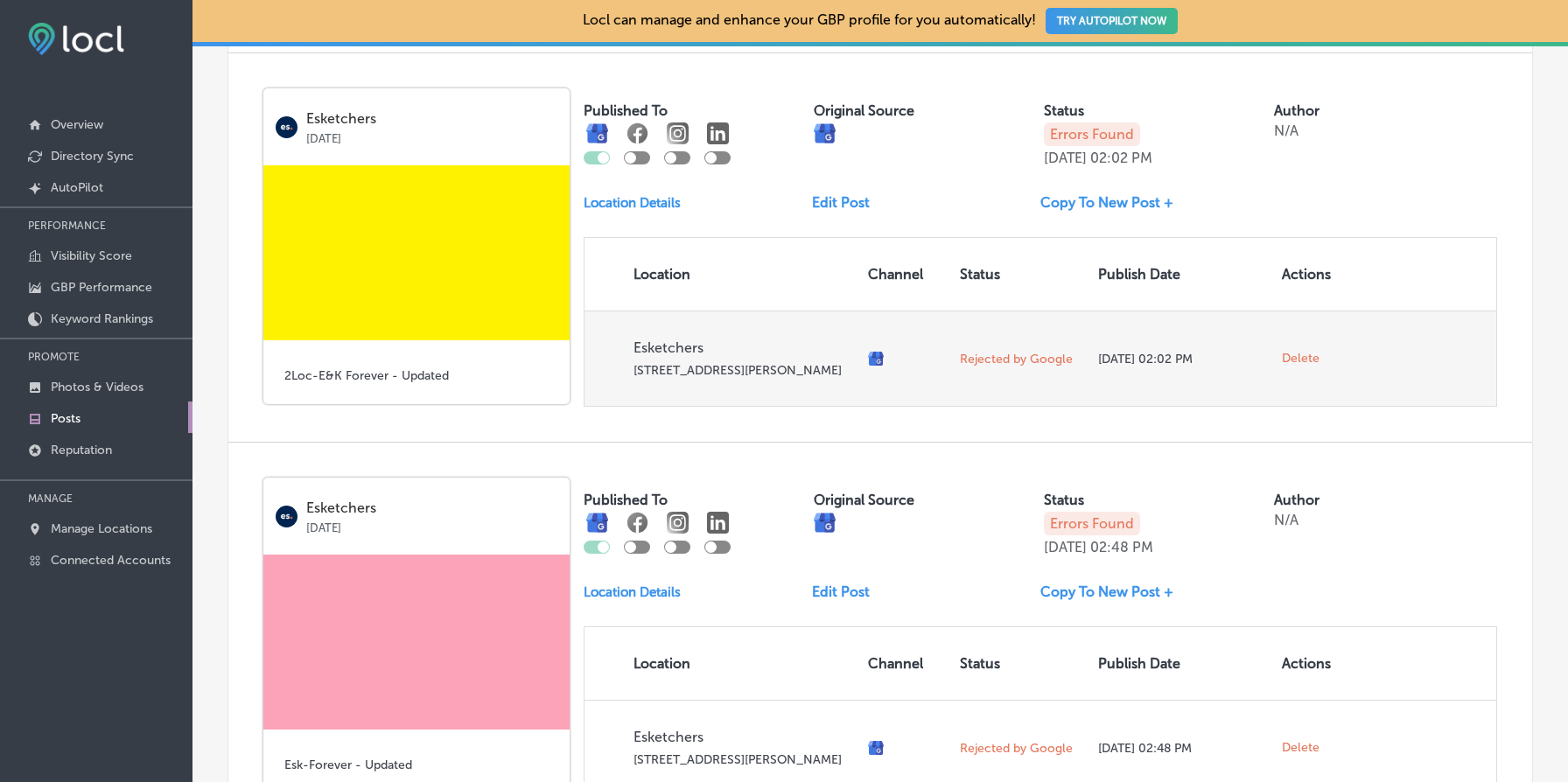
click at [1307, 367] on span "Delete" at bounding box center [1301, 358] width 38 height 16
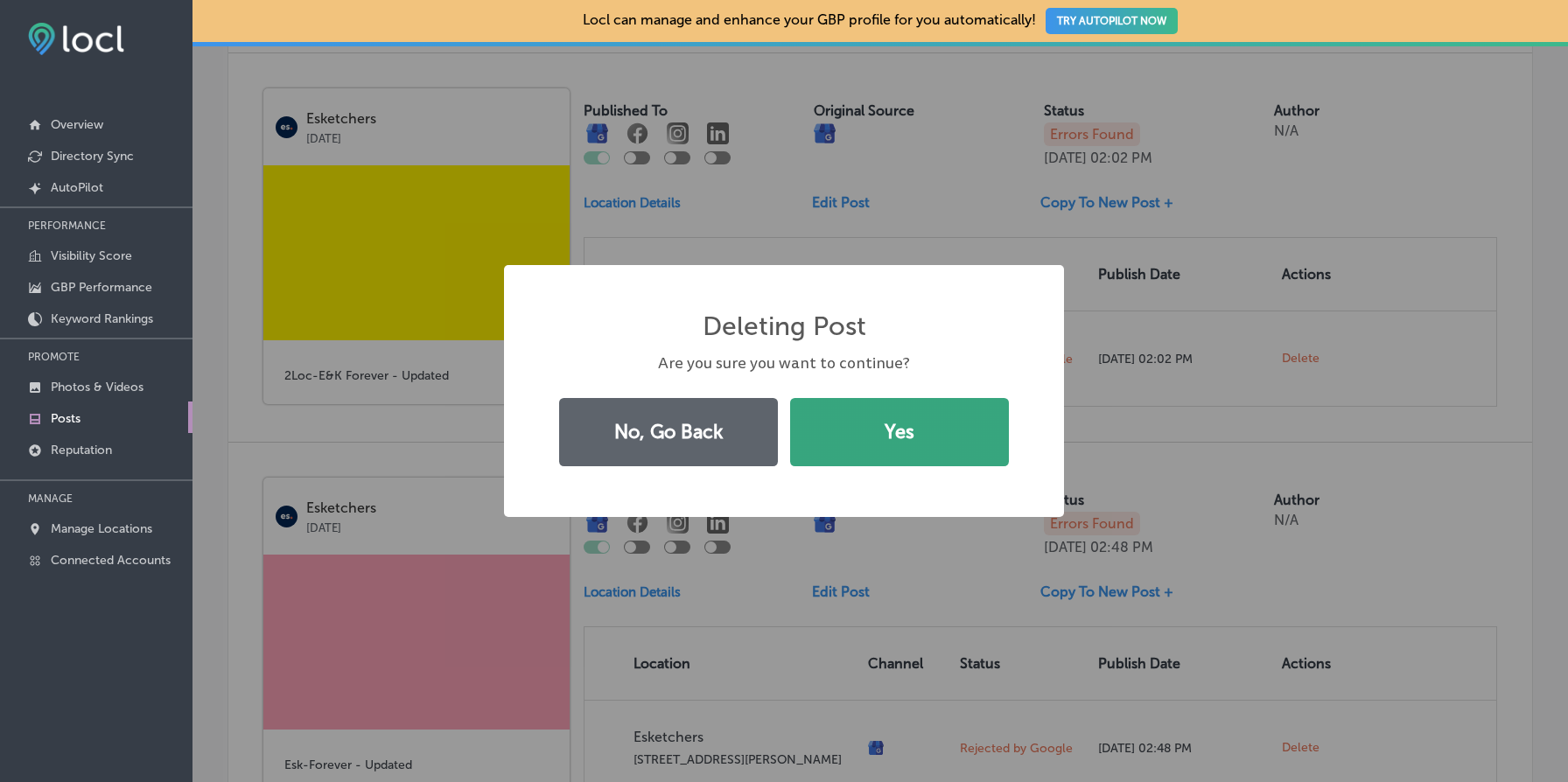
click at [897, 413] on button "Yes" at bounding box center [900, 432] width 219 height 68
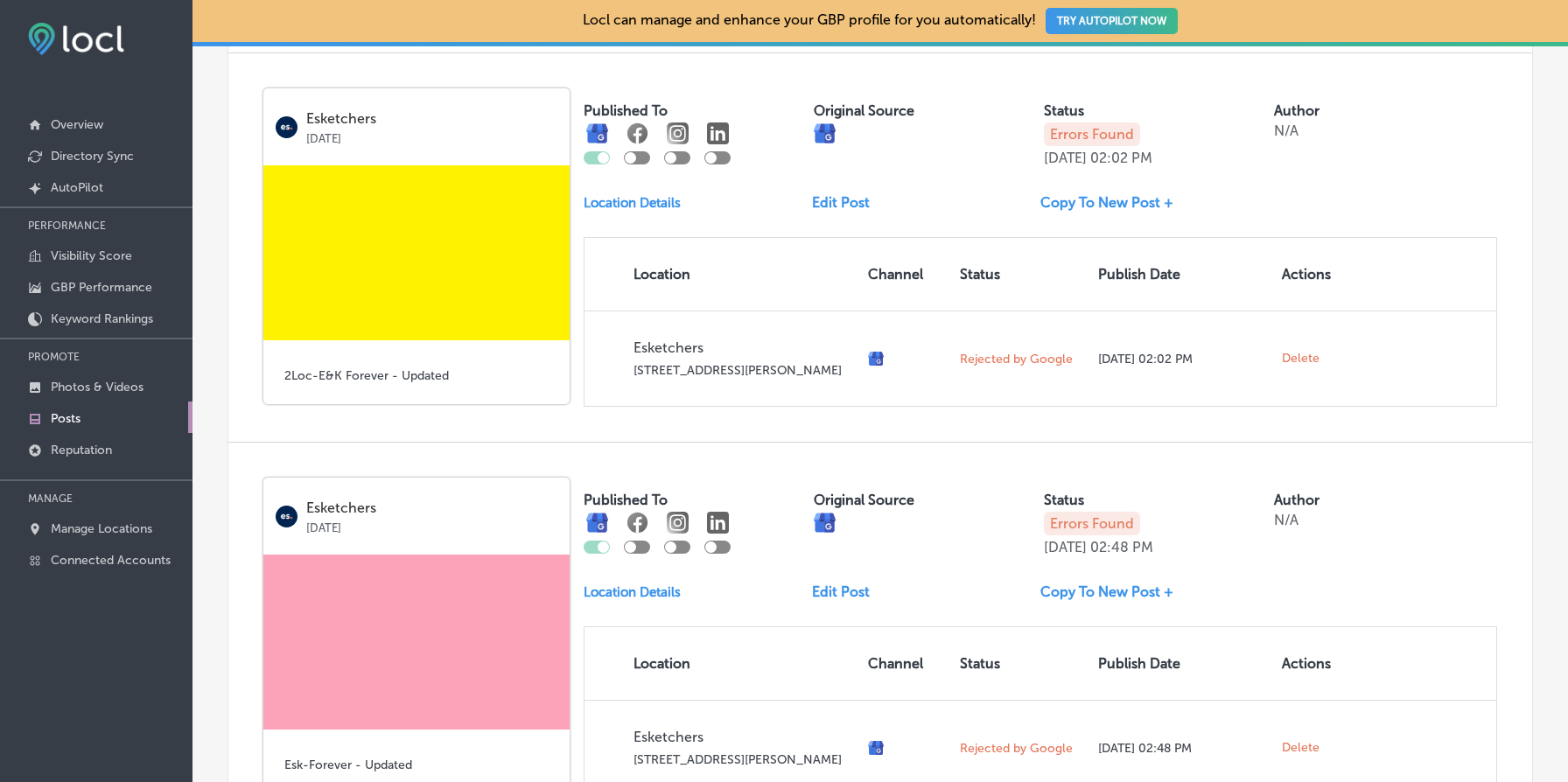
scroll to position [1333, 0]
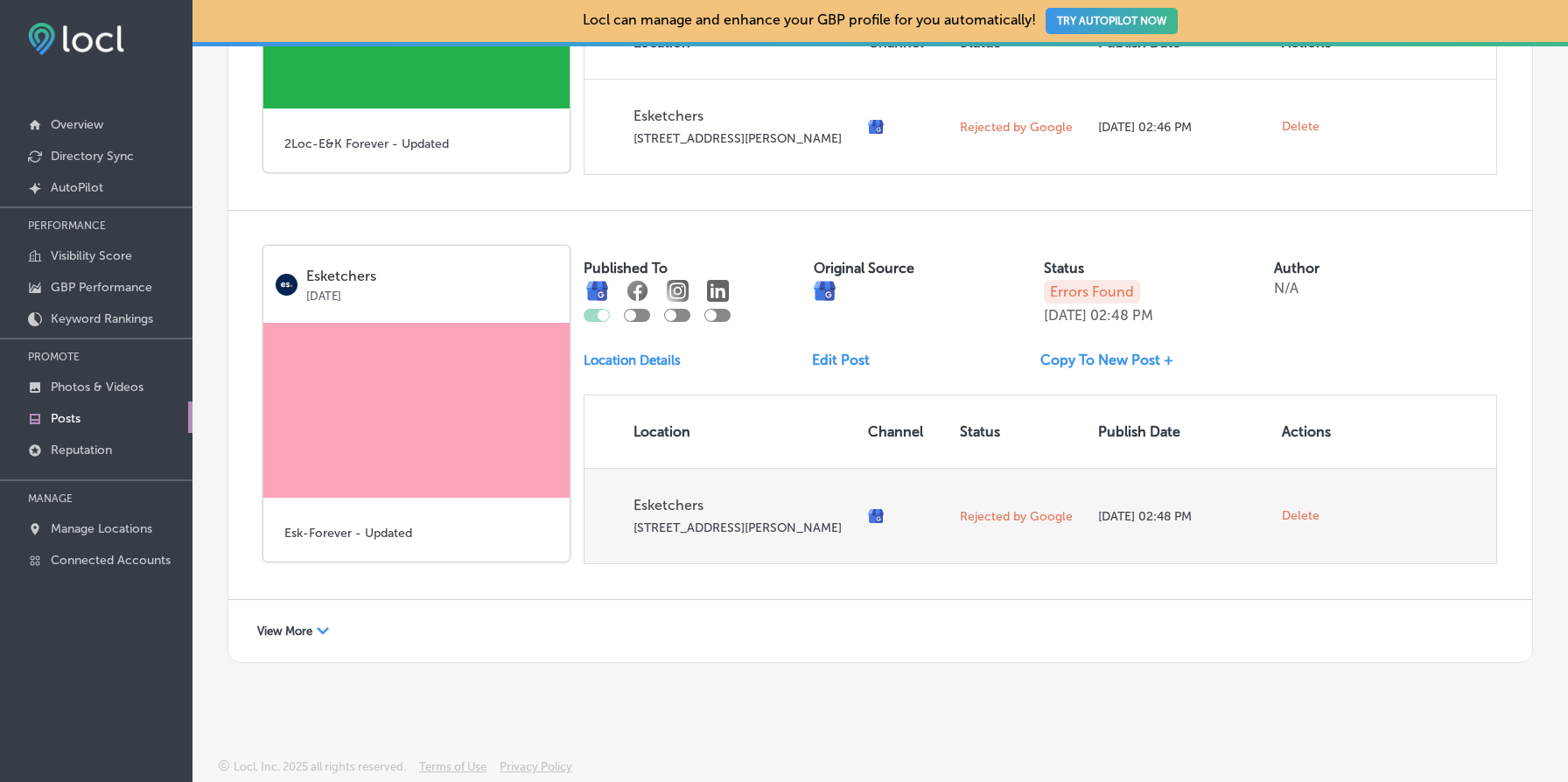
click at [1298, 509] on span "Delete" at bounding box center [1301, 516] width 38 height 16
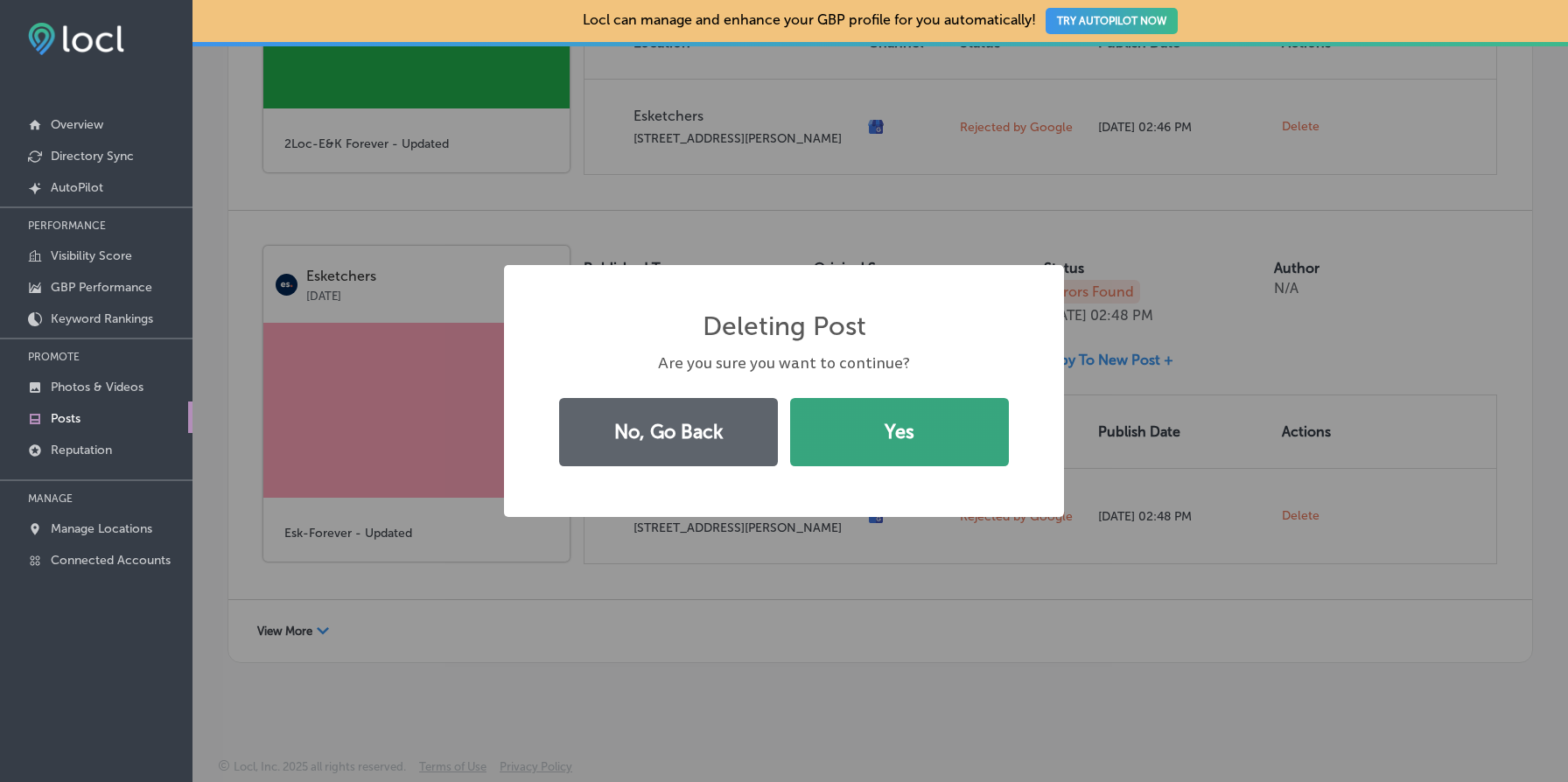
click at [933, 440] on button "Yes" at bounding box center [900, 432] width 219 height 68
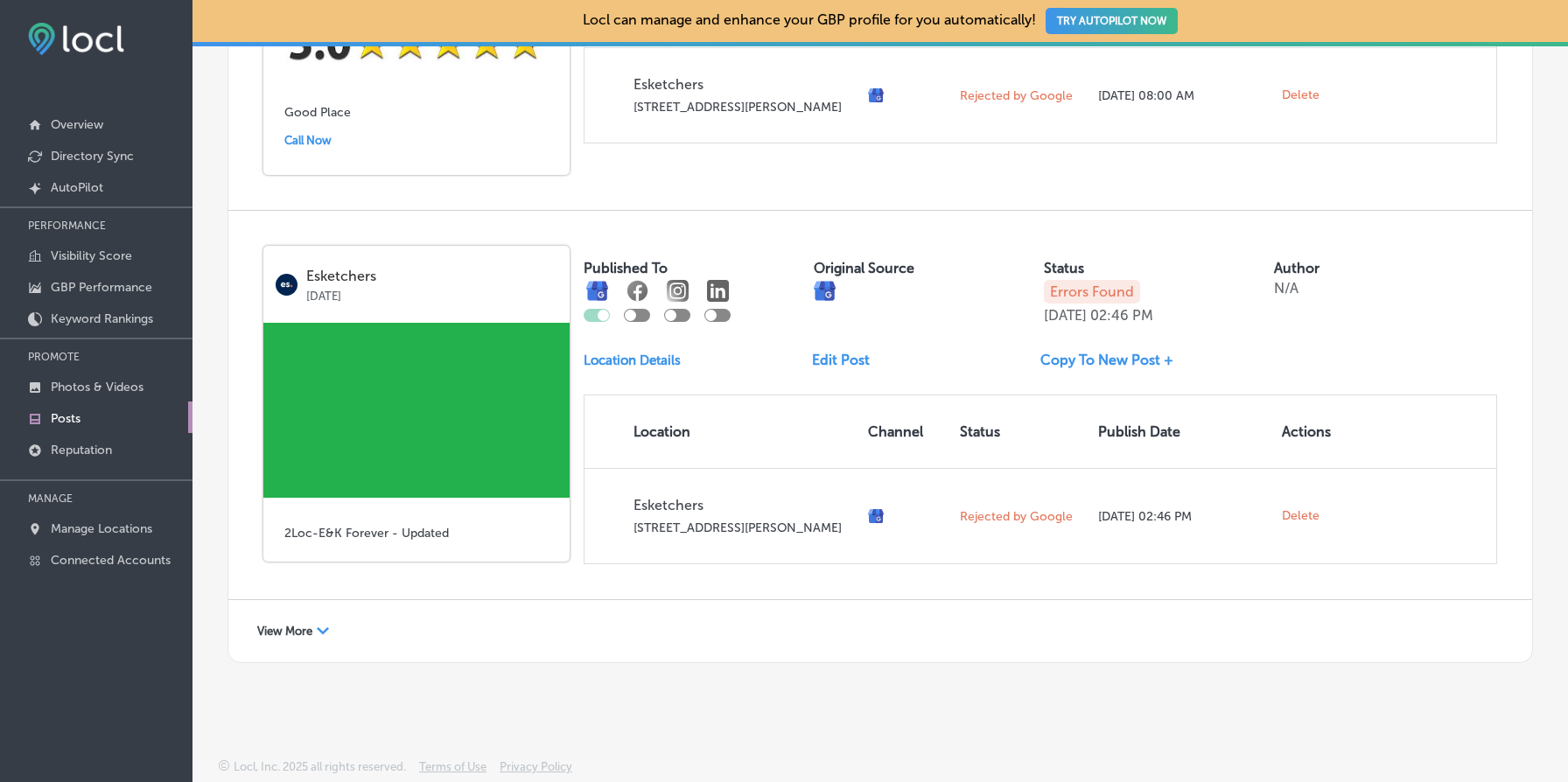
scroll to position [930, 0]
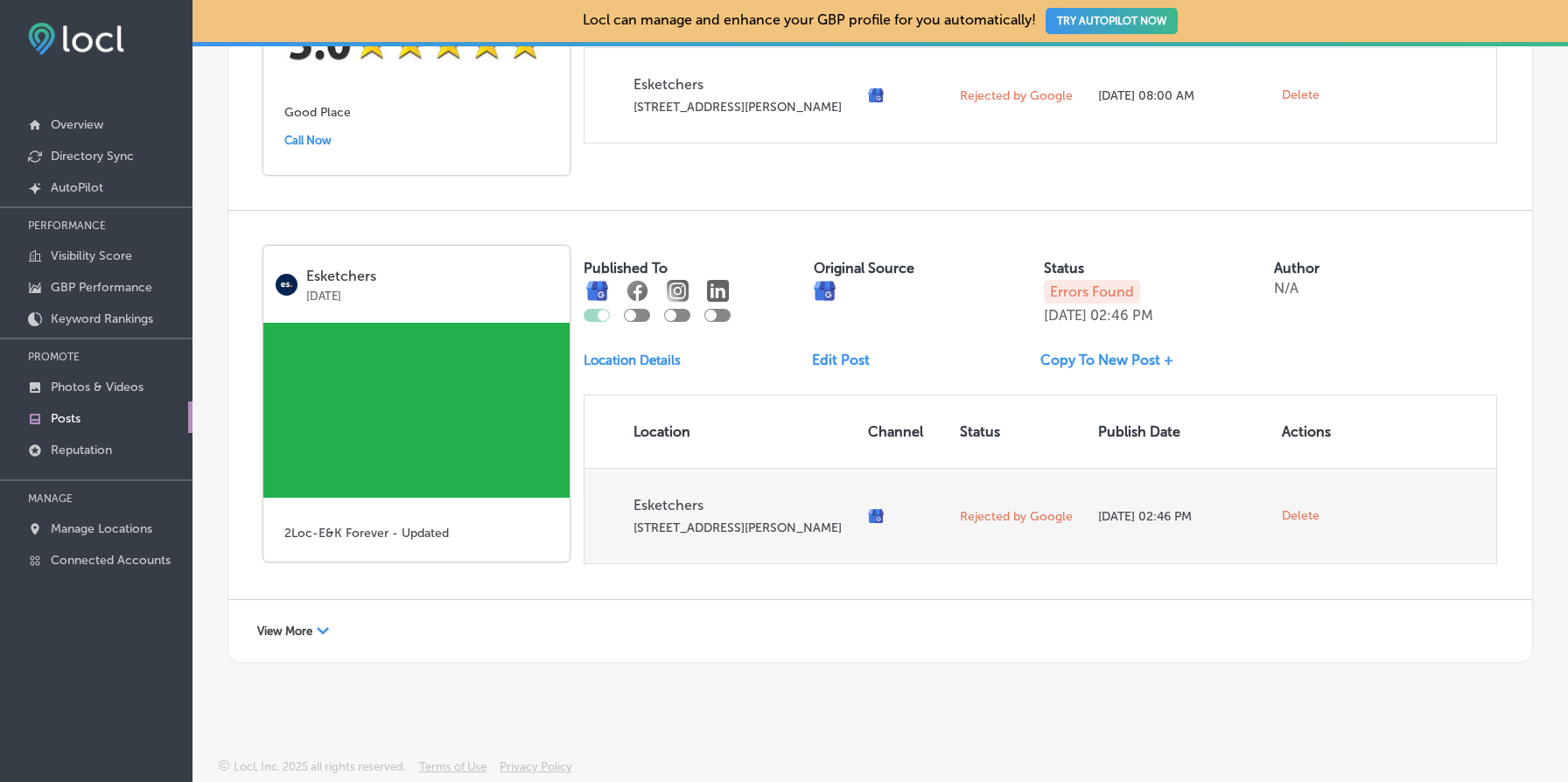
click at [1301, 509] on span "Delete" at bounding box center [1301, 516] width 38 height 16
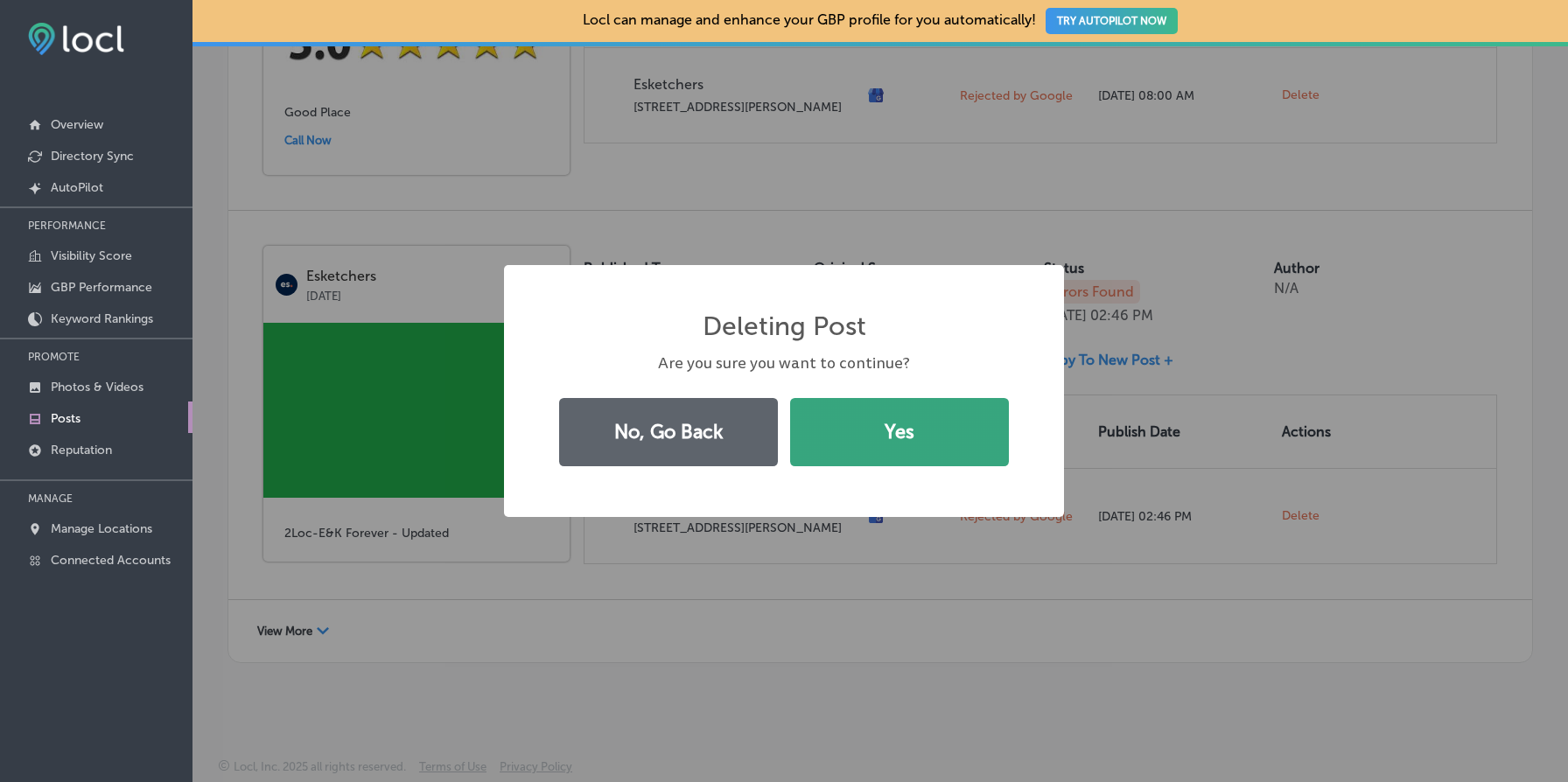
click at [942, 429] on button "Yes" at bounding box center [900, 432] width 219 height 68
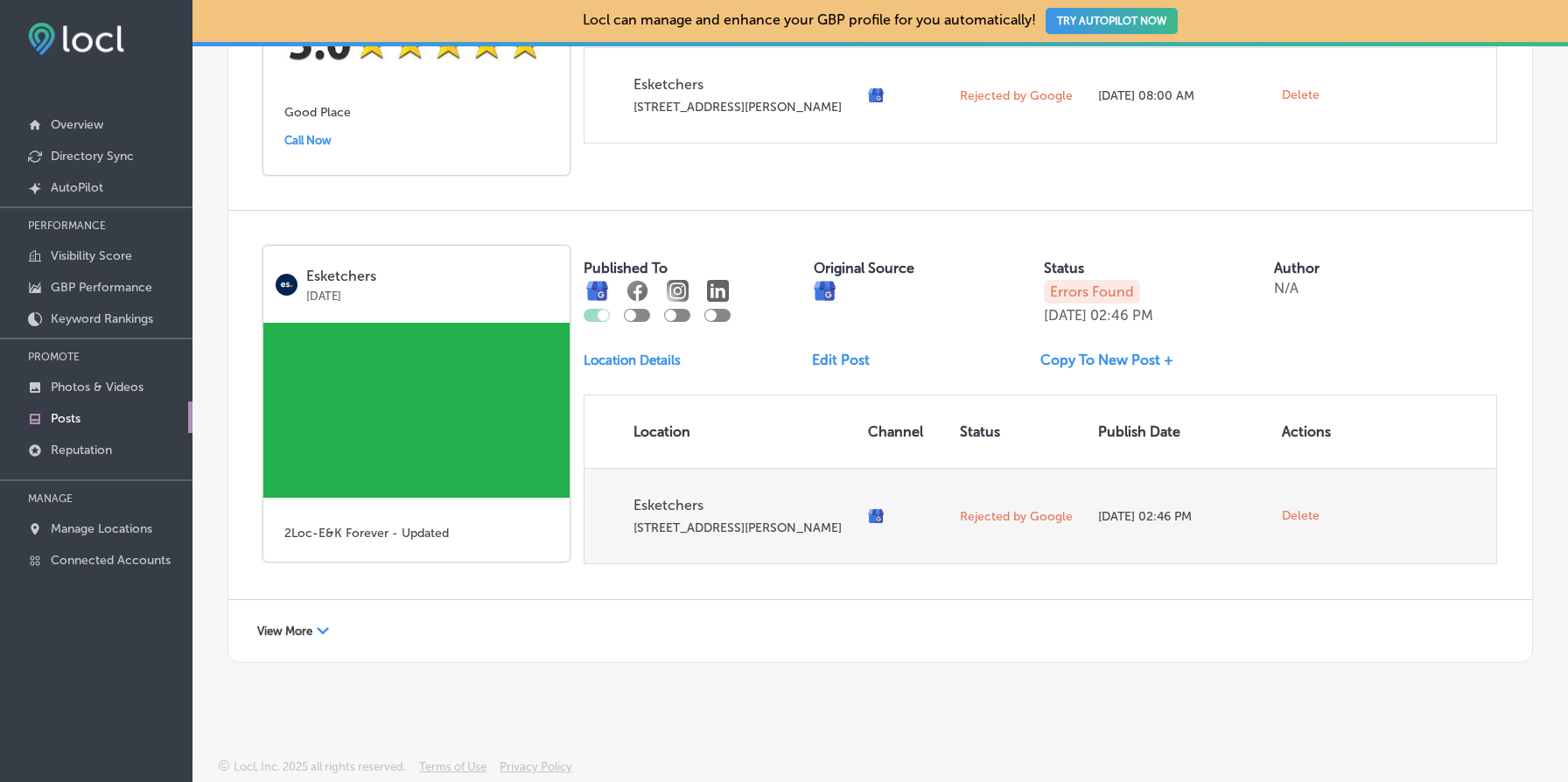
click at [1306, 509] on span "Delete" at bounding box center [1301, 516] width 38 height 16
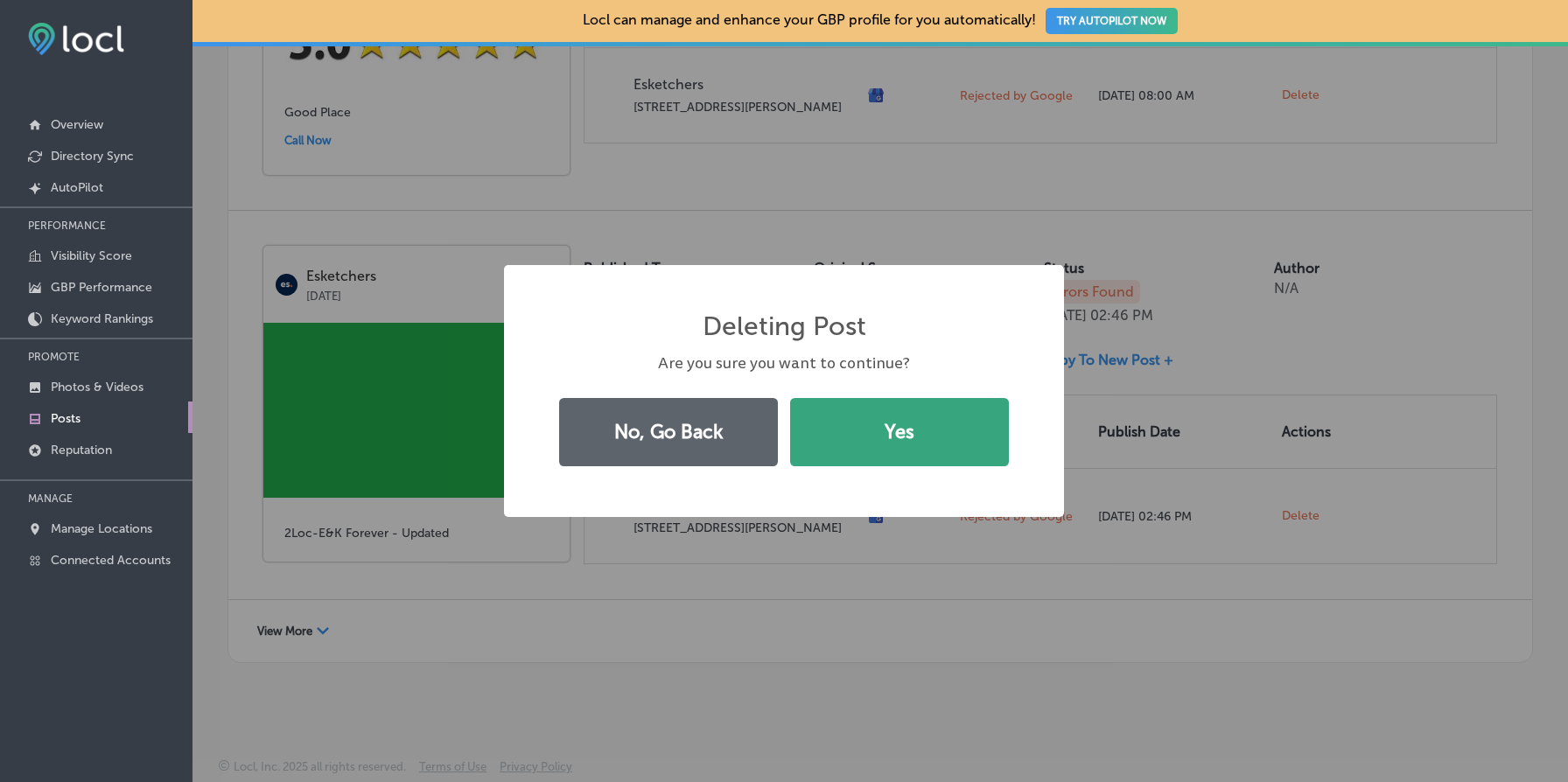
click at [940, 431] on button "Yes" at bounding box center [900, 432] width 219 height 68
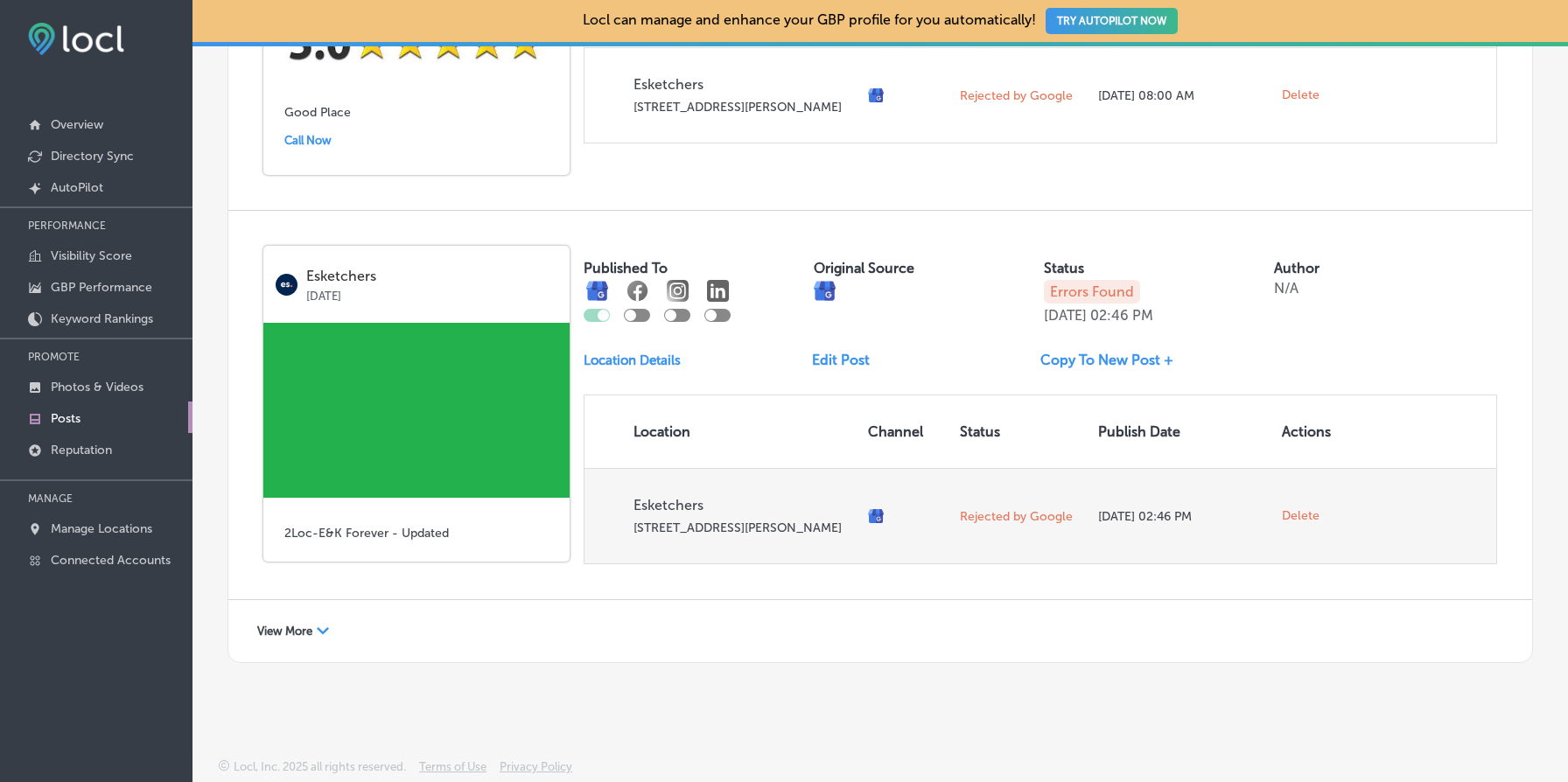
click at [1304, 509] on span "Delete" at bounding box center [1301, 516] width 38 height 16
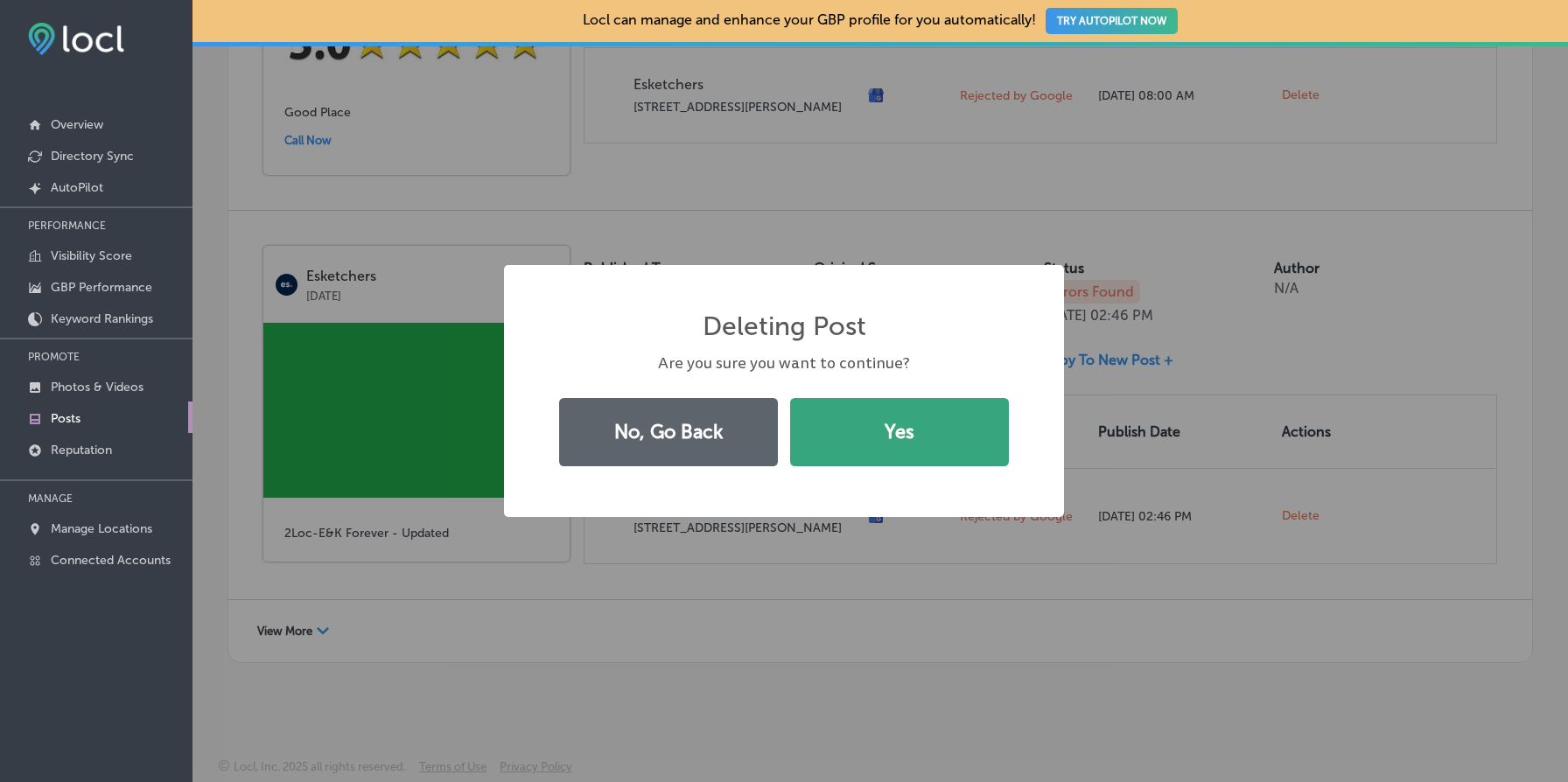
click at [972, 452] on button "Yes" at bounding box center [900, 432] width 219 height 68
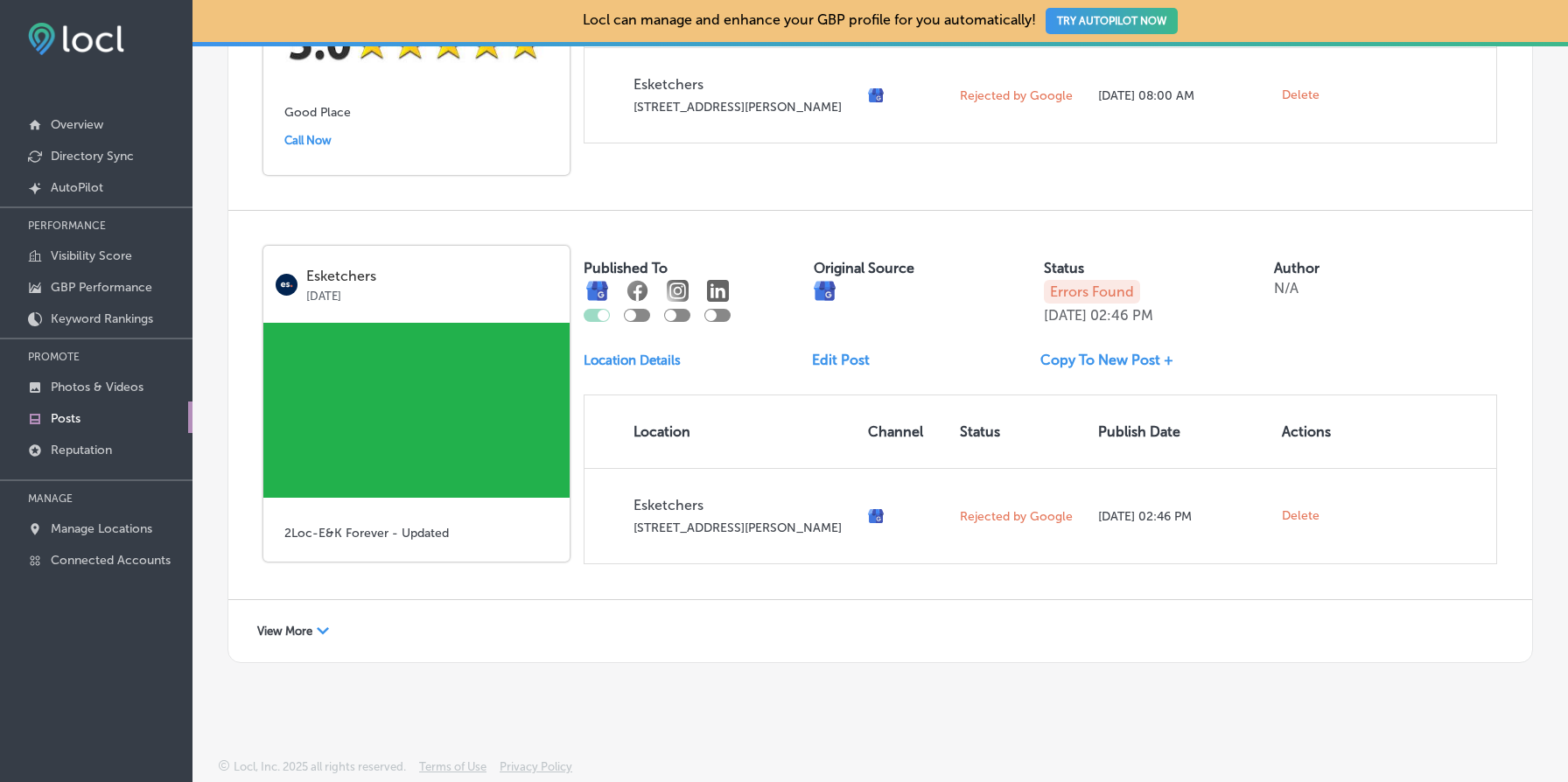
click at [302, 628] on span "View More" at bounding box center [285, 631] width 56 height 13
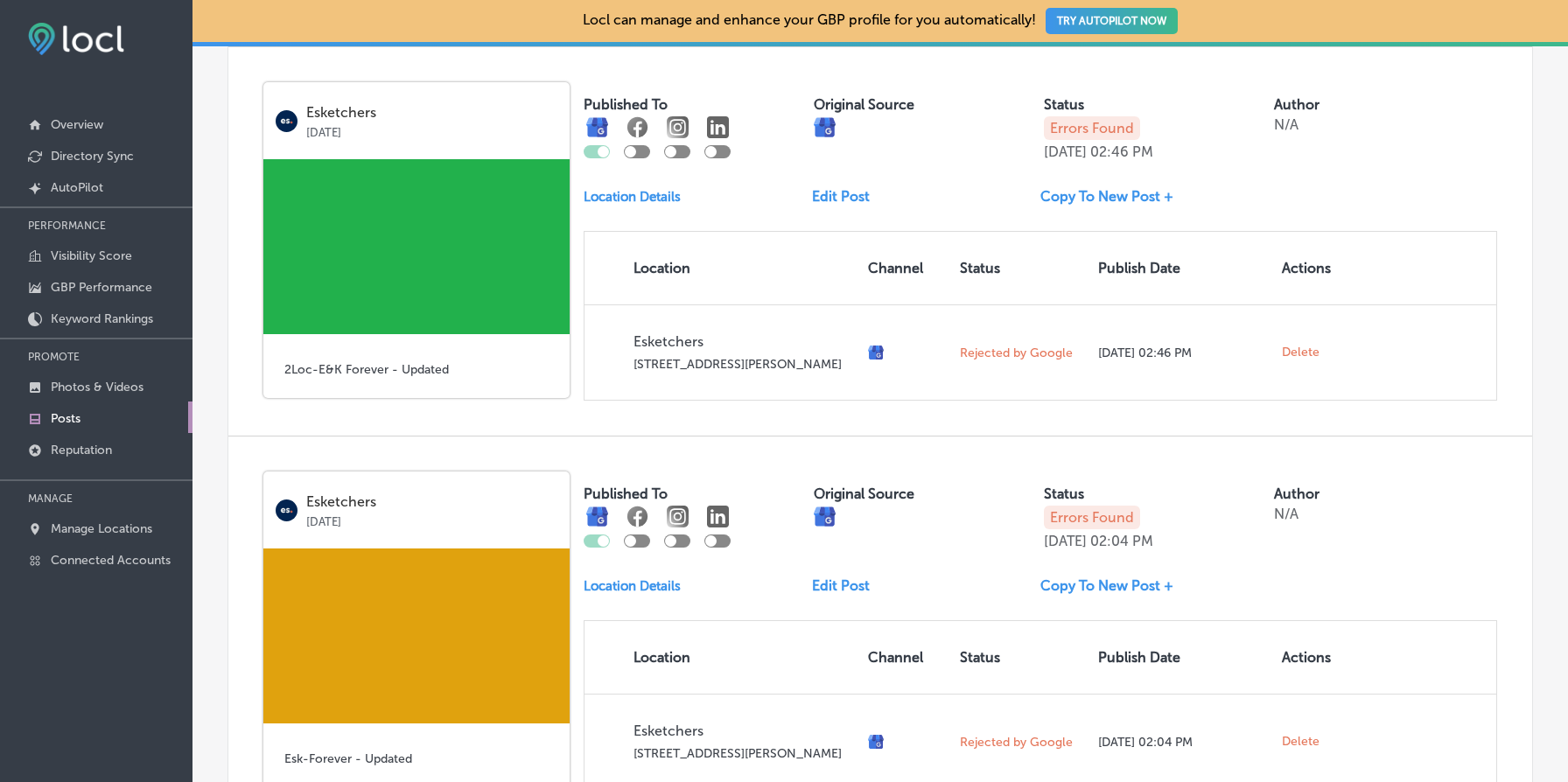
scroll to position [1477, 0]
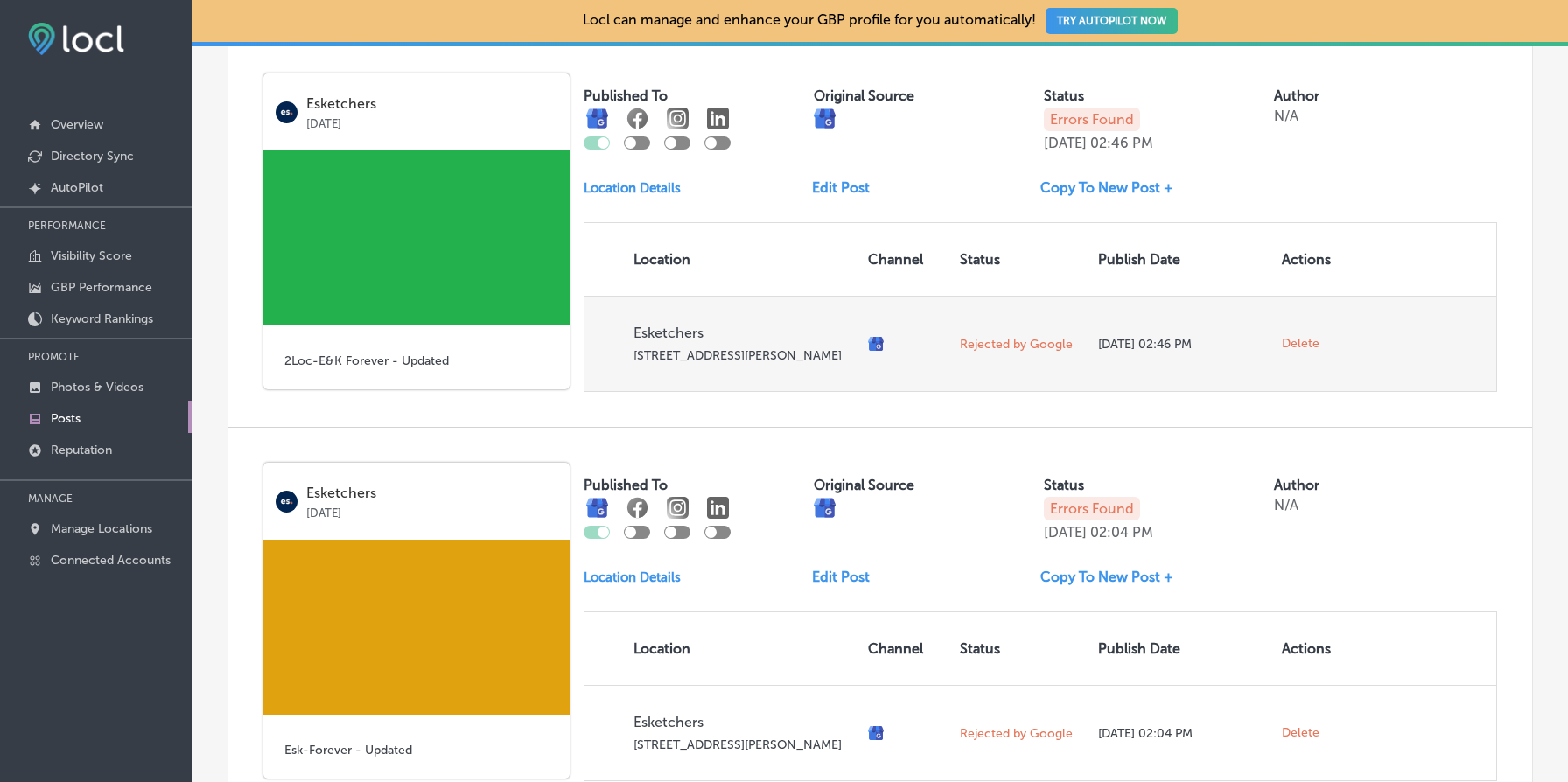
click at [1307, 351] on span "Delete" at bounding box center [1301, 344] width 38 height 16
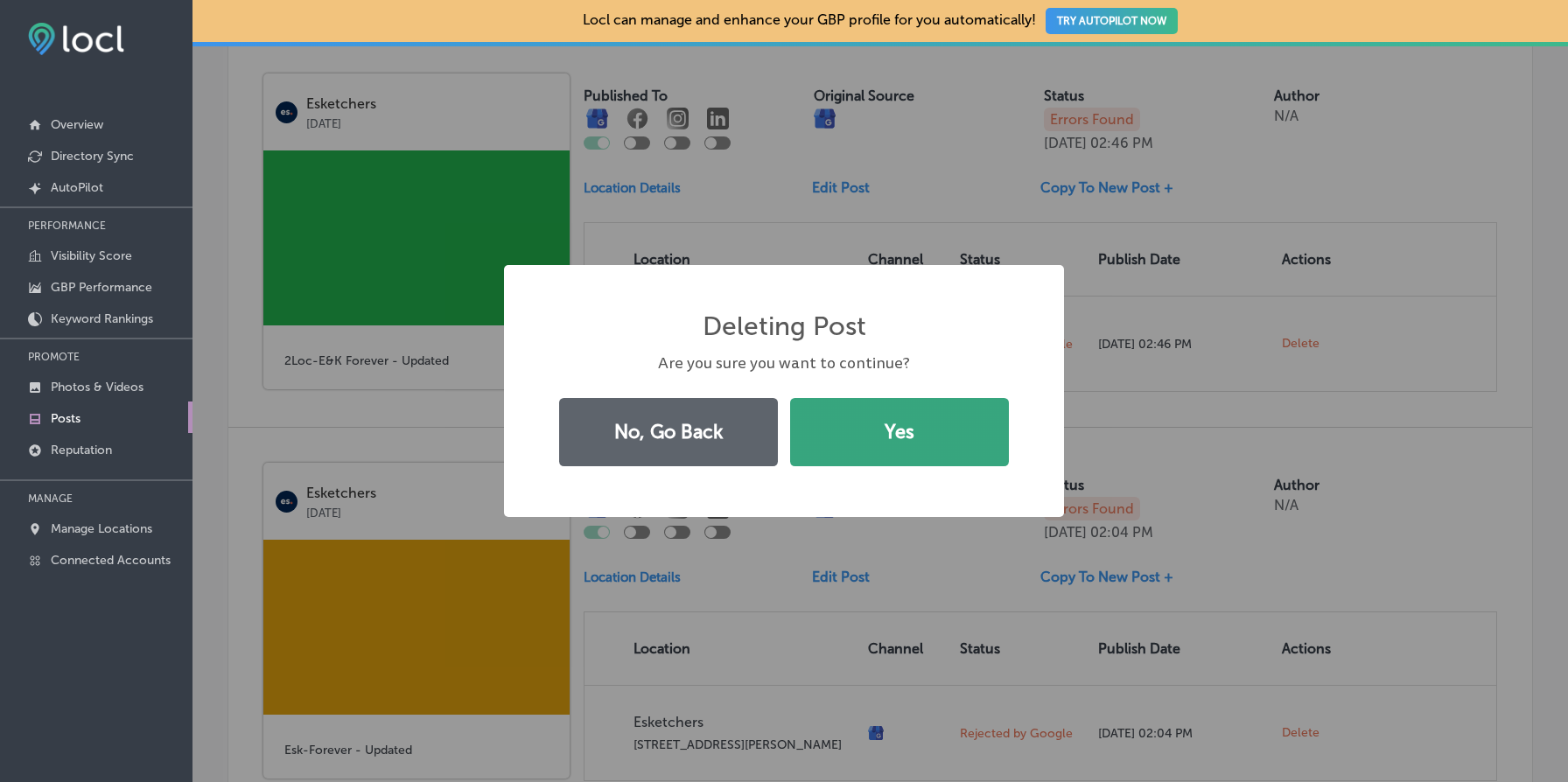
click at [936, 434] on button "Yes" at bounding box center [900, 432] width 219 height 68
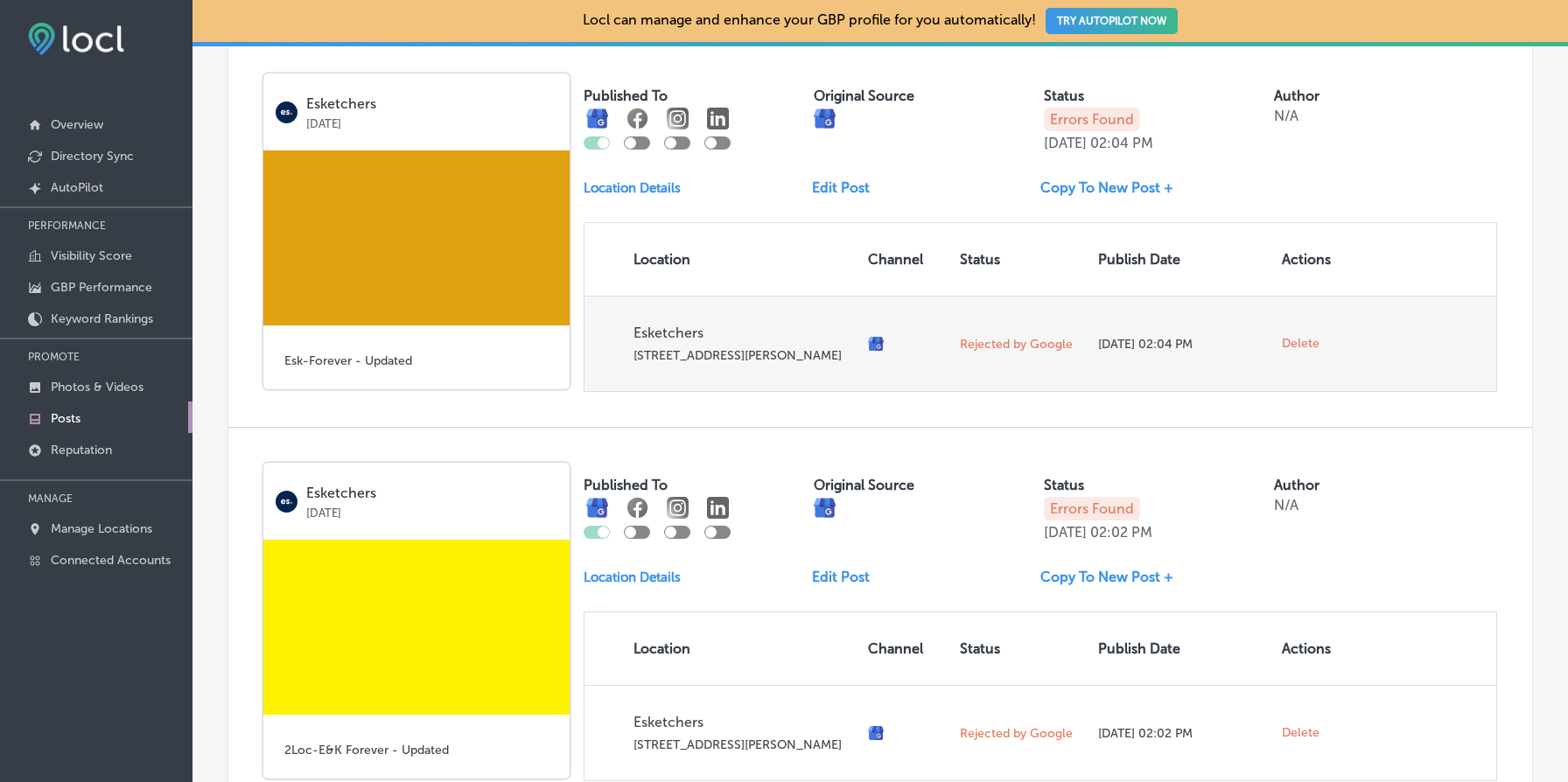
click at [1298, 351] on span "Delete" at bounding box center [1301, 344] width 38 height 16
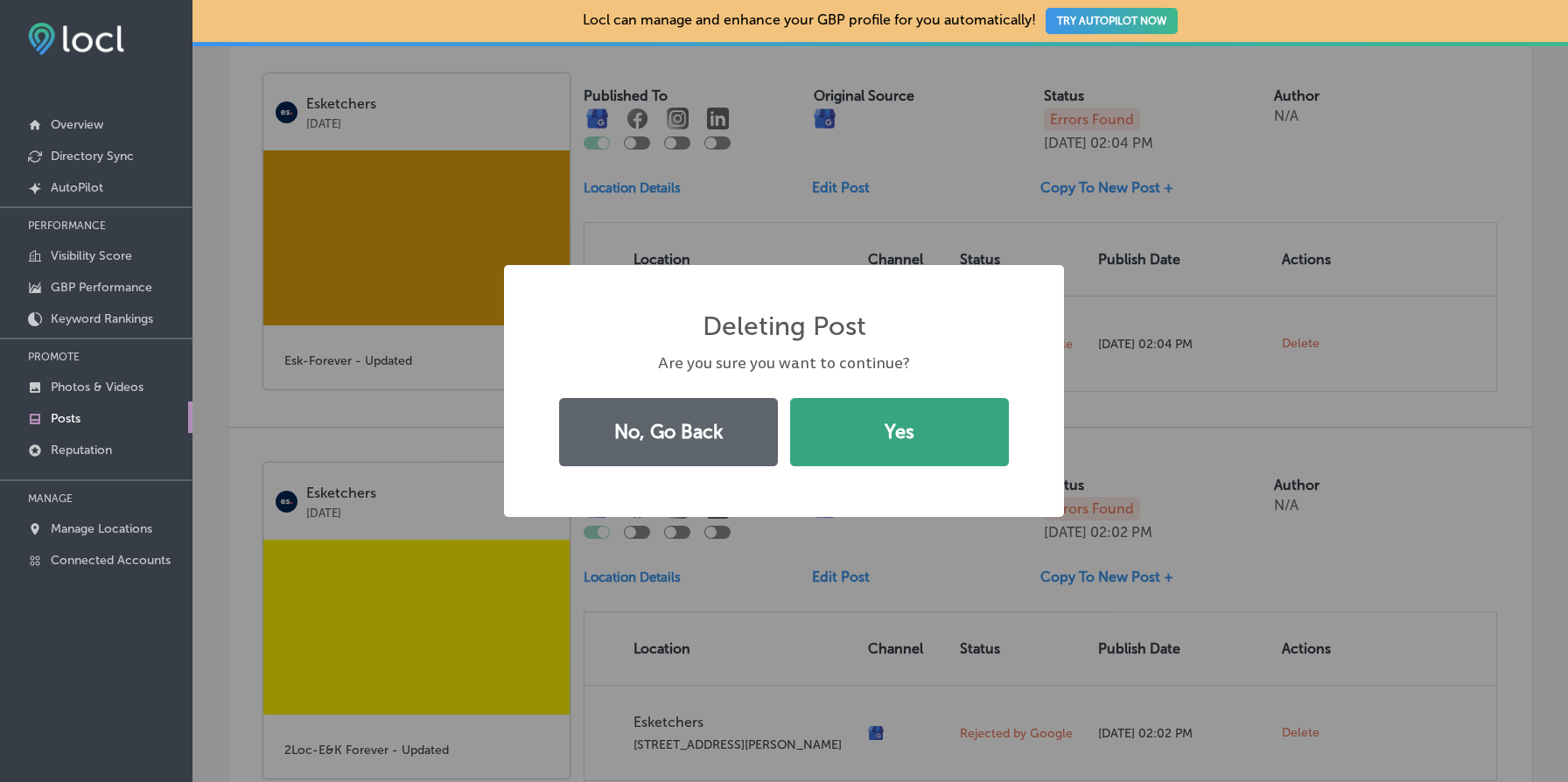
click at [930, 451] on button "Yes" at bounding box center [900, 432] width 219 height 68
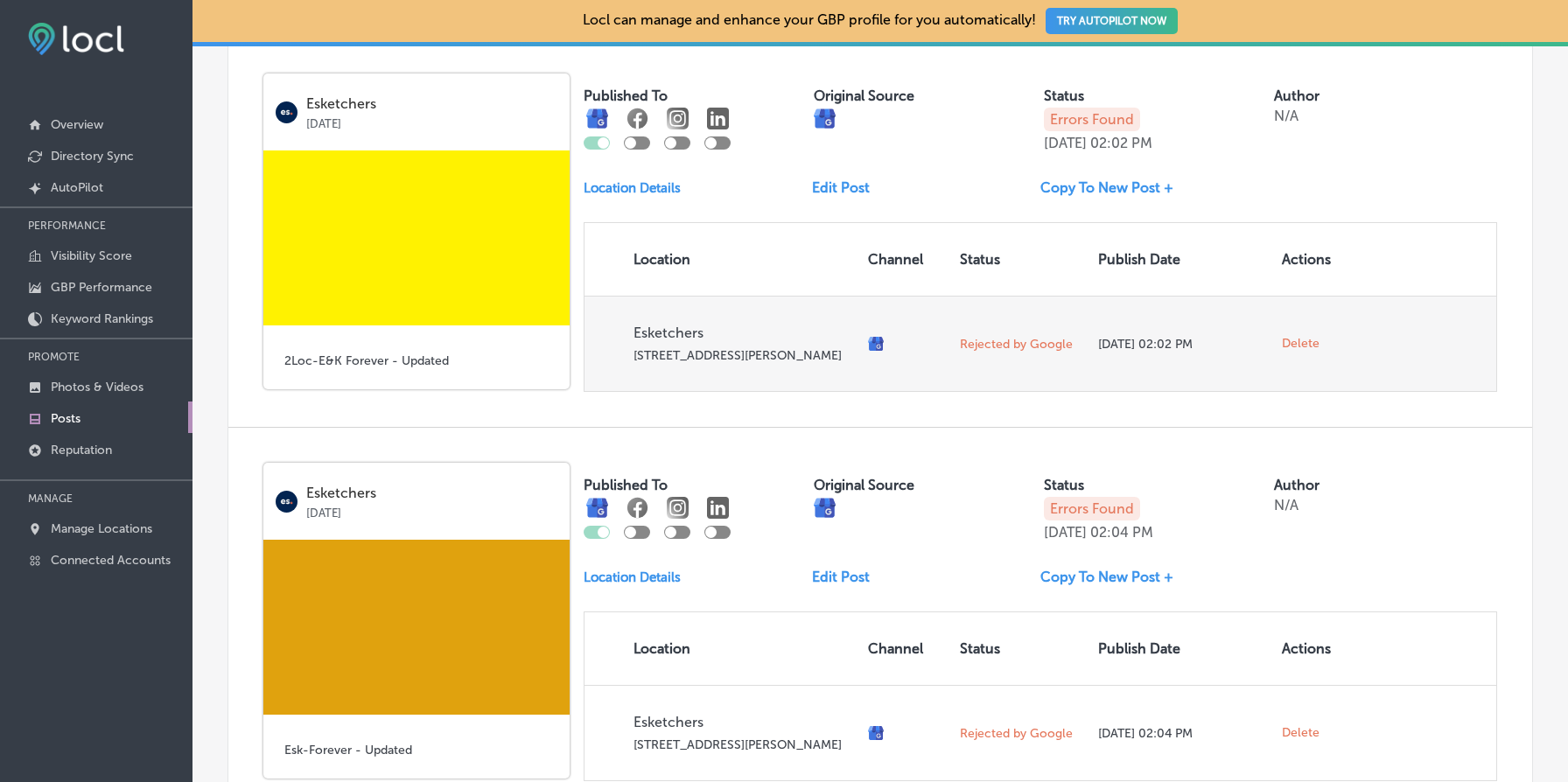
click at [1286, 351] on span "Delete" at bounding box center [1301, 344] width 38 height 16
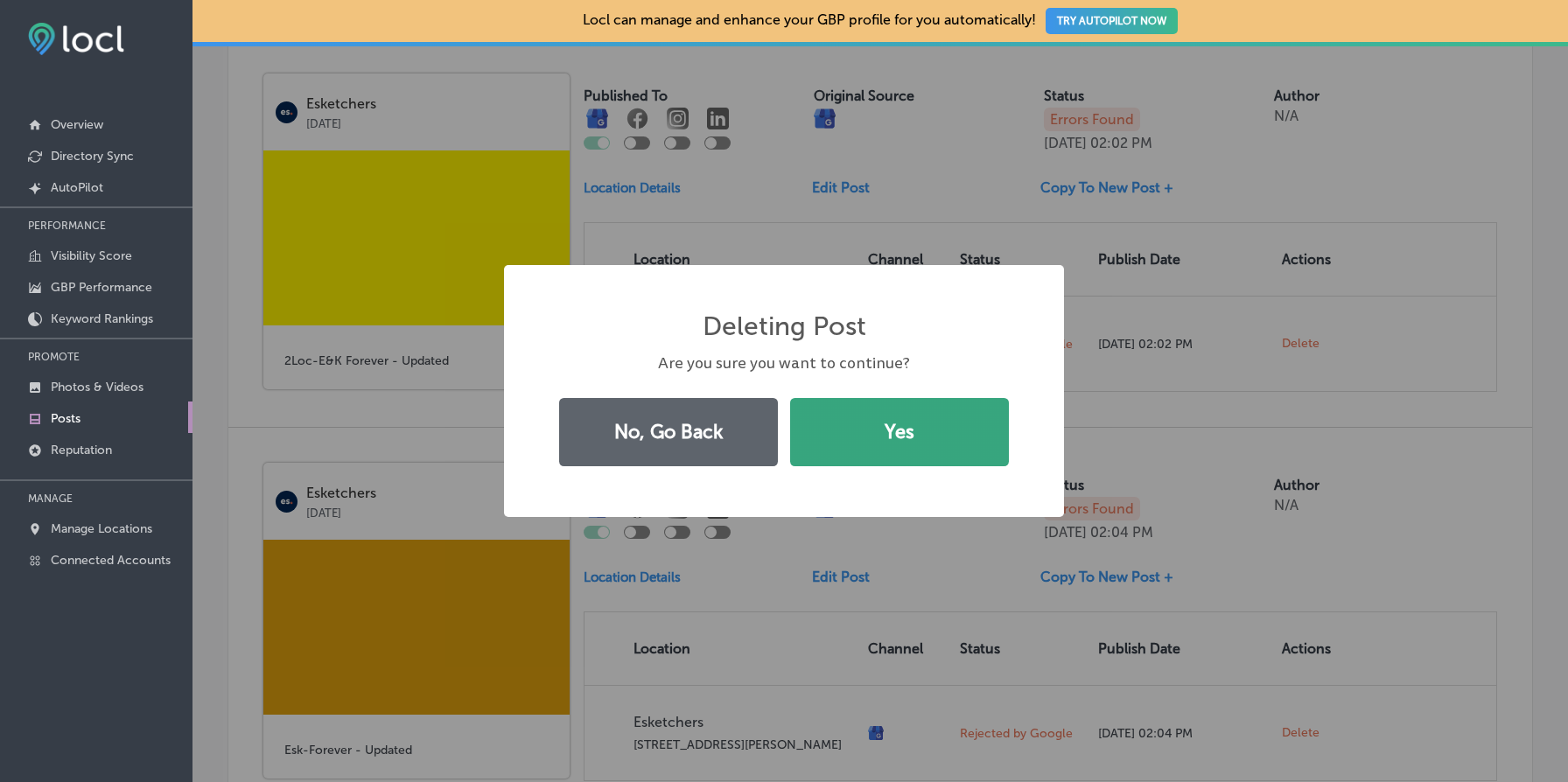
click at [955, 441] on button "Yes" at bounding box center [900, 432] width 219 height 68
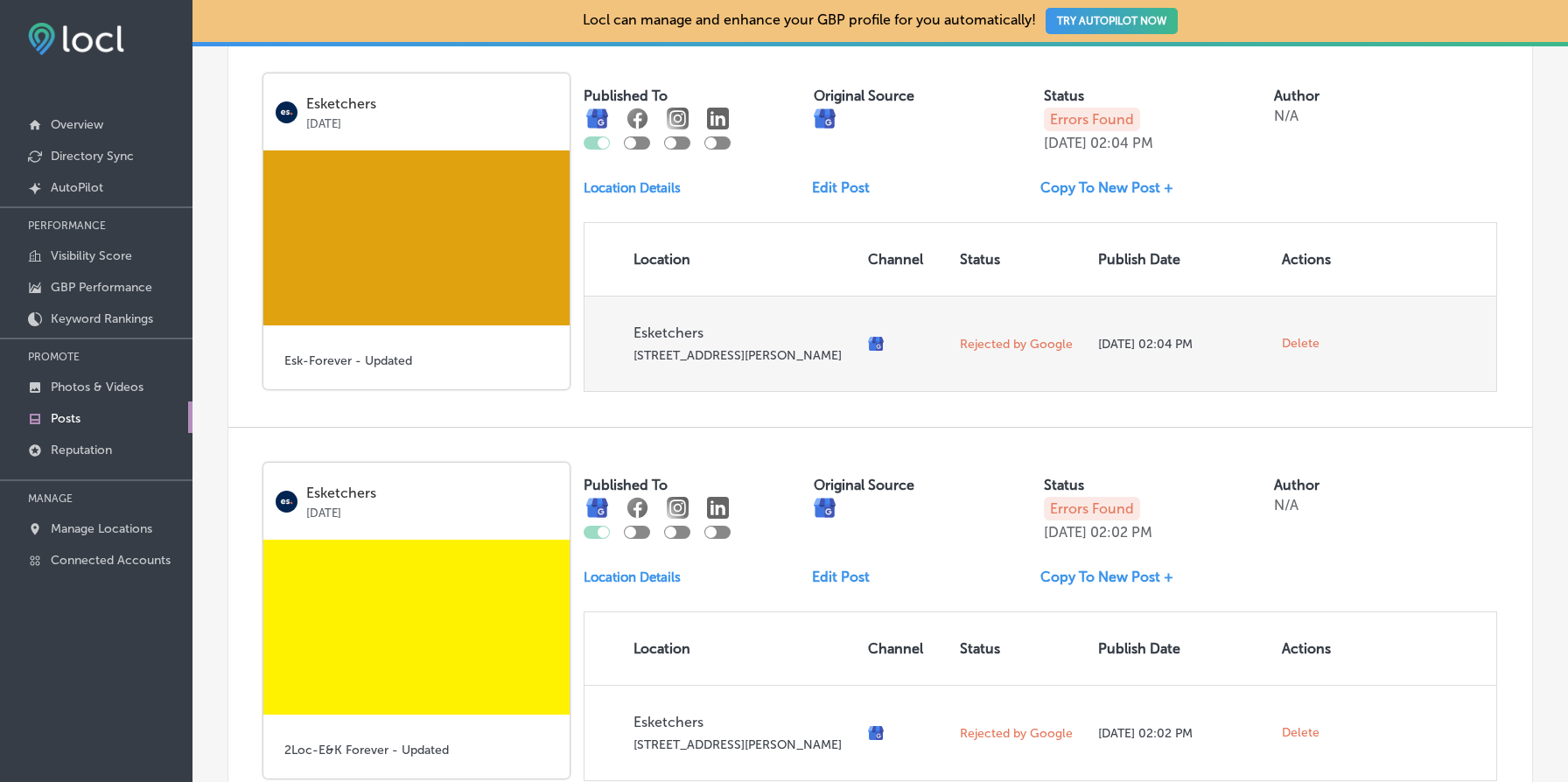
click at [1295, 351] on span "Delete" at bounding box center [1301, 344] width 38 height 16
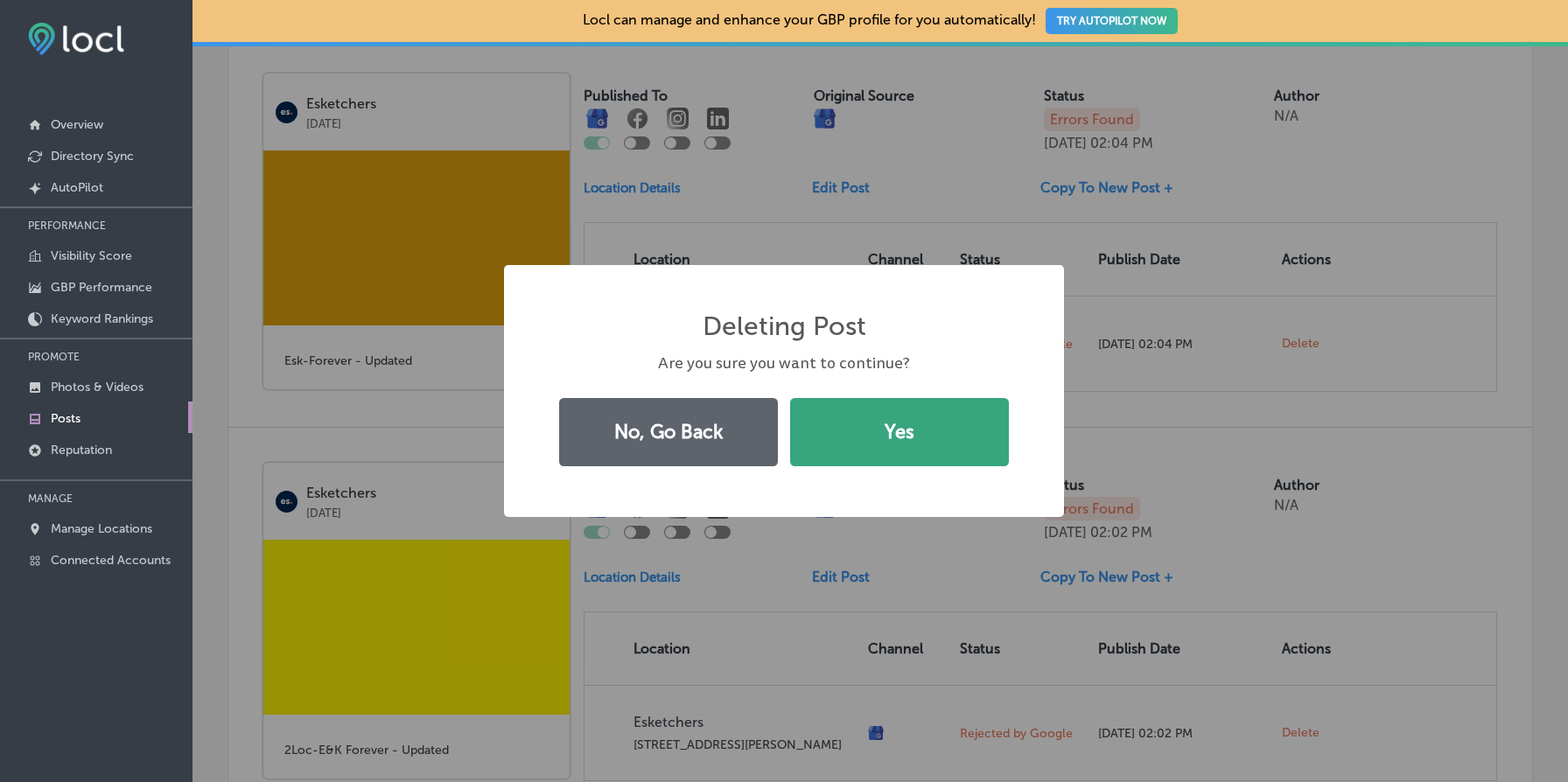
click at [979, 431] on button "Yes" at bounding box center [900, 432] width 219 height 68
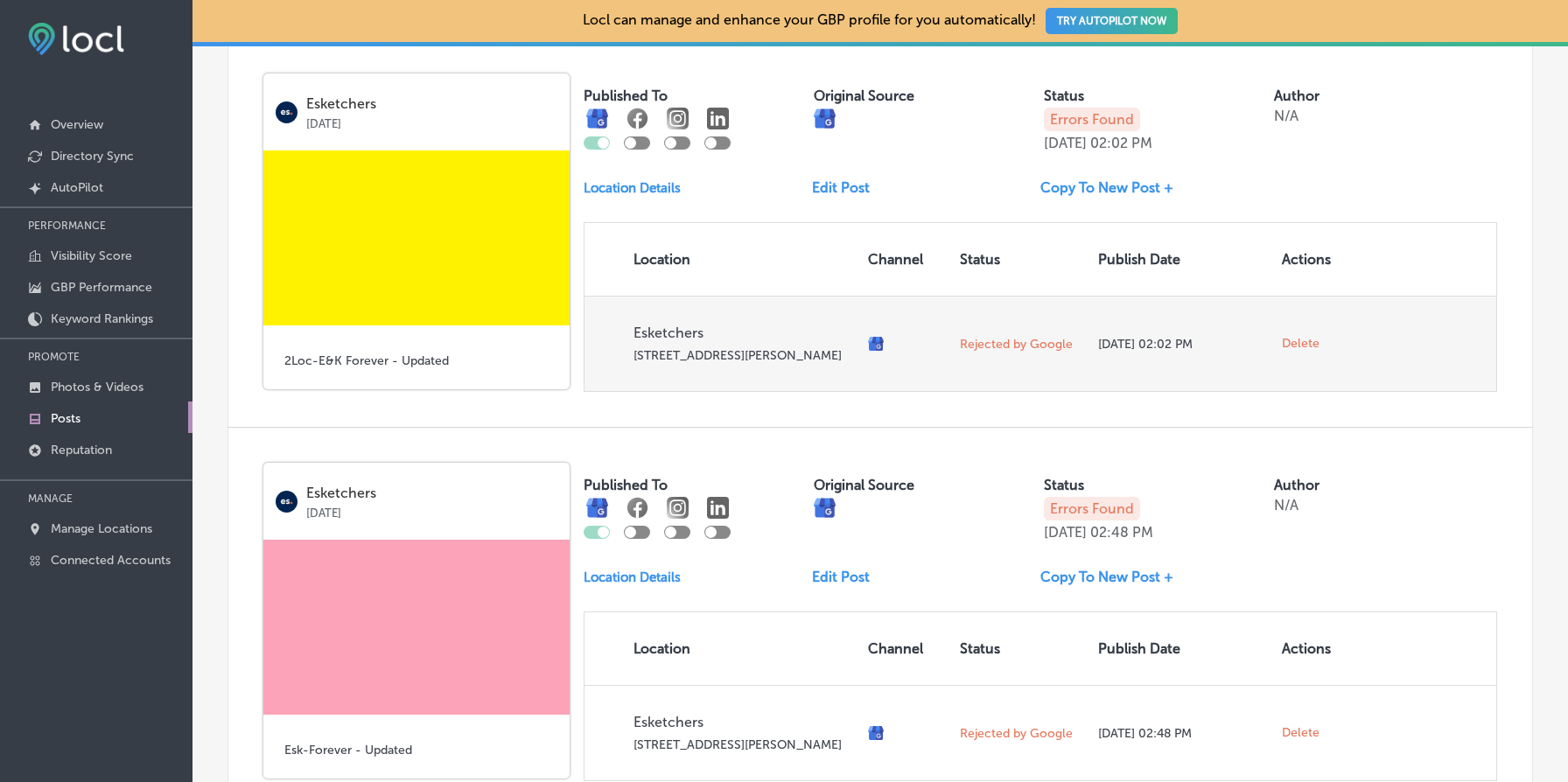
click at [1309, 351] on span "Delete" at bounding box center [1301, 344] width 38 height 16
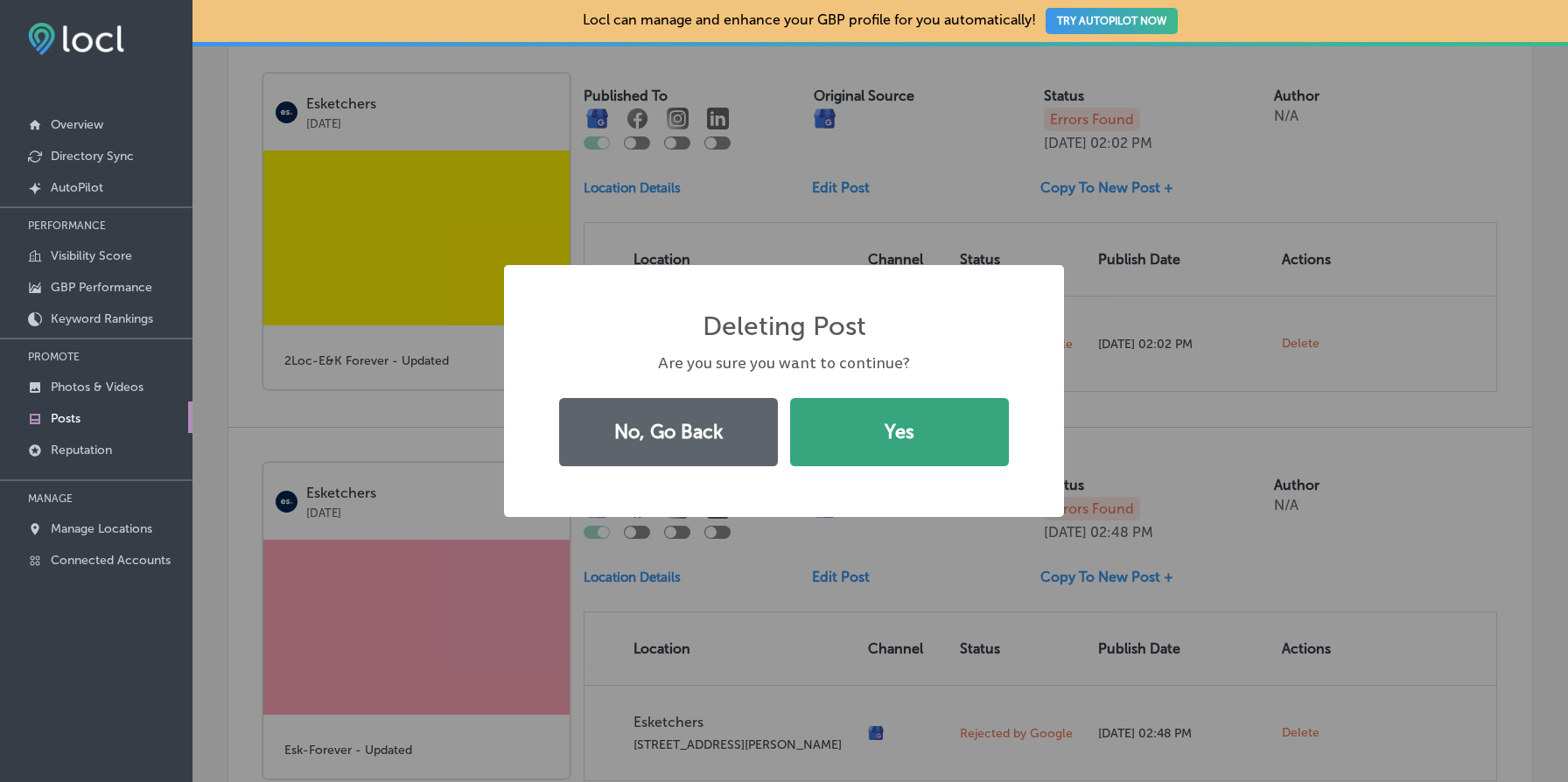
click at [963, 419] on button "Yes" at bounding box center [900, 432] width 219 height 68
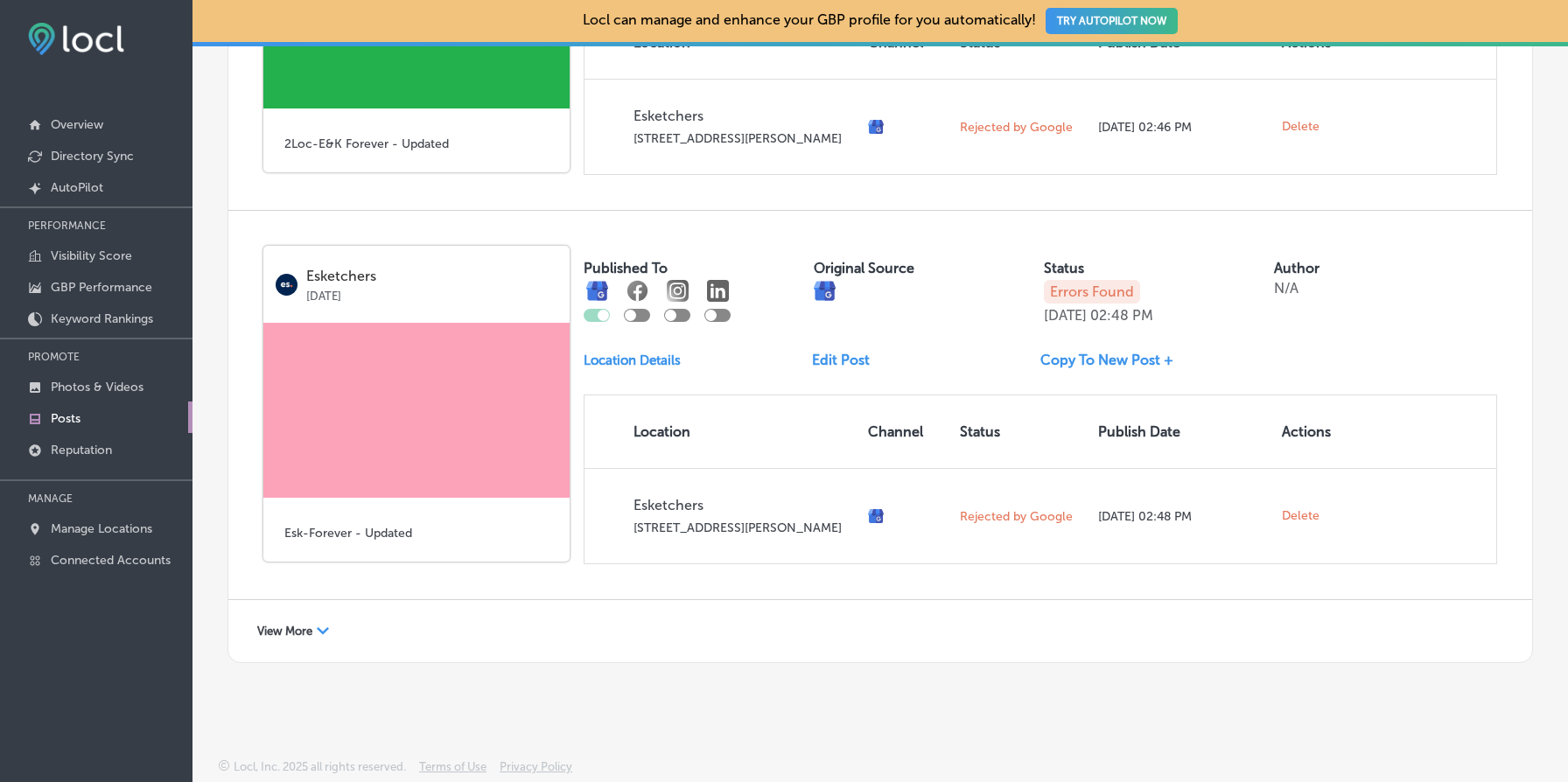
scroll to position [1333, 0]
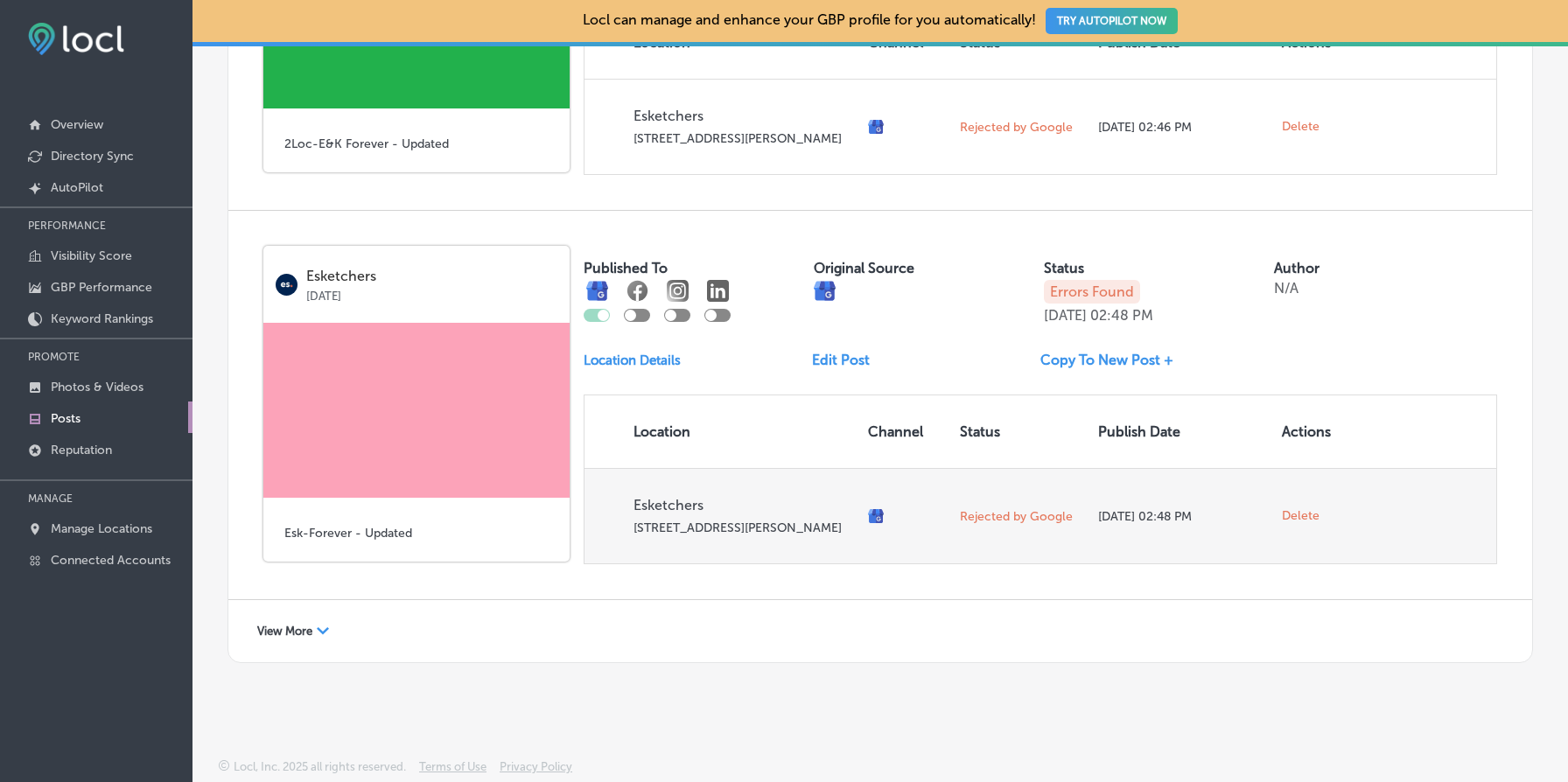
click at [1303, 509] on span "Delete" at bounding box center [1301, 516] width 38 height 16
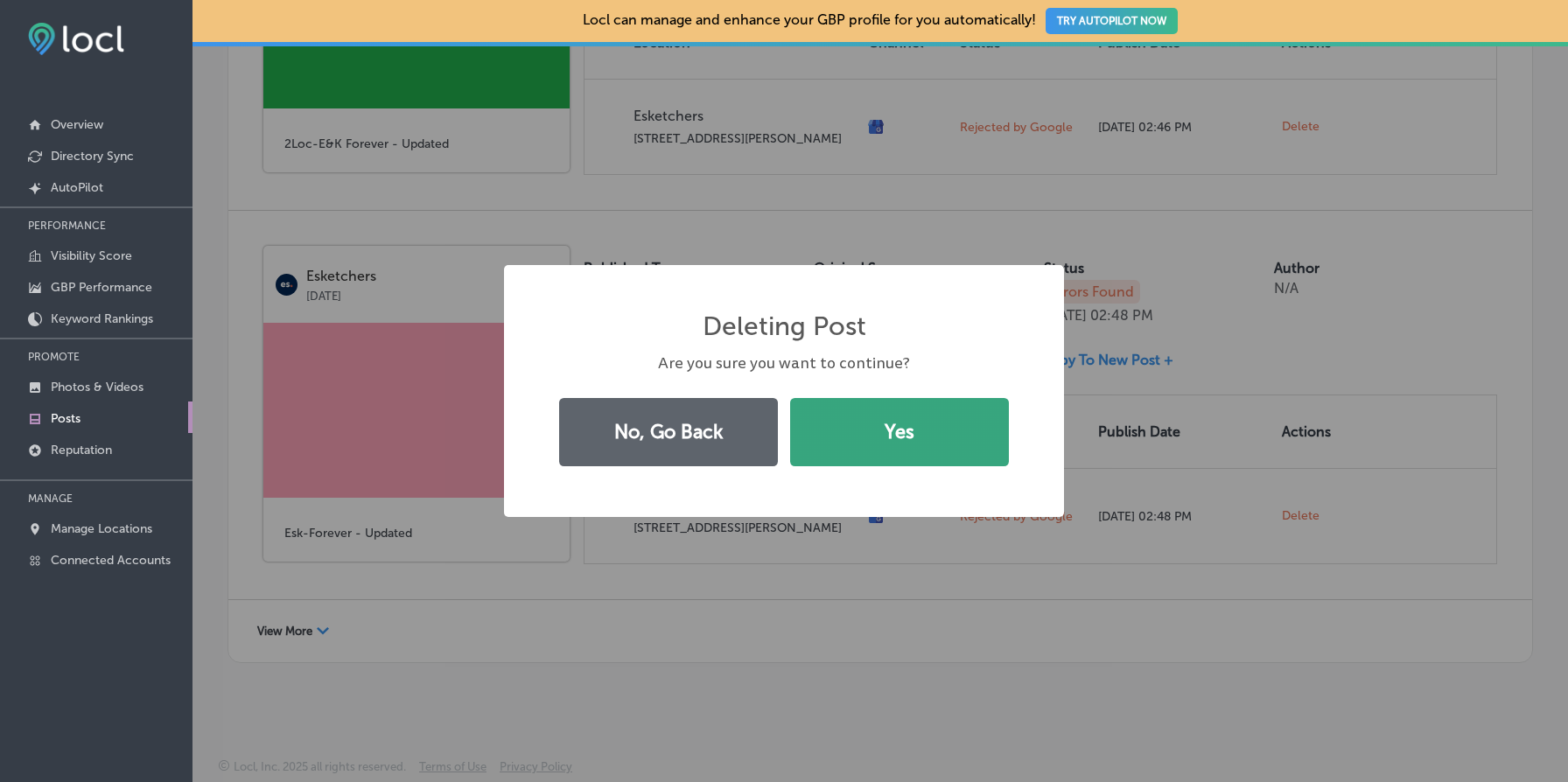
click at [920, 448] on button "Yes" at bounding box center [900, 432] width 219 height 68
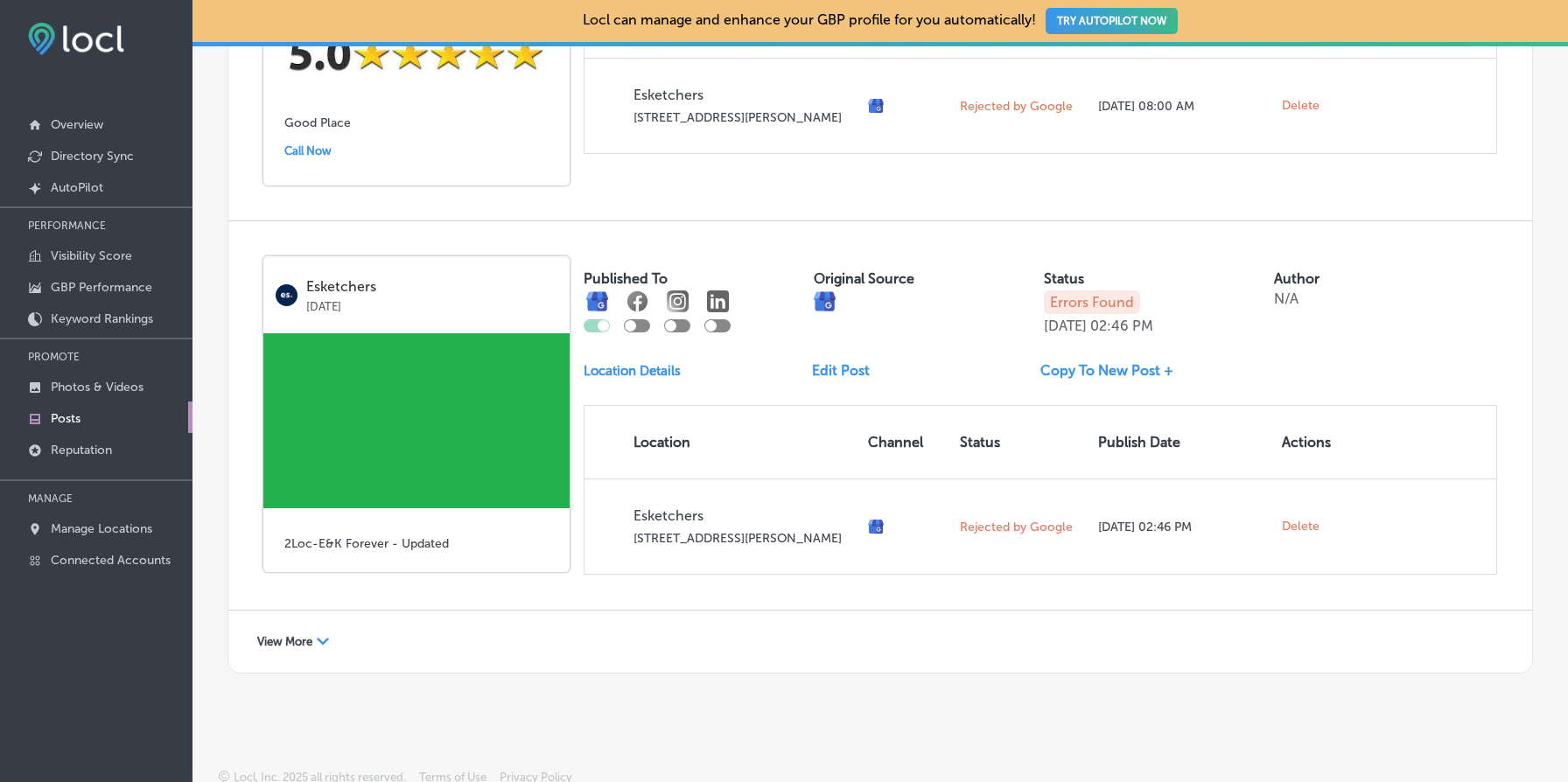
scroll to position [930, 0]
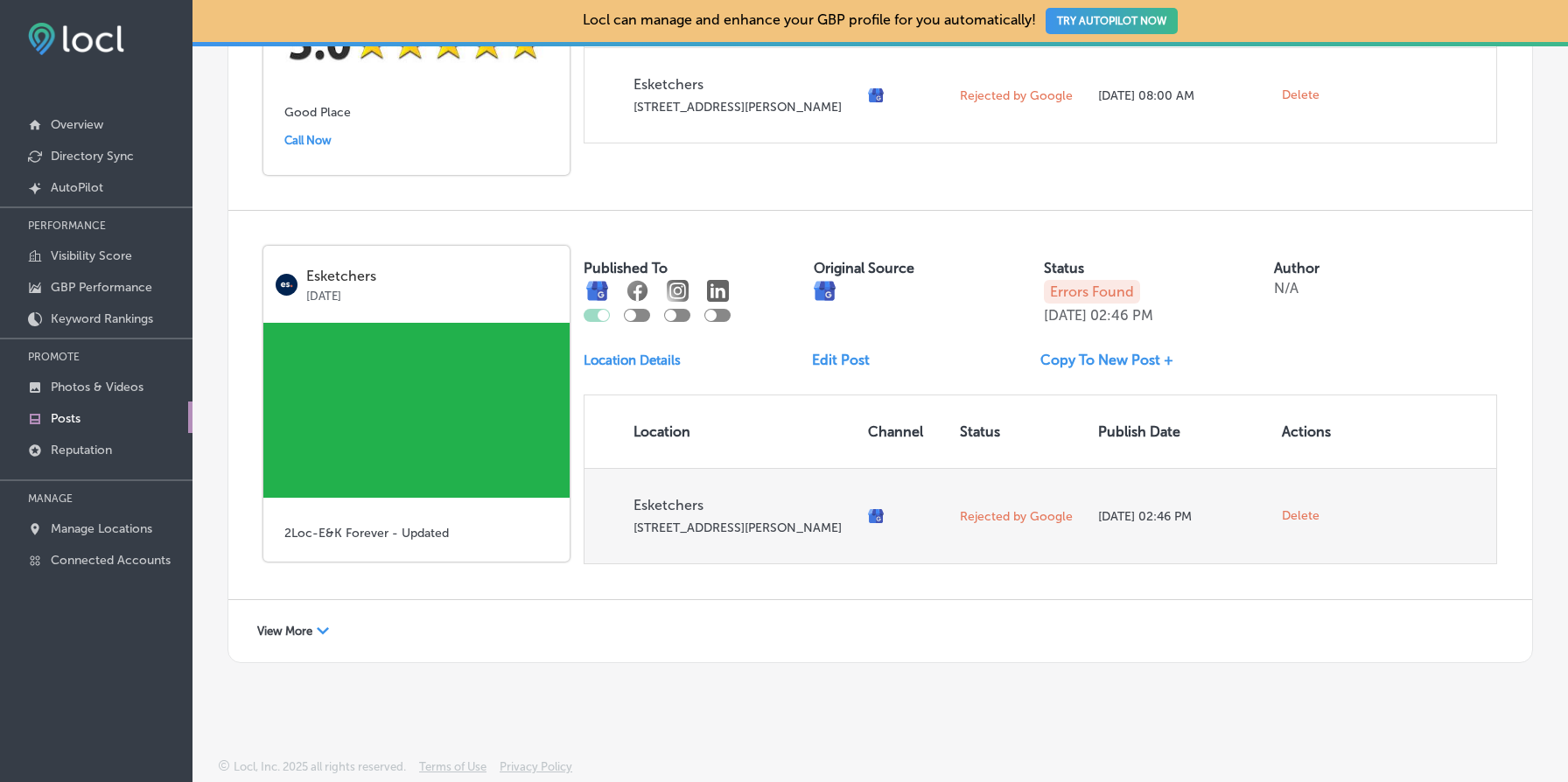
click at [1315, 509] on span "Delete" at bounding box center [1301, 516] width 38 height 16
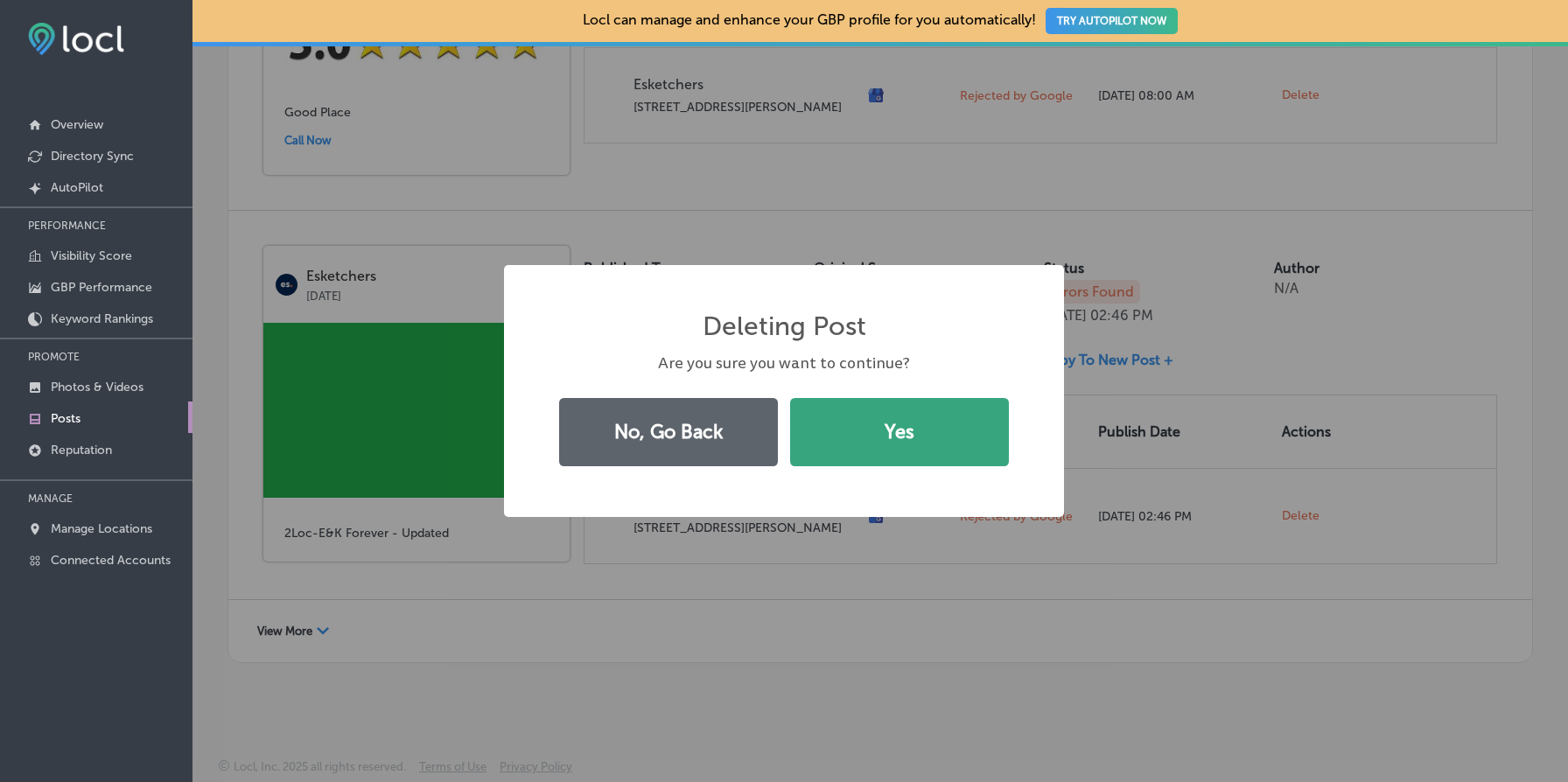
click at [936, 417] on button "Yes" at bounding box center [900, 432] width 219 height 68
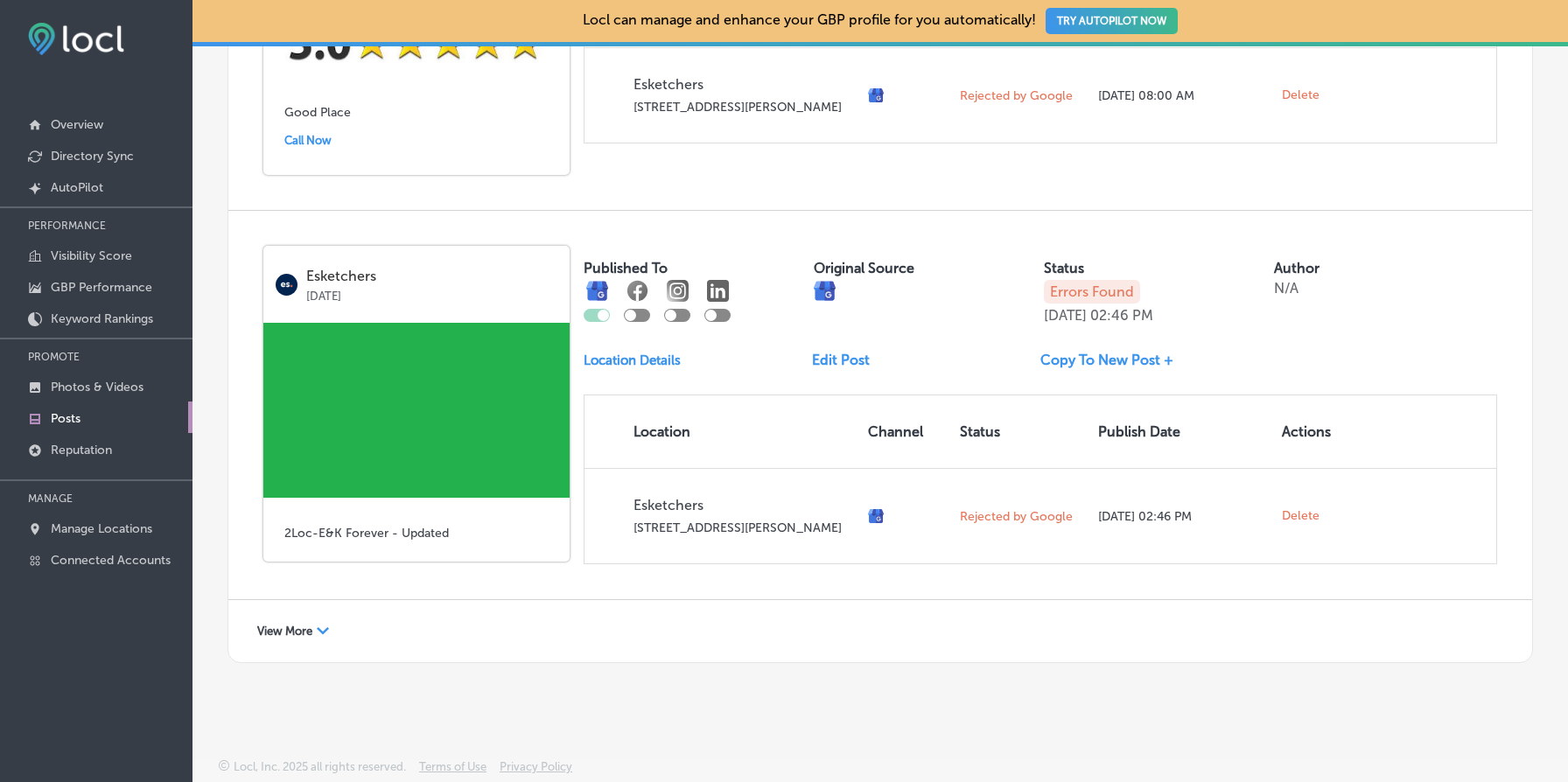
click at [438, 448] on img at bounding box center [416, 411] width 306 height 175
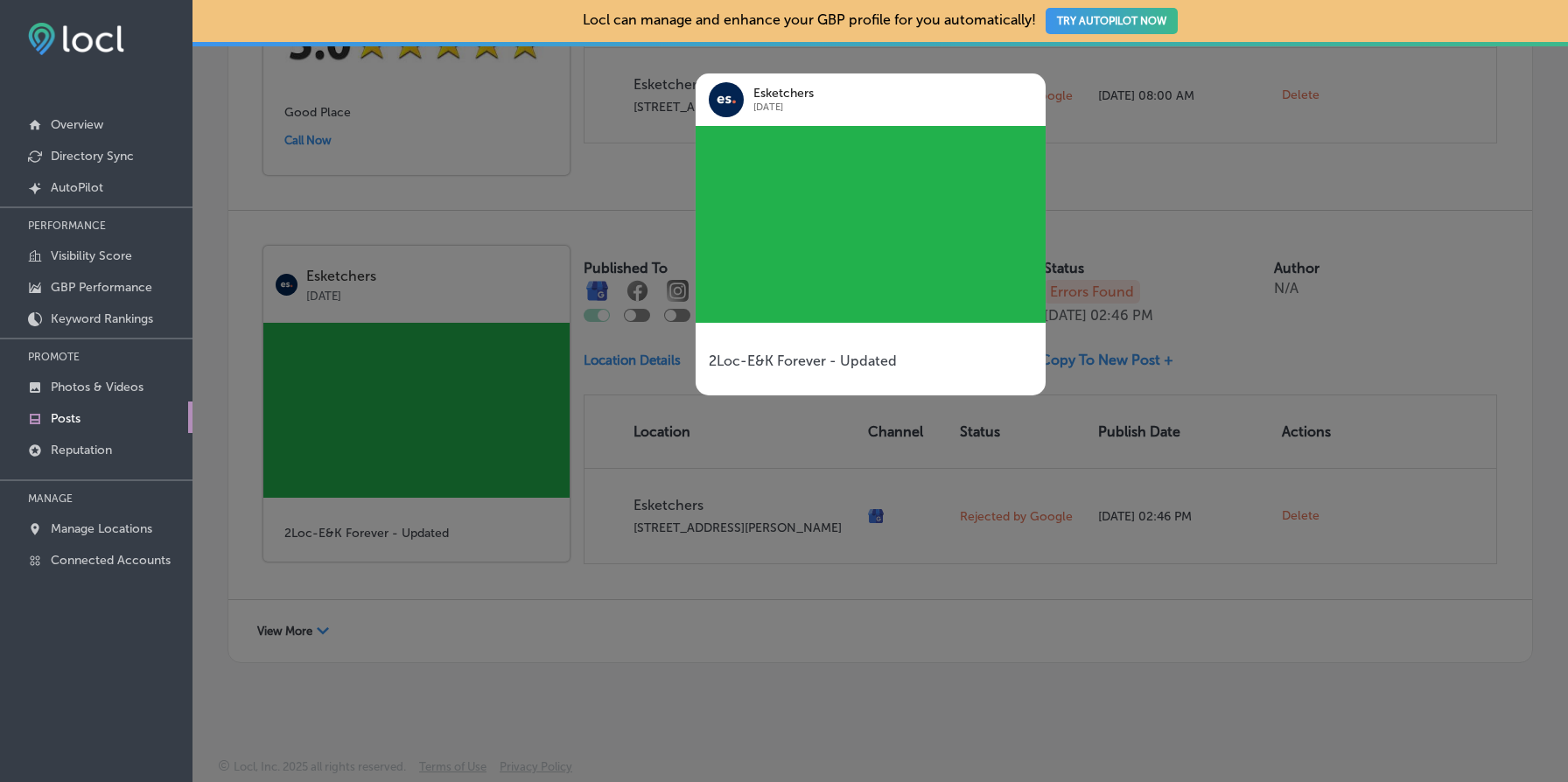
click at [688, 336] on div "Esketchers Mar 24, 2023 2Loc-E&K Forever - Updated" at bounding box center [843, 234] width 350 height 374
click at [1375, 562] on div at bounding box center [784, 391] width 1568 height 782
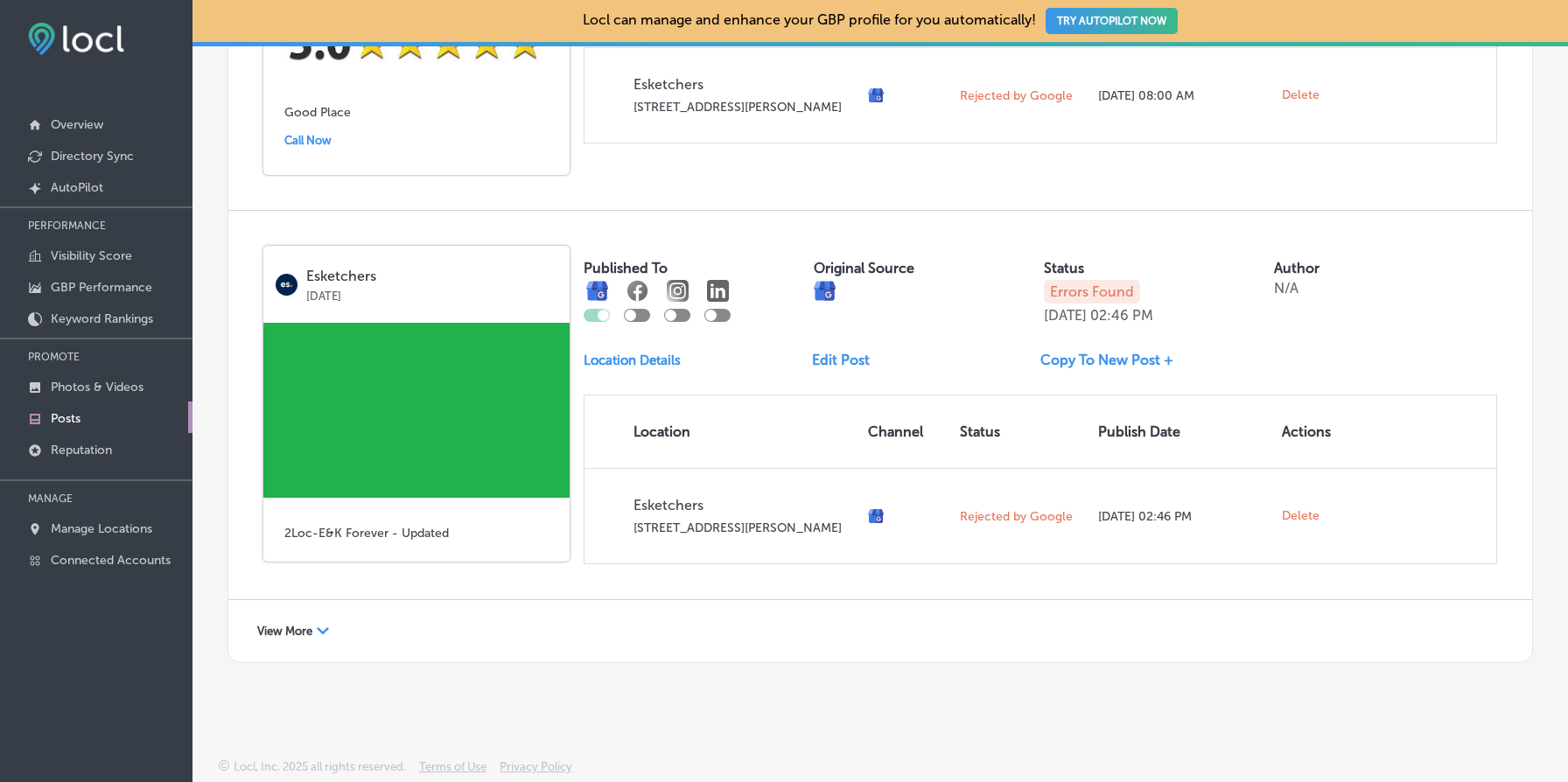
click at [298, 634] on span "View More" at bounding box center [285, 631] width 56 height 13
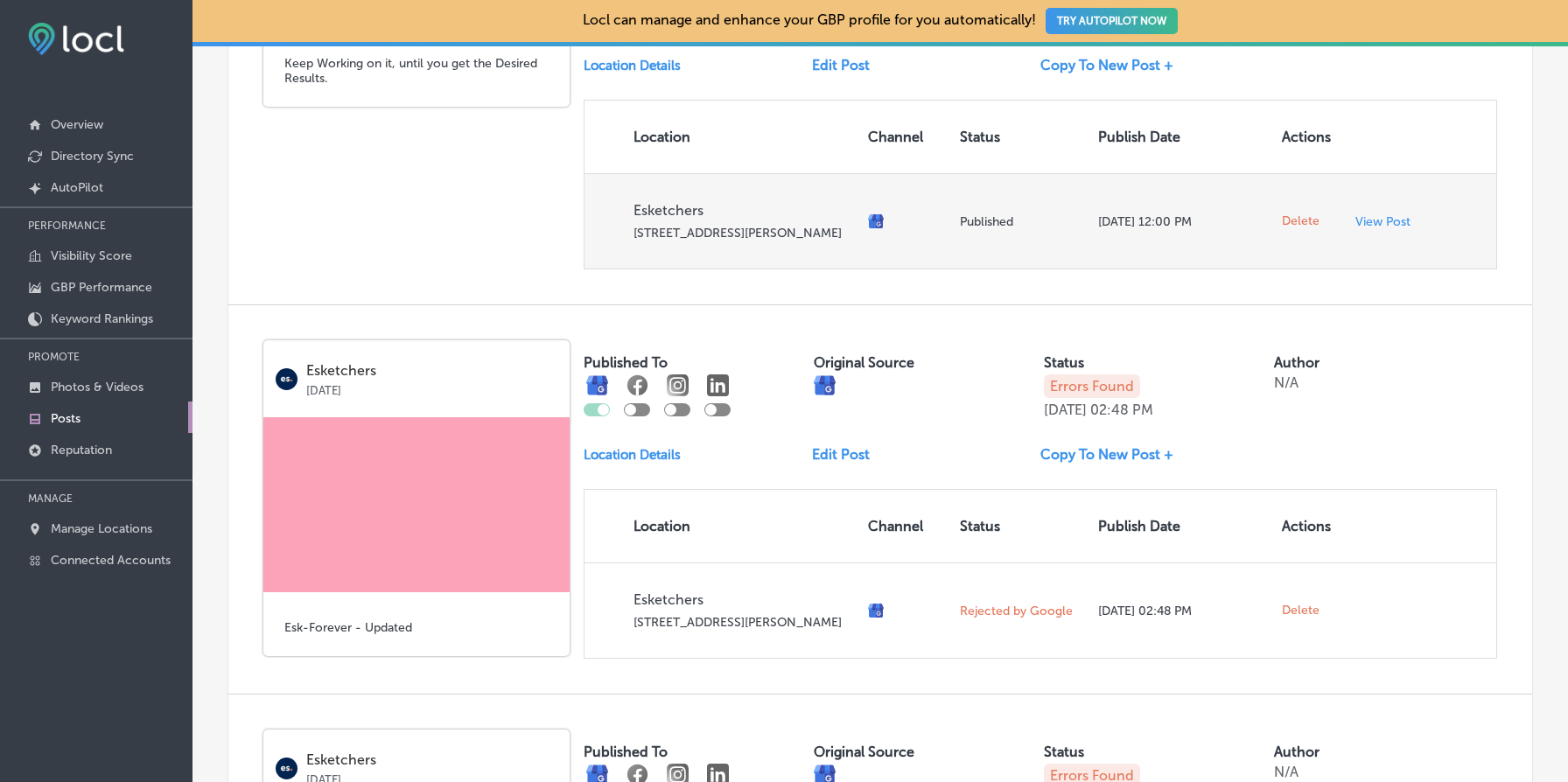
scroll to position [1608, 0]
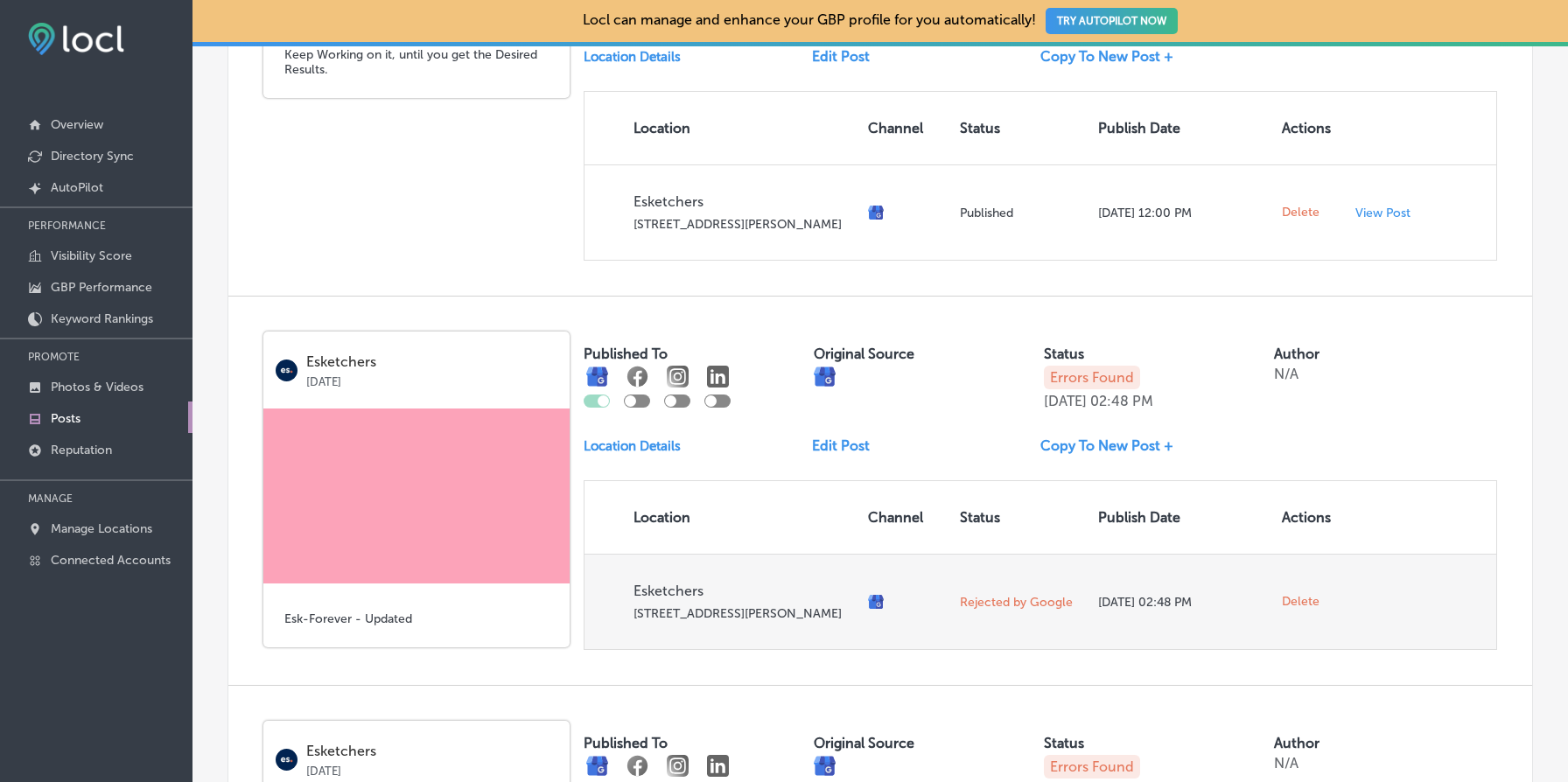
click at [1310, 610] on span "Delete" at bounding box center [1301, 602] width 38 height 16
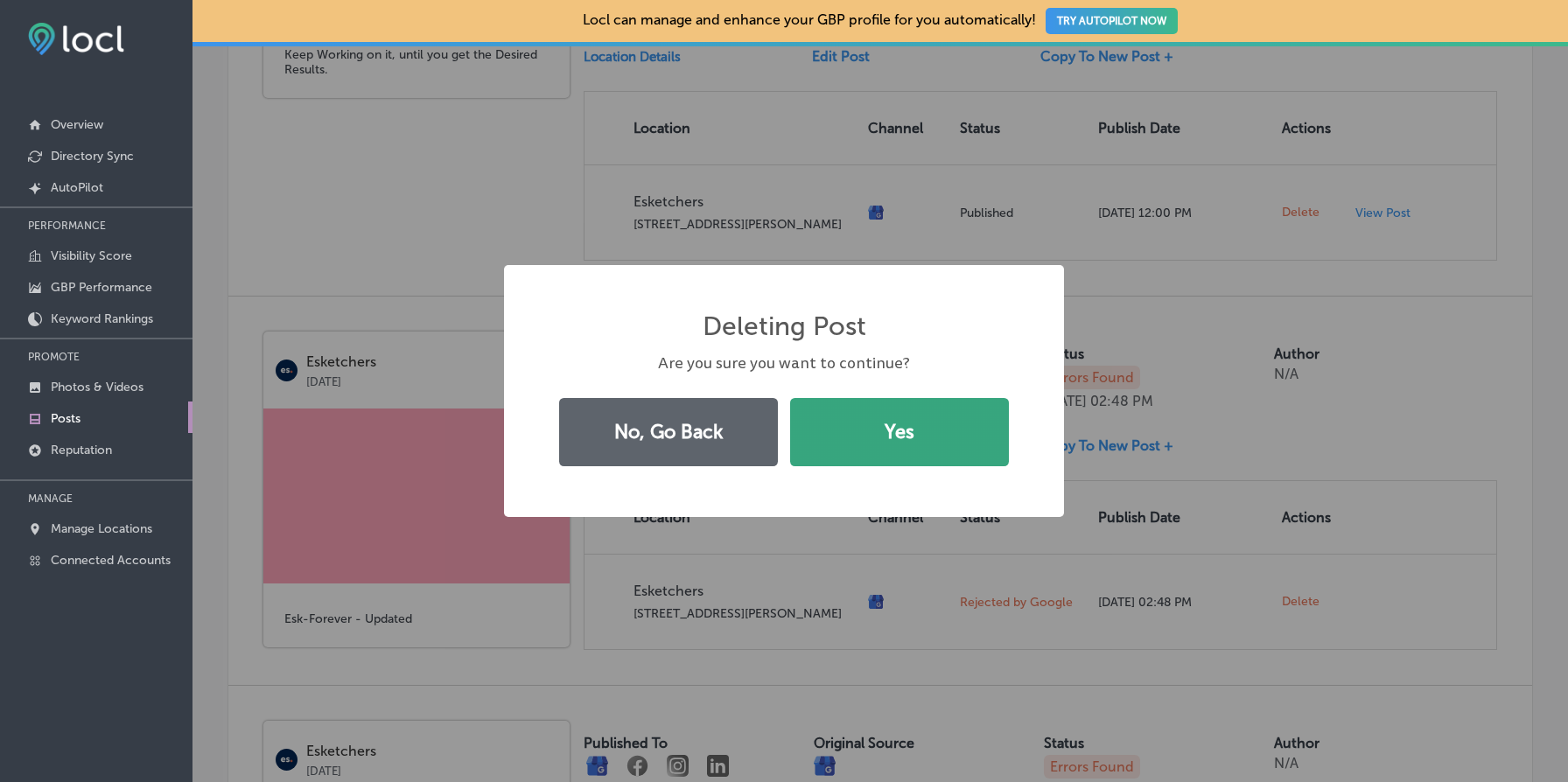
click at [914, 421] on button "Yes" at bounding box center [900, 432] width 219 height 68
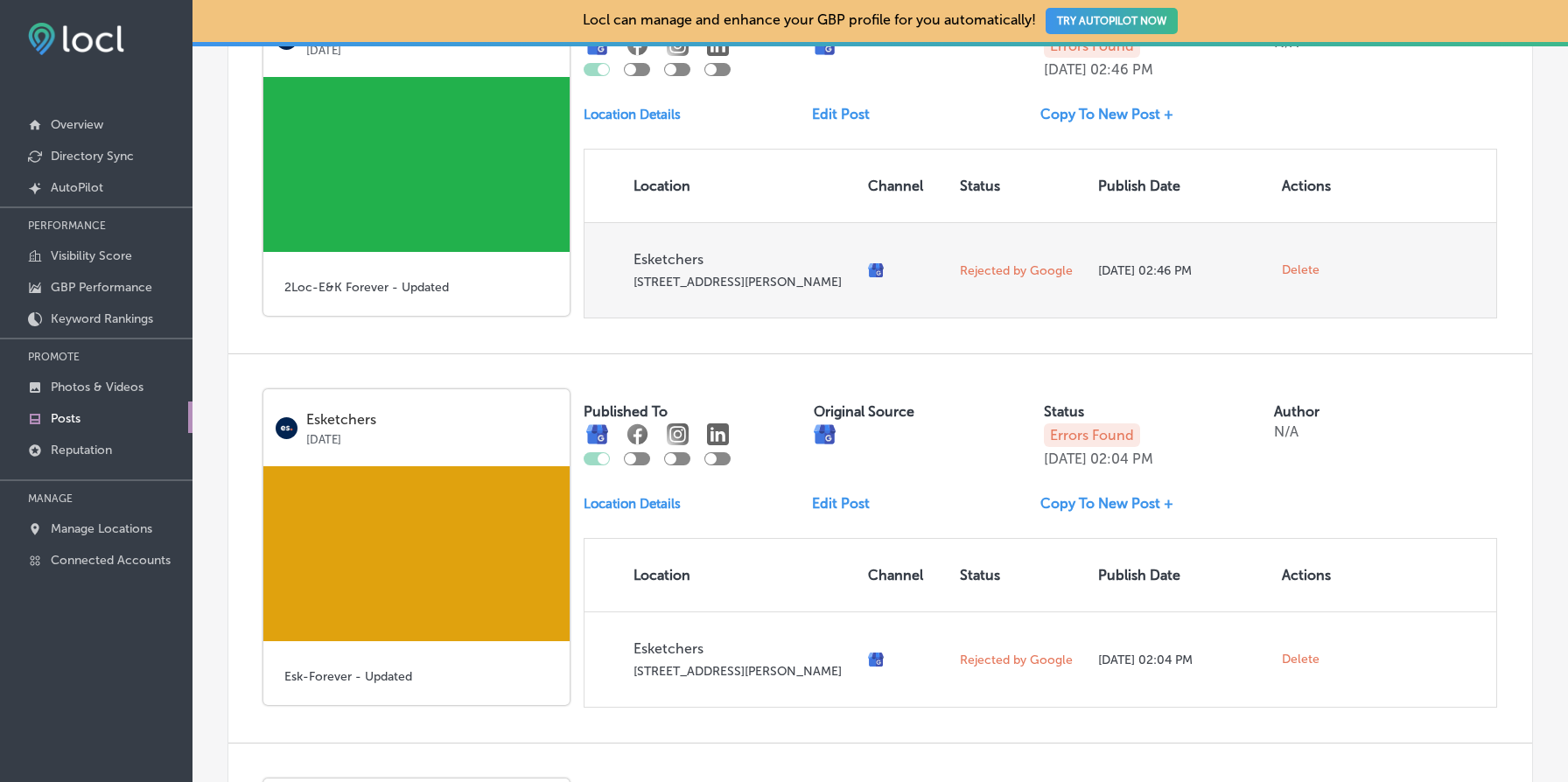
scroll to position [1945, 0]
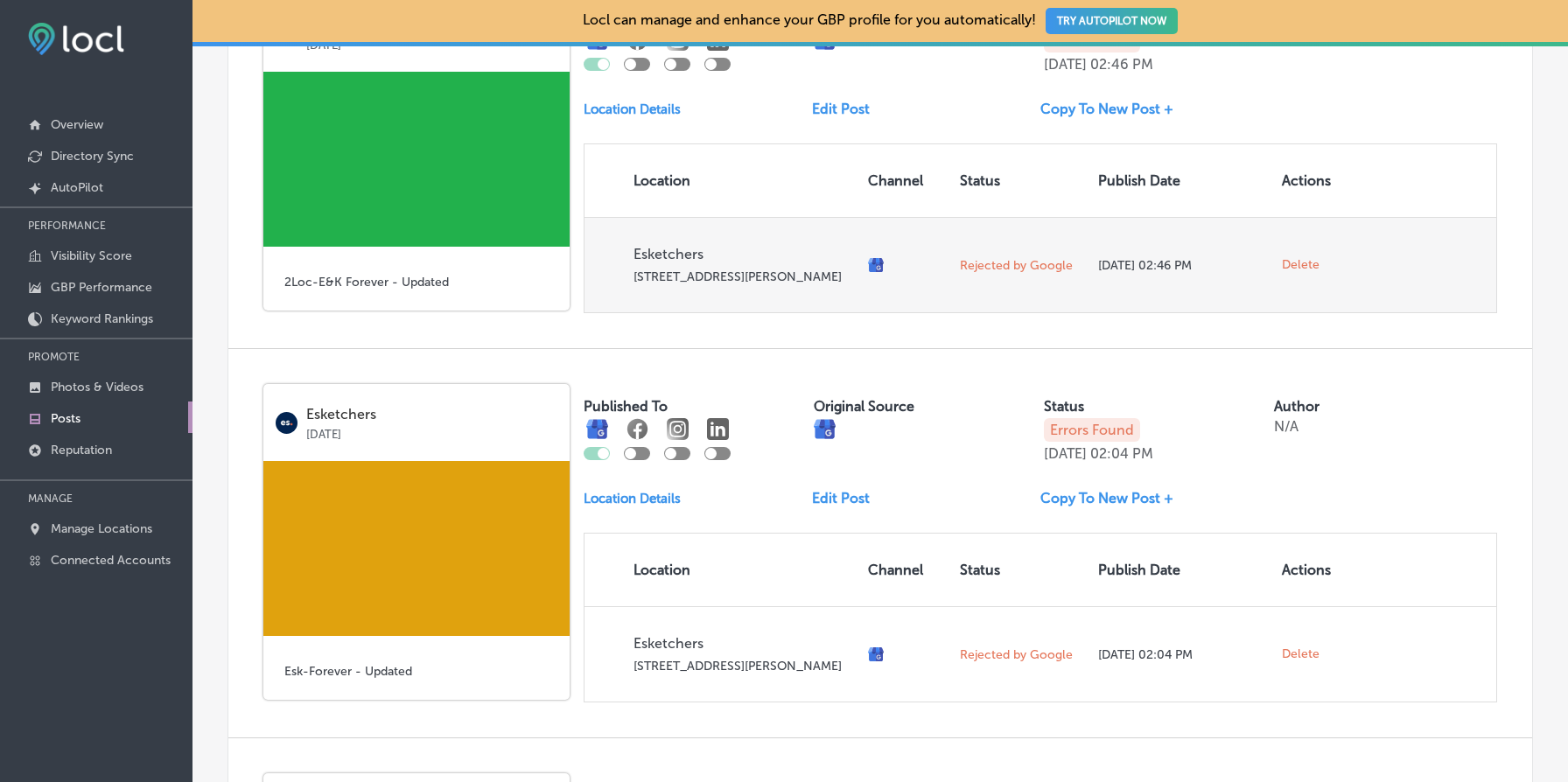
click at [1305, 273] on span "Delete" at bounding box center [1301, 265] width 38 height 16
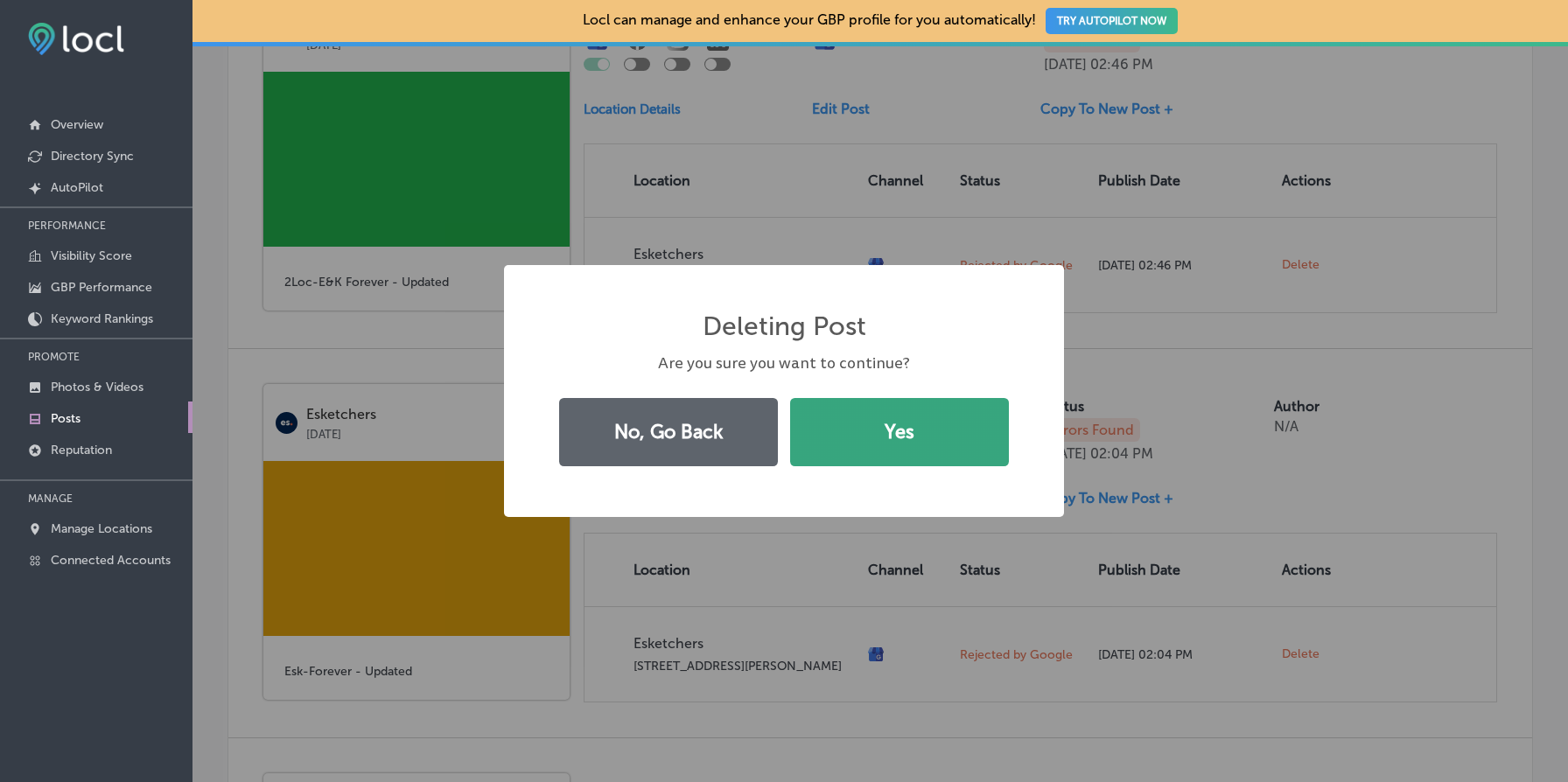
click at [918, 462] on button "Yes" at bounding box center [900, 432] width 219 height 68
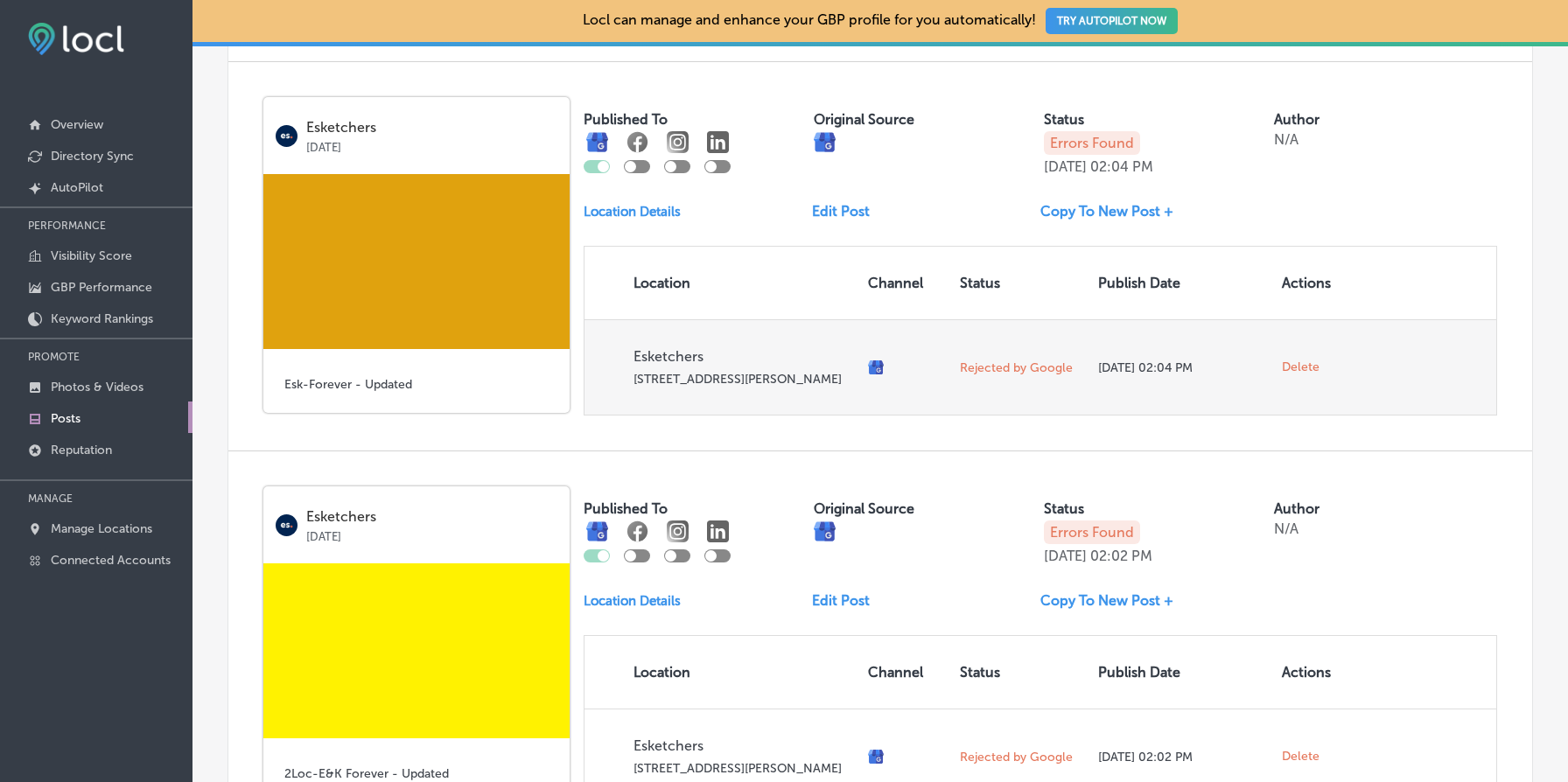
scroll to position [1851, 0]
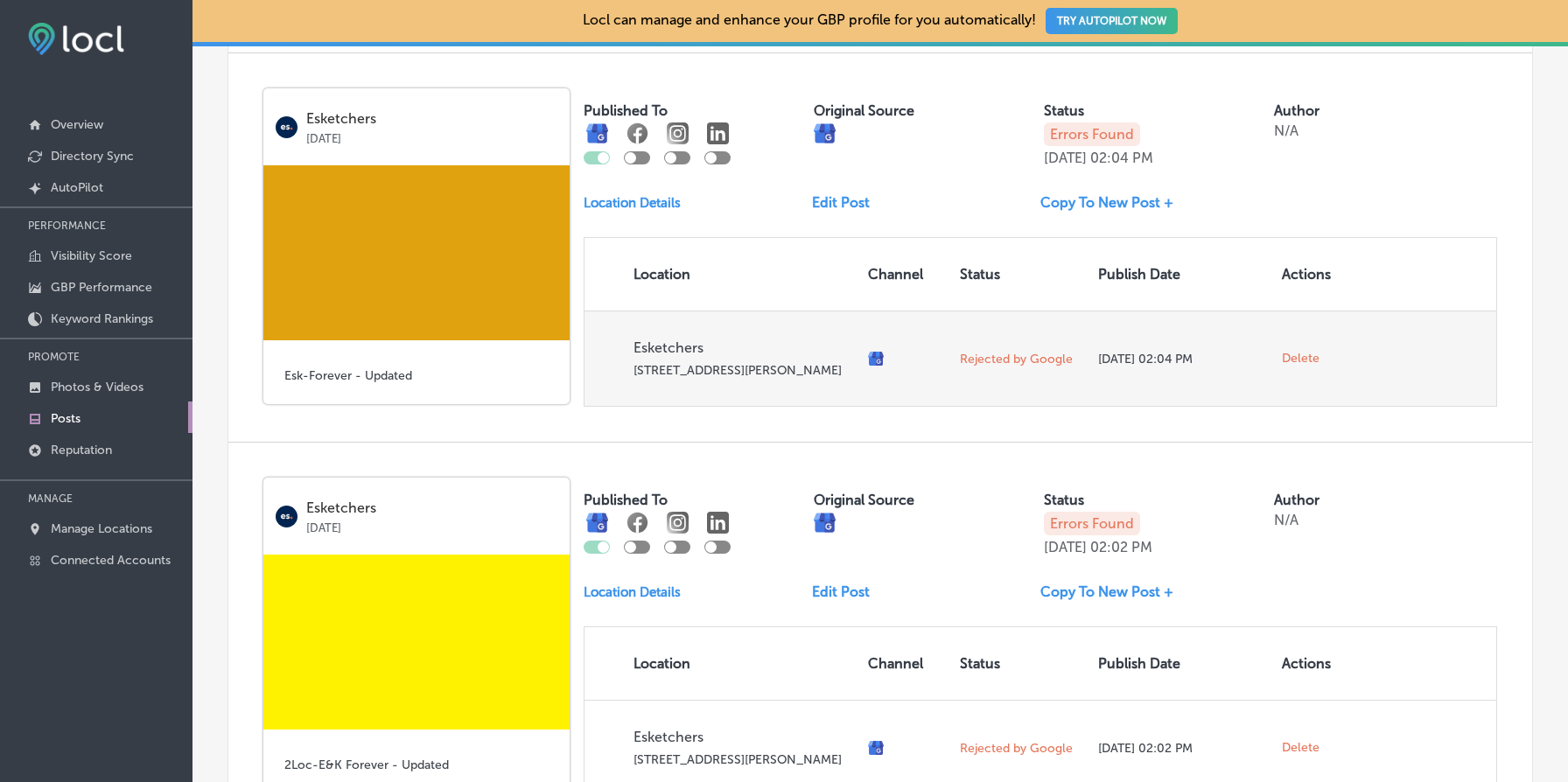
click at [1303, 367] on span "Delete" at bounding box center [1301, 358] width 38 height 16
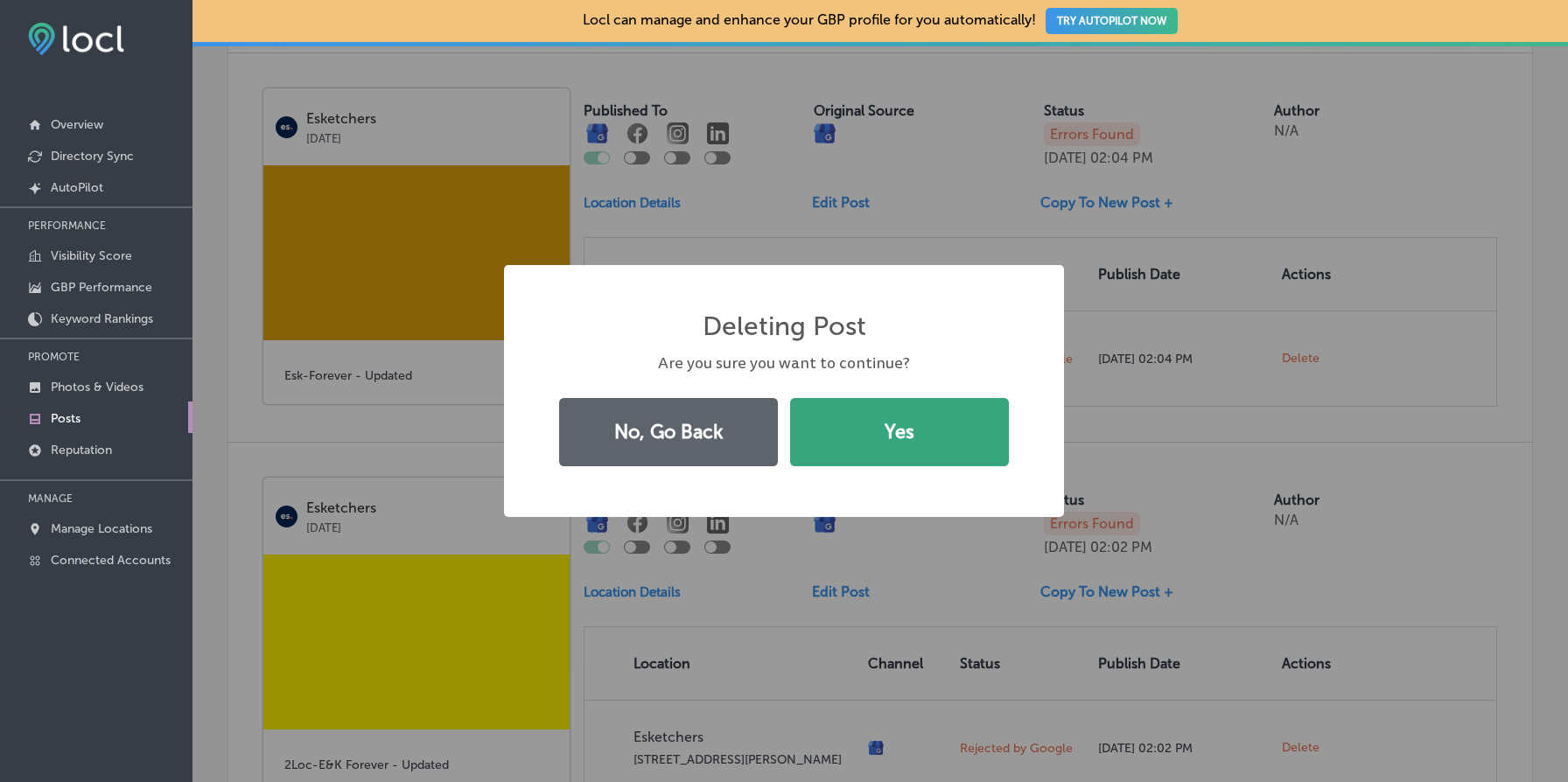
click at [901, 446] on button "Yes" at bounding box center [900, 432] width 219 height 68
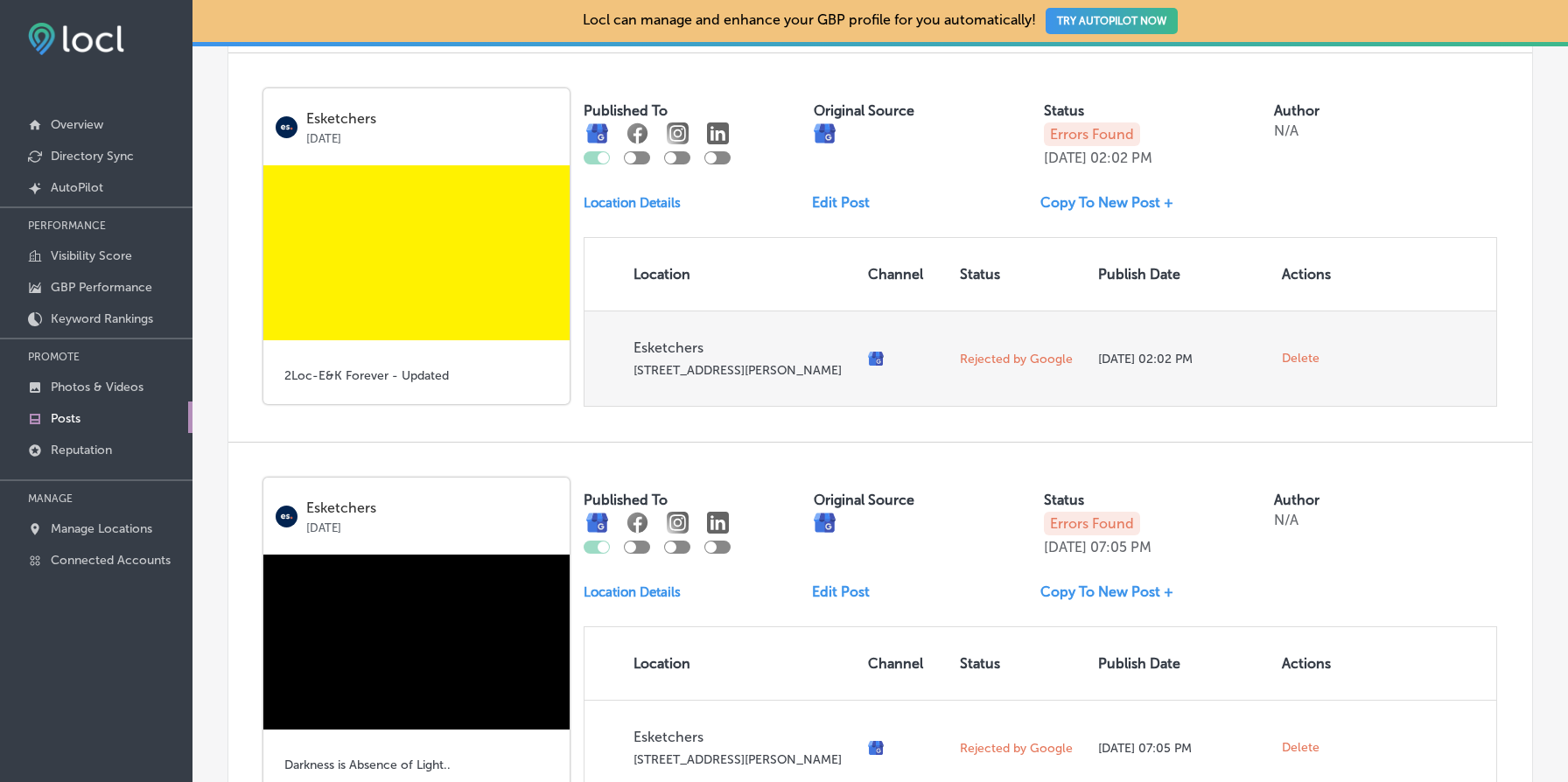
click at [1298, 367] on span "Delete" at bounding box center [1301, 358] width 38 height 16
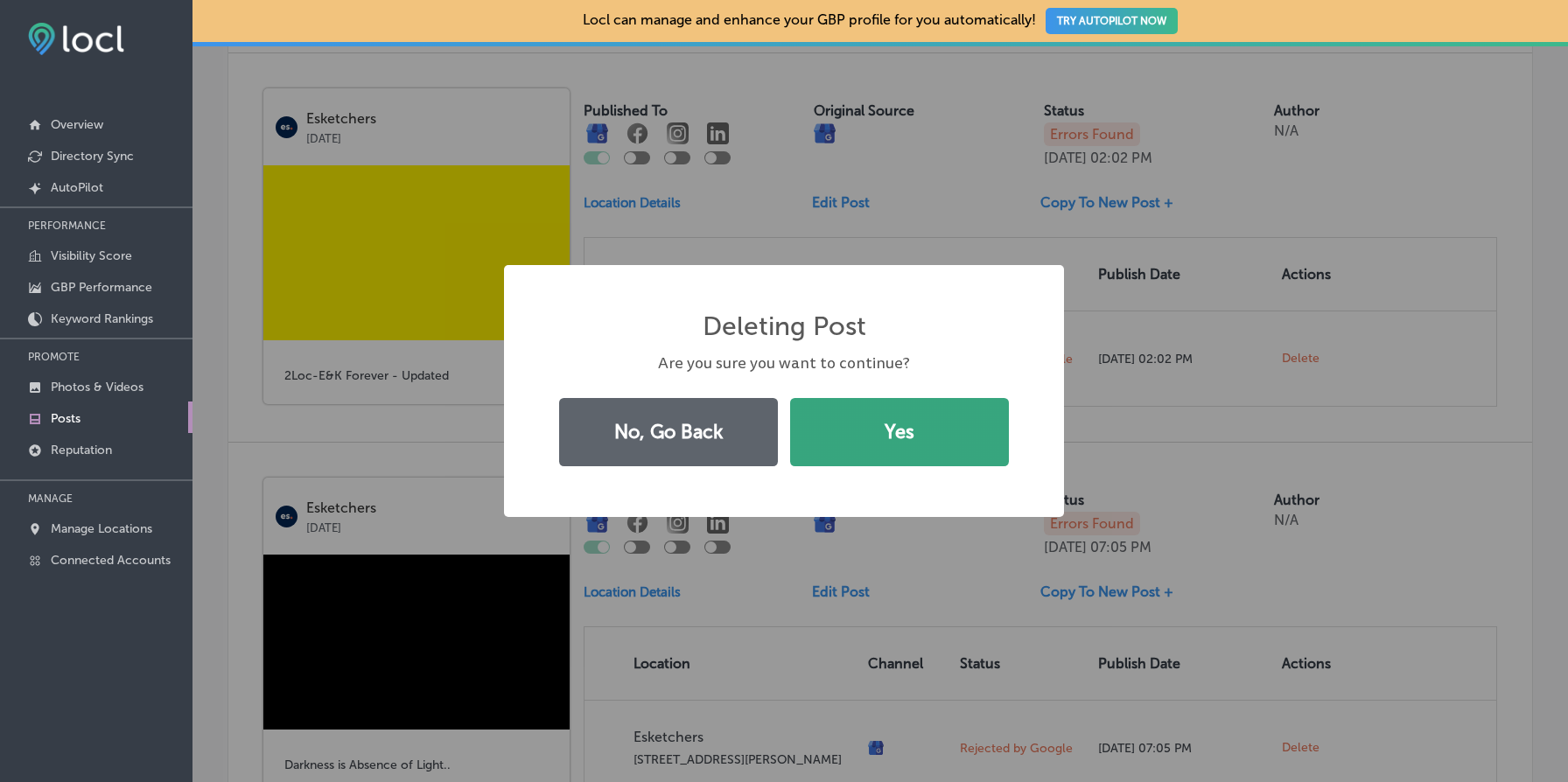
click at [929, 435] on button "Yes" at bounding box center [900, 432] width 219 height 68
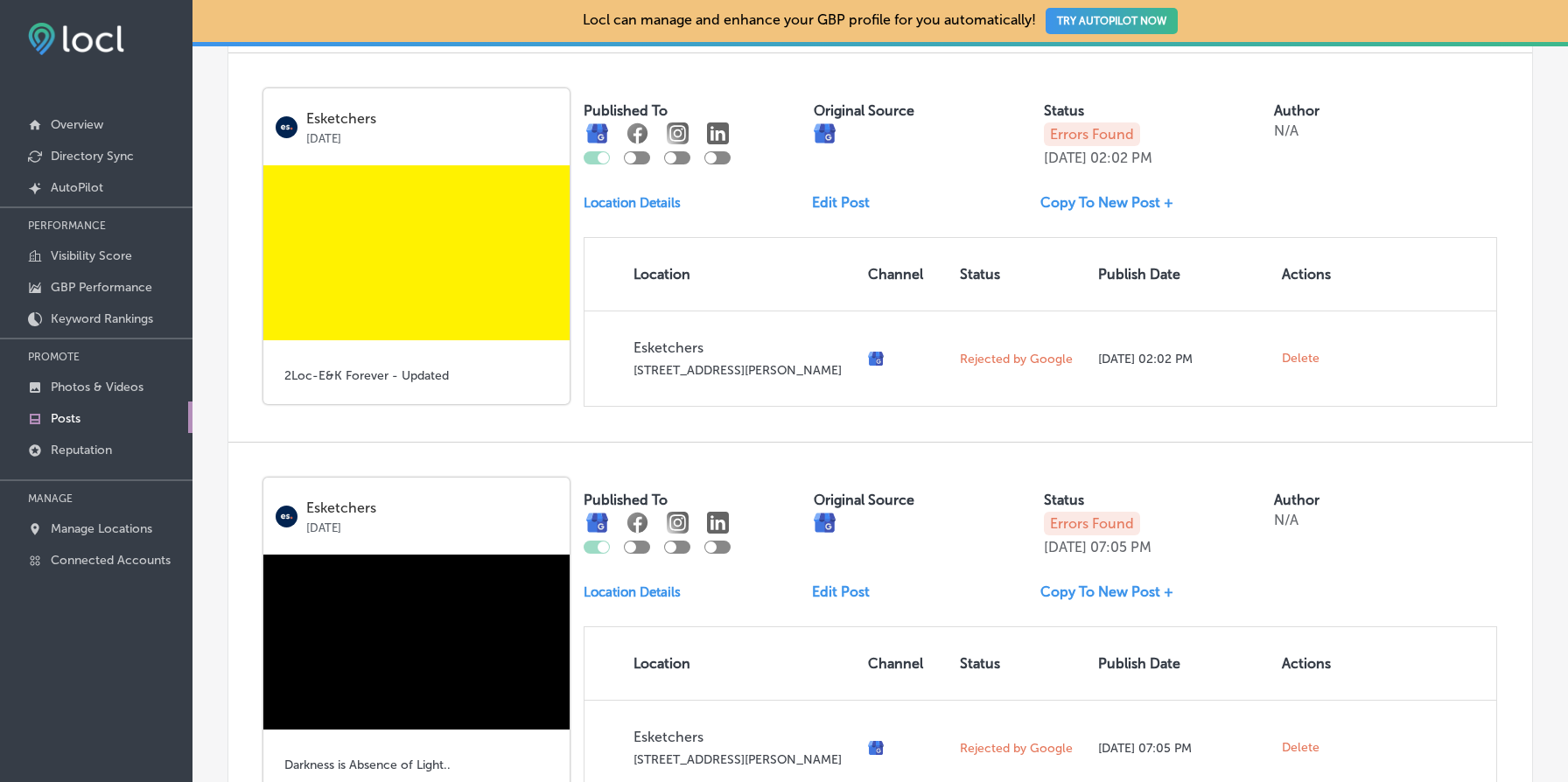
scroll to position [1736, 0]
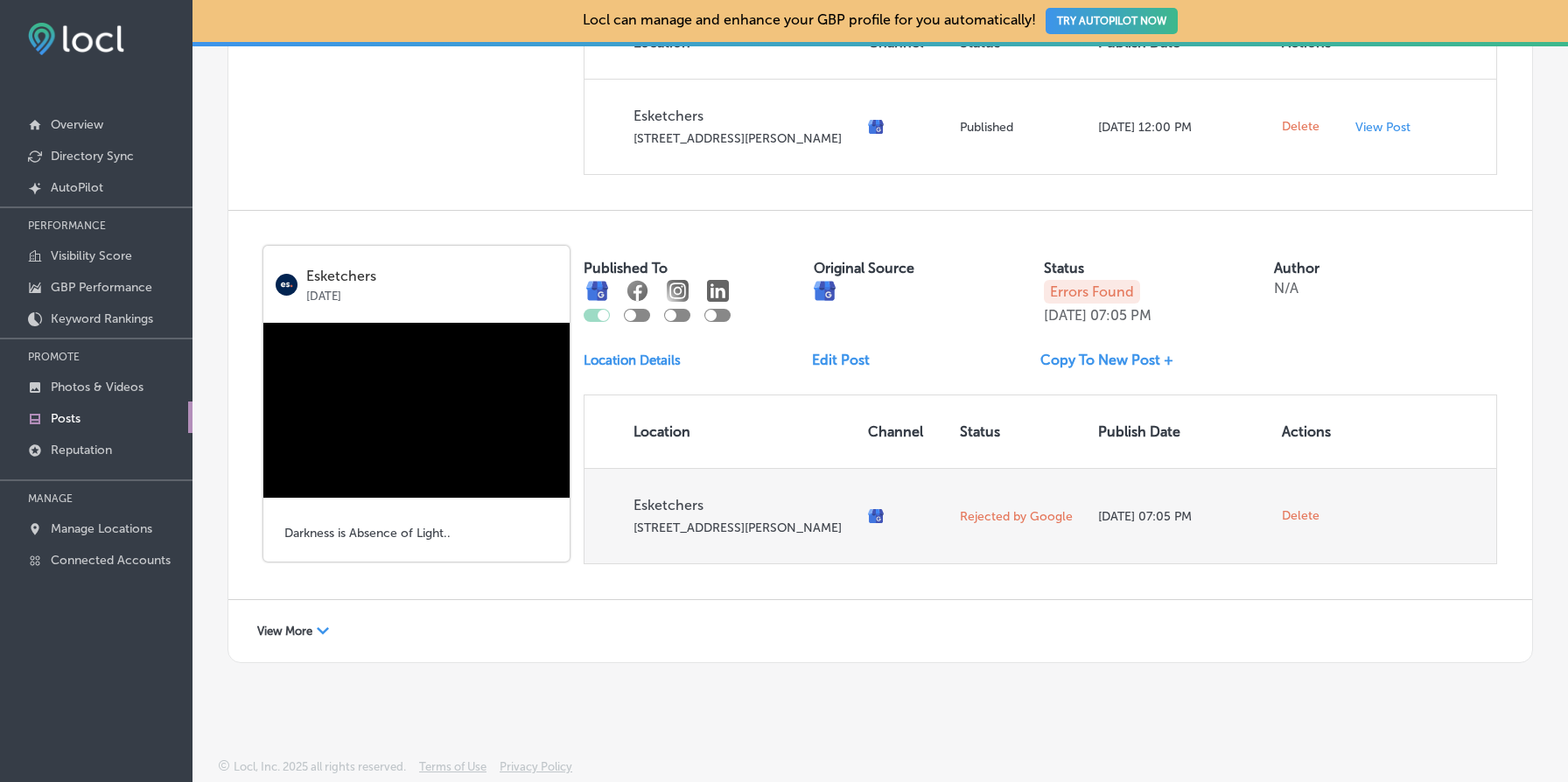
click at [1306, 509] on span "Delete" at bounding box center [1301, 516] width 38 height 16
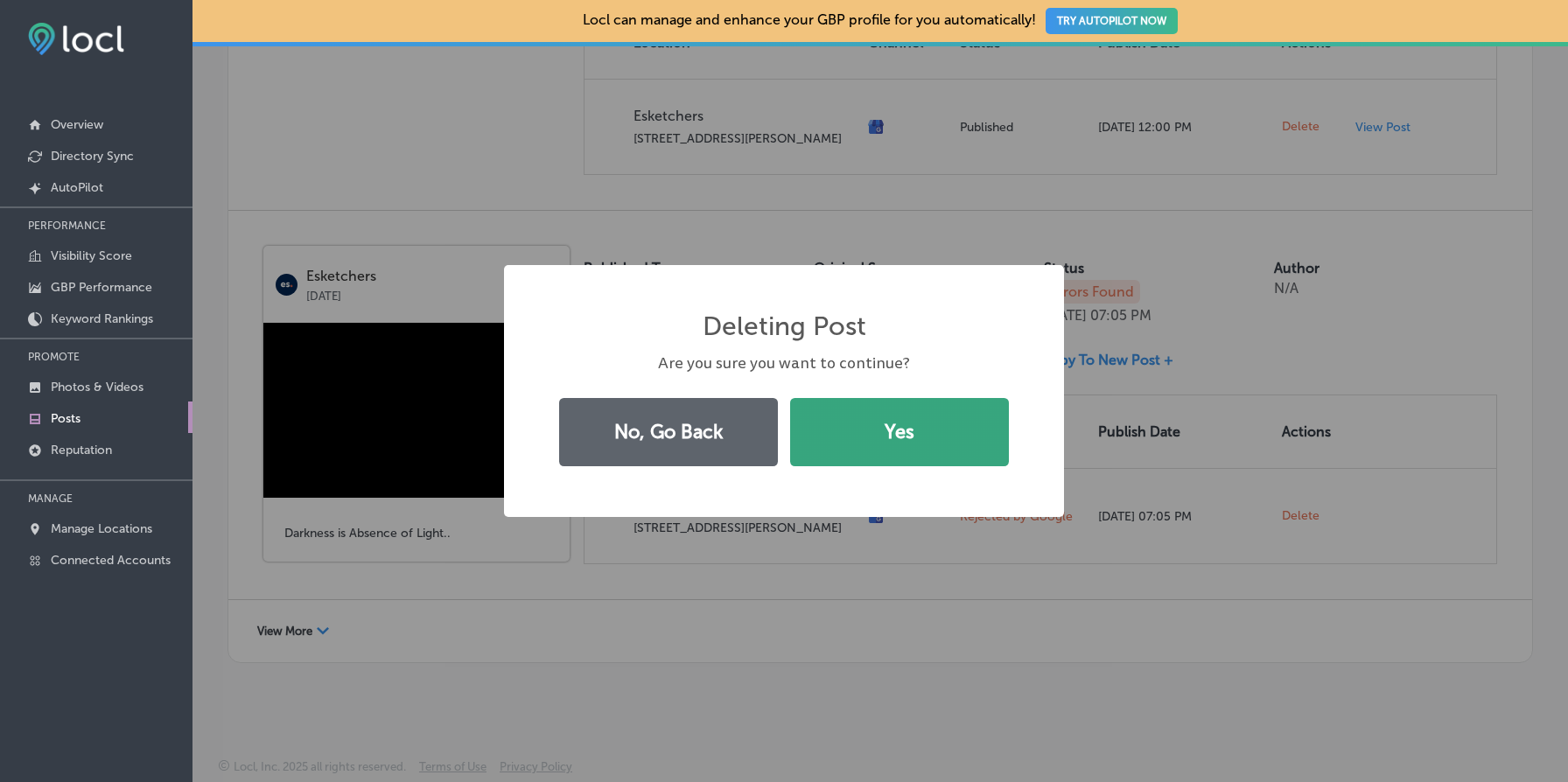
click at [923, 422] on button "Yes" at bounding box center [900, 432] width 219 height 68
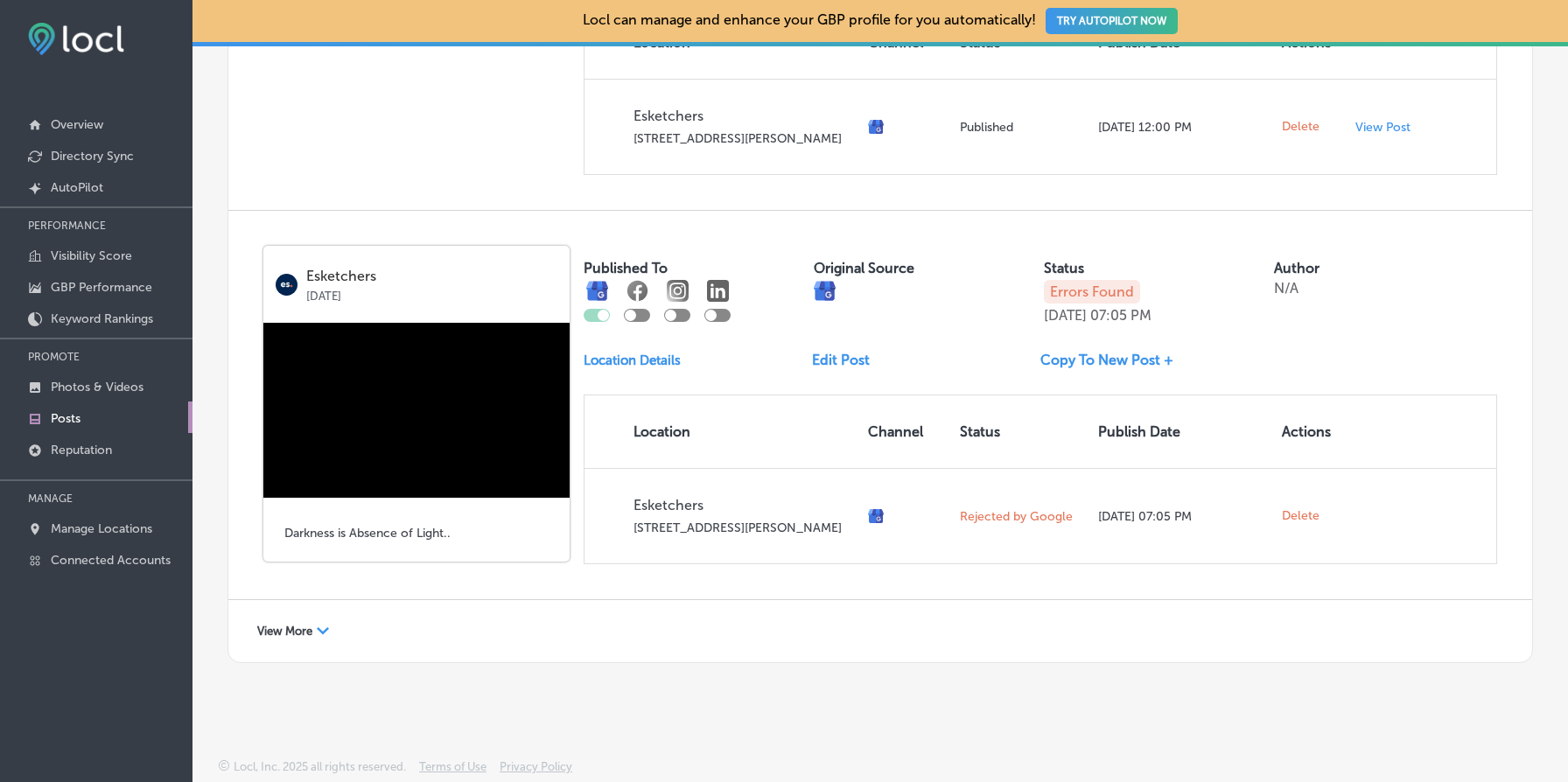
scroll to position [1333, 0]
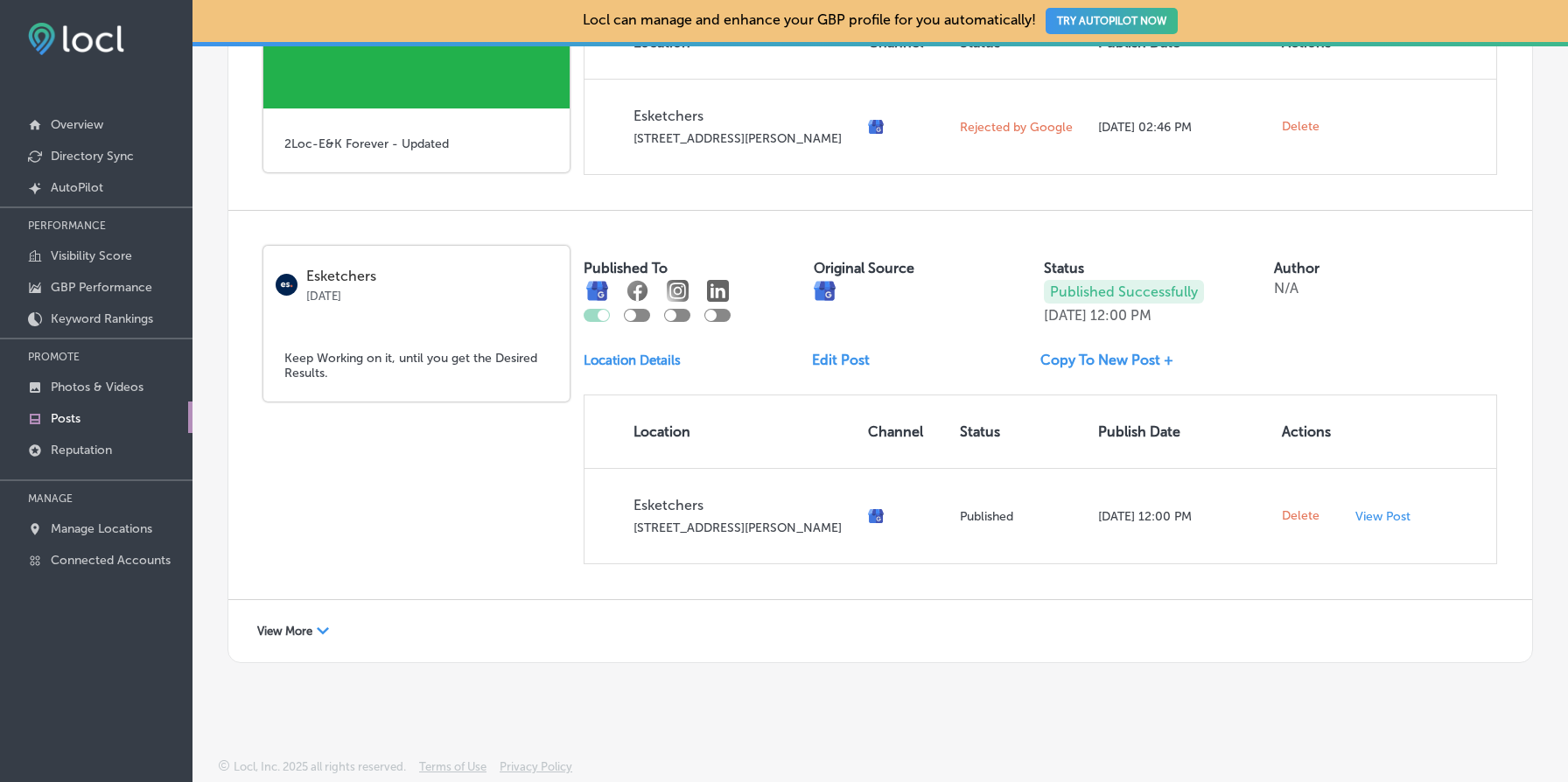
click at [286, 632] on span "View More" at bounding box center [285, 631] width 56 height 13
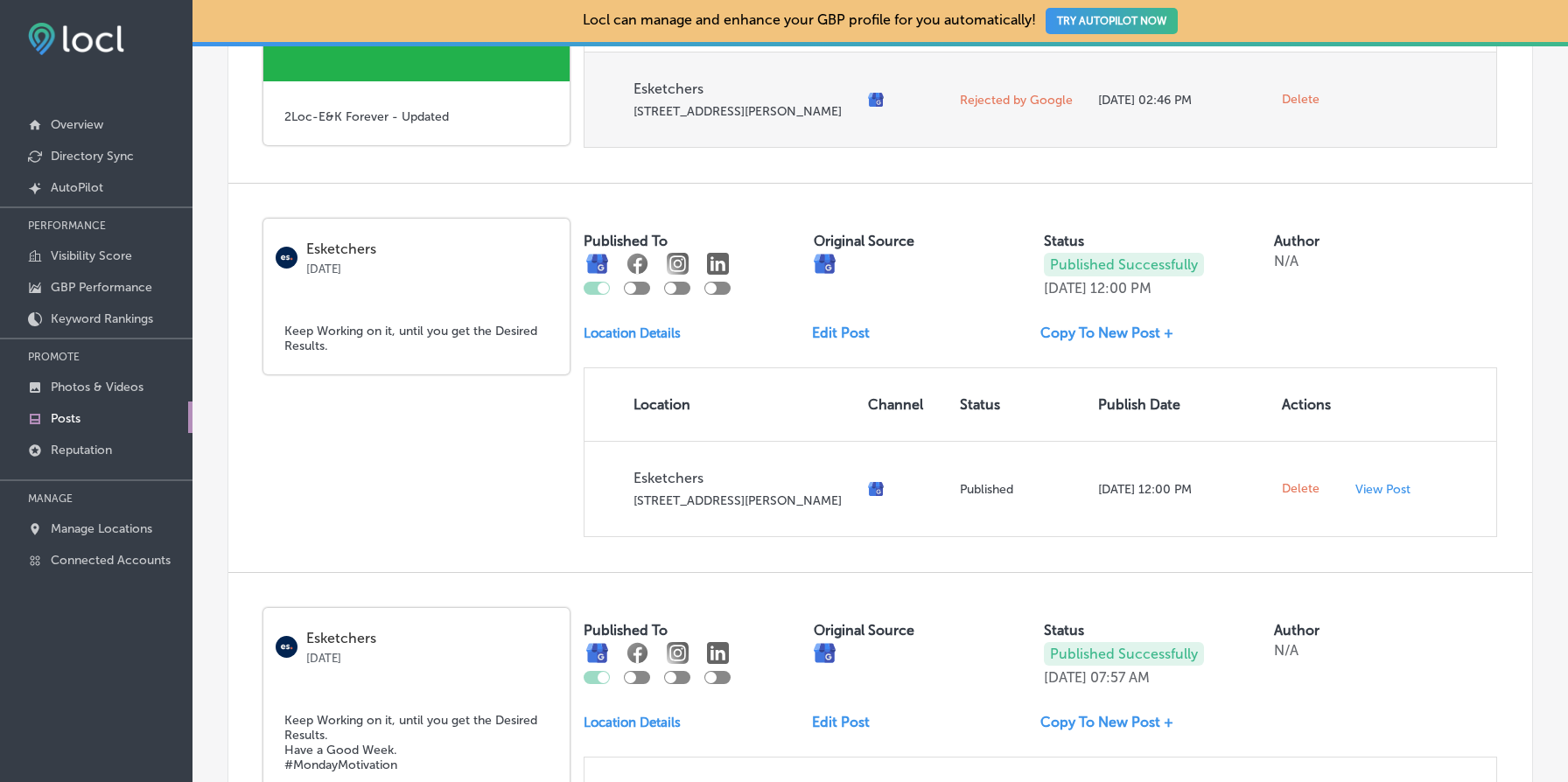
scroll to position [1851, 0]
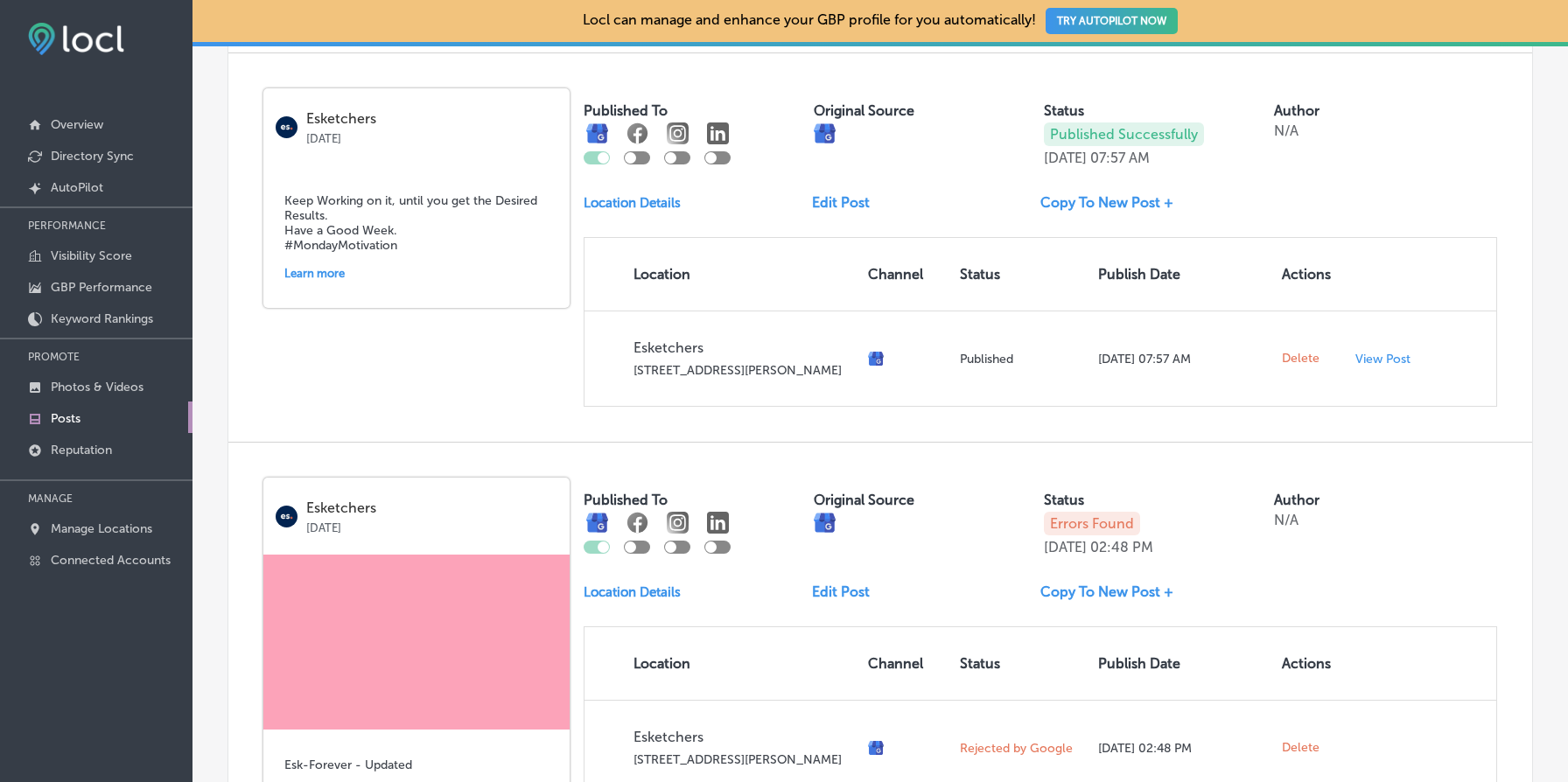
click at [1307, 108] on div "Esketchers Mar 13, 2023 Keep Working on it, until you get the Desired Results. …" at bounding box center [880, 248] width 1304 height 388
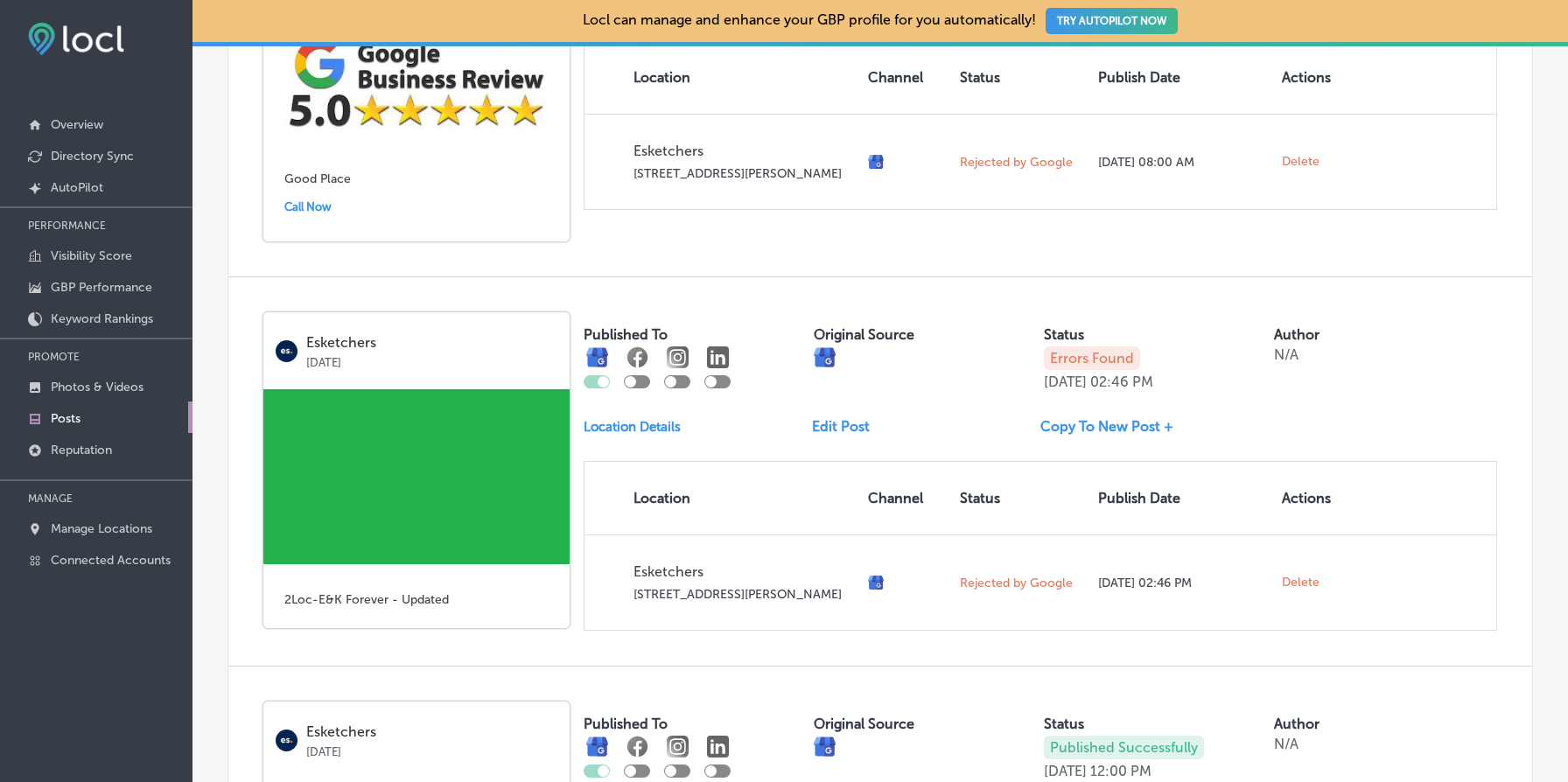
scroll to position [852, 0]
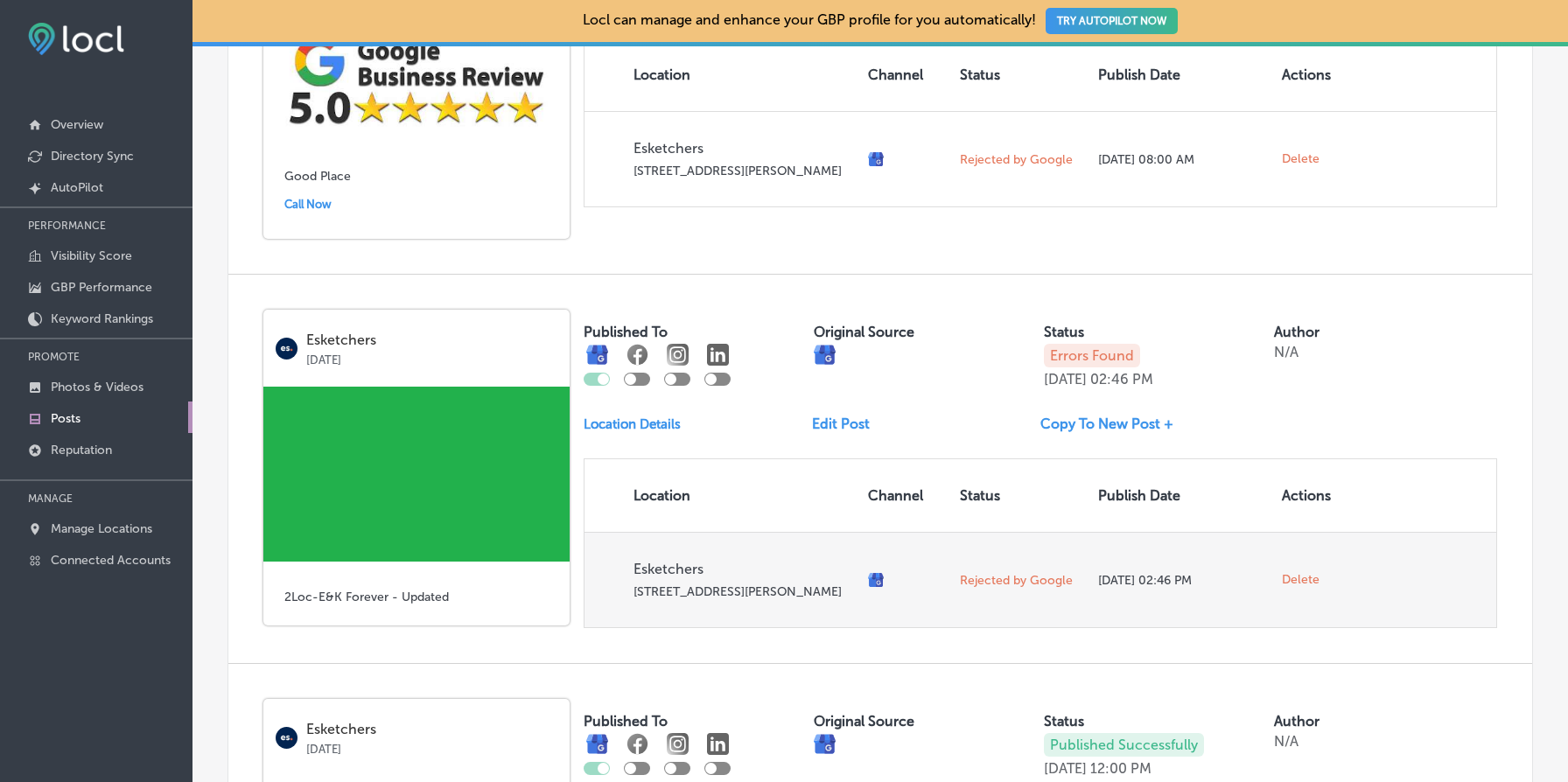
click at [1307, 588] on span "Delete" at bounding box center [1301, 579] width 38 height 16
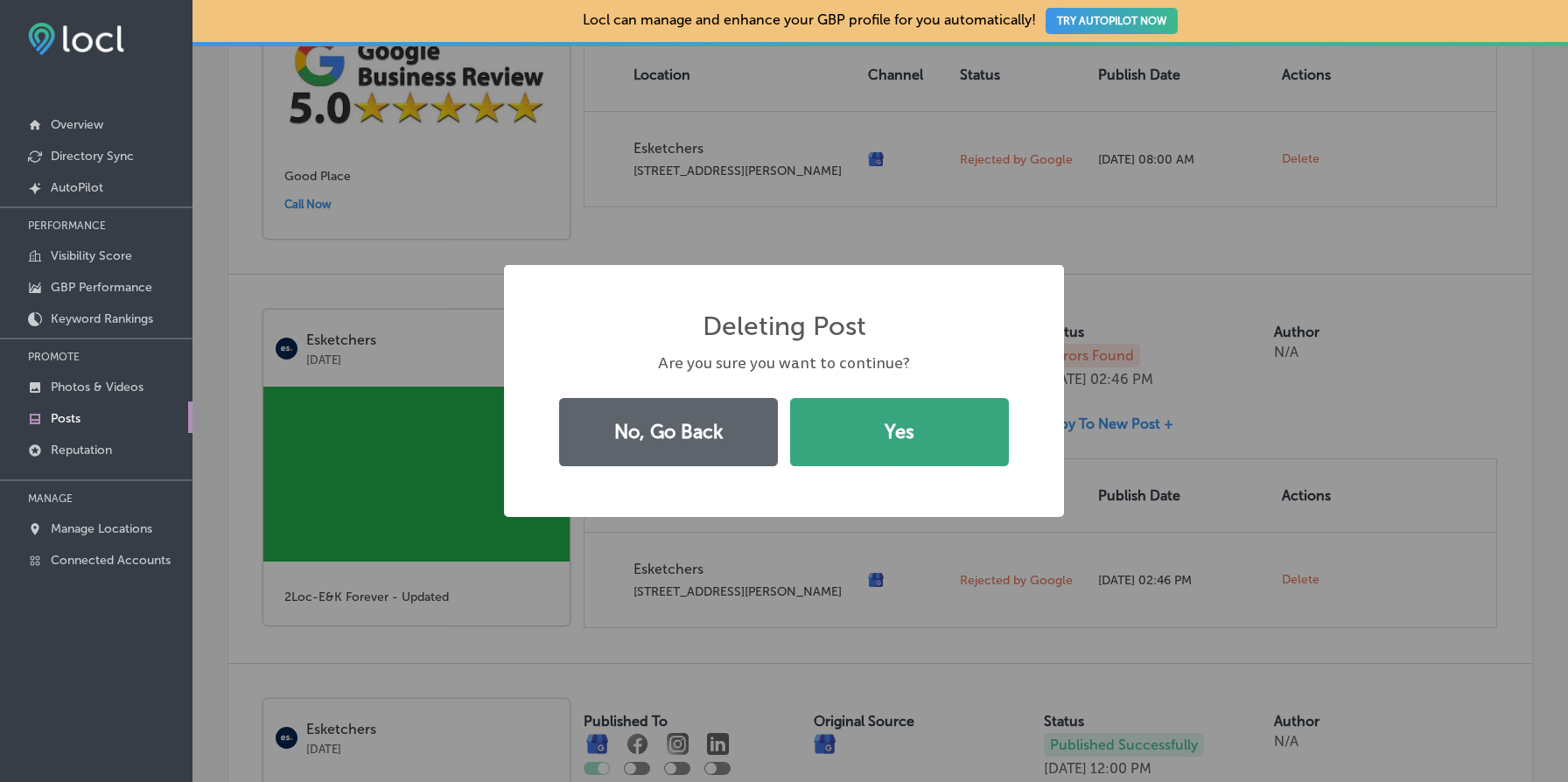
click at [961, 420] on button "Yes" at bounding box center [900, 432] width 219 height 68
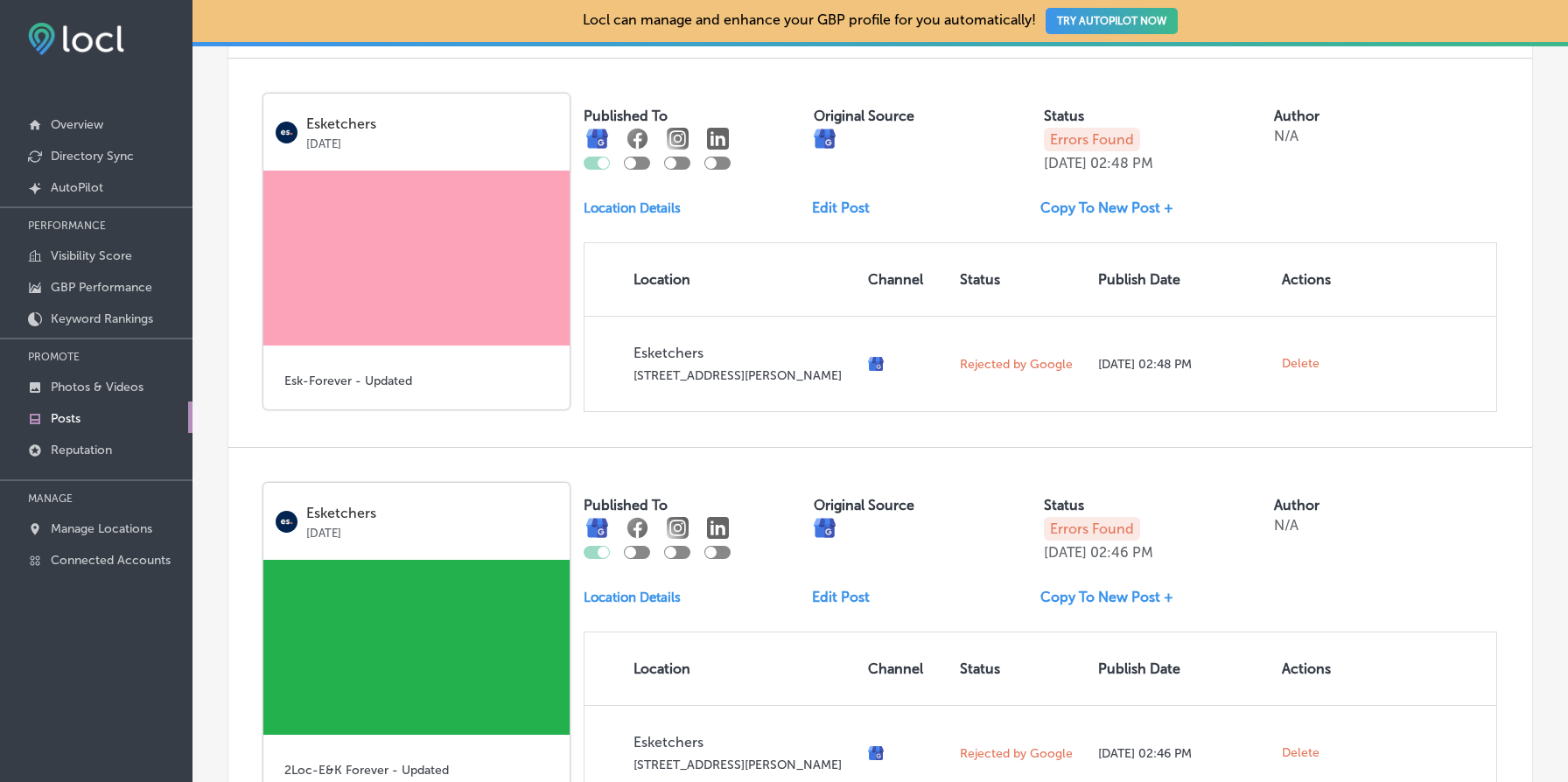
scroll to position [2255, 0]
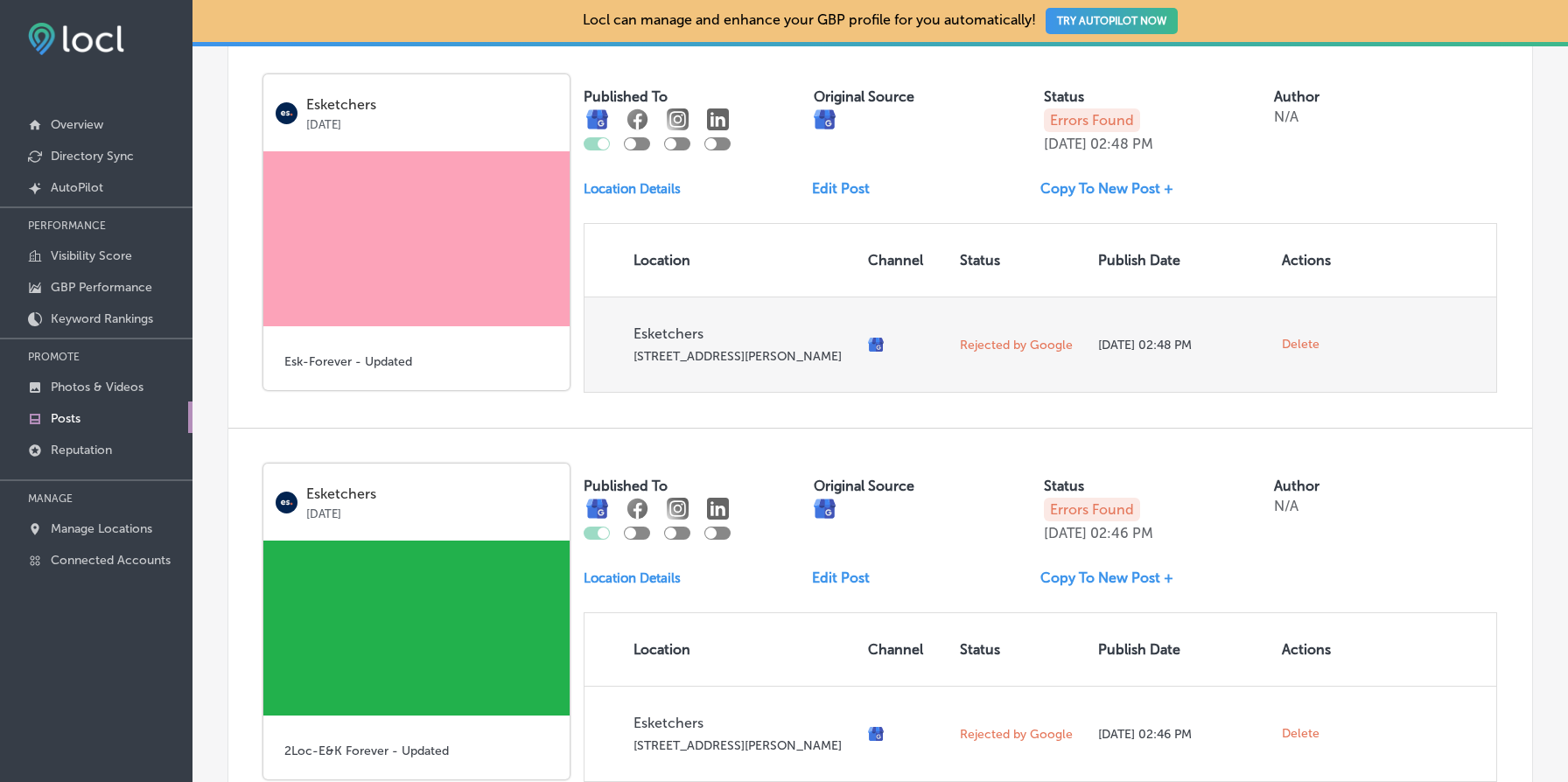
click at [1304, 352] on span "Delete" at bounding box center [1301, 345] width 38 height 16
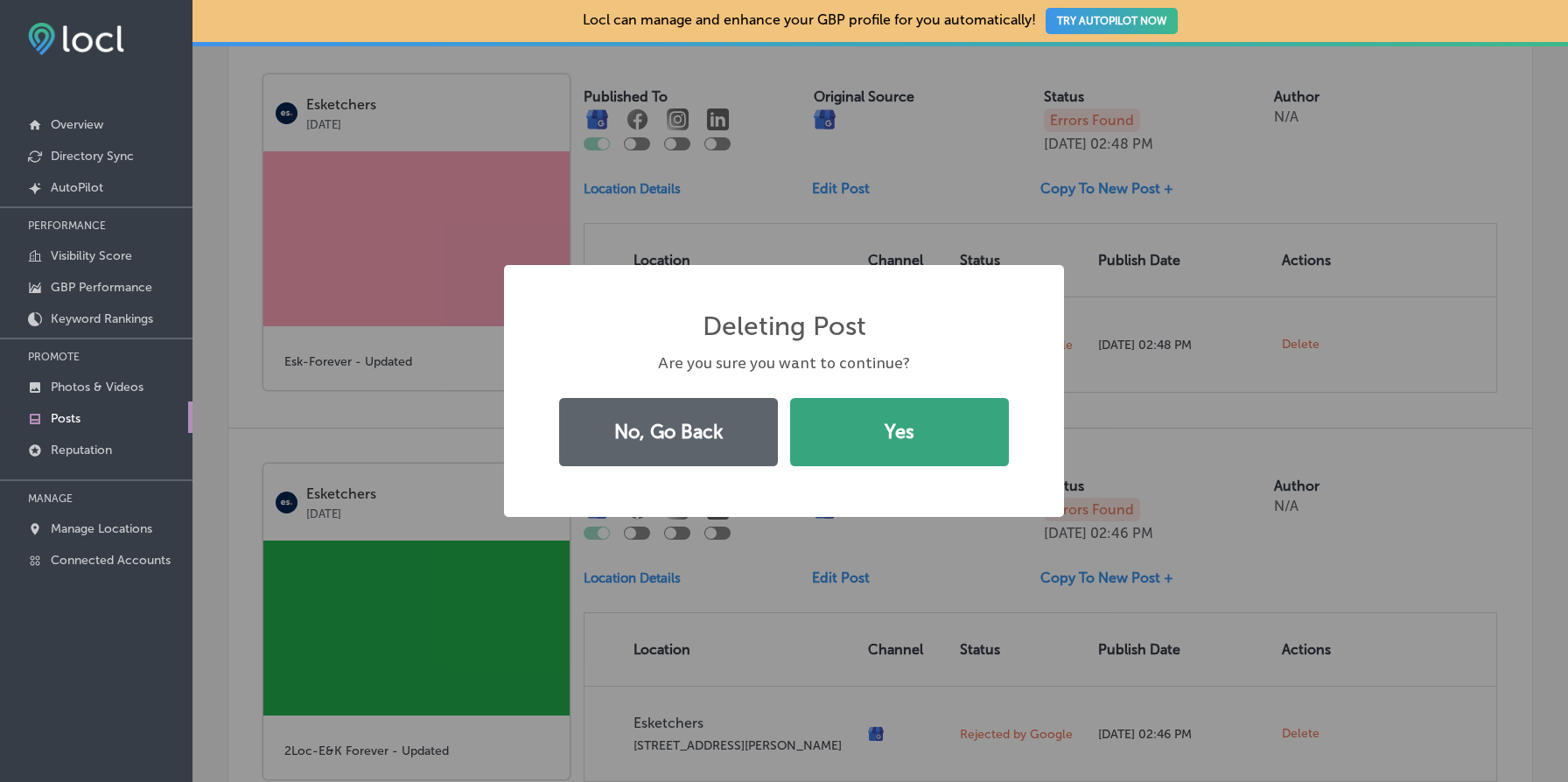
click at [976, 408] on button "Yes" at bounding box center [900, 432] width 219 height 68
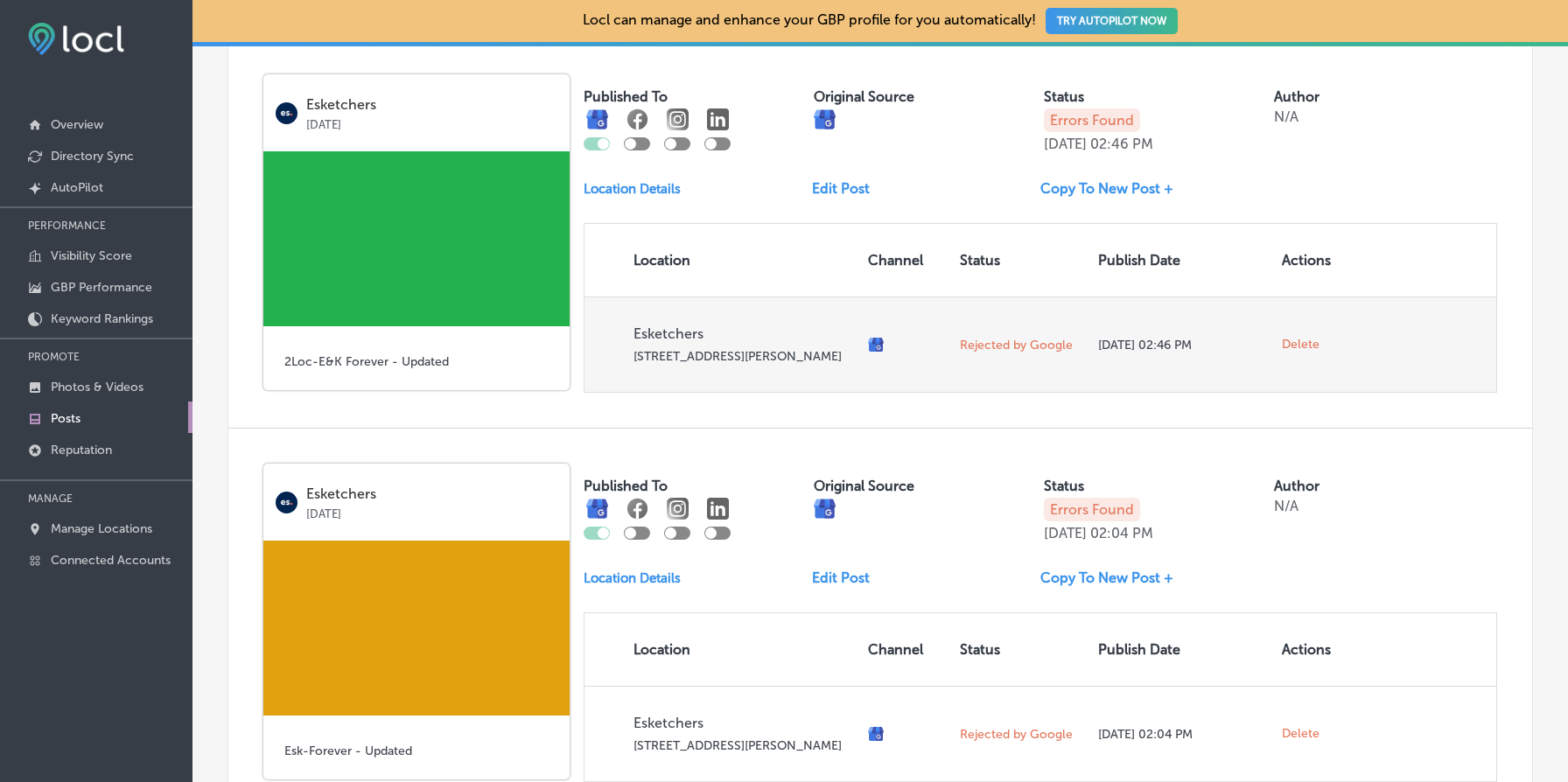
click at [1297, 352] on span "Delete" at bounding box center [1301, 345] width 38 height 16
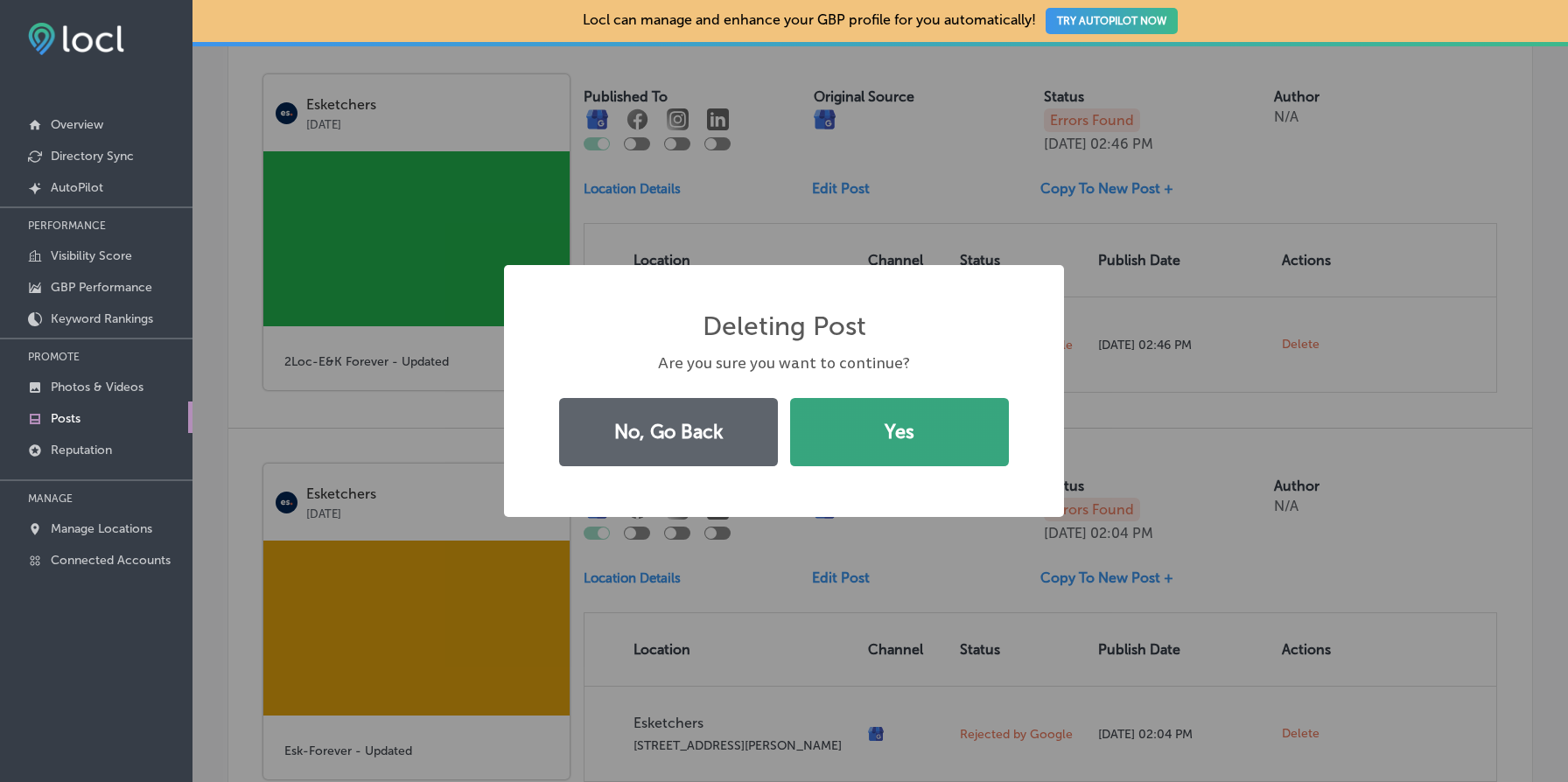
click at [847, 443] on button "Yes" at bounding box center [900, 432] width 219 height 68
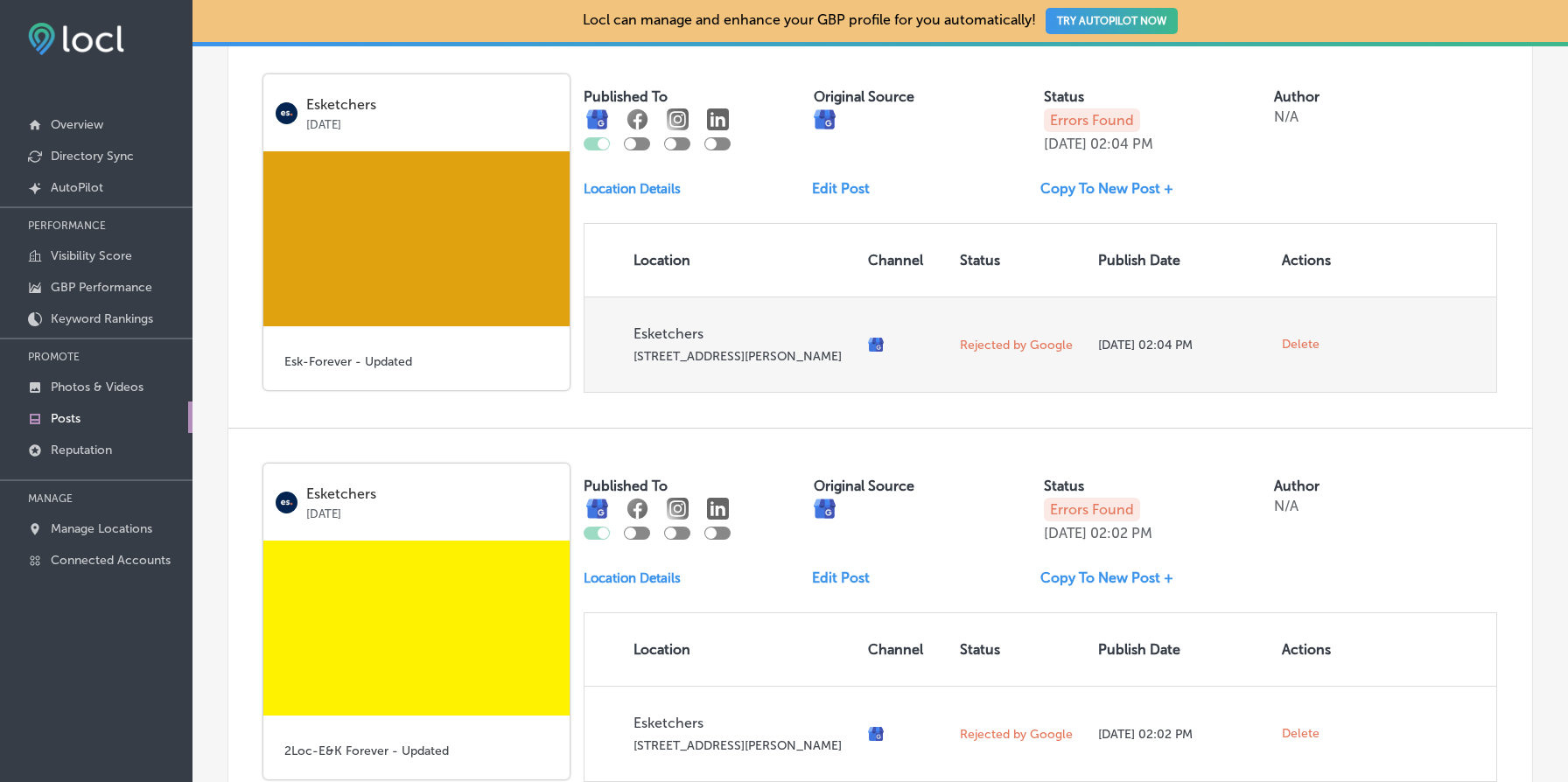
click at [1310, 352] on span "Delete" at bounding box center [1301, 345] width 38 height 16
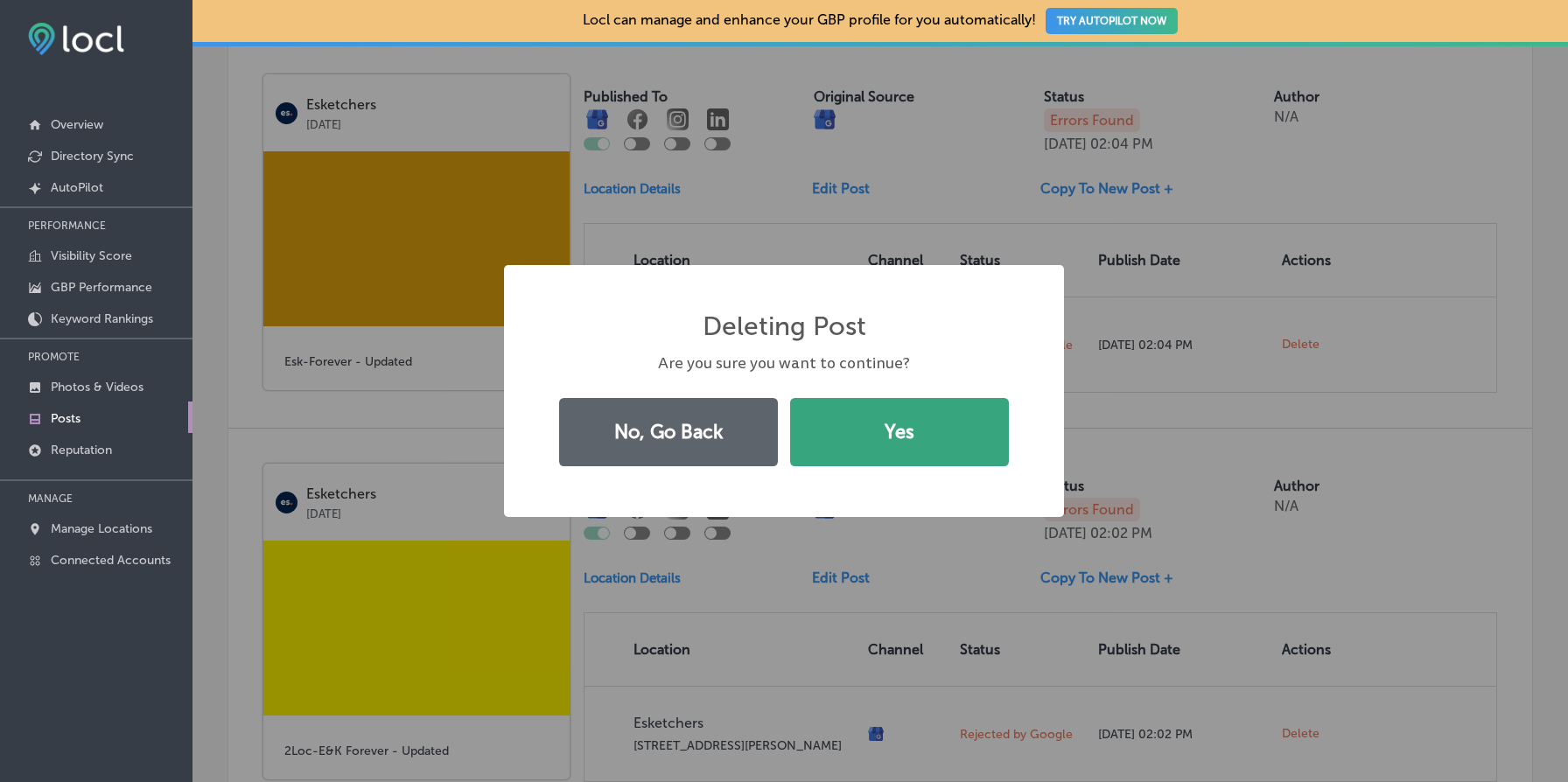
click at [890, 437] on button "Yes" at bounding box center [900, 432] width 219 height 68
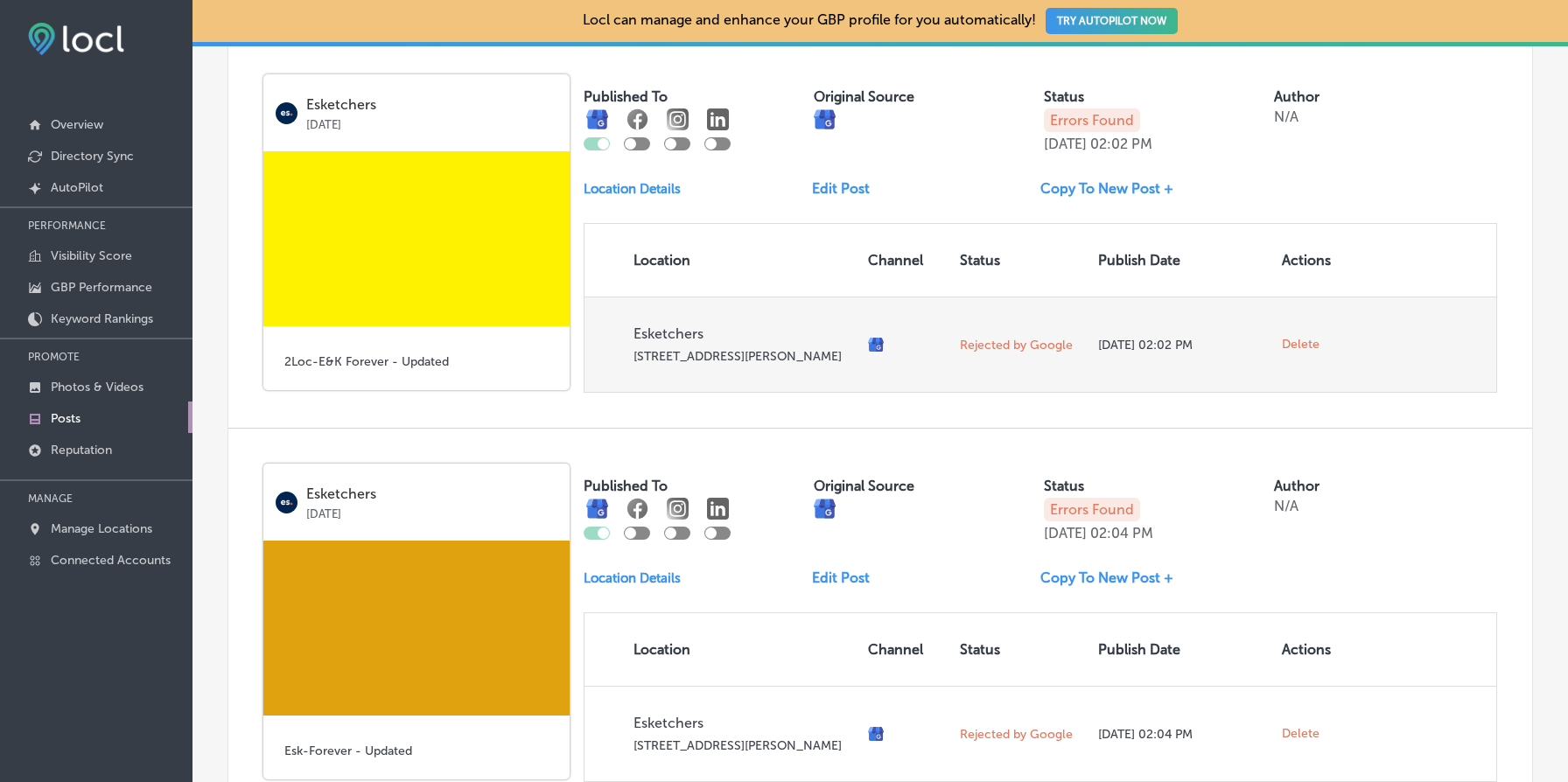
click at [1300, 352] on span "Delete" at bounding box center [1301, 345] width 38 height 16
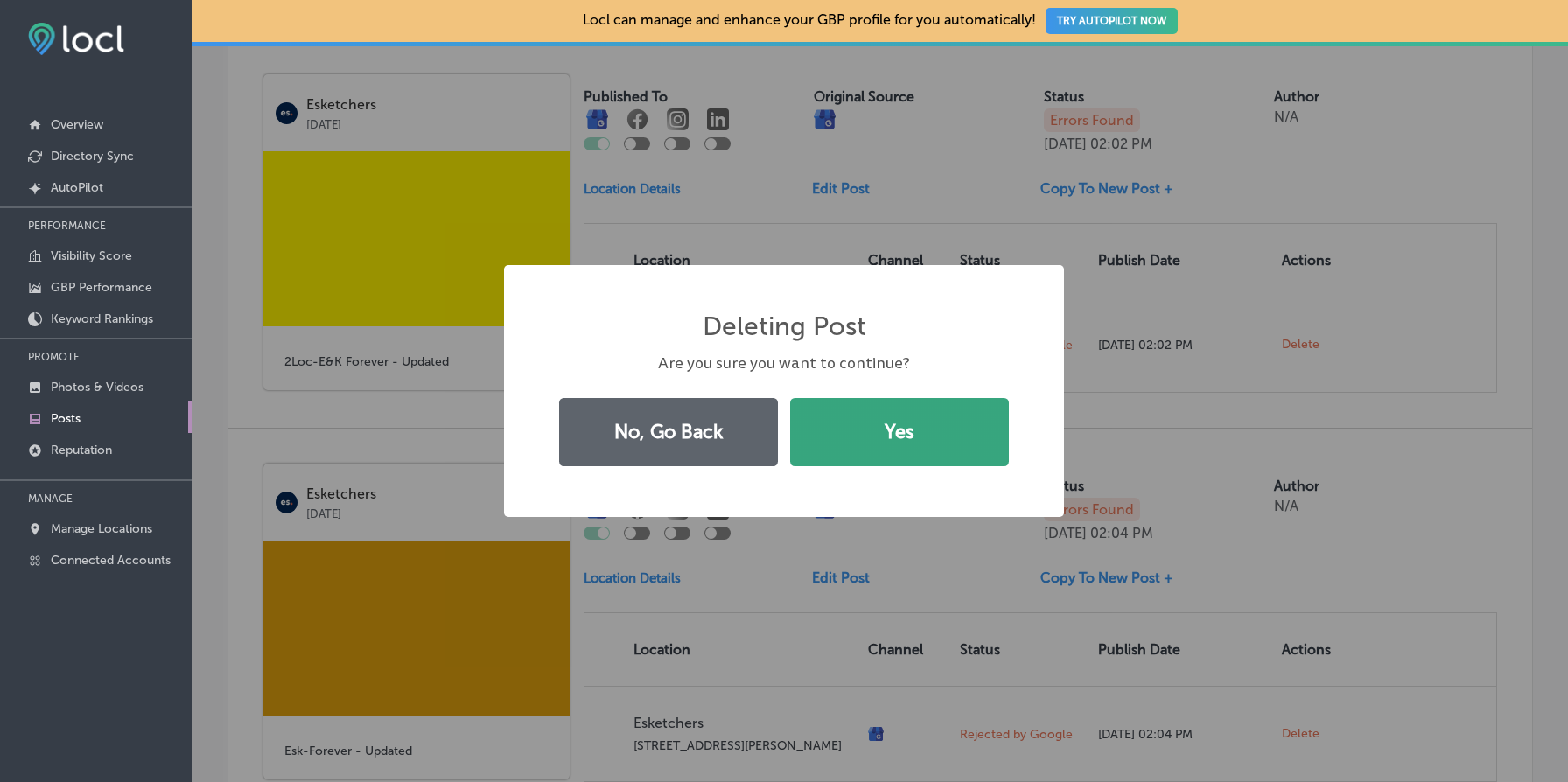
click at [982, 429] on button "Yes" at bounding box center [900, 432] width 219 height 68
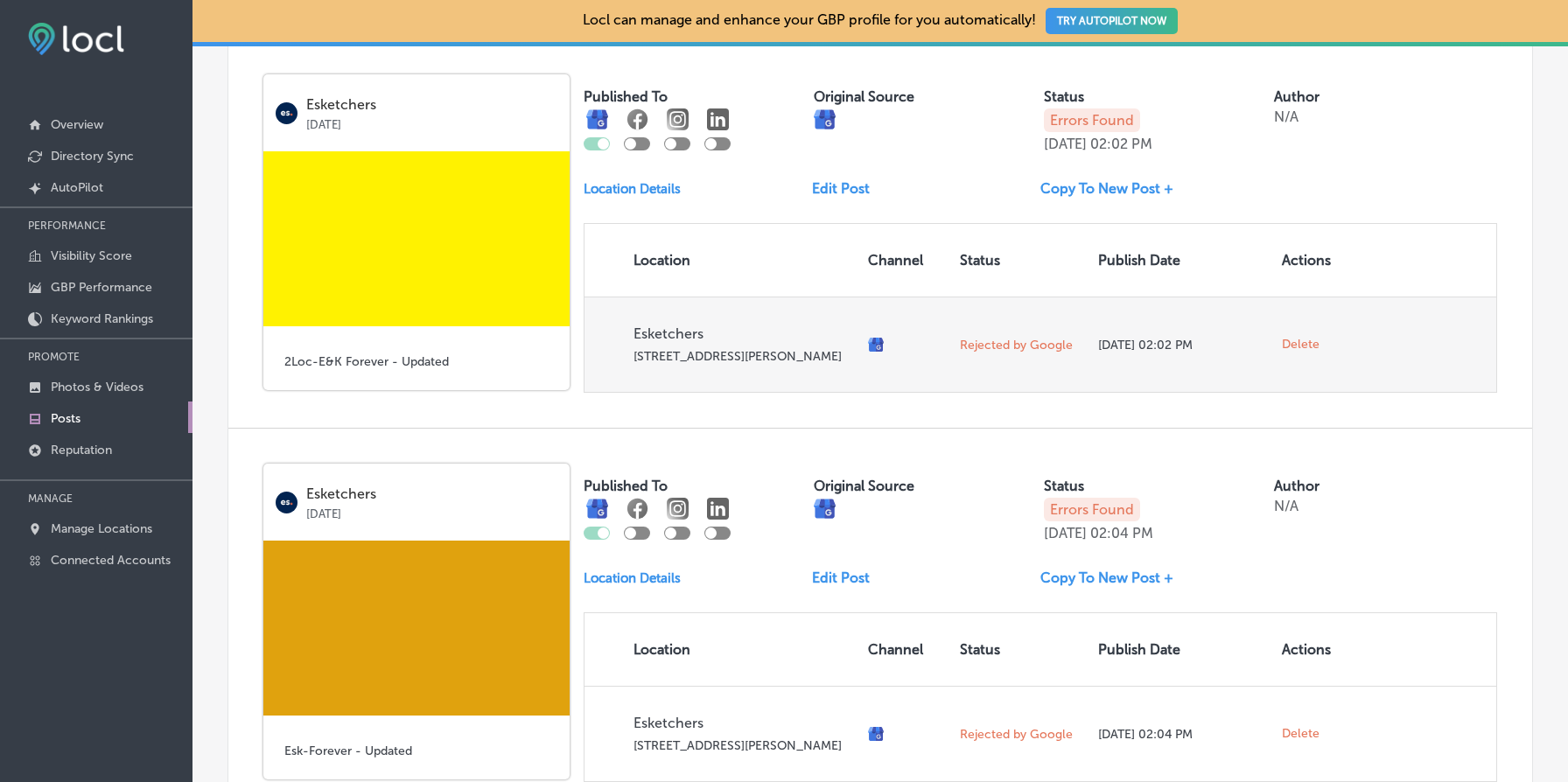
scroll to position [2141, 0]
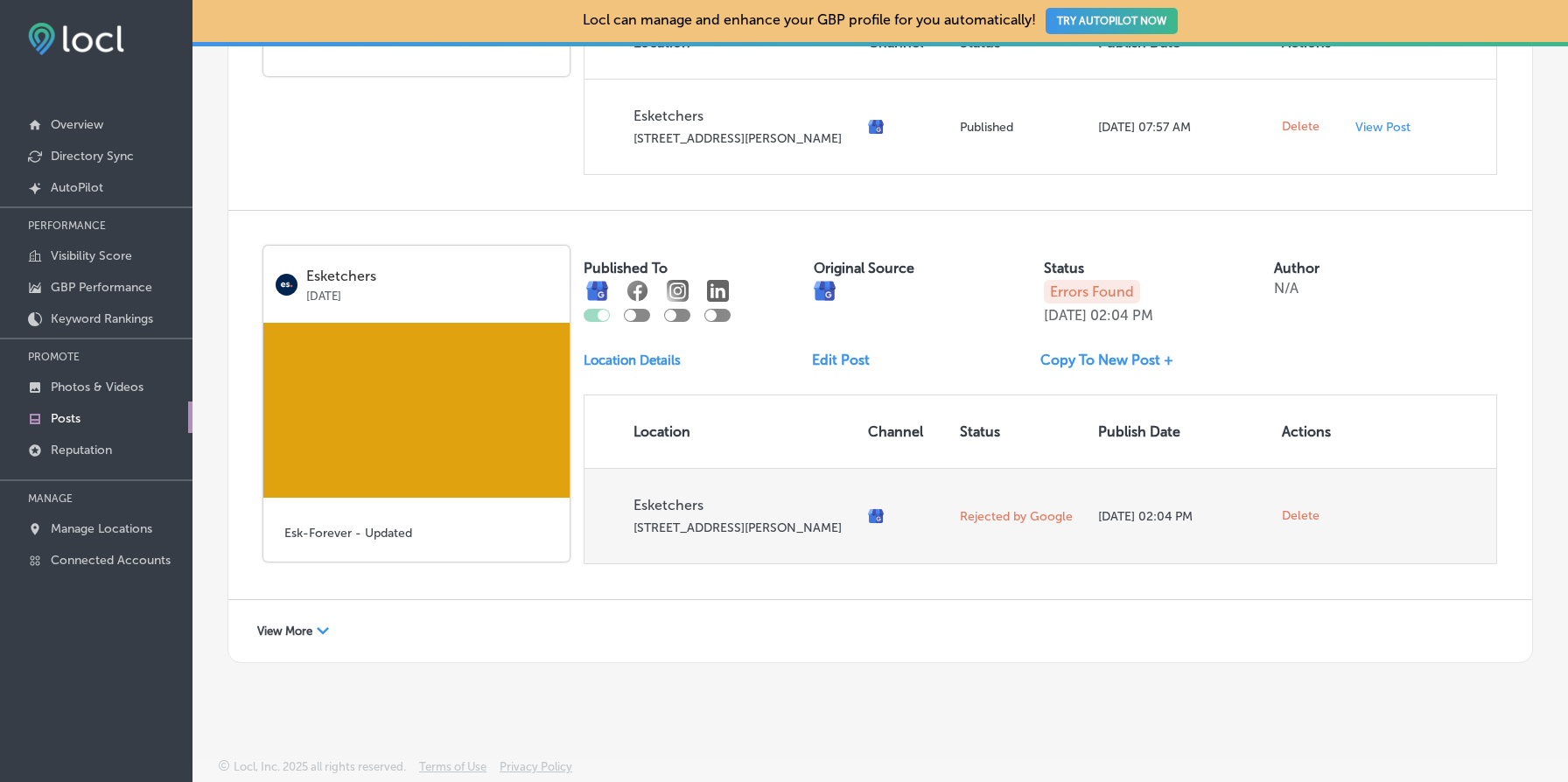
click at [1302, 509] on span "Delete" at bounding box center [1301, 516] width 38 height 16
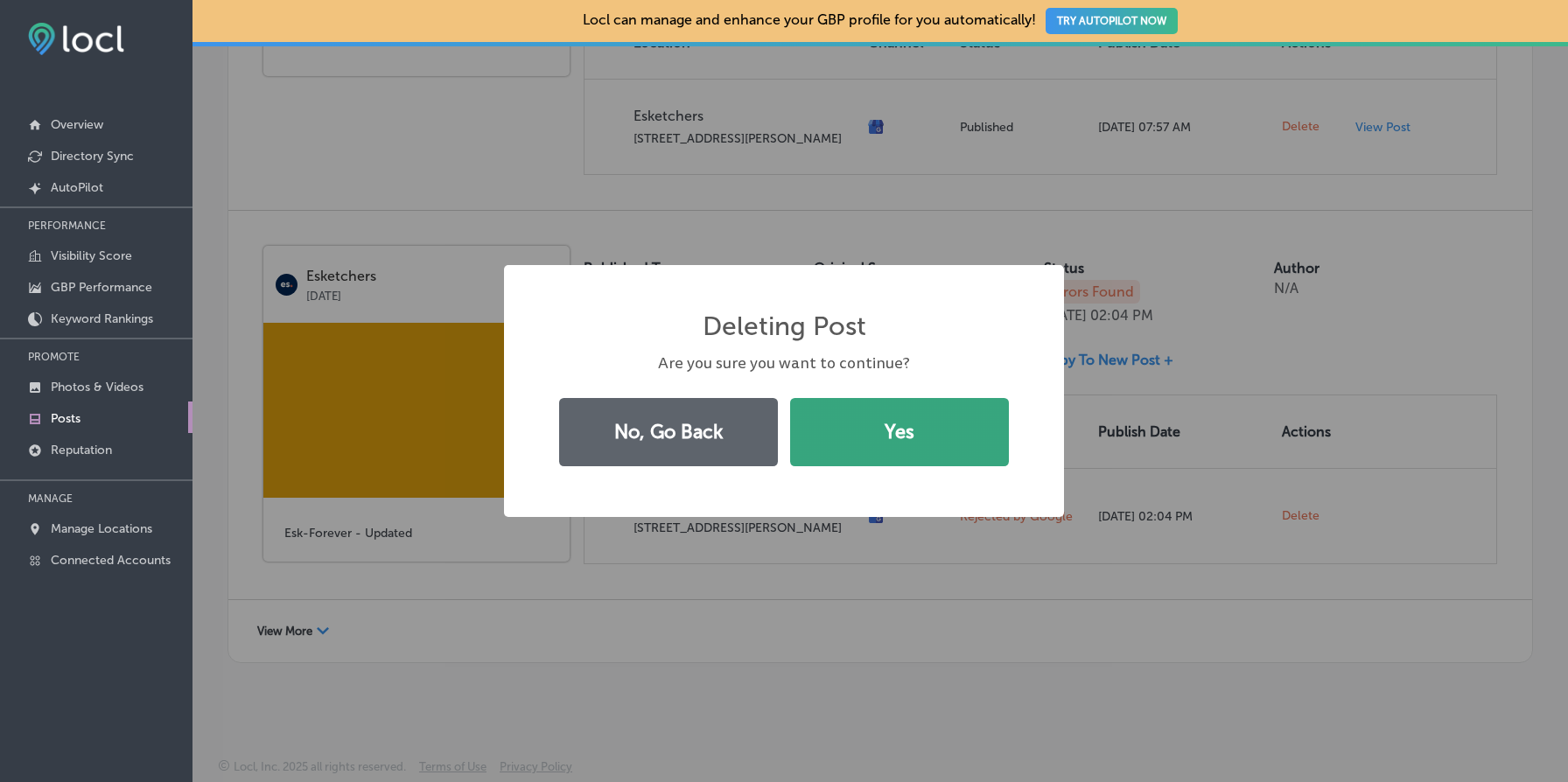
click at [926, 434] on button "Yes" at bounding box center [900, 432] width 219 height 68
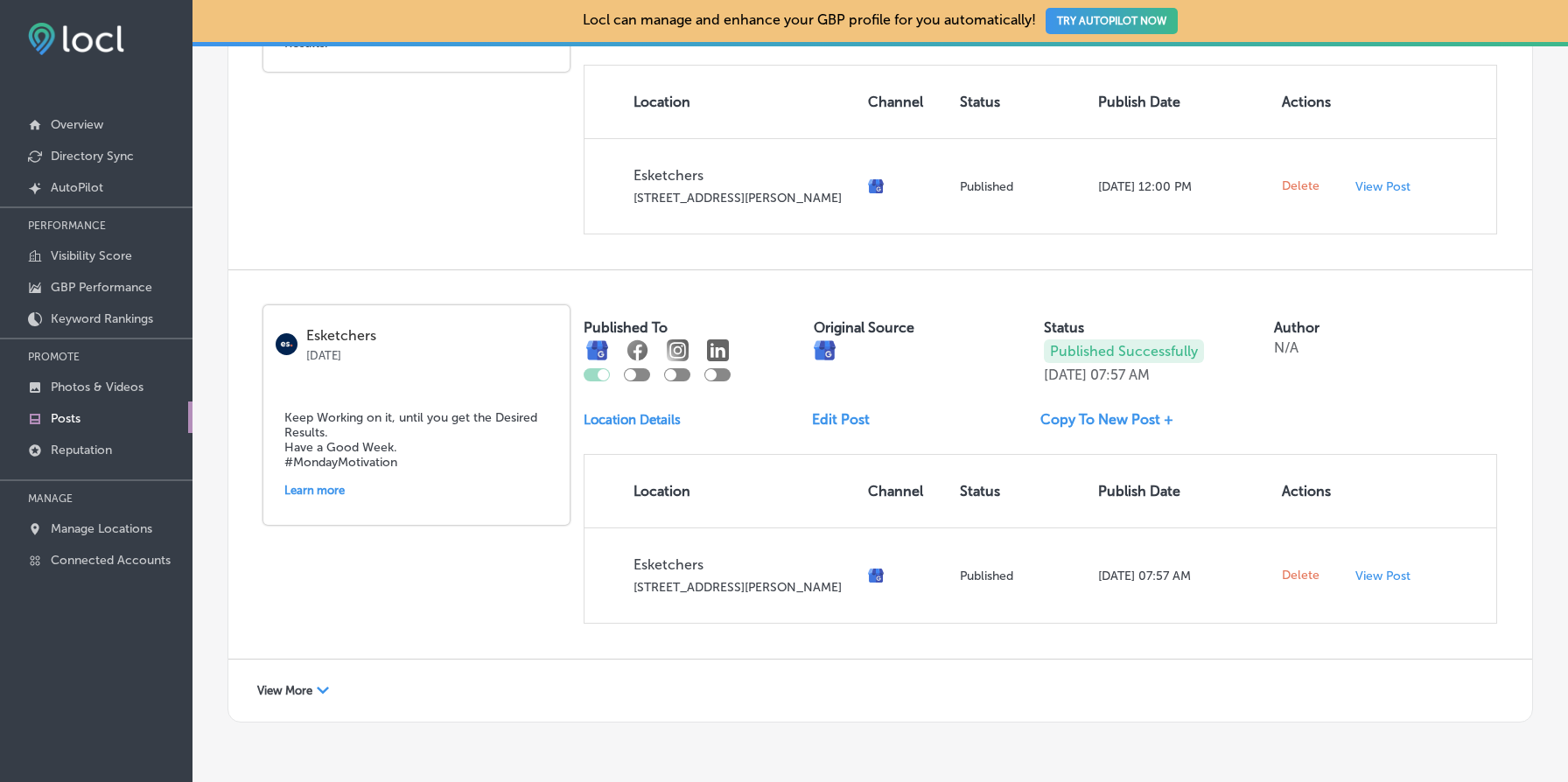
scroll to position [1736, 0]
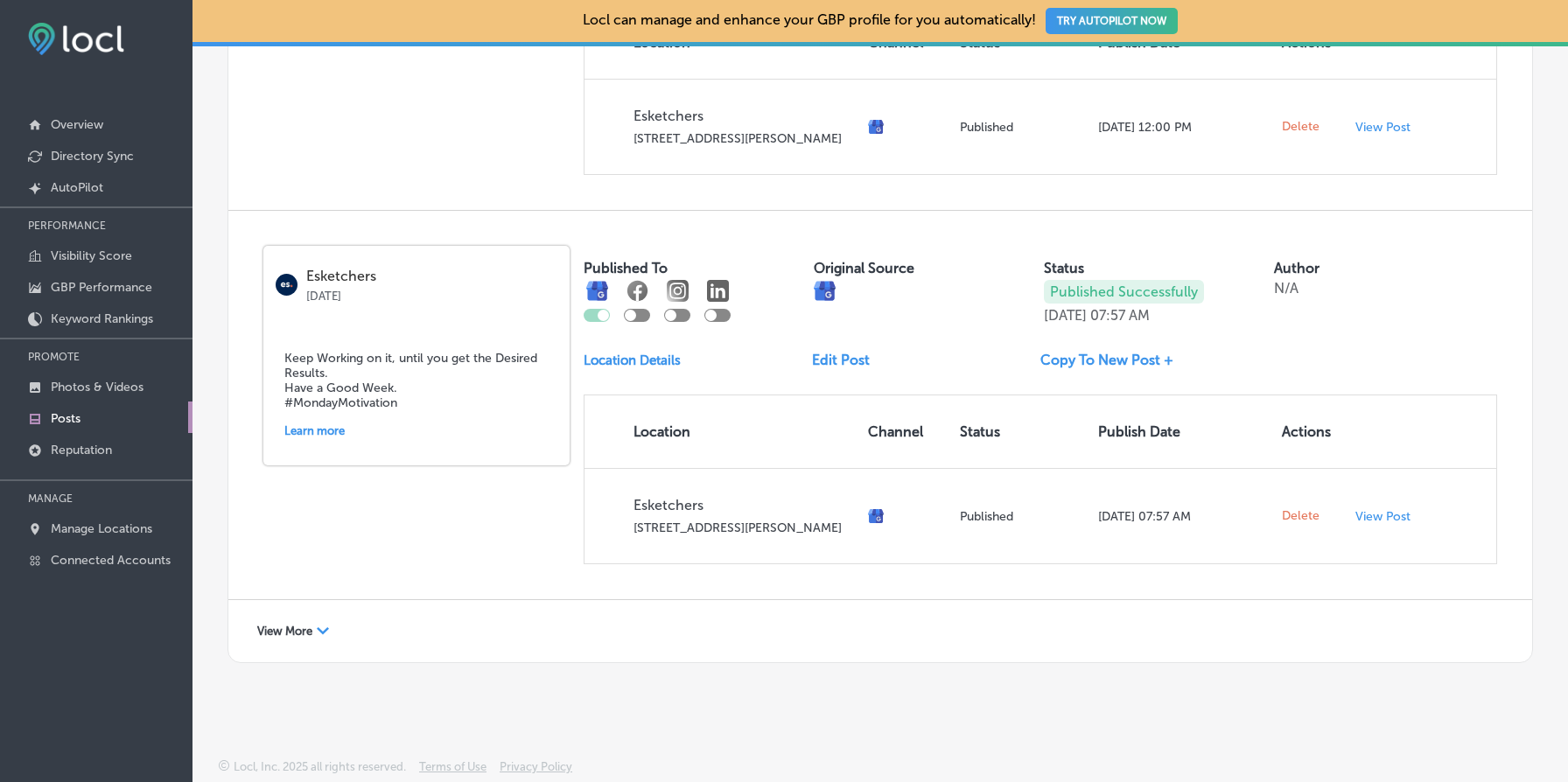
click at [302, 627] on span "View More" at bounding box center [285, 631] width 56 height 13
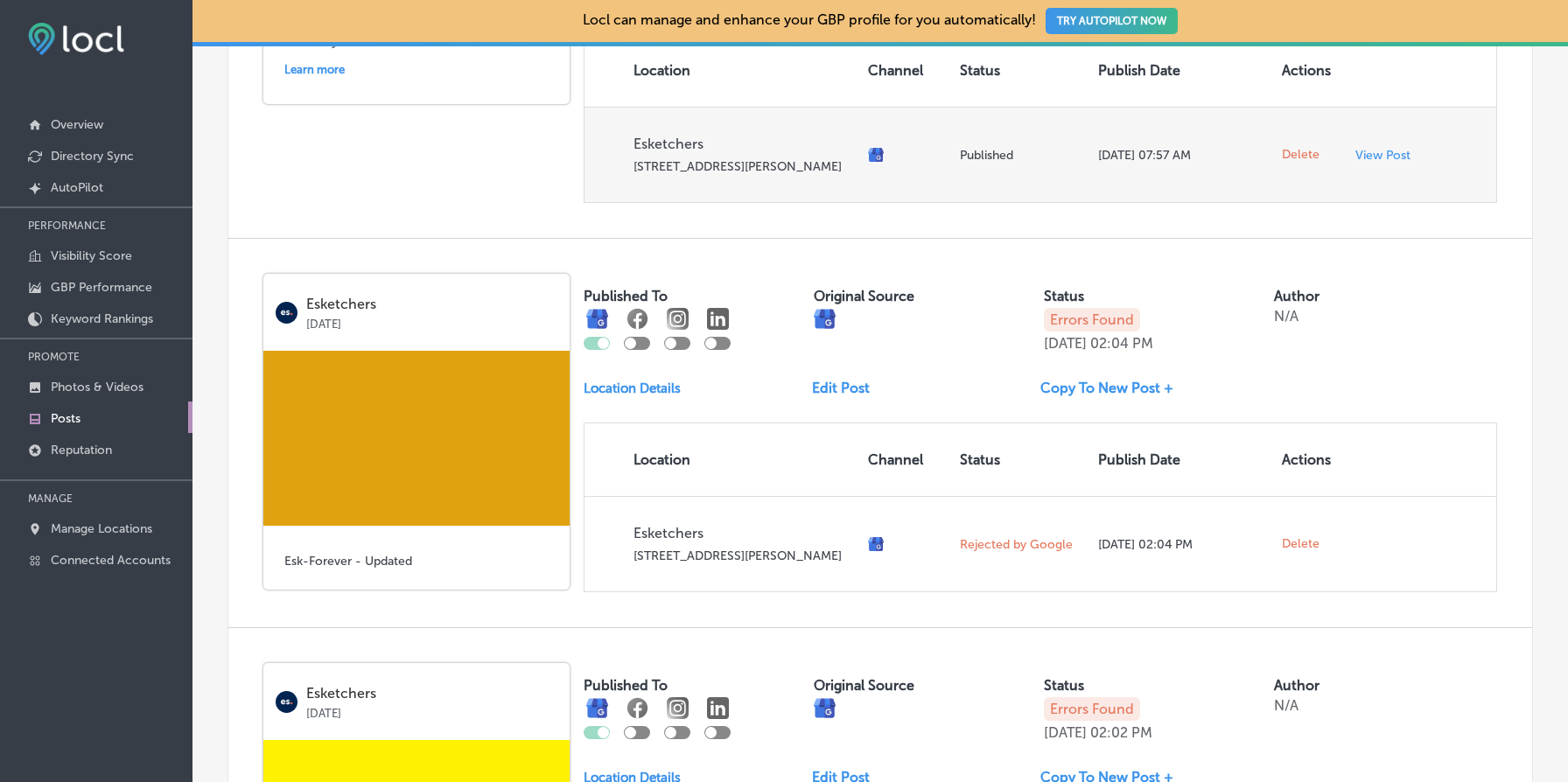
scroll to position [2221, 0]
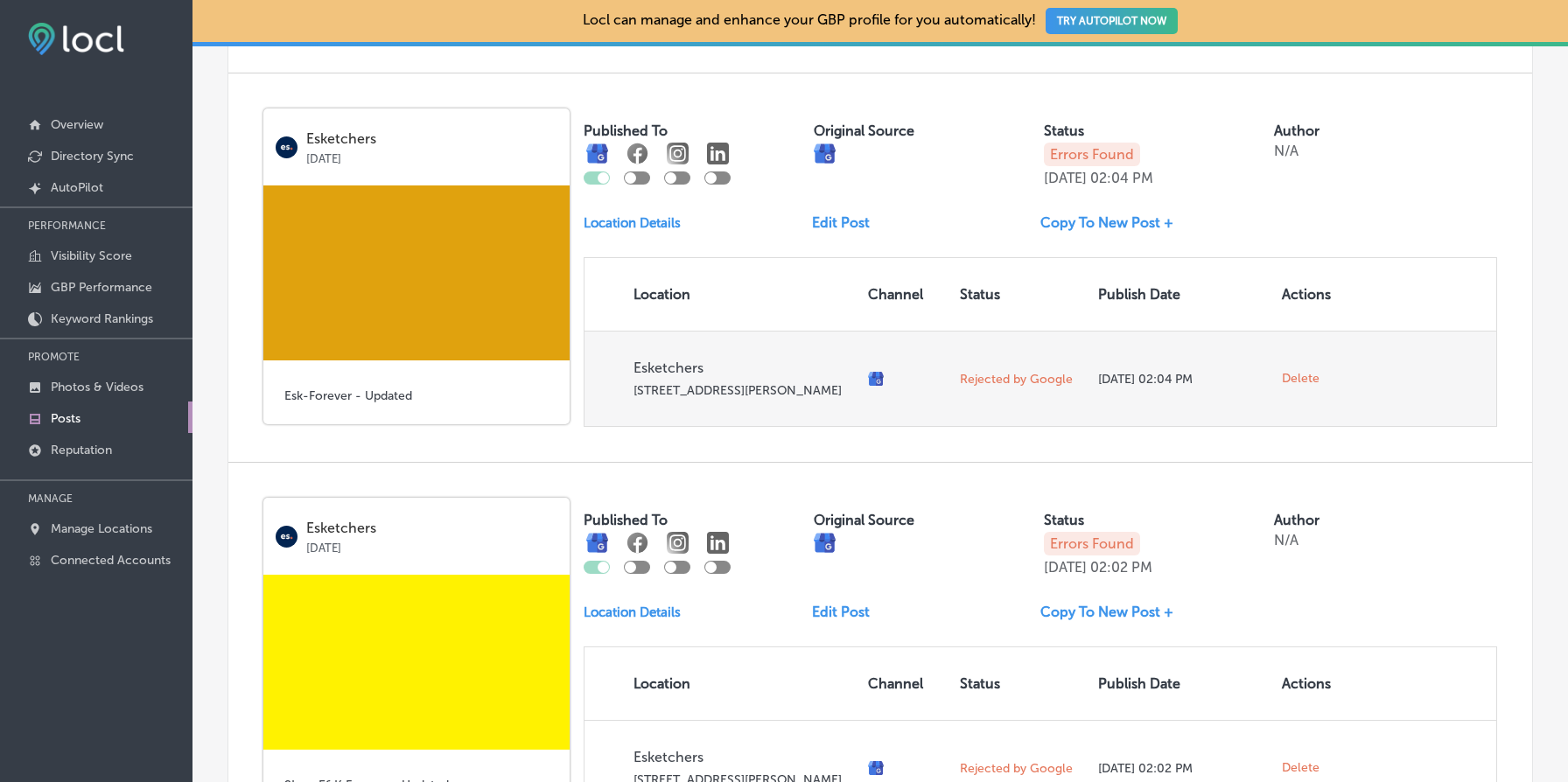
click at [1304, 386] on span "Delete" at bounding box center [1301, 379] width 38 height 16
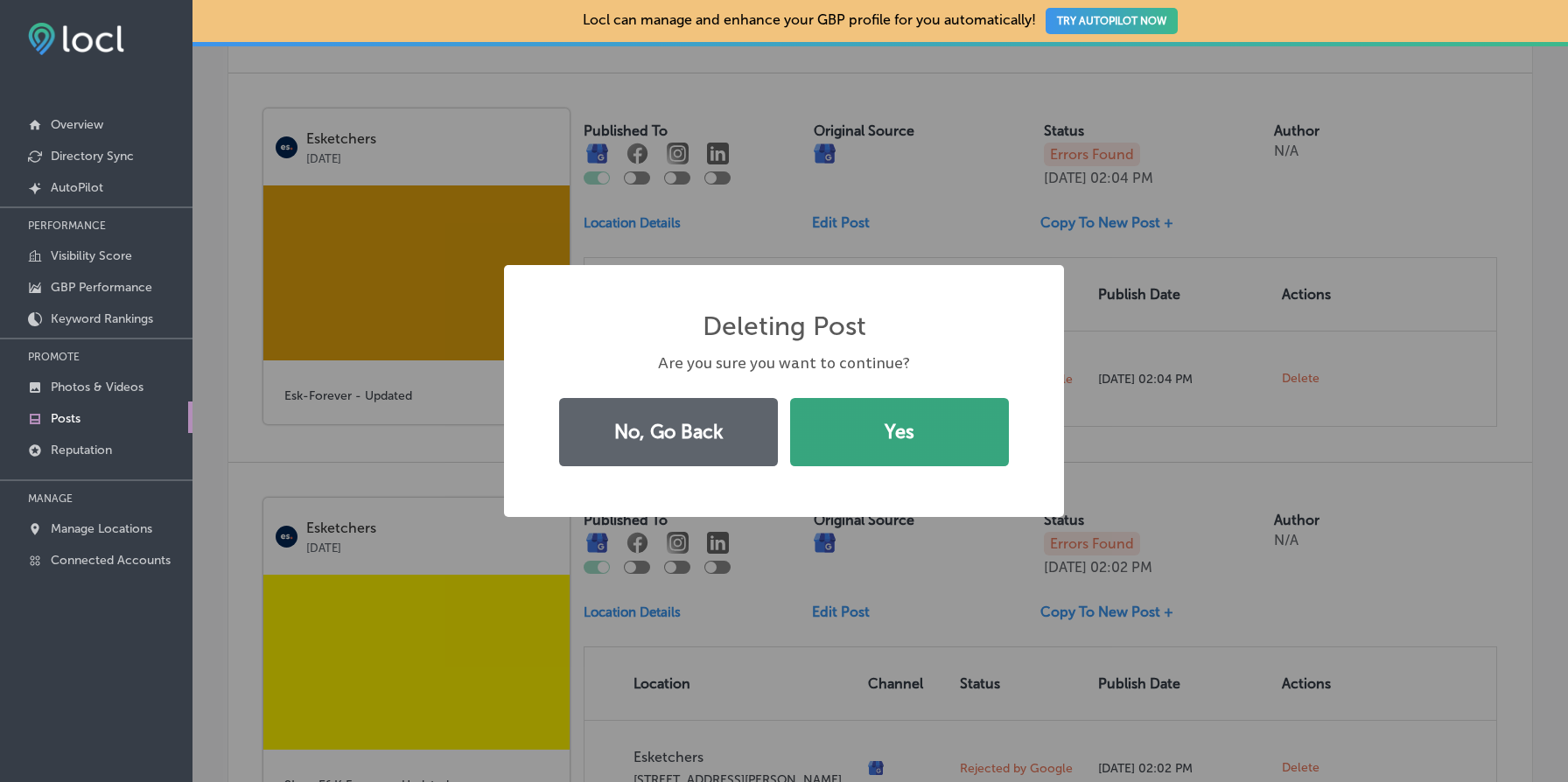
click at [849, 450] on button "Yes" at bounding box center [900, 432] width 219 height 68
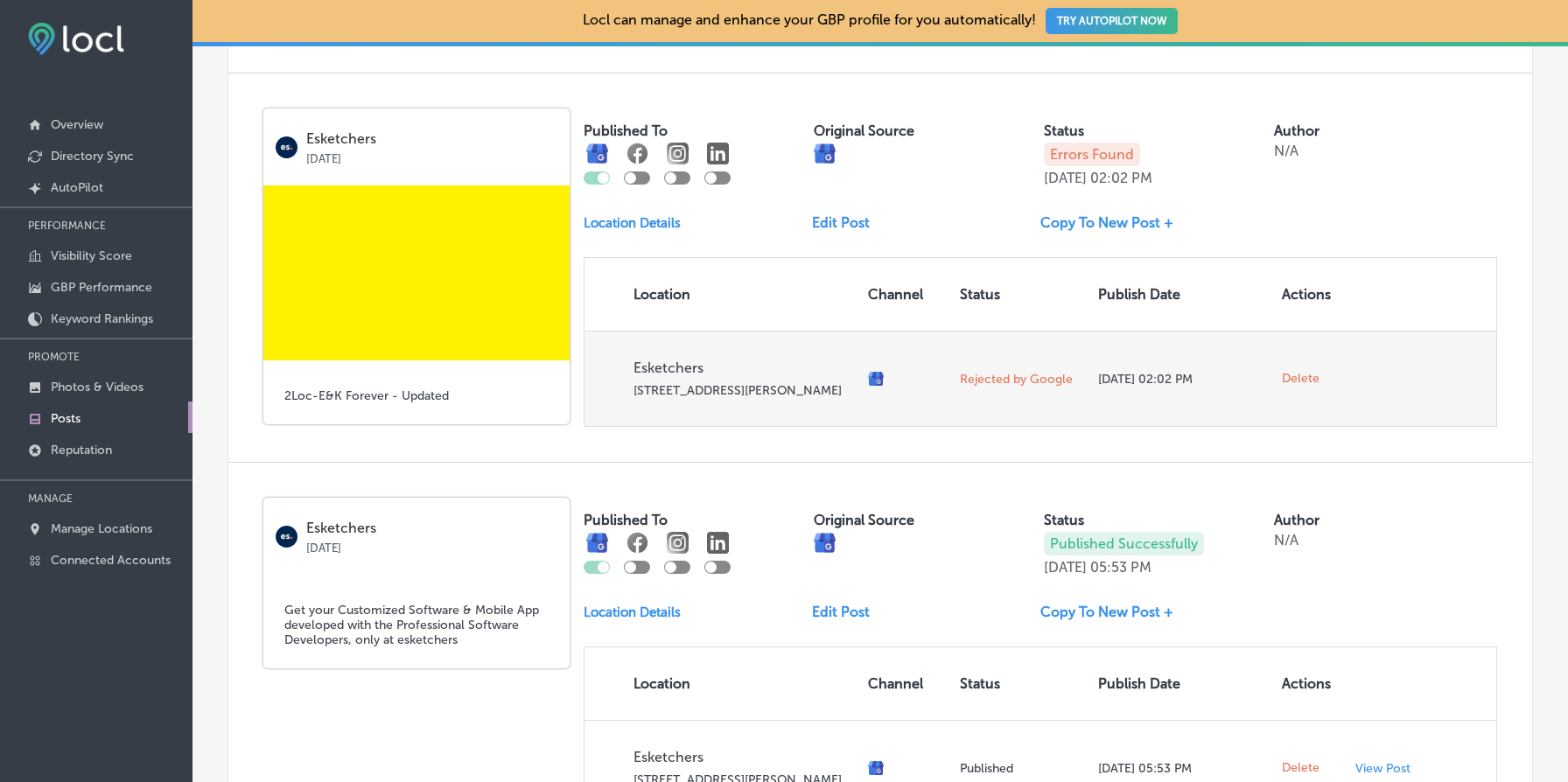
click at [1316, 386] on span "Delete" at bounding box center [1301, 379] width 38 height 16
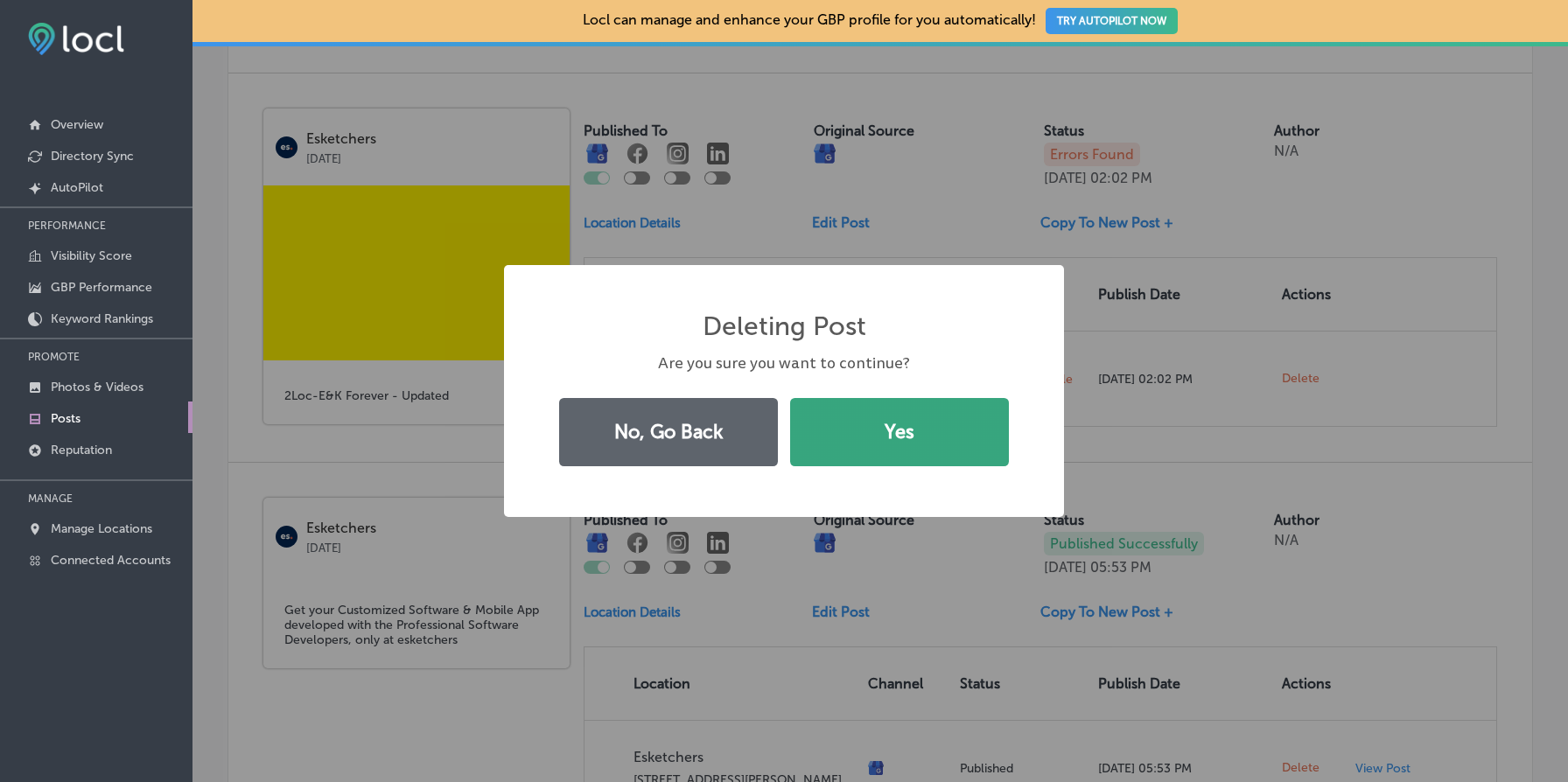
click at [972, 414] on button "Yes" at bounding box center [900, 432] width 219 height 68
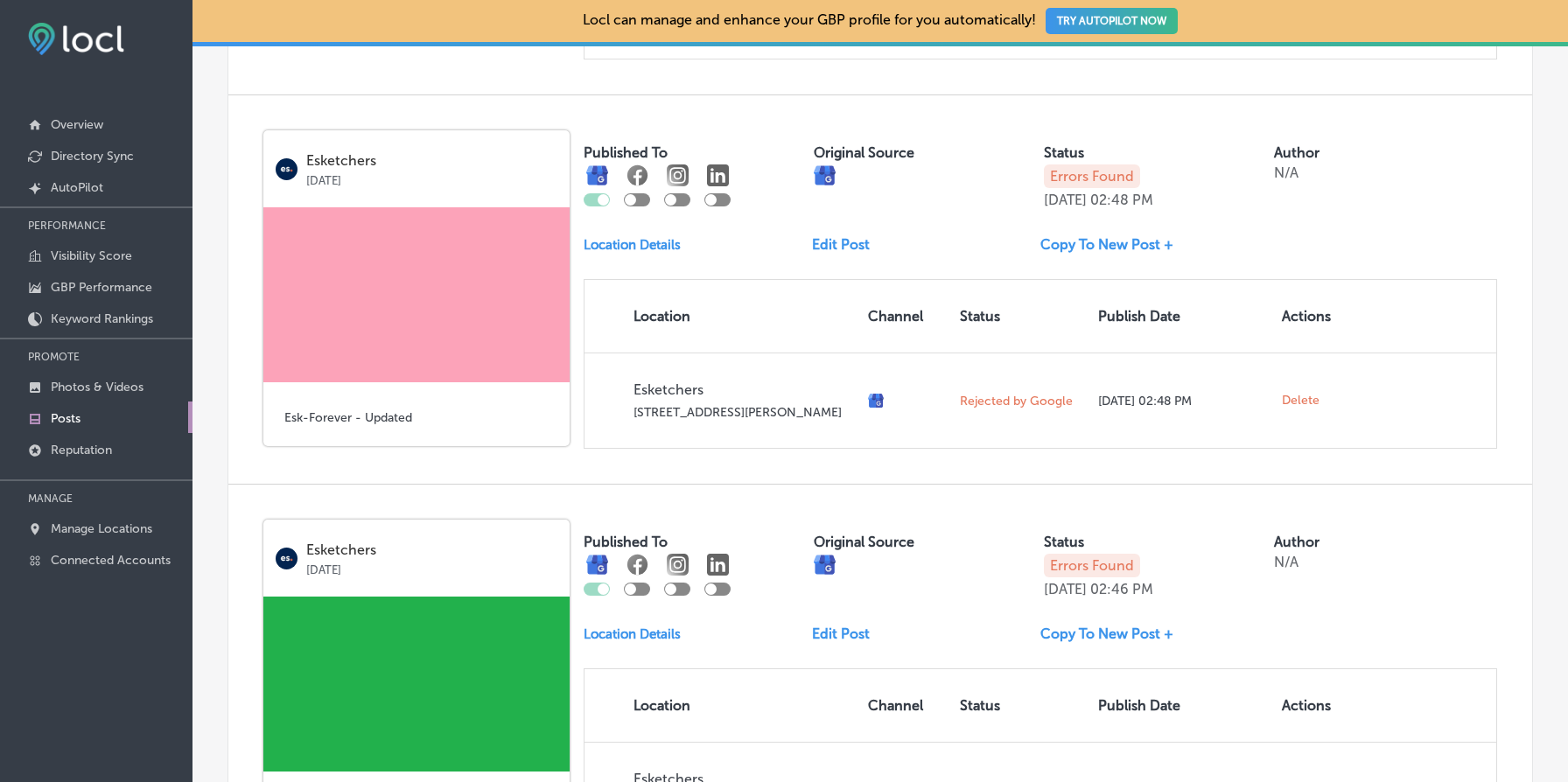
scroll to position [2979, 0]
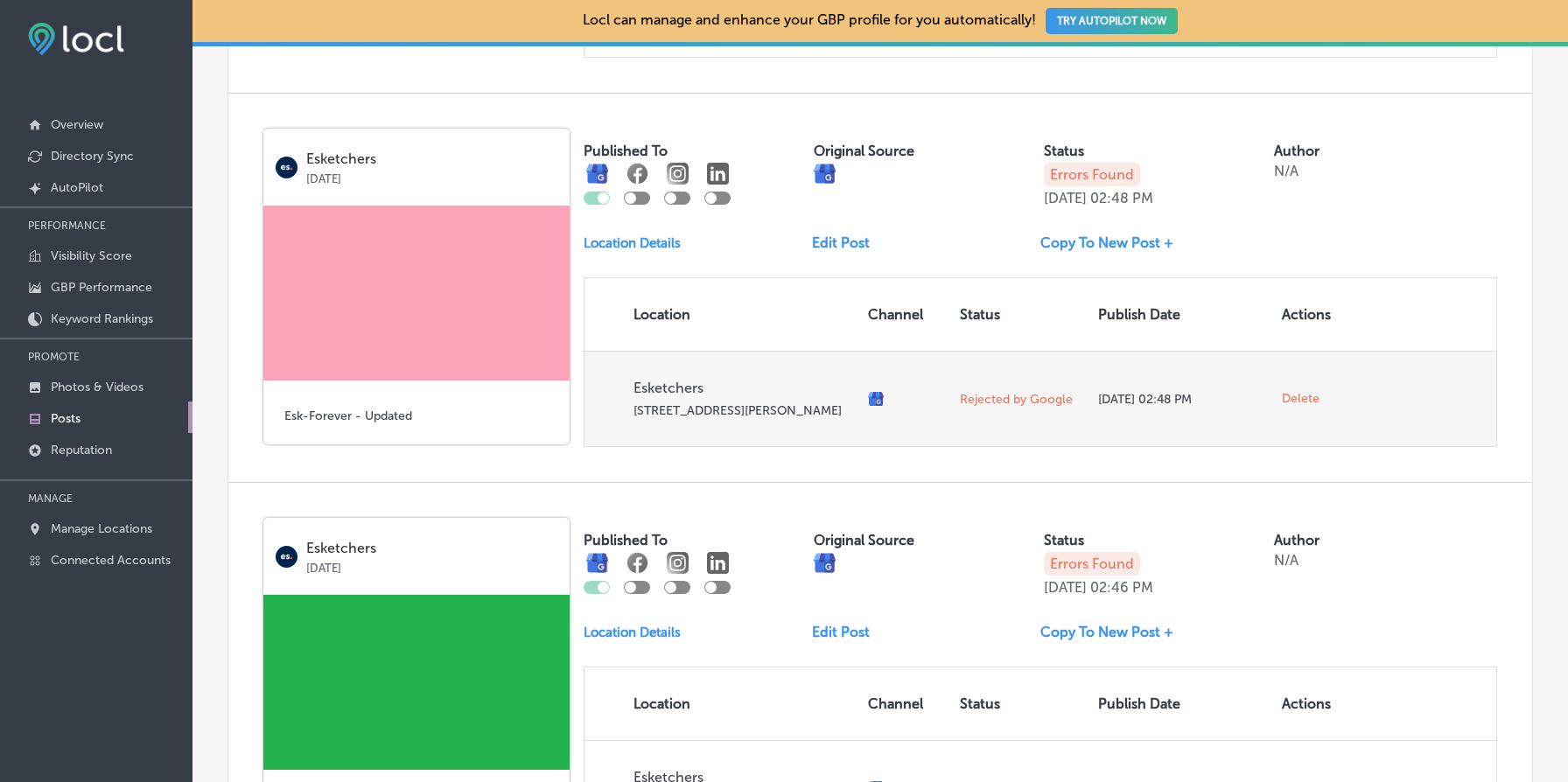
click at [1301, 407] on span "Delete" at bounding box center [1301, 399] width 38 height 16
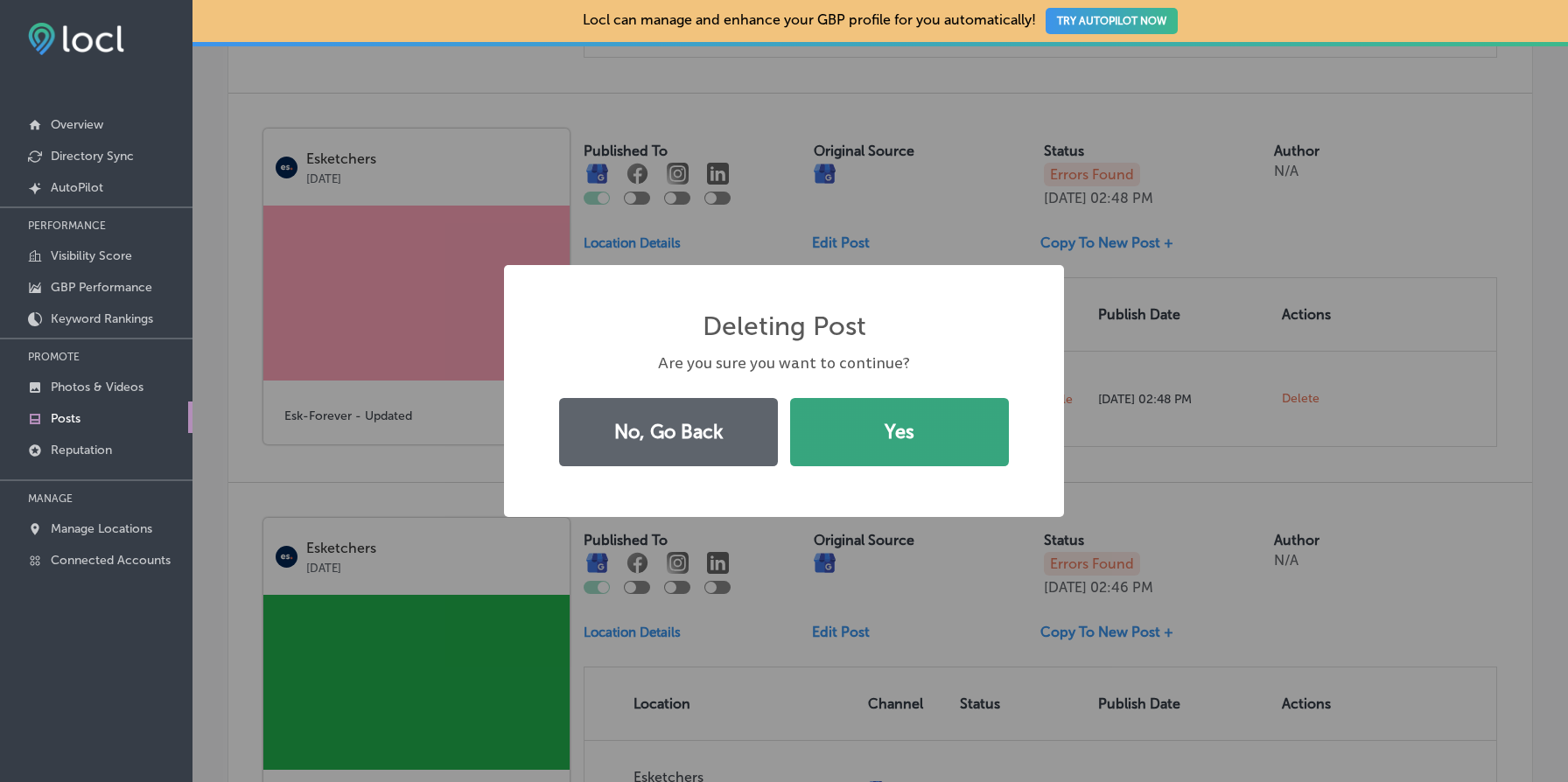
click at [826, 442] on button "Yes" at bounding box center [900, 432] width 219 height 68
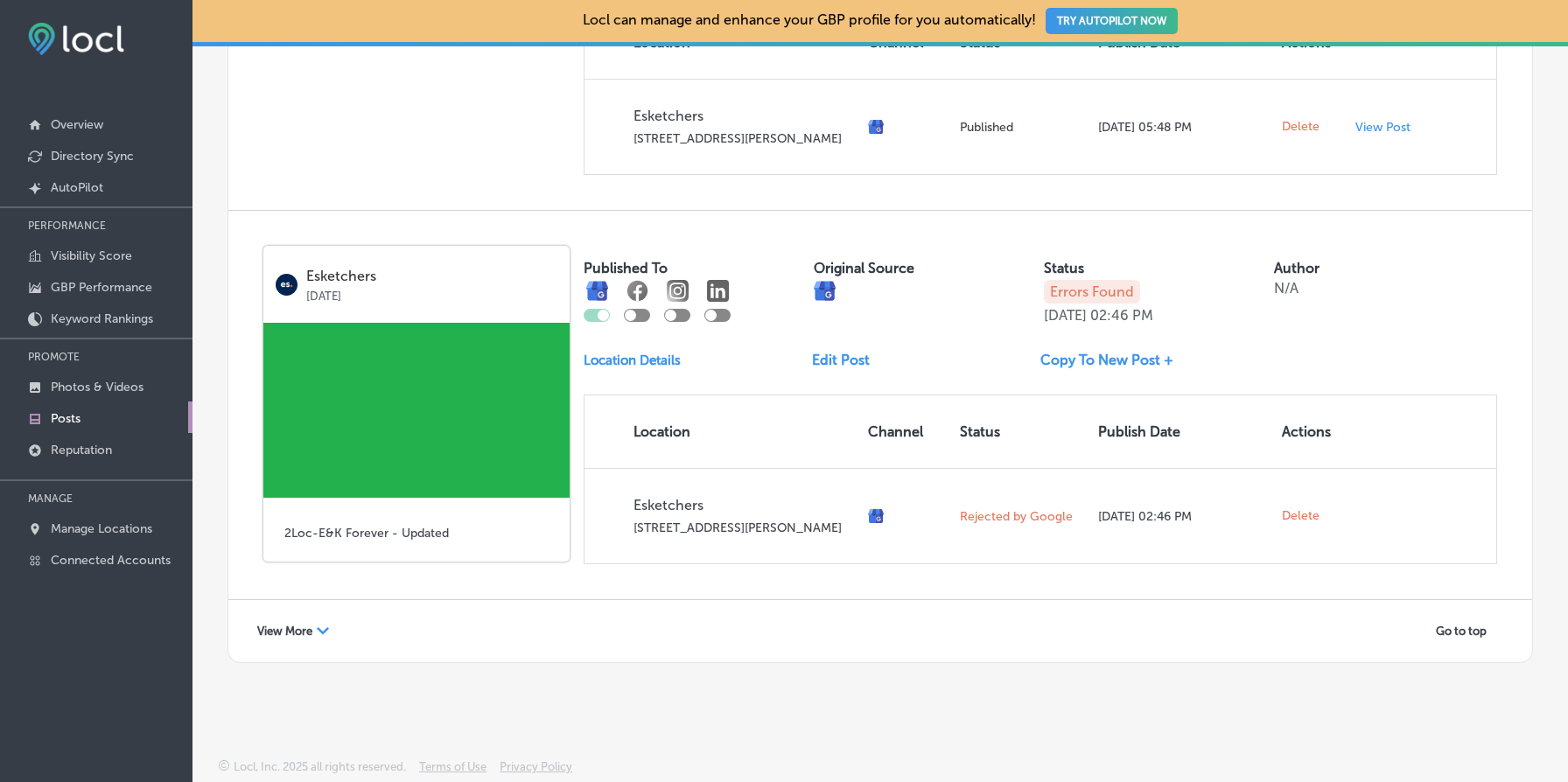
scroll to position [2947, 0]
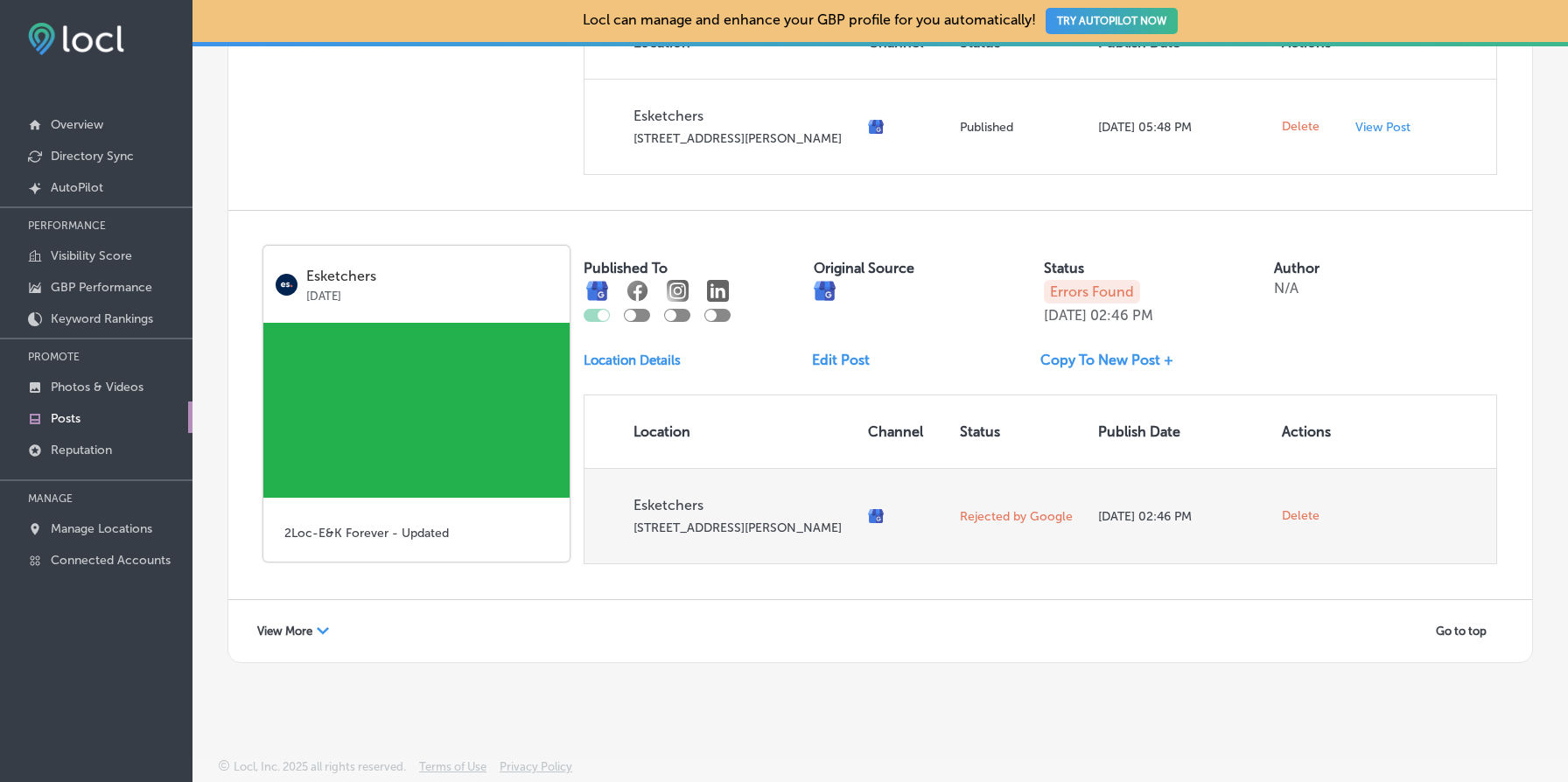
click at [1295, 509] on span "Delete" at bounding box center [1301, 516] width 38 height 16
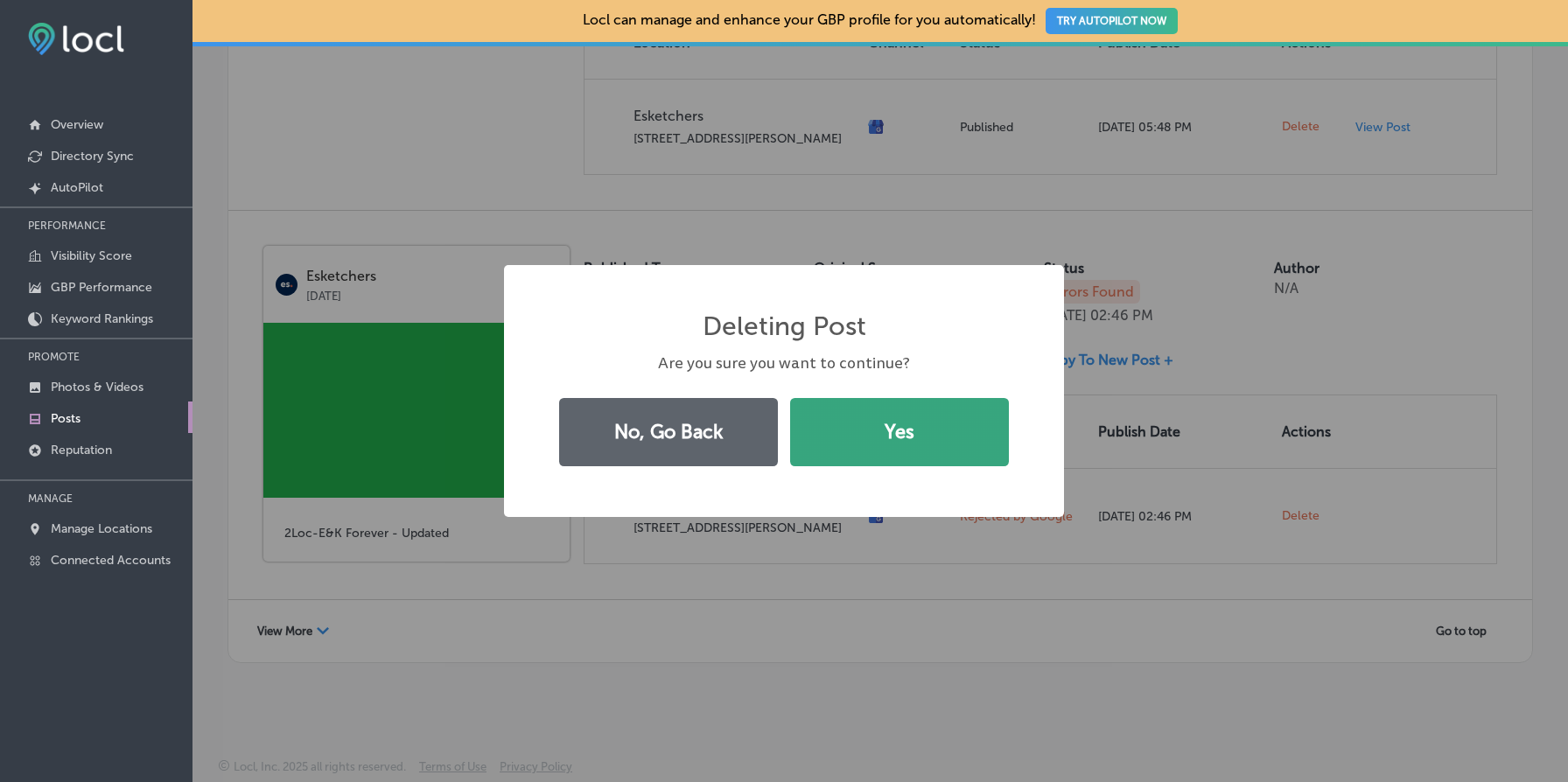
click at [874, 435] on button "Yes" at bounding box center [900, 432] width 219 height 68
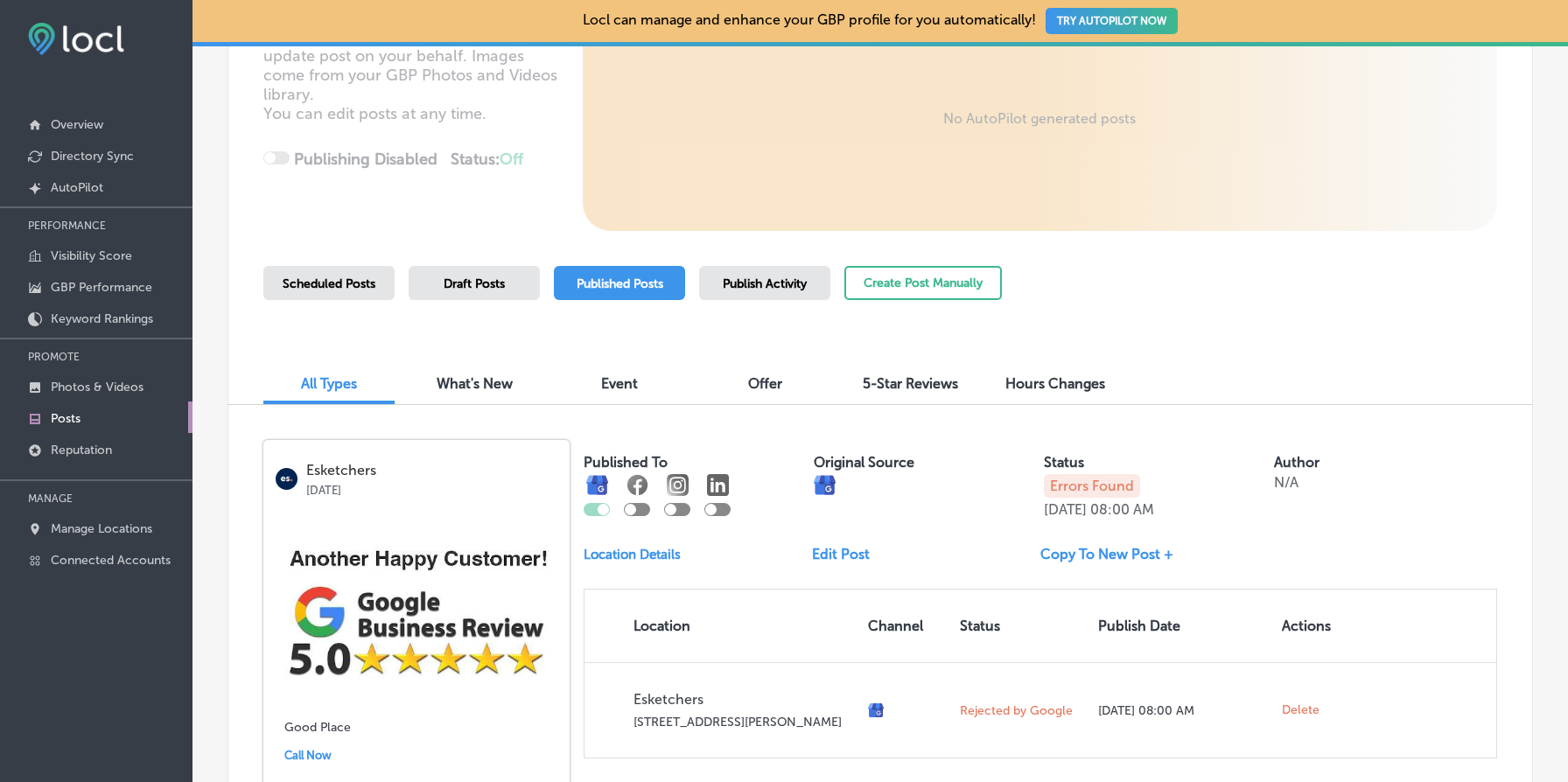
scroll to position [0, 0]
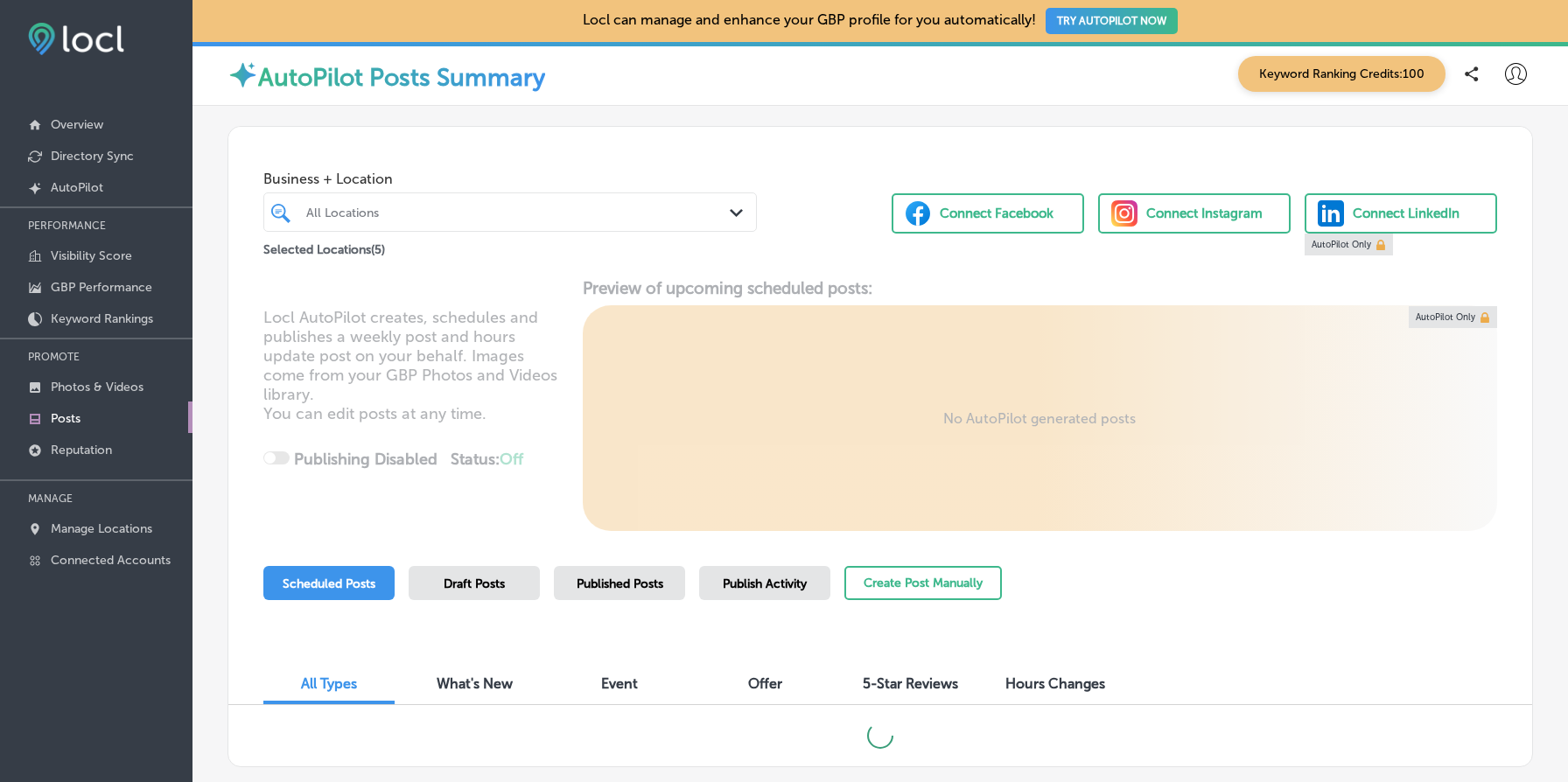
click at [391, 203] on div at bounding box center [489, 212] width 370 height 24
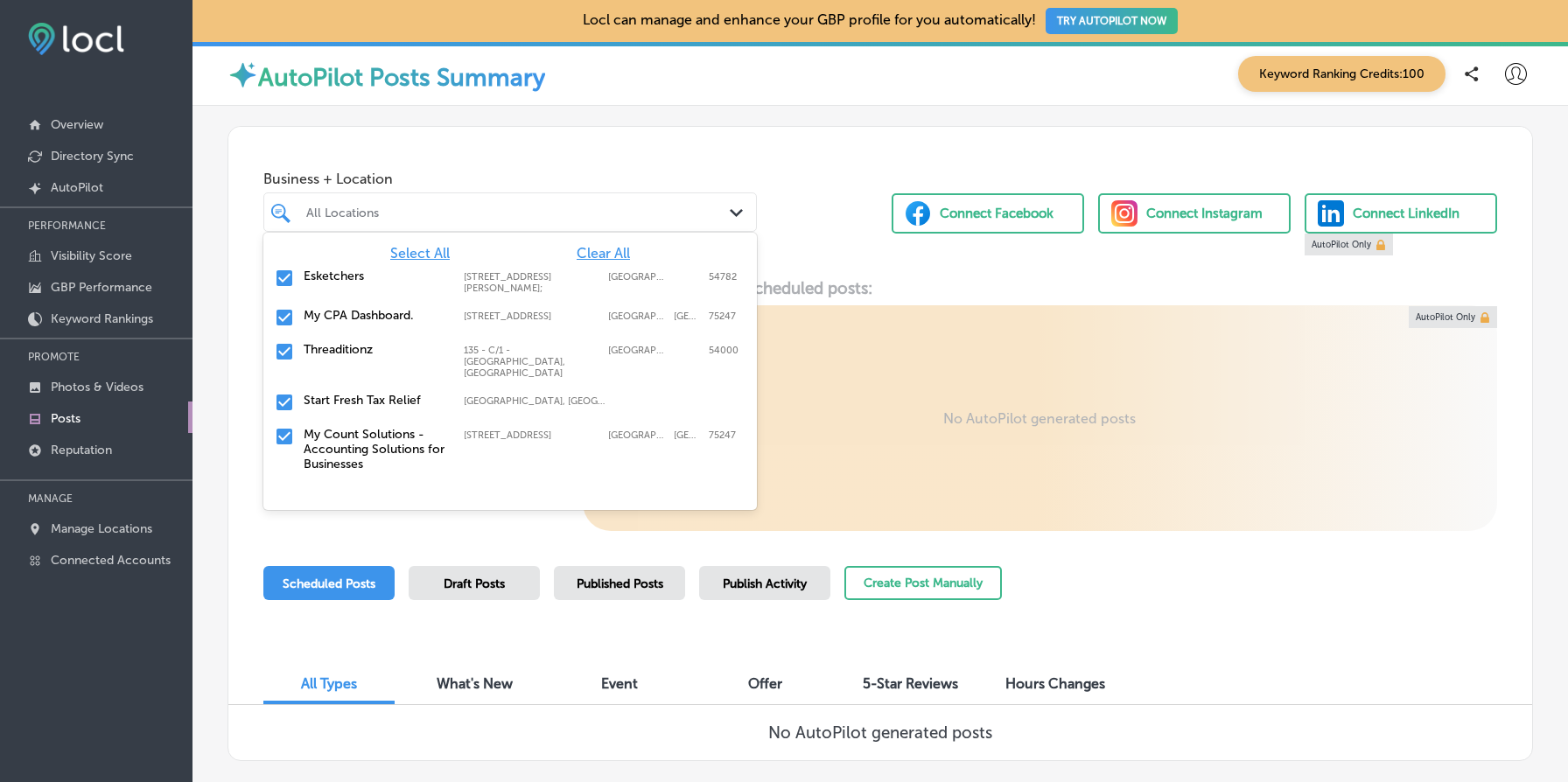
click at [615, 253] on span "Clear All" at bounding box center [603, 253] width 54 height 17
click at [327, 280] on label "Esketchers" at bounding box center [374, 276] width 142 height 15
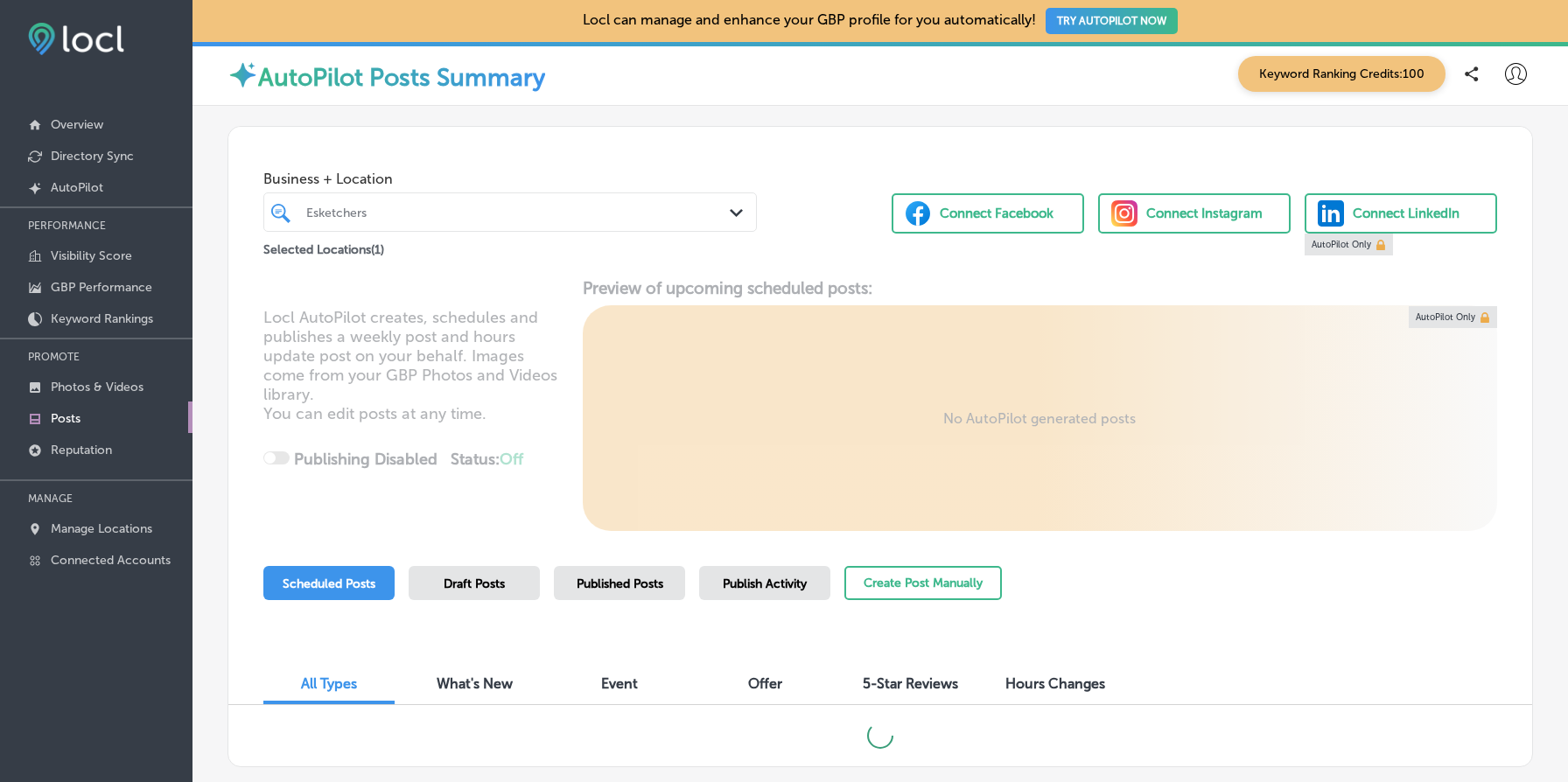
click at [988, 449] on div "Locl AutoPilot creates, schedules and publishes a weekly post and hours update …" at bounding box center [880, 404] width 1304 height 253
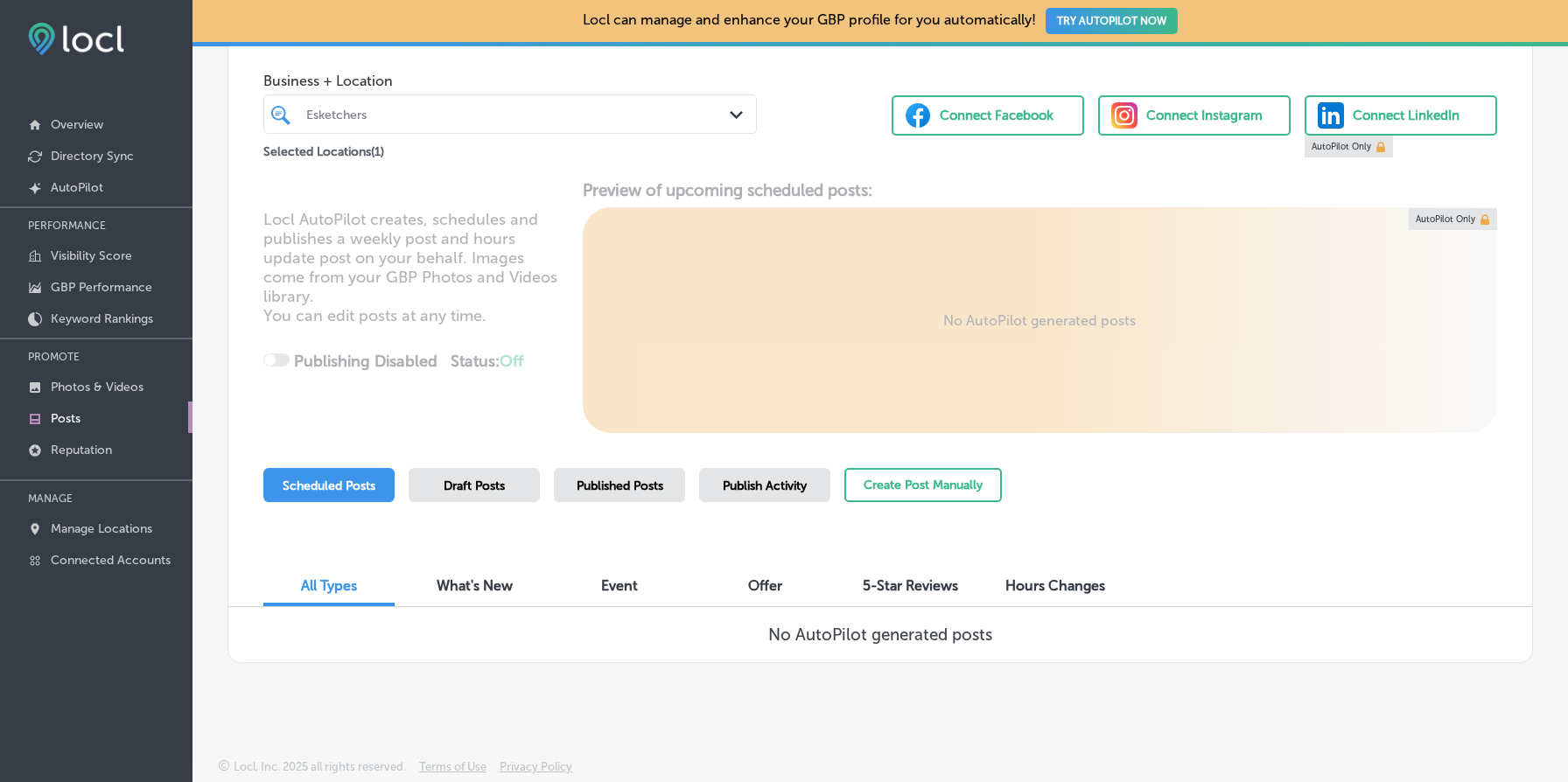
click at [634, 484] on span "Published Posts" at bounding box center [620, 486] width 87 height 15
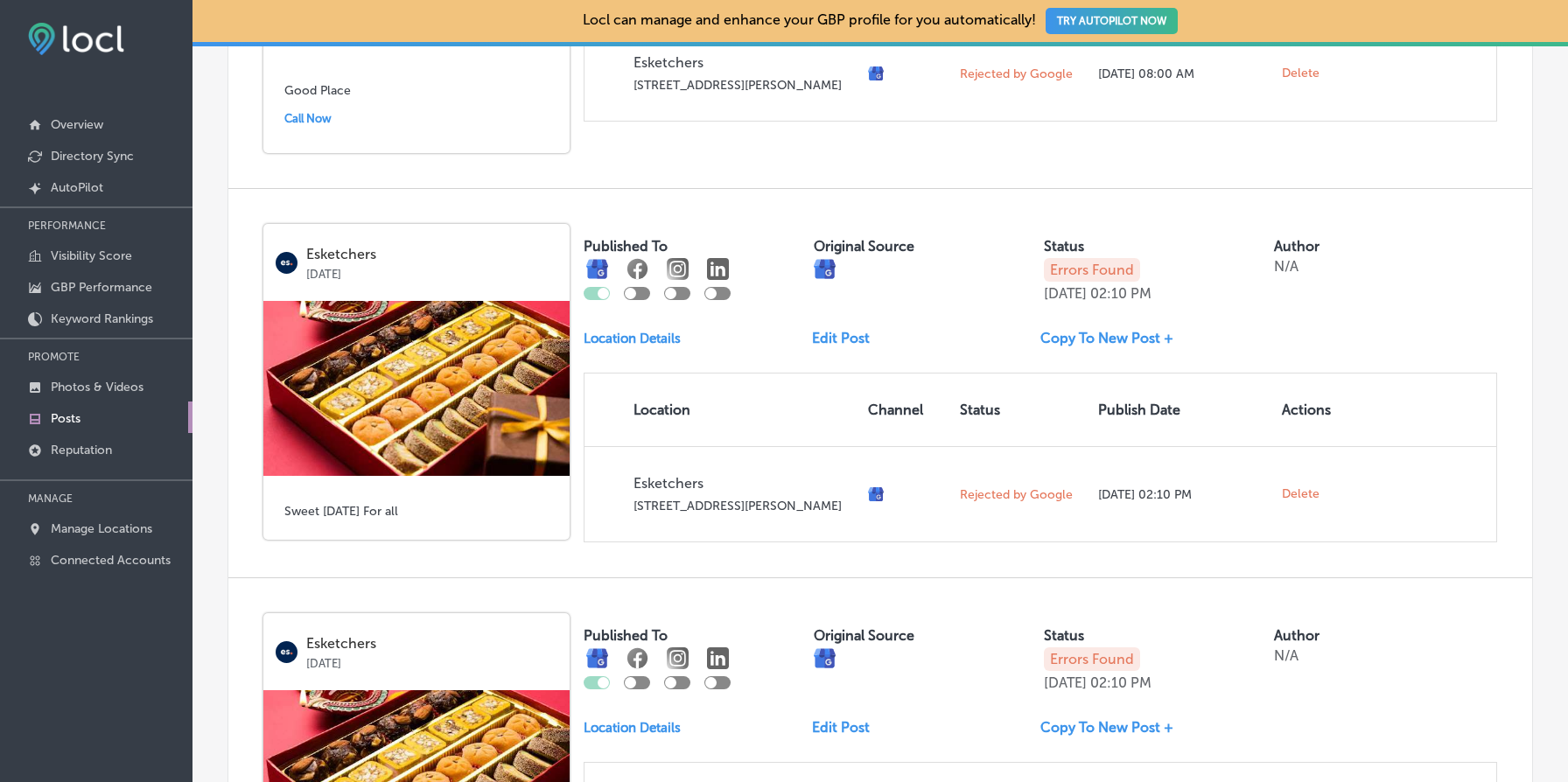
scroll to position [989, 0]
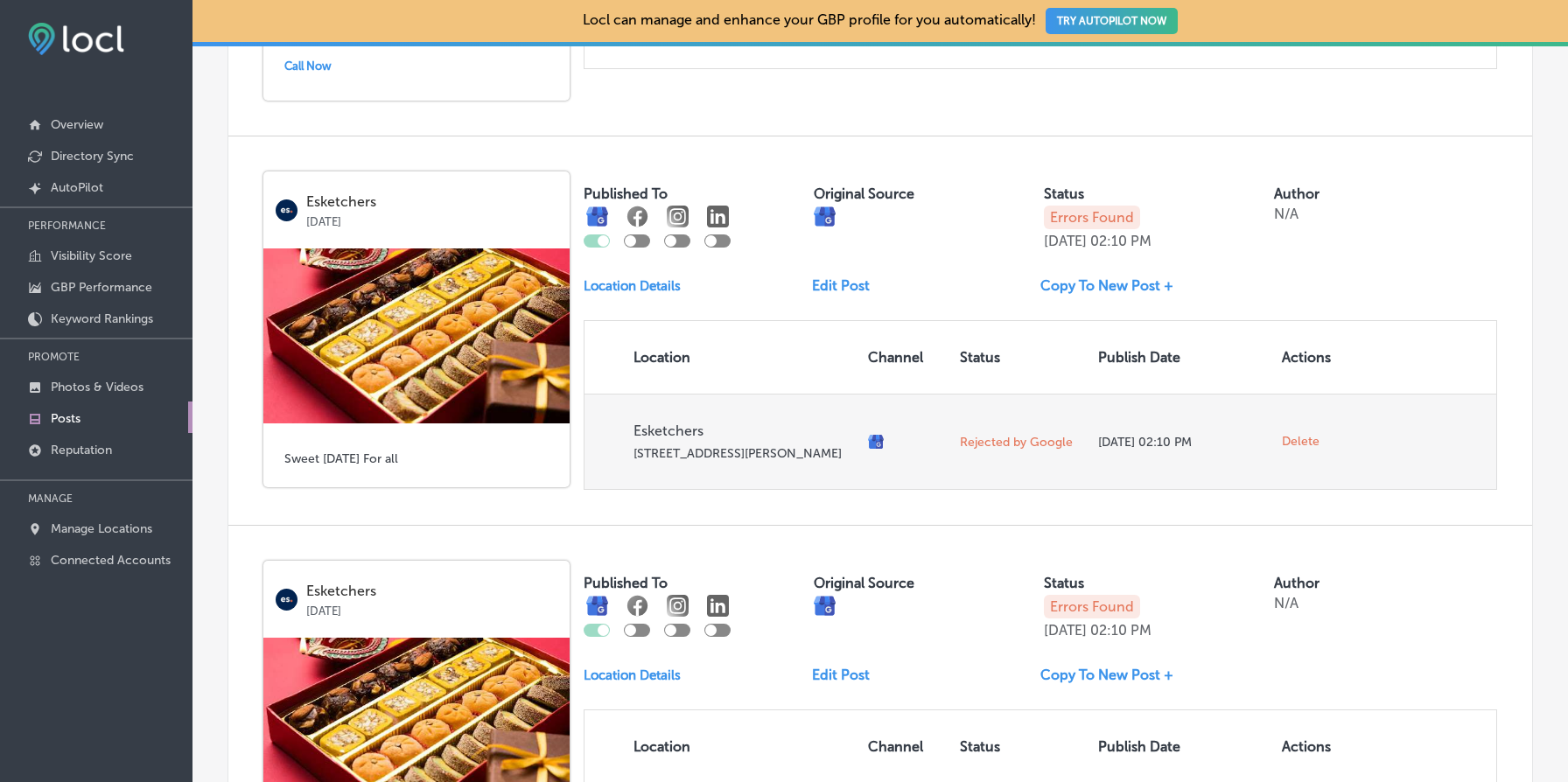
click at [1303, 445] on span "Delete" at bounding box center [1301, 442] width 38 height 16
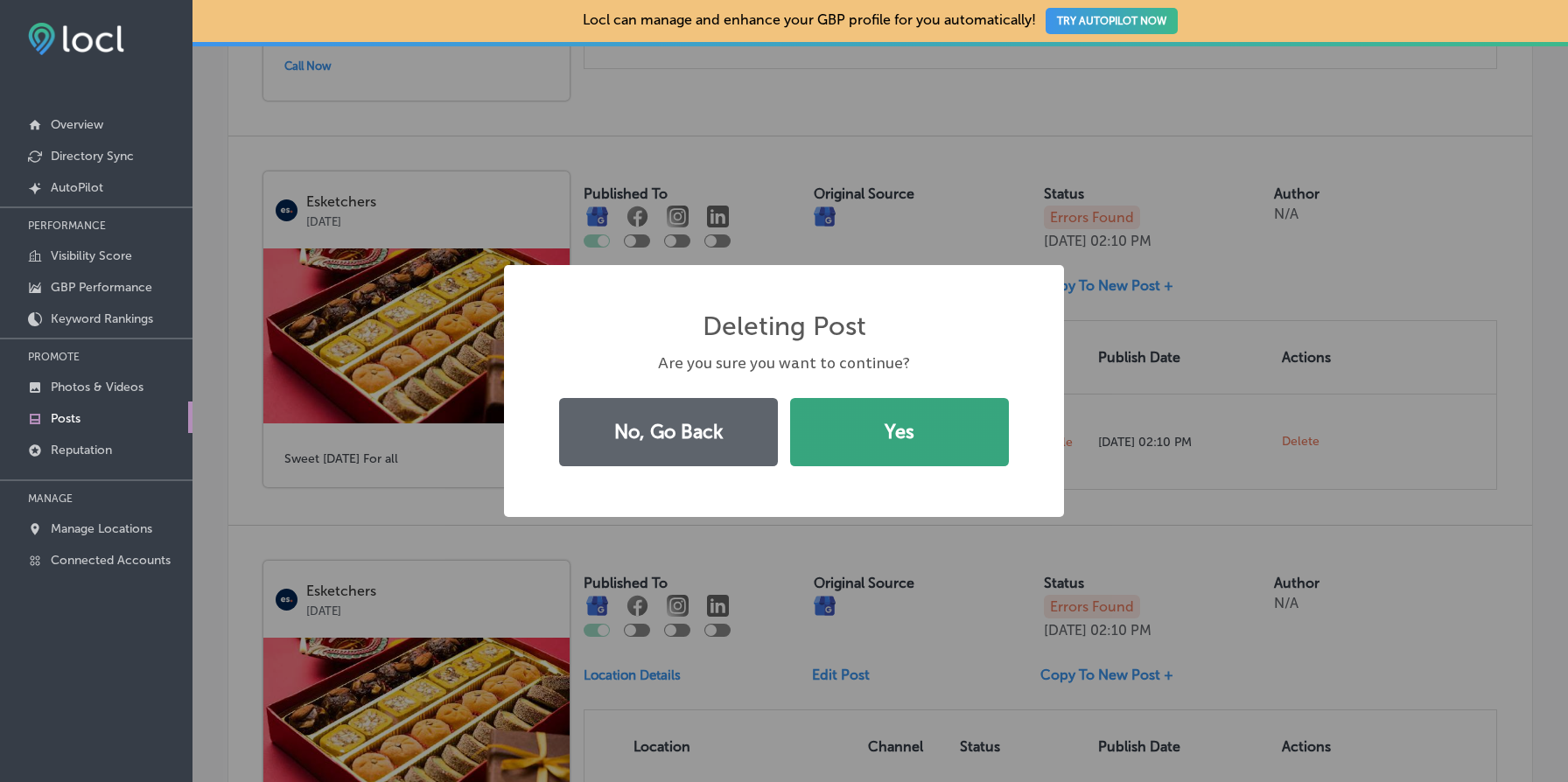
click at [948, 413] on button "Yes" at bounding box center [900, 432] width 219 height 68
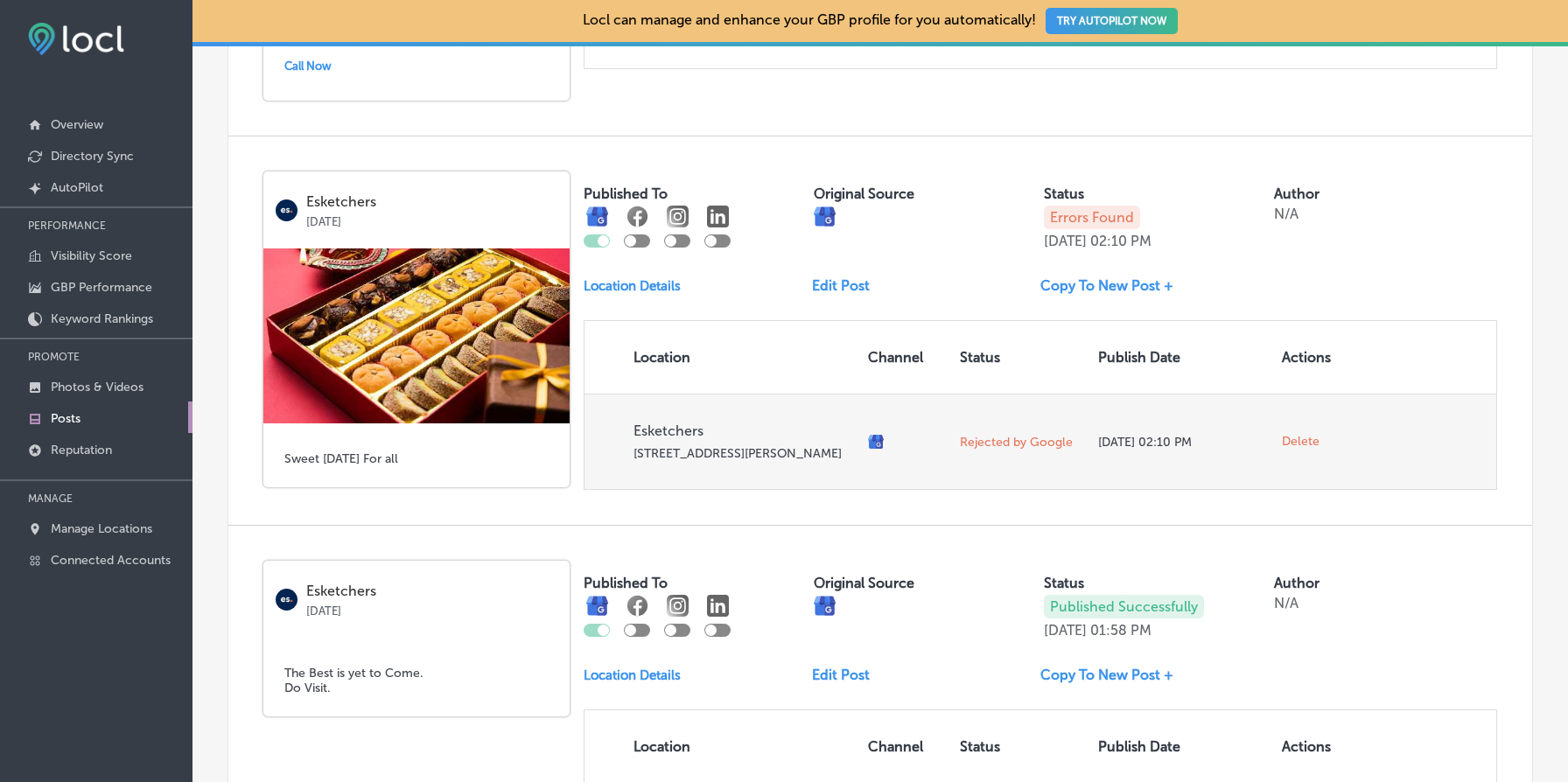
click at [1303, 449] on span "Delete" at bounding box center [1301, 442] width 38 height 16
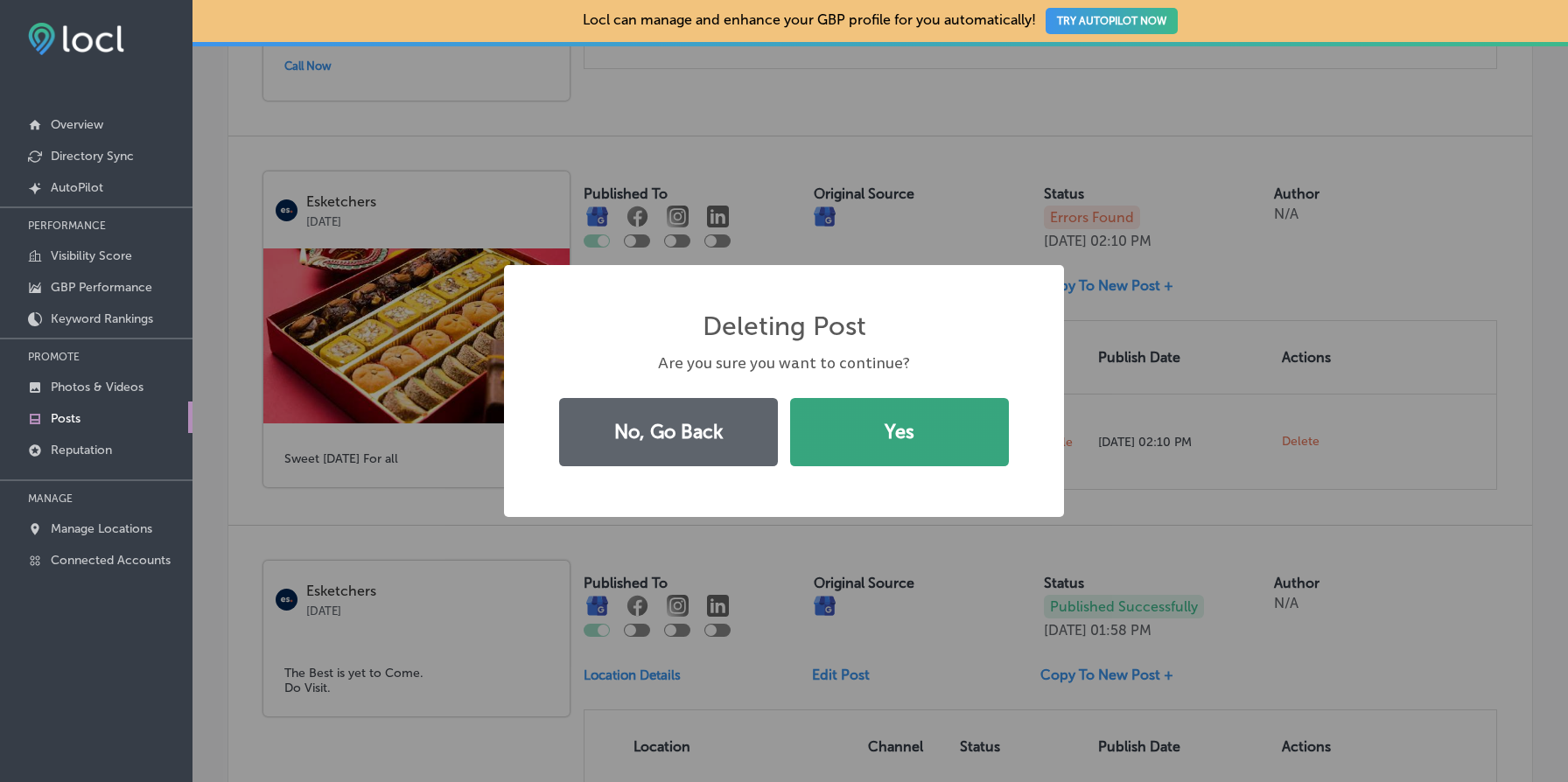
click at [907, 448] on button "Yes" at bounding box center [900, 432] width 219 height 68
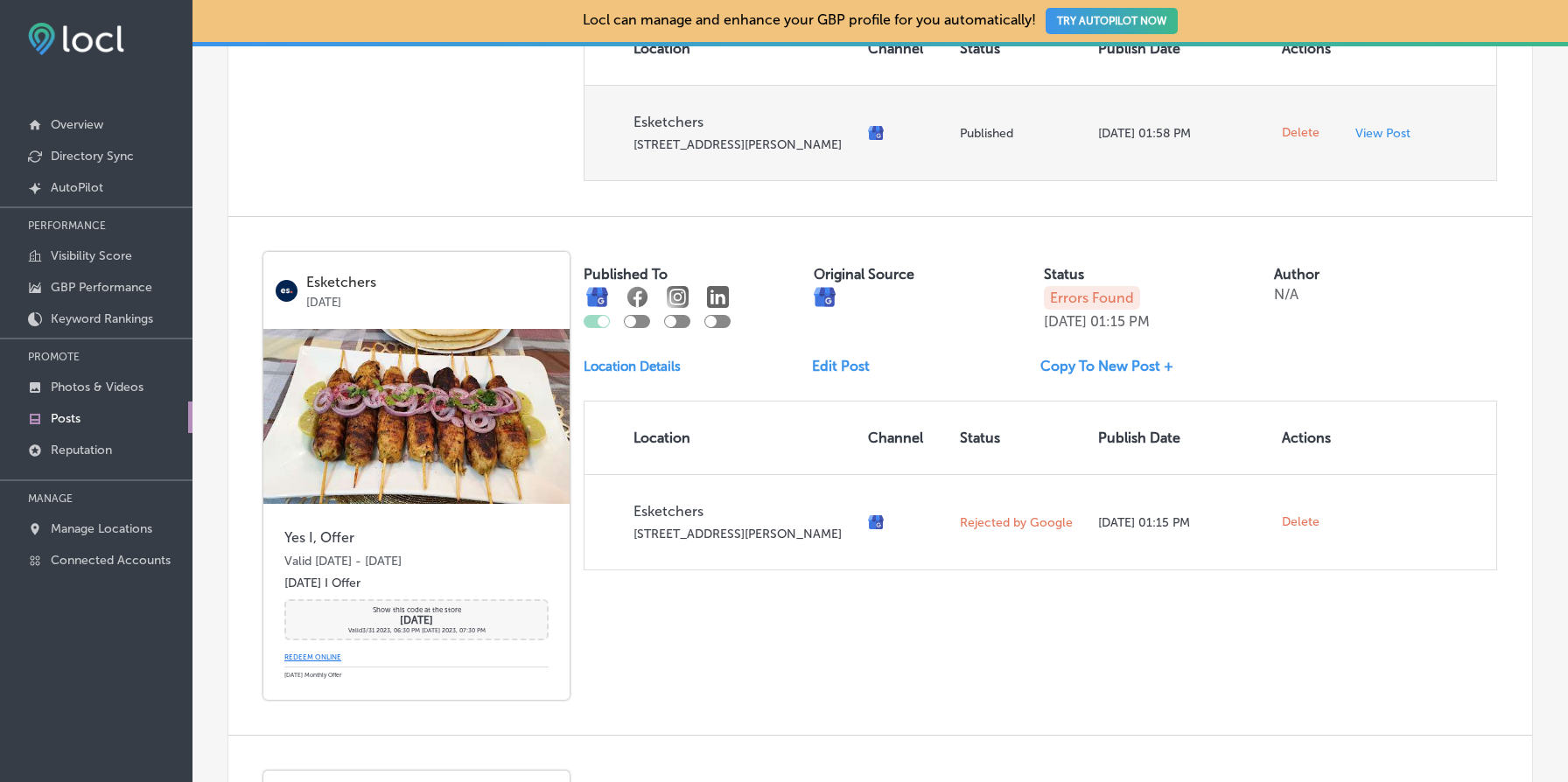
scroll to position [1335, 0]
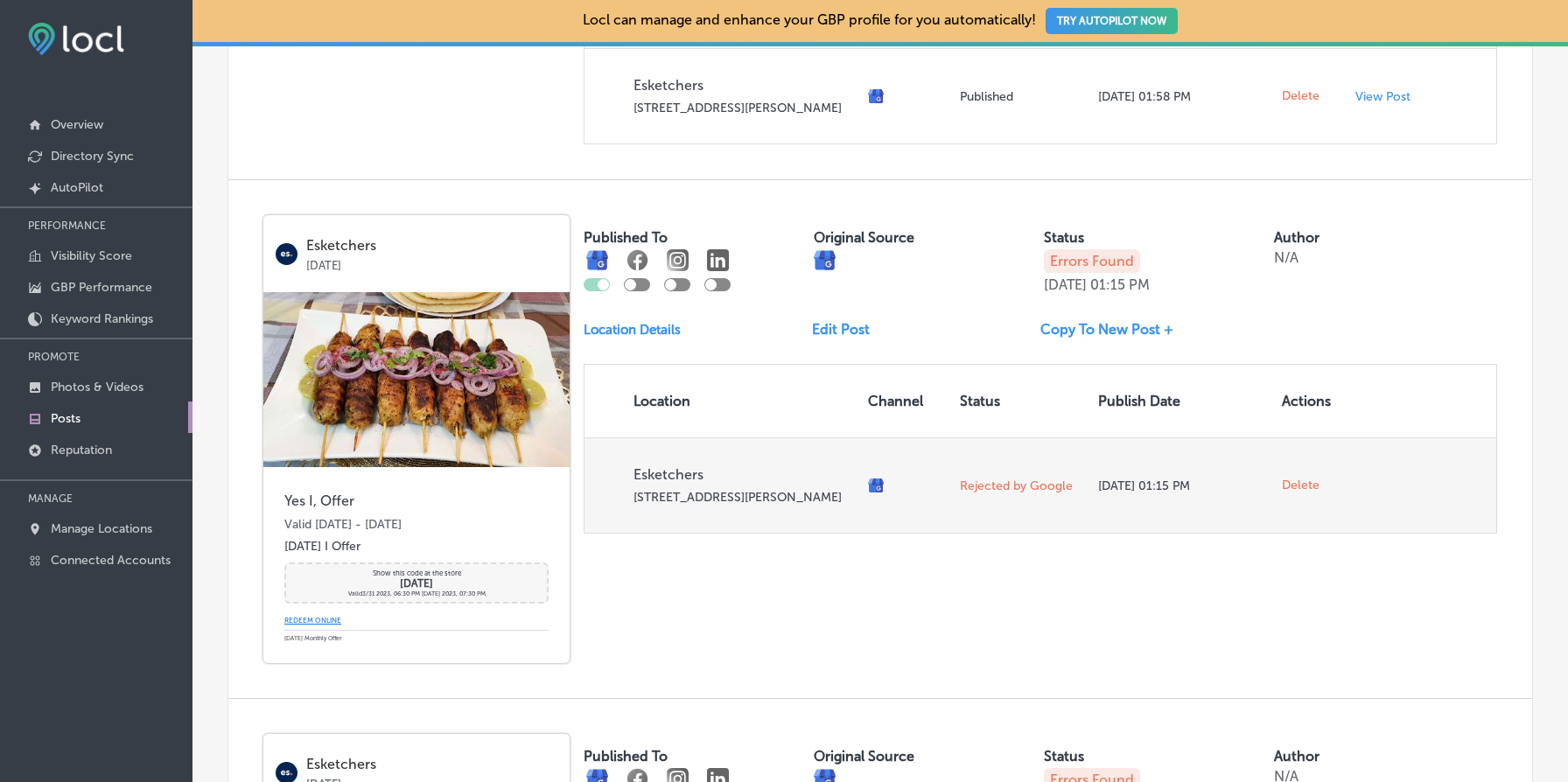
click at [1303, 494] on span "Delete" at bounding box center [1301, 485] width 38 height 16
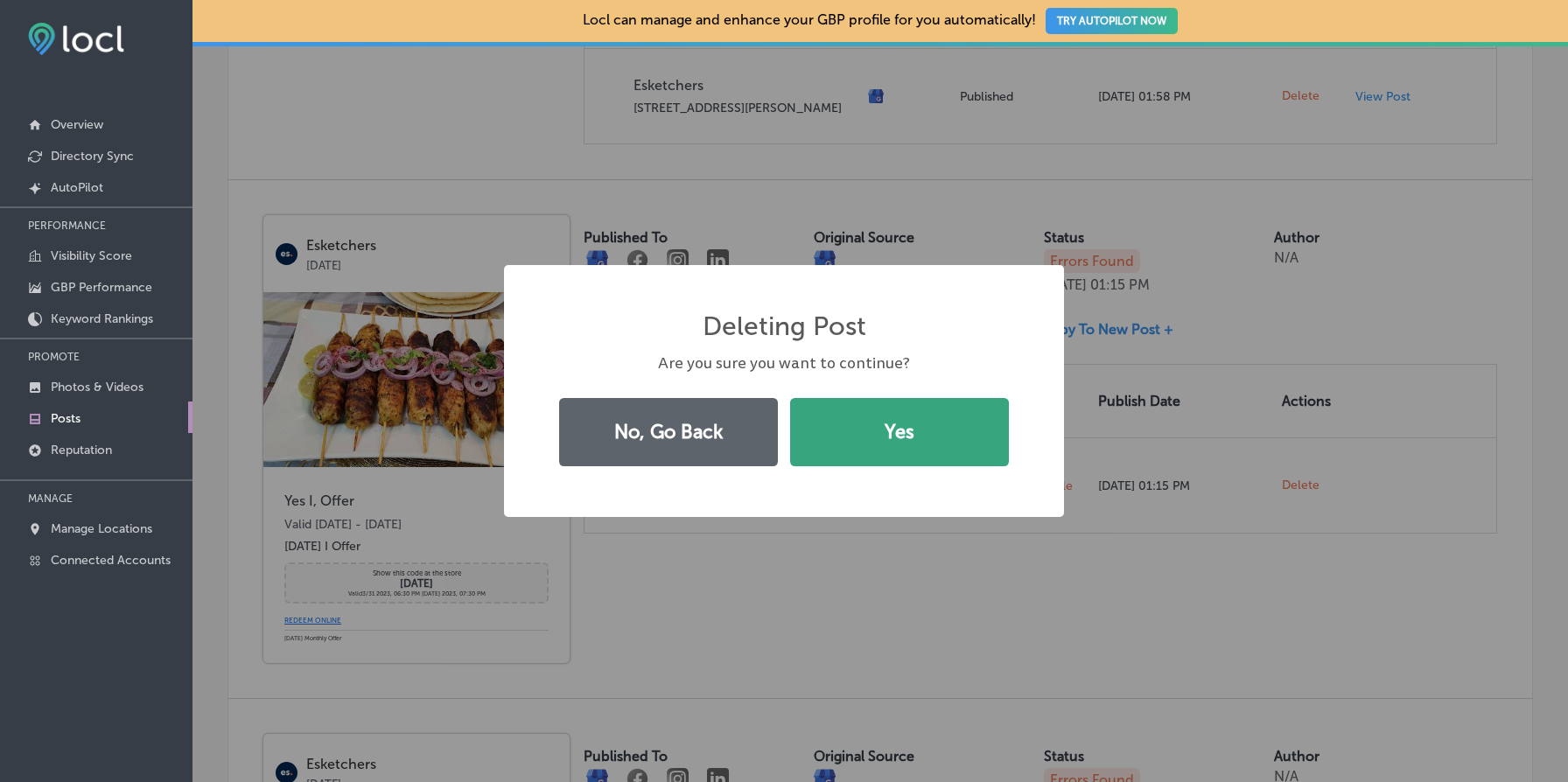
click at [929, 443] on button "Yes" at bounding box center [900, 432] width 219 height 68
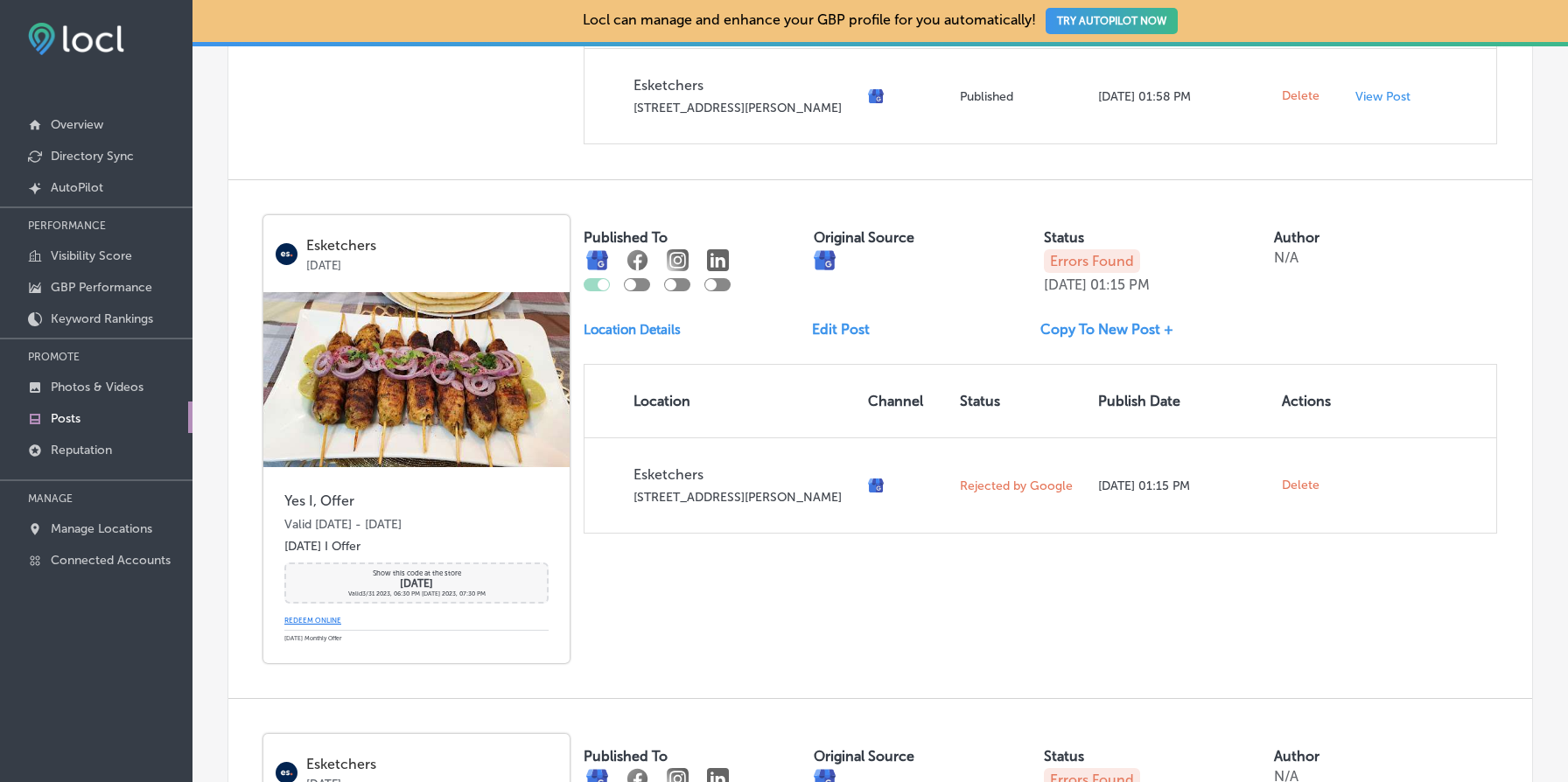
scroll to position [1333, 0]
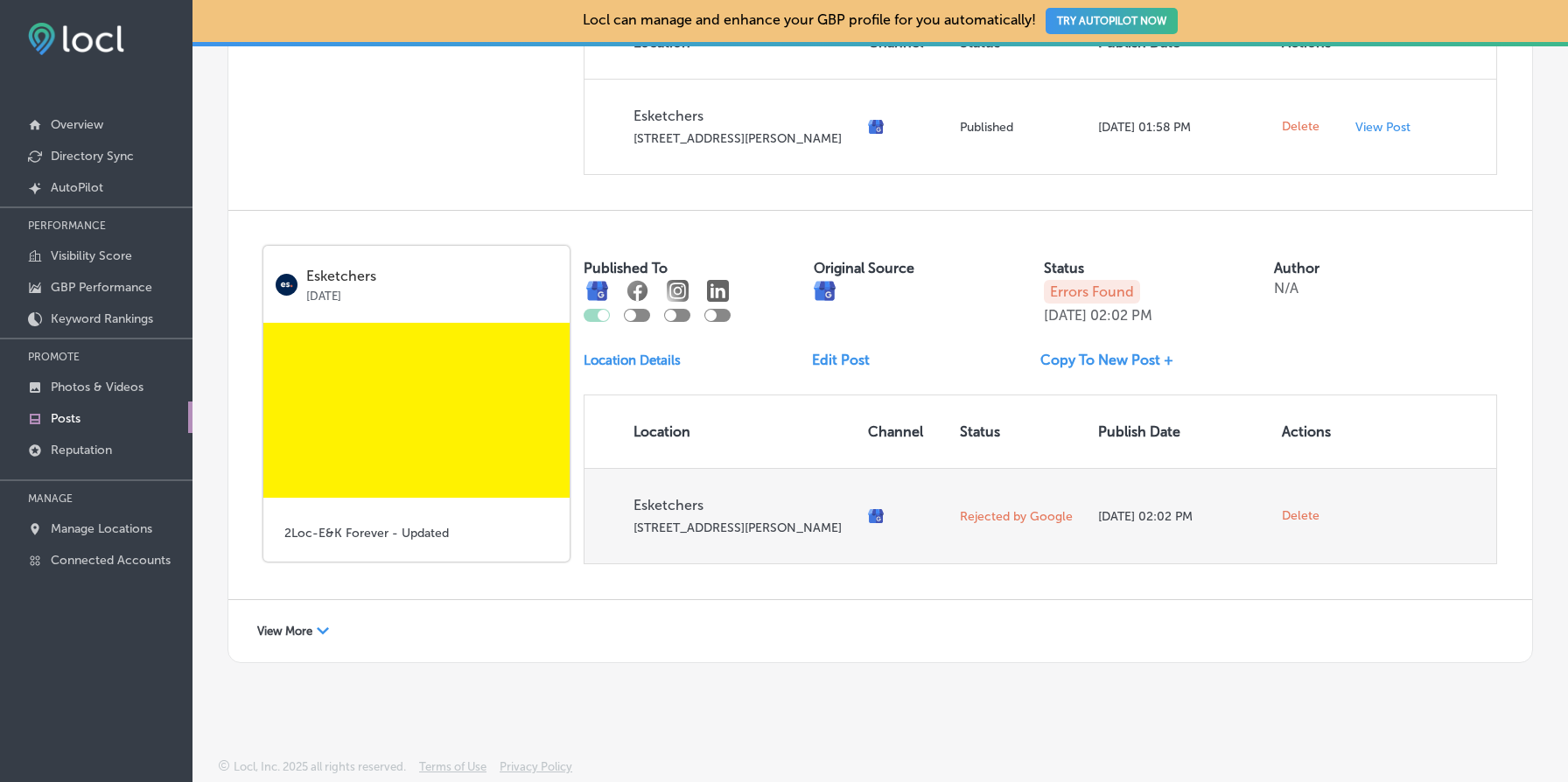
click at [1305, 509] on span "Delete" at bounding box center [1301, 516] width 38 height 16
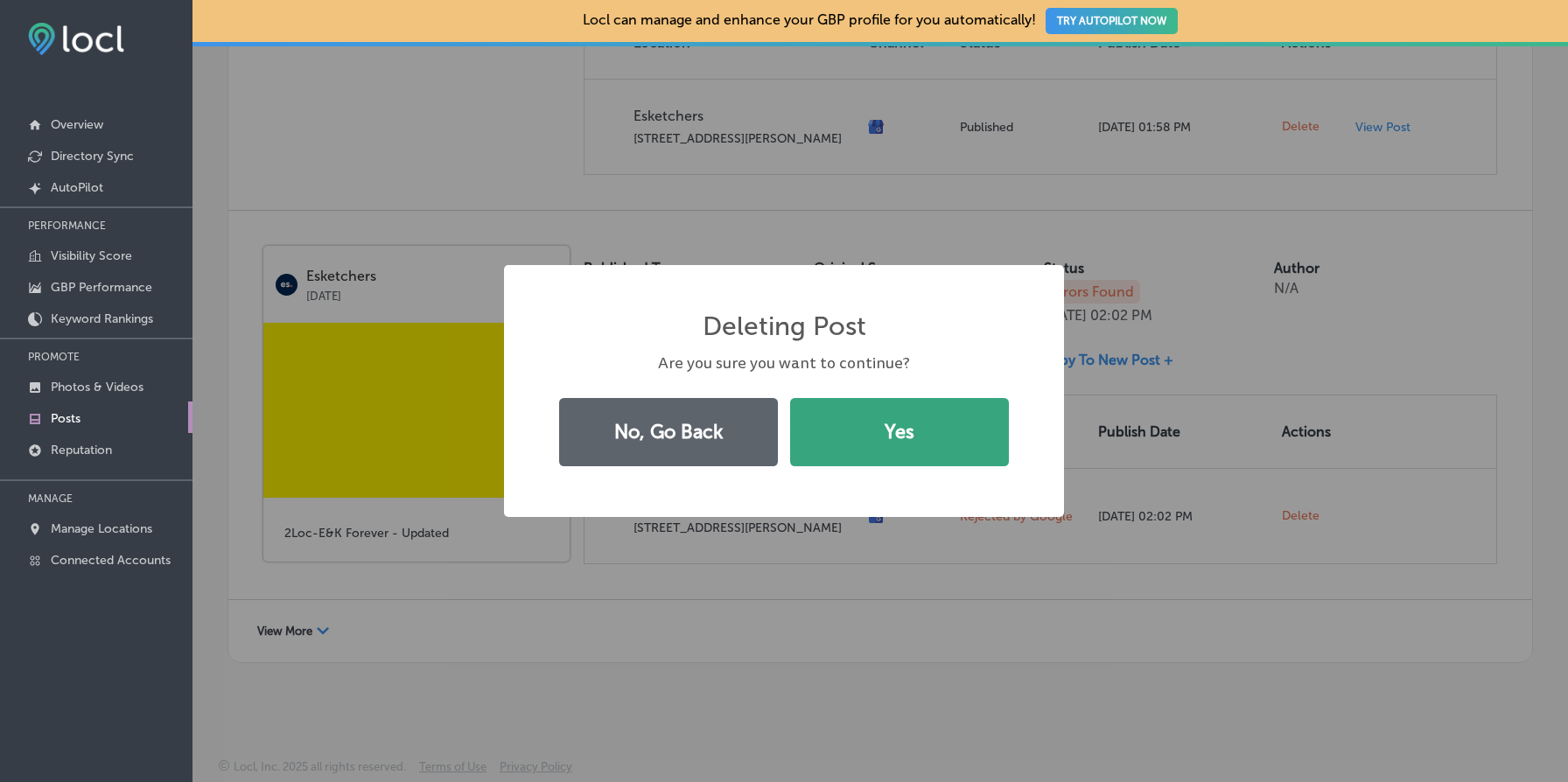
click at [906, 439] on button "Yes" at bounding box center [900, 432] width 219 height 68
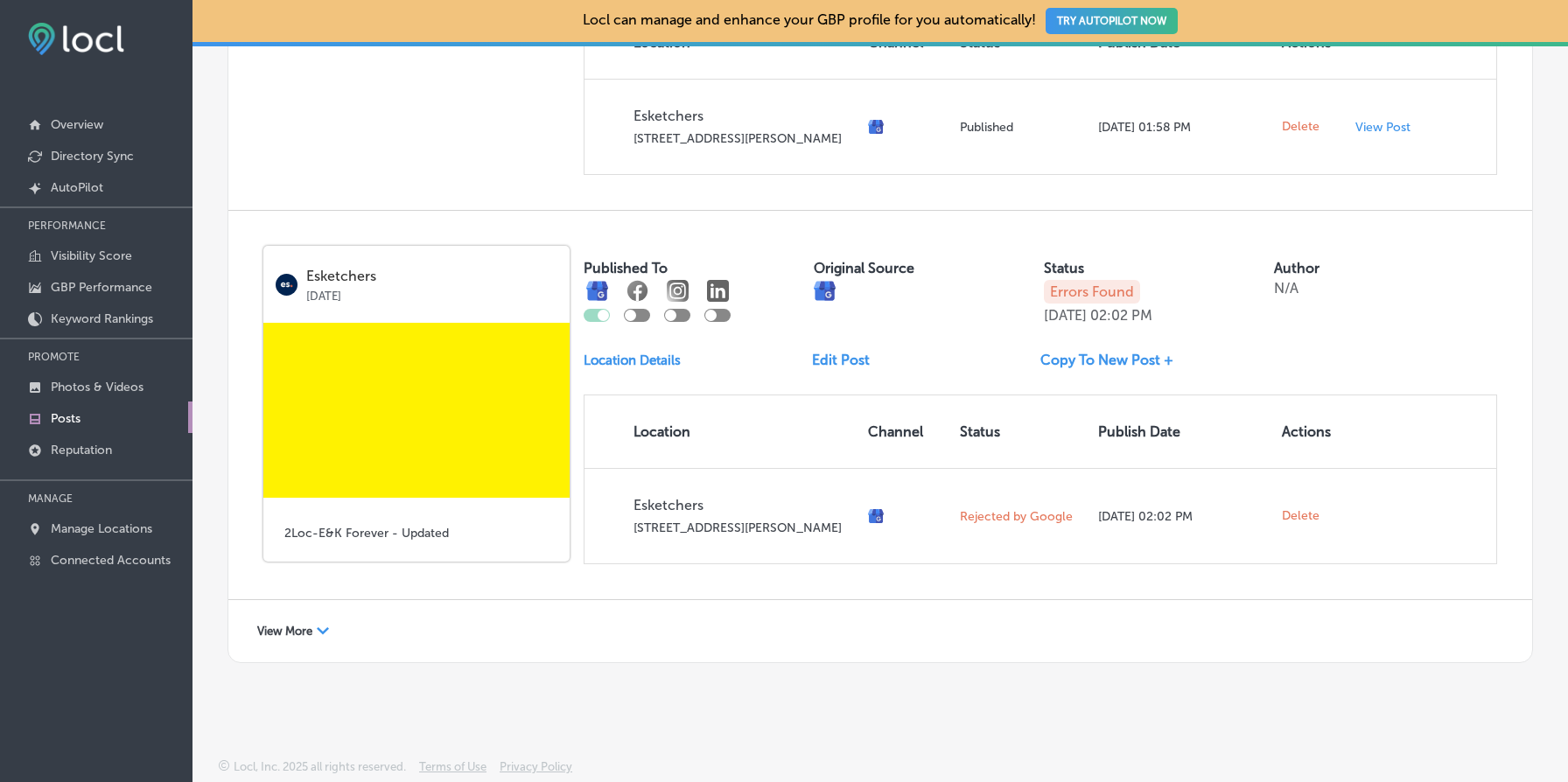
scroll to position [930, 0]
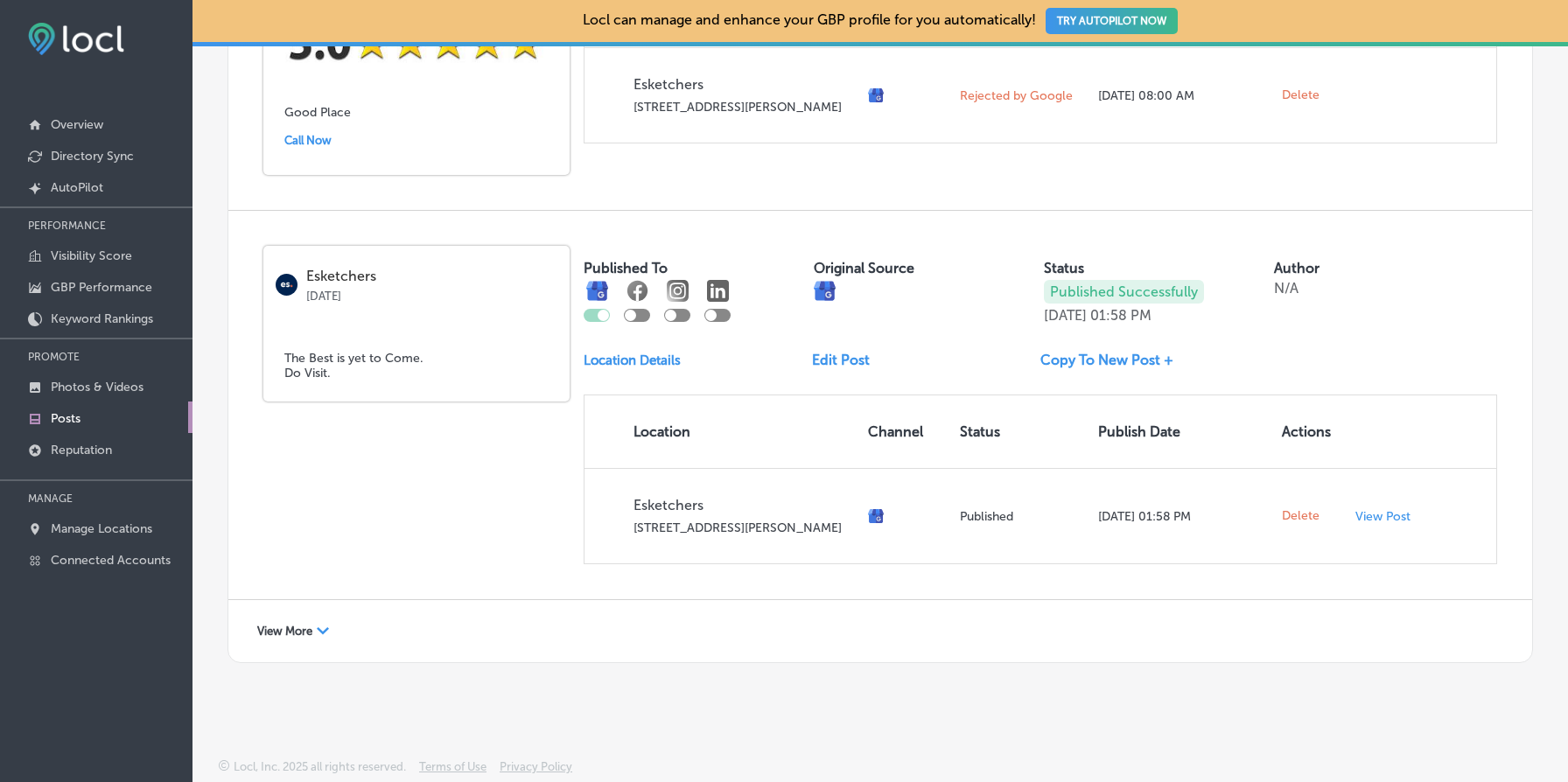
click at [293, 625] on span "View More" at bounding box center [285, 631] width 56 height 13
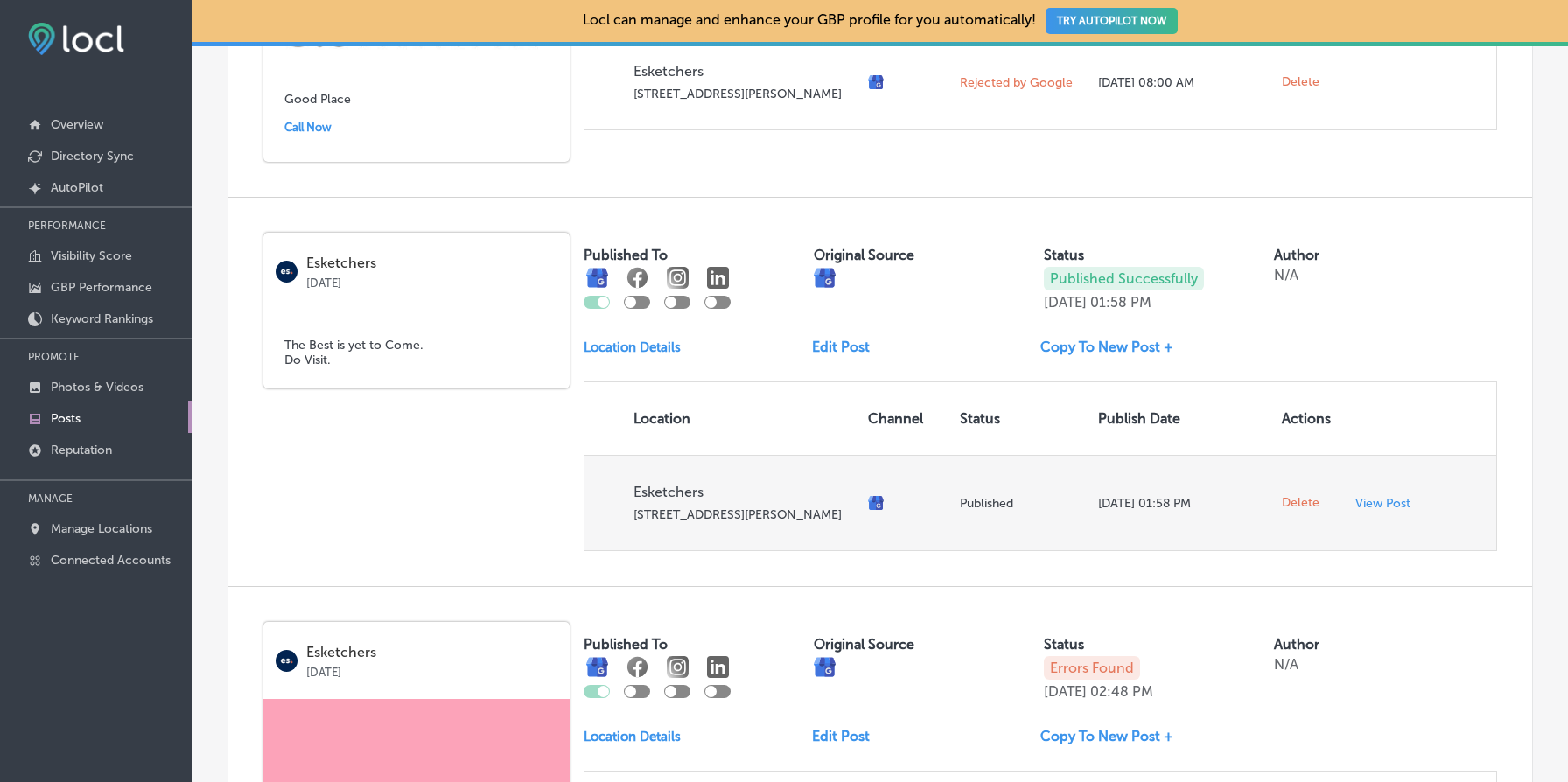
scroll to position [1335, 0]
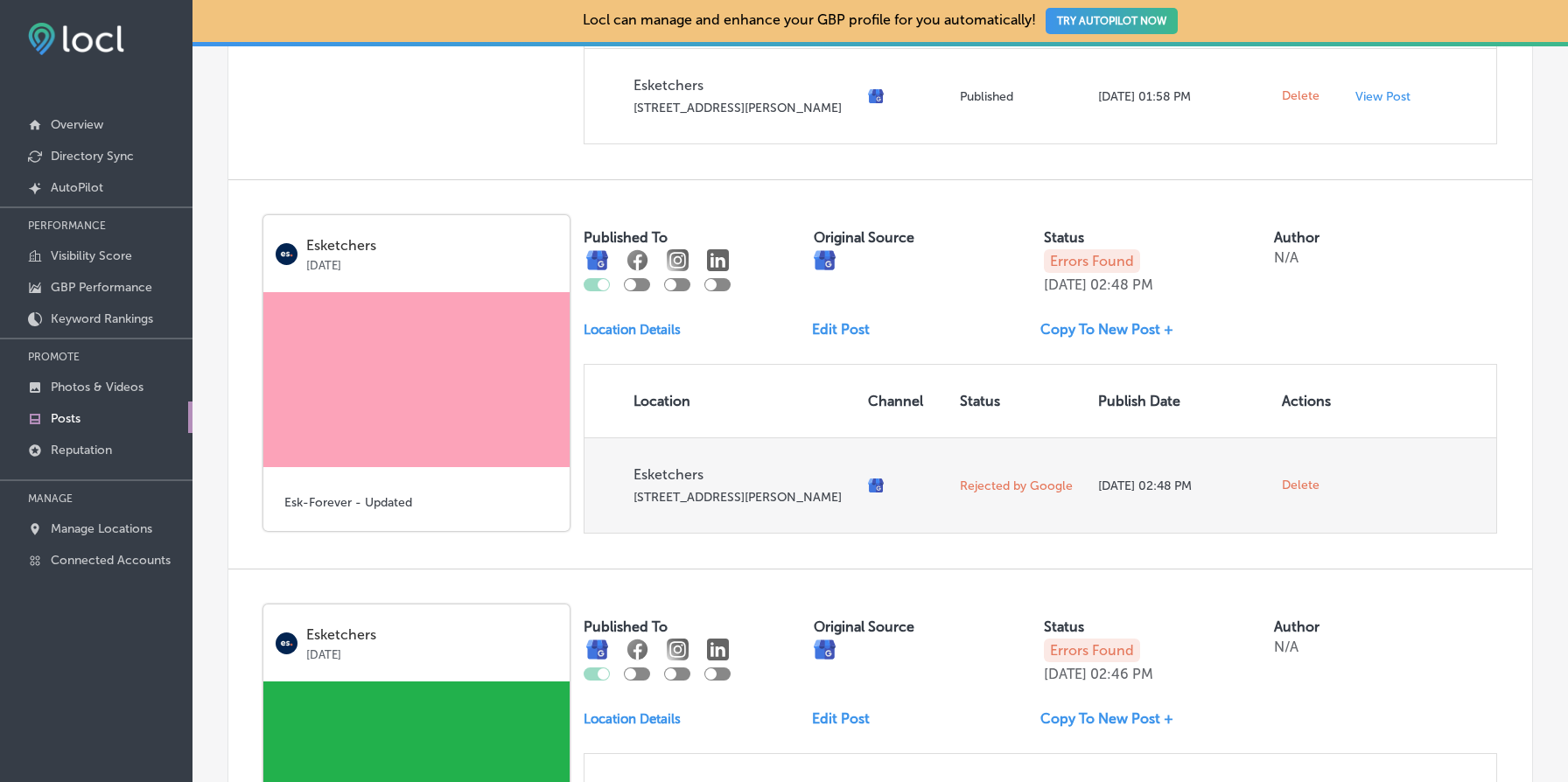
click at [1307, 494] on span "Delete" at bounding box center [1301, 485] width 38 height 16
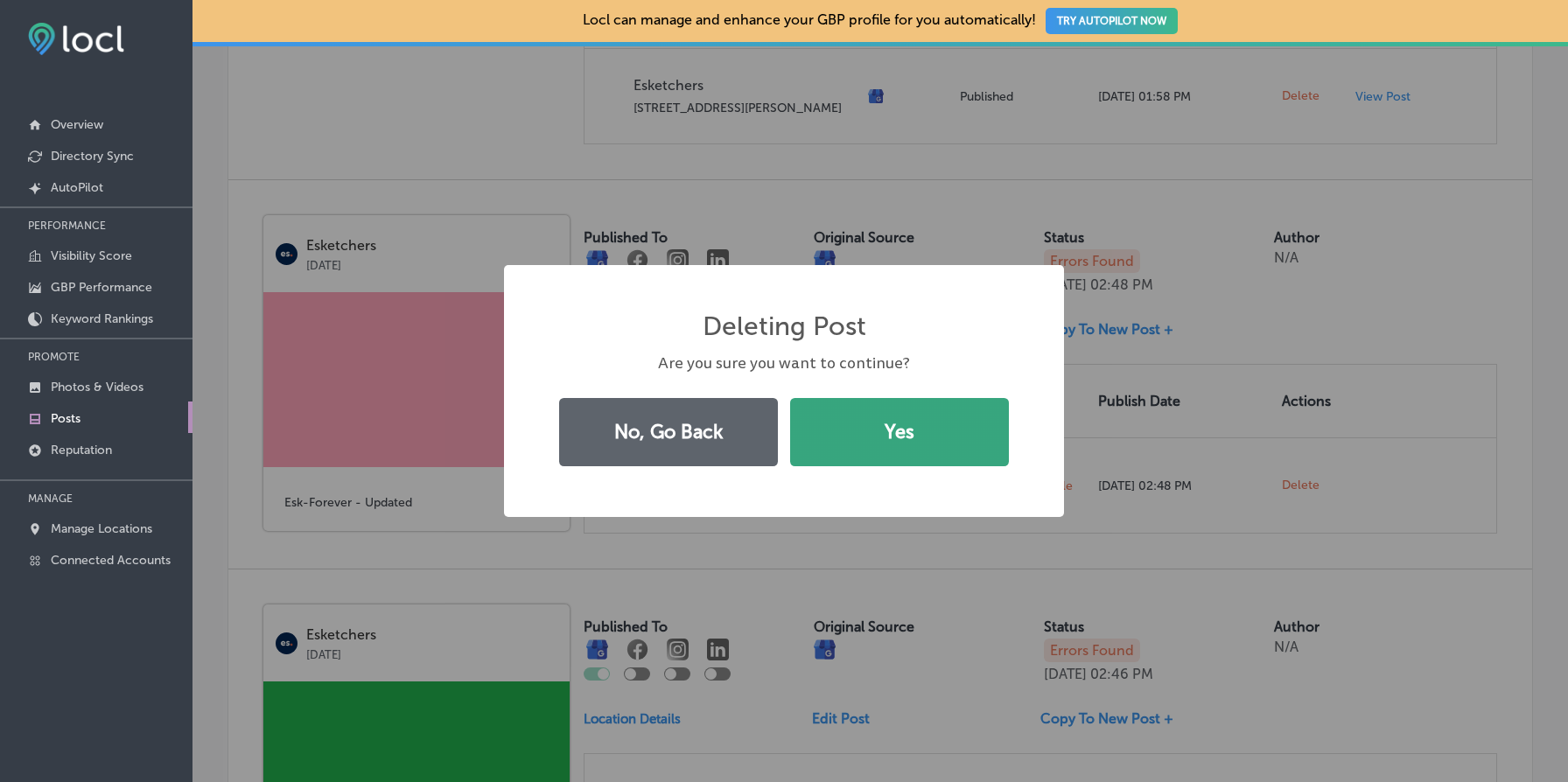
click at [908, 425] on button "Yes" at bounding box center [900, 432] width 219 height 68
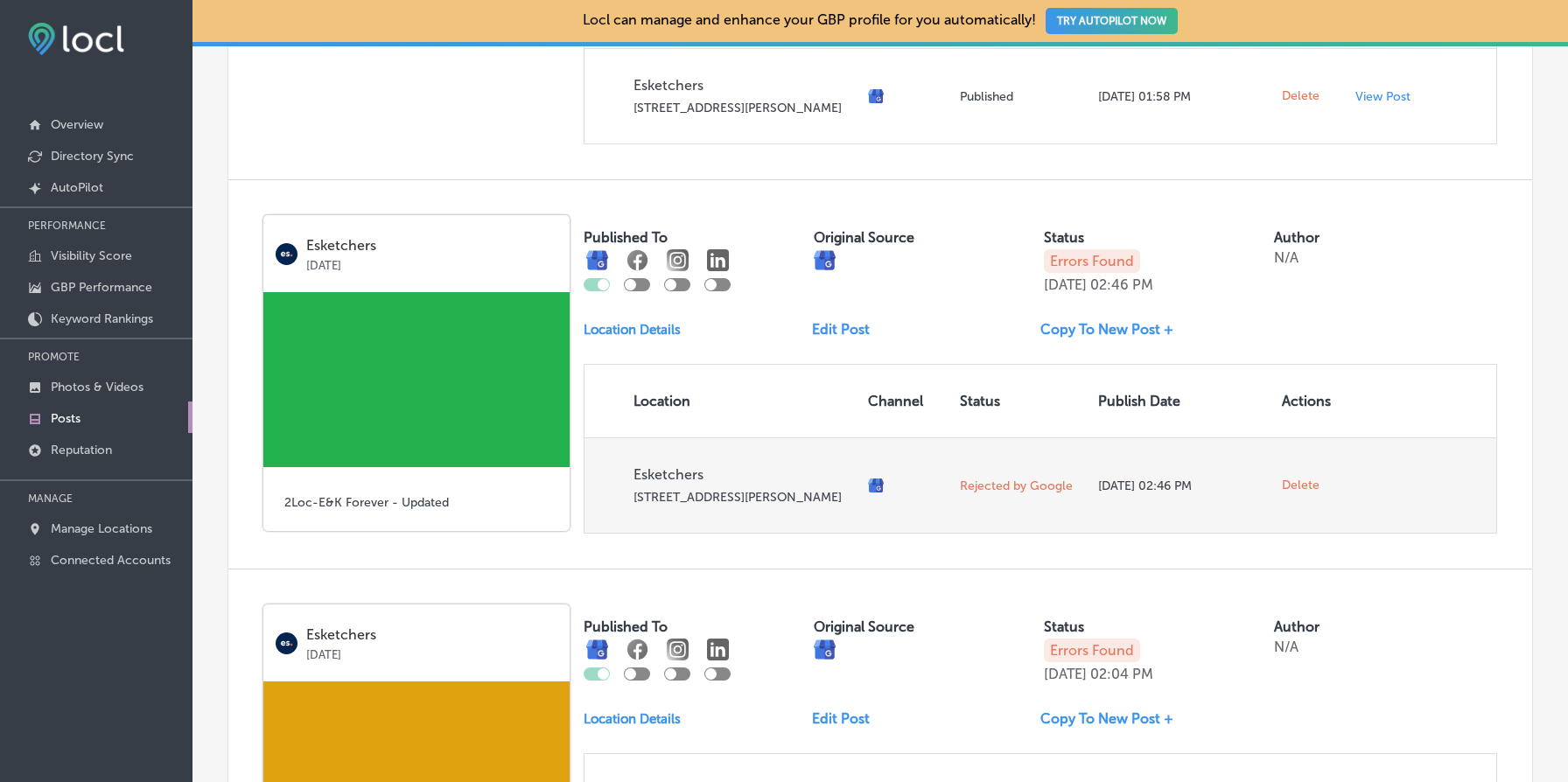
click at [1307, 494] on span "Delete" at bounding box center [1301, 485] width 38 height 16
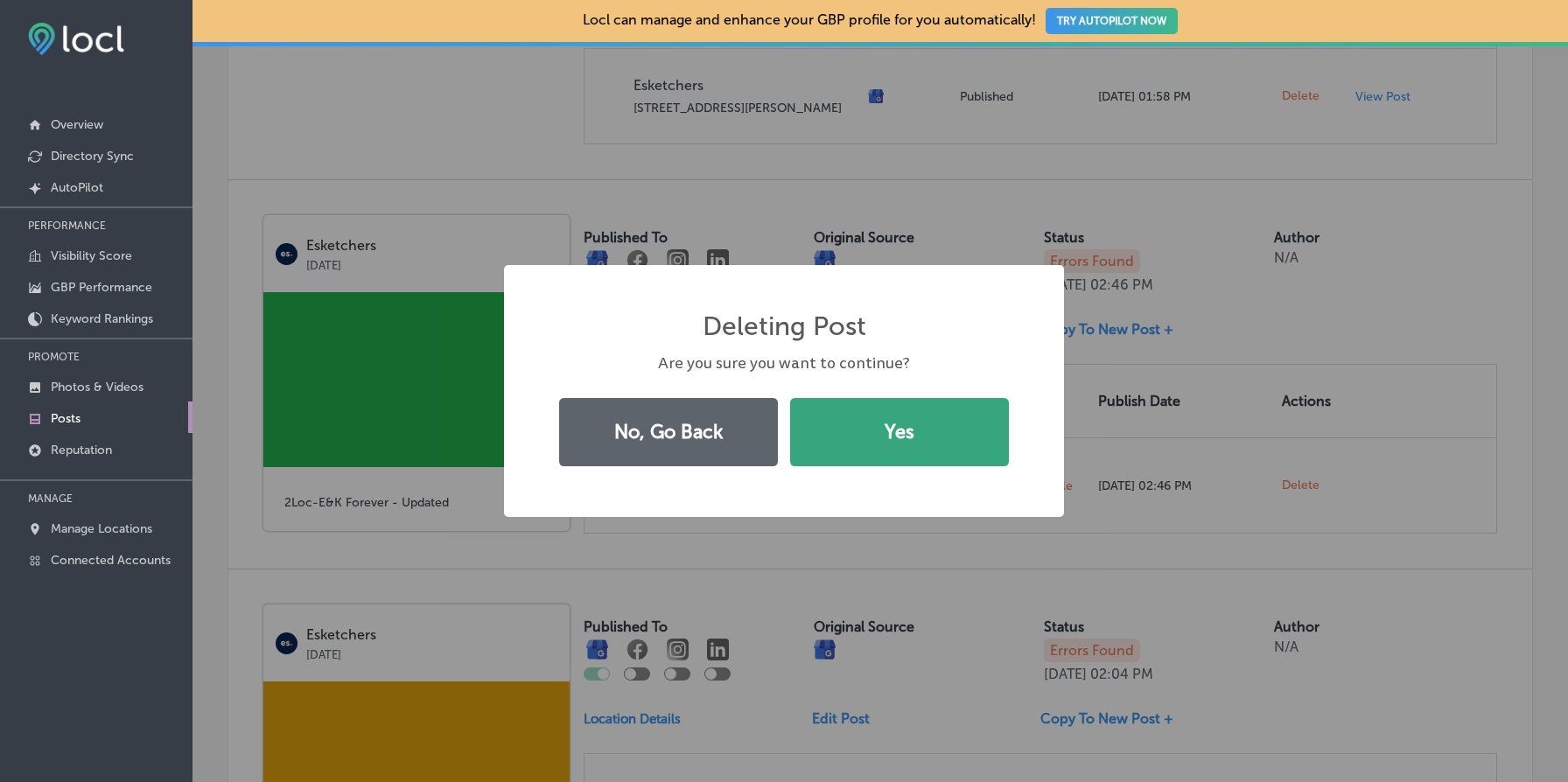
click at [890, 415] on button "Yes" at bounding box center [900, 432] width 219 height 68
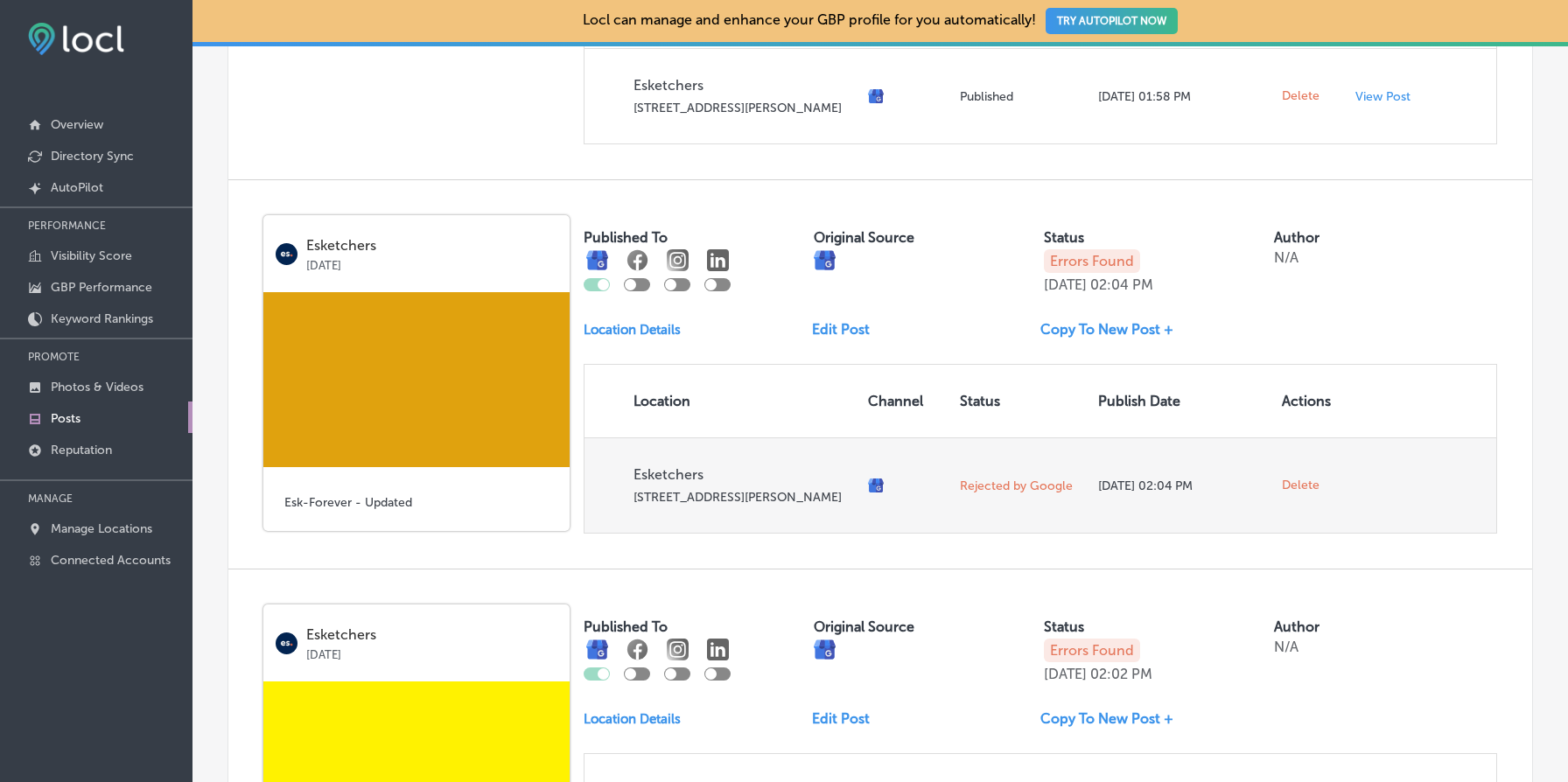
click at [1306, 494] on span "Delete" at bounding box center [1301, 485] width 38 height 16
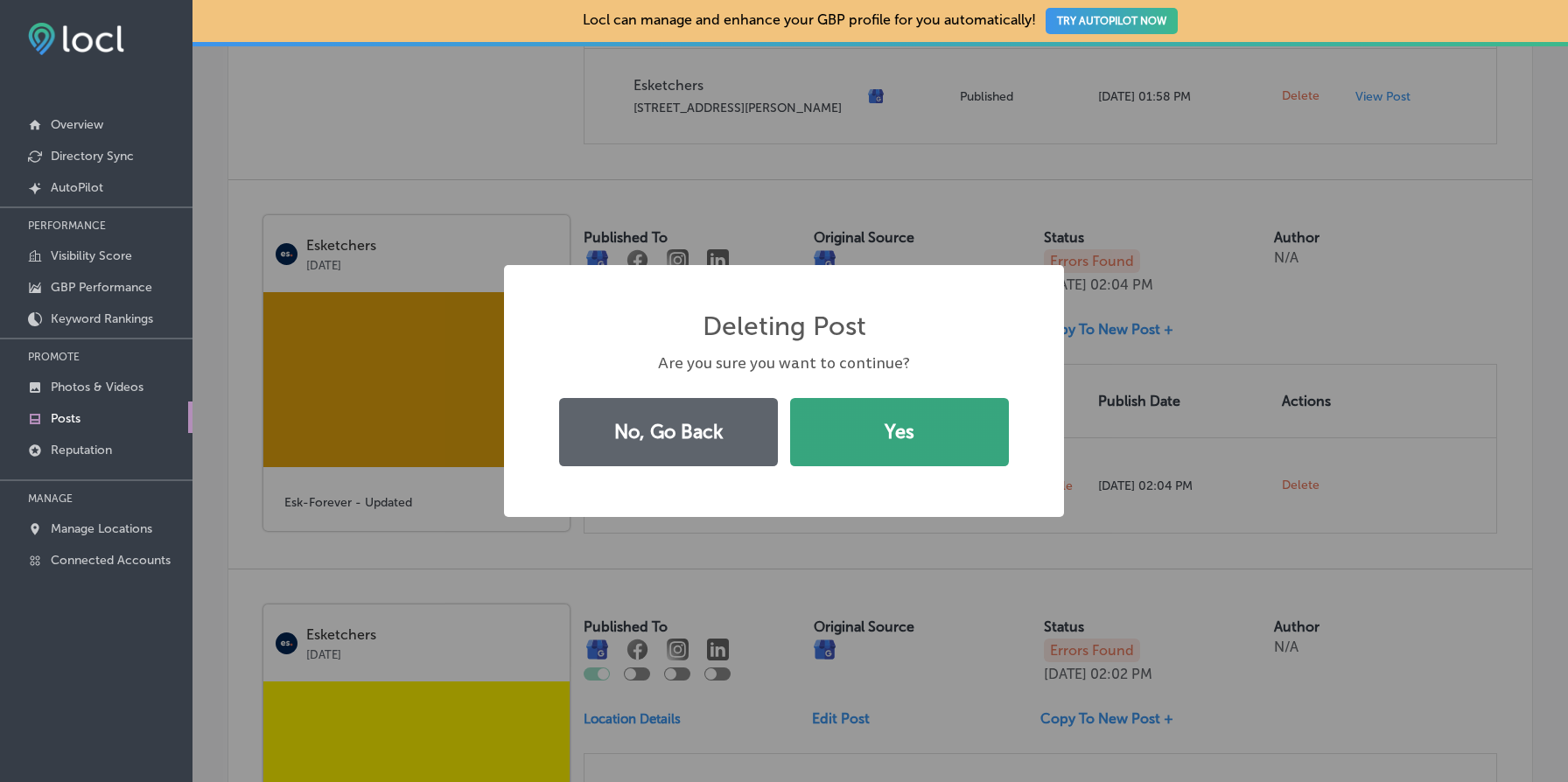
click at [930, 420] on button "Yes" at bounding box center [900, 432] width 219 height 68
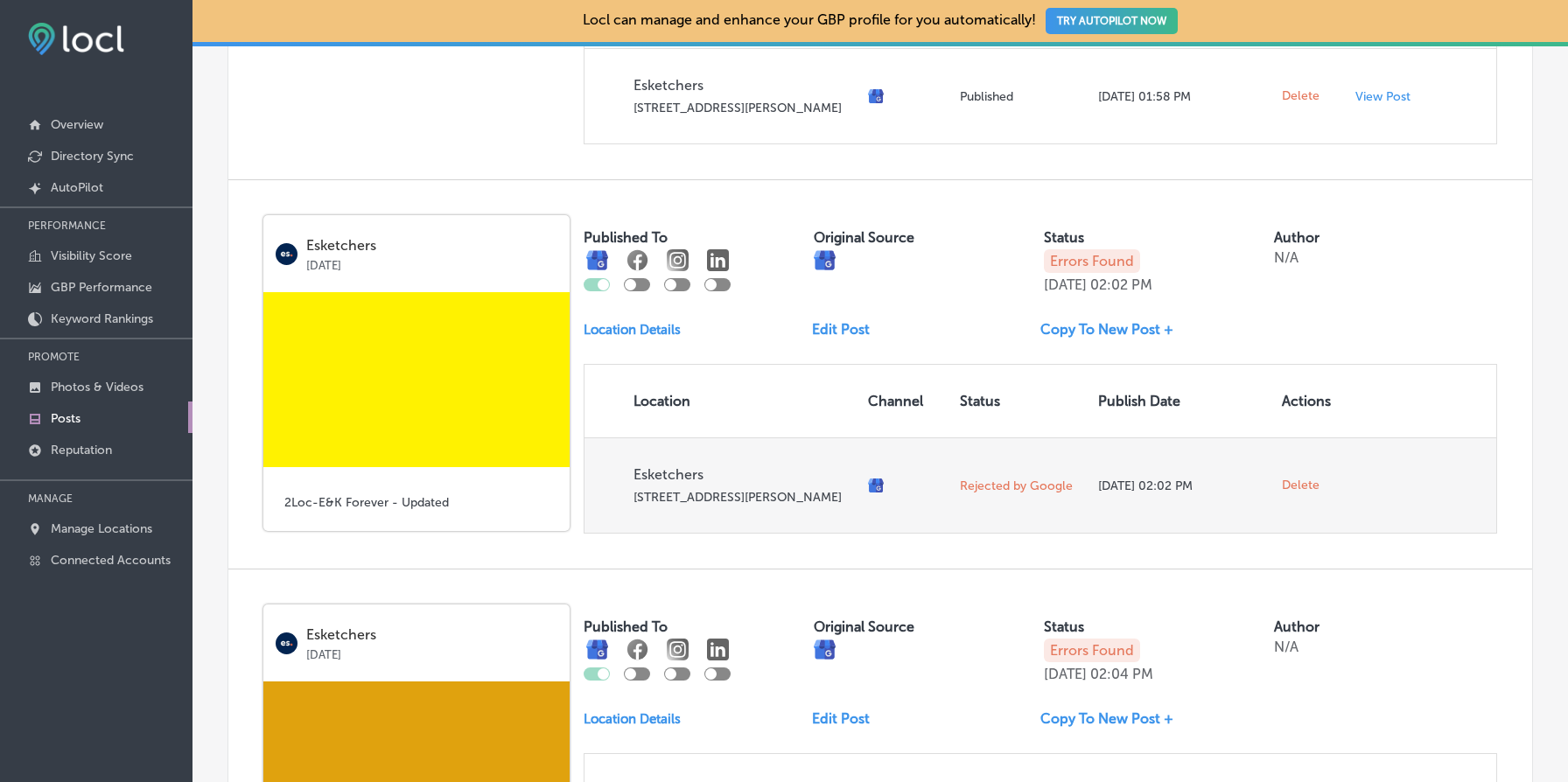
click at [1310, 494] on span "Delete" at bounding box center [1301, 485] width 38 height 16
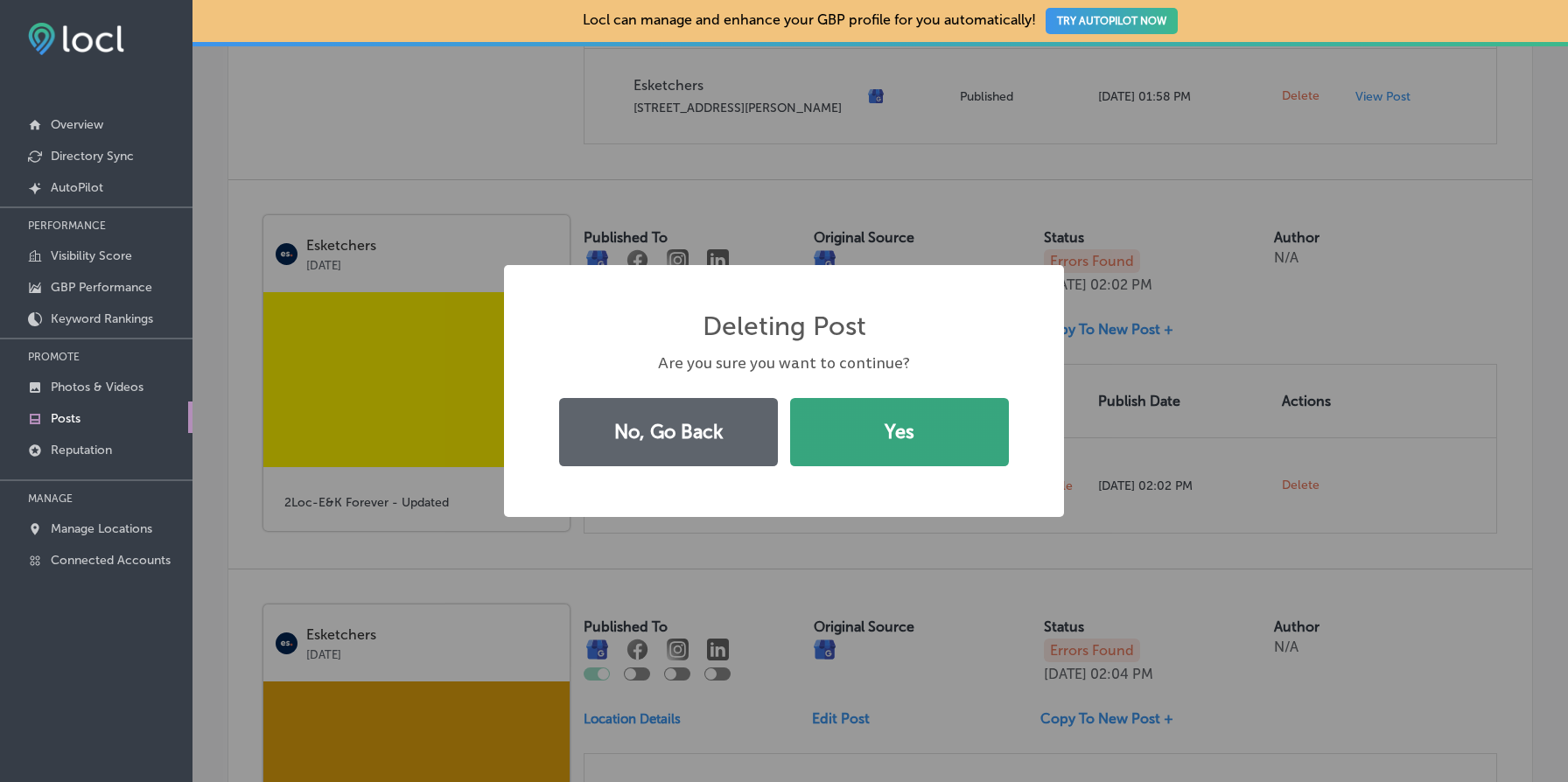
click at [996, 429] on button "Yes" at bounding box center [900, 432] width 219 height 68
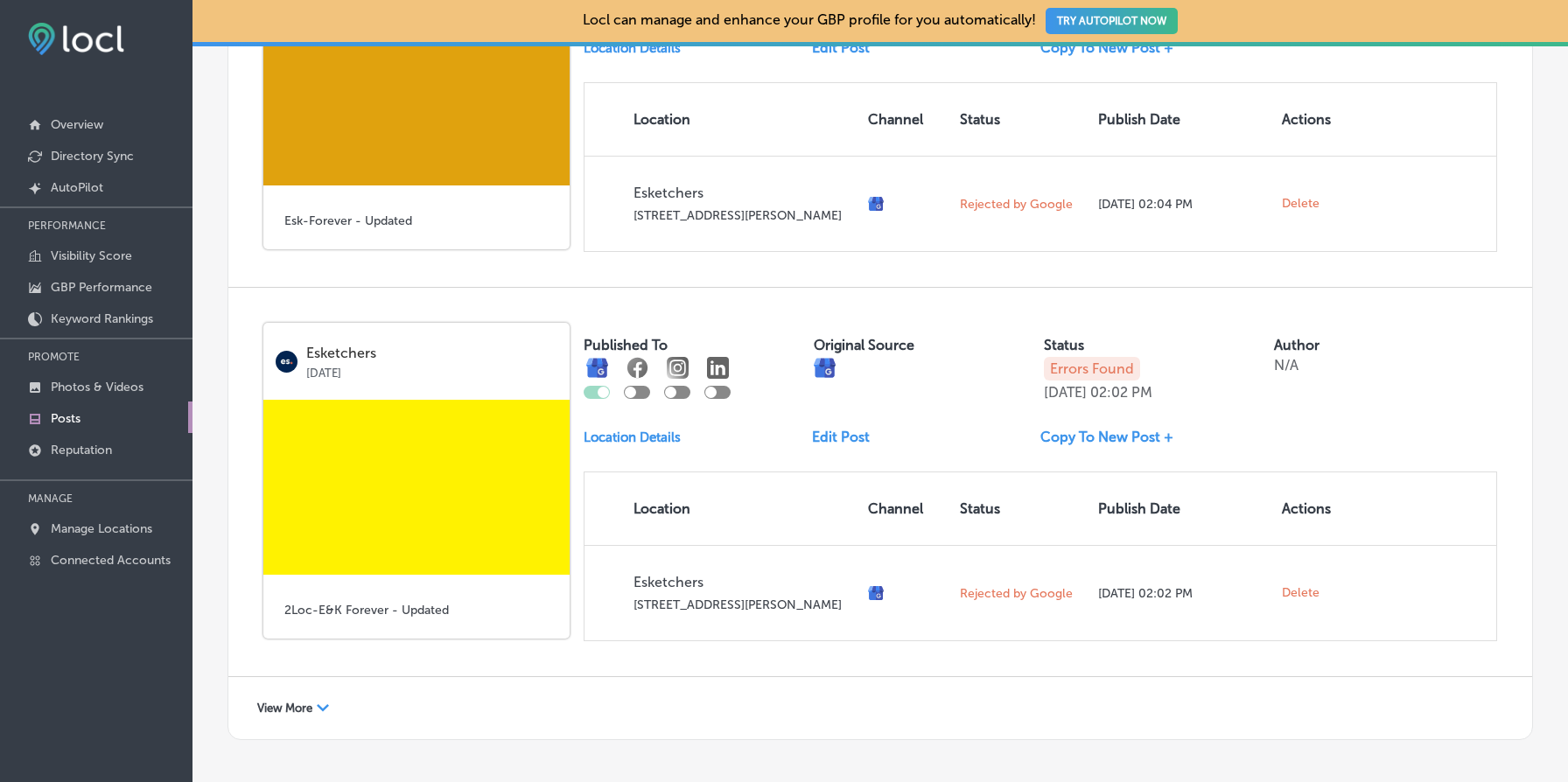
scroll to position [1736, 0]
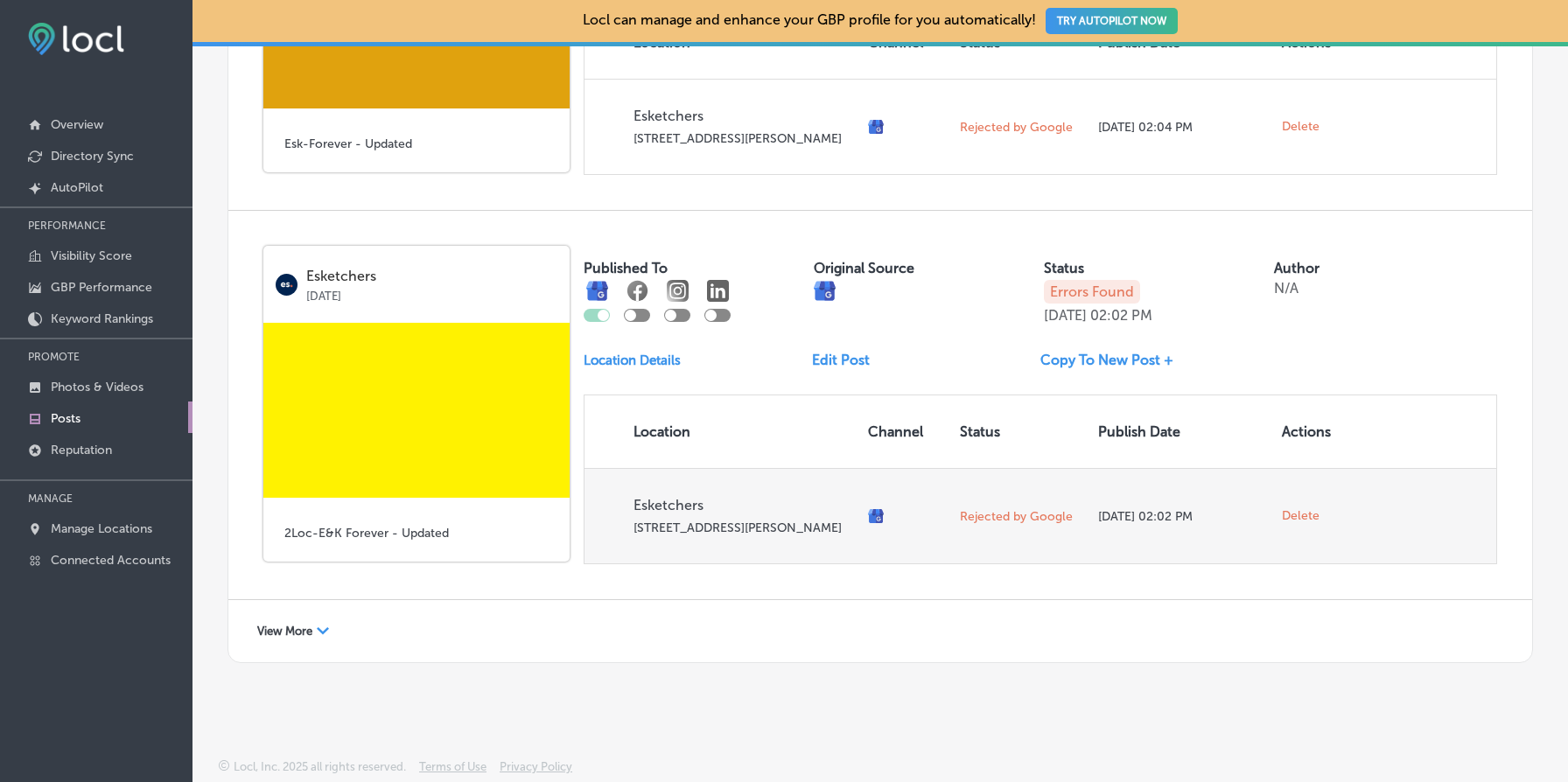
click at [1304, 509] on span "Delete" at bounding box center [1301, 516] width 38 height 16
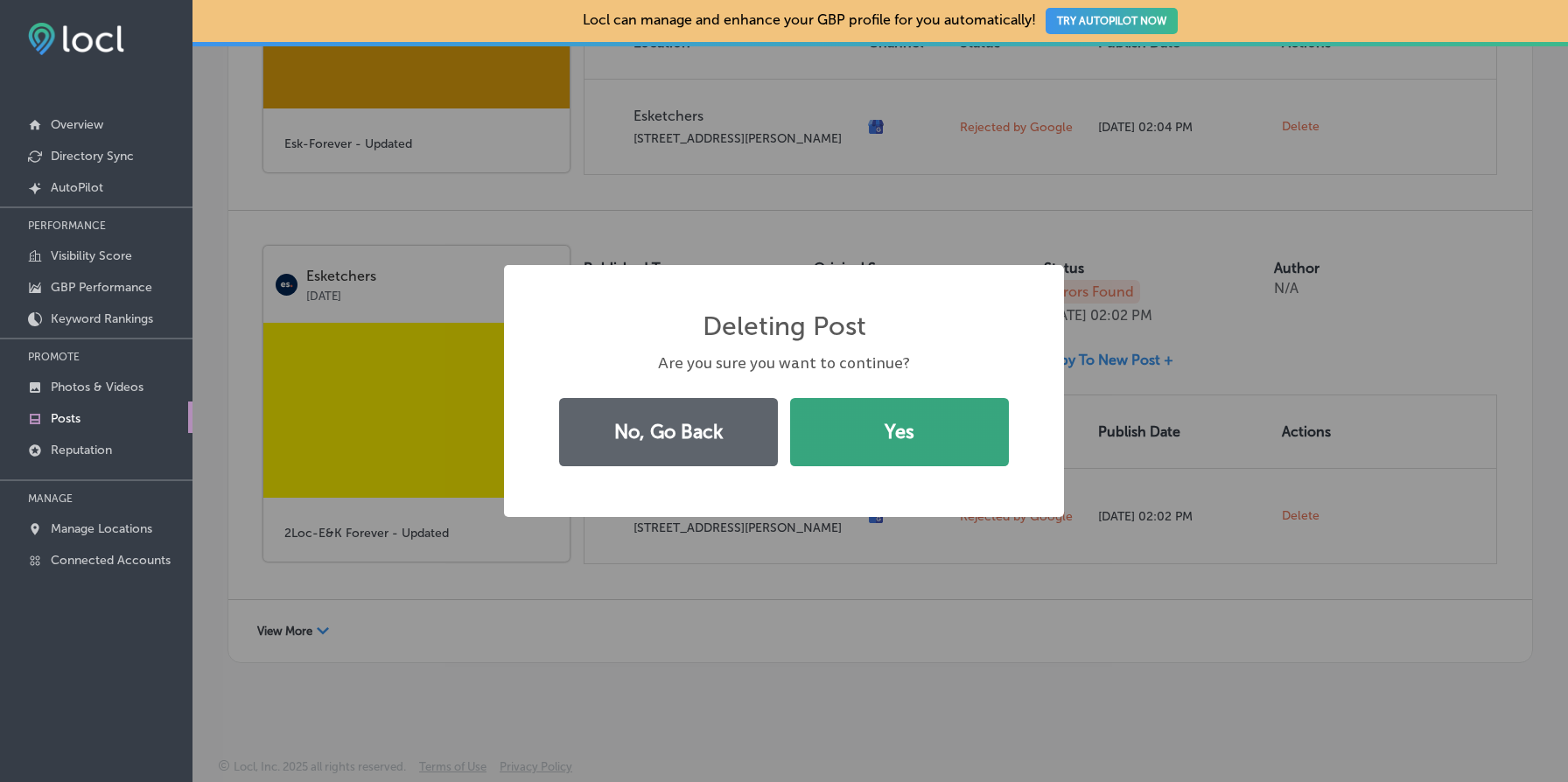
click at [893, 424] on button "Yes" at bounding box center [900, 432] width 219 height 68
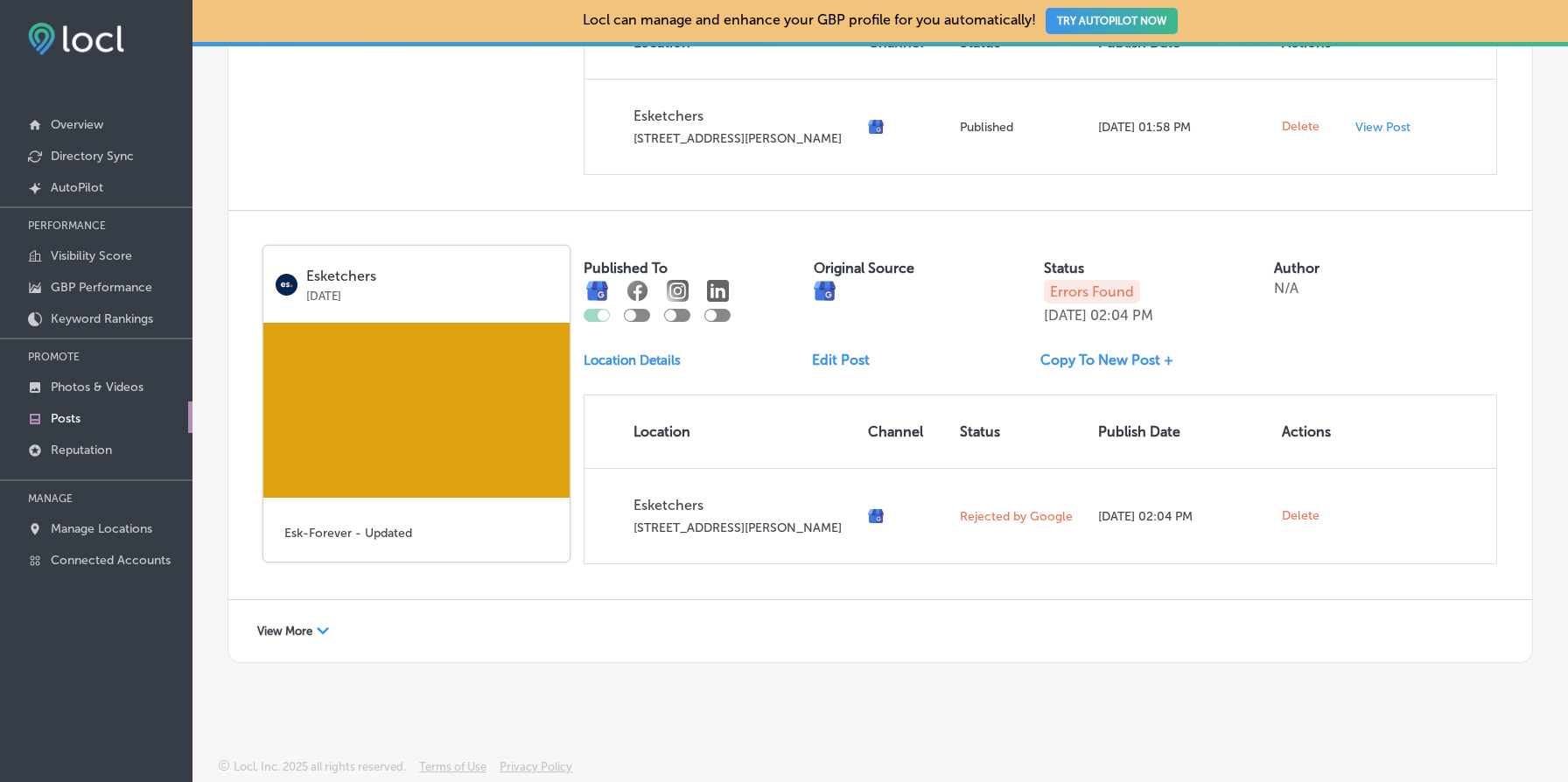
scroll to position [1333, 0]
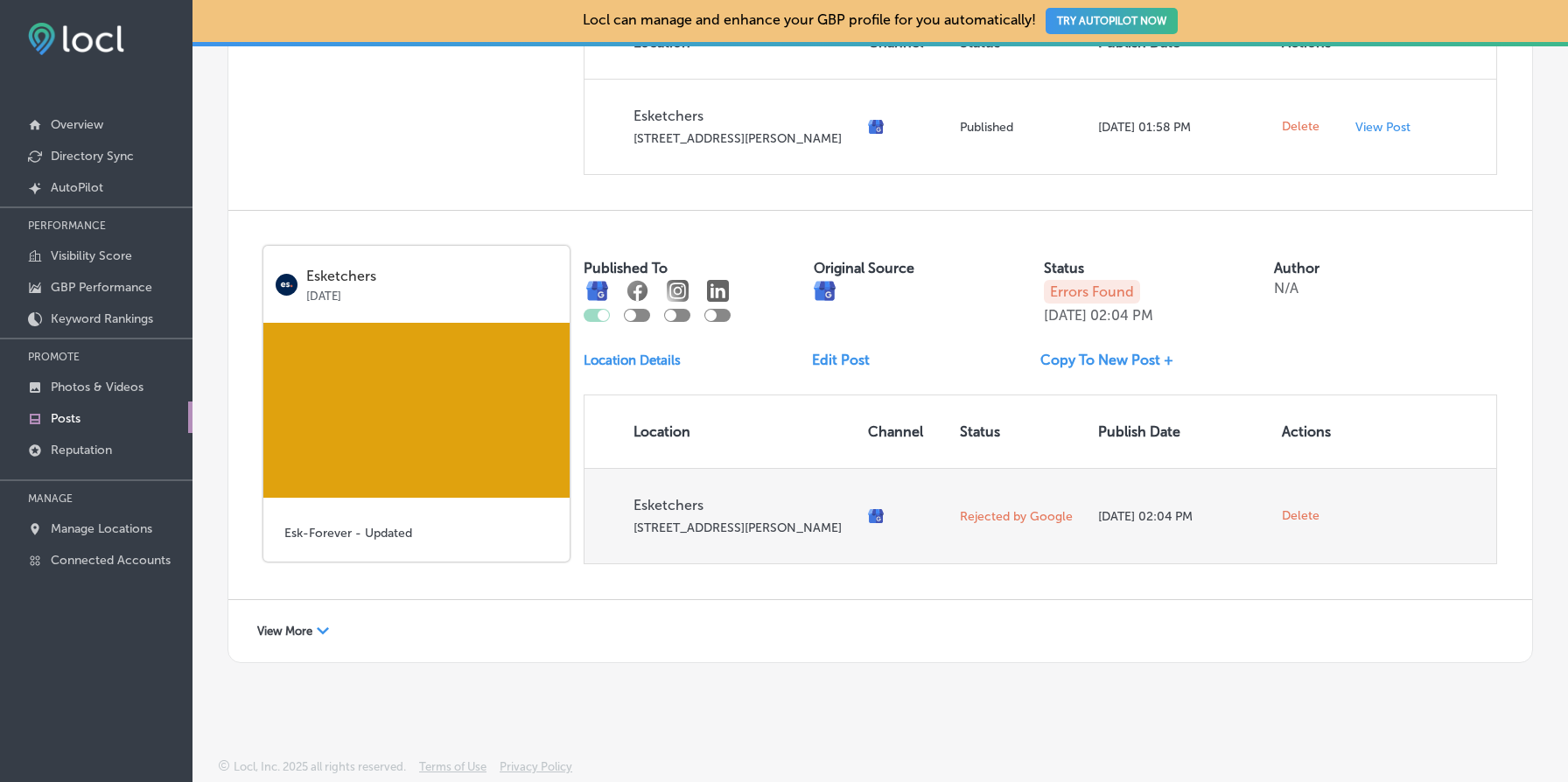
click at [1298, 509] on span "Delete" at bounding box center [1301, 516] width 38 height 16
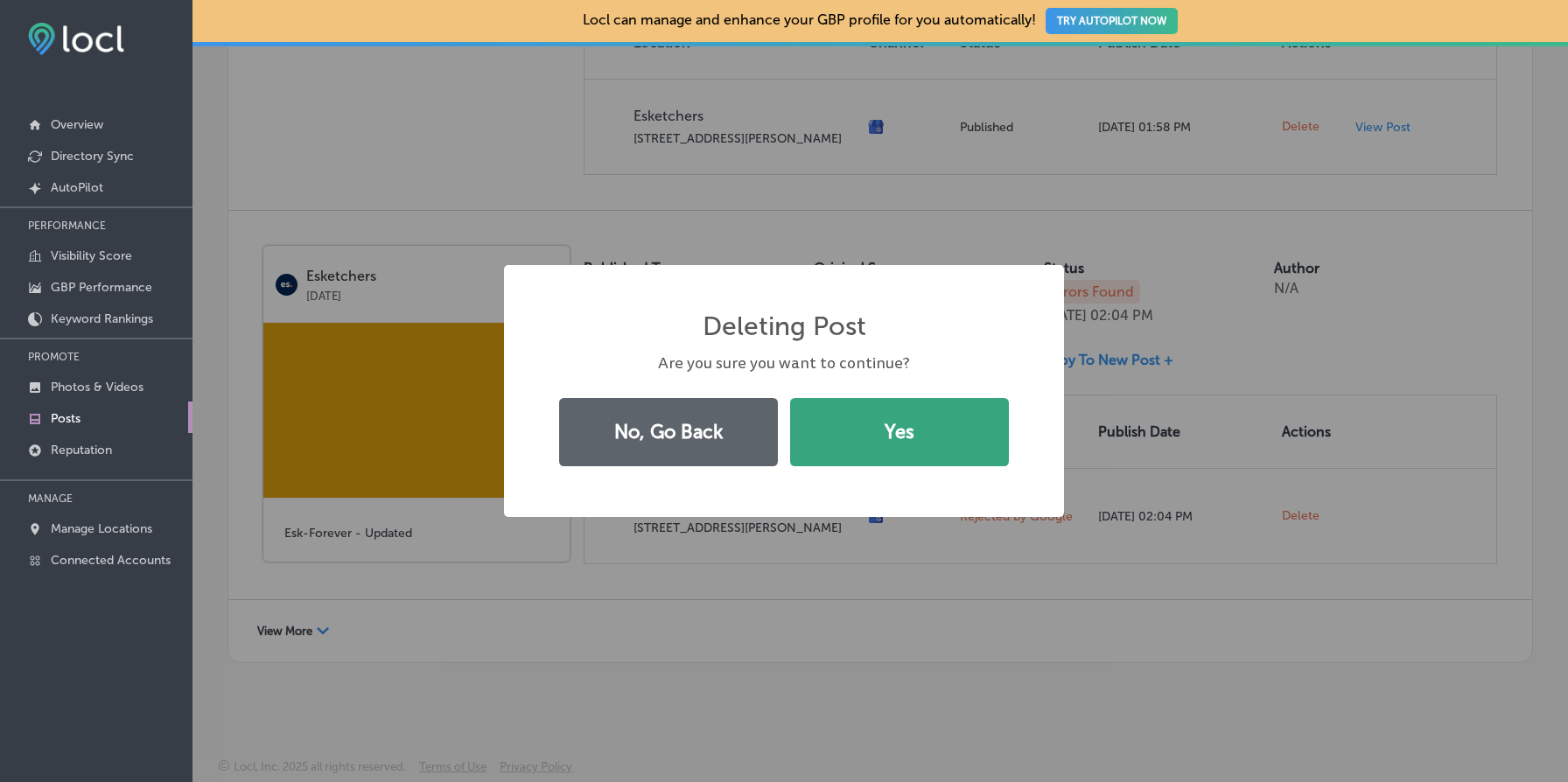
click at [931, 458] on button "Yes" at bounding box center [900, 432] width 219 height 68
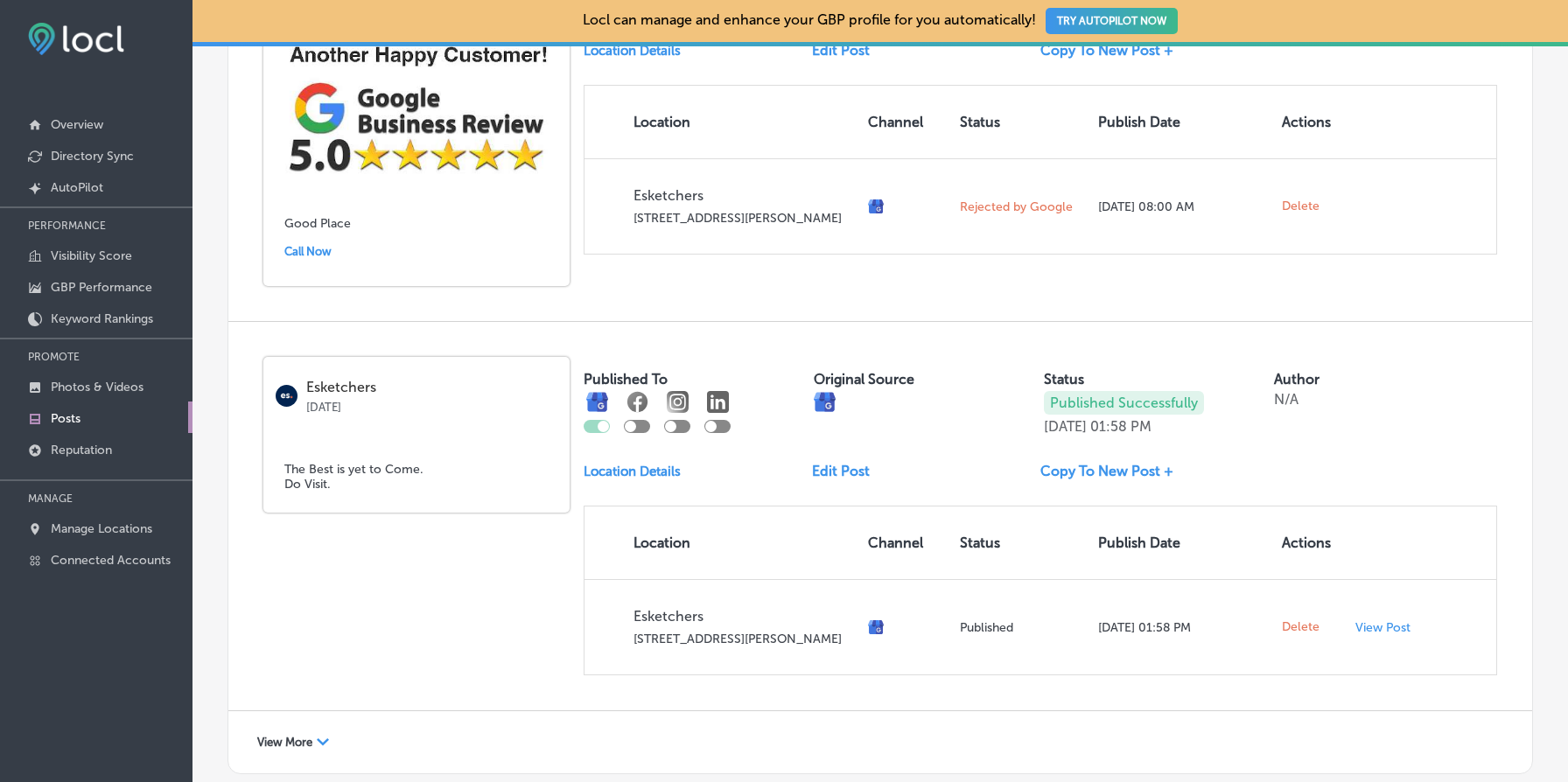
scroll to position [930, 0]
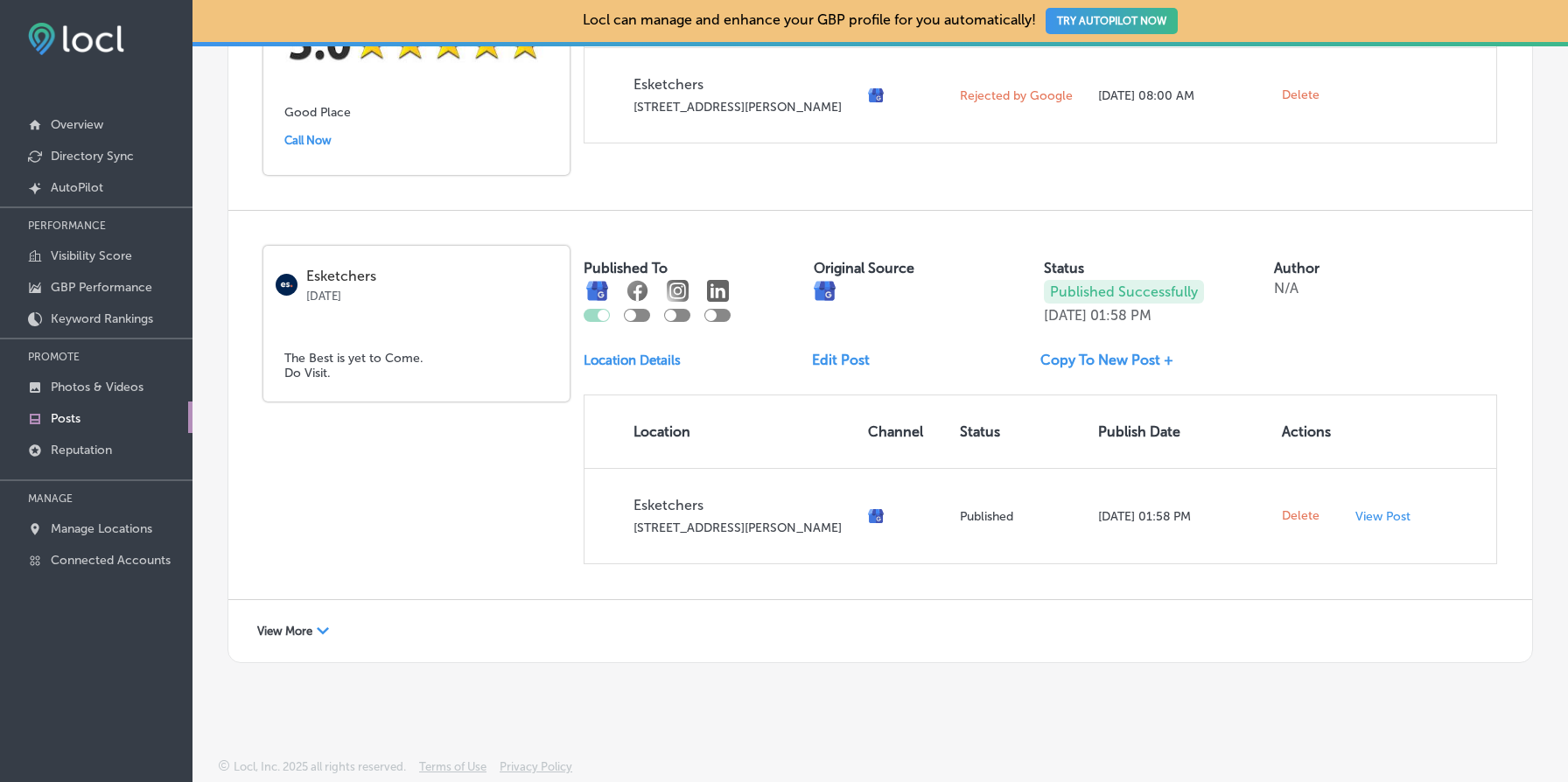
click at [292, 628] on span "View More" at bounding box center [285, 631] width 56 height 13
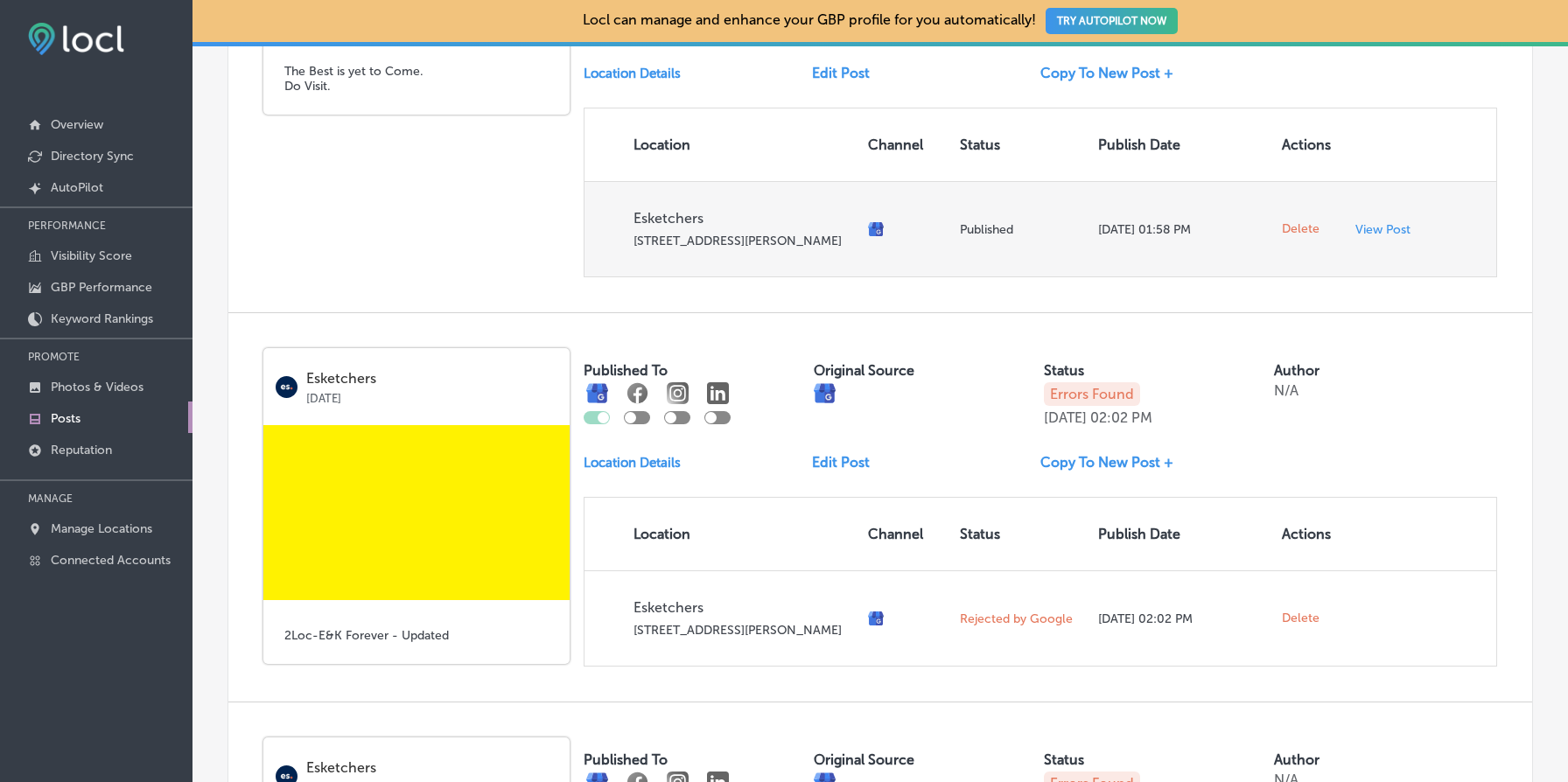
scroll to position [1390, 0]
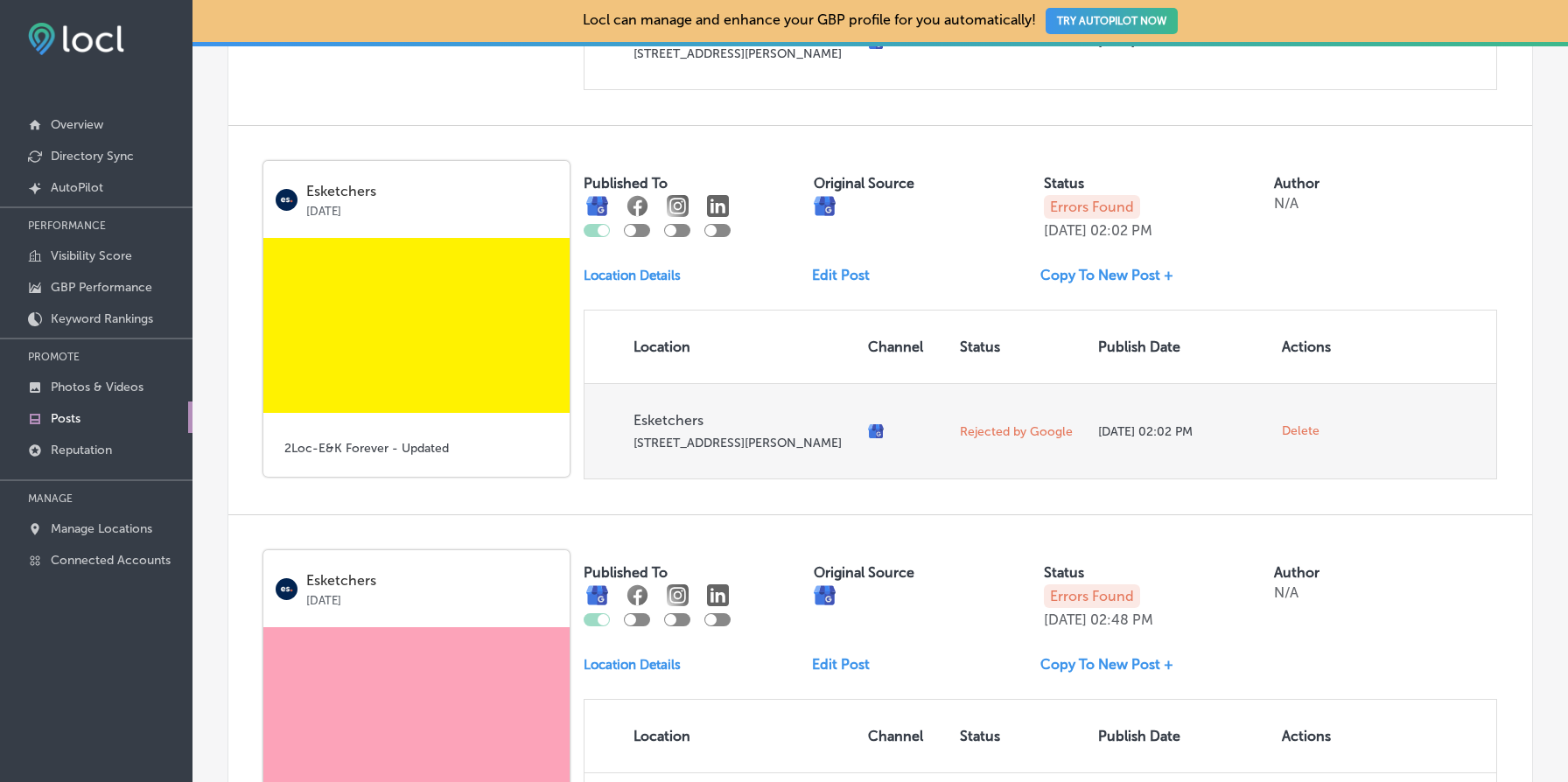
click at [1301, 439] on span "Delete" at bounding box center [1301, 431] width 38 height 16
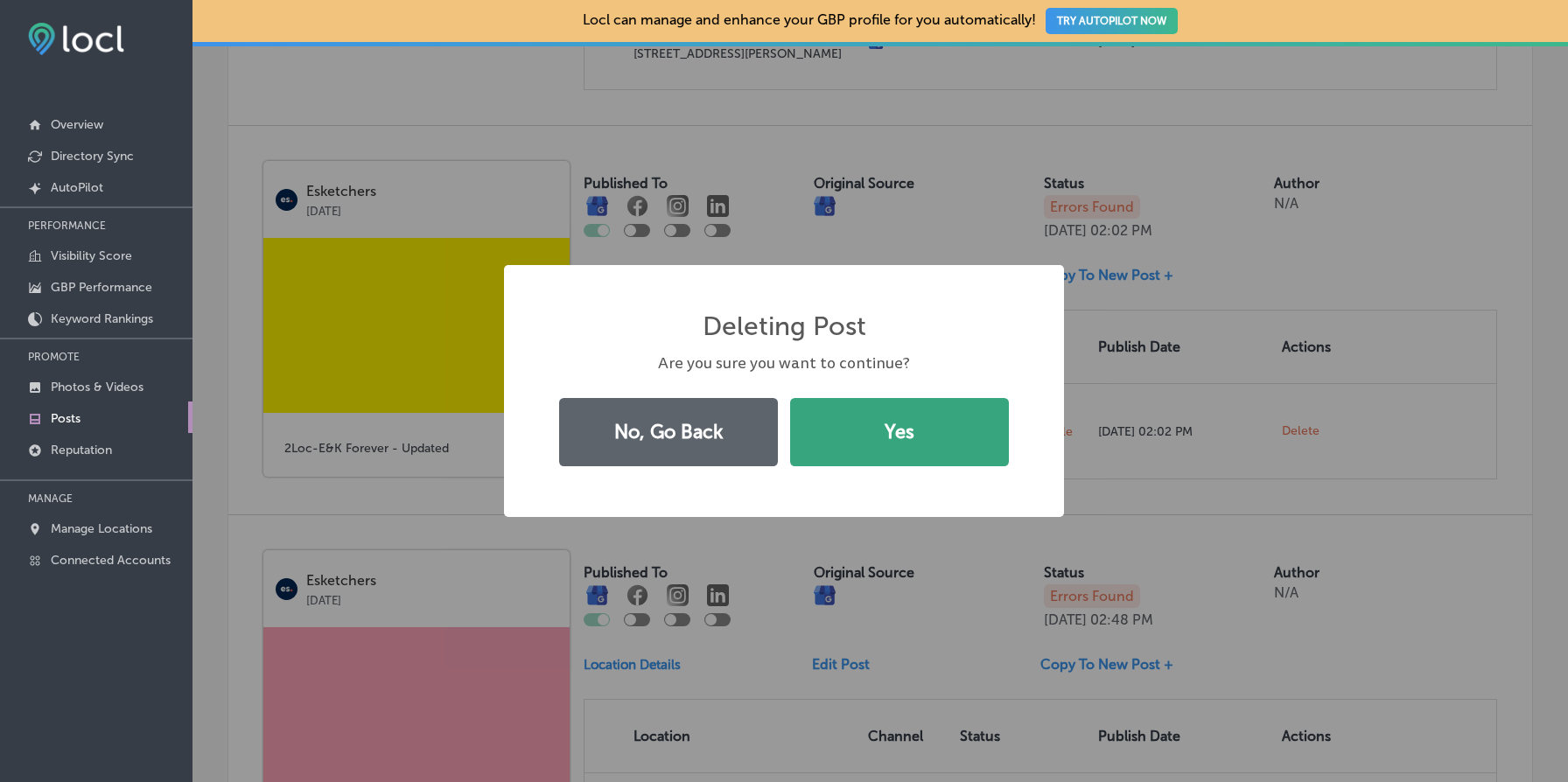
click at [988, 430] on button "Yes" at bounding box center [900, 432] width 219 height 68
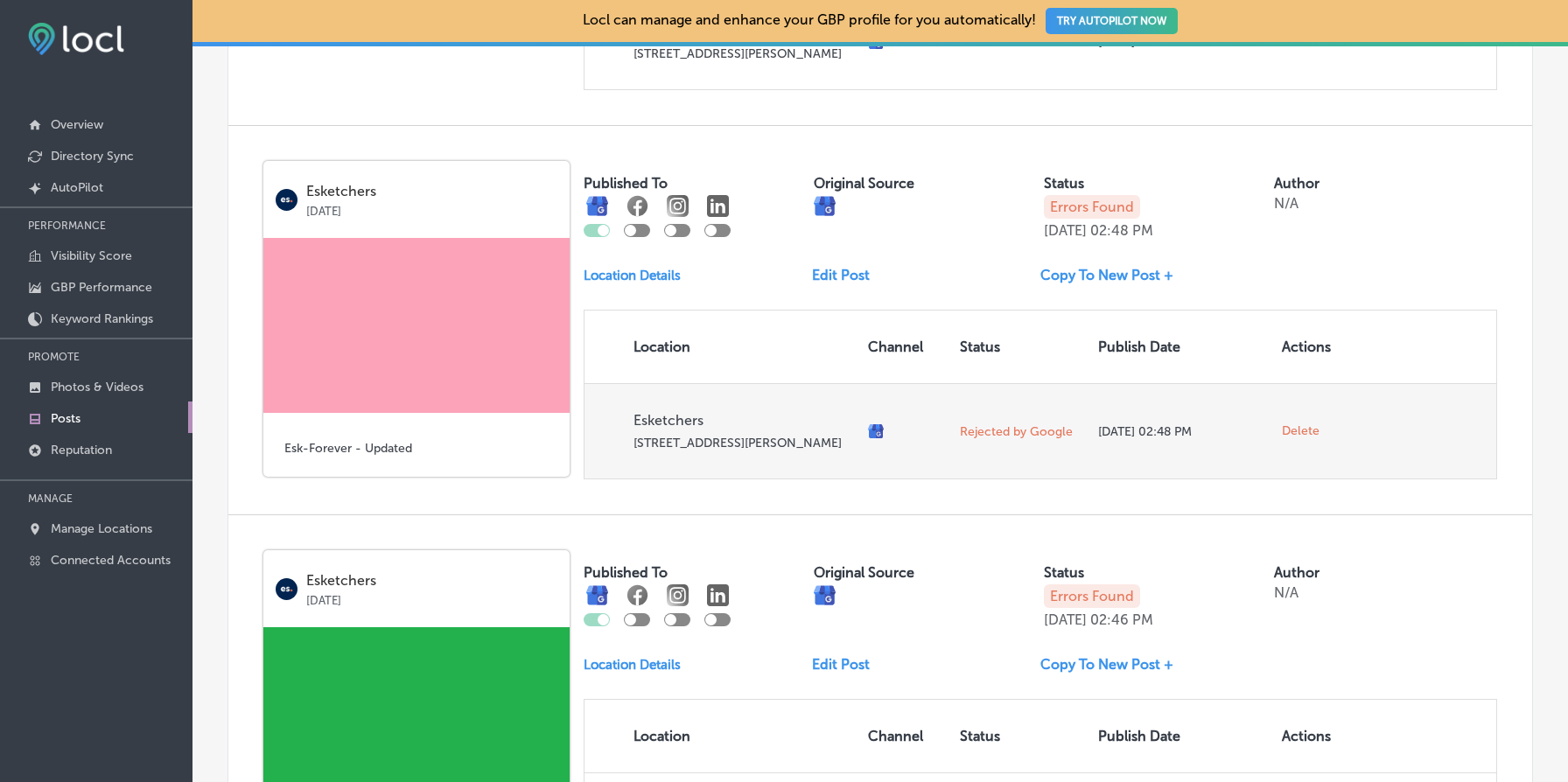
click at [1304, 439] on span "Delete" at bounding box center [1301, 431] width 38 height 16
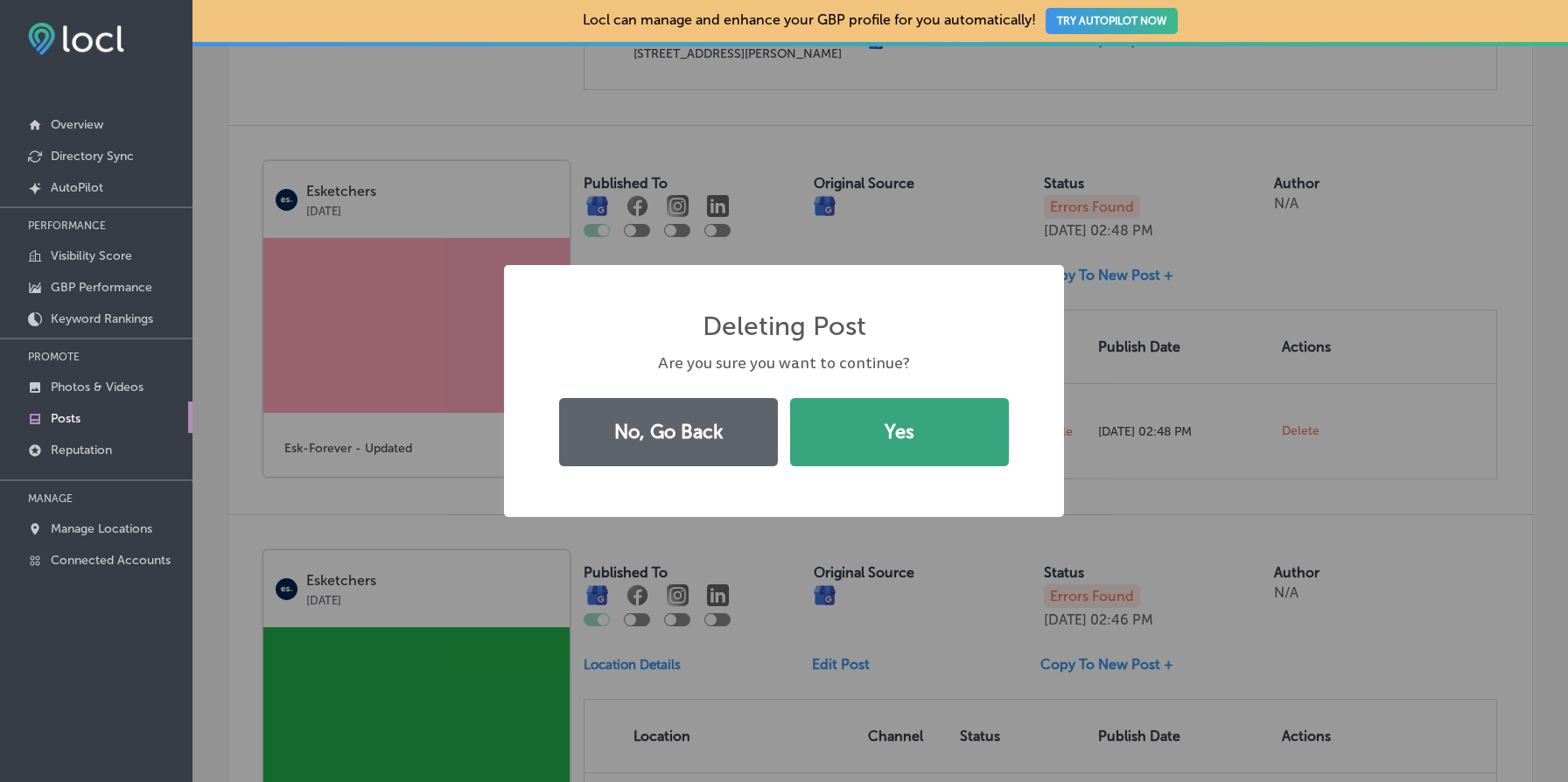
click at [881, 454] on button "Yes" at bounding box center [900, 432] width 219 height 68
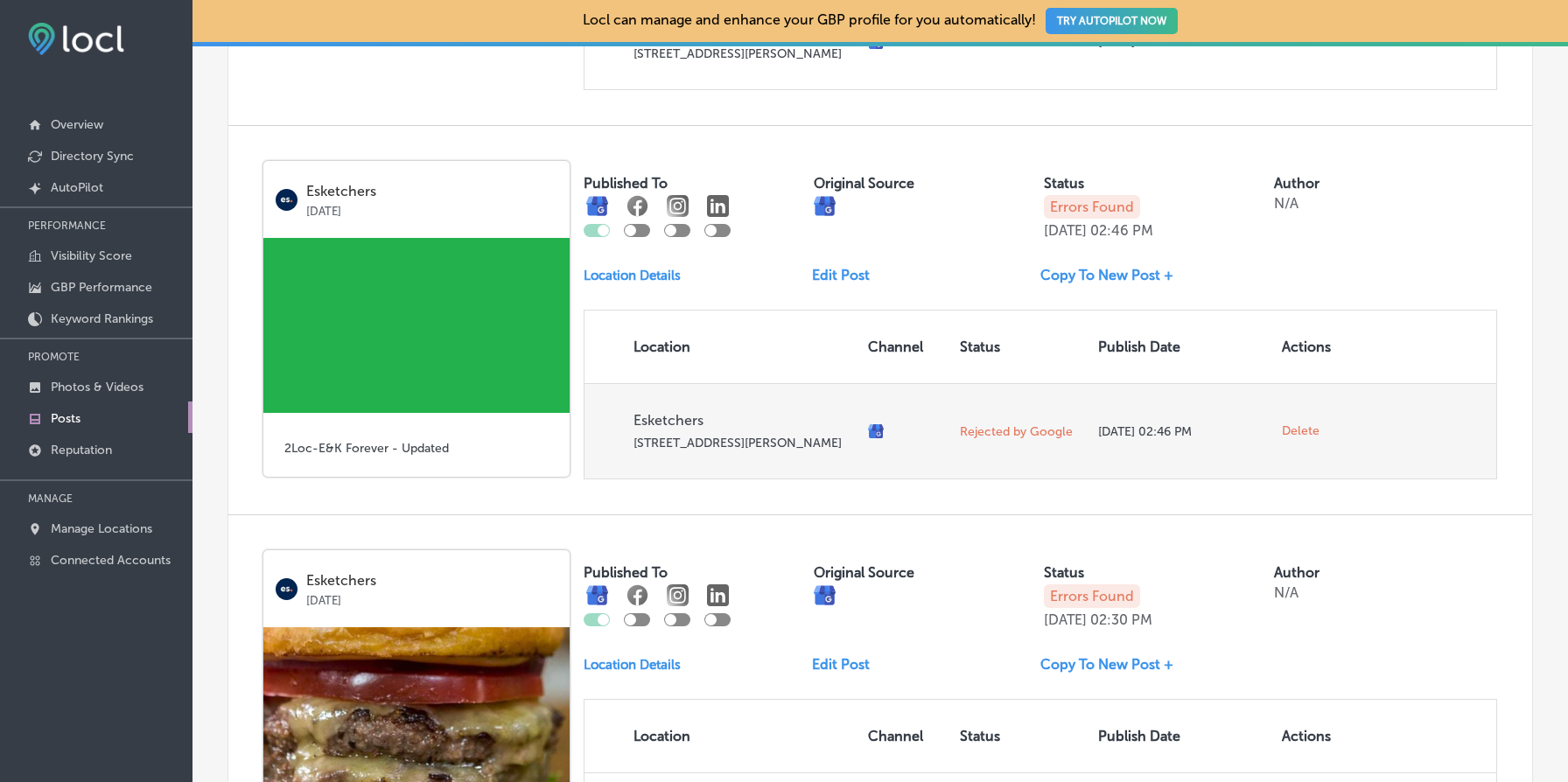
click at [1301, 439] on span "Delete" at bounding box center [1301, 431] width 38 height 16
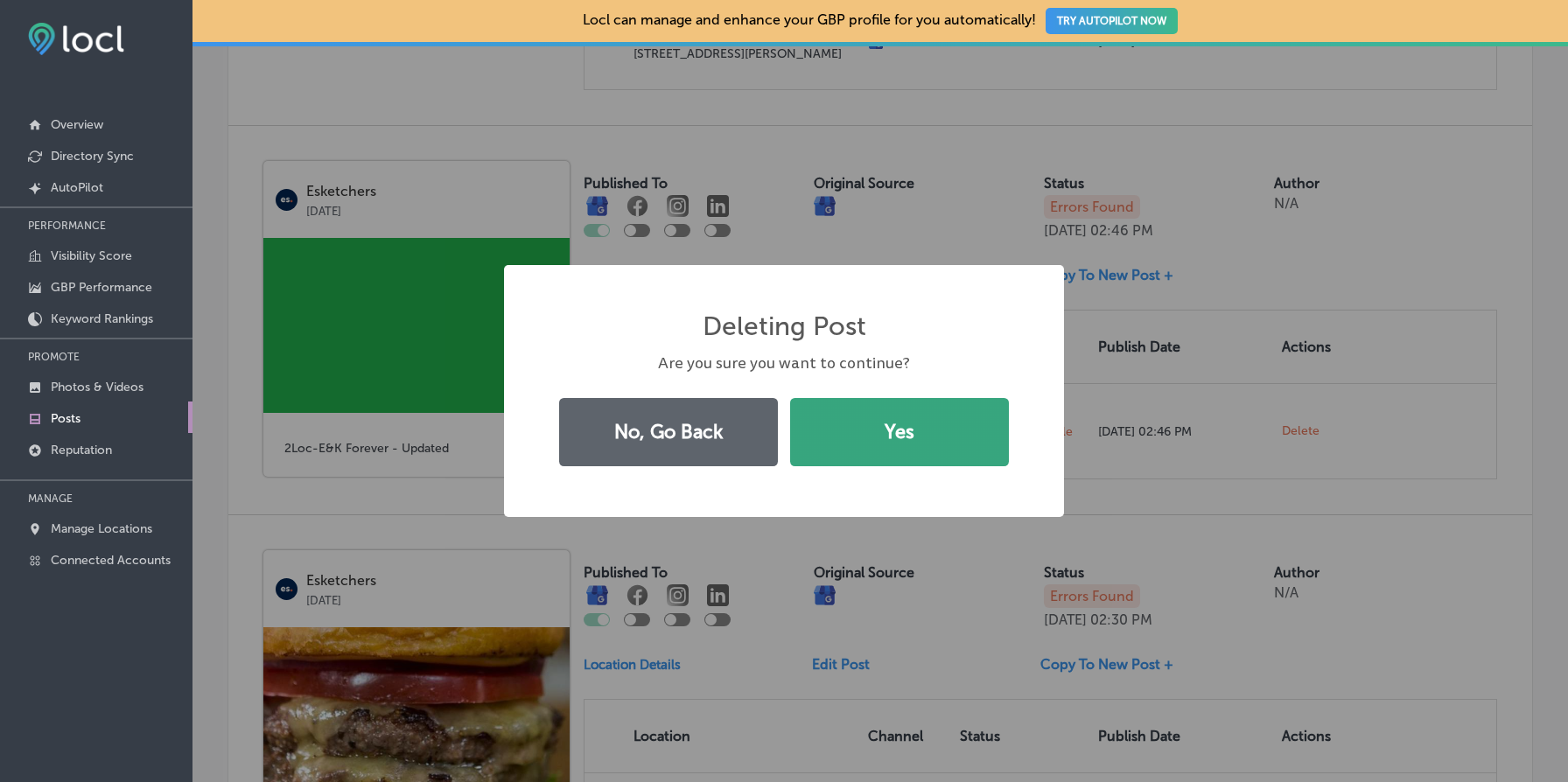
click at [906, 461] on button "Yes" at bounding box center [900, 432] width 219 height 68
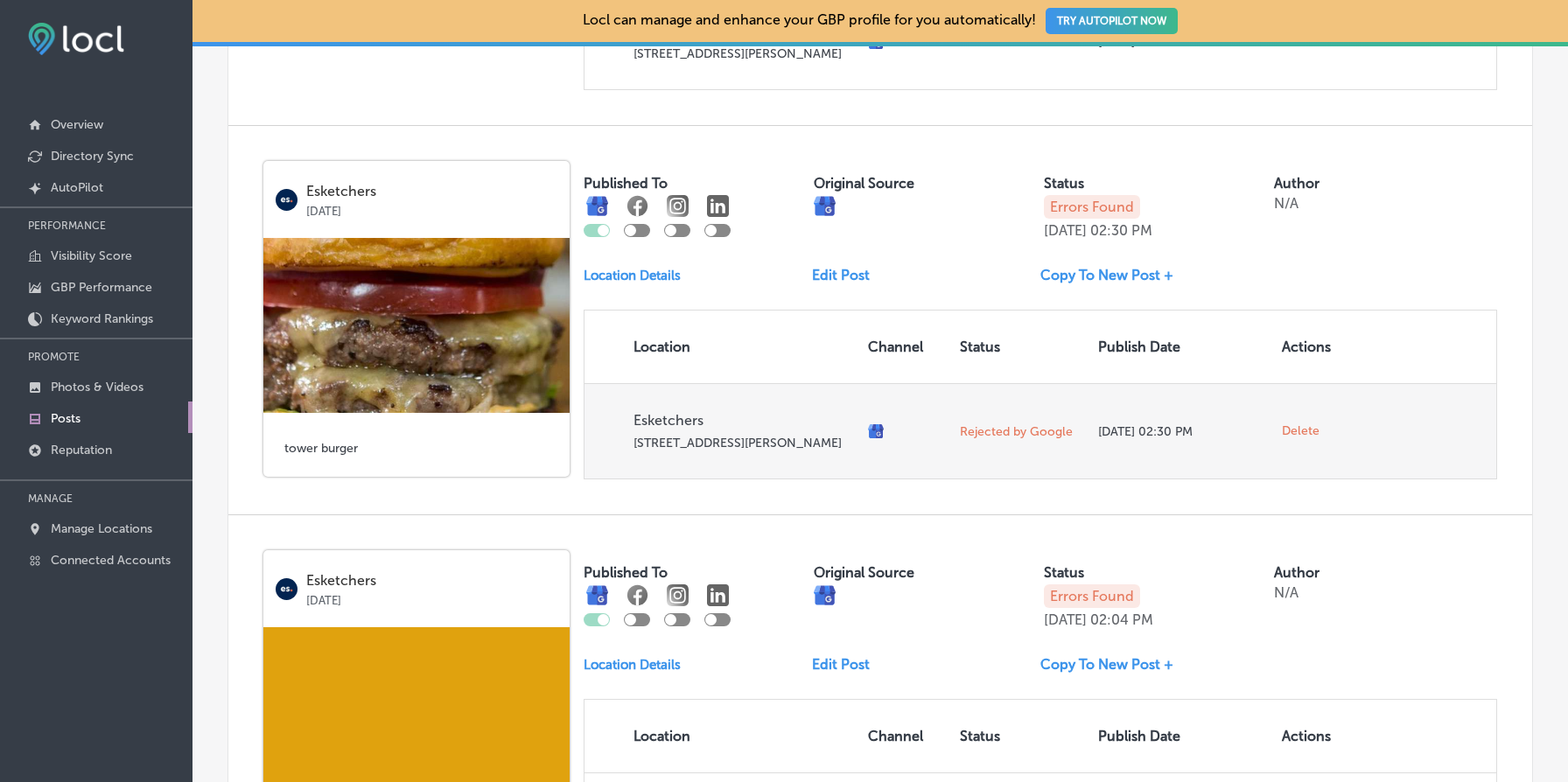
click at [1291, 439] on span "Delete" at bounding box center [1301, 431] width 38 height 16
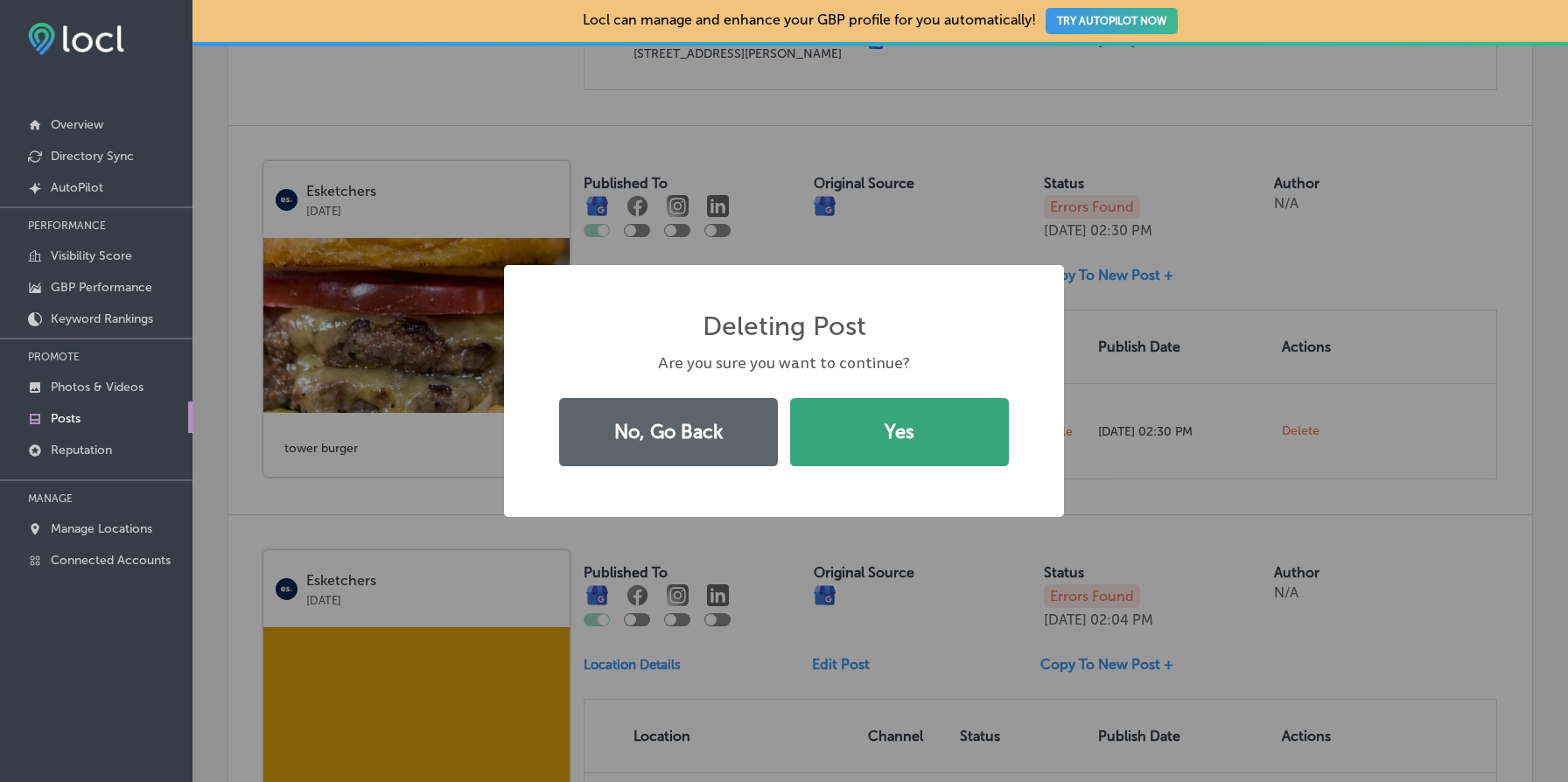
click at [943, 433] on button "Yes" at bounding box center [900, 432] width 219 height 68
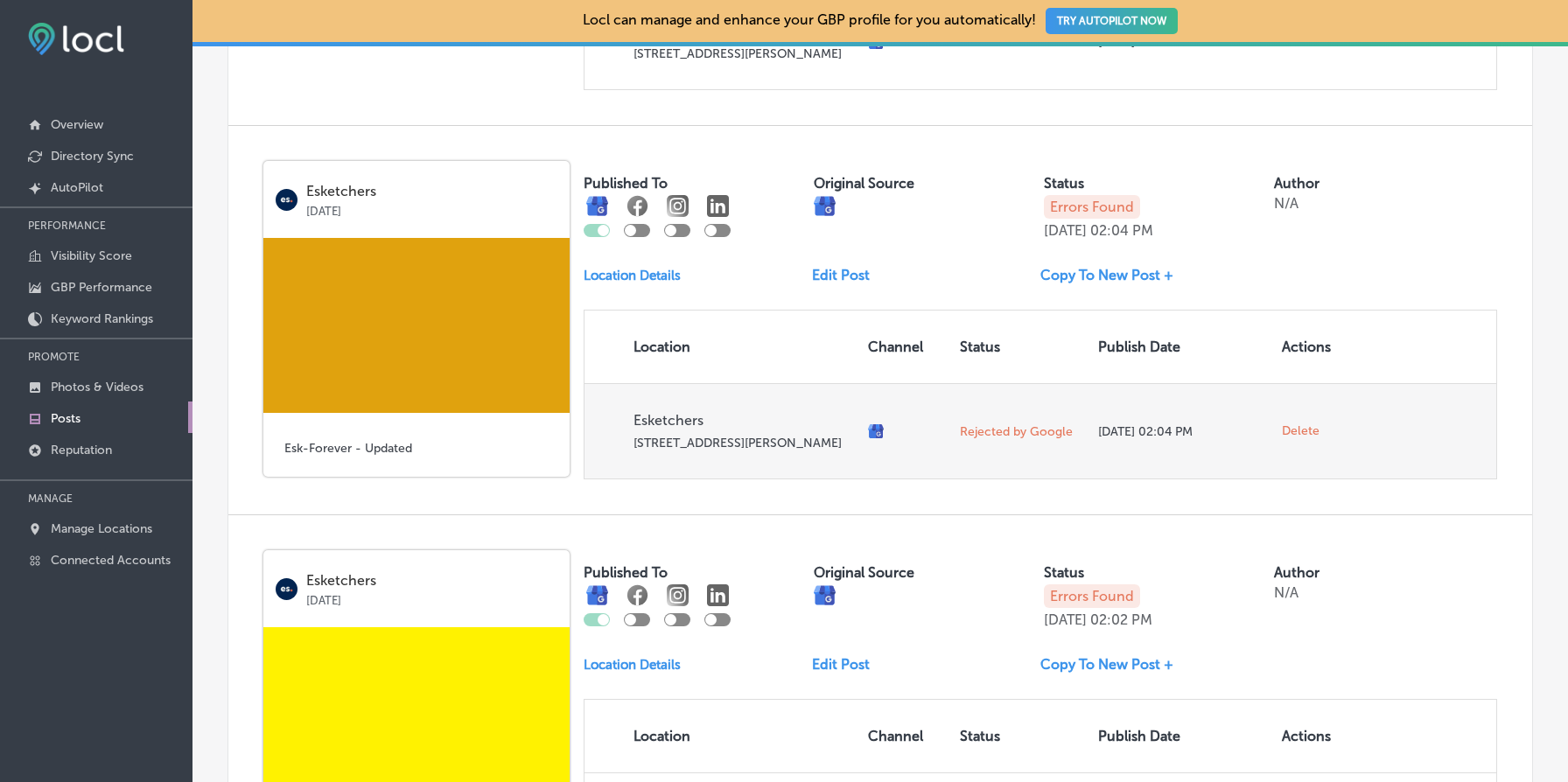
click at [1315, 439] on span "Delete" at bounding box center [1301, 431] width 38 height 16
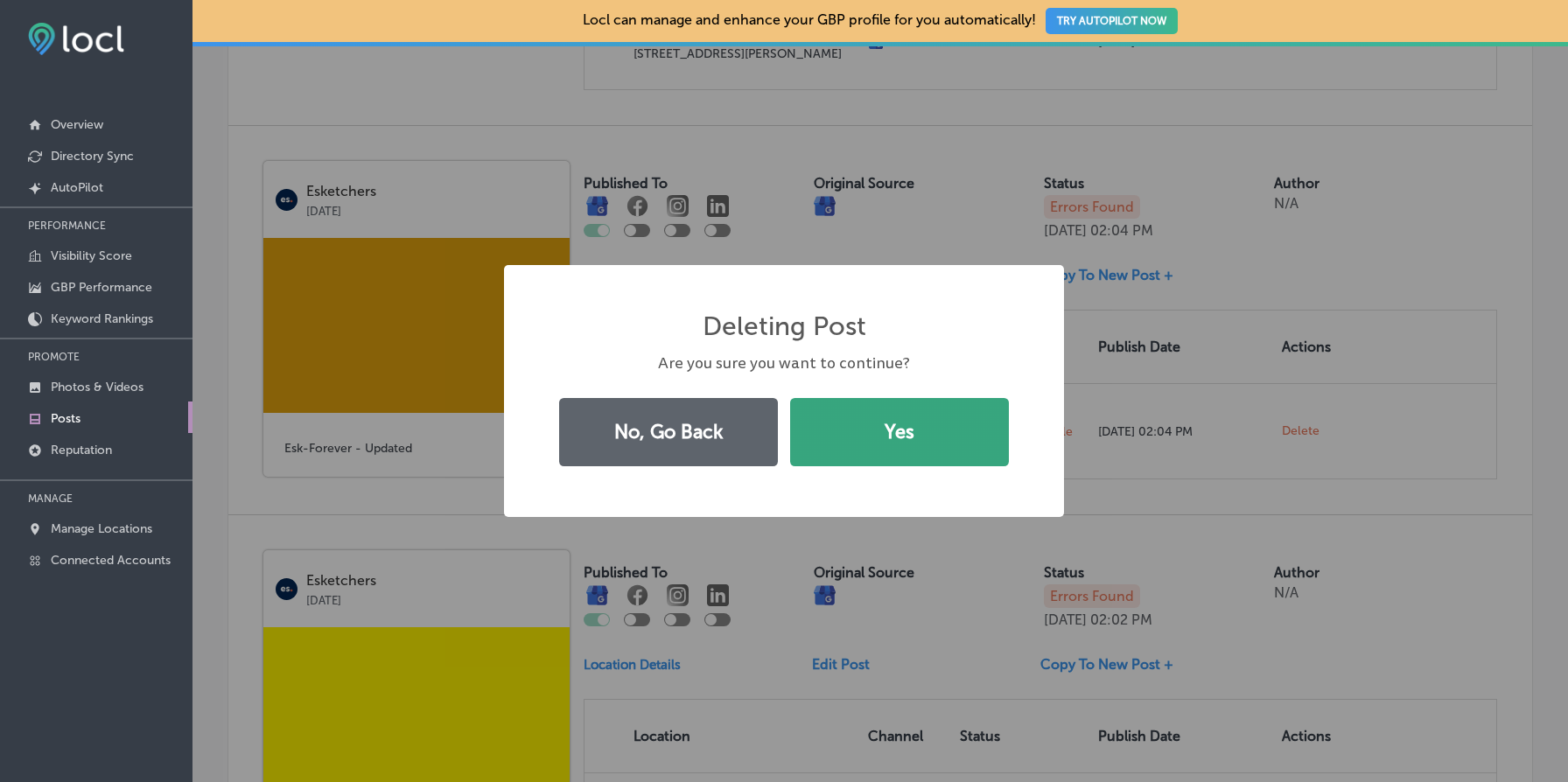
click at [954, 425] on button "Yes" at bounding box center [900, 432] width 219 height 68
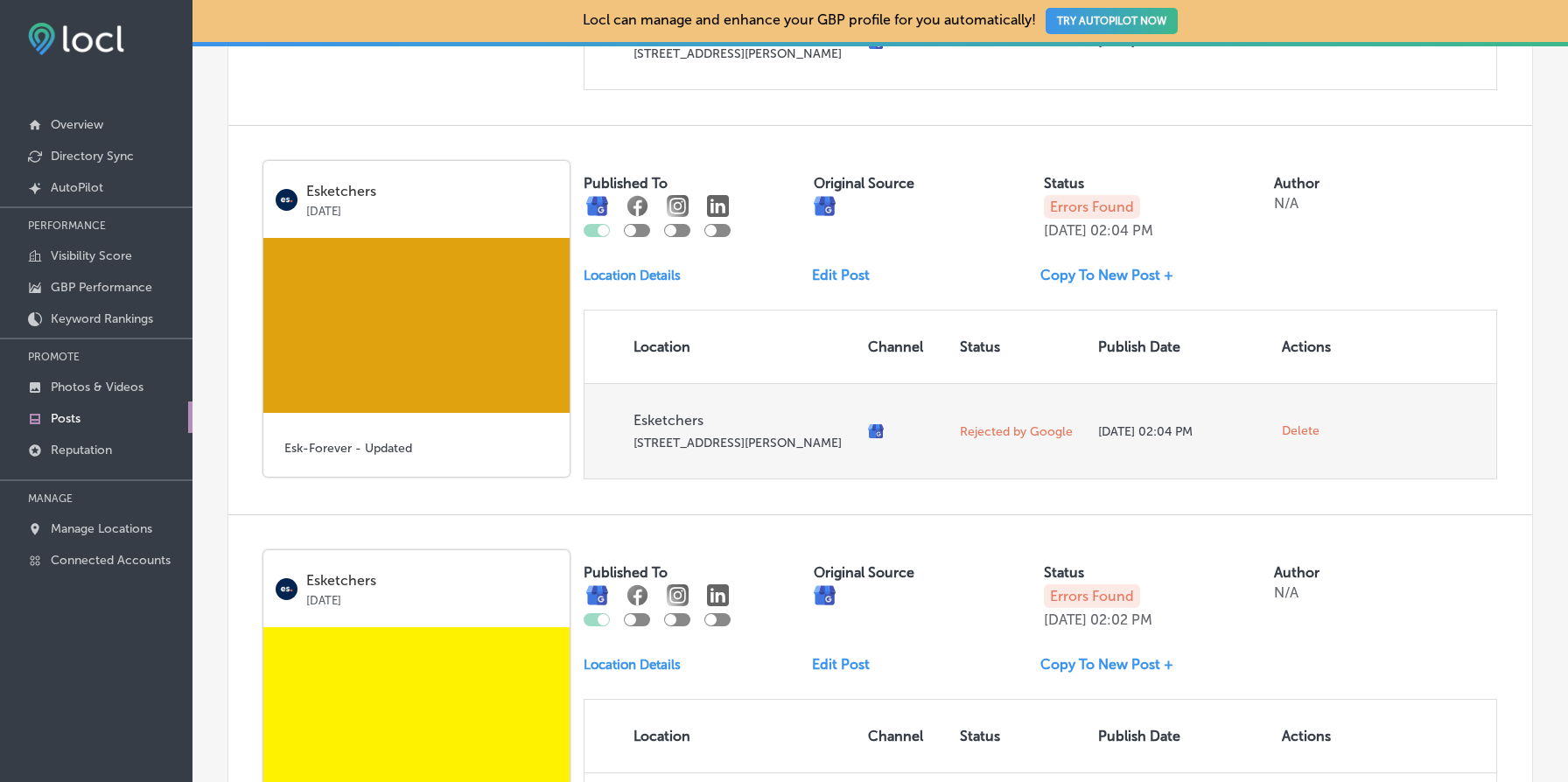
scroll to position [1333, 0]
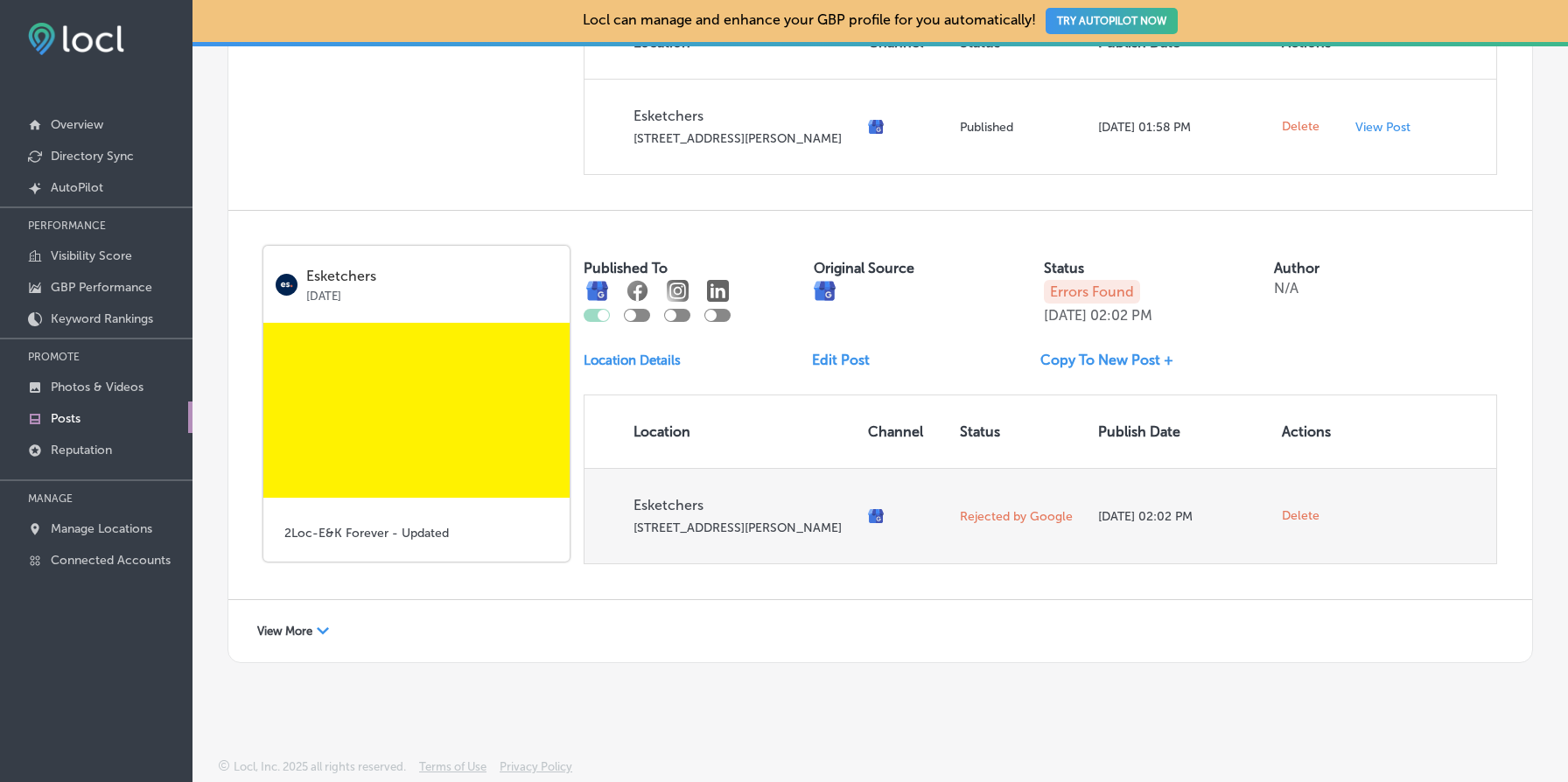
click at [1307, 509] on span "Delete" at bounding box center [1301, 516] width 38 height 16
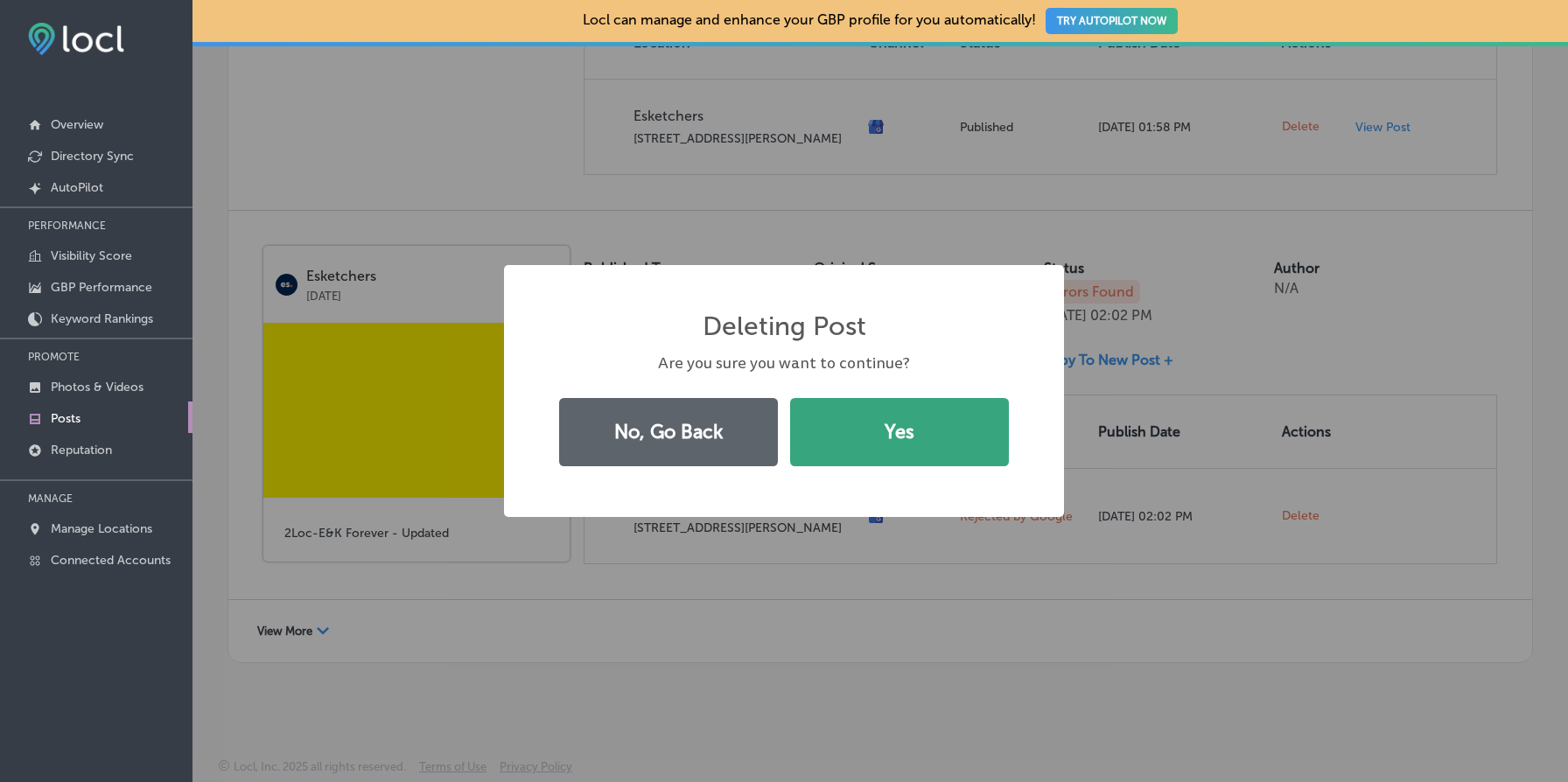
click at [861, 432] on button "Yes" at bounding box center [900, 432] width 219 height 68
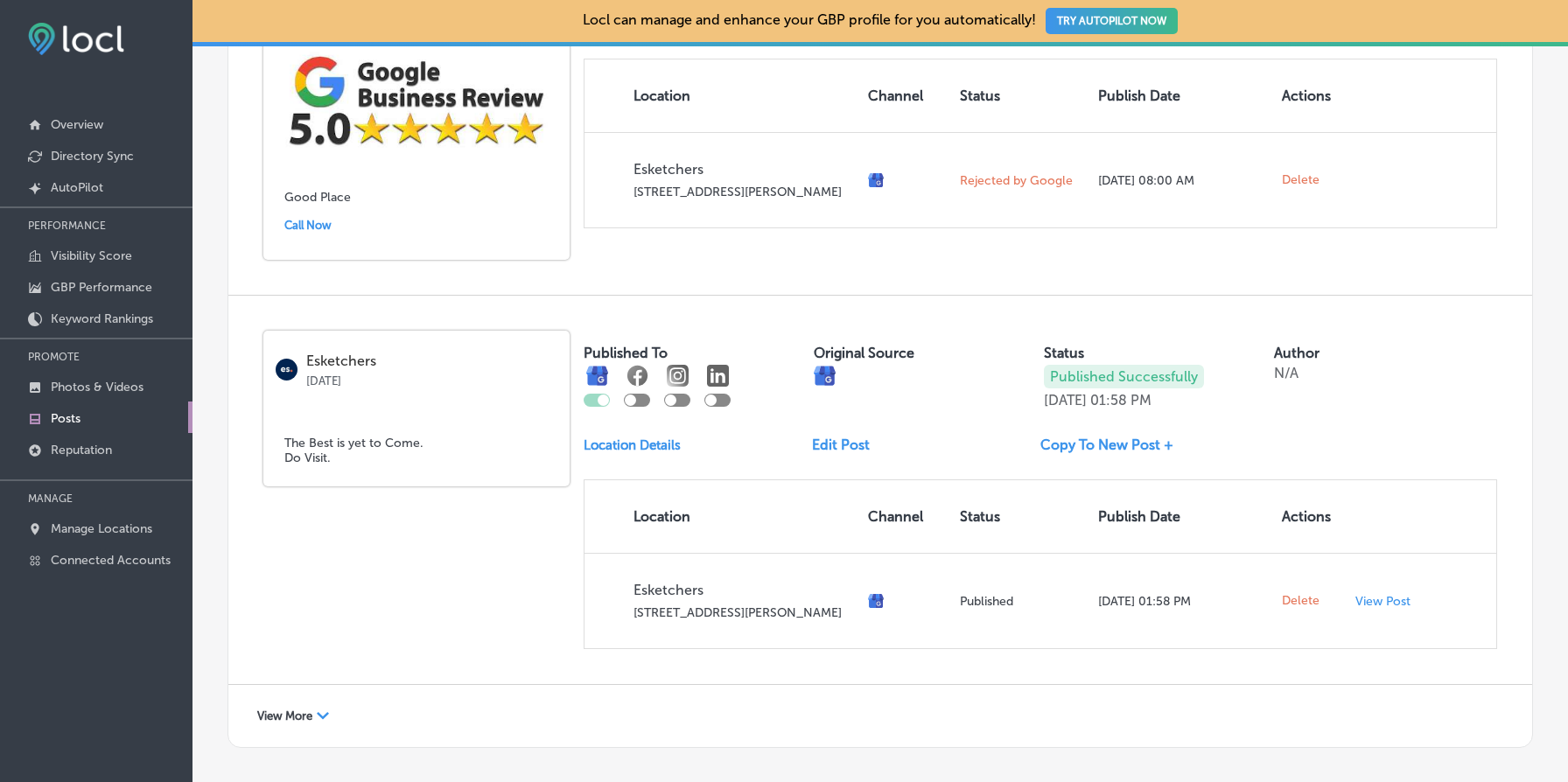
scroll to position [930, 0]
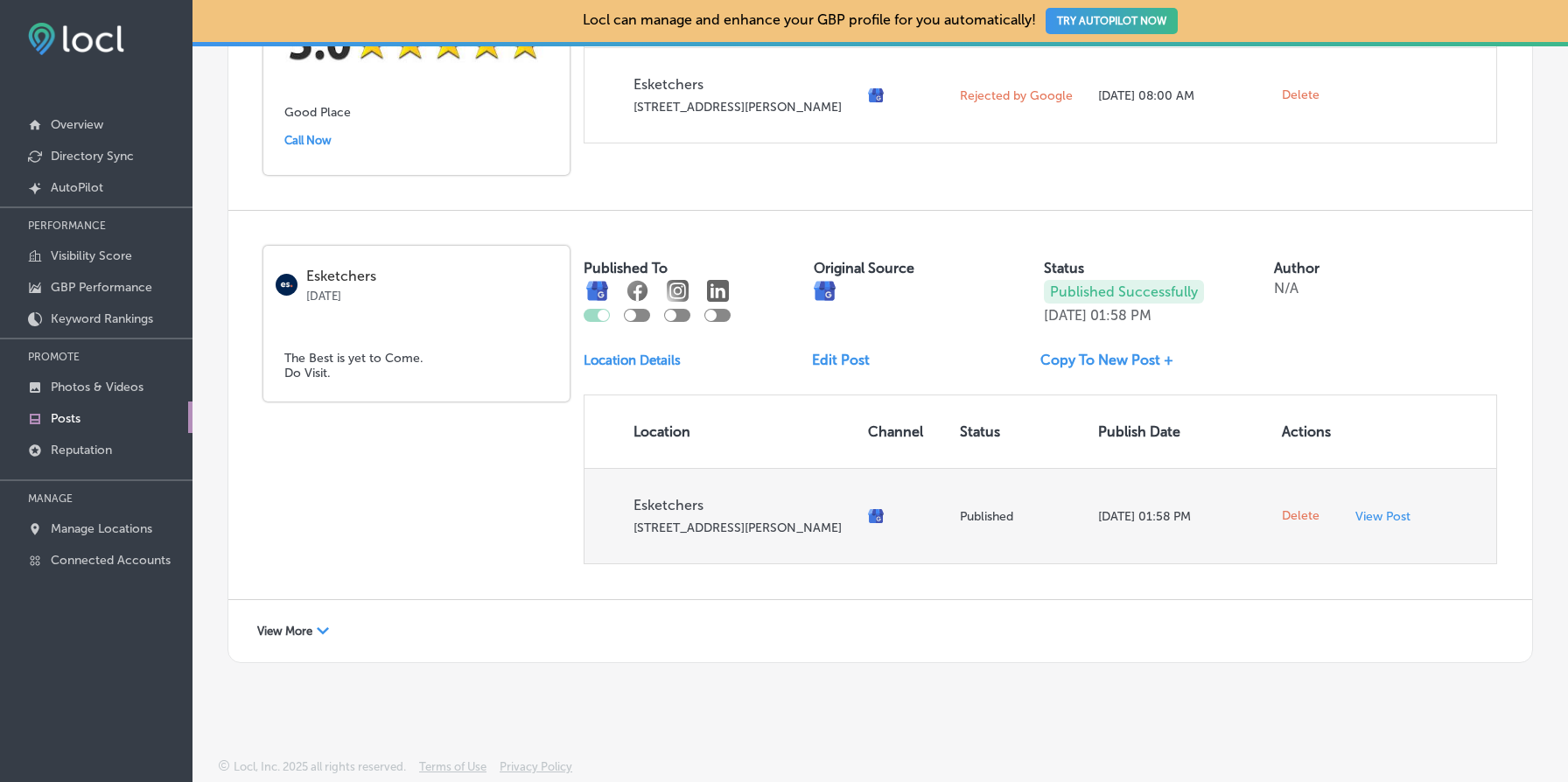
click at [1298, 509] on span "Delete" at bounding box center [1301, 516] width 38 height 16
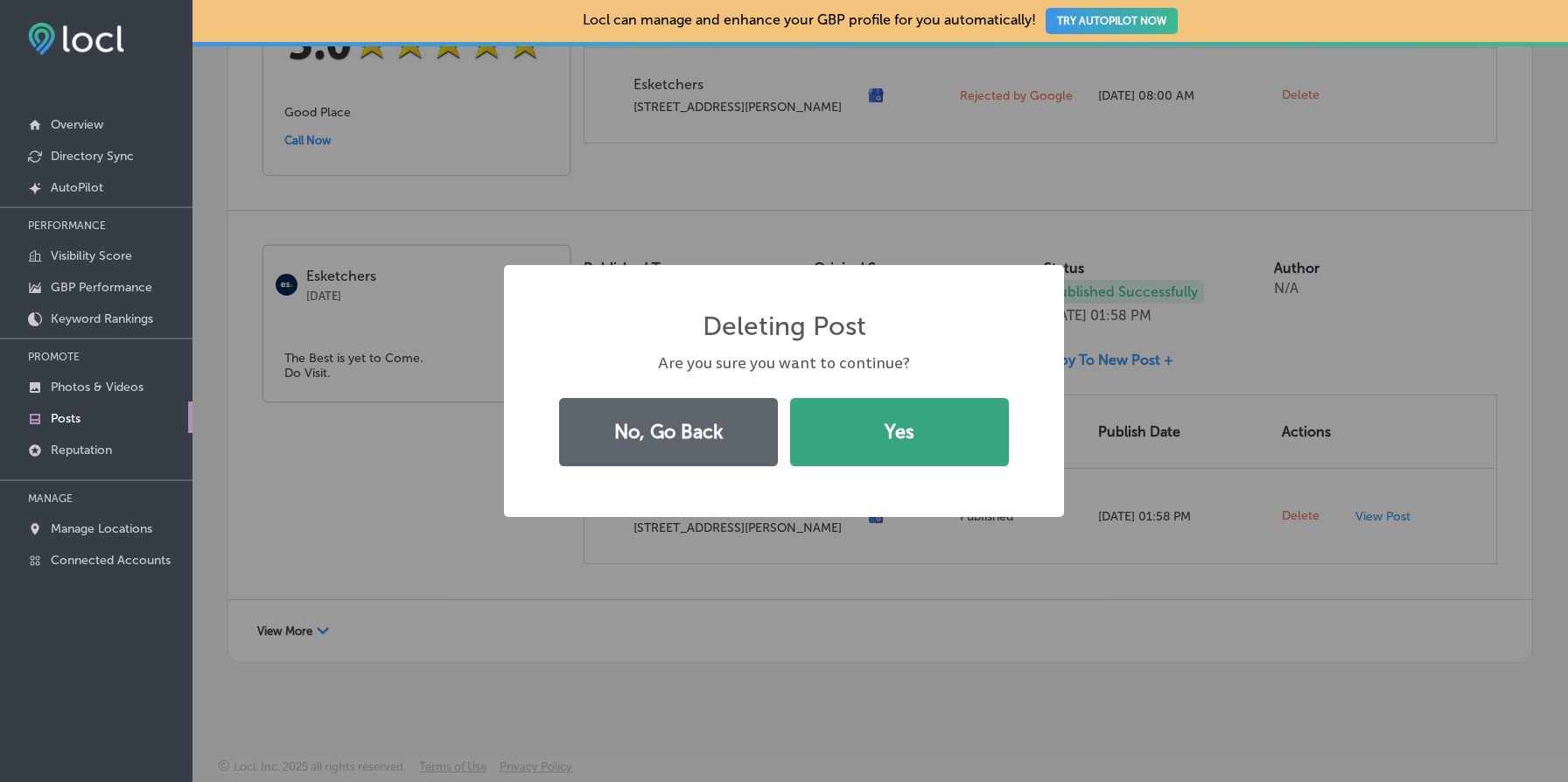
click at [880, 441] on button "Yes" at bounding box center [900, 432] width 219 height 68
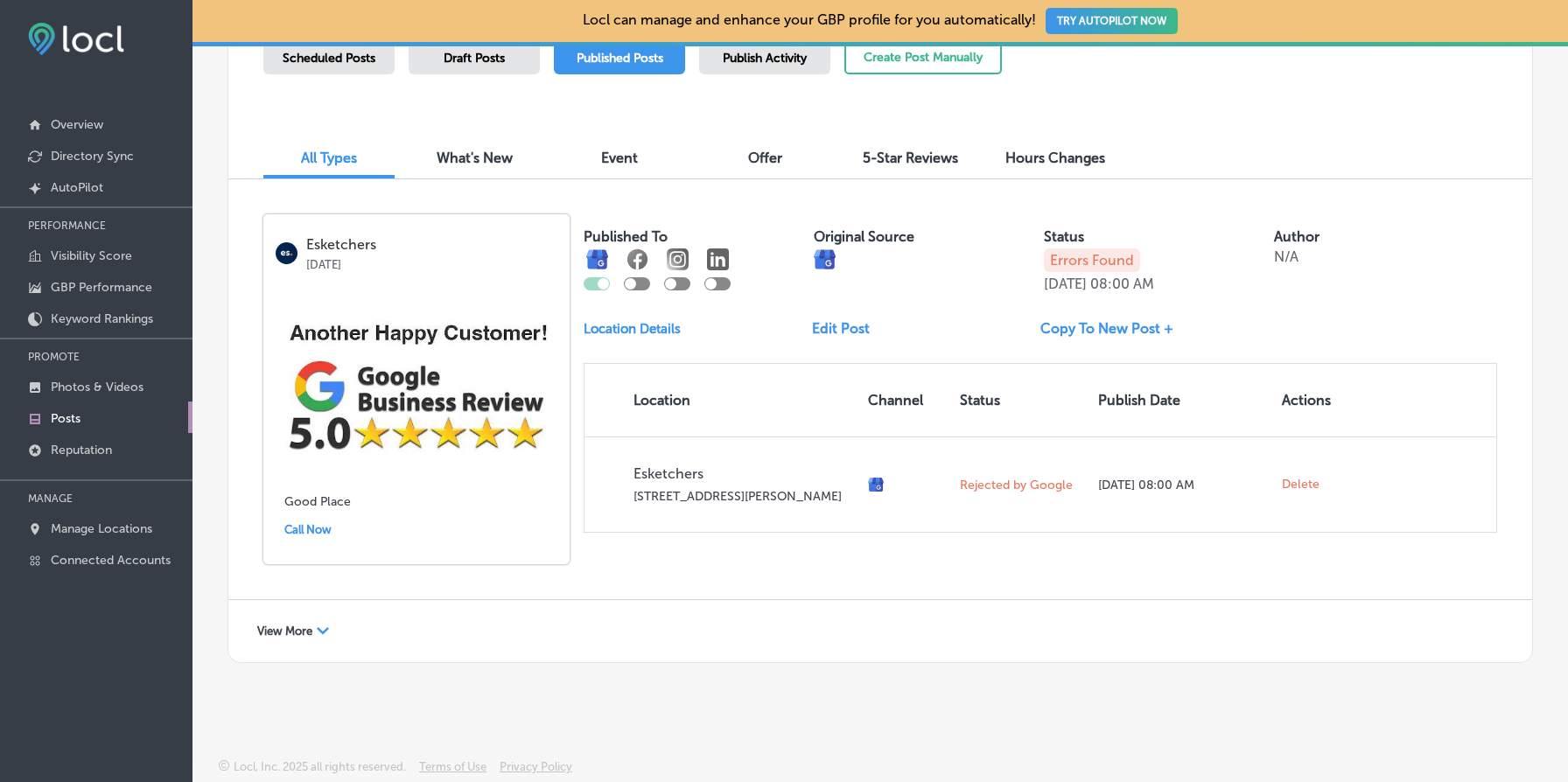
scroll to position [527, 0]
click at [269, 627] on span "View More" at bounding box center [285, 631] width 56 height 13
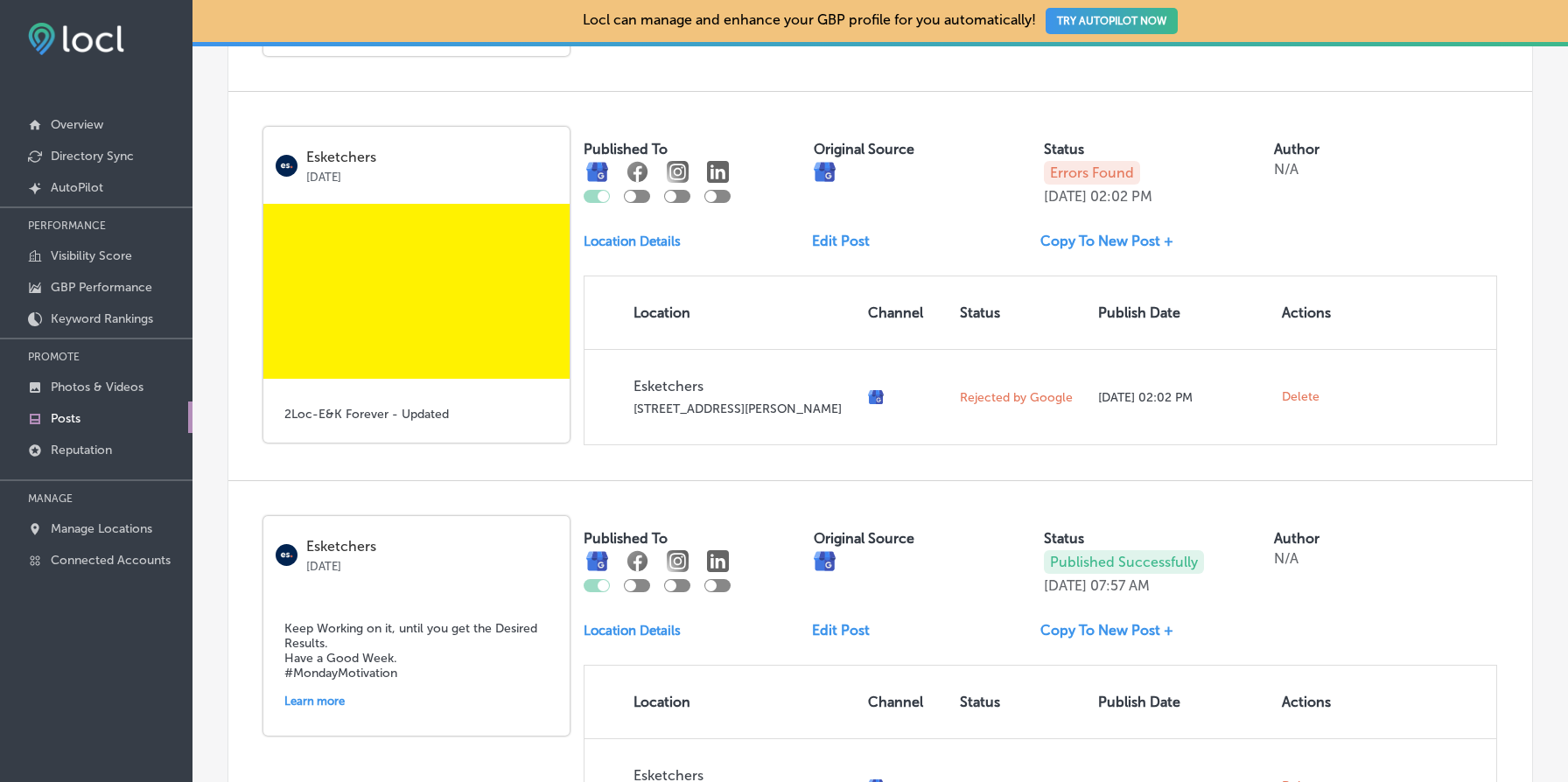
scroll to position [1029, 0]
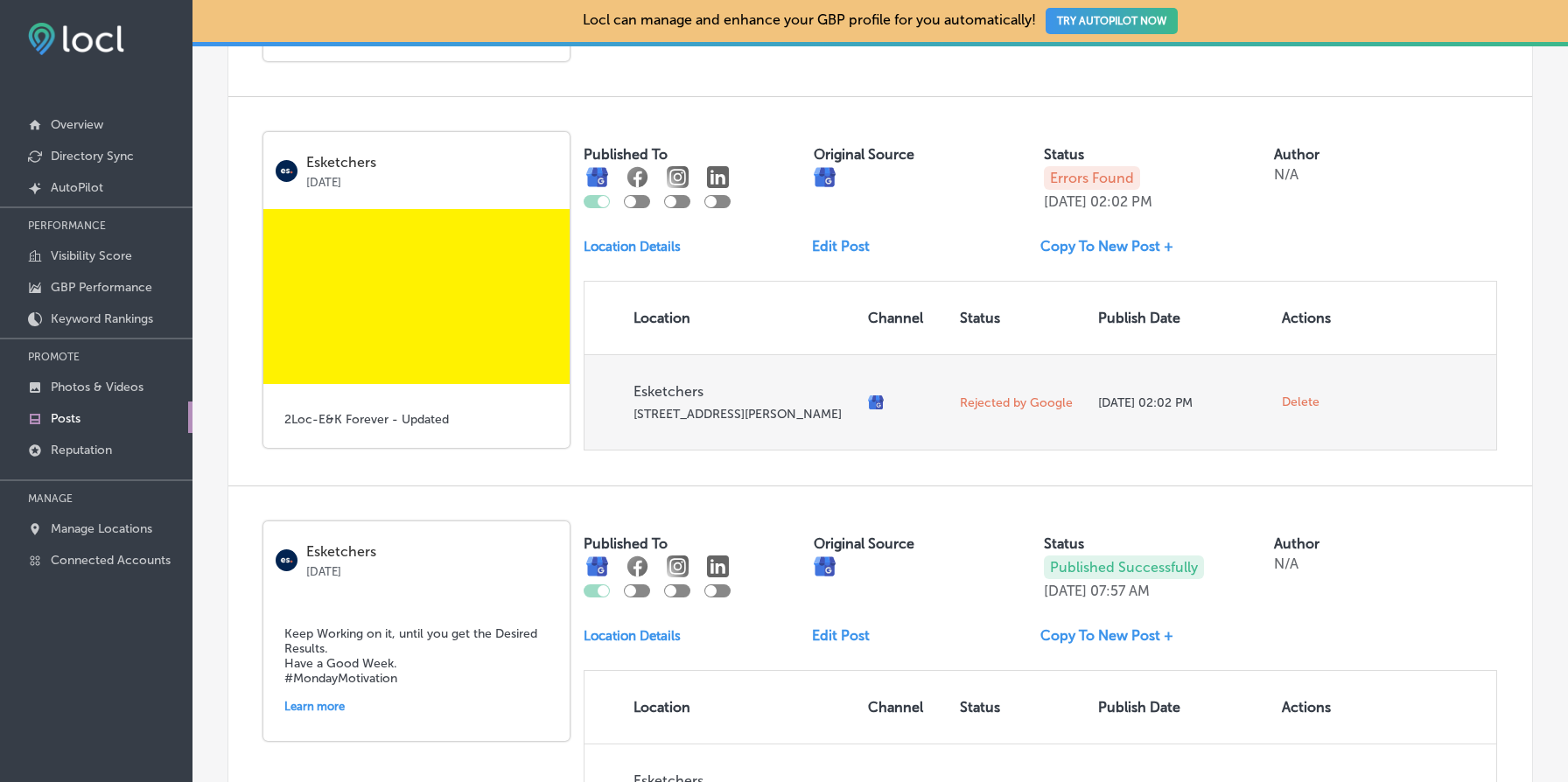
click at [1302, 403] on span "Delete" at bounding box center [1301, 402] width 38 height 16
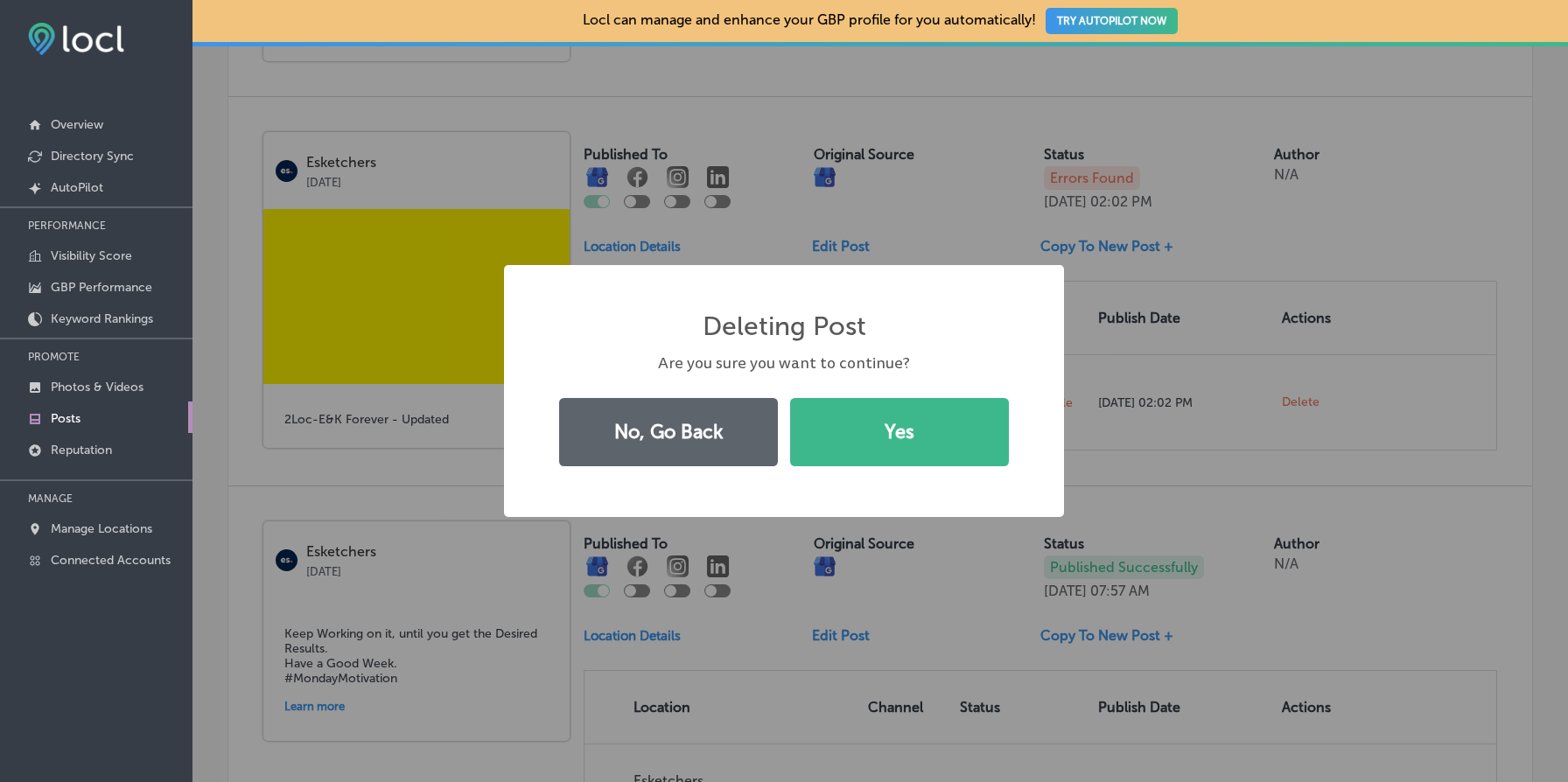
click at [858, 395] on div "No, Go Back Yes" at bounding box center [784, 432] width 469 height 80
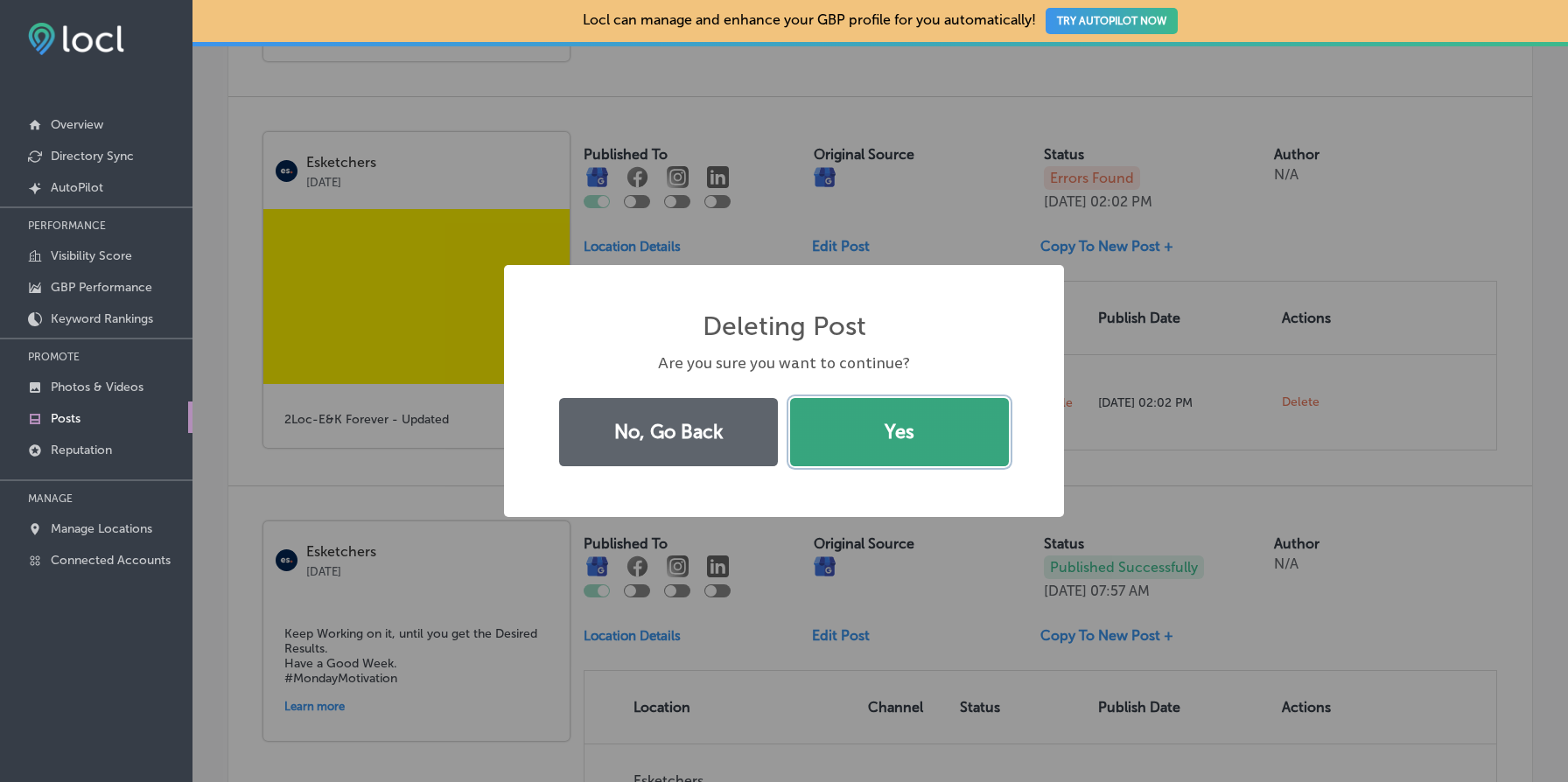
click at [881, 417] on button "Yes" at bounding box center [900, 432] width 219 height 68
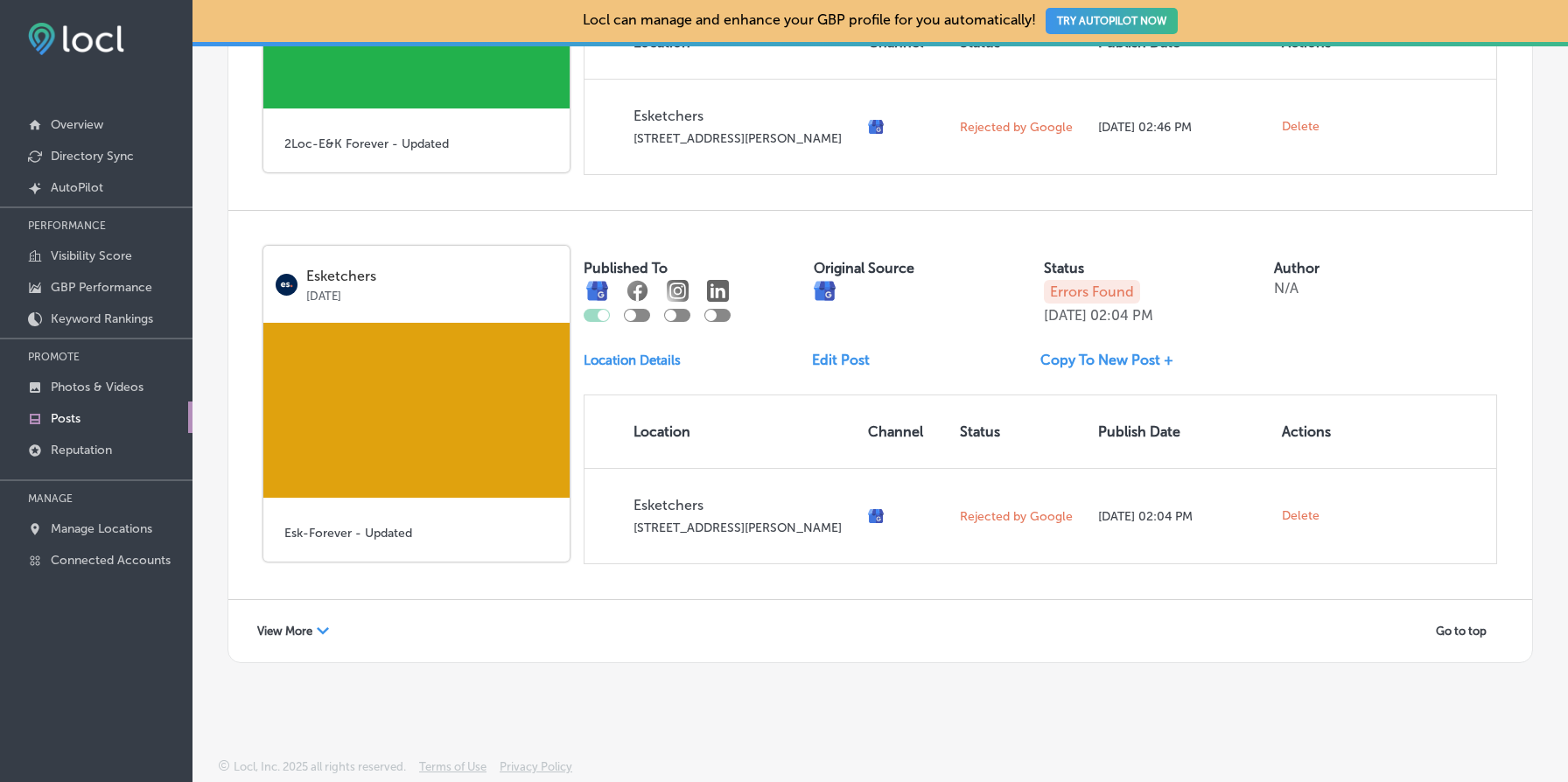
scroll to position [2544, 0]
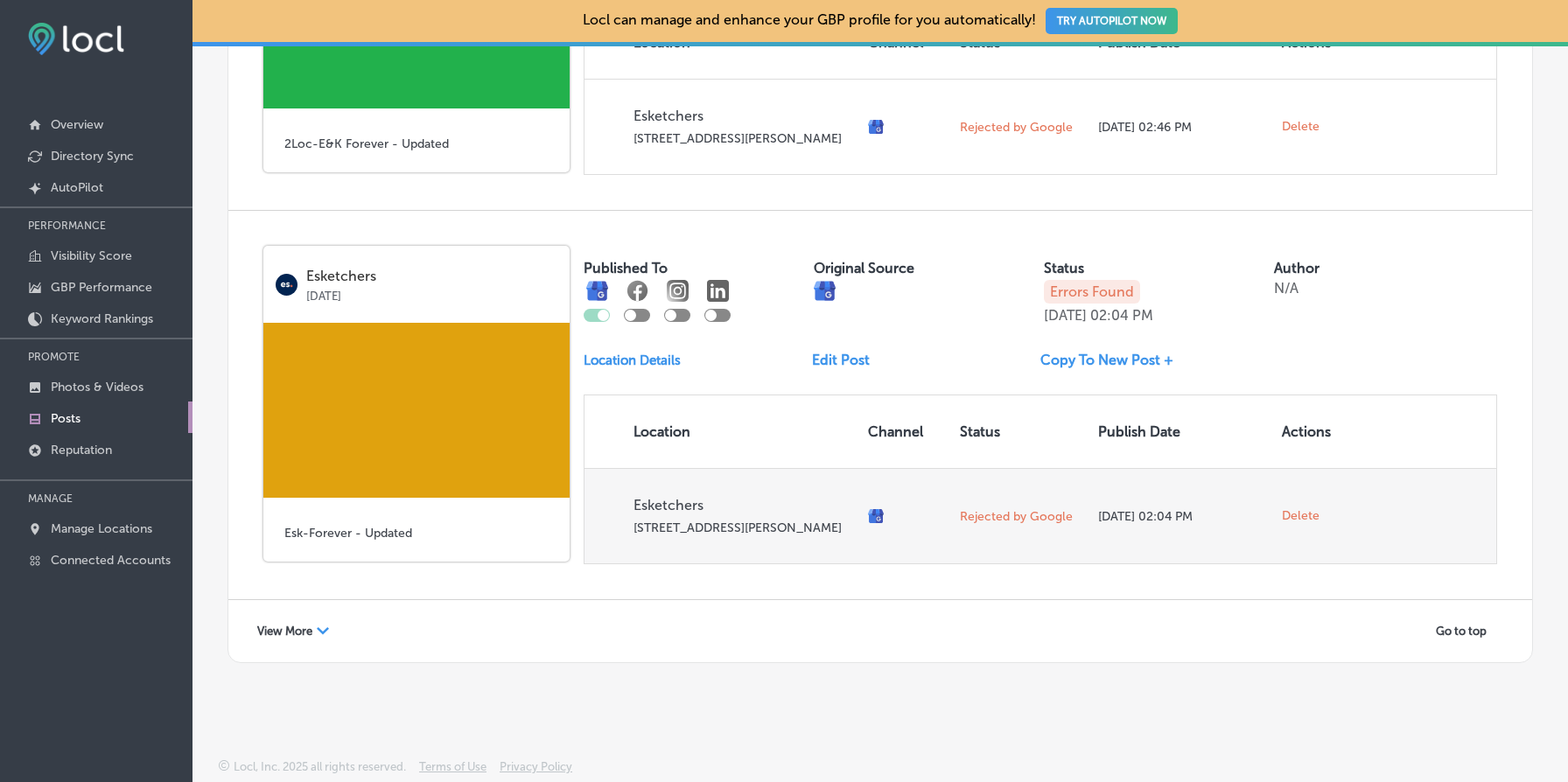
click at [1312, 509] on span "Delete" at bounding box center [1301, 516] width 38 height 16
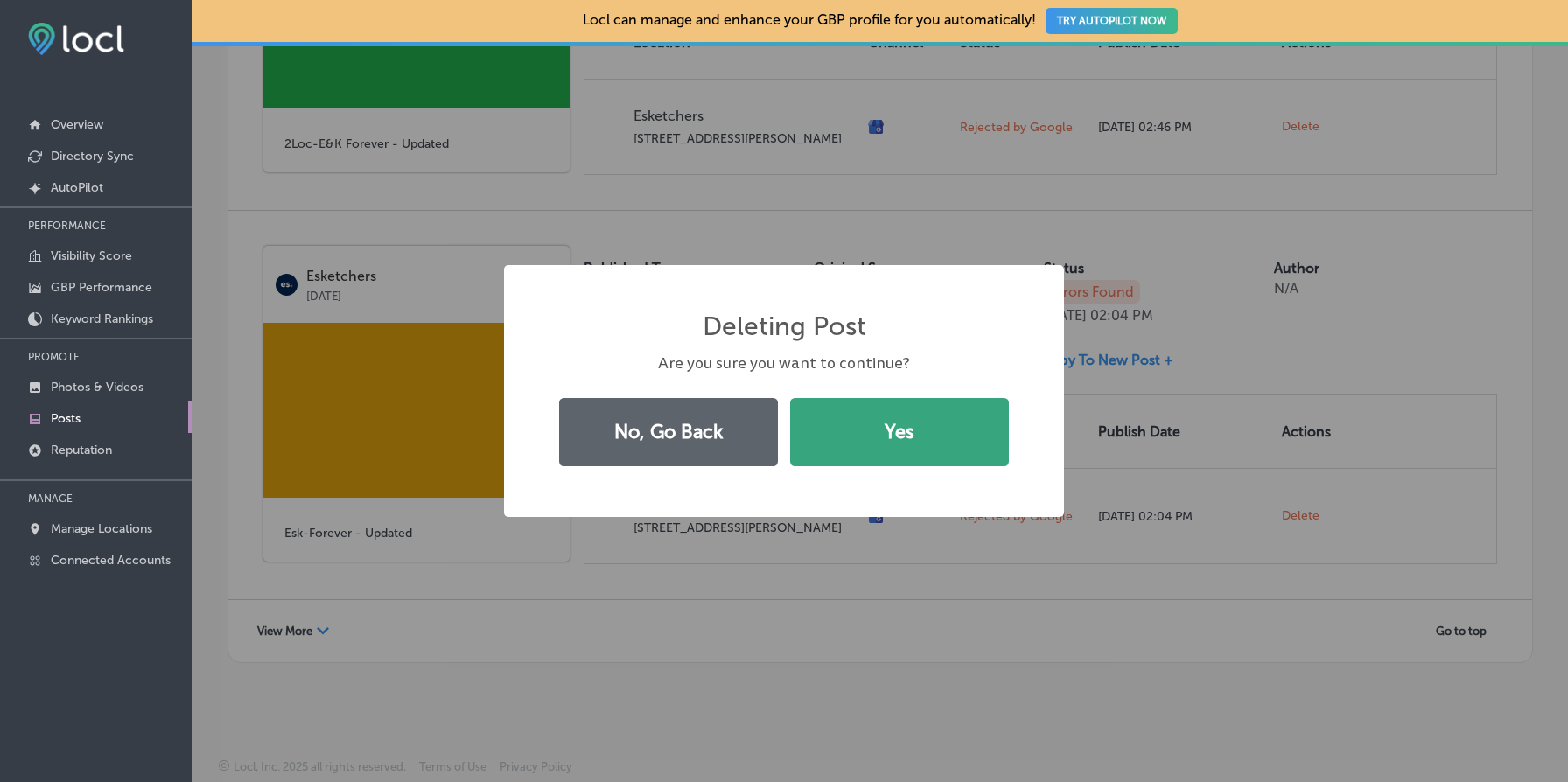
click at [917, 429] on button "Yes" at bounding box center [900, 432] width 219 height 68
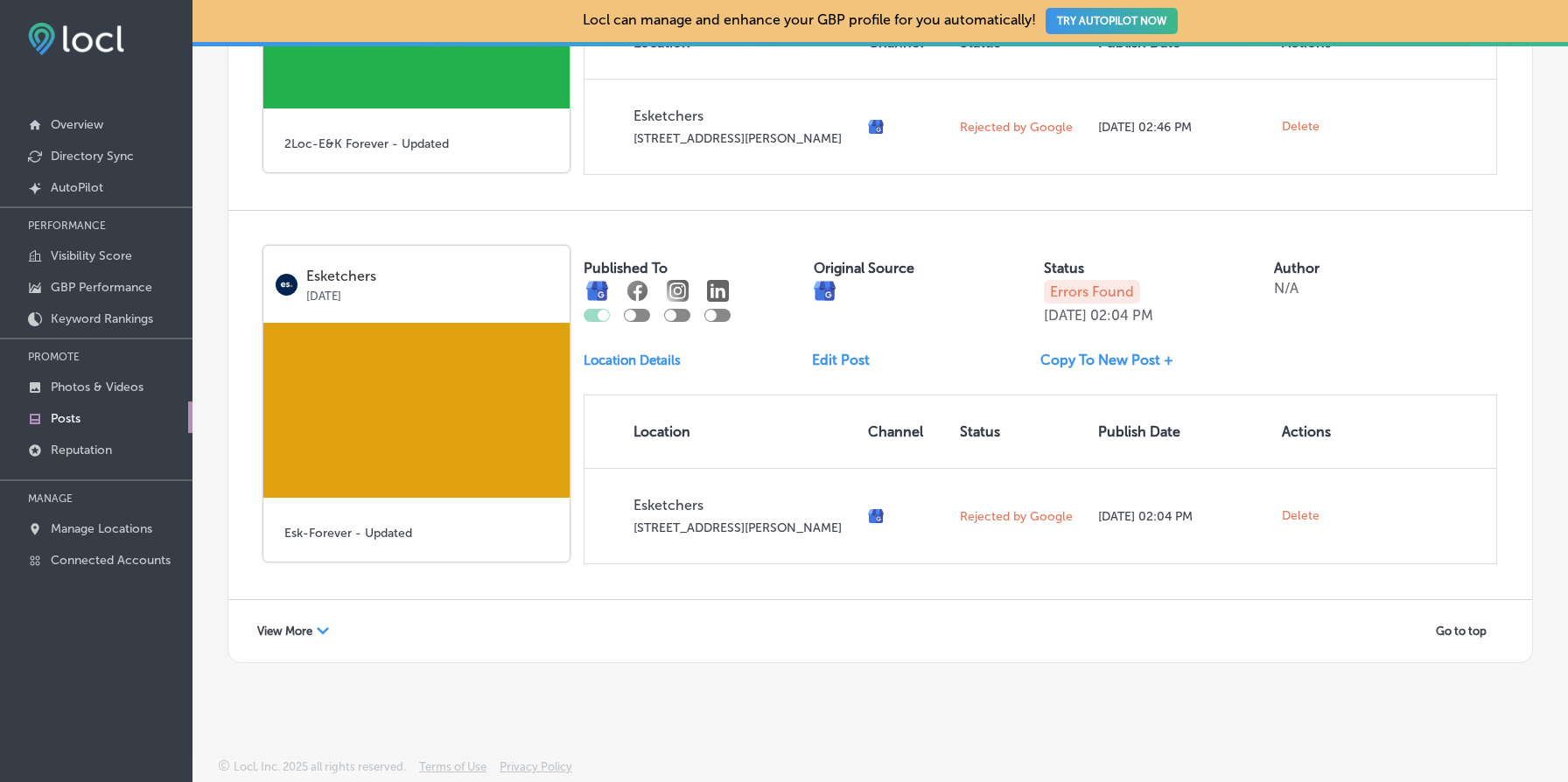
scroll to position [2141, 0]
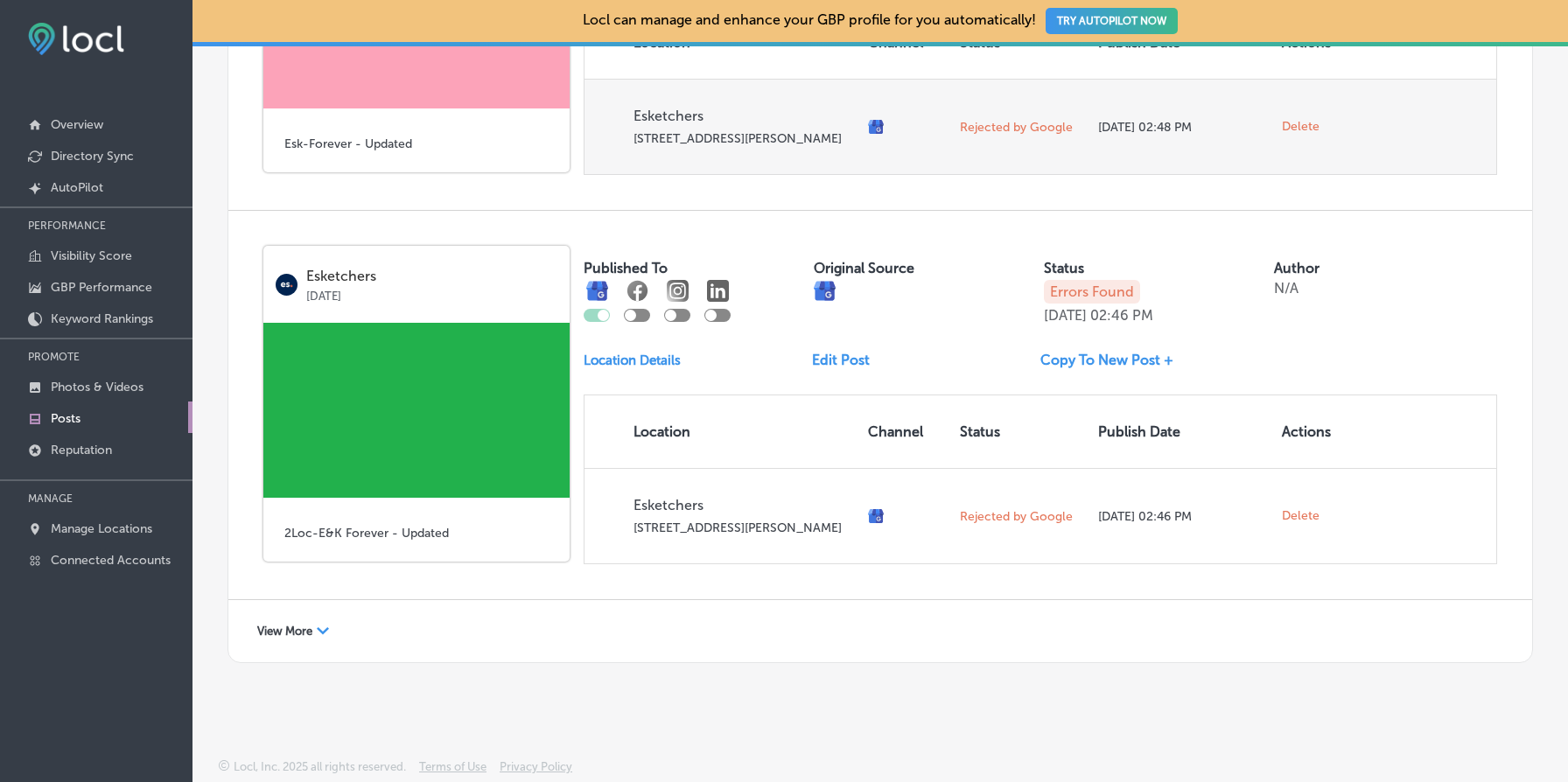
click at [1303, 119] on span "Delete" at bounding box center [1301, 126] width 38 height 16
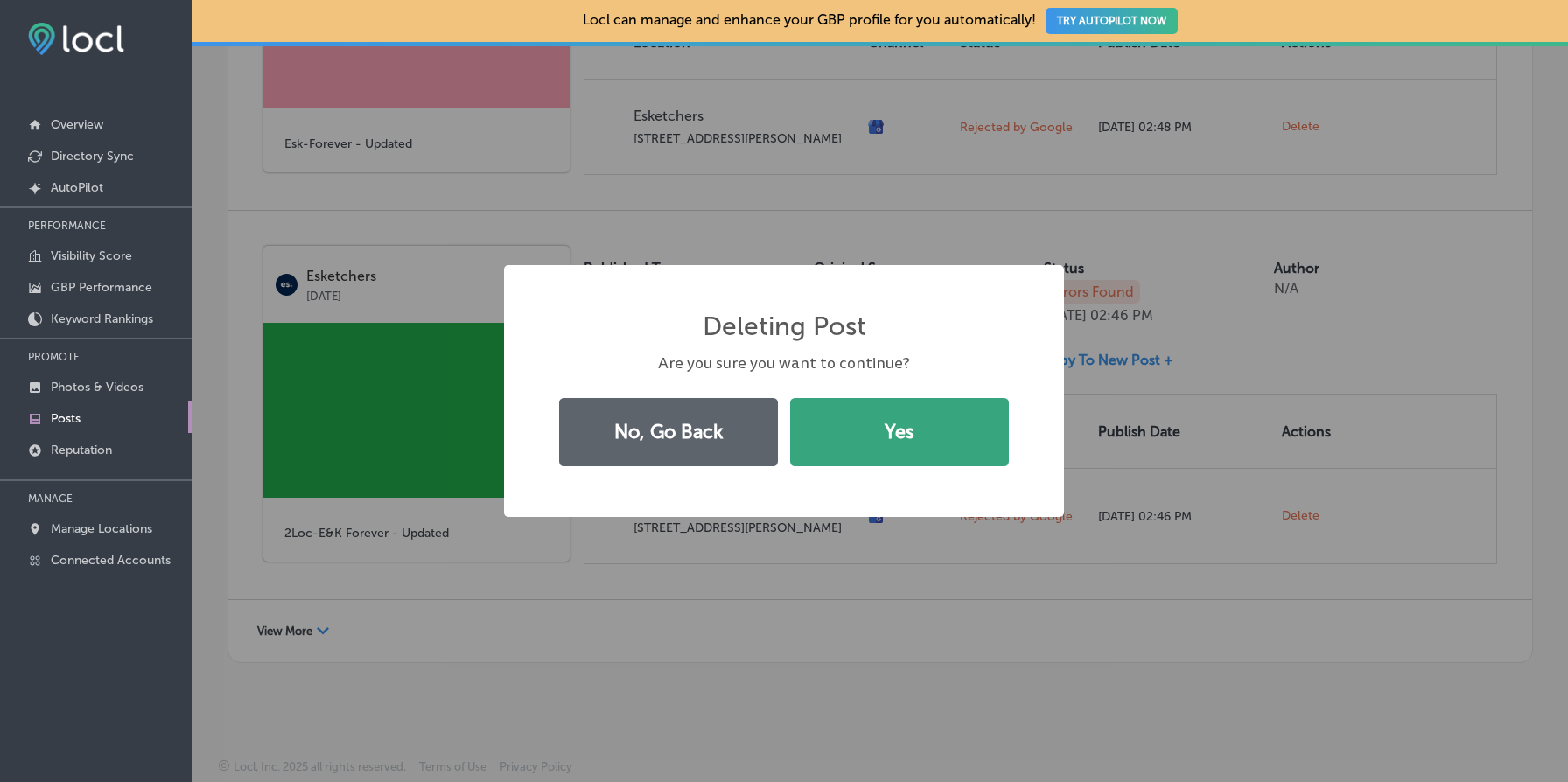
click at [958, 427] on button "Yes" at bounding box center [900, 432] width 219 height 68
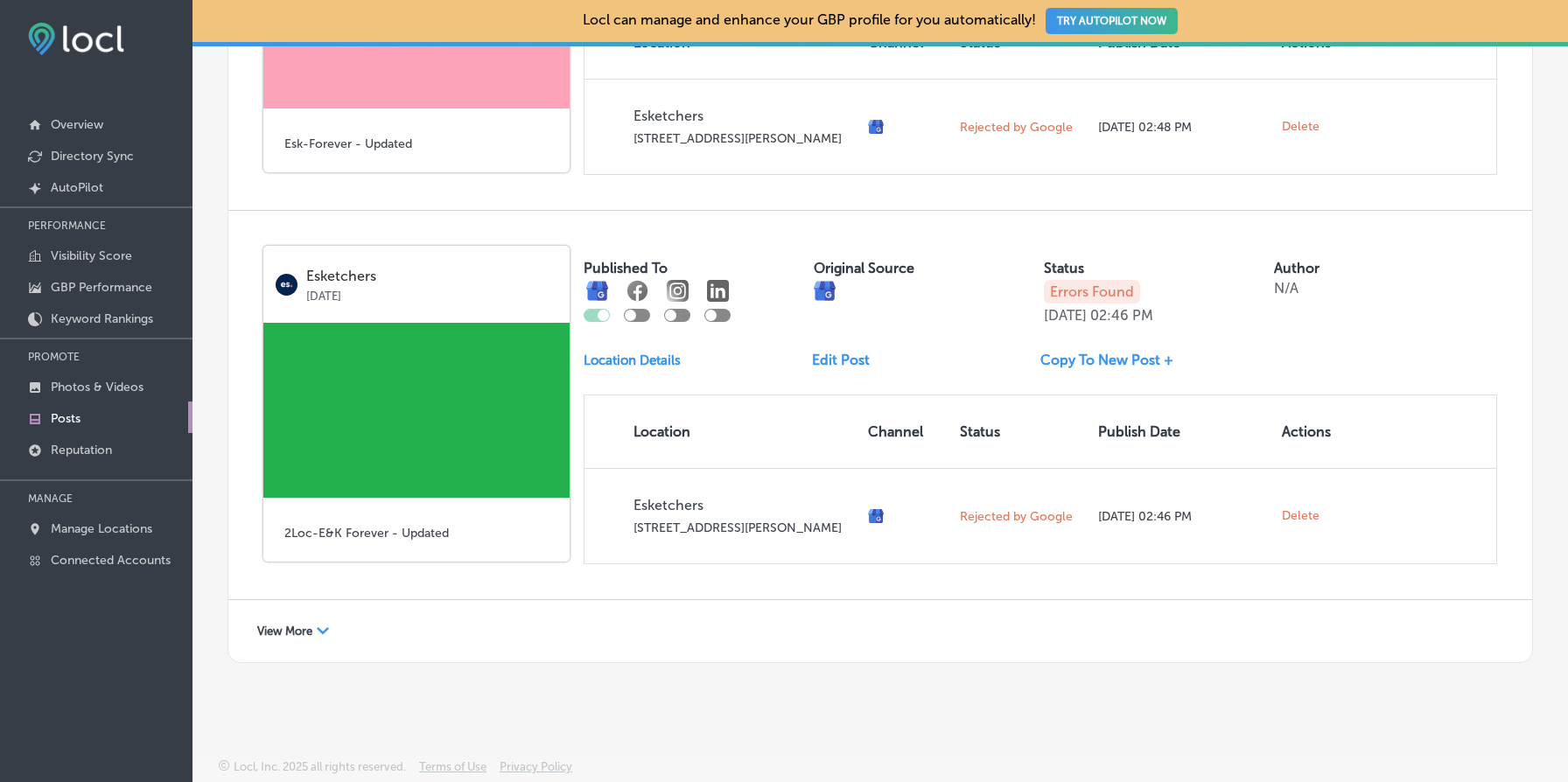
scroll to position [1736, 0]
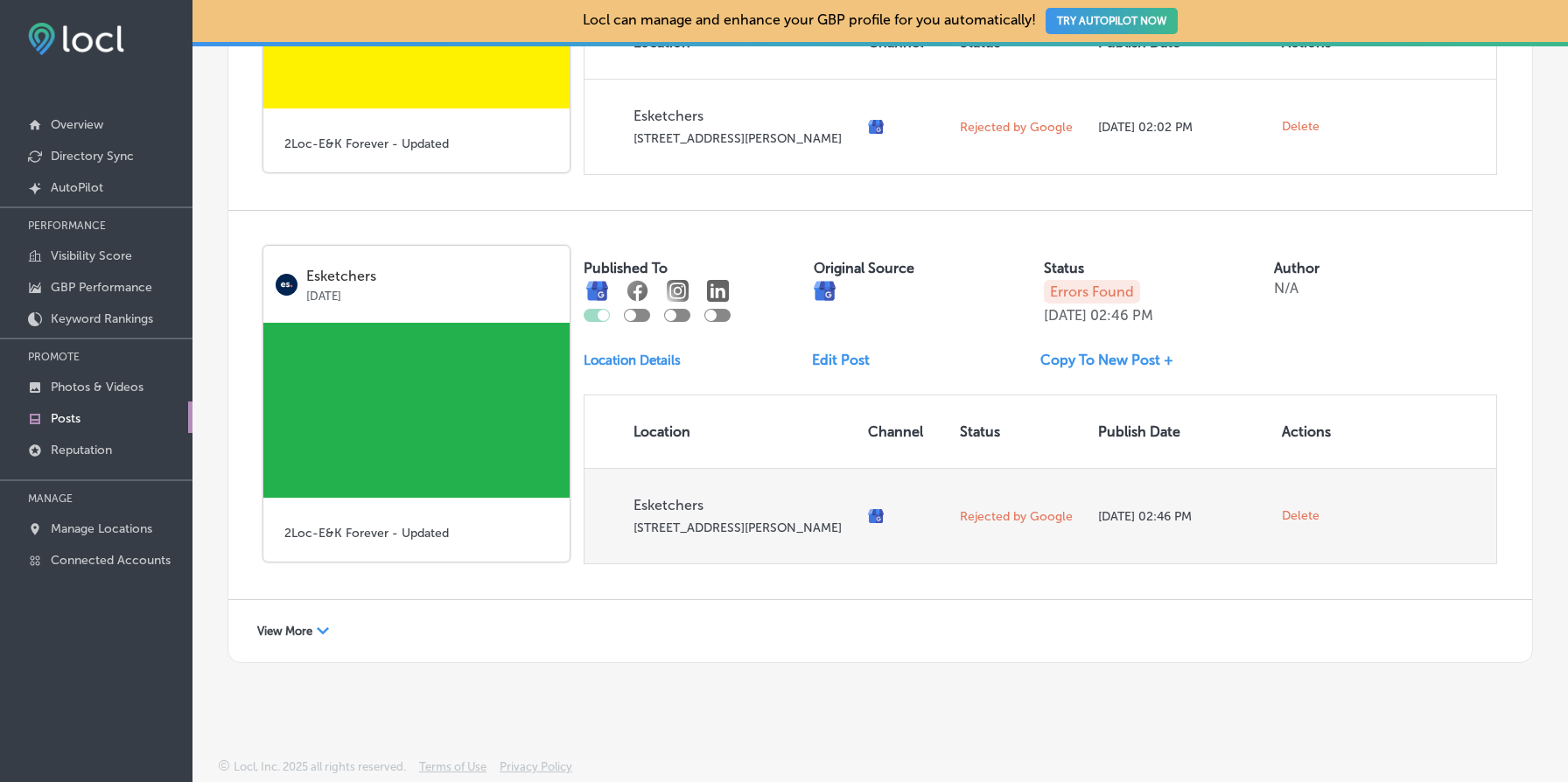
click at [1305, 509] on span "Delete" at bounding box center [1301, 516] width 38 height 16
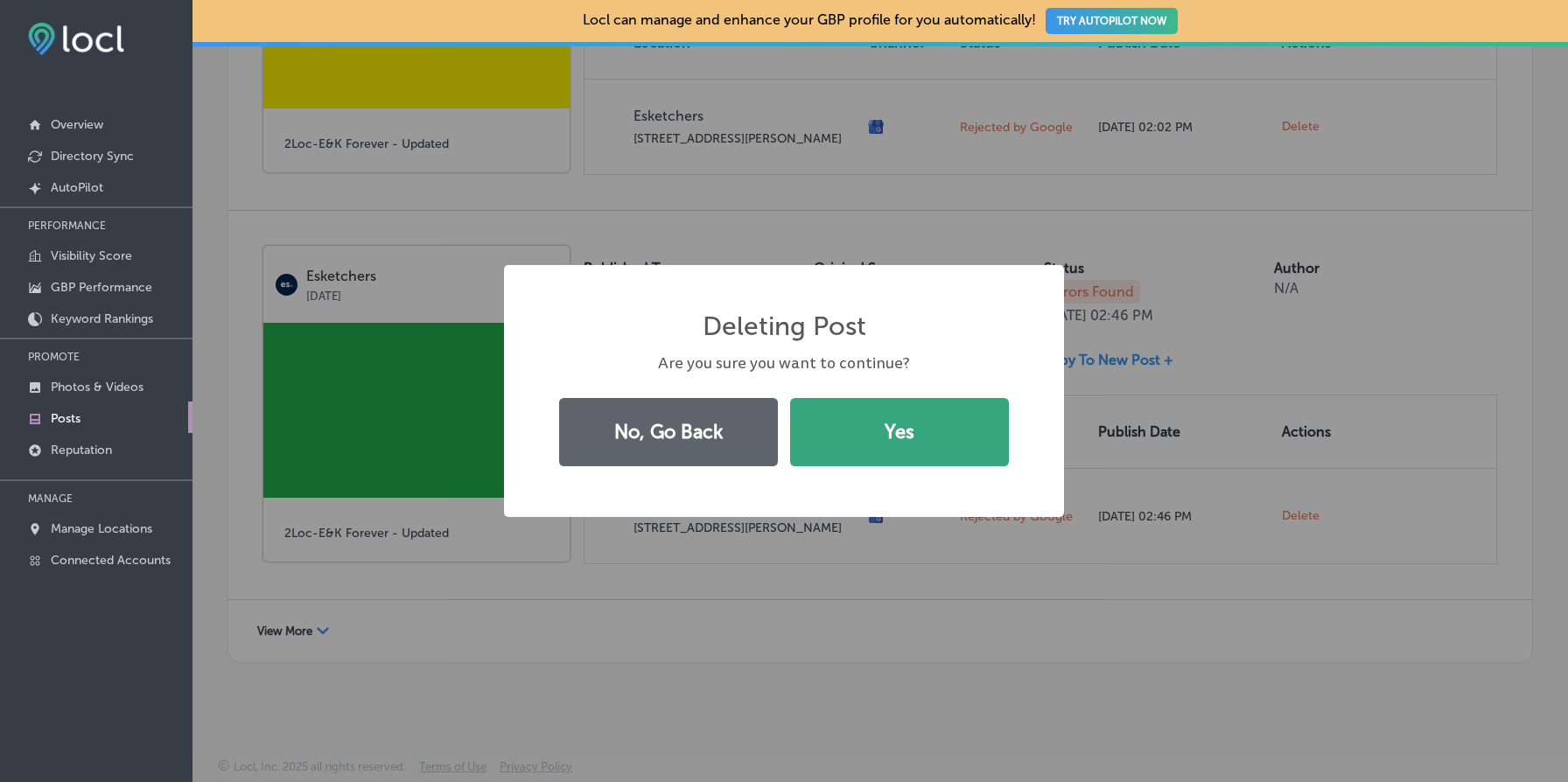
click at [830, 424] on button "Yes" at bounding box center [900, 432] width 219 height 68
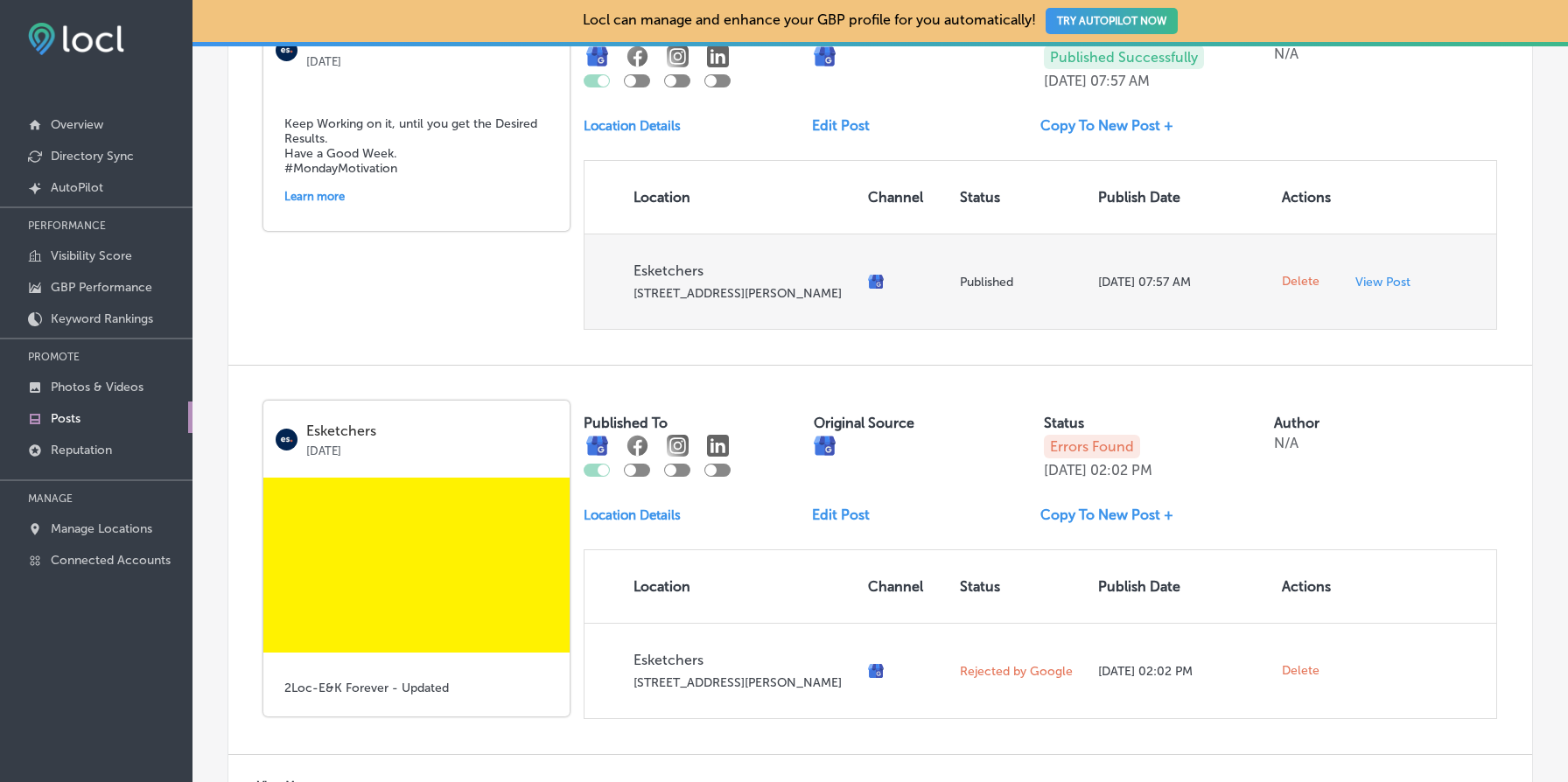
scroll to position [1333, 0]
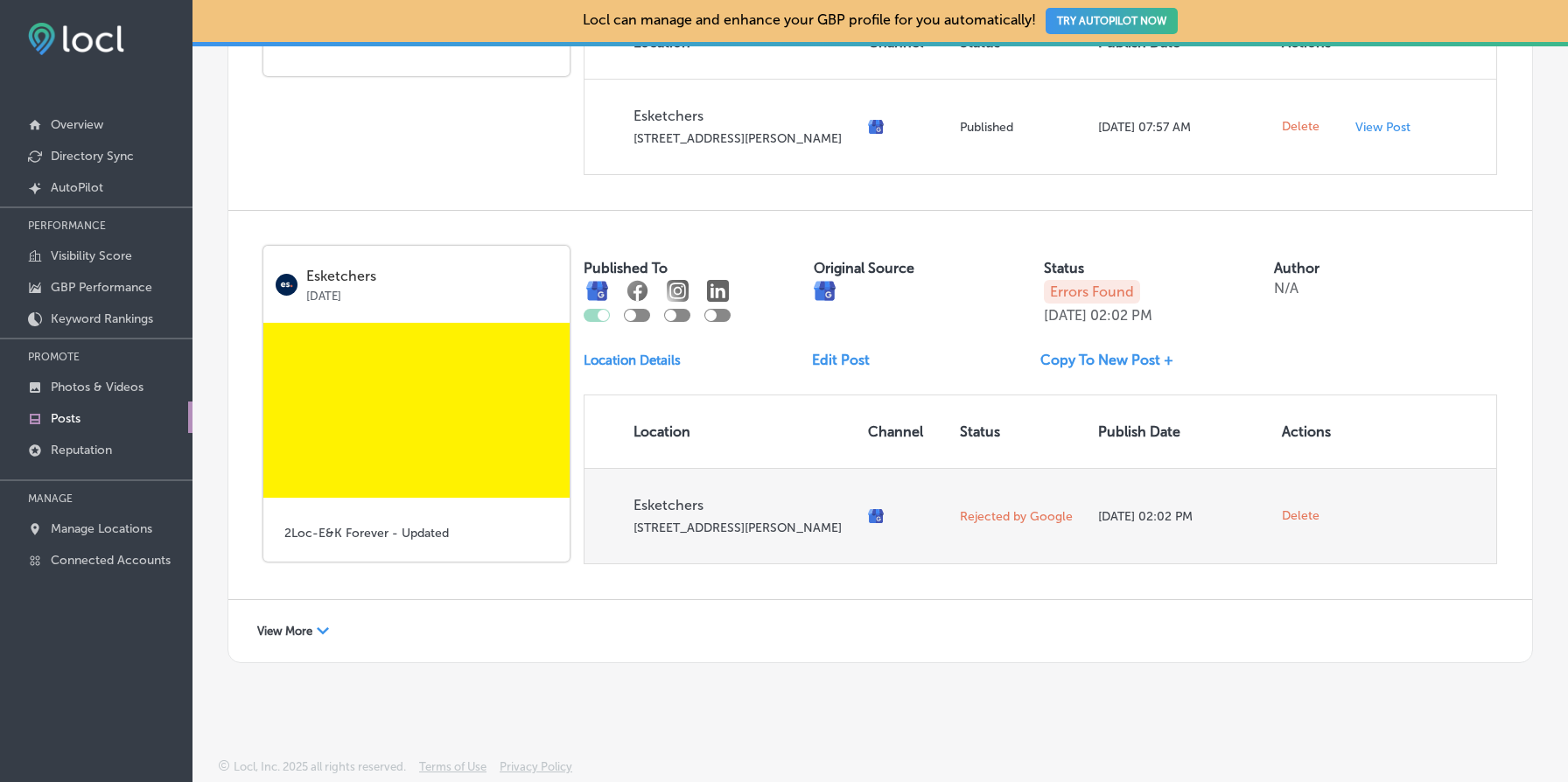
click at [1306, 509] on span "Delete" at bounding box center [1301, 516] width 38 height 16
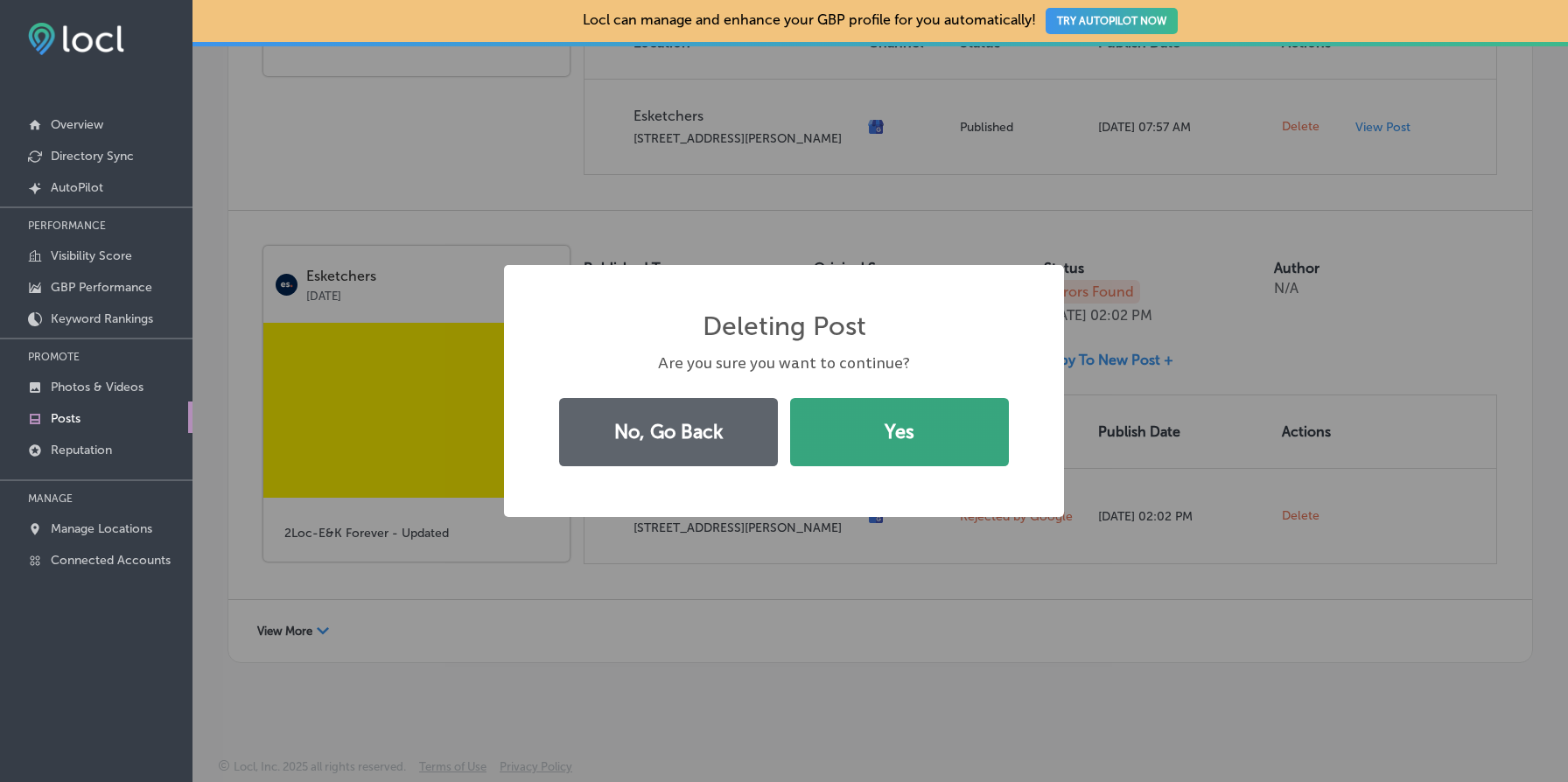
click at [923, 444] on button "Yes" at bounding box center [900, 432] width 219 height 68
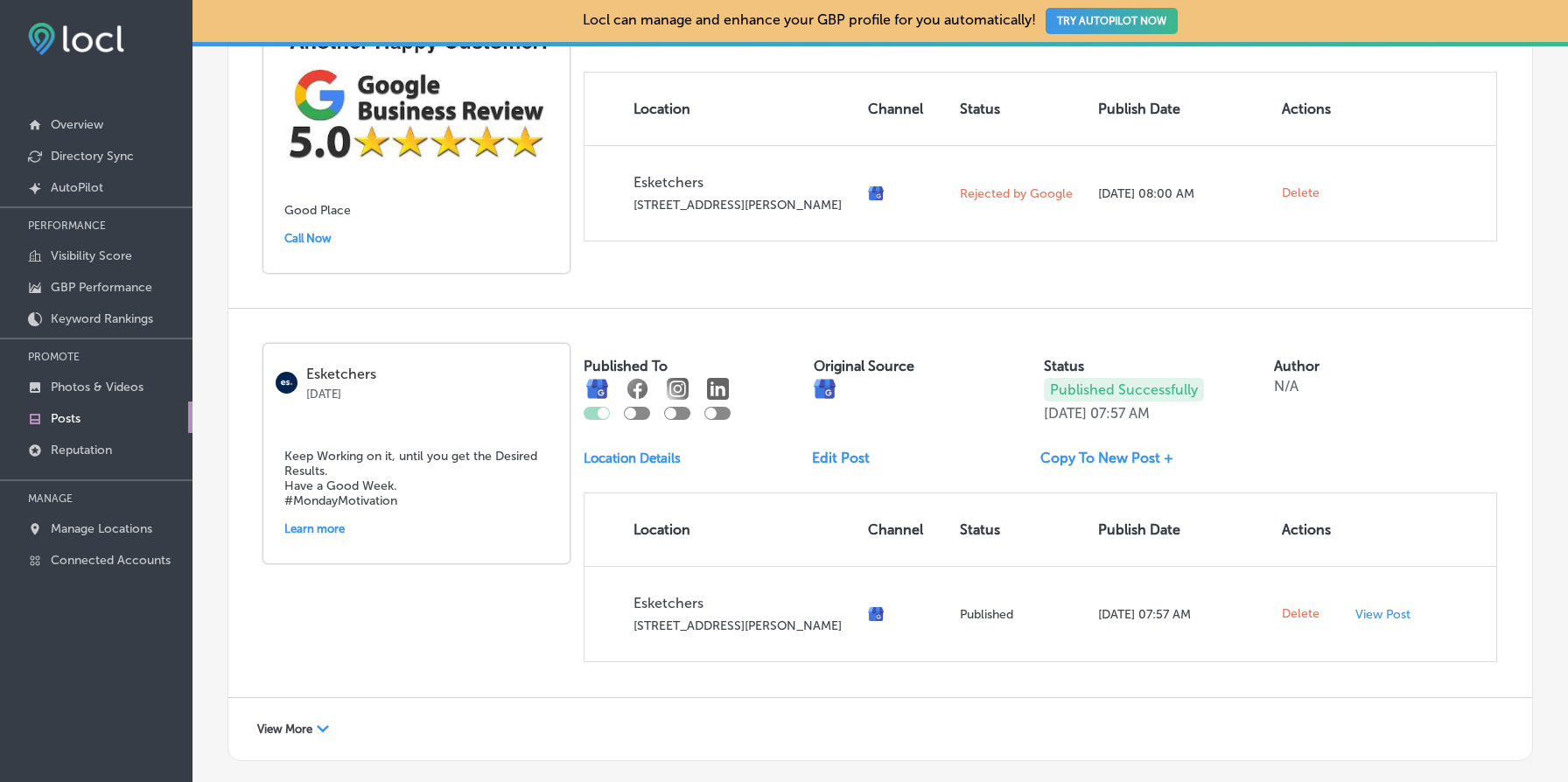
scroll to position [930, 0]
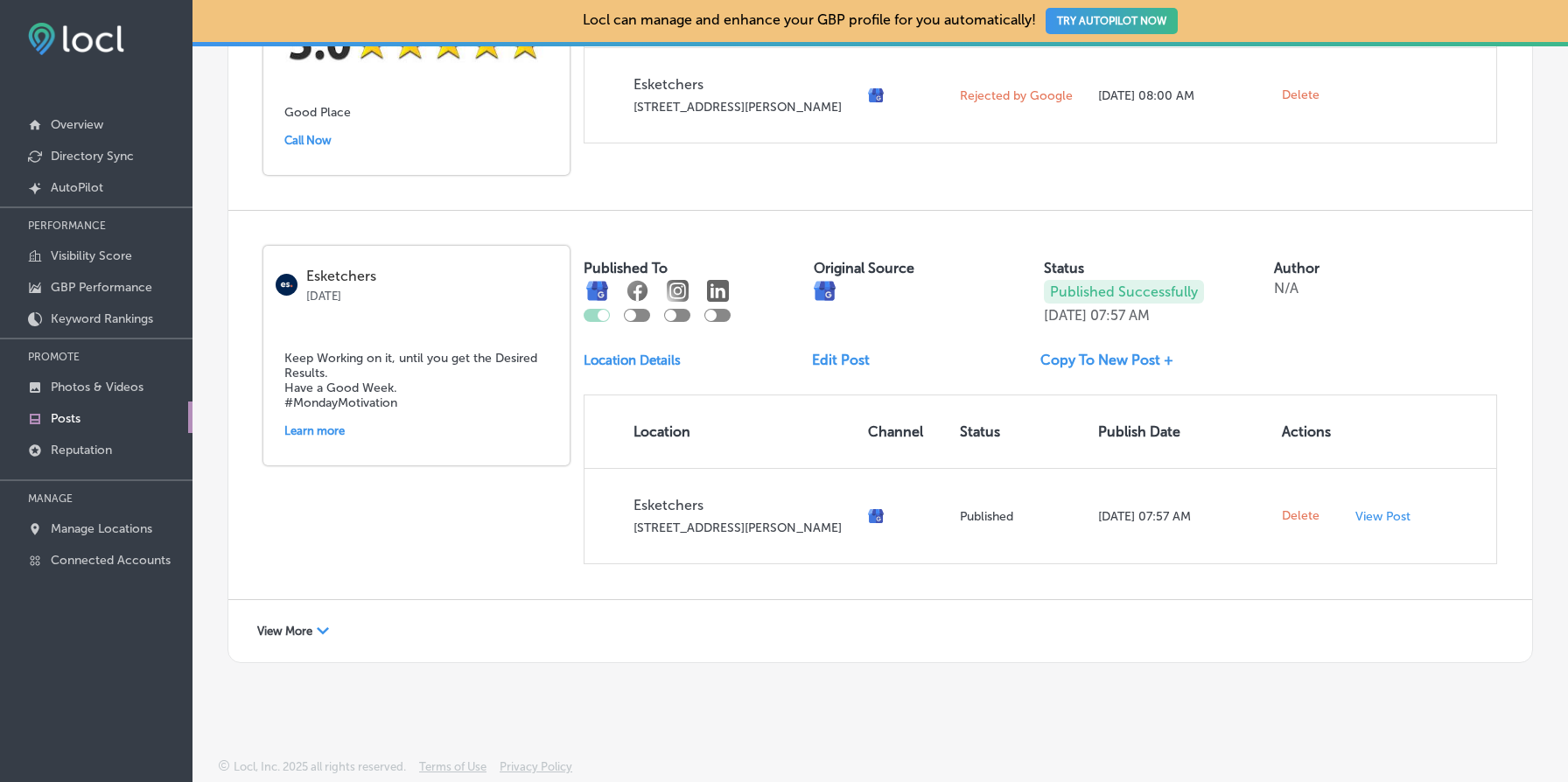
click at [305, 632] on span "View More" at bounding box center [285, 631] width 56 height 13
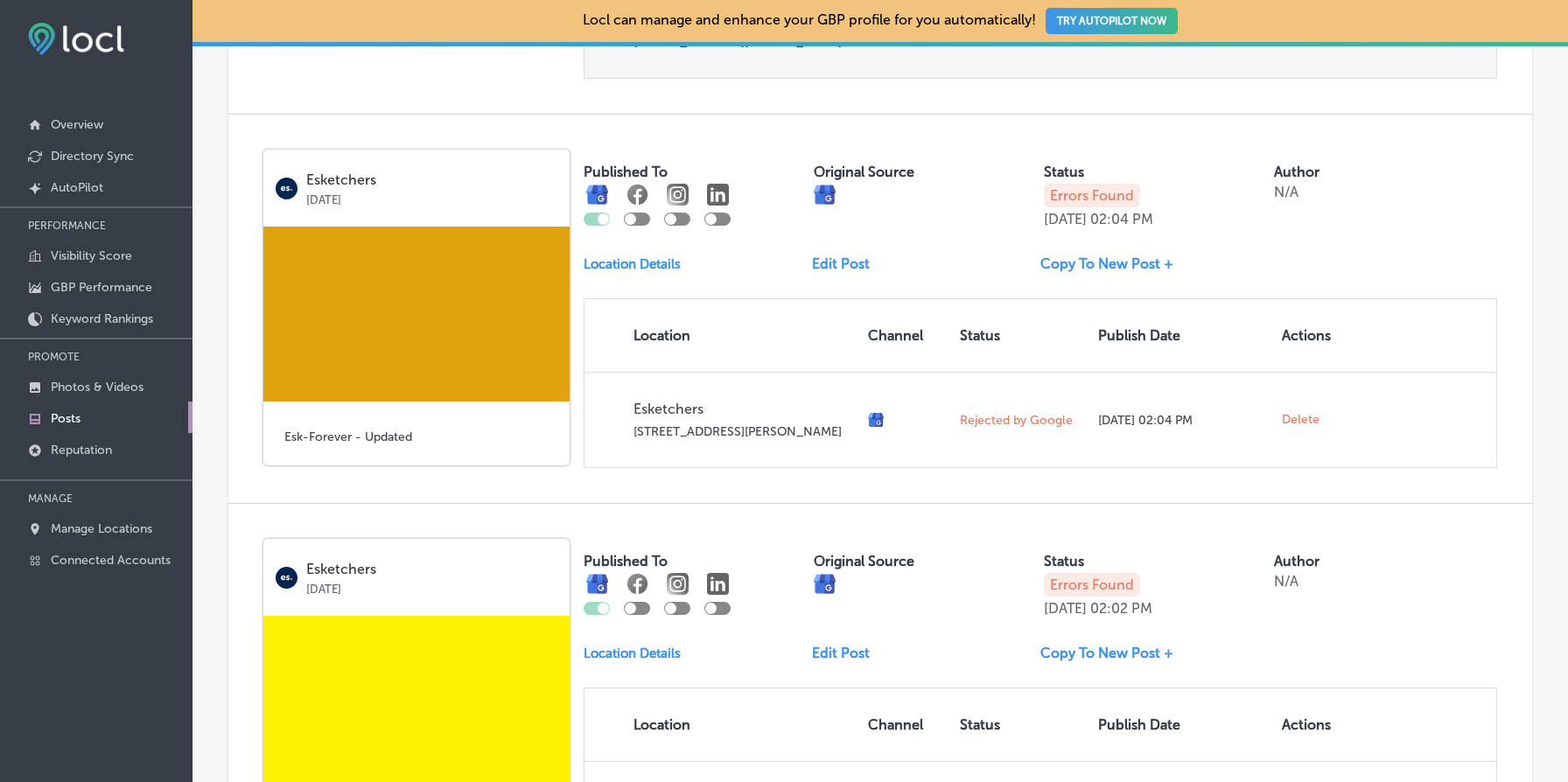
scroll to position [1402, 0]
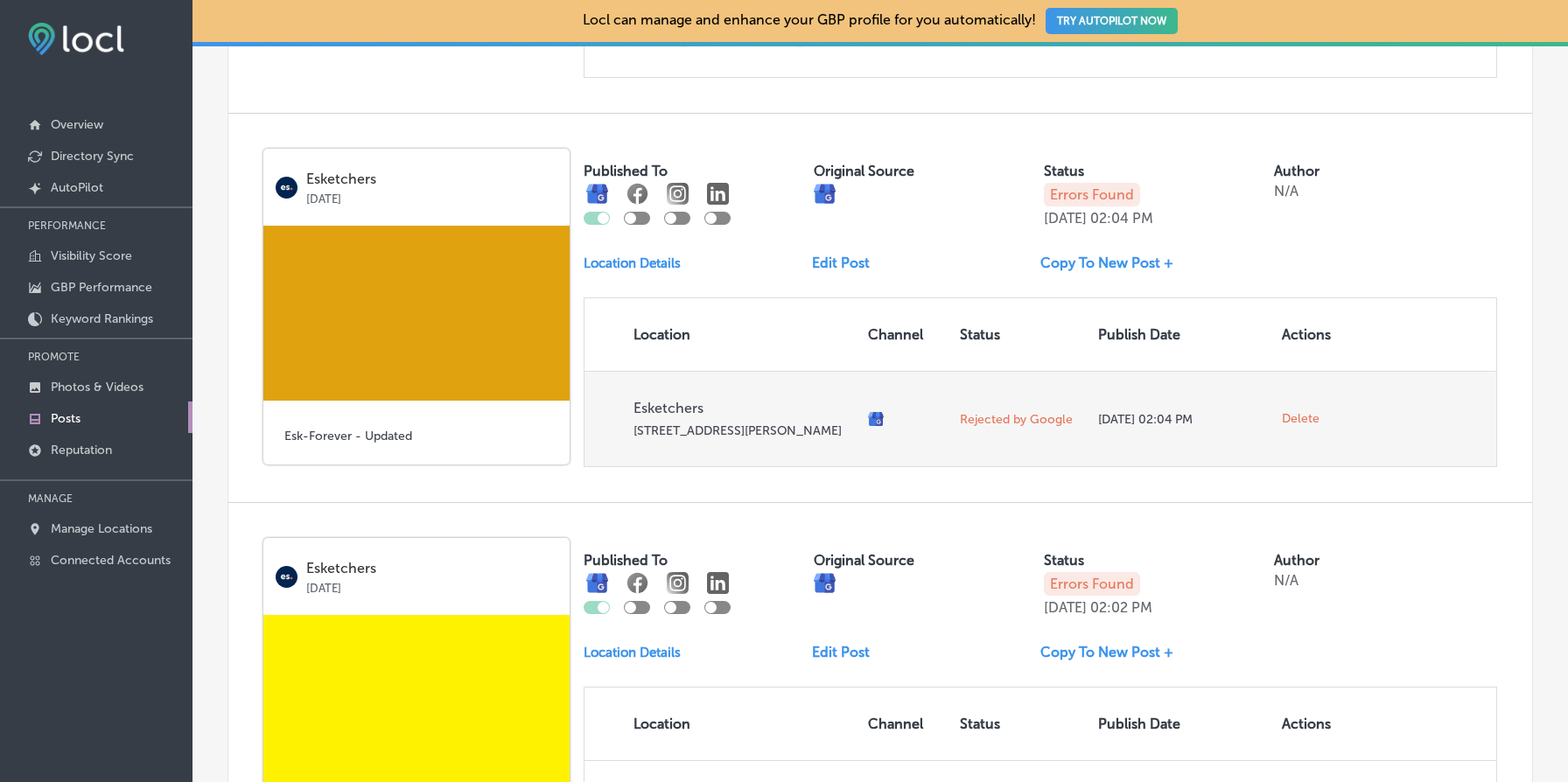
click at [1300, 427] on span "Delete" at bounding box center [1301, 418] width 38 height 16
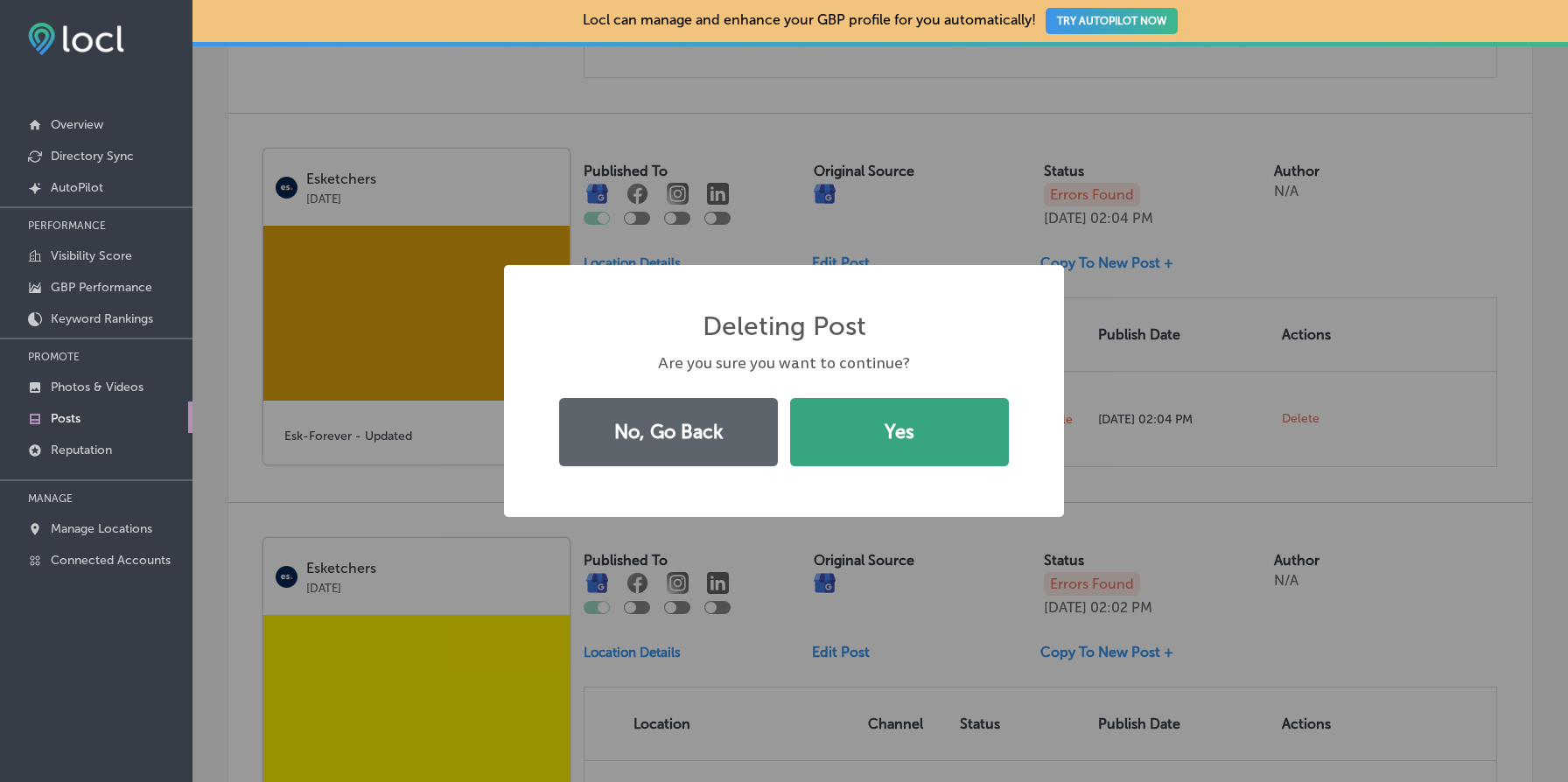
click at [950, 449] on button "Yes" at bounding box center [900, 432] width 219 height 68
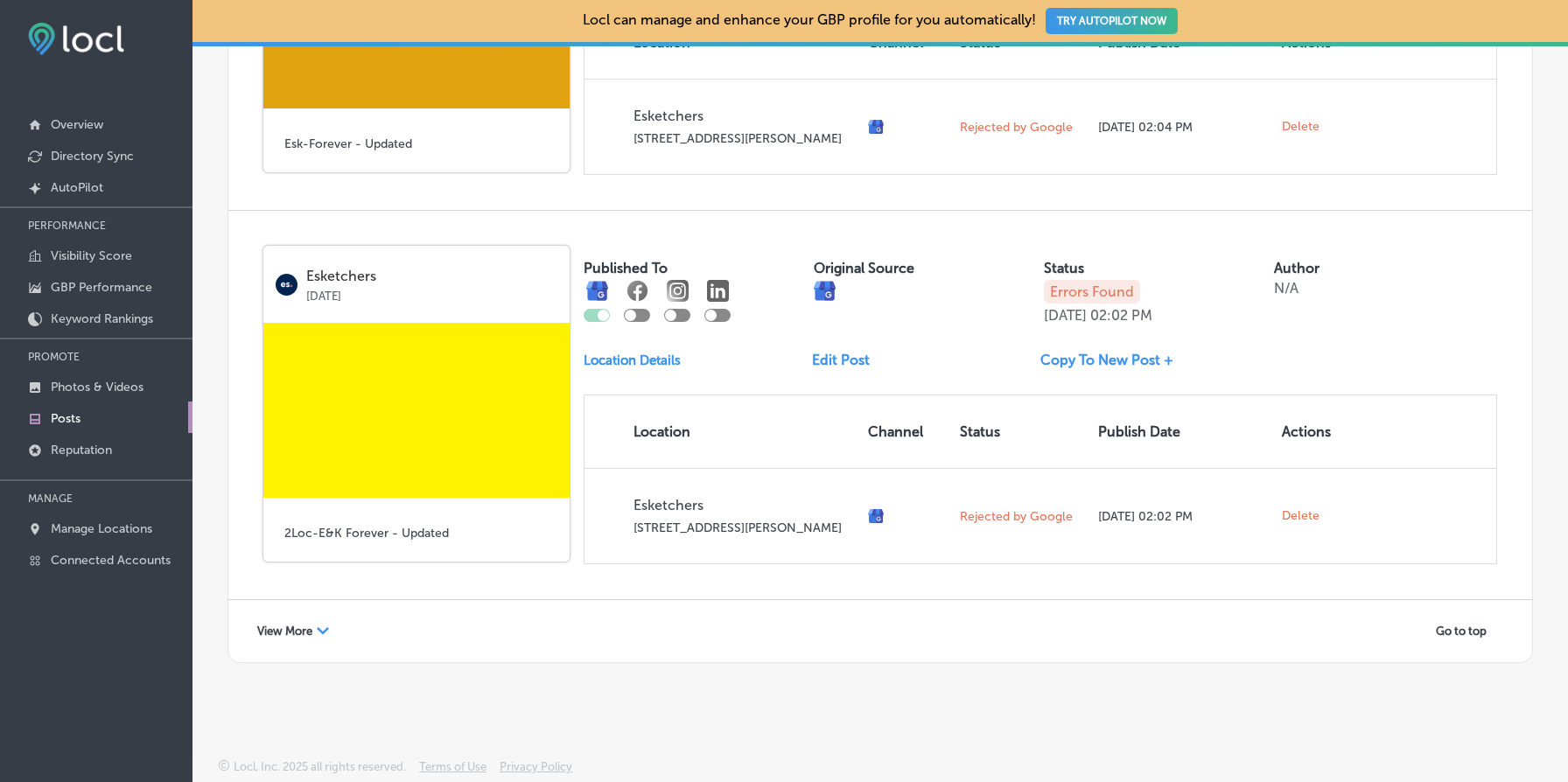
scroll to position [2947, 0]
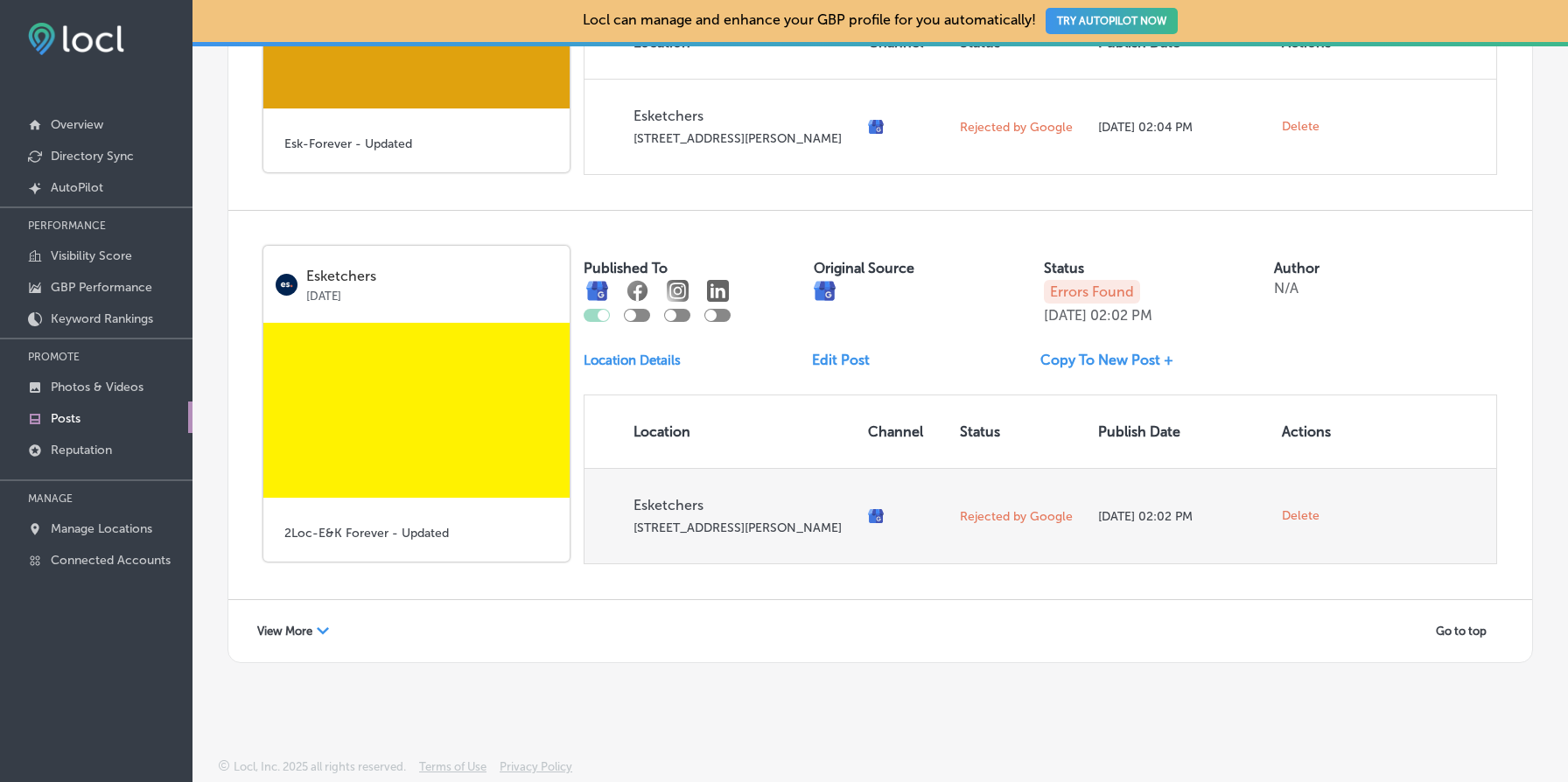
click at [1296, 510] on span "Delete" at bounding box center [1301, 516] width 38 height 16
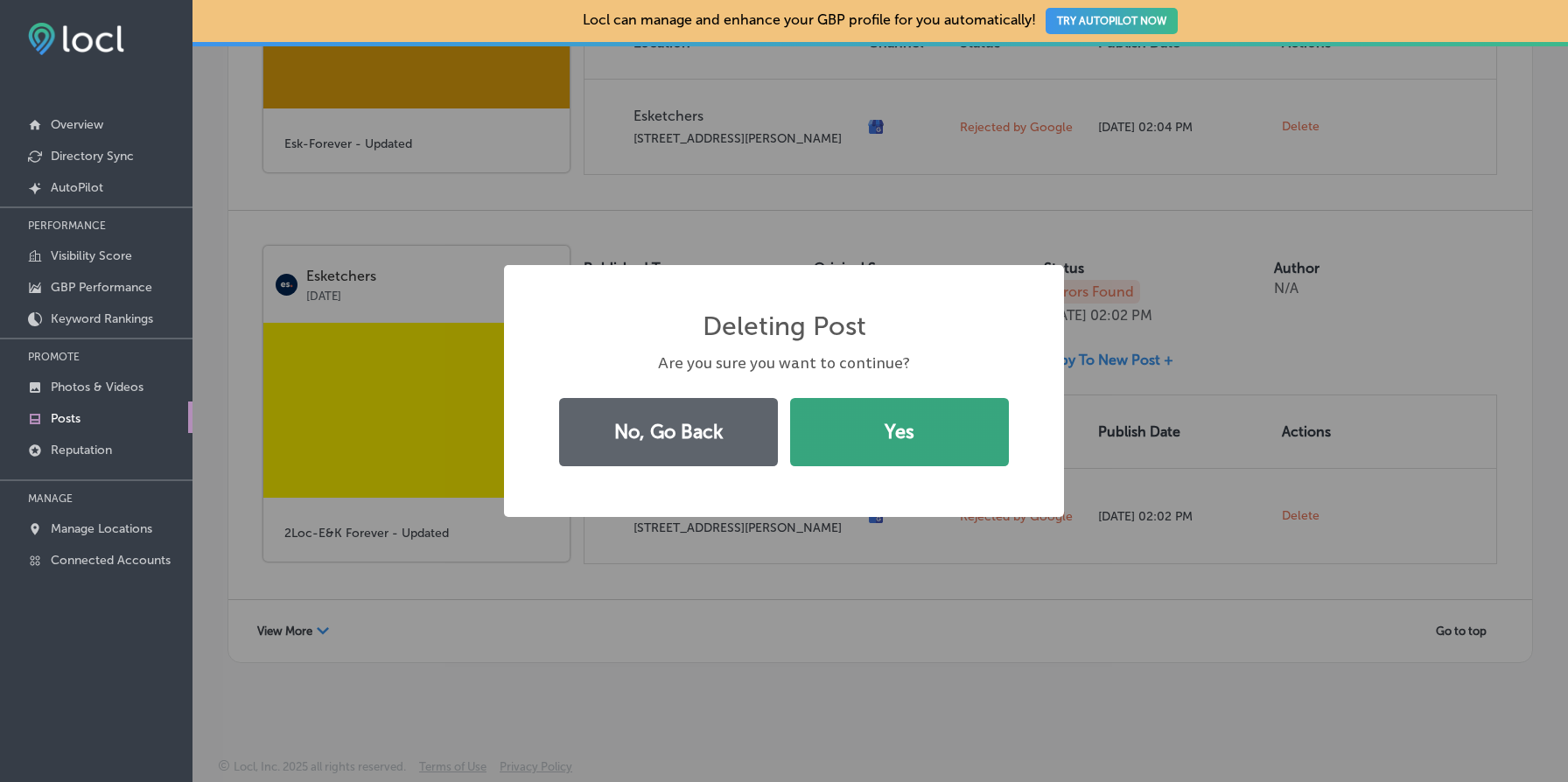
click at [941, 409] on button "Yes" at bounding box center [900, 432] width 219 height 68
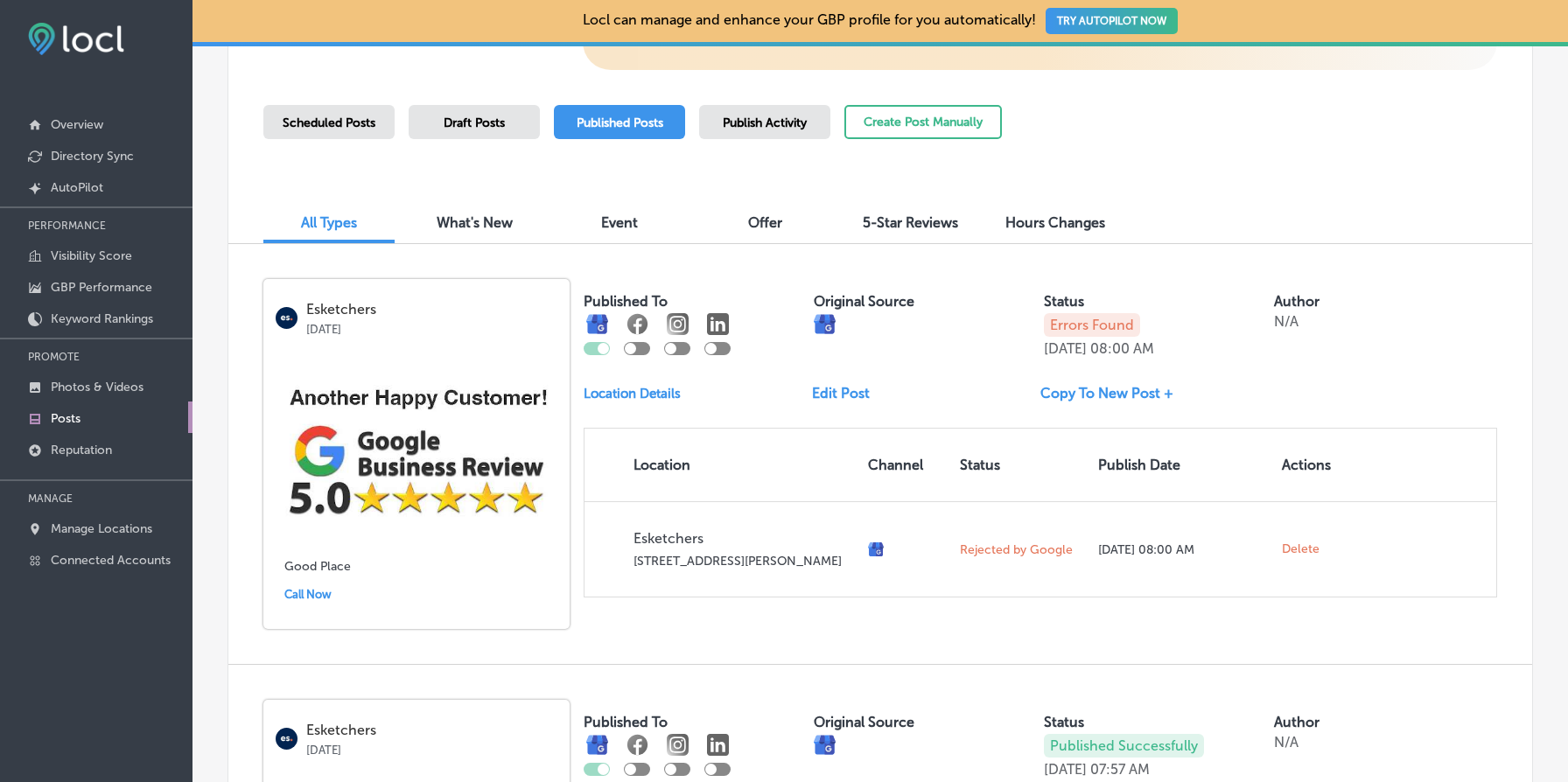
scroll to position [465, 0]
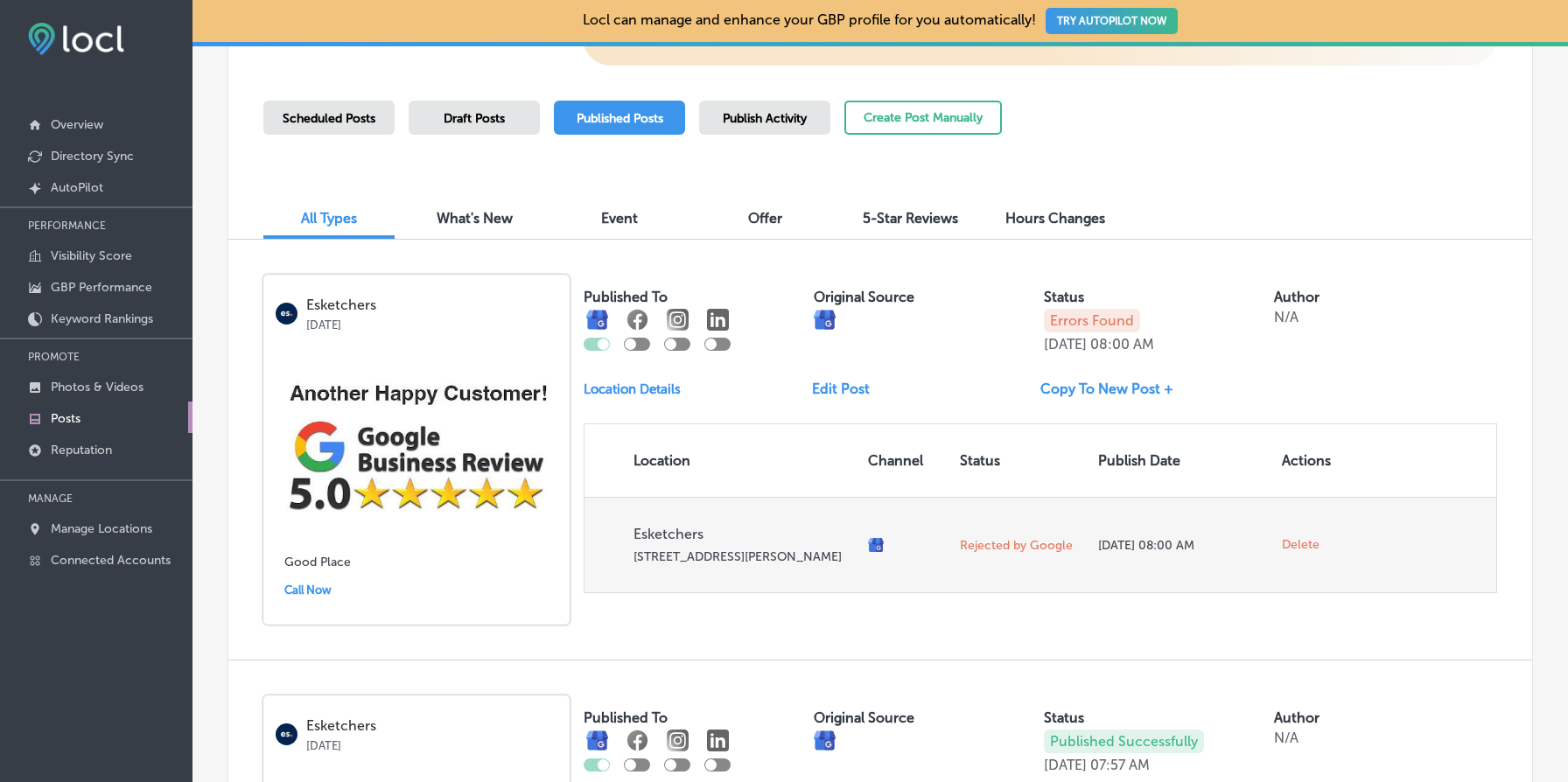
click at [1302, 553] on span "Delete" at bounding box center [1301, 545] width 38 height 16
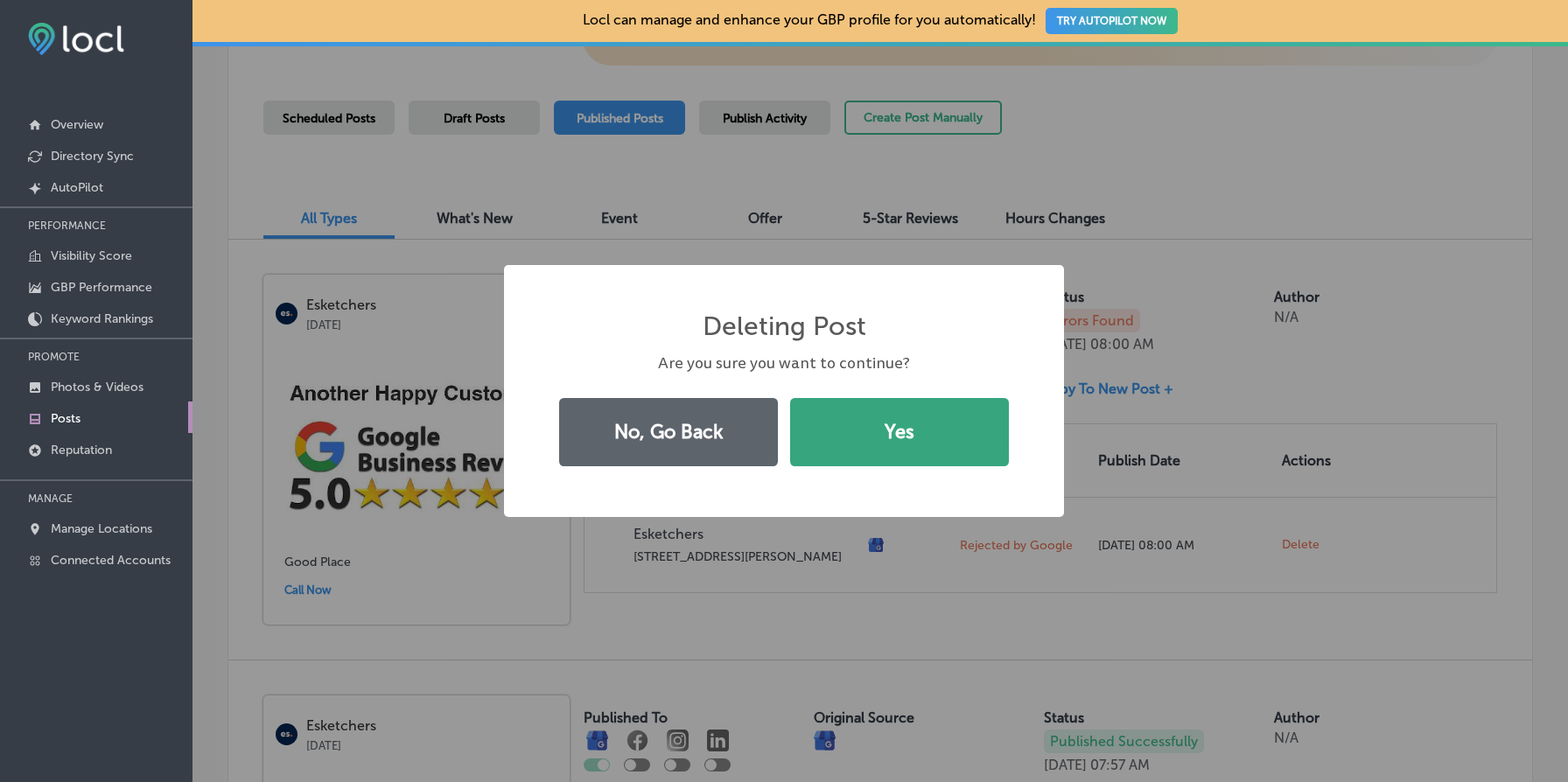
click at [878, 415] on button "Yes" at bounding box center [900, 432] width 219 height 68
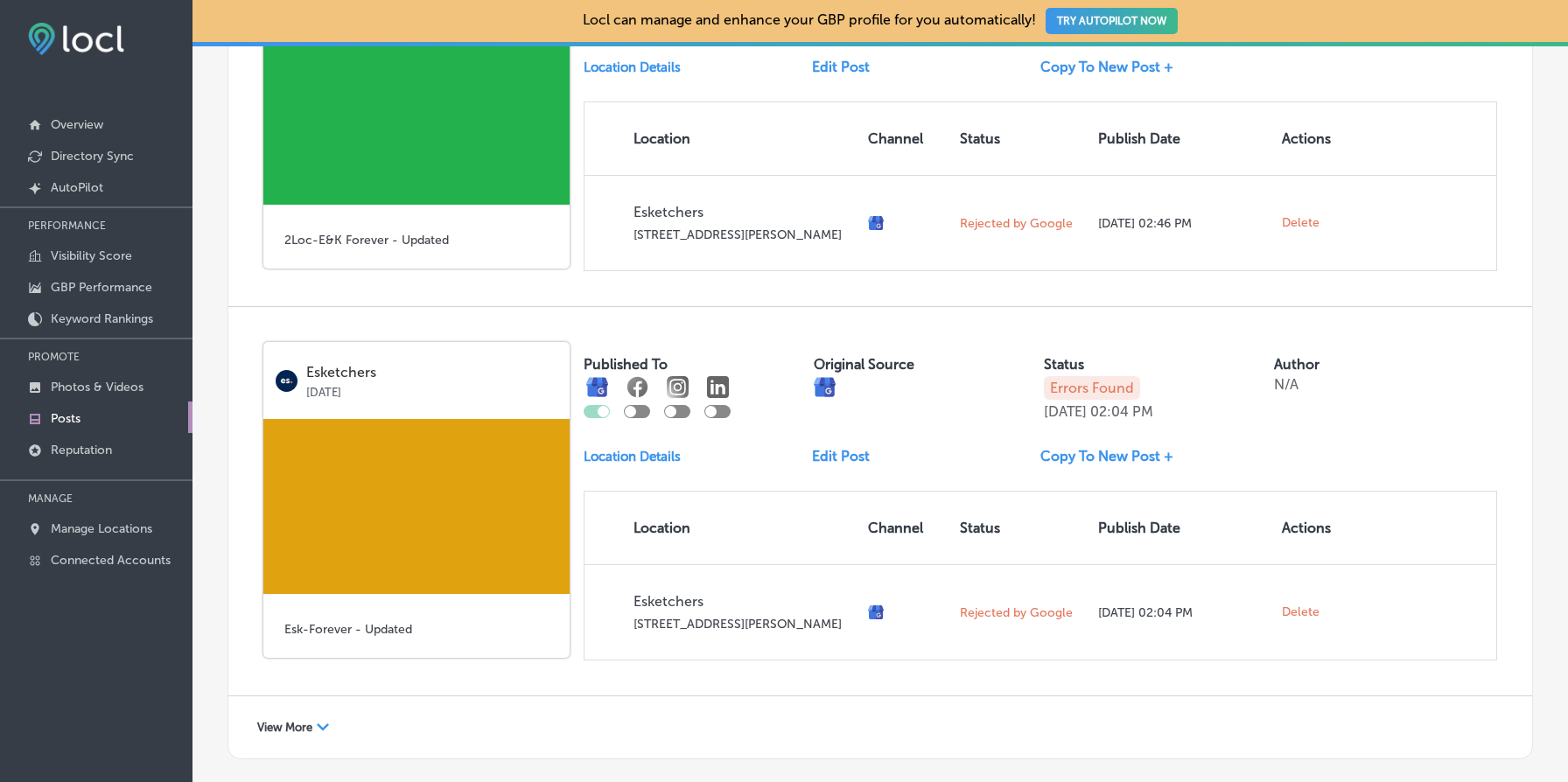
scroll to position [2123, 0]
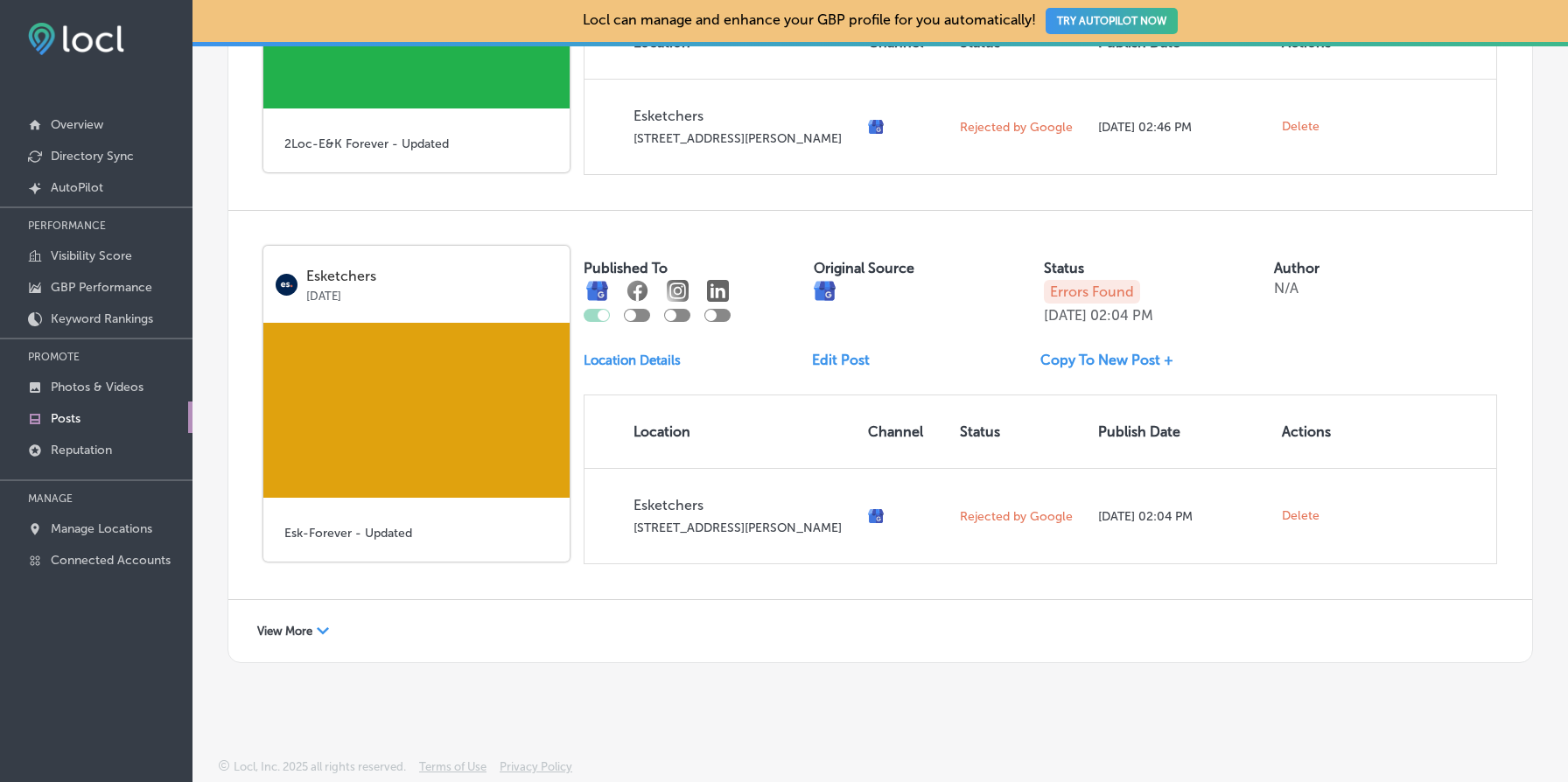
click at [301, 630] on span "View More" at bounding box center [285, 631] width 56 height 13
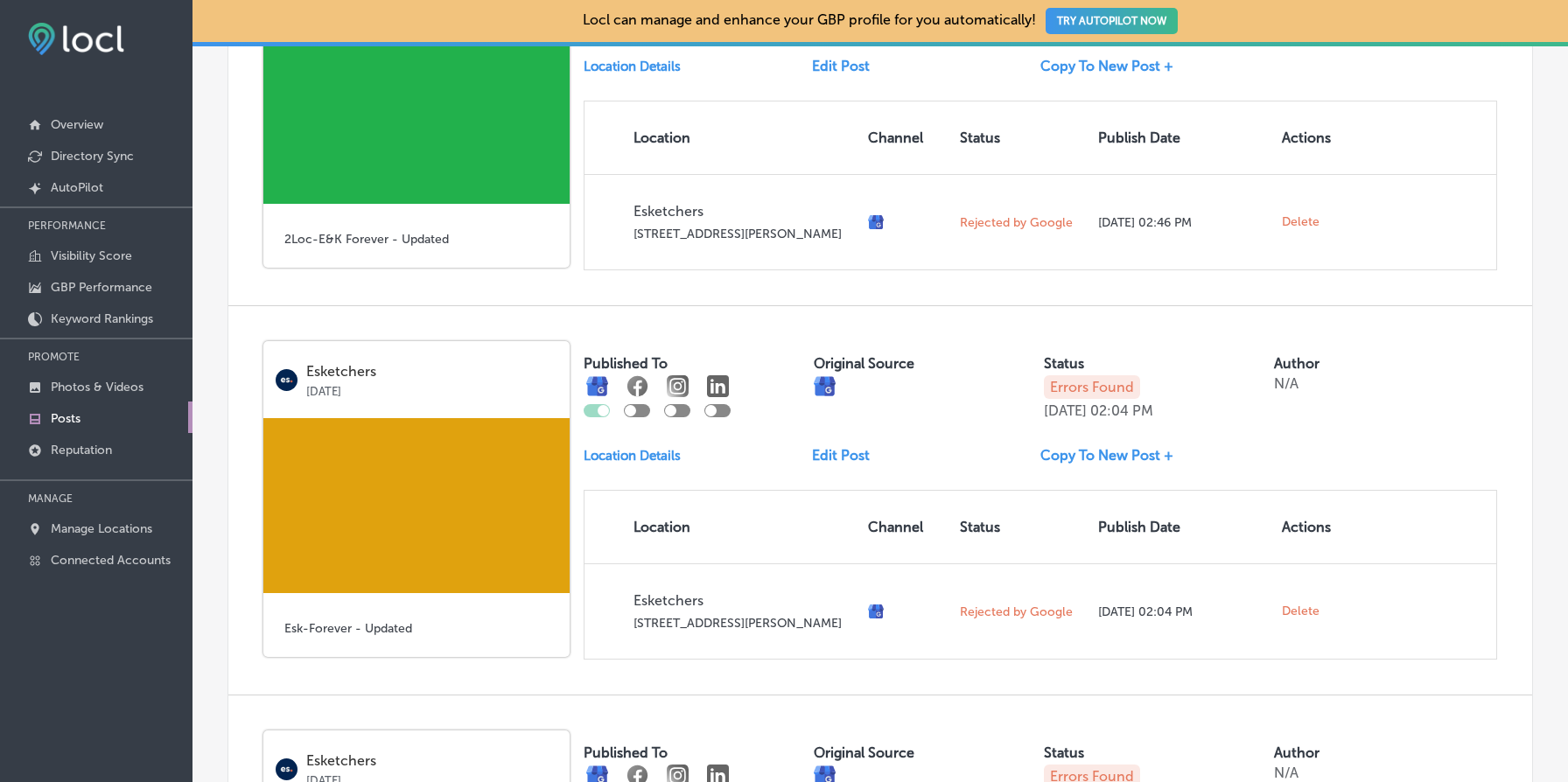
scroll to position [2747, 0]
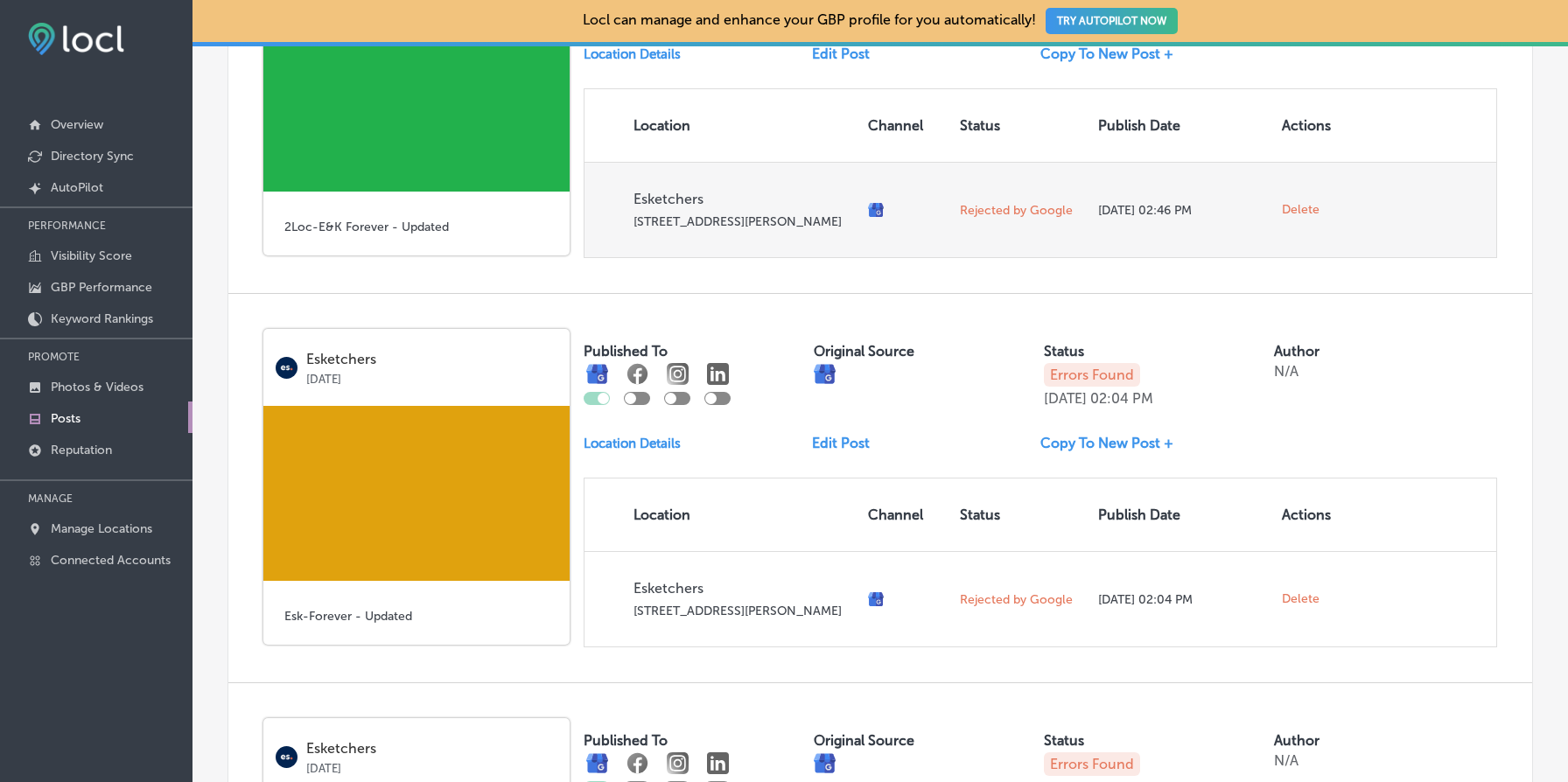
click at [1306, 218] on span "Delete" at bounding box center [1301, 210] width 38 height 16
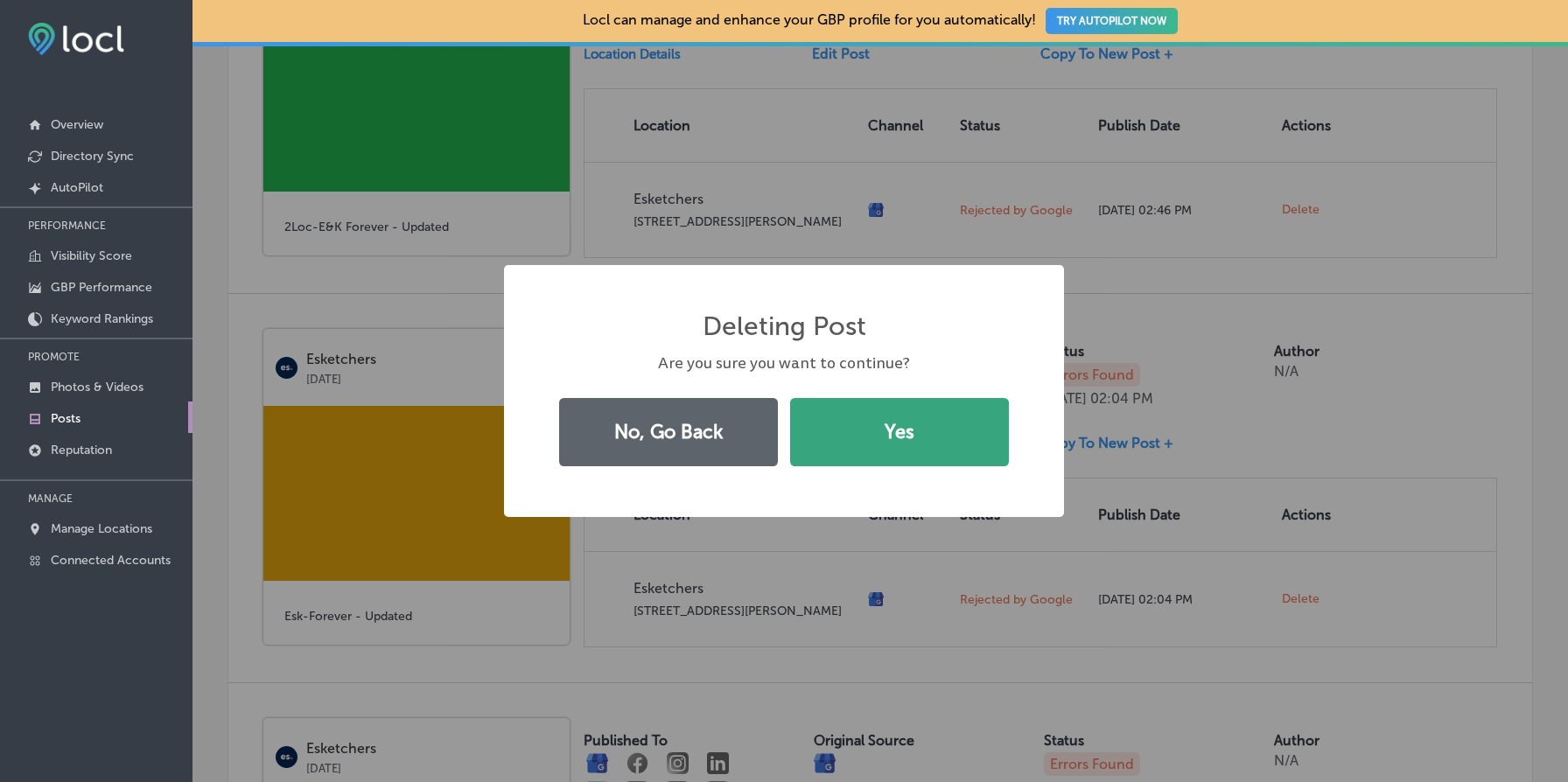
click at [916, 447] on button "Yes" at bounding box center [900, 432] width 219 height 68
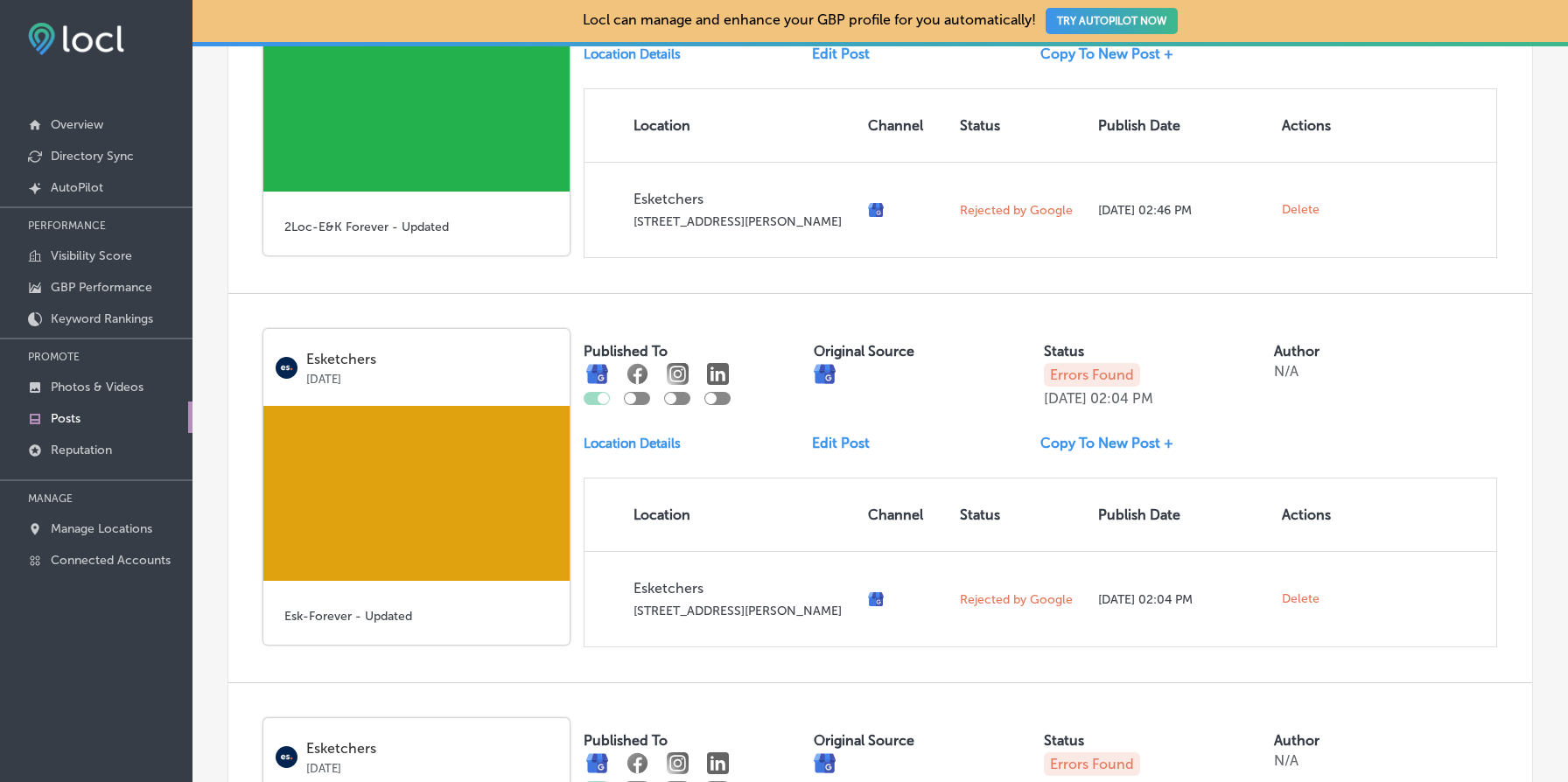
scroll to position [2344, 0]
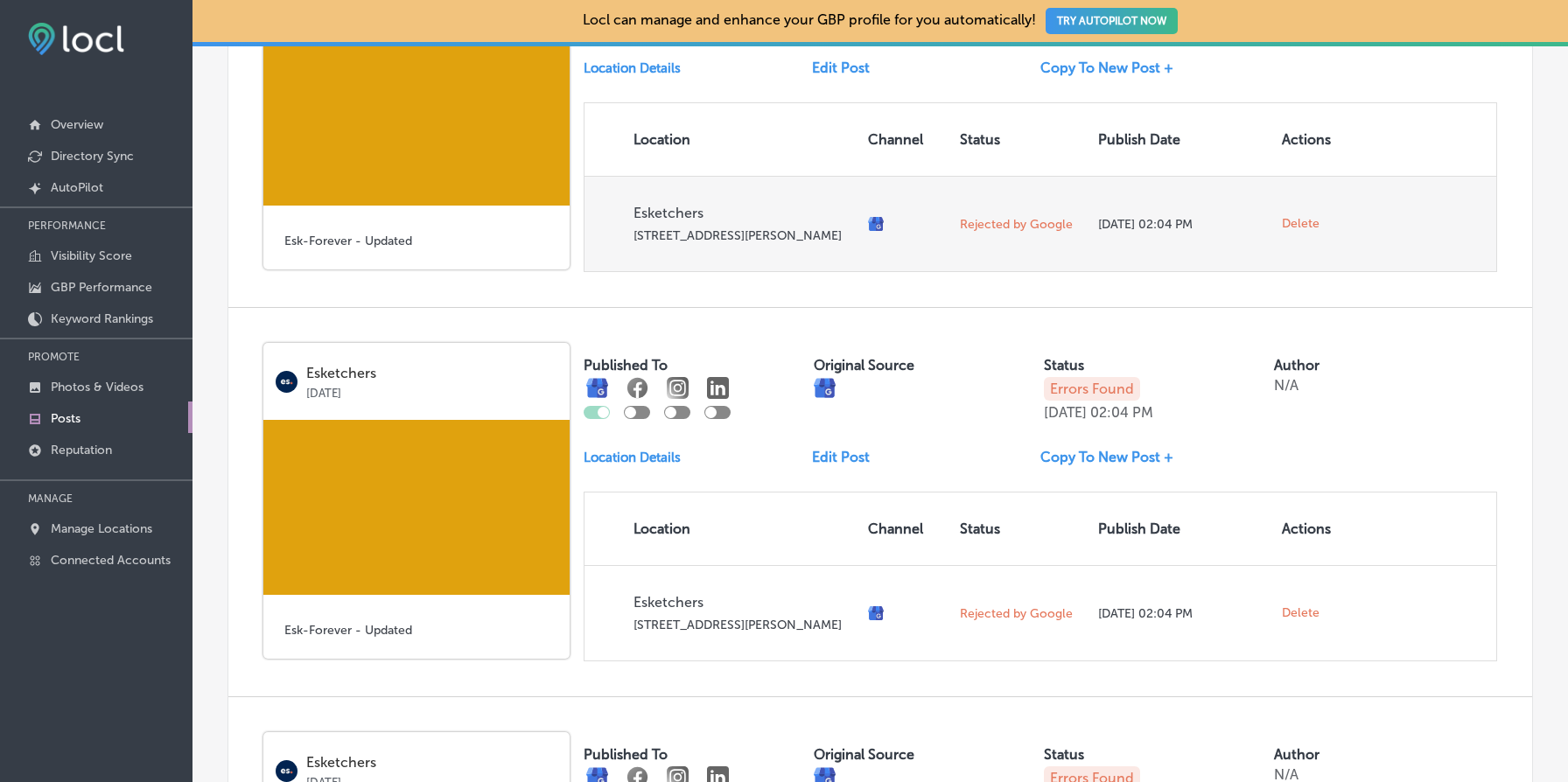
click at [1306, 232] on span "Delete" at bounding box center [1301, 223] width 38 height 16
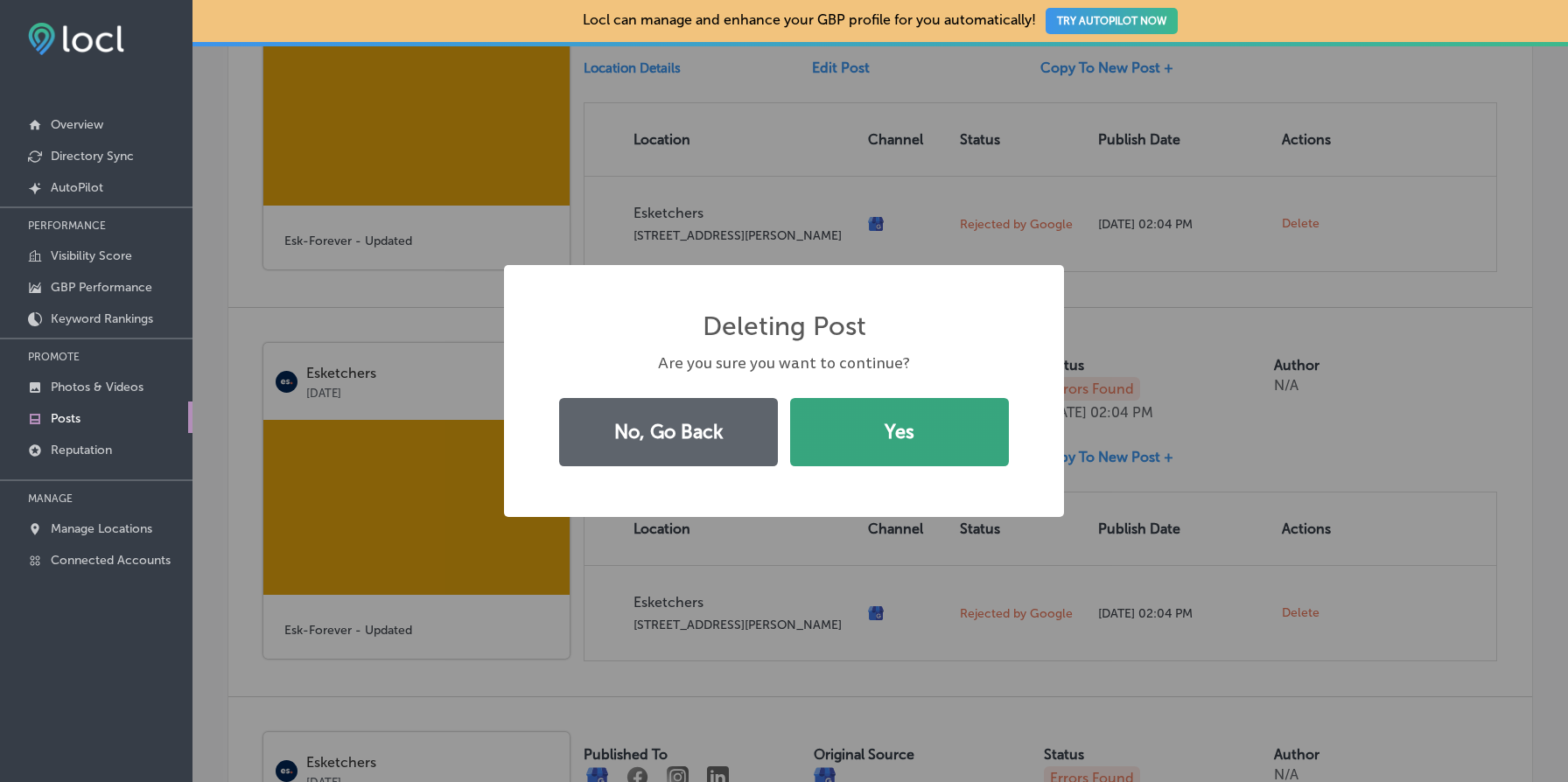
click at [929, 426] on button "Yes" at bounding box center [900, 432] width 219 height 68
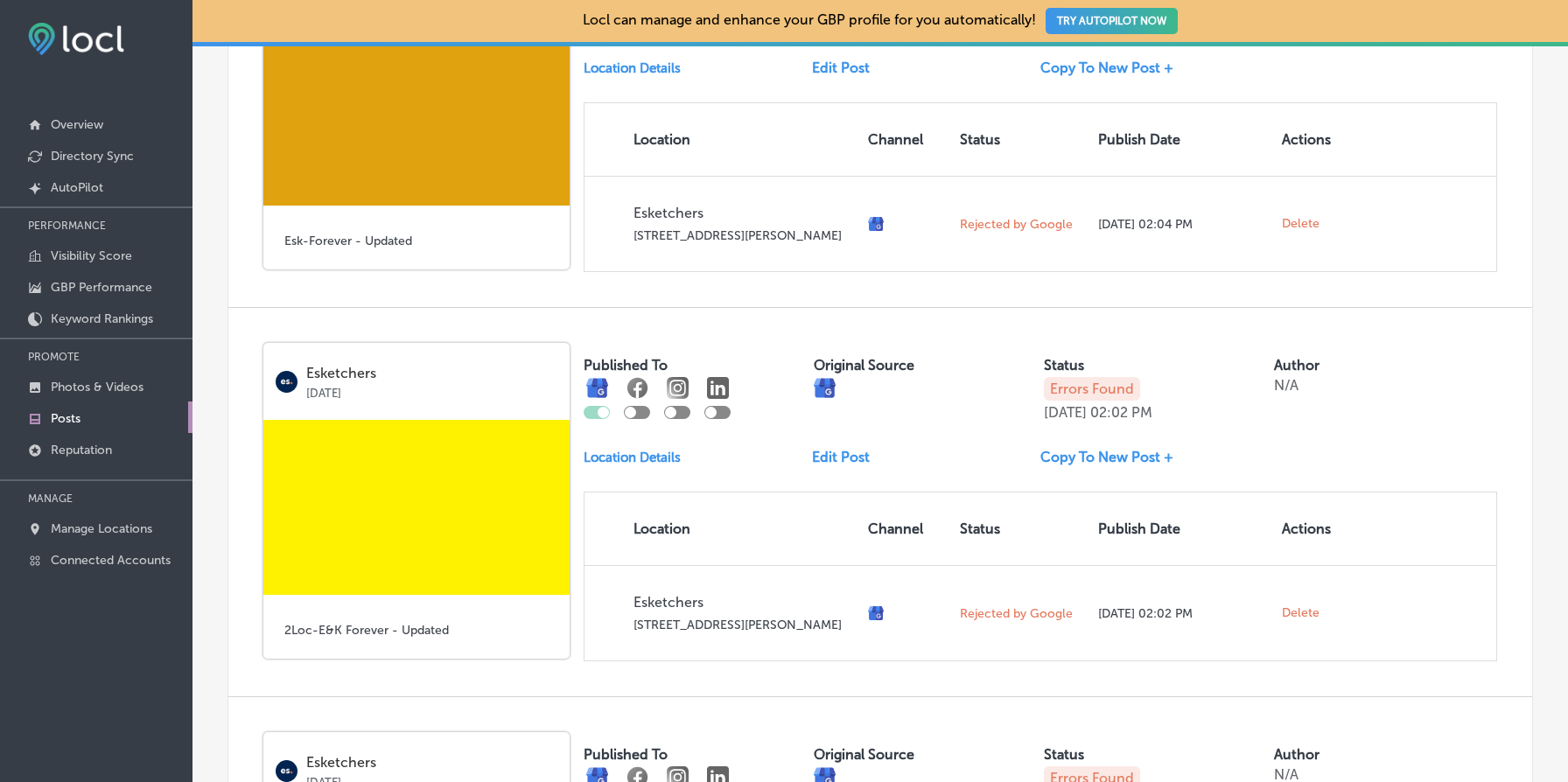
scroll to position [1941, 0]
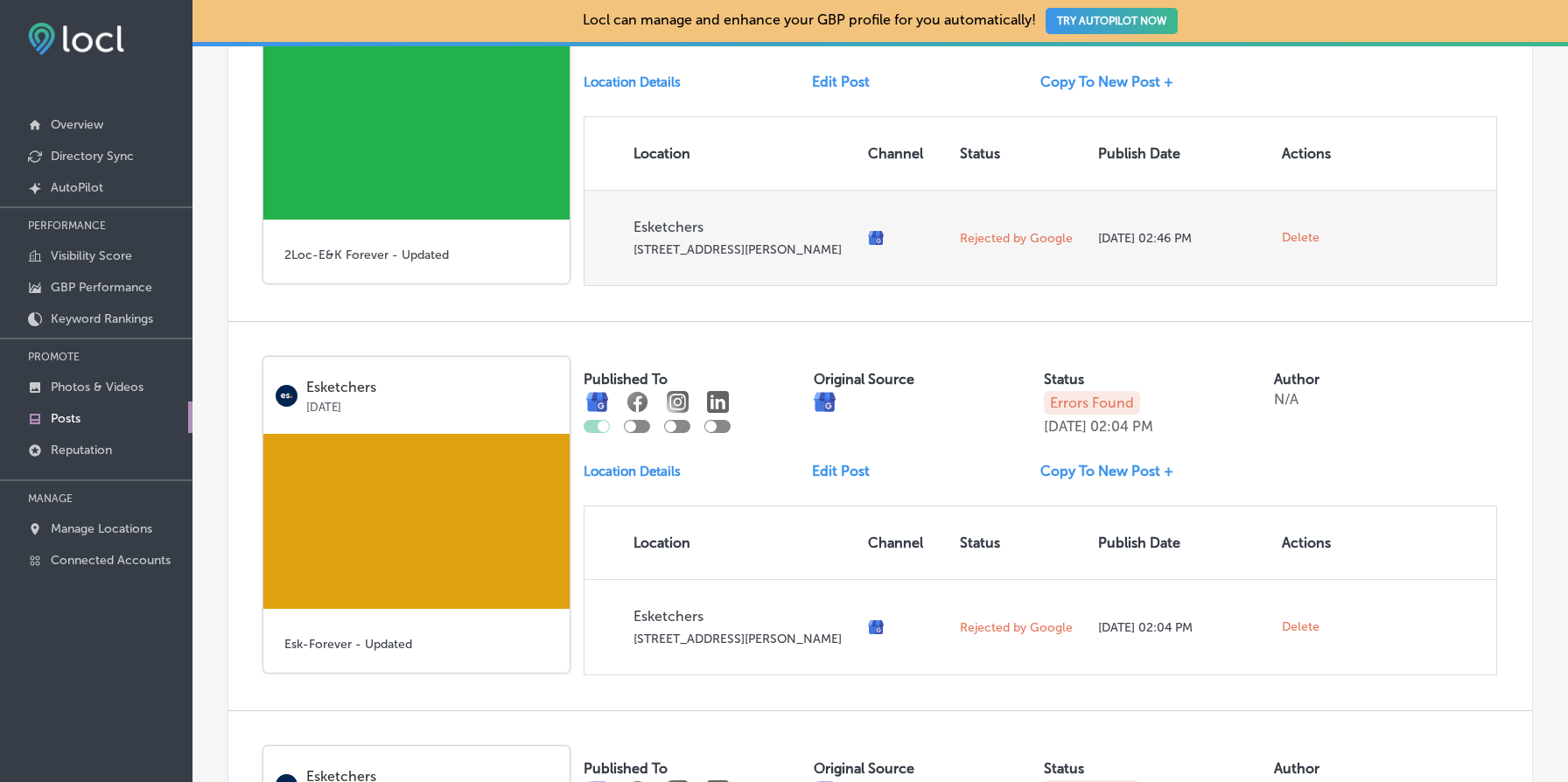
click at [1301, 246] on span "Delete" at bounding box center [1301, 237] width 38 height 16
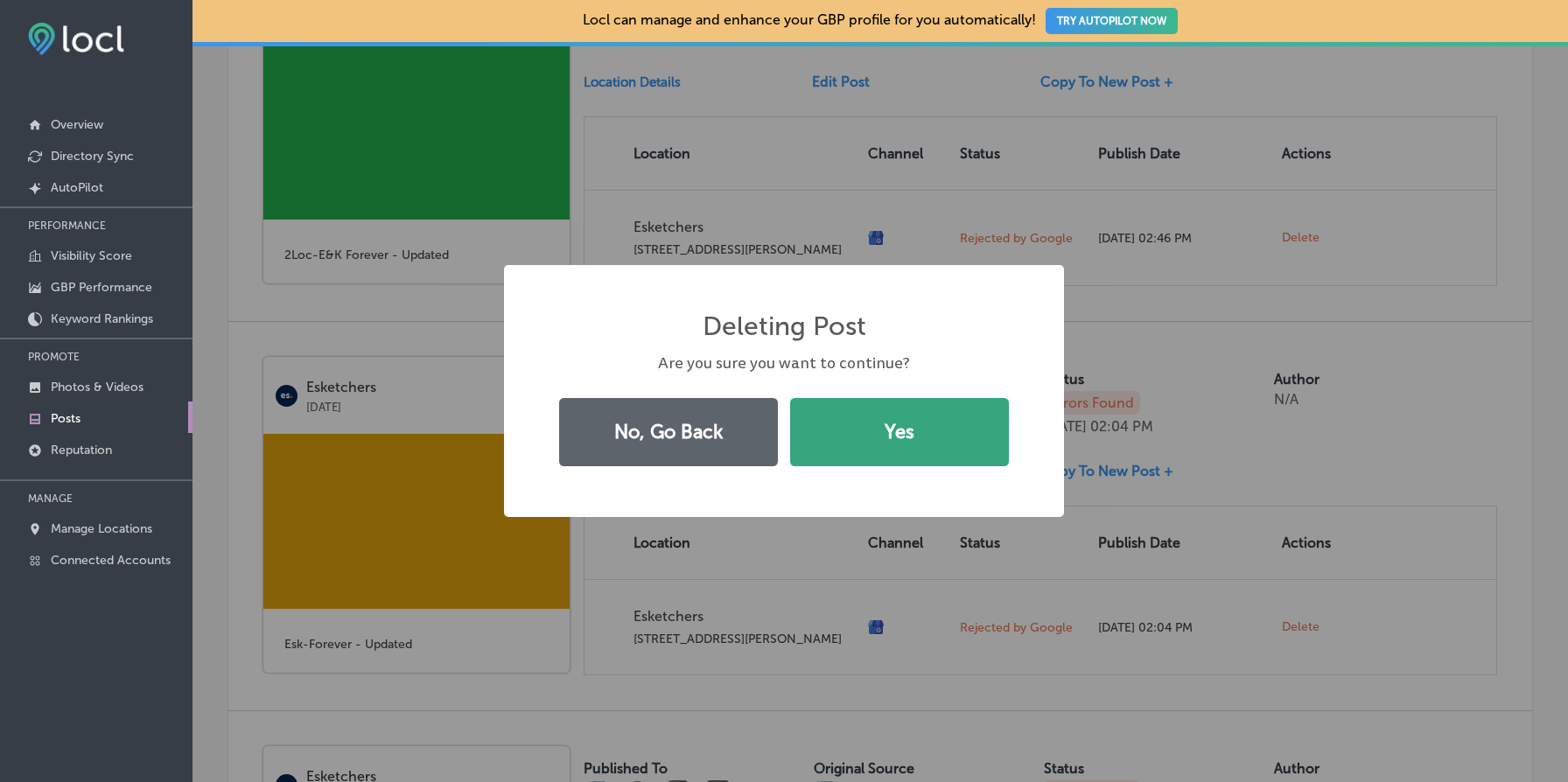
click at [917, 445] on button "Yes" at bounding box center [900, 432] width 219 height 68
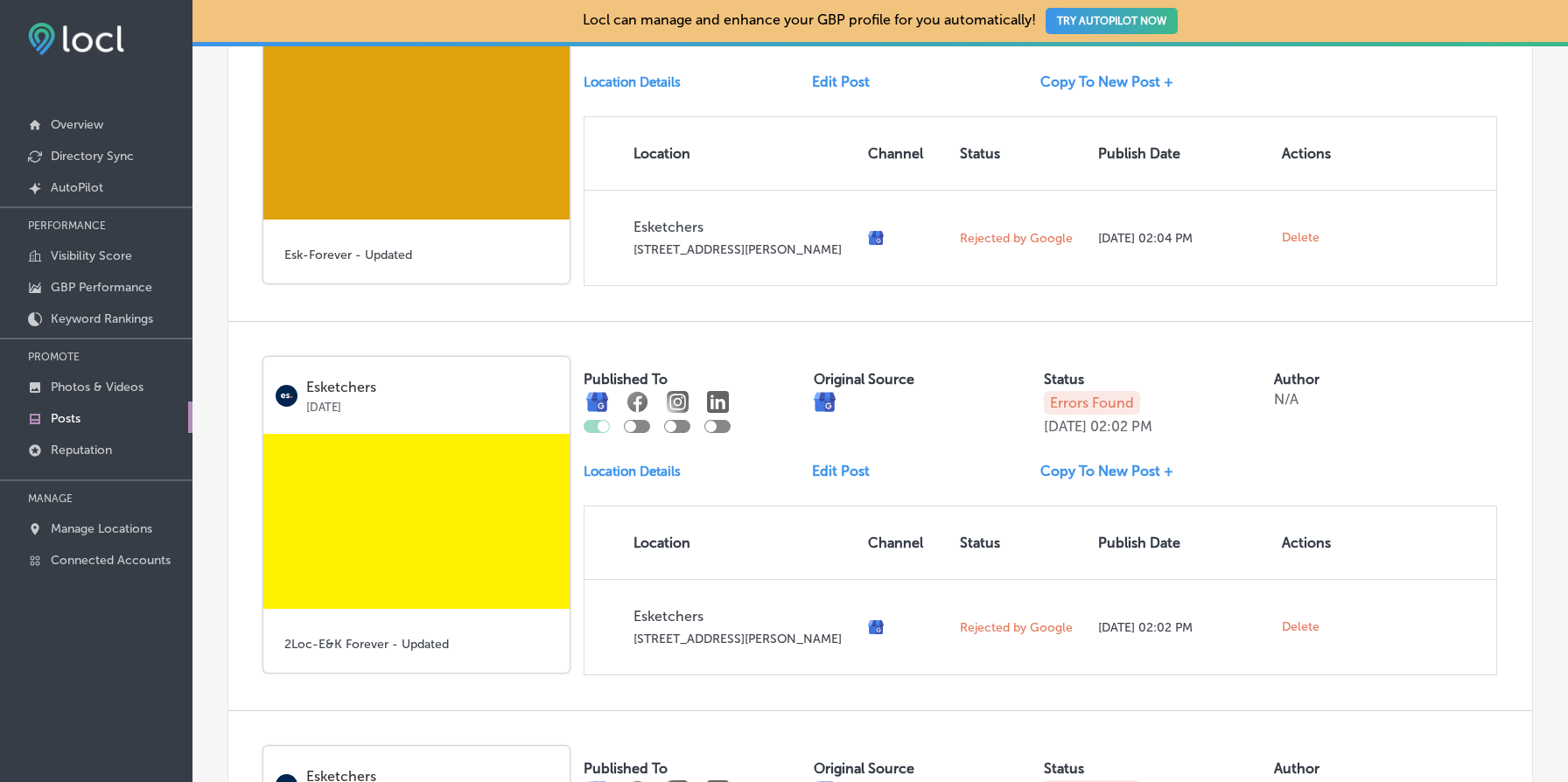
scroll to position [1538, 0]
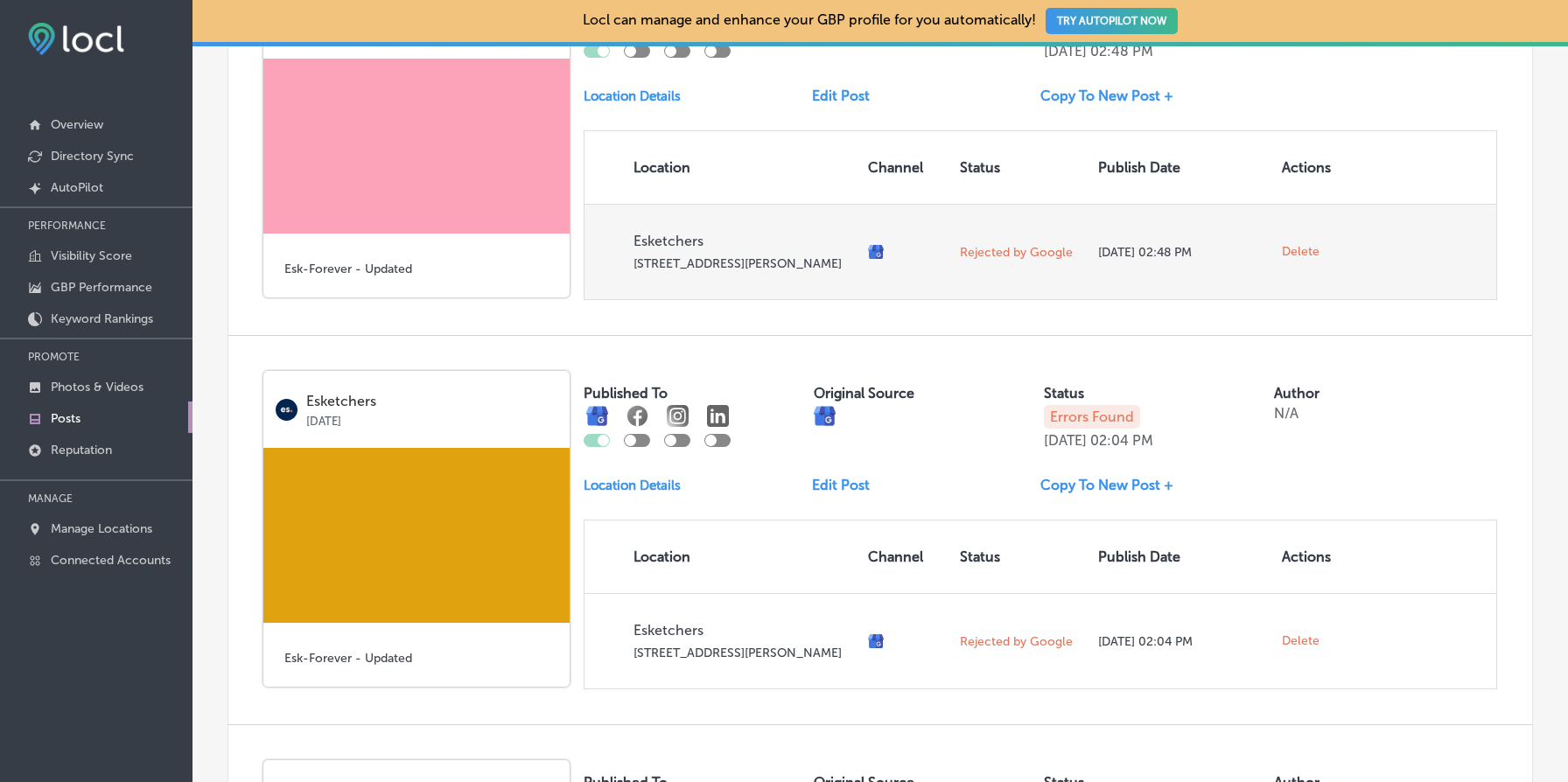
click at [1299, 260] on span "Delete" at bounding box center [1301, 252] width 38 height 16
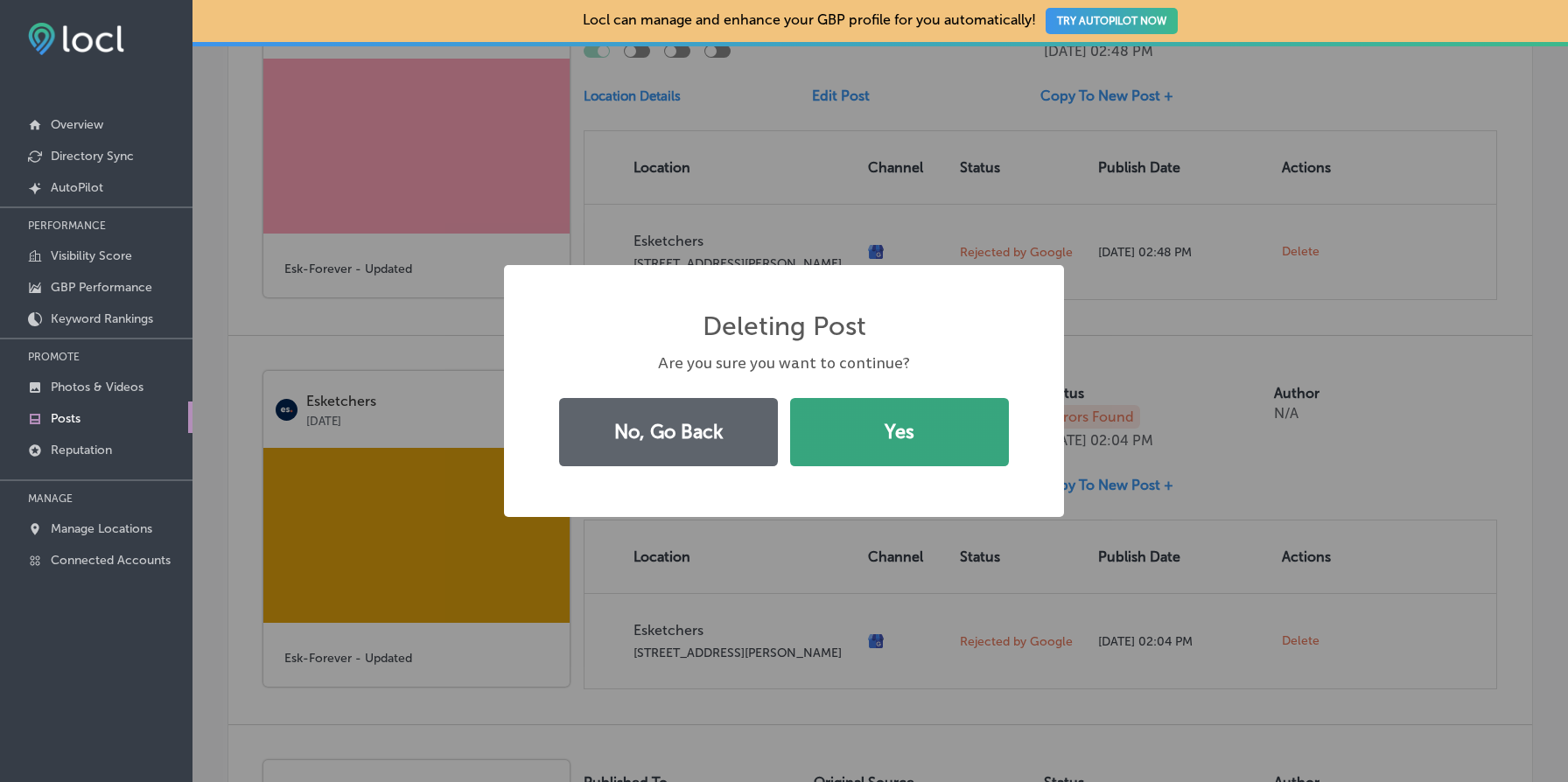
click at [956, 428] on button "Yes" at bounding box center [900, 432] width 219 height 68
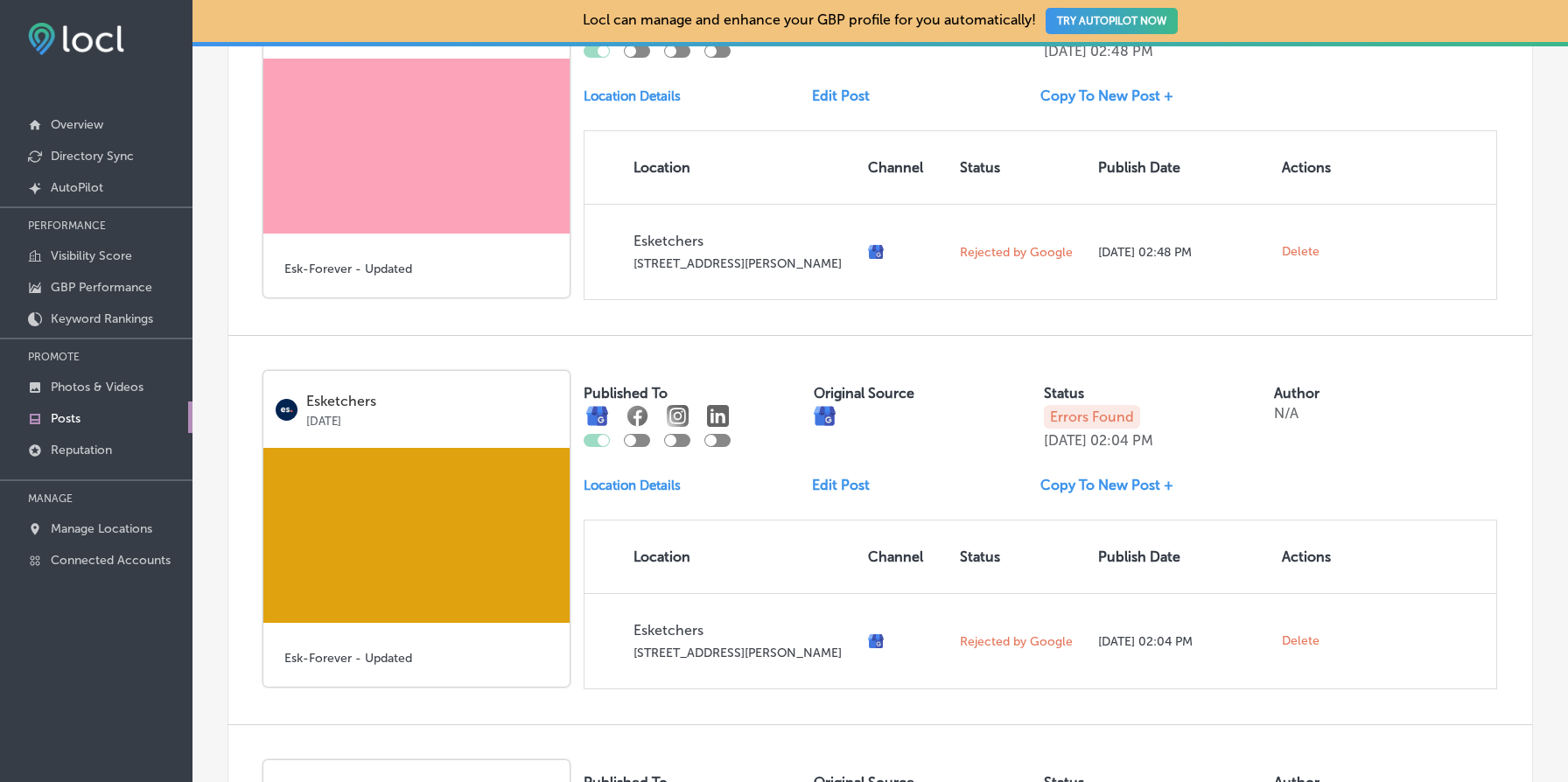
scroll to position [1134, 0]
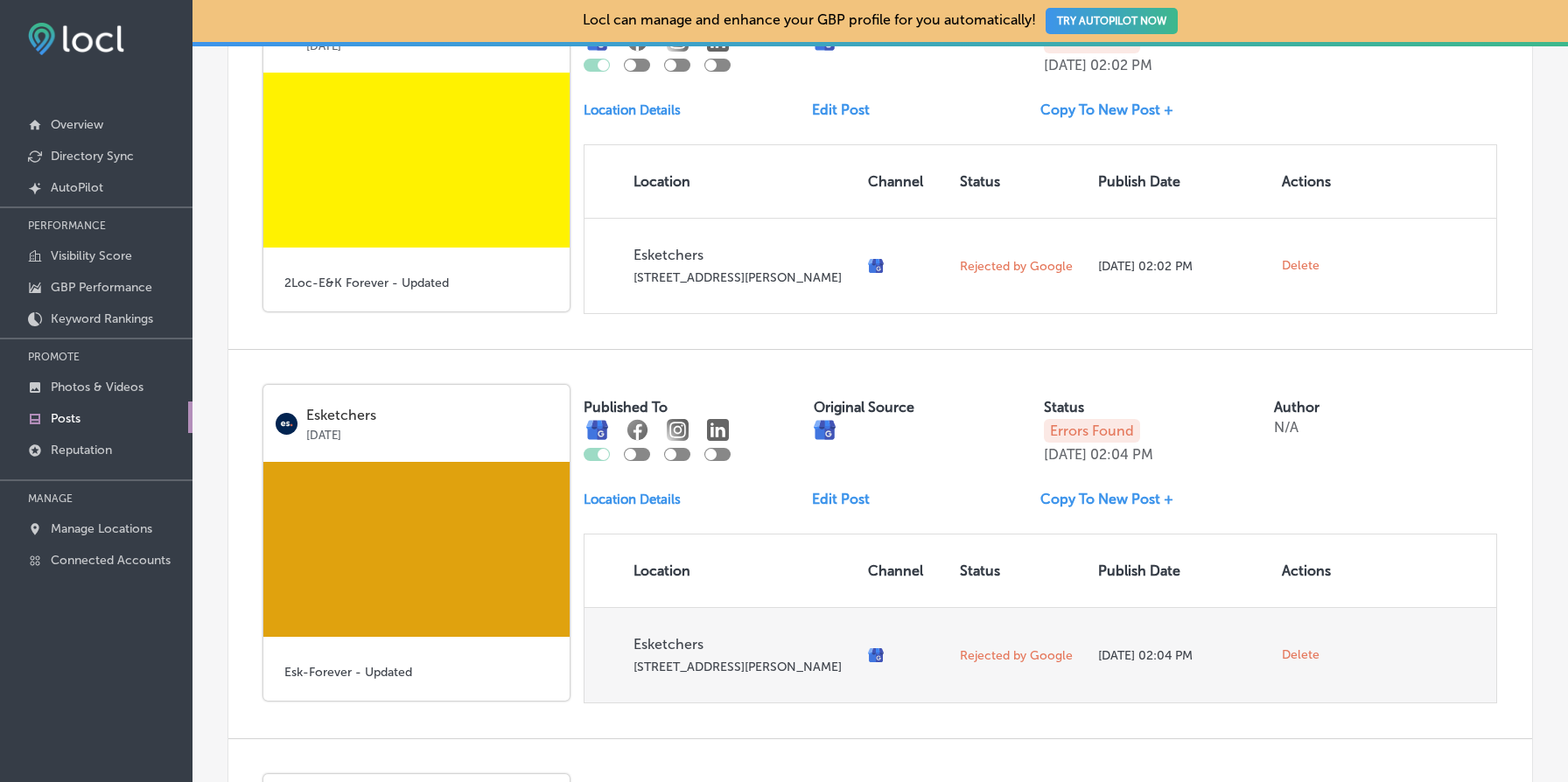
click at [1302, 663] on span "Delete" at bounding box center [1301, 655] width 38 height 16
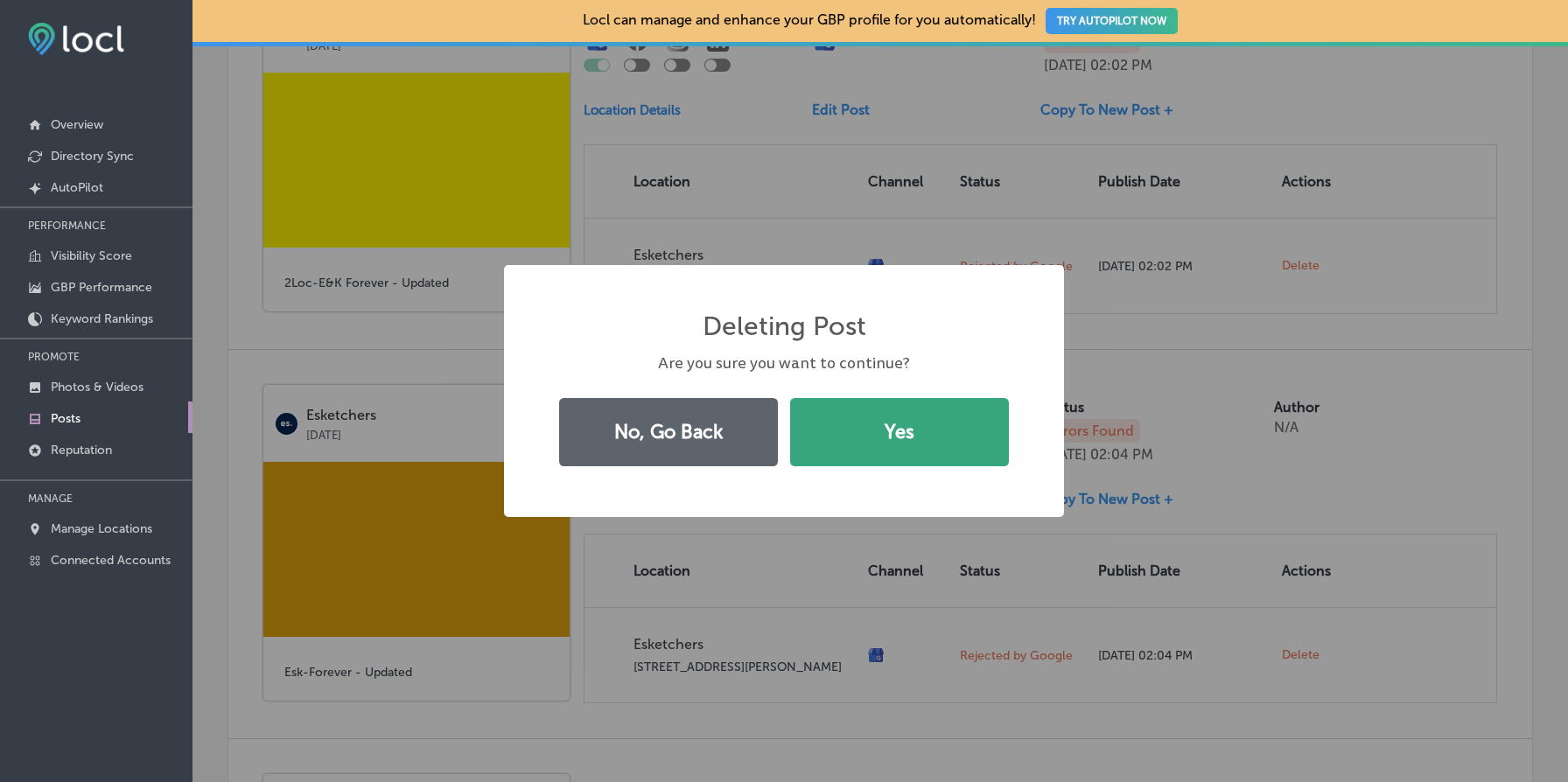
click at [912, 411] on button "Yes" at bounding box center [900, 432] width 219 height 68
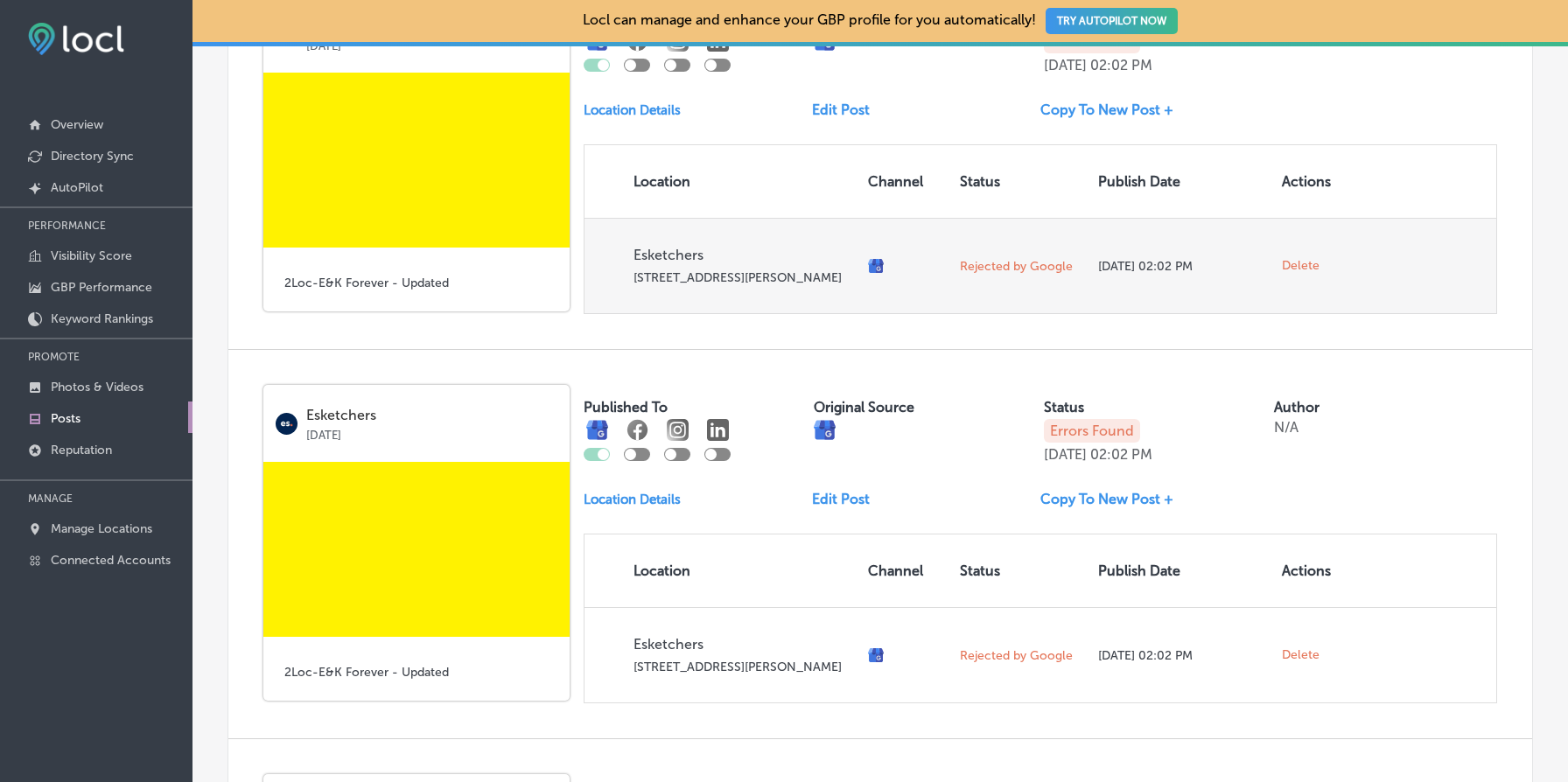
click at [1303, 274] on span "Delete" at bounding box center [1301, 266] width 38 height 16
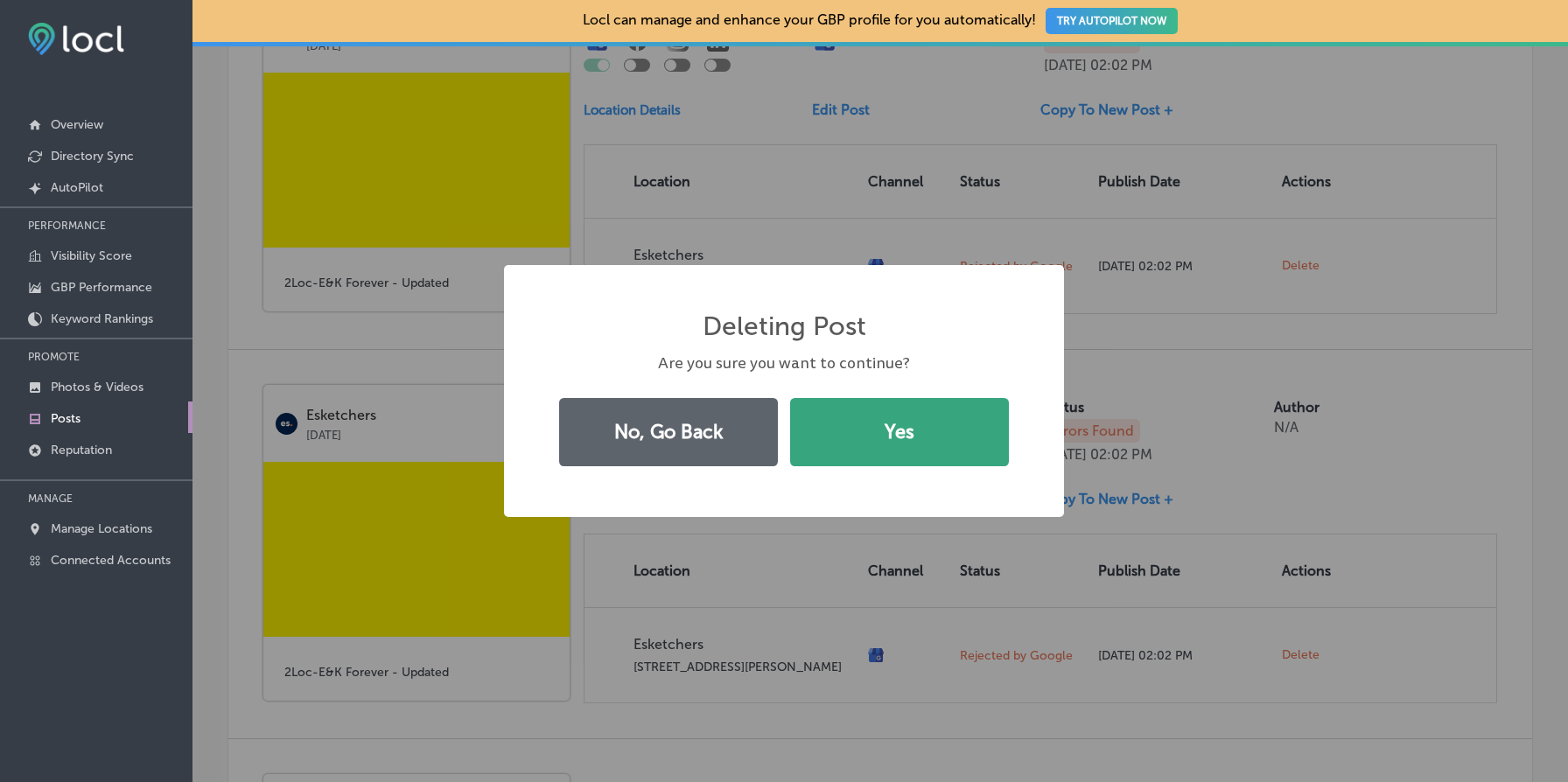
click at [924, 400] on button "Yes" at bounding box center [900, 432] width 219 height 68
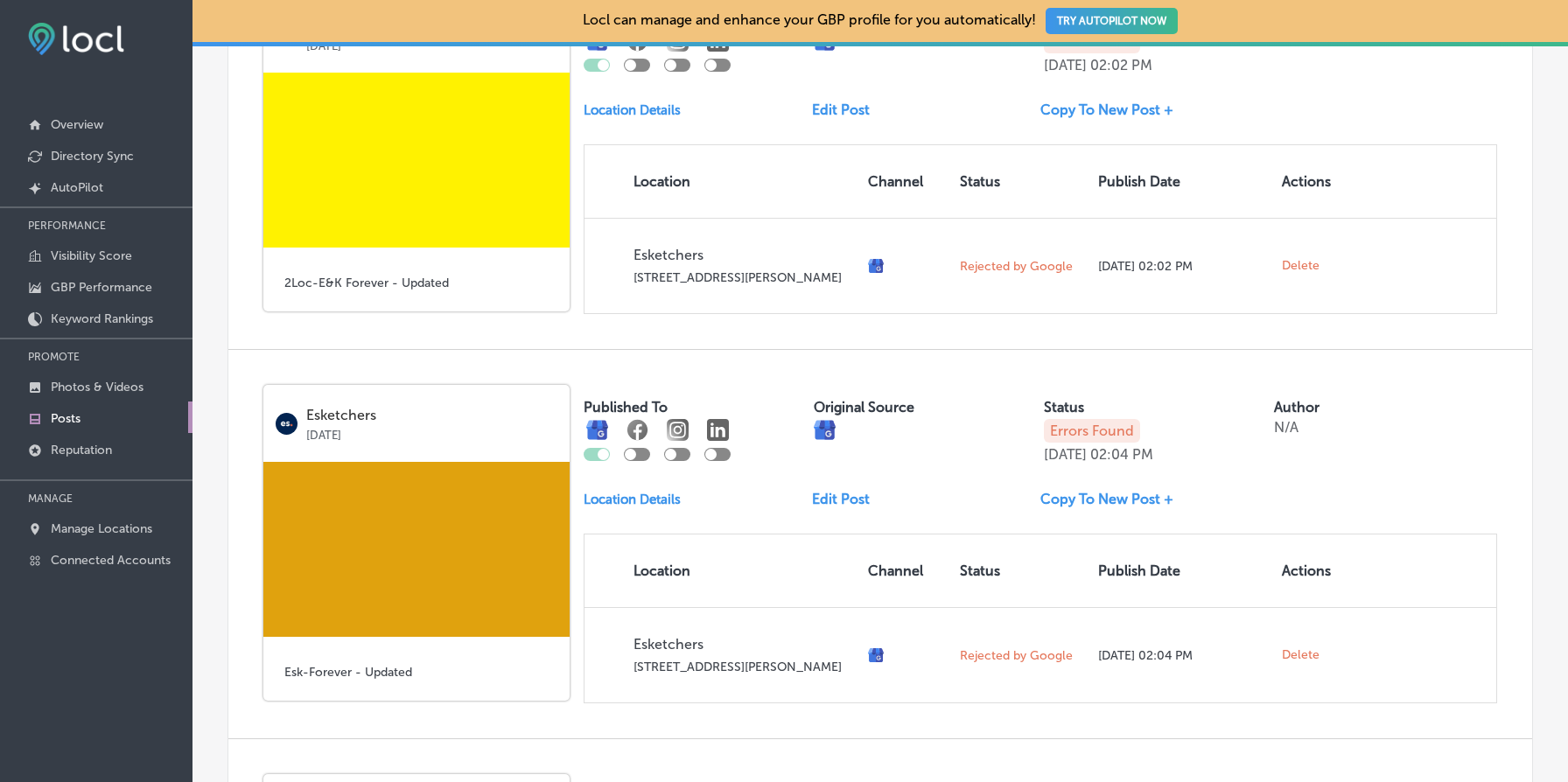
scroll to position [730, 0]
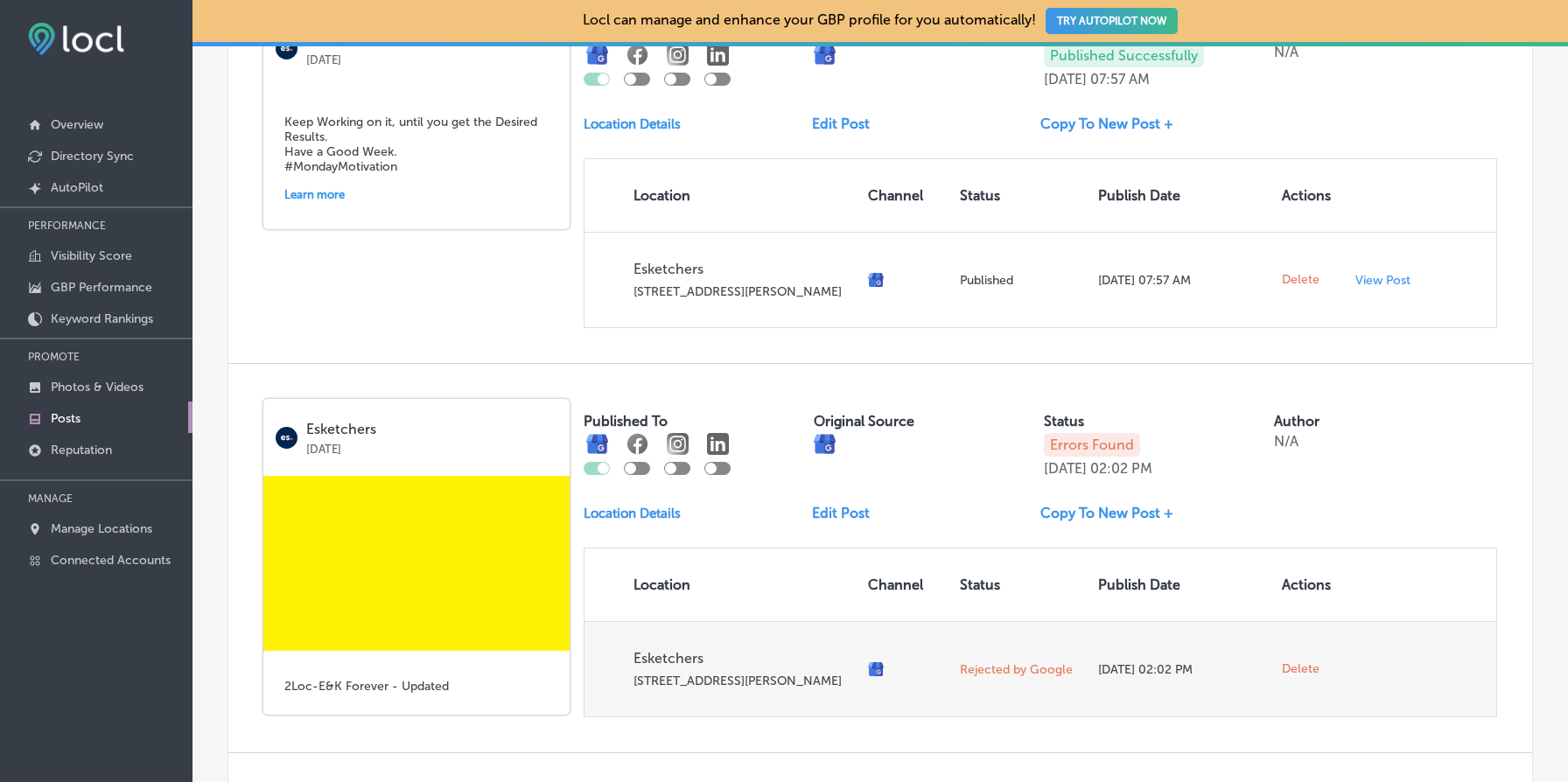
click at [1299, 677] on span "Delete" at bounding box center [1301, 669] width 38 height 16
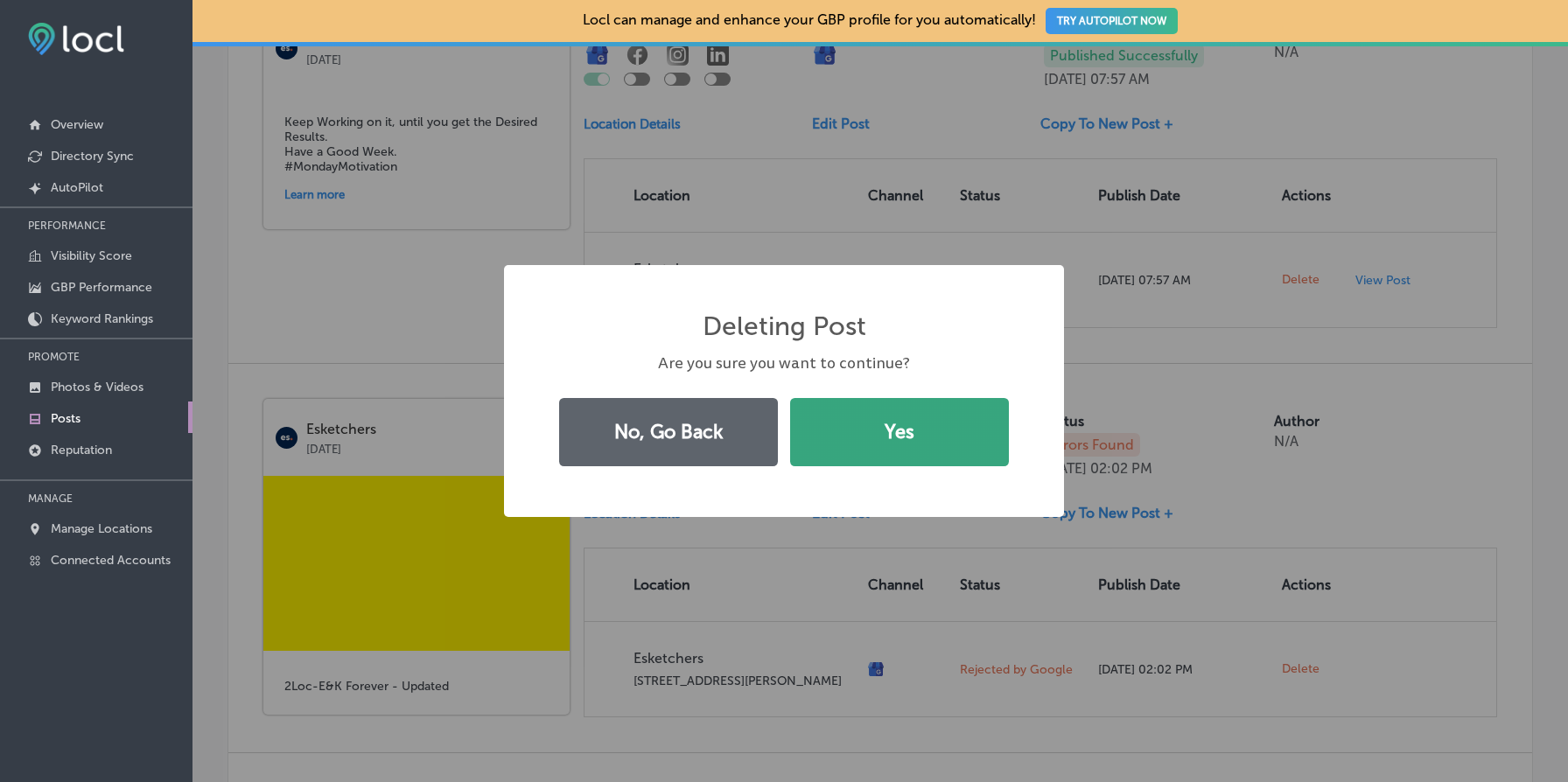
click at [933, 455] on button "Yes" at bounding box center [900, 432] width 219 height 68
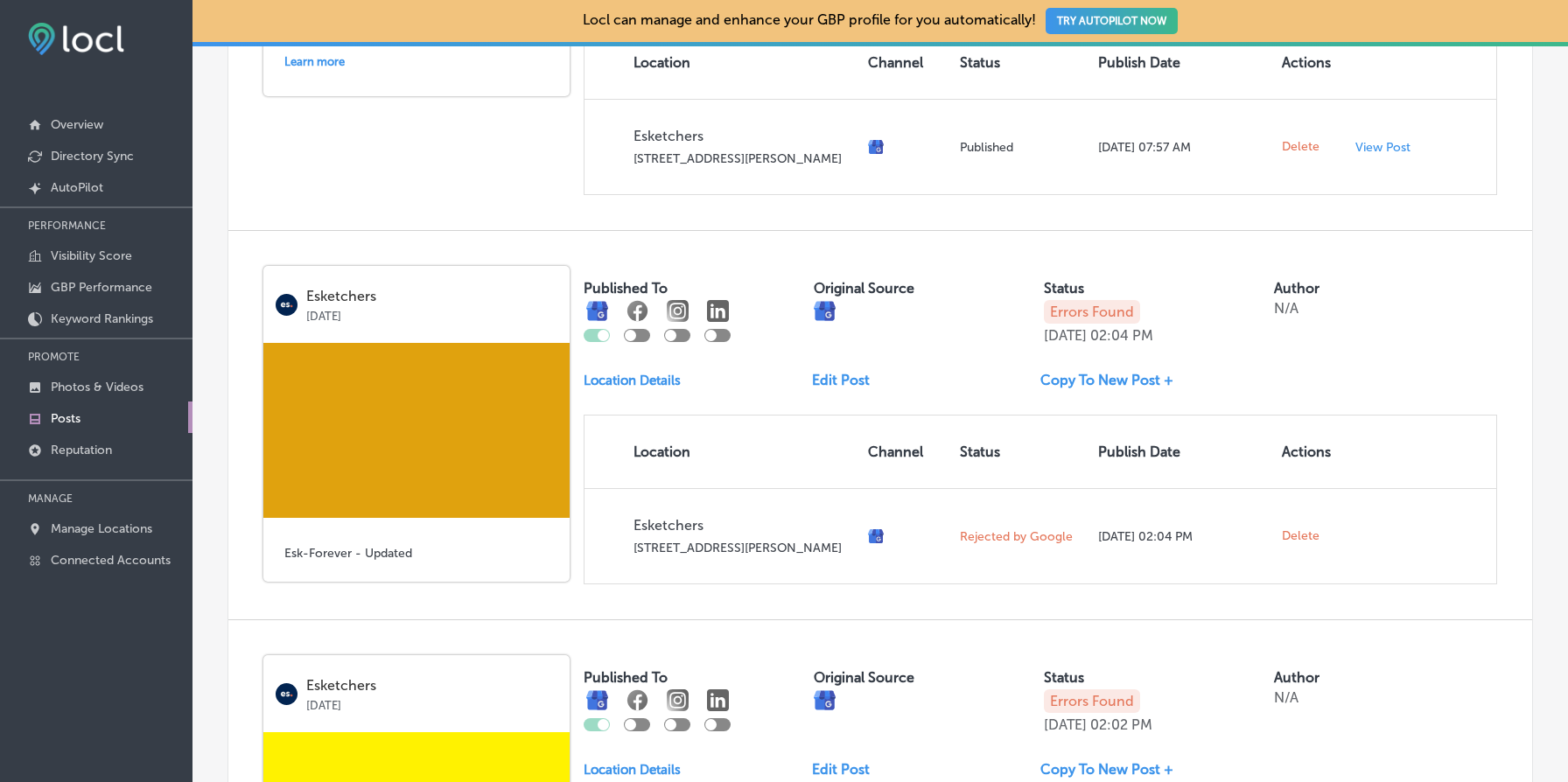
scroll to position [961, 0]
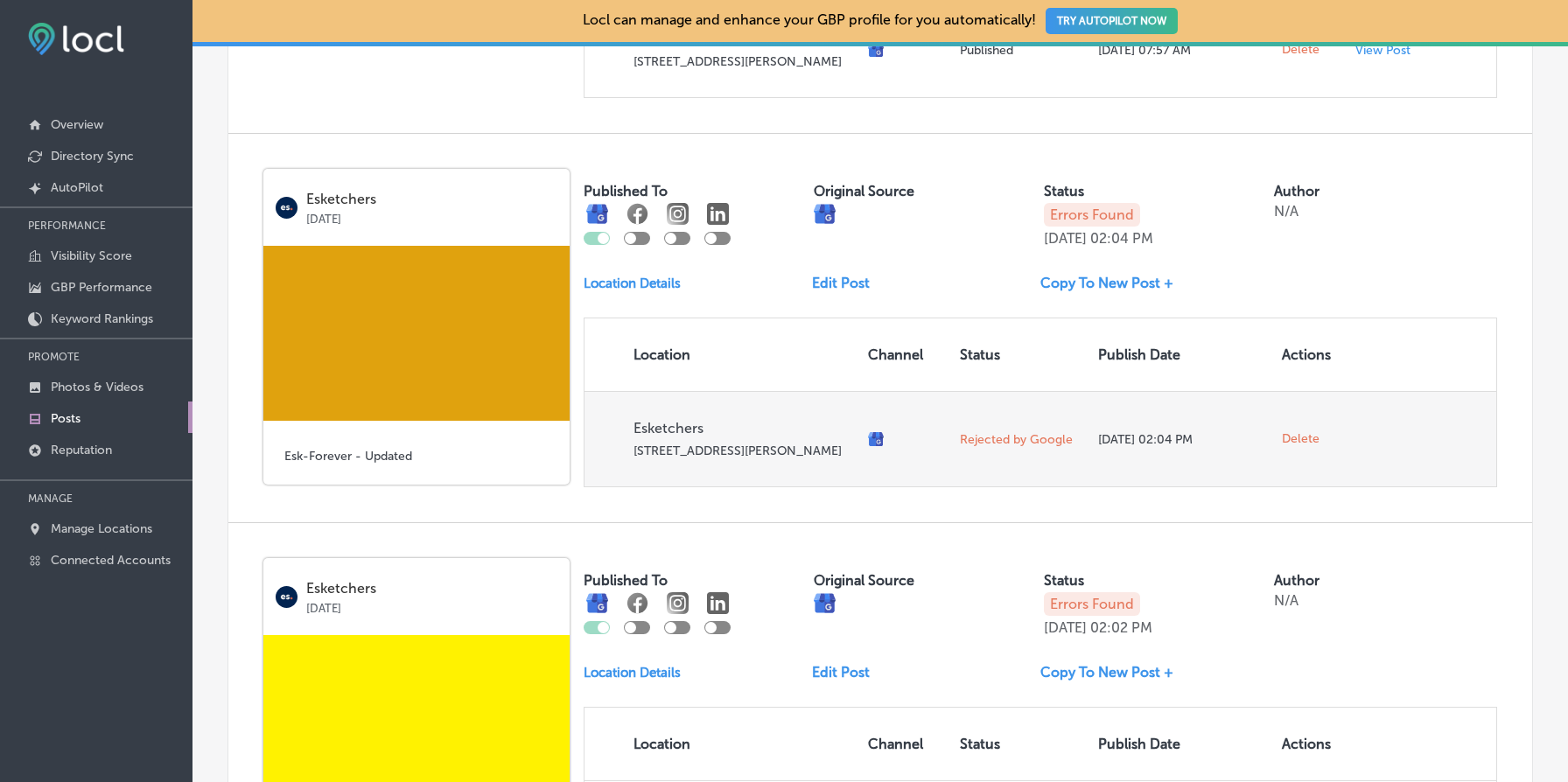
click at [1297, 448] on span "Delete" at bounding box center [1301, 439] width 38 height 16
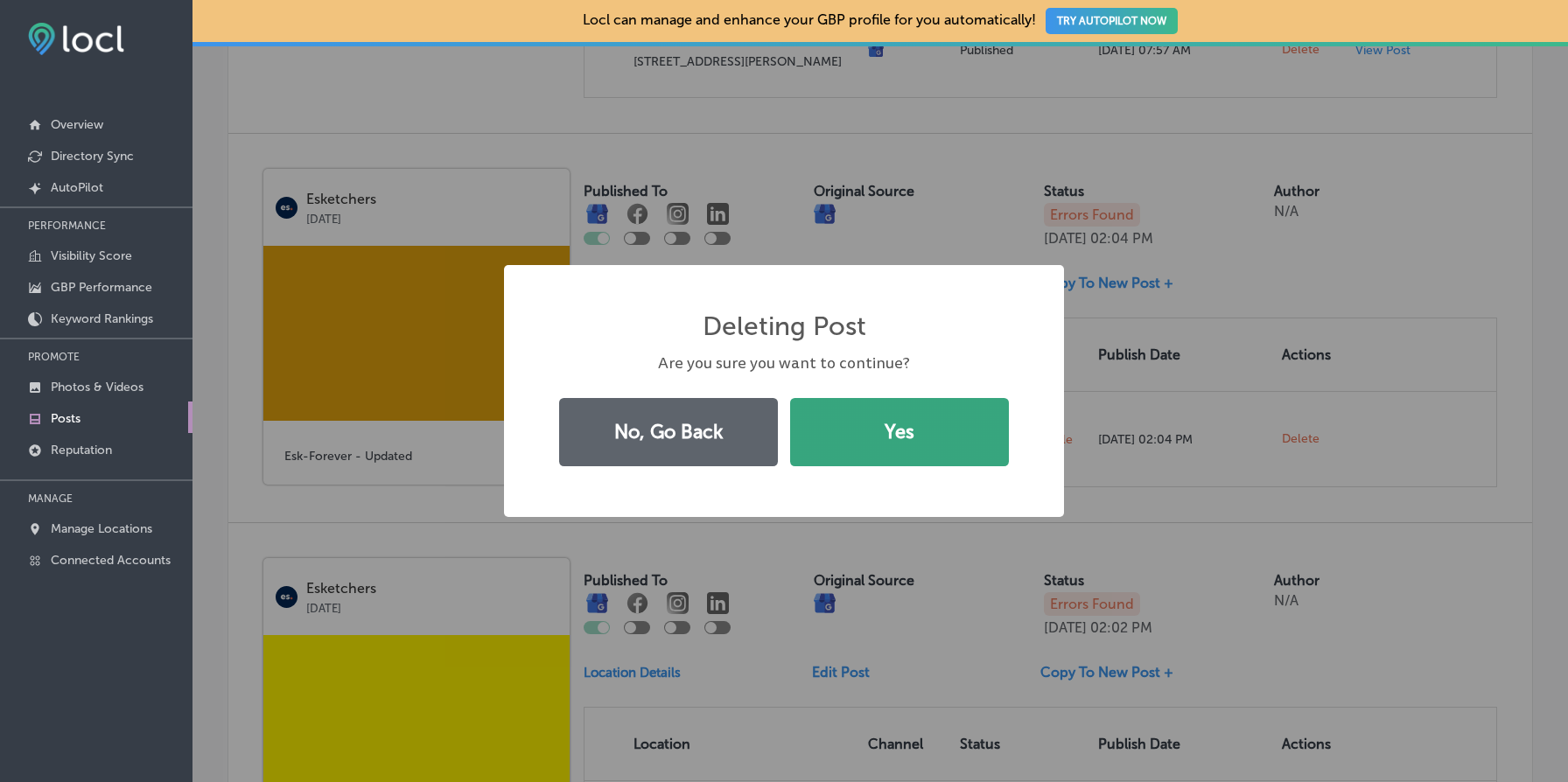
click at [907, 436] on button "Yes" at bounding box center [900, 432] width 219 height 68
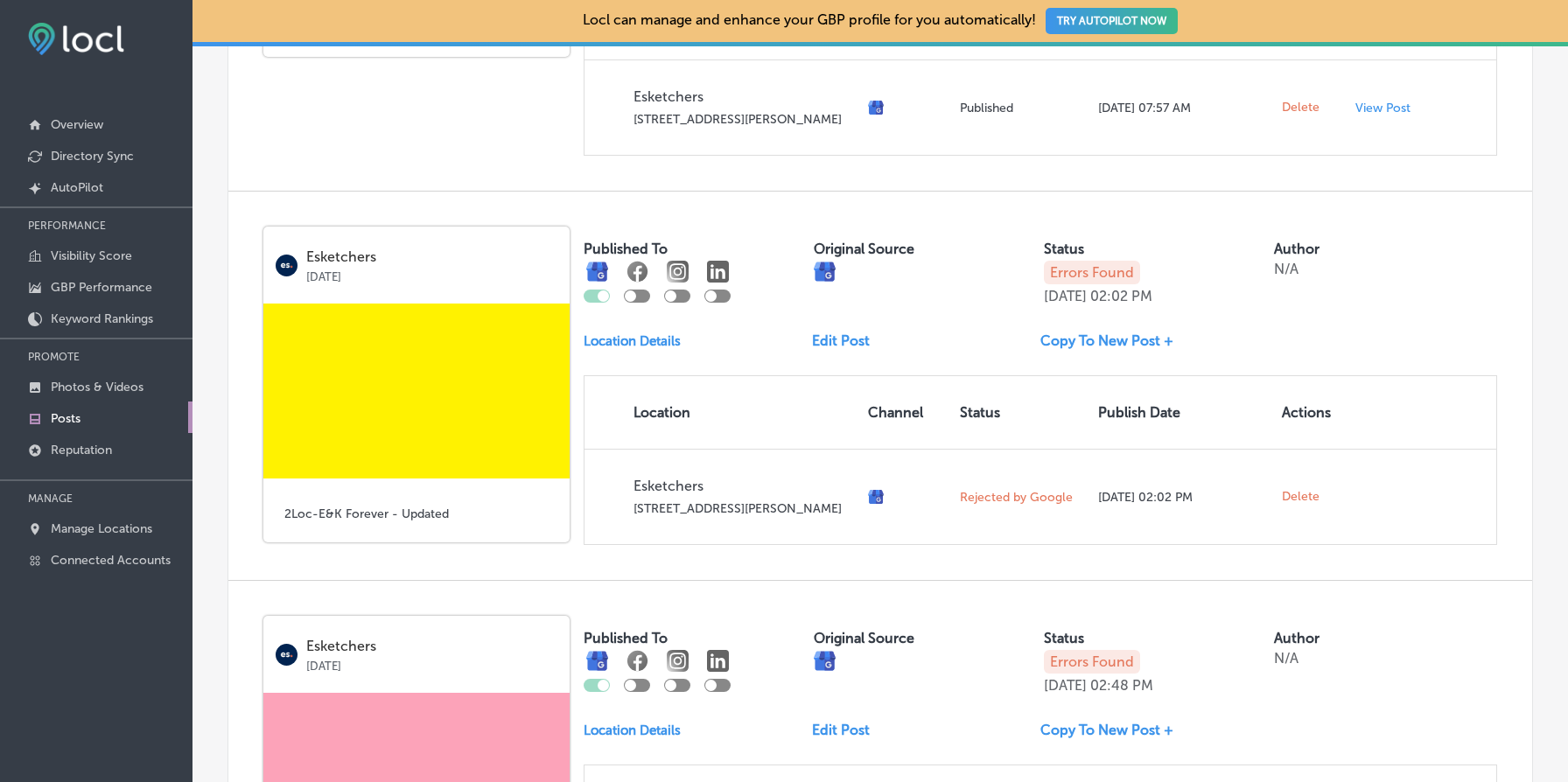
scroll to position [905, 0]
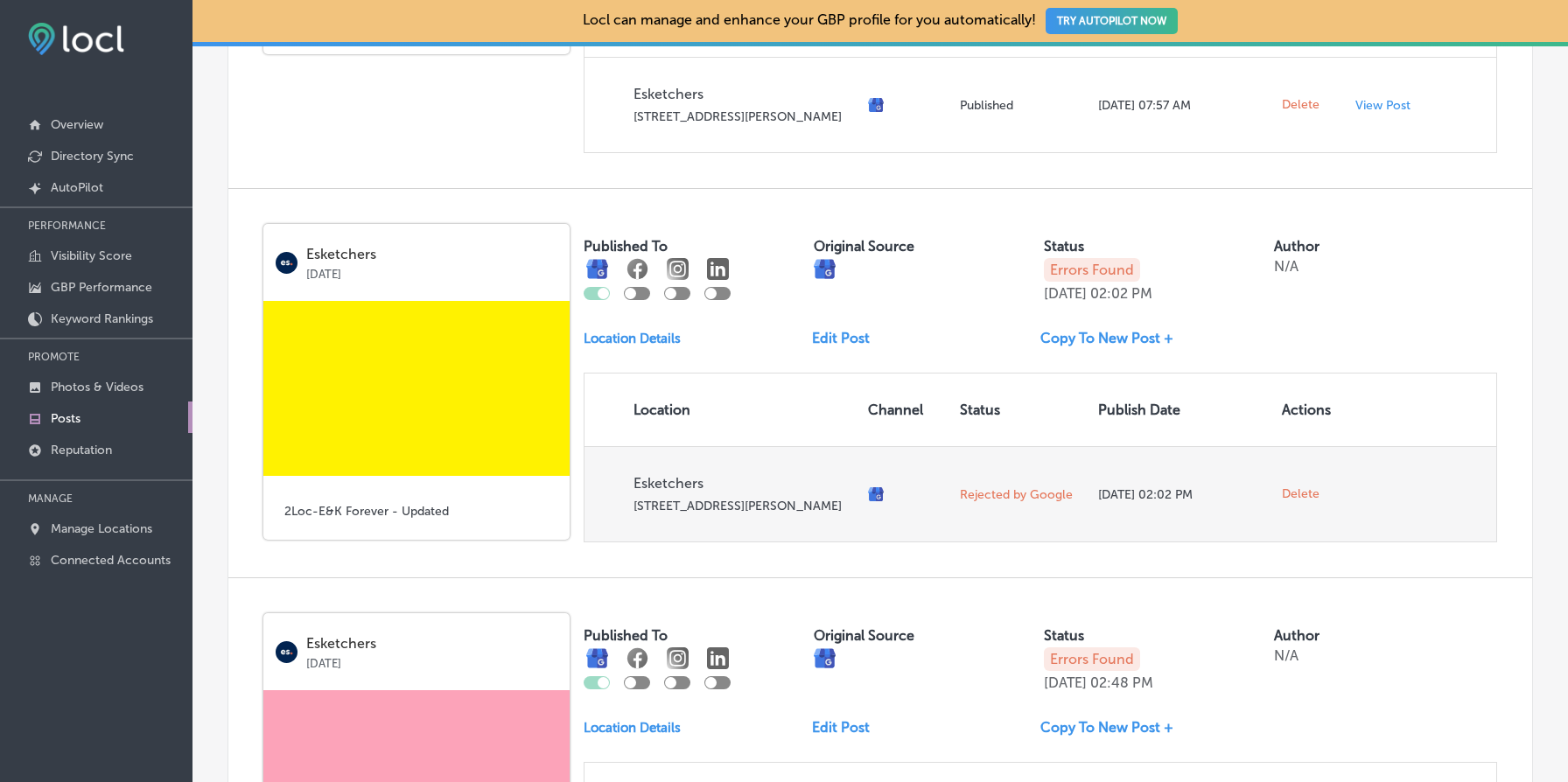
click at [1294, 502] on span "Delete" at bounding box center [1301, 494] width 38 height 16
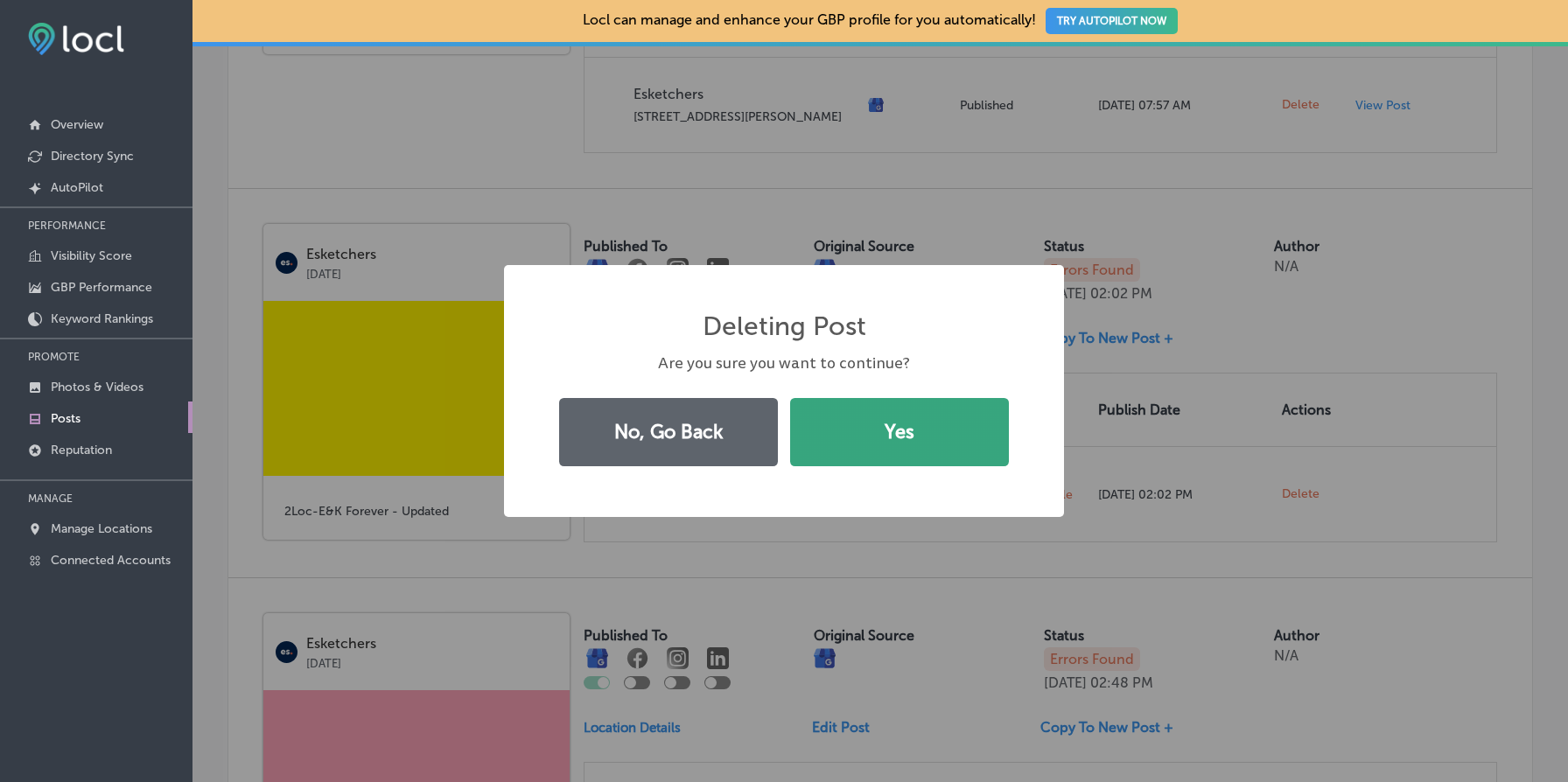
click at [955, 407] on button "Yes" at bounding box center [900, 432] width 219 height 68
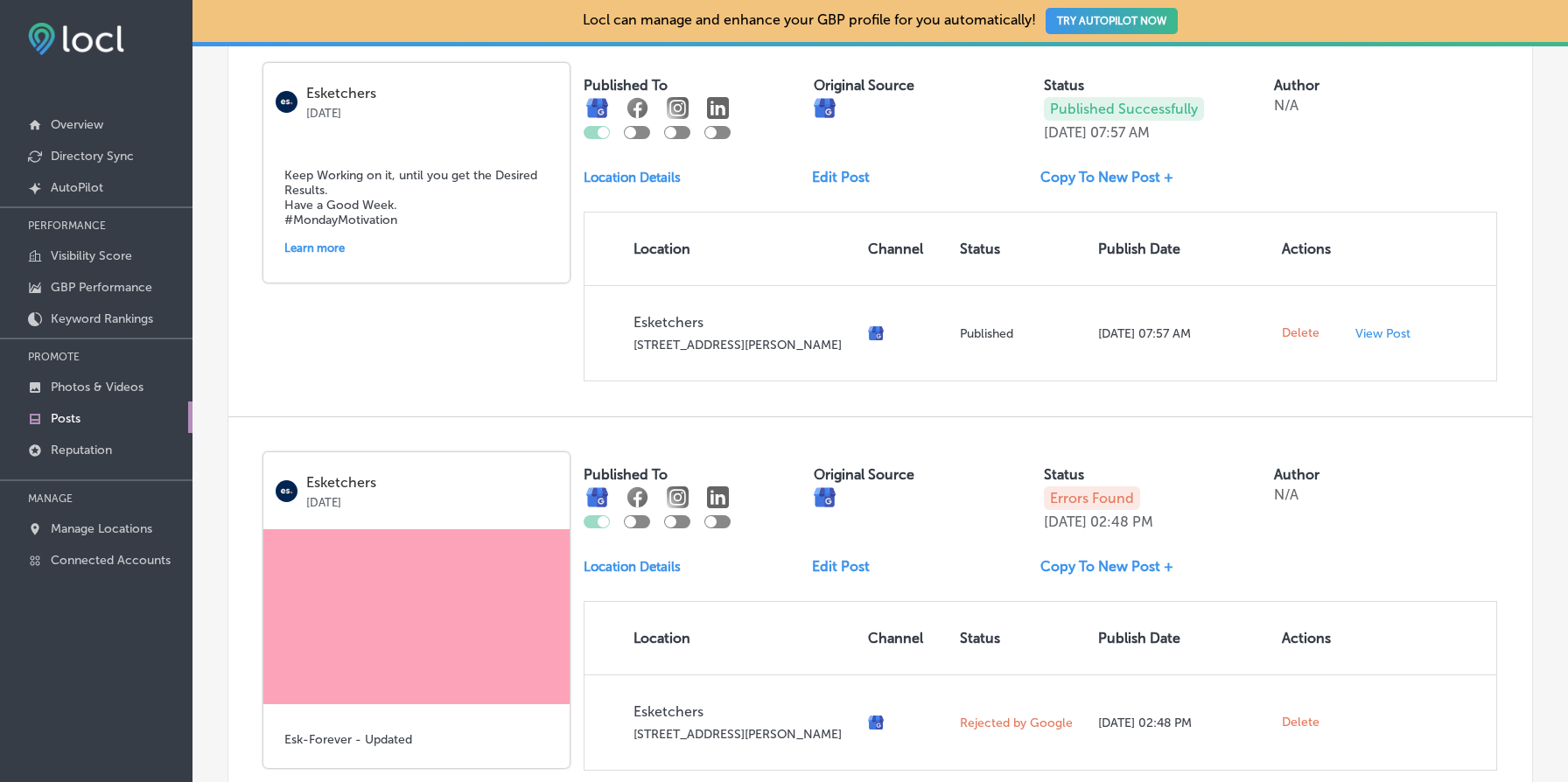
scroll to position [913, 0]
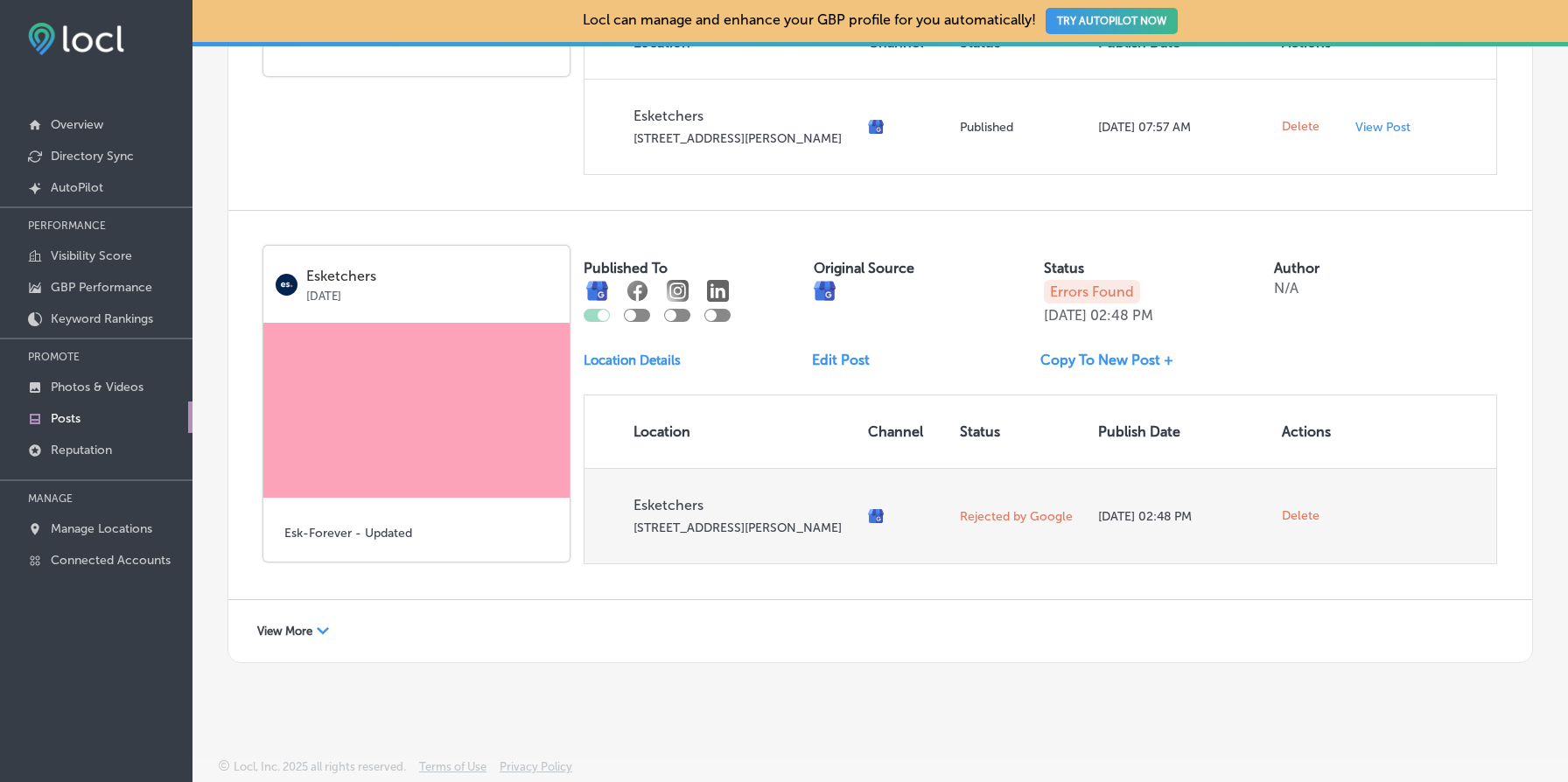
click at [1303, 510] on span "Delete" at bounding box center [1301, 516] width 38 height 16
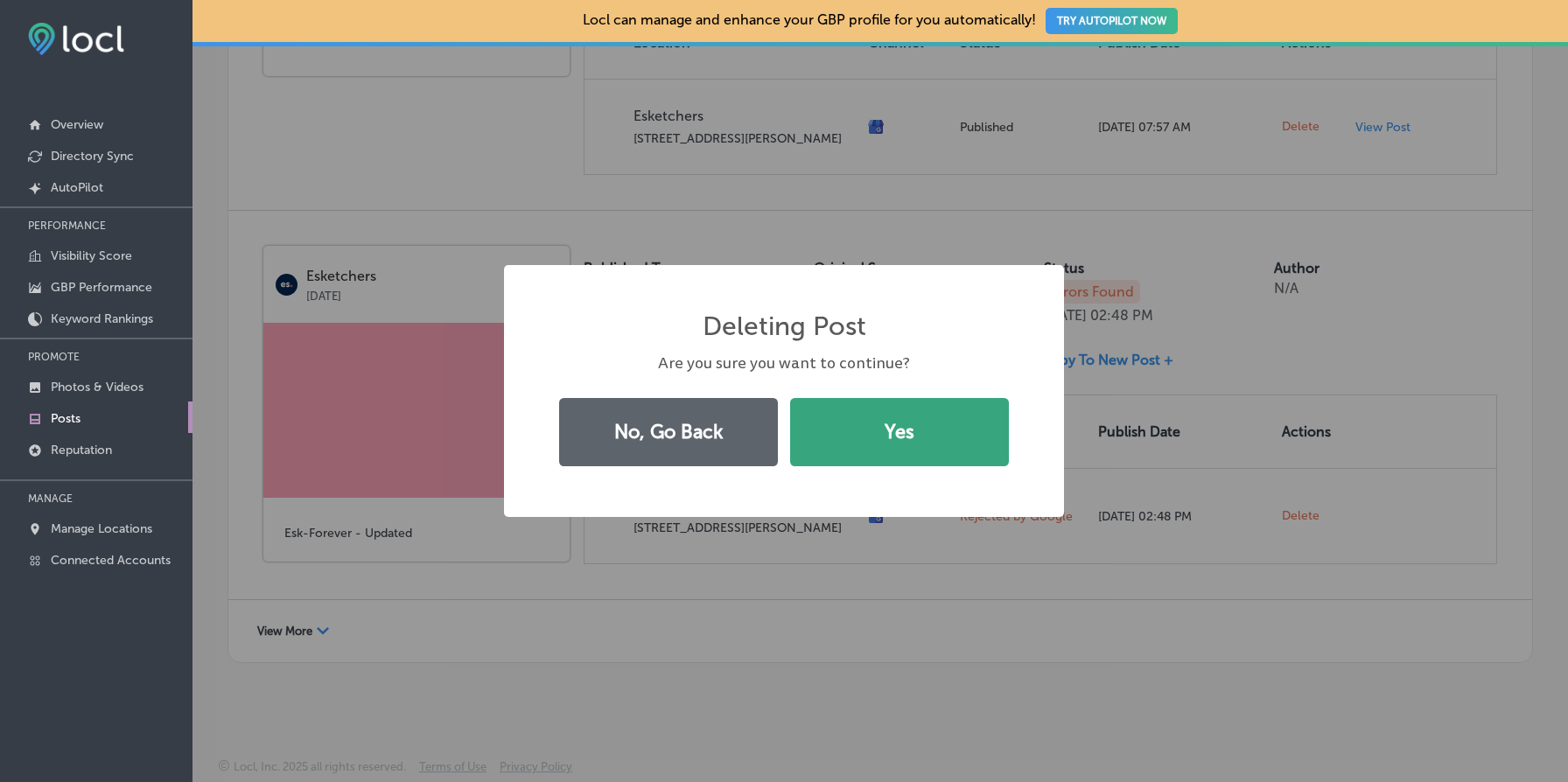
click at [907, 448] on button "Yes" at bounding box center [900, 432] width 219 height 68
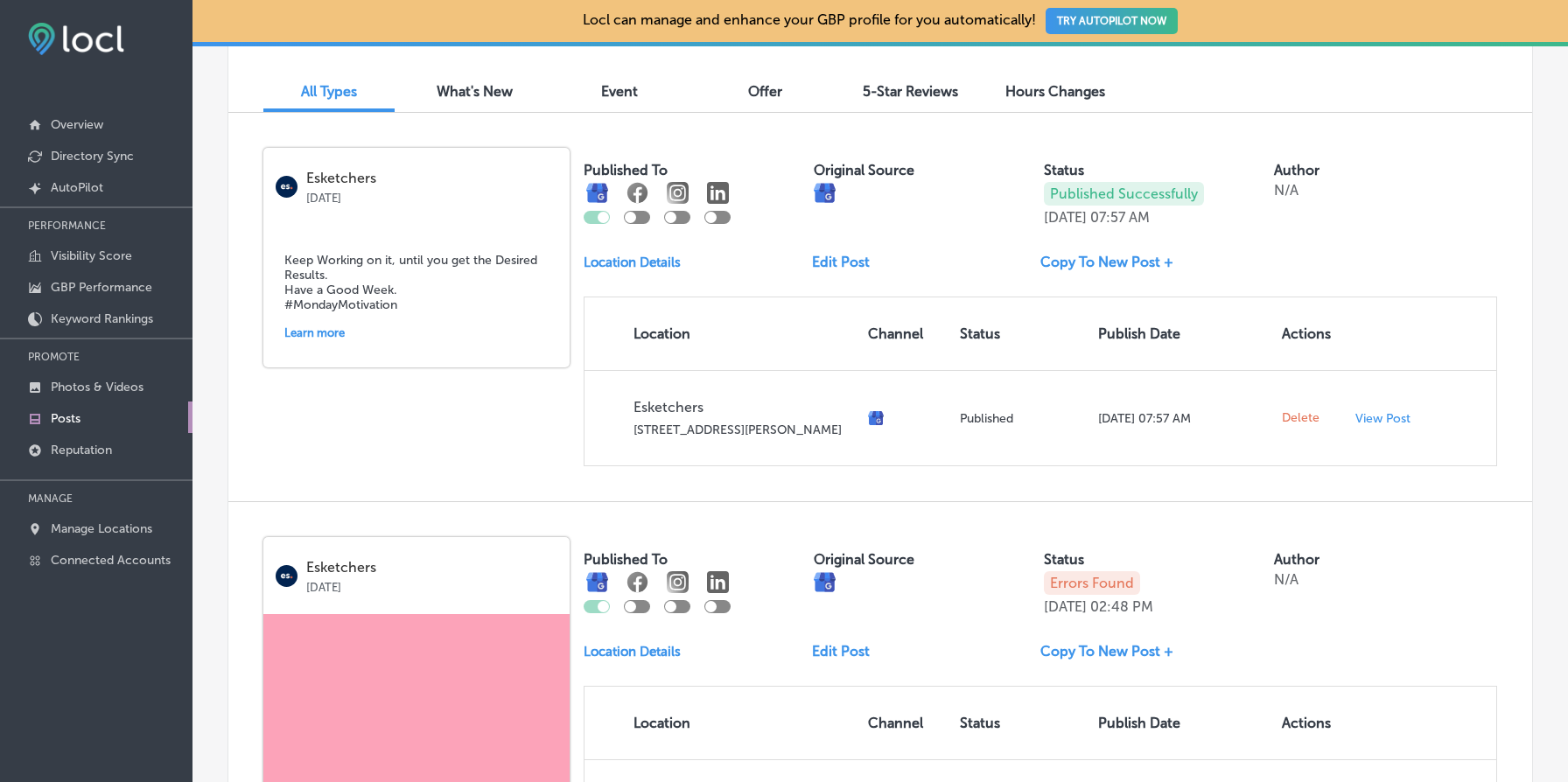
scroll to position [509, 0]
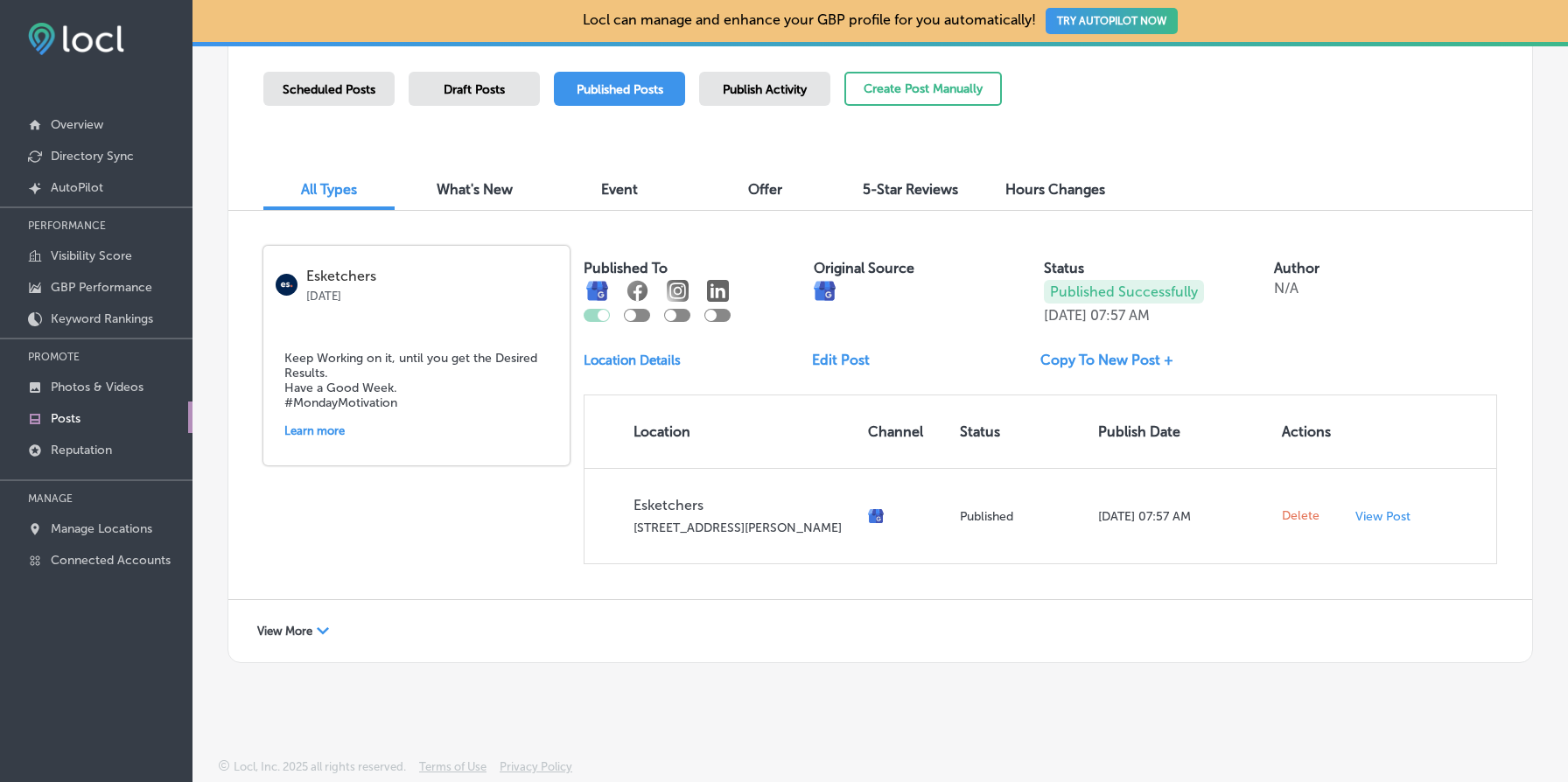
click at [288, 633] on span "View More" at bounding box center [285, 631] width 56 height 13
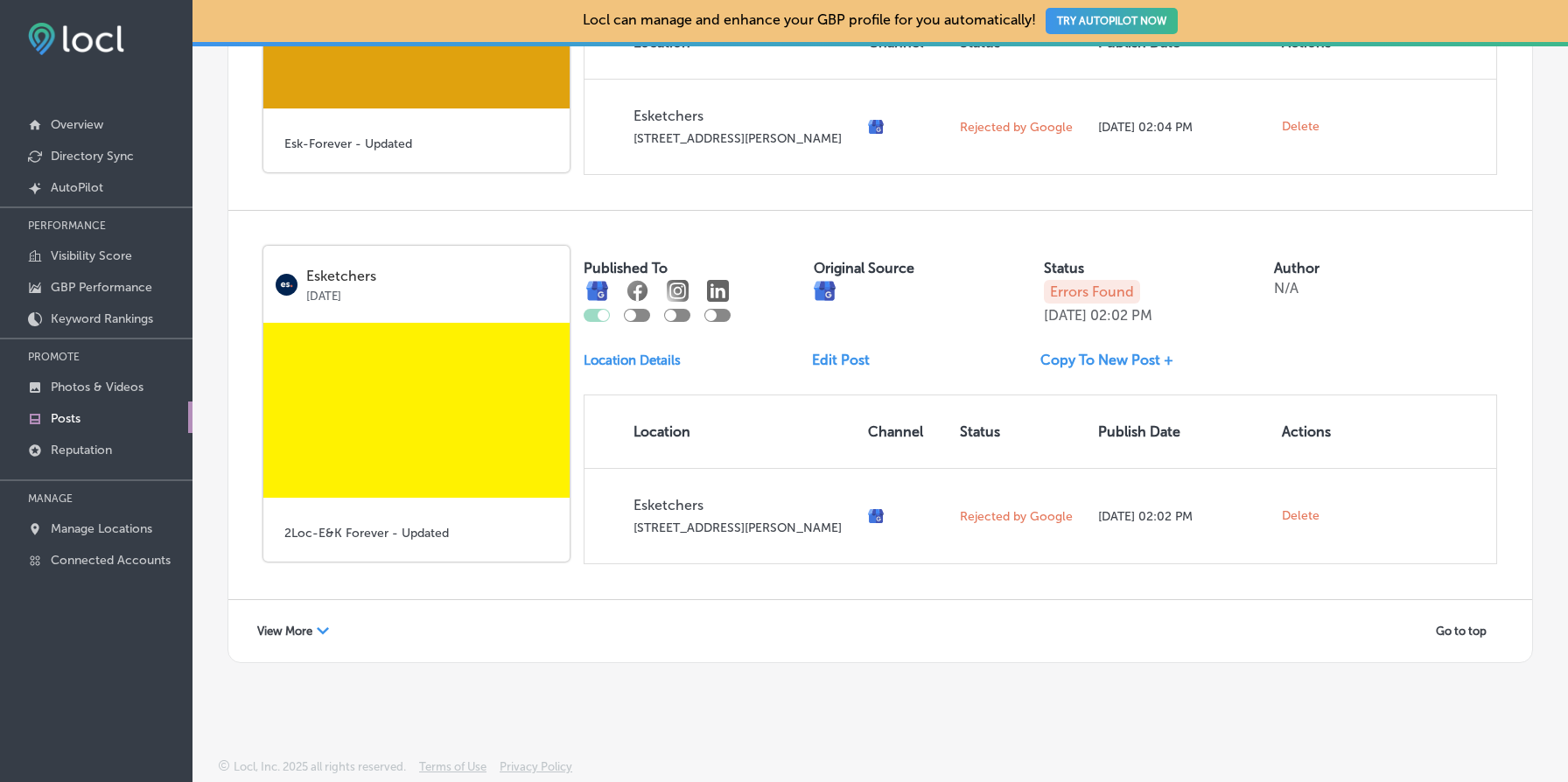
scroll to position [2929, 0]
click at [286, 628] on span "View More" at bounding box center [285, 631] width 56 height 13
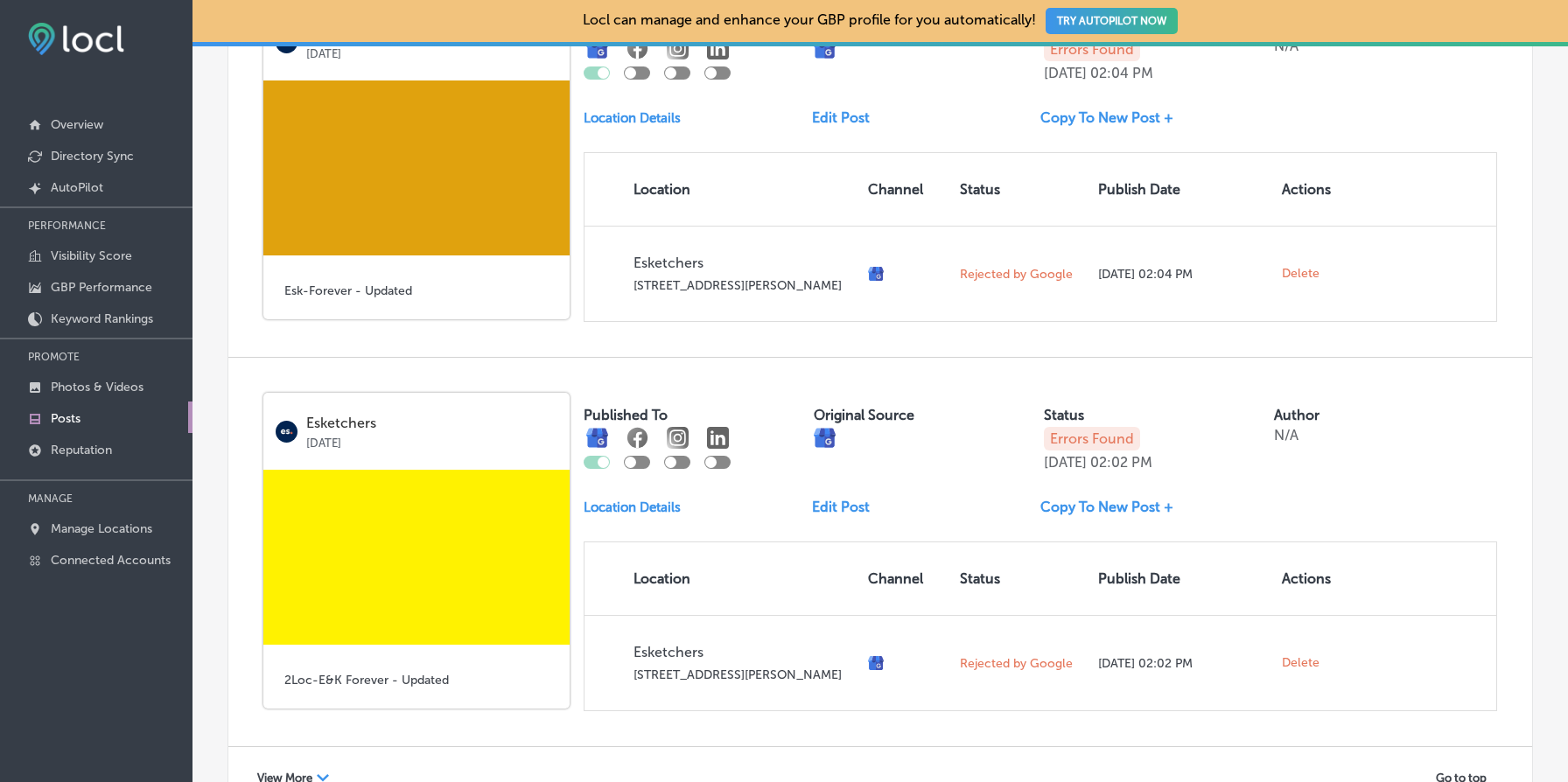
scroll to position [5350, 0]
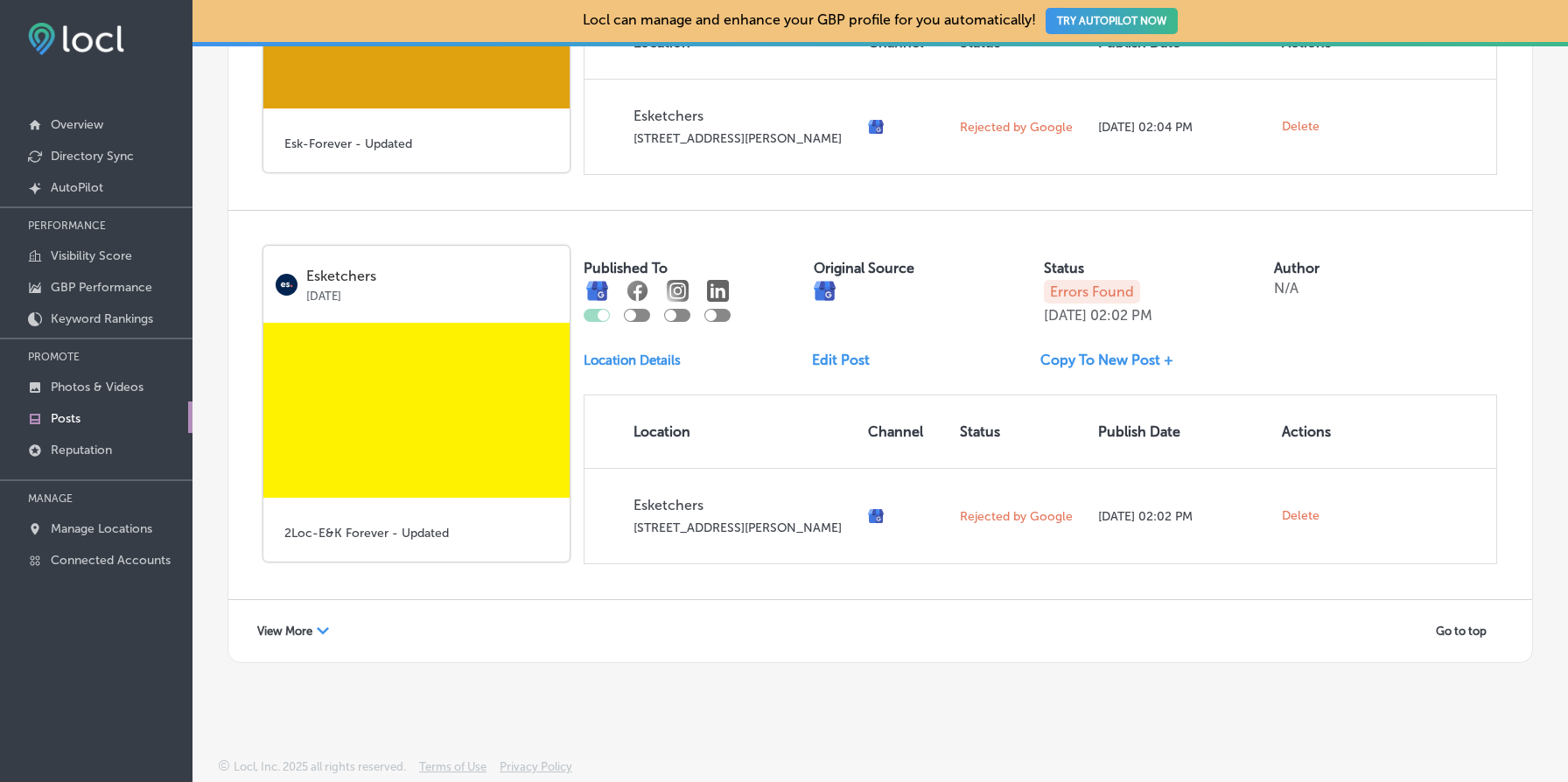
click at [309, 633] on span "View More" at bounding box center [285, 631] width 56 height 13
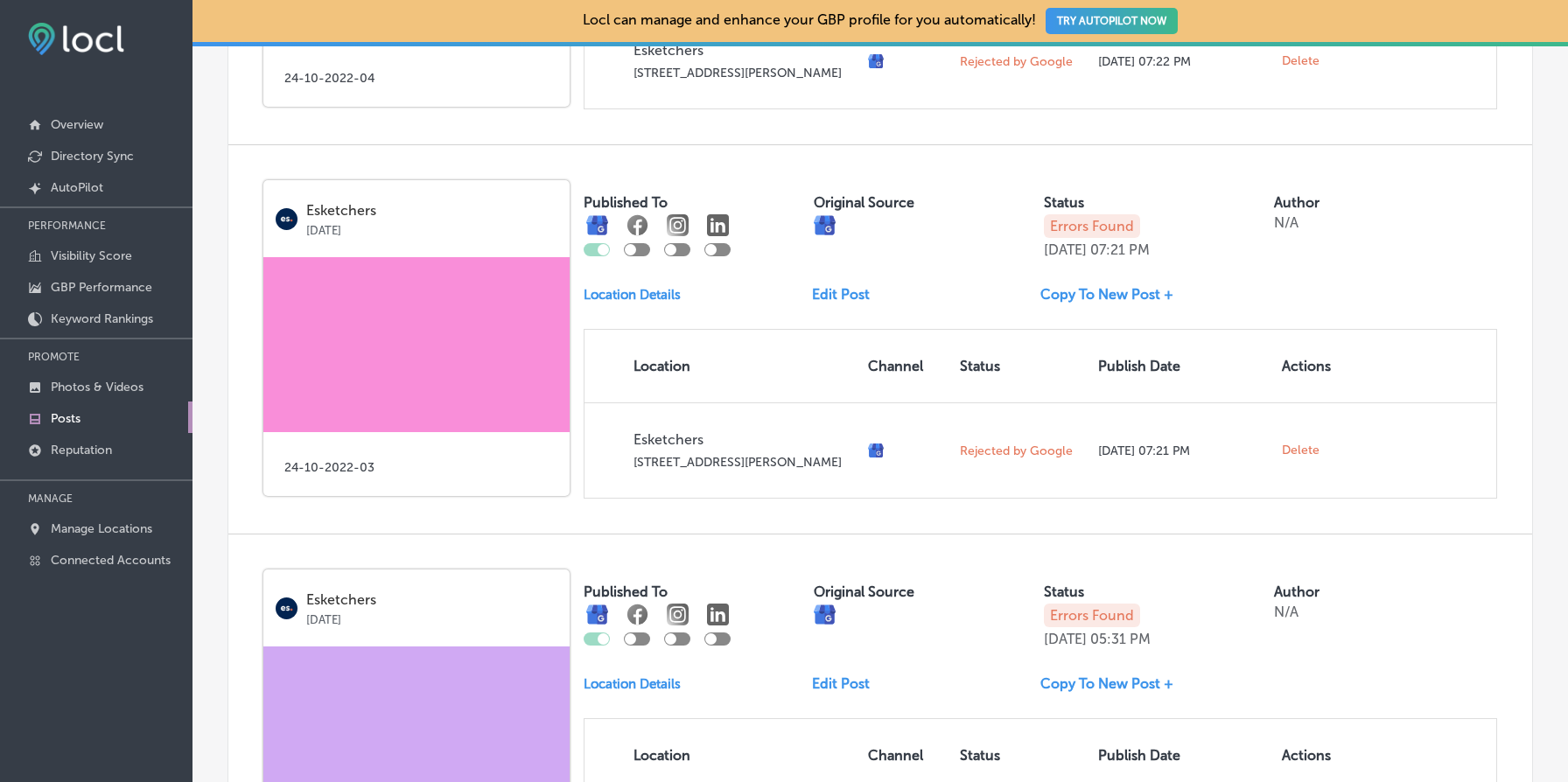
scroll to position [7770, 0]
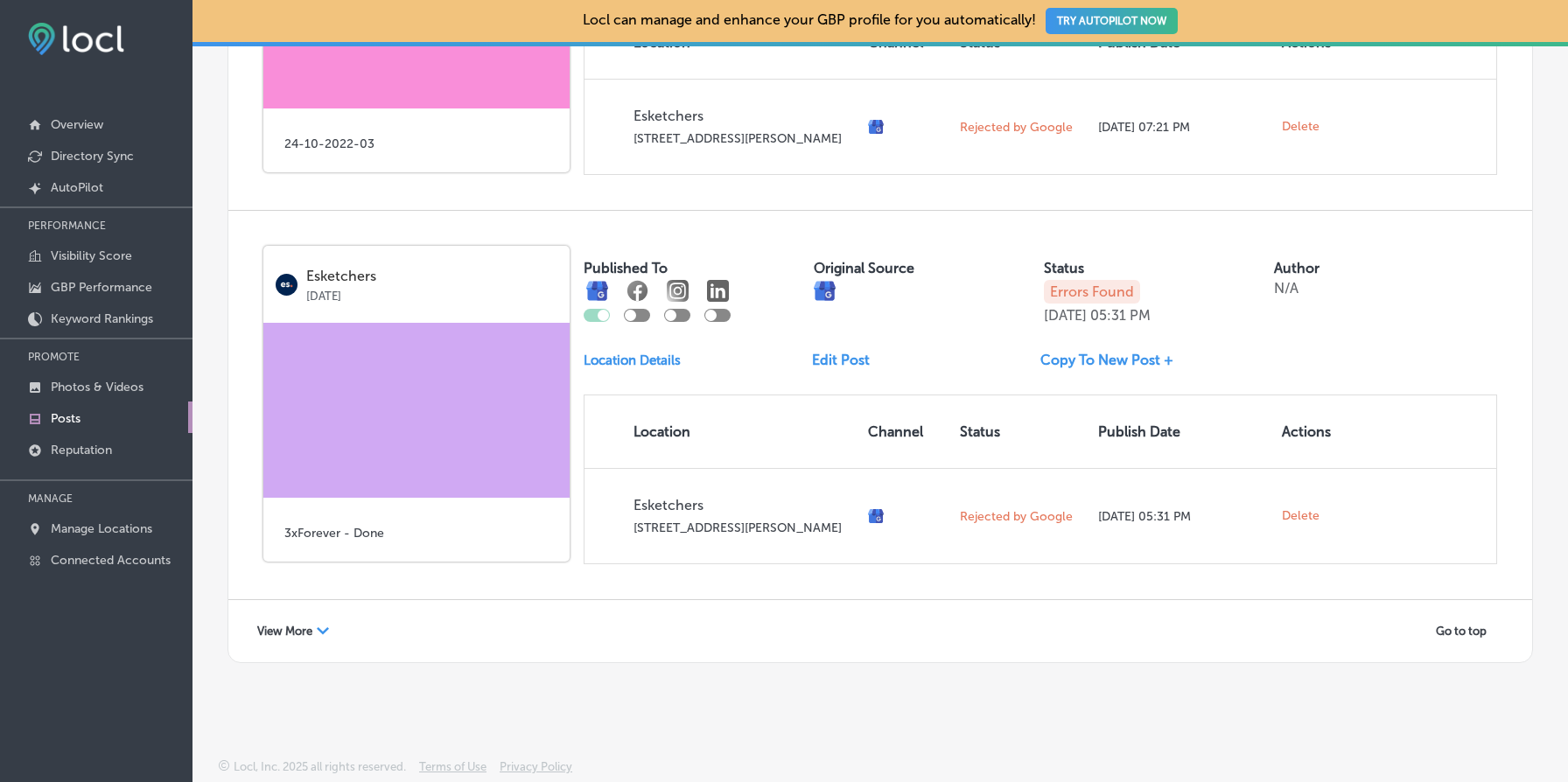
click at [307, 633] on span "View More" at bounding box center [285, 631] width 56 height 13
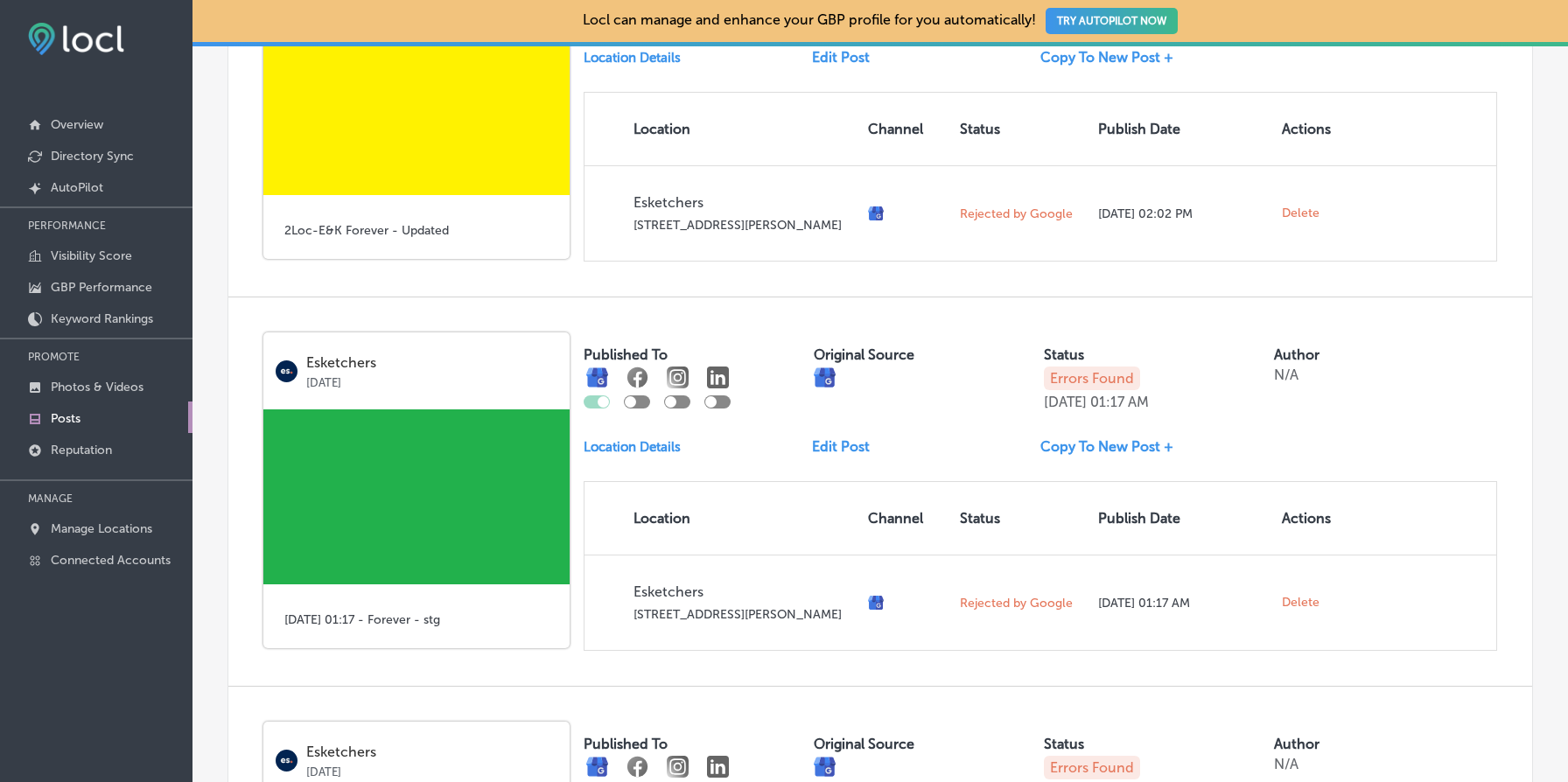
scroll to position [10190, 0]
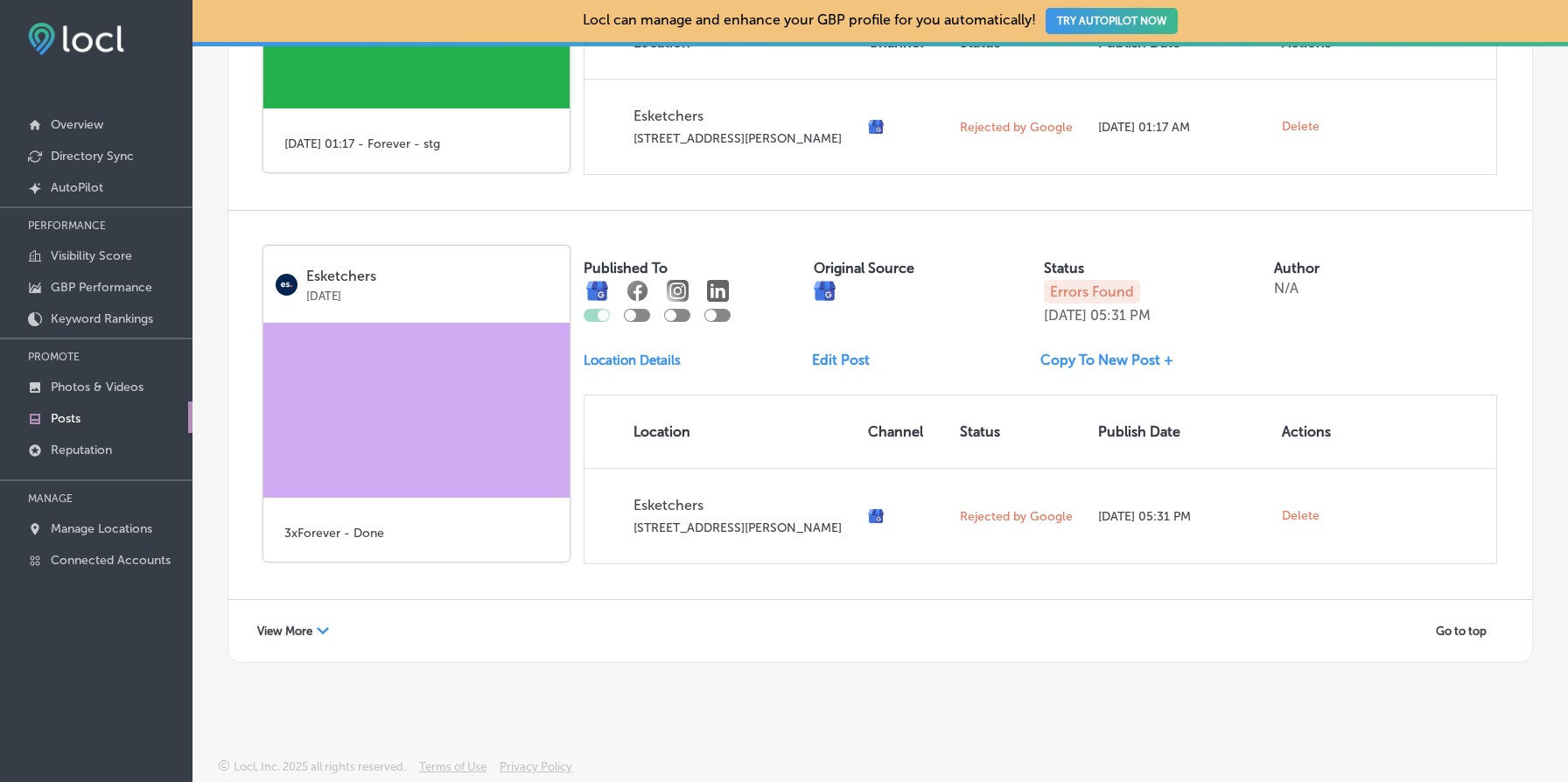
click at [299, 632] on span "View More" at bounding box center [285, 631] width 56 height 13
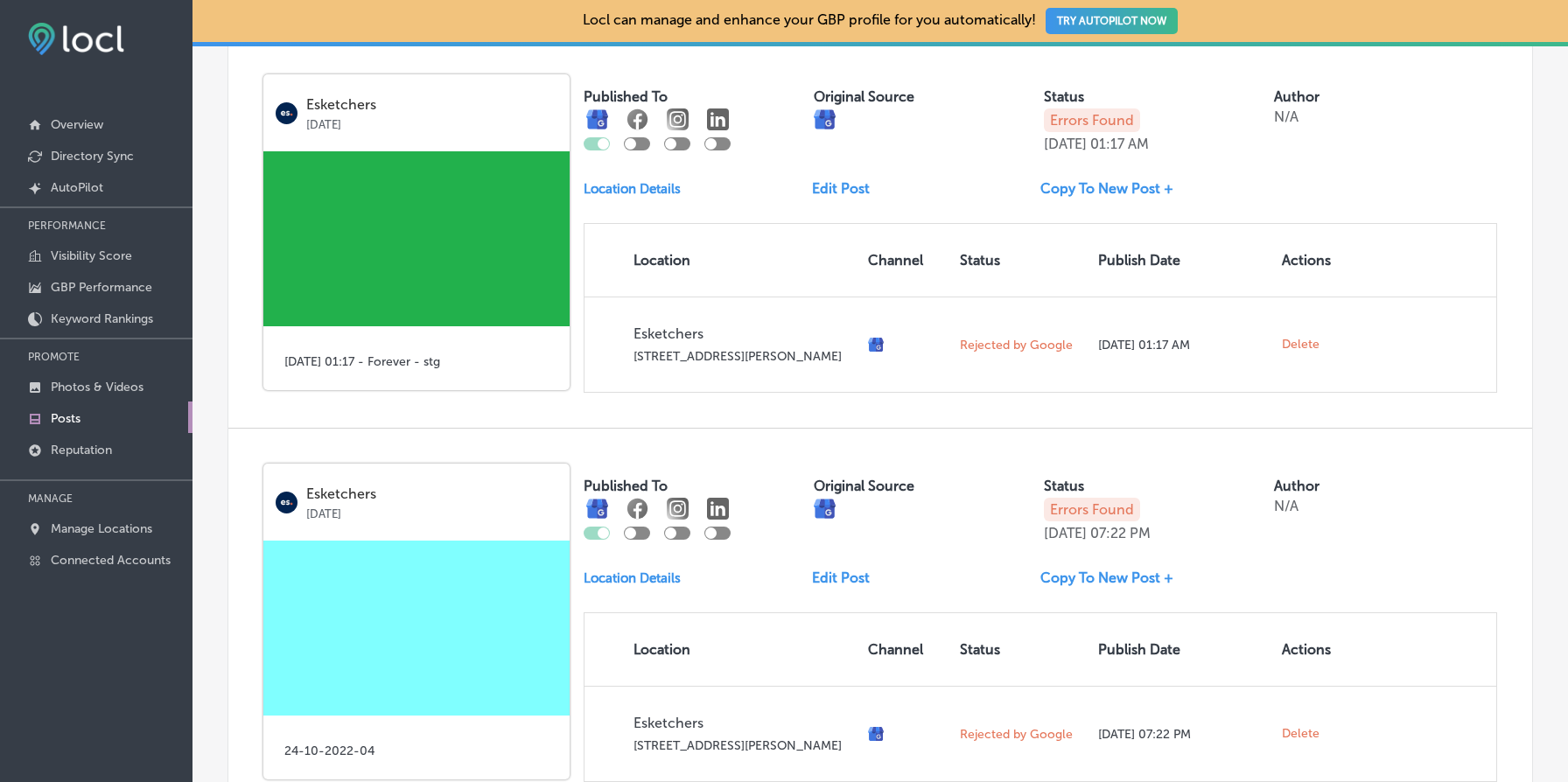
scroll to position [12610, 0]
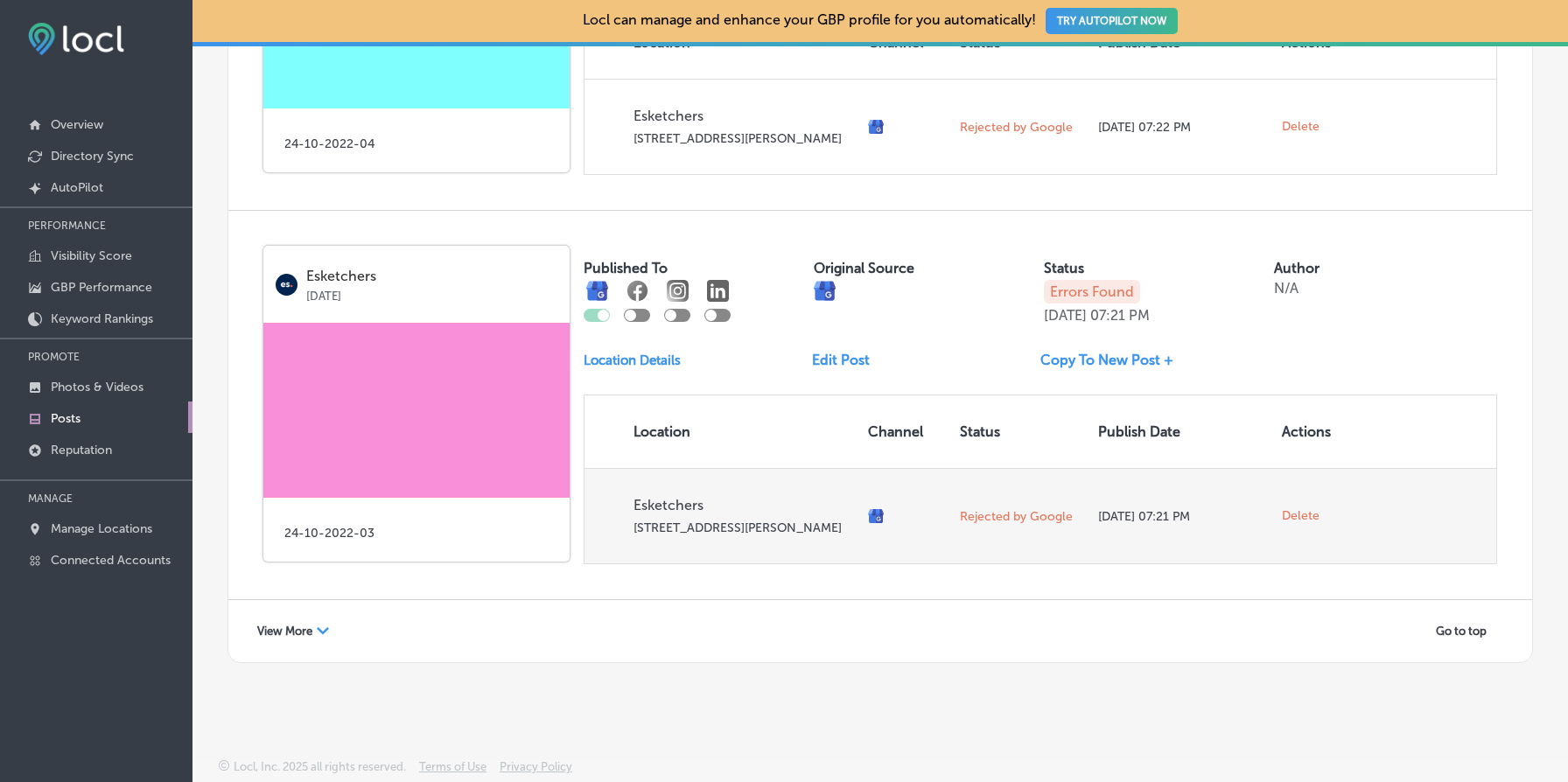
click at [1304, 509] on span "Delete" at bounding box center [1301, 516] width 38 height 16
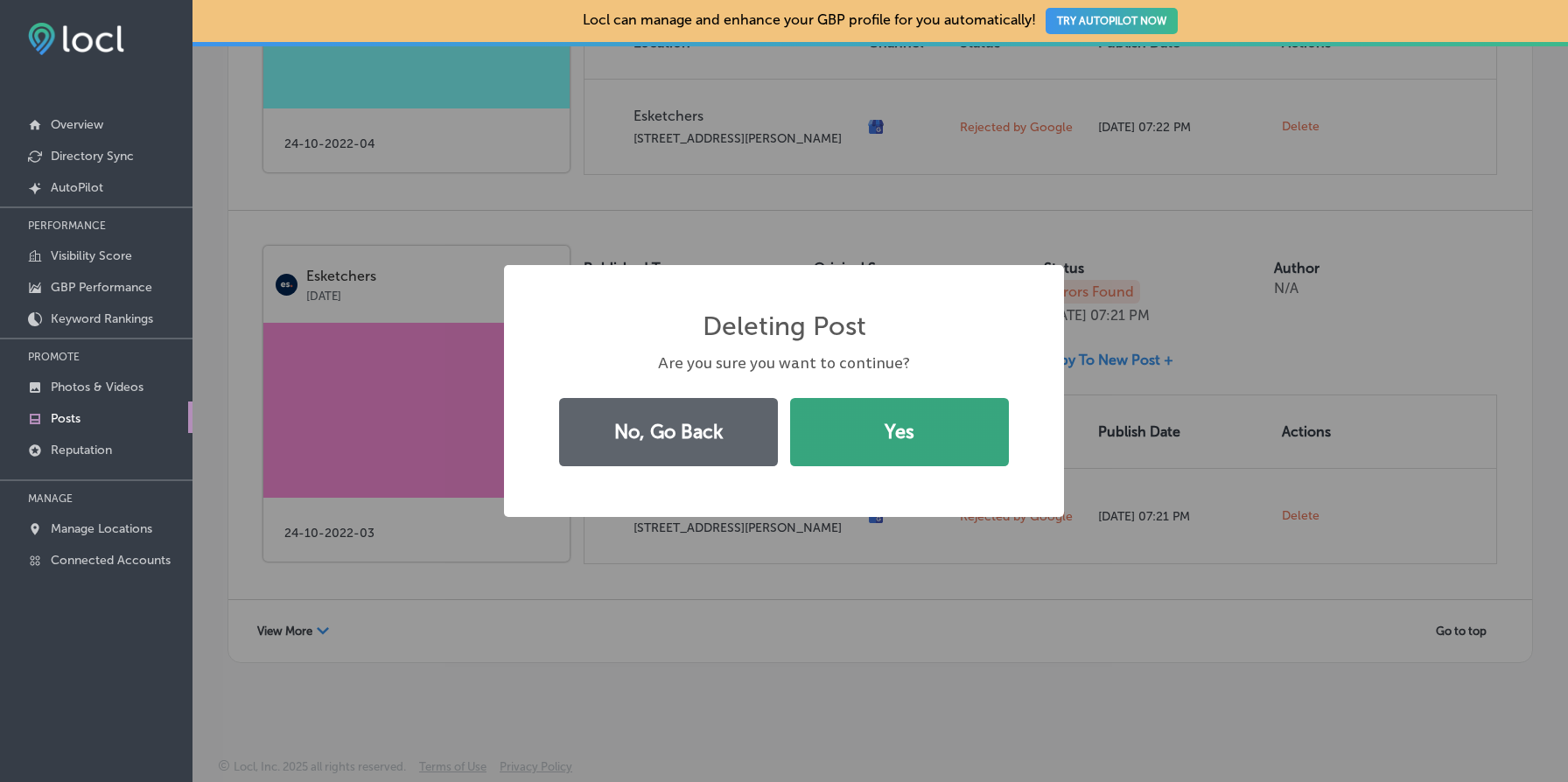
click at [885, 399] on button "Yes" at bounding box center [900, 432] width 219 height 68
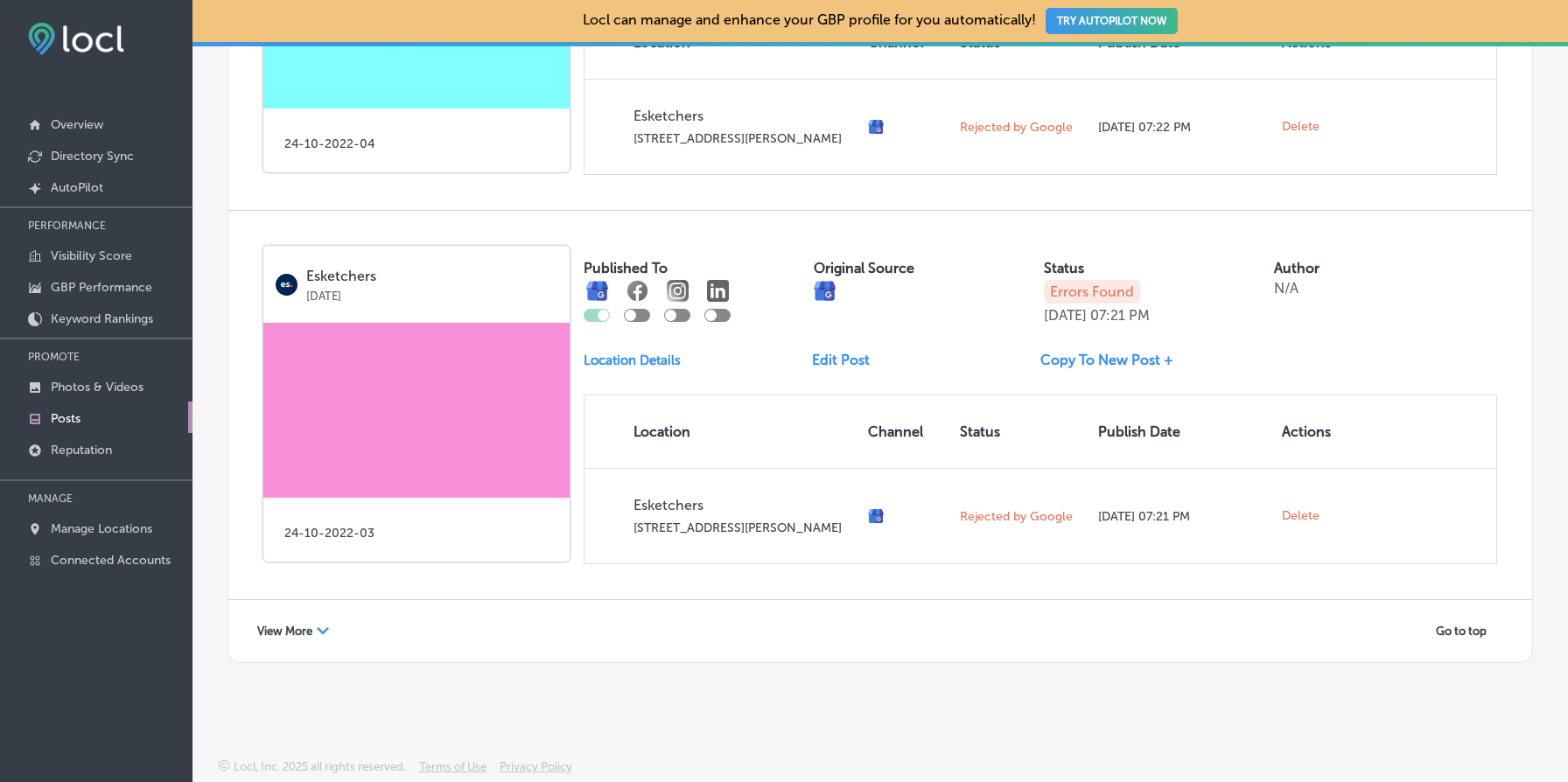
scroll to position [12207, 0]
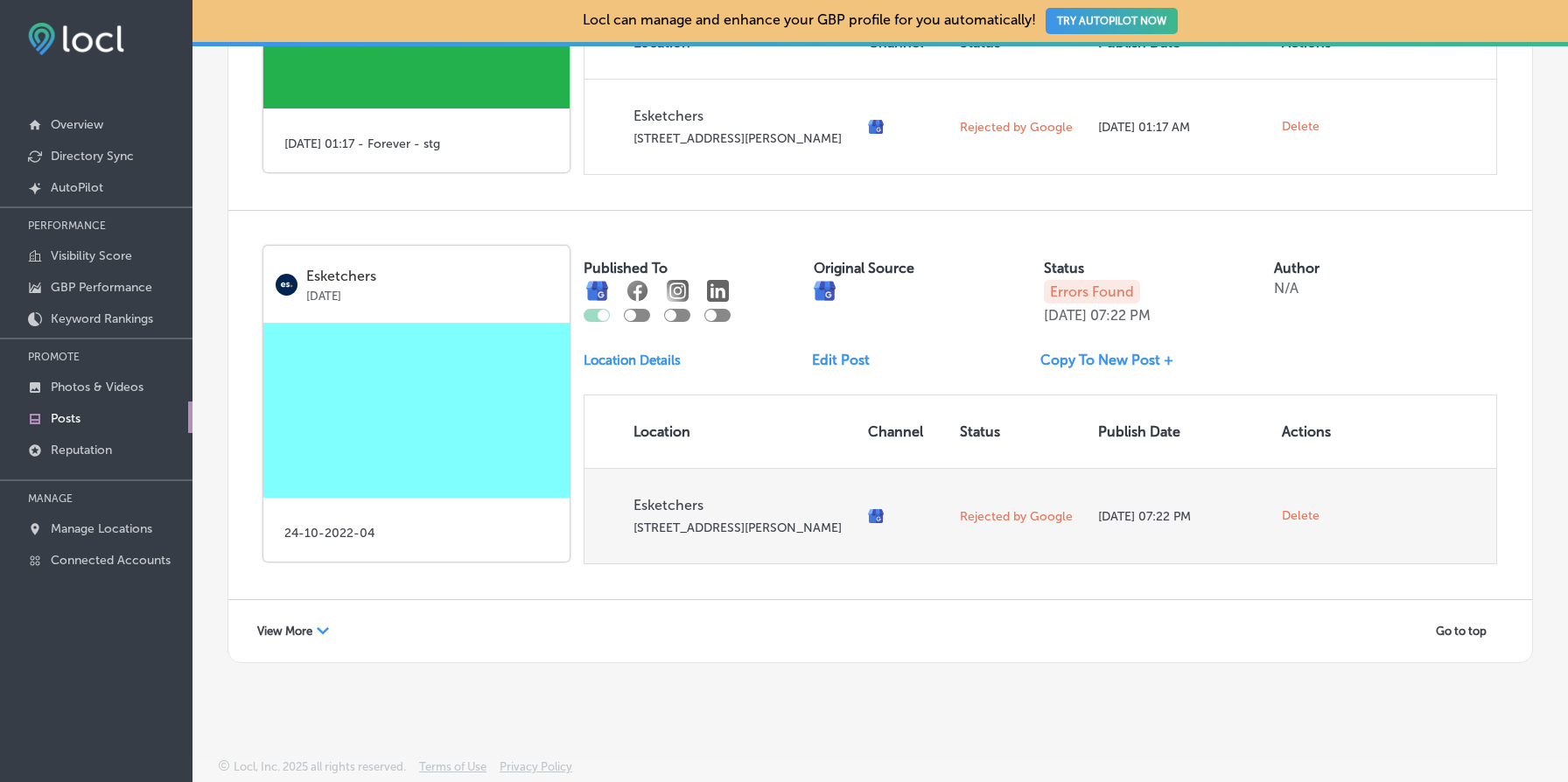
click at [1298, 509] on span "Delete" at bounding box center [1301, 516] width 38 height 16
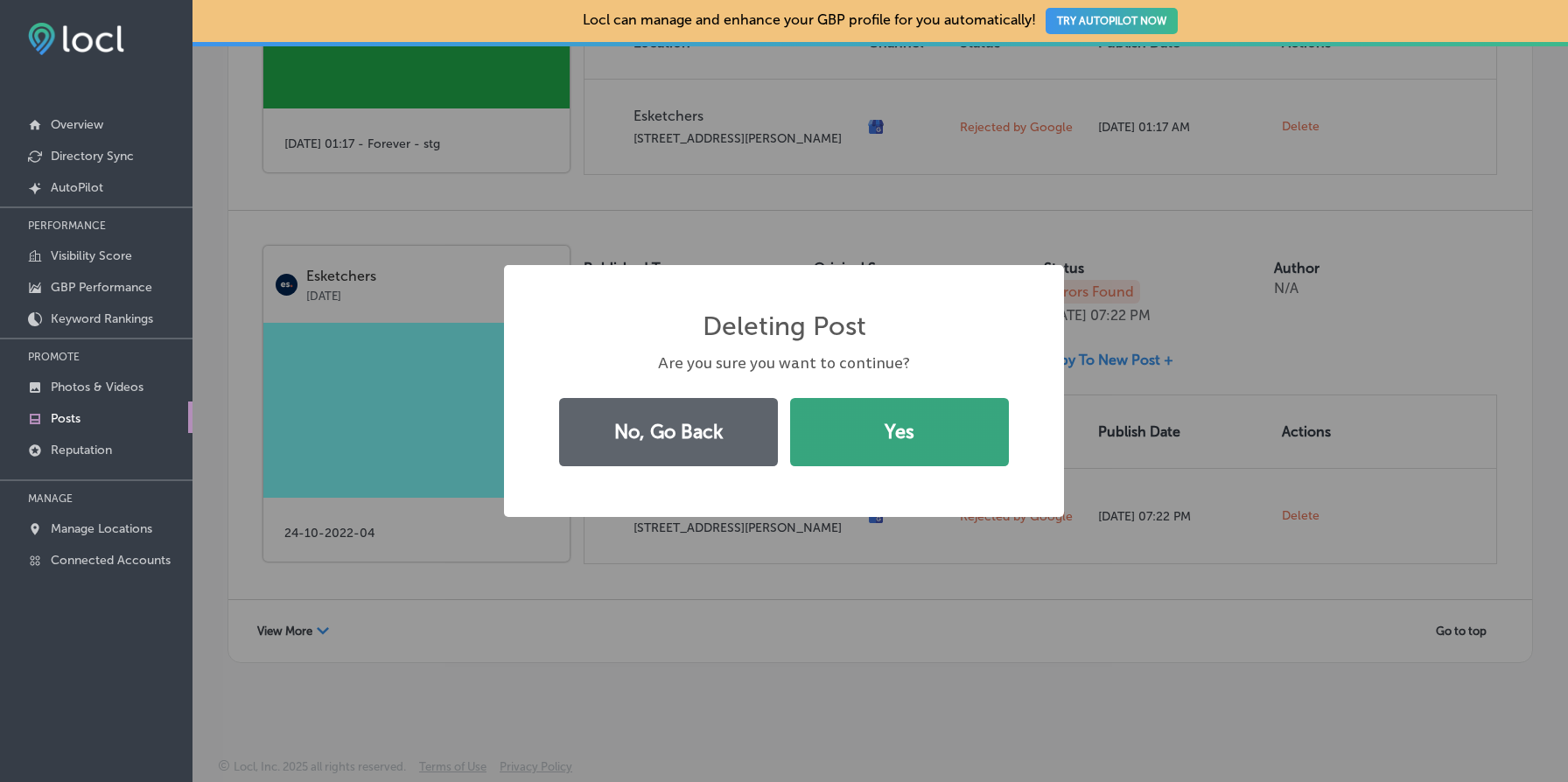
click at [950, 403] on button "Yes" at bounding box center [900, 432] width 219 height 68
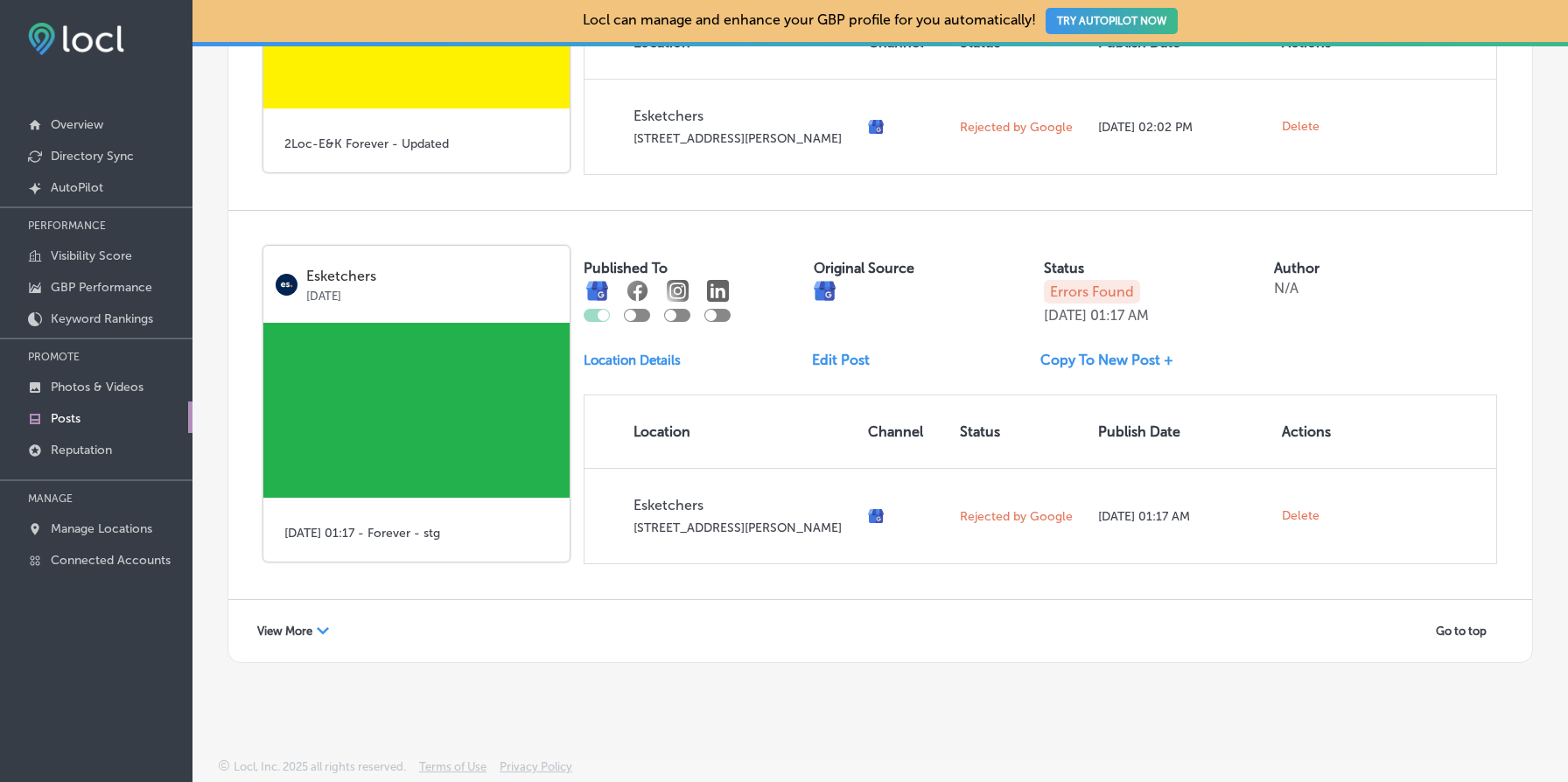
scroll to position [11803, 0]
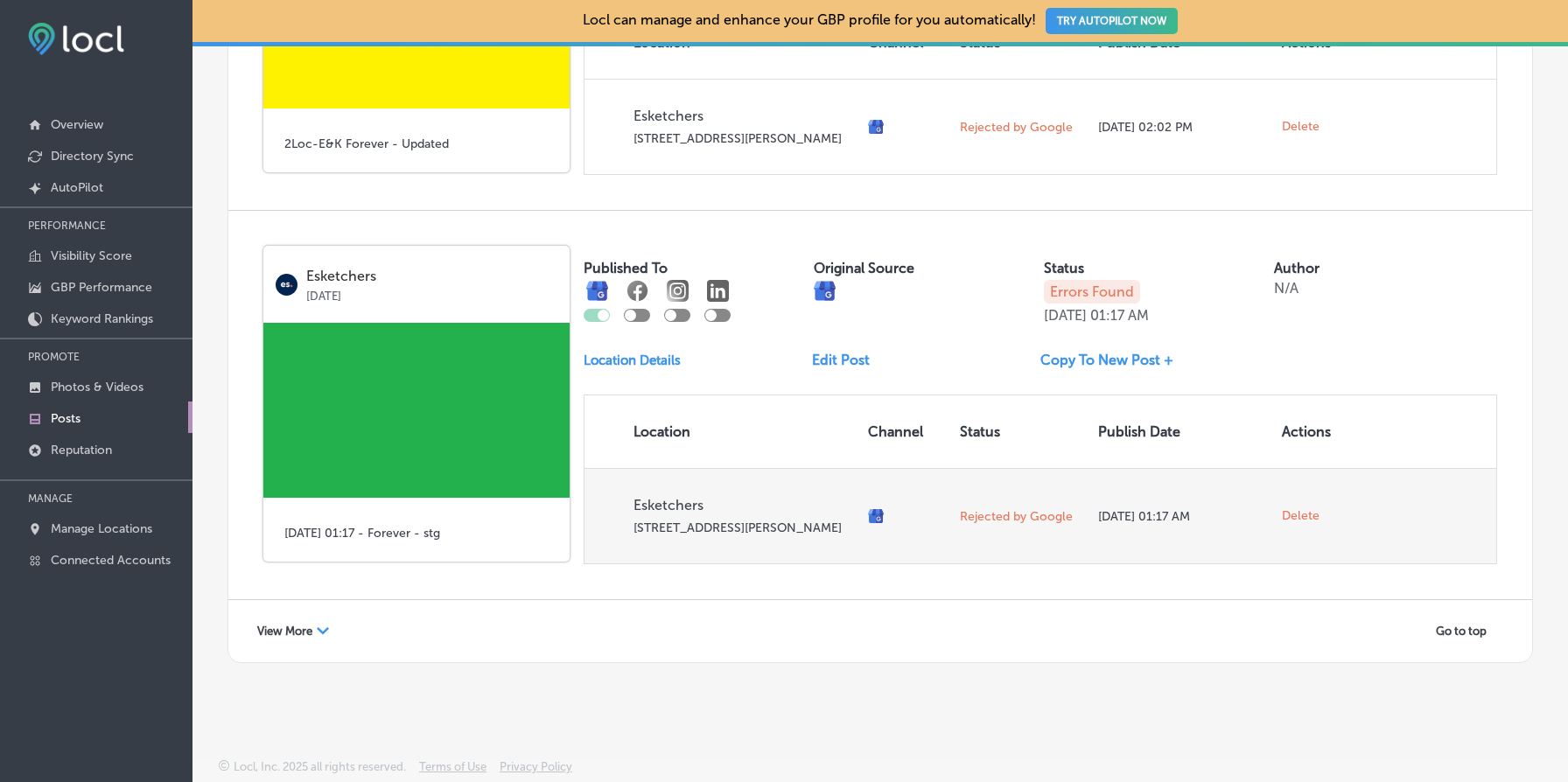
click at [1297, 509] on span "Delete" at bounding box center [1301, 516] width 38 height 16
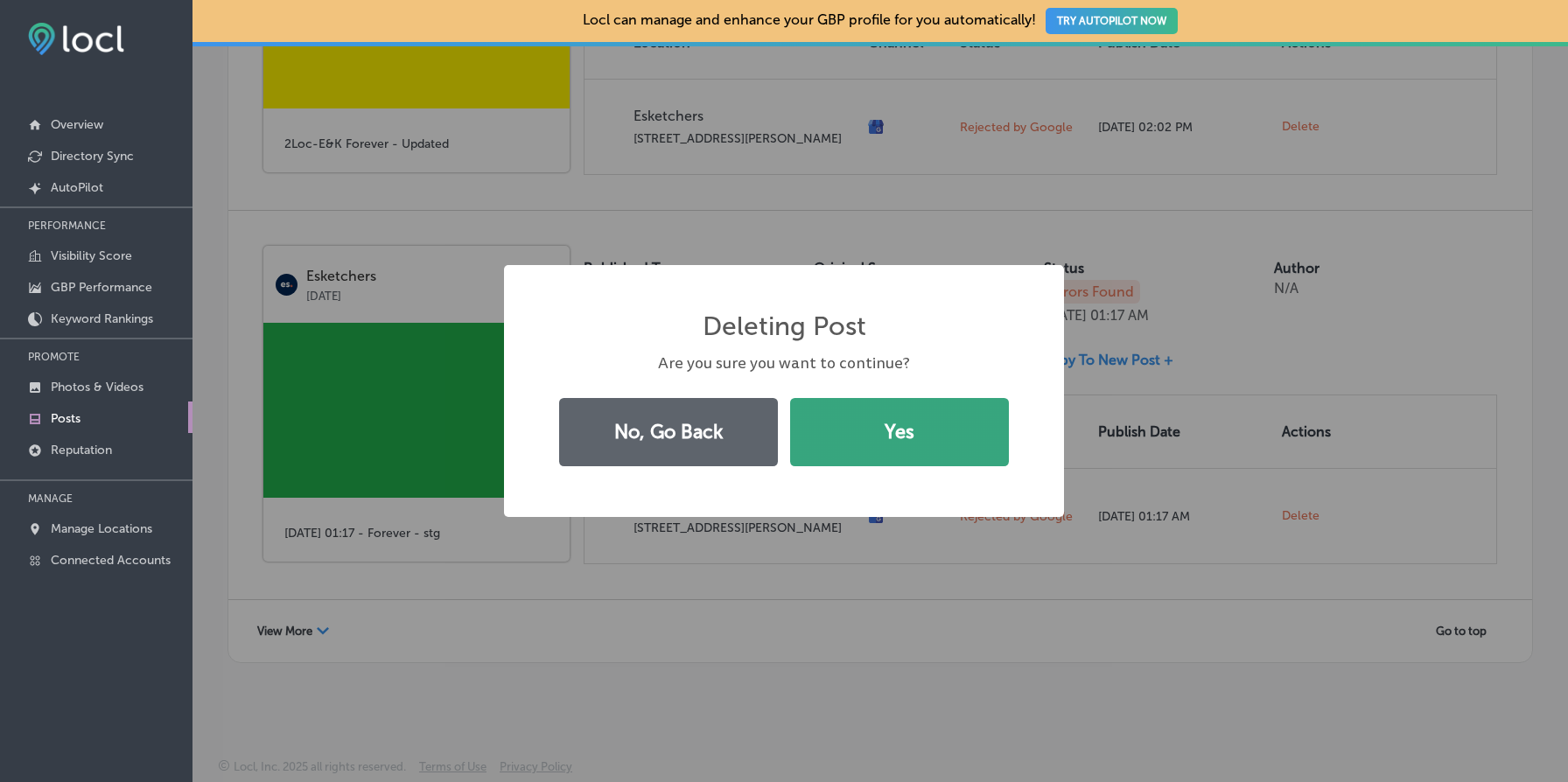
click at [972, 435] on button "Yes" at bounding box center [900, 432] width 219 height 68
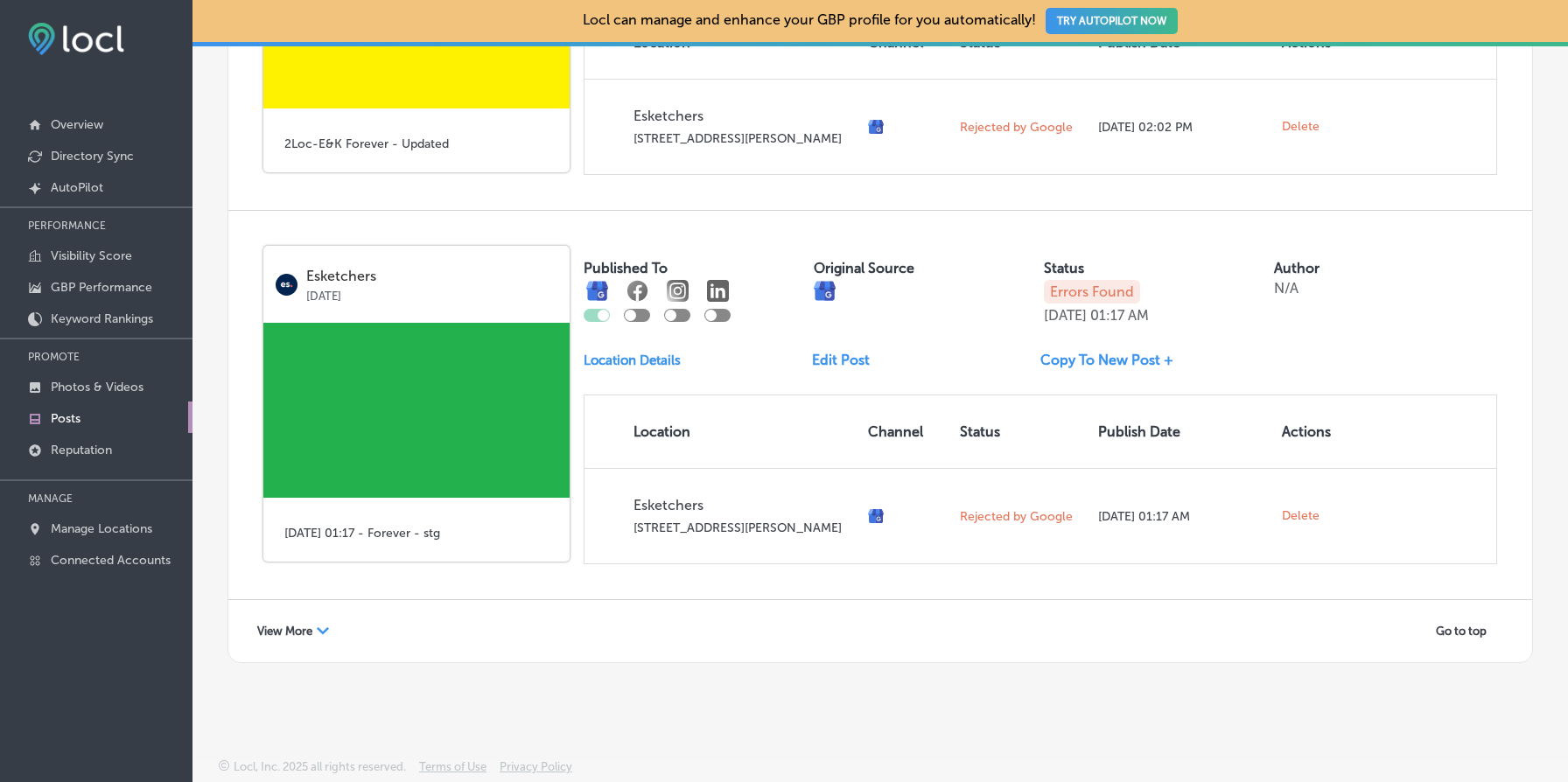
scroll to position [11400, 0]
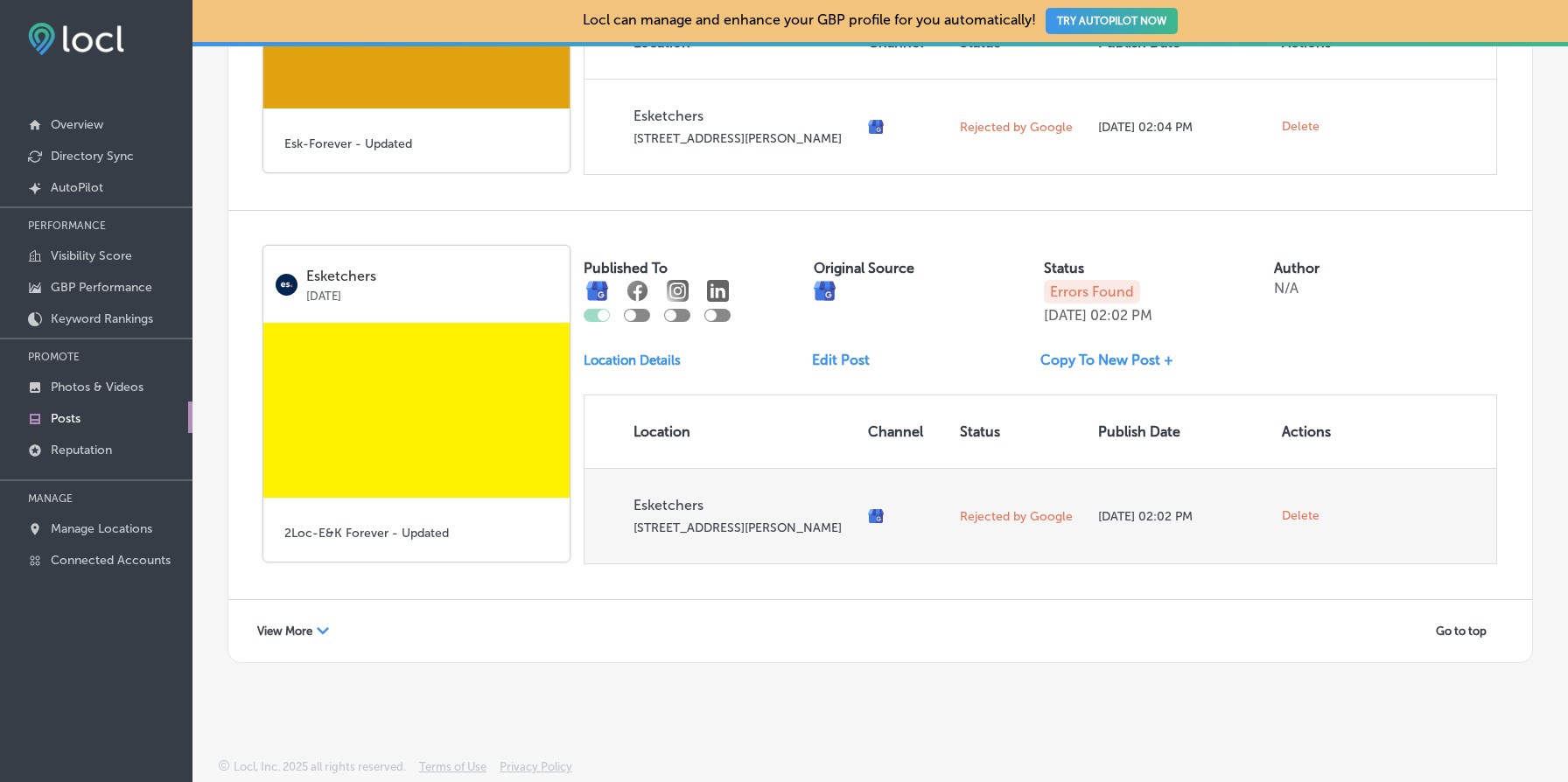
click at [1297, 512] on span "Delete" at bounding box center [1301, 516] width 38 height 16
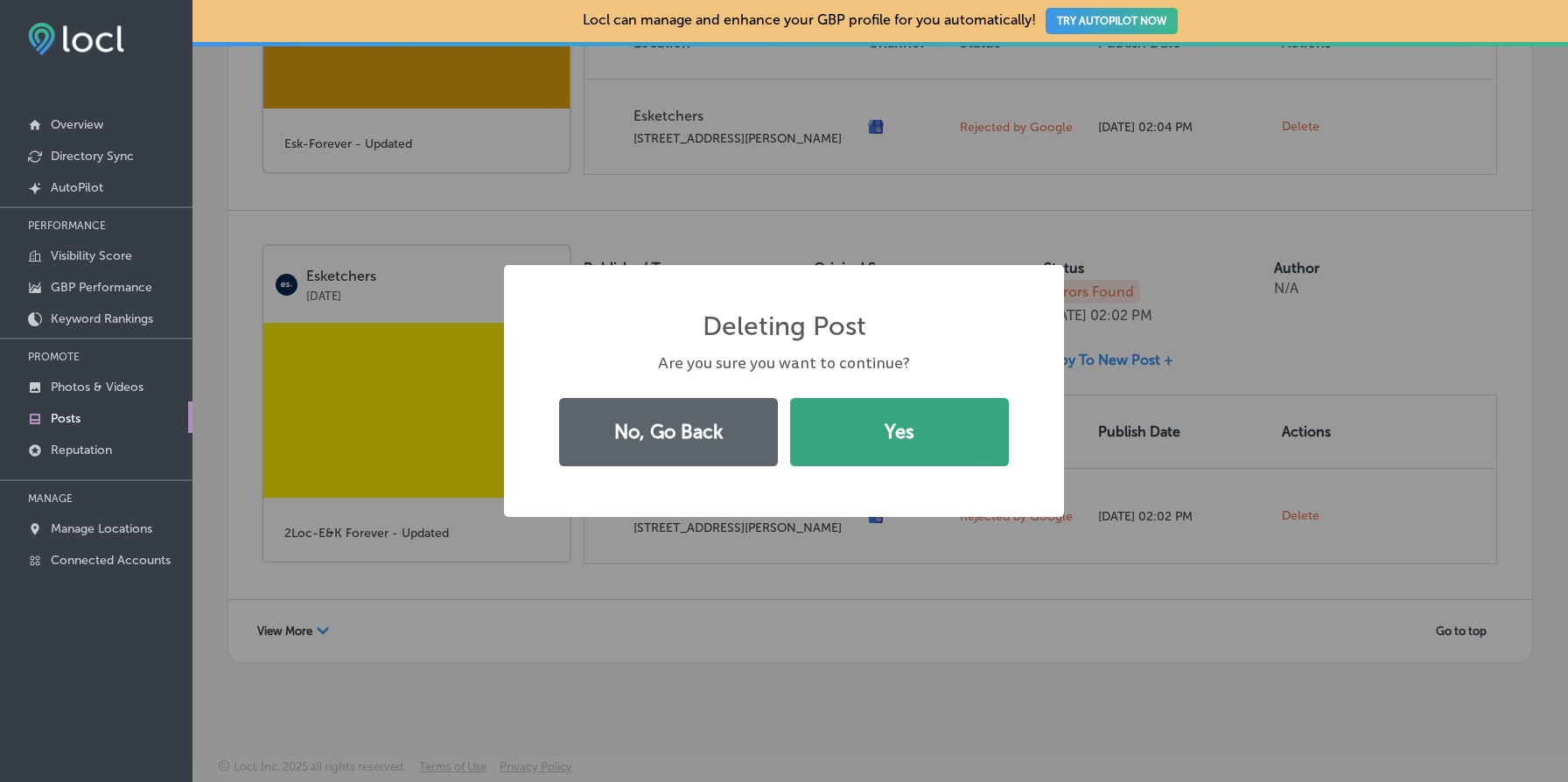
click at [926, 441] on button "Yes" at bounding box center [900, 432] width 219 height 68
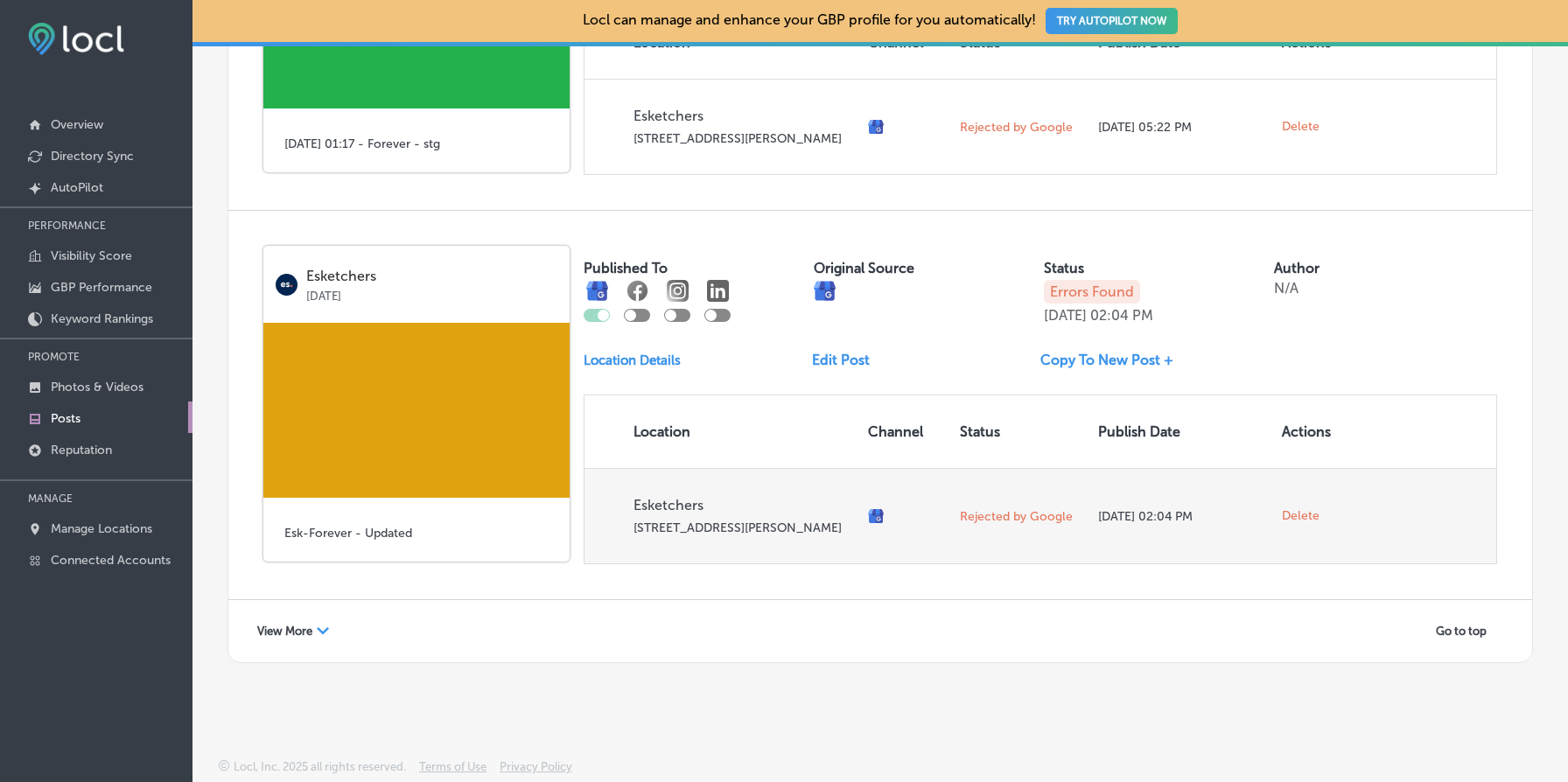
scroll to position [10997, 0]
click at [1307, 509] on span "Delete" at bounding box center [1301, 516] width 38 height 16
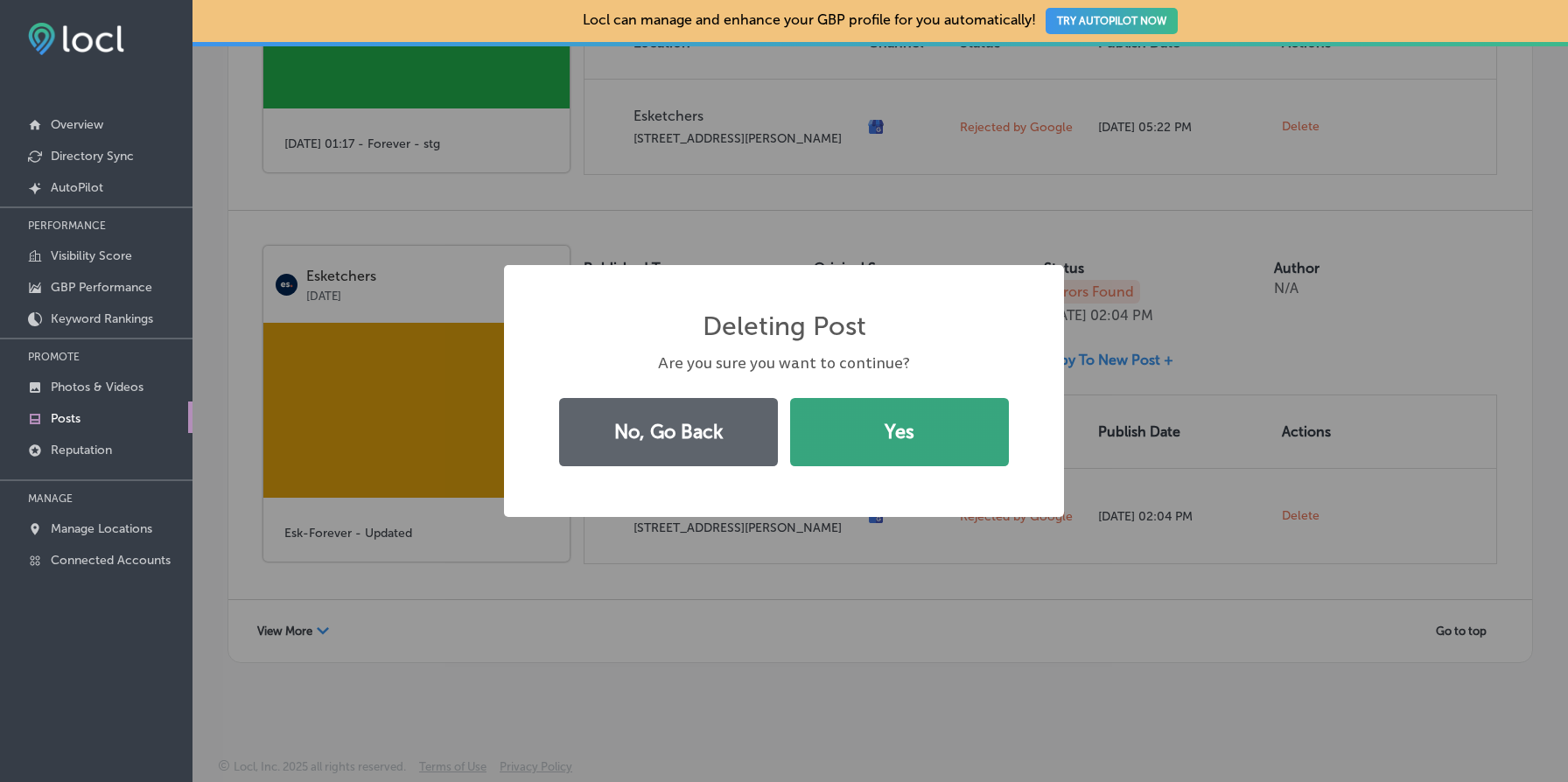
click at [959, 418] on button "Yes" at bounding box center [900, 432] width 219 height 68
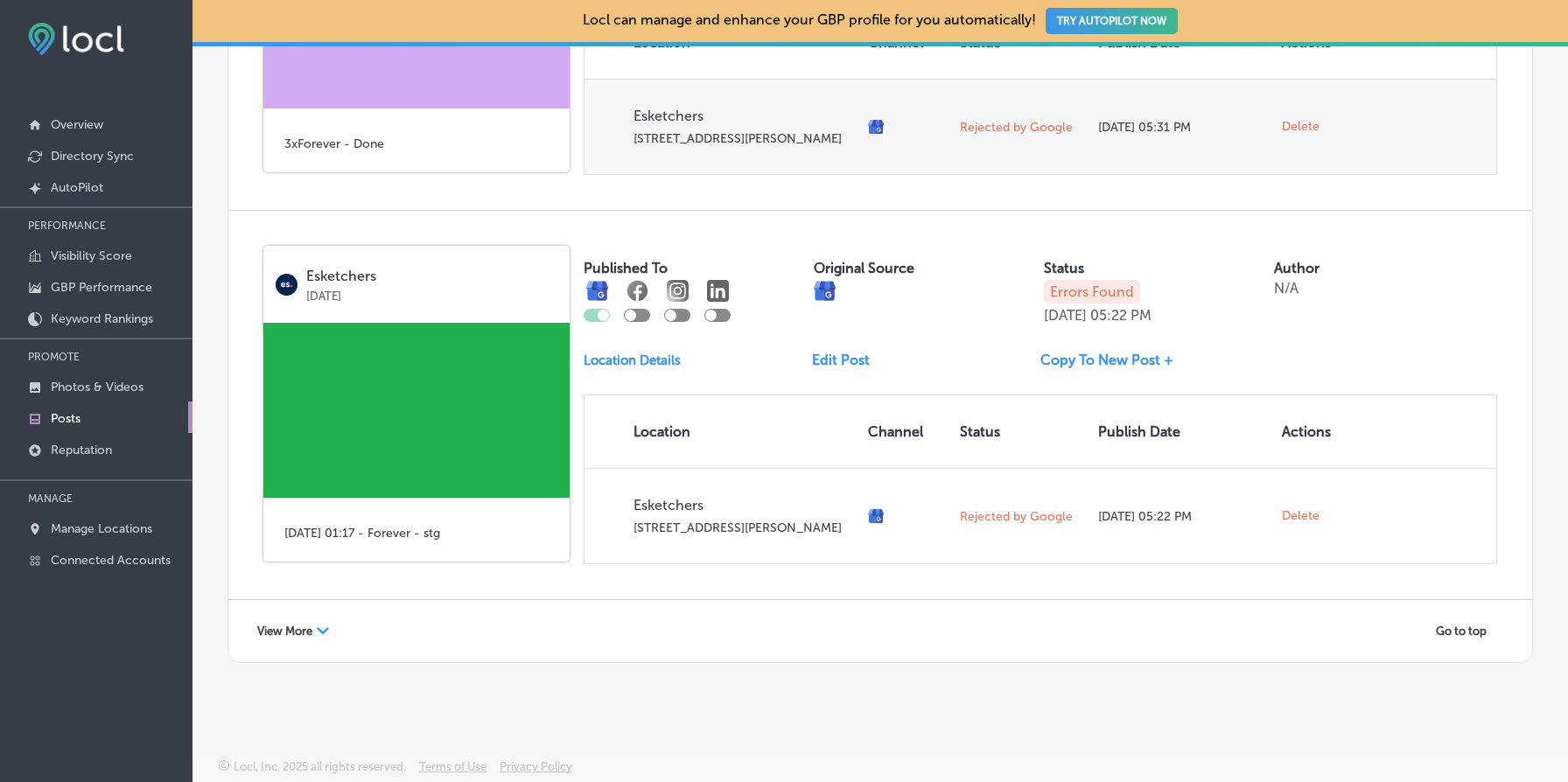
scroll to position [10594, 0]
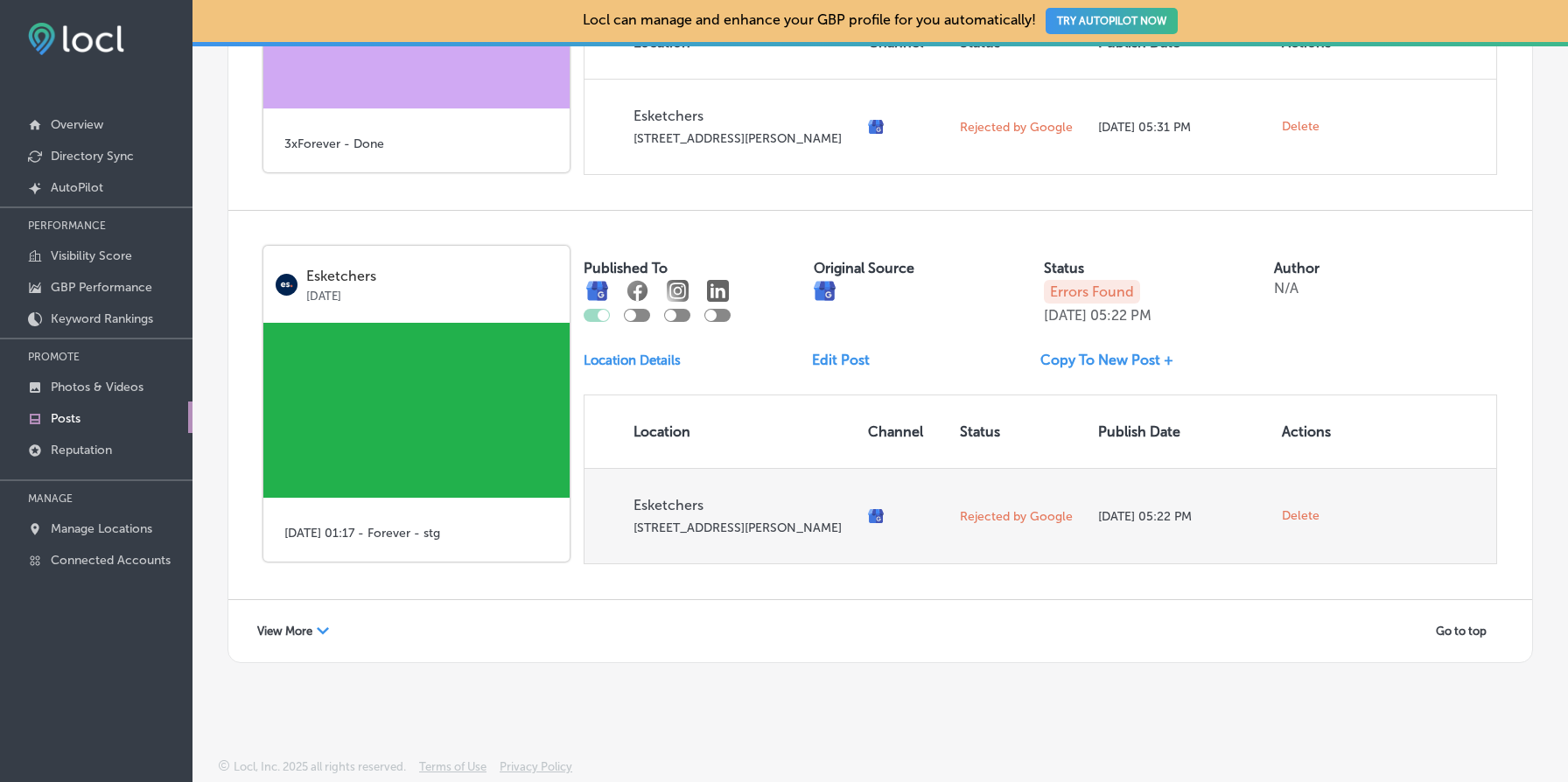
click at [1303, 509] on span "Delete" at bounding box center [1301, 516] width 38 height 16
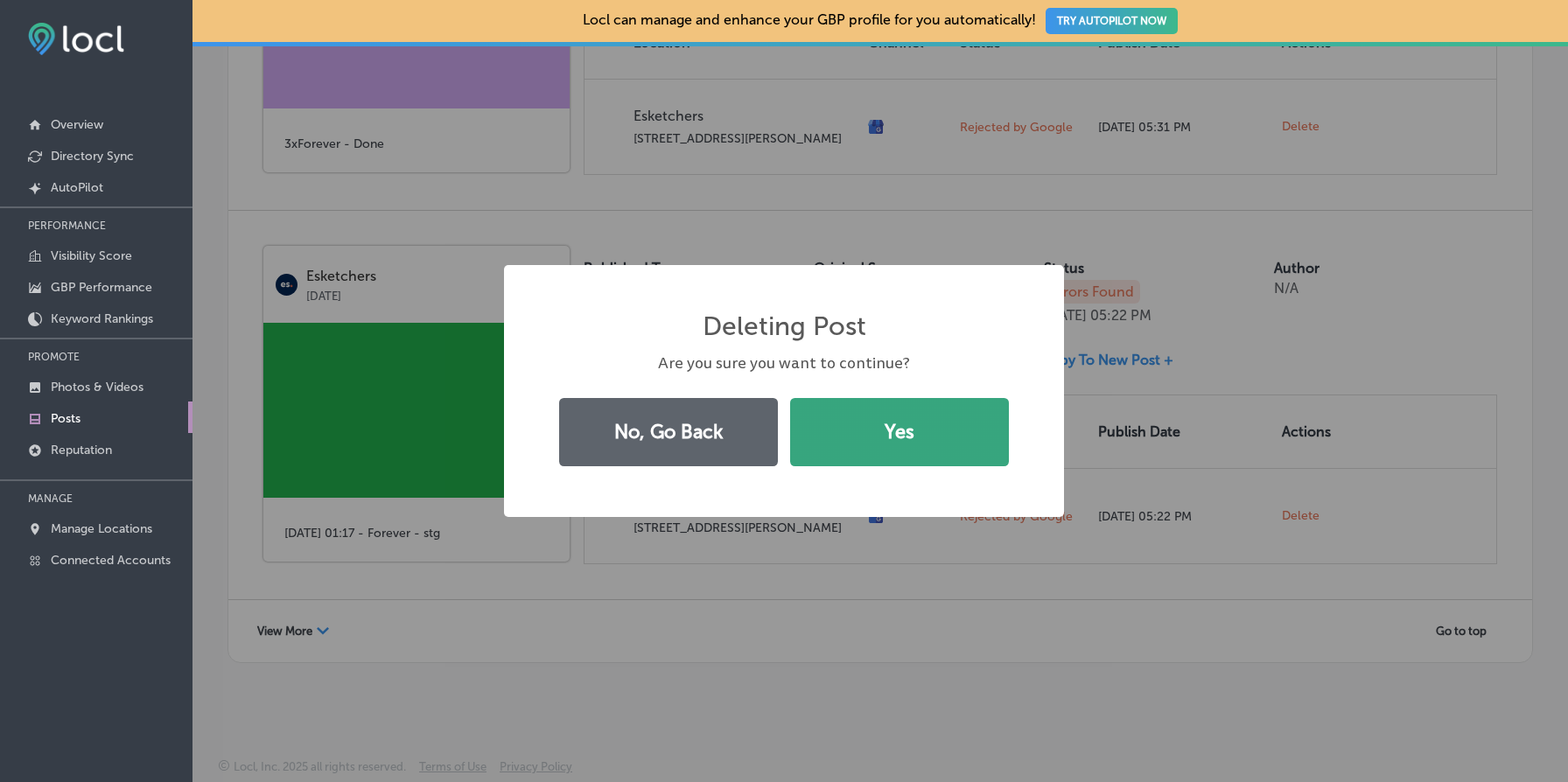
click at [923, 439] on button "Yes" at bounding box center [900, 432] width 219 height 68
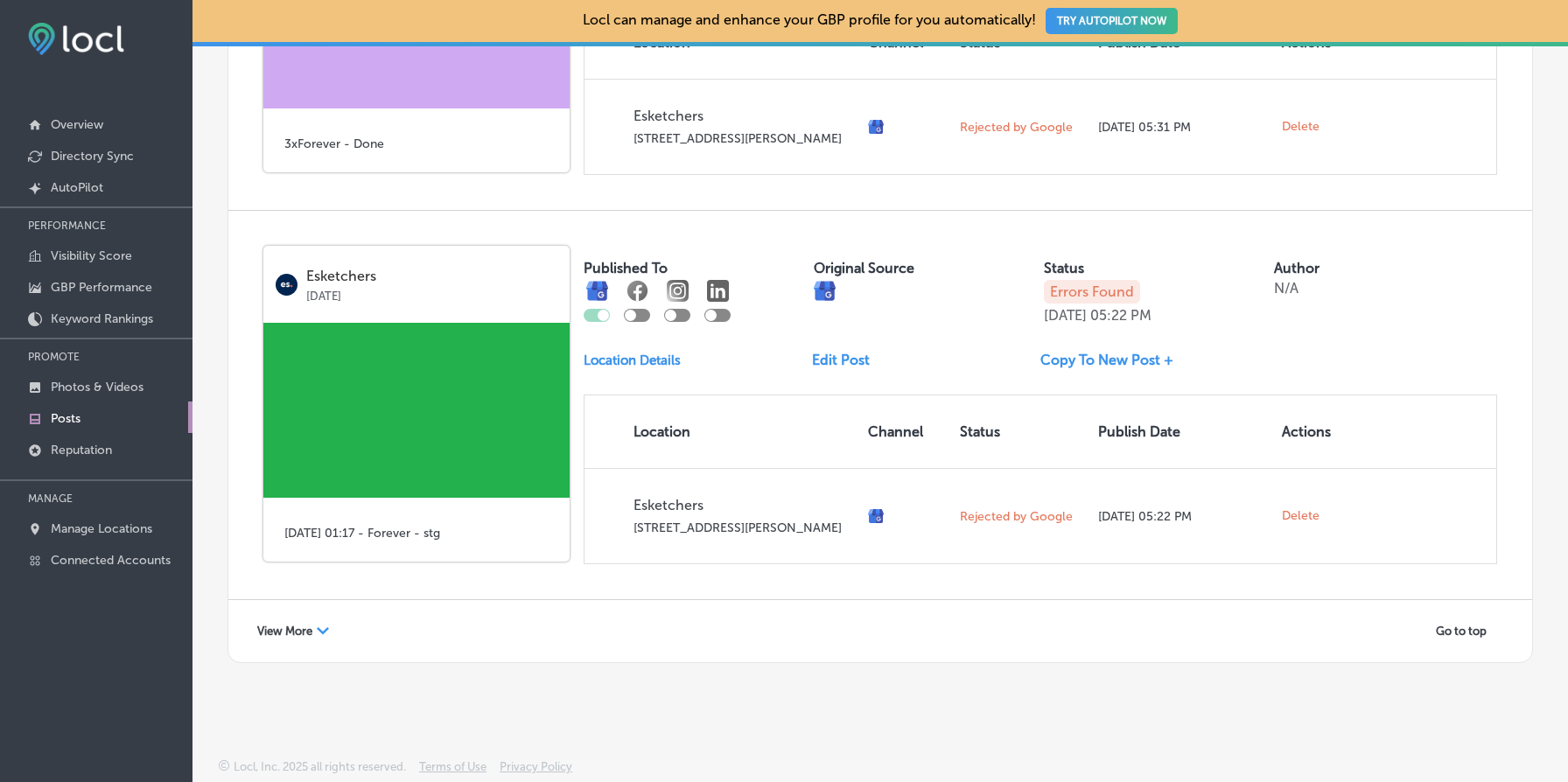
scroll to position [10190, 0]
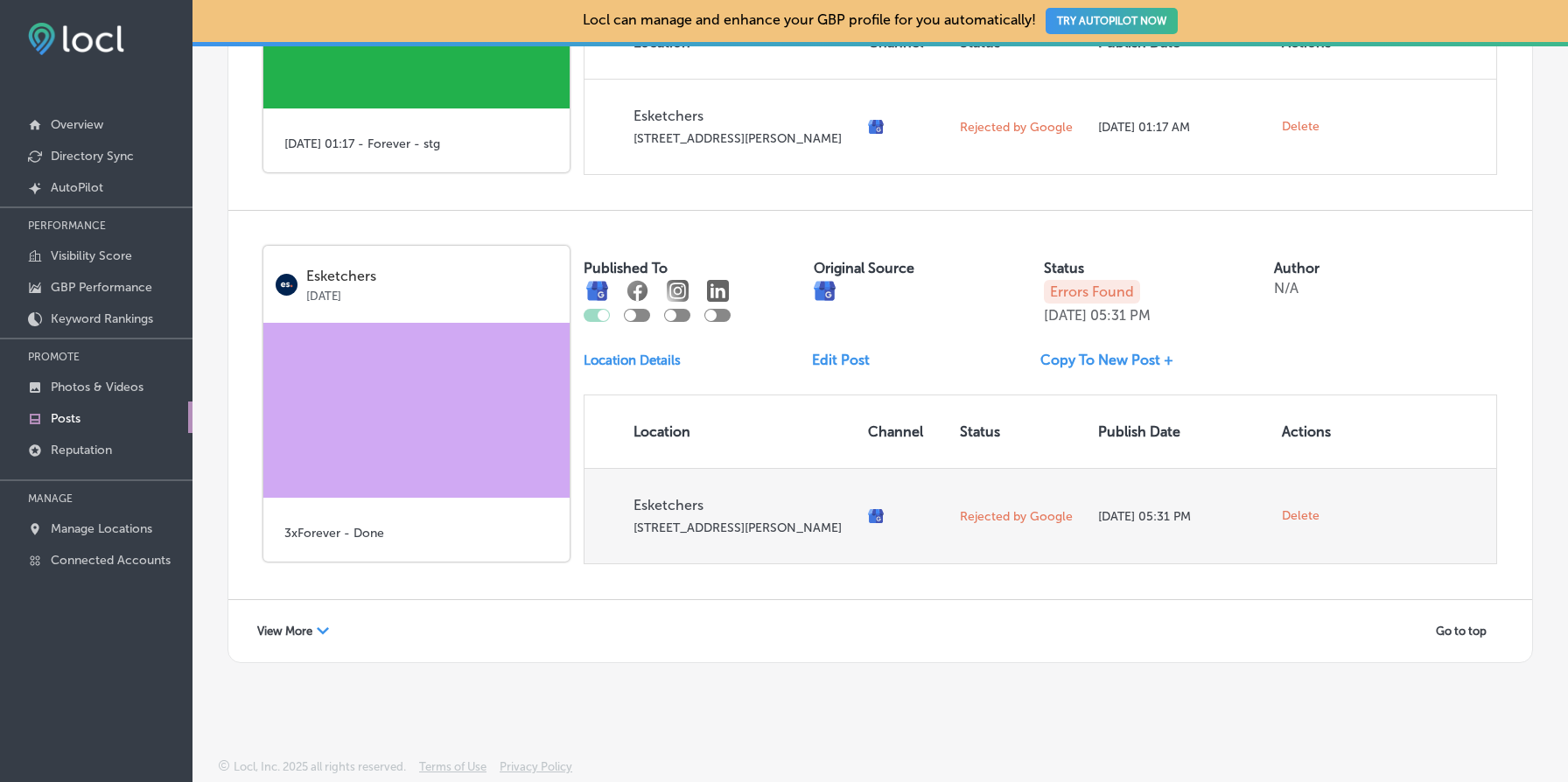
click at [1302, 509] on span "Delete" at bounding box center [1301, 516] width 38 height 16
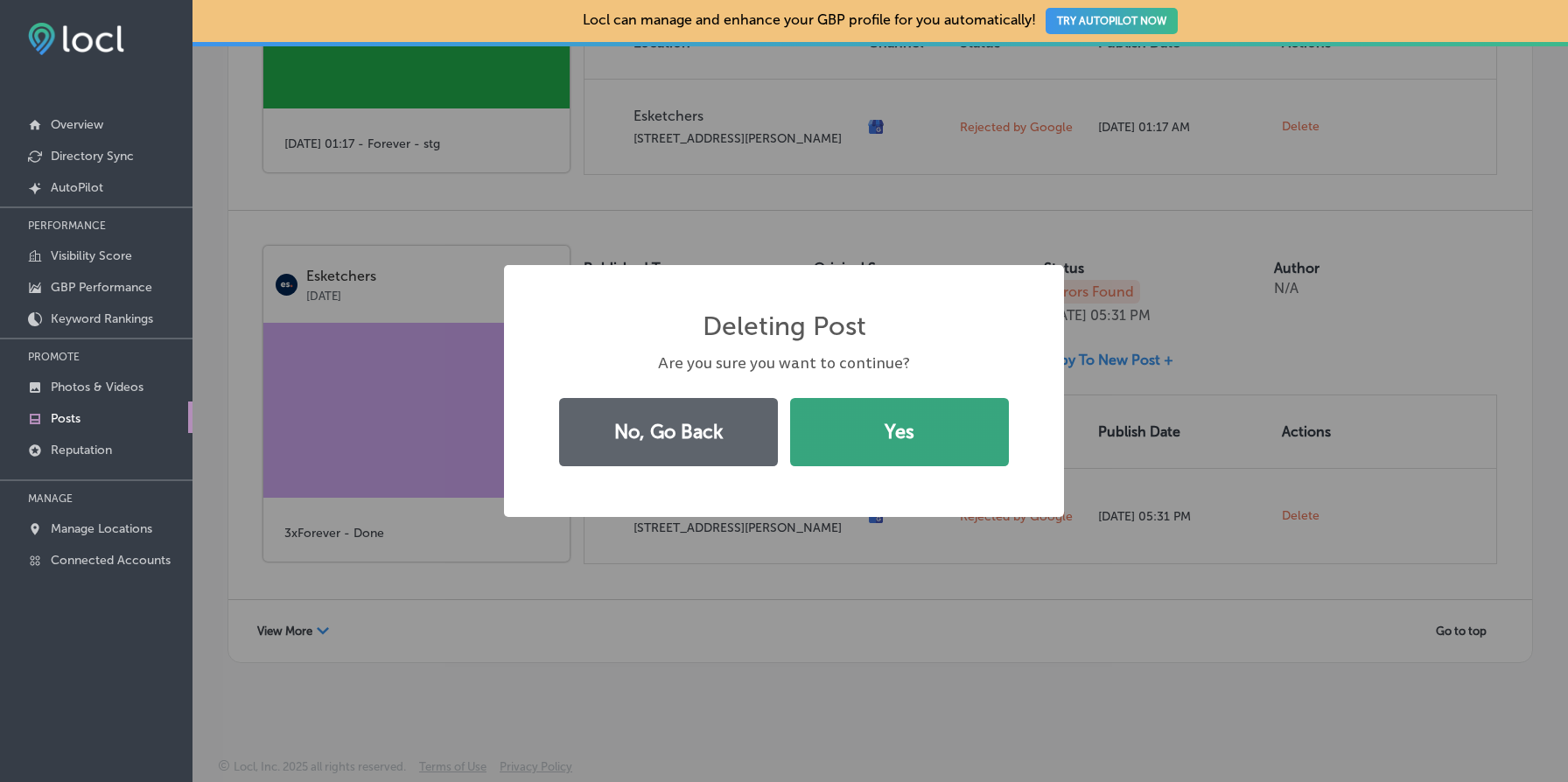
click at [952, 427] on button "Yes" at bounding box center [900, 432] width 219 height 68
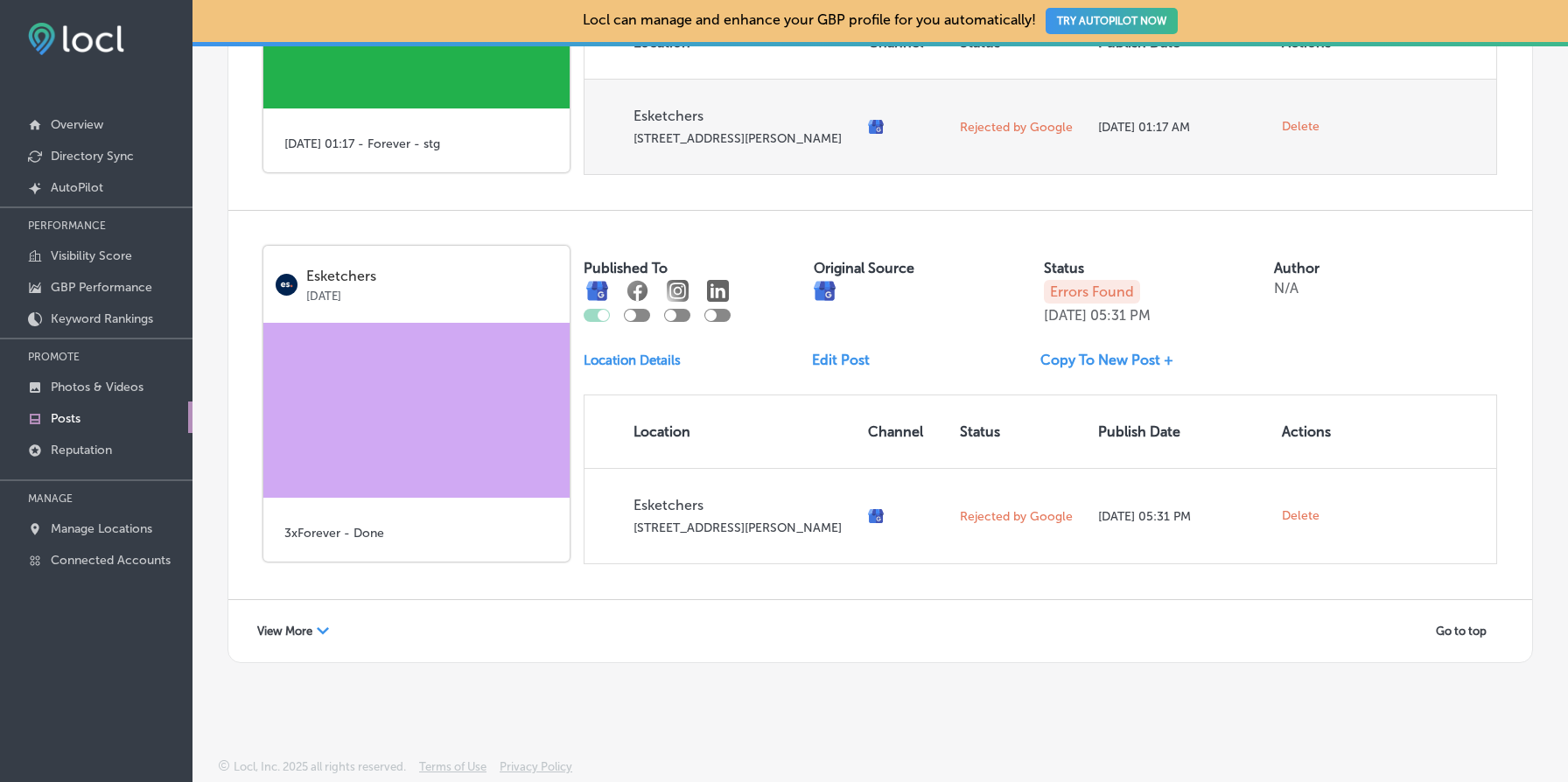
scroll to position [9786, 0]
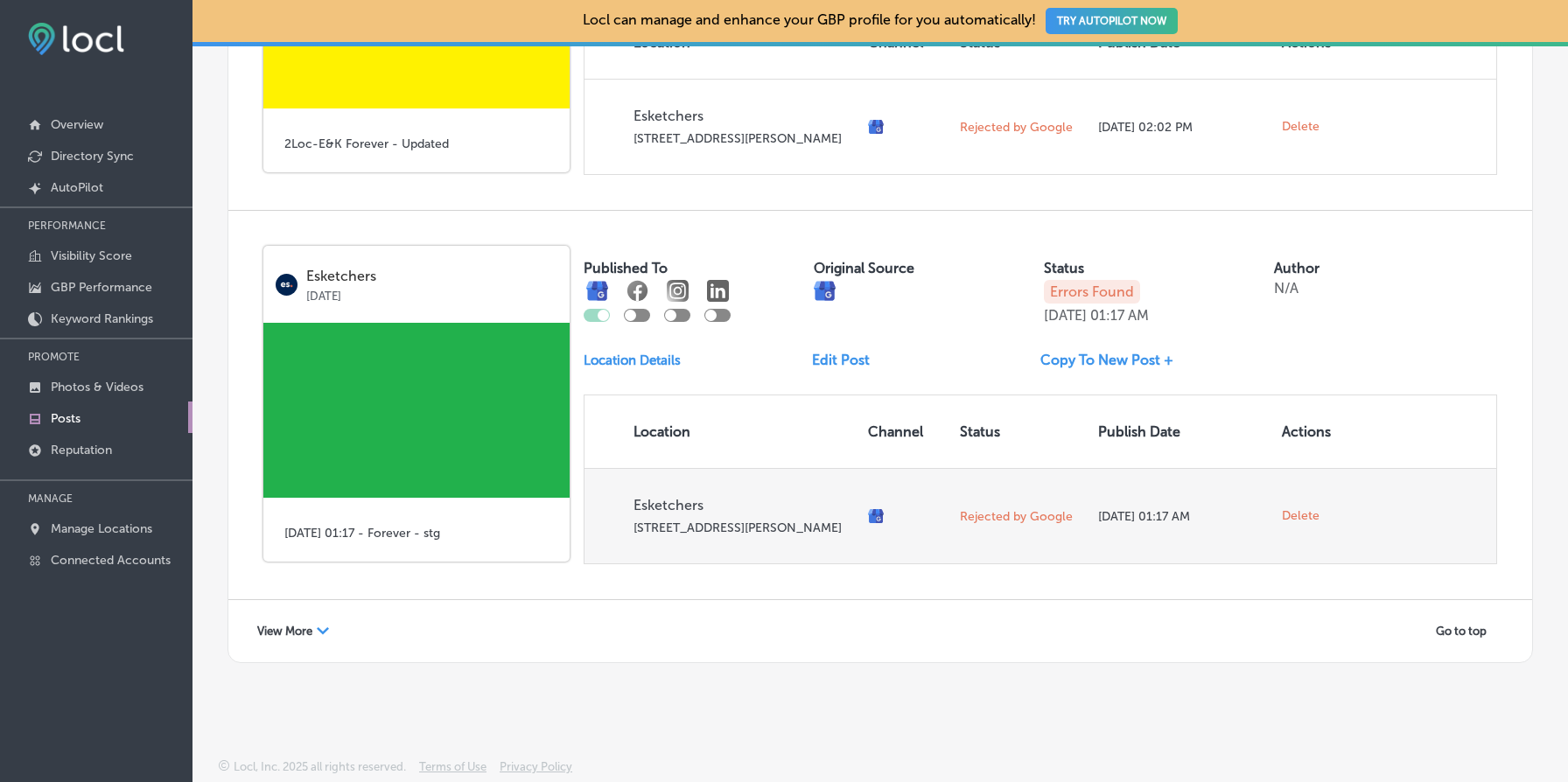
click at [1303, 509] on span "Delete" at bounding box center [1301, 516] width 38 height 16
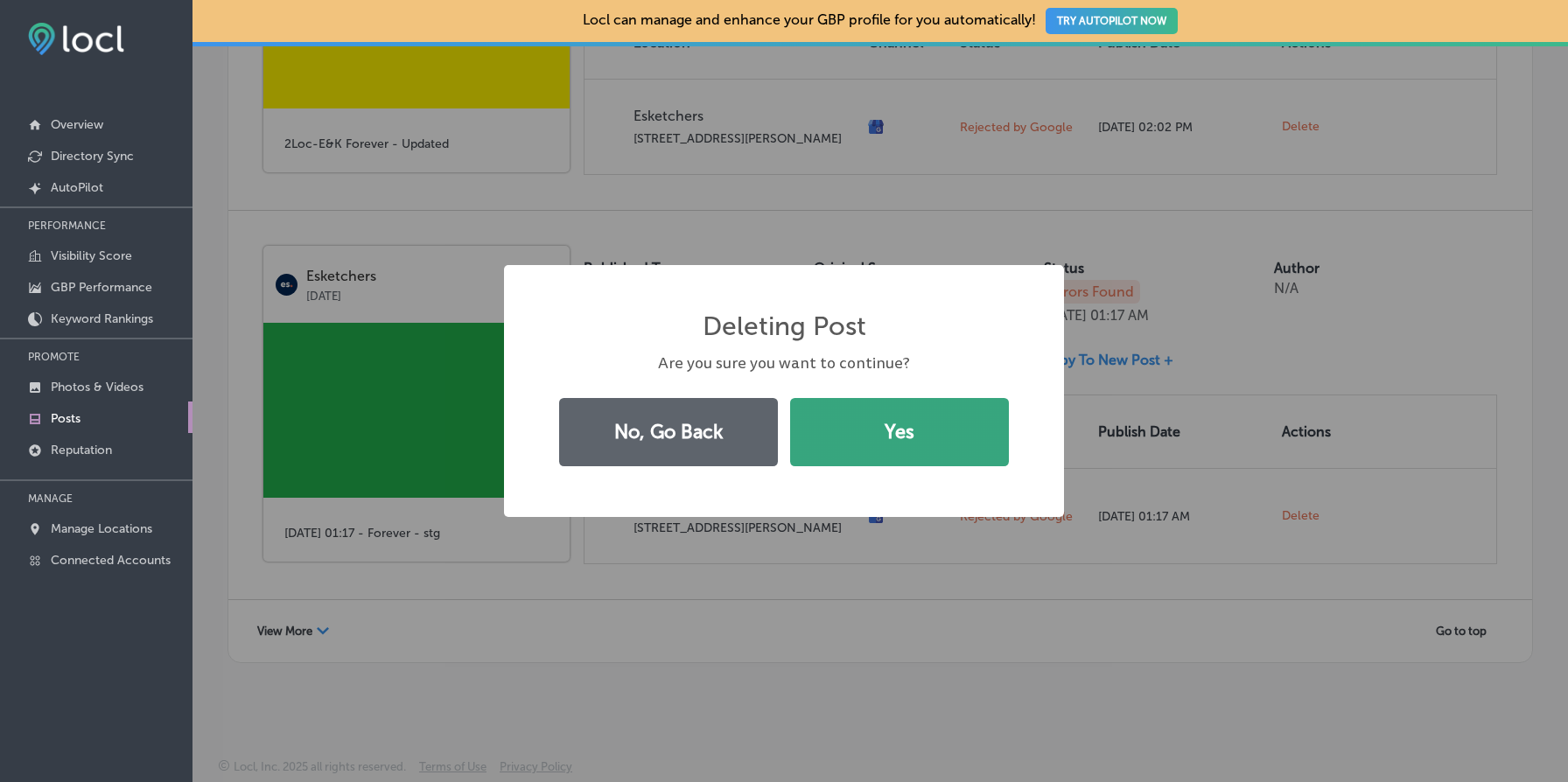
click at [905, 419] on button "Yes" at bounding box center [900, 432] width 219 height 68
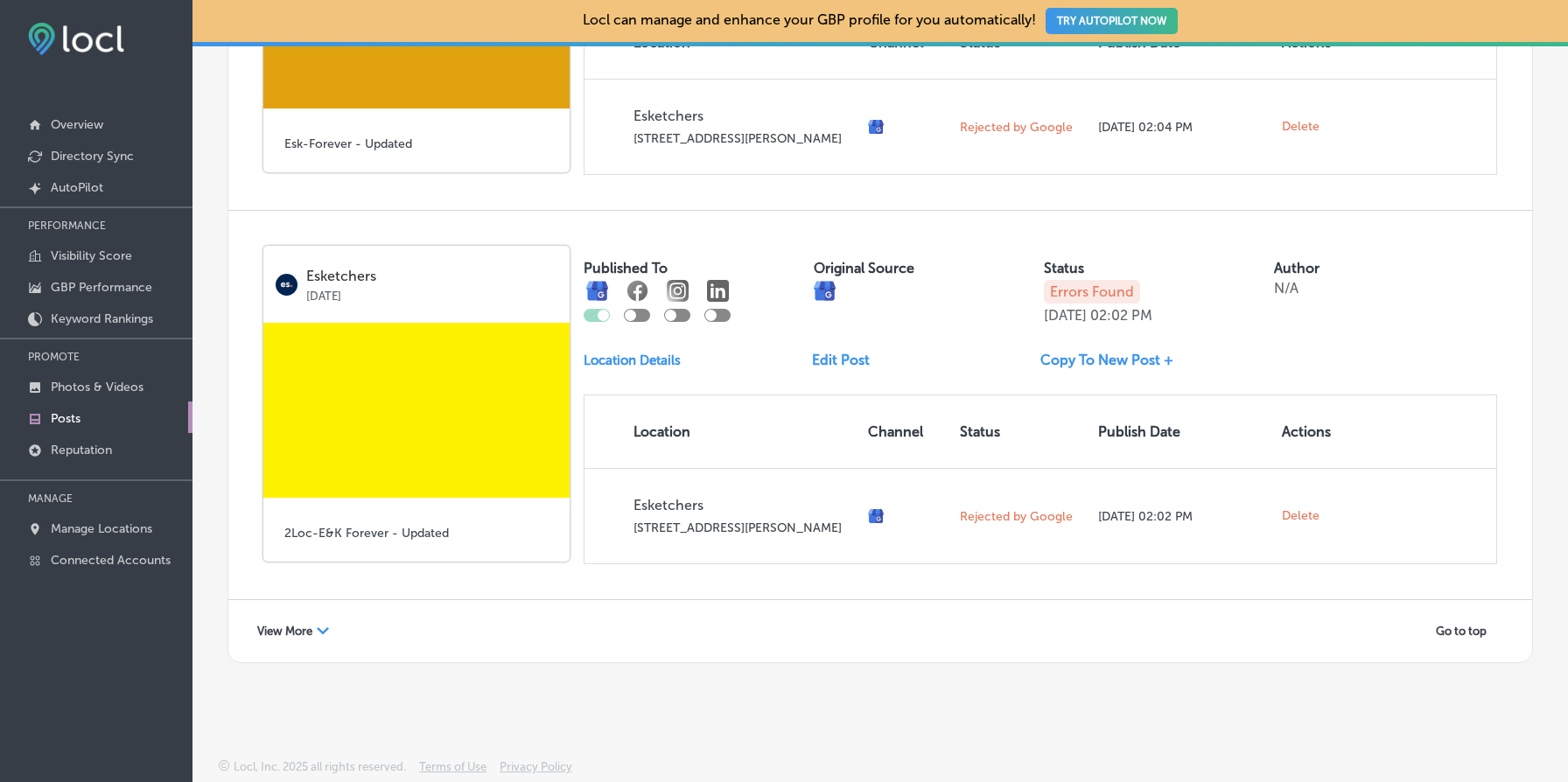
scroll to position [9383, 0]
click at [1296, 513] on span "Delete" at bounding box center [1301, 516] width 38 height 16
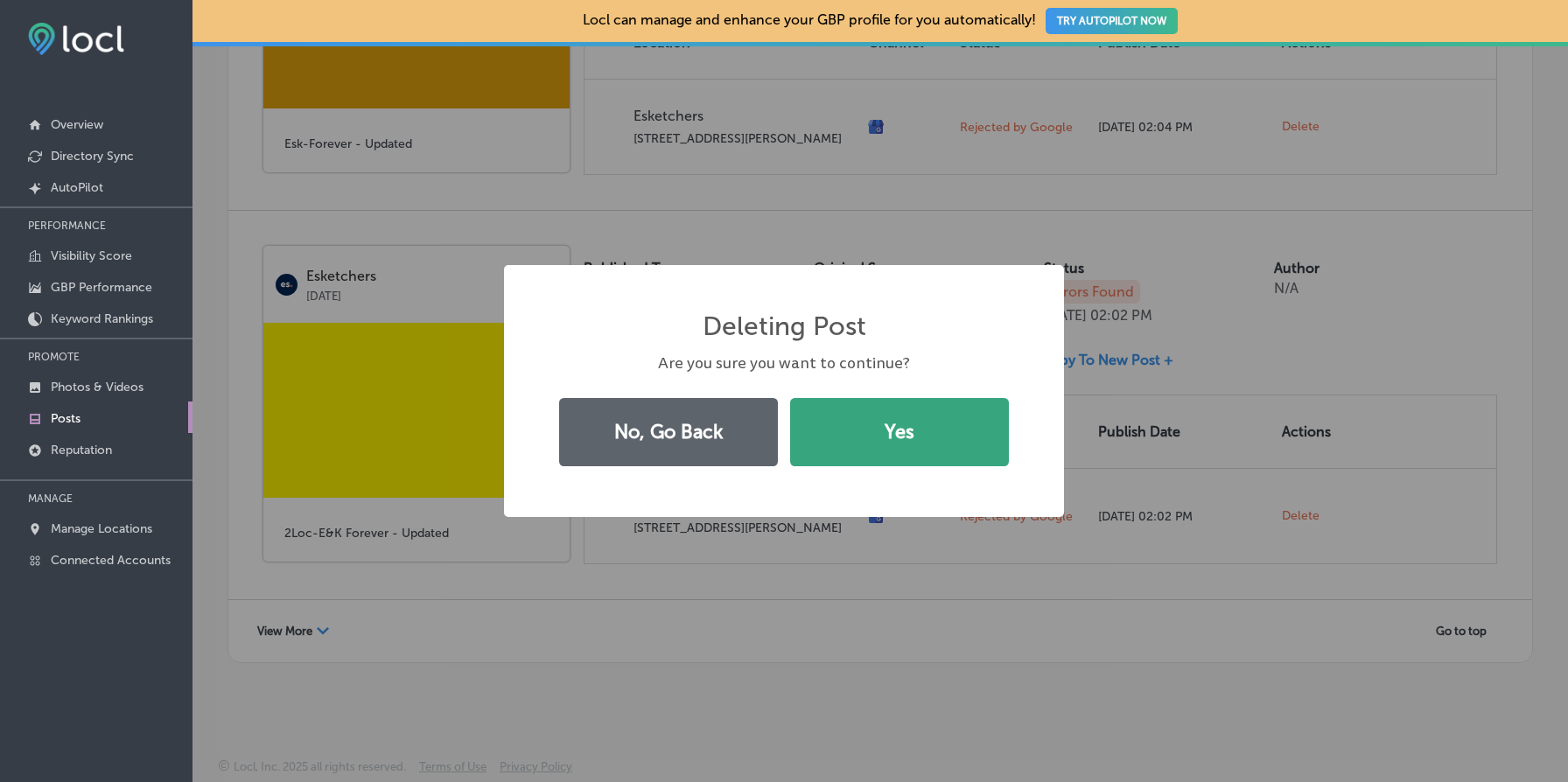
click at [951, 446] on button "Yes" at bounding box center [900, 432] width 219 height 68
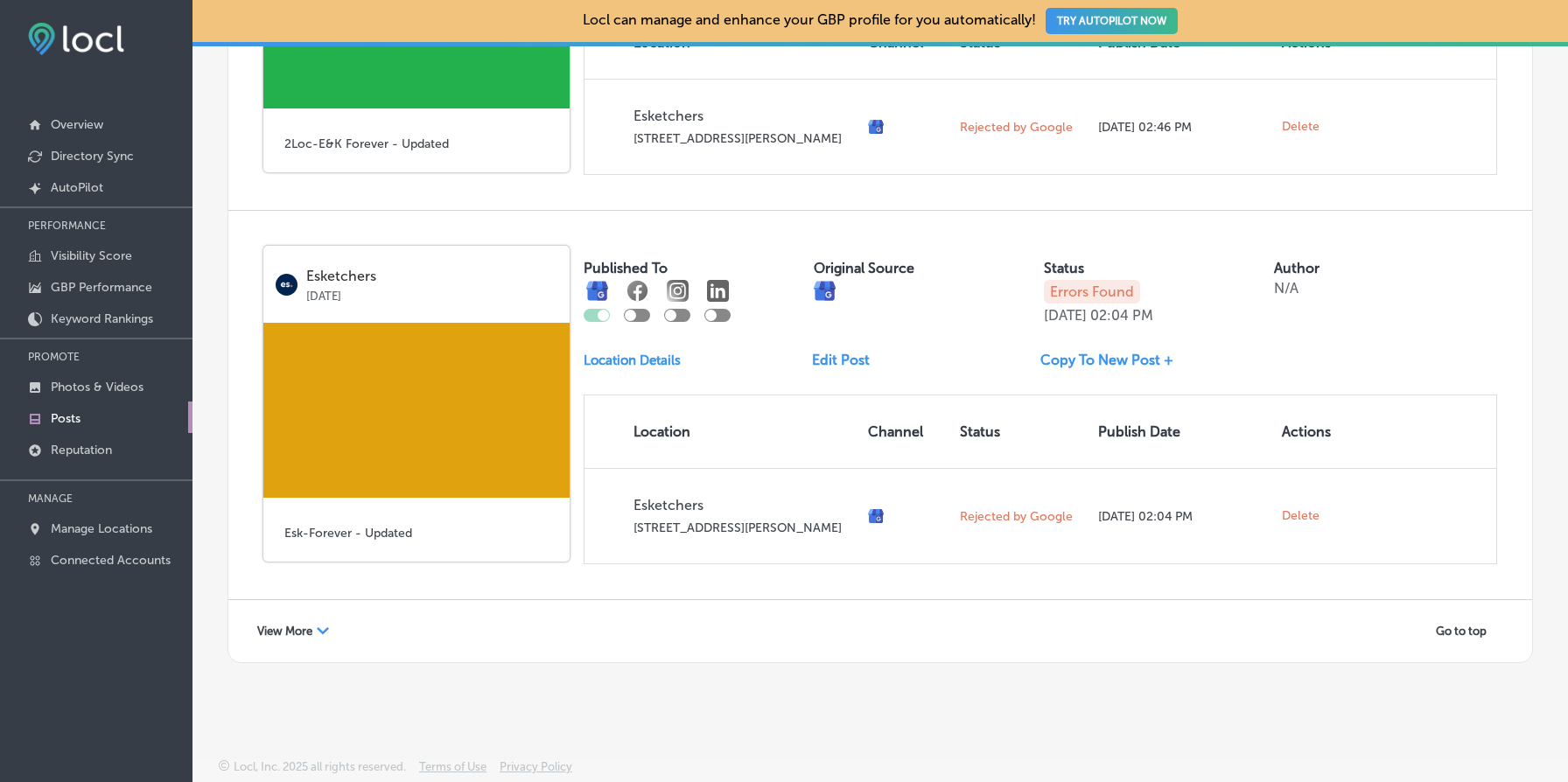
scroll to position [8980, 0]
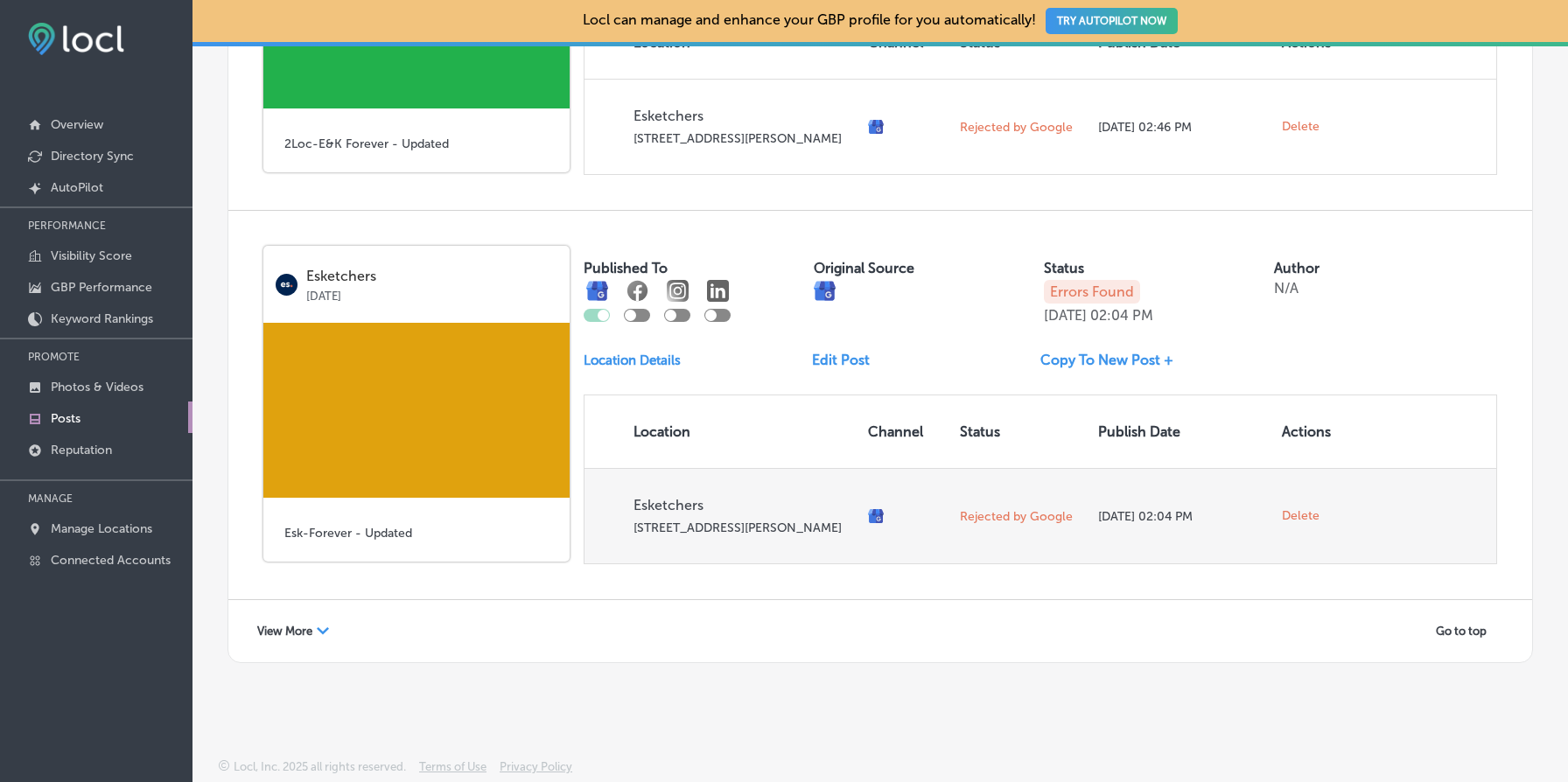
click at [1307, 510] on span "Delete" at bounding box center [1301, 516] width 38 height 16
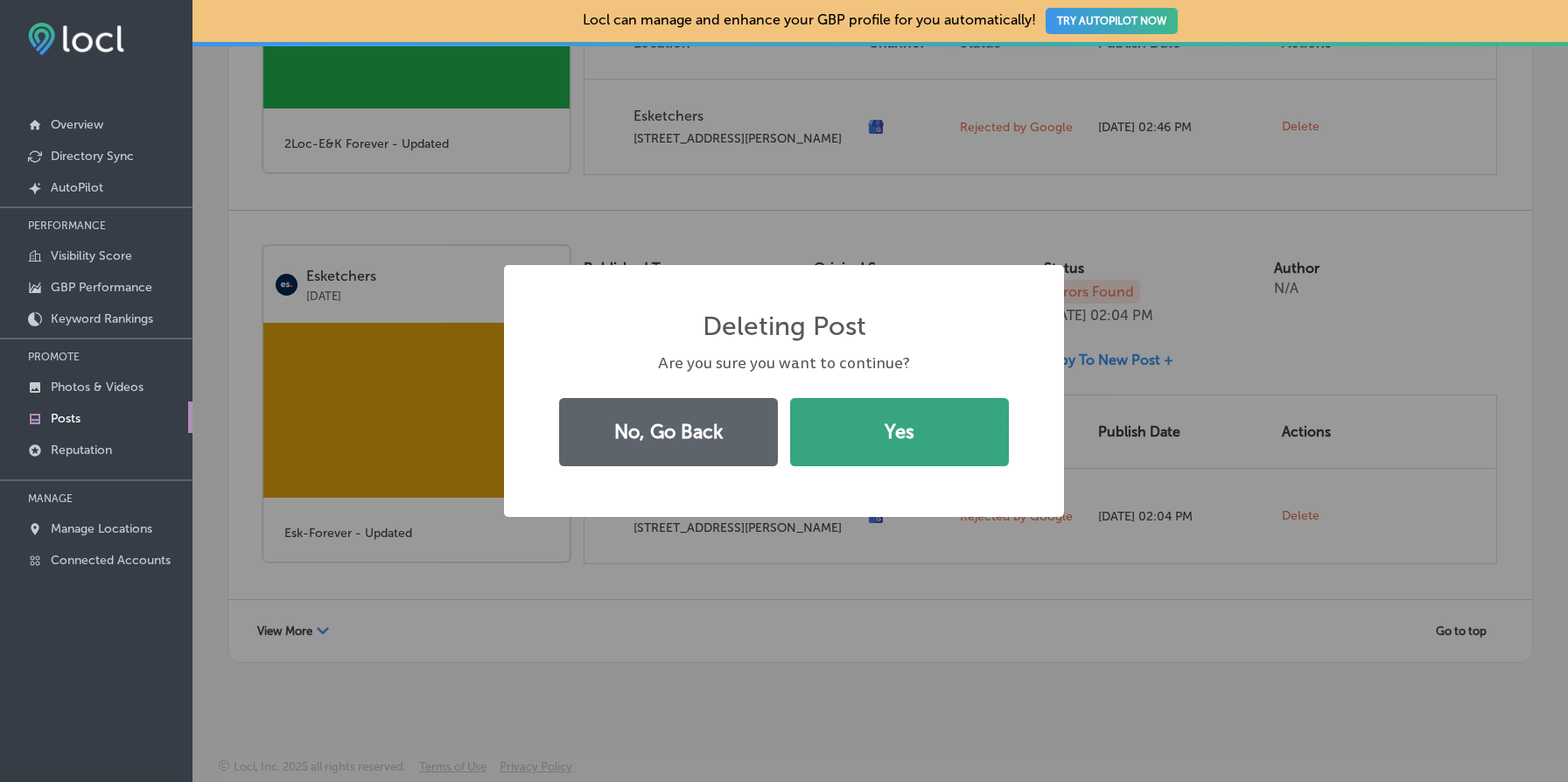
click at [945, 419] on button "Yes" at bounding box center [900, 432] width 219 height 68
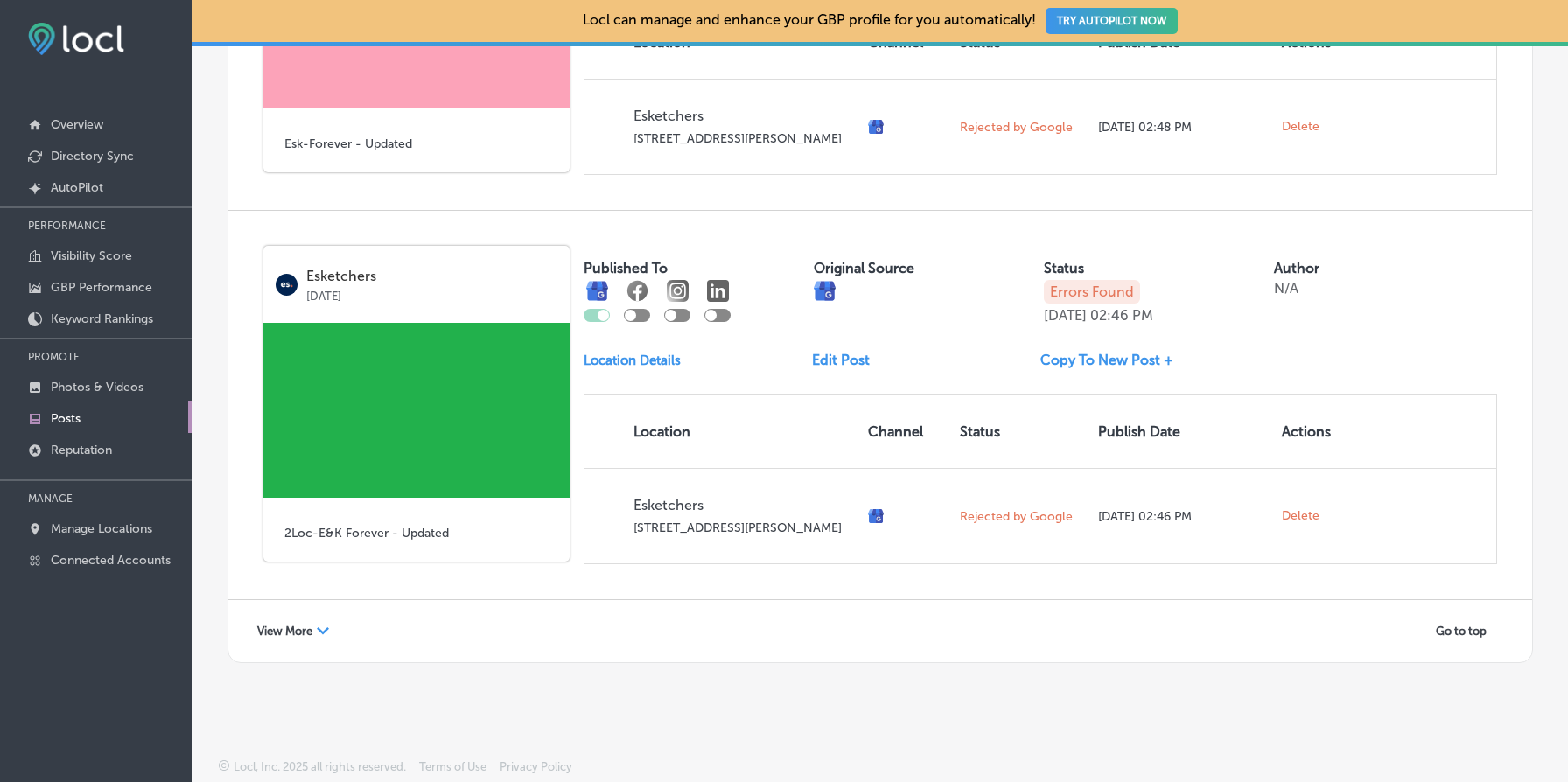
scroll to position [8577, 0]
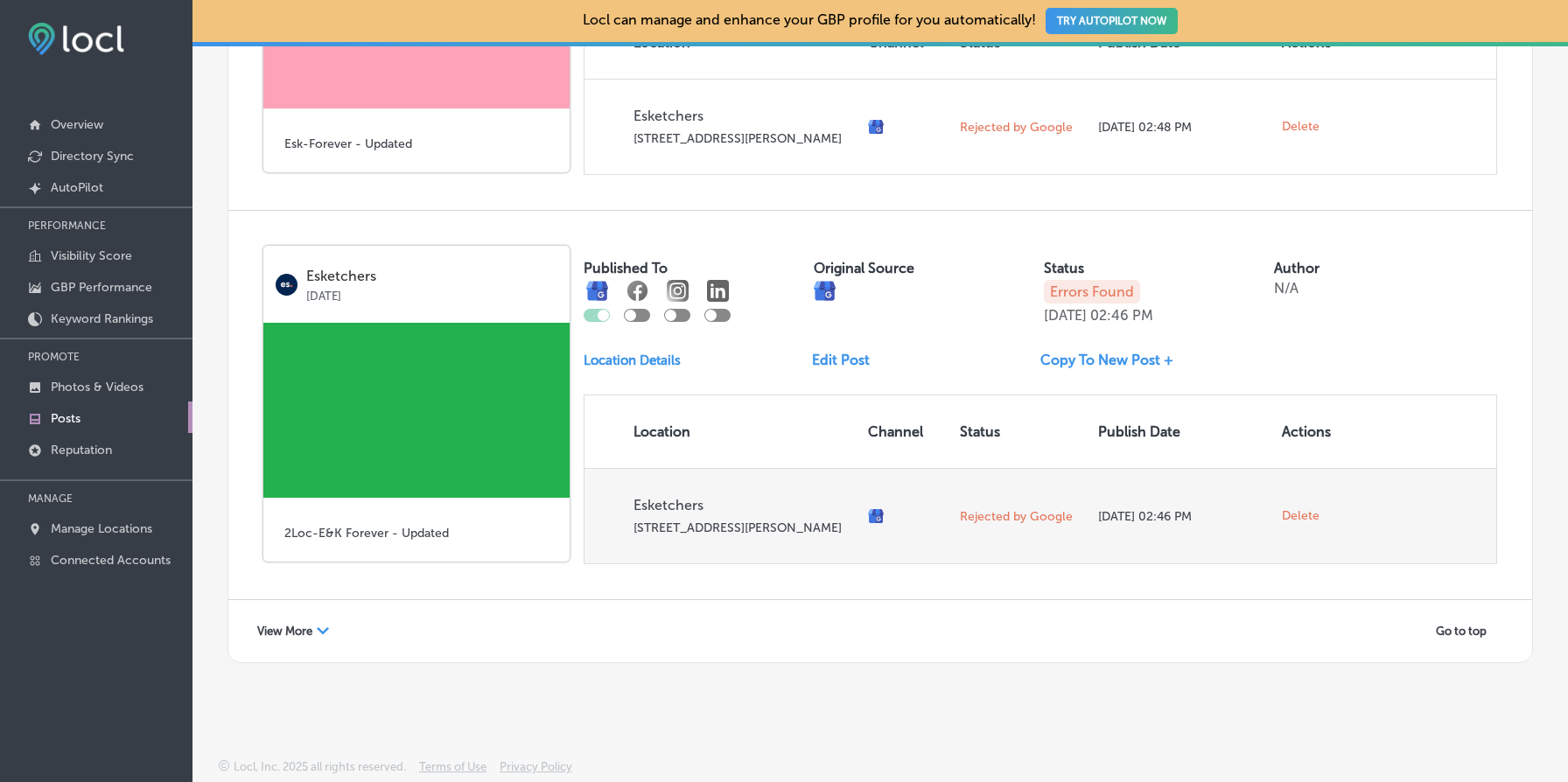
click at [1307, 514] on span "Delete" at bounding box center [1301, 516] width 38 height 16
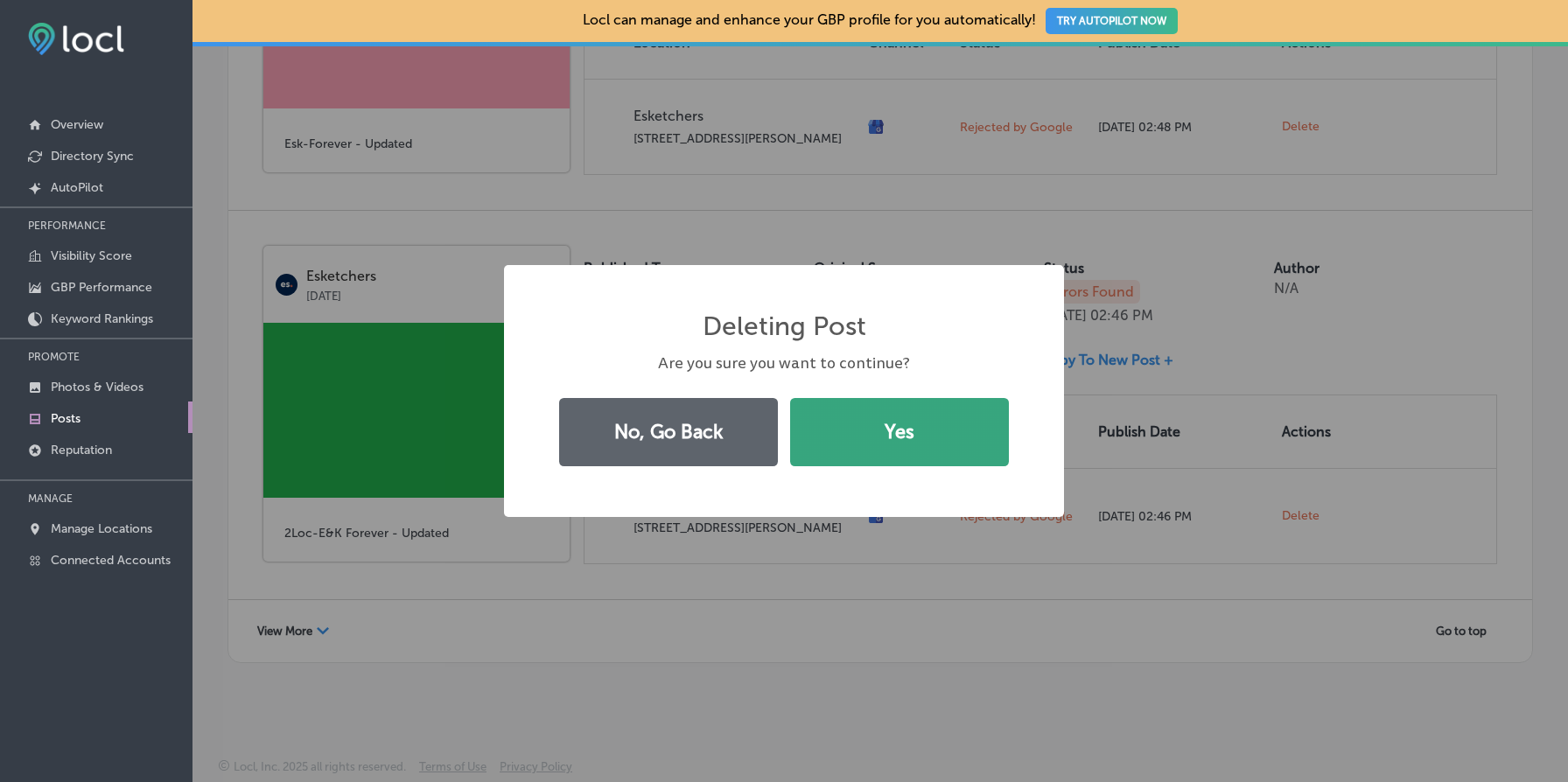
click at [875, 431] on button "Yes" at bounding box center [900, 432] width 219 height 68
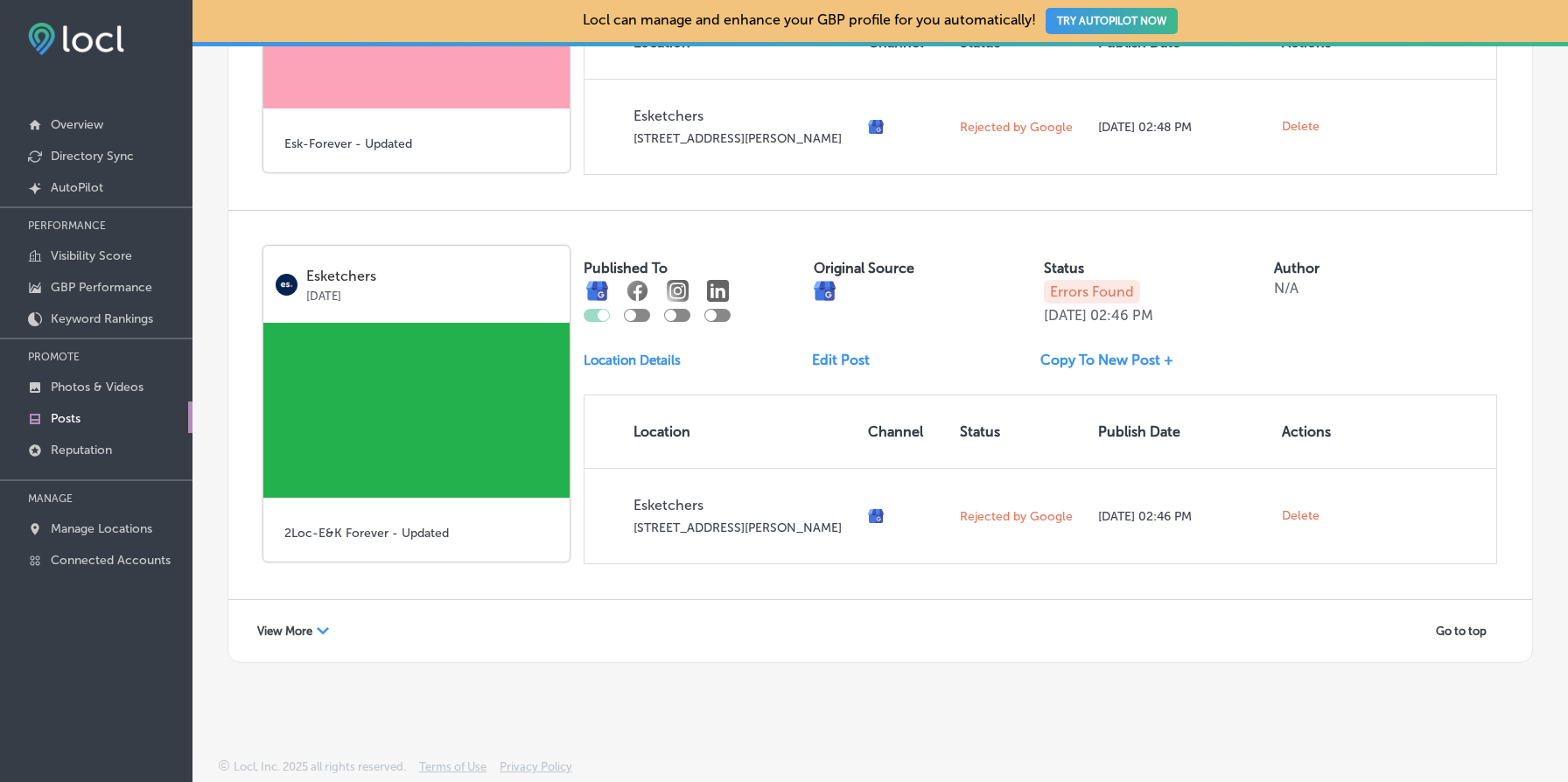
scroll to position [8173, 0]
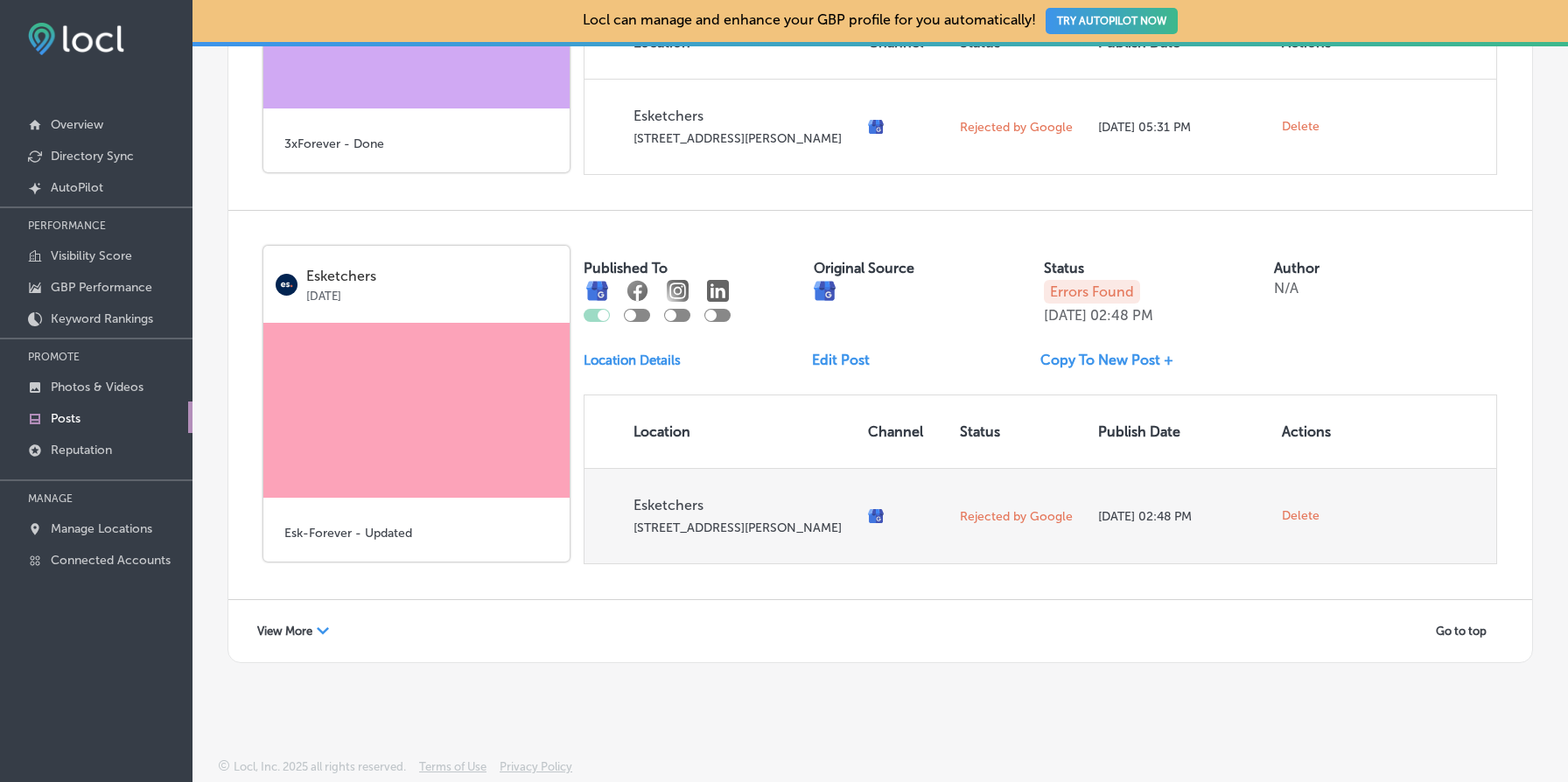
click at [1307, 509] on span "Delete" at bounding box center [1301, 516] width 38 height 16
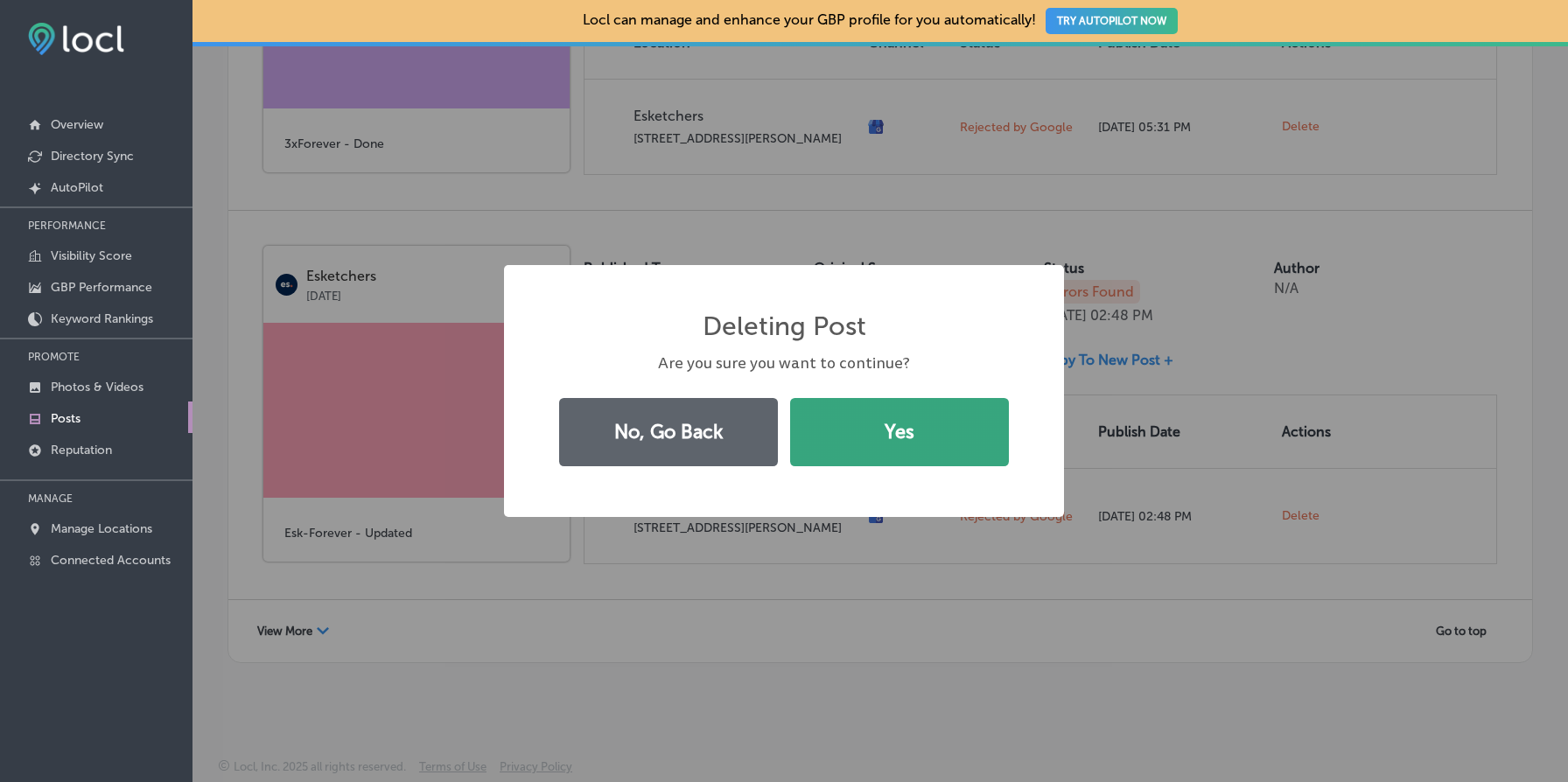
click at [974, 421] on button "Yes" at bounding box center [900, 432] width 219 height 68
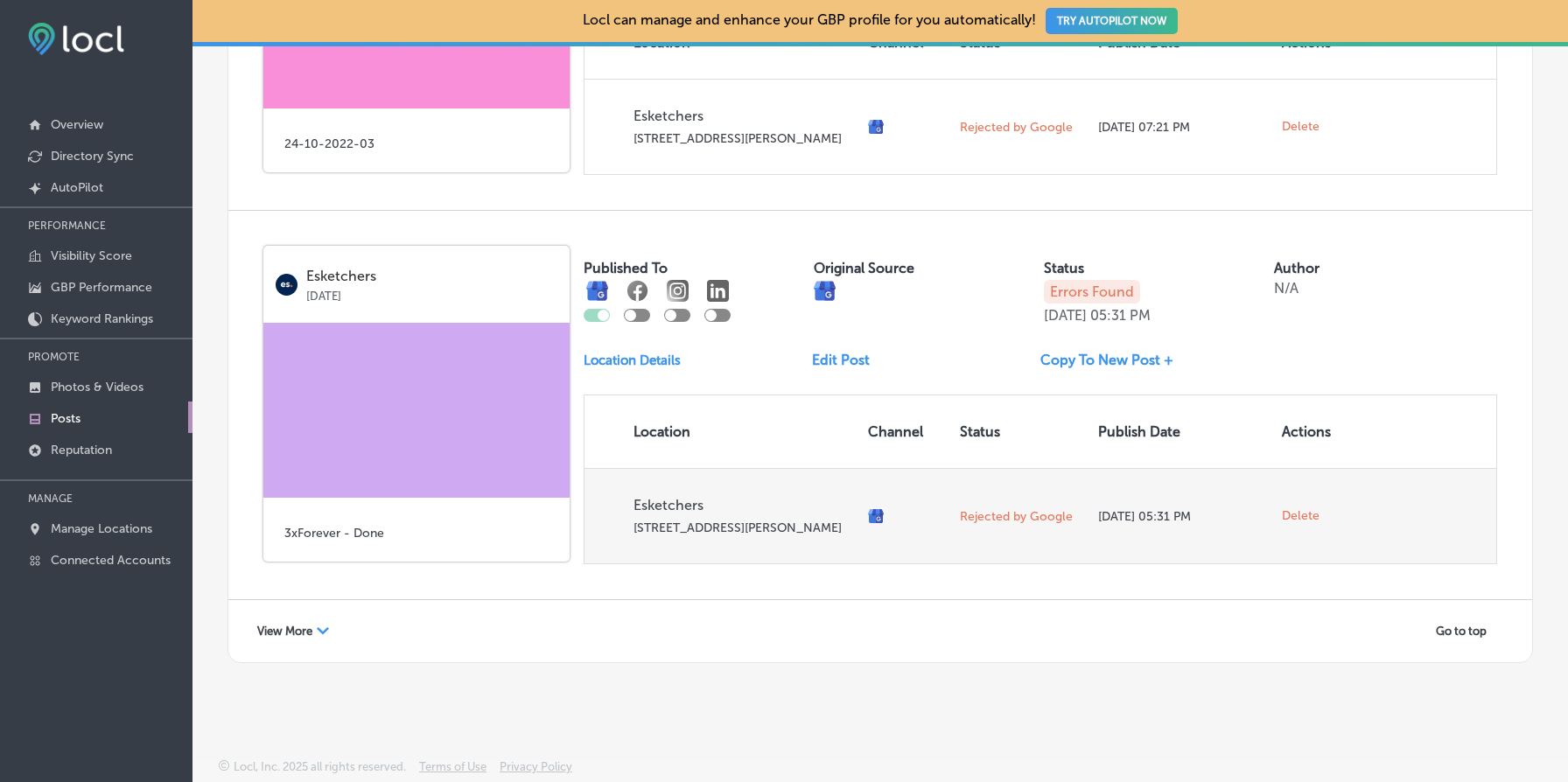
scroll to position [7770, 0]
click at [1300, 509] on span "Delete" at bounding box center [1301, 516] width 38 height 16
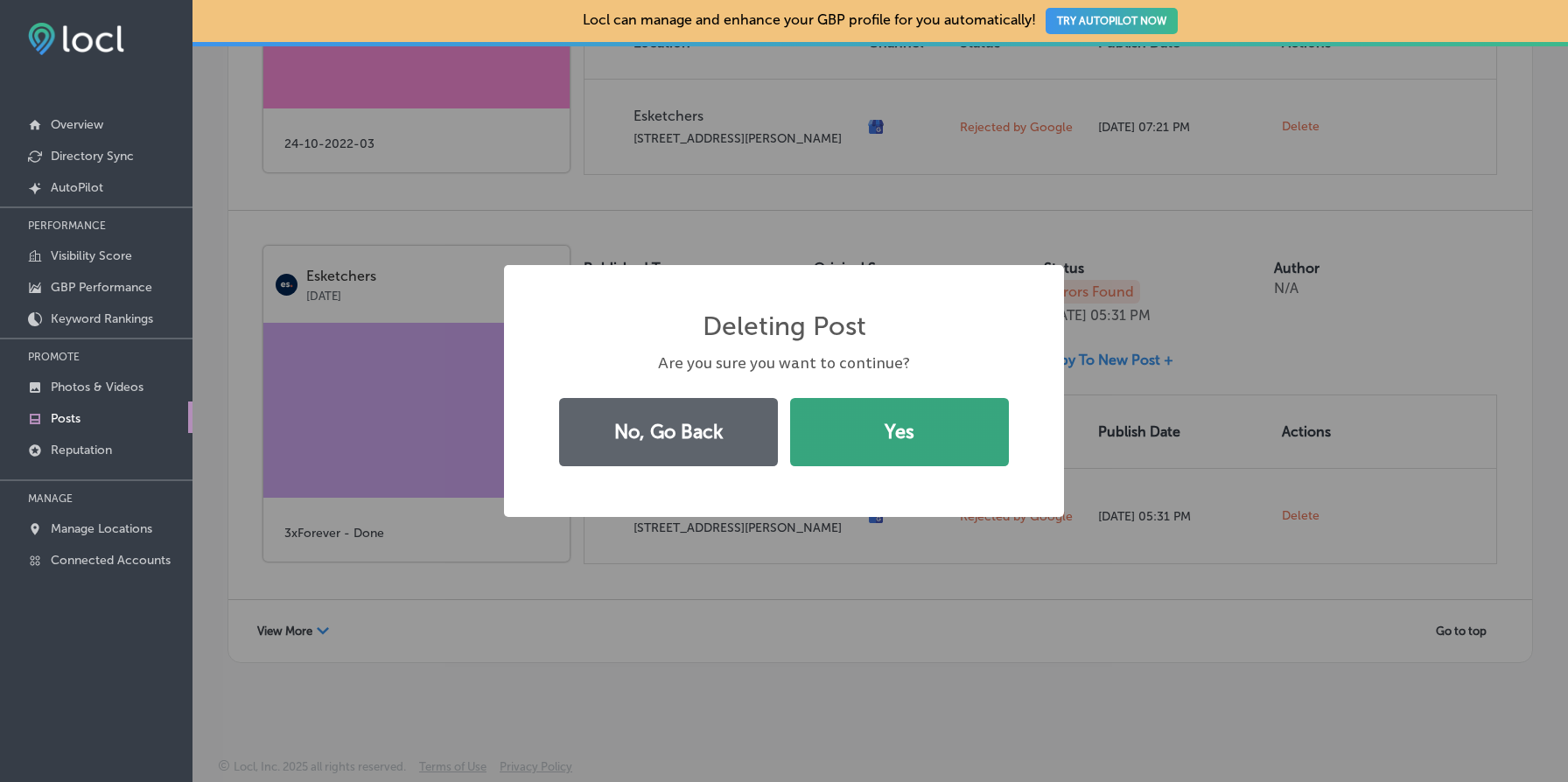
click at [880, 415] on button "Yes" at bounding box center [900, 432] width 219 height 68
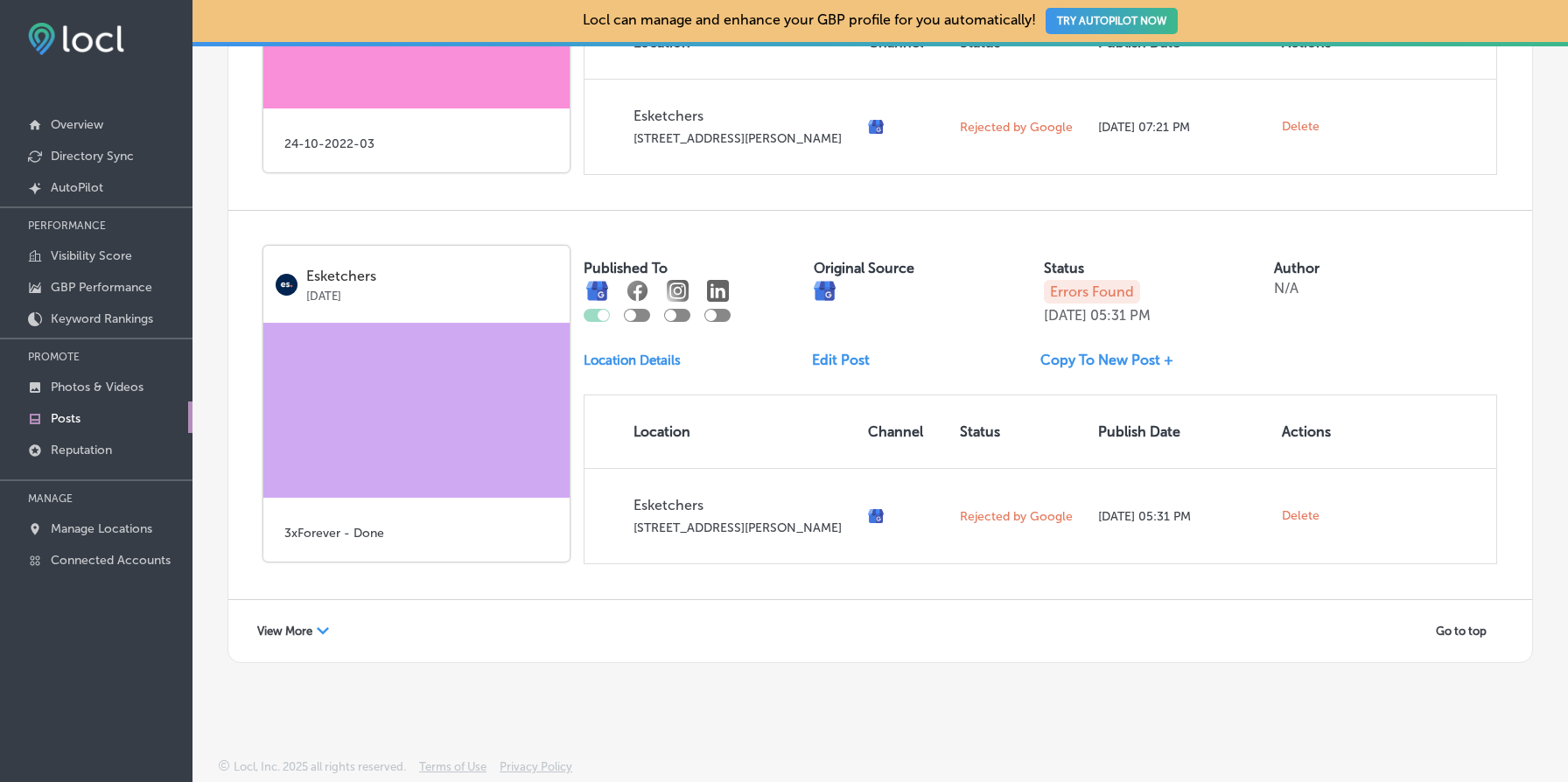
scroll to position [7367, 0]
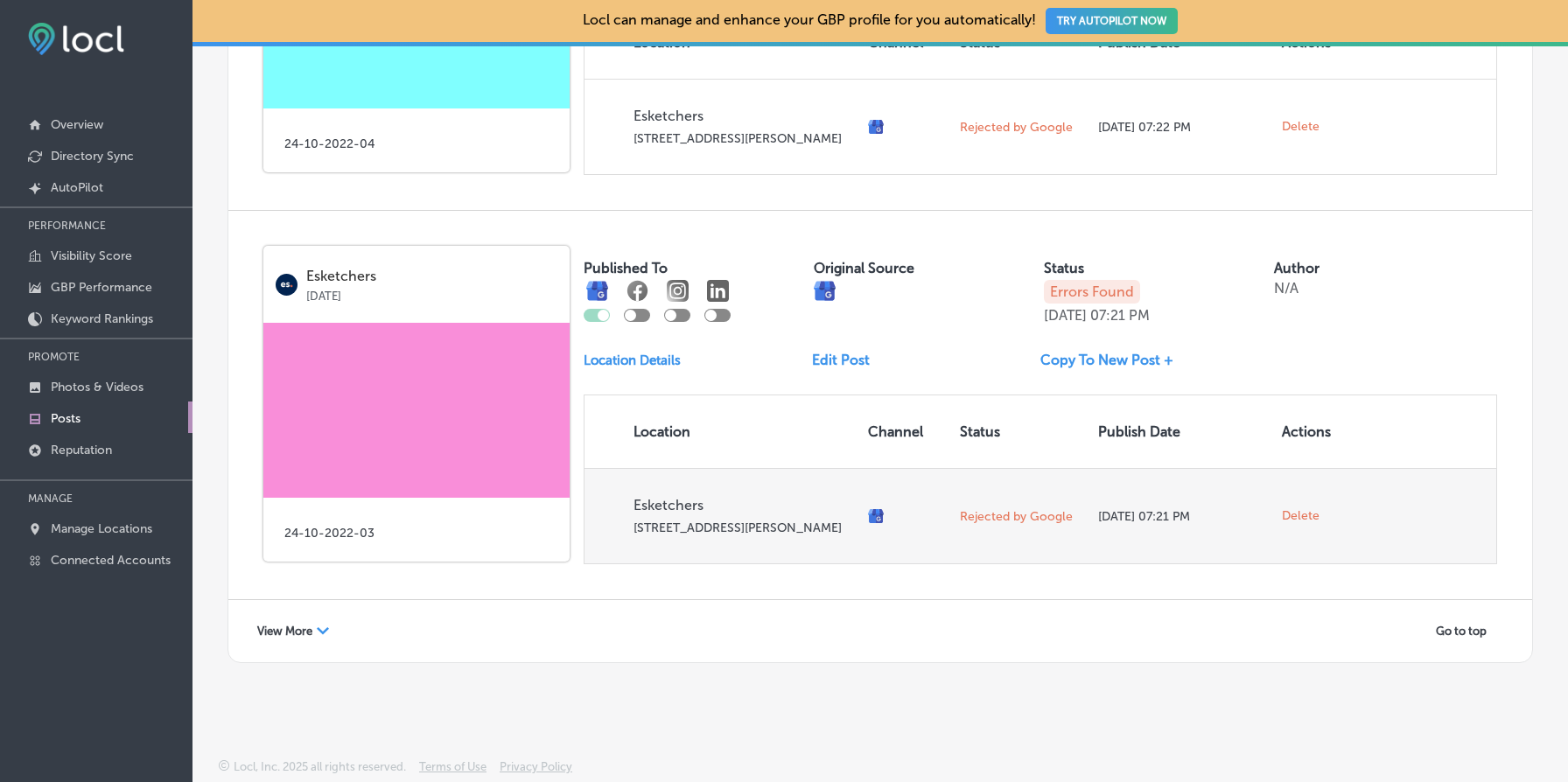
click at [1298, 509] on span "Delete" at bounding box center [1301, 516] width 38 height 16
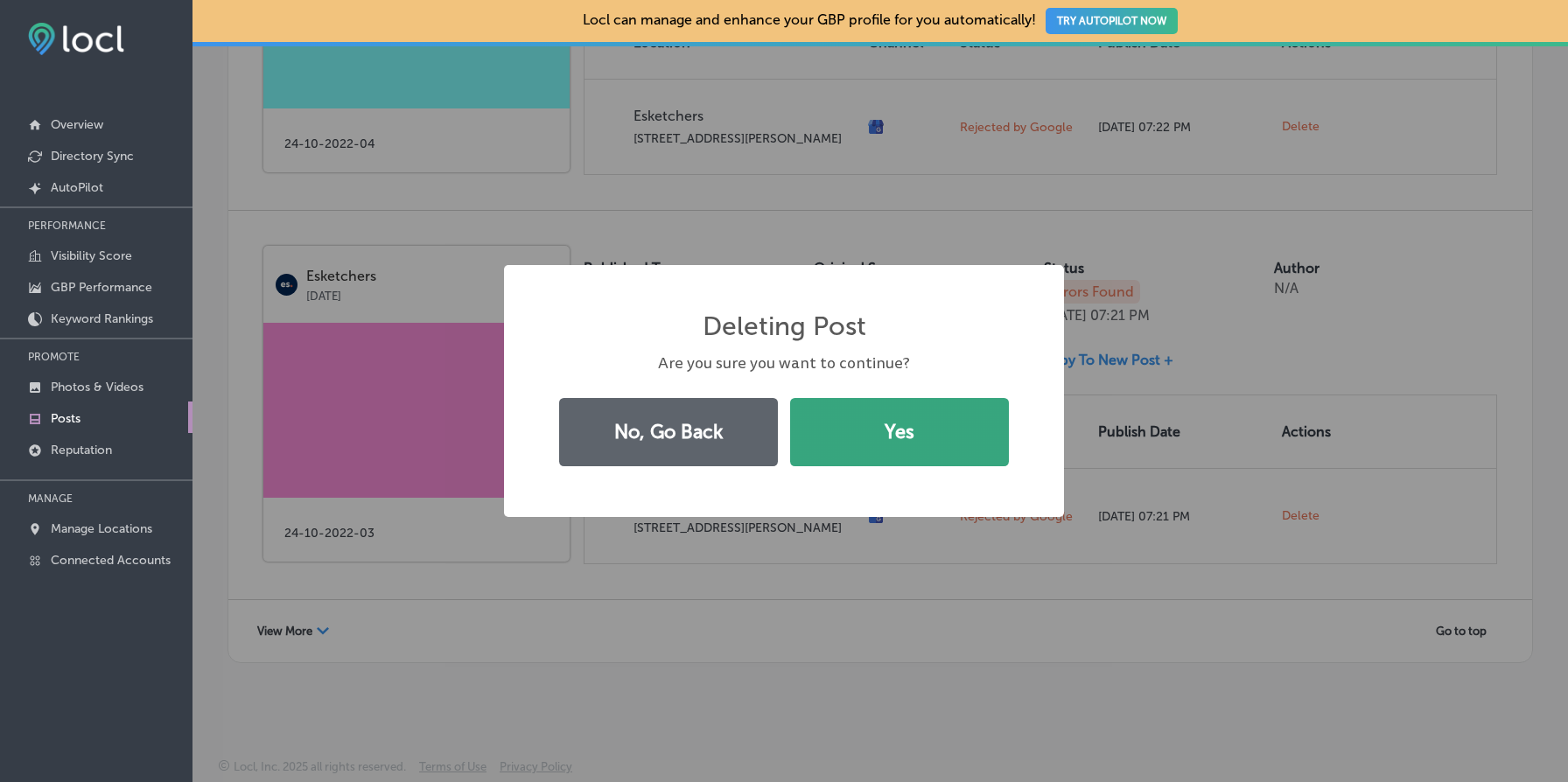
click at [894, 432] on button "Yes" at bounding box center [900, 432] width 219 height 68
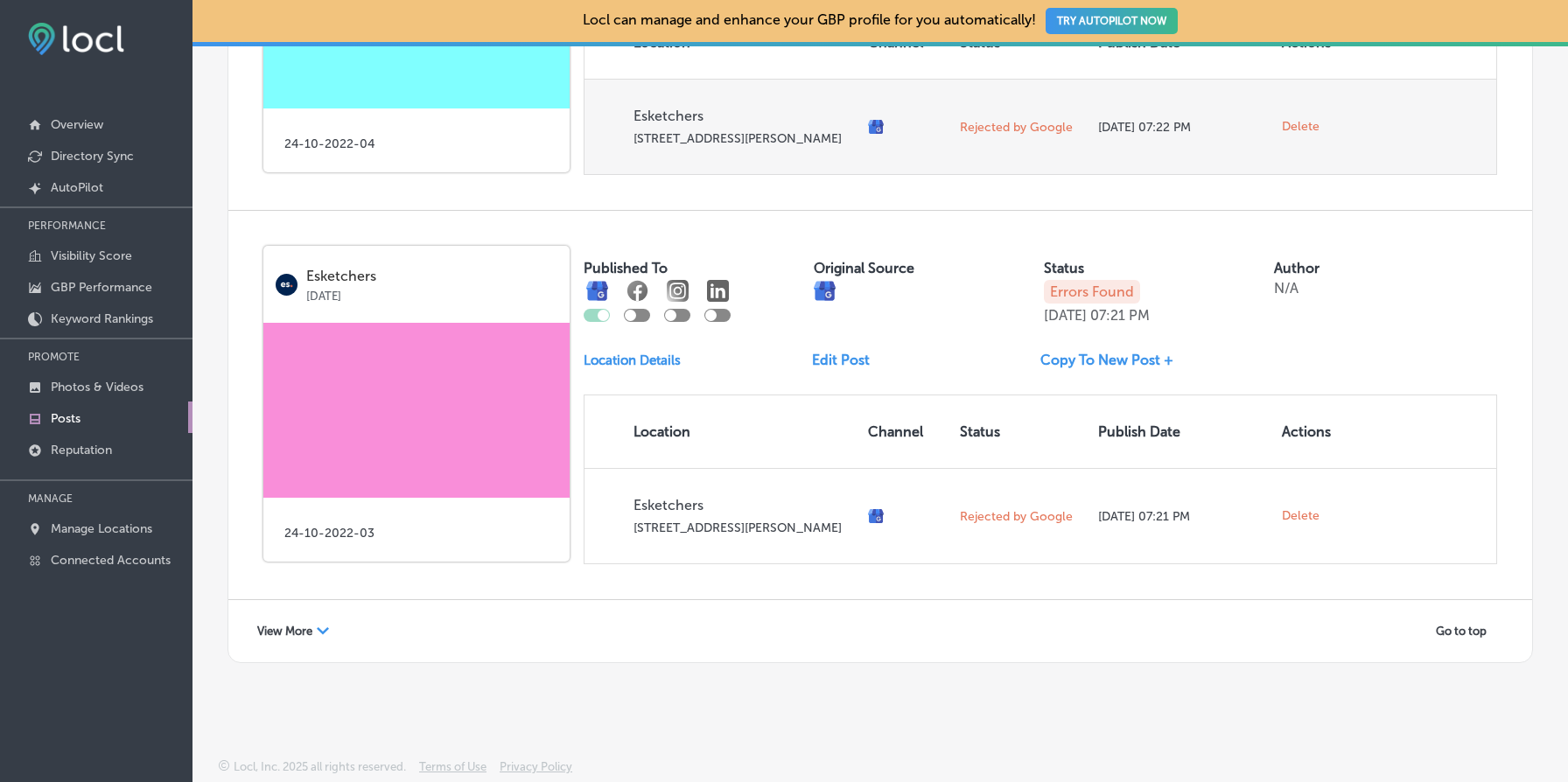
scroll to position [6963, 0]
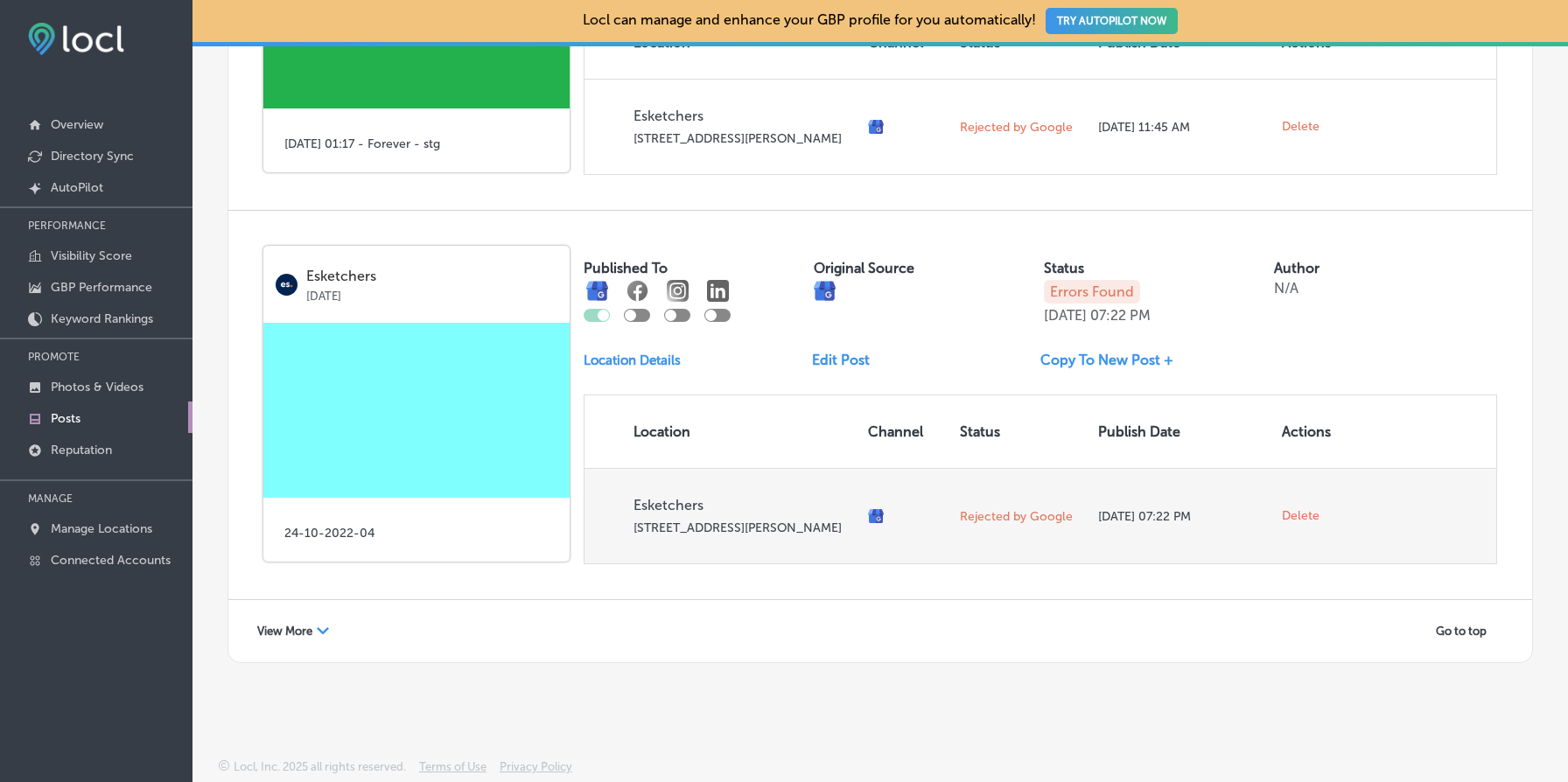
click at [1305, 509] on span "Delete" at bounding box center [1301, 516] width 38 height 16
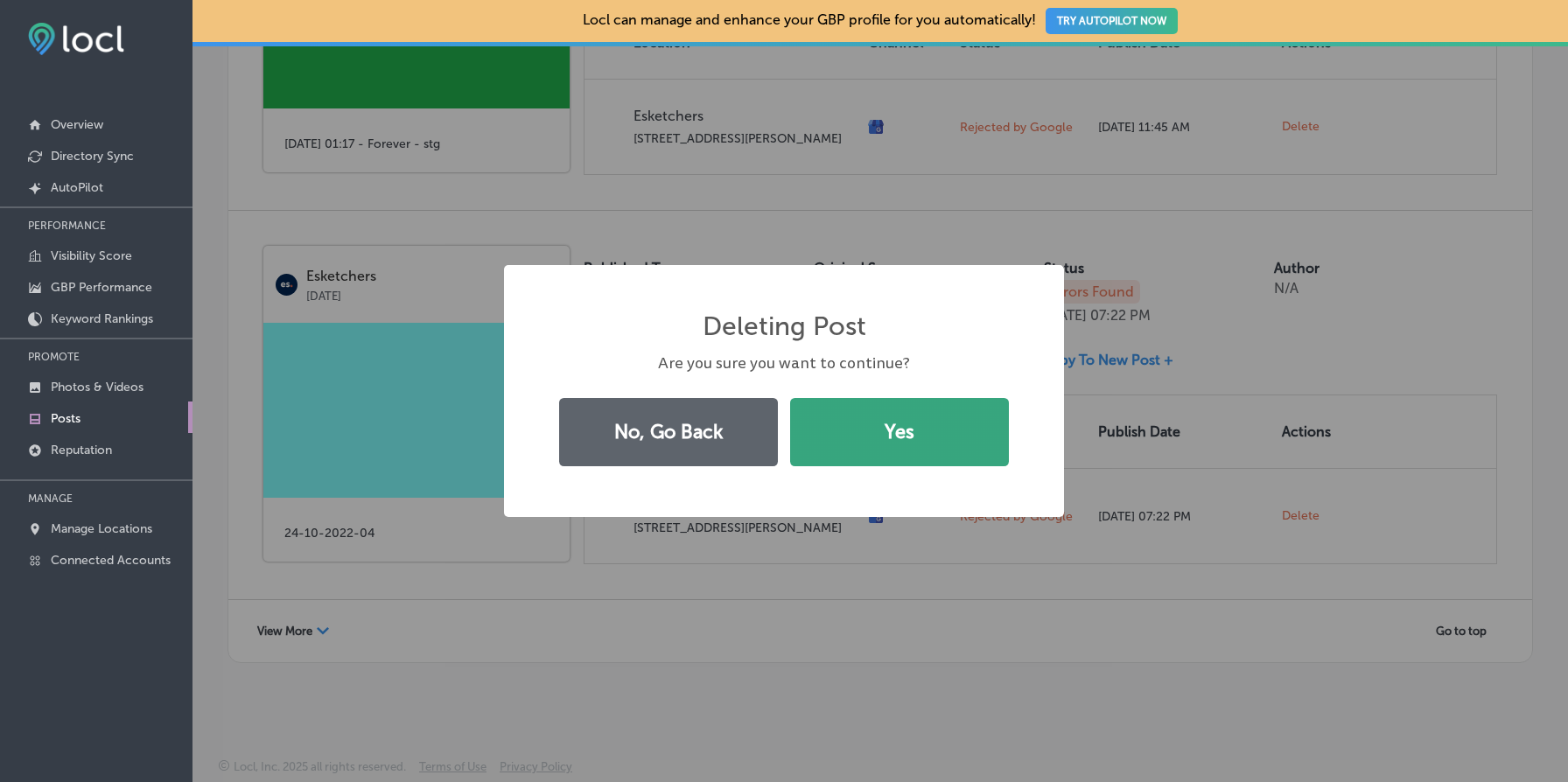
click at [926, 454] on button "Yes" at bounding box center [900, 432] width 219 height 68
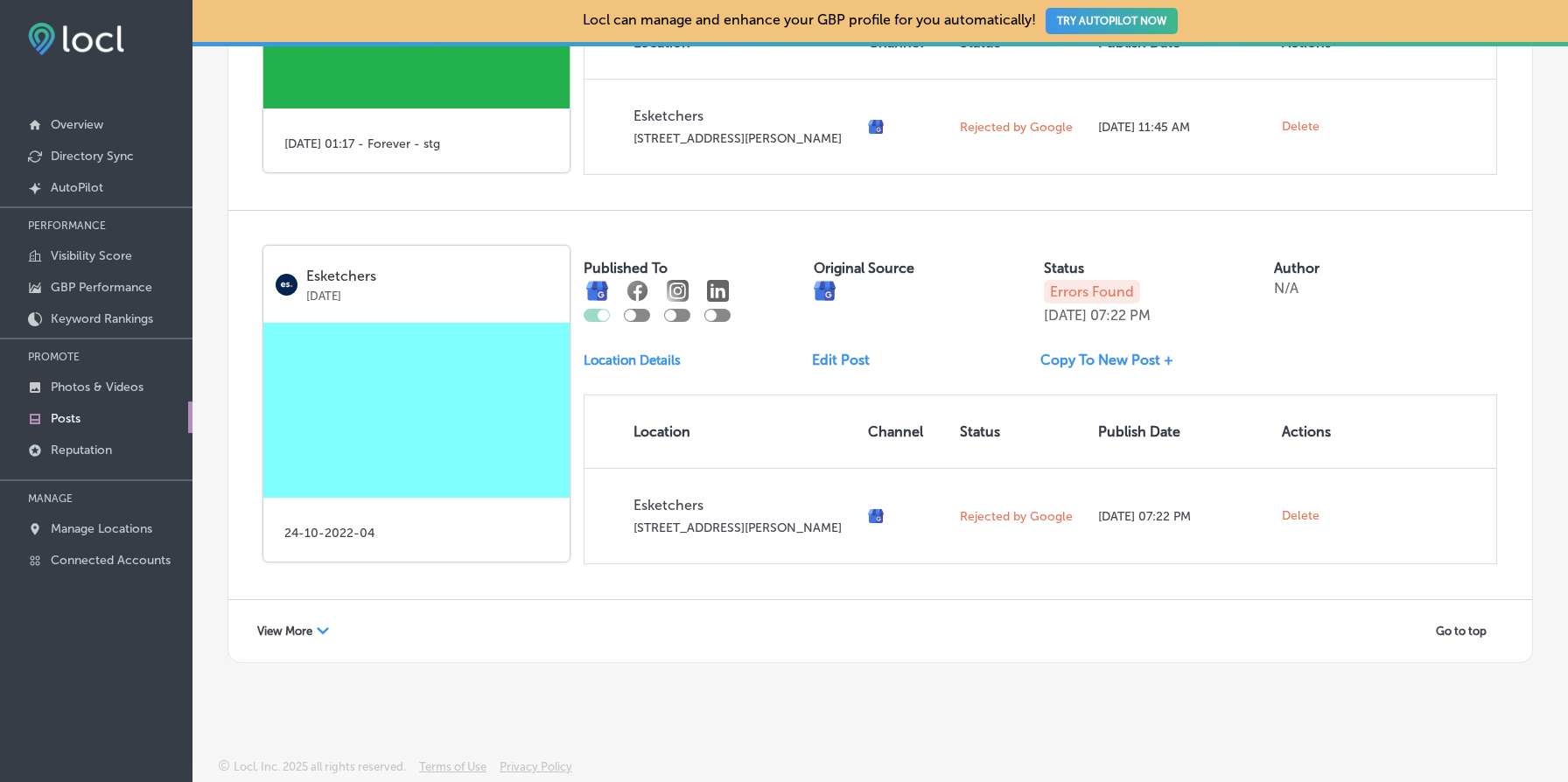
scroll to position [6559, 0]
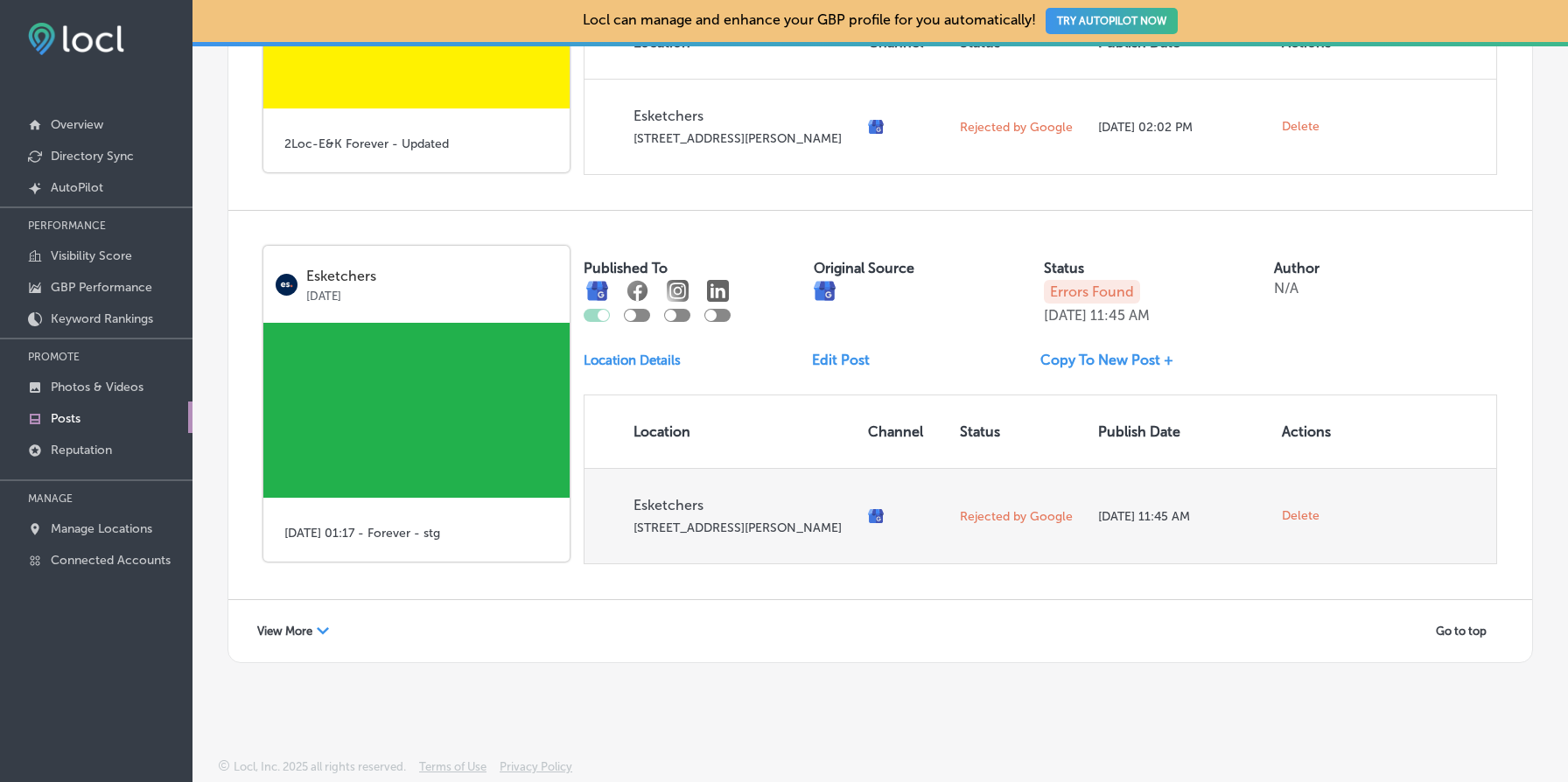
click at [1307, 509] on span "Delete" at bounding box center [1301, 516] width 38 height 16
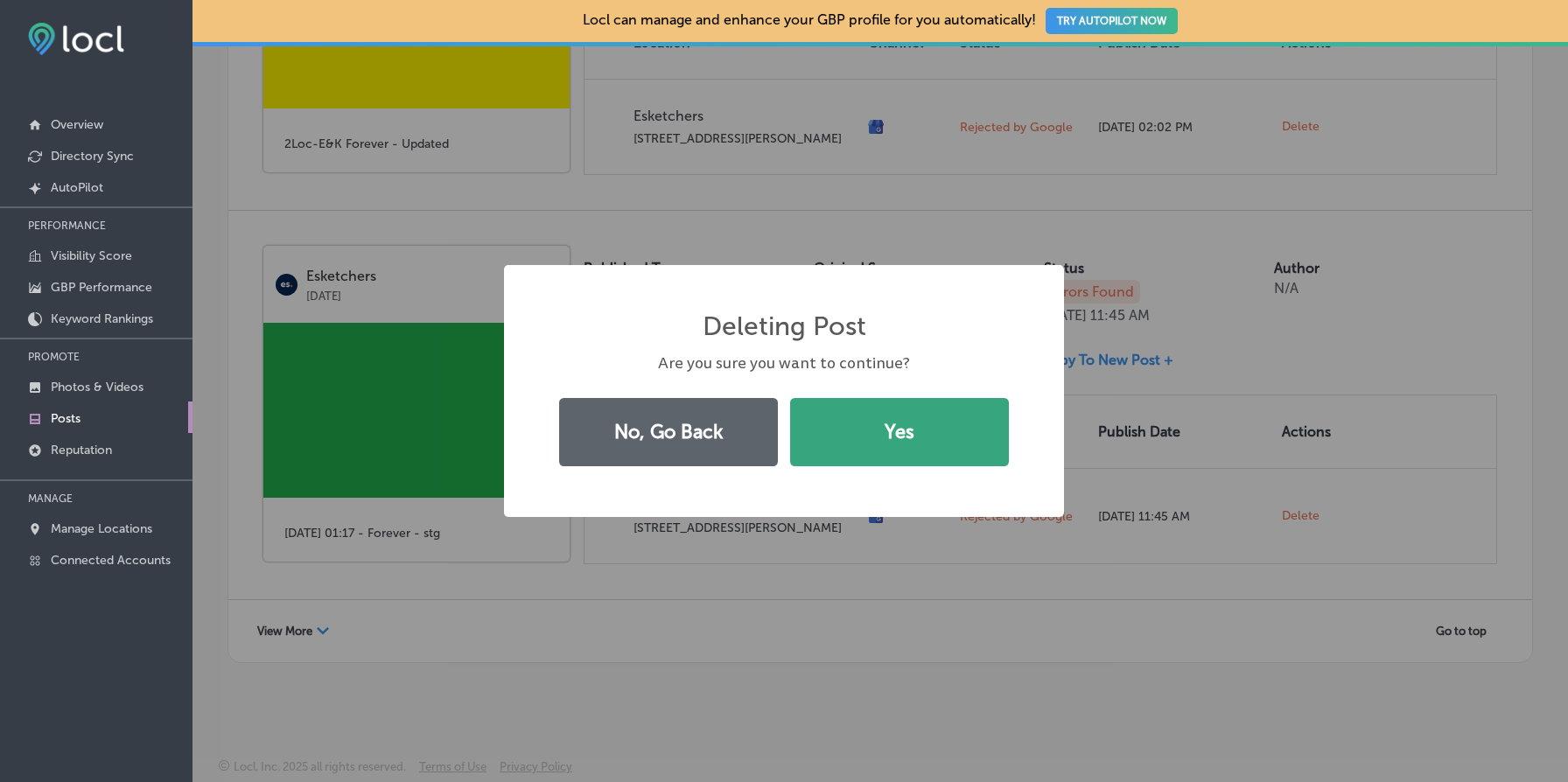
click at [865, 431] on button "Yes" at bounding box center [900, 432] width 219 height 68
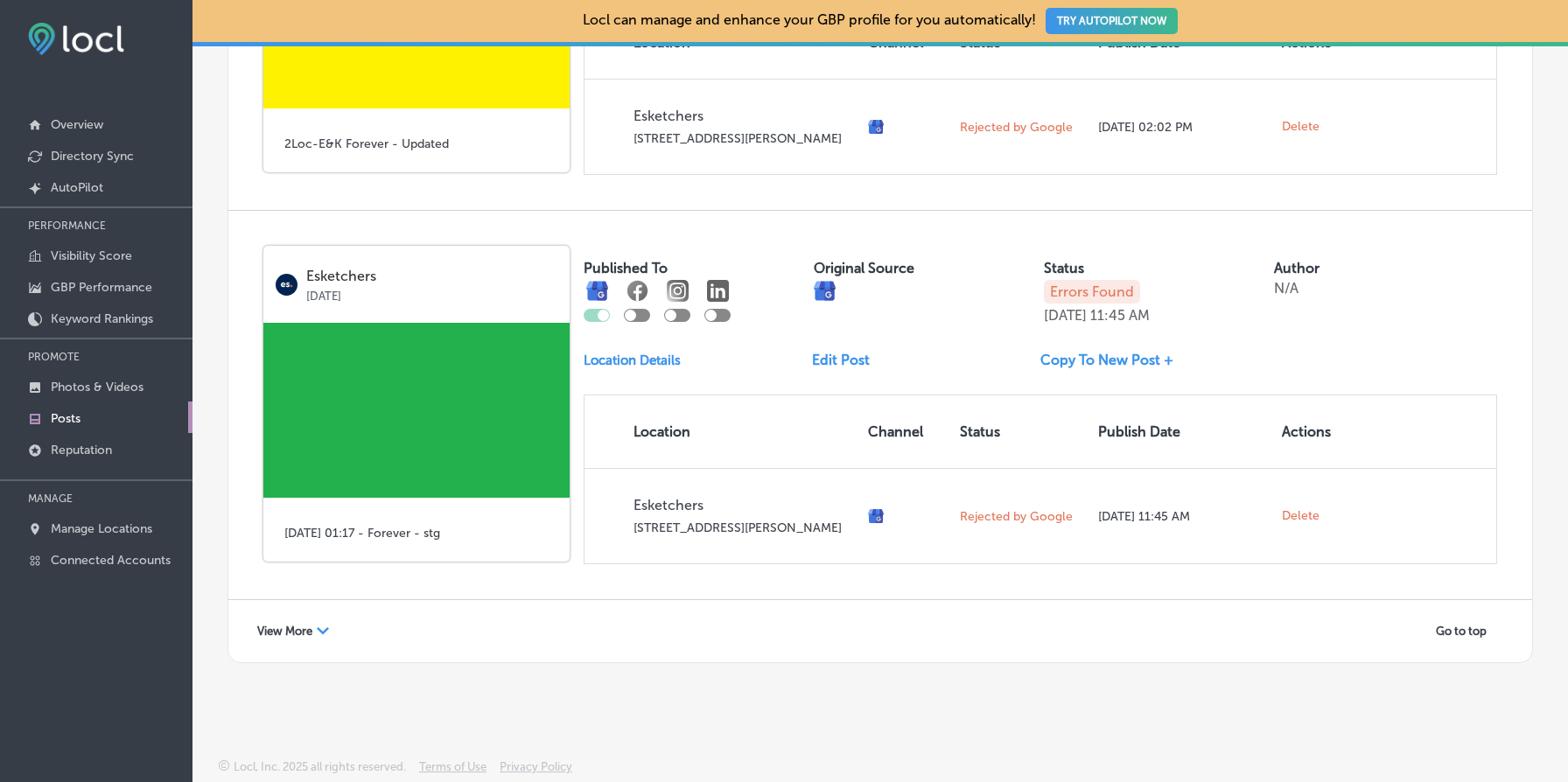
scroll to position [6156, 0]
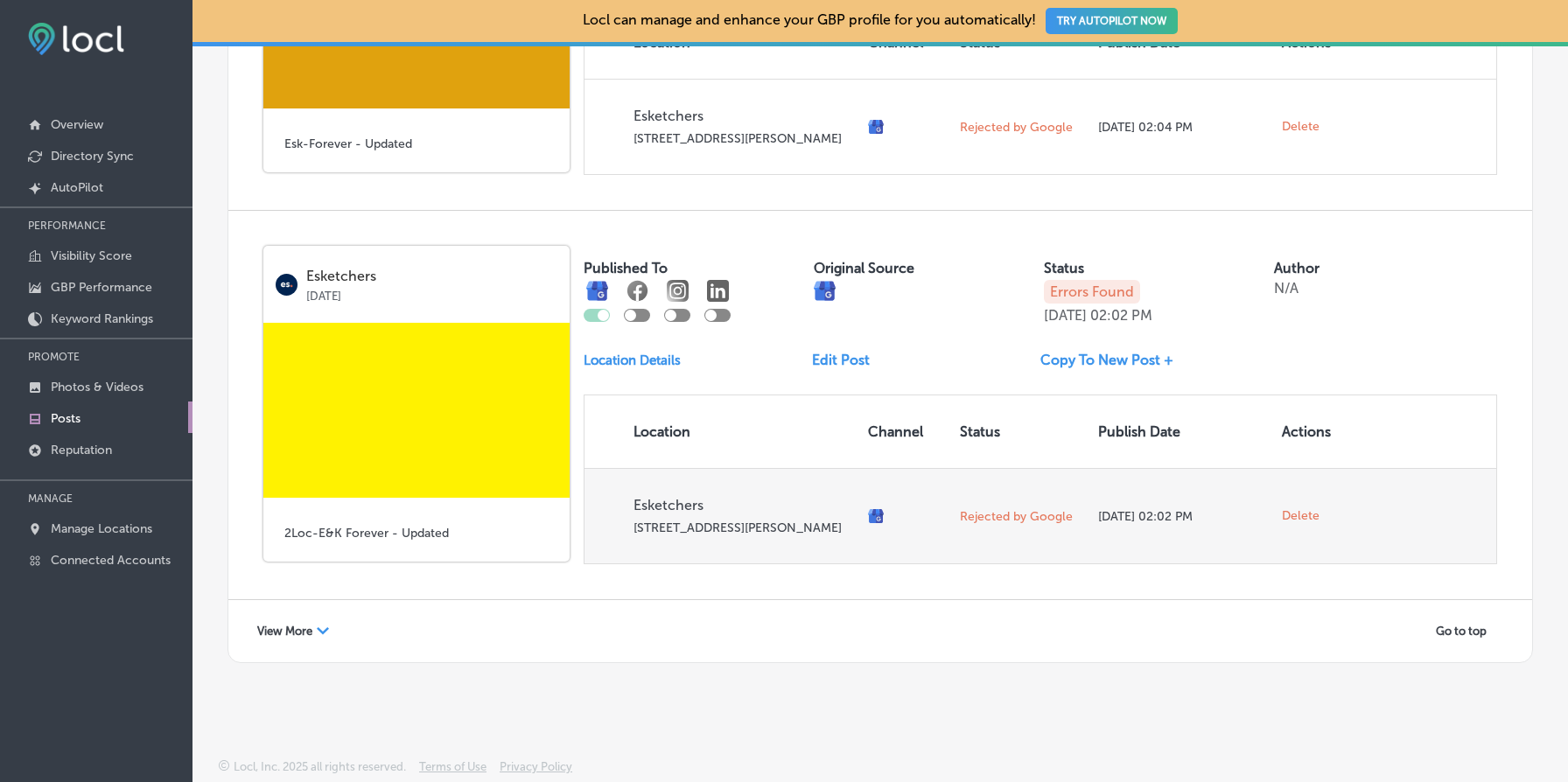
click at [1302, 509] on span "Delete" at bounding box center [1301, 516] width 38 height 16
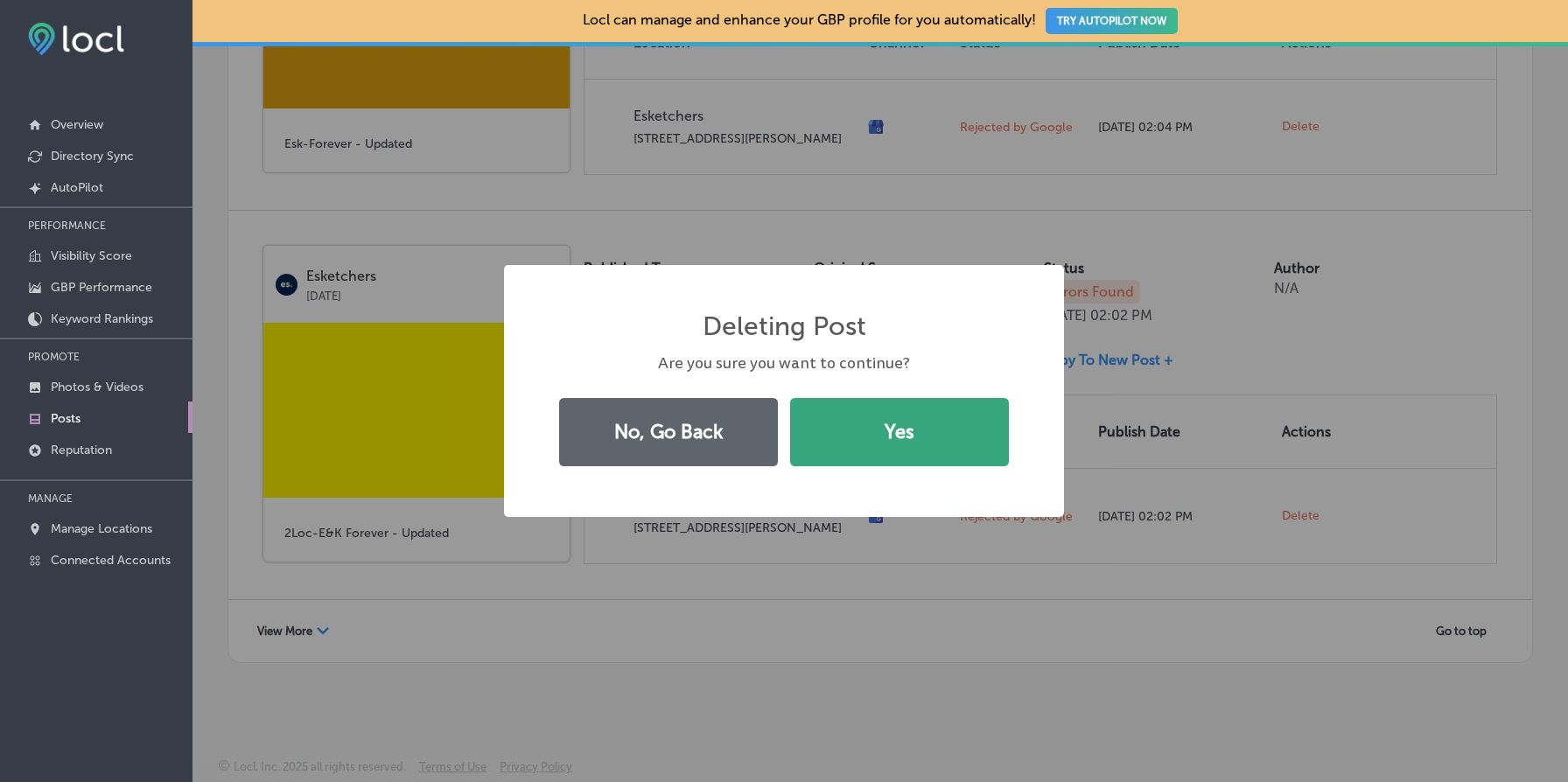
click at [869, 420] on button "Yes" at bounding box center [900, 432] width 219 height 68
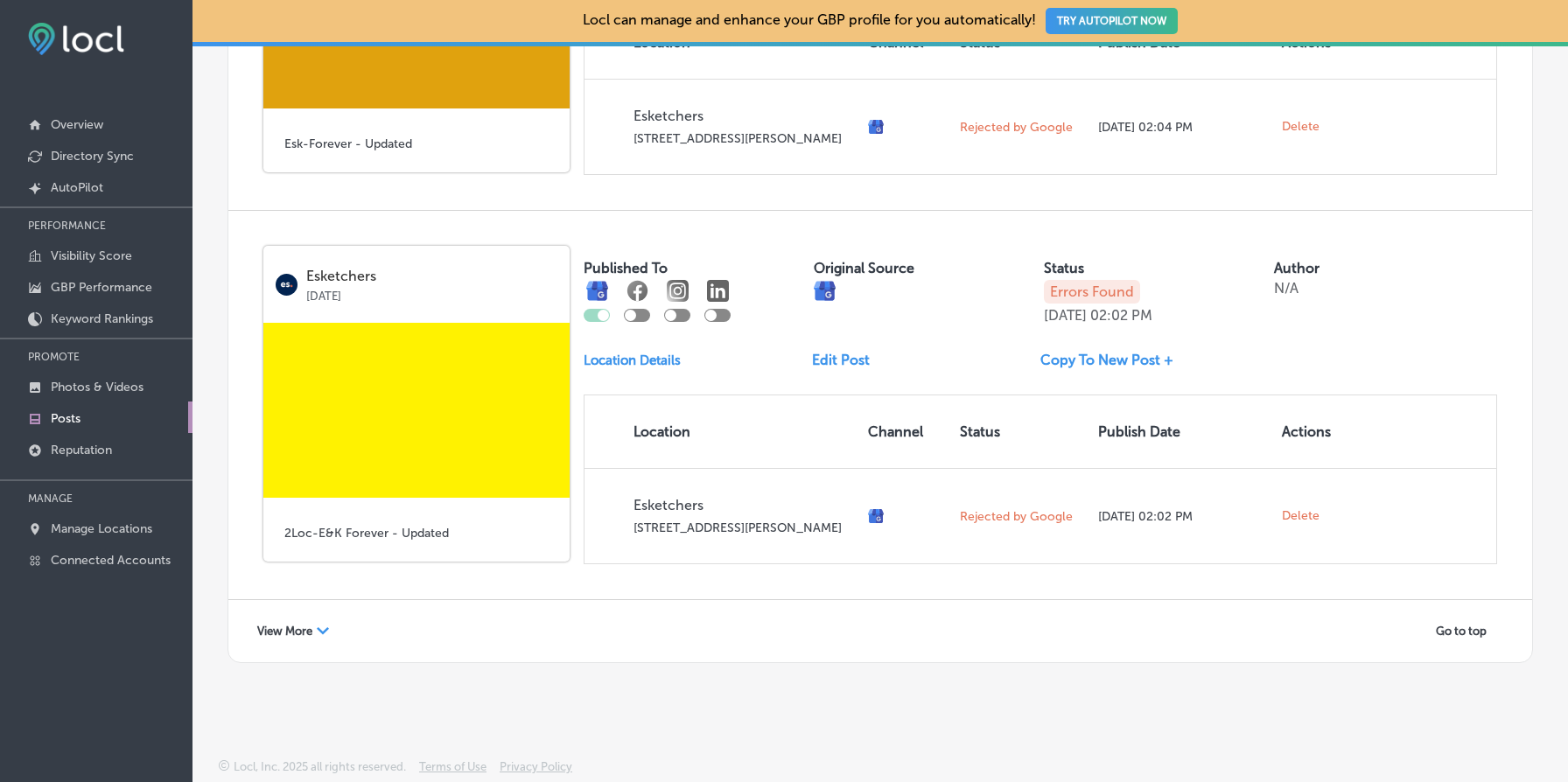
scroll to position [5753, 0]
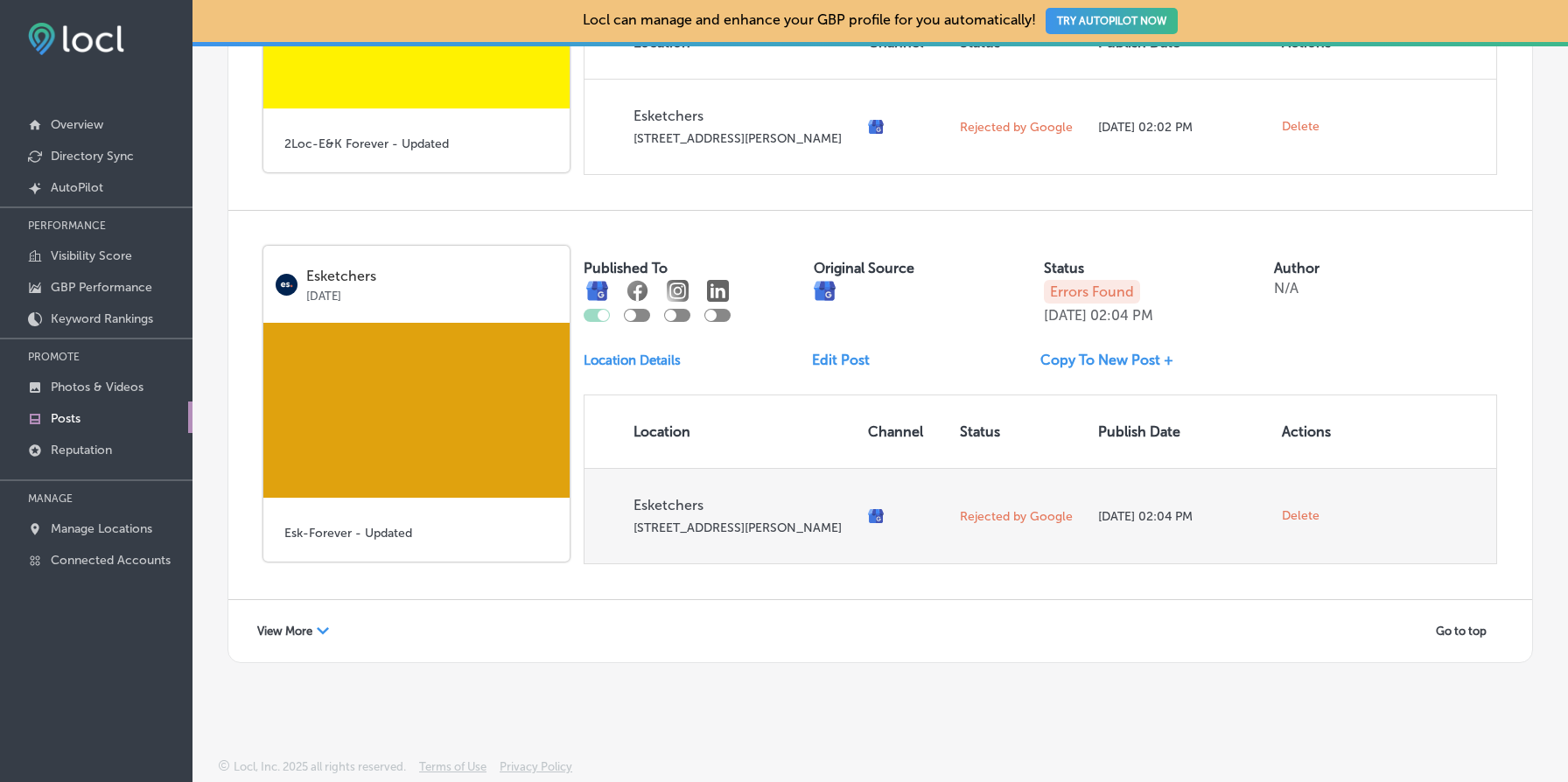
click at [1306, 509] on span "Delete" at bounding box center [1301, 516] width 38 height 16
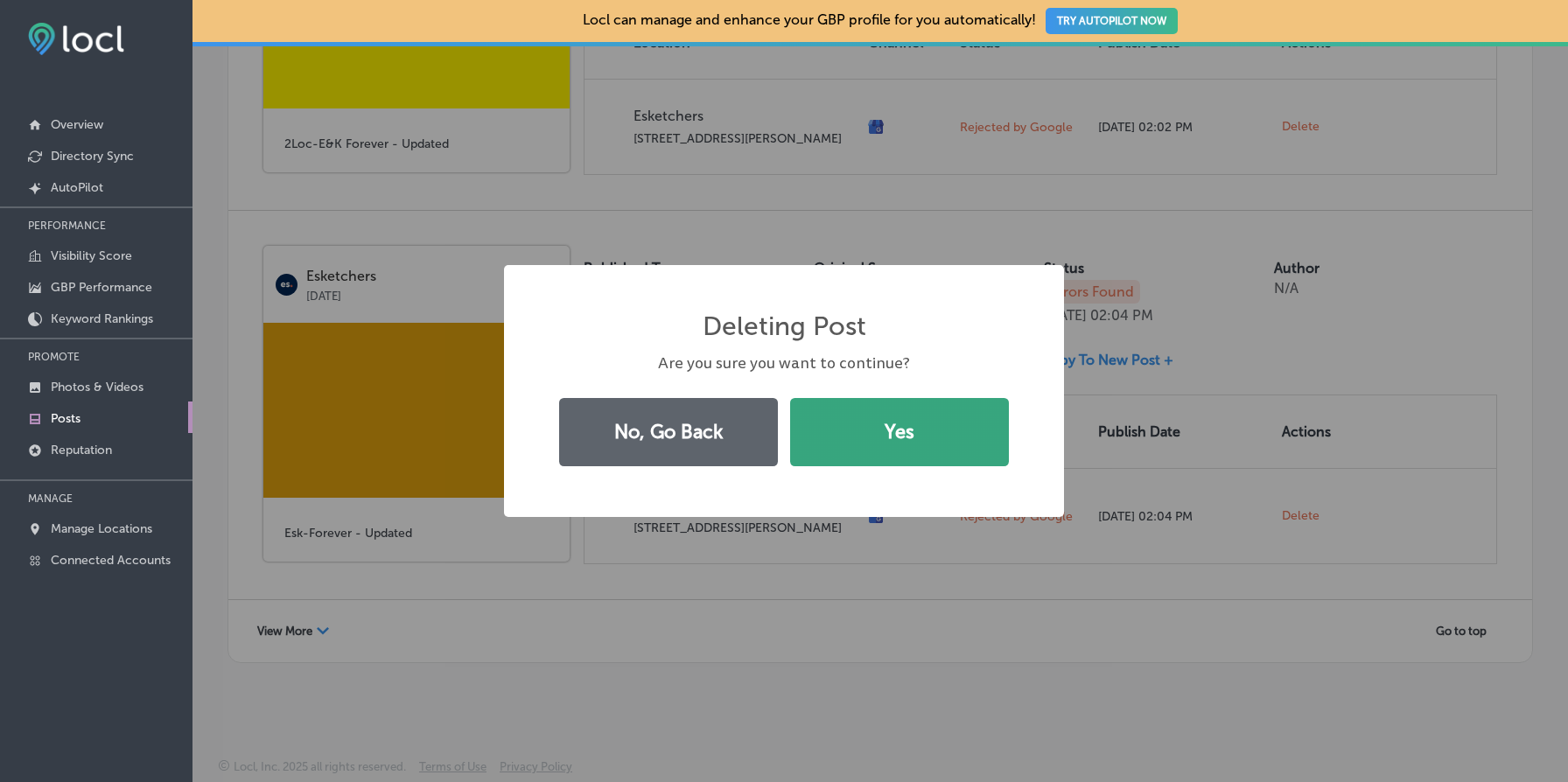
click at [946, 435] on button "Yes" at bounding box center [900, 432] width 219 height 68
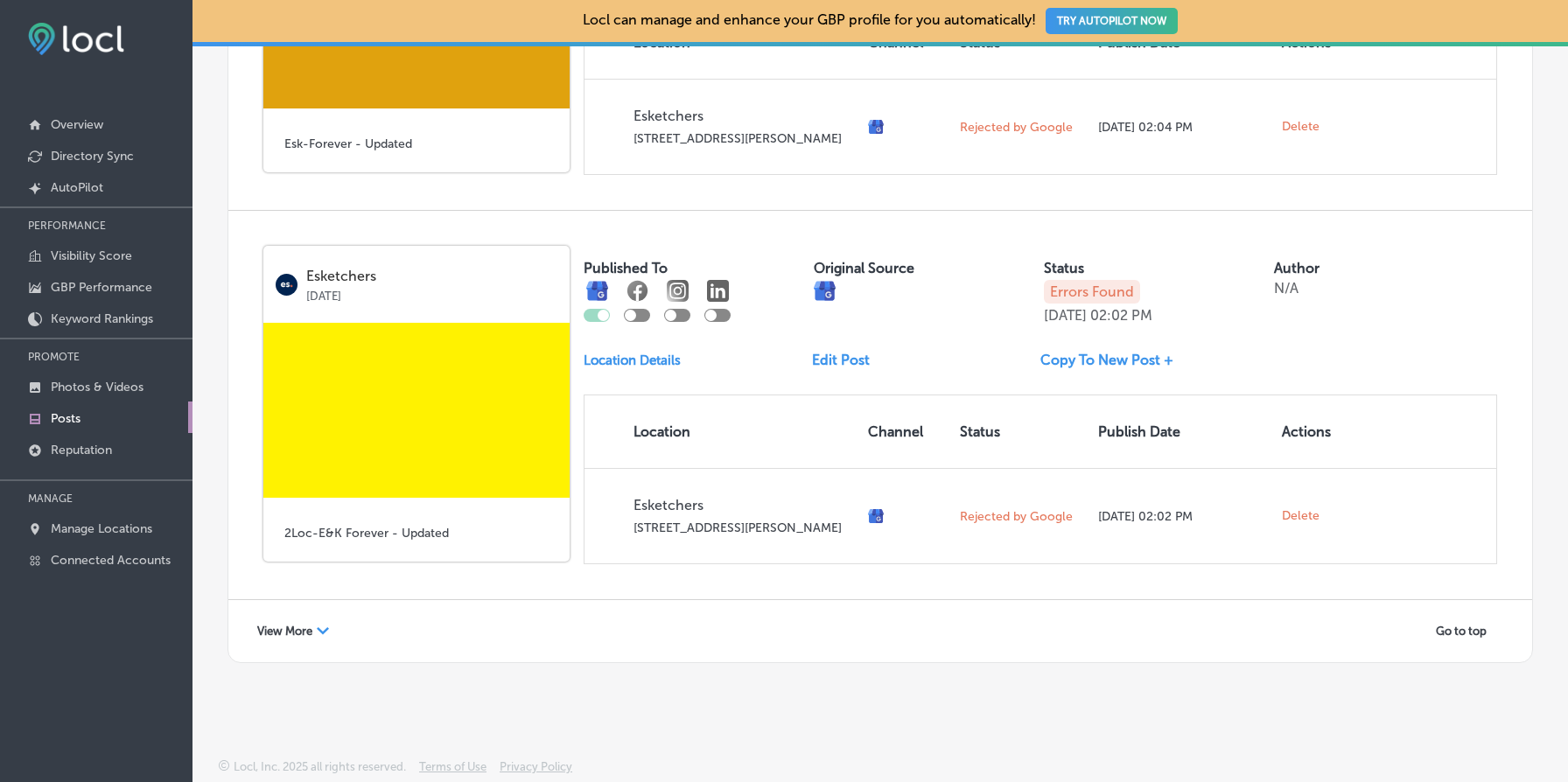
scroll to position [5350, 0]
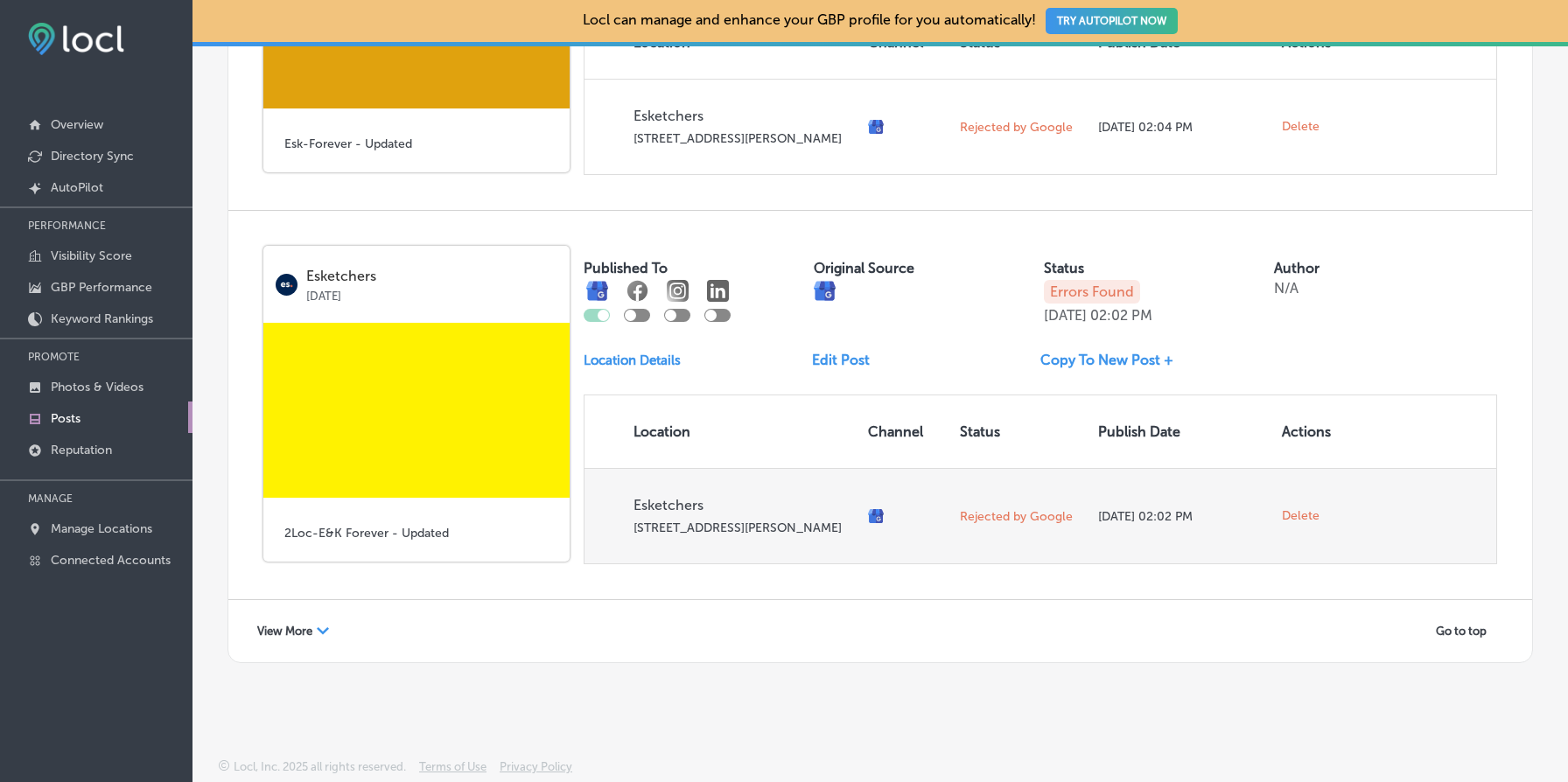
click at [1291, 509] on span "Delete" at bounding box center [1301, 516] width 38 height 16
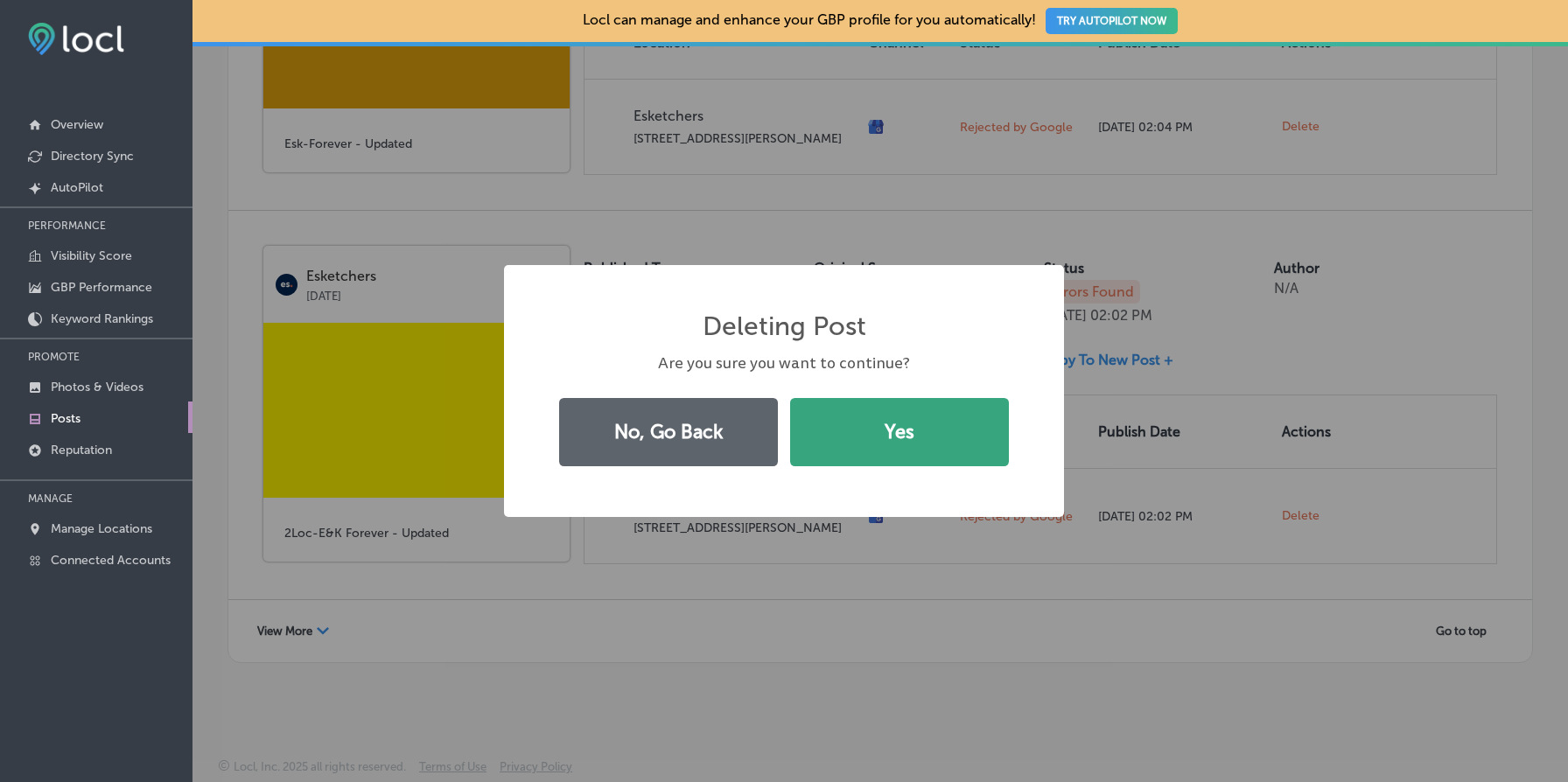
click at [958, 402] on button "Yes" at bounding box center [900, 432] width 219 height 68
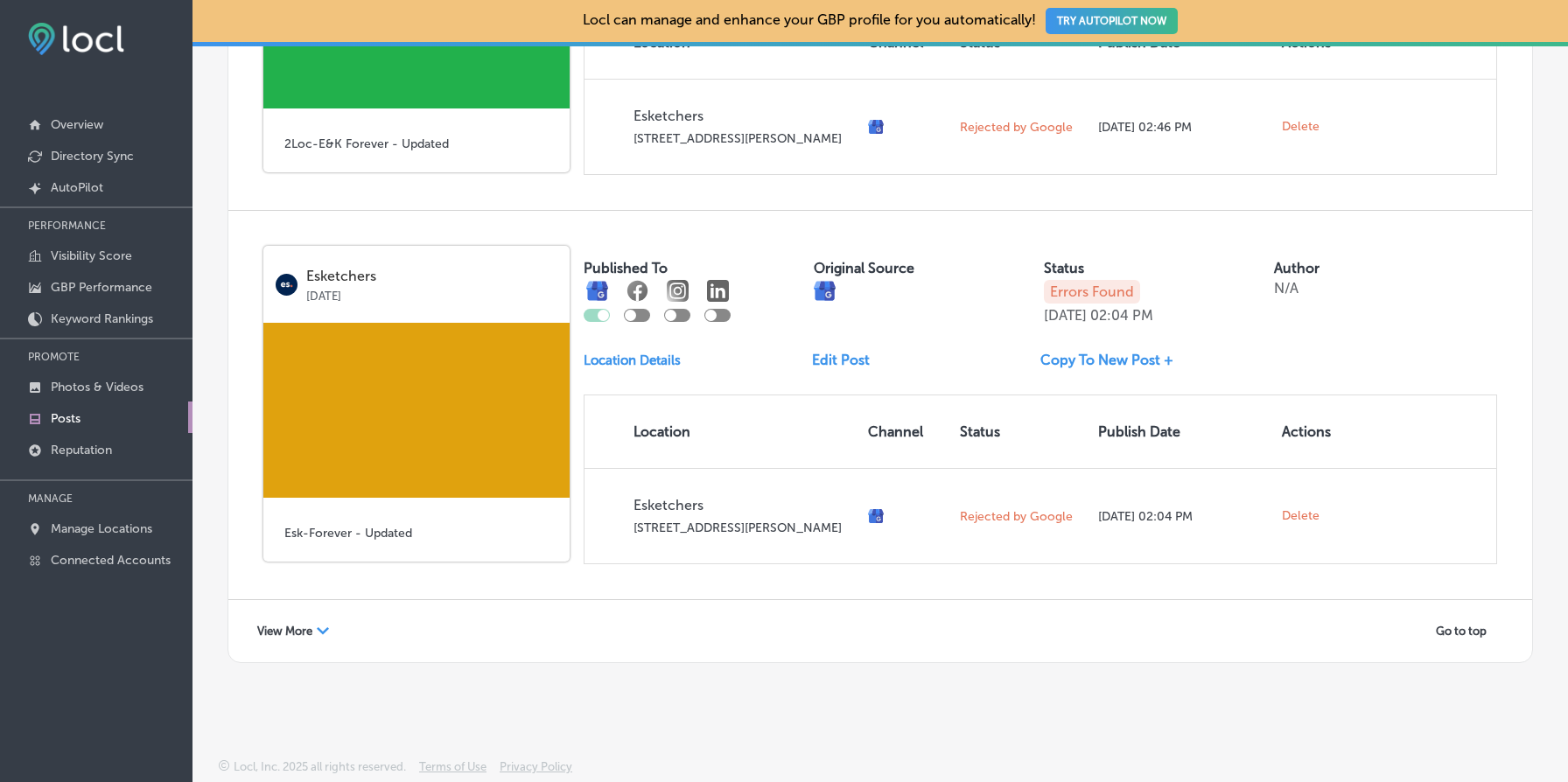
scroll to position [4946, 0]
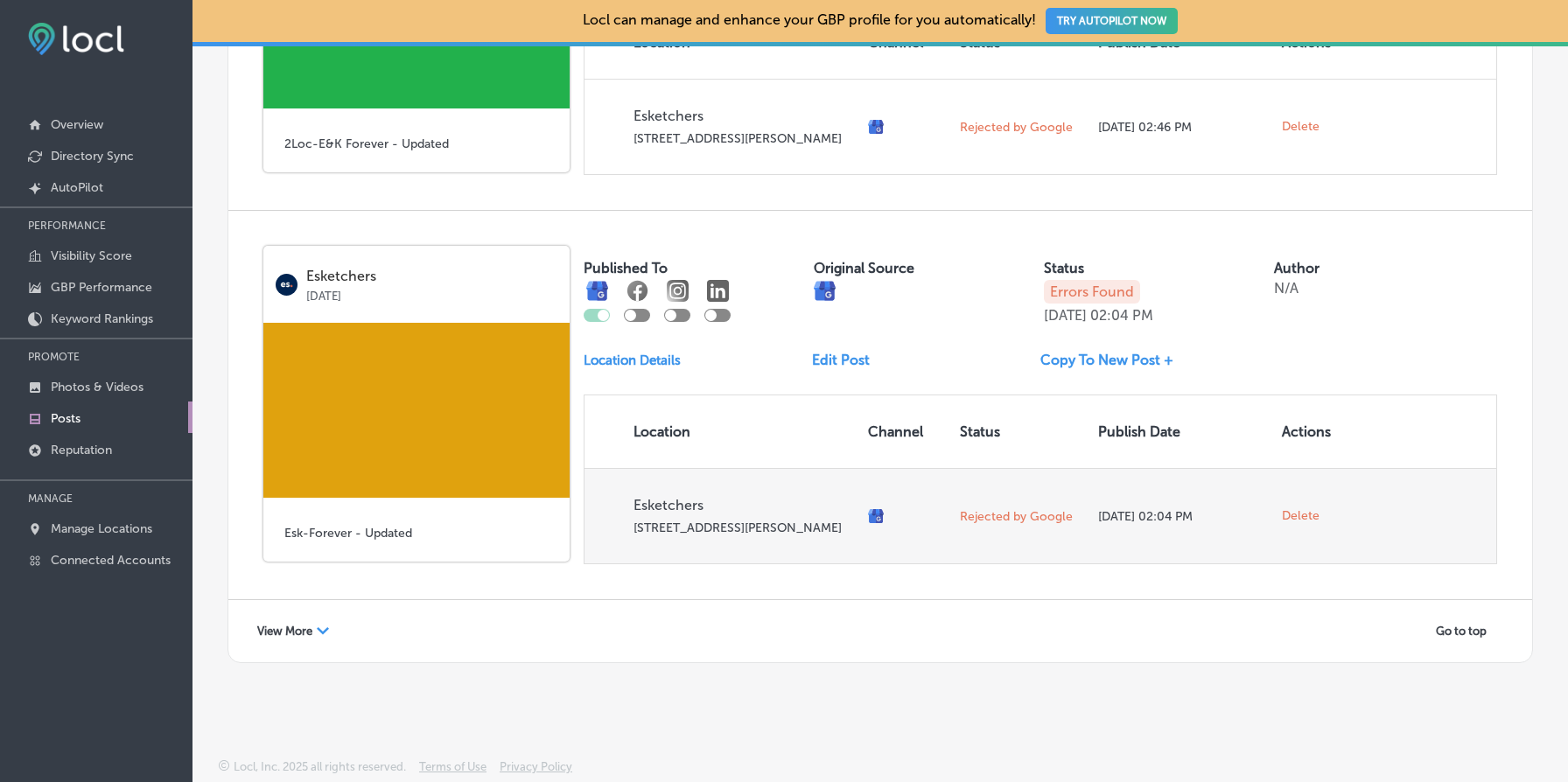
click at [1294, 509] on span "Delete" at bounding box center [1301, 516] width 38 height 16
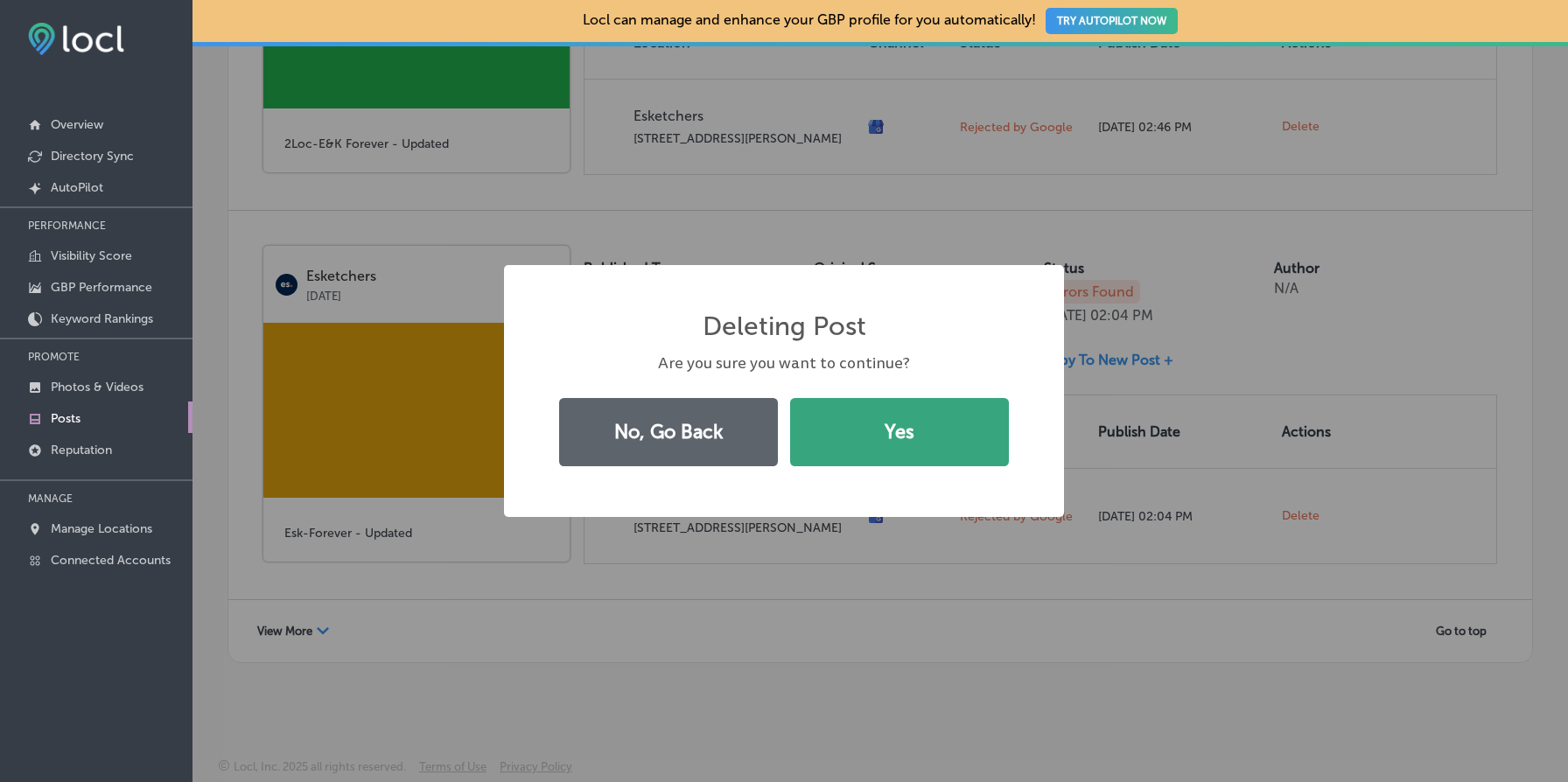
click at [941, 448] on button "Yes" at bounding box center [900, 432] width 219 height 68
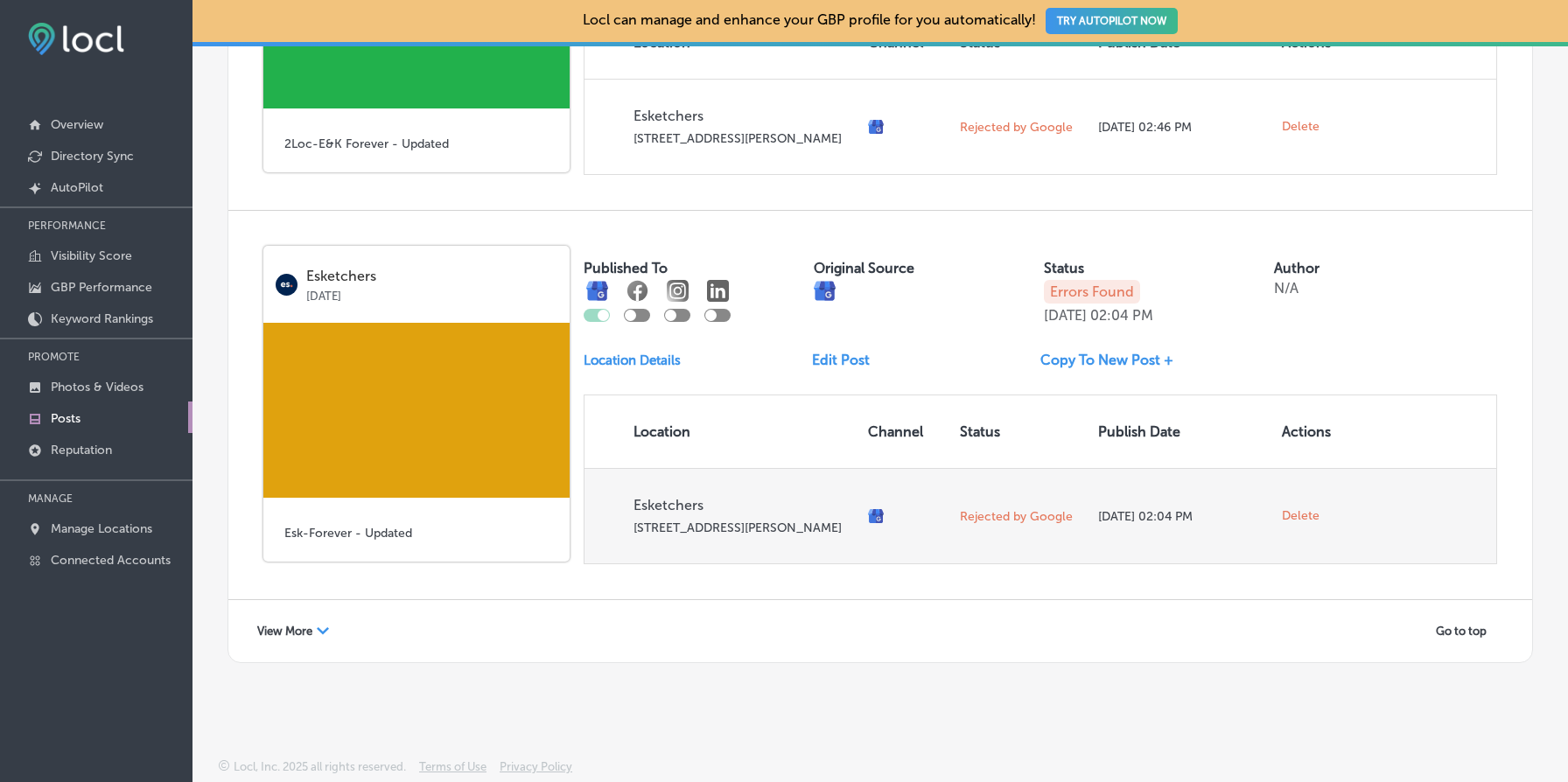
scroll to position [4543, 0]
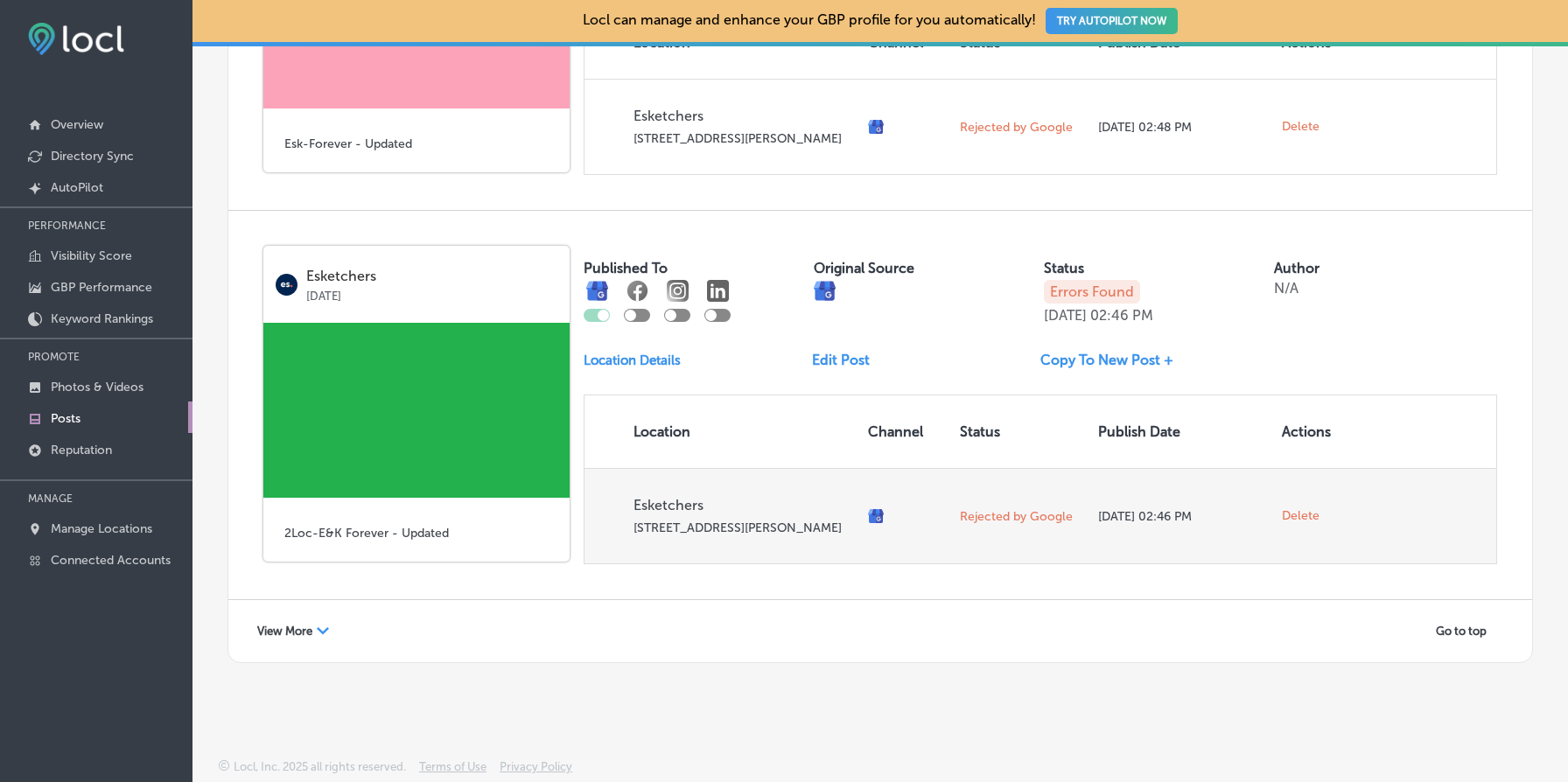
click at [1295, 509] on span "Delete" at bounding box center [1301, 516] width 38 height 16
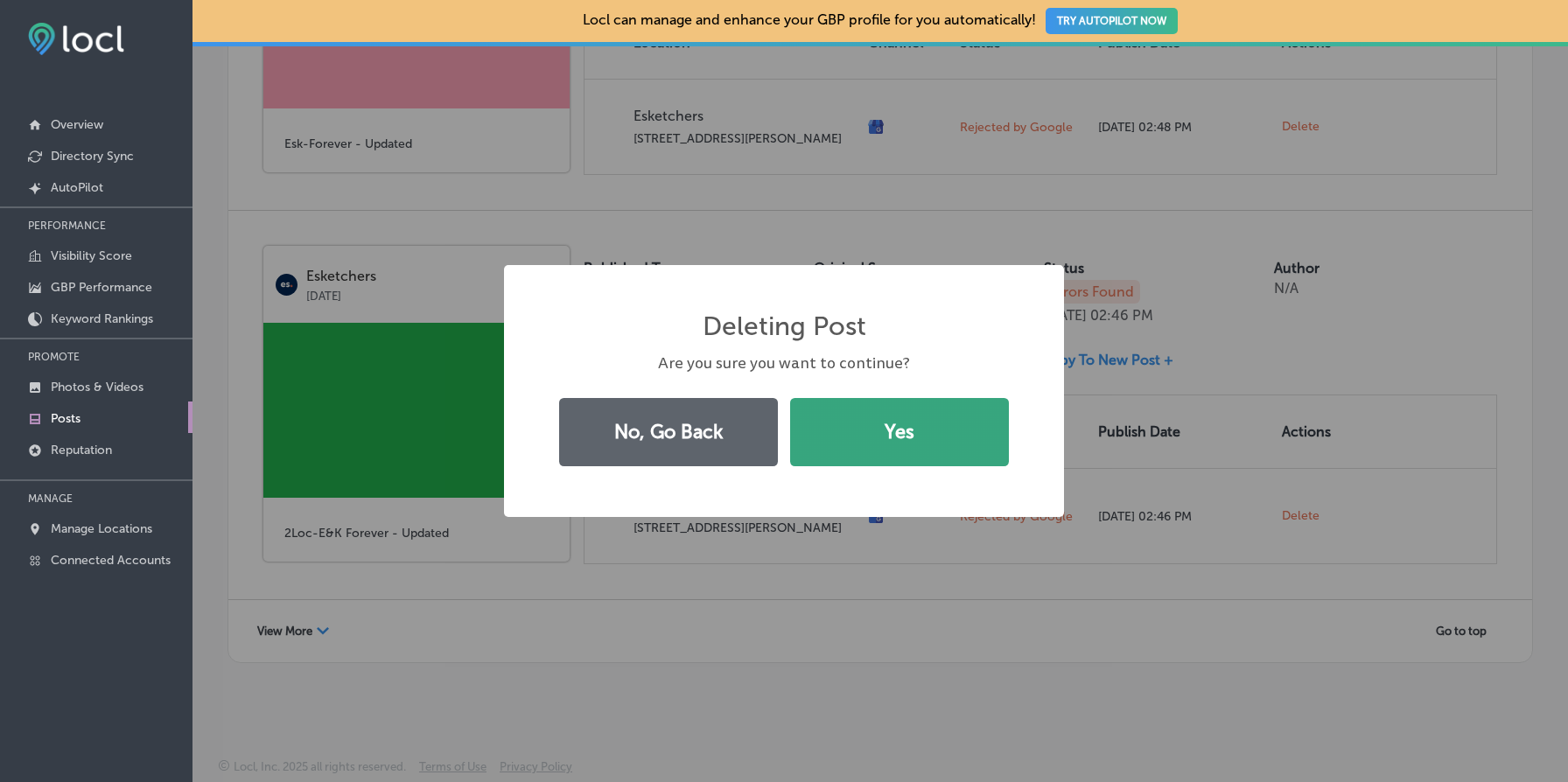
click at [916, 438] on button "Yes" at bounding box center [900, 432] width 219 height 68
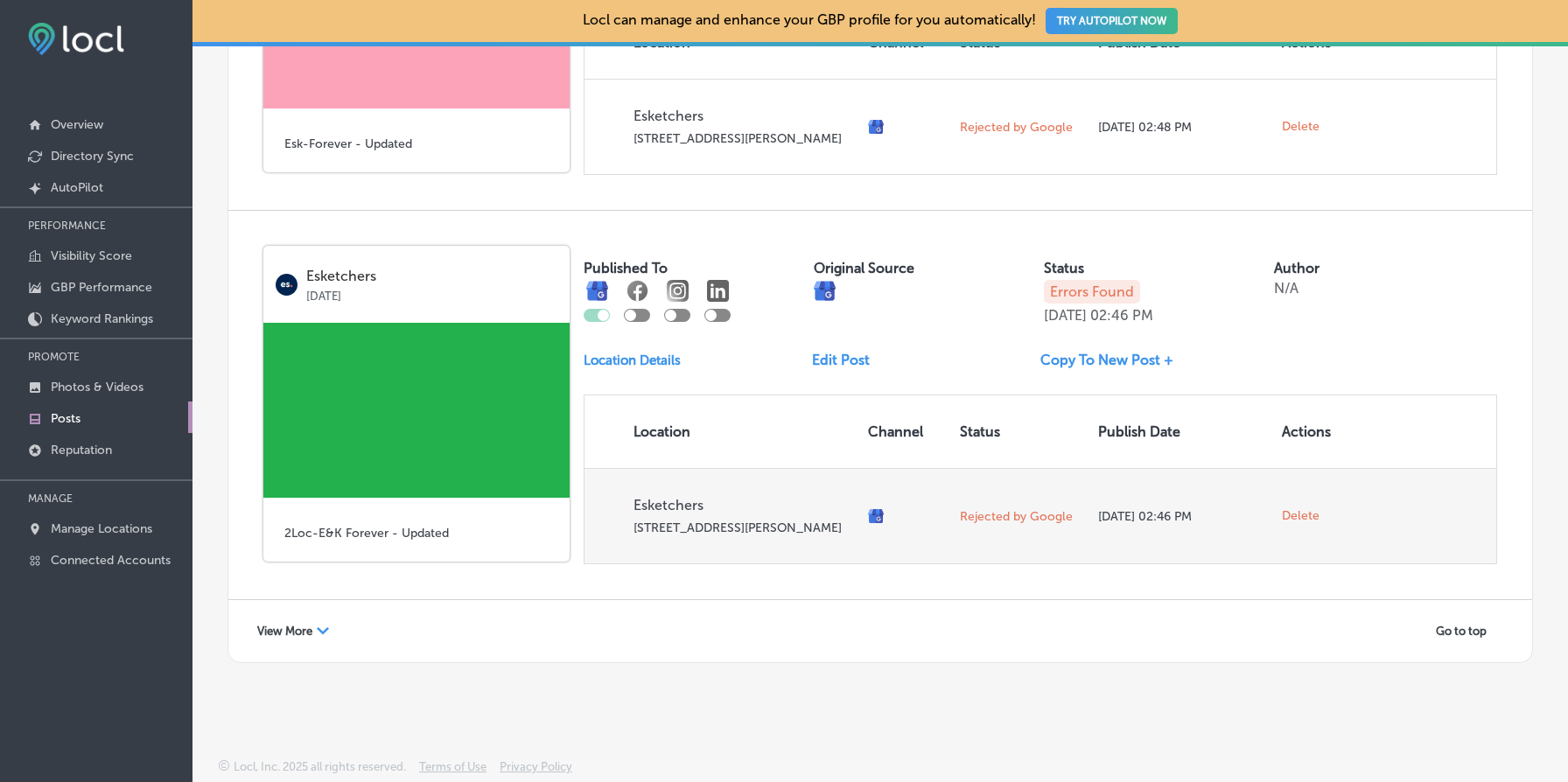
scroll to position [4140, 0]
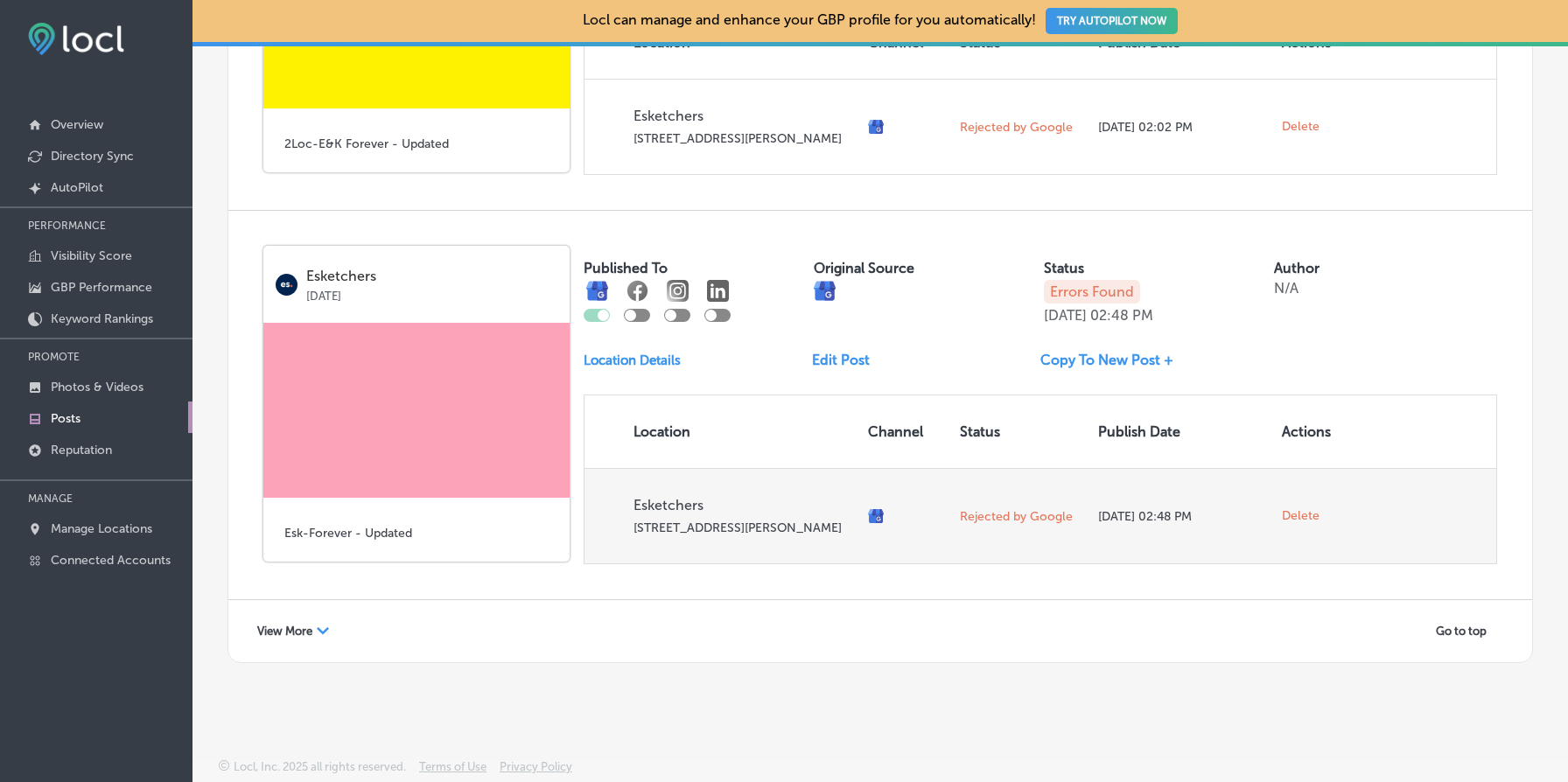
click at [1307, 513] on span "Delete" at bounding box center [1301, 516] width 38 height 16
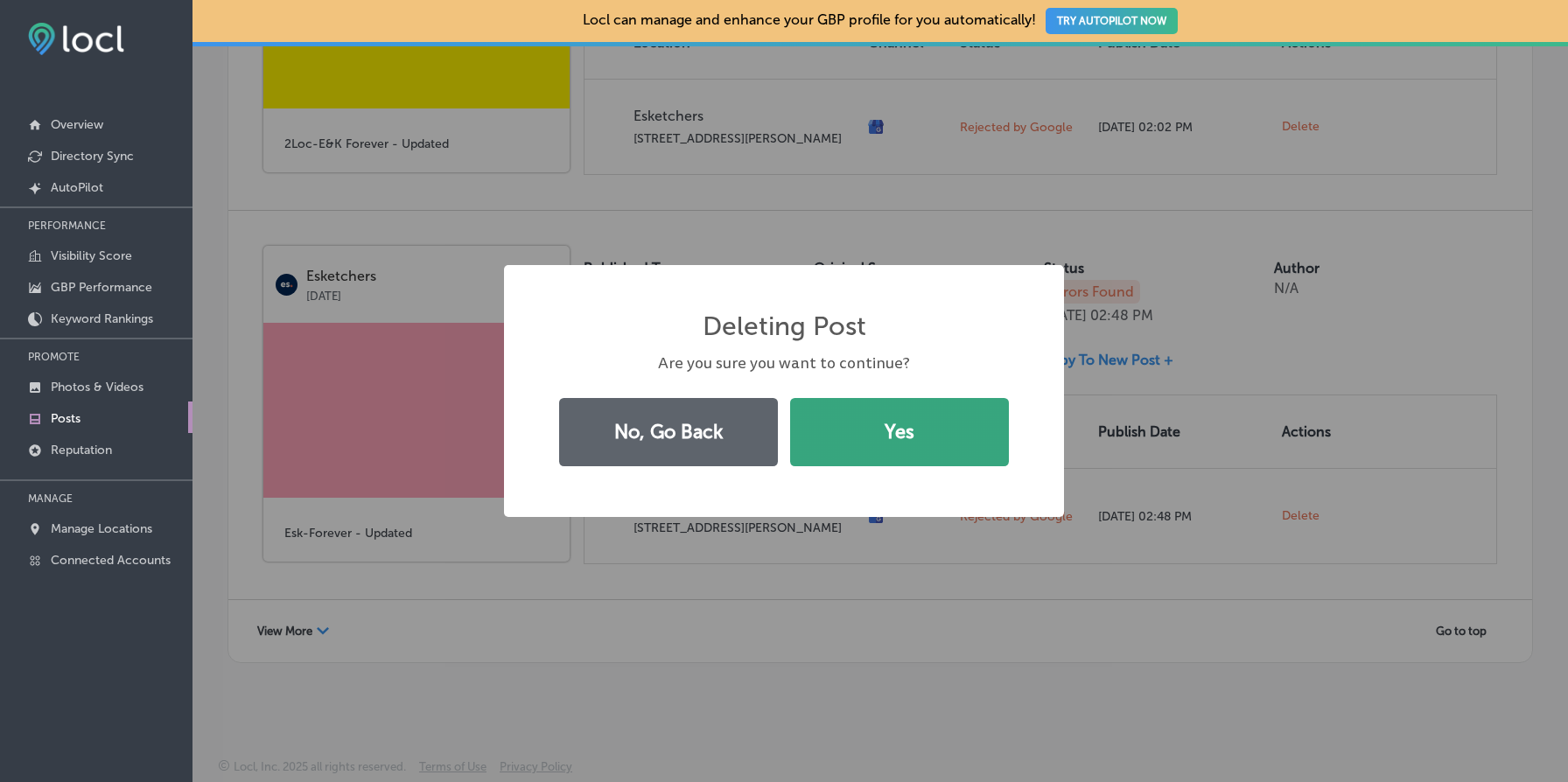
click at [906, 435] on button "Yes" at bounding box center [900, 432] width 219 height 68
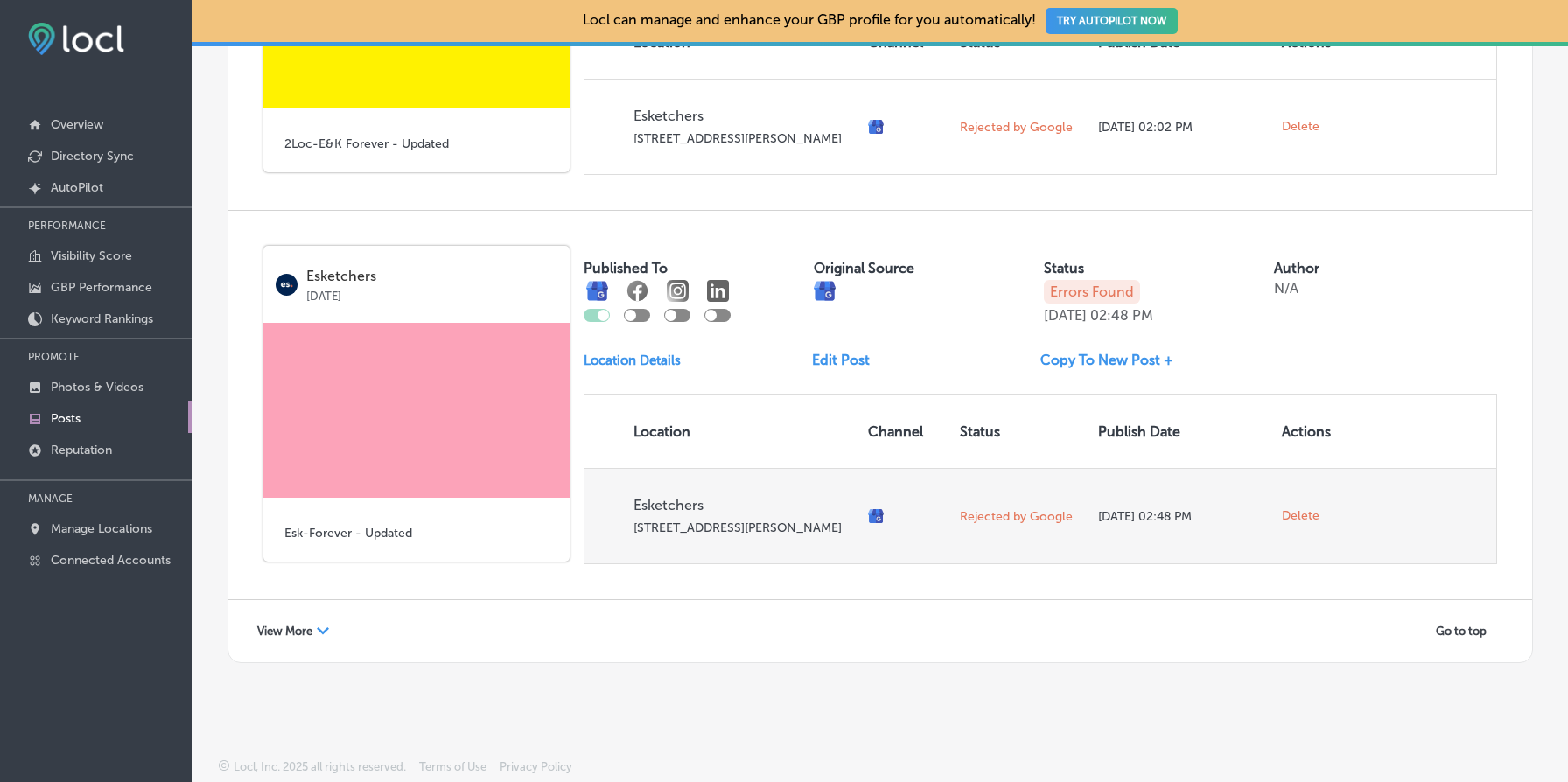
scroll to position [3736, 0]
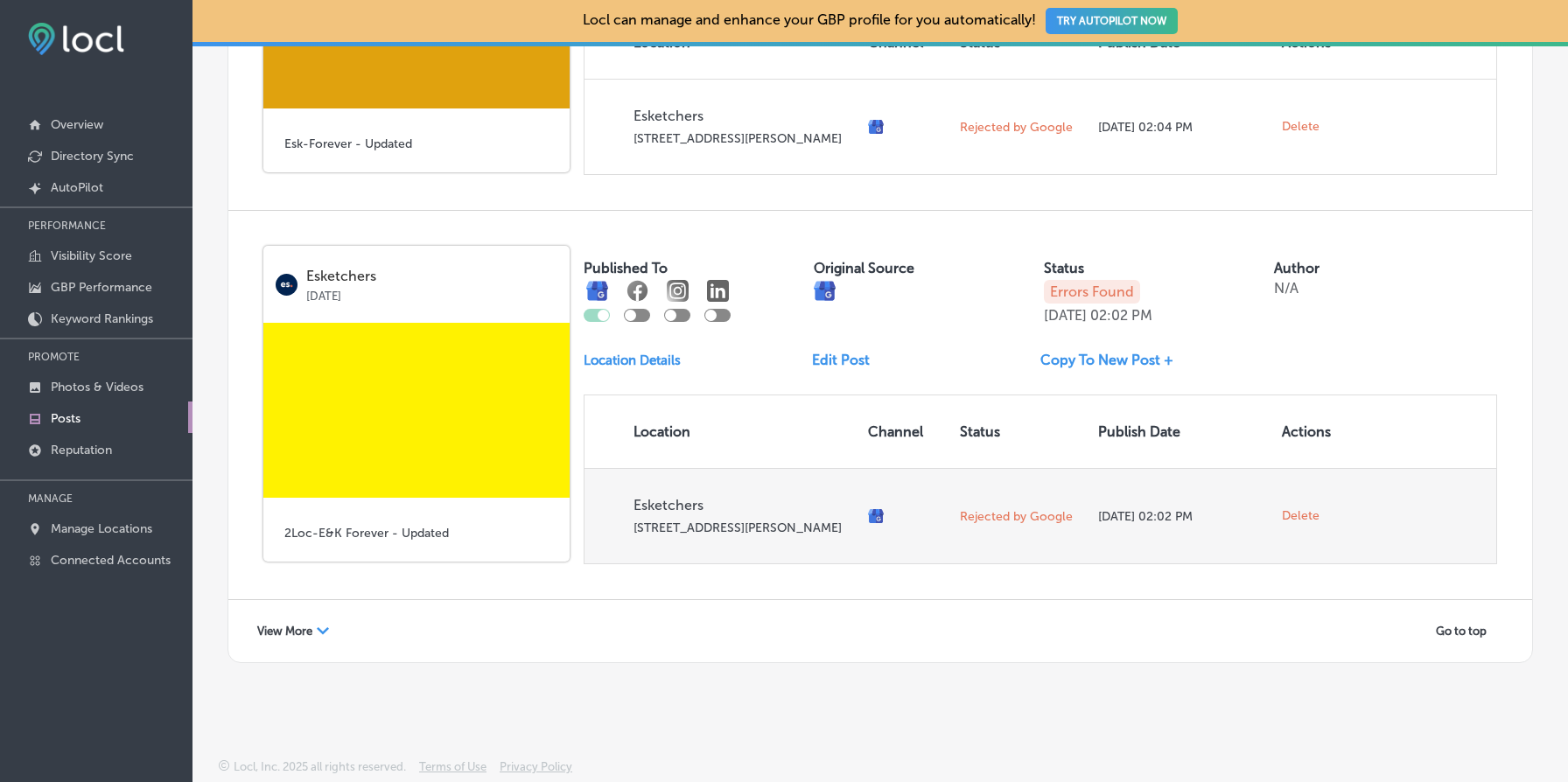
click at [1309, 509] on span "Delete" at bounding box center [1301, 516] width 38 height 16
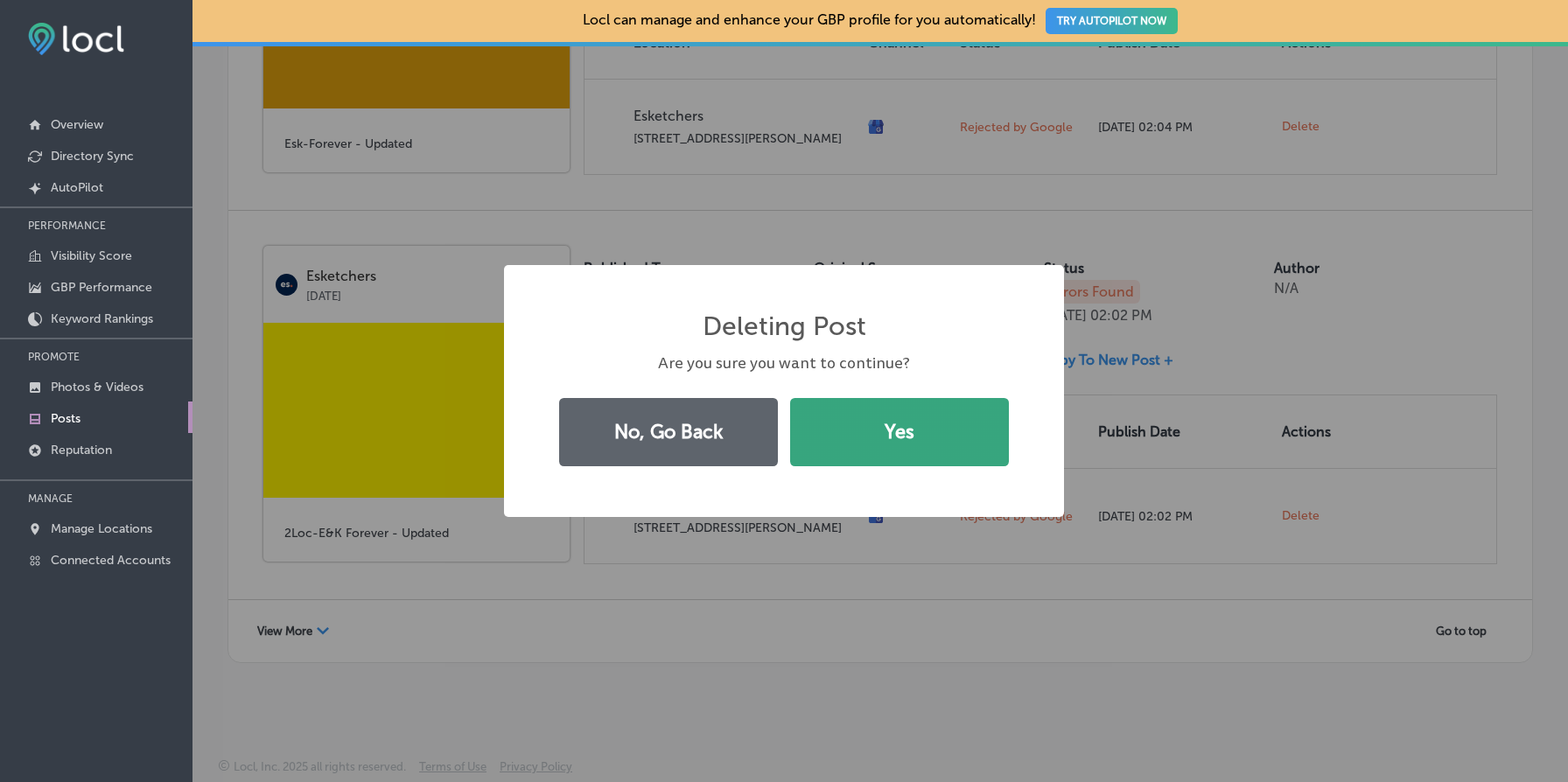
click at [877, 427] on button "Yes" at bounding box center [900, 432] width 219 height 68
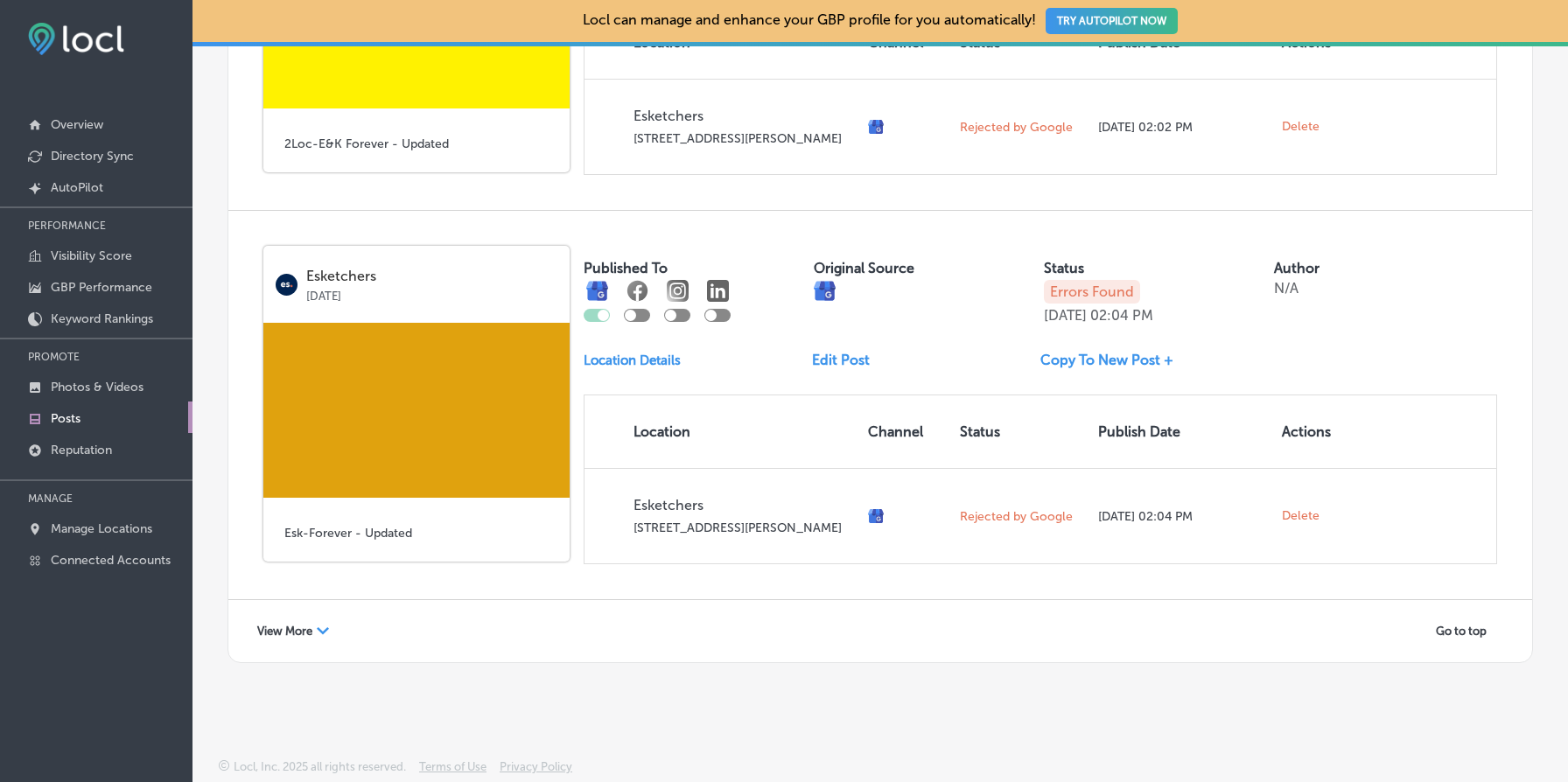
scroll to position [3332, 0]
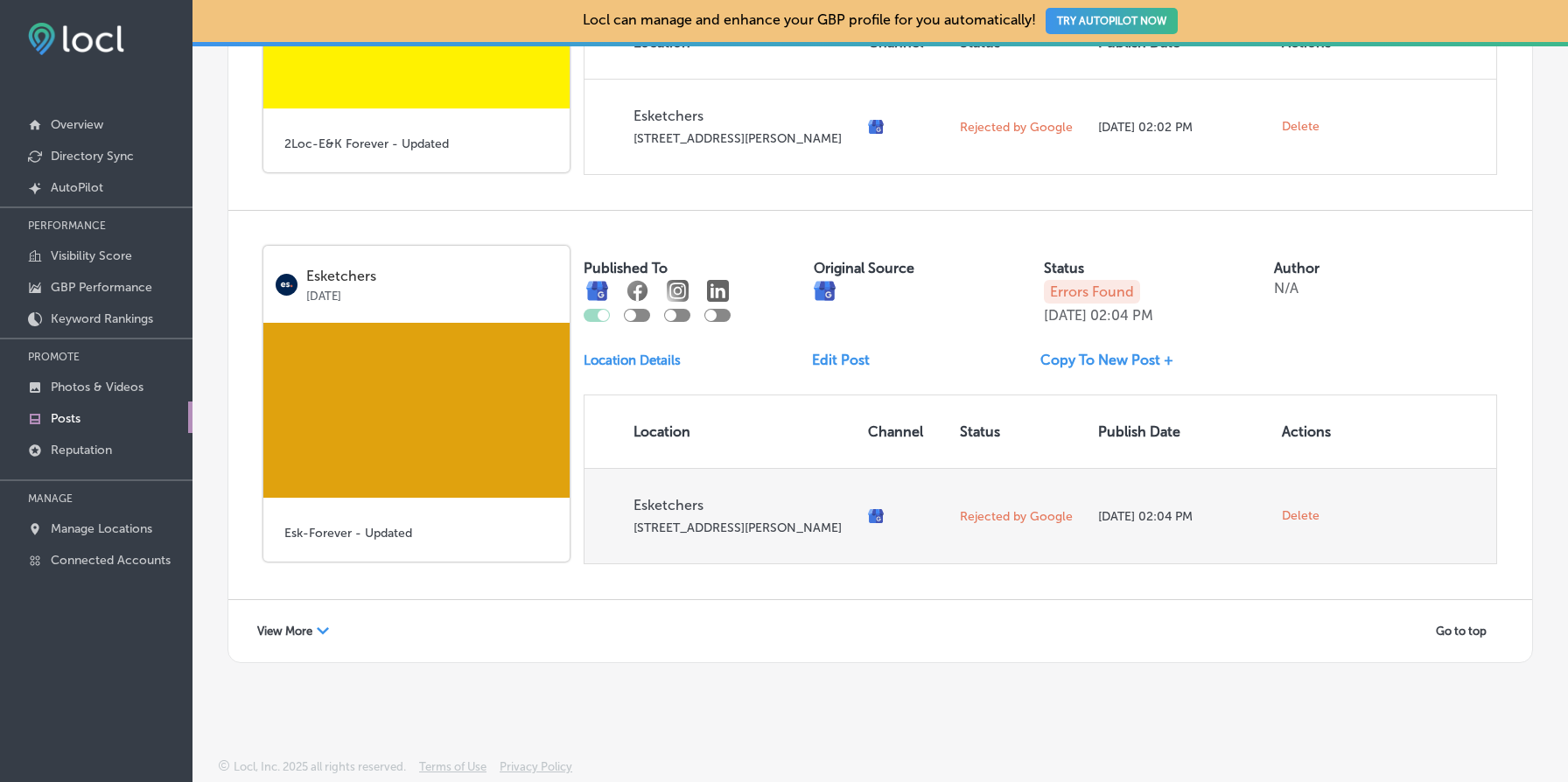
click at [1298, 513] on span "Delete" at bounding box center [1301, 516] width 38 height 16
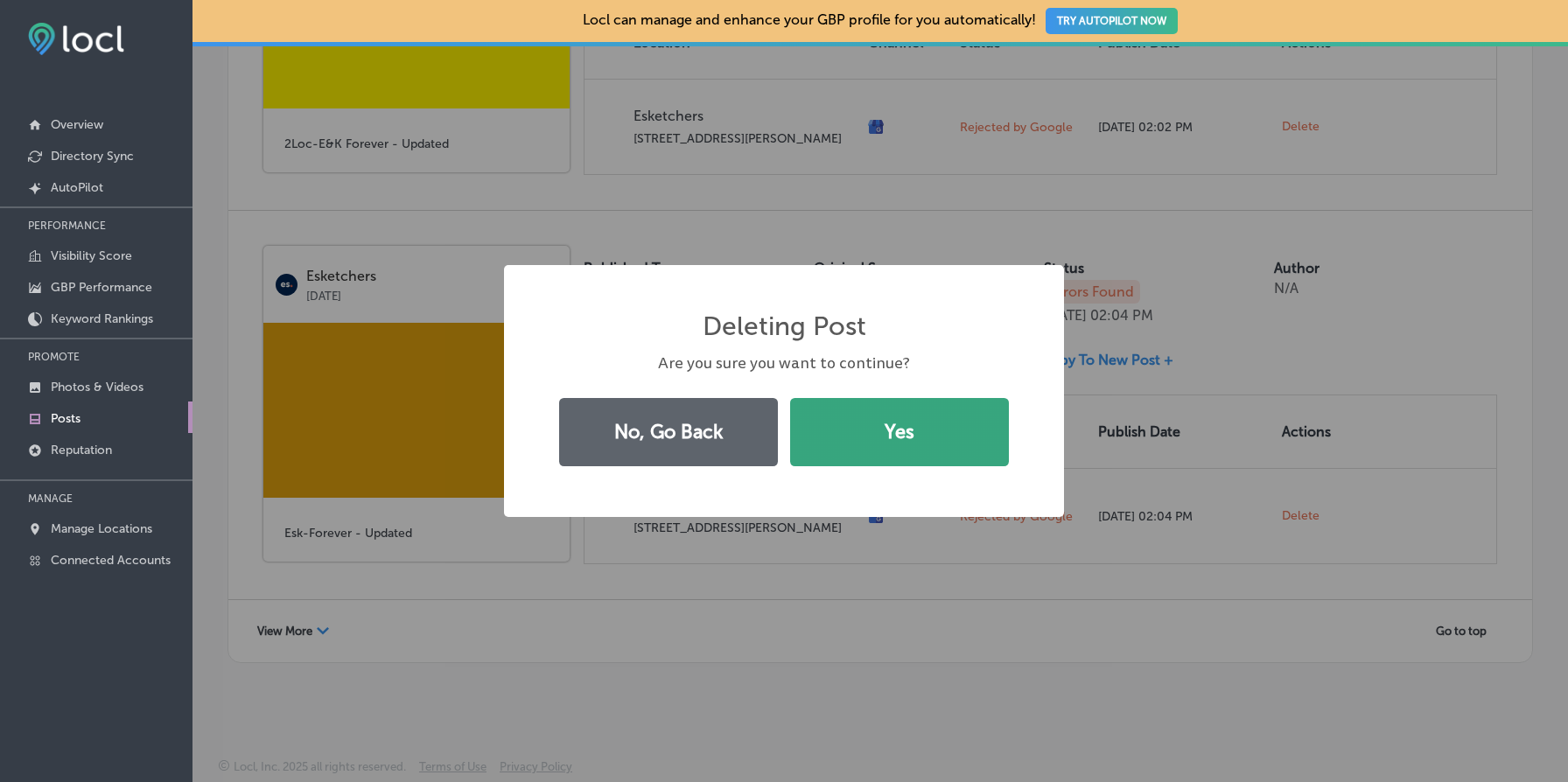
click at [958, 436] on button "Yes" at bounding box center [900, 432] width 219 height 68
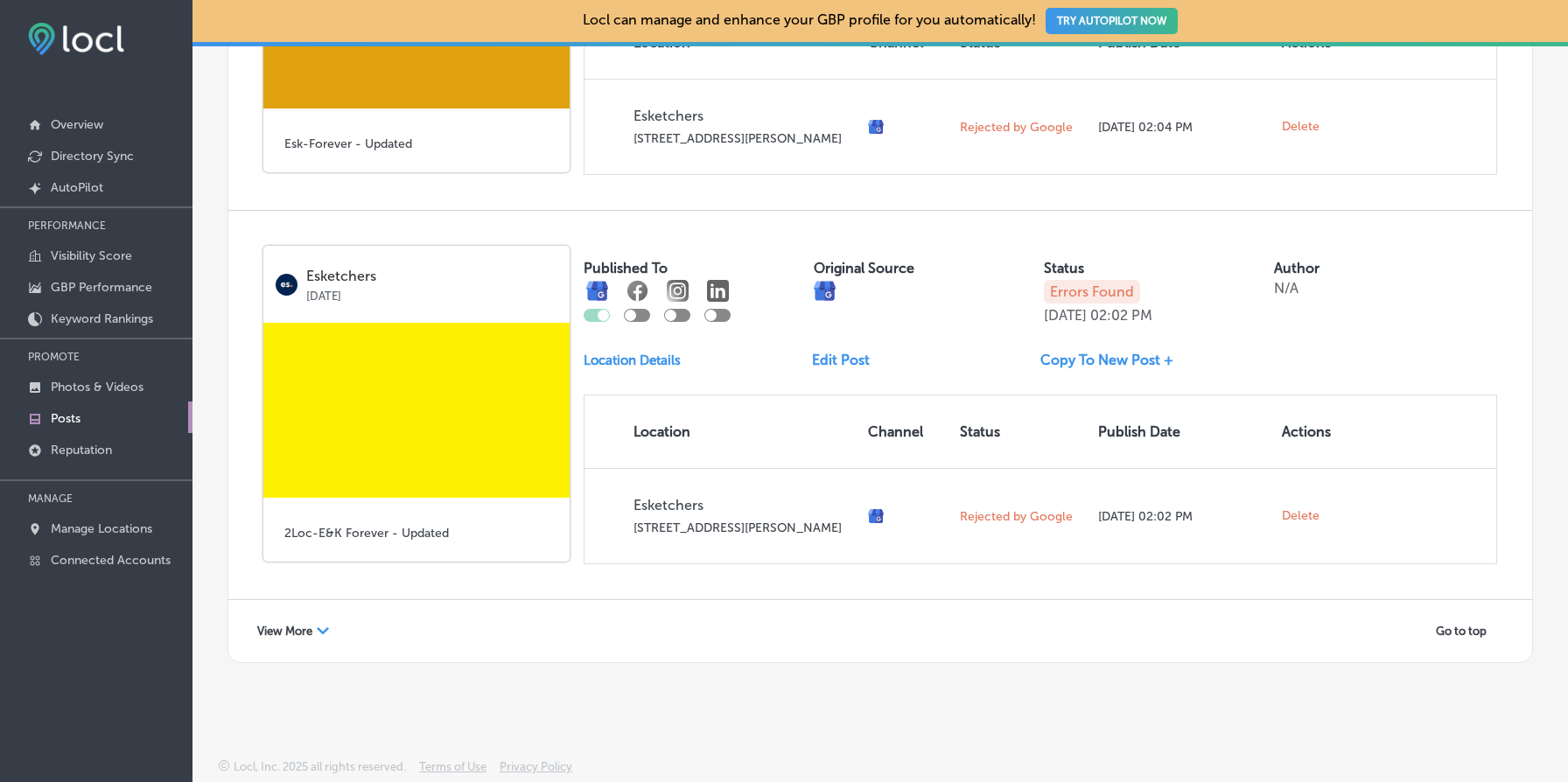
scroll to position [2929, 0]
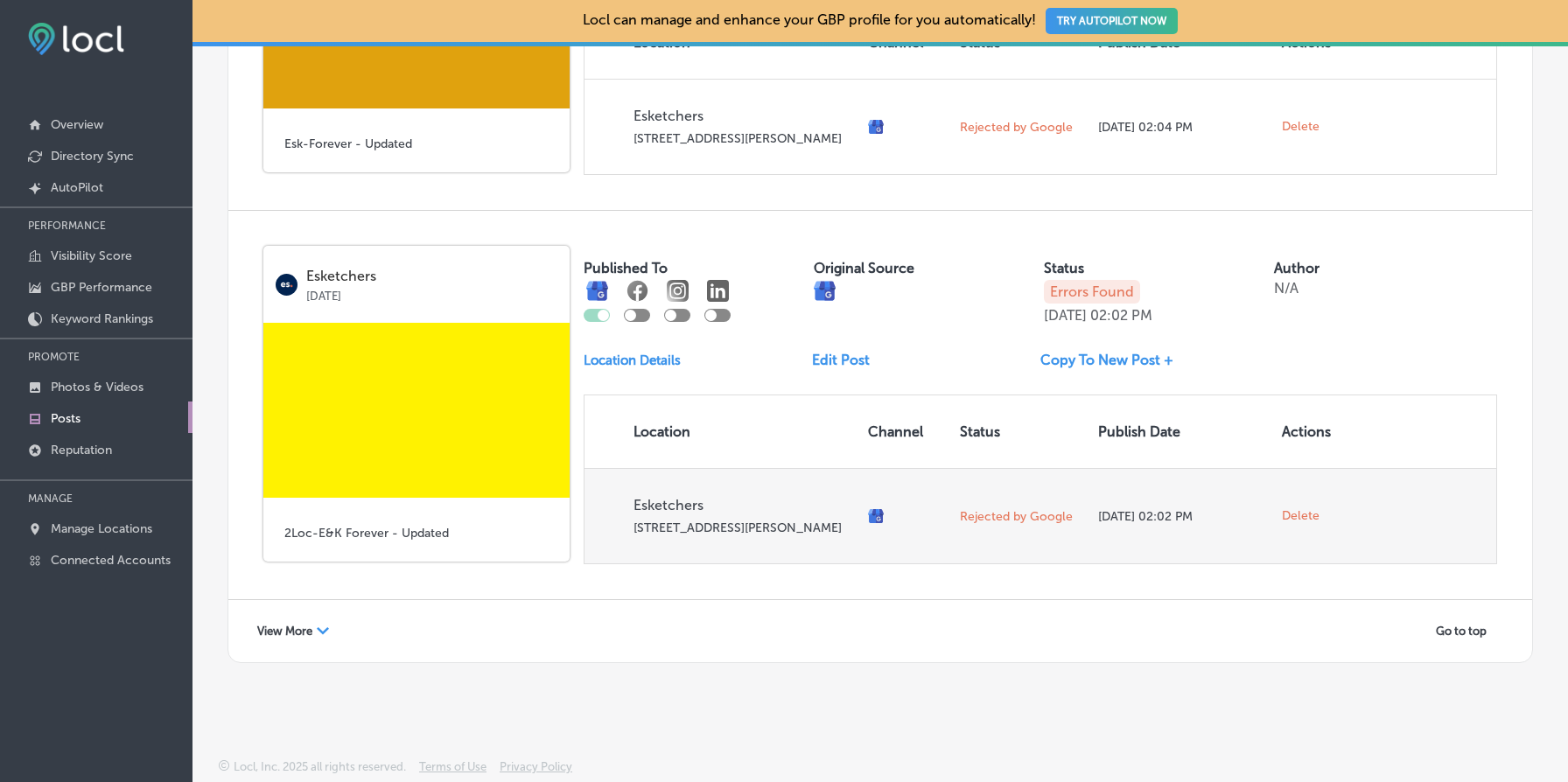
click at [1304, 509] on span "Delete" at bounding box center [1301, 516] width 38 height 16
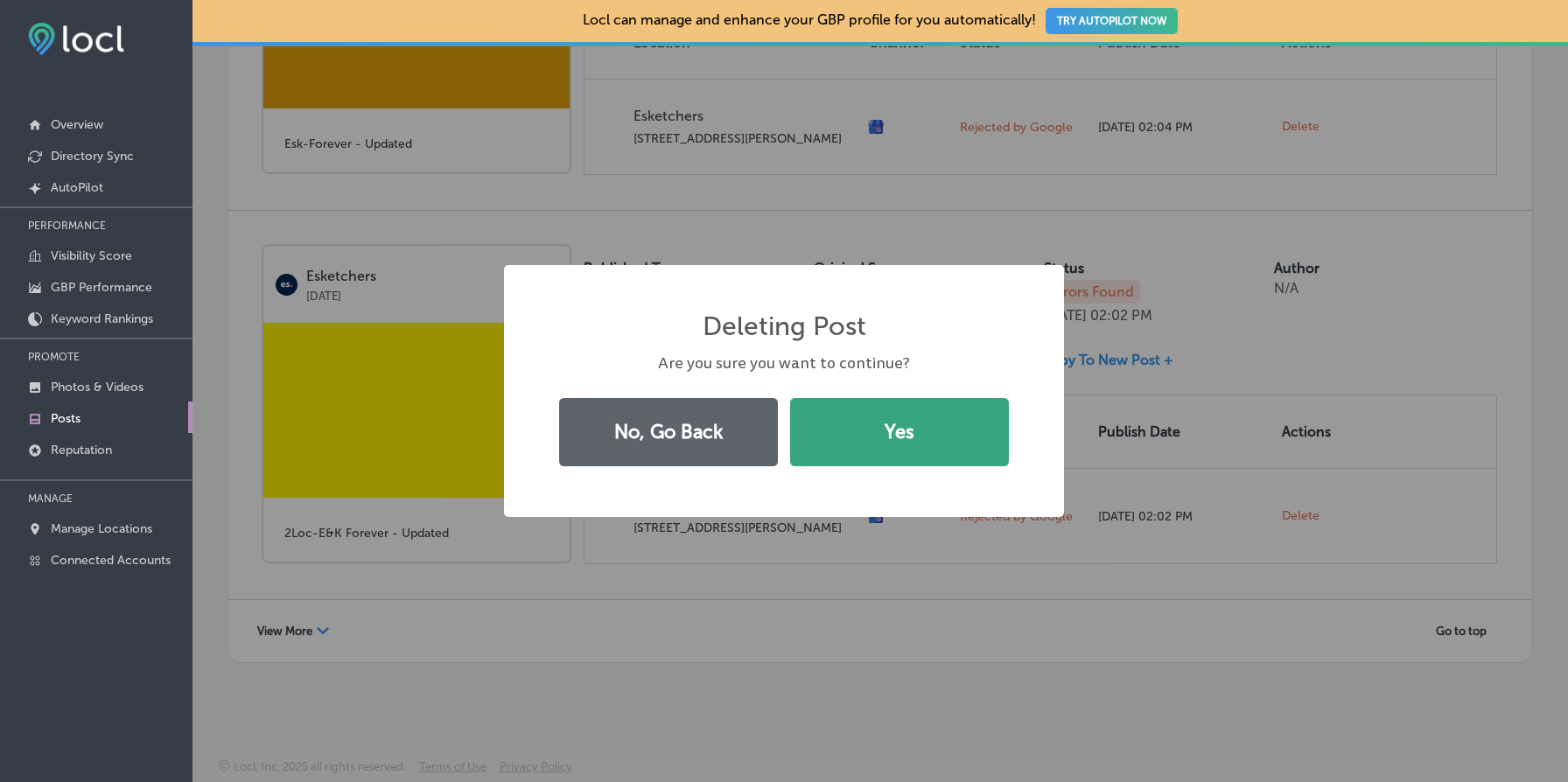
click at [914, 409] on button "Yes" at bounding box center [900, 432] width 219 height 68
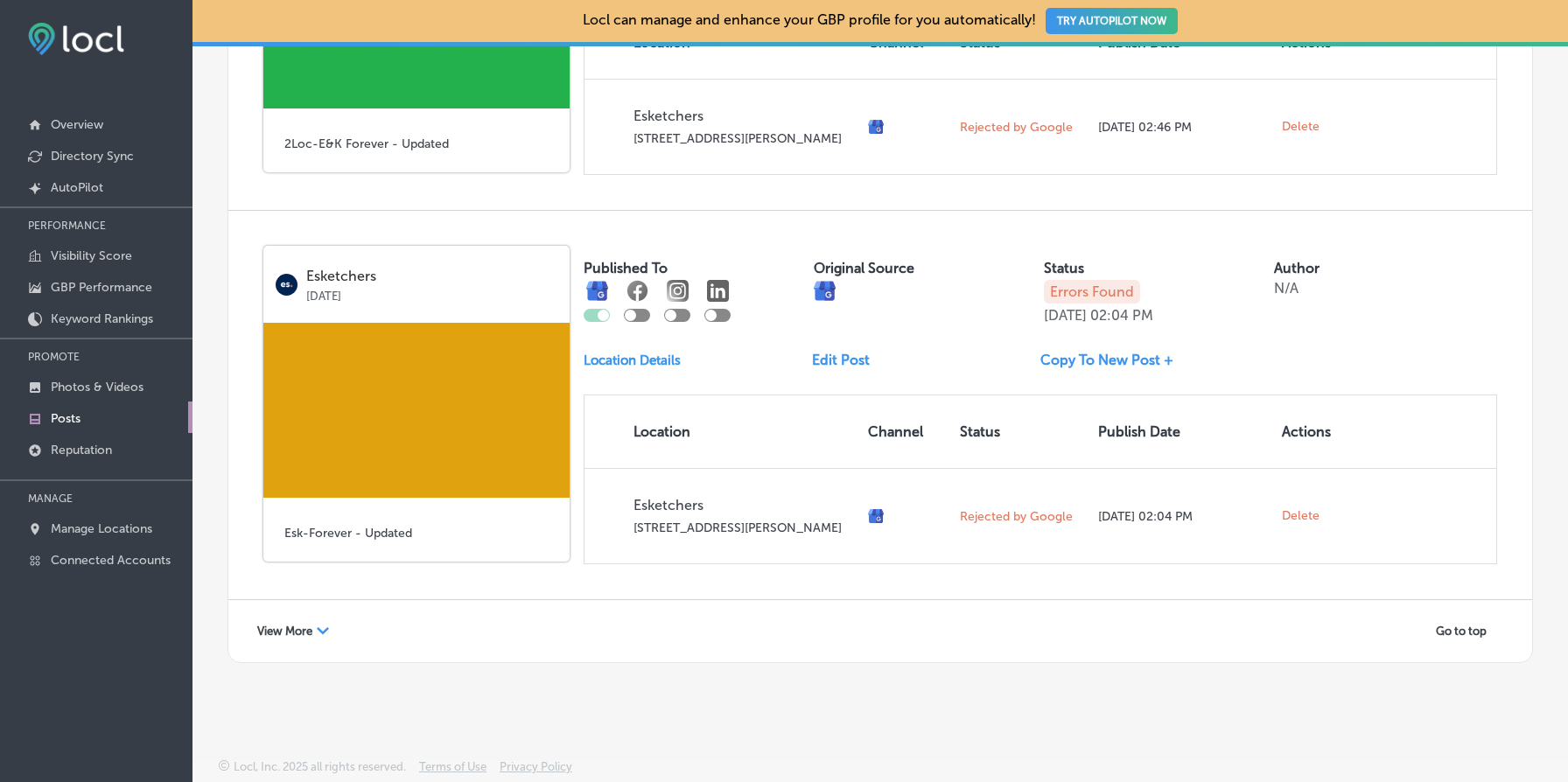
scroll to position [2526, 0]
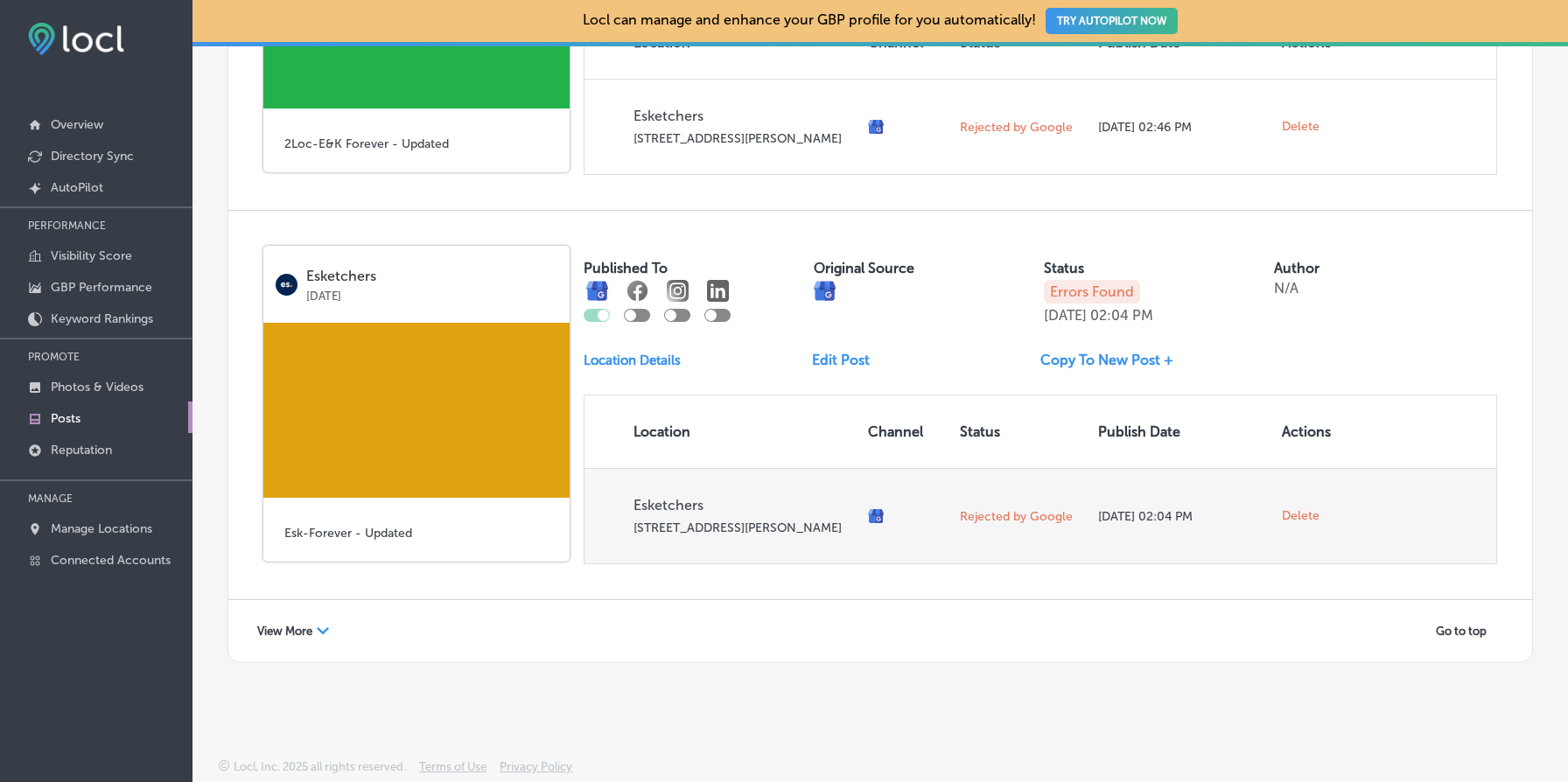
click at [1308, 510] on span "Delete" at bounding box center [1301, 516] width 38 height 16
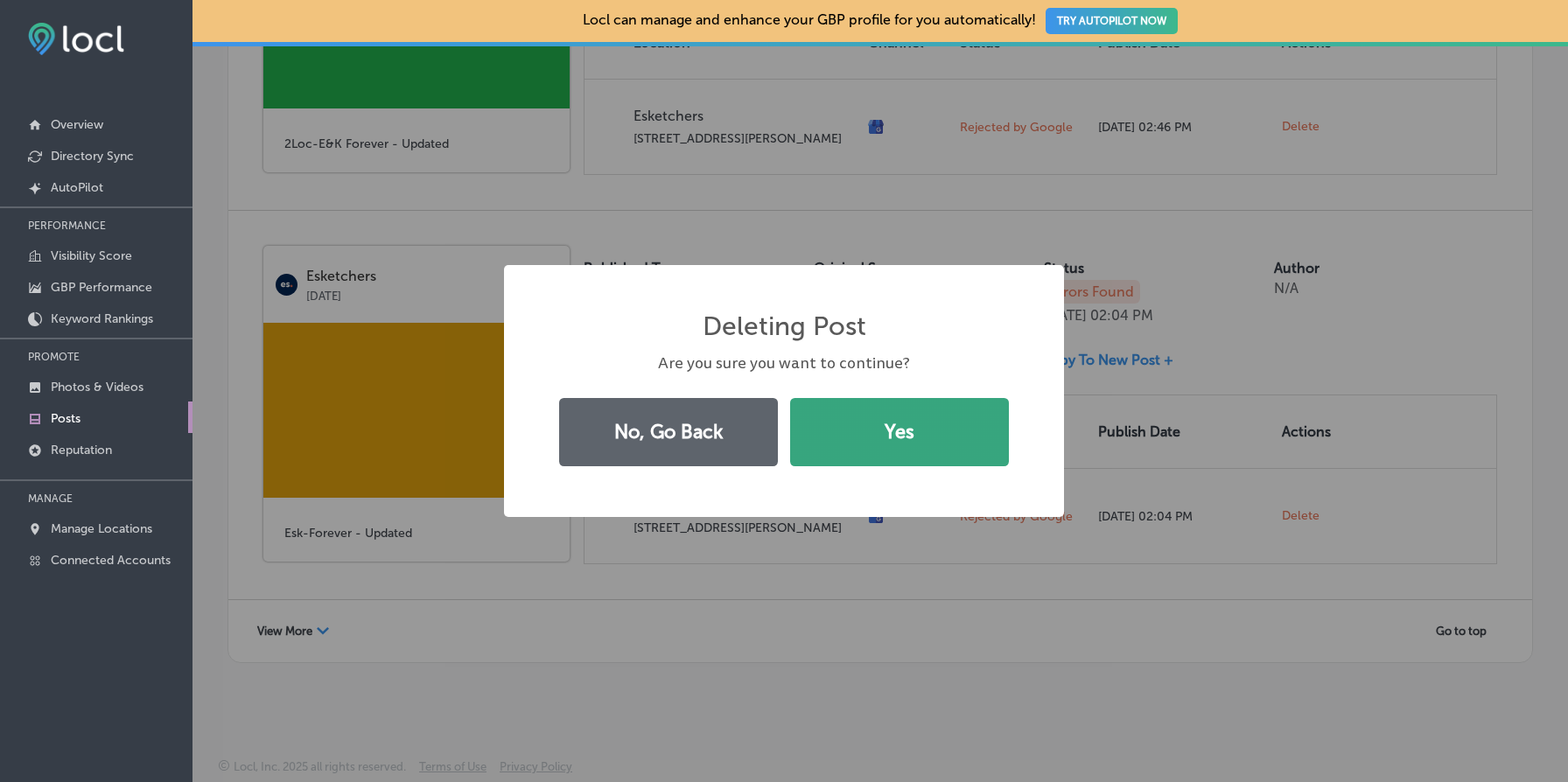
click at [867, 432] on button "Yes" at bounding box center [900, 432] width 219 height 68
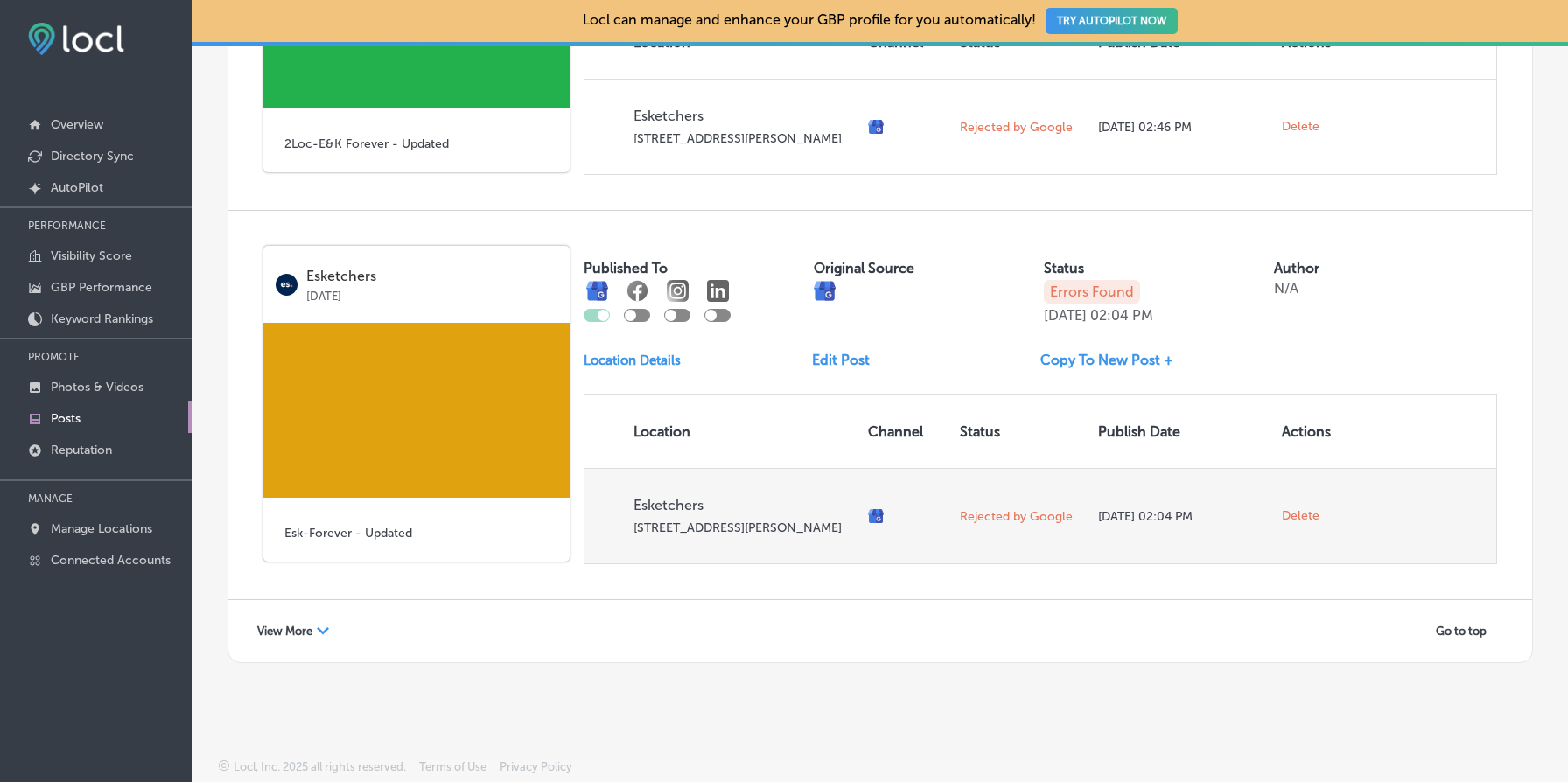
scroll to position [2123, 0]
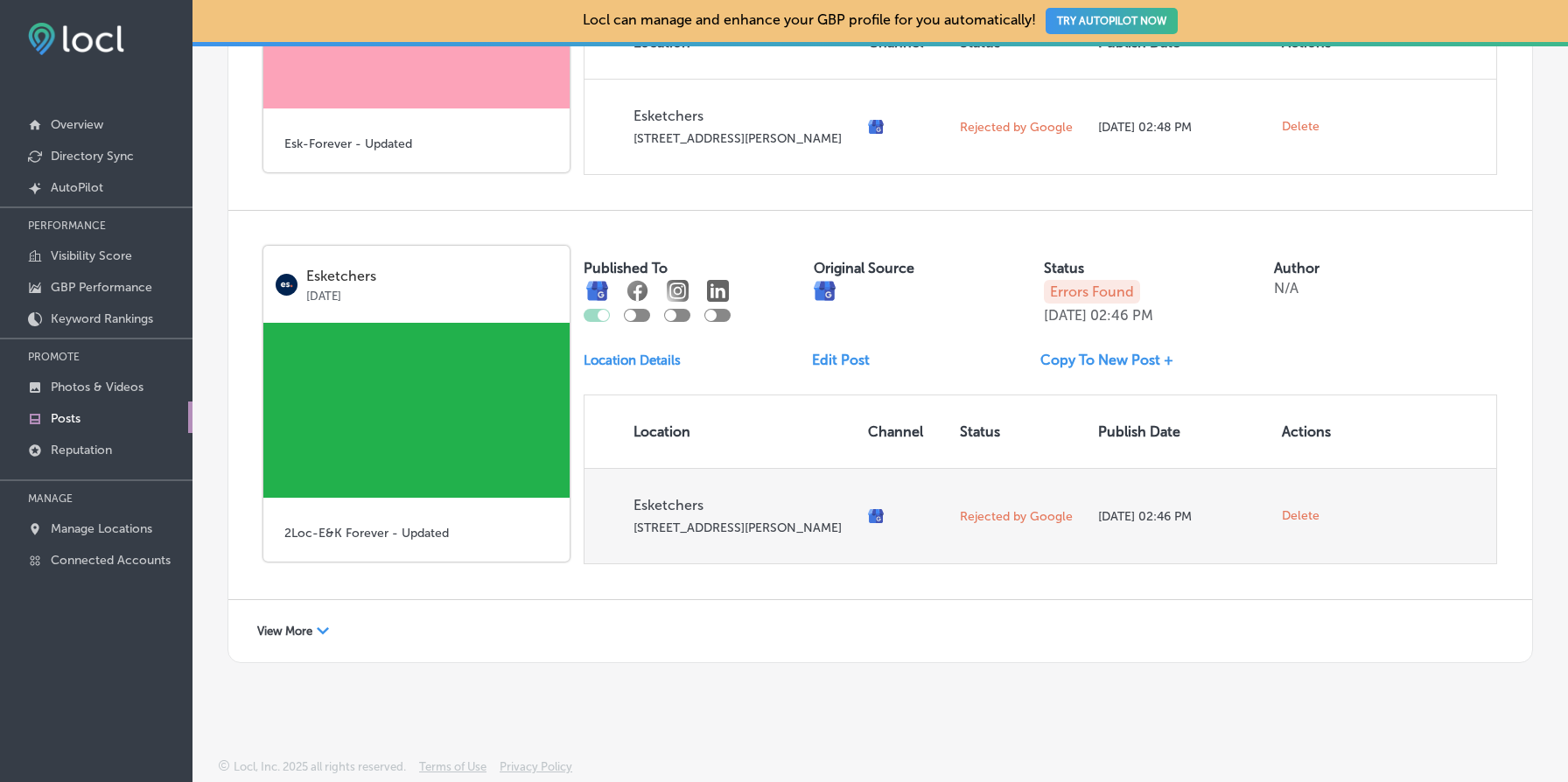
click at [1312, 509] on span "Delete" at bounding box center [1301, 516] width 38 height 16
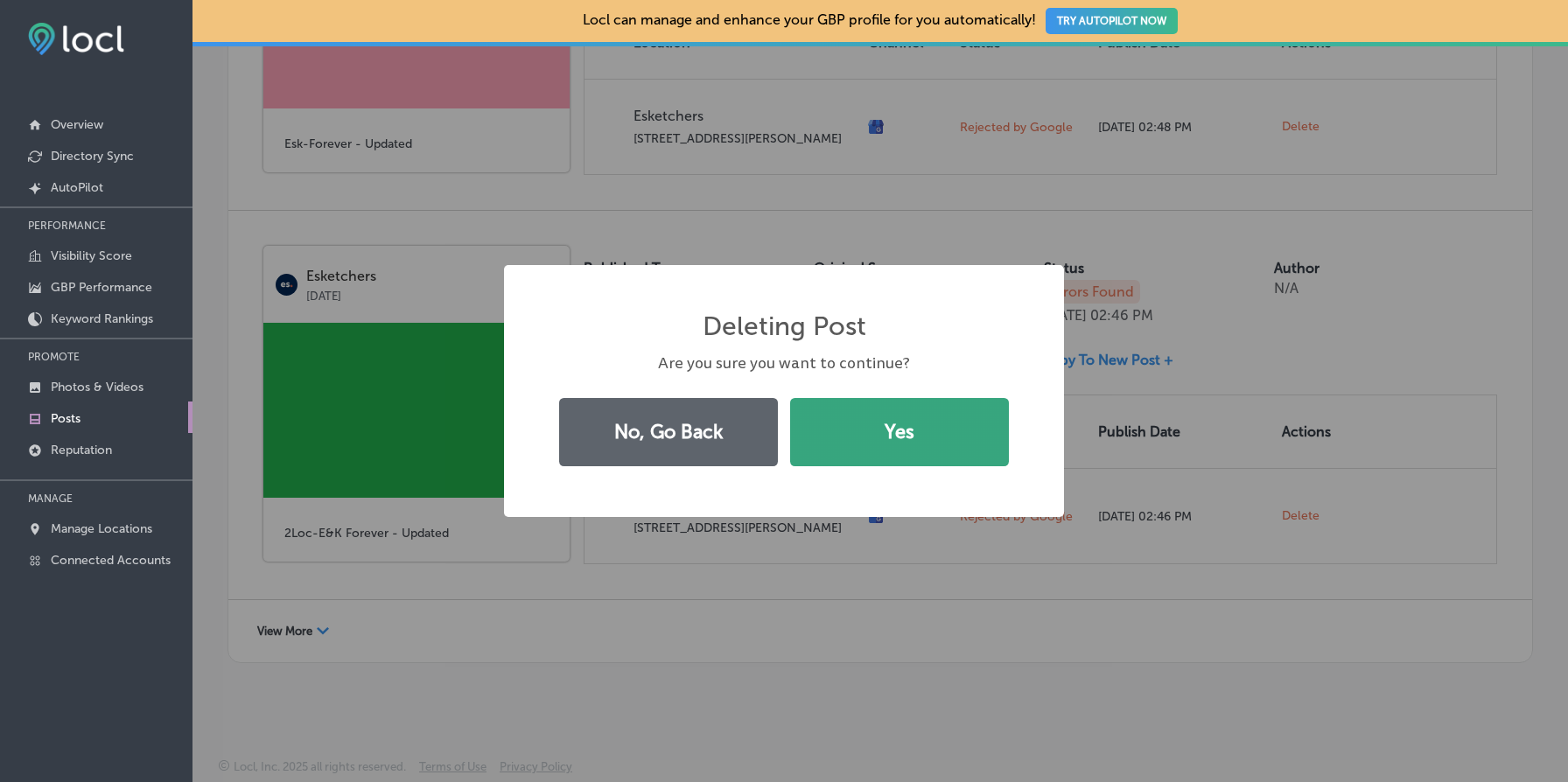
click at [947, 458] on button "Yes" at bounding box center [900, 432] width 219 height 68
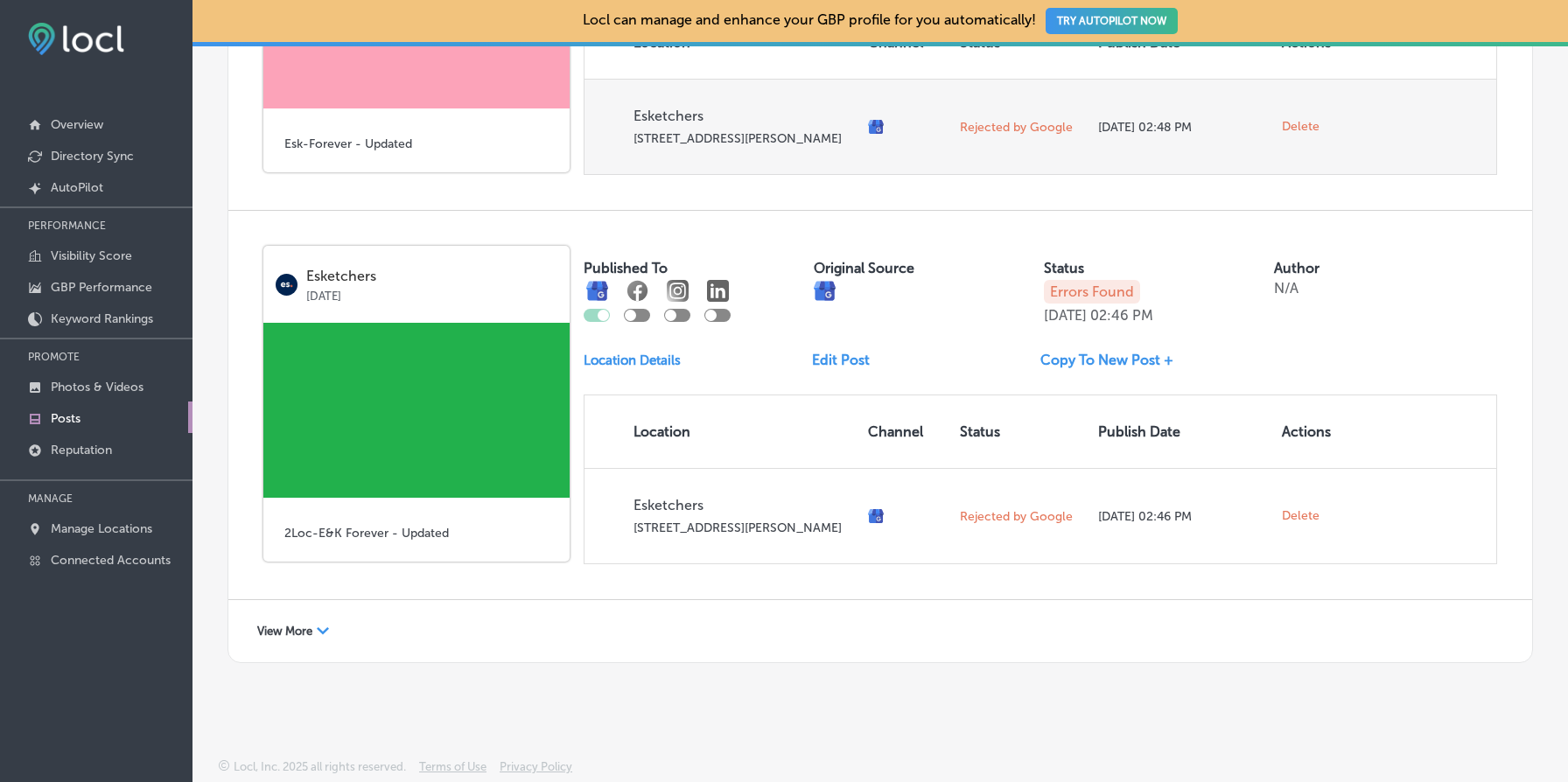
scroll to position [1719, 0]
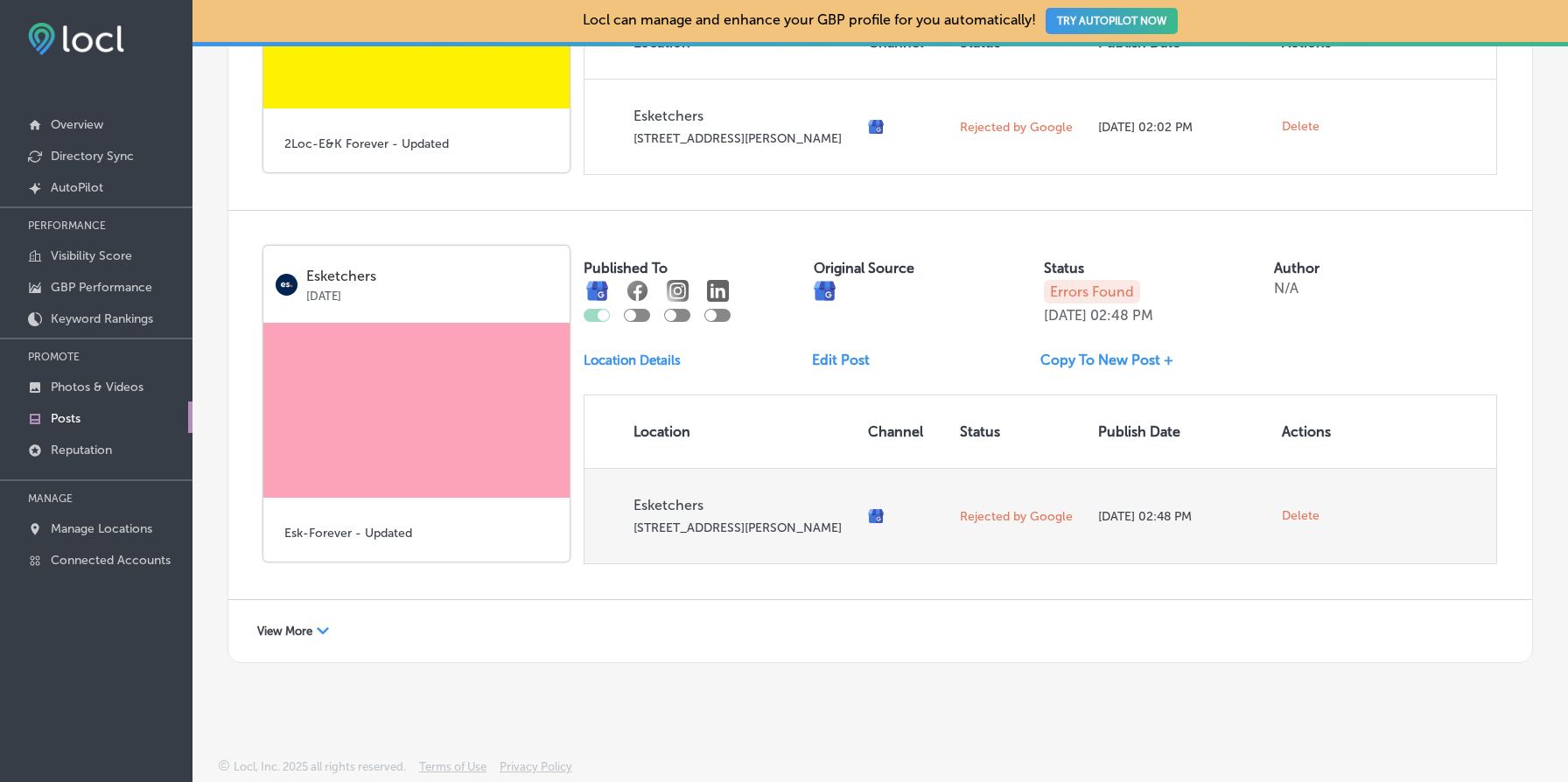
click at [1295, 509] on span "Delete" at bounding box center [1301, 516] width 38 height 16
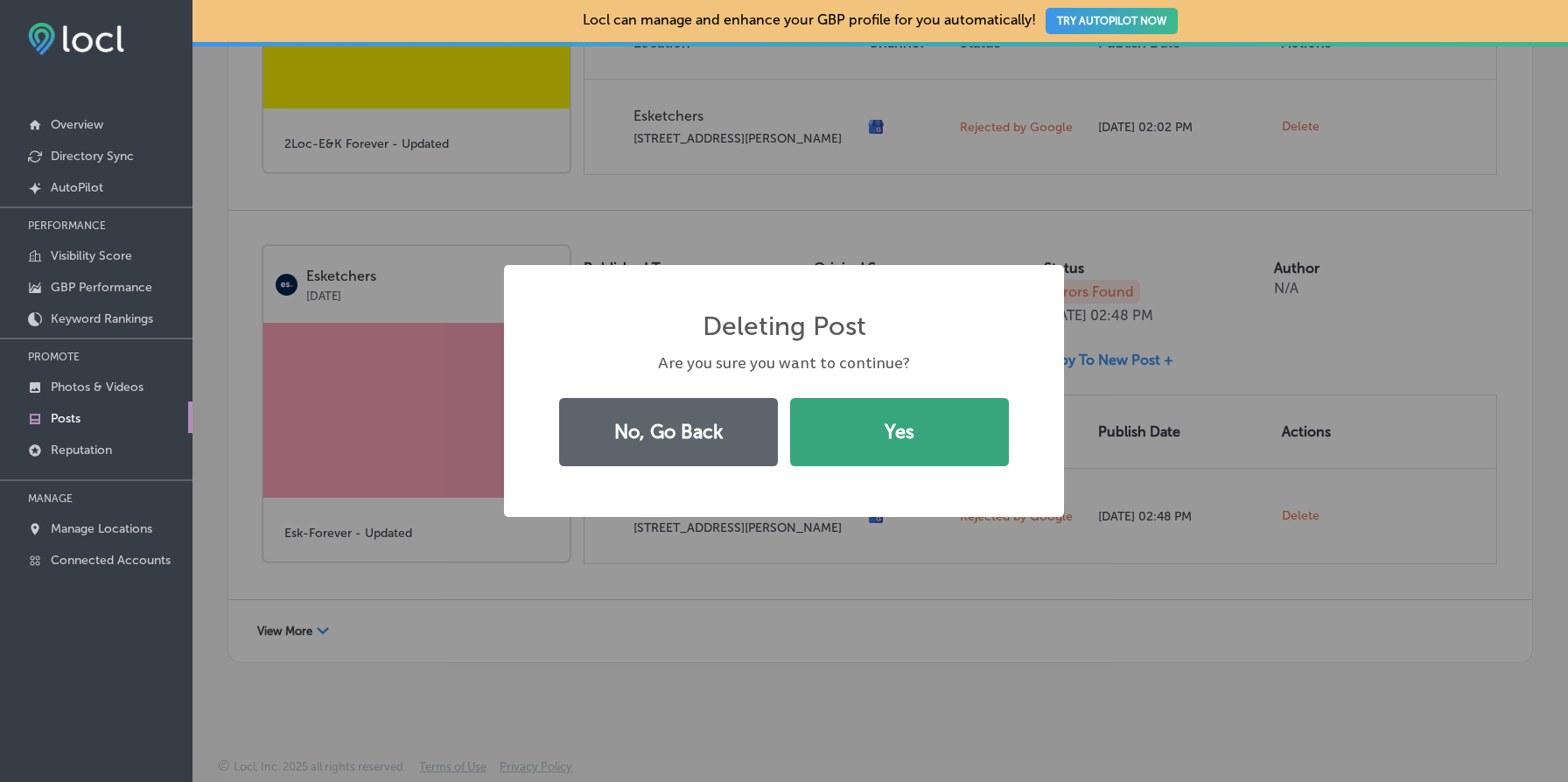
click at [941, 449] on button "Yes" at bounding box center [900, 432] width 219 height 68
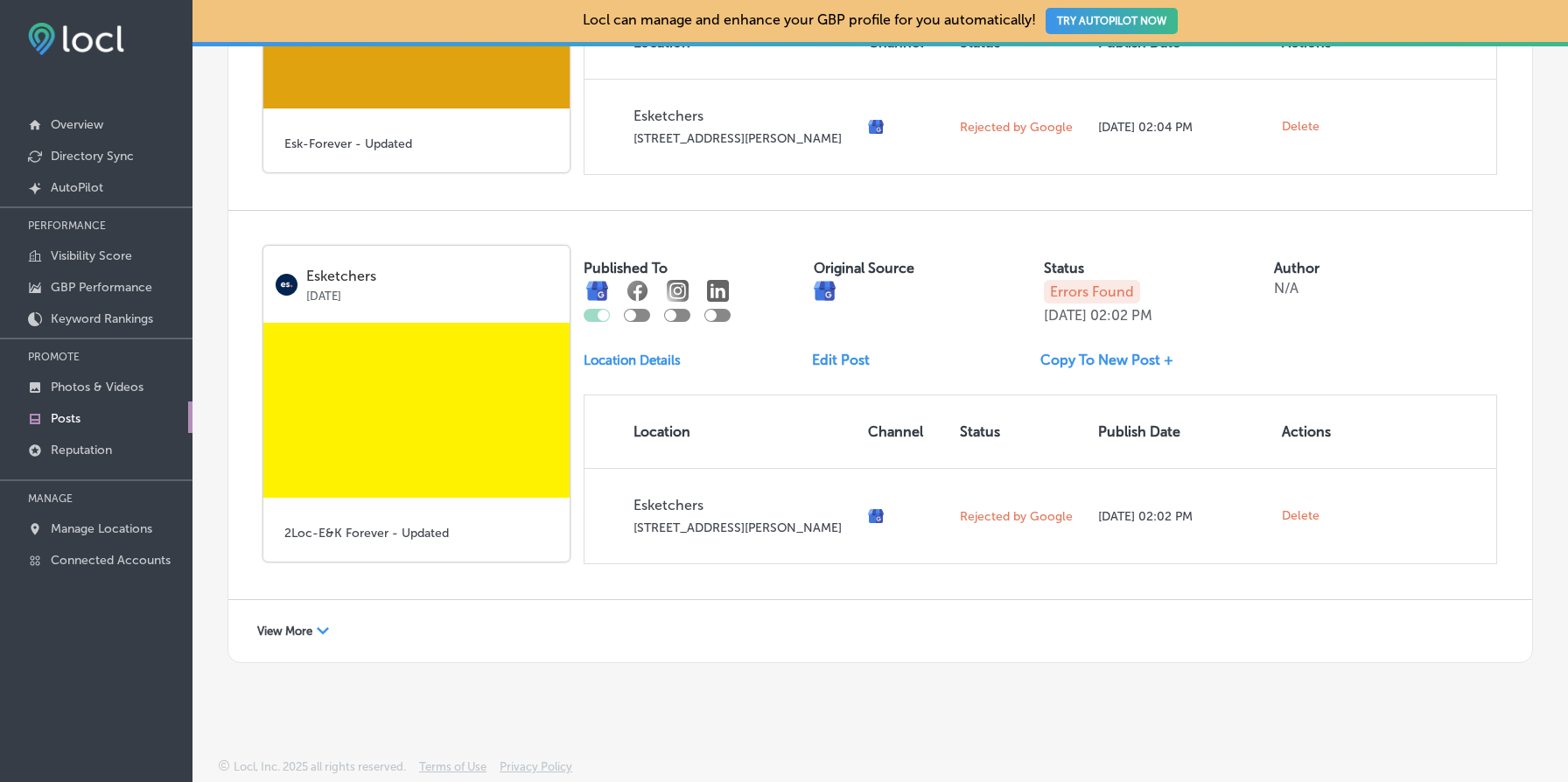
scroll to position [1316, 0]
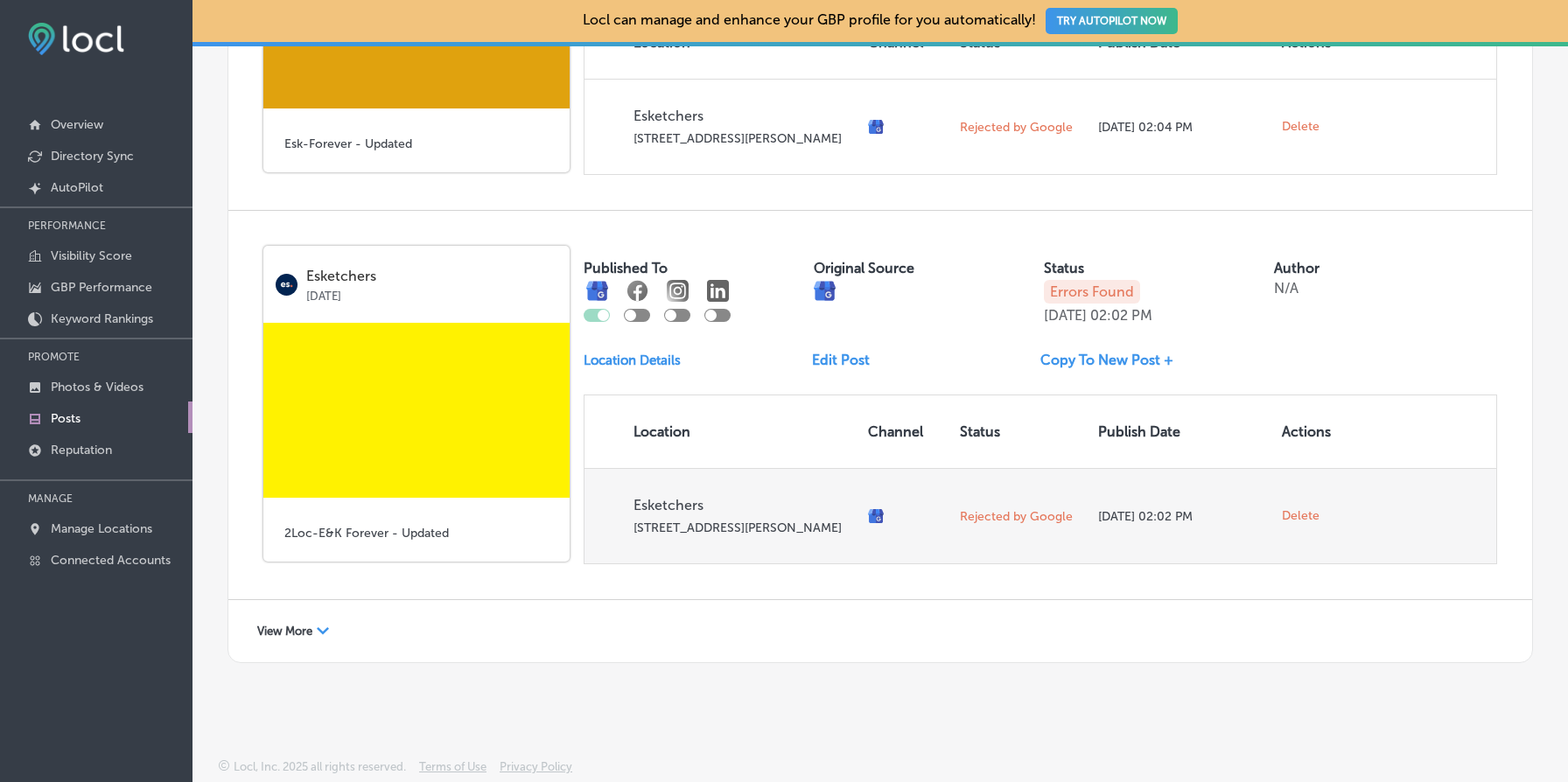
click at [1298, 511] on span "Delete" at bounding box center [1301, 516] width 38 height 16
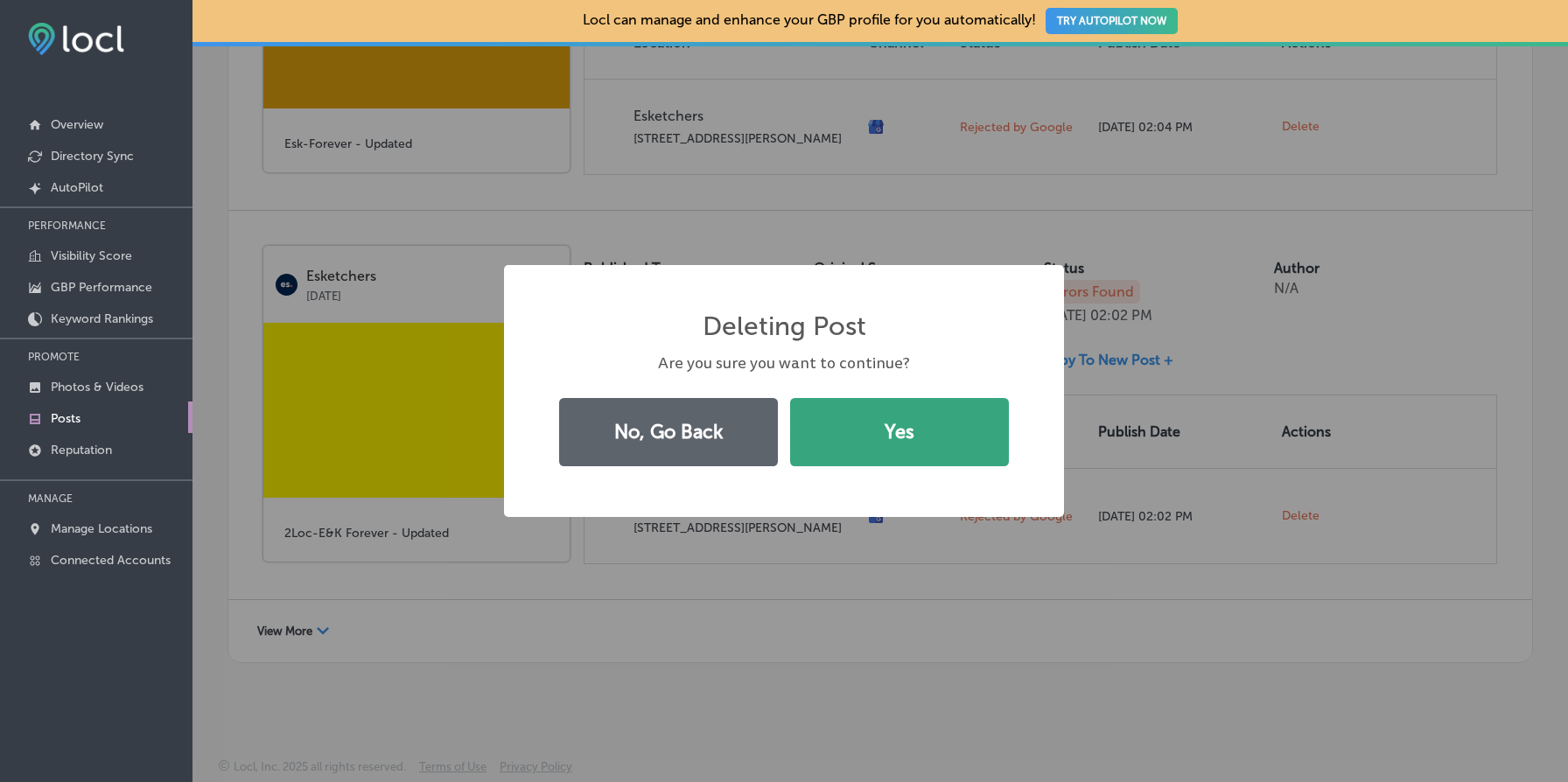
click at [806, 454] on button "Yes" at bounding box center [900, 432] width 219 height 68
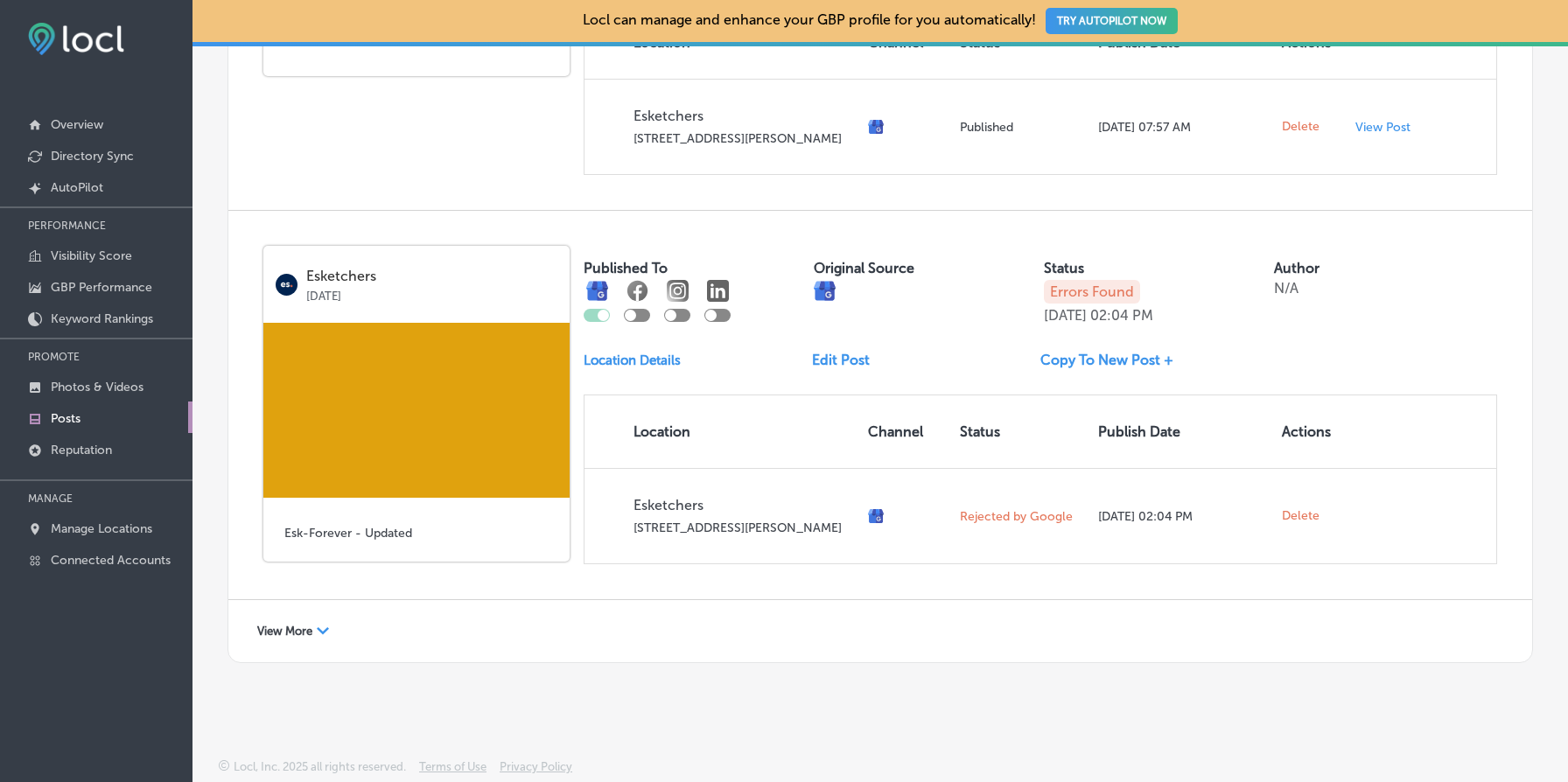
scroll to position [913, 0]
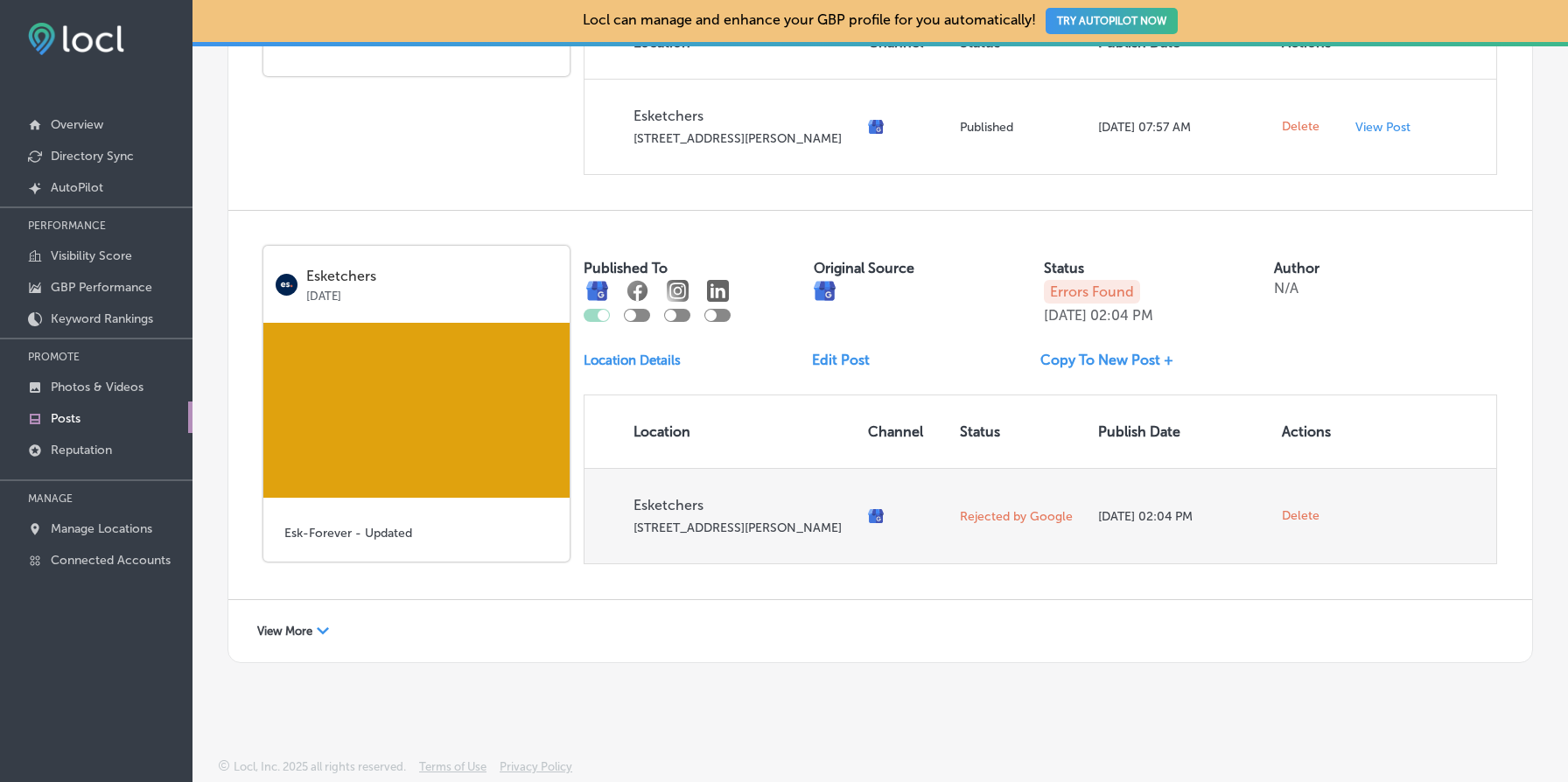
click at [1307, 509] on span "Delete" at bounding box center [1301, 516] width 38 height 16
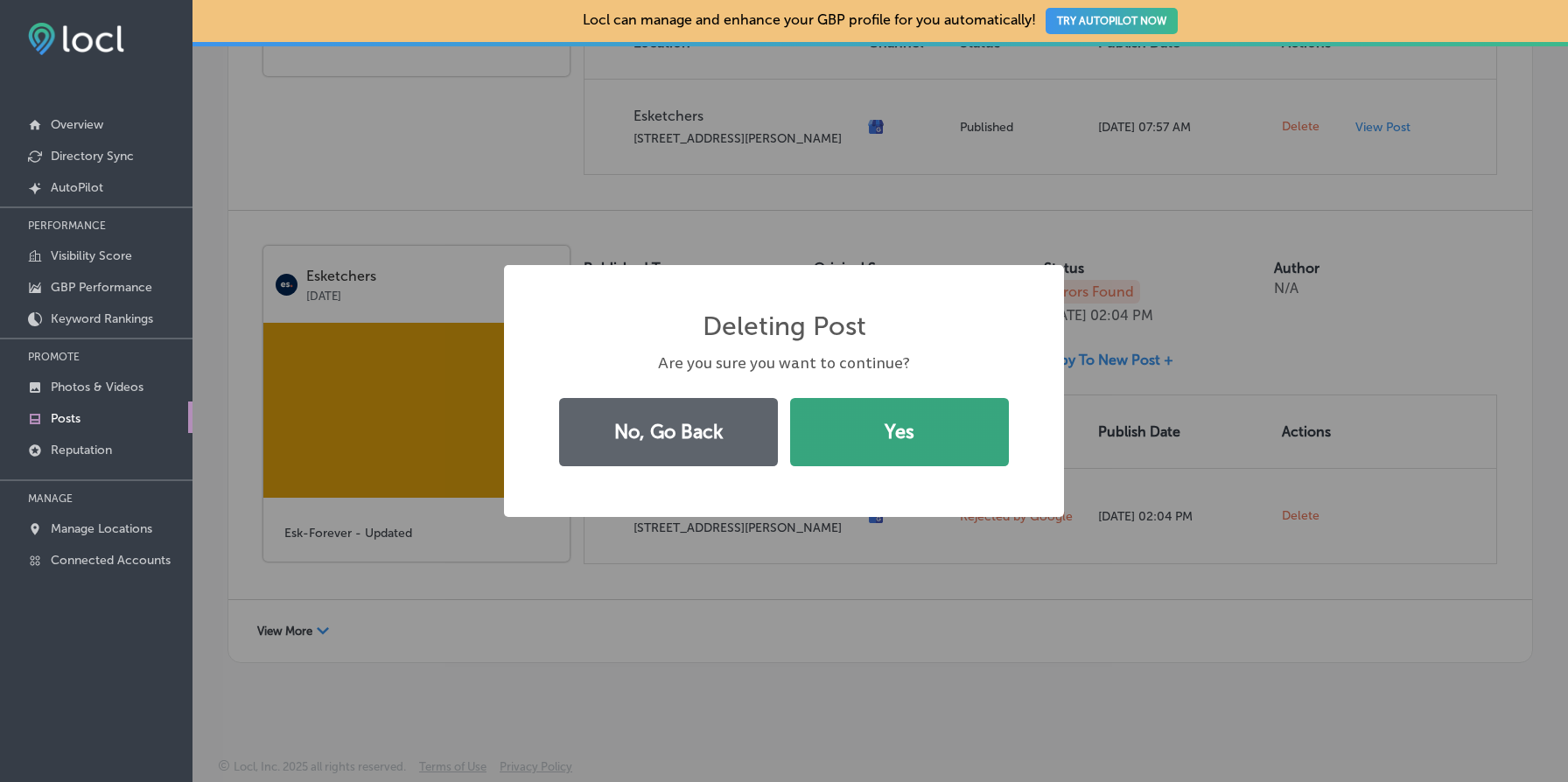
click at [1005, 454] on button "Yes" at bounding box center [900, 432] width 219 height 68
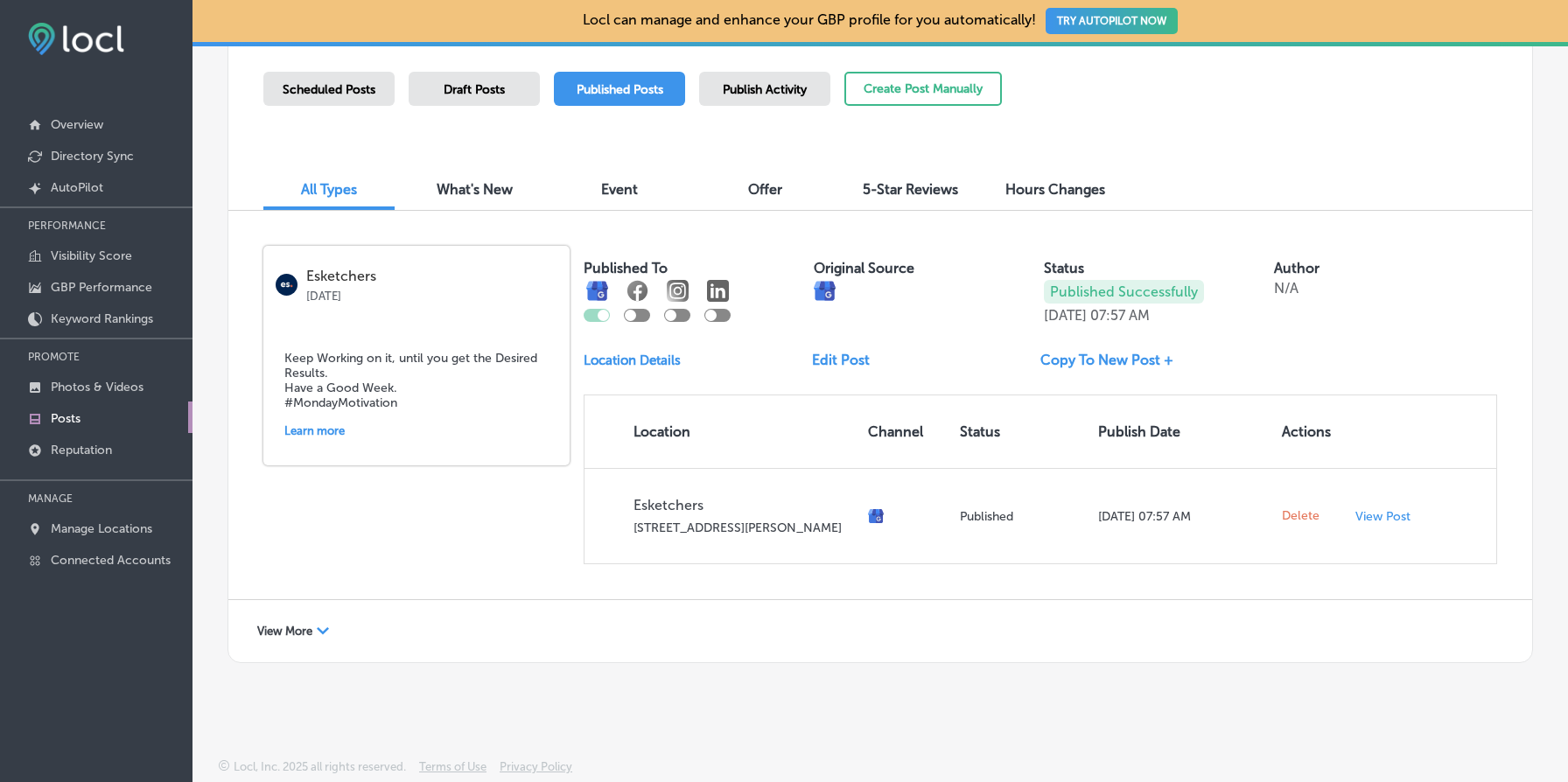
scroll to position [509, 0]
click at [314, 634] on div "View More Path Created with Sketch." at bounding box center [293, 631] width 94 height 27
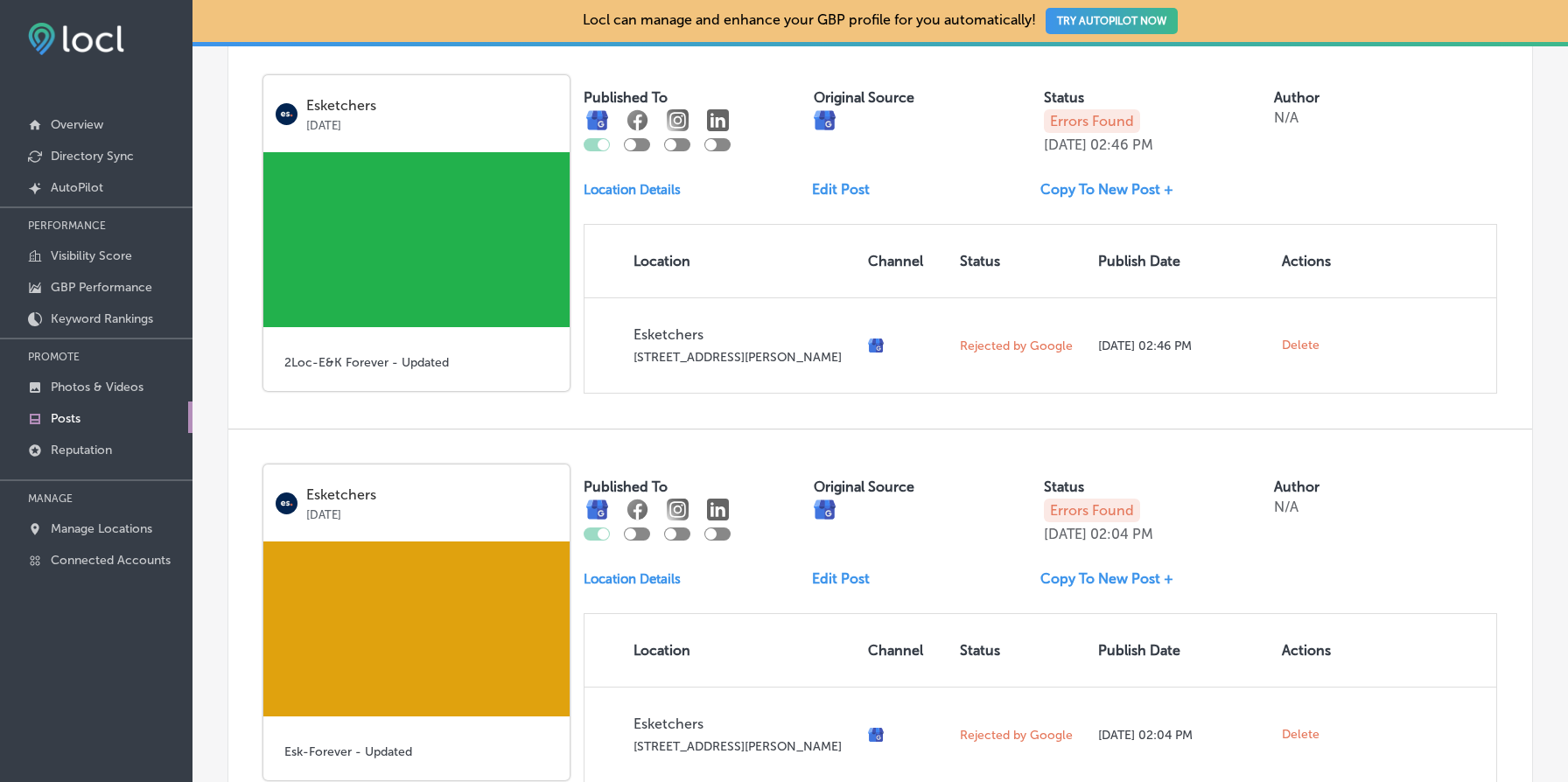
scroll to position [2929, 0]
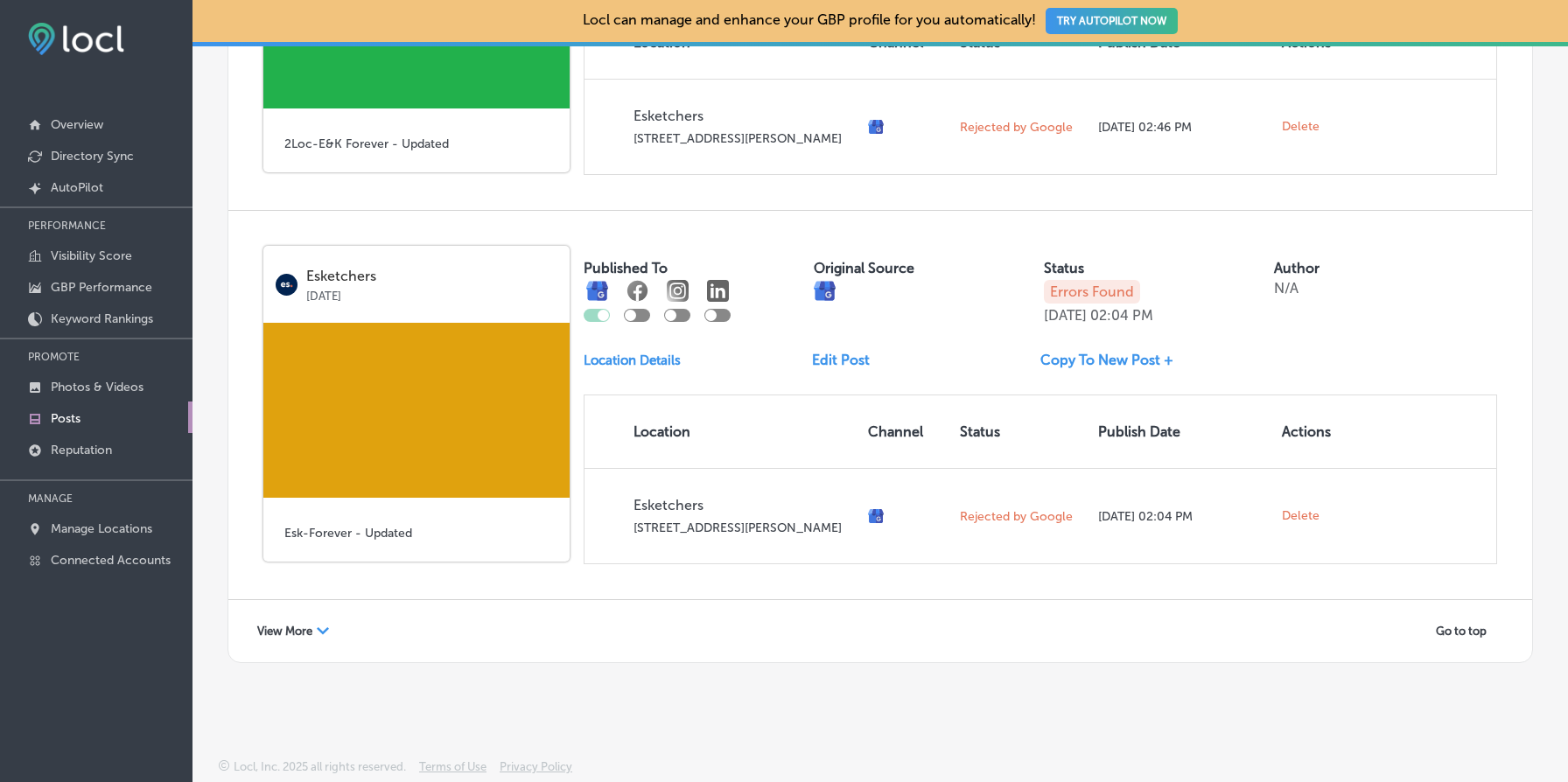
click at [294, 630] on span "View More" at bounding box center [285, 631] width 56 height 13
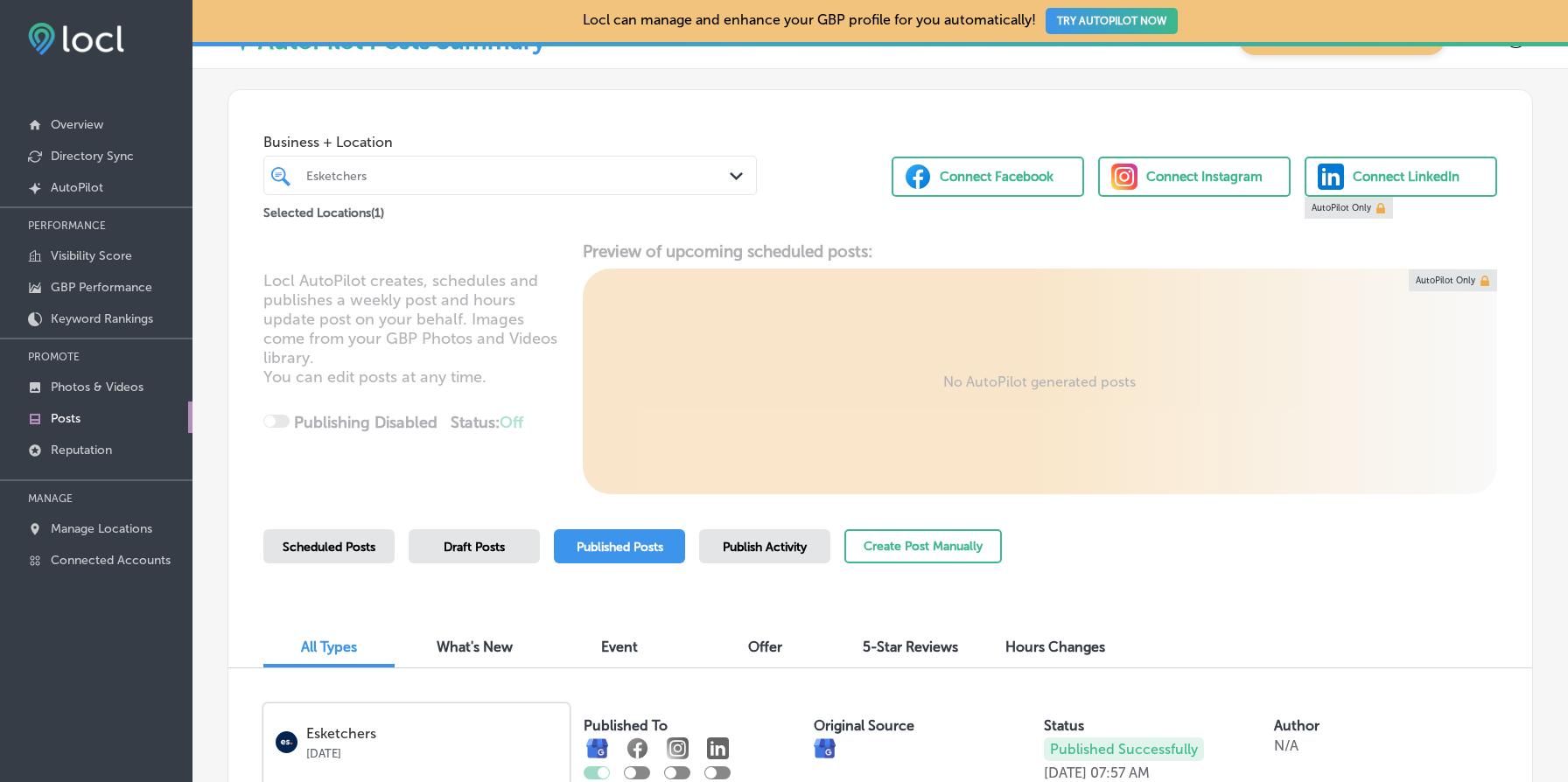
scroll to position [0, 0]
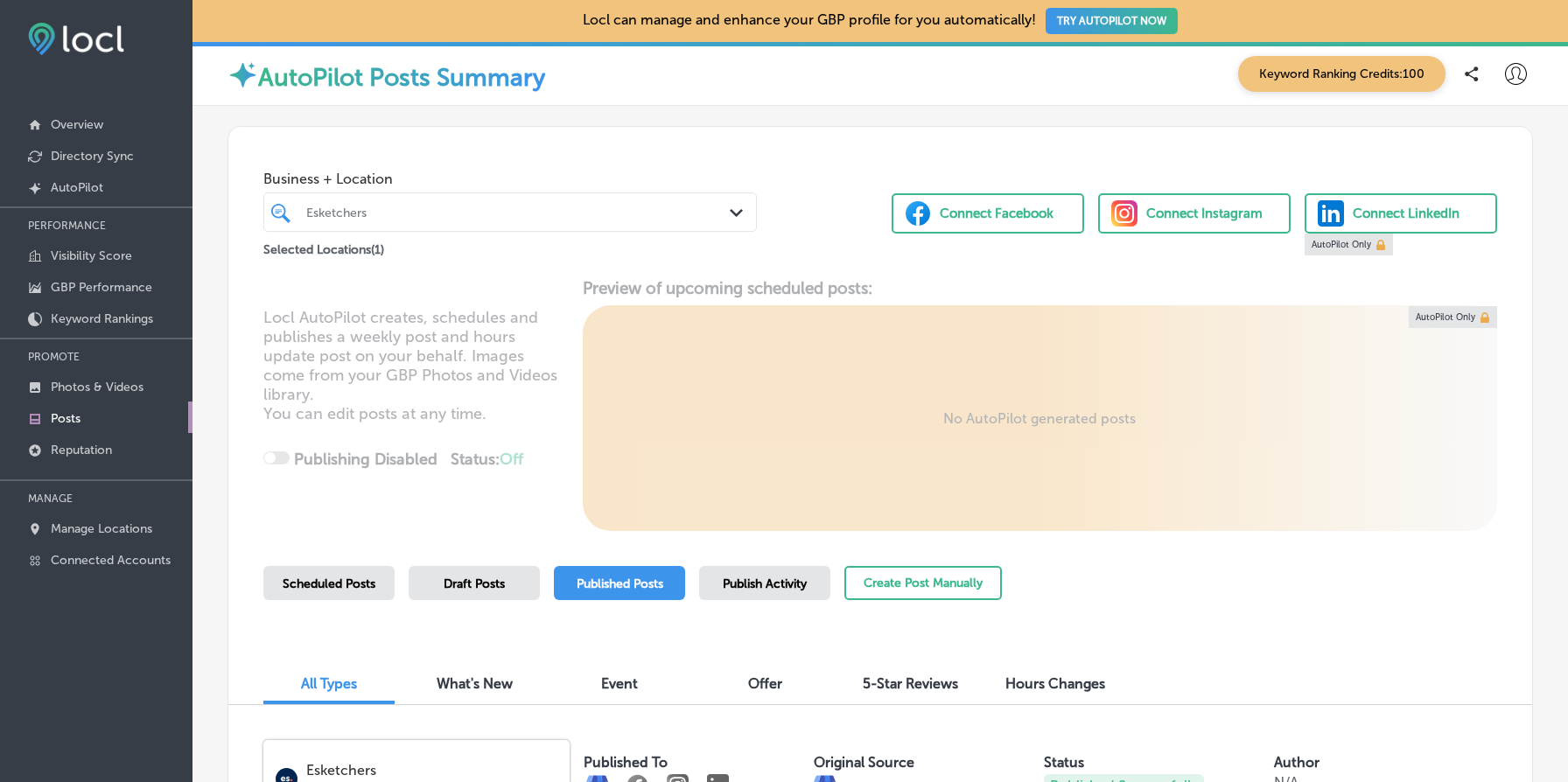
click at [450, 219] on div "Esketchers" at bounding box center [518, 212] width 425 height 15
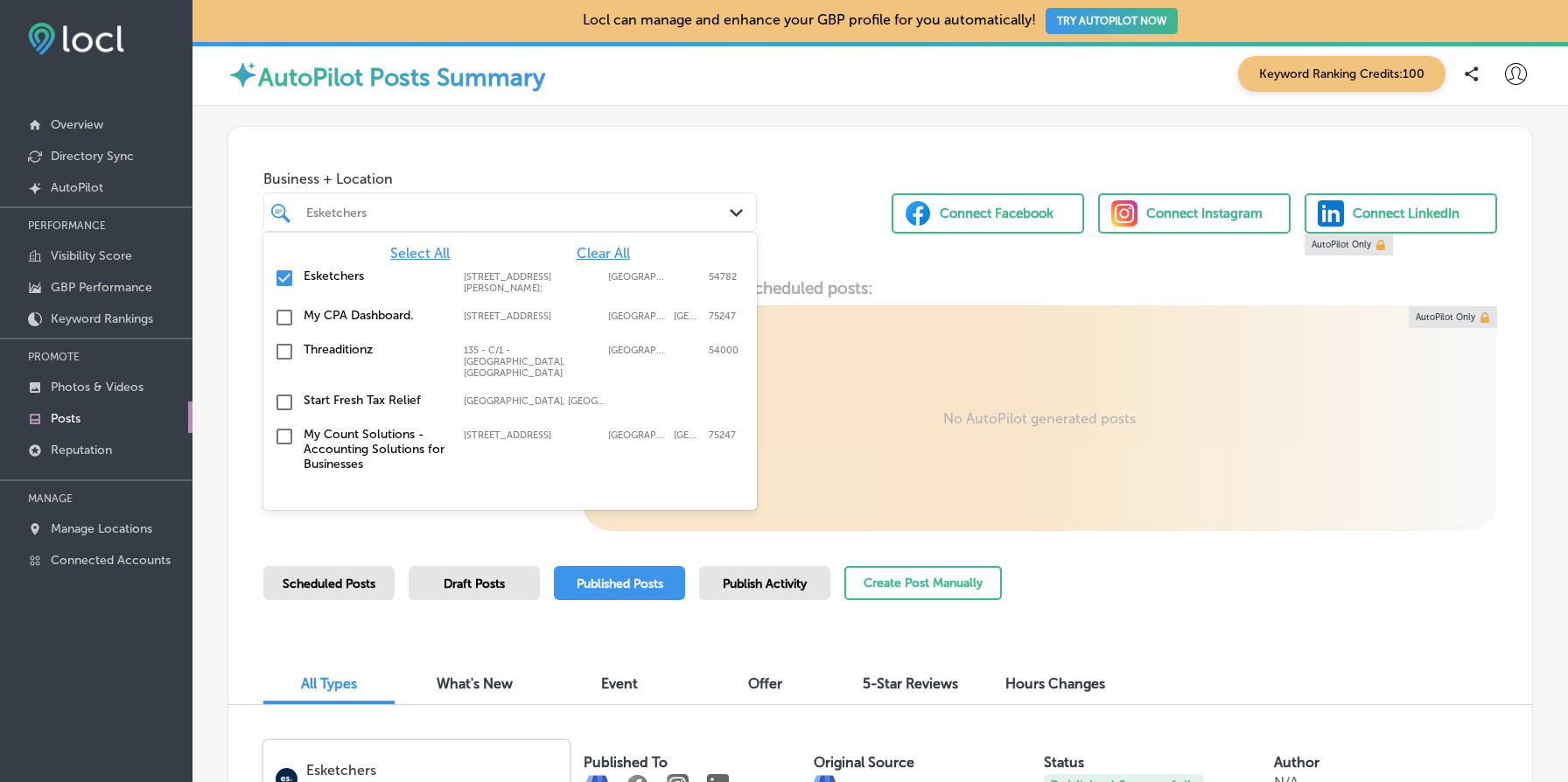
click at [338, 357] on label "Threaditionz" at bounding box center [374, 350] width 142 height 15
click at [325, 272] on label "Esketchers" at bounding box center [374, 276] width 142 height 15
click at [829, 239] on div "Business + Location [STREET_ADDRESS][PERSON_NAME]; , deselected. option 135 - C…" at bounding box center [880, 198] width 1304 height 142
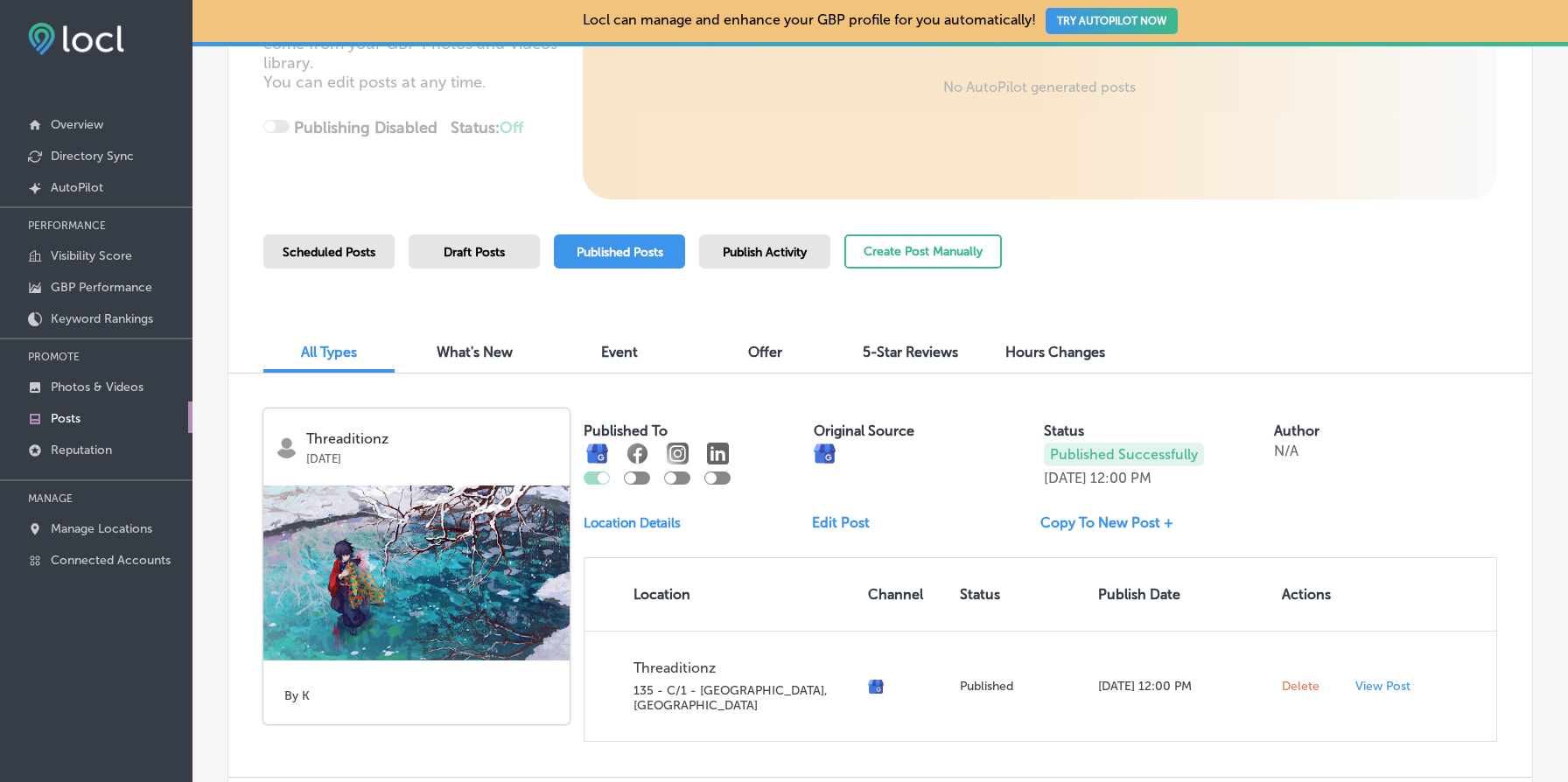
scroll to position [495, 0]
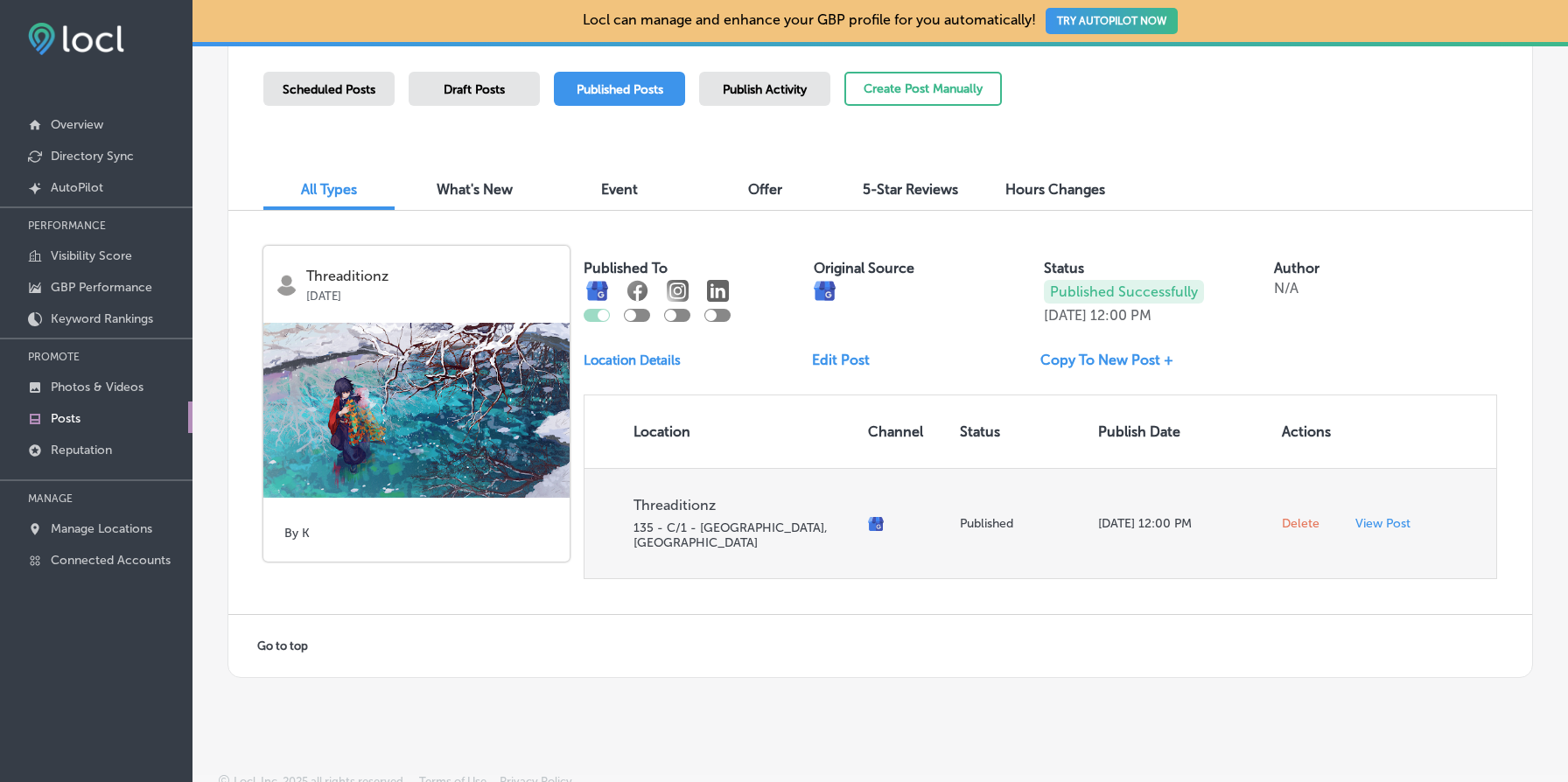
click at [1300, 516] on span "Delete" at bounding box center [1301, 524] width 38 height 16
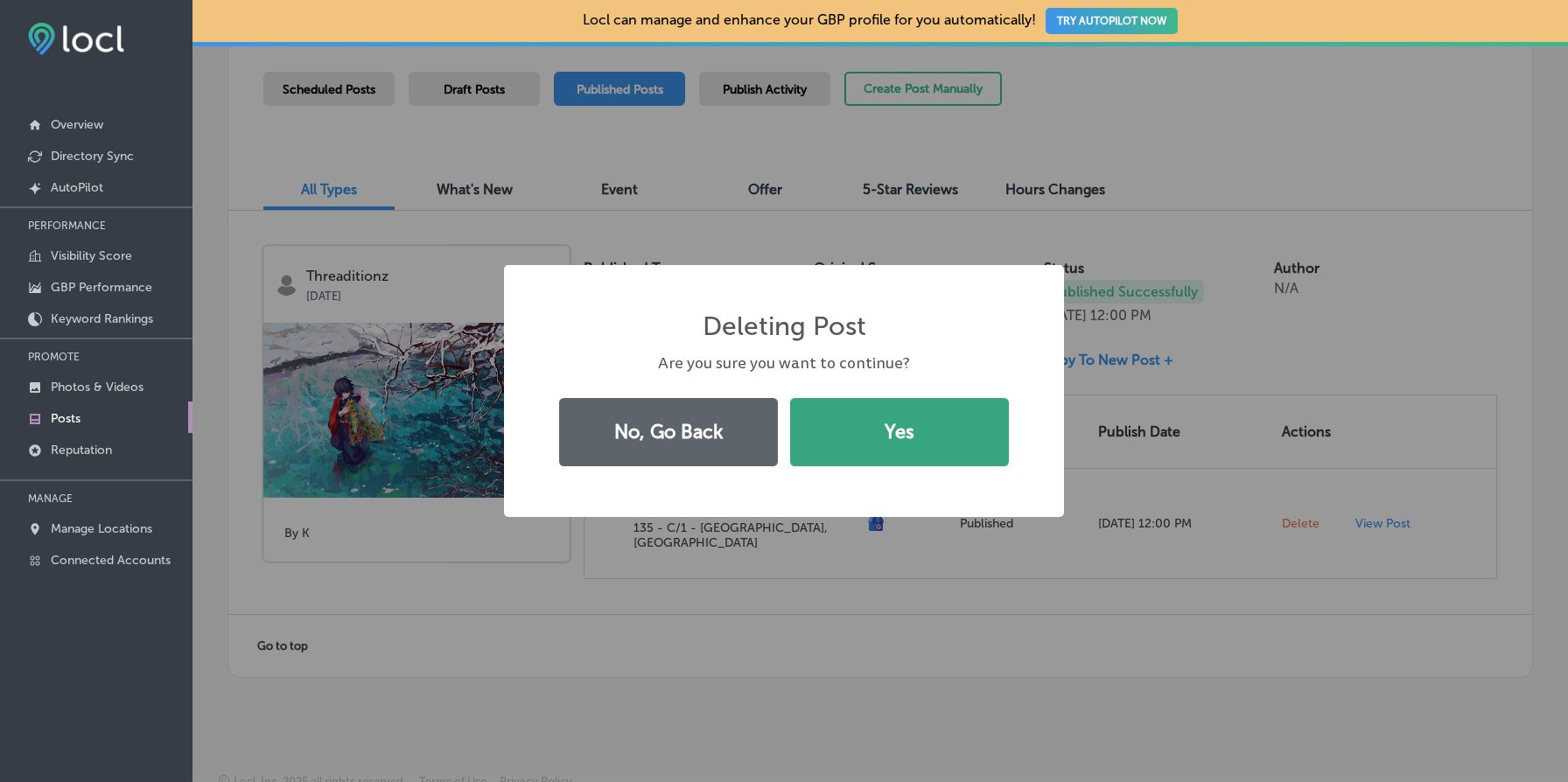
click at [841, 441] on button "Yes" at bounding box center [900, 432] width 219 height 68
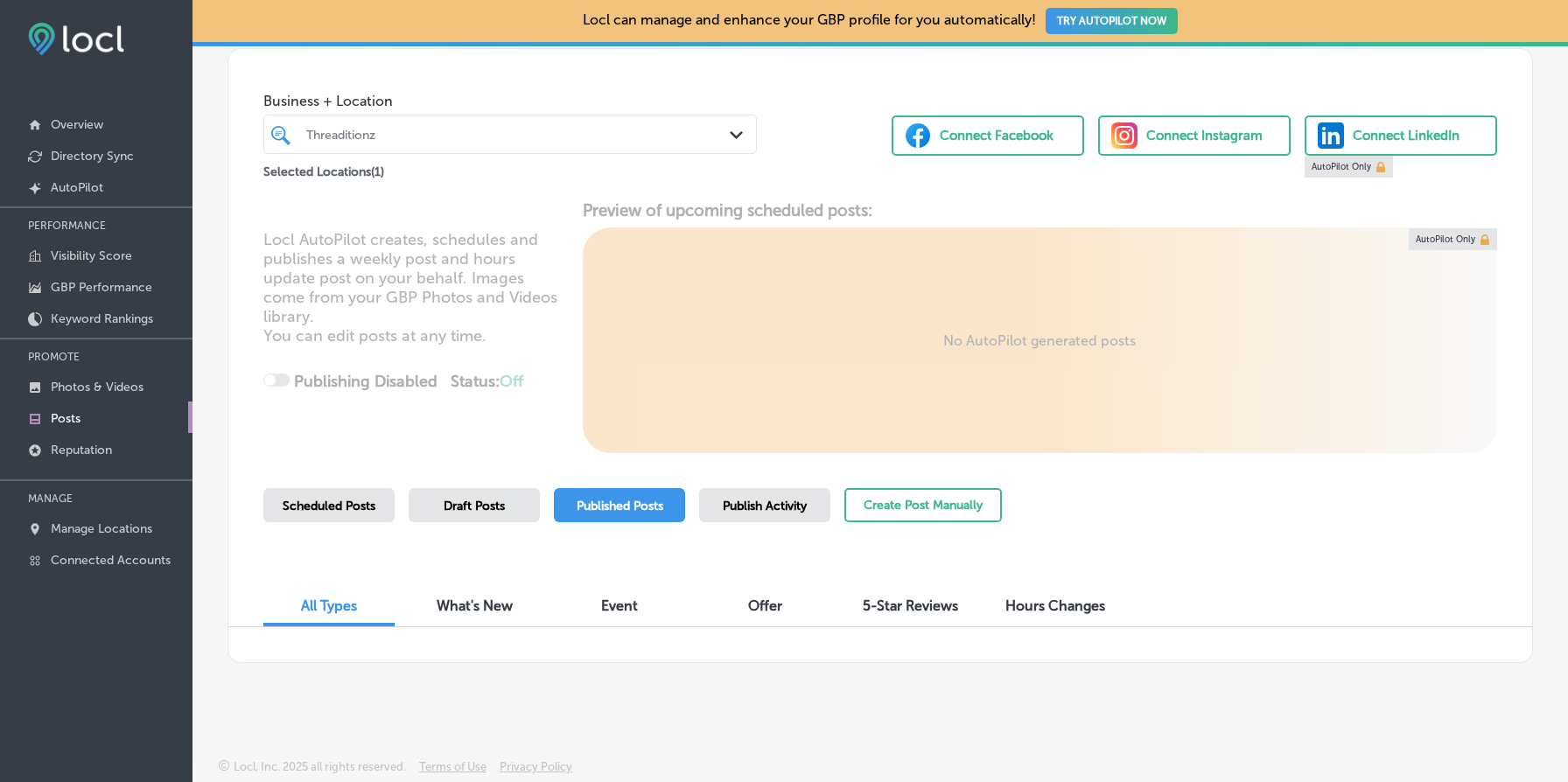
scroll to position [78, 0]
click at [469, 513] on div "Draft Posts" at bounding box center [474, 505] width 131 height 34
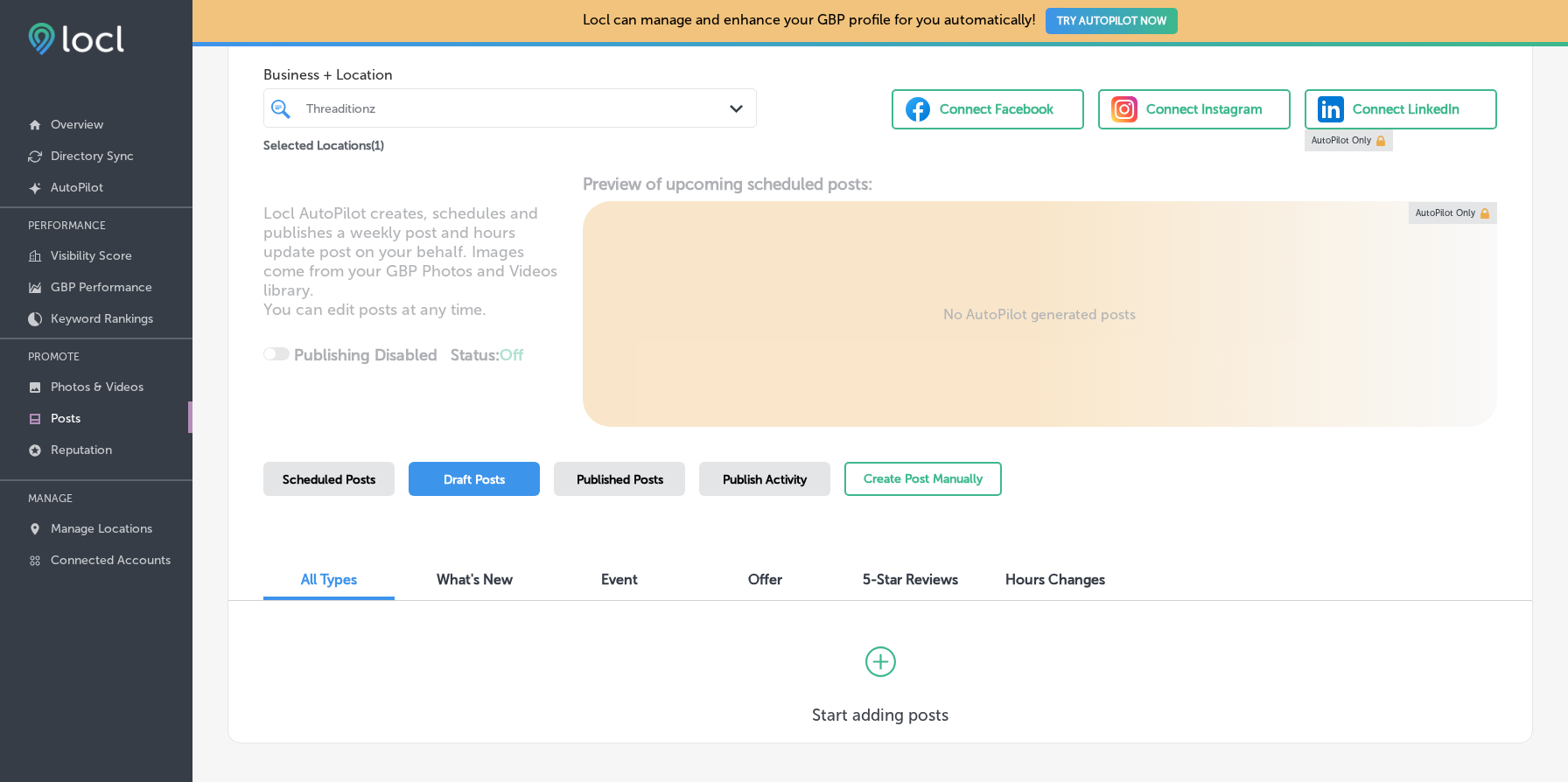
scroll to position [185, 0]
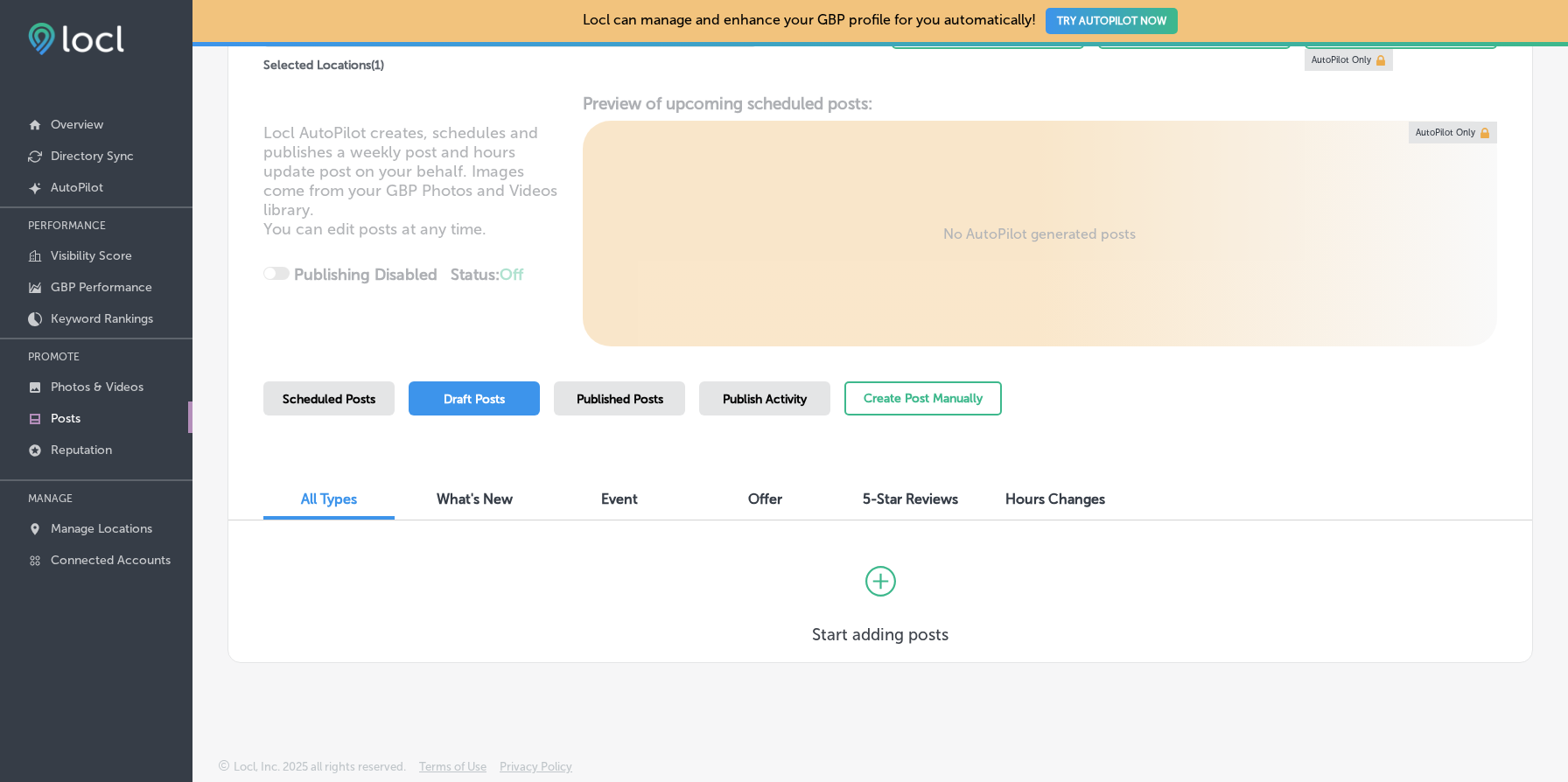
click at [628, 411] on div "Published Posts" at bounding box center [619, 399] width 131 height 34
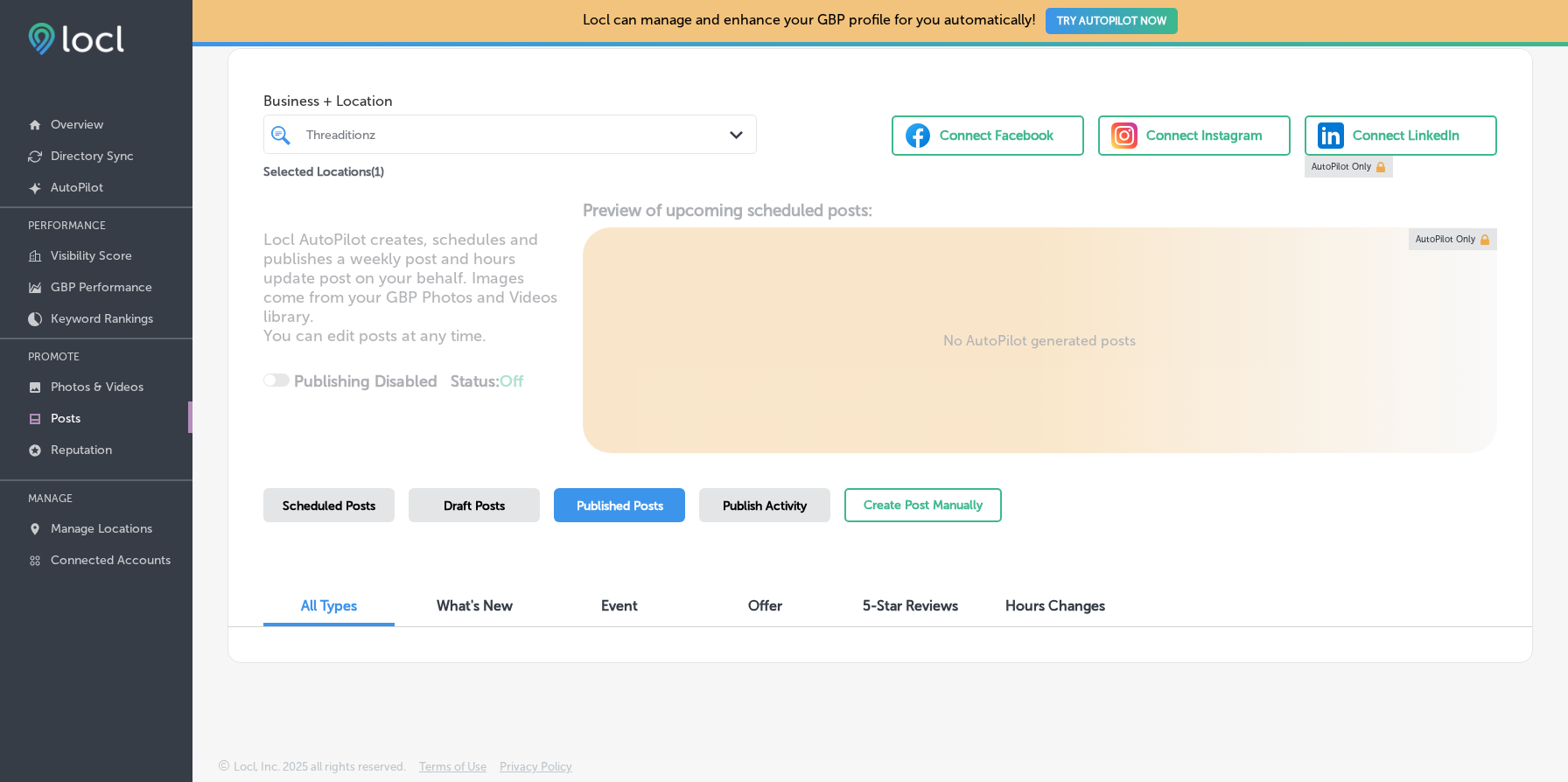
scroll to position [0, 0]
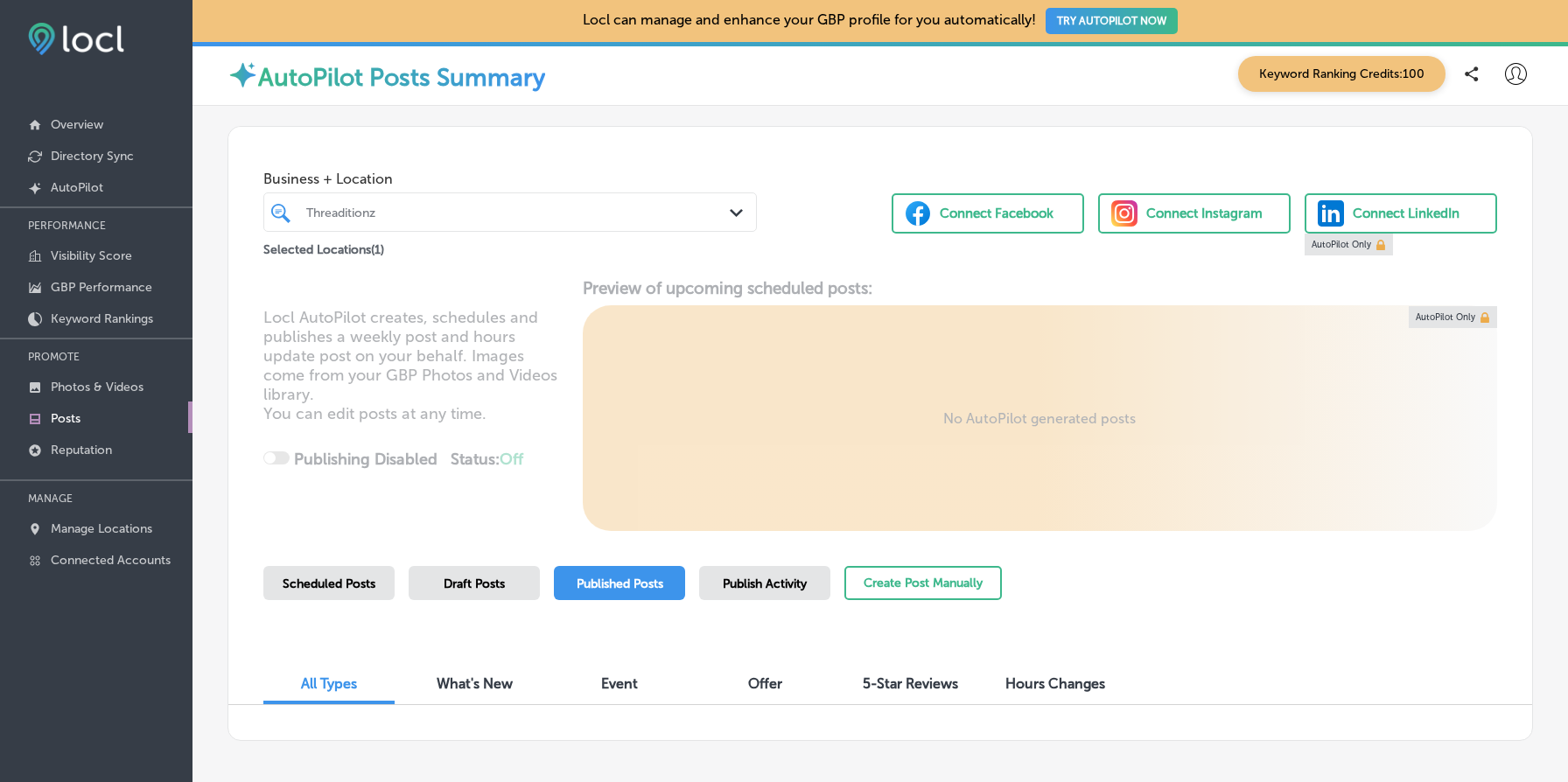
click at [425, 208] on div "Threaditionz" at bounding box center [518, 212] width 425 height 15
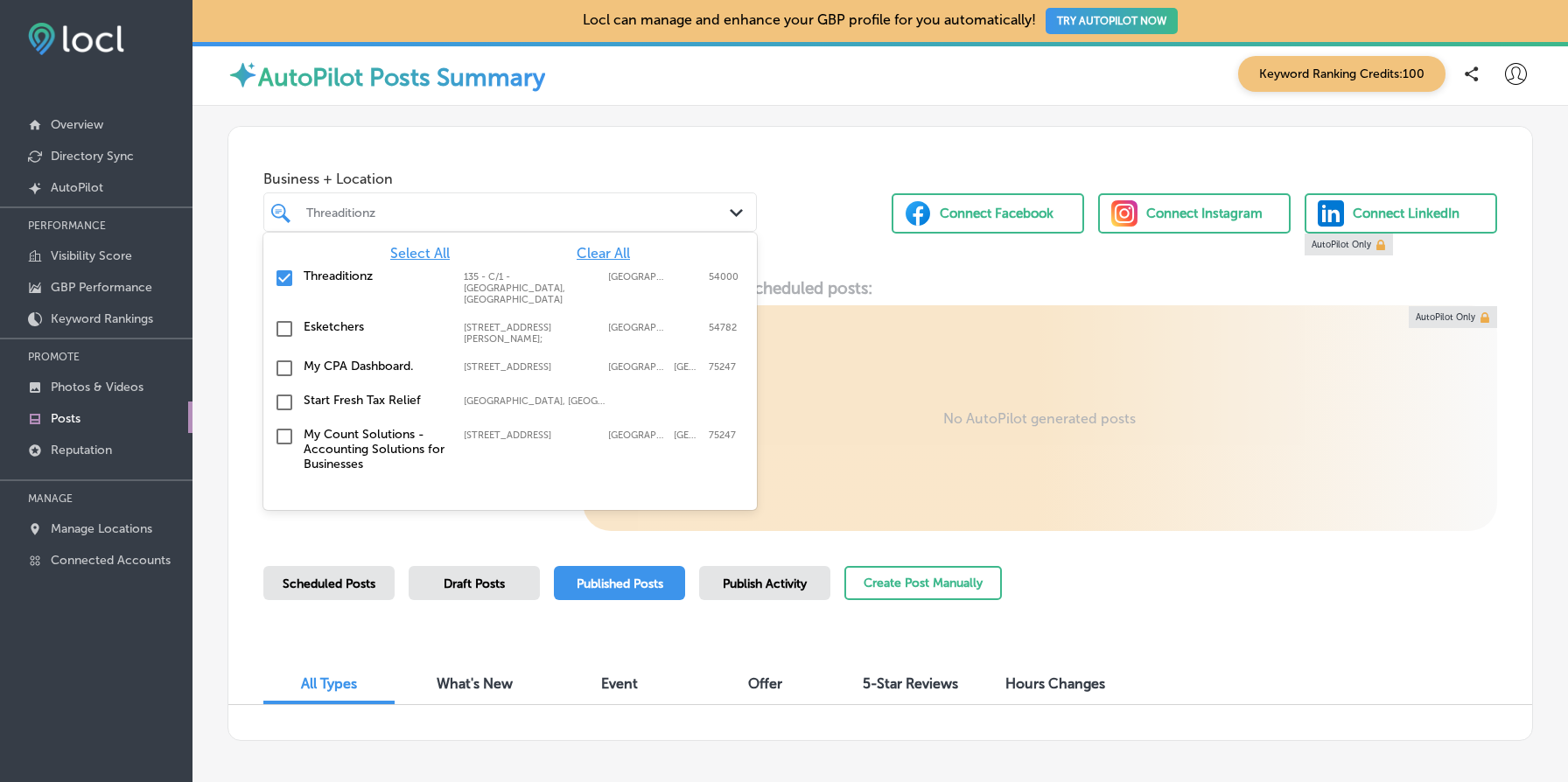
click at [397, 367] on label "My CPA Dashboard." at bounding box center [374, 367] width 142 height 15
click at [371, 310] on label "Threaditionz" at bounding box center [374, 310] width 142 height 15
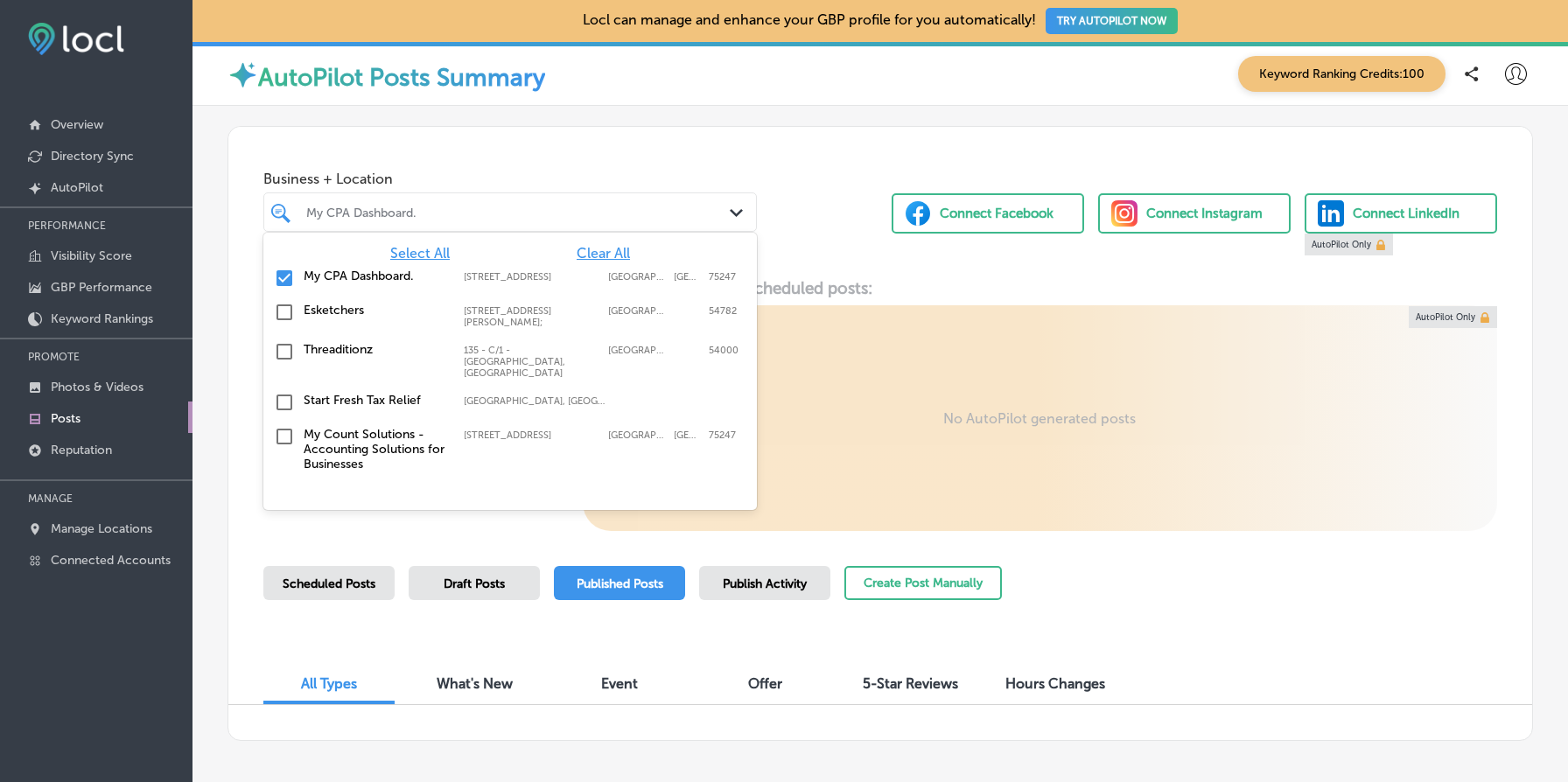
click at [886, 360] on div "Locl AutoPilot creates, schedules and publishes a weekly post and hours update …" at bounding box center [880, 404] width 1304 height 253
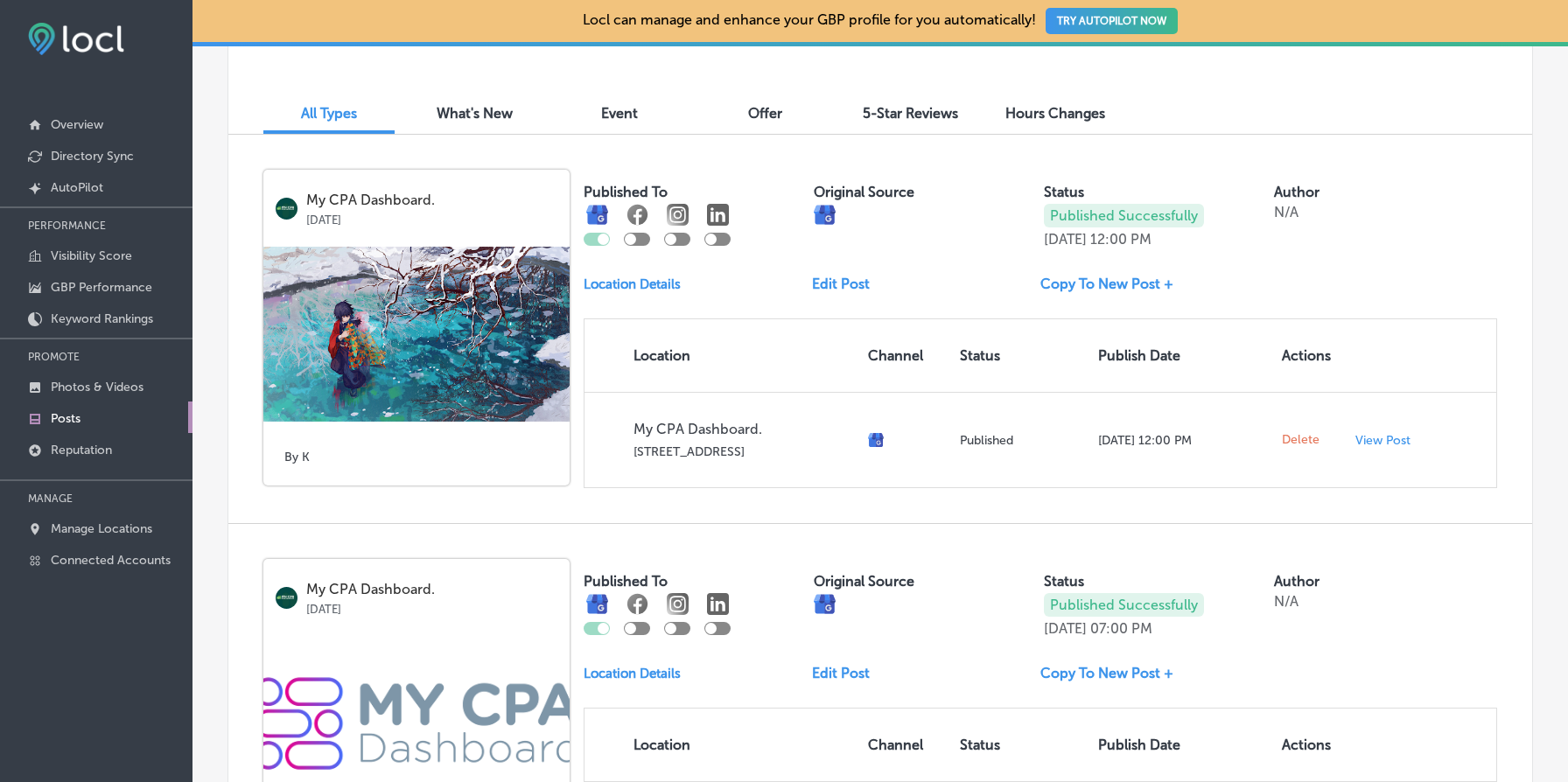
scroll to position [589, 0]
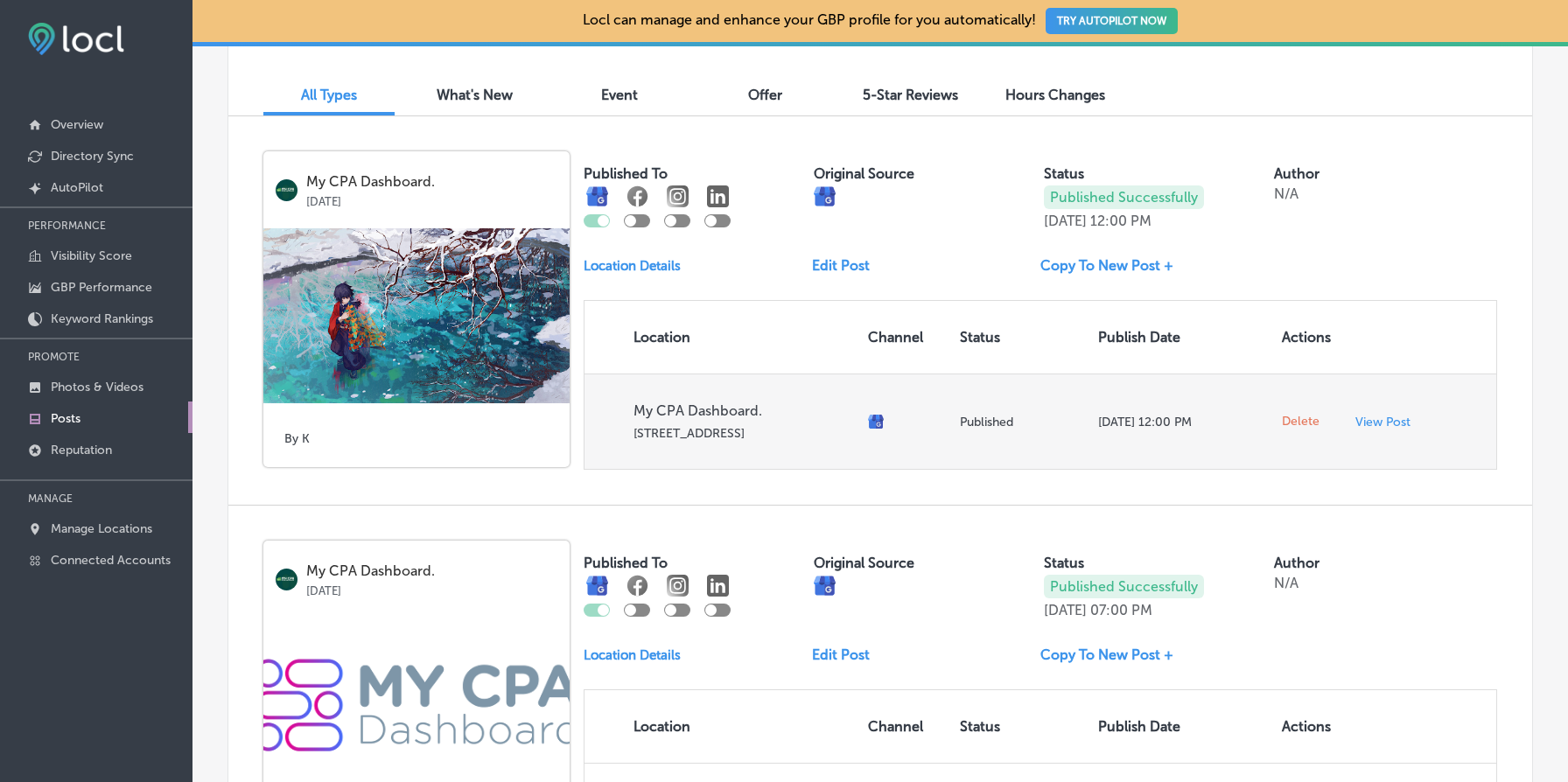
click at [1304, 423] on span "Delete" at bounding box center [1301, 421] width 38 height 16
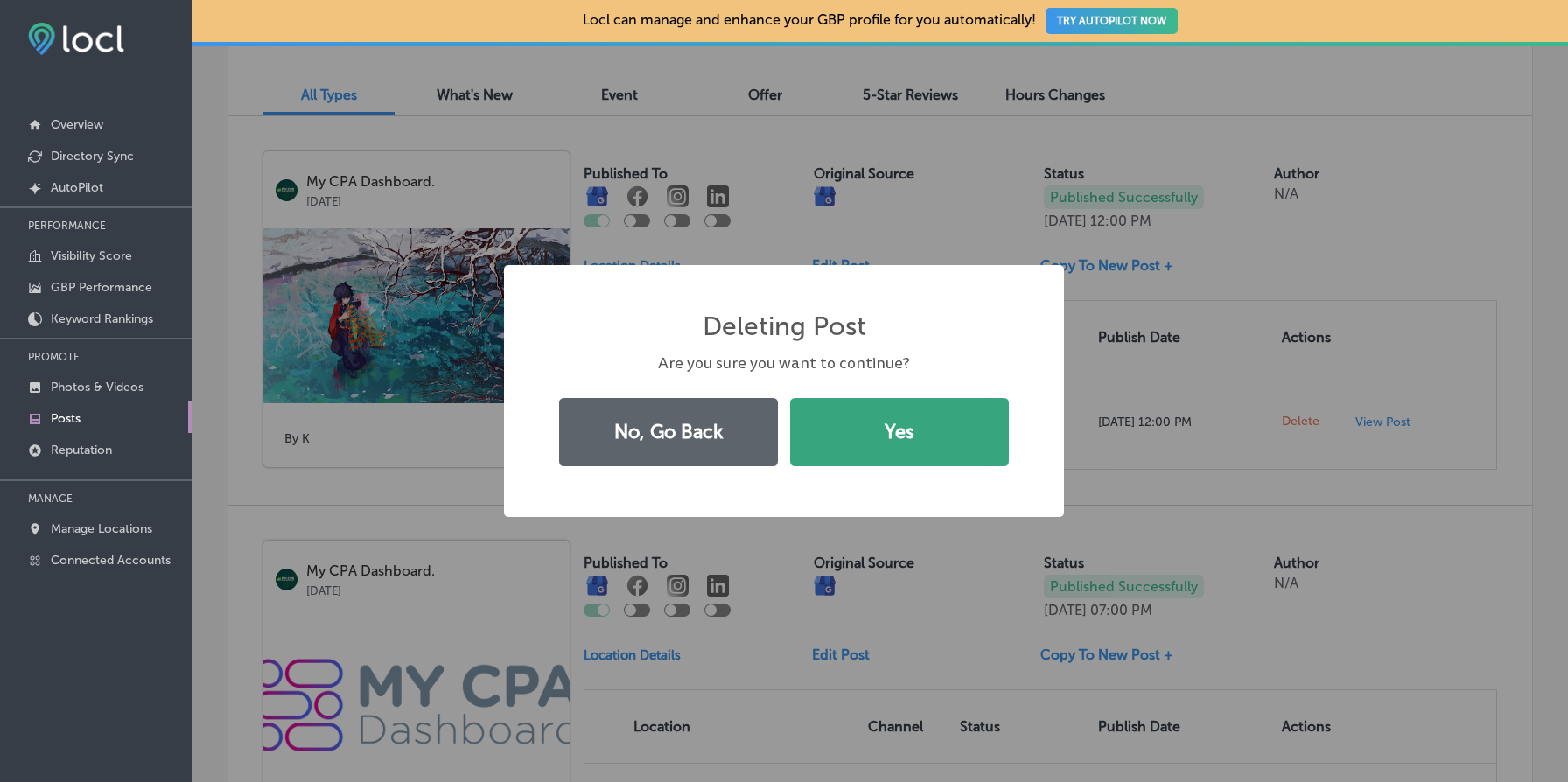
click at [866, 429] on button "Yes" at bounding box center [900, 432] width 219 height 68
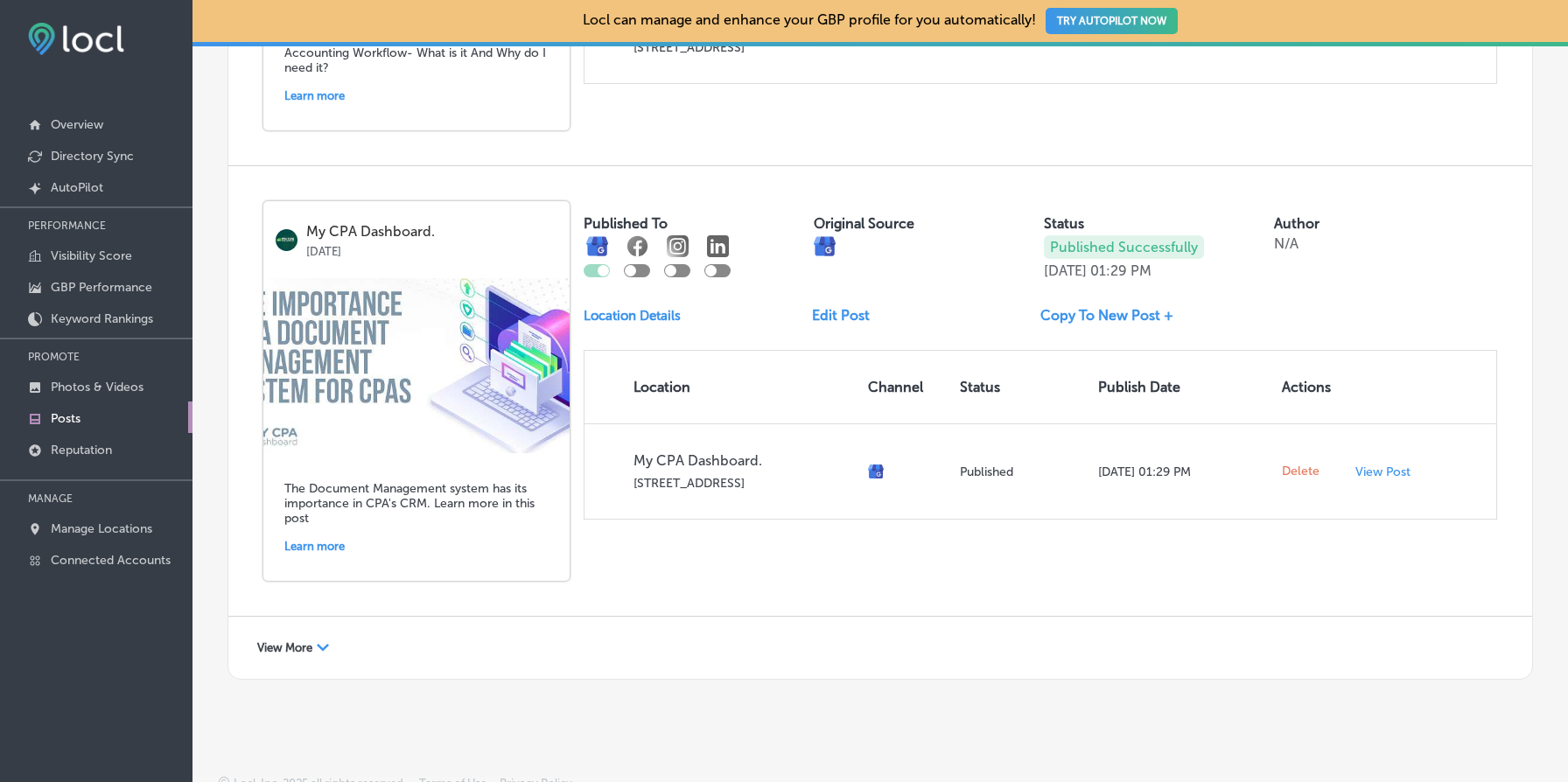
scroll to position [2424, 0]
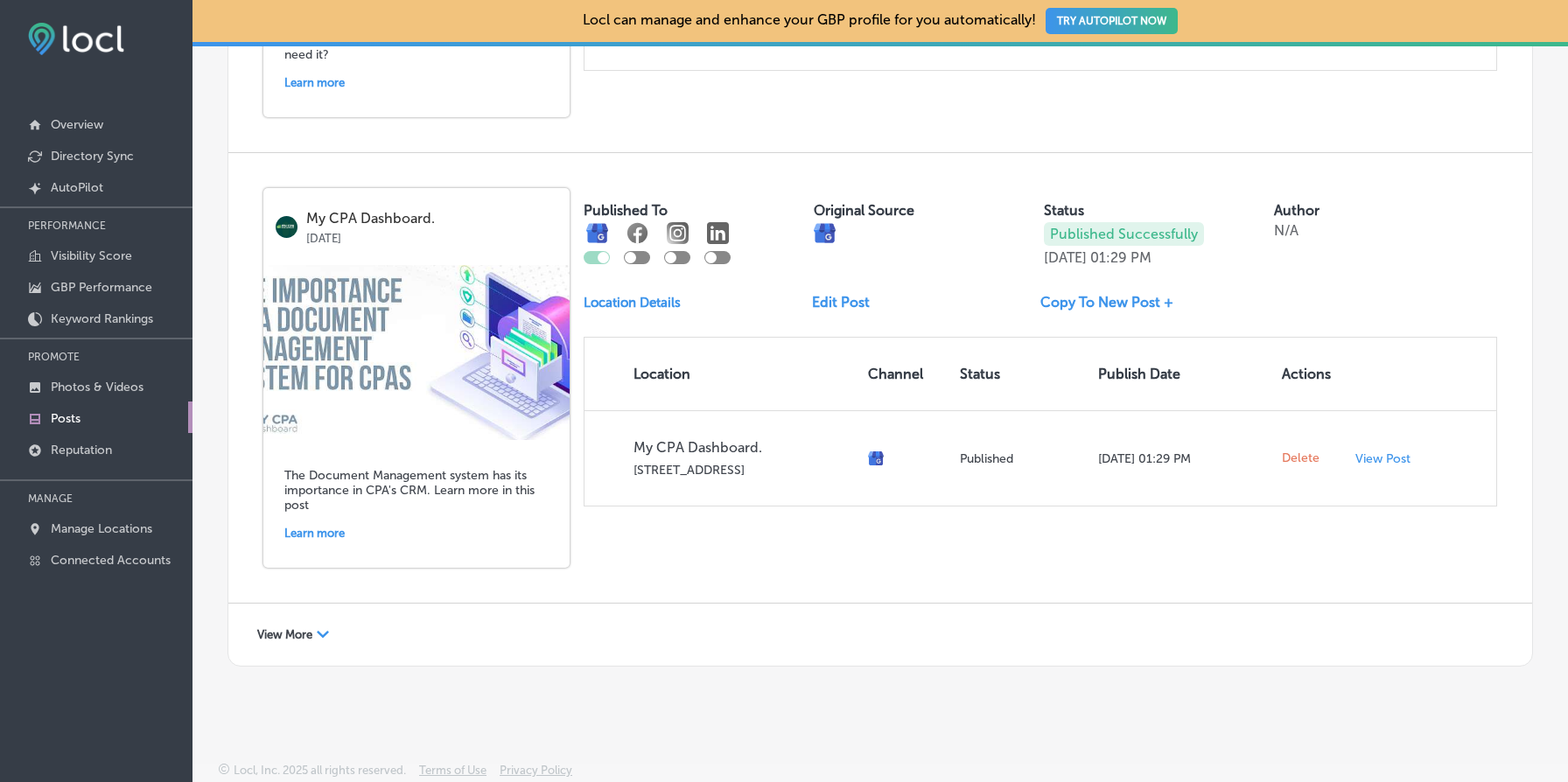
click at [291, 632] on span "View More" at bounding box center [285, 635] width 56 height 13
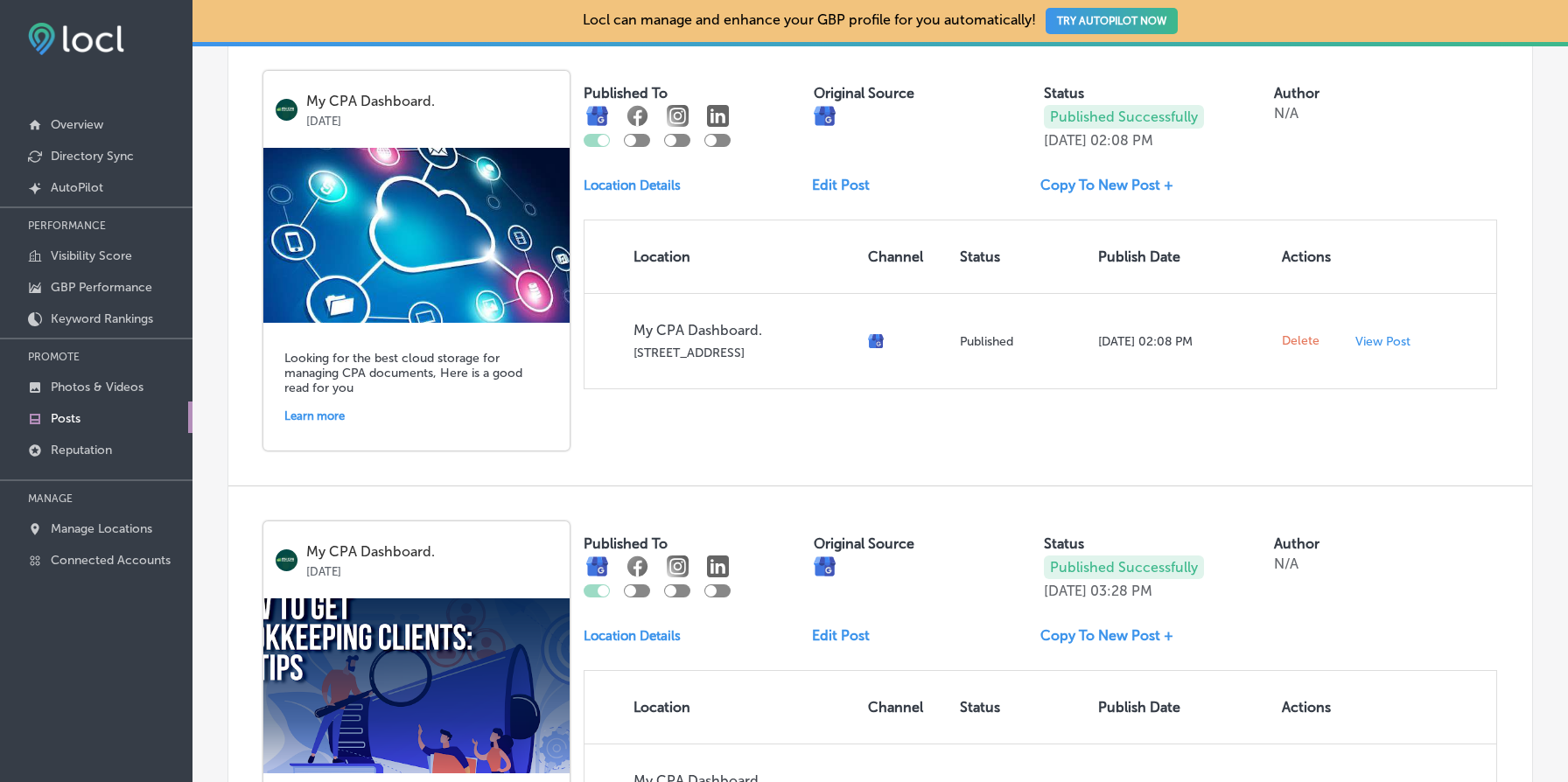
scroll to position [0, 0]
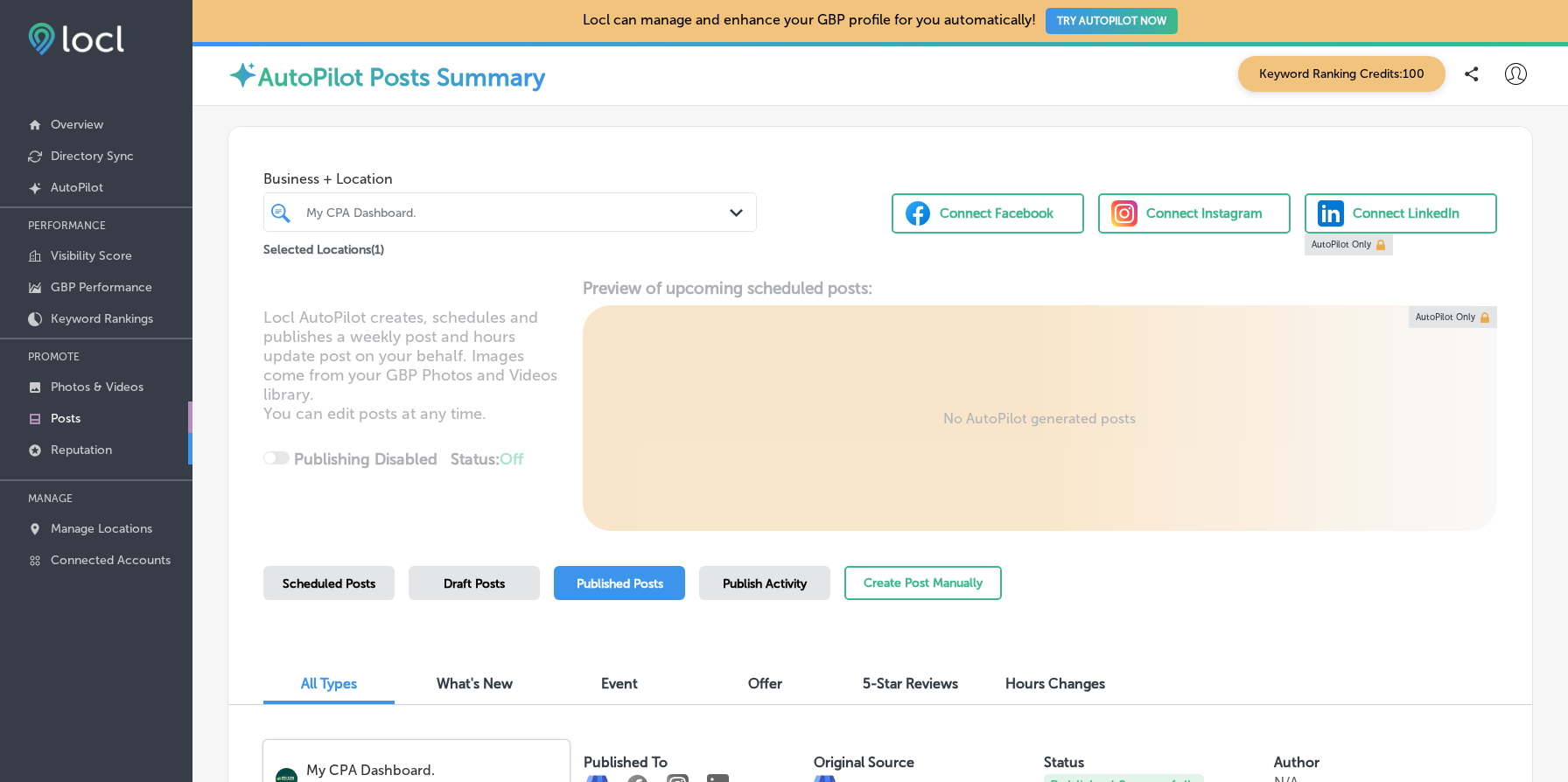
click at [118, 451] on link "Reputation" at bounding box center [96, 448] width 192 height 31
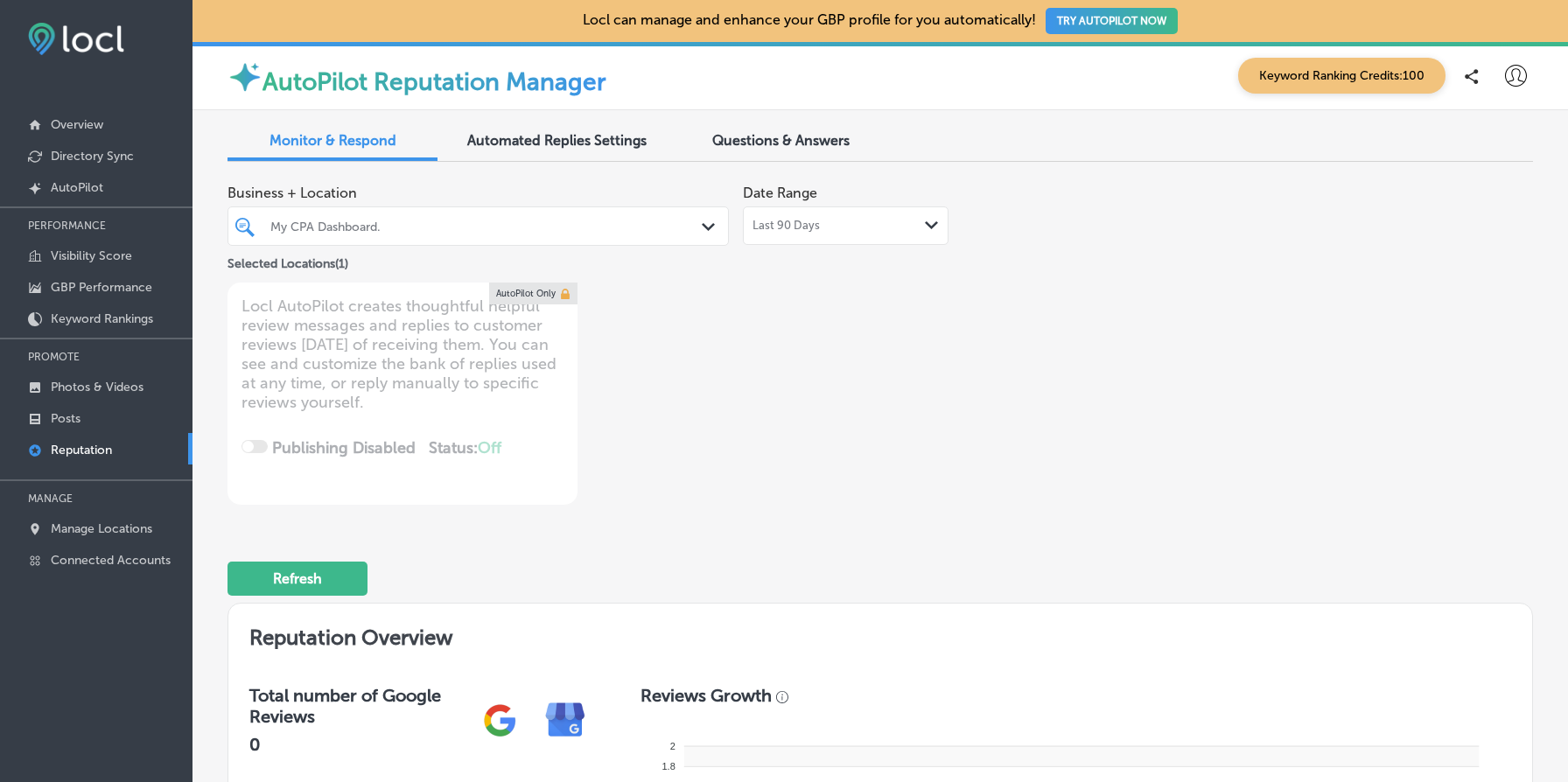
click at [714, 423] on div "Business + Location My CPA Dashboard. Path Created with Sketch. Selected Locati…" at bounding box center [618, 340] width 783 height 329
click at [522, 239] on div "My CPA Dashboard. Path Created with Sketch." at bounding box center [478, 226] width 501 height 40
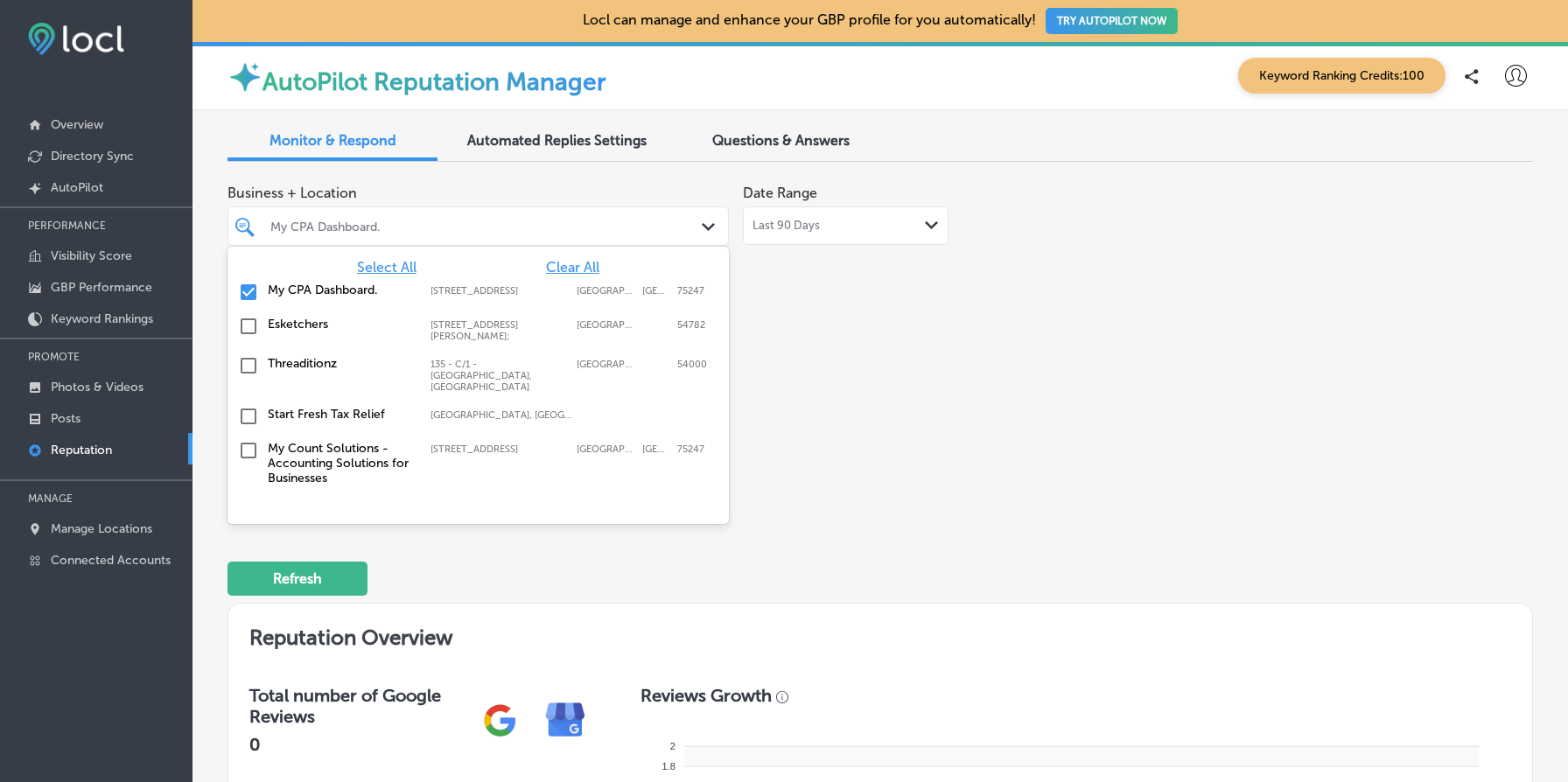
click at [874, 373] on div "Business + Location option focused, 1 of 6. 6 results available. Use Up and Dow…" at bounding box center [618, 340] width 783 height 329
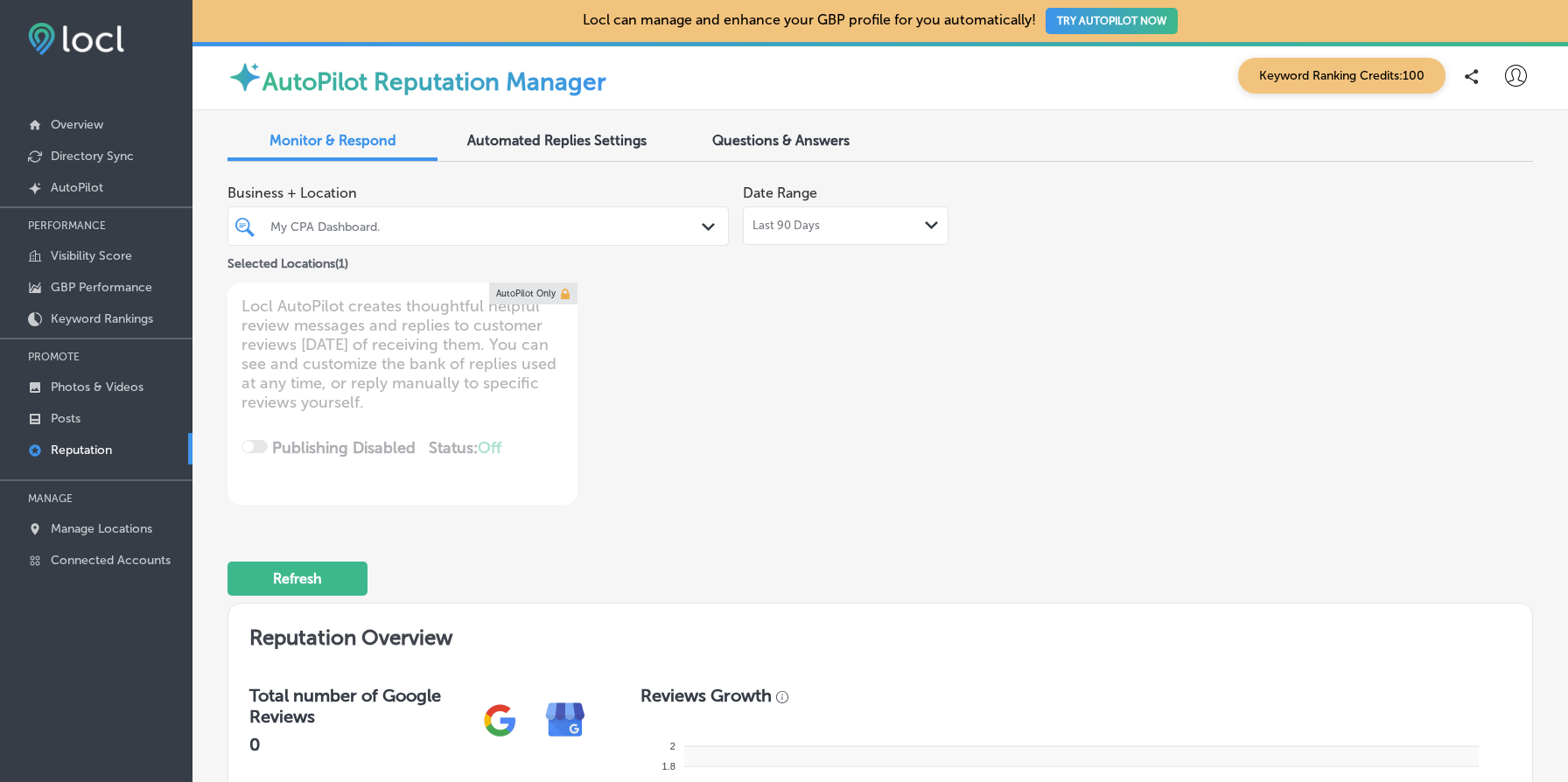
click at [823, 236] on div "Last 90 Days Path Created with Sketch." at bounding box center [845, 225] width 205 height 39
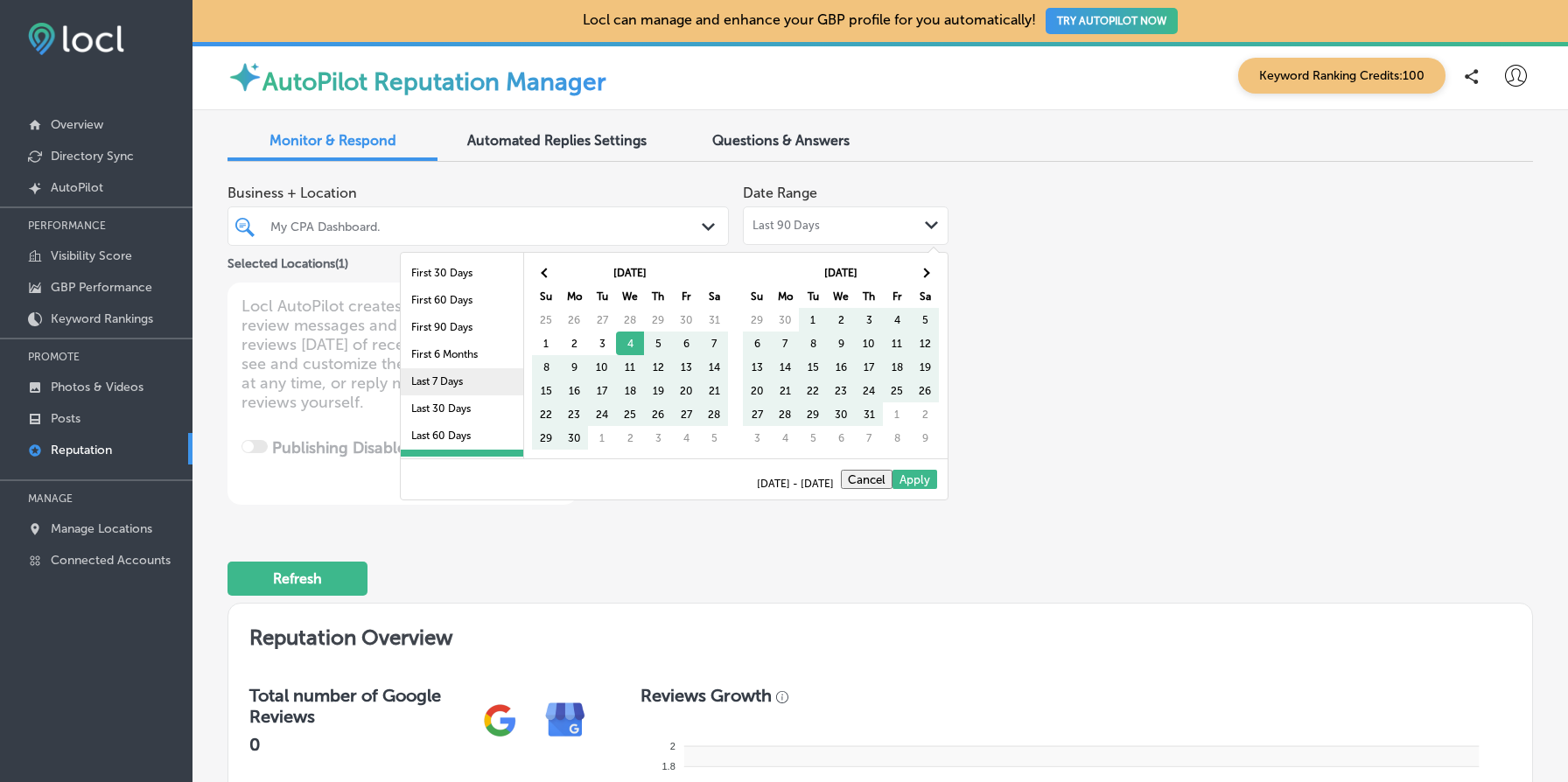
scroll to position [102, 0]
click at [469, 409] on li "Last 2 Years" at bounding box center [462, 415] width 122 height 27
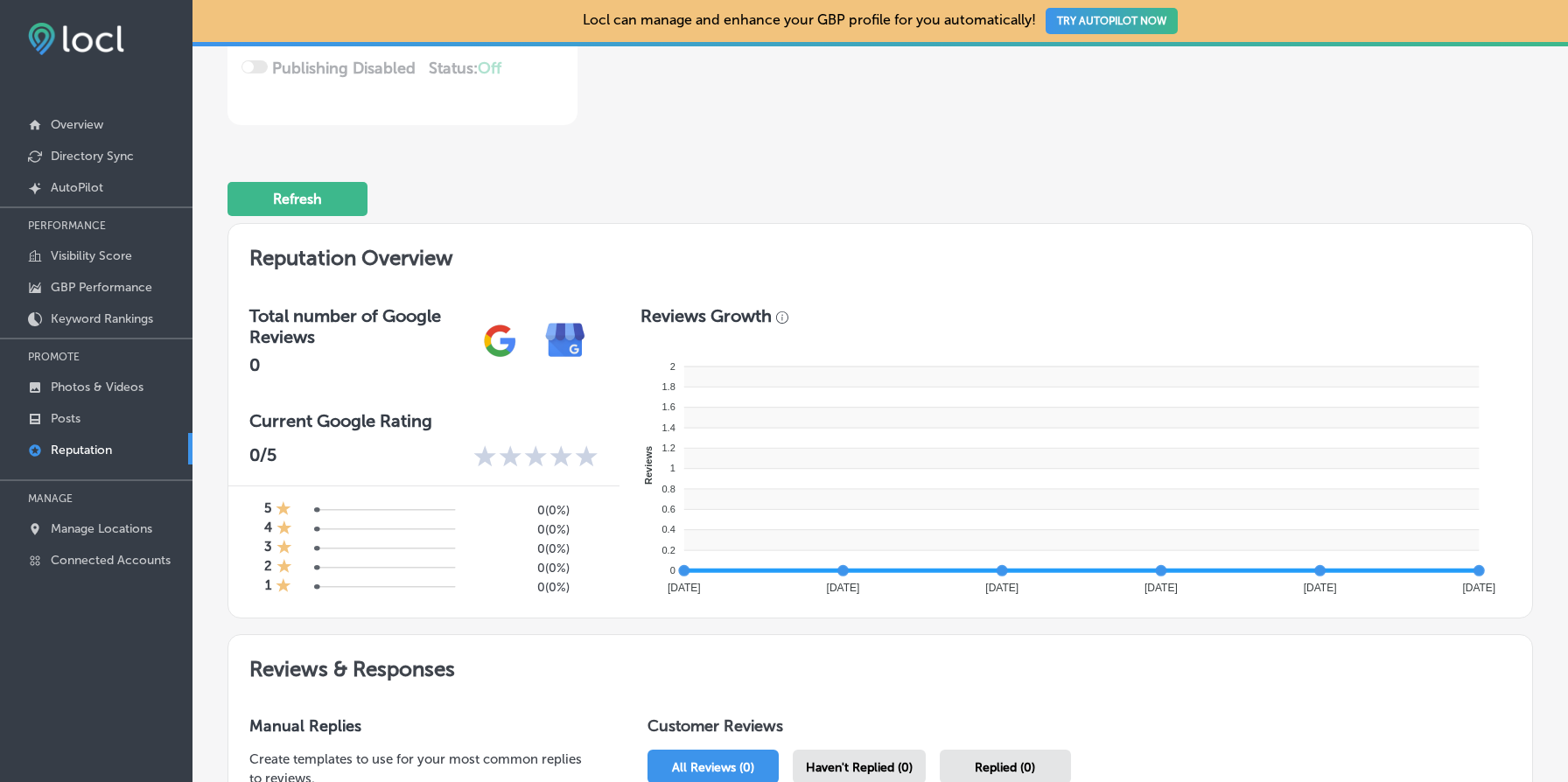
scroll to position [0, 0]
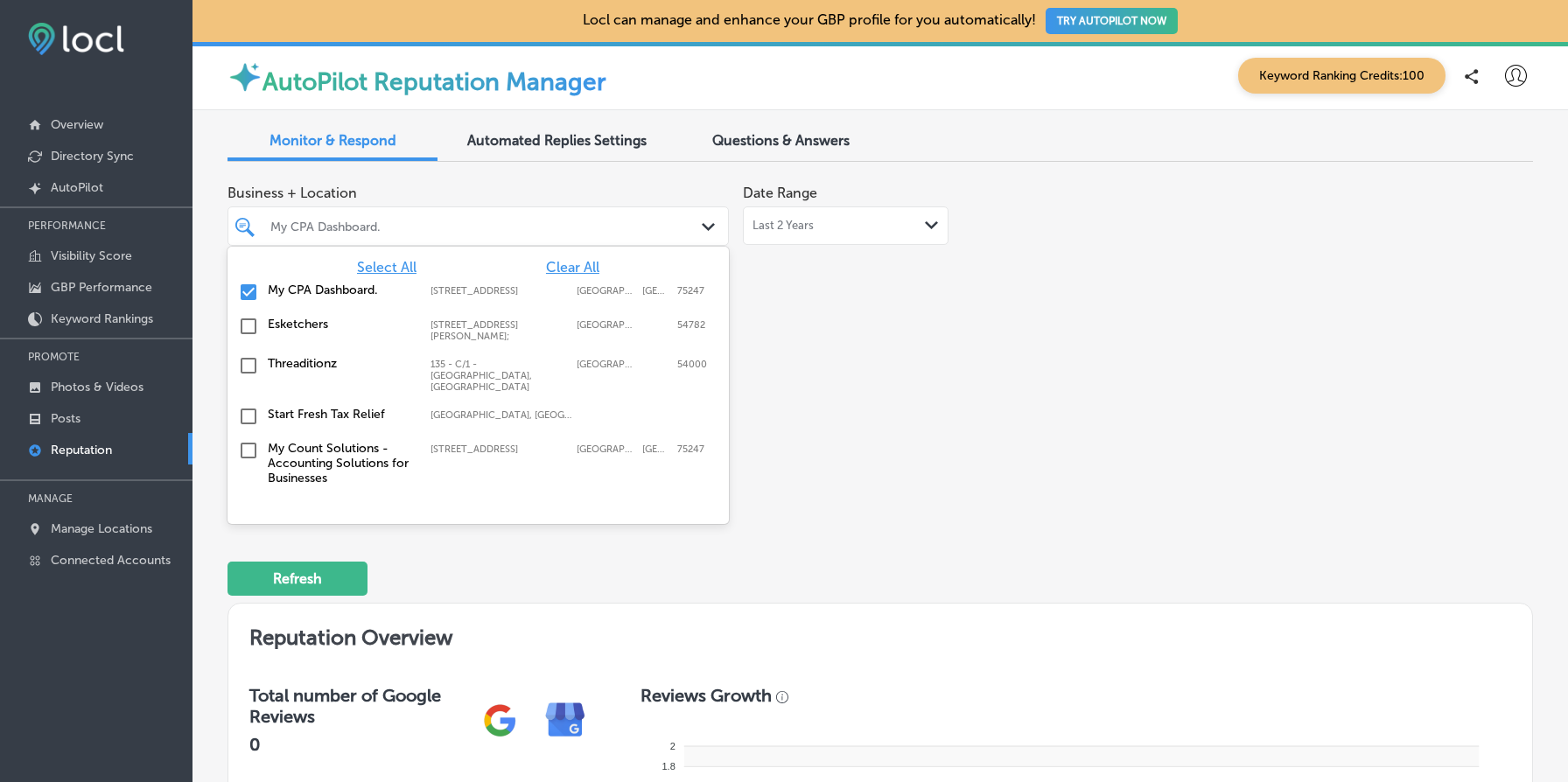
click at [409, 230] on div "My CPA Dashboard." at bounding box center [487, 226] width 433 height 15
click at [348, 332] on label "Esketchers" at bounding box center [340, 324] width 145 height 15
click at [333, 388] on div "Threaditionz 135 - C/1 - [GEOGRAPHIC_DATA] 135 - C/1 - [GEOGRAPHIC_DATA]" at bounding box center [449, 374] width 363 height 37
click at [579, 262] on span "Clear All" at bounding box center [572, 268] width 54 height 17
click at [341, 371] on label "Threaditionz" at bounding box center [340, 364] width 145 height 15
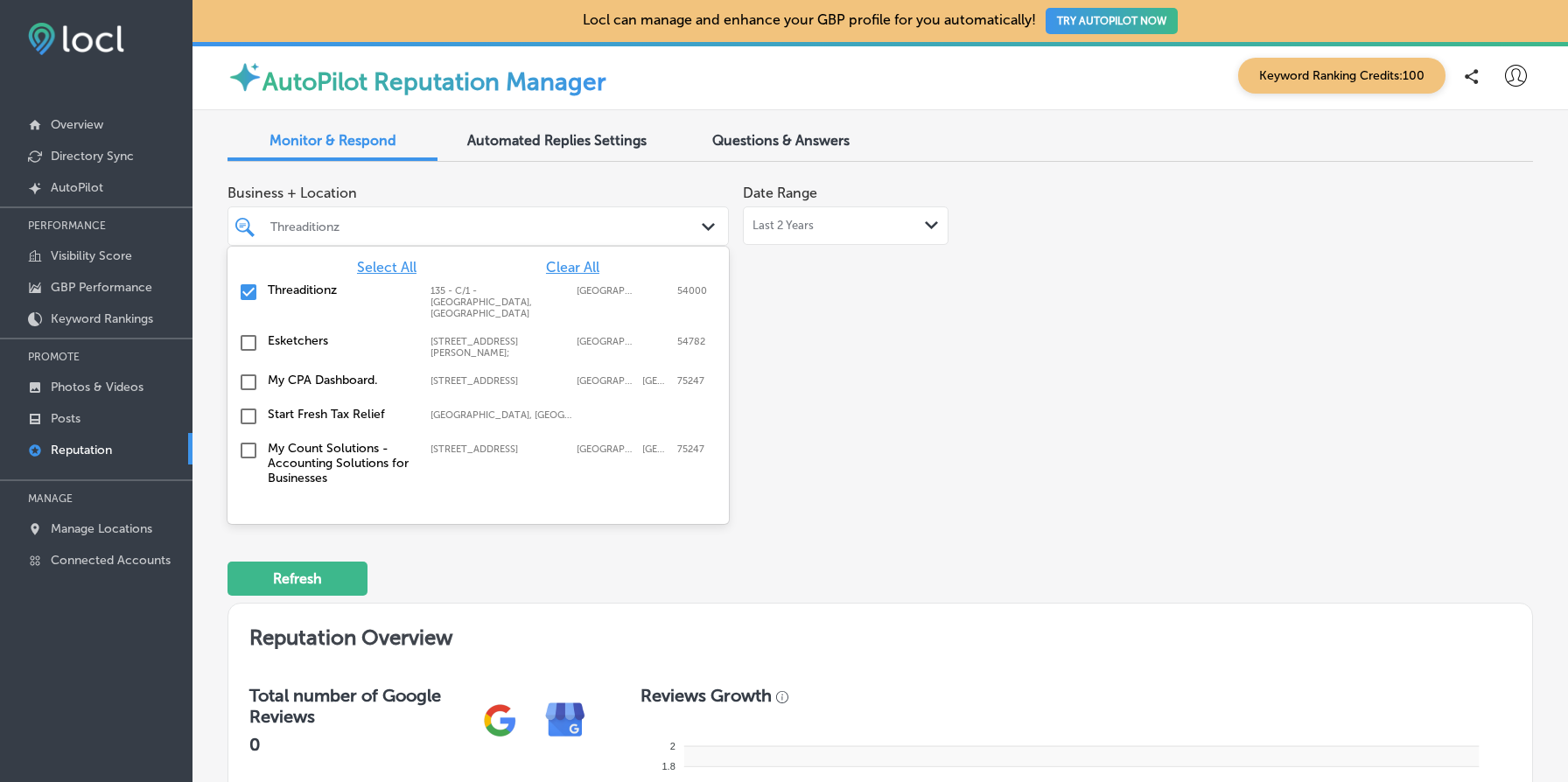
click at [1008, 460] on div "Business + Location [STREET_ADDRESS], [GEOGRAPHIC_DATA]. option 1111 W Mockingb…" at bounding box center [618, 340] width 783 height 329
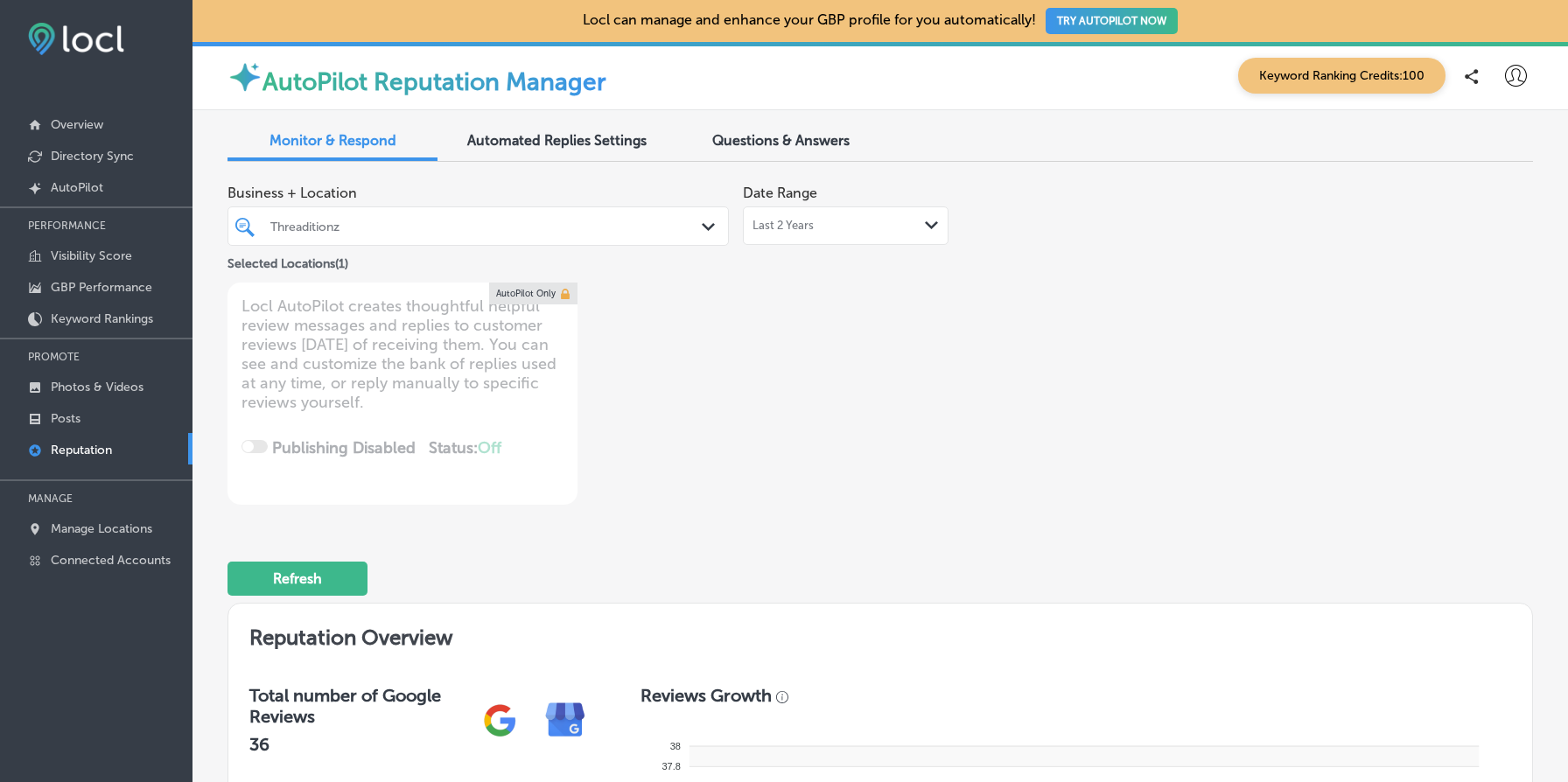
click at [330, 239] on div "Threaditionz Path Created with Sketch." at bounding box center [478, 226] width 501 height 40
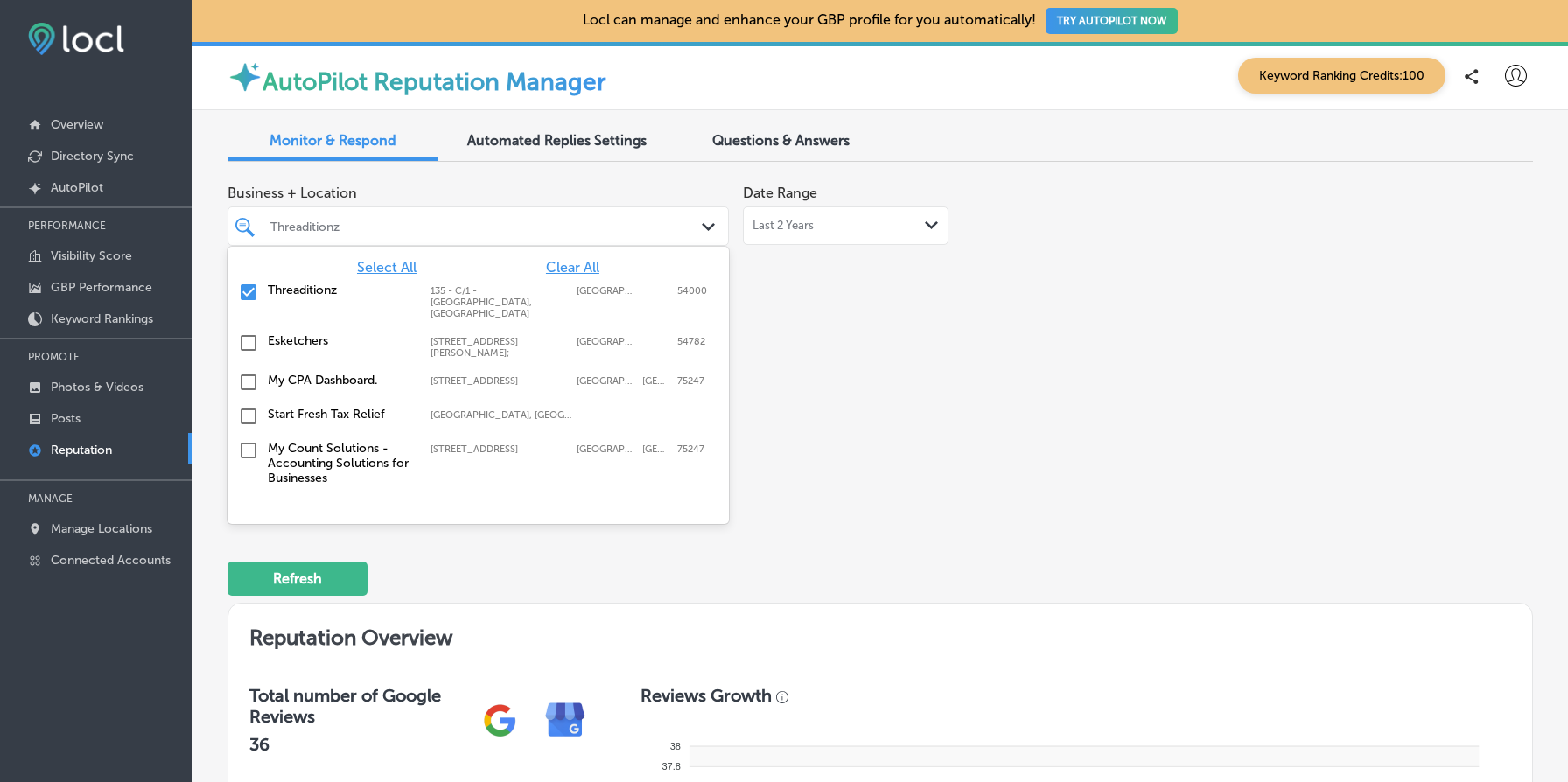
click at [568, 263] on span "Clear All" at bounding box center [572, 268] width 54 height 17
click at [842, 350] on div "Business + Location [STREET_ADDRESS], [GEOGRAPHIC_DATA]. [STREET_ADDRESS][PERSO…" at bounding box center [618, 340] width 783 height 329
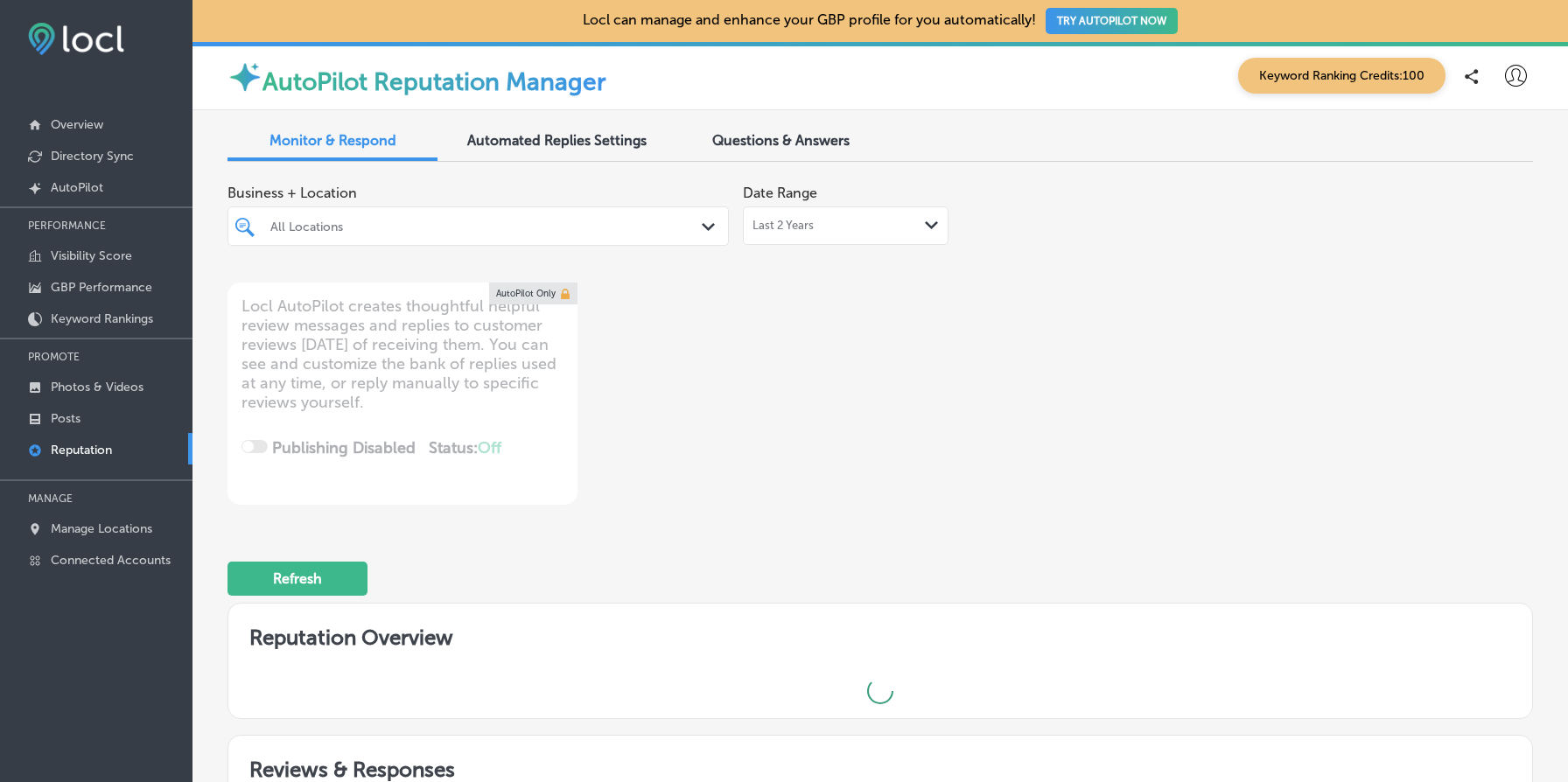
type textarea "x"
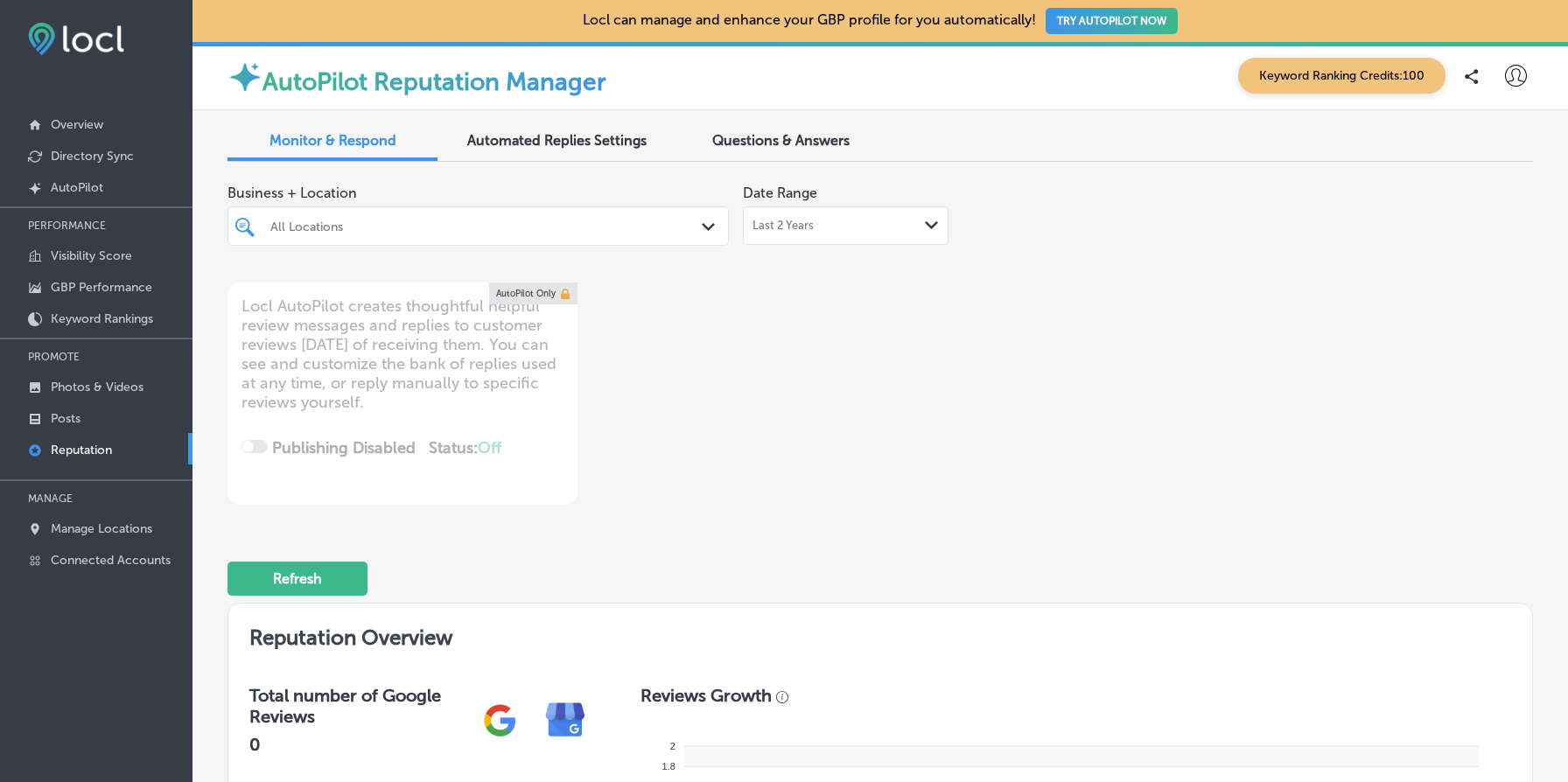
click at [370, 230] on div "All Locations" at bounding box center [487, 226] width 433 height 15
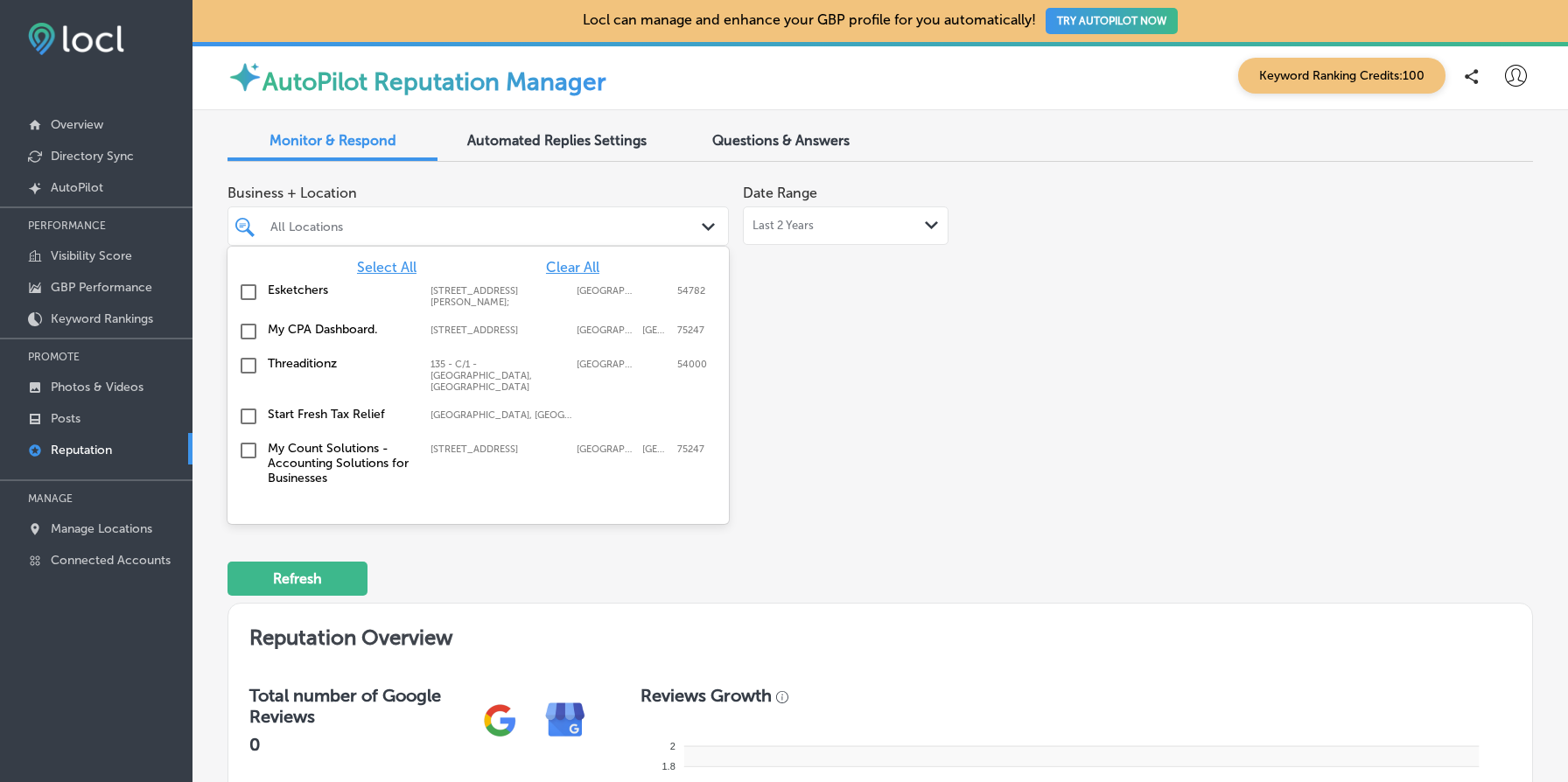
click at [209, 399] on div "Monitor & Respond Automated Replies Settings Questions & Answers Business + Loc…" at bounding box center [880, 772] width 1376 height 1323
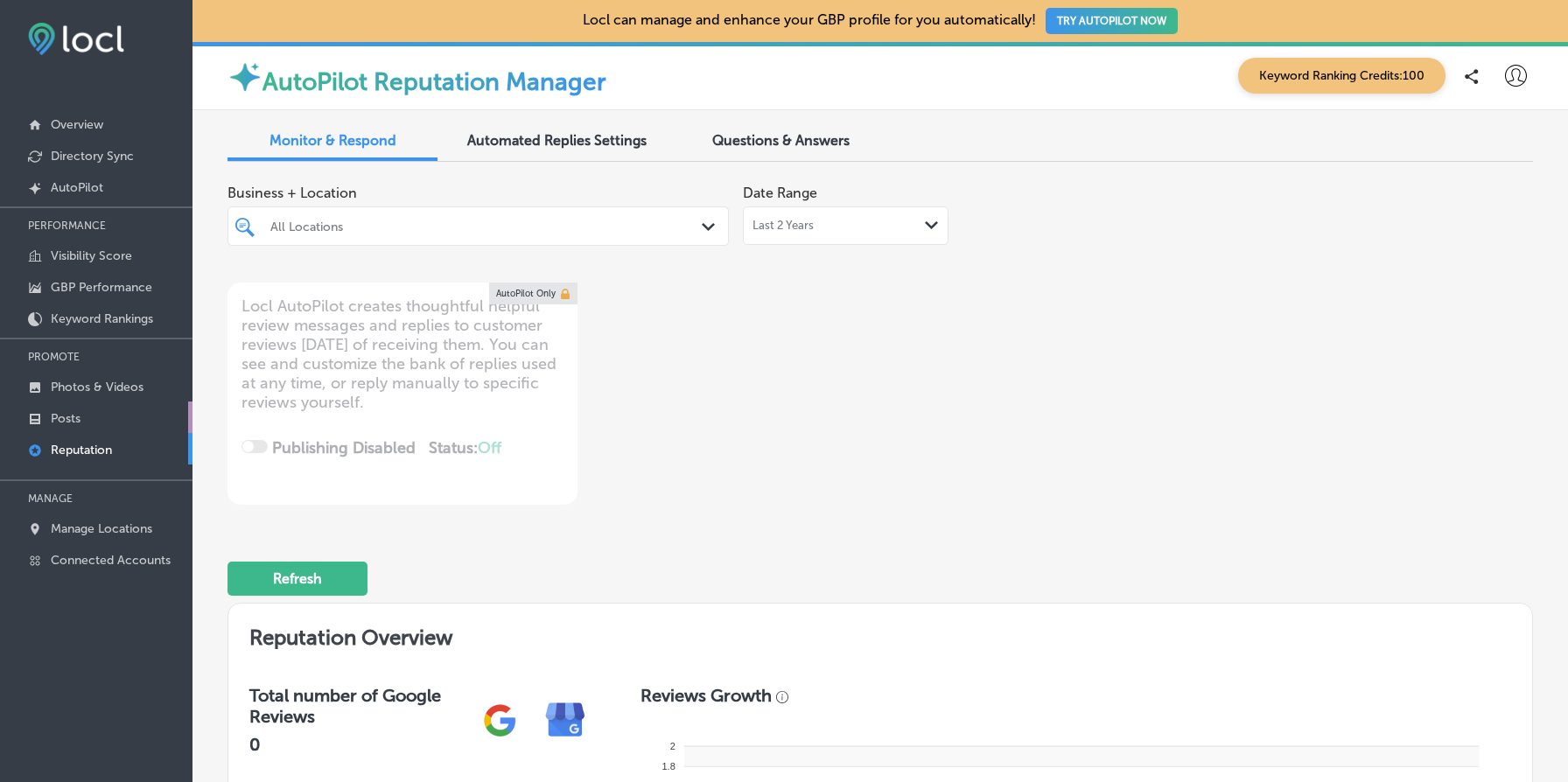
click at [61, 418] on p "Posts" at bounding box center [66, 418] width 30 height 15
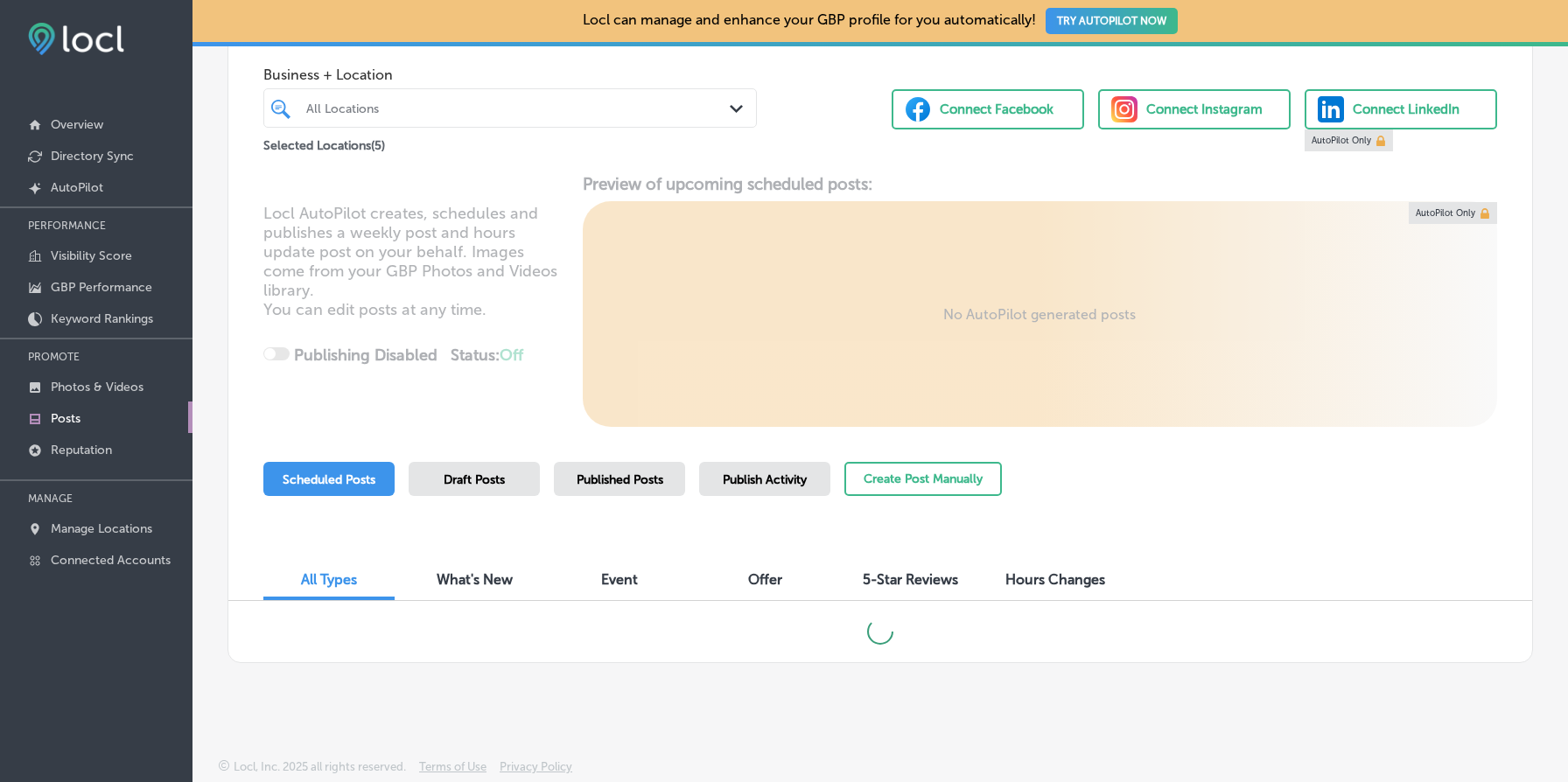
scroll to position [98, 0]
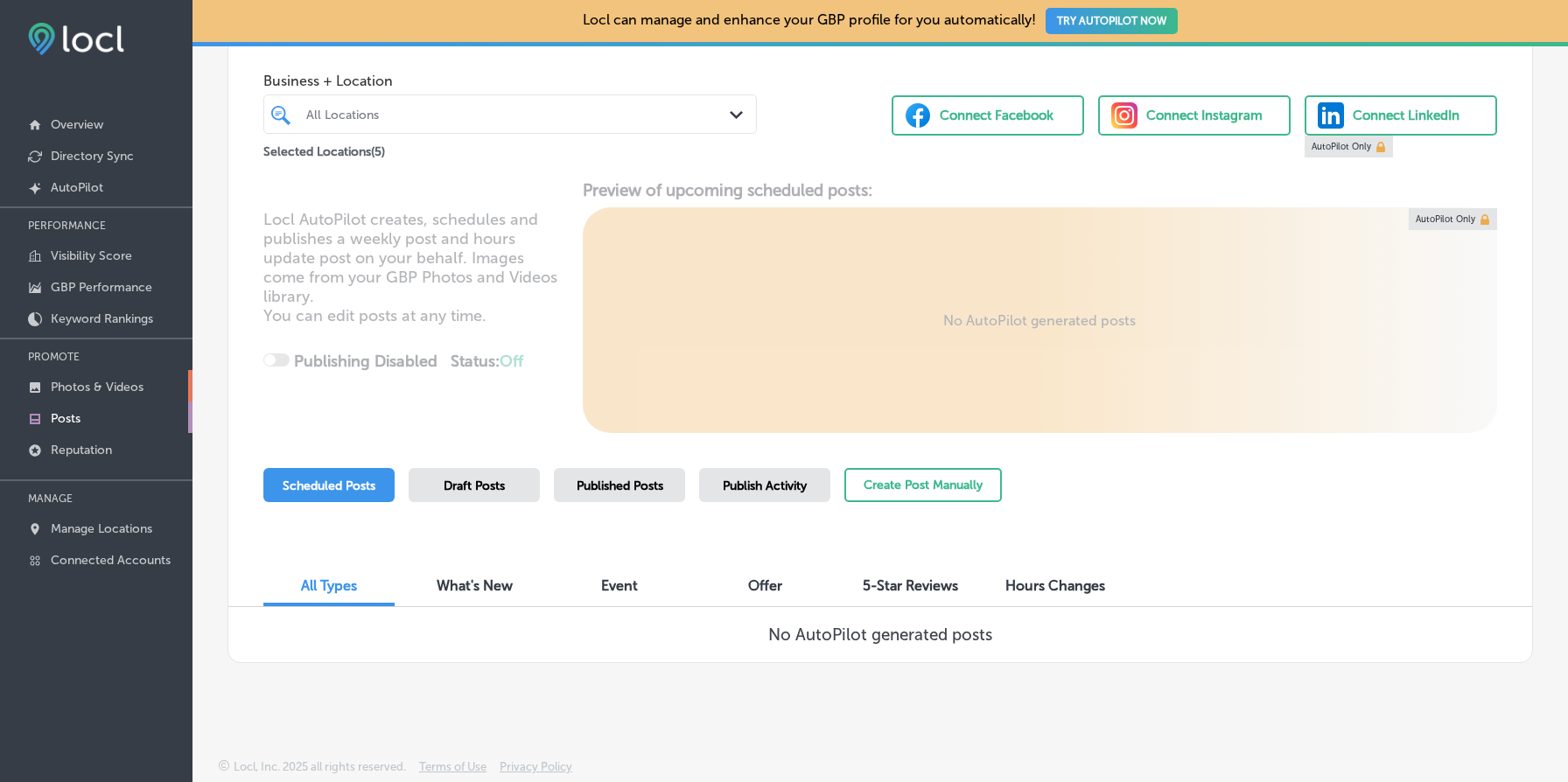
click at [110, 386] on p "Photos & Videos" at bounding box center [97, 387] width 92 height 15
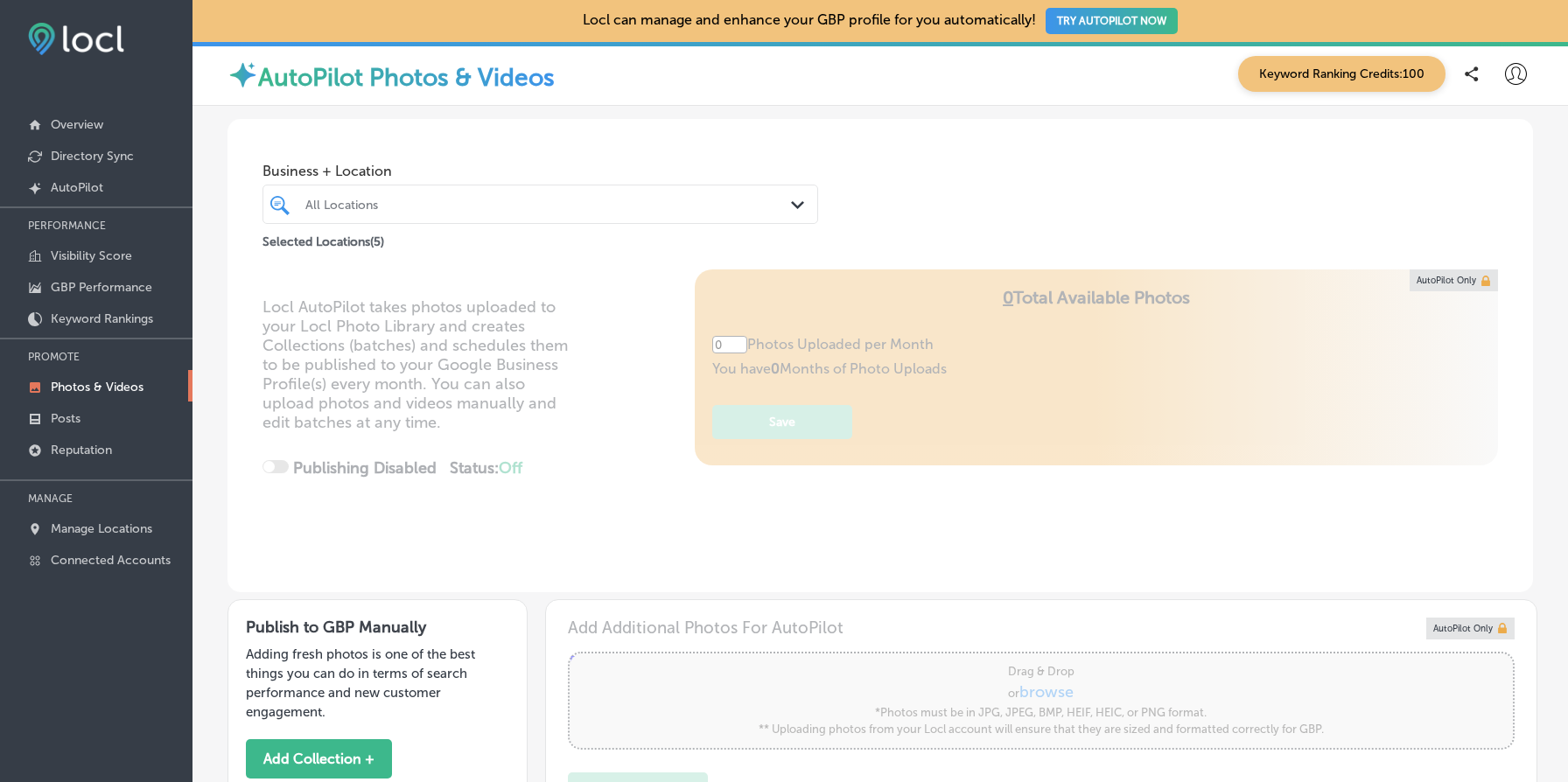
type input "5"
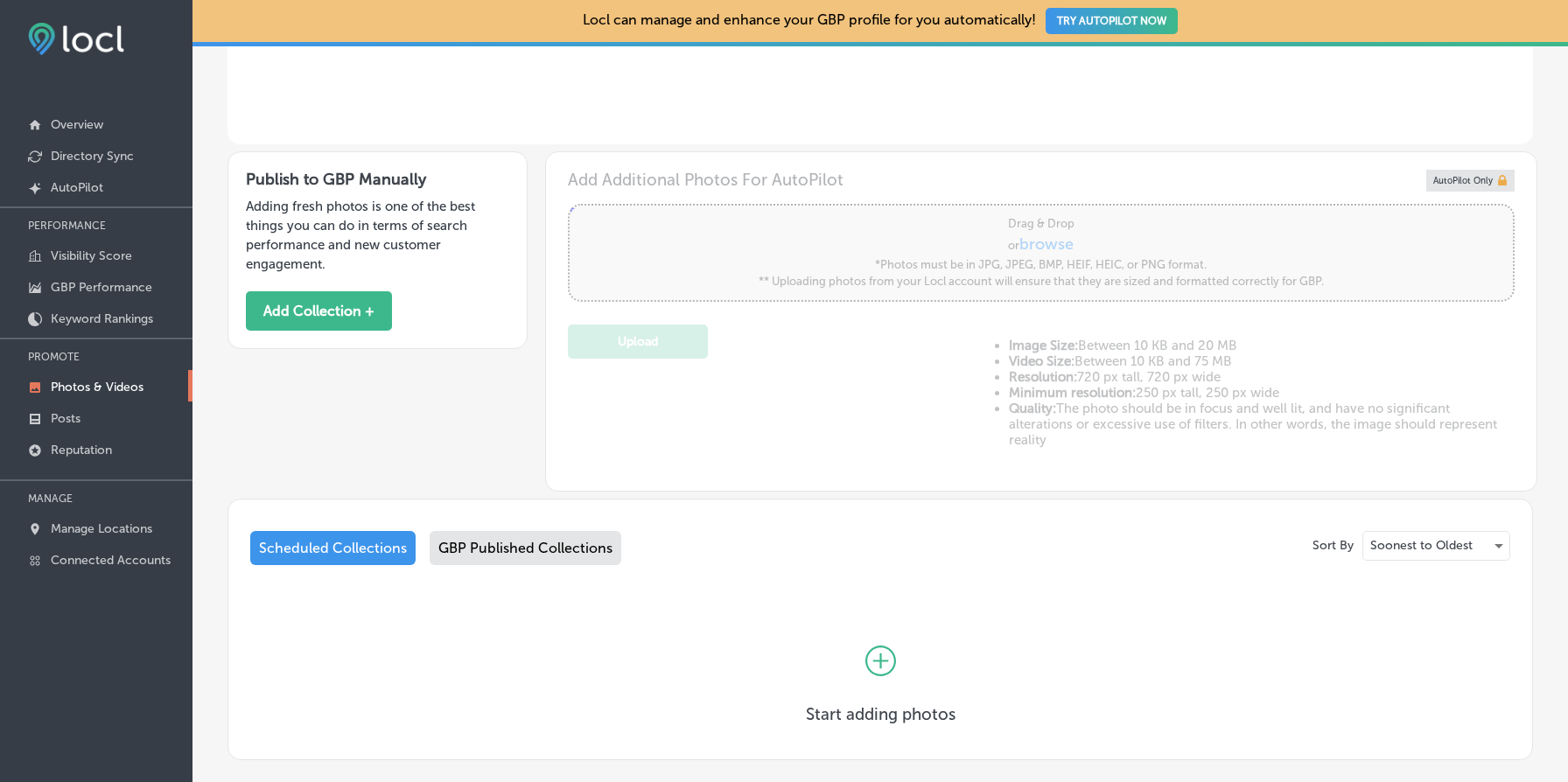
scroll to position [546, 0]
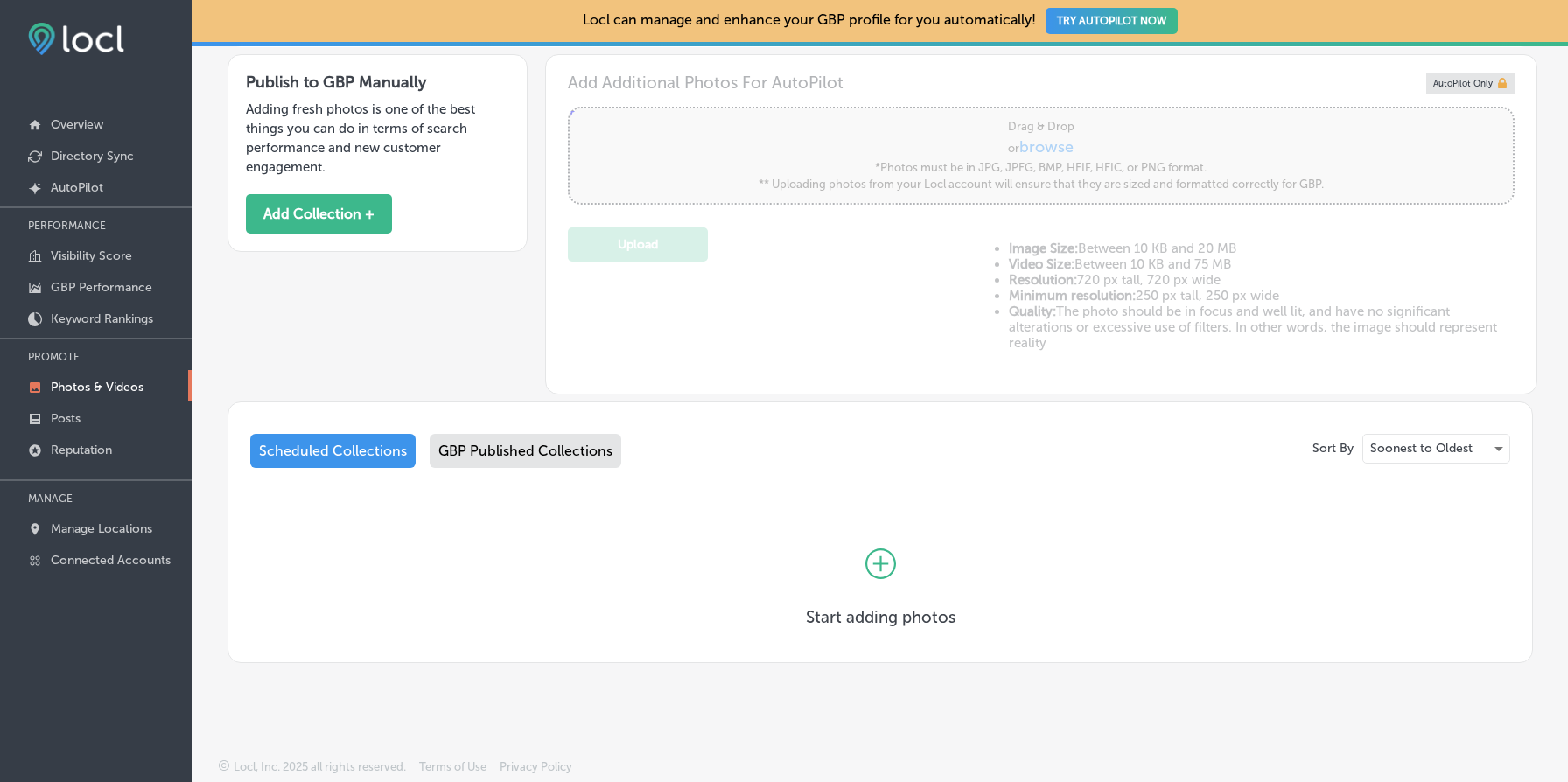
click at [522, 460] on div "GBP Published Collections" at bounding box center [525, 451] width 191 height 34
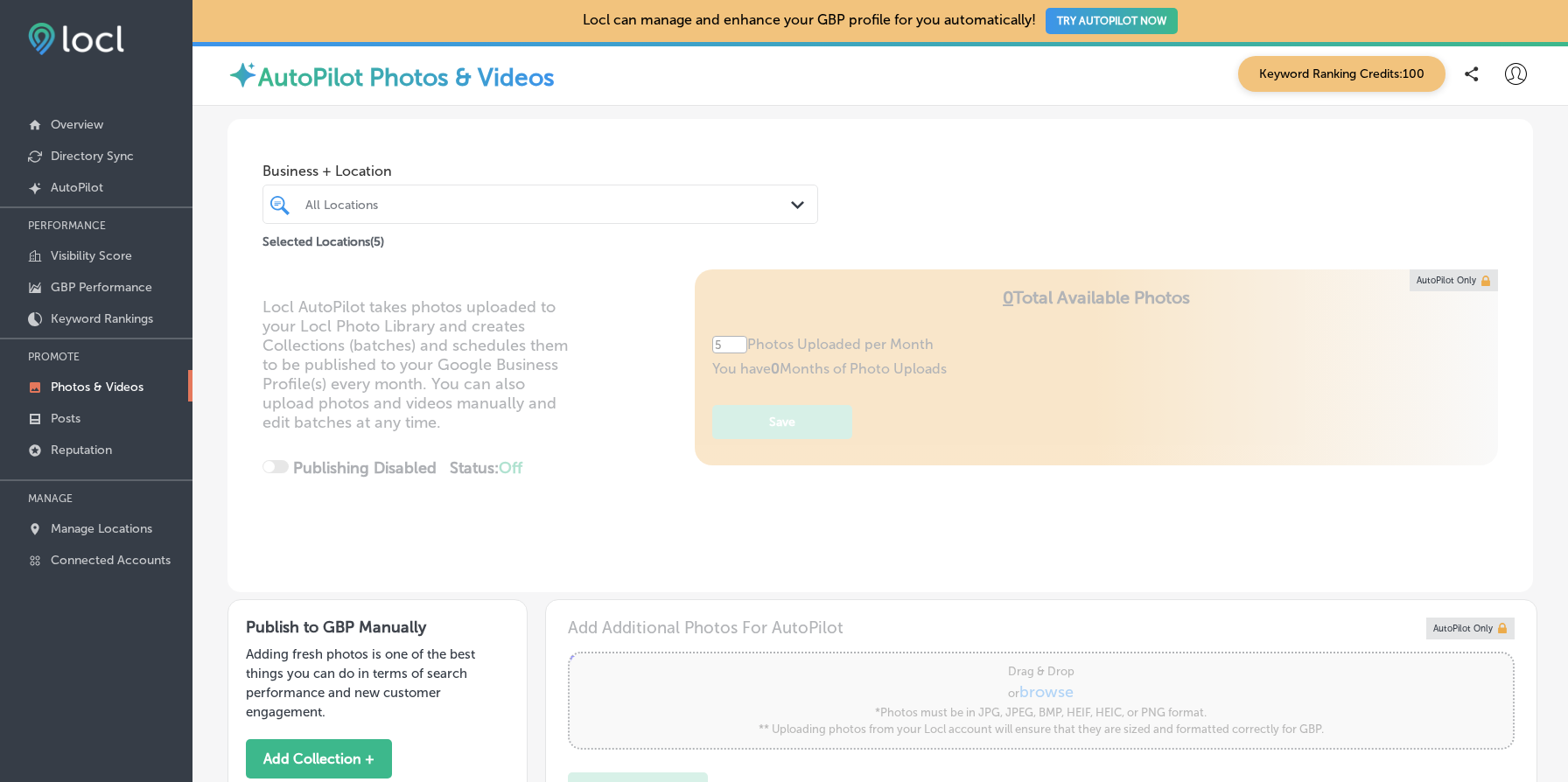
click at [514, 193] on div at bounding box center [516, 204] width 426 height 24
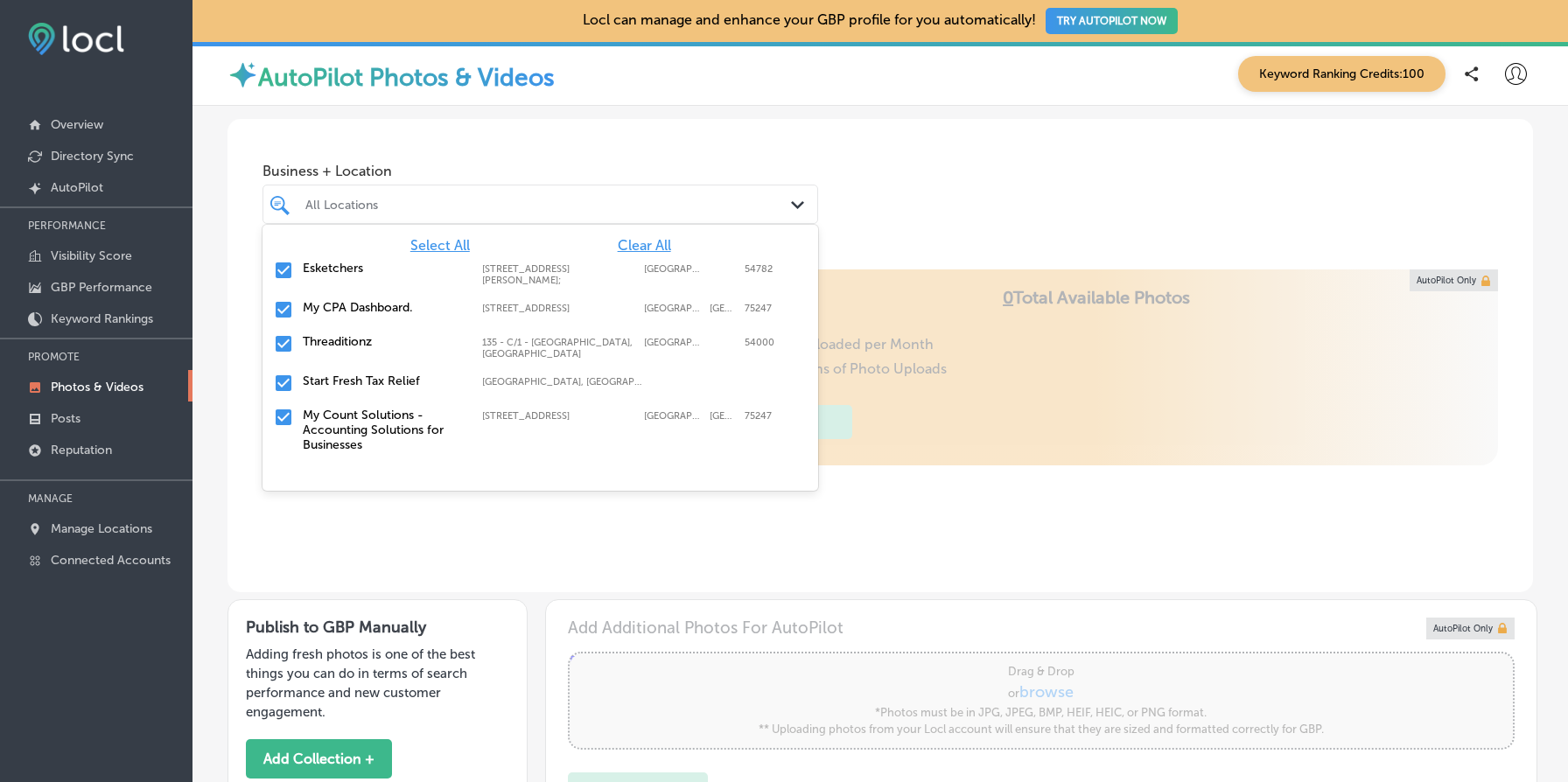
click at [652, 244] on span "Clear All" at bounding box center [645, 246] width 54 height 17
click at [314, 345] on label "Threaditionz" at bounding box center [384, 342] width 162 height 15
click at [890, 239] on div "Business + Location [STREET_ADDRESS], [GEOGRAPHIC_DATA]. option 135 - C/1 - [GE…" at bounding box center [880, 185] width 1306 height 133
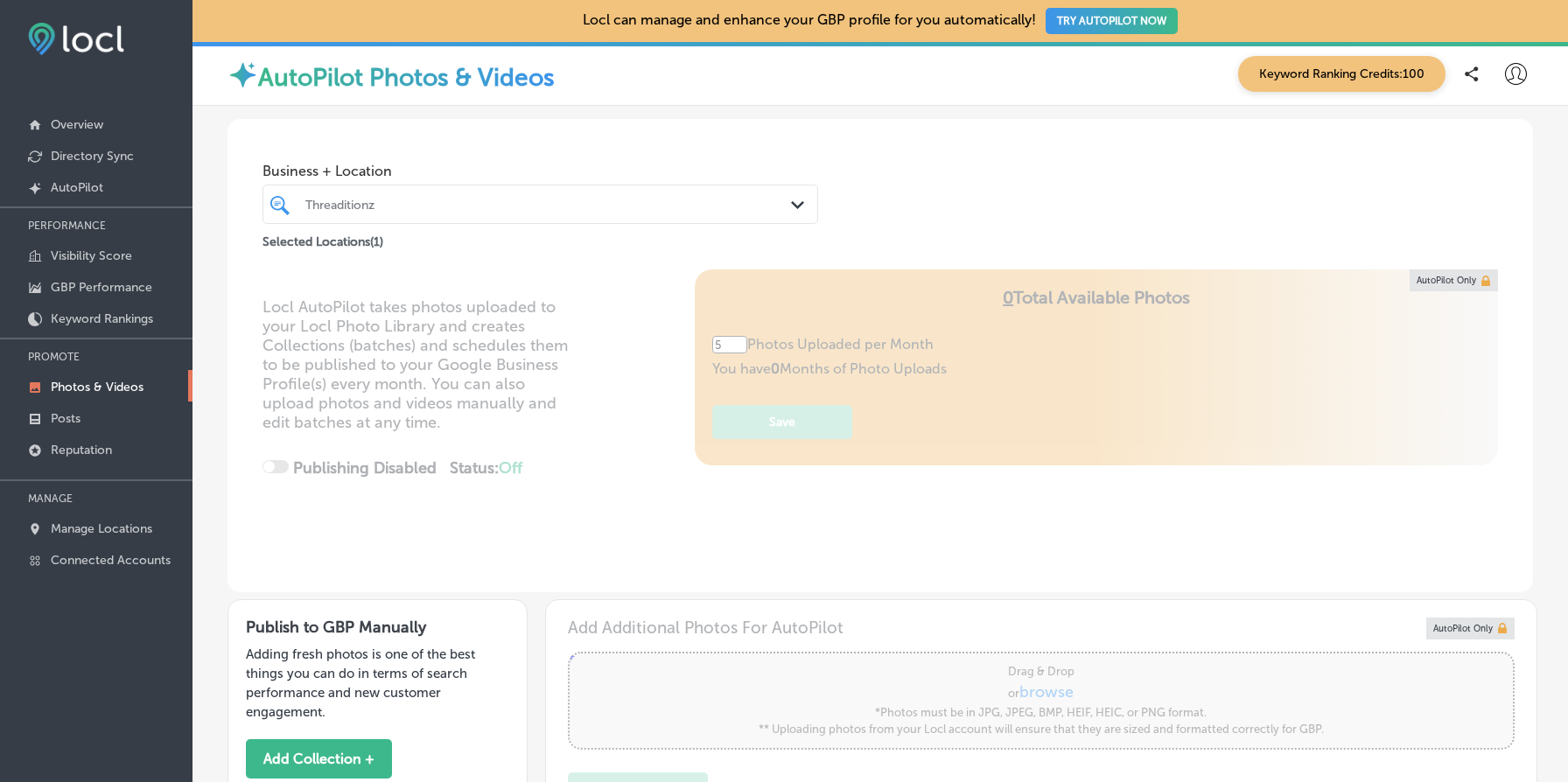
scroll to position [546, 0]
